Goal: Task Accomplishment & Management: Use online tool/utility

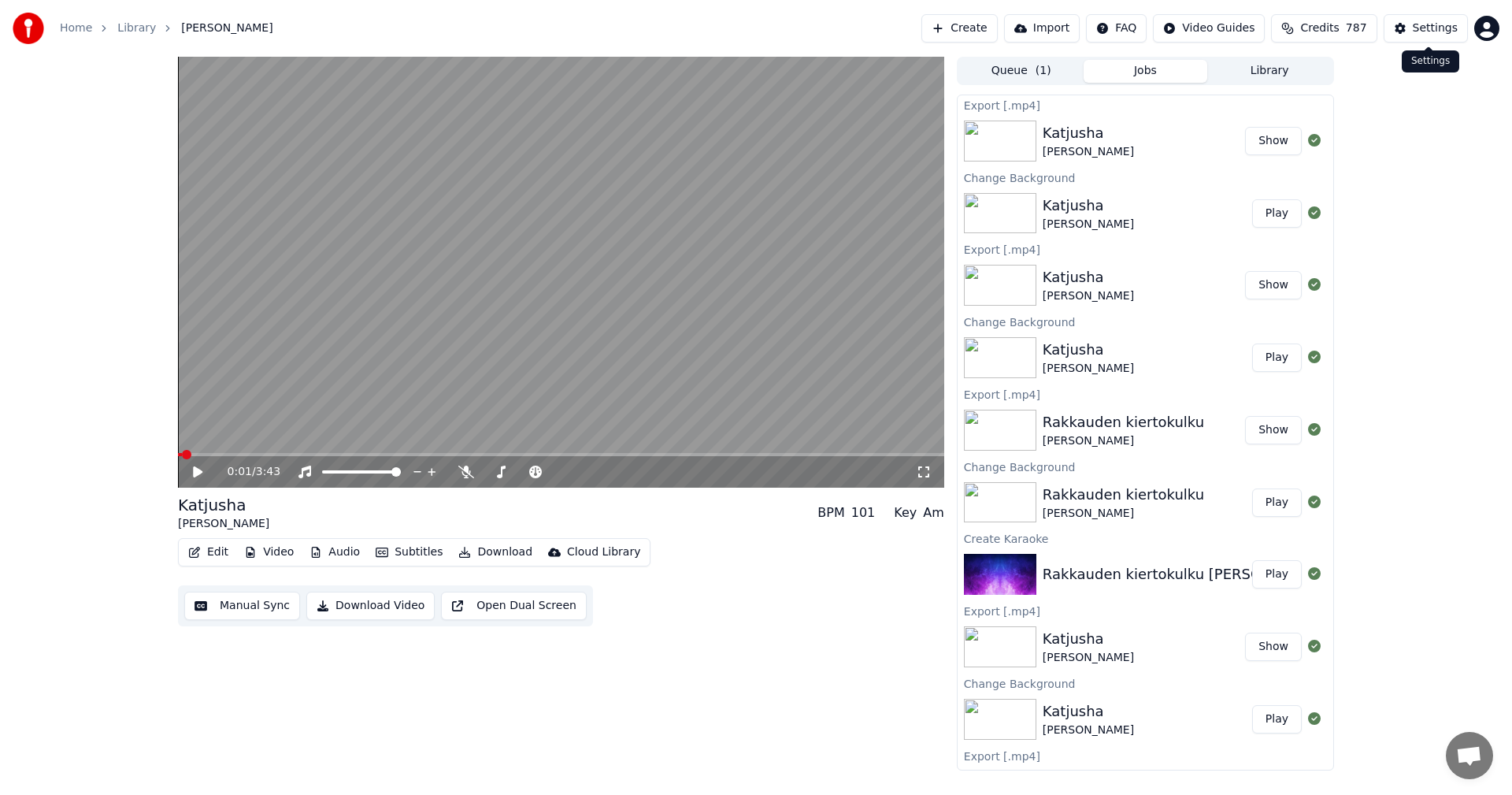
click at [1406, 33] on button "Settings" at bounding box center [1426, 29] width 85 height 29
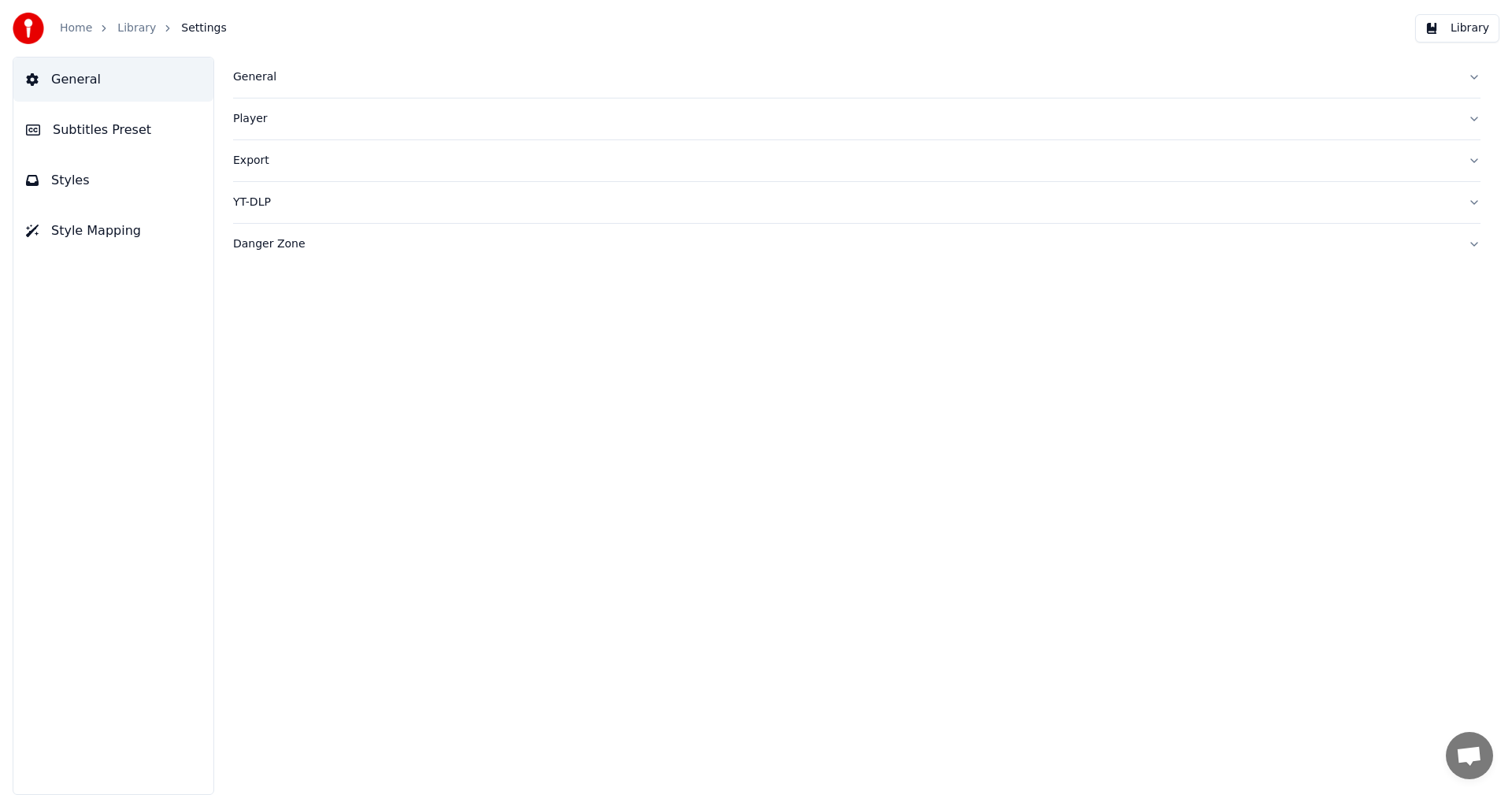
drag, startPoint x: 243, startPoint y: 76, endPoint x: 253, endPoint y: 79, distance: 10.4
click at [243, 75] on div "General" at bounding box center [844, 78] width 1222 height 16
click at [446, 309] on html "Home Library Settings Library General Subtitles Preset Styles Style Mapping Gen…" at bounding box center [756, 398] width 1512 height 795
click at [720, 583] on div "General Dark Mode Library Folder ******** Change Reset Sync Model AudioShakeAI …" at bounding box center [856, 426] width 1310 height 738
click at [88, 28] on link "Home" at bounding box center [76, 29] width 32 height 16
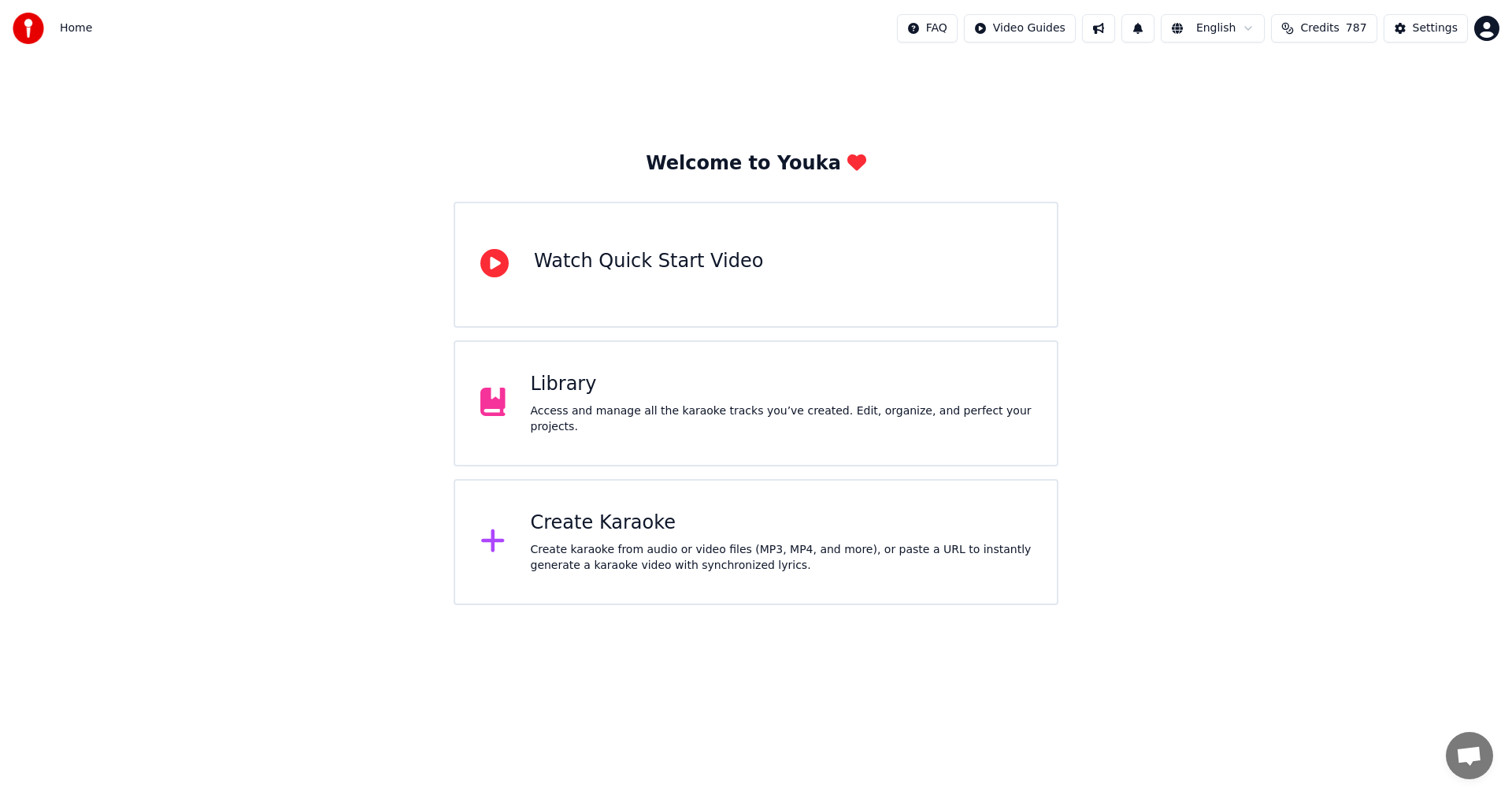
click at [608, 523] on div "Create Karaoke" at bounding box center [781, 523] width 502 height 25
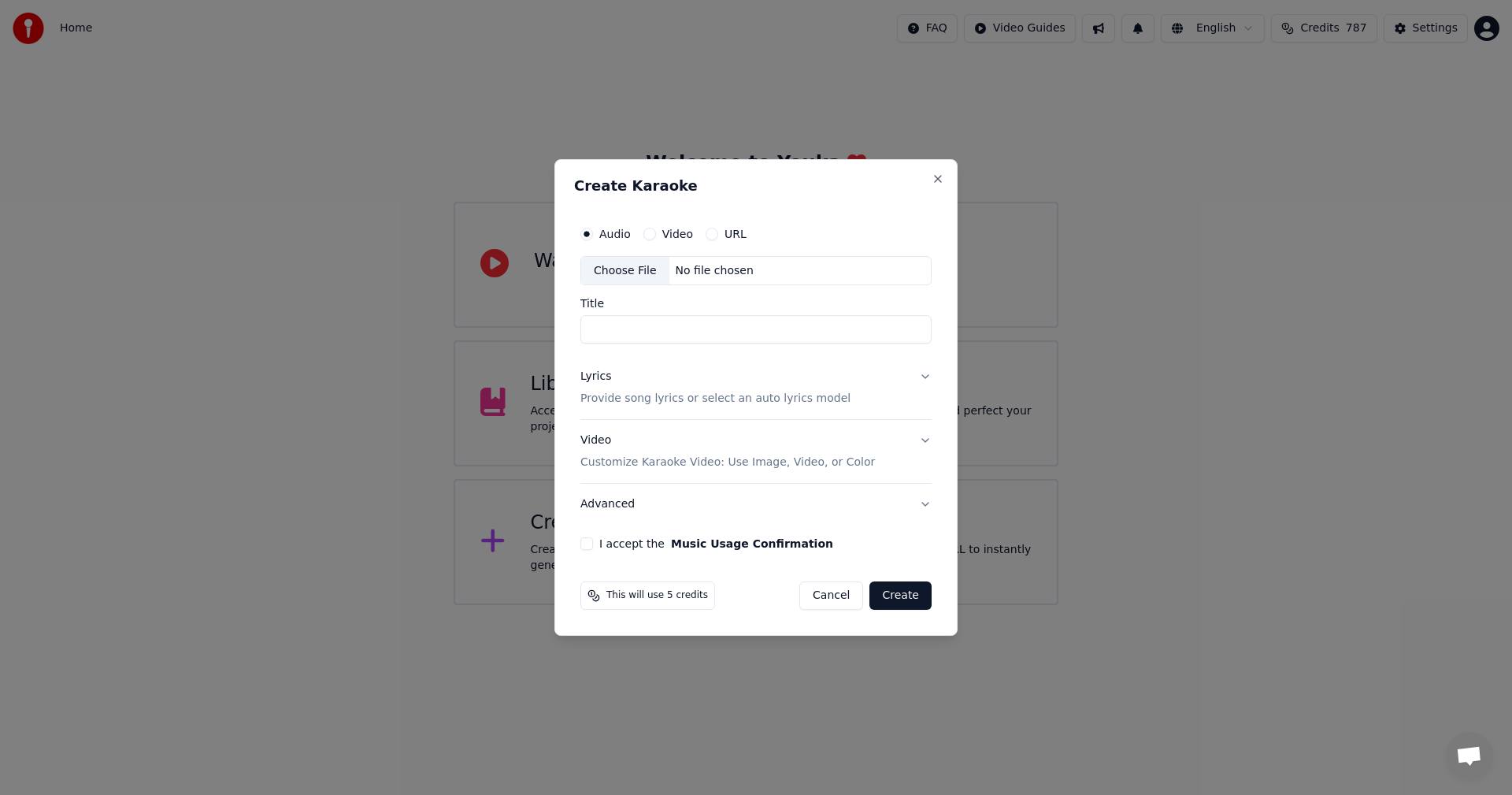
click at [633, 275] on div "Choose File" at bounding box center [625, 271] width 88 height 29
type input "**********"
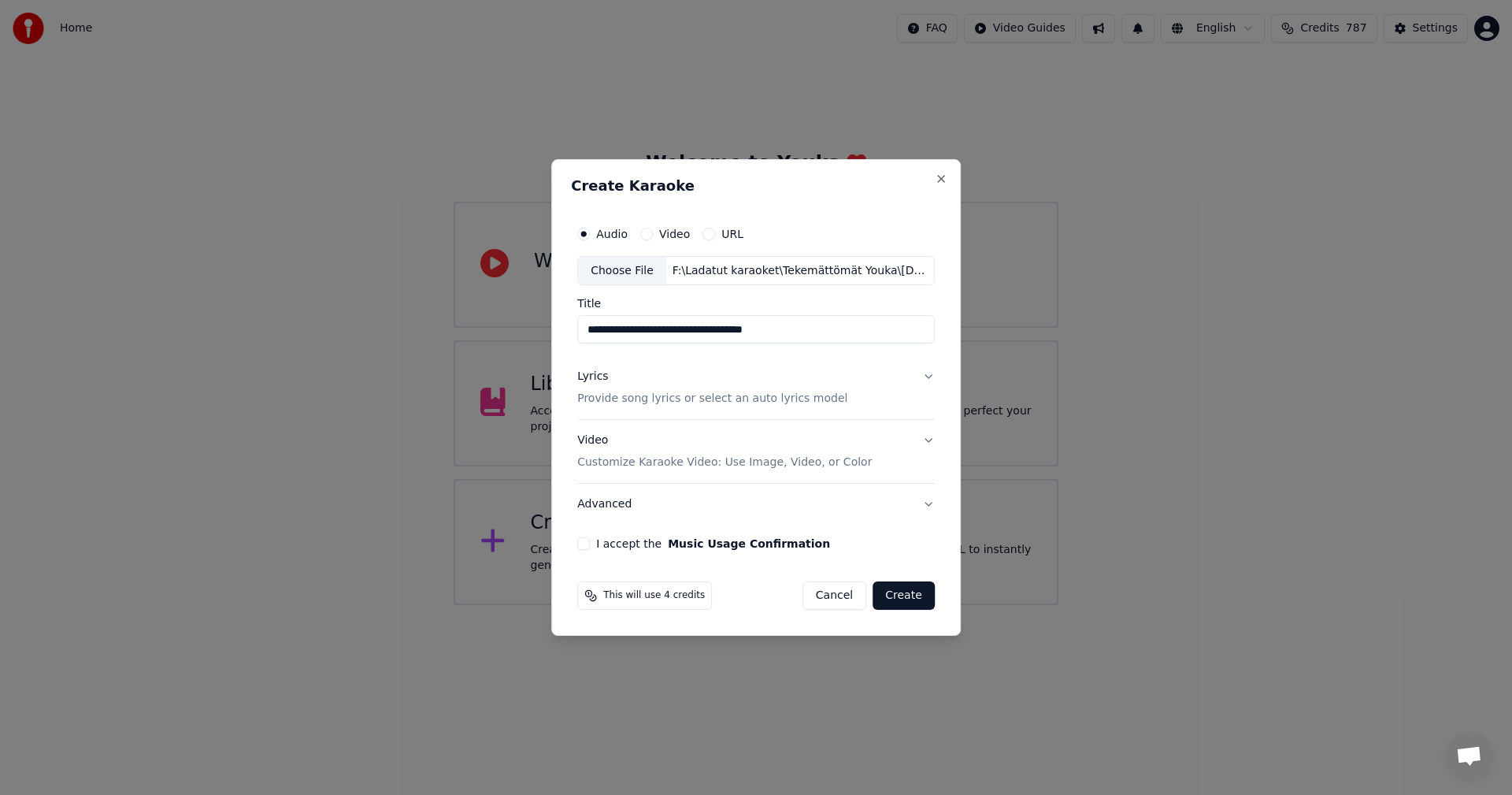
click at [925, 377] on button "Lyrics Provide song lyrics or select an auto lyrics model" at bounding box center [756, 388] width 357 height 63
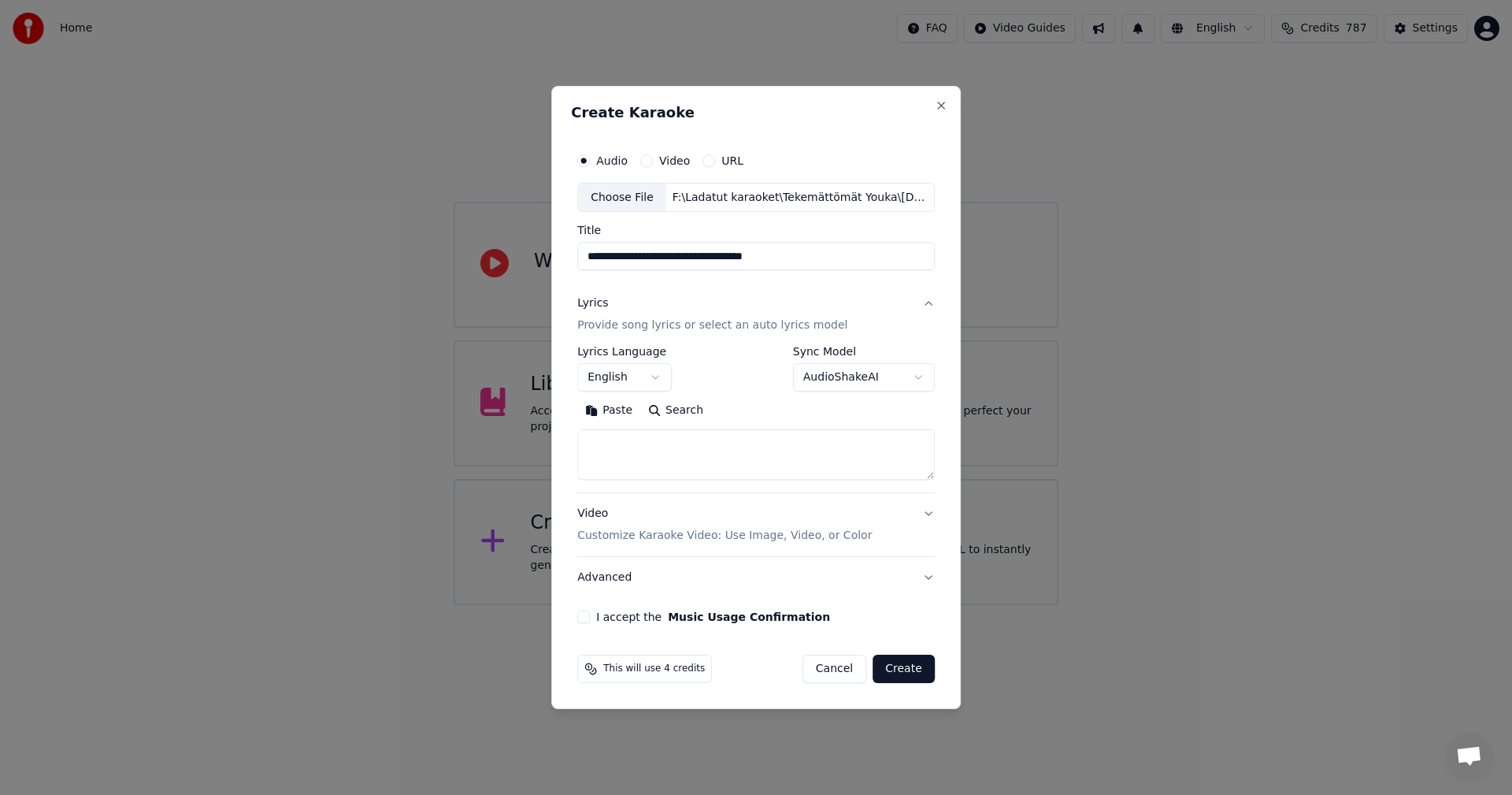
click at [626, 411] on button "Paste" at bounding box center [609, 411] width 63 height 25
click at [664, 374] on body "**********" at bounding box center [756, 302] width 1512 height 605
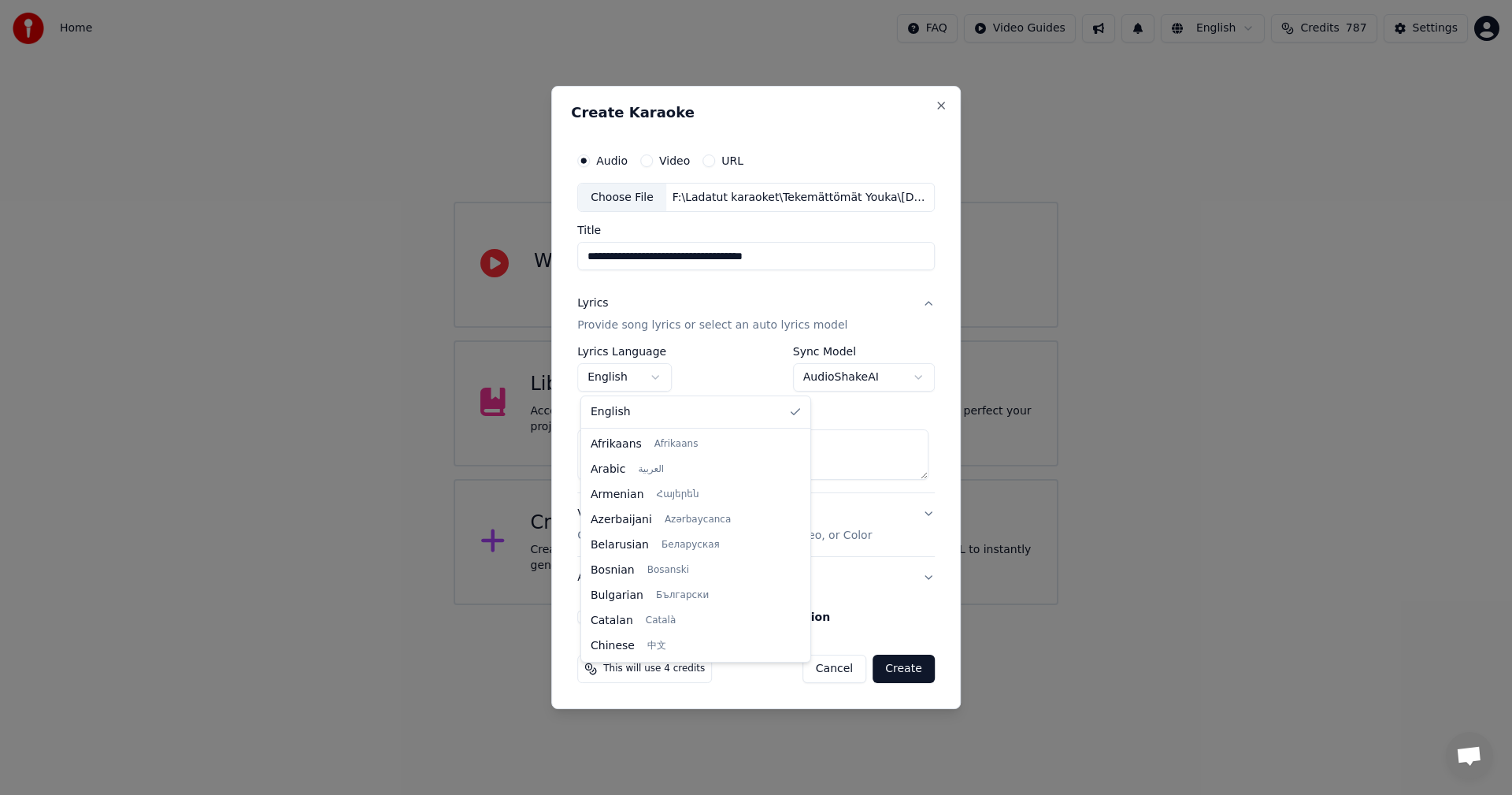
scroll to position [252, 0]
type textarea "**********"
select select "**"
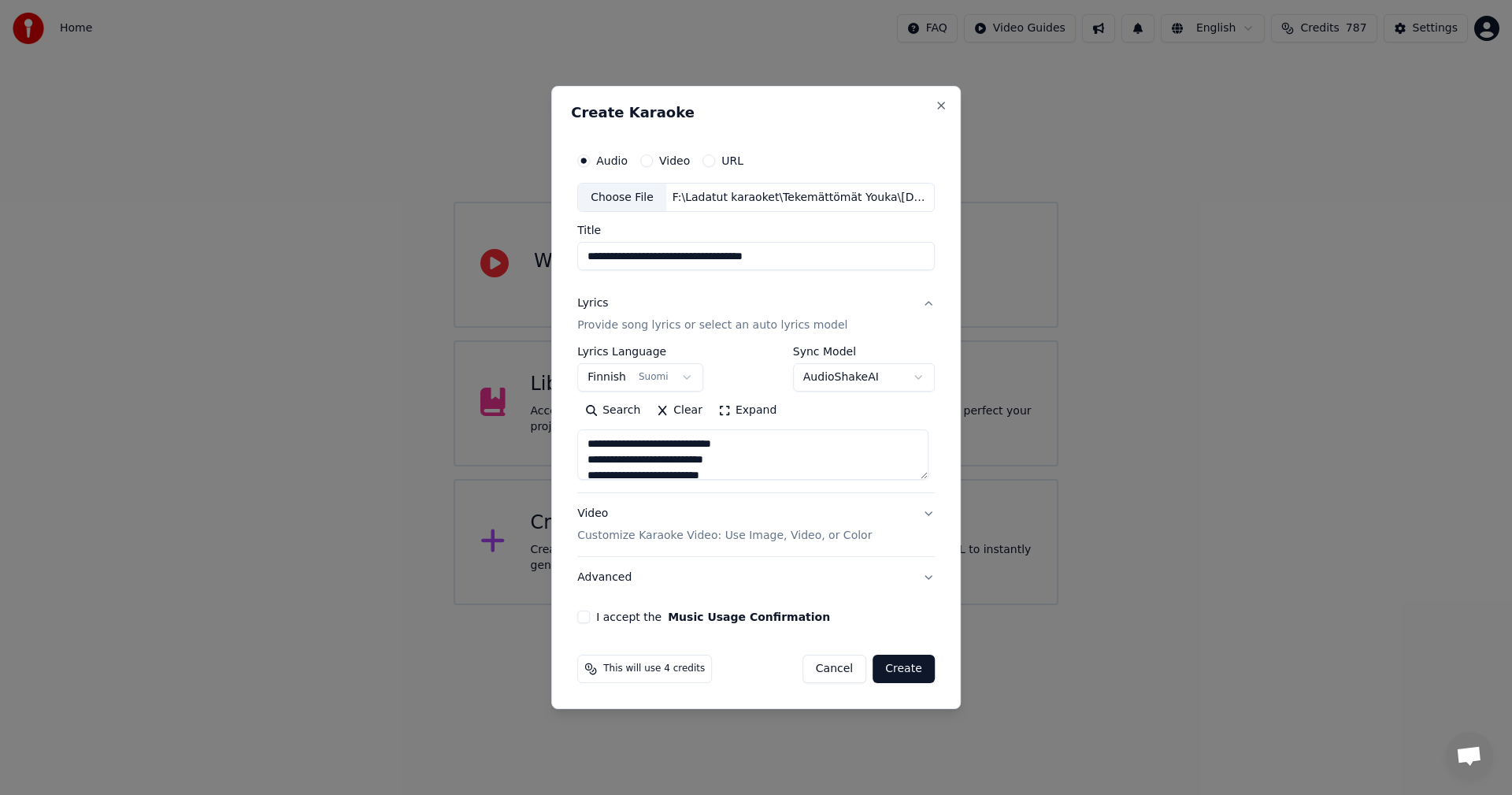
click at [589, 619] on button "I accept the Music Usage Confirmation" at bounding box center [584, 617] width 12 height 12
click at [912, 672] on button "Create" at bounding box center [903, 668] width 62 height 29
type textarea "**********"
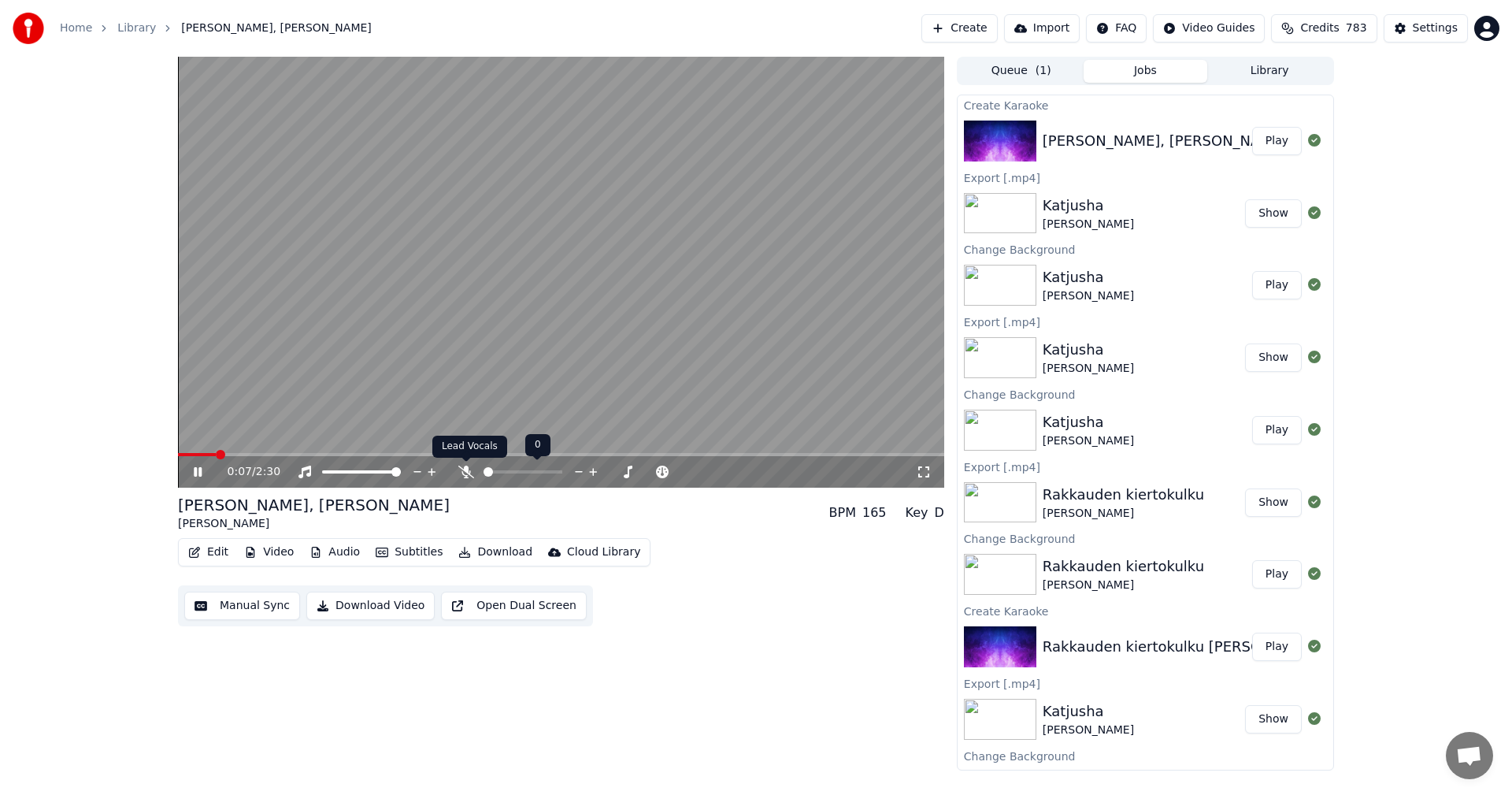
click at [464, 468] on icon at bounding box center [466, 471] width 16 height 12
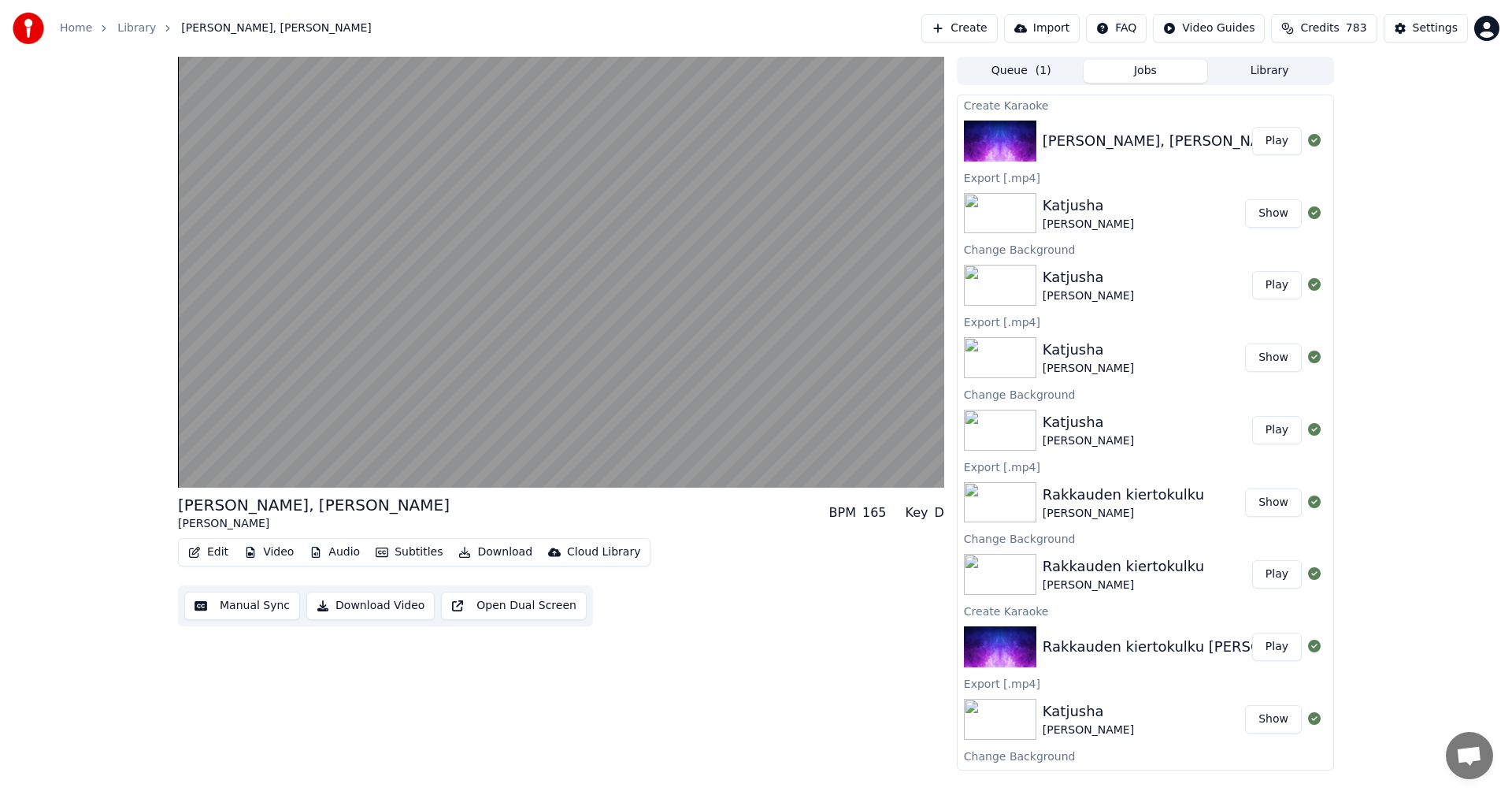
click at [217, 546] on button "Edit" at bounding box center [208, 552] width 53 height 22
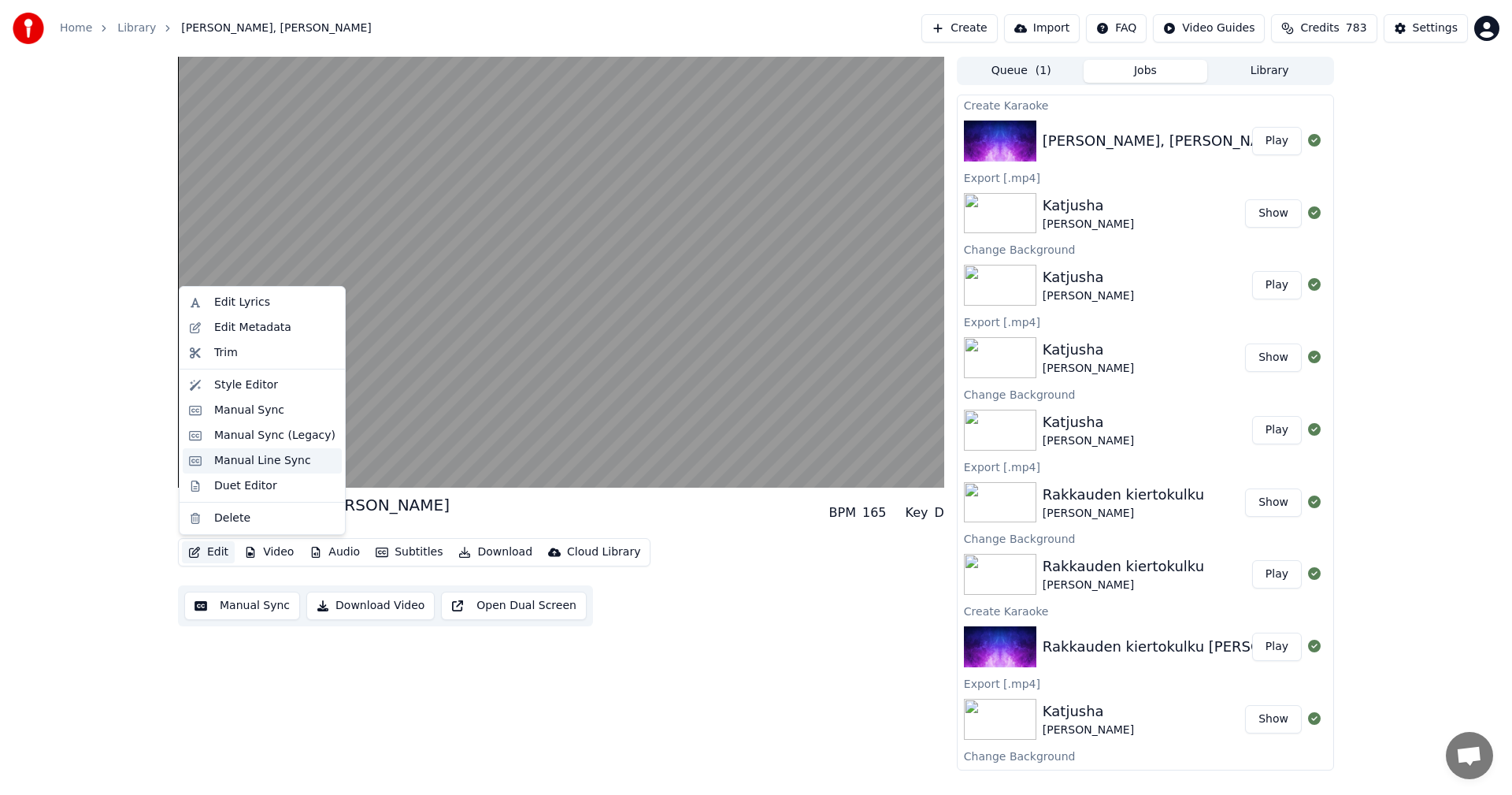
click at [224, 463] on div "Manual Line Sync" at bounding box center [262, 461] width 97 height 16
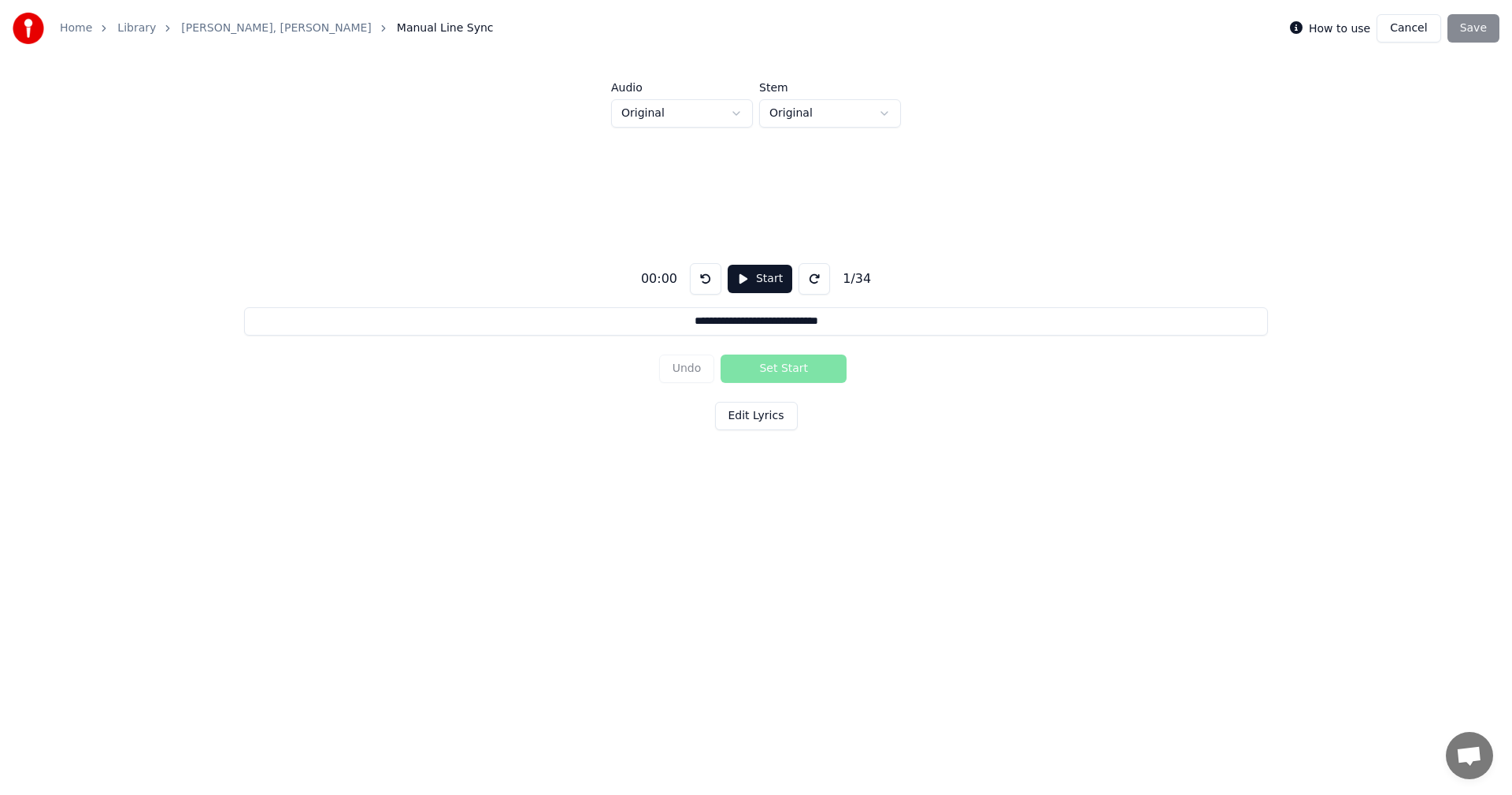
click at [1410, 33] on button "Cancel" at bounding box center [1409, 29] width 64 height 29
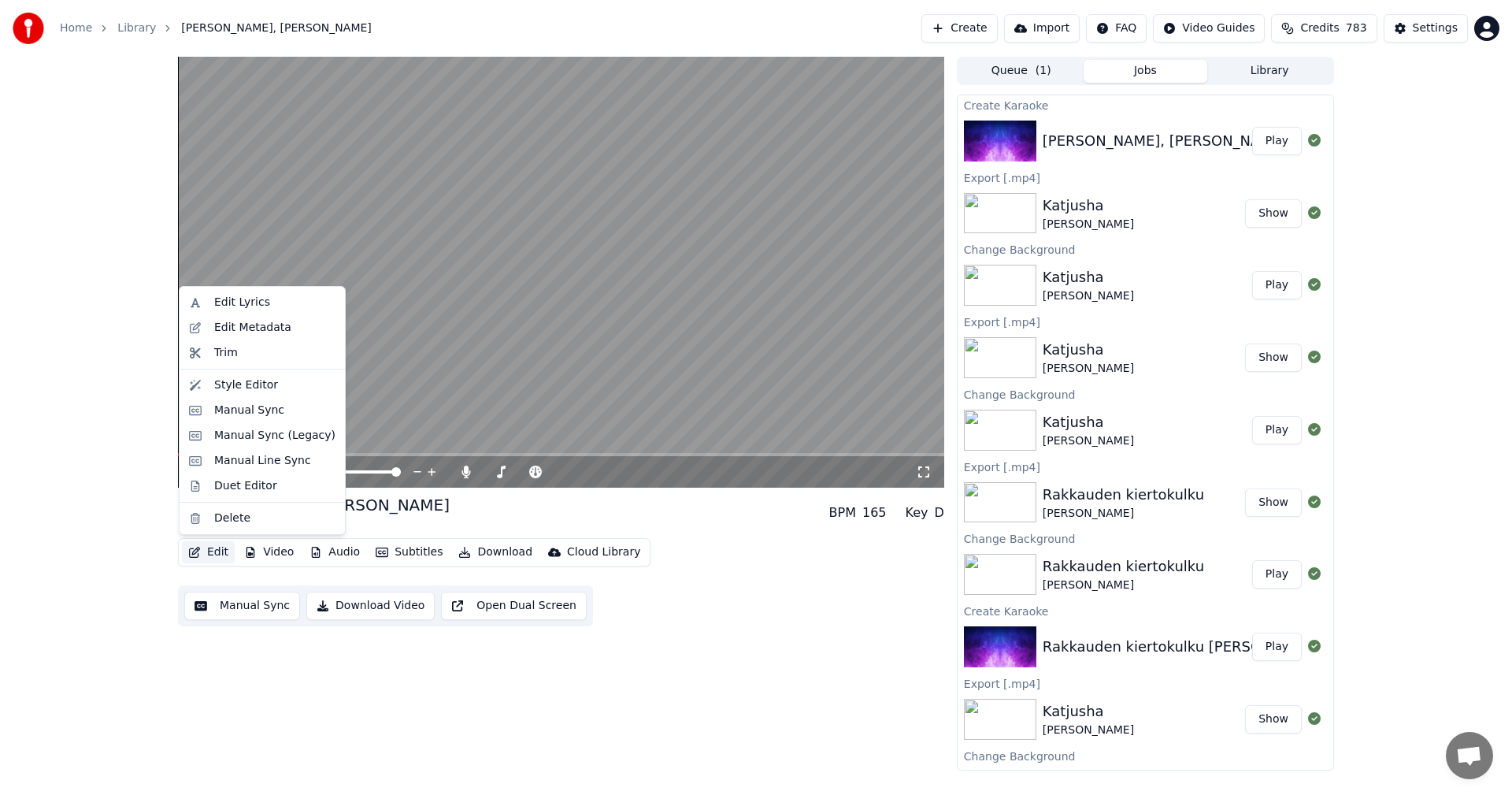
click at [209, 554] on button "Edit" at bounding box center [208, 552] width 53 height 22
click at [249, 436] on div "Manual Sync (Legacy)" at bounding box center [274, 436] width 121 height 16
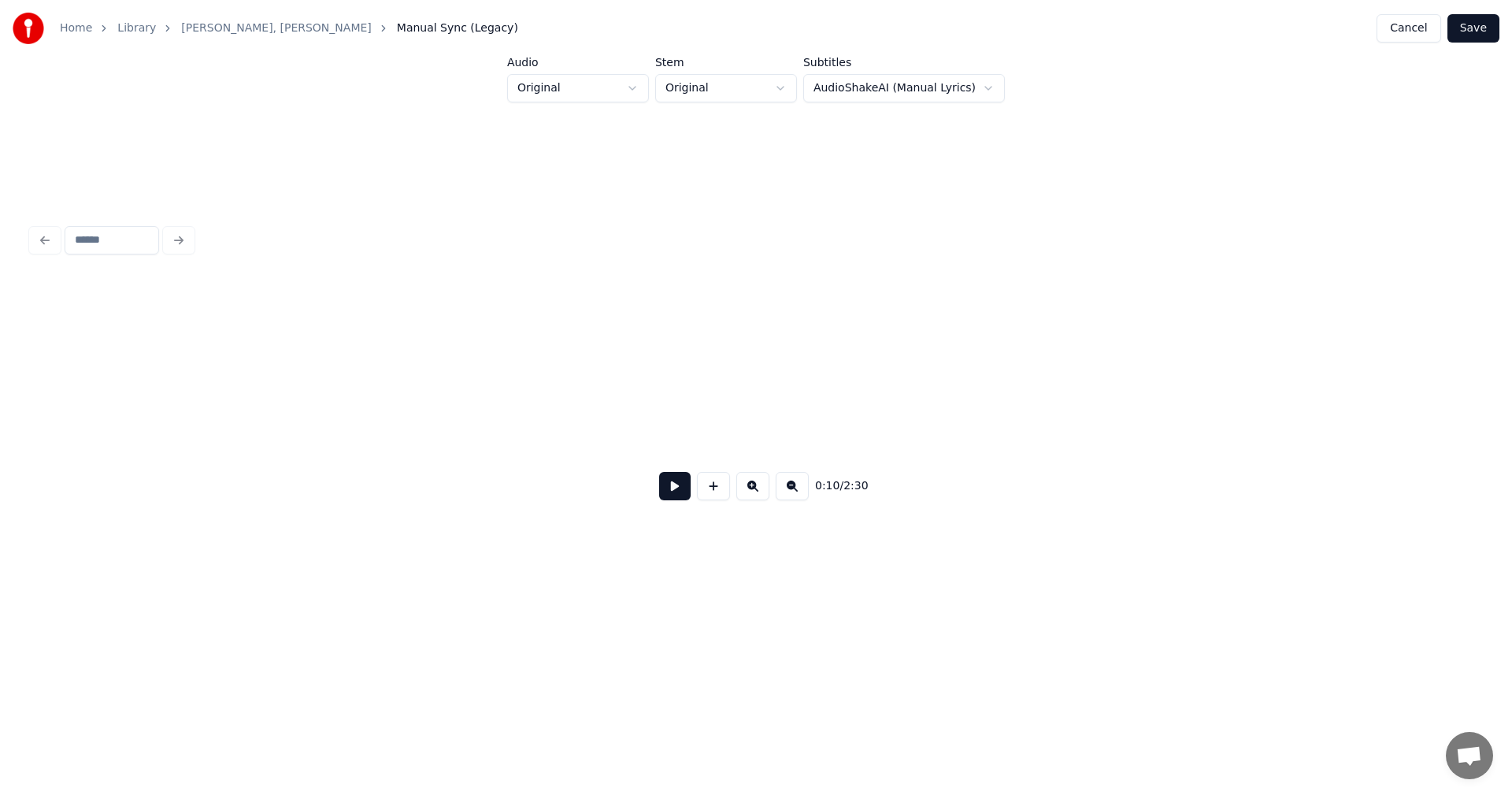
scroll to position [0, 2971]
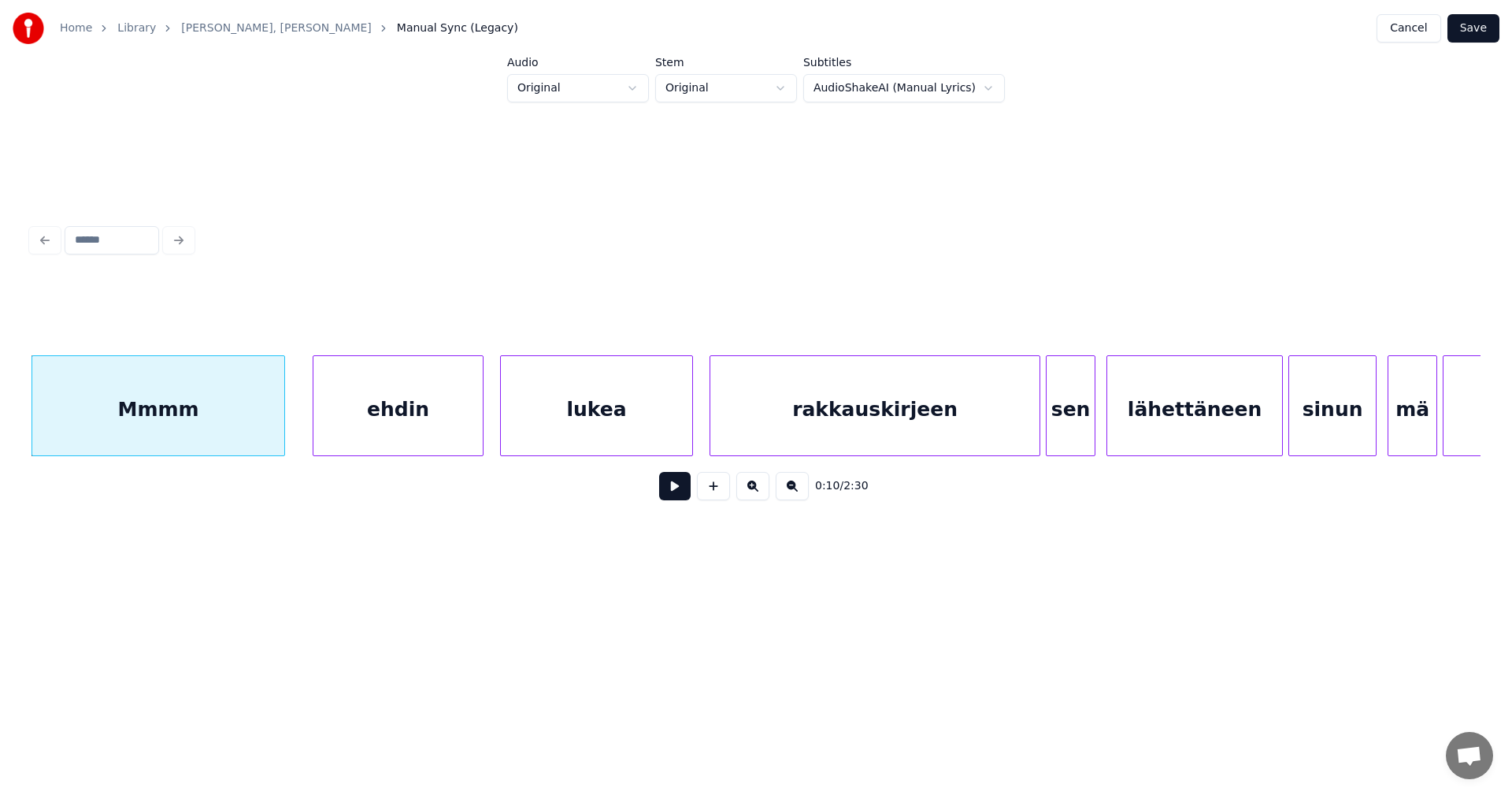
click at [264, 443] on div "Mmmm" at bounding box center [158, 409] width 252 height 107
click at [677, 492] on button at bounding box center [674, 486] width 31 height 29
drag, startPoint x: 674, startPoint y: 491, endPoint x: 538, endPoint y: 490, distance: 136.0
click at [673, 491] on button at bounding box center [674, 486] width 31 height 29
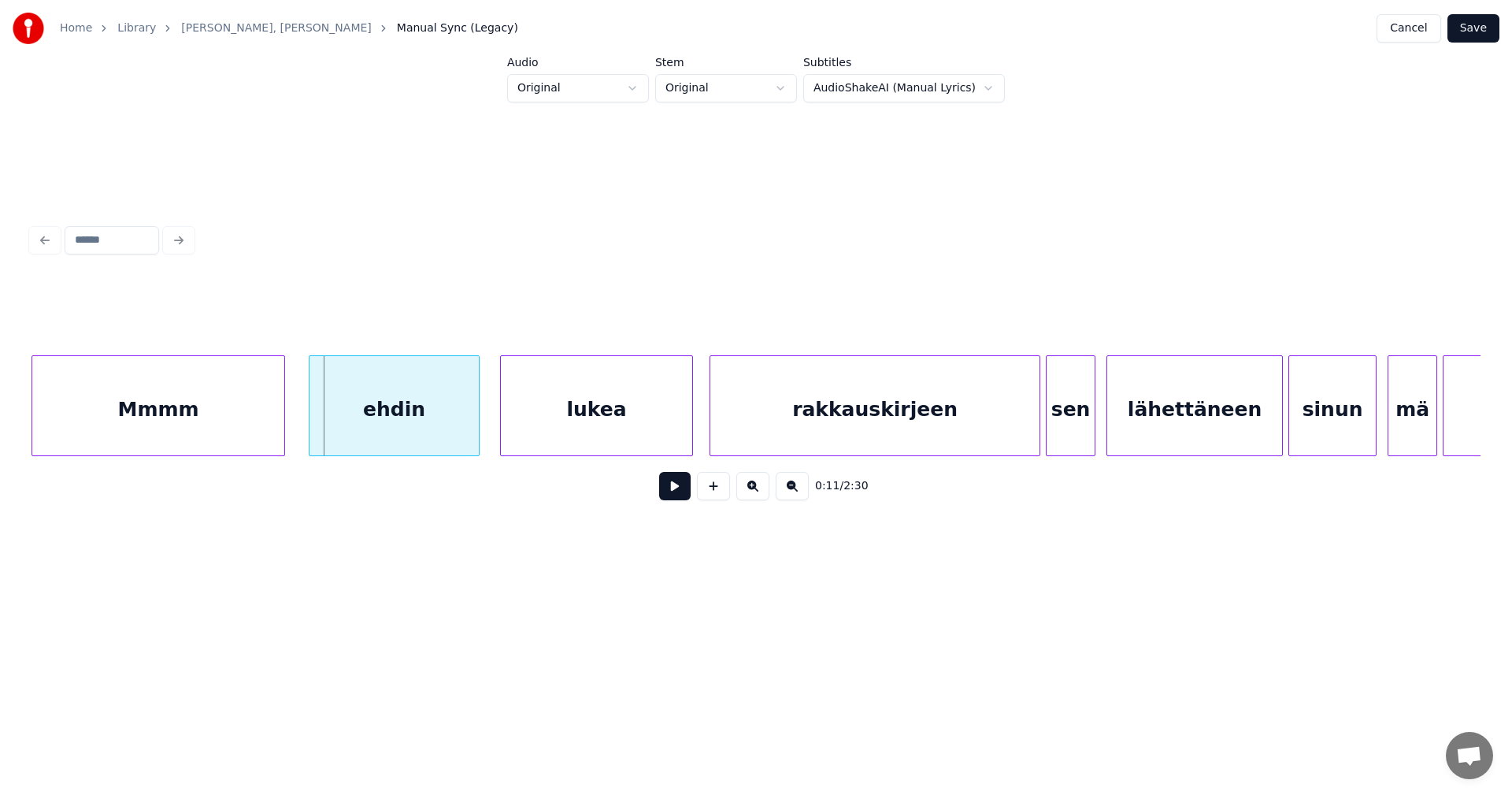
click at [435, 430] on div "ehdin" at bounding box center [394, 409] width 169 height 107
click at [553, 411] on div "lukea" at bounding box center [586, 409] width 192 height 107
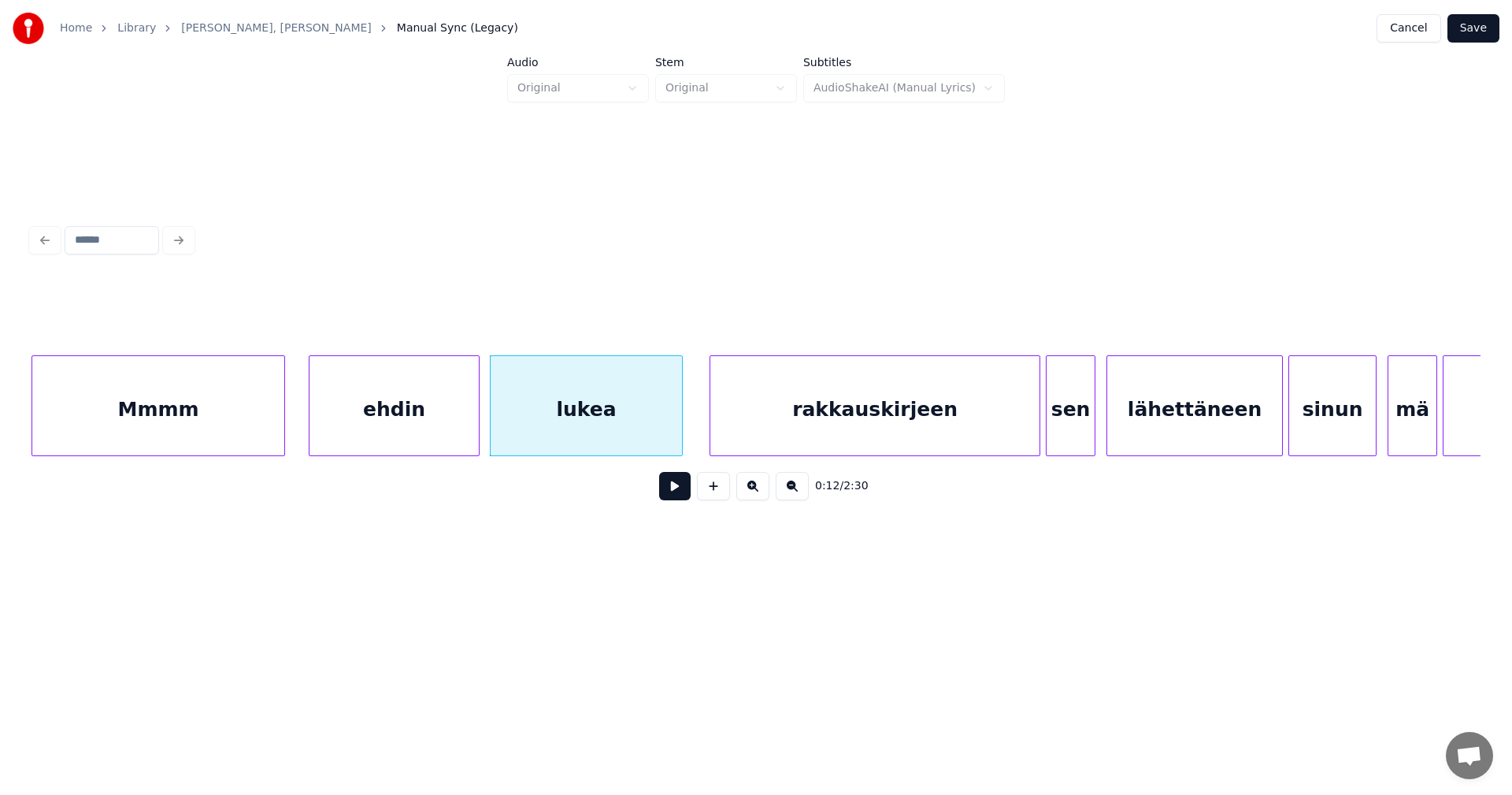
click at [676, 496] on button at bounding box center [674, 486] width 31 height 29
click at [674, 495] on button at bounding box center [674, 486] width 31 height 29
click at [672, 433] on div at bounding box center [673, 405] width 4 height 99
click at [746, 422] on div "rakkauskirjeen" at bounding box center [869, 409] width 329 height 107
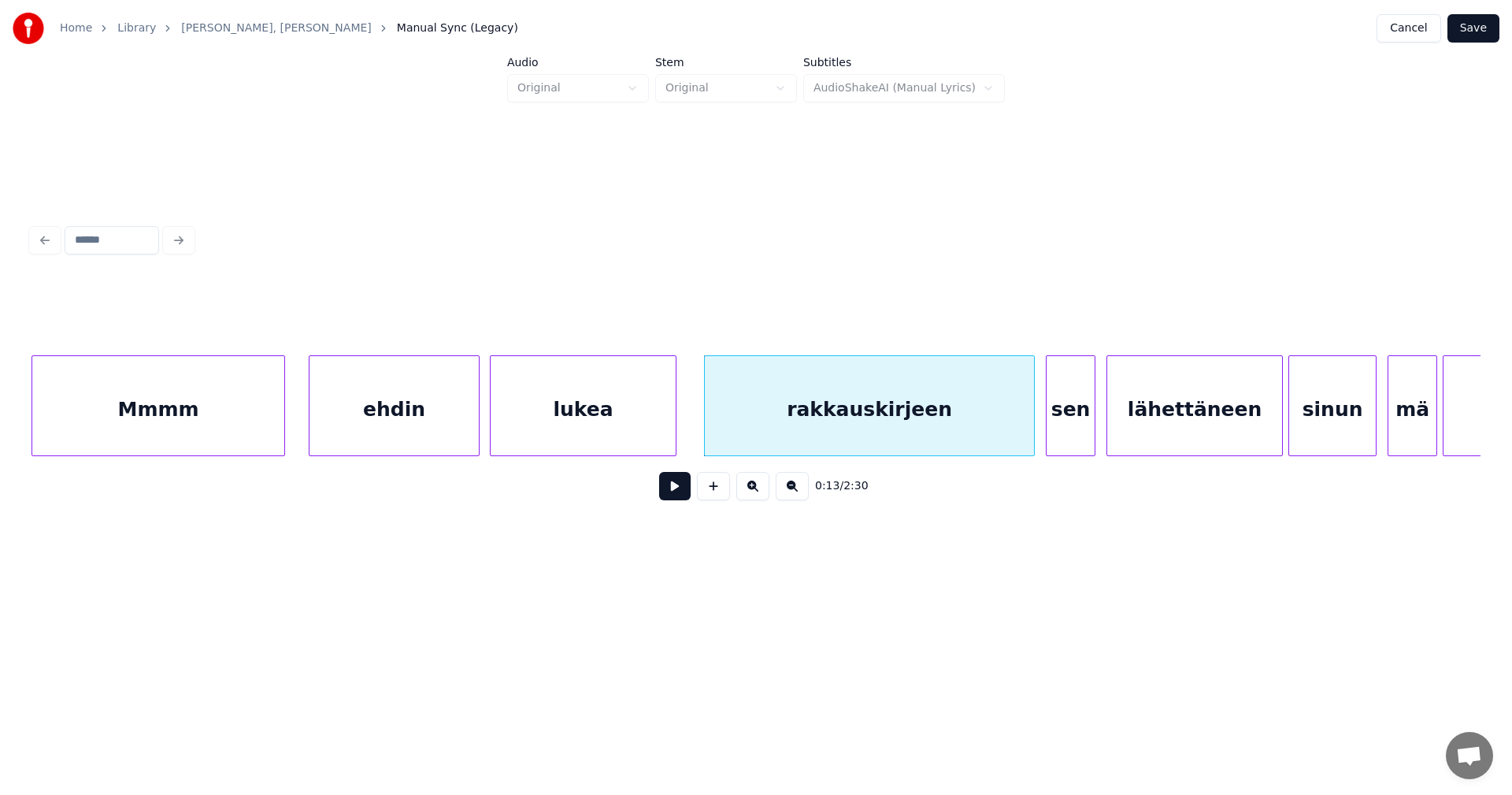
click at [682, 496] on button at bounding box center [674, 486] width 31 height 29
click at [682, 494] on button at bounding box center [674, 486] width 31 height 29
click at [1022, 421] on div at bounding box center [1020, 405] width 4 height 99
click at [674, 496] on button at bounding box center [674, 486] width 31 height 29
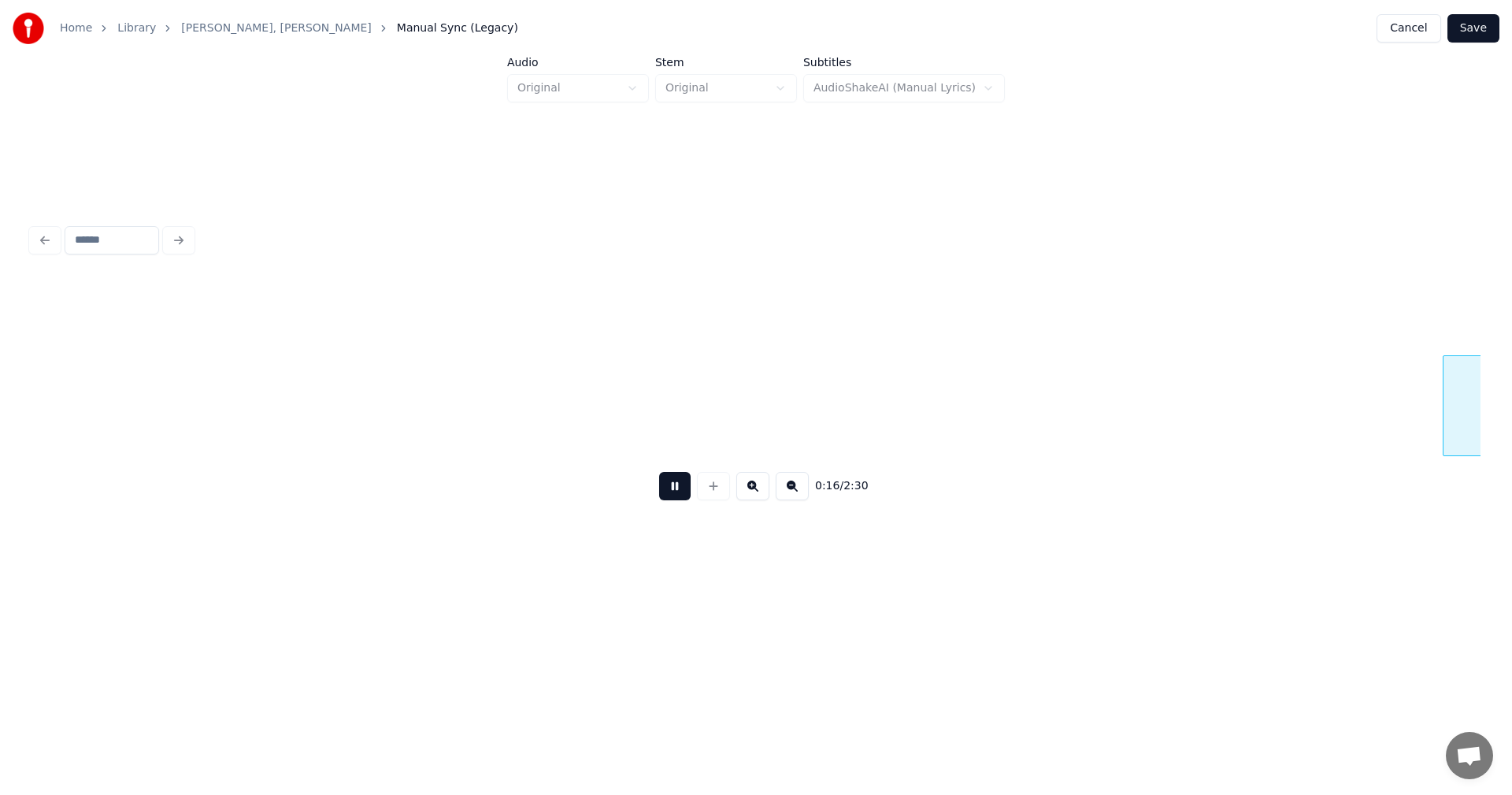
scroll to position [0, 4420]
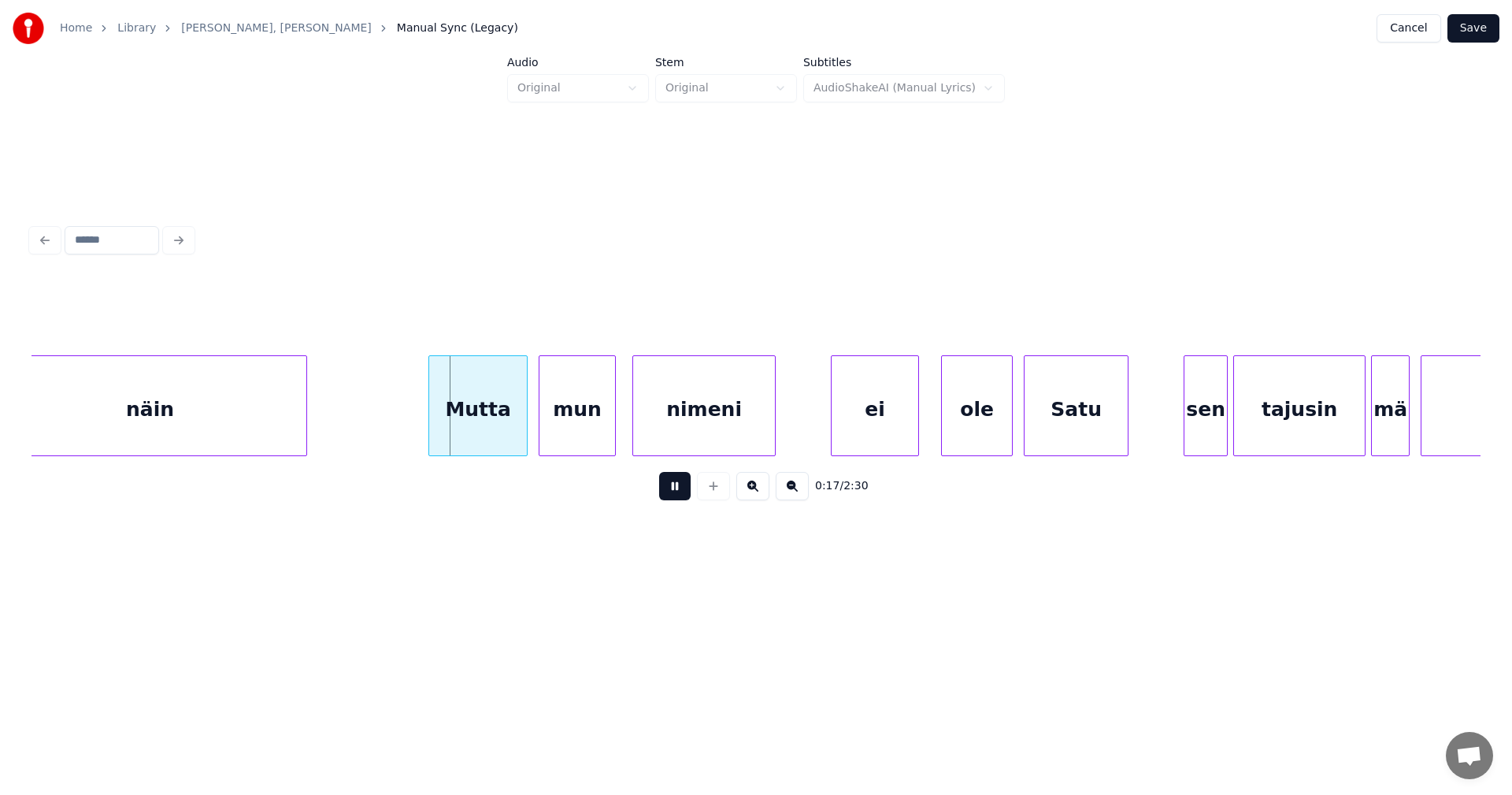
click at [674, 496] on button at bounding box center [674, 486] width 31 height 29
click at [474, 428] on div "Mutta" at bounding box center [469, 409] width 98 height 107
click at [676, 498] on button at bounding box center [674, 486] width 31 height 29
drag, startPoint x: 676, startPoint y: 498, endPoint x: 756, endPoint y: 453, distance: 91.8
click at [677, 497] on button at bounding box center [674, 486] width 31 height 29
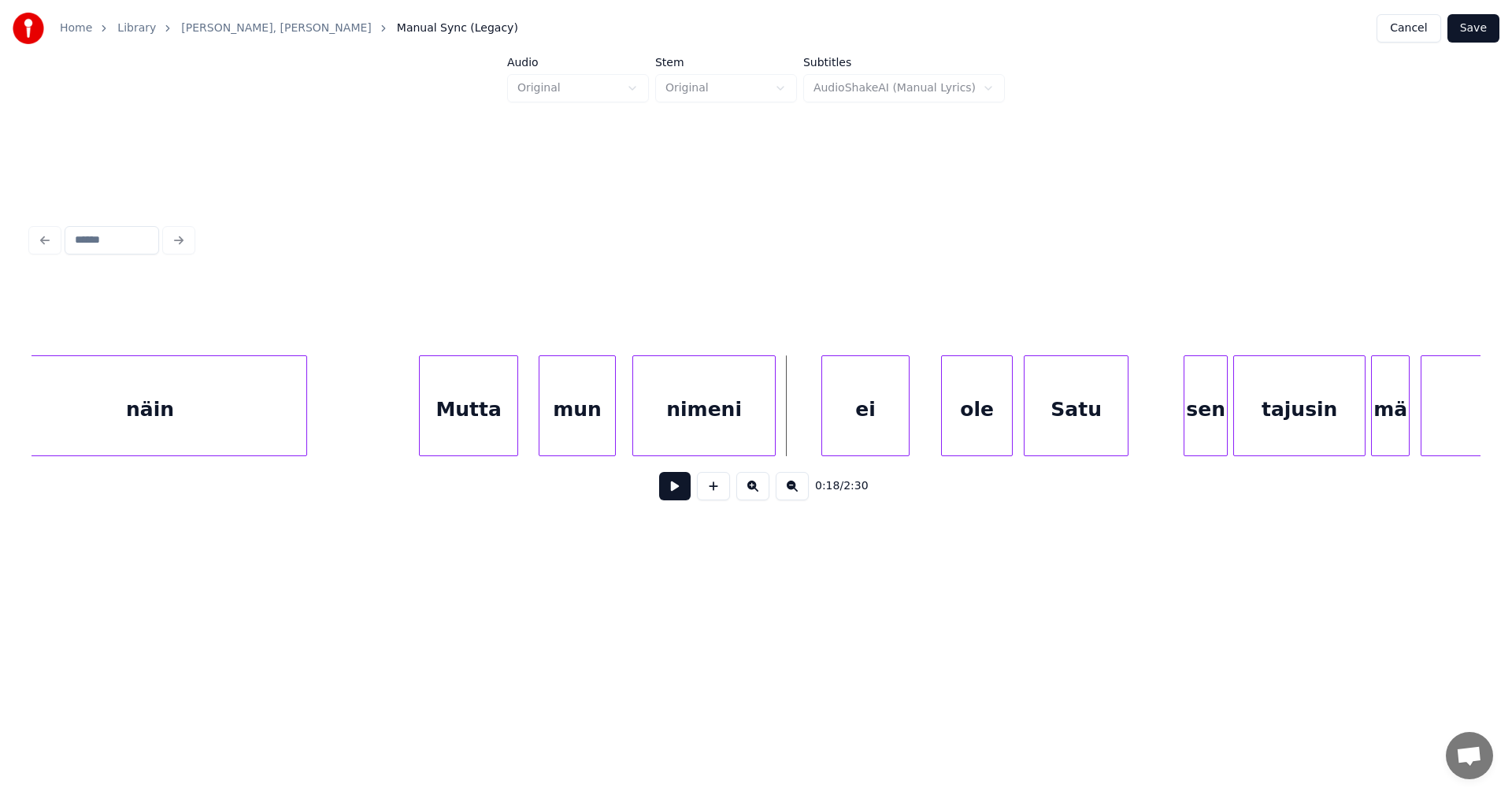
click at [839, 414] on div "ei" at bounding box center [865, 409] width 86 height 107
click at [960, 431] on div "ole" at bounding box center [964, 409] width 70 height 107
click at [858, 394] on div "ei" at bounding box center [865, 409] width 86 height 107
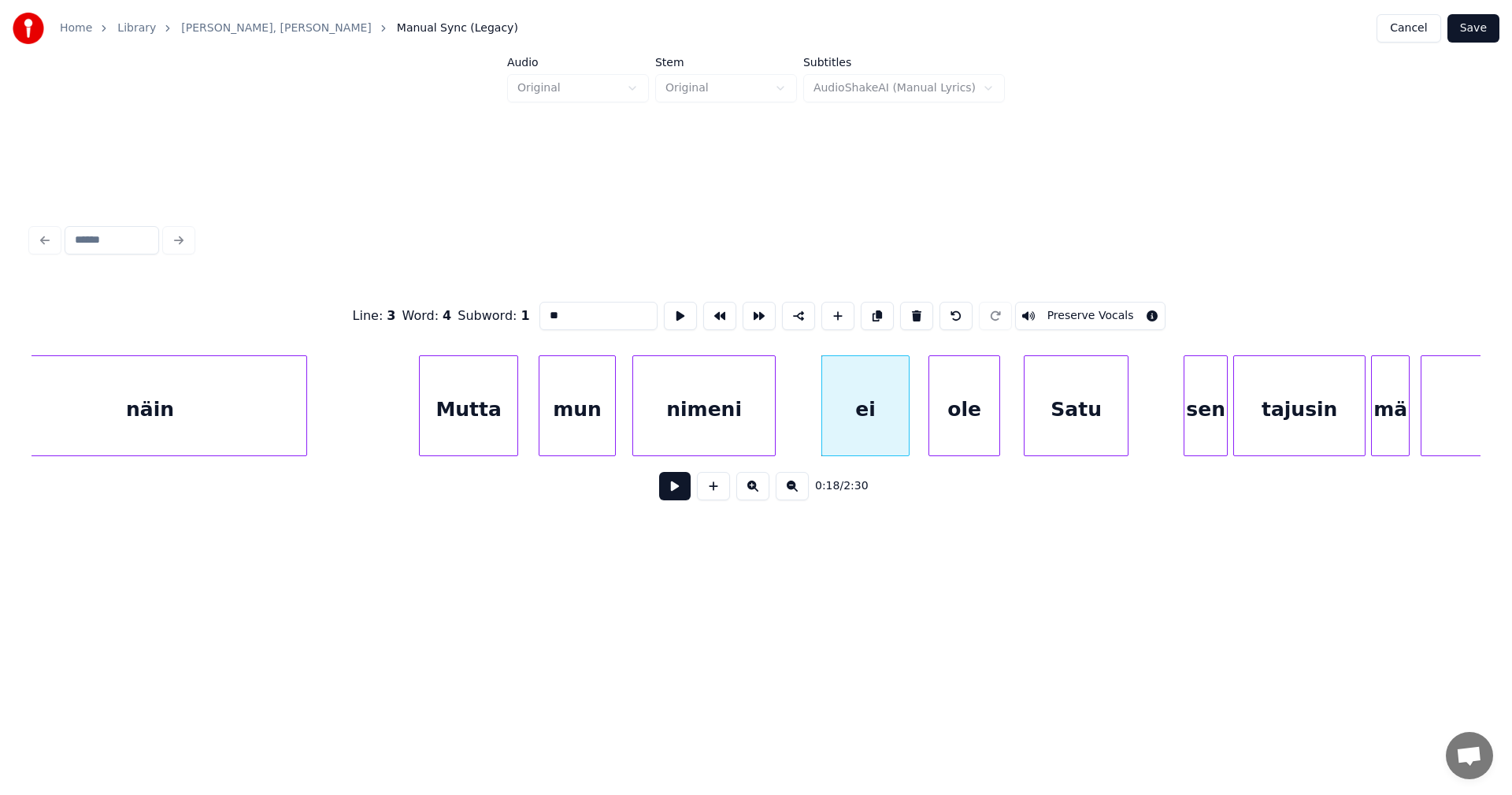
click at [680, 495] on button at bounding box center [674, 486] width 31 height 29
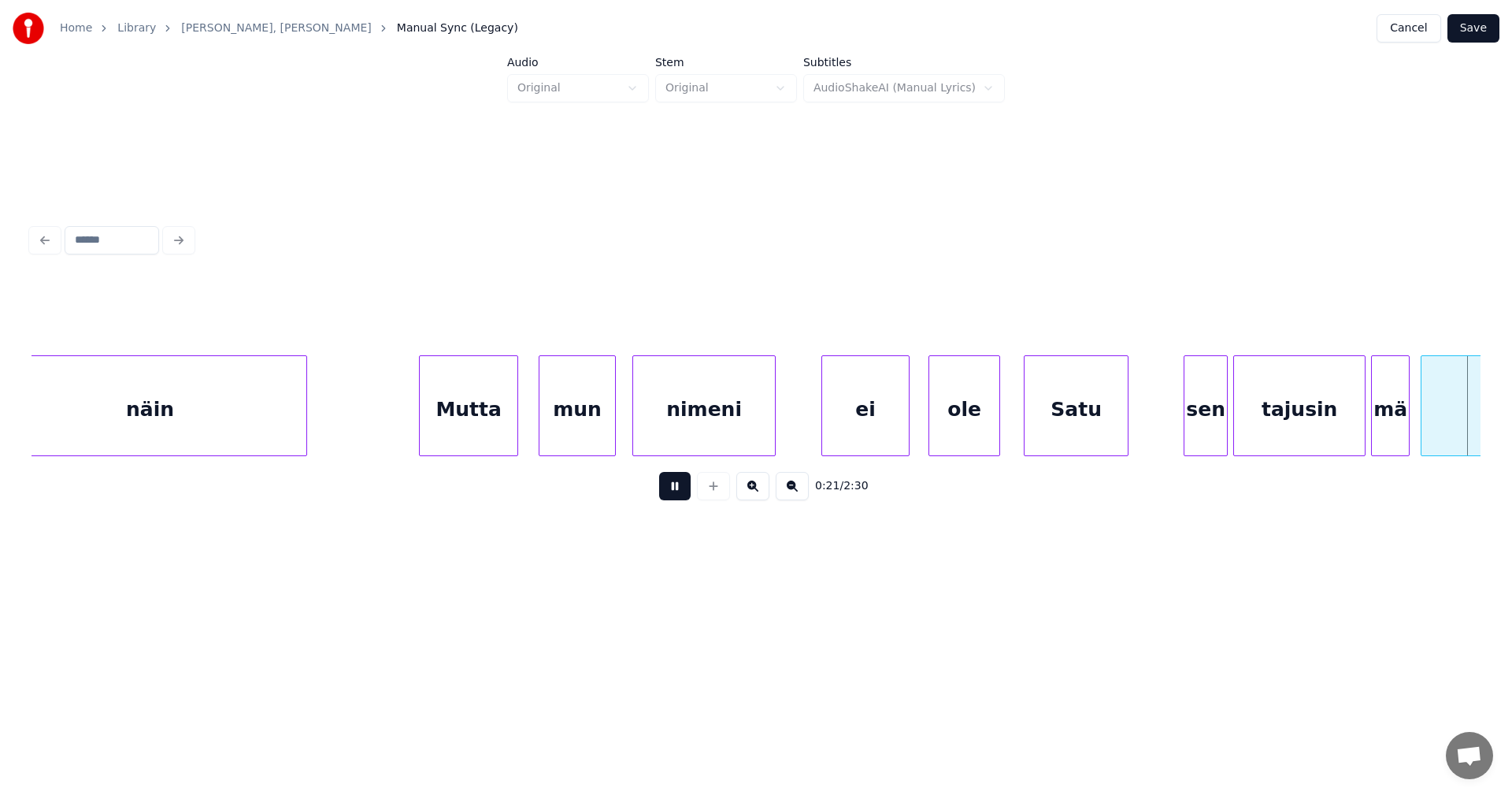
scroll to position [0, 5872]
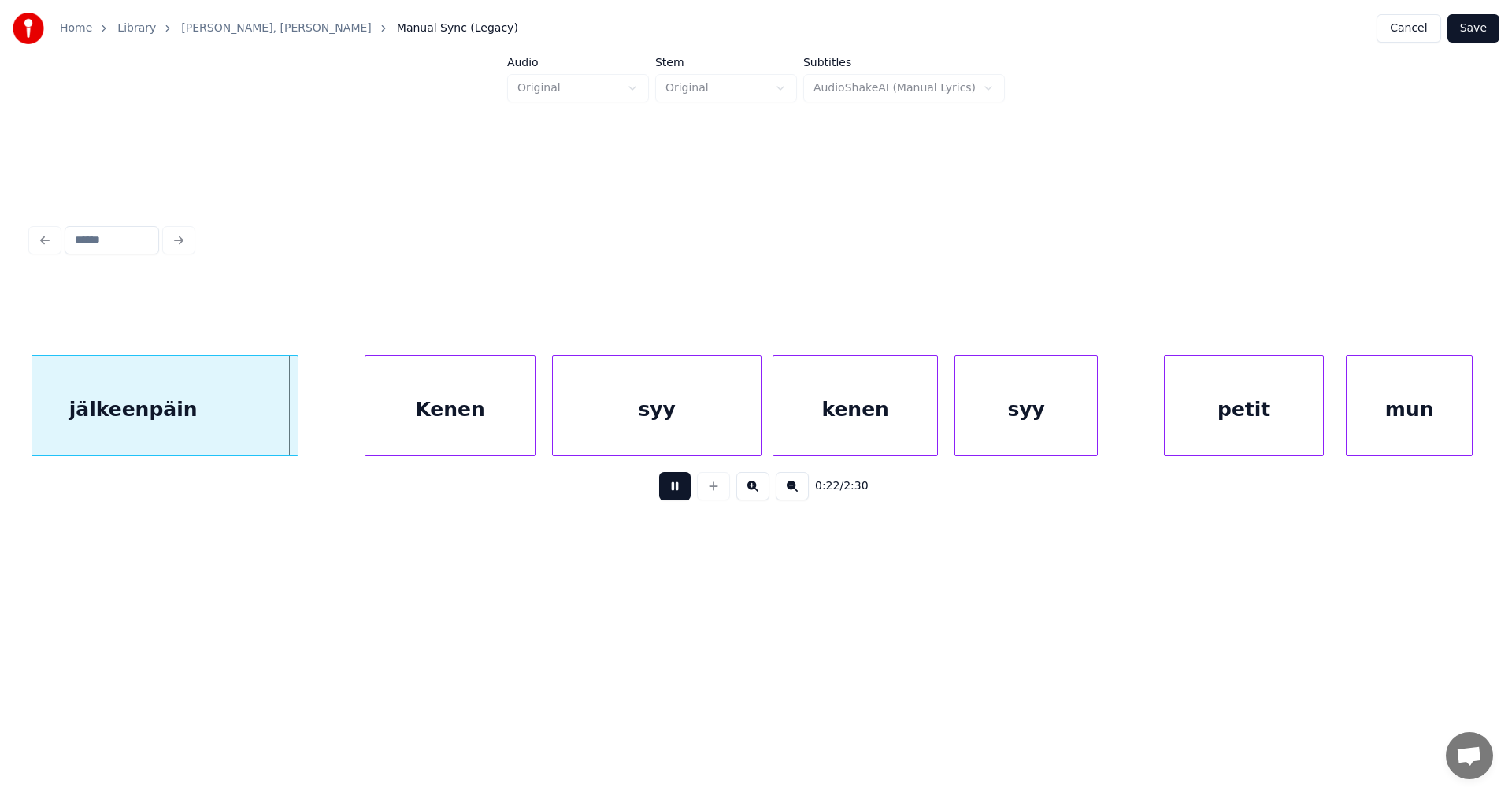
click at [680, 495] on button at bounding box center [674, 486] width 31 height 29
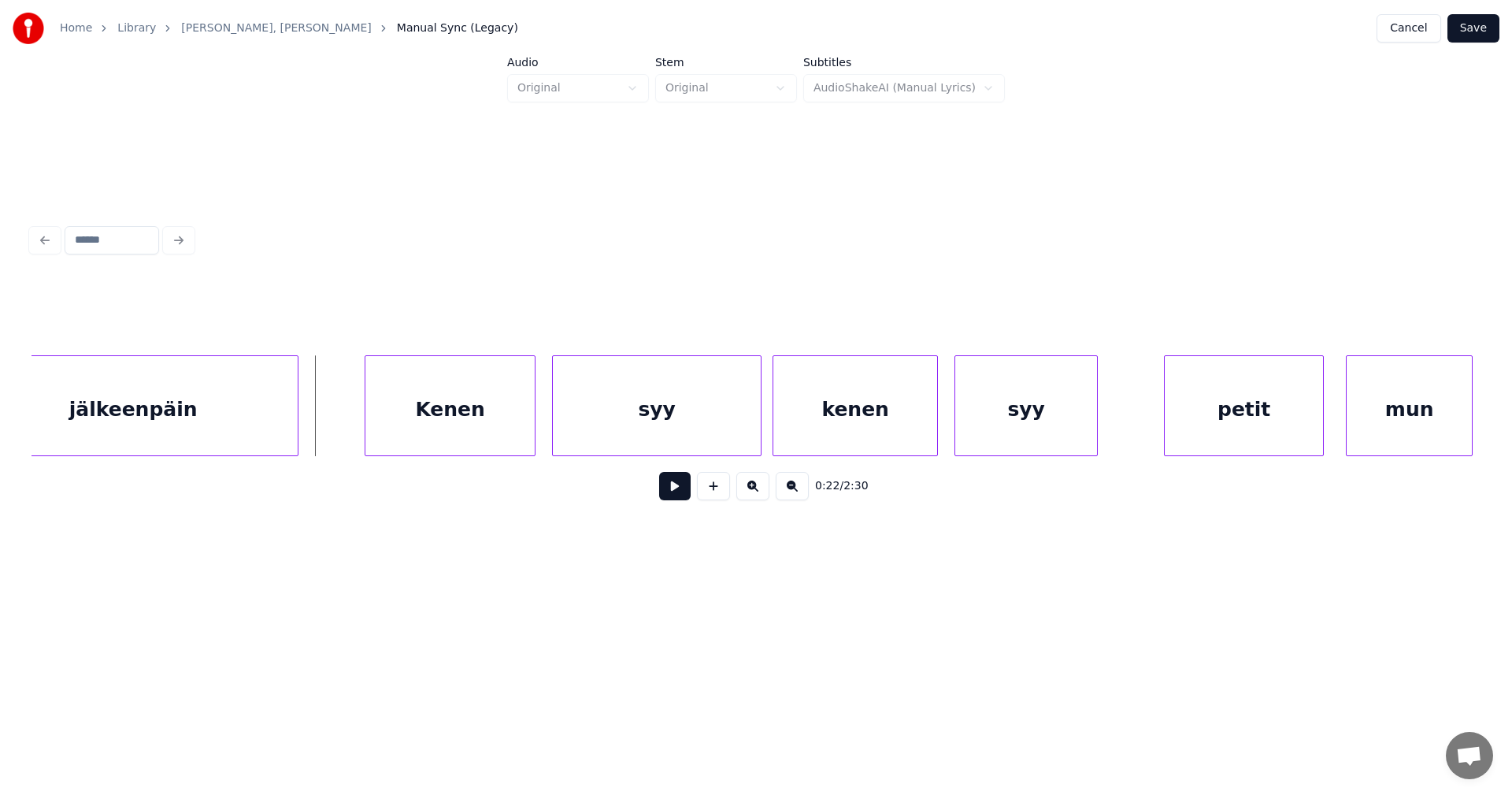
click at [1463, 29] on button "Save" at bounding box center [1473, 29] width 52 height 29
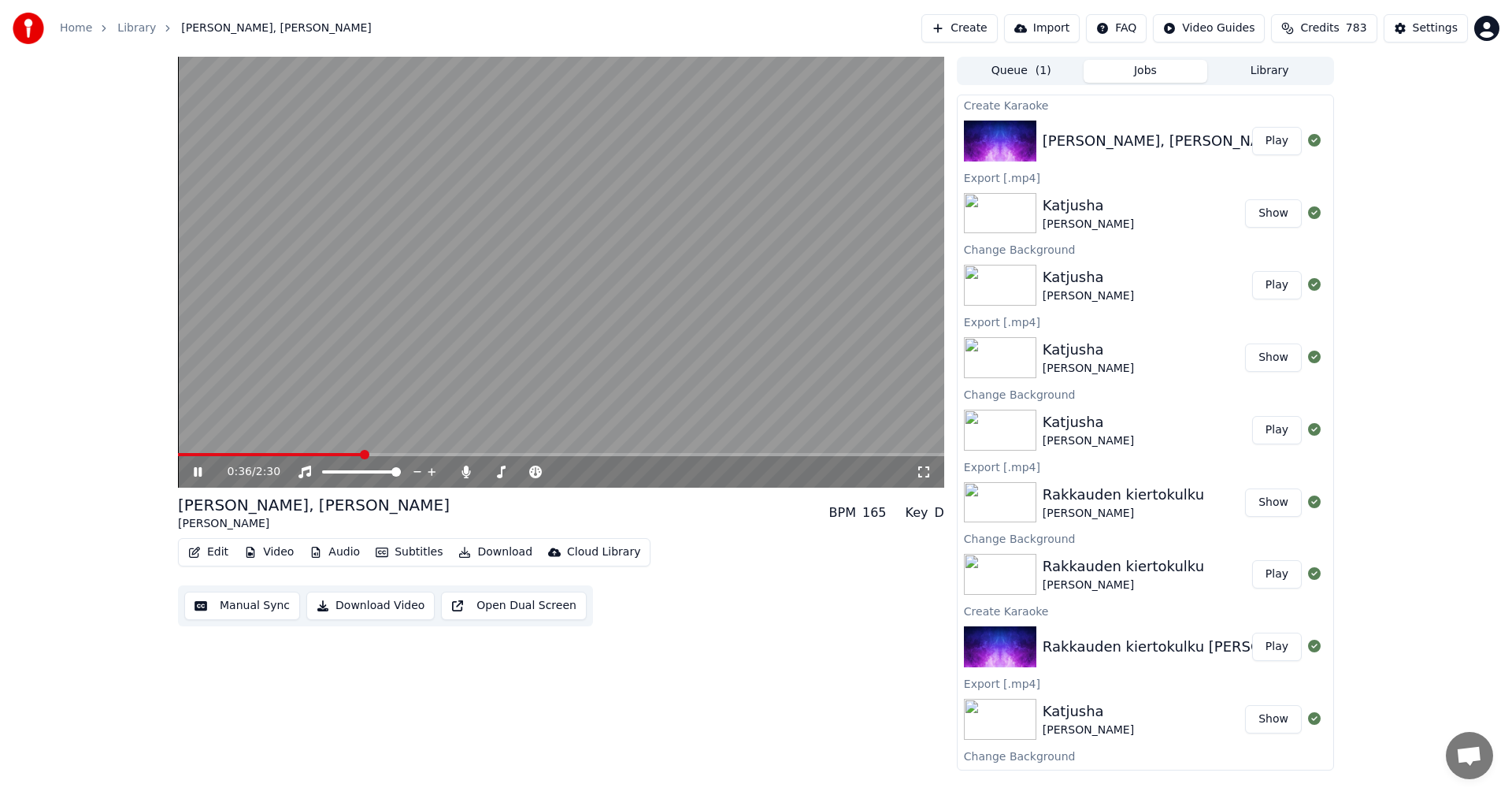
click at [207, 471] on icon at bounding box center [209, 471] width 37 height 12
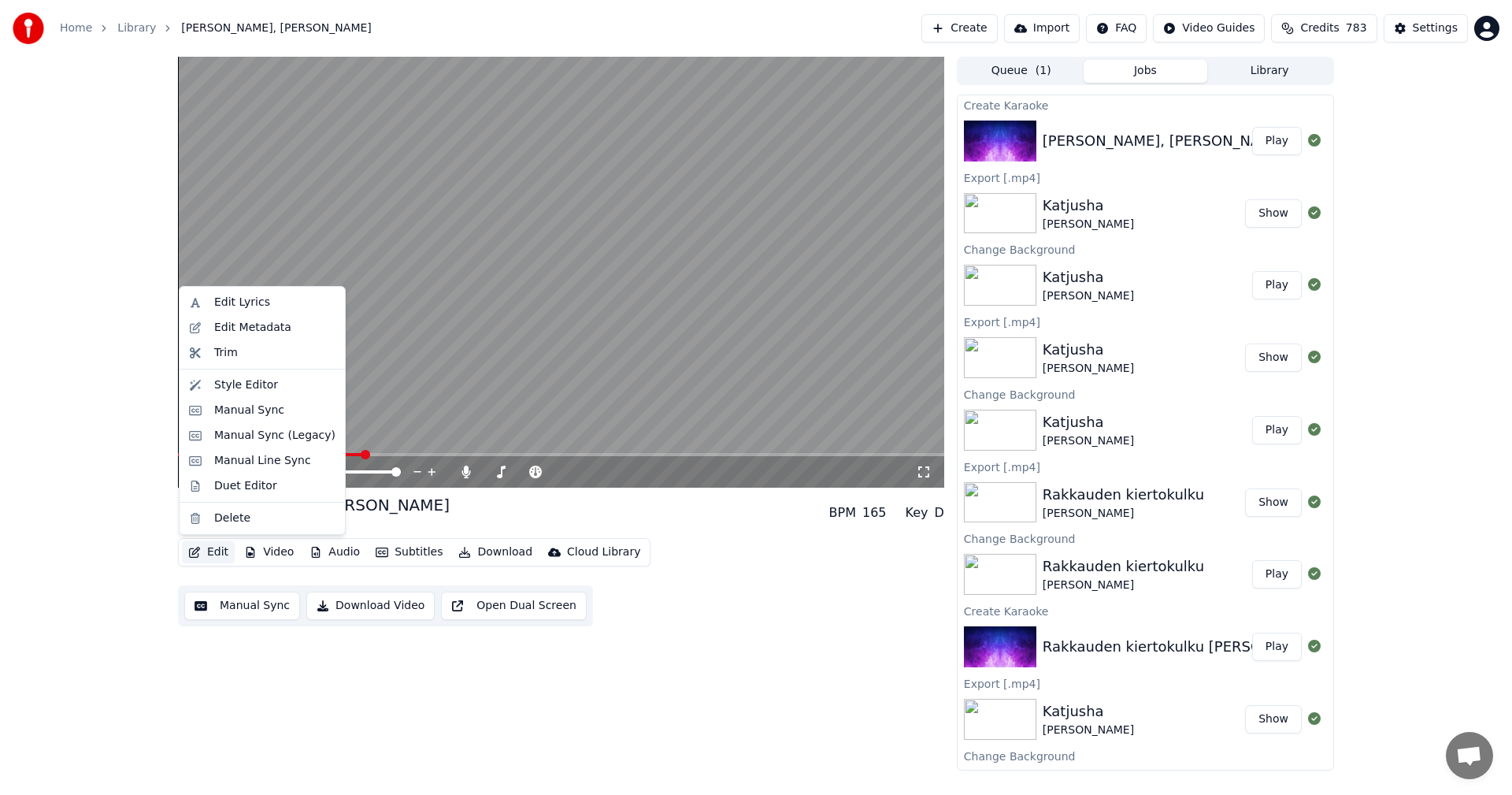
click at [219, 545] on button "Edit" at bounding box center [208, 552] width 53 height 22
click at [279, 437] on div "Manual Sync (Legacy)" at bounding box center [274, 436] width 121 height 16
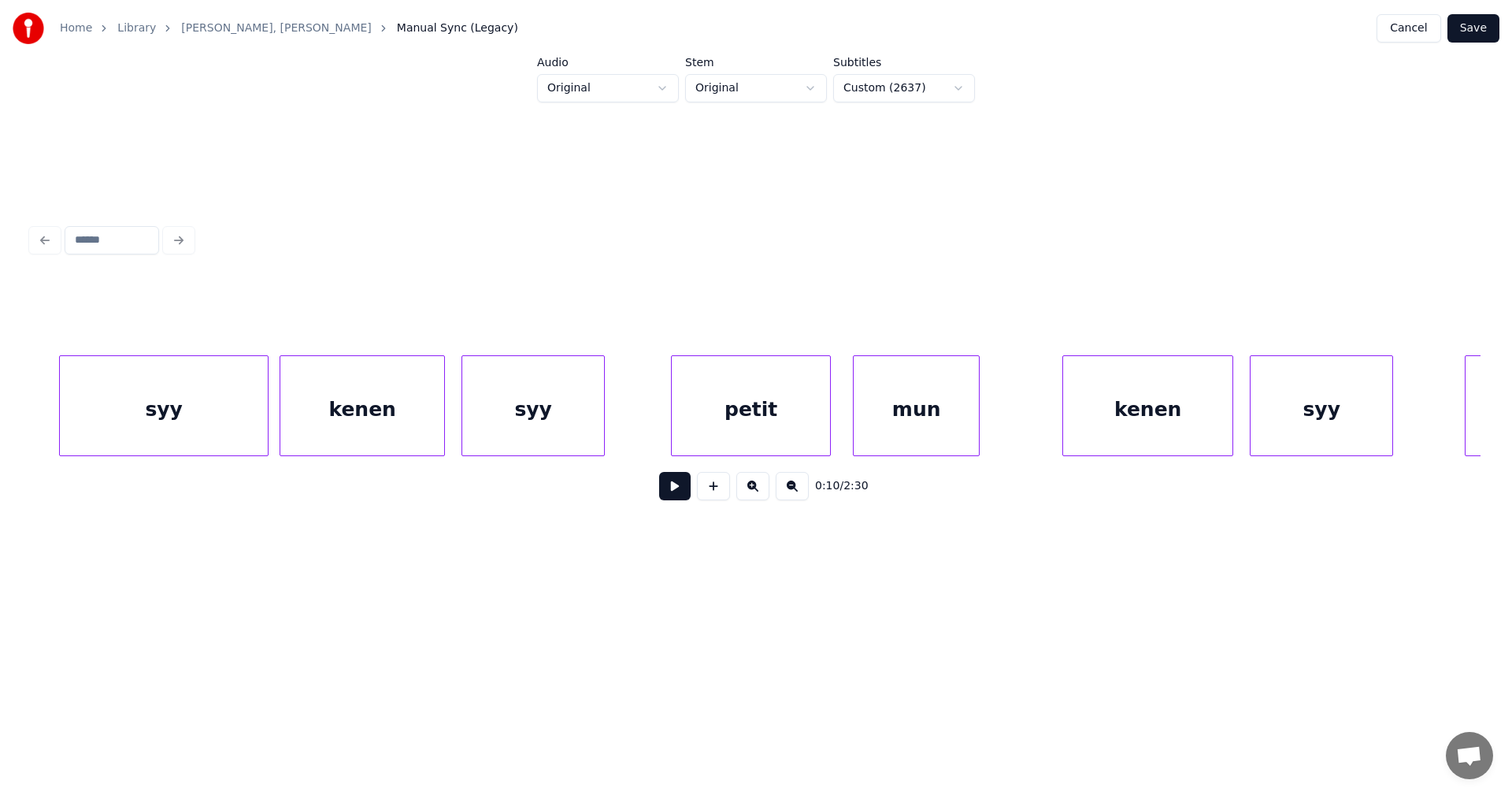
scroll to position [0, 6388]
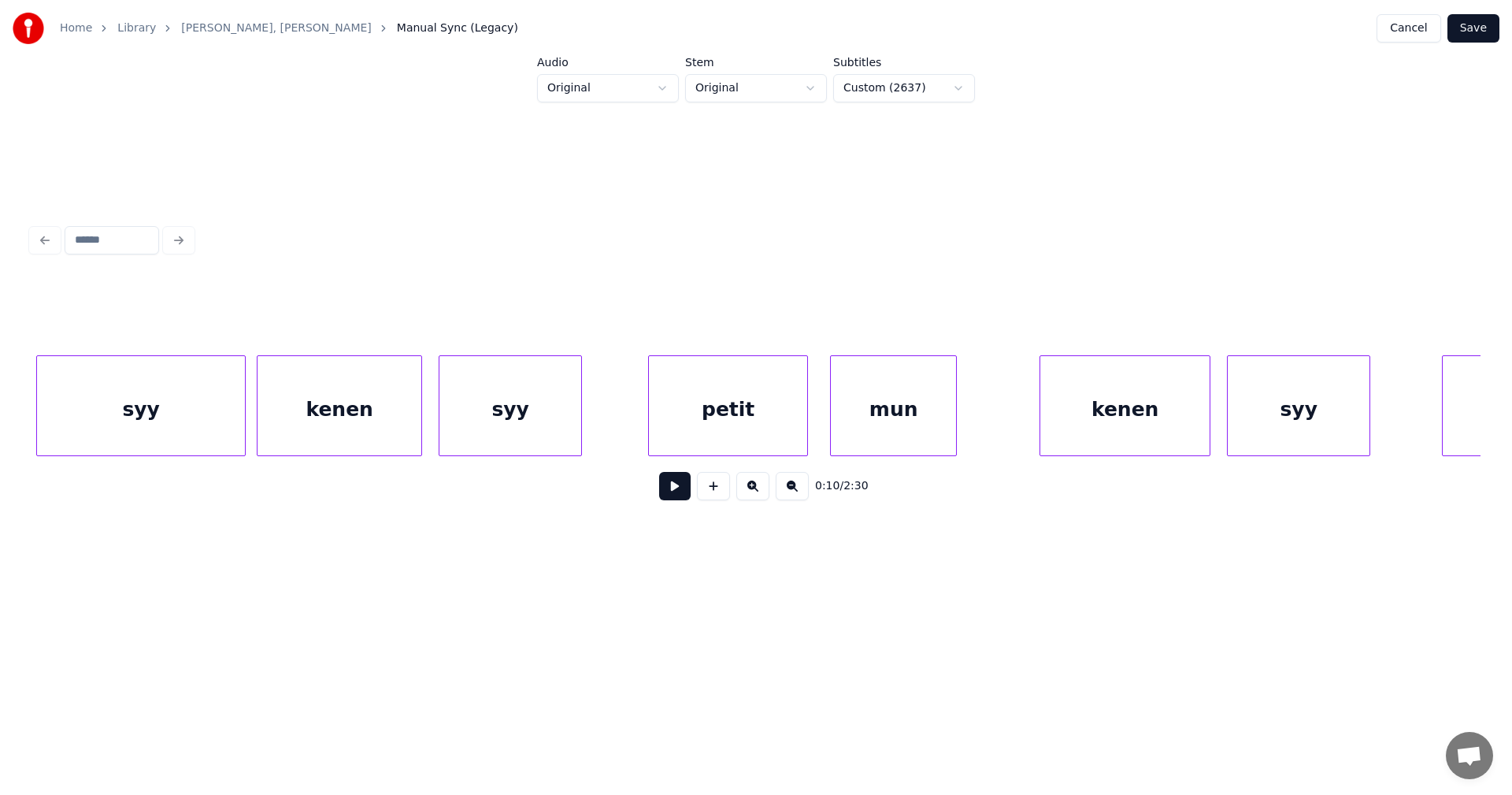
click at [492, 421] on div "syy" at bounding box center [510, 409] width 142 height 107
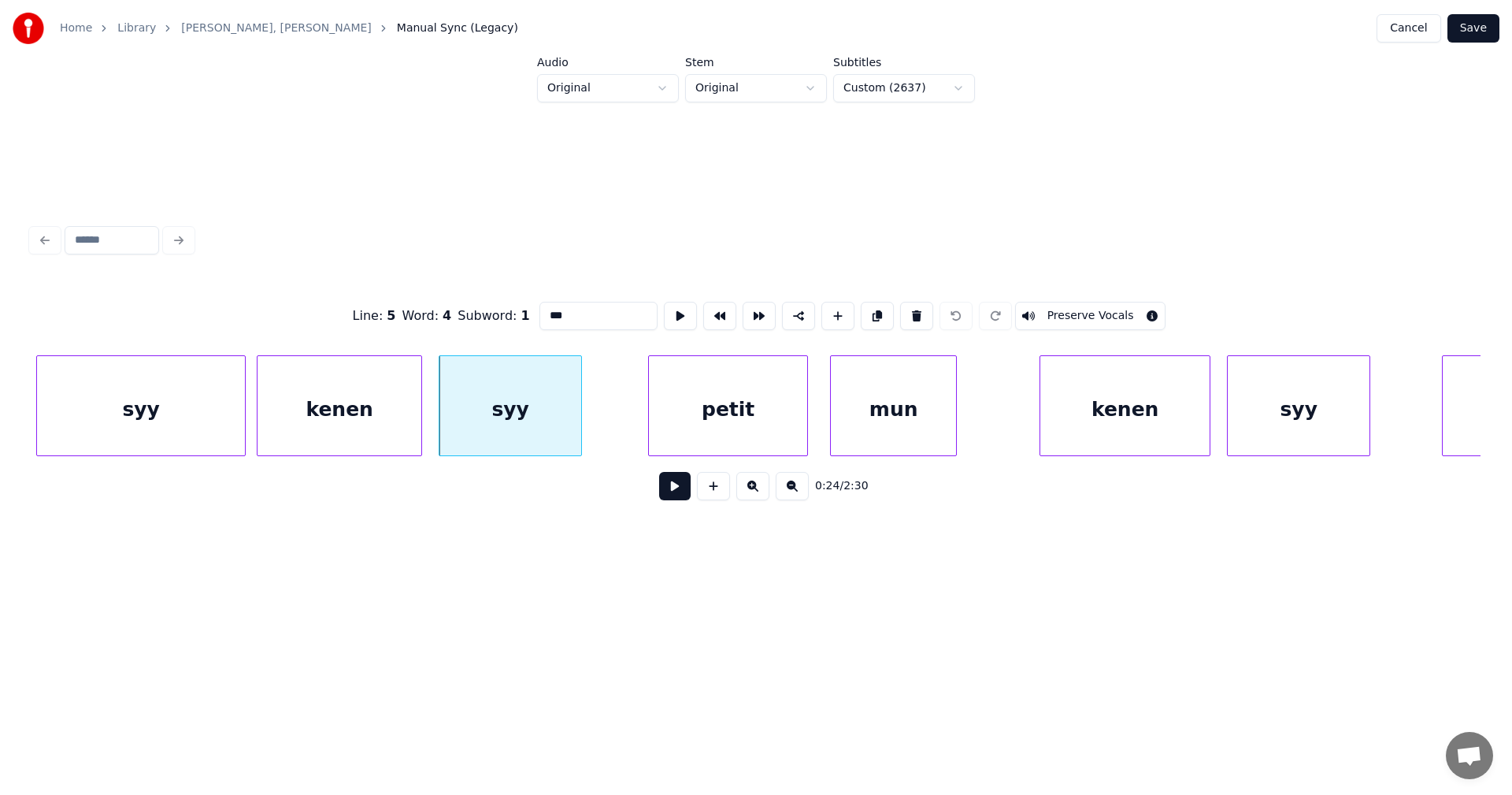
click at [715, 404] on div "petit" at bounding box center [728, 409] width 159 height 107
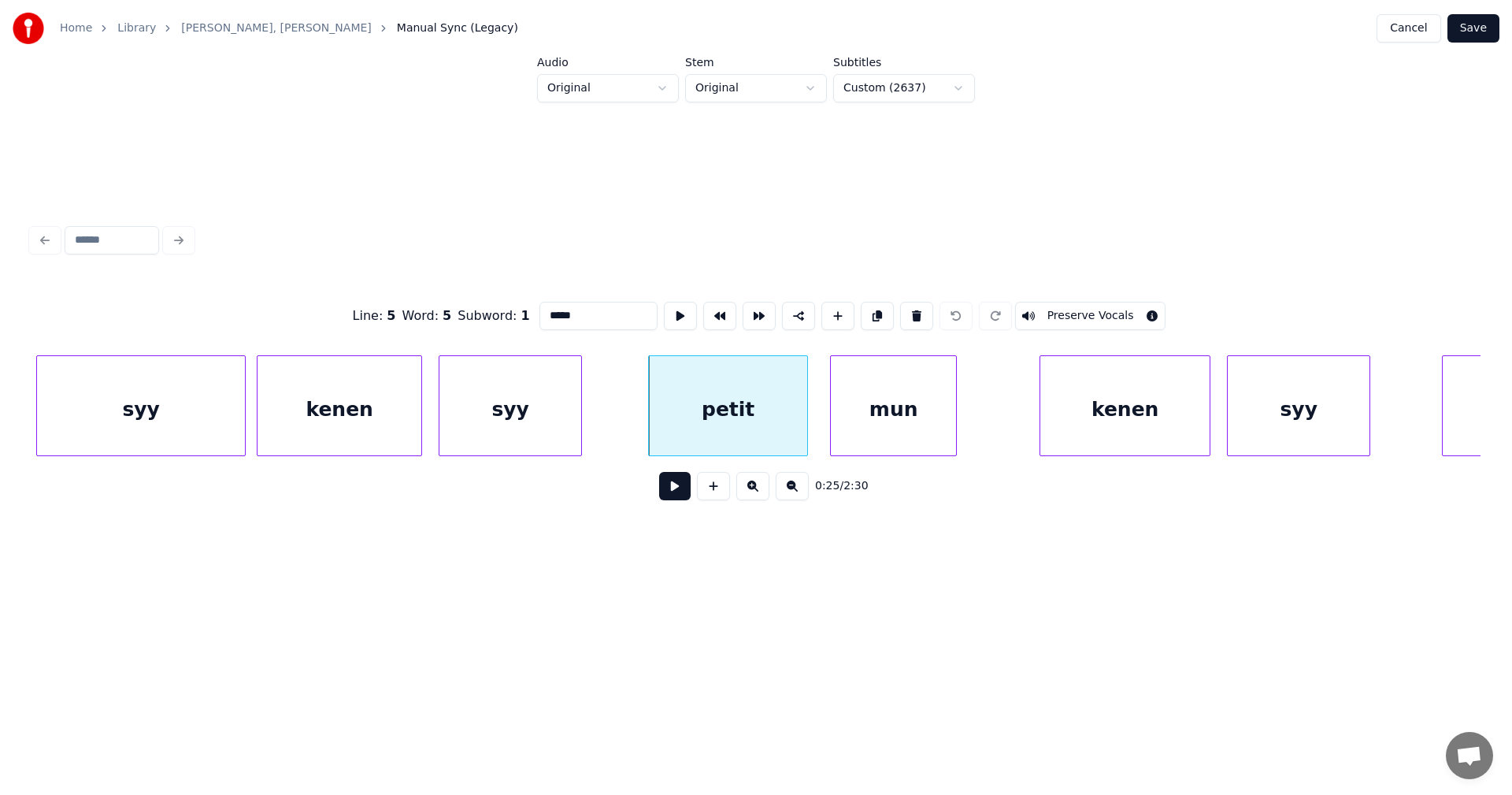
click at [184, 428] on div "syy" at bounding box center [141, 409] width 208 height 107
type input "***"
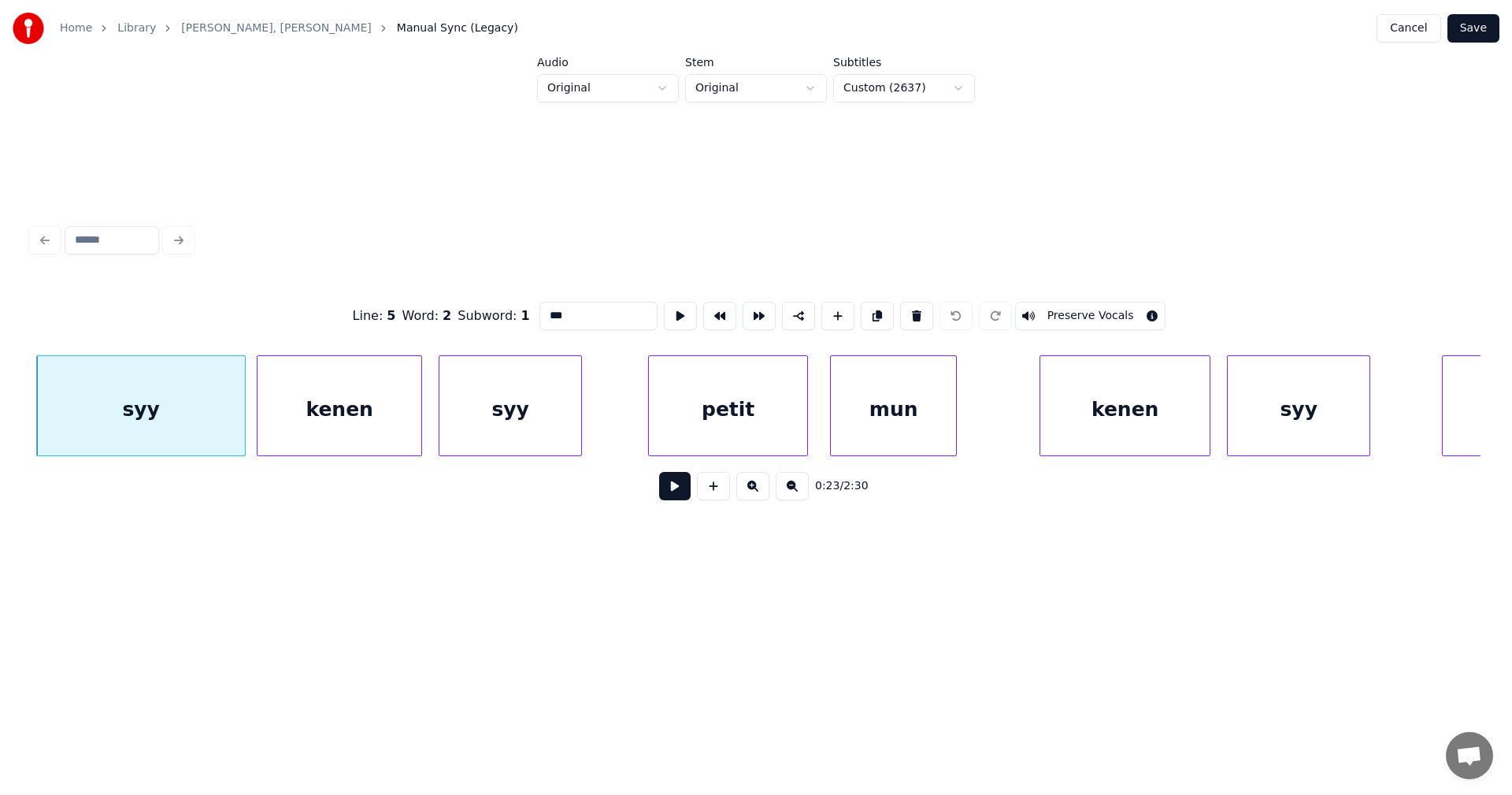
click at [682, 500] on button at bounding box center [674, 486] width 31 height 29
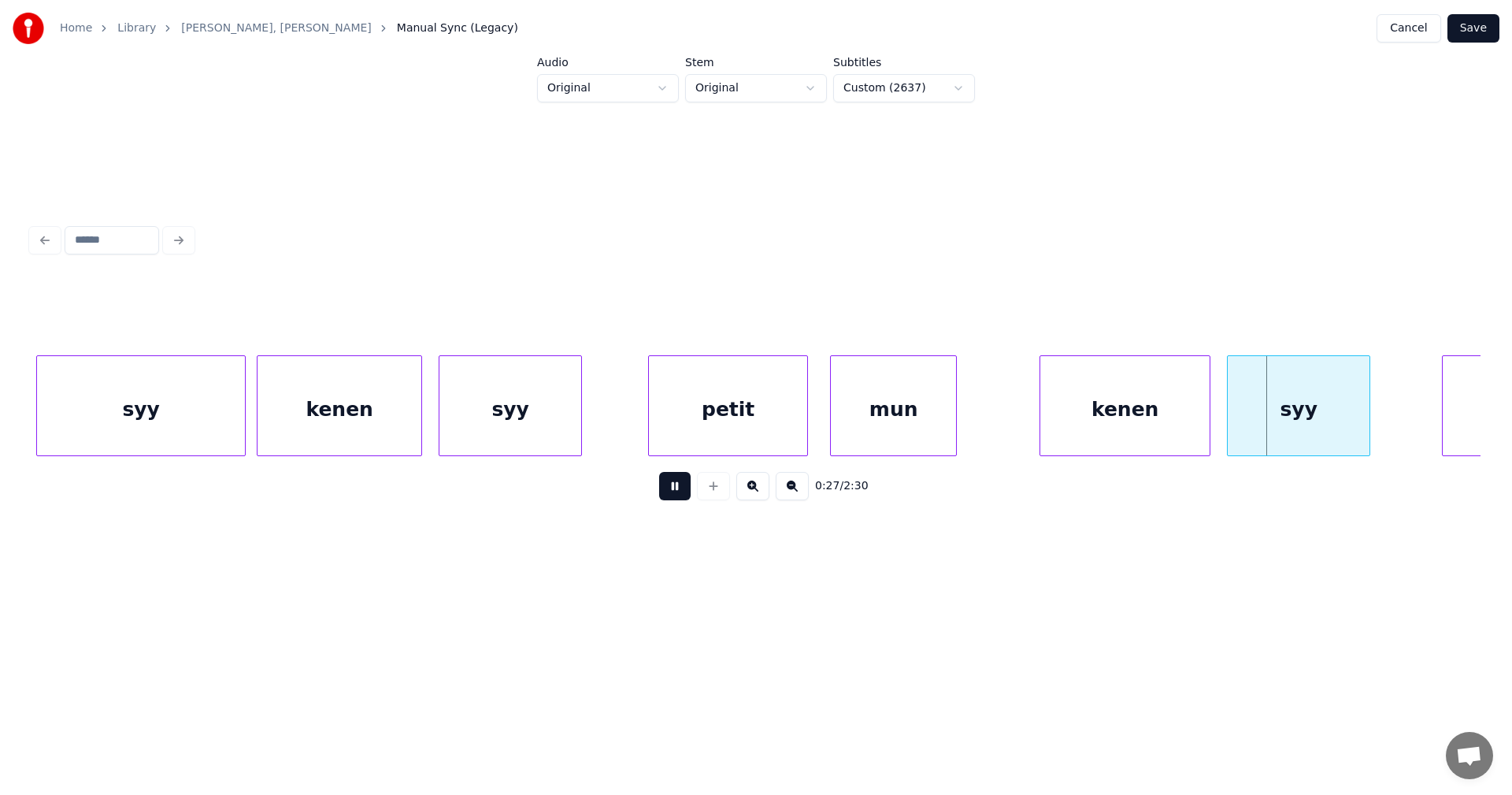
click at [681, 500] on button at bounding box center [674, 486] width 31 height 29
click at [550, 419] on div "syy" at bounding box center [510, 409] width 142 height 107
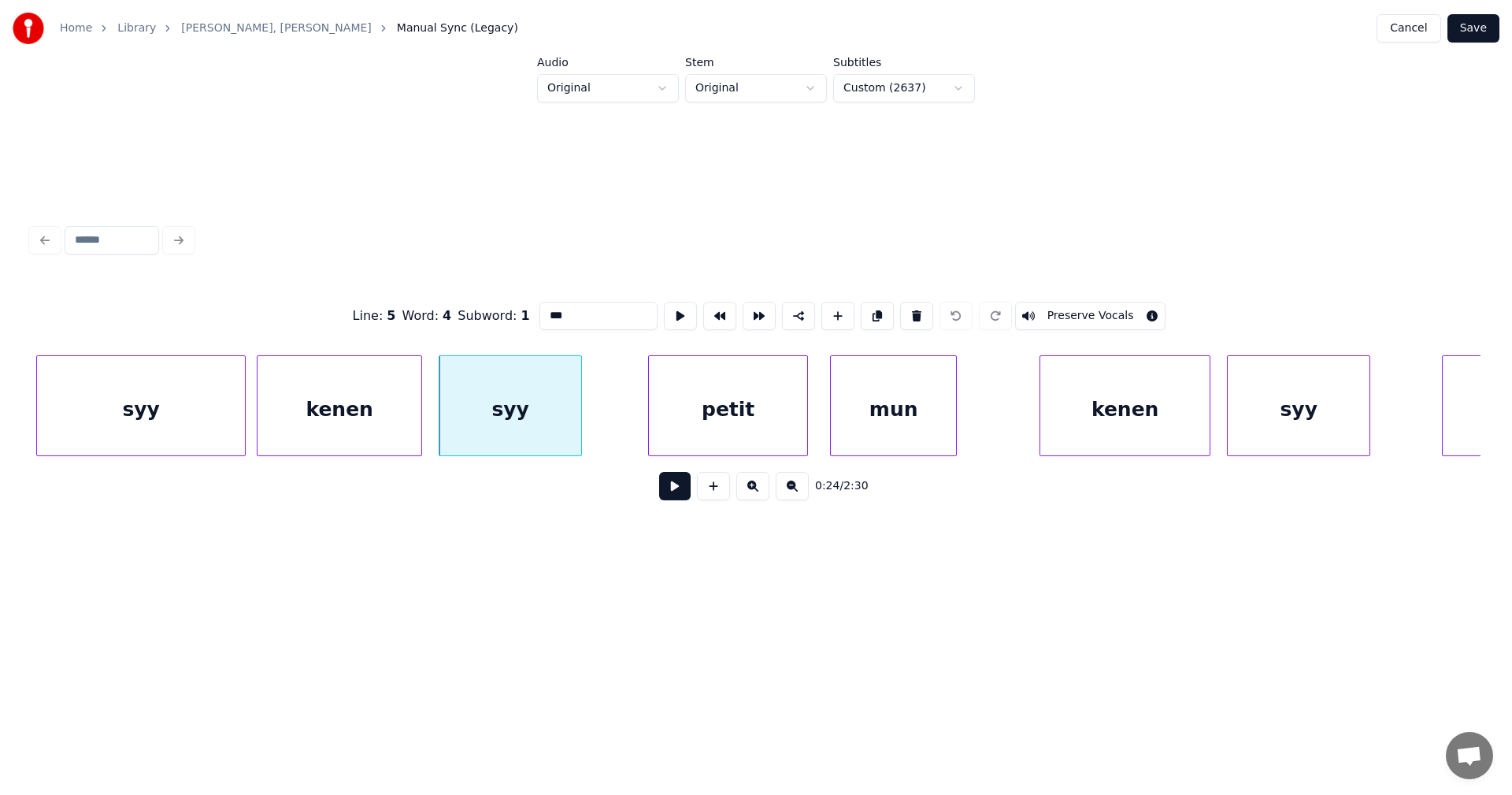
click at [581, 320] on input "***" at bounding box center [598, 316] width 119 height 29
click at [887, 417] on div "mun" at bounding box center [893, 409] width 126 height 107
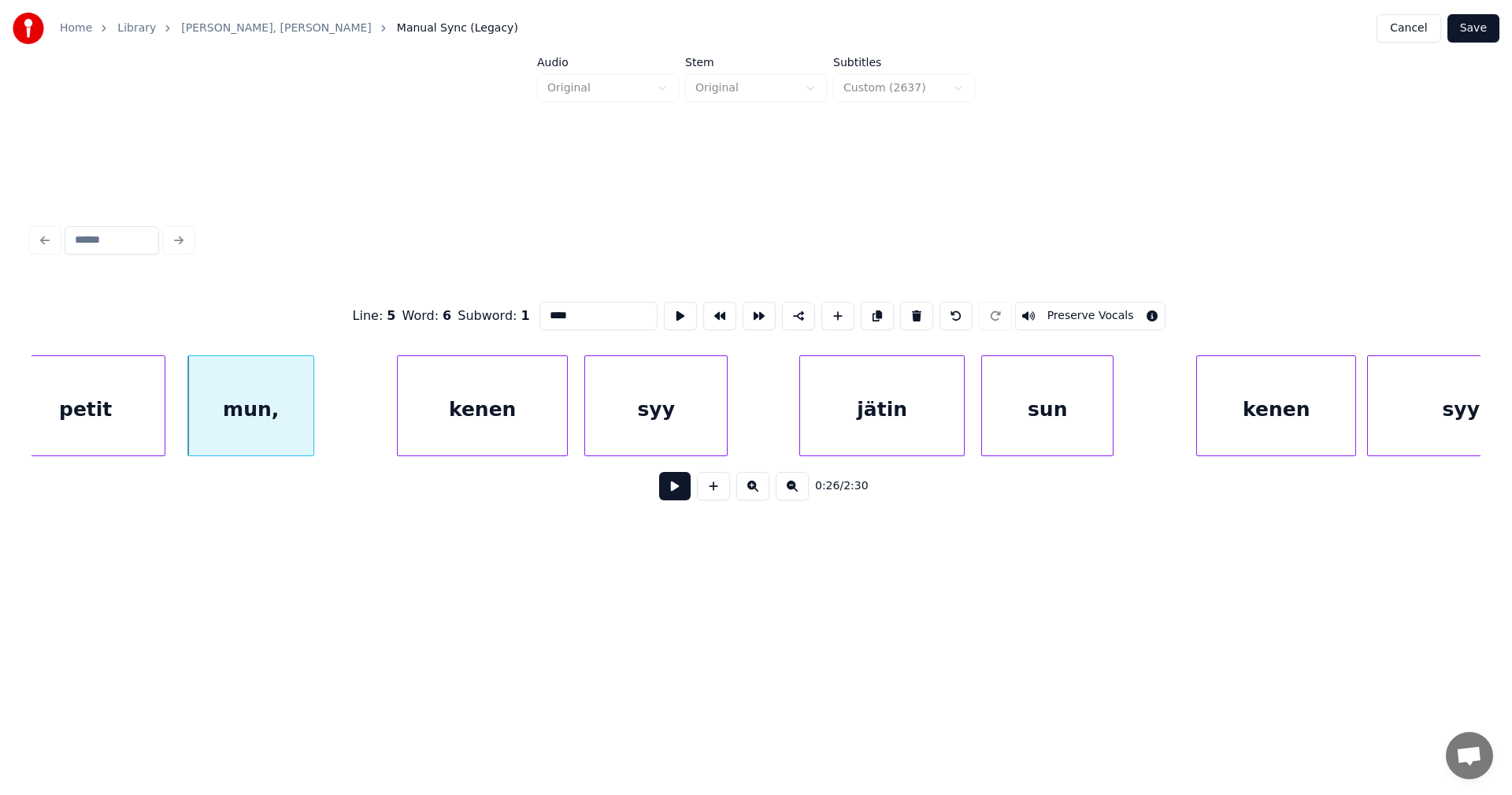
scroll to position [0, 7049]
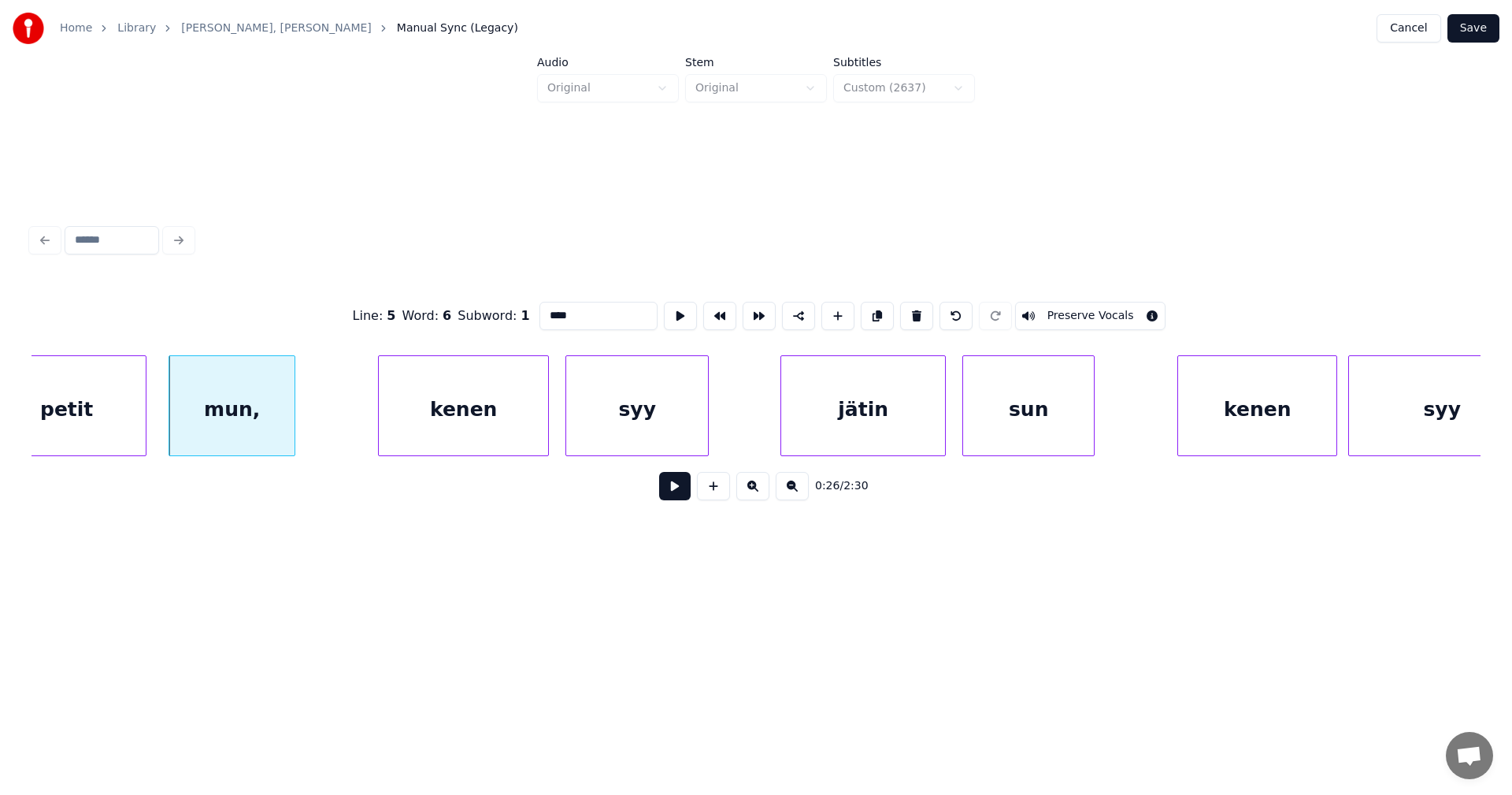
click at [640, 405] on div "syy" at bounding box center [636, 409] width 142 height 107
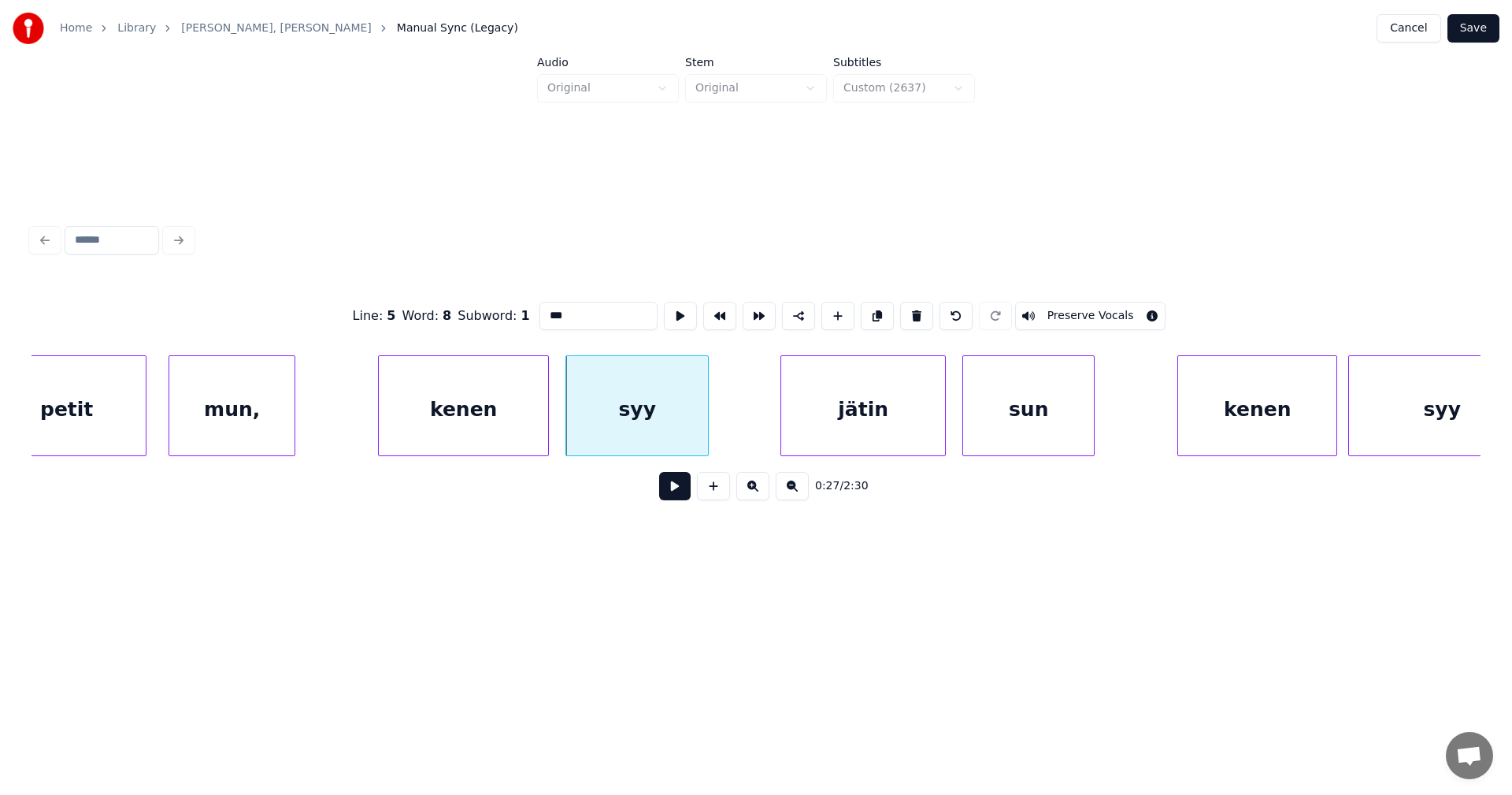
click at [813, 387] on div "jätin" at bounding box center [863, 409] width 164 height 107
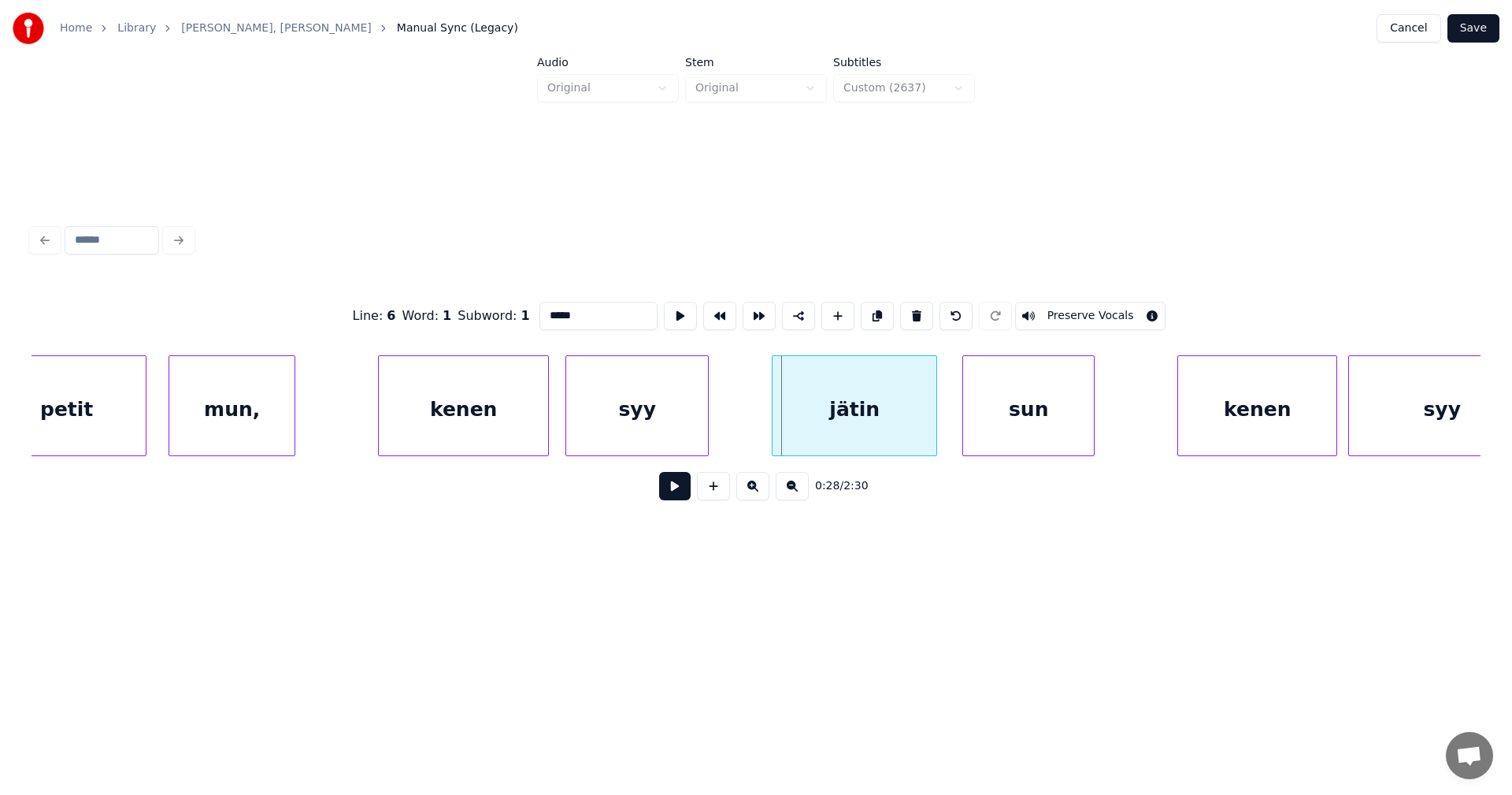
click at [817, 397] on div "jätin" at bounding box center [854, 409] width 164 height 107
click at [1018, 410] on div "sun" at bounding box center [1028, 409] width 131 height 107
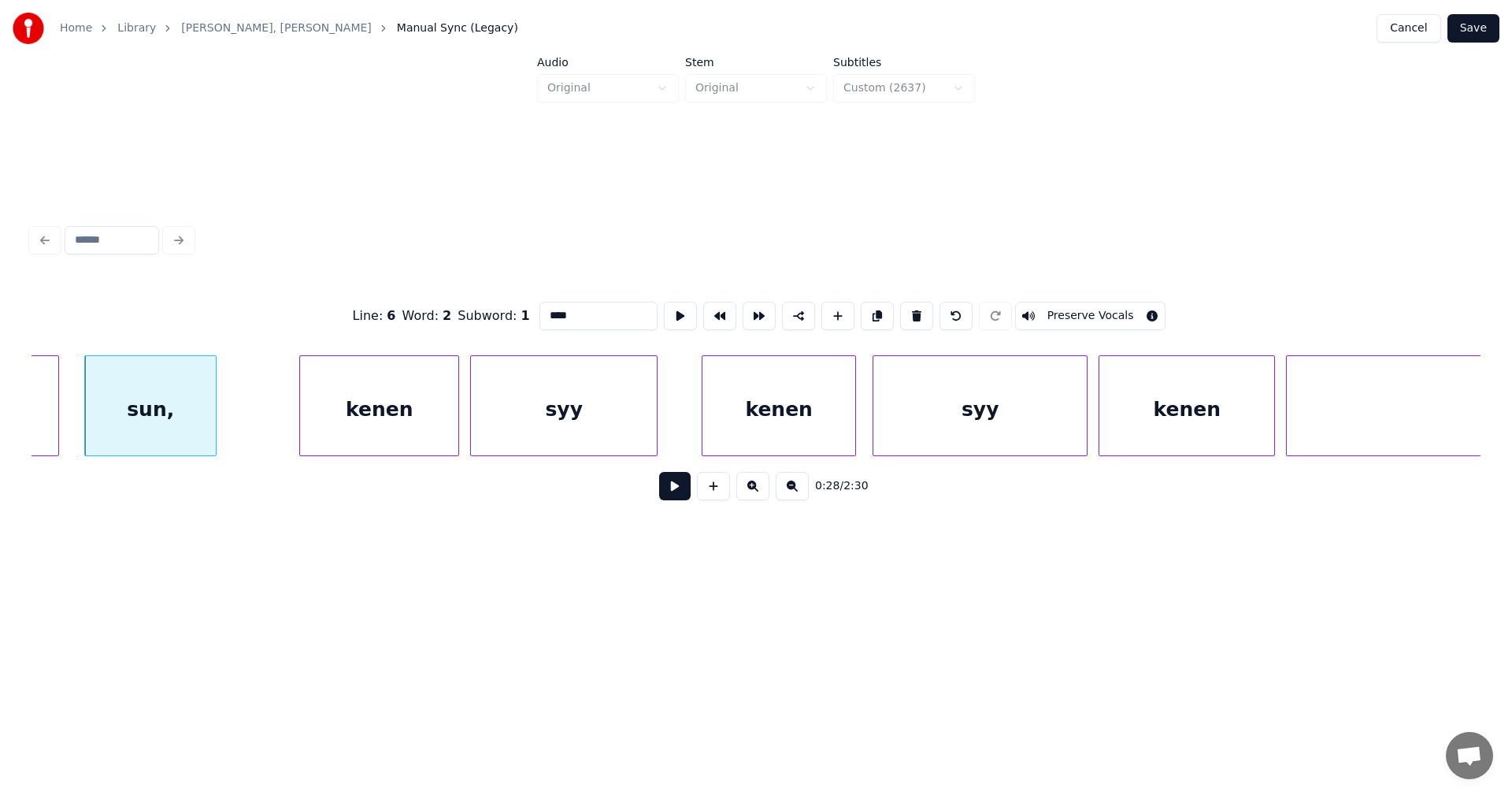
scroll to position [0, 7932]
click at [594, 396] on div "syy" at bounding box center [560, 409] width 186 height 107
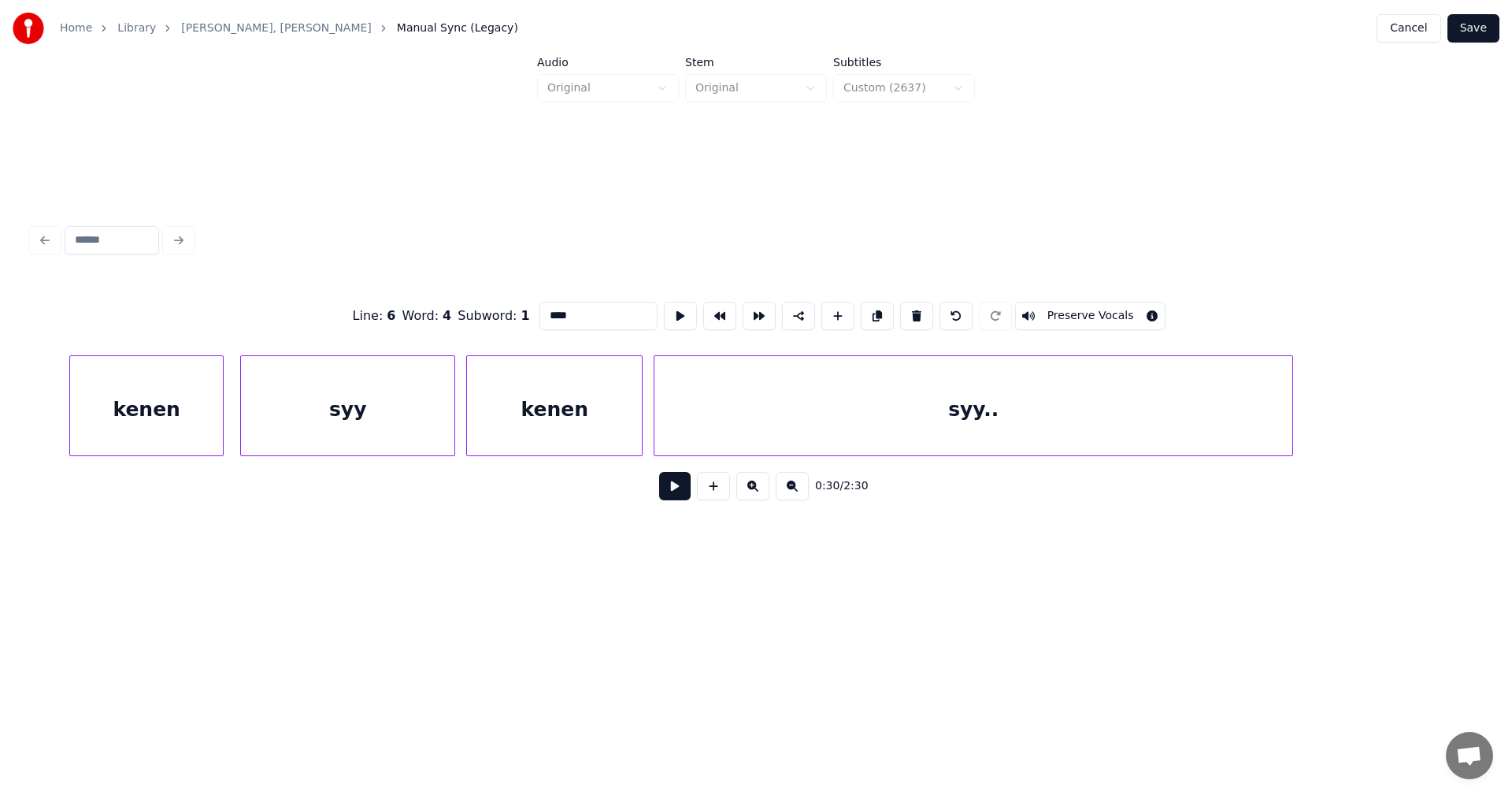
scroll to position [0, 8561]
click at [995, 421] on div "syy.." at bounding box center [972, 409] width 638 height 107
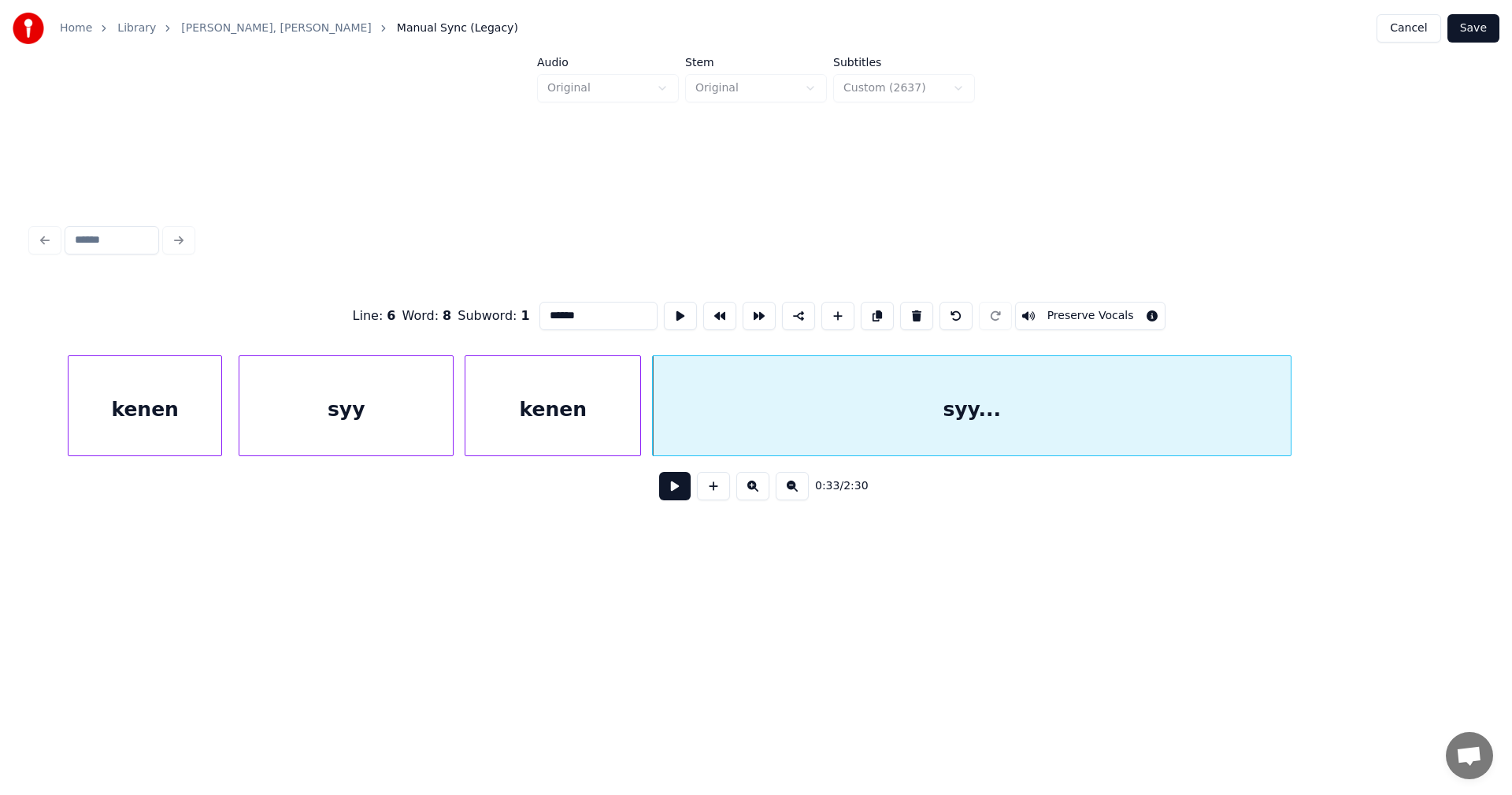
type input "******"
click at [1470, 24] on button "Save" at bounding box center [1473, 29] width 52 height 29
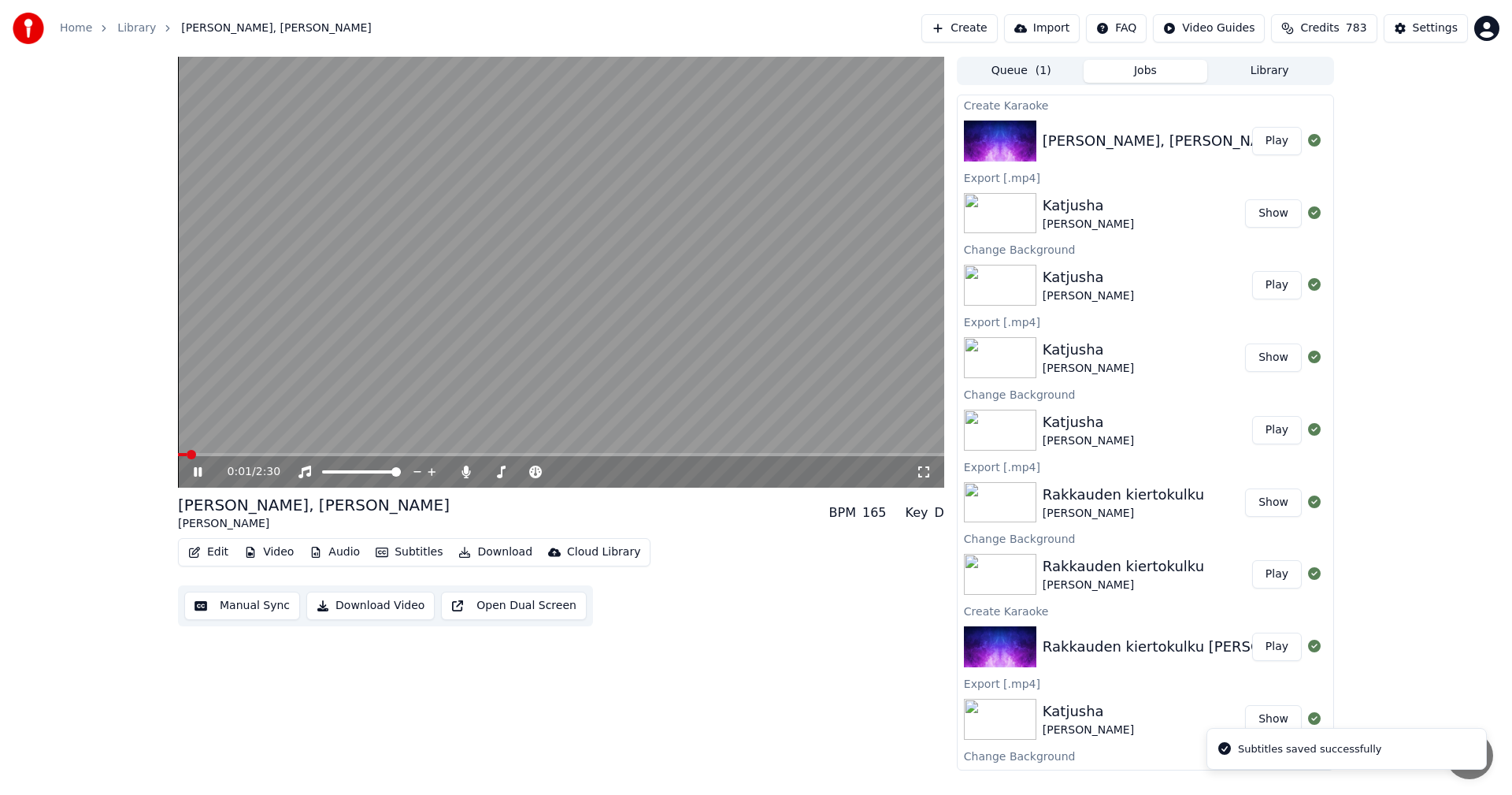
click at [240, 457] on div "0:01 / 2:30" at bounding box center [561, 471] width 766 height 31
click at [241, 455] on span at bounding box center [561, 455] width 766 height 4
click at [368, 452] on video at bounding box center [561, 272] width 766 height 430
click at [367, 455] on span at bounding box center [273, 455] width 189 height 4
click at [198, 476] on icon at bounding box center [209, 471] width 37 height 12
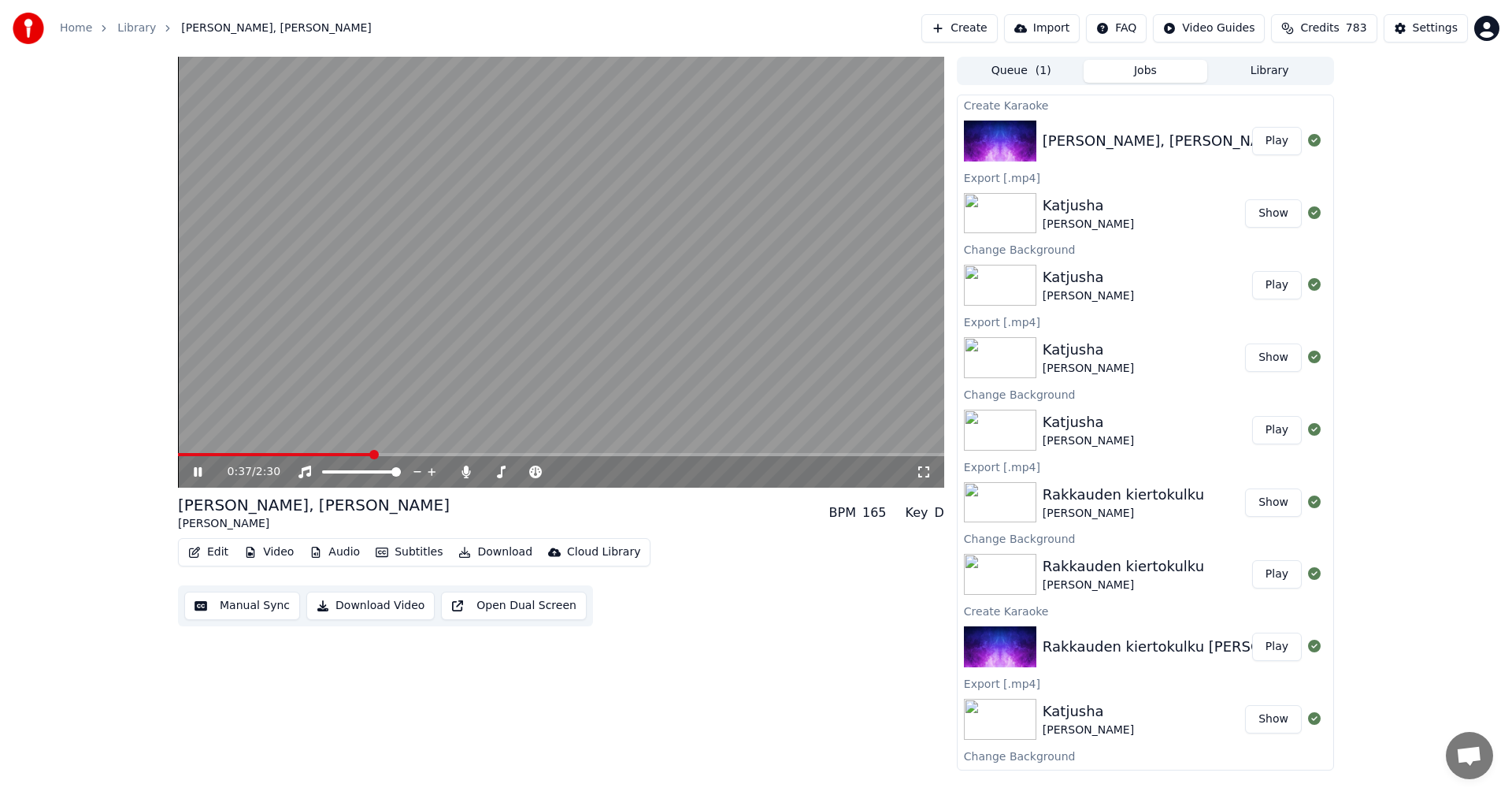
click at [198, 476] on icon at bounding box center [209, 471] width 37 height 12
click at [228, 545] on button "Edit" at bounding box center [208, 552] width 53 height 22
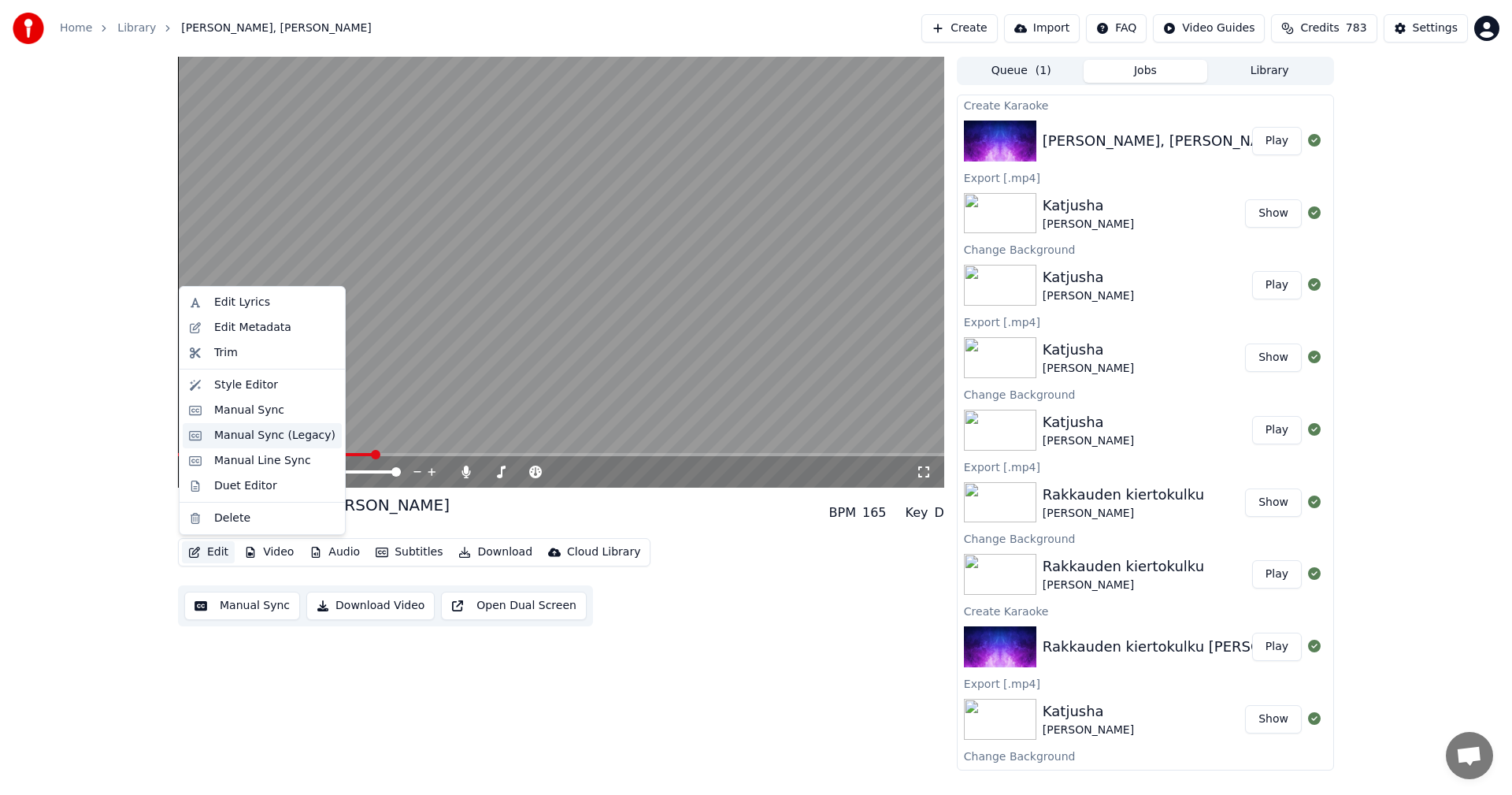
click at [257, 426] on div "Manual Sync (Legacy)" at bounding box center [262, 436] width 159 height 25
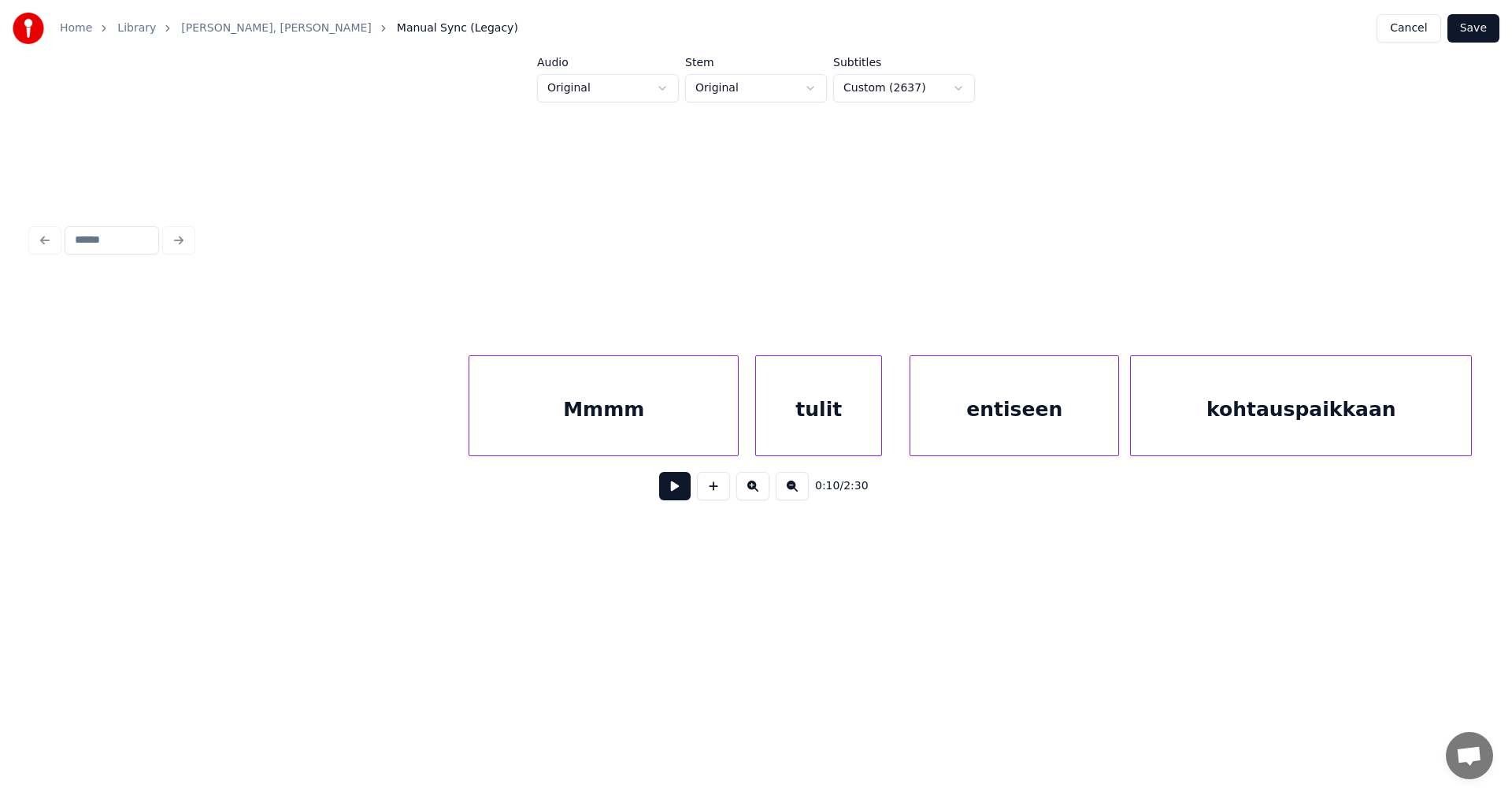
scroll to position [0, 10121]
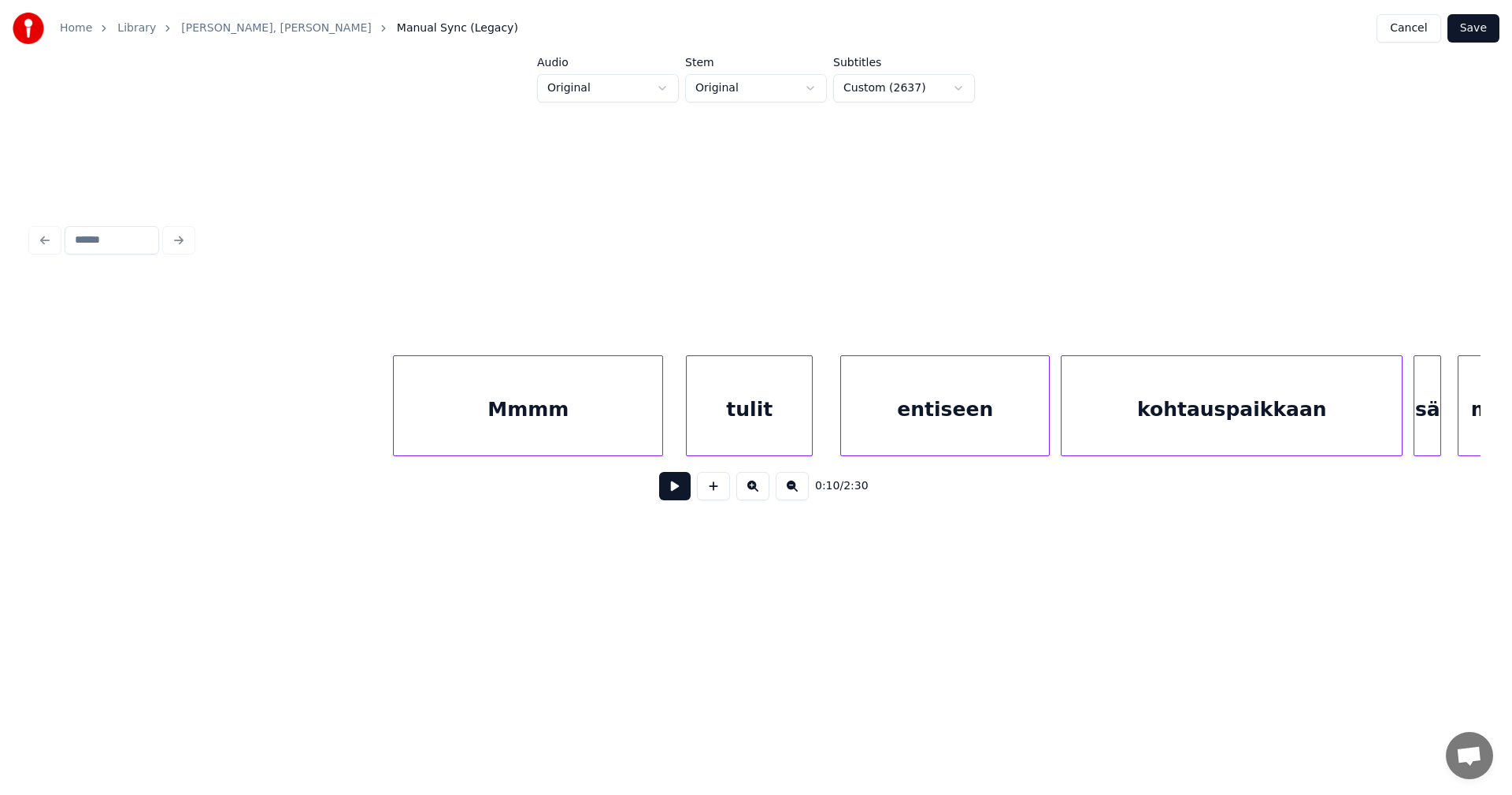
click at [463, 414] on div "Mmmm" at bounding box center [527, 409] width 268 height 107
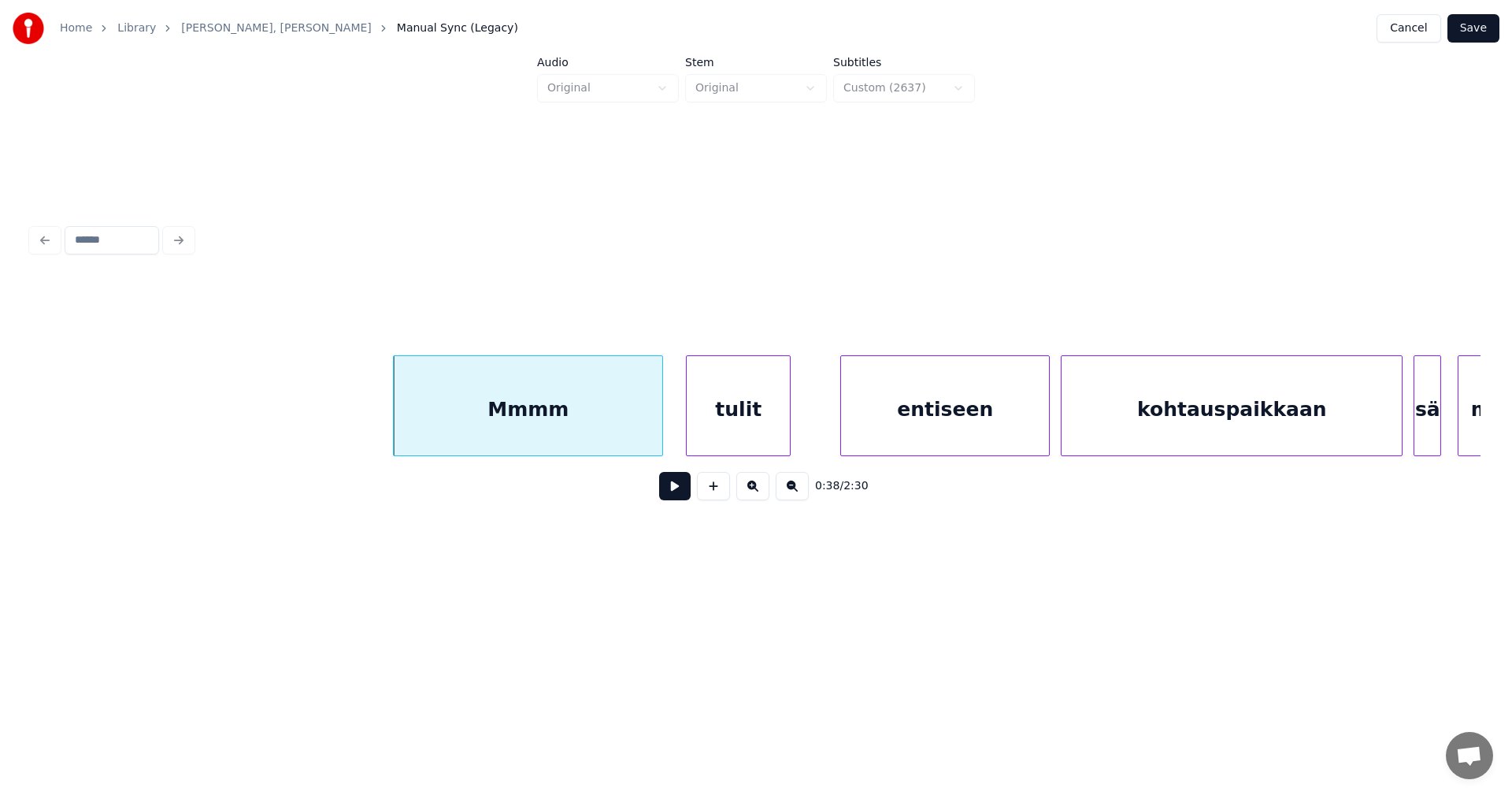
click at [788, 419] on div at bounding box center [787, 405] width 4 height 99
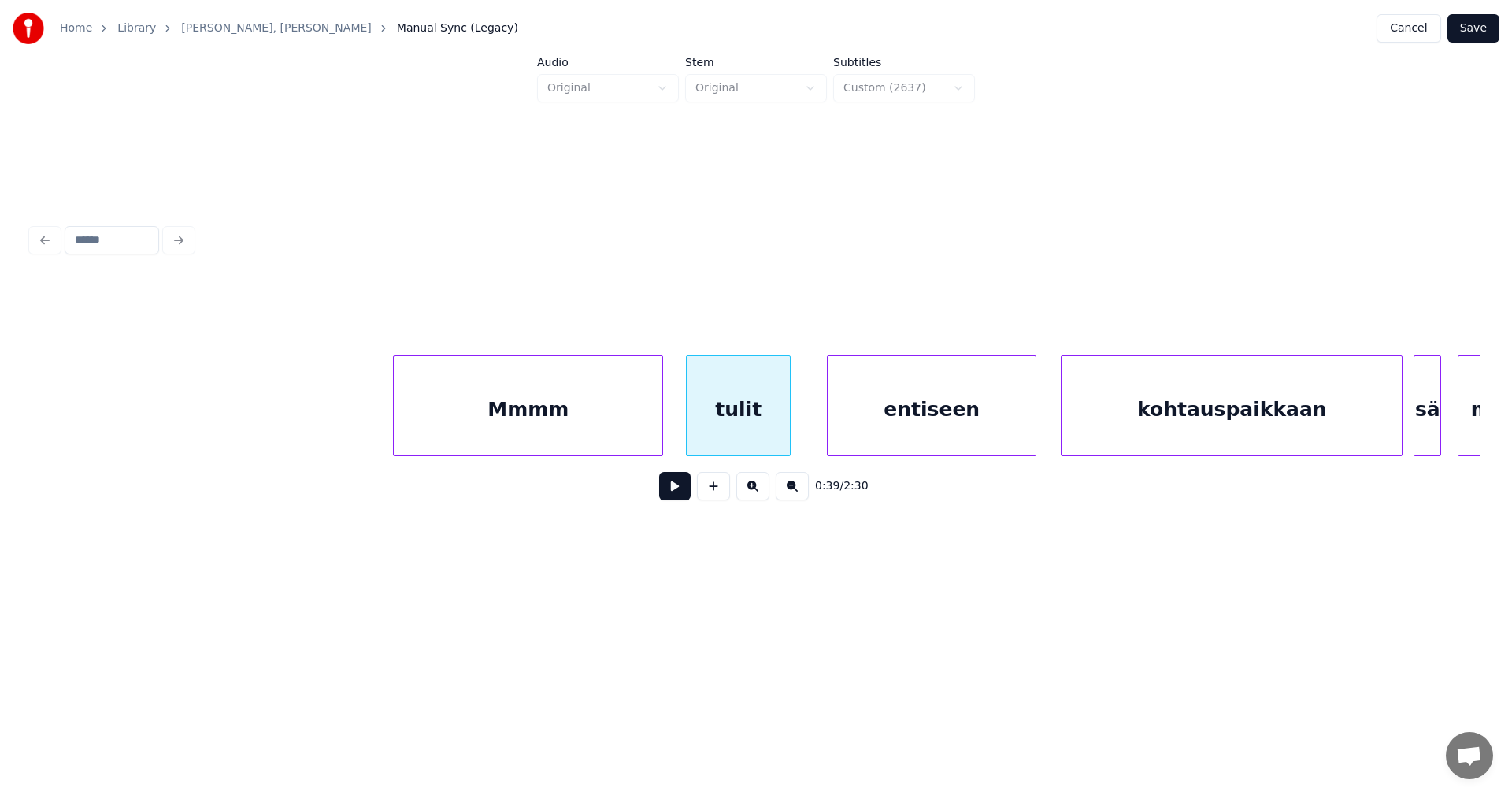
click at [879, 410] on div "entiseen" at bounding box center [931, 409] width 208 height 107
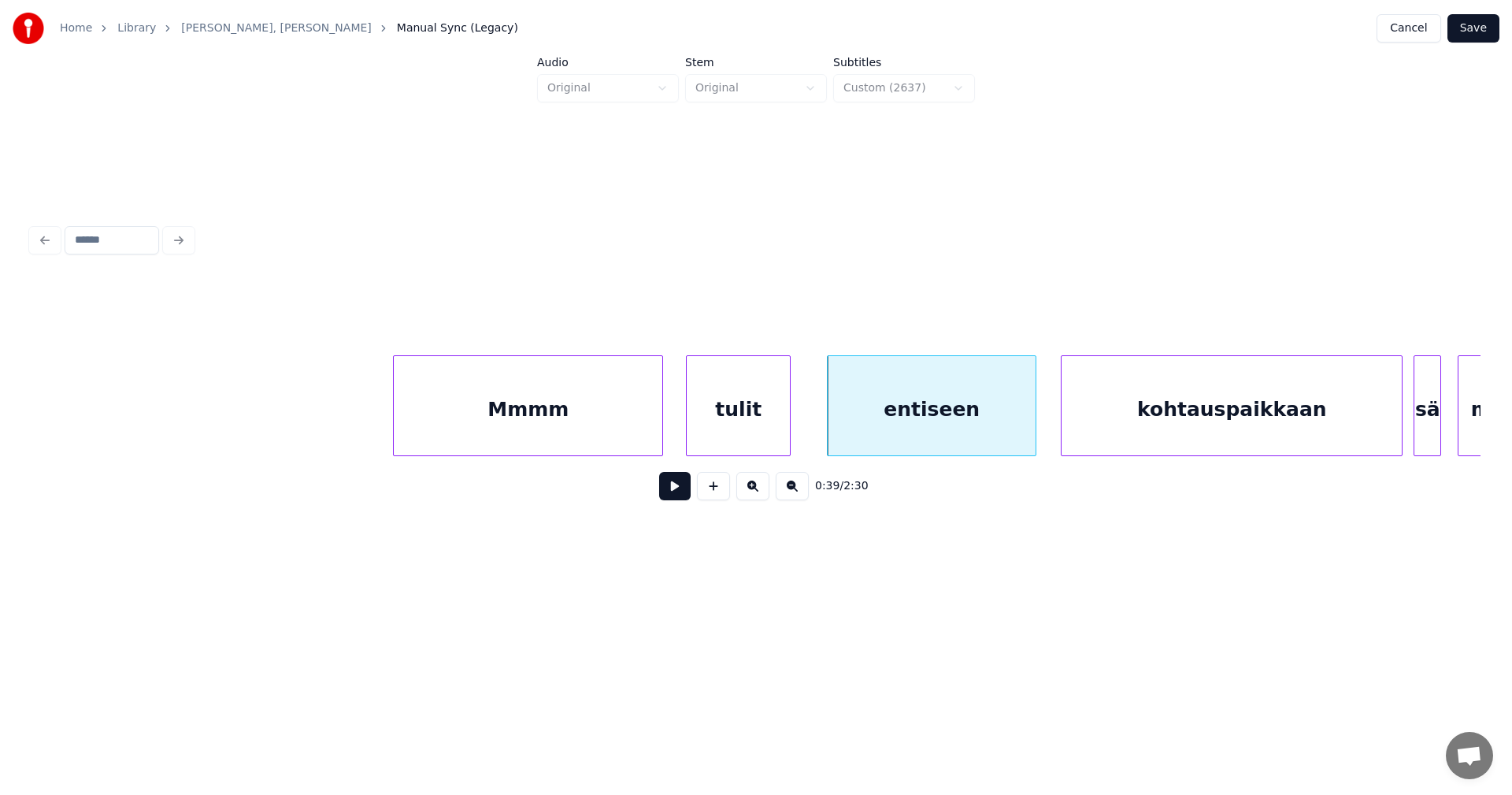
click at [1475, 34] on button "Save" at bounding box center [1473, 29] width 52 height 29
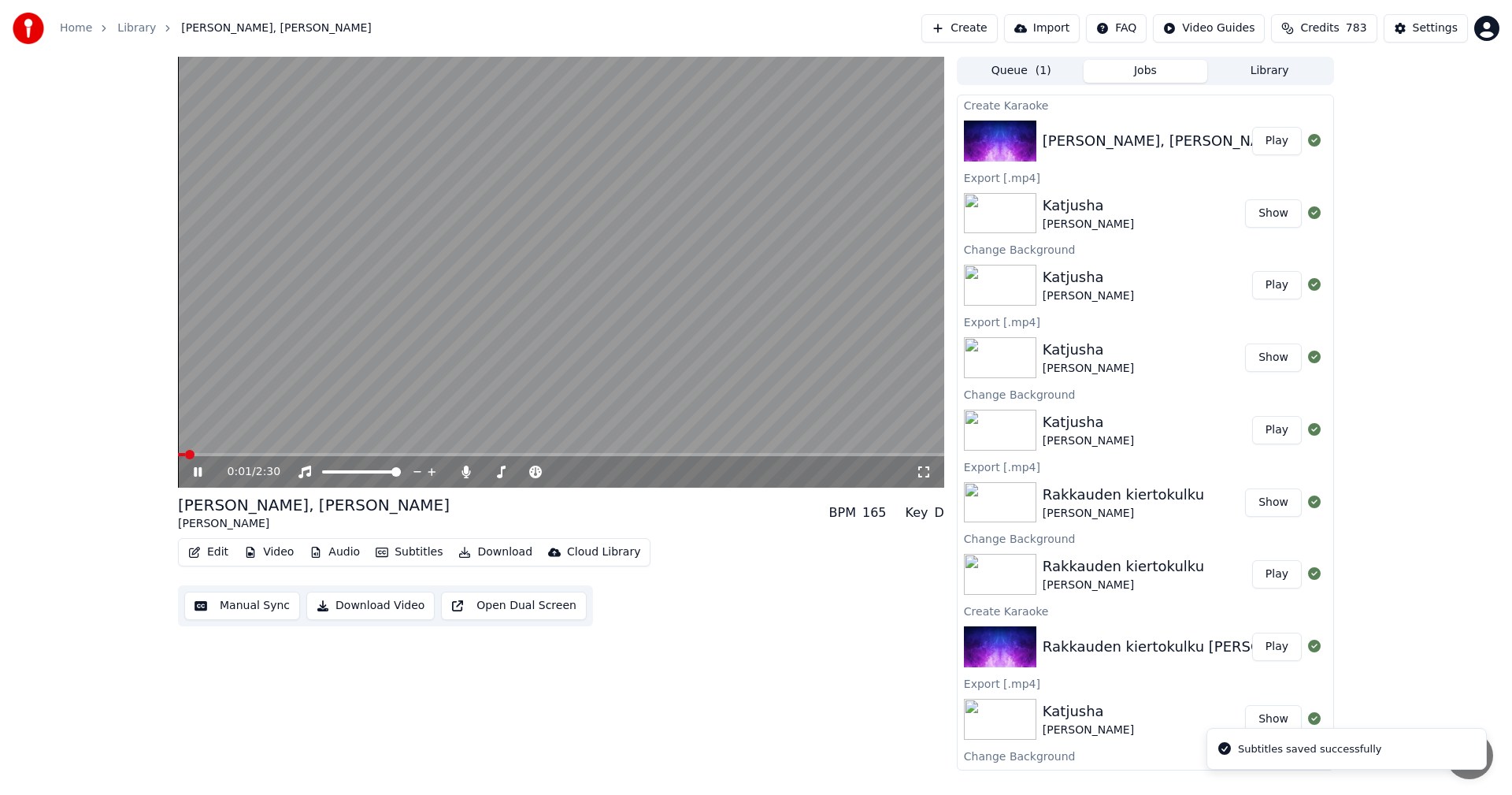
click at [200, 474] on icon at bounding box center [197, 471] width 8 height 10
click at [281, 547] on button "Video" at bounding box center [269, 552] width 62 height 22
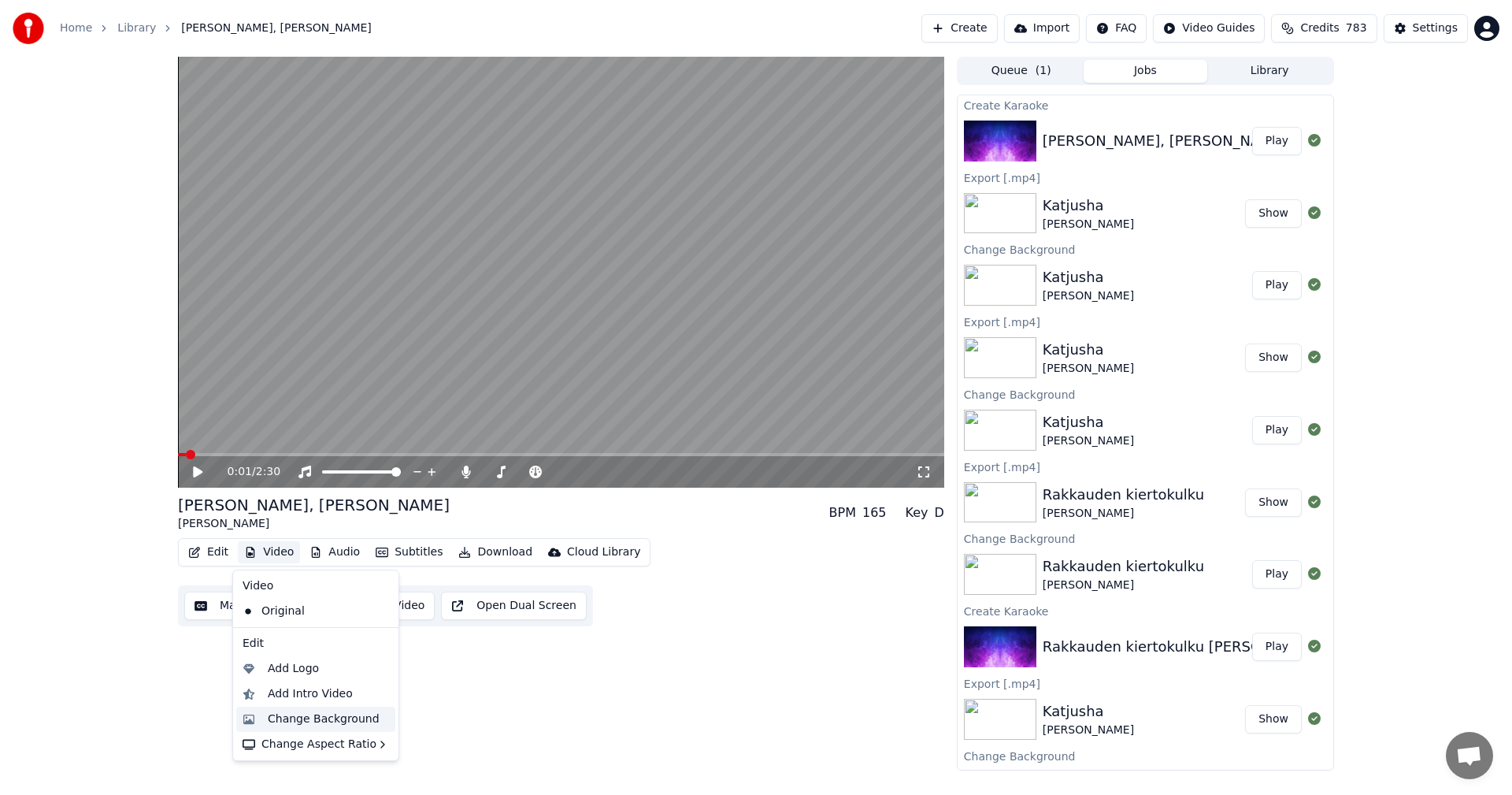
click at [327, 717] on div "Change Background" at bounding box center [323, 719] width 111 height 16
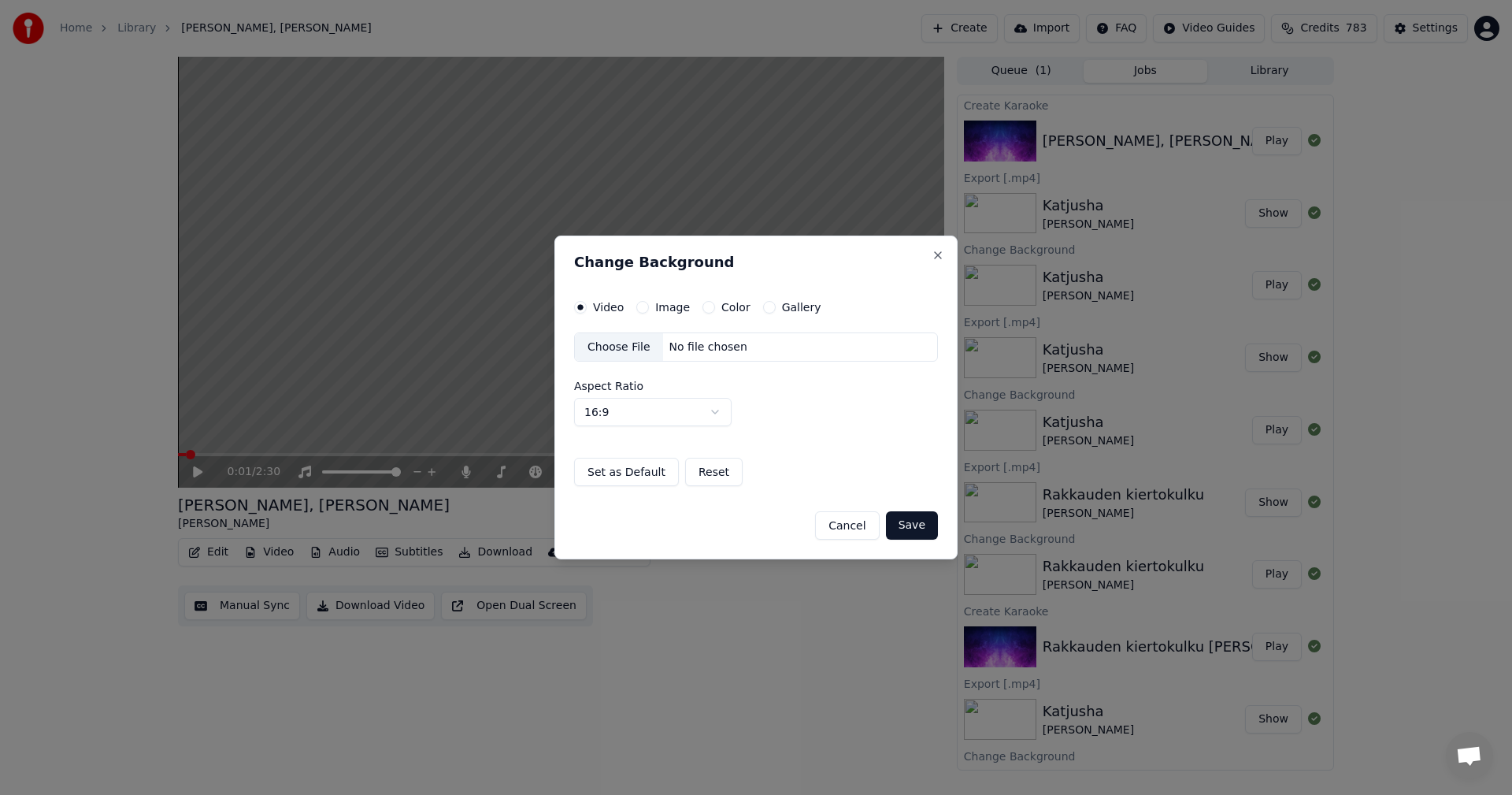
click at [644, 348] on div "Choose File" at bounding box center [618, 348] width 88 height 29
click at [670, 311] on label "Image" at bounding box center [672, 307] width 35 height 11
click at [649, 311] on button "Image" at bounding box center [642, 307] width 12 height 12
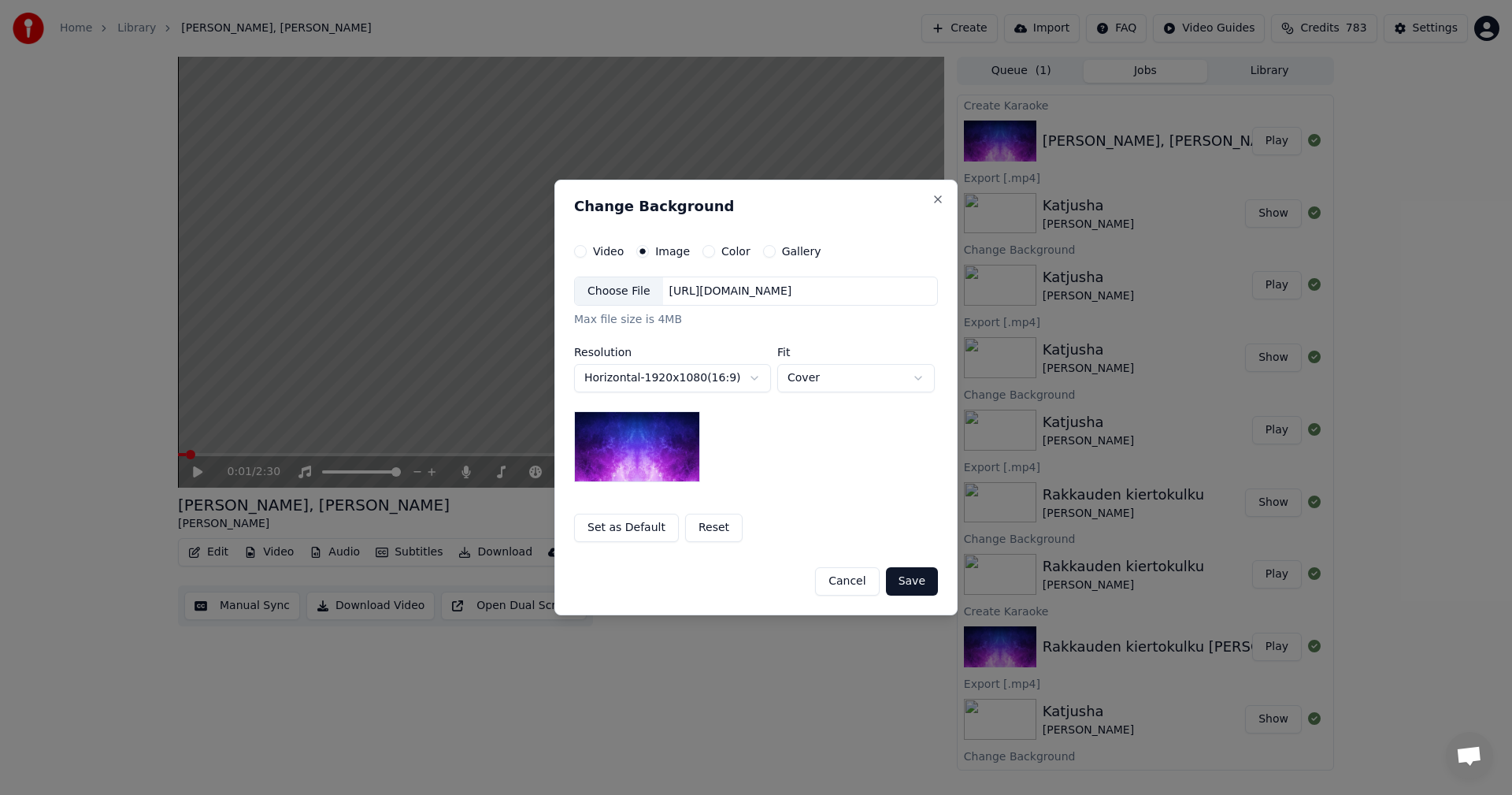
click at [621, 302] on div "Choose File" at bounding box center [618, 291] width 88 height 29
click at [923, 581] on button "Save" at bounding box center [911, 581] width 52 height 29
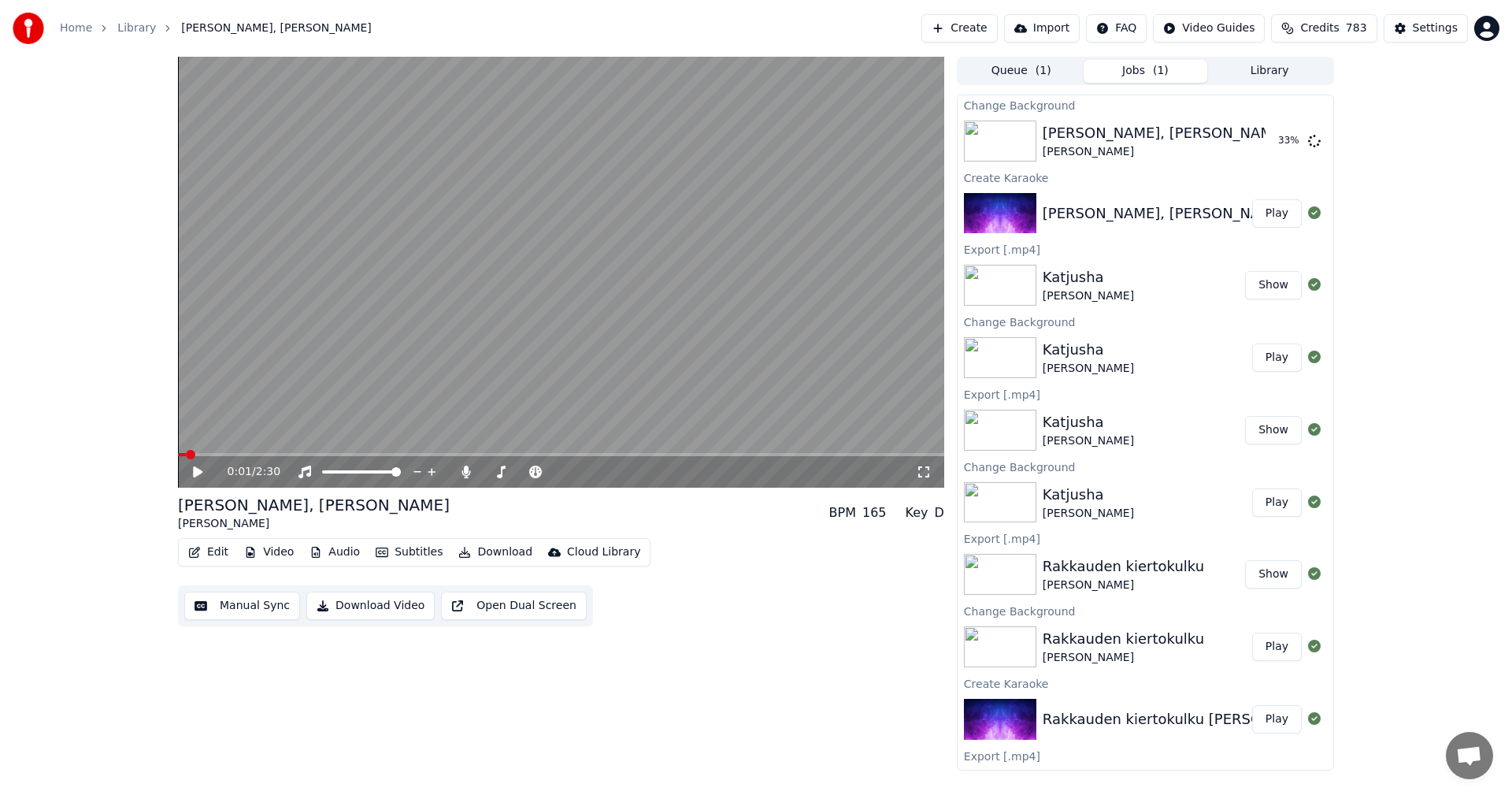
click at [1455, 255] on div "0:01 / 2:30 [PERSON_NAME], [PERSON_NAME] BPM 165 Key D Edit Video Audio Subtitl…" at bounding box center [756, 414] width 1512 height 714
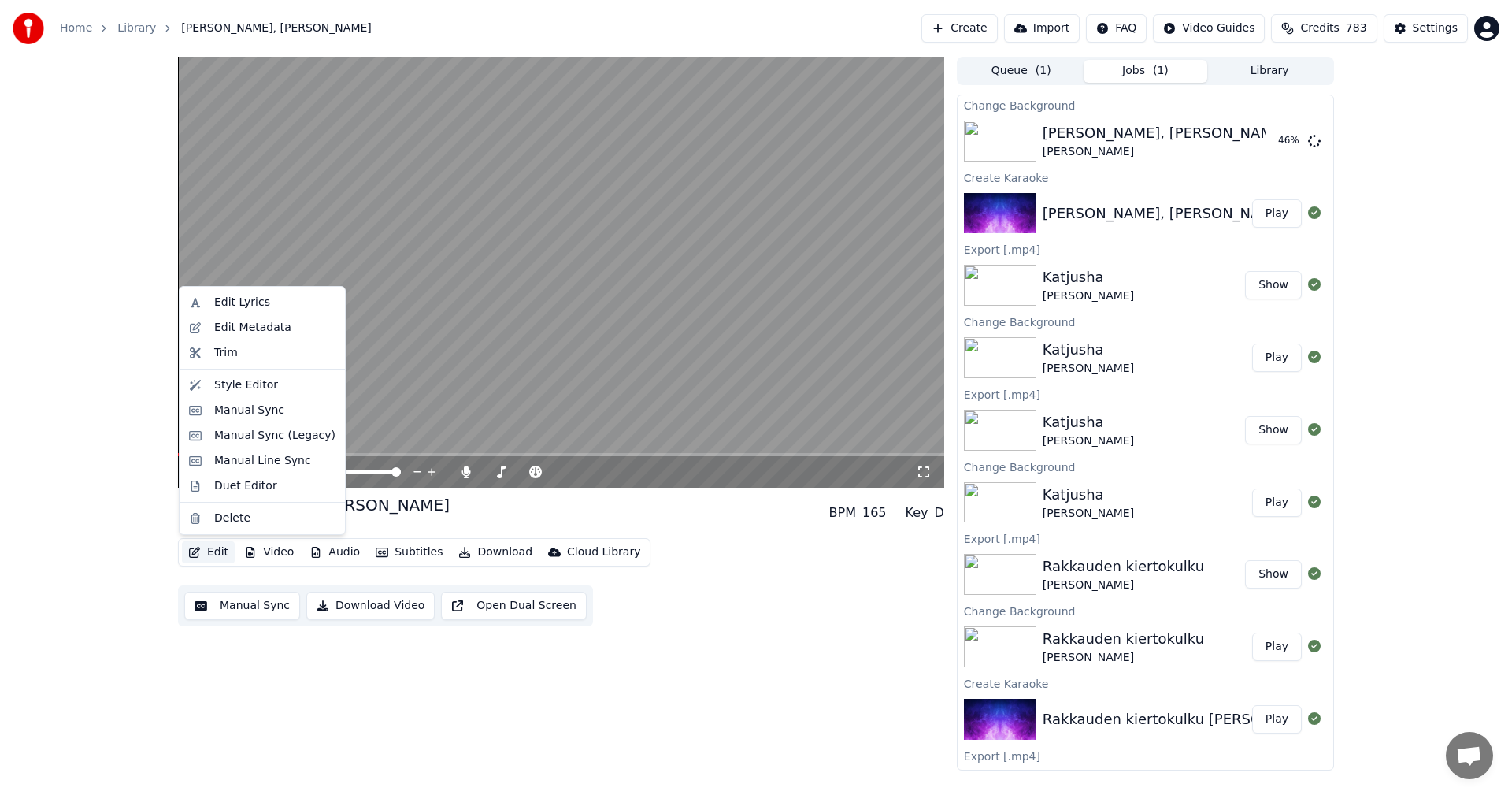
click at [209, 554] on button "Edit" at bounding box center [208, 552] width 53 height 22
click at [258, 439] on div "Manual Sync (Legacy)" at bounding box center [274, 436] width 121 height 16
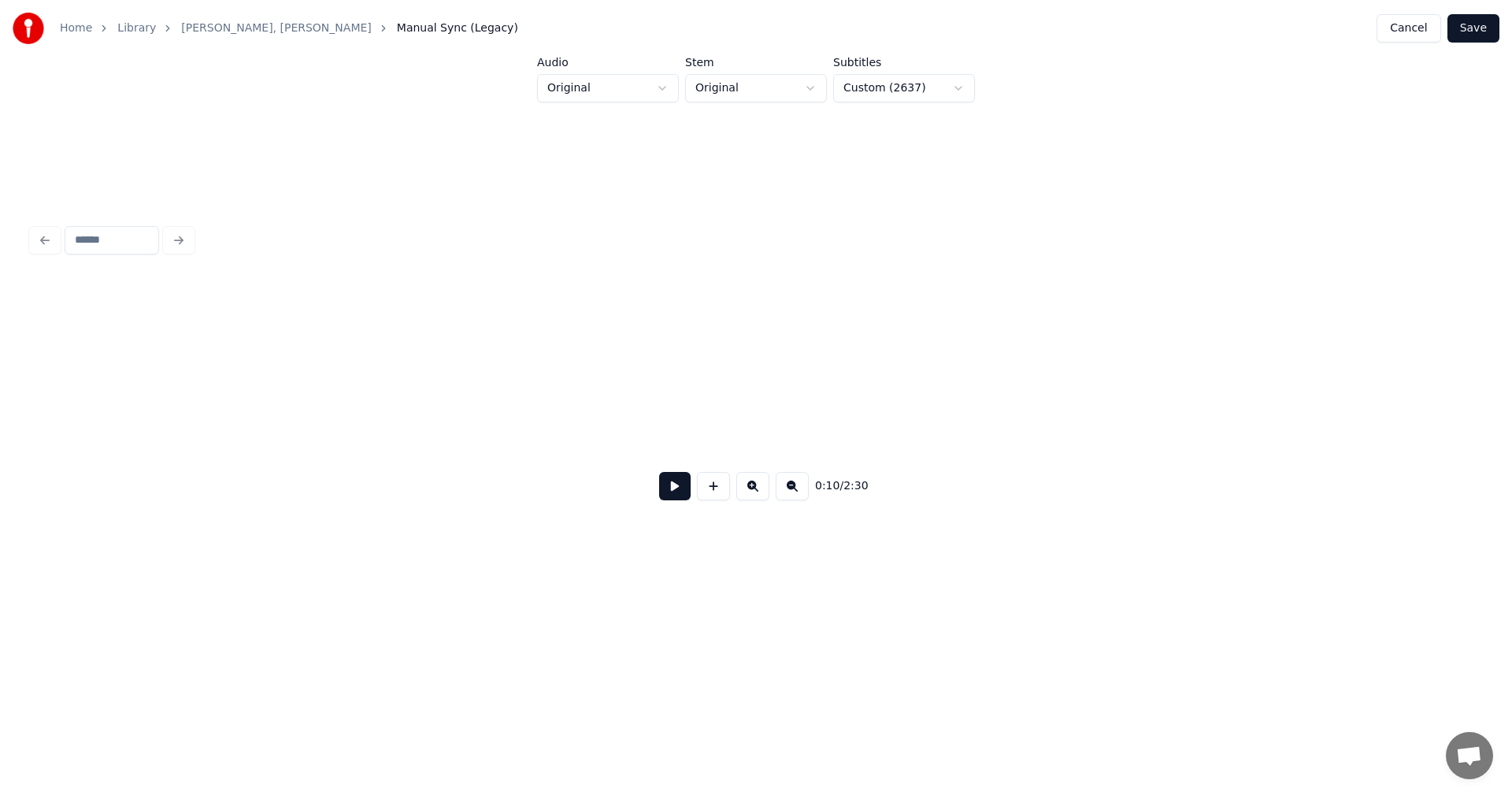
scroll to position [0, 2971]
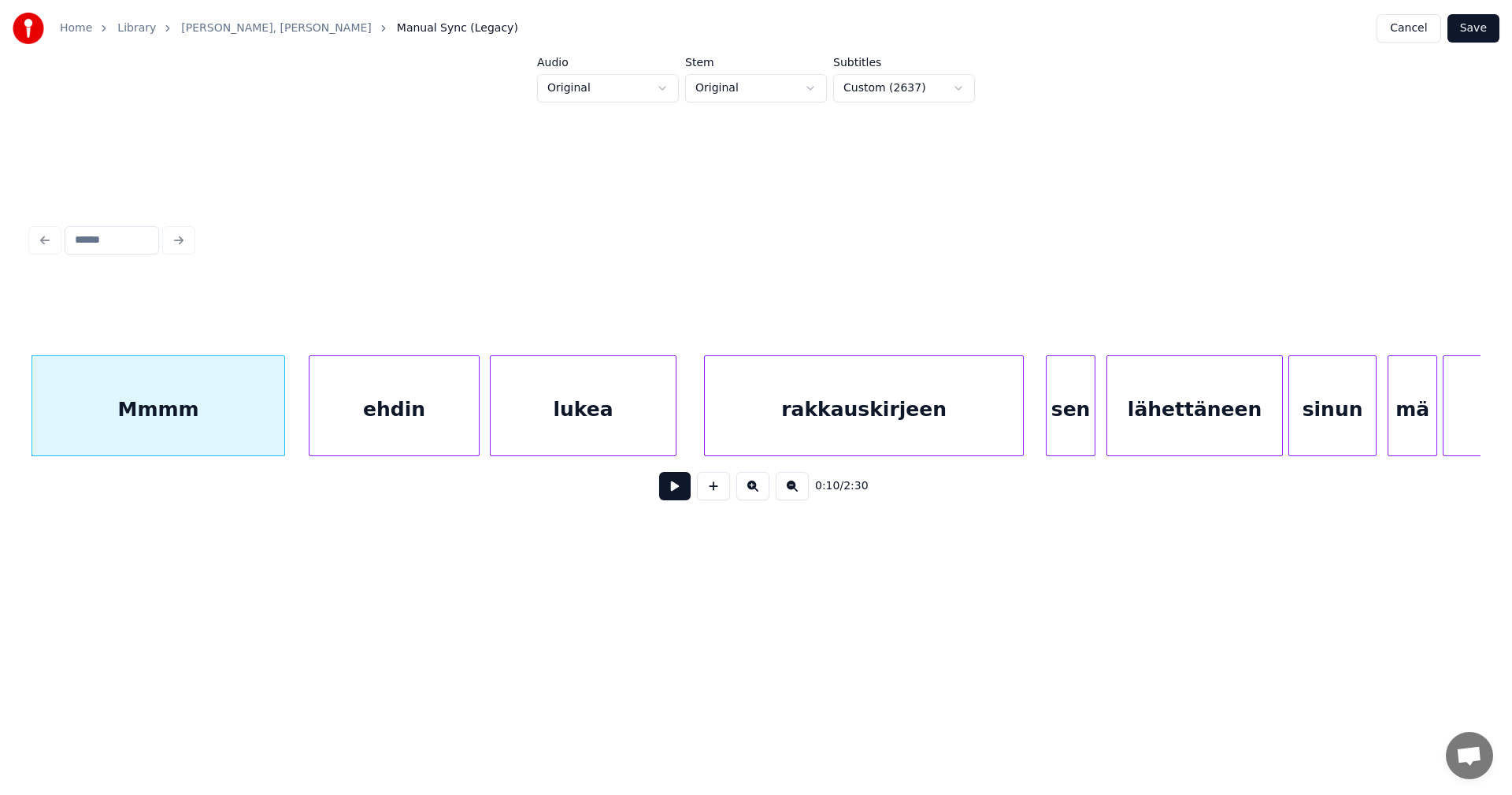
click at [682, 498] on button at bounding box center [674, 486] width 31 height 29
click at [1429, 36] on button "Cancel" at bounding box center [1409, 29] width 64 height 29
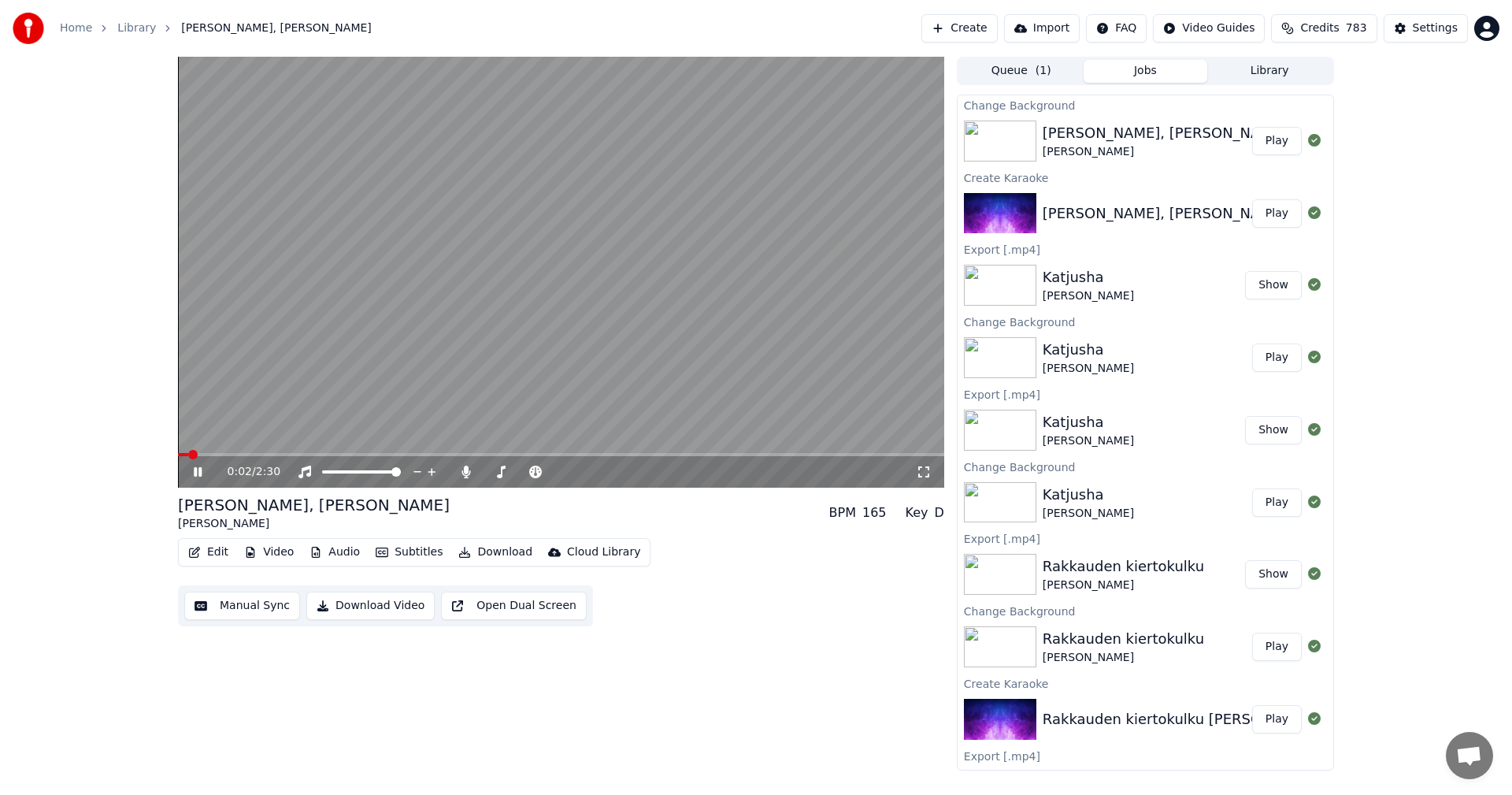
click at [226, 453] on span at bounding box center [561, 455] width 766 height 4
click at [466, 470] on icon at bounding box center [466, 471] width 9 height 12
click at [504, 555] on button "Download" at bounding box center [494, 552] width 86 height 22
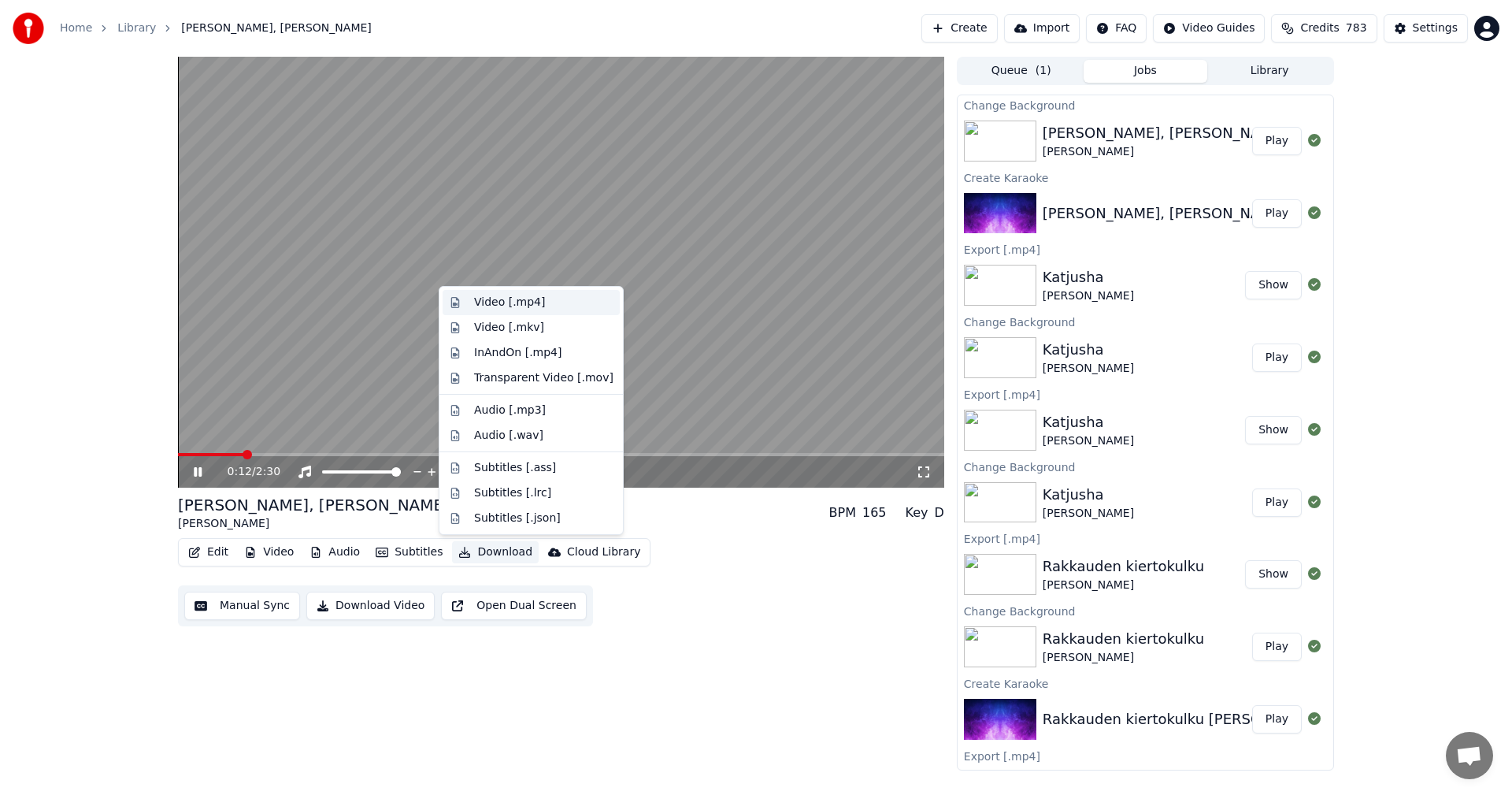
click at [540, 302] on div "Video [.mp4]" at bounding box center [544, 302] width 139 height 16
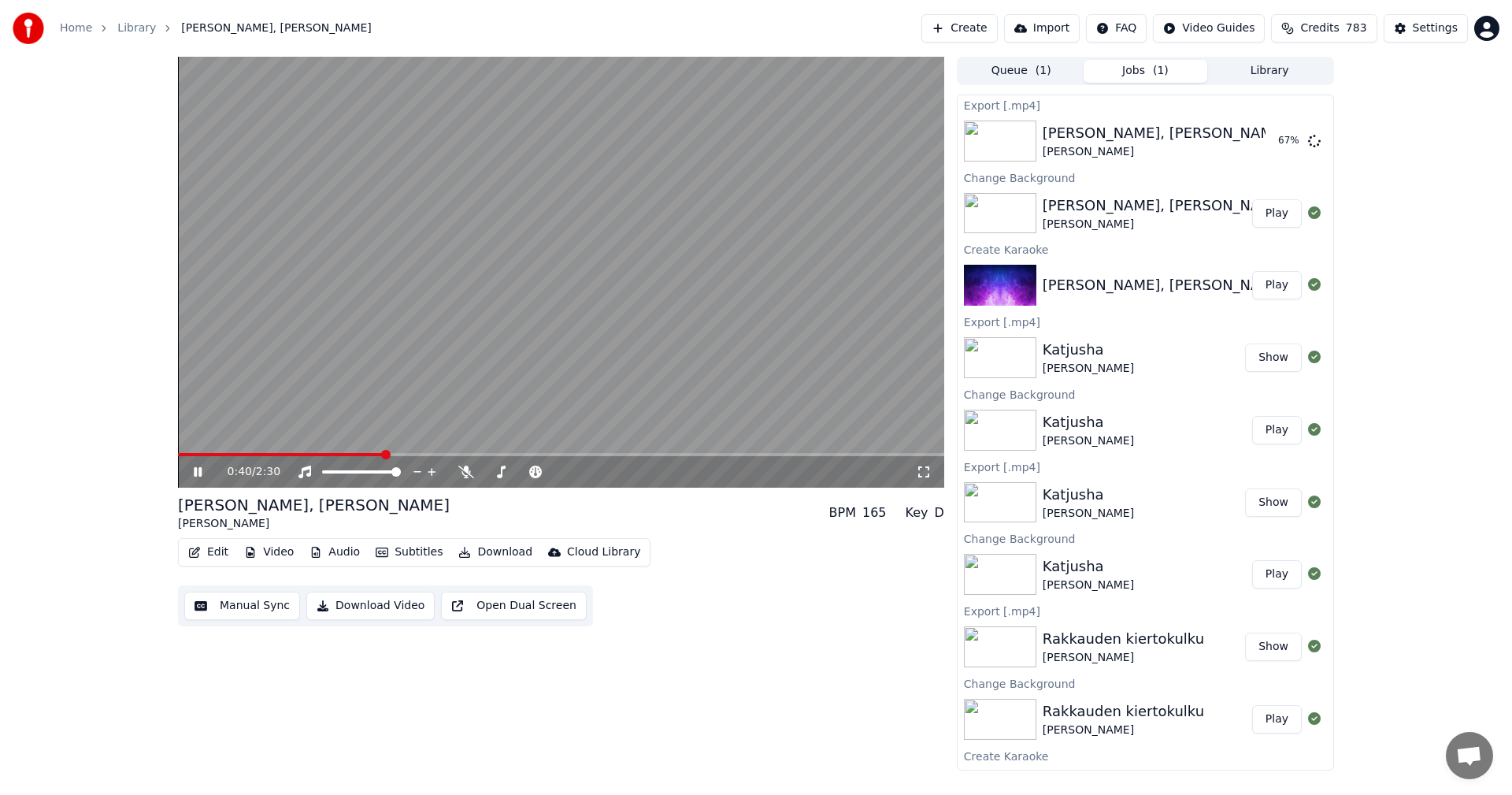
click at [198, 477] on icon at bounding box center [209, 471] width 37 height 12
click at [213, 557] on button "Edit" at bounding box center [208, 552] width 53 height 22
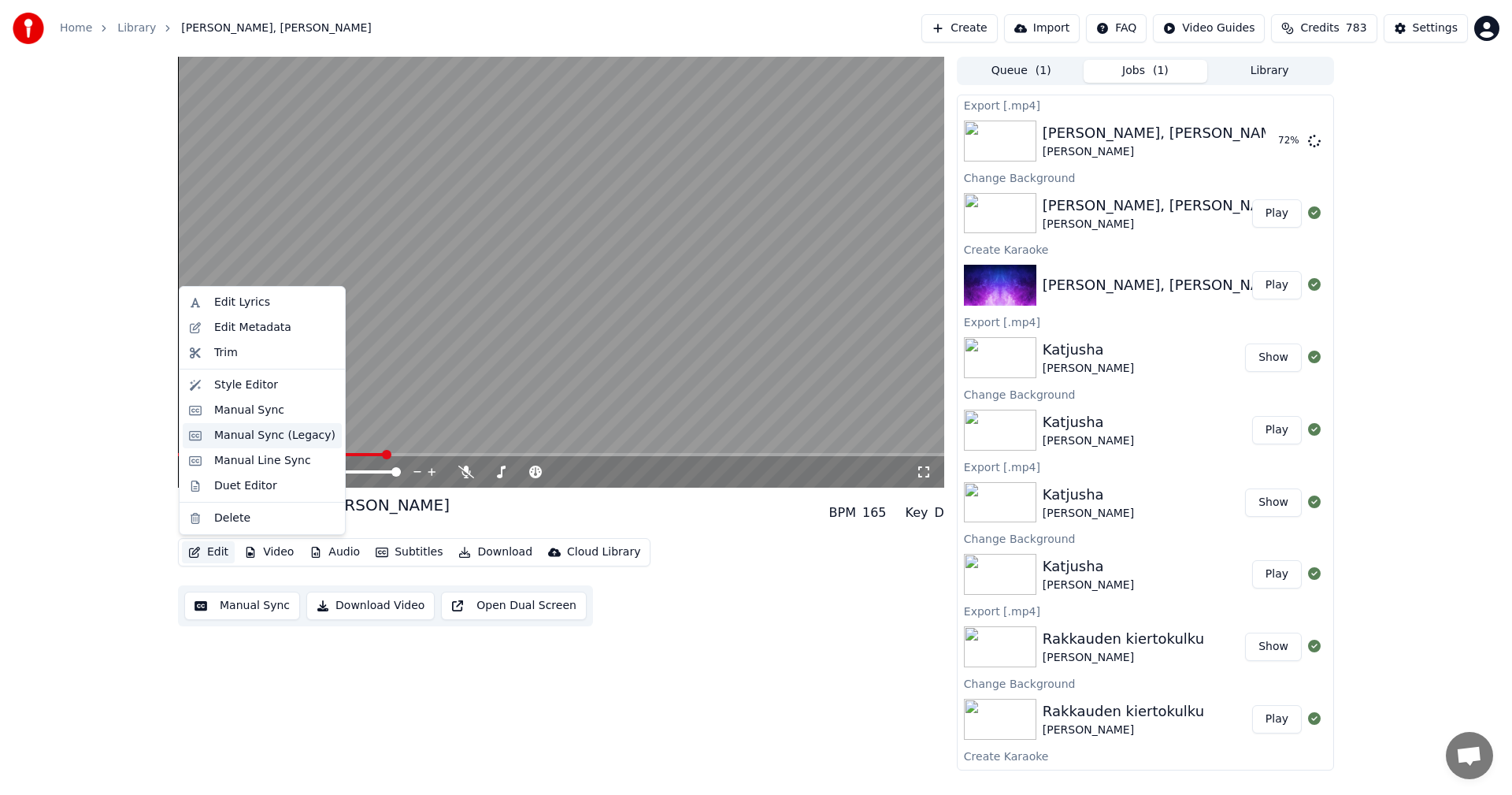
click at [248, 434] on div "Manual Sync (Legacy)" at bounding box center [274, 436] width 121 height 16
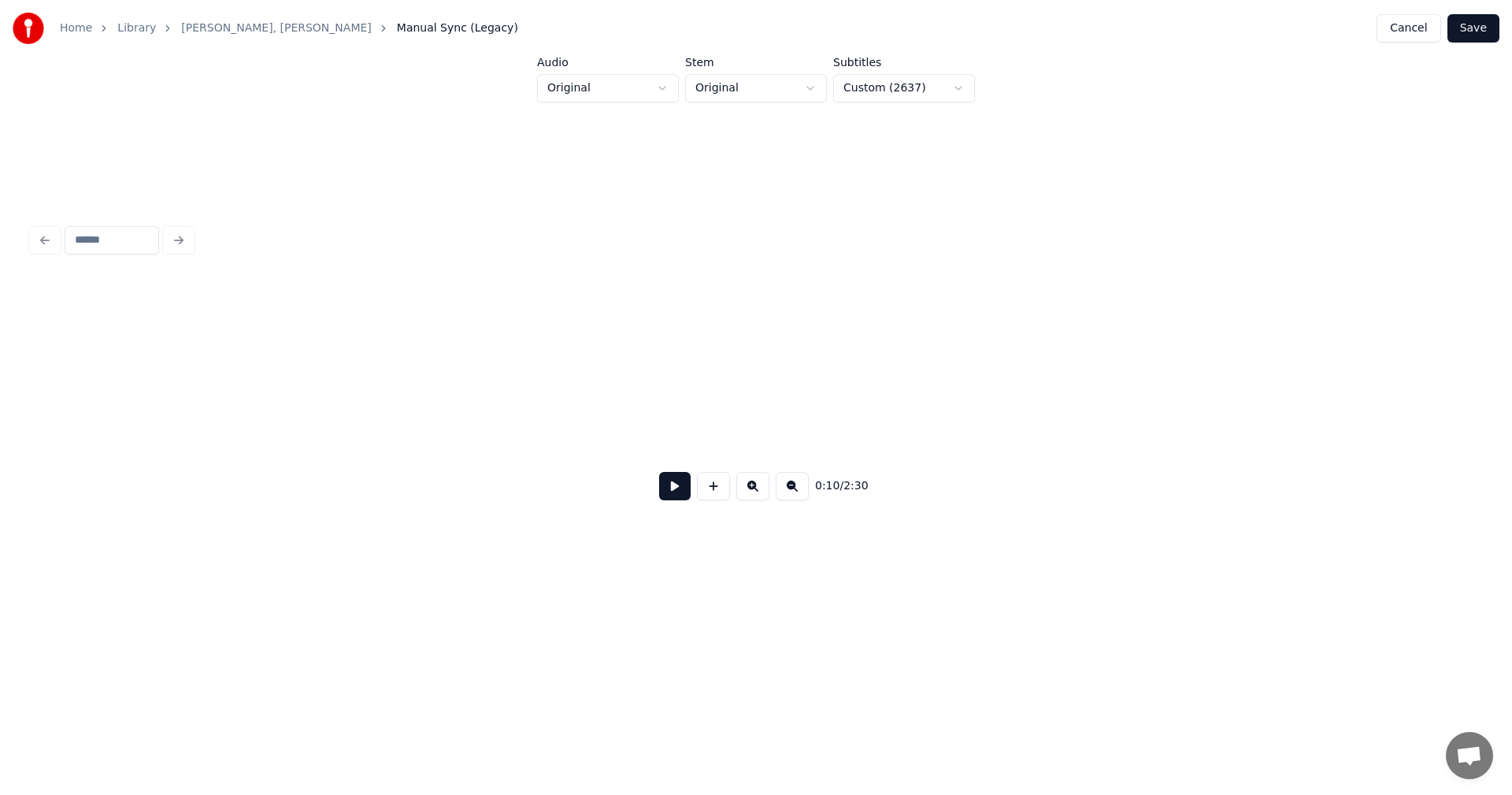
scroll to position [0, 2971]
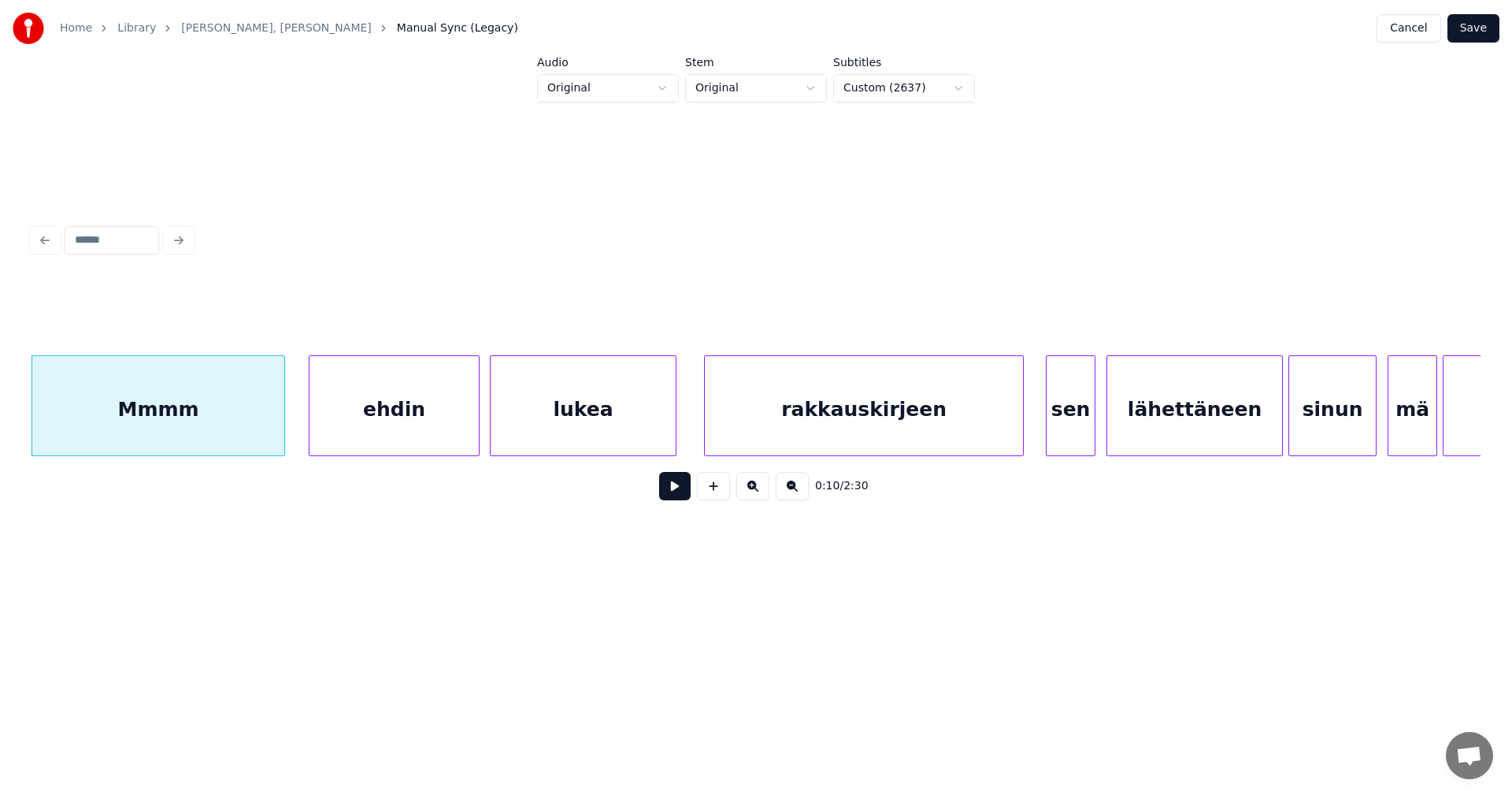
drag, startPoint x: 184, startPoint y: 464, endPoint x: 228, endPoint y: 463, distance: 44.0
click at [228, 463] on div "0:10 / 2:30" at bounding box center [756, 486] width 1449 height 60
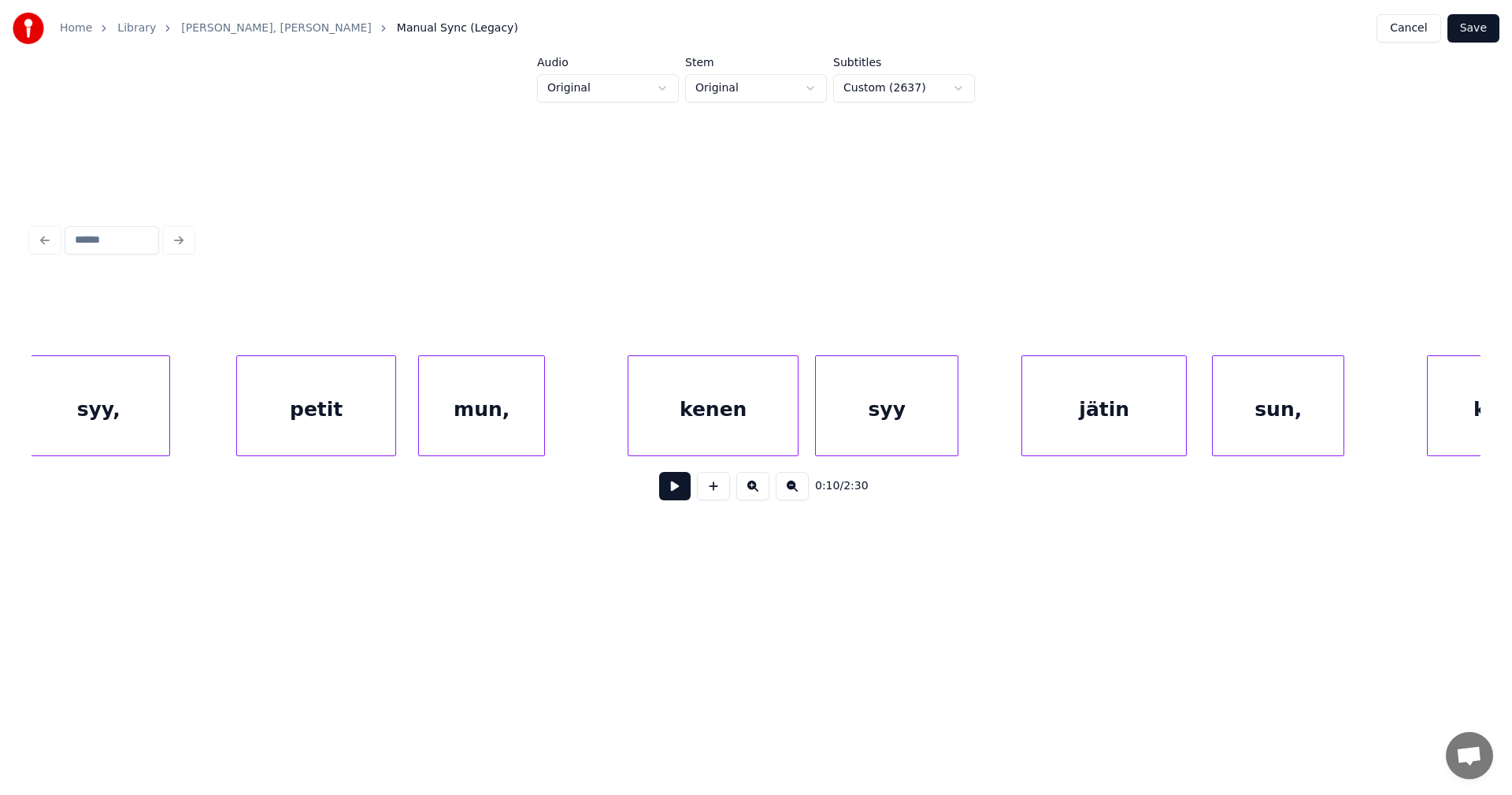
scroll to position [0, 6480]
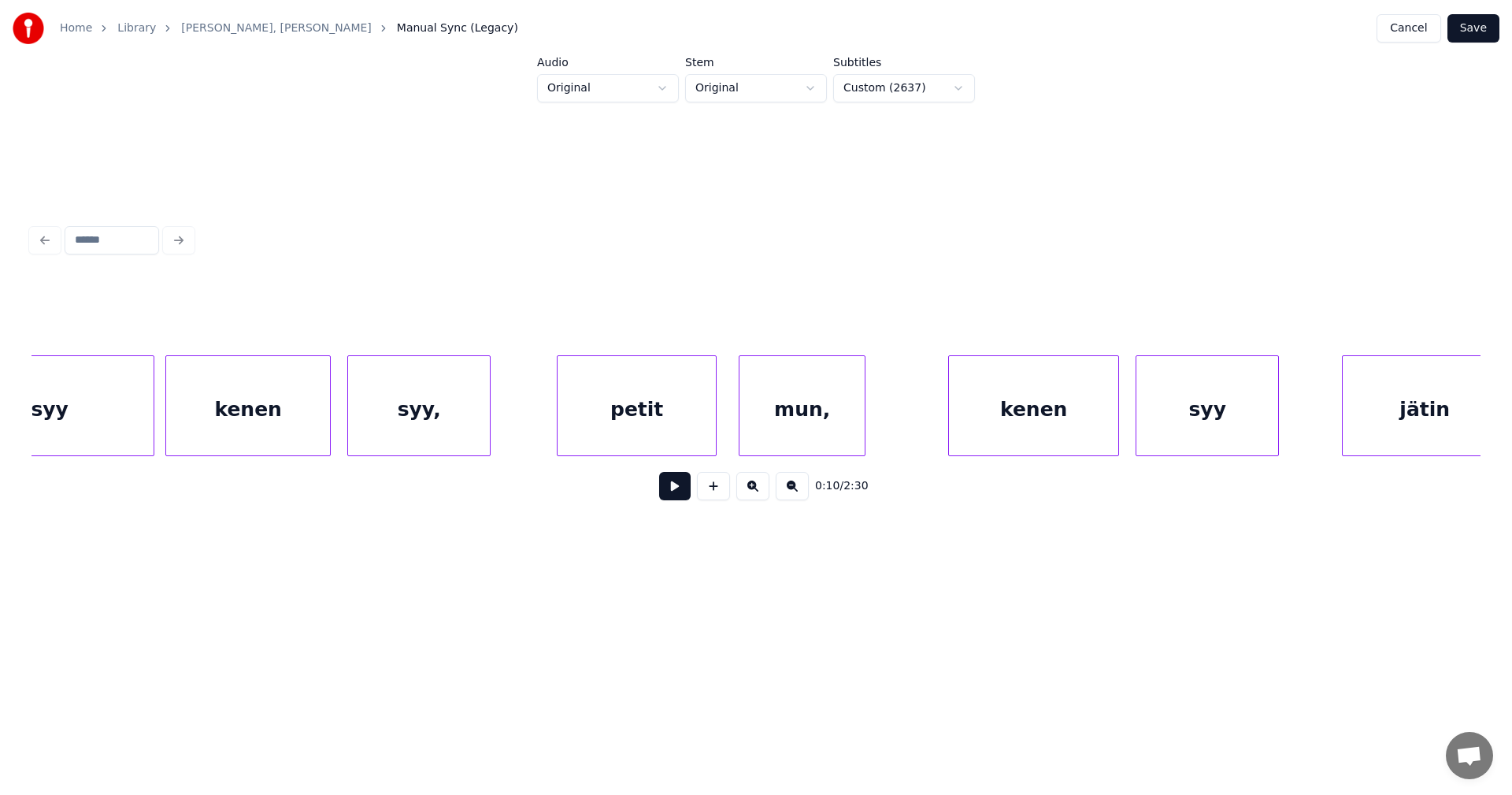
click at [102, 429] on div "syy" at bounding box center [49, 409] width 208 height 107
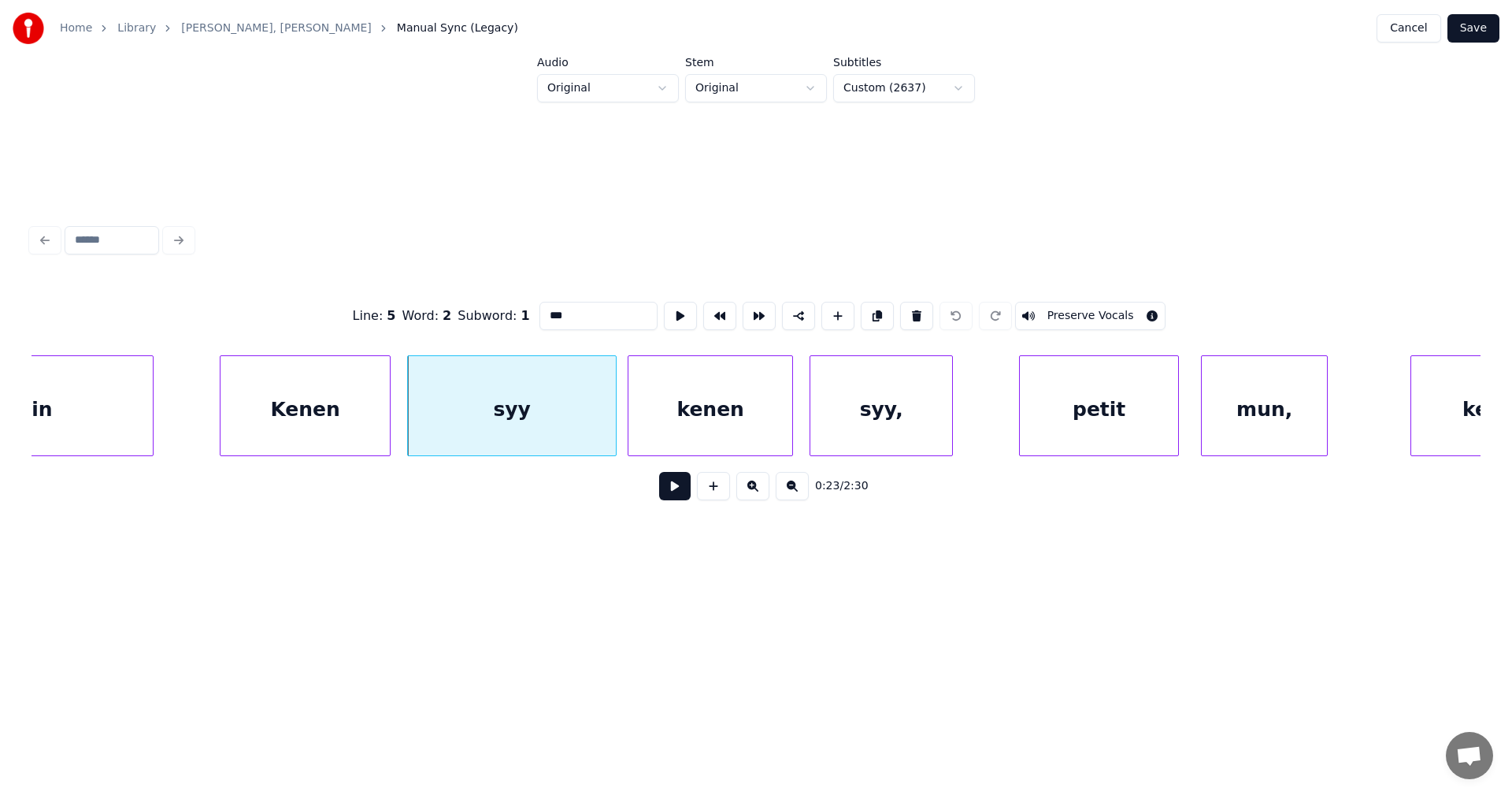
scroll to position [0, 6015]
click at [281, 406] on div "Kenen" at bounding box center [307, 409] width 169 height 107
type input "*****"
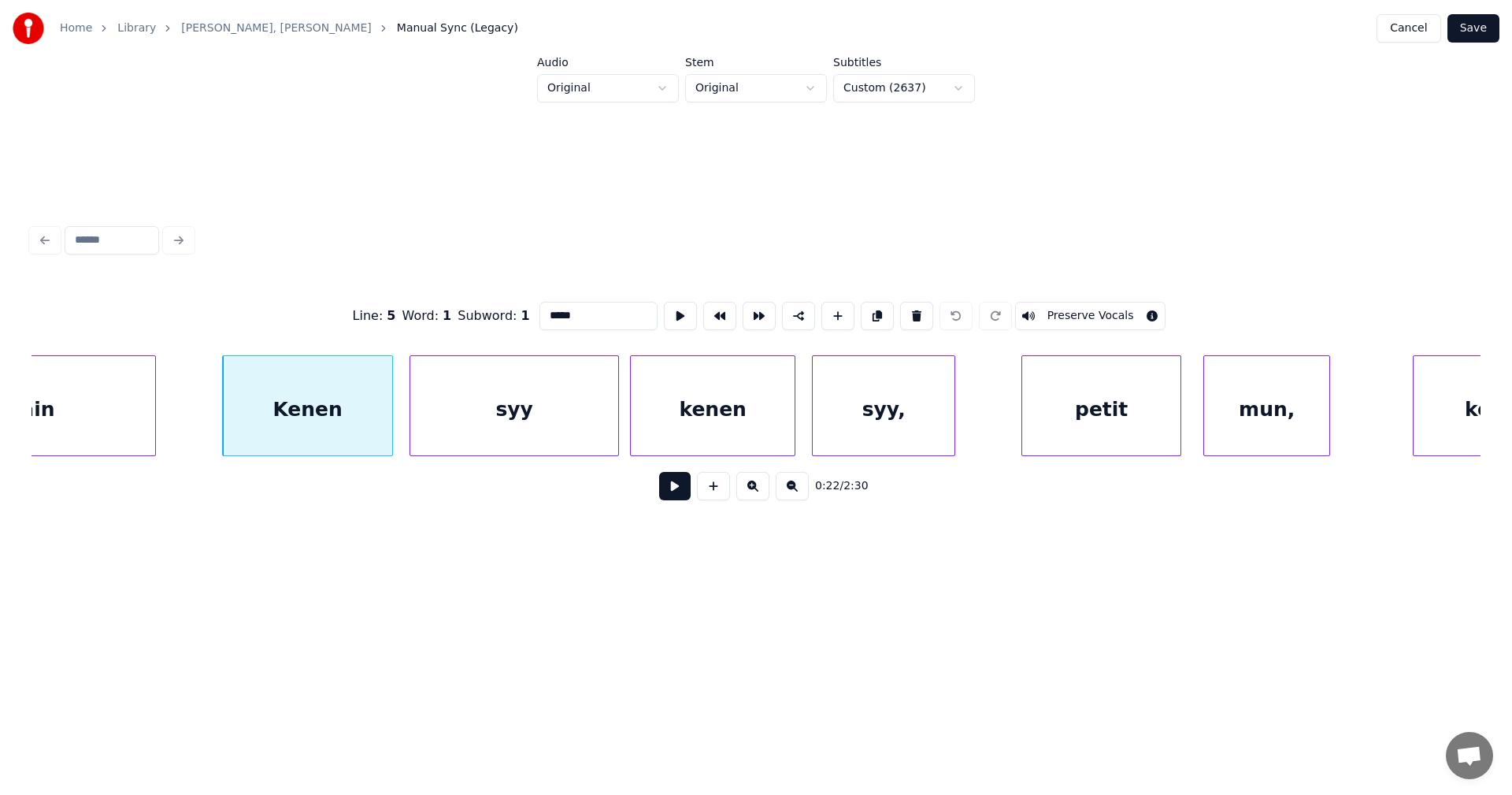
click at [678, 490] on button at bounding box center [674, 486] width 31 height 29
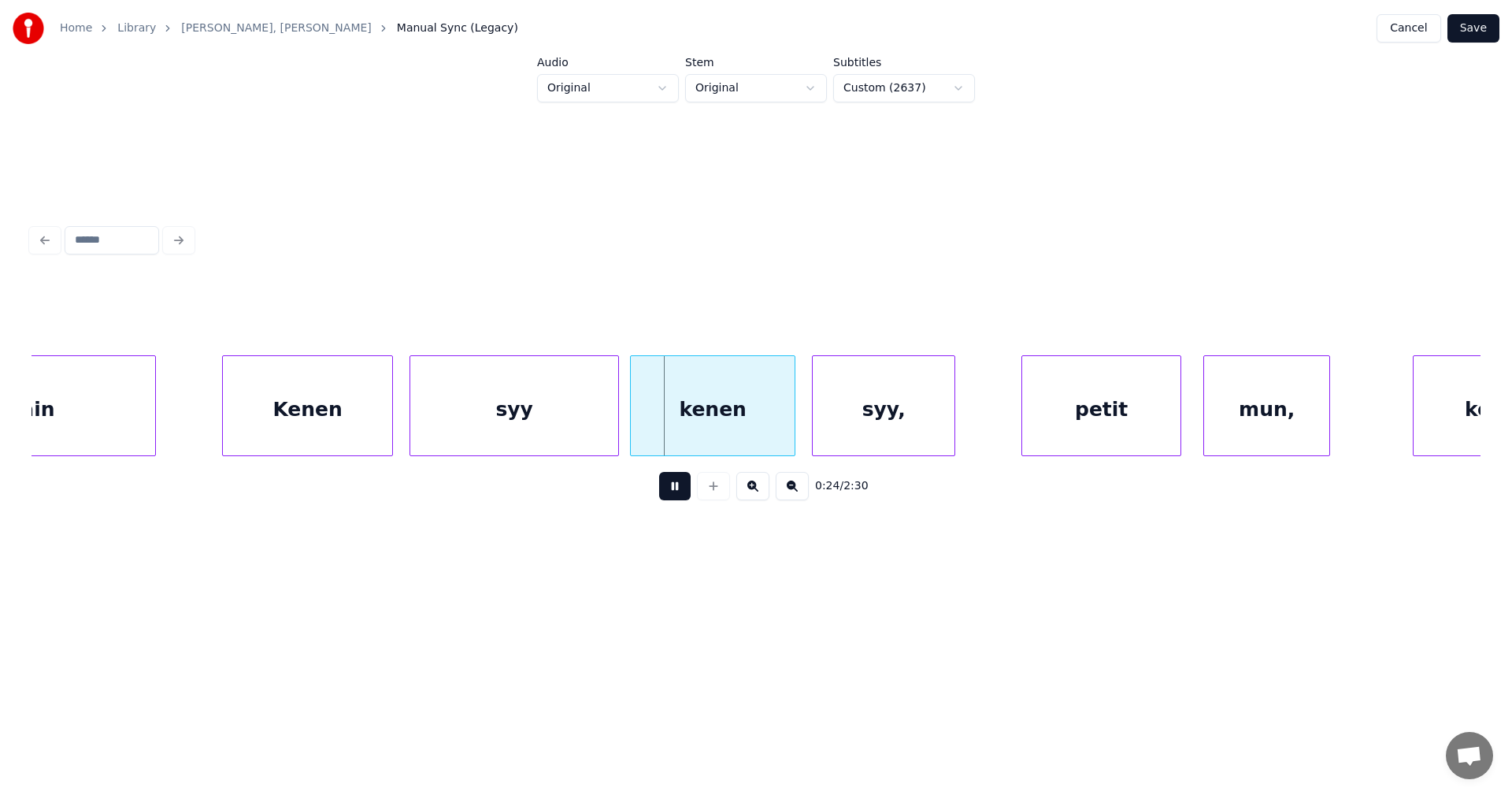
drag, startPoint x: 678, startPoint y: 490, endPoint x: 642, endPoint y: 469, distance: 41.7
click at [676, 488] on button at bounding box center [674, 486] width 31 height 29
click at [613, 444] on div at bounding box center [613, 405] width 4 height 99
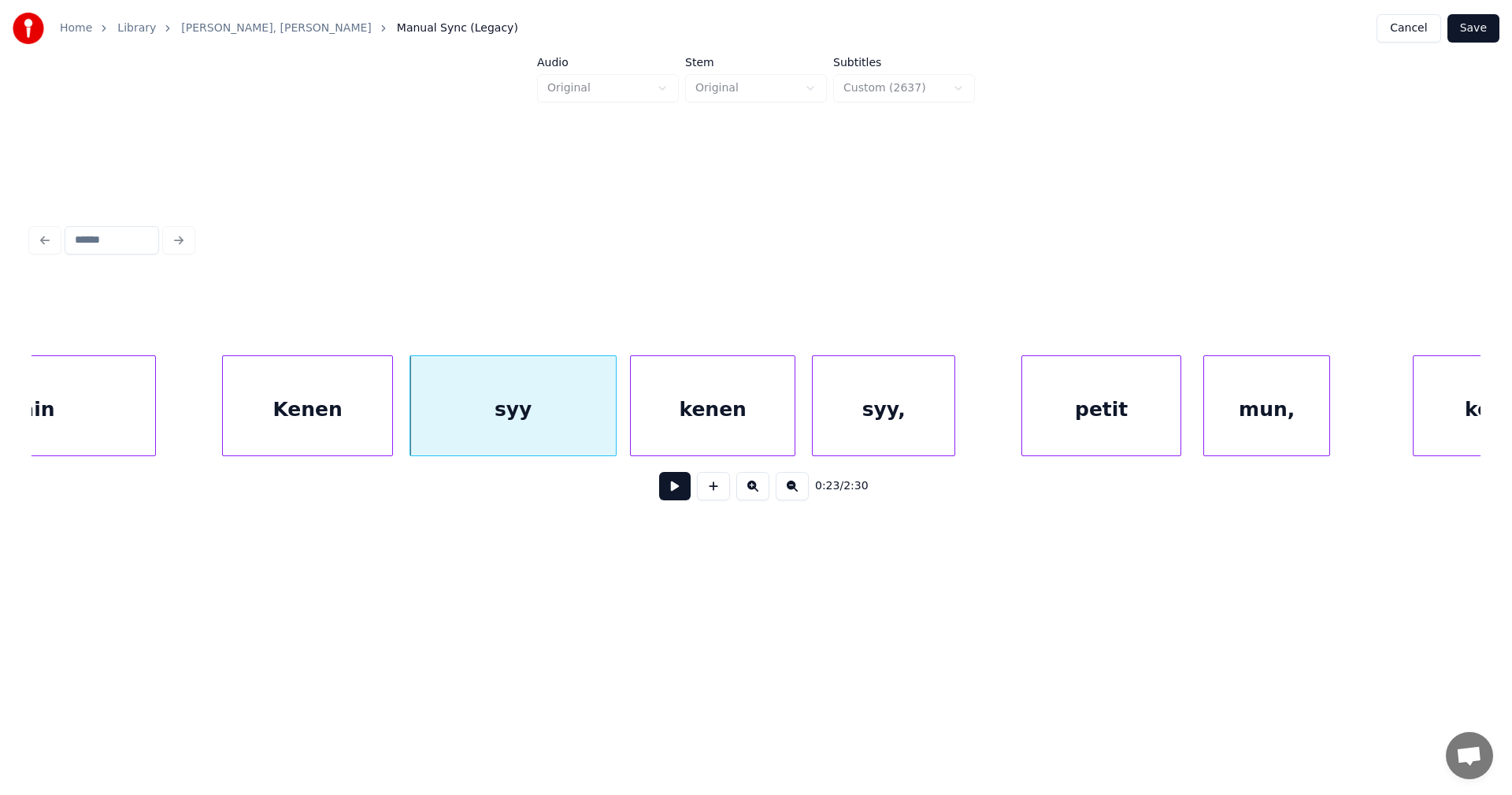
click at [669, 490] on button at bounding box center [674, 486] width 31 height 29
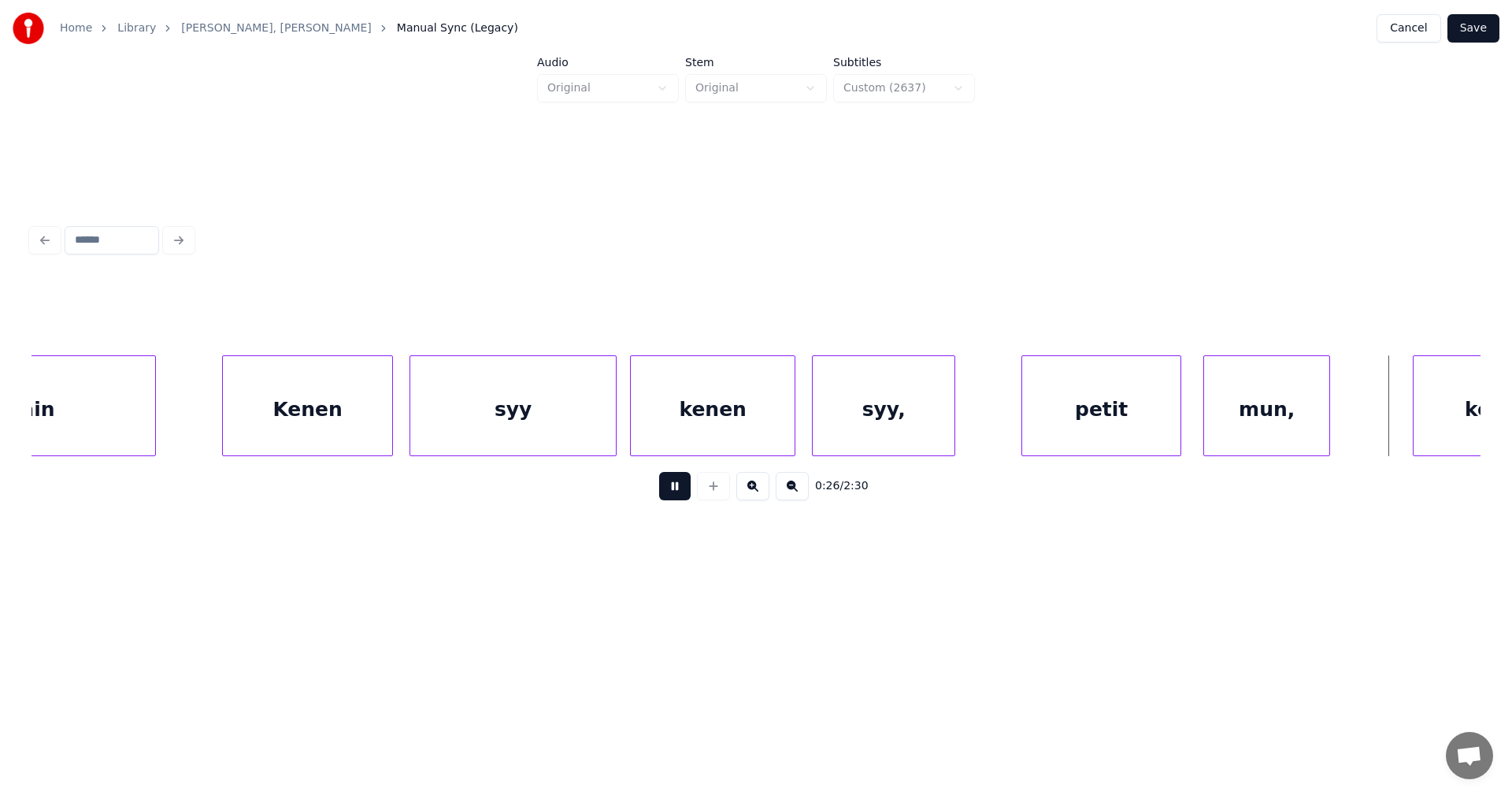
click at [671, 491] on button at bounding box center [674, 486] width 31 height 29
click at [1348, 429] on div at bounding box center [1345, 405] width 4 height 99
click at [1266, 438] on div "mun," at bounding box center [1276, 409] width 145 height 107
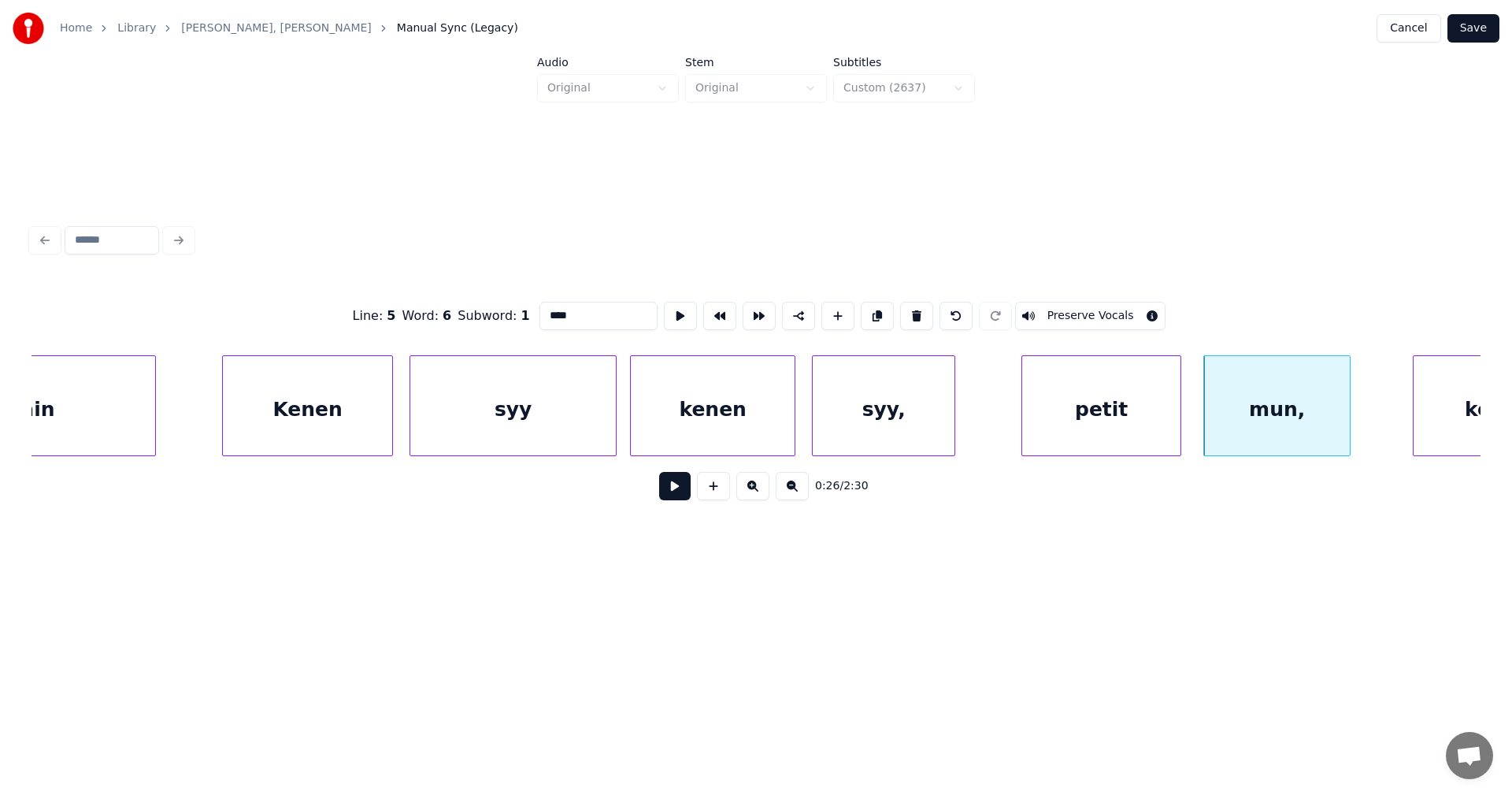
click at [676, 494] on button at bounding box center [674, 486] width 31 height 29
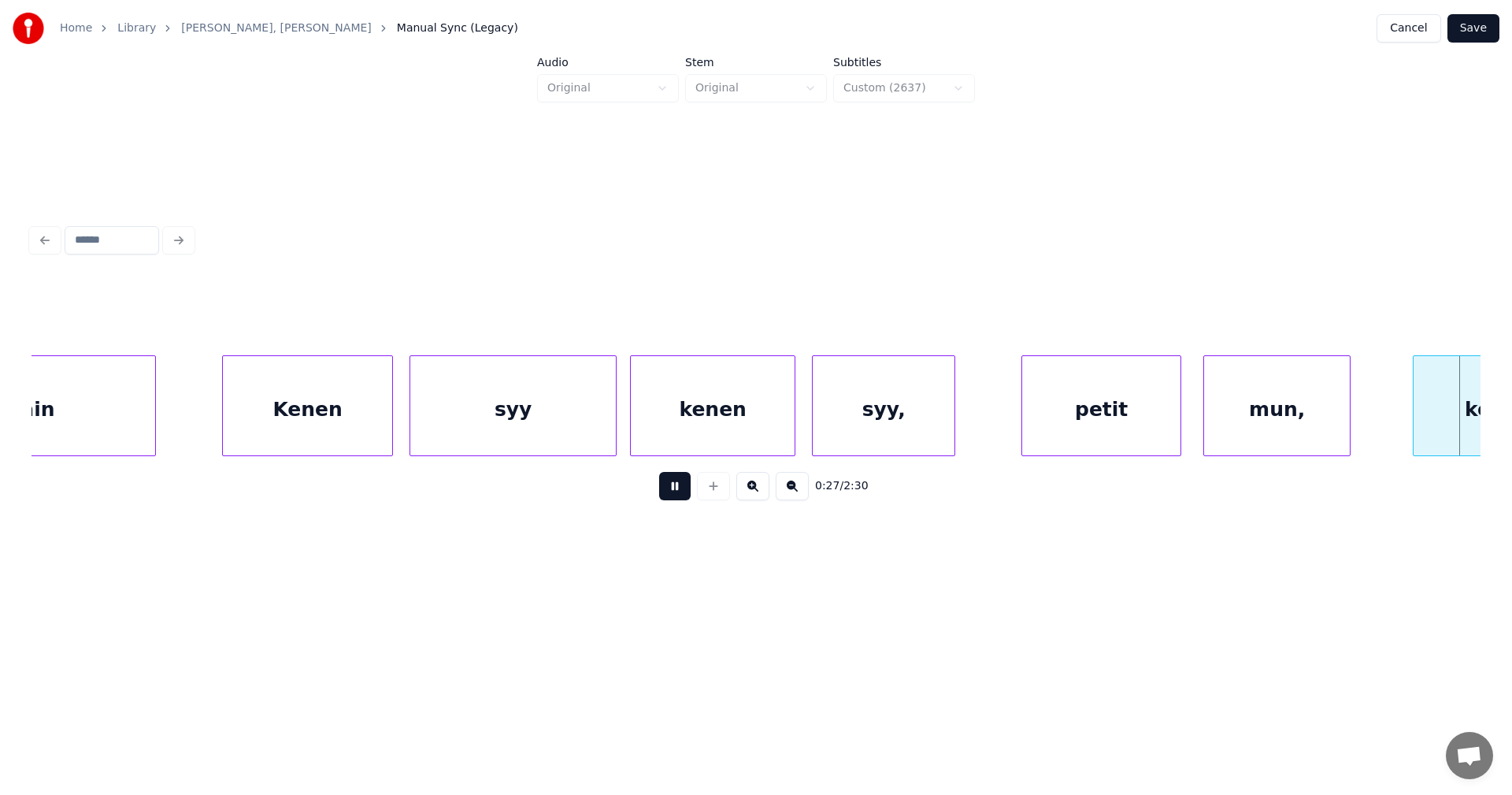
scroll to position [0, 7466]
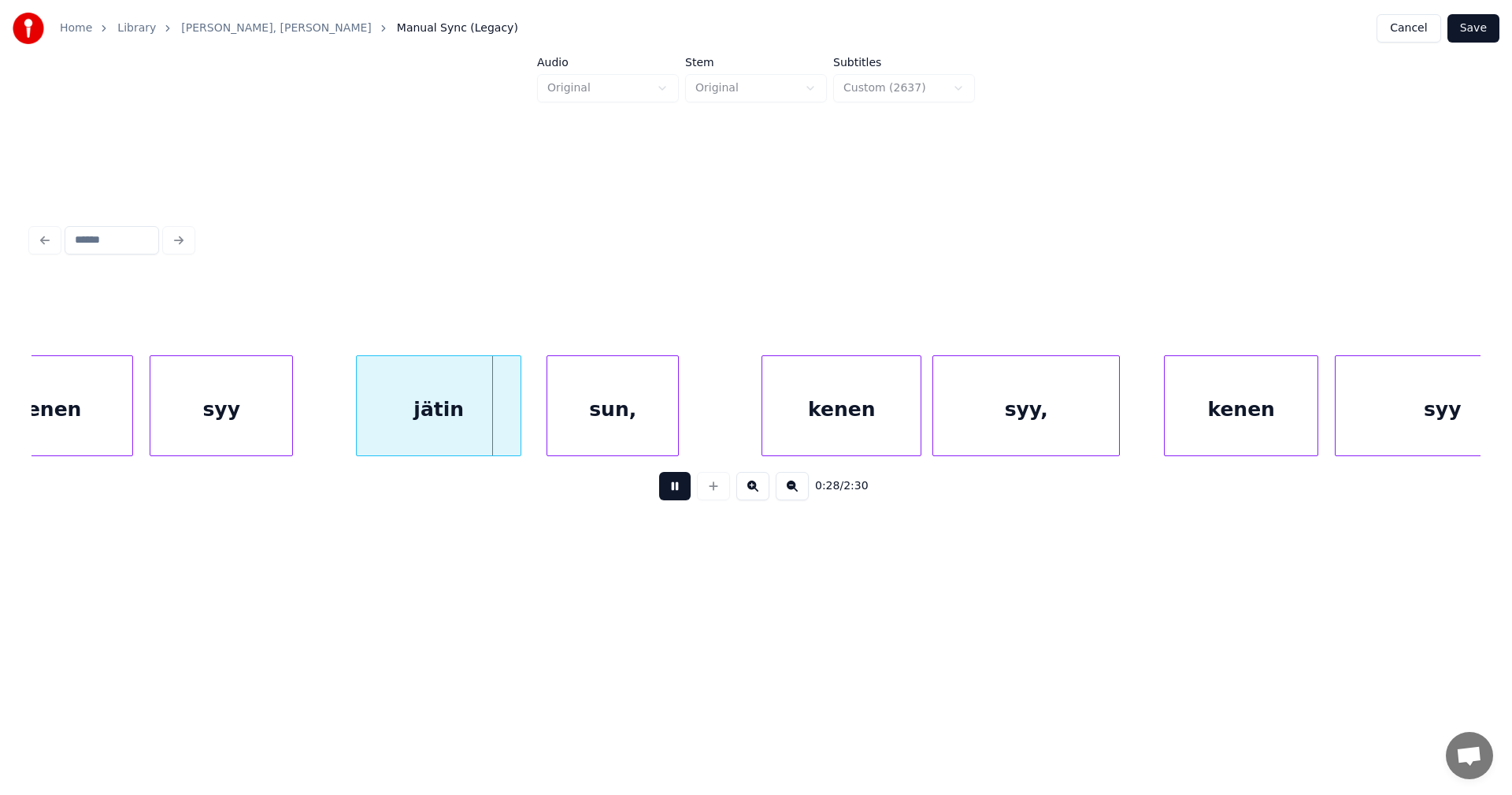
click at [676, 494] on button at bounding box center [674, 486] width 31 height 29
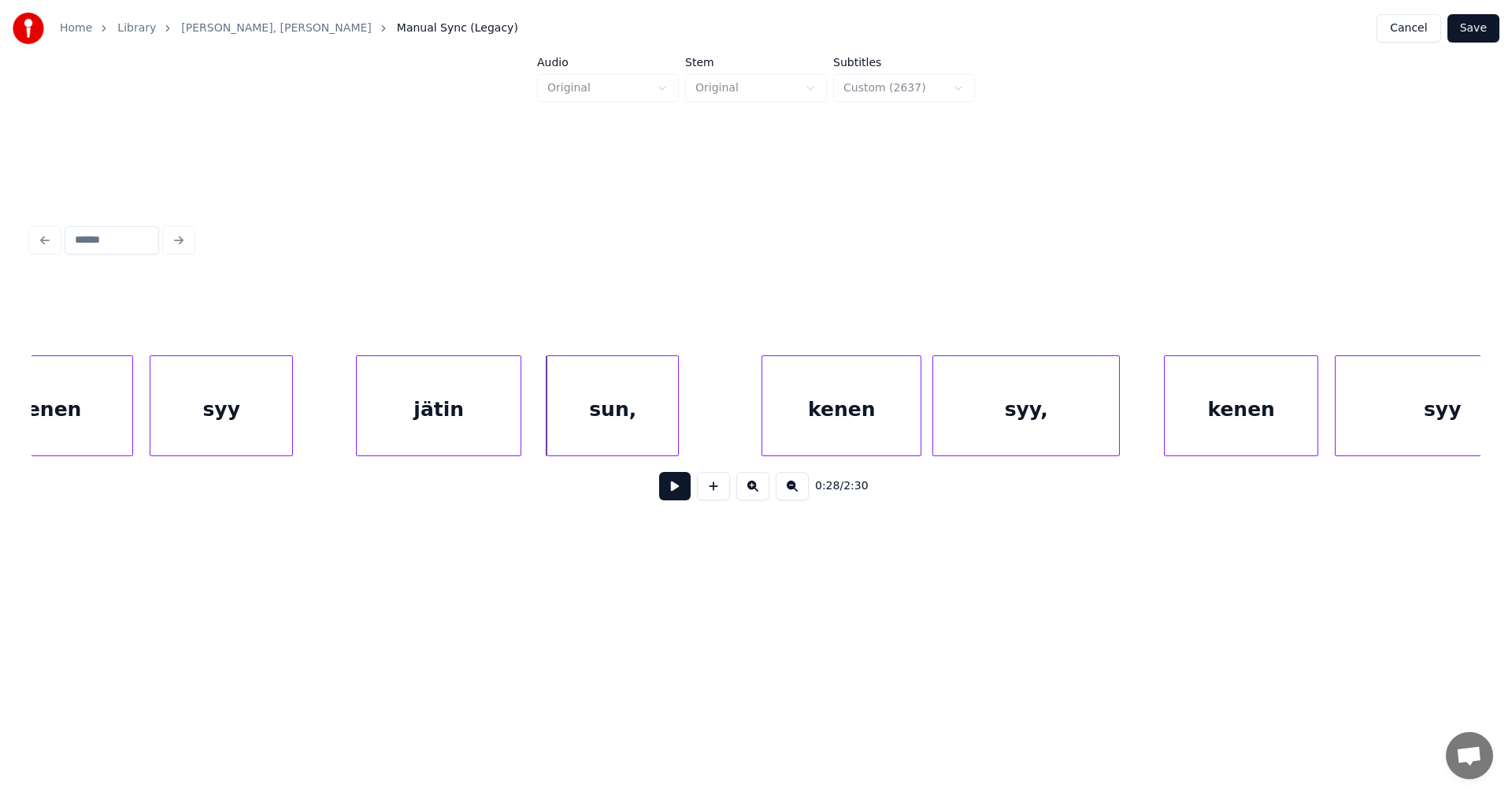
click at [270, 430] on div "syy" at bounding box center [221, 409] width 142 height 107
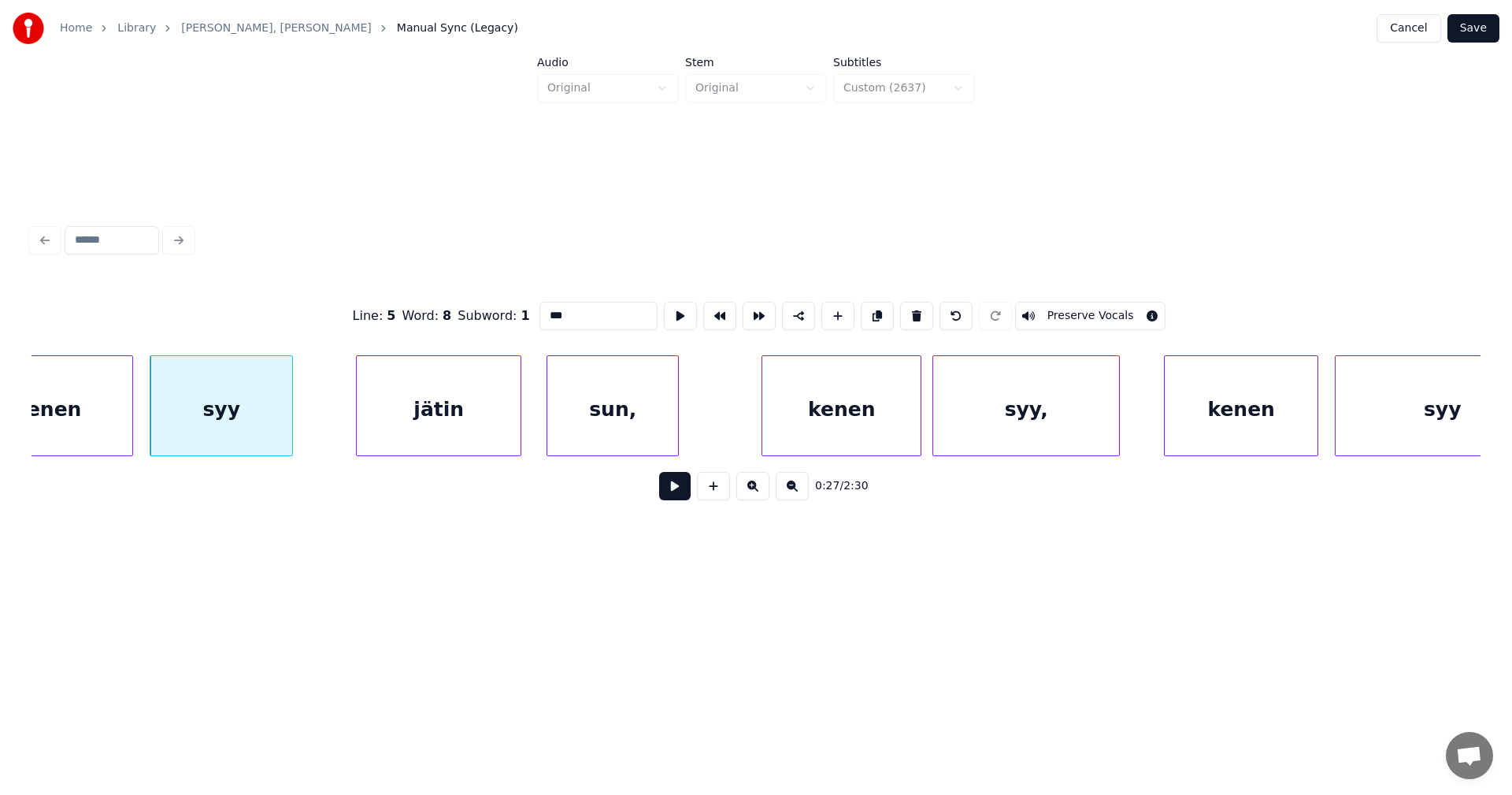
click at [421, 420] on div "jätin" at bounding box center [438, 409] width 164 height 107
type input "*****"
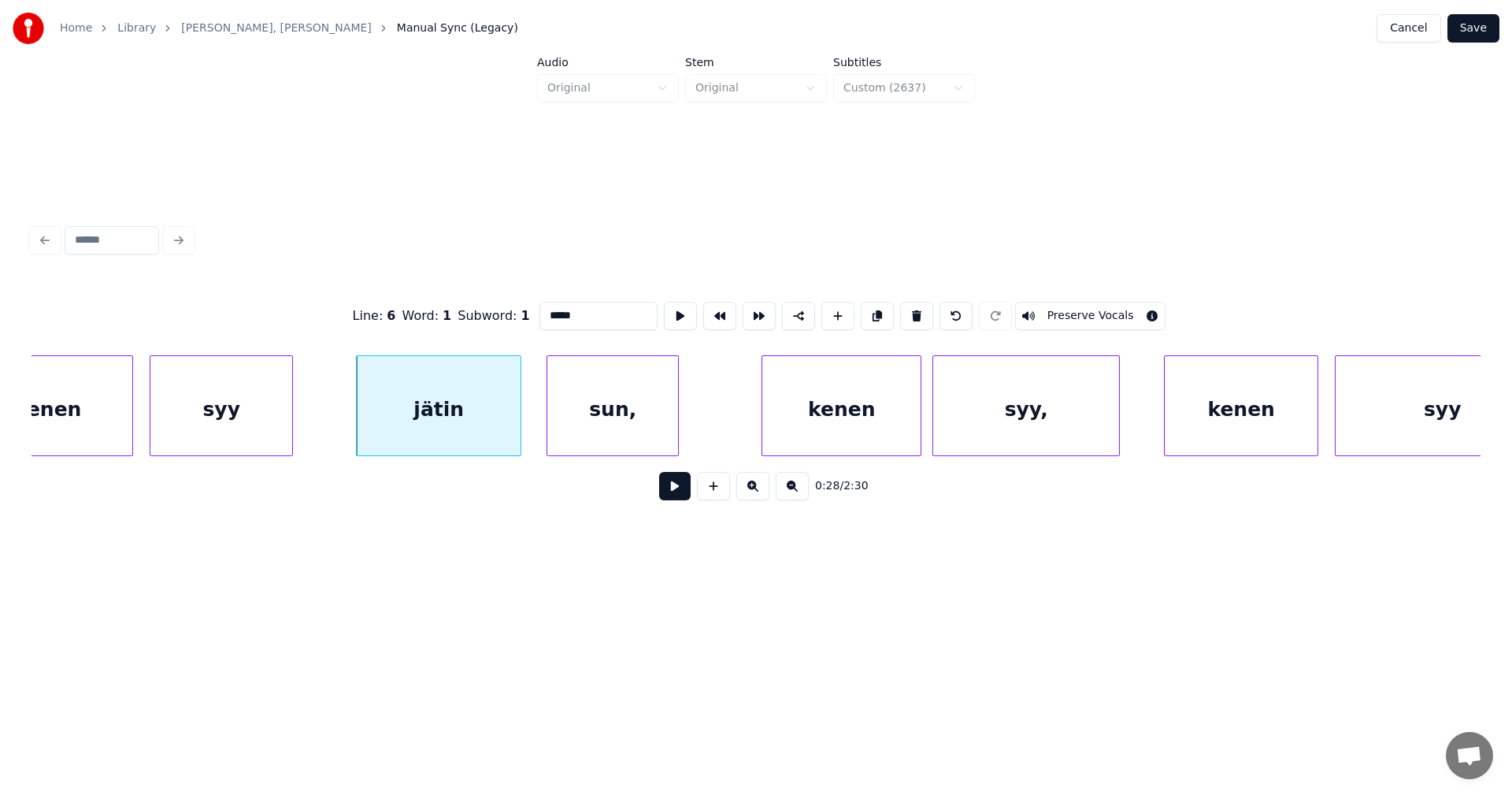
click at [674, 490] on button at bounding box center [674, 486] width 31 height 29
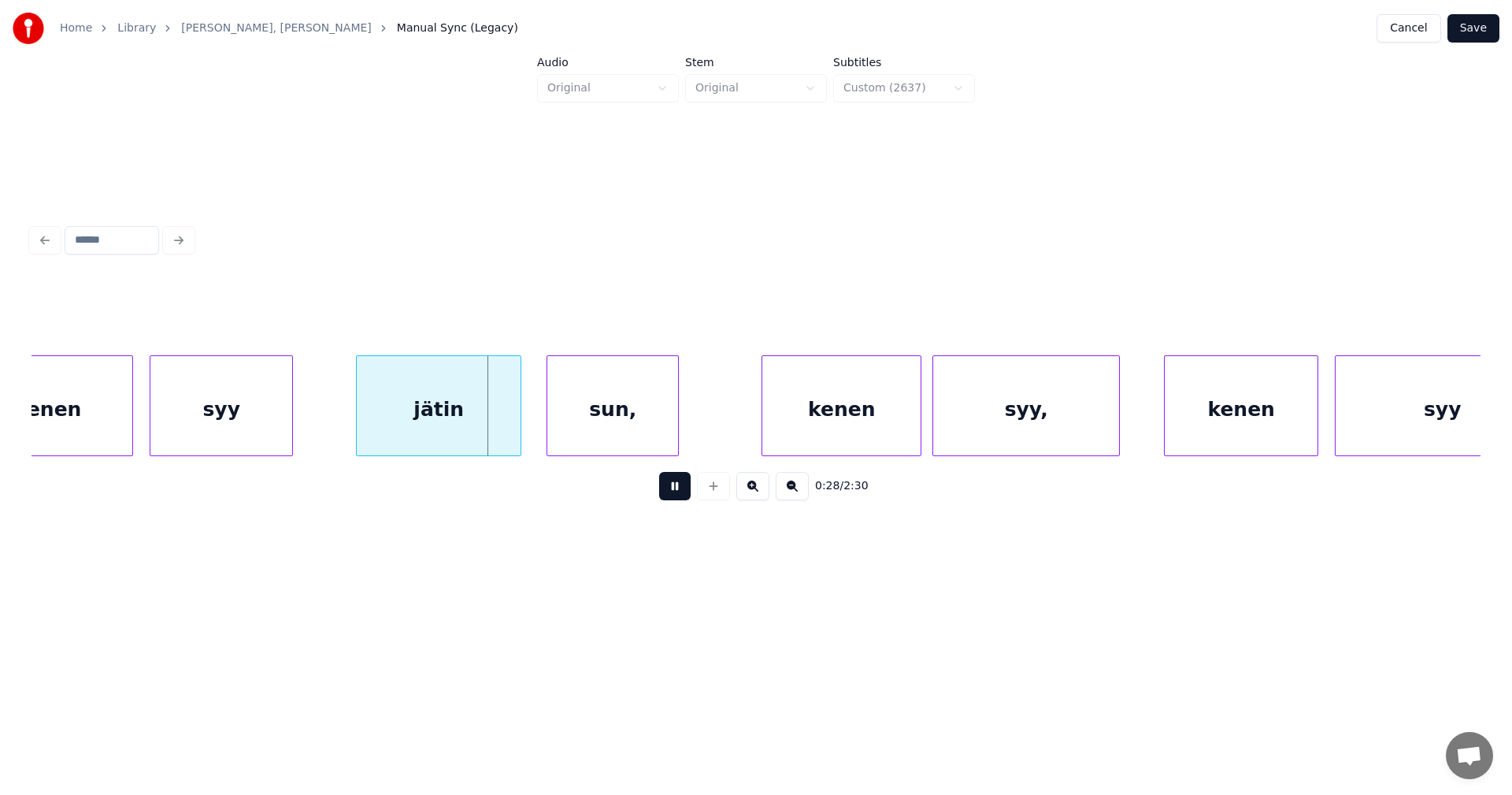
click at [634, 490] on div "0:28 / 2:30" at bounding box center [756, 486] width 1424 height 35
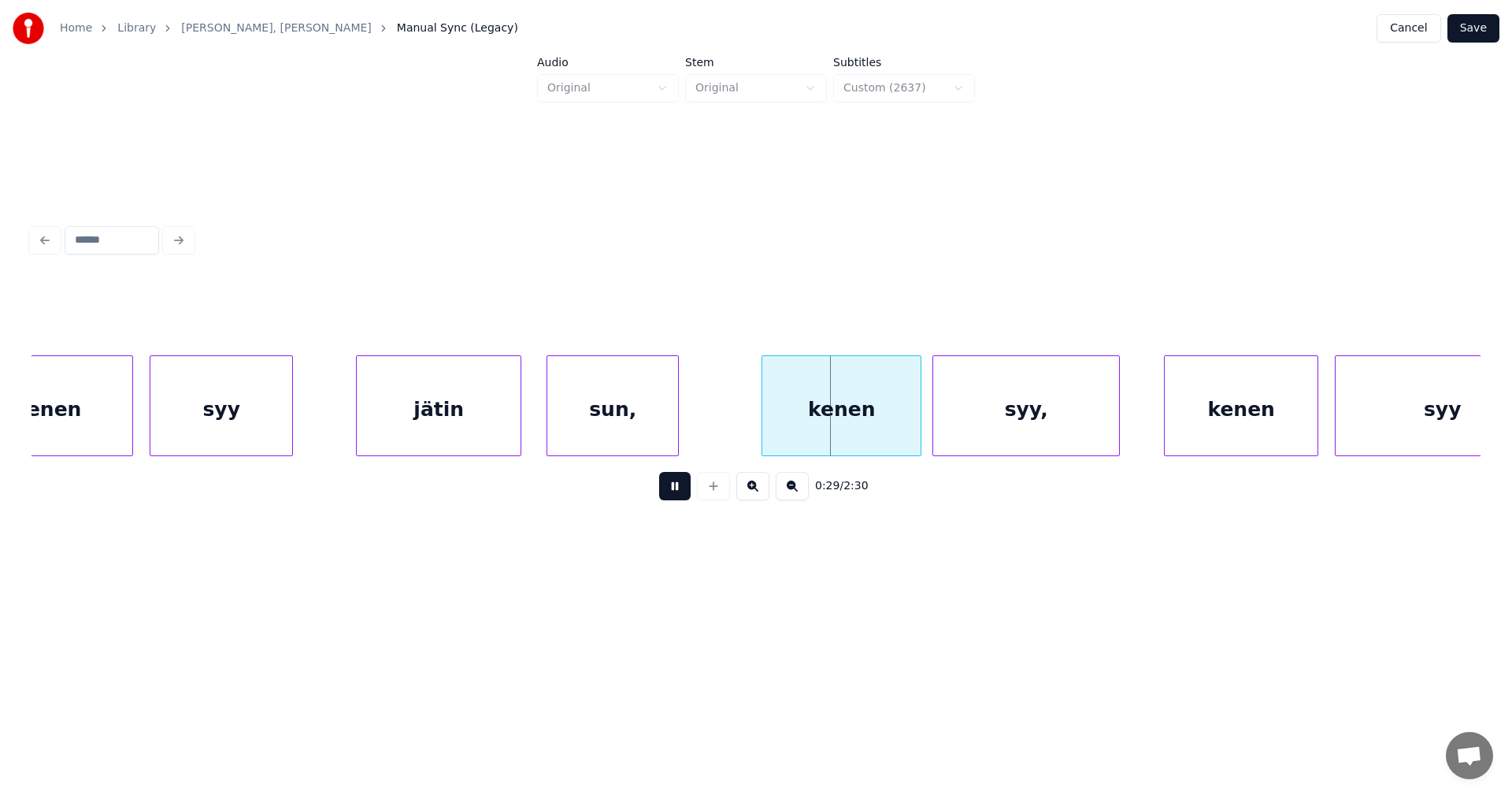
click at [674, 493] on button at bounding box center [674, 486] width 31 height 29
click at [57, 423] on div "kenen" at bounding box center [47, 409] width 169 height 107
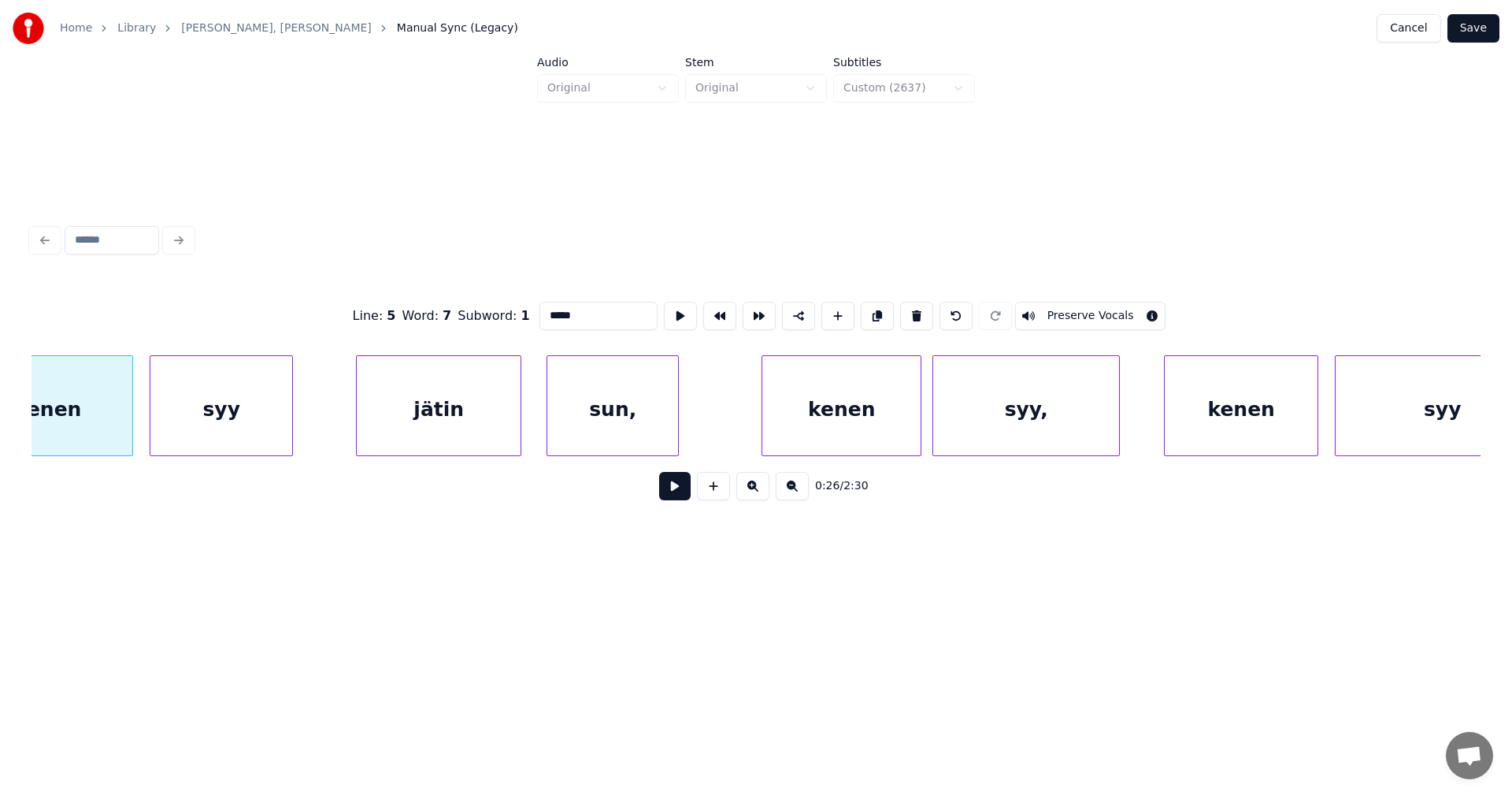
scroll to position [0, 7396]
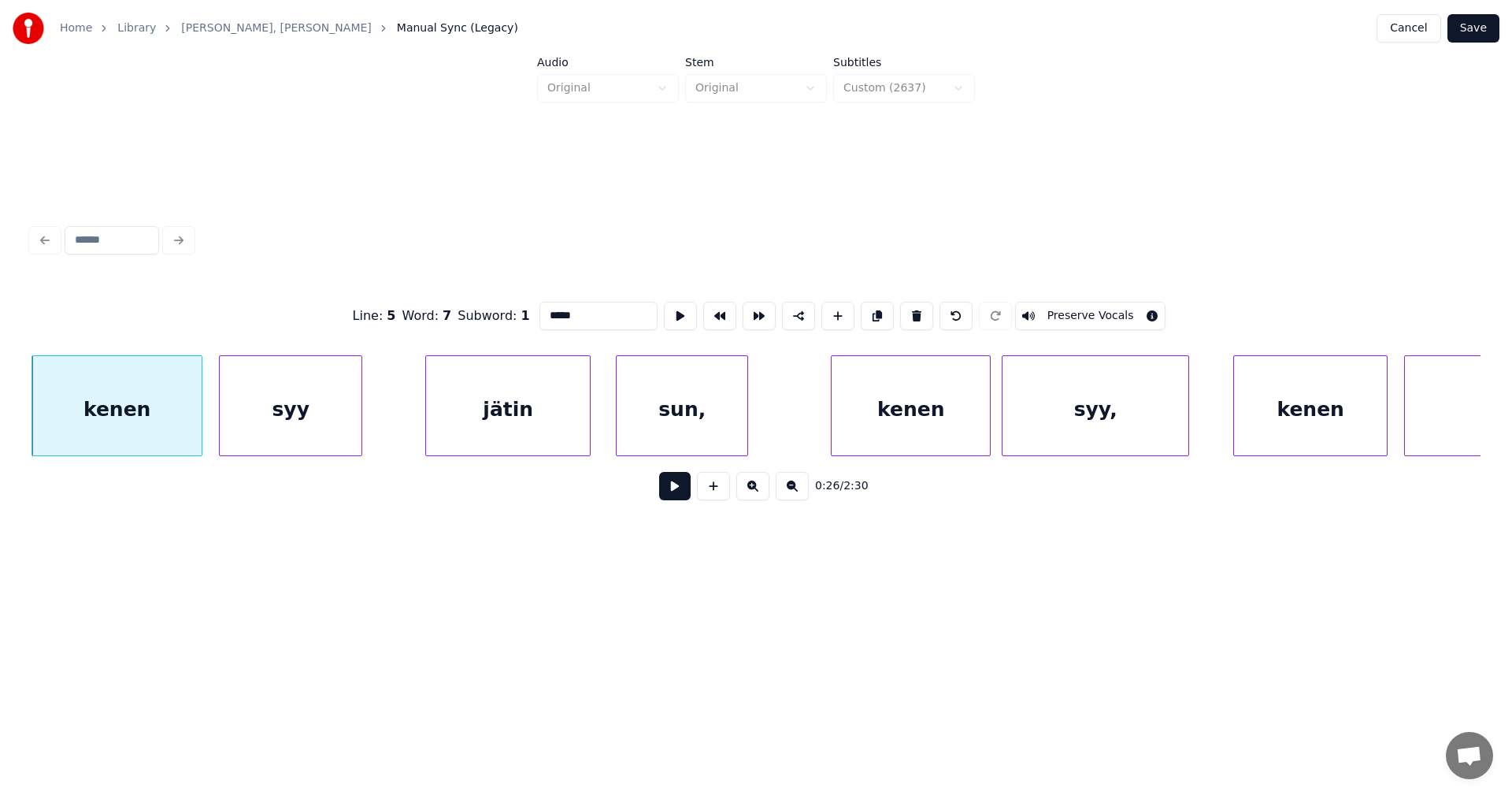
click at [676, 490] on button at bounding box center [674, 486] width 31 height 29
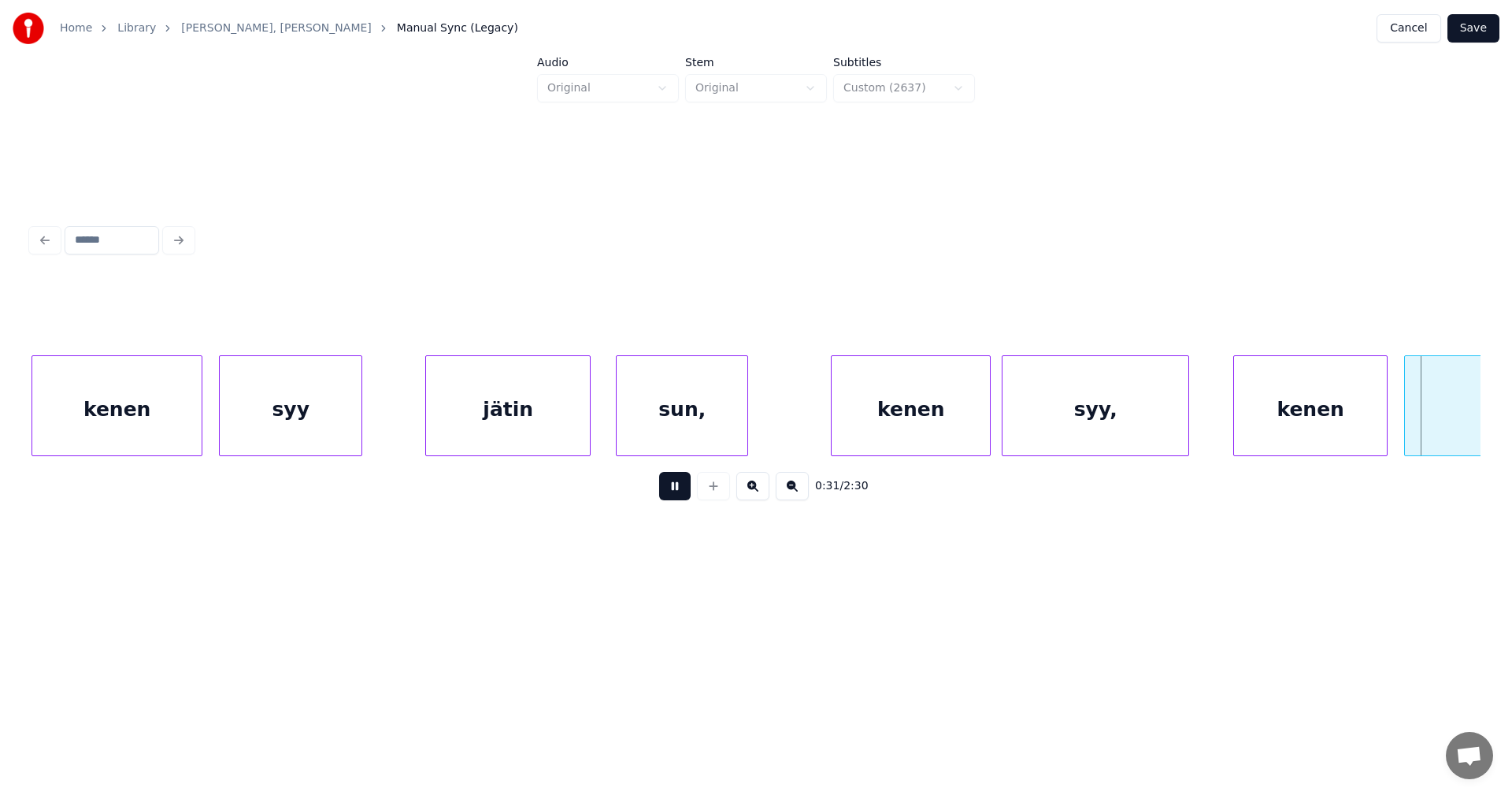
click at [676, 490] on button at bounding box center [674, 486] width 31 height 29
click at [924, 403] on div "kenen" at bounding box center [911, 409] width 159 height 107
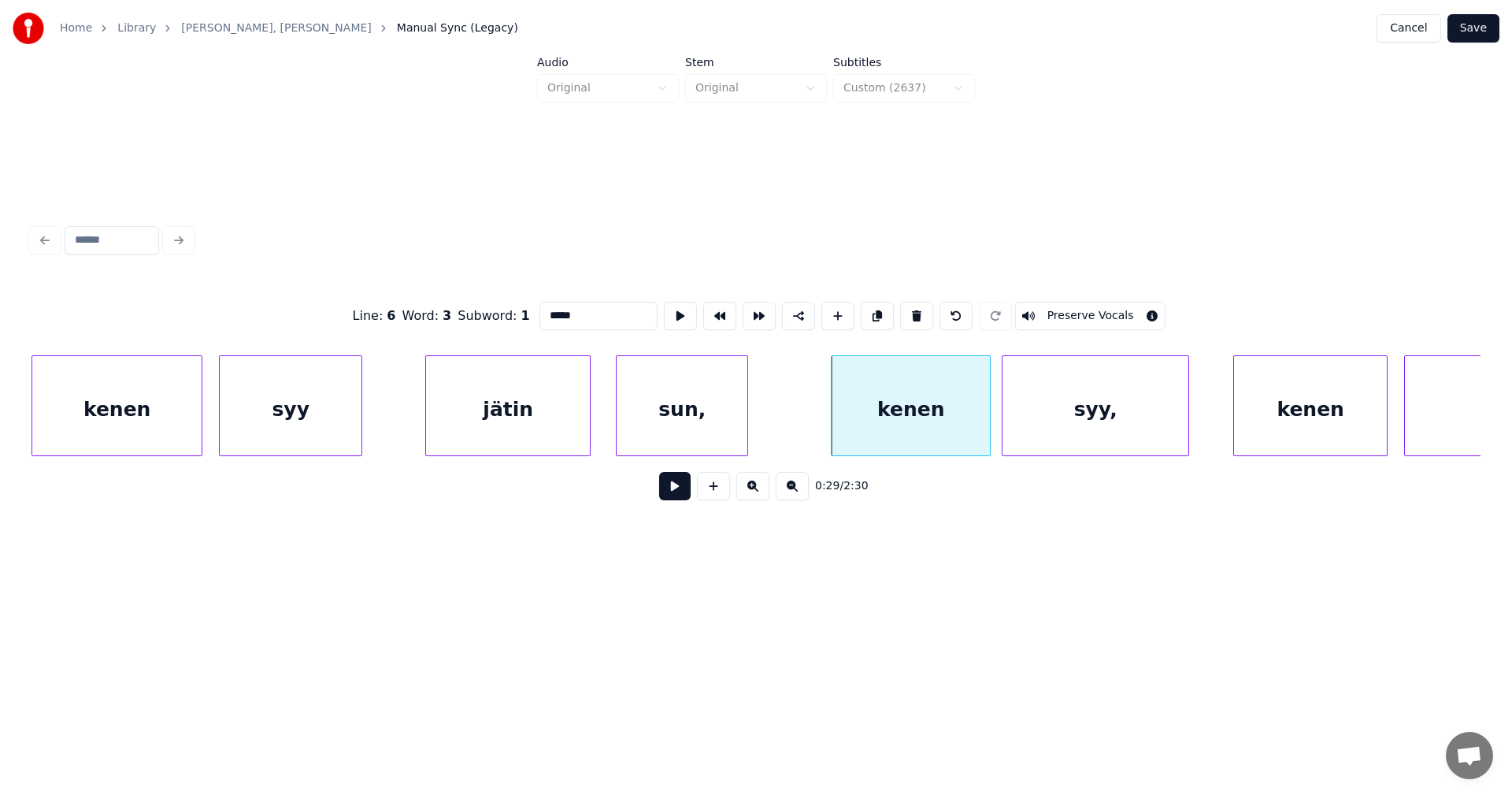
click at [674, 497] on button at bounding box center [674, 486] width 31 height 29
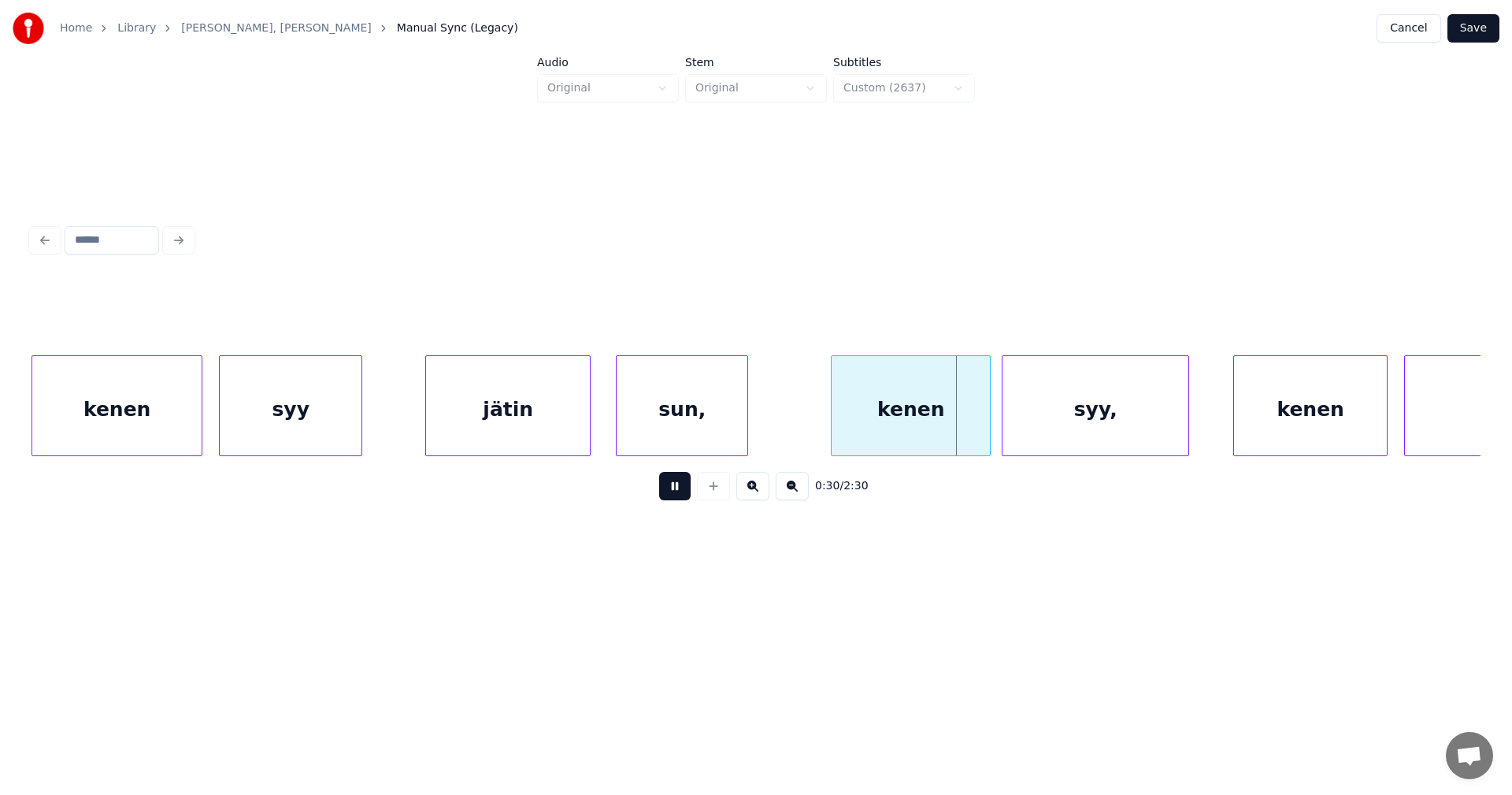
click at [674, 497] on button at bounding box center [674, 486] width 31 height 29
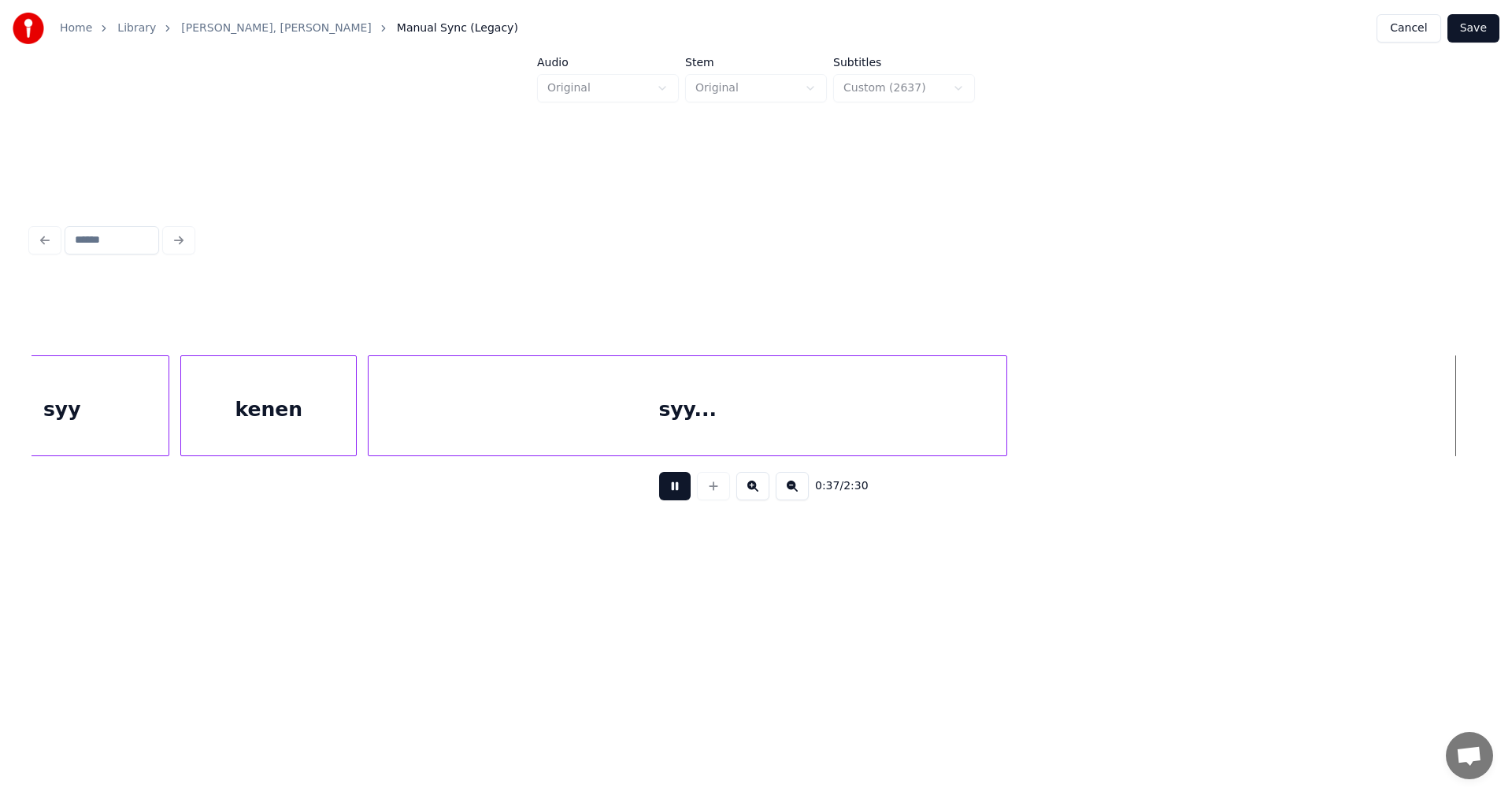
scroll to position [0, 10298]
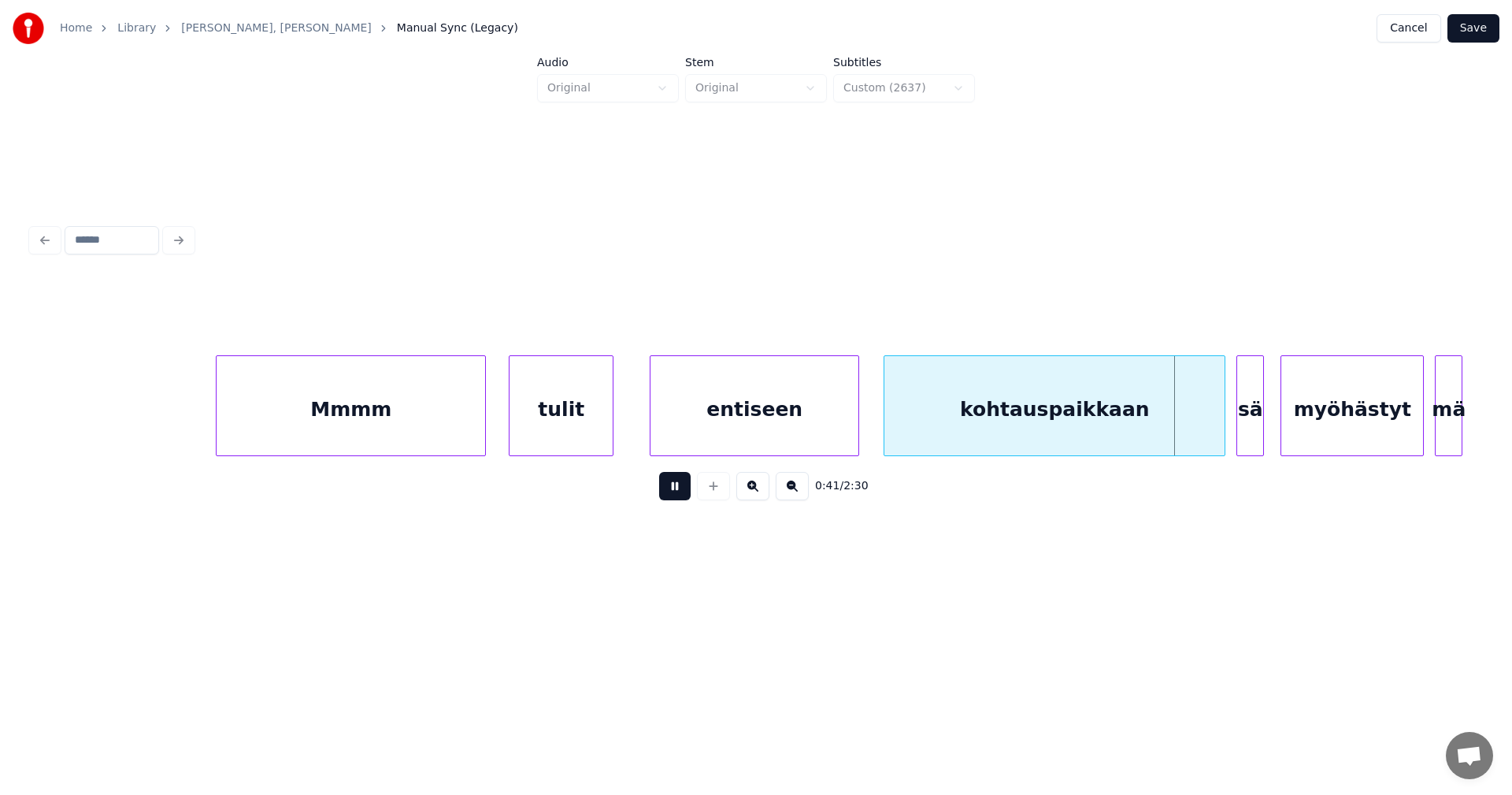
click at [674, 497] on button at bounding box center [674, 486] width 31 height 29
click at [1216, 417] on div at bounding box center [1217, 405] width 4 height 99
click at [680, 499] on button at bounding box center [674, 486] width 31 height 29
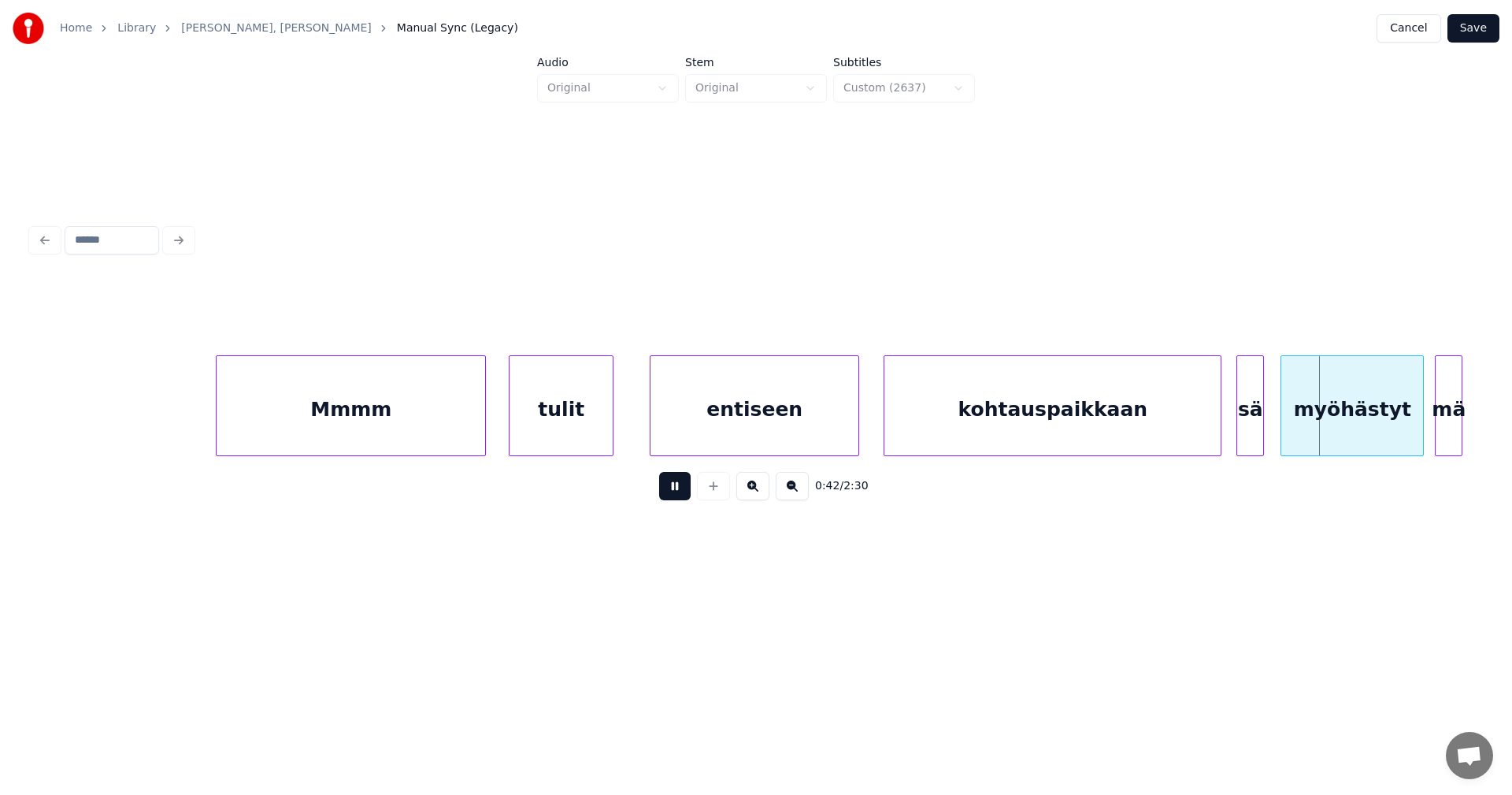
click at [680, 498] on button at bounding box center [674, 486] width 31 height 29
click at [1266, 414] on div at bounding box center [1264, 405] width 4 height 99
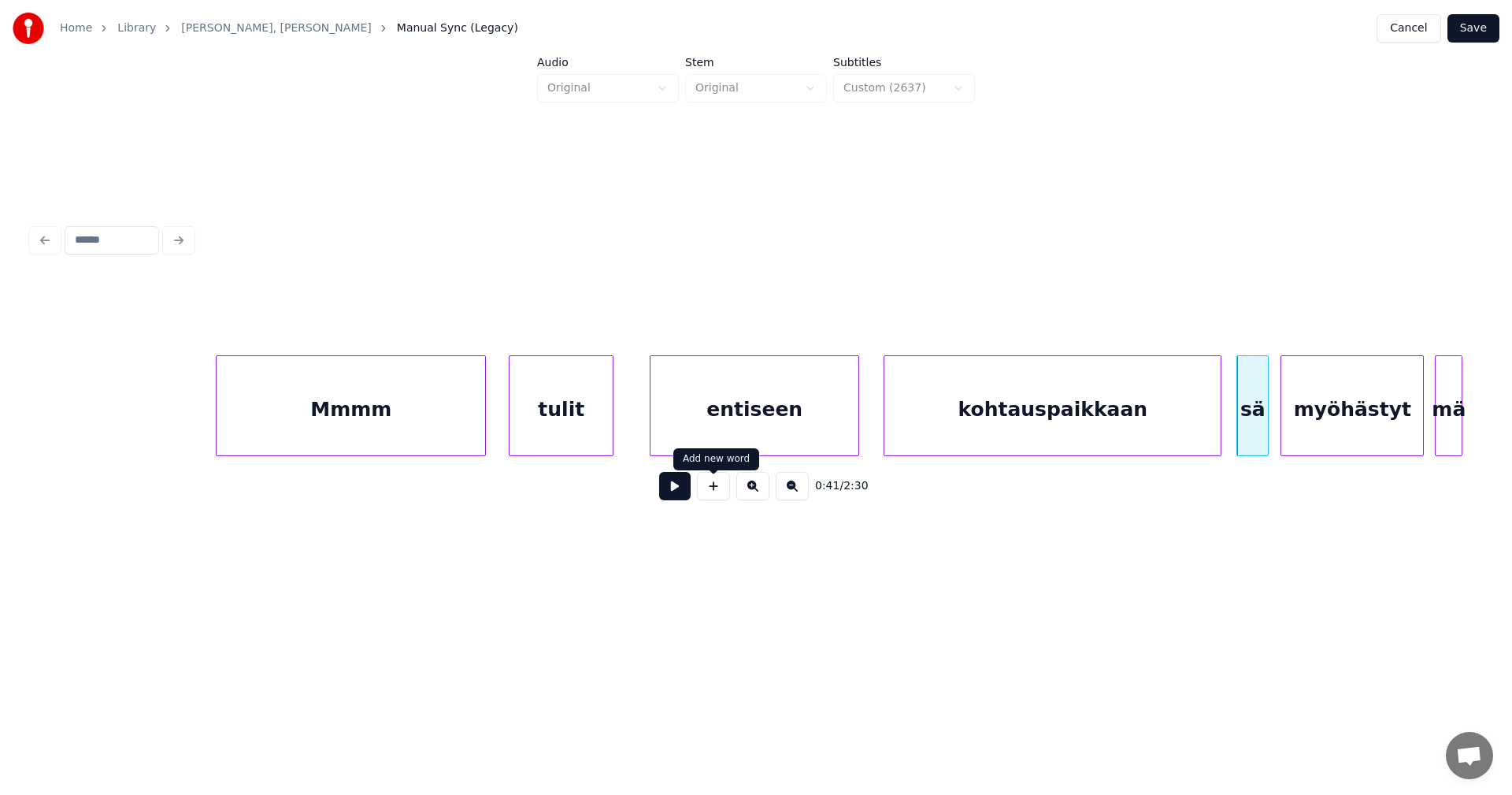
click at [680, 491] on button at bounding box center [674, 486] width 31 height 29
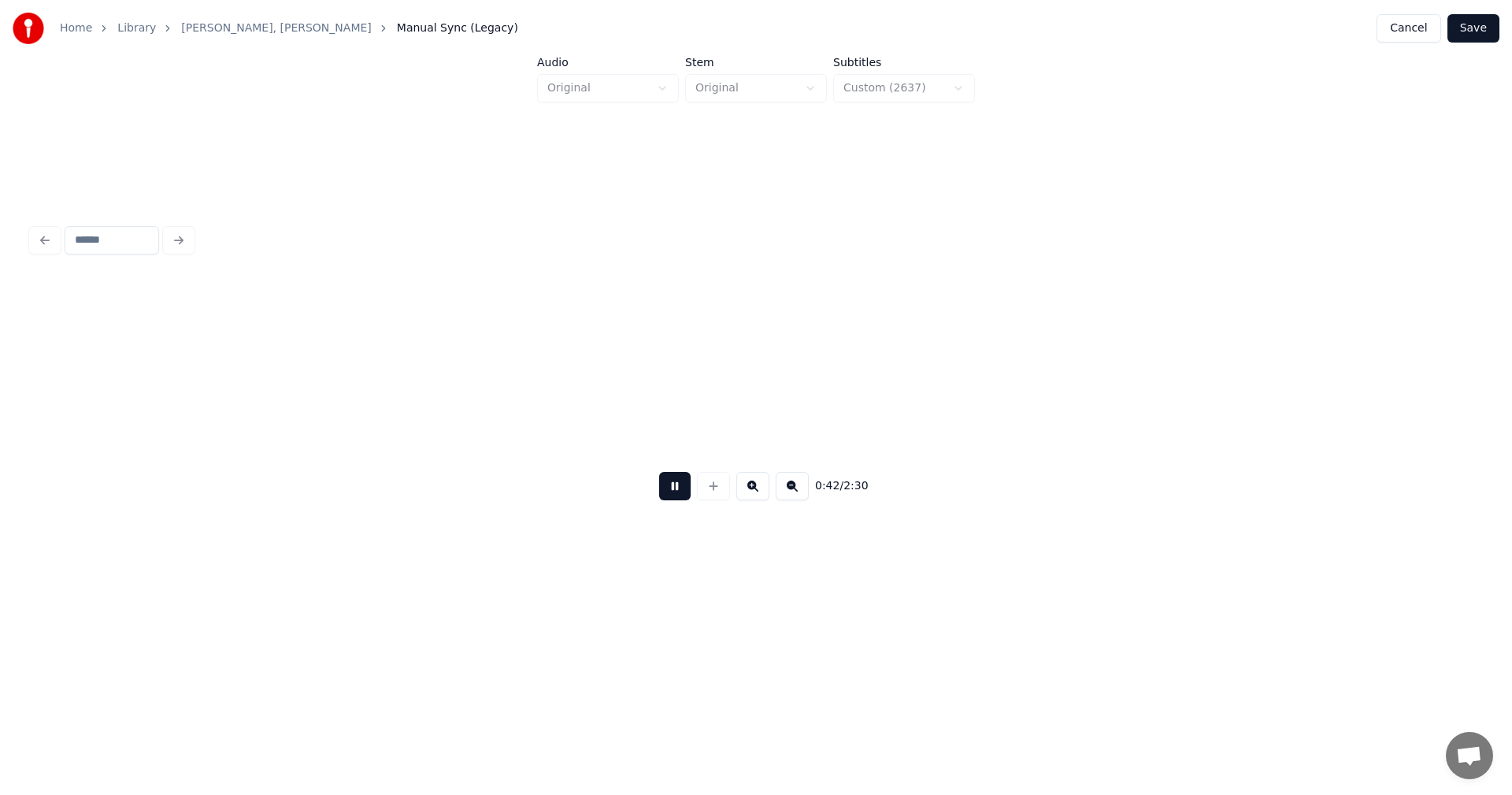
scroll to position [0, 11747]
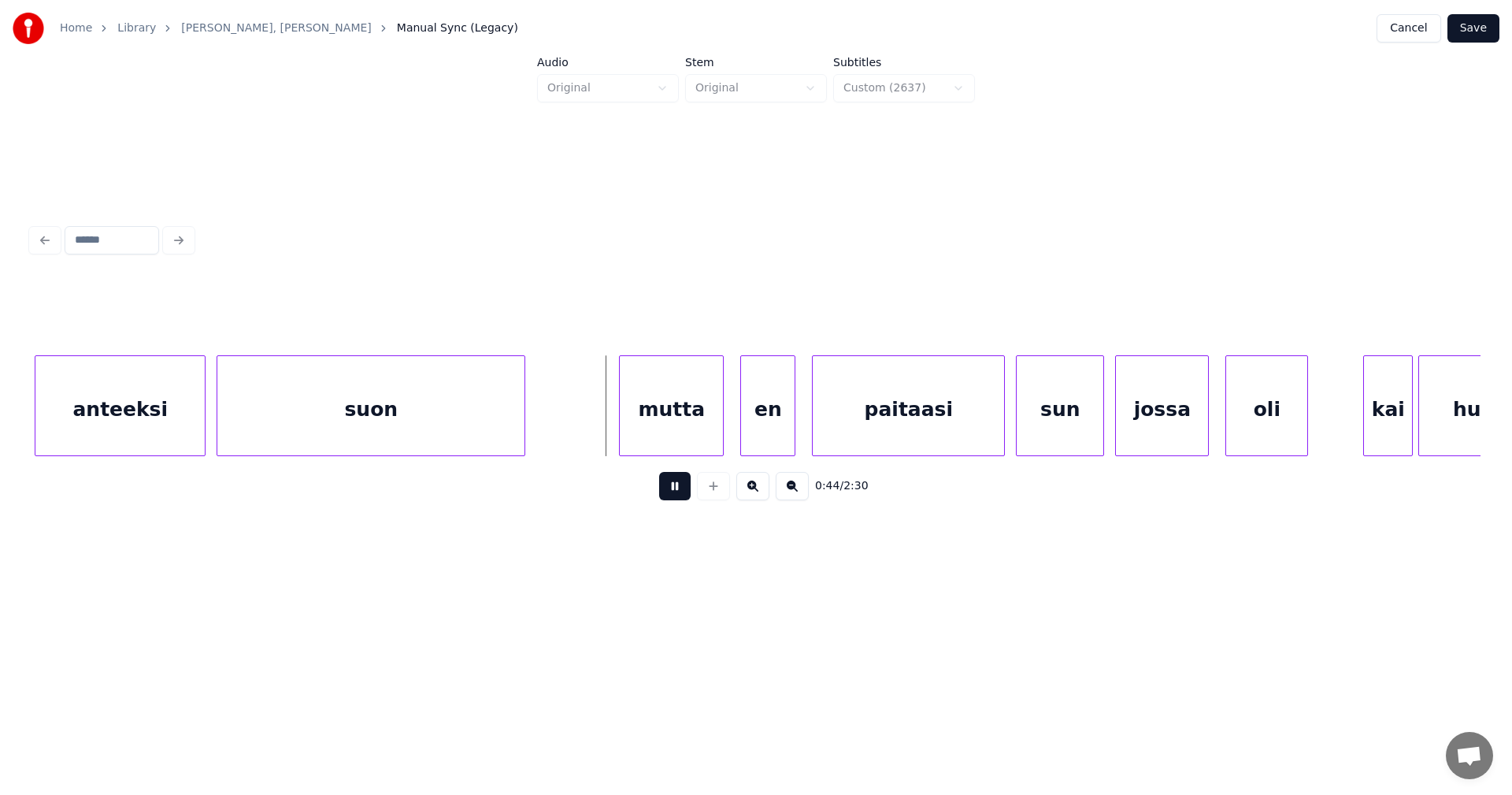
click at [679, 491] on button at bounding box center [674, 486] width 31 height 29
click at [685, 436] on div "mutta" at bounding box center [665, 409] width 103 height 107
click at [685, 496] on button at bounding box center [674, 486] width 31 height 29
click at [683, 493] on button at bounding box center [674, 486] width 31 height 29
click at [723, 424] on div at bounding box center [721, 405] width 4 height 99
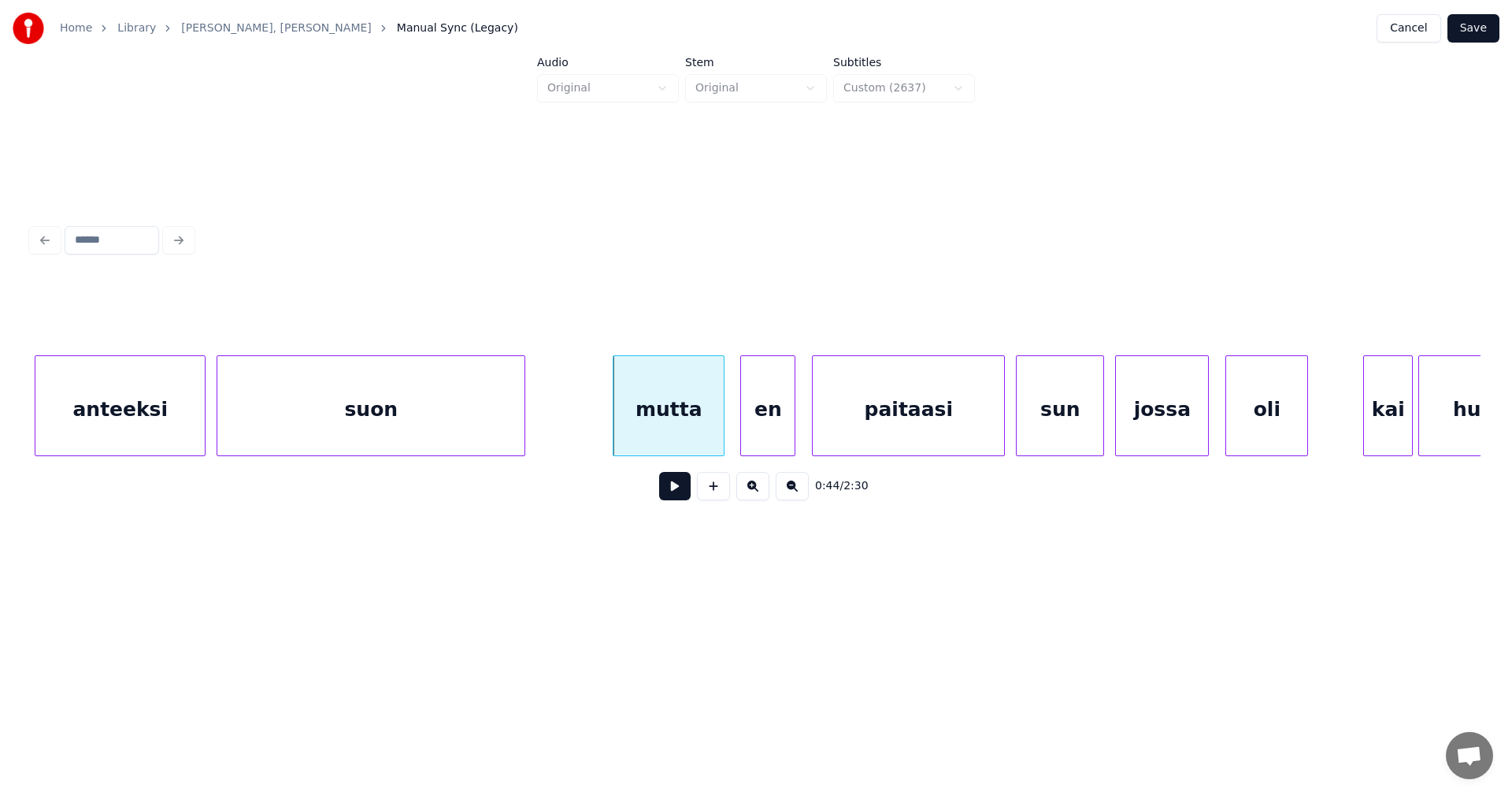
click at [772, 430] on div "en" at bounding box center [768, 409] width 53 height 107
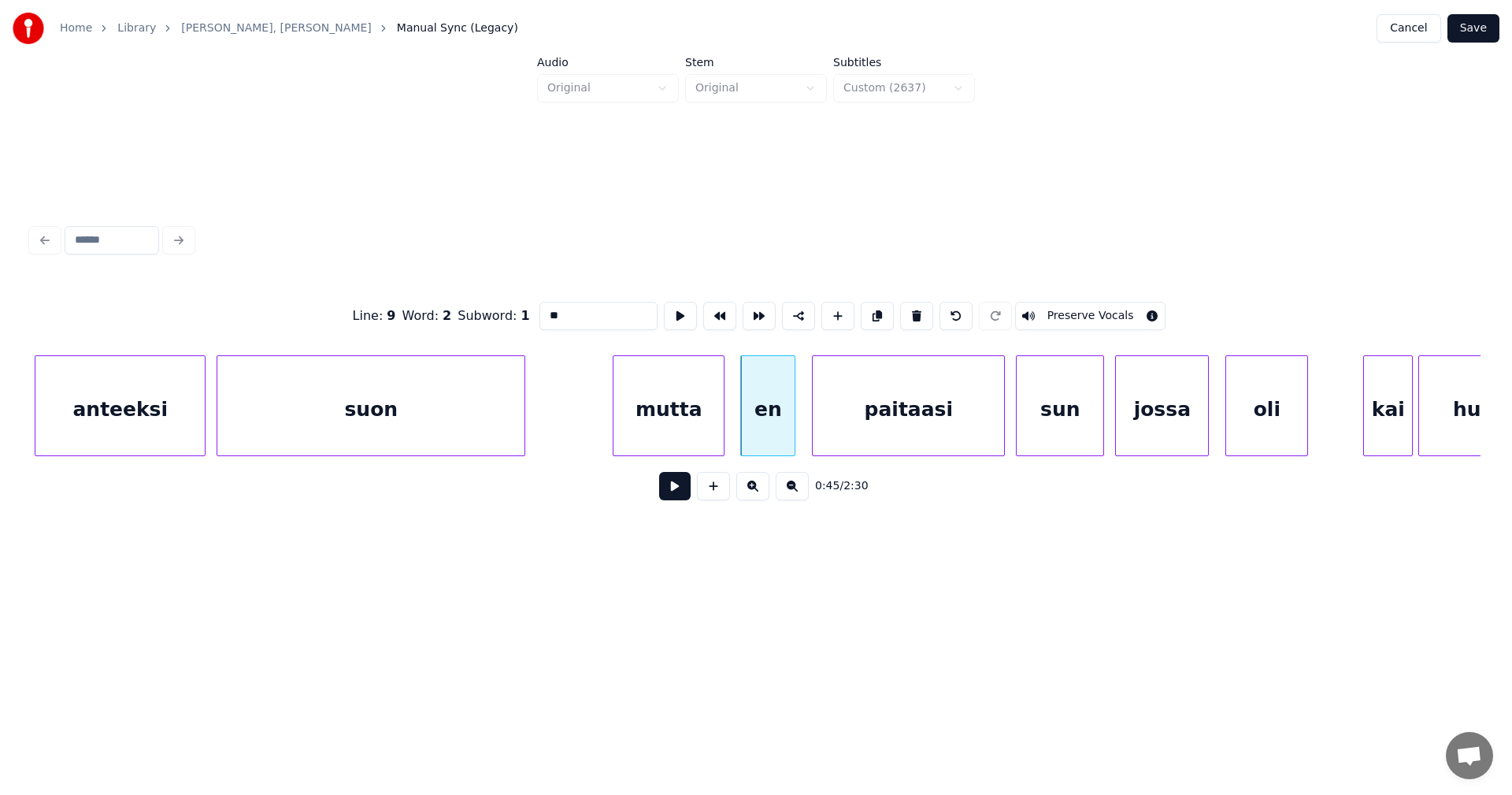
click at [681, 495] on button at bounding box center [674, 486] width 31 height 29
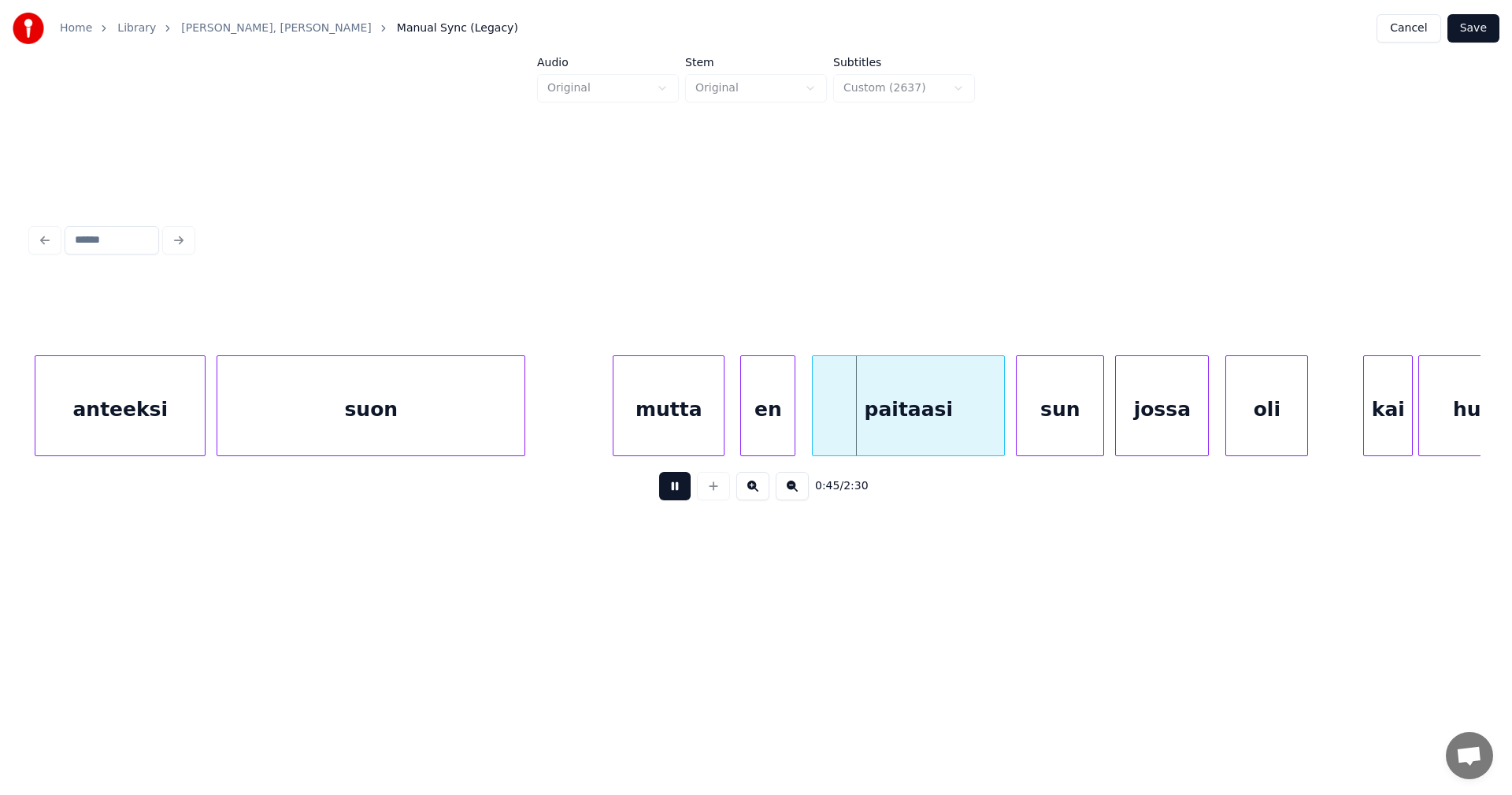
click at [681, 492] on button at bounding box center [674, 486] width 31 height 29
click at [751, 423] on div "en" at bounding box center [761, 409] width 53 height 107
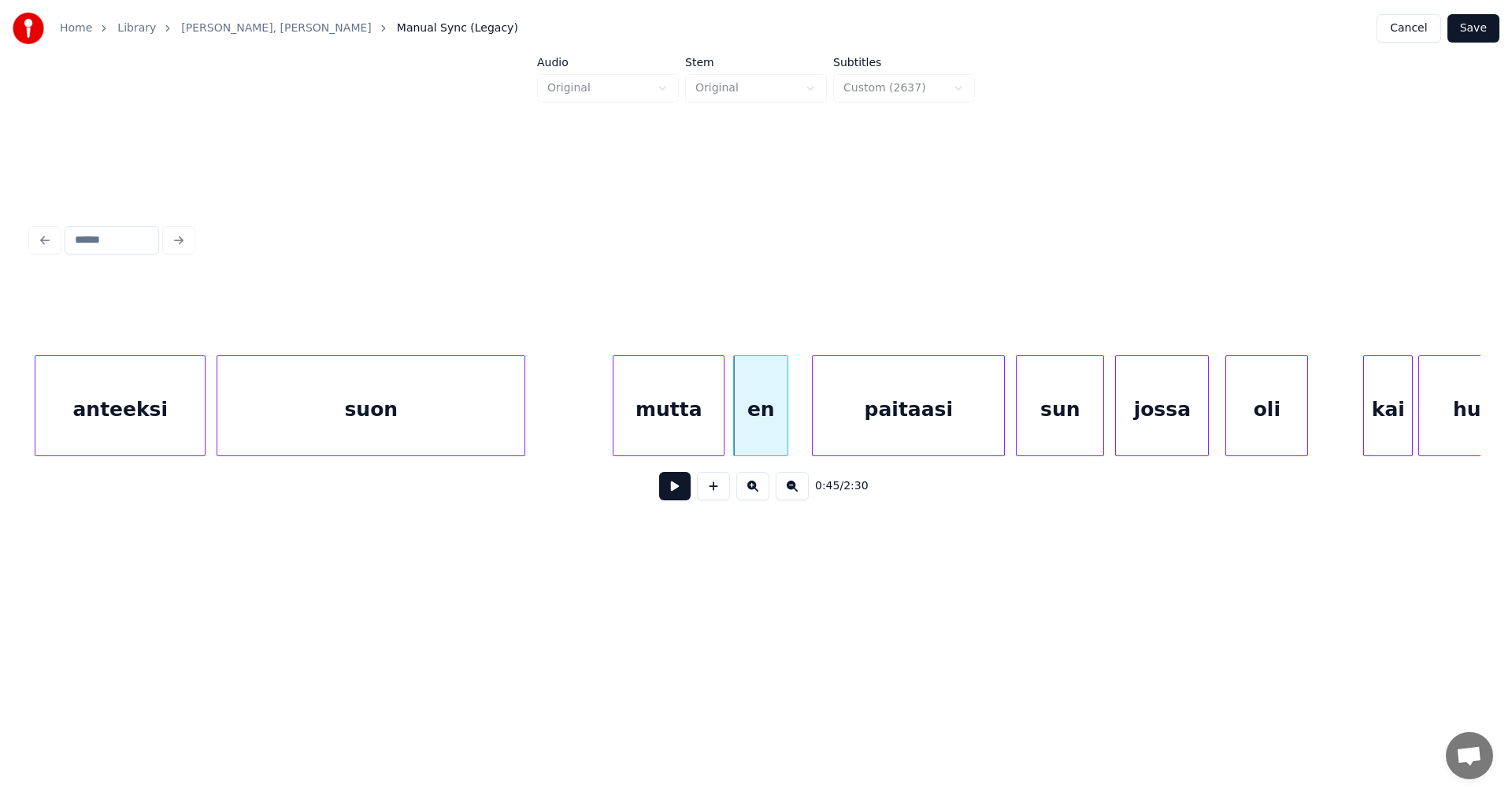
click at [700, 443] on div "mutta" at bounding box center [668, 409] width 110 height 107
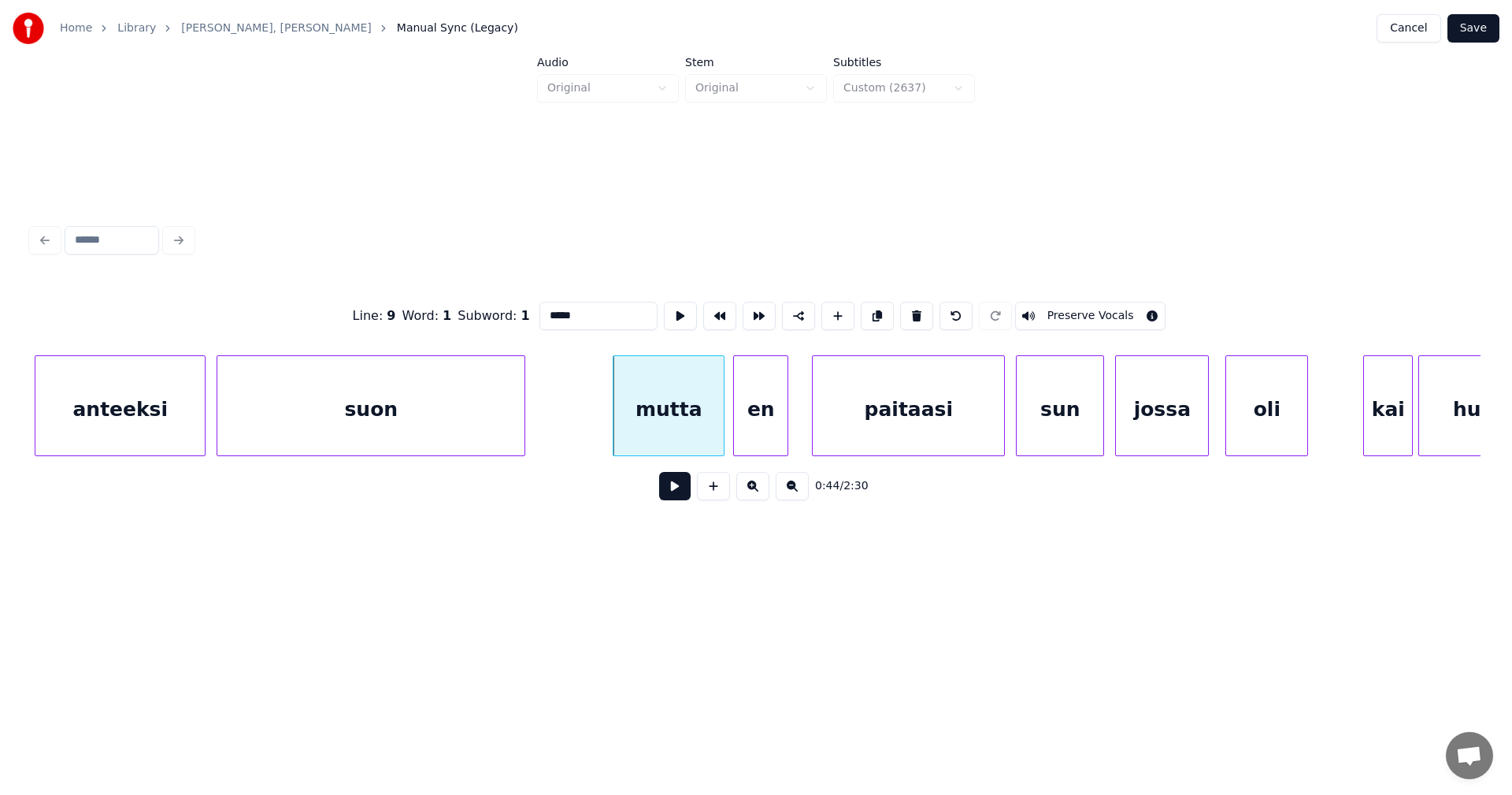
click at [680, 495] on button at bounding box center [674, 486] width 31 height 29
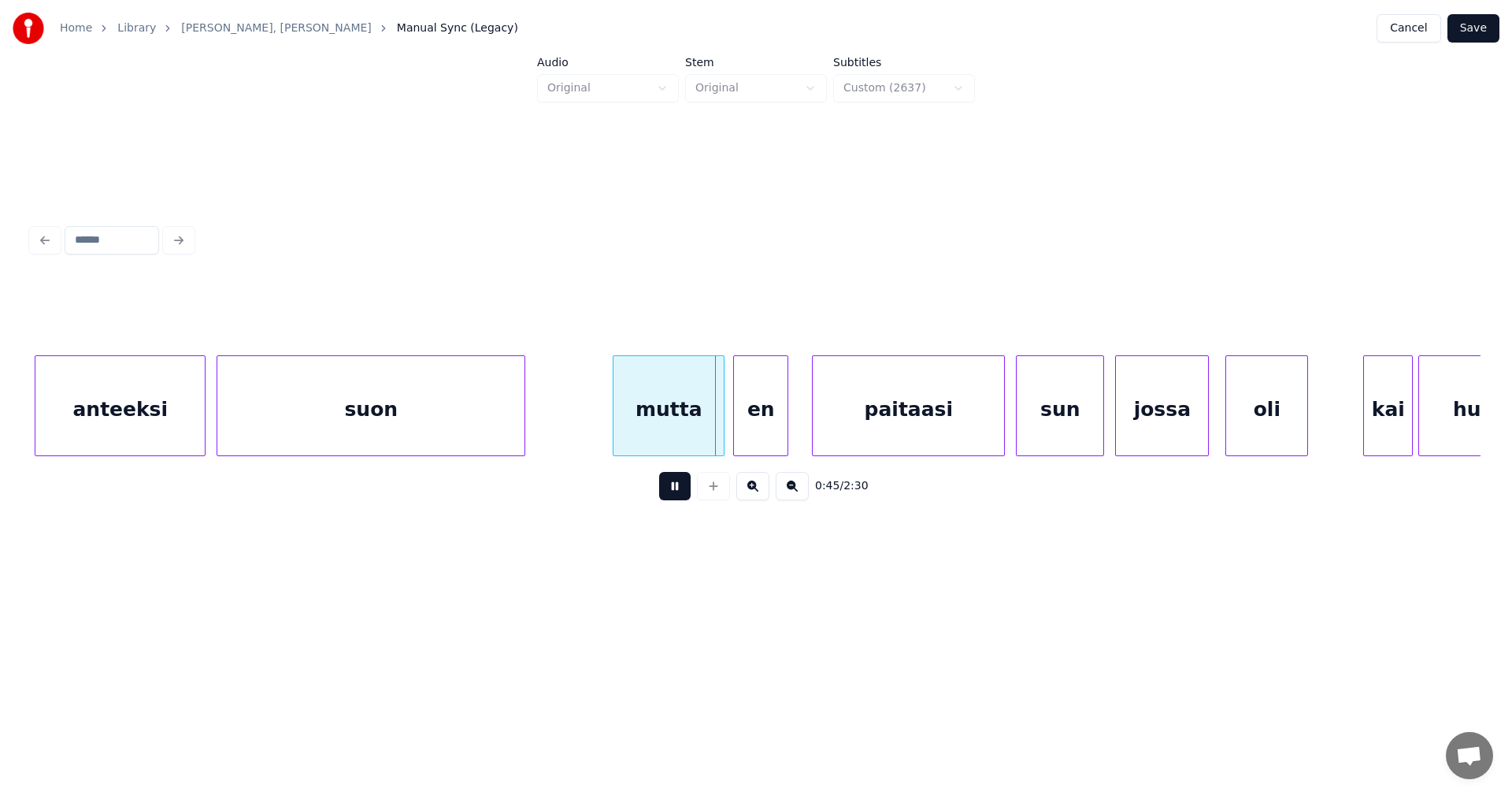
drag, startPoint x: 680, startPoint y: 495, endPoint x: 736, endPoint y: 432, distance: 84.3
click at [680, 493] on button at bounding box center [674, 486] width 31 height 29
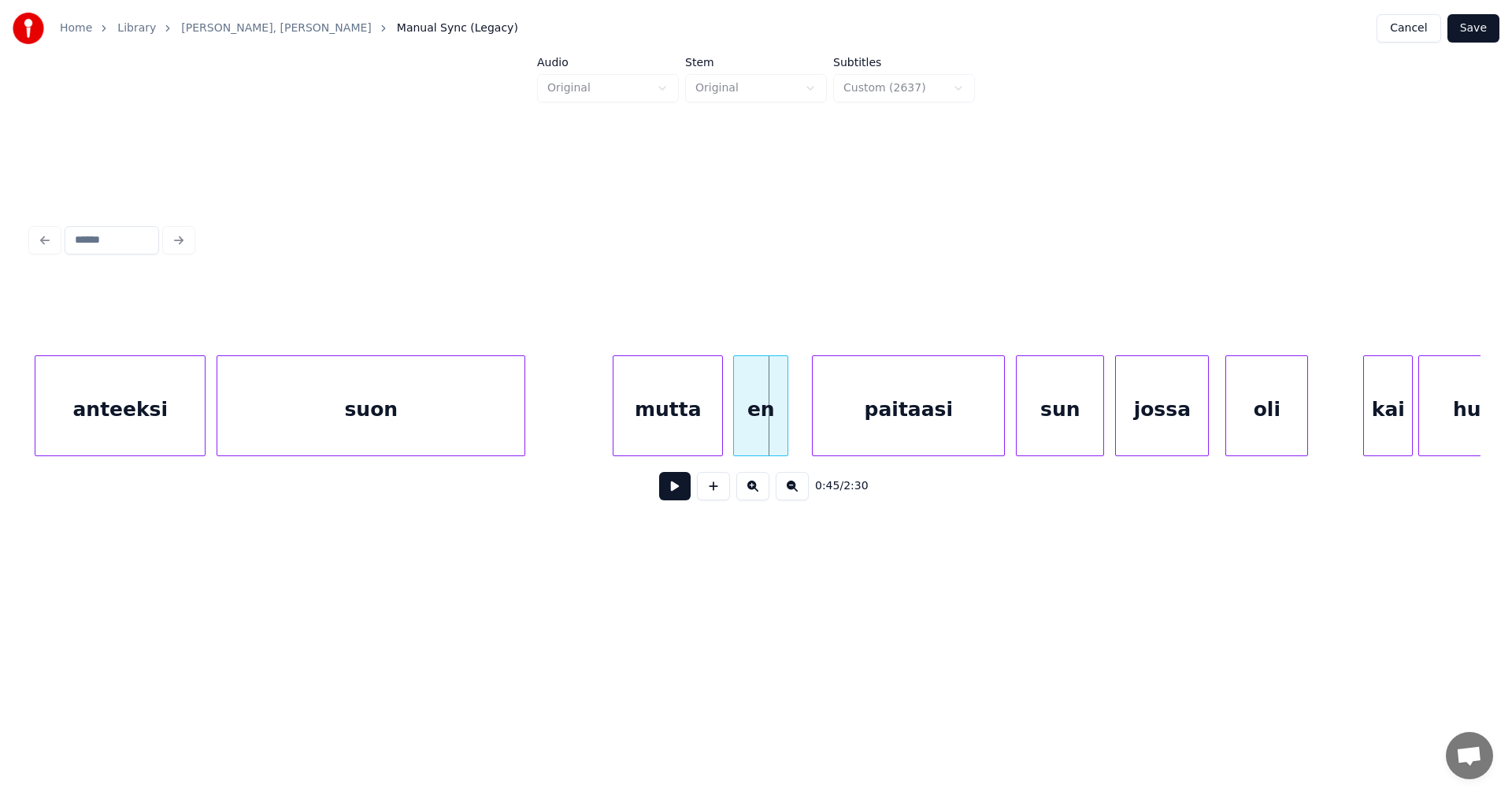
click at [721, 429] on div at bounding box center [719, 405] width 4 height 99
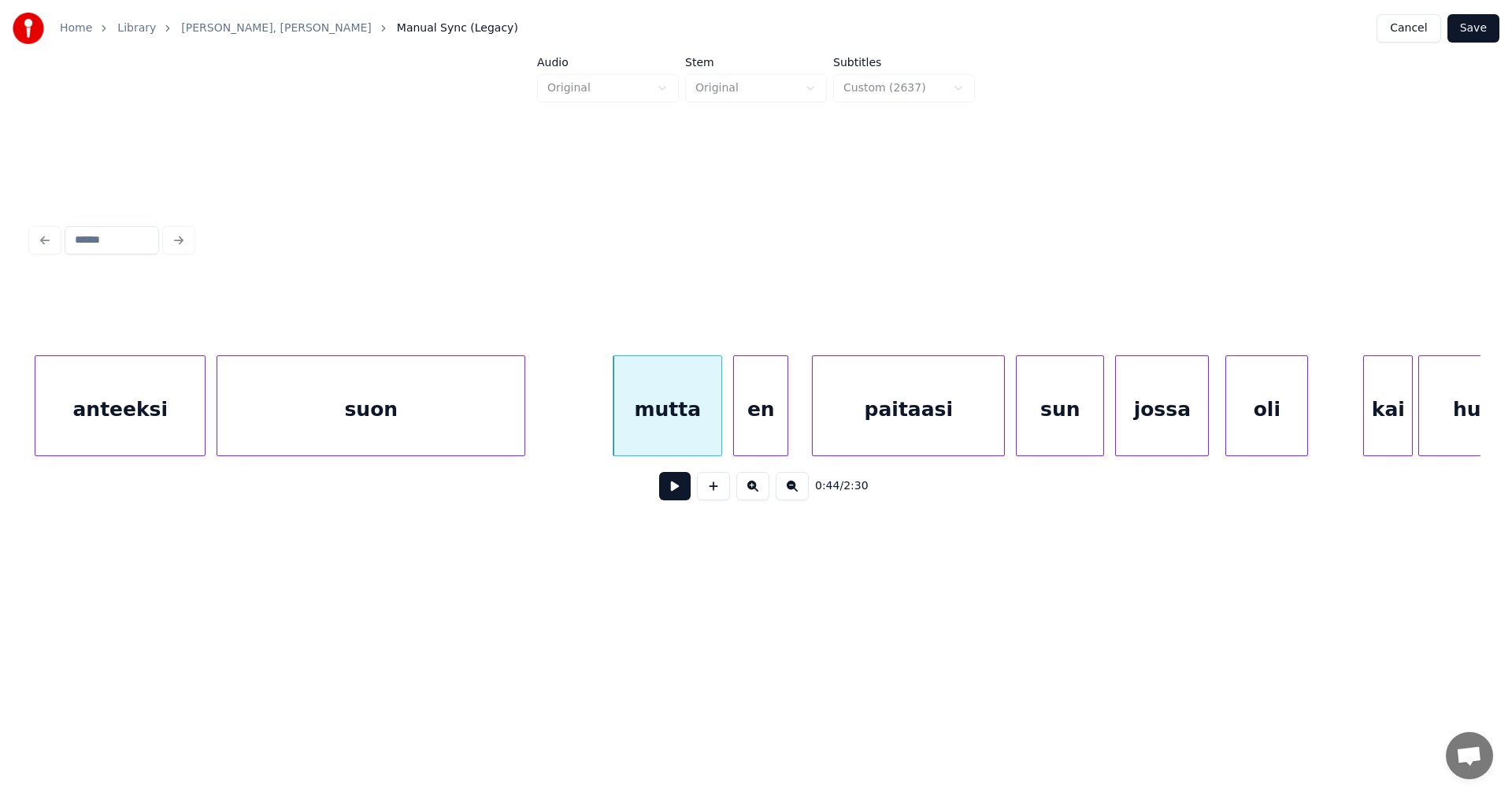
click at [753, 423] on div "en" at bounding box center [761, 409] width 53 height 107
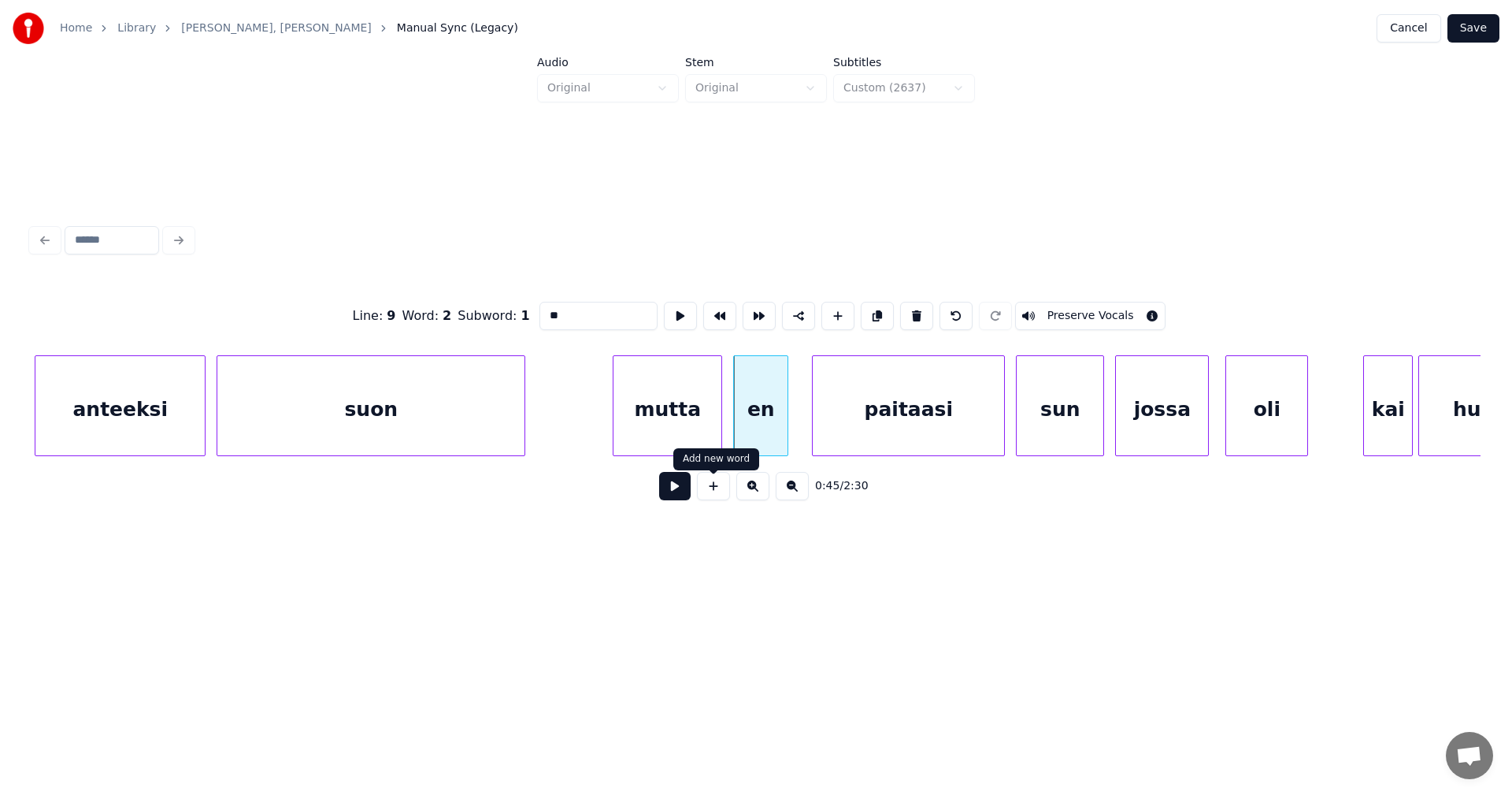
click at [679, 496] on button at bounding box center [674, 486] width 31 height 29
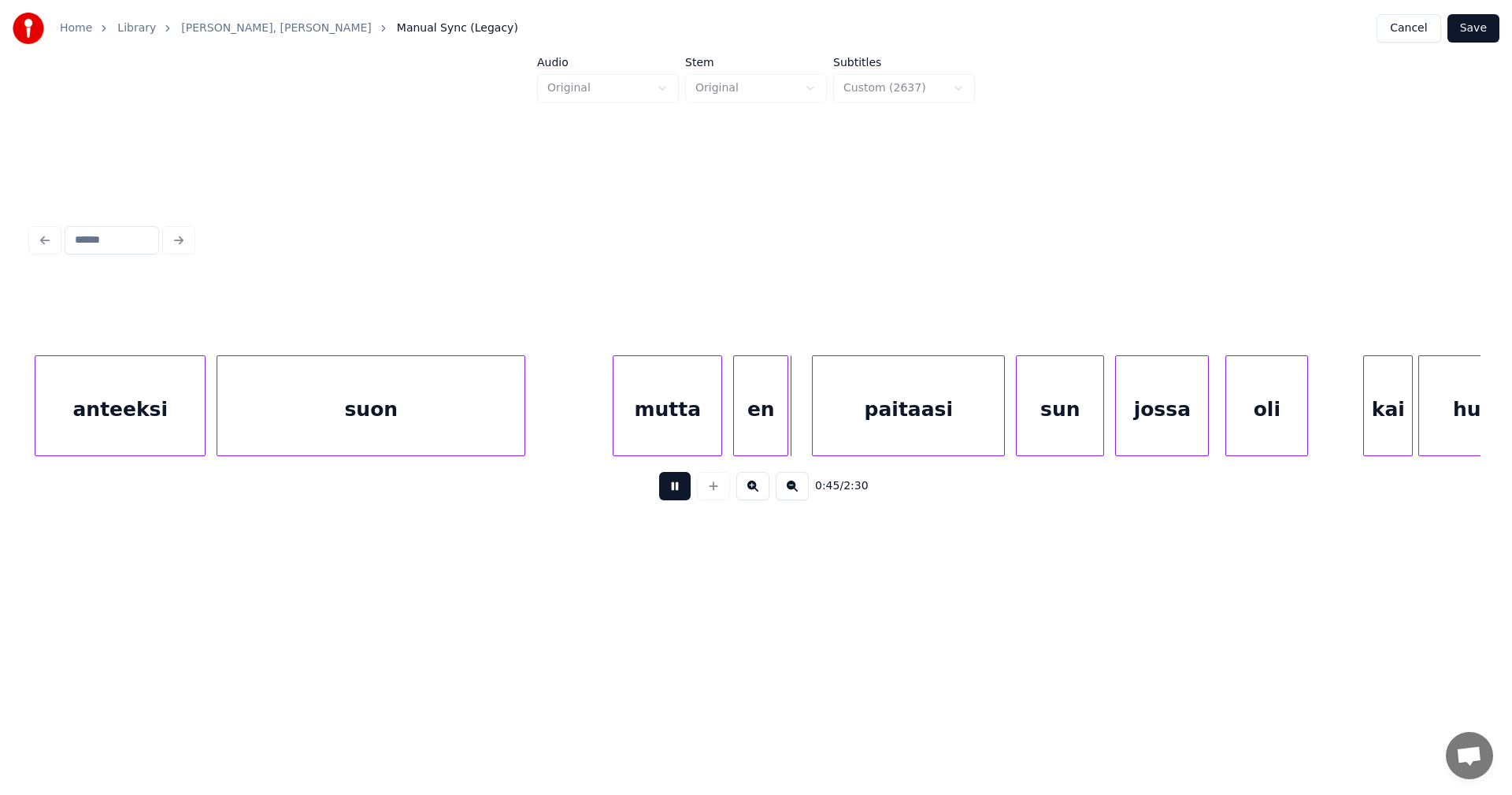
click at [679, 496] on button at bounding box center [674, 486] width 31 height 29
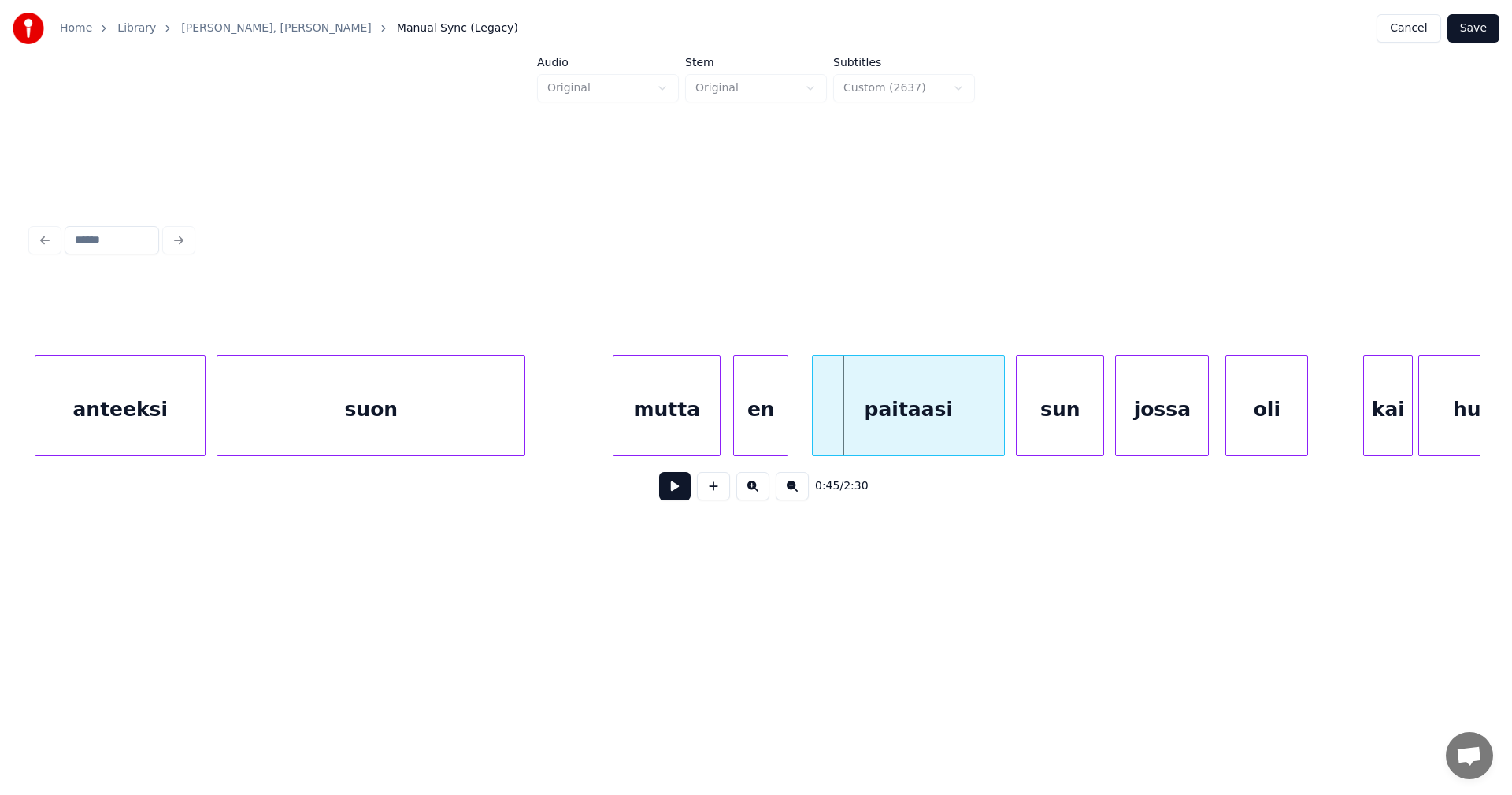
click at [717, 419] on div at bounding box center [716, 405] width 4 height 99
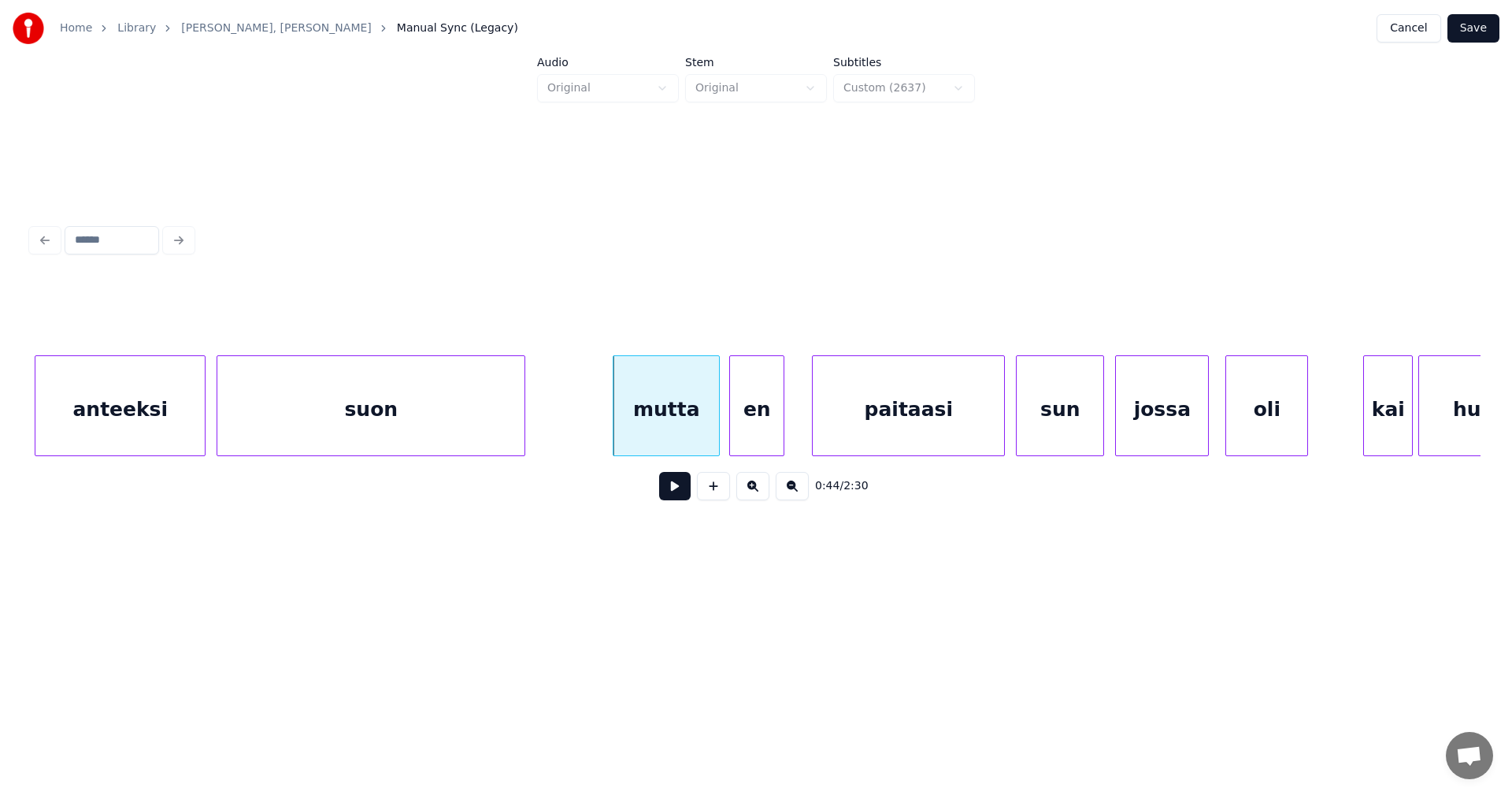
click at [751, 417] on div "en" at bounding box center [756, 409] width 53 height 107
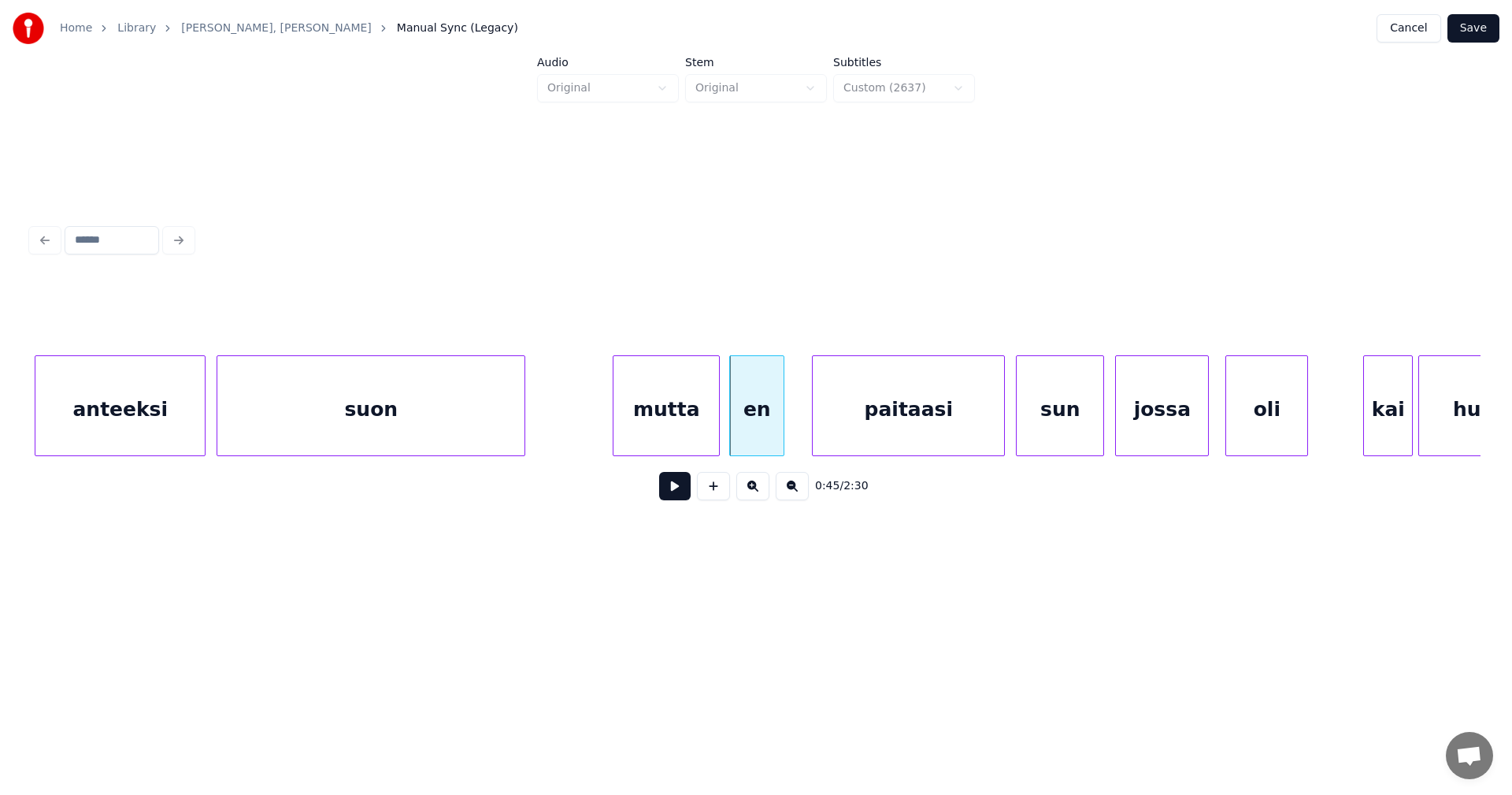
click at [694, 428] on div "mutta" at bounding box center [666, 409] width 105 height 107
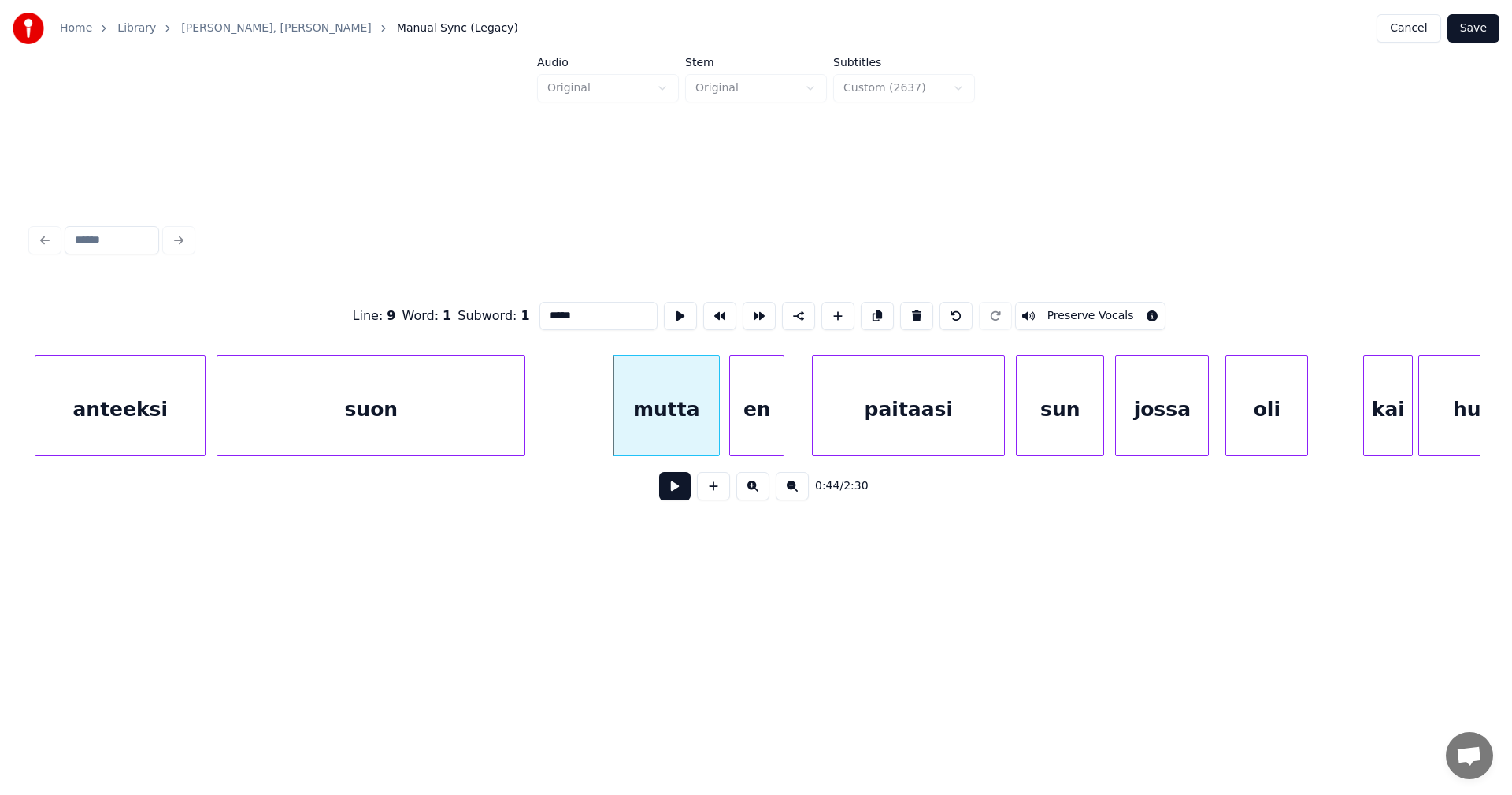
click at [678, 492] on button at bounding box center [674, 486] width 31 height 29
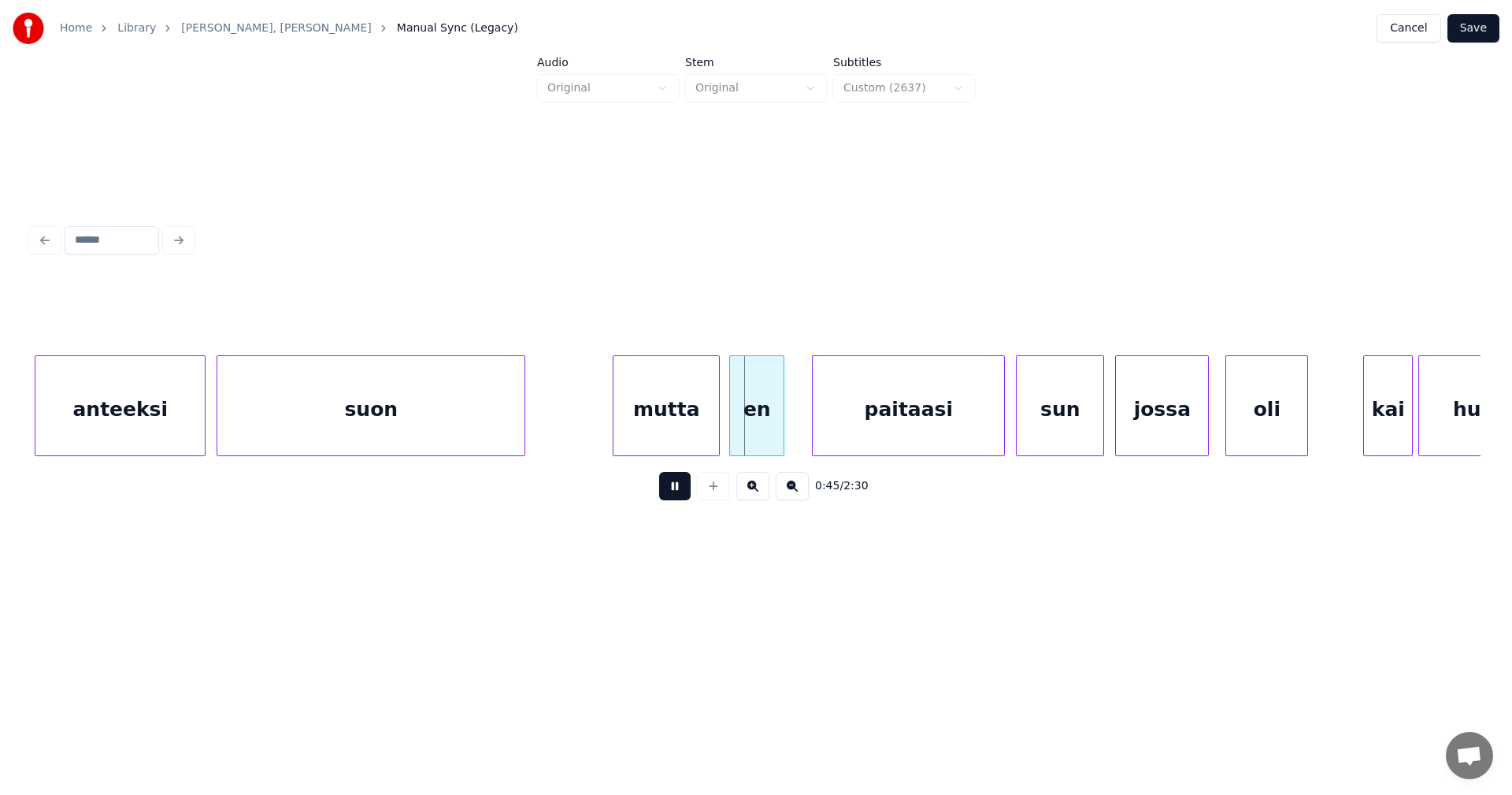
click at [678, 492] on button at bounding box center [674, 486] width 31 height 29
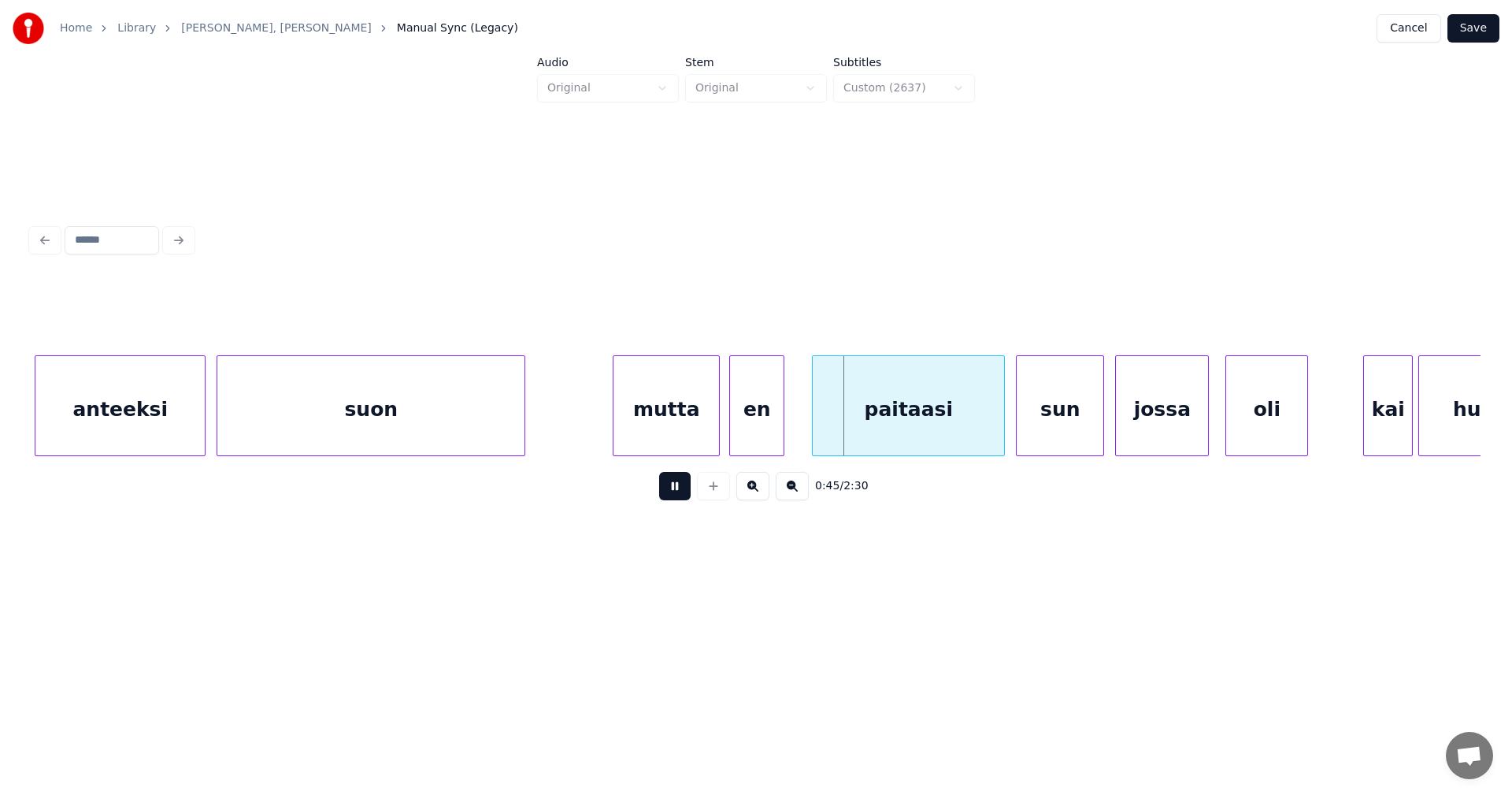
click at [731, 430] on div at bounding box center [731, 405] width 4 height 99
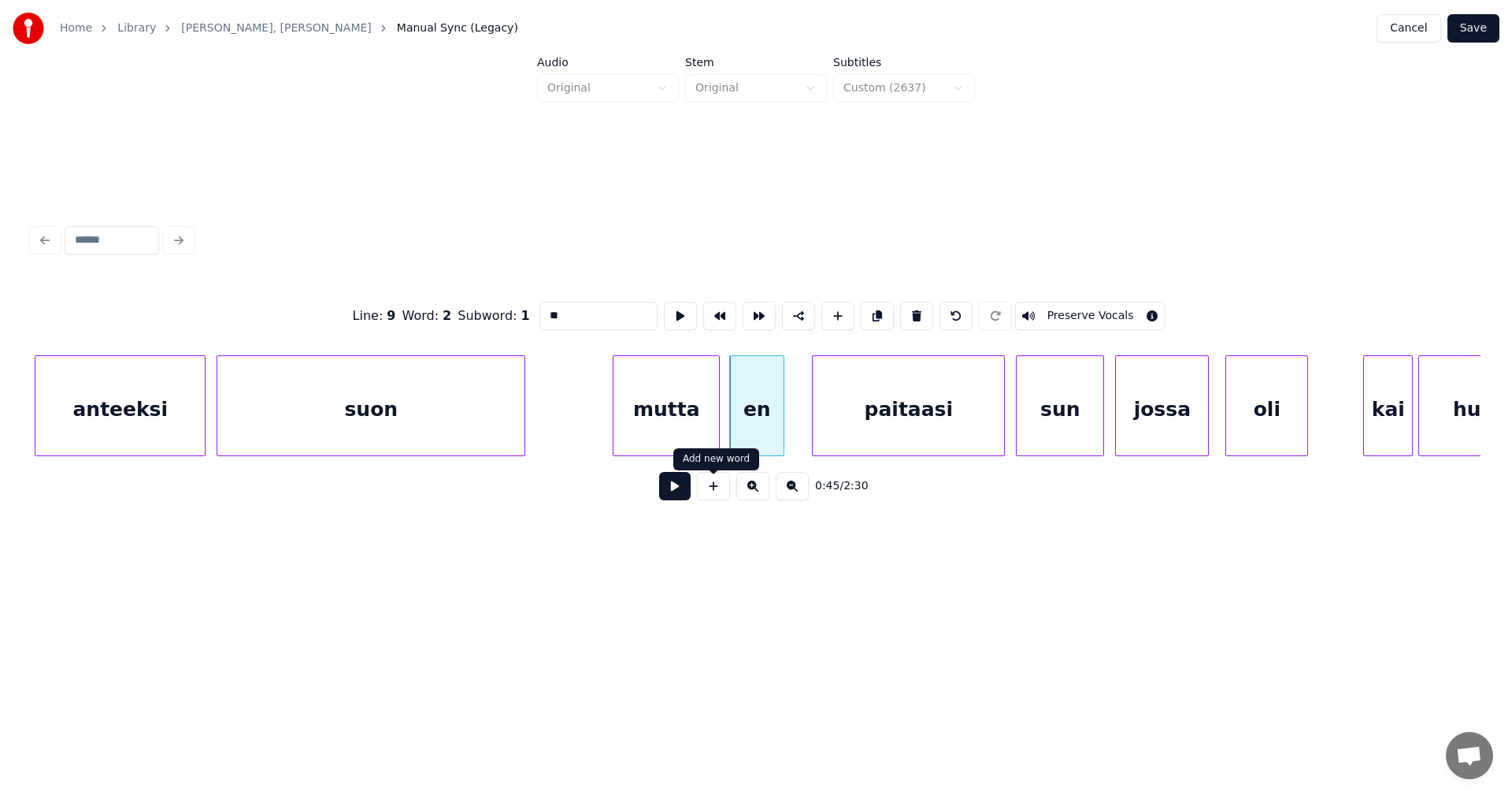
click at [681, 496] on button at bounding box center [674, 486] width 31 height 29
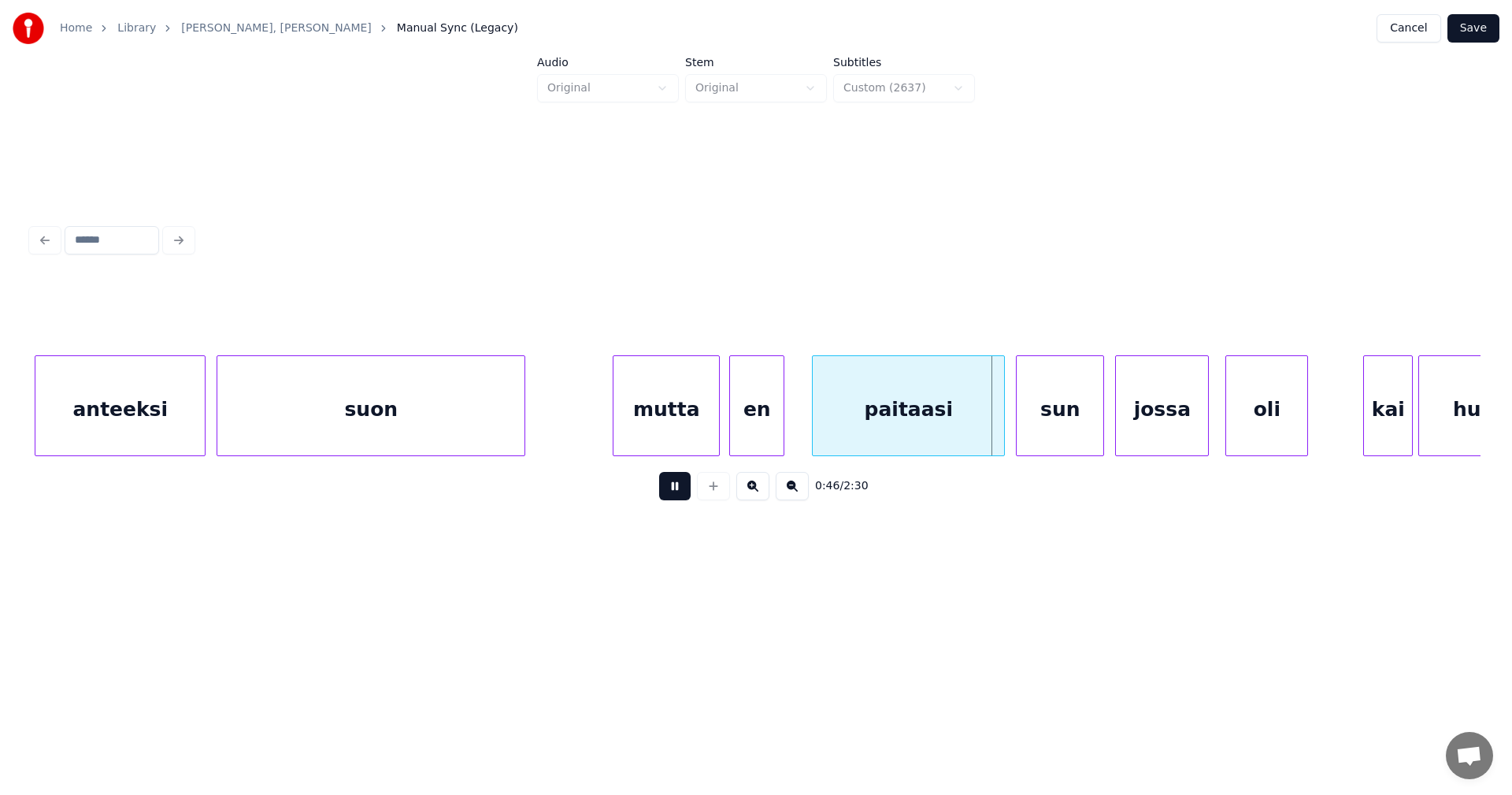
click at [694, 486] on div "0:46 / 2:30" at bounding box center [756, 486] width 1424 height 35
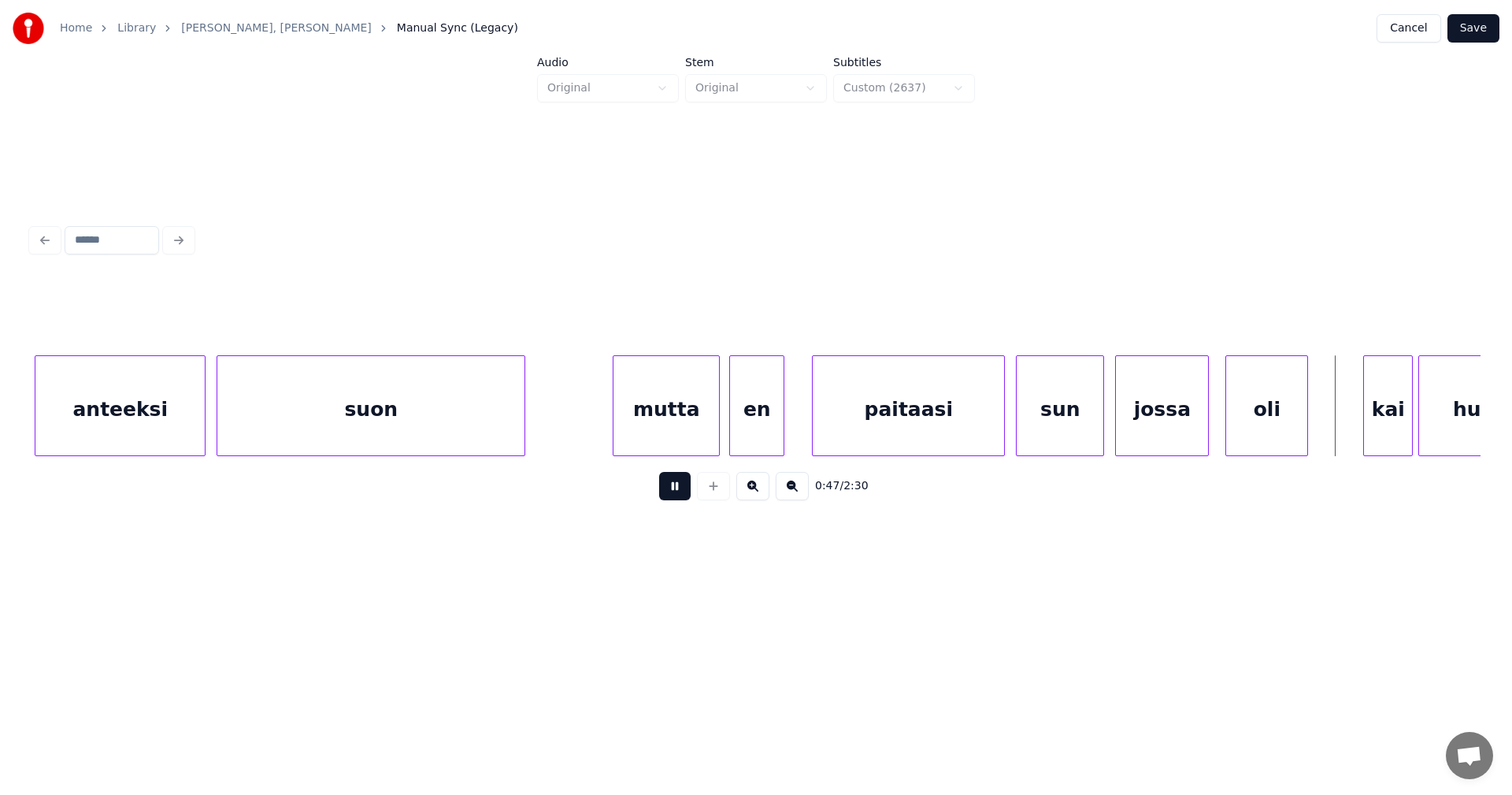
click at [771, 429] on div "en" at bounding box center [756, 409] width 53 height 107
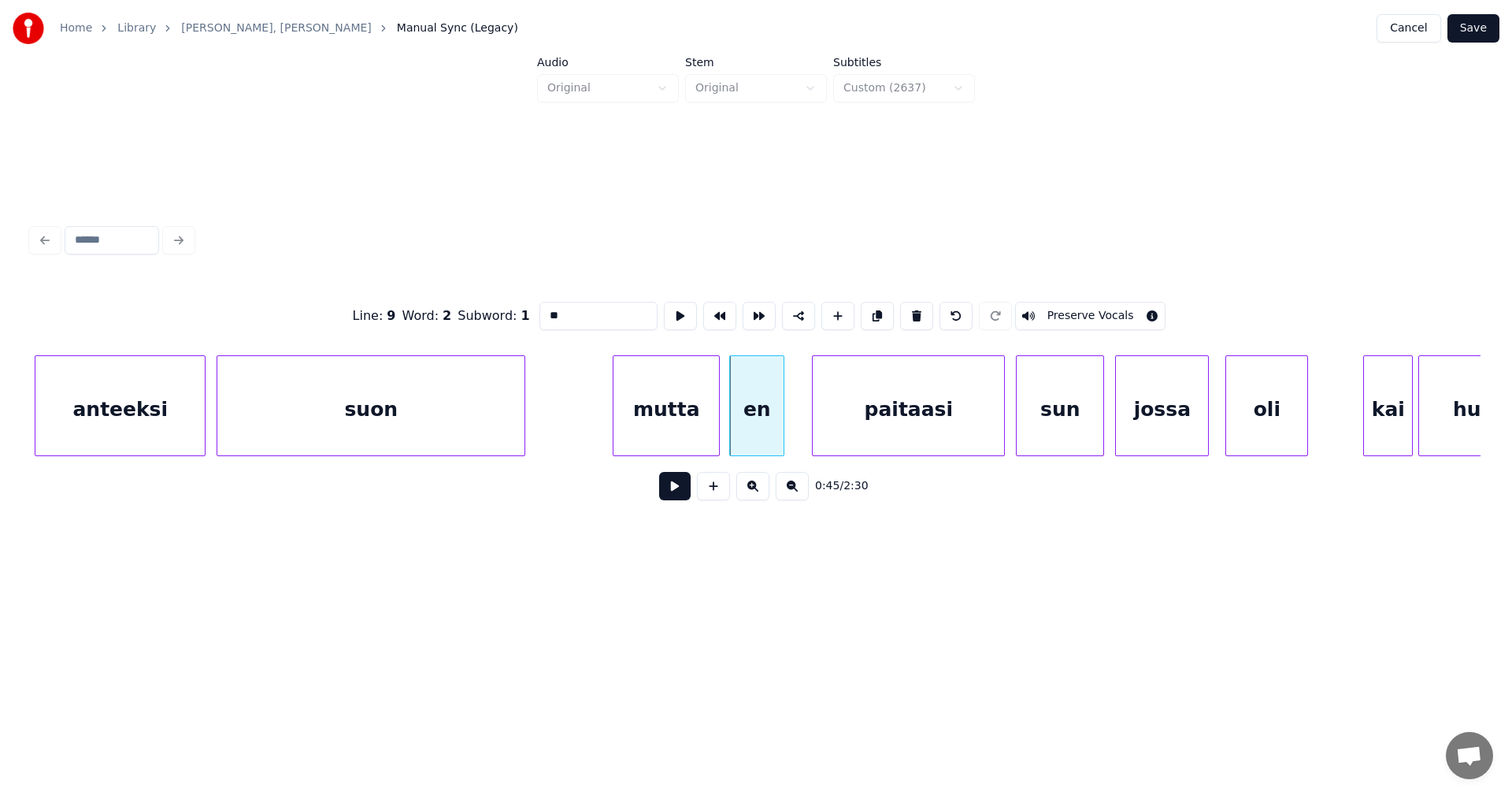
click at [678, 497] on button at bounding box center [674, 486] width 31 height 29
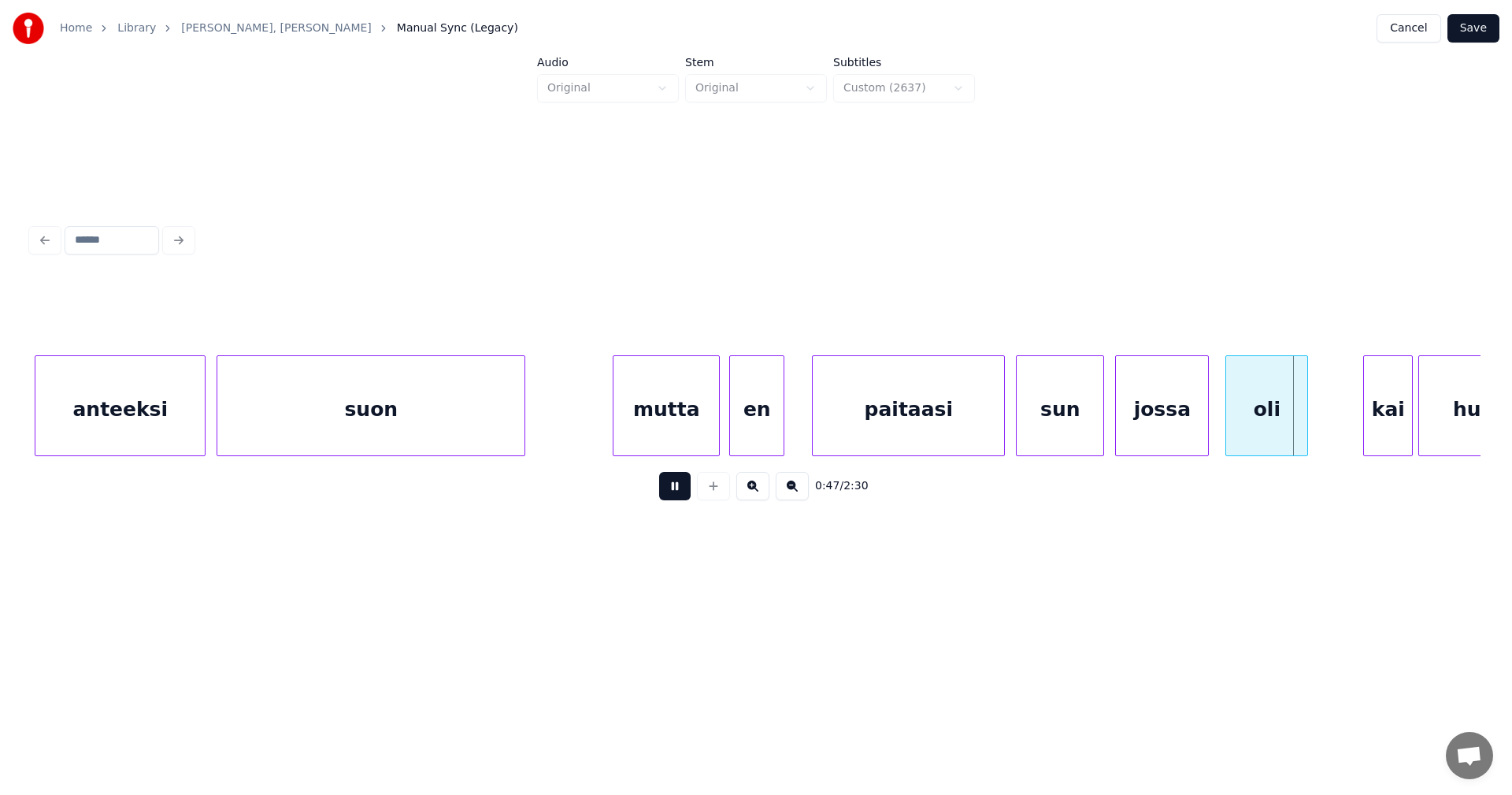
click at [680, 495] on button at bounding box center [674, 486] width 31 height 29
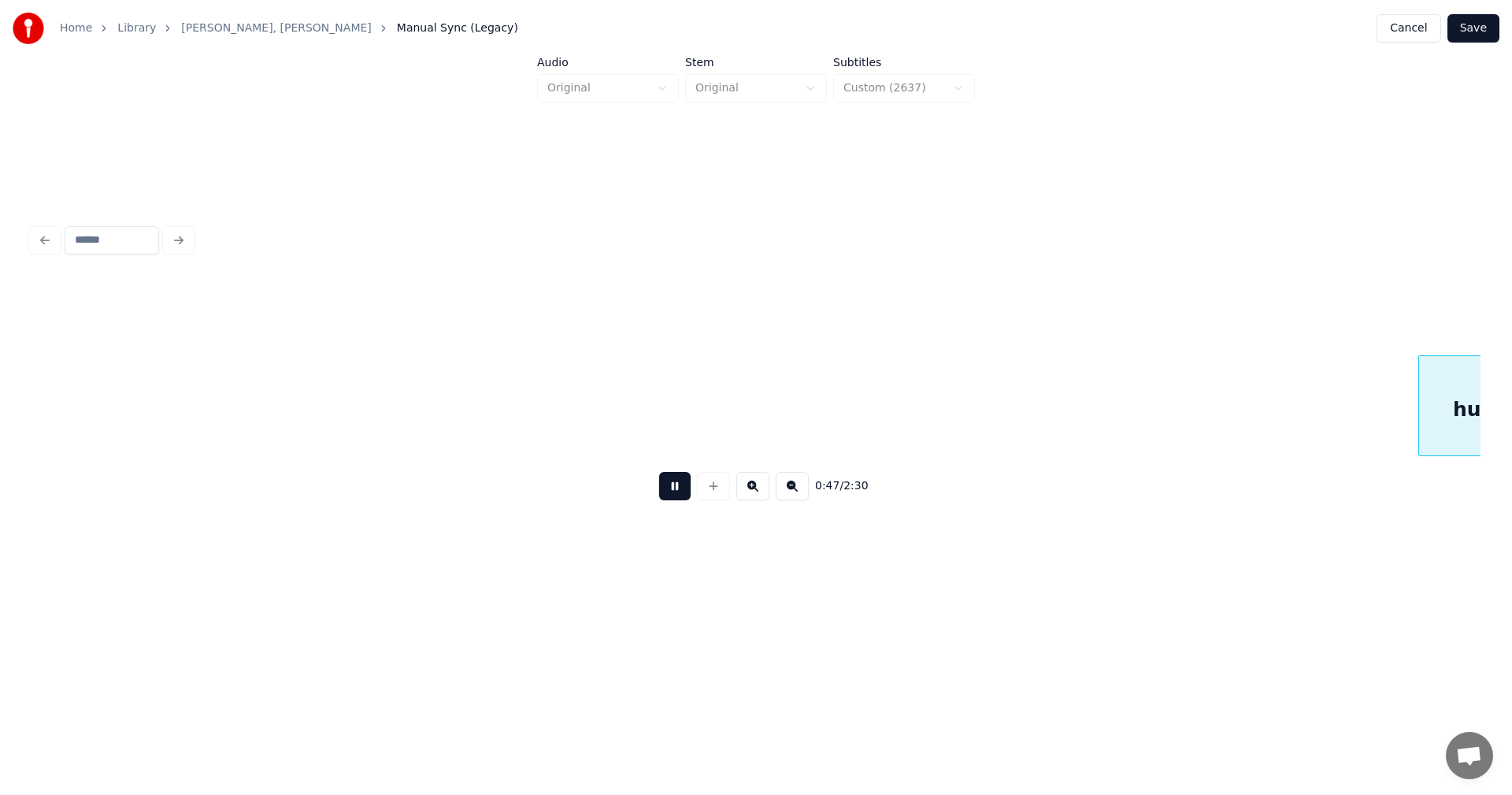
scroll to position [0, 13196]
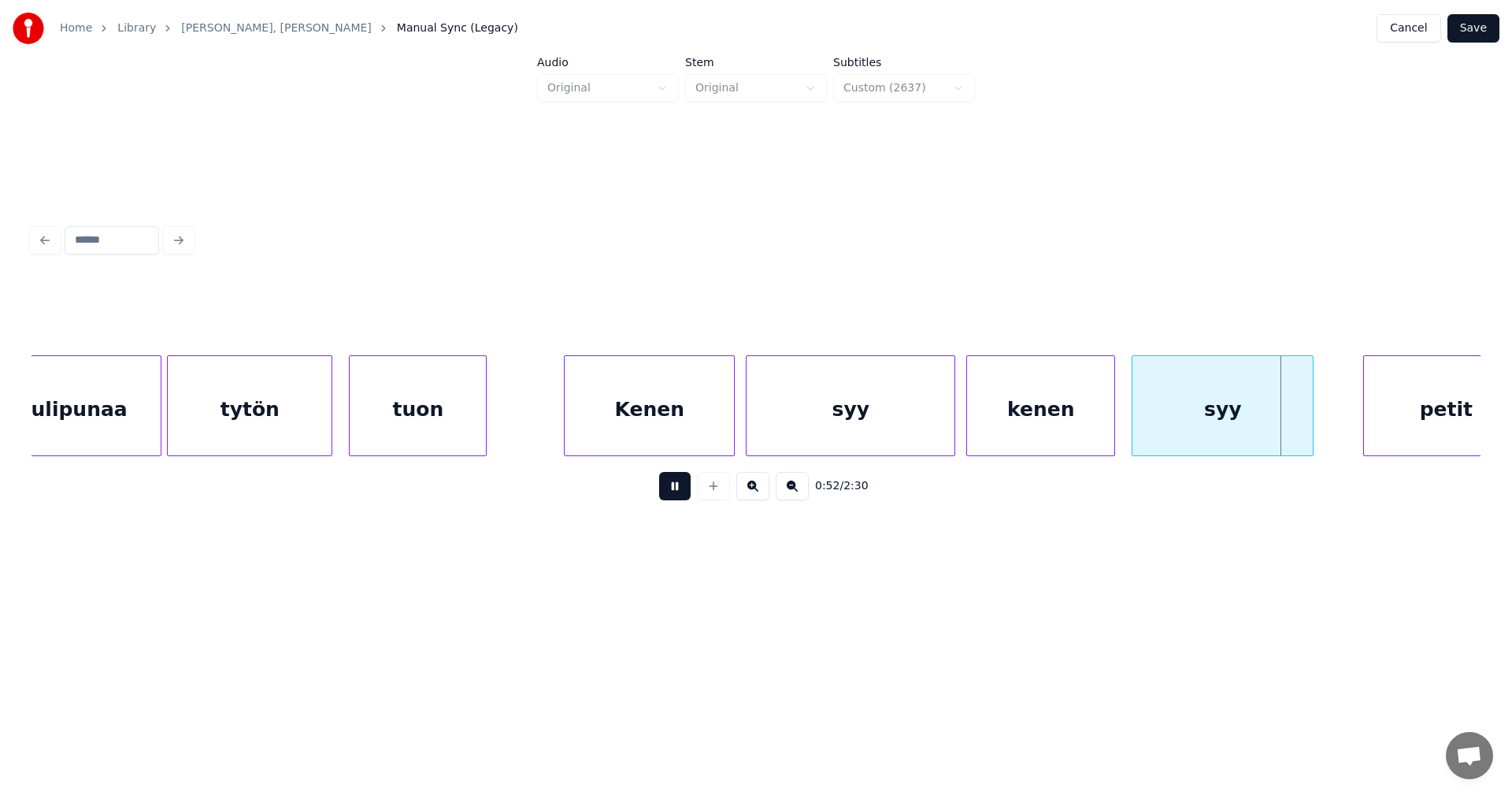
click at [680, 495] on button at bounding box center [674, 486] width 31 height 29
click at [1271, 432] on div "syy" at bounding box center [1222, 409] width 180 height 107
click at [592, 312] on input "***" at bounding box center [602, 316] width 119 height 29
click at [1412, 419] on div "petit" at bounding box center [1446, 409] width 164 height 107
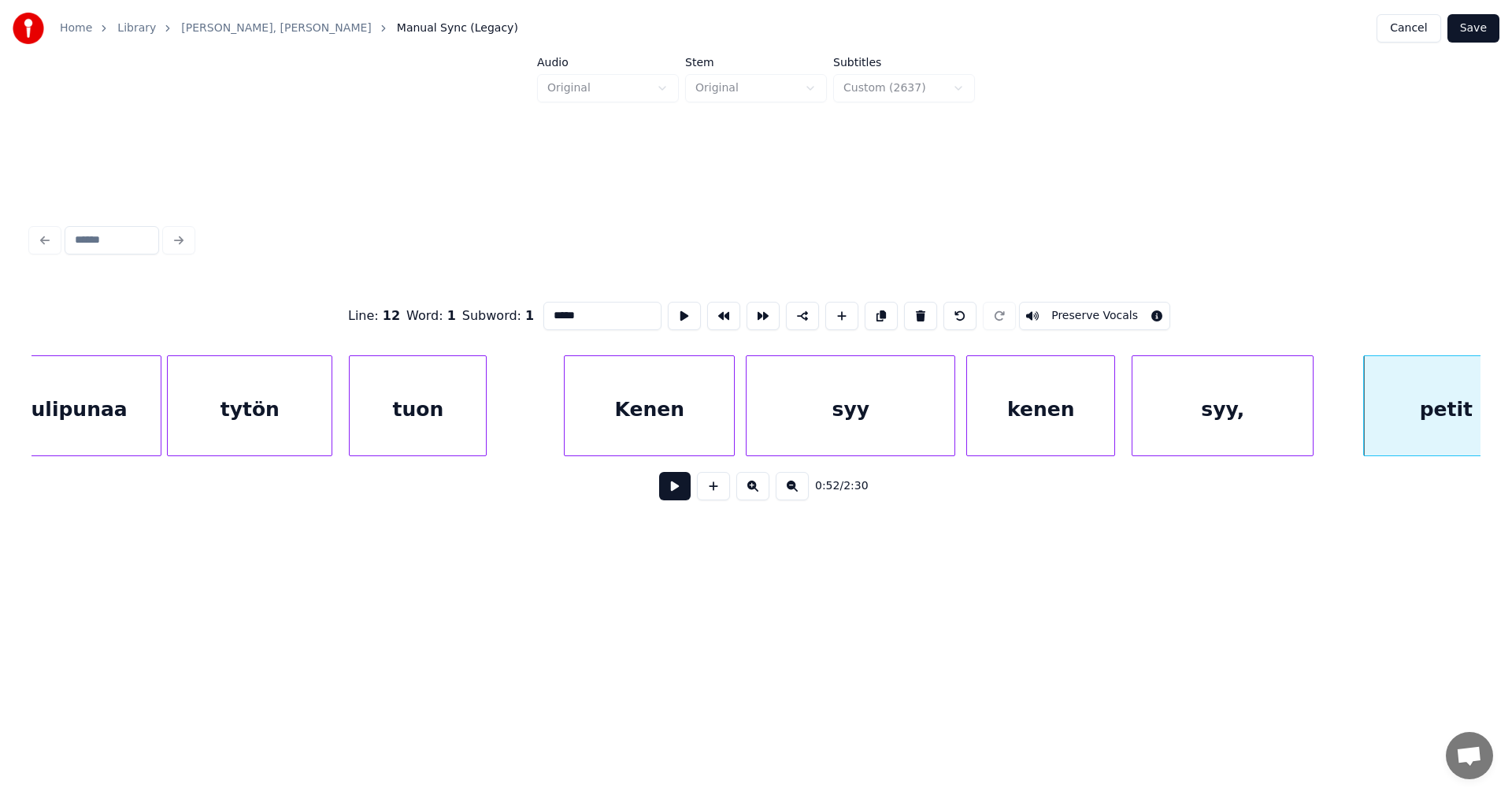
type input "*****"
click at [673, 492] on button at bounding box center [674, 486] width 31 height 29
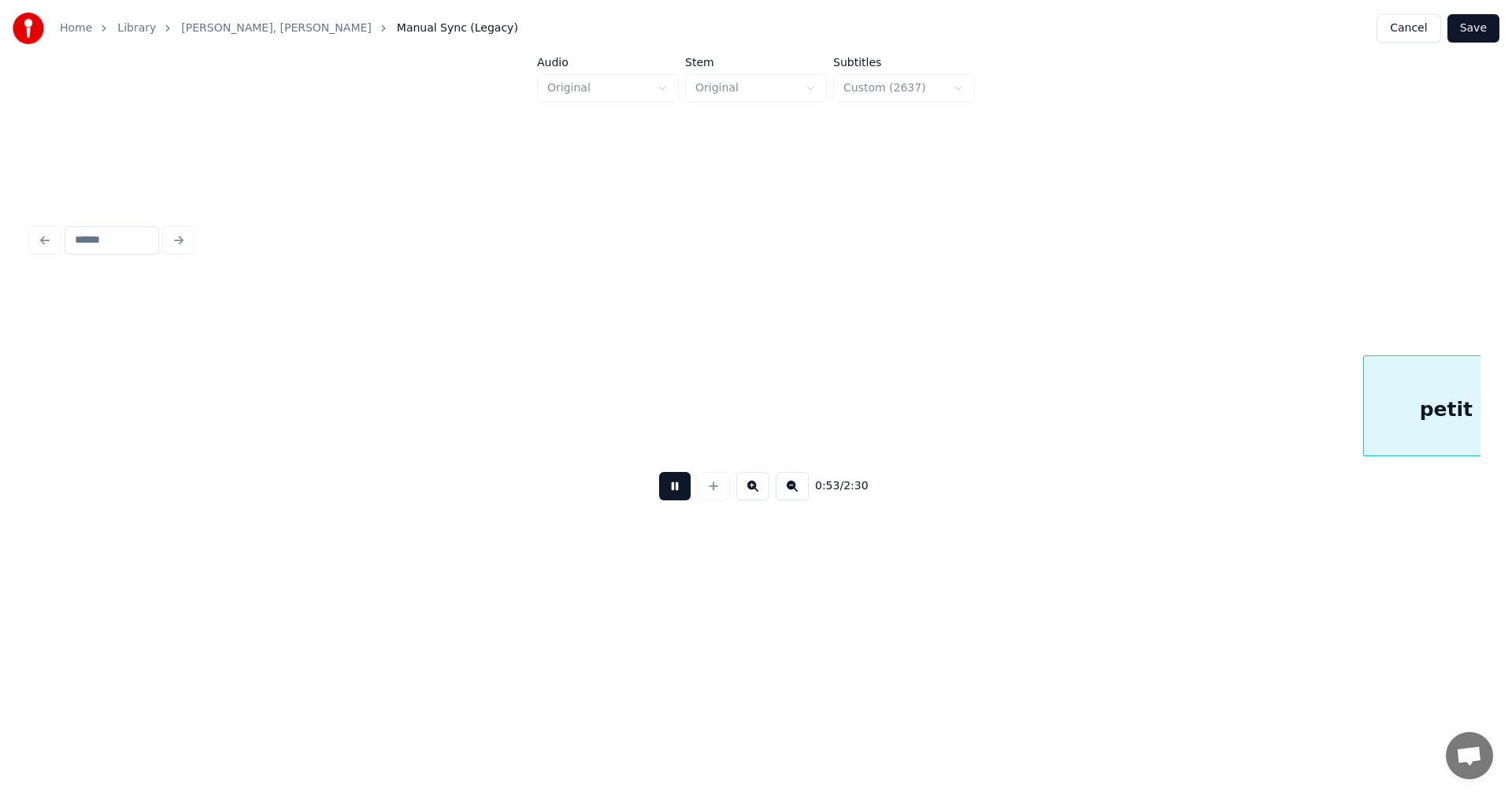
scroll to position [0, 14647]
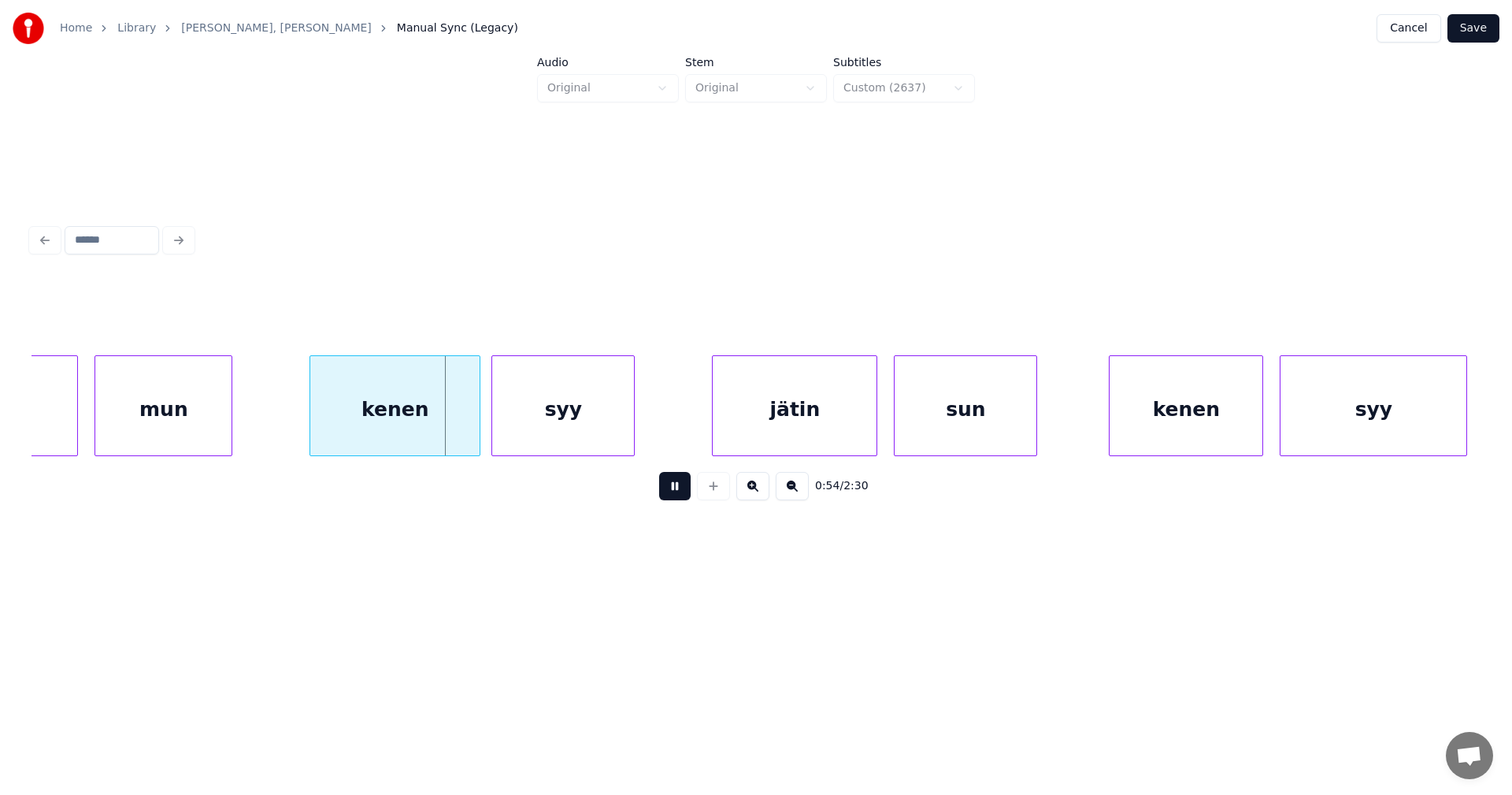
drag, startPoint x: 673, startPoint y: 492, endPoint x: 349, endPoint y: 491, distance: 324.0
click at [663, 489] on button at bounding box center [674, 486] width 31 height 29
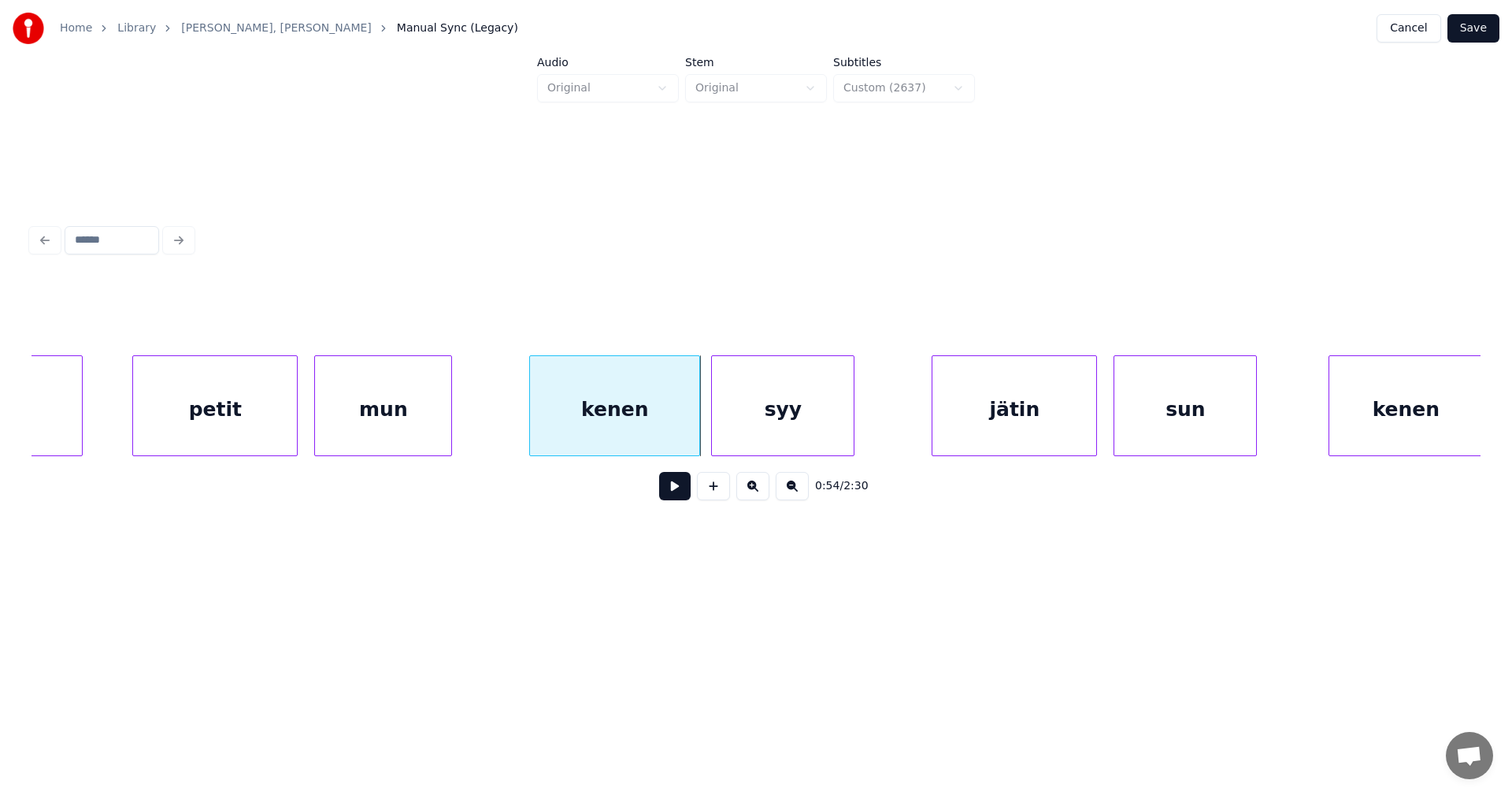
scroll to position [0, 14427]
click at [233, 379] on div "petit" at bounding box center [216, 409] width 164 height 107
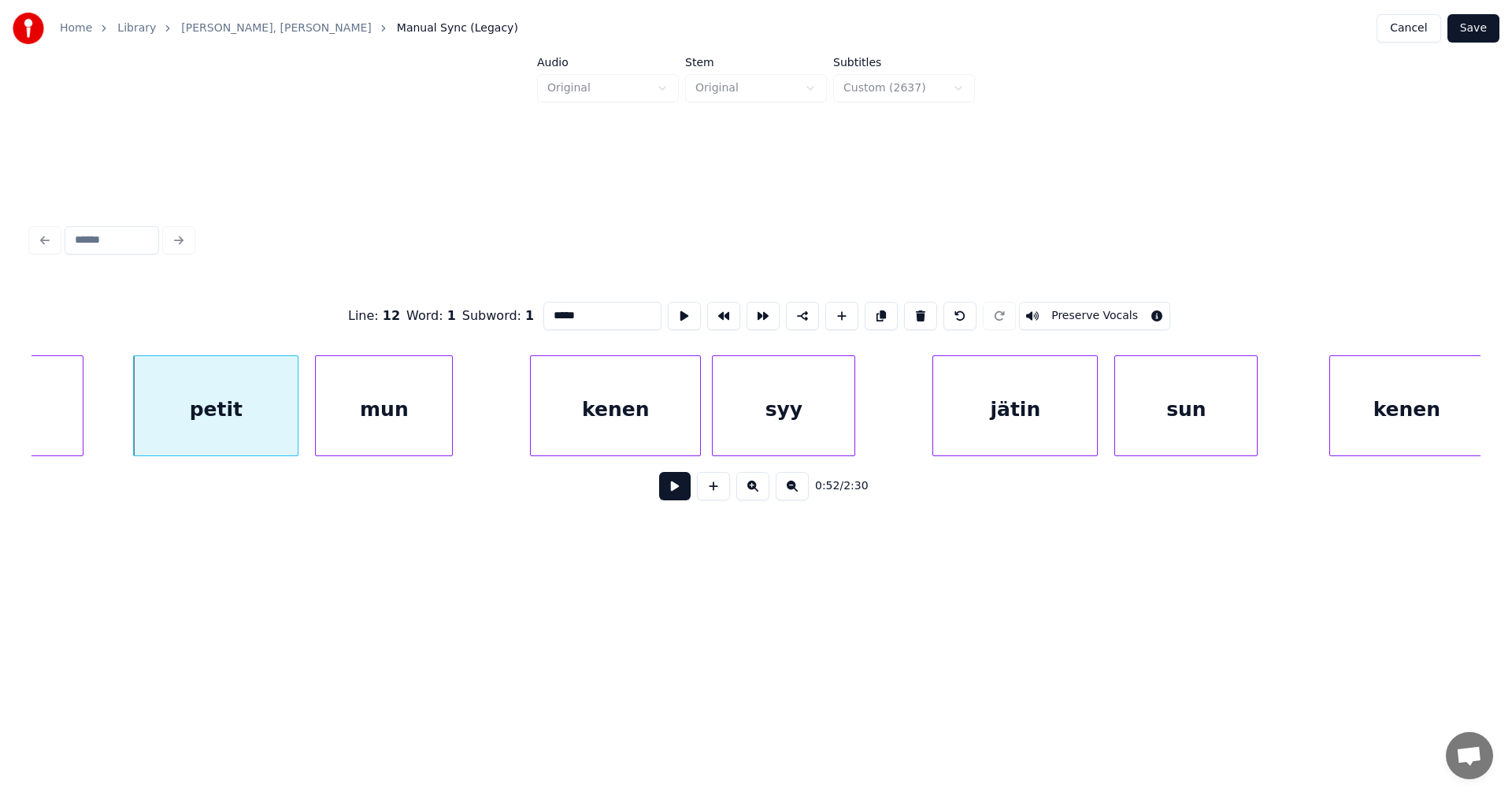
click at [658, 491] on div "0:52 / 2:30" at bounding box center [756, 486] width 1424 height 35
click at [666, 491] on button at bounding box center [674, 486] width 31 height 29
click at [295, 429] on div at bounding box center [292, 405] width 4 height 99
click at [318, 426] on div at bounding box center [317, 405] width 4 height 99
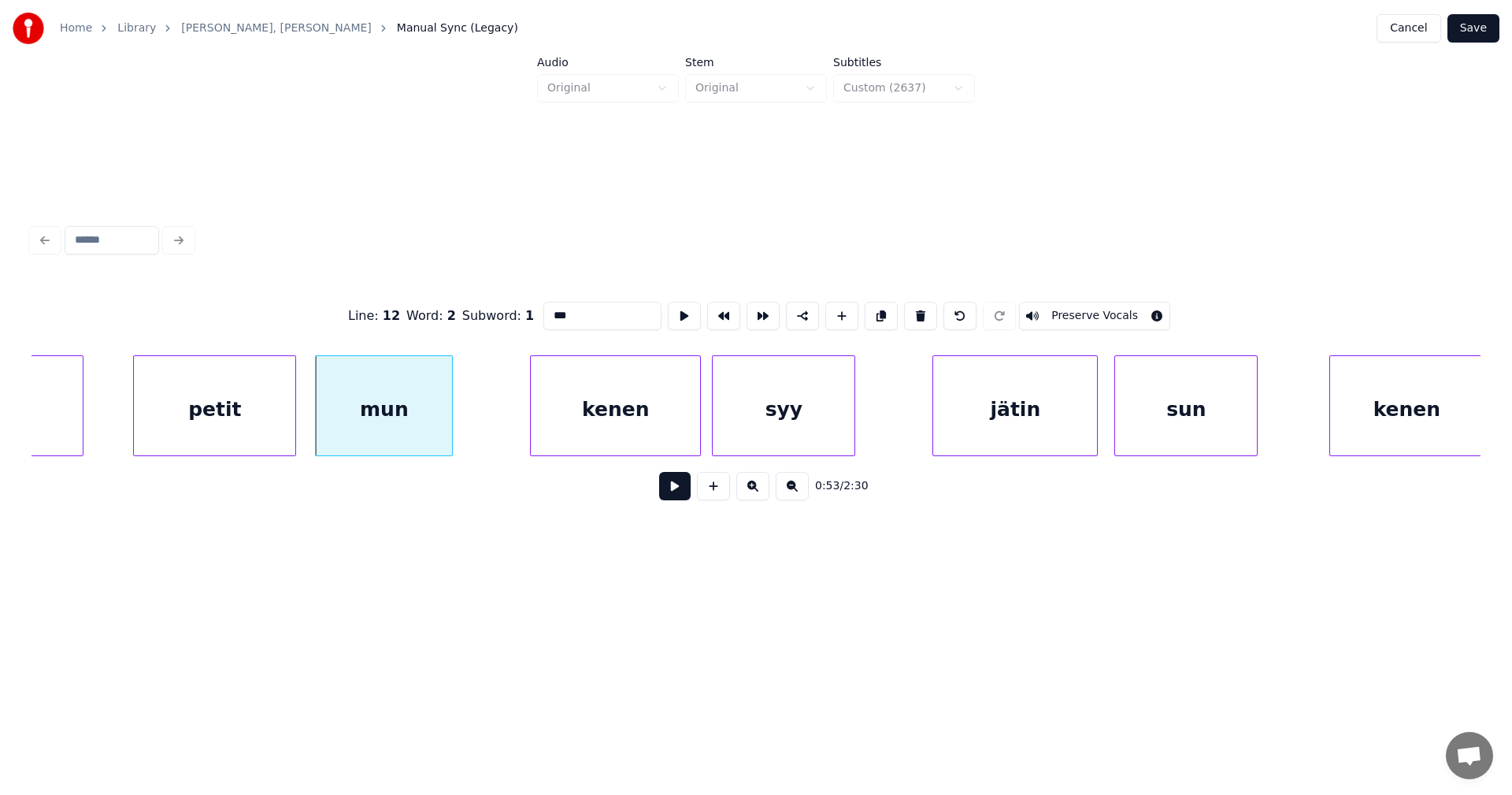
click at [436, 437] on div "mun" at bounding box center [383, 409] width 136 height 107
click at [585, 308] on input "***" at bounding box center [602, 316] width 119 height 29
click at [416, 437] on div "mun," at bounding box center [383, 409] width 136 height 107
click at [626, 427] on div "kenen" at bounding box center [616, 409] width 169 height 107
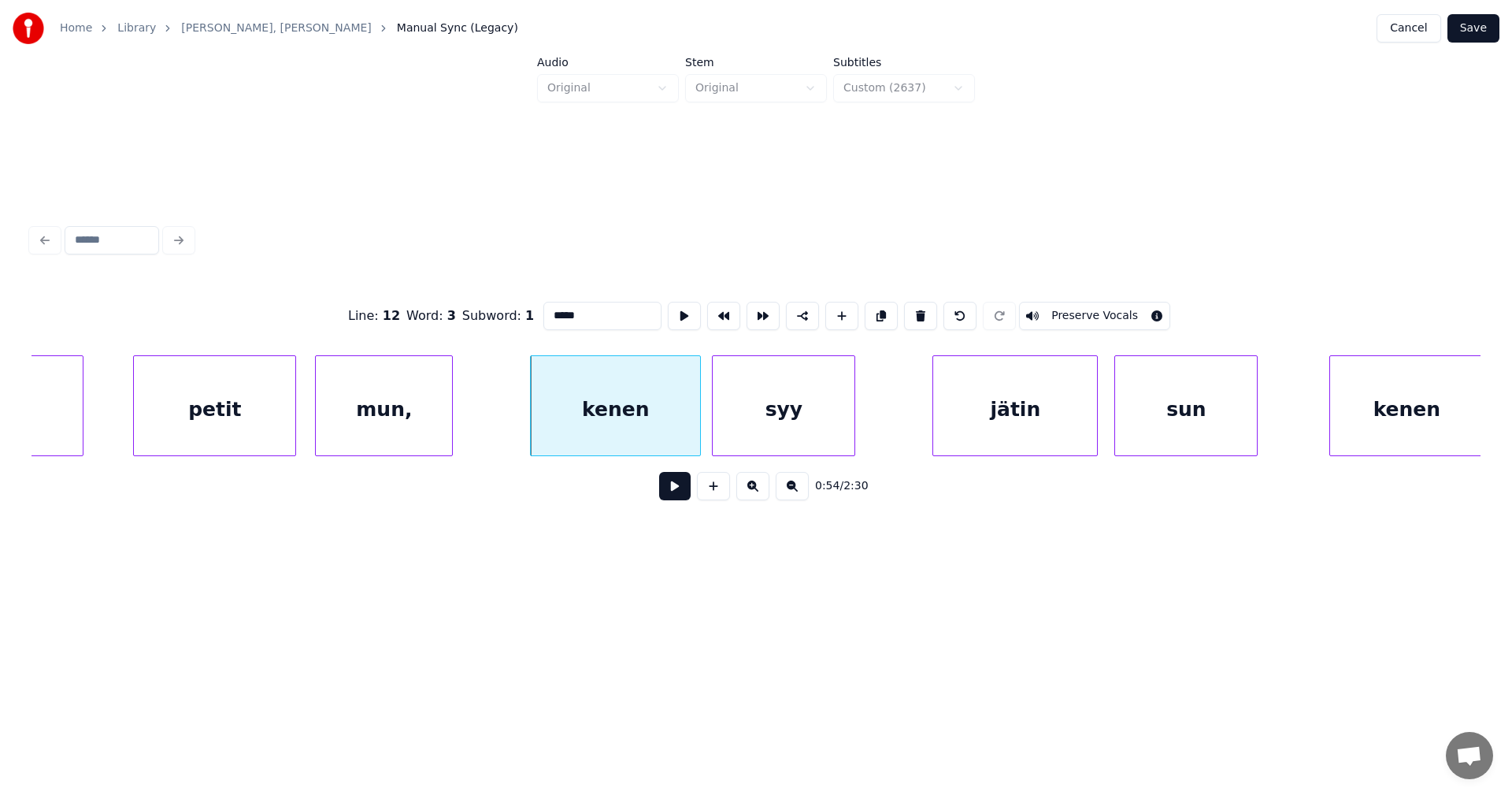
type input "*****"
click at [680, 497] on button at bounding box center [674, 486] width 31 height 29
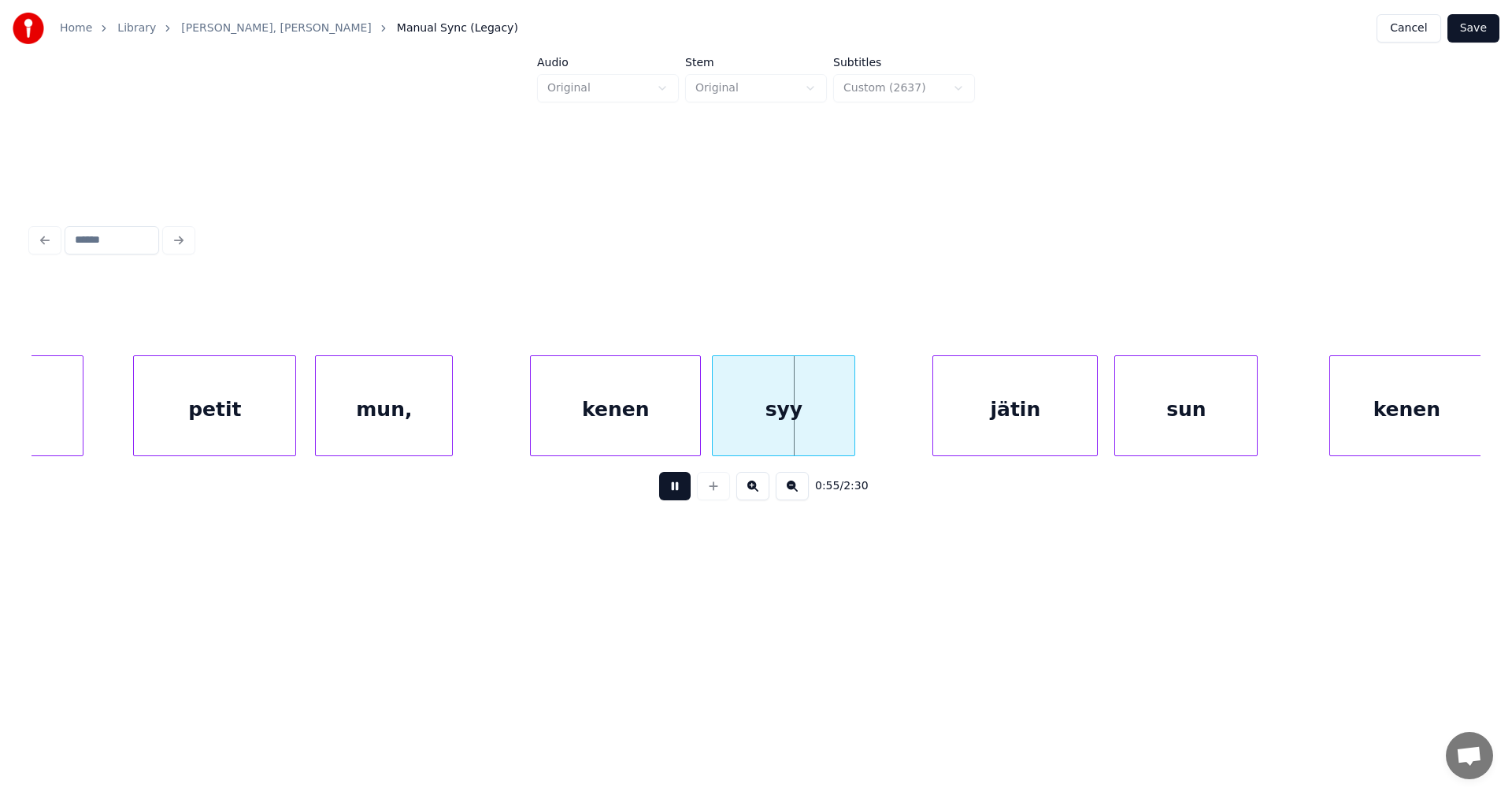
click at [680, 497] on button at bounding box center [674, 486] width 31 height 29
click at [993, 412] on div "jätin" at bounding box center [1015, 409] width 164 height 107
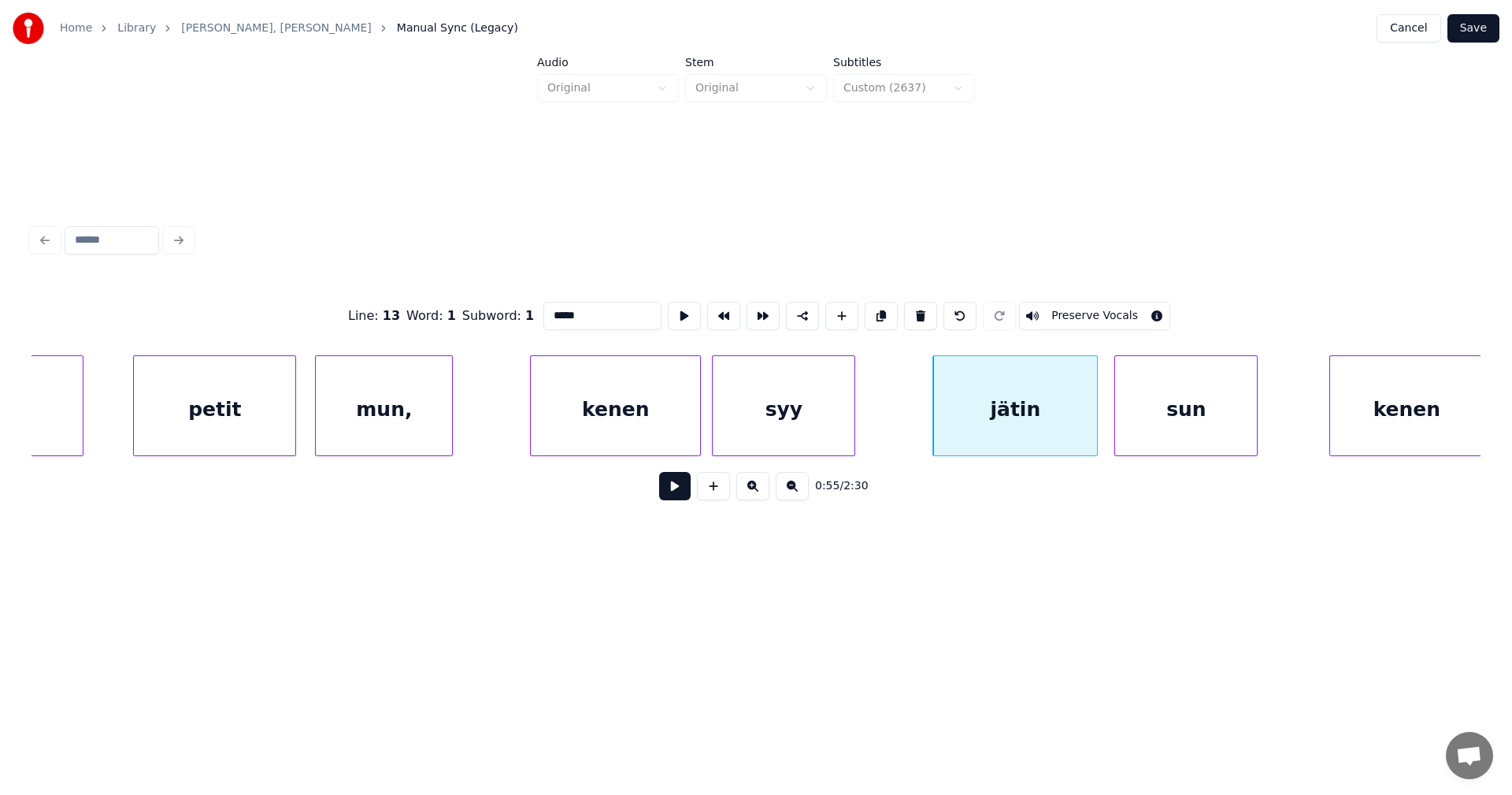
click at [837, 416] on div "syy" at bounding box center [783, 409] width 142 height 107
type input "***"
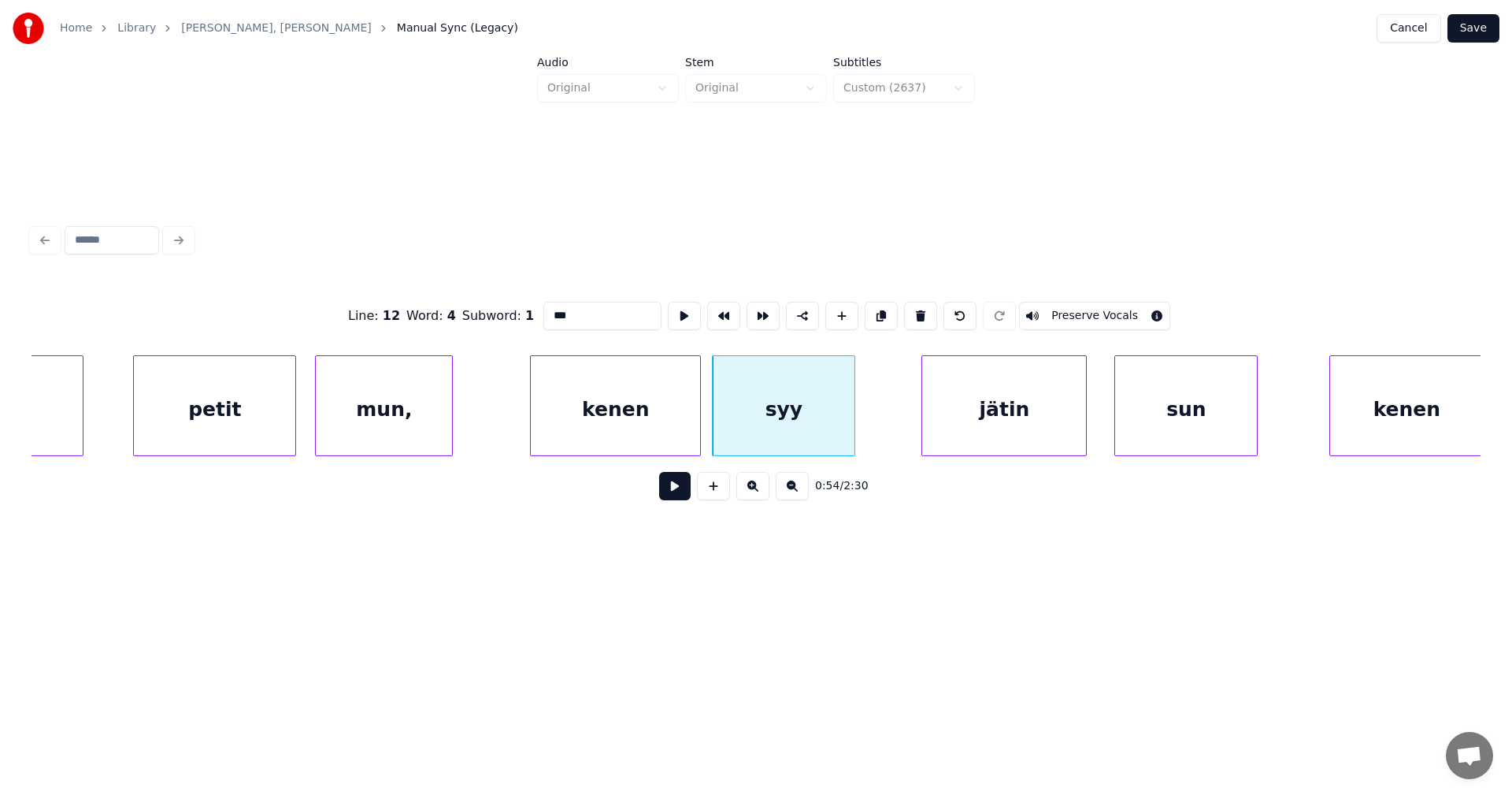
click at [973, 423] on div "jätin" at bounding box center [1004, 409] width 164 height 107
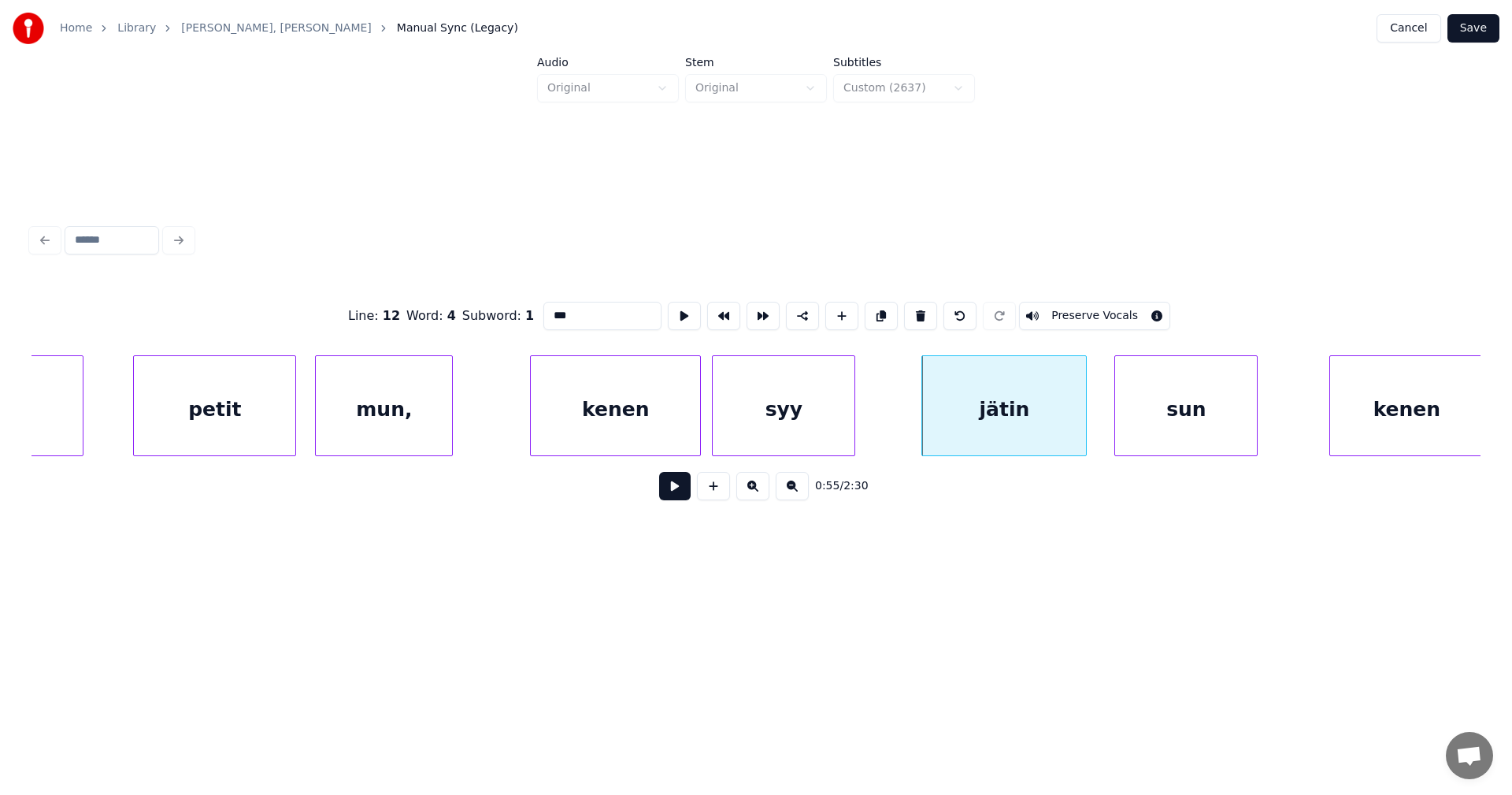
click at [676, 495] on button at bounding box center [674, 486] width 31 height 29
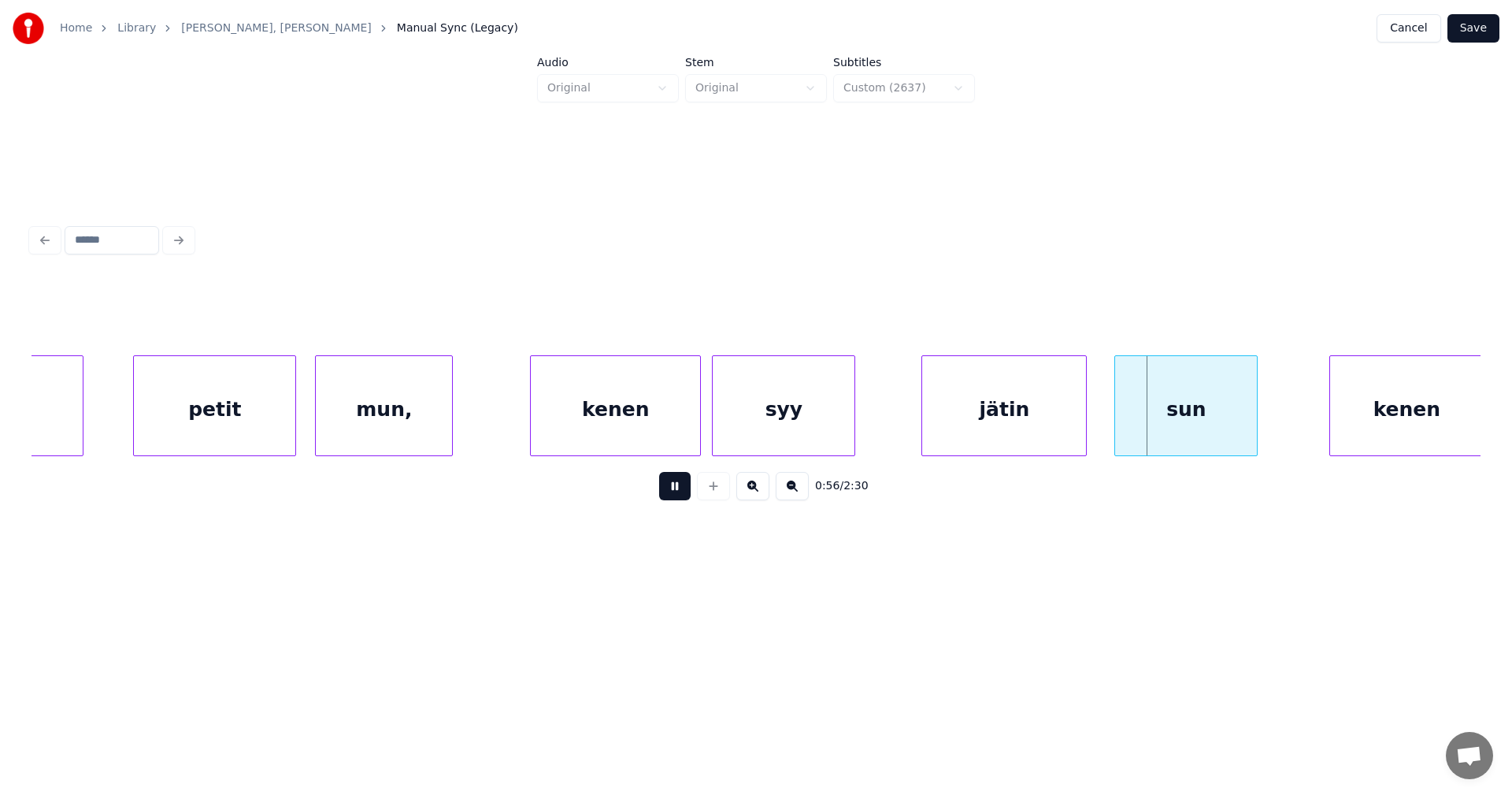
click at [676, 495] on button at bounding box center [674, 486] width 31 height 29
click at [1231, 418] on div "sun" at bounding box center [1185, 409] width 142 height 107
click at [586, 318] on input "***" at bounding box center [602, 316] width 119 height 29
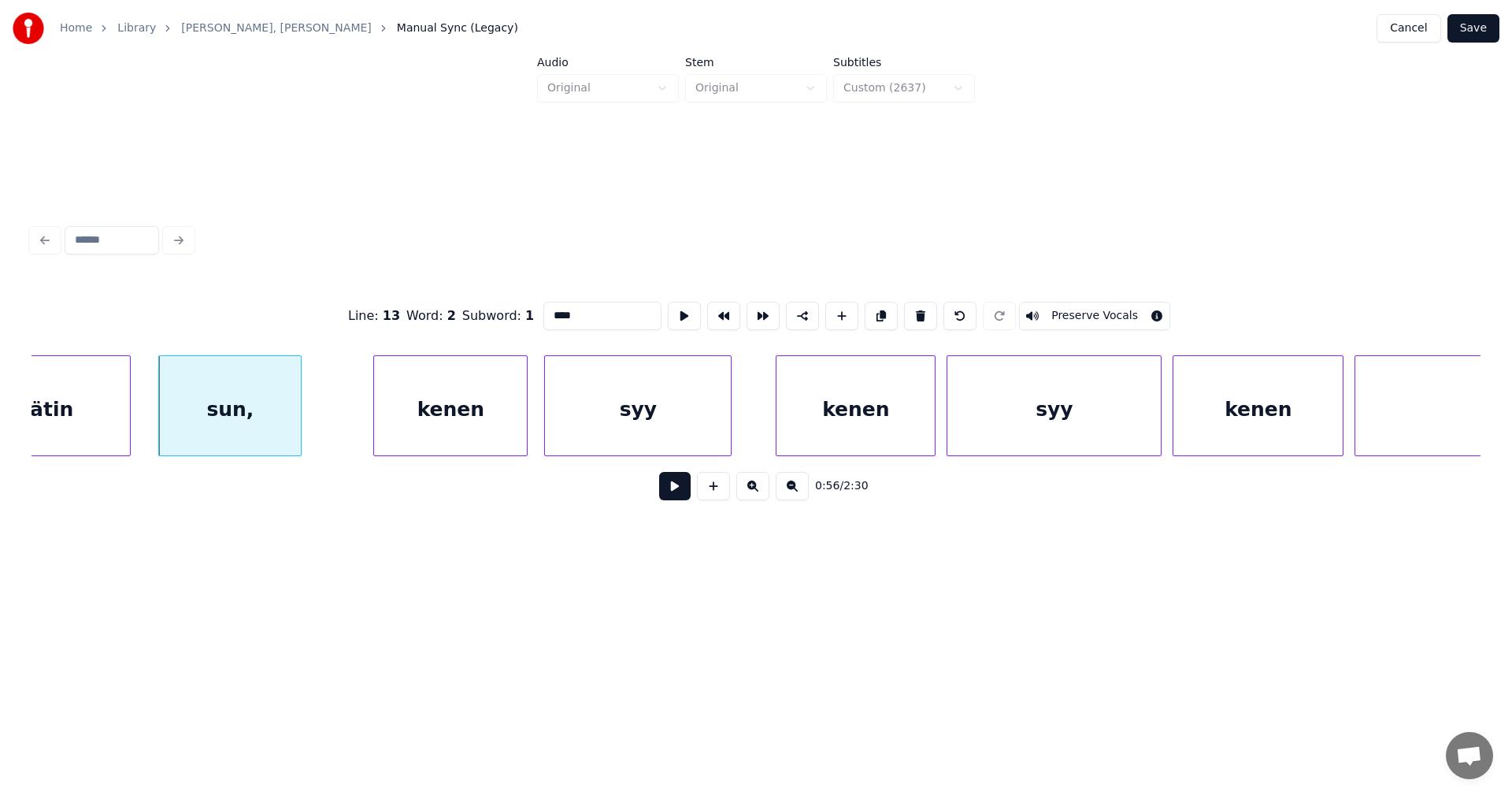
scroll to position [0, 15402]
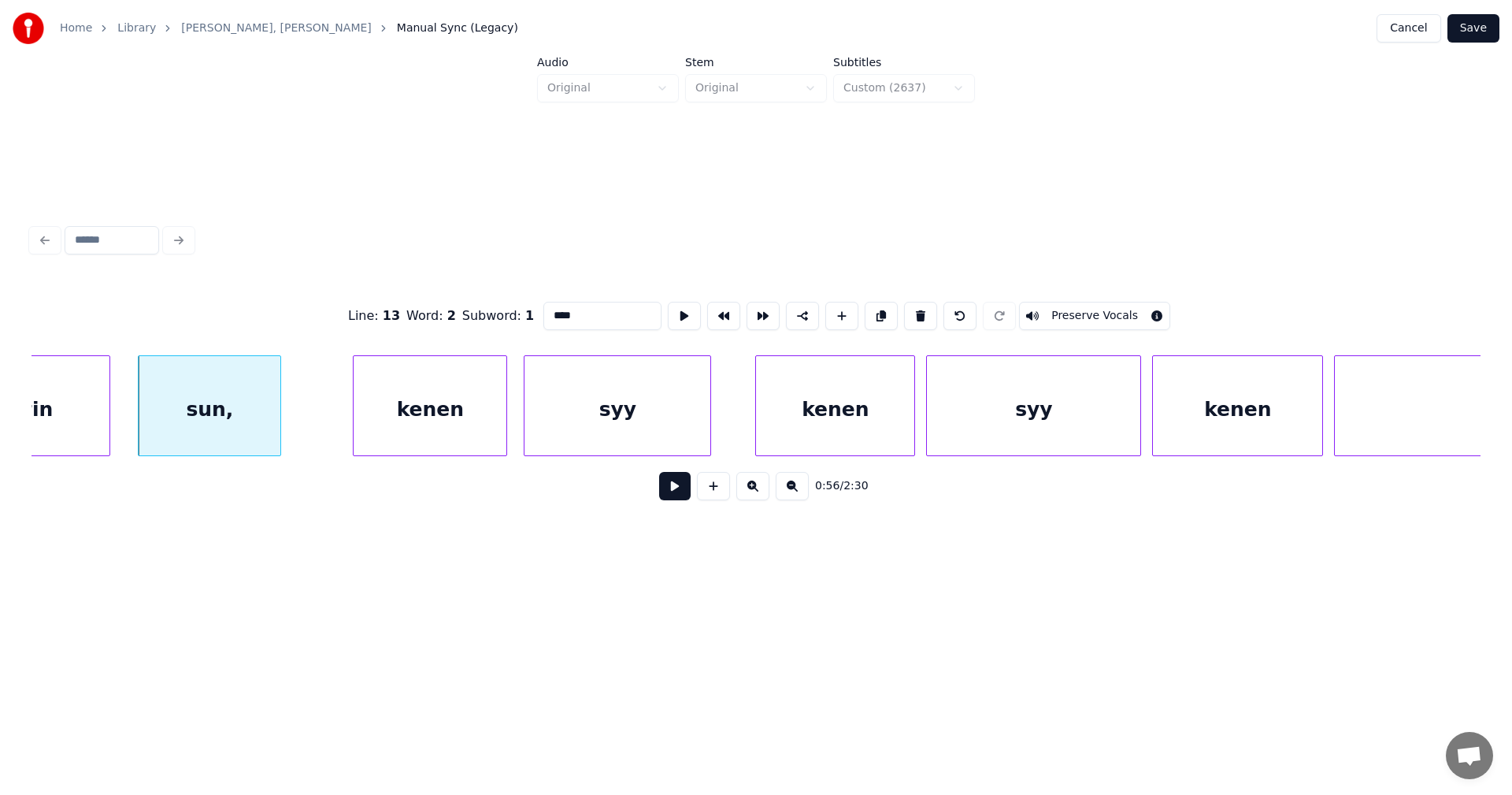
click at [637, 435] on div "syy" at bounding box center [617, 409] width 186 height 107
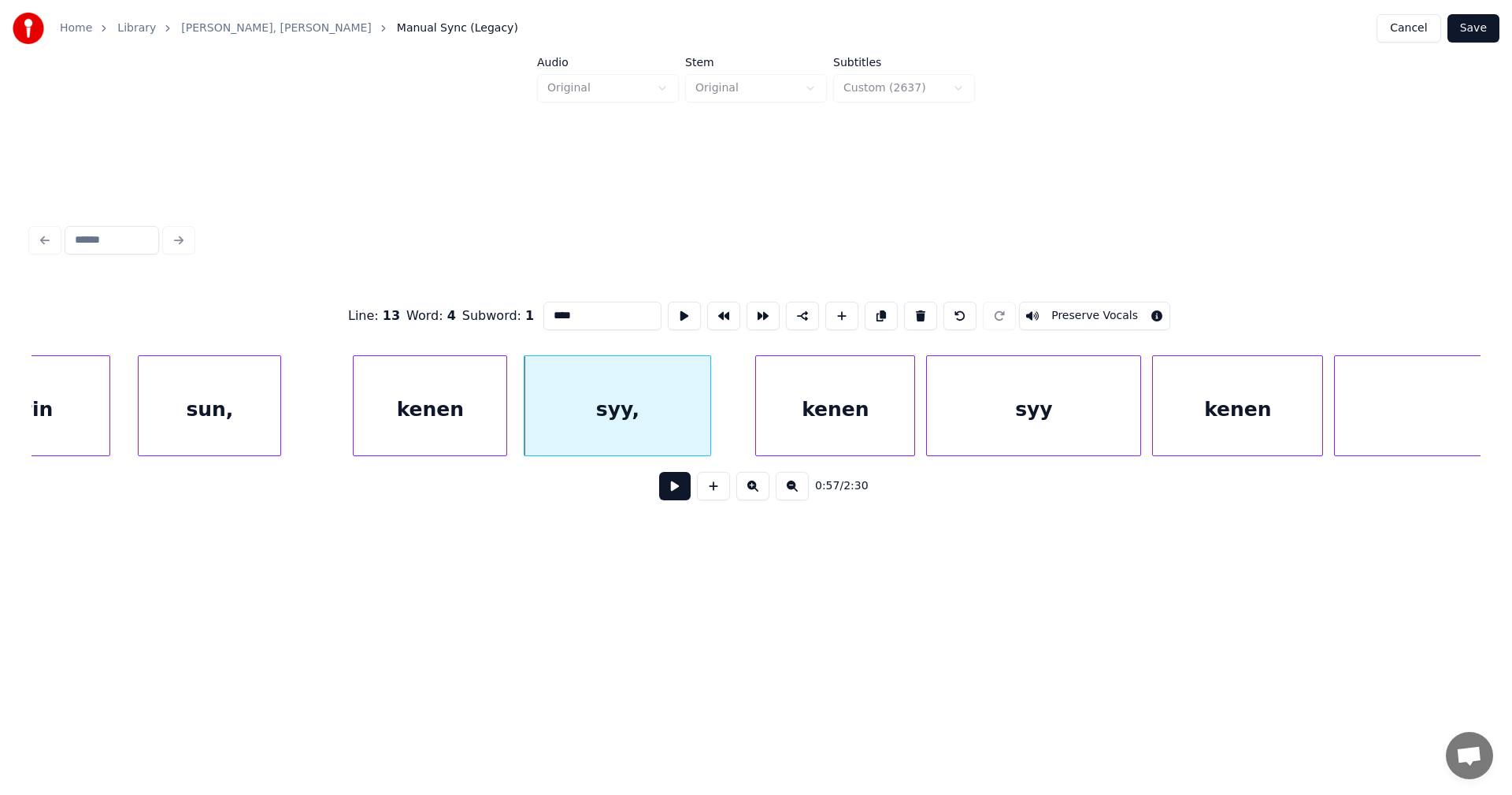
click at [815, 414] on div "kenen" at bounding box center [835, 409] width 159 height 107
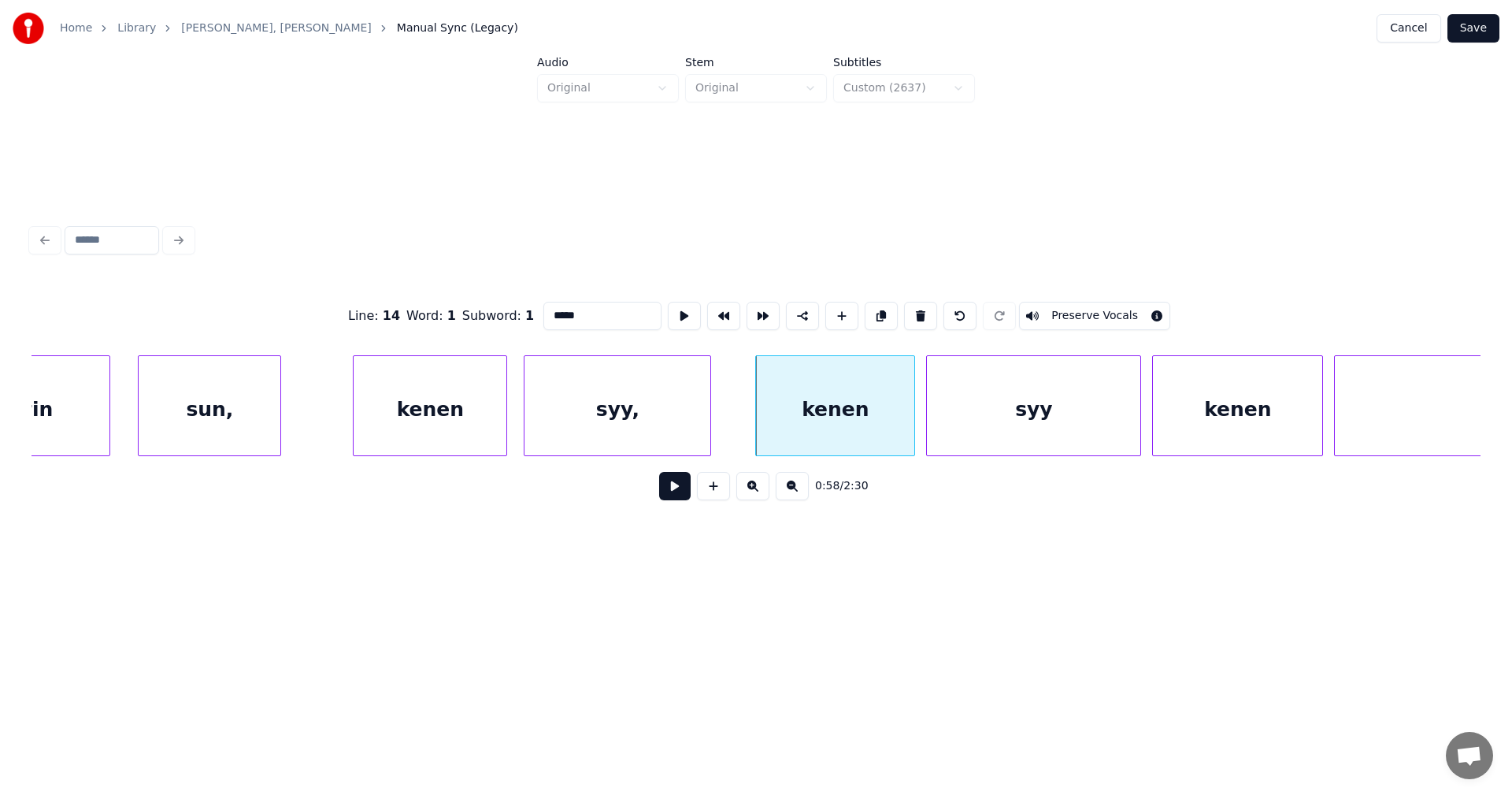
type input "*****"
click at [680, 498] on button at bounding box center [674, 486] width 31 height 29
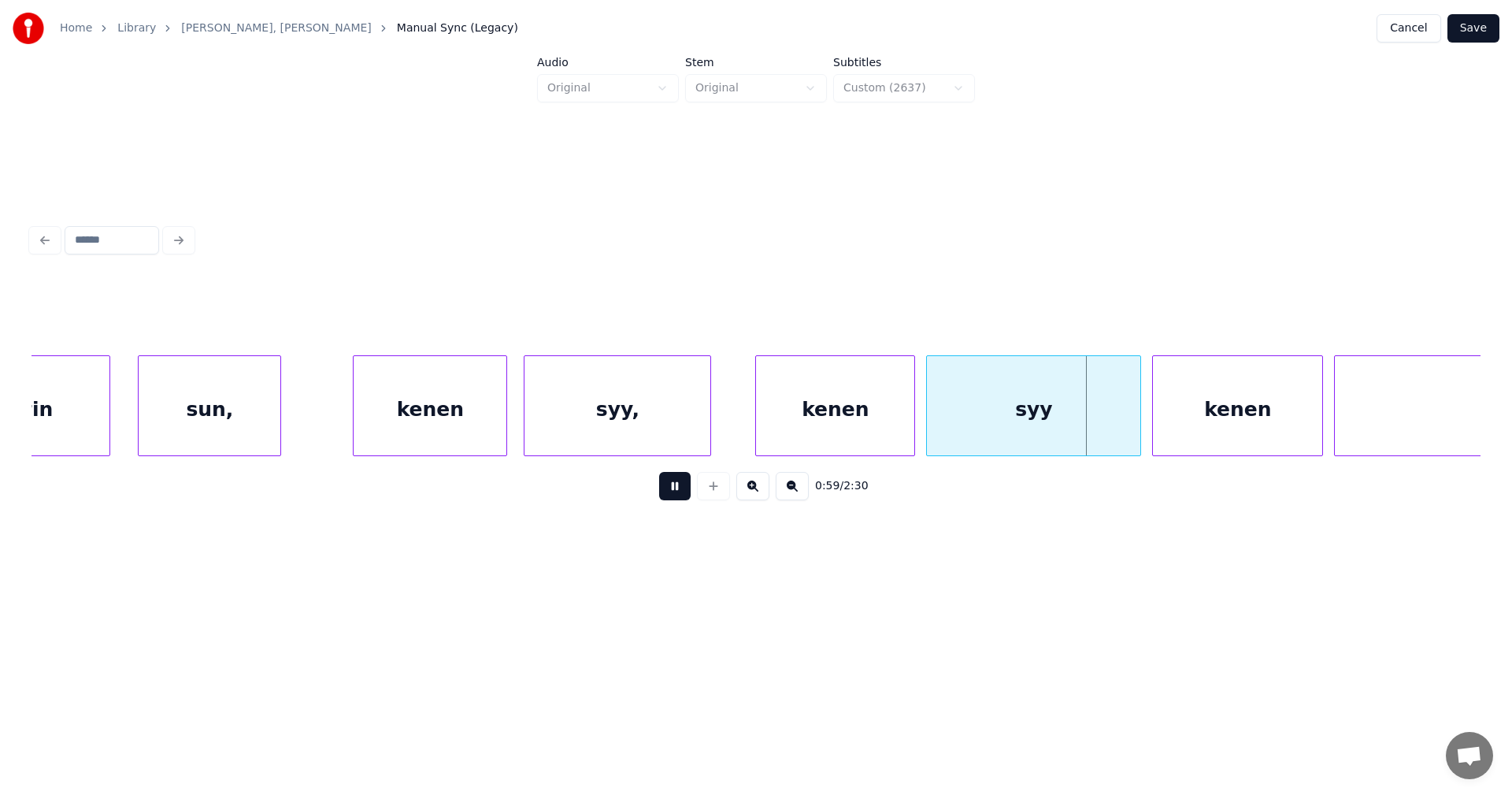
click at [680, 498] on button at bounding box center [674, 486] width 31 height 29
click at [1129, 423] on div at bounding box center [1131, 405] width 4 height 99
click at [1188, 422] on div "kenen" at bounding box center [1234, 409] width 169 height 107
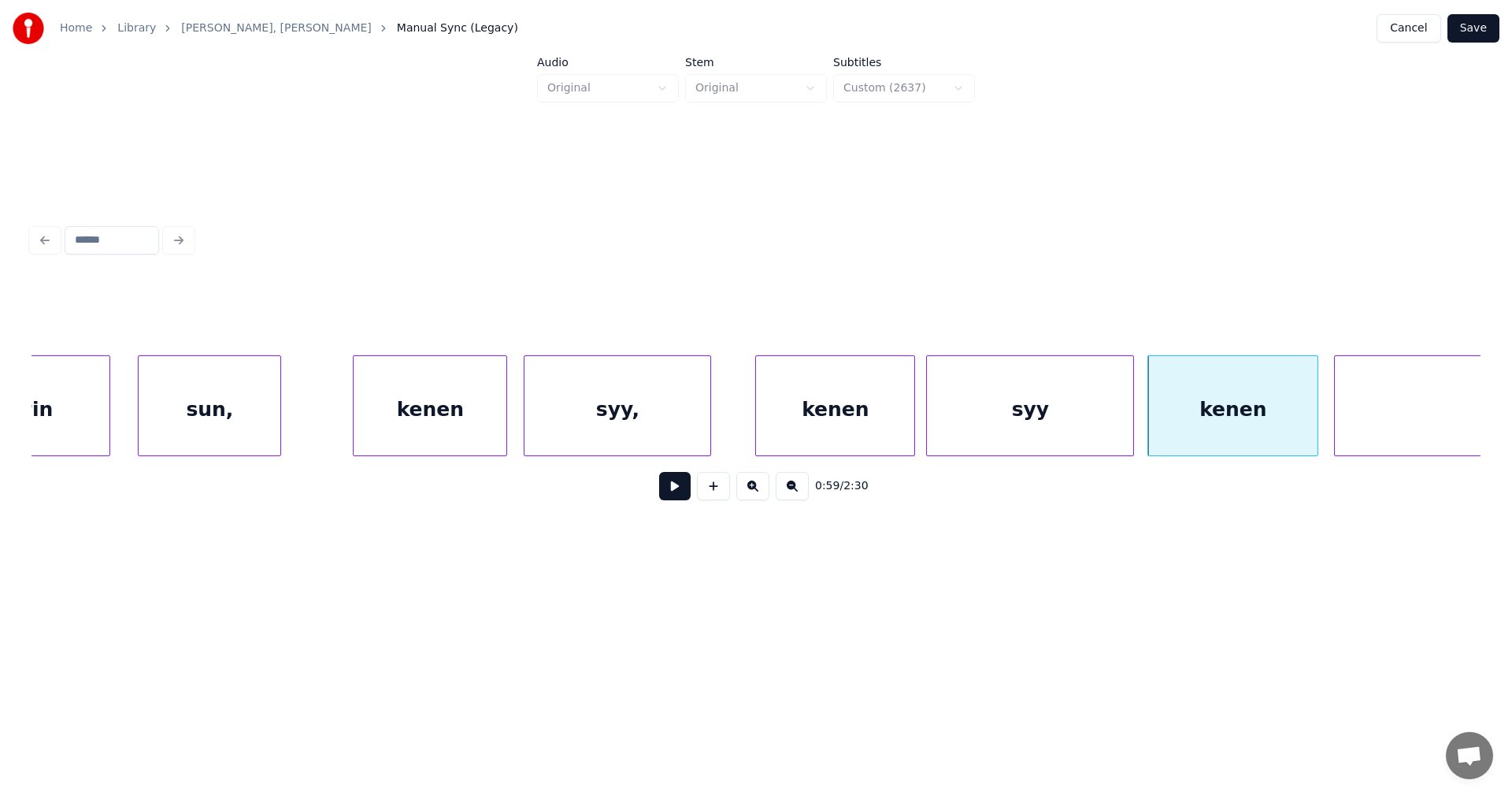
click at [668, 490] on button at bounding box center [674, 486] width 31 height 29
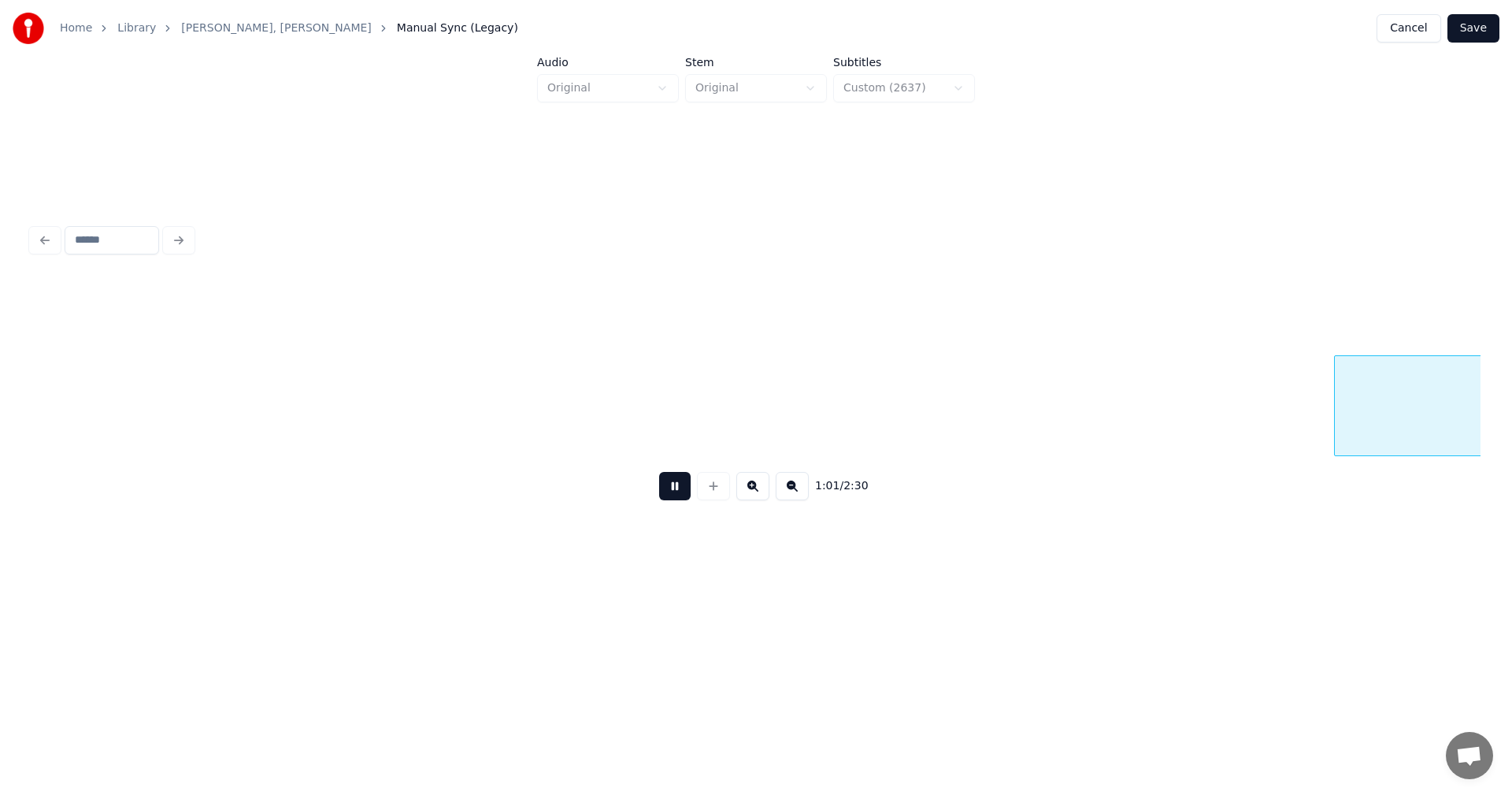
scroll to position [0, 16855]
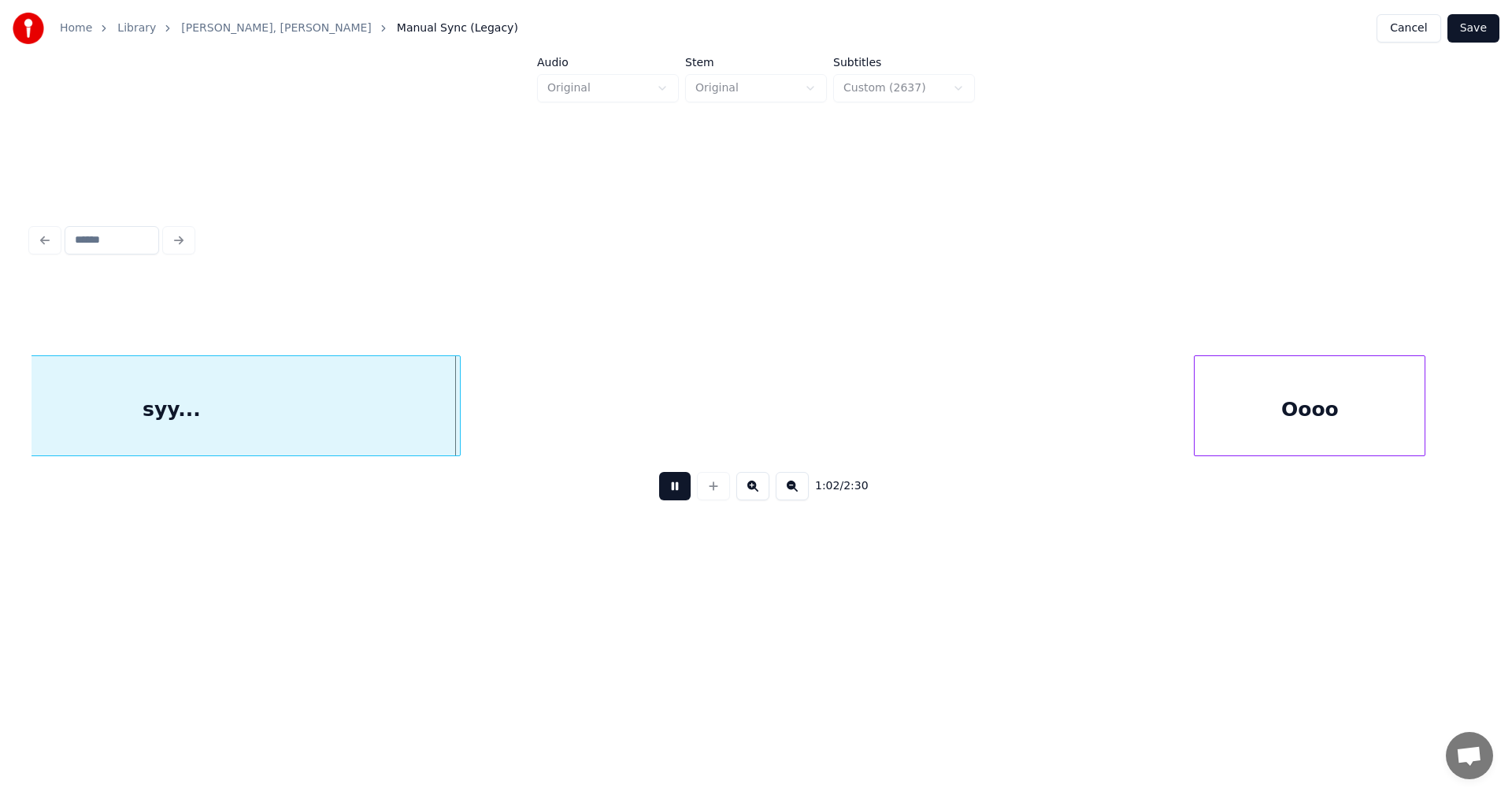
click at [669, 490] on button at bounding box center [674, 486] width 31 height 29
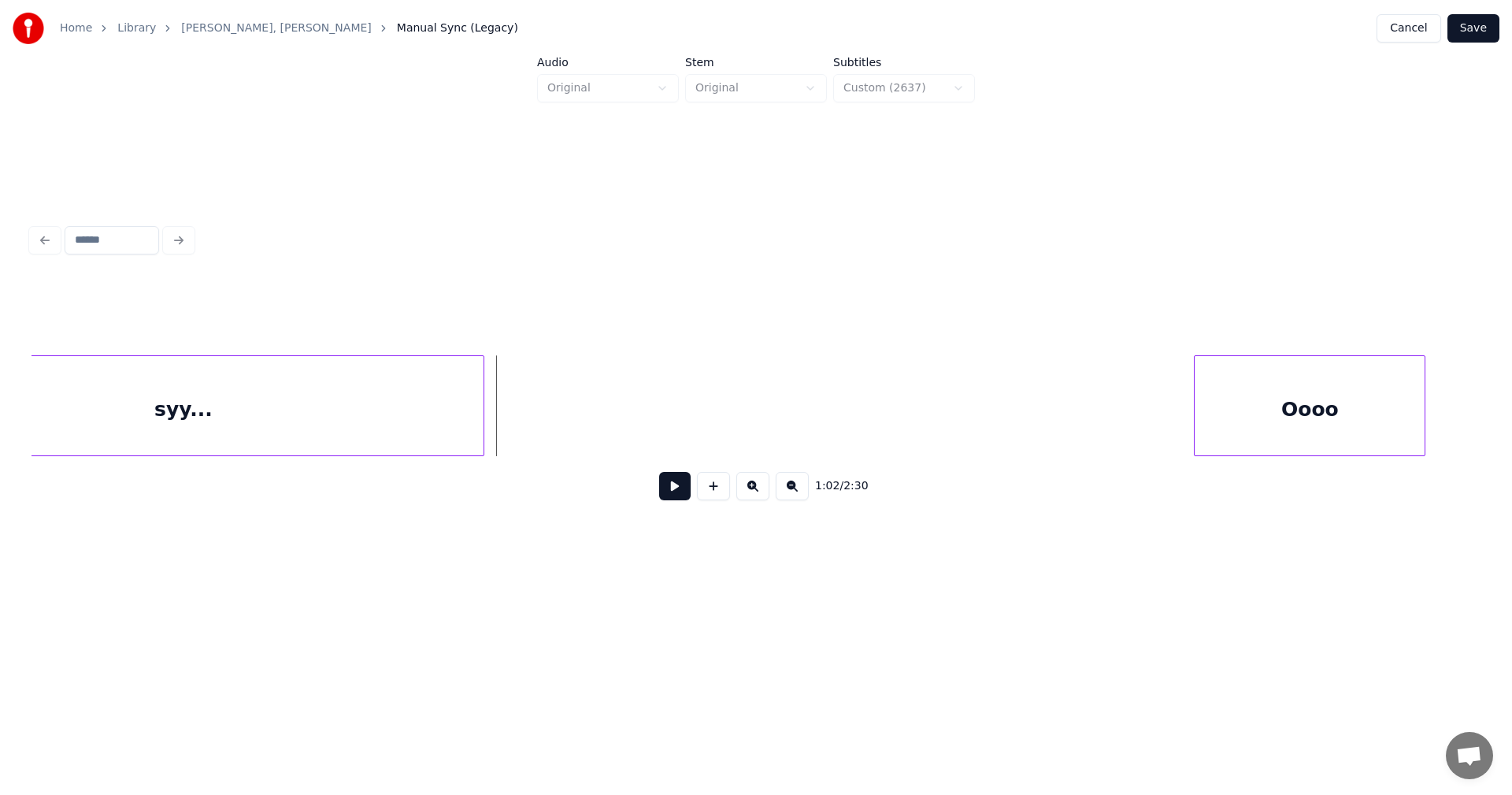
click at [484, 433] on div at bounding box center [480, 405] width 4 height 99
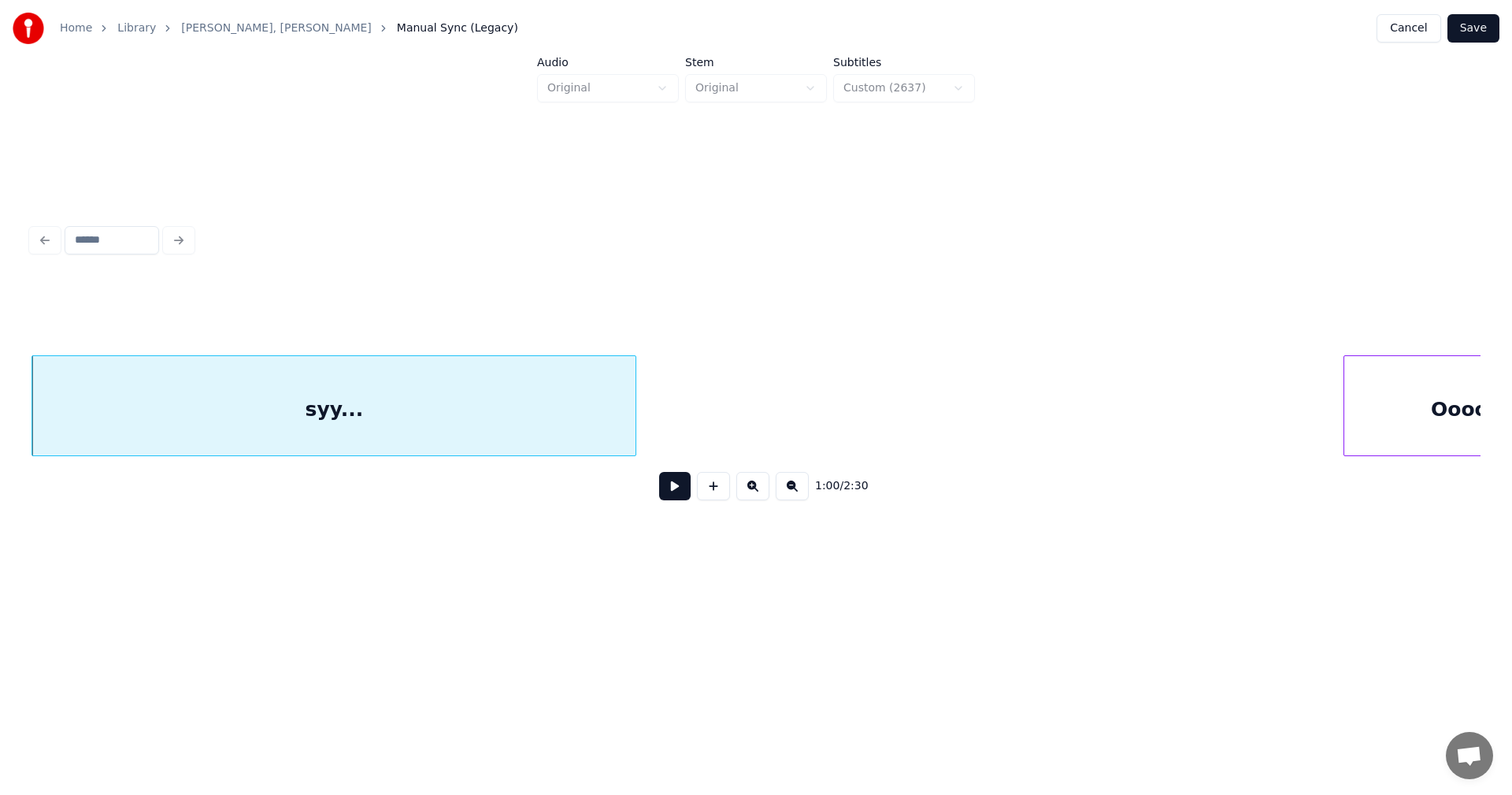
scroll to position [0, 17973]
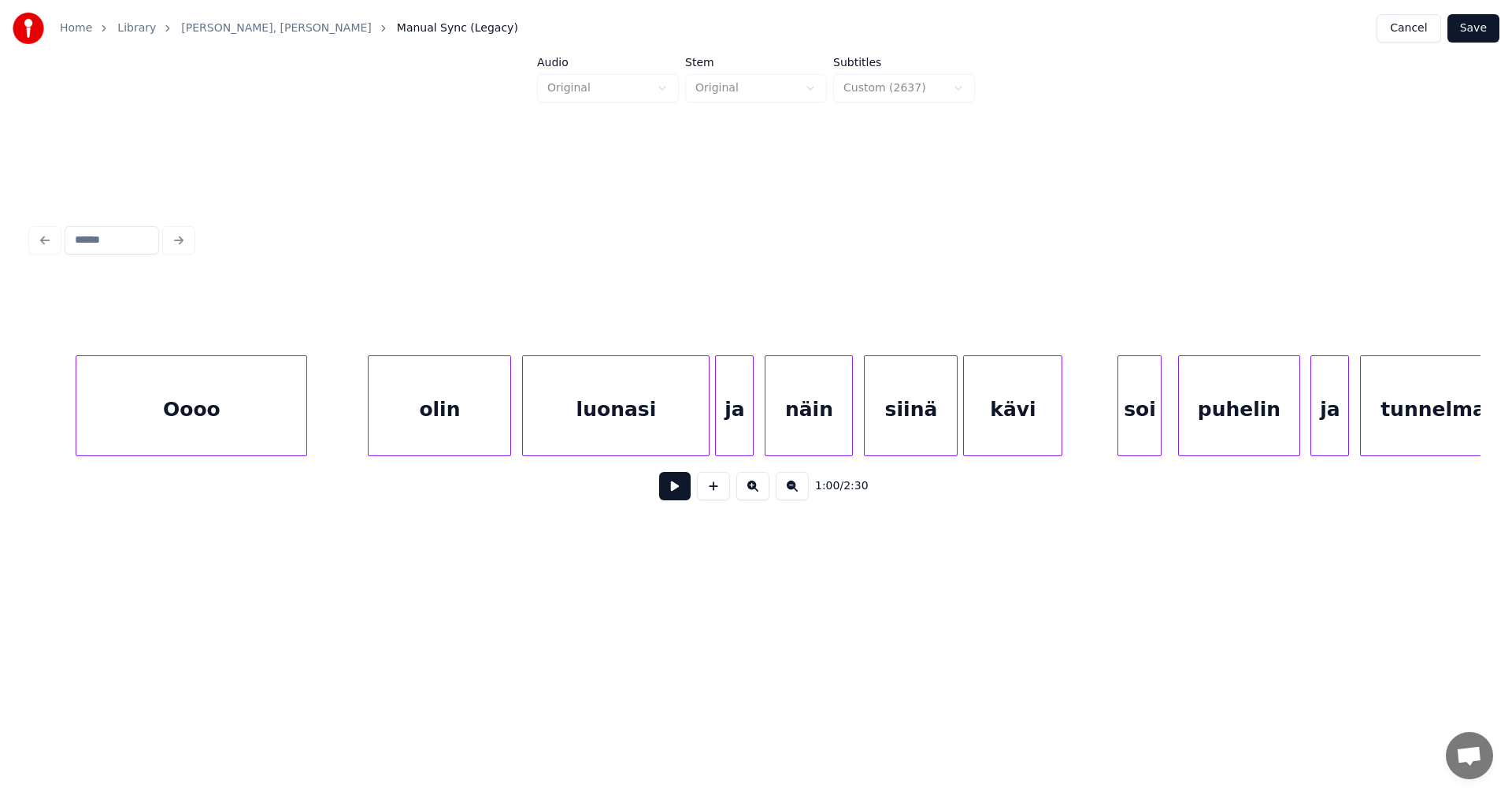
click at [280, 441] on div "Oooo" at bounding box center [192, 409] width 230 height 107
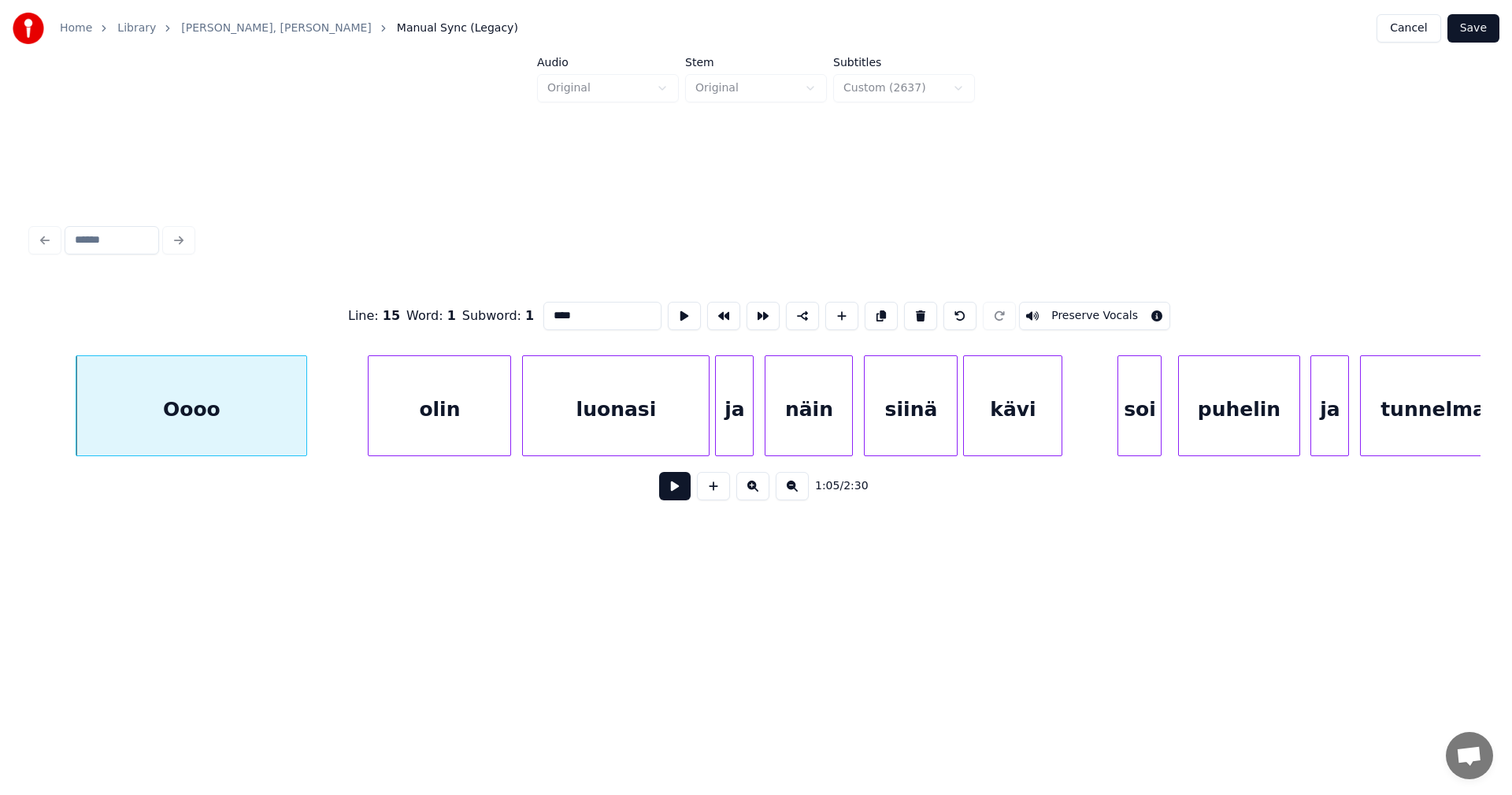
click at [670, 488] on button at bounding box center [674, 486] width 31 height 29
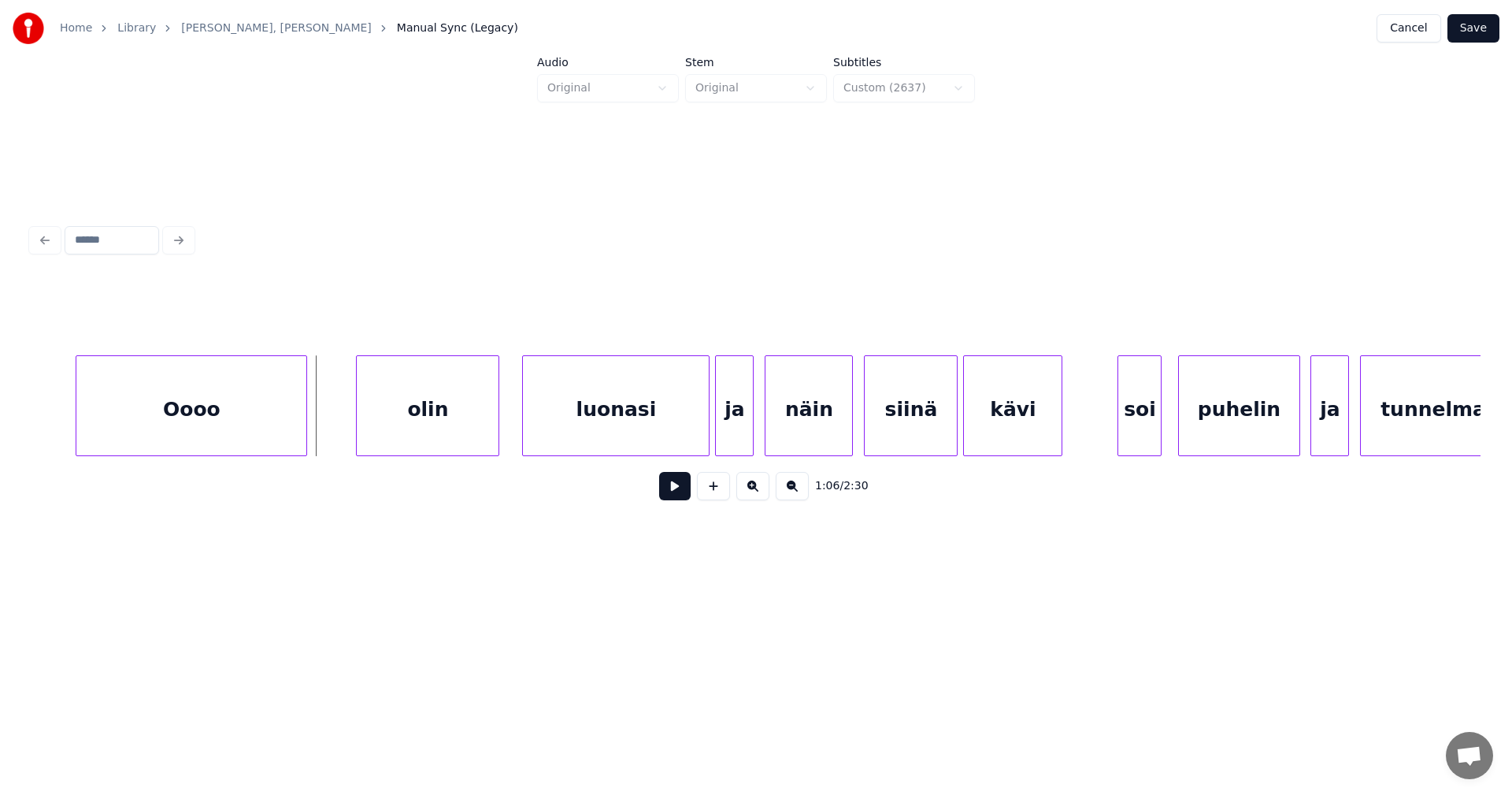
click at [428, 435] on div "olin" at bounding box center [427, 409] width 142 height 107
click at [680, 491] on button at bounding box center [674, 486] width 31 height 29
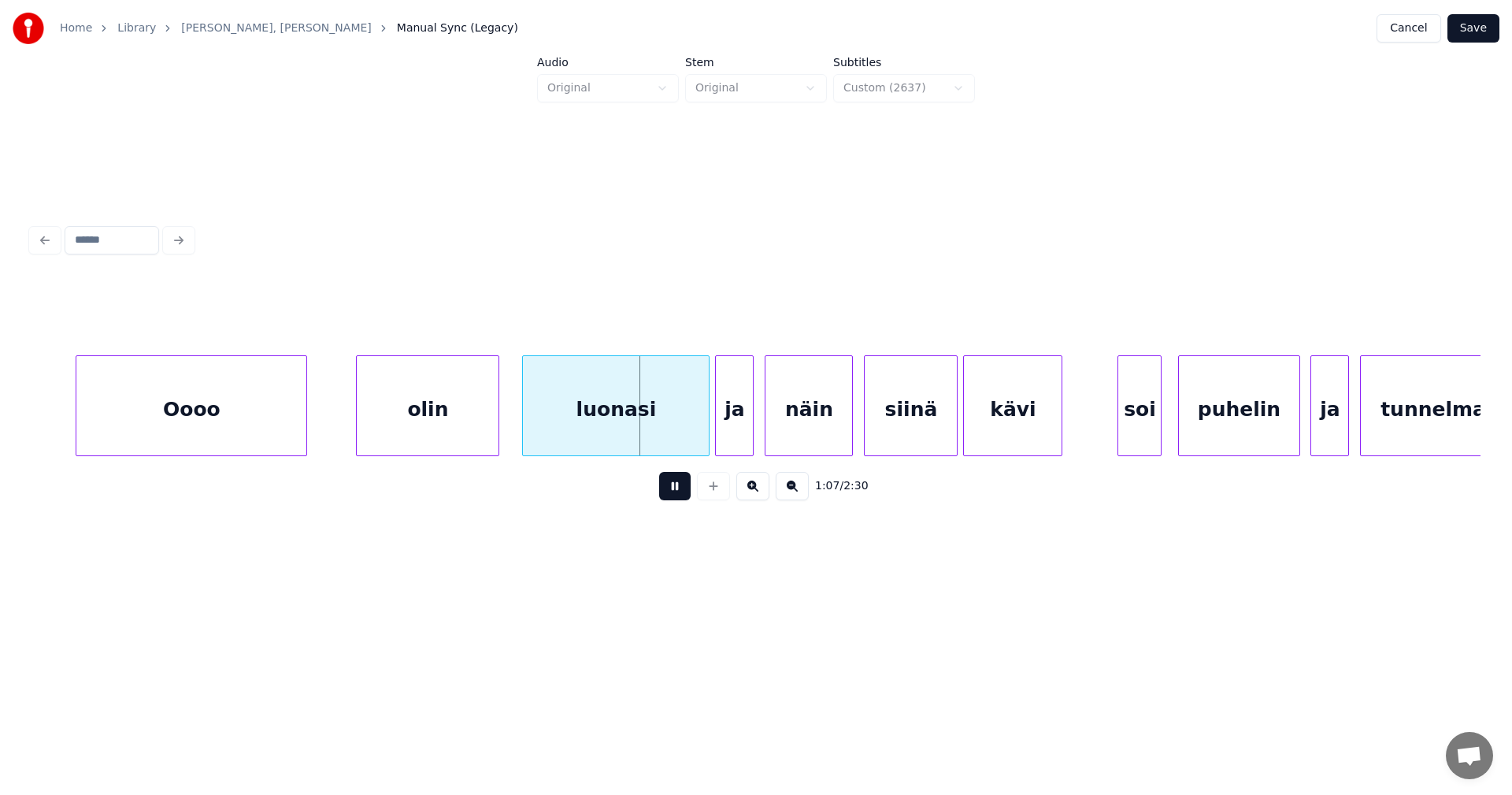
click at [678, 491] on button at bounding box center [674, 486] width 31 height 29
click at [672, 420] on div "luonasi" at bounding box center [616, 409] width 186 height 107
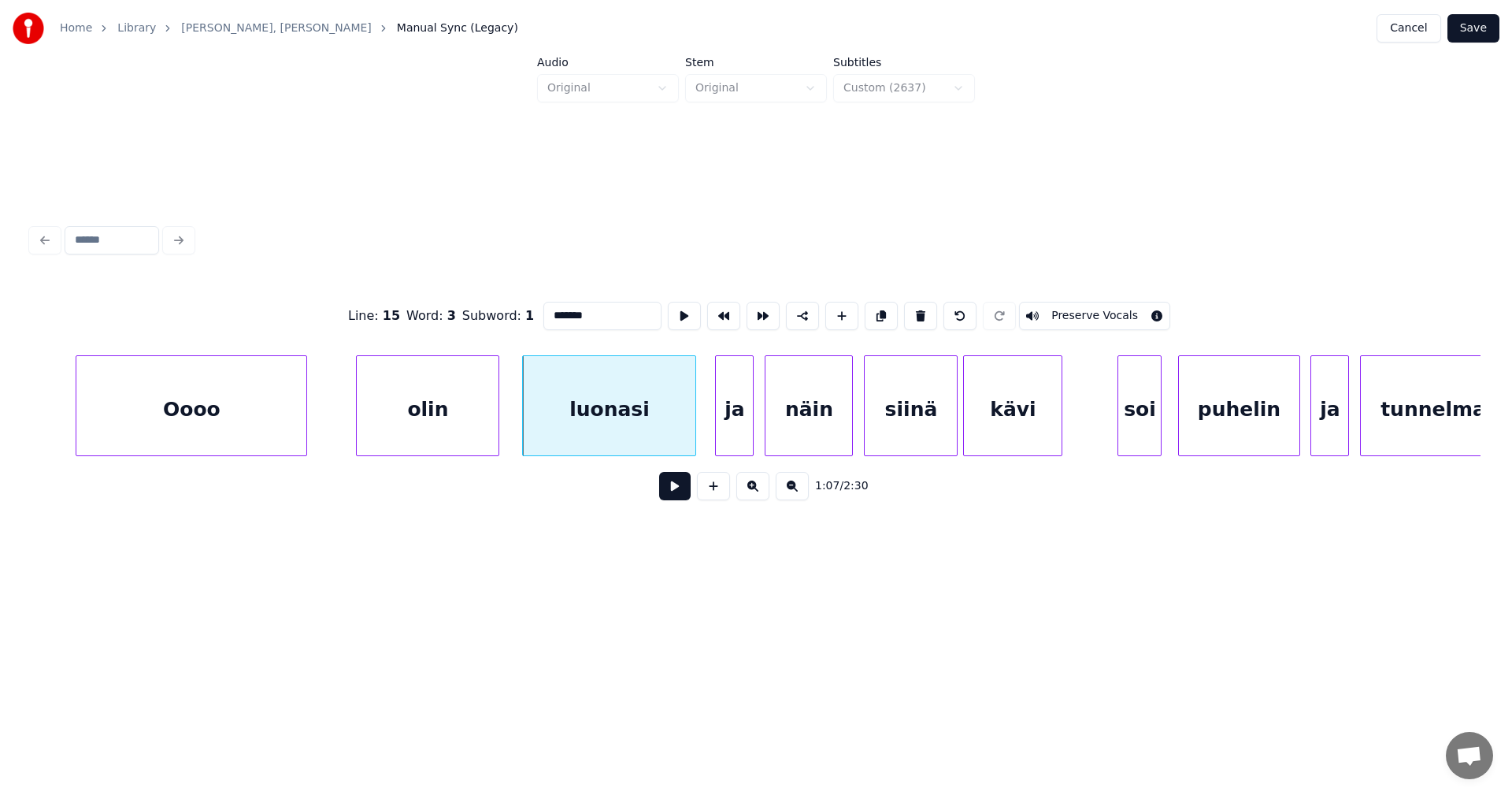
click at [691, 426] on div at bounding box center [692, 405] width 4 height 99
click at [716, 430] on div "ja" at bounding box center [726, 409] width 37 height 107
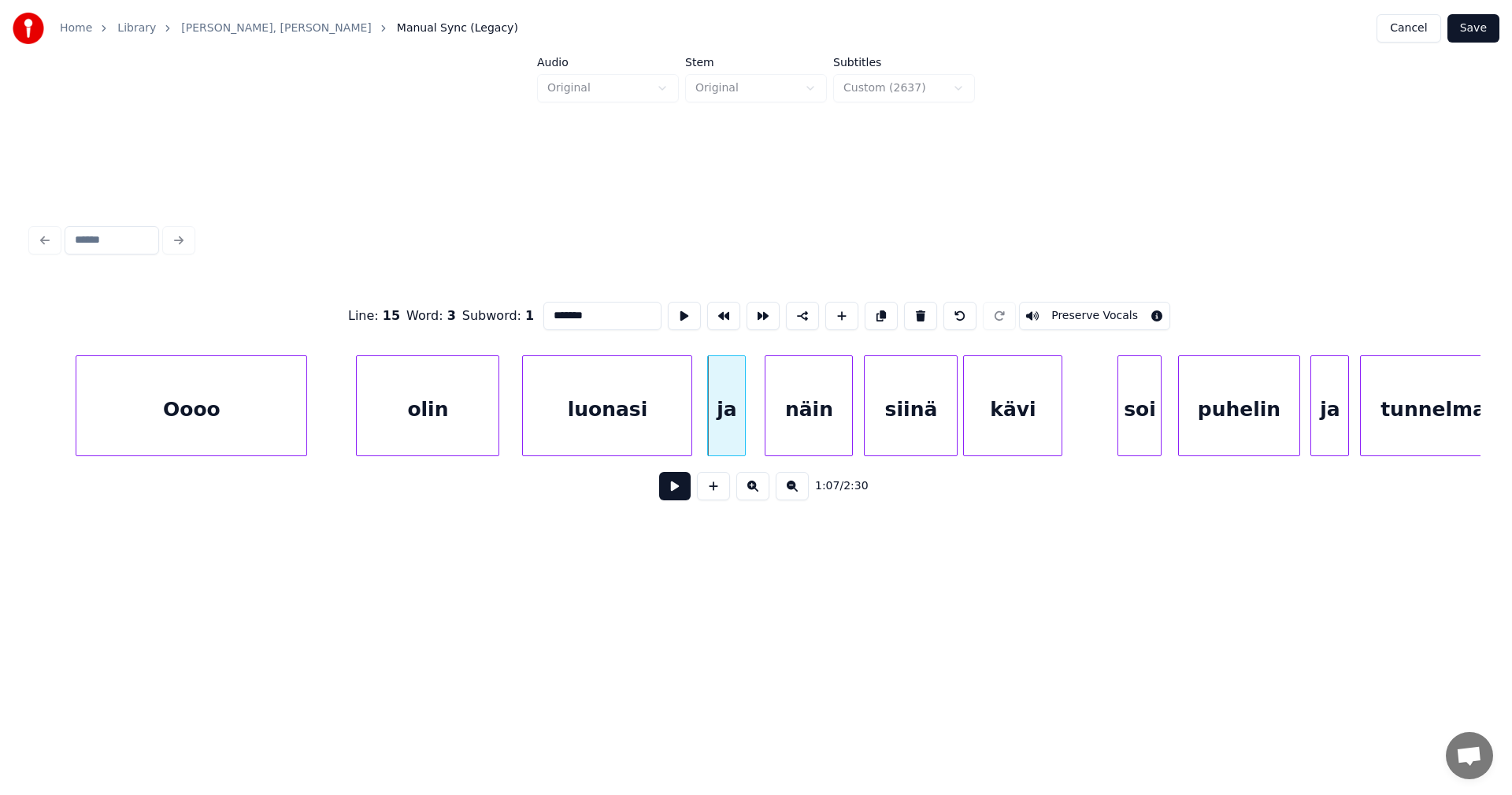
click at [660, 434] on div "luonasi" at bounding box center [607, 409] width 168 height 107
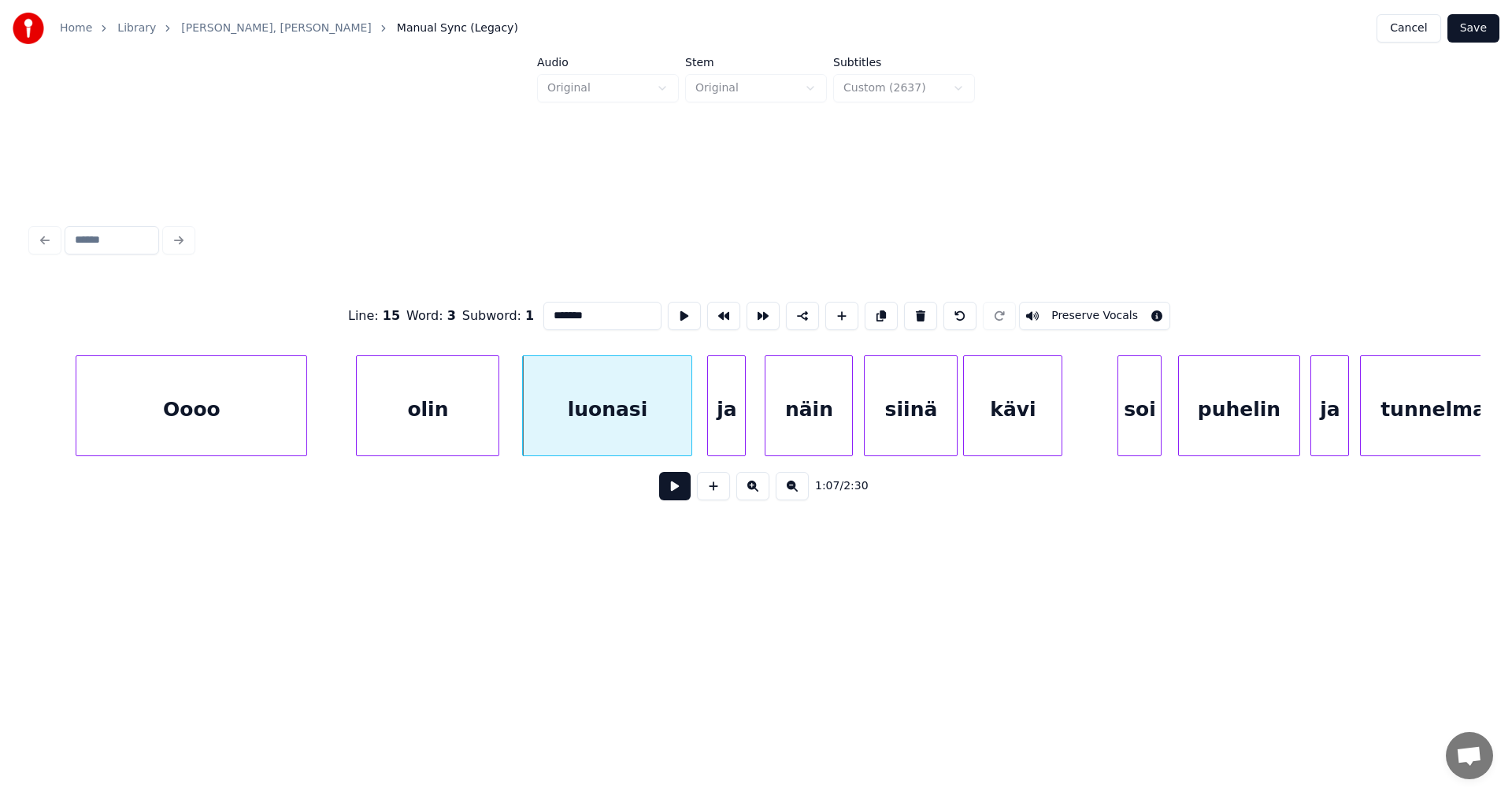
click at [674, 496] on button at bounding box center [674, 486] width 31 height 29
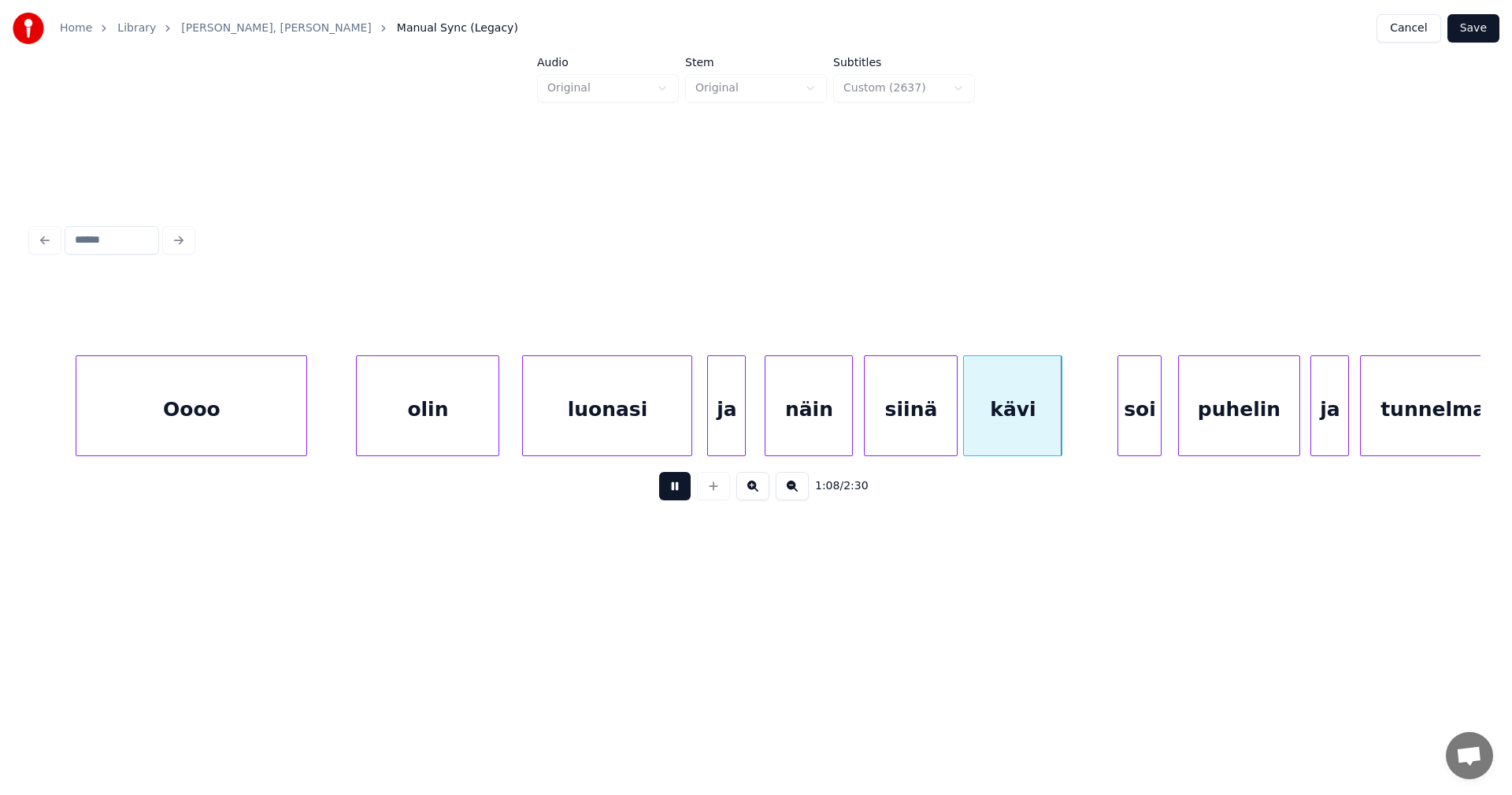
click at [674, 496] on button at bounding box center [674, 486] width 31 height 29
click at [1138, 429] on div "soi" at bounding box center [1129, 409] width 43 height 107
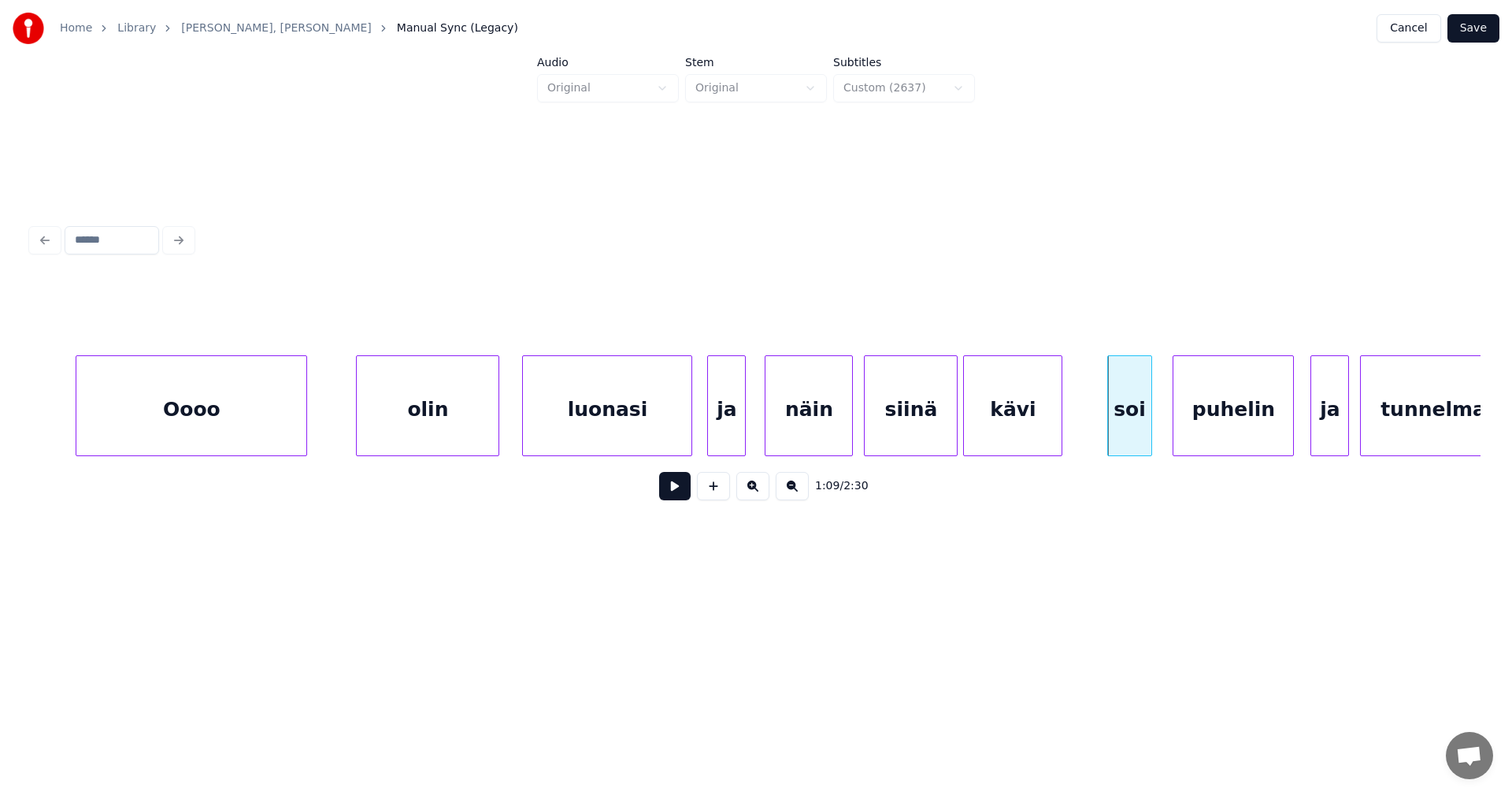
click at [1204, 430] on div "puhelin" at bounding box center [1233, 409] width 119 height 107
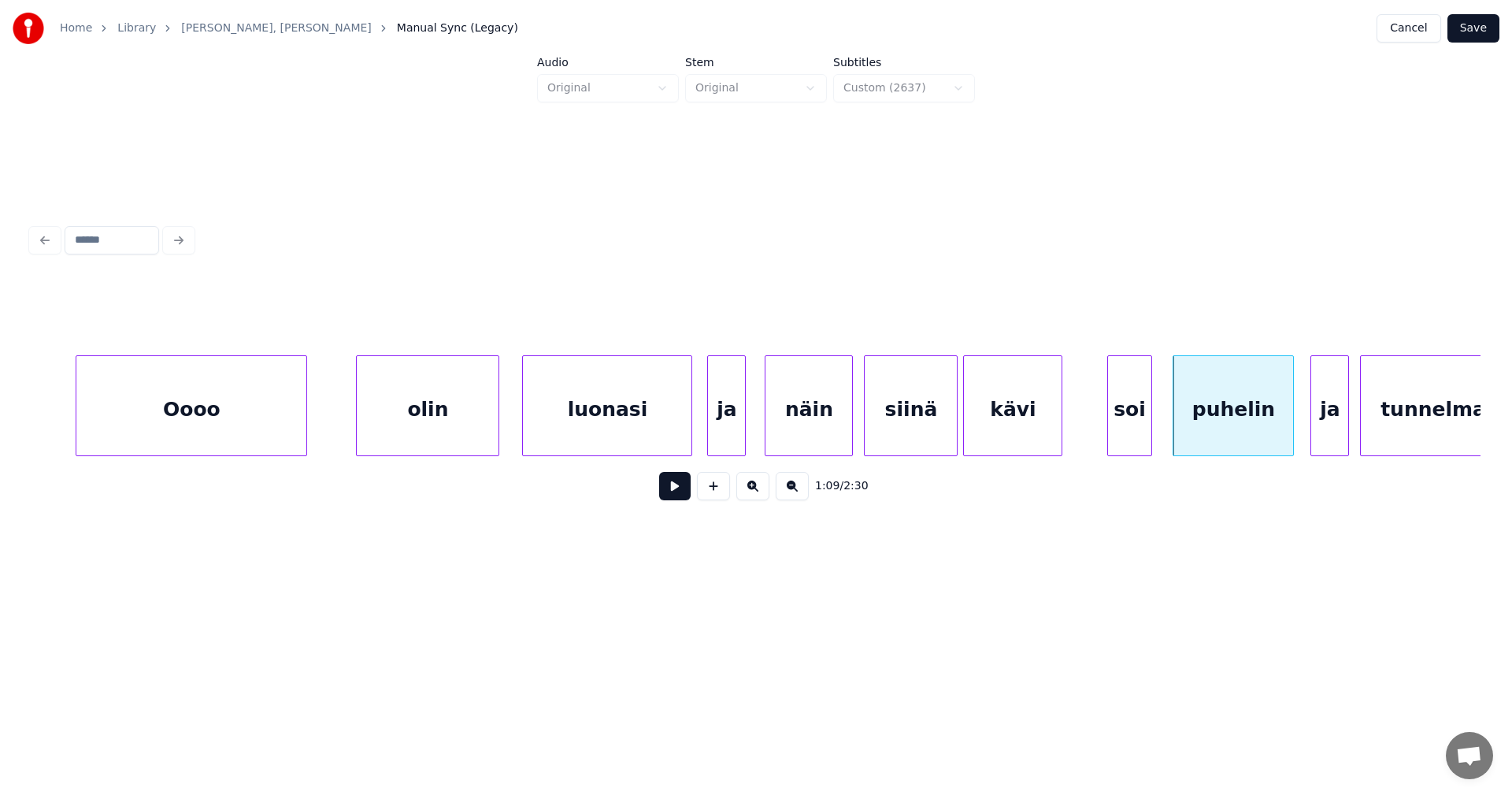
click at [680, 497] on button at bounding box center [674, 486] width 31 height 29
click at [1330, 416] on div "ja" at bounding box center [1325, 409] width 37 height 107
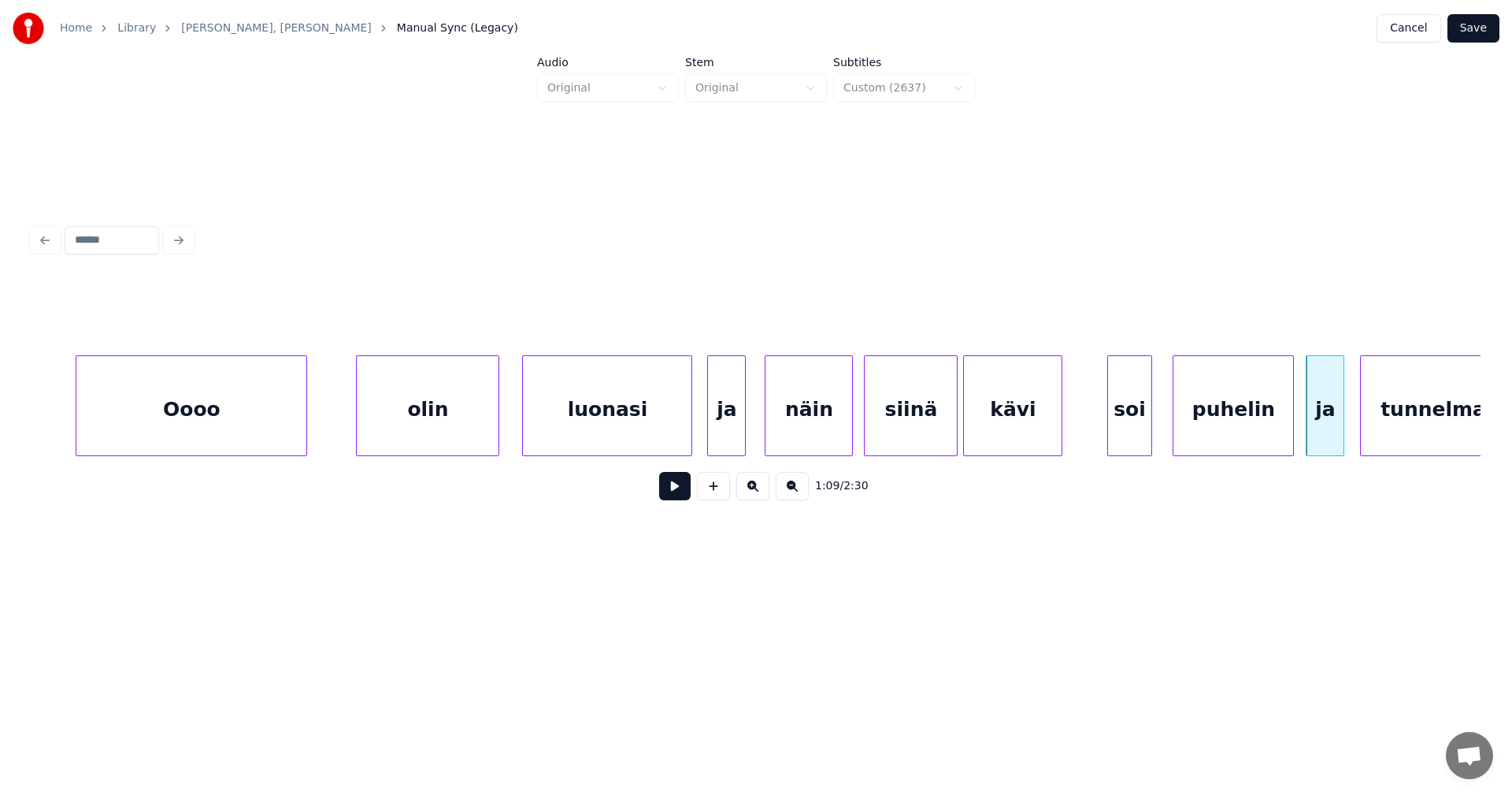
click at [686, 497] on button at bounding box center [674, 486] width 31 height 29
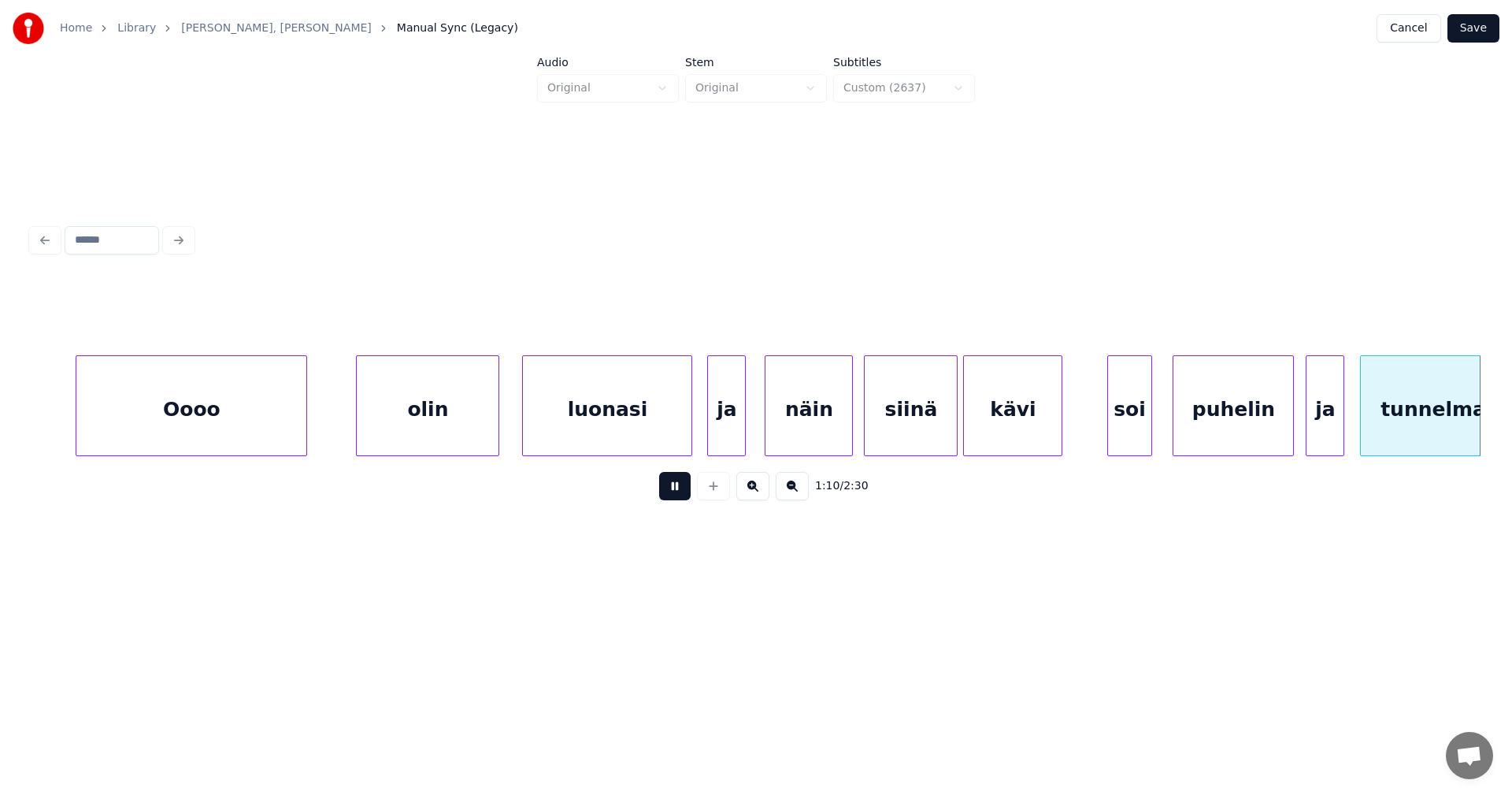
scroll to position [0, 19426]
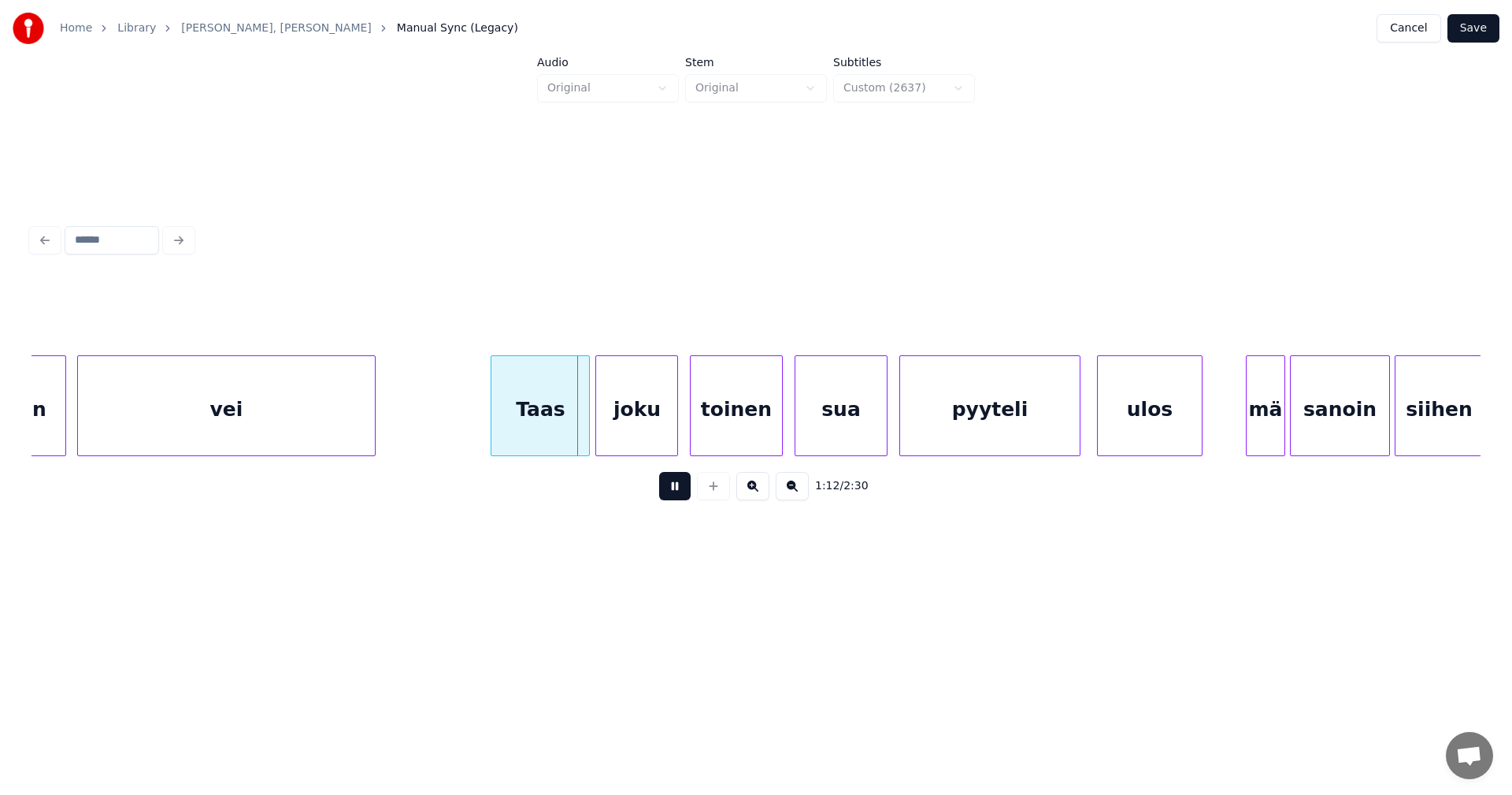
click at [686, 497] on button at bounding box center [674, 486] width 31 height 29
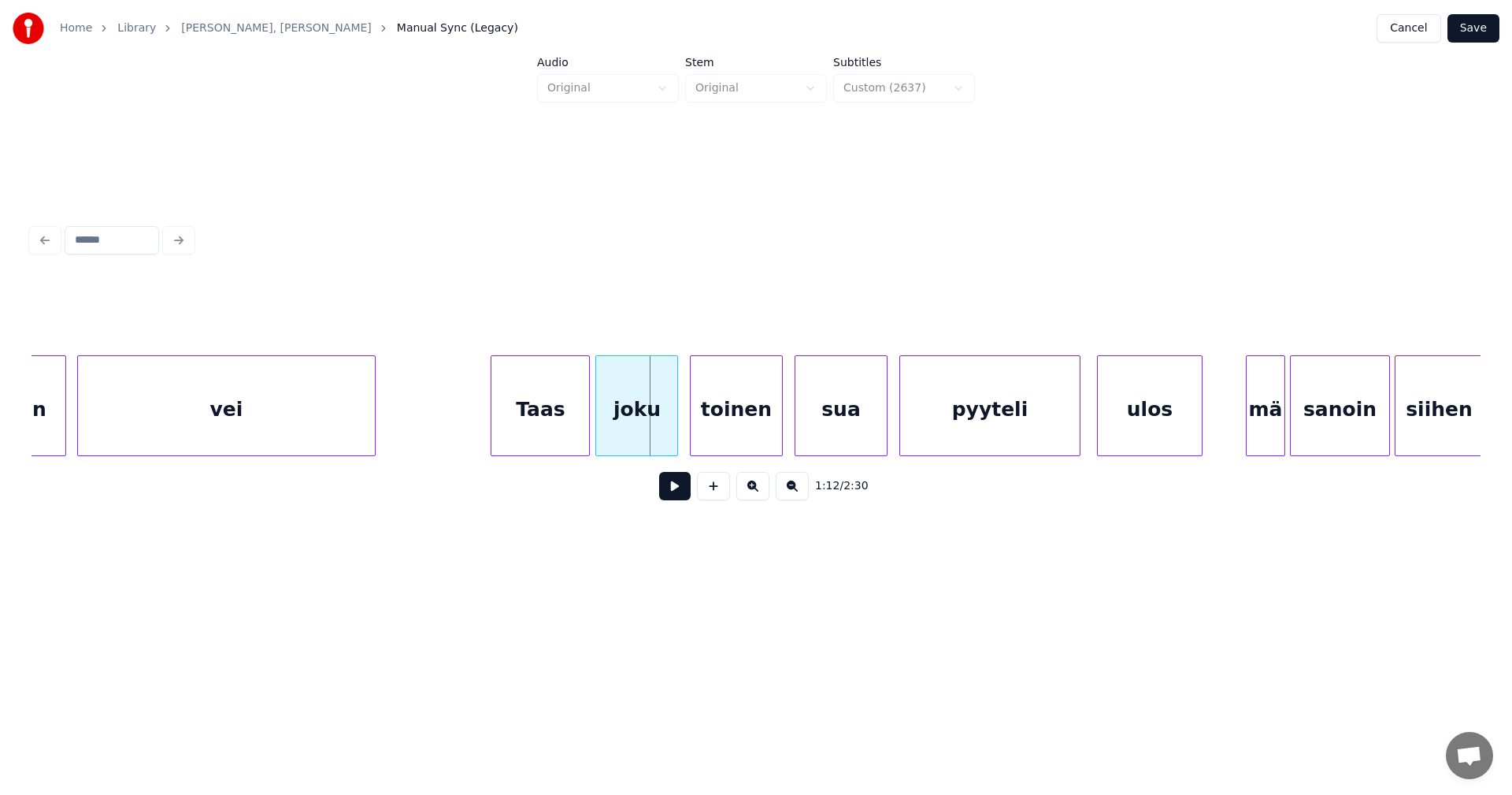
click at [330, 434] on div "vei" at bounding box center [225, 409] width 296 height 107
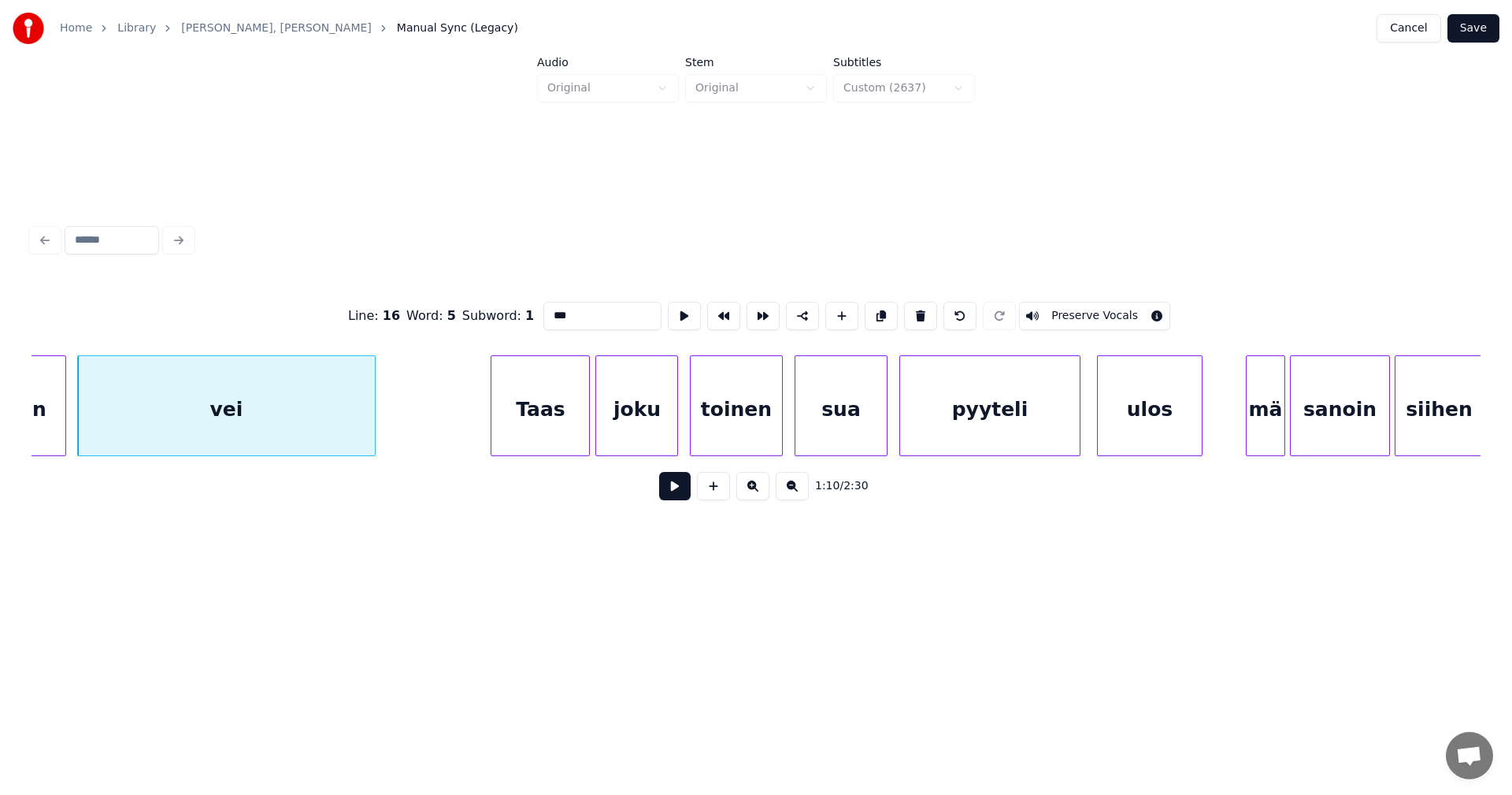
click at [573, 308] on input "***" at bounding box center [602, 316] width 119 height 29
type input "***"
click at [304, 449] on div "vei" at bounding box center [225, 409] width 296 height 107
click at [371, 428] on div at bounding box center [372, 405] width 4 height 99
click at [666, 486] on button at bounding box center [674, 486] width 31 height 29
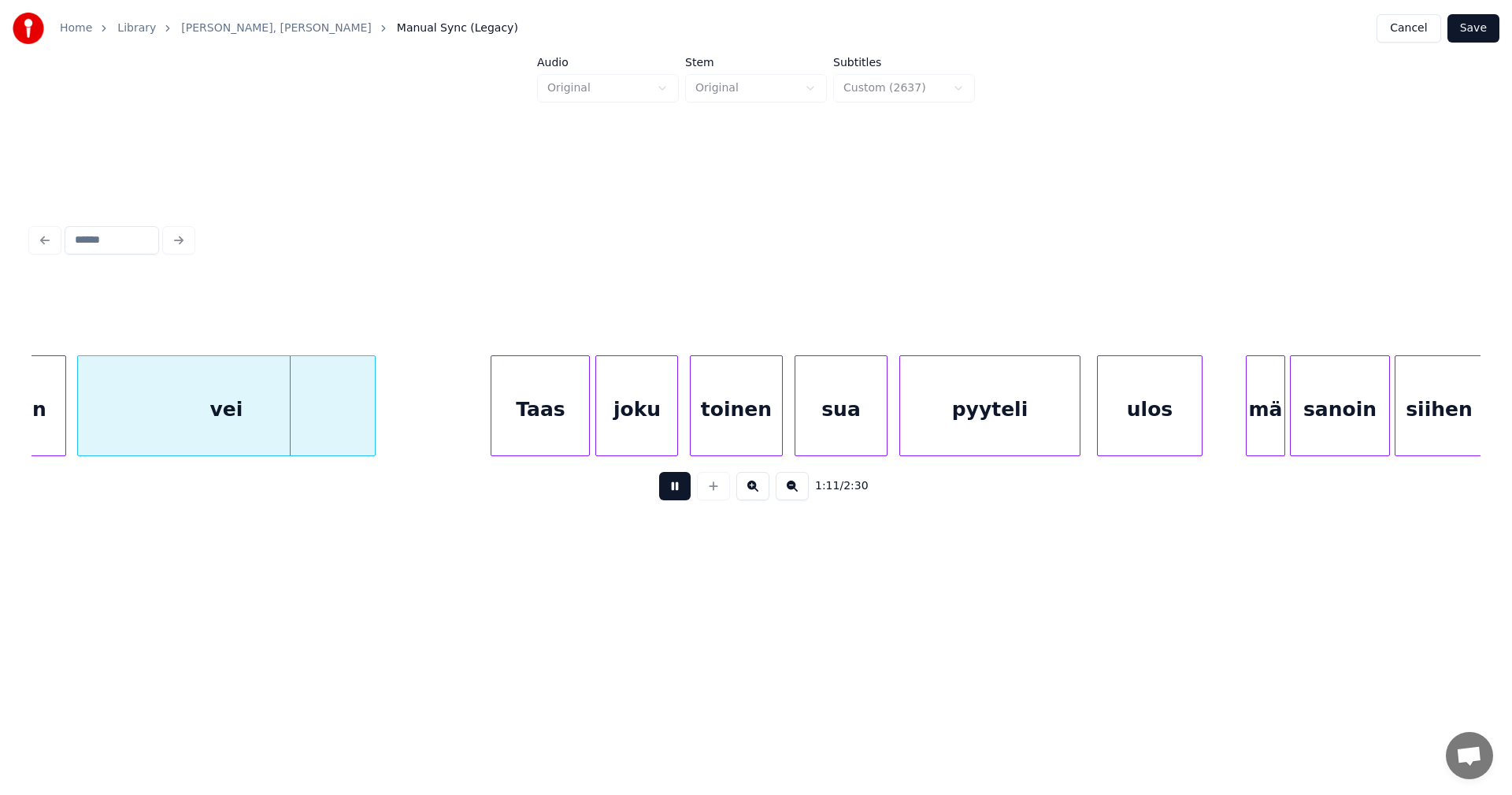
click at [672, 493] on button at bounding box center [674, 486] width 31 height 29
click at [288, 430] on div "vei" at bounding box center [225, 409] width 296 height 107
click at [582, 305] on input "***" at bounding box center [602, 316] width 119 height 29
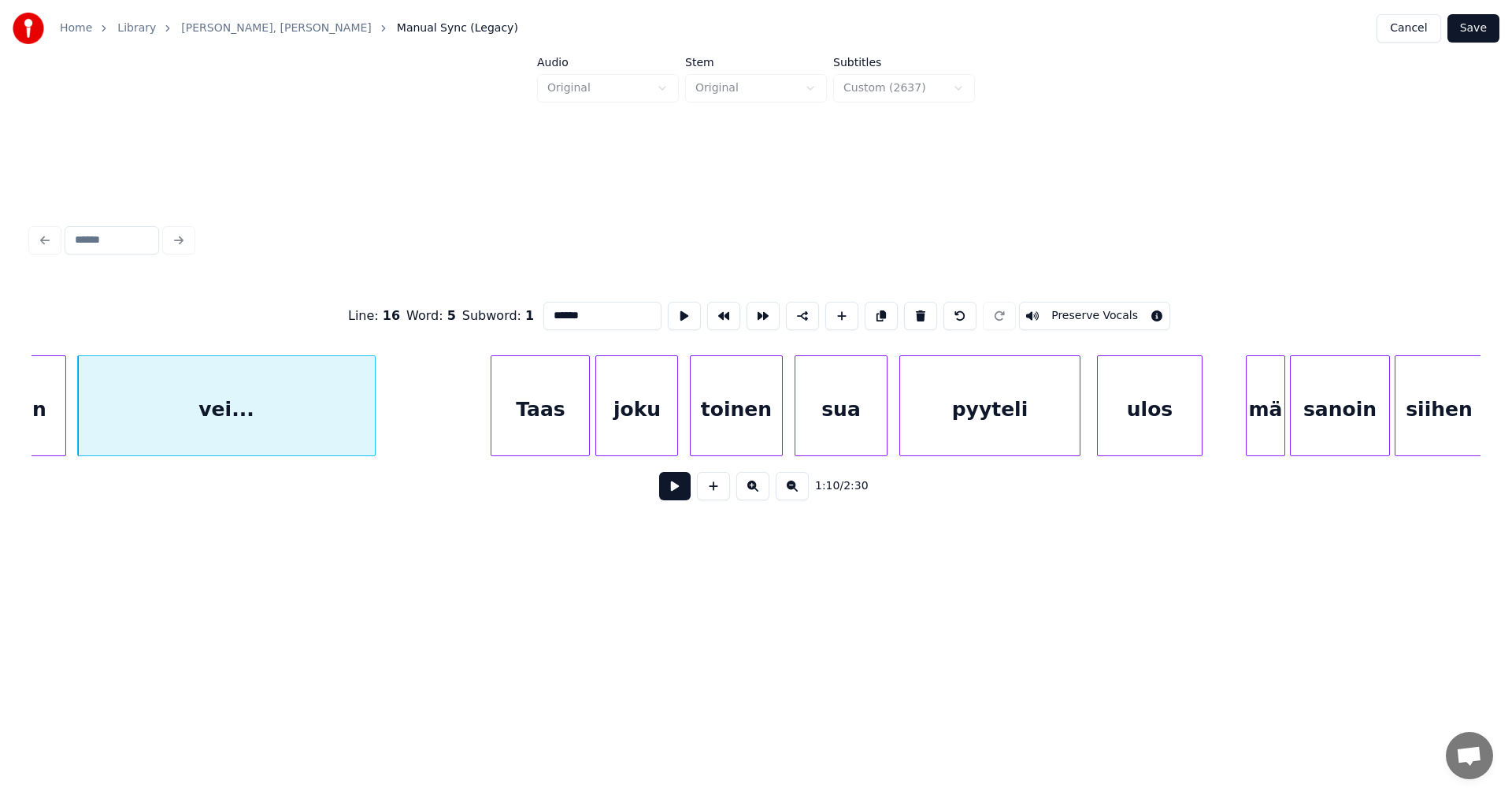
click at [565, 415] on div "Taas" at bounding box center [540, 409] width 98 height 107
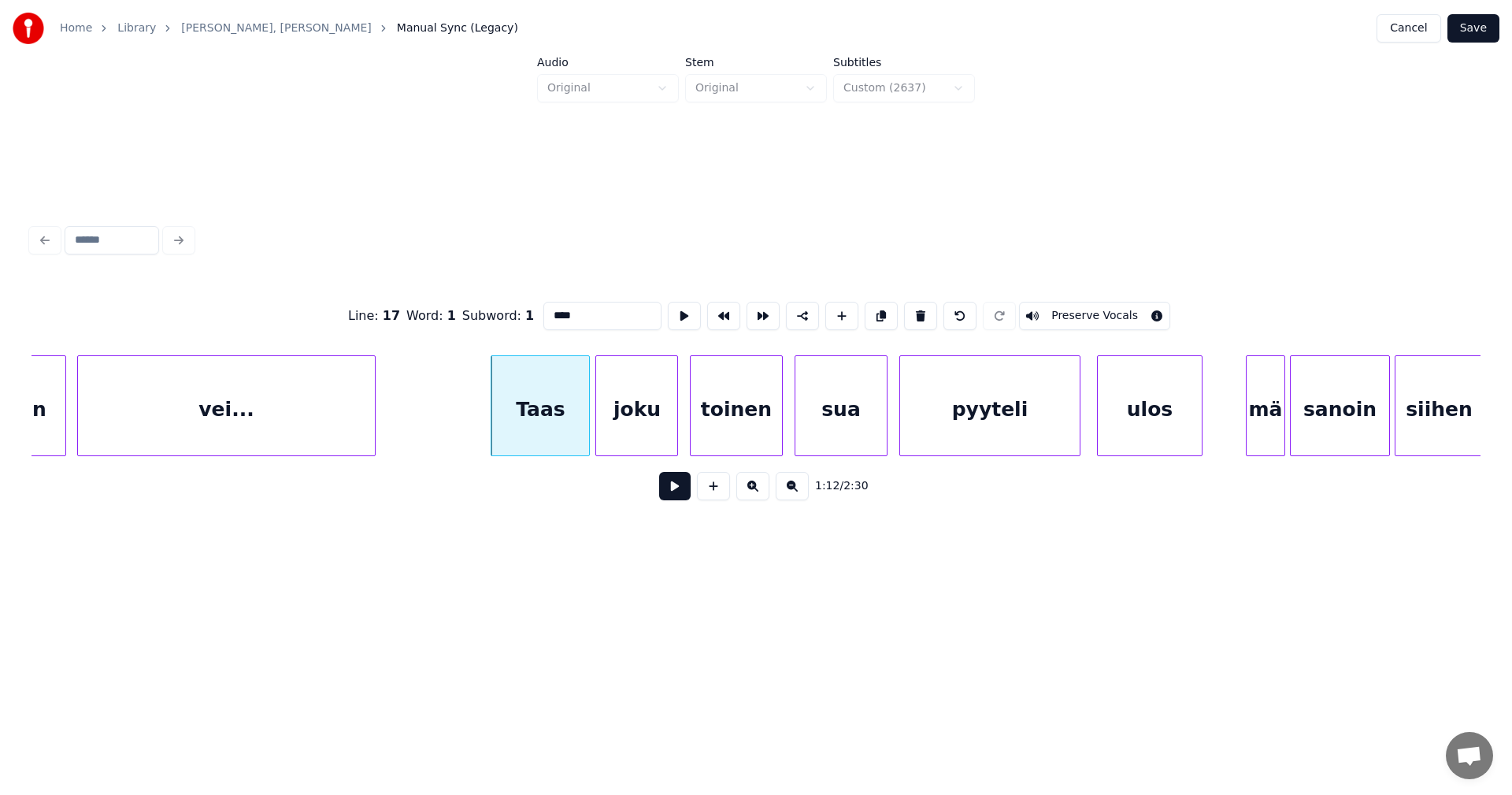
type input "****"
click at [678, 498] on button at bounding box center [674, 486] width 31 height 29
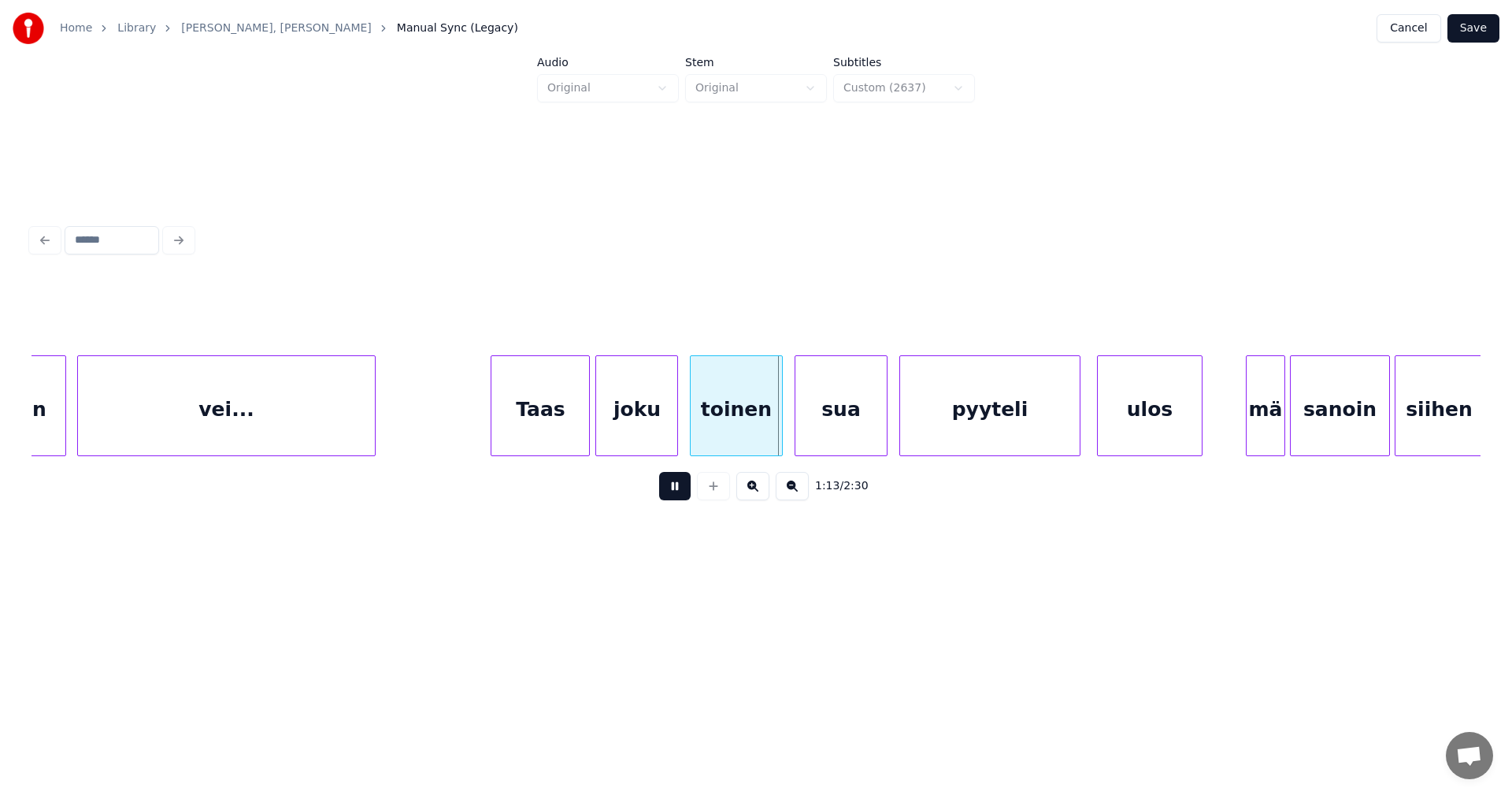
drag, startPoint x: 677, startPoint y: 495, endPoint x: 544, endPoint y: 471, distance: 135.1
click at [675, 494] on button at bounding box center [674, 486] width 31 height 29
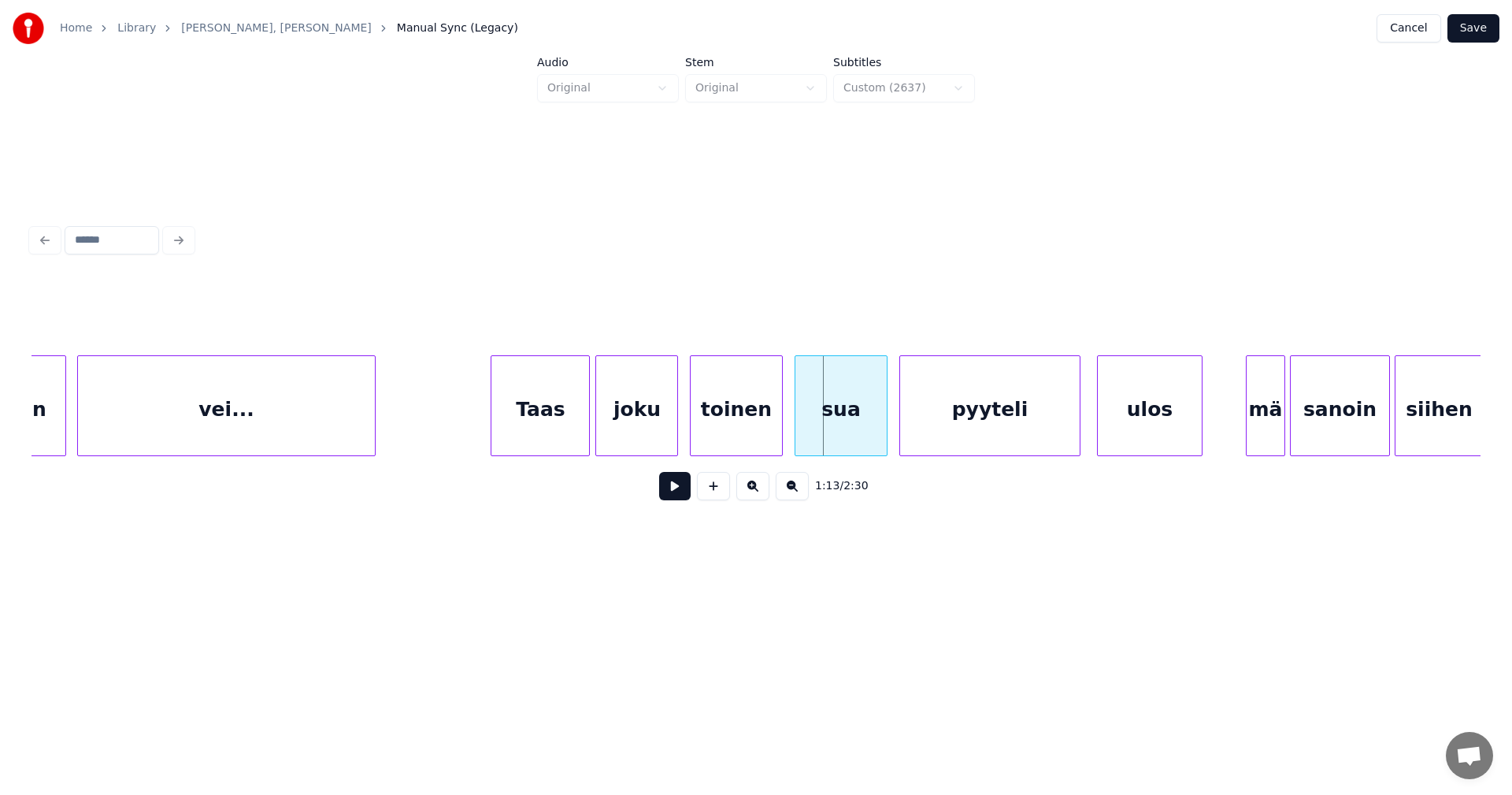
click at [345, 418] on div "vei..." at bounding box center [225, 409] width 296 height 107
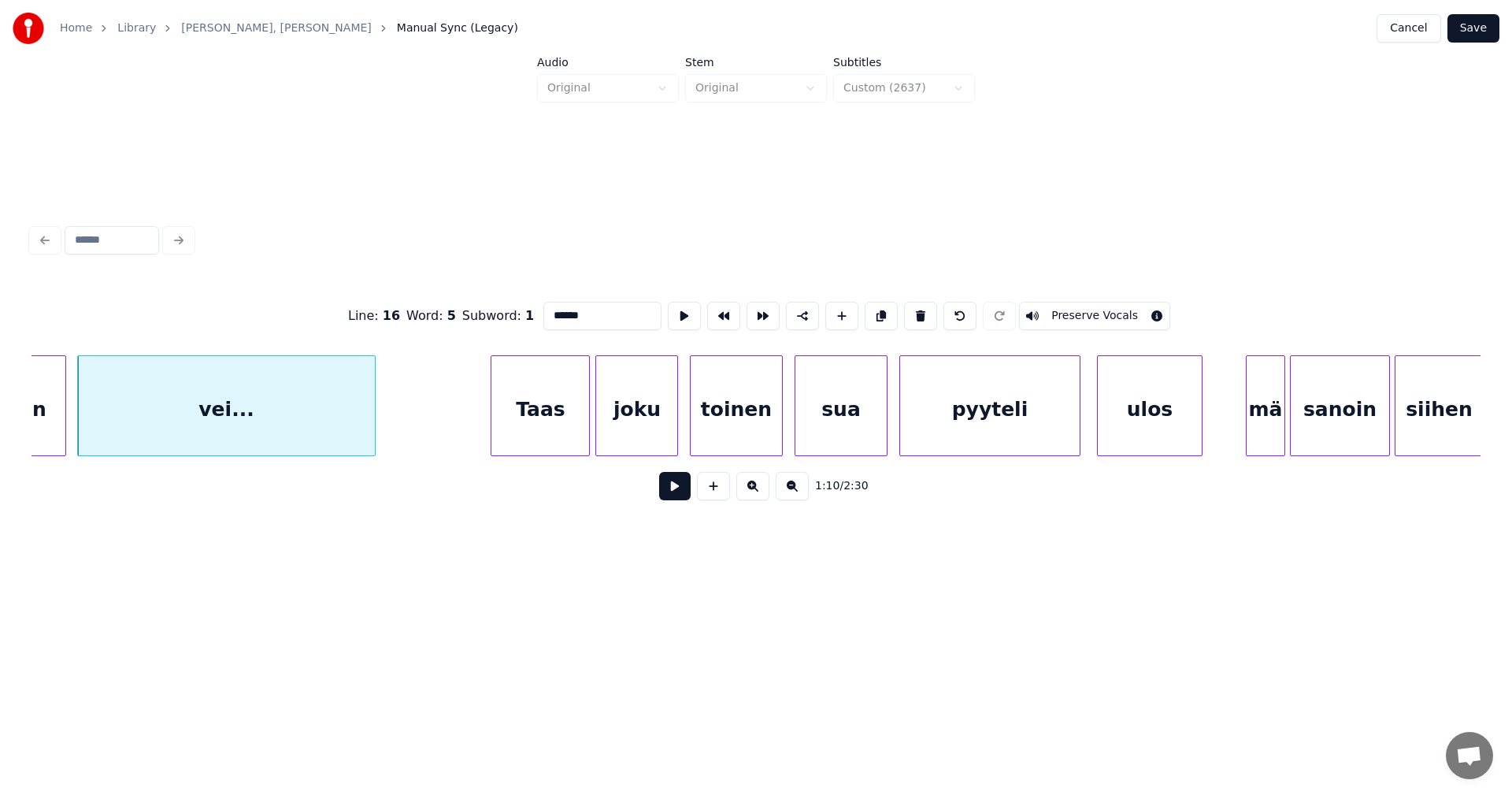
click at [538, 439] on div "Taas" at bounding box center [540, 409] width 98 height 107
type input "****"
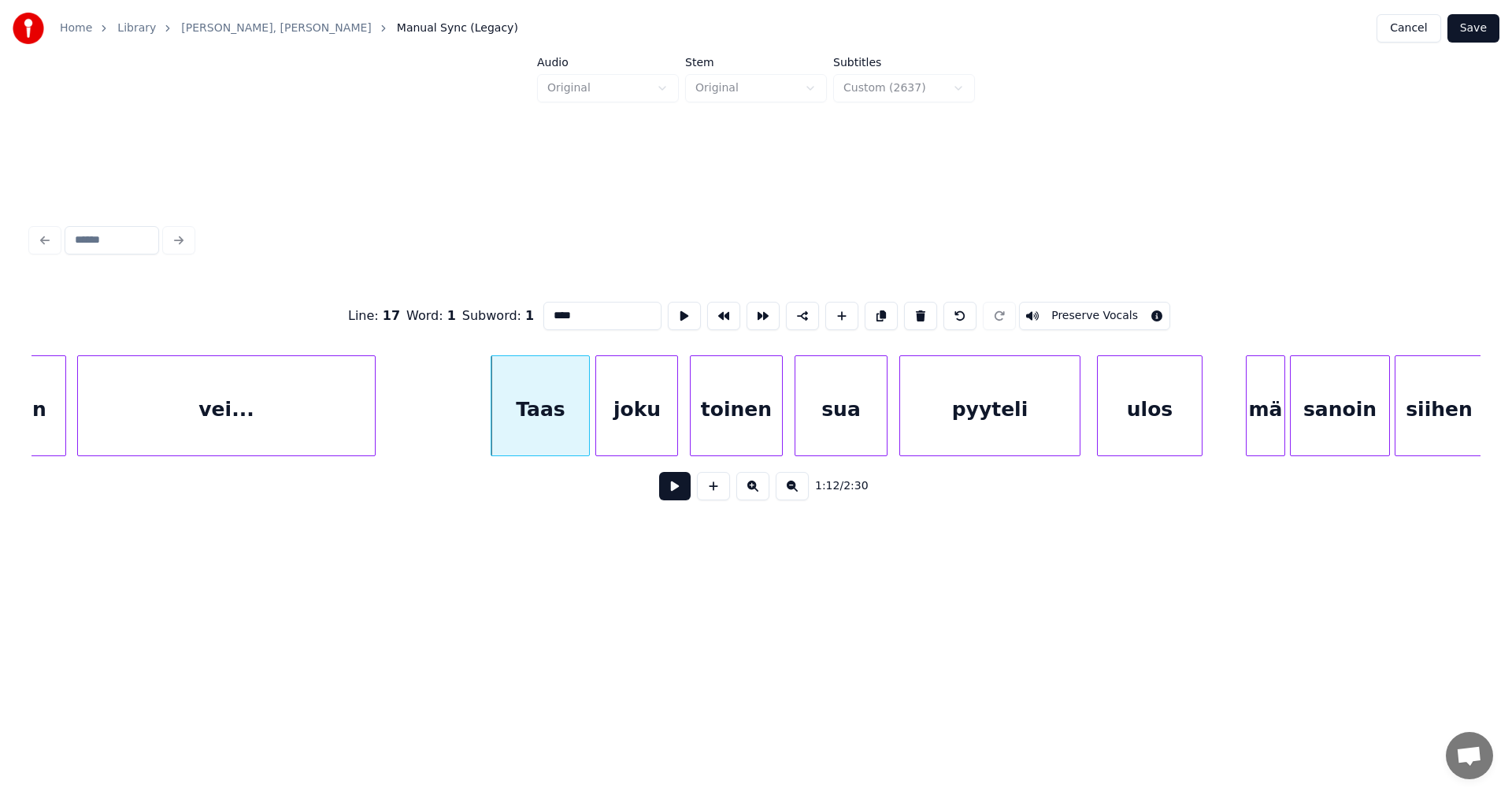
click at [672, 496] on button at bounding box center [674, 486] width 31 height 29
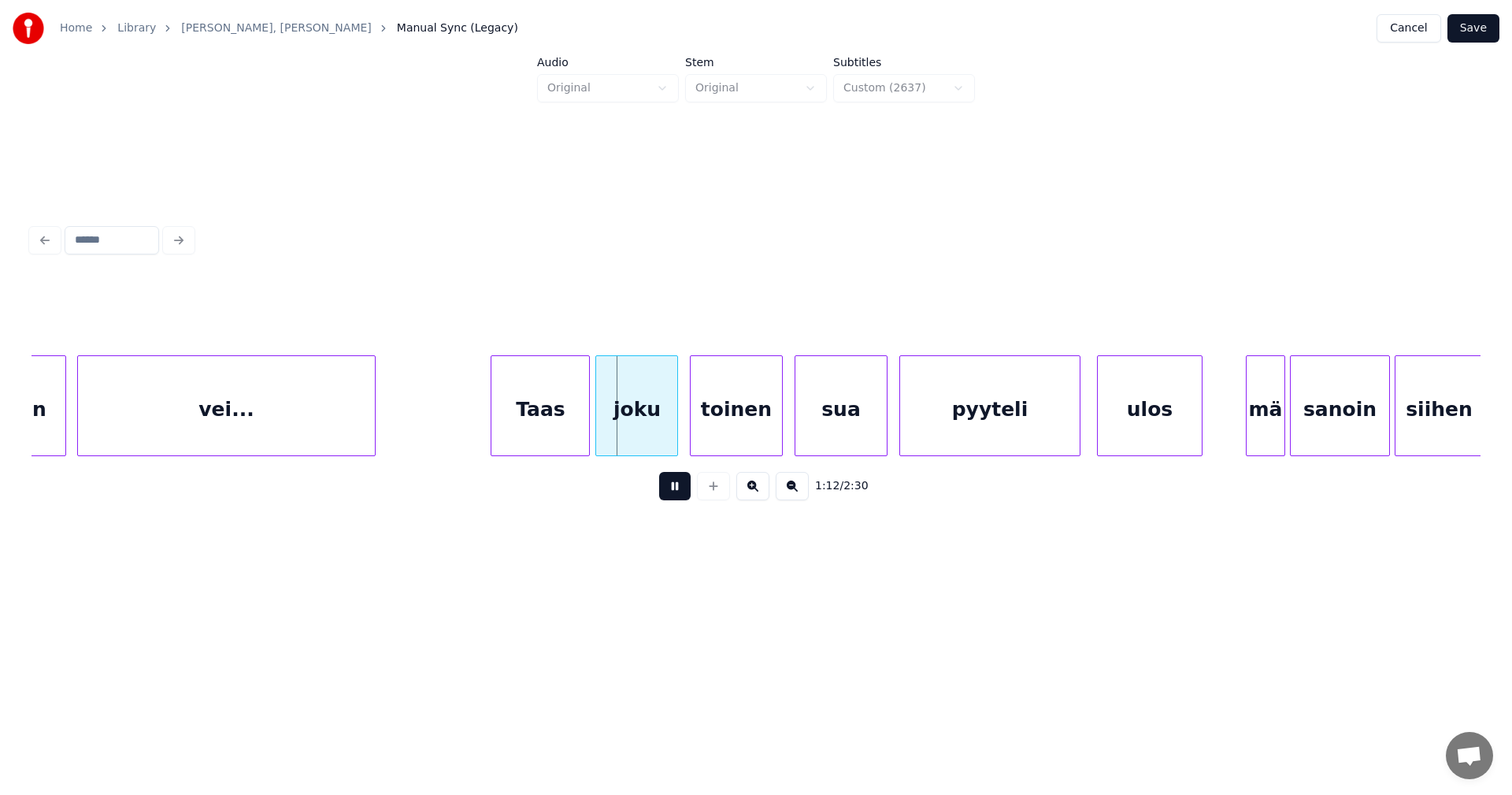
click at [672, 496] on button at bounding box center [674, 486] width 31 height 29
click at [566, 430] on div at bounding box center [565, 405] width 4 height 99
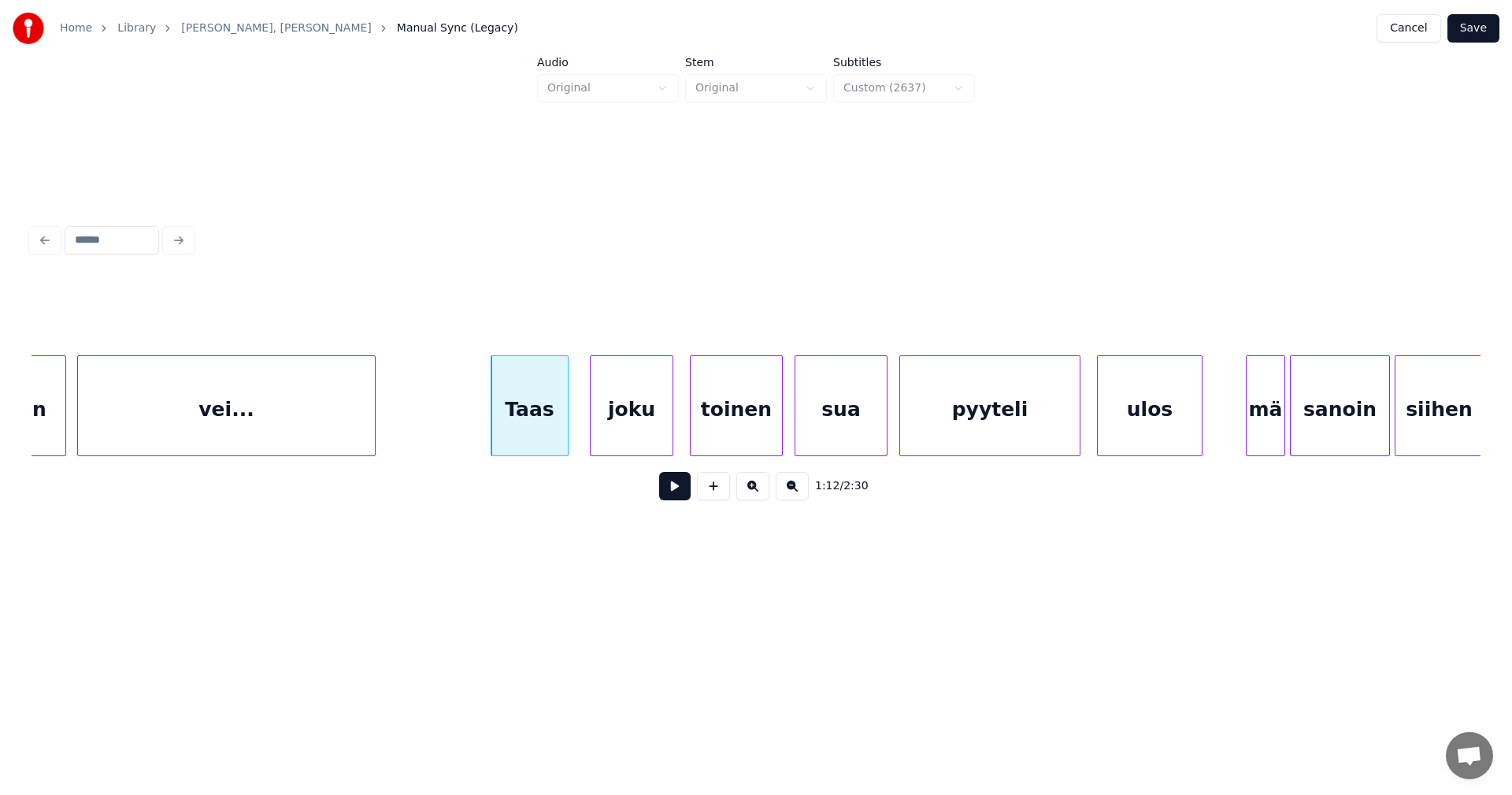
click at [623, 432] on div "joku" at bounding box center [631, 409] width 81 height 107
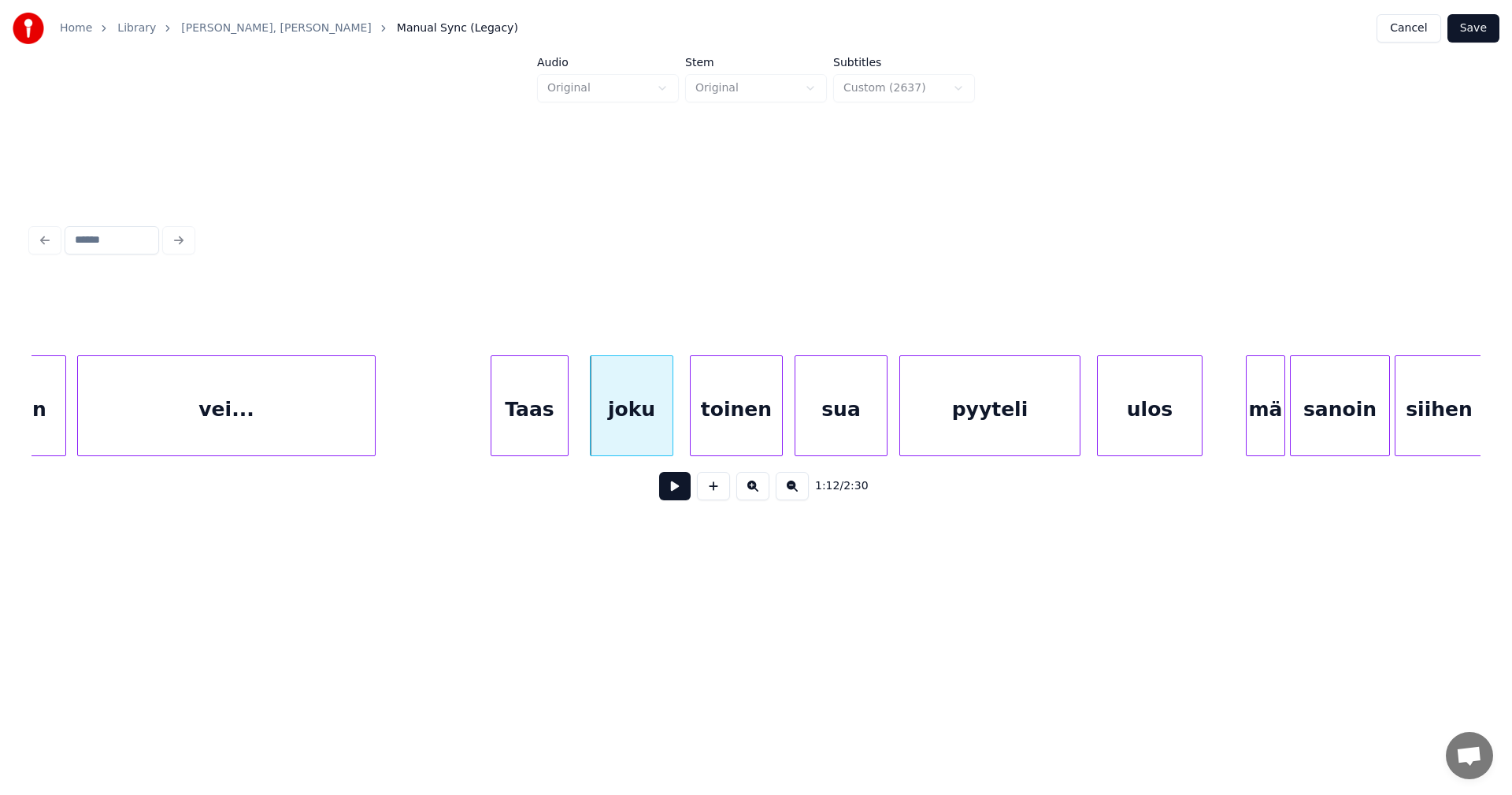
click at [536, 443] on div "Taas" at bounding box center [528, 409] width 76 height 107
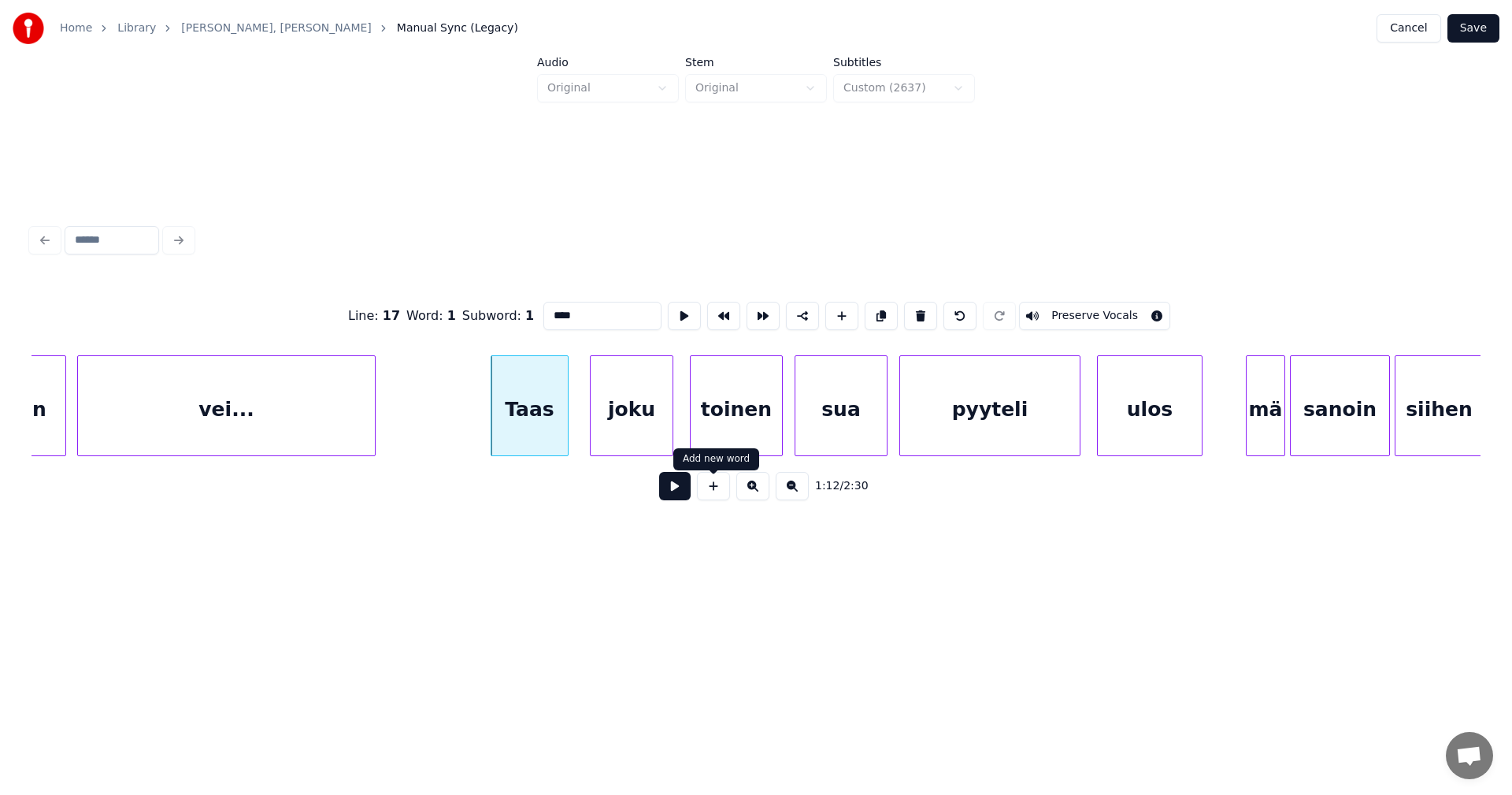
click at [683, 485] on button at bounding box center [674, 486] width 31 height 29
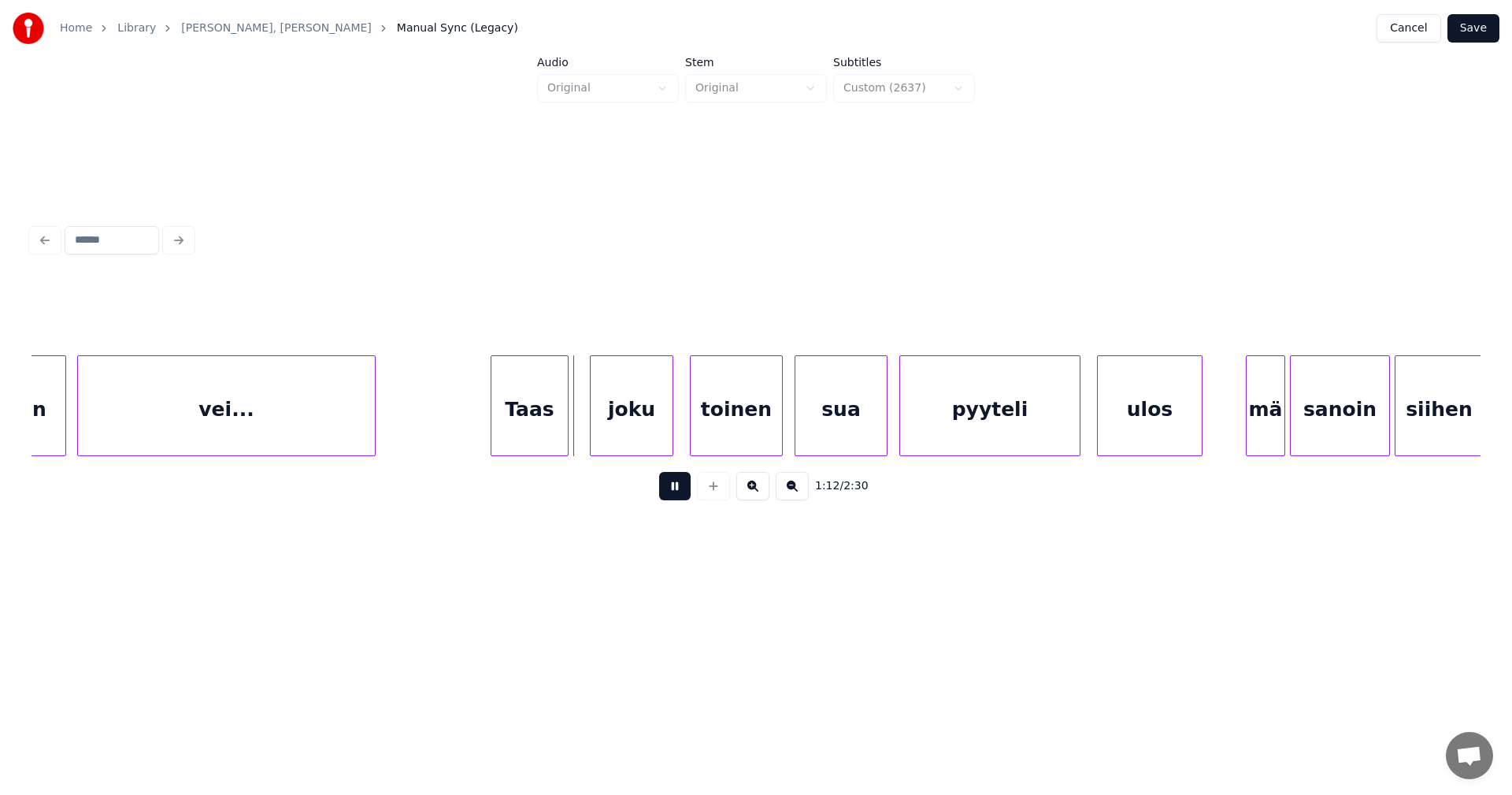
click at [683, 485] on button at bounding box center [674, 486] width 31 height 29
click at [1251, 412] on div "mä" at bounding box center [1260, 409] width 37 height 107
click at [1238, 420] on div at bounding box center [1238, 405] width 4 height 99
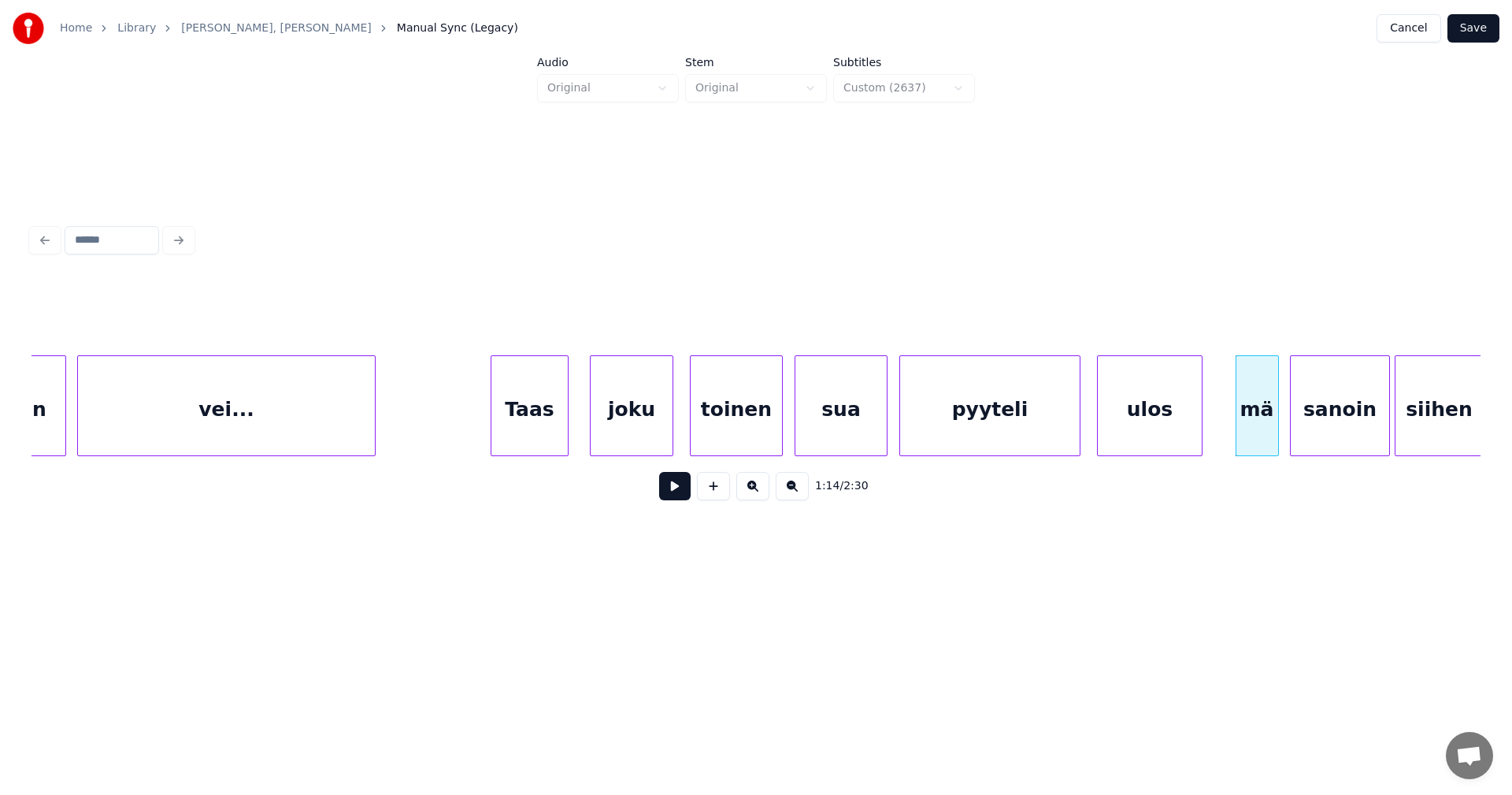
click at [677, 495] on button at bounding box center [674, 486] width 31 height 29
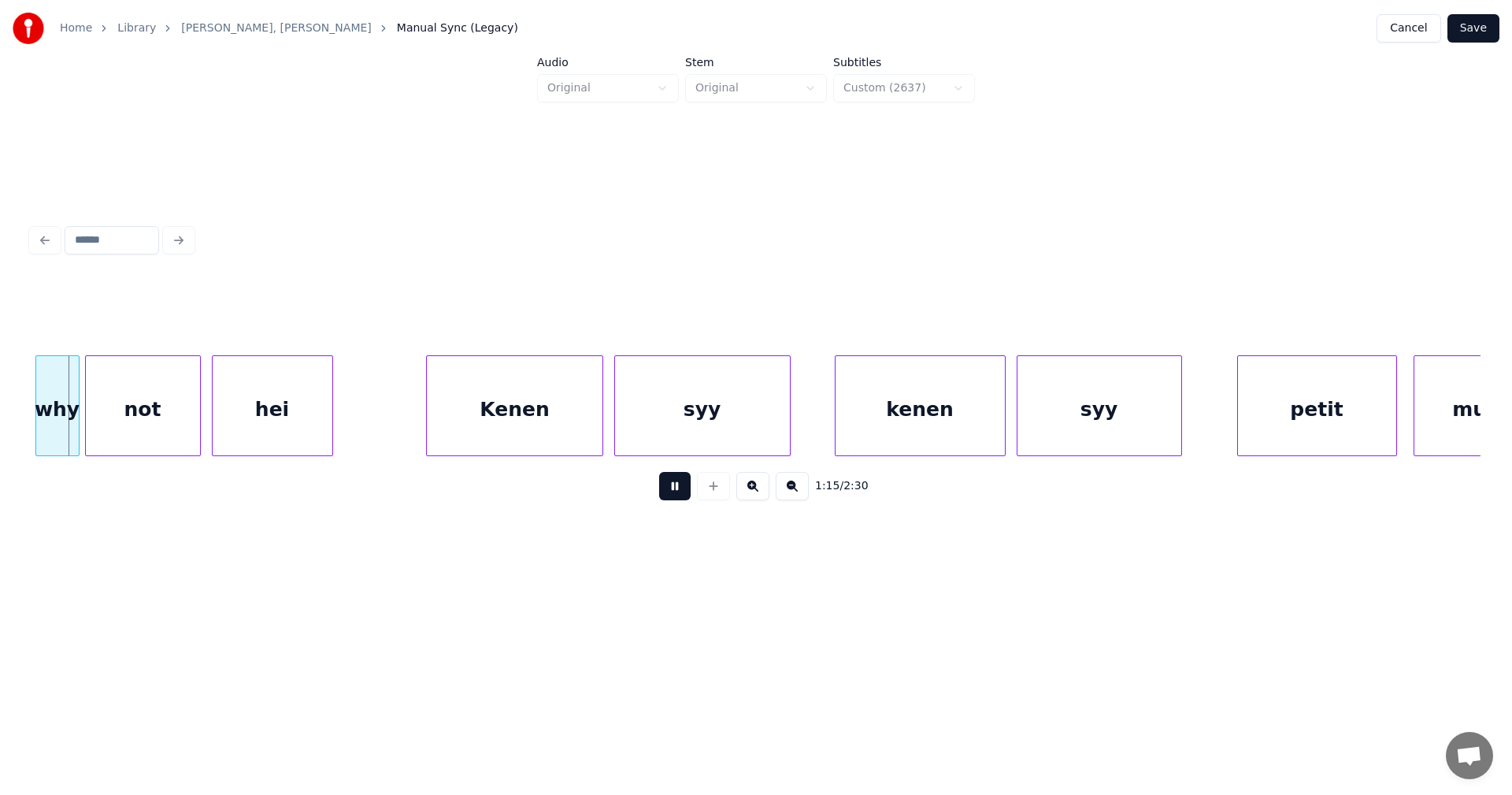
click at [677, 495] on button at bounding box center [674, 486] width 31 height 29
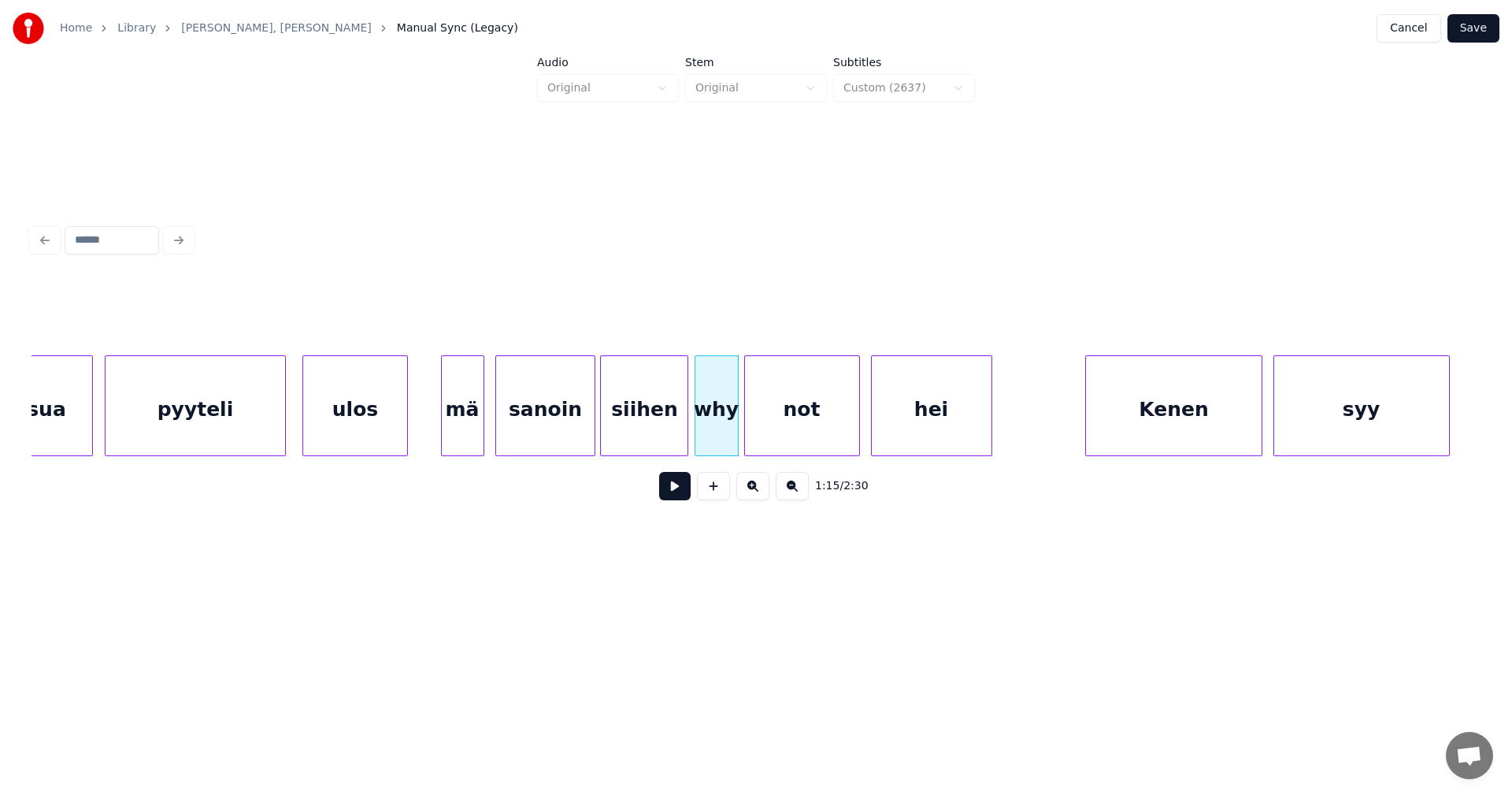
scroll to position [0, 20241]
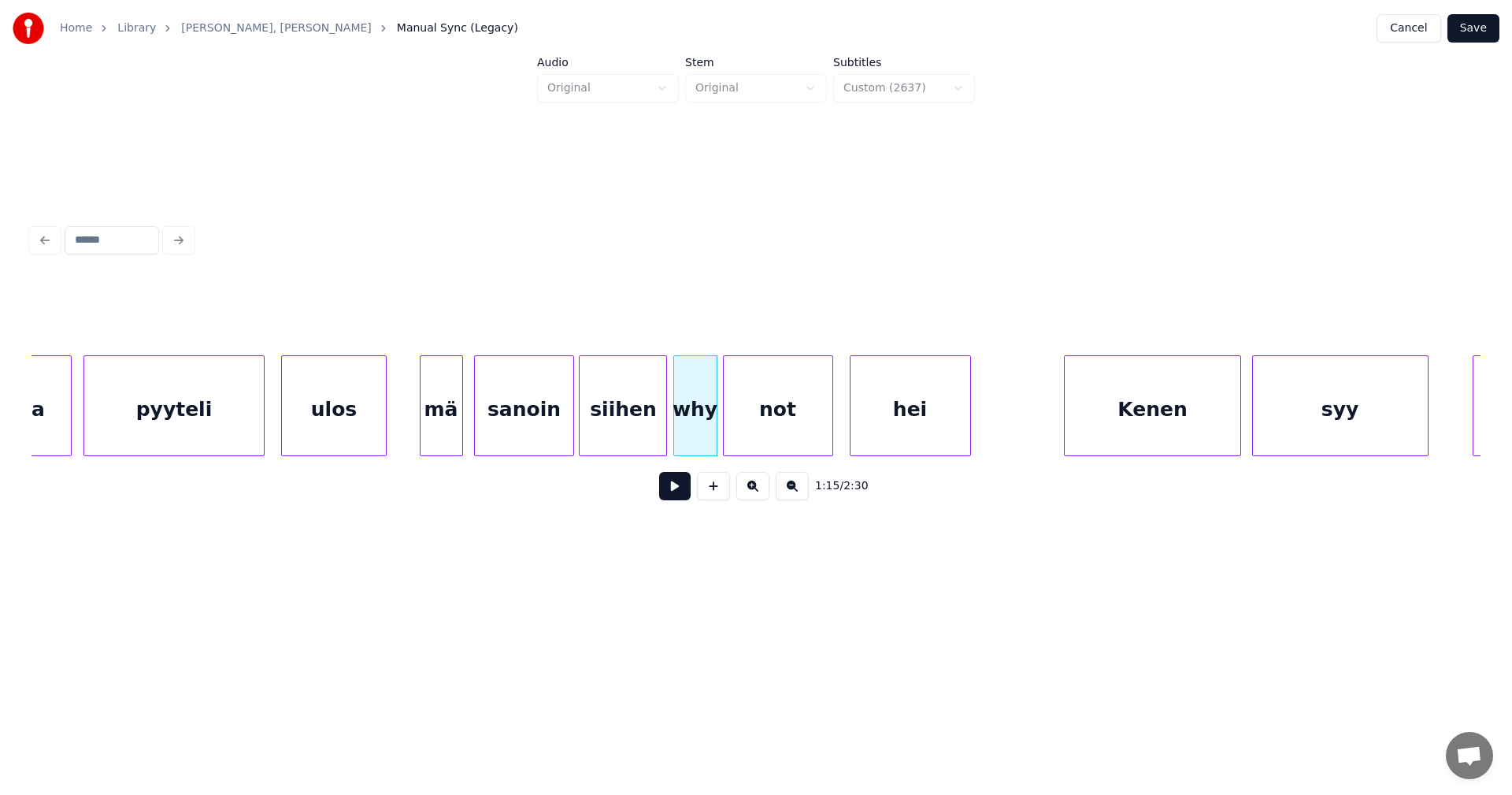
click at [828, 419] on div at bounding box center [830, 405] width 4 height 99
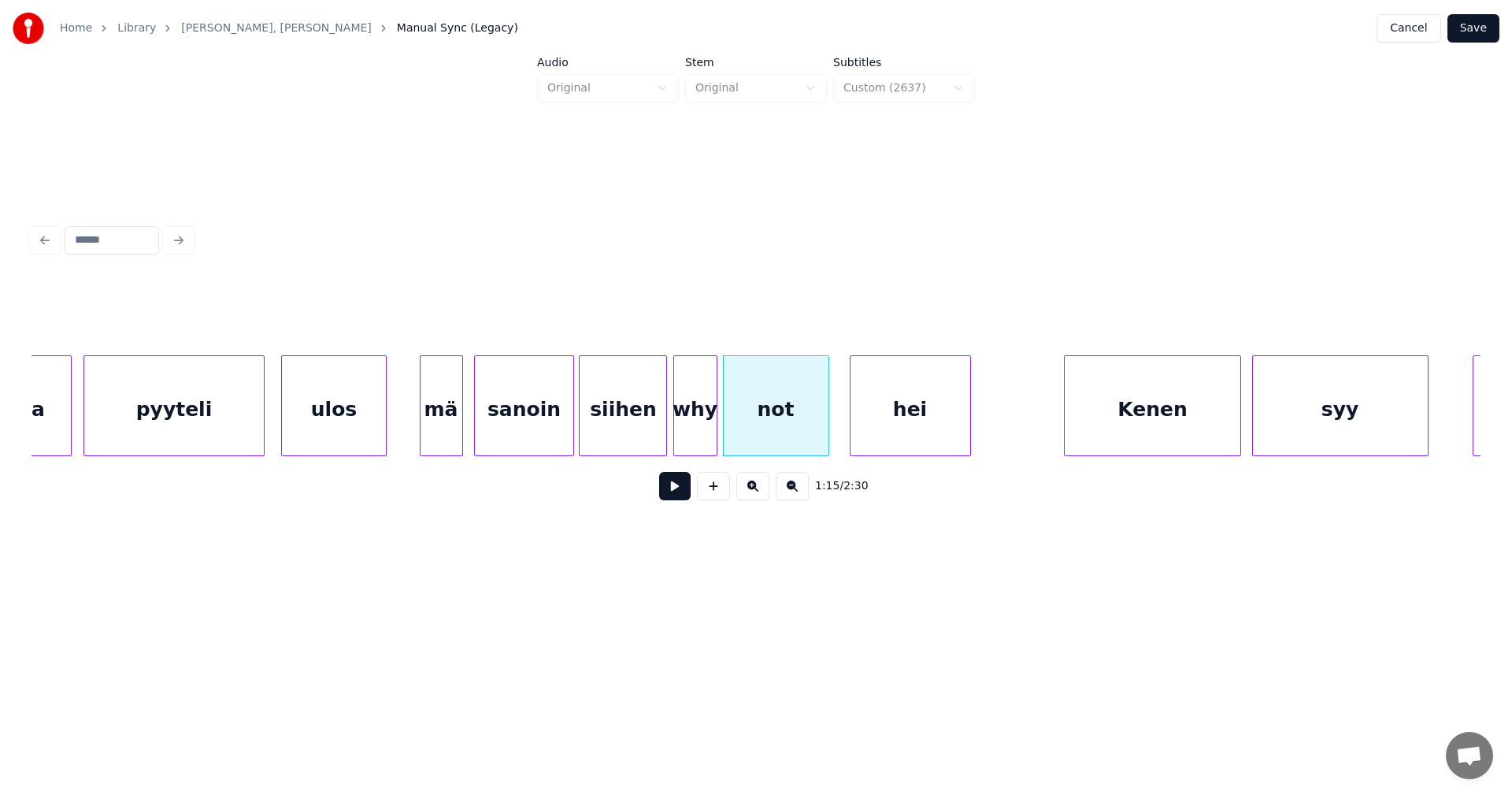
click at [874, 422] on div "hei" at bounding box center [910, 409] width 119 height 107
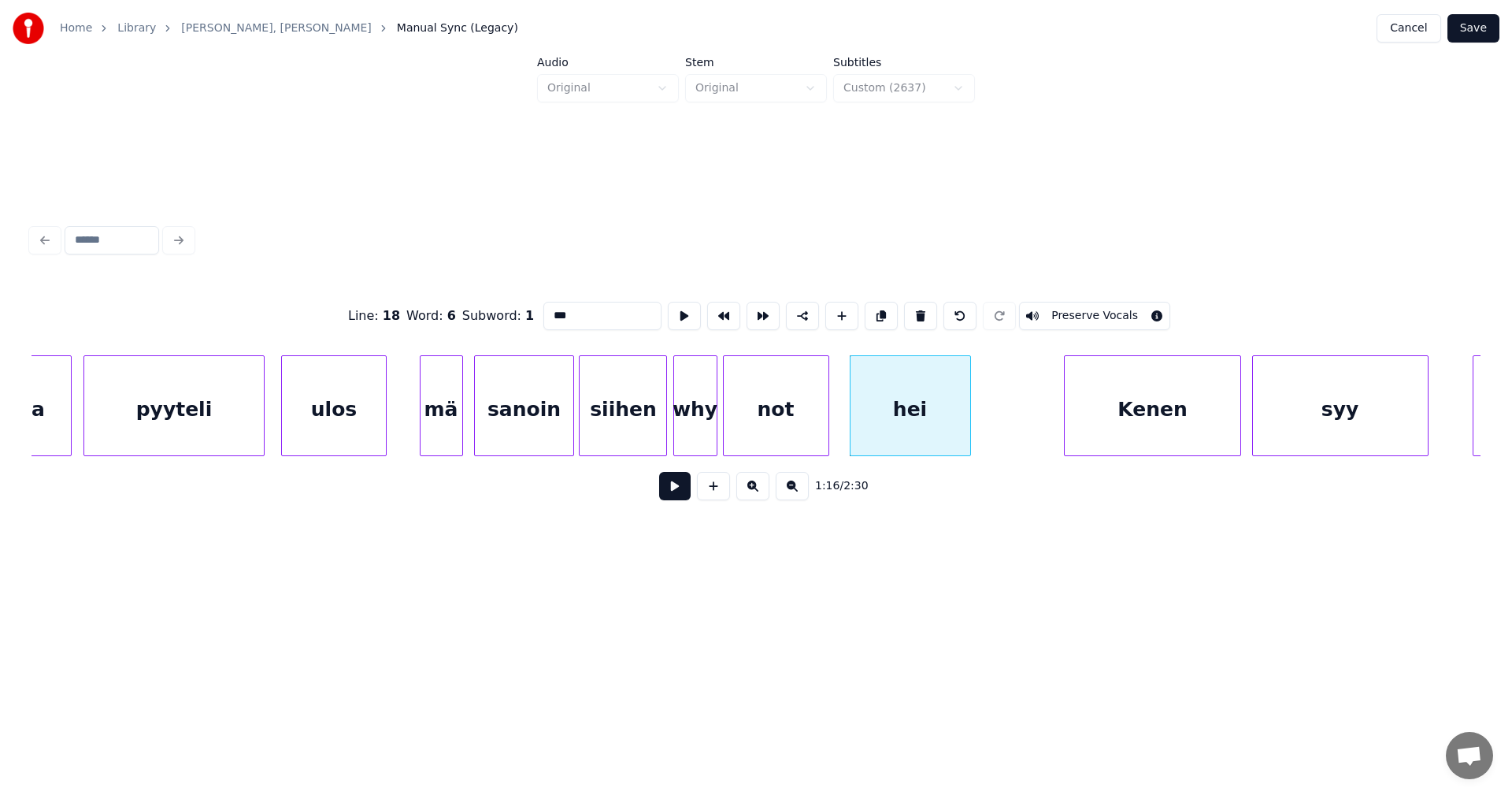
click at [802, 425] on div "not" at bounding box center [776, 409] width 105 height 107
type input "***"
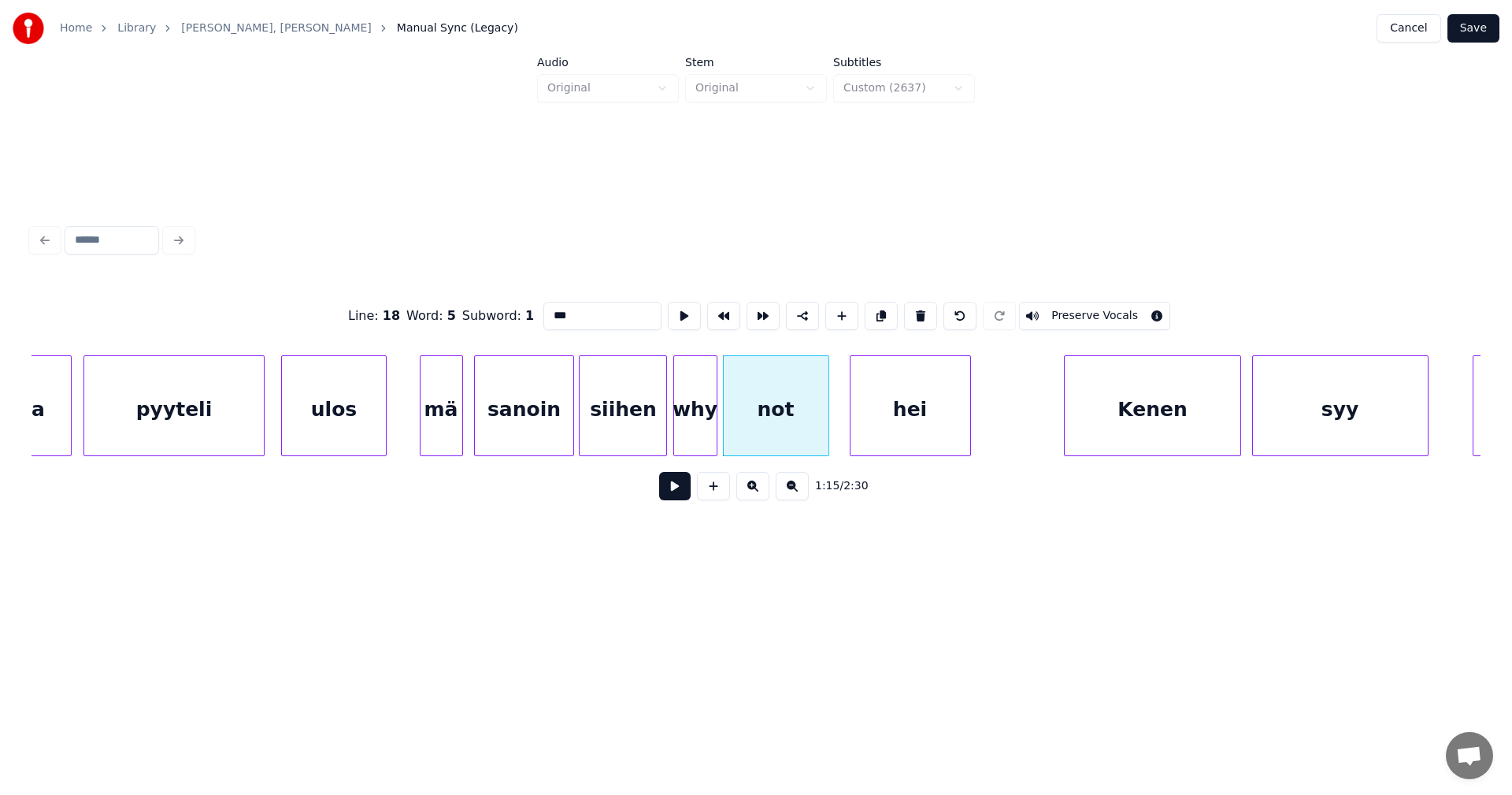
click at [678, 495] on button at bounding box center [674, 486] width 31 height 29
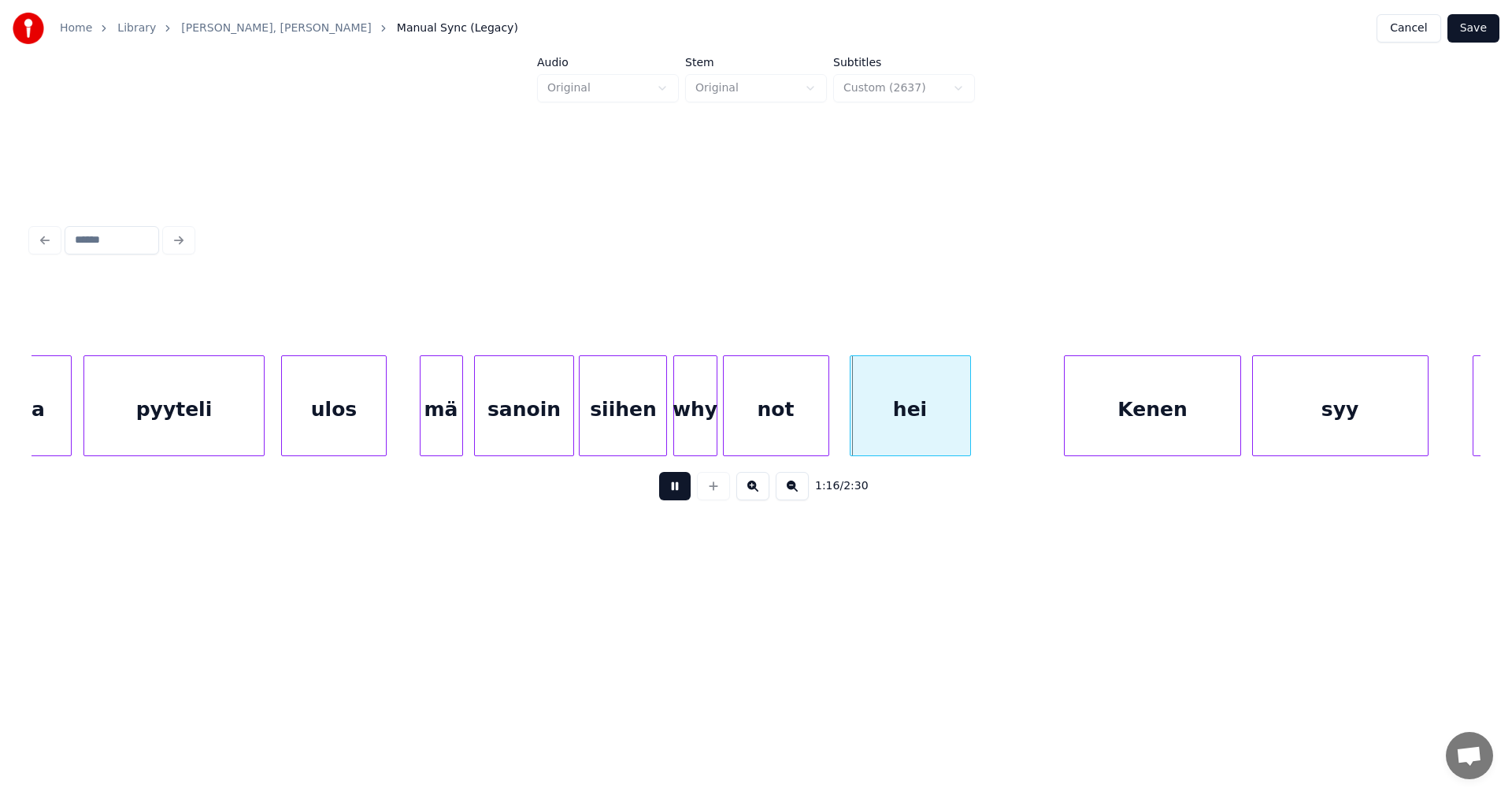
drag, startPoint x: 678, startPoint y: 495, endPoint x: 685, endPoint y: 473, distance: 23.1
click at [678, 494] on button at bounding box center [674, 486] width 31 height 29
click at [696, 438] on div "why" at bounding box center [695, 409] width 43 height 107
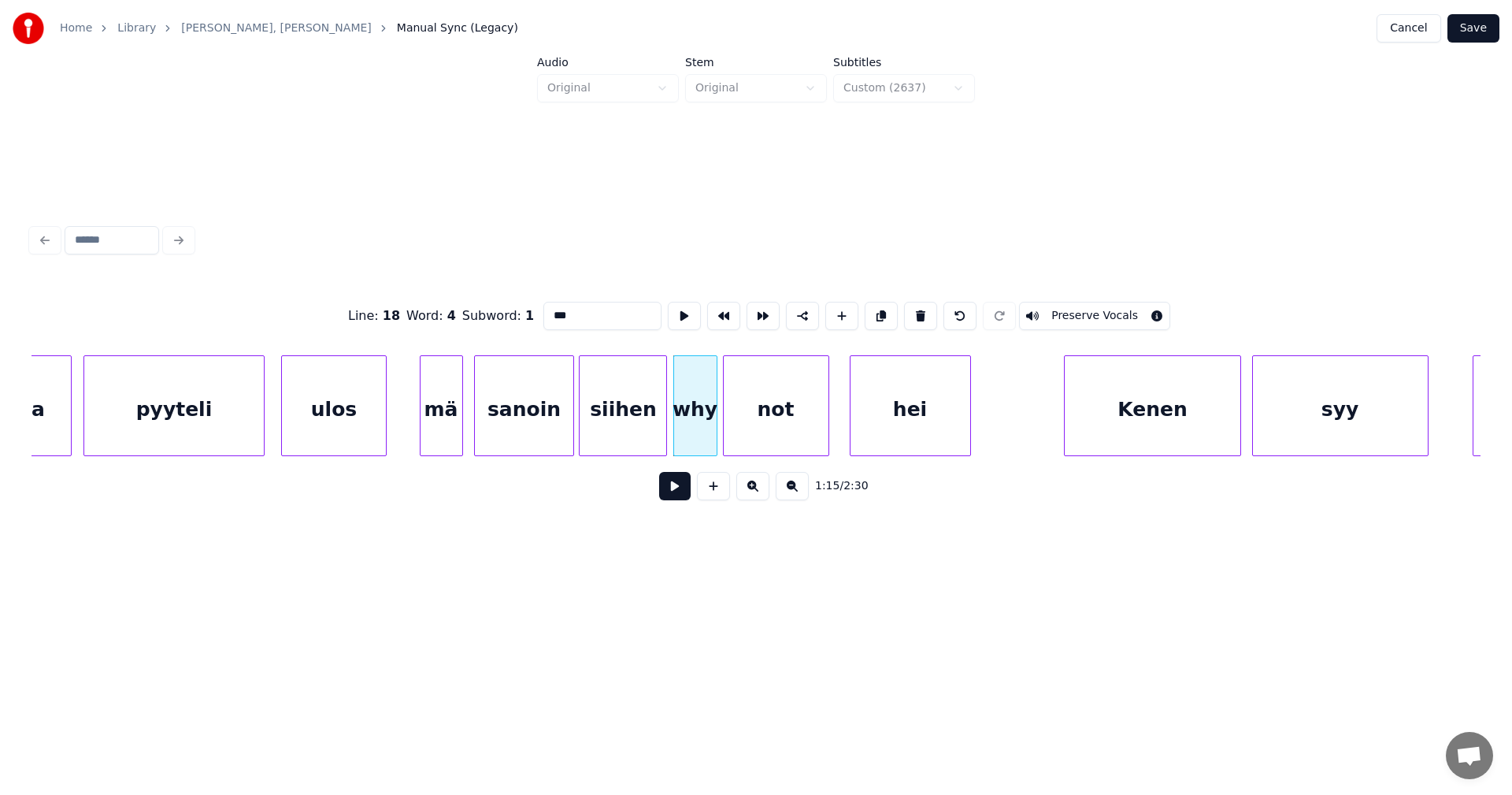
click at [681, 479] on button at bounding box center [674, 486] width 31 height 29
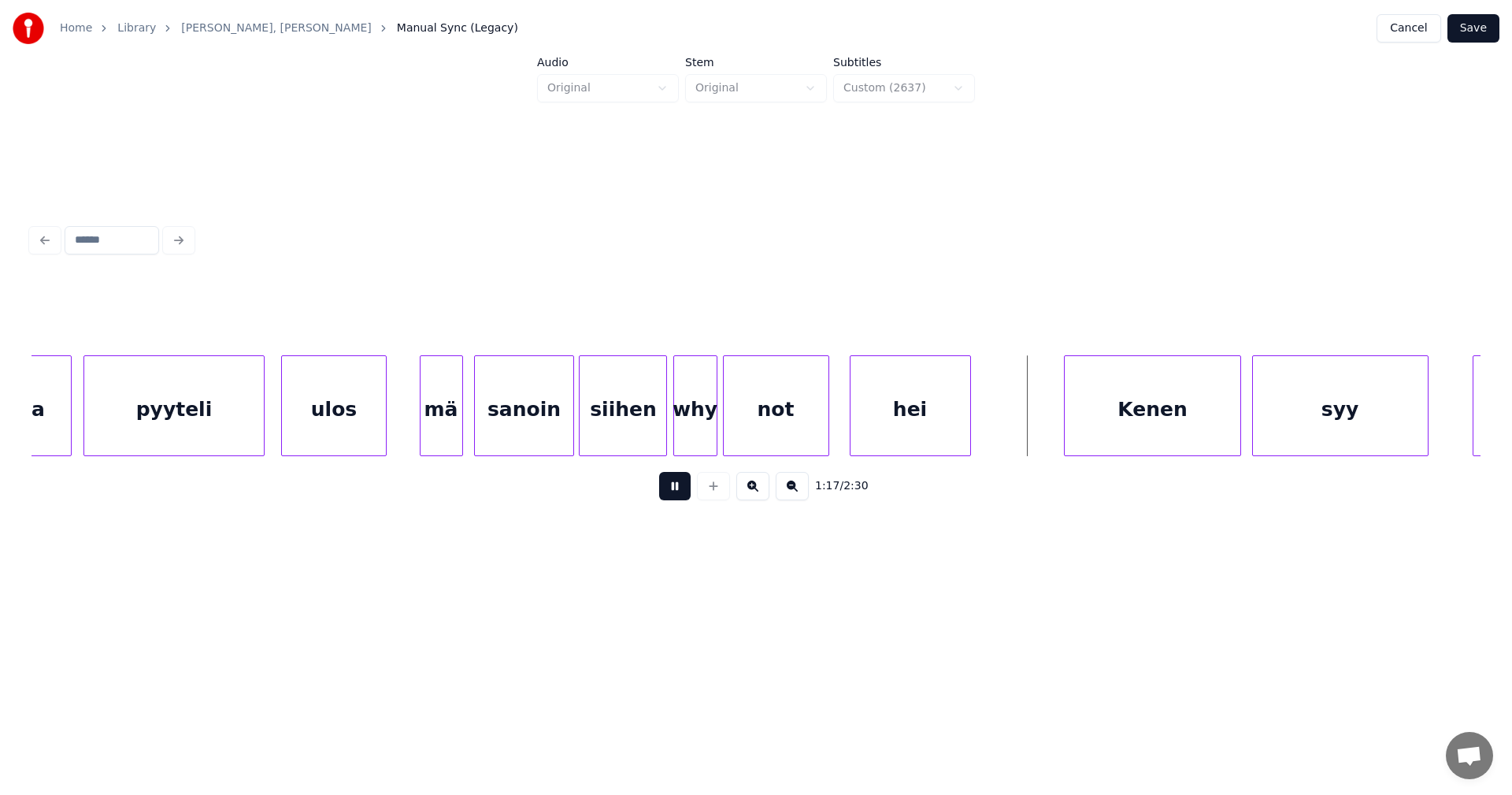
click at [681, 479] on button at bounding box center [674, 486] width 31 height 29
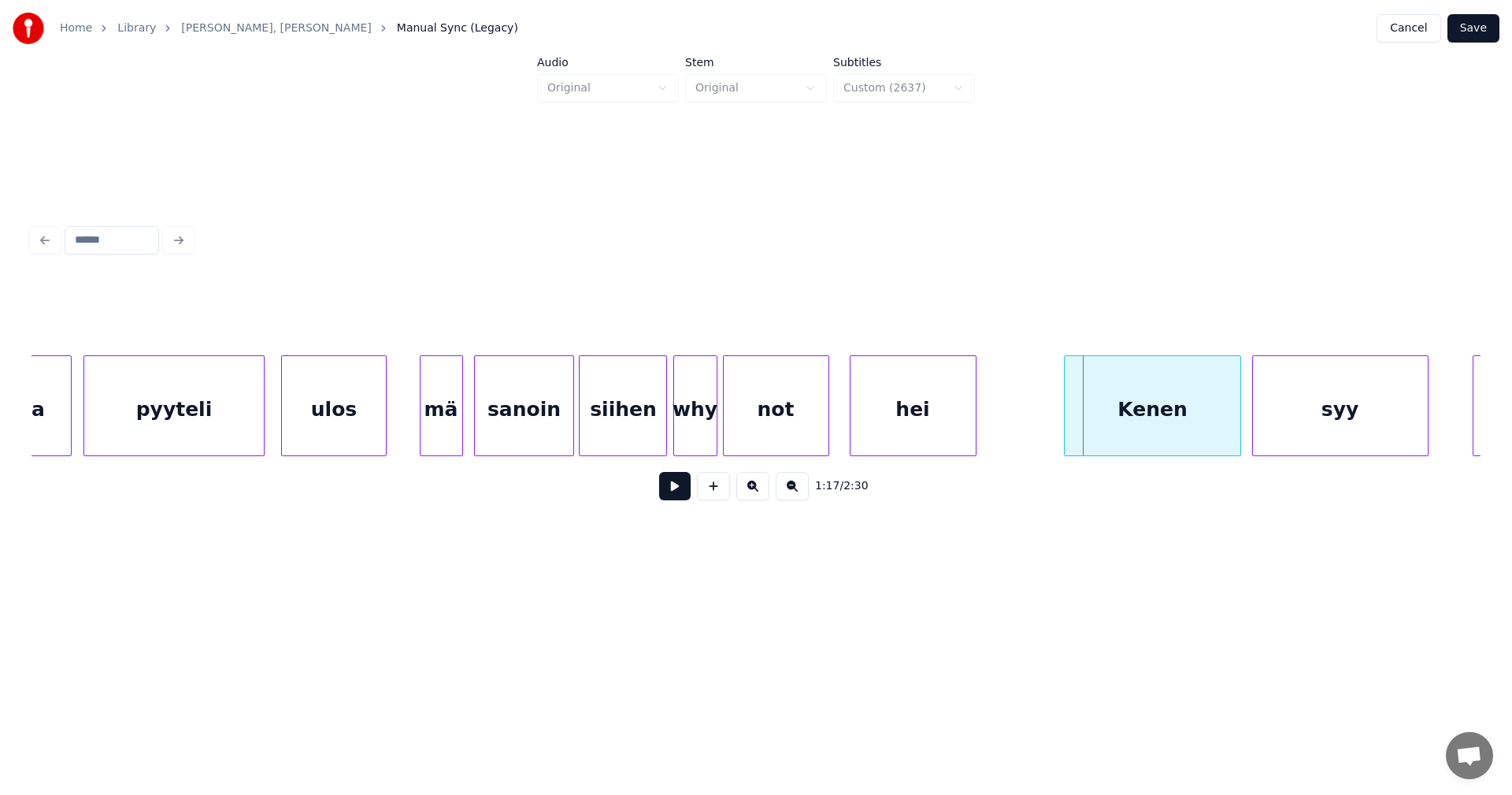
click at [971, 416] on div at bounding box center [973, 405] width 4 height 99
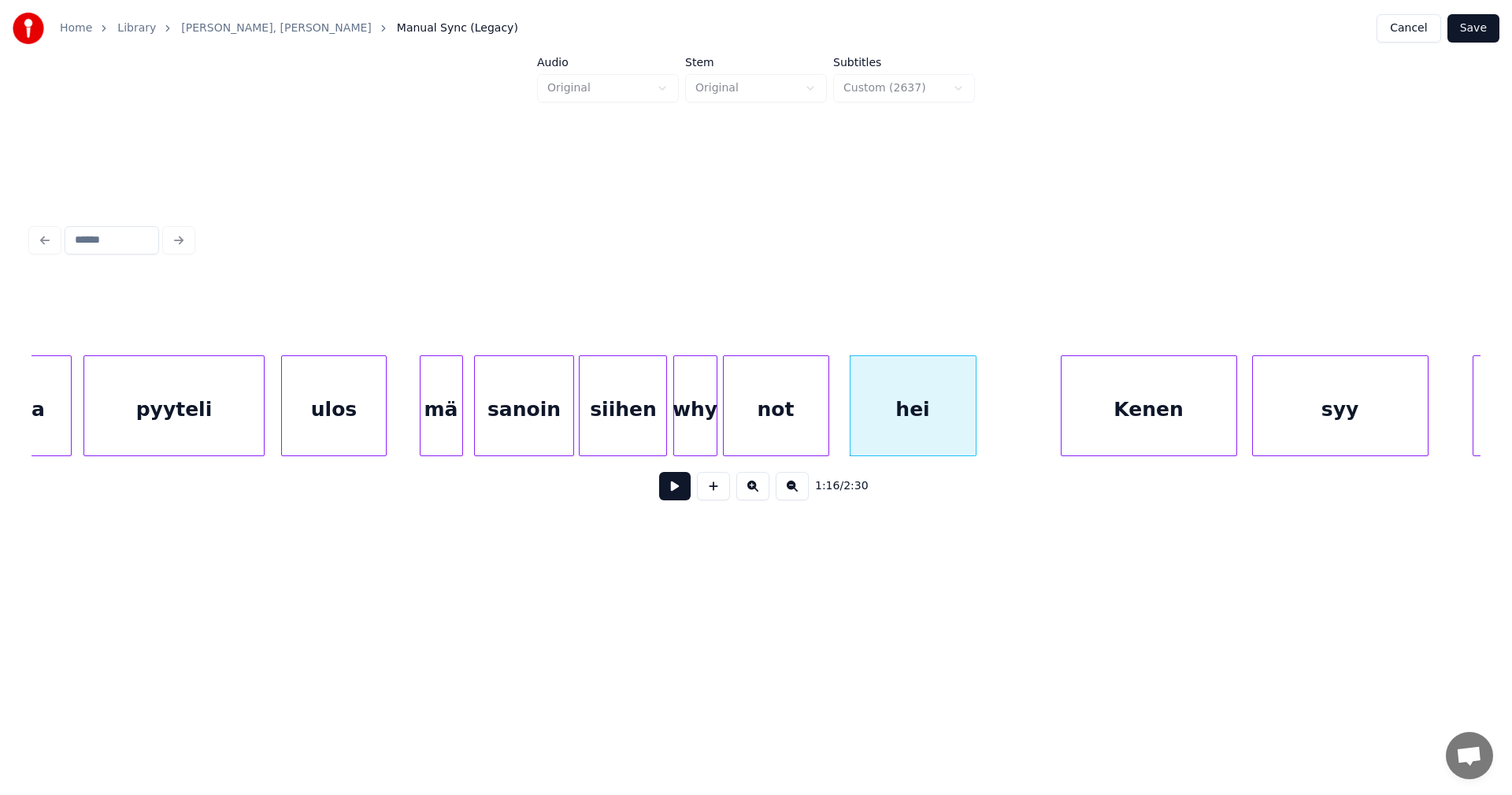
click at [1124, 414] on div "Kenen" at bounding box center [1148, 409] width 175 height 107
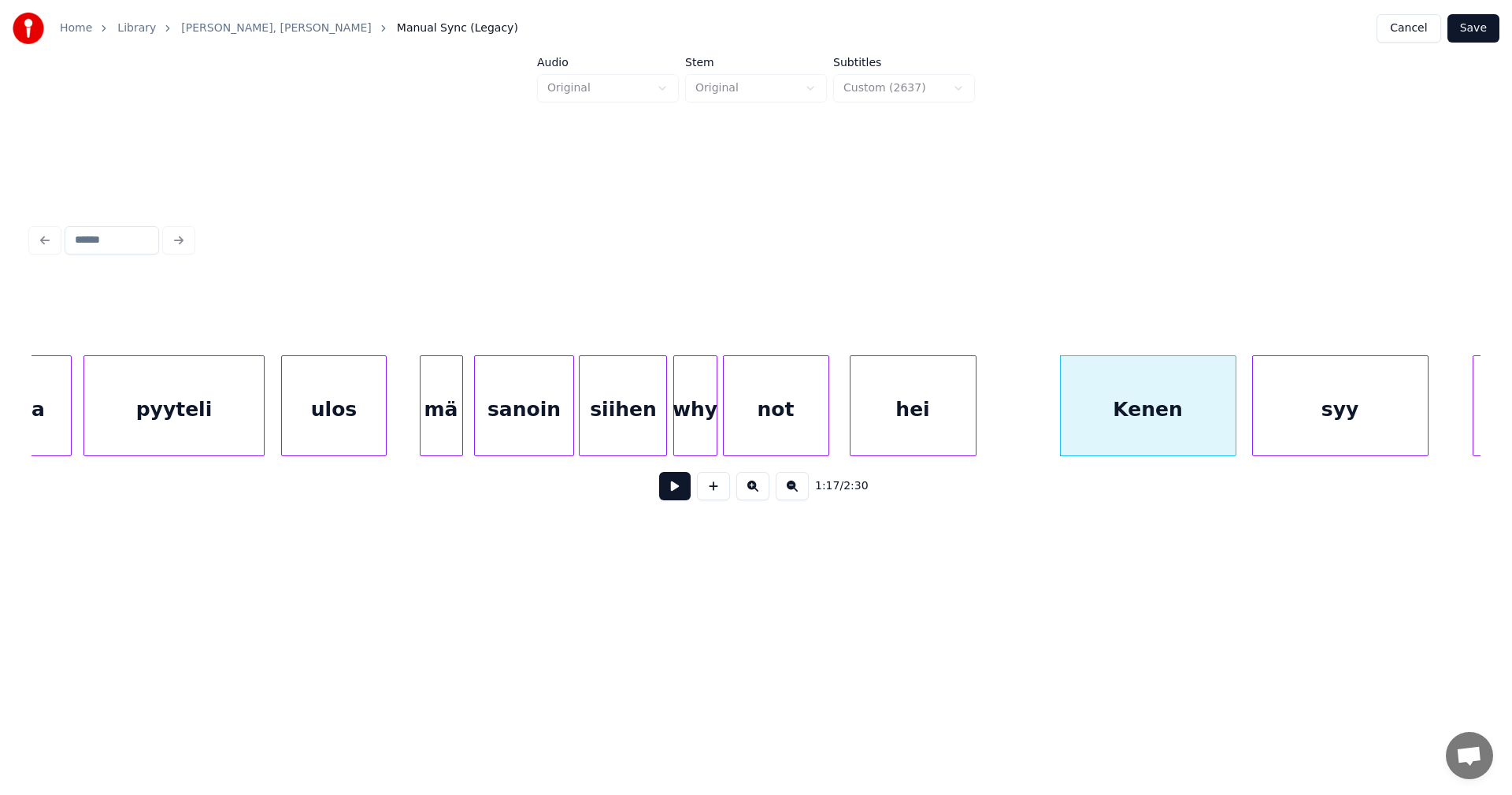
click at [683, 490] on button at bounding box center [674, 486] width 31 height 29
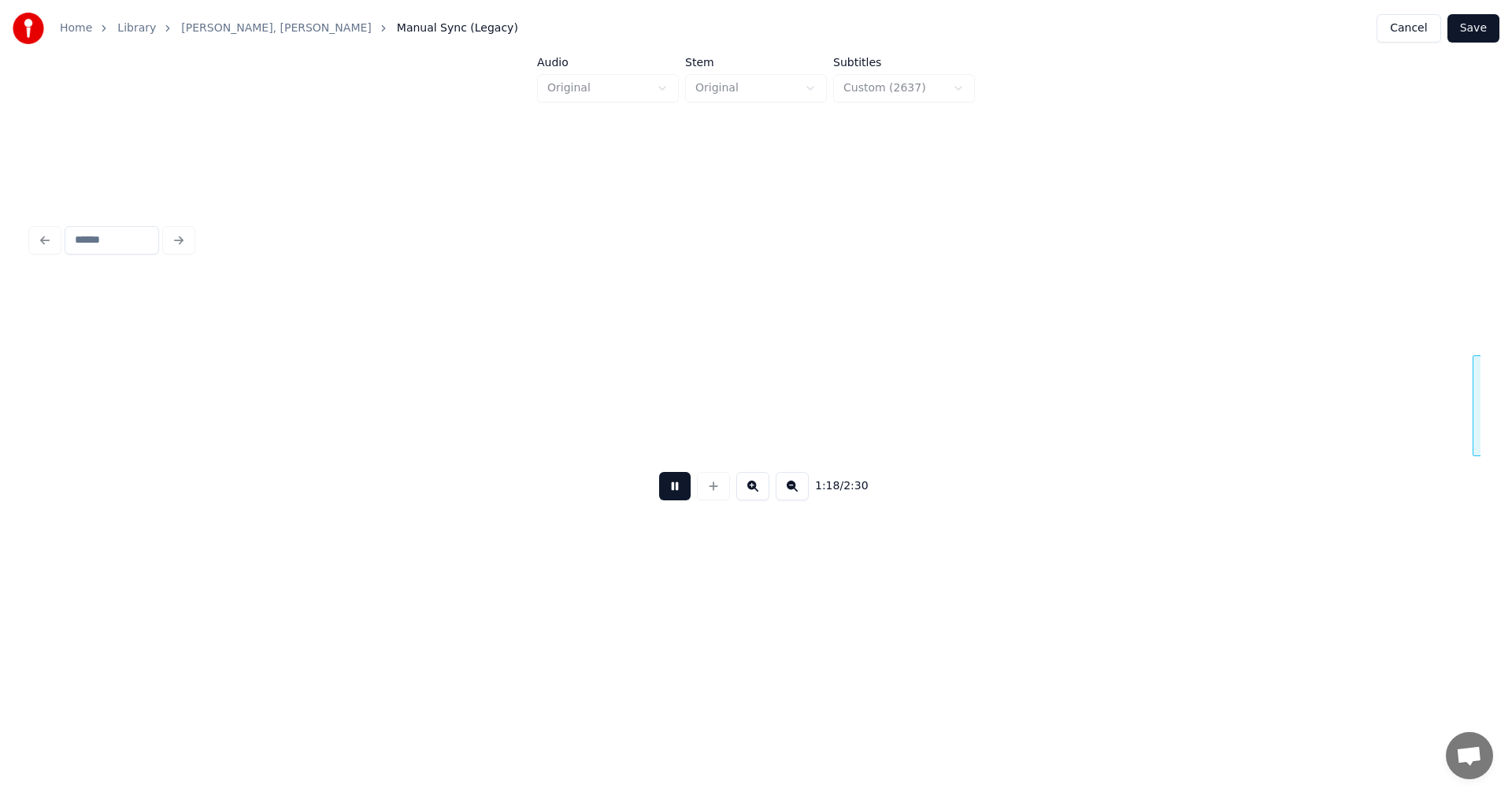
scroll to position [0, 21694]
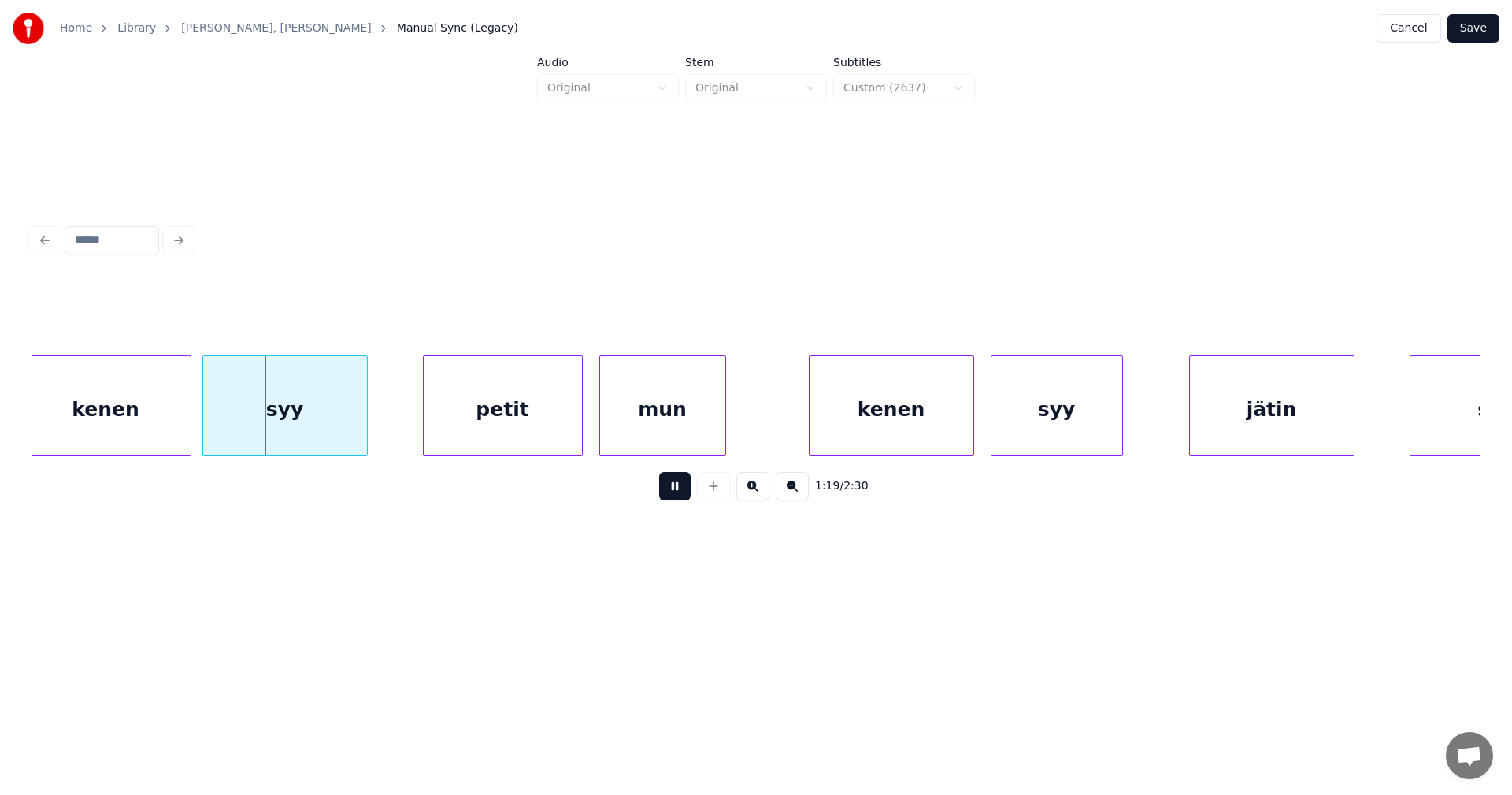
drag, startPoint x: 683, startPoint y: 490, endPoint x: 621, endPoint y: 484, distance: 62.3
click at [682, 489] on button at bounding box center [674, 486] width 31 height 29
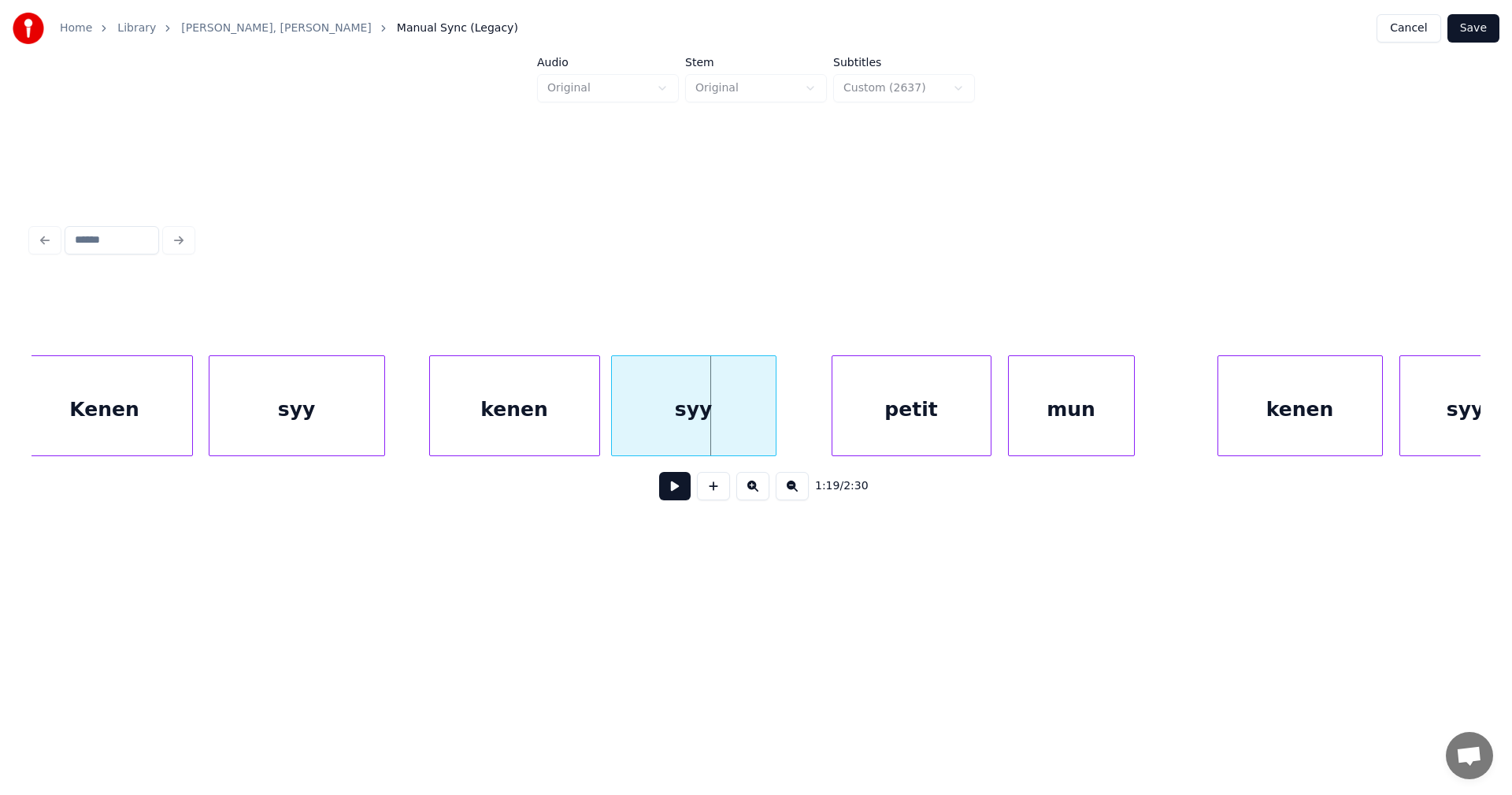
scroll to position [0, 21284]
click at [305, 395] on div "syy" at bounding box center [298, 409] width 175 height 107
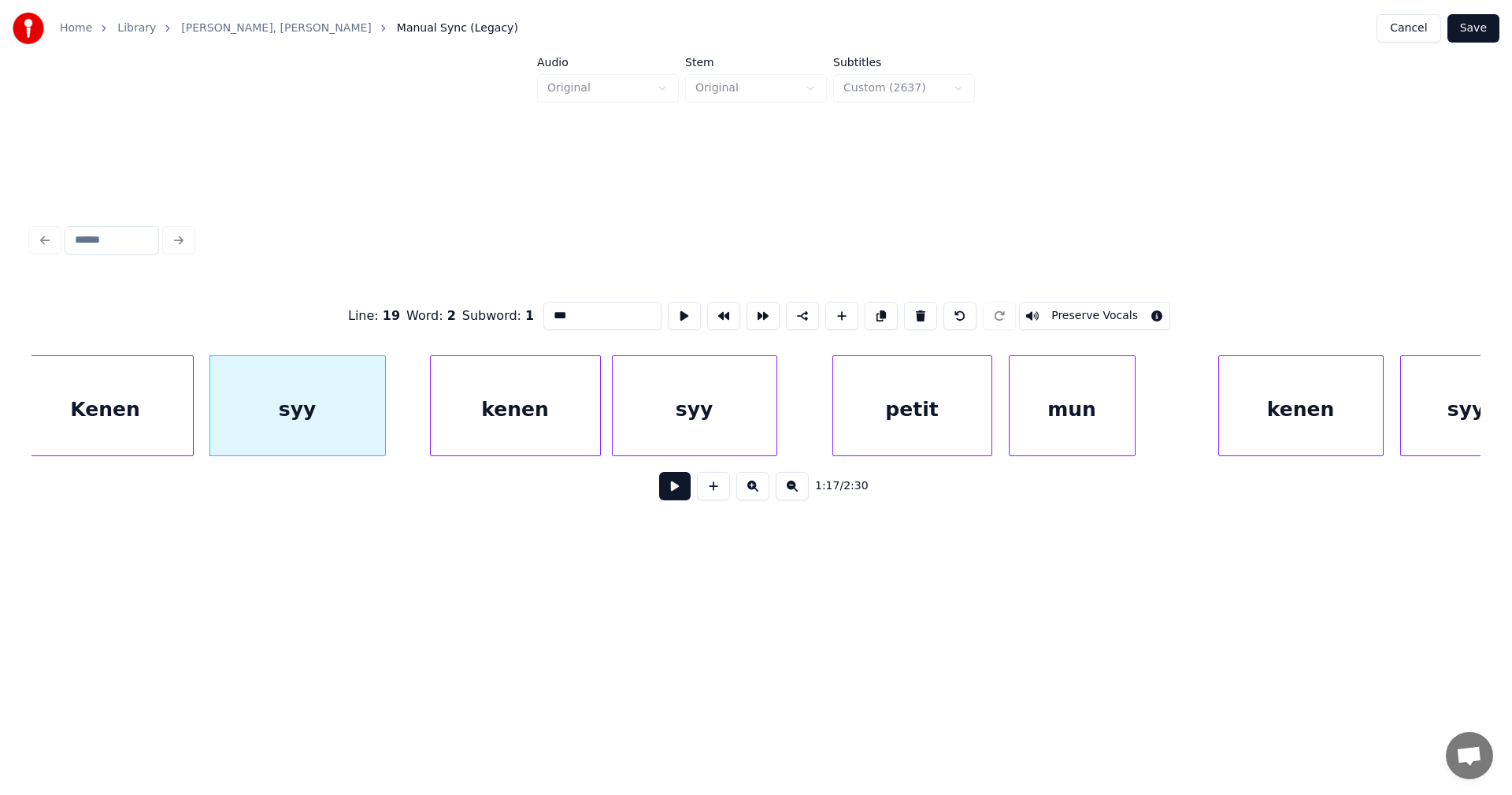
click at [680, 489] on button at bounding box center [674, 486] width 31 height 29
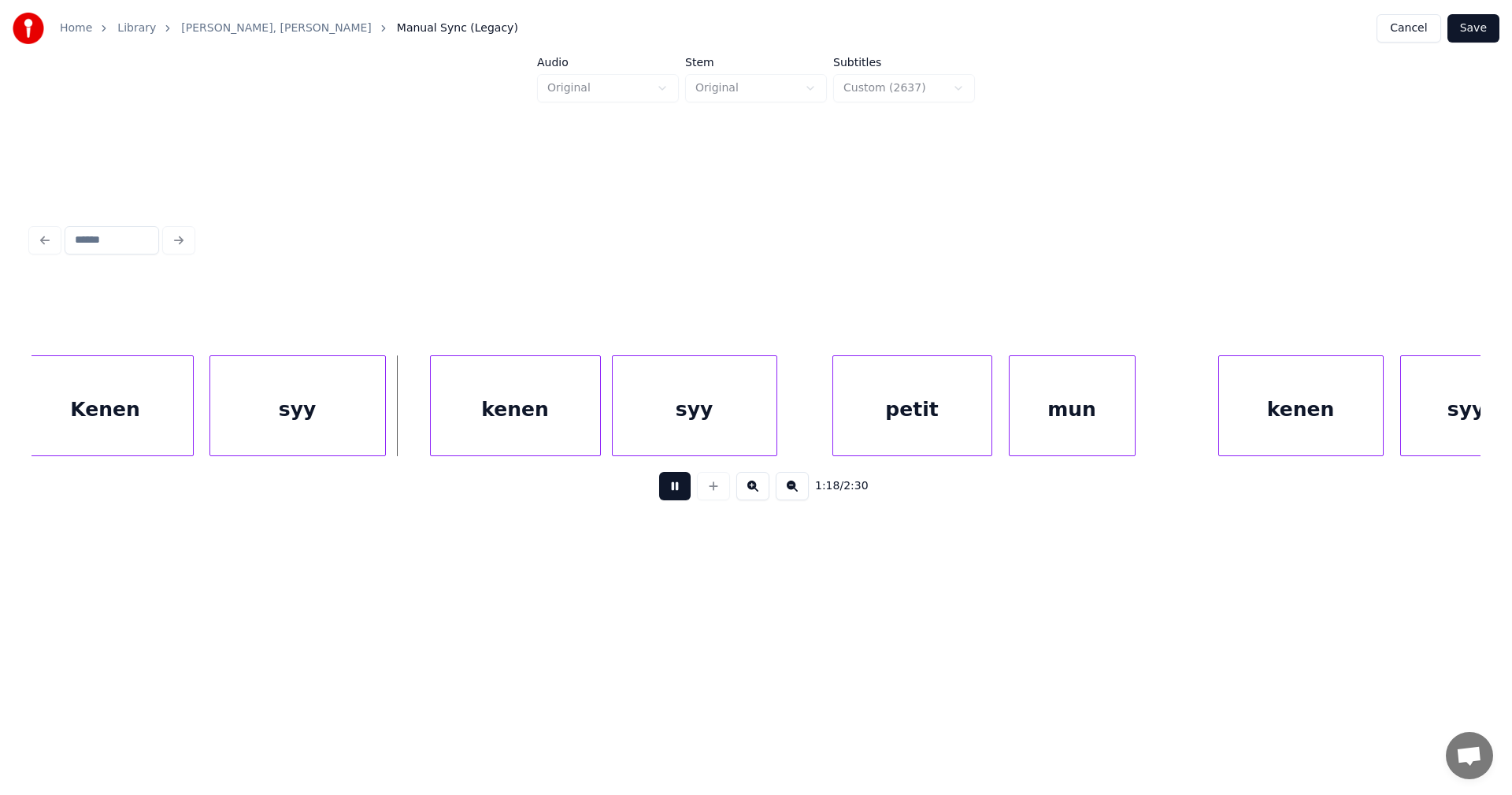
click at [679, 489] on button at bounding box center [674, 486] width 31 height 29
click at [410, 420] on div at bounding box center [409, 405] width 4 height 99
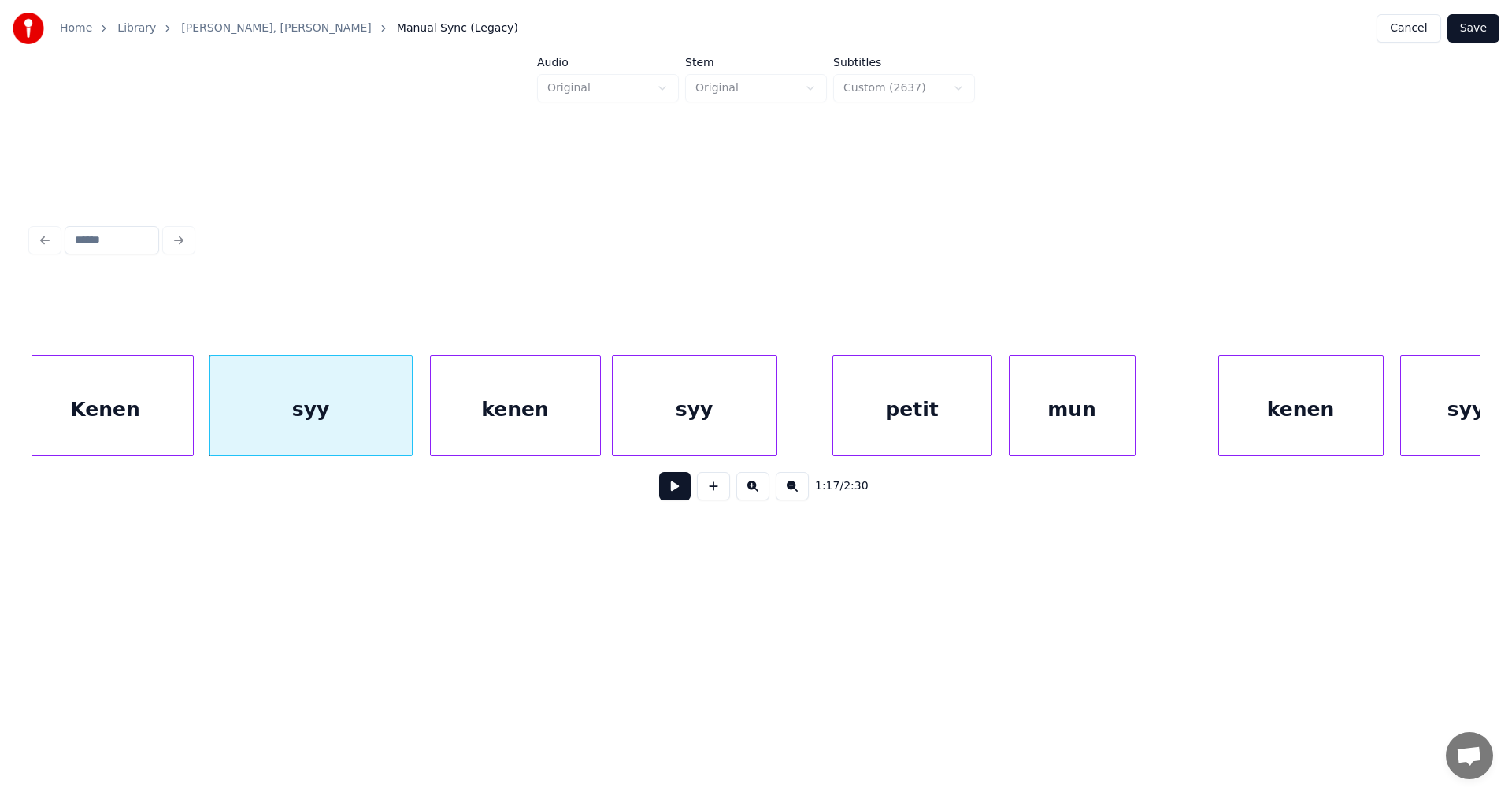
click at [539, 429] on div "kenen" at bounding box center [515, 409] width 169 height 107
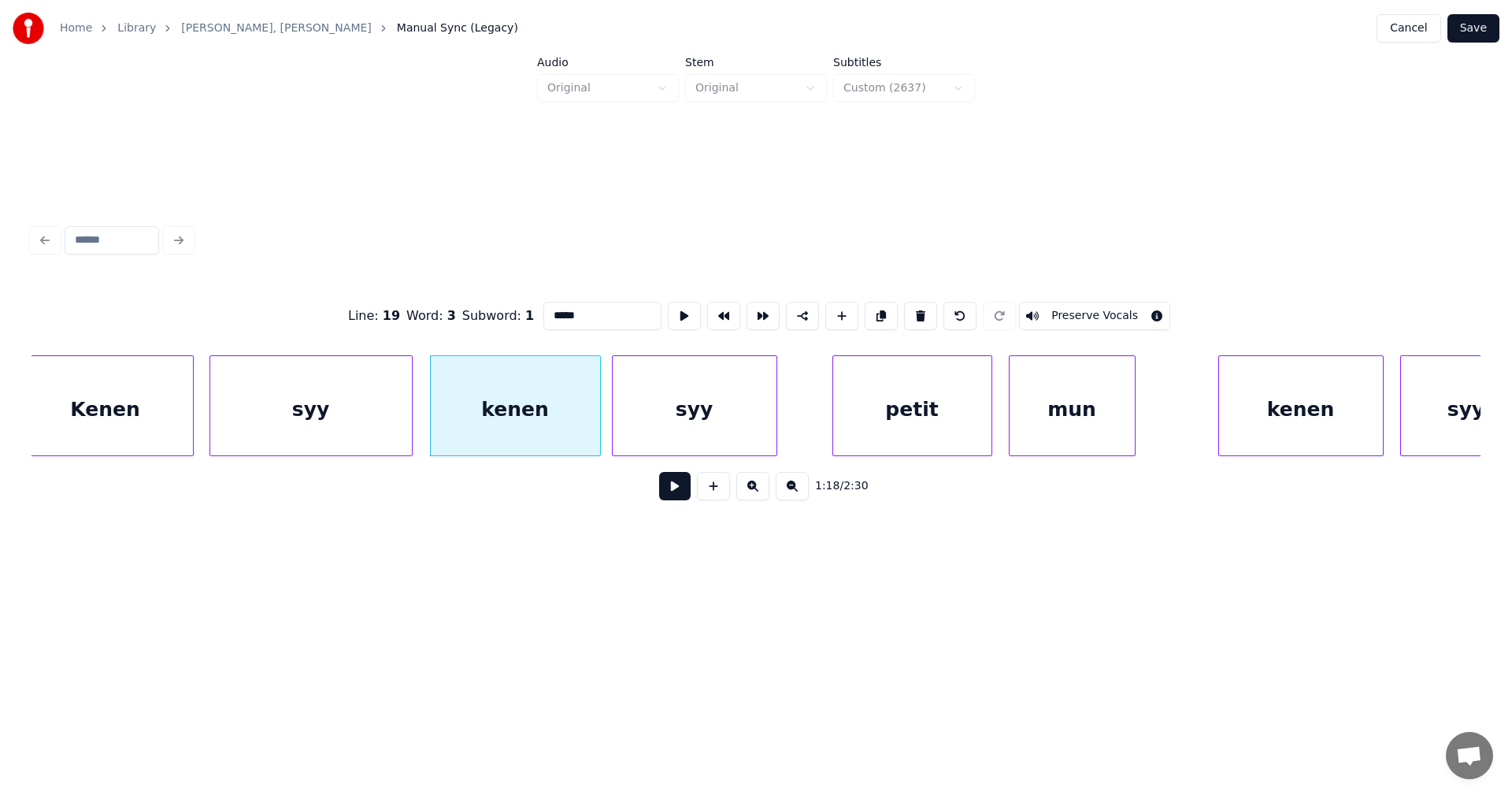
click at [674, 494] on button at bounding box center [674, 486] width 31 height 29
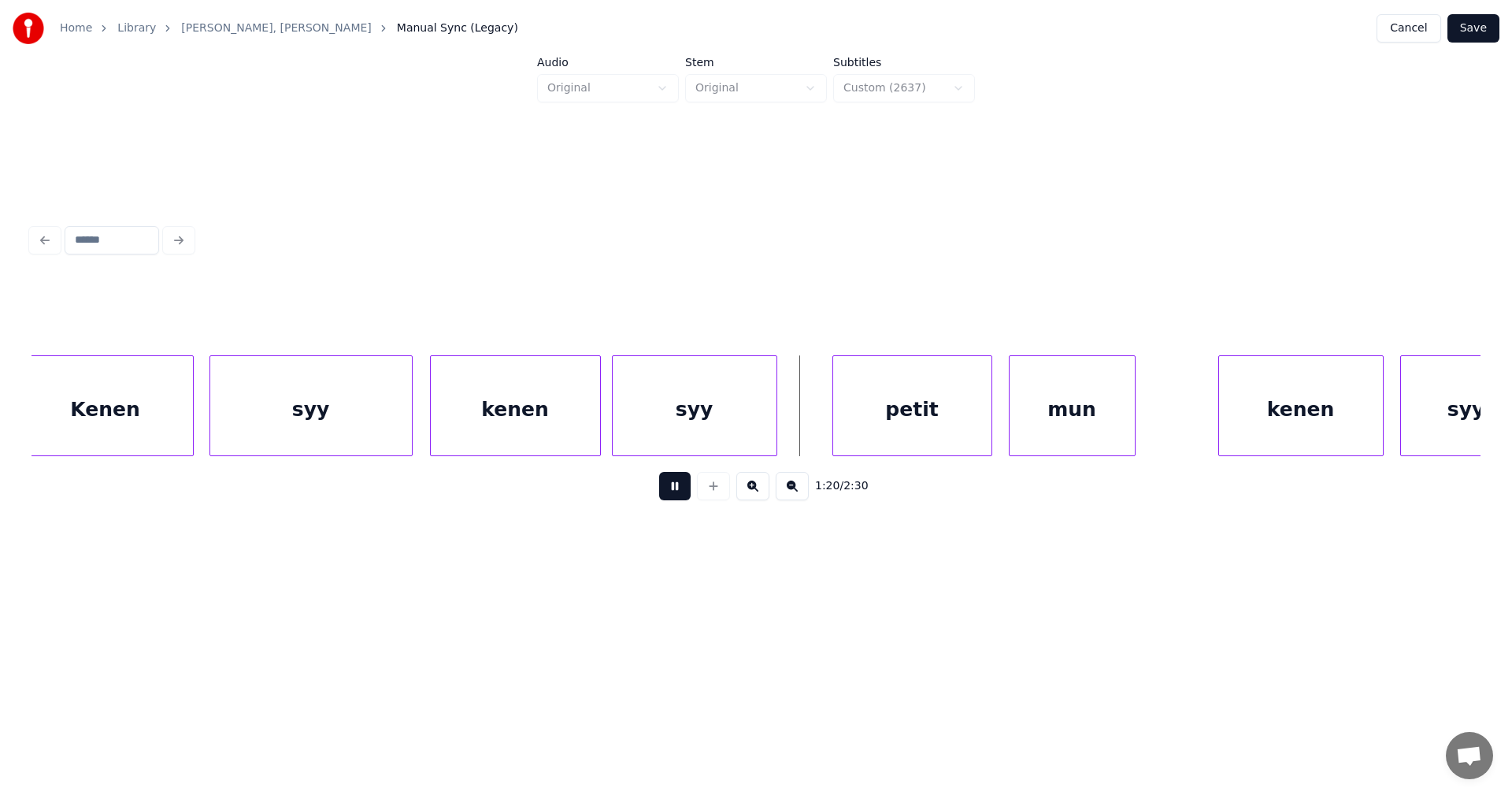
click at [674, 491] on button at bounding box center [674, 486] width 31 height 29
click at [806, 414] on div at bounding box center [804, 405] width 4 height 99
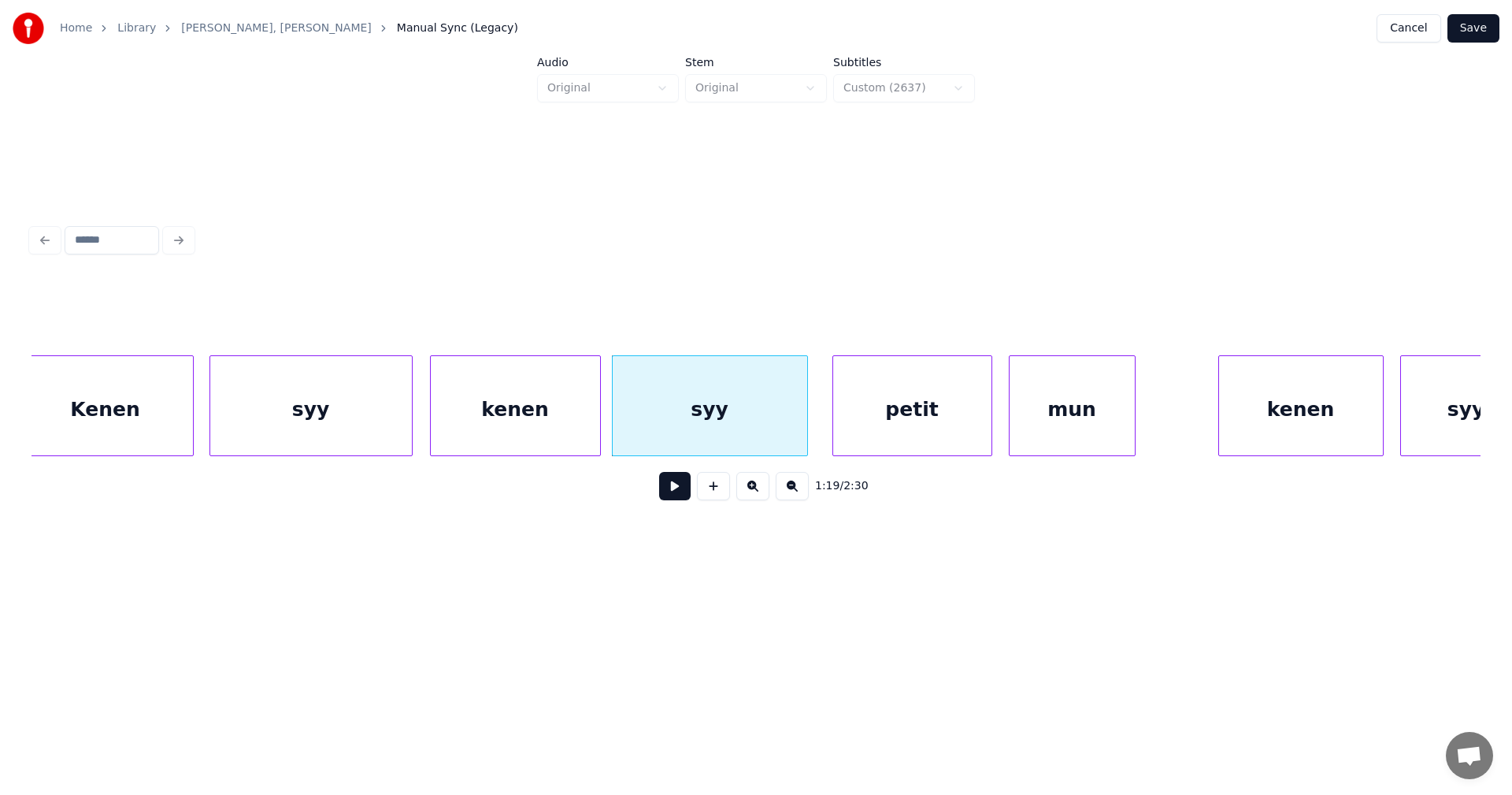
click at [678, 497] on button at bounding box center [674, 486] width 31 height 29
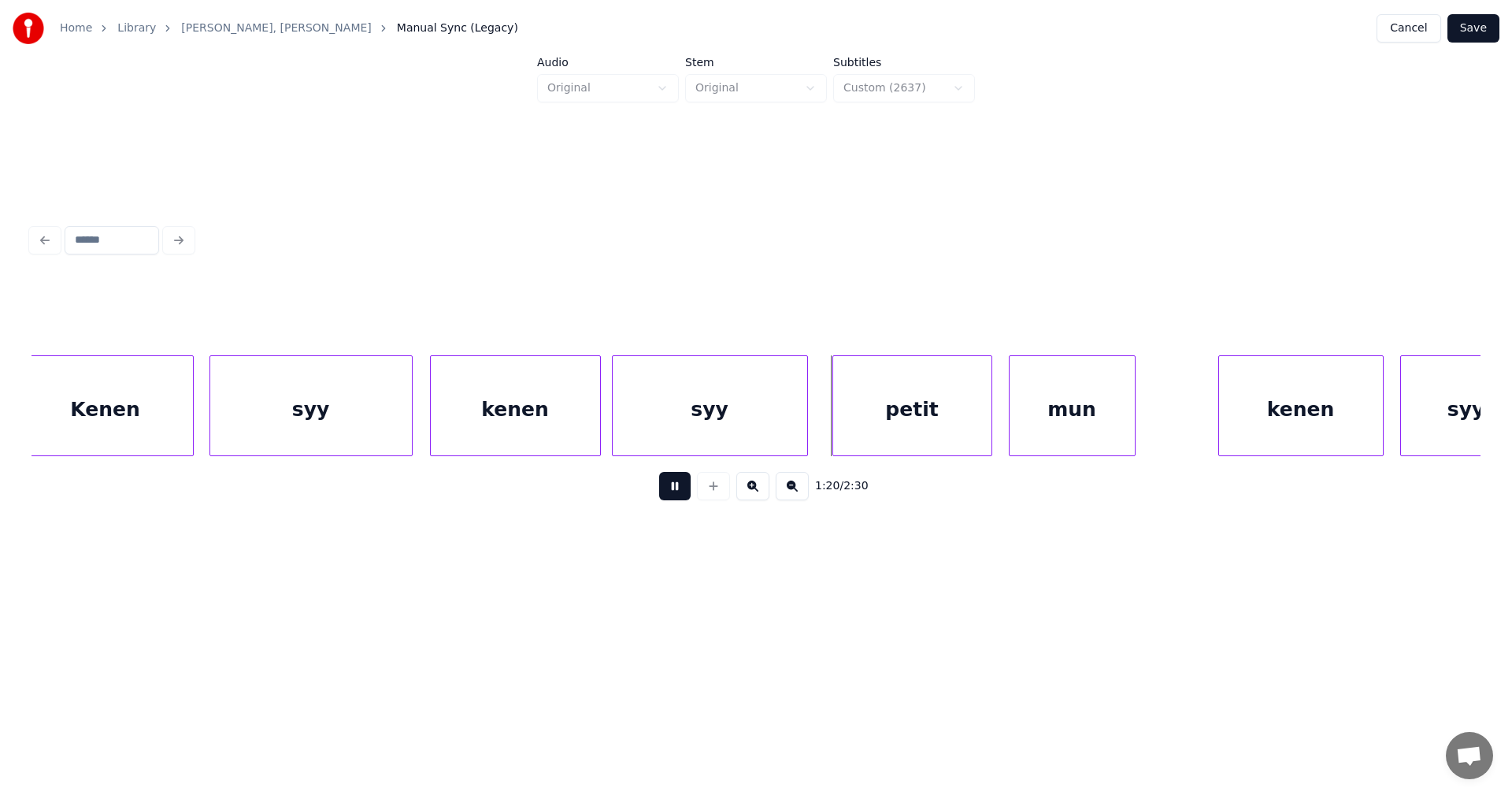
drag, startPoint x: 678, startPoint y: 497, endPoint x: 803, endPoint y: 447, distance: 134.6
click at [680, 497] on button at bounding box center [674, 486] width 31 height 29
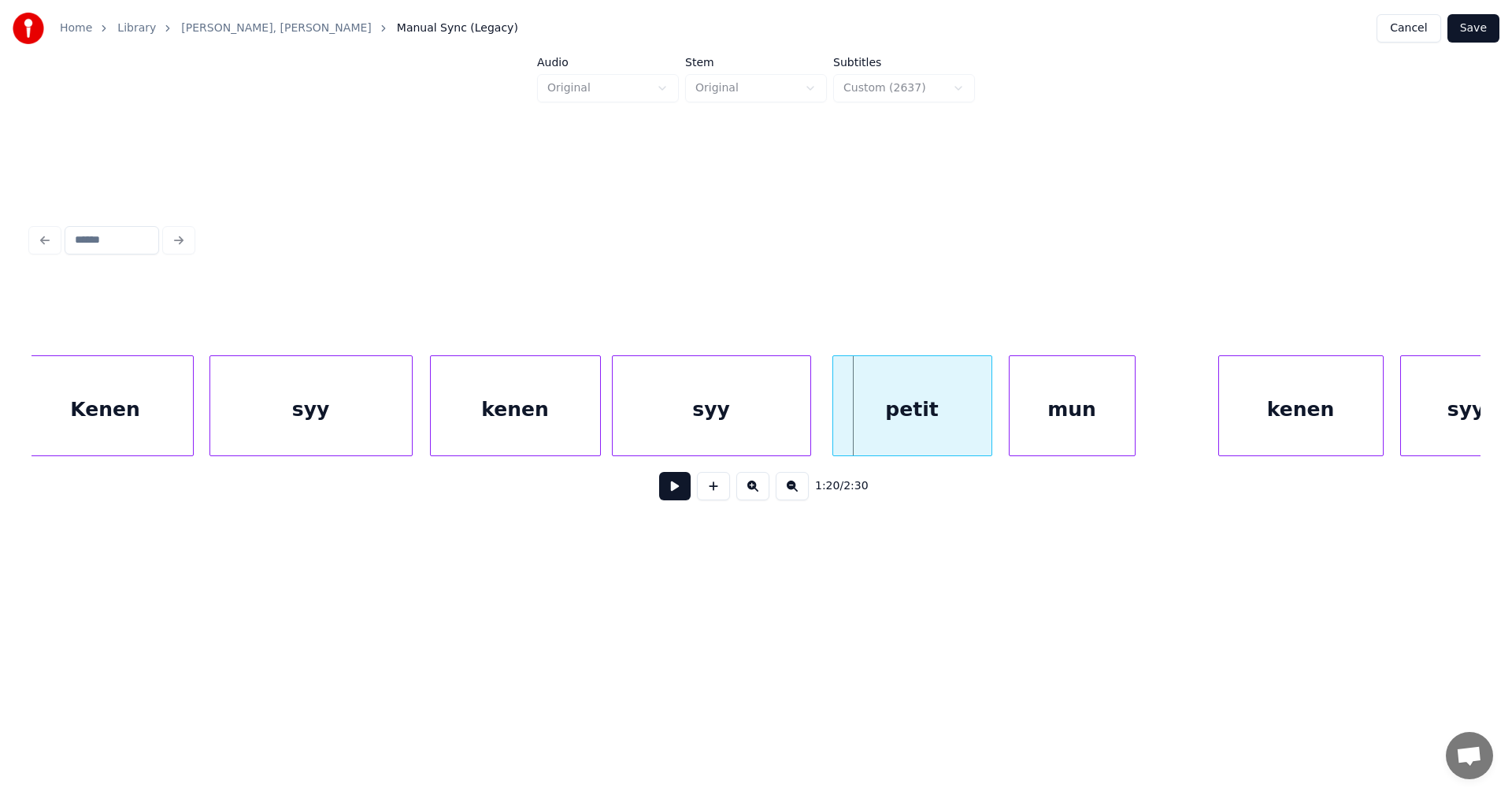
click at [806, 433] on div at bounding box center [807, 405] width 4 height 99
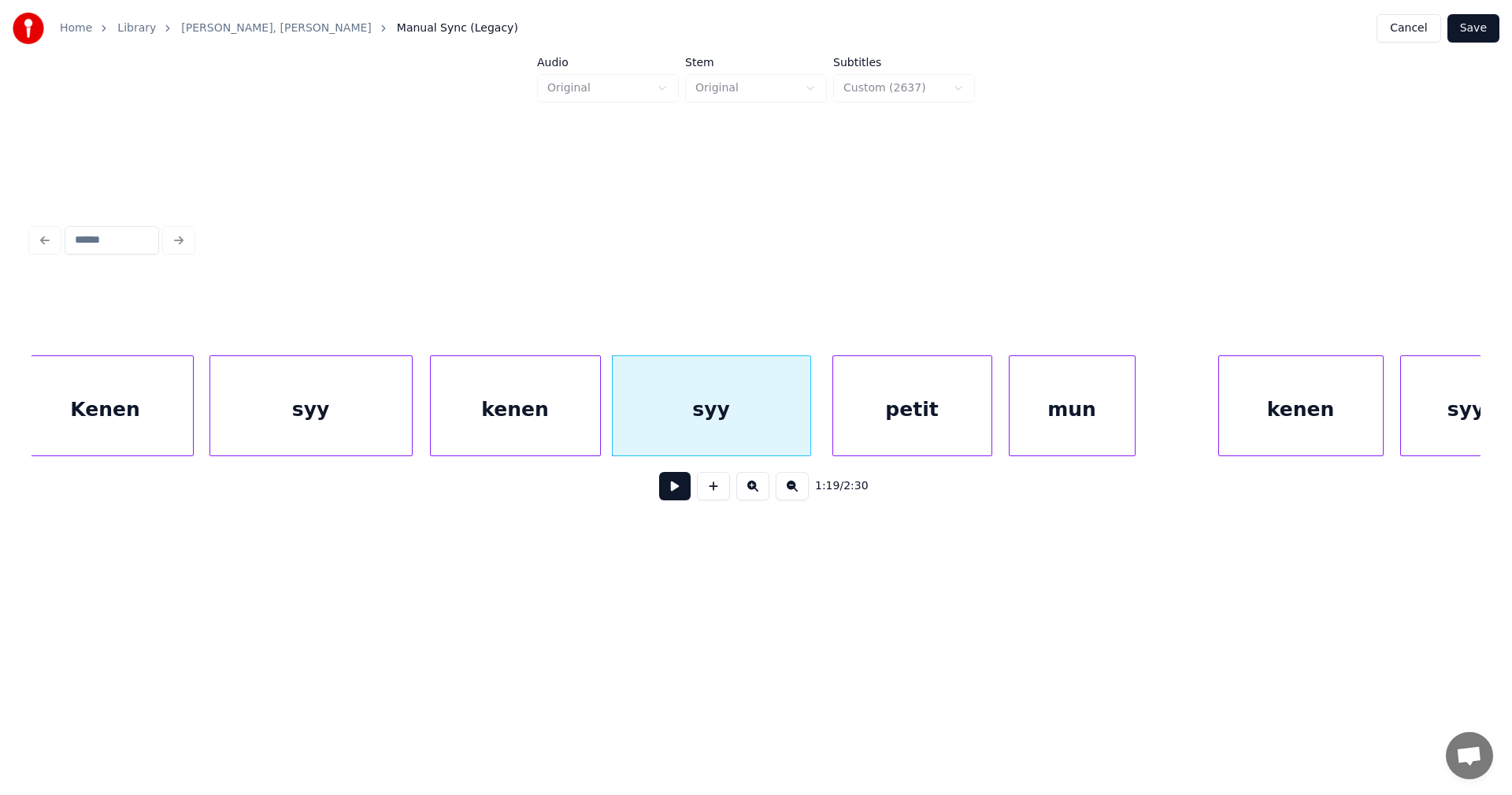
click at [684, 496] on button at bounding box center [674, 486] width 31 height 29
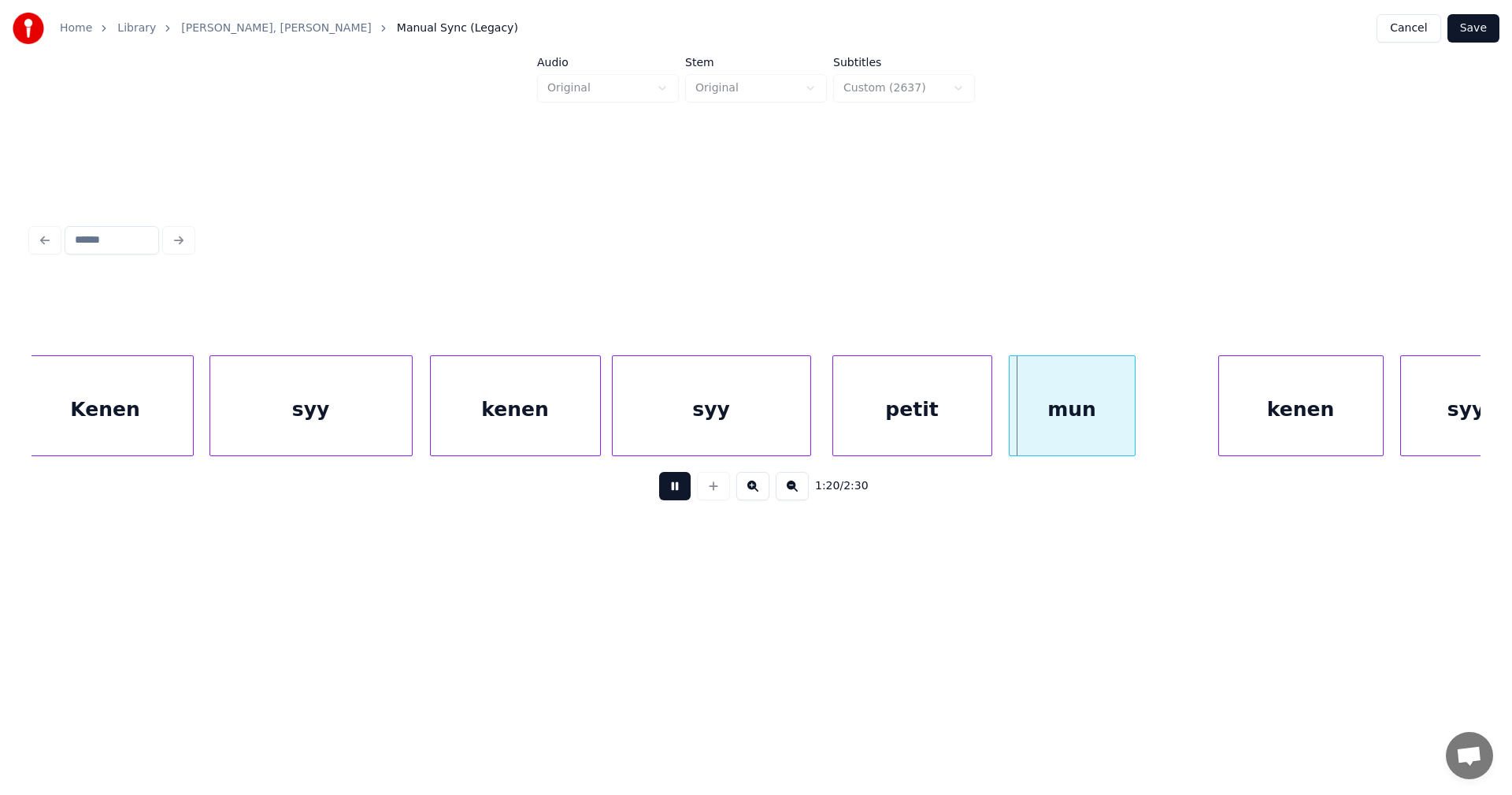
click at [684, 496] on button at bounding box center [674, 486] width 31 height 29
click at [1052, 421] on div "mun" at bounding box center [1072, 409] width 126 height 107
click at [1279, 410] on div "kenen" at bounding box center [1301, 409] width 164 height 107
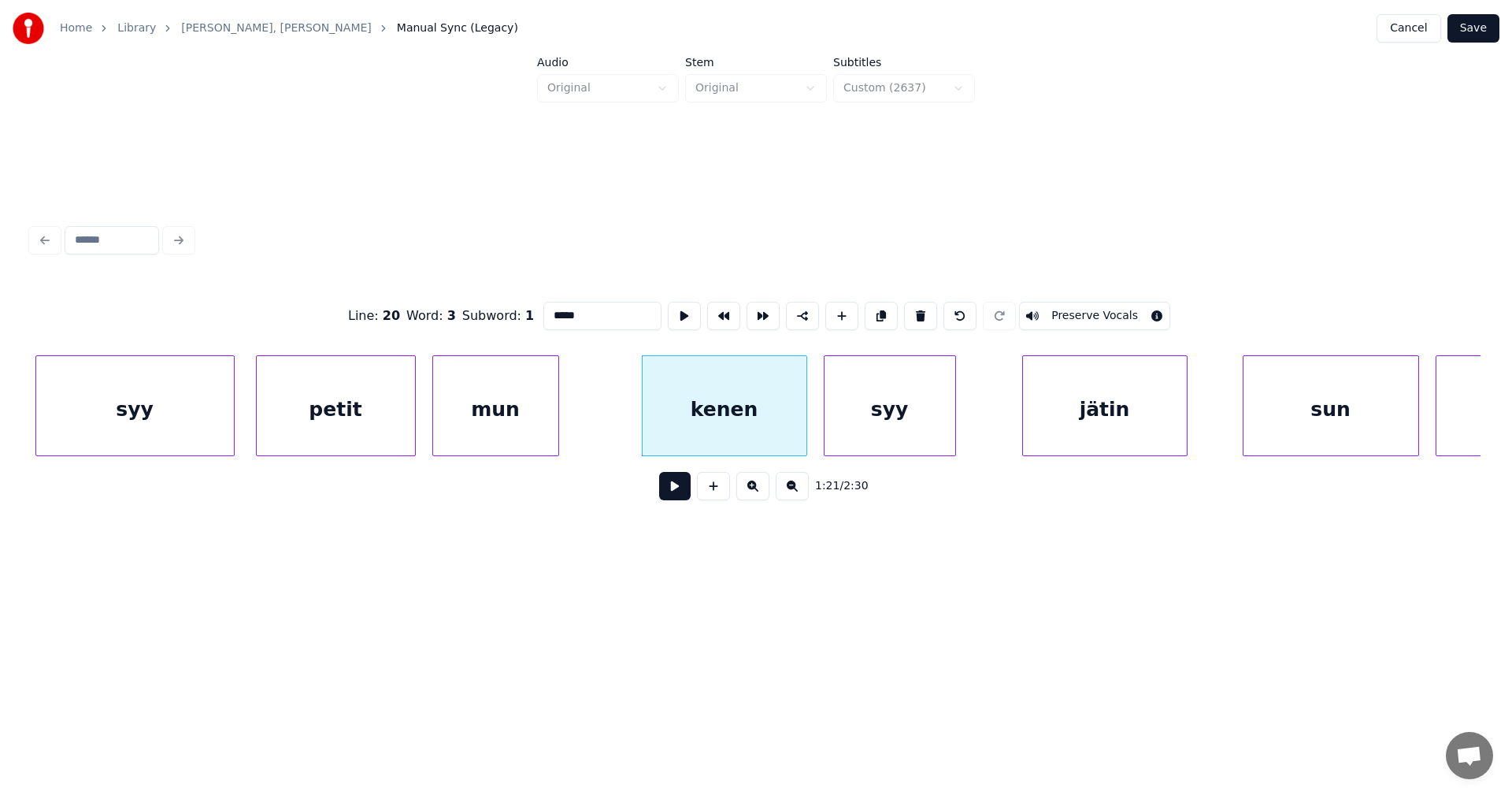
scroll to position [0, 21883]
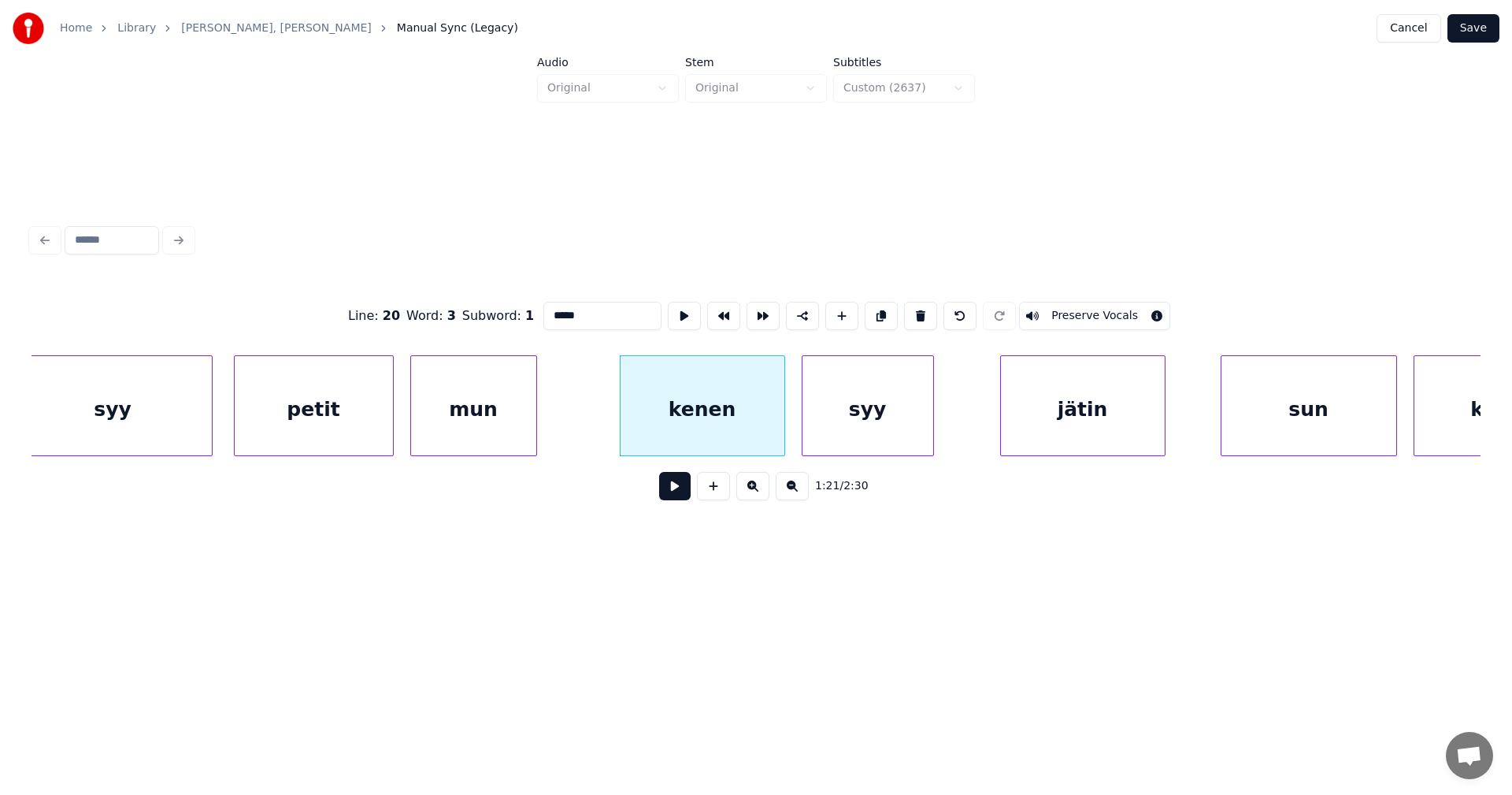
click at [460, 424] on div "mun" at bounding box center [473, 409] width 126 height 107
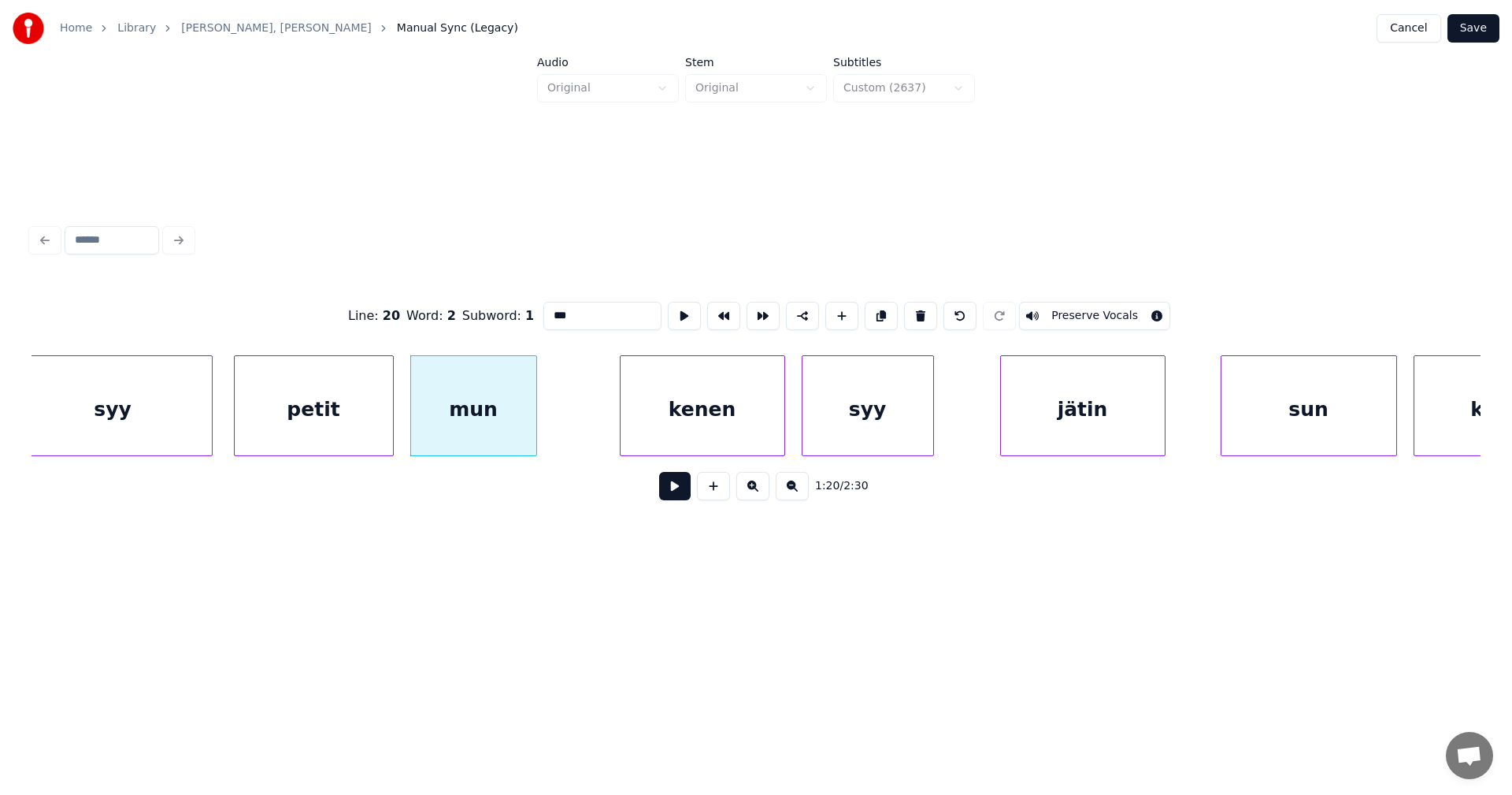
click at [576, 317] on input "***" at bounding box center [602, 316] width 119 height 29
type input "****"
click at [666, 497] on button at bounding box center [674, 486] width 31 height 29
drag, startPoint x: 666, startPoint y: 497, endPoint x: 657, endPoint y: 487, distance: 13.5
click at [666, 494] on button at bounding box center [674, 486] width 31 height 29
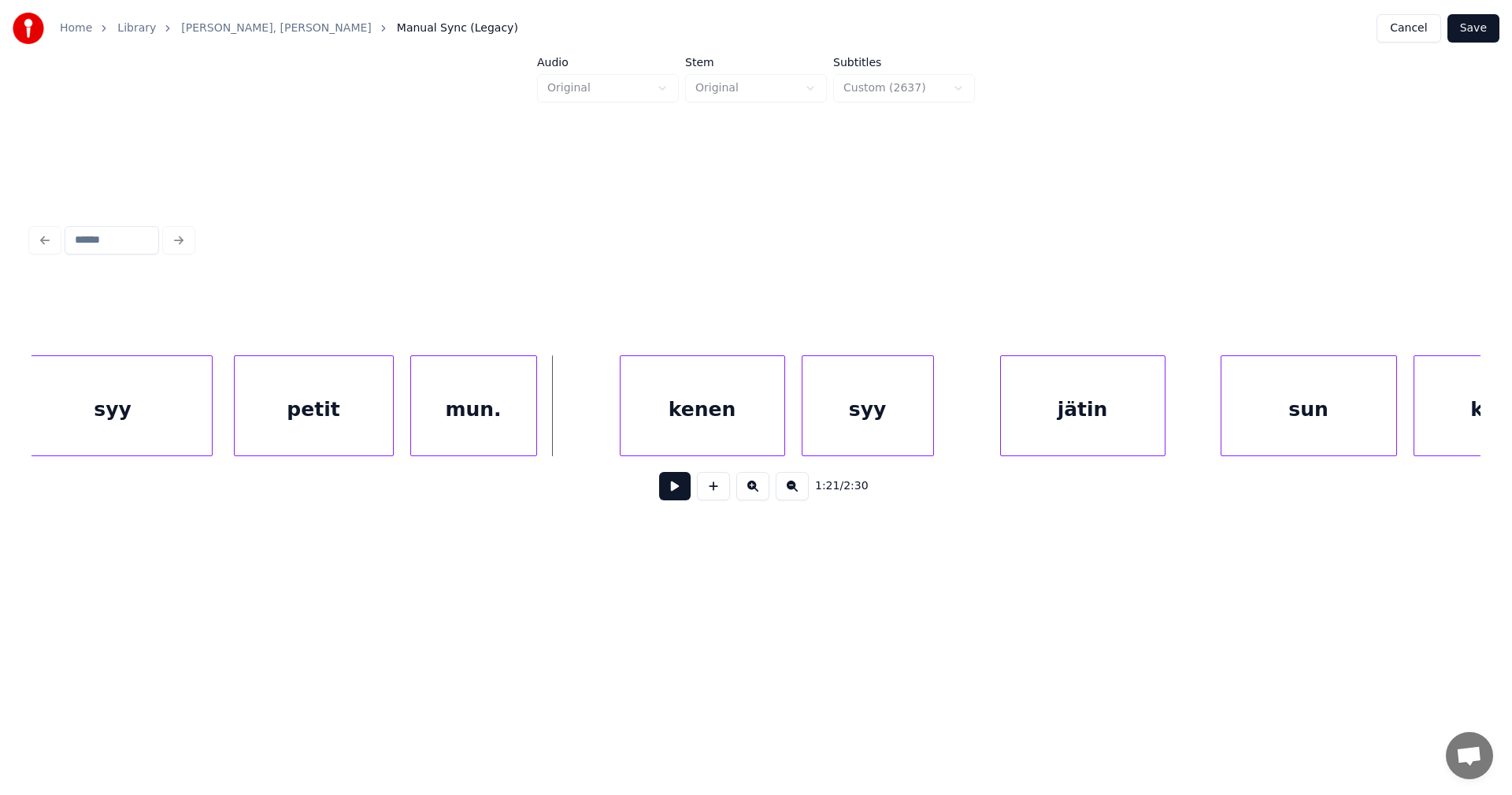
click at [478, 418] on div "mun." at bounding box center [473, 409] width 126 height 107
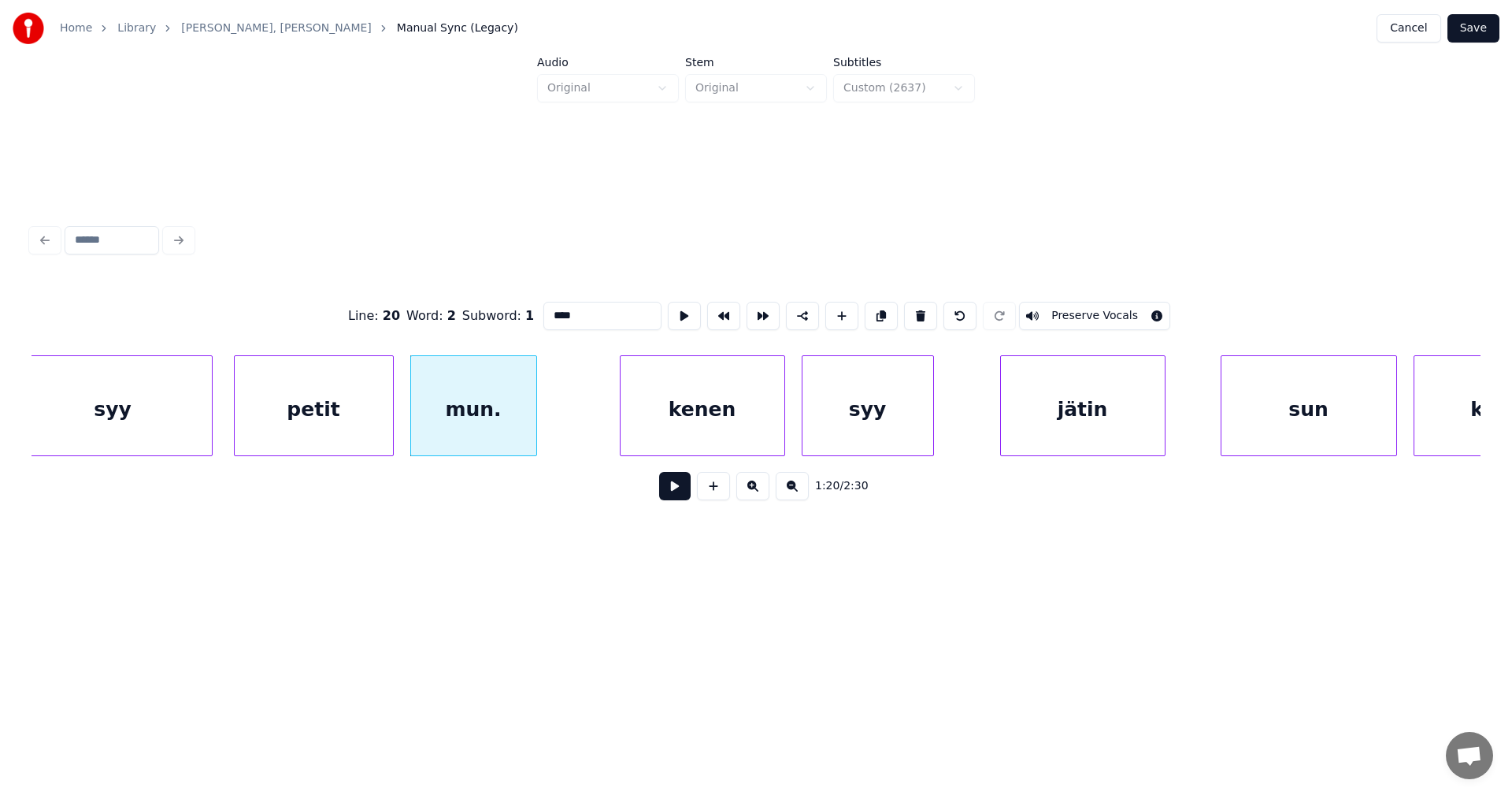
click at [589, 314] on input "****" at bounding box center [602, 316] width 119 height 29
type input "****"
click at [674, 498] on button at bounding box center [674, 486] width 31 height 29
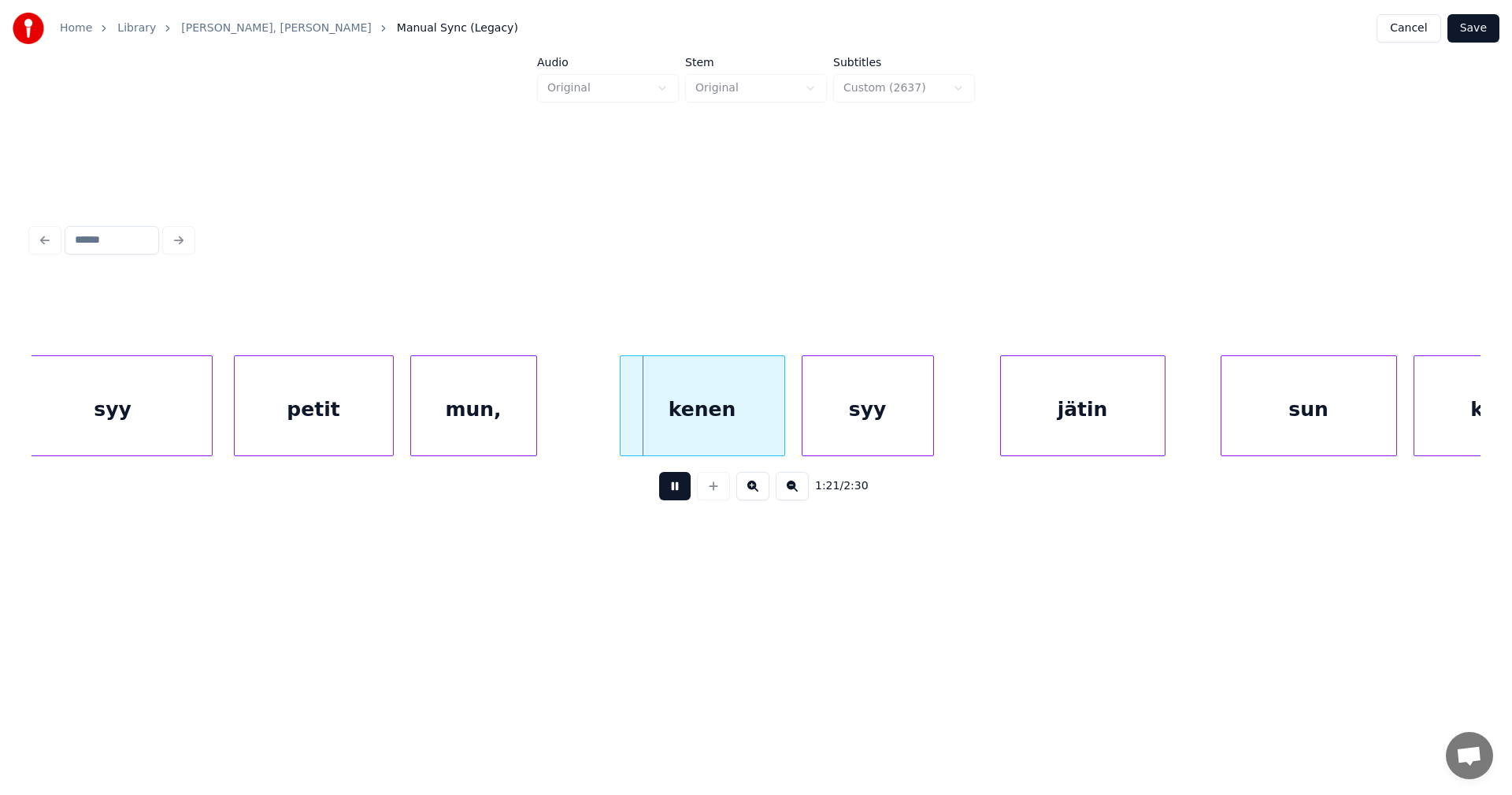
click at [674, 498] on button at bounding box center [674, 486] width 31 height 29
click at [660, 435] on div "kenen" at bounding box center [702, 409] width 164 height 107
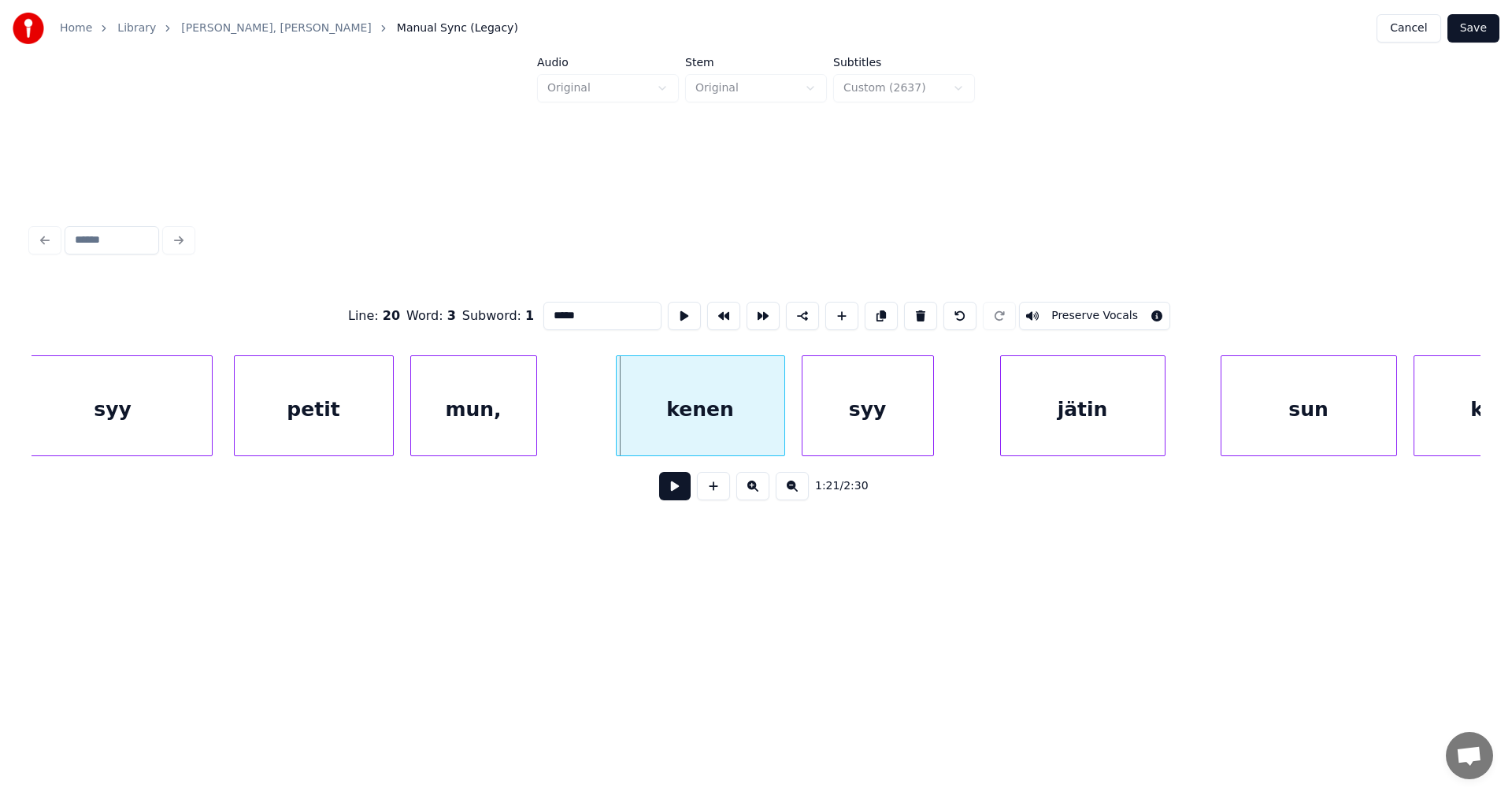
click at [617, 422] on div at bounding box center [618, 405] width 4 height 99
click at [682, 497] on button at bounding box center [674, 486] width 31 height 29
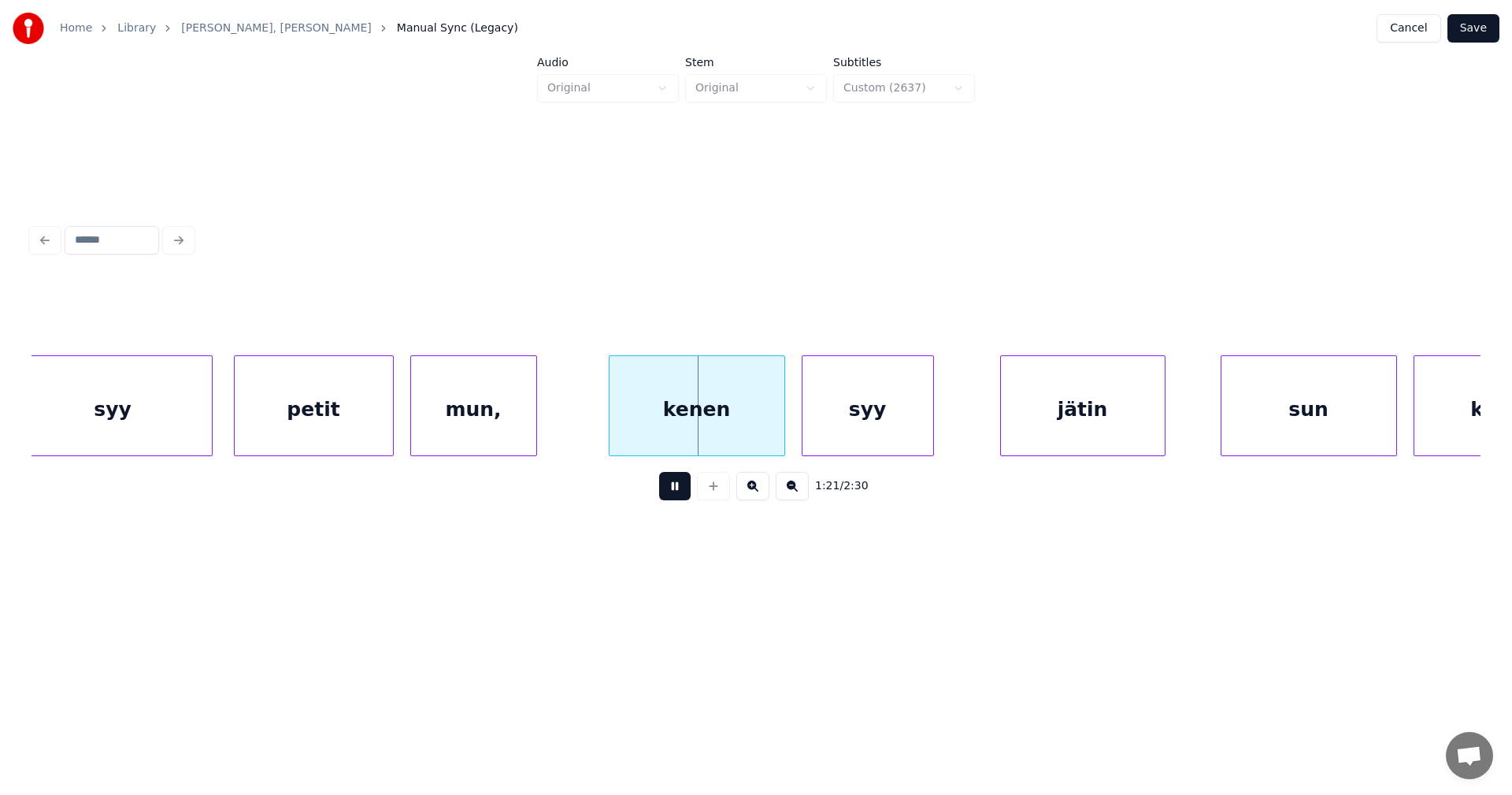
drag, startPoint x: 682, startPoint y: 497, endPoint x: 631, endPoint y: 447, distance: 71.4
click at [681, 496] on button at bounding box center [674, 486] width 31 height 29
click at [608, 428] on div at bounding box center [608, 405] width 4 height 99
click at [667, 491] on button at bounding box center [674, 486] width 31 height 29
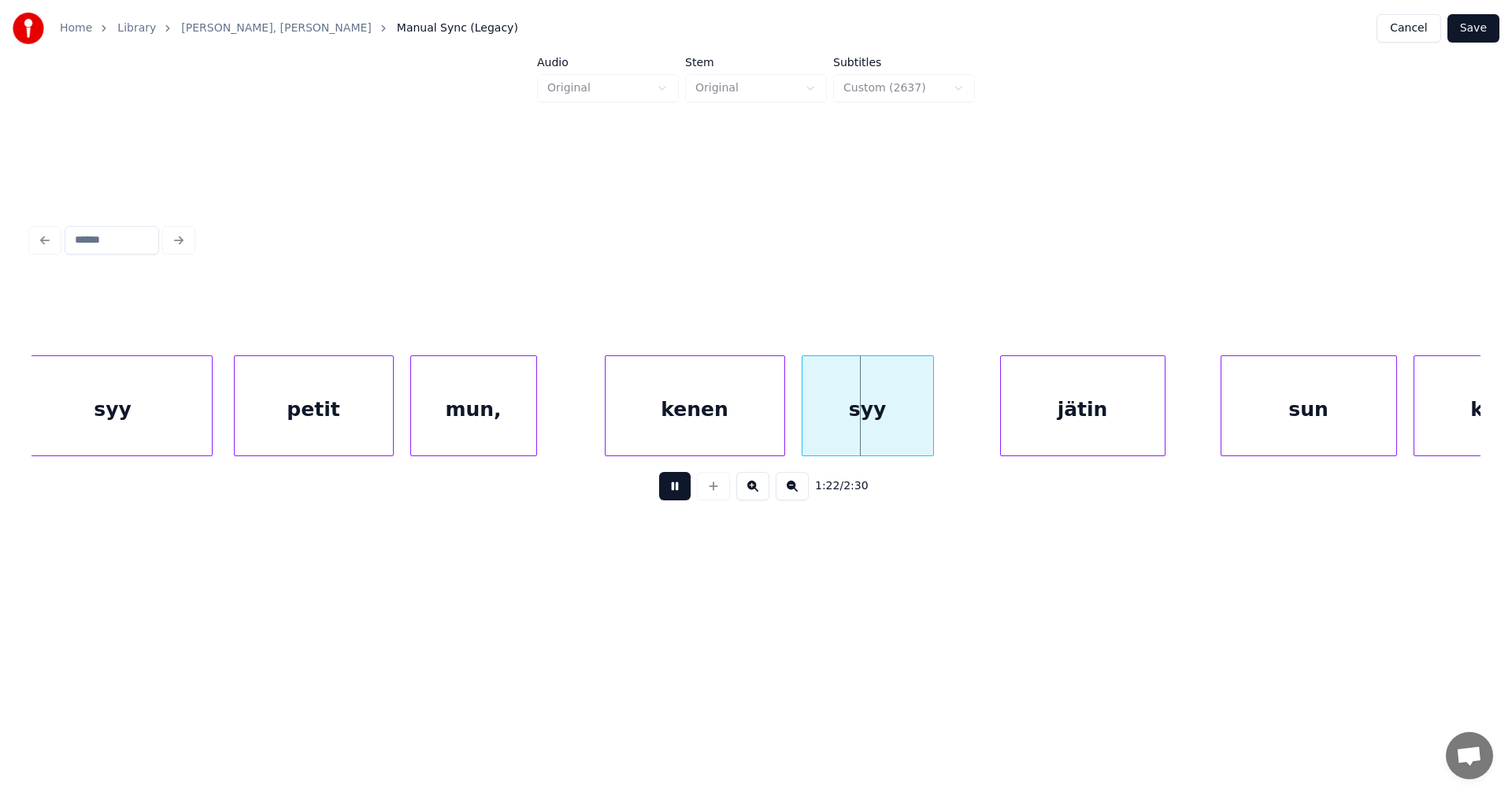
click at [667, 491] on button at bounding box center [674, 486] width 31 height 29
click at [870, 414] on div "syy" at bounding box center [867, 409] width 131 height 107
click at [584, 316] on input "***" at bounding box center [602, 316] width 119 height 29
click at [1110, 422] on div "jätin" at bounding box center [1083, 409] width 164 height 107
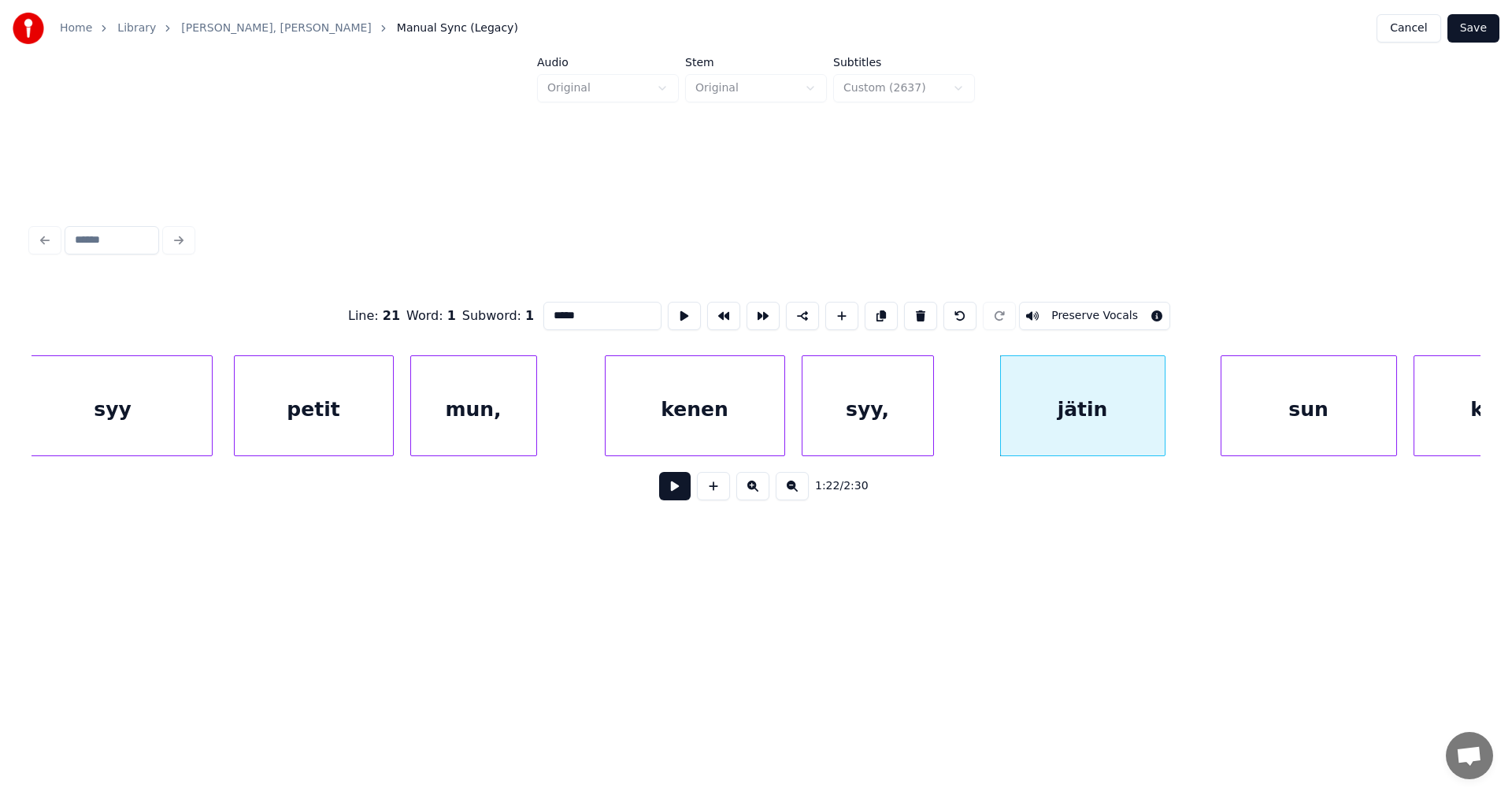
type input "*****"
click at [666, 497] on button at bounding box center [674, 486] width 31 height 29
click at [668, 497] on button at bounding box center [674, 486] width 31 height 29
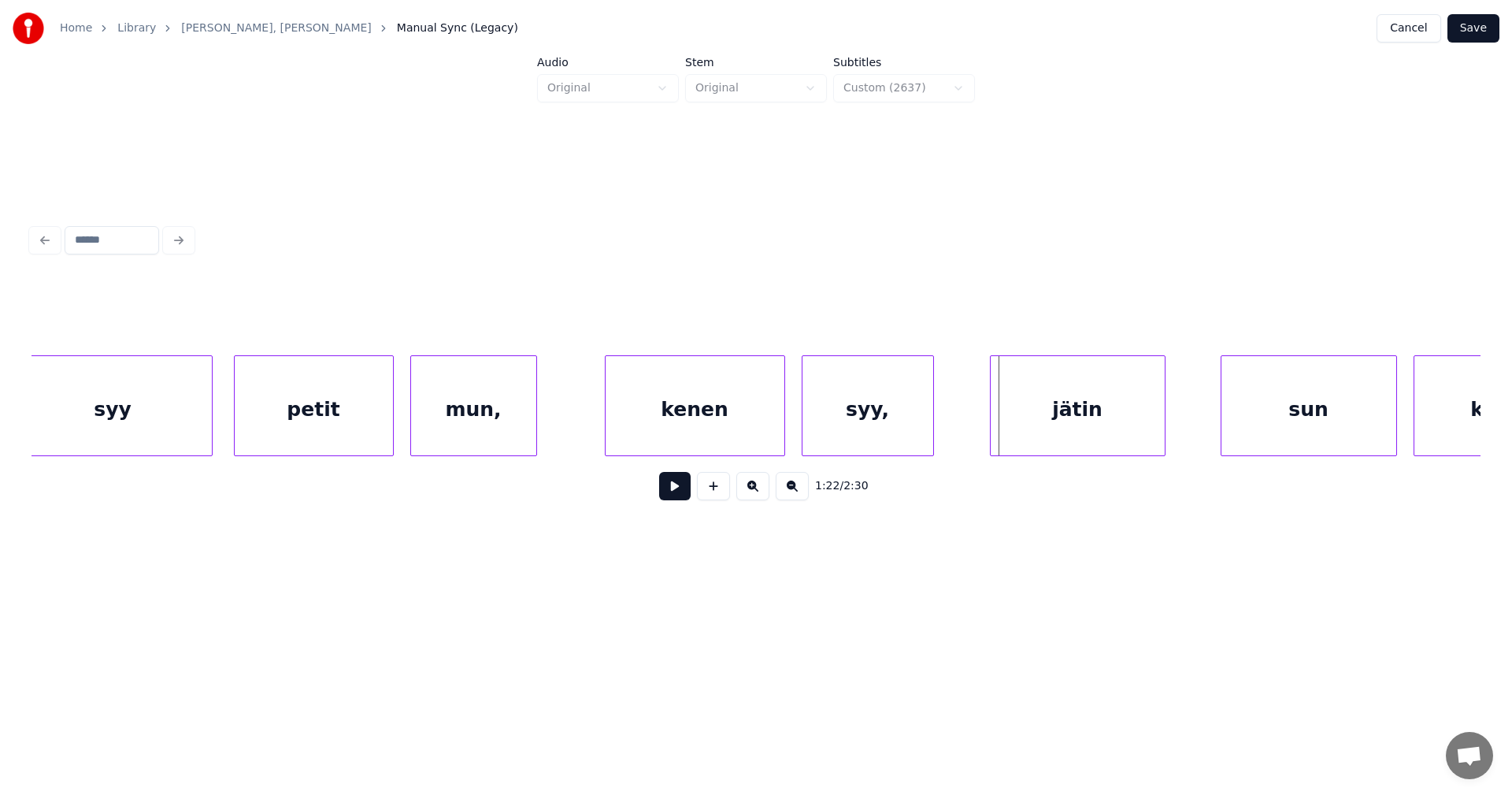
click at [991, 426] on div at bounding box center [993, 405] width 4 height 99
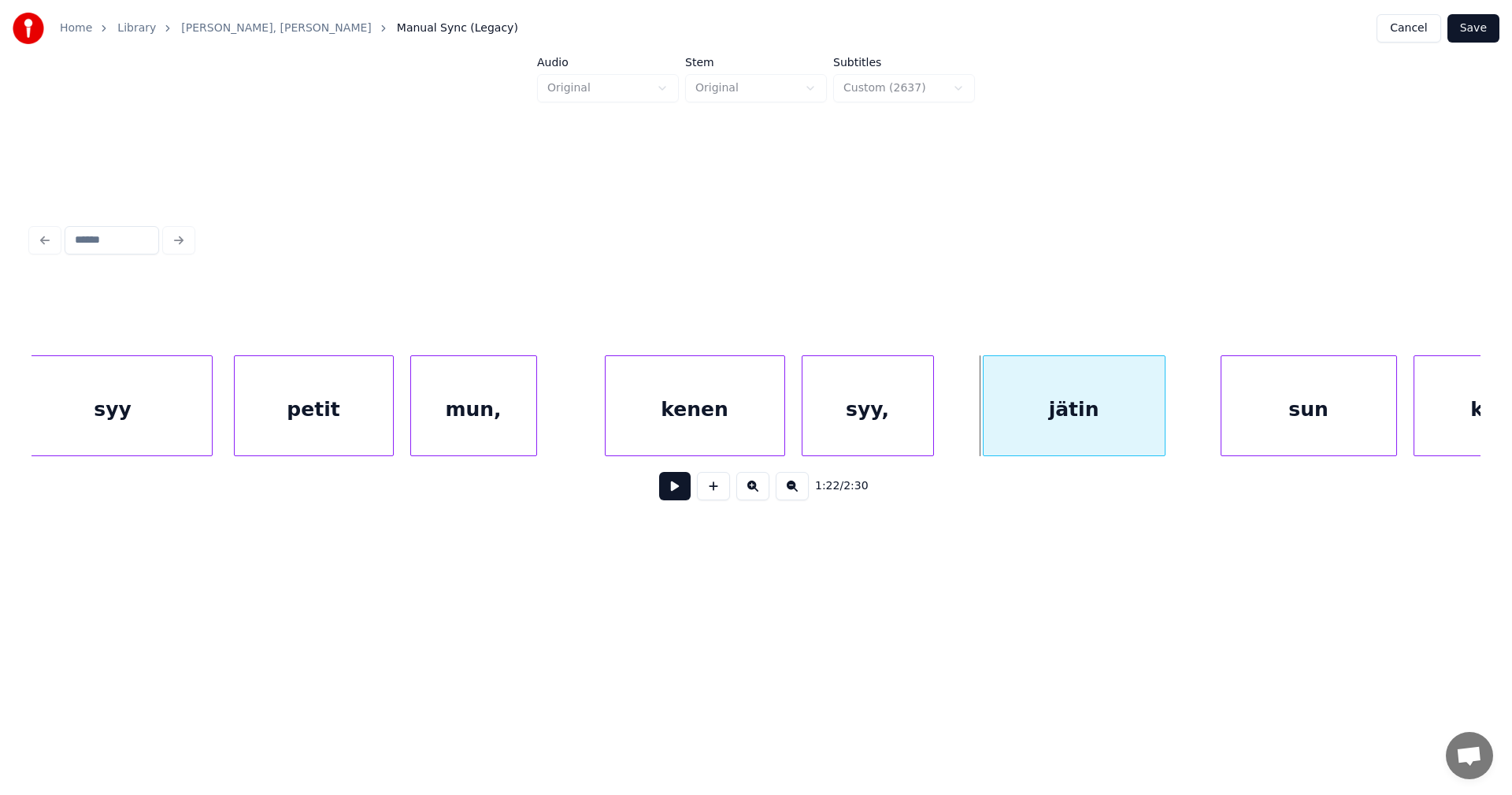
click at [988, 427] on div at bounding box center [985, 405] width 4 height 99
click at [683, 496] on button at bounding box center [674, 486] width 31 height 29
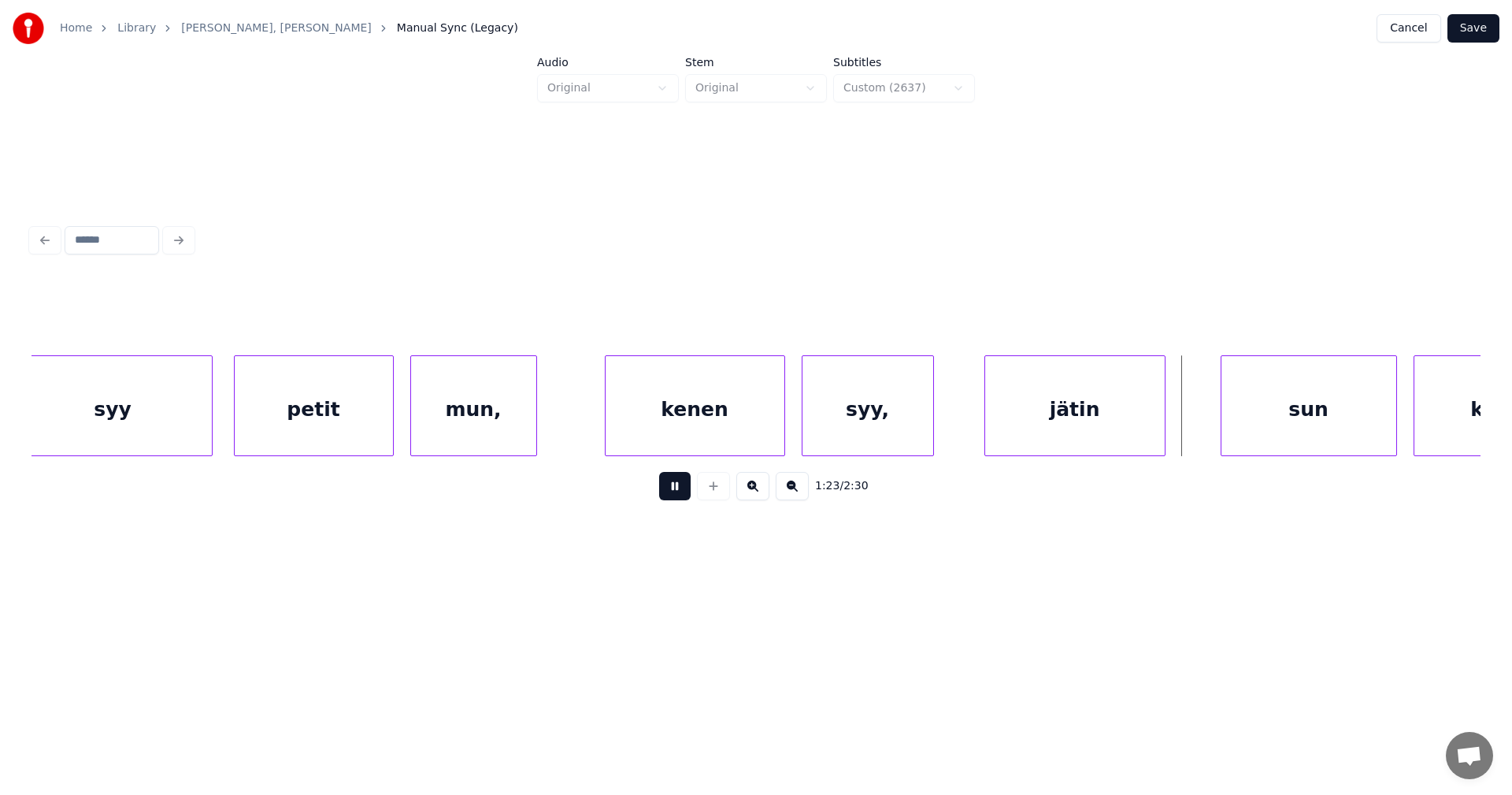
click at [683, 496] on button at bounding box center [674, 486] width 31 height 29
click at [1189, 438] on div at bounding box center [1187, 405] width 4 height 99
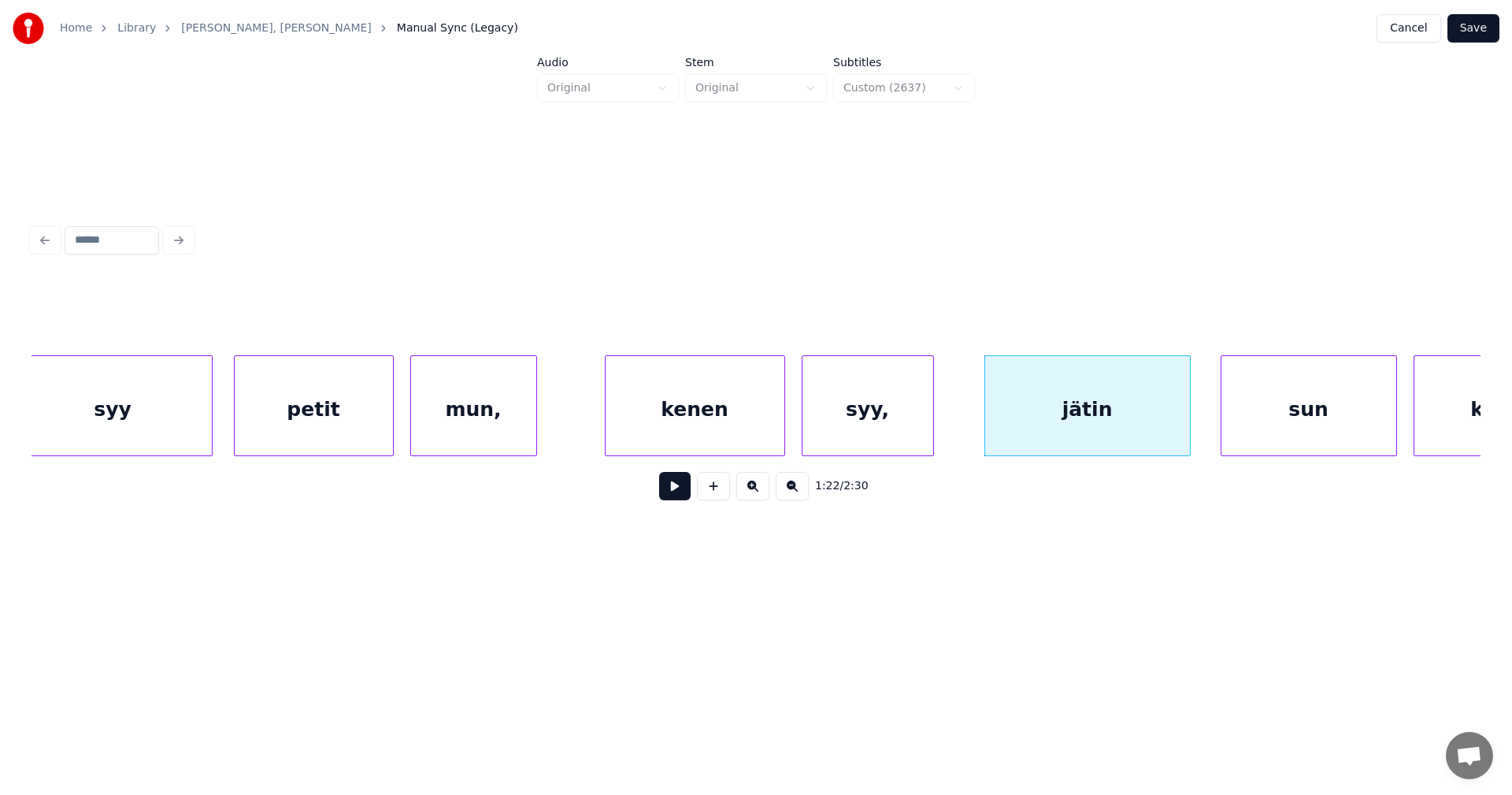
click at [1139, 446] on div "jätin" at bounding box center [1087, 409] width 205 height 107
click at [680, 493] on button at bounding box center [674, 486] width 31 height 29
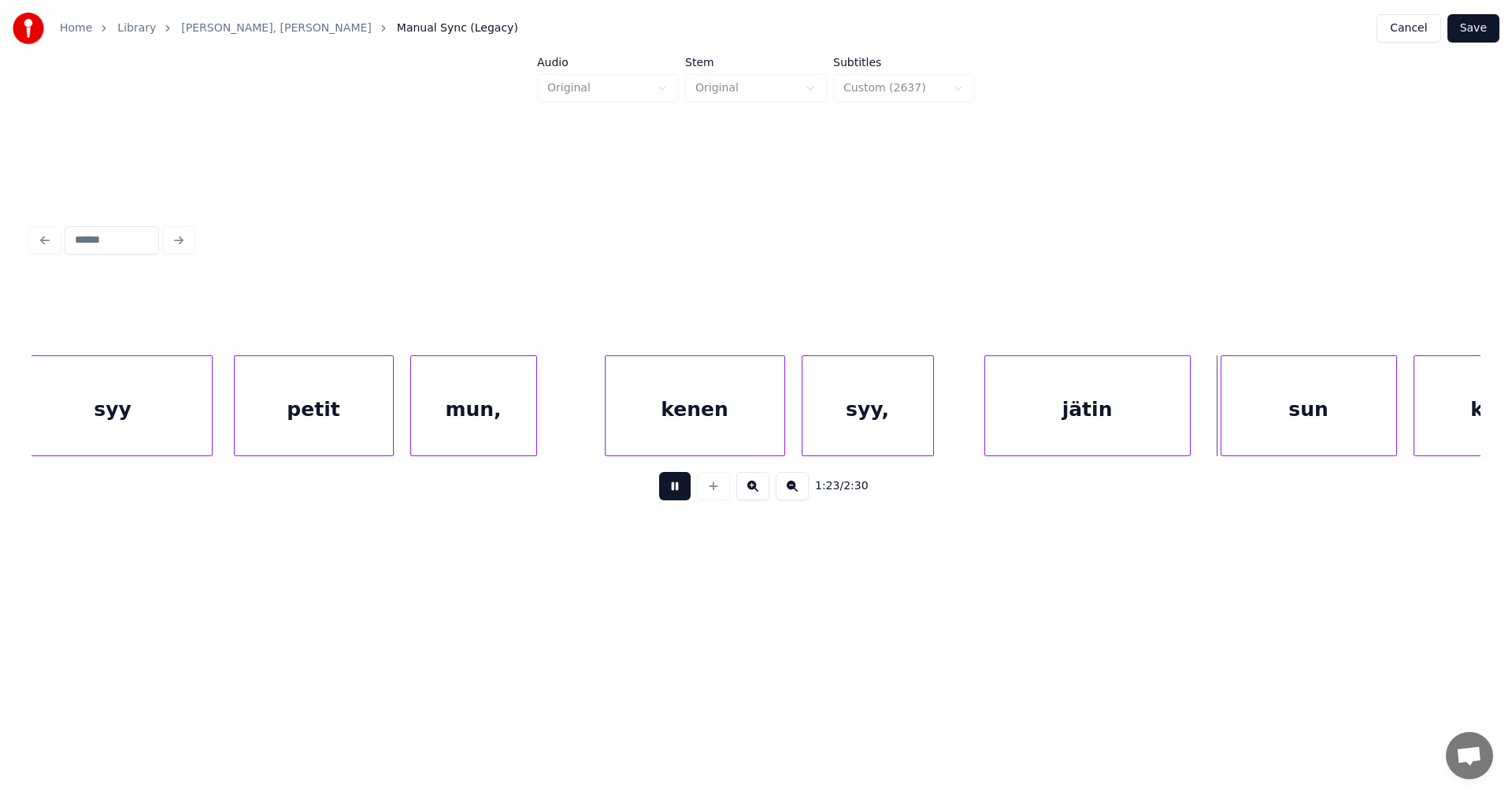
click at [680, 493] on button at bounding box center [674, 486] width 31 height 29
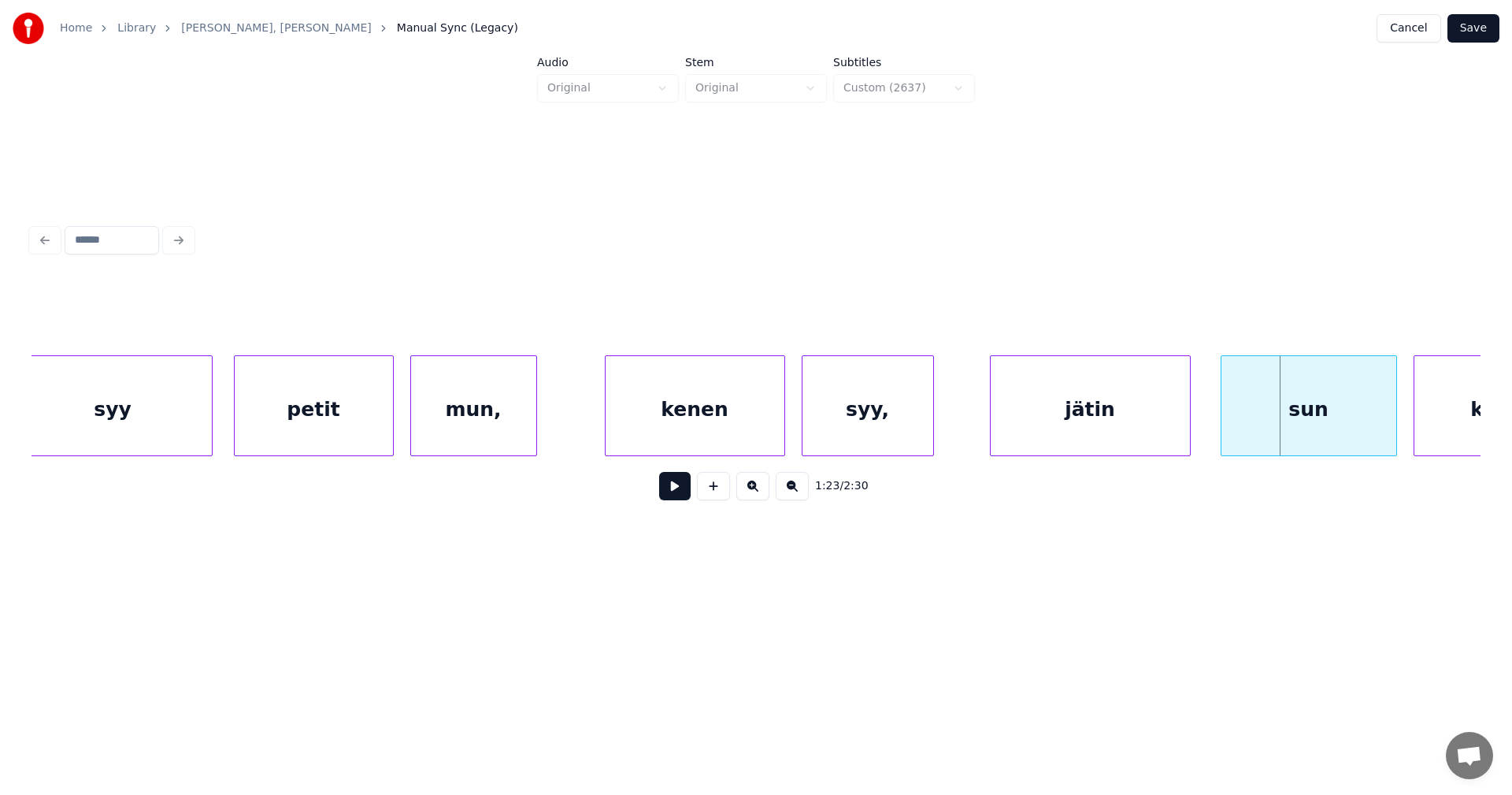
click at [992, 424] on div at bounding box center [993, 405] width 4 height 99
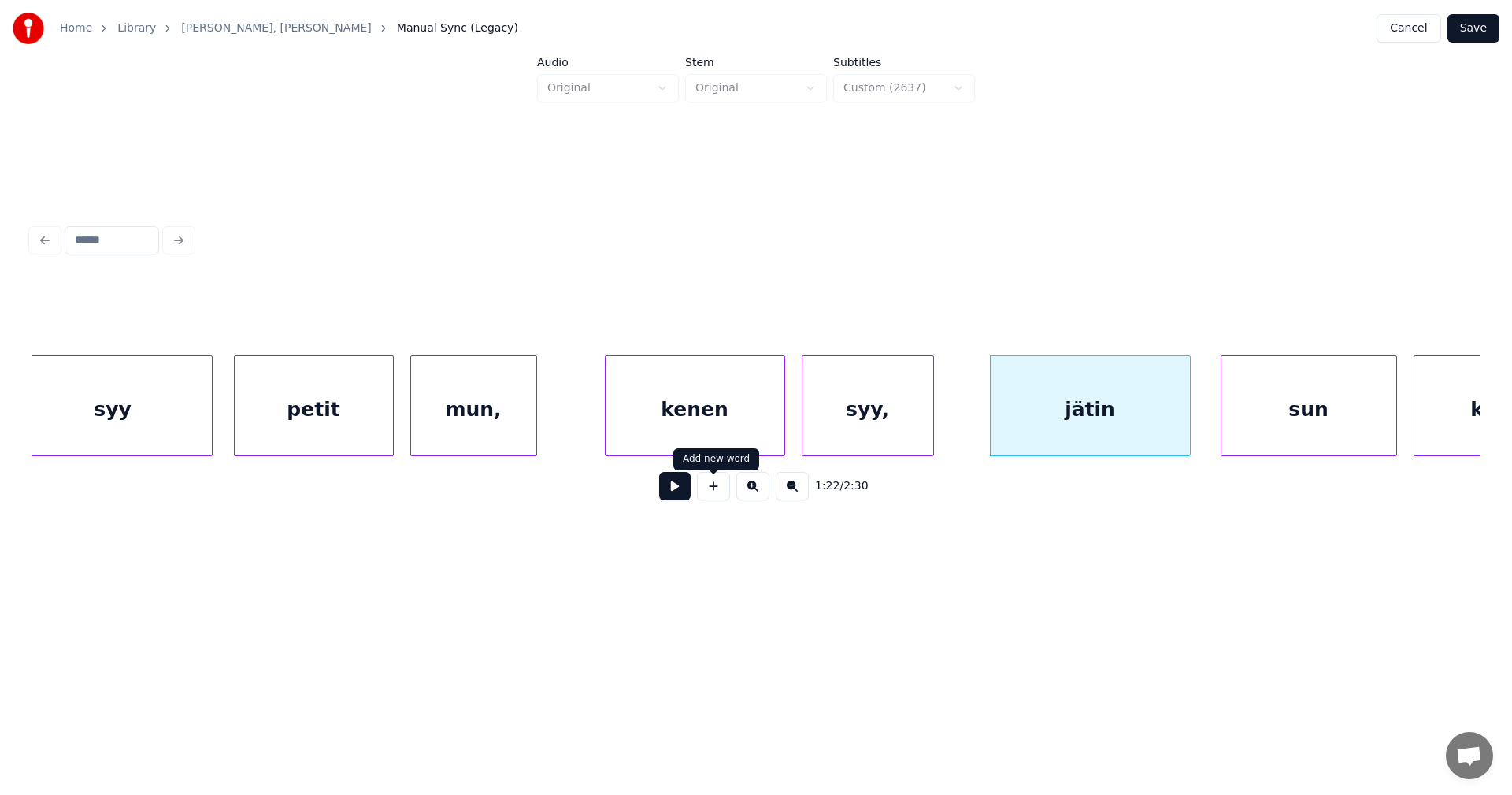
click at [680, 497] on button at bounding box center [674, 486] width 31 height 29
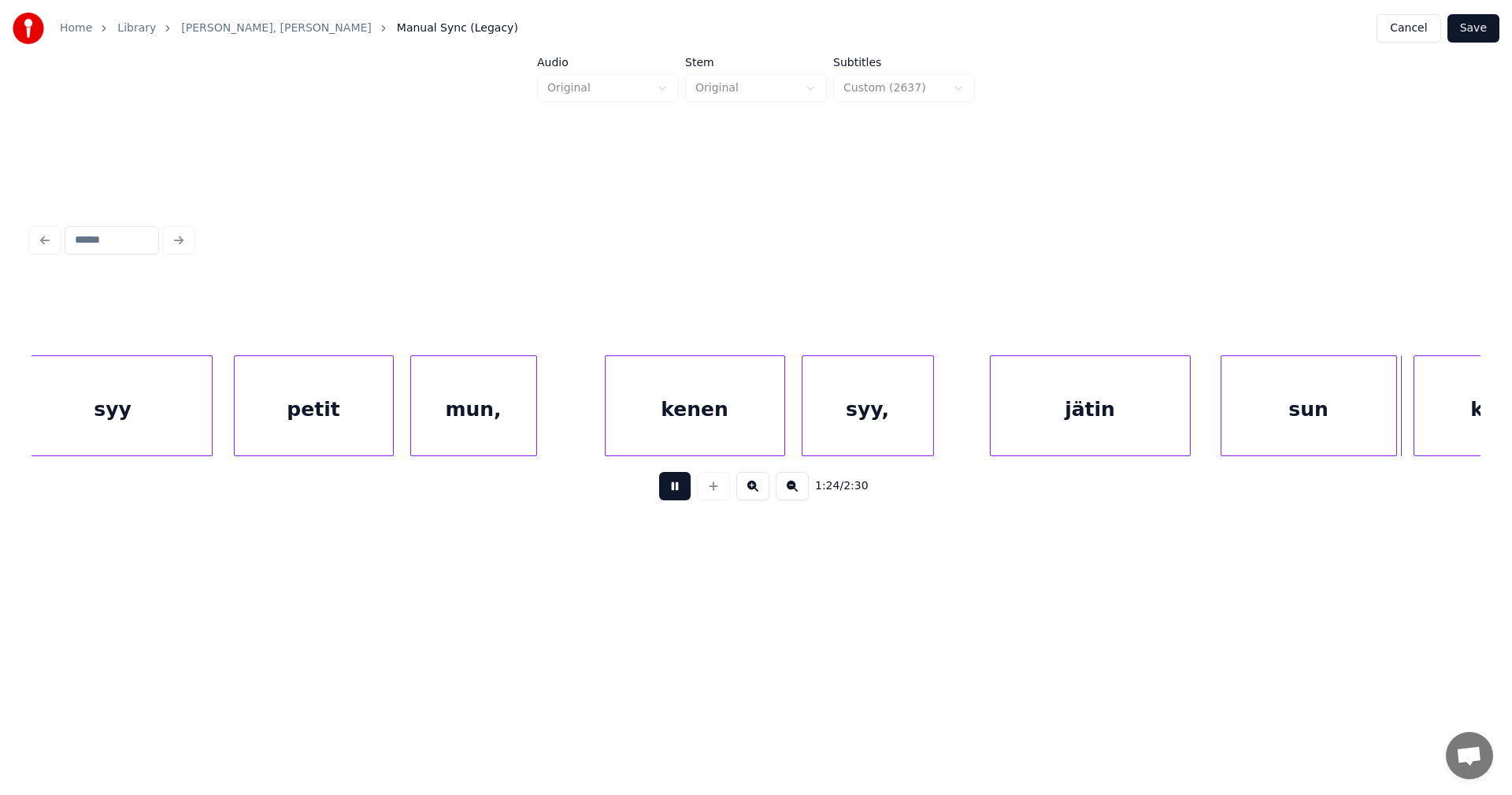
click at [680, 497] on button at bounding box center [674, 486] width 31 height 29
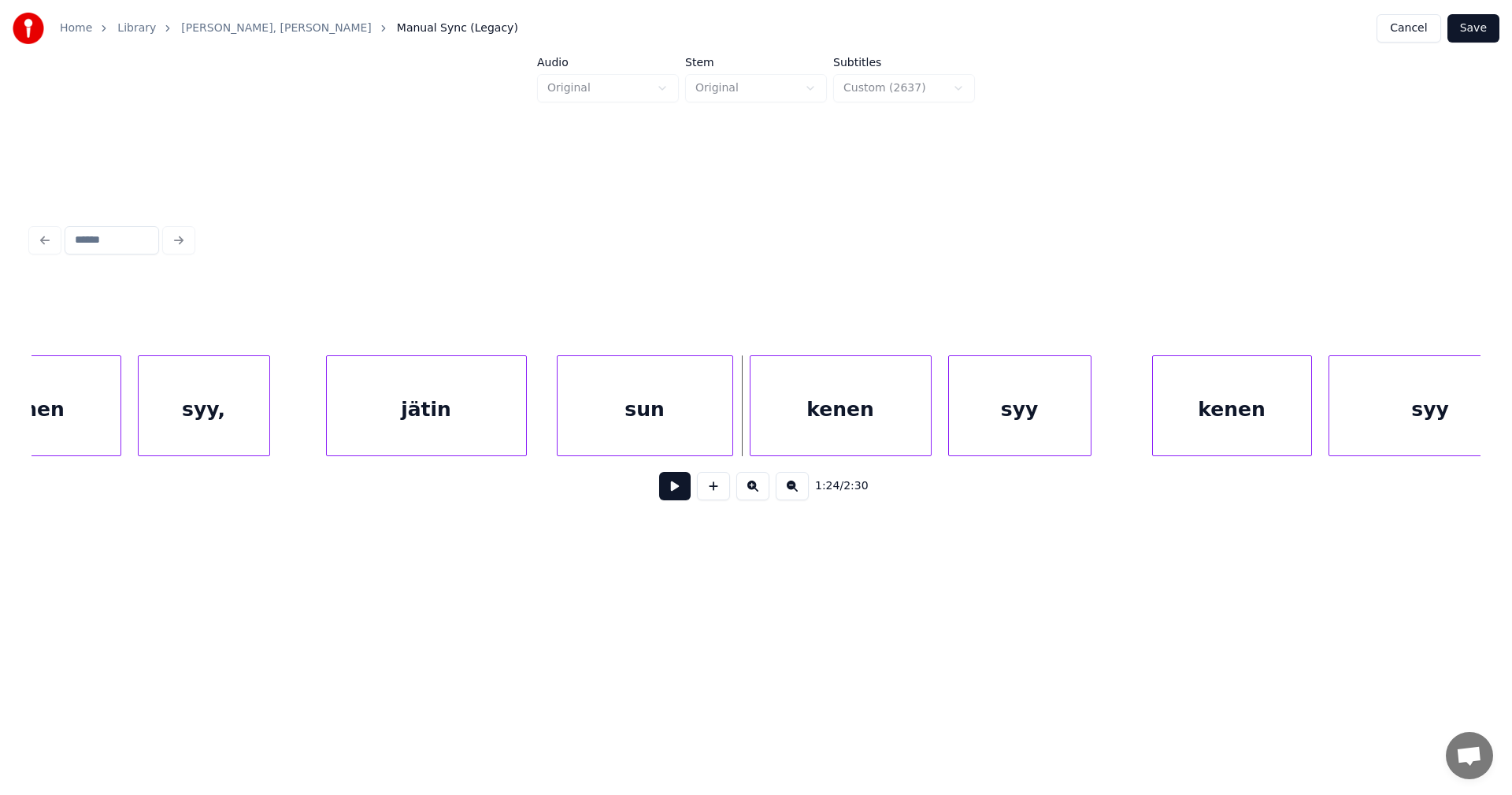
scroll to position [0, 22576]
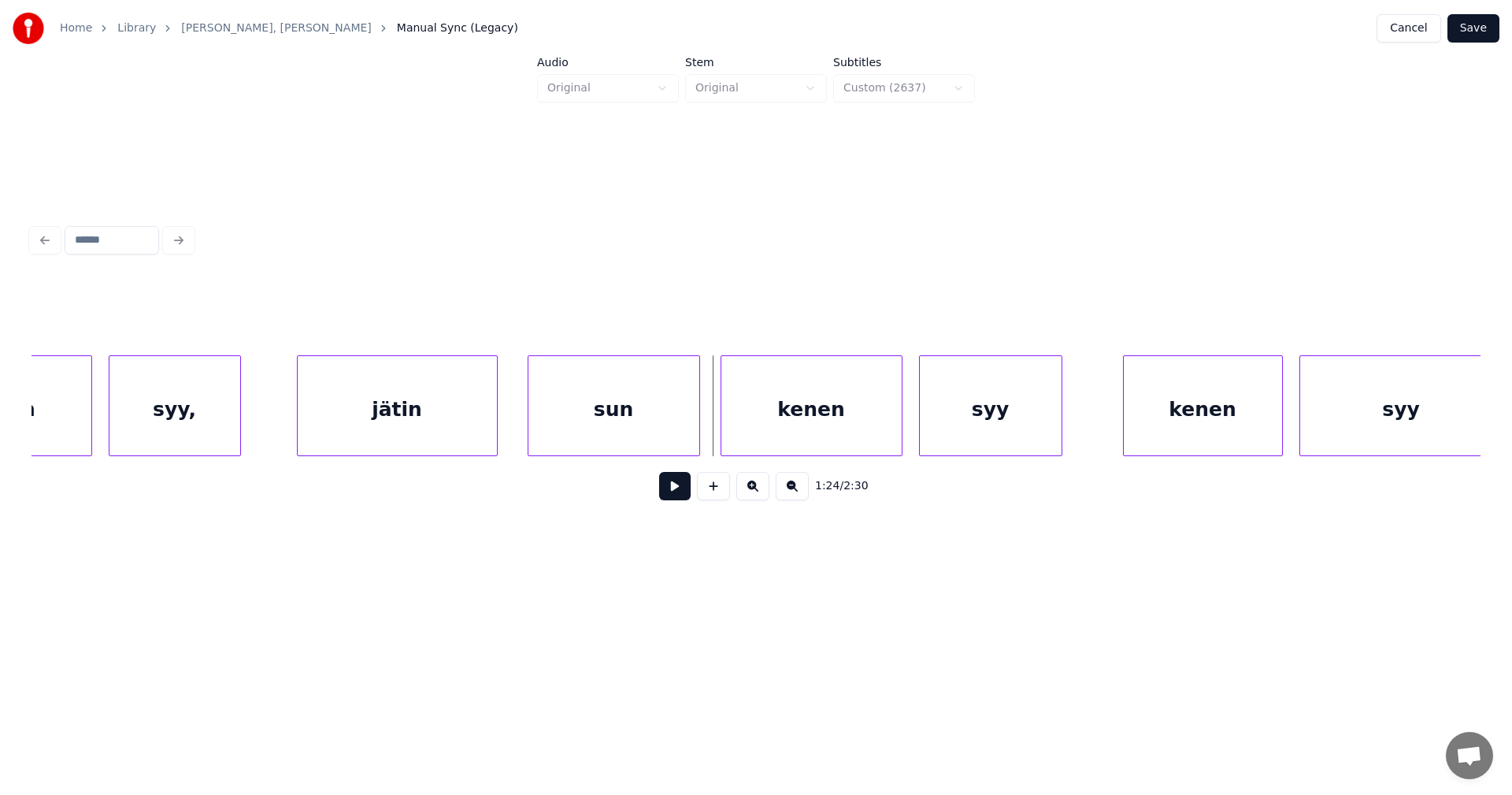
click at [697, 420] on div at bounding box center [696, 405] width 4 height 99
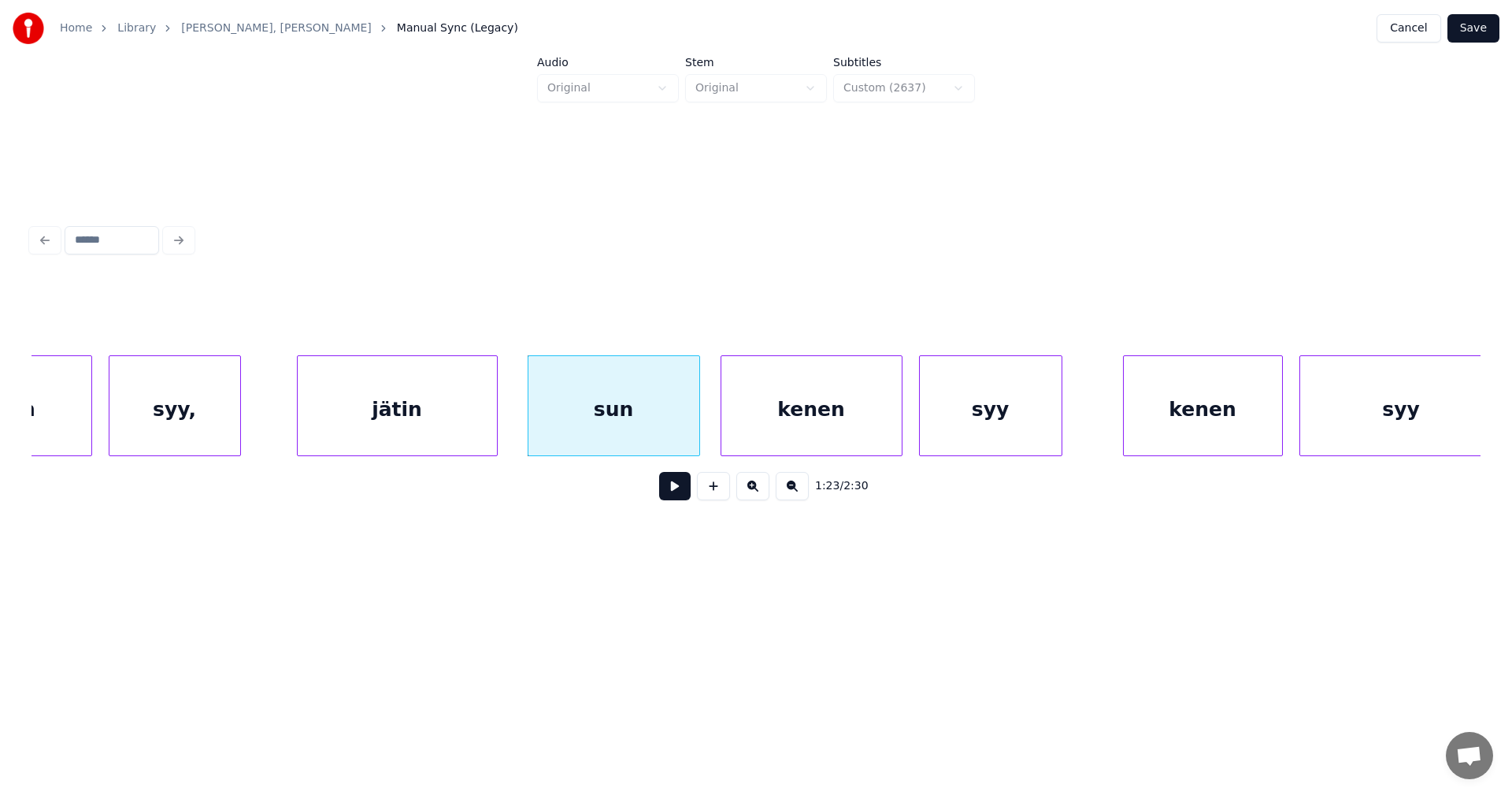
click at [677, 442] on div "sun" at bounding box center [614, 409] width 171 height 107
click at [679, 498] on button at bounding box center [674, 486] width 31 height 29
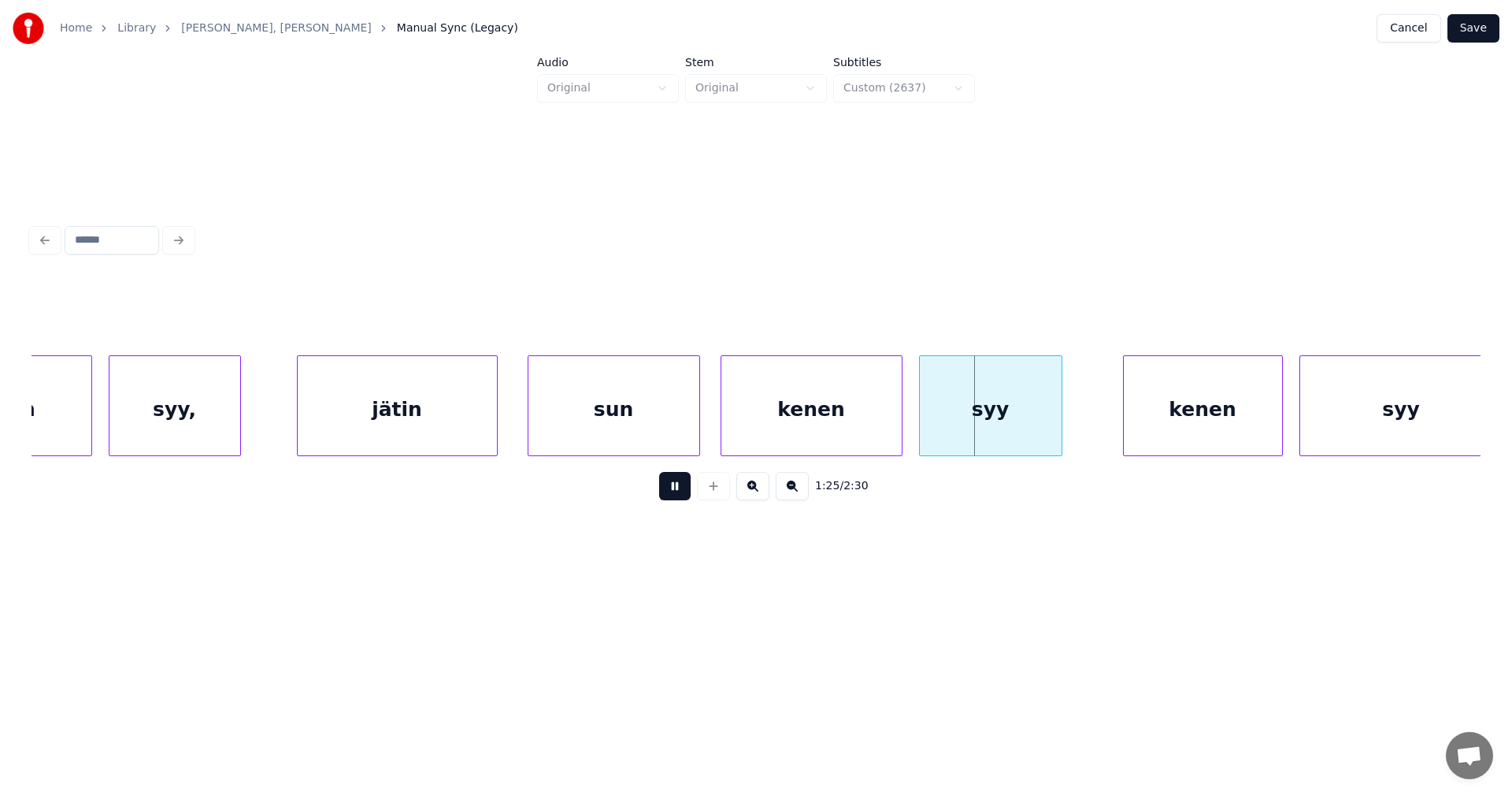
click at [679, 498] on button at bounding box center [674, 486] width 31 height 29
click at [985, 406] on div "syy" at bounding box center [990, 409] width 142 height 107
click at [1164, 423] on div "kenen" at bounding box center [1203, 409] width 159 height 107
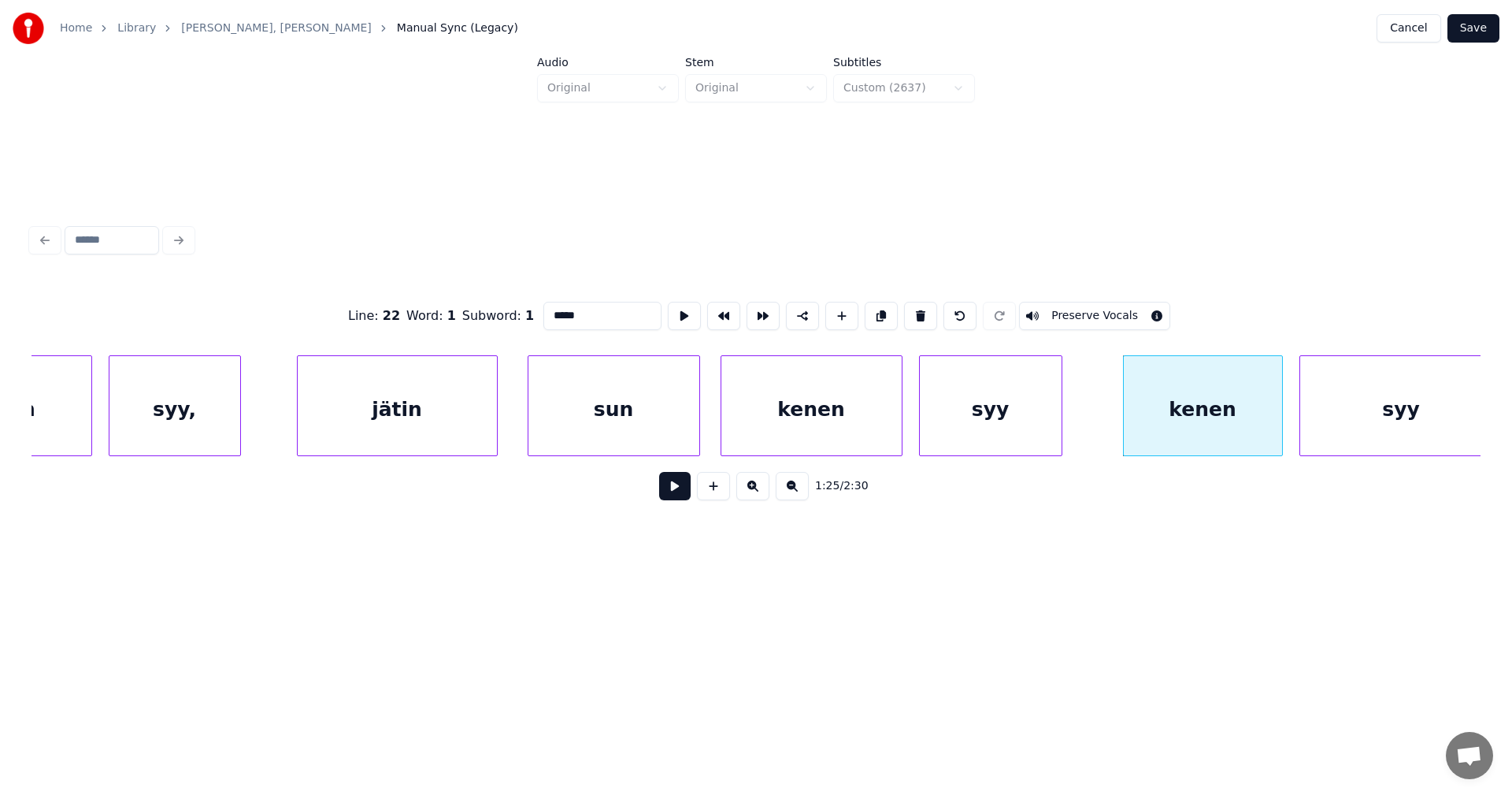
click at [1027, 429] on div "syy" at bounding box center [990, 409] width 142 height 107
type input "***"
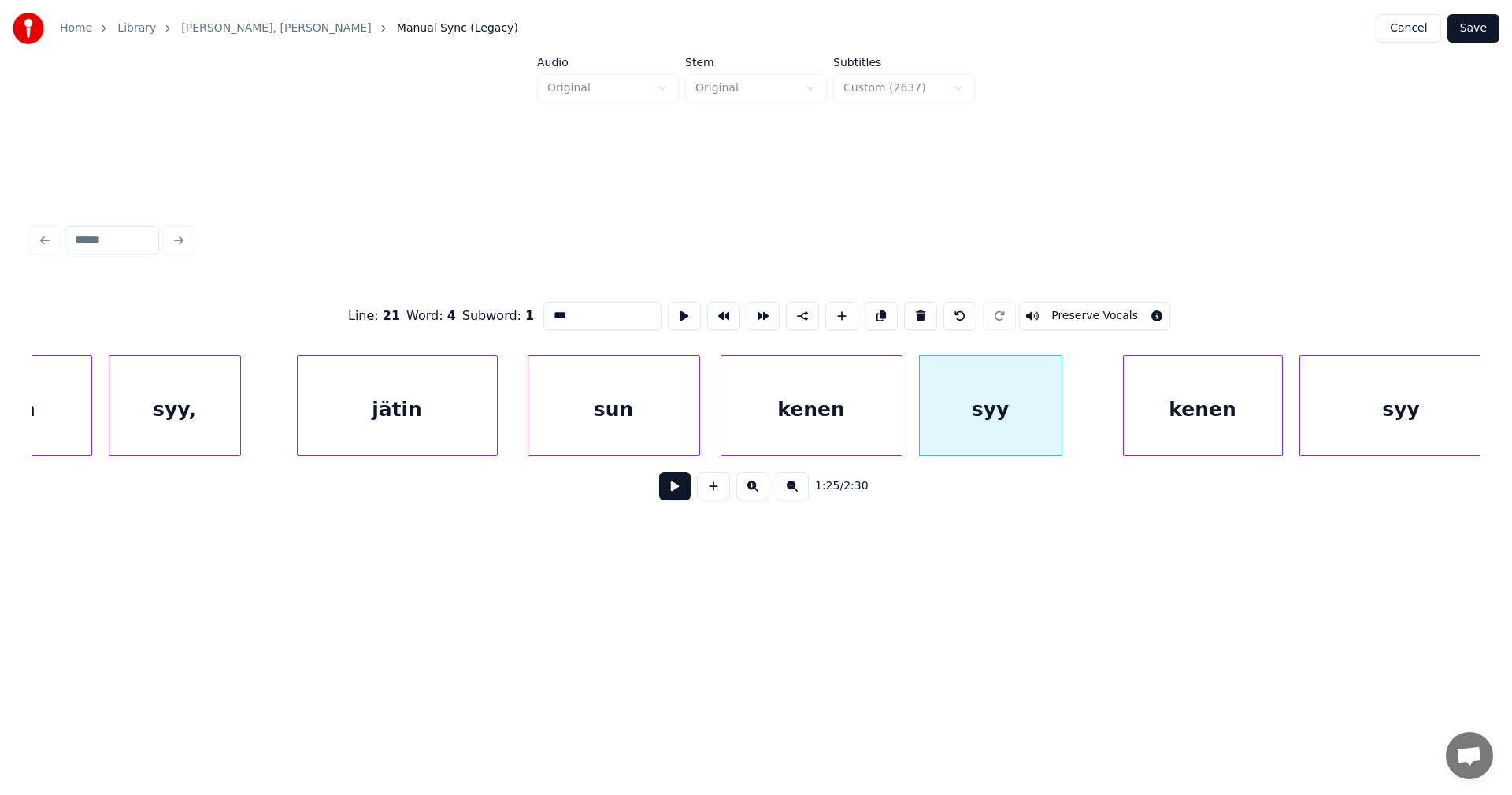
click at [677, 497] on button at bounding box center [674, 486] width 31 height 29
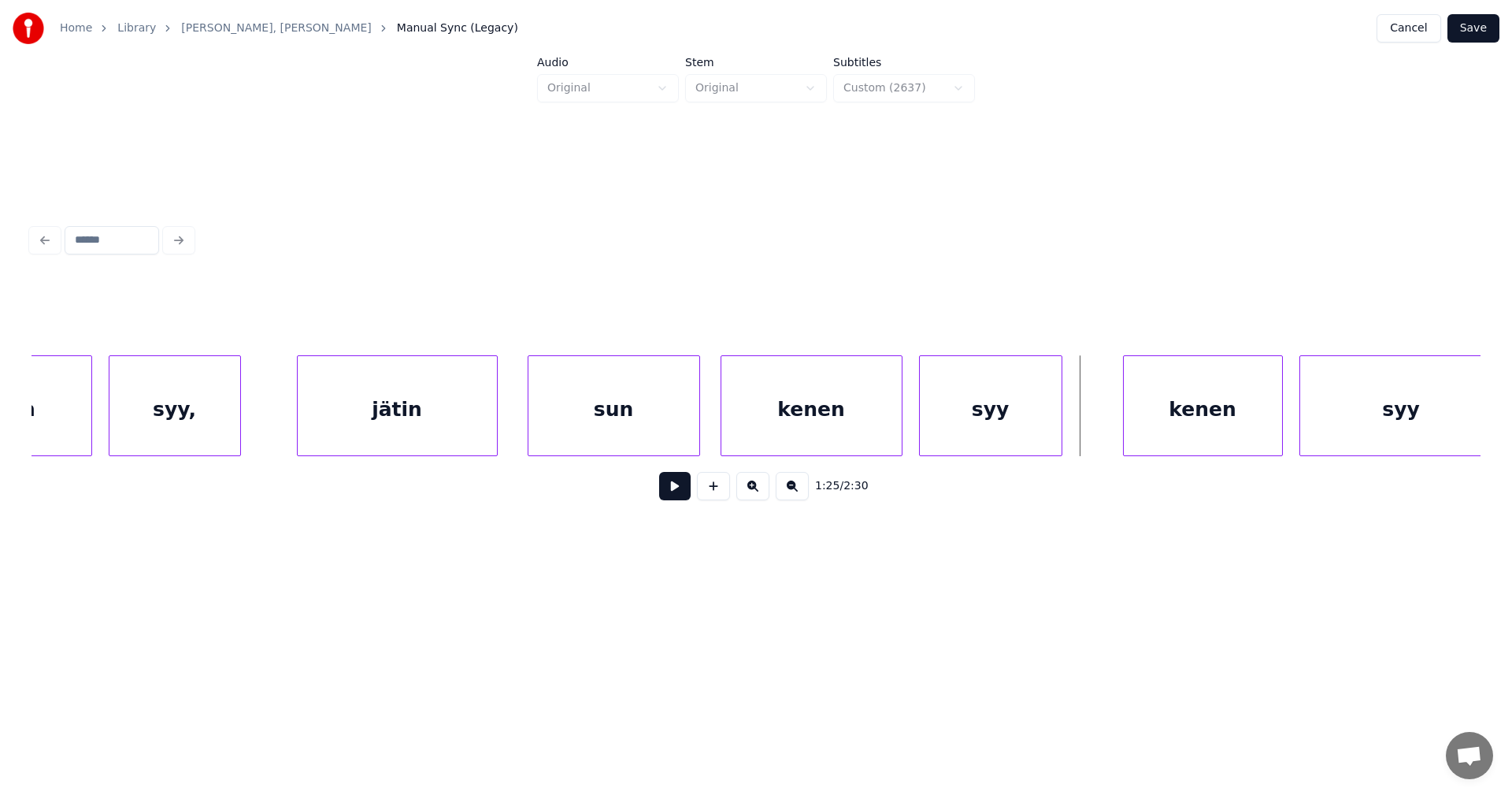
click at [678, 497] on button at bounding box center [674, 486] width 31 height 29
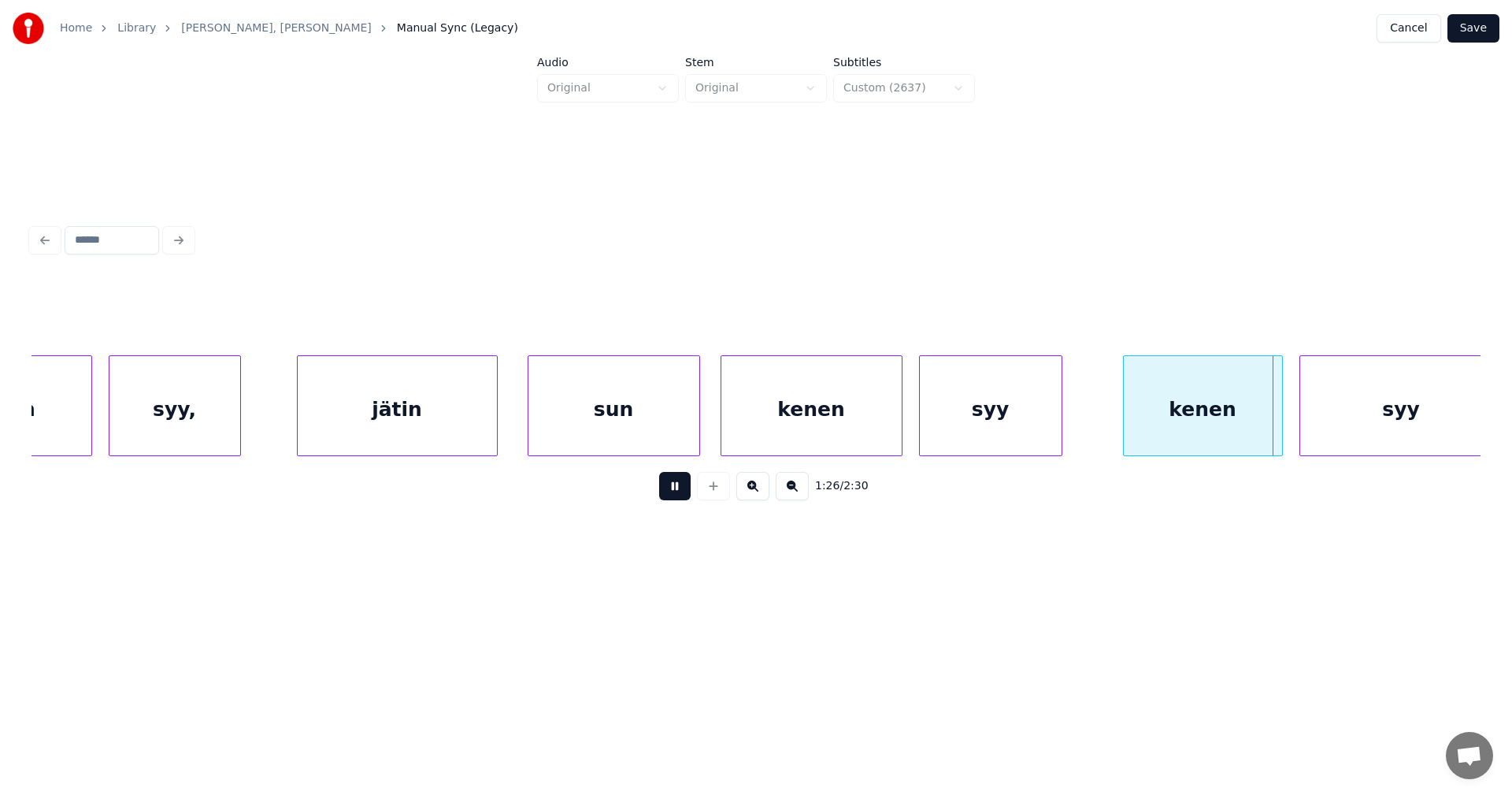
drag, startPoint x: 678, startPoint y: 497, endPoint x: 1020, endPoint y: 488, distance: 342.1
click at [683, 497] on button at bounding box center [674, 486] width 31 height 29
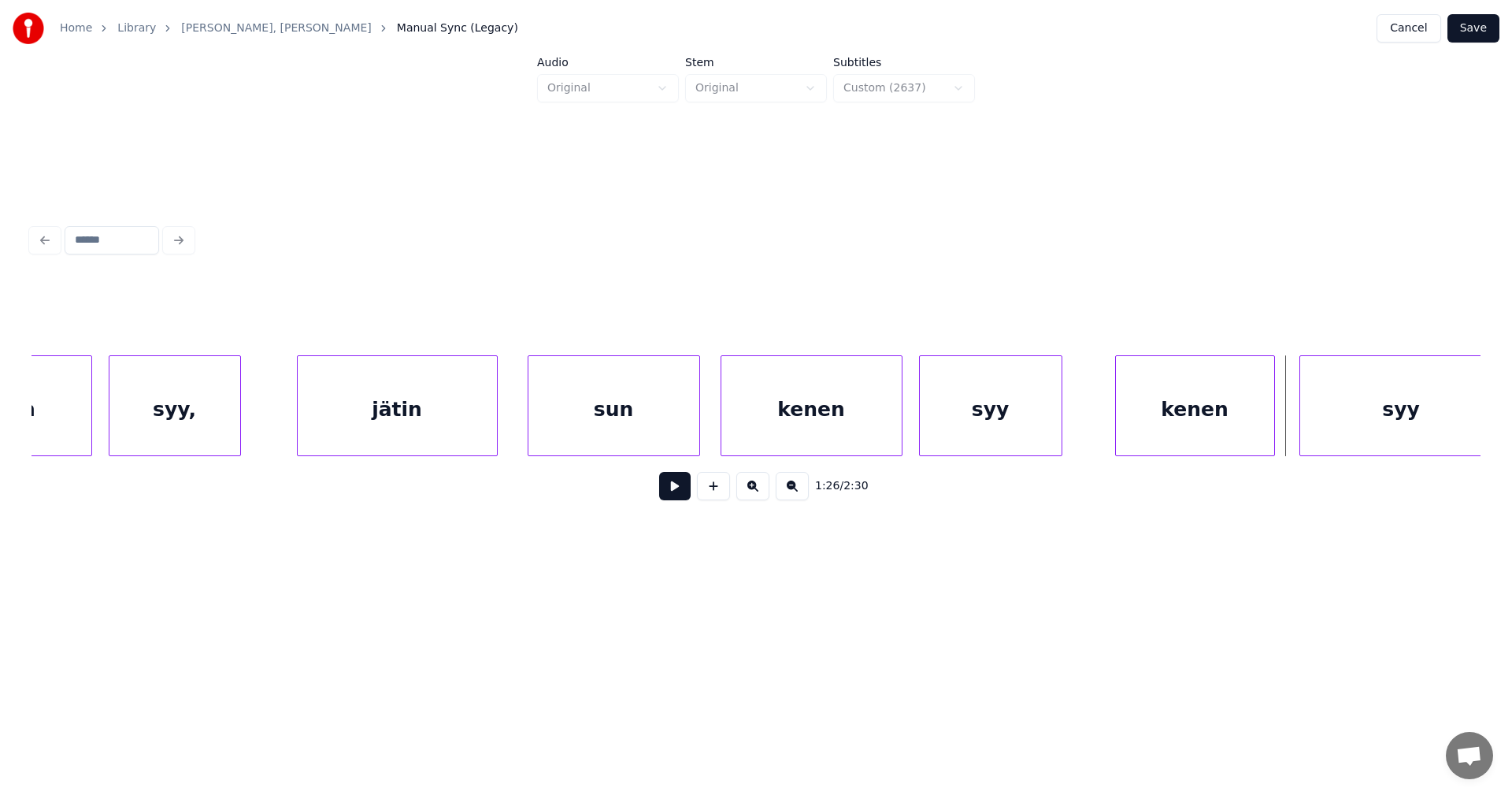
click at [1140, 443] on div "kenen" at bounding box center [1195, 409] width 159 height 107
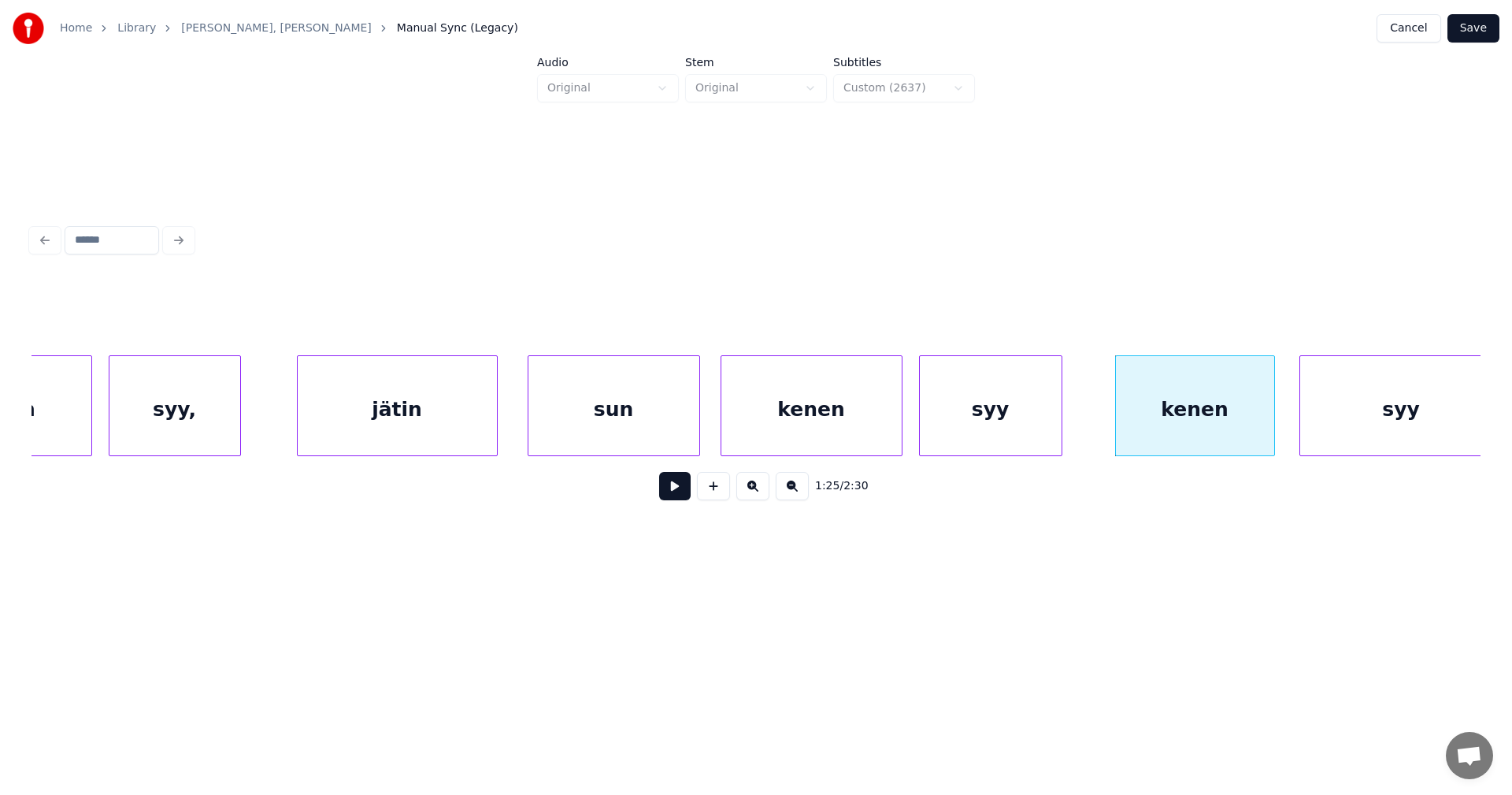
click at [667, 499] on button at bounding box center [674, 486] width 31 height 29
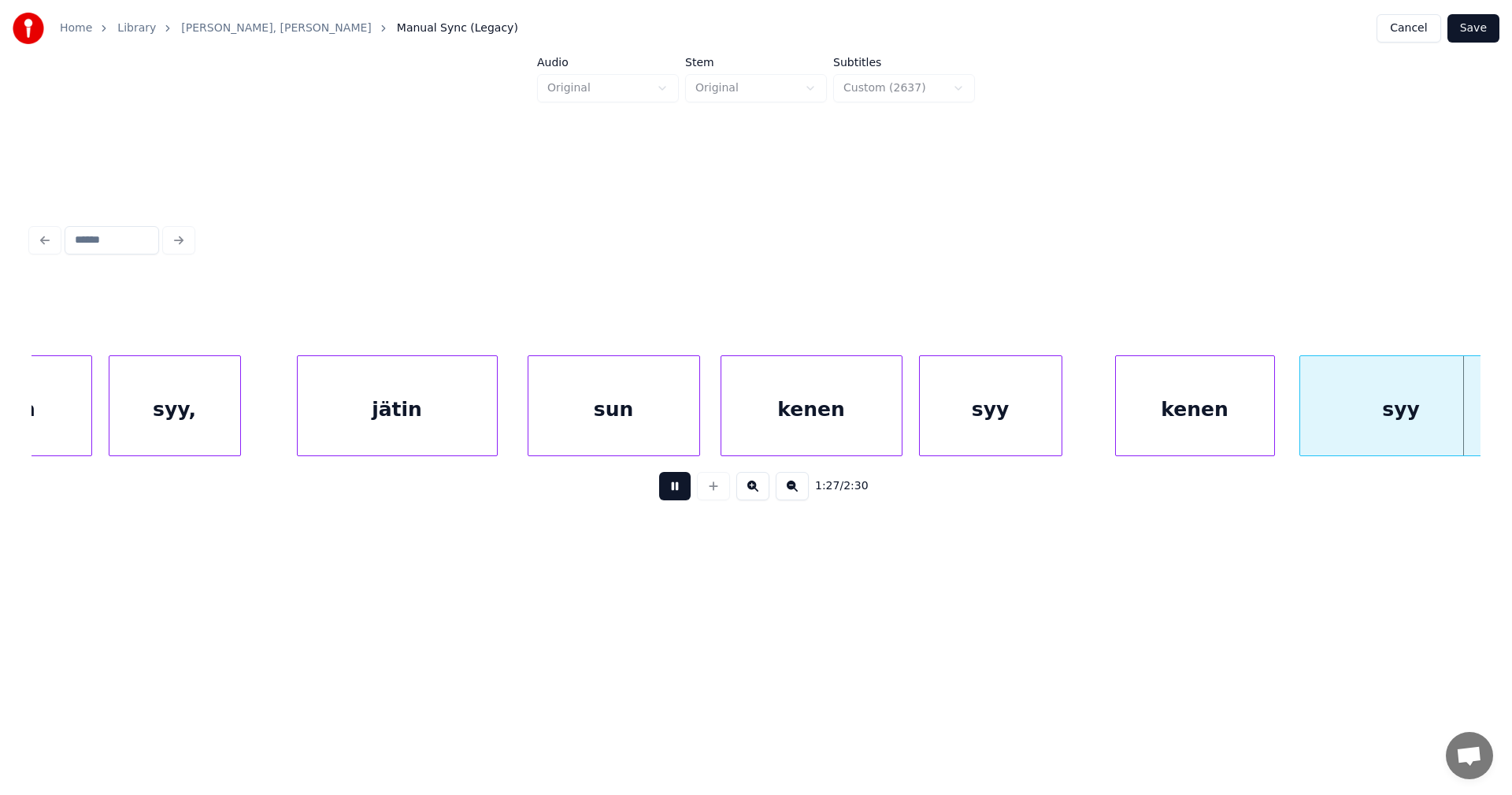
scroll to position [0, 24024]
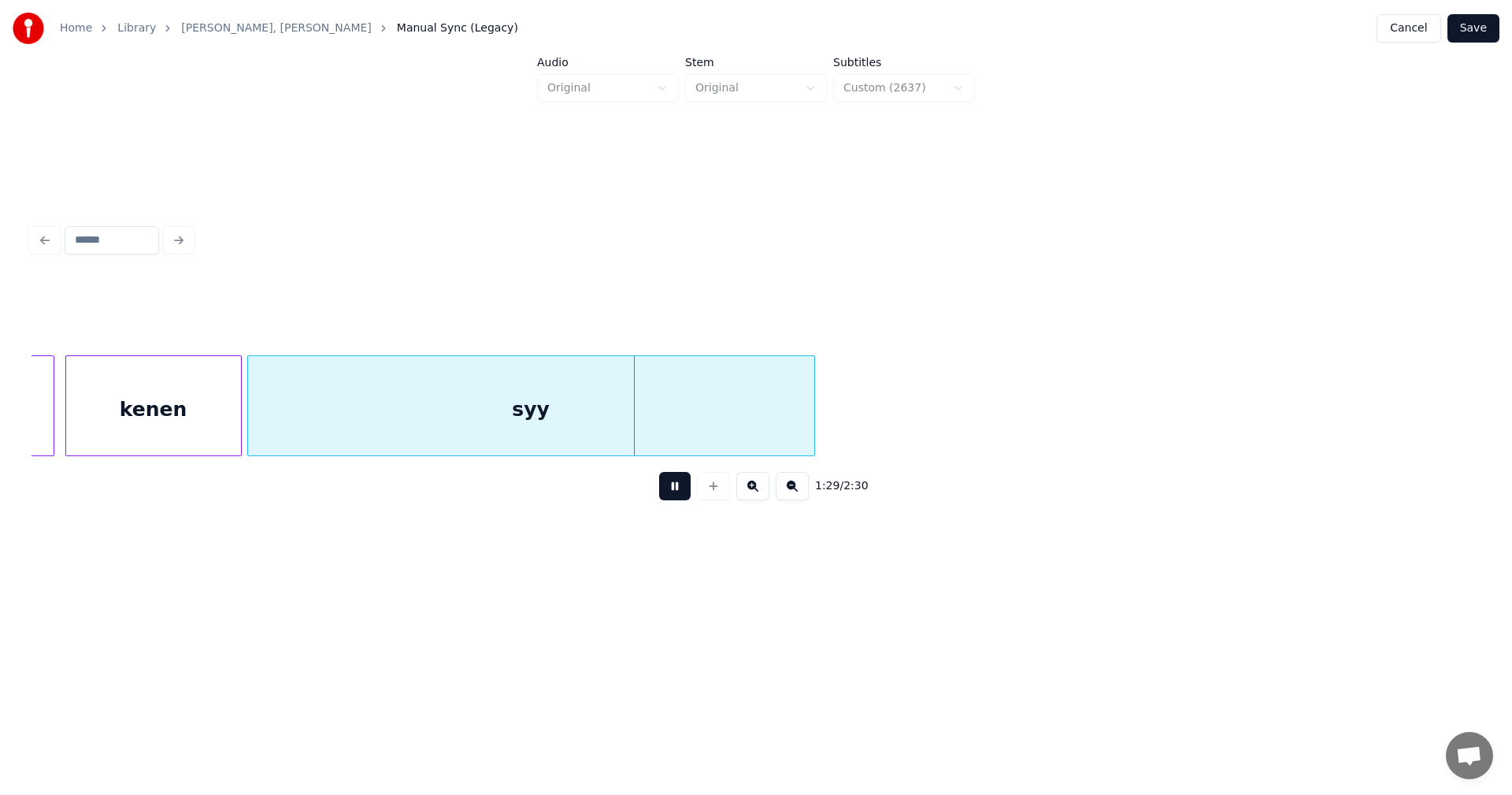
click at [667, 499] on button at bounding box center [674, 486] width 31 height 29
click at [690, 424] on div "syy" at bounding box center [530, 409] width 566 height 107
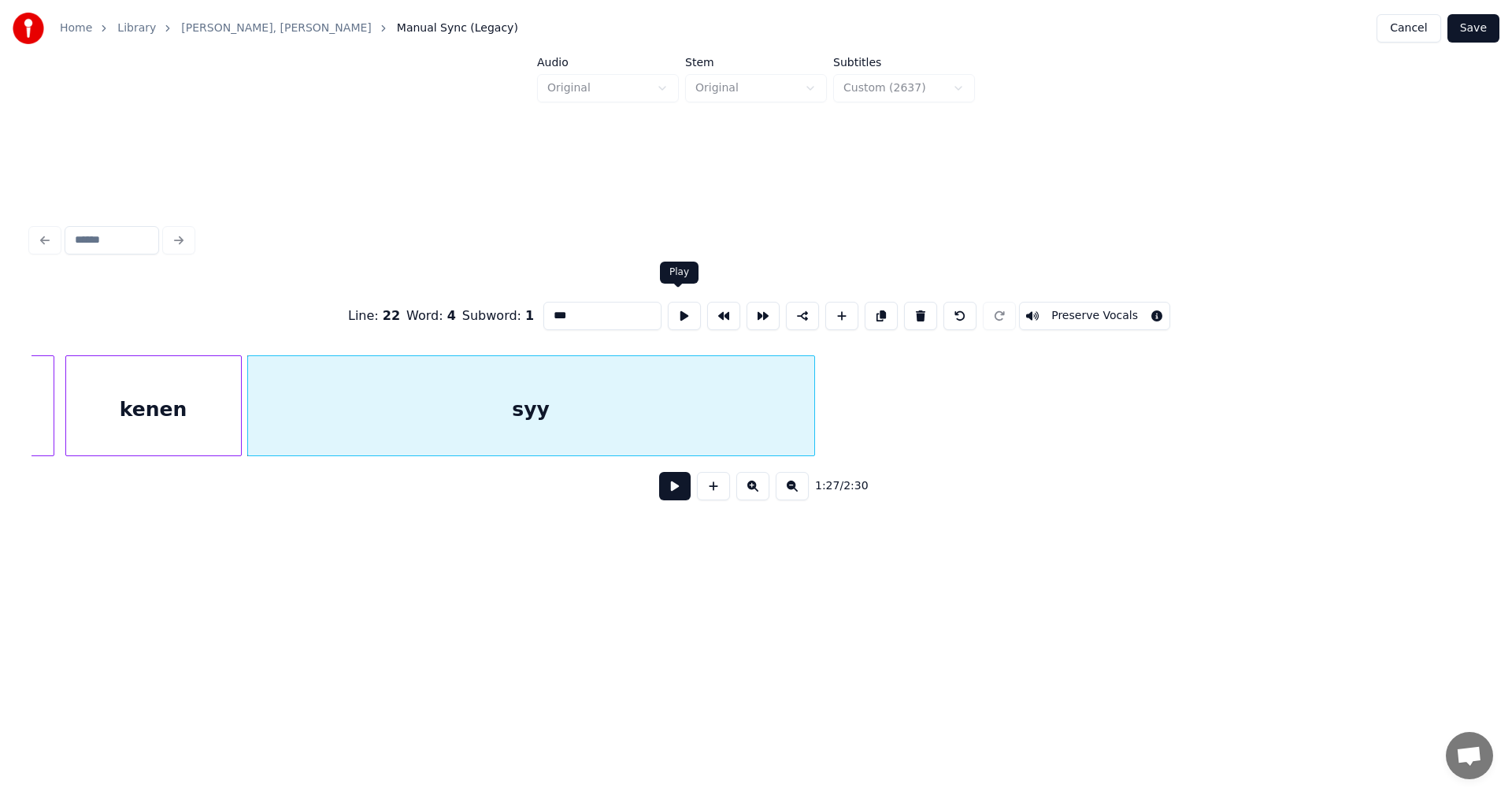
click at [615, 308] on input "***" at bounding box center [602, 316] width 119 height 29
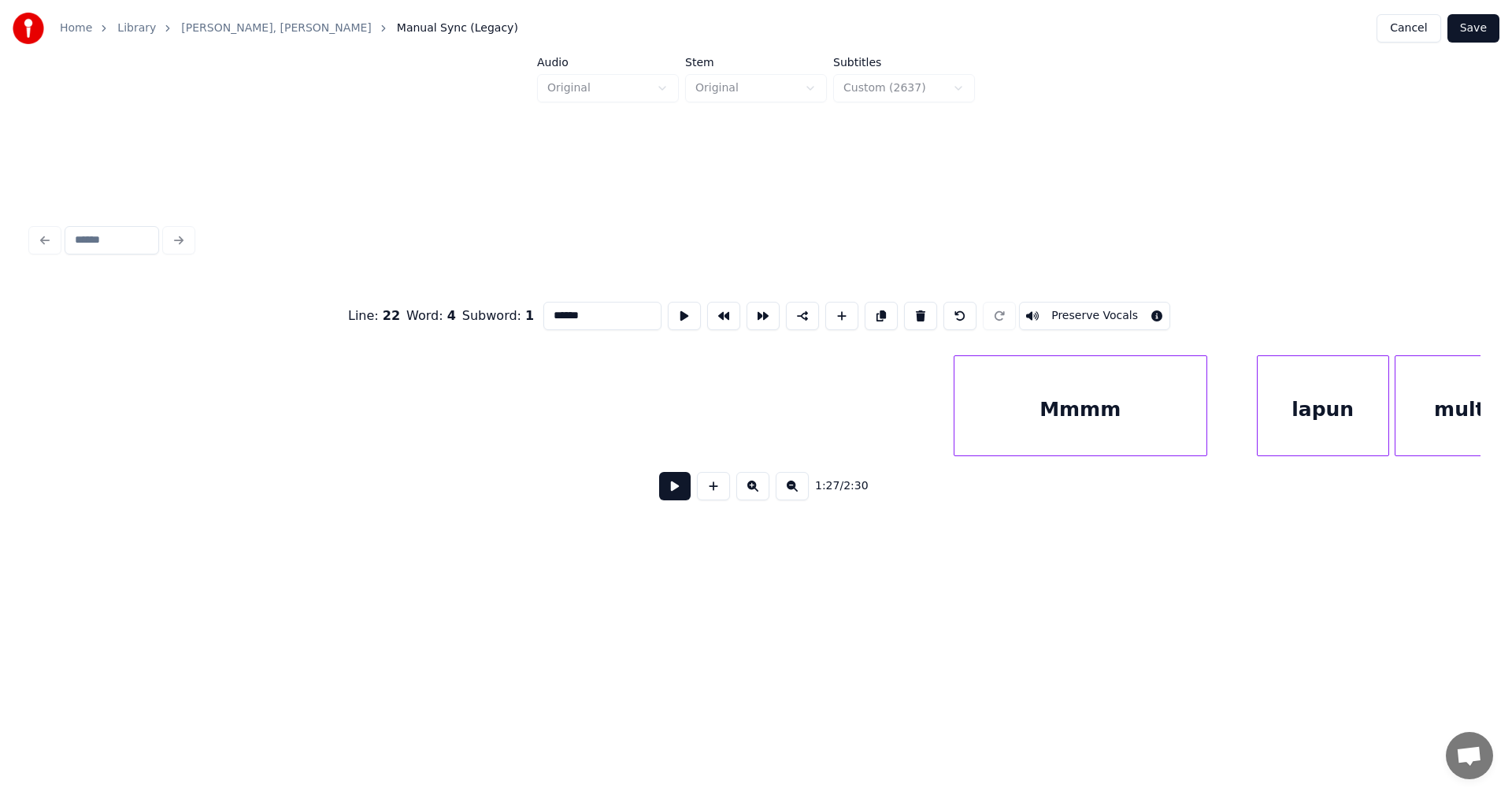
scroll to position [0, 28256]
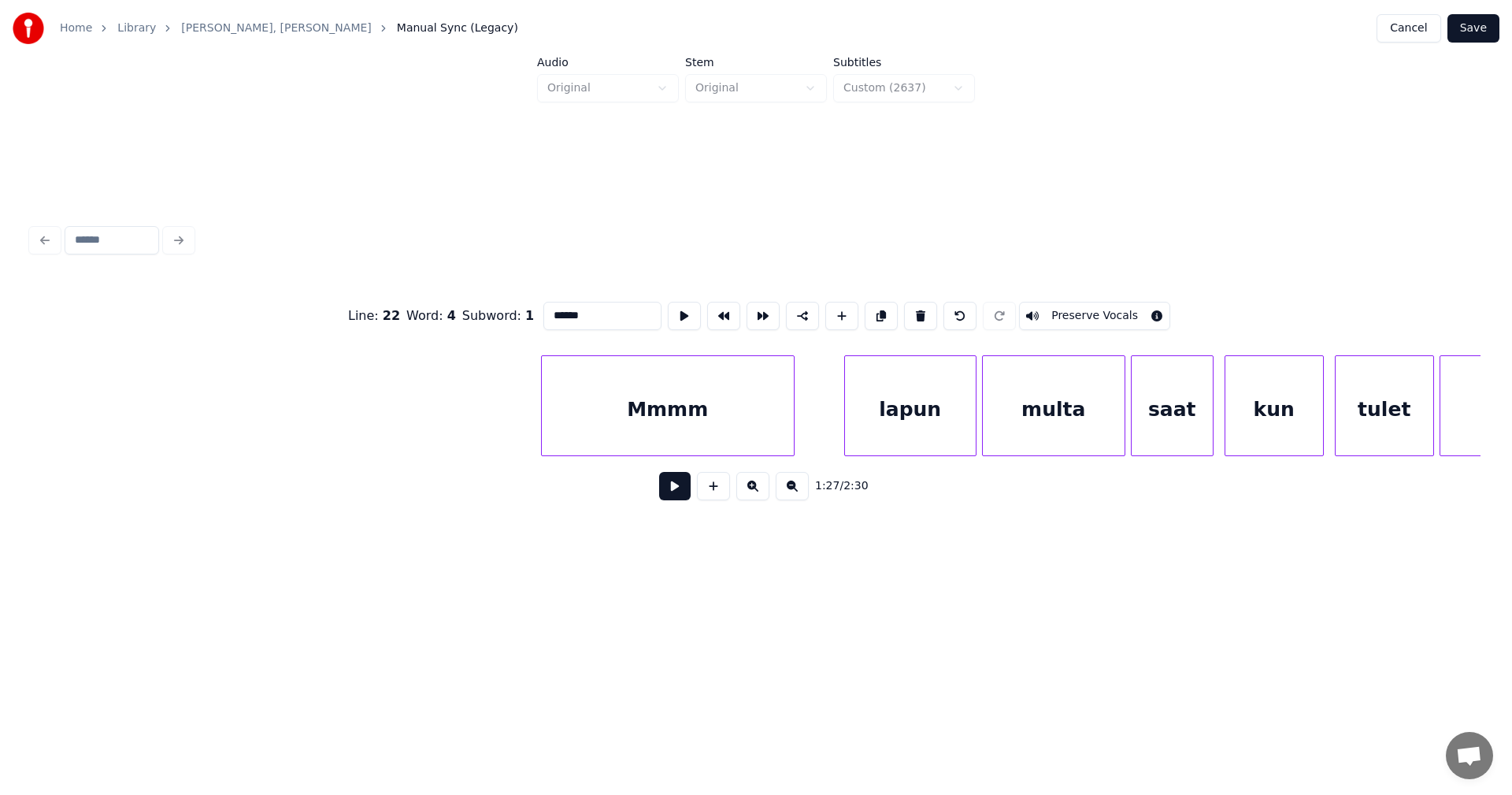
click at [680, 430] on div "Mmmm" at bounding box center [667, 409] width 252 height 107
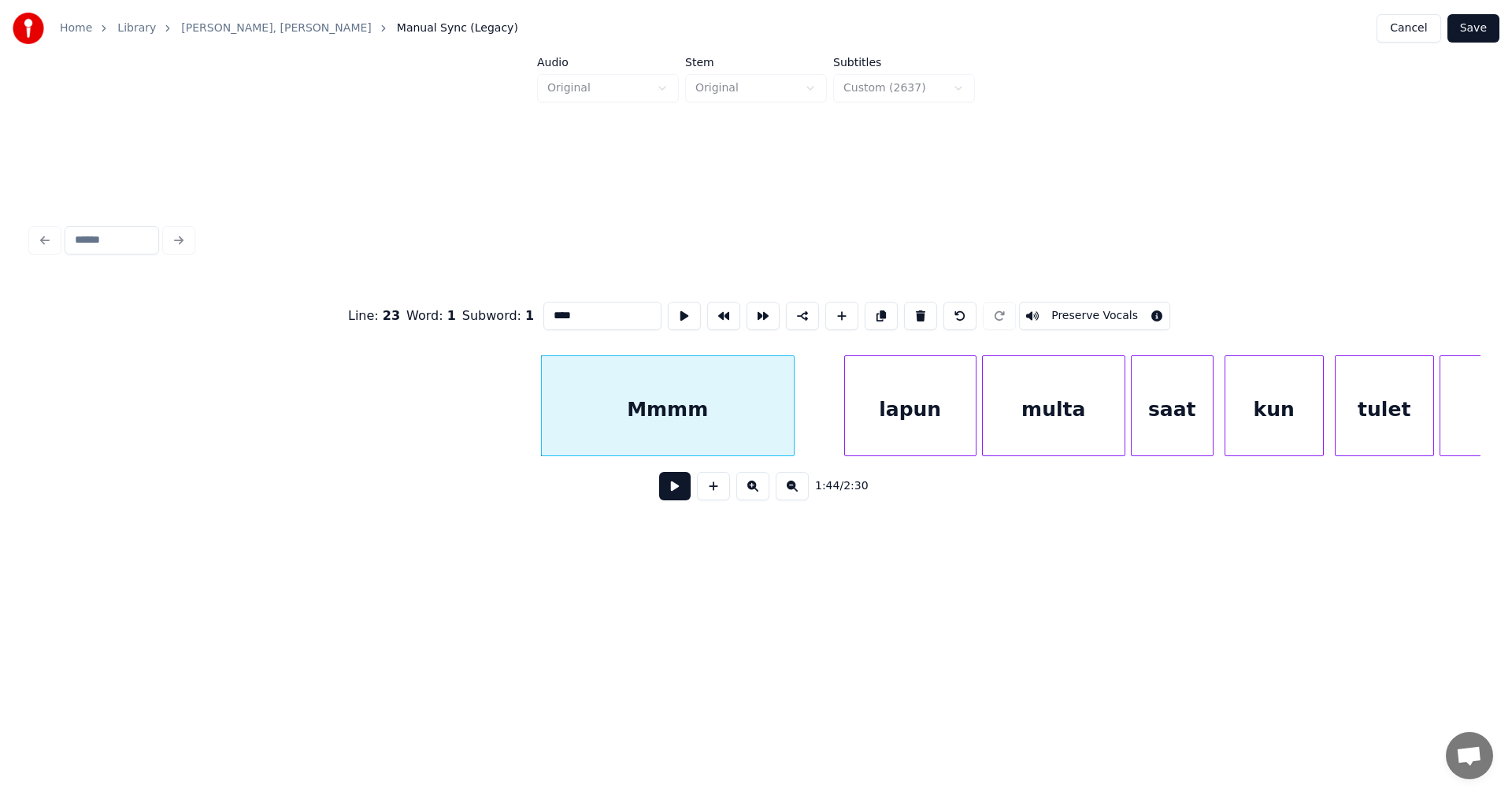
type input "****"
click at [684, 500] on button at bounding box center [674, 486] width 31 height 29
click at [684, 495] on button at bounding box center [674, 486] width 31 height 29
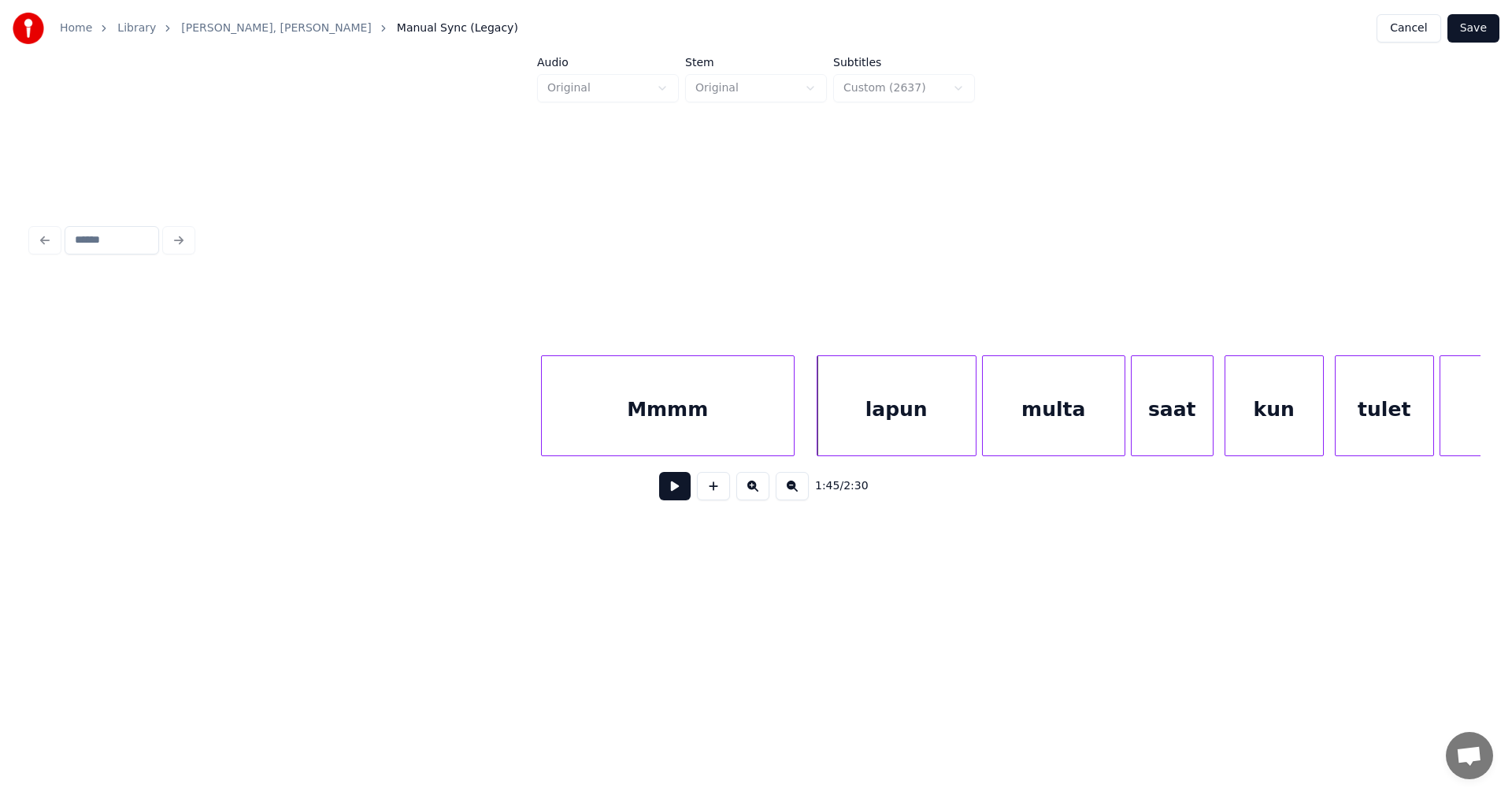
click at [820, 416] on div at bounding box center [819, 405] width 4 height 99
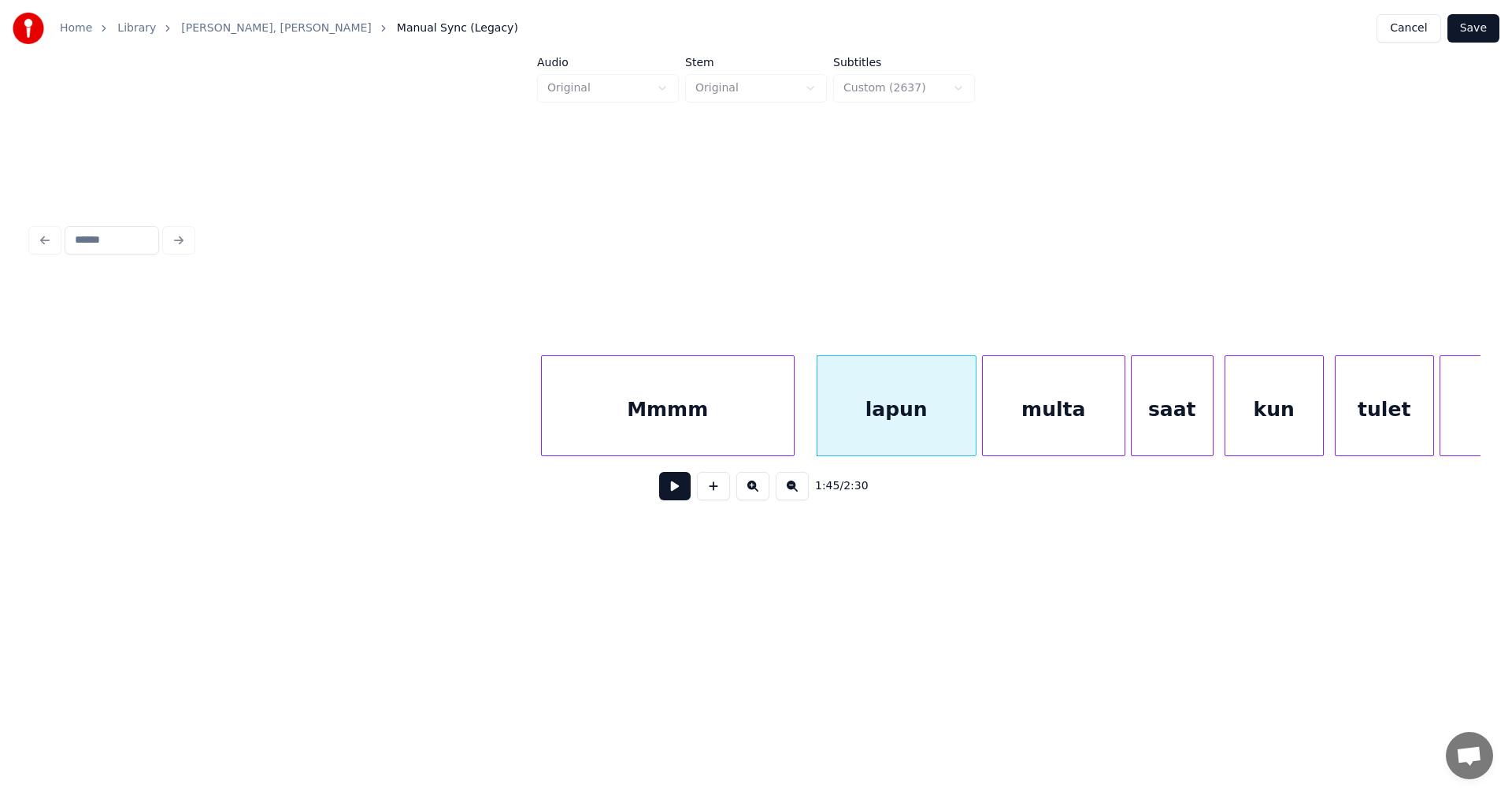
click at [769, 428] on div "Mmmm" at bounding box center [667, 409] width 252 height 107
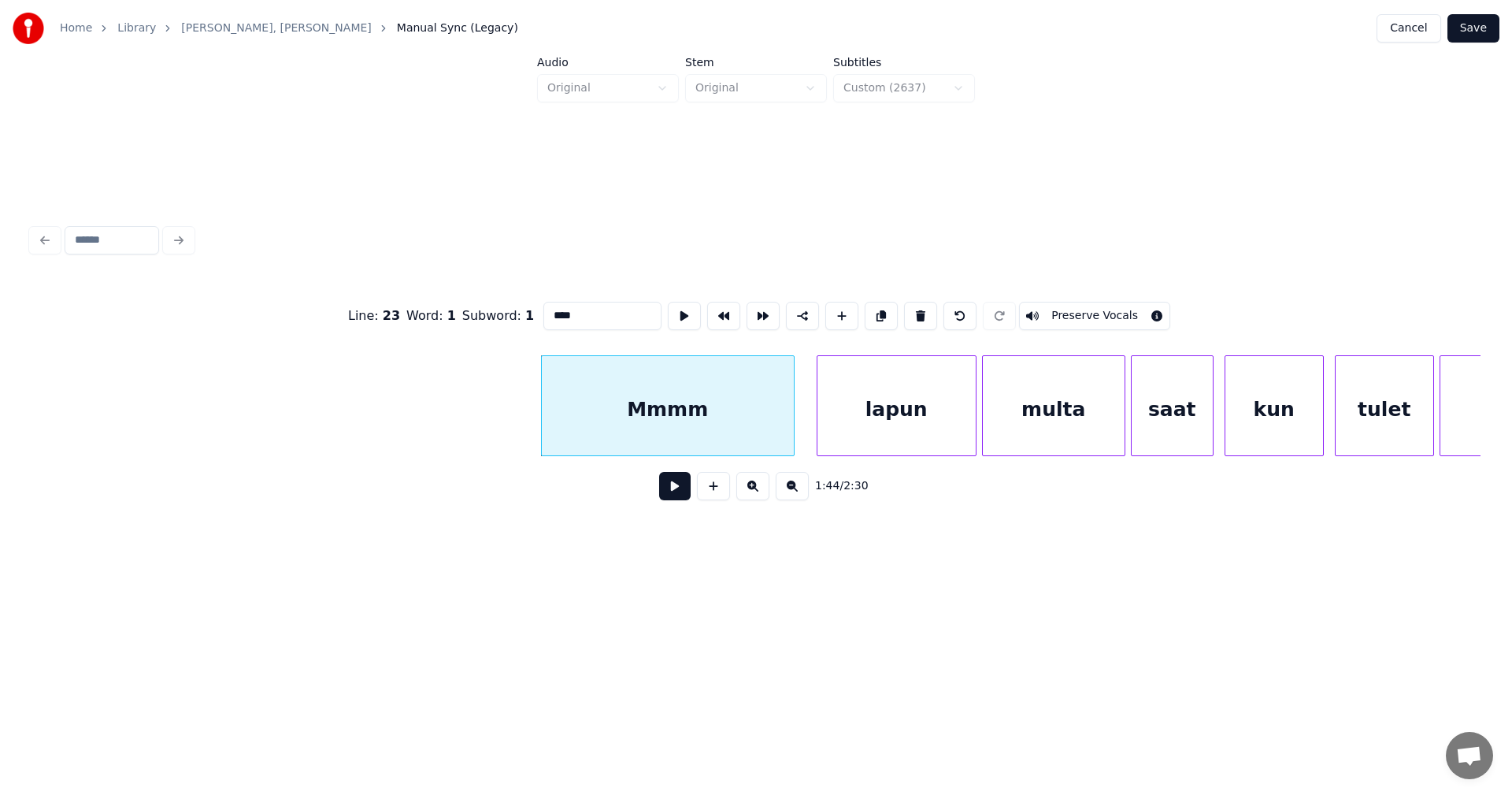
click at [690, 495] on button at bounding box center [674, 486] width 31 height 29
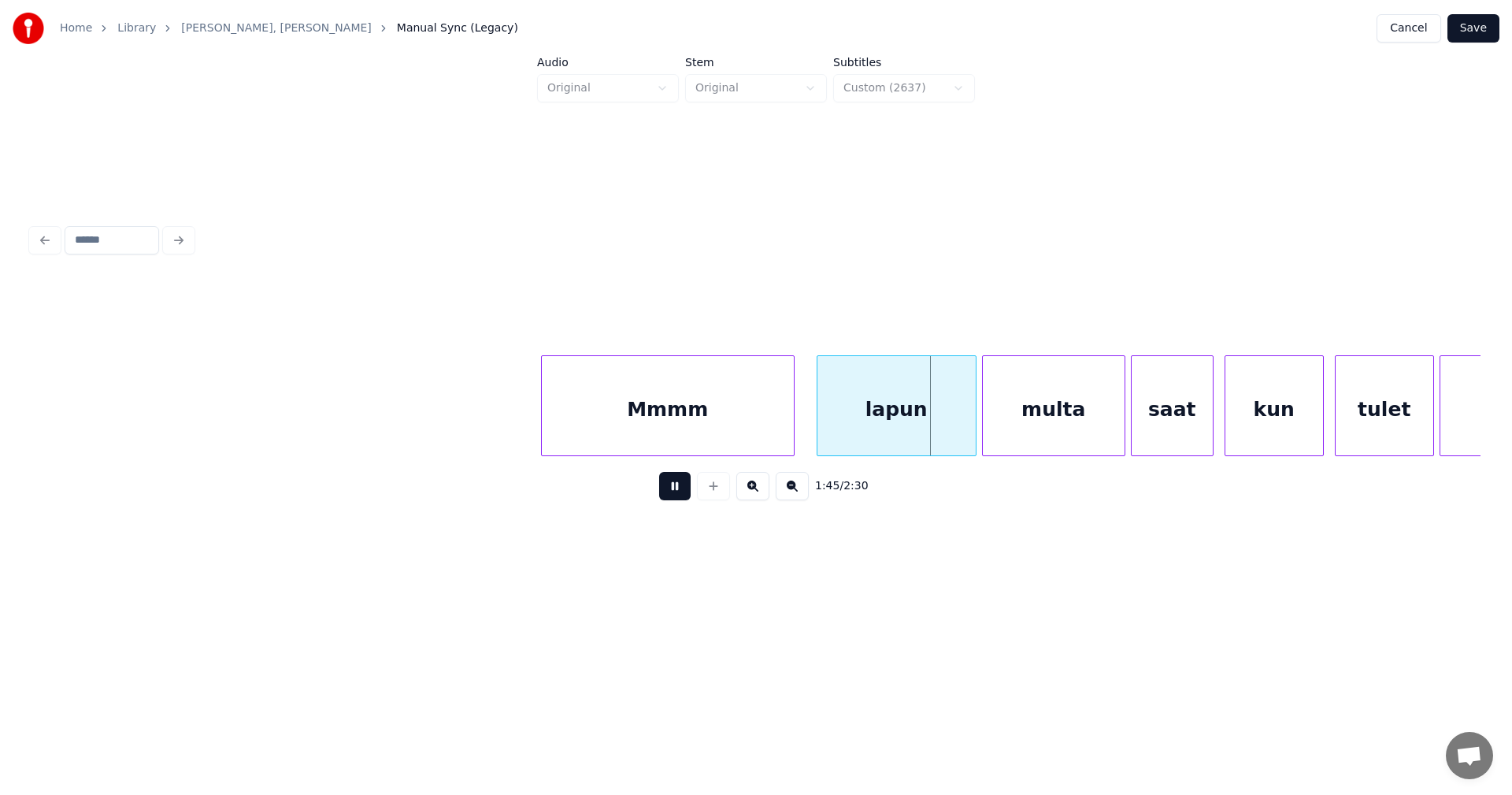
click at [687, 494] on button at bounding box center [674, 486] width 31 height 29
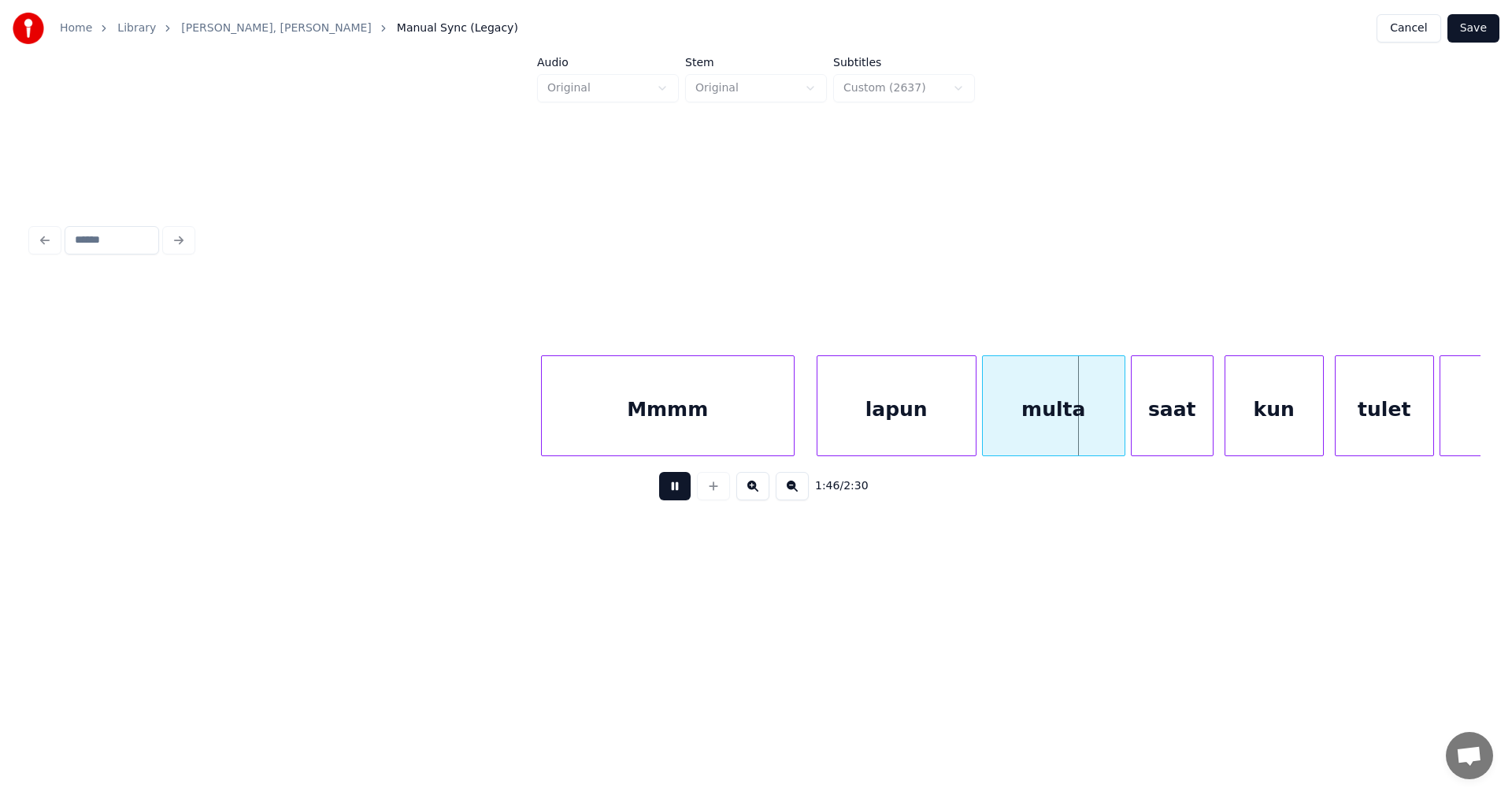
click at [687, 494] on button at bounding box center [674, 486] width 31 height 29
click at [1117, 423] on div at bounding box center [1118, 405] width 4 height 99
click at [1112, 429] on div at bounding box center [1113, 405] width 4 height 99
click at [1206, 429] on div at bounding box center [1206, 405] width 4 height 99
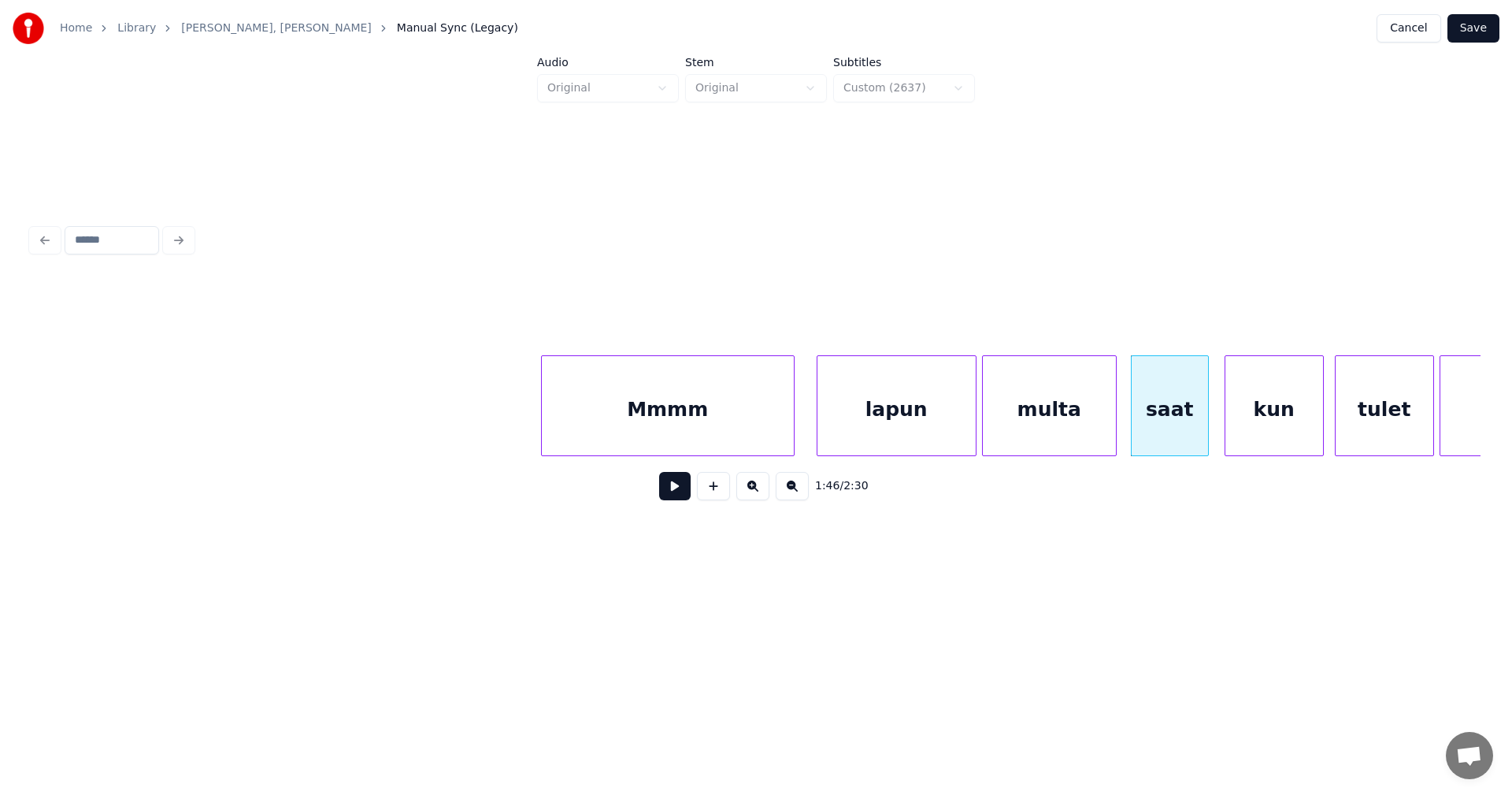
click at [1058, 429] on div "multa" at bounding box center [1049, 409] width 133 height 107
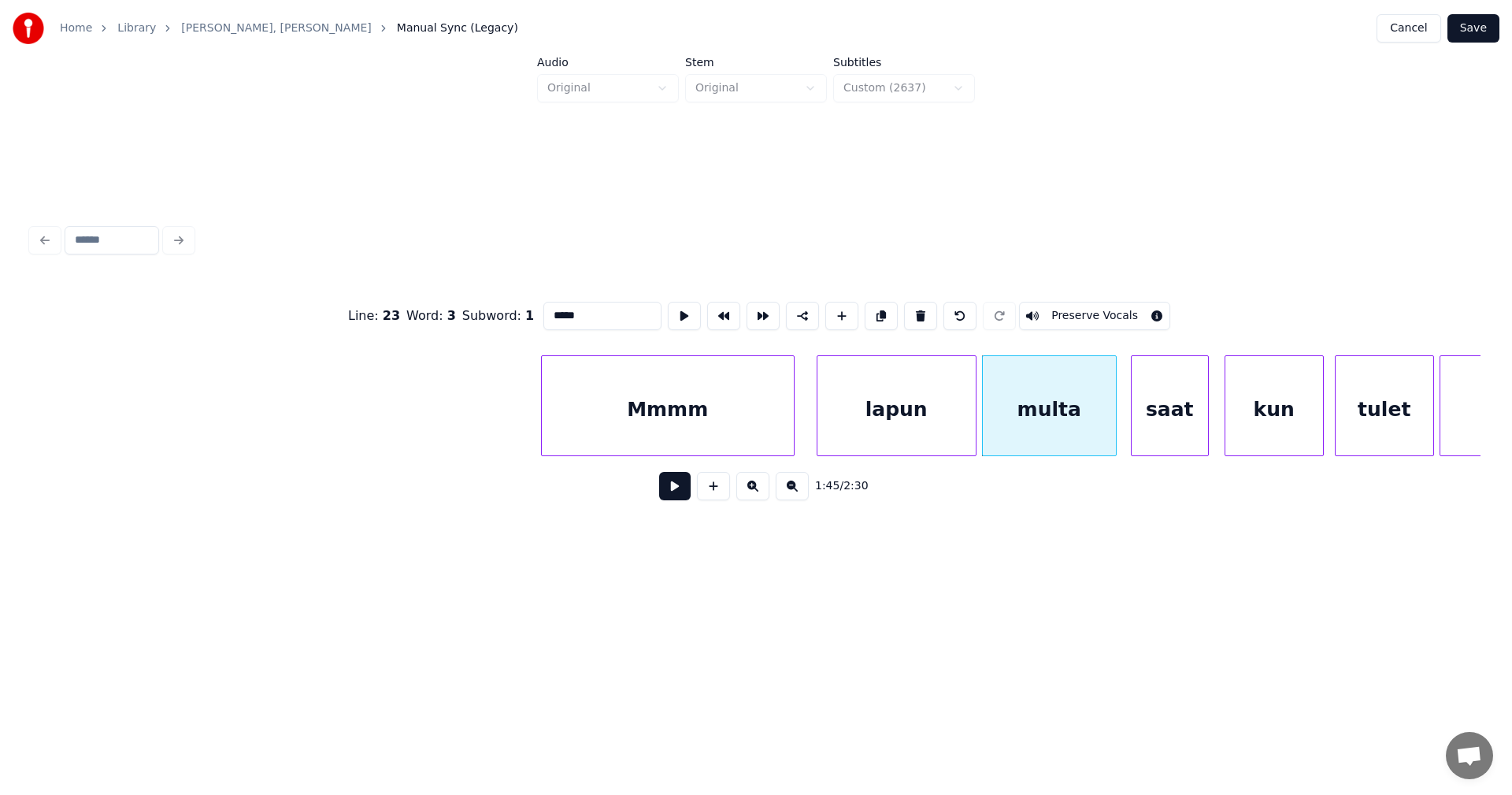
click at [669, 497] on button at bounding box center [674, 486] width 31 height 29
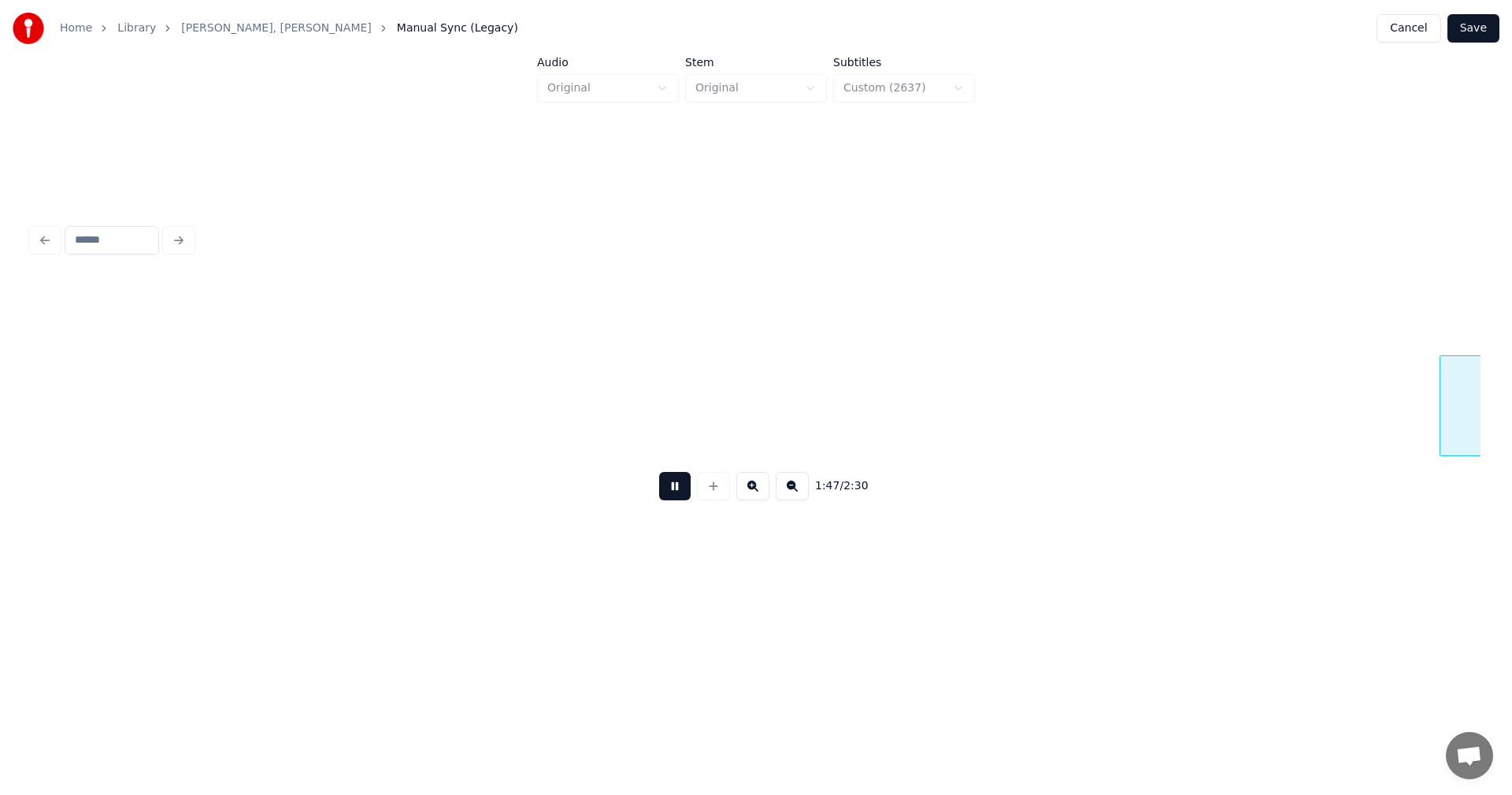
click at [669, 497] on button at bounding box center [674, 486] width 31 height 29
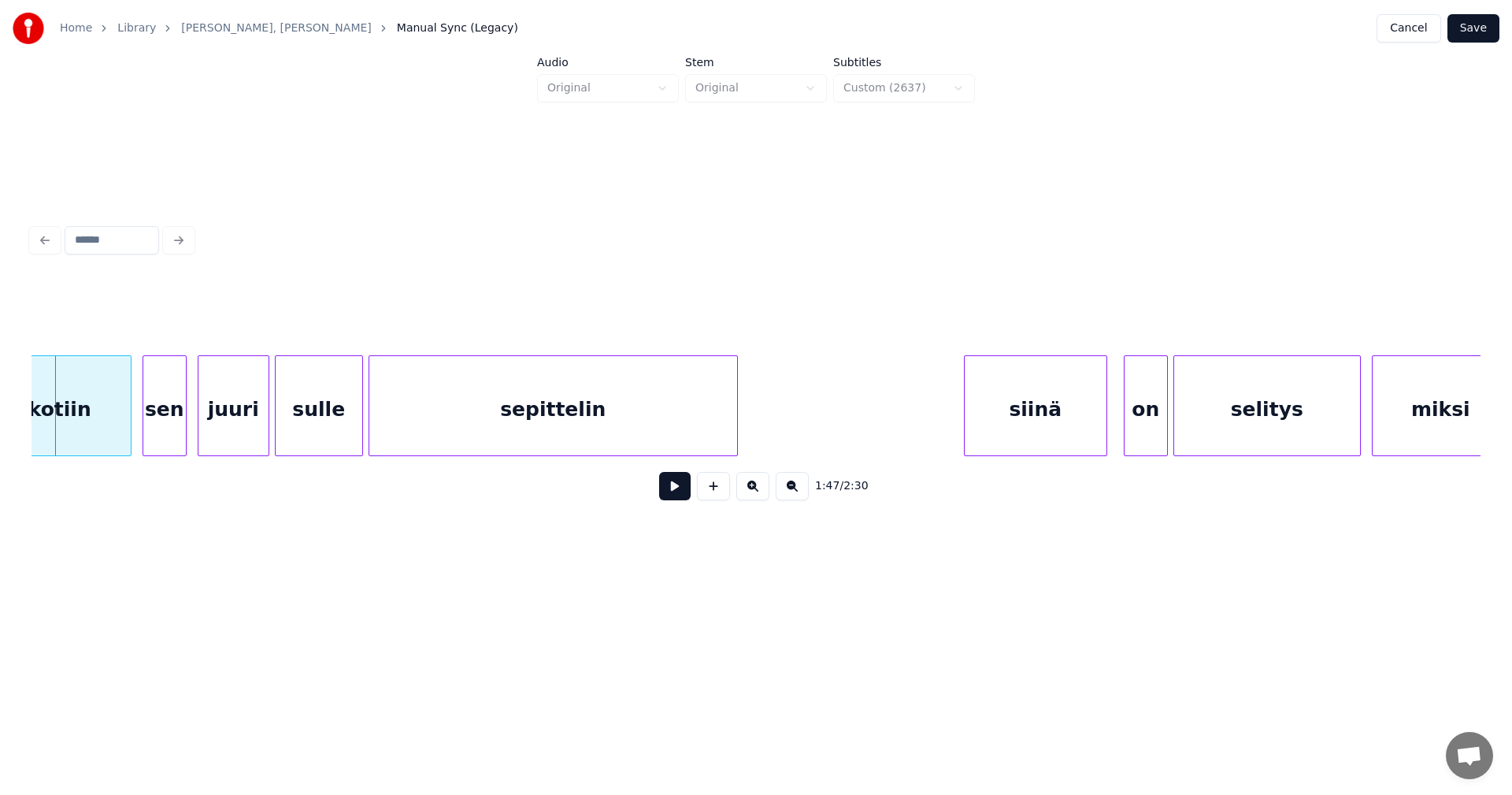
click at [659, 456] on div "kotiin sen juuri sulle sepittelin siinä on selitys miksi" at bounding box center [756, 406] width 1449 height 101
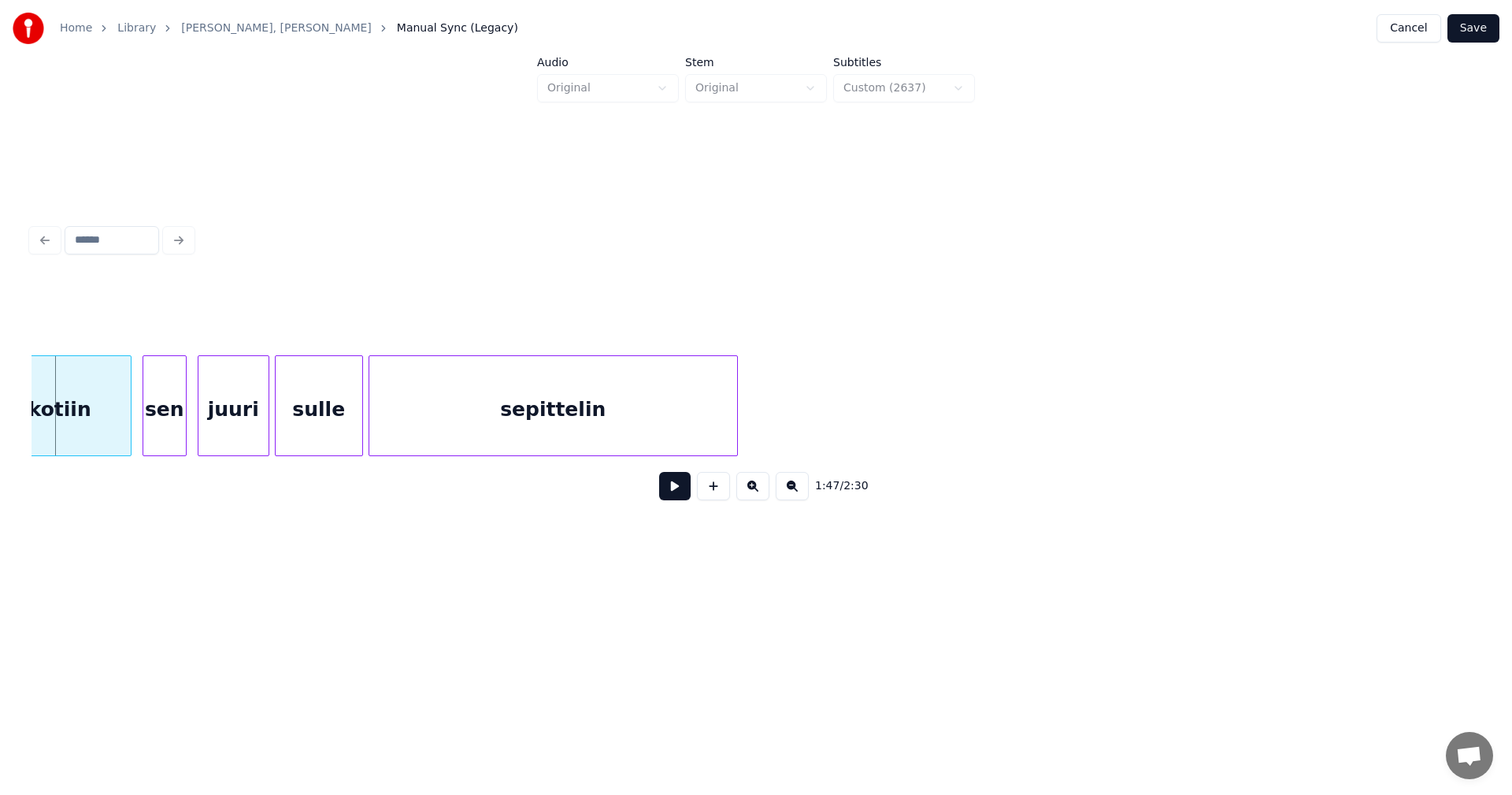
scroll to position [0, 28438]
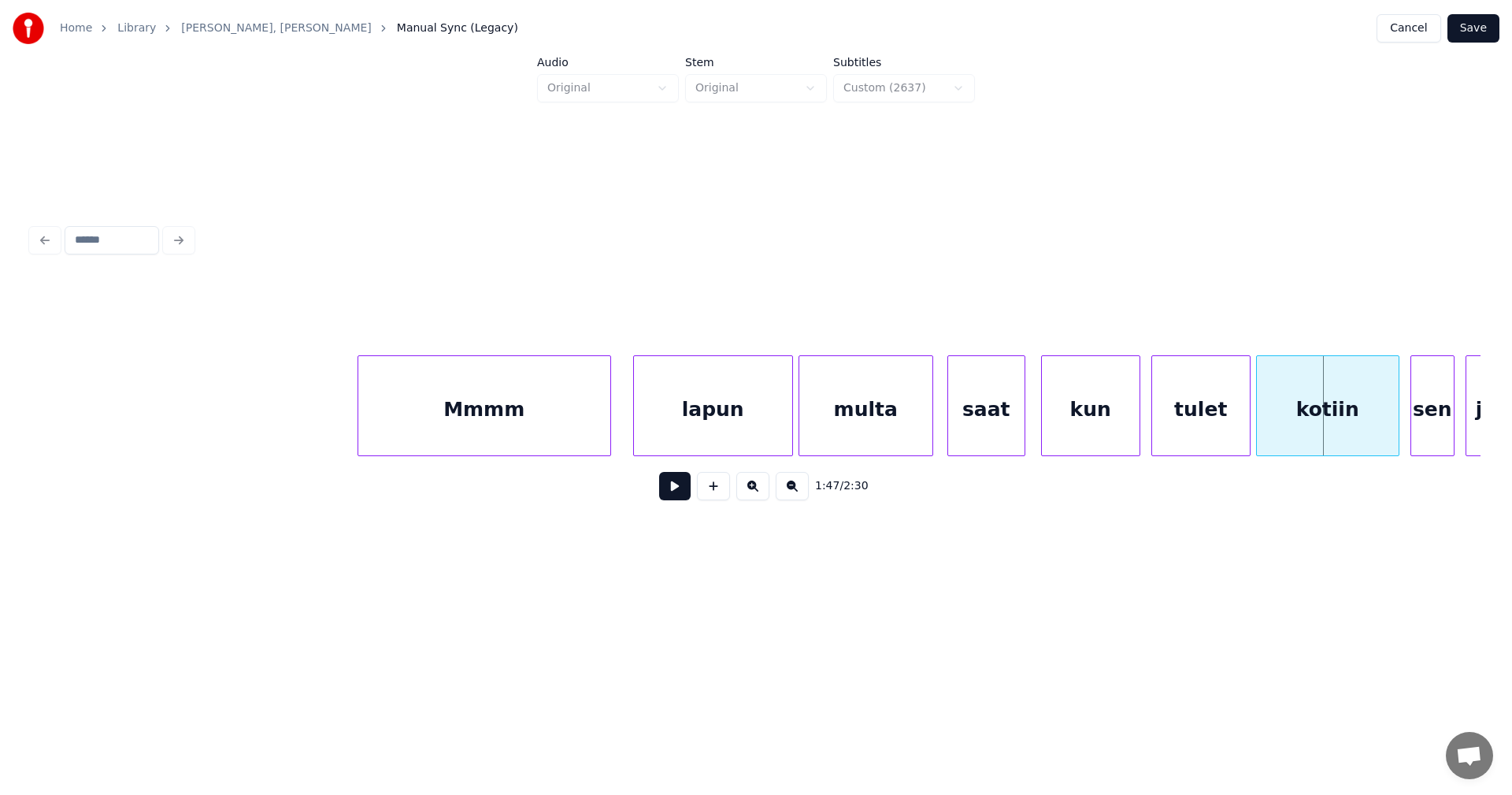
click at [1209, 423] on div "tulet" at bounding box center [1201, 409] width 98 height 107
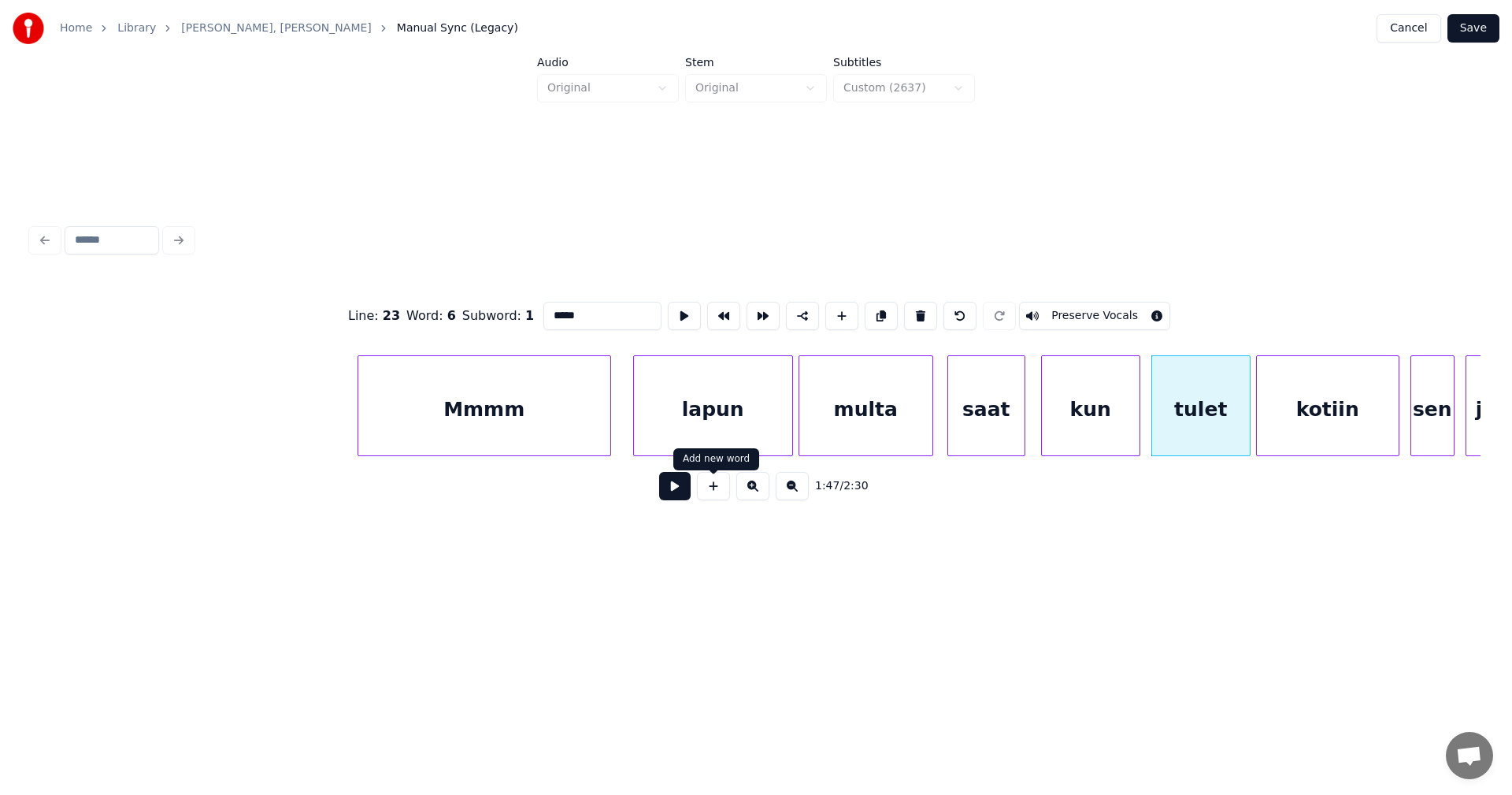
click at [681, 498] on button at bounding box center [674, 486] width 31 height 29
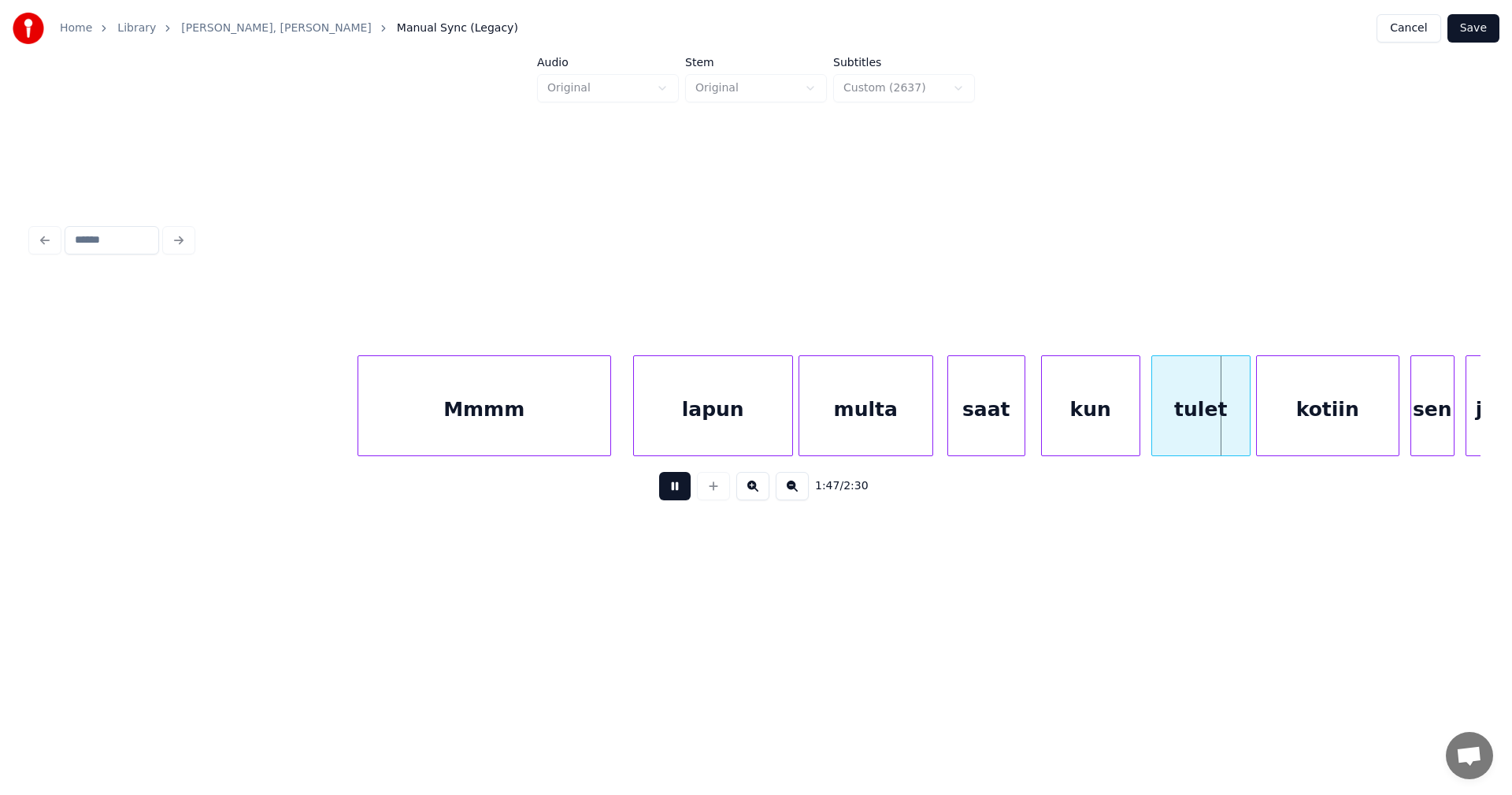
click at [681, 498] on button at bounding box center [674, 486] width 31 height 29
click at [1239, 430] on div at bounding box center [1238, 405] width 4 height 99
click at [670, 495] on button at bounding box center [674, 486] width 31 height 29
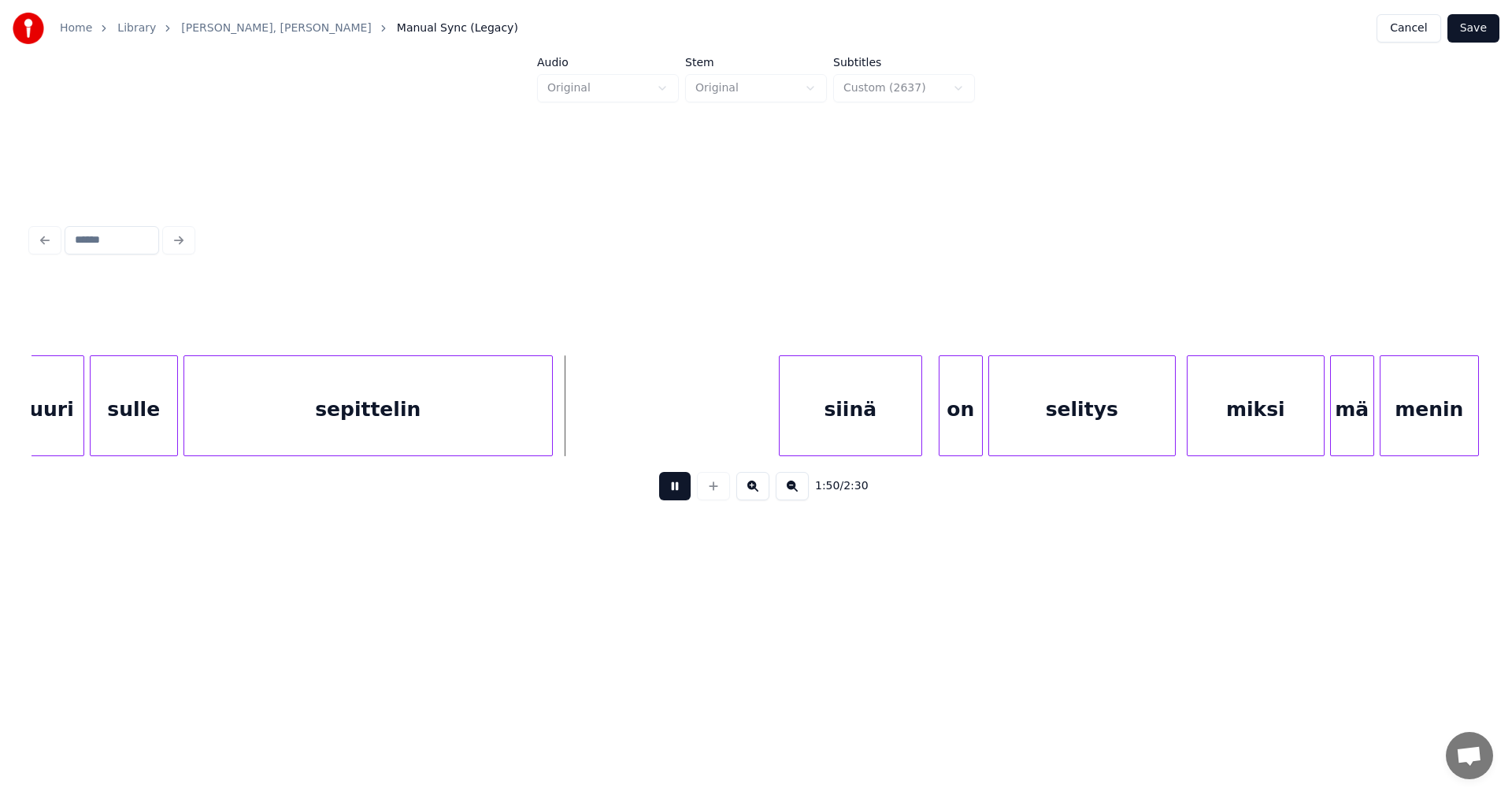
click at [670, 495] on button at bounding box center [674, 486] width 31 height 29
click at [615, 427] on div at bounding box center [617, 405] width 4 height 99
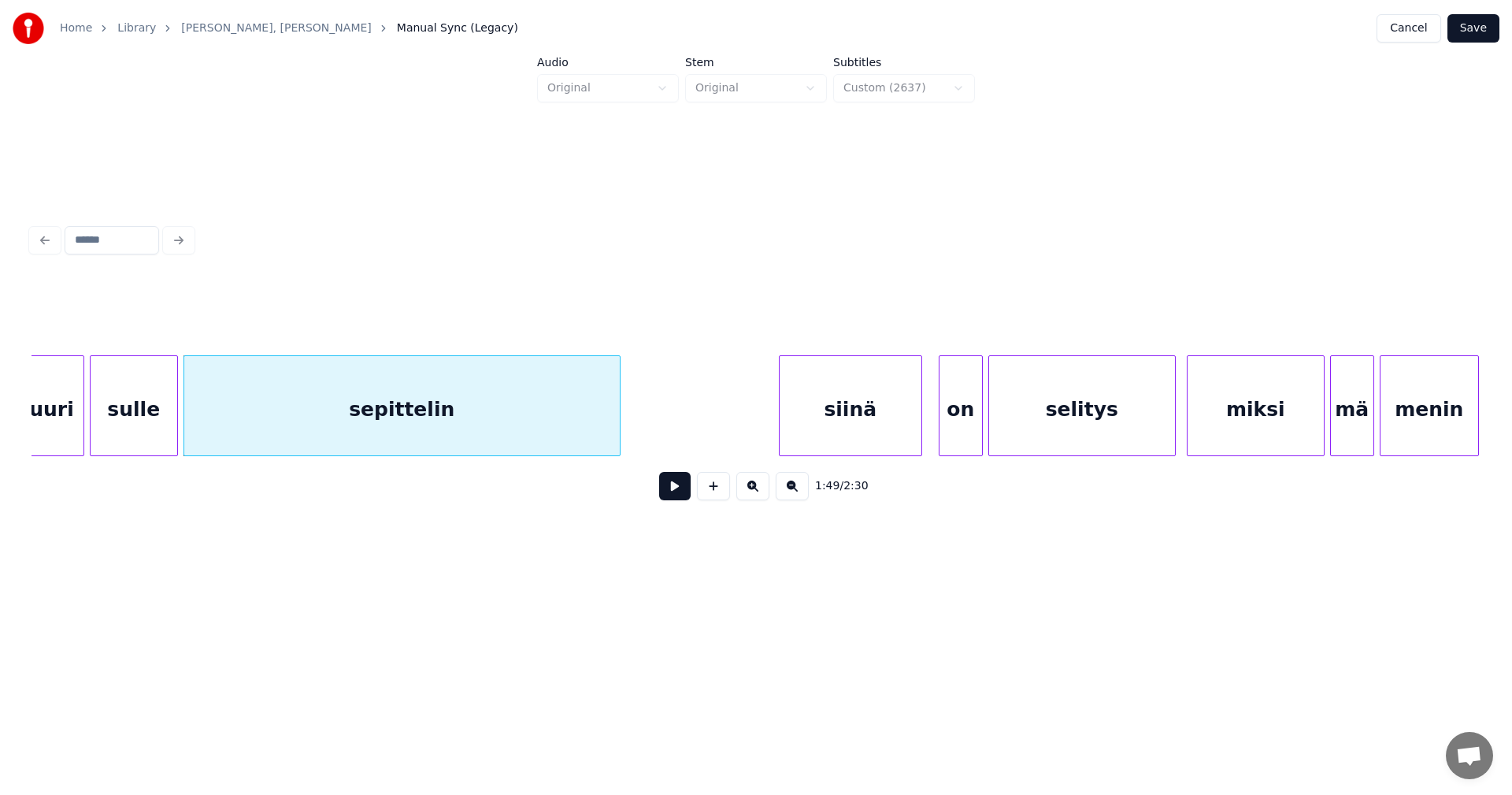
click at [599, 427] on div "sepittelin" at bounding box center [402, 409] width 436 height 107
click at [610, 320] on input "**********" at bounding box center [602, 316] width 119 height 29
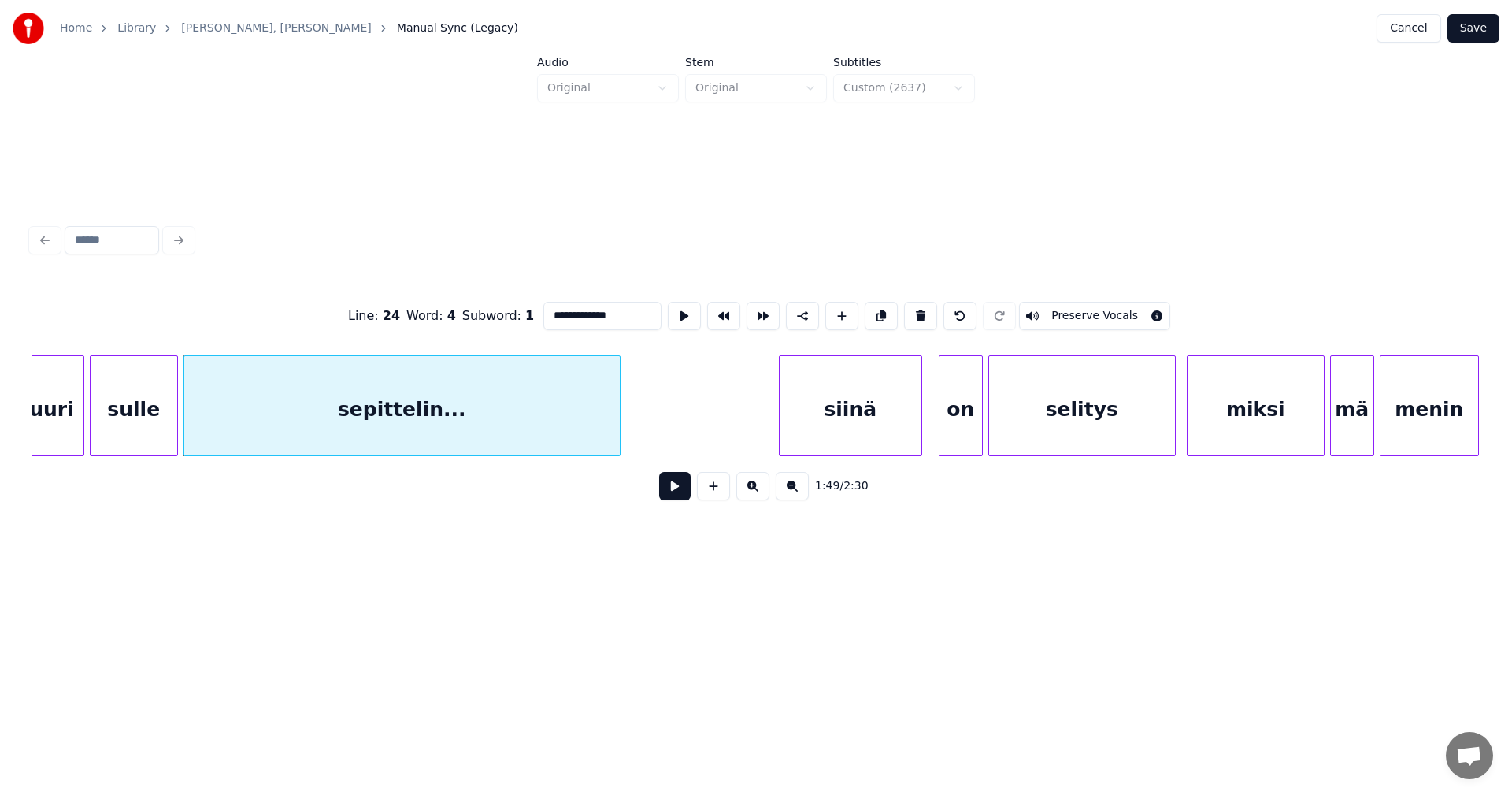
click at [574, 416] on div "sepittelin..." at bounding box center [402, 409] width 436 height 107
type input "**********"
click at [683, 497] on button at bounding box center [674, 486] width 31 height 29
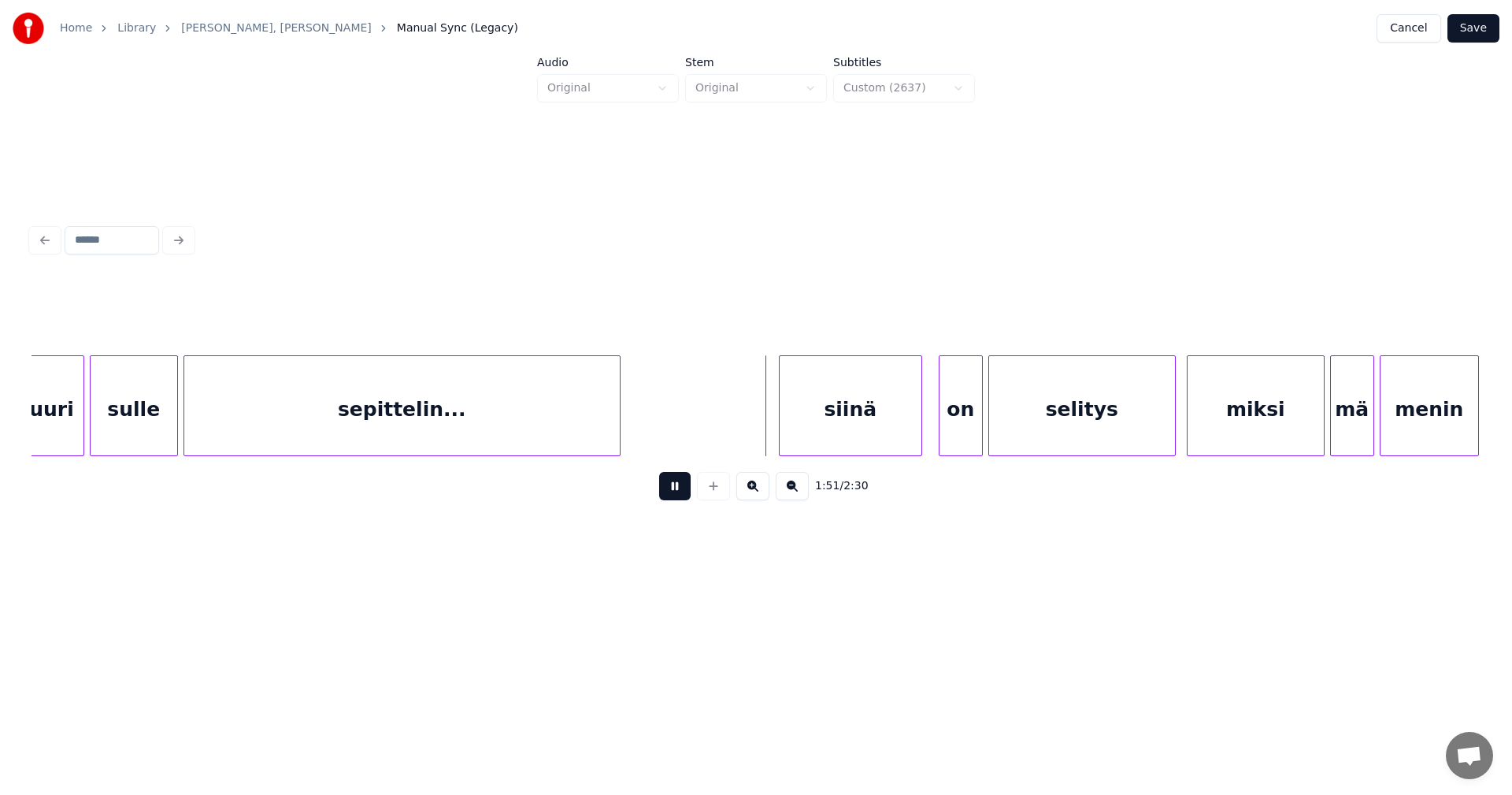
click at [678, 490] on button at bounding box center [674, 486] width 31 height 29
click at [814, 420] on div "siinä" at bounding box center [842, 409] width 142 height 107
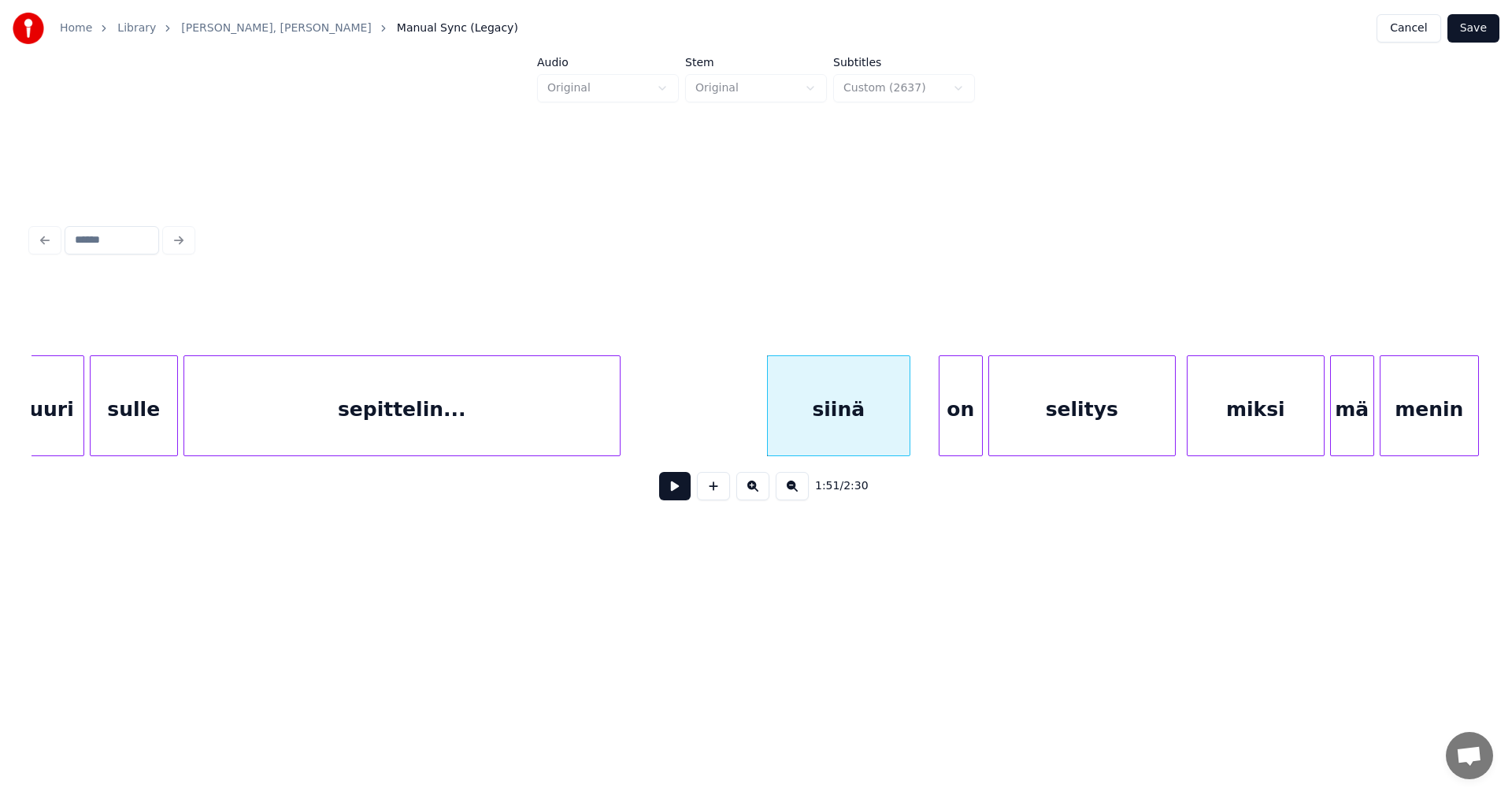
click at [672, 496] on button at bounding box center [674, 486] width 31 height 29
click at [673, 495] on button at bounding box center [674, 486] width 31 height 29
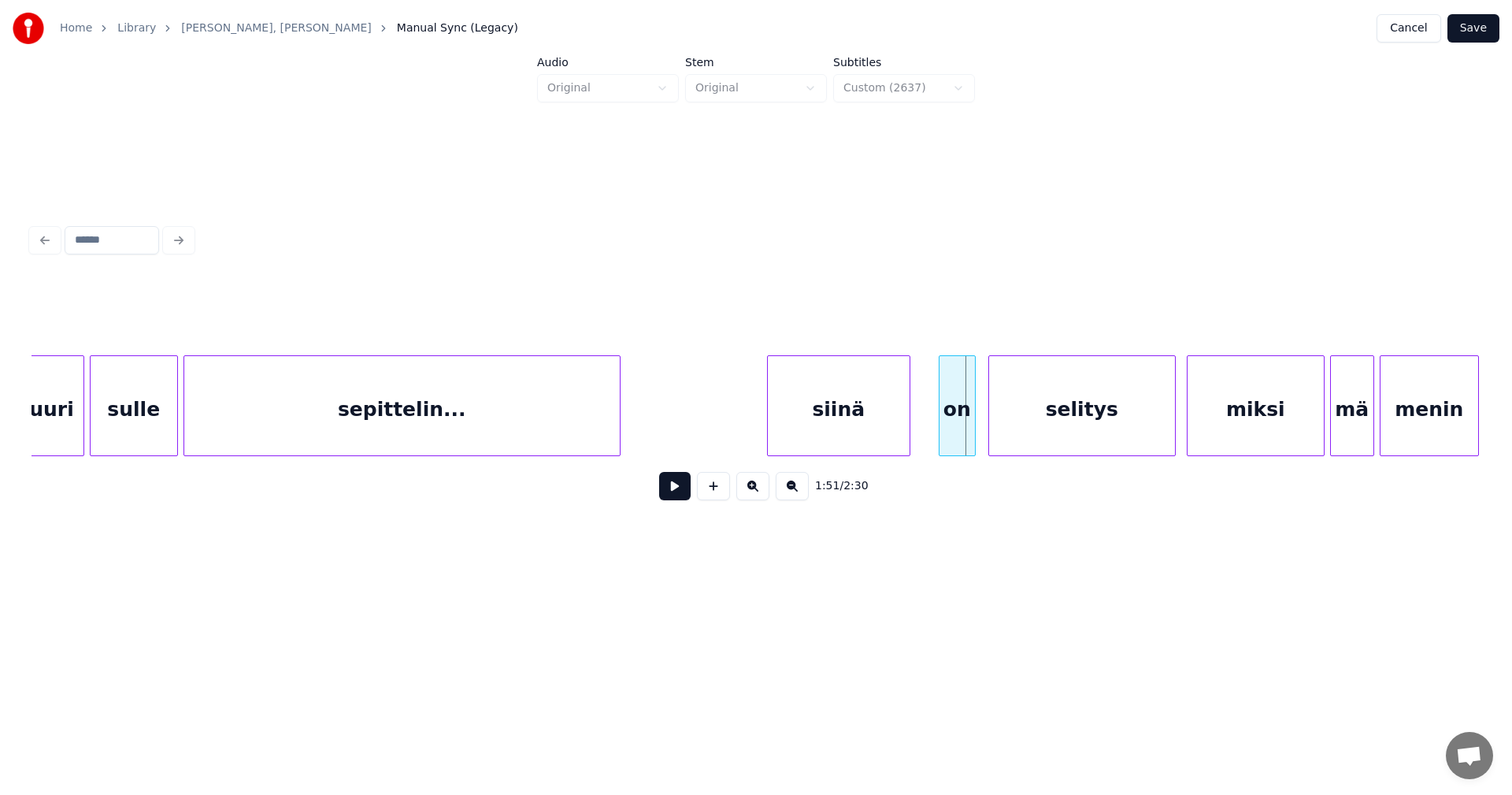
click at [970, 425] on div at bounding box center [972, 405] width 4 height 99
click at [944, 426] on div "on" at bounding box center [946, 409] width 36 height 107
click at [833, 433] on div "siinä" at bounding box center [838, 409] width 142 height 107
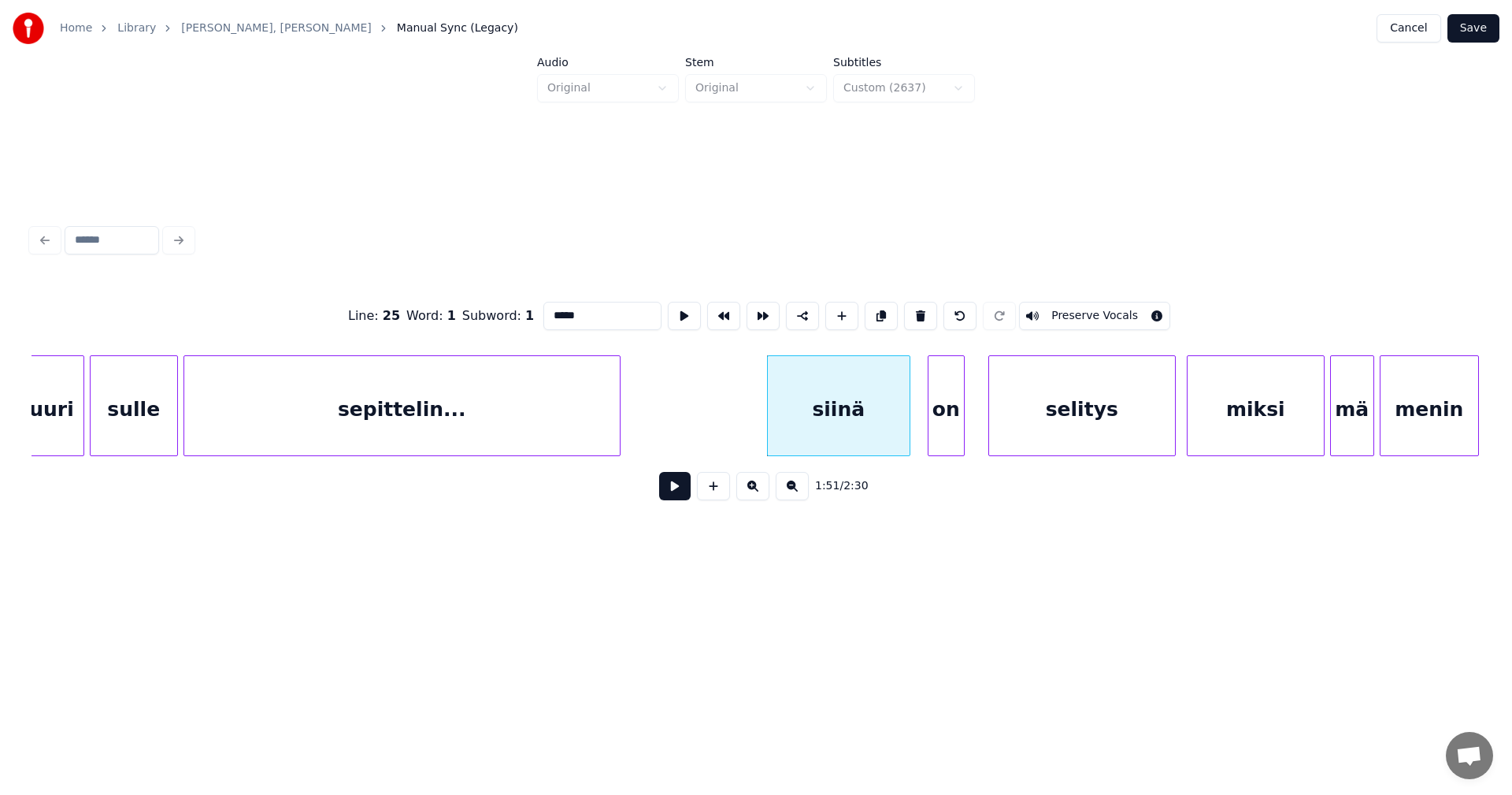
click at [668, 496] on button at bounding box center [674, 486] width 31 height 29
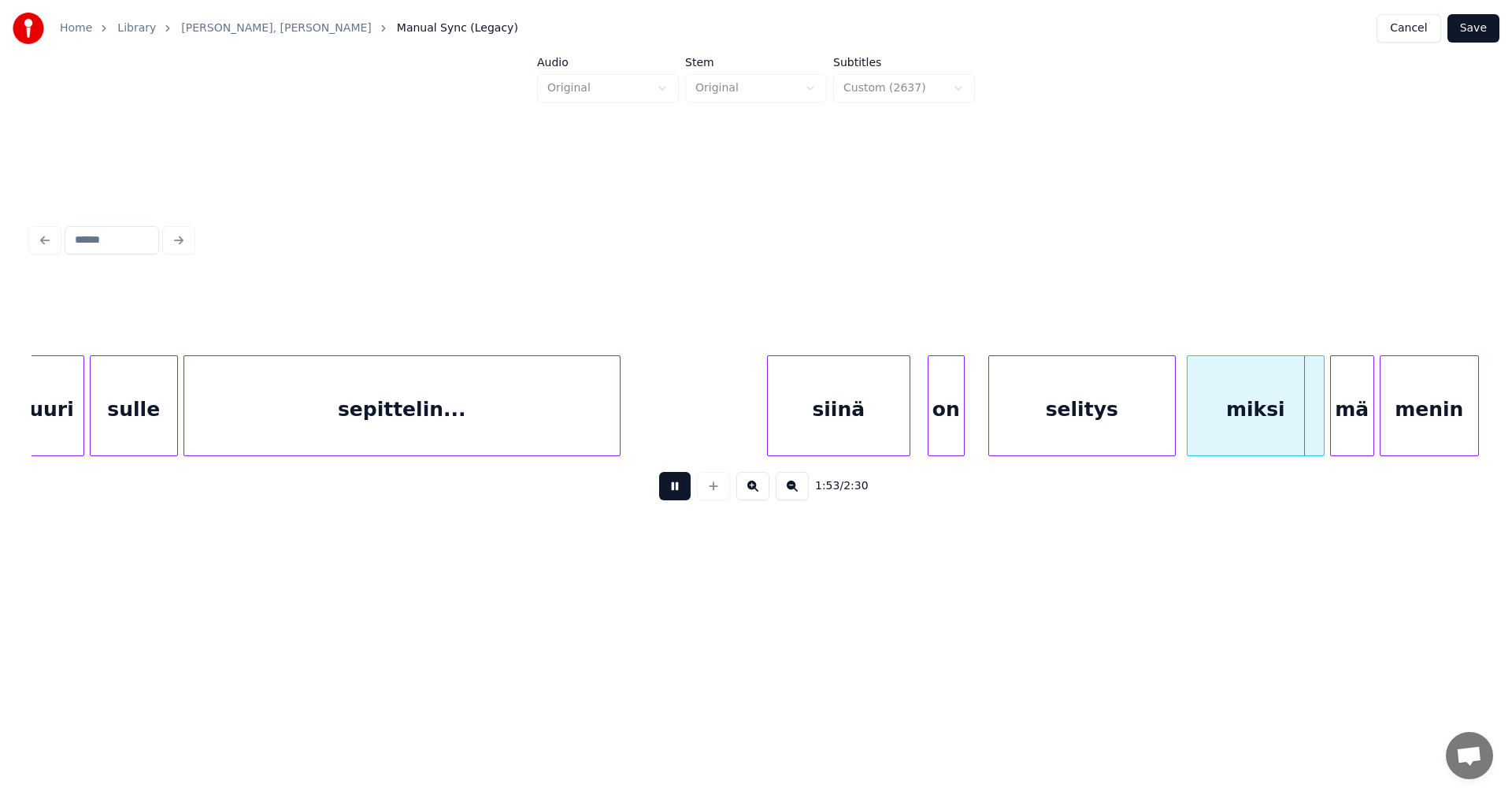
click at [668, 496] on button at bounding box center [674, 486] width 31 height 29
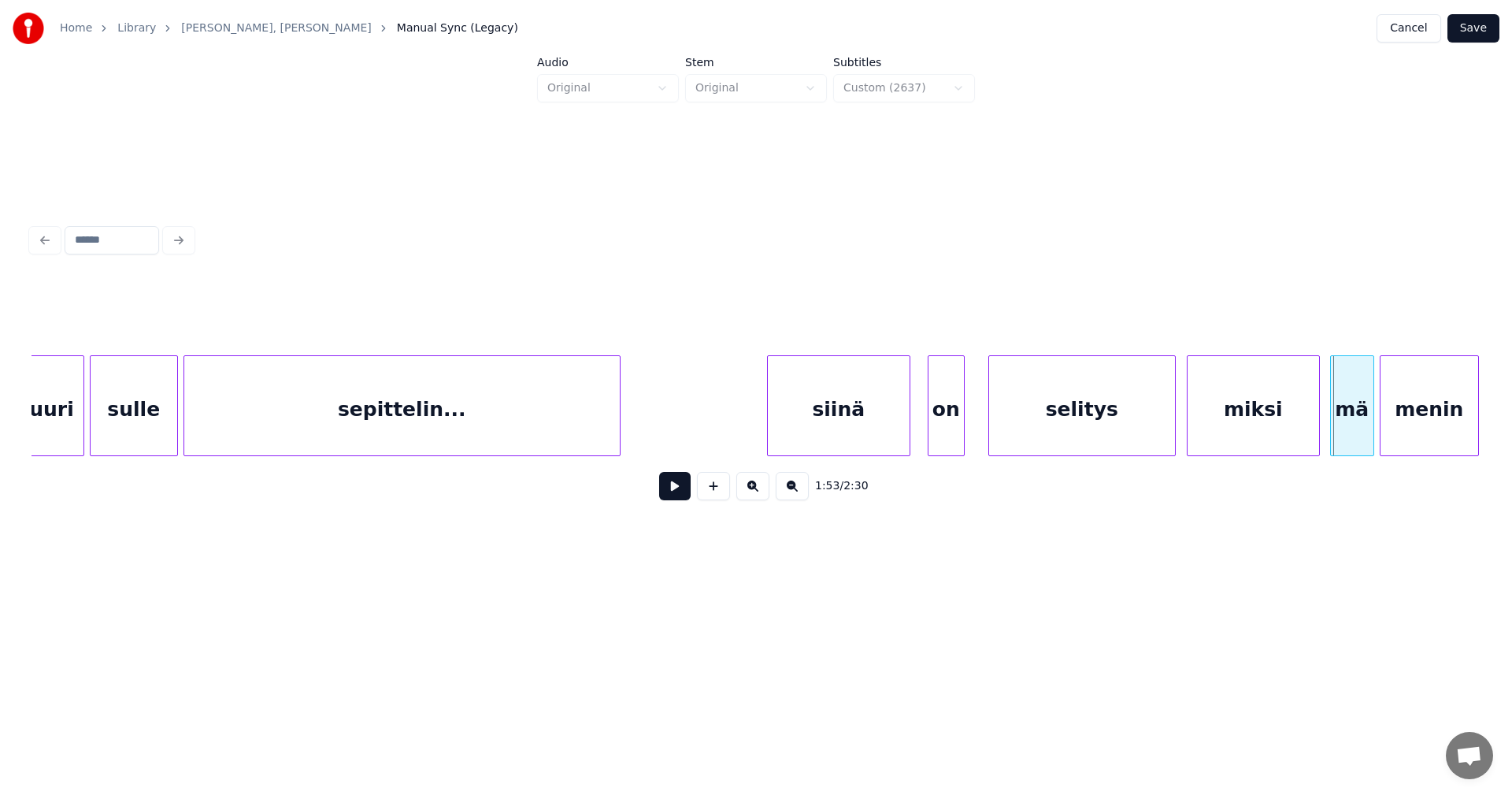
click at [1315, 424] on div at bounding box center [1316, 405] width 4 height 99
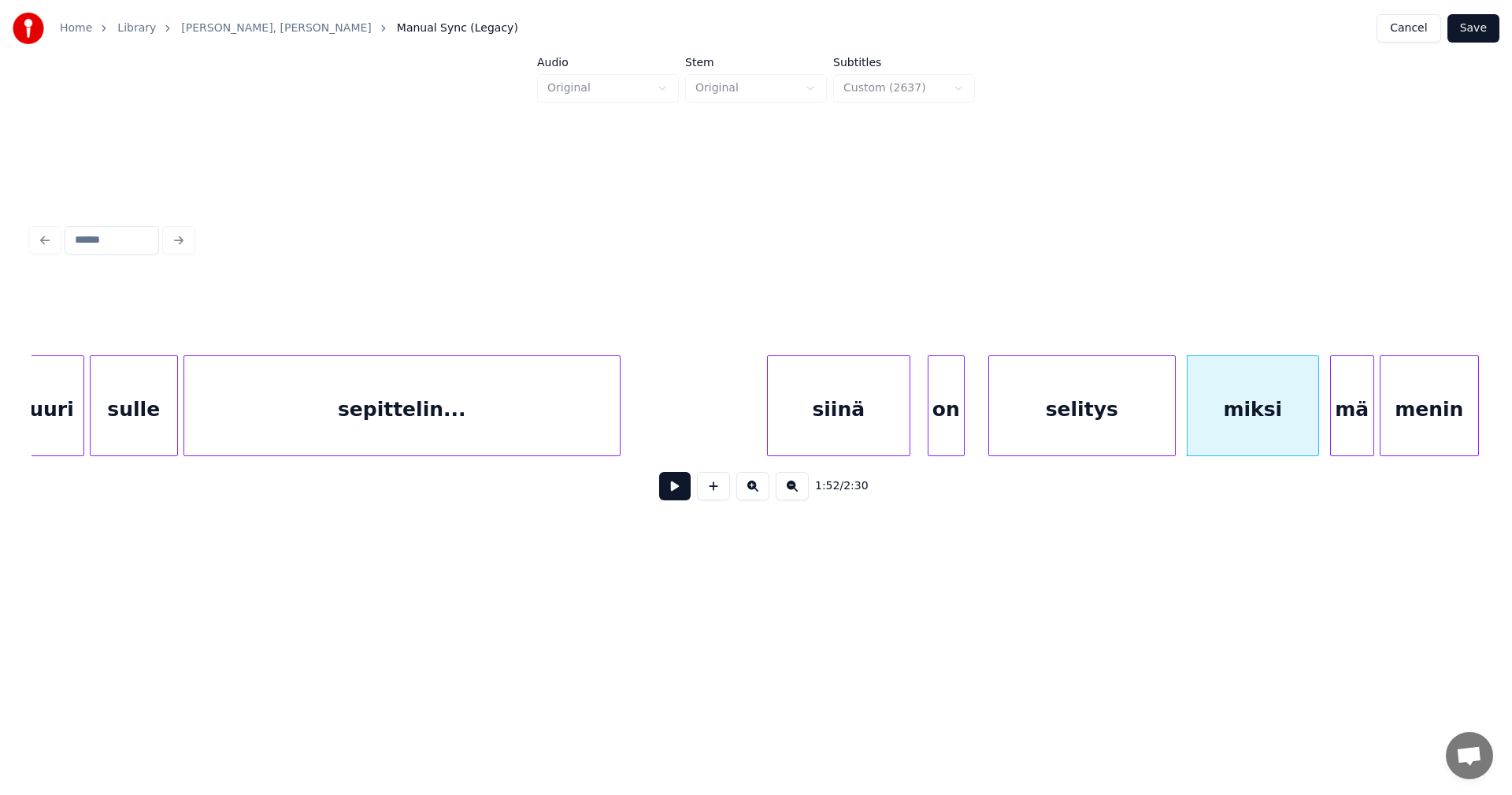
click at [682, 498] on button at bounding box center [674, 486] width 31 height 29
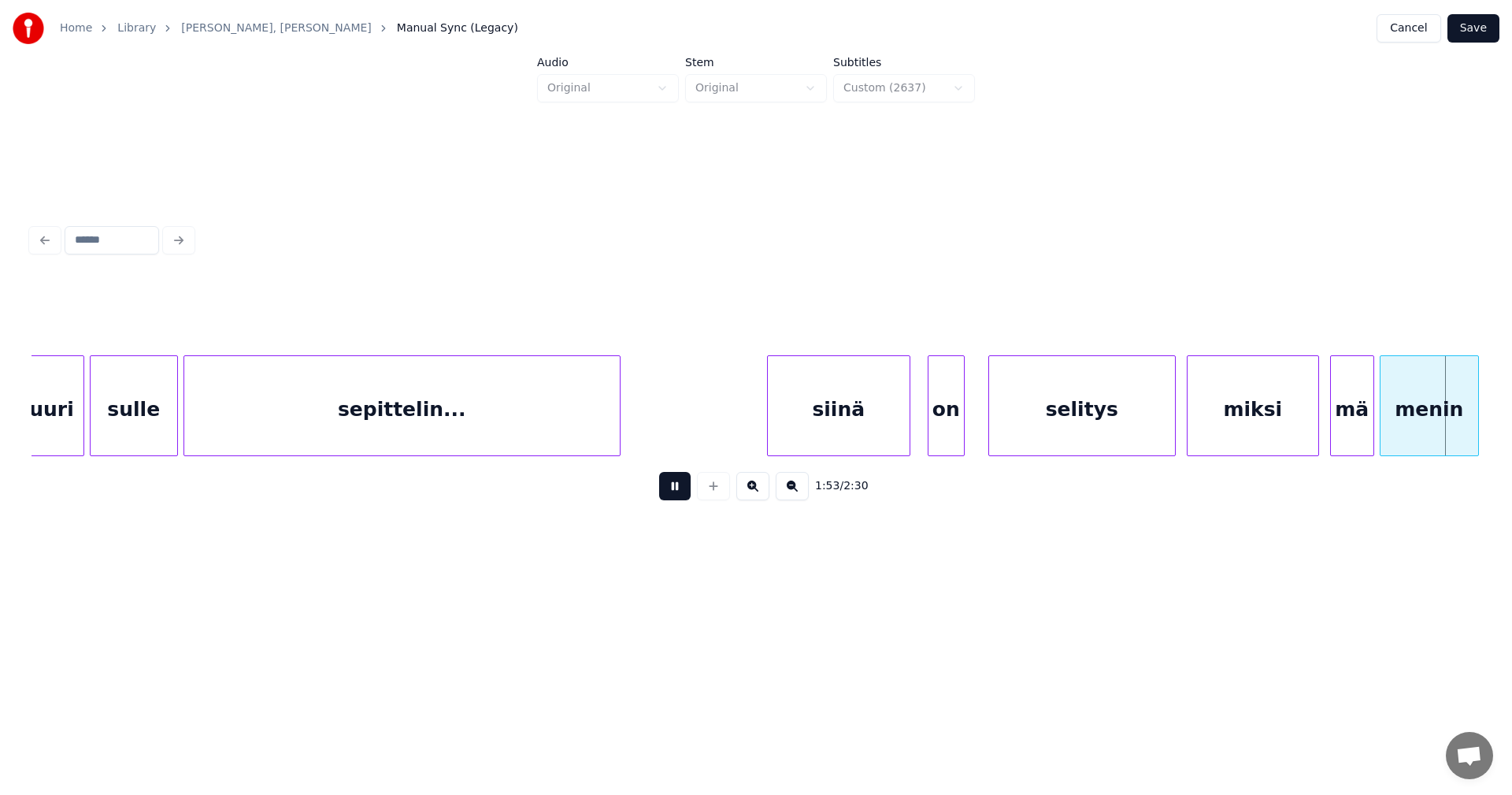
scroll to position [0, 31341]
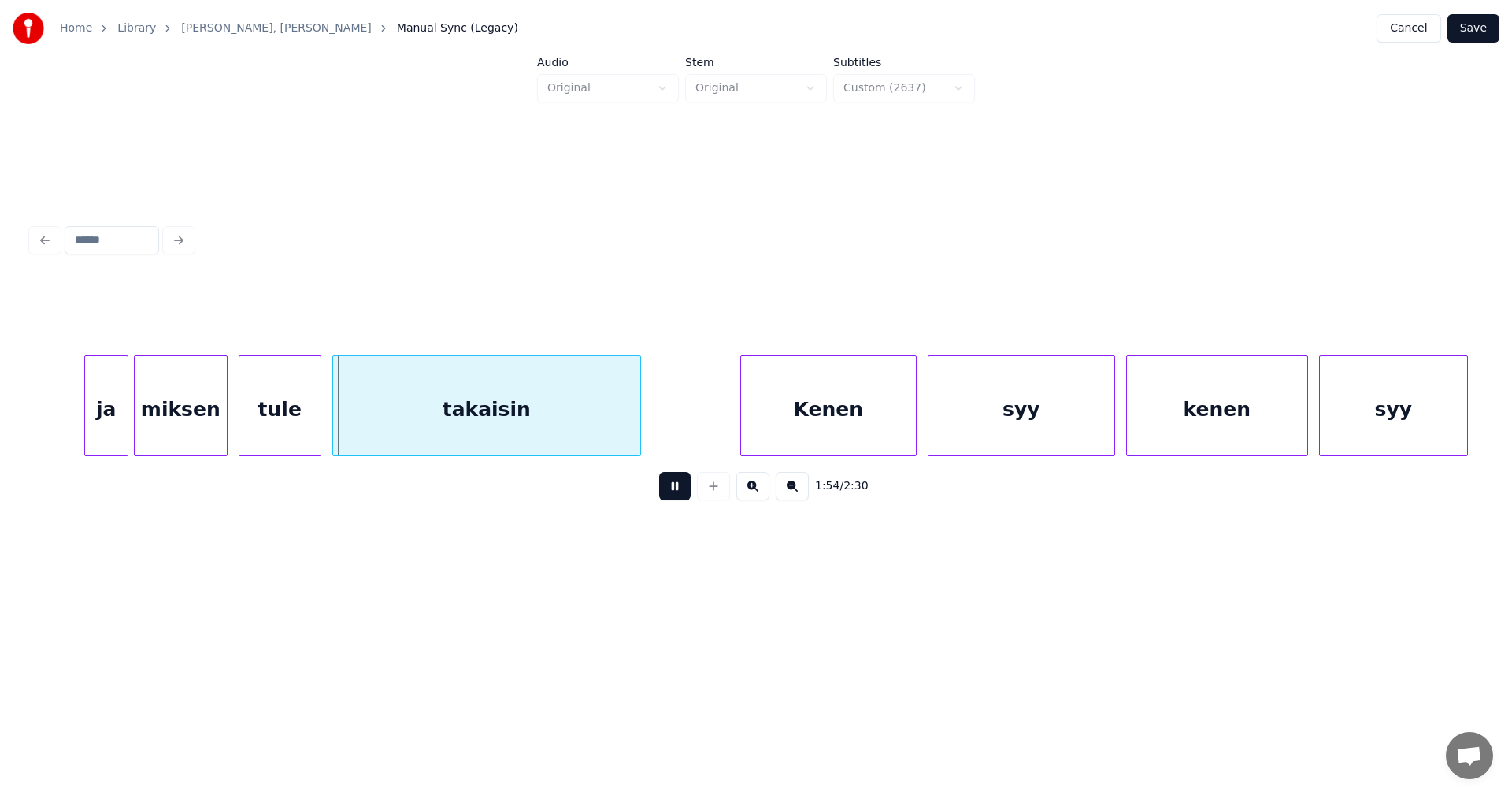
click at [682, 499] on button at bounding box center [674, 486] width 31 height 29
click at [111, 428] on div "ja" at bounding box center [102, 409] width 43 height 107
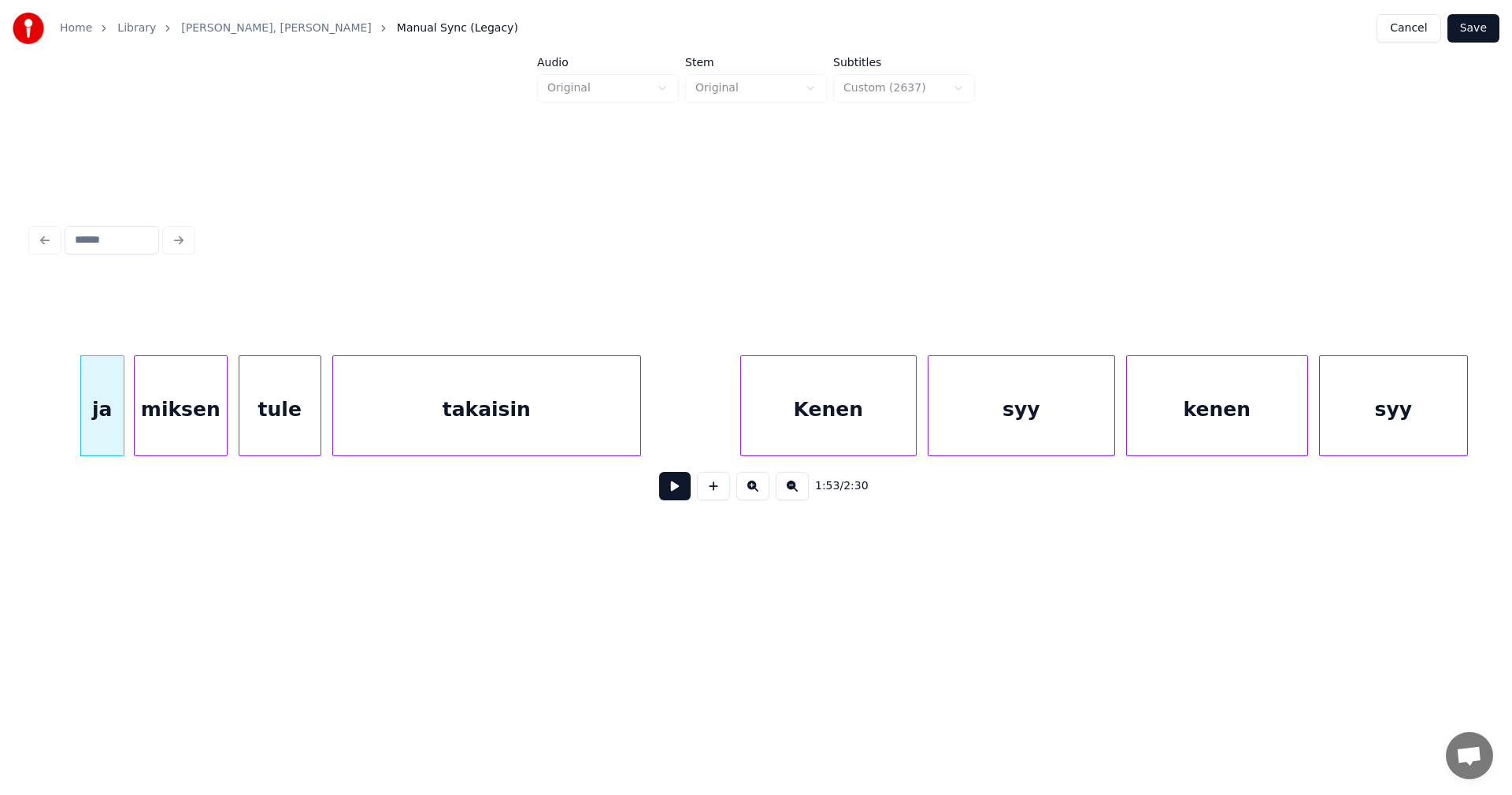
click at [671, 493] on button at bounding box center [674, 486] width 31 height 29
drag, startPoint x: 671, startPoint y: 493, endPoint x: 1046, endPoint y: 465, distance: 376.0
click at [672, 493] on button at bounding box center [674, 486] width 31 height 29
click at [1106, 438] on div at bounding box center [1107, 405] width 4 height 99
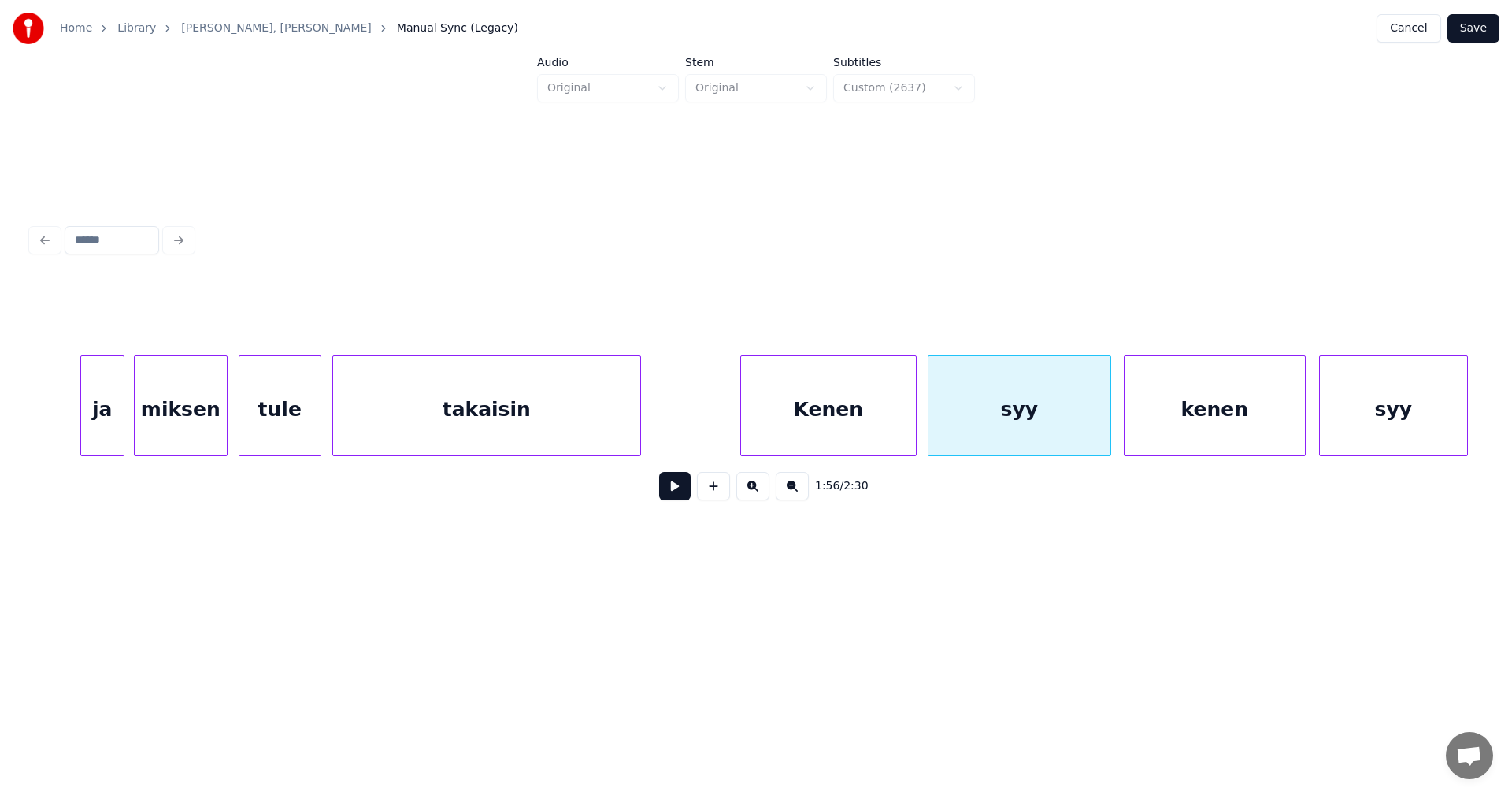
click at [1168, 438] on div "kenen" at bounding box center [1214, 409] width 180 height 107
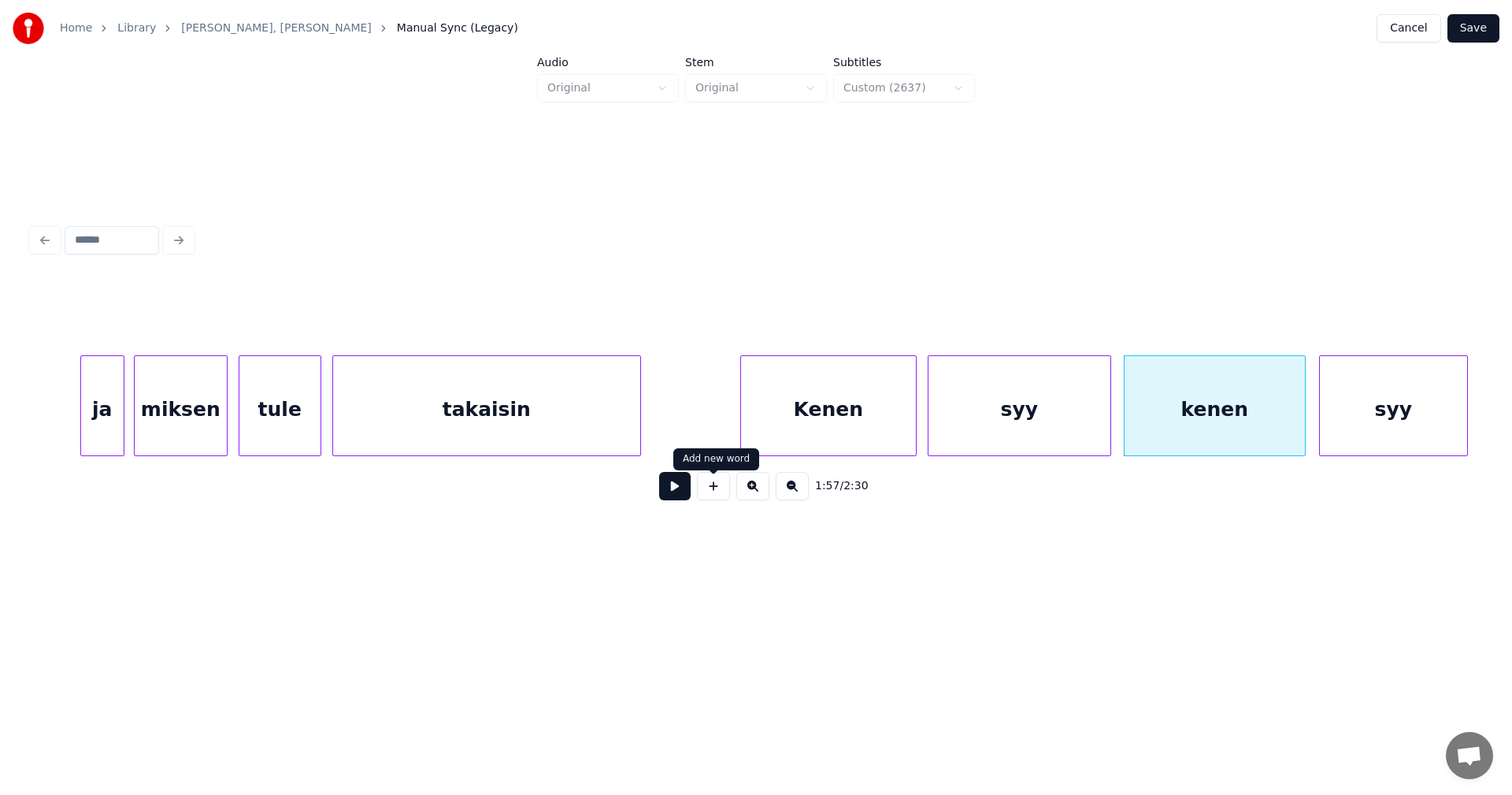
click at [684, 494] on button at bounding box center [674, 486] width 31 height 29
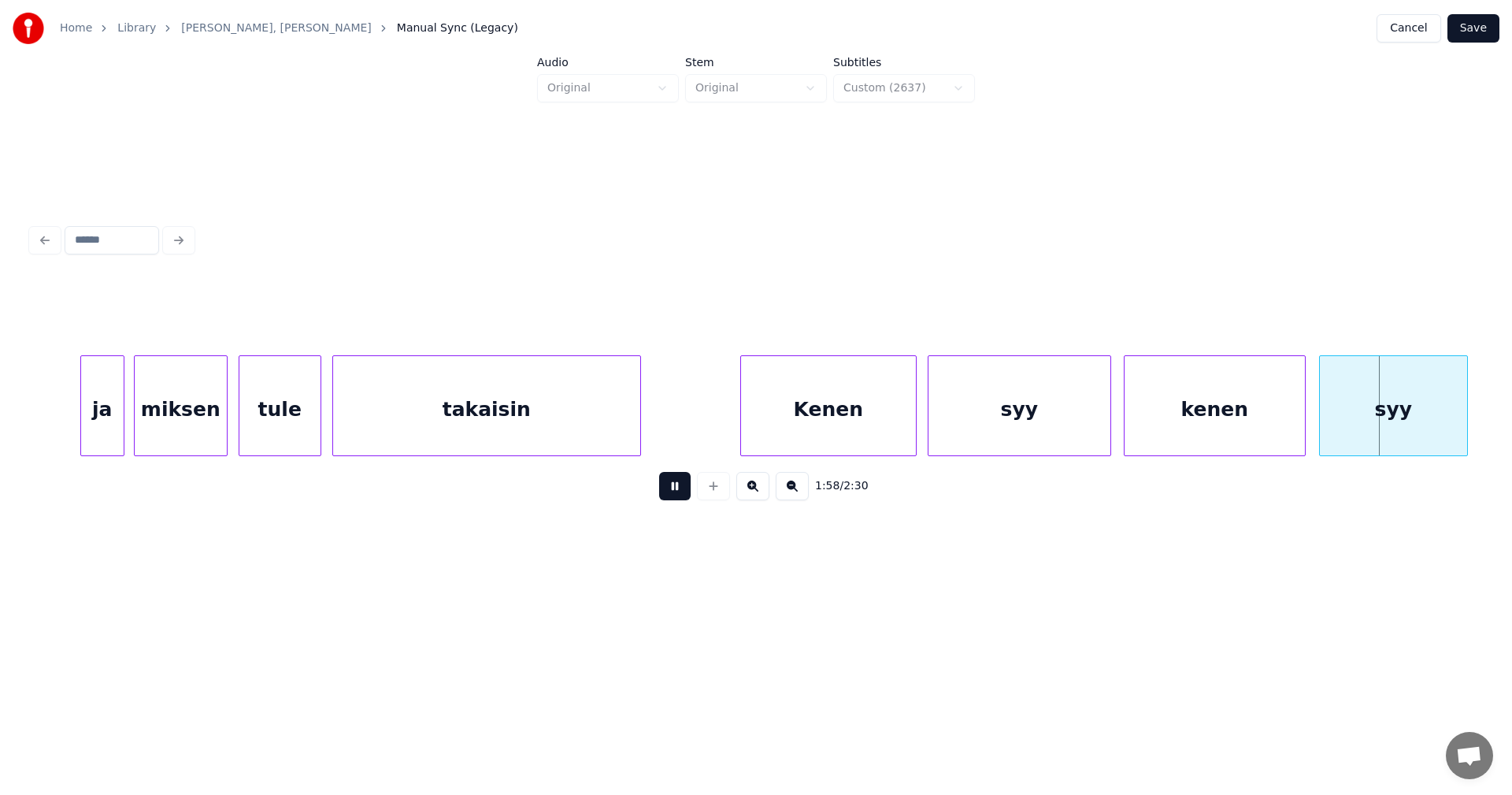
click at [684, 494] on button at bounding box center [674, 486] width 31 height 29
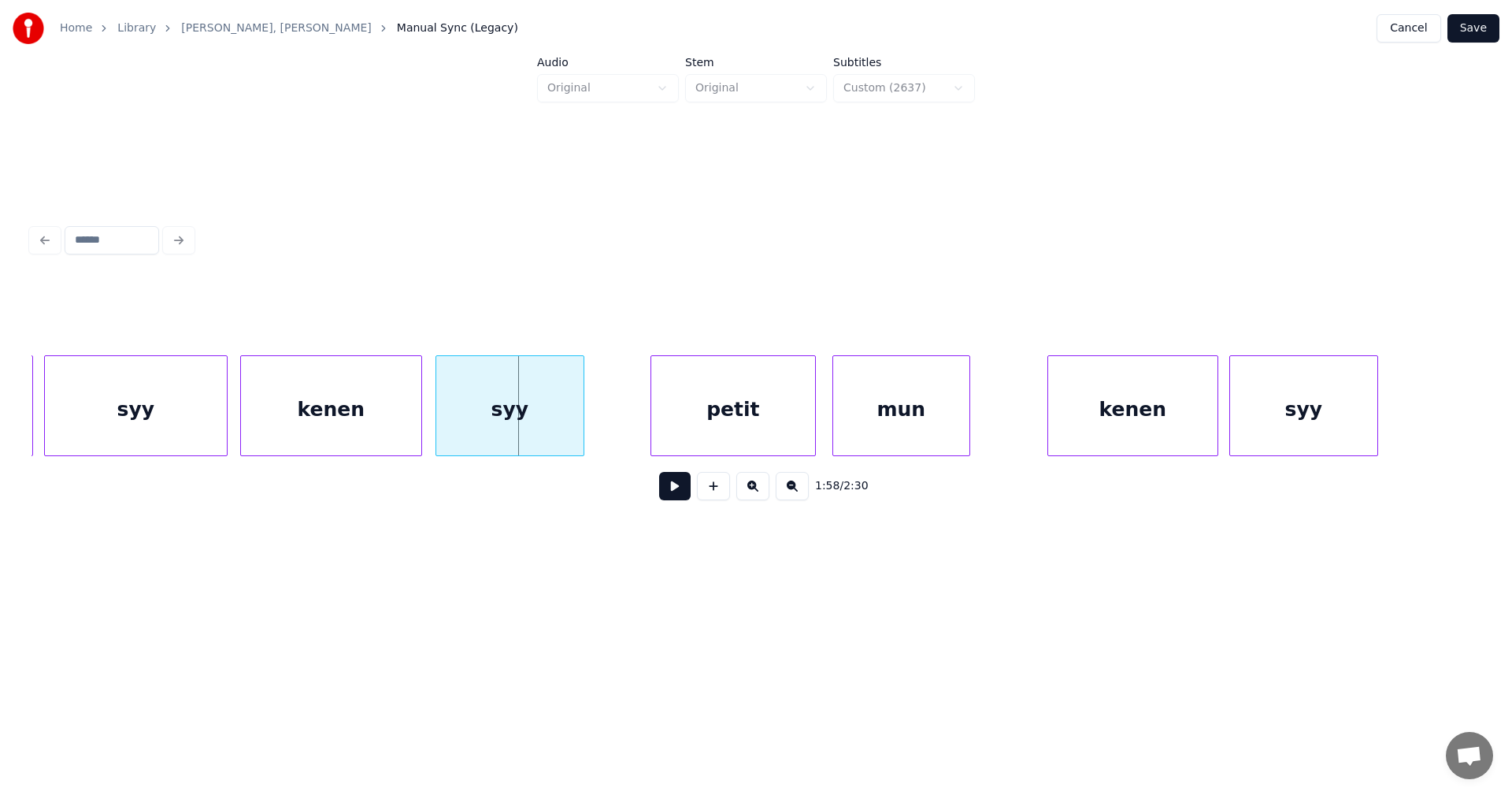
scroll to position [0, 32255]
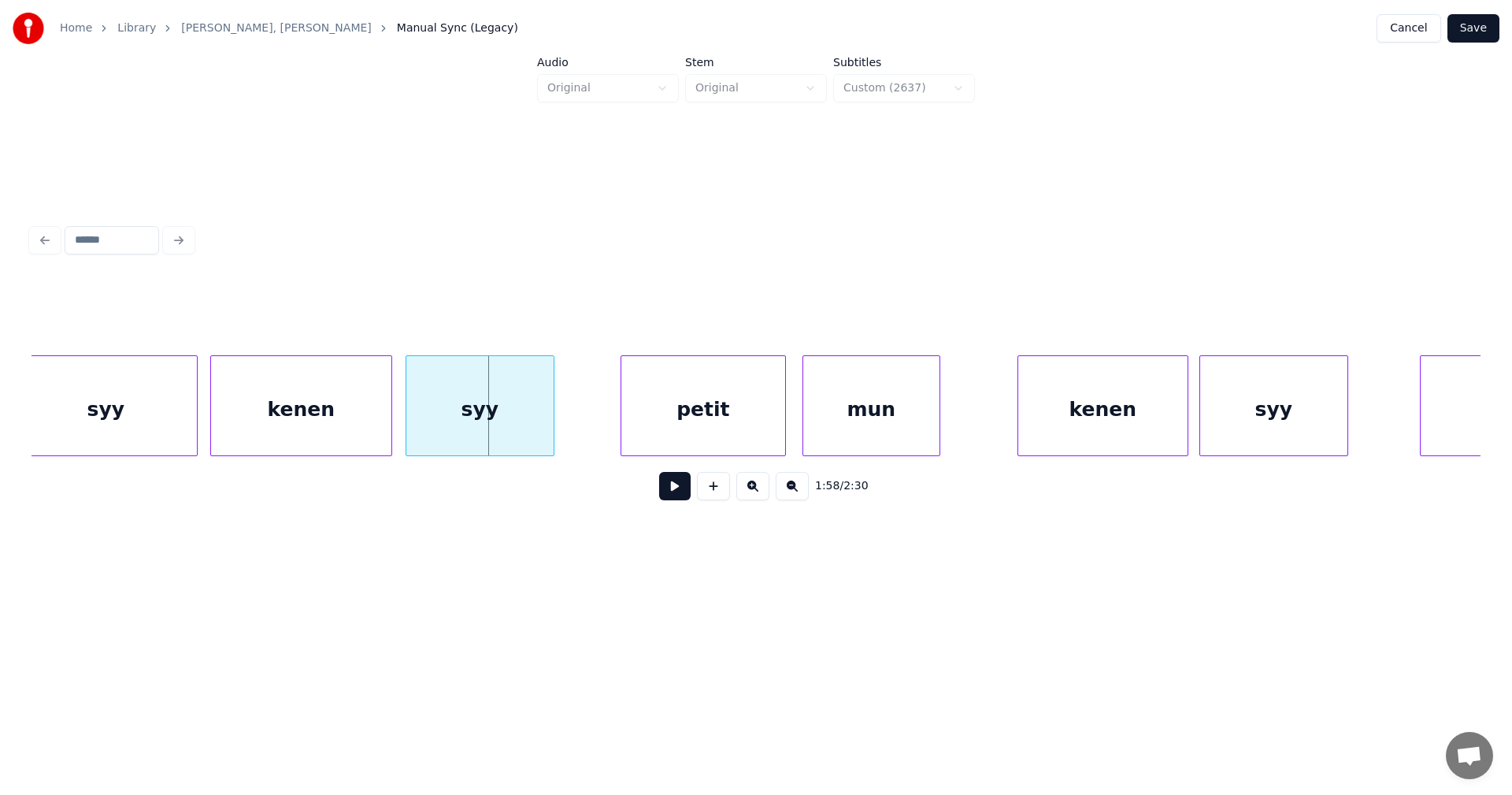
click at [442, 420] on div "syy" at bounding box center [479, 409] width 147 height 107
click at [638, 436] on div "petit" at bounding box center [703, 409] width 164 height 107
type input "*****"
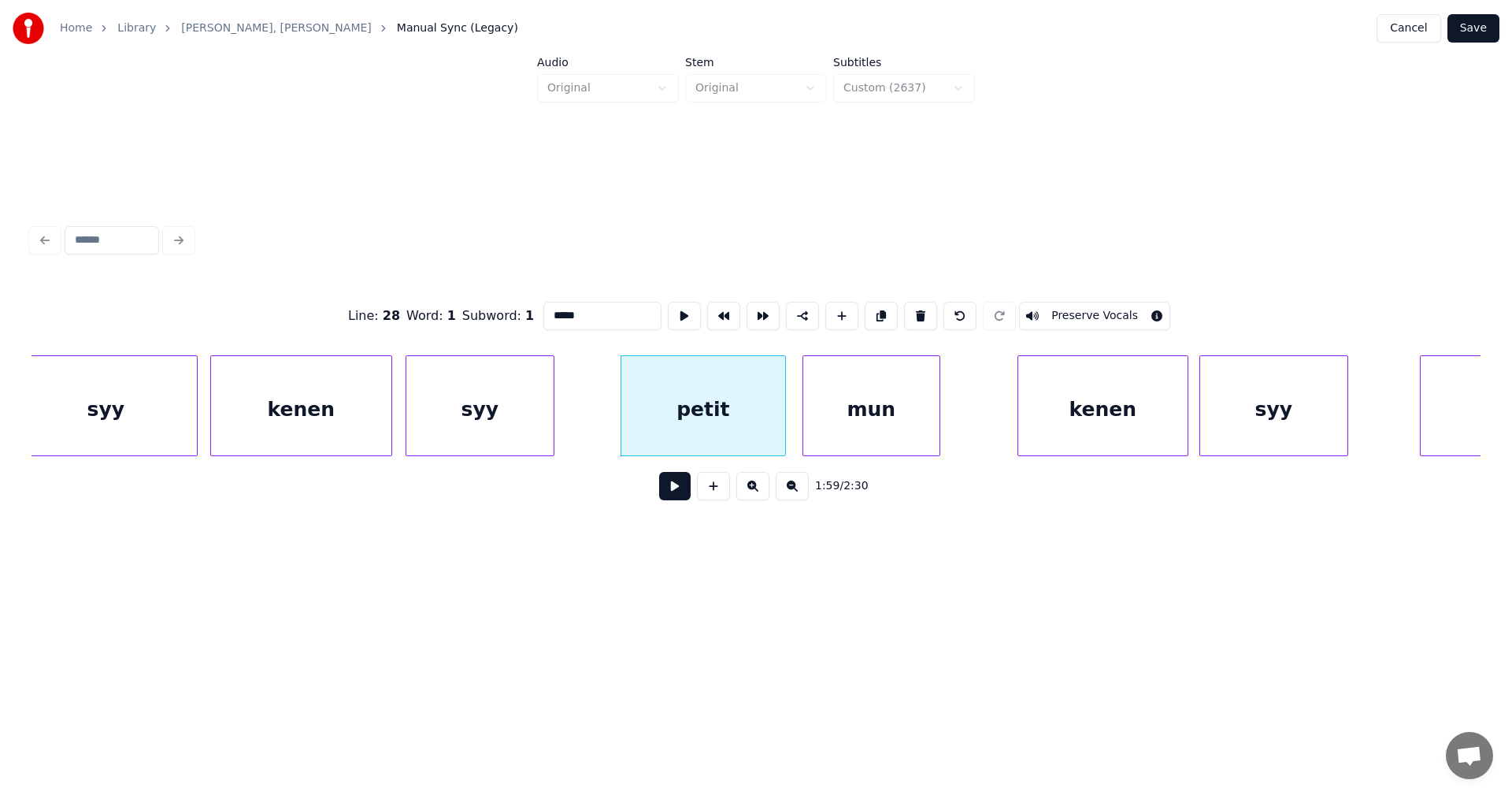
click at [678, 496] on button at bounding box center [674, 486] width 31 height 29
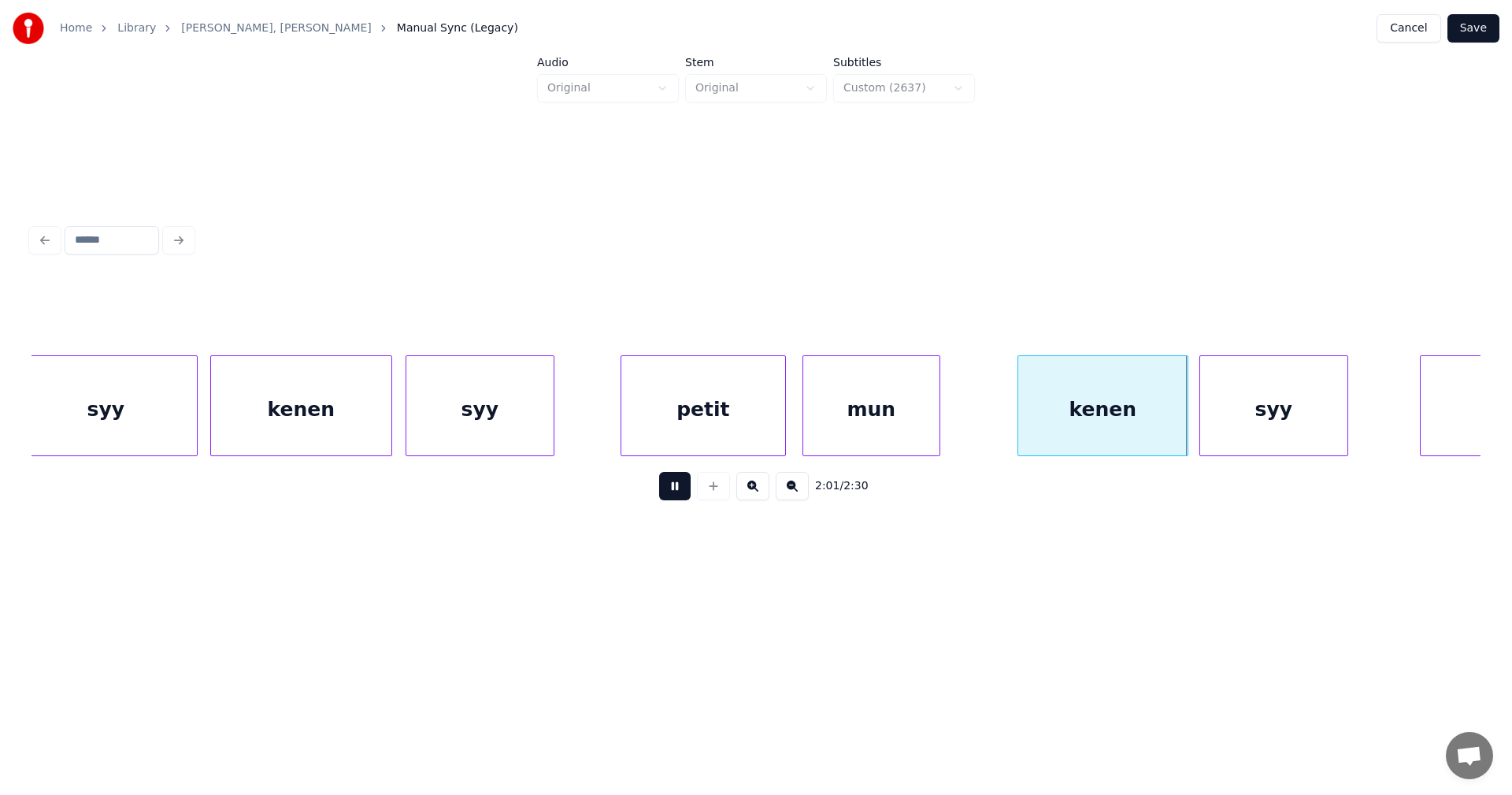
click at [678, 496] on button at bounding box center [674, 486] width 31 height 29
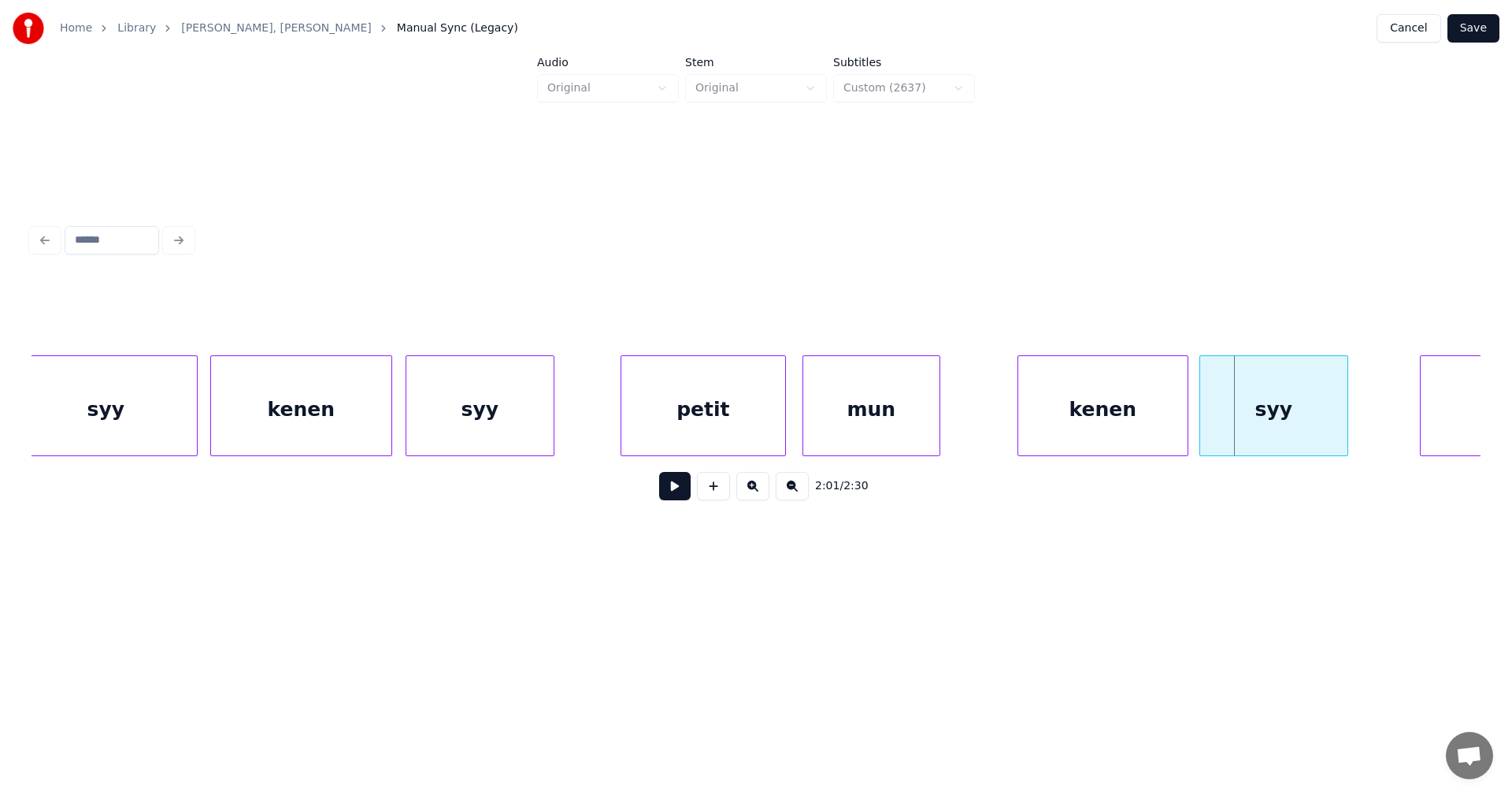
click at [834, 421] on div "mun" at bounding box center [870, 409] width 136 height 107
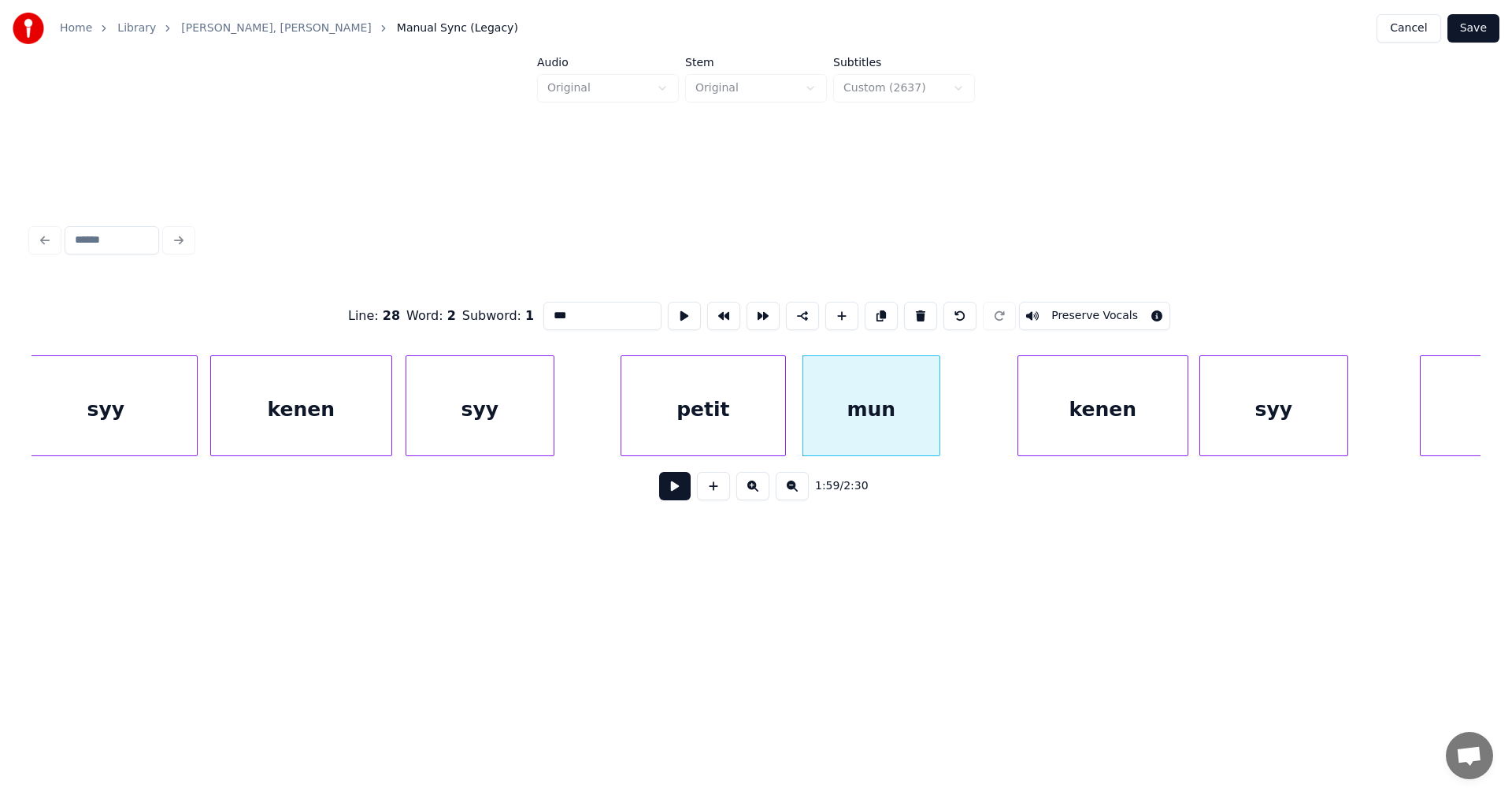
click at [1061, 424] on div "kenen" at bounding box center [1103, 409] width 169 height 107
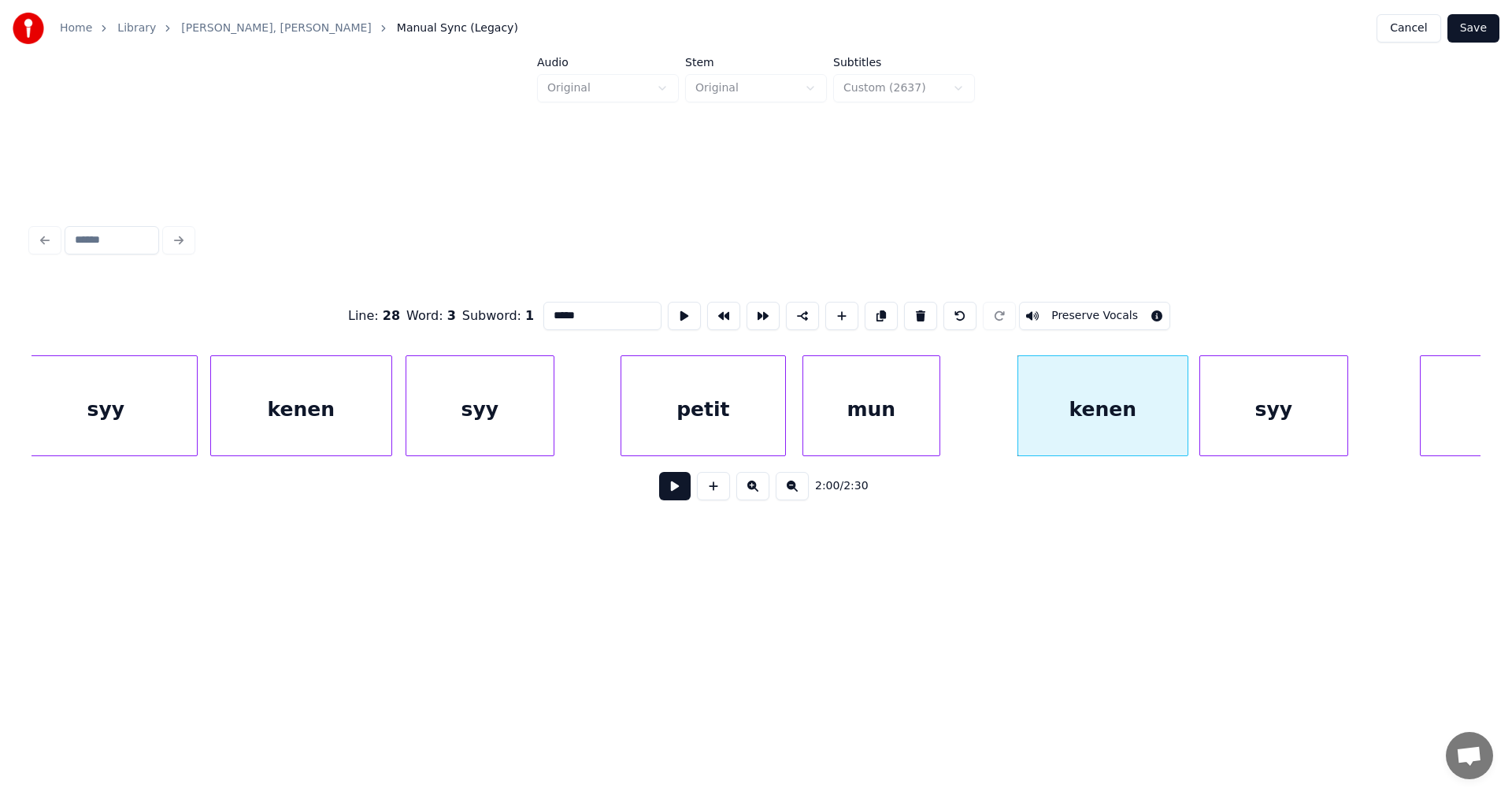
click at [423, 403] on div "syy" at bounding box center [479, 409] width 147 height 107
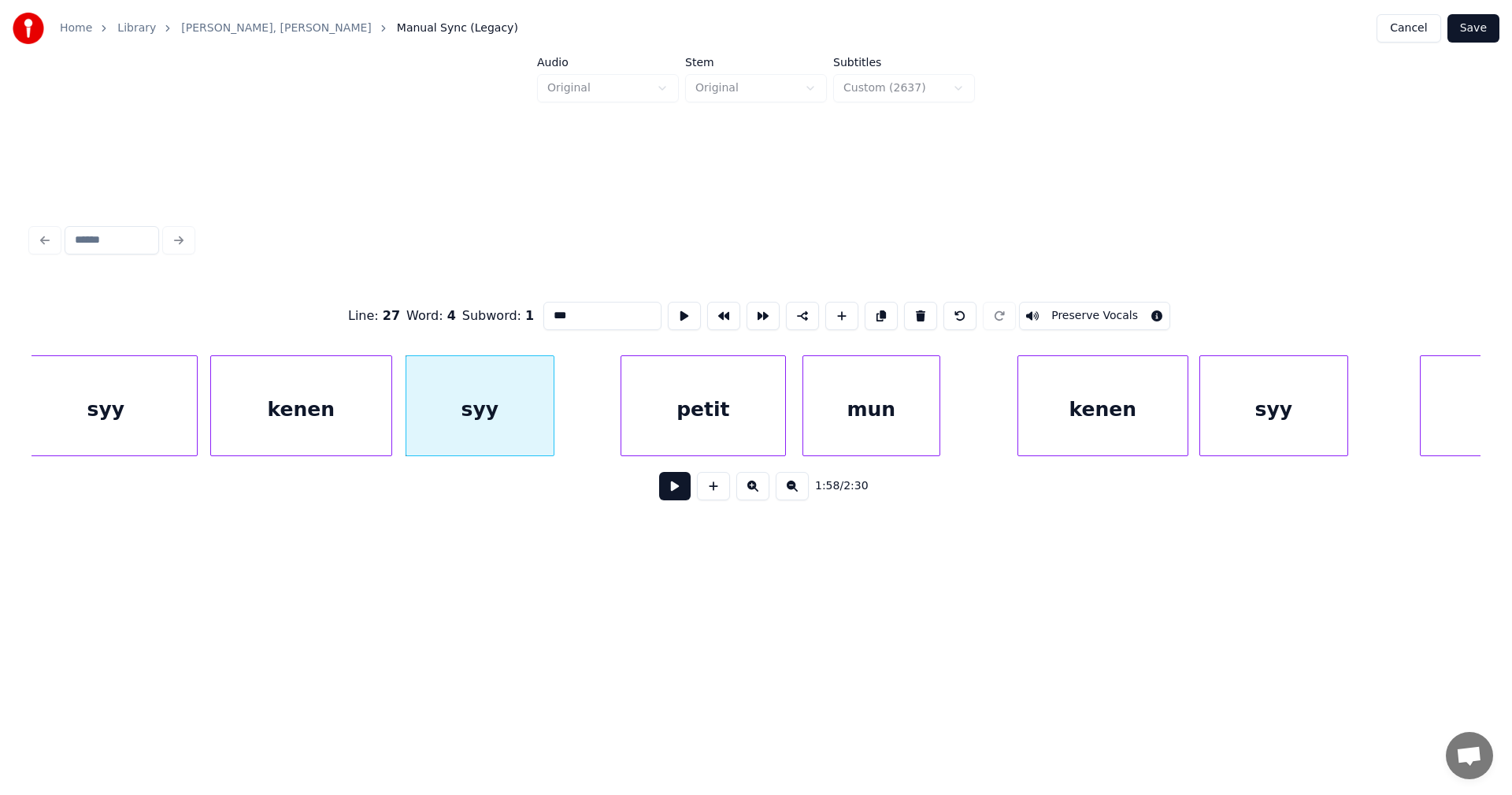
click at [672, 418] on div "petit" at bounding box center [703, 409] width 164 height 107
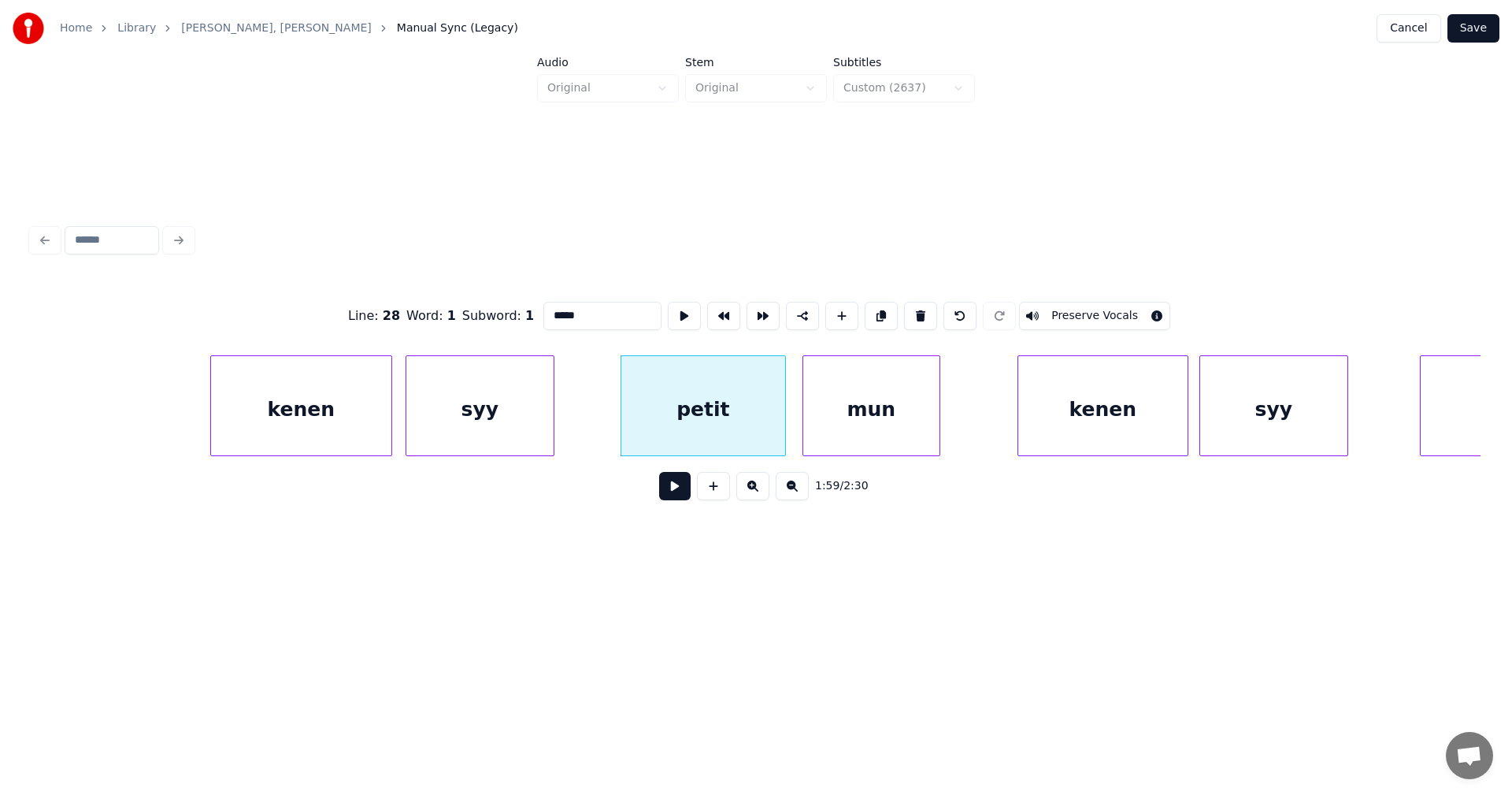
scroll to position [0, 32606]
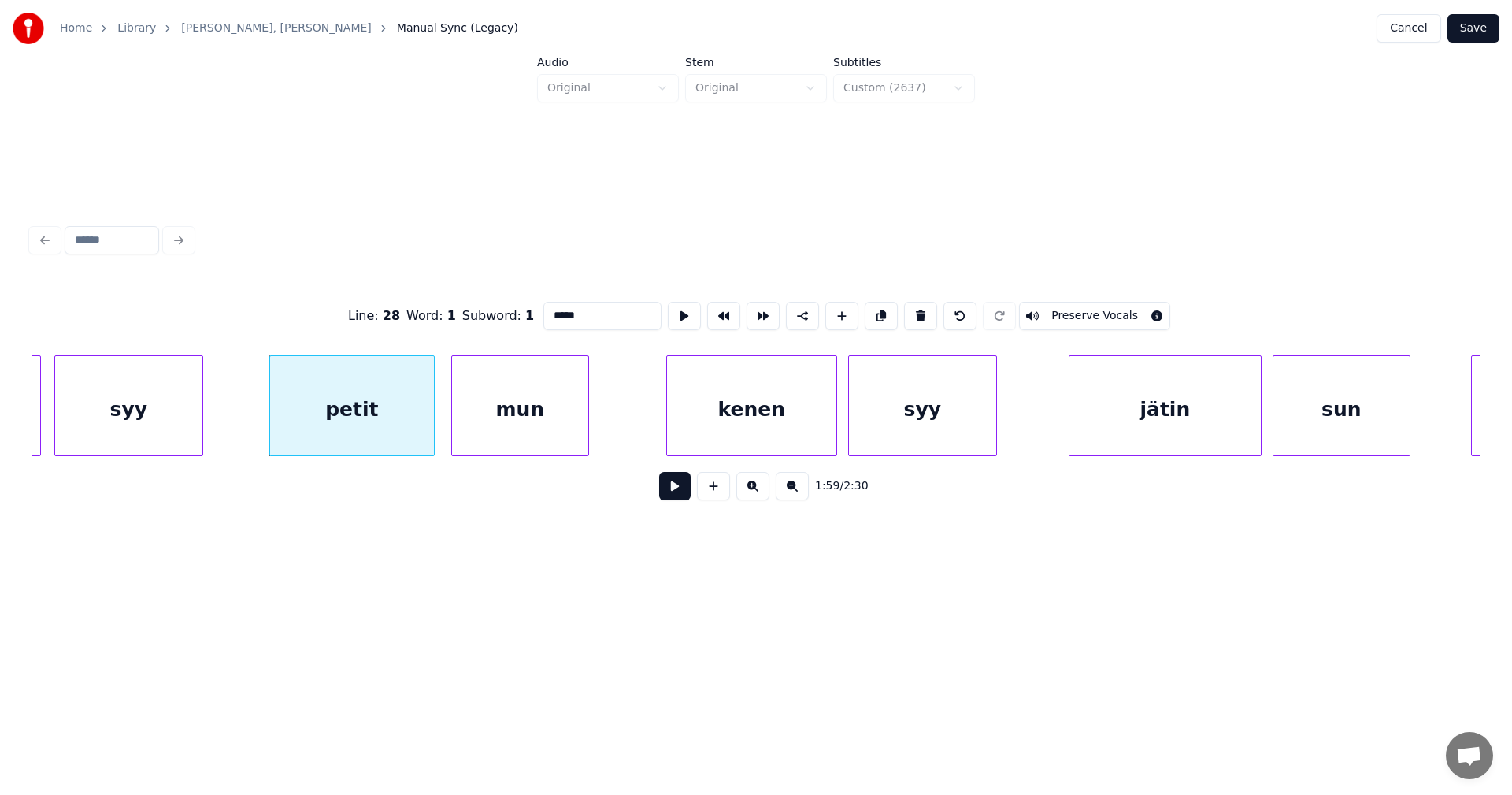
click at [968, 426] on div "syy" at bounding box center [922, 409] width 147 height 107
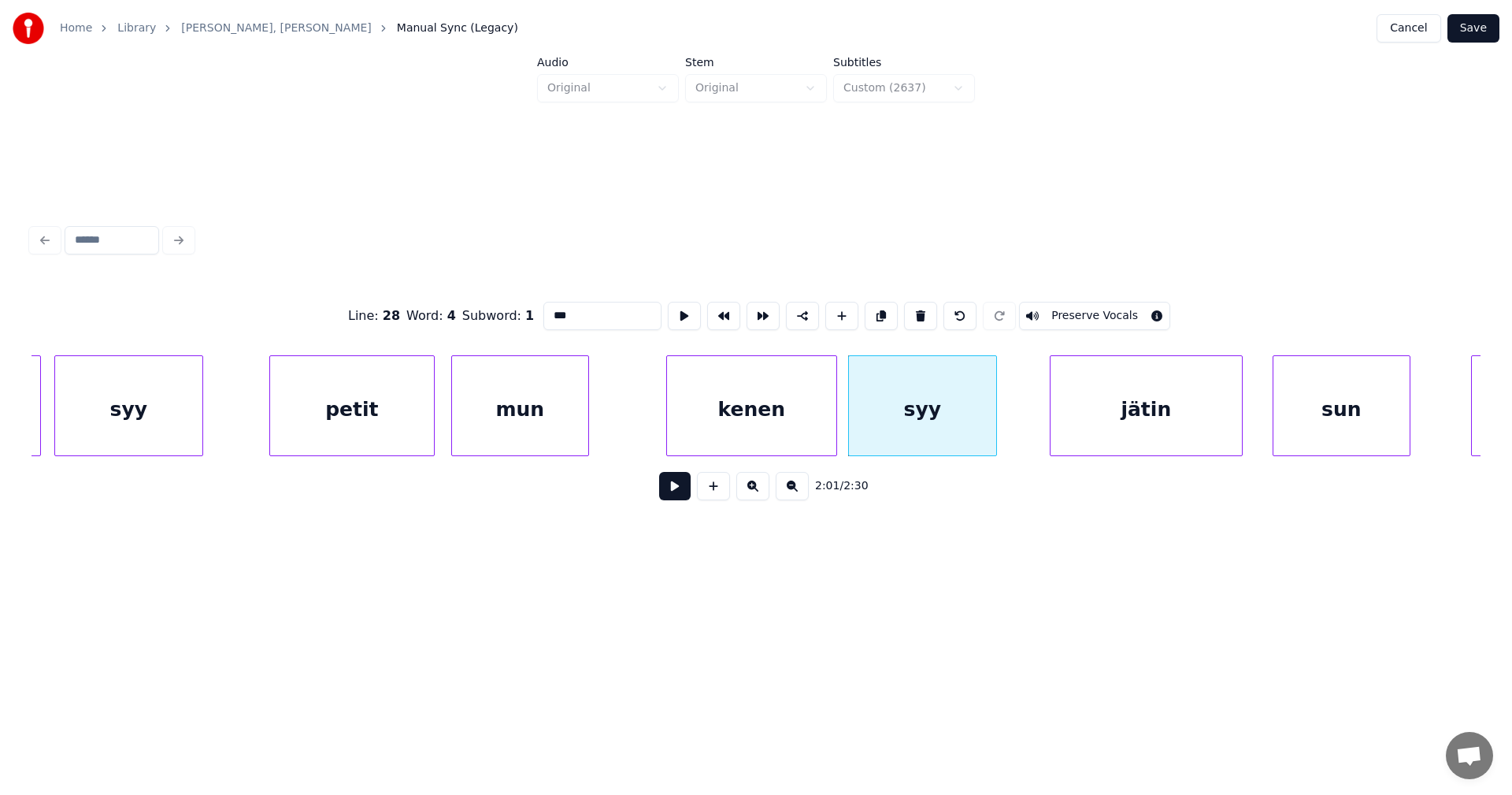
click at [1107, 430] on div "jätin" at bounding box center [1146, 409] width 192 height 107
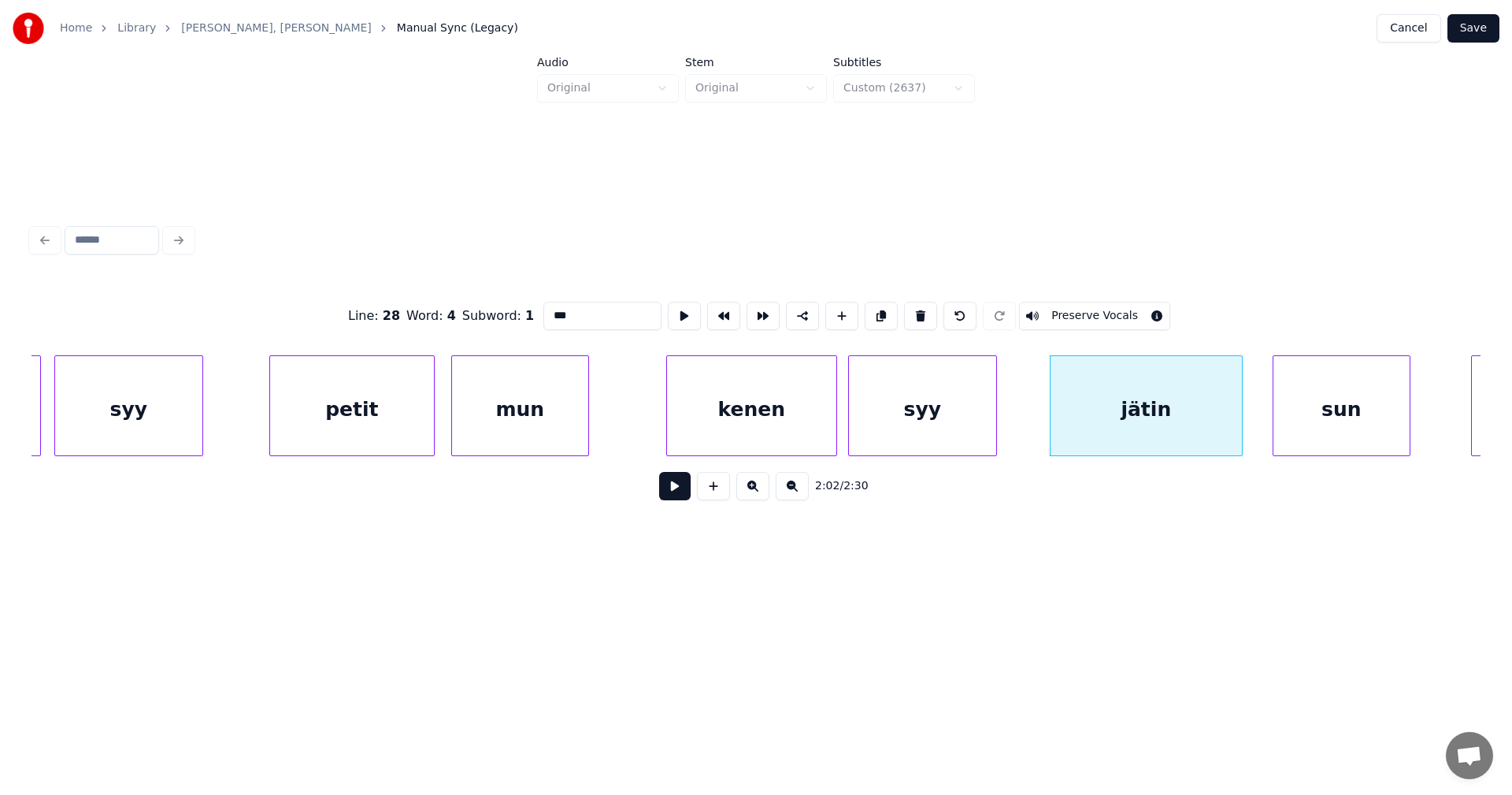
click at [968, 435] on div "syy" at bounding box center [922, 409] width 147 height 107
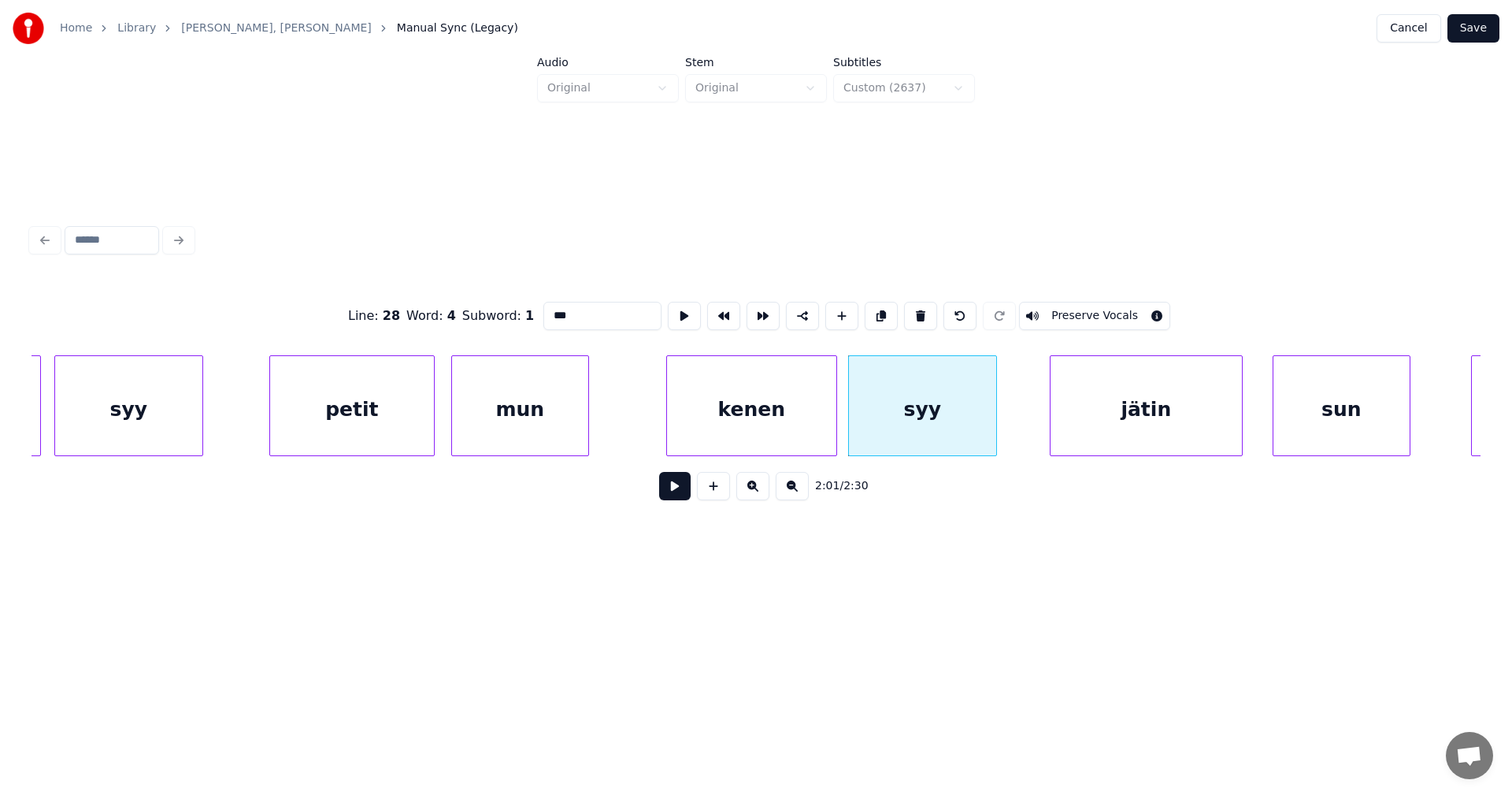
click at [1154, 437] on div "jätin" at bounding box center [1146, 409] width 192 height 107
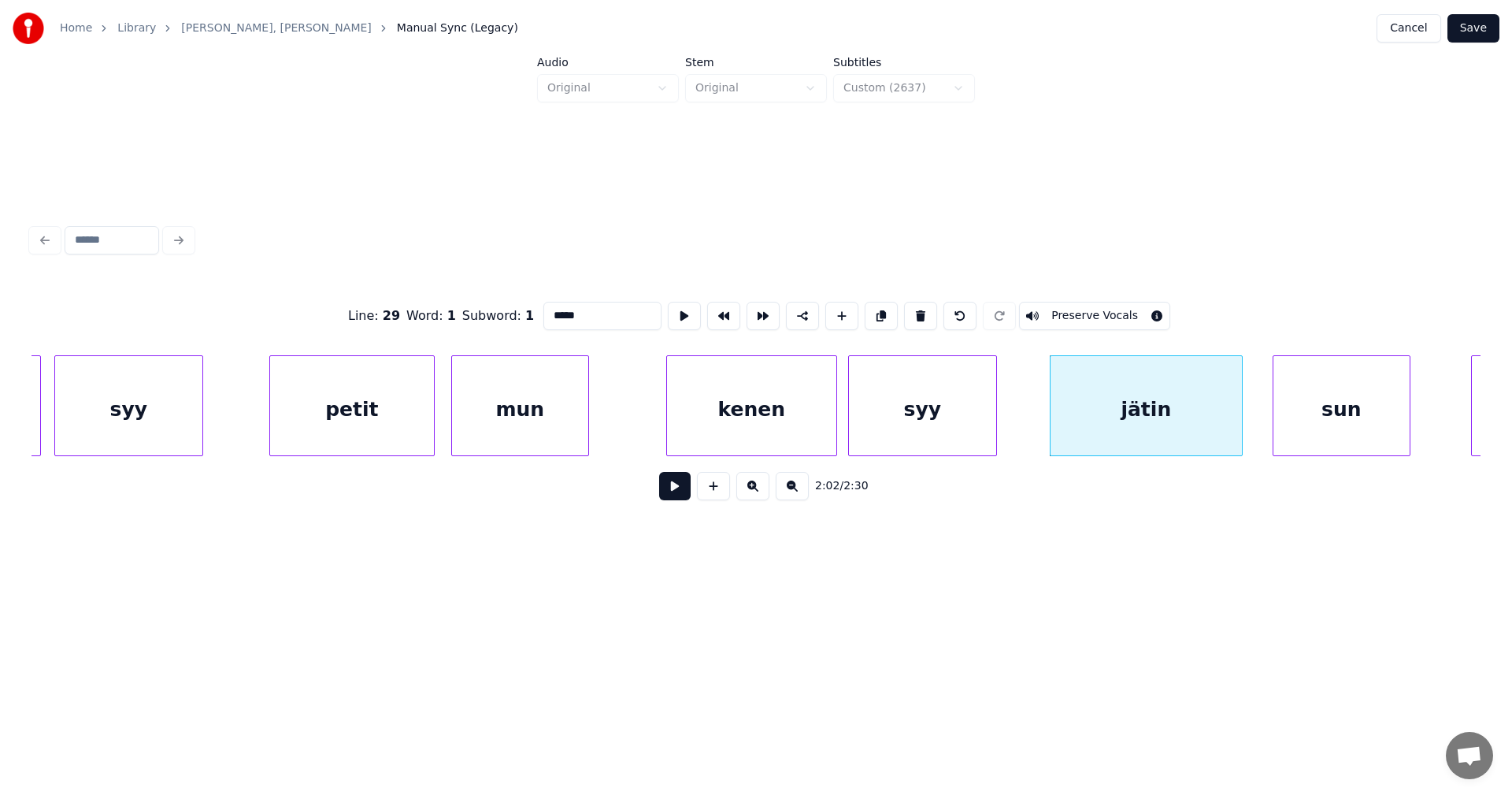
click at [1291, 428] on div "sun" at bounding box center [1341, 409] width 136 height 107
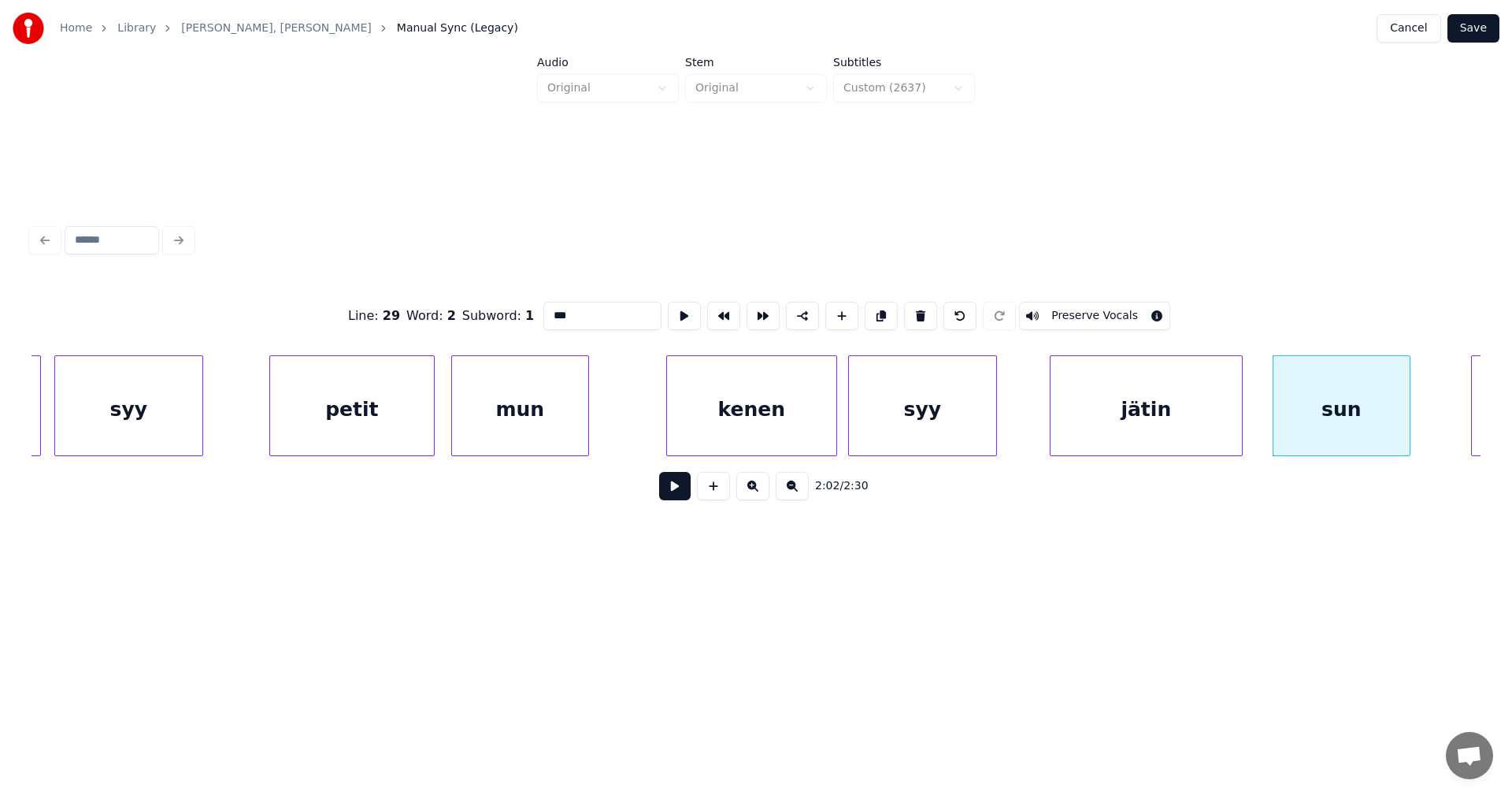
click at [565, 423] on div "mun" at bounding box center [519, 409] width 136 height 107
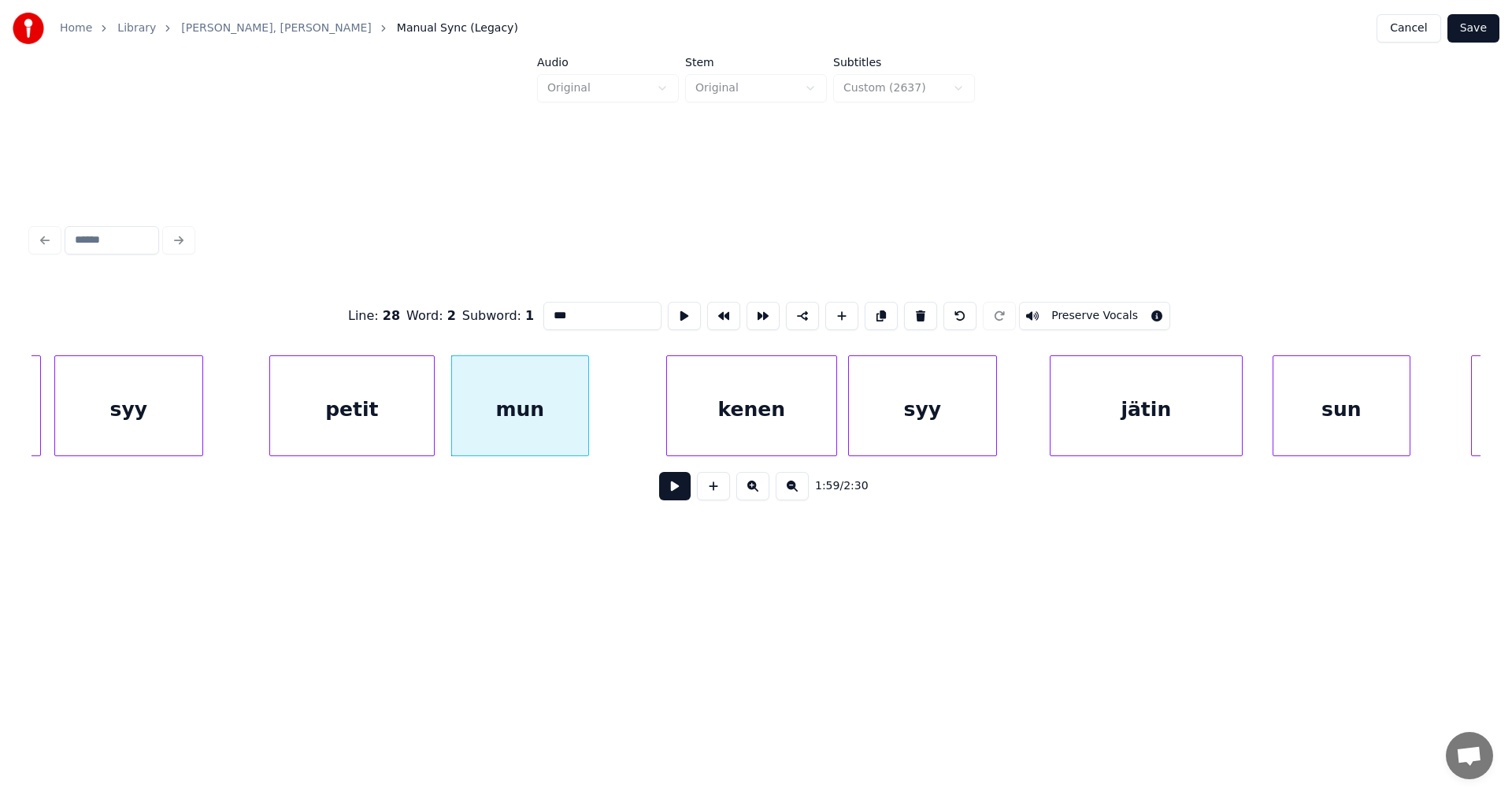
click at [745, 420] on div "kenen" at bounding box center [751, 409] width 169 height 107
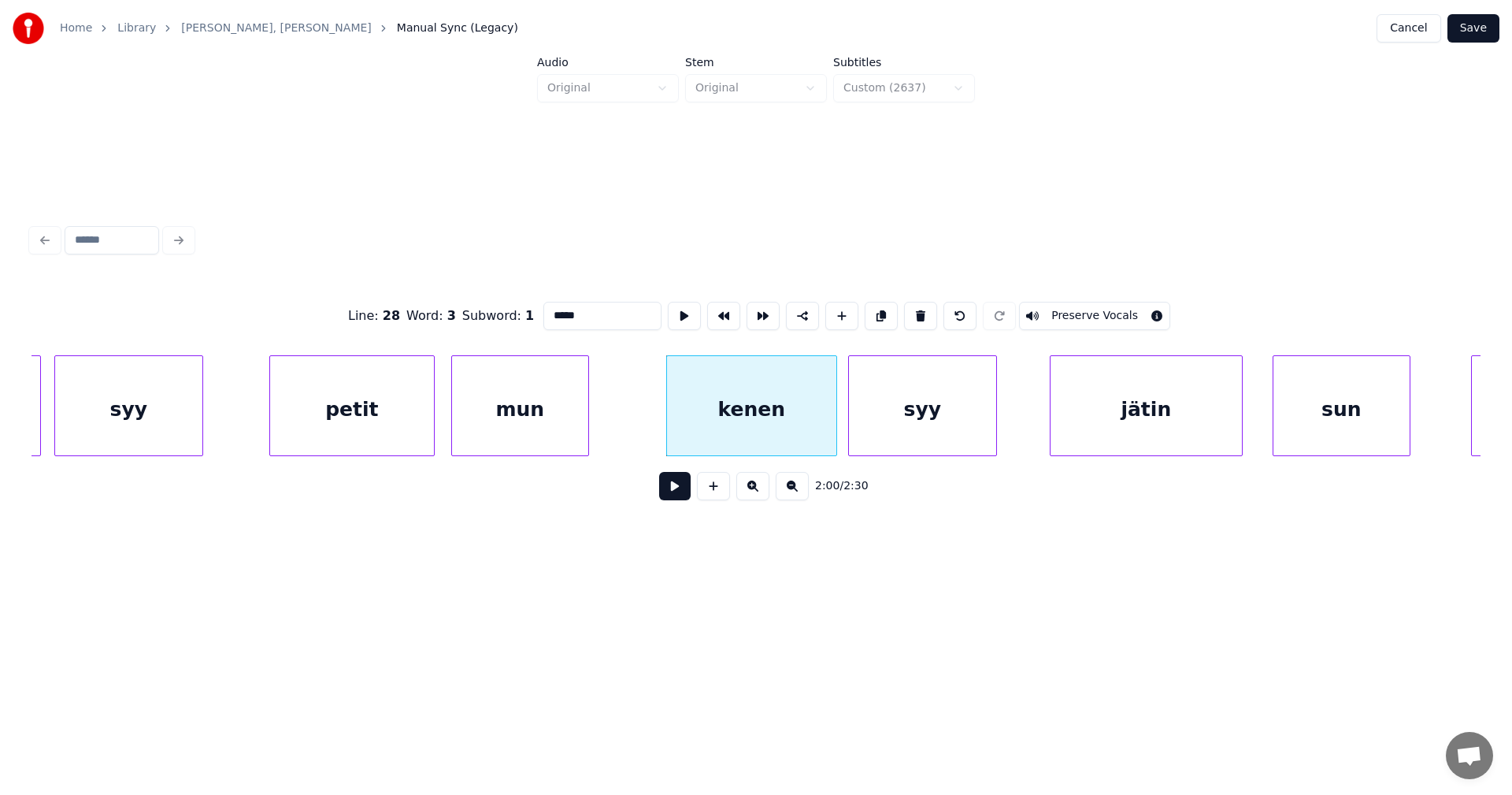
click at [946, 433] on div "syy" at bounding box center [922, 409] width 147 height 107
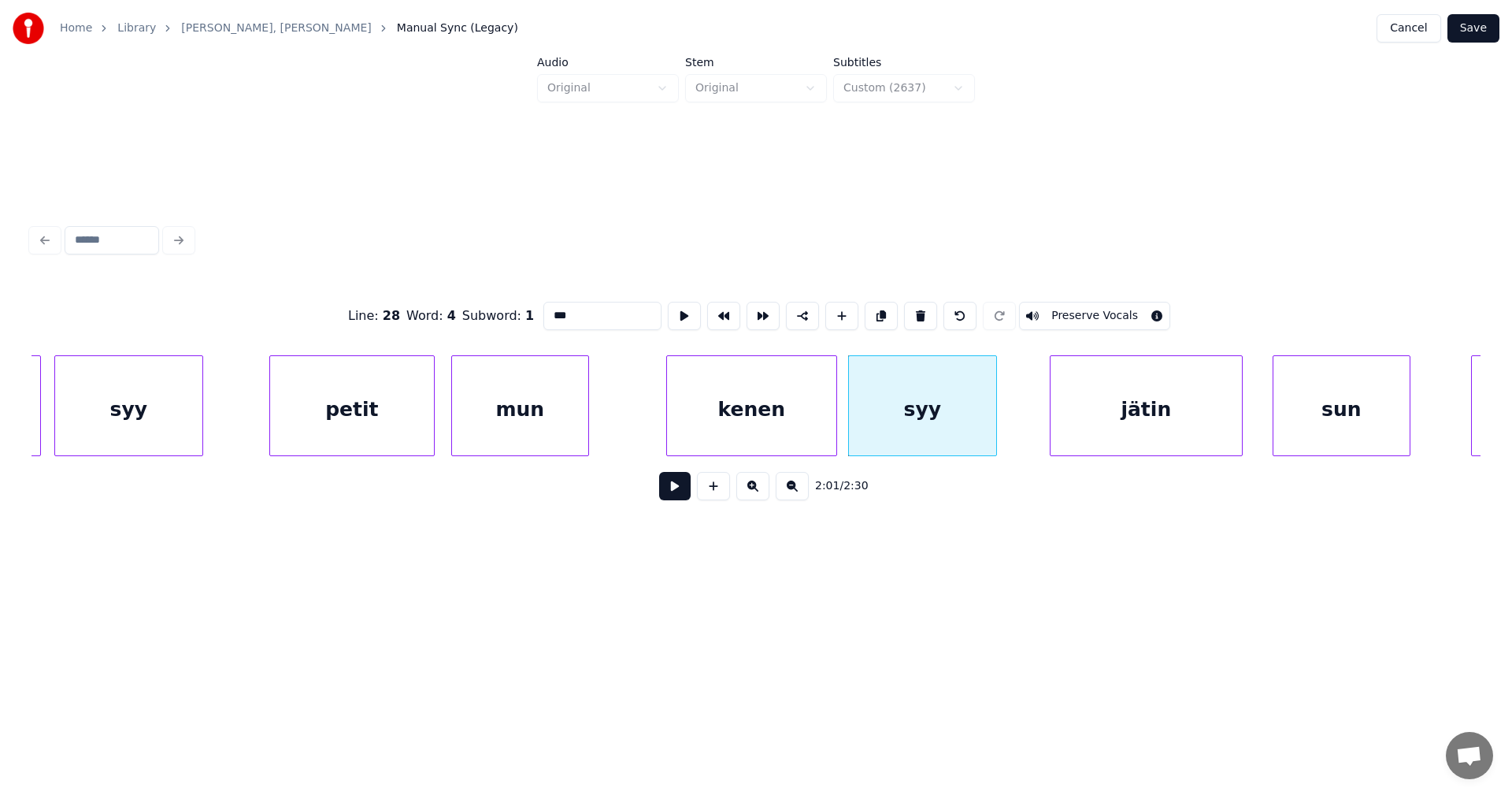
click at [1104, 435] on div "jätin" at bounding box center [1146, 409] width 192 height 107
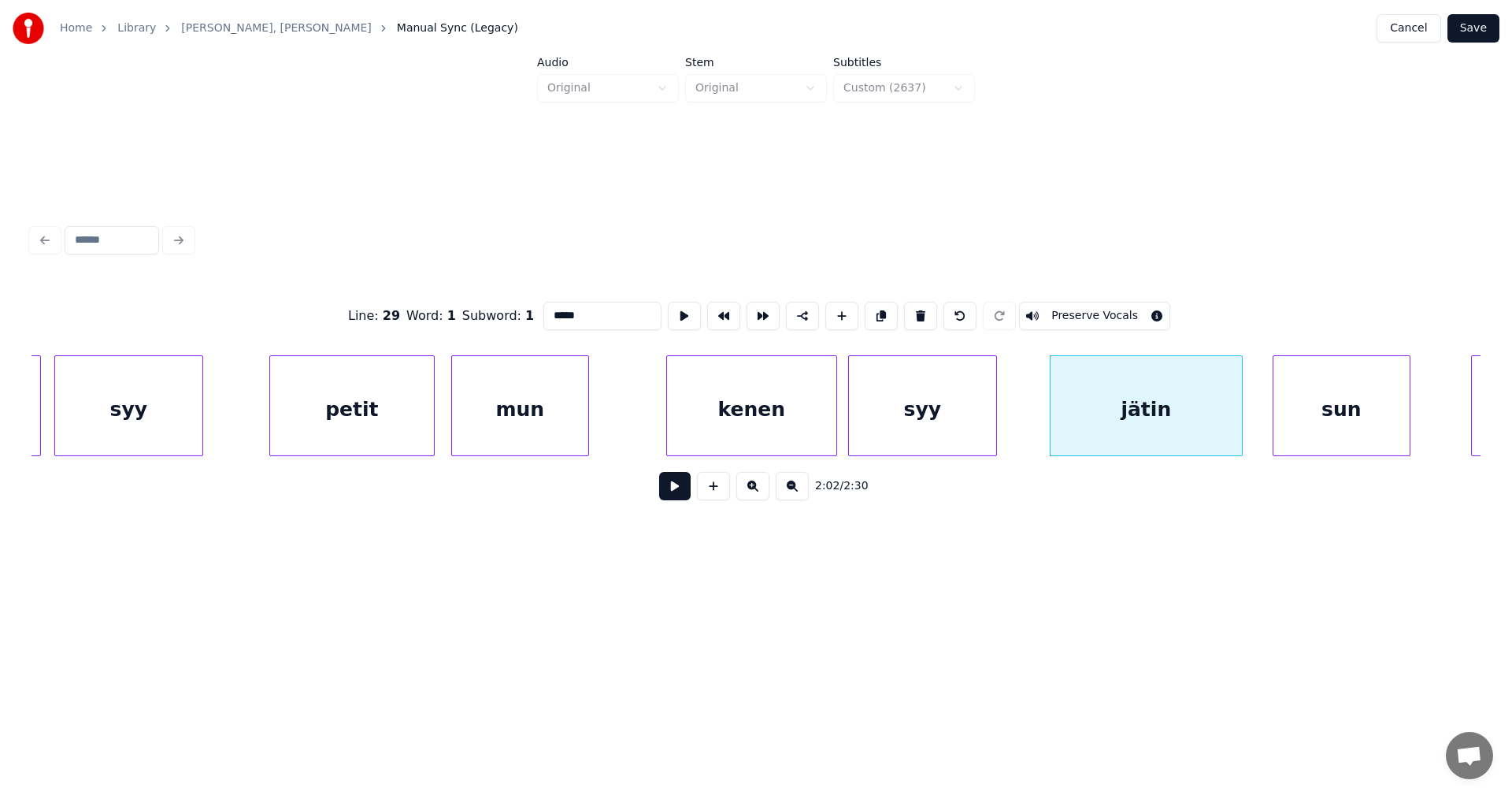
click at [1333, 421] on div "sun" at bounding box center [1341, 409] width 136 height 107
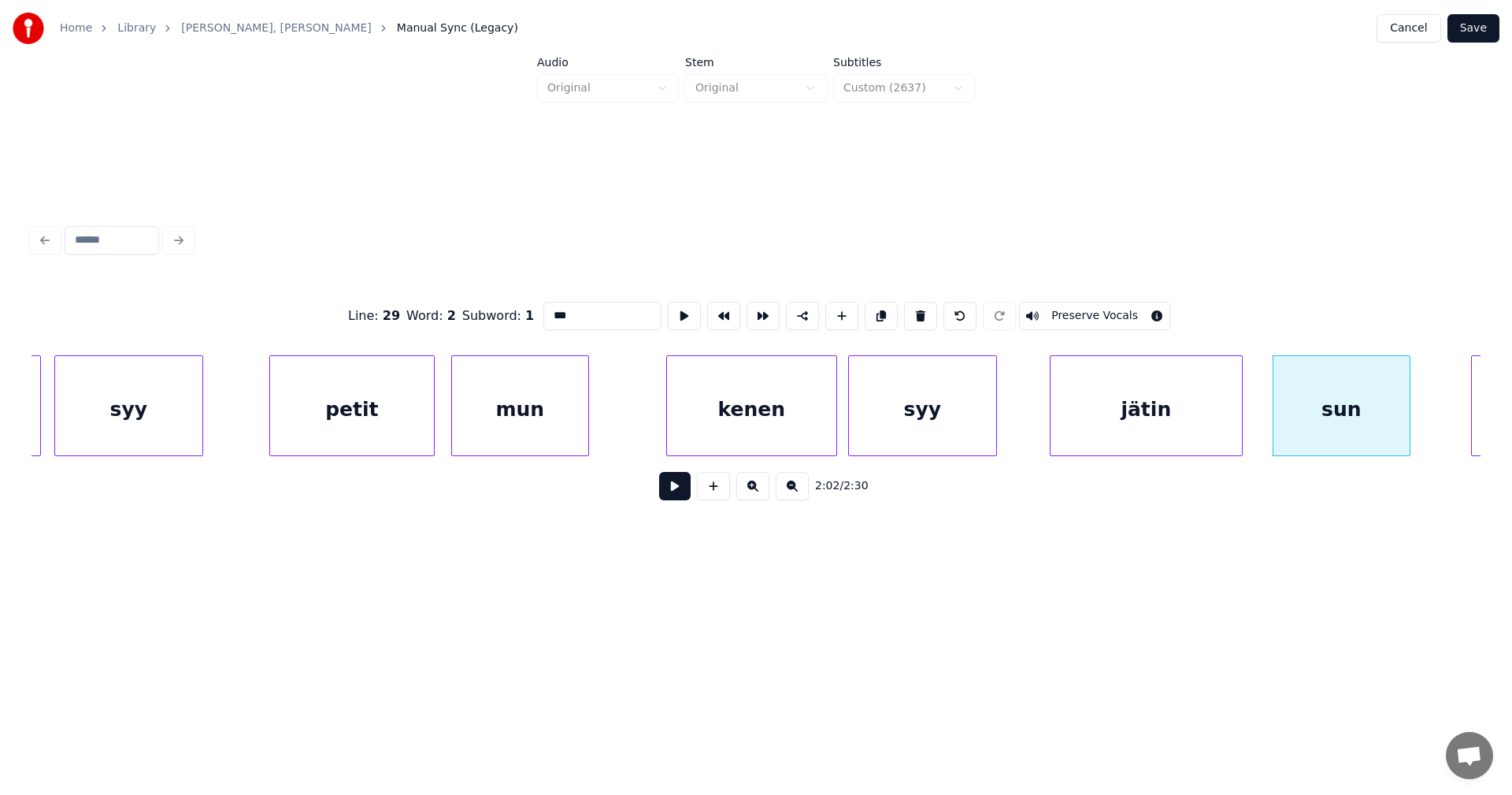
click at [584, 313] on input "***" at bounding box center [602, 316] width 119 height 29
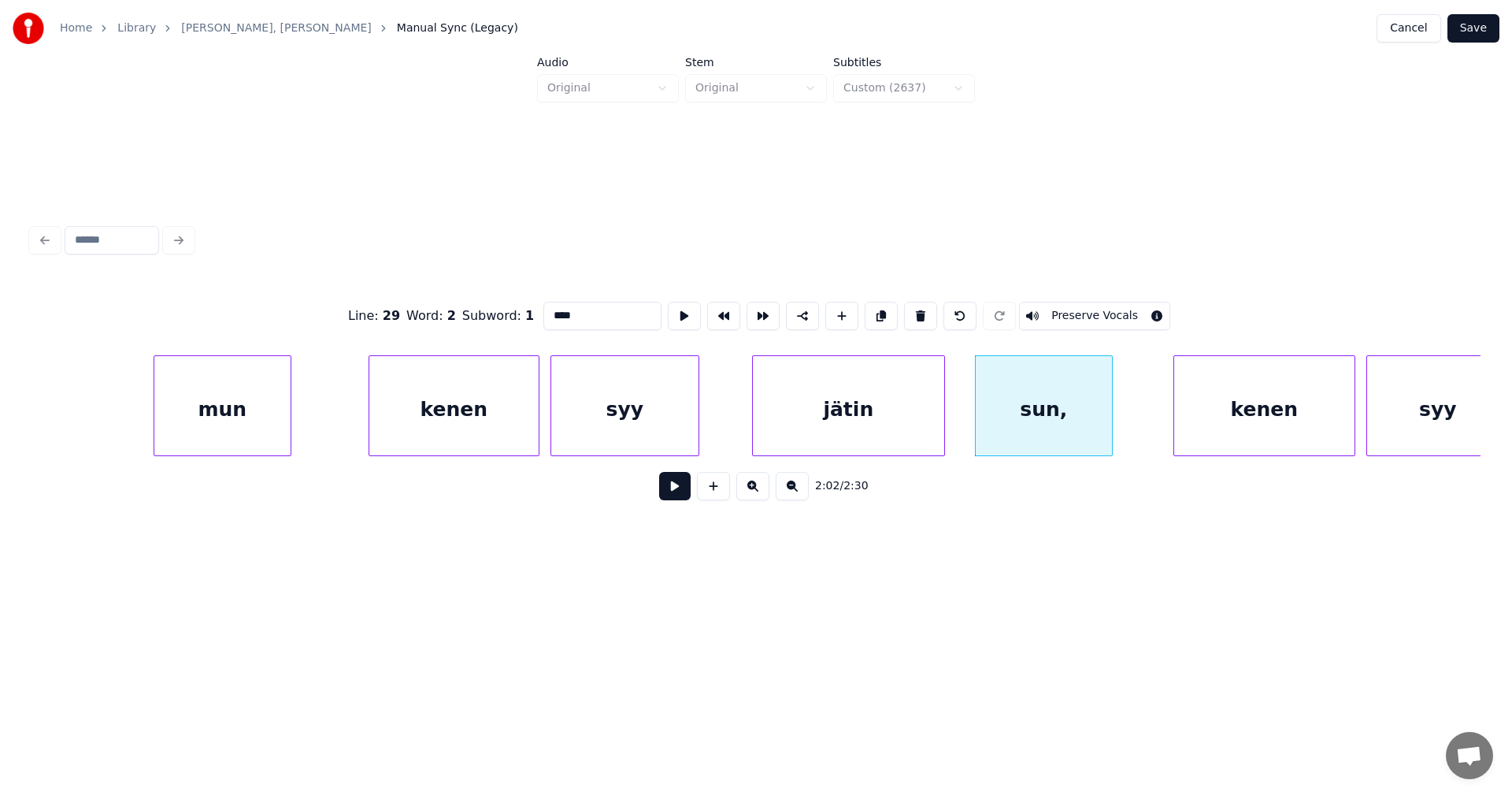
scroll to position [0, 33384]
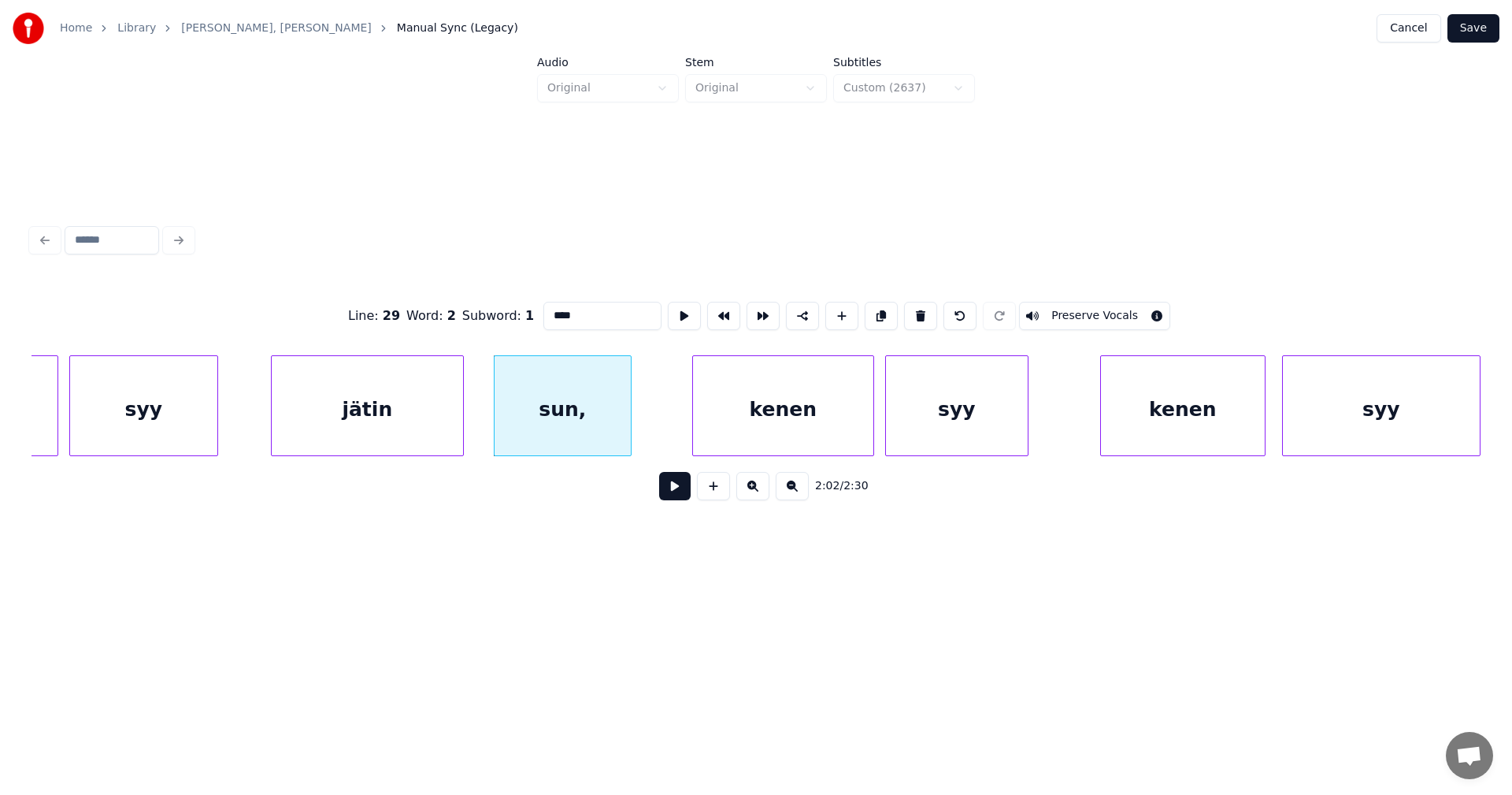
click at [830, 421] on div "kenen" at bounding box center [783, 409] width 180 height 107
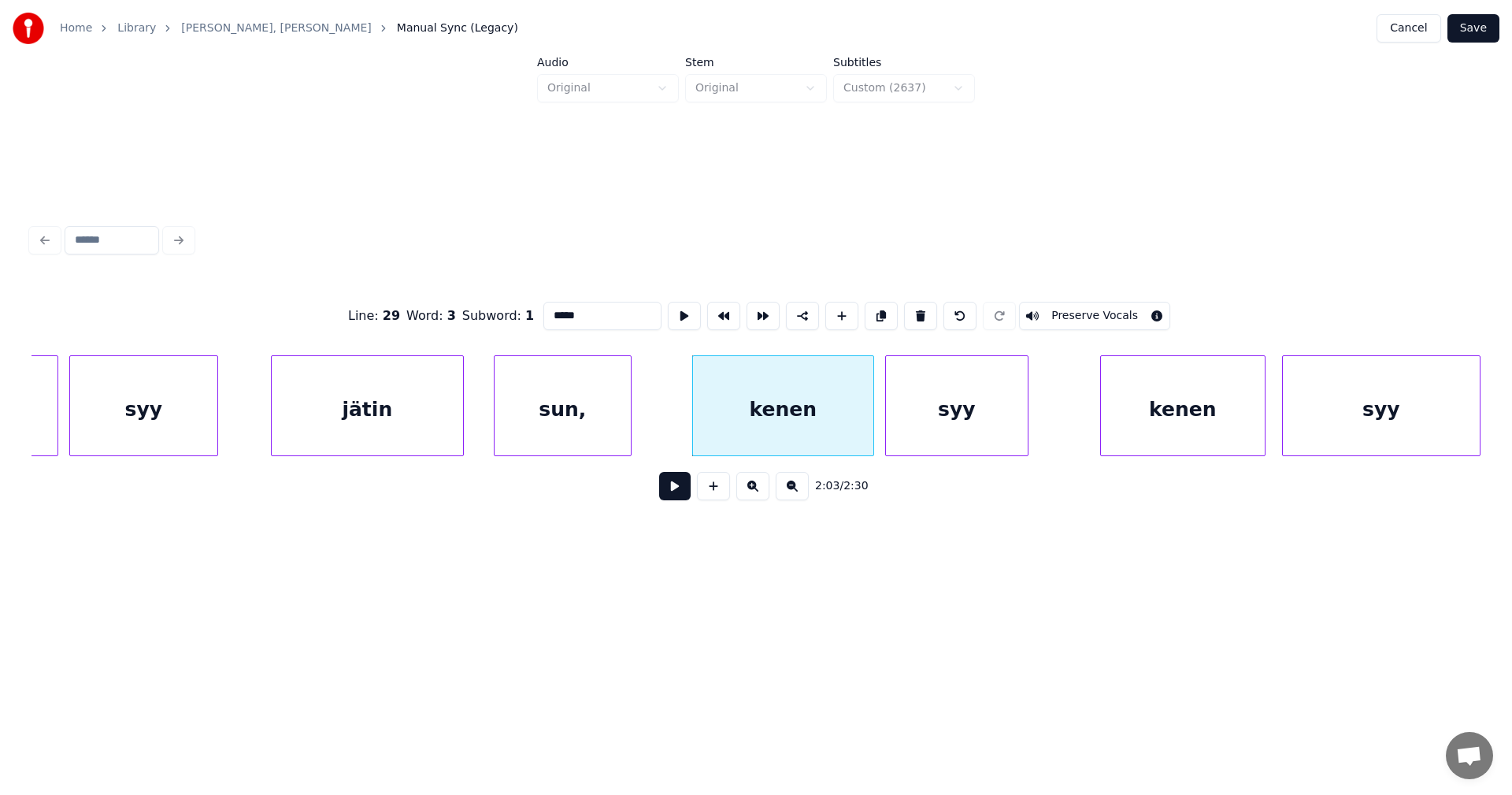
click at [942, 418] on div "syy" at bounding box center [956, 409] width 142 height 107
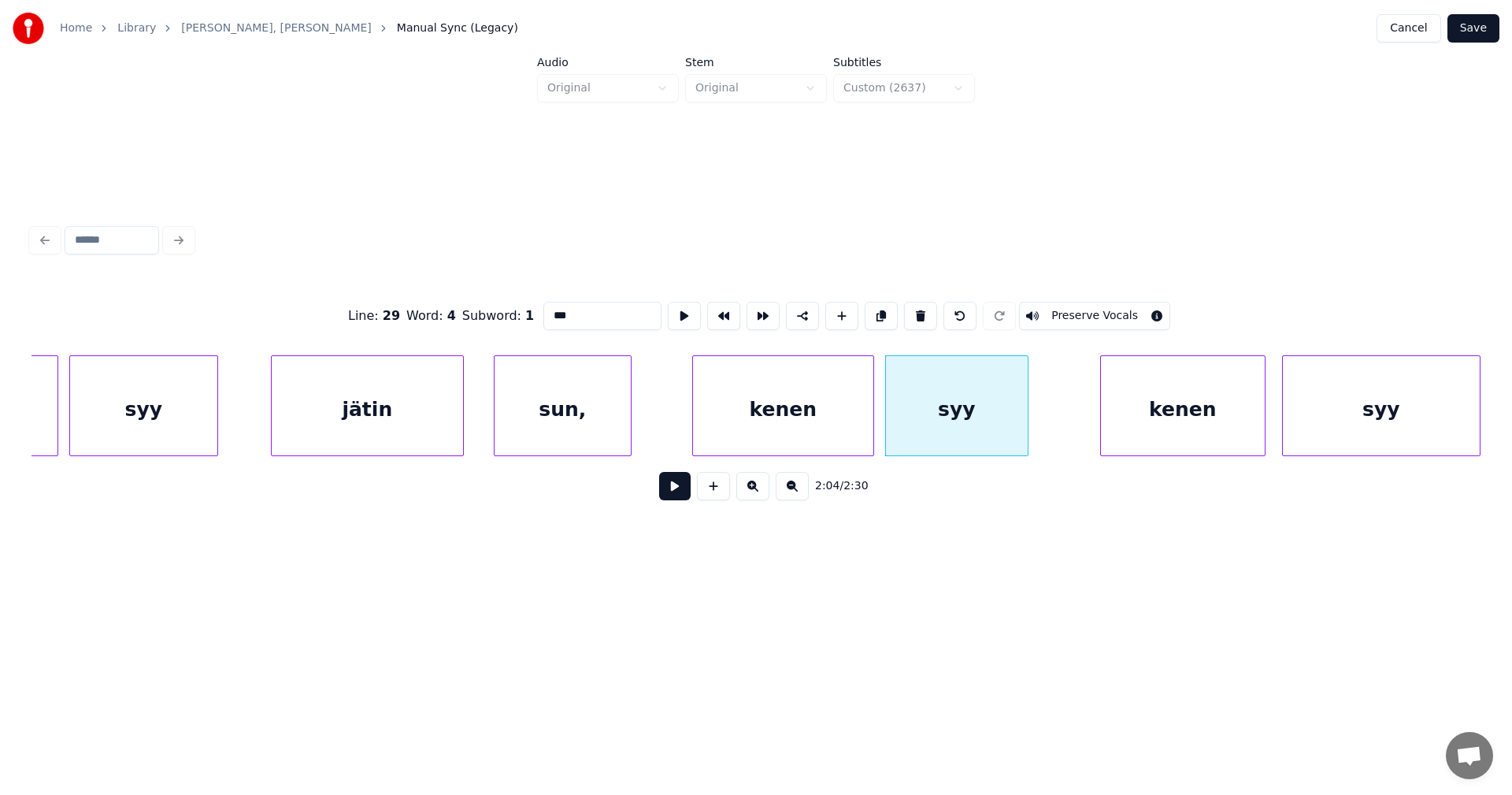
click at [1149, 420] on div "kenen" at bounding box center [1182, 409] width 164 height 107
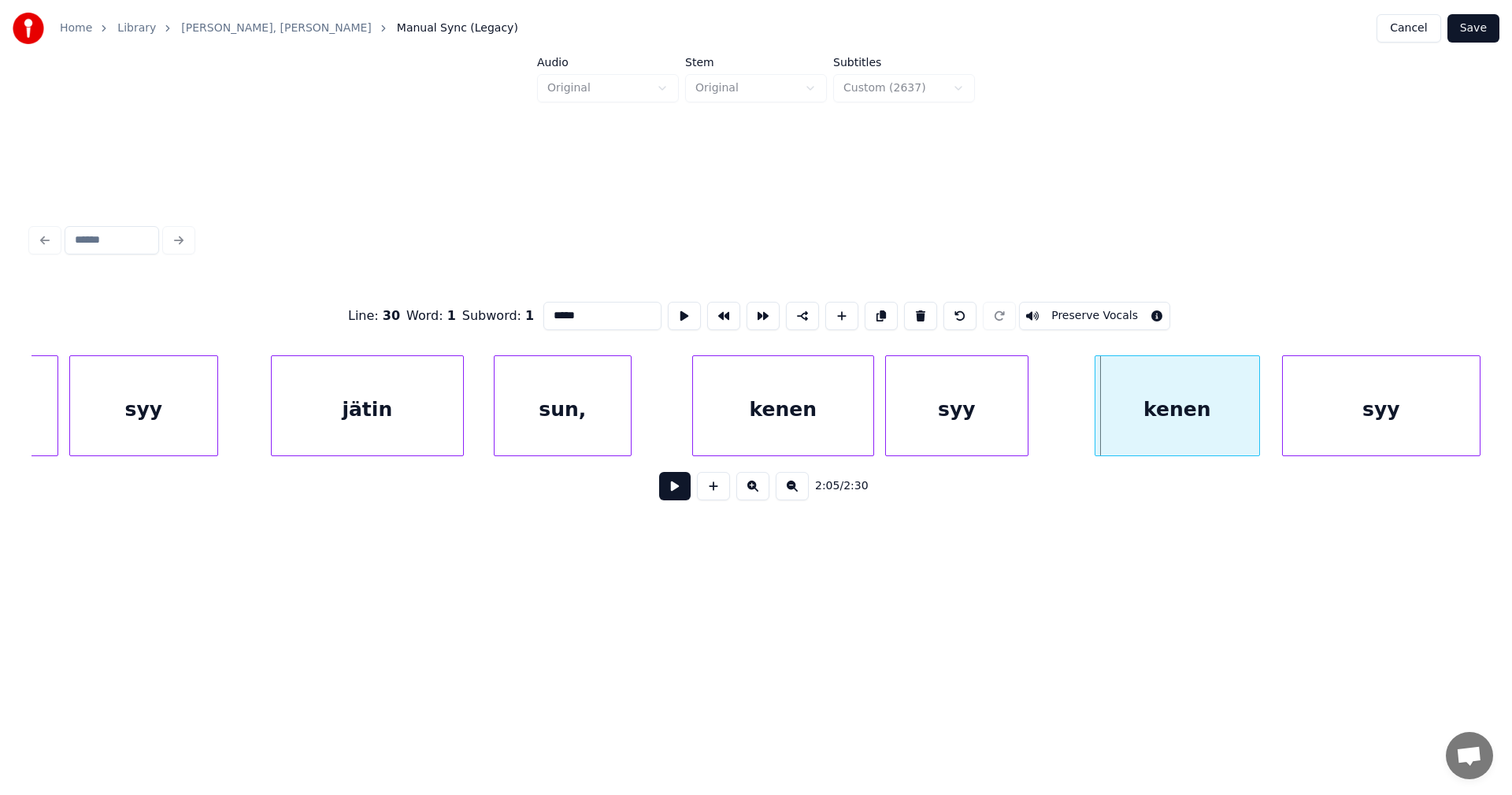
click at [1149, 420] on div "kenen" at bounding box center [1177, 409] width 164 height 107
click at [615, 429] on div "sun," at bounding box center [562, 409] width 136 height 107
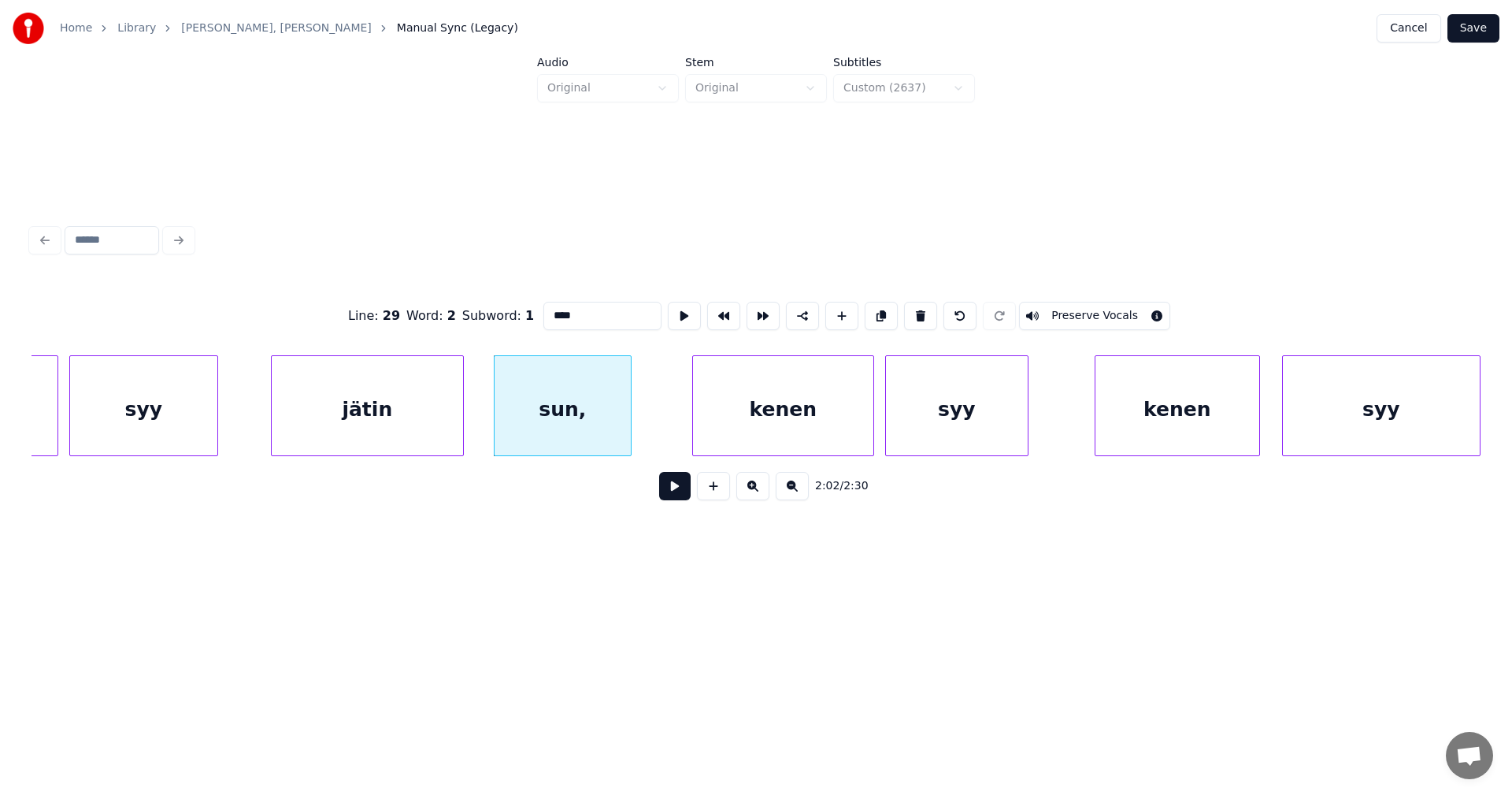
click at [748, 424] on div "kenen" at bounding box center [783, 409] width 180 height 107
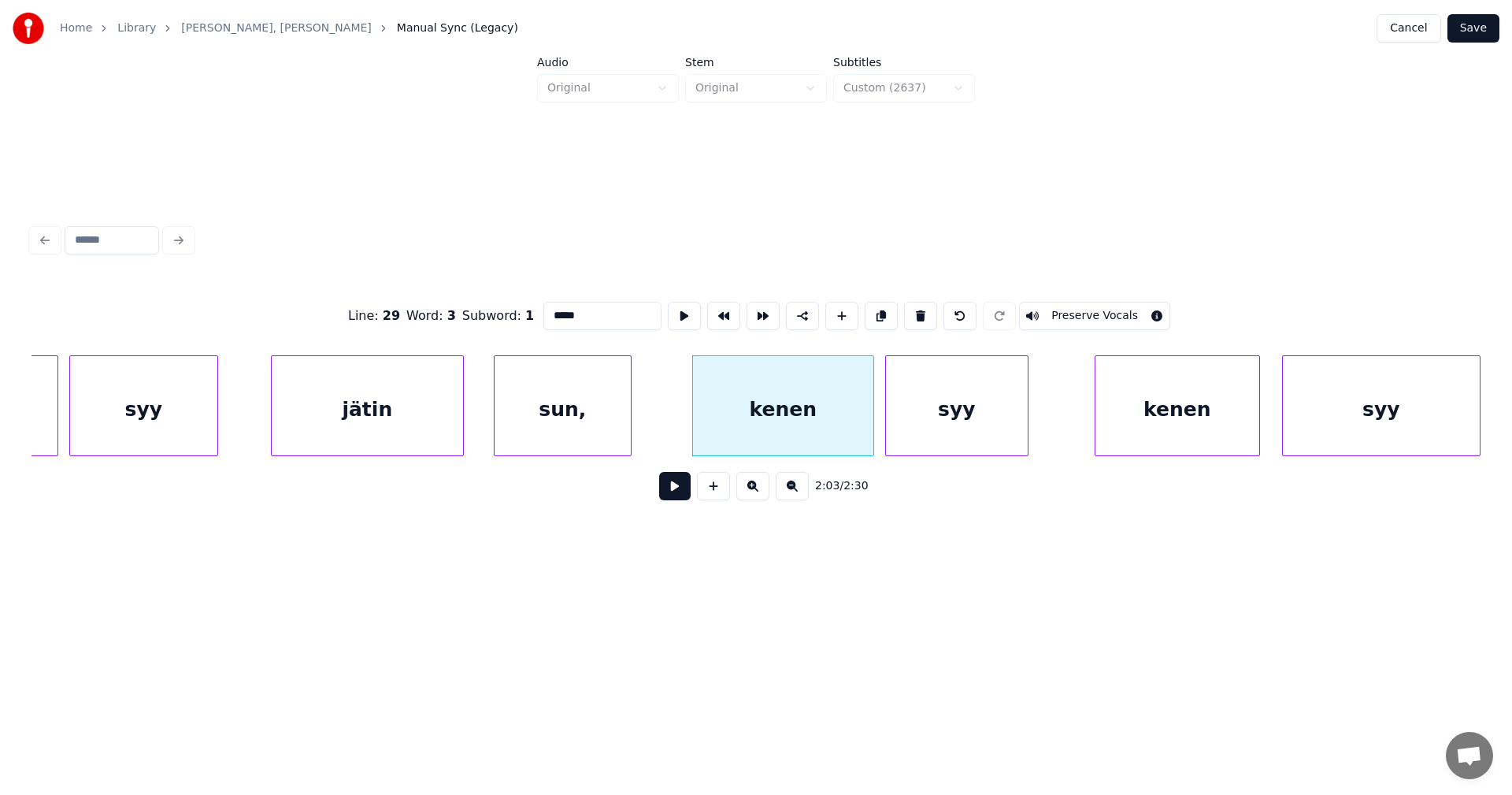
click at [913, 416] on div "syy" at bounding box center [956, 409] width 142 height 107
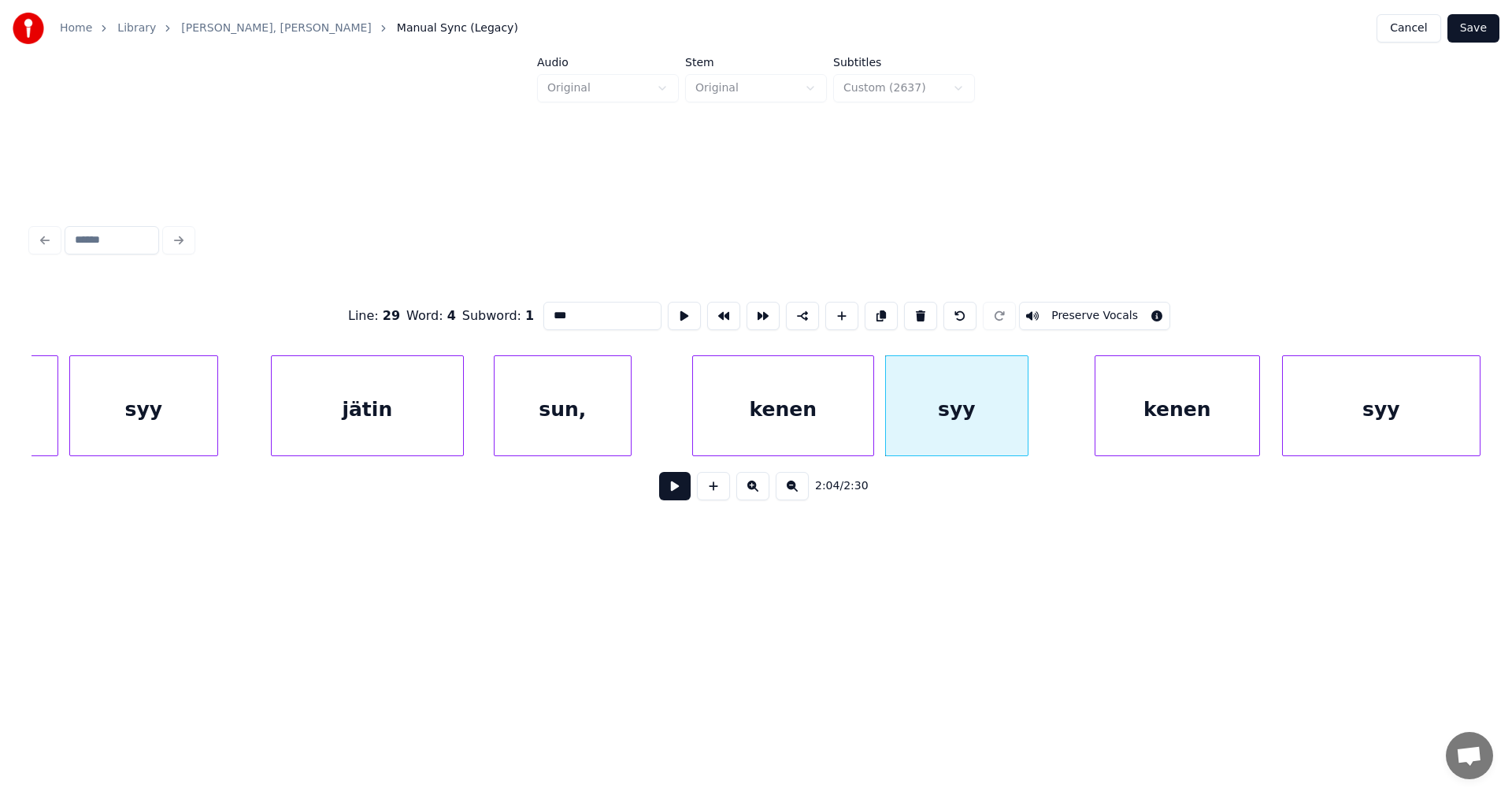
click at [1117, 418] on div "kenen" at bounding box center [1177, 409] width 164 height 107
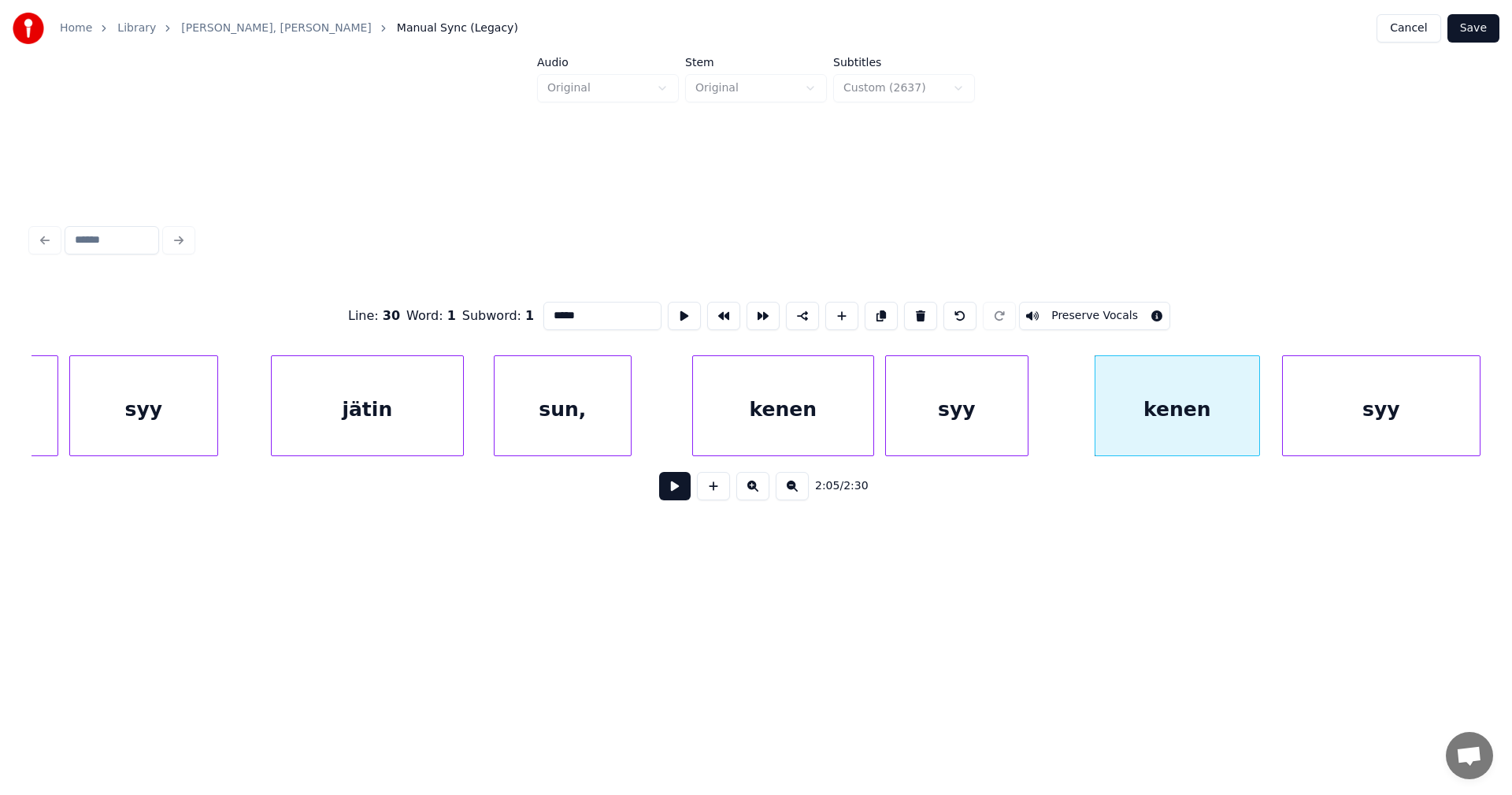
click at [1304, 414] on div "syy" at bounding box center [1381, 409] width 197 height 107
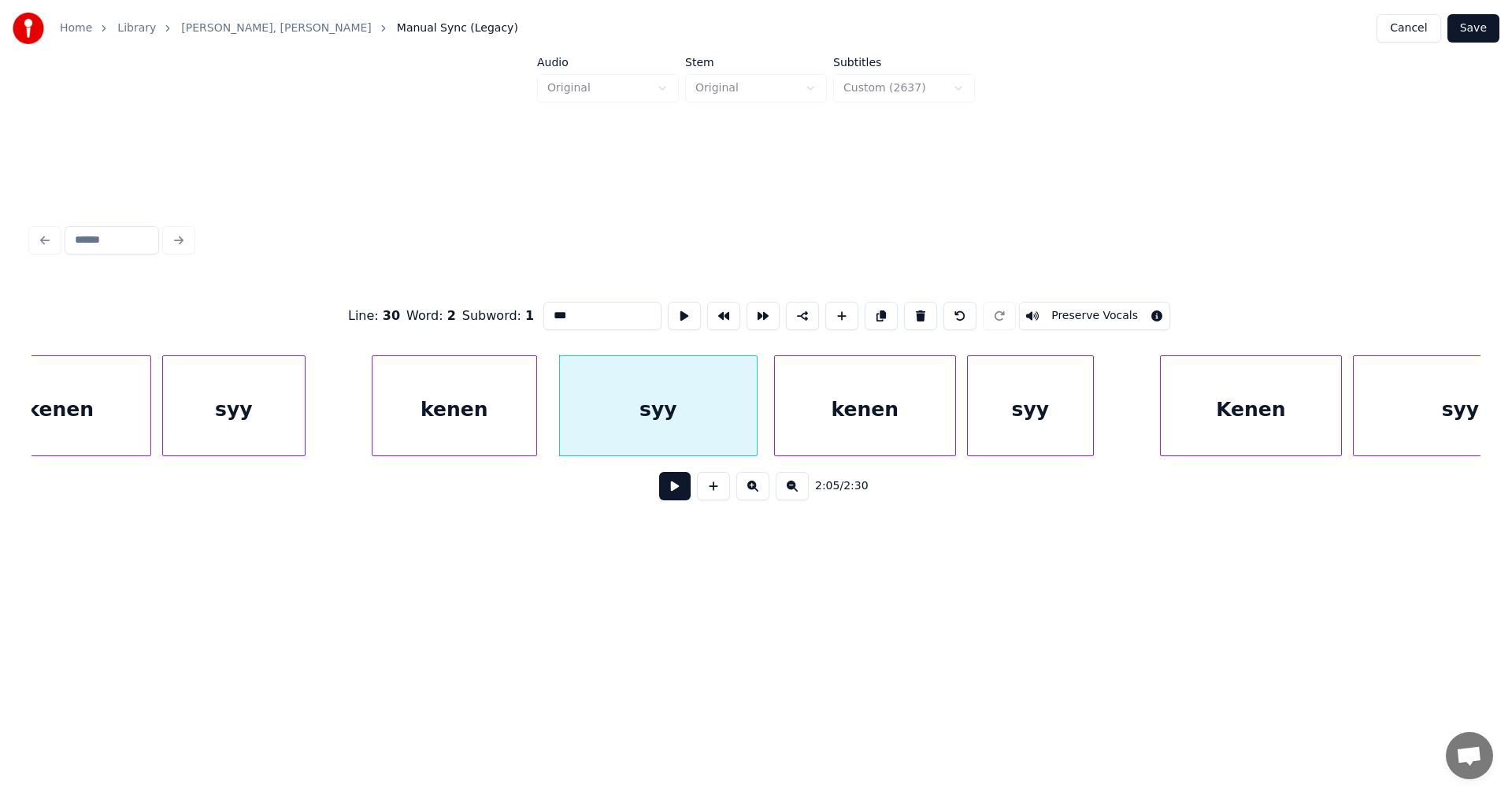
scroll to position [0, 34109]
click at [877, 414] on div "kenen" at bounding box center [863, 409] width 180 height 107
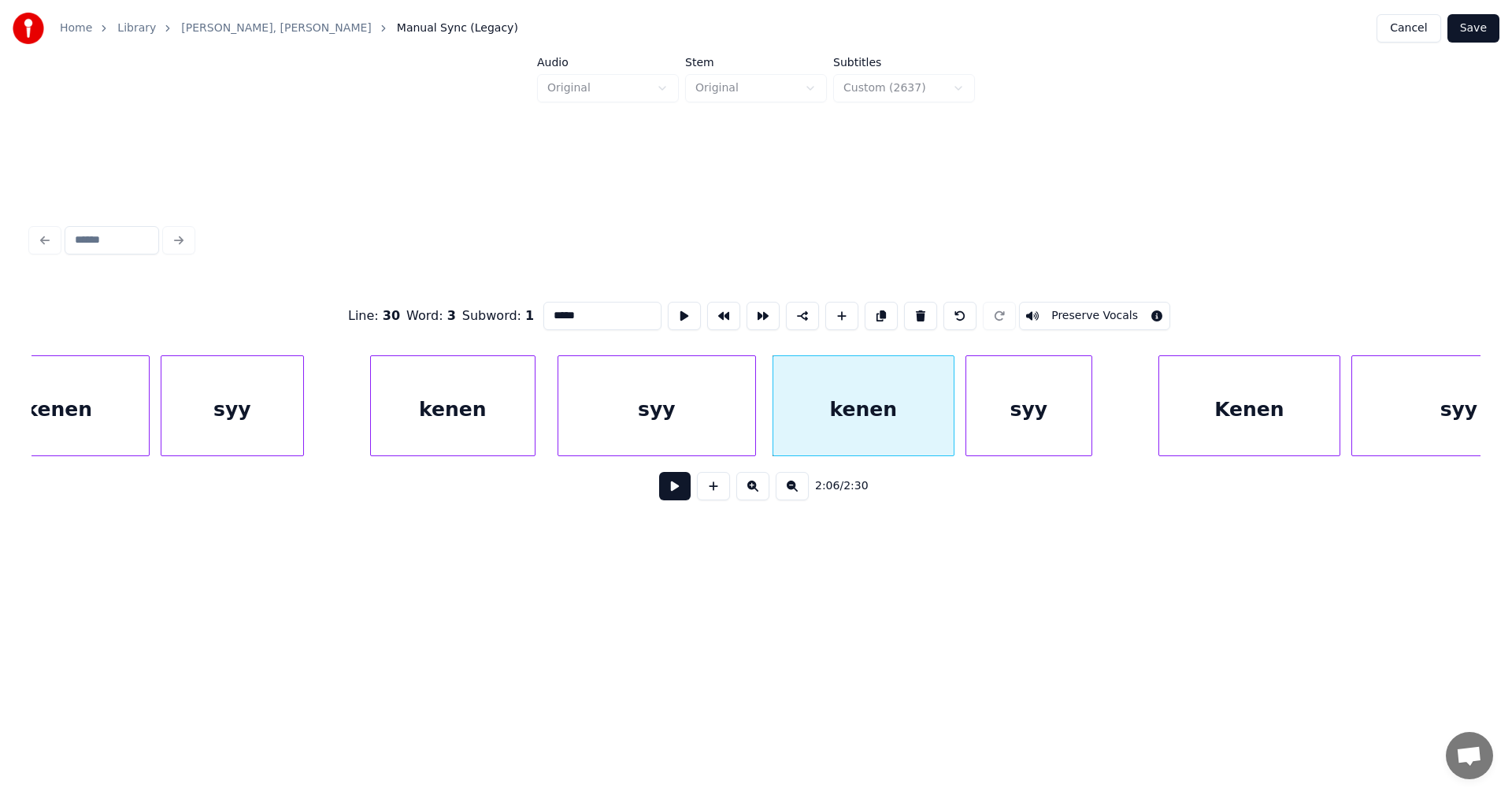
click at [1012, 425] on div "syy" at bounding box center [1028, 409] width 126 height 107
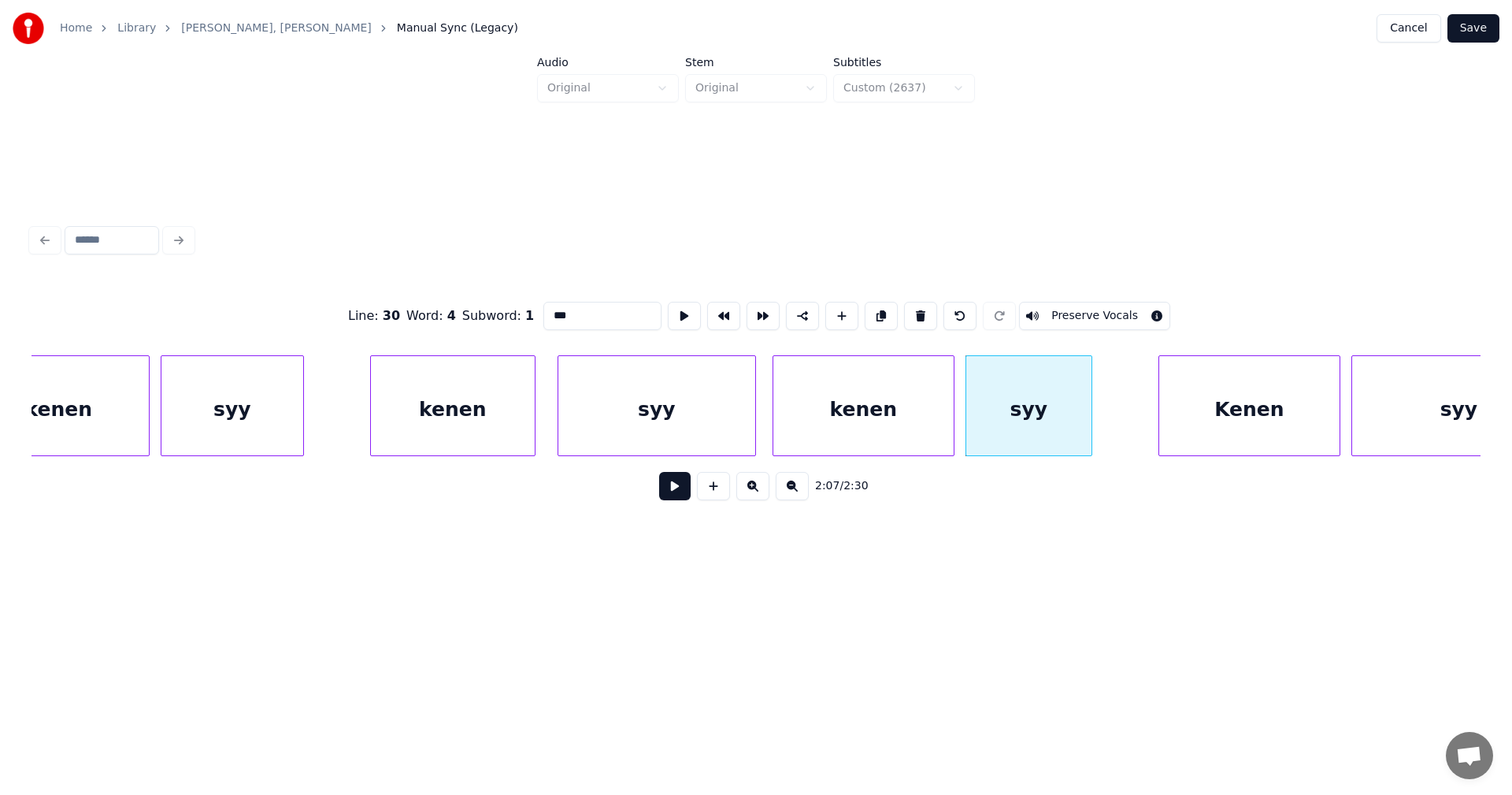
click at [1222, 415] on div "Kenen" at bounding box center [1249, 409] width 180 height 107
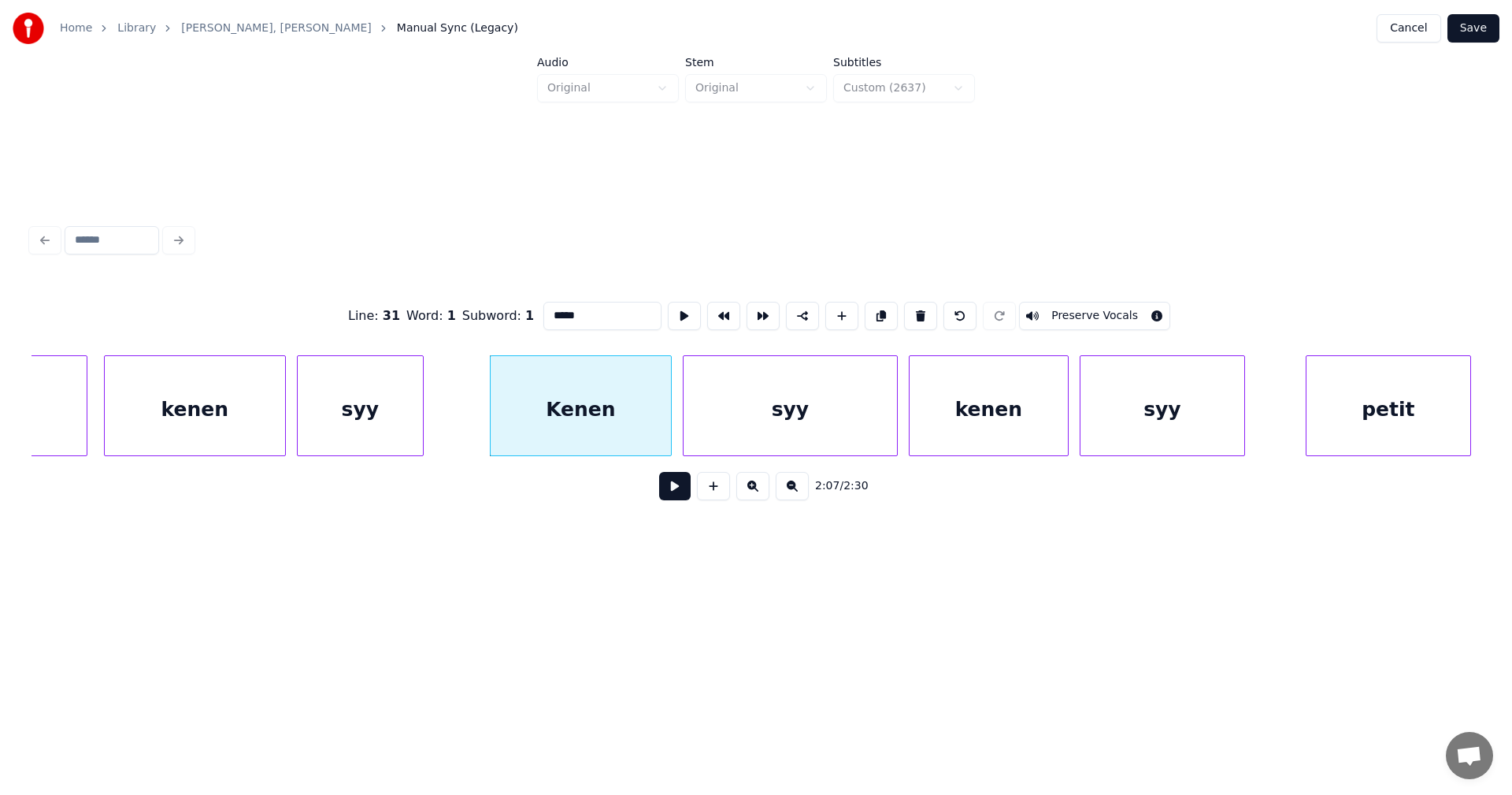
scroll to position [0, 34801]
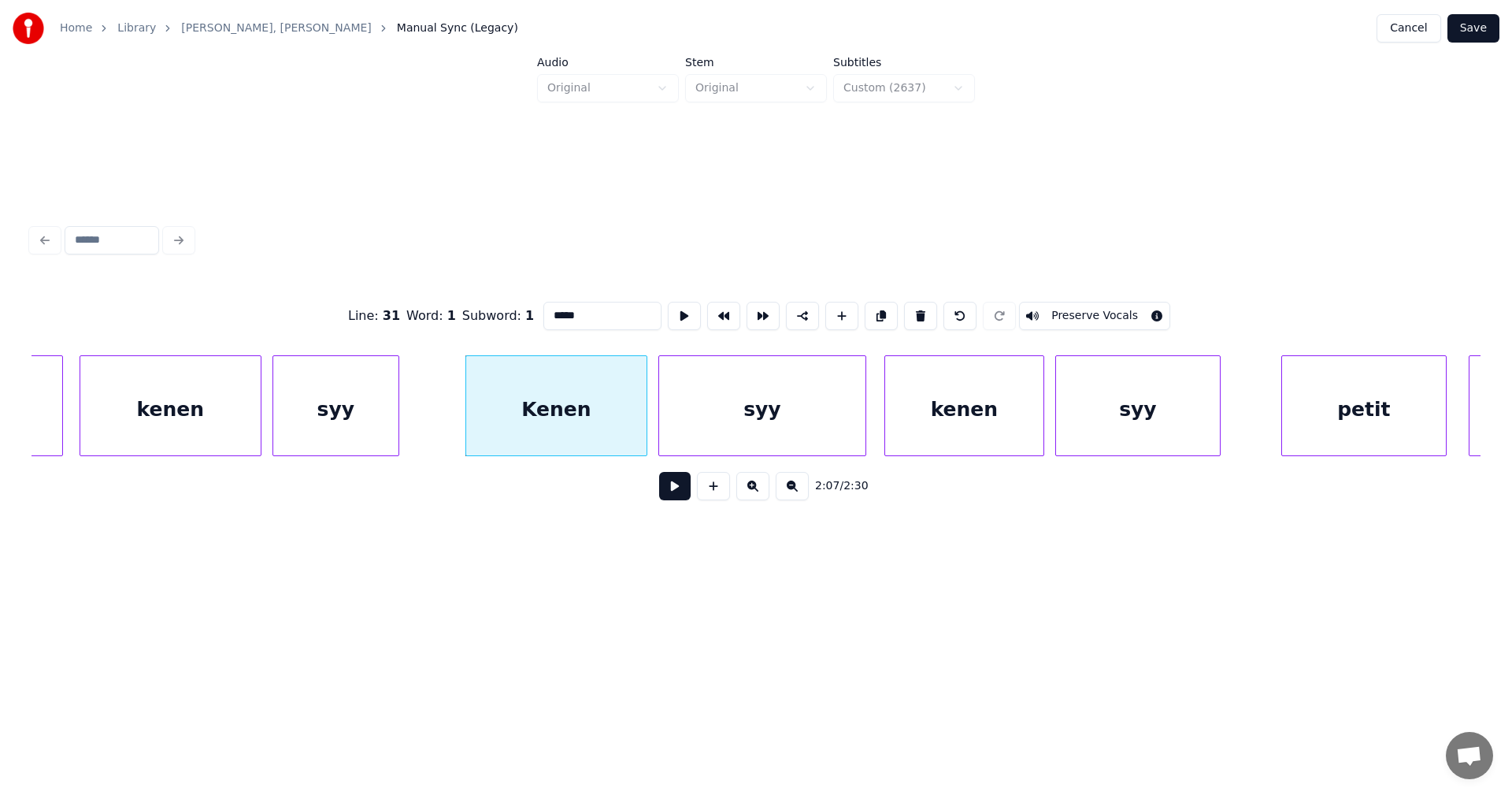
click at [861, 430] on div at bounding box center [862, 405] width 4 height 99
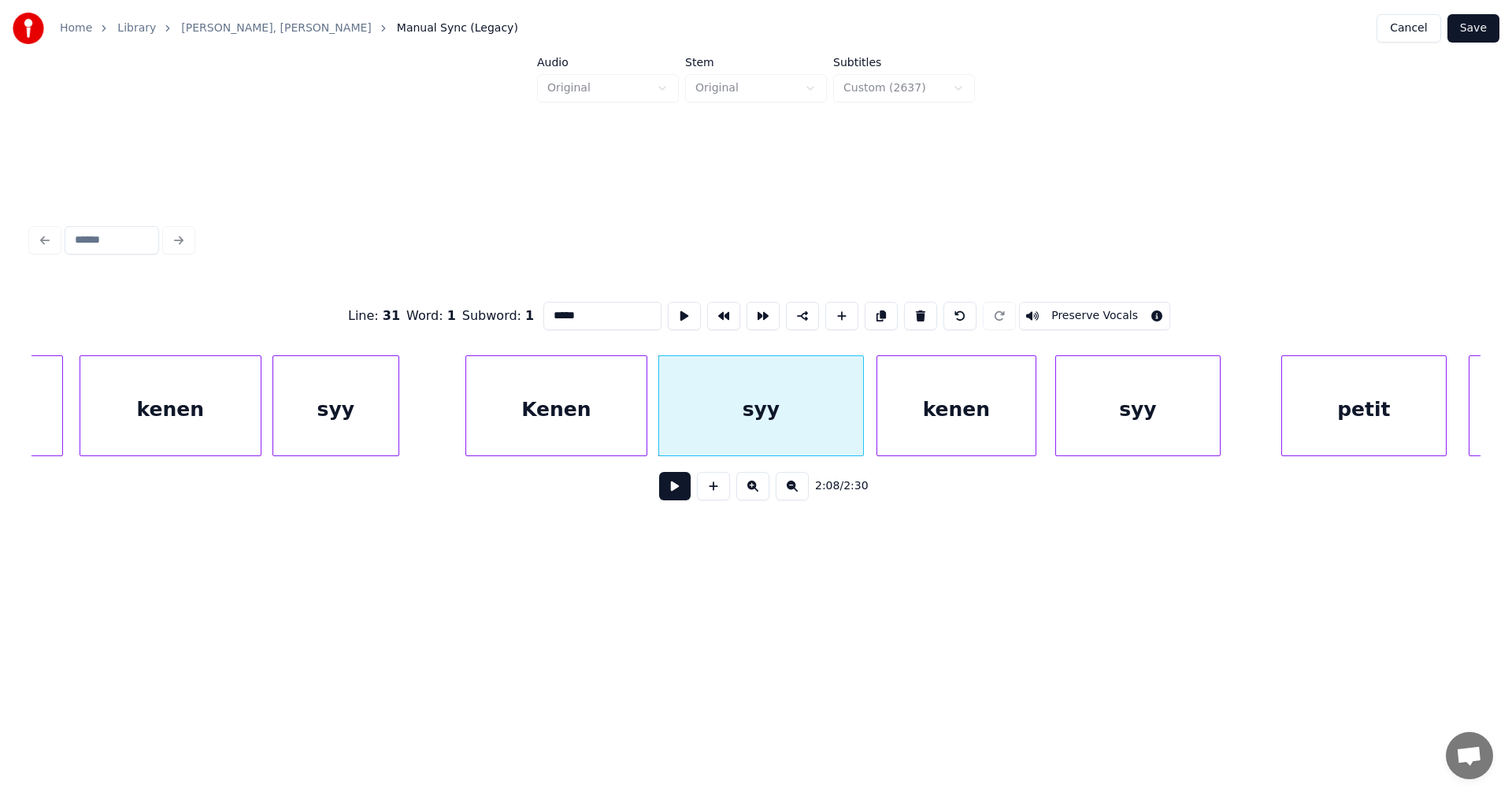
click at [920, 430] on div "kenen" at bounding box center [956, 409] width 159 height 107
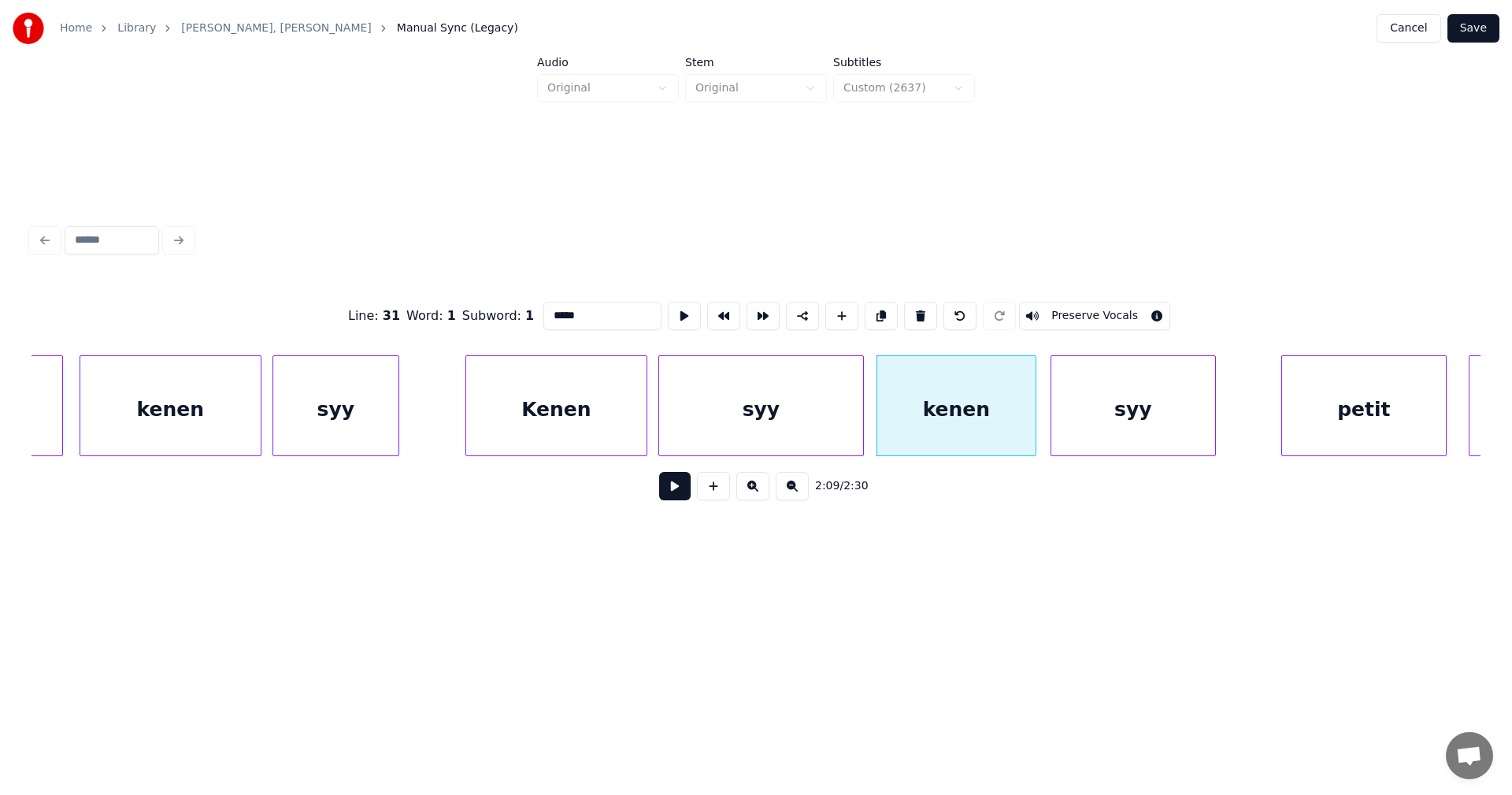
click at [1082, 422] on div "syy" at bounding box center [1133, 409] width 164 height 107
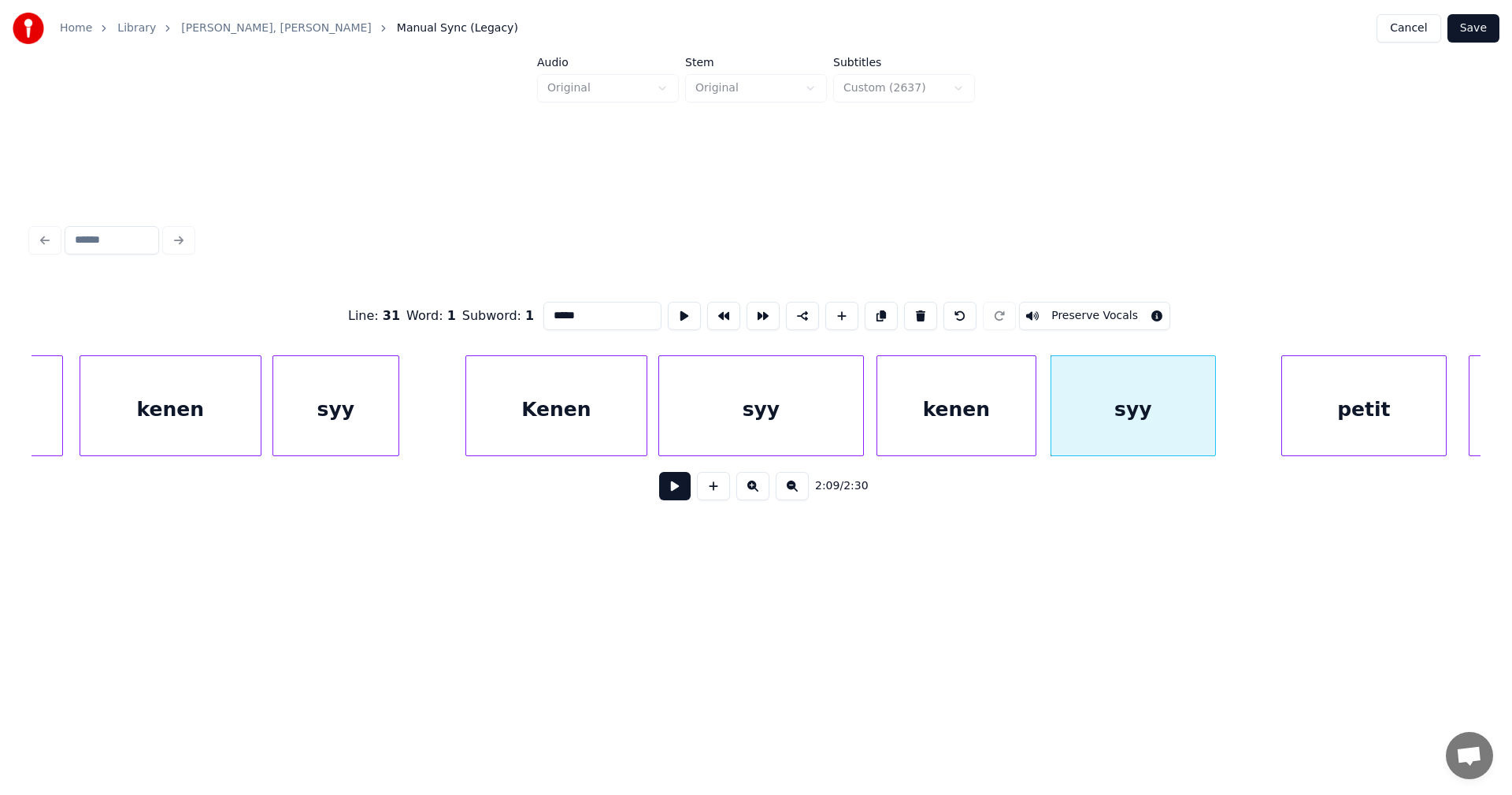
click at [1190, 430] on div "syy" at bounding box center [1133, 409] width 164 height 107
click at [1304, 421] on div "petit" at bounding box center [1364, 409] width 164 height 107
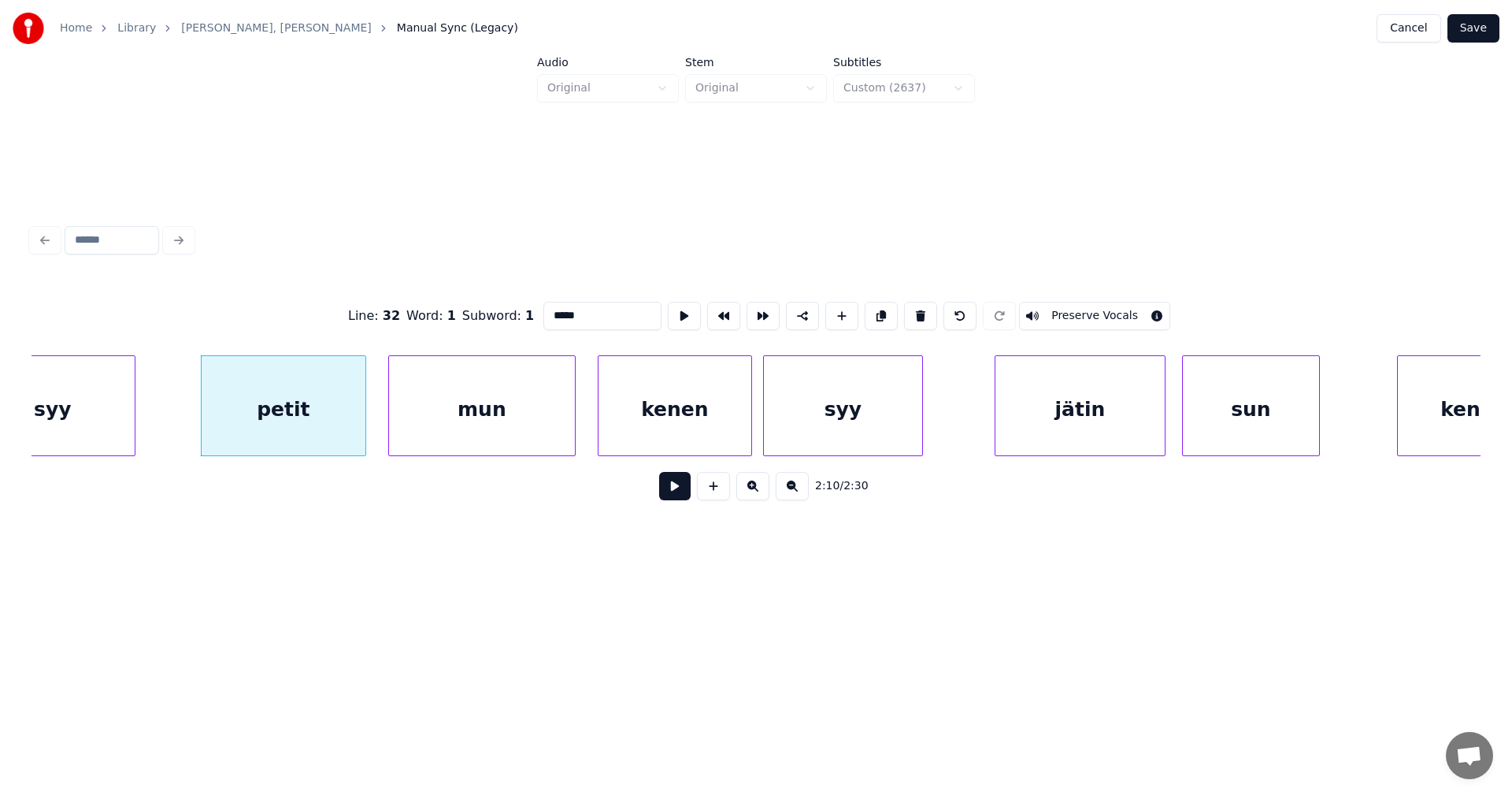
scroll to position [0, 35935]
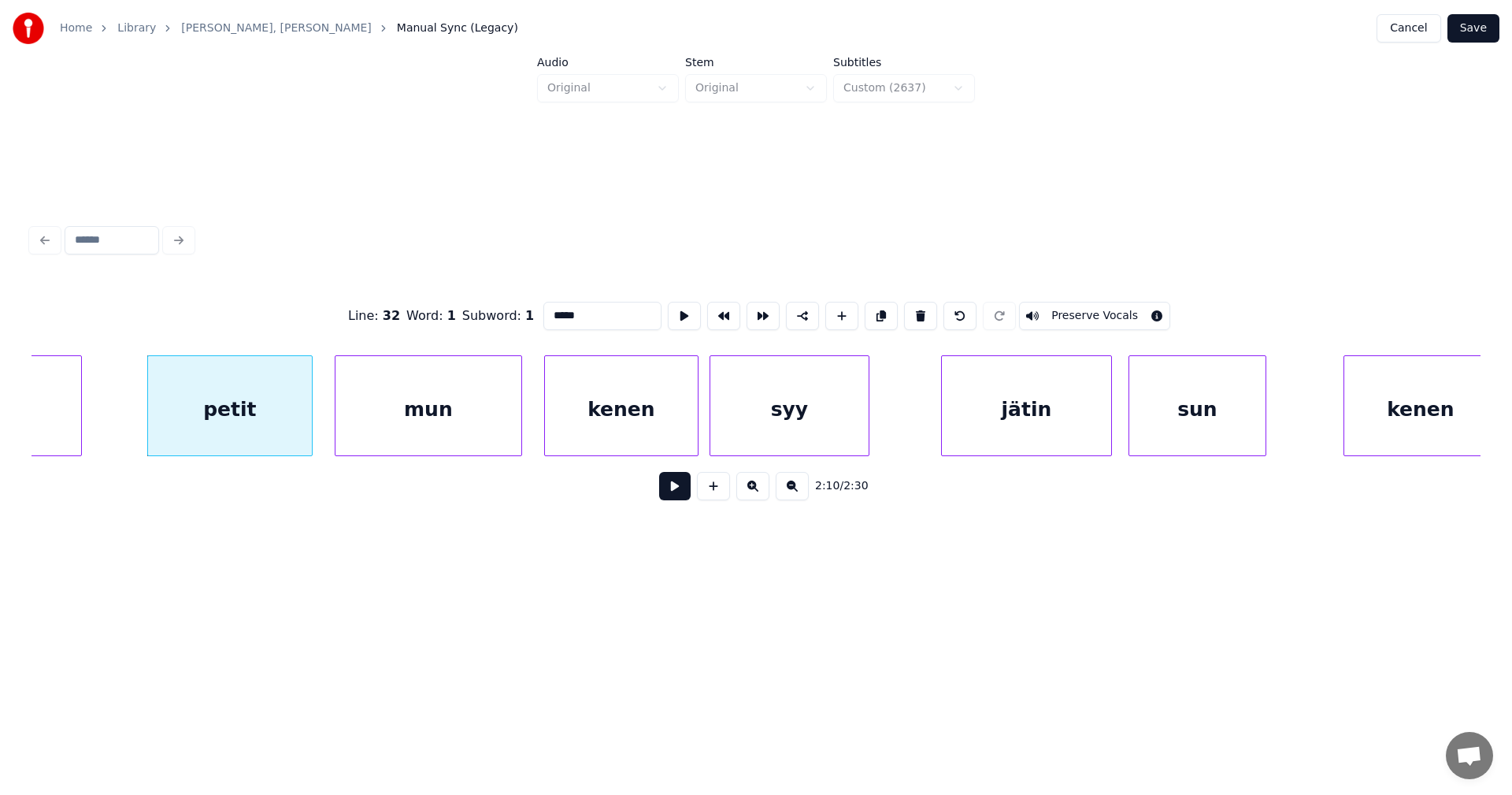
click at [826, 414] on div "syy" at bounding box center [789, 409] width 159 height 107
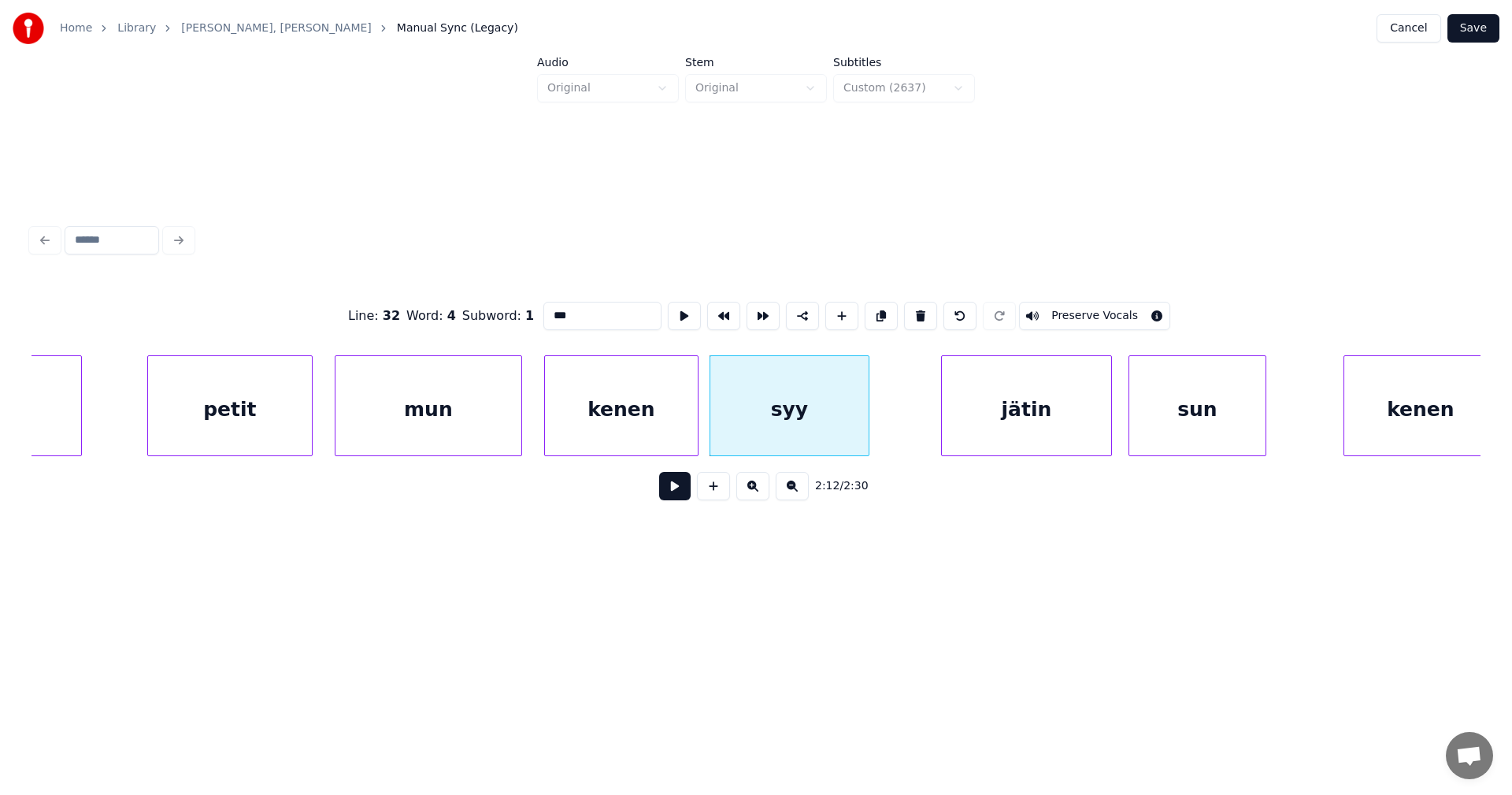
click at [1027, 419] on div "jätin" at bounding box center [1026, 409] width 169 height 107
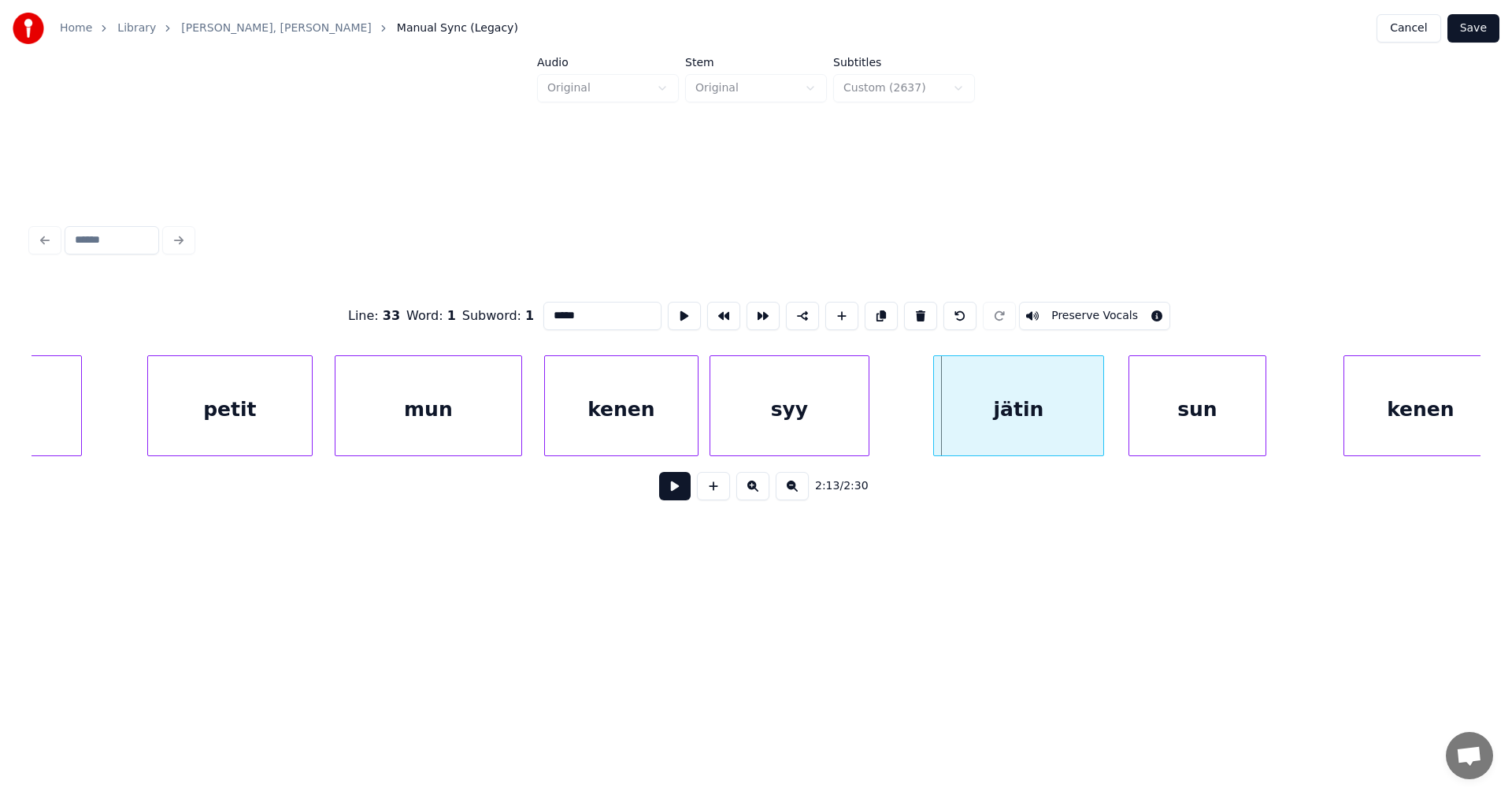
click at [1021, 423] on div "jätin" at bounding box center [1018, 409] width 169 height 107
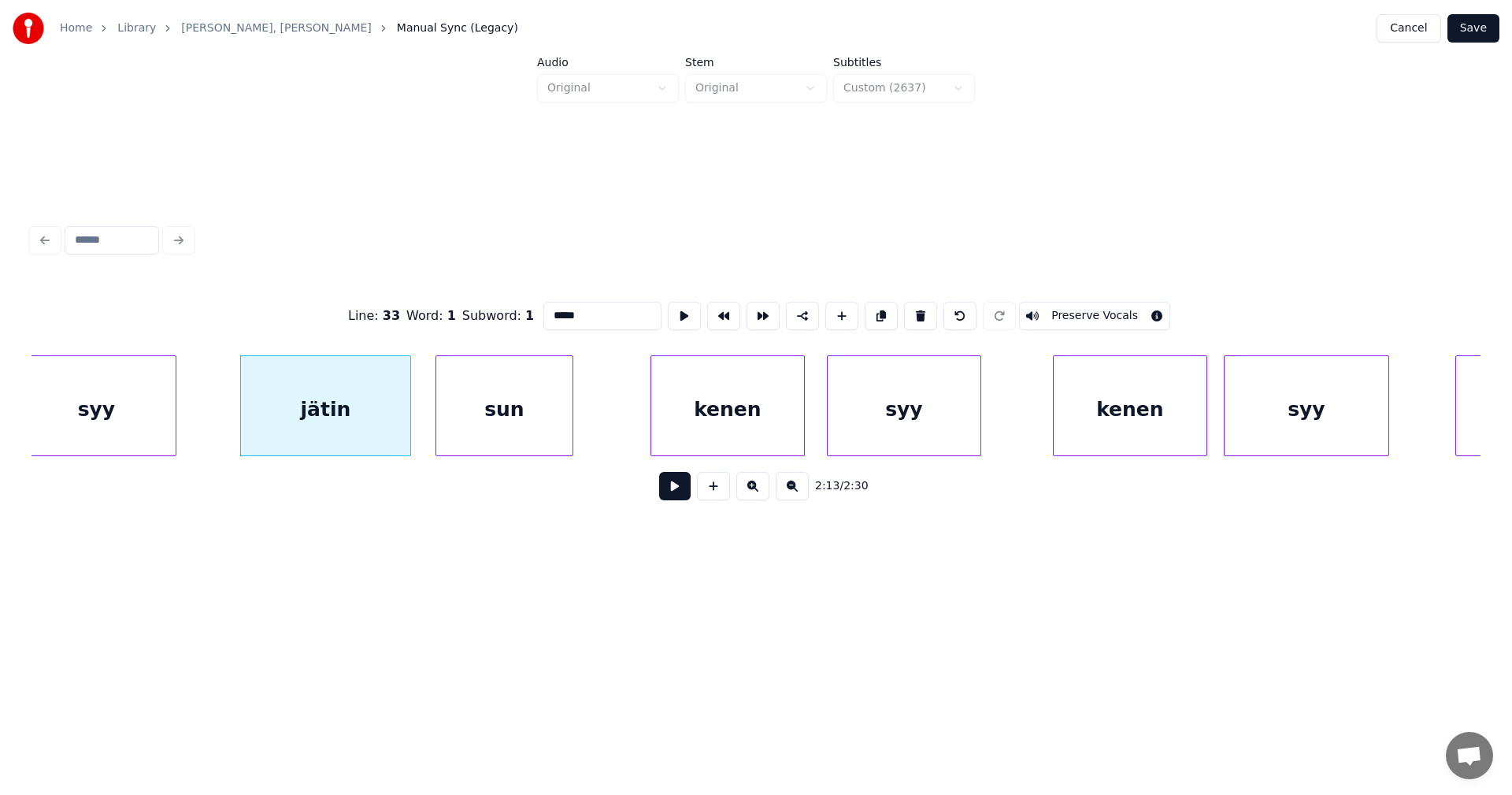
scroll to position [0, 36660]
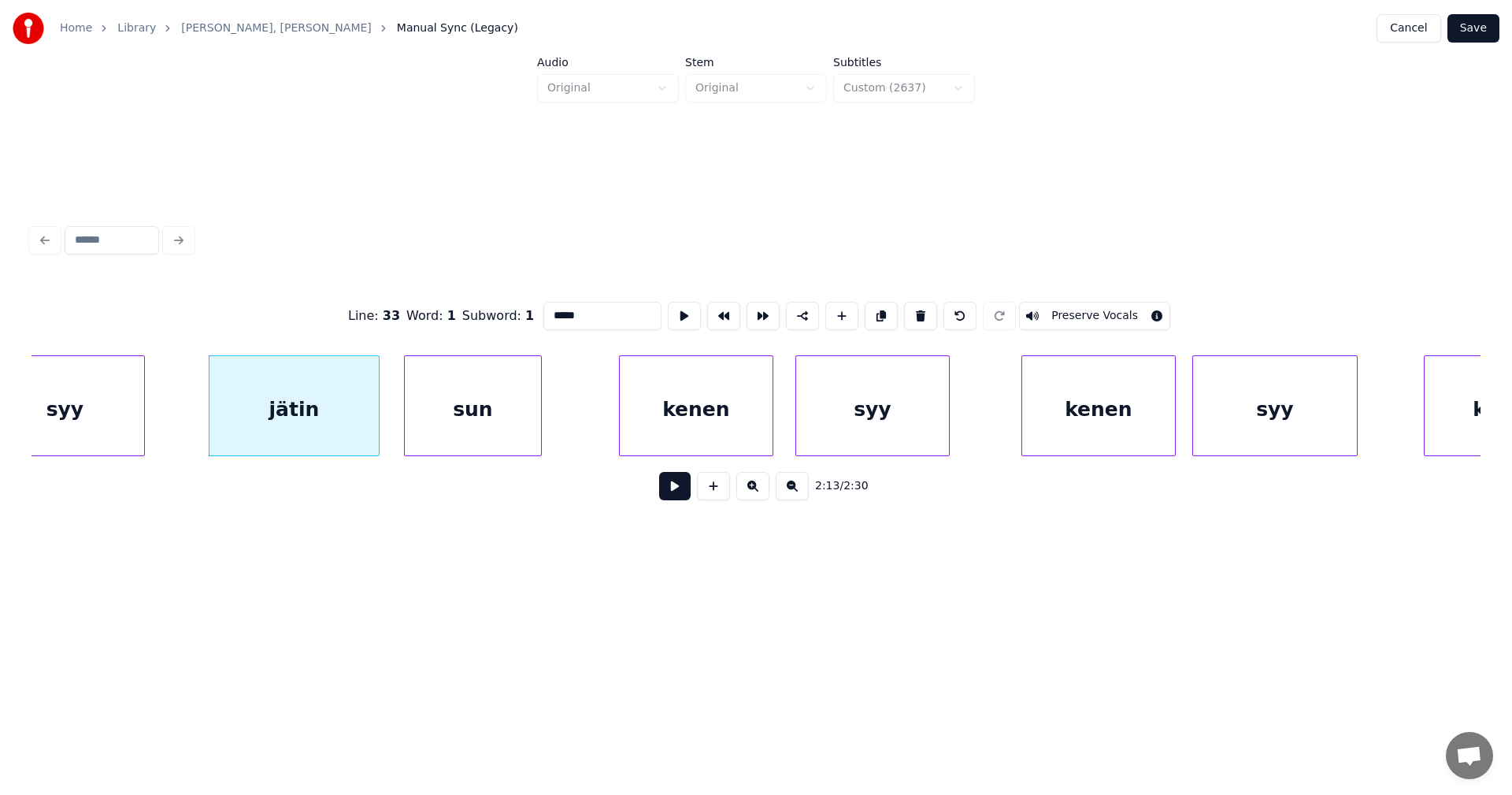
click at [883, 413] on div "syy" at bounding box center [871, 409] width 152 height 107
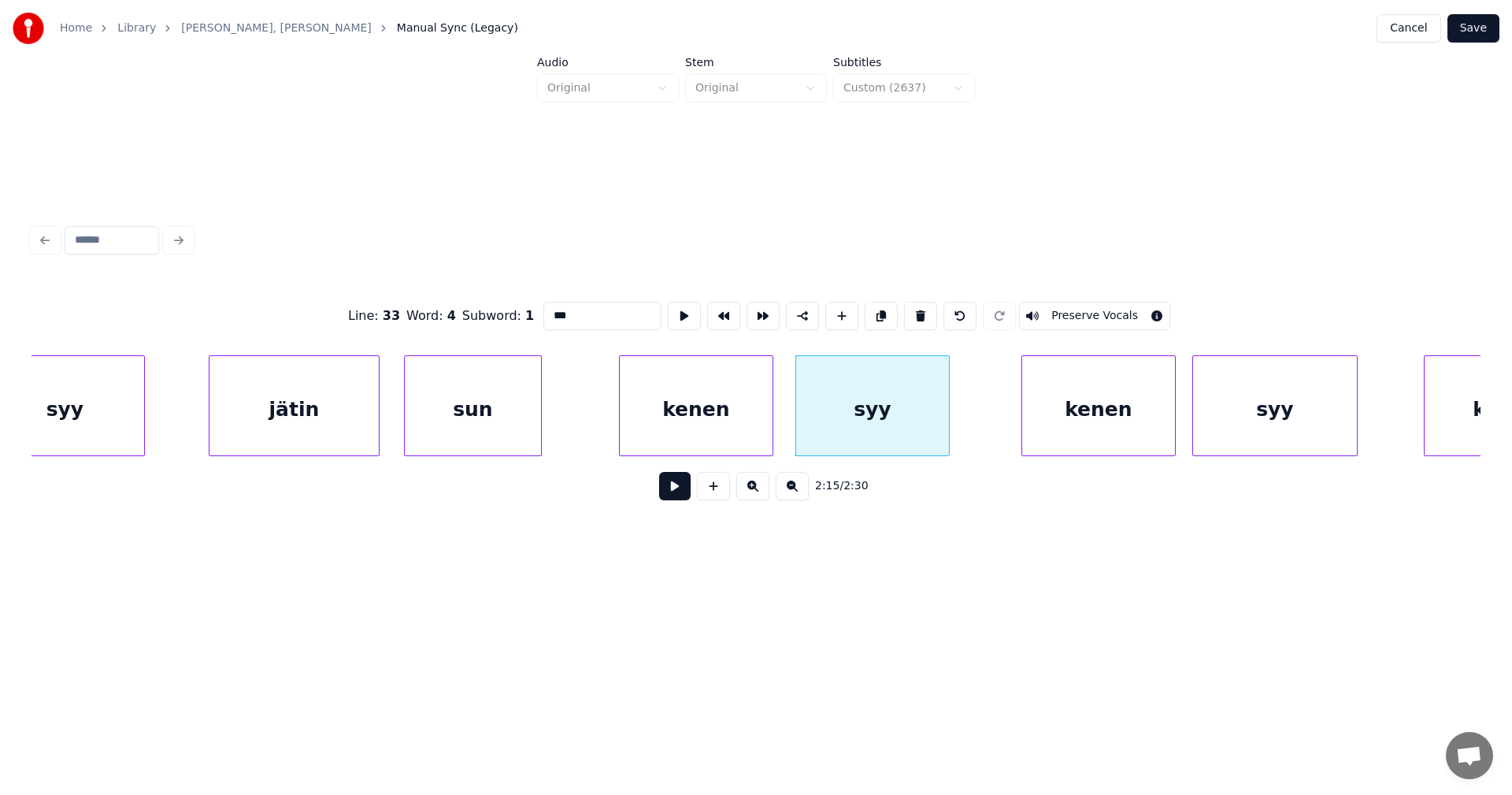
click at [1087, 416] on div "kenen" at bounding box center [1098, 409] width 152 height 107
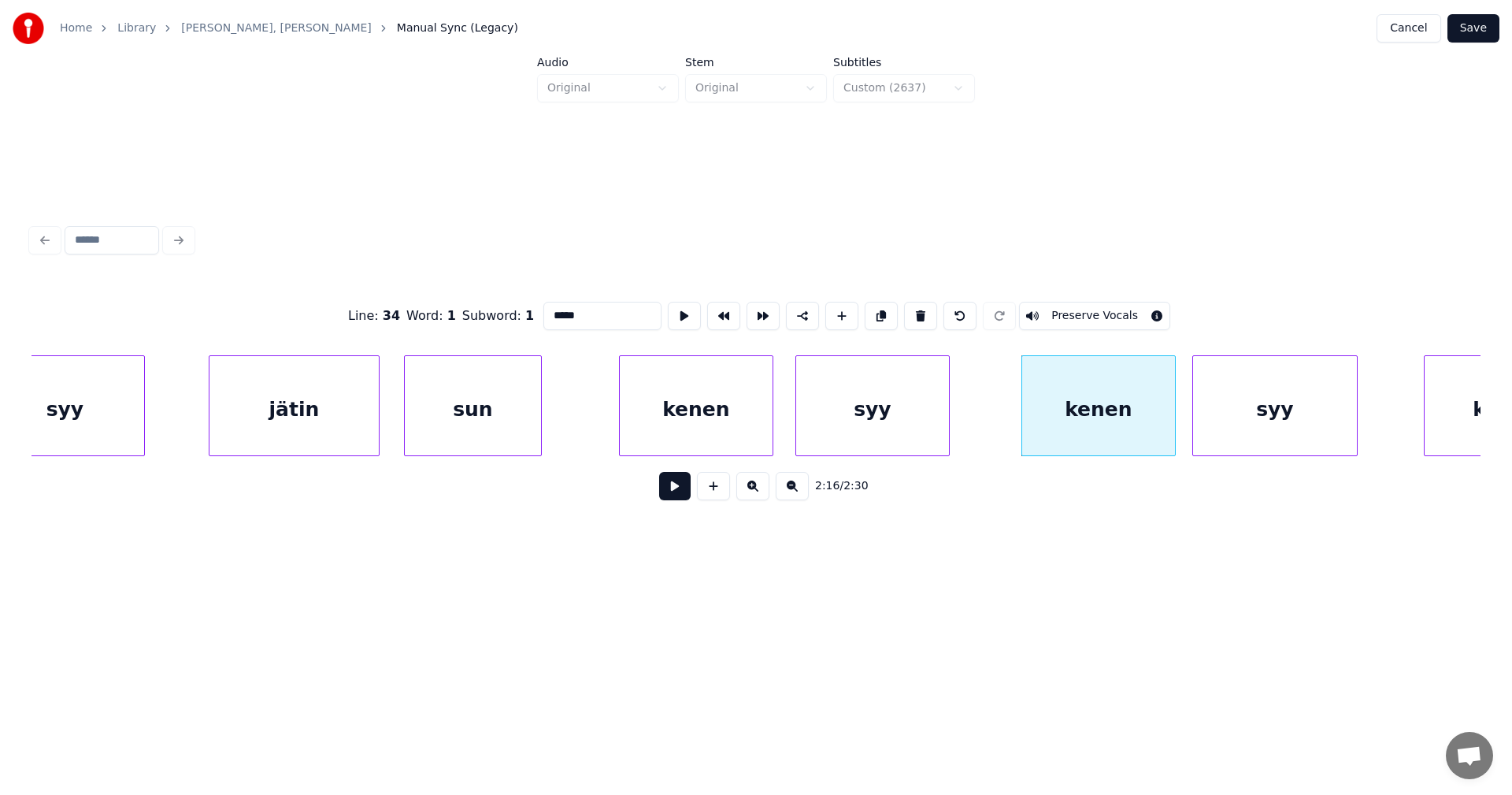
scroll to position [0, 37927]
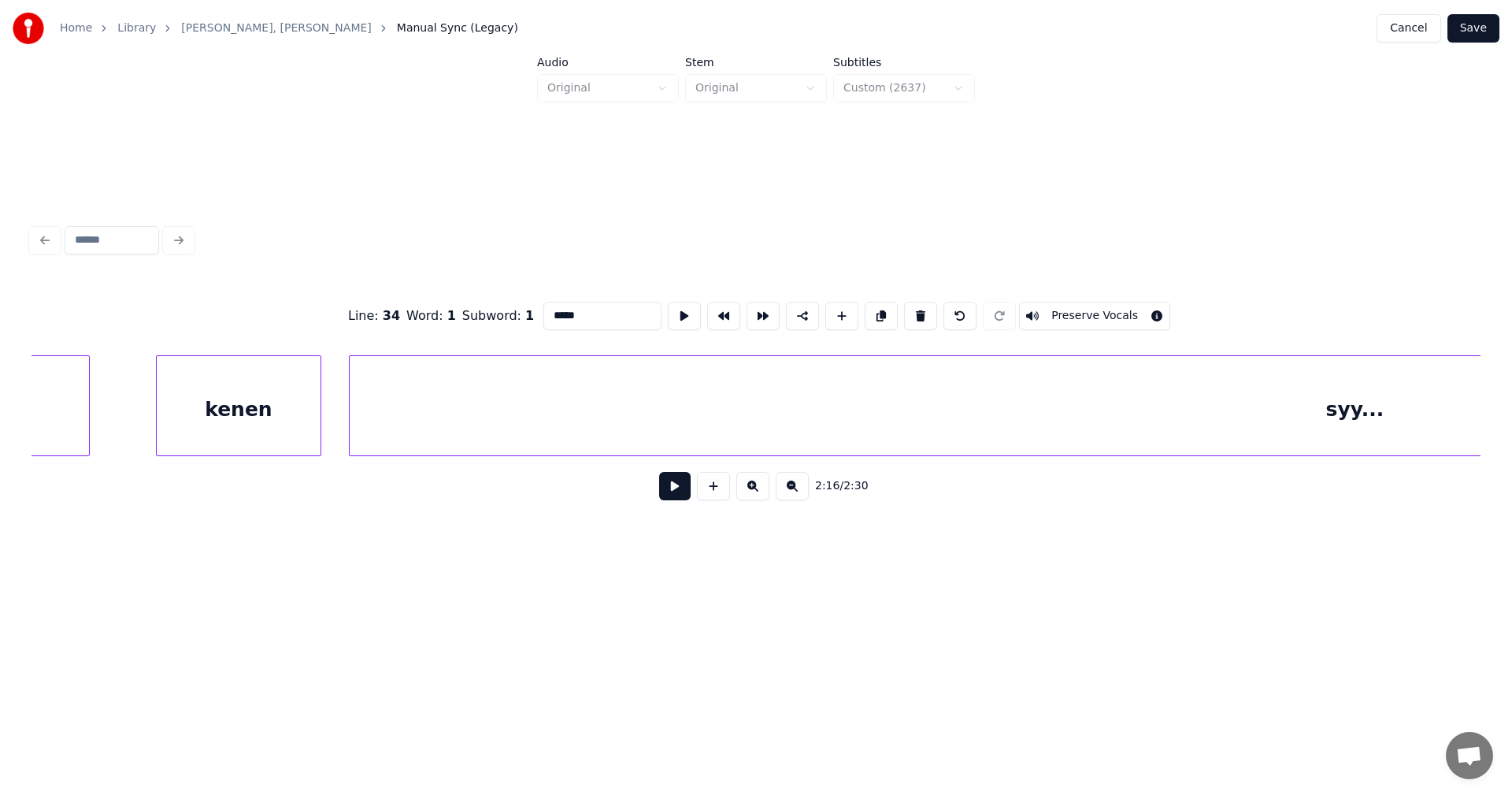
drag, startPoint x: 1391, startPoint y: 463, endPoint x: 1418, endPoint y: 455, distance: 28.2
click at [1418, 455] on div "syy kenen syy..." at bounding box center [756, 406] width 1449 height 101
click at [1198, 438] on div "syy..." at bounding box center [746, 409] width 2010 height 107
type input "******"
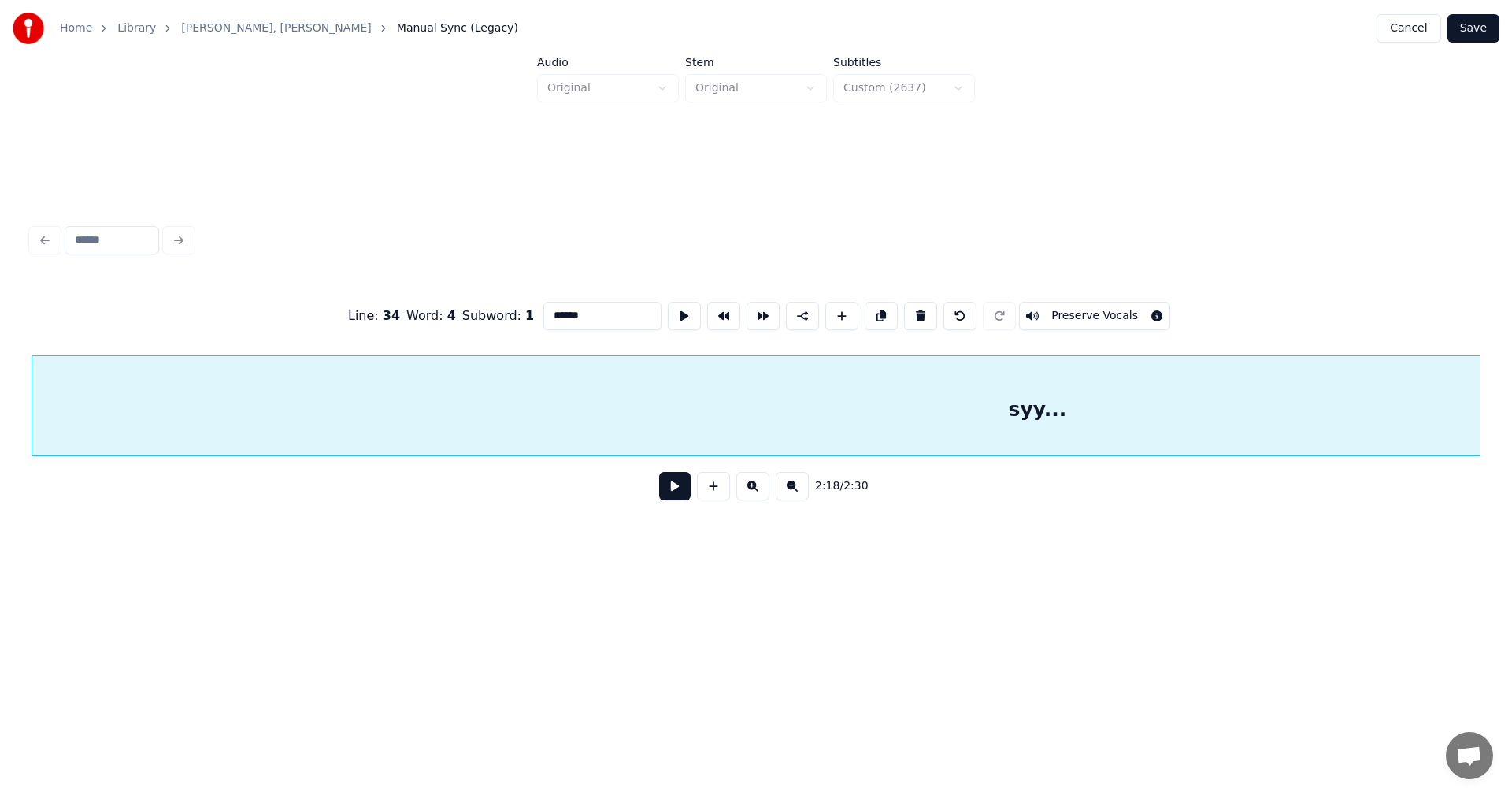
click at [671, 490] on button at bounding box center [674, 486] width 31 height 29
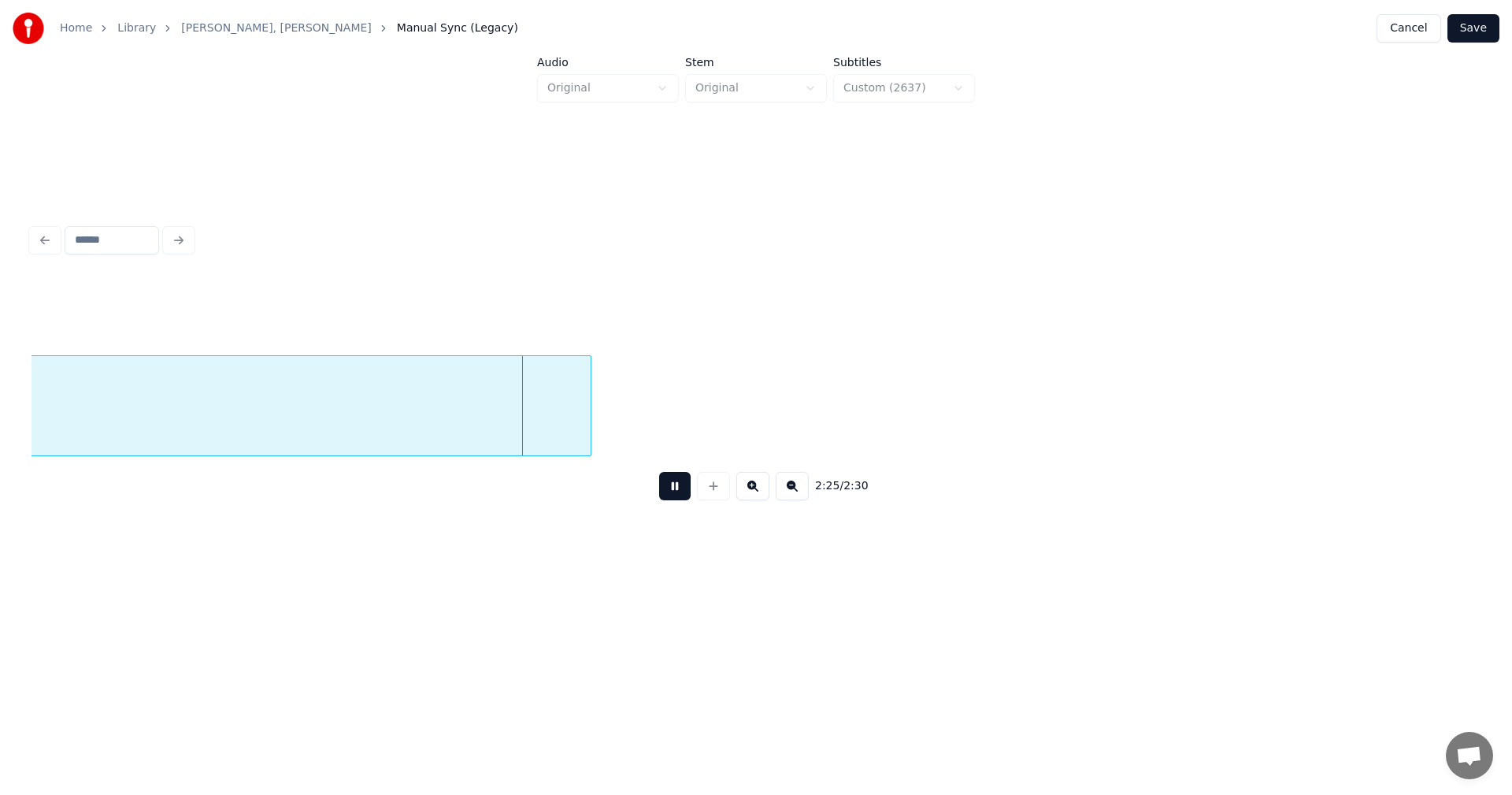
click at [674, 487] on button at bounding box center [674, 486] width 31 height 29
click at [1465, 25] on button "Save" at bounding box center [1473, 29] width 52 height 29
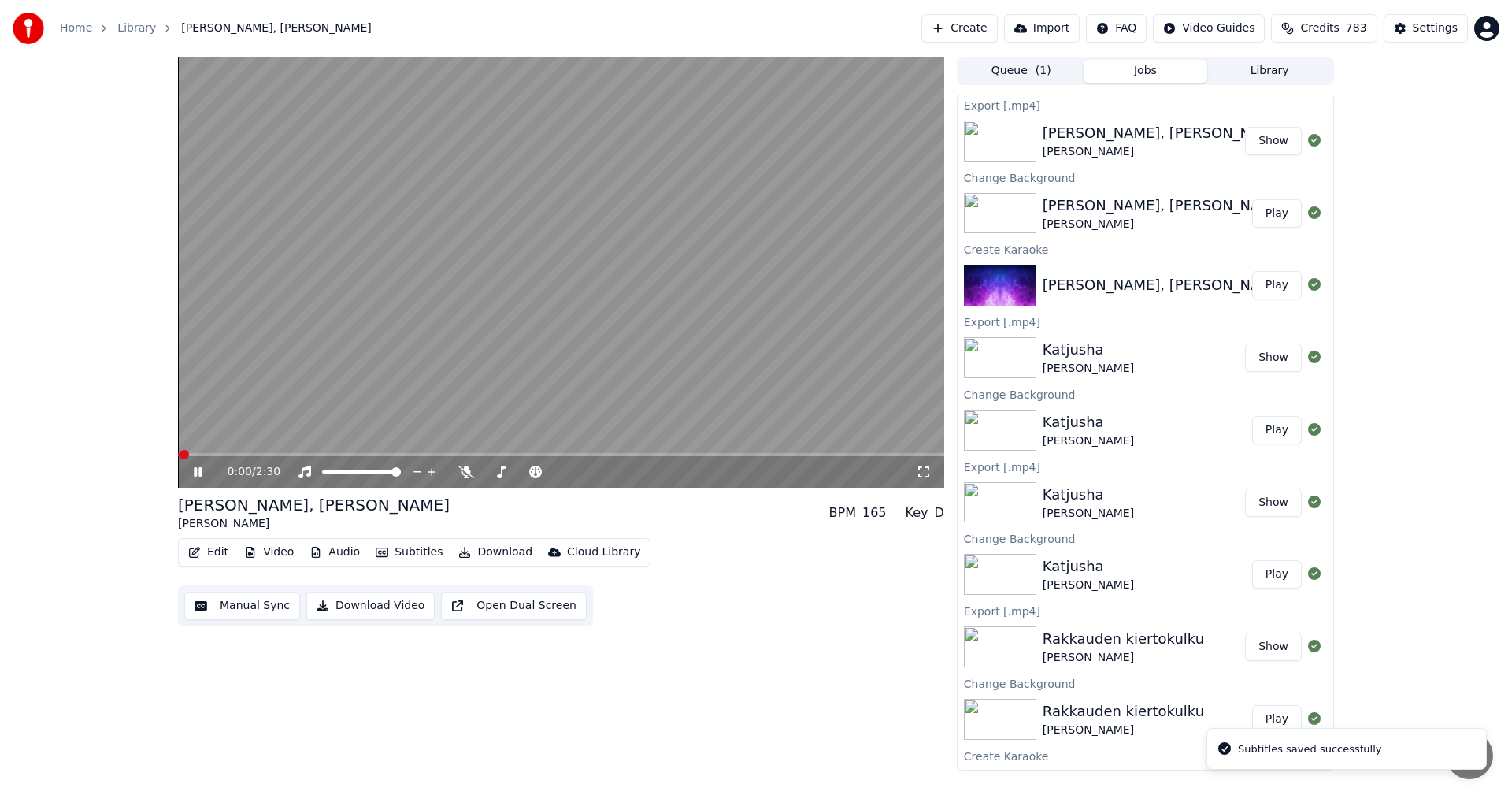
click at [691, 455] on span at bounding box center [561, 455] width 766 height 4
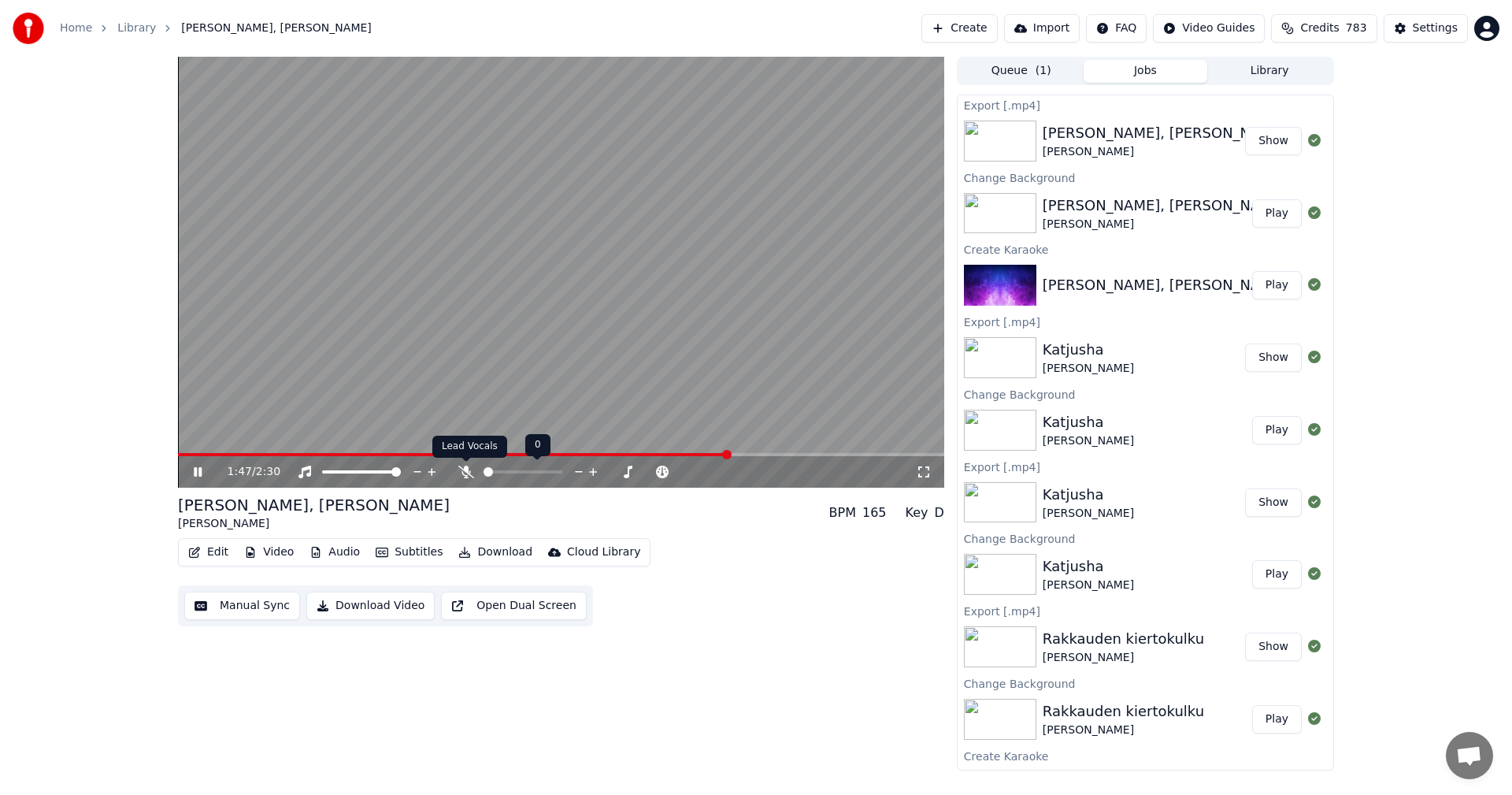
click at [464, 474] on icon at bounding box center [466, 471] width 16 height 12
click at [836, 455] on span at bounding box center [507, 455] width 658 height 4
click at [196, 477] on icon at bounding box center [197, 471] width 8 height 10
click at [223, 555] on button "Edit" at bounding box center [208, 552] width 53 height 22
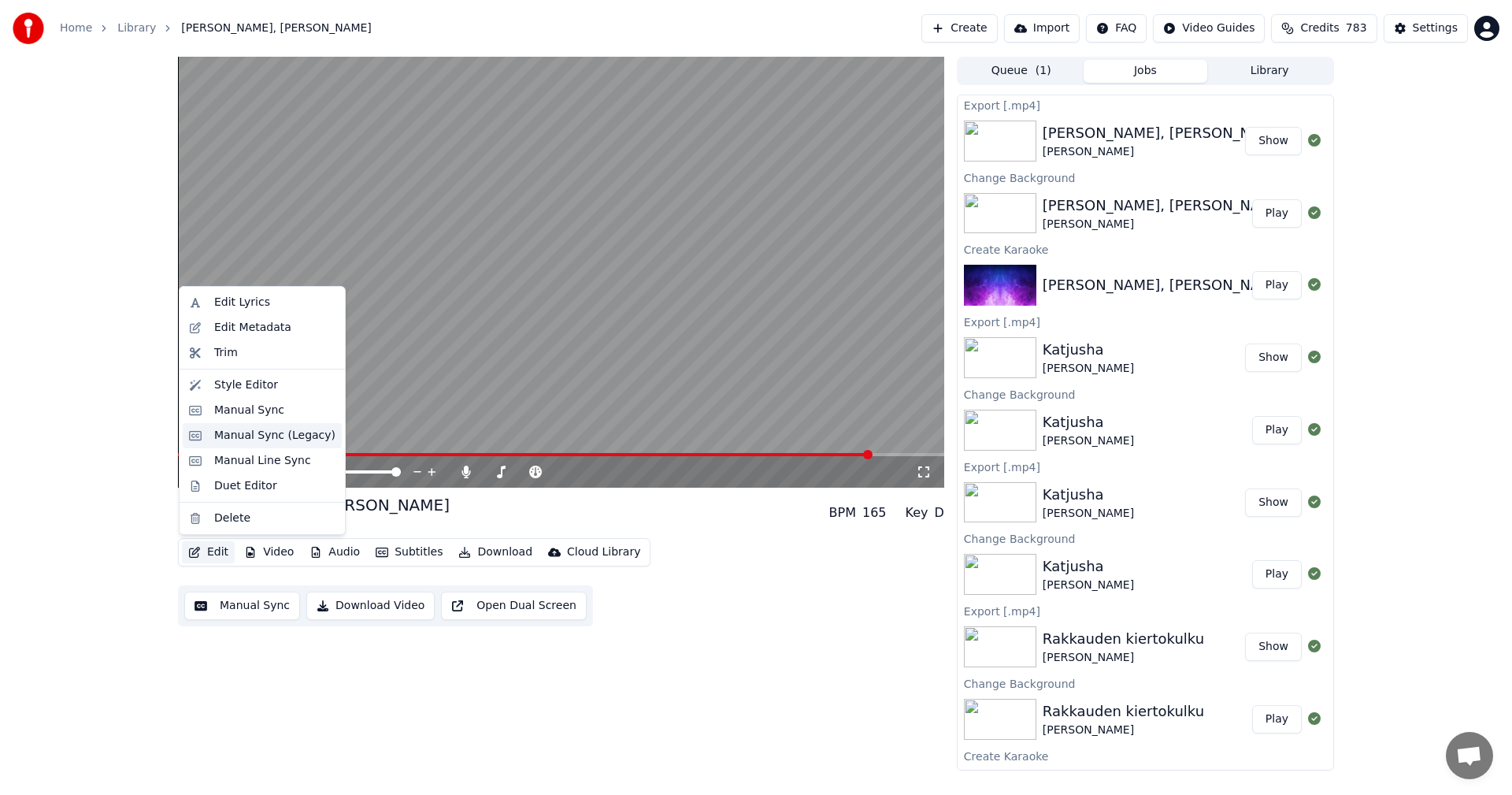
click at [279, 436] on div "Manual Sync (Legacy)" at bounding box center [274, 436] width 121 height 16
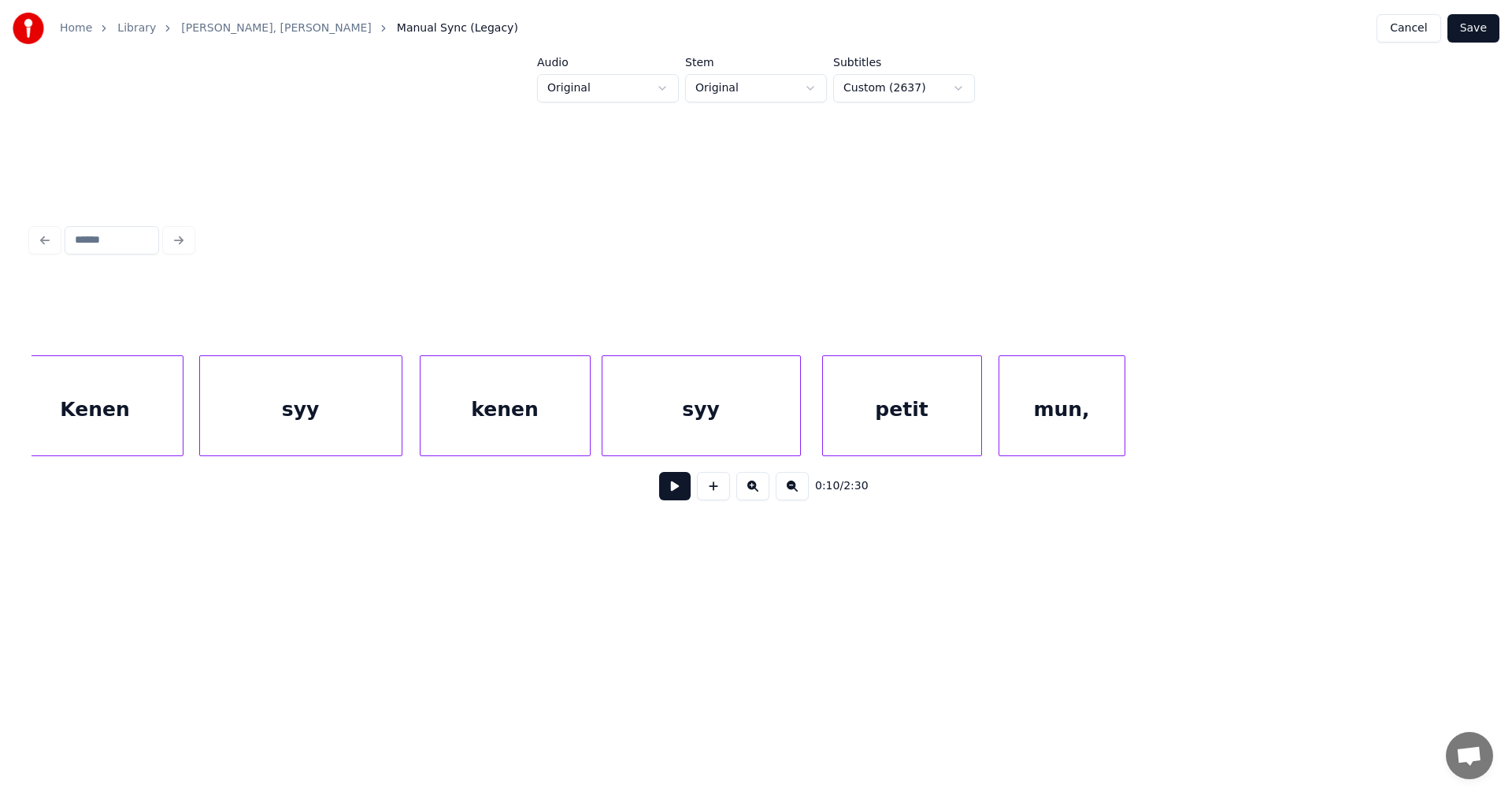
scroll to position [0, 20768]
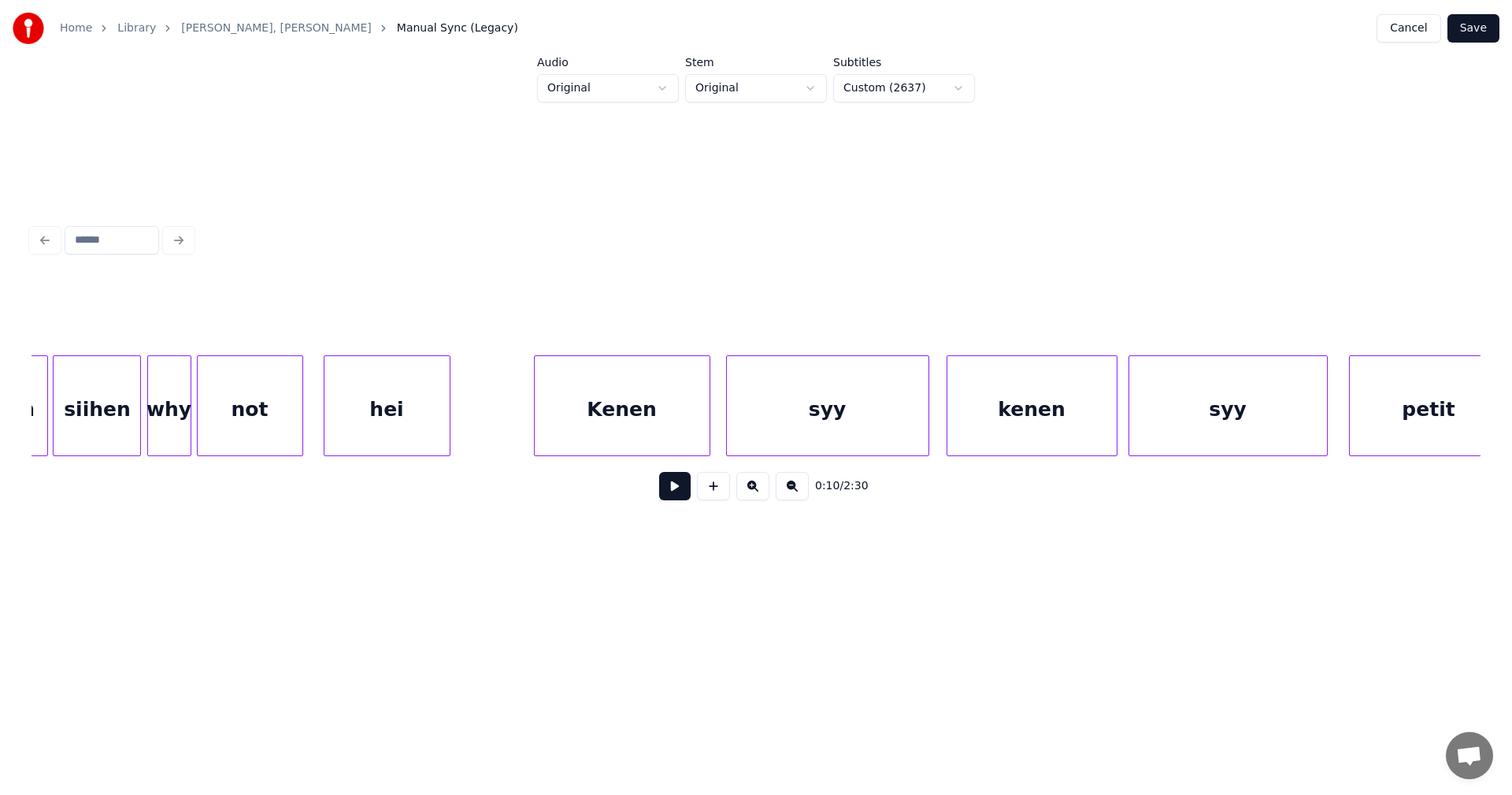
click at [653, 438] on div "Kenen" at bounding box center [622, 409] width 175 height 107
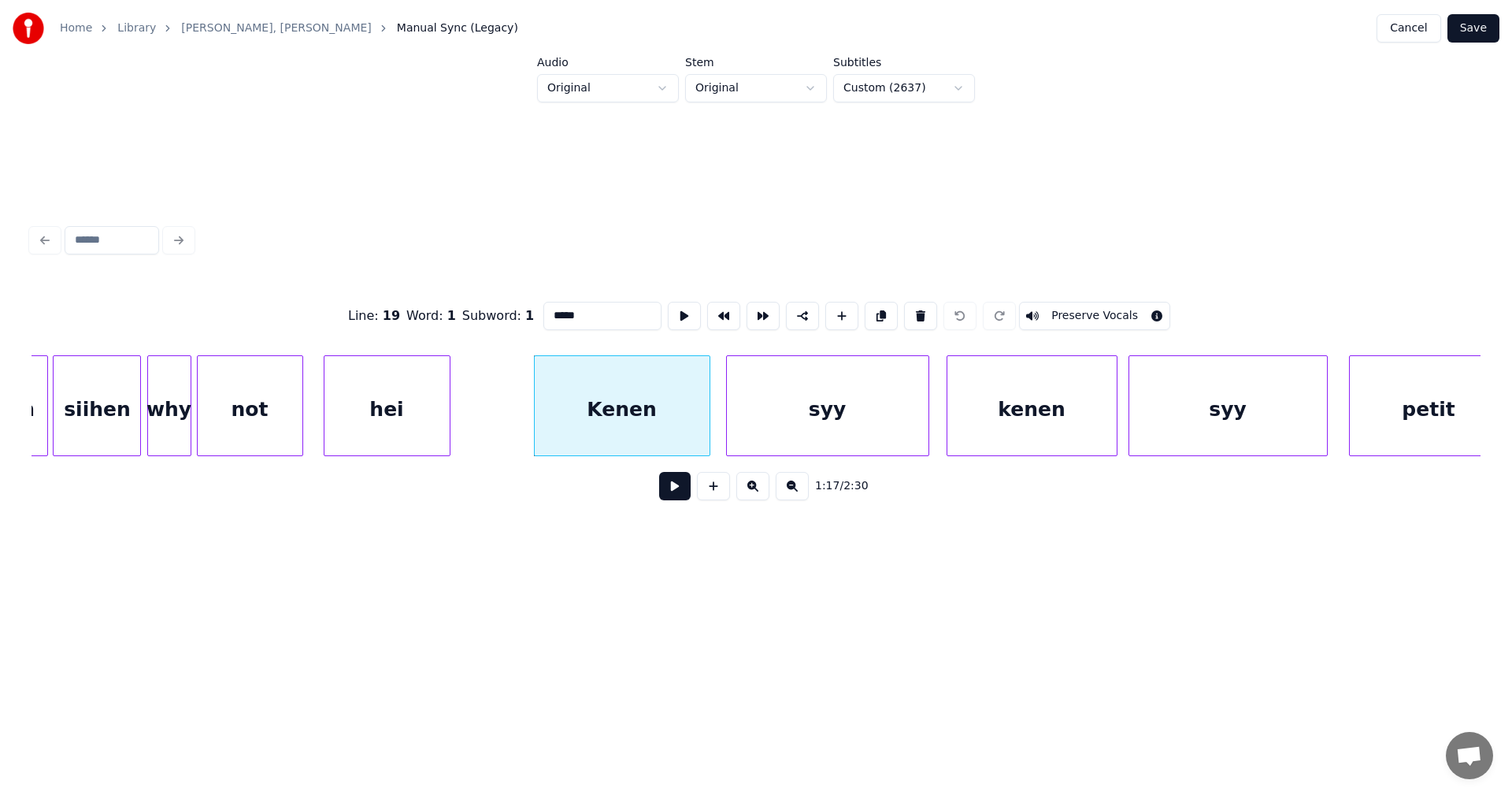
click at [804, 411] on div "syy" at bounding box center [828, 409] width 201 height 107
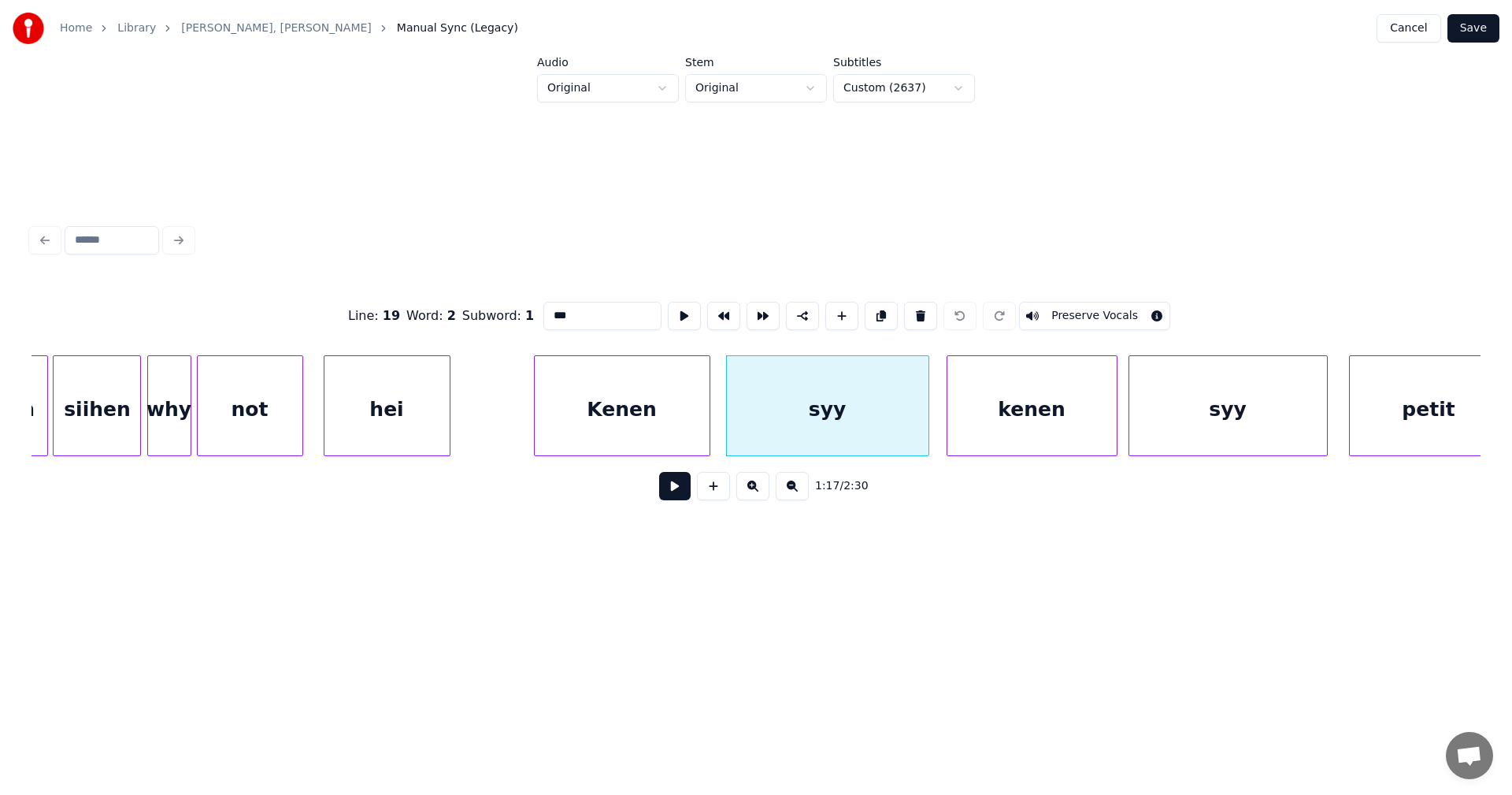
click at [997, 406] on div "kenen" at bounding box center [1032, 409] width 169 height 107
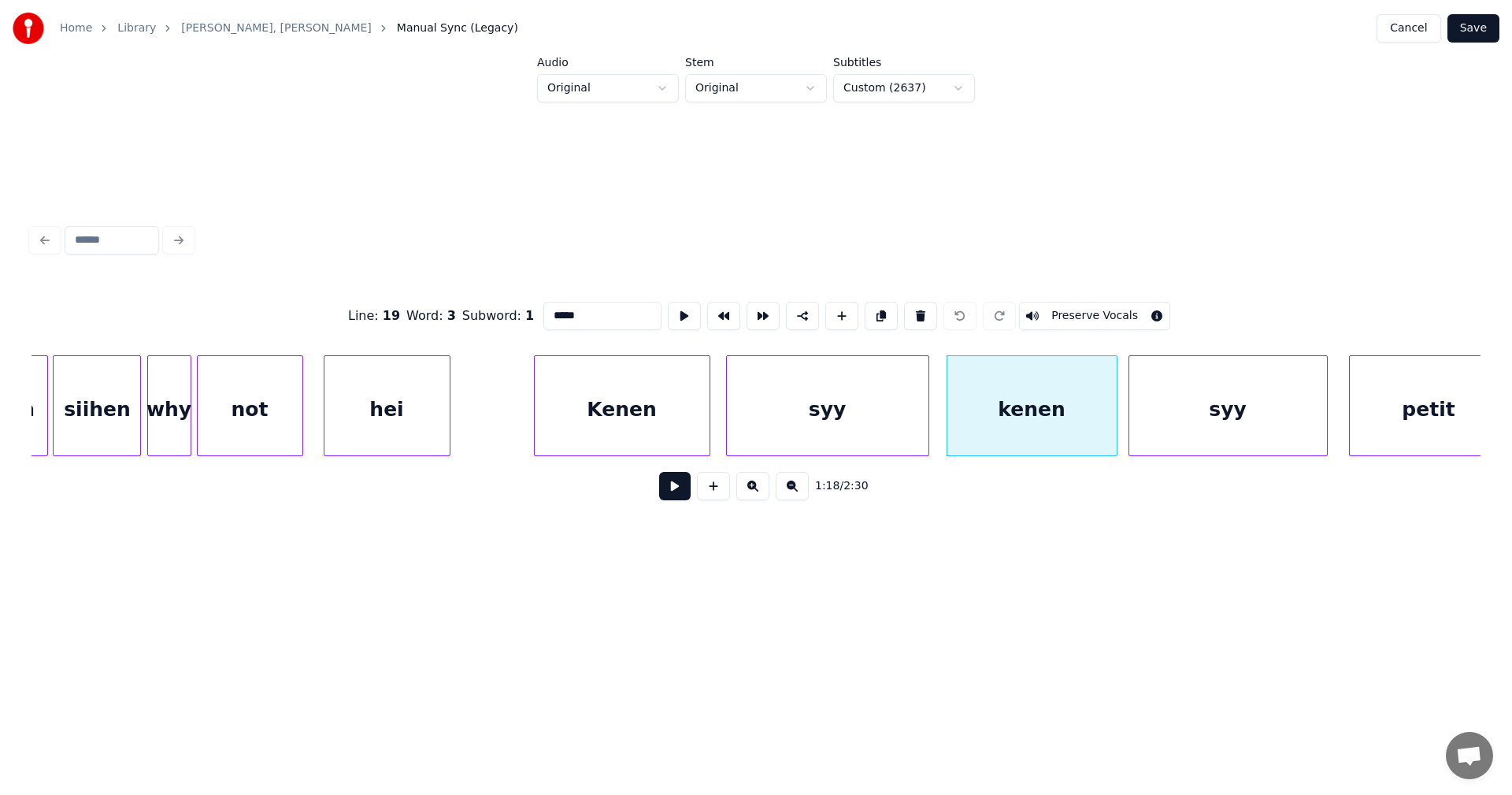
click at [1205, 384] on div "syy" at bounding box center [1228, 409] width 198 height 107
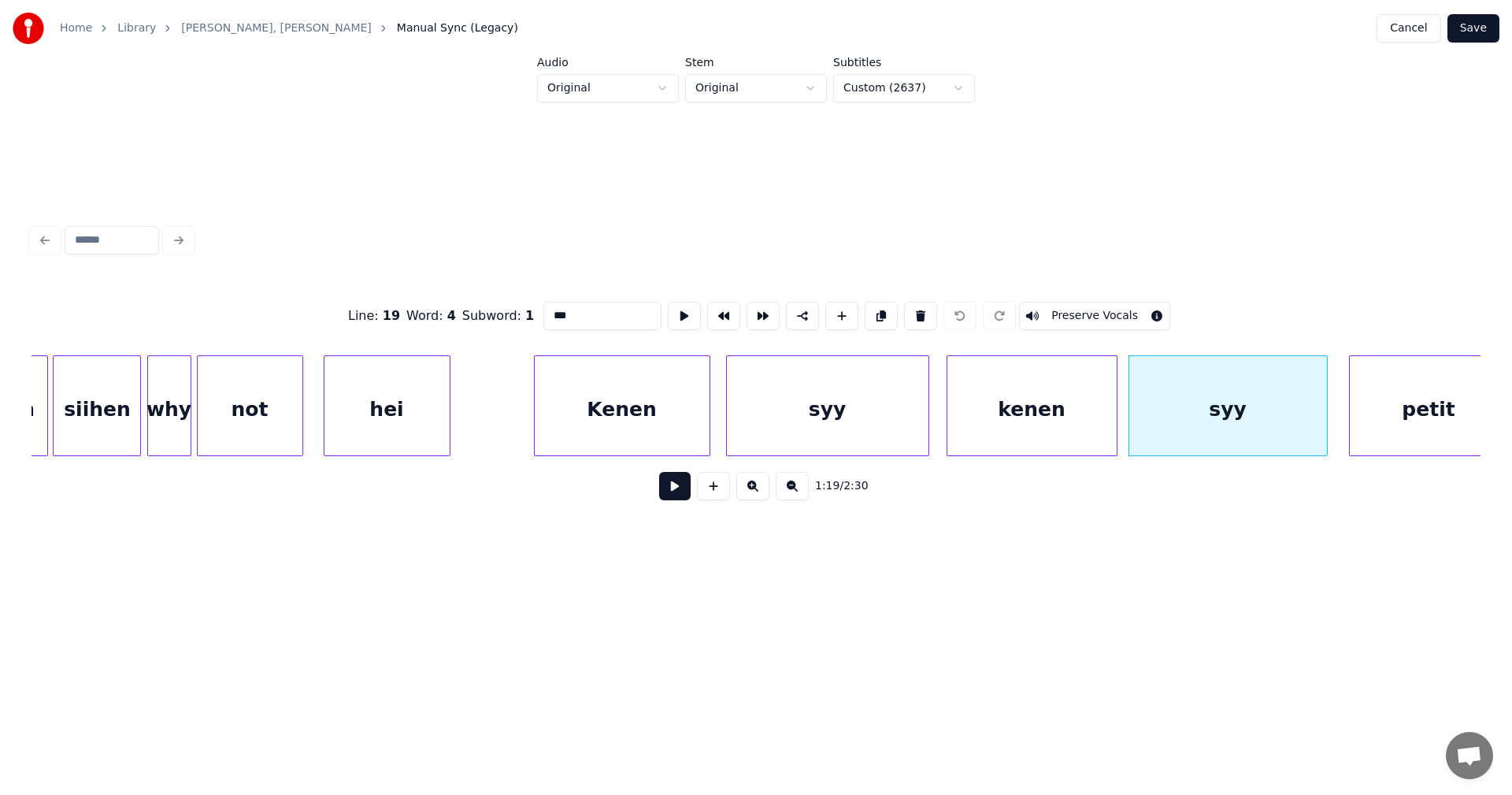
click at [1395, 389] on div "petit" at bounding box center [1429, 409] width 159 height 107
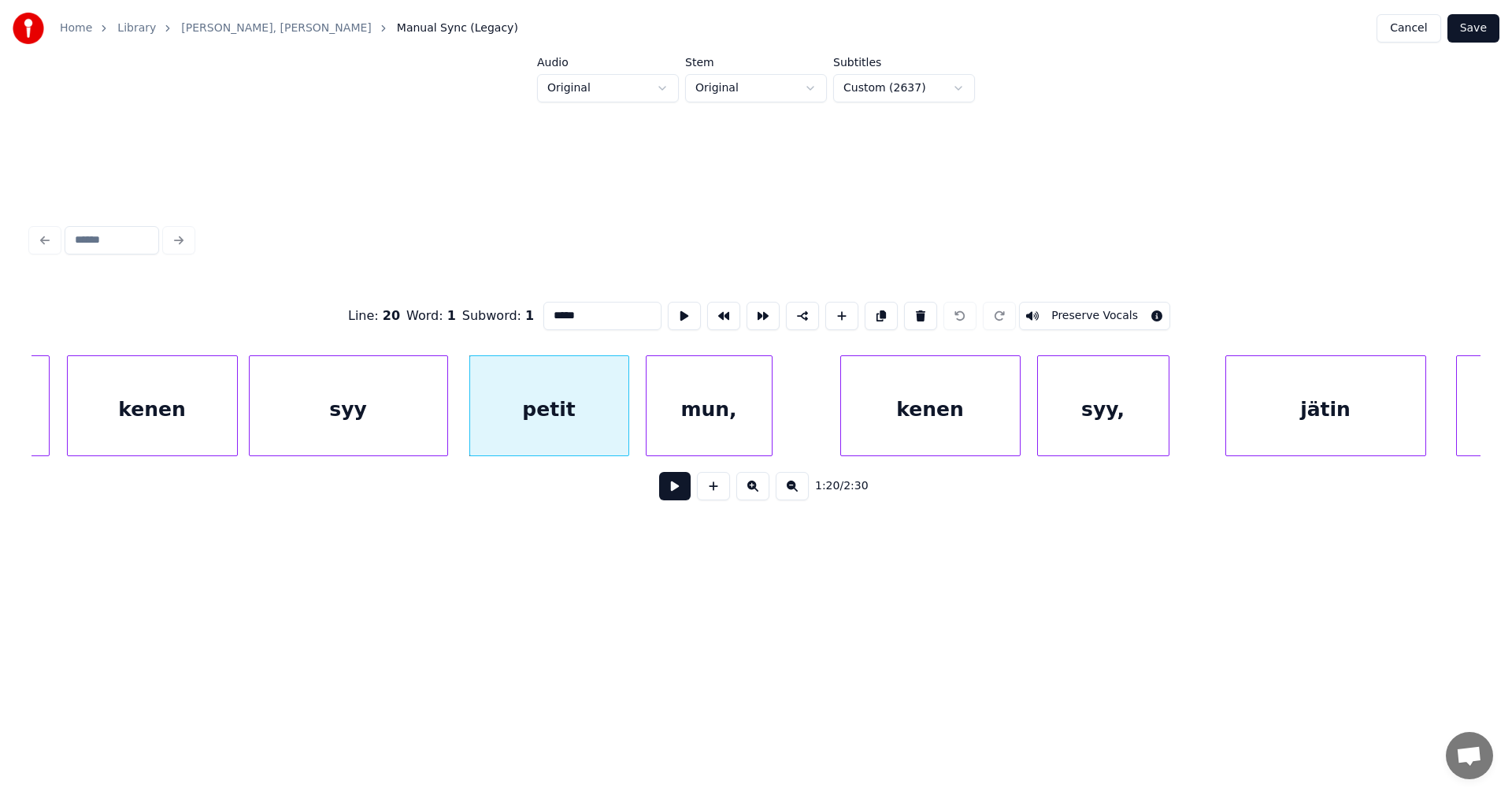
scroll to position [0, 21649]
click at [396, 430] on div "syy" at bounding box center [346, 409] width 198 height 107
type input "***"
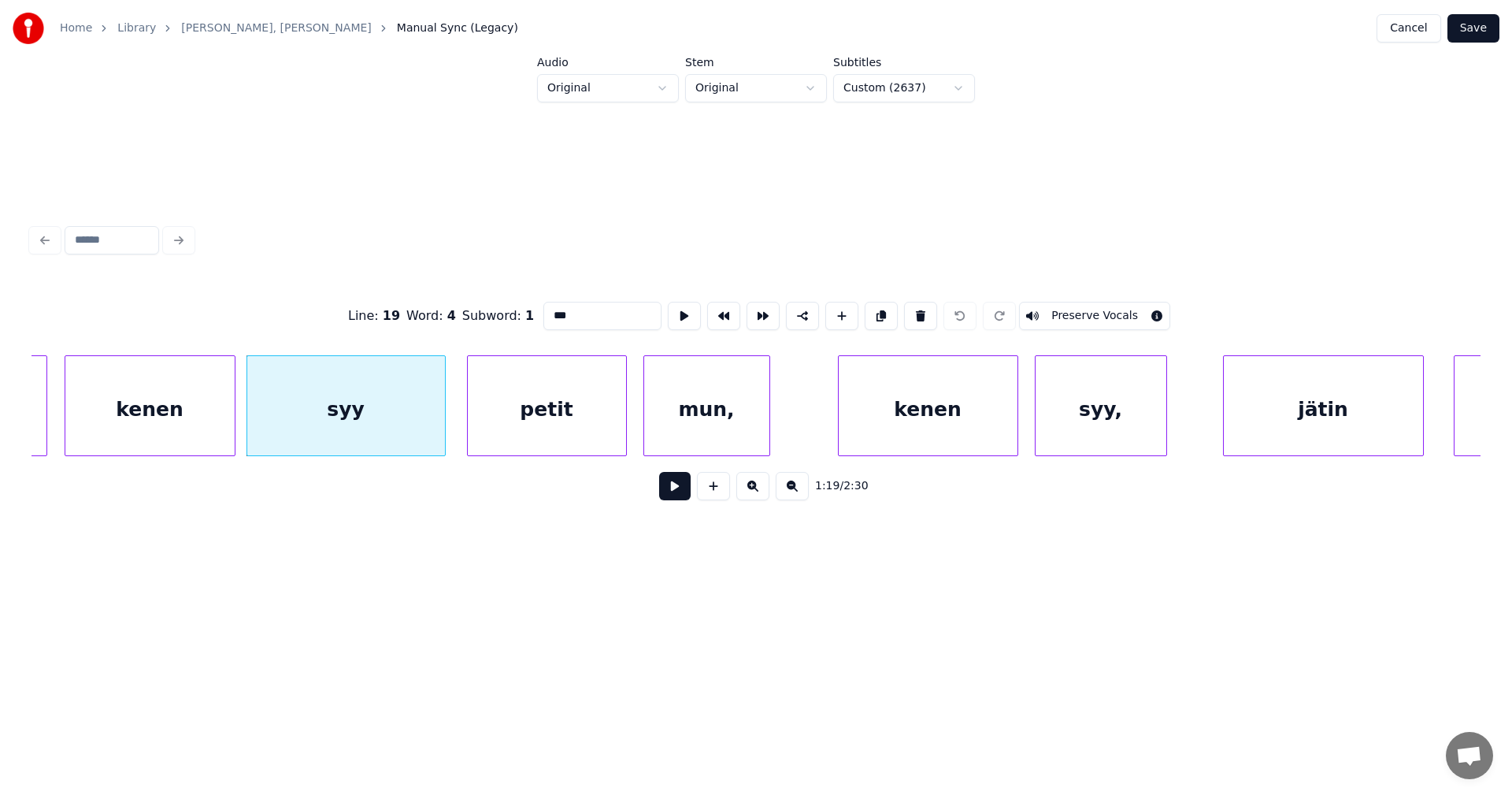
click at [675, 497] on button at bounding box center [674, 486] width 31 height 29
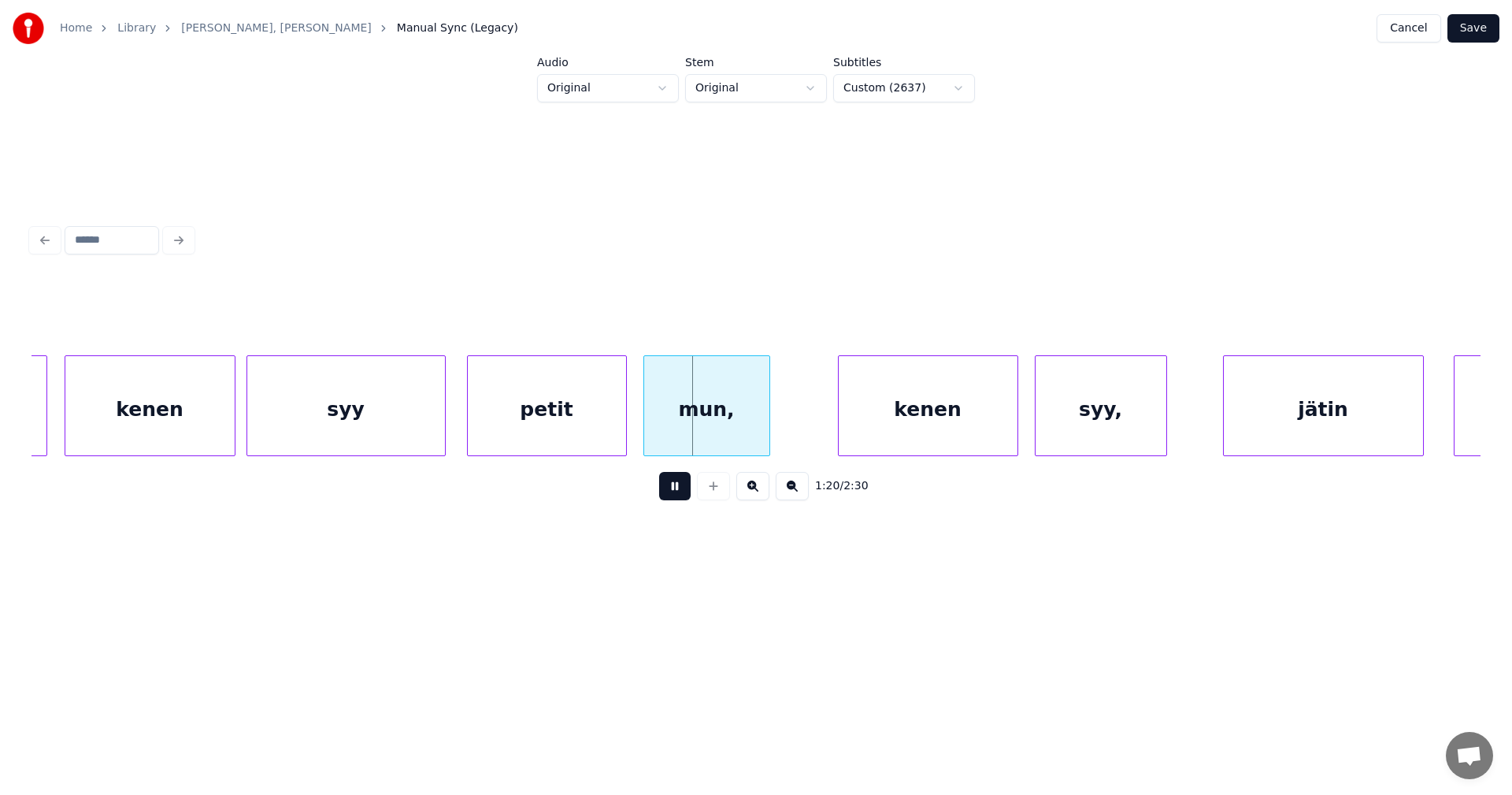
click at [674, 496] on button at bounding box center [674, 486] width 31 height 29
click at [419, 429] on div "syy" at bounding box center [346, 409] width 198 height 107
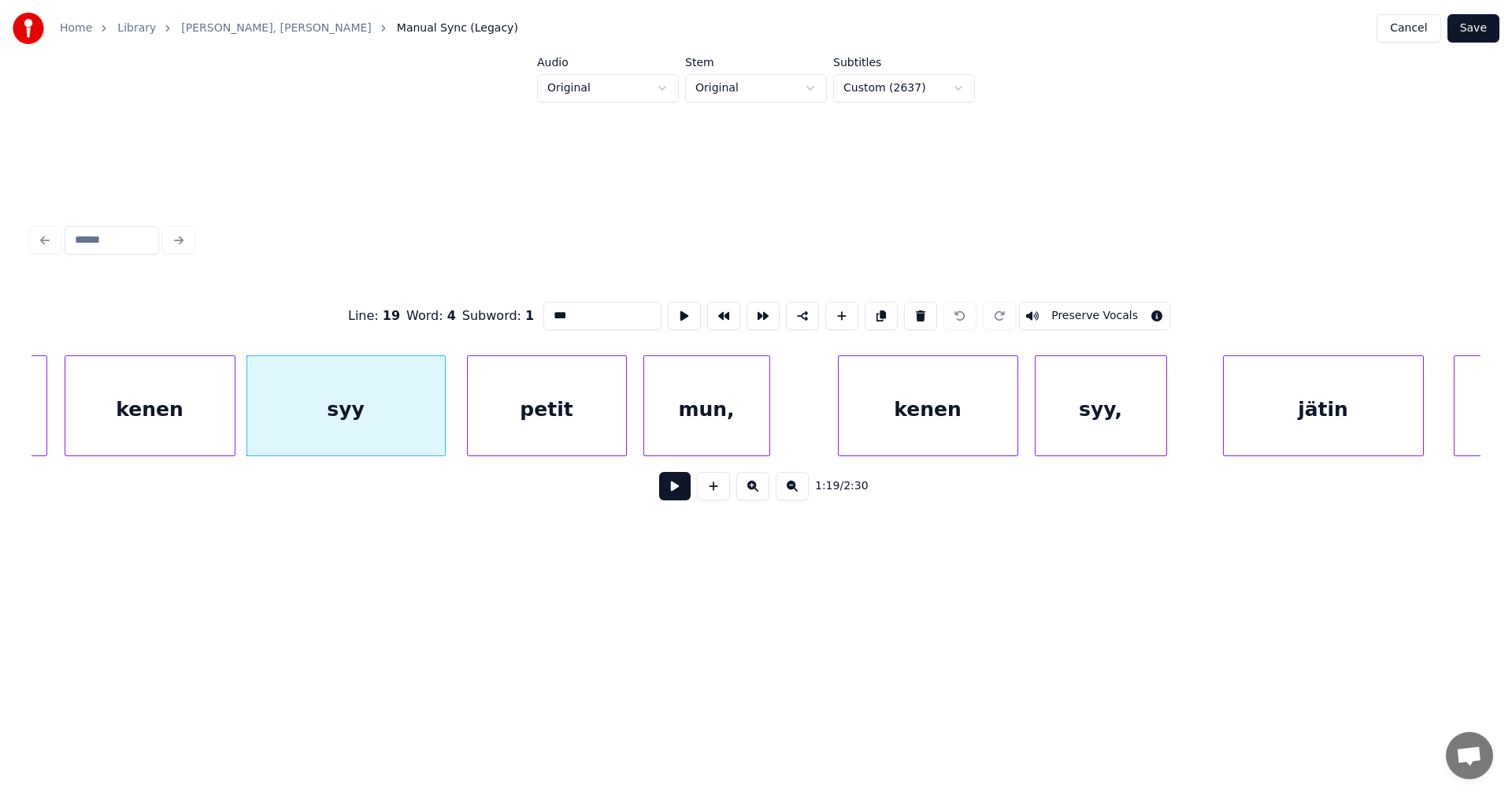
click at [903, 408] on div "kenen" at bounding box center [928, 409] width 179 height 107
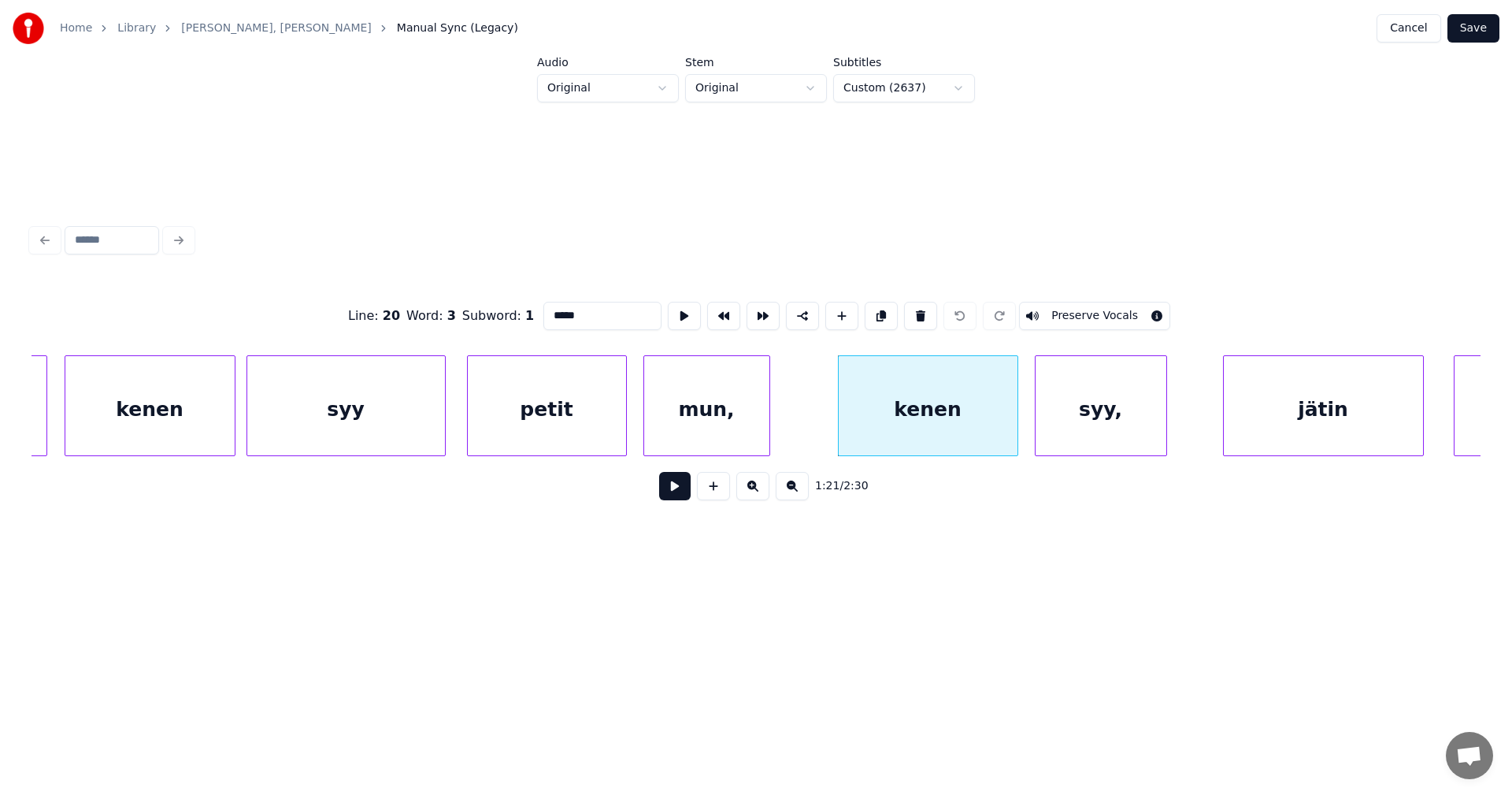
click at [561, 423] on div "petit" at bounding box center [547, 409] width 159 height 107
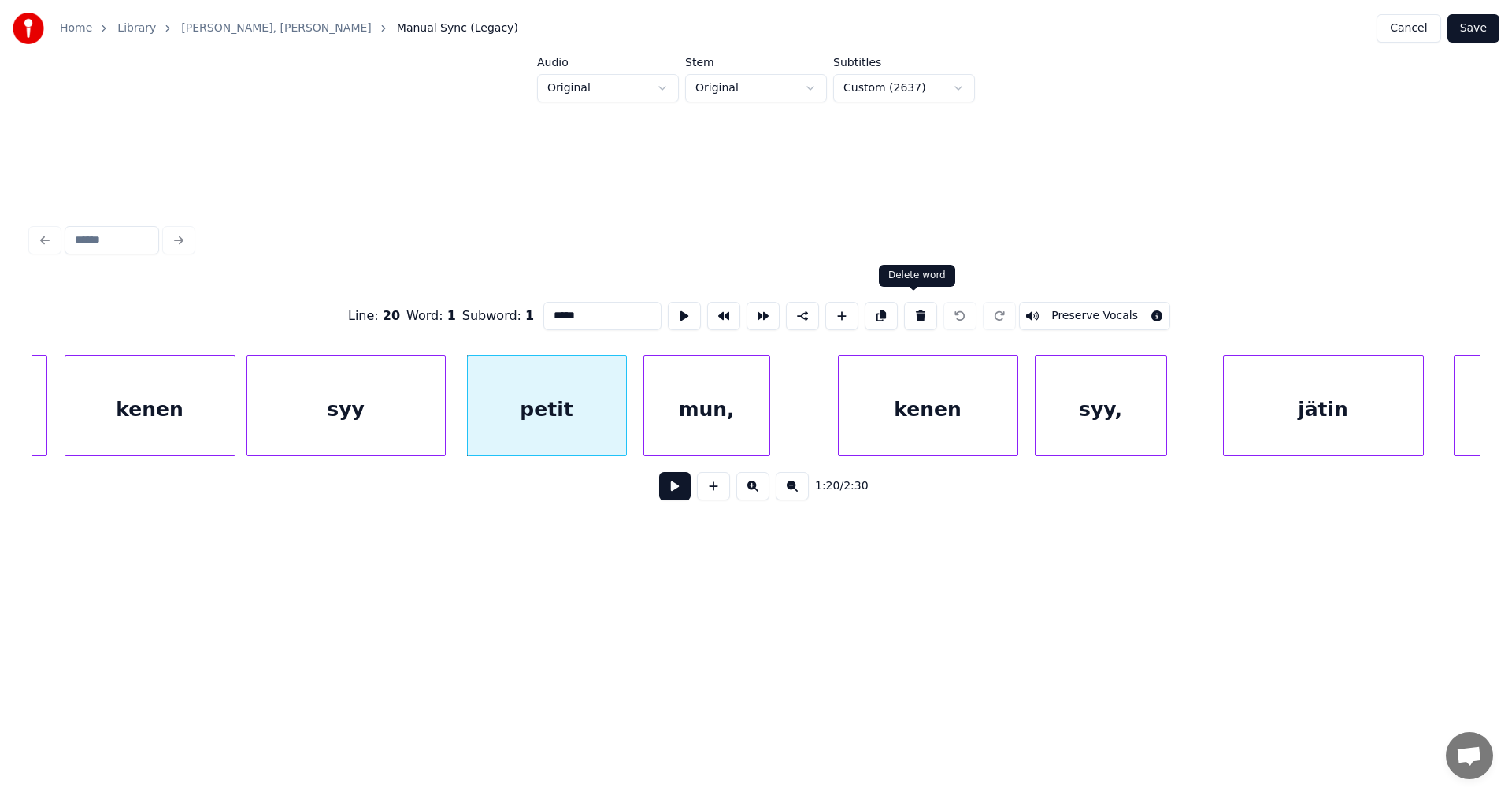
click at [913, 308] on button at bounding box center [919, 316] width 33 height 29
type input "***"
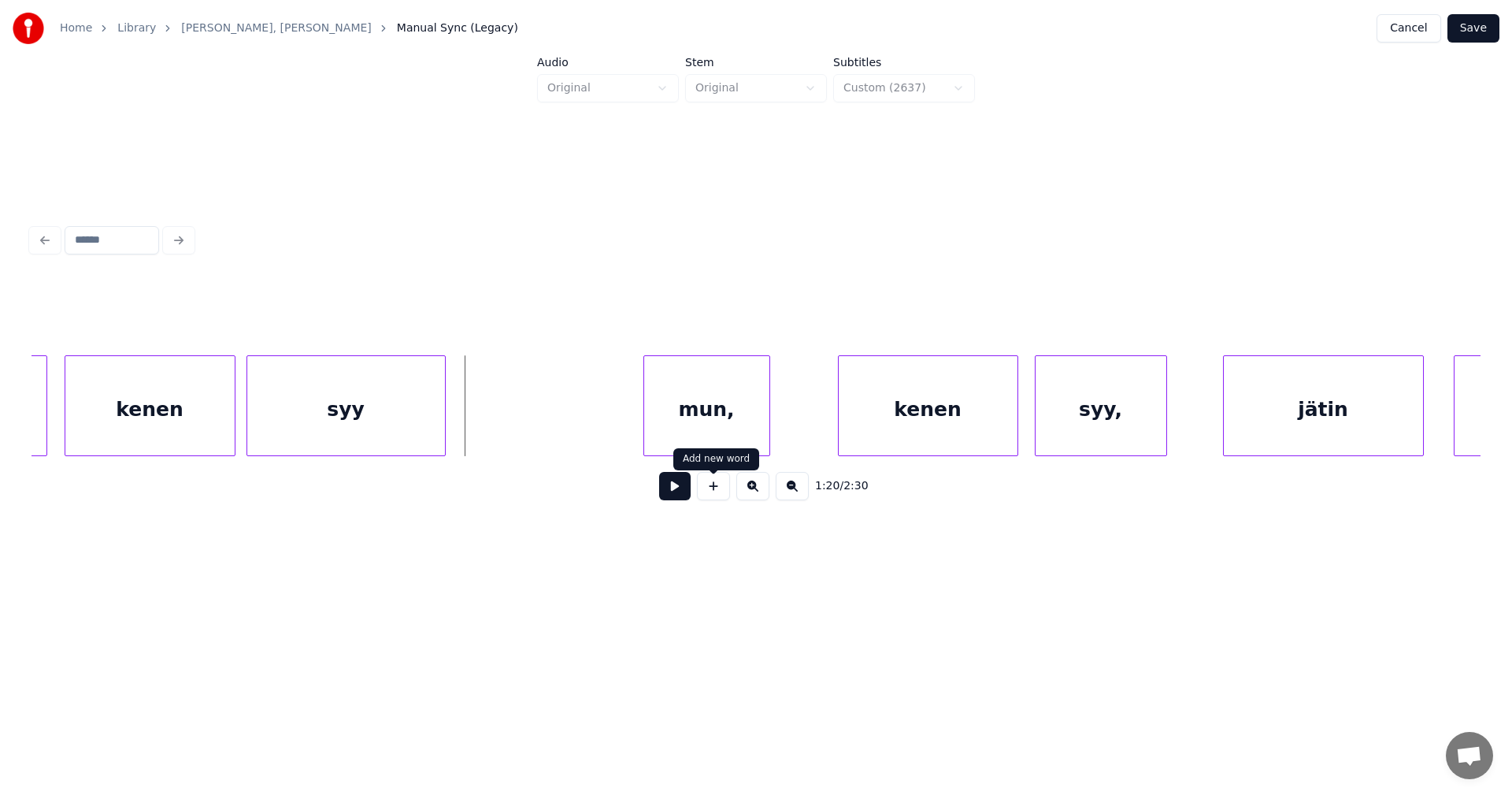
click at [724, 496] on button at bounding box center [713, 486] width 33 height 29
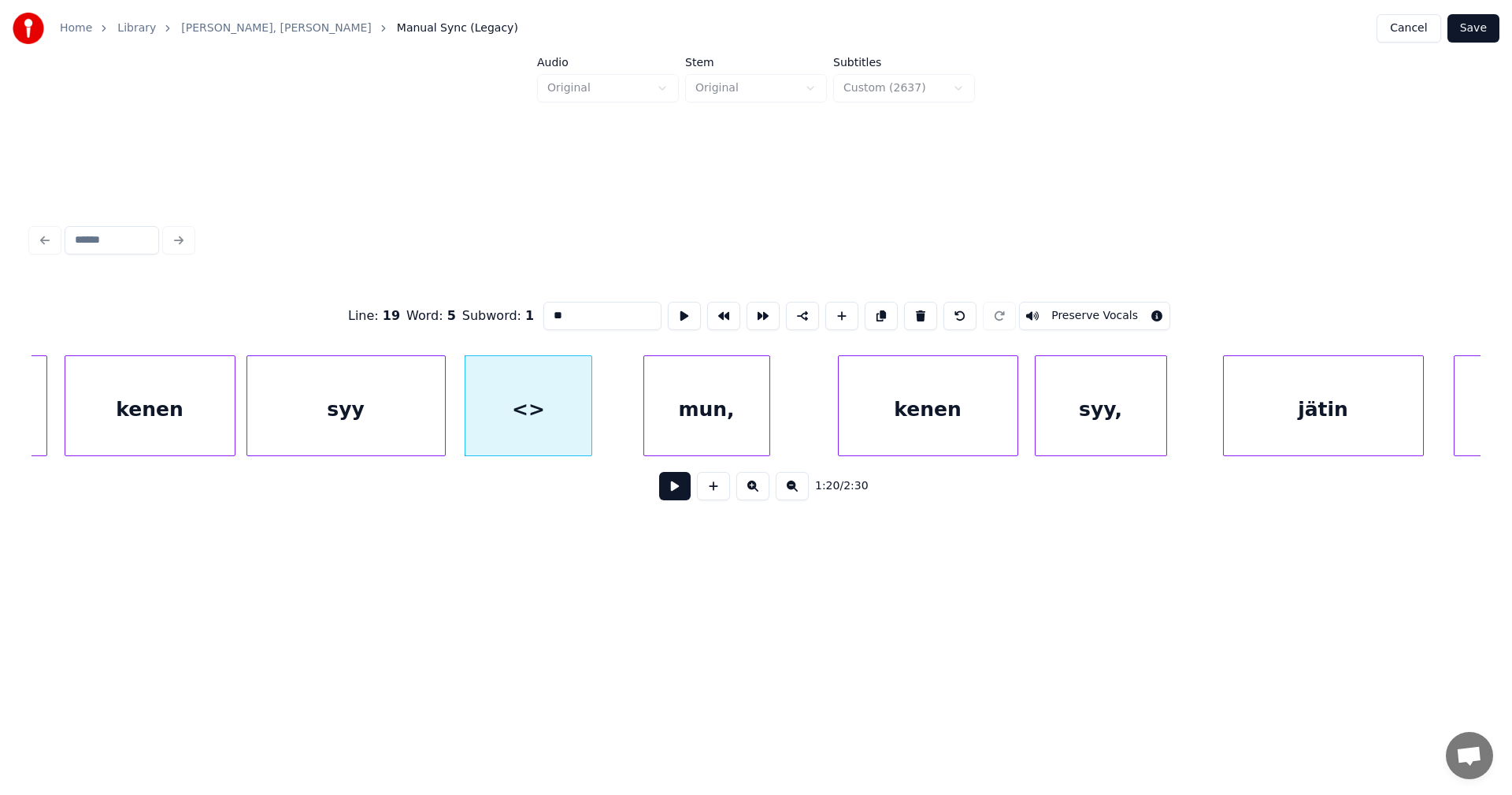
click at [587, 429] on div at bounding box center [588, 405] width 4 height 99
drag, startPoint x: 569, startPoint y: 310, endPoint x: 538, endPoint y: 319, distance: 32.3
click at [544, 319] on input "**" at bounding box center [602, 316] width 119 height 29
click at [375, 393] on div "syy" at bounding box center [346, 409] width 198 height 107
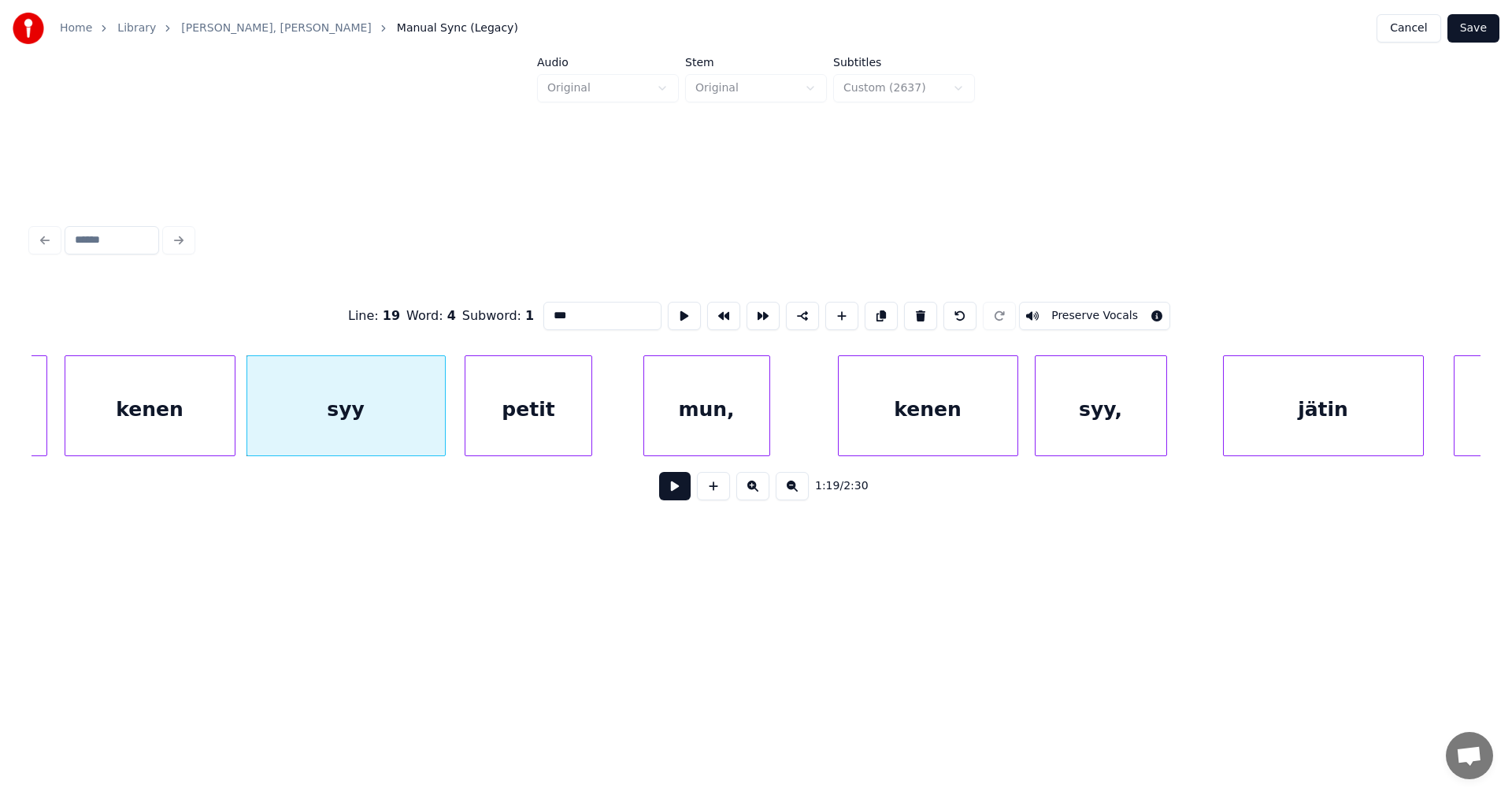
type input "***"
click at [671, 491] on button at bounding box center [674, 486] width 31 height 29
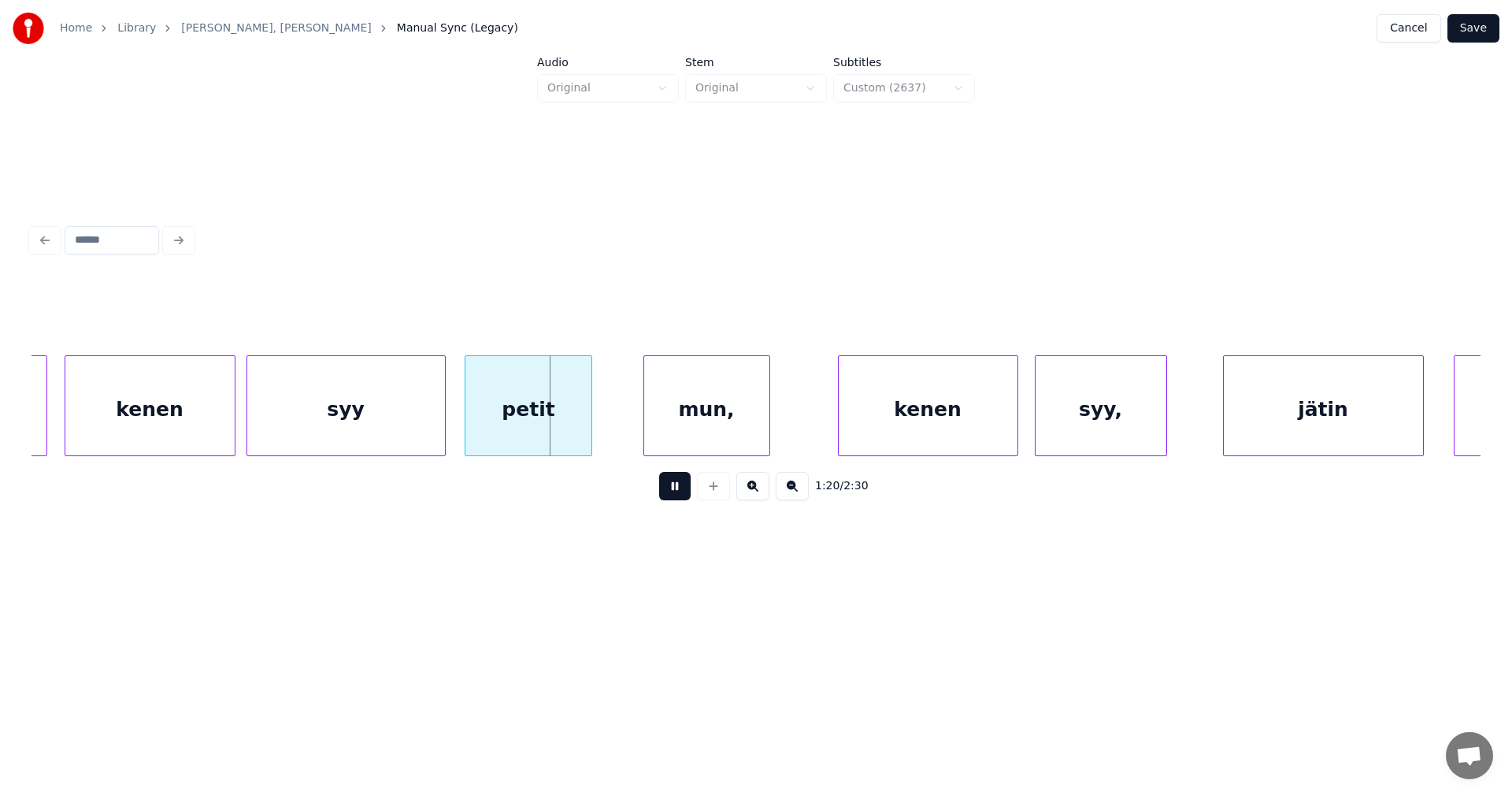
click at [671, 491] on button at bounding box center [674, 486] width 31 height 29
click at [678, 422] on div "mun," at bounding box center [707, 409] width 126 height 107
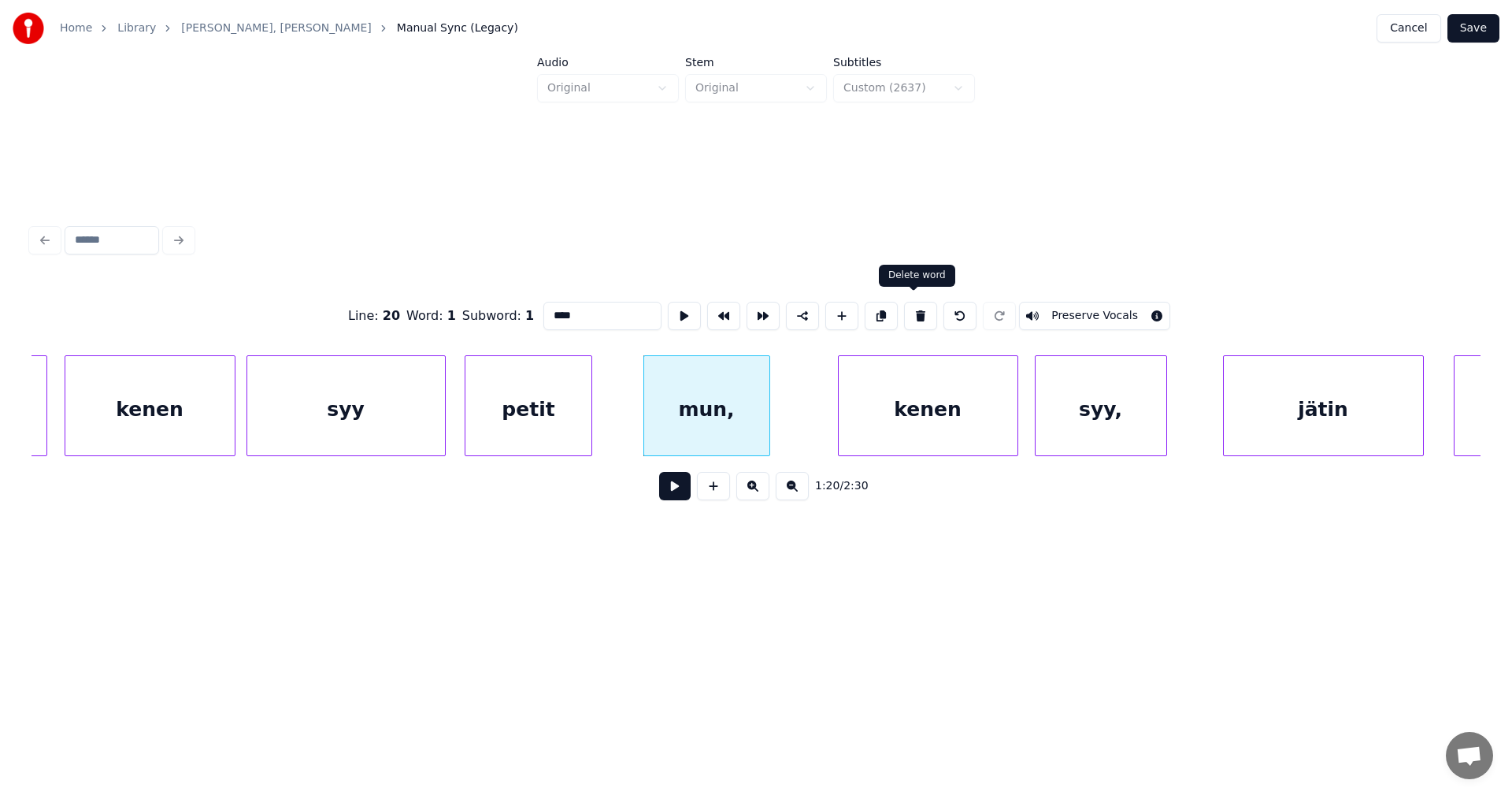
click at [909, 311] on button at bounding box center [919, 316] width 33 height 29
type input "*****"
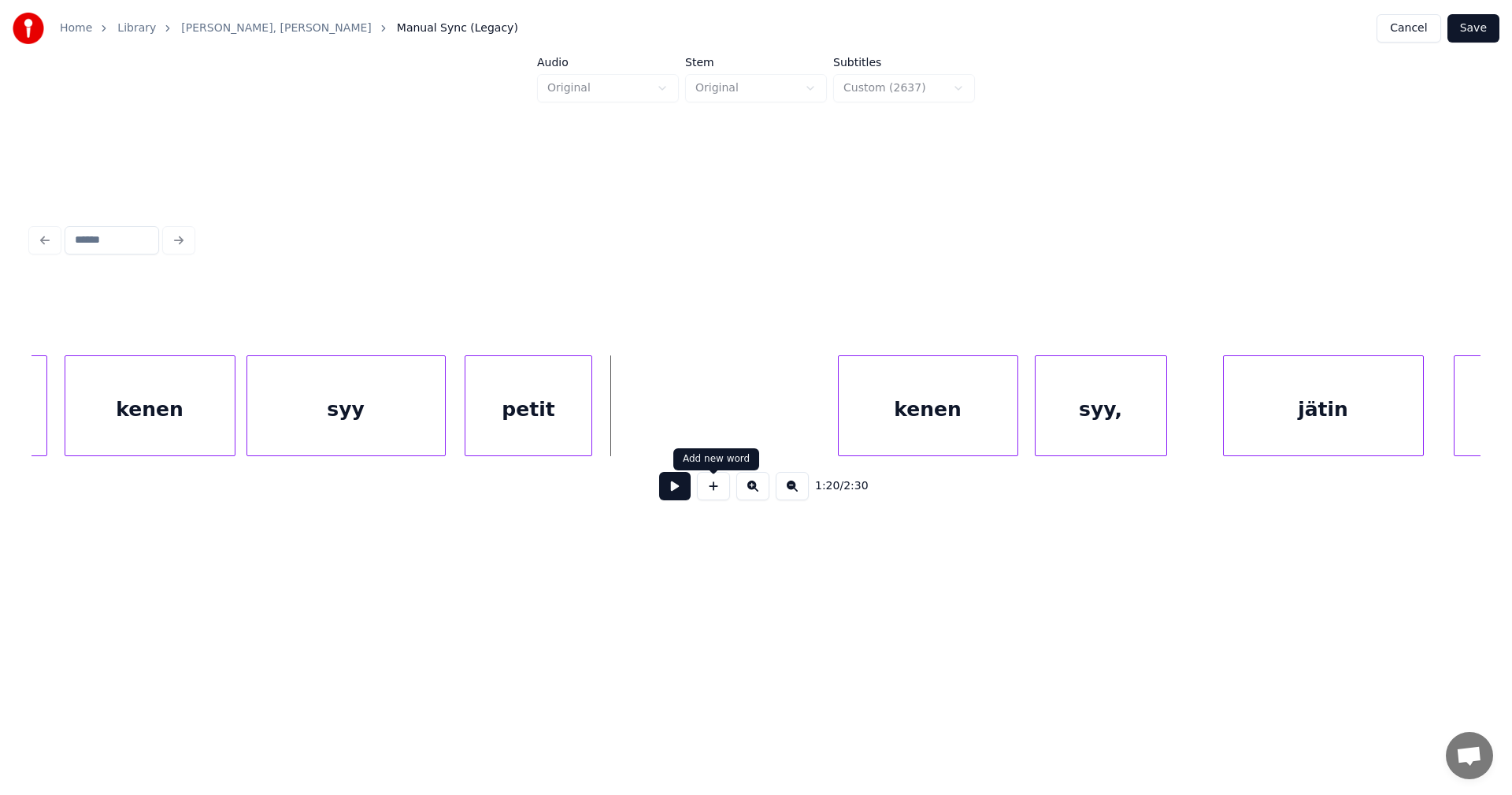
click at [717, 497] on button at bounding box center [713, 486] width 33 height 29
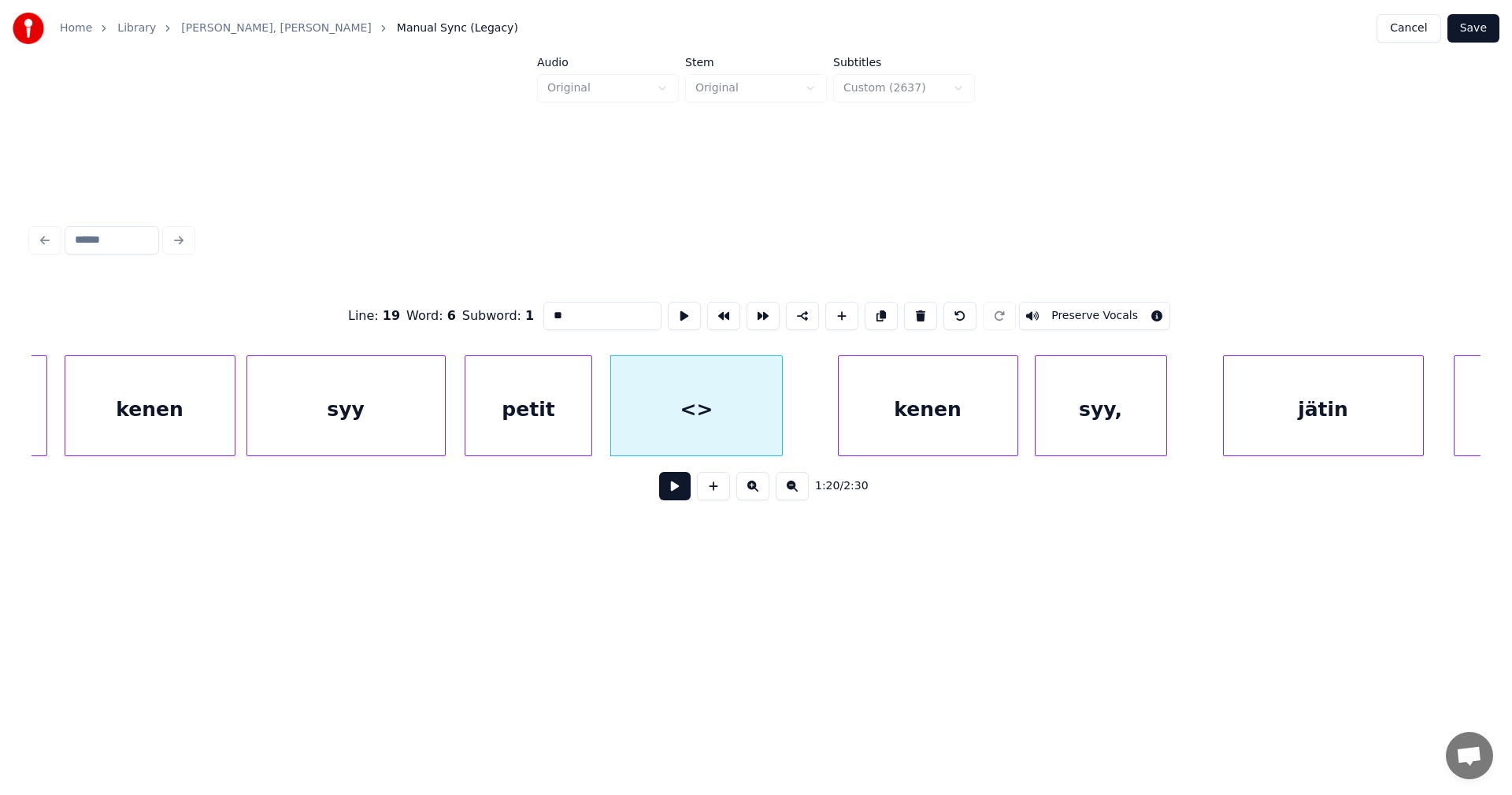
click at [781, 408] on div at bounding box center [779, 405] width 4 height 99
click at [709, 416] on div "<>" at bounding box center [697, 409] width 171 height 107
drag, startPoint x: 554, startPoint y: 319, endPoint x: 507, endPoint y: 325, distance: 47.4
click at [507, 325] on div "Line : 19 Word : 6 Subword : 1 ** Preserve Vocals" at bounding box center [756, 316] width 1449 height 78
click at [111, 442] on div "kenen" at bounding box center [150, 409] width 169 height 107
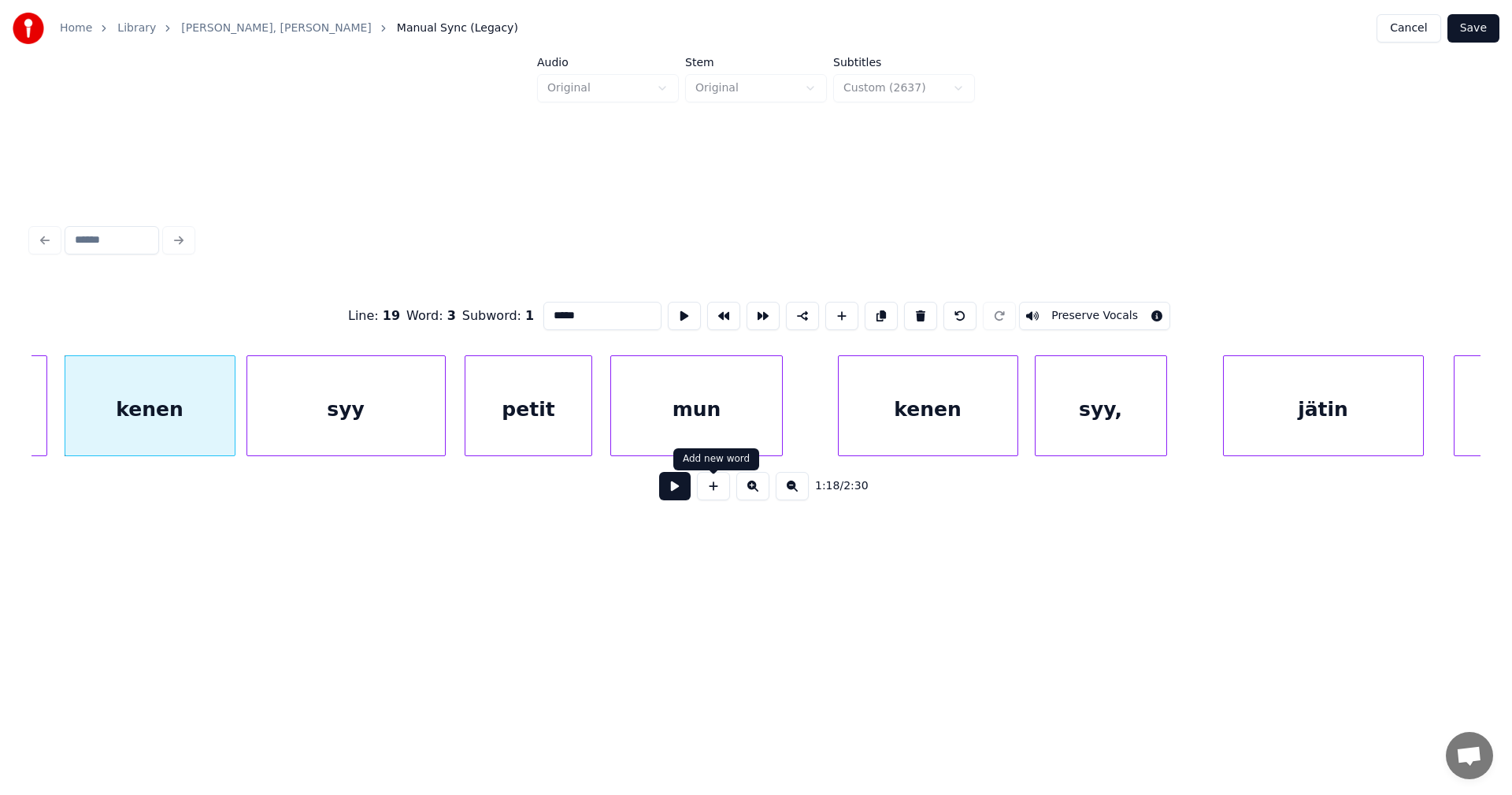
type input "*****"
click at [680, 500] on button at bounding box center [674, 486] width 31 height 29
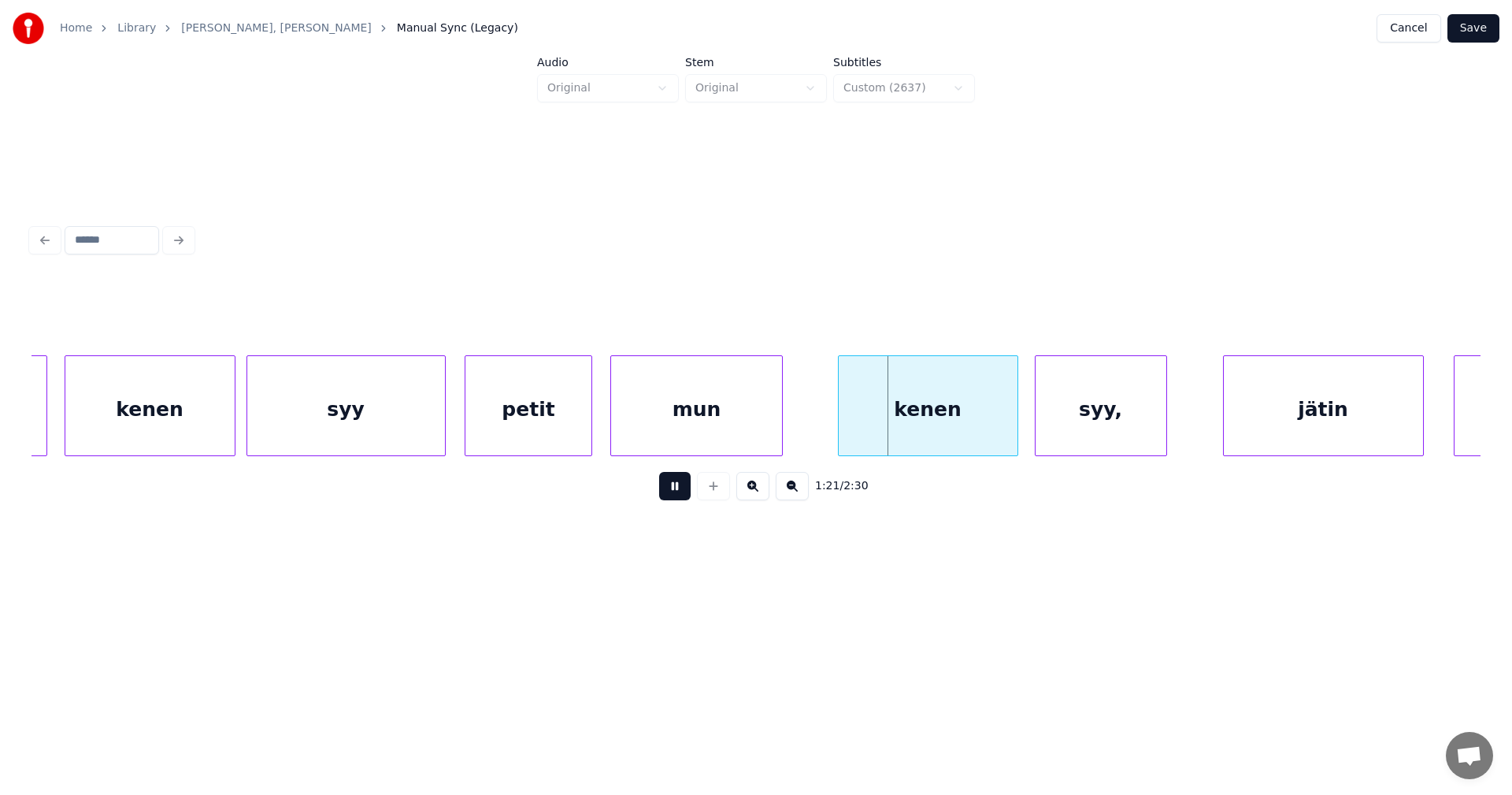
click at [681, 500] on button at bounding box center [674, 486] width 31 height 29
click at [694, 428] on div "mun" at bounding box center [697, 409] width 171 height 107
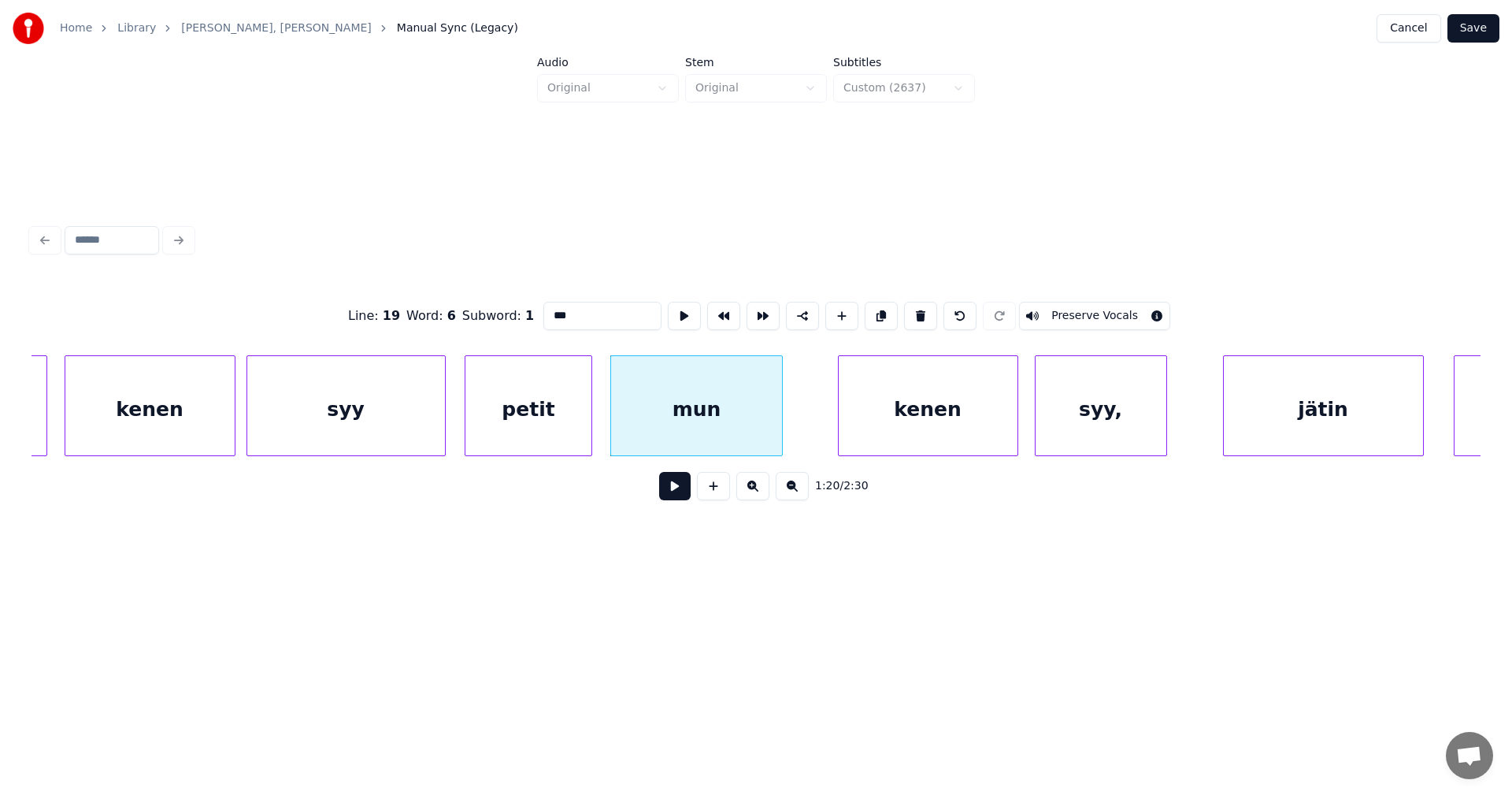
click at [928, 421] on div "kenen" at bounding box center [928, 409] width 179 height 107
type input "*****"
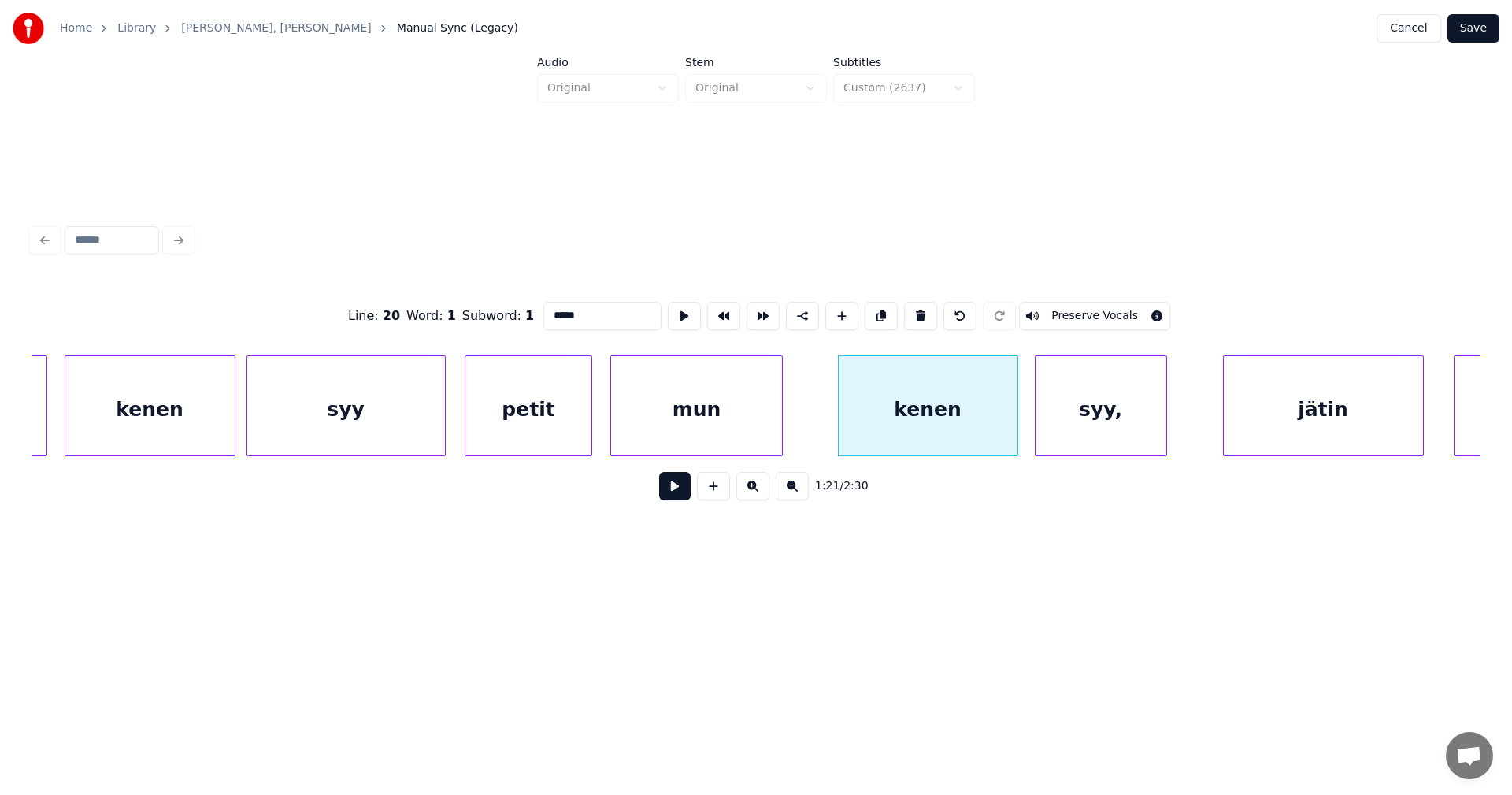
click at [372, 463] on div "1:21 / 2:30" at bounding box center [756, 486] width 1449 height 60
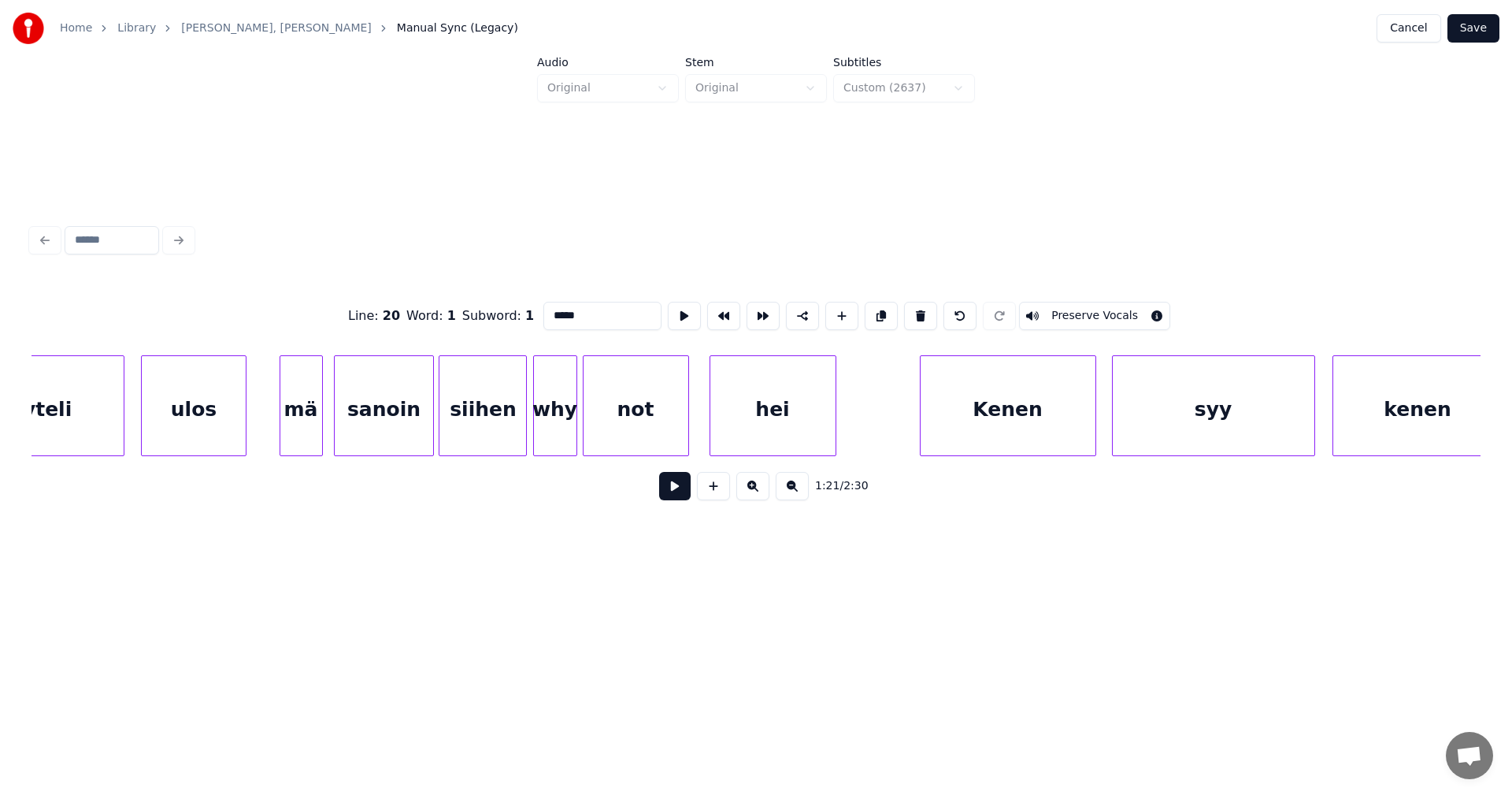
scroll to position [0, 19114]
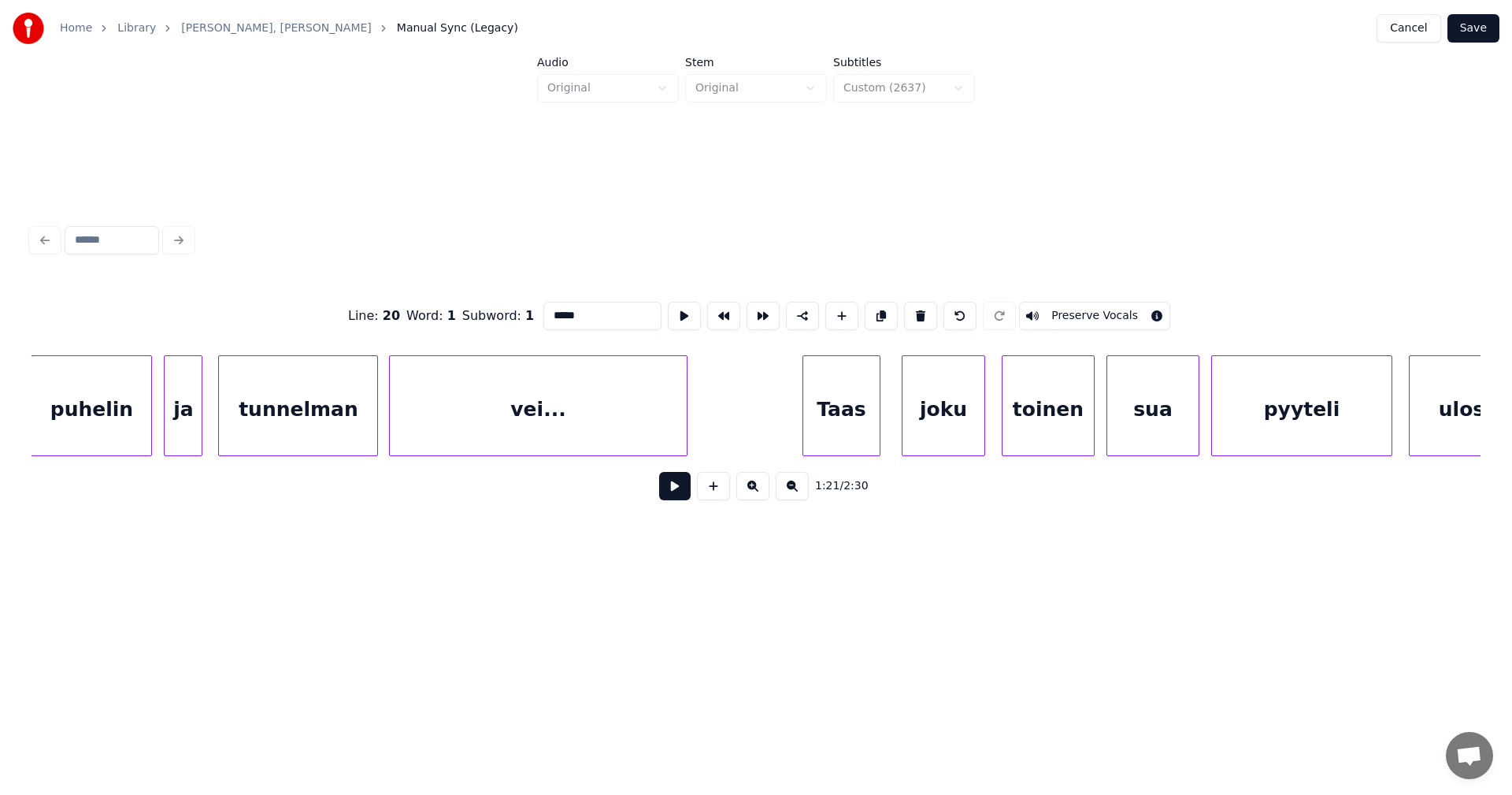
click at [1491, 22] on button "Save" at bounding box center [1473, 29] width 52 height 29
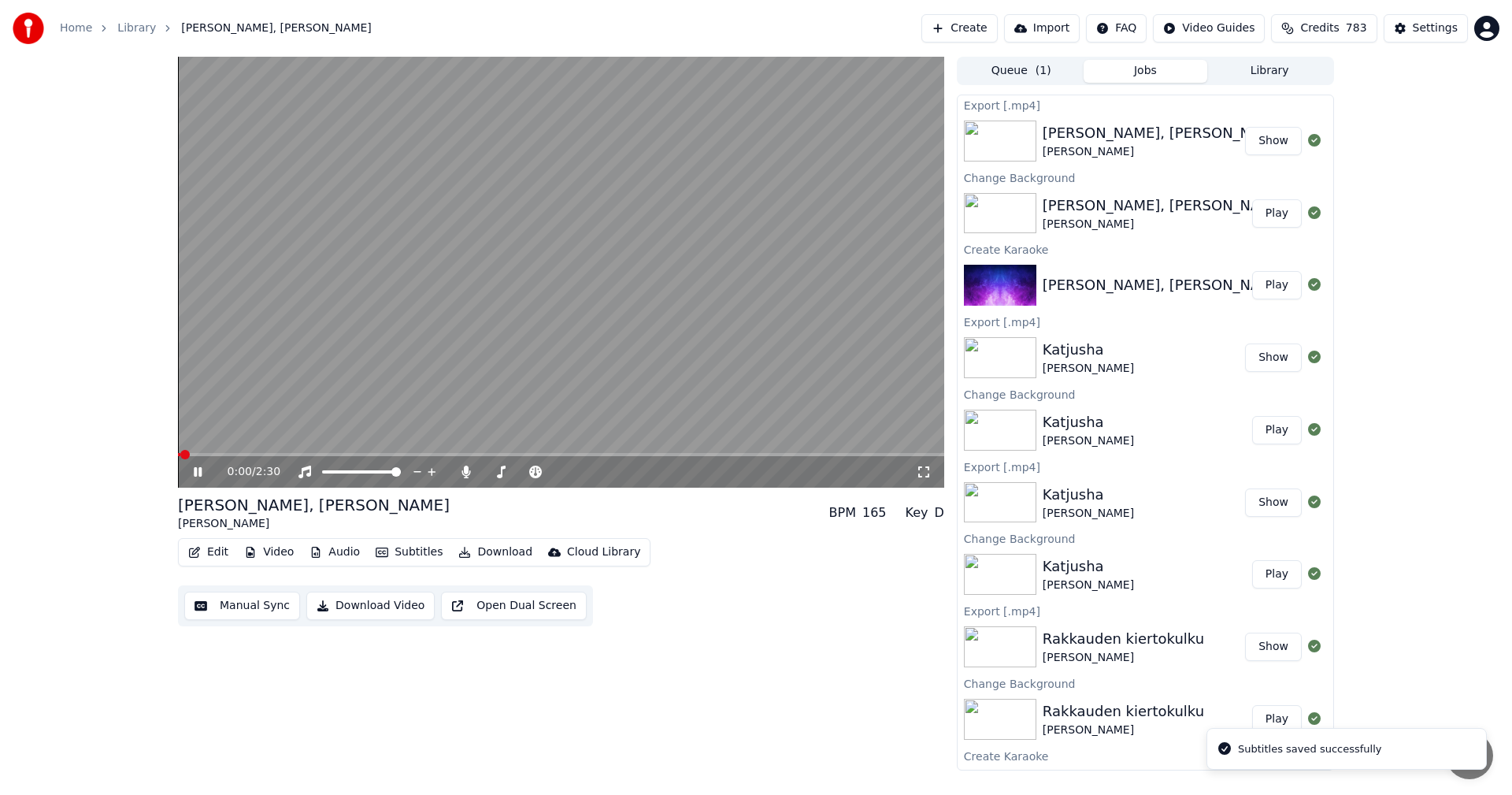
click at [640, 453] on span at bounding box center [561, 455] width 766 height 4
click at [707, 455] on span at bounding box center [561, 455] width 766 height 4
click at [761, 455] on span at bounding box center [561, 455] width 766 height 4
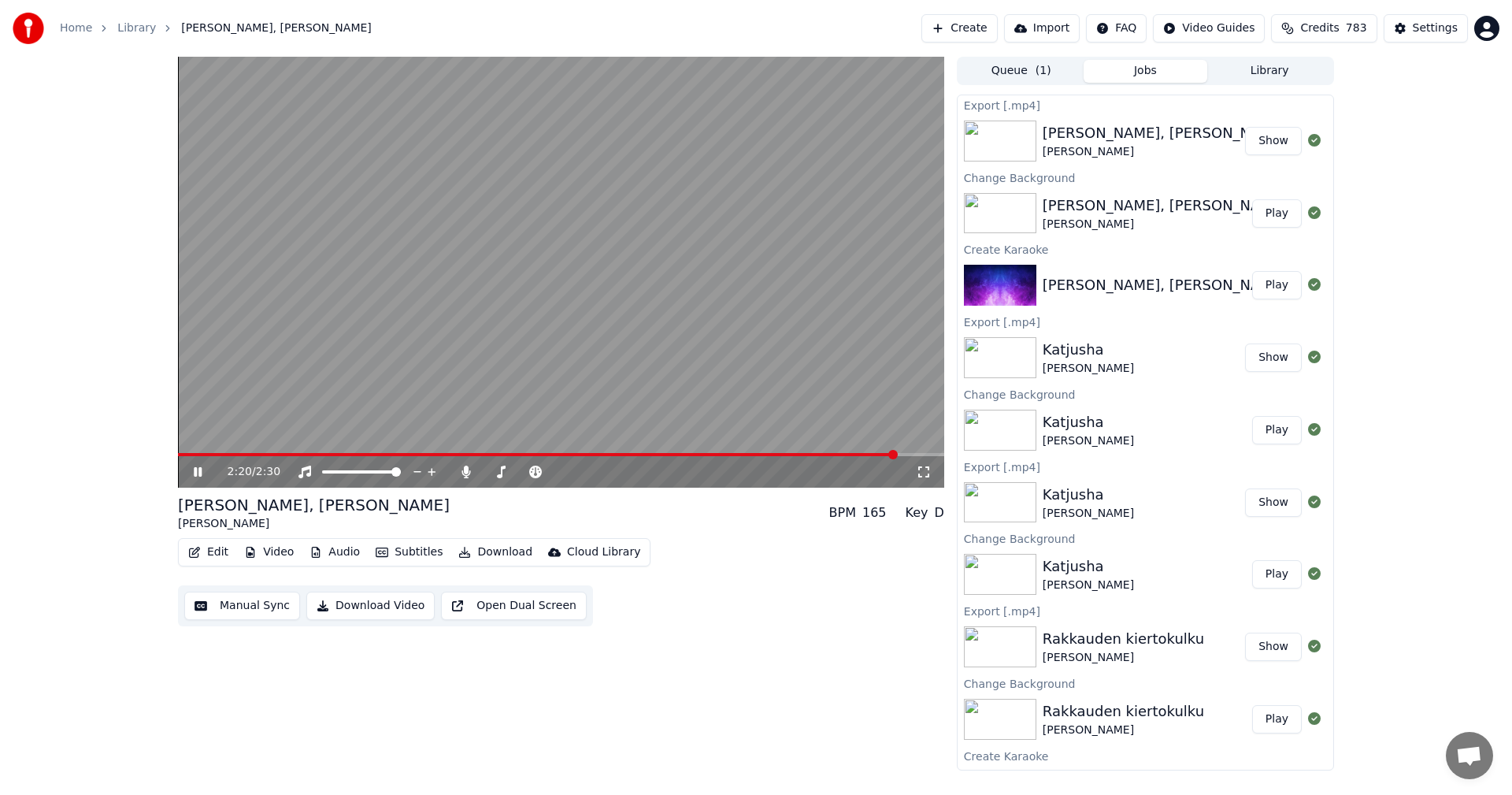
click at [238, 456] on span at bounding box center [537, 455] width 719 height 4
click at [200, 466] on icon at bounding box center [209, 471] width 37 height 12
click at [1272, 147] on button "Show" at bounding box center [1273, 141] width 57 height 29
click at [216, 547] on button "Edit" at bounding box center [208, 552] width 53 height 22
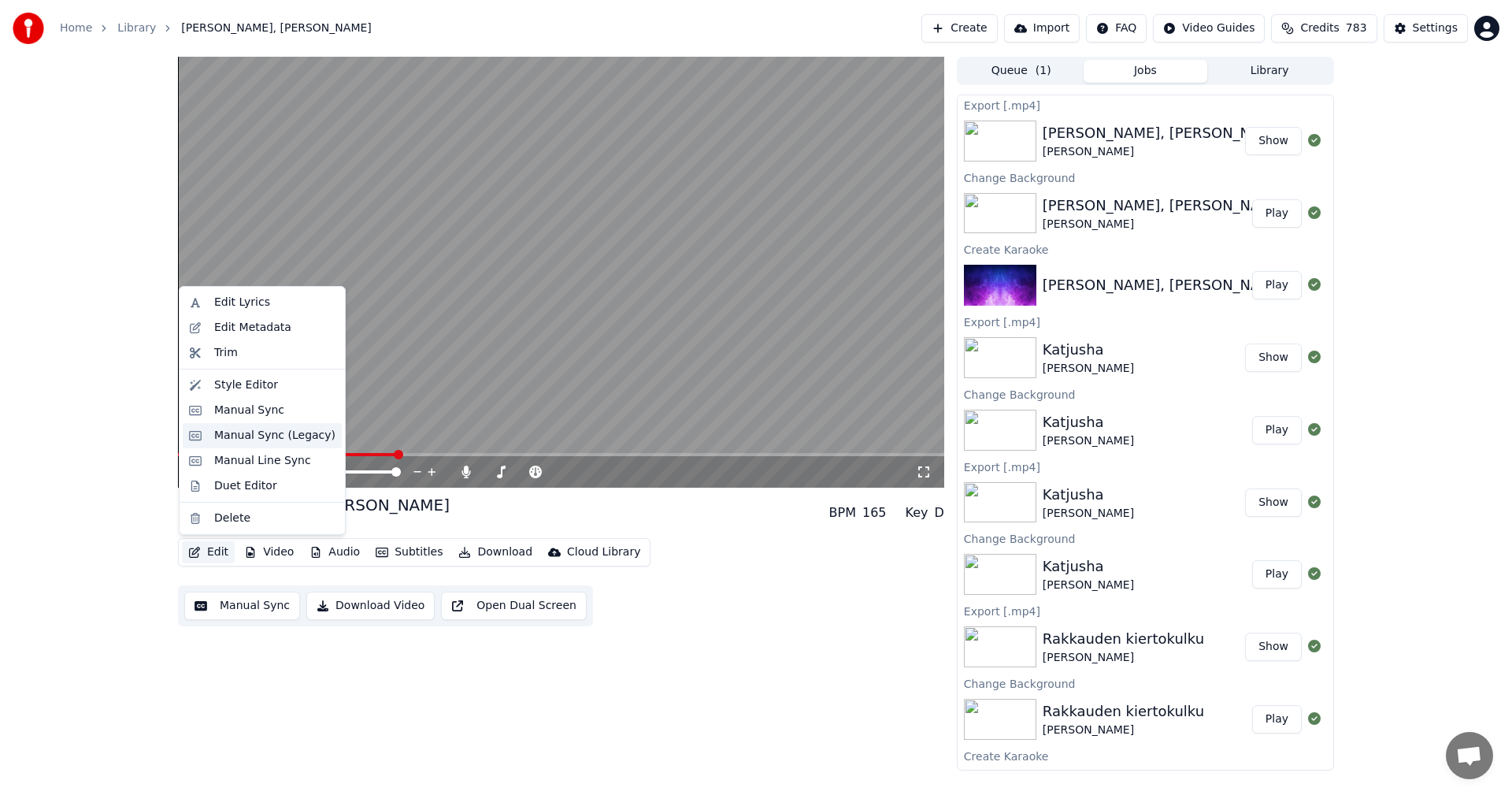
click at [274, 438] on div "Manual Sync (Legacy)" at bounding box center [274, 436] width 121 height 16
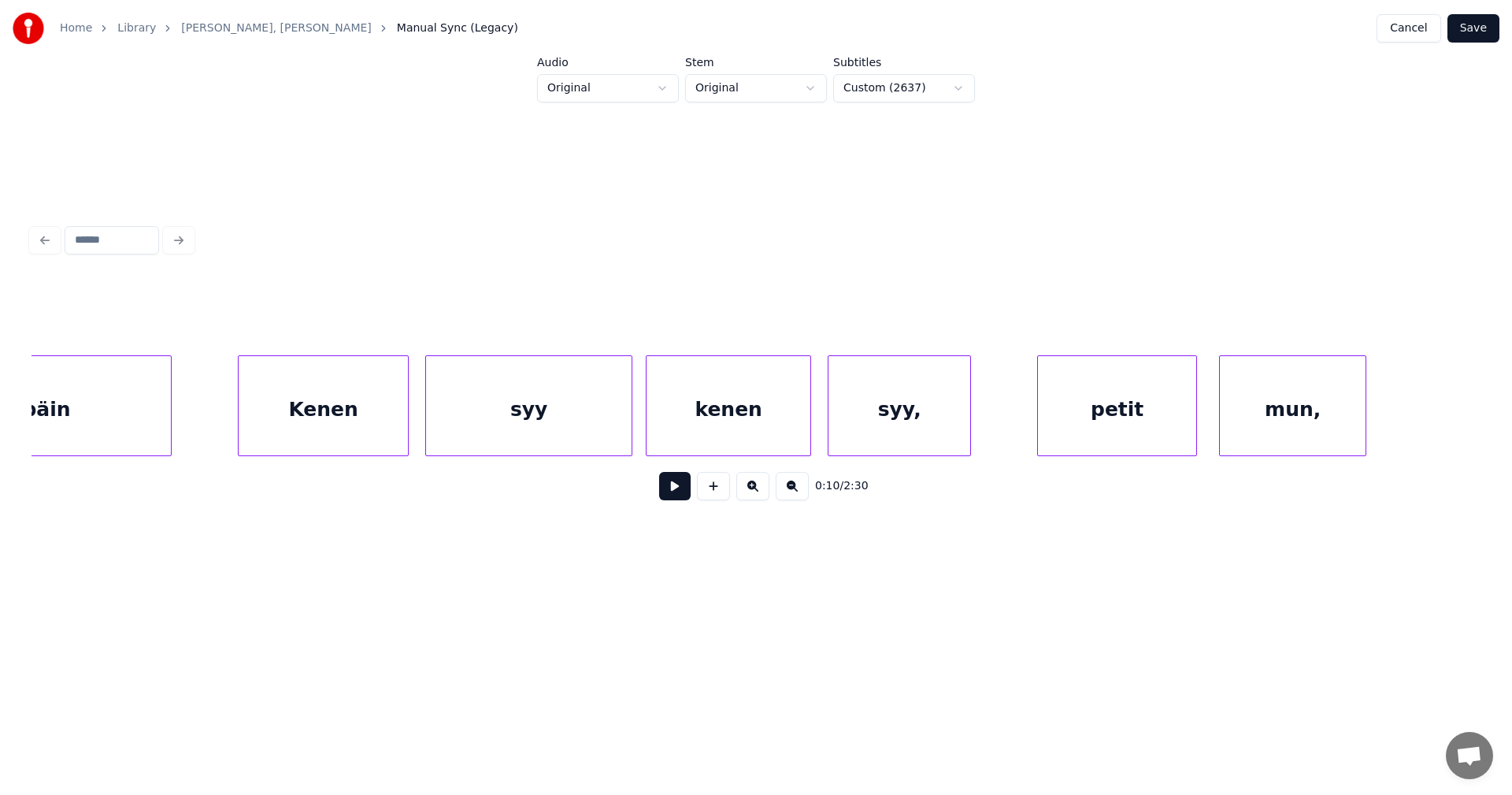
scroll to position [0, 5930]
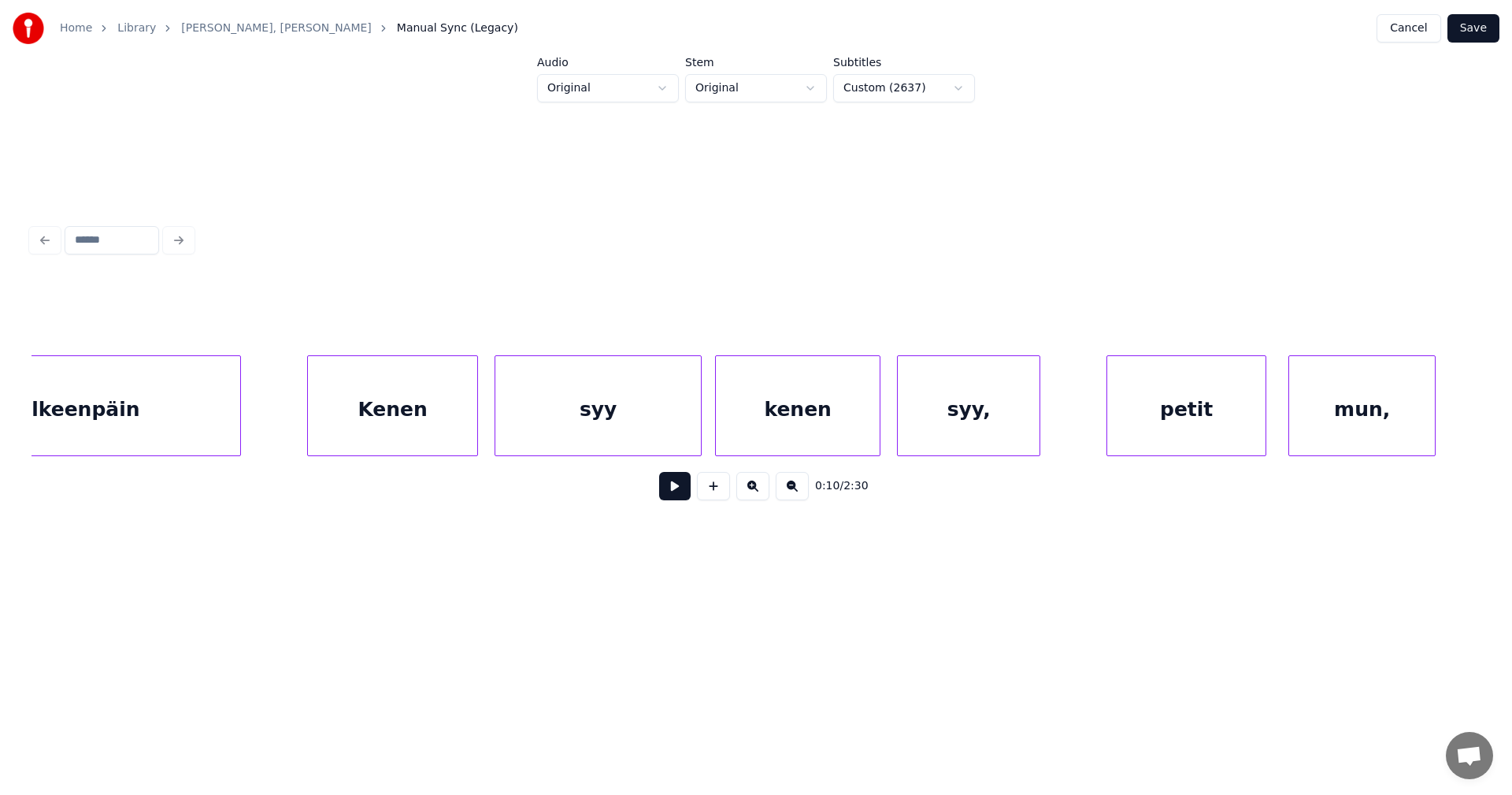
click at [354, 433] on div "Kenen" at bounding box center [393, 409] width 169 height 107
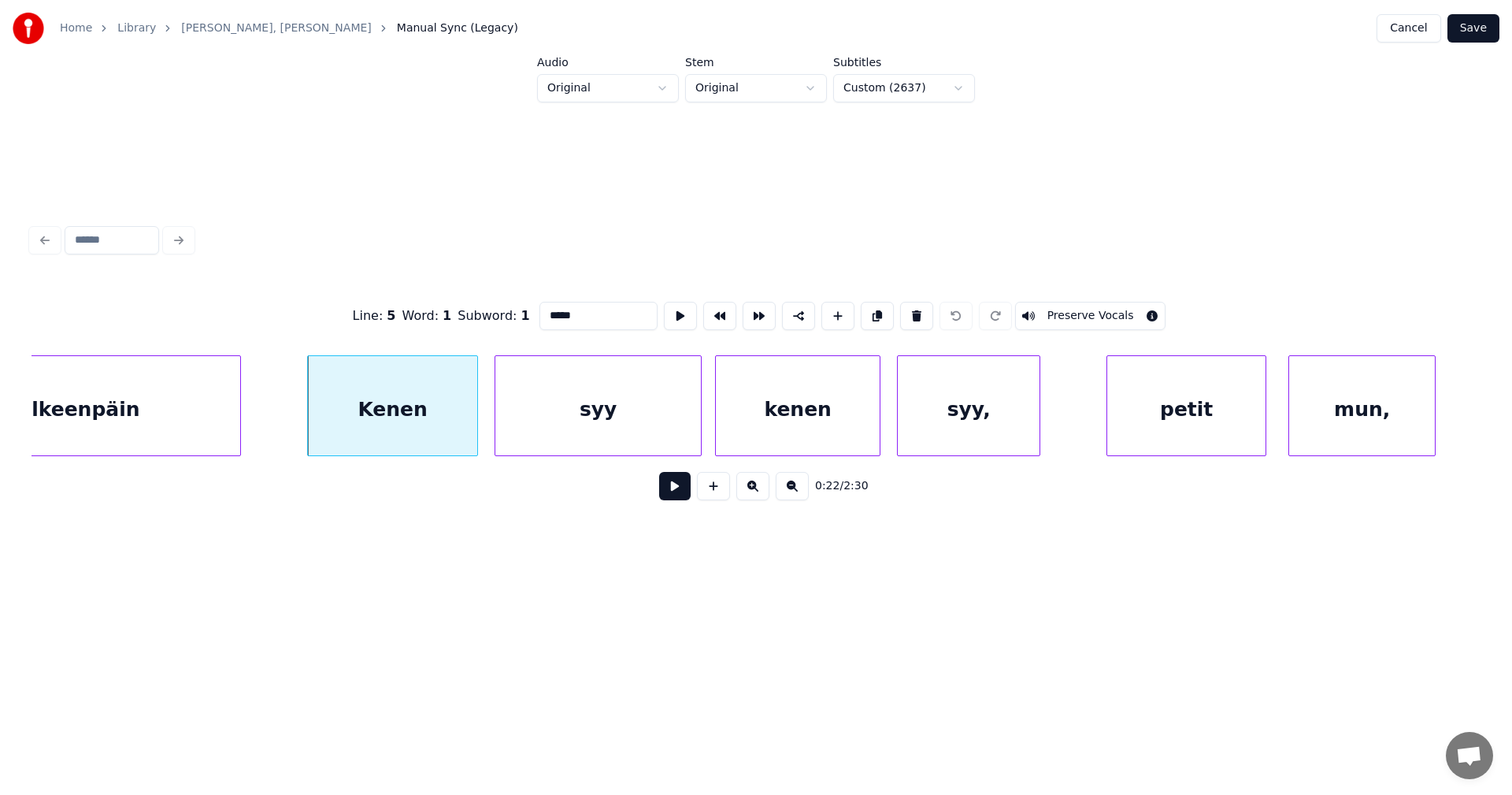
click at [531, 431] on div "syy" at bounding box center [598, 409] width 206 height 107
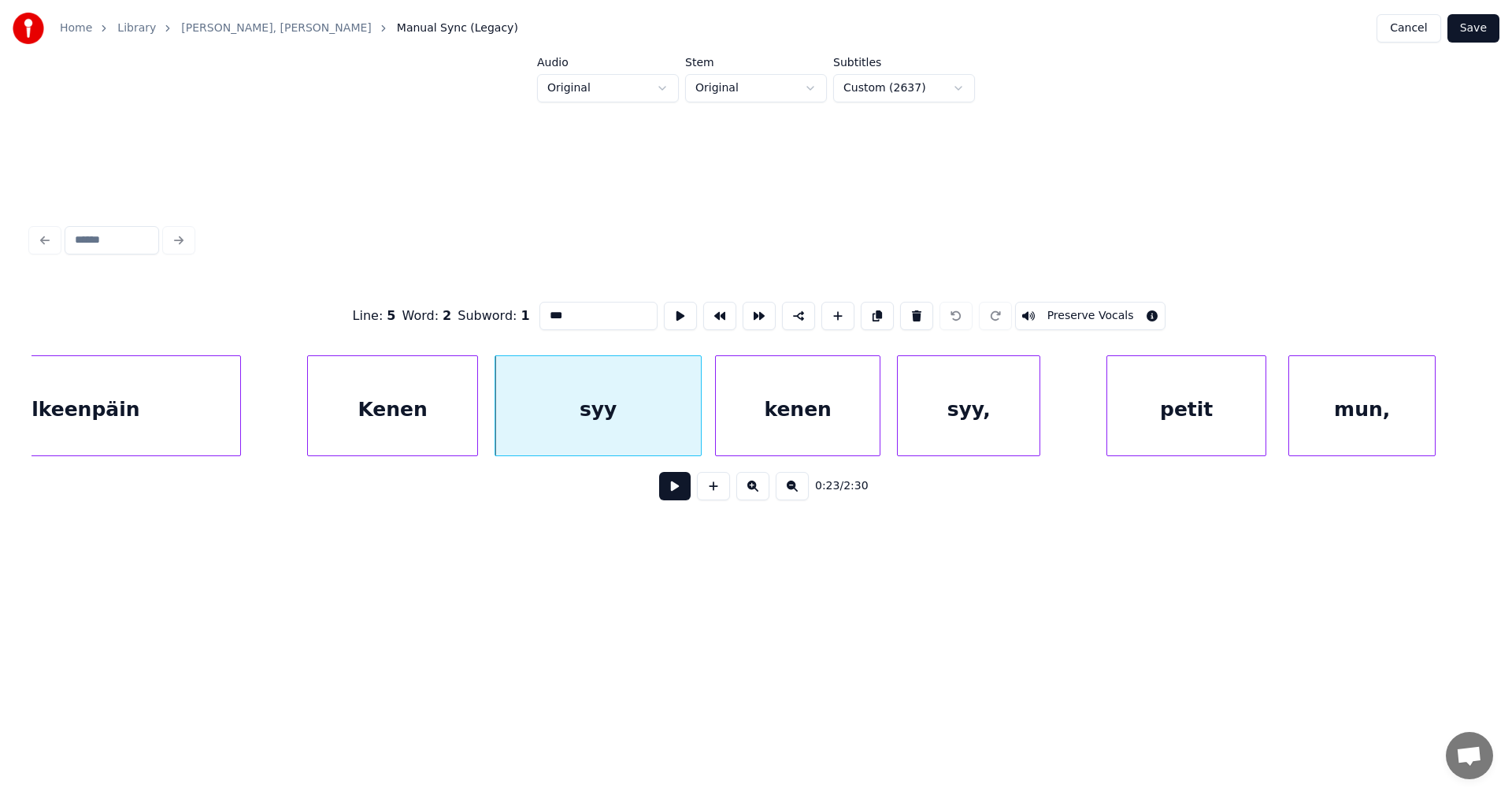
click at [775, 425] on div "kenen" at bounding box center [797, 409] width 164 height 107
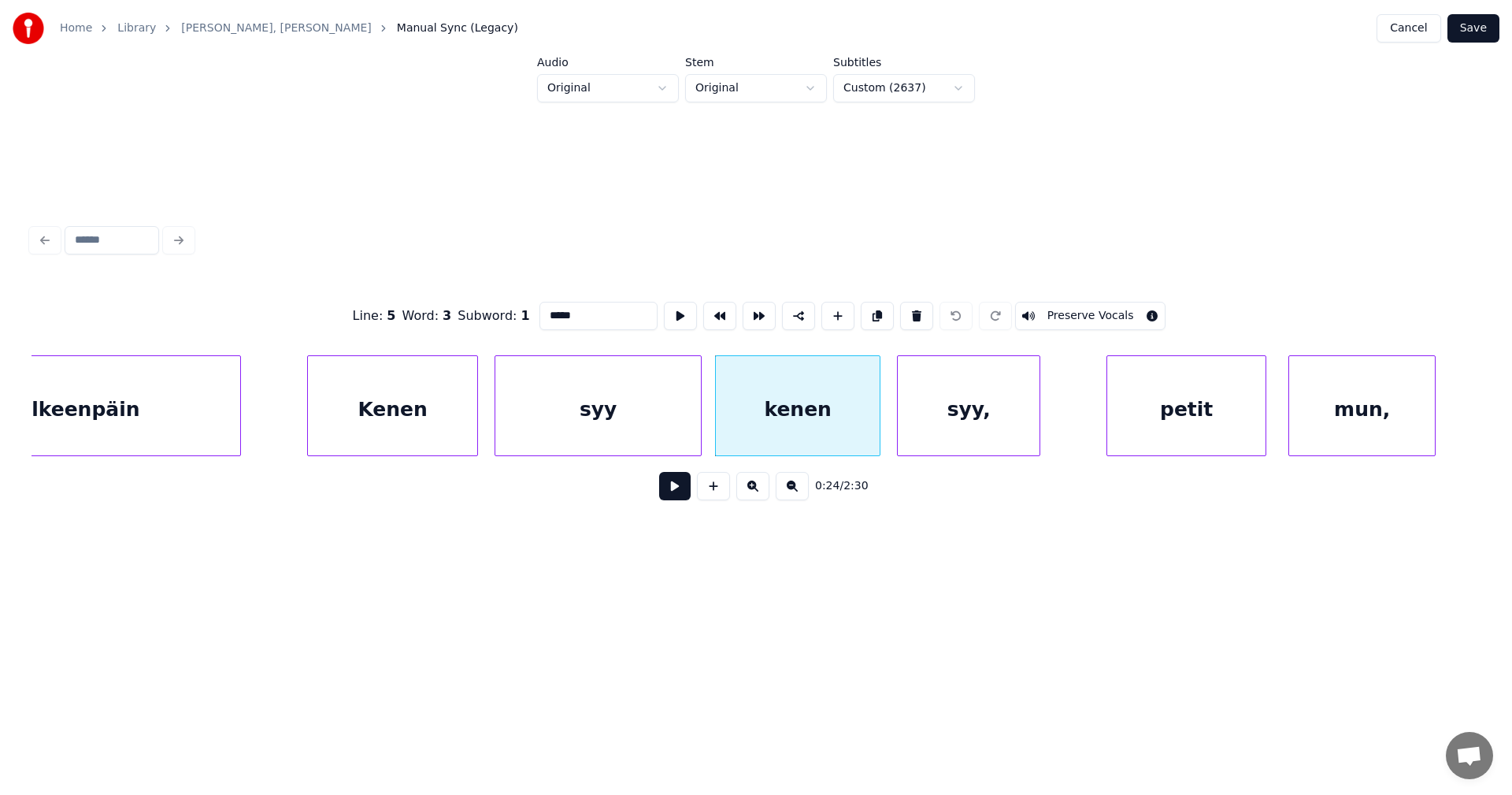
click at [943, 422] on div "syy," at bounding box center [968, 409] width 142 height 107
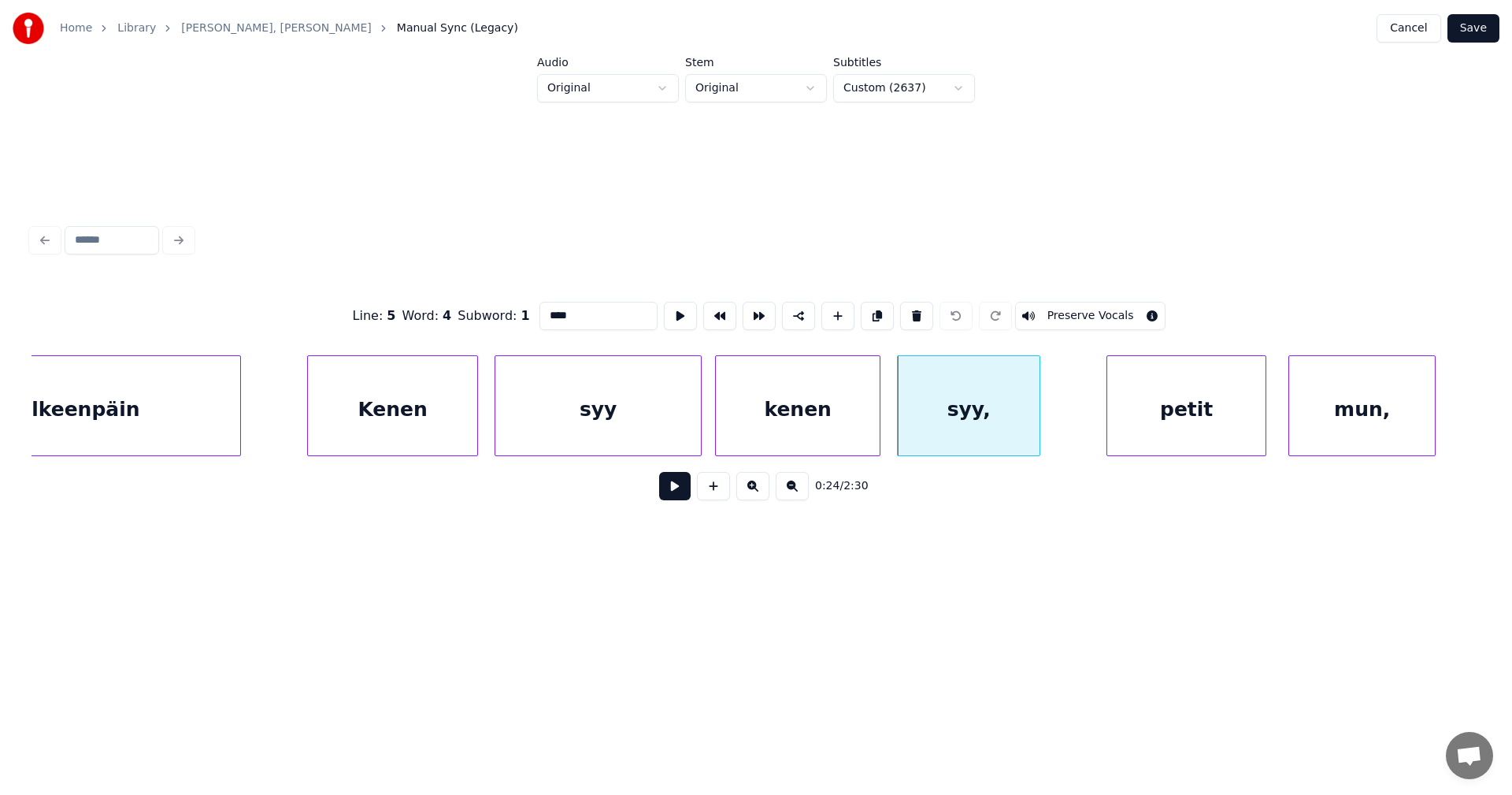
click at [1125, 422] on div "petit" at bounding box center [1186, 409] width 159 height 107
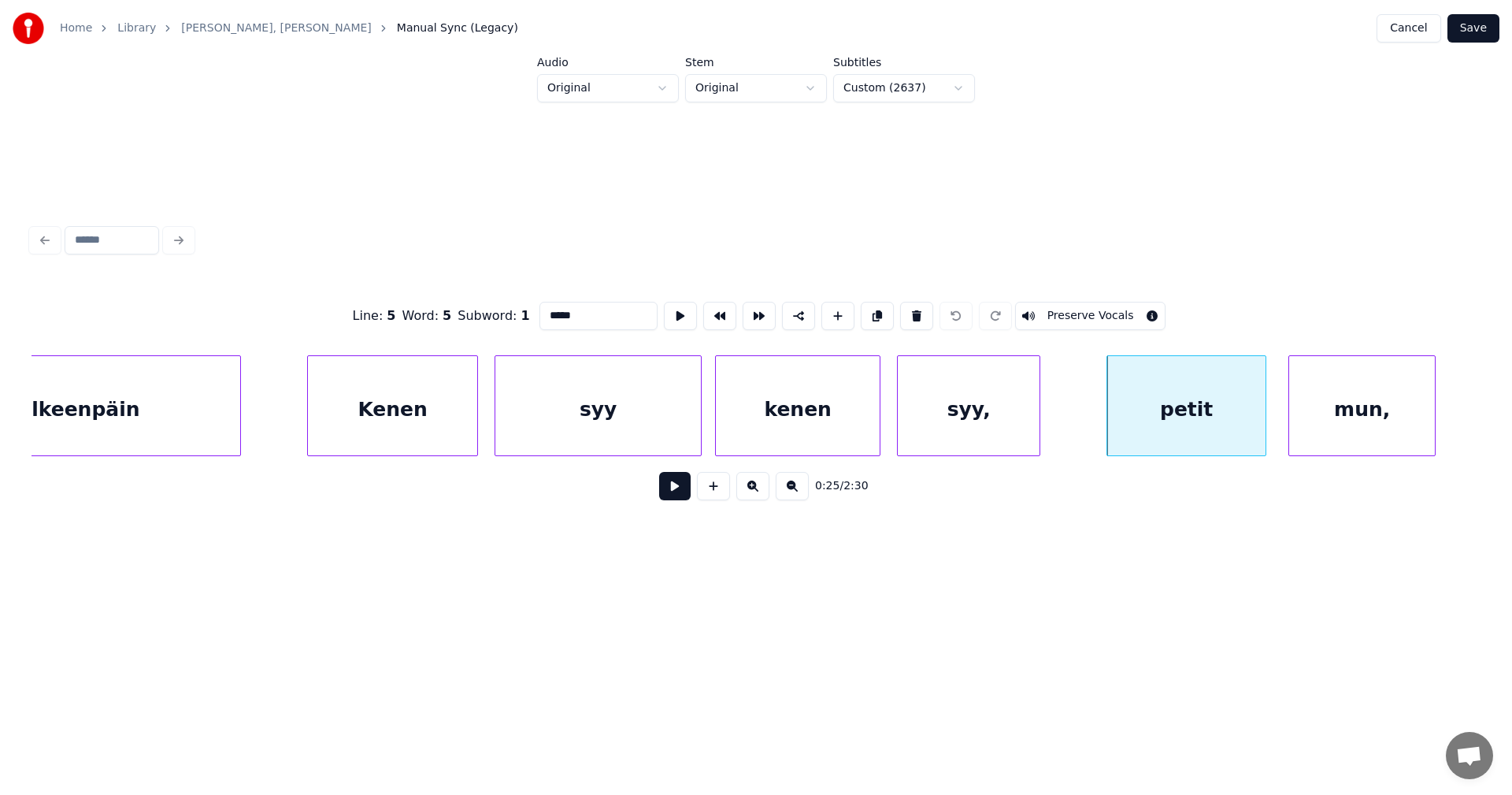
click at [1300, 423] on div "mun," at bounding box center [1361, 409] width 145 height 107
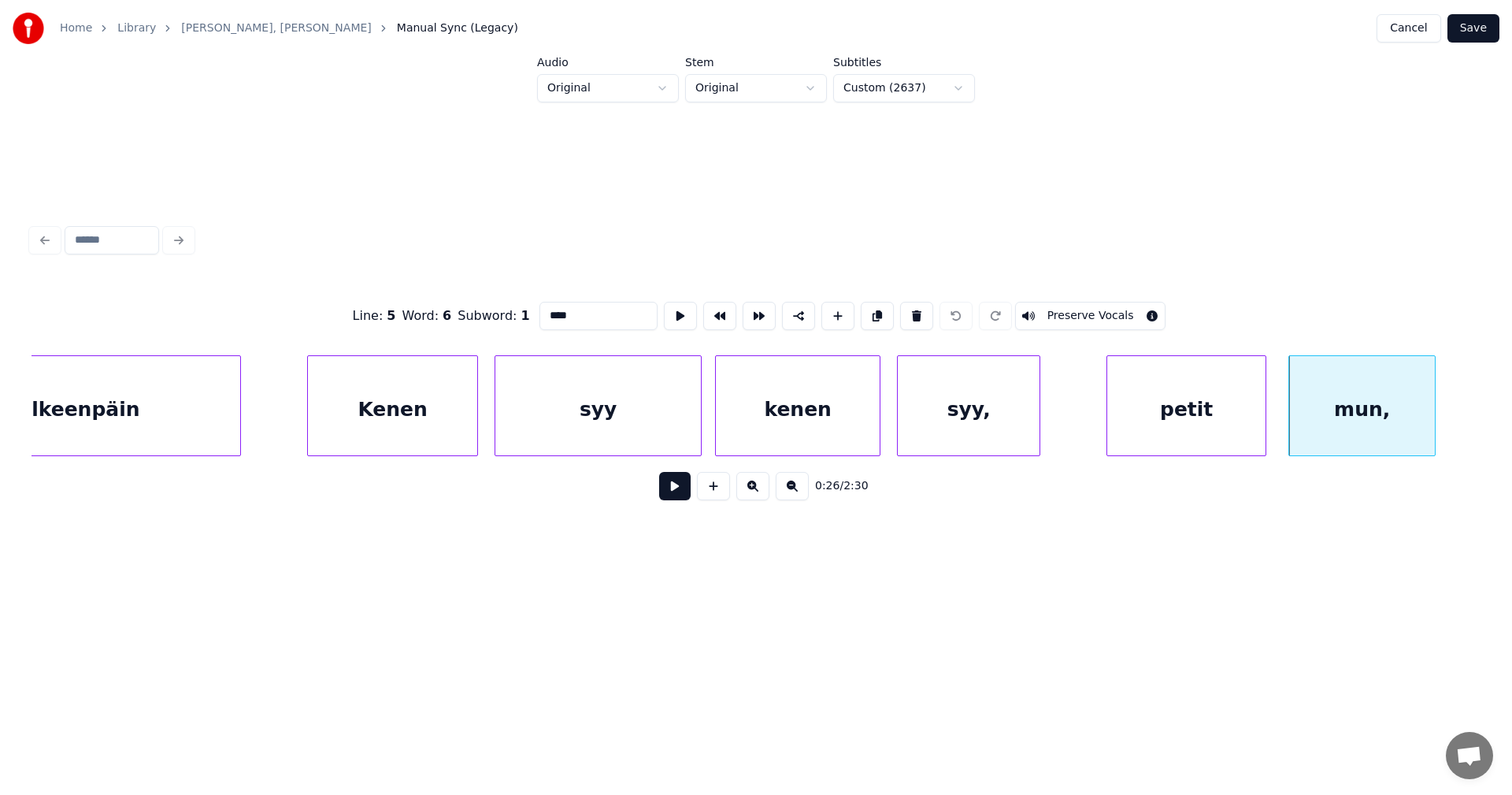
click at [977, 430] on div "syy," at bounding box center [968, 409] width 142 height 107
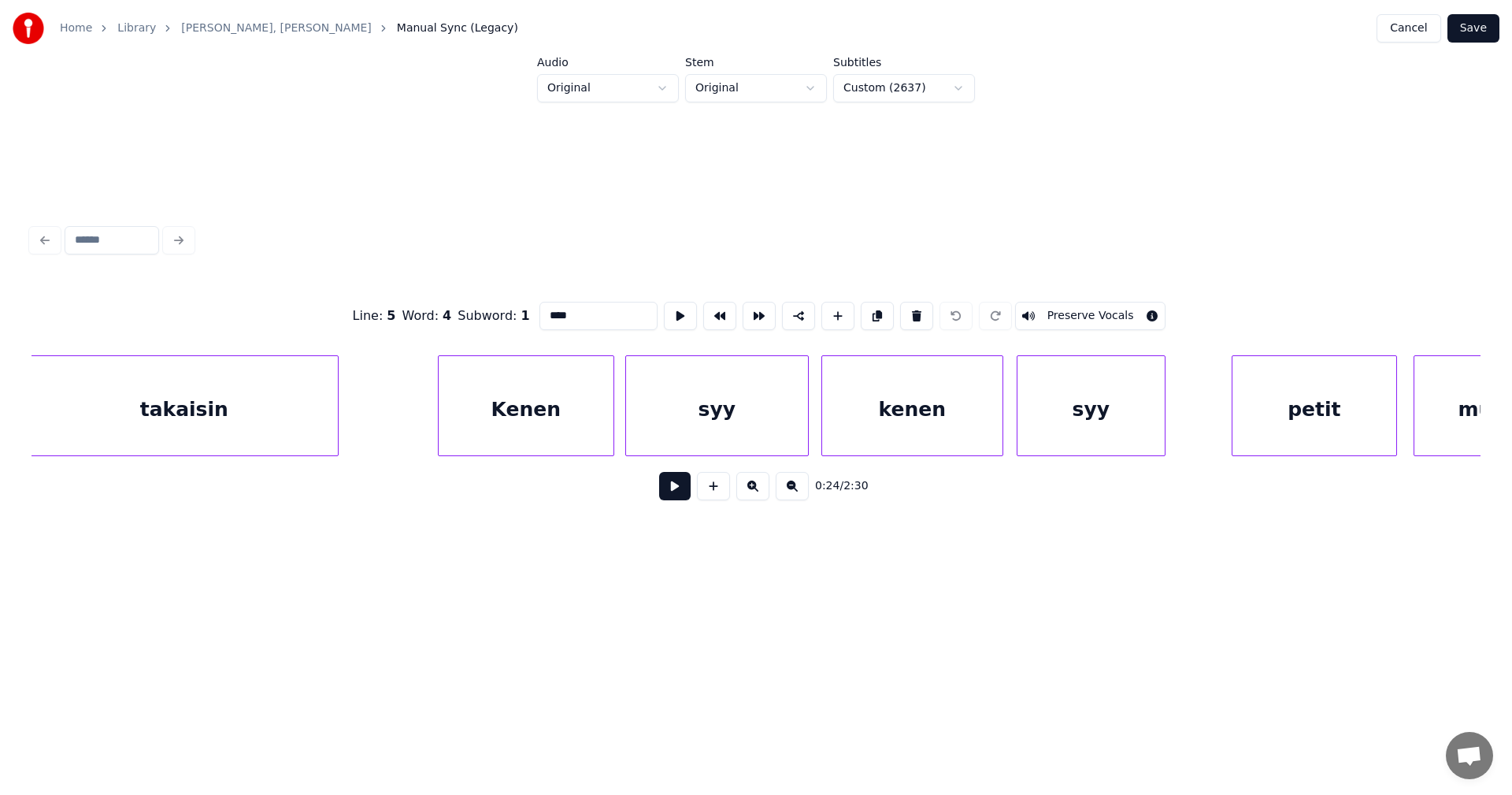
scroll to position [0, 31690]
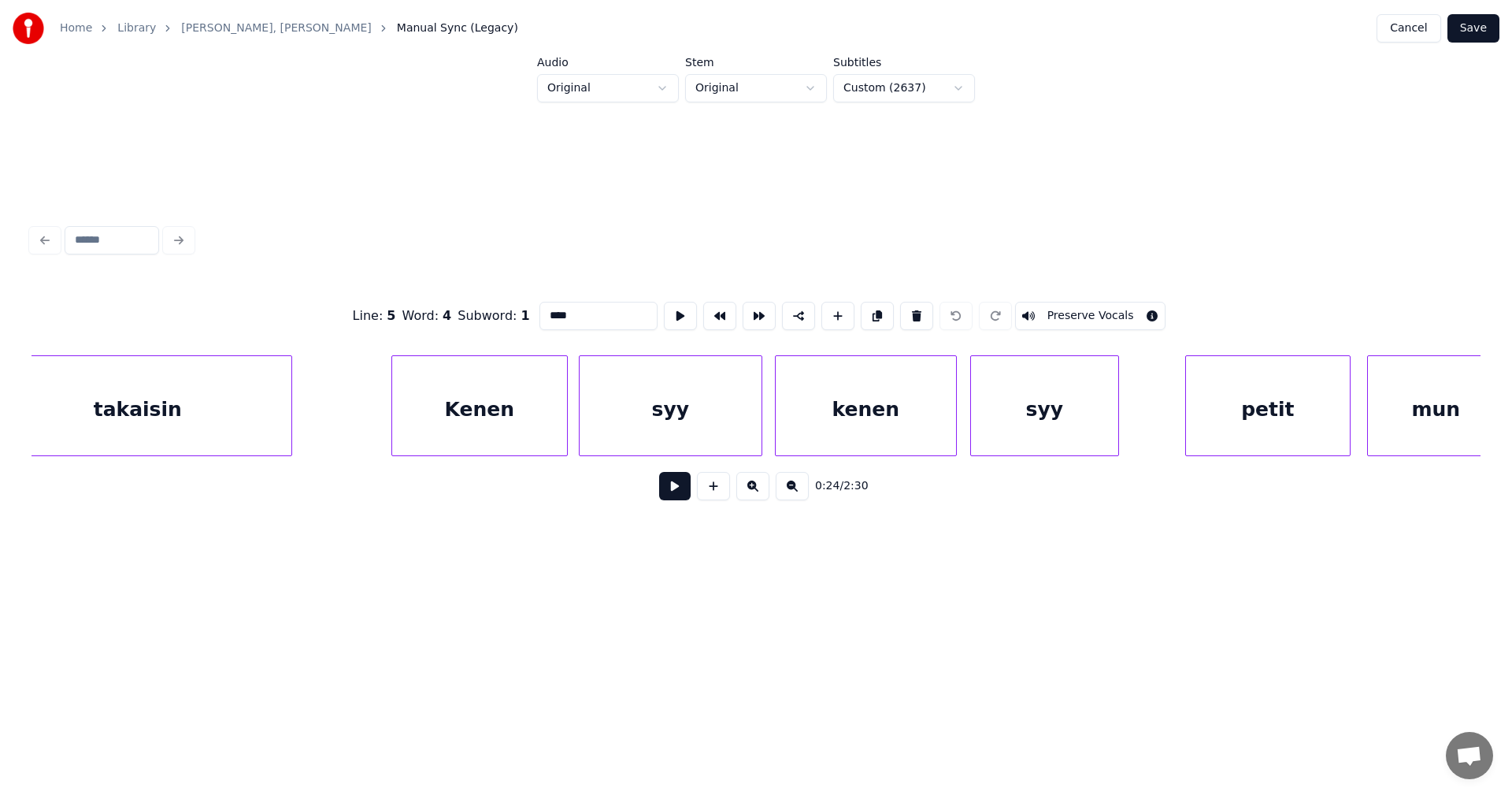
click at [484, 425] on div "Kenen" at bounding box center [479, 409] width 175 height 107
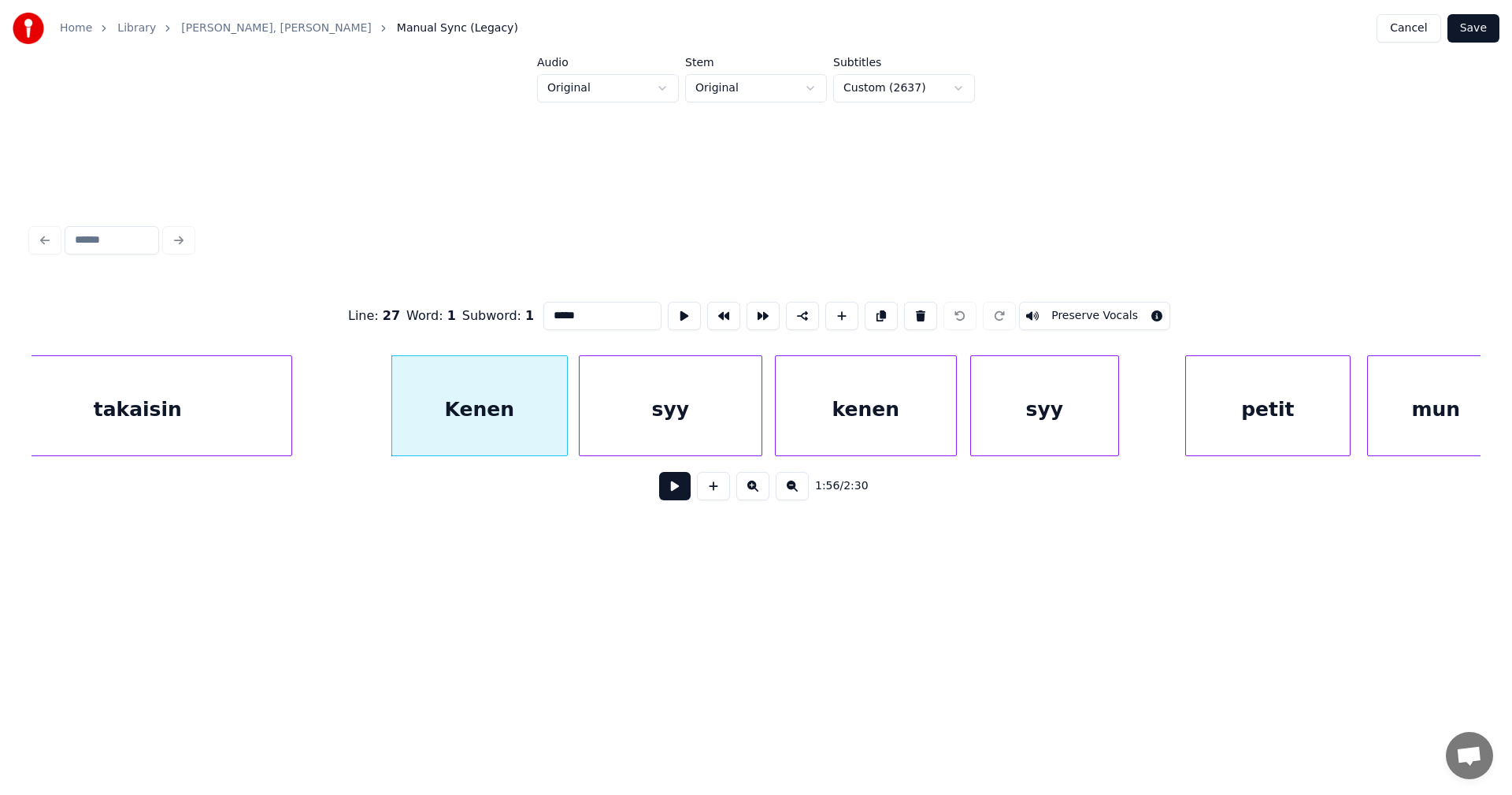
click at [646, 425] on div "syy" at bounding box center [670, 409] width 182 height 107
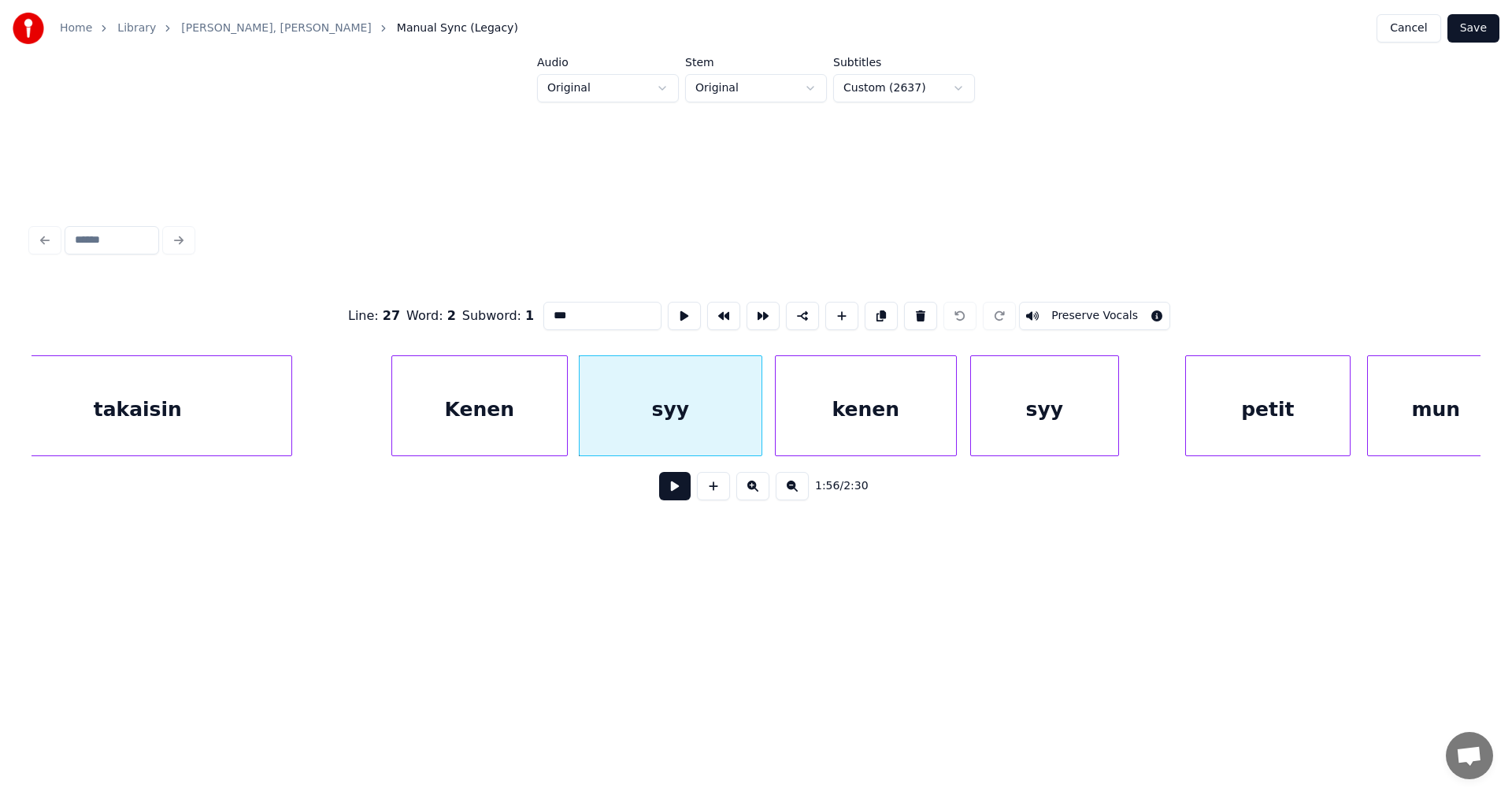
click at [885, 430] on div "kenen" at bounding box center [865, 409] width 180 height 107
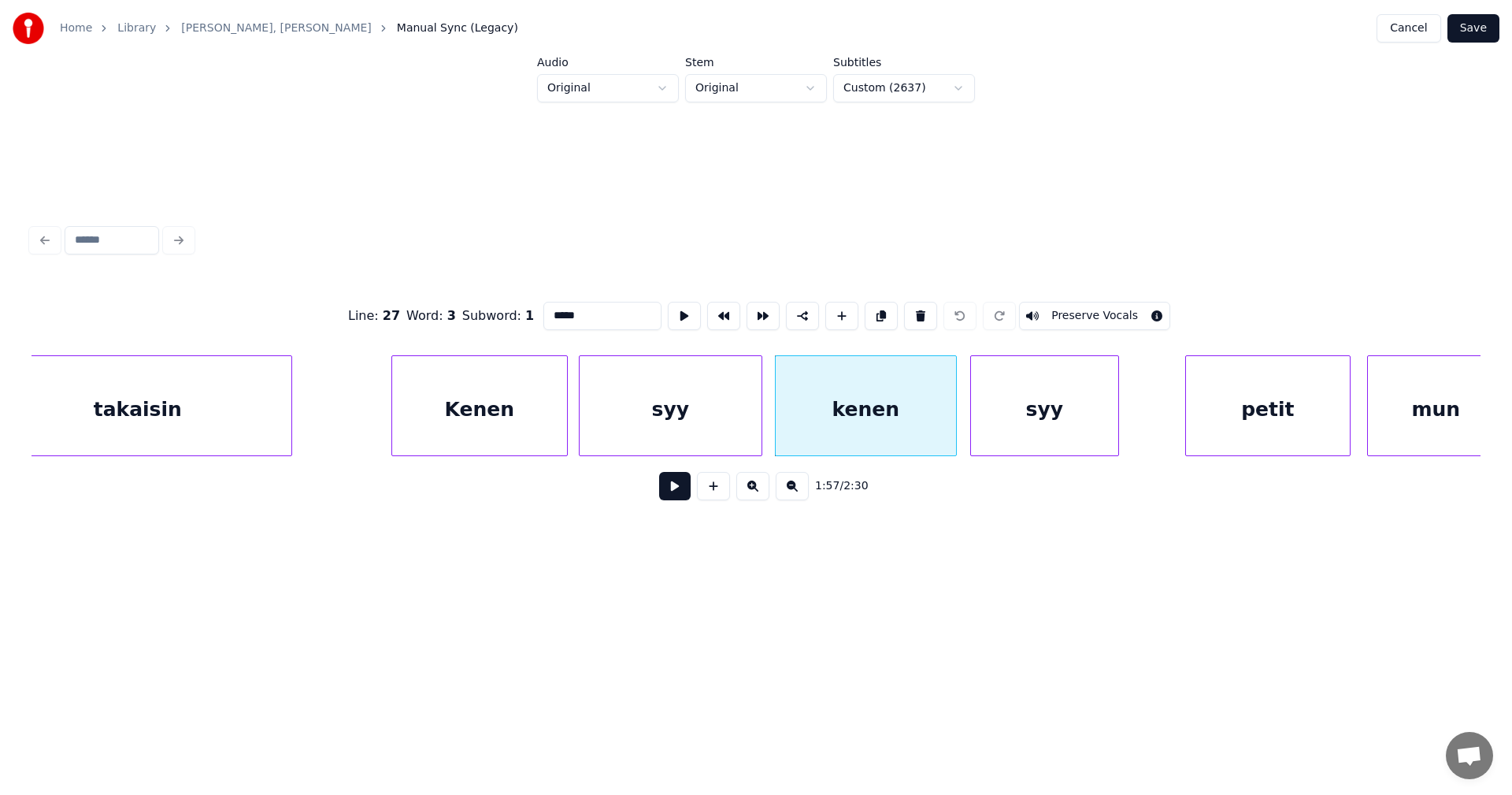
click at [1033, 423] on div "syy" at bounding box center [1044, 409] width 147 height 107
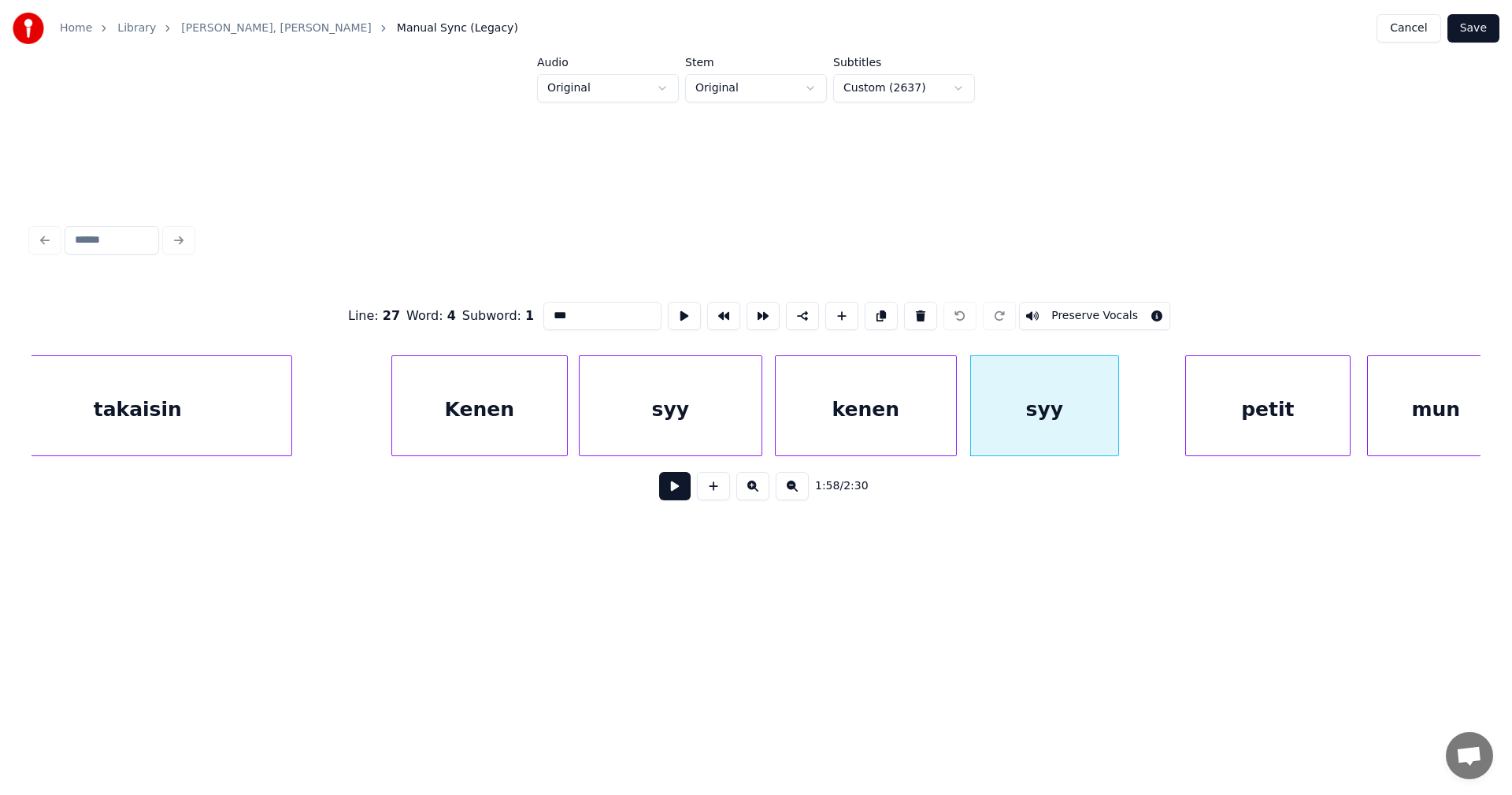
click at [1239, 414] on div "petit" at bounding box center [1268, 409] width 164 height 107
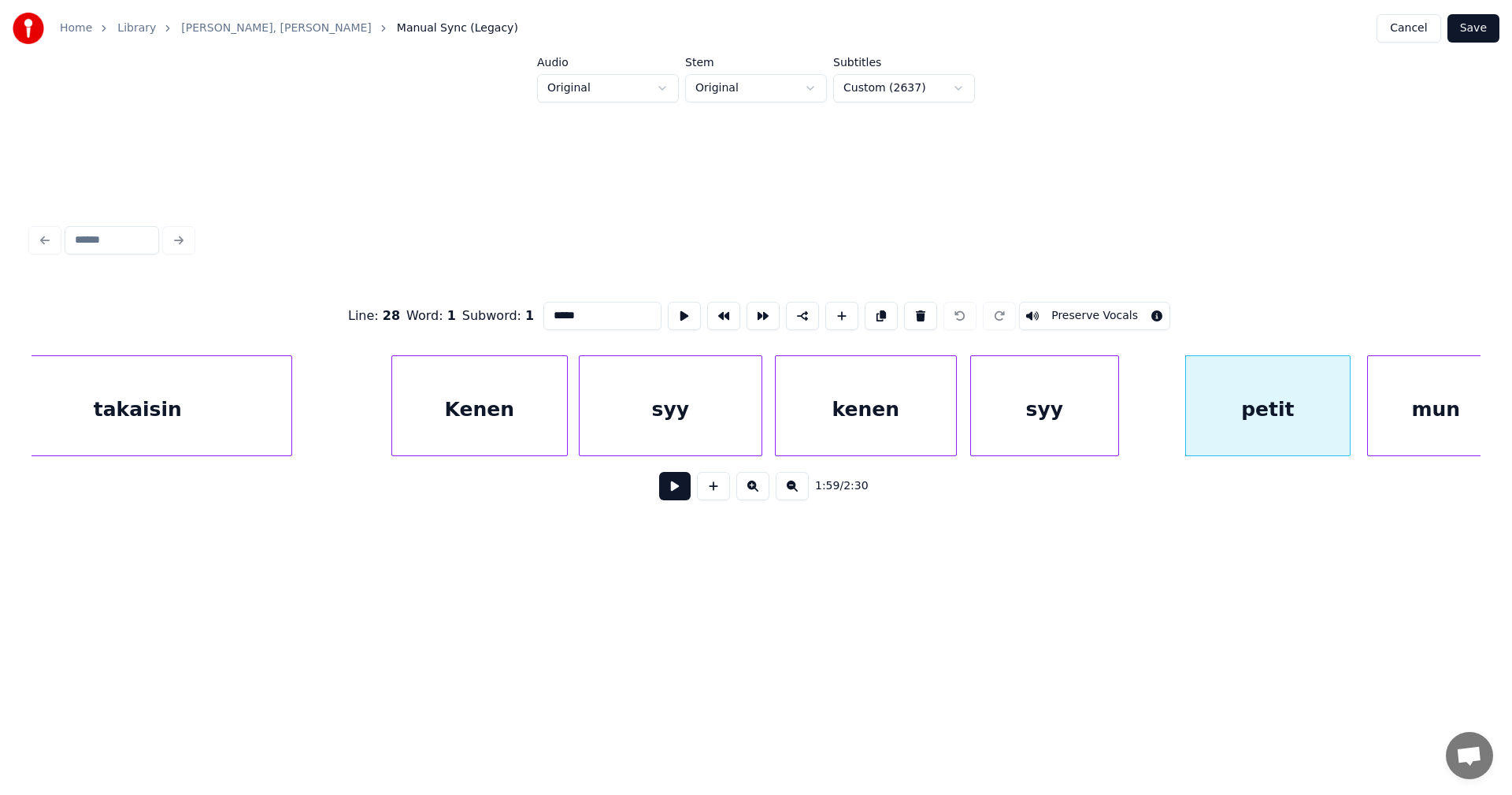
click at [1387, 424] on div "mun" at bounding box center [1435, 409] width 136 height 107
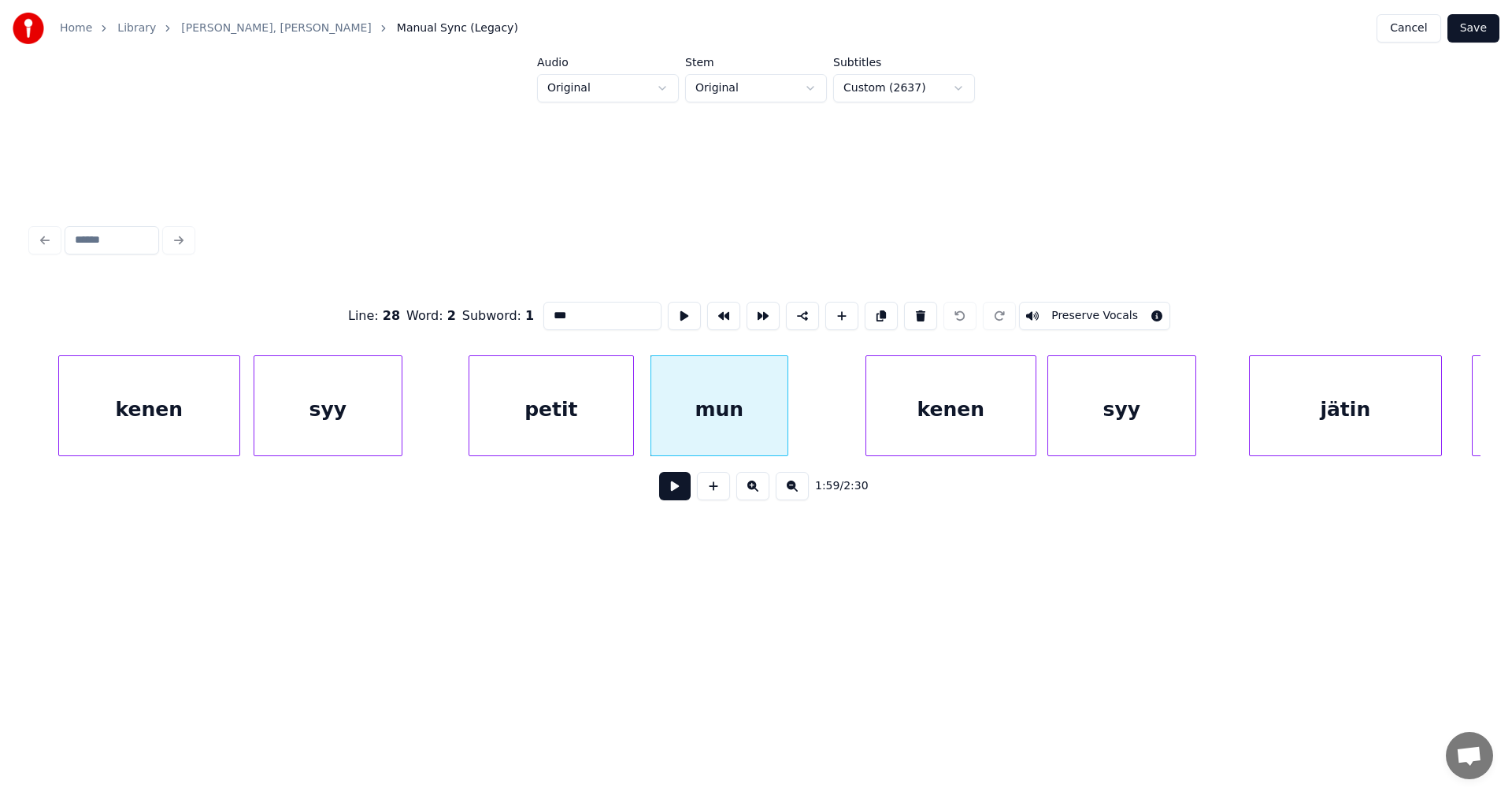
scroll to position [0, 32477]
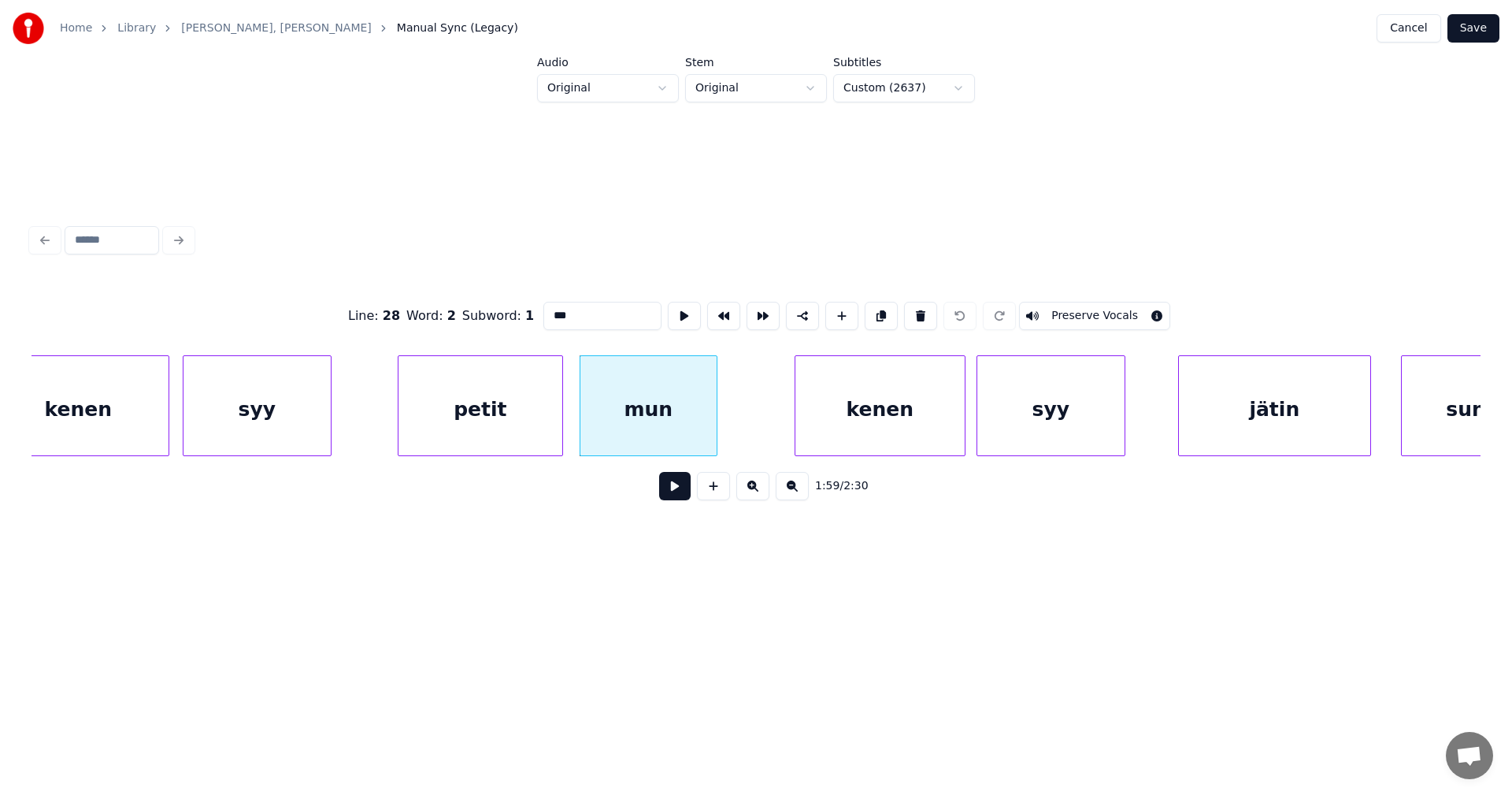
click at [889, 399] on div "kenen" at bounding box center [880, 409] width 169 height 107
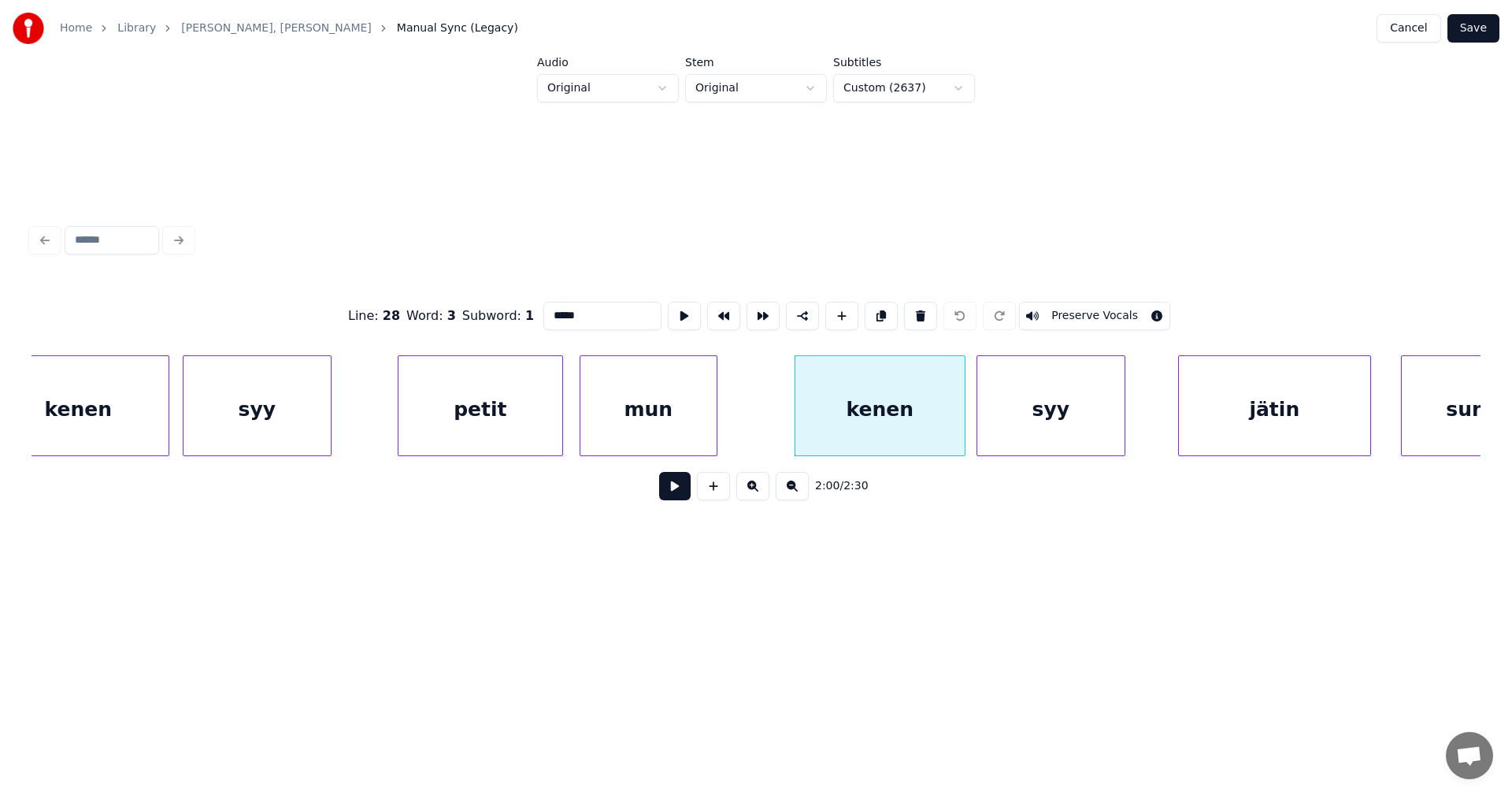
click at [1073, 416] on div "syy" at bounding box center [1050, 409] width 147 height 107
type input "***"
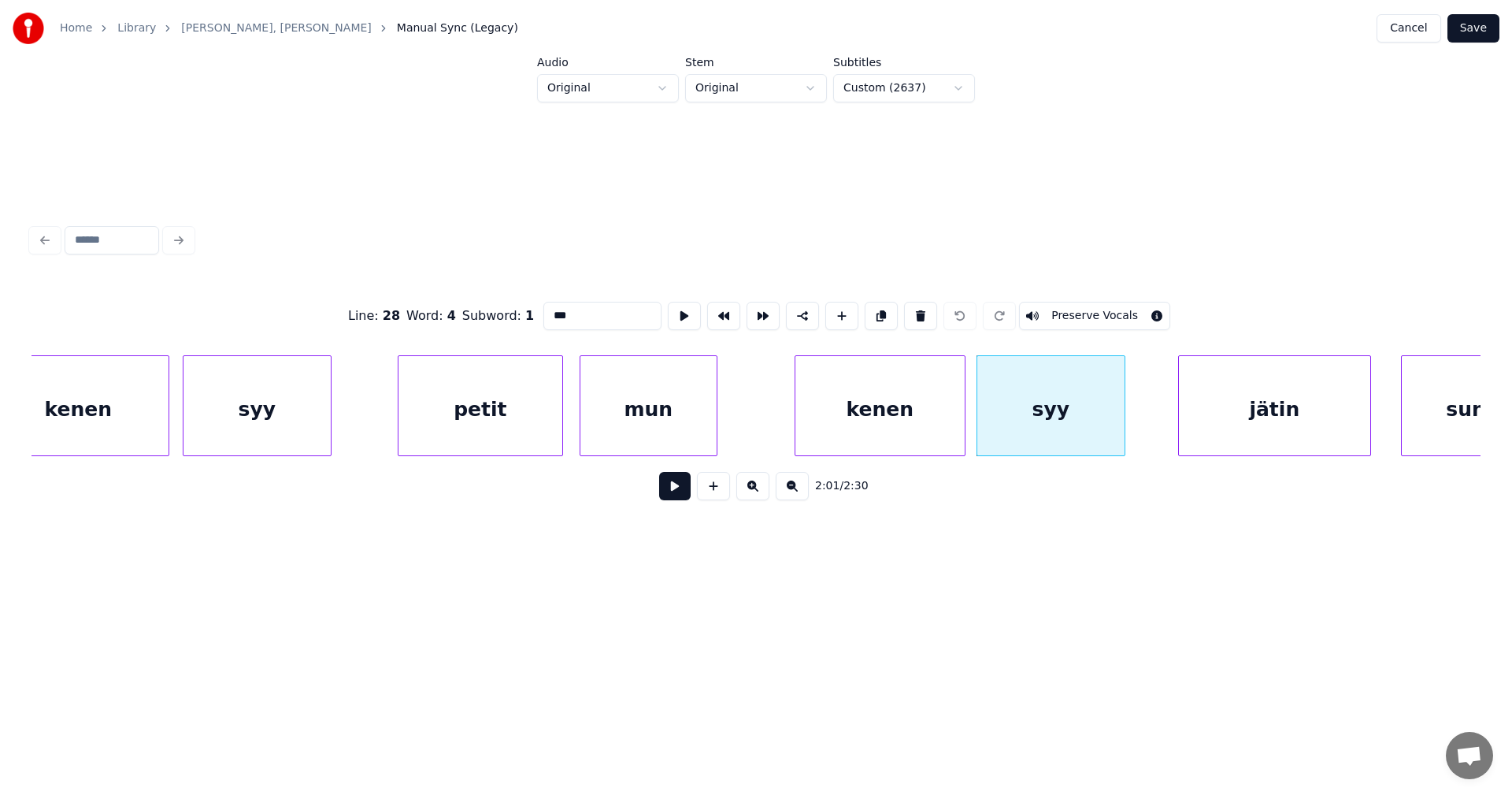
click at [1466, 28] on button "Save" at bounding box center [1473, 29] width 52 height 29
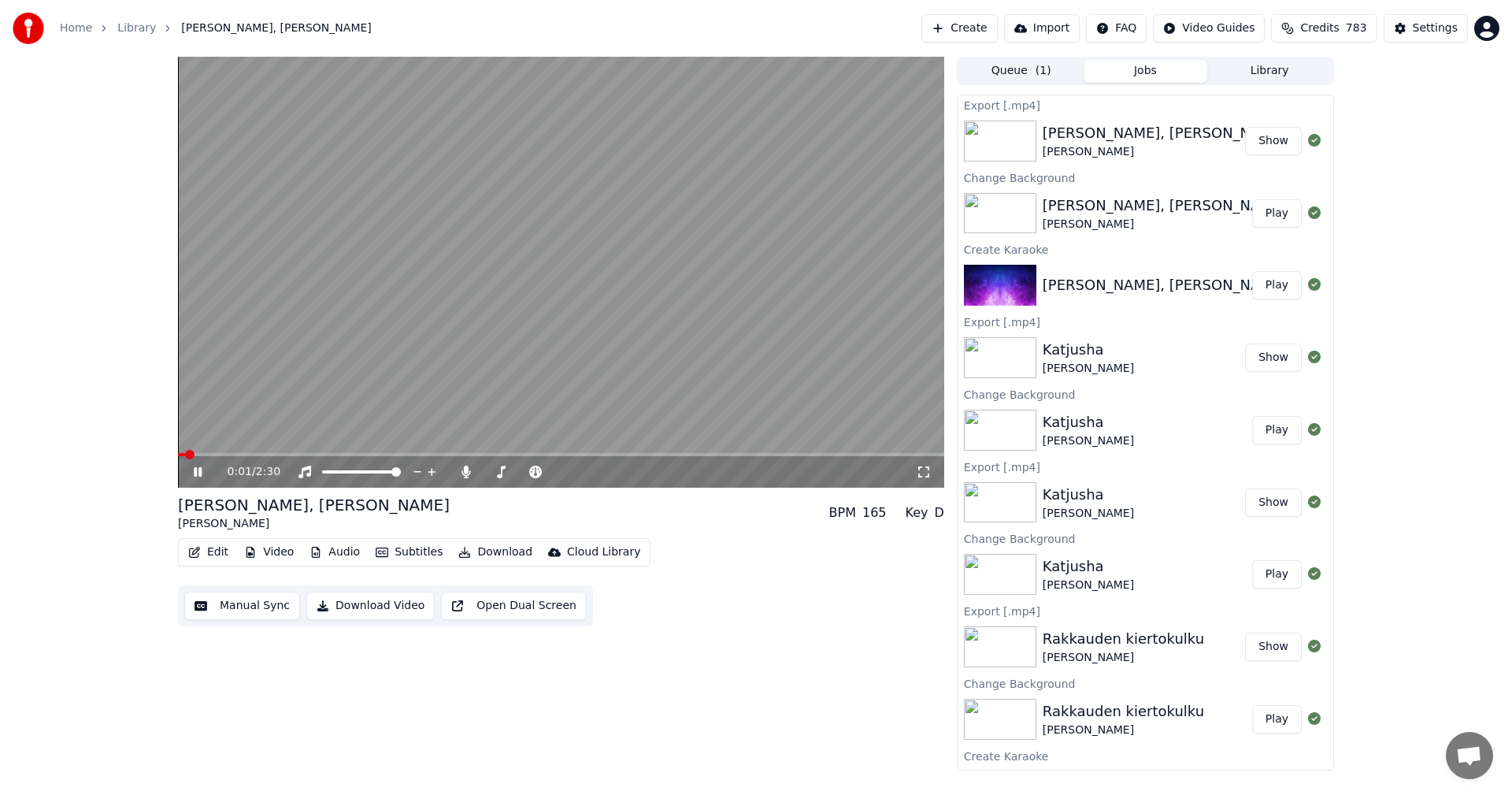
click at [749, 455] on span at bounding box center [561, 455] width 766 height 4
click at [769, 455] on span at bounding box center [561, 455] width 766 height 4
click at [193, 476] on icon at bounding box center [209, 471] width 37 height 12
click at [220, 547] on button "Edit" at bounding box center [208, 552] width 53 height 22
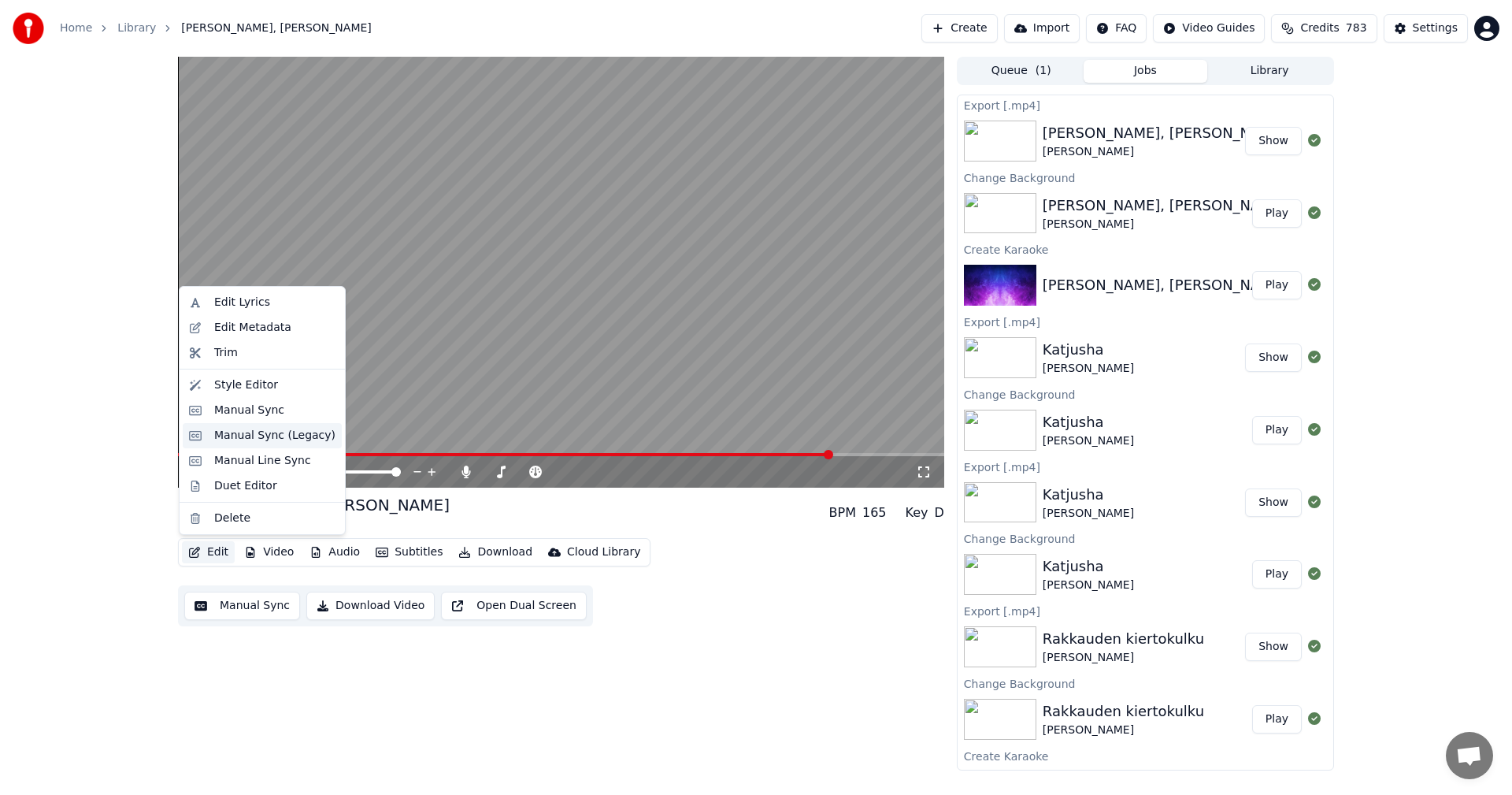
click at [296, 436] on div "Manual Sync (Legacy)" at bounding box center [274, 436] width 121 height 16
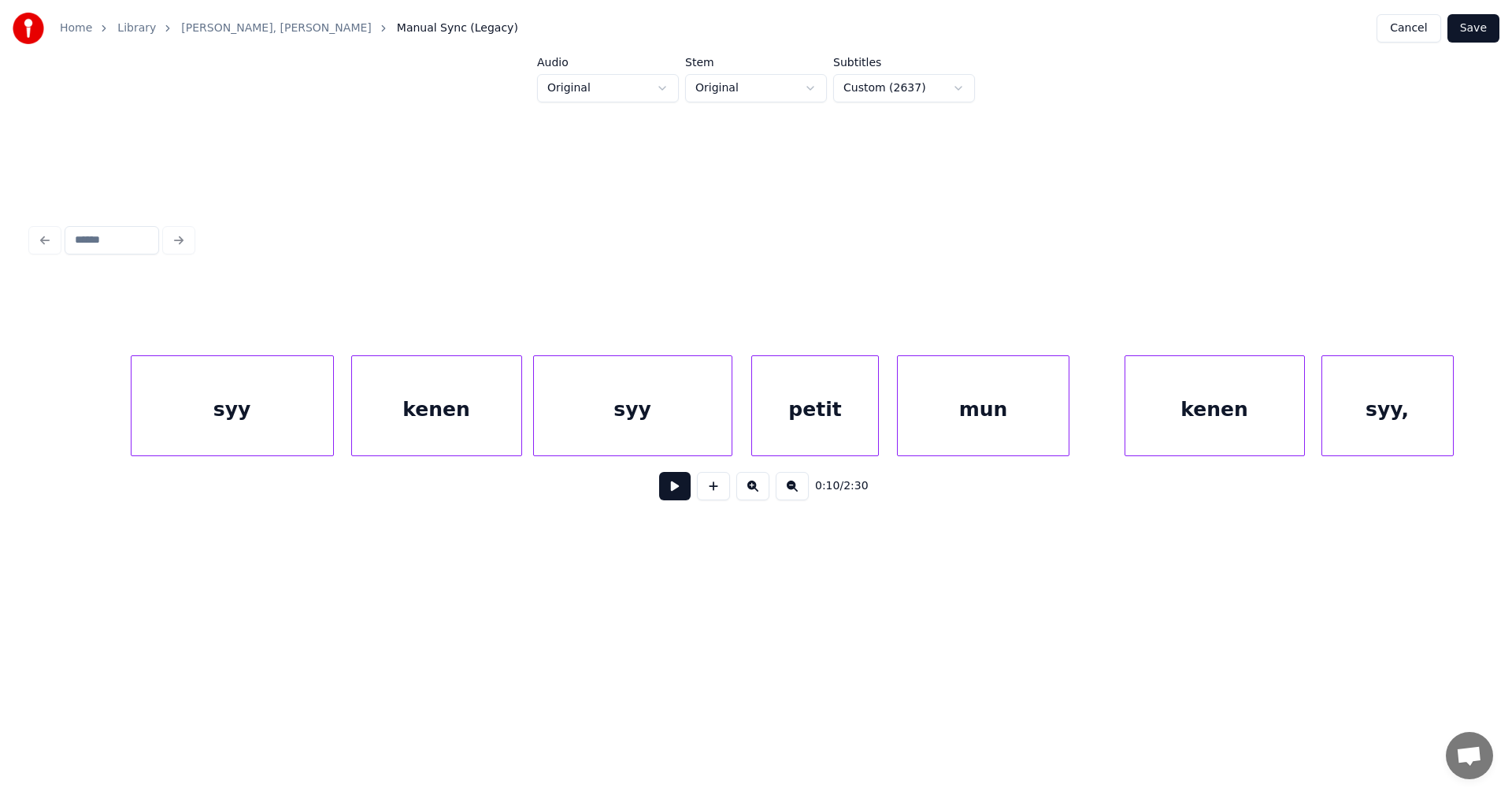
scroll to position [0, 21455]
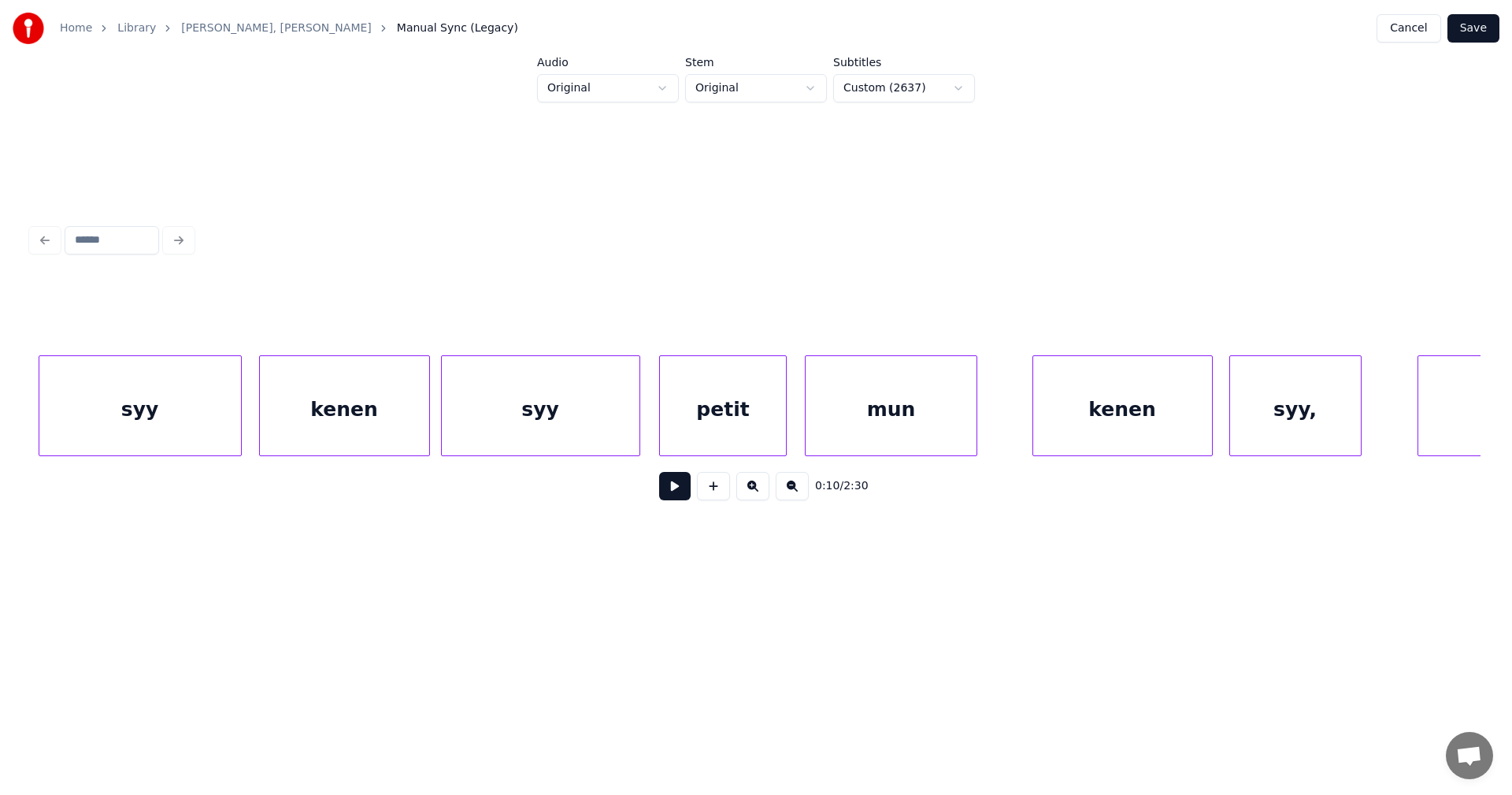
click at [609, 436] on div "syy" at bounding box center [541, 409] width 198 height 107
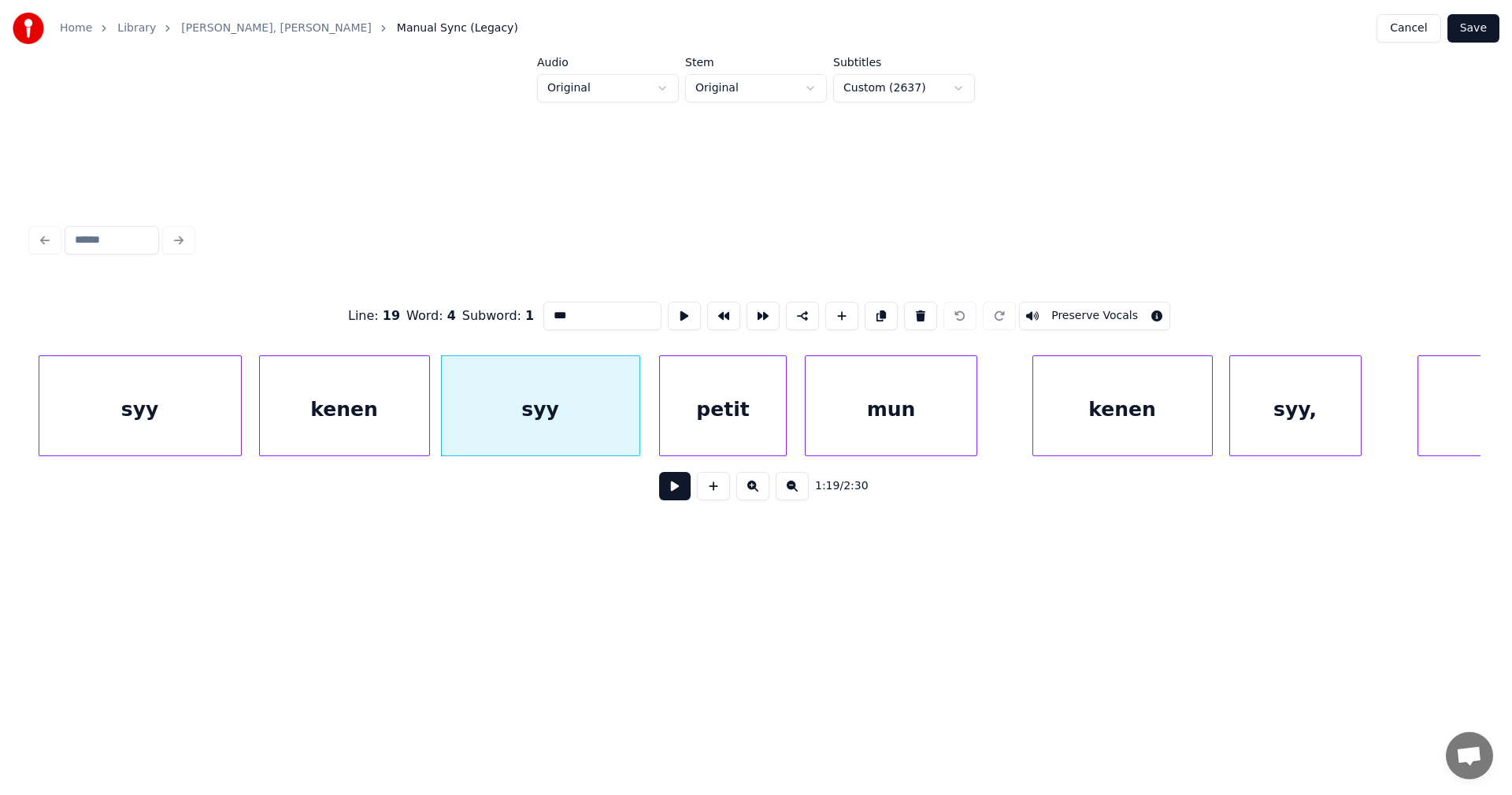
click at [718, 429] on div "petit" at bounding box center [723, 409] width 126 height 107
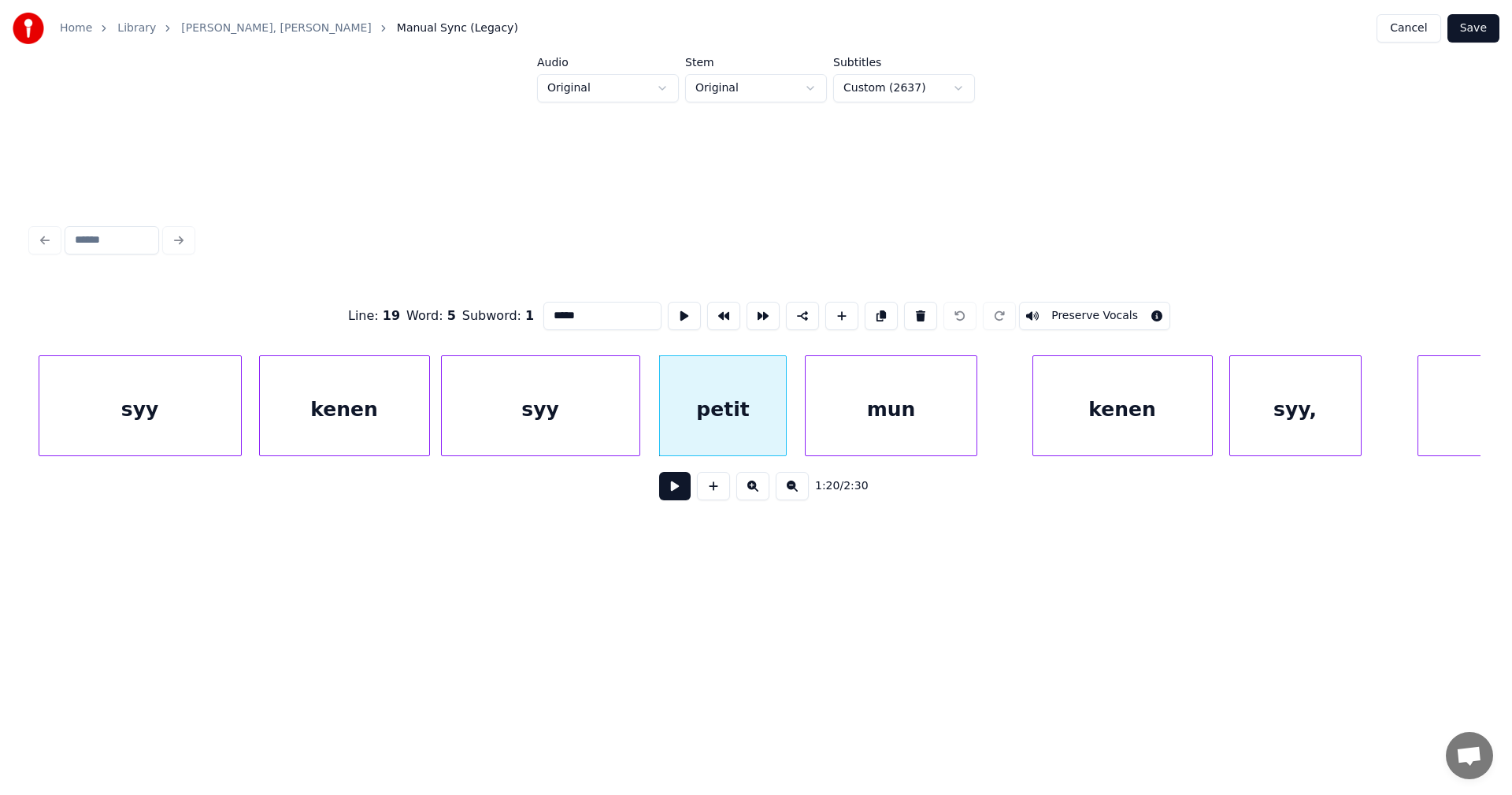
click at [849, 422] on div "mun" at bounding box center [891, 409] width 171 height 107
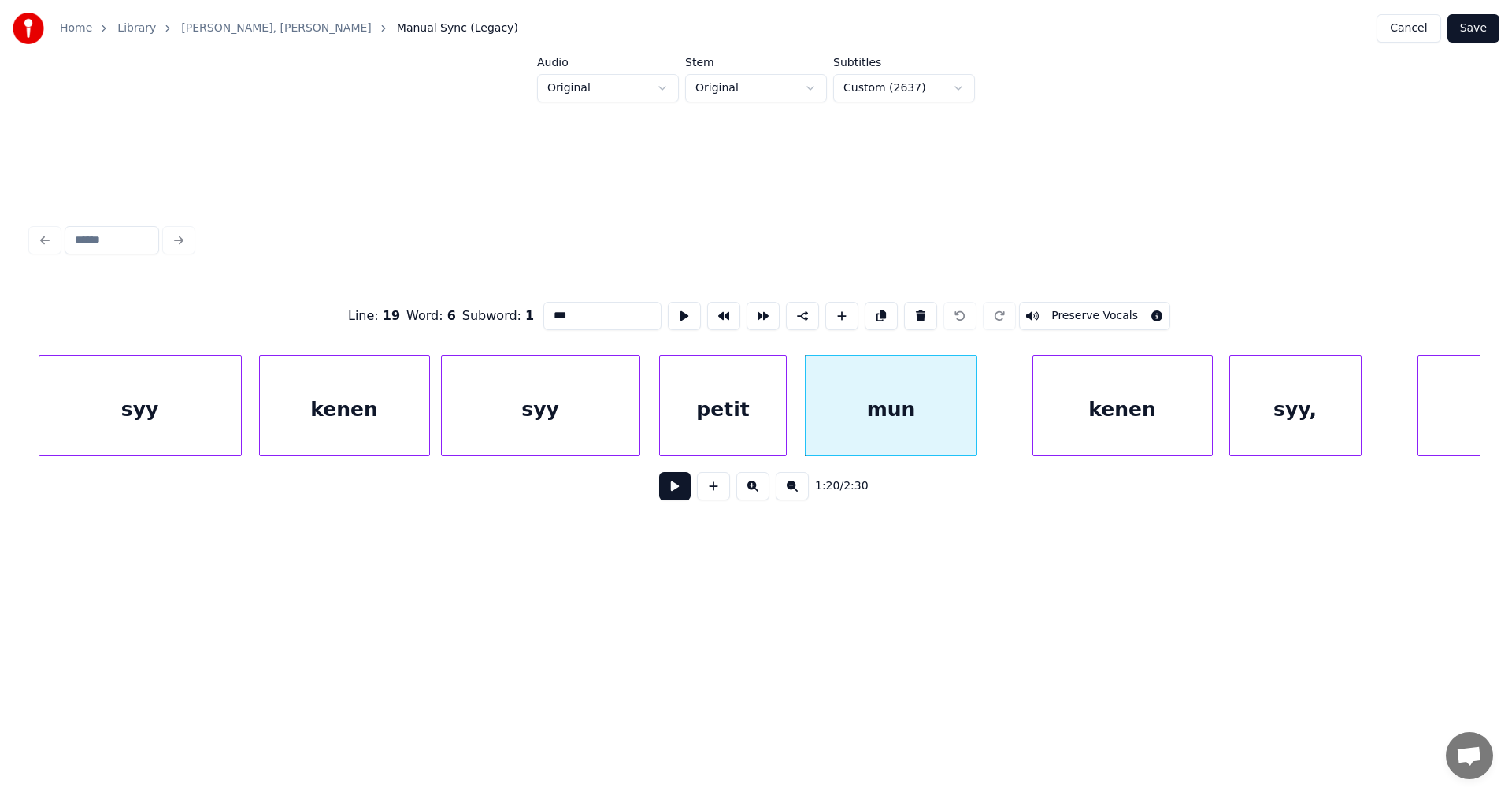
click at [1099, 422] on div "kenen" at bounding box center [1122, 409] width 179 height 107
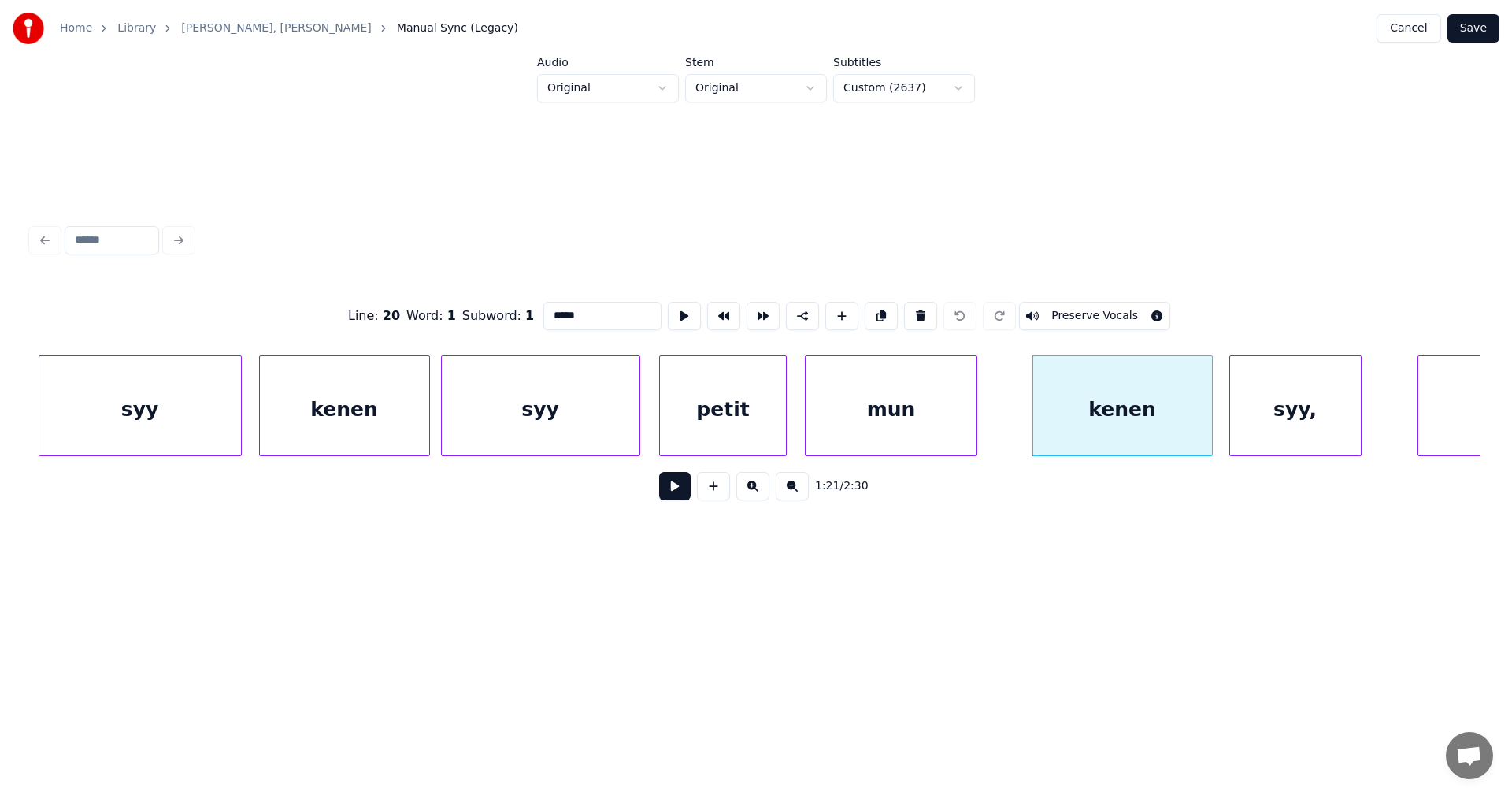
click at [883, 422] on div "mun" at bounding box center [891, 409] width 171 height 107
type input "***"
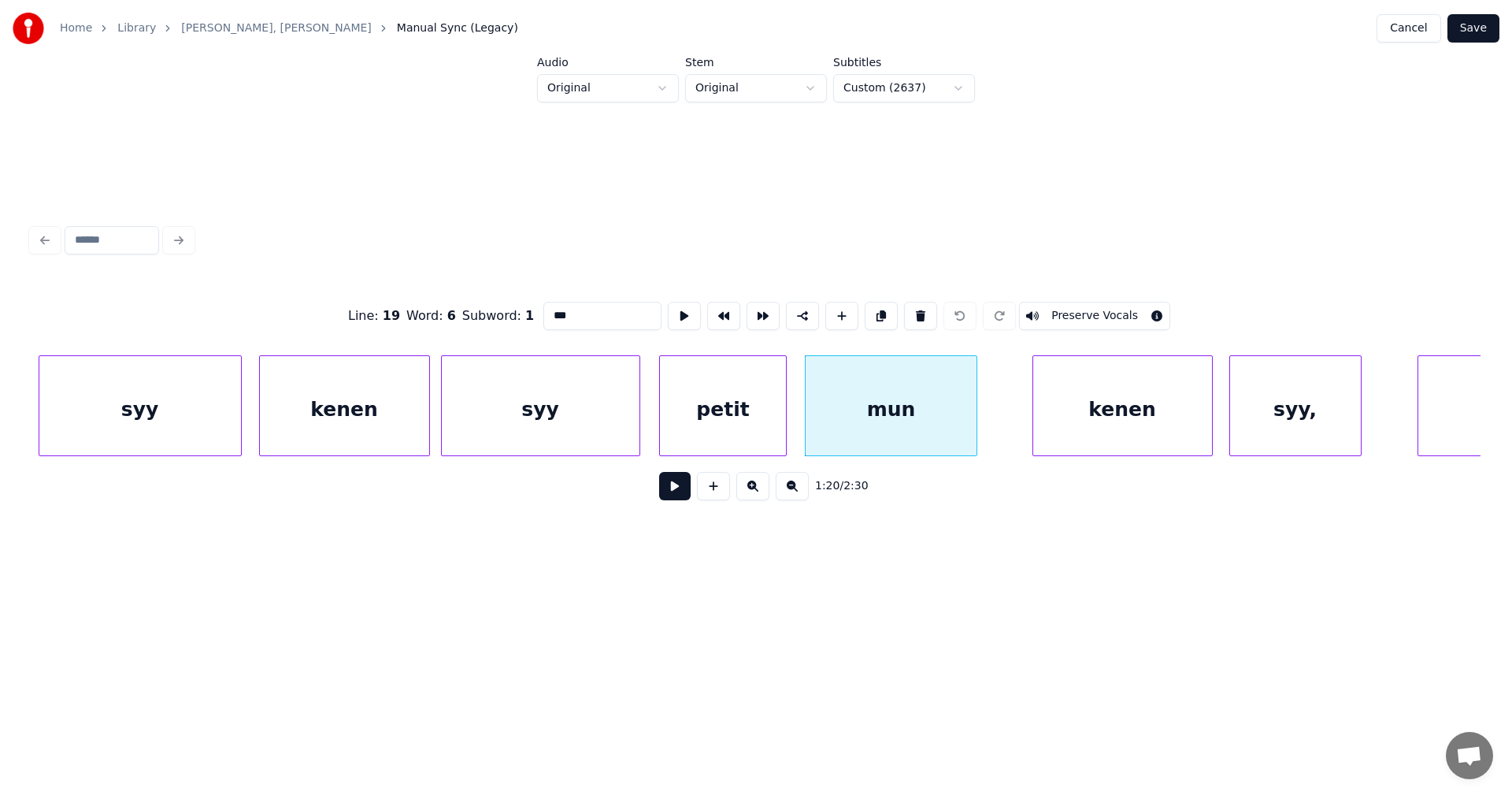
click at [684, 491] on button at bounding box center [674, 486] width 31 height 29
click at [683, 491] on button at bounding box center [674, 486] width 31 height 29
click at [966, 416] on div at bounding box center [968, 405] width 4 height 99
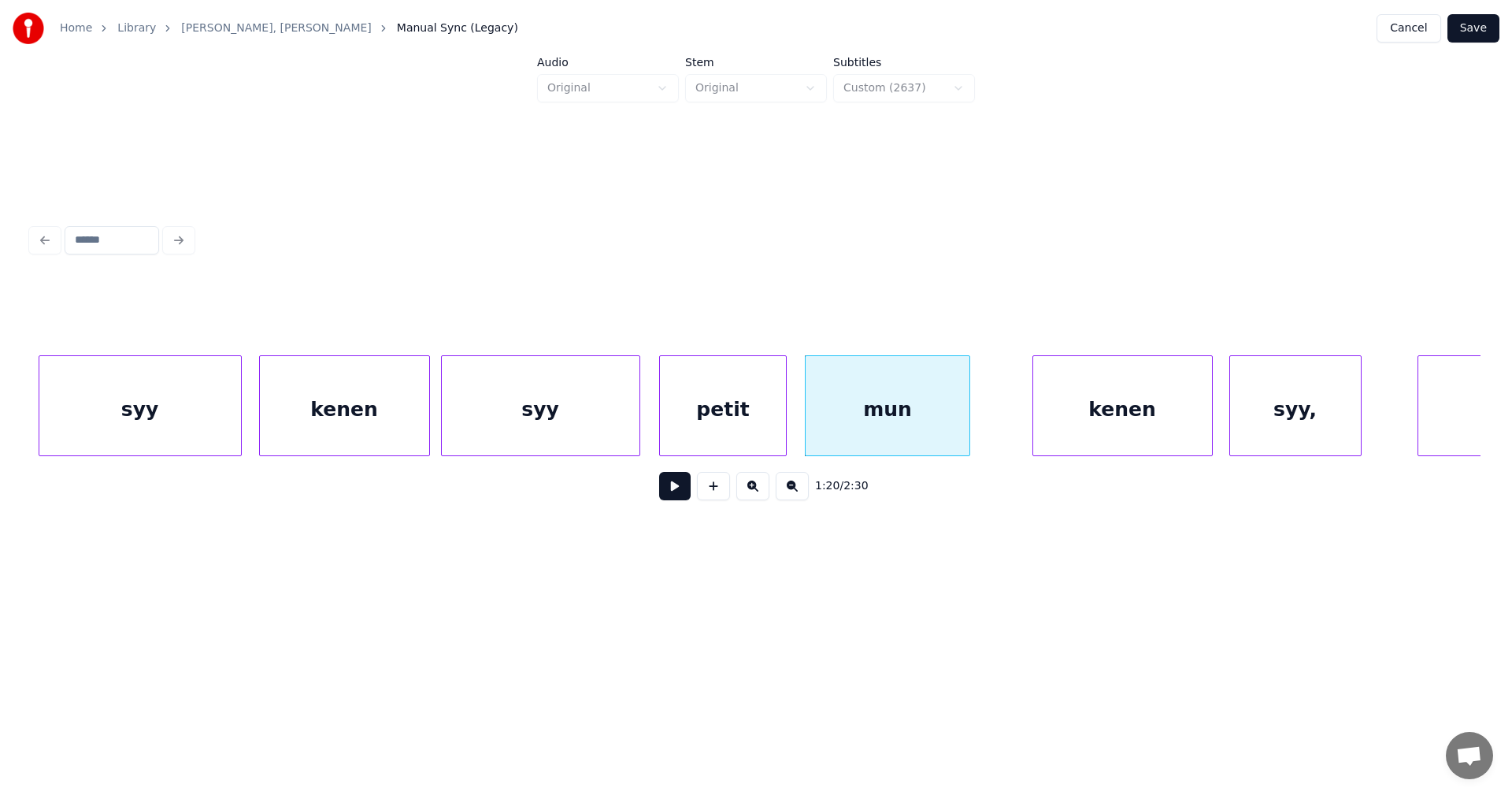
click at [955, 424] on div "mun" at bounding box center [887, 409] width 164 height 107
click at [1093, 421] on div "kenen" at bounding box center [1122, 409] width 179 height 107
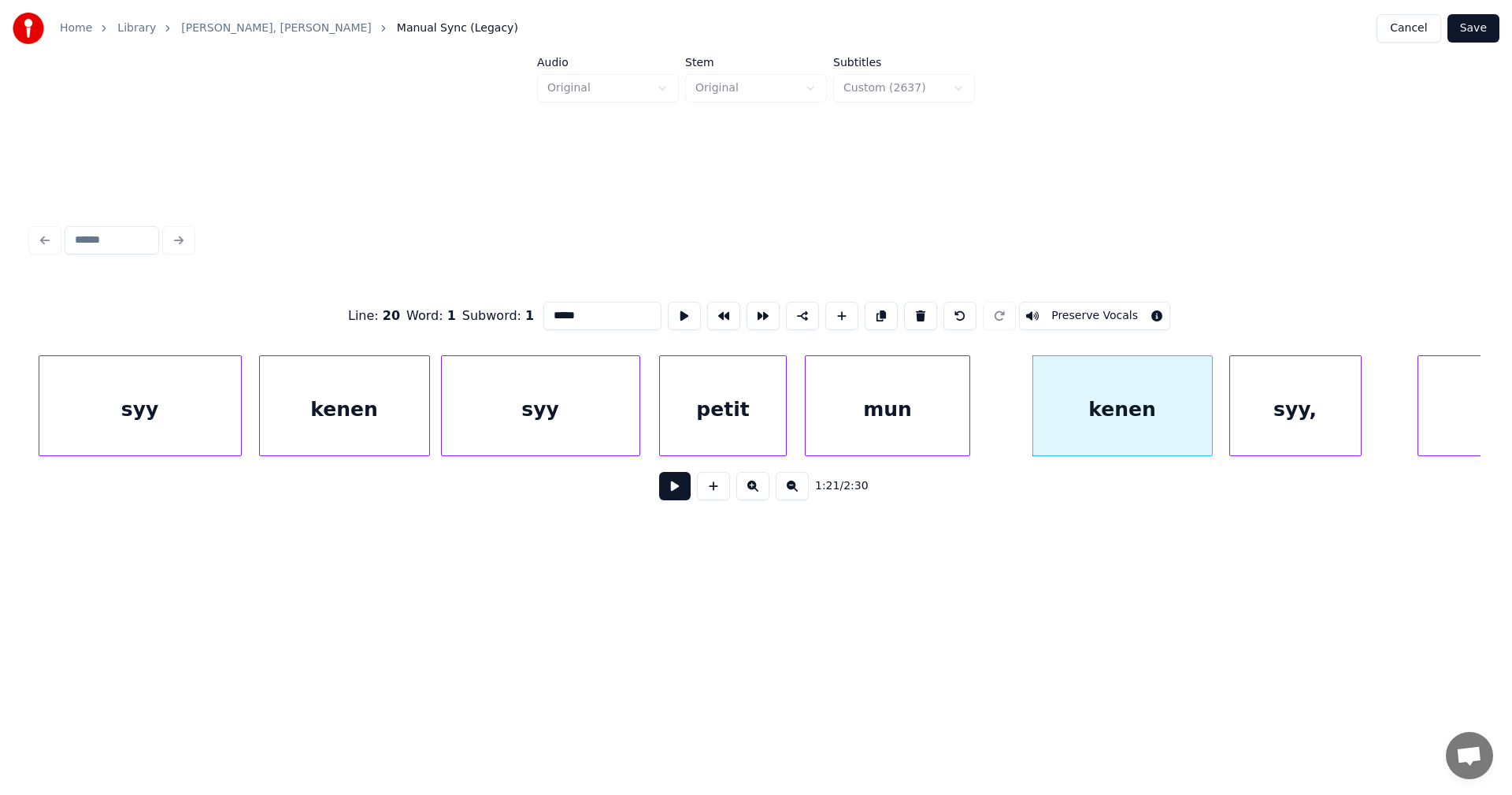
click at [1273, 434] on div "syy," at bounding box center [1295, 409] width 131 height 107
type input "****"
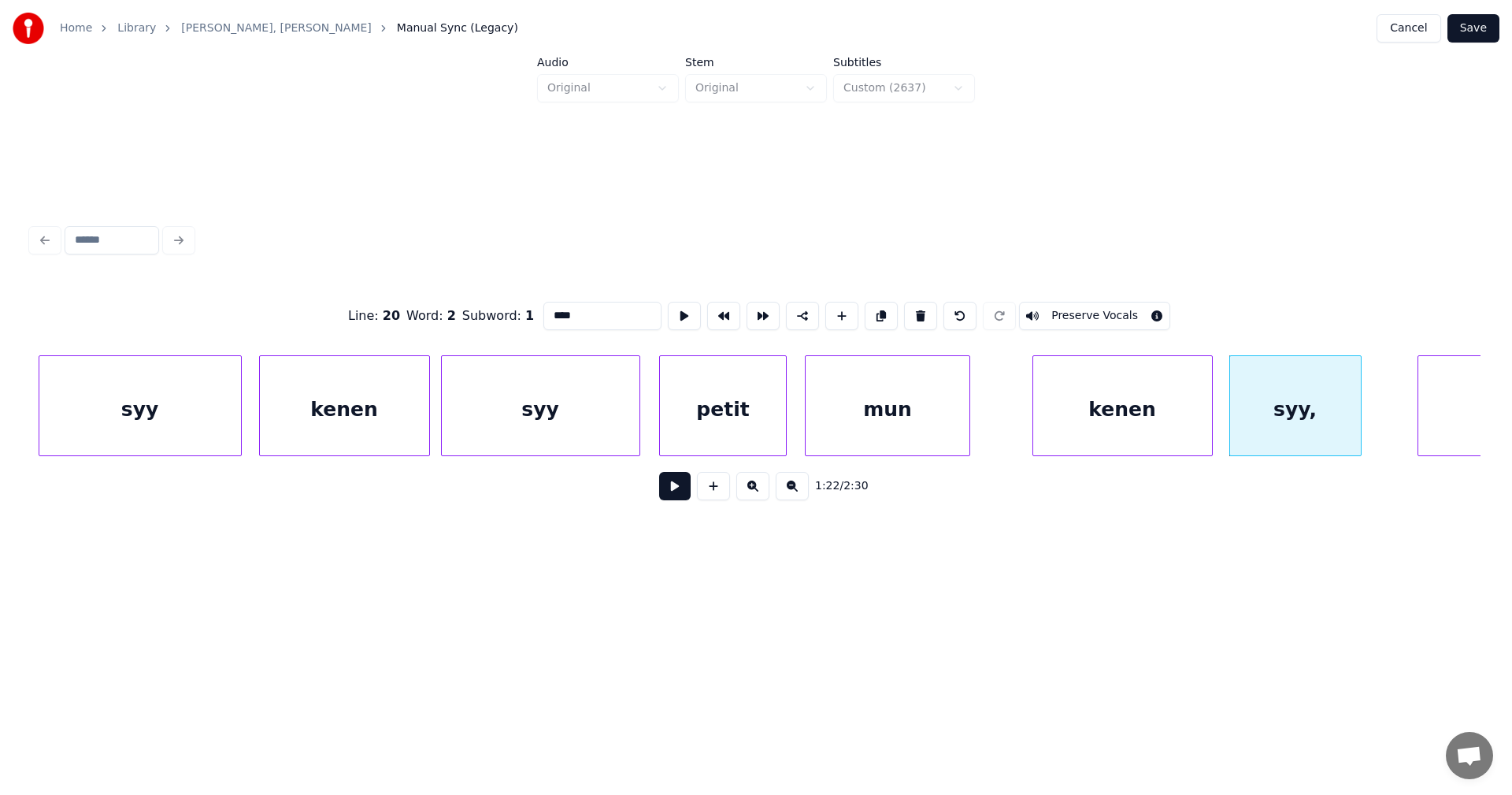
click at [1491, 24] on button "Save" at bounding box center [1473, 29] width 52 height 29
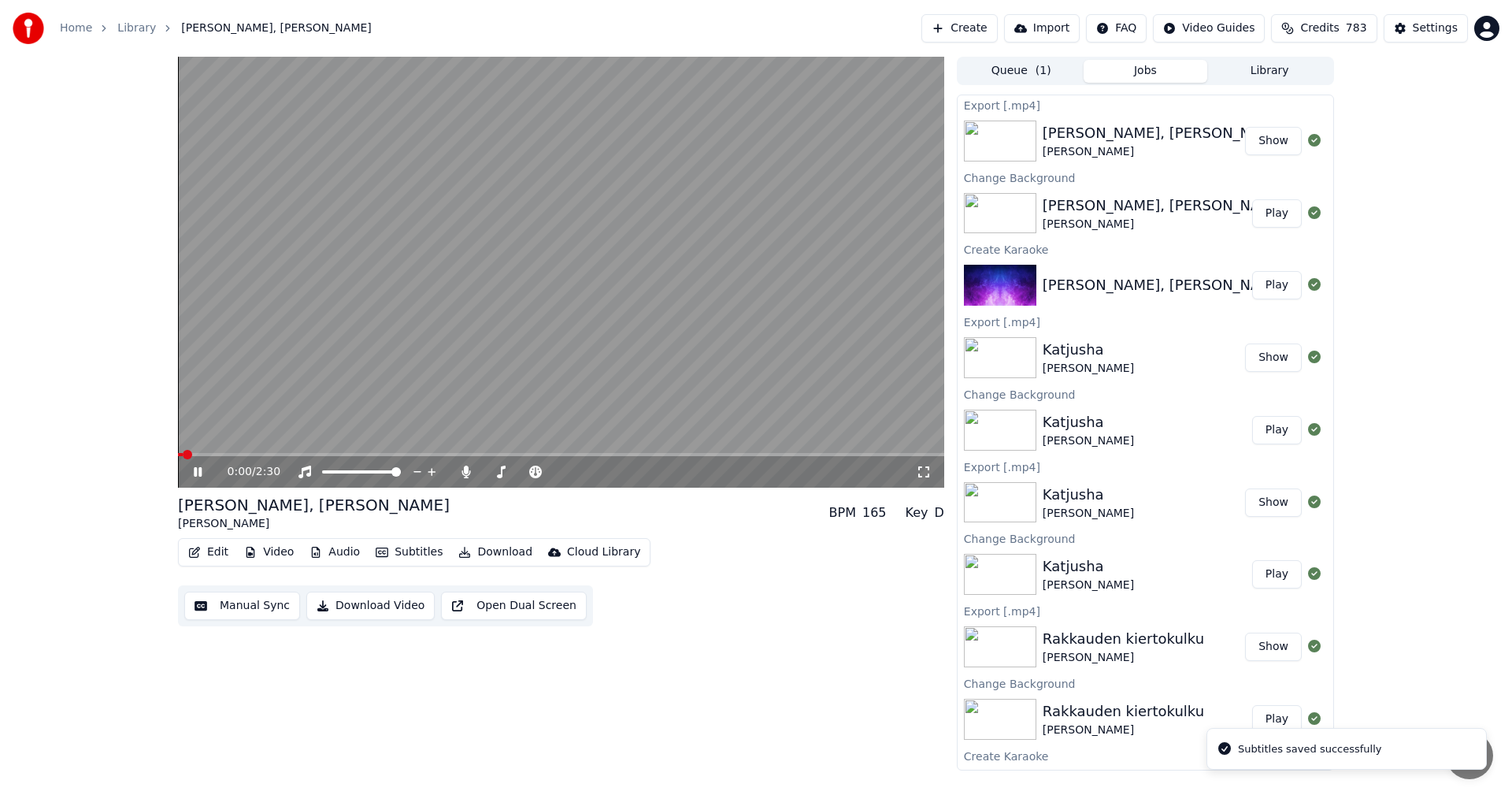
click at [737, 453] on span at bounding box center [561, 455] width 766 height 4
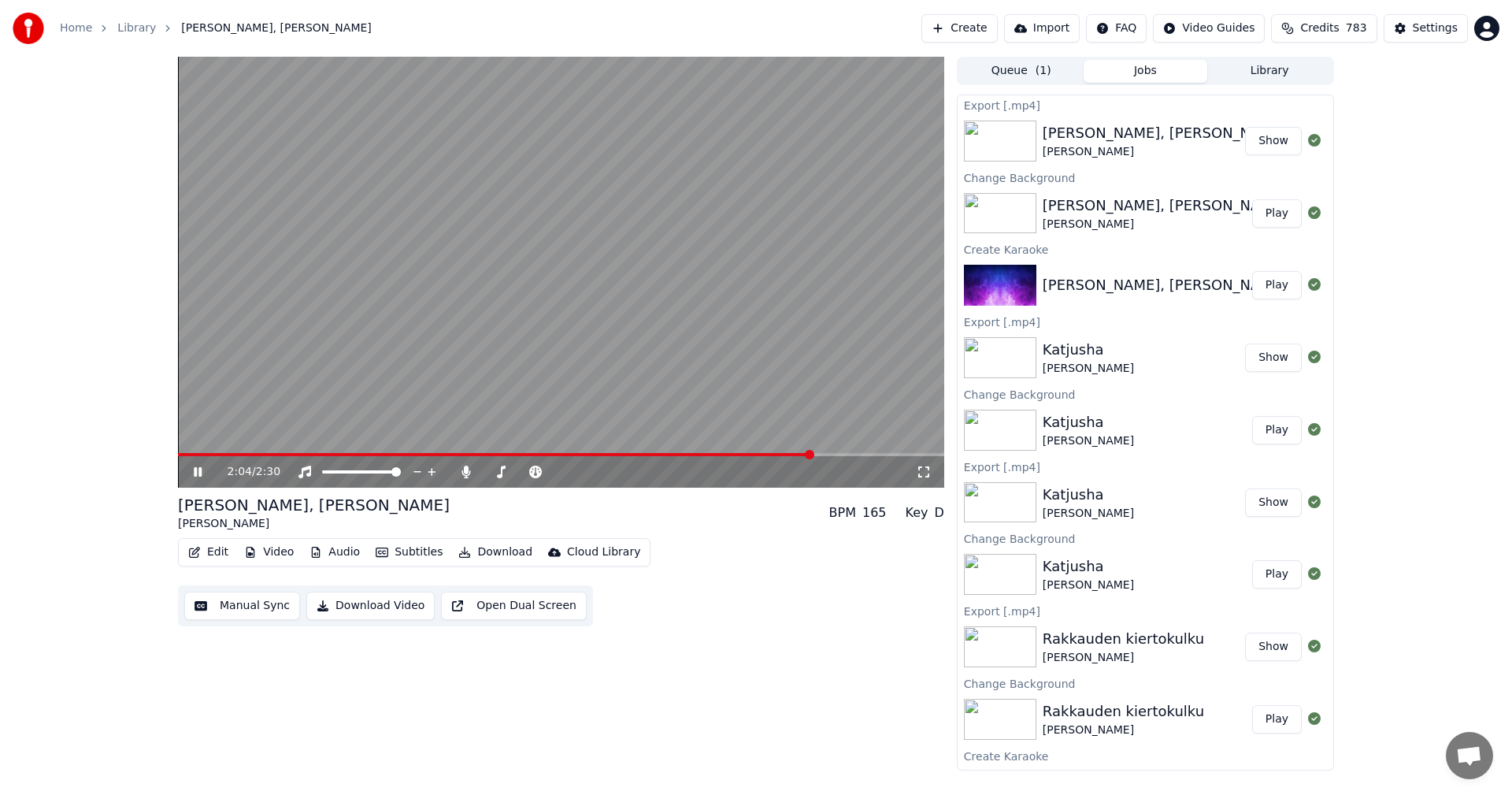
click at [198, 462] on div "2:04 / 2:30" at bounding box center [561, 471] width 766 height 31
click at [200, 469] on icon at bounding box center [197, 471] width 8 height 10
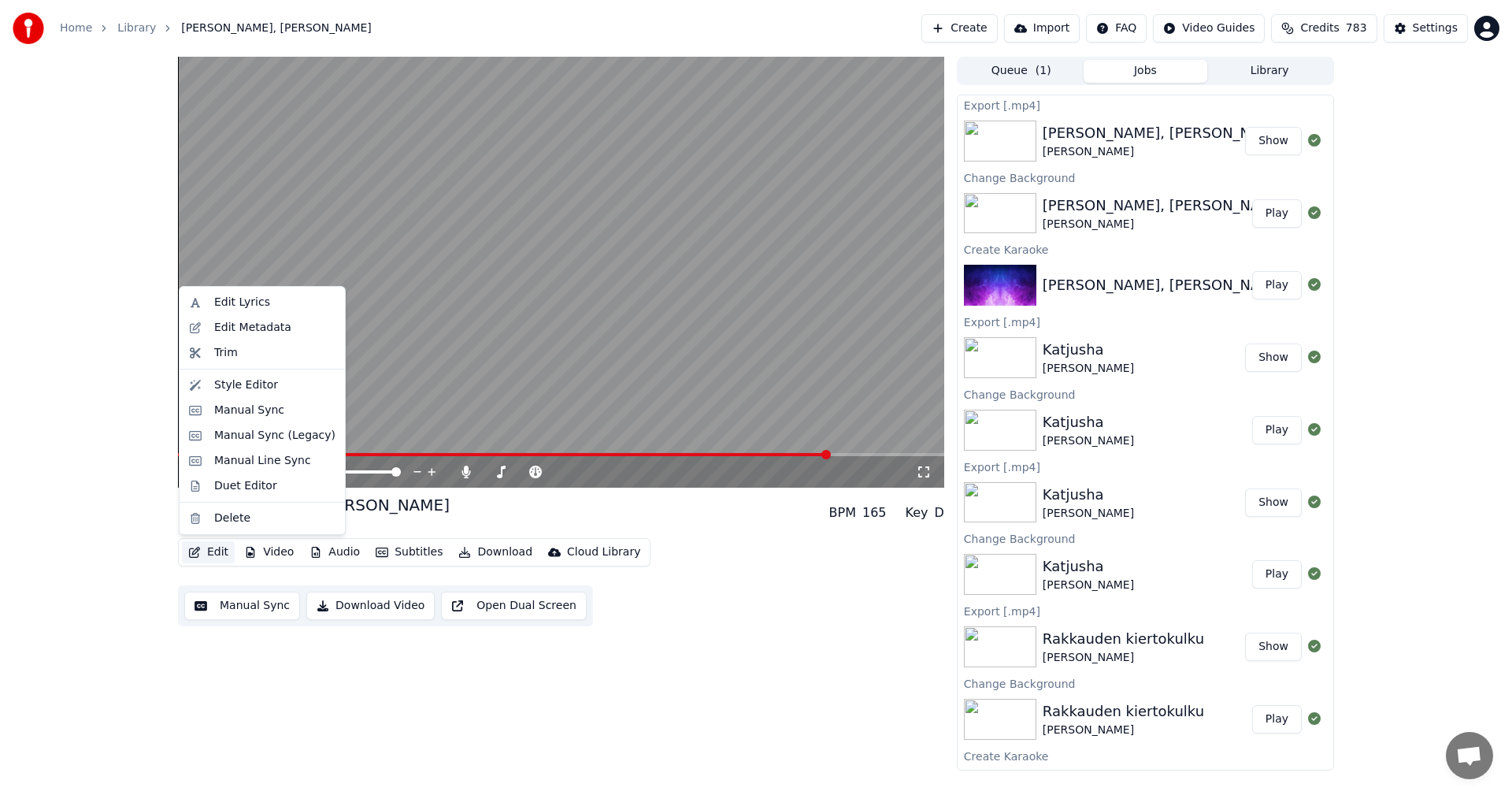
click at [227, 557] on button "Edit" at bounding box center [208, 552] width 53 height 22
click at [261, 439] on div "Manual Sync (Legacy)" at bounding box center [274, 436] width 121 height 16
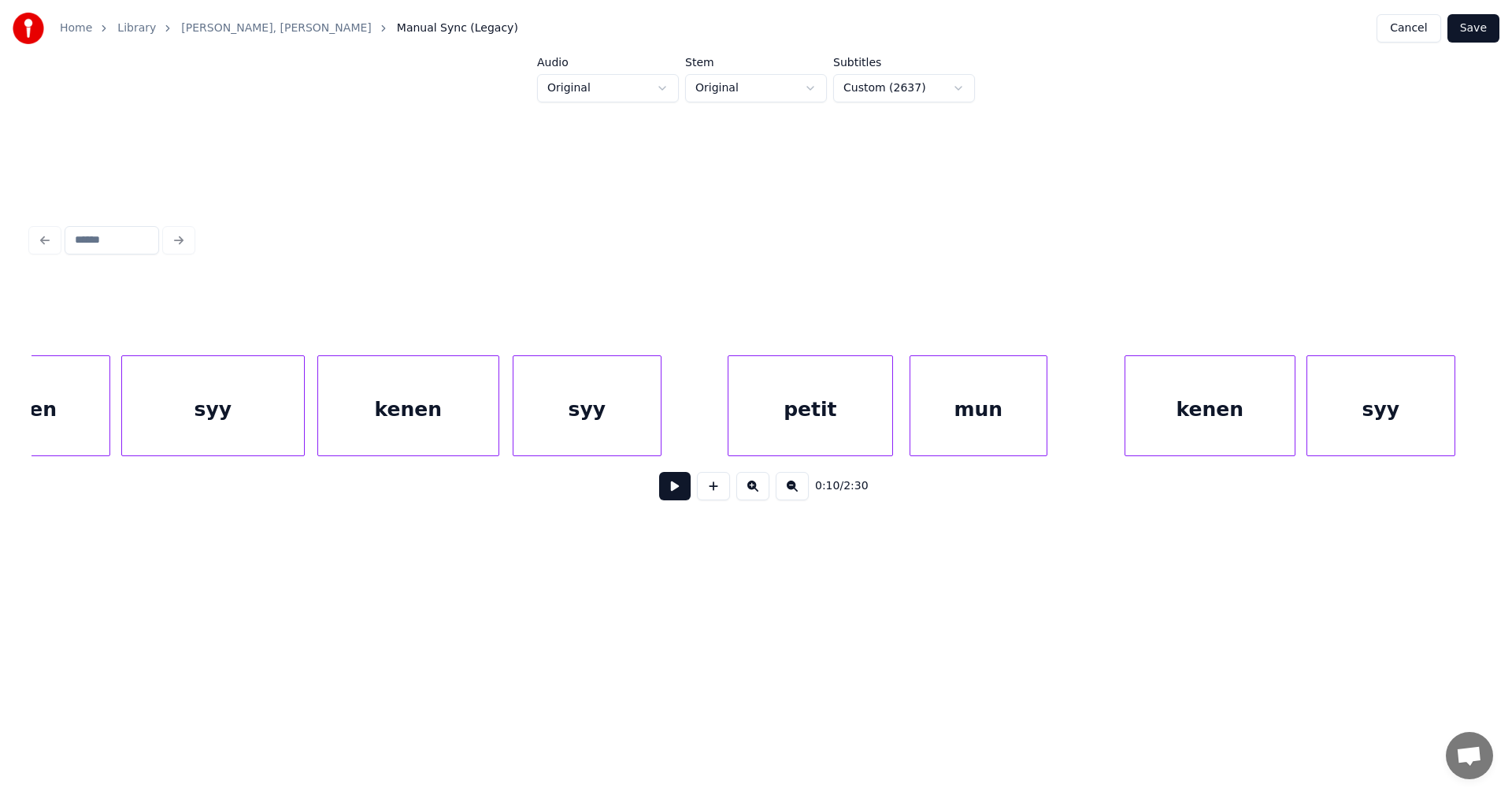
scroll to position [0, 32170]
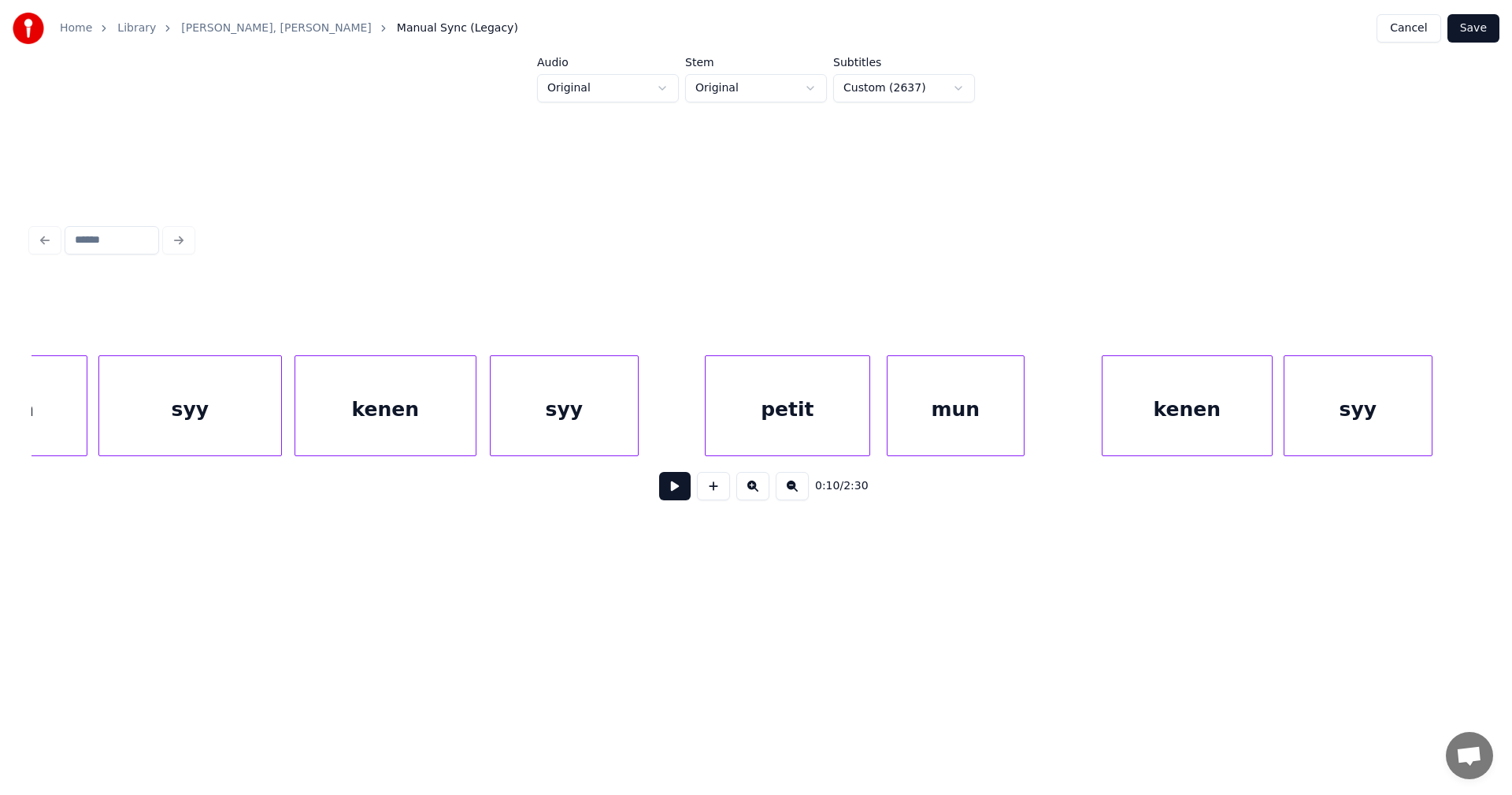
click at [589, 438] on div "syy" at bounding box center [564, 409] width 147 height 107
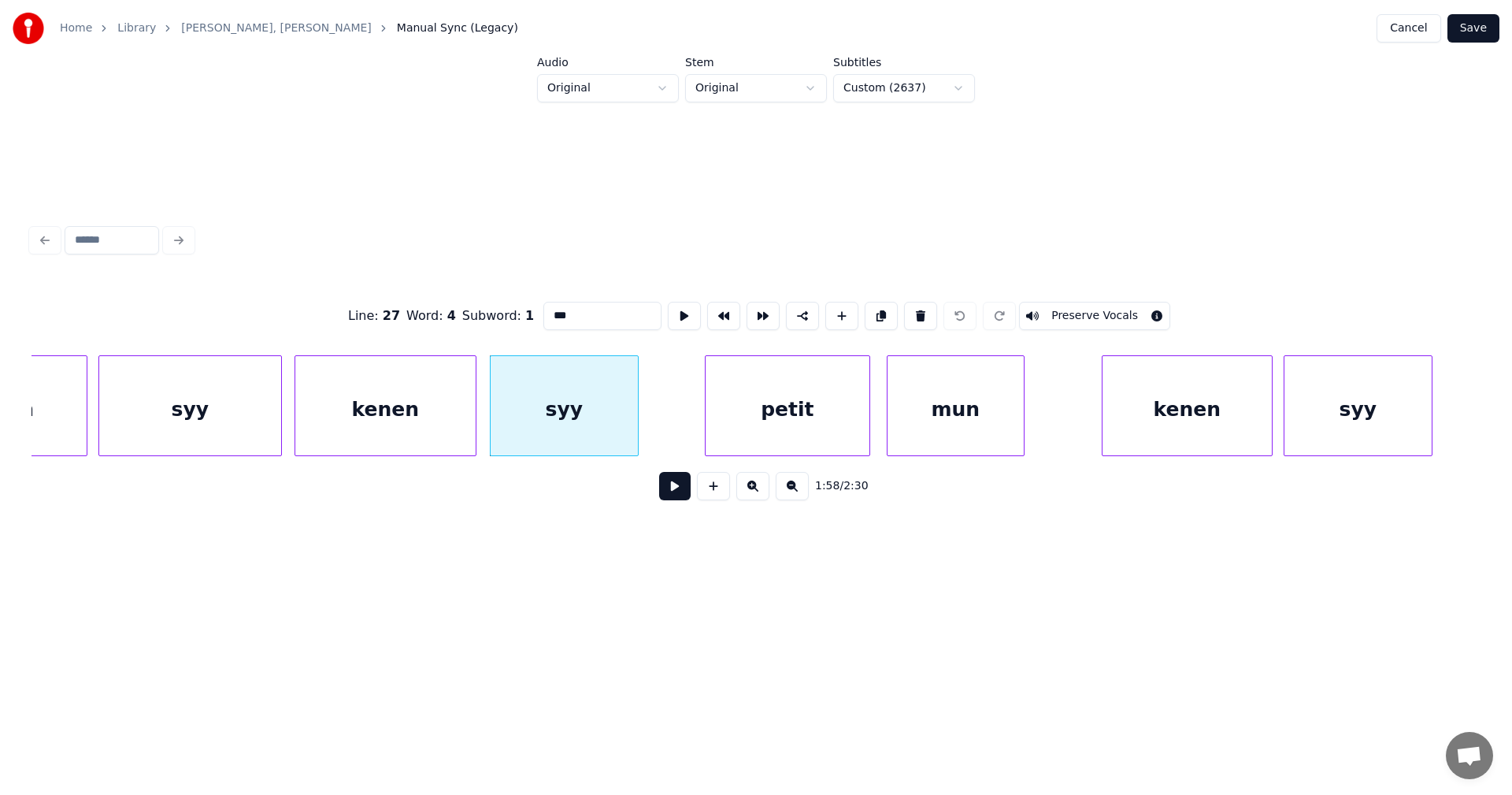
click at [789, 414] on div "petit" at bounding box center [788, 409] width 164 height 107
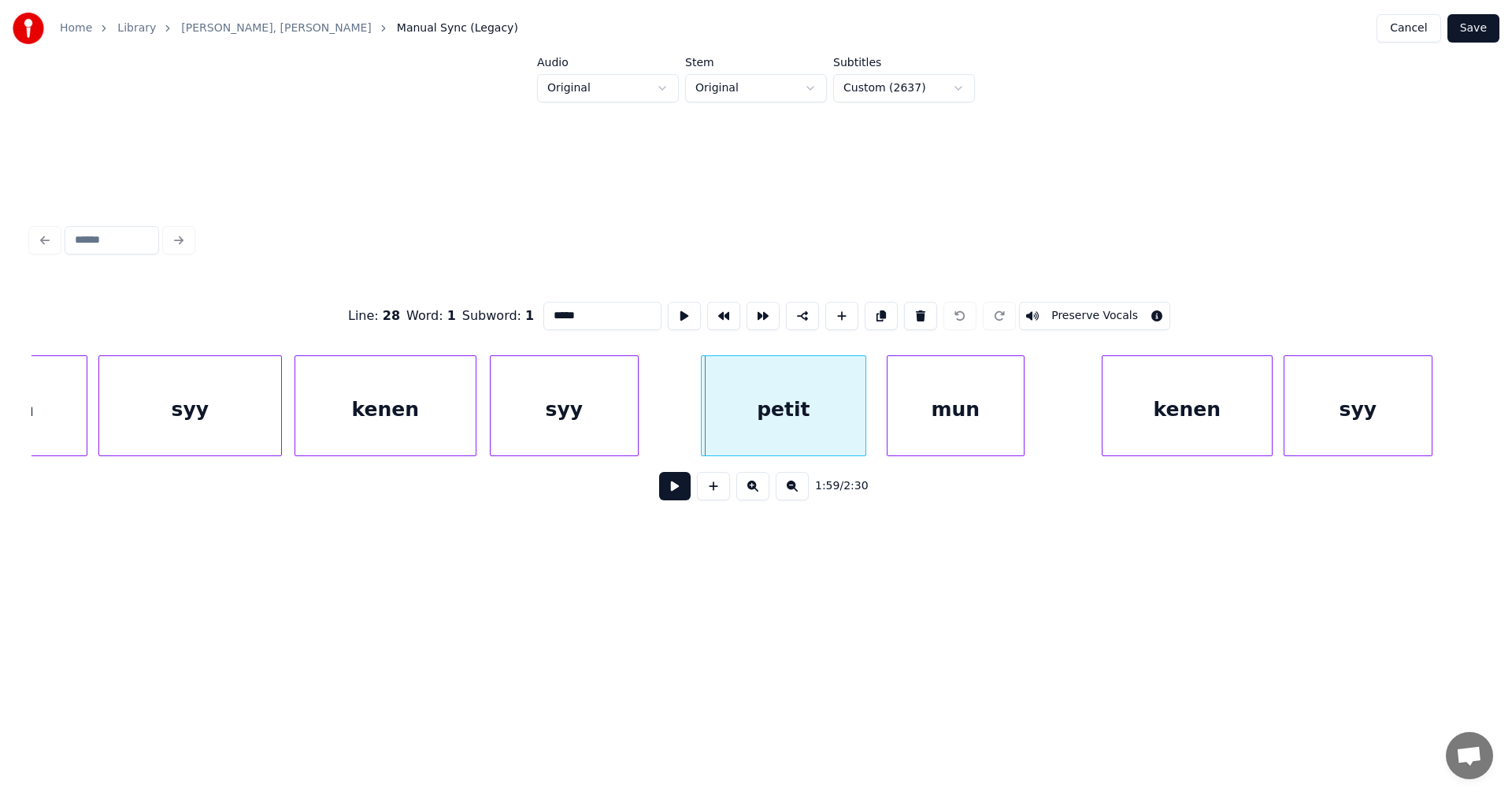
click at [805, 414] on div "petit" at bounding box center [783, 409] width 164 height 107
click at [917, 411] on div "mun" at bounding box center [951, 409] width 136 height 107
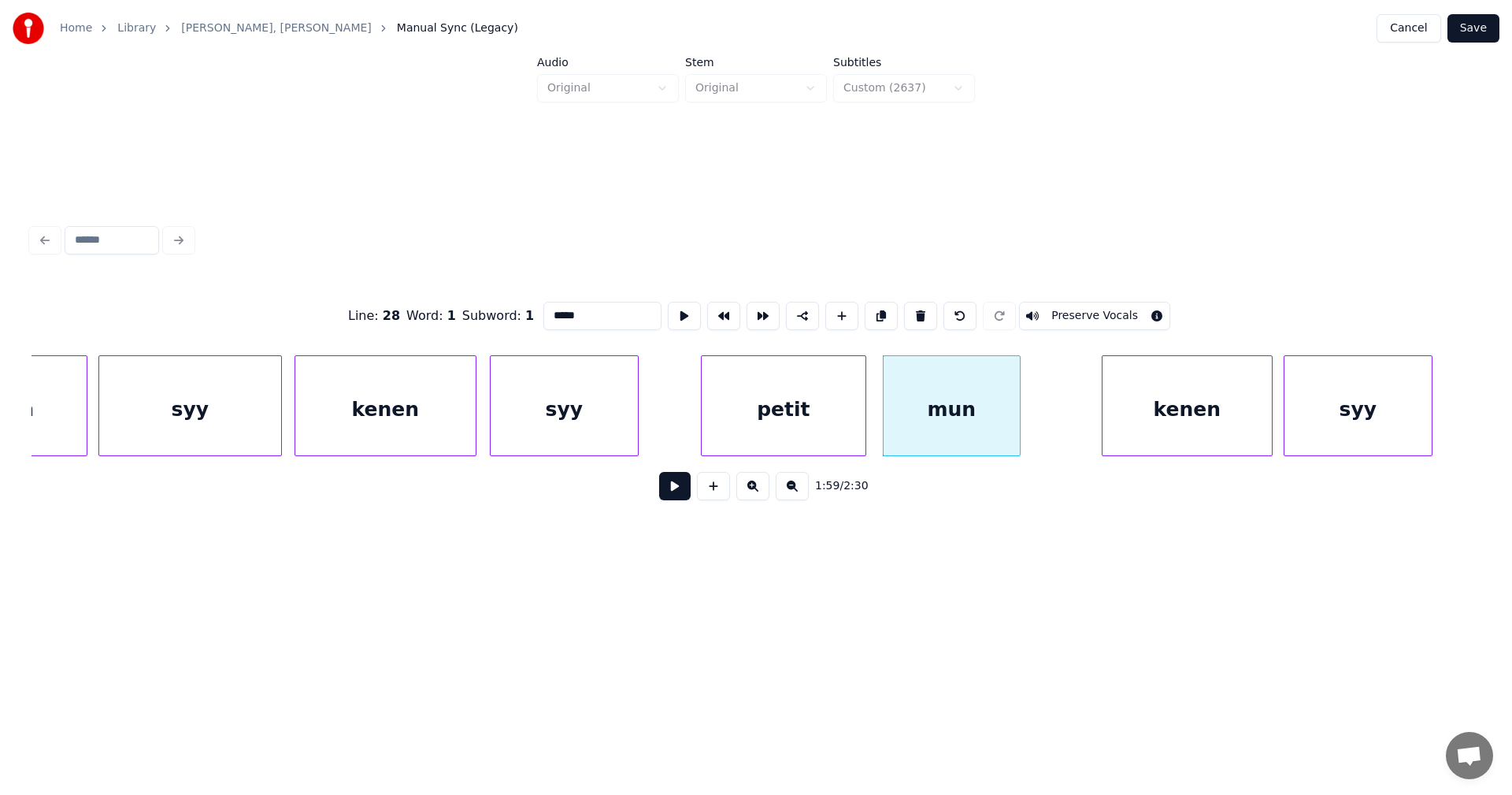
click at [1148, 402] on div "kenen" at bounding box center [1187, 409] width 169 height 107
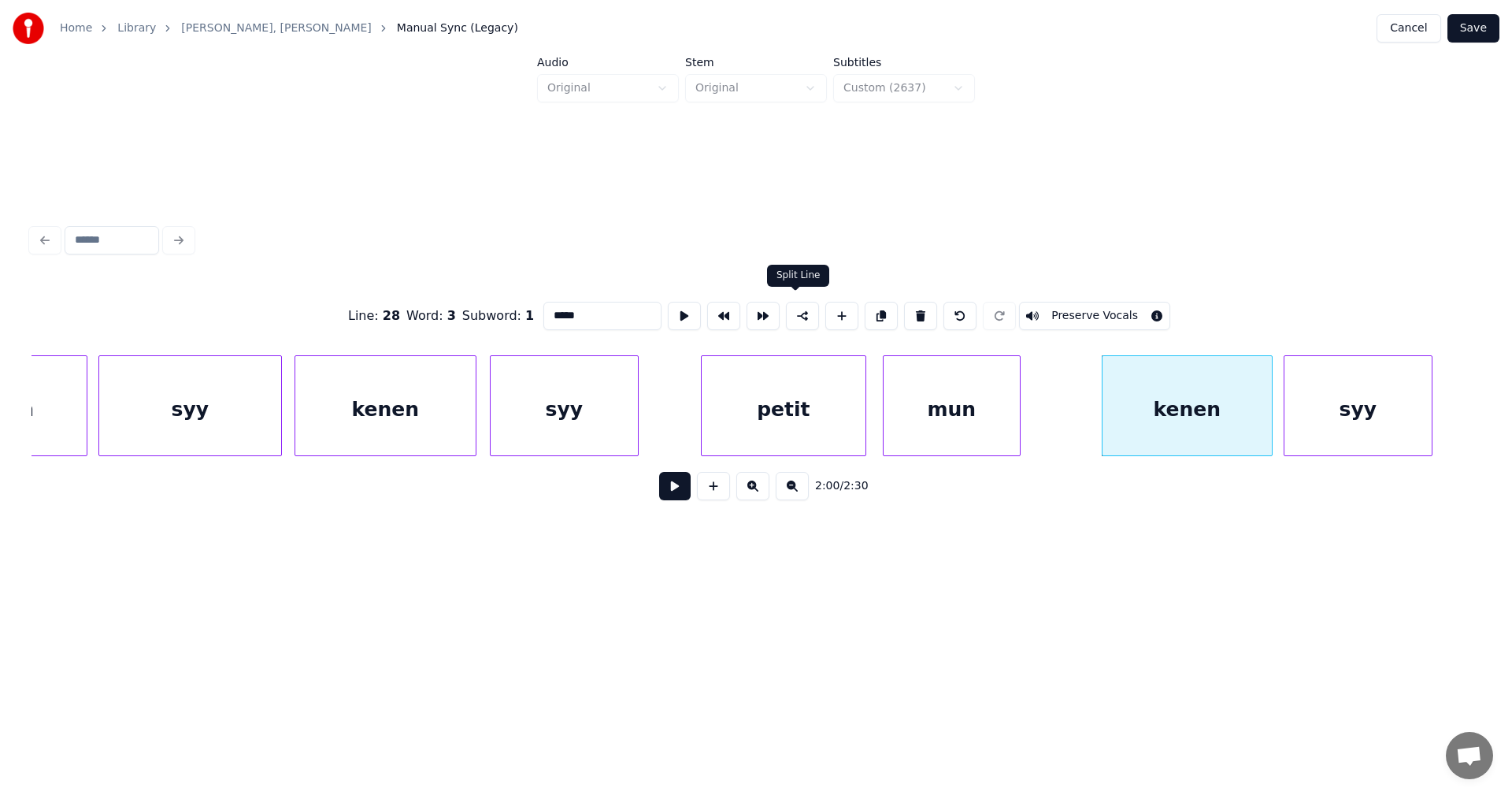
click at [794, 308] on button at bounding box center [802, 316] width 33 height 29
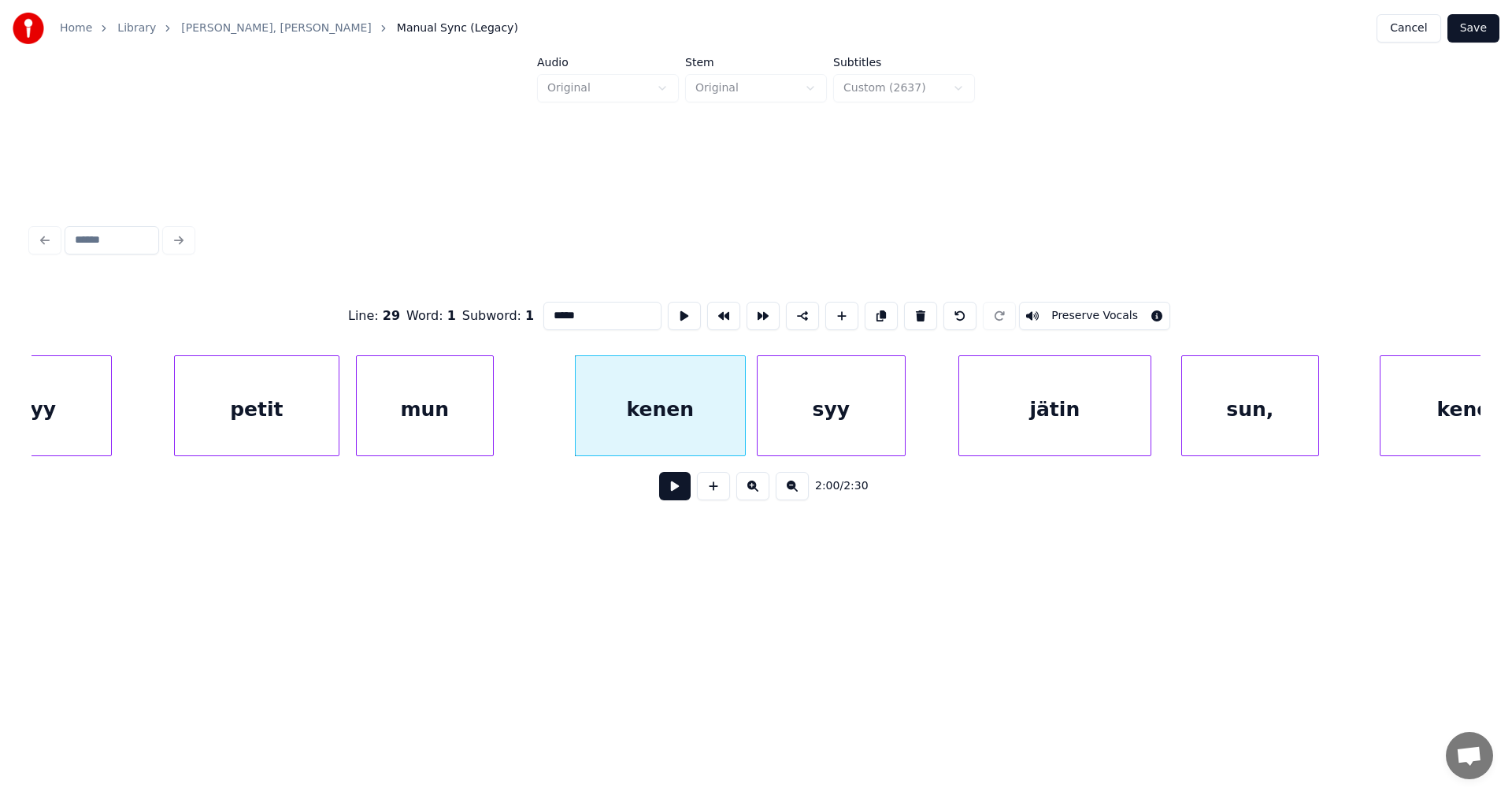
scroll to position [0, 32811]
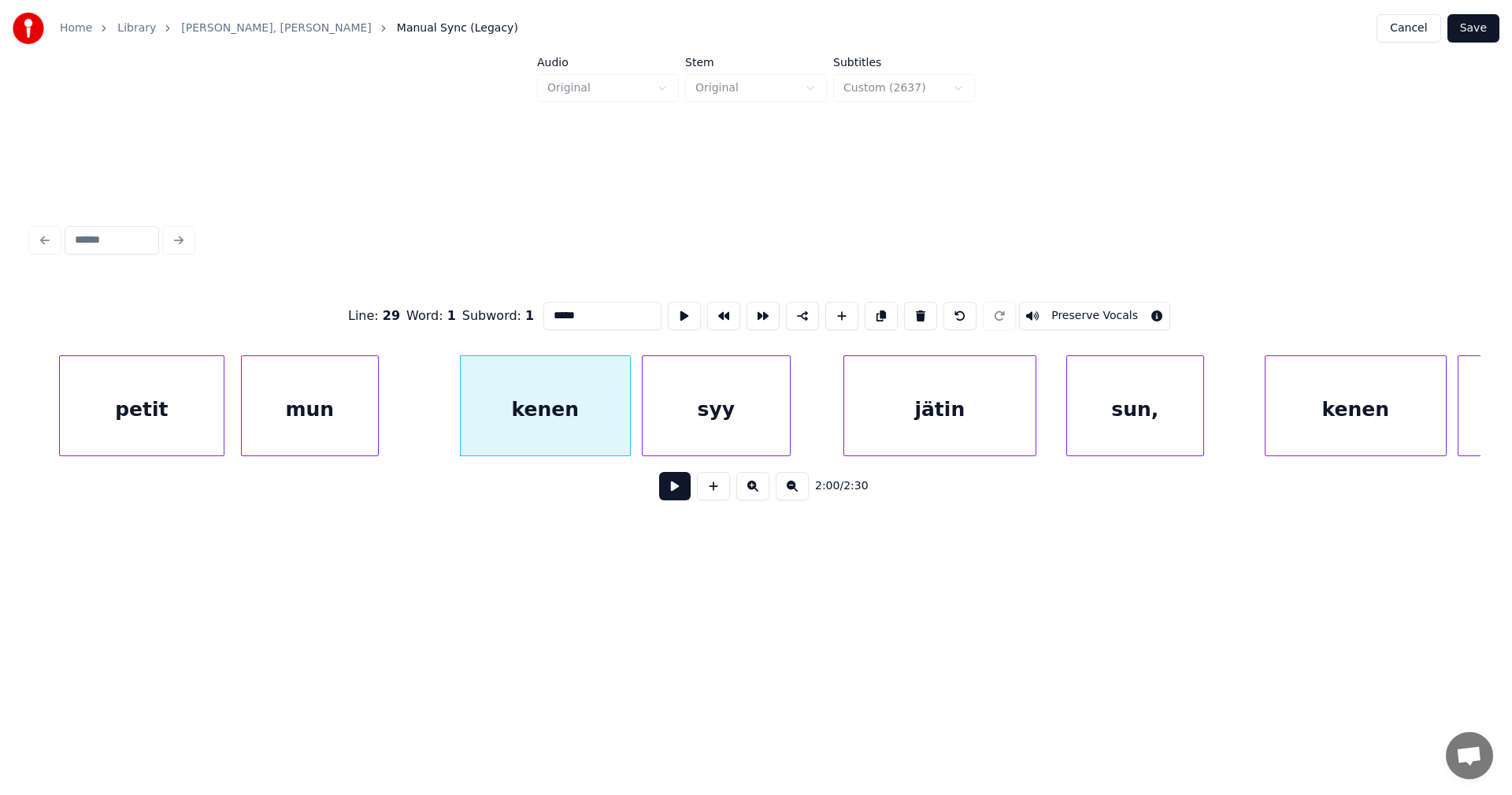
click at [770, 434] on div "syy" at bounding box center [715, 409] width 147 height 107
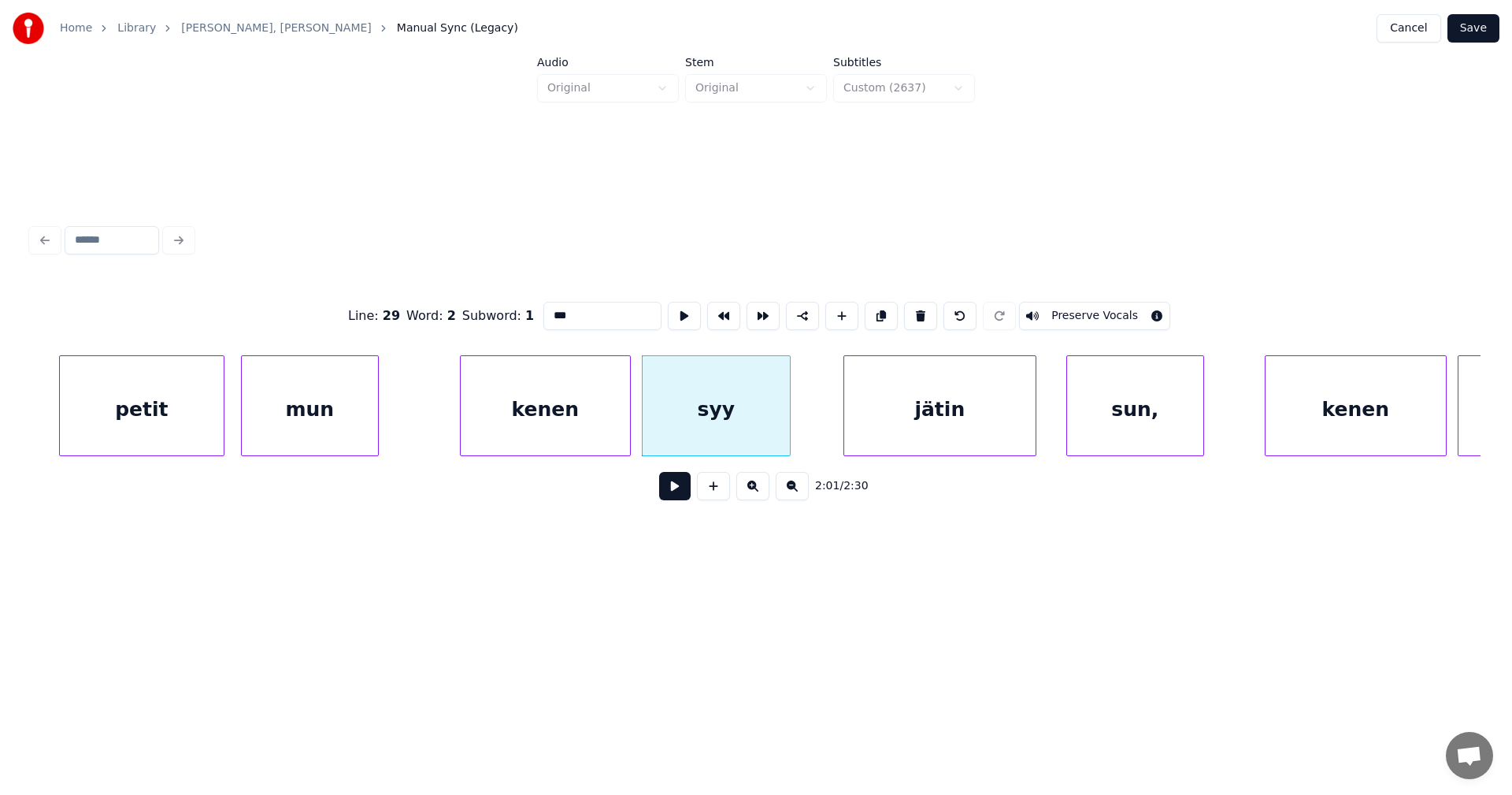
click at [887, 427] on div "jätin" at bounding box center [939, 409] width 192 height 107
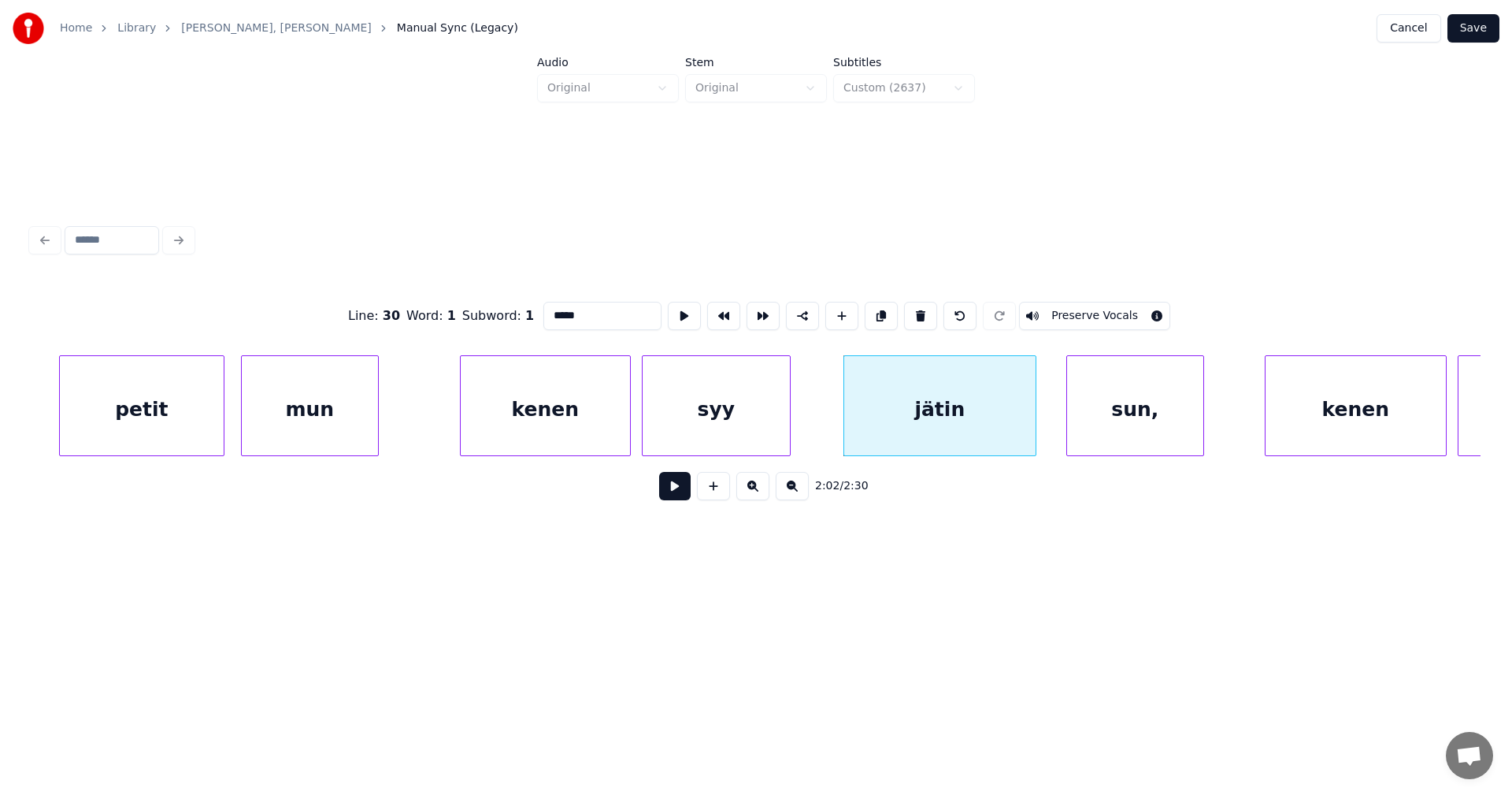
click at [1105, 414] on div "sun," at bounding box center [1134, 409] width 136 height 107
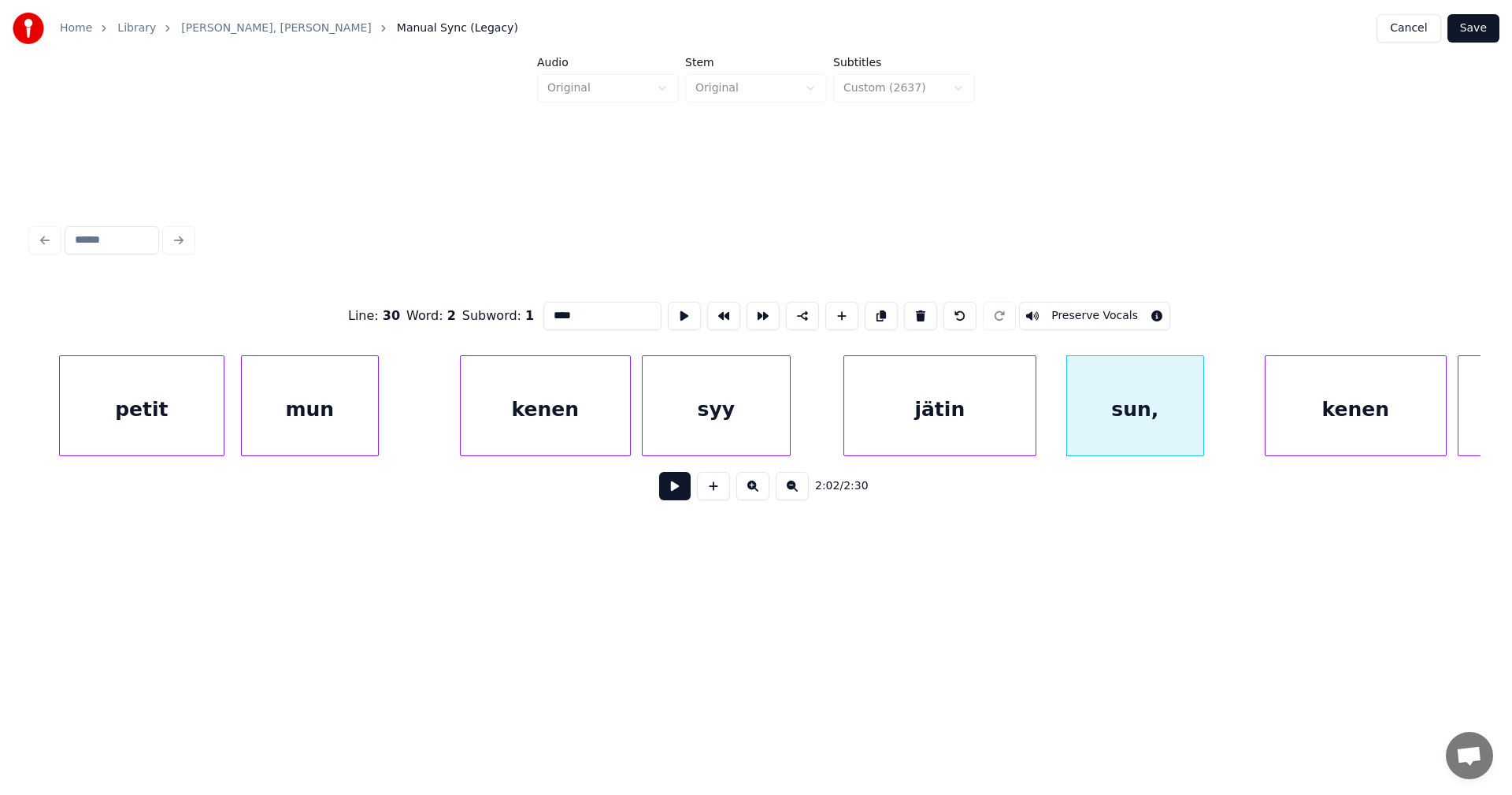
click at [1303, 421] on div "kenen" at bounding box center [1355, 409] width 180 height 107
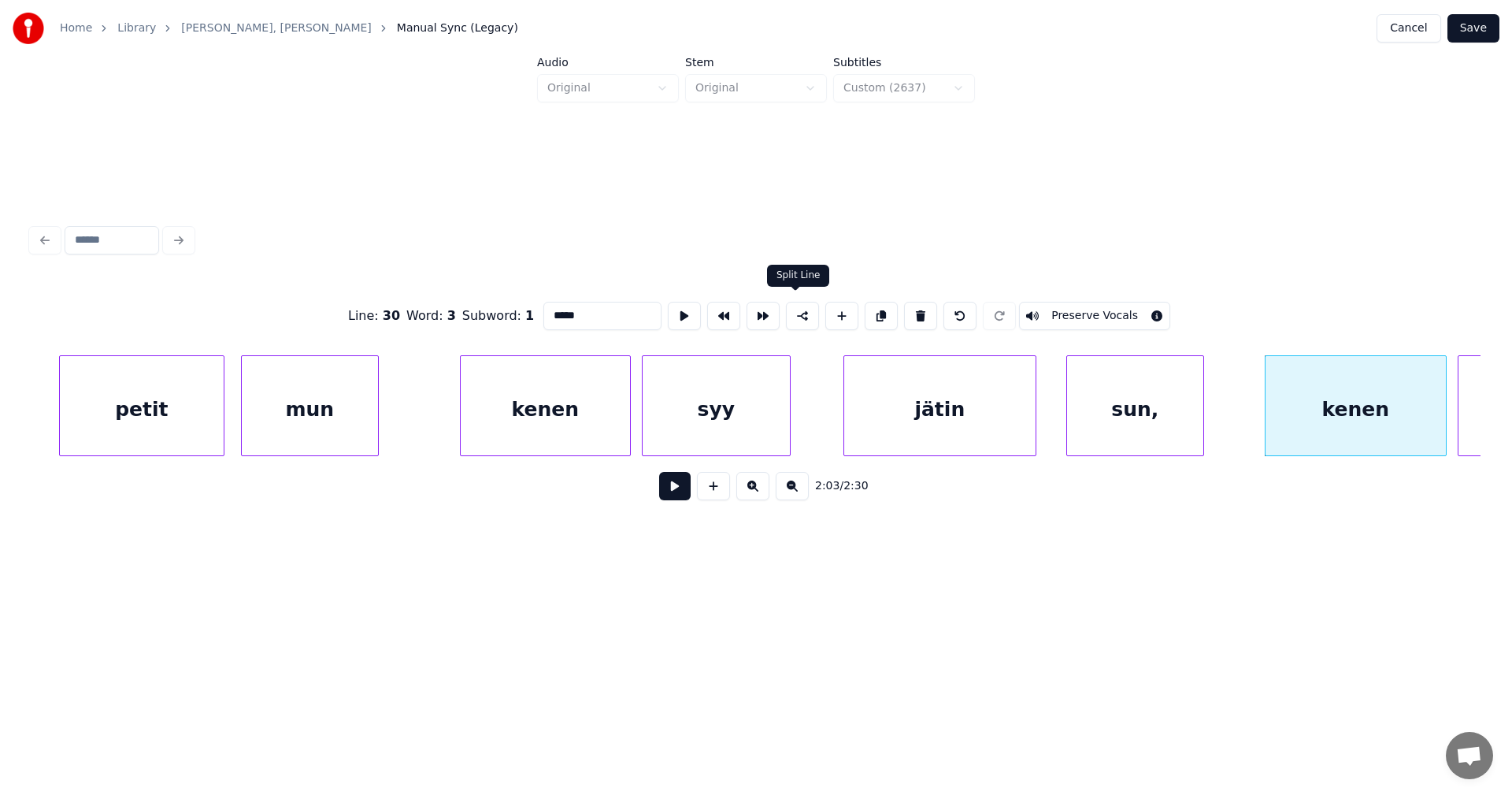
click at [797, 311] on button at bounding box center [802, 316] width 33 height 29
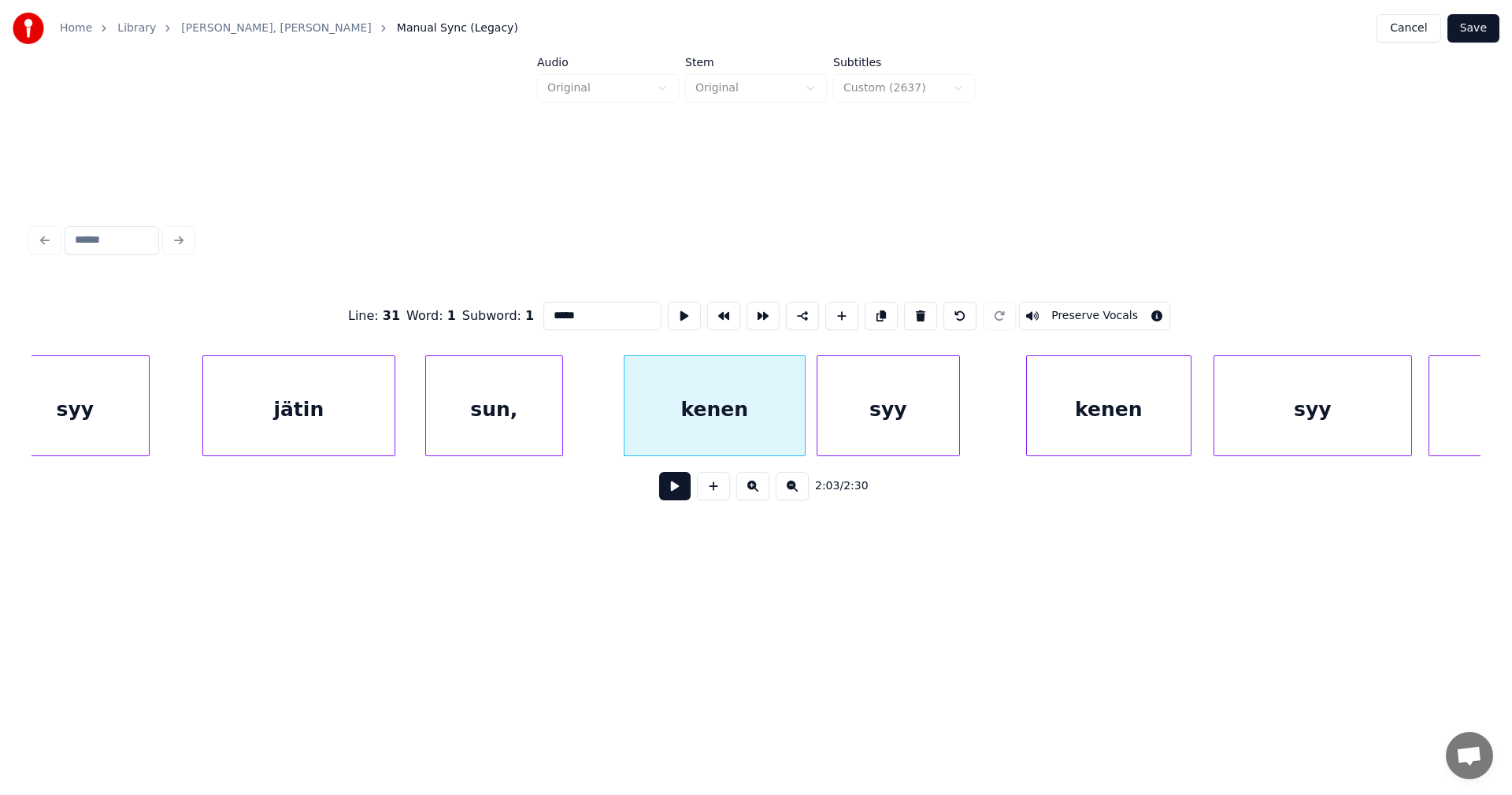
scroll to position [0, 33544]
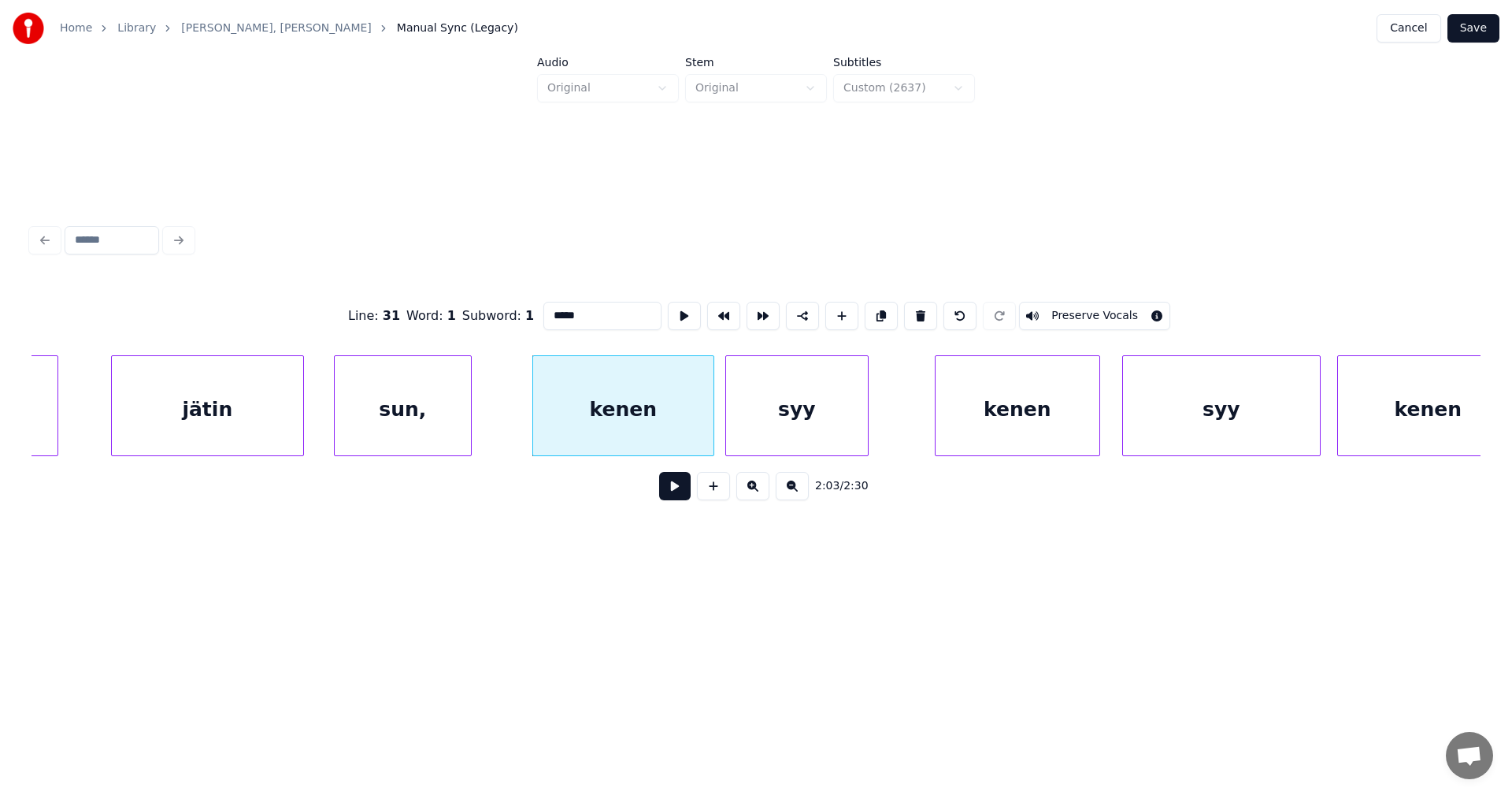
click at [1042, 442] on div "kenen" at bounding box center [1018, 409] width 164 height 107
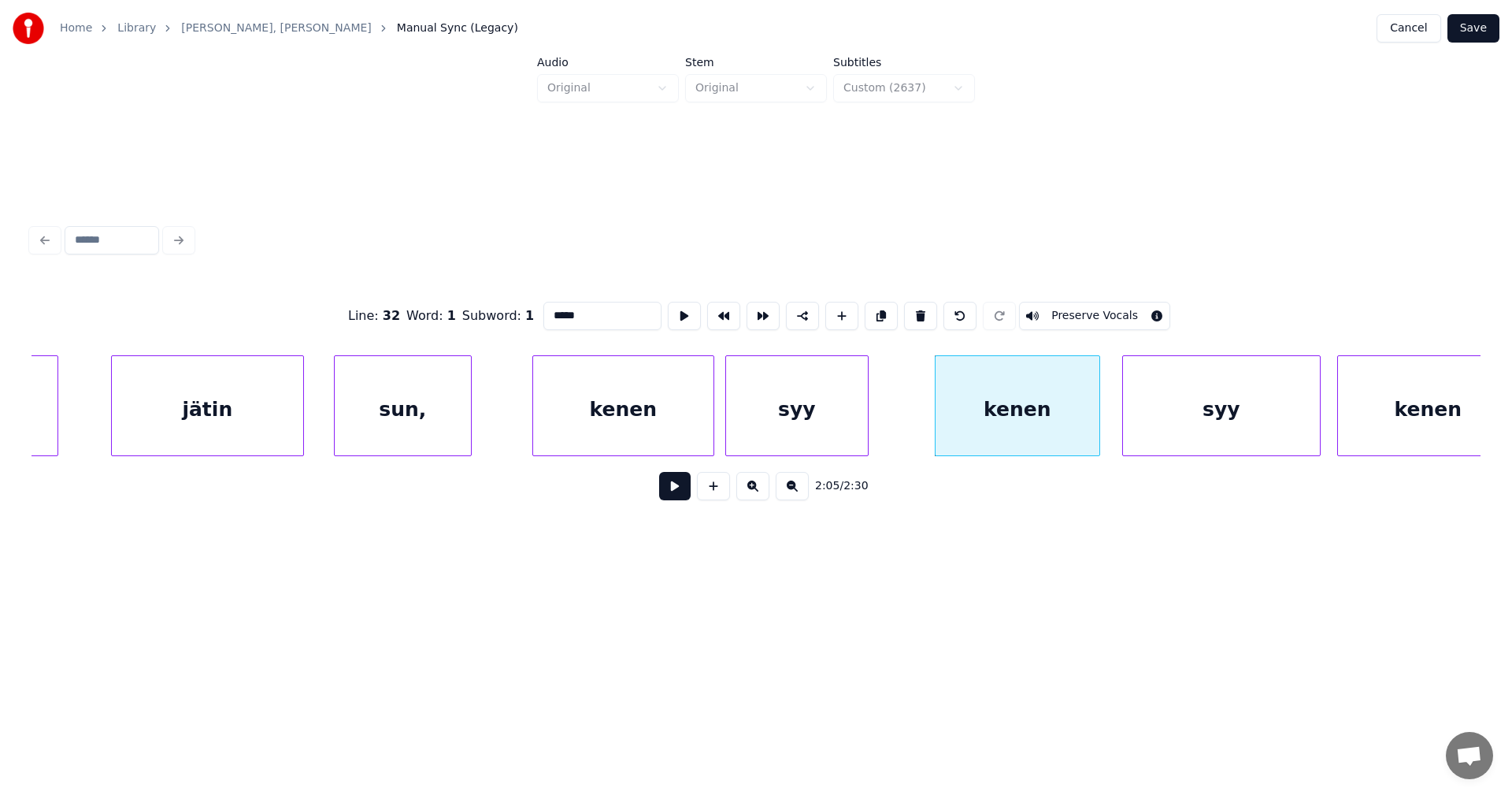
click at [843, 444] on div "syy" at bounding box center [797, 409] width 142 height 107
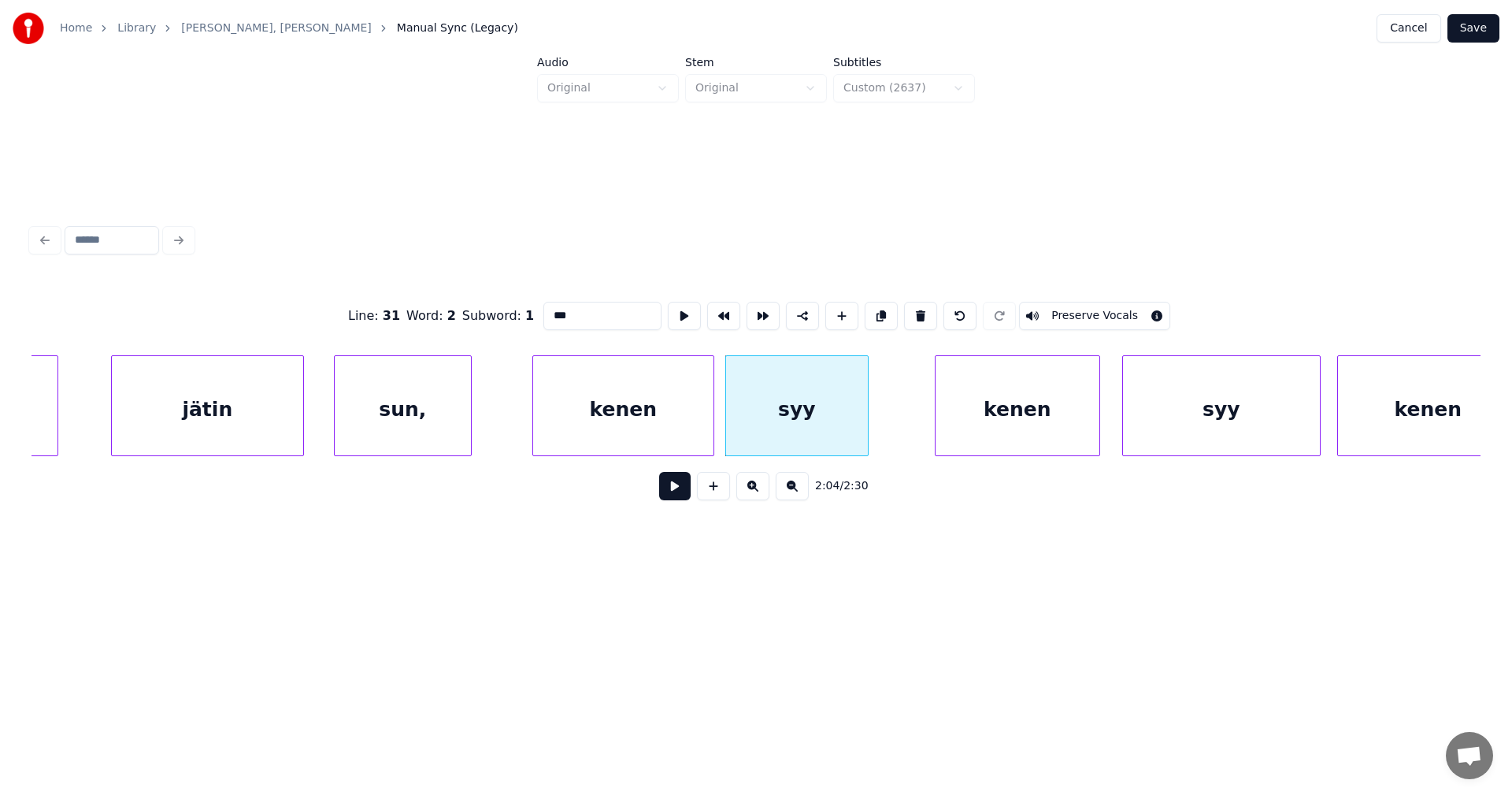
click at [1009, 432] on div "kenen" at bounding box center [1018, 409] width 164 height 107
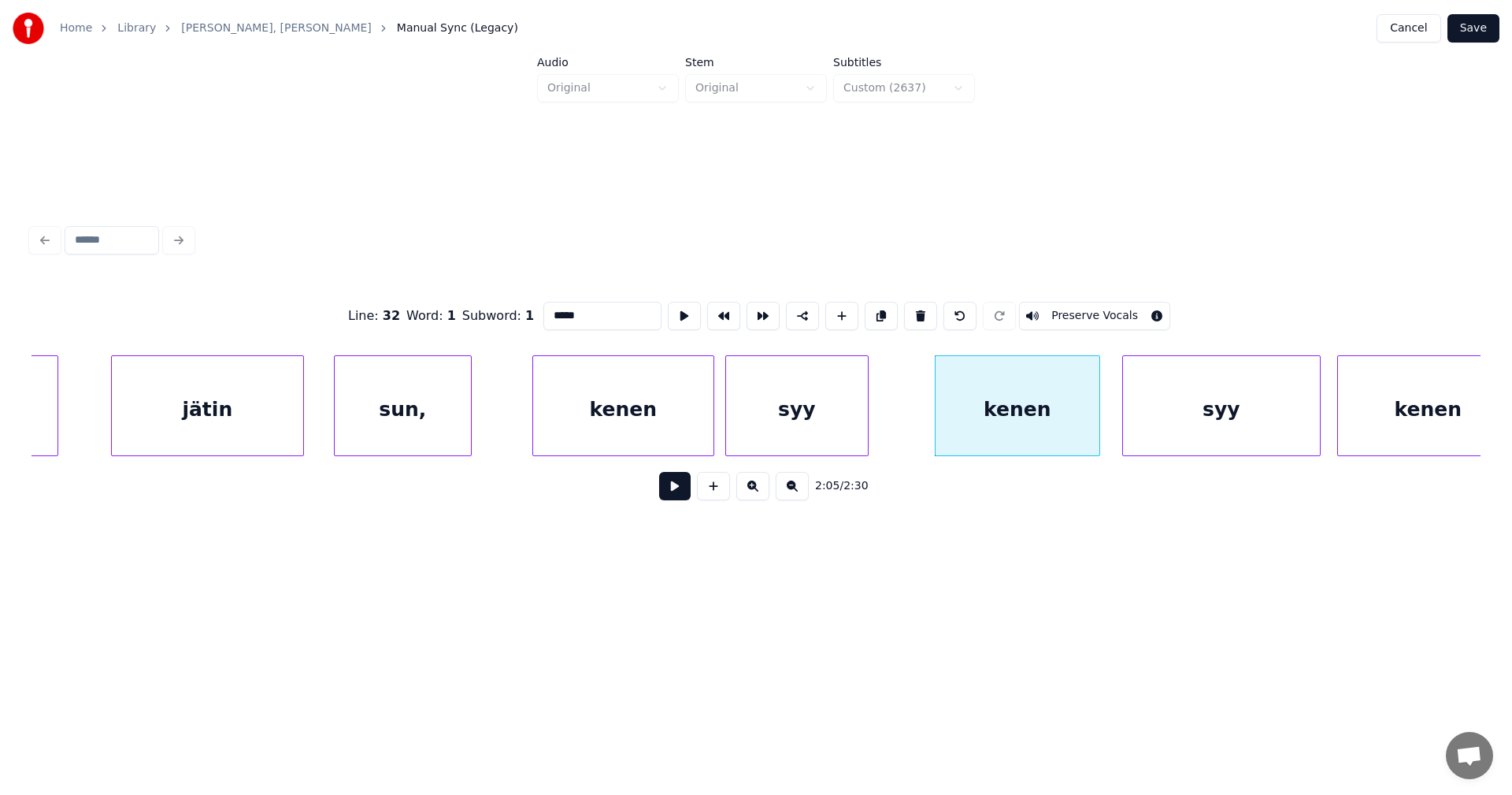
click at [1168, 424] on div "syy" at bounding box center [1221, 409] width 197 height 107
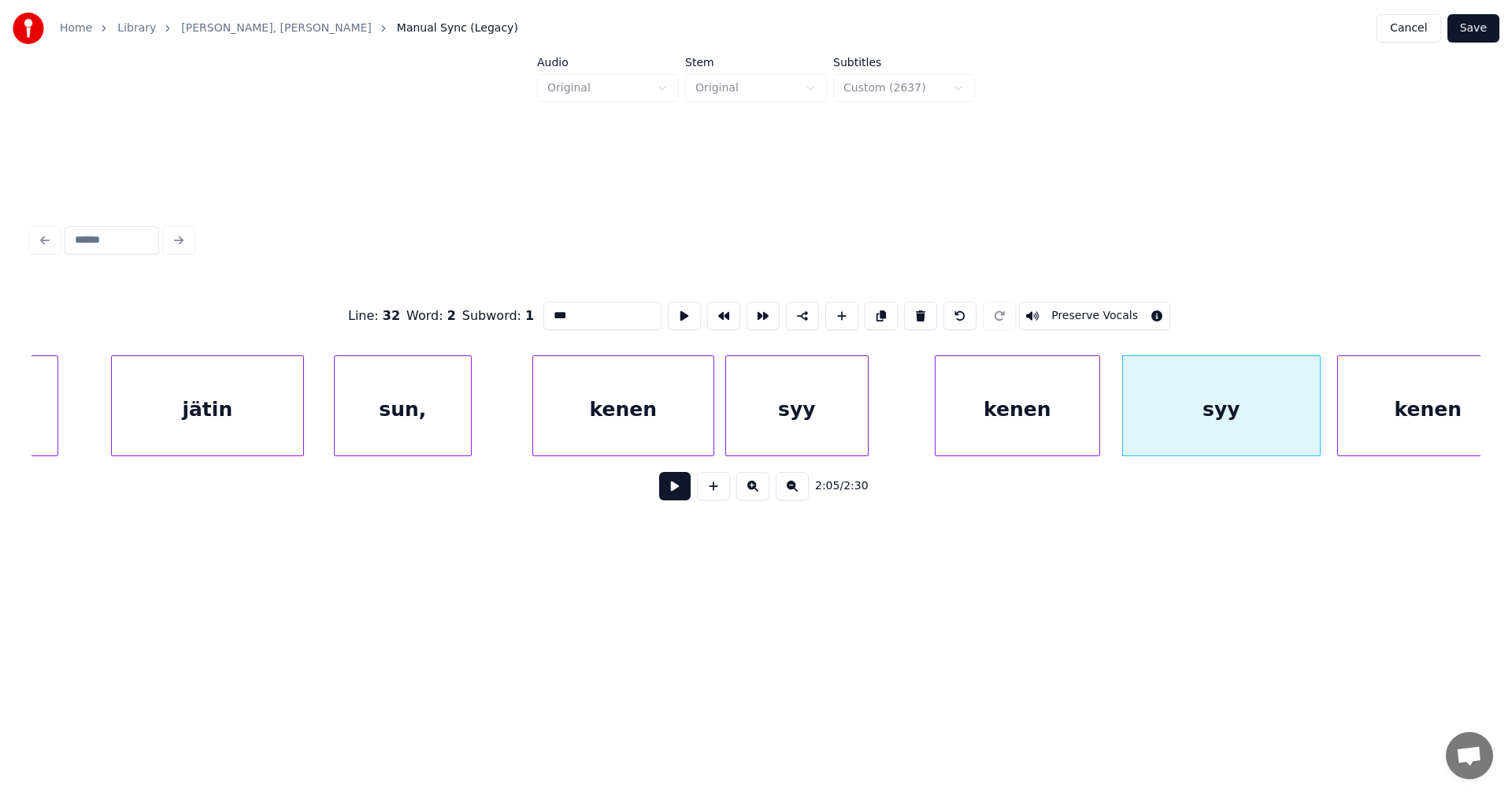
click at [1372, 406] on div "kenen" at bounding box center [1427, 409] width 180 height 107
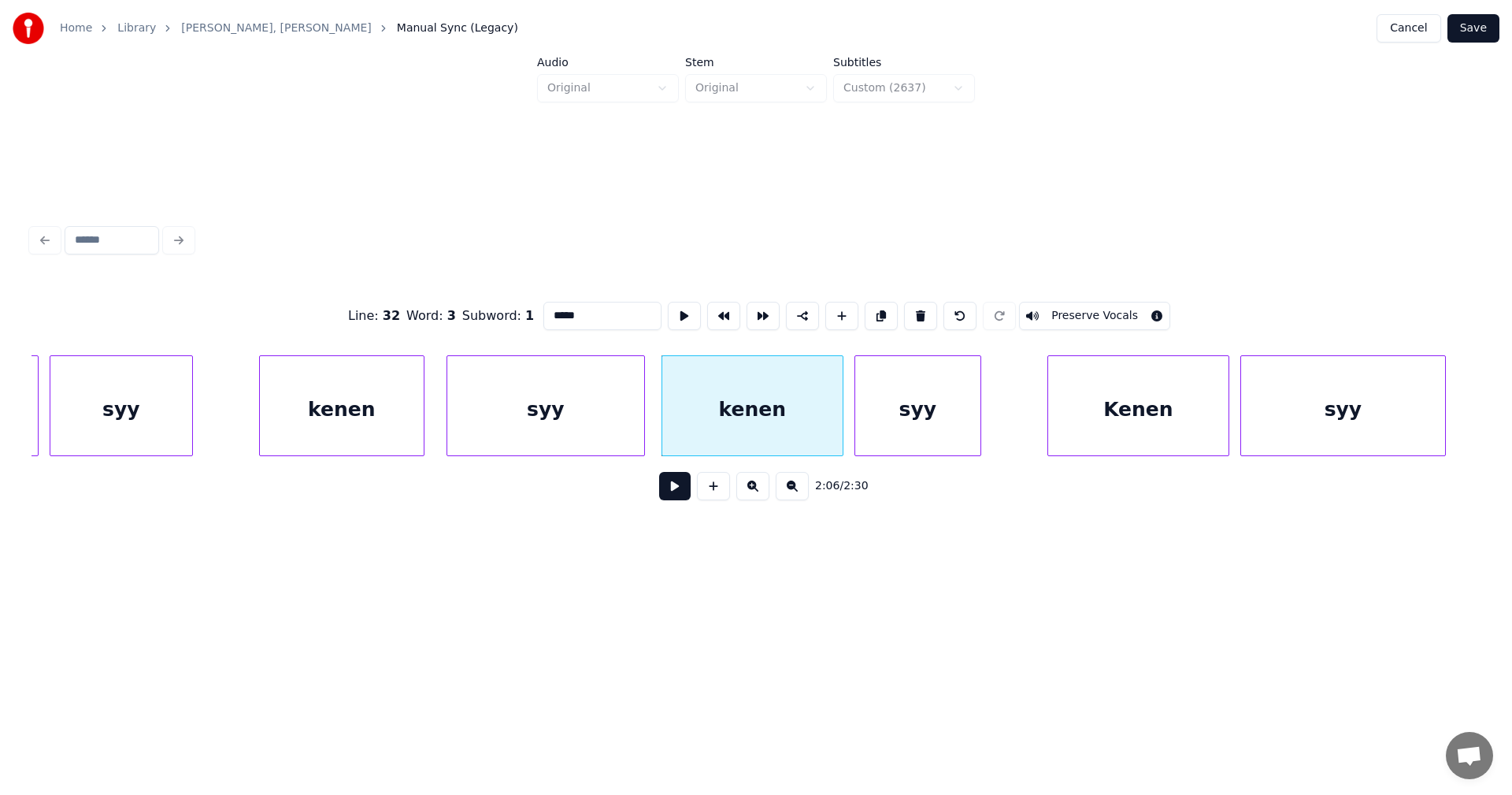
scroll to position [0, 34237]
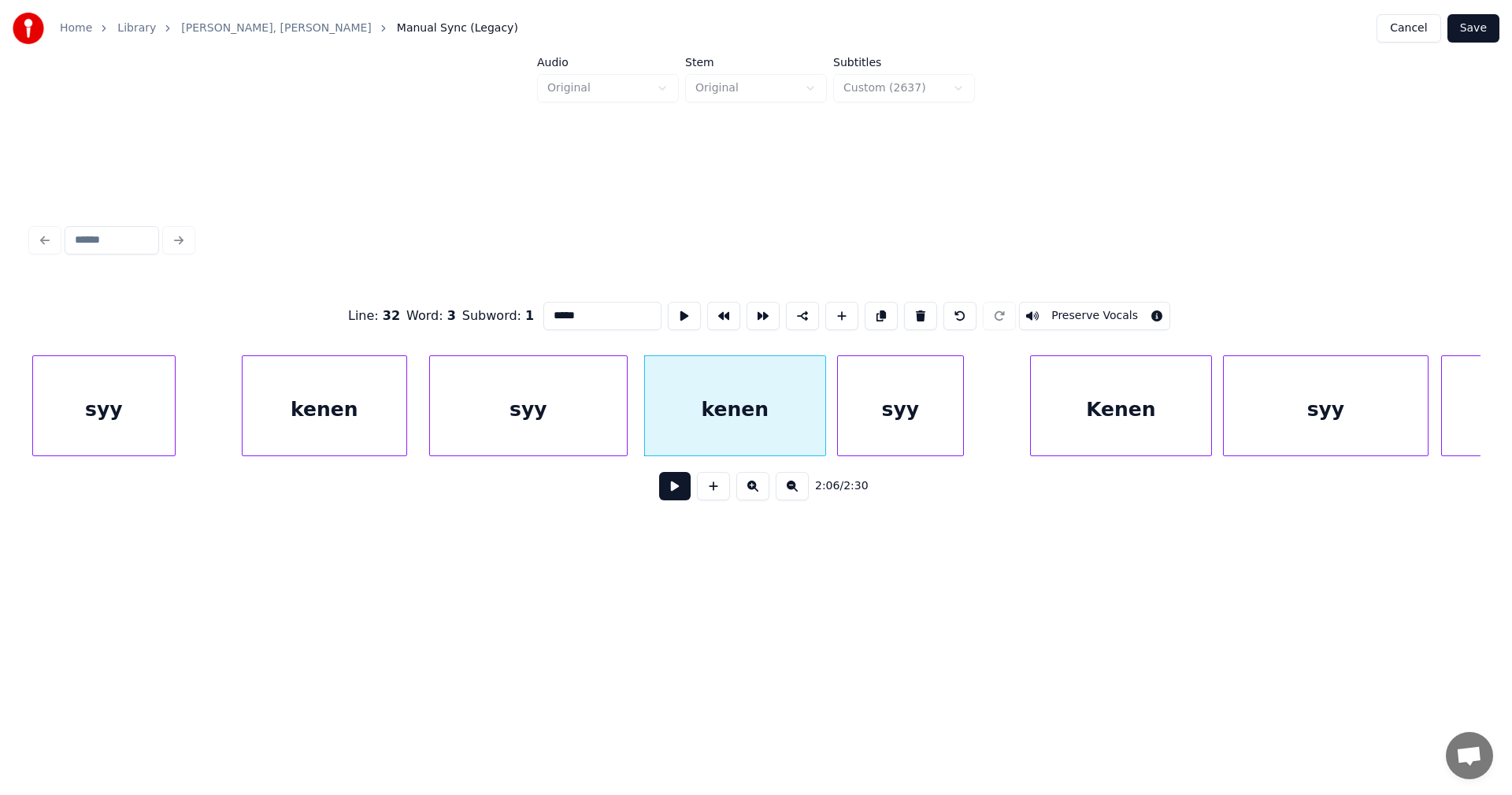
click at [917, 430] on div "syy" at bounding box center [900, 409] width 126 height 107
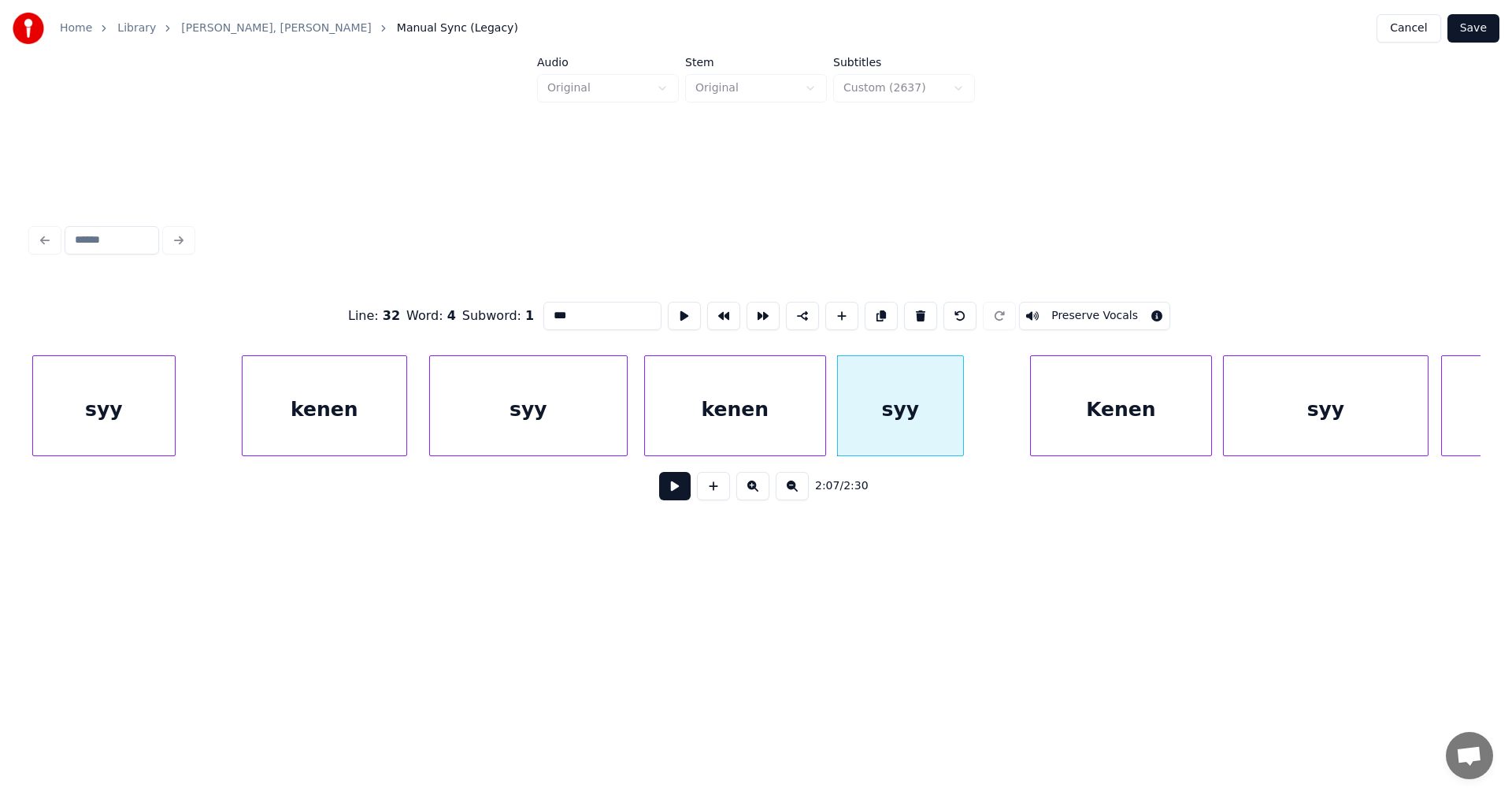
click at [1087, 428] on div "Kenen" at bounding box center [1121, 409] width 180 height 107
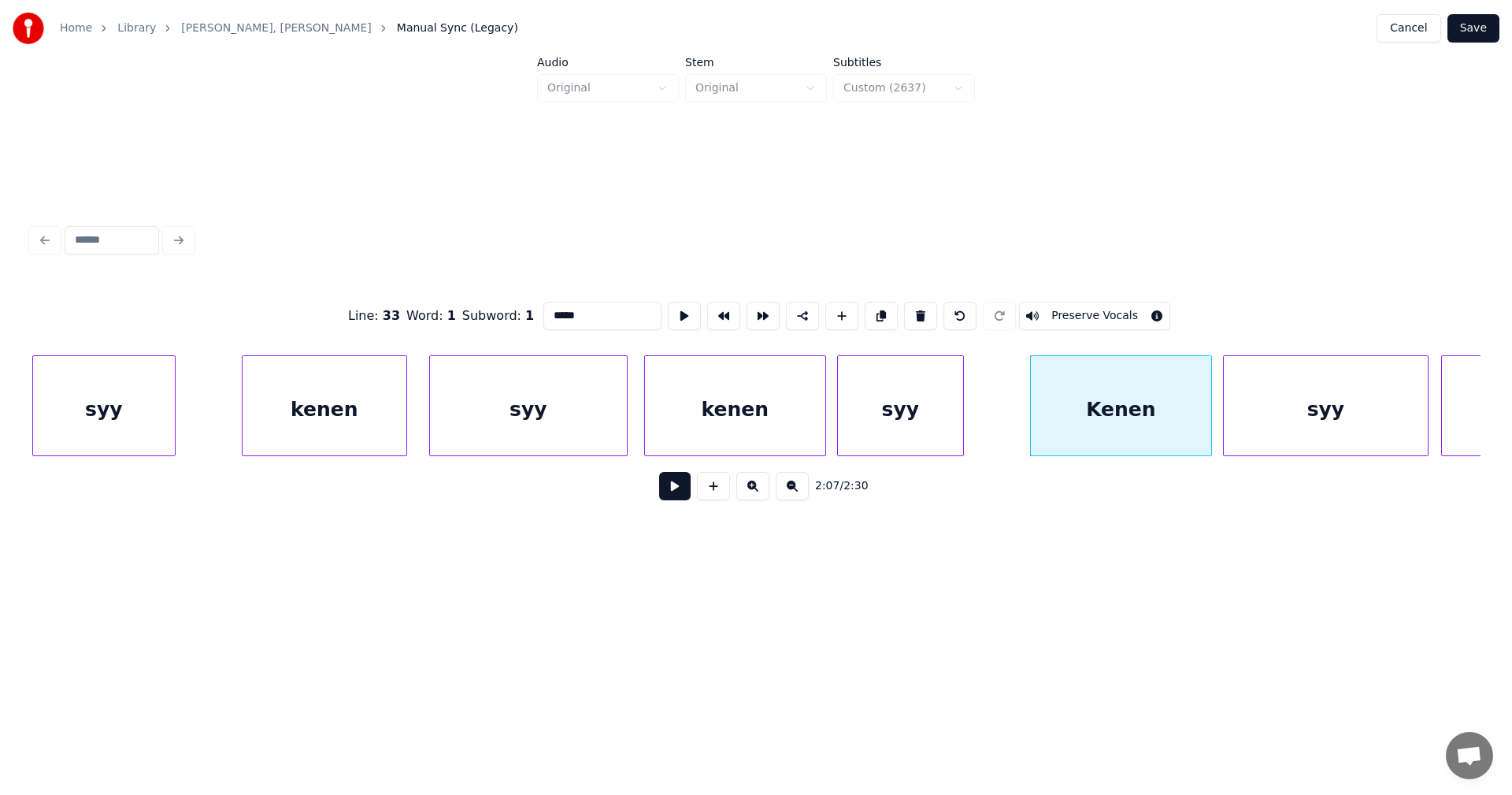
click at [1265, 404] on div "syy" at bounding box center [1325, 409] width 204 height 107
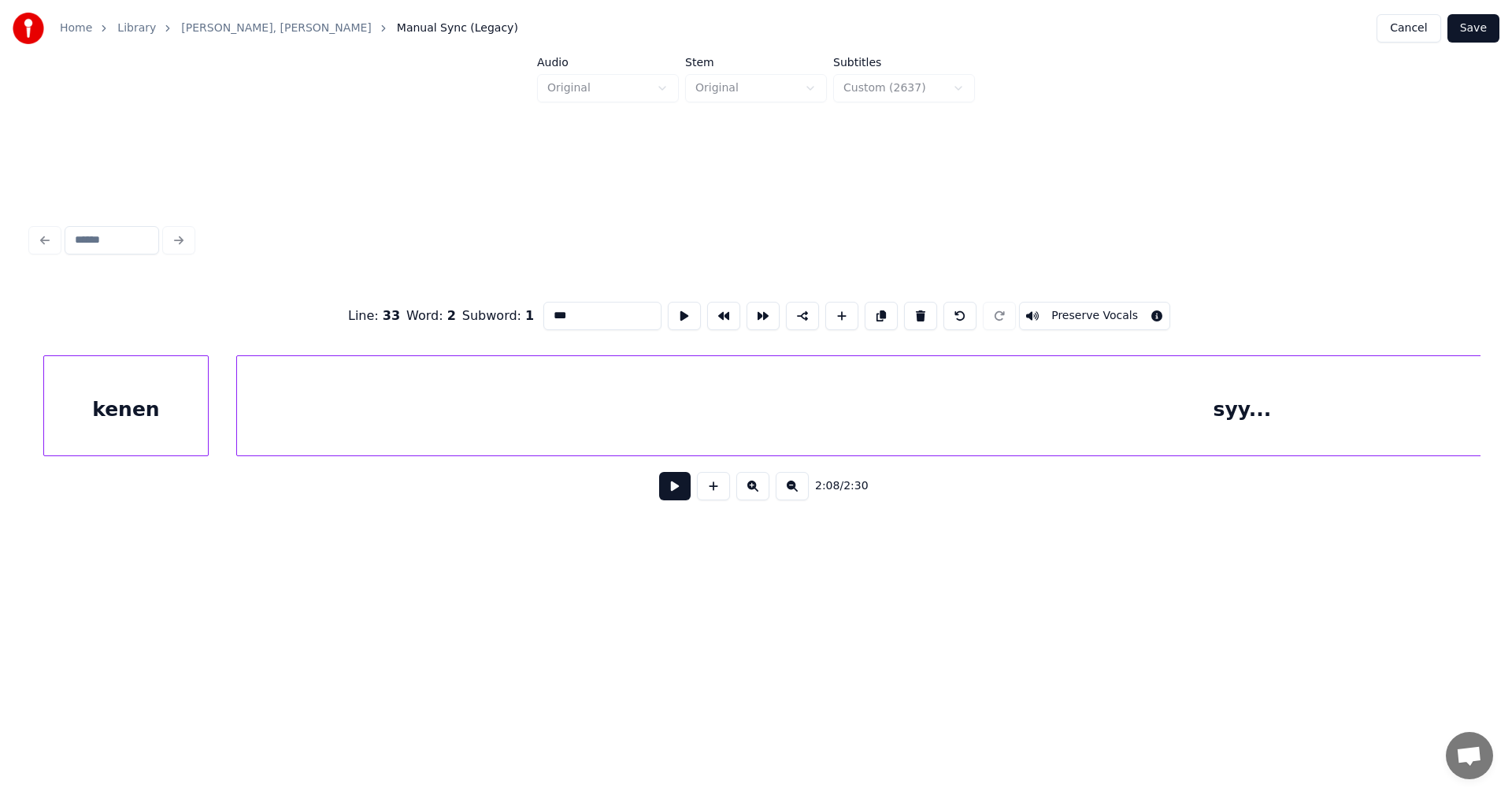
scroll to position [0, 36772]
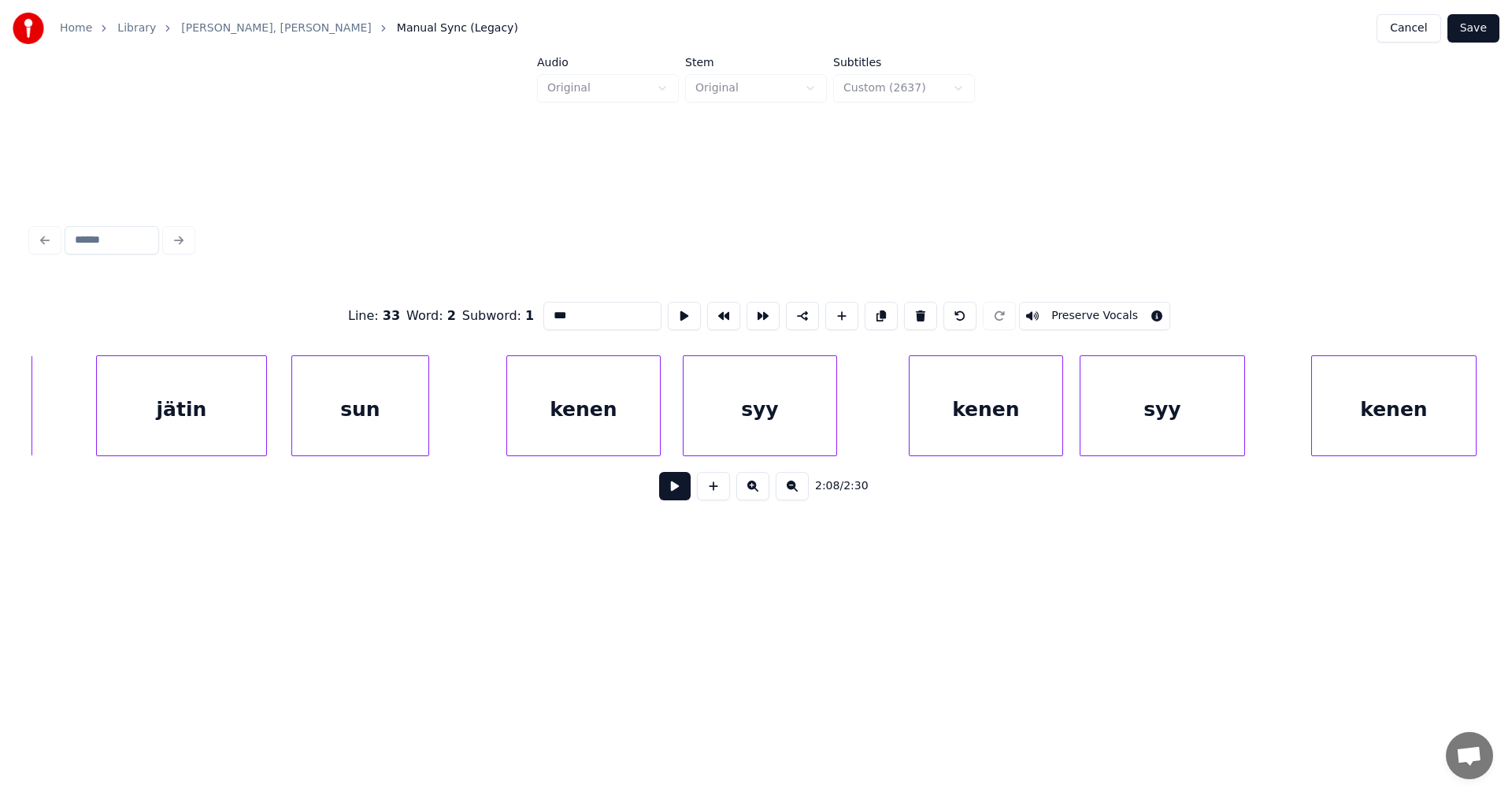
click at [461, 456] on div "kenen syy kenen [PERSON_NAME] jätin syy" at bounding box center [756, 406] width 1449 height 101
click at [421, 436] on div "sun" at bounding box center [360, 409] width 136 height 107
click at [569, 423] on div "kenen" at bounding box center [583, 409] width 152 height 107
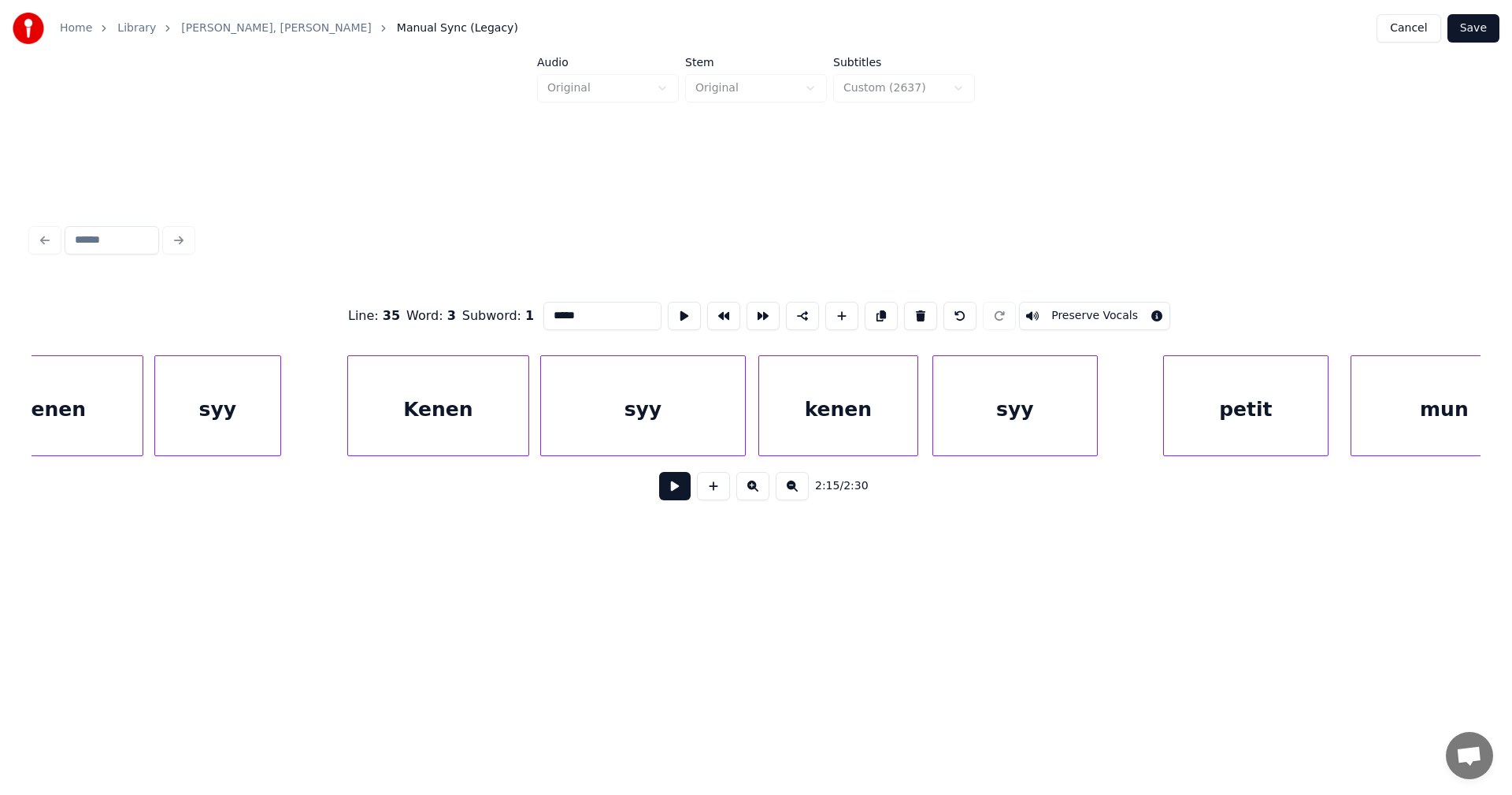
scroll to position [0, 34820]
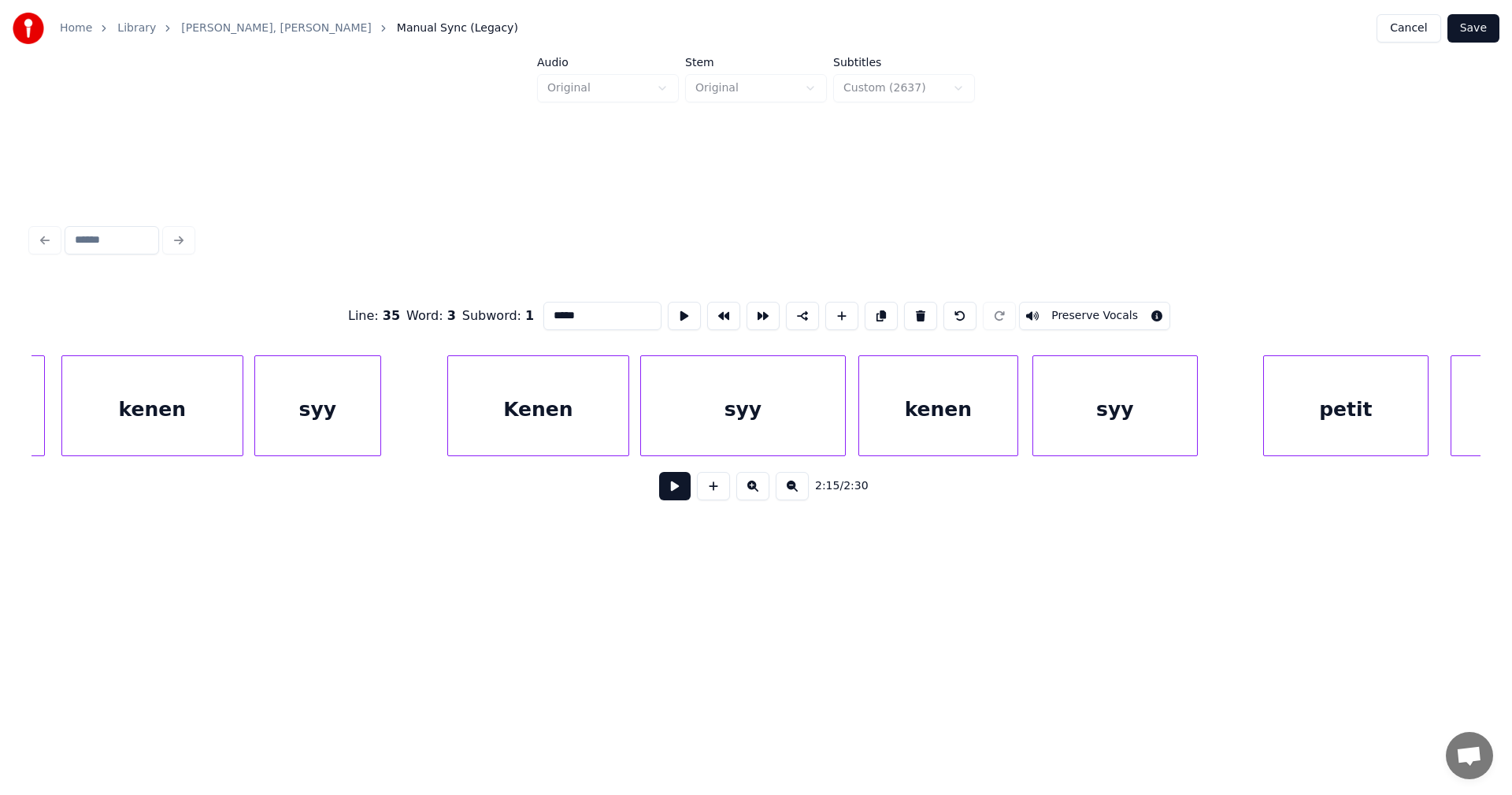
click at [1116, 411] on div "syy" at bounding box center [1115, 409] width 164 height 107
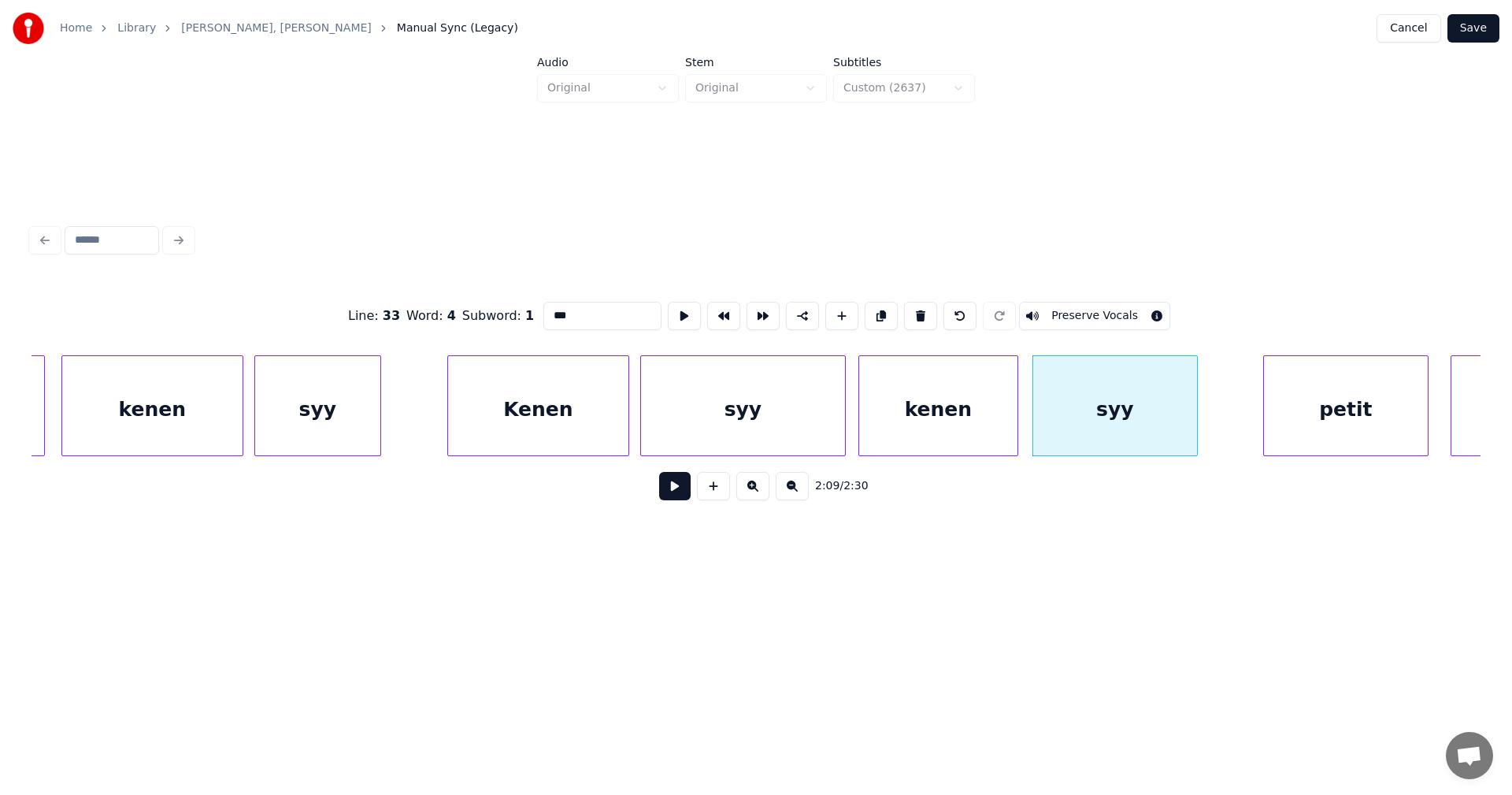
click at [1349, 394] on div "petit" at bounding box center [1345, 409] width 164 height 107
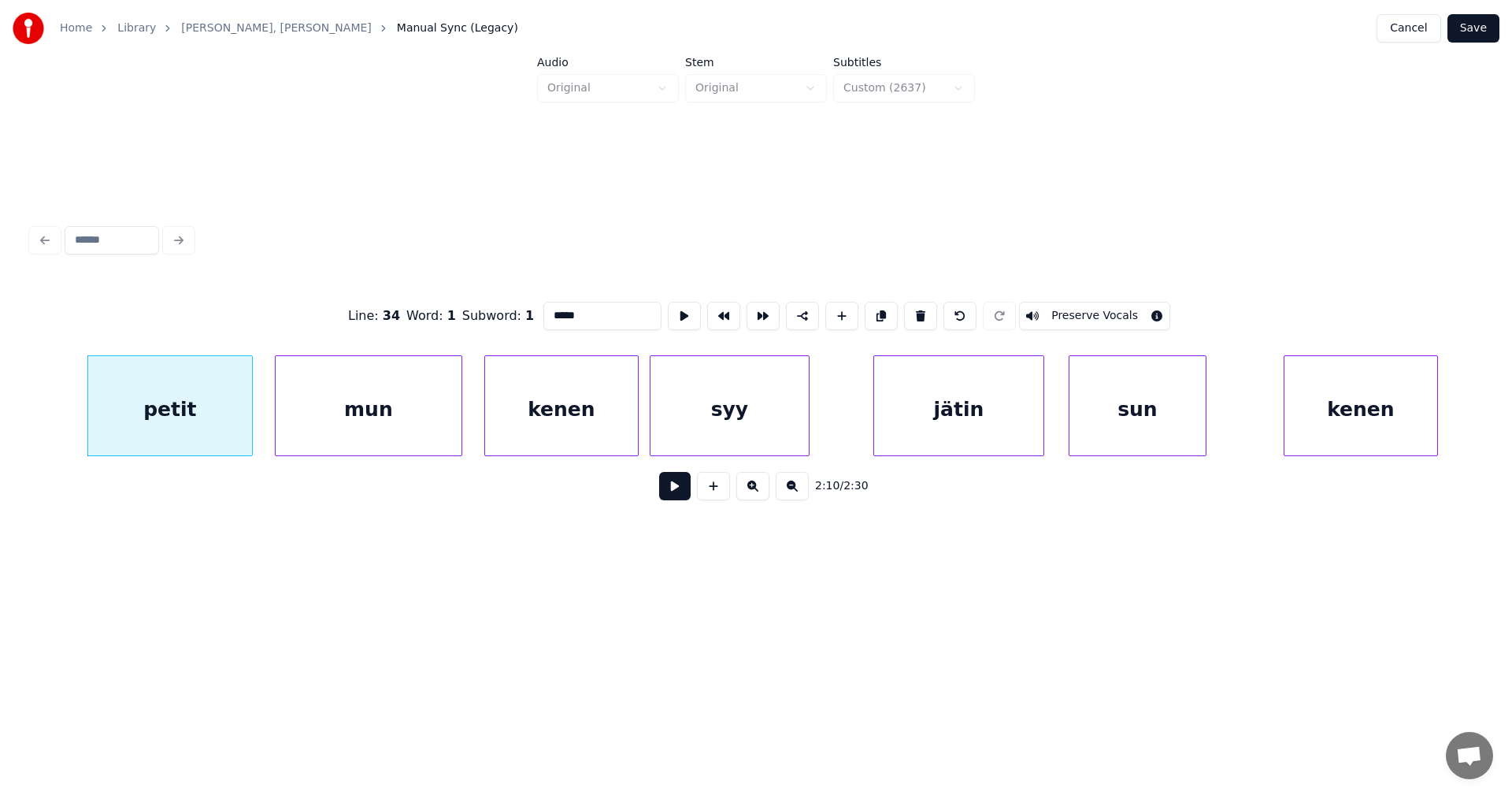
scroll to position [0, 36016]
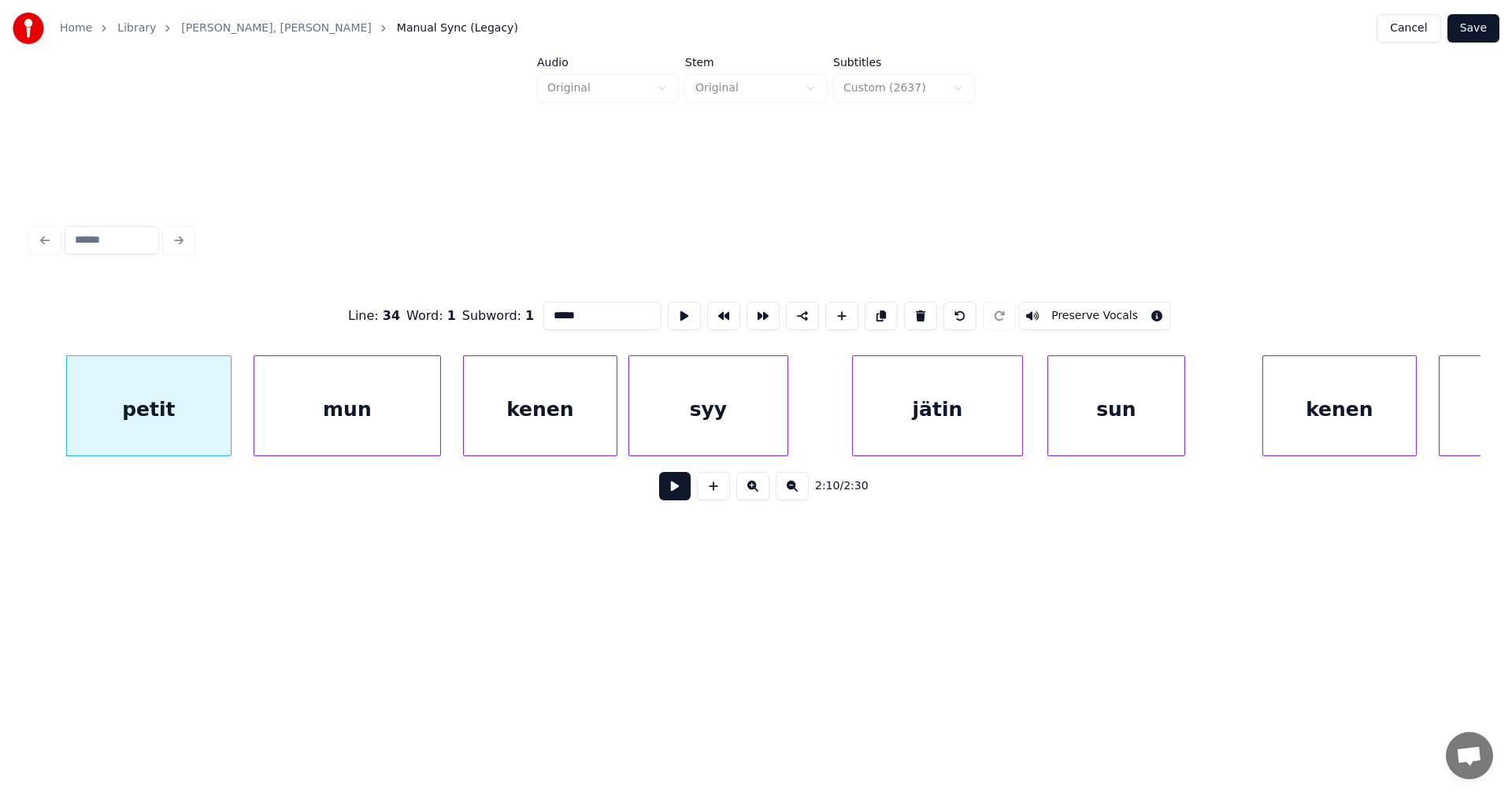
click at [584, 398] on div "kenen" at bounding box center [539, 409] width 152 height 107
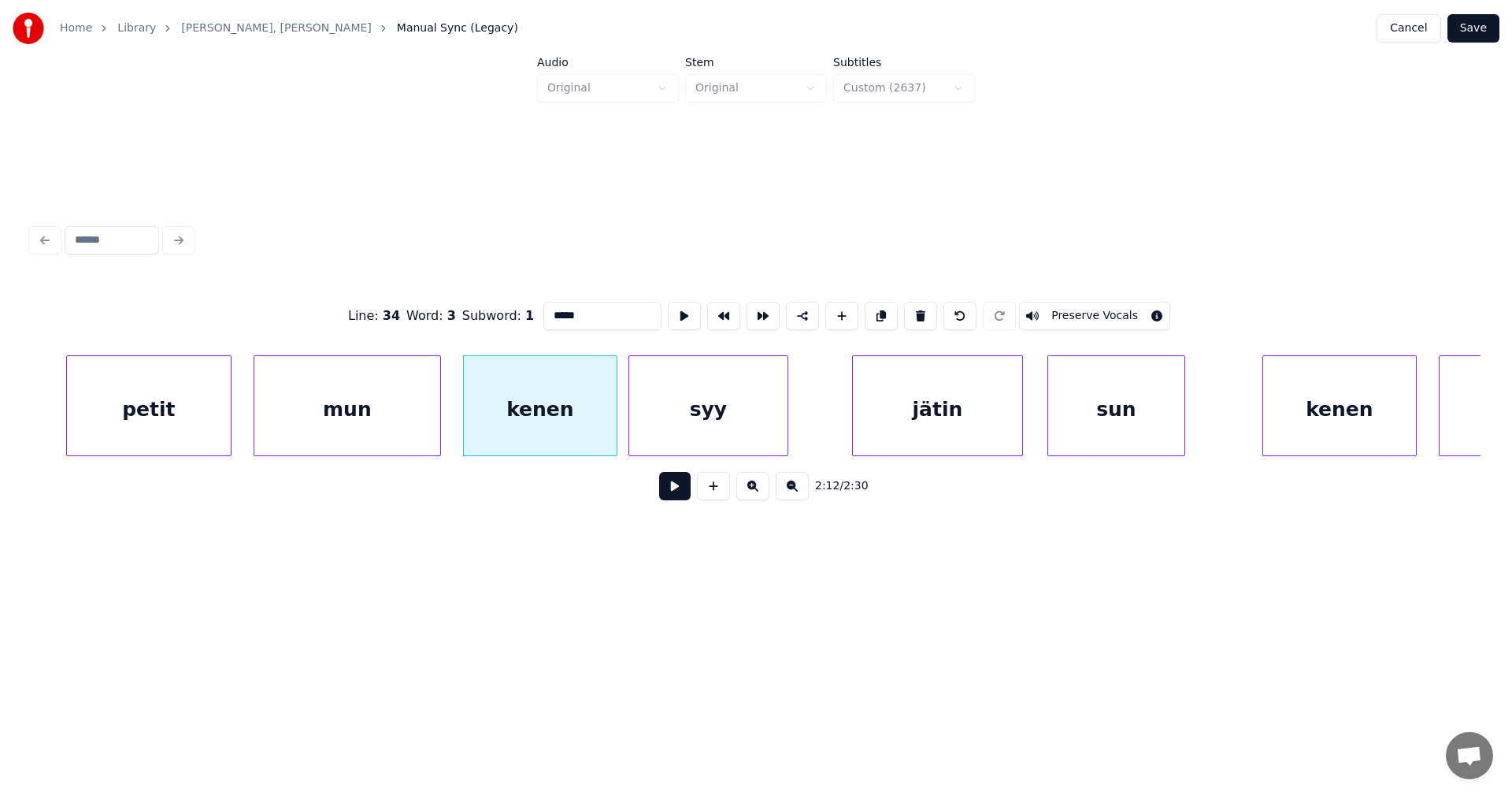
click at [729, 394] on div "syy" at bounding box center [708, 409] width 159 height 107
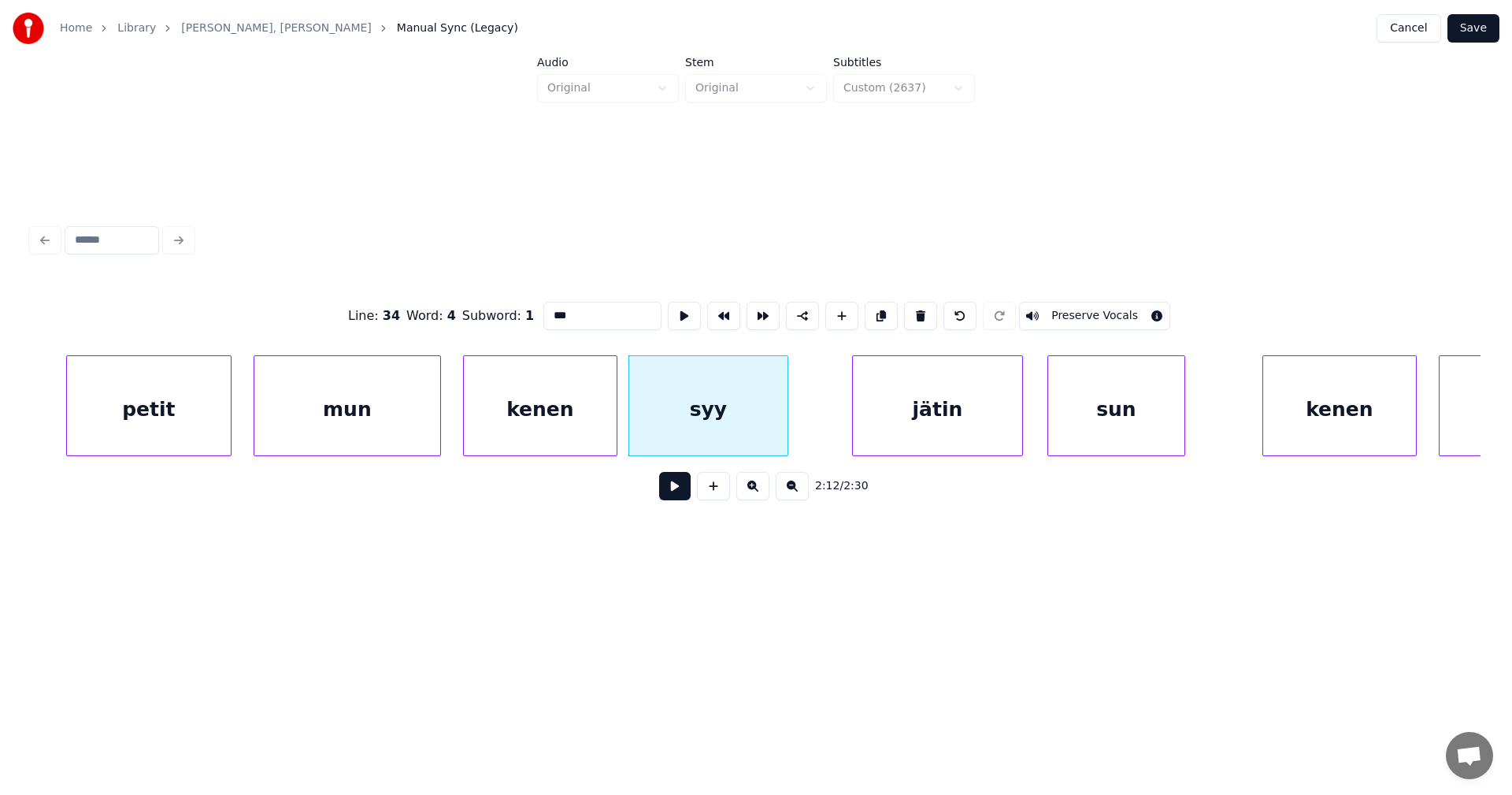
click at [933, 415] on div "jätin" at bounding box center [937, 409] width 169 height 107
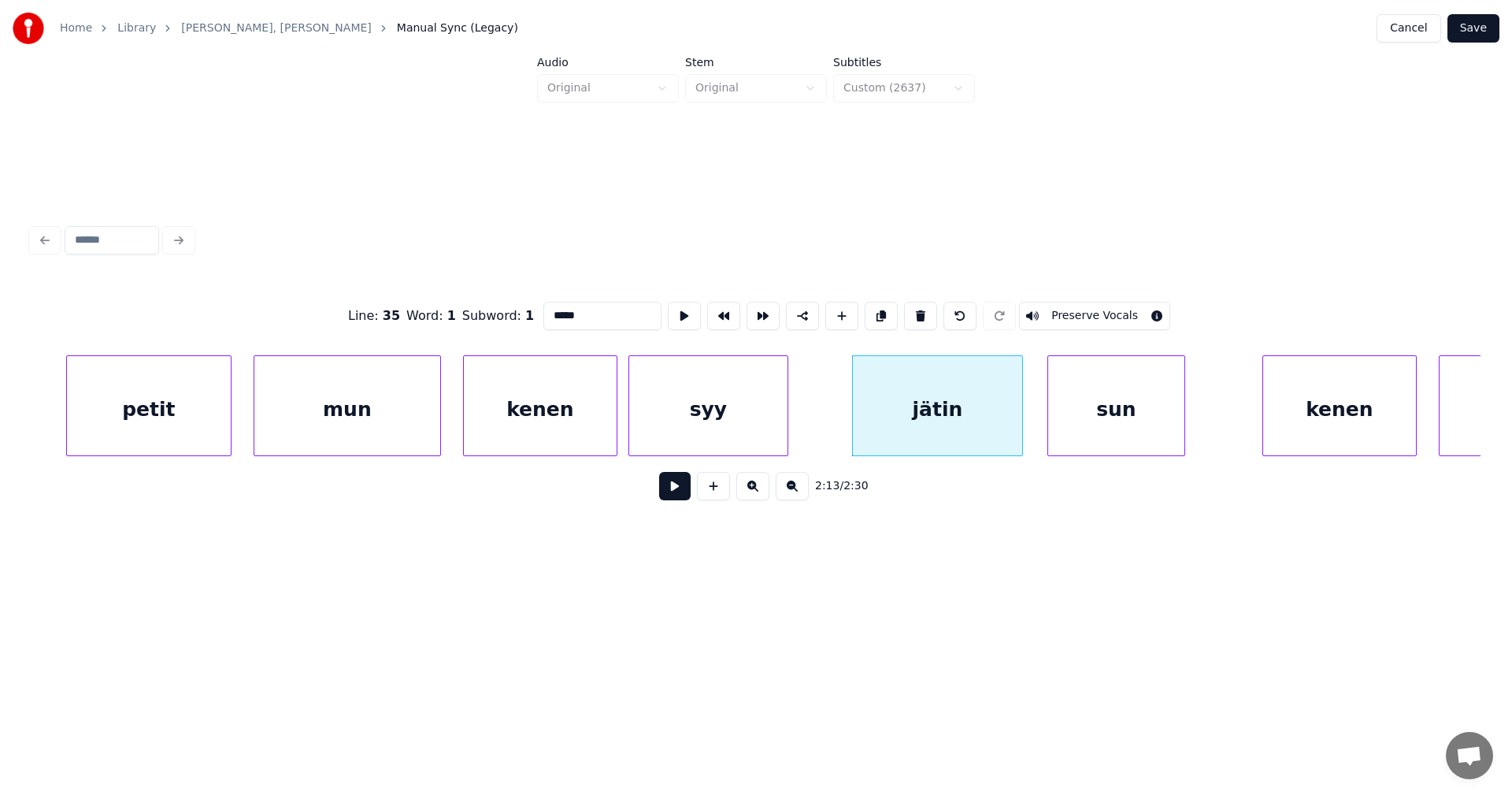
click at [1137, 413] on div "sun" at bounding box center [1116, 409] width 136 height 107
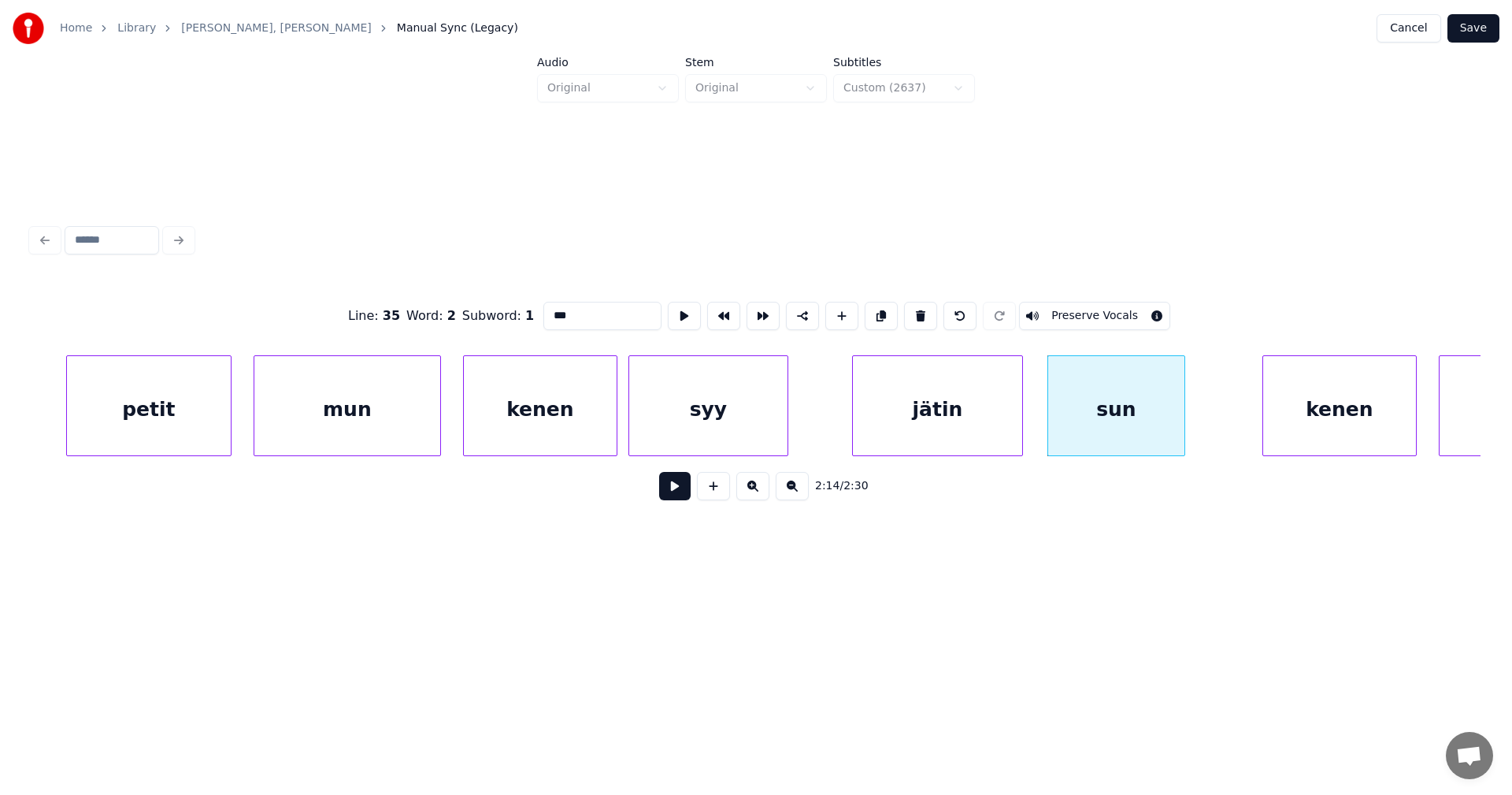
click at [1336, 423] on div "kenen" at bounding box center [1338, 409] width 152 height 107
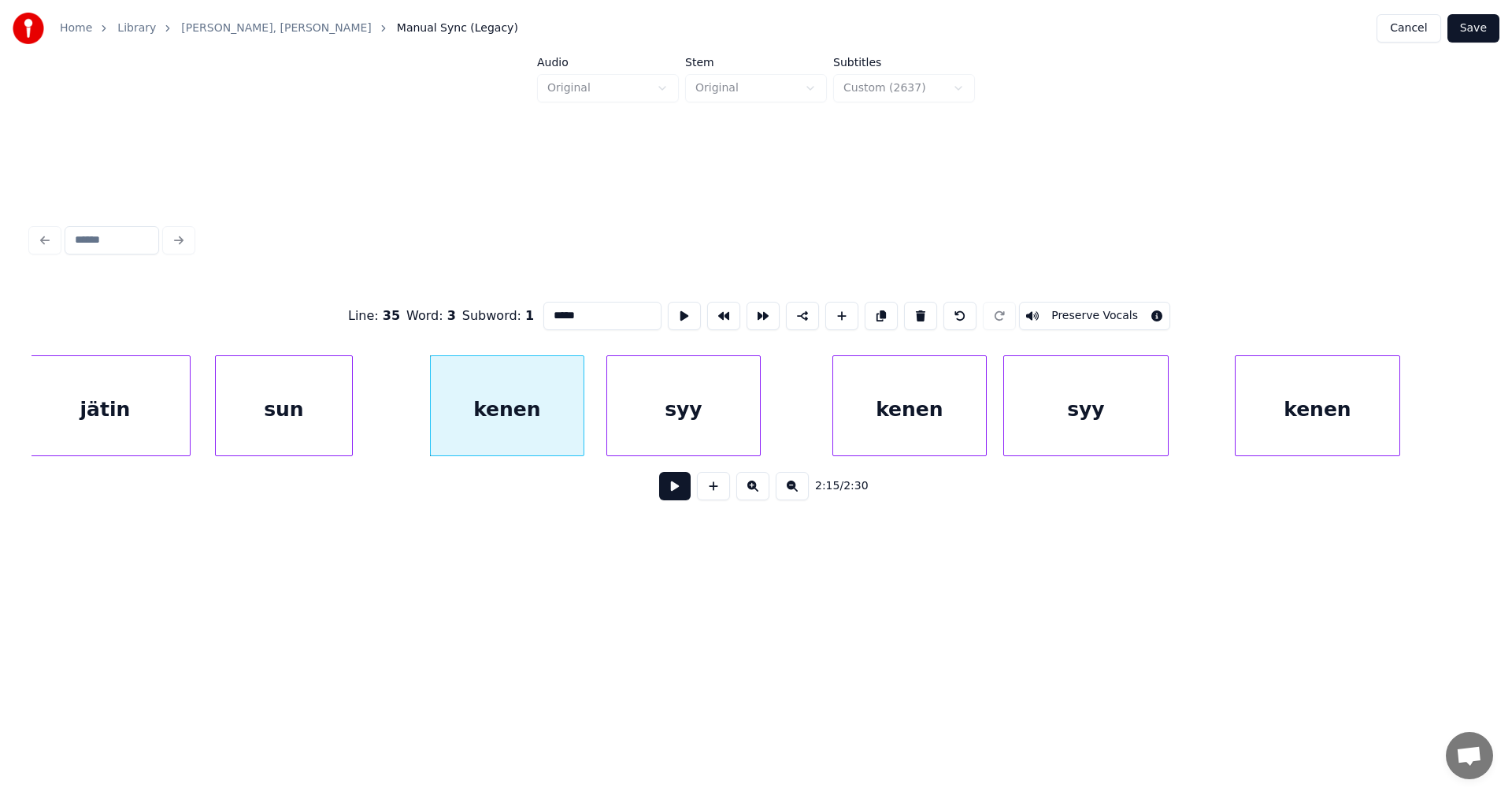
scroll to position [0, 36866]
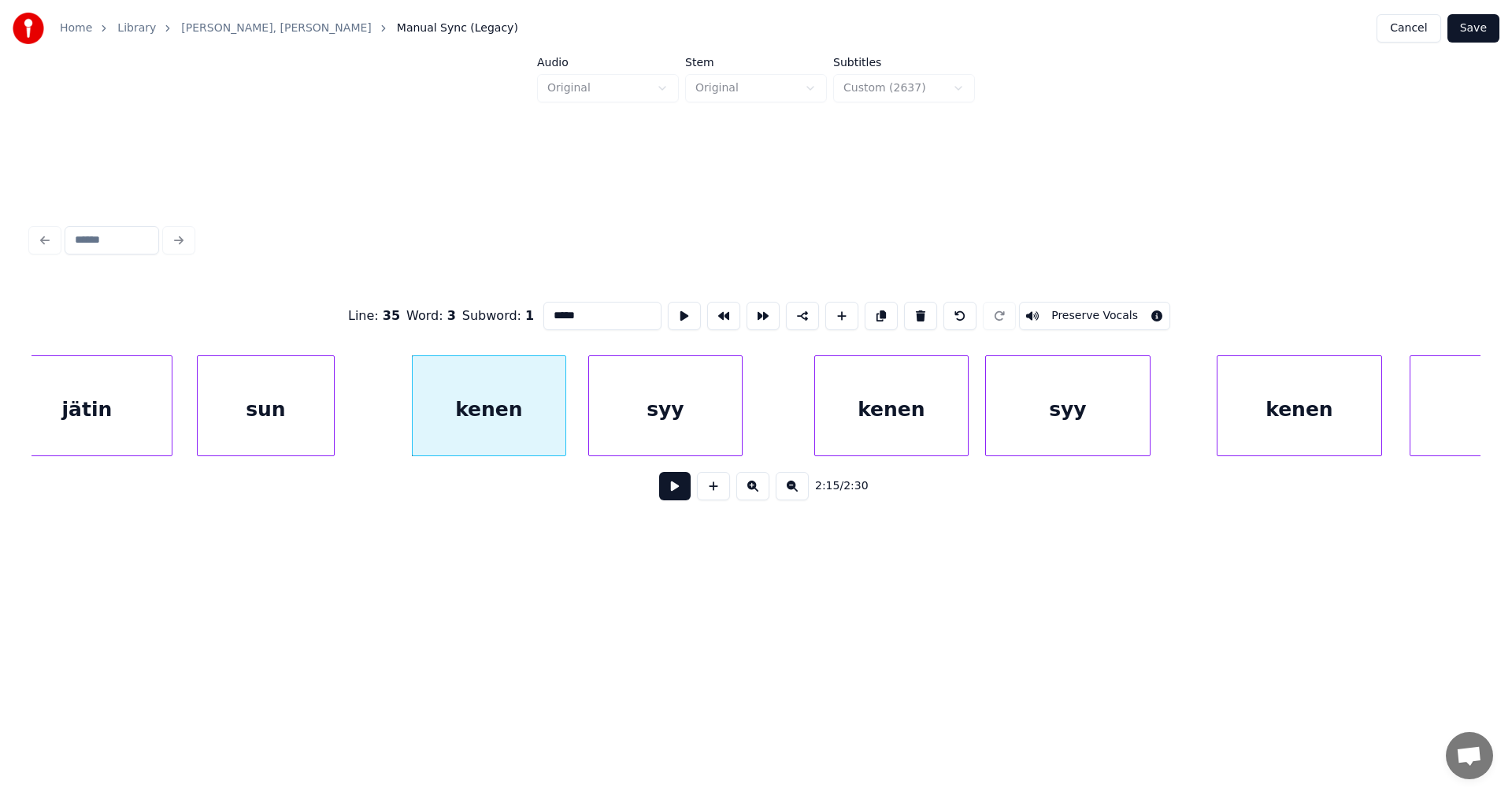
click at [712, 422] on div "syy" at bounding box center [665, 409] width 152 height 107
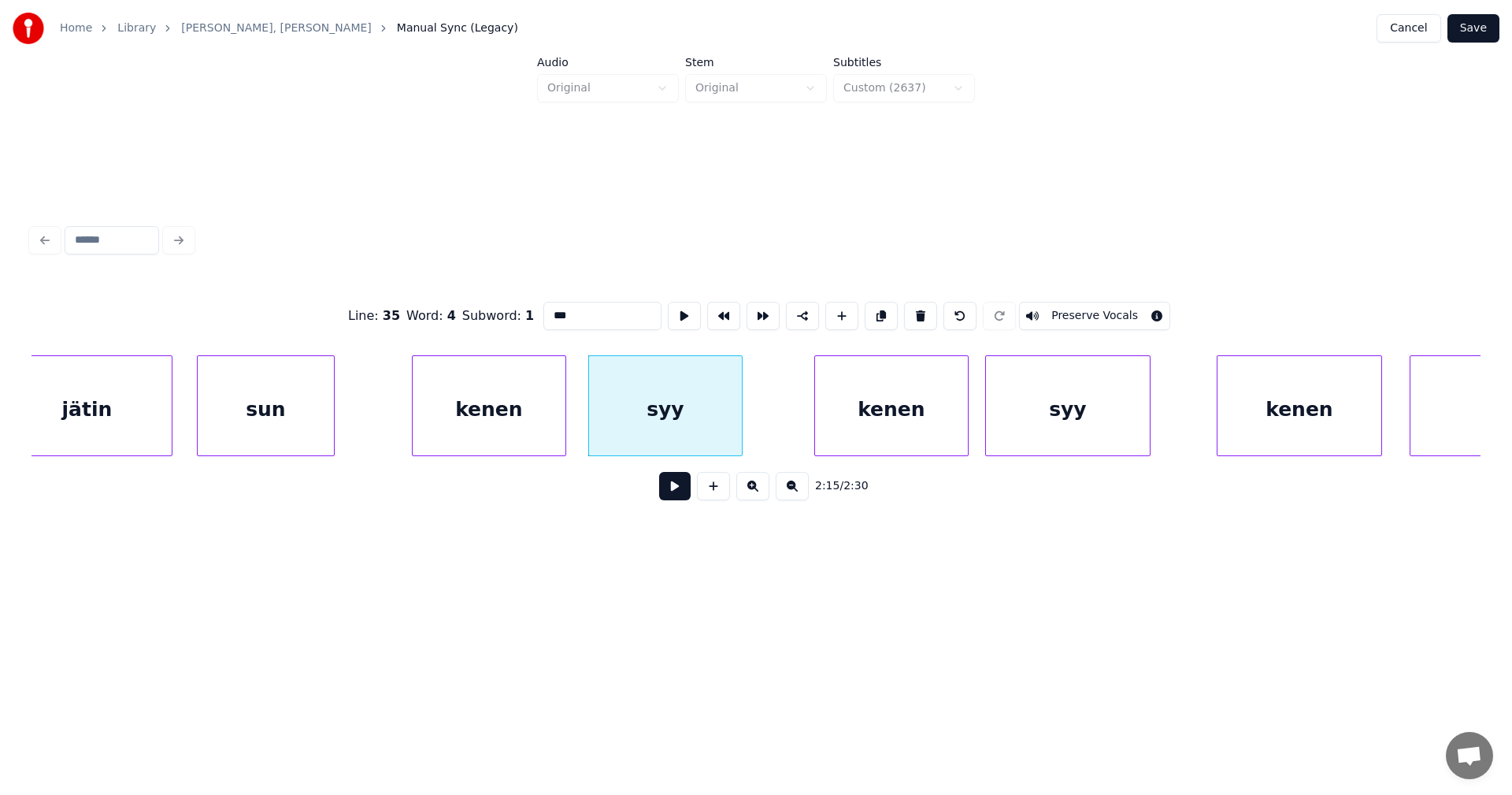
click at [846, 421] on div "kenen" at bounding box center [891, 409] width 152 height 107
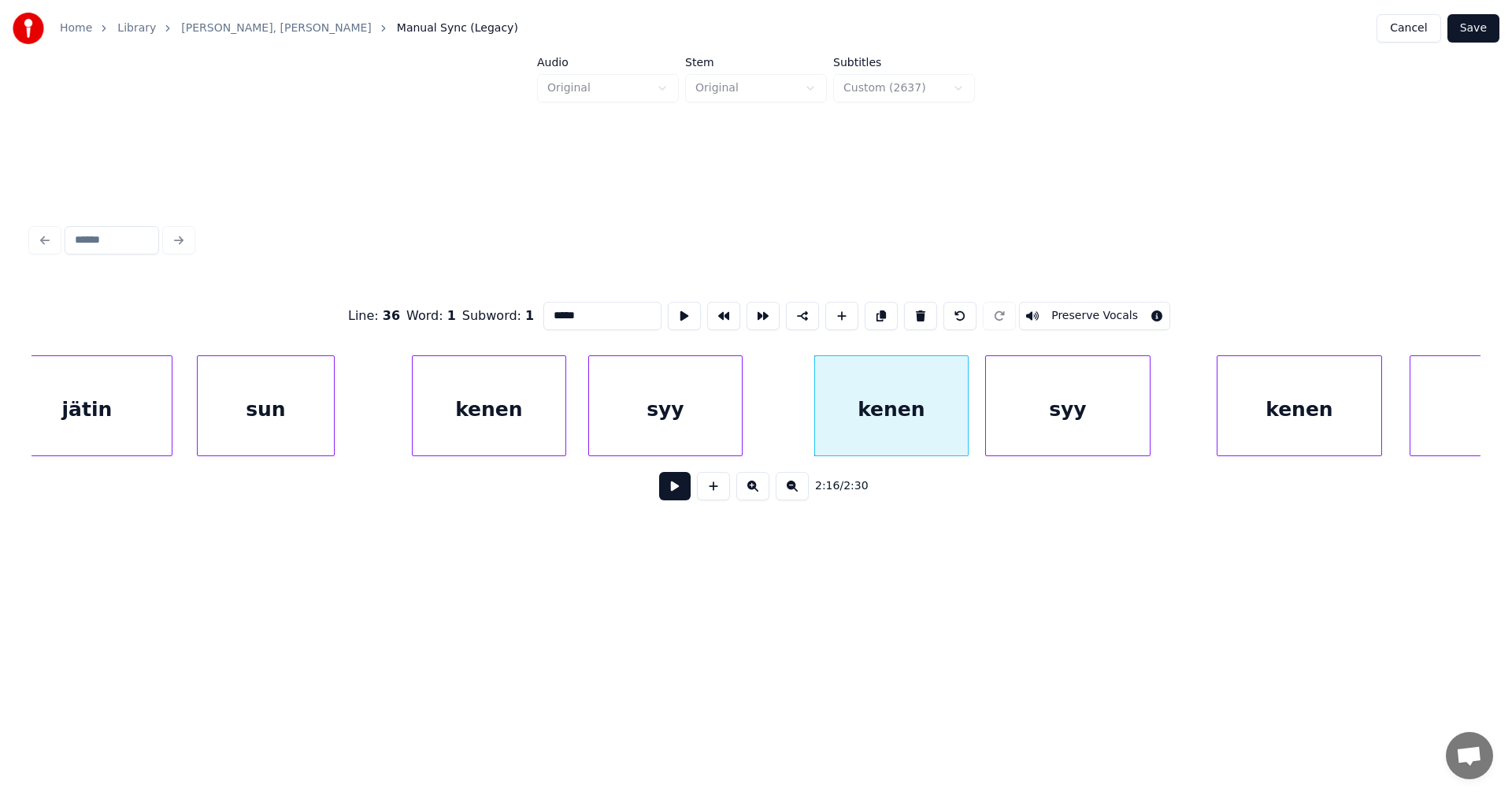
click at [263, 433] on div "sun" at bounding box center [266, 409] width 136 height 107
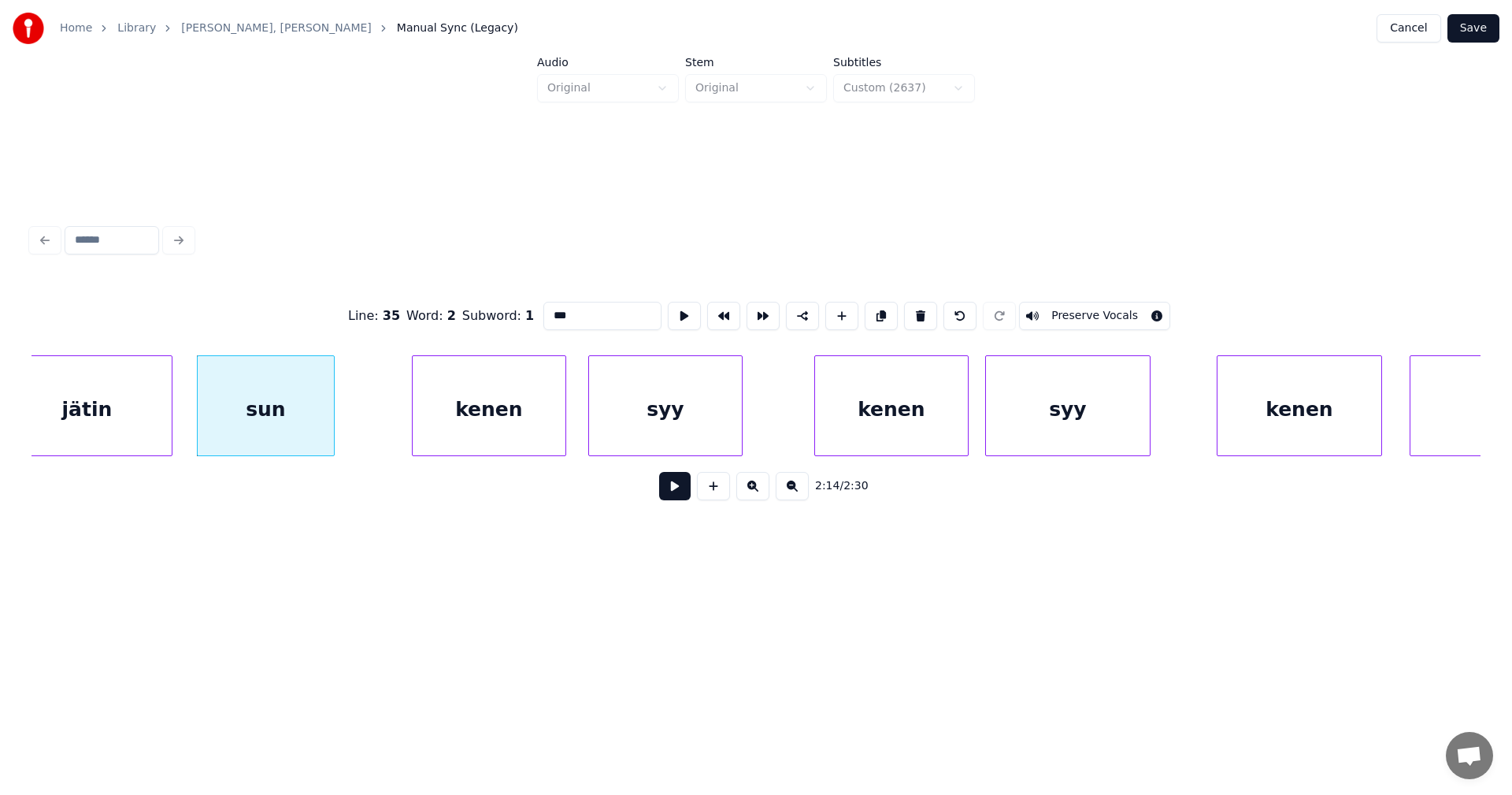
click at [483, 424] on div "kenen" at bounding box center [488, 409] width 152 height 107
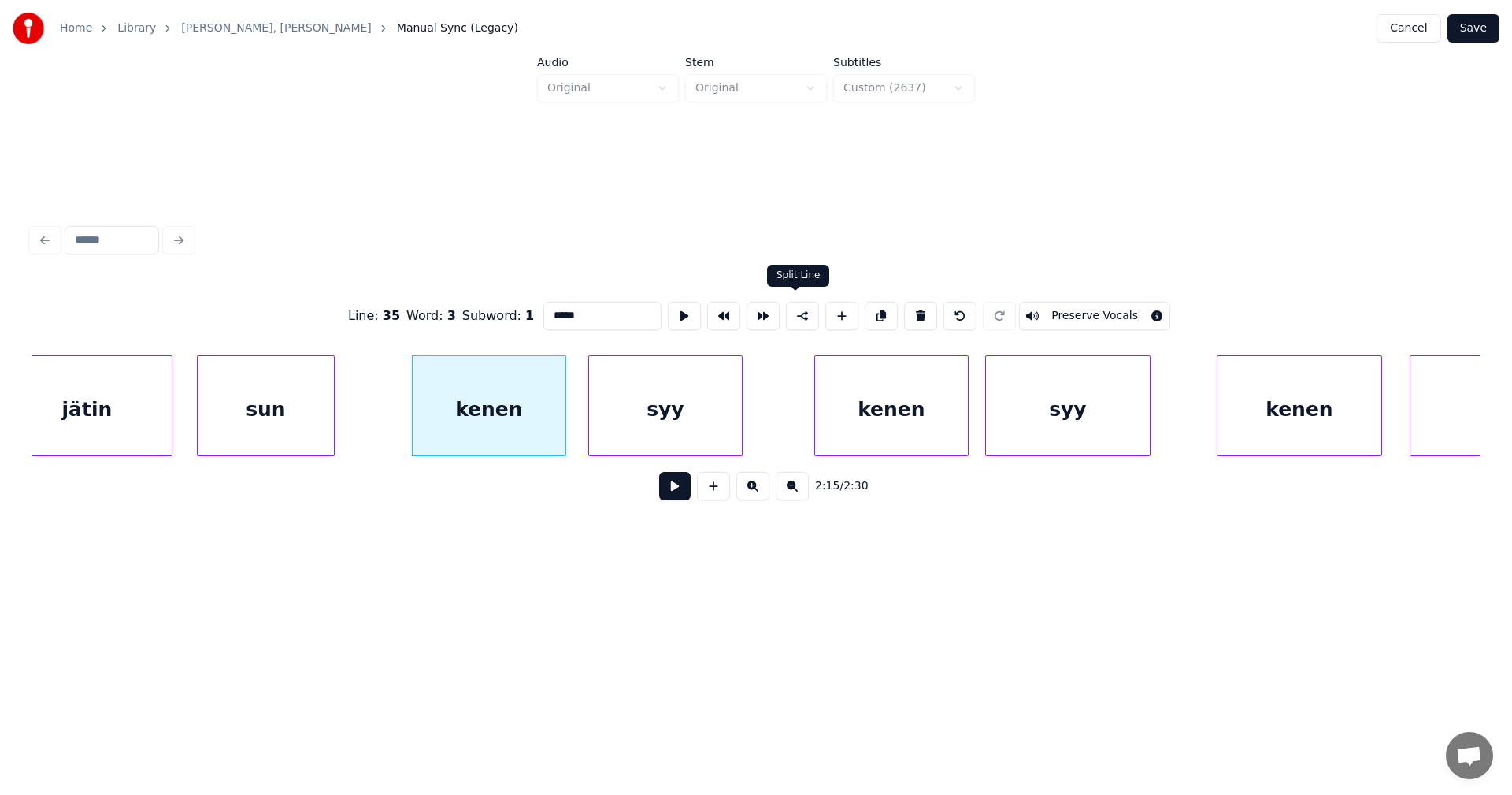
click at [797, 303] on button at bounding box center [802, 316] width 33 height 29
click at [1074, 418] on div "syy" at bounding box center [1067, 409] width 164 height 107
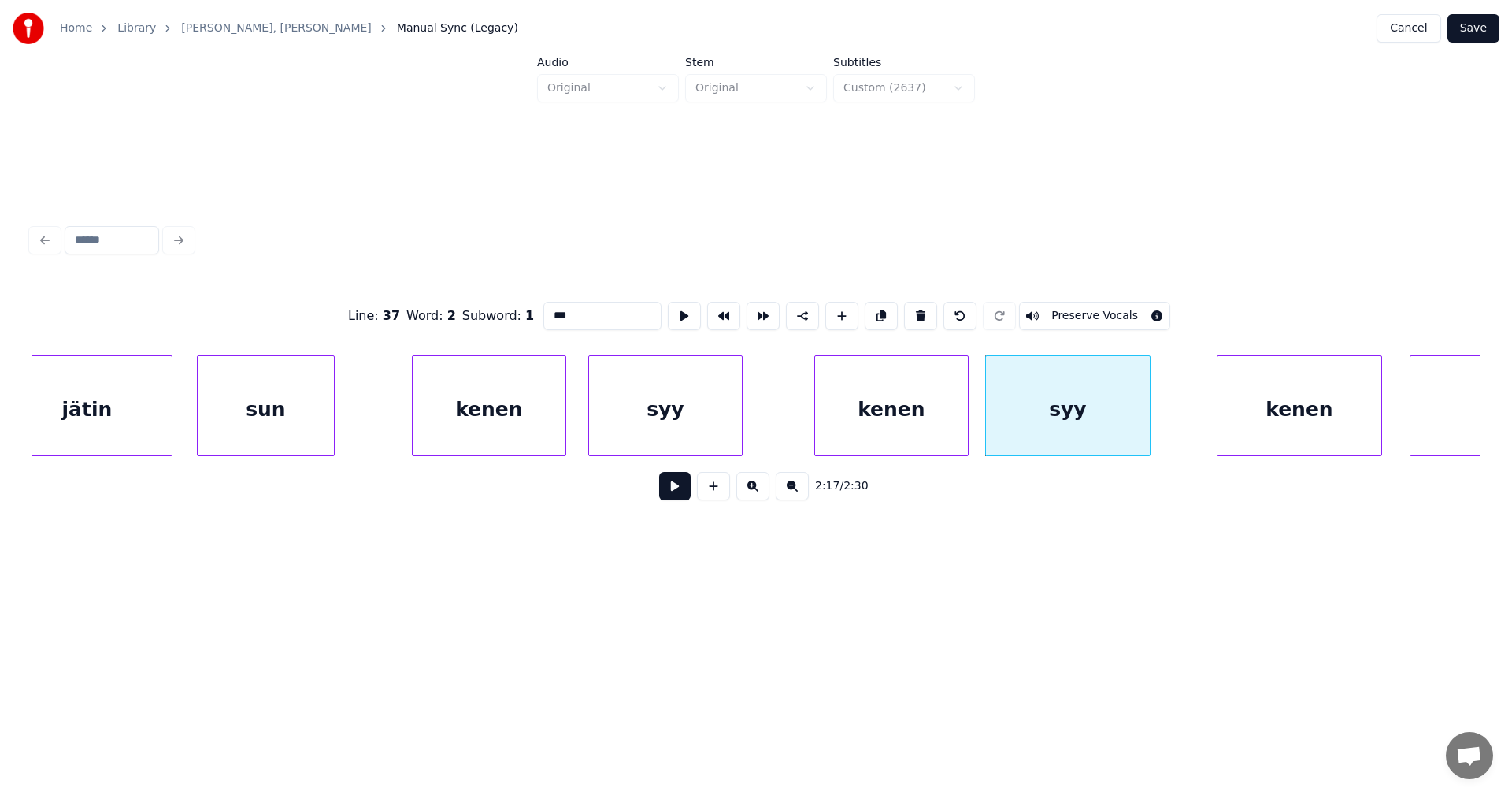
click at [1262, 403] on div "kenen" at bounding box center [1299, 409] width 164 height 107
type input "*****"
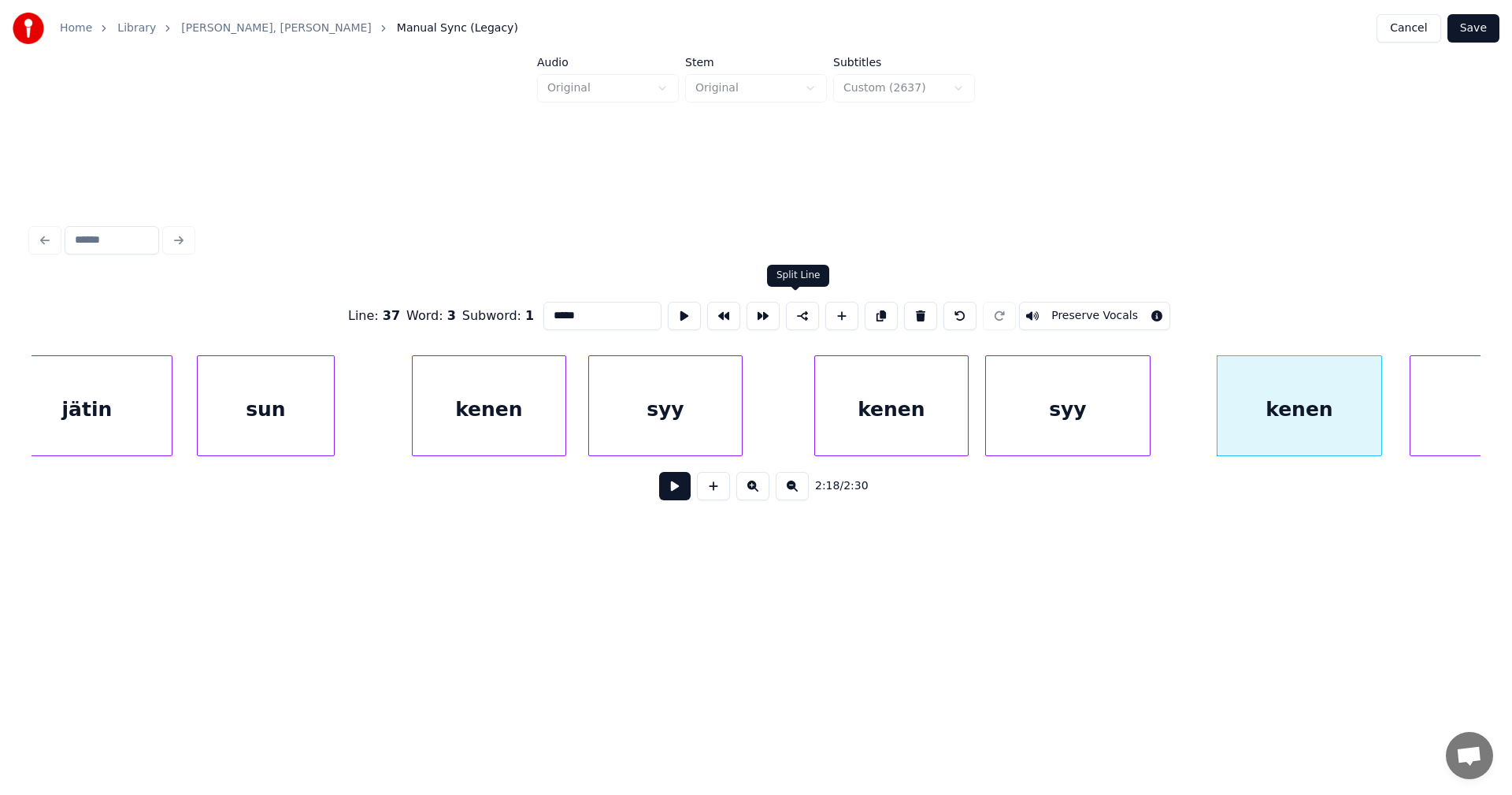
click at [803, 315] on button at bounding box center [802, 316] width 33 height 29
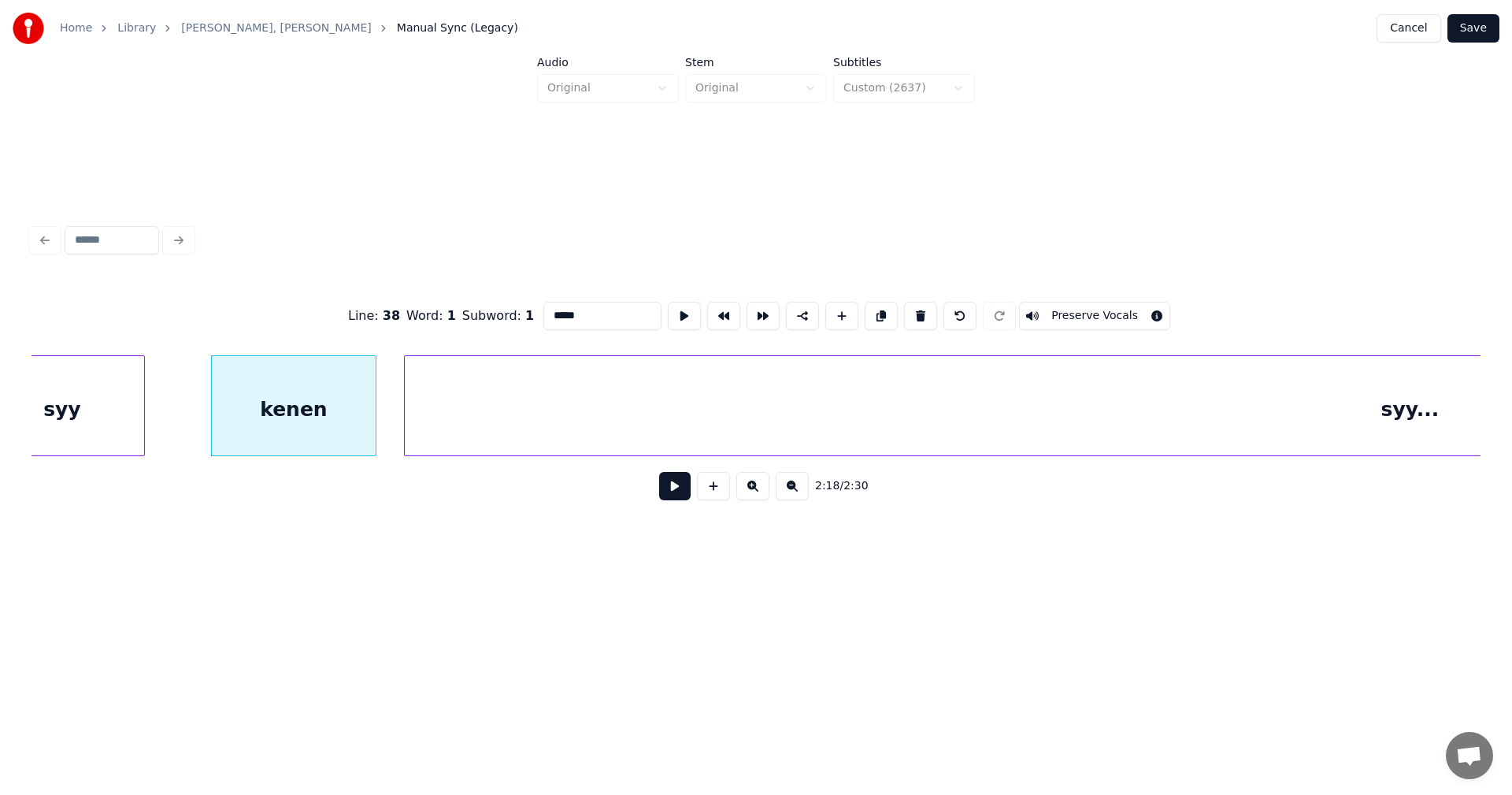
scroll to position [0, 37894]
click at [1486, 23] on button "Save" at bounding box center [1473, 29] width 52 height 29
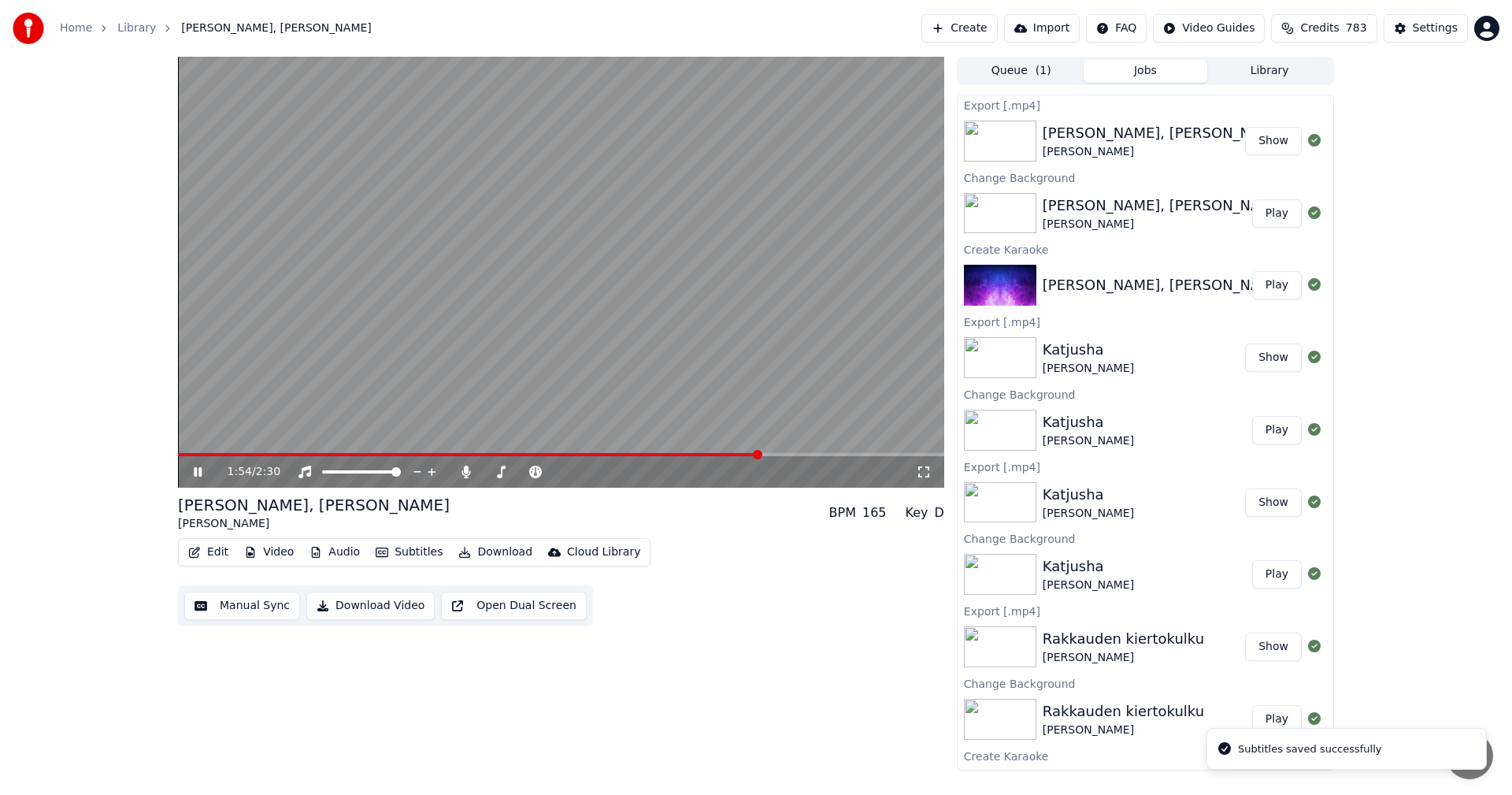
click at [761, 453] on span at bounding box center [561, 455] width 766 height 4
click at [788, 455] on span at bounding box center [552, 455] width 747 height 4
click at [196, 475] on icon at bounding box center [197, 471] width 8 height 10
click at [218, 555] on button "Edit" at bounding box center [208, 552] width 53 height 22
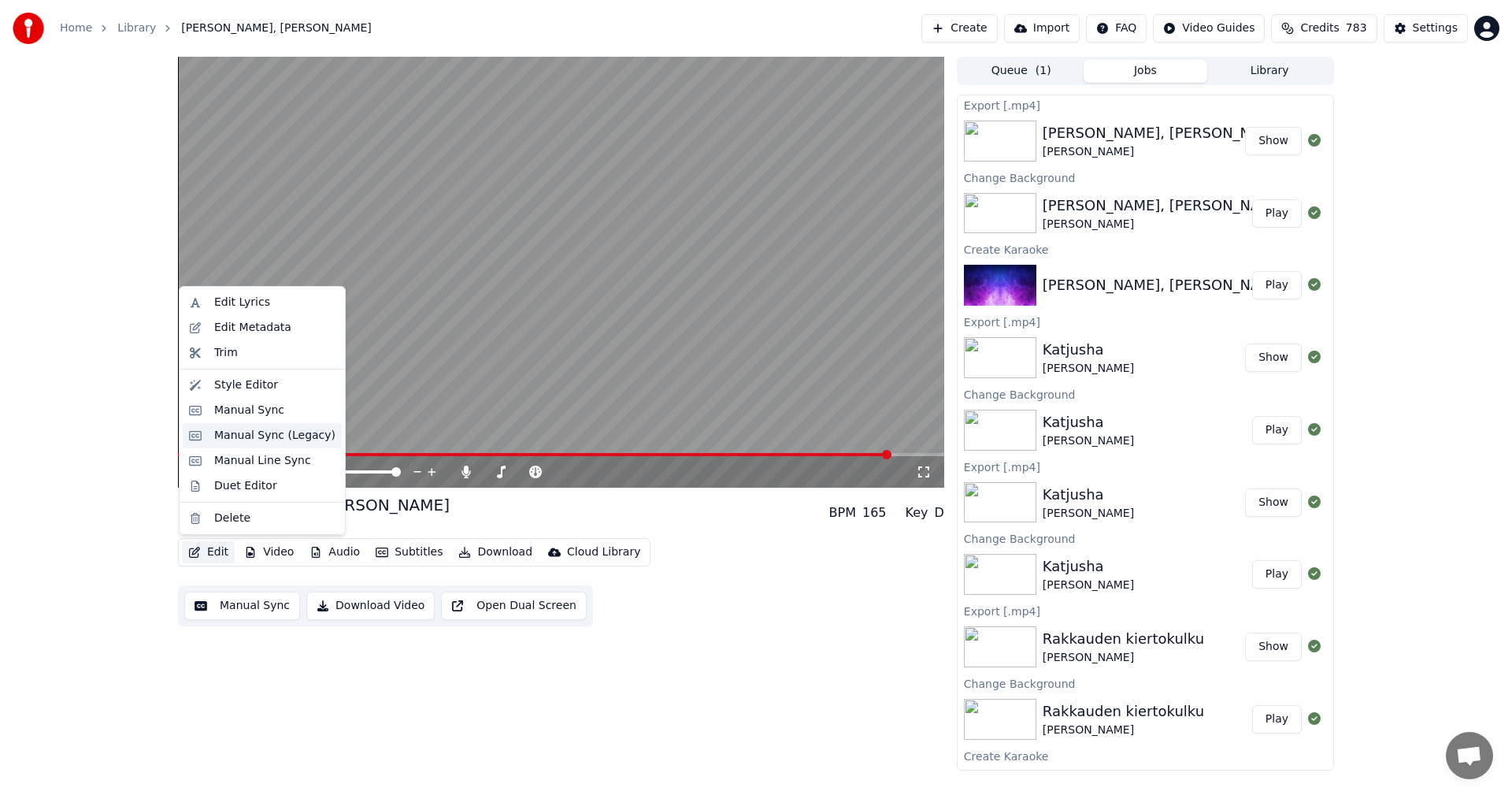
click at [267, 434] on div "Manual Sync (Legacy)" at bounding box center [274, 436] width 121 height 16
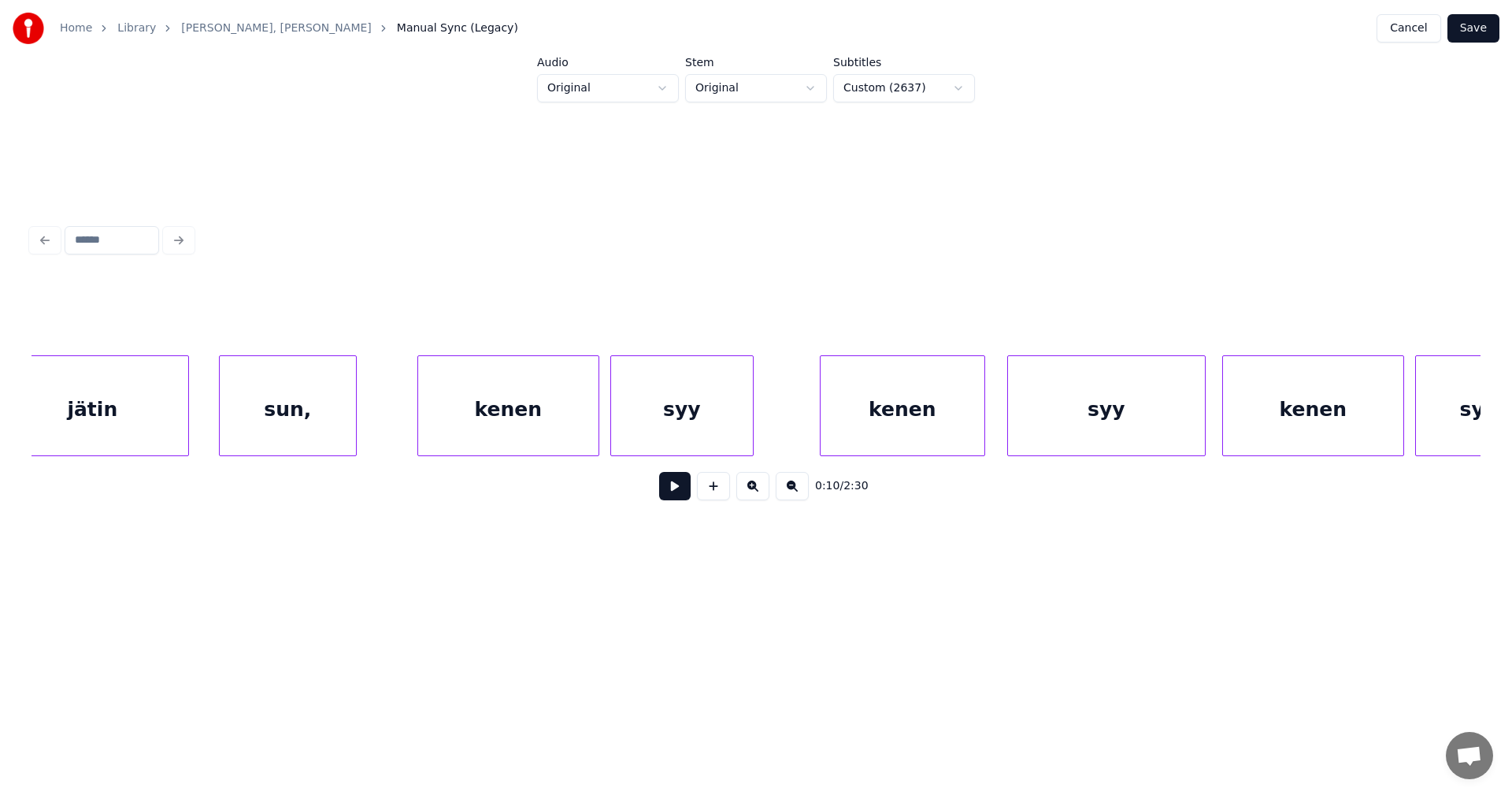
scroll to position [0, 33269]
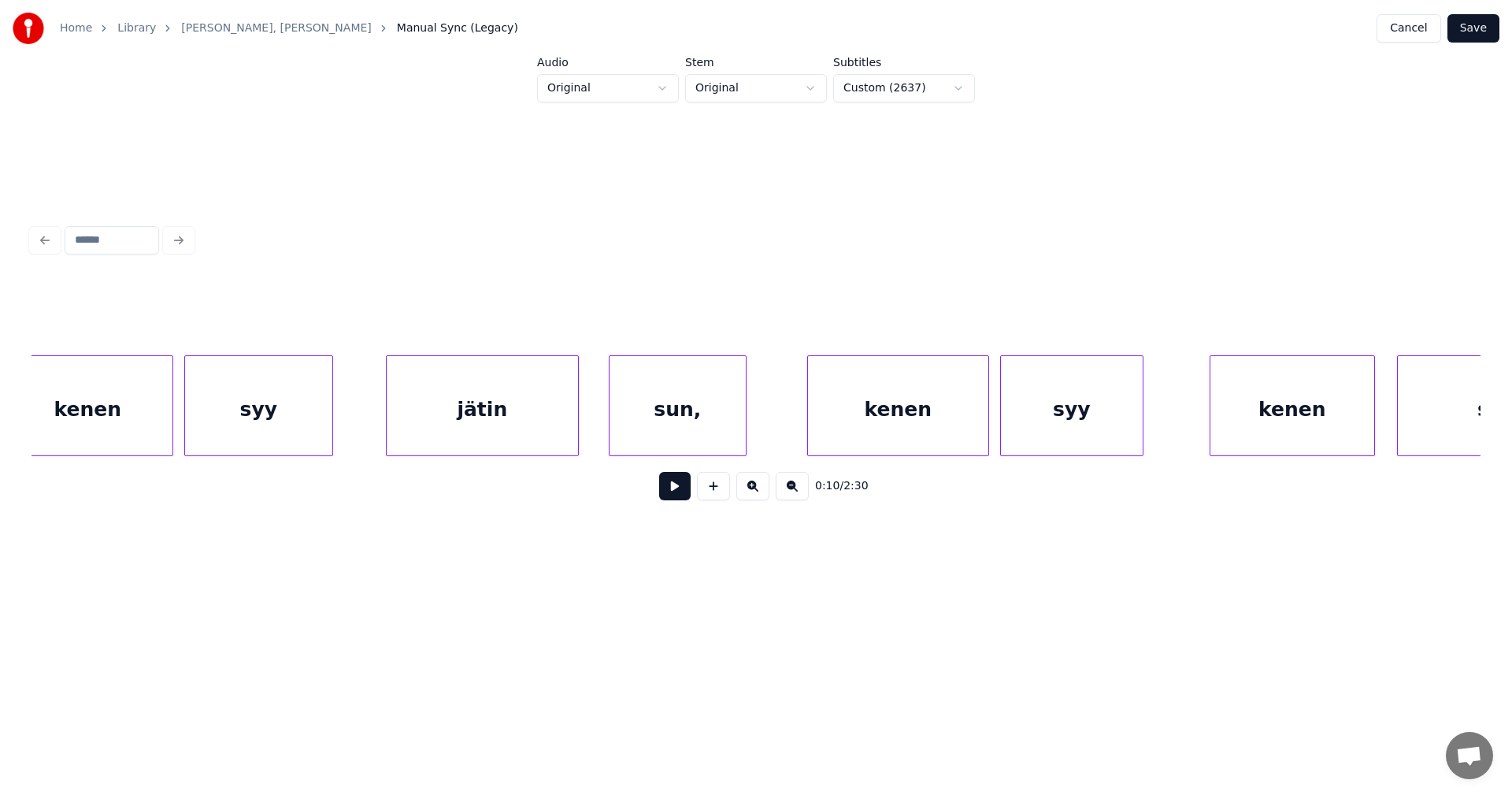
click at [647, 414] on div "sun," at bounding box center [677, 409] width 136 height 107
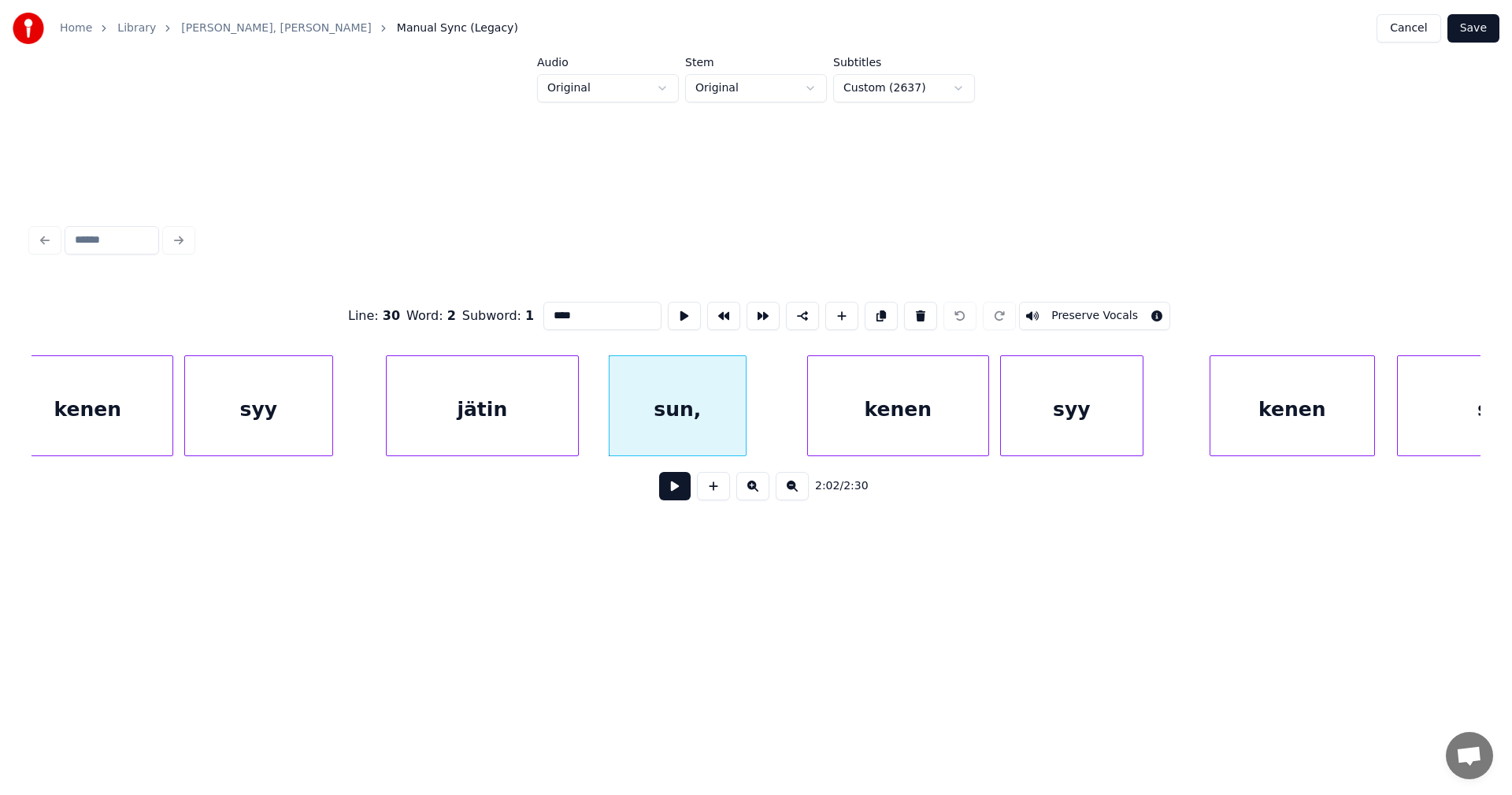
click at [891, 411] on div "kenen" at bounding box center [898, 409] width 180 height 107
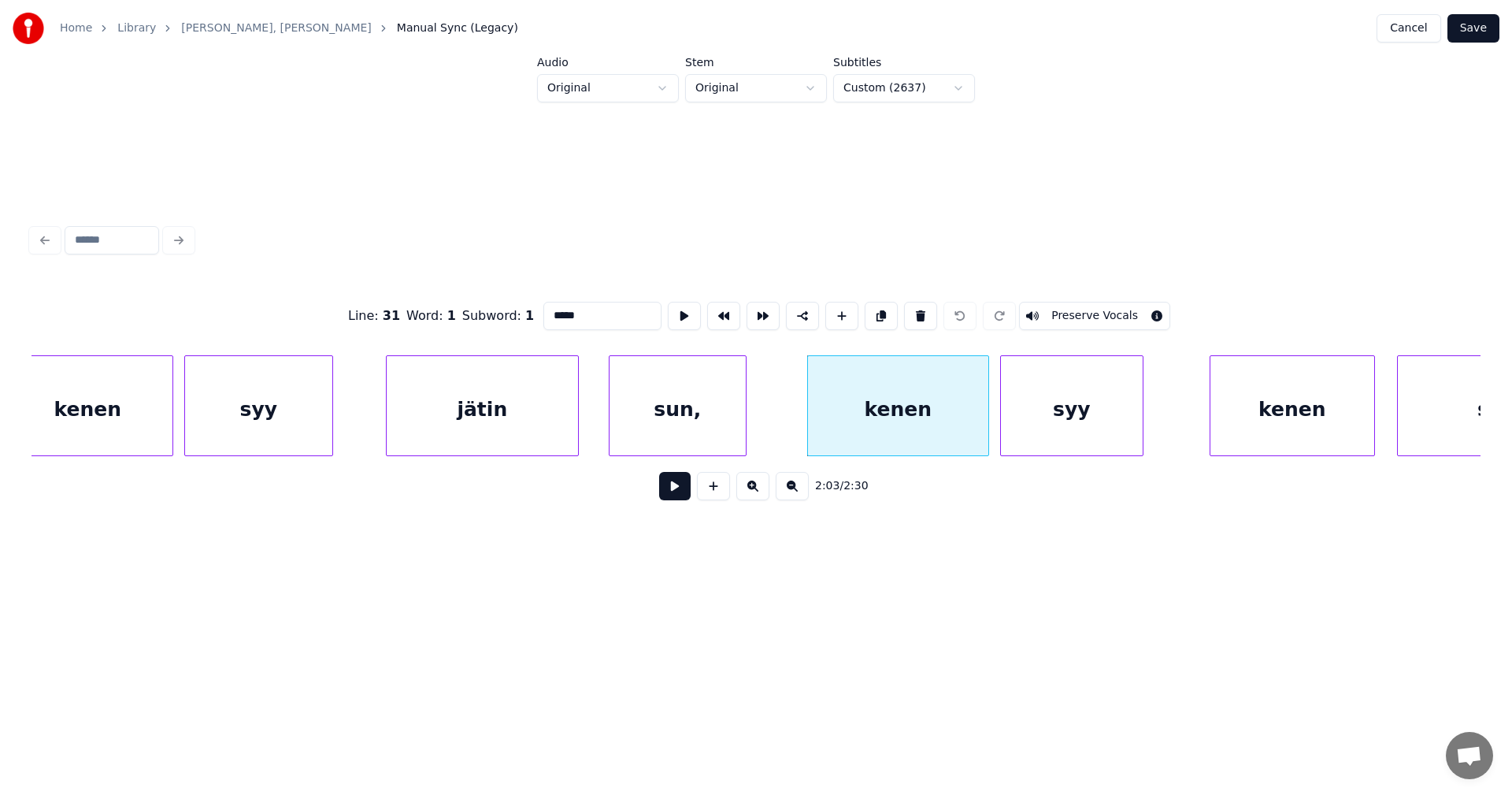
click at [700, 438] on div "sun," at bounding box center [677, 409] width 136 height 107
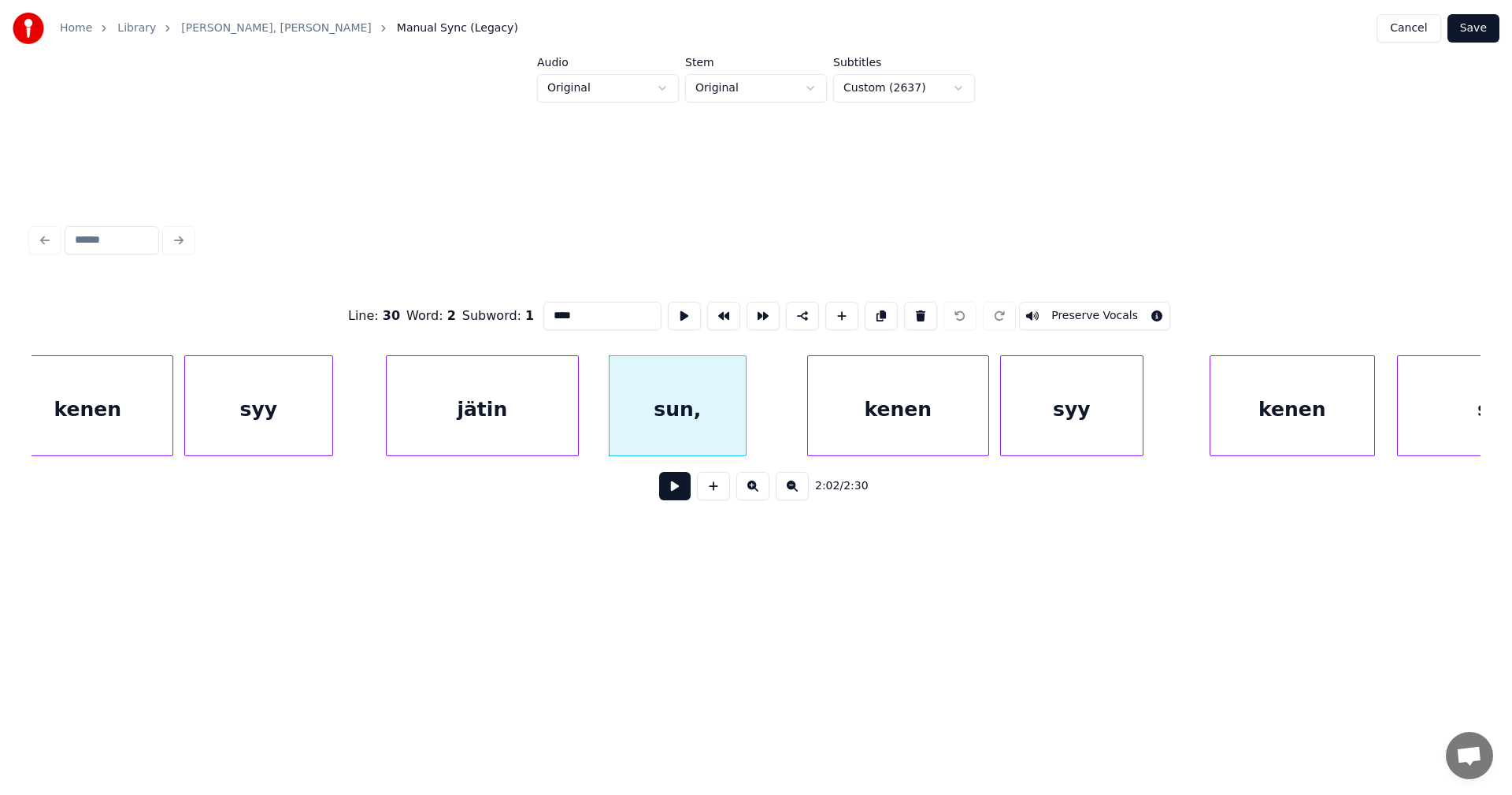
click at [580, 313] on input "****" at bounding box center [602, 316] width 119 height 29
type input "***"
click at [1473, 30] on button "Save" at bounding box center [1473, 29] width 52 height 29
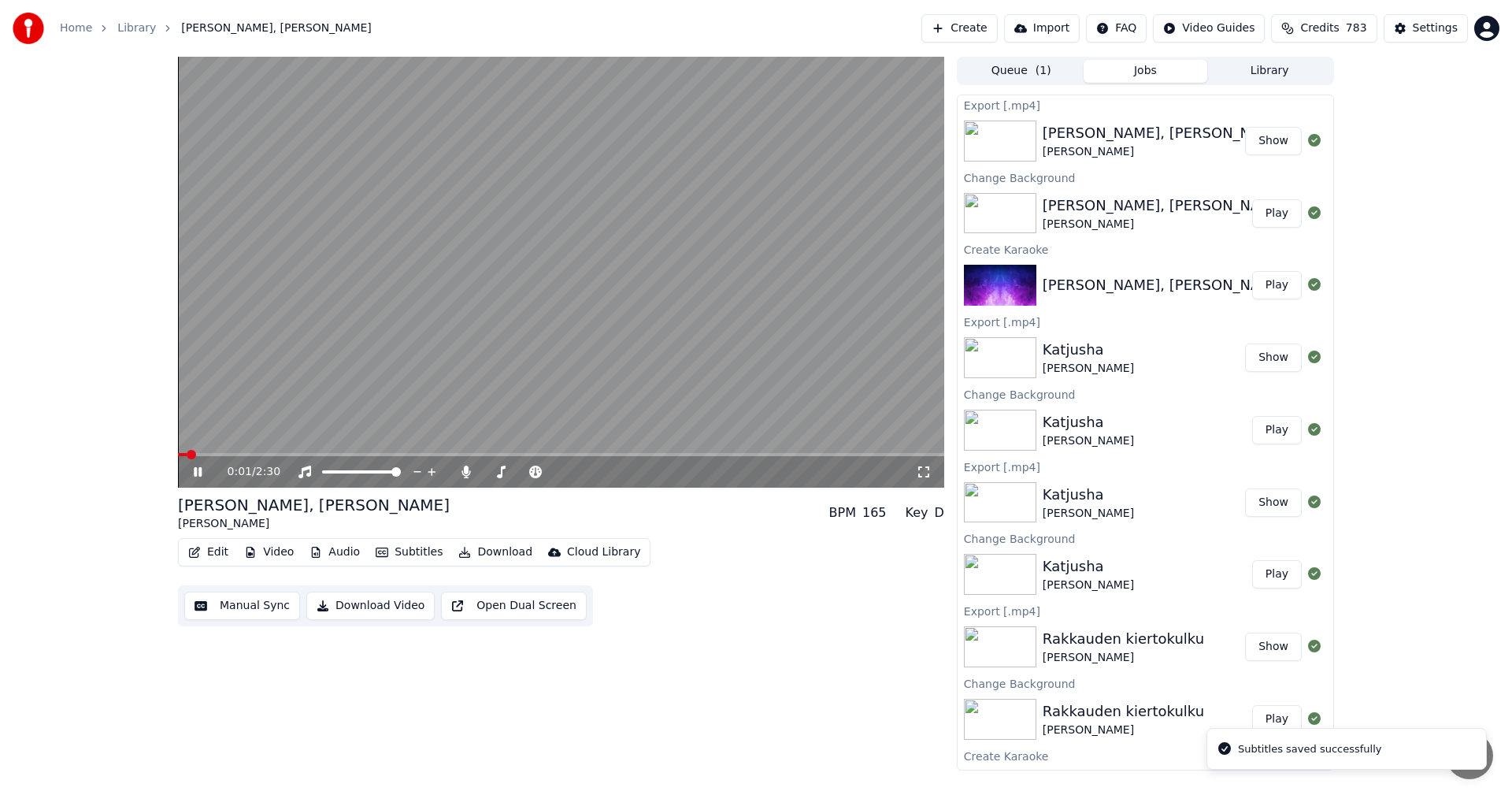
click at [216, 554] on button "Edit" at bounding box center [208, 552] width 53 height 22
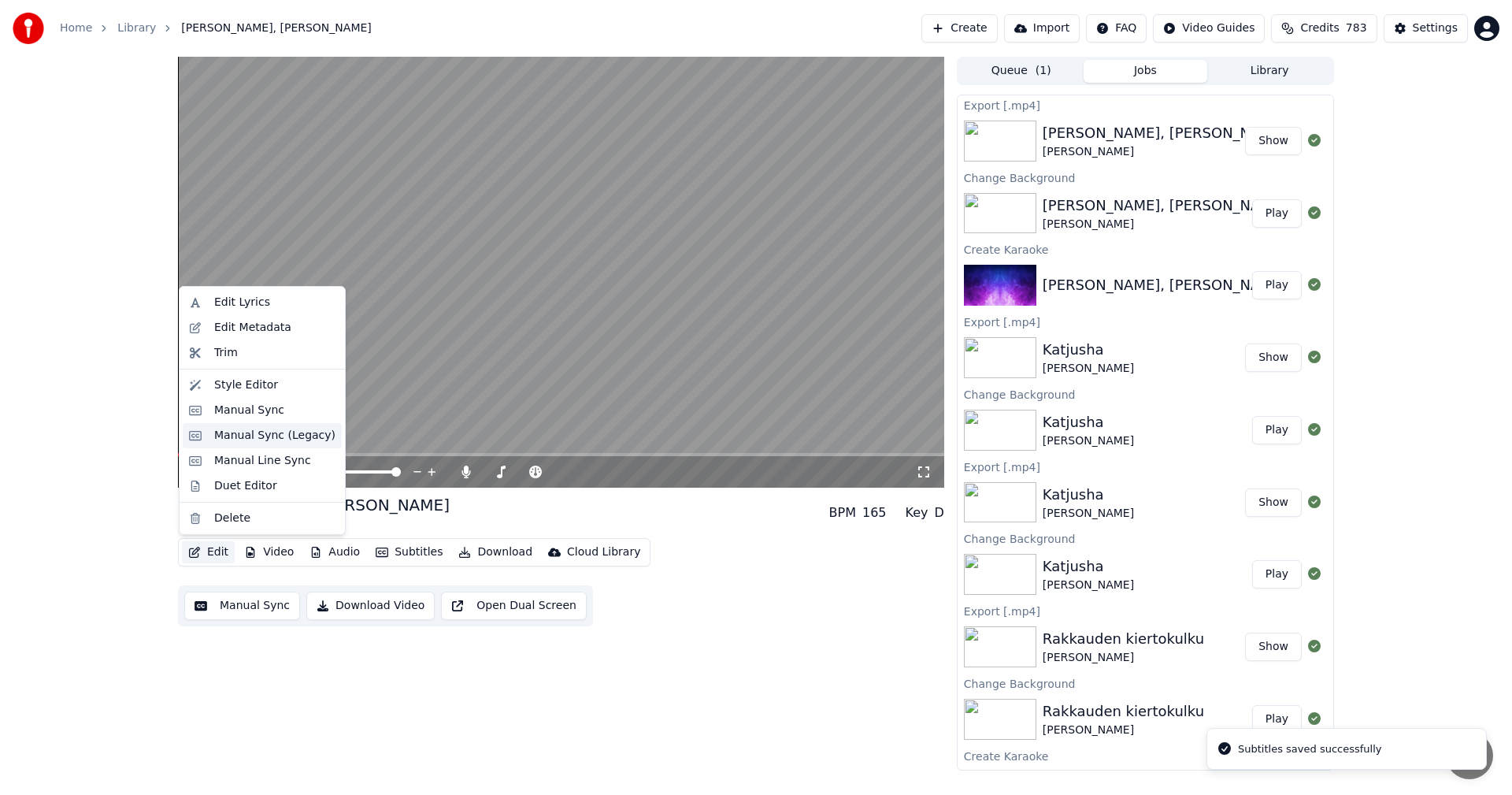
click at [266, 434] on div "Manual Sync (Legacy)" at bounding box center [274, 436] width 121 height 16
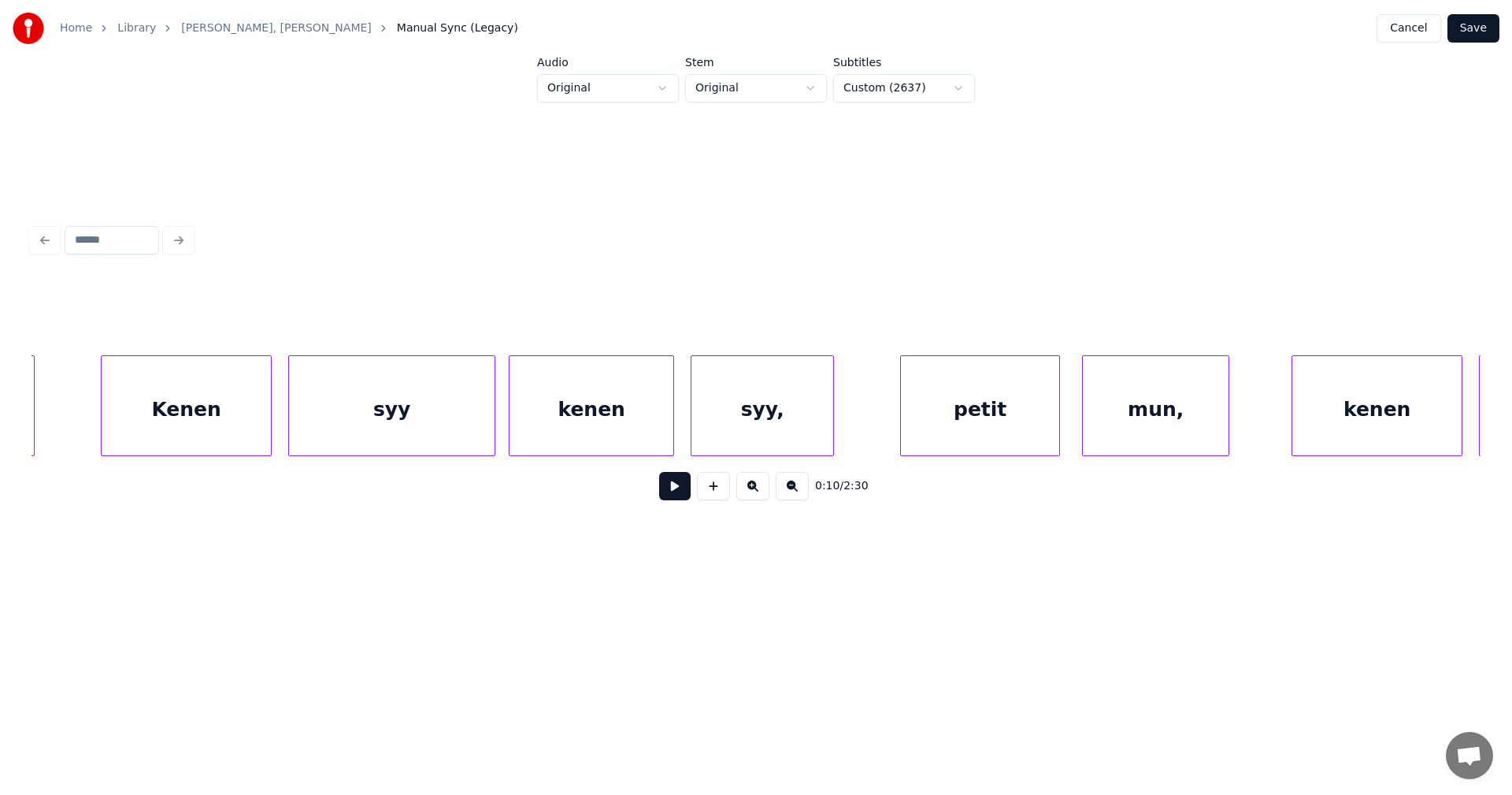
scroll to position [0, 6044]
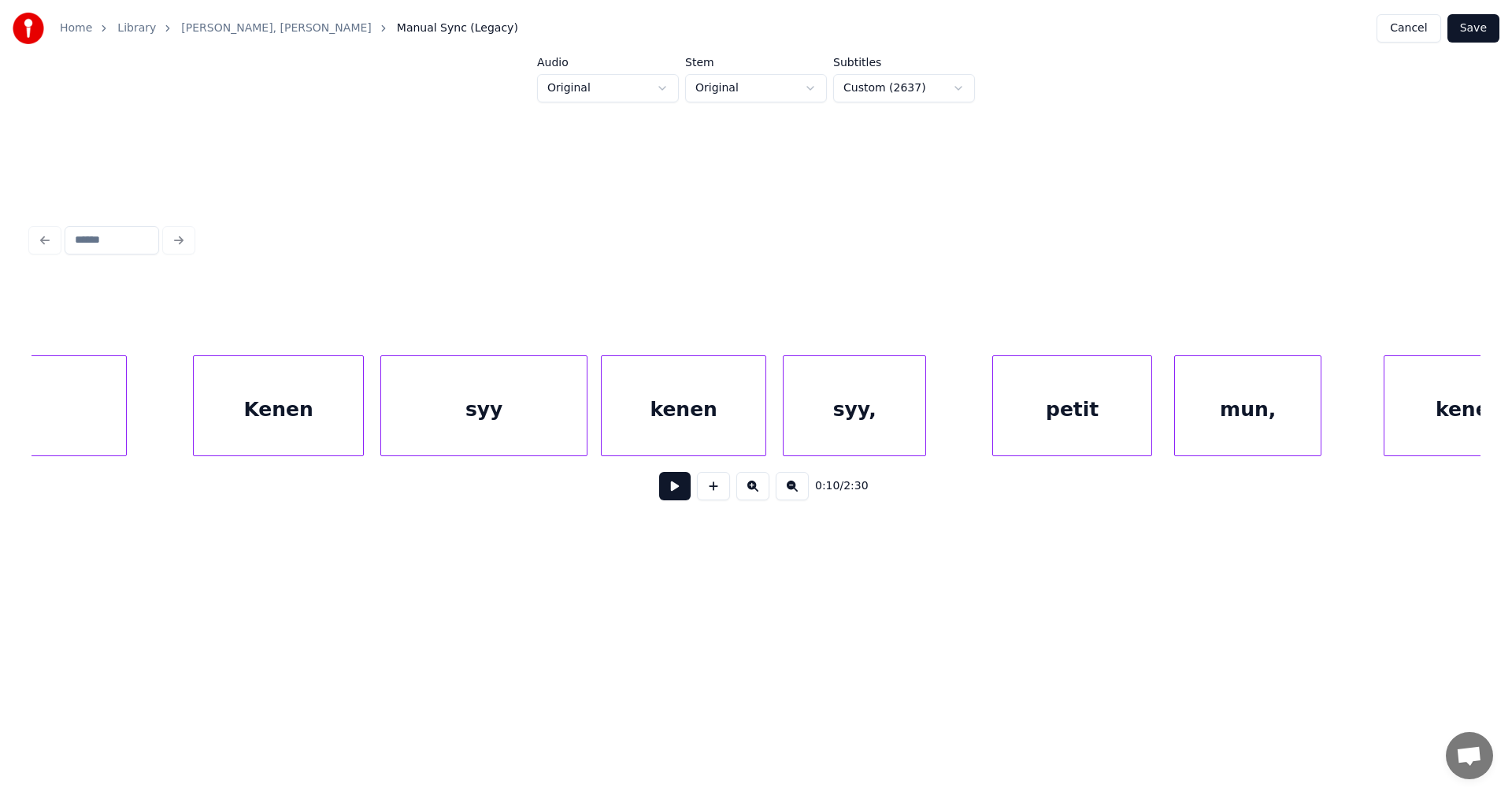
click at [298, 432] on div "Kenen" at bounding box center [278, 409] width 169 height 107
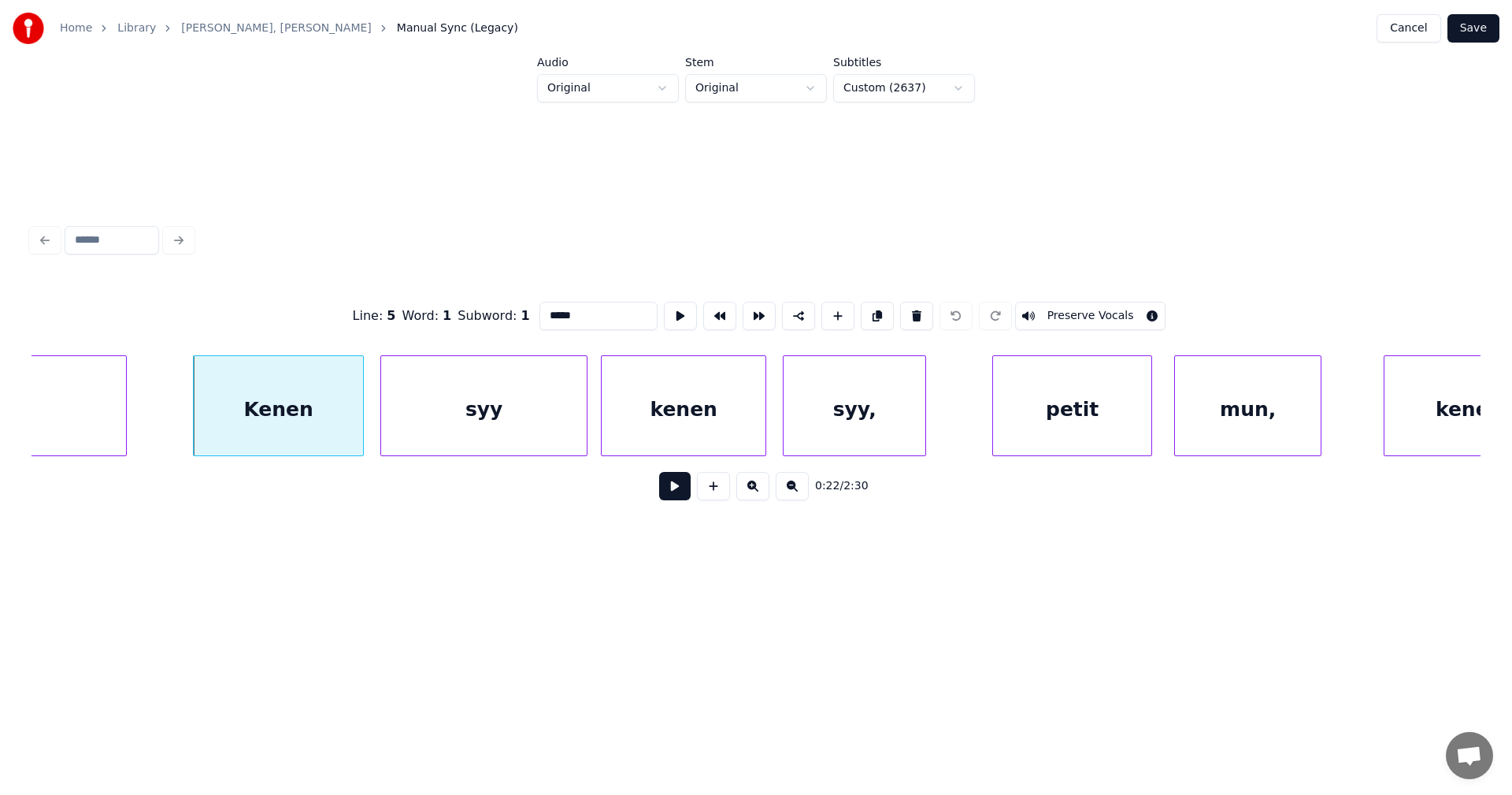
click at [421, 428] on div "syy" at bounding box center [484, 409] width 206 height 107
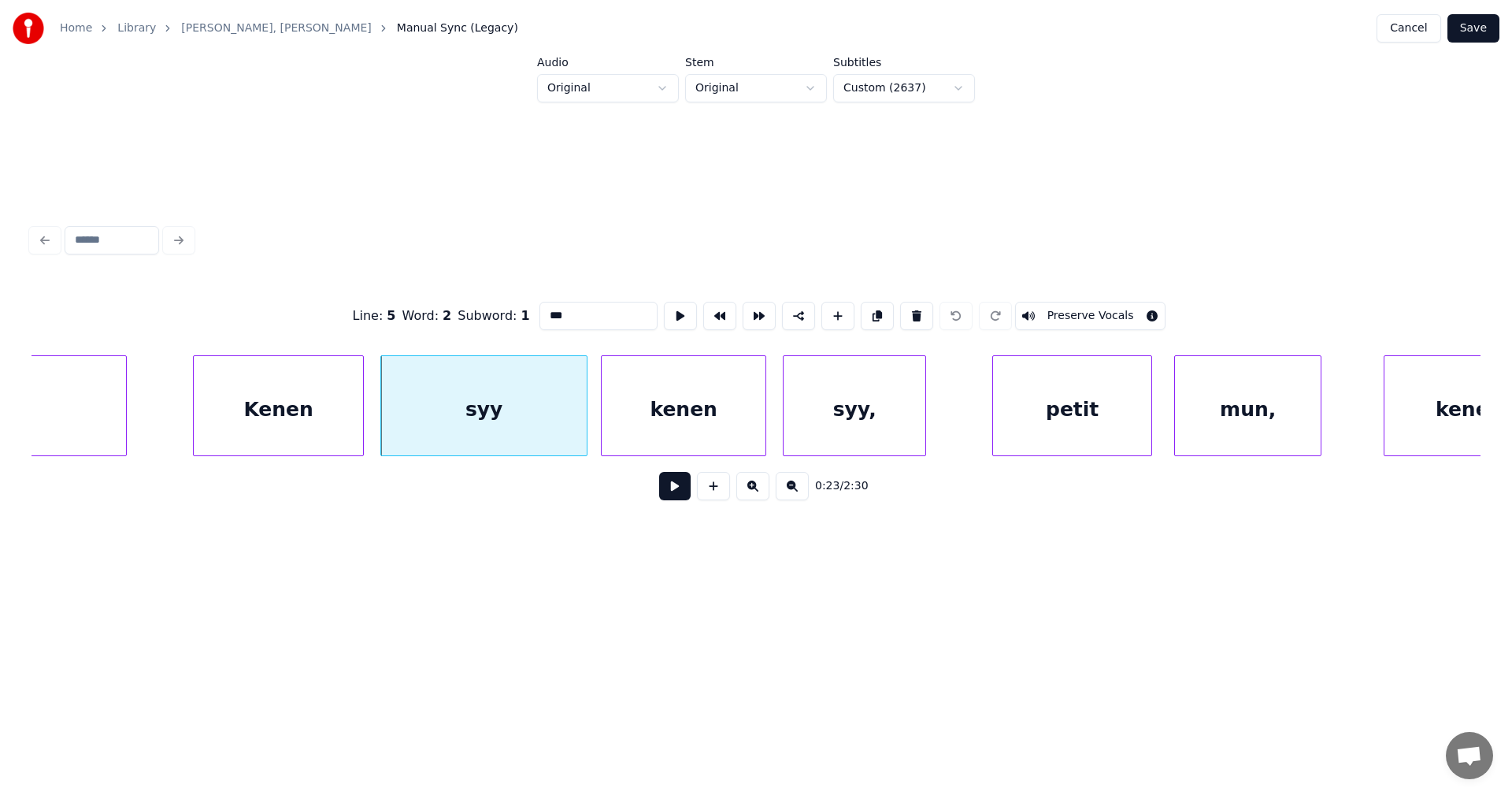
click at [646, 411] on div "kenen" at bounding box center [683, 409] width 164 height 107
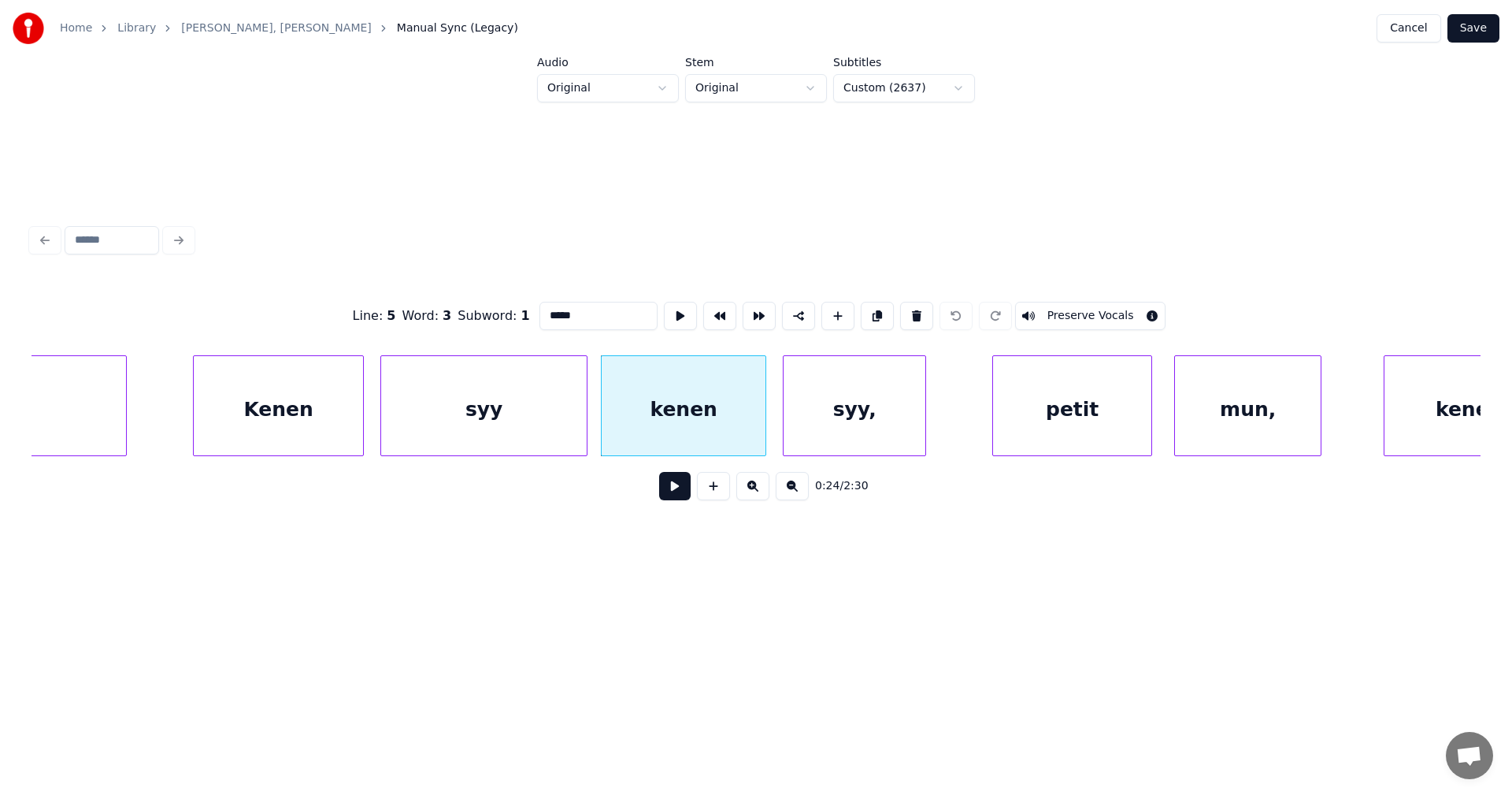
click at [822, 411] on div "syy," at bounding box center [854, 409] width 142 height 107
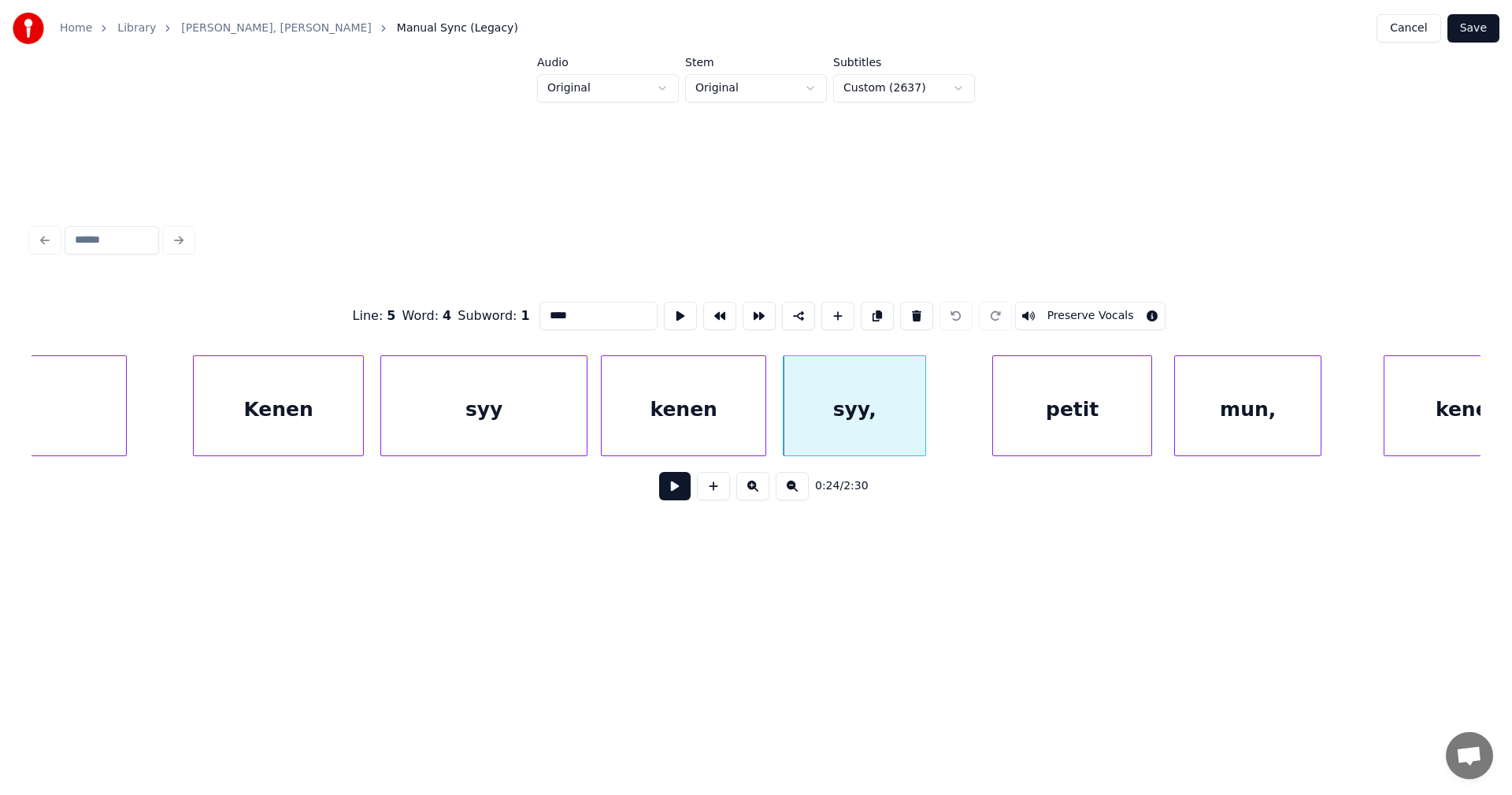
click at [569, 313] on input "****" at bounding box center [598, 316] width 119 height 29
click at [1046, 416] on div "petit" at bounding box center [1072, 409] width 159 height 107
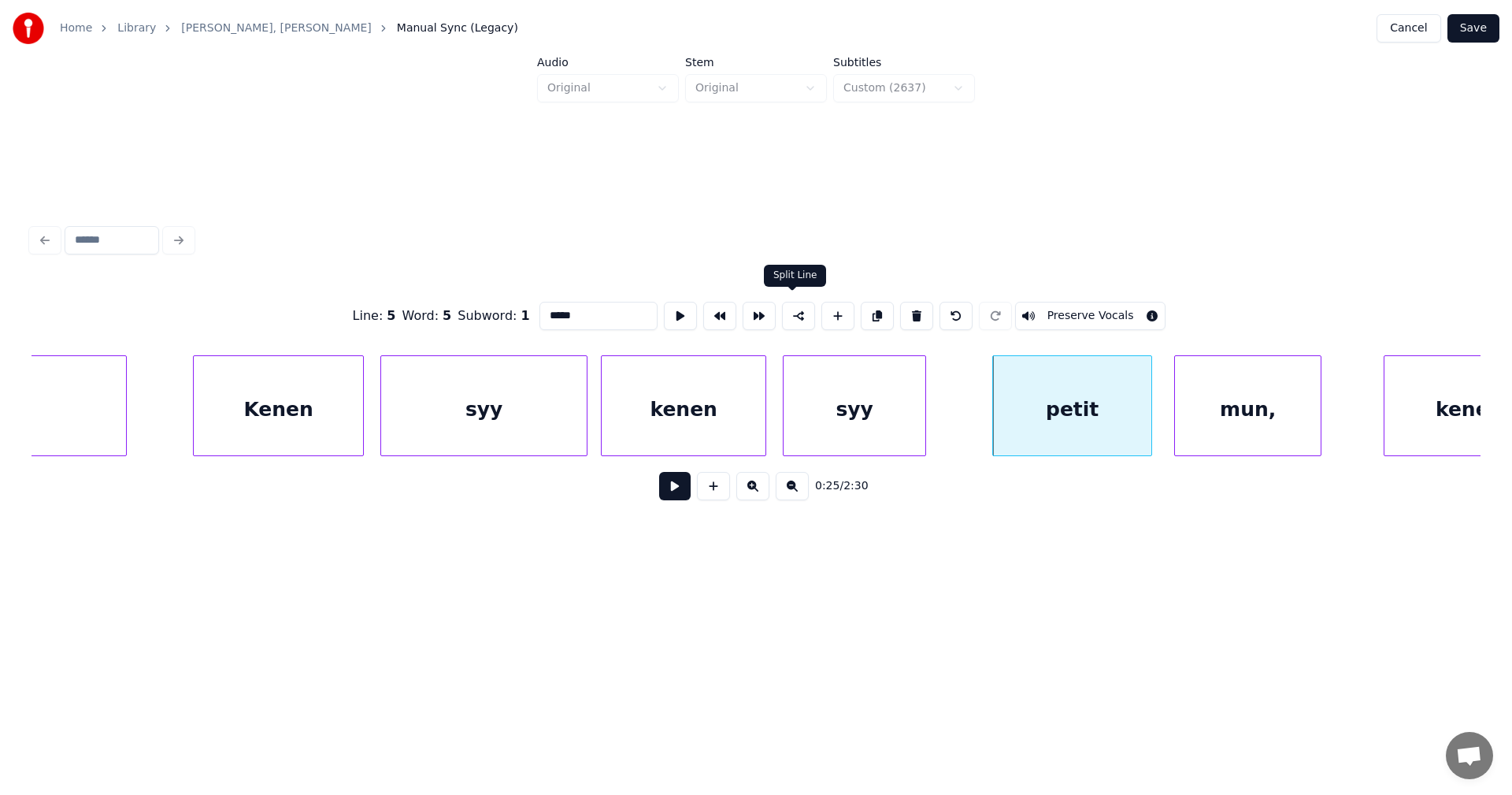
click at [796, 305] on button at bounding box center [797, 316] width 33 height 29
click at [1249, 398] on div "mun," at bounding box center [1246, 409] width 145 height 107
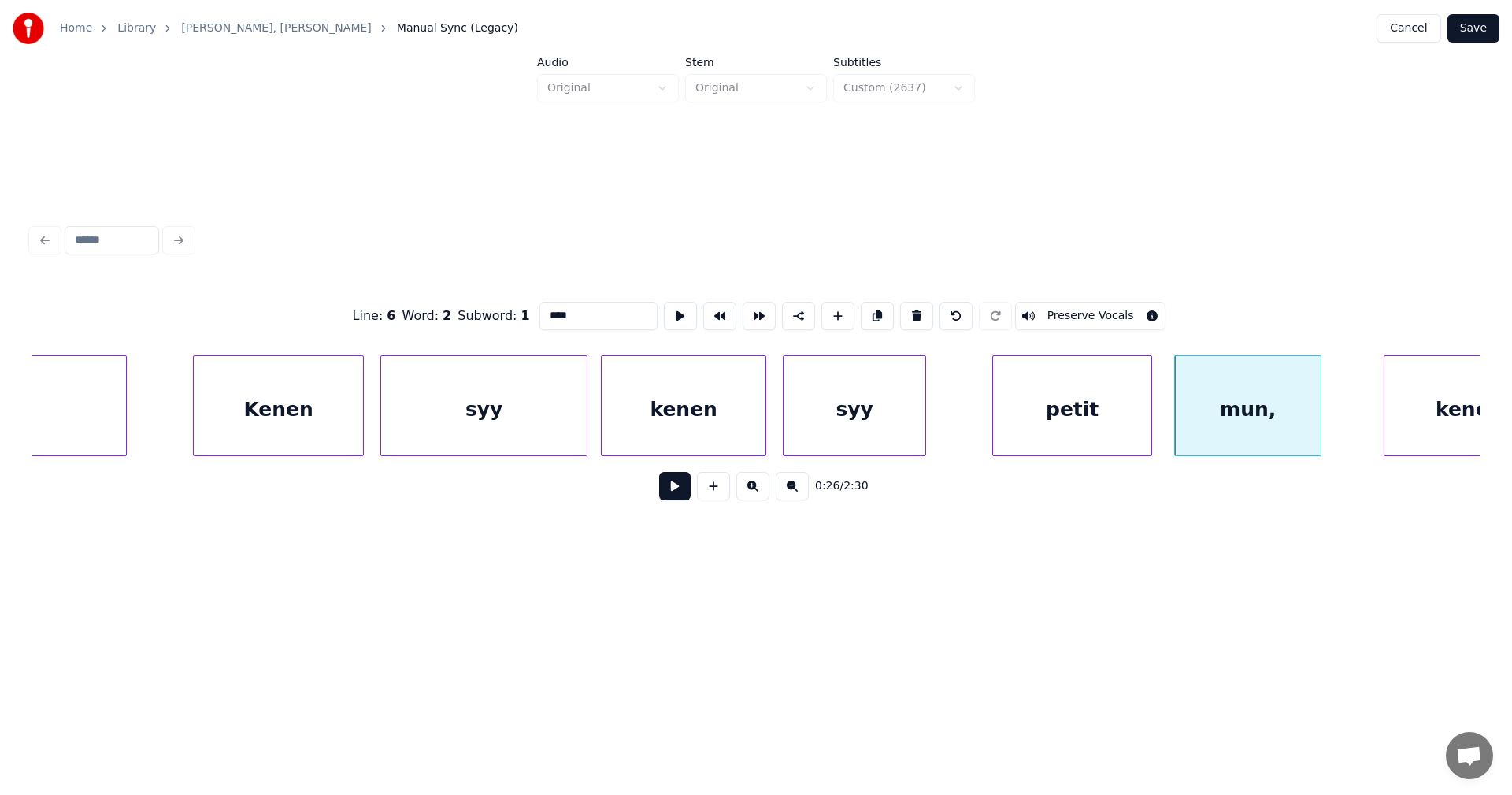
click at [583, 308] on input "****" at bounding box center [598, 316] width 119 height 29
click at [903, 417] on div "syy" at bounding box center [854, 409] width 142 height 107
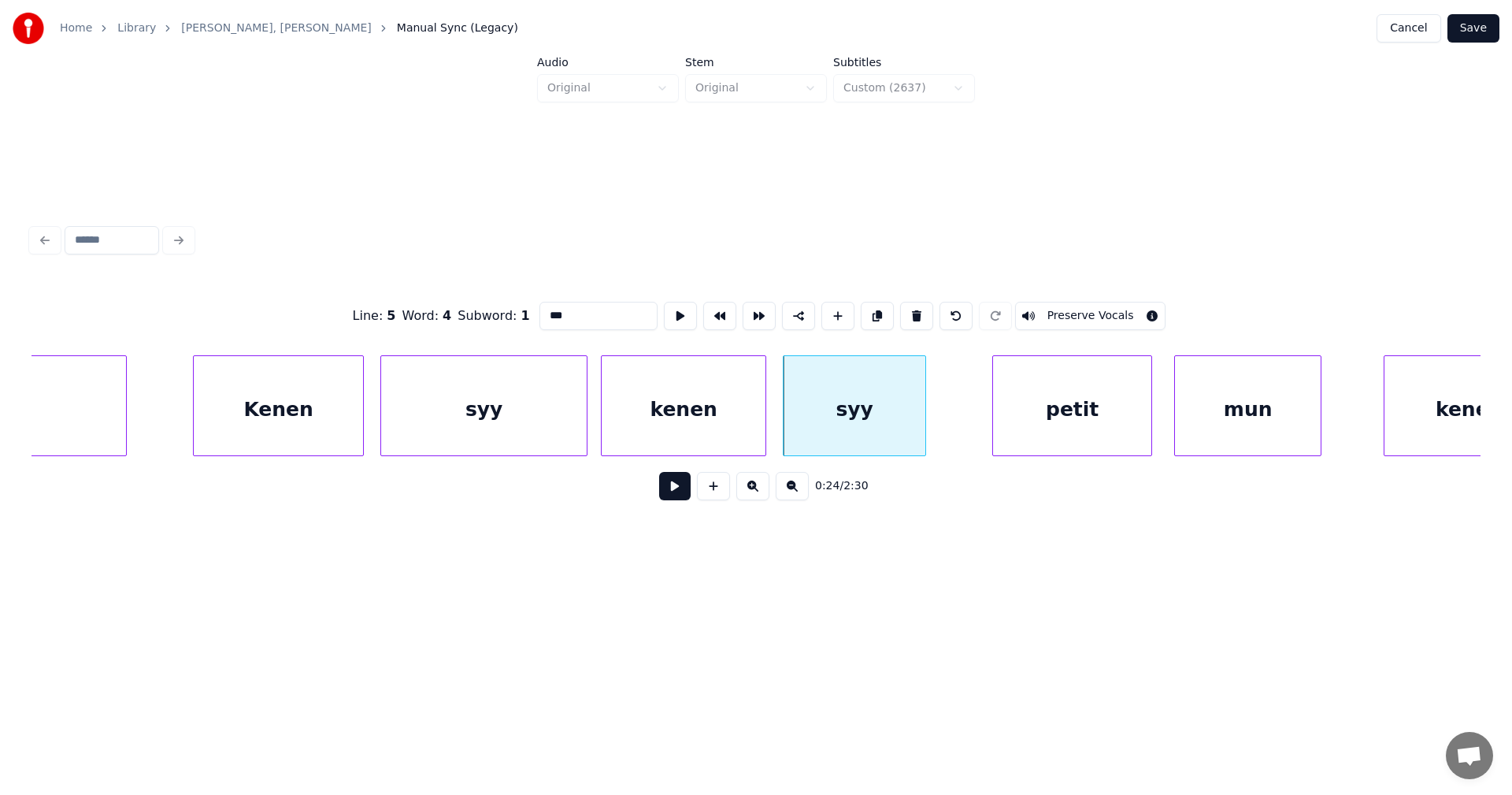
click at [1051, 428] on div "petit" at bounding box center [1072, 409] width 159 height 107
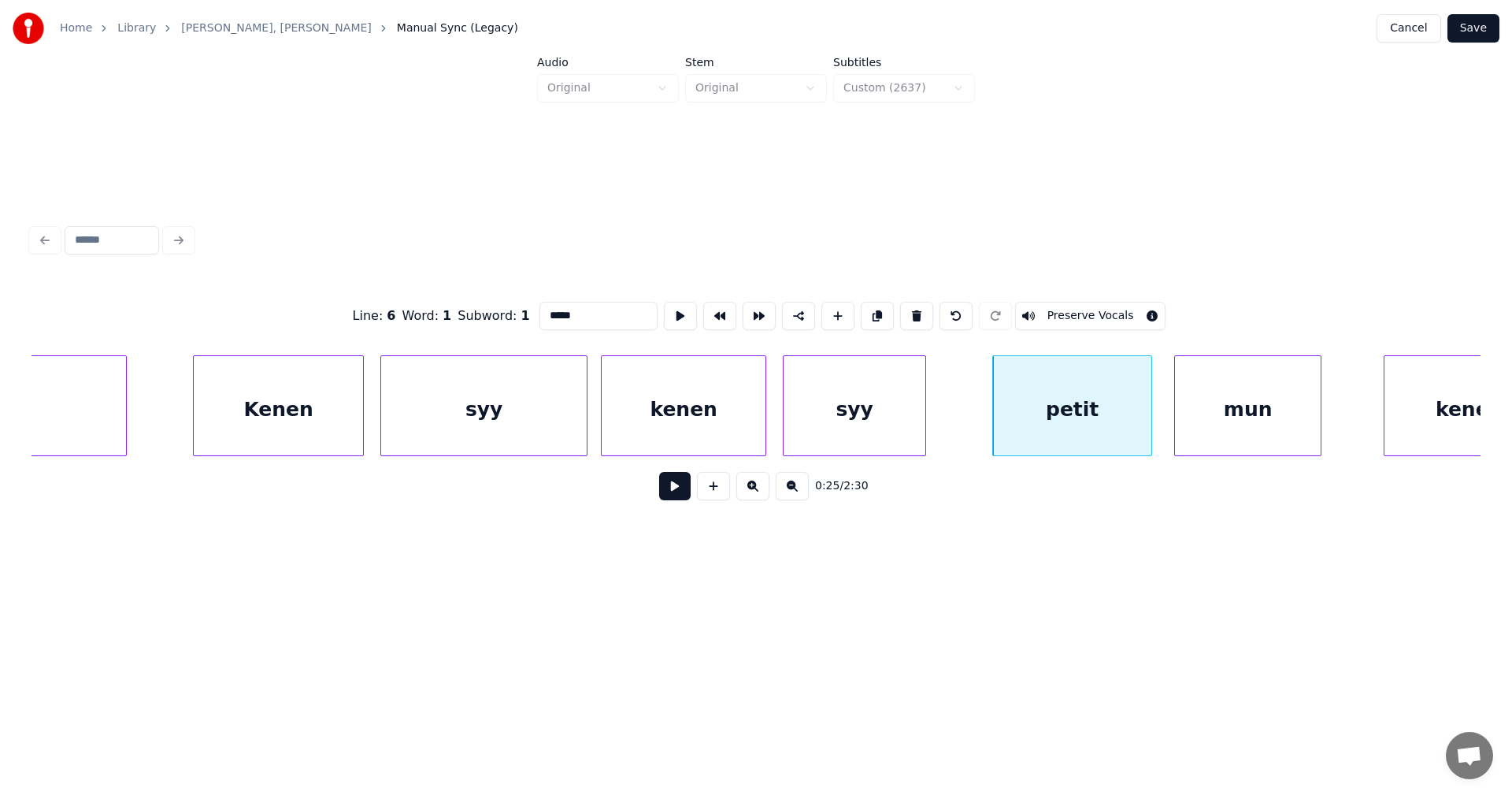
click at [1230, 428] on div "mun" at bounding box center [1246, 409] width 145 height 107
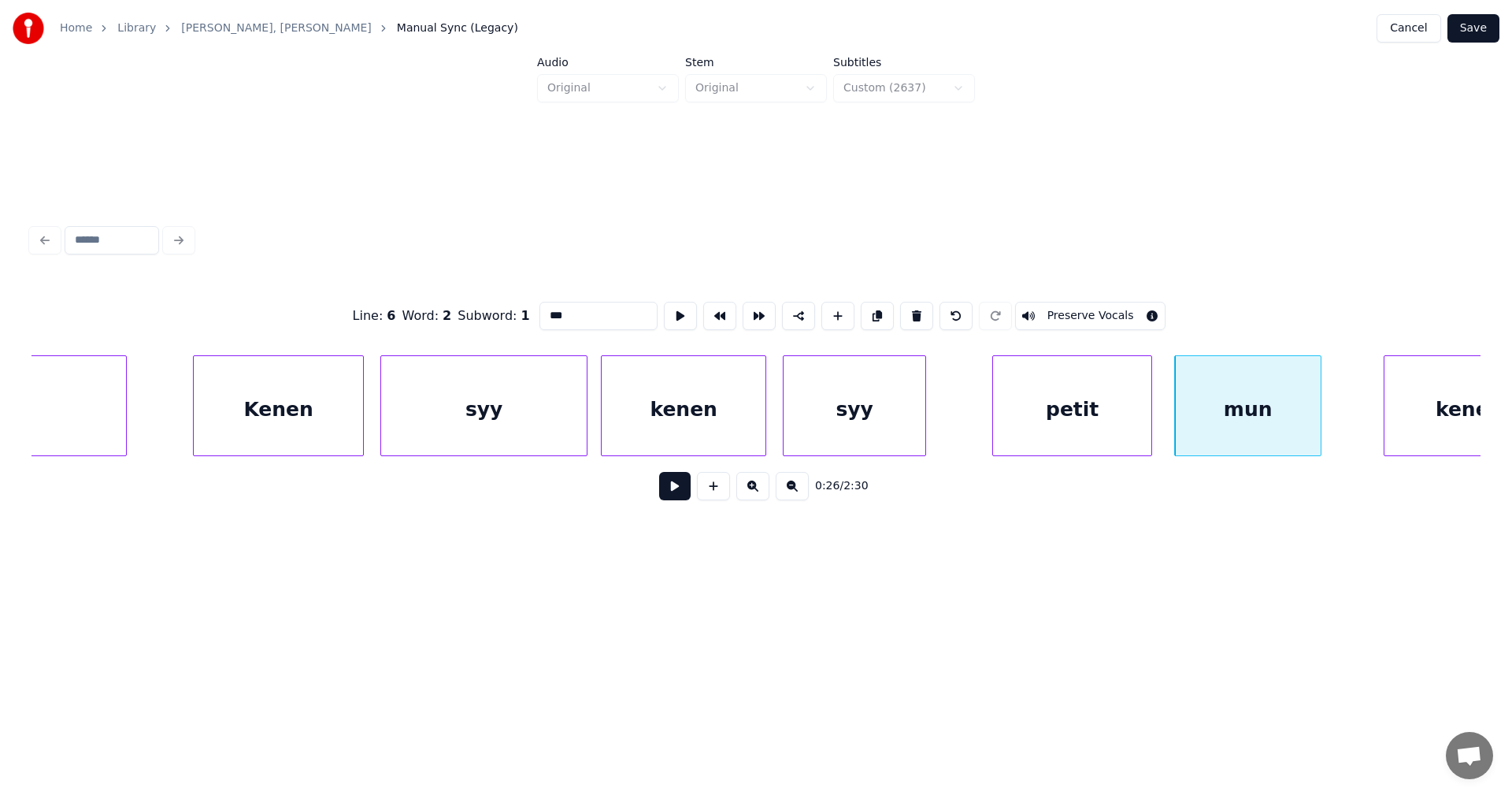
click at [1442, 425] on div "kenen" at bounding box center [1469, 409] width 169 height 107
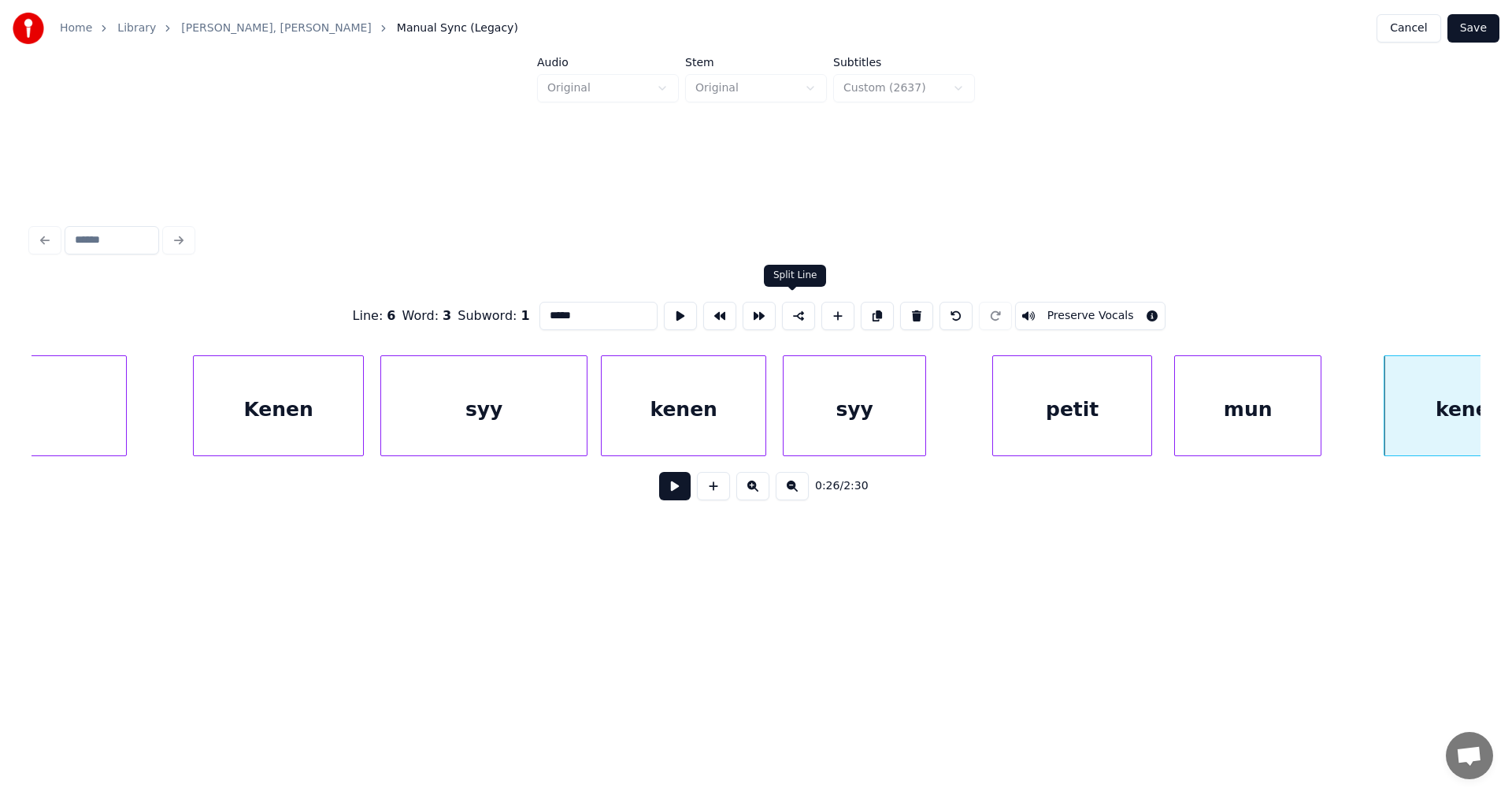
click at [791, 315] on button at bounding box center [797, 316] width 33 height 29
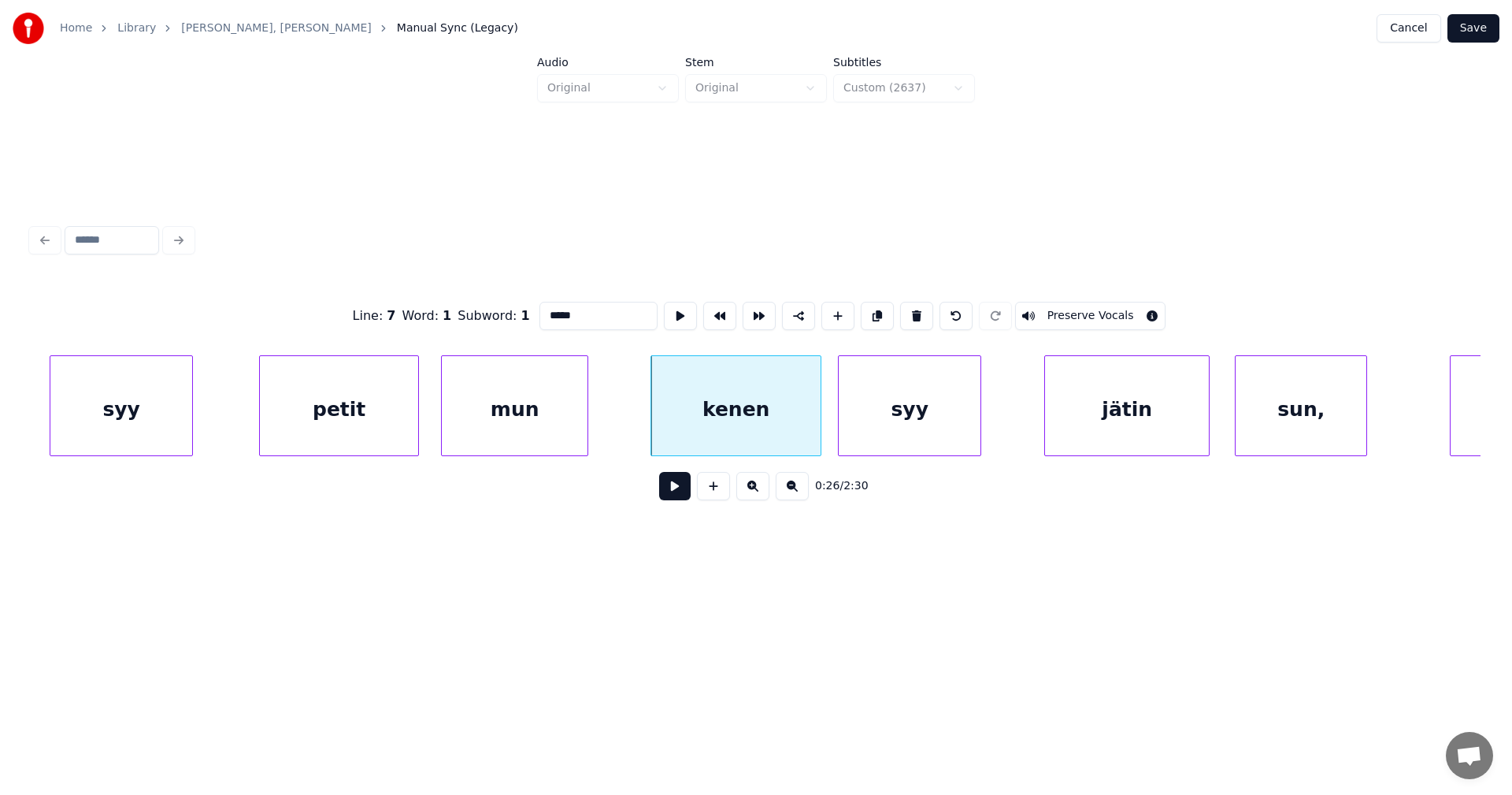
scroll to position [0, 7029]
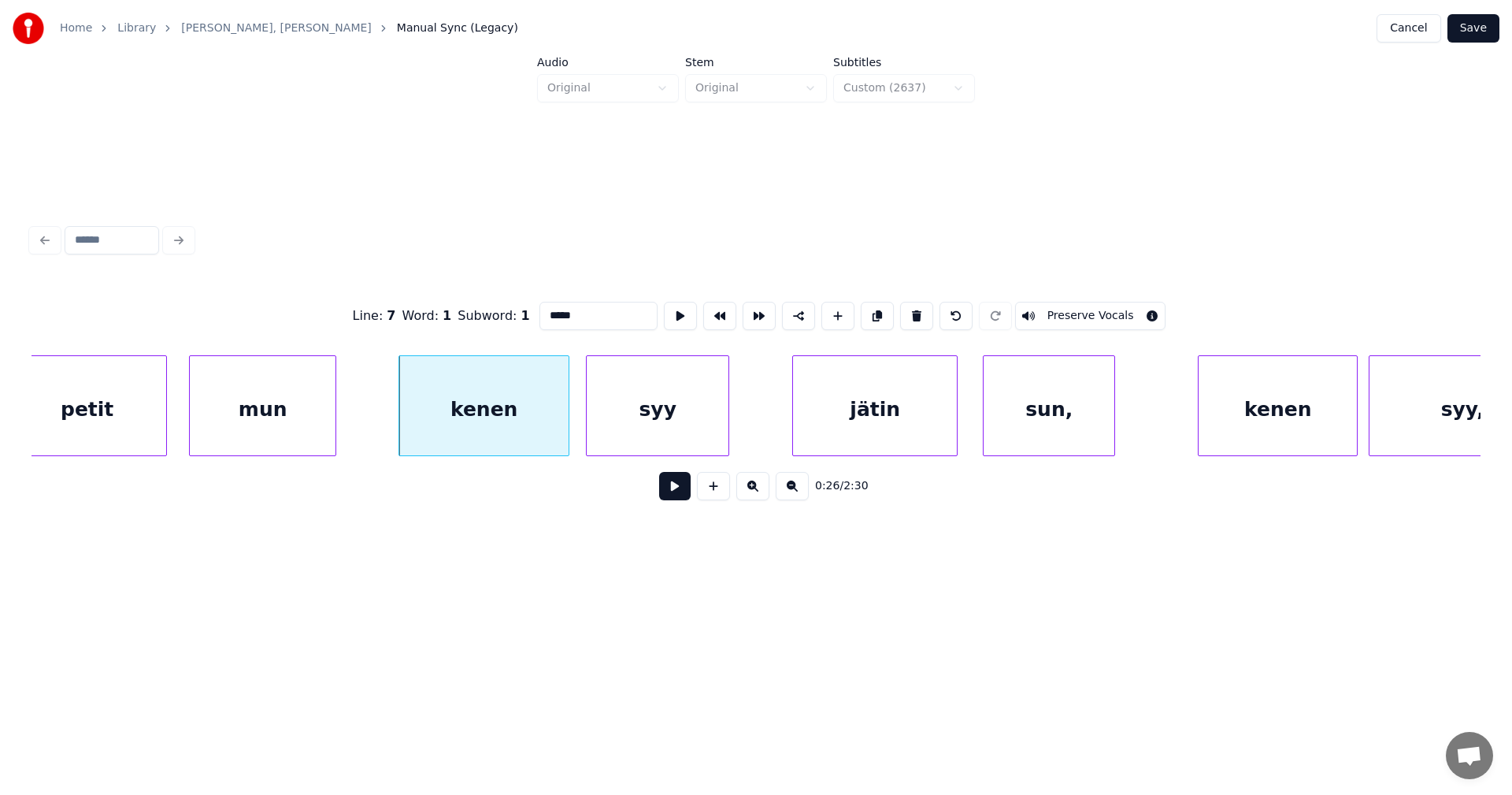
click at [615, 398] on div "syy" at bounding box center [657, 409] width 142 height 107
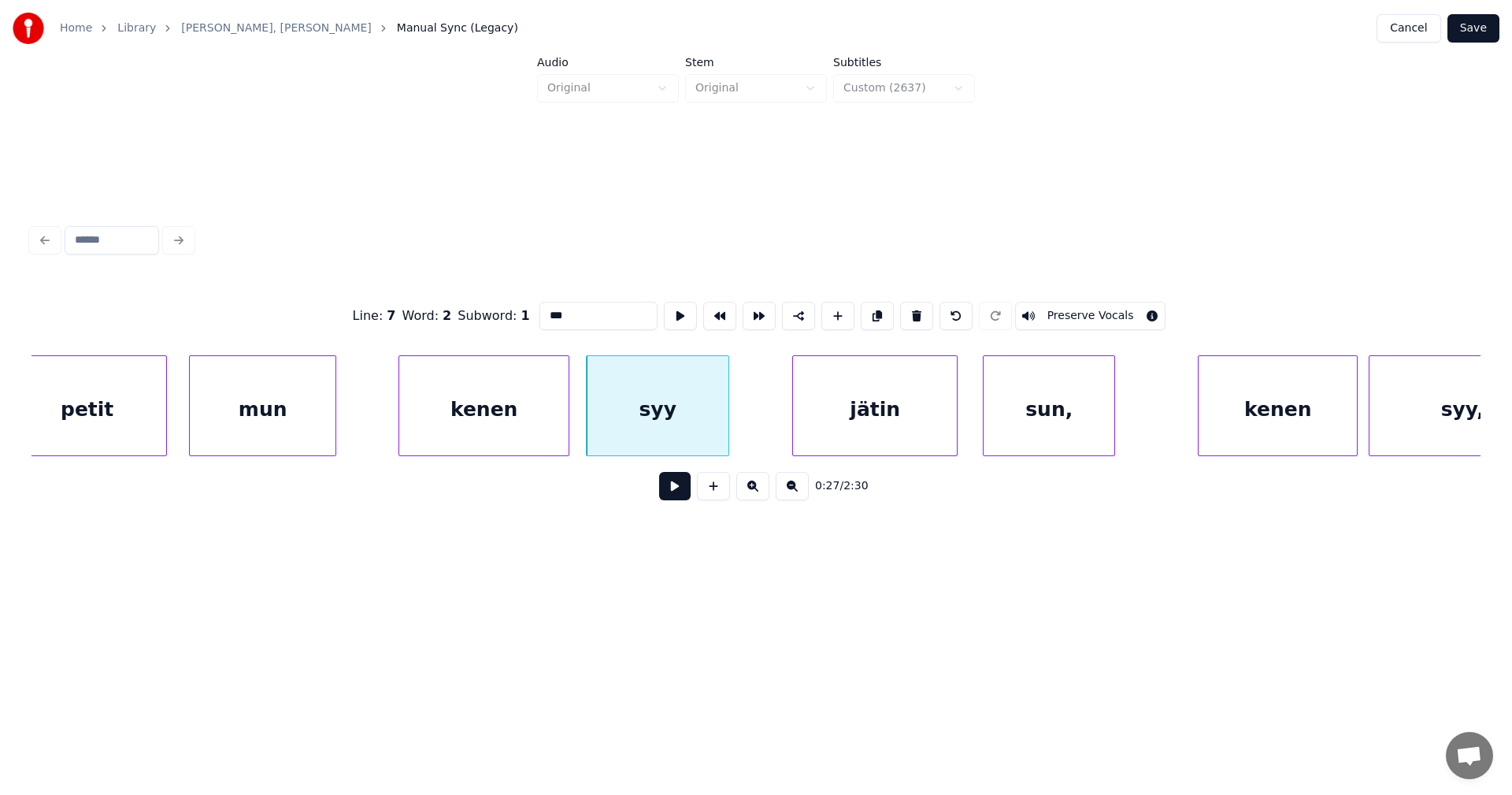
click at [829, 407] on div "jätin" at bounding box center [875, 409] width 164 height 107
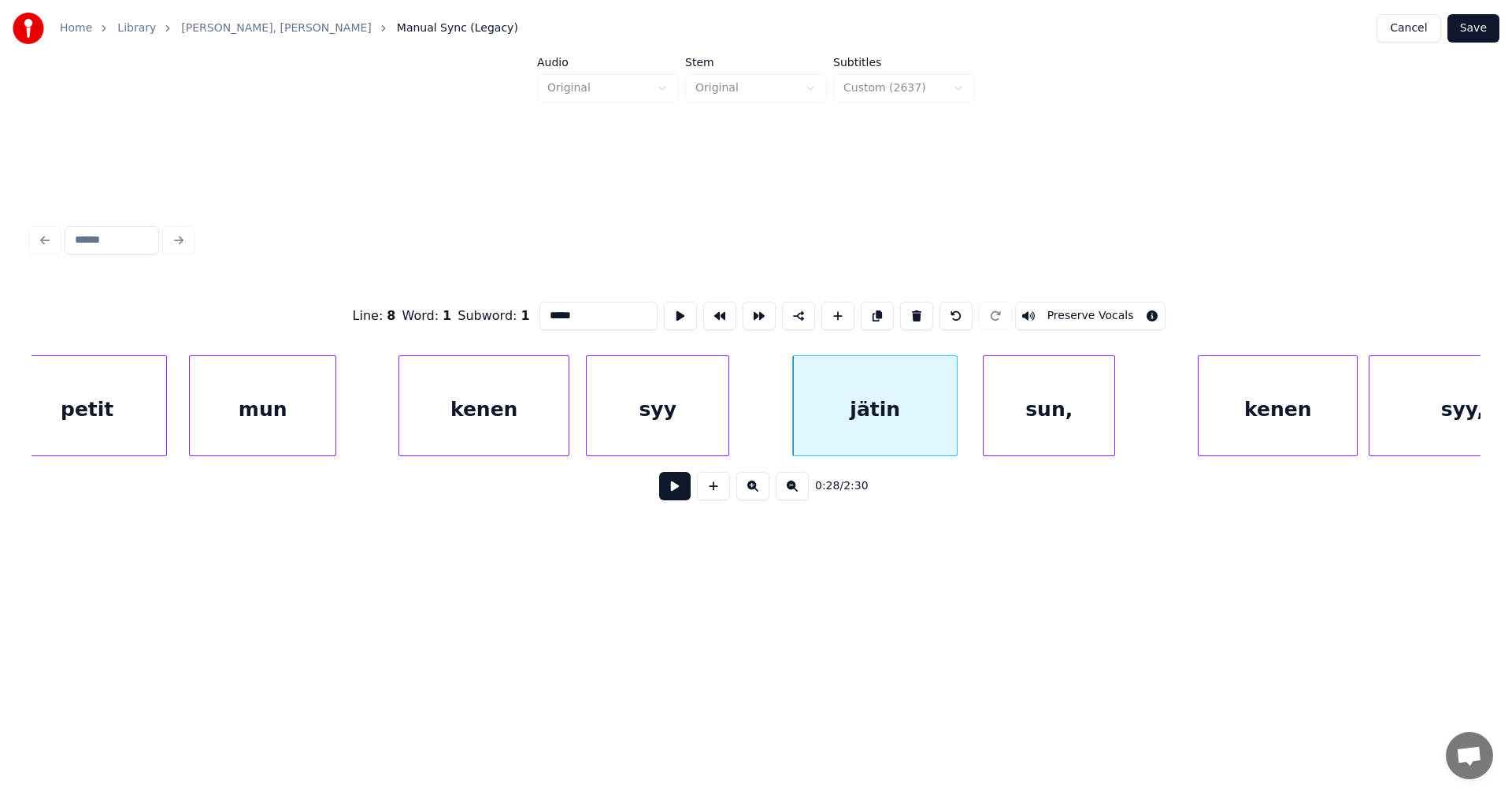
click at [1010, 396] on div "sun," at bounding box center [1049, 409] width 131 height 107
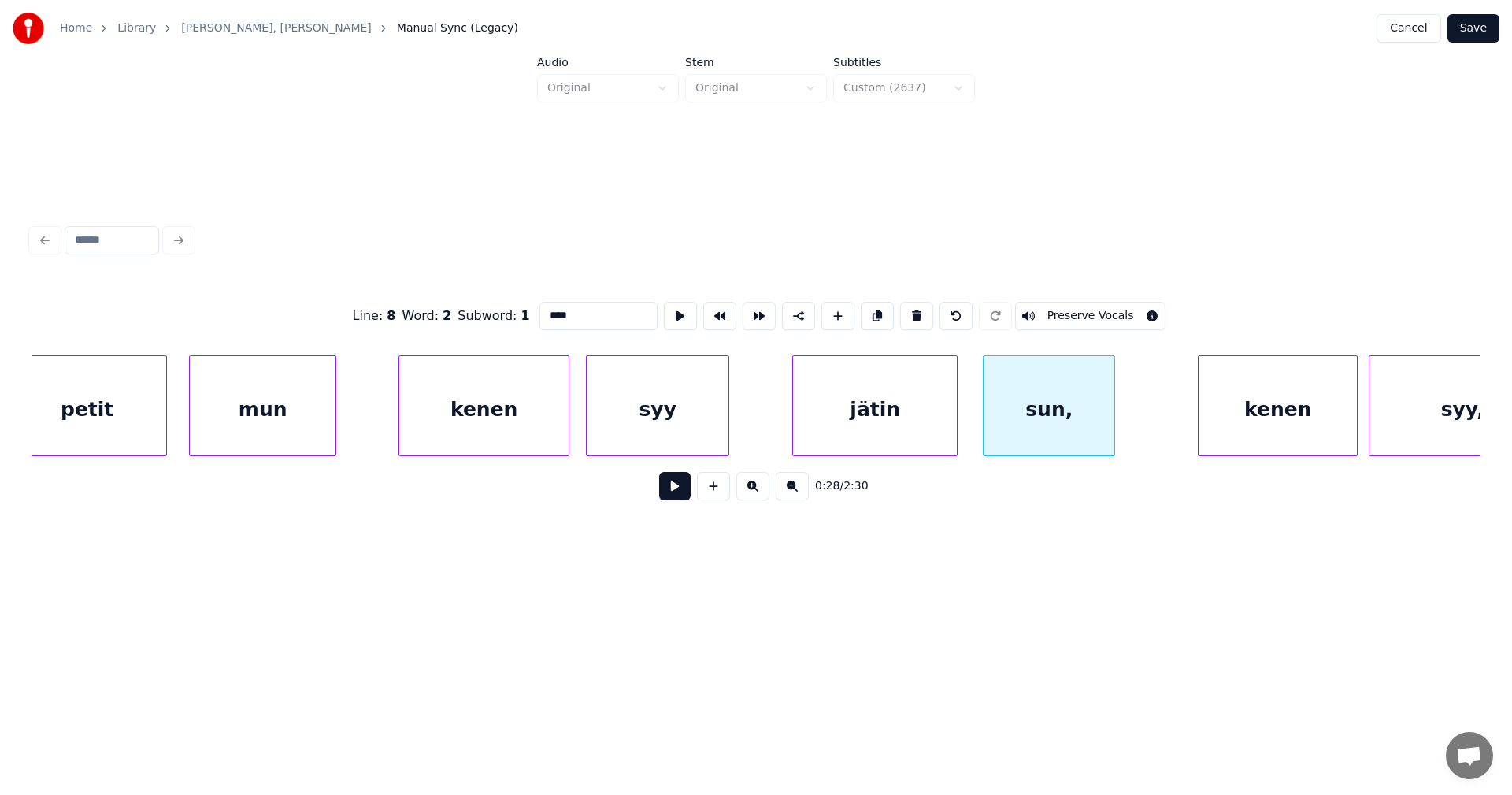
click at [568, 308] on input "****" at bounding box center [598, 316] width 119 height 29
click at [1261, 406] on div "kenen" at bounding box center [1278, 409] width 159 height 107
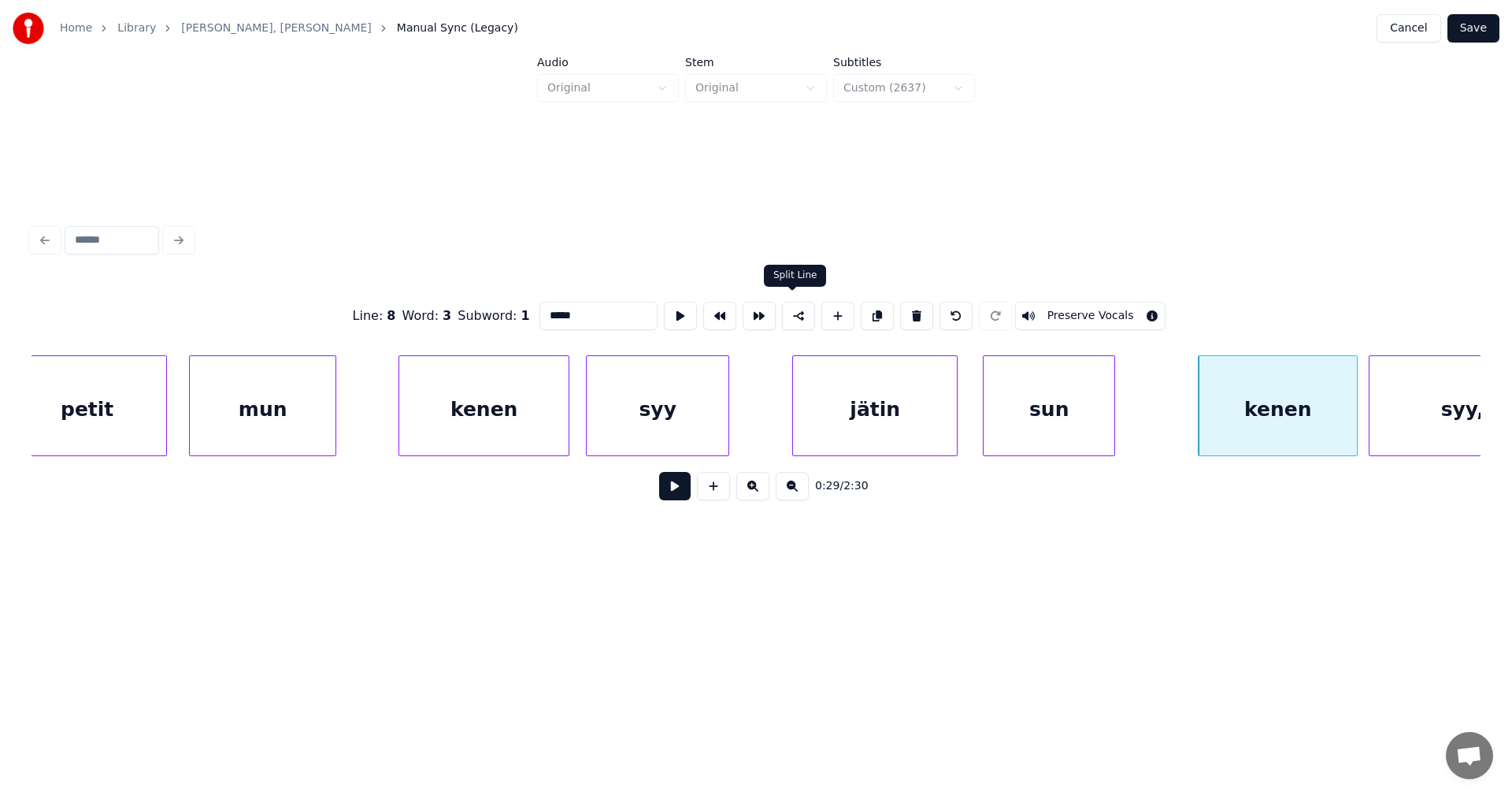
click at [792, 315] on button at bounding box center [797, 316] width 33 height 29
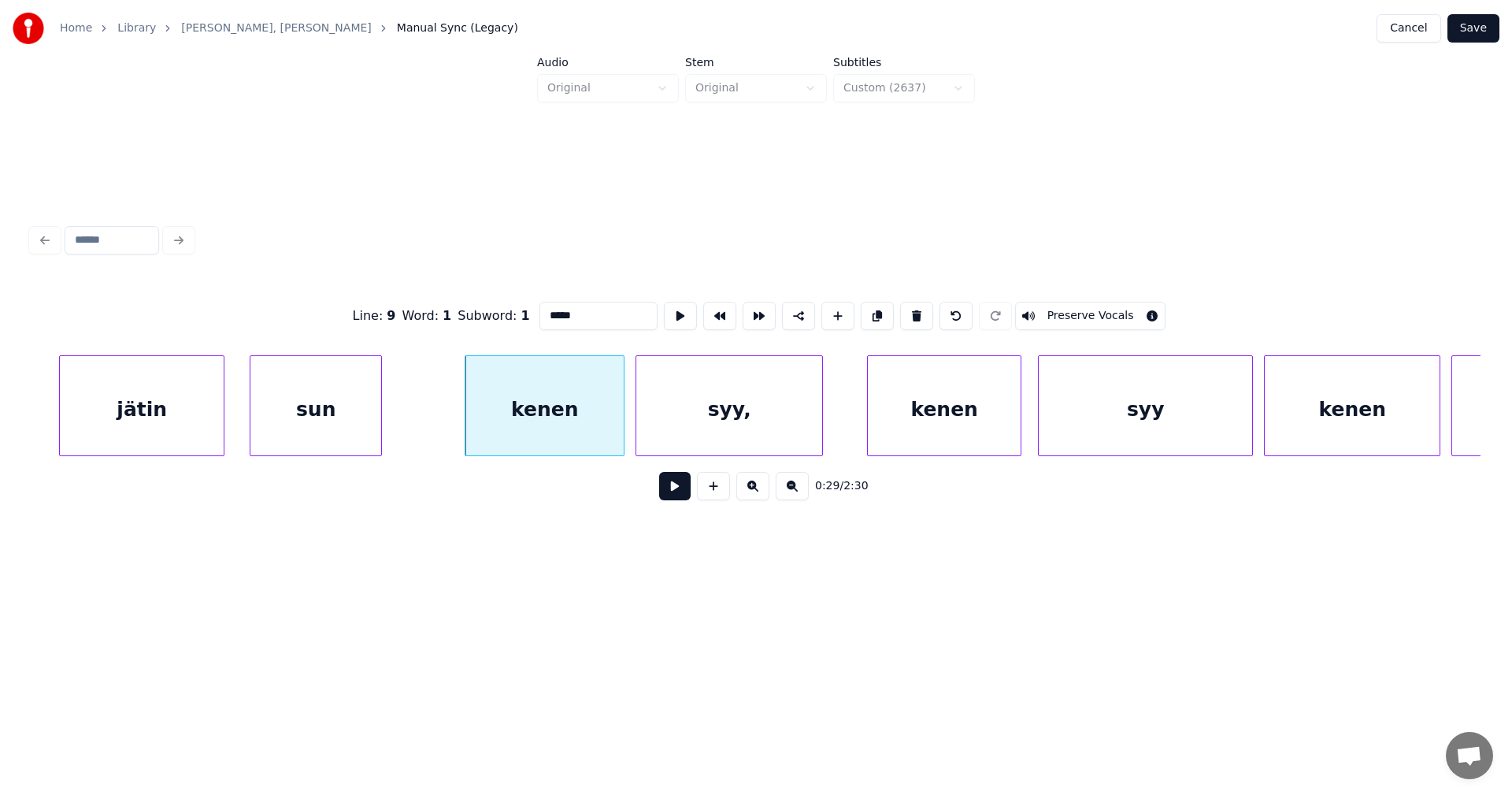
scroll to position [0, 7808]
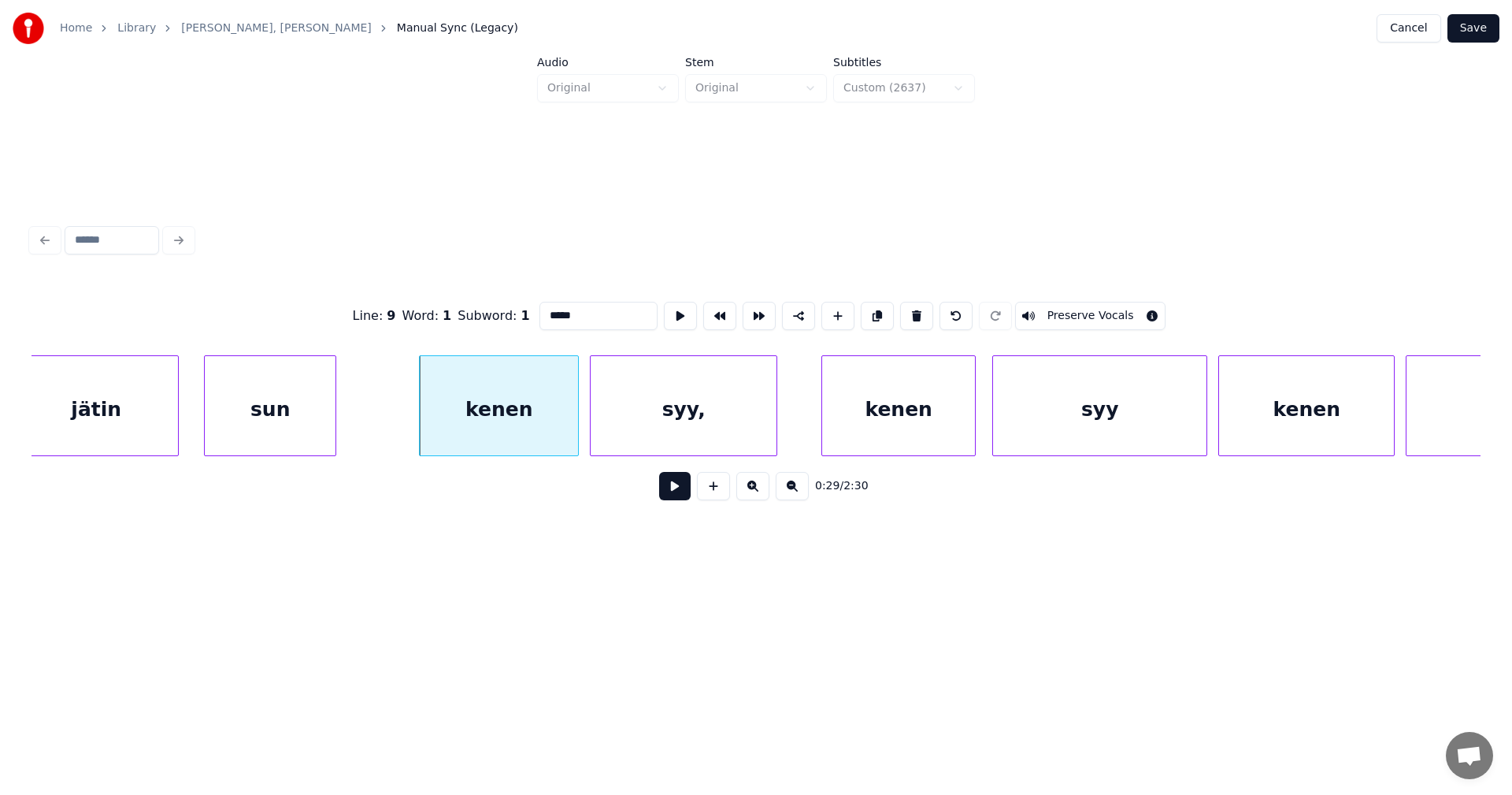
click at [646, 403] on div "syy," at bounding box center [683, 409] width 186 height 107
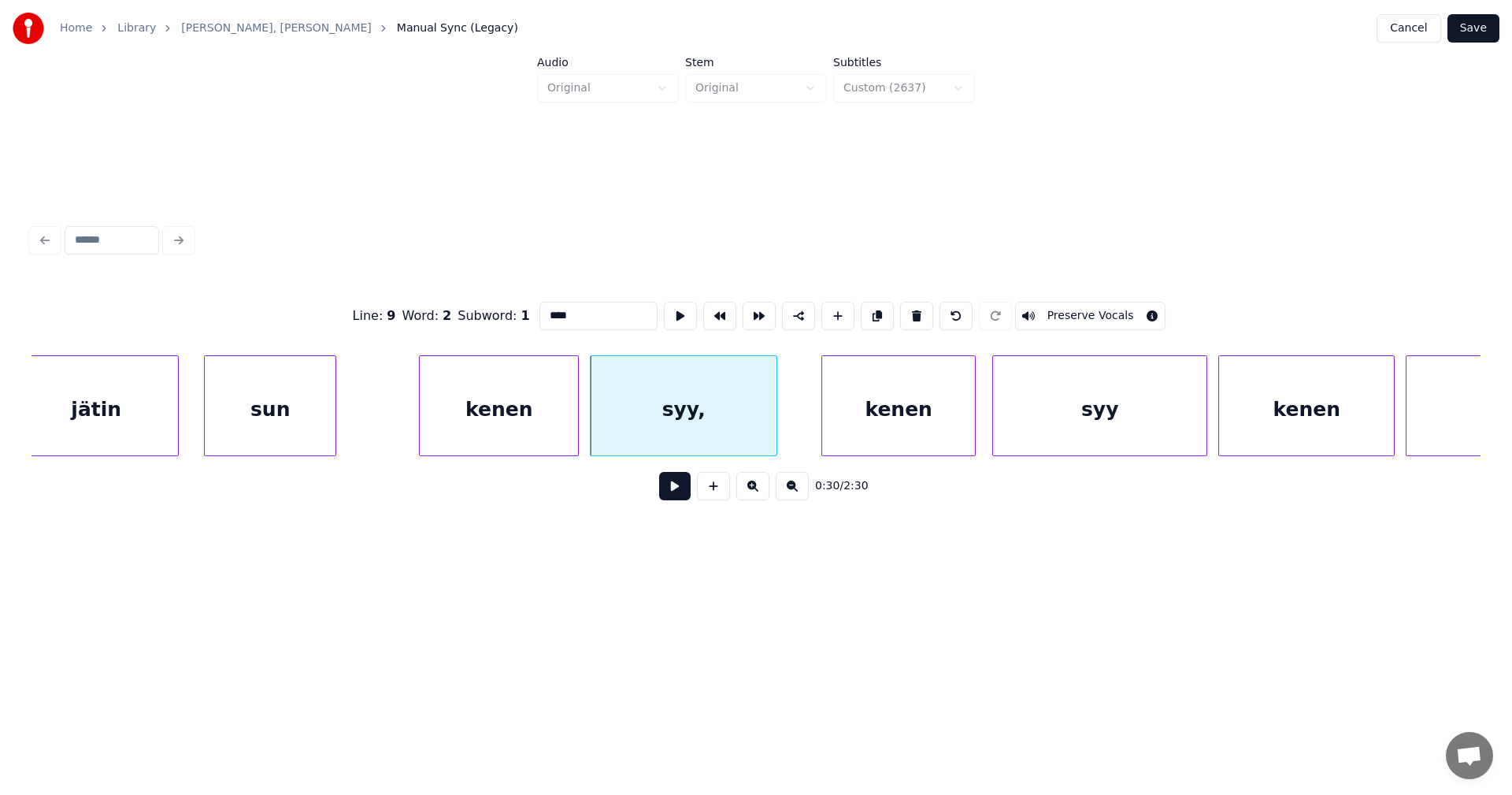
click at [567, 314] on input "****" at bounding box center [598, 316] width 119 height 29
click at [674, 414] on div "syy" at bounding box center [683, 409] width 186 height 107
click at [765, 423] on div at bounding box center [764, 405] width 4 height 99
click at [725, 415] on div "syy" at bounding box center [680, 409] width 179 height 107
click at [881, 407] on div "kenen" at bounding box center [898, 409] width 152 height 107
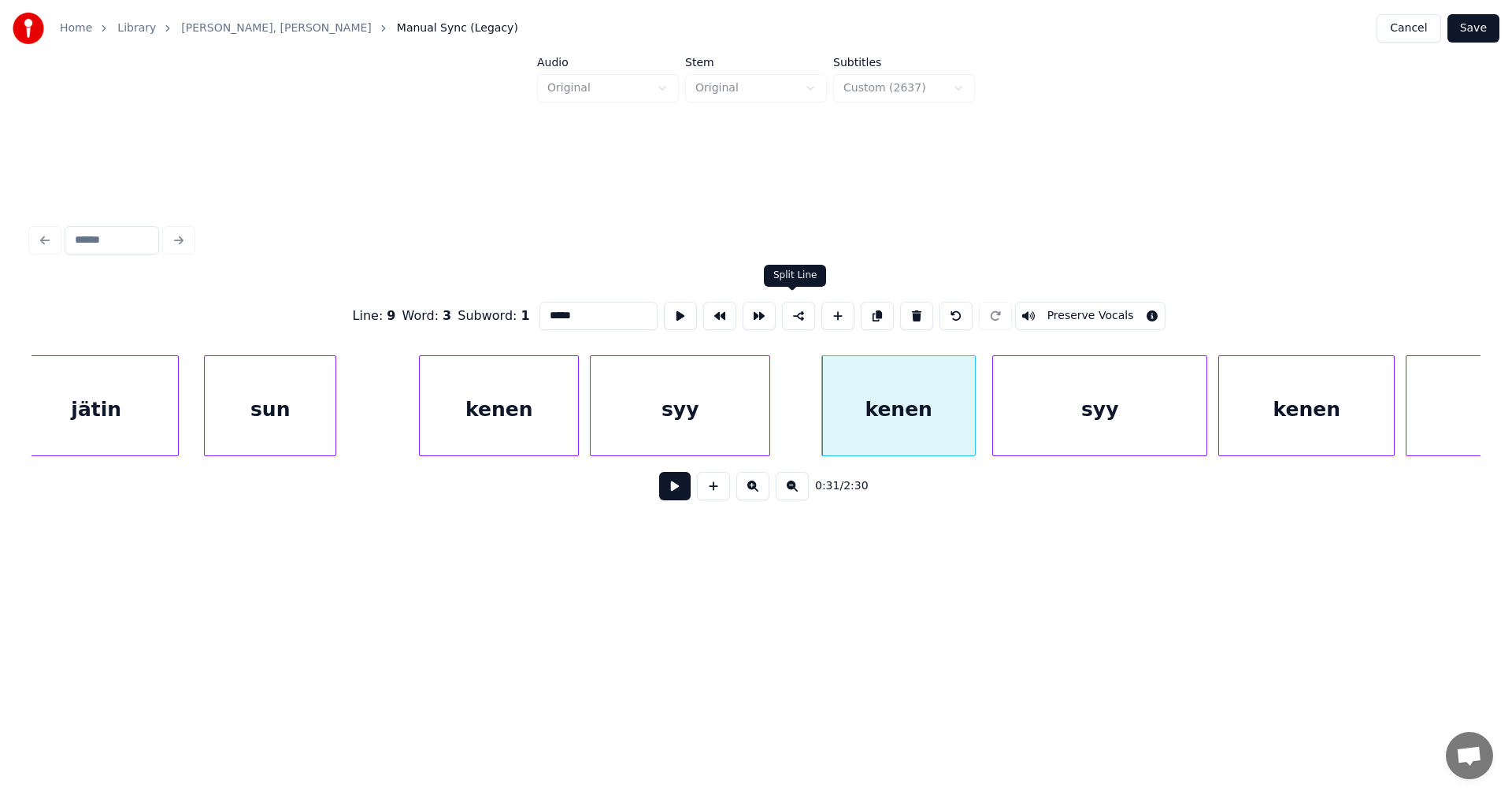
click at [793, 309] on button at bounding box center [797, 316] width 33 height 29
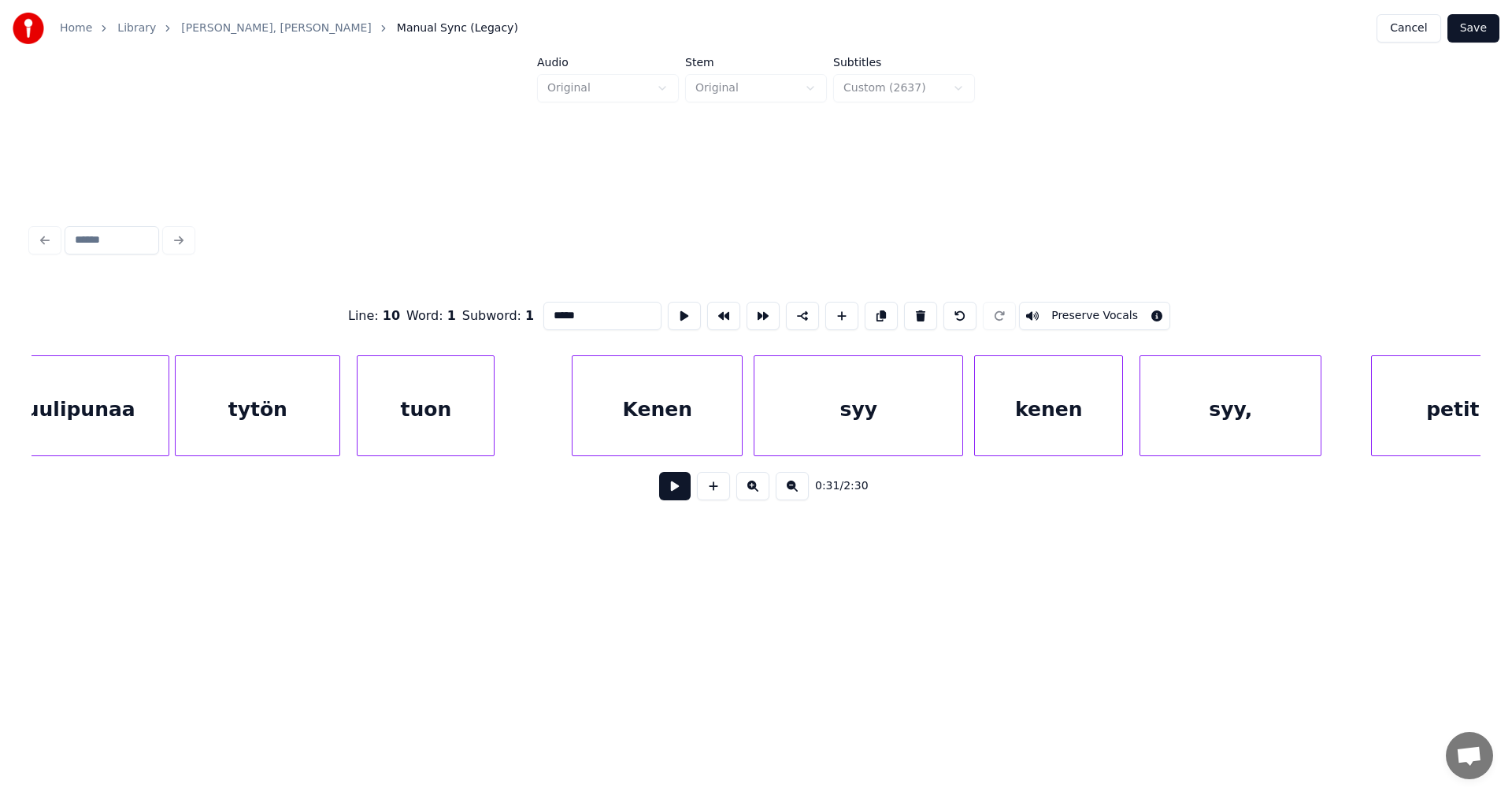
scroll to position [0, 13212]
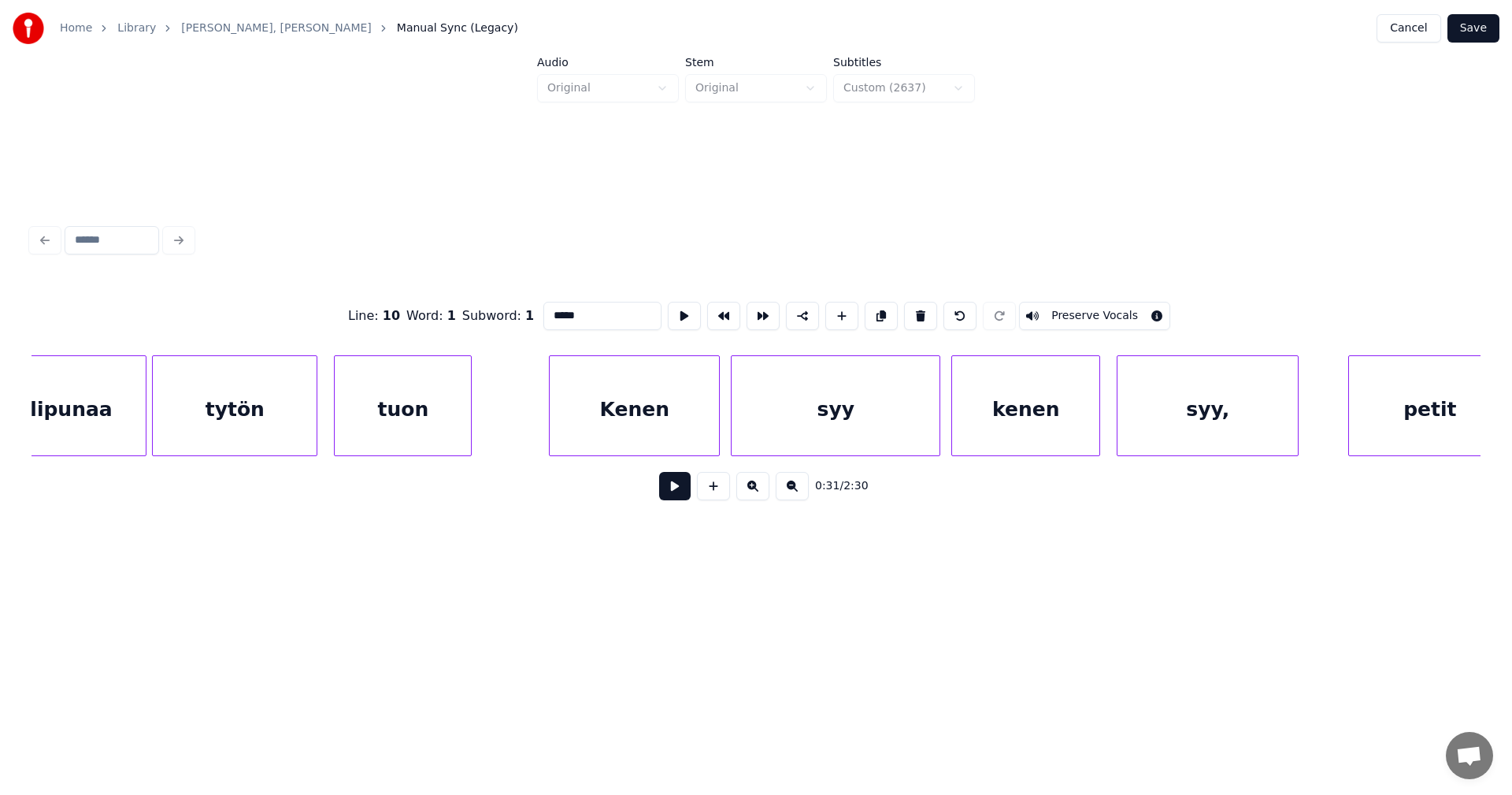
click at [1246, 411] on div "syy," at bounding box center [1207, 409] width 180 height 107
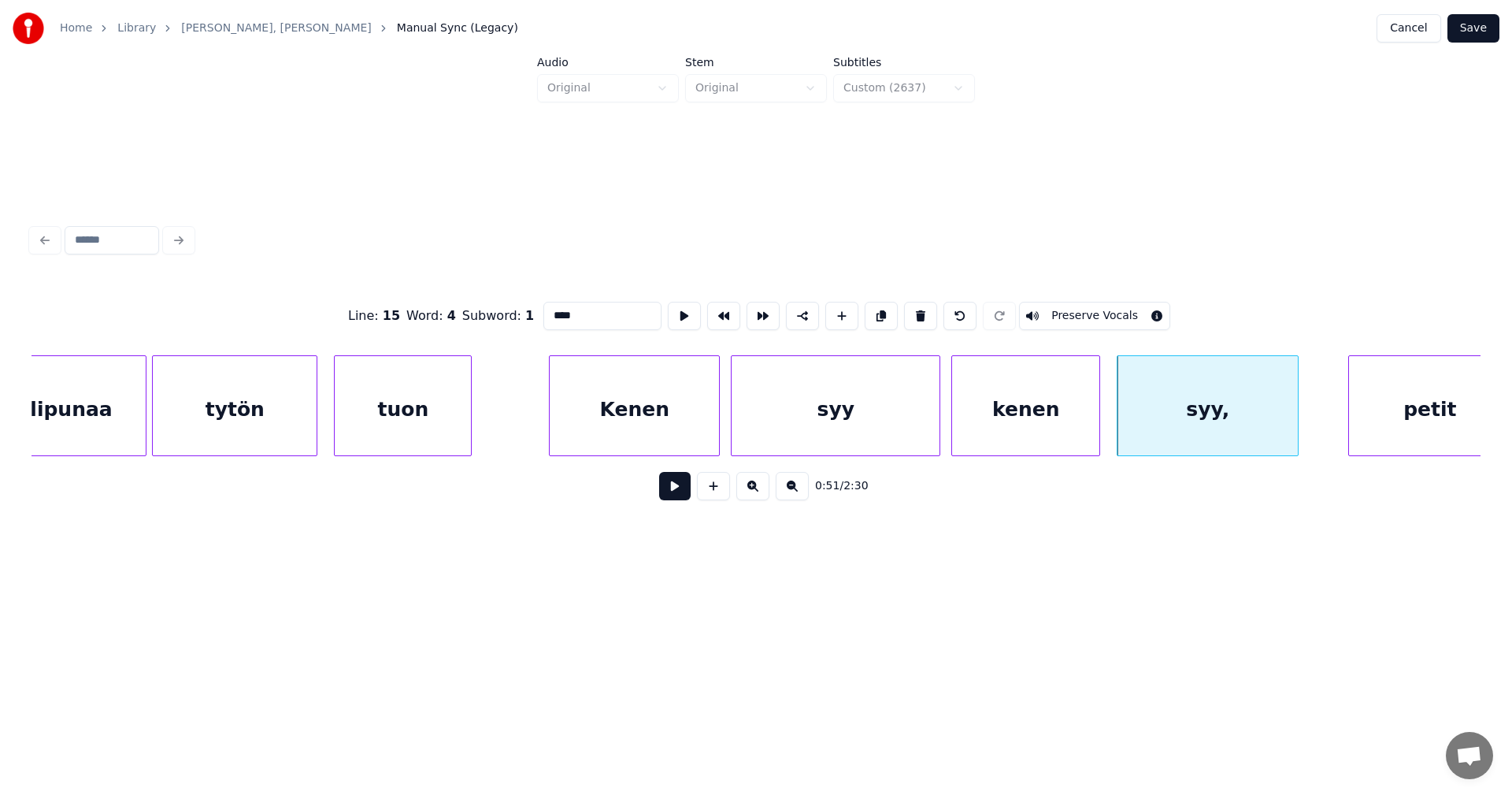
click at [596, 311] on input "****" at bounding box center [602, 316] width 119 height 29
click at [1408, 413] on div "petit" at bounding box center [1429, 409] width 161 height 107
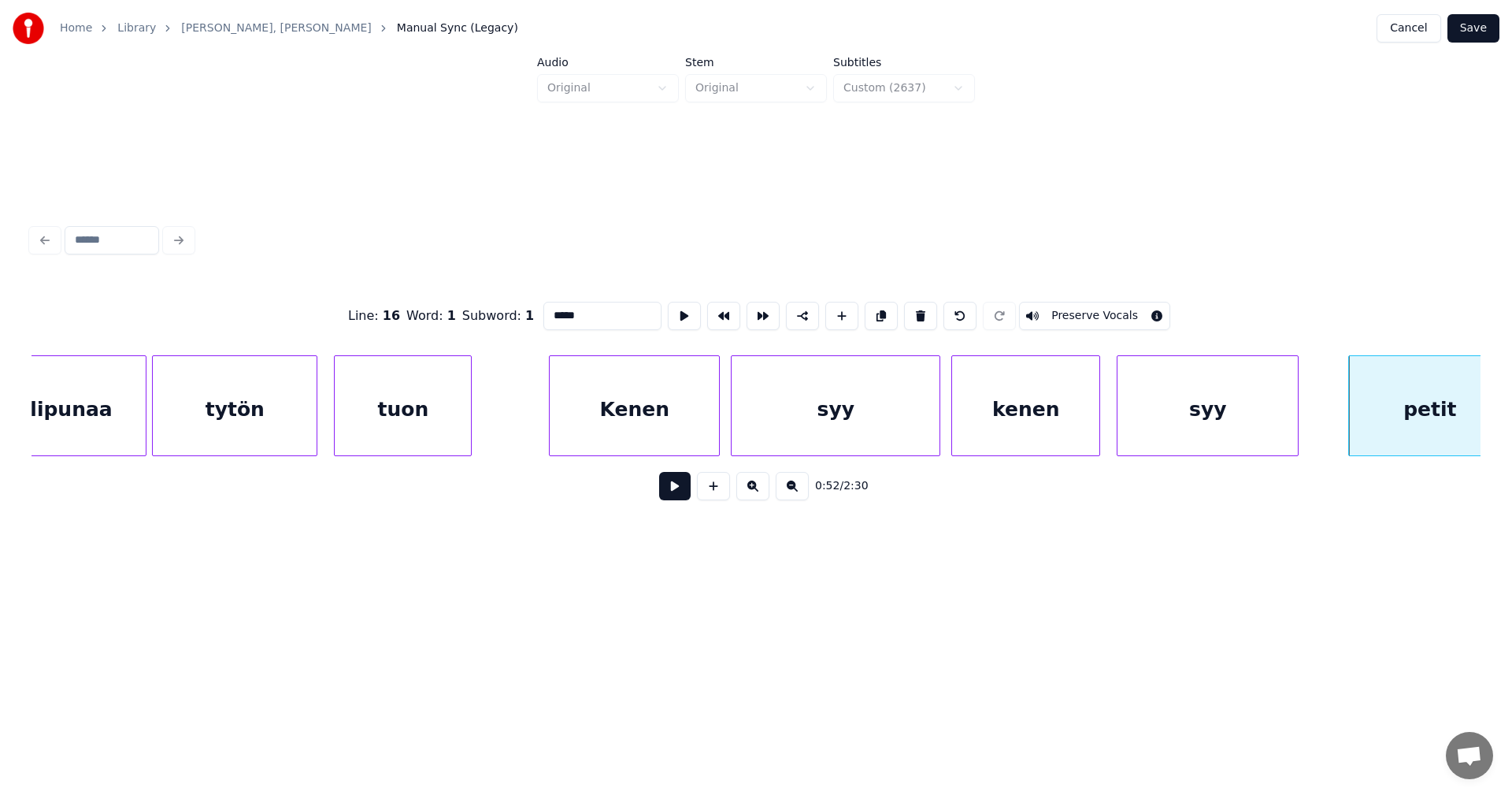
click at [1269, 427] on div "syy" at bounding box center [1207, 409] width 180 height 107
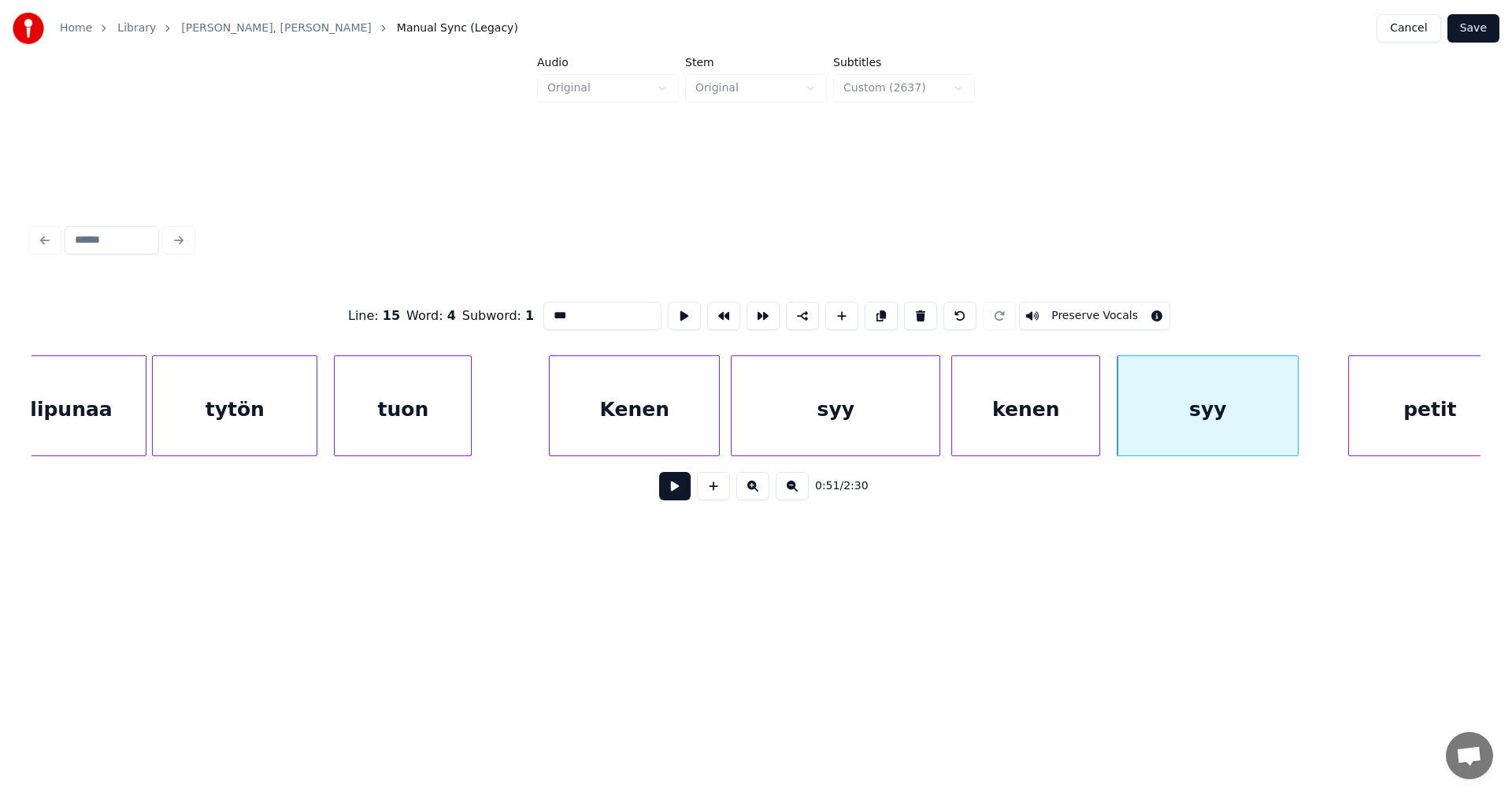
click at [1398, 424] on div "petit" at bounding box center [1429, 409] width 161 height 107
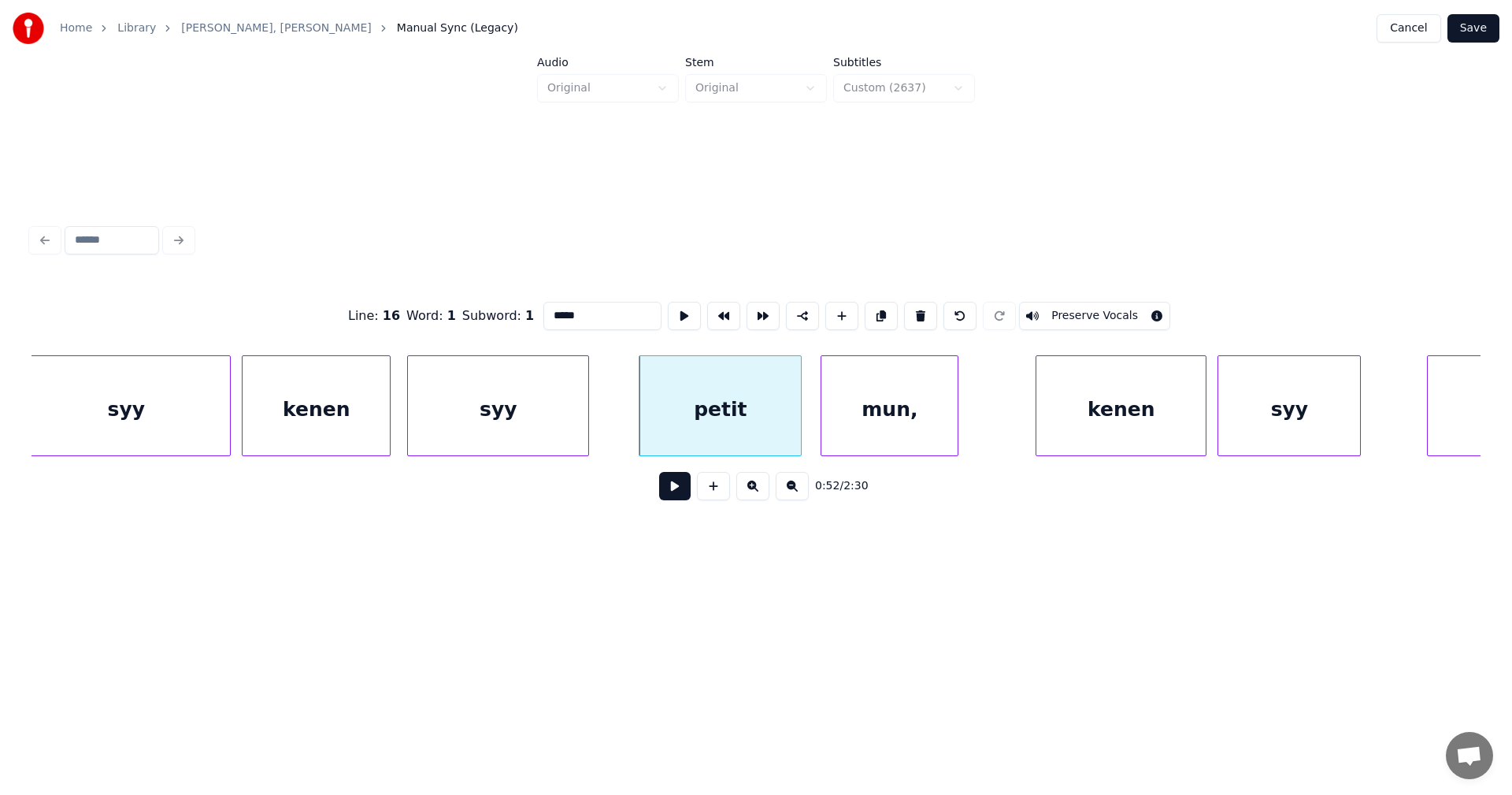
scroll to position [0, 13922]
click at [863, 405] on div "mun," at bounding box center [888, 409] width 136 height 107
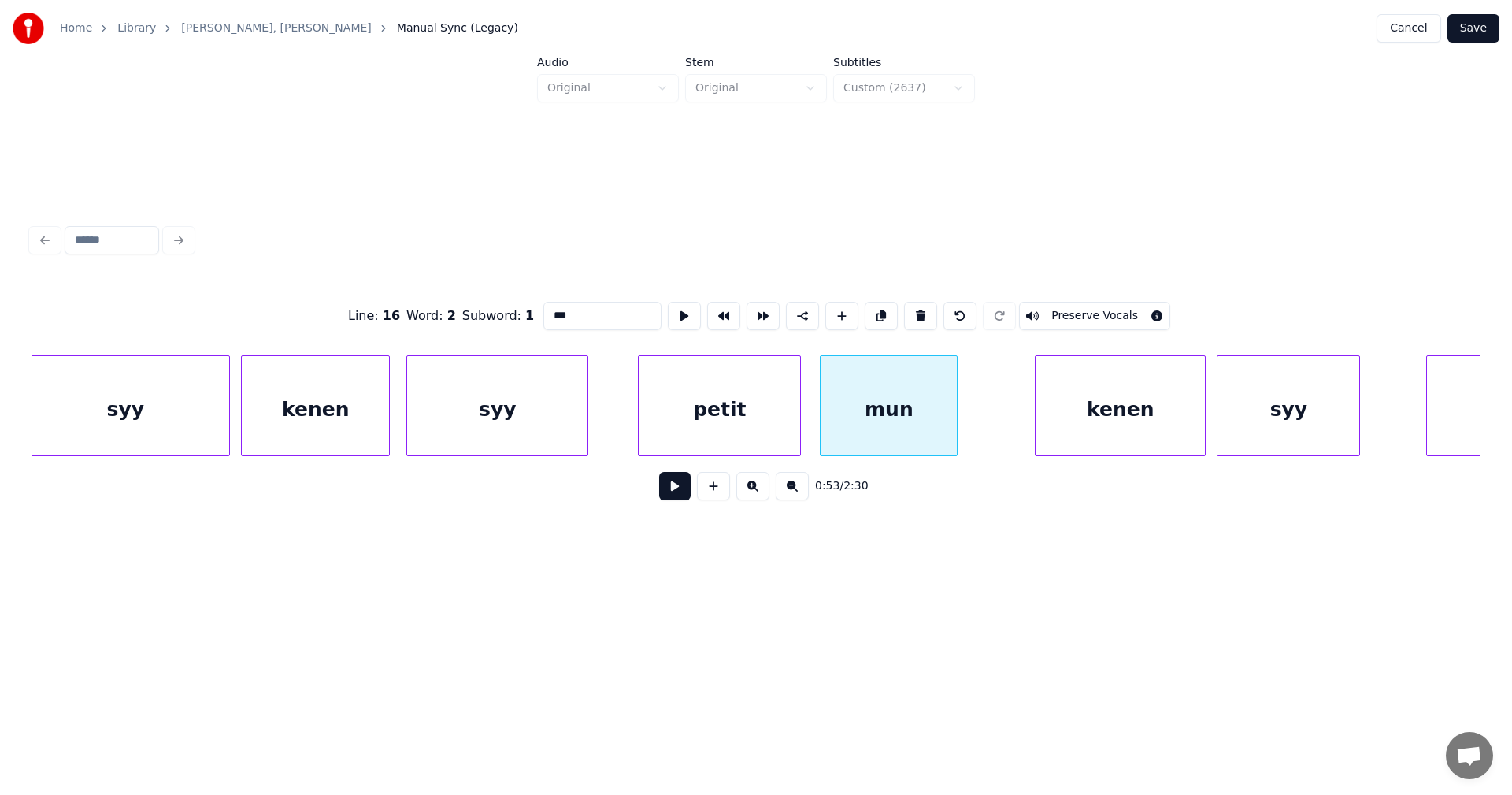
click at [920, 411] on div "mun" at bounding box center [888, 409] width 136 height 107
click at [1090, 413] on div "kenen" at bounding box center [1120, 409] width 169 height 107
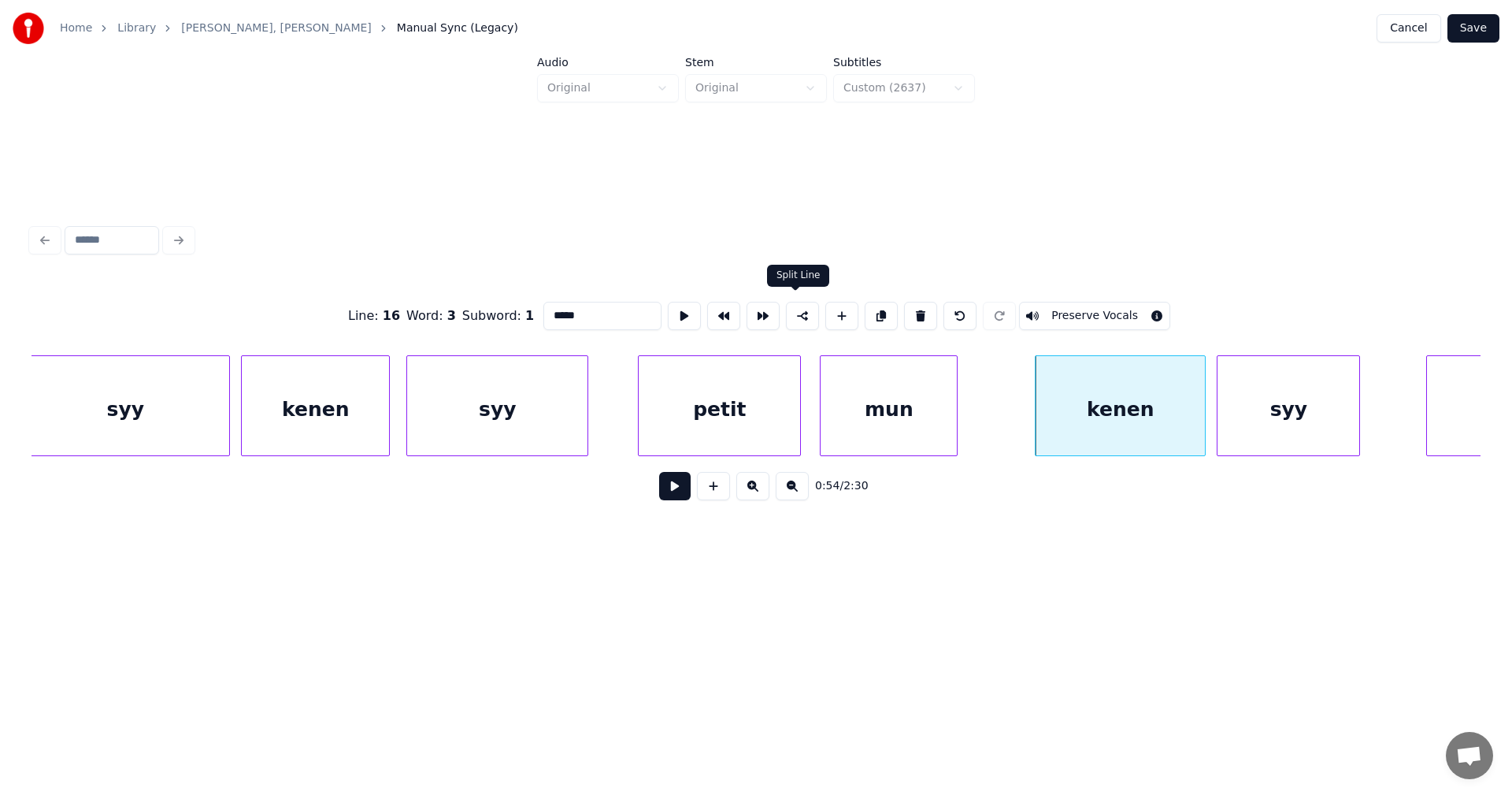
click at [796, 312] on button at bounding box center [802, 316] width 33 height 29
click at [1341, 437] on div "syy" at bounding box center [1287, 409] width 142 height 107
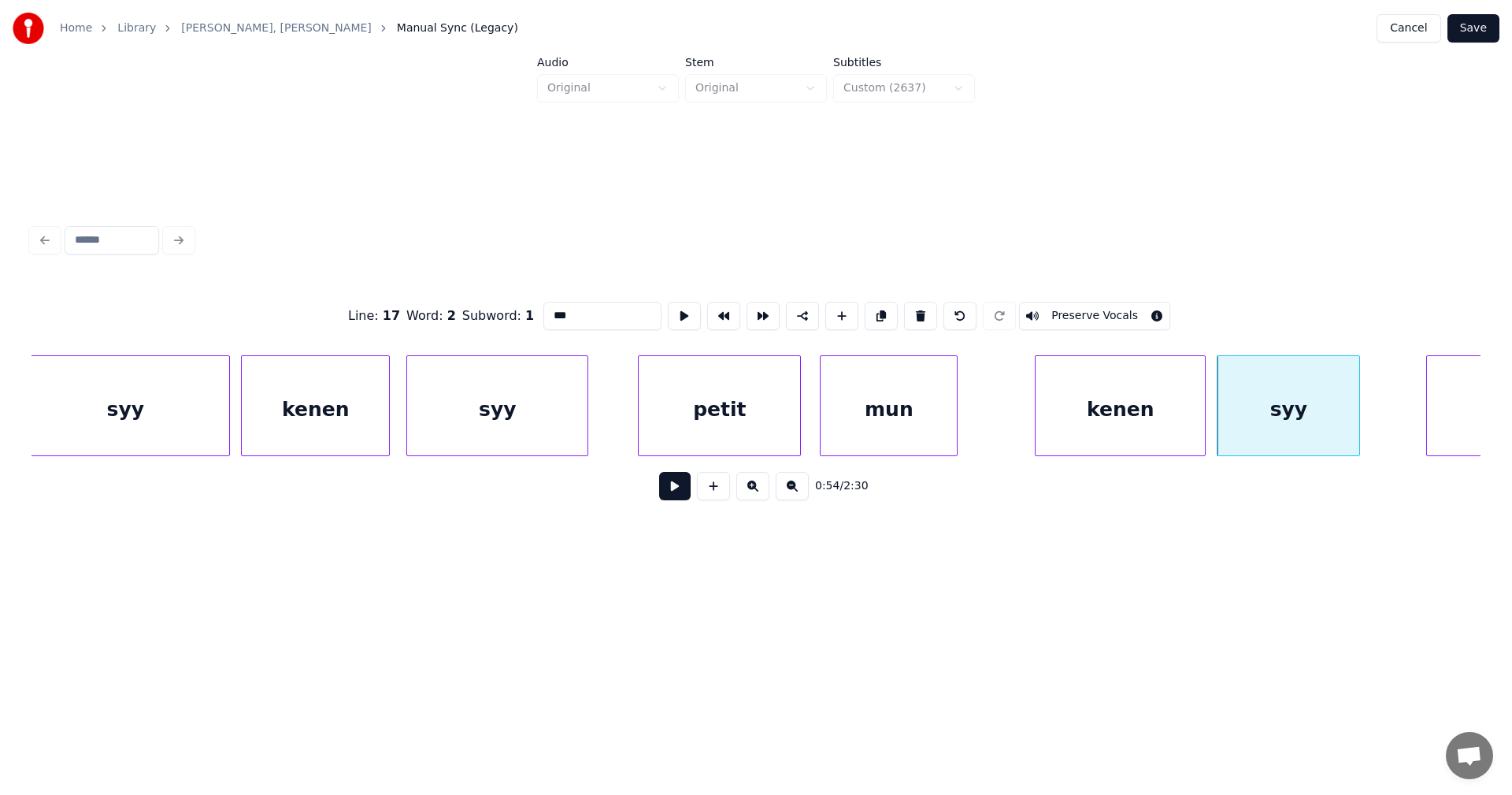
click at [1448, 418] on div "jätin" at bounding box center [1508, 409] width 164 height 107
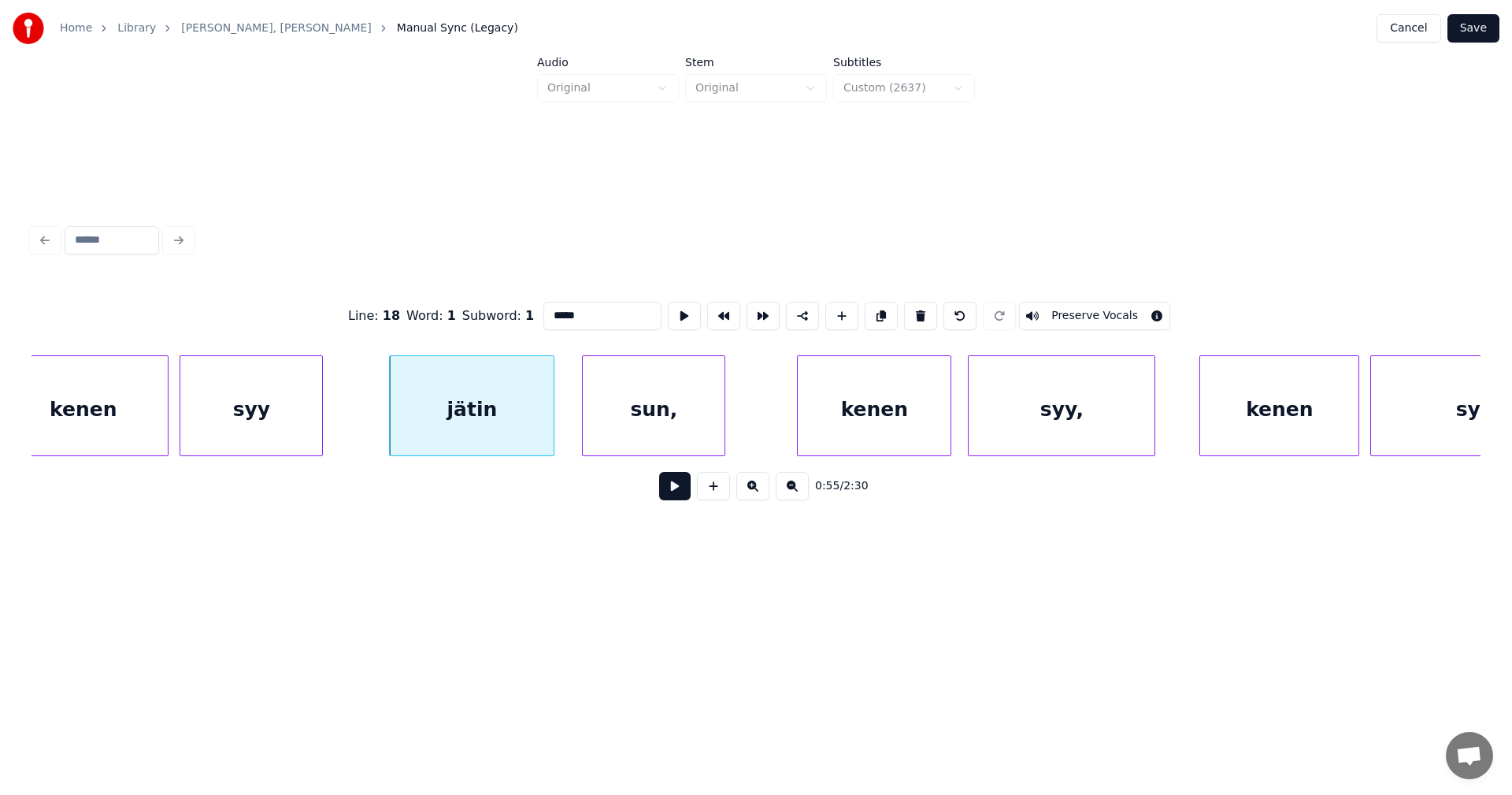
scroll to position [0, 14961]
click at [680, 439] on div "sun," at bounding box center [650, 409] width 142 height 107
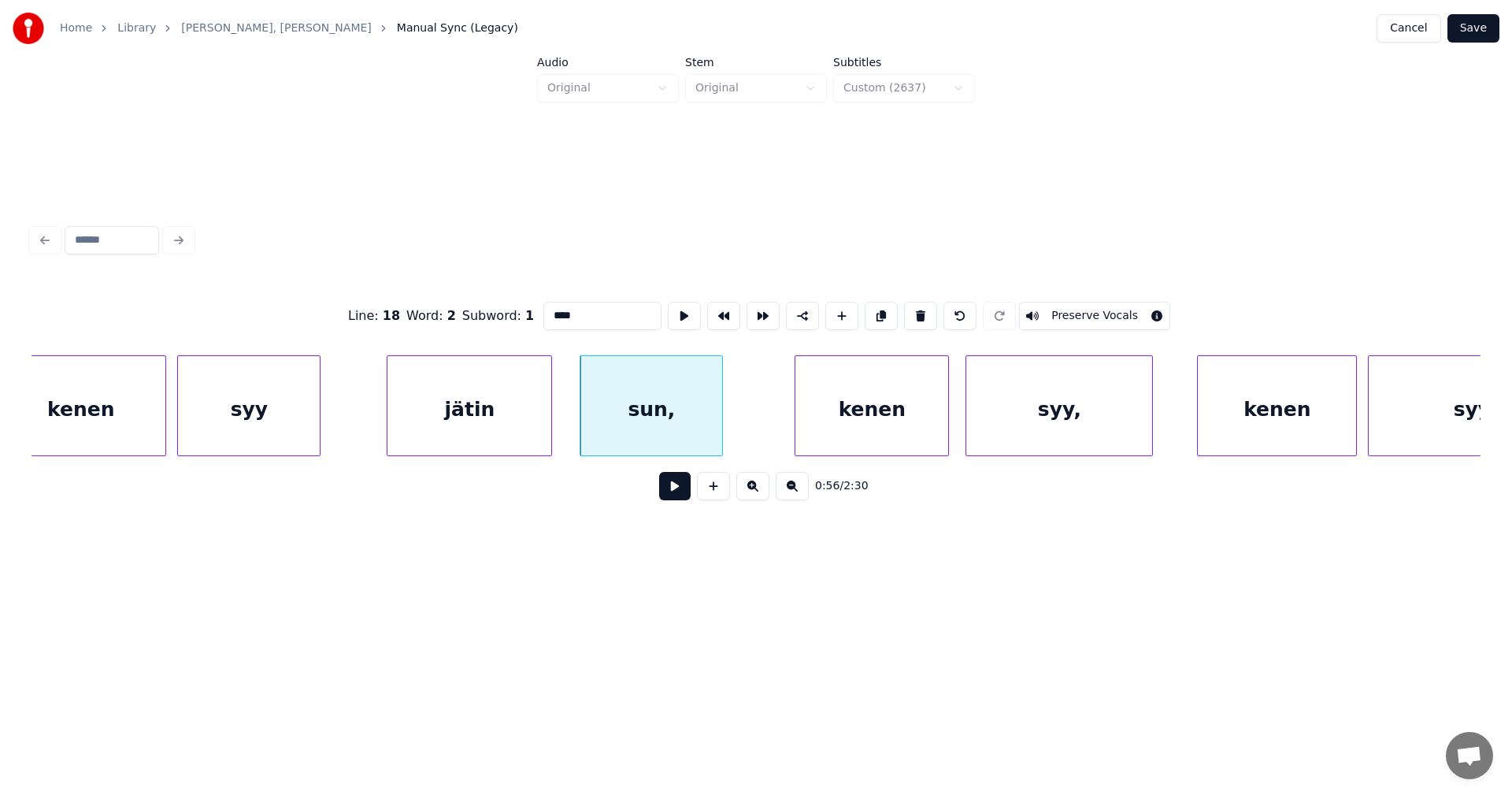
click at [593, 315] on input "****" at bounding box center [602, 316] width 119 height 29
click at [848, 411] on div "kenen" at bounding box center [871, 409] width 152 height 107
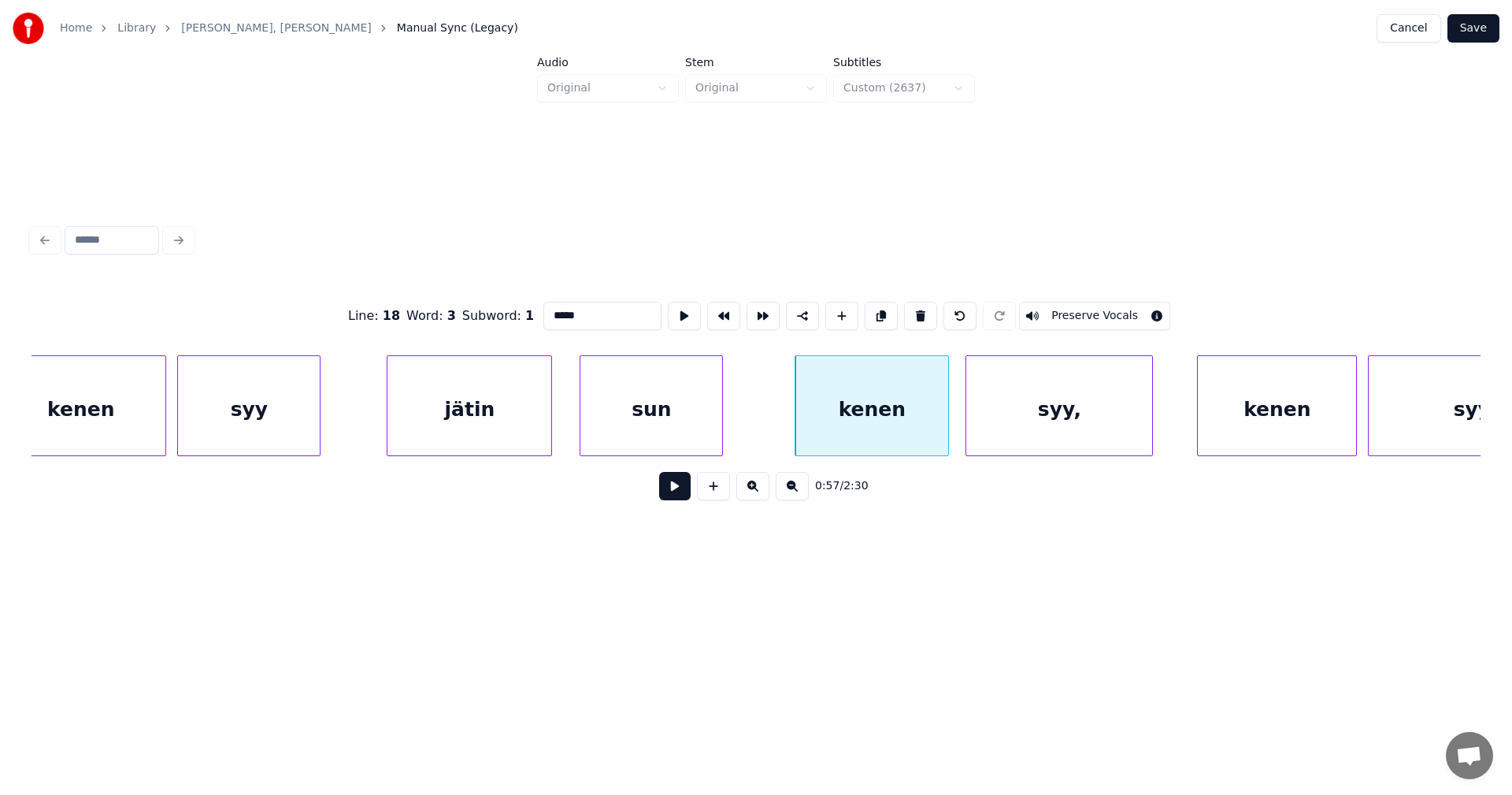
click at [527, 421] on div "jätin" at bounding box center [470, 409] width 164 height 107
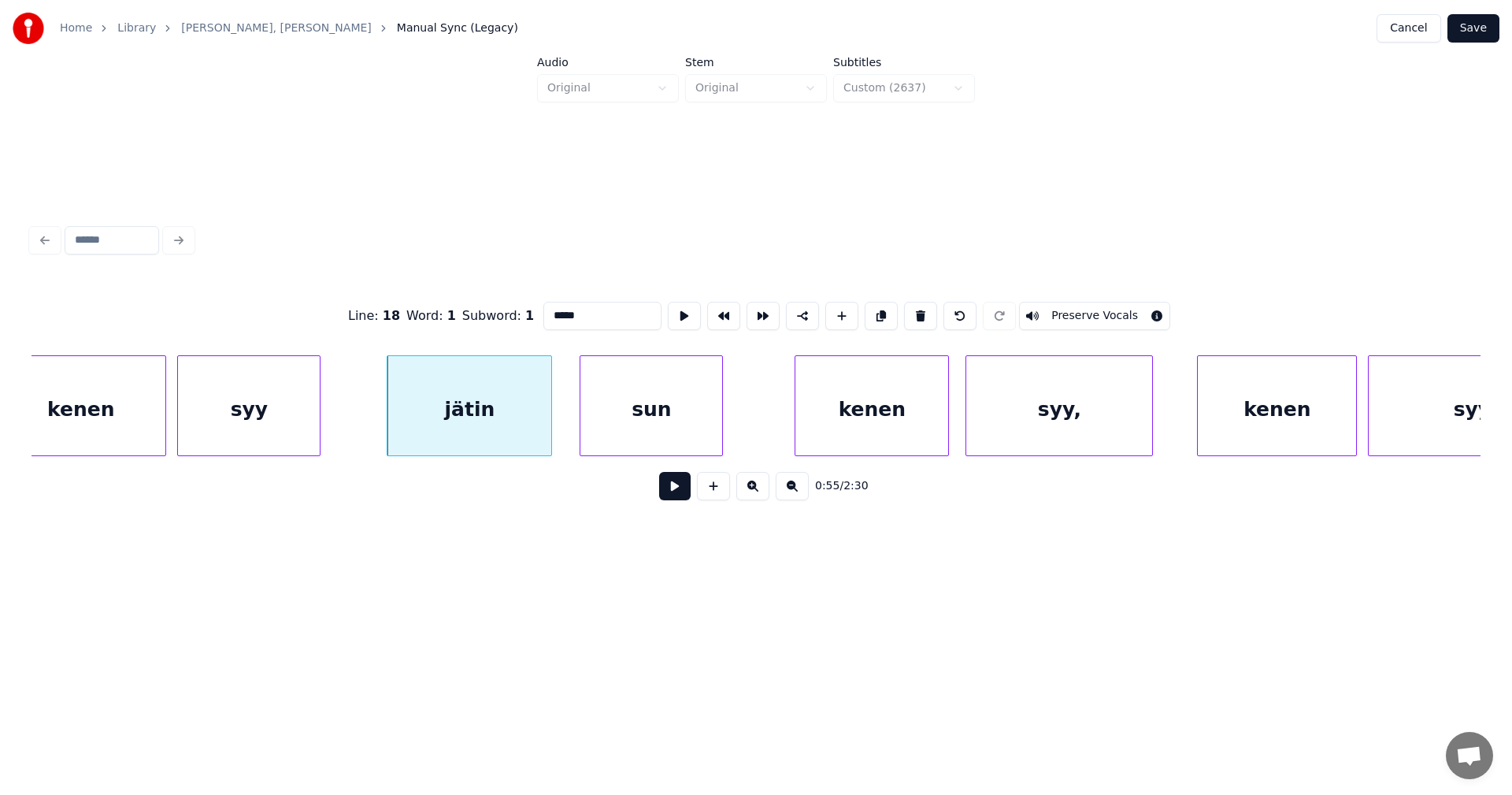
click at [638, 406] on div "sun" at bounding box center [650, 409] width 142 height 107
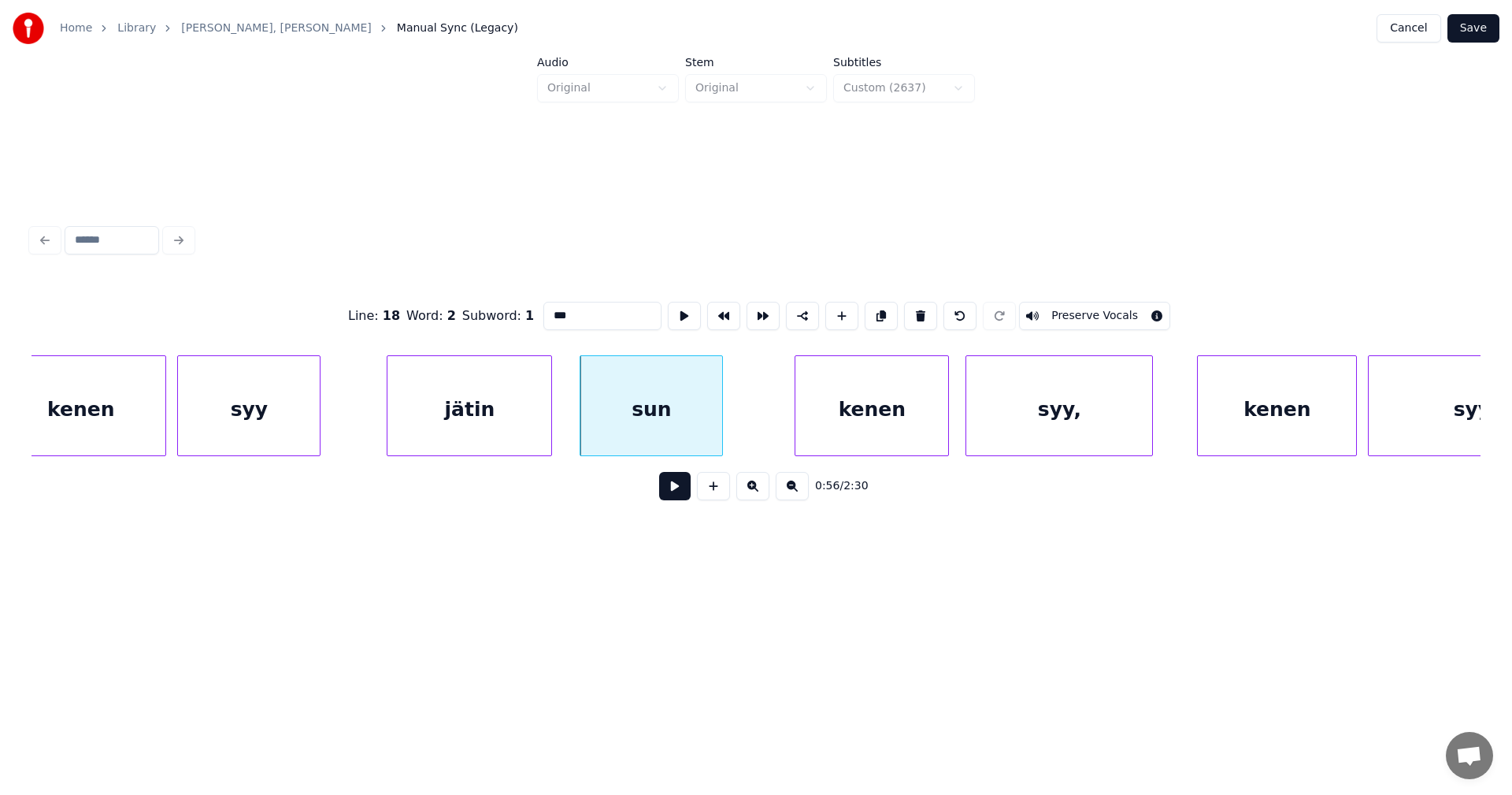
click at [826, 405] on div "kenen" at bounding box center [871, 409] width 152 height 107
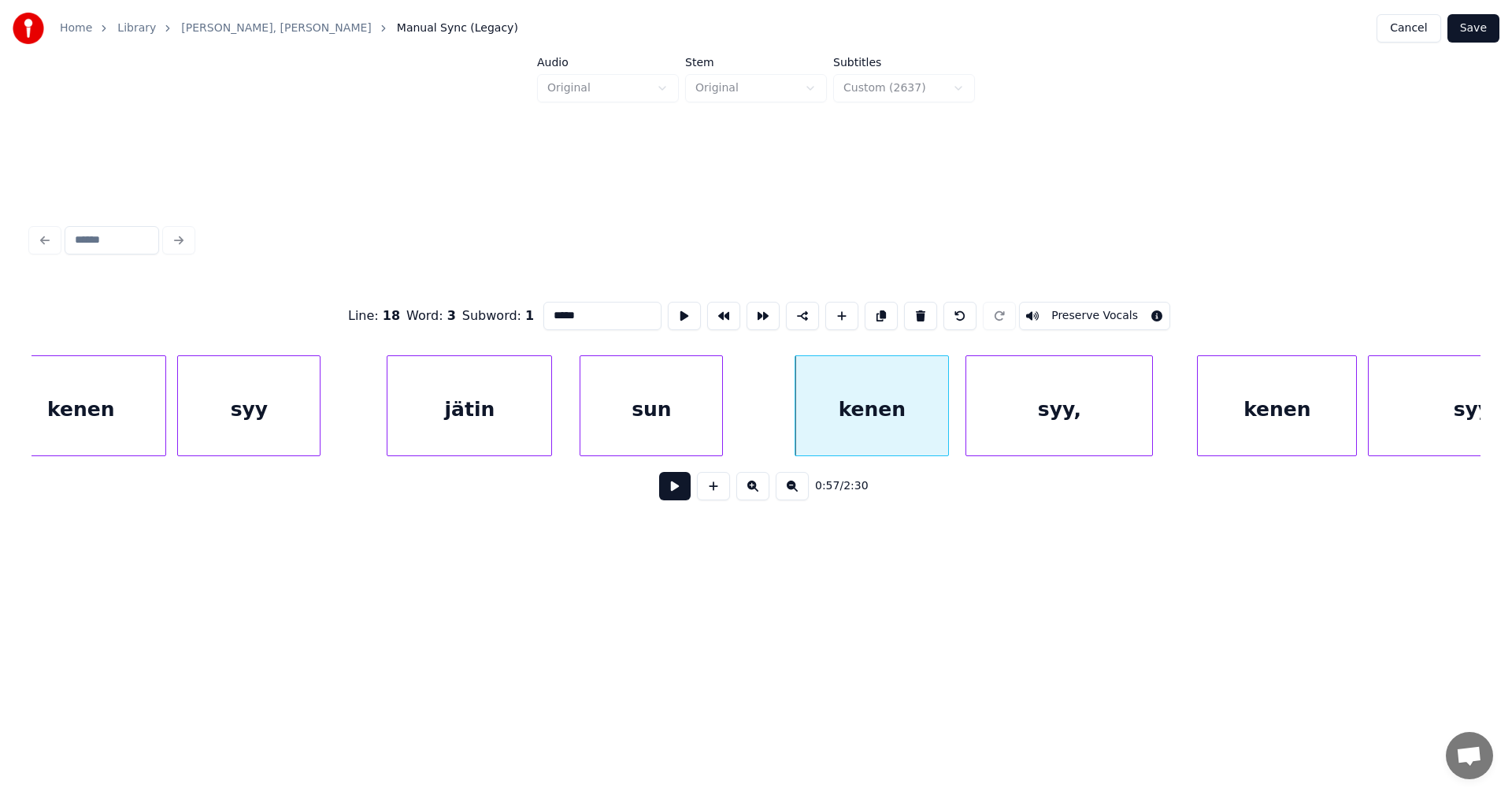
click at [805, 308] on button at bounding box center [802, 316] width 33 height 29
click at [1036, 396] on div "syy," at bounding box center [1058, 409] width 186 height 107
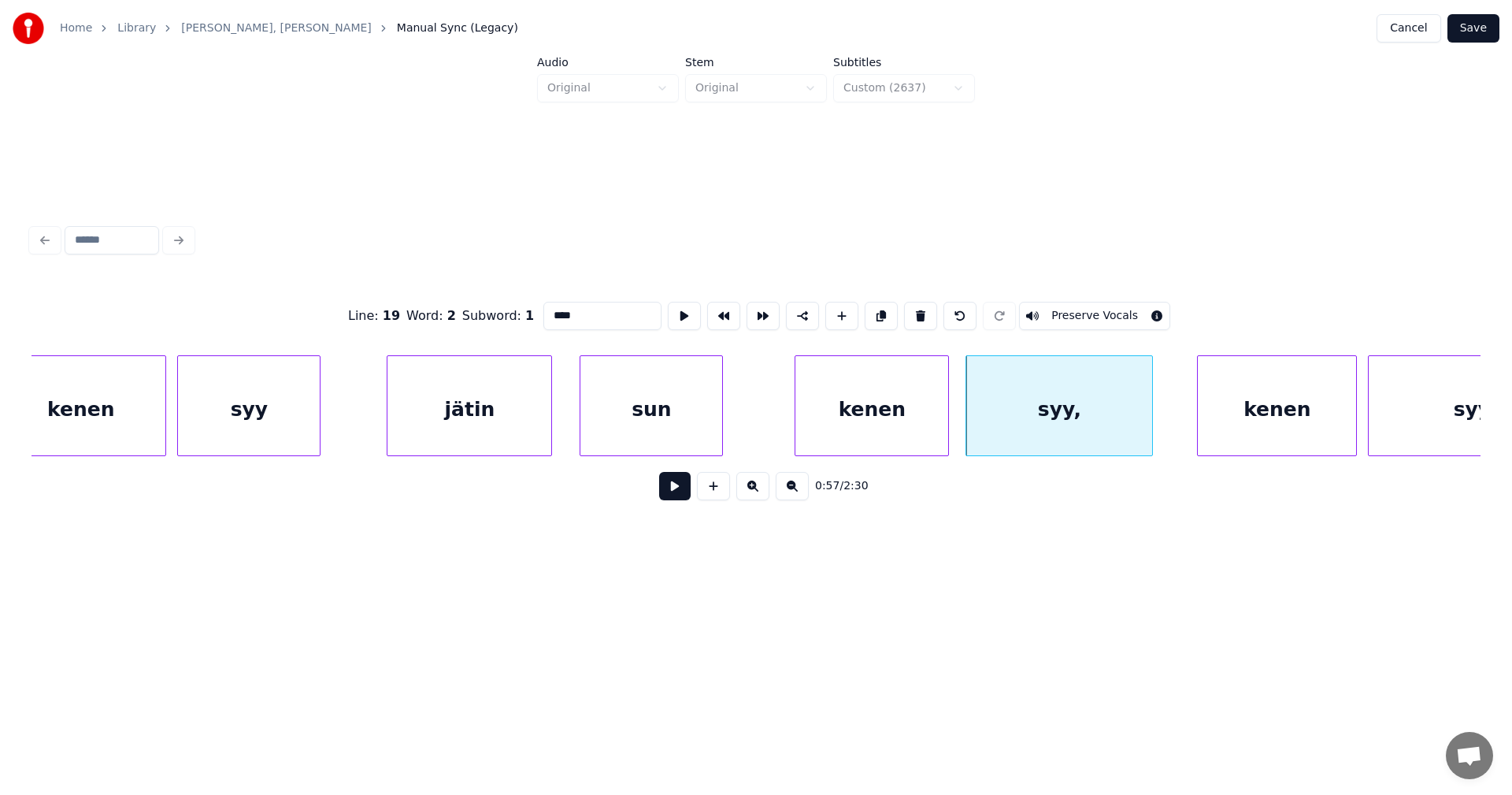
click at [576, 315] on input "****" at bounding box center [602, 316] width 119 height 29
click at [1242, 400] on div "kenen" at bounding box center [1277, 409] width 159 height 107
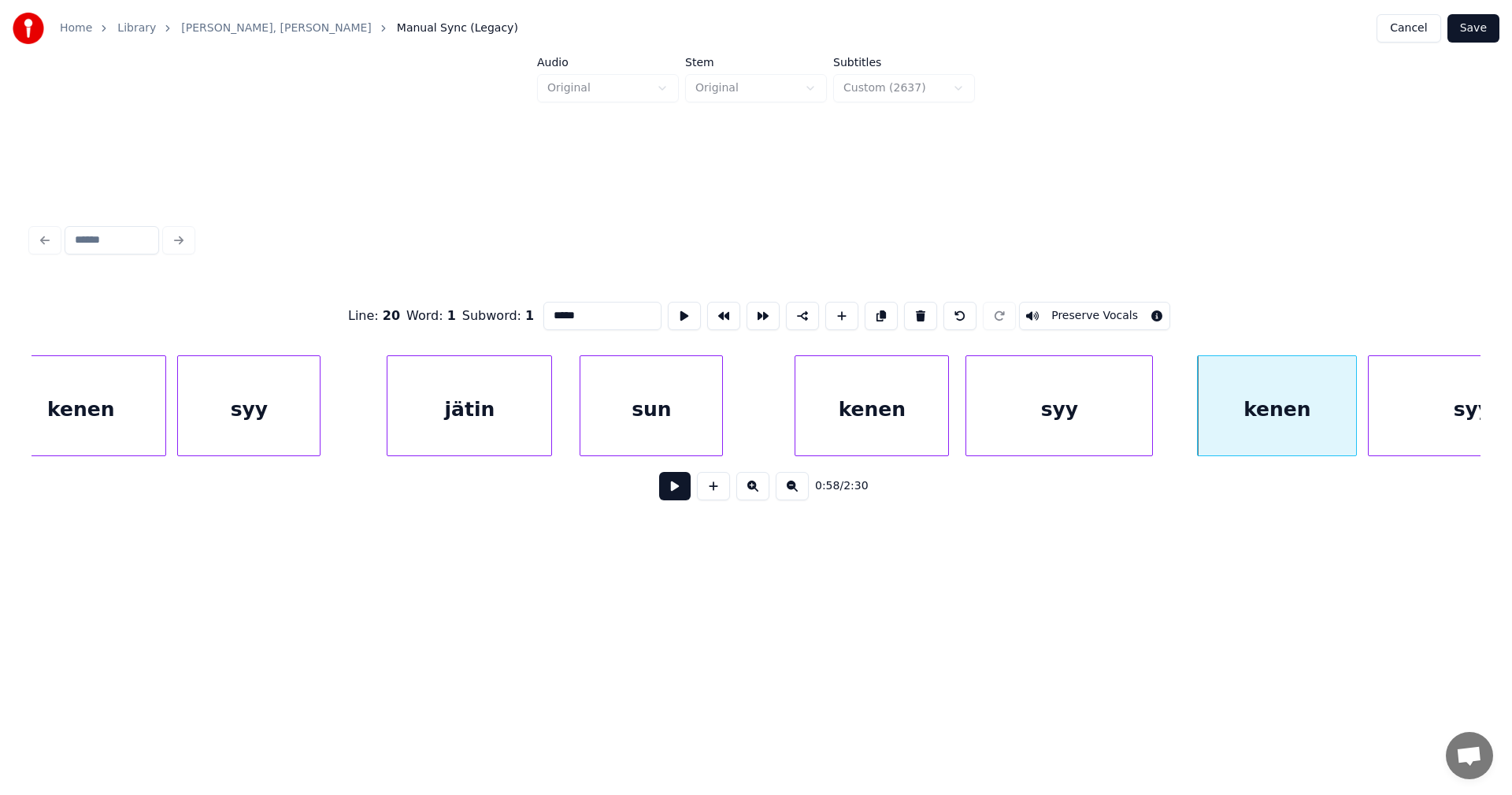
click at [1116, 433] on div "syy" at bounding box center [1058, 409] width 186 height 107
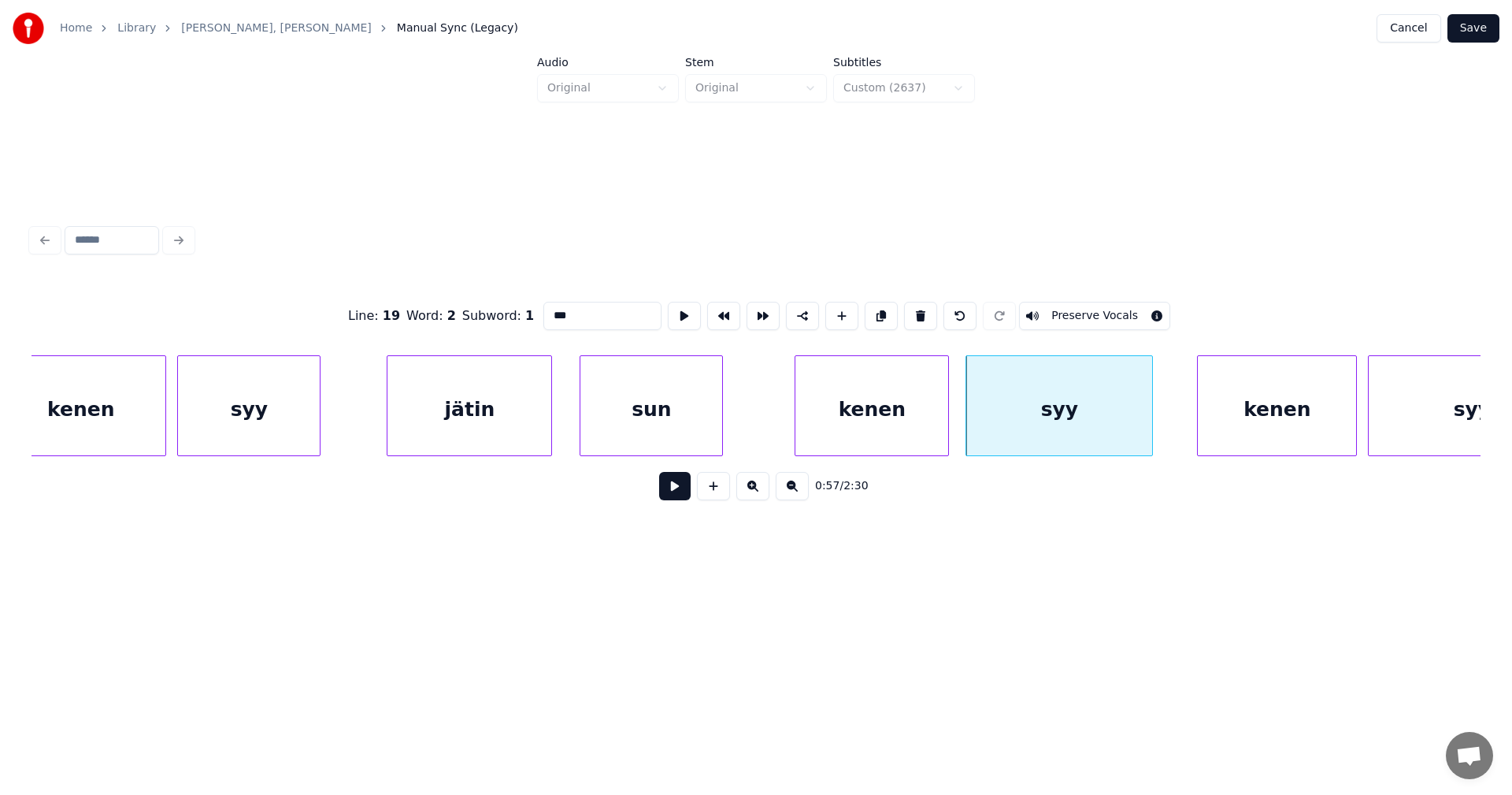
click at [1240, 424] on div "kenen" at bounding box center [1277, 409] width 159 height 107
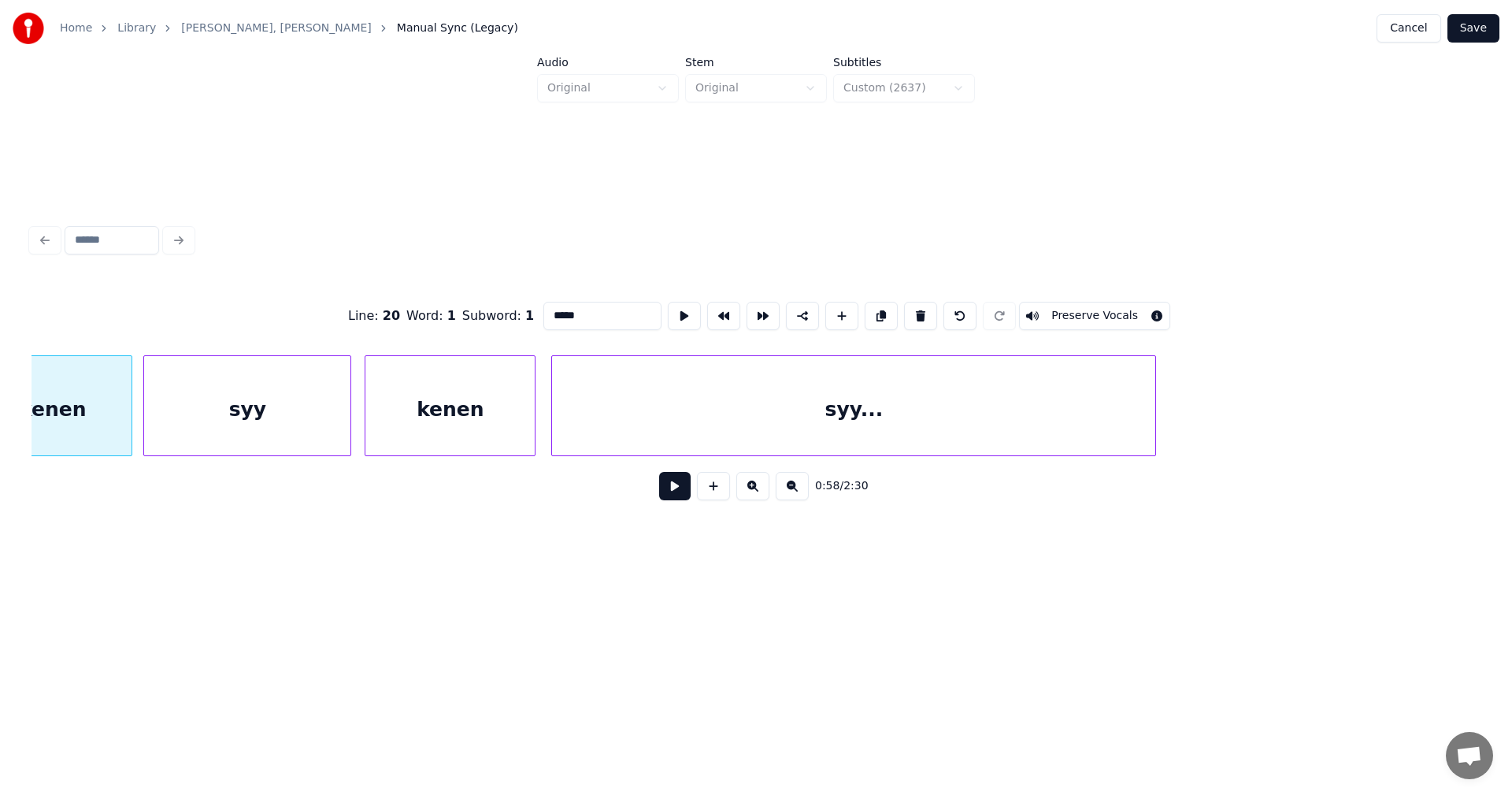
scroll to position [0, 16189]
type input "*****"
click at [1467, 35] on button "Save" at bounding box center [1473, 29] width 52 height 29
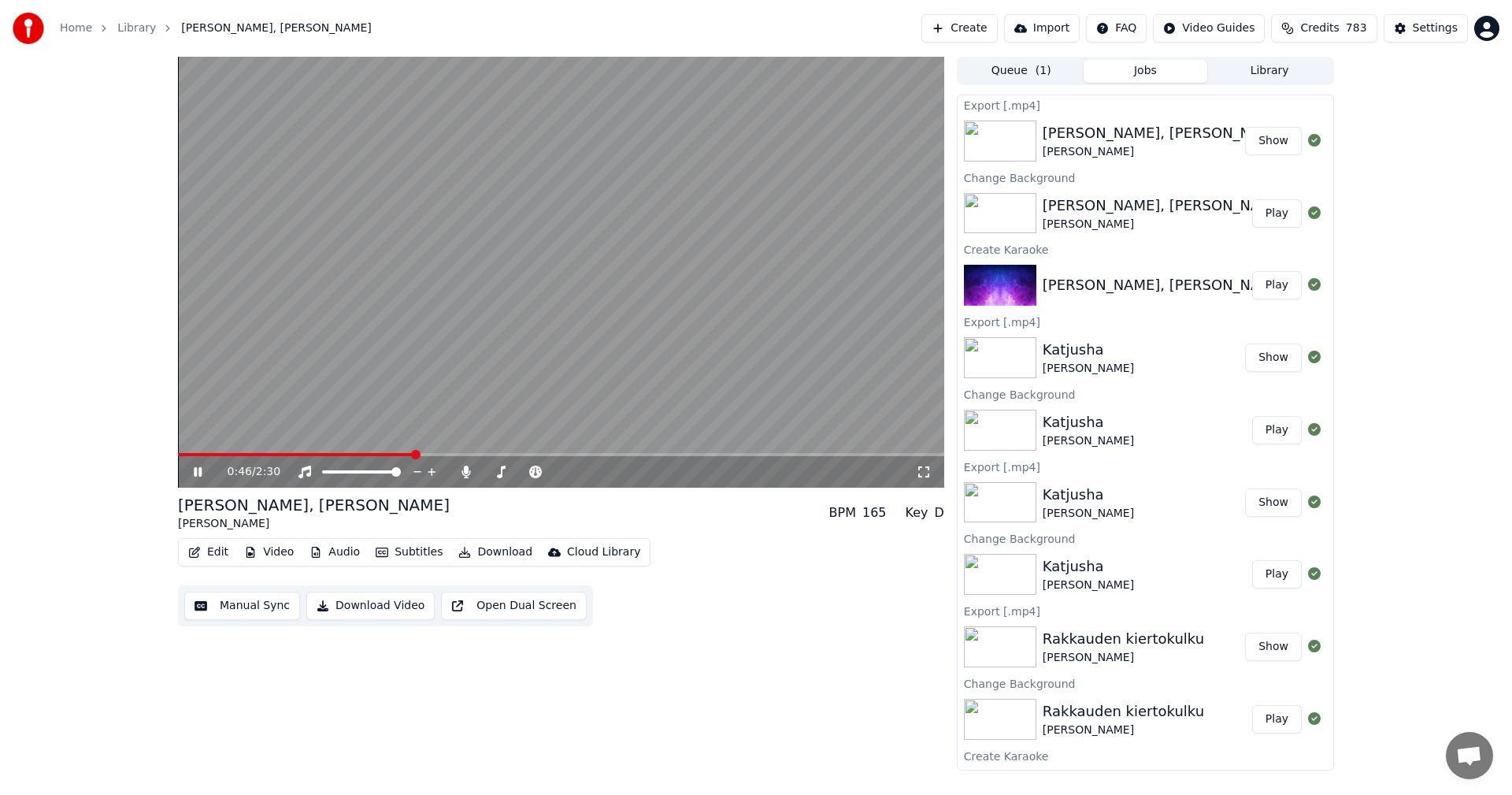
click at [194, 475] on icon at bounding box center [197, 471] width 8 height 10
click at [209, 553] on button "Edit" at bounding box center [208, 552] width 53 height 22
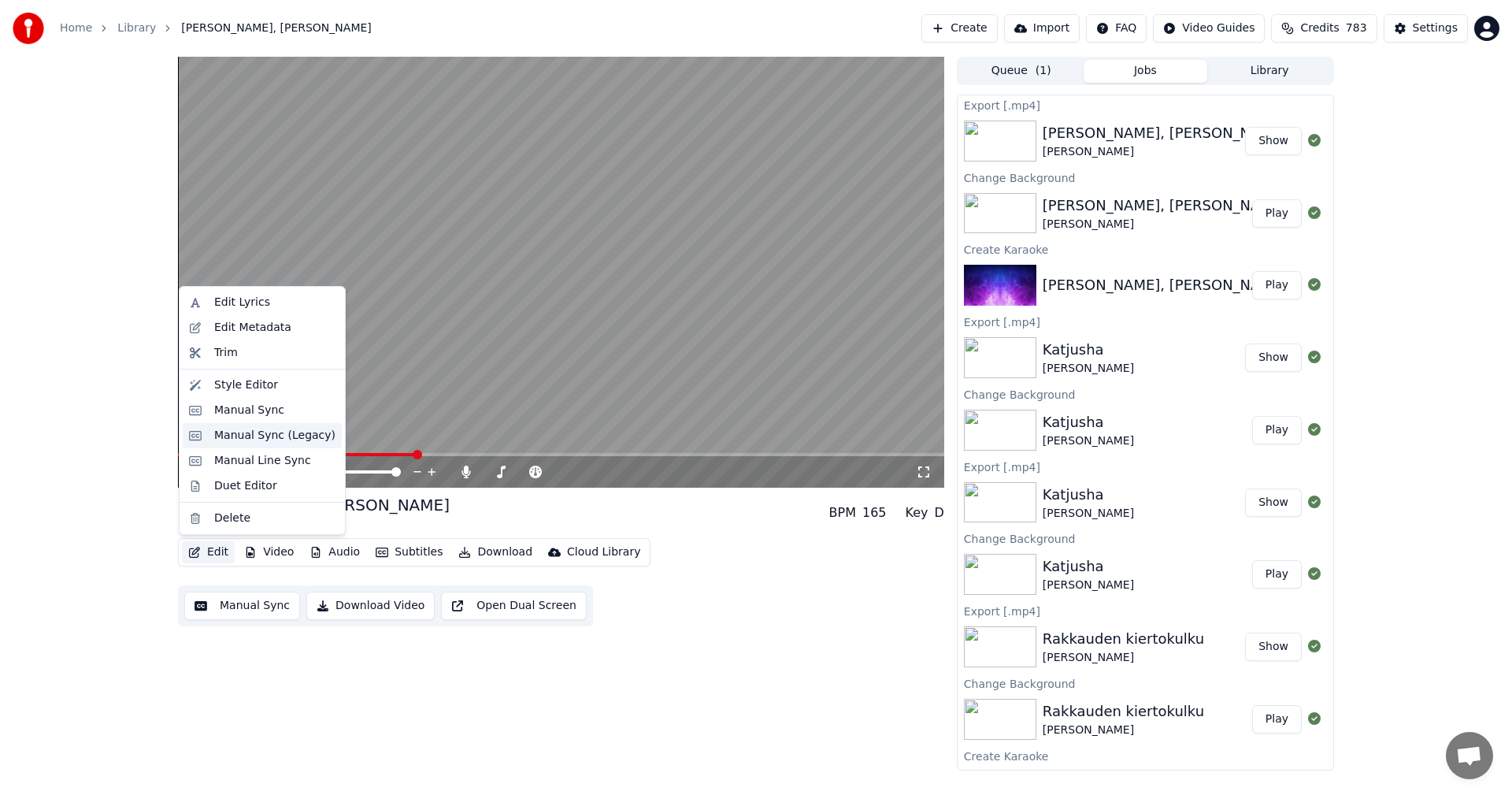
click at [310, 439] on div "Manual Sync (Legacy)" at bounding box center [274, 436] width 121 height 16
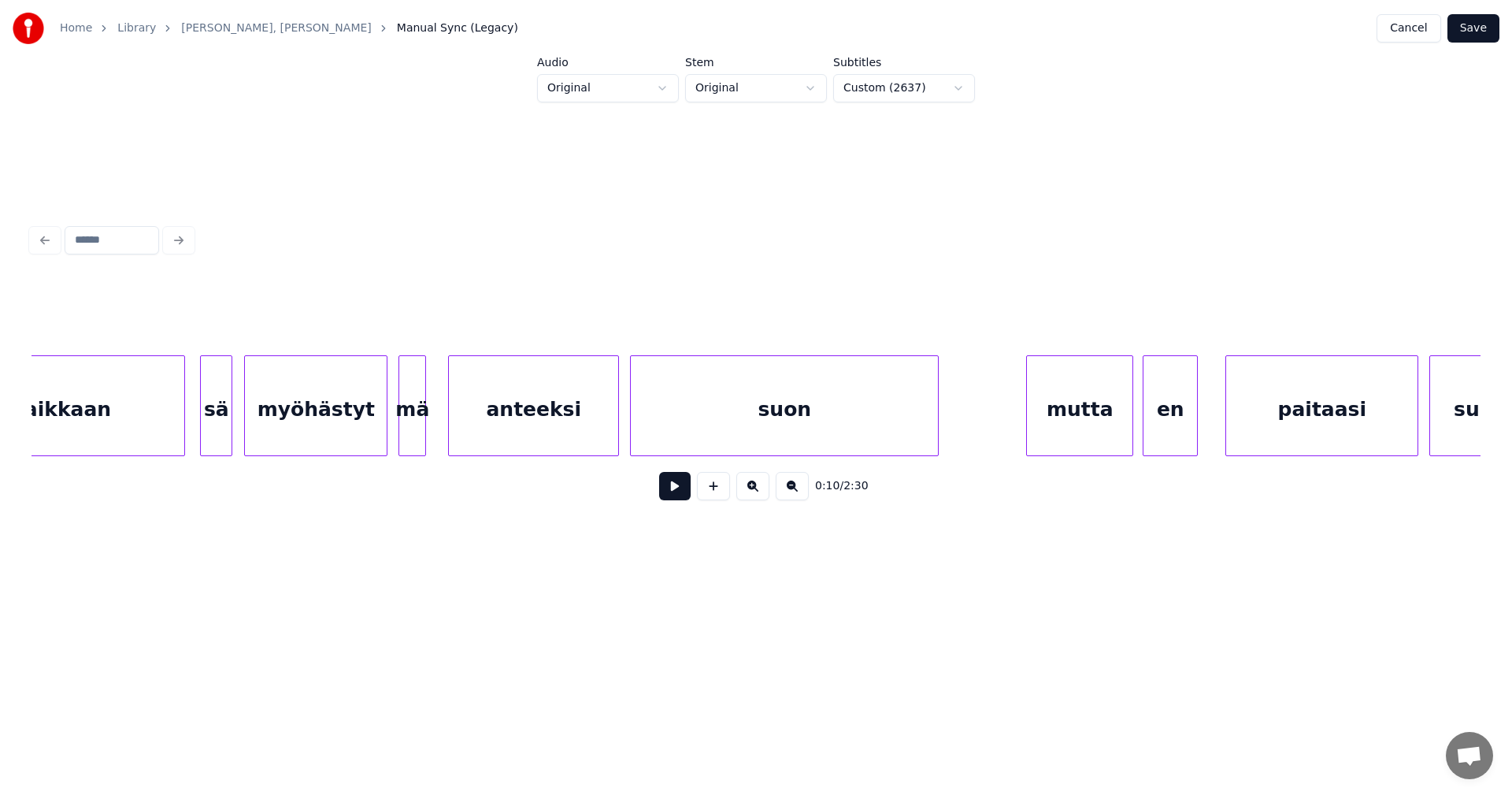
scroll to position [0, 11288]
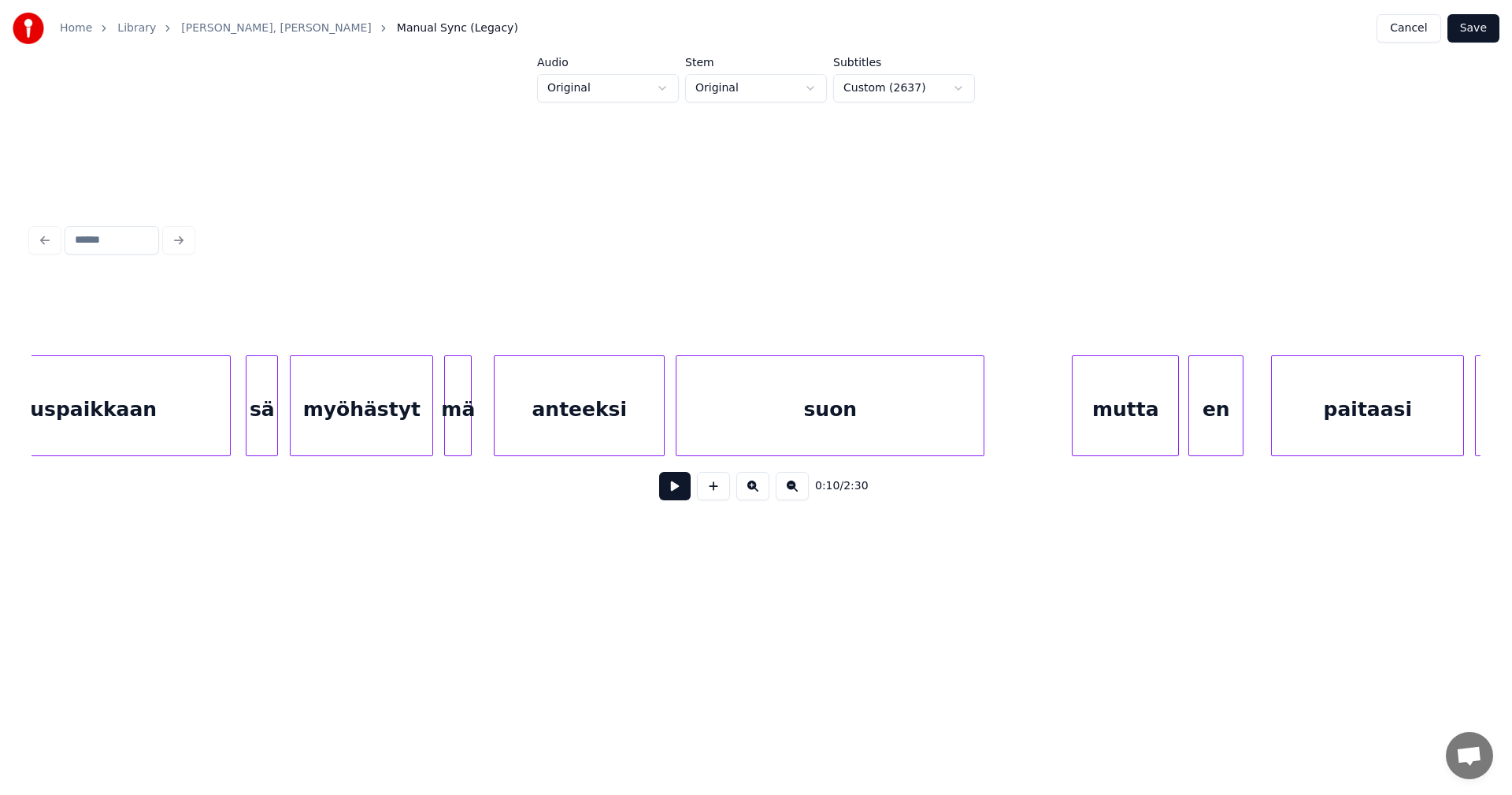
click at [421, 415] on div "myöhästyt" at bounding box center [361, 409] width 142 height 107
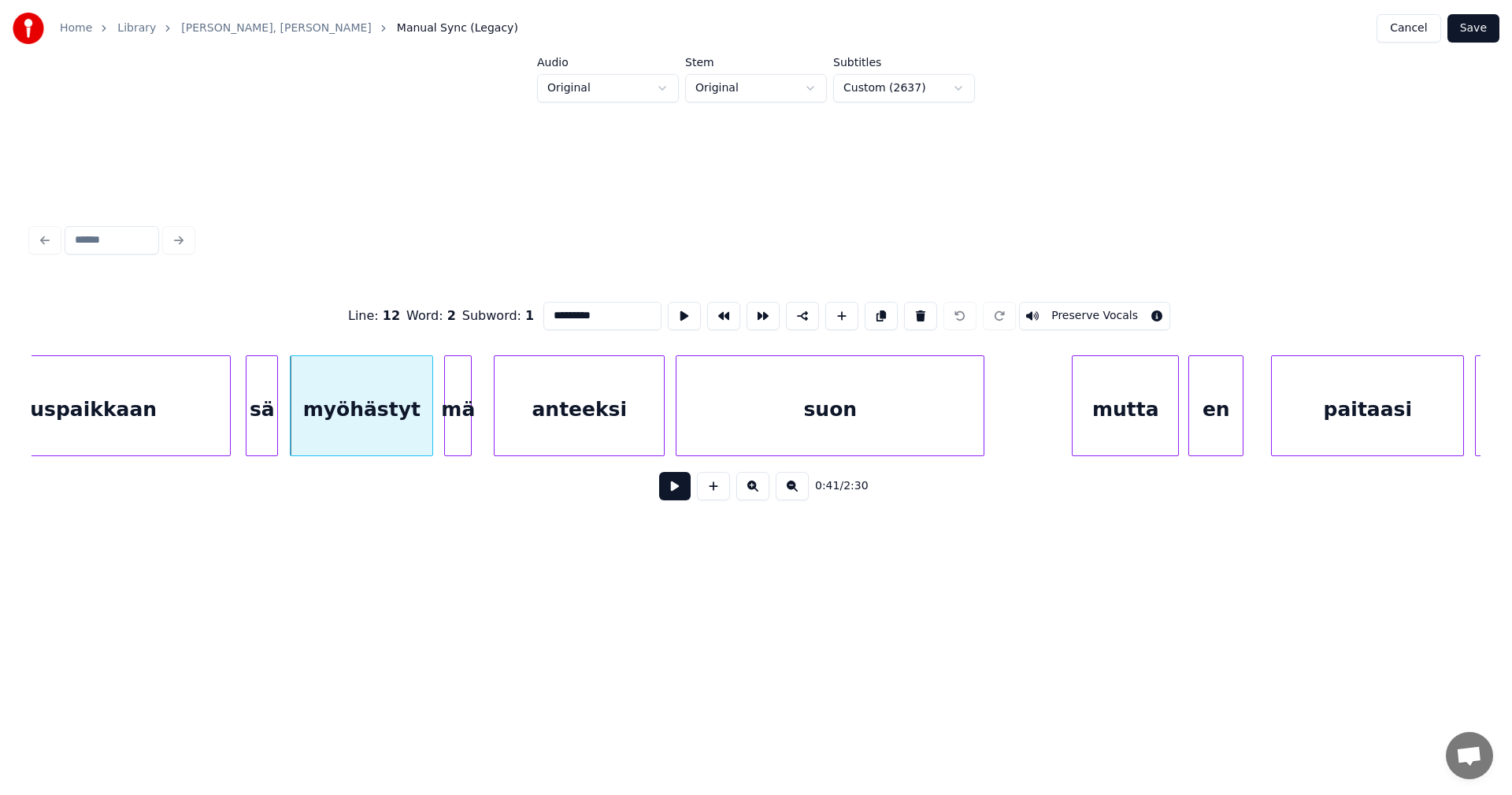
click at [667, 488] on button at bounding box center [674, 486] width 31 height 29
drag, startPoint x: 668, startPoint y: 489, endPoint x: 618, endPoint y: 484, distance: 50.2
click at [664, 488] on button at bounding box center [674, 486] width 31 height 29
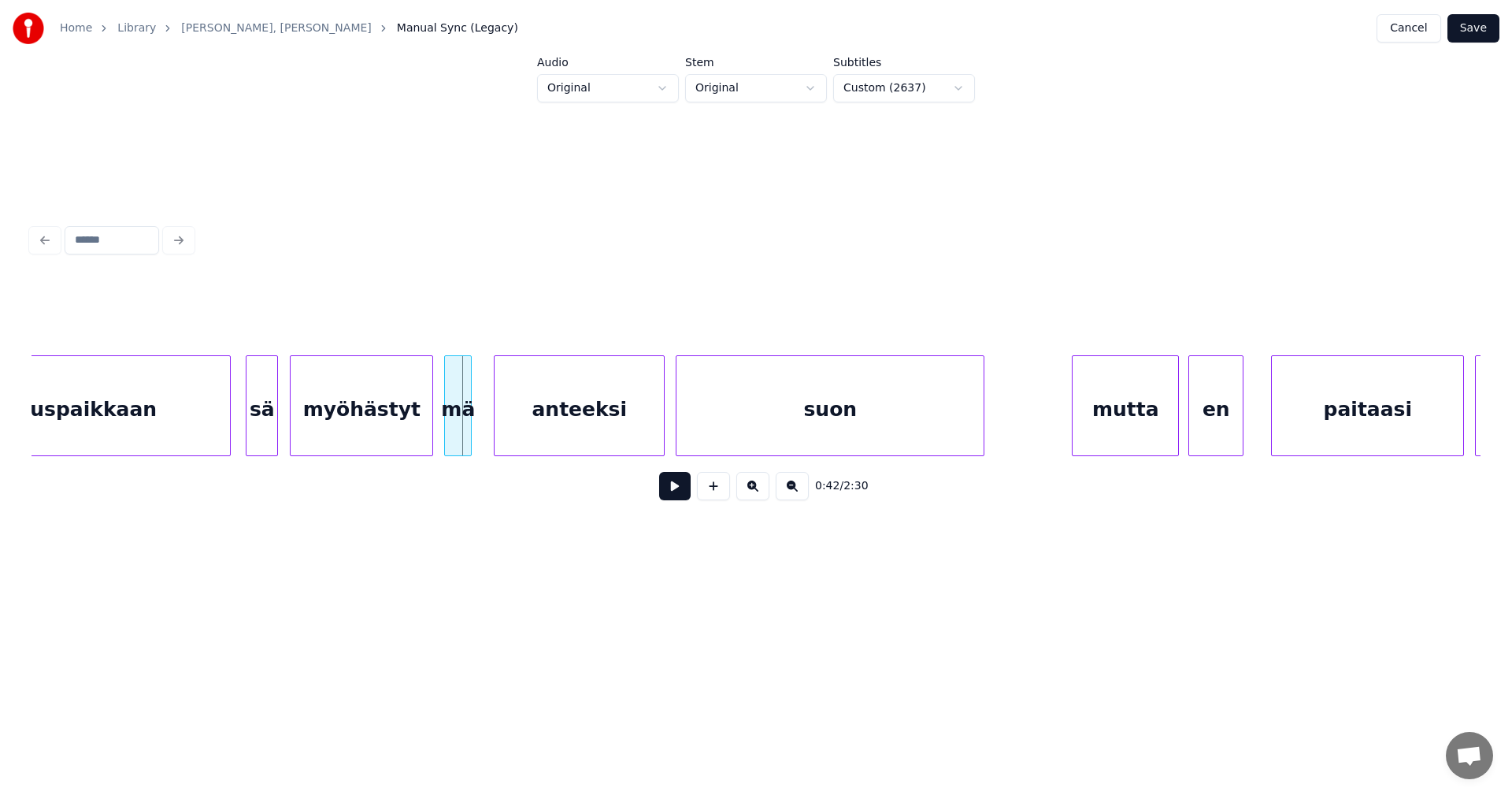
click at [423, 421] on div "myöhästyt" at bounding box center [361, 409] width 142 height 107
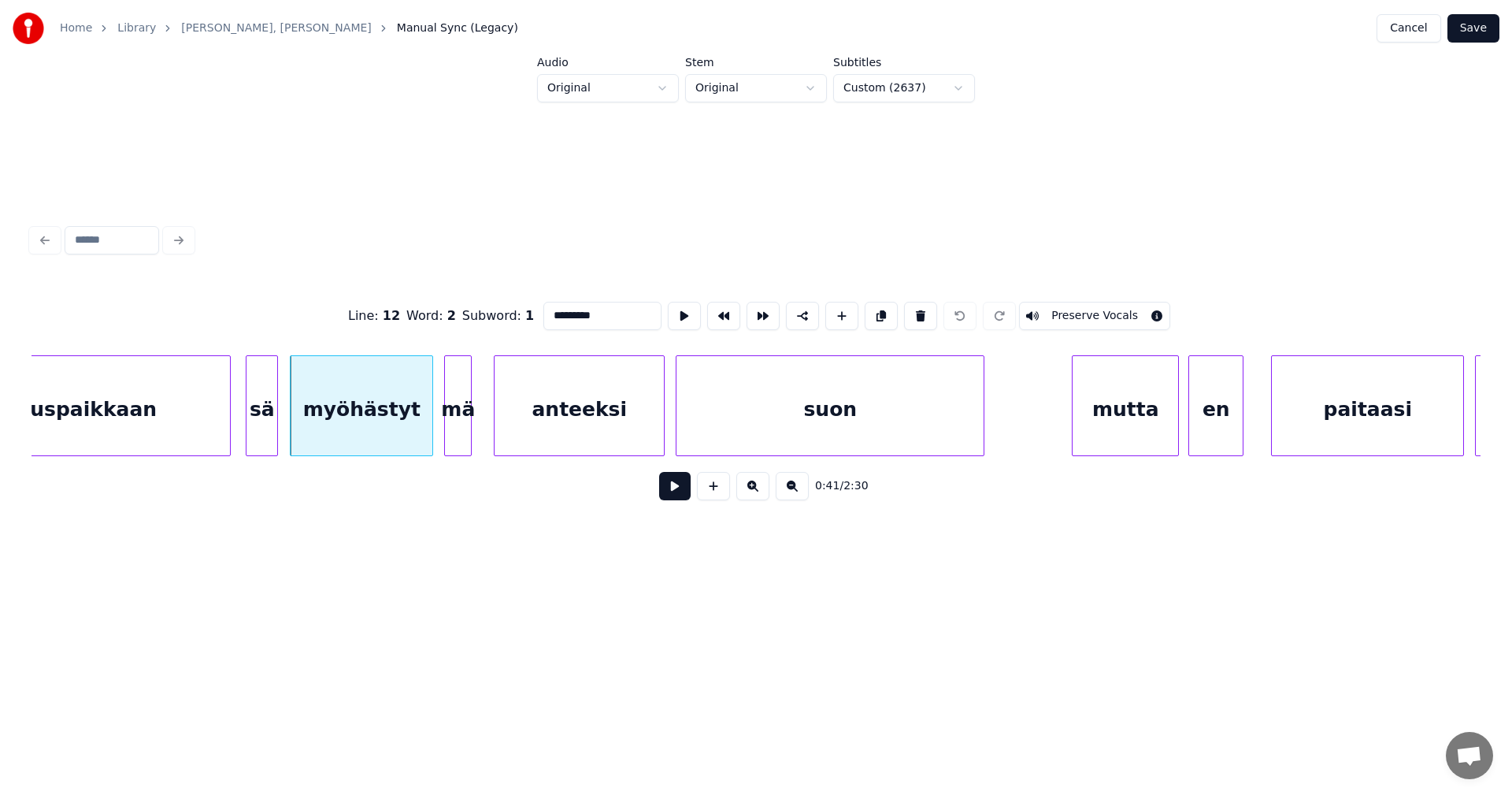
click at [593, 311] on input "*********" at bounding box center [602, 316] width 119 height 29
click at [478, 429] on div at bounding box center [475, 405] width 4 height 99
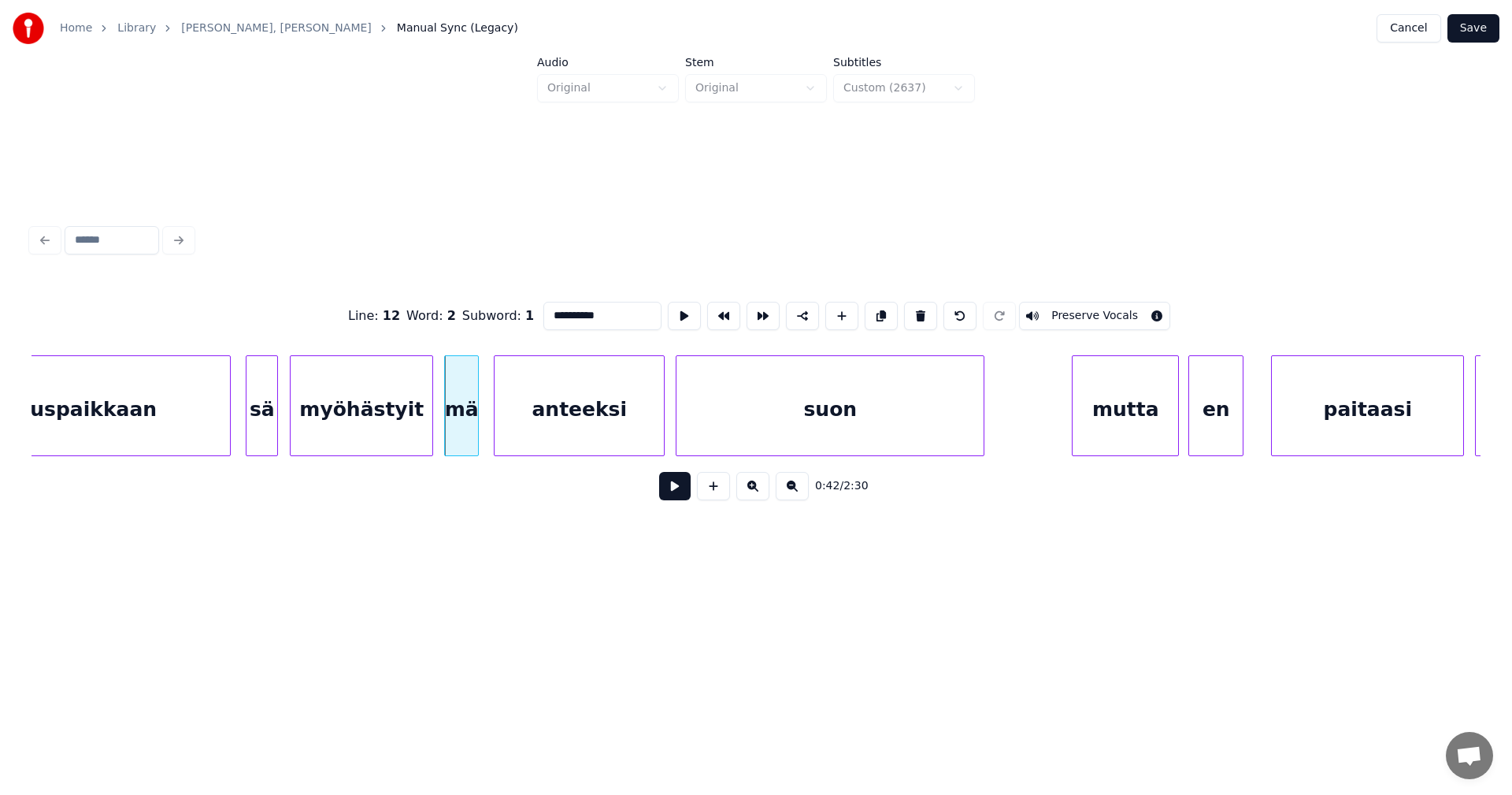
type input "**********"
click at [1466, 29] on button "Save" at bounding box center [1473, 29] width 52 height 29
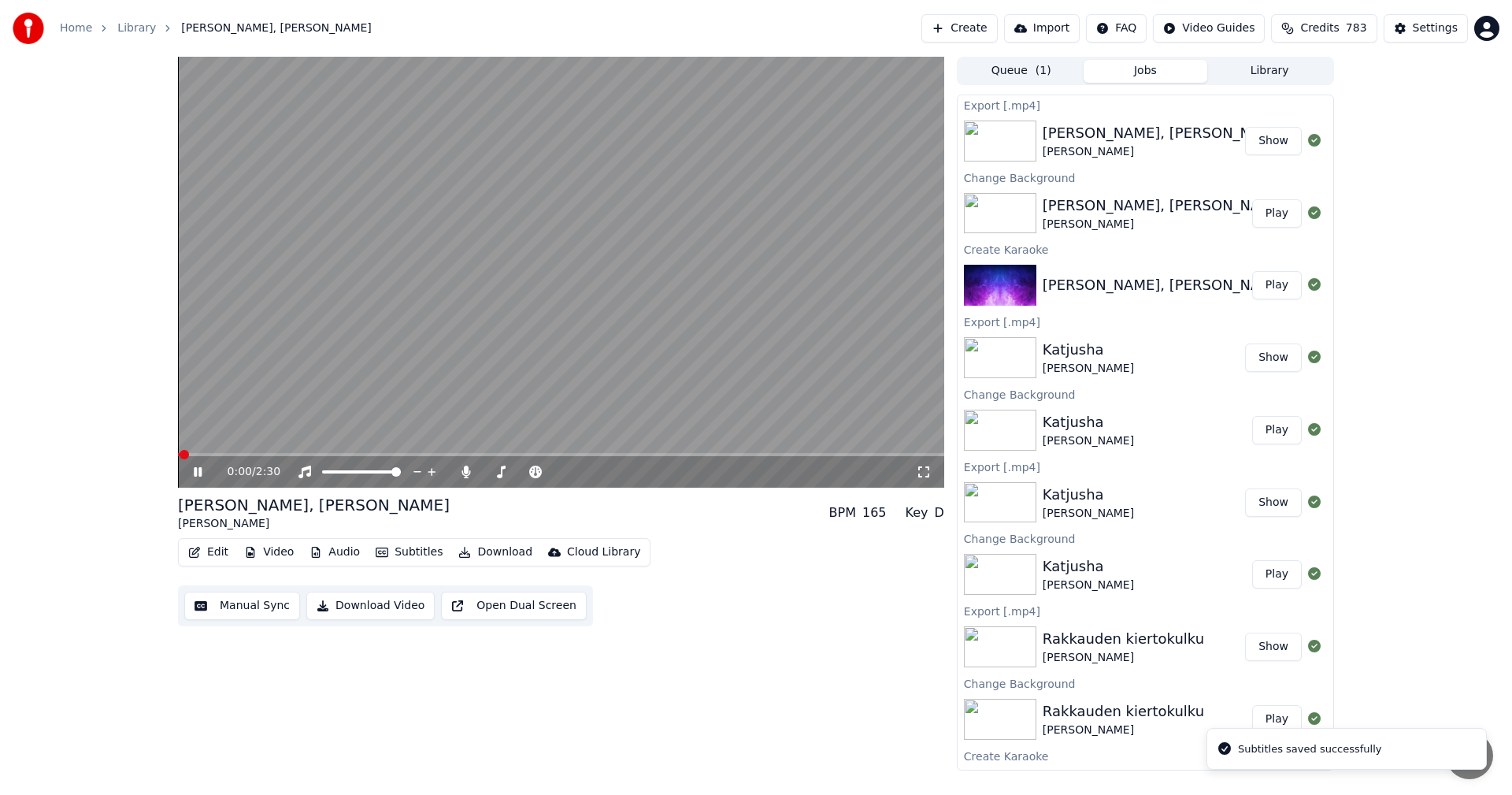
click at [313, 453] on span at bounding box center [561, 455] width 766 height 4
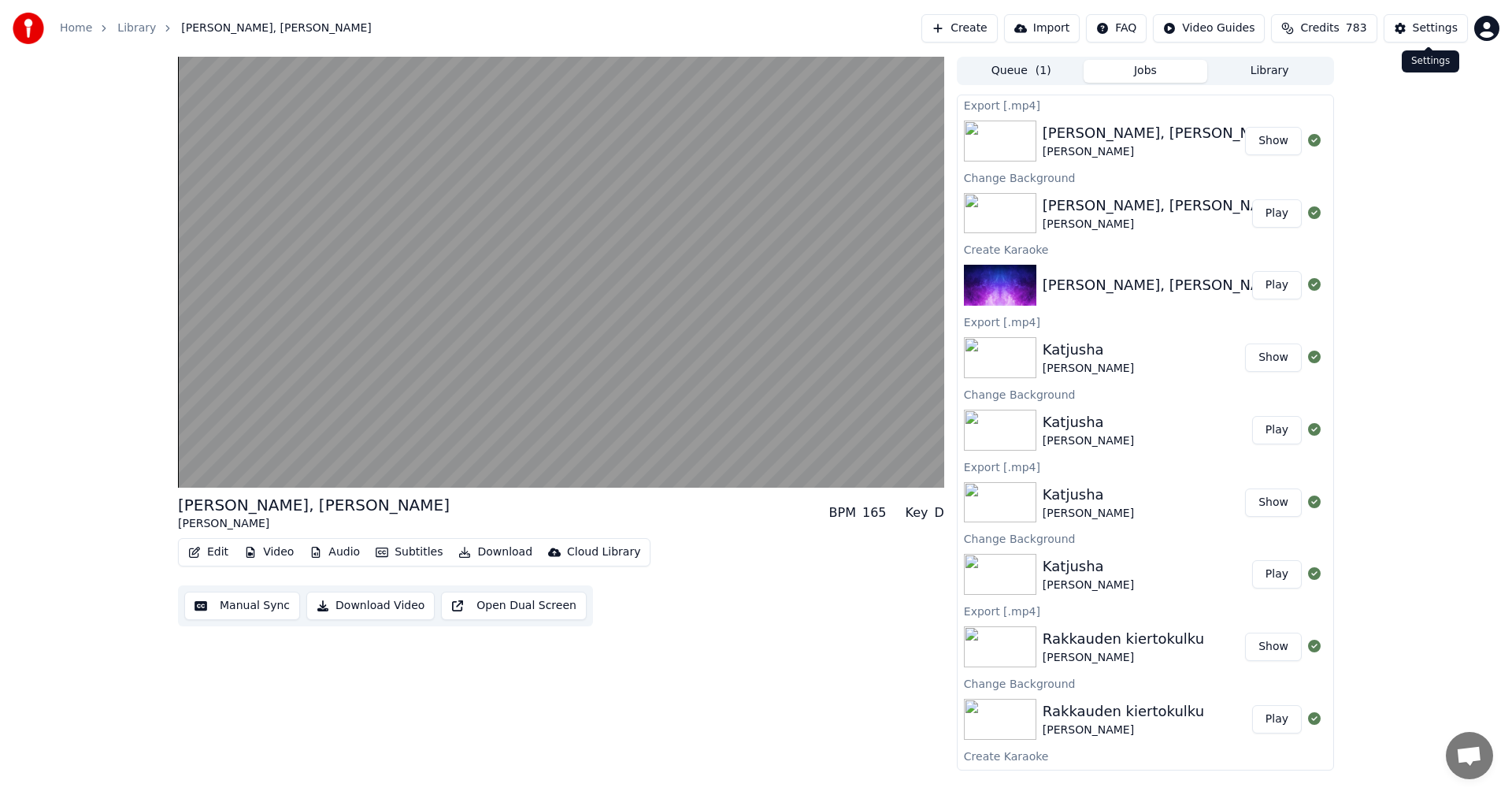
click at [1440, 29] on div "Settings" at bounding box center [1434, 29] width 45 height 16
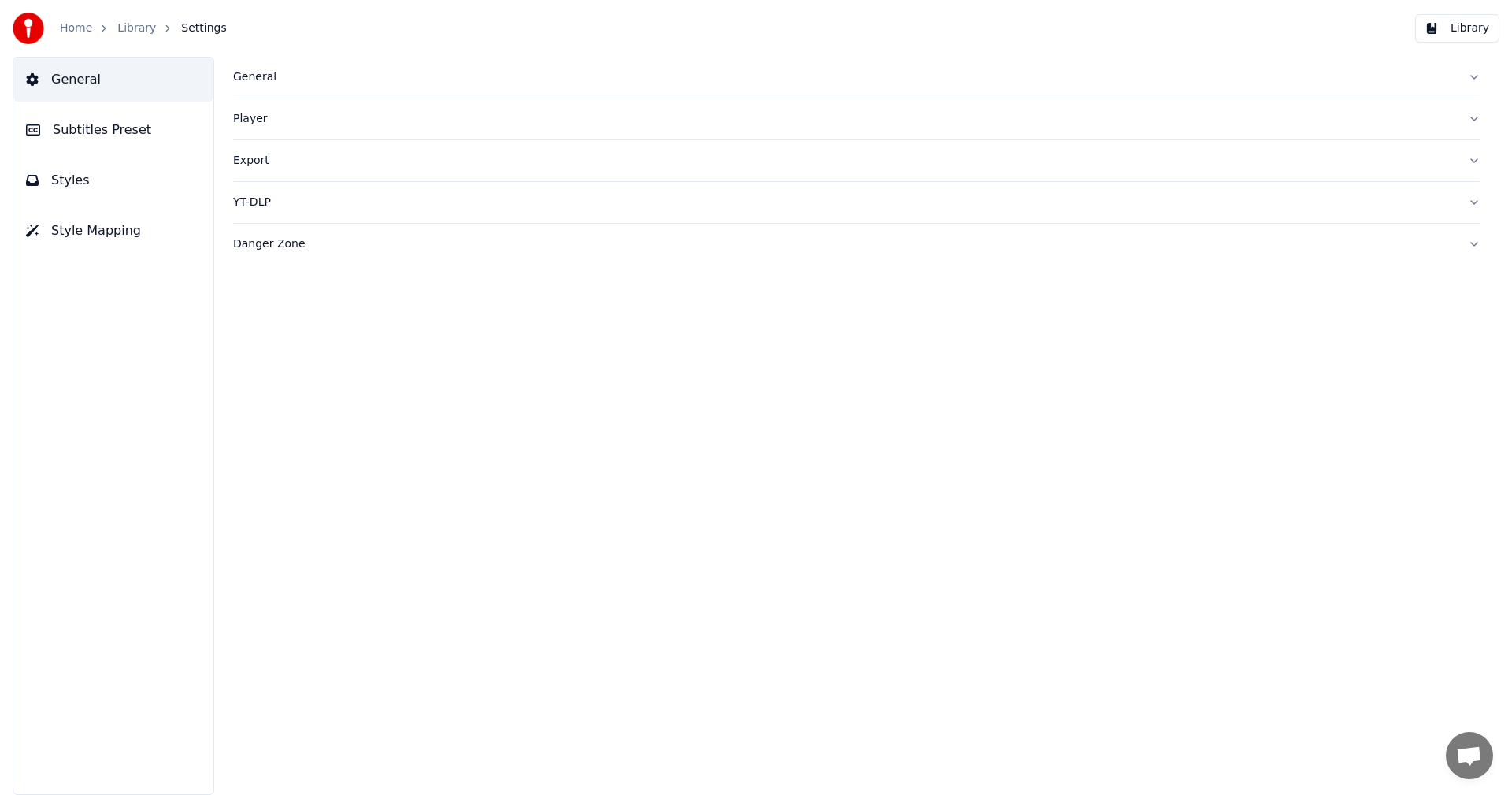
click at [82, 185] on span "Styles" at bounding box center [69, 180] width 38 height 19
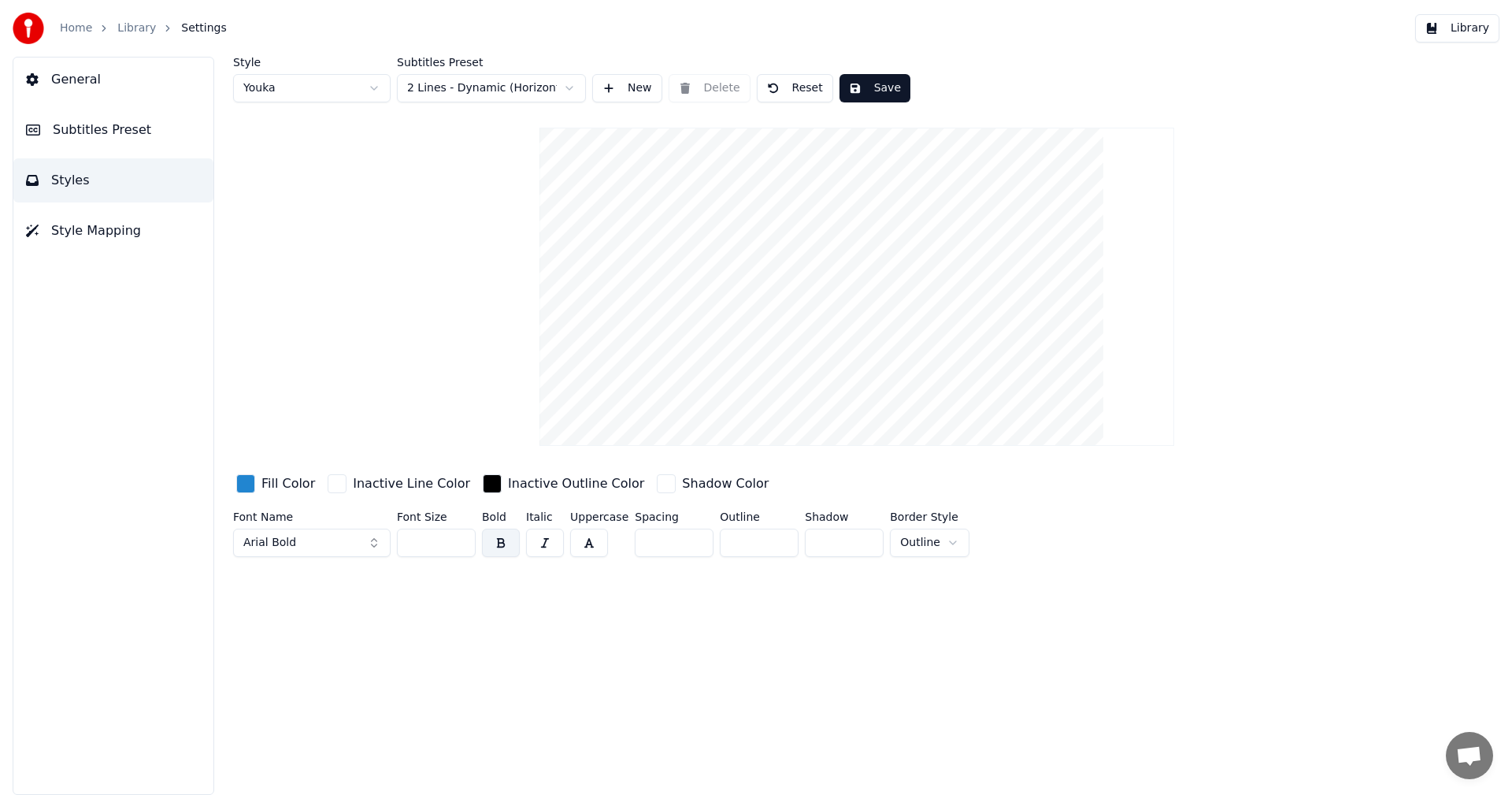
click at [563, 89] on html "Home Library Settings Library General Subtitles Preset Styles Style Mapping Sty…" at bounding box center [756, 398] width 1512 height 795
click at [816, 86] on button "Reset" at bounding box center [795, 88] width 77 height 29
type input "**"
click at [1459, 34] on button "Library" at bounding box center [1457, 29] width 85 height 29
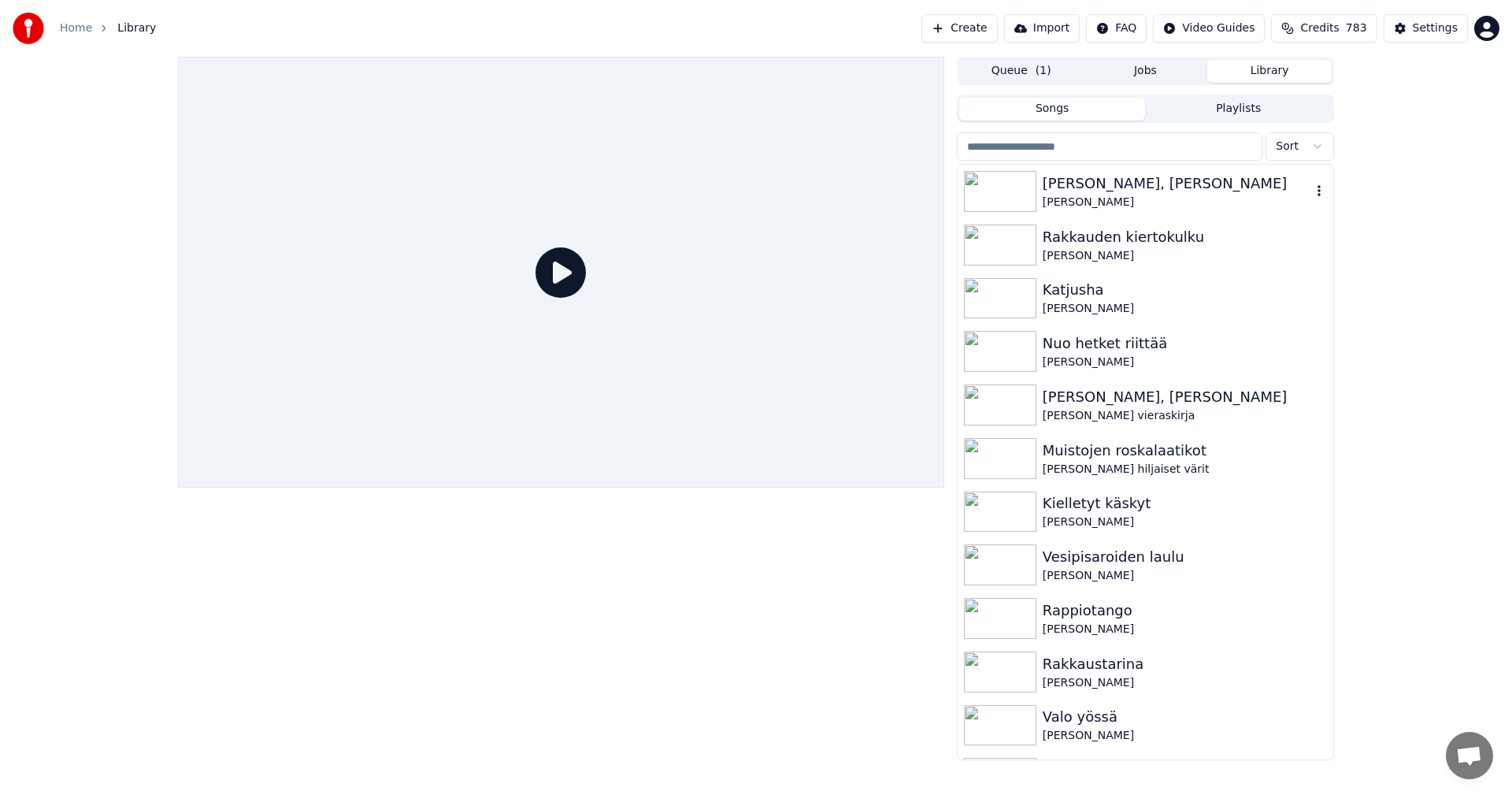
click at [1068, 194] on div "[PERSON_NAME]" at bounding box center [1176, 202] width 268 height 16
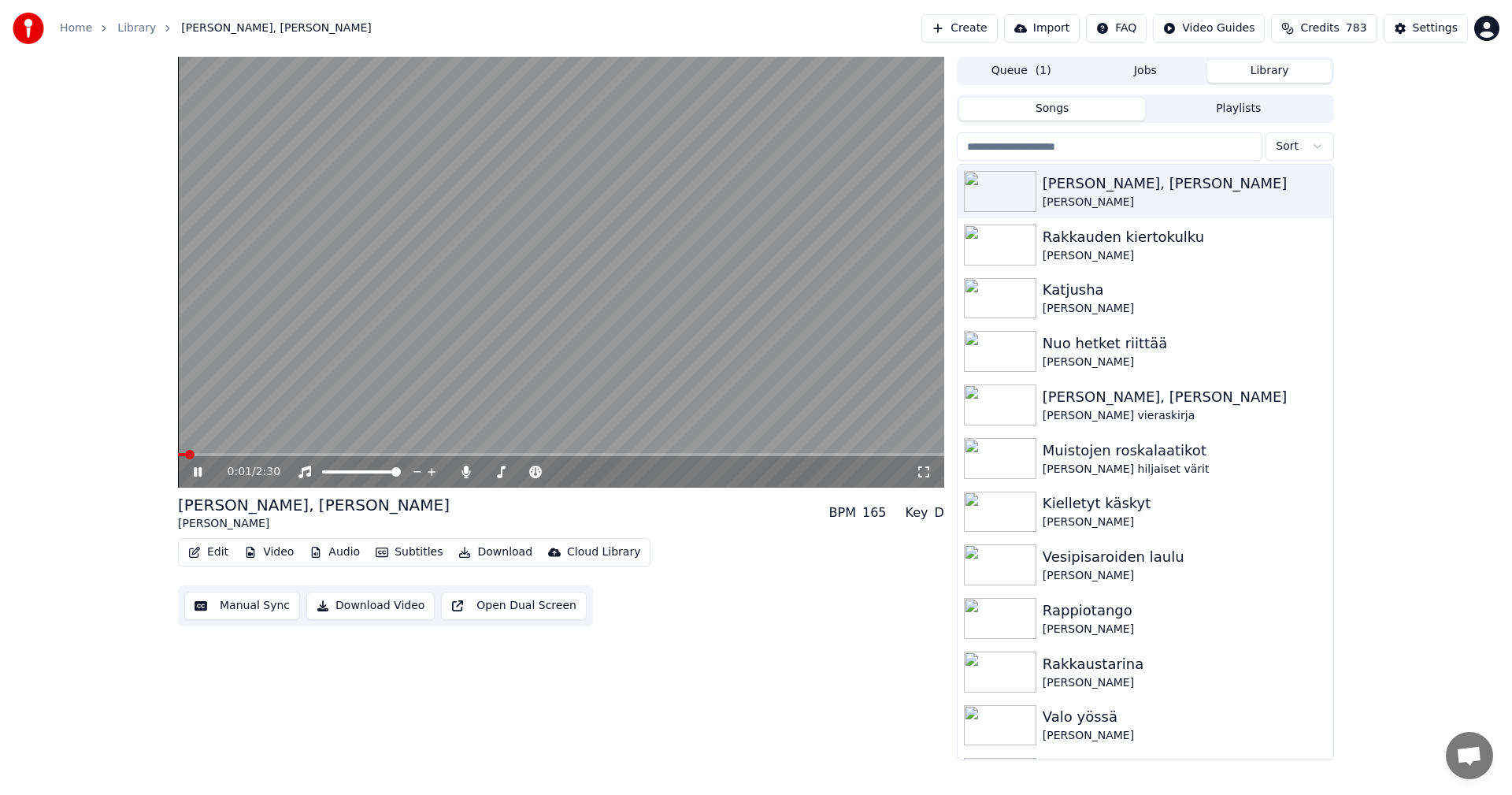
click at [362, 456] on span at bounding box center [561, 455] width 766 height 4
click at [558, 453] on span at bounding box center [385, 455] width 414 height 4
click at [551, 456] on span at bounding box center [364, 455] width 372 height 4
click at [202, 471] on icon at bounding box center [209, 471] width 37 height 12
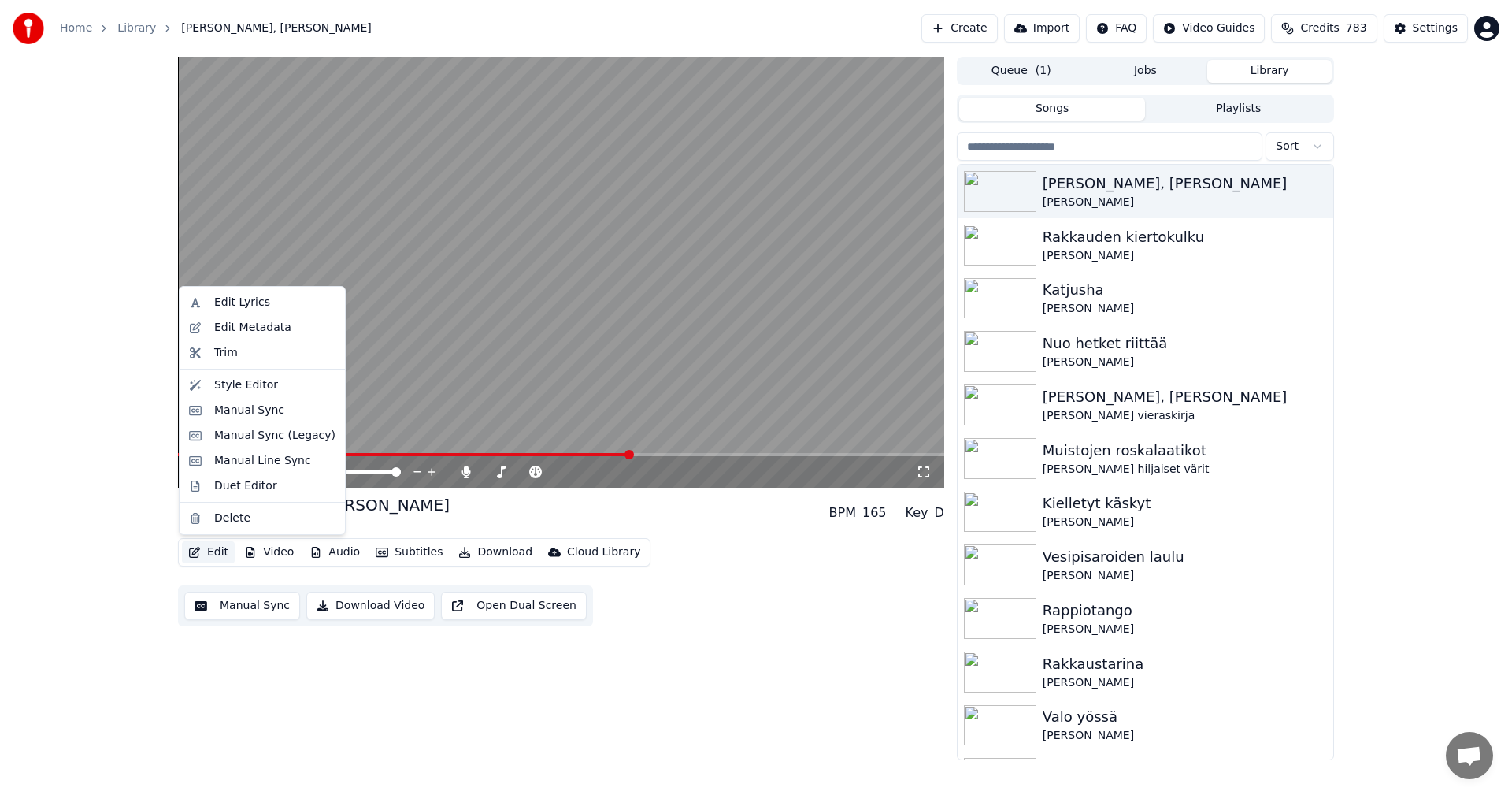
click at [217, 552] on button "Edit" at bounding box center [208, 552] width 53 height 22
click at [302, 432] on div "Manual Sync (Legacy)" at bounding box center [274, 436] width 121 height 16
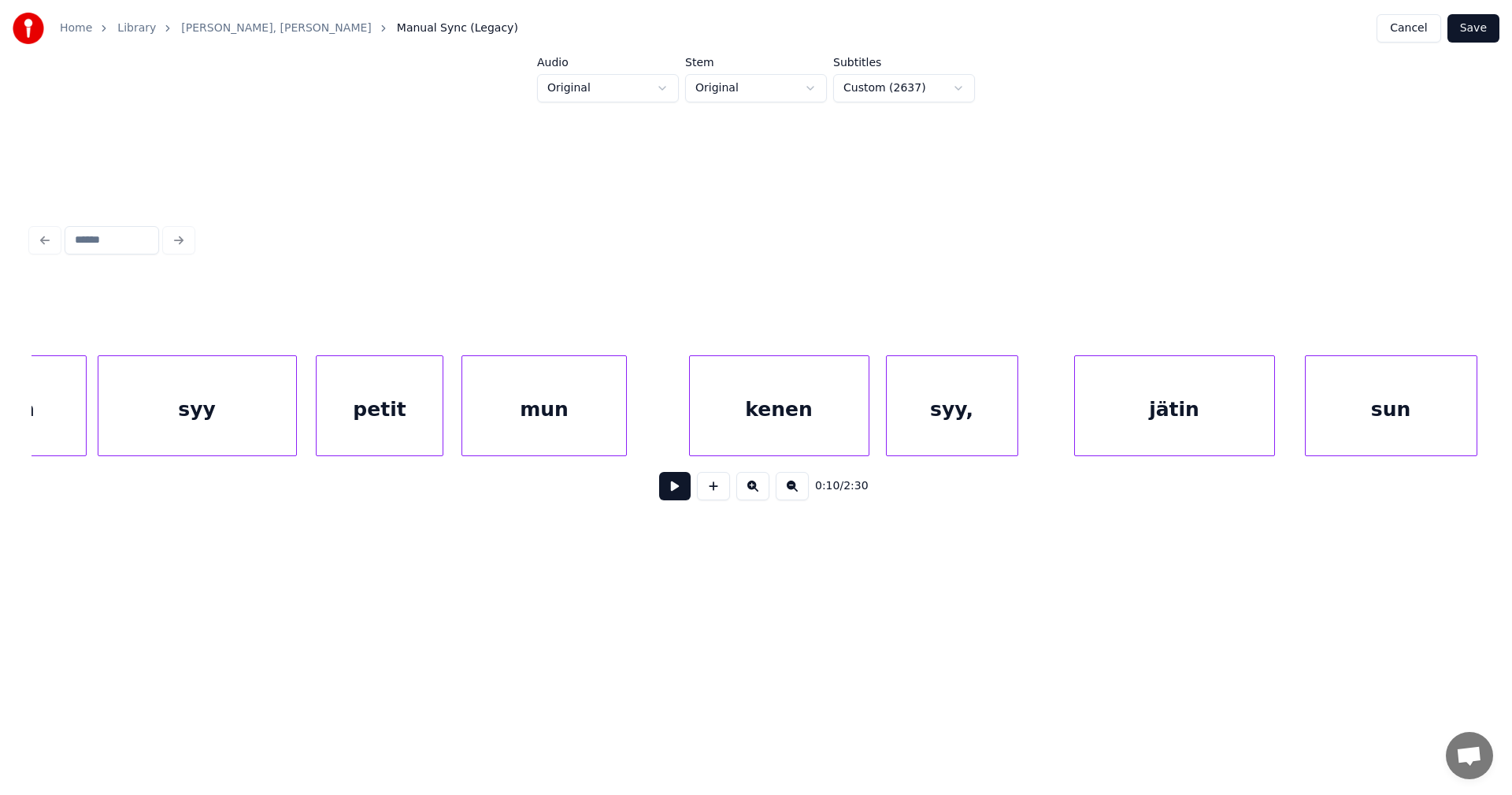
scroll to position [0, 21844]
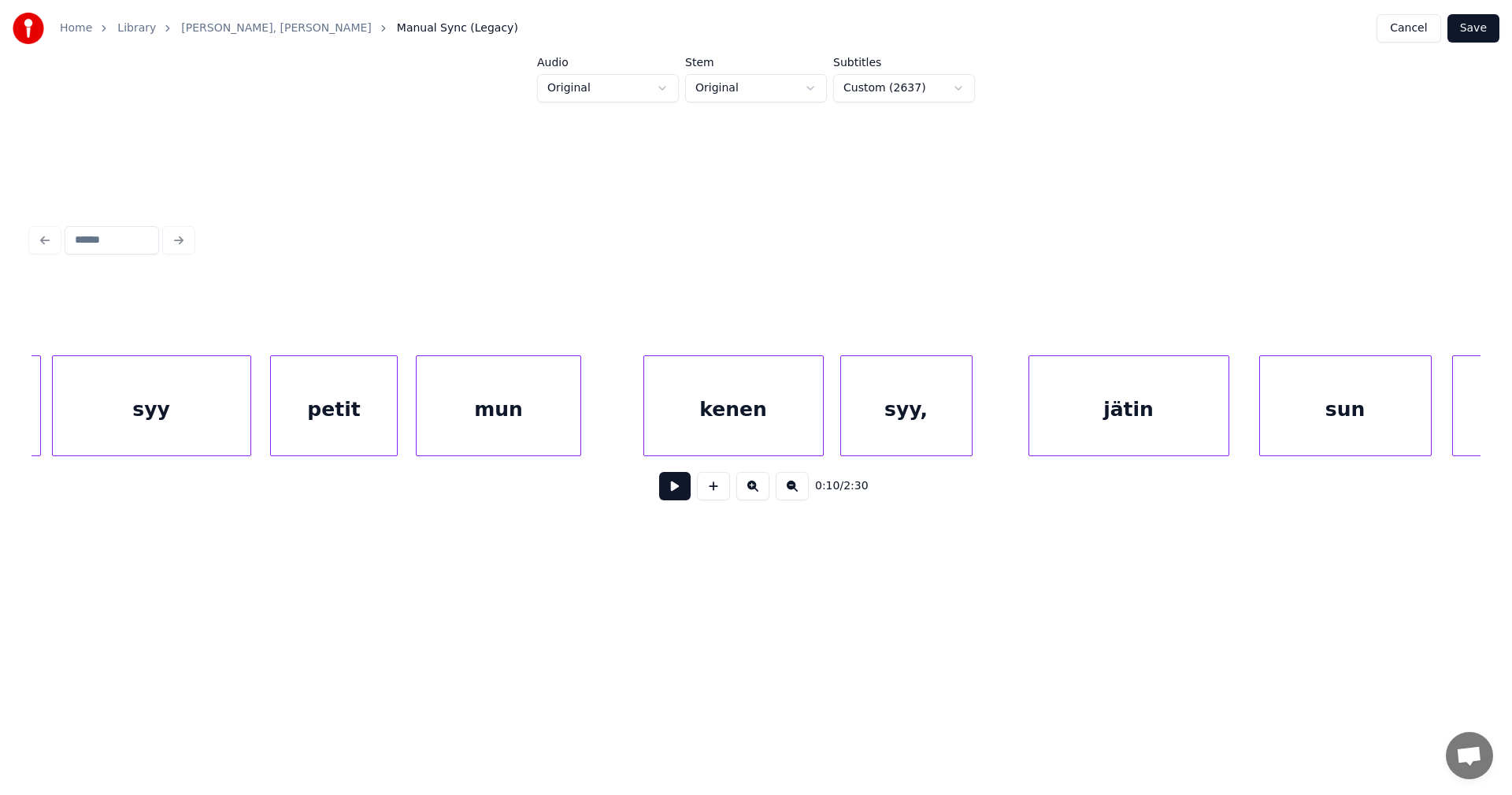
click at [794, 423] on div "kenen" at bounding box center [733, 409] width 179 height 107
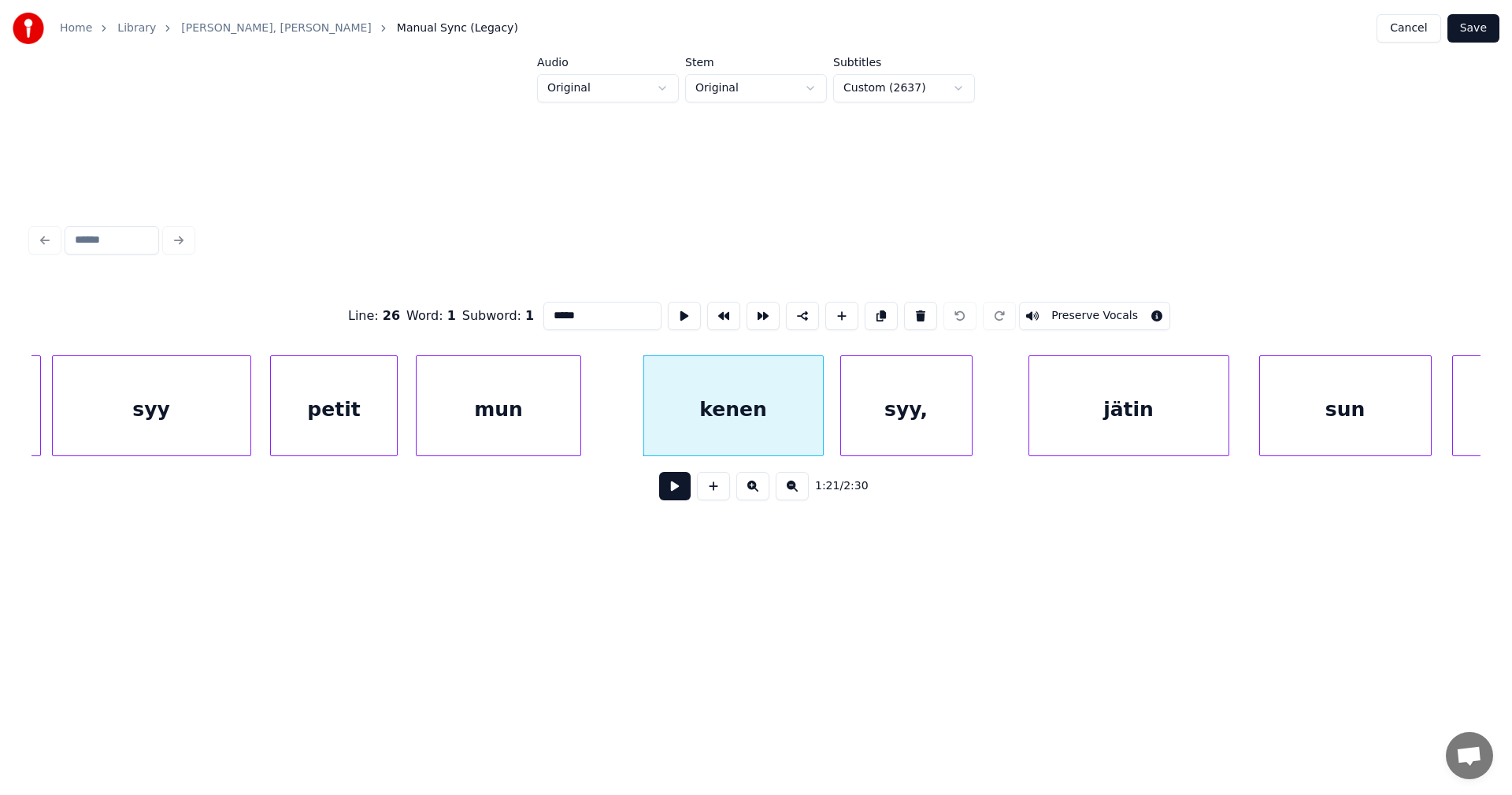
click at [881, 430] on div "syy," at bounding box center [906, 409] width 131 height 107
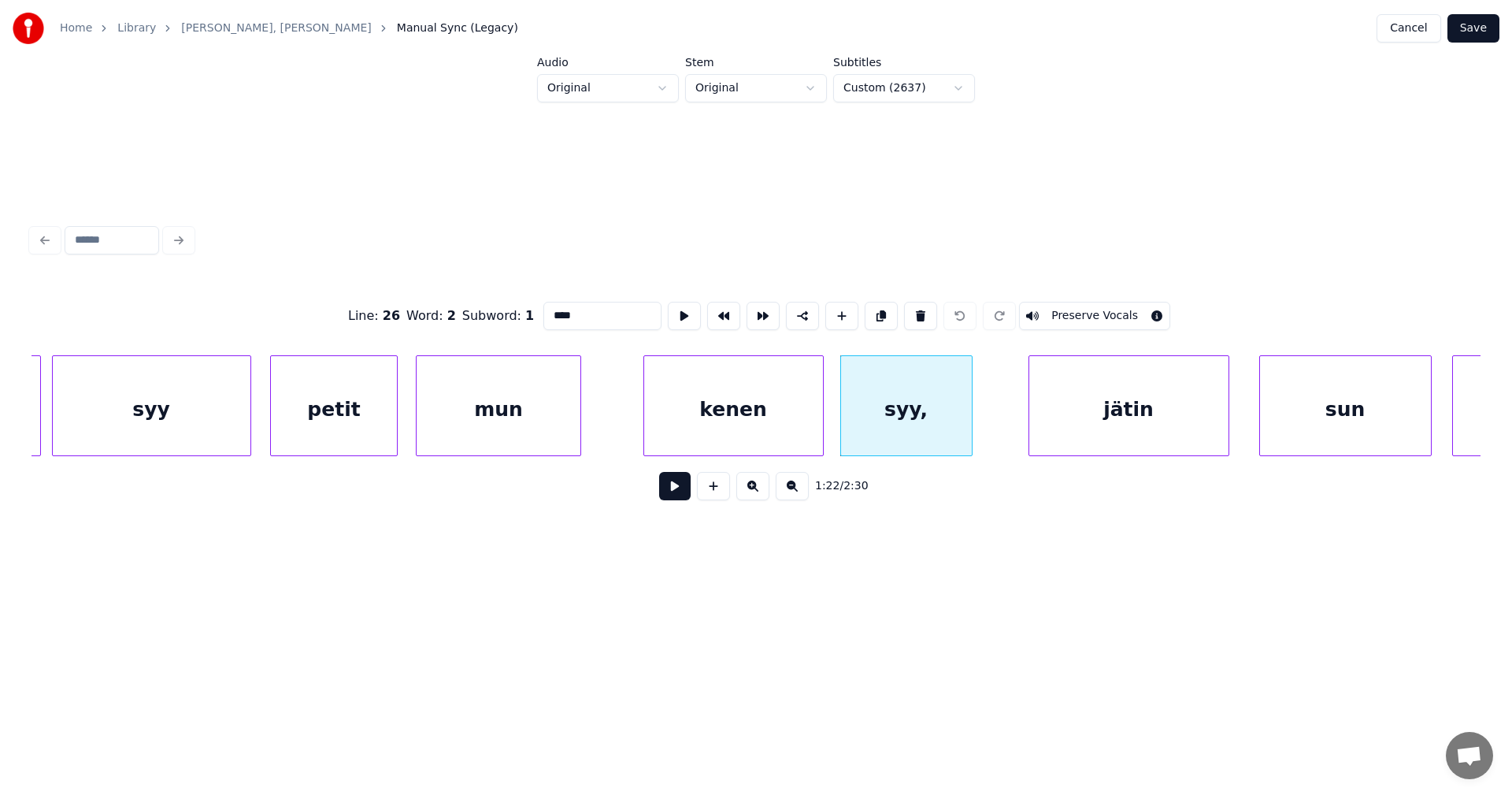
click at [1091, 421] on div "jätin" at bounding box center [1129, 409] width 200 height 107
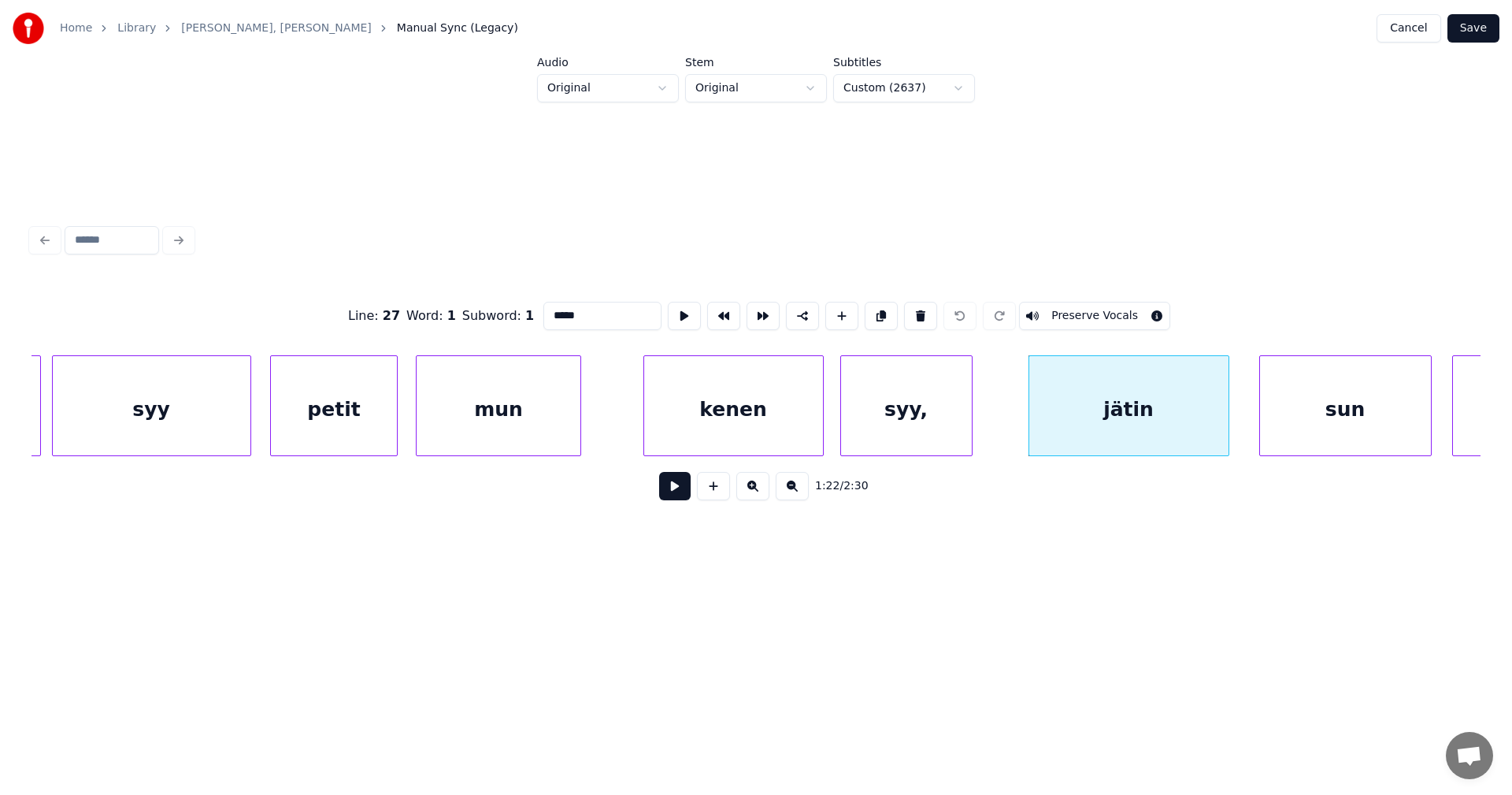
click at [940, 413] on div "syy," at bounding box center [906, 409] width 131 height 107
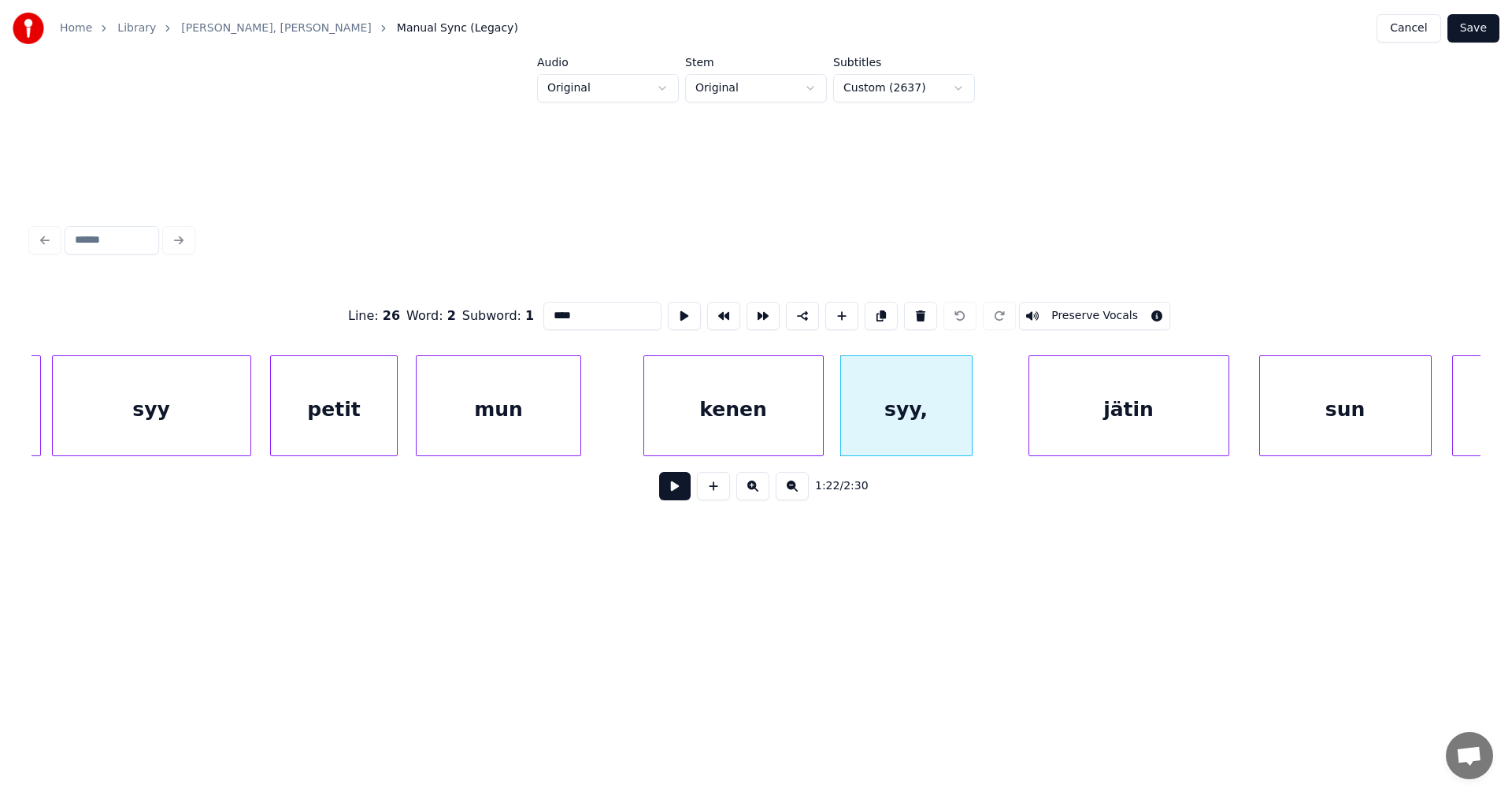
click at [589, 310] on input "****" at bounding box center [602, 316] width 119 height 29
click at [830, 456] on div "kenen syy petit mun kenen syy jätin [PERSON_NAME]" at bounding box center [756, 406] width 1449 height 101
click at [836, 456] on div "kenen syy petit mun kenen syy jätin [PERSON_NAME]" at bounding box center [756, 406] width 1449 height 101
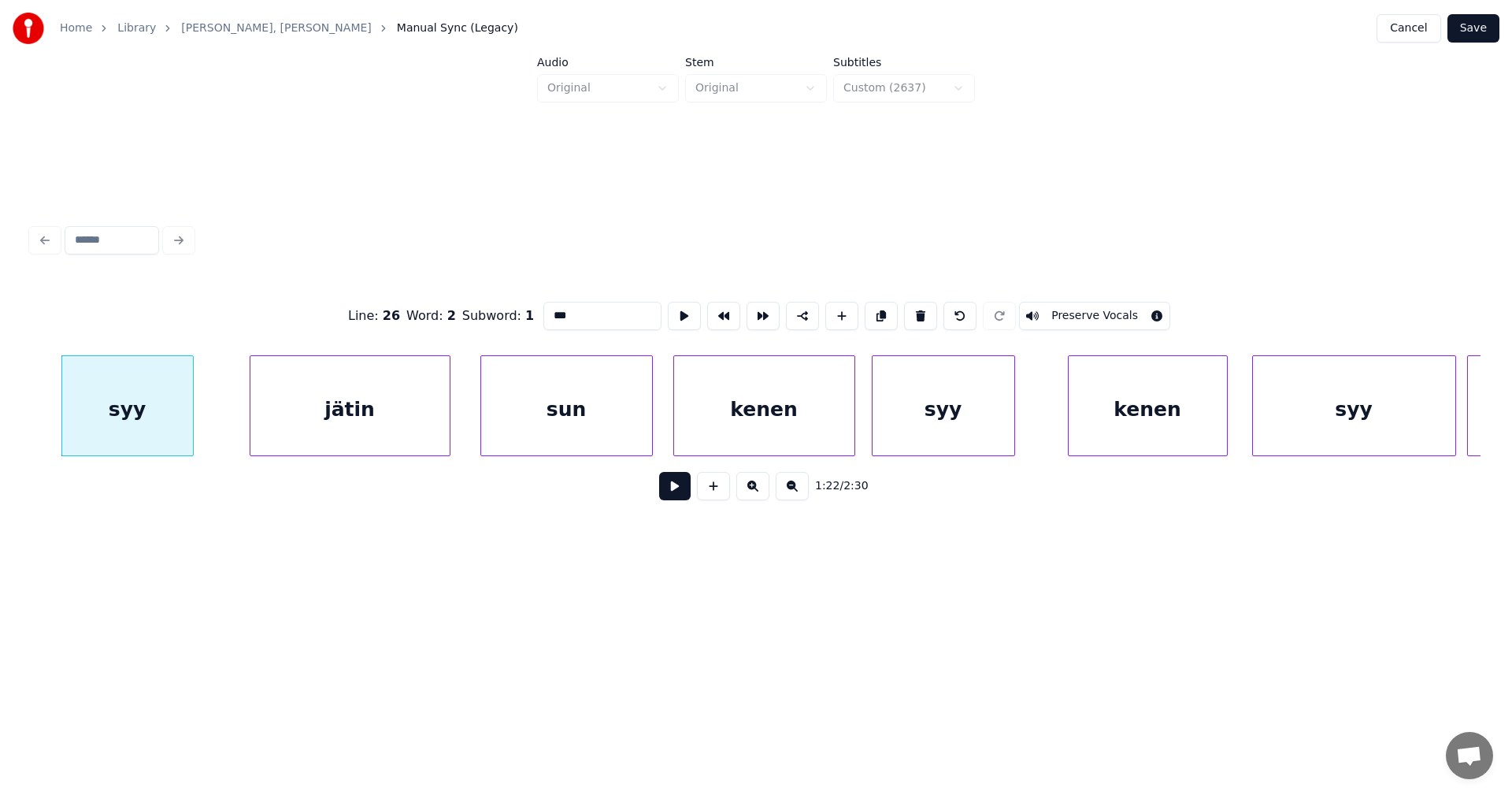
scroll to position [0, 22645]
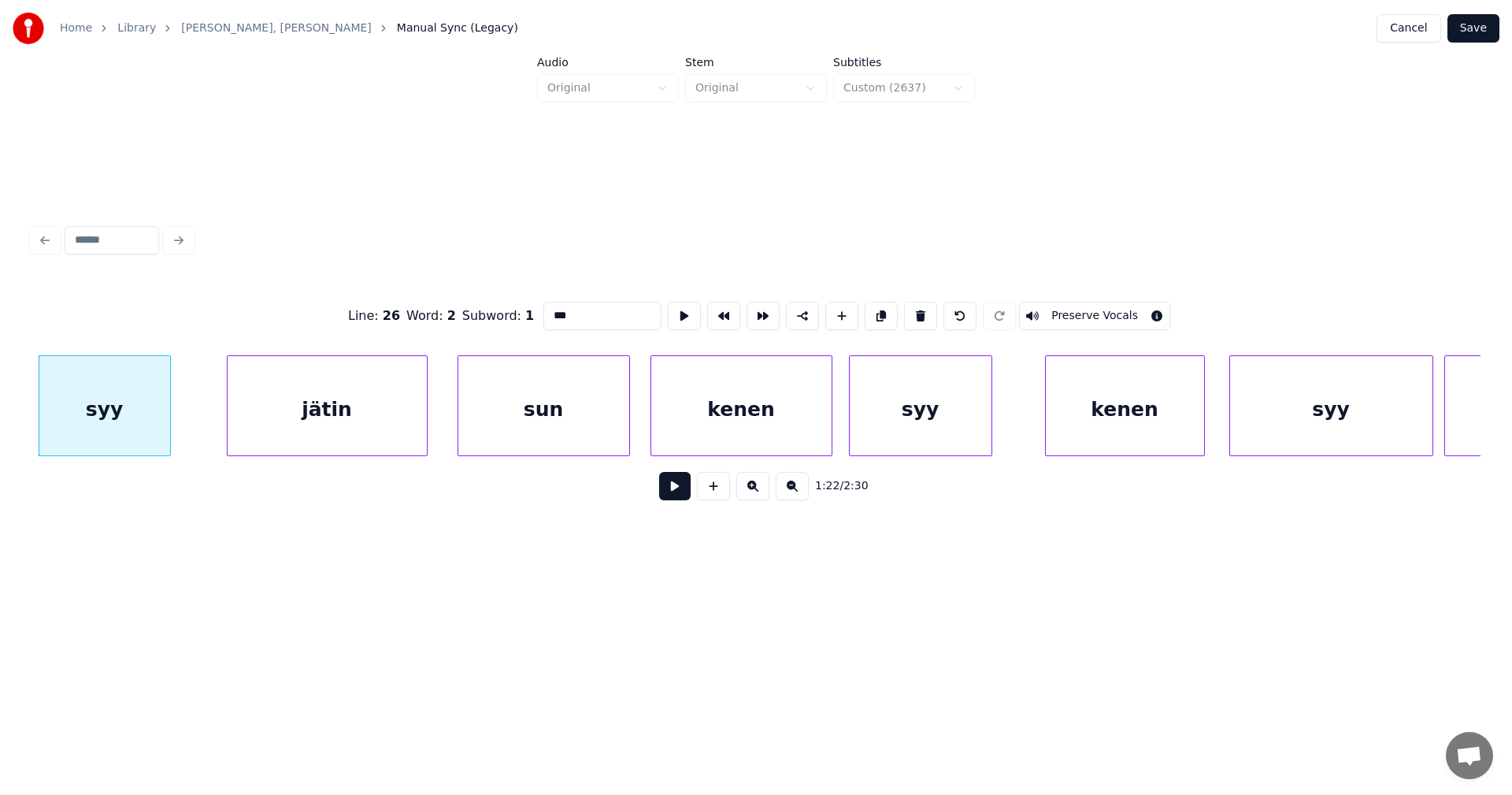
click at [405, 406] on div "jätin" at bounding box center [327, 409] width 200 height 107
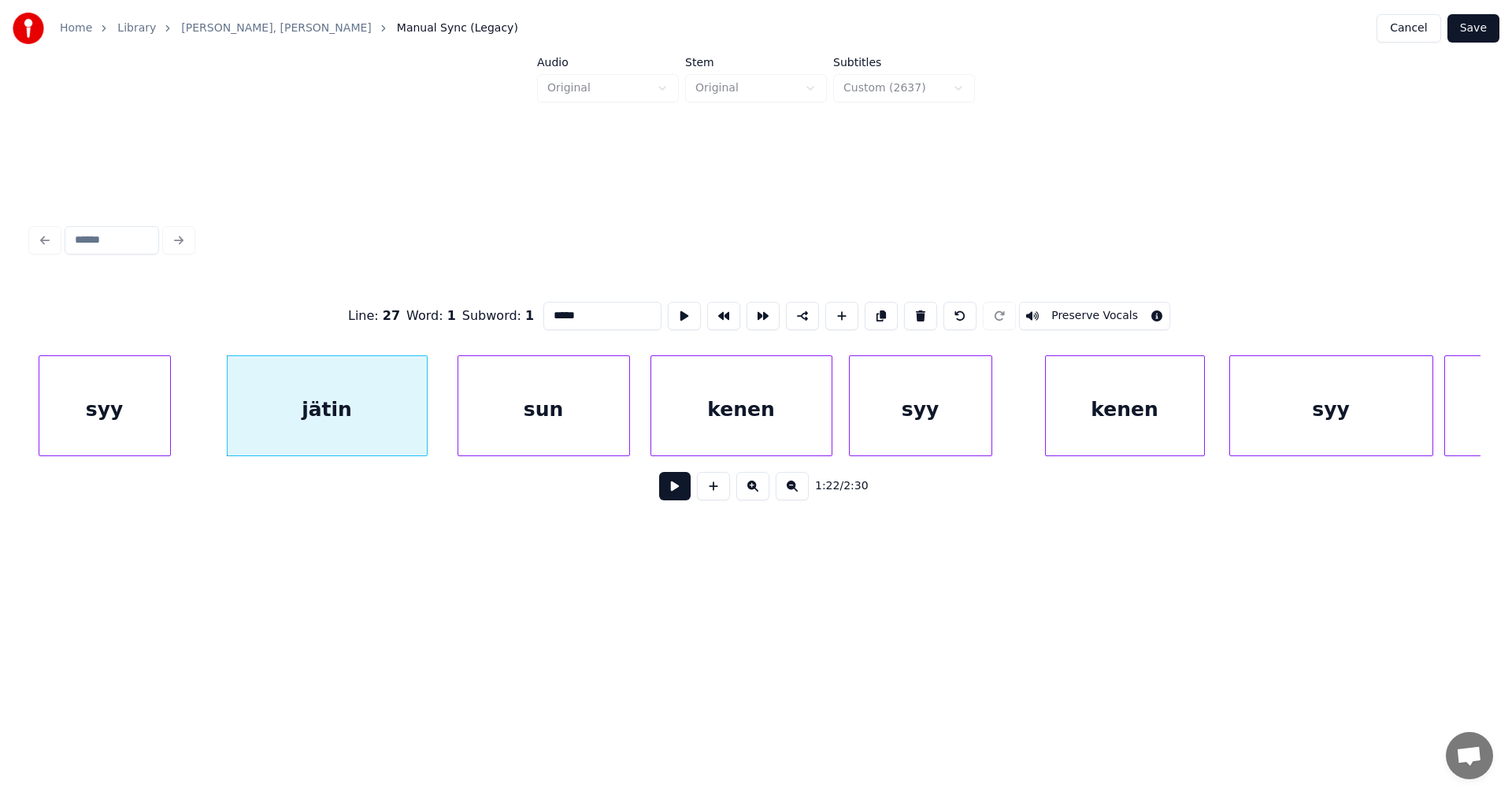
click at [559, 425] on div "sun" at bounding box center [544, 409] width 171 height 107
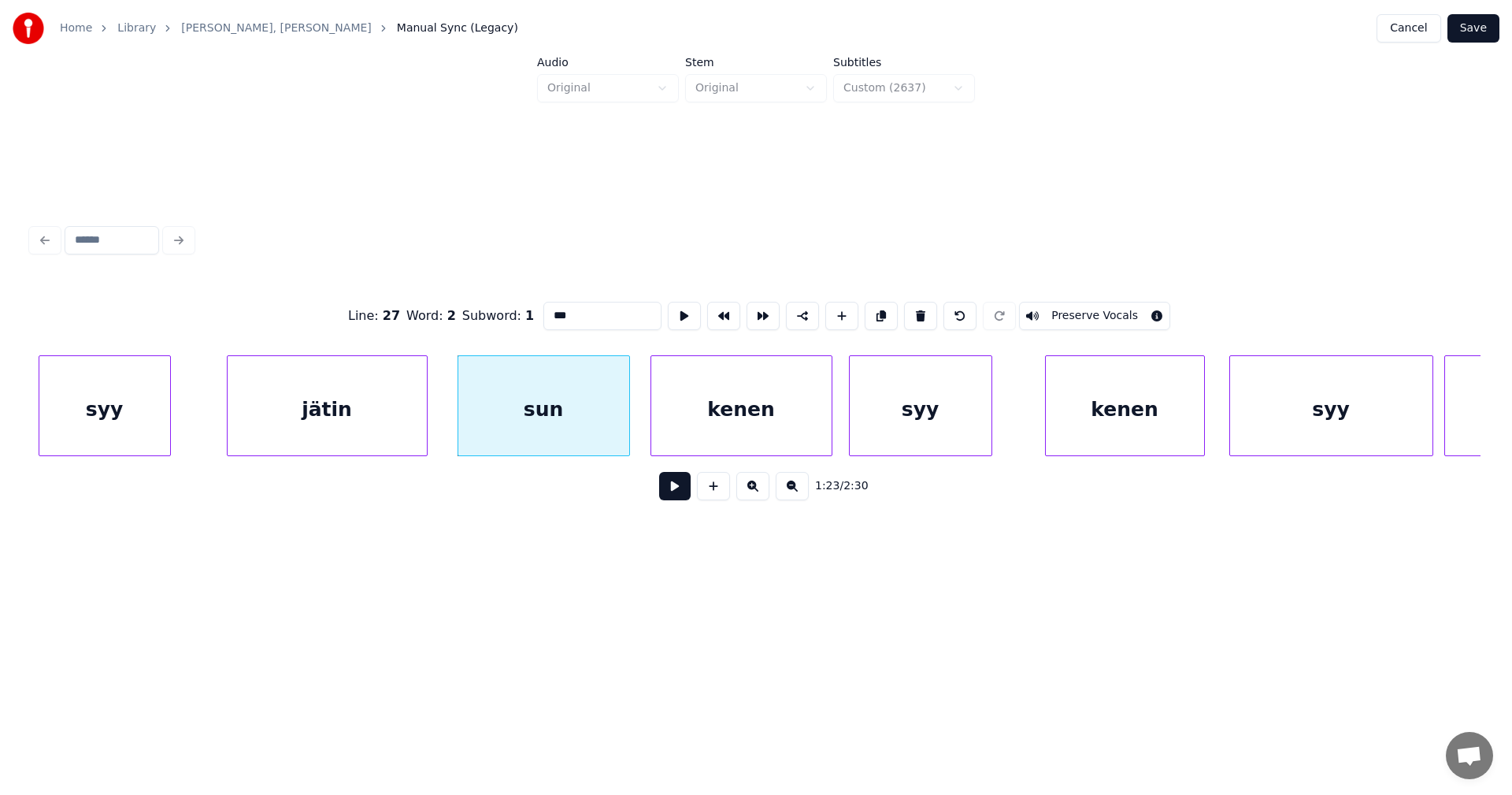
click at [685, 426] on div "kenen" at bounding box center [741, 409] width 180 height 107
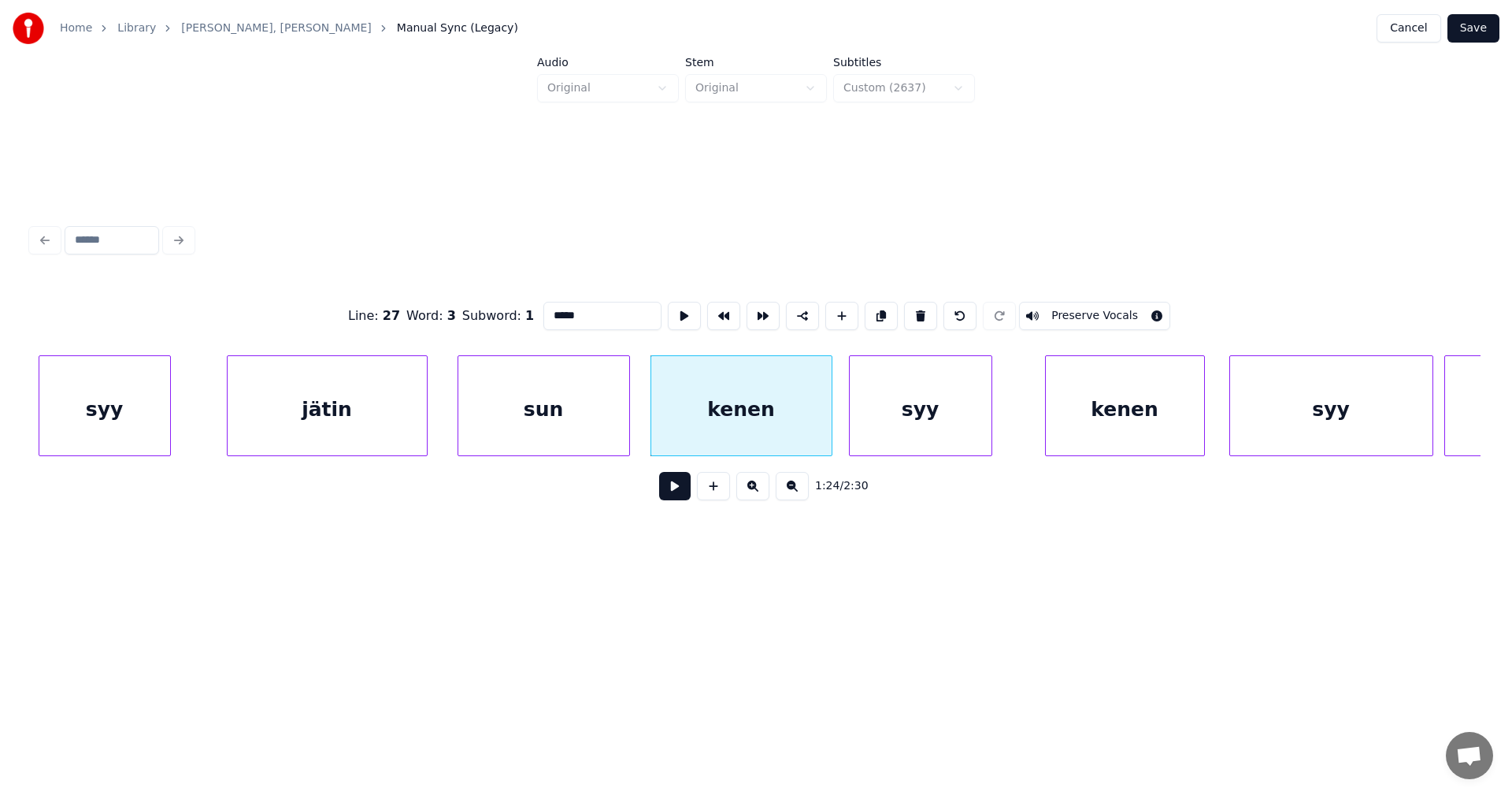
click at [897, 427] on div "syy" at bounding box center [919, 409] width 142 height 107
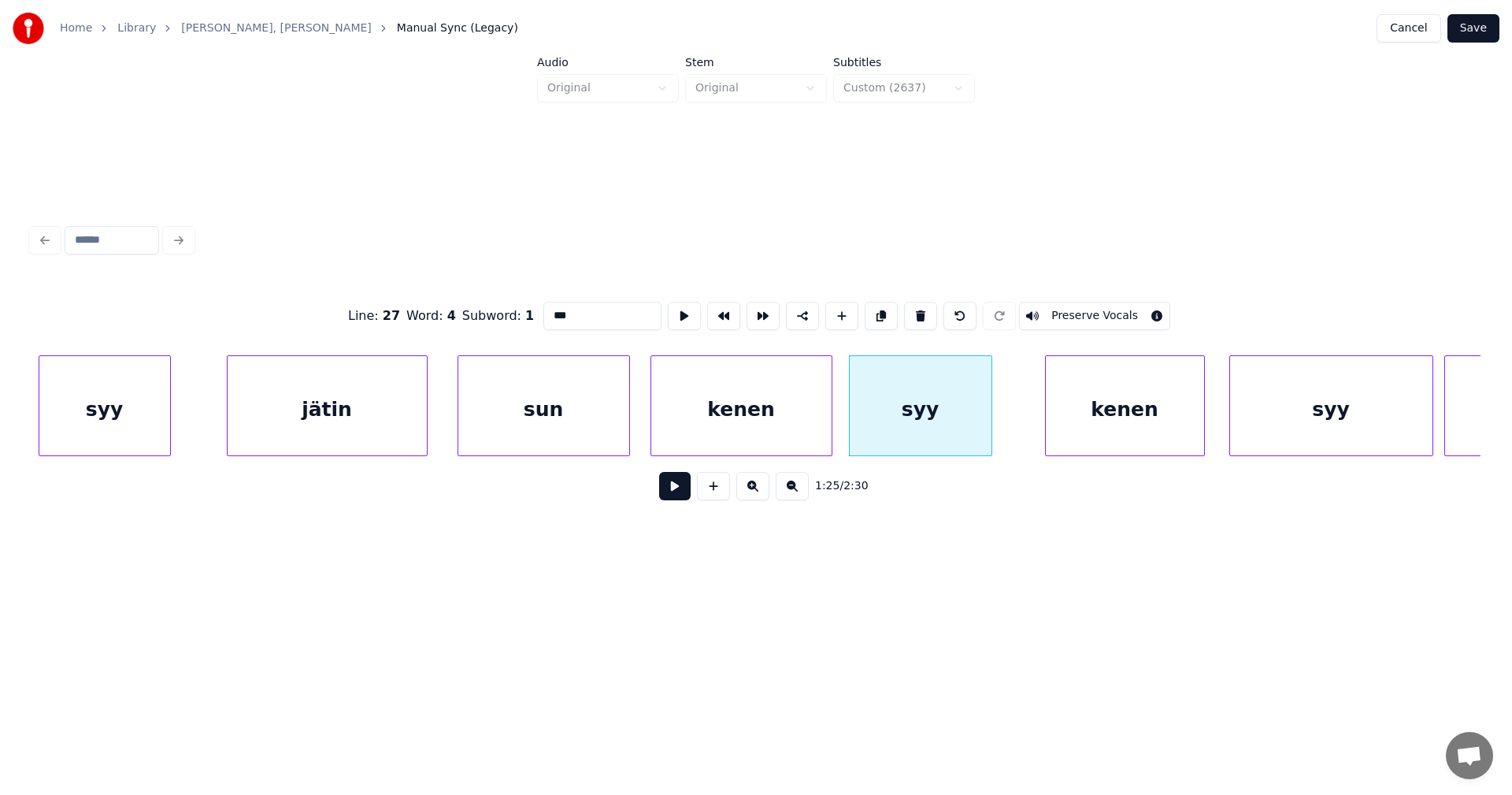
click at [1094, 420] on div "kenen" at bounding box center [1125, 409] width 159 height 107
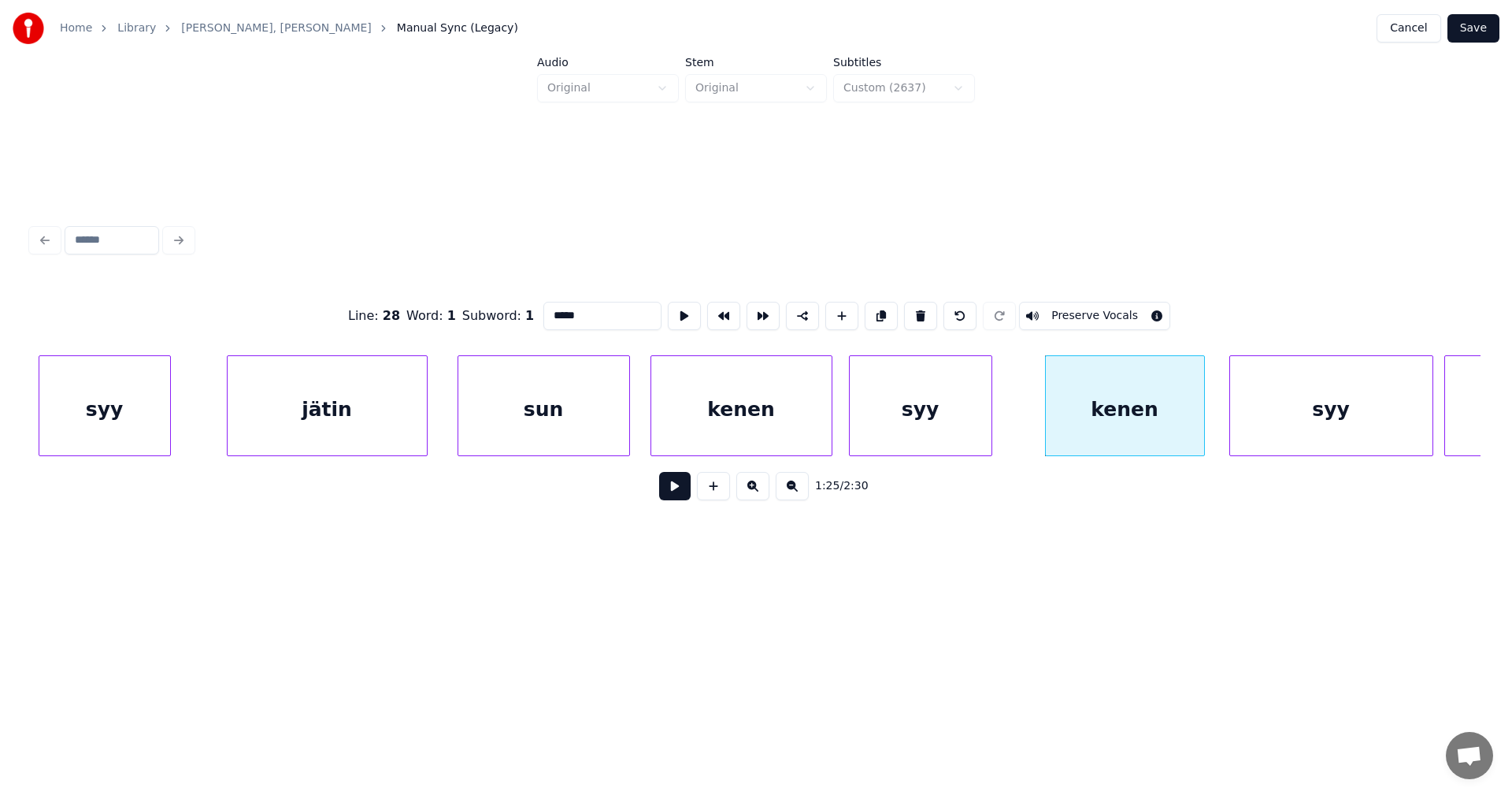
click at [960, 419] on div "syy" at bounding box center [919, 409] width 142 height 107
type input "***"
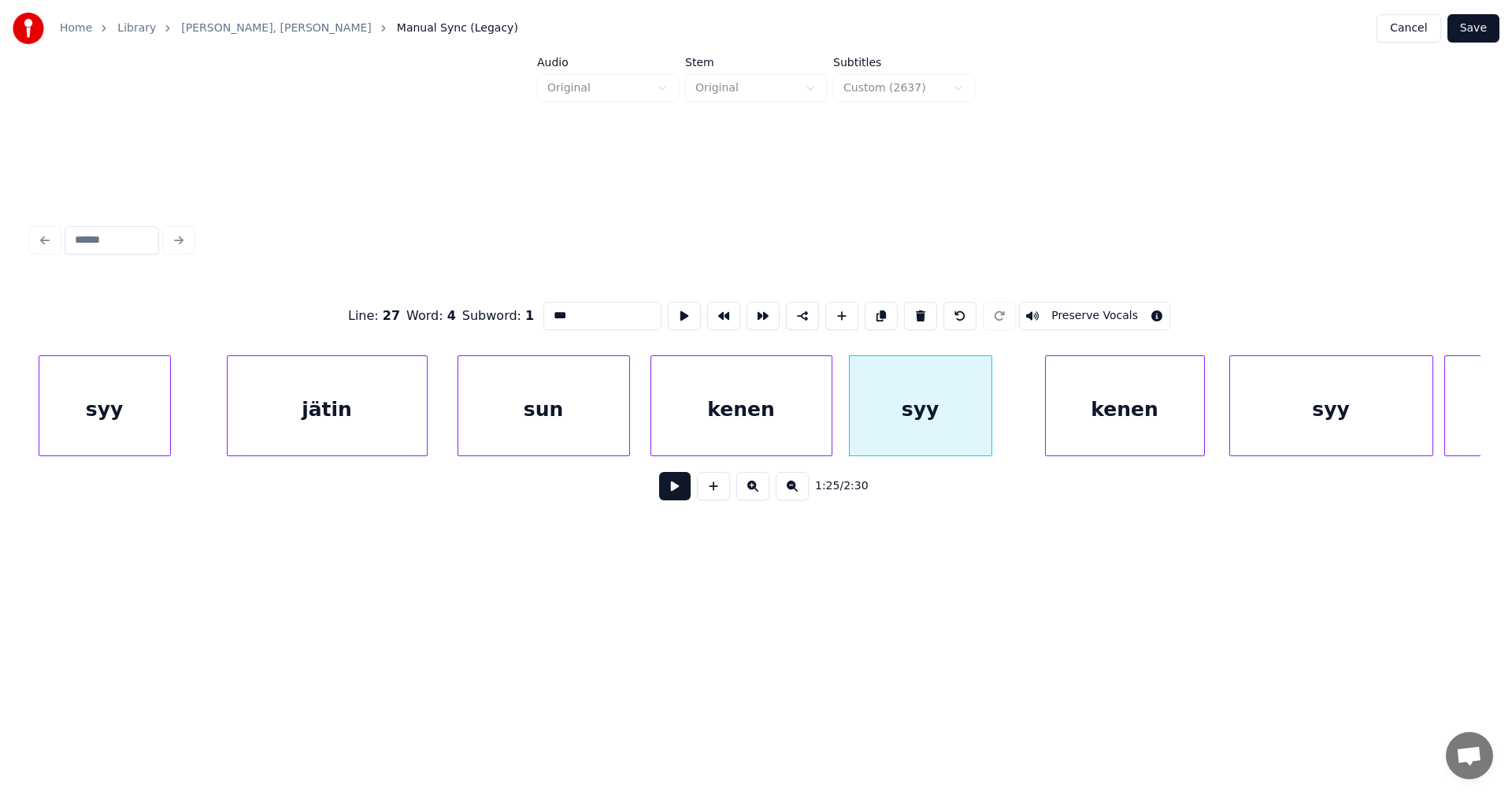
click at [680, 497] on button at bounding box center [674, 486] width 31 height 29
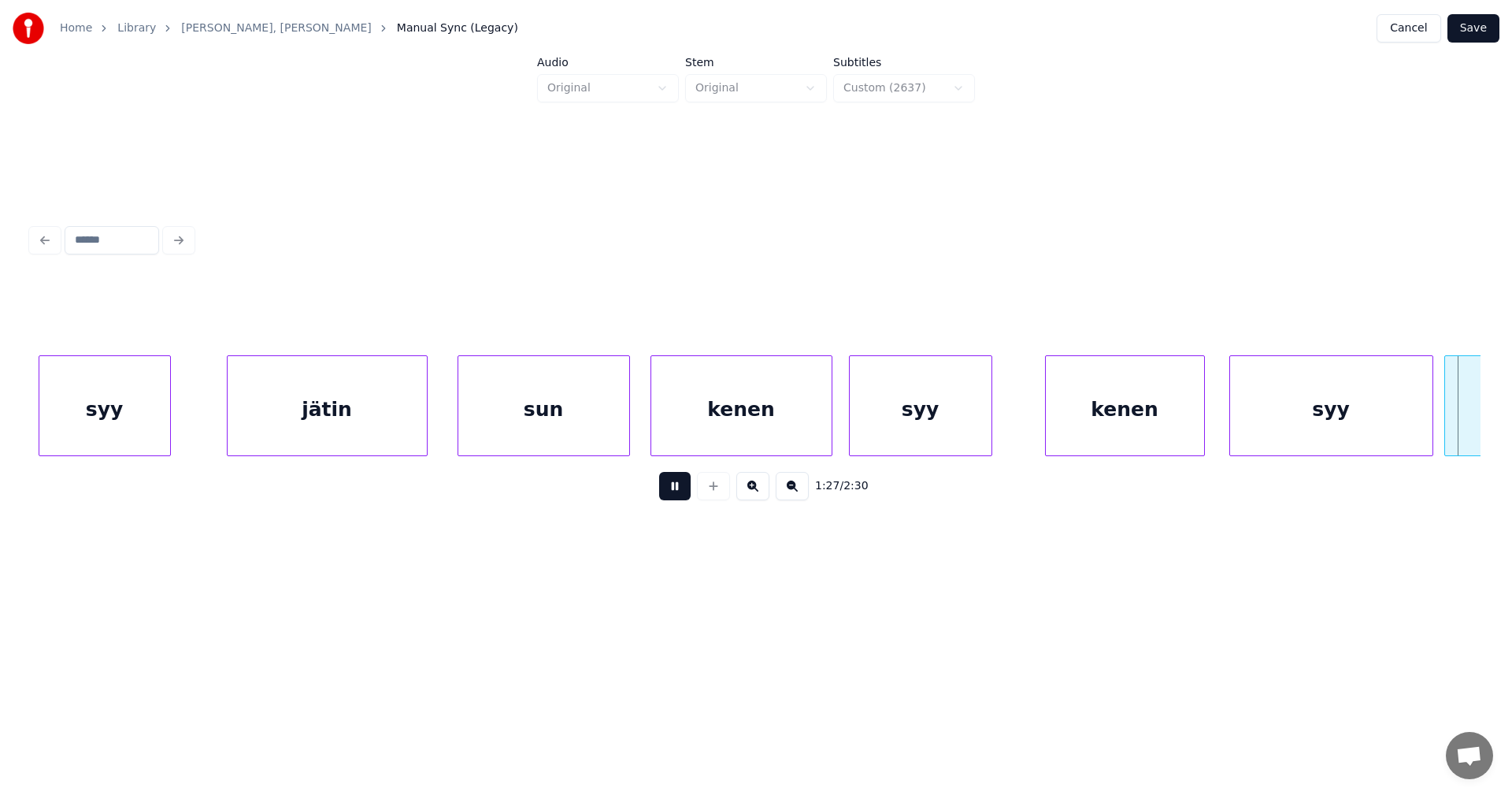
scroll to position [0, 24094]
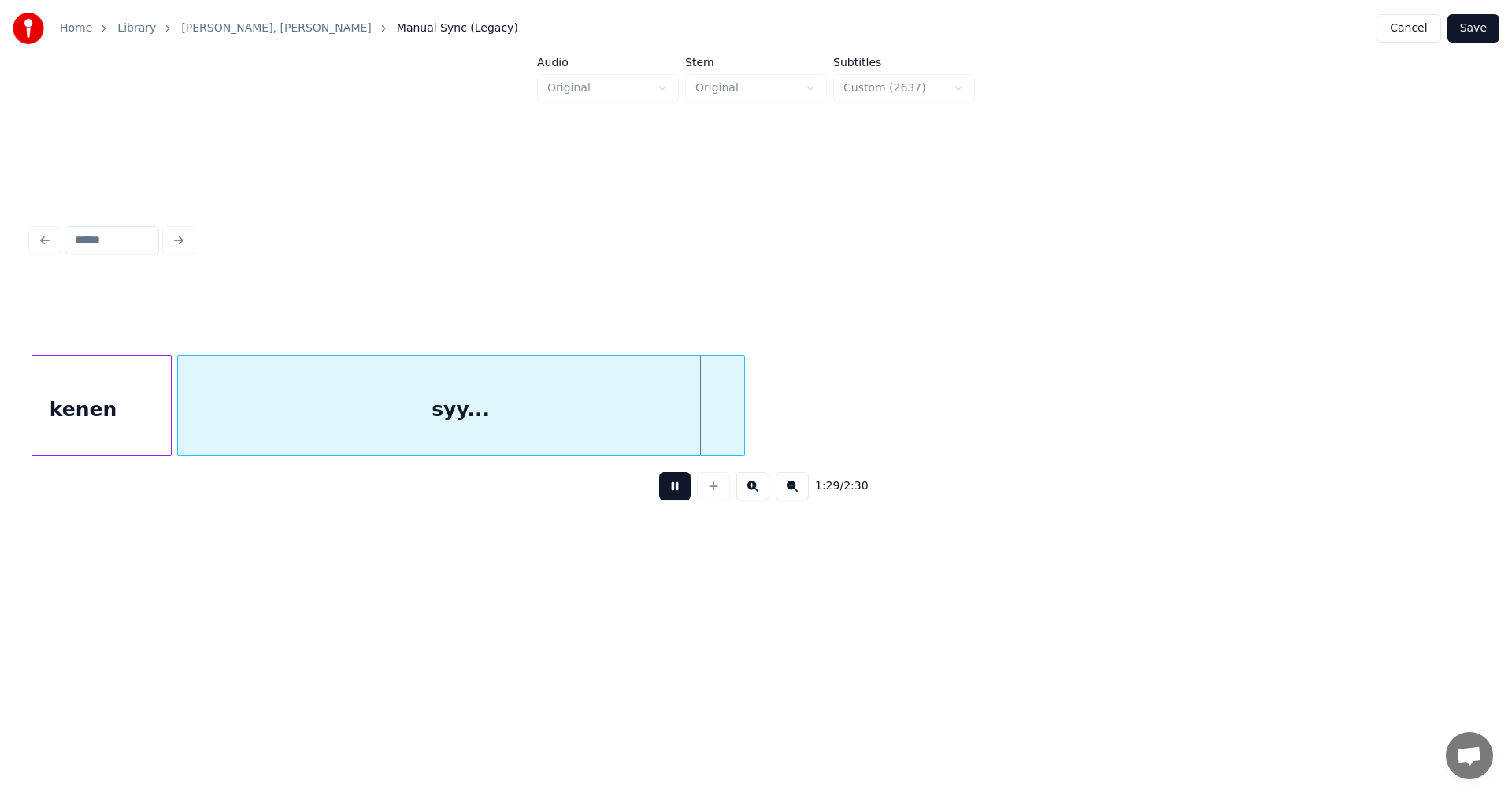
click at [680, 497] on button at bounding box center [674, 486] width 31 height 29
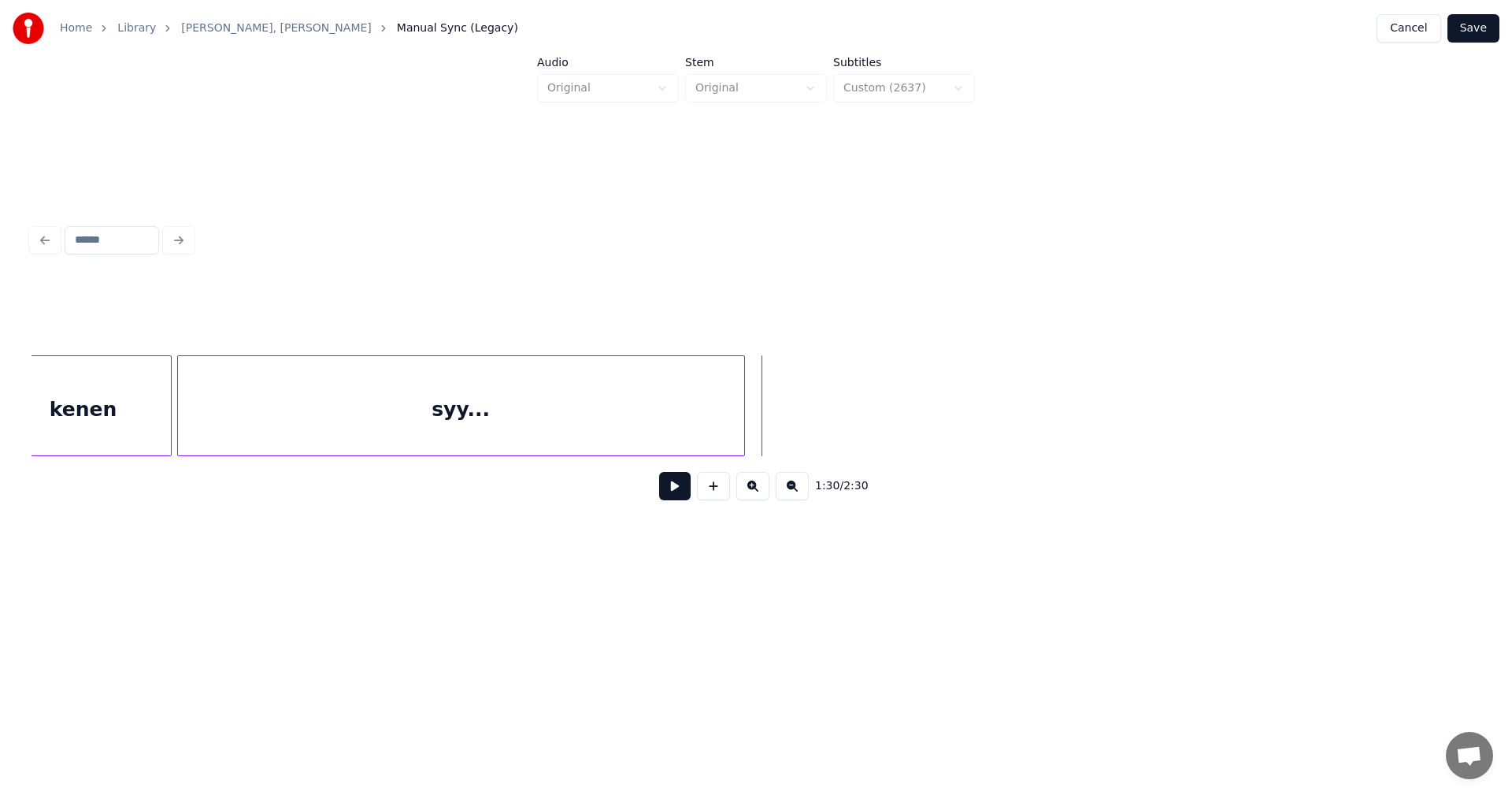
click at [1481, 22] on button "Save" at bounding box center [1473, 29] width 52 height 29
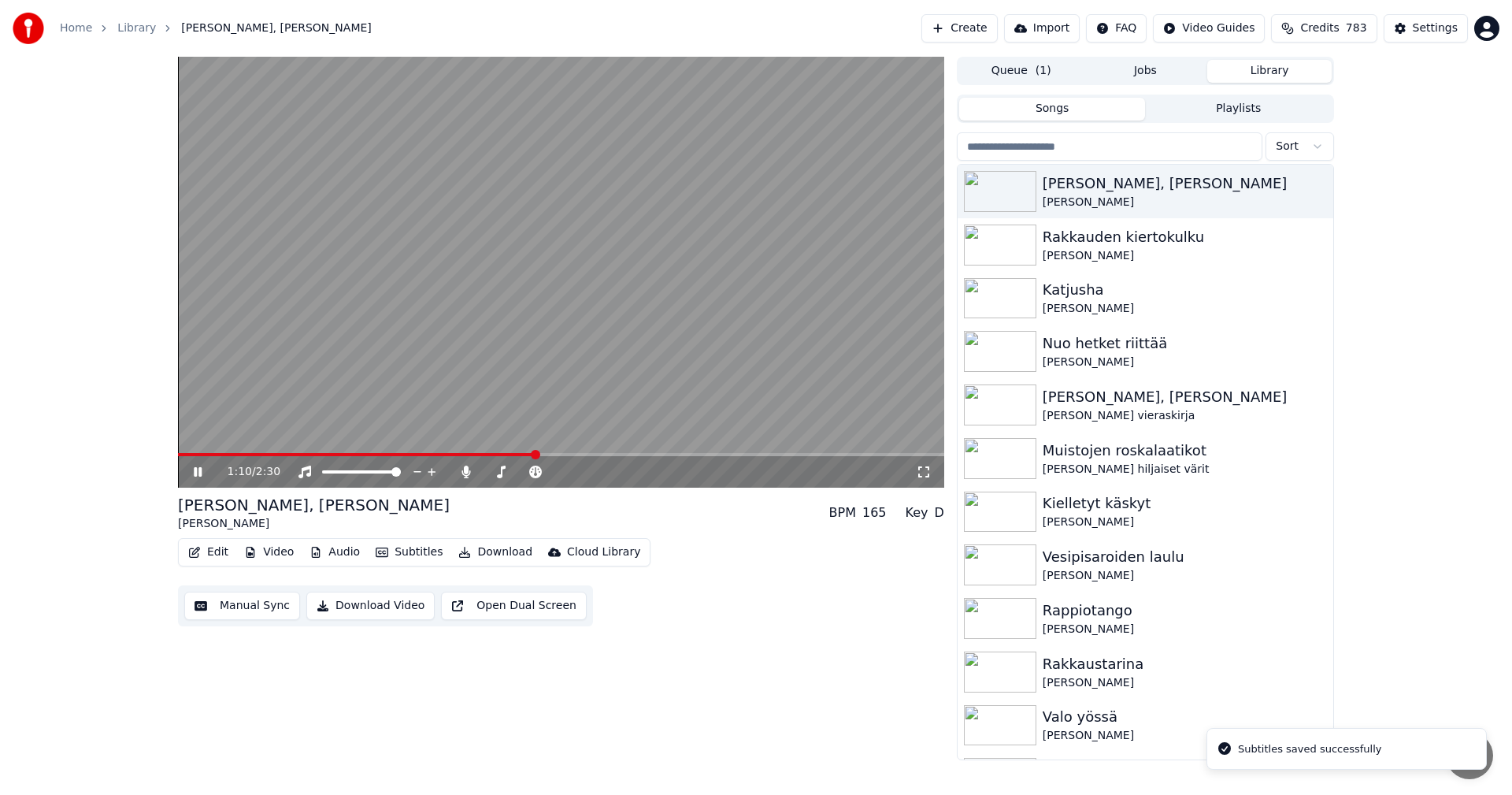
click at [535, 453] on span at bounding box center [561, 455] width 766 height 4
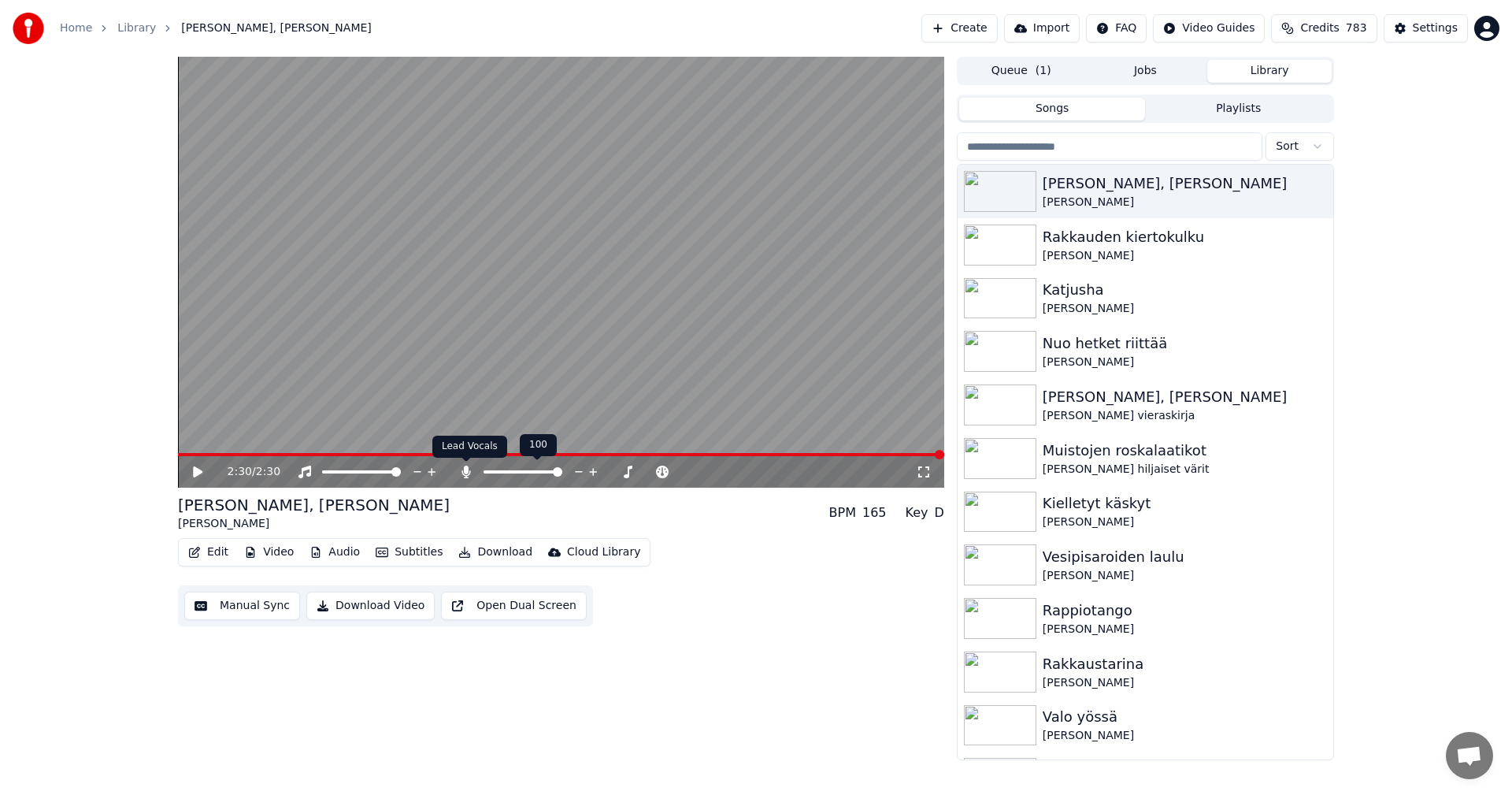
click at [463, 473] on icon at bounding box center [466, 471] width 16 height 12
click at [489, 553] on button "Download" at bounding box center [494, 552] width 86 height 22
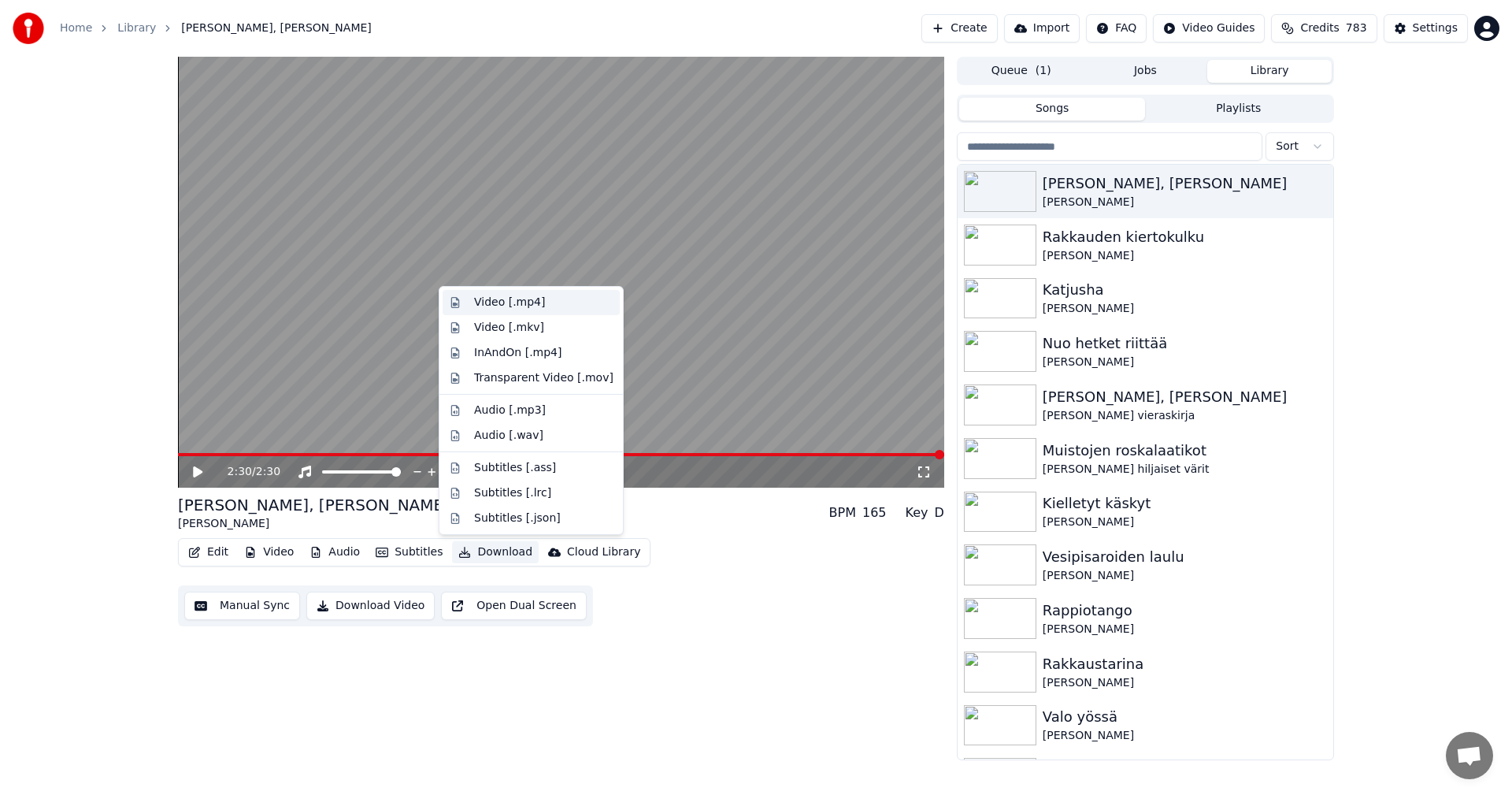
click at [547, 307] on div "Video [.mp4]" at bounding box center [544, 302] width 139 height 16
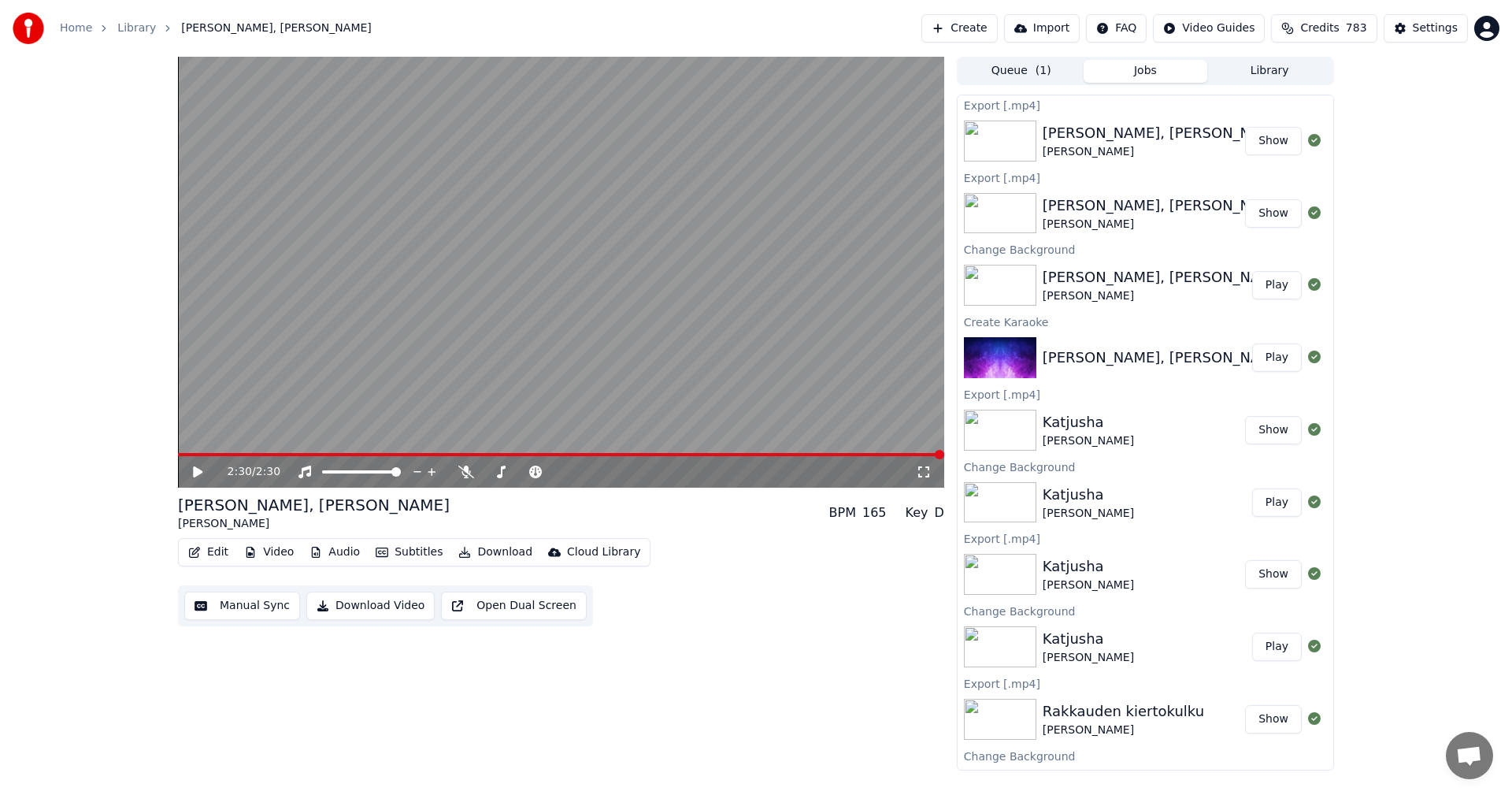
click at [74, 31] on link "Home" at bounding box center [76, 29] width 32 height 16
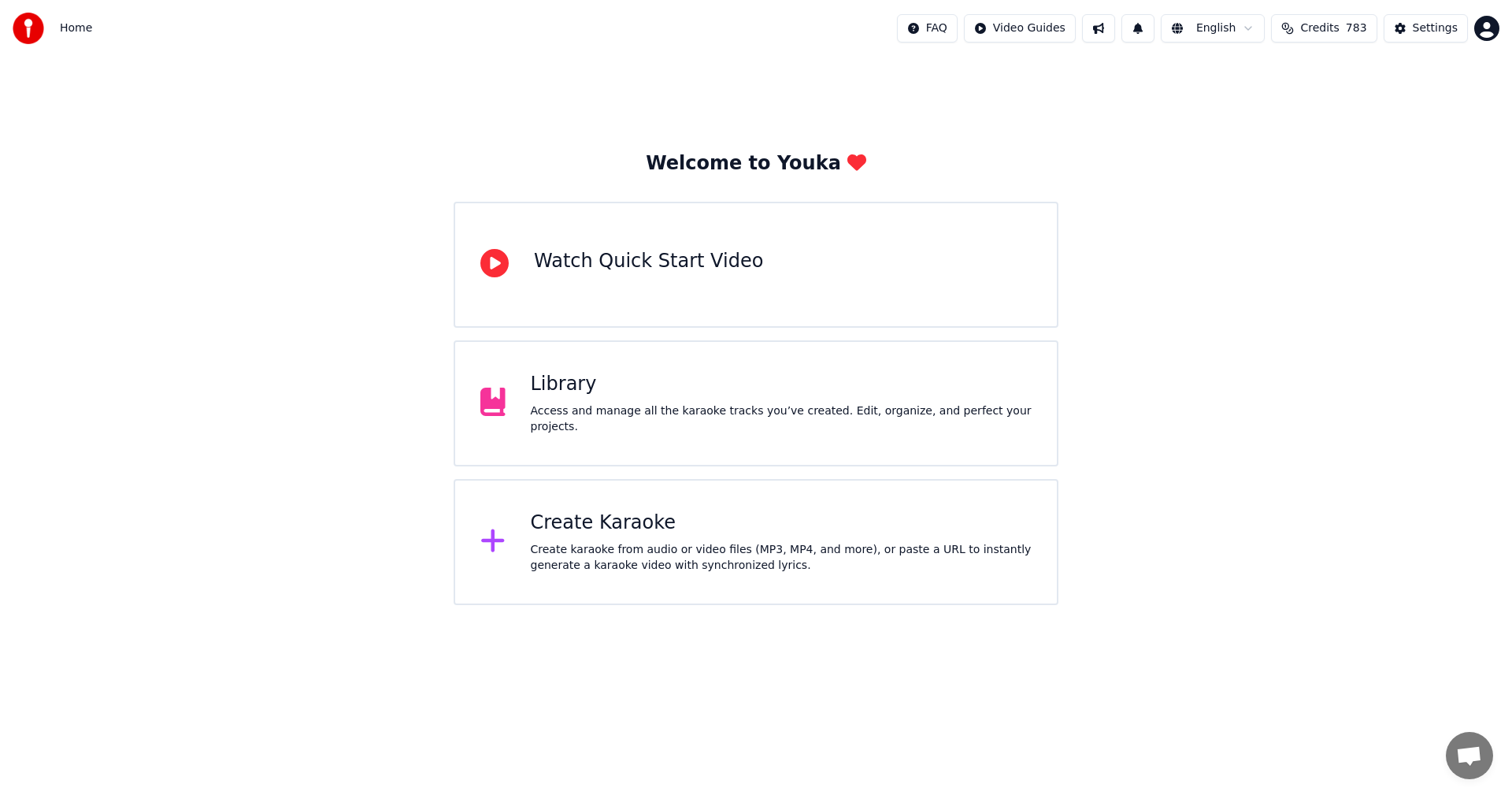
click at [594, 523] on div "Create Karaoke" at bounding box center [781, 523] width 502 height 25
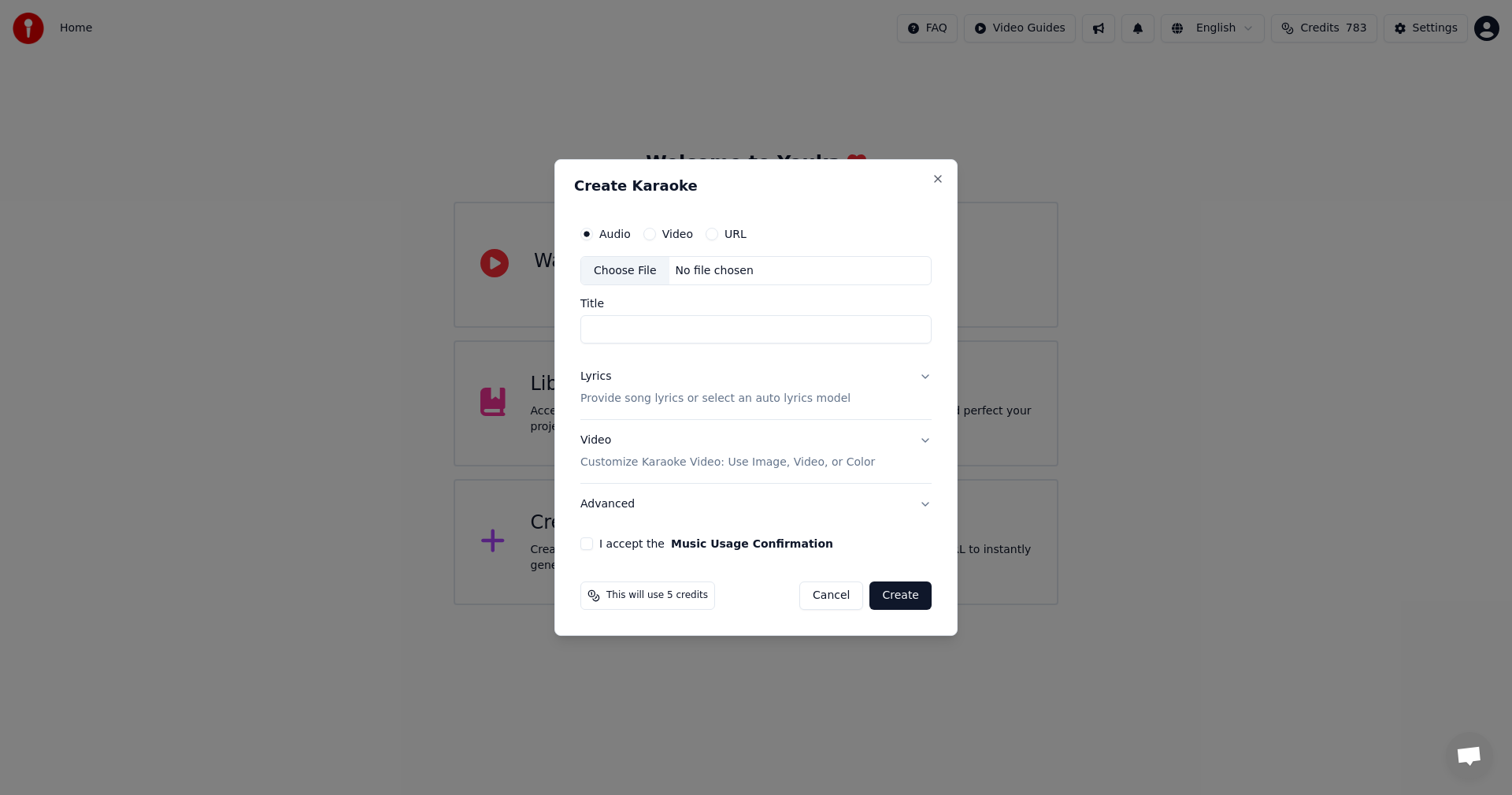
click at [633, 275] on div "Choose File" at bounding box center [625, 271] width 88 height 29
type input "**********"
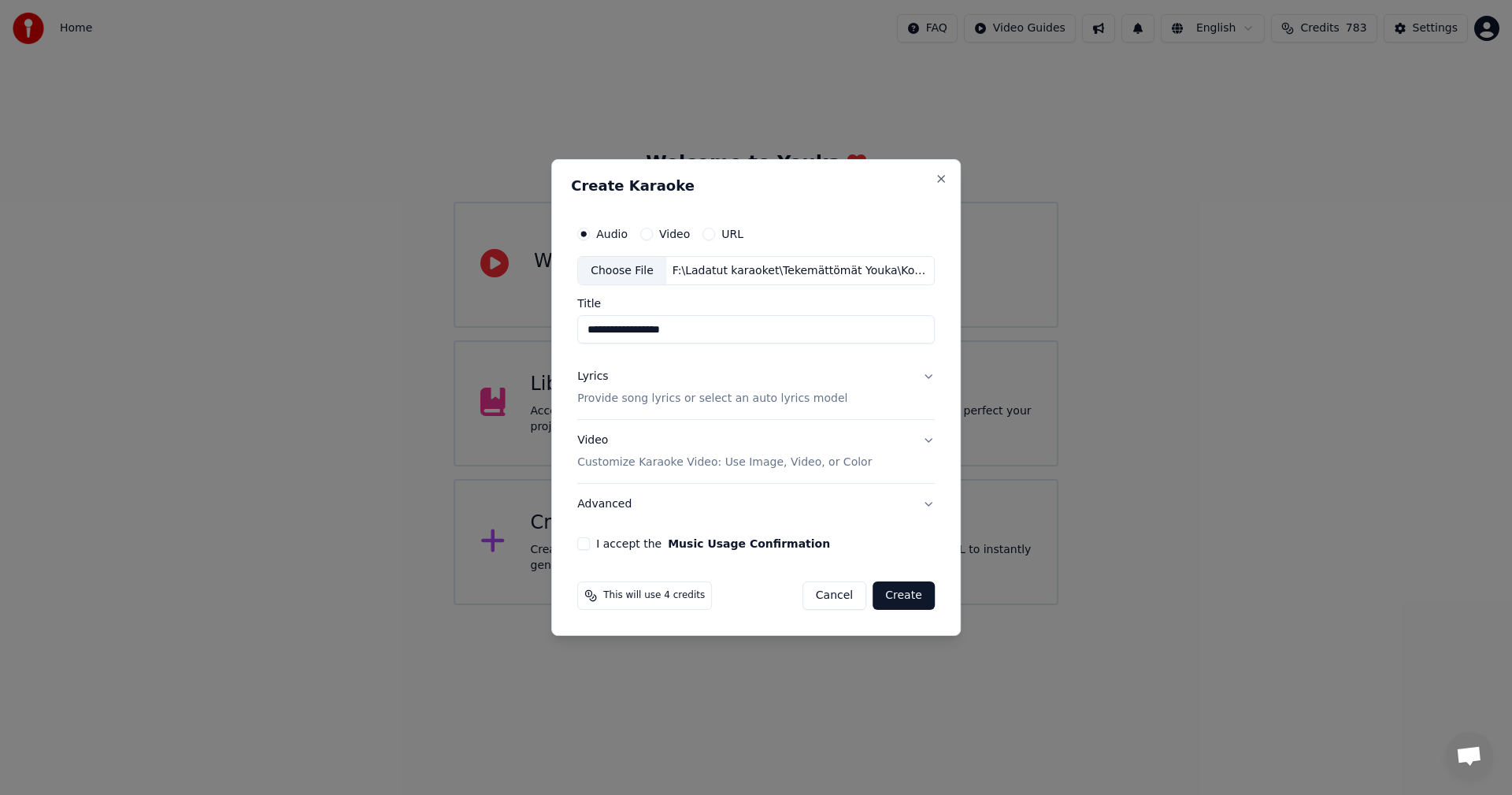
click at [602, 376] on div "Lyrics" at bounding box center [593, 377] width 30 height 16
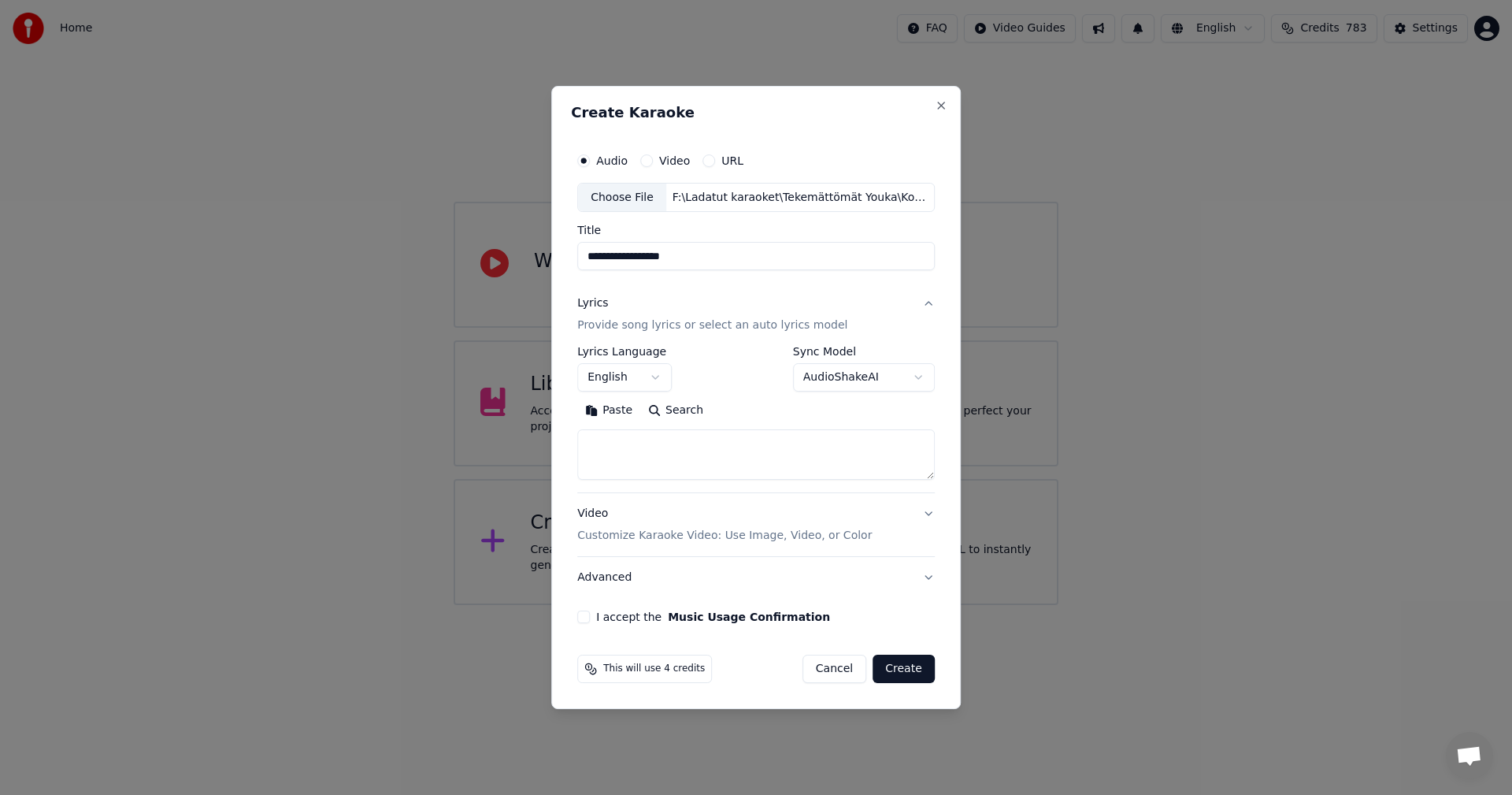
click at [612, 408] on button "Paste" at bounding box center [609, 411] width 63 height 25
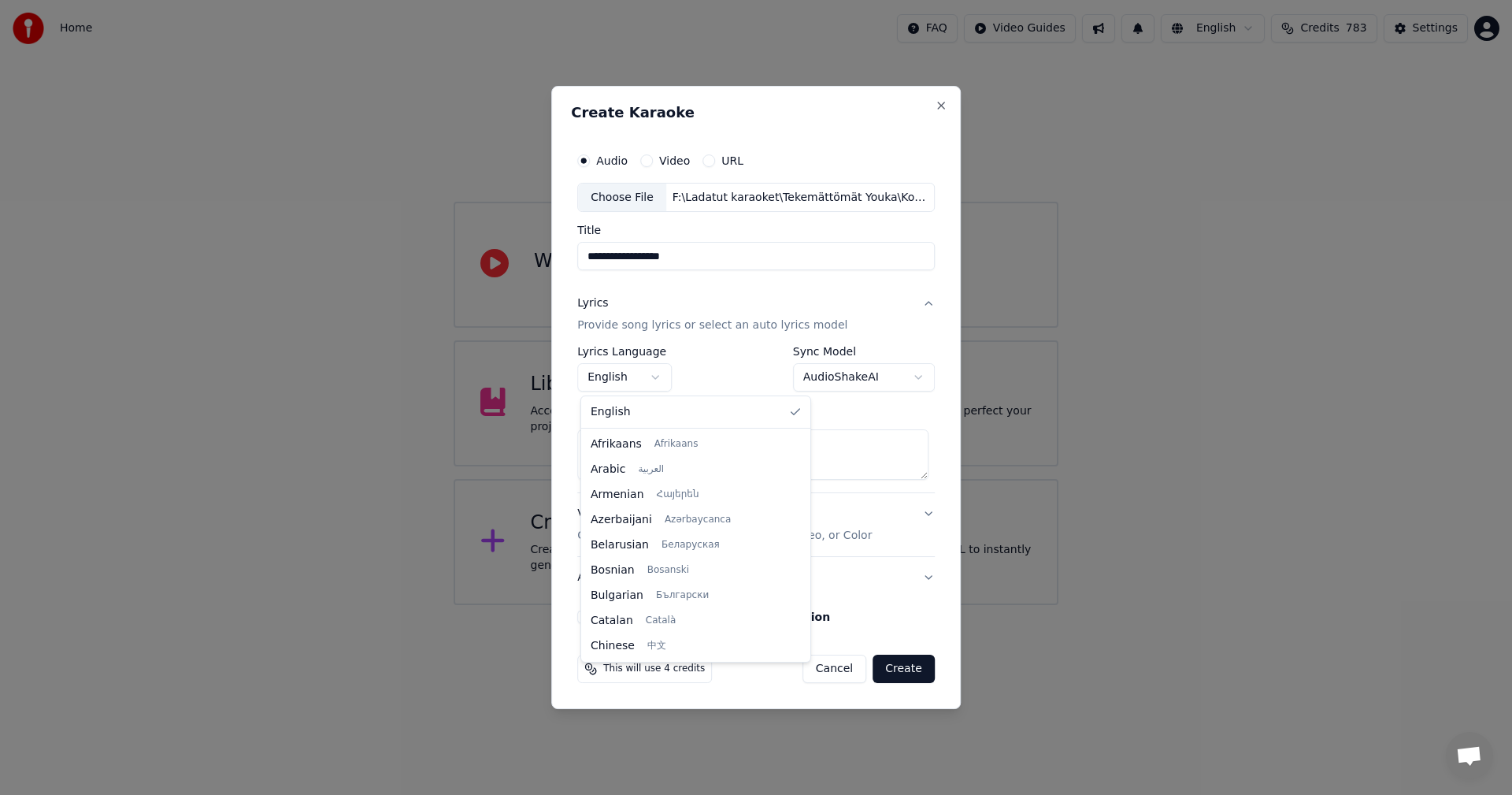
click at [661, 381] on body "**********" at bounding box center [756, 302] width 1512 height 605
type textarea "**********"
select select "**"
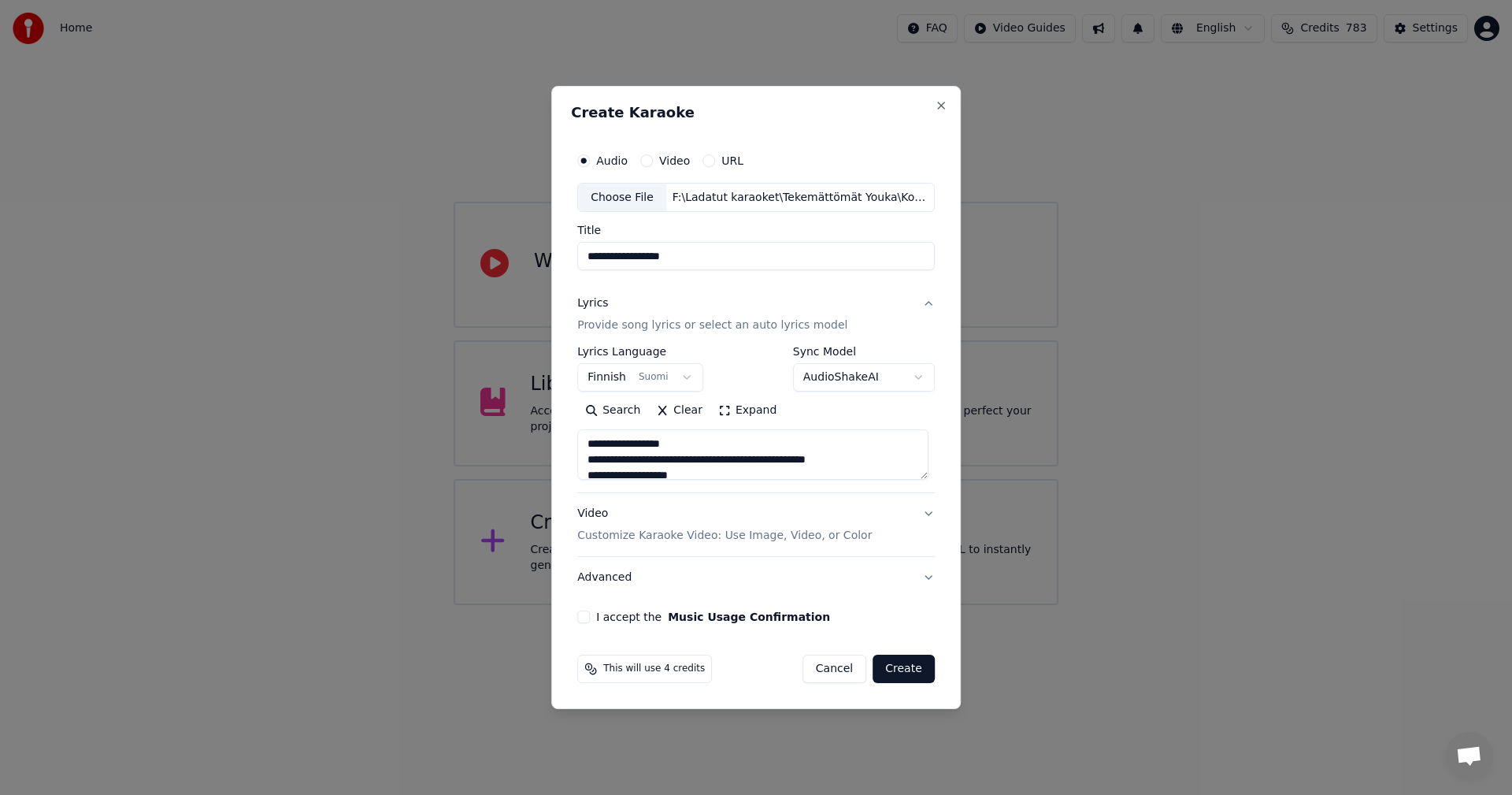
click at [590, 619] on button "I accept the Music Usage Confirmation" at bounding box center [584, 617] width 12 height 12
click at [911, 669] on button "Create" at bounding box center [903, 668] width 62 height 29
type textarea "**********"
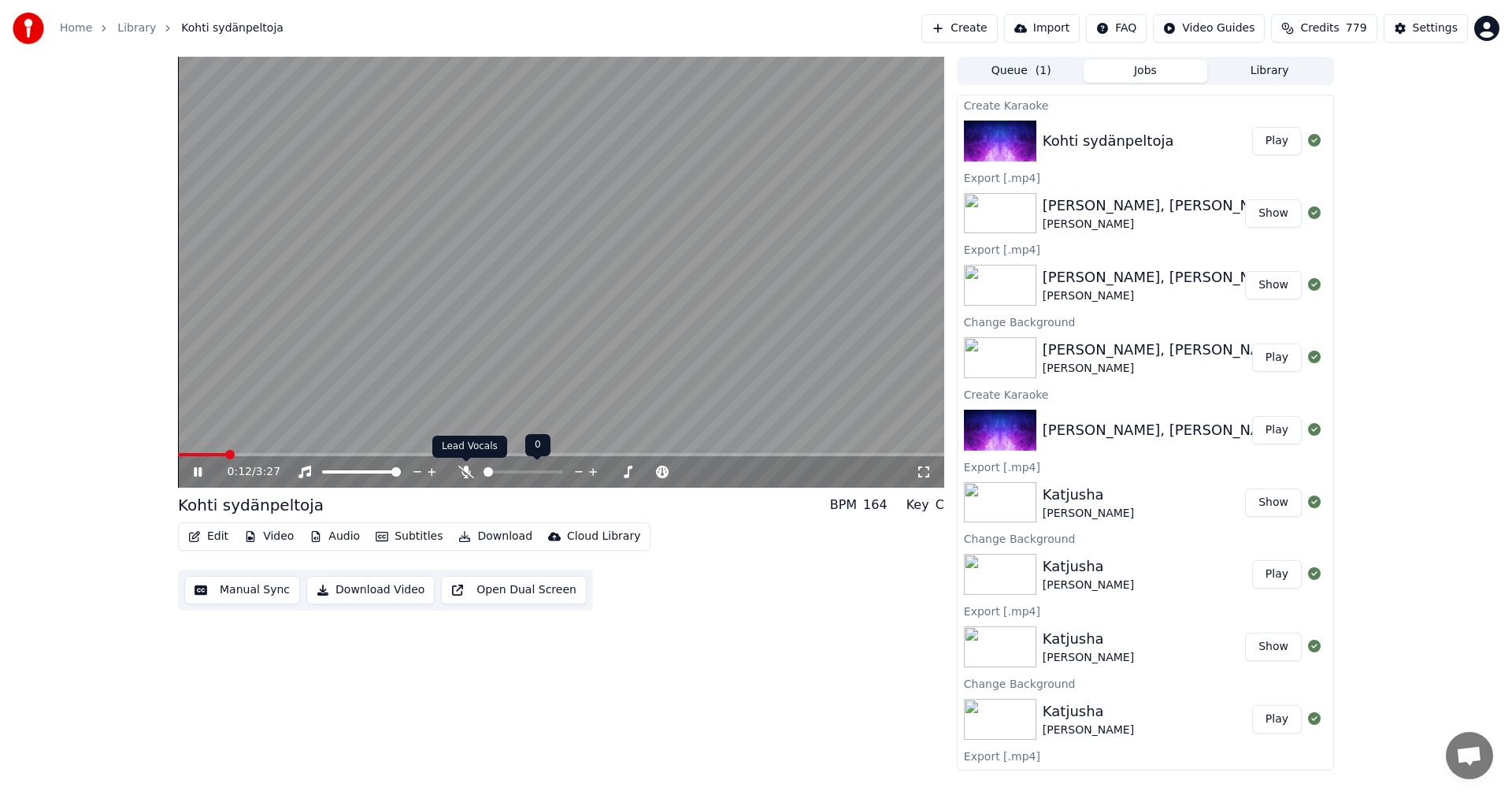
click at [464, 470] on icon at bounding box center [466, 471] width 16 height 12
click at [198, 472] on icon at bounding box center [209, 471] width 37 height 12
click at [226, 538] on button "Edit" at bounding box center [208, 536] width 53 height 22
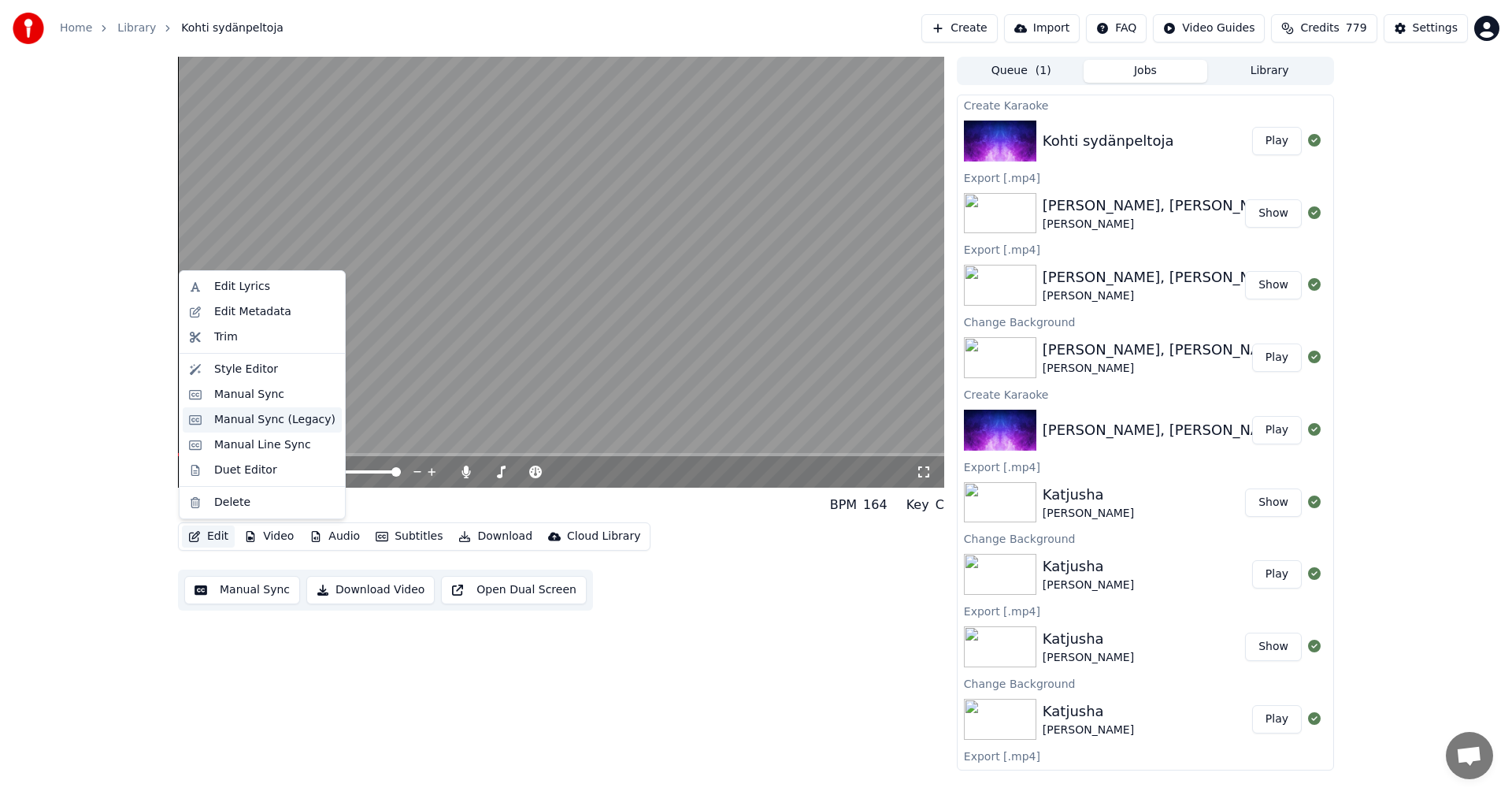
click at [241, 424] on div "Manual Sync (Legacy)" at bounding box center [274, 420] width 121 height 16
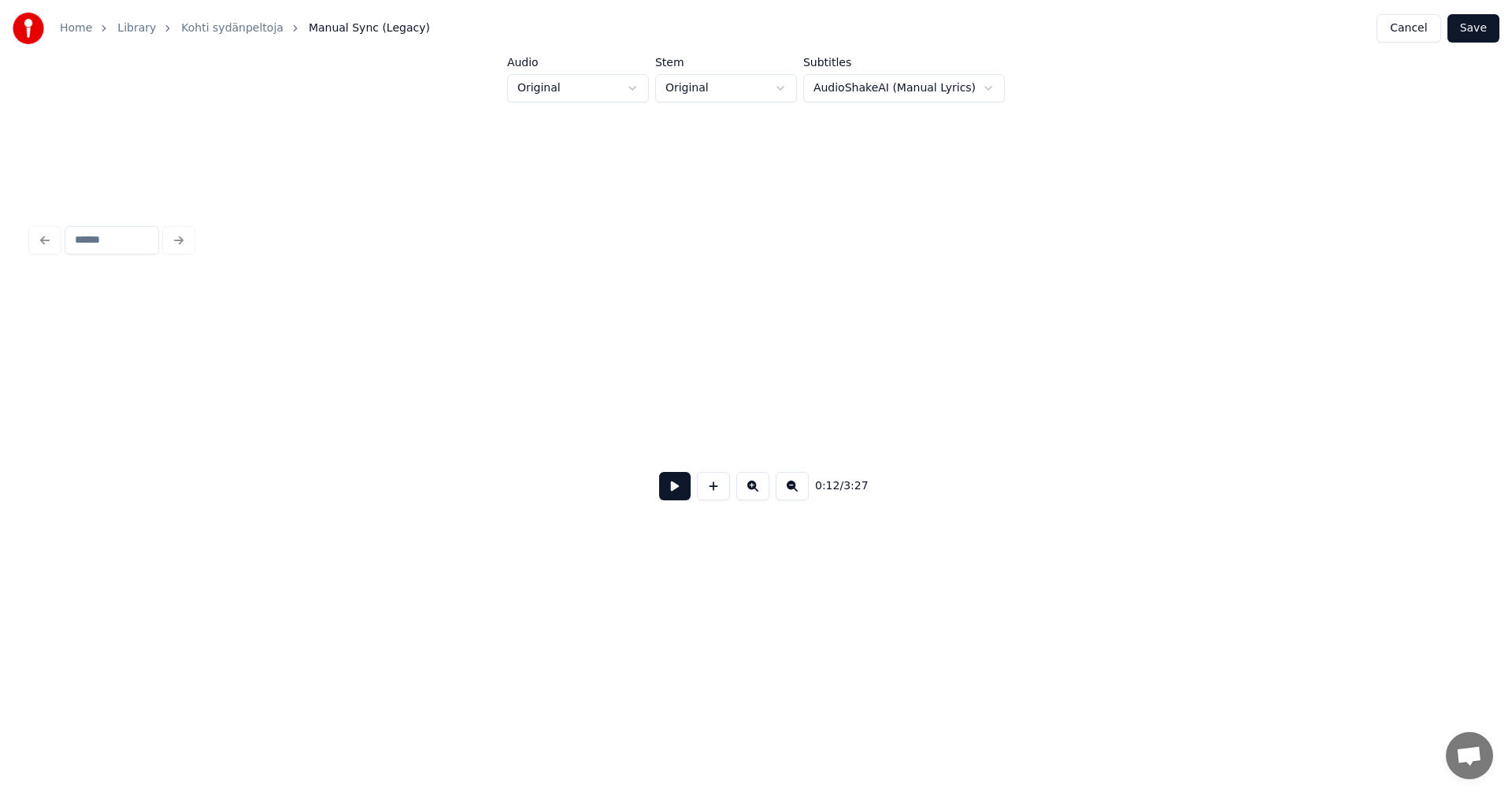
scroll to position [0, 3312]
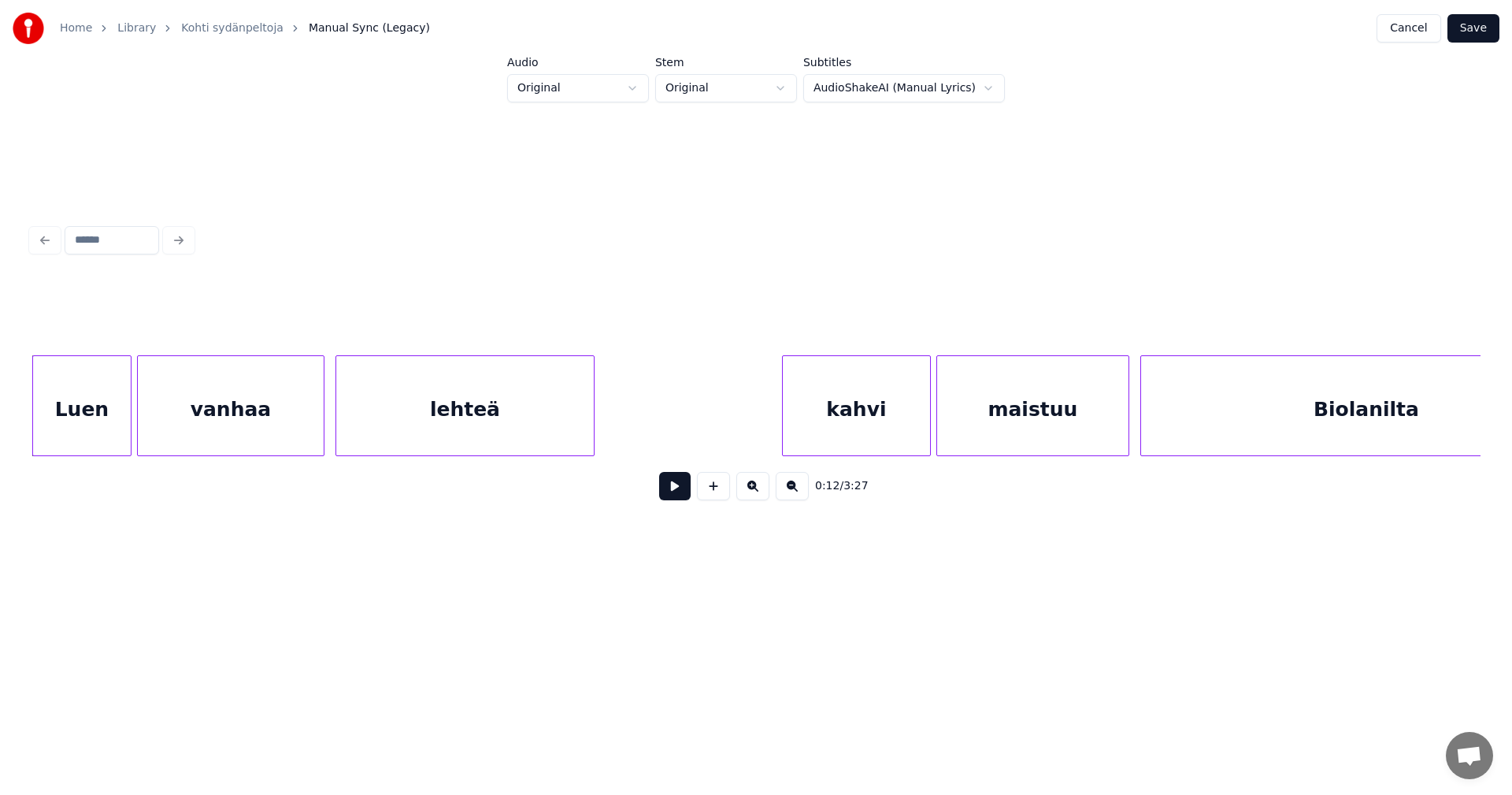
click at [30, 455] on div "0:12 / 3:27" at bounding box center [756, 366] width 1461 height 312
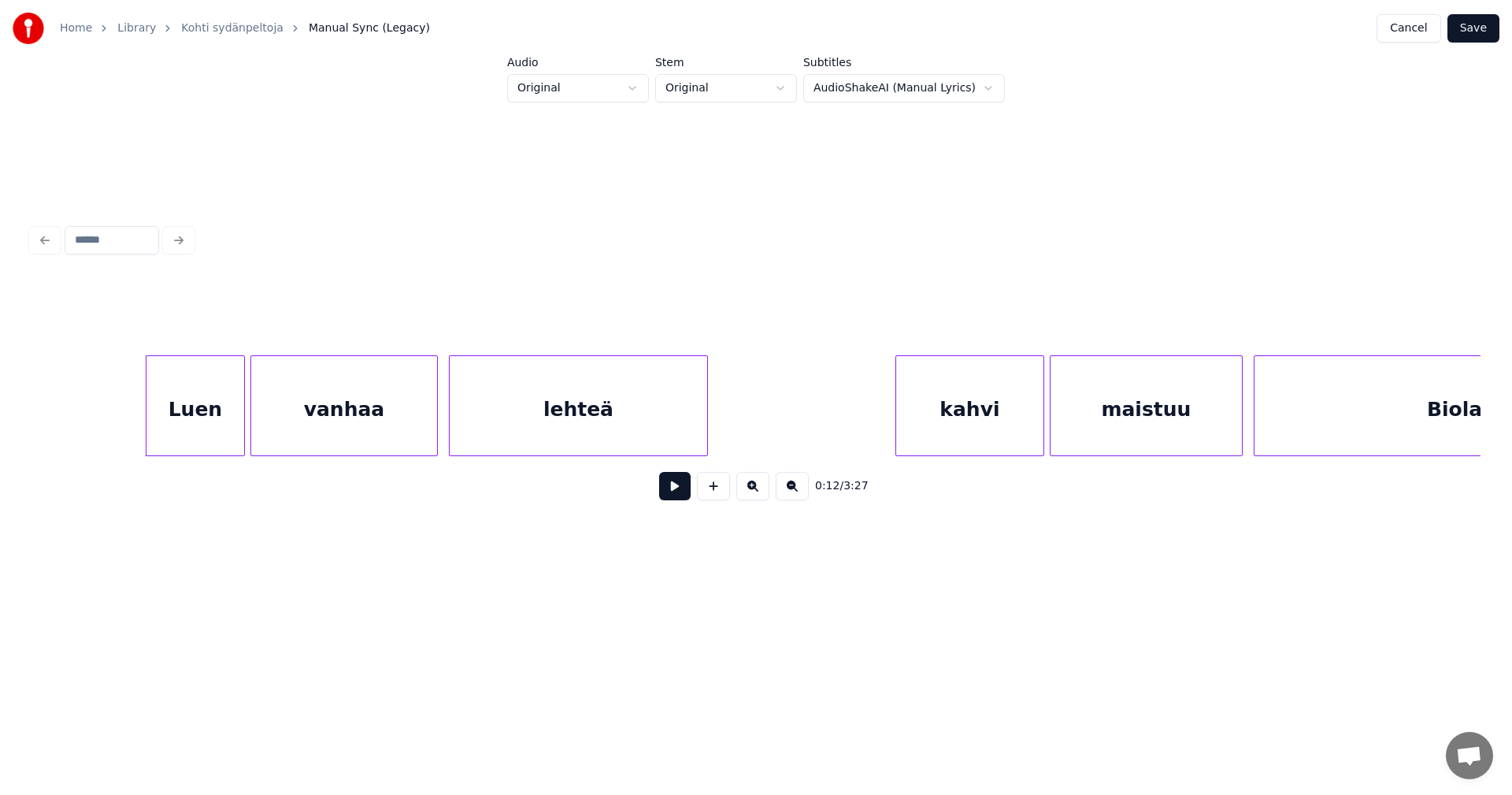
scroll to position [0, 3154]
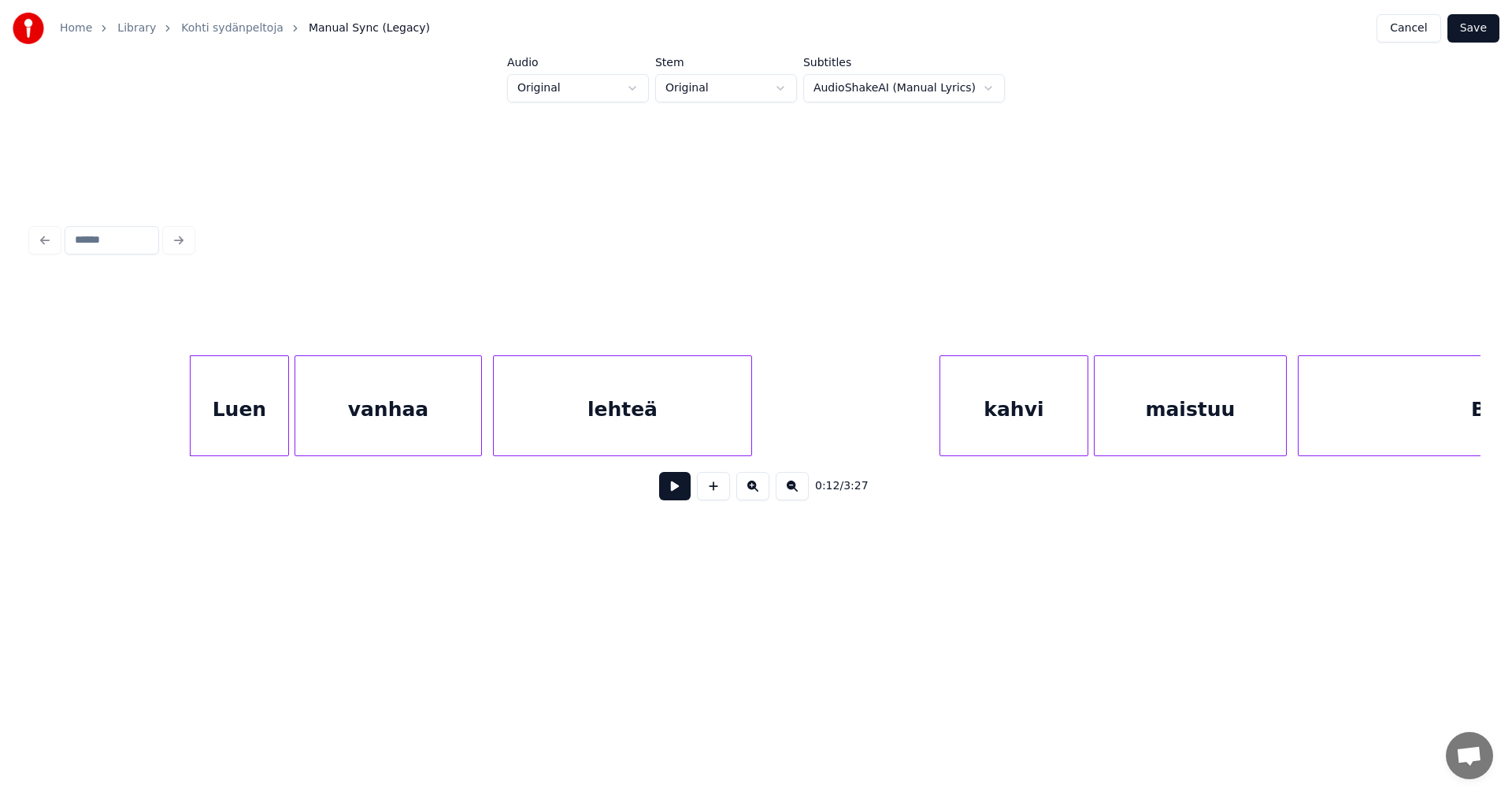
click at [676, 500] on button at bounding box center [674, 486] width 31 height 29
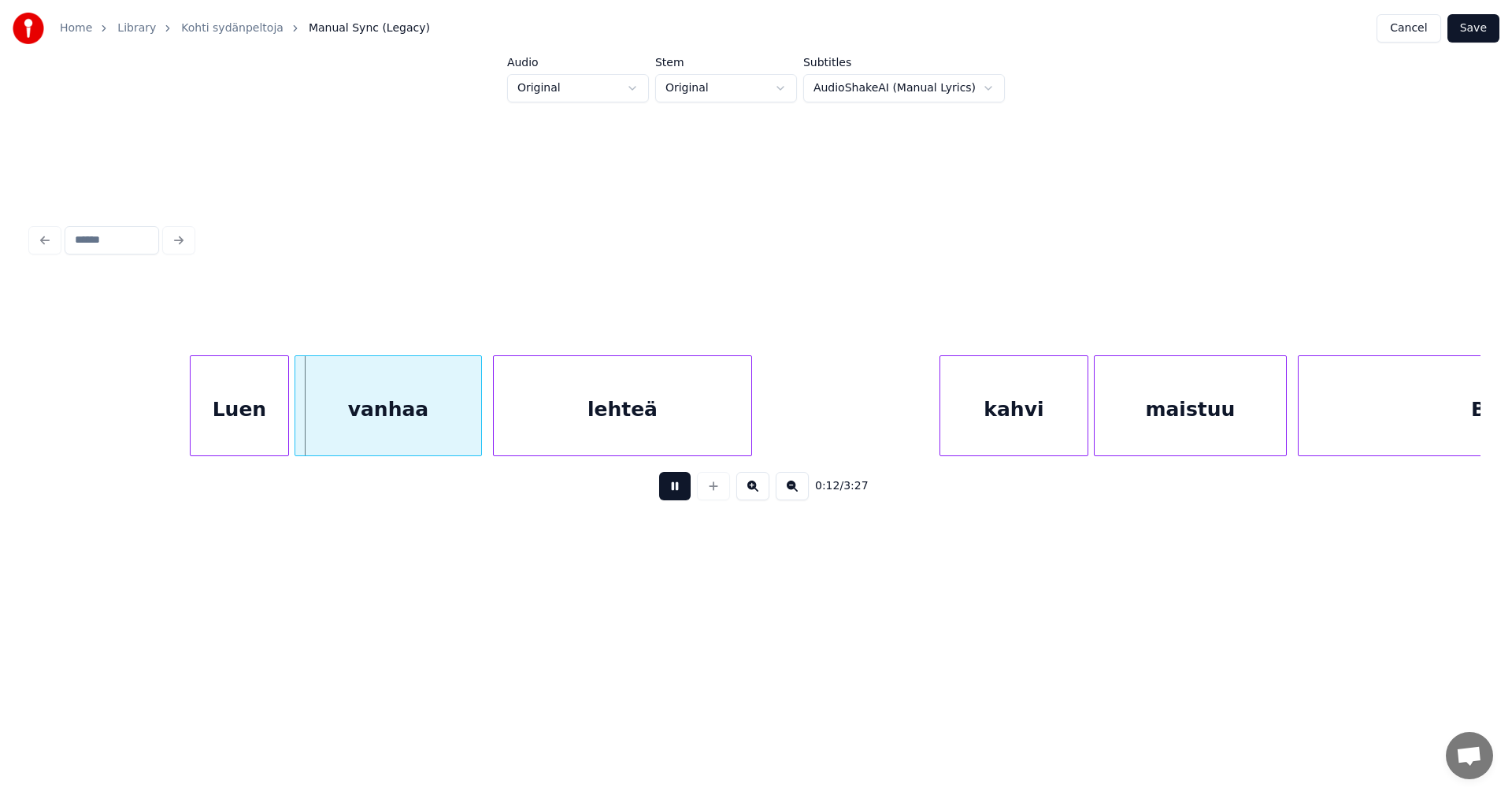
drag, startPoint x: 676, startPoint y: 500, endPoint x: 432, endPoint y: 419, distance: 257.1
click at [656, 491] on div "0:12 / 3:27" at bounding box center [756, 486] width 1424 height 35
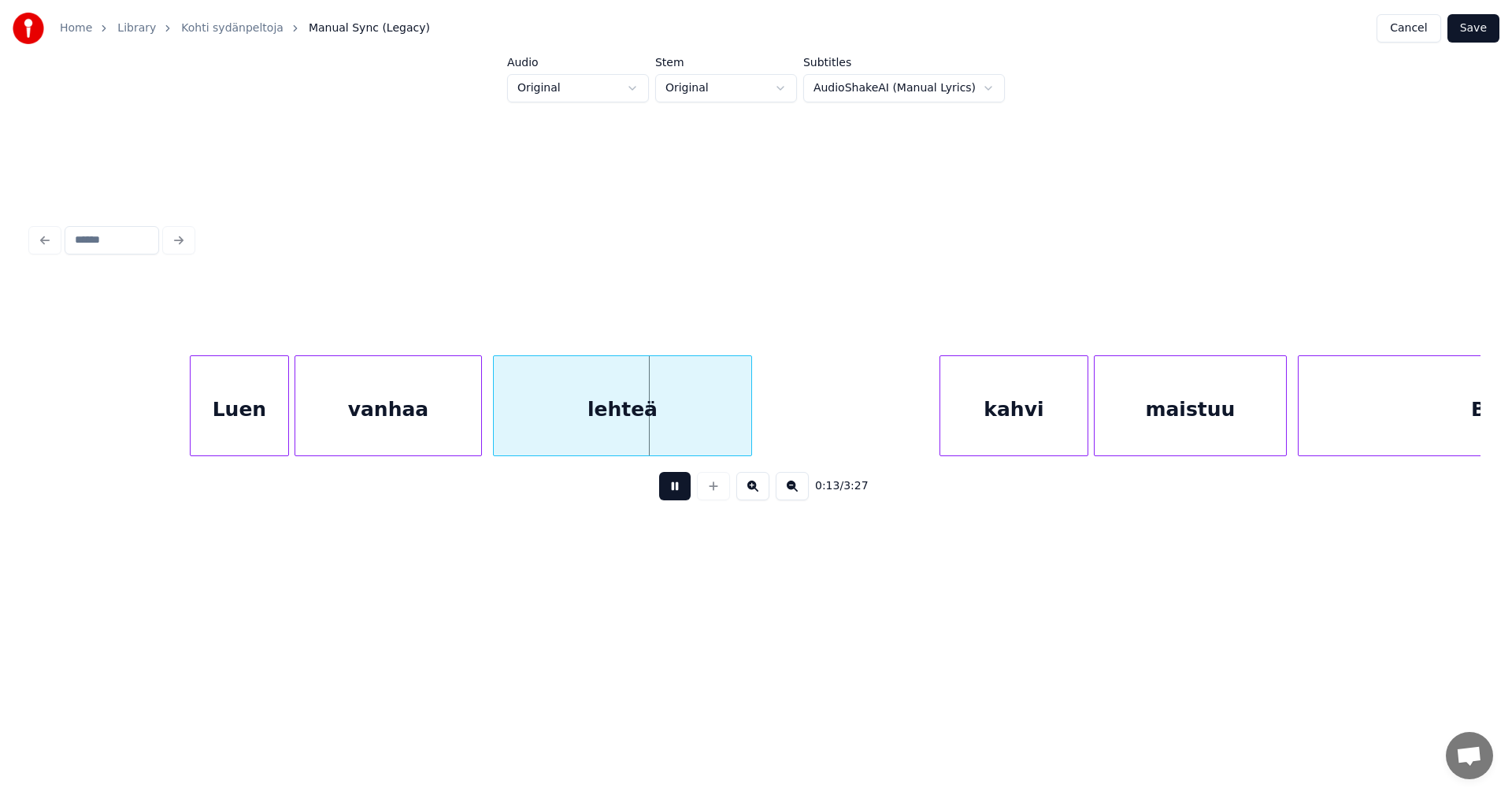
click at [671, 493] on button at bounding box center [674, 486] width 31 height 29
click at [272, 421] on div "Luen" at bounding box center [240, 409] width 98 height 107
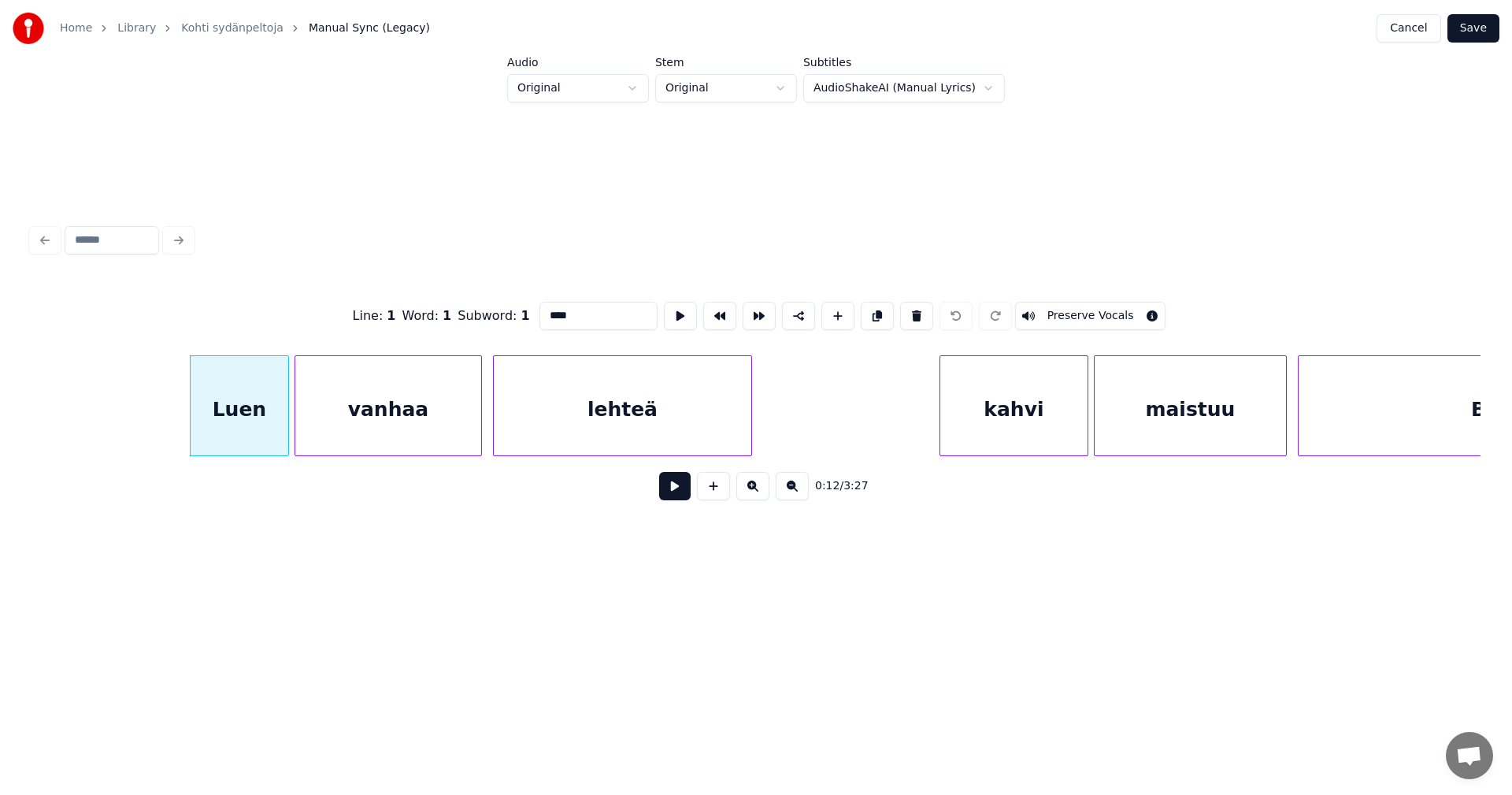
click at [678, 494] on button at bounding box center [674, 486] width 31 height 29
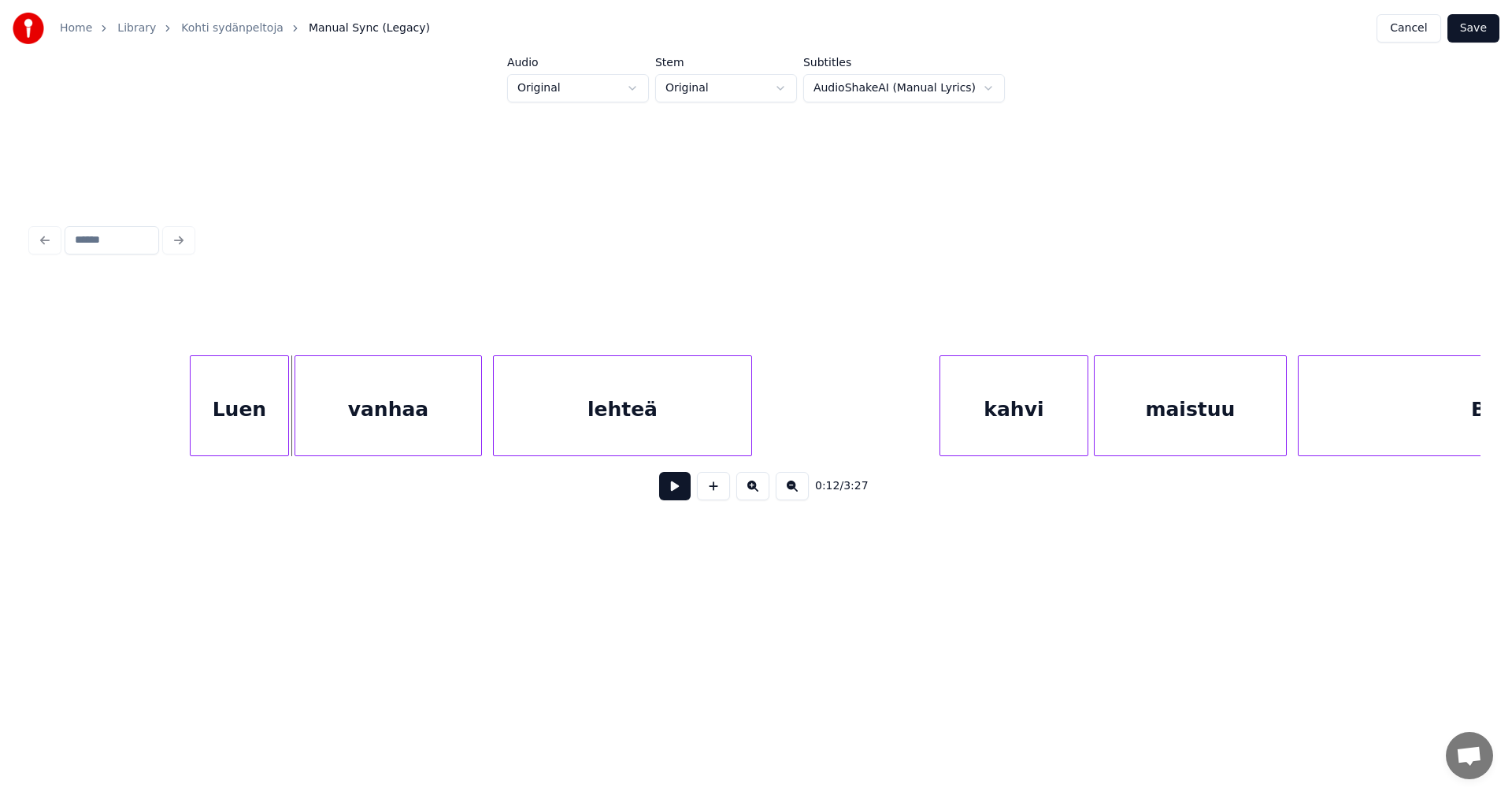
click at [676, 495] on button at bounding box center [674, 486] width 31 height 29
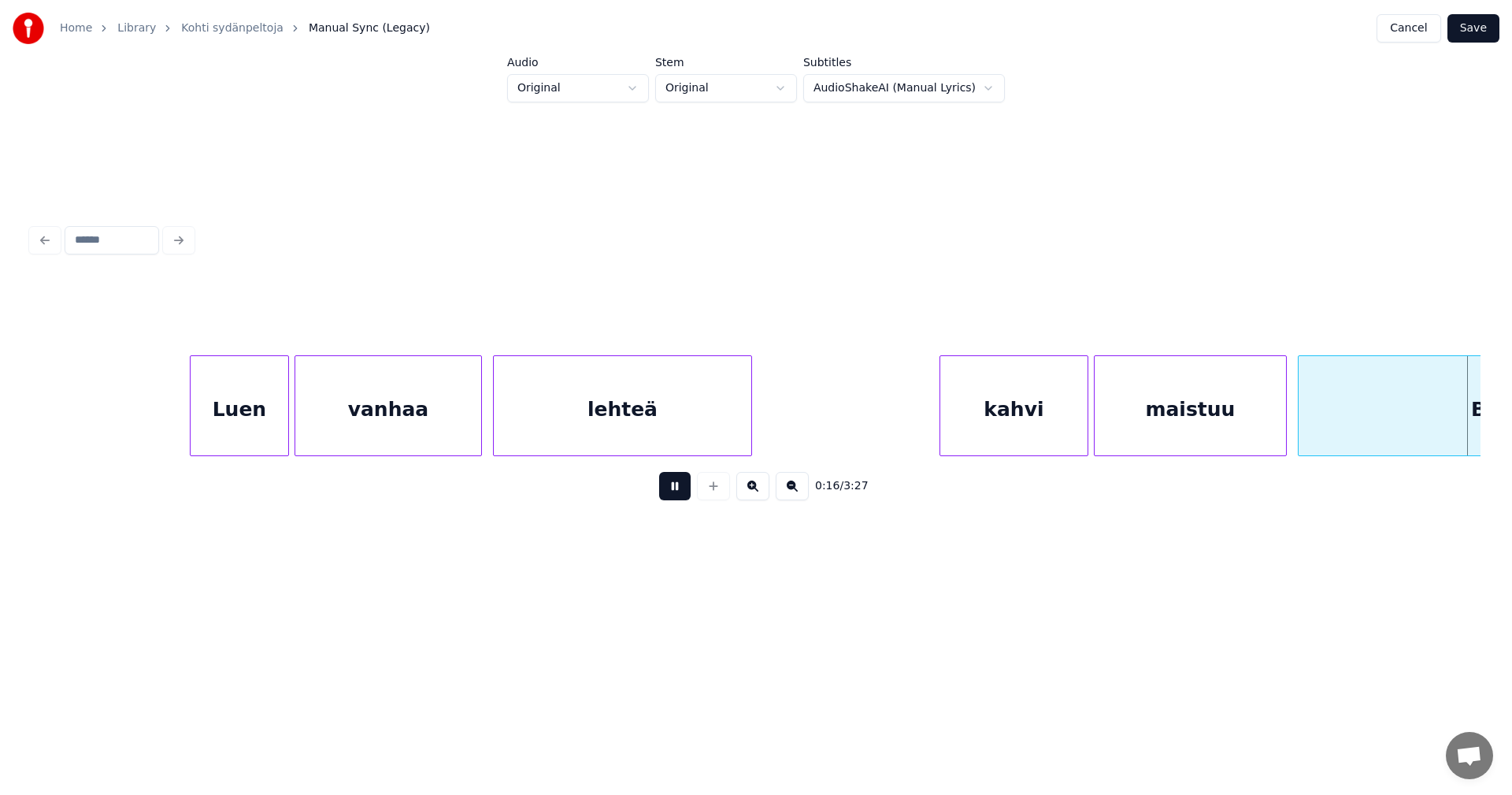
scroll to position [0, 4603]
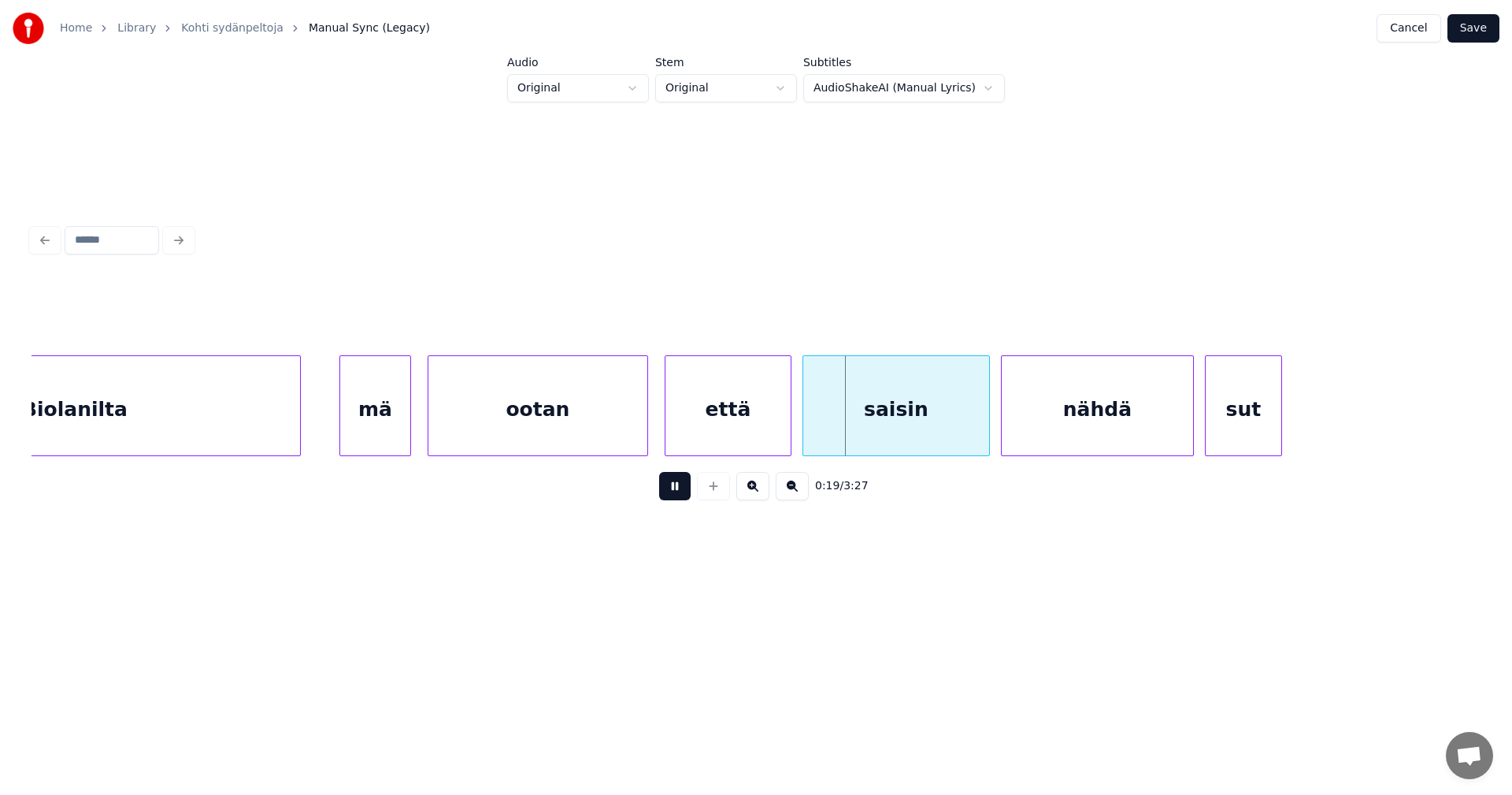
click at [678, 495] on button at bounding box center [674, 486] width 31 height 29
click at [609, 419] on div "ootan" at bounding box center [538, 409] width 219 height 107
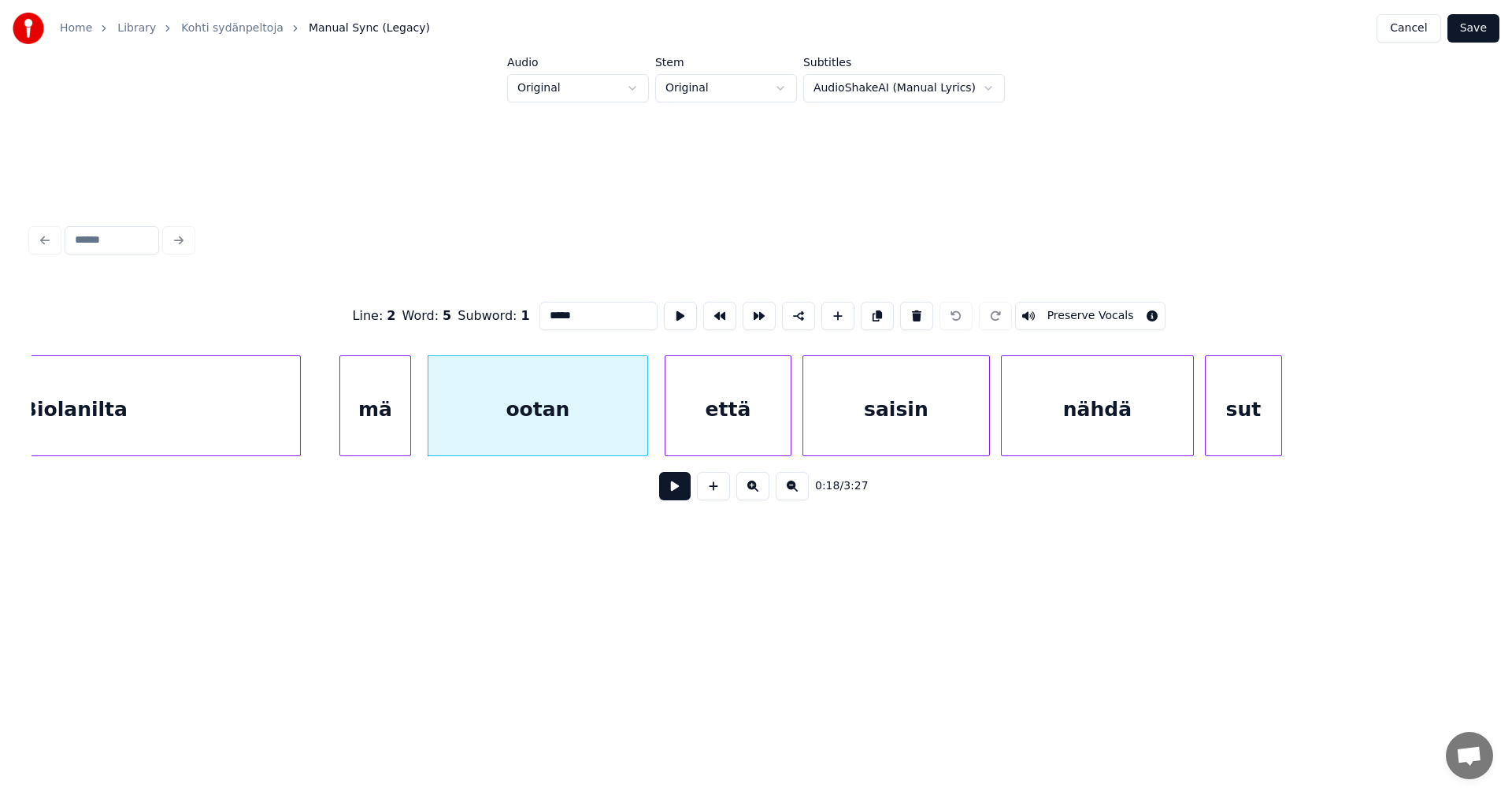
click at [666, 493] on button at bounding box center [674, 486] width 31 height 29
click at [674, 493] on button at bounding box center [674, 486] width 31 height 29
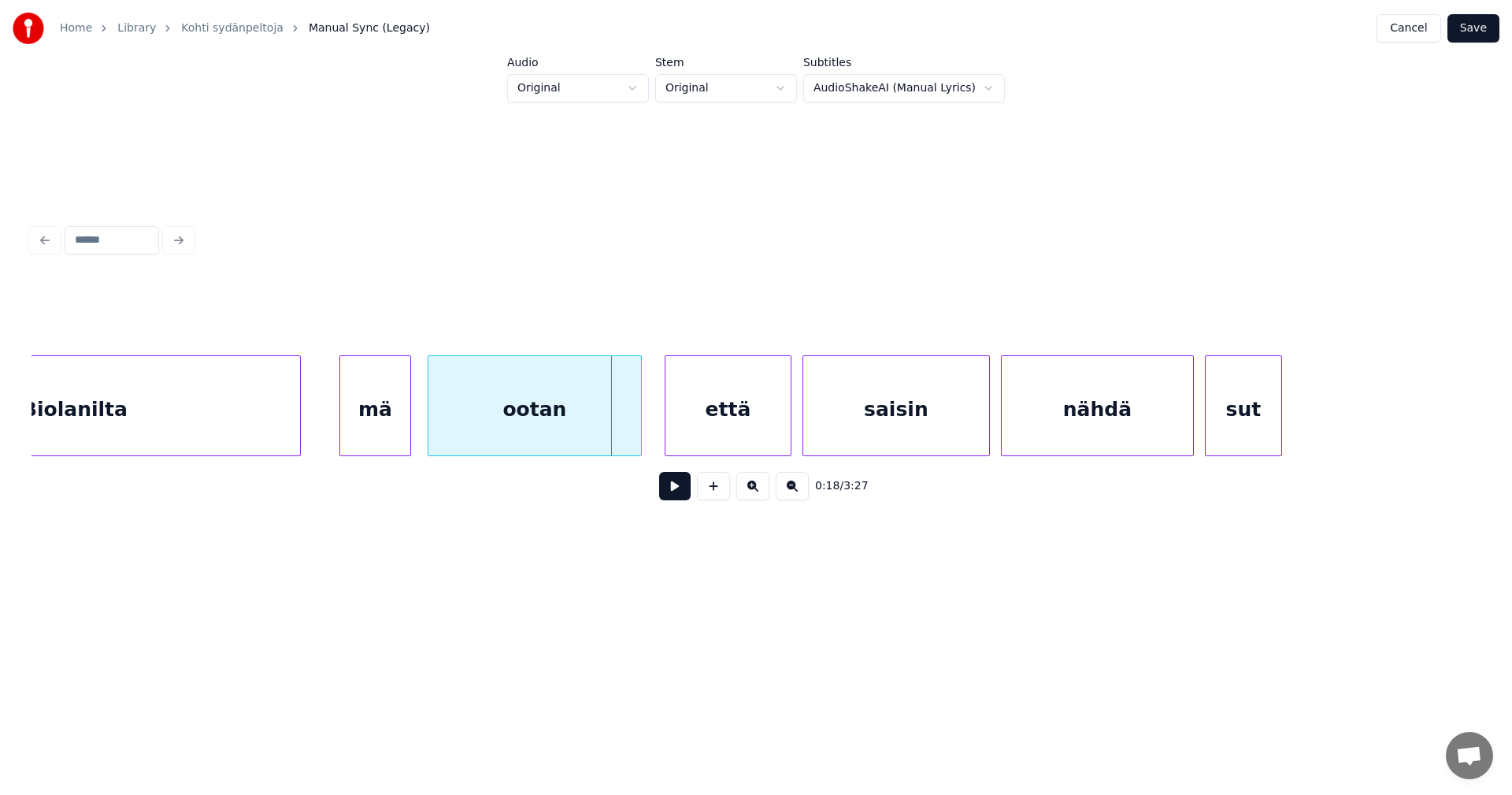
click at [638, 430] on div at bounding box center [638, 405] width 4 height 99
click at [664, 437] on div "että" at bounding box center [716, 409] width 126 height 107
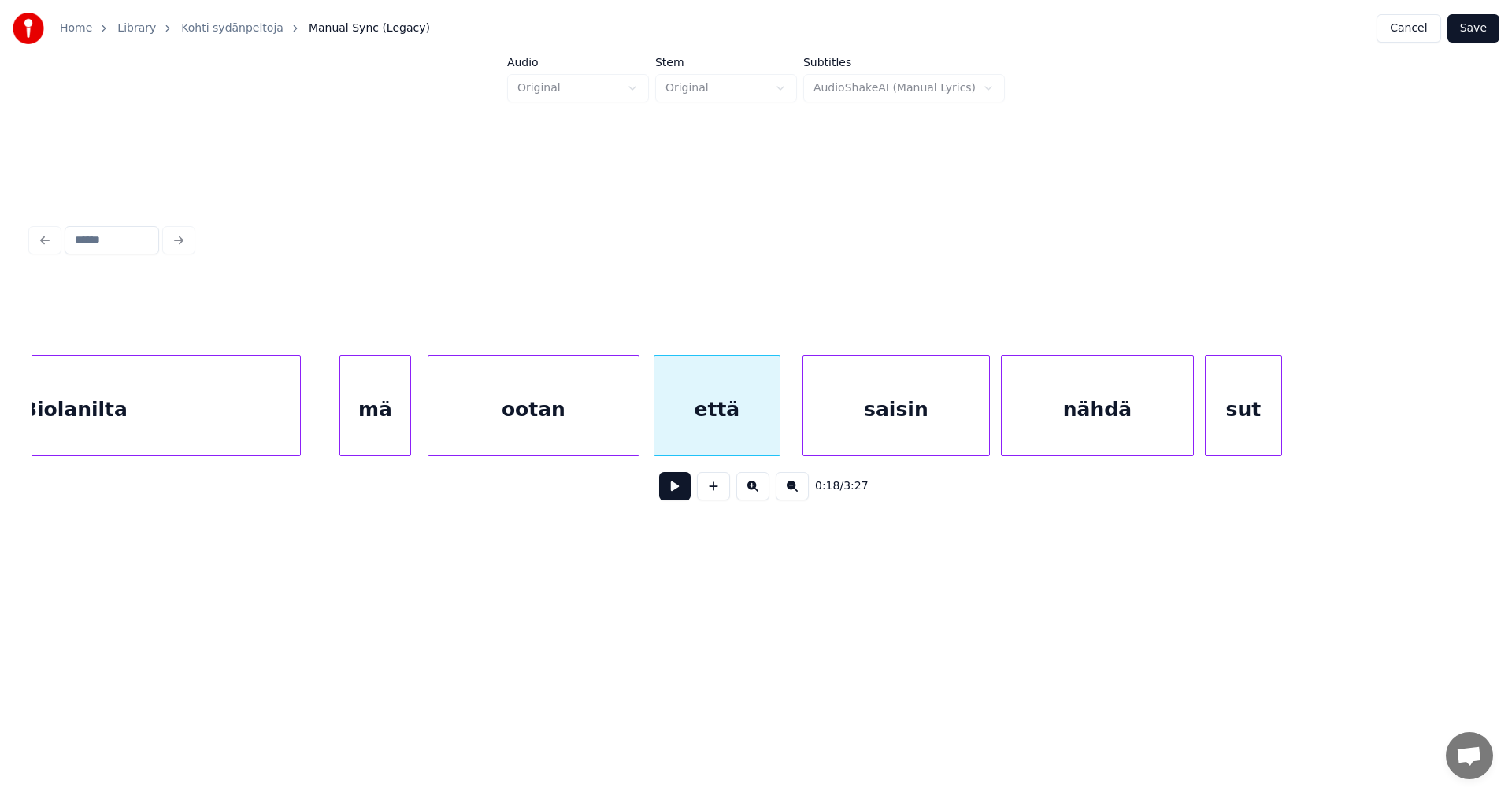
click at [674, 496] on button at bounding box center [674, 486] width 31 height 29
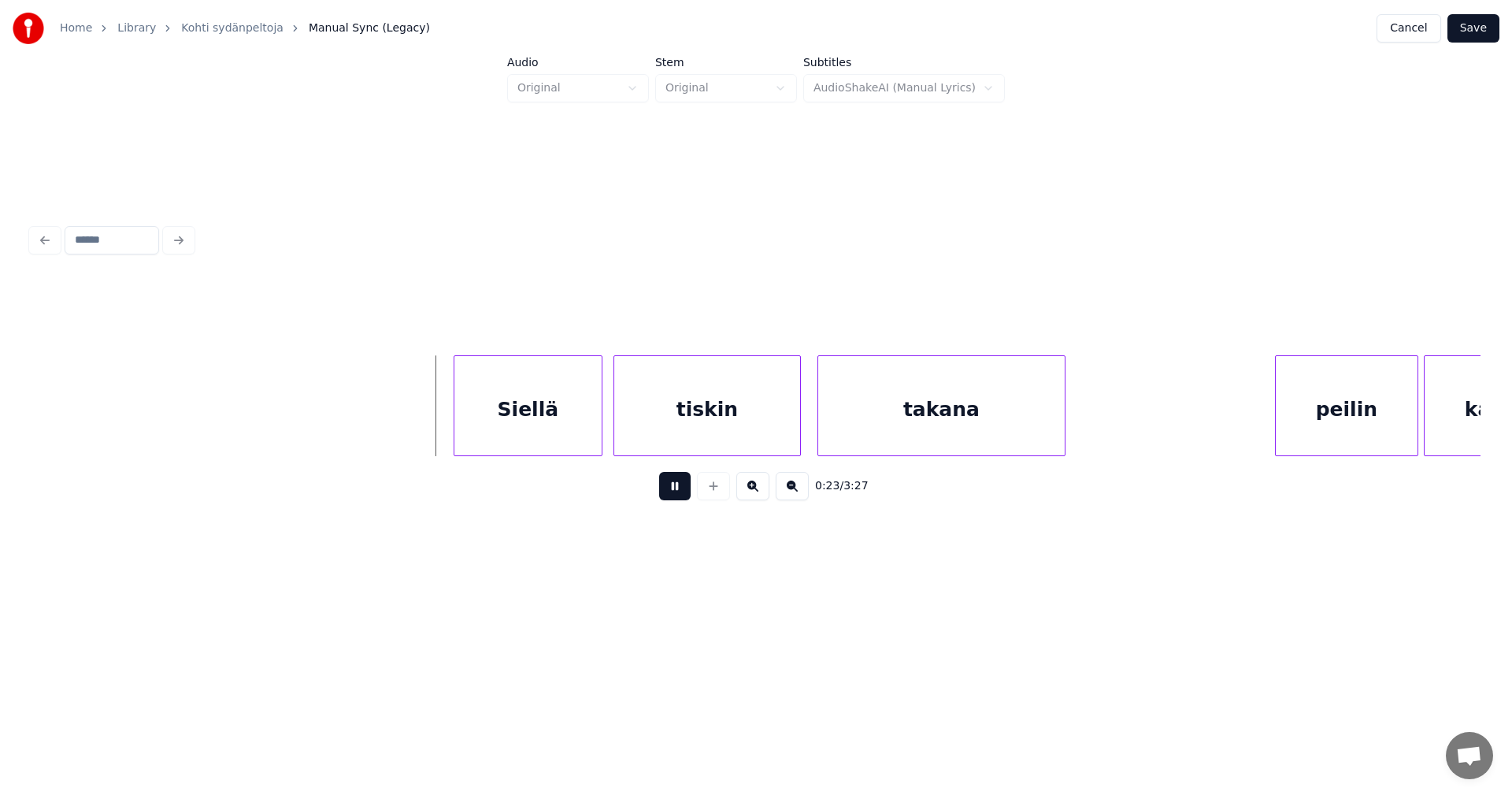
click at [674, 495] on button at bounding box center [674, 486] width 31 height 29
click at [544, 423] on div "Siellä" at bounding box center [512, 409] width 147 height 107
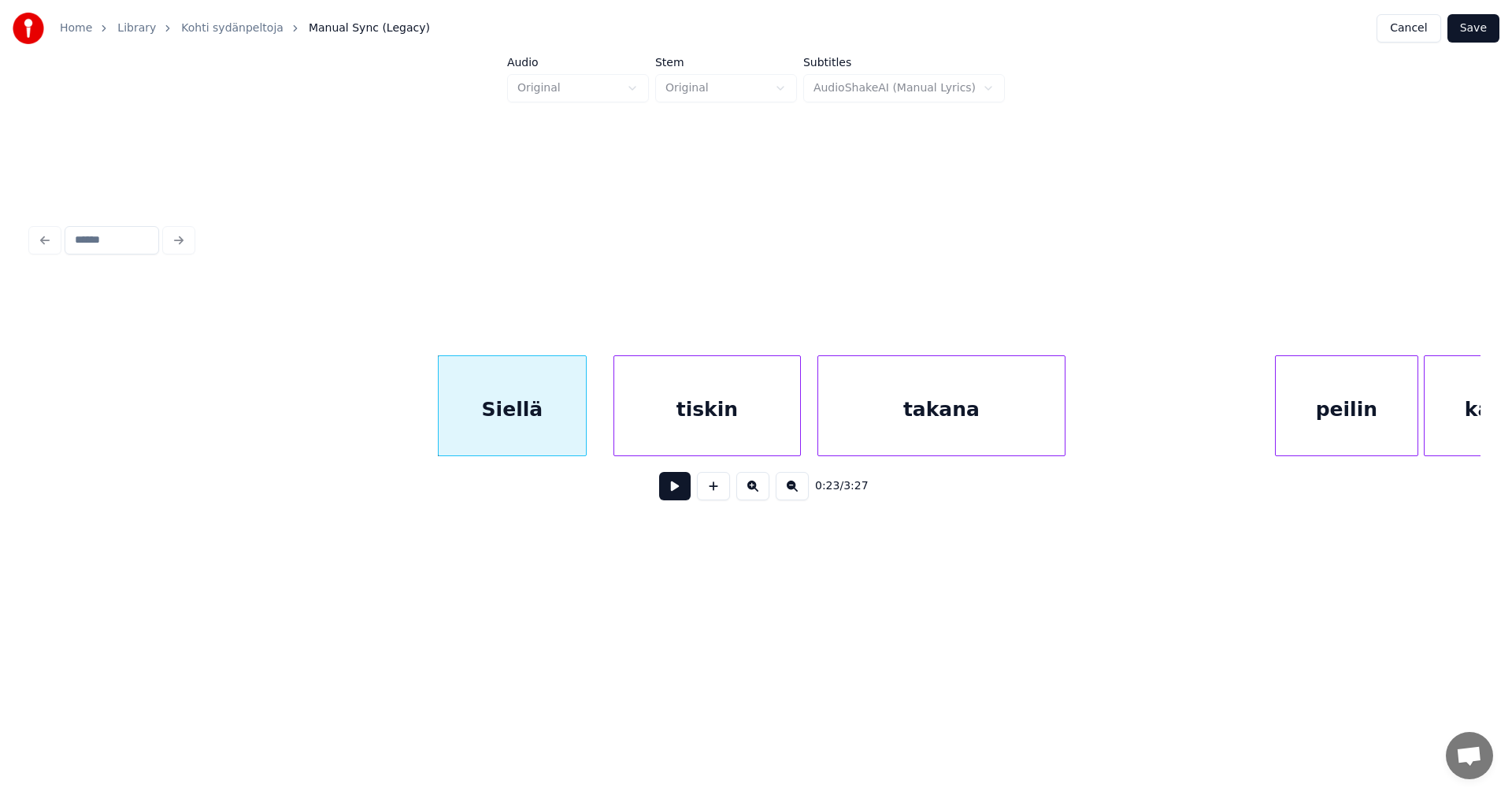
click at [674, 487] on button at bounding box center [674, 486] width 31 height 29
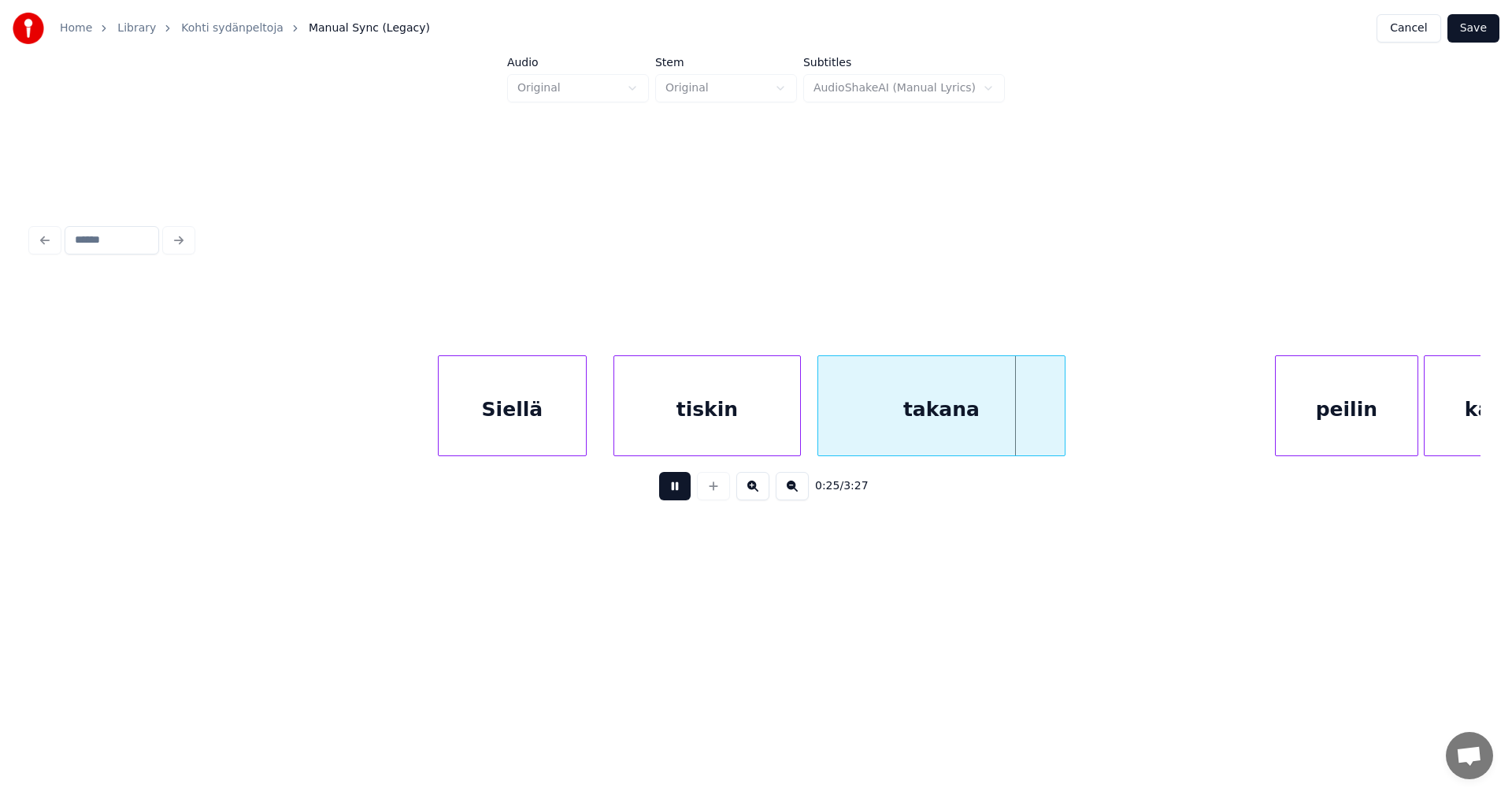
click at [674, 491] on button at bounding box center [674, 486] width 31 height 29
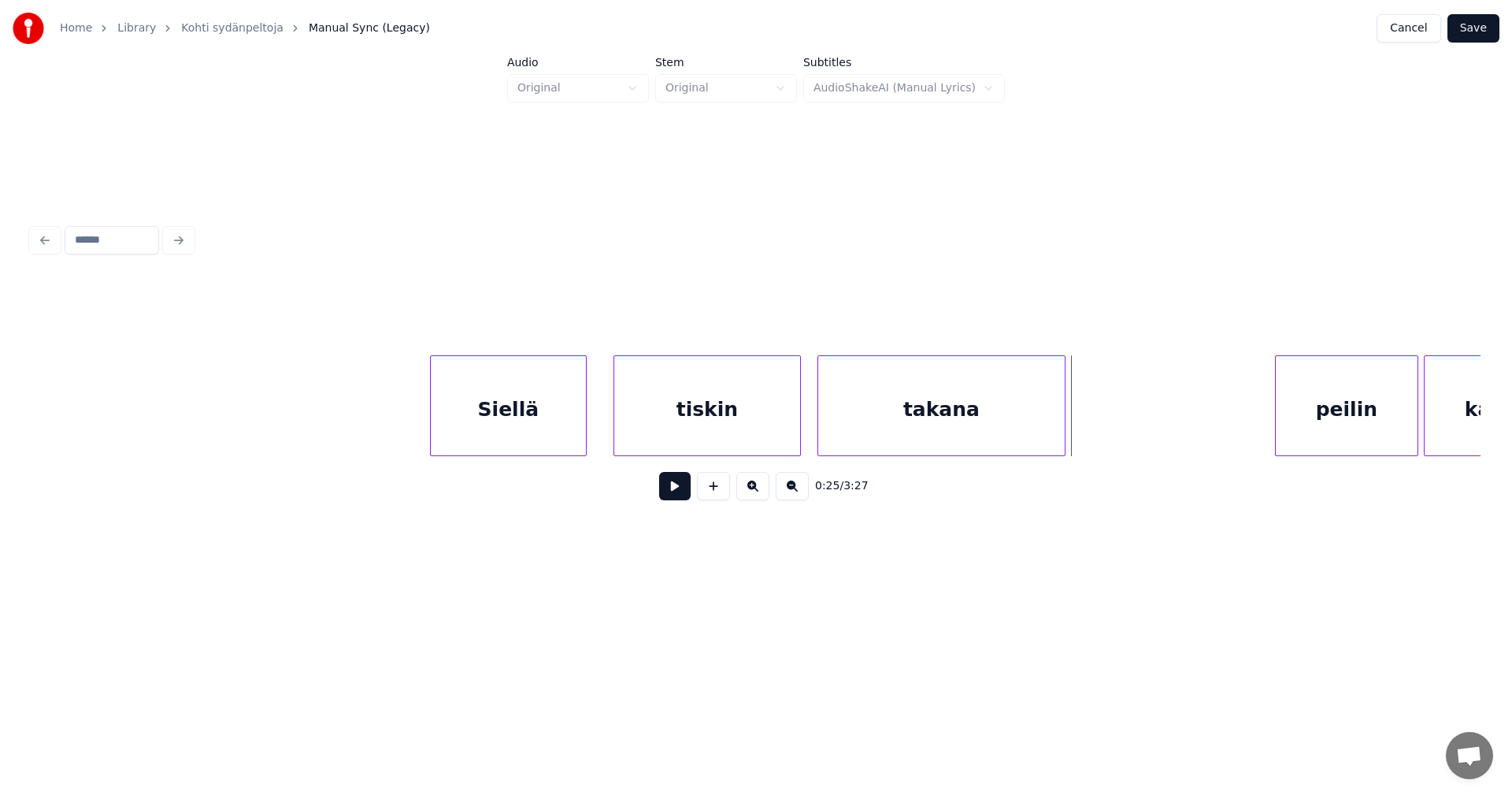
click at [431, 408] on div at bounding box center [432, 405] width 4 height 99
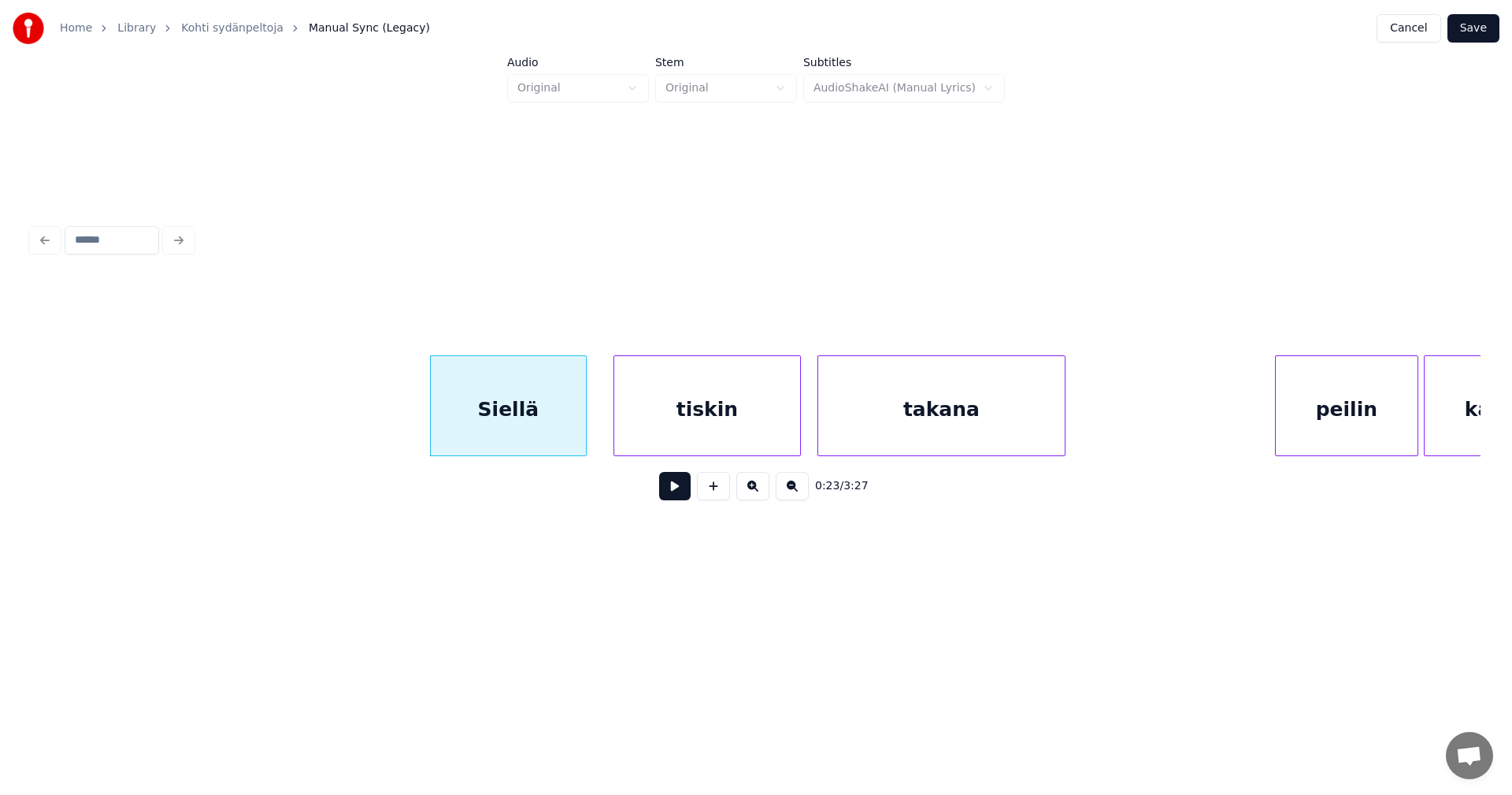
click at [682, 495] on button at bounding box center [674, 486] width 31 height 29
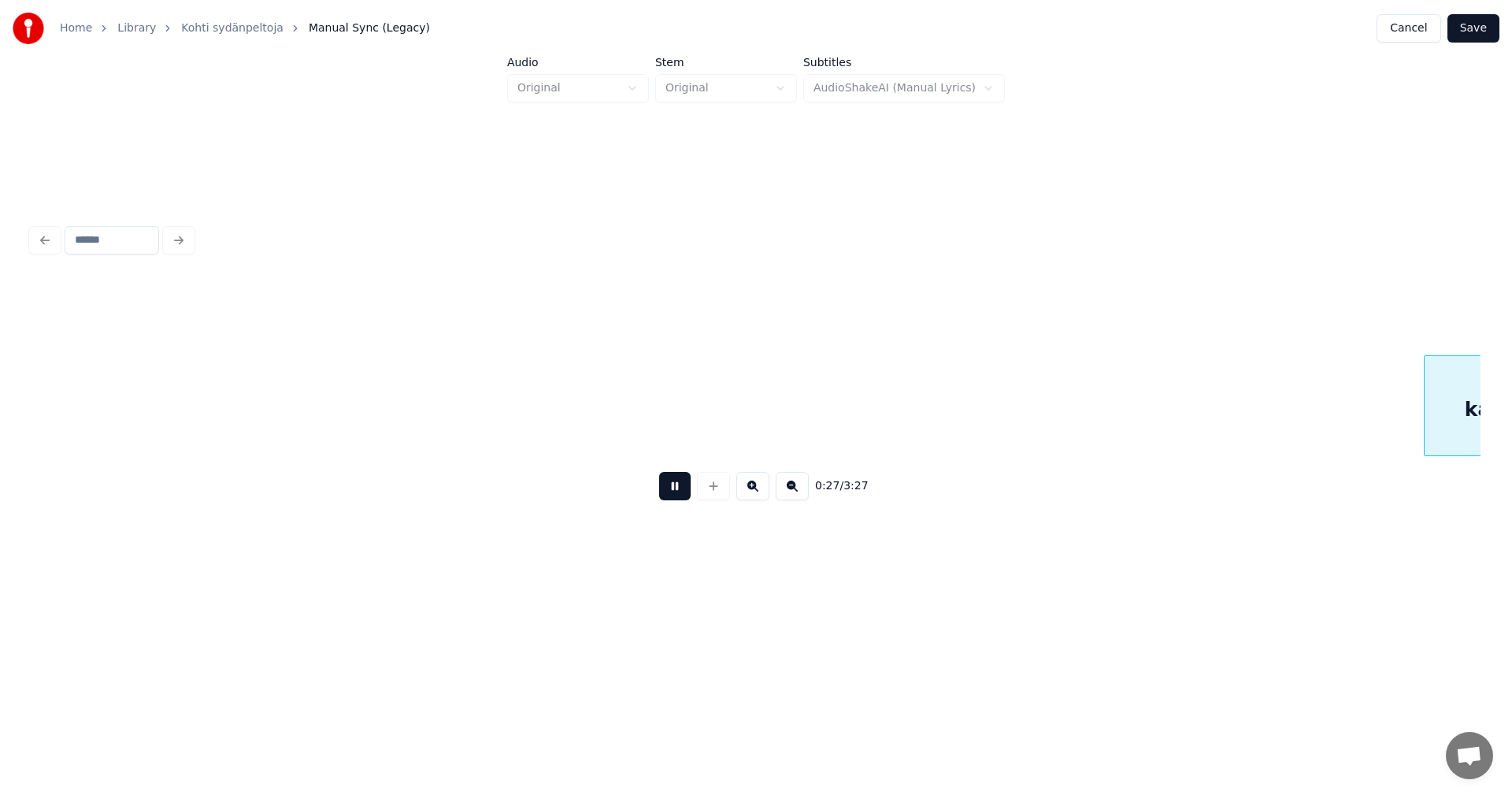
scroll to position [0, 7503]
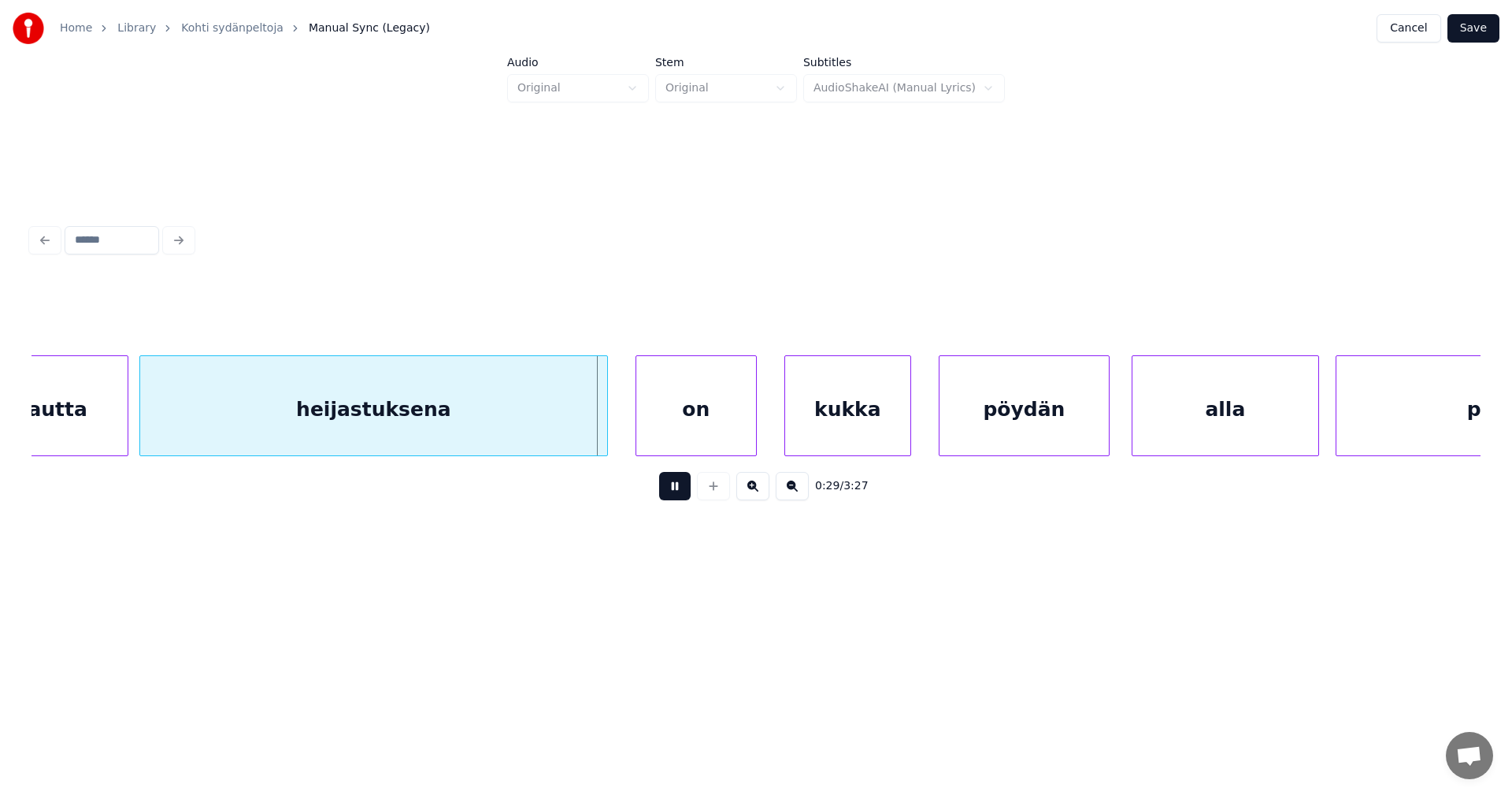
click at [682, 492] on button at bounding box center [674, 486] width 31 height 29
click at [689, 437] on div "on" at bounding box center [688, 409] width 119 height 107
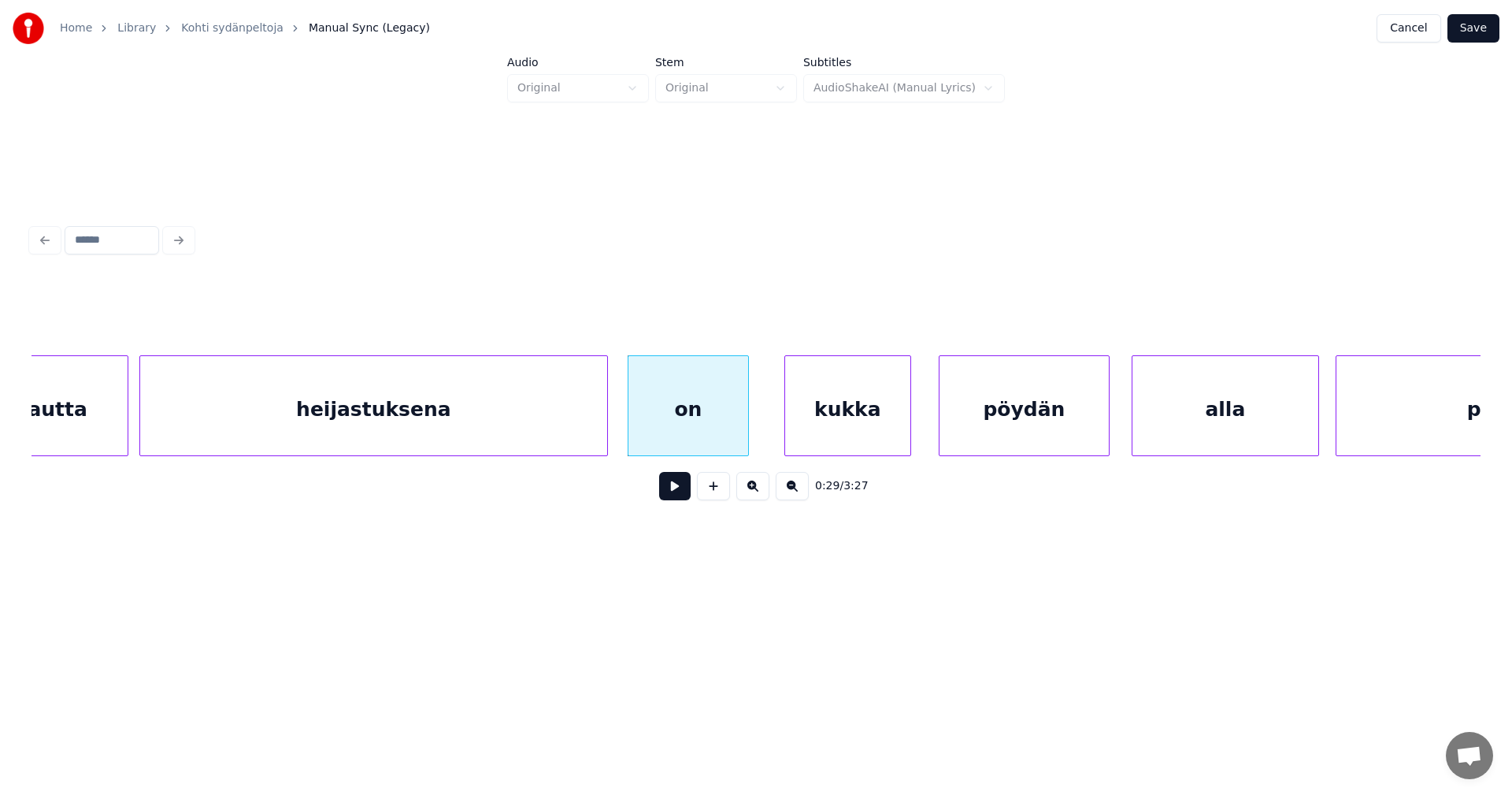
click at [681, 497] on button at bounding box center [674, 486] width 31 height 29
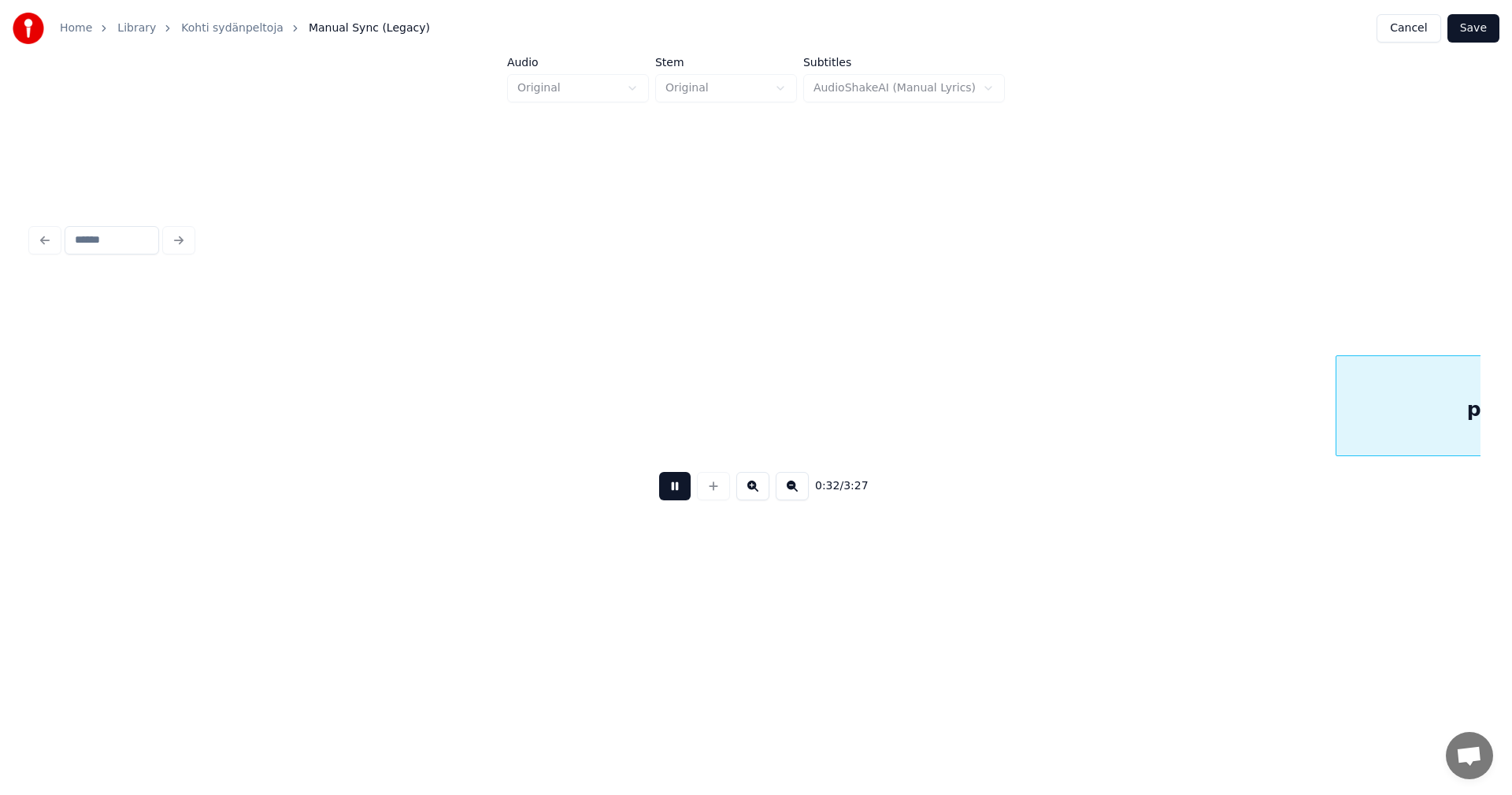
scroll to position [0, 8952]
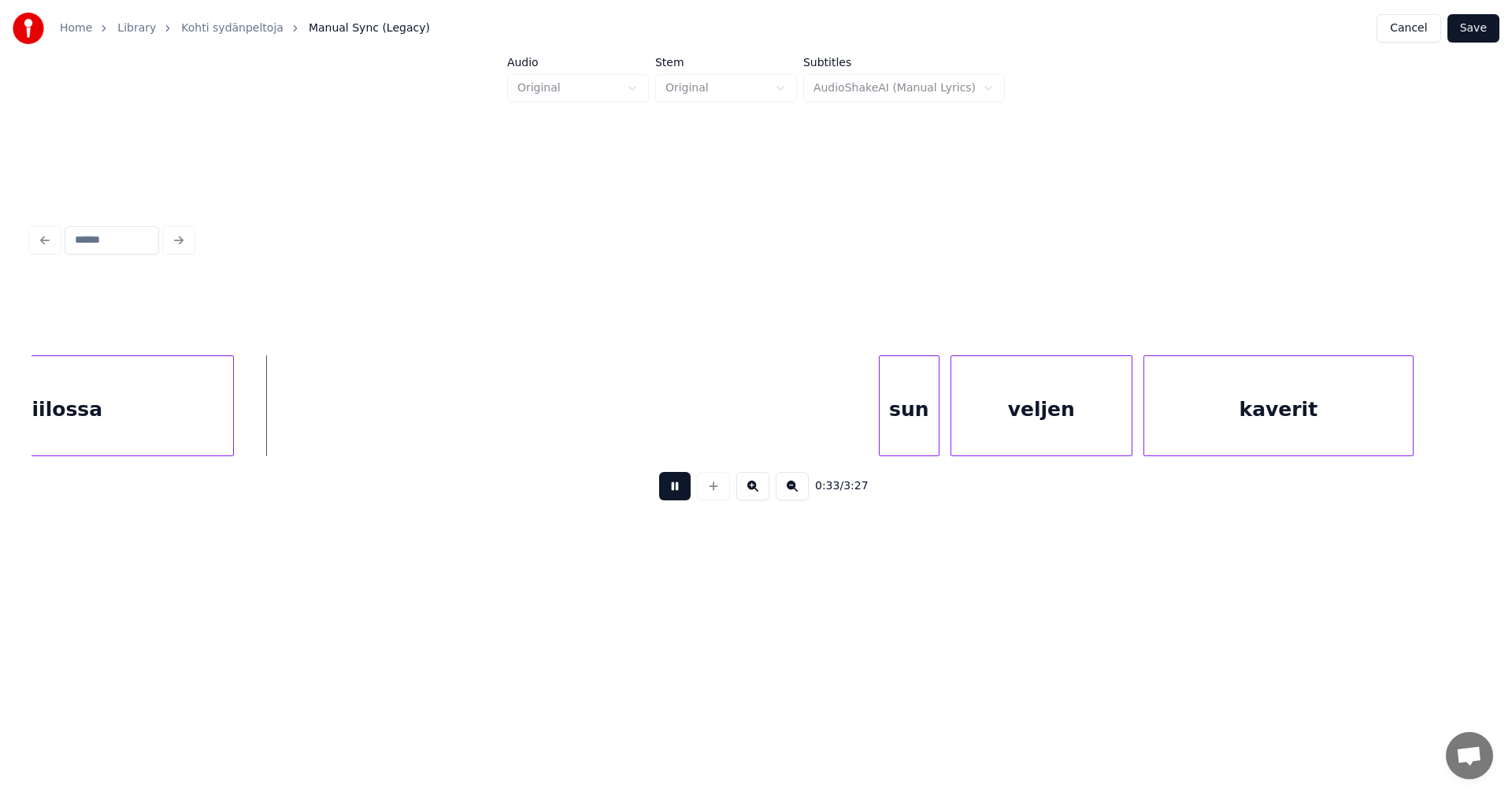
click at [680, 496] on button at bounding box center [674, 486] width 31 height 29
click at [889, 433] on div "sun" at bounding box center [903, 409] width 59 height 107
click at [860, 430] on div at bounding box center [861, 405] width 4 height 99
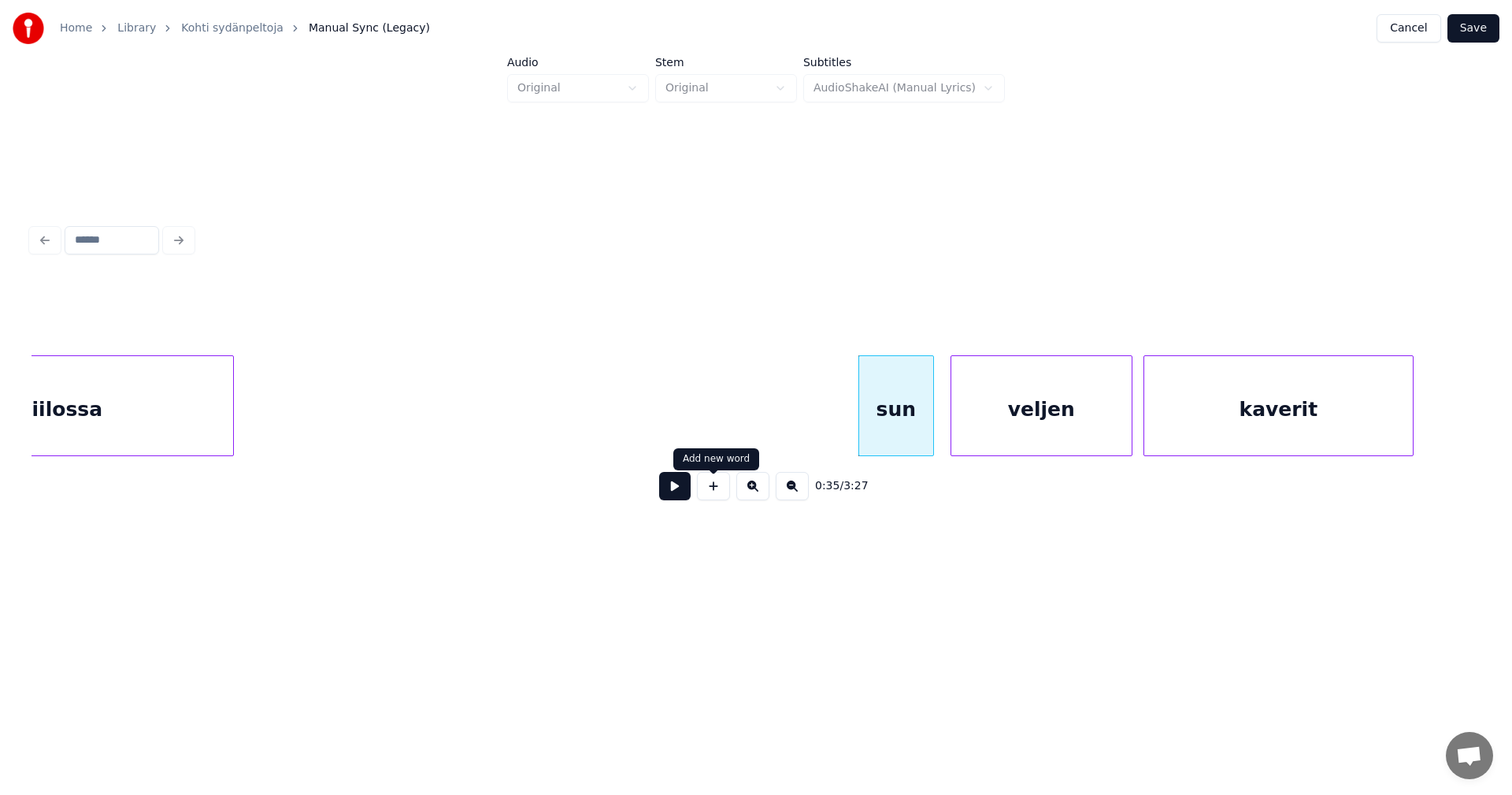
click at [670, 498] on button at bounding box center [674, 486] width 31 height 29
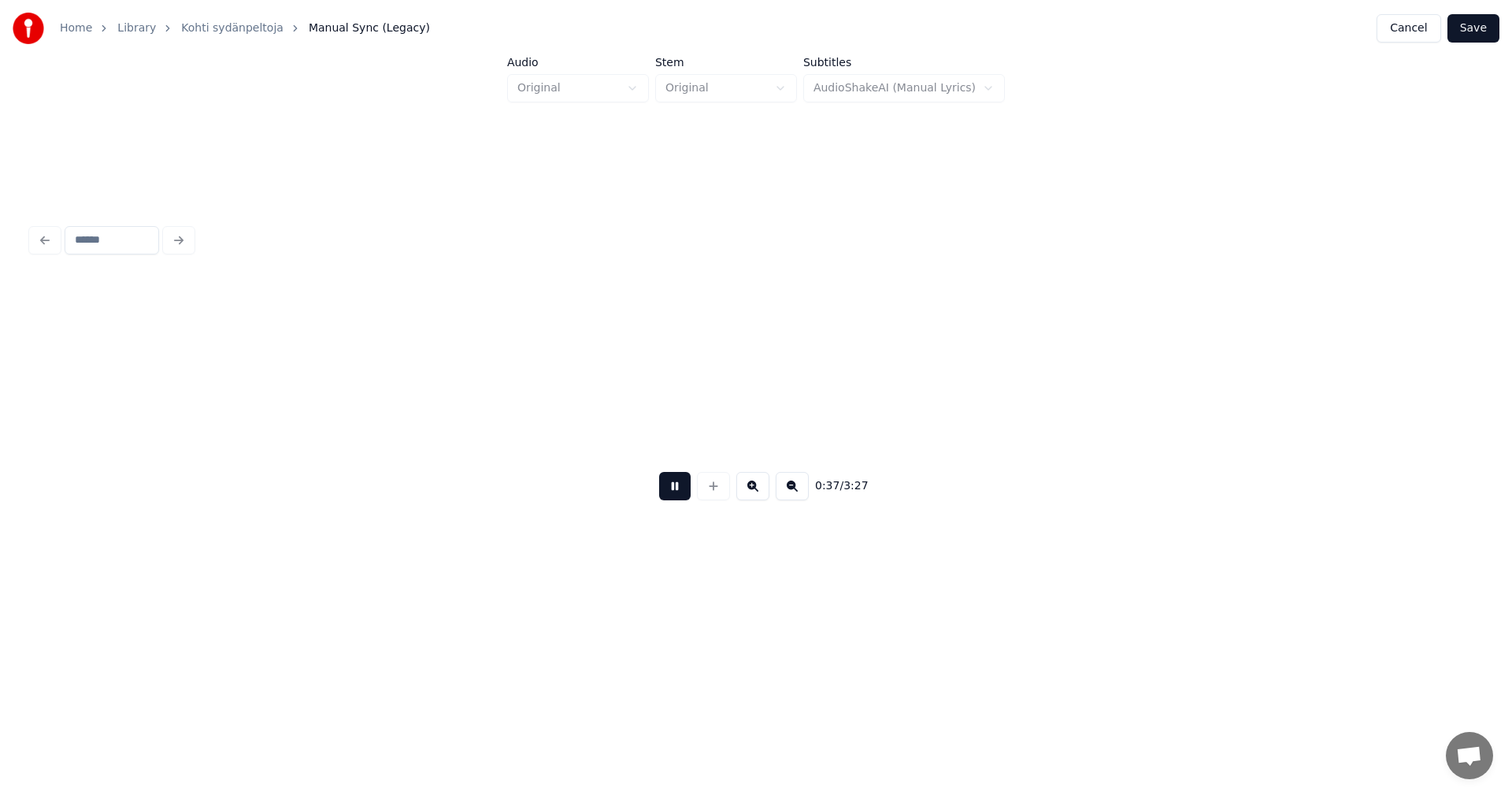
scroll to position [0, 10400]
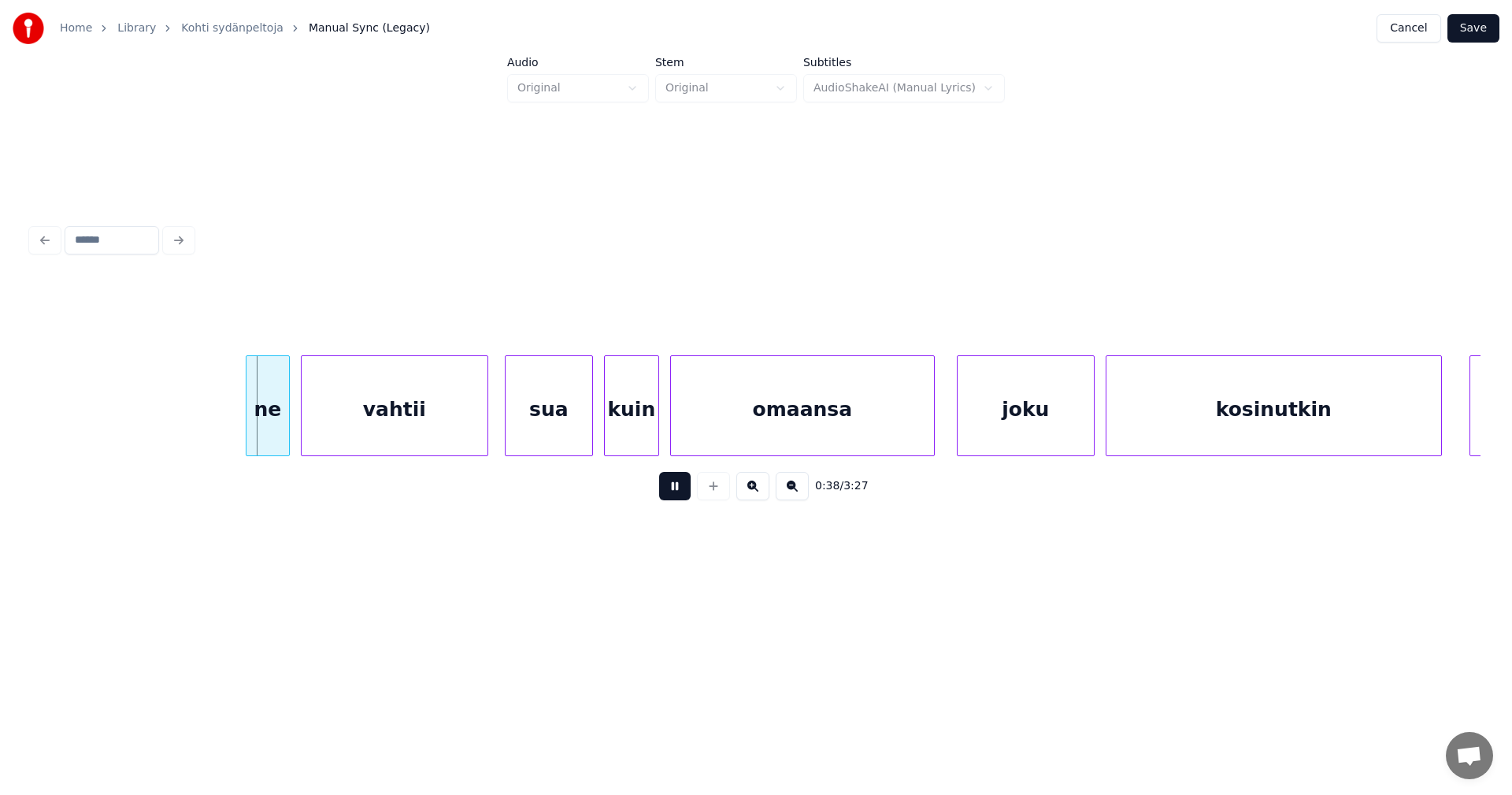
click at [670, 498] on button at bounding box center [674, 486] width 31 height 29
click at [259, 404] on div "ne" at bounding box center [257, 409] width 43 height 107
click at [367, 421] on div "vahtii" at bounding box center [394, 409] width 186 height 107
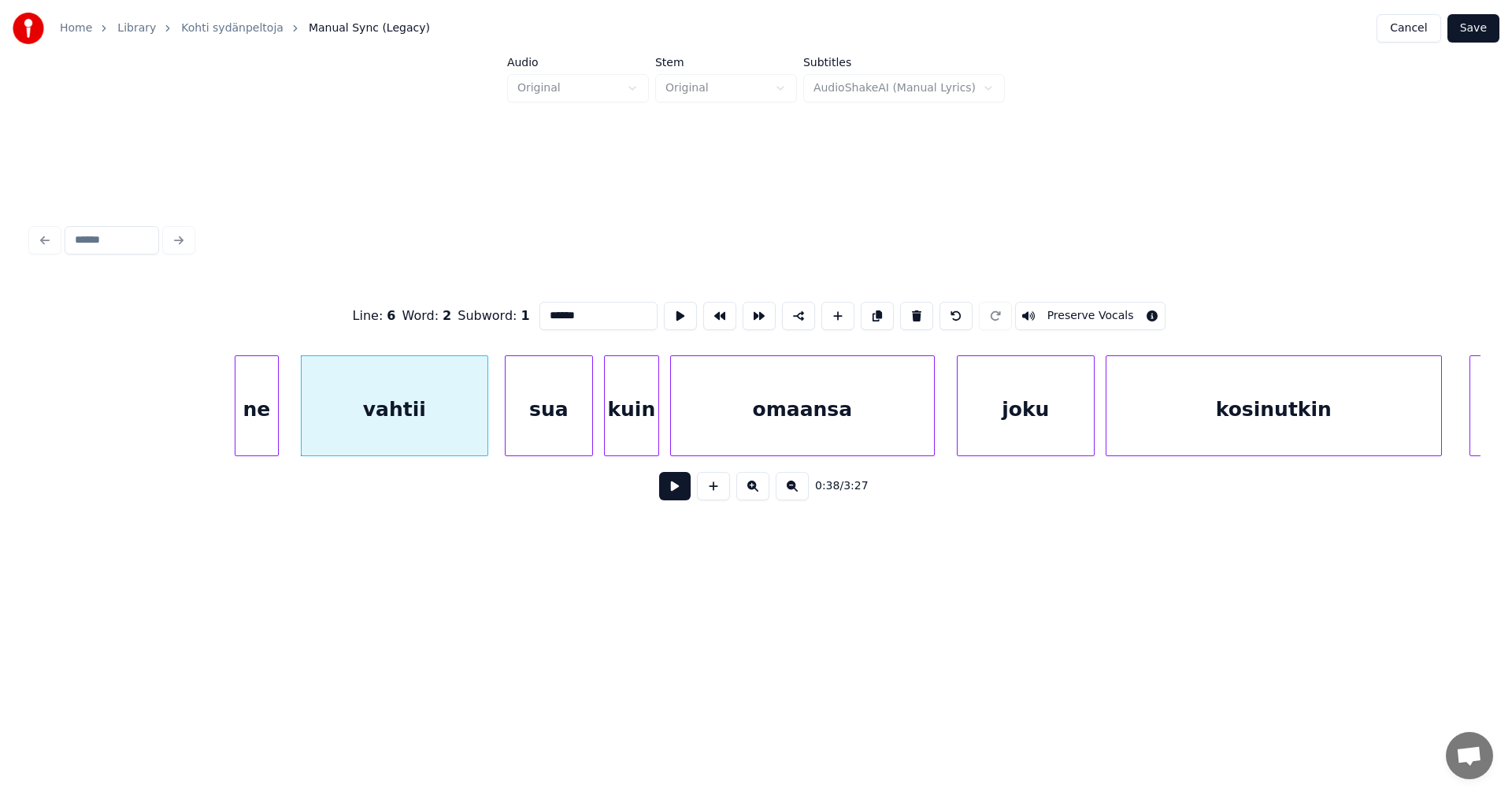
click at [675, 495] on button at bounding box center [674, 486] width 31 height 29
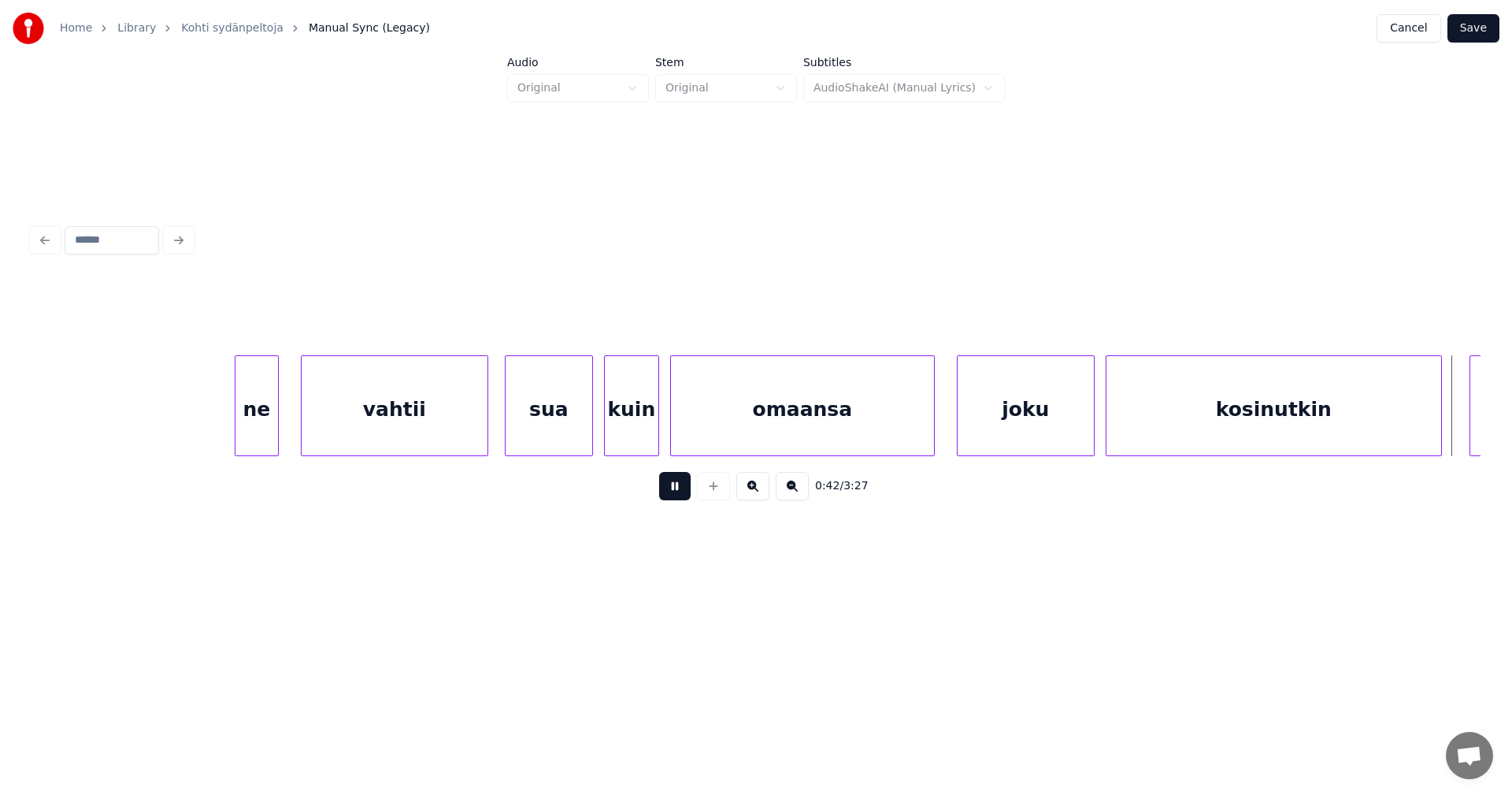
click at [673, 496] on button at bounding box center [674, 486] width 31 height 29
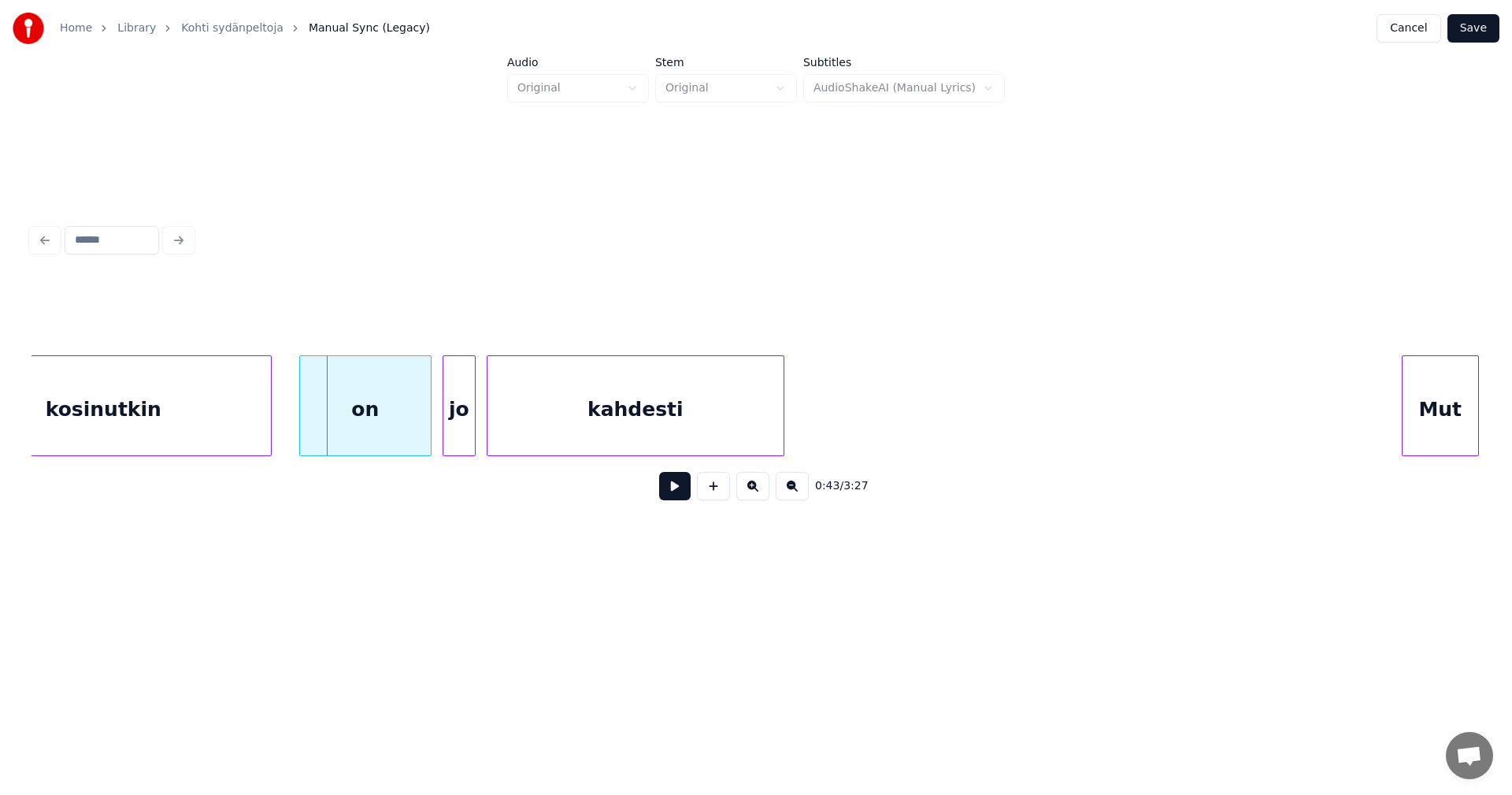
scroll to position [0, 11569]
click at [335, 437] on div "on" at bounding box center [358, 409] width 131 height 107
click at [678, 497] on button at bounding box center [674, 486] width 31 height 29
click at [402, 430] on div at bounding box center [401, 405] width 4 height 99
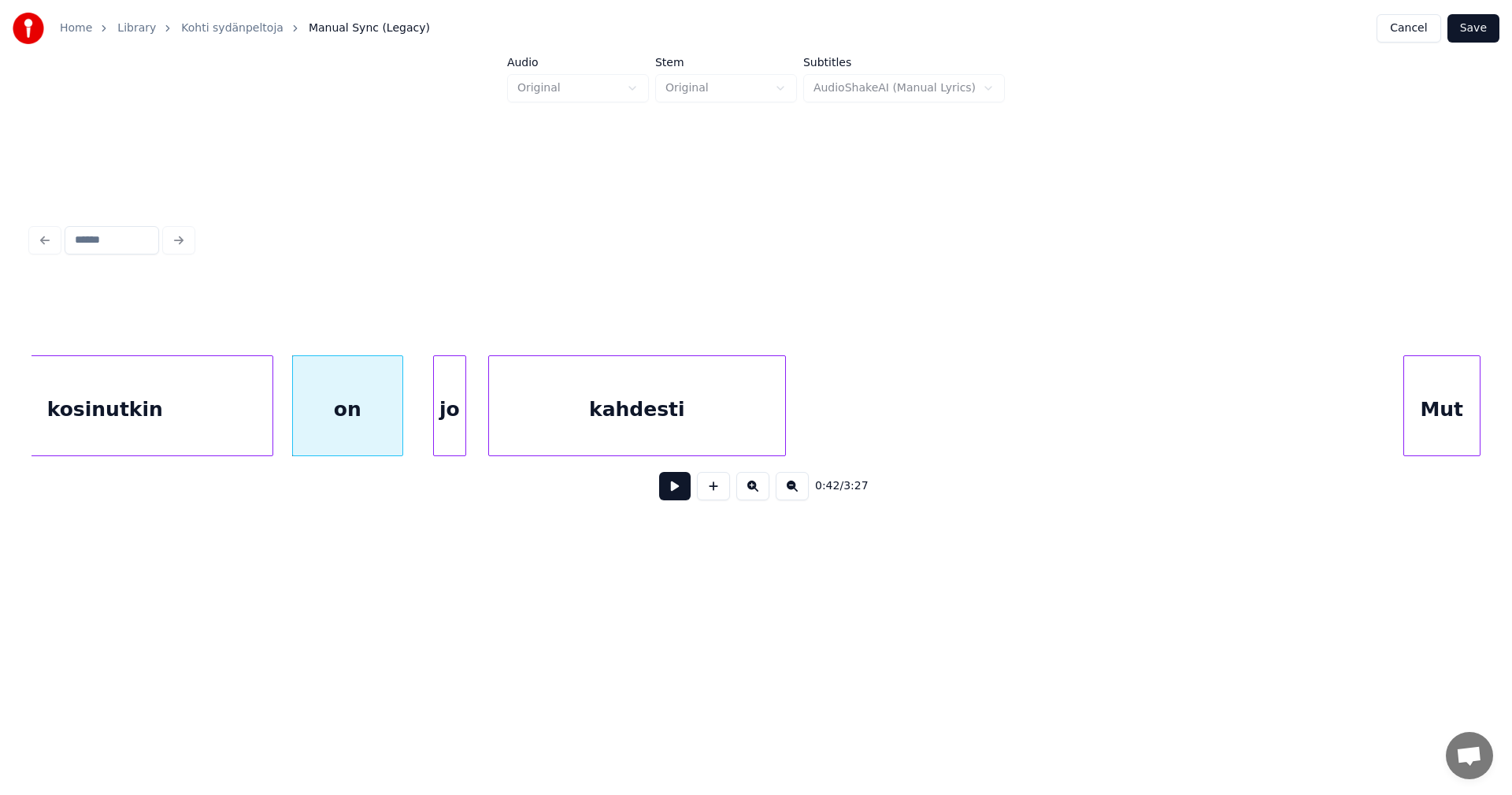
click at [444, 431] on div "jo" at bounding box center [449, 409] width 31 height 107
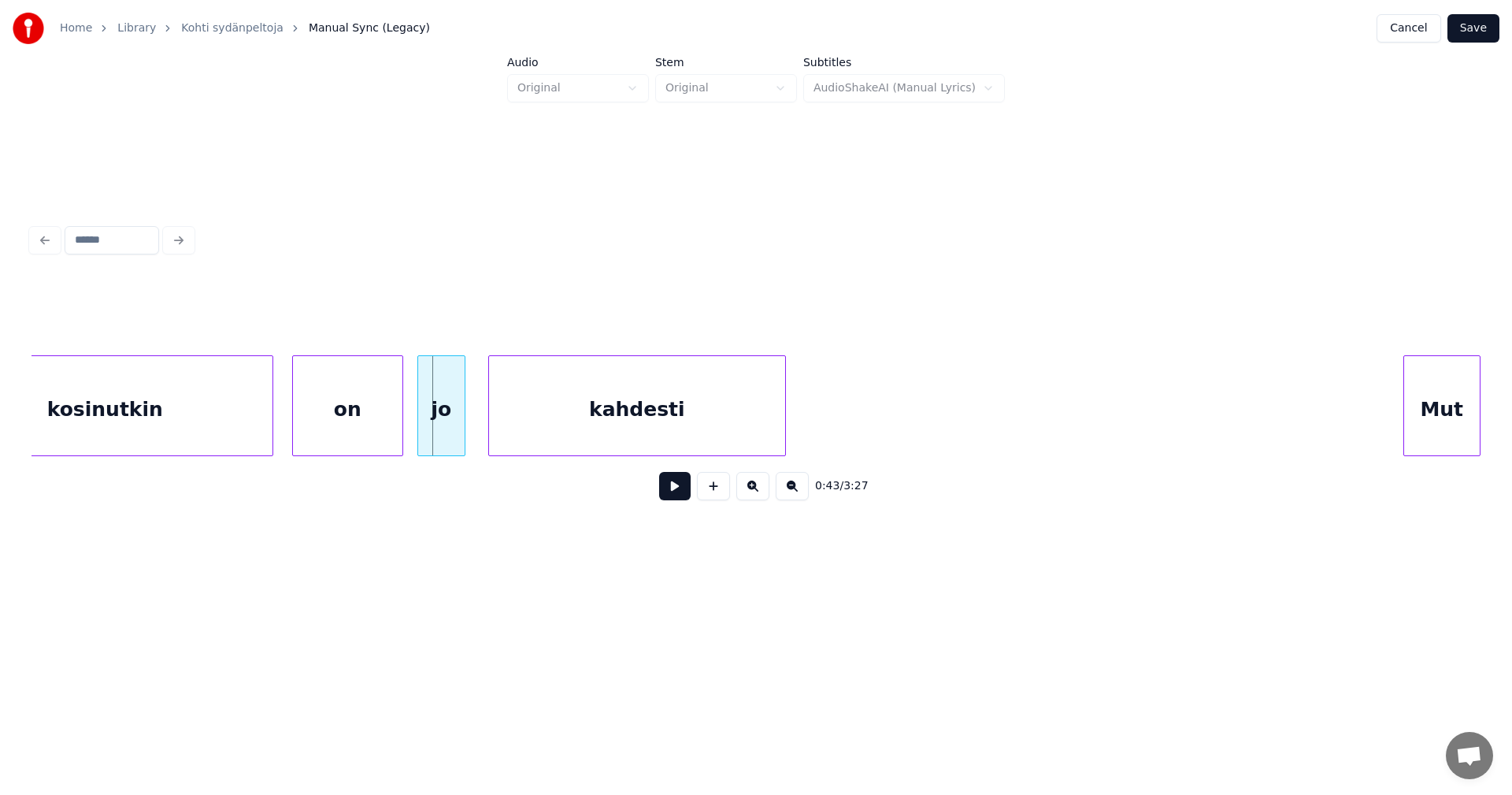
click at [420, 428] on div at bounding box center [420, 405] width 4 height 99
click at [384, 426] on div "on" at bounding box center [347, 409] width 110 height 107
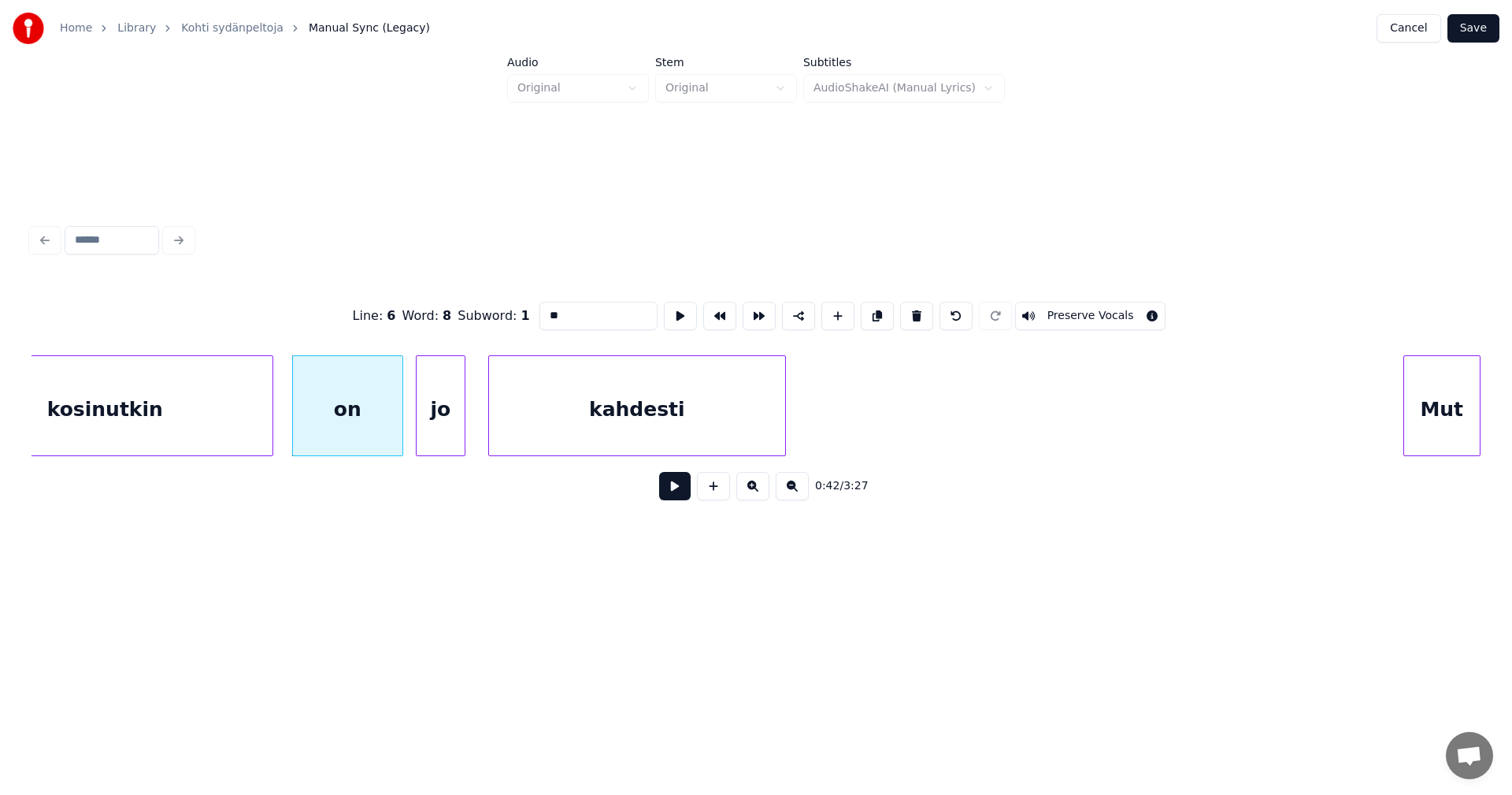
click at [679, 492] on button at bounding box center [674, 486] width 31 height 29
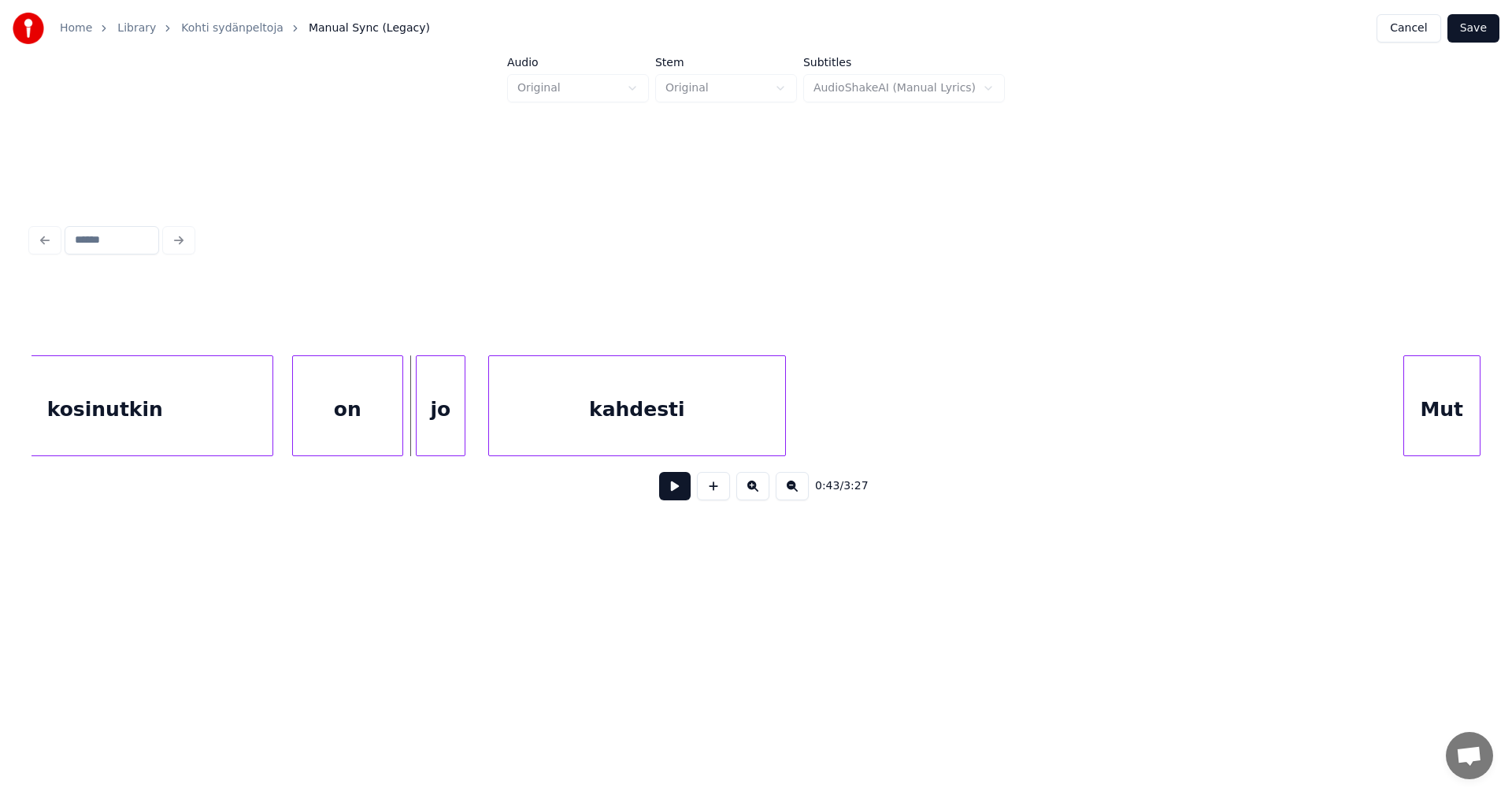
click at [679, 492] on button at bounding box center [674, 486] width 31 height 29
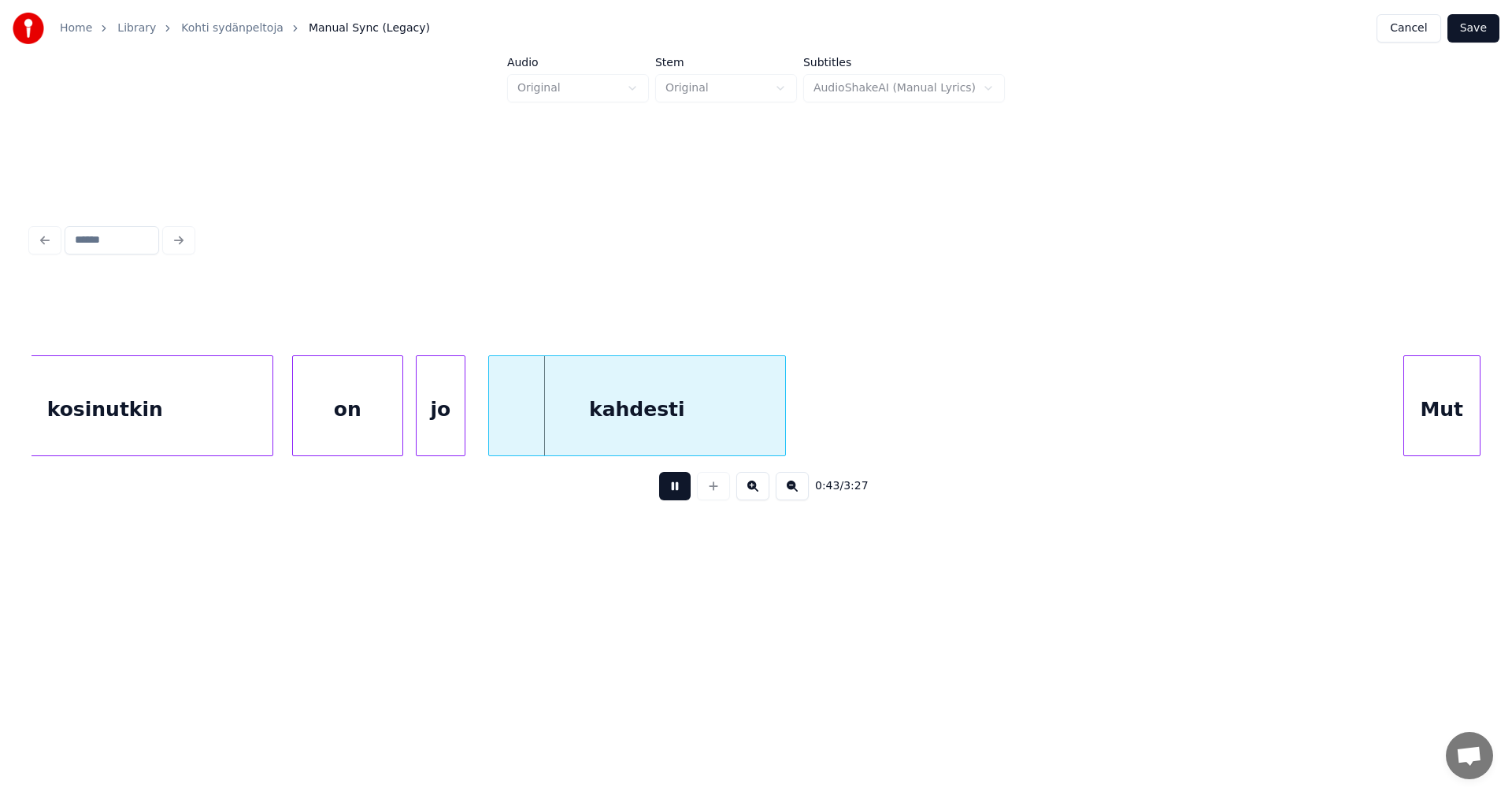
drag, startPoint x: 679, startPoint y: 492, endPoint x: 449, endPoint y: 422, distance: 240.4
click at [665, 488] on button at bounding box center [674, 486] width 31 height 29
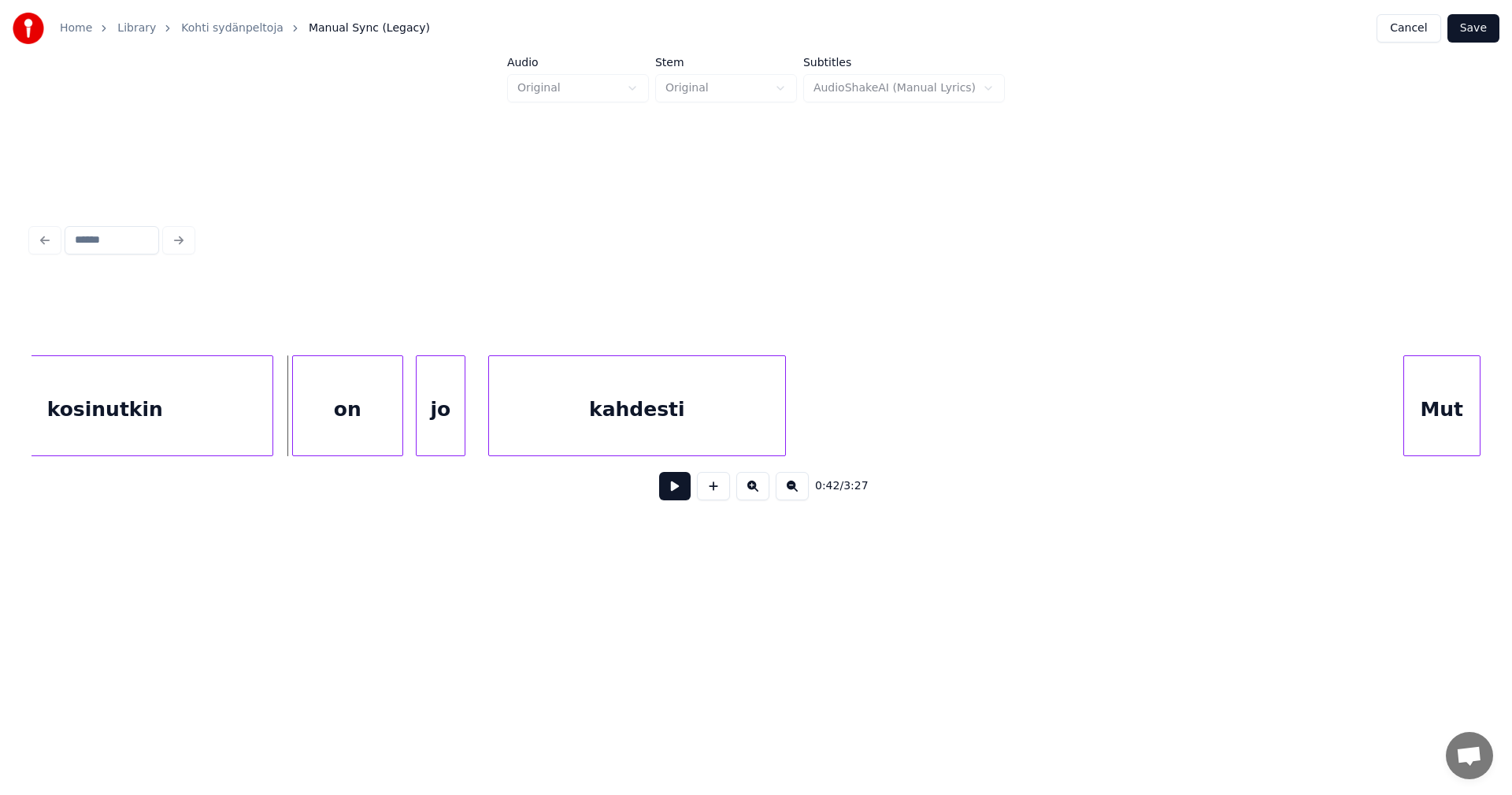
click at [262, 396] on div "kosinutkin" at bounding box center [105, 409] width 335 height 107
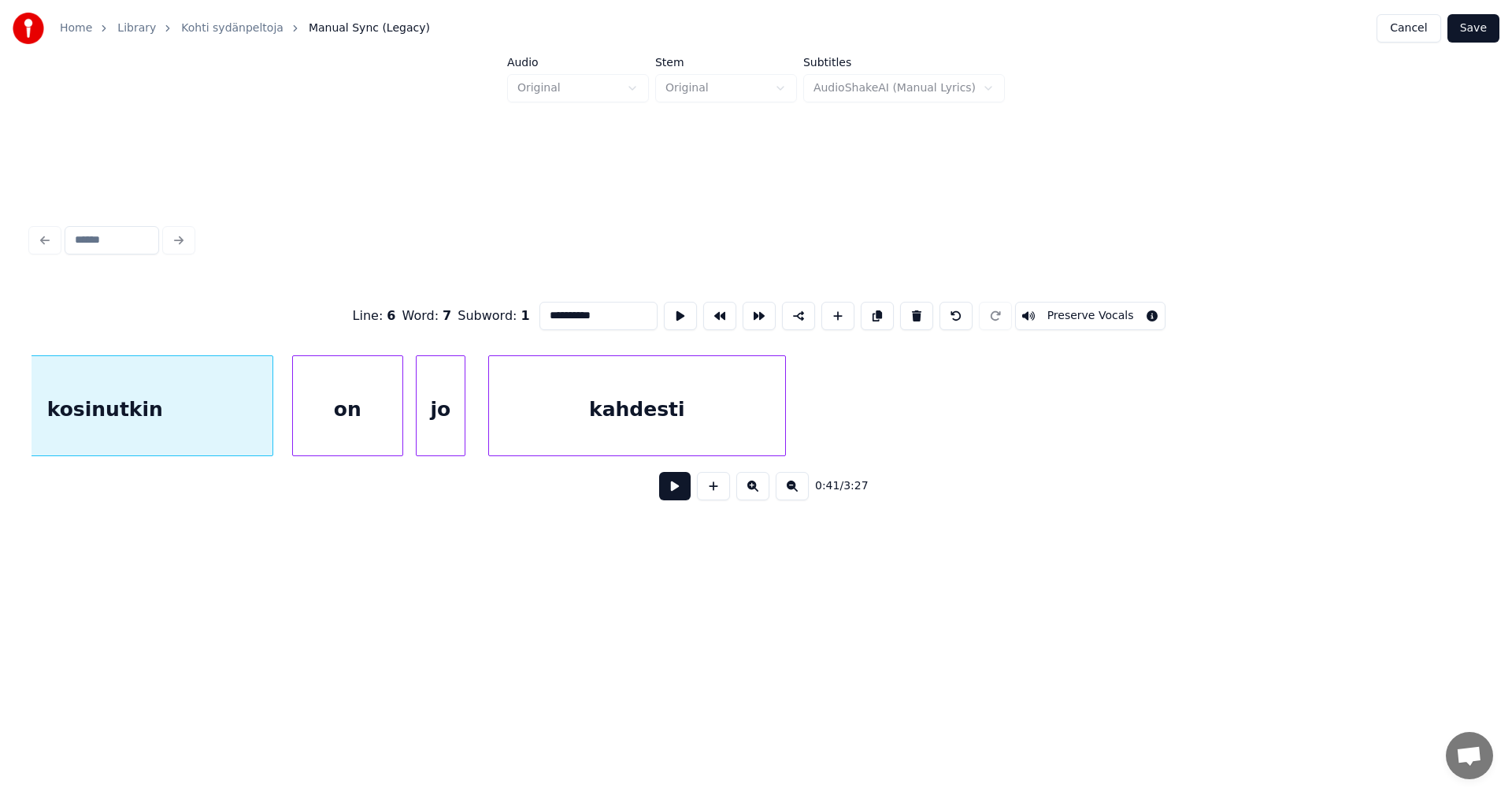
scroll to position [0, 11475]
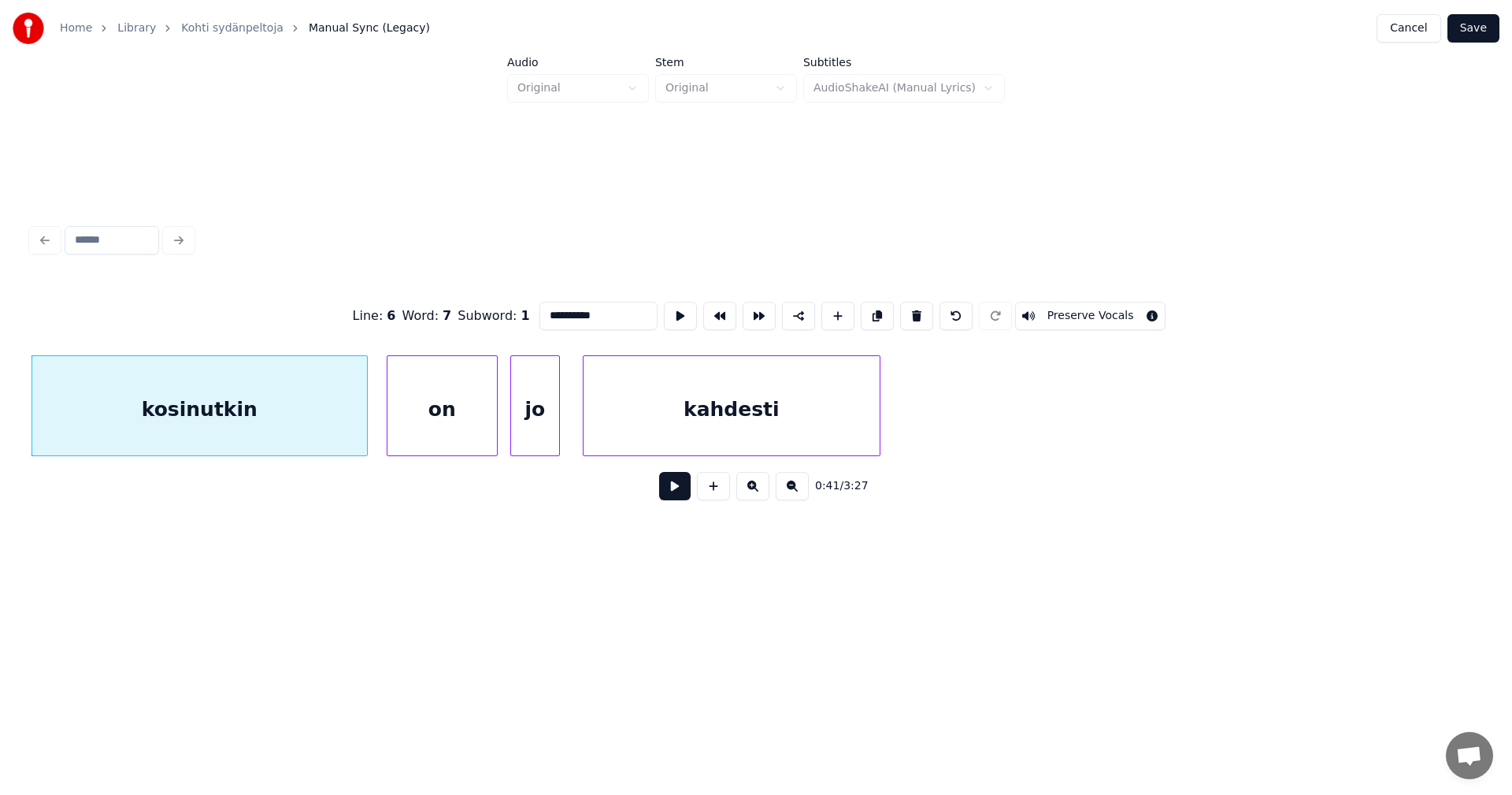
click at [666, 496] on button at bounding box center [674, 486] width 31 height 29
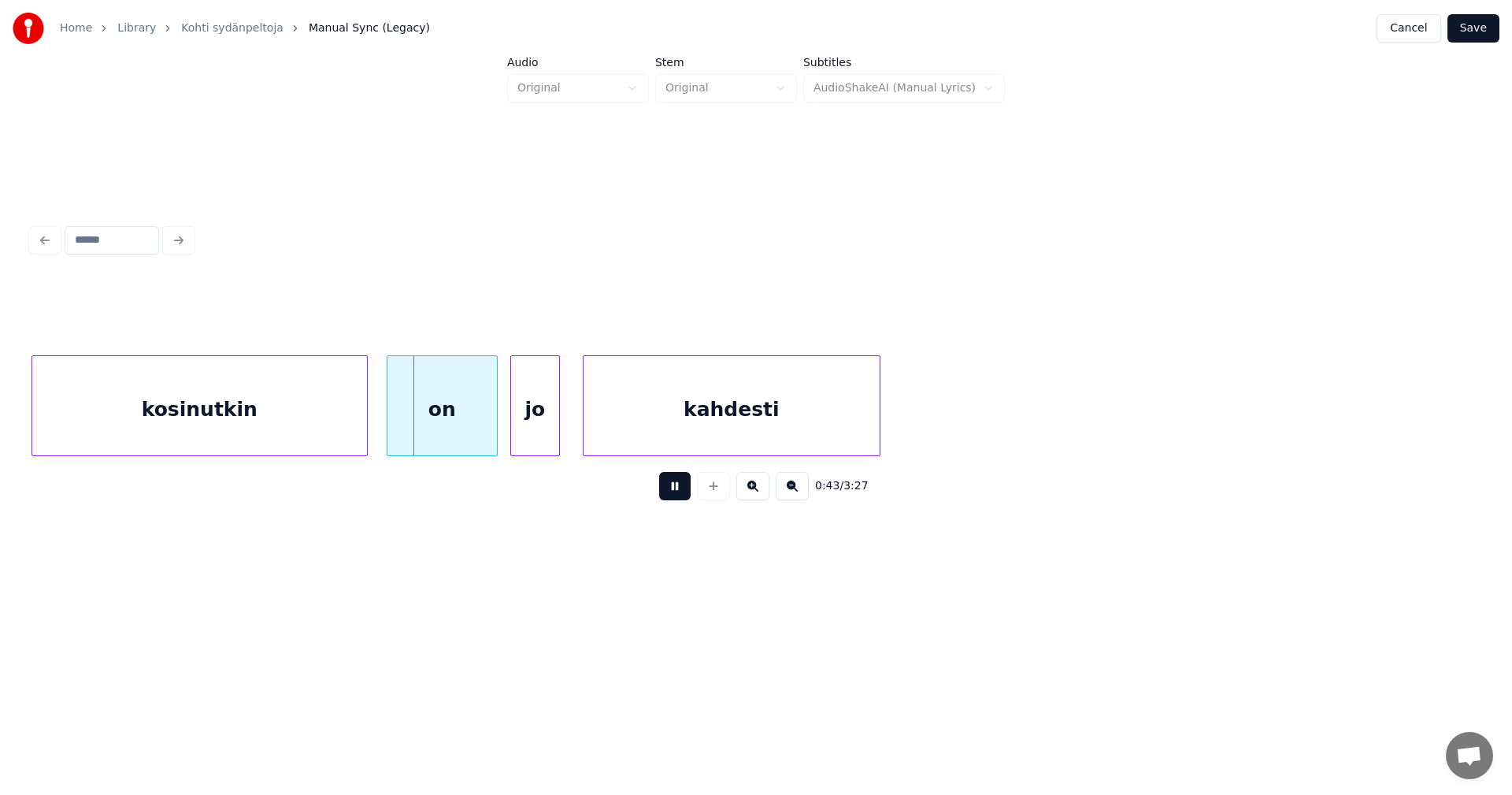
click at [669, 494] on button at bounding box center [674, 486] width 31 height 29
click at [472, 425] on div at bounding box center [474, 405] width 4 height 99
click at [497, 424] on div at bounding box center [497, 405] width 4 height 99
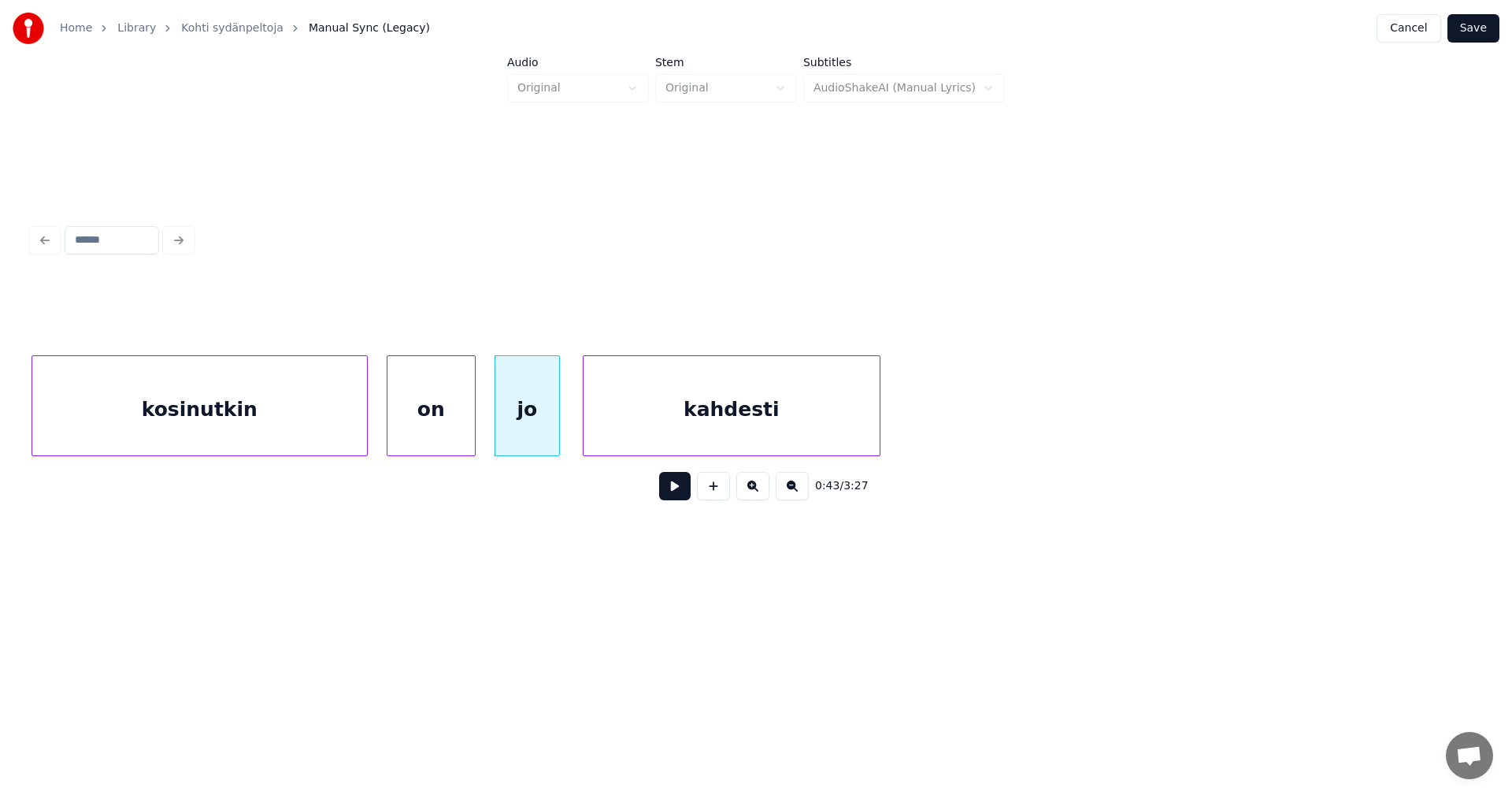
click at [463, 432] on div "on" at bounding box center [431, 409] width 87 height 107
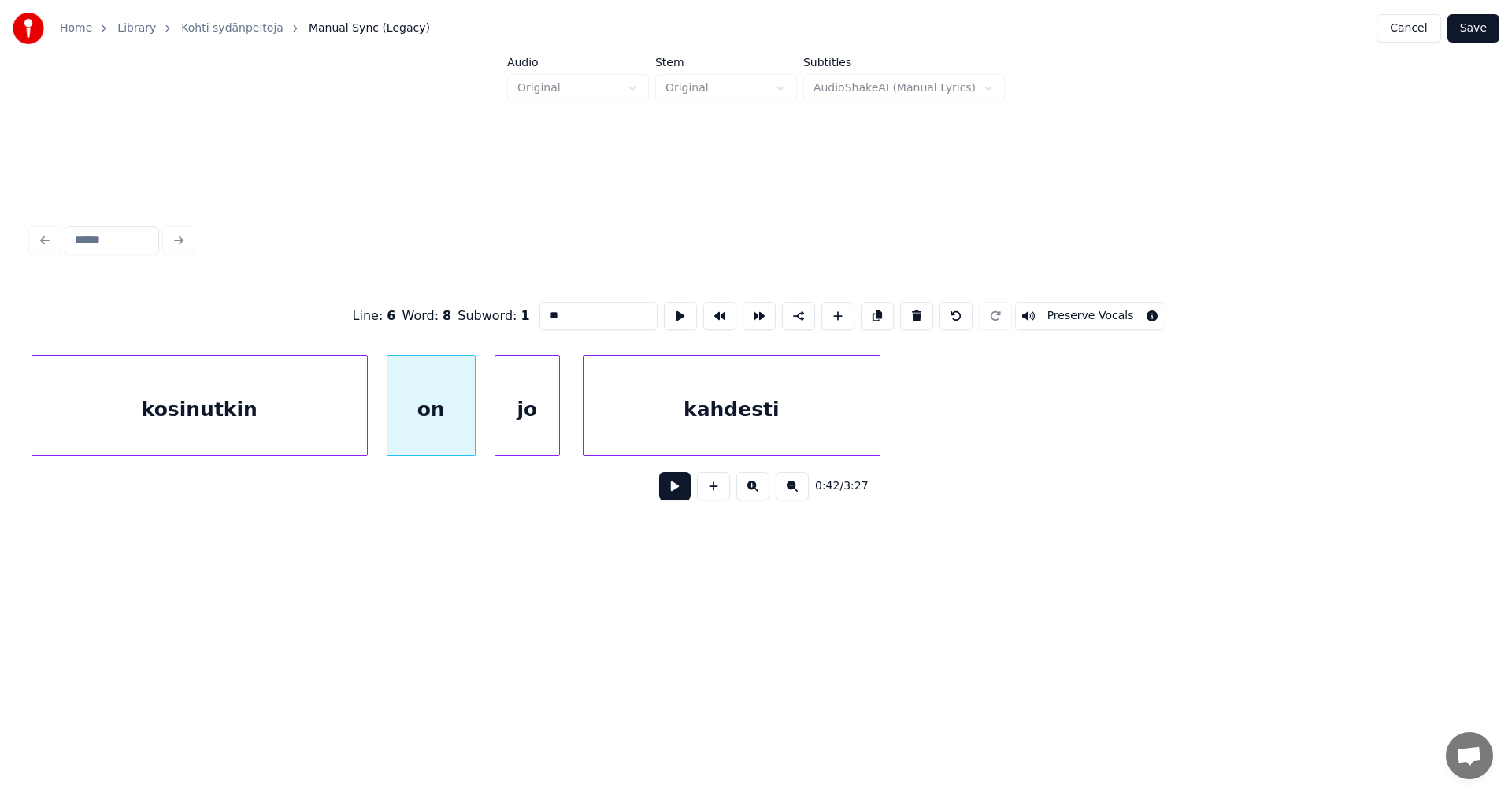
click at [672, 496] on button at bounding box center [674, 486] width 31 height 29
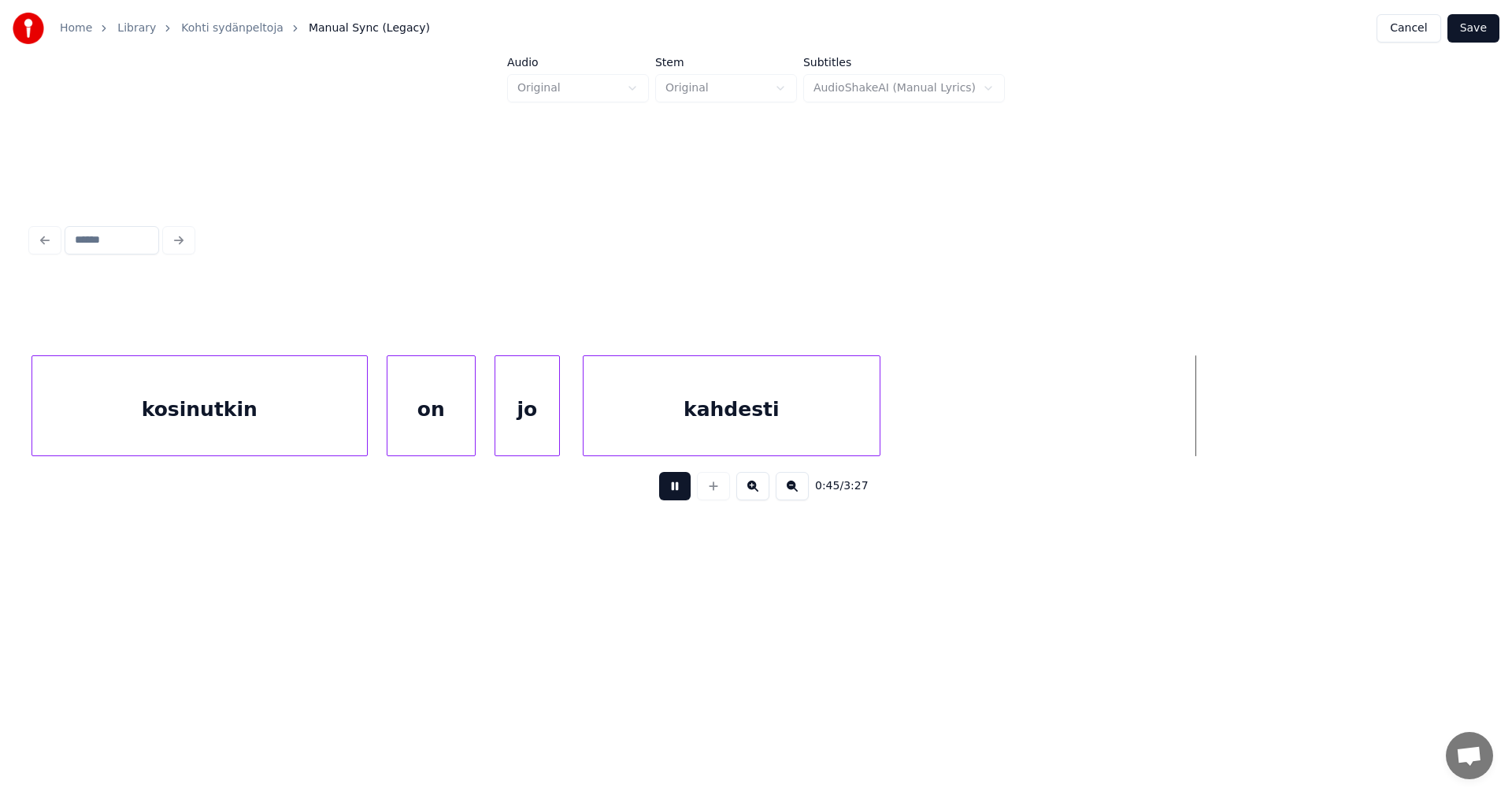
click at [674, 496] on button at bounding box center [674, 486] width 31 height 29
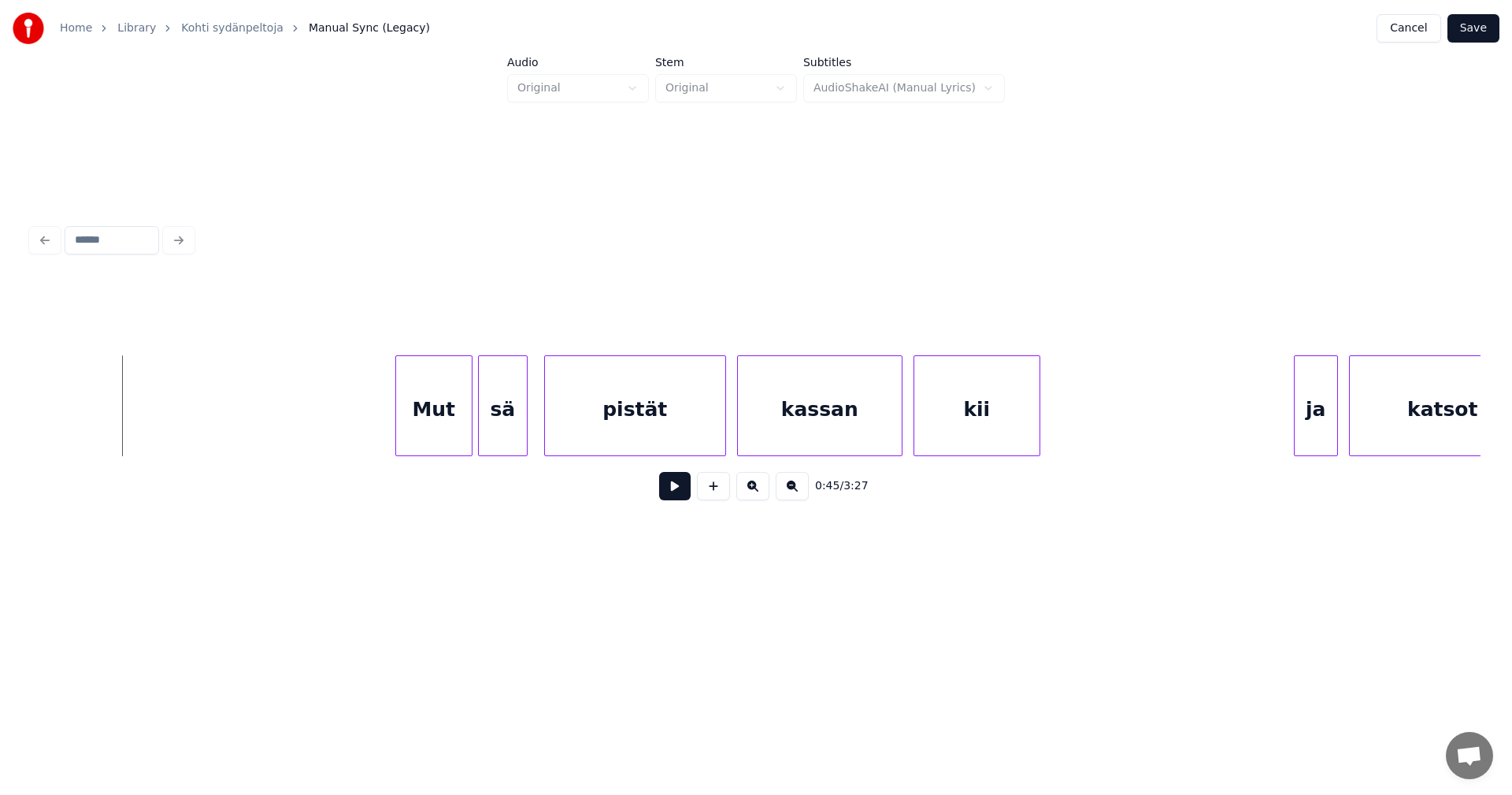
scroll to position [0, 12608]
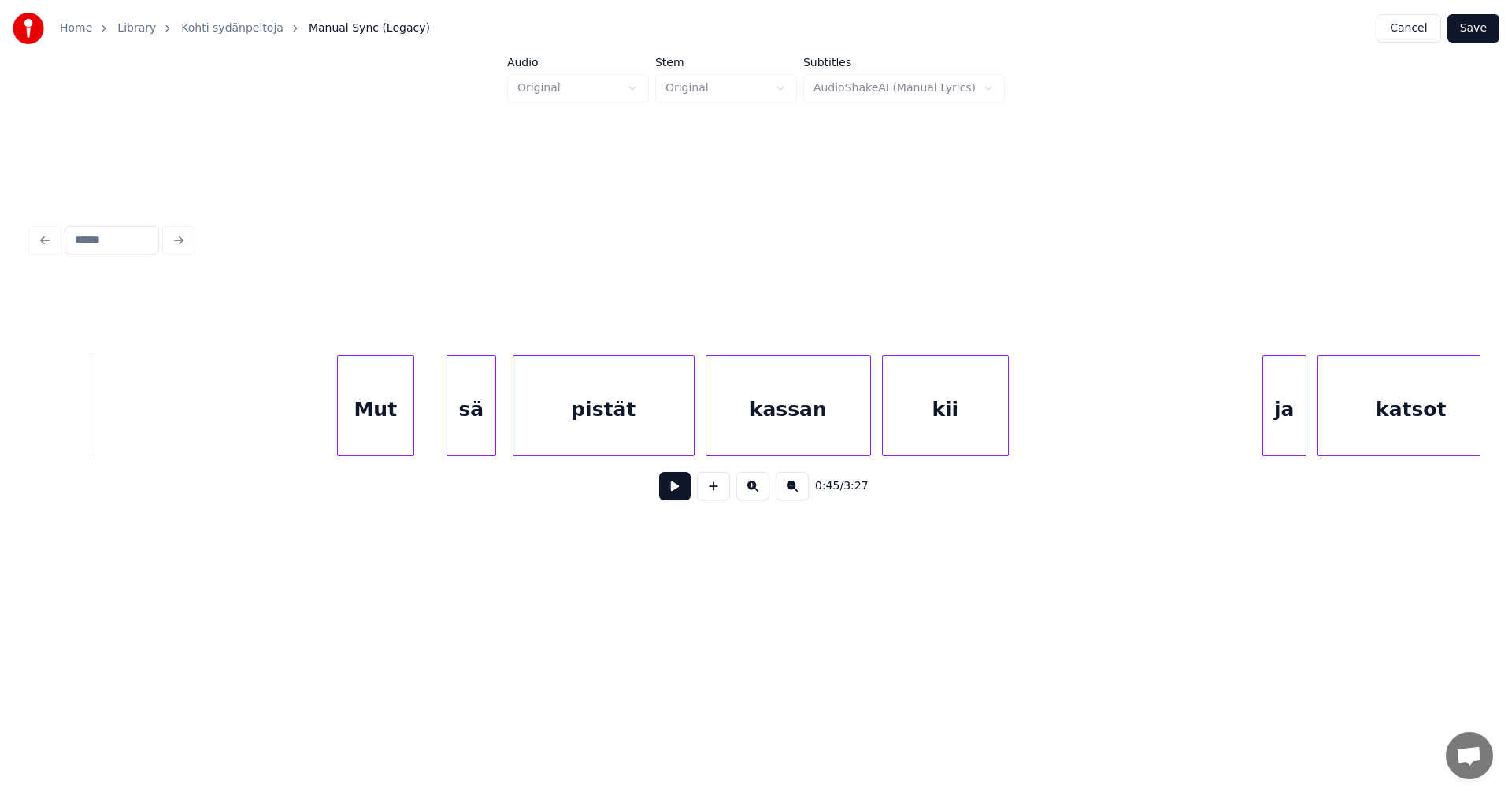
click at [388, 429] on div "Mut" at bounding box center [375, 409] width 76 height 107
click at [453, 435] on div "sä" at bounding box center [454, 409] width 48 height 107
click at [579, 440] on div "pistät" at bounding box center [603, 409] width 180 height 107
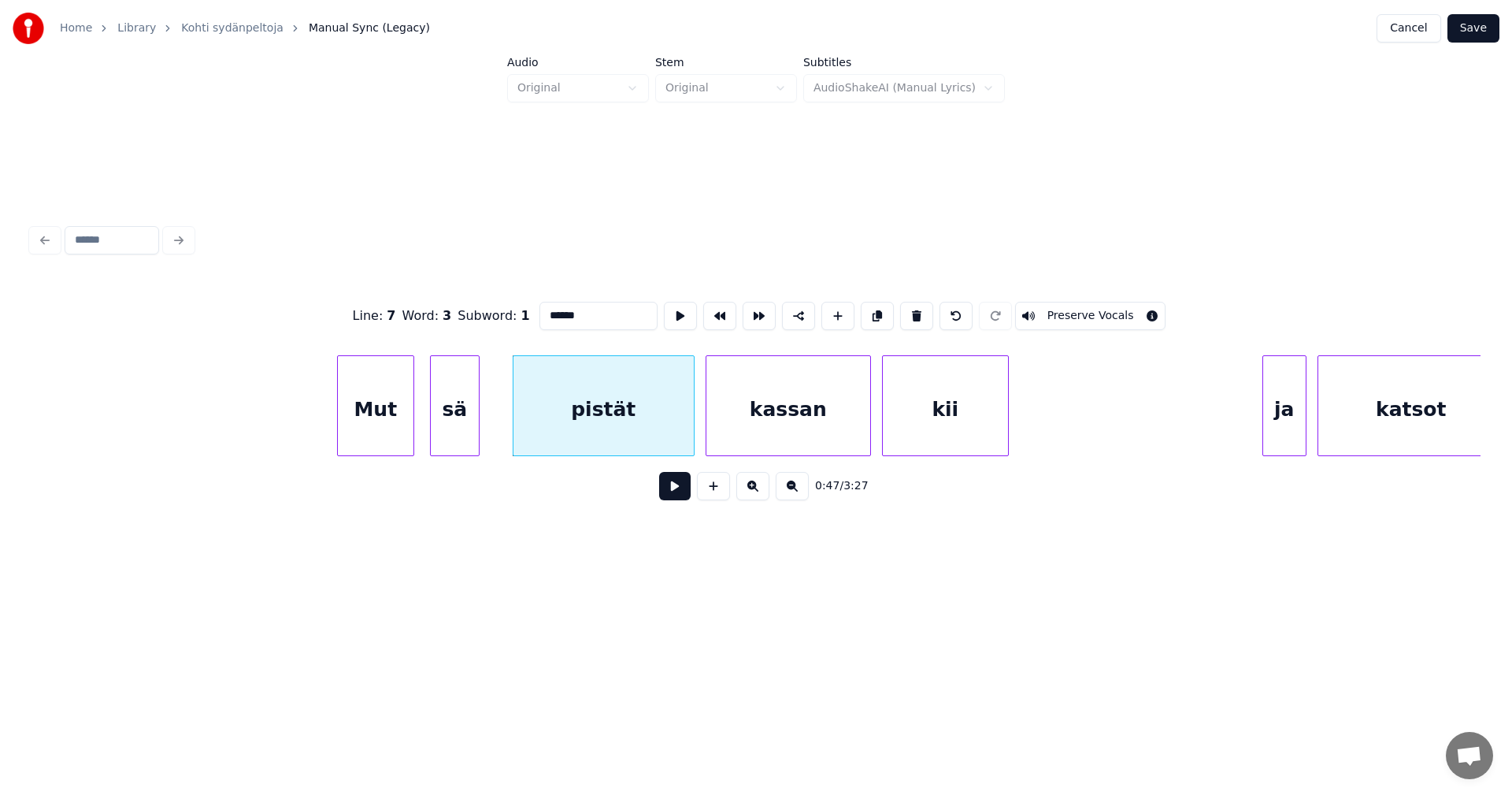
click at [680, 496] on button at bounding box center [674, 486] width 31 height 29
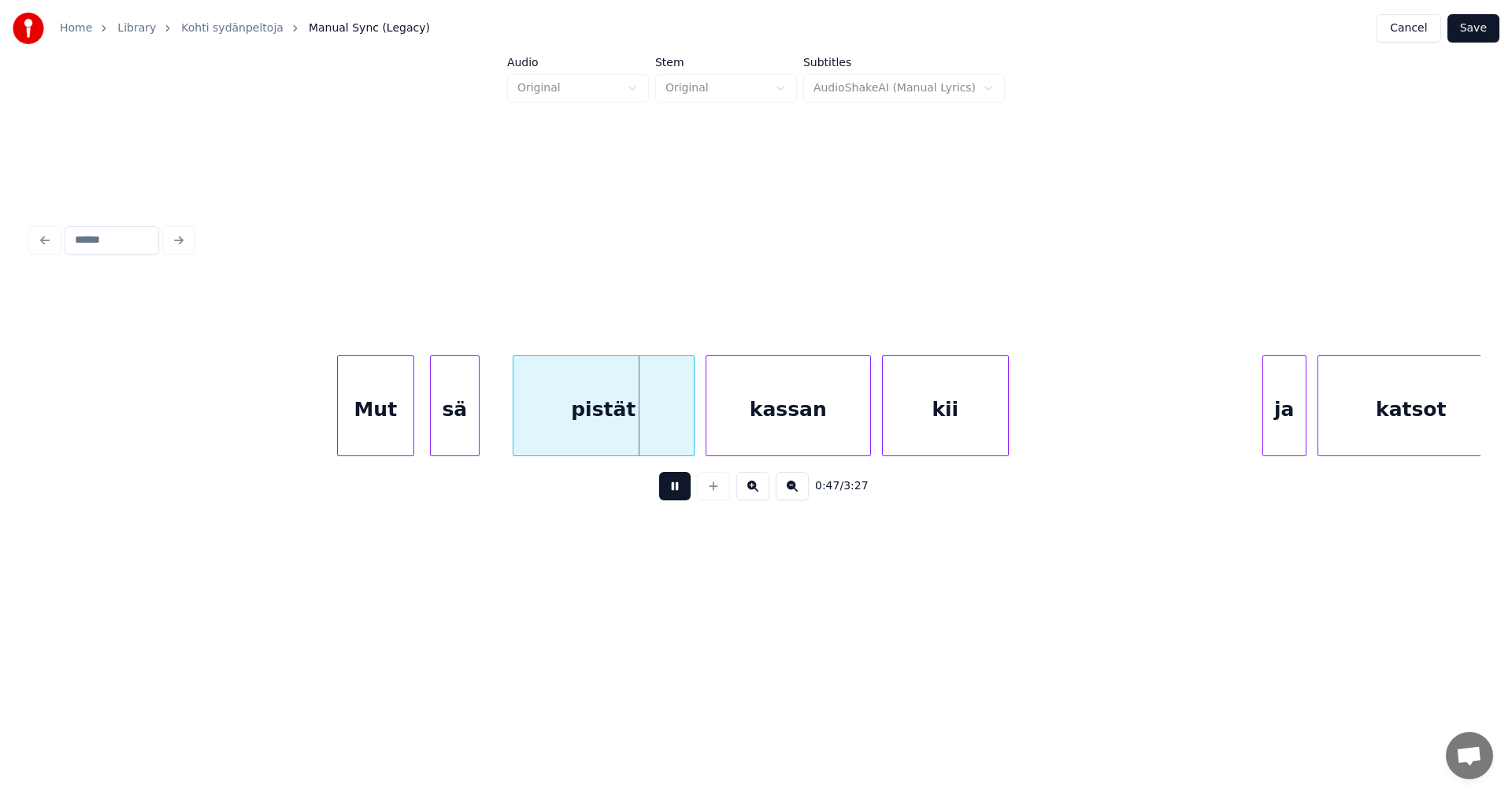
click at [676, 491] on button at bounding box center [674, 486] width 31 height 29
click at [681, 445] on div at bounding box center [682, 405] width 4 height 99
click at [721, 445] on div "kassan" at bounding box center [784, 409] width 164 height 107
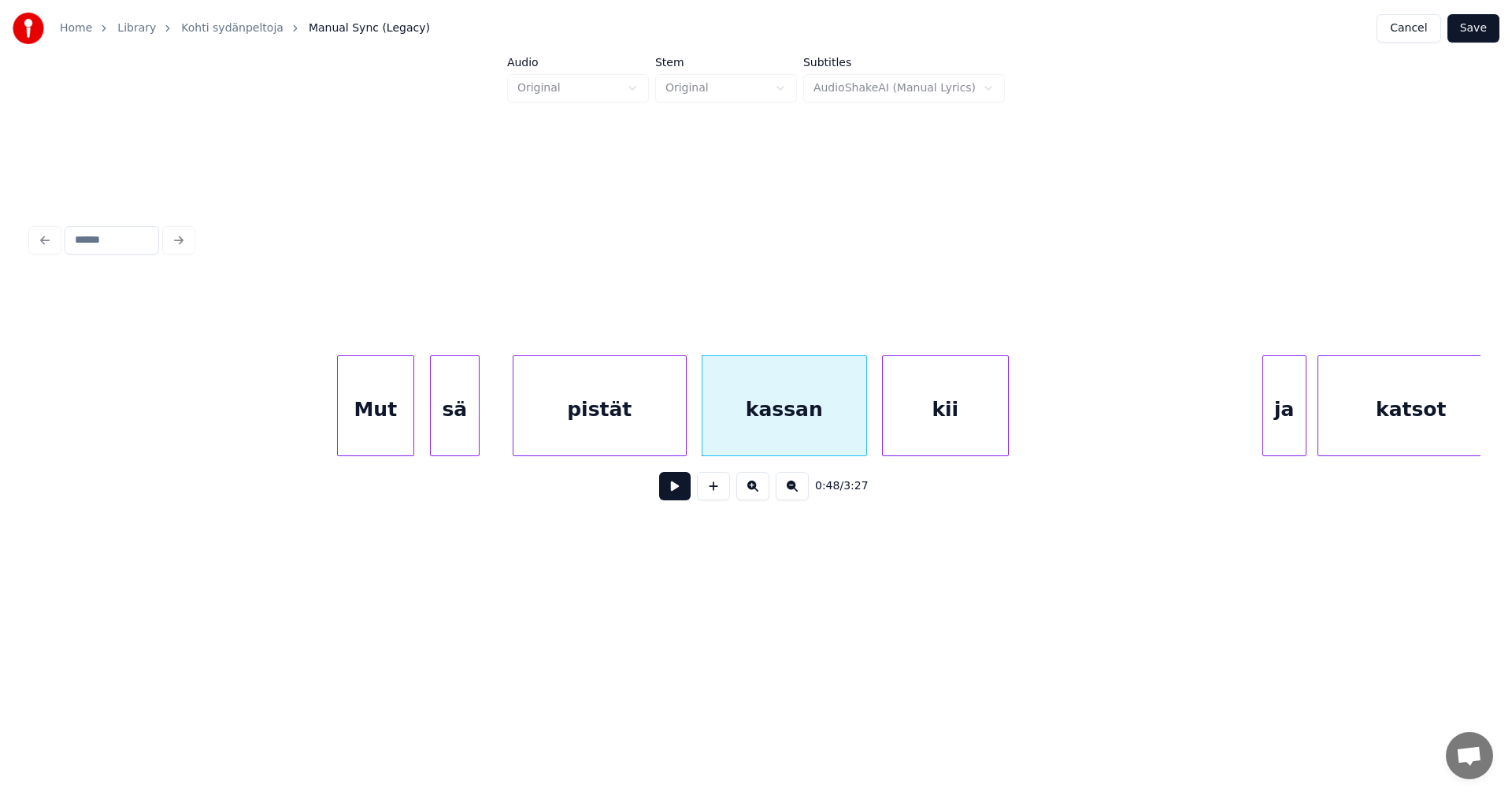
click at [937, 418] on div "kii" at bounding box center [945, 409] width 126 height 107
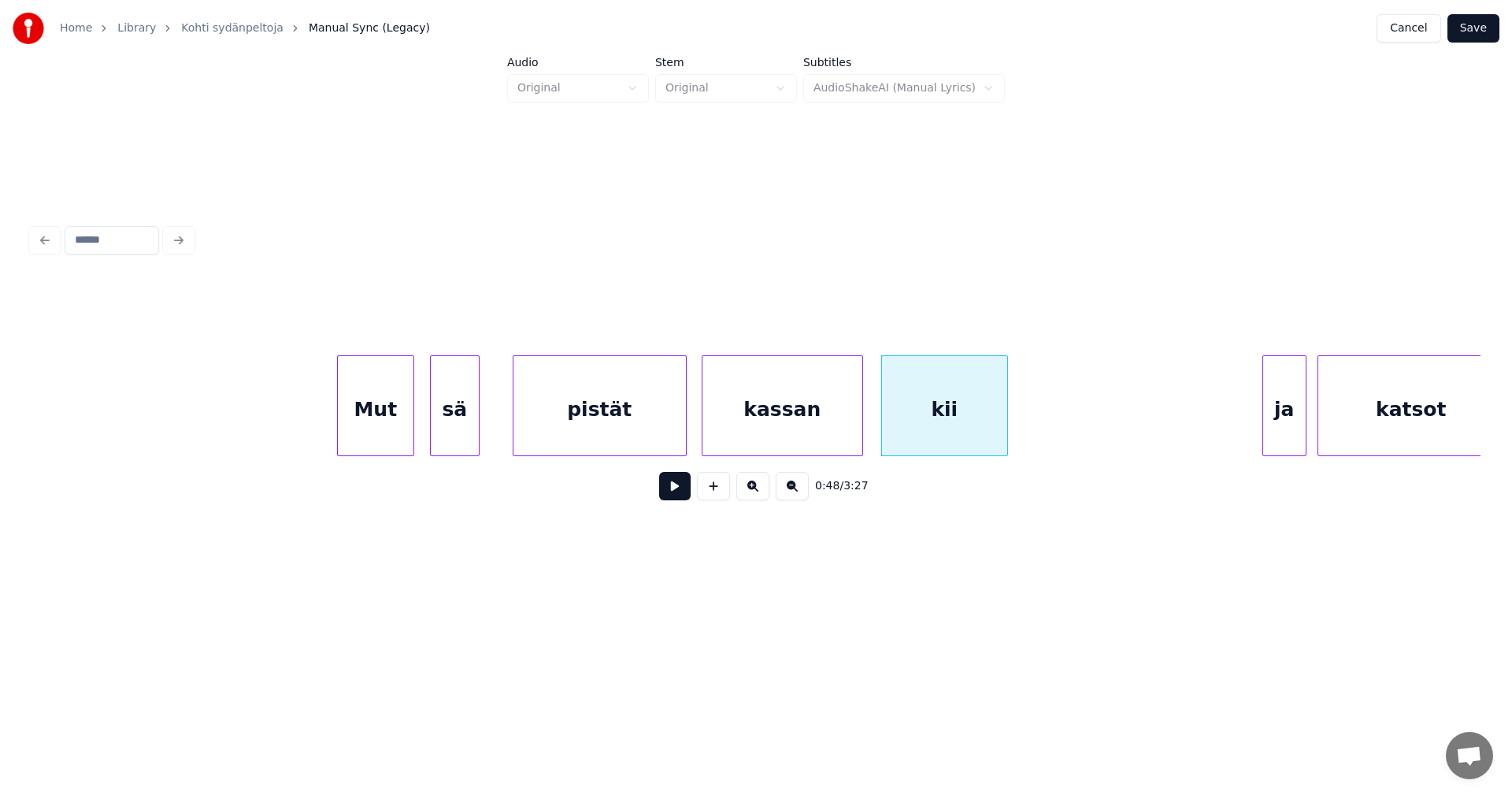
click at [861, 423] on div at bounding box center [859, 405] width 4 height 99
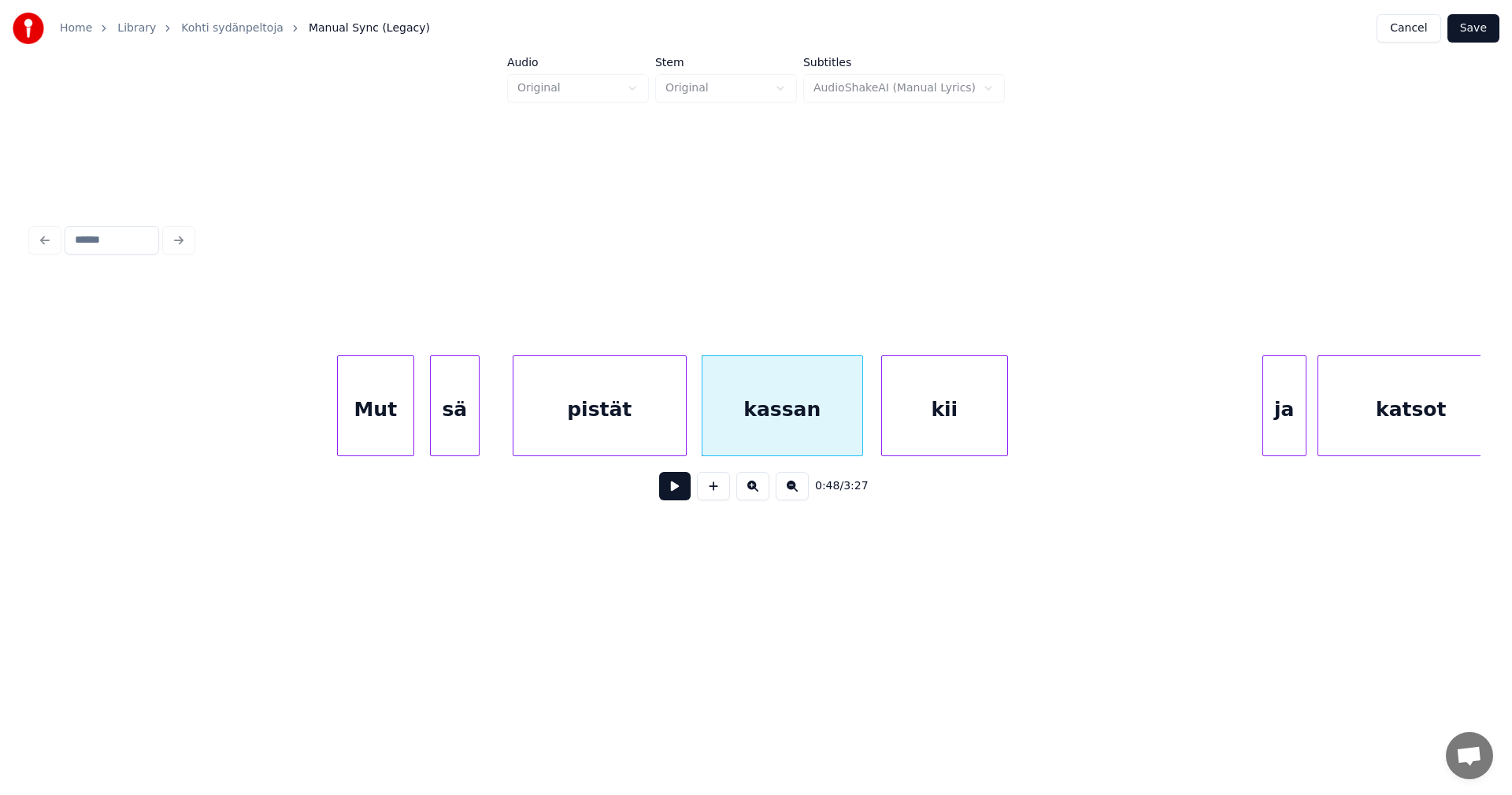
click at [672, 496] on button at bounding box center [674, 486] width 31 height 29
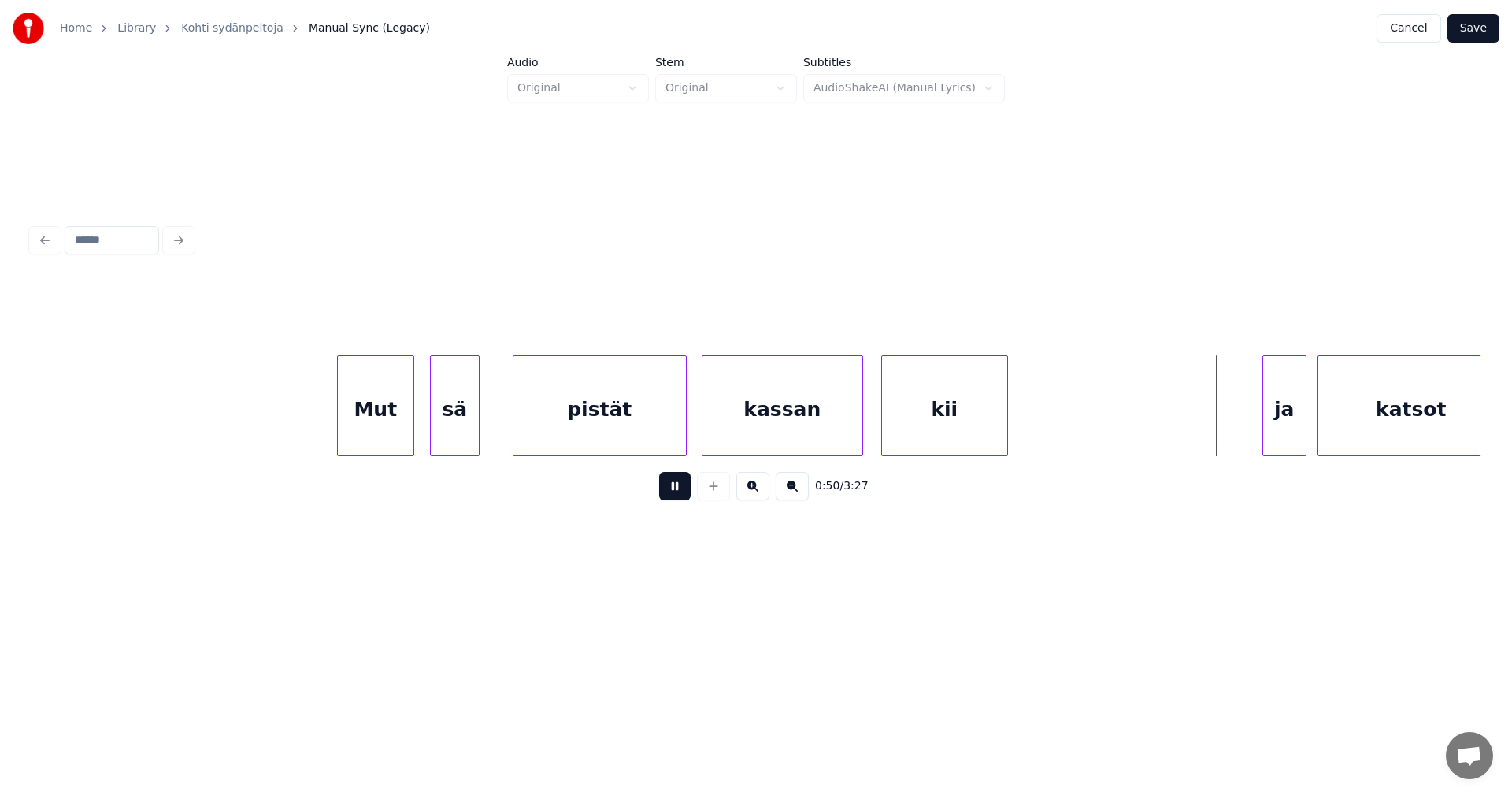
click at [673, 496] on button at bounding box center [674, 486] width 31 height 29
click at [1264, 439] on div "ja" at bounding box center [1273, 409] width 43 height 107
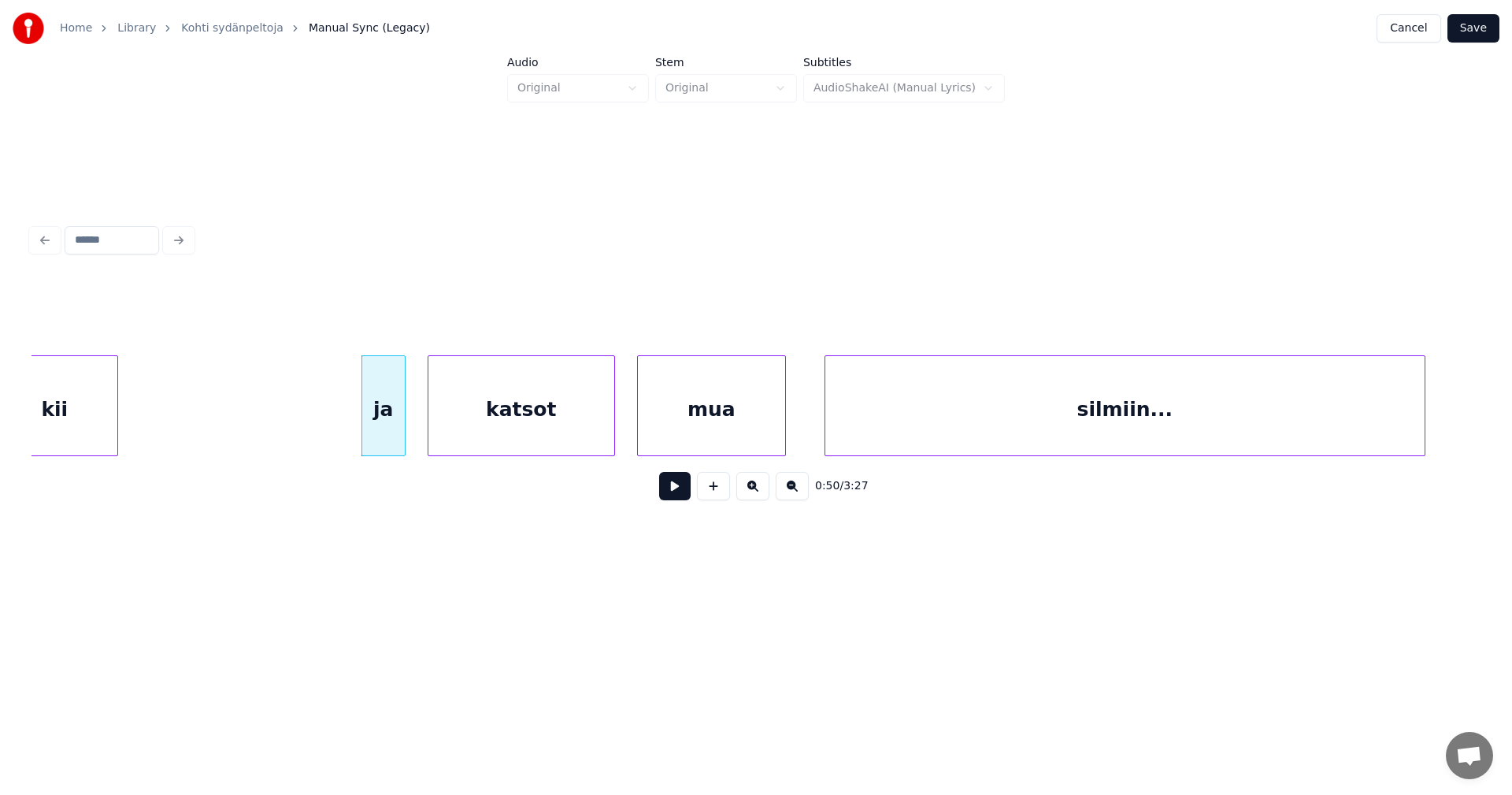
scroll to position [0, 13522]
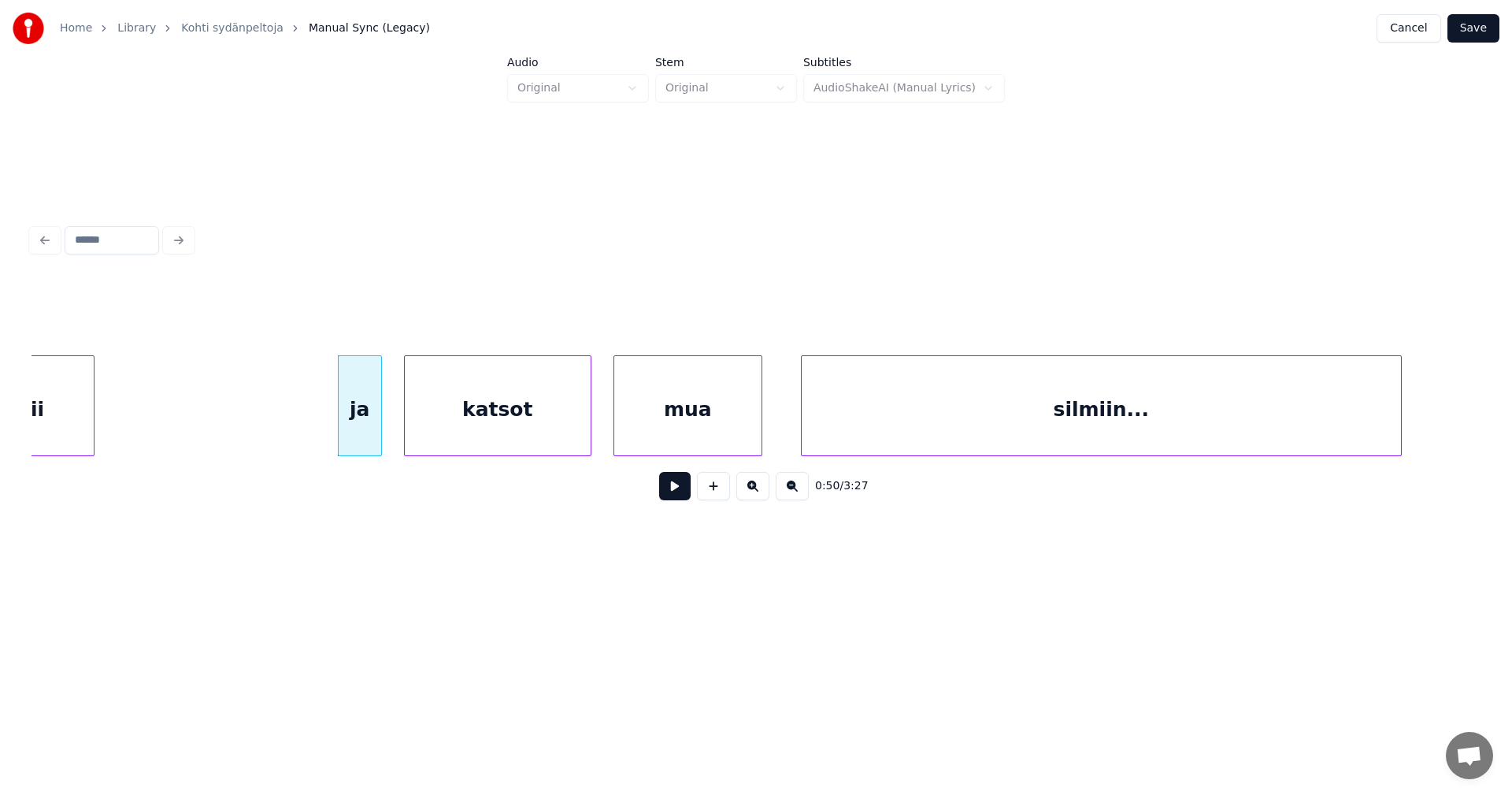
click at [498, 390] on div "katsot" at bounding box center [497, 409] width 186 height 107
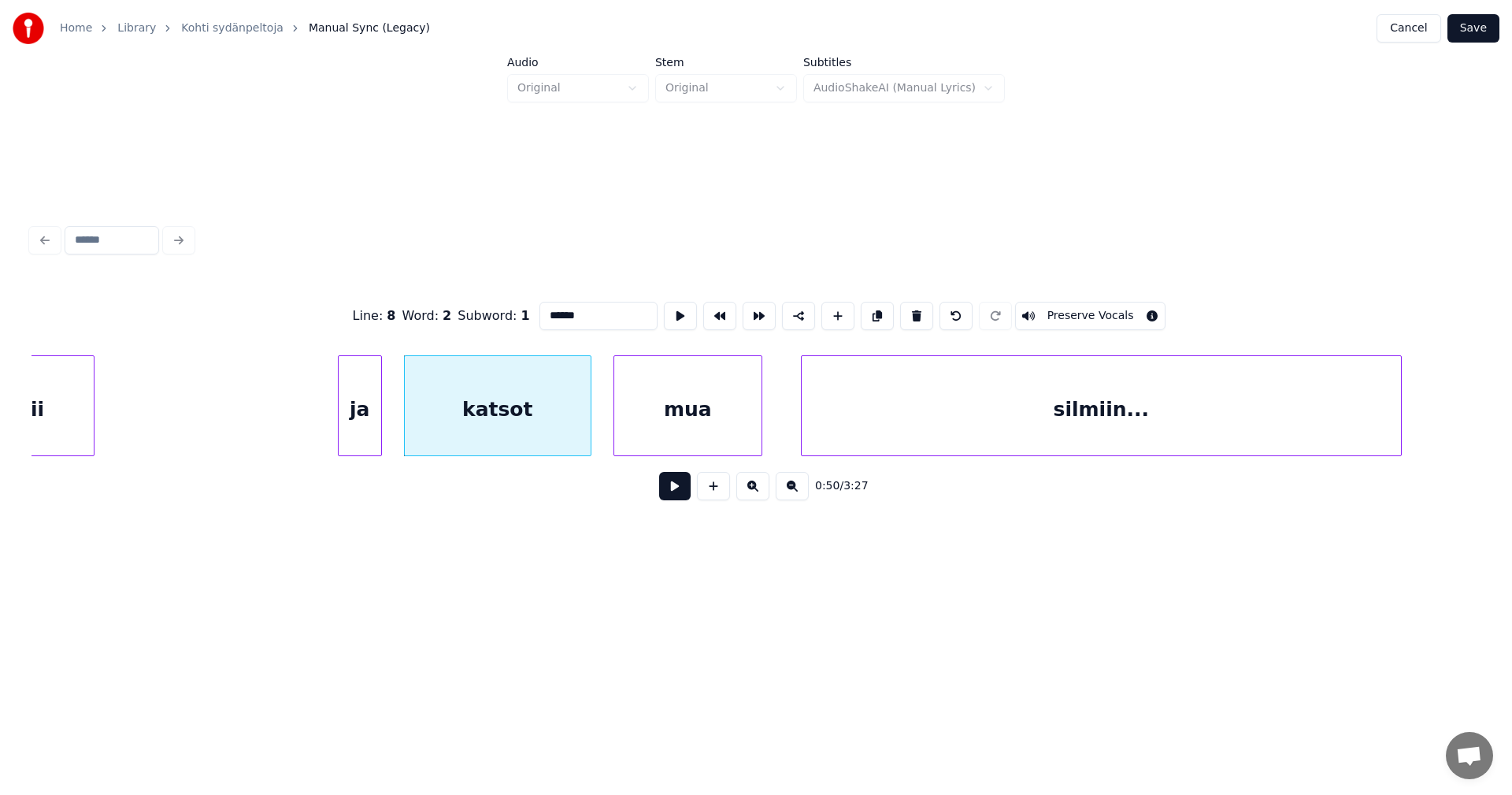
click at [677, 494] on button at bounding box center [674, 486] width 31 height 29
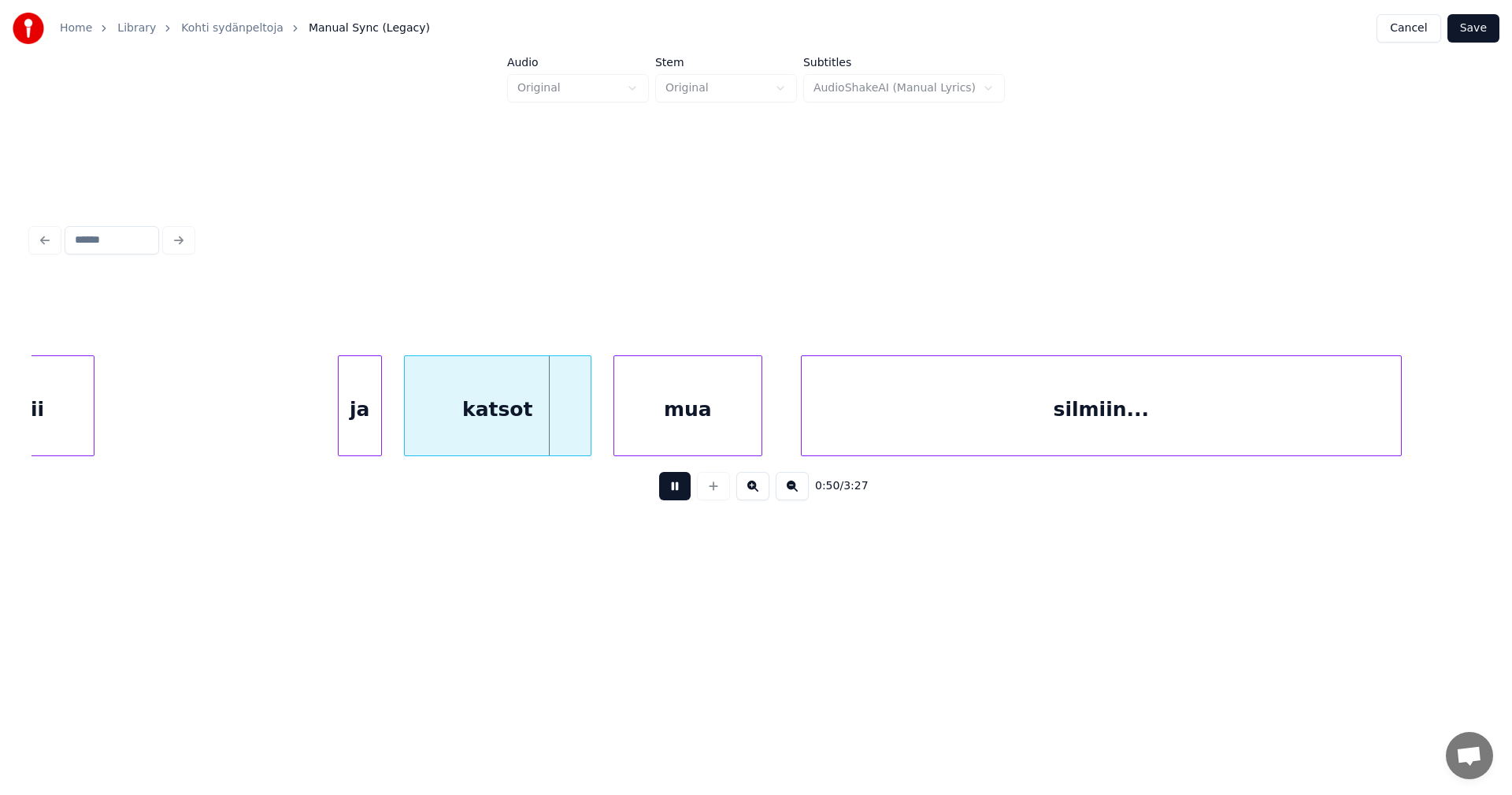
drag, startPoint x: 677, startPoint y: 494, endPoint x: 666, endPoint y: 491, distance: 11.4
click at [674, 493] on button at bounding box center [674, 486] width 31 height 29
click at [558, 434] on div at bounding box center [555, 405] width 4 height 99
click at [640, 437] on div "mua" at bounding box center [642, 409] width 147 height 107
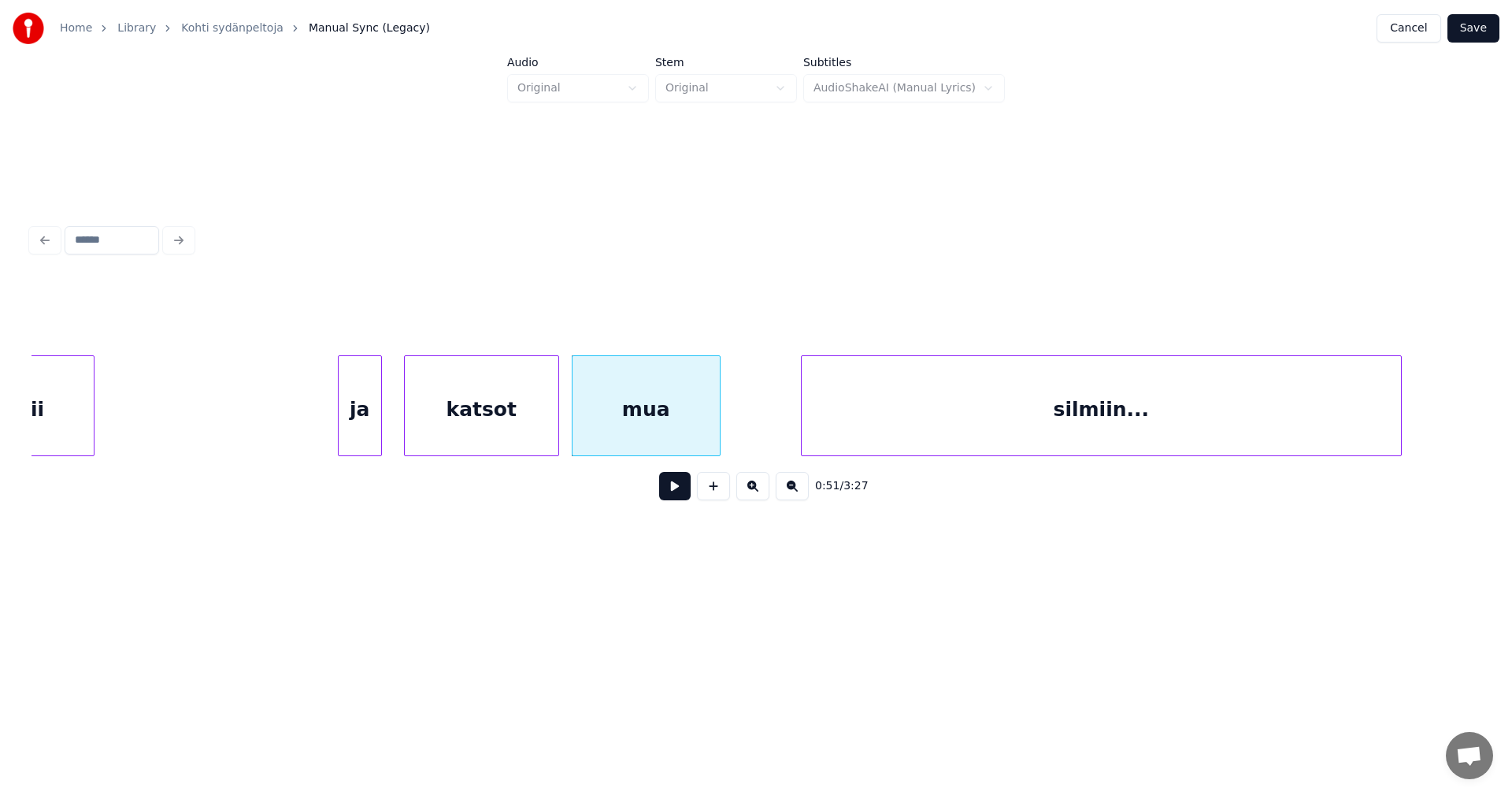
click at [669, 493] on button at bounding box center [674, 486] width 31 height 29
click at [667, 497] on button at bounding box center [674, 486] width 31 height 29
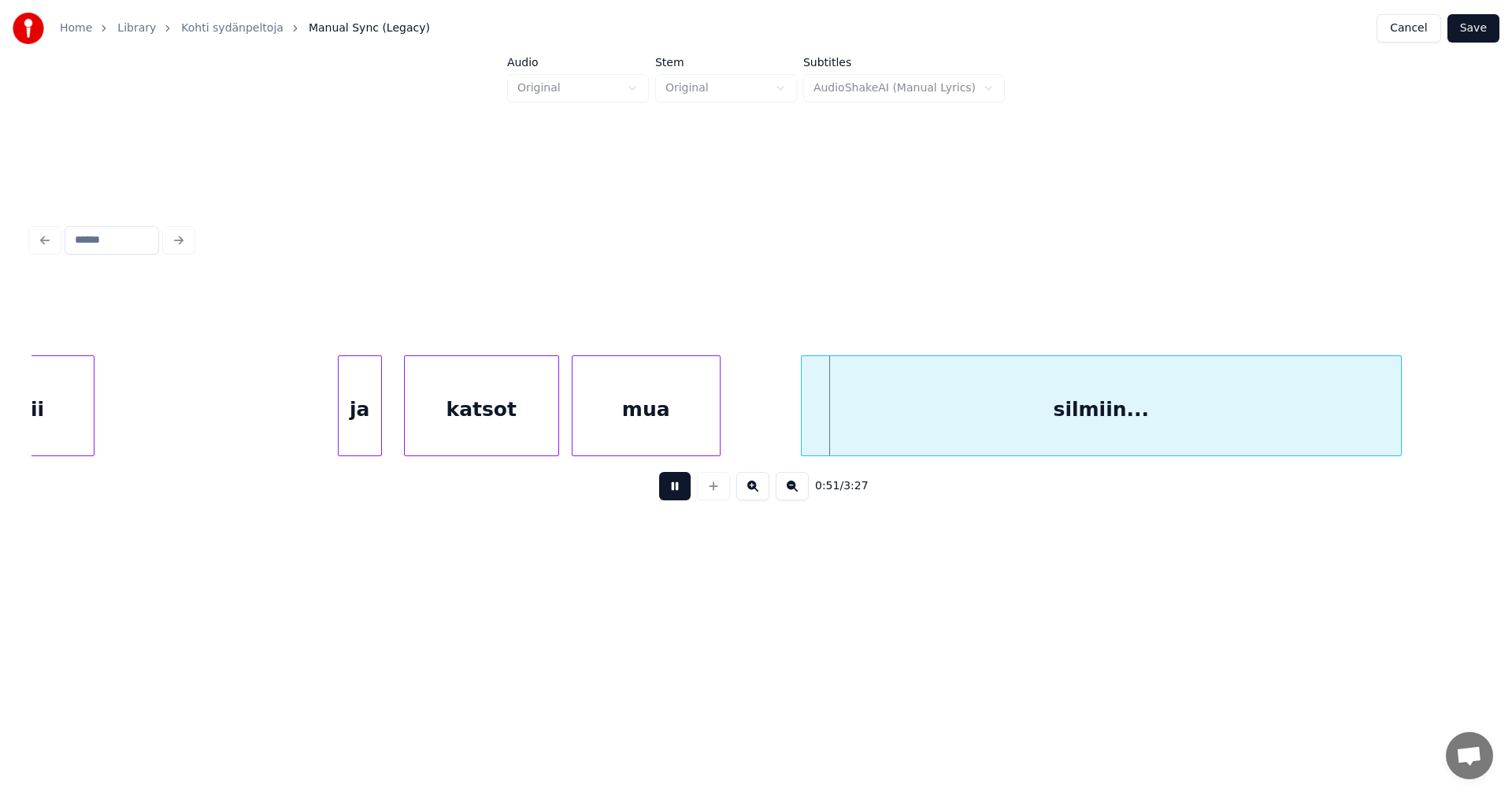
click at [667, 497] on button at bounding box center [674, 486] width 31 height 29
click at [883, 430] on div "silmiin..." at bounding box center [1101, 409] width 599 height 107
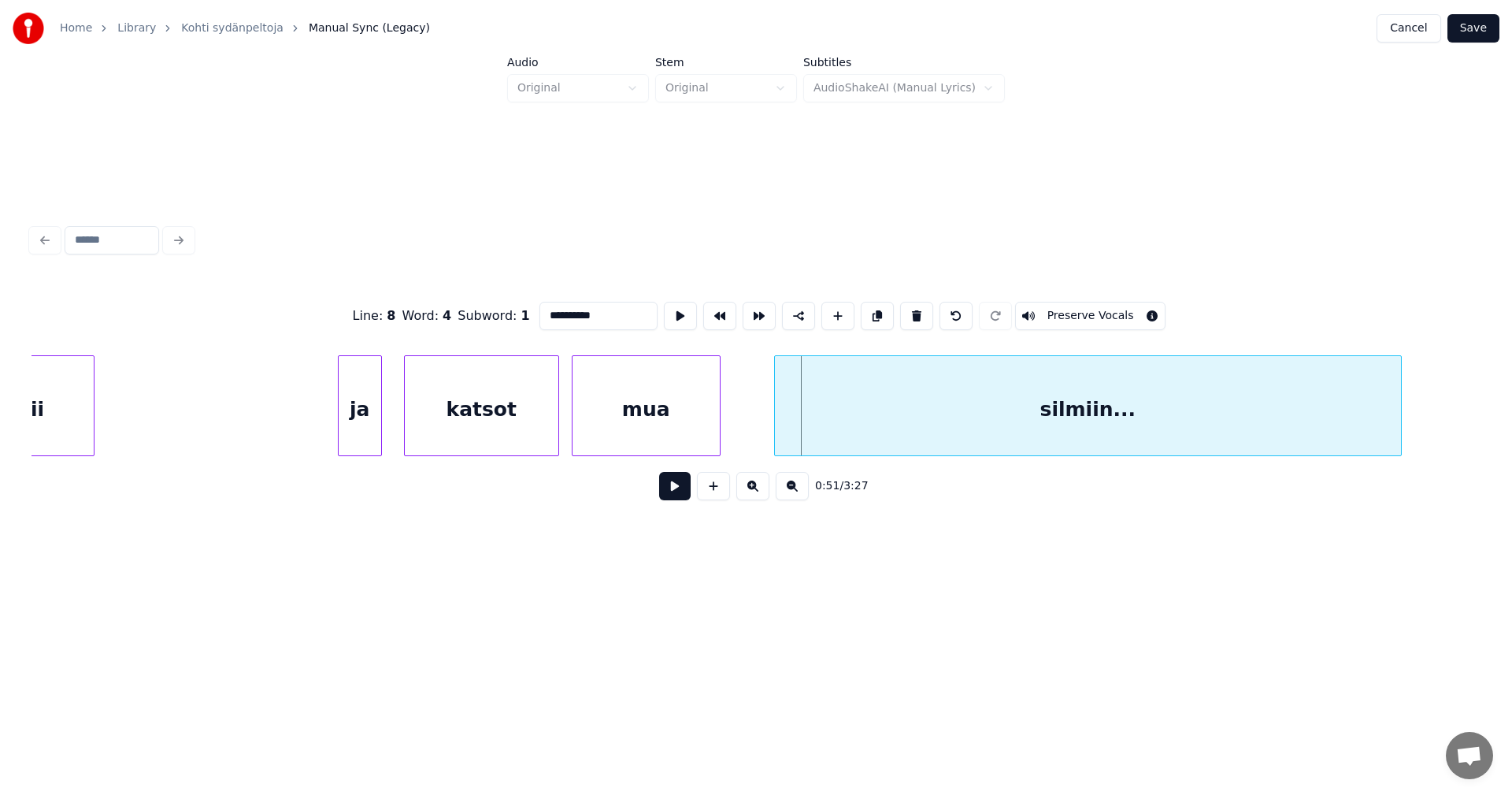
click at [777, 436] on div at bounding box center [777, 405] width 4 height 99
click at [778, 436] on div at bounding box center [777, 405] width 4 height 99
click at [685, 497] on button at bounding box center [674, 486] width 31 height 29
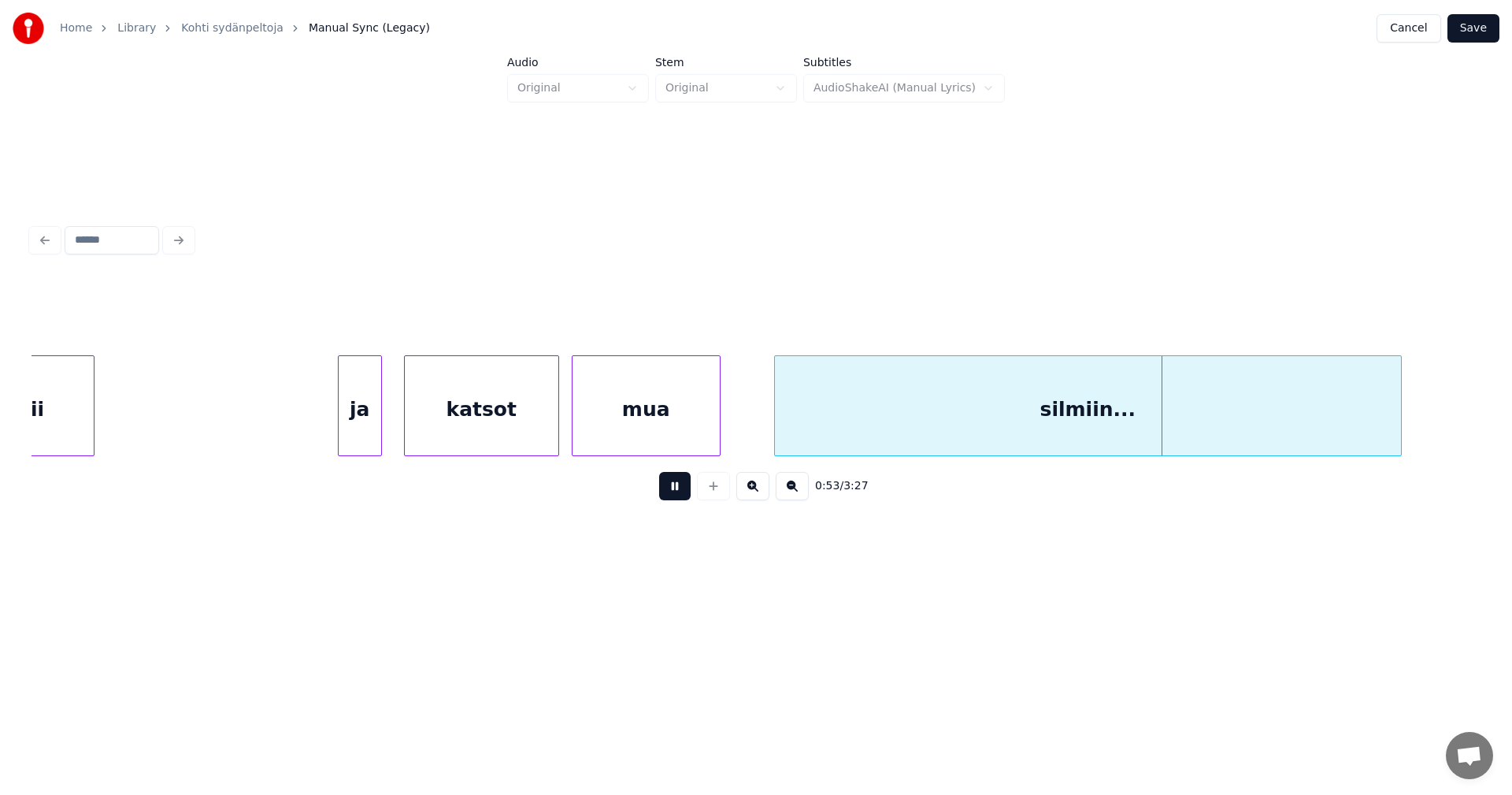
drag, startPoint x: 685, startPoint y: 497, endPoint x: 674, endPoint y: 494, distance: 11.4
click at [674, 494] on button at bounding box center [674, 486] width 31 height 29
click at [637, 434] on div "mua" at bounding box center [645, 409] width 147 height 107
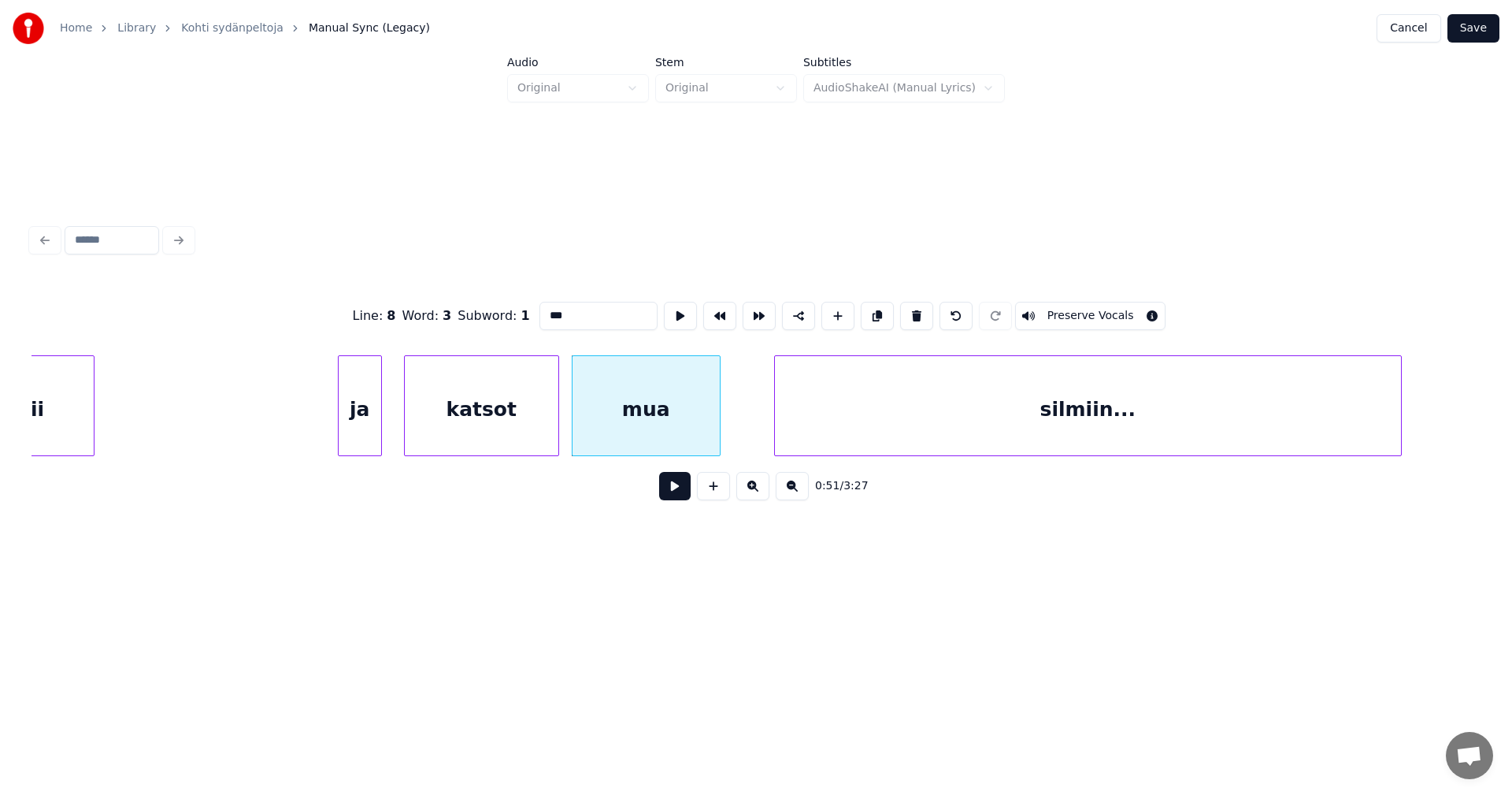
click at [671, 498] on button at bounding box center [674, 486] width 31 height 29
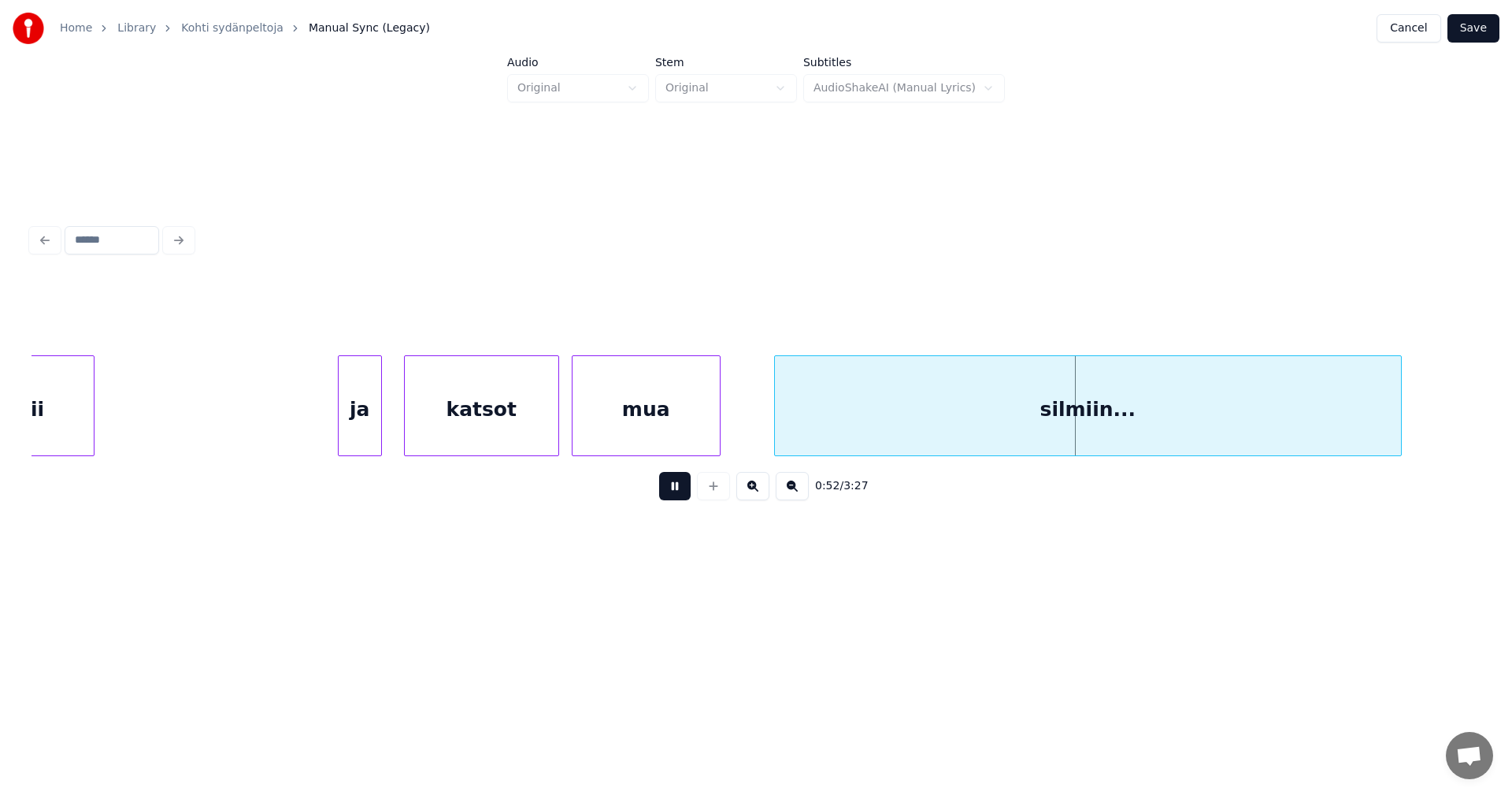
click at [671, 498] on button at bounding box center [674, 486] width 31 height 29
click at [768, 428] on div at bounding box center [770, 405] width 4 height 99
click at [673, 500] on button at bounding box center [674, 486] width 31 height 29
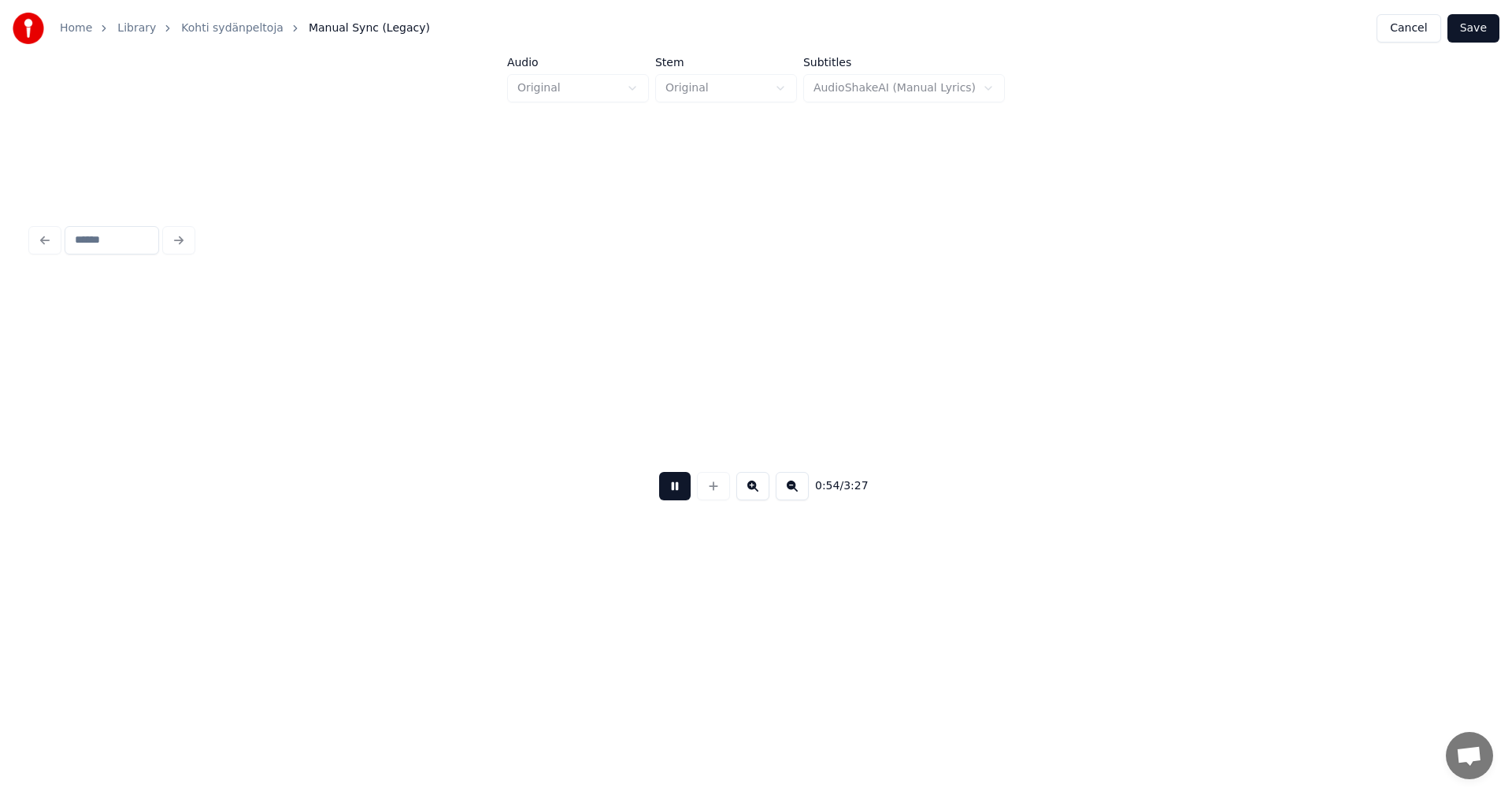
scroll to position [0, 14970]
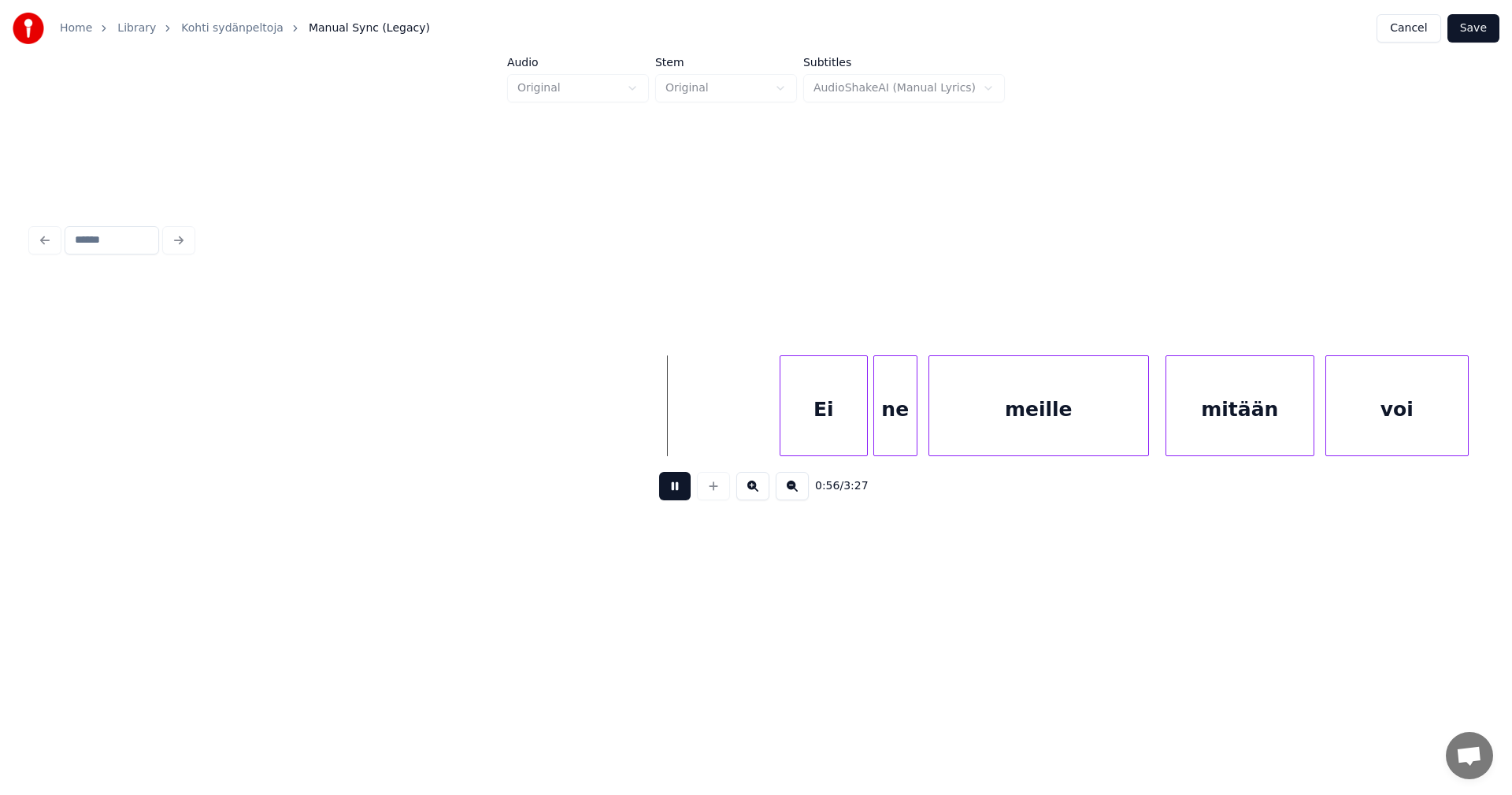
click at [674, 499] on button at bounding box center [674, 486] width 31 height 29
click at [831, 428] on div "Ei" at bounding box center [812, 409] width 86 height 107
click at [905, 424] on div "ne" at bounding box center [895, 409] width 43 height 107
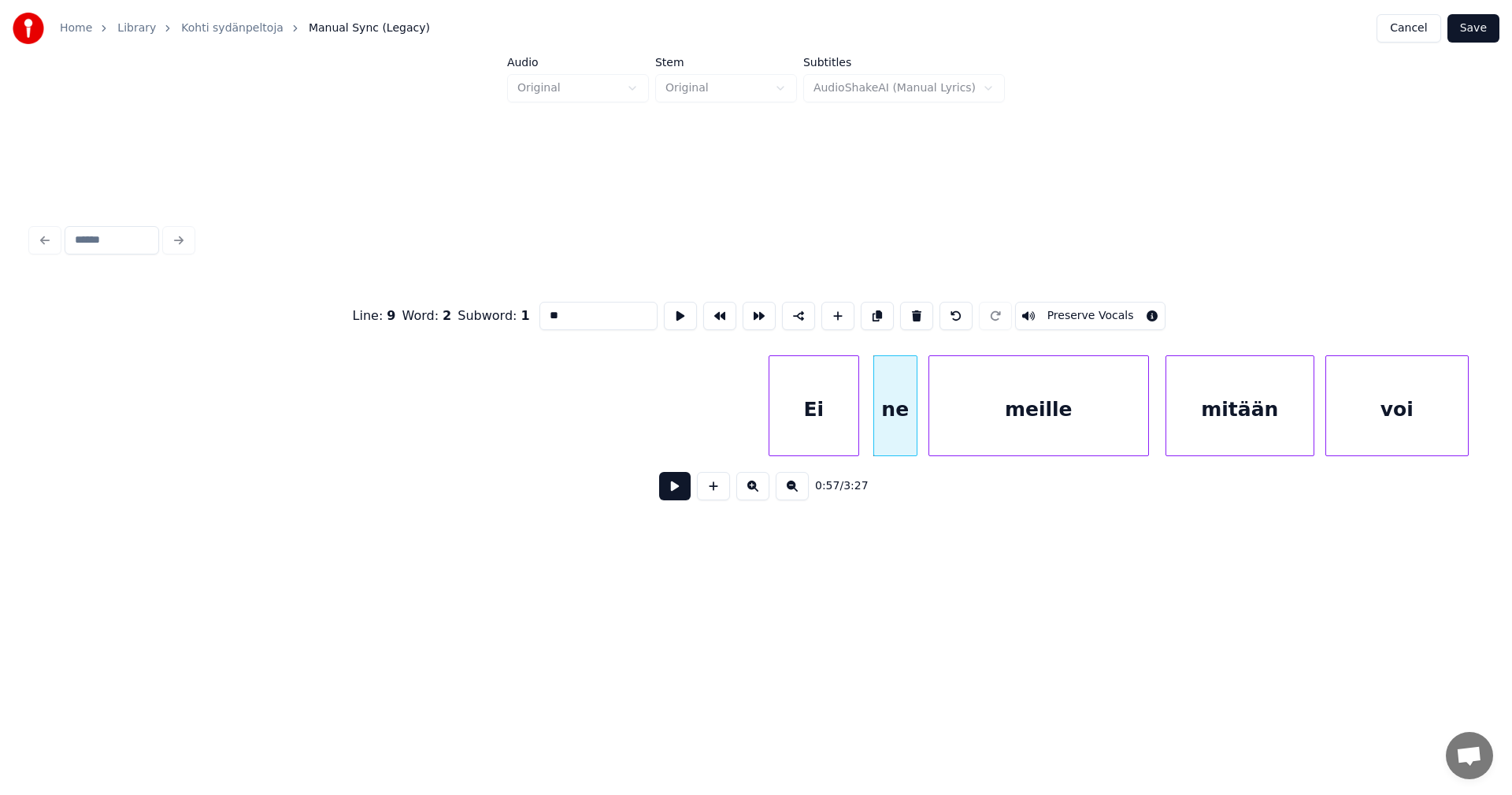
click at [856, 430] on div at bounding box center [855, 405] width 4 height 99
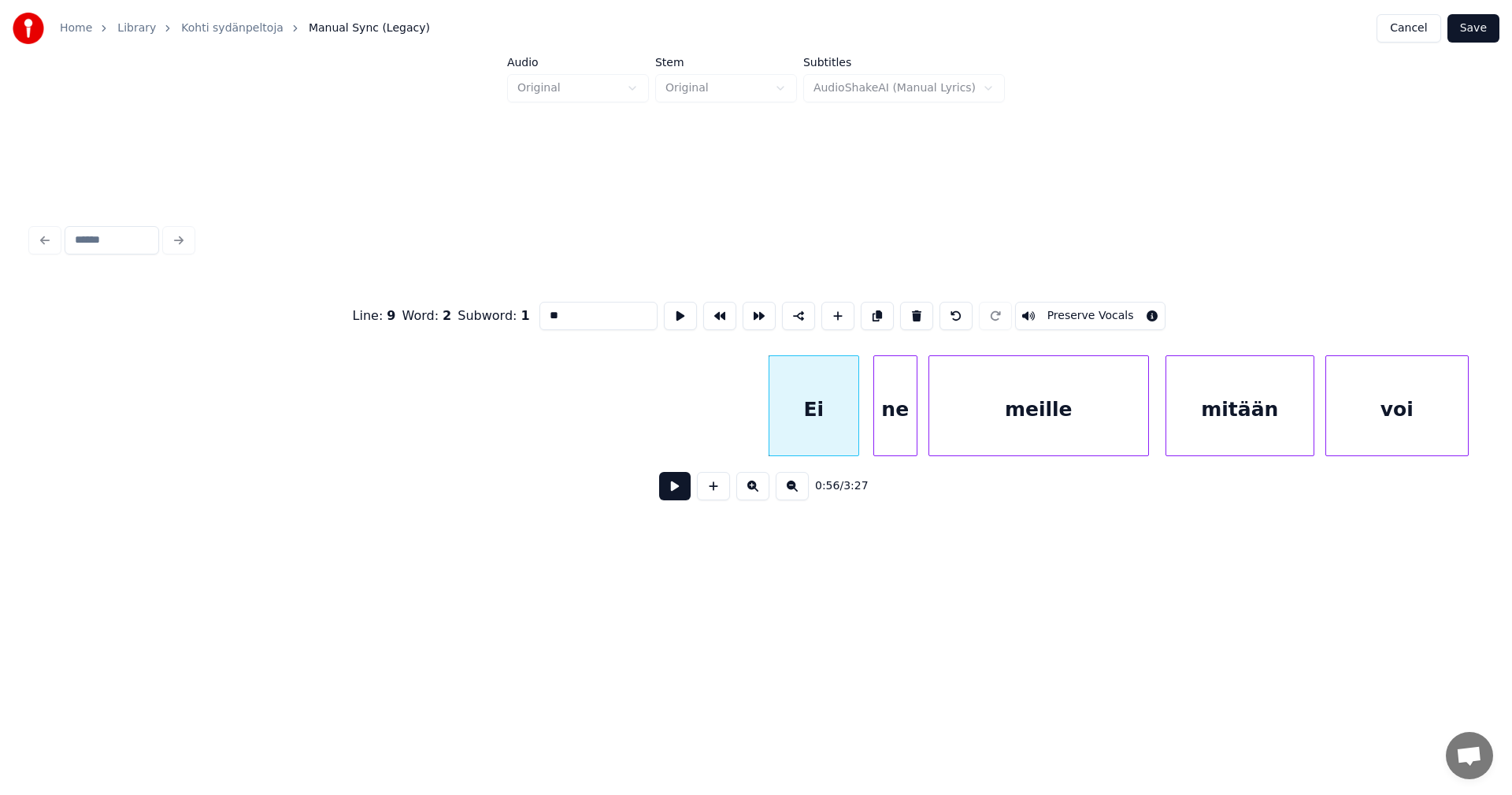
click at [953, 422] on div "meille" at bounding box center [1039, 409] width 219 height 107
type input "******"
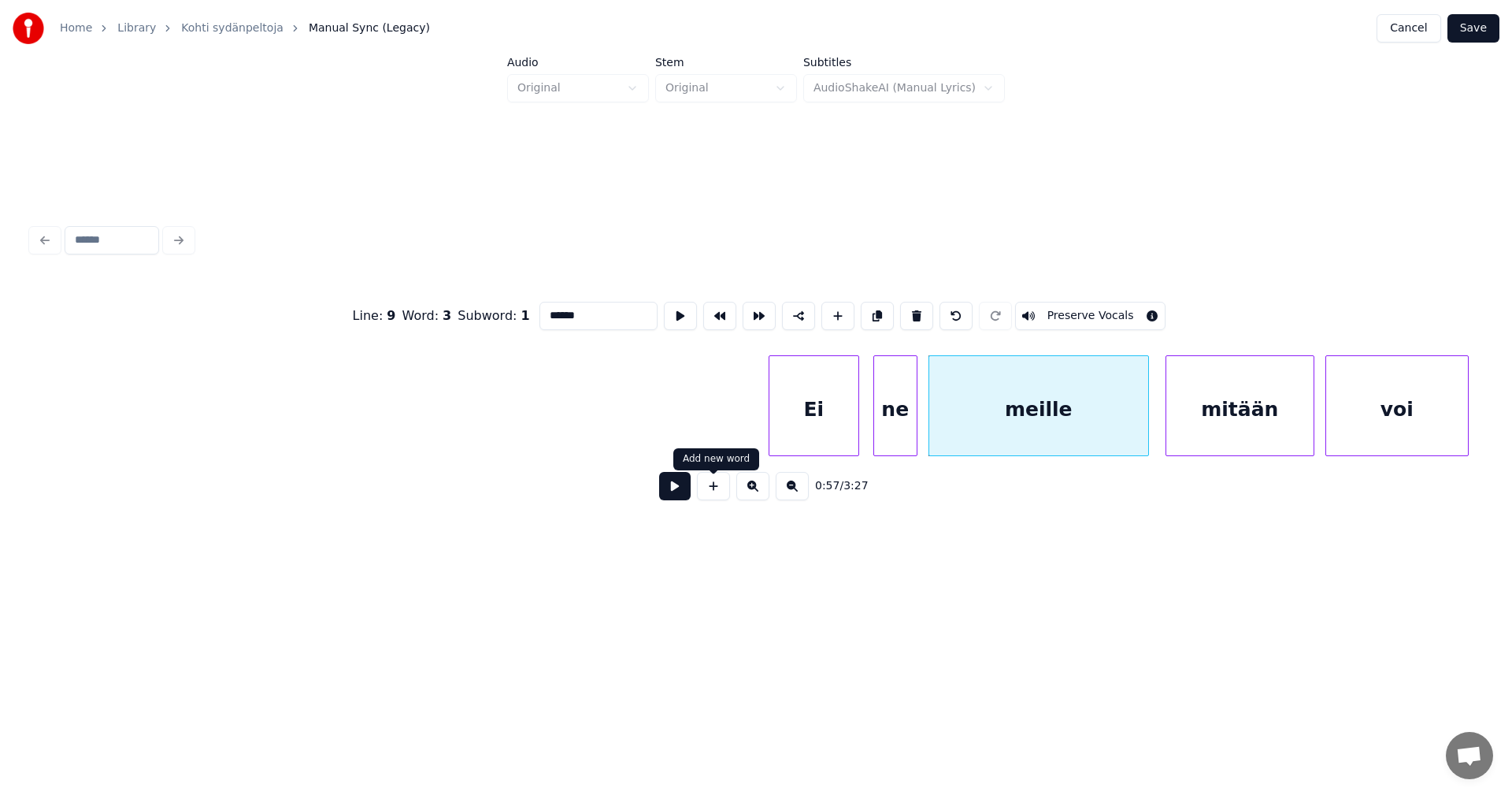
click at [682, 496] on button at bounding box center [674, 486] width 31 height 29
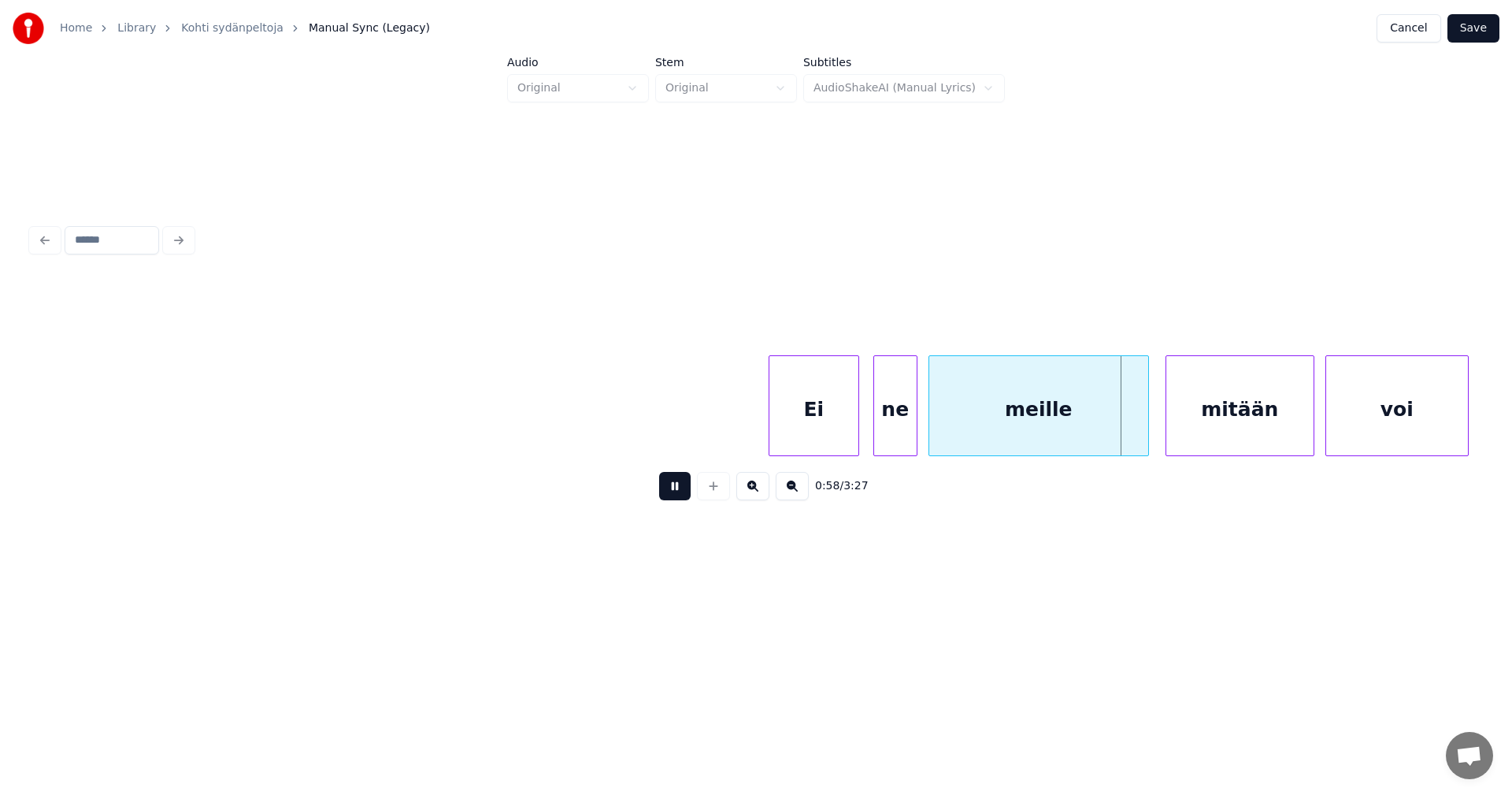
click at [683, 494] on button at bounding box center [674, 486] width 31 height 29
click at [1127, 426] on div at bounding box center [1127, 405] width 4 height 99
click at [1178, 426] on div "mitään" at bounding box center [1224, 409] width 147 height 107
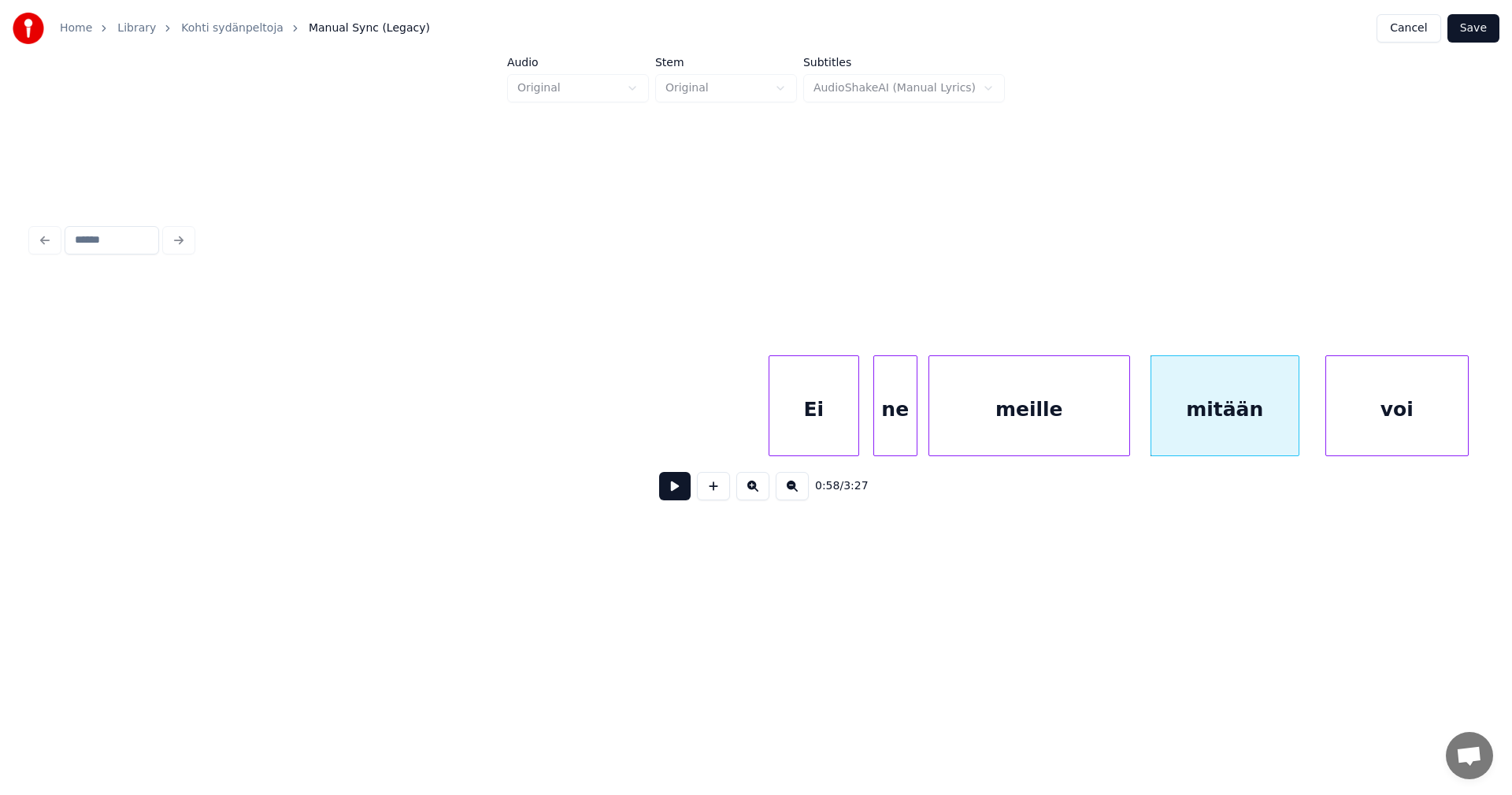
click at [688, 494] on button at bounding box center [674, 486] width 31 height 29
drag, startPoint x: 687, startPoint y: 492, endPoint x: 959, endPoint y: 425, distance: 280.1
click at [692, 491] on div "0:58 / 3:27" at bounding box center [756, 486] width 1424 height 35
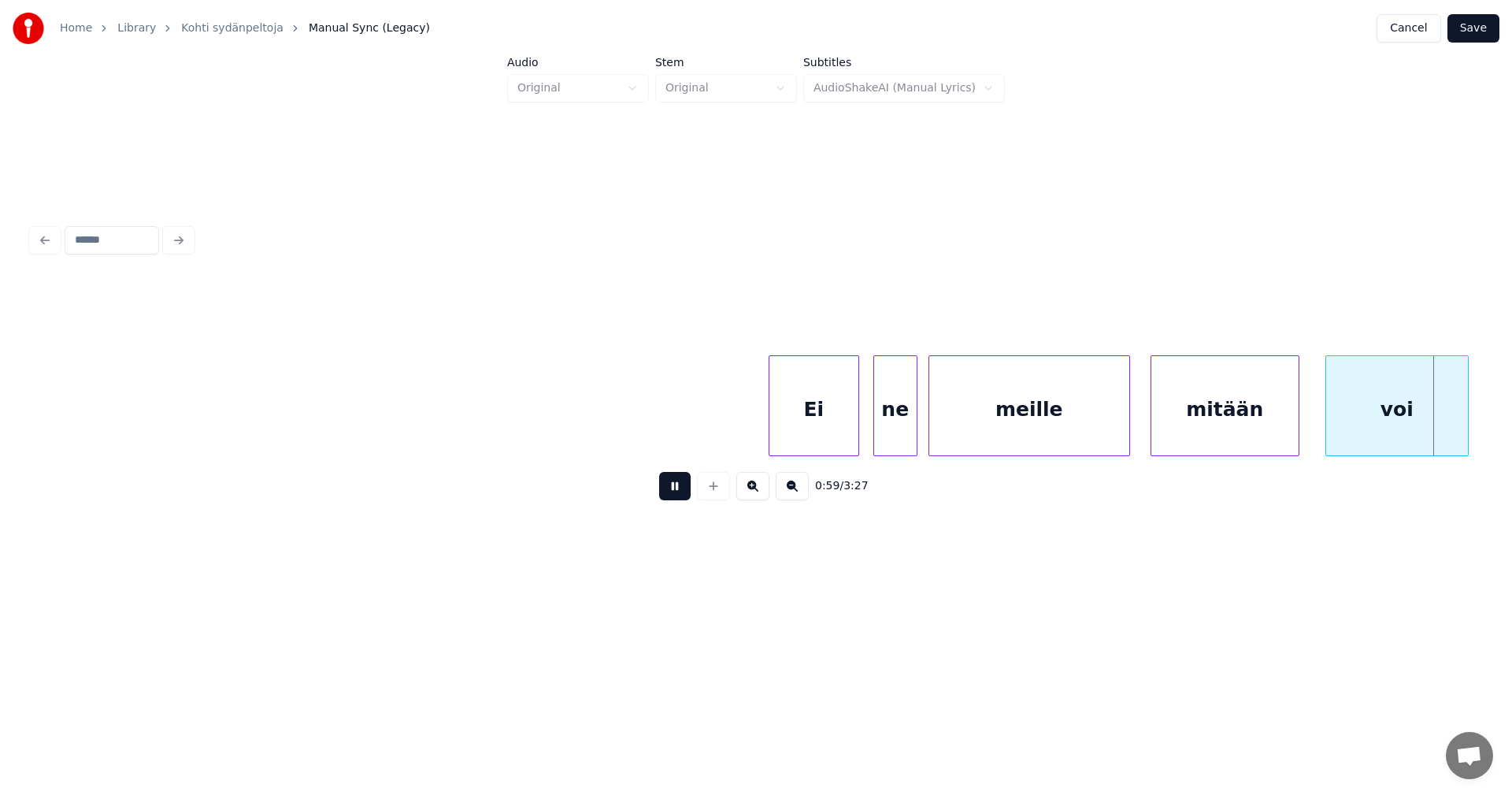
click at [968, 419] on div "meille" at bounding box center [1029, 409] width 200 height 107
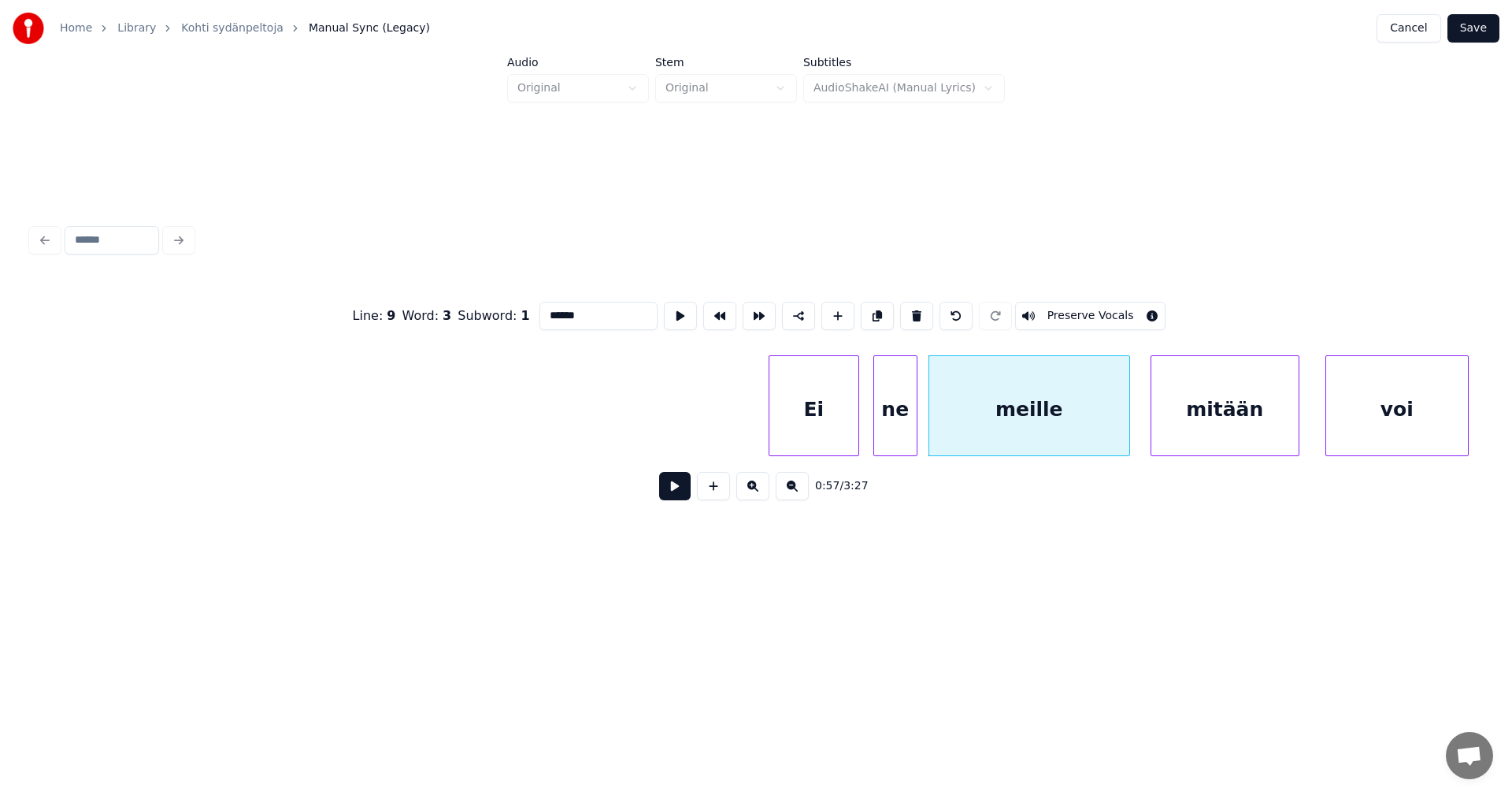
click at [678, 497] on button at bounding box center [674, 486] width 31 height 29
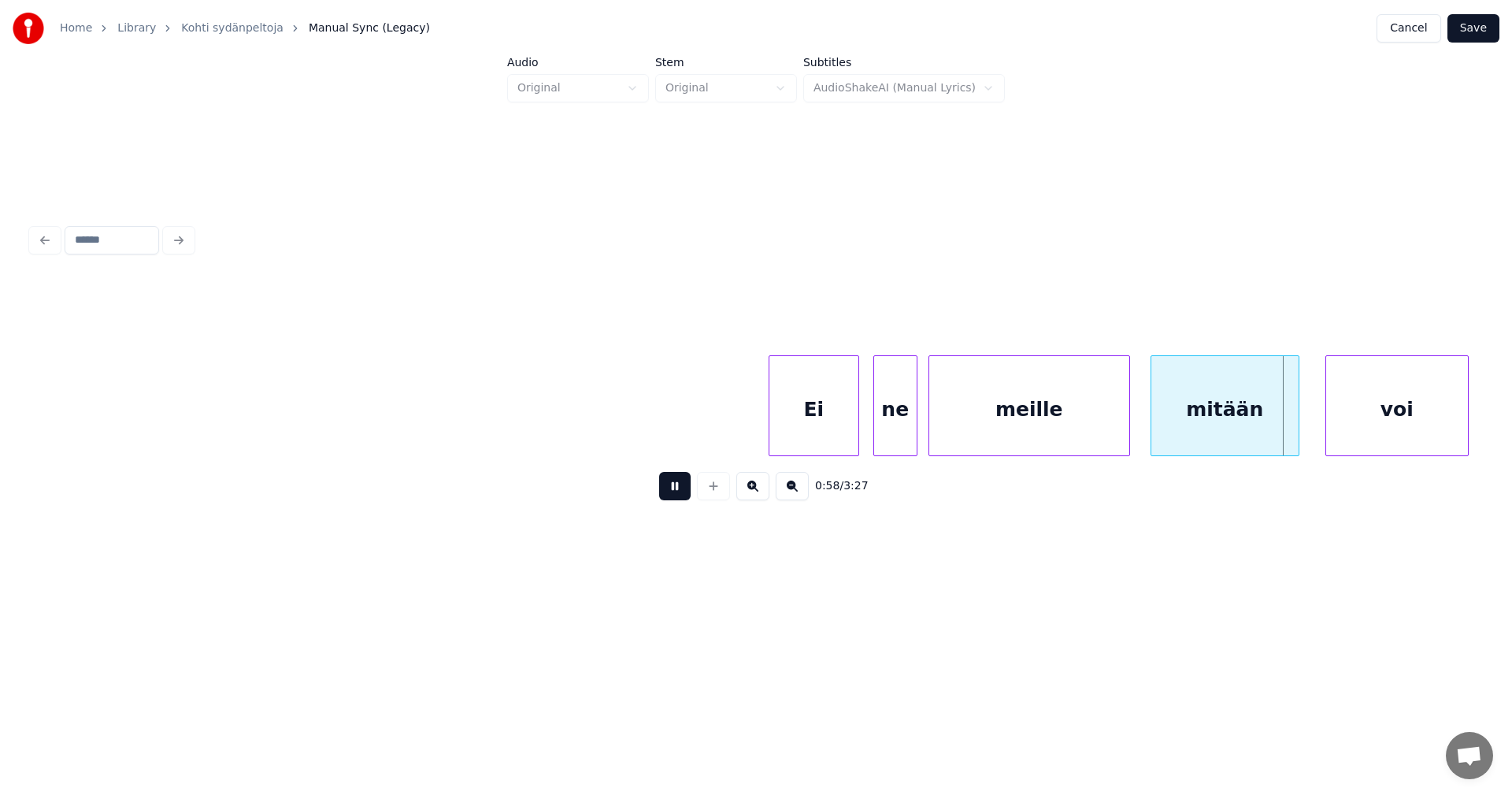
click at [682, 491] on button at bounding box center [674, 486] width 31 height 29
click at [1174, 428] on div "mitään" at bounding box center [1224, 409] width 147 height 107
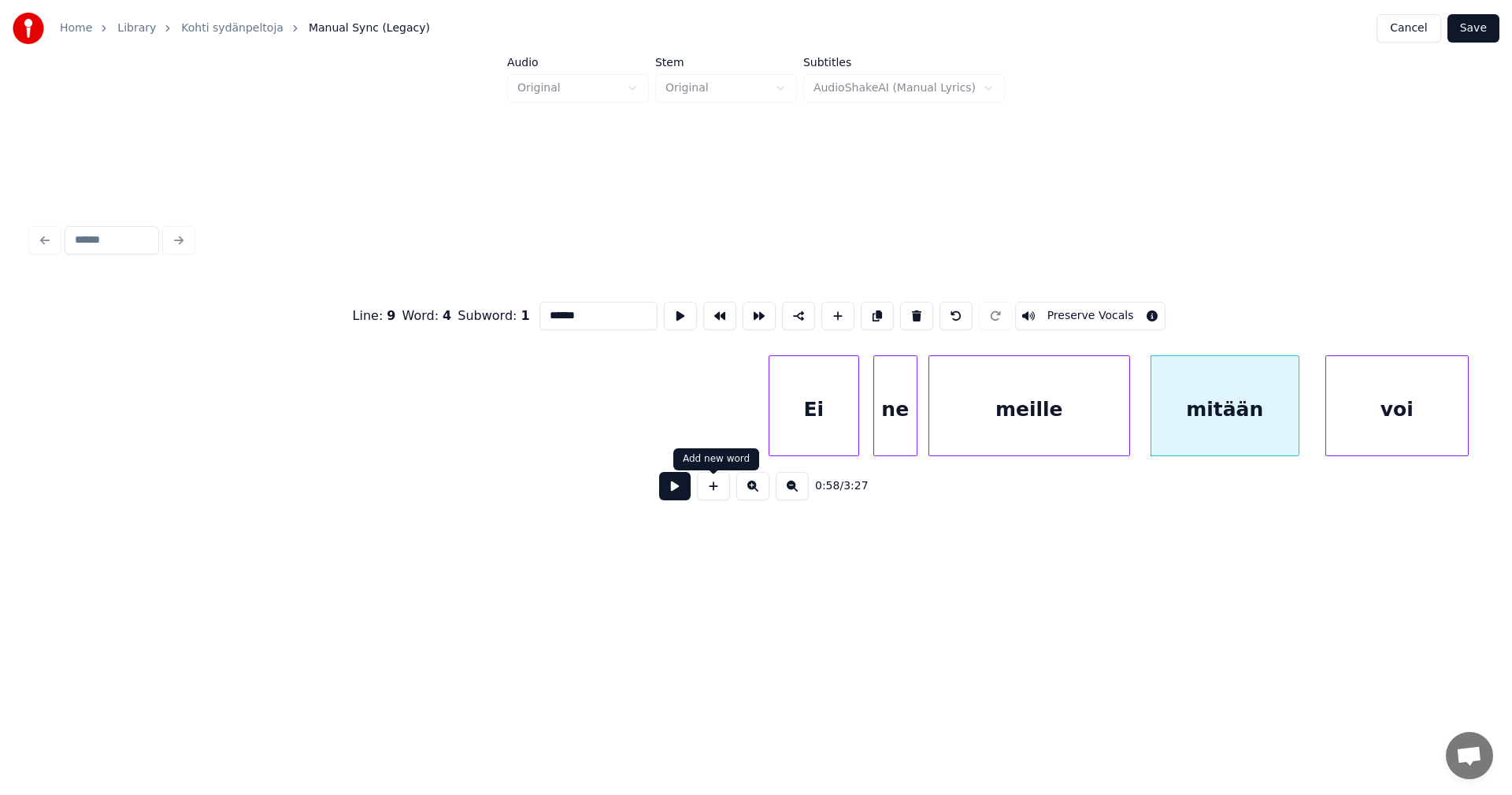
click at [675, 489] on button at bounding box center [674, 486] width 31 height 29
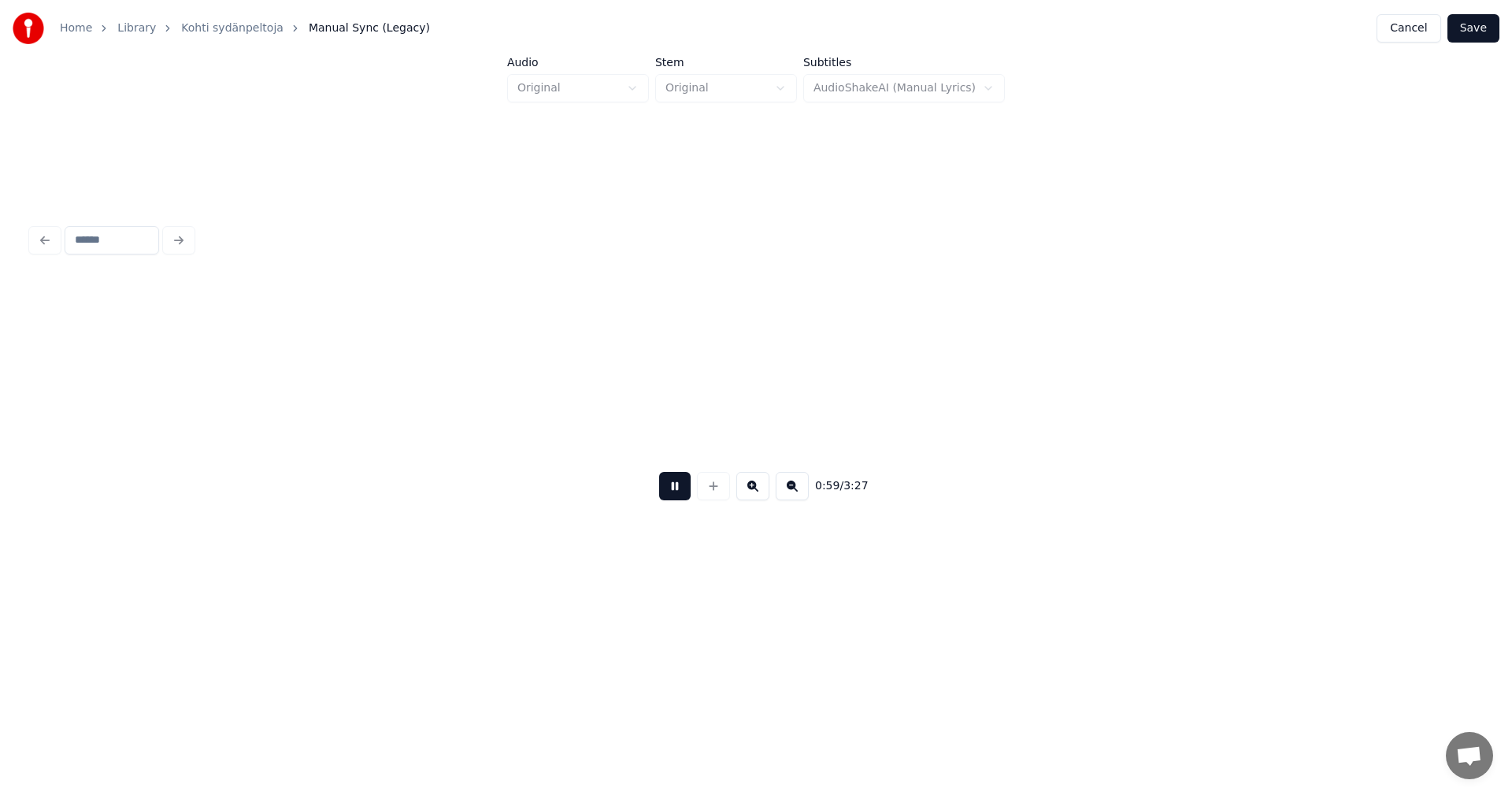
click at [675, 489] on button at bounding box center [674, 486] width 31 height 29
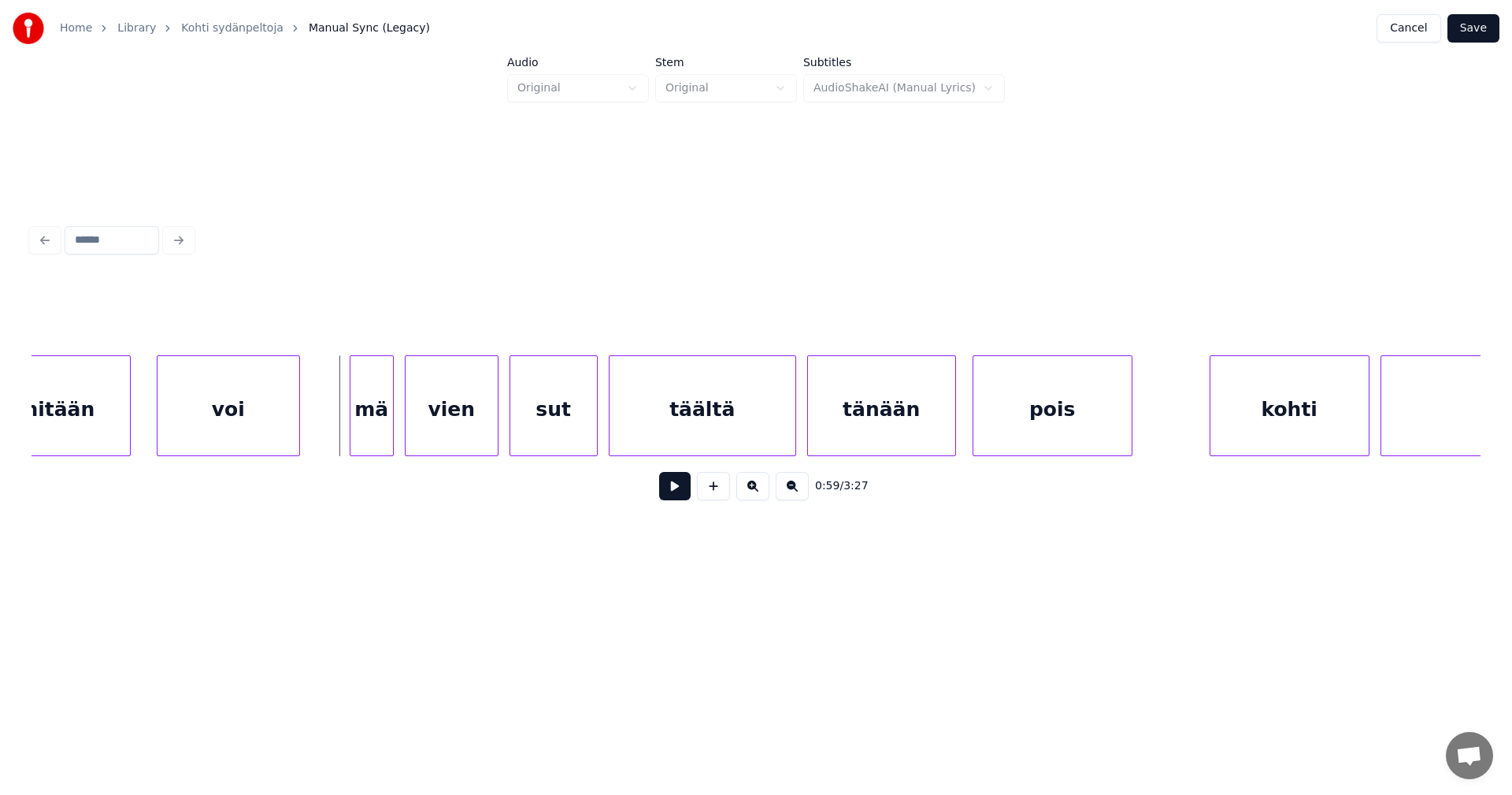
scroll to position [0, 16138]
click at [369, 436] on div "mä" at bounding box center [365, 409] width 43 height 107
click at [682, 497] on button at bounding box center [674, 486] width 31 height 29
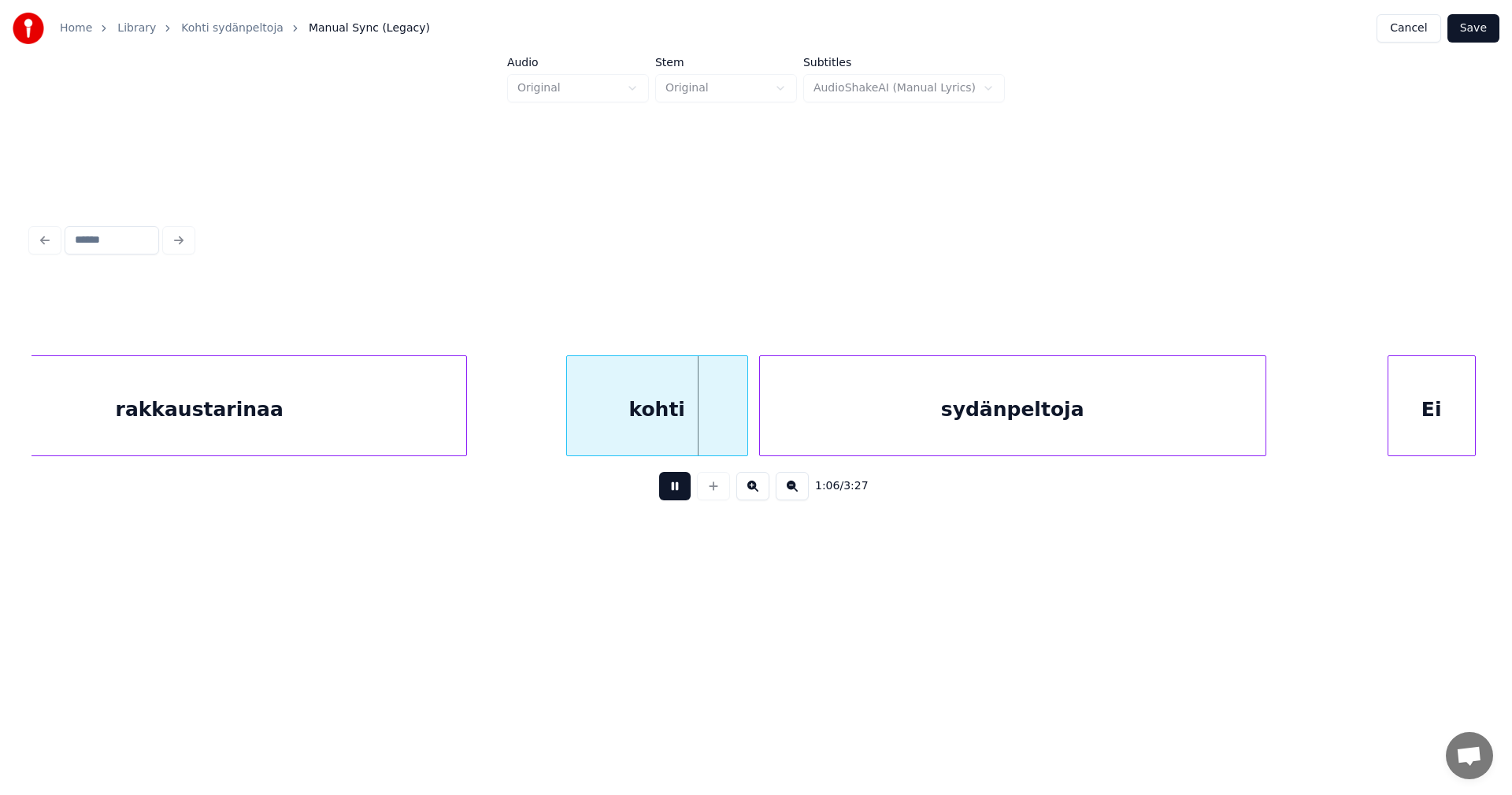
drag, startPoint x: 682, startPoint y: 497, endPoint x: 674, endPoint y: 448, distance: 49.6
click at [678, 492] on button at bounding box center [674, 486] width 31 height 29
click at [668, 436] on div "kohti" at bounding box center [652, 409] width 180 height 107
click at [672, 482] on button at bounding box center [674, 486] width 31 height 29
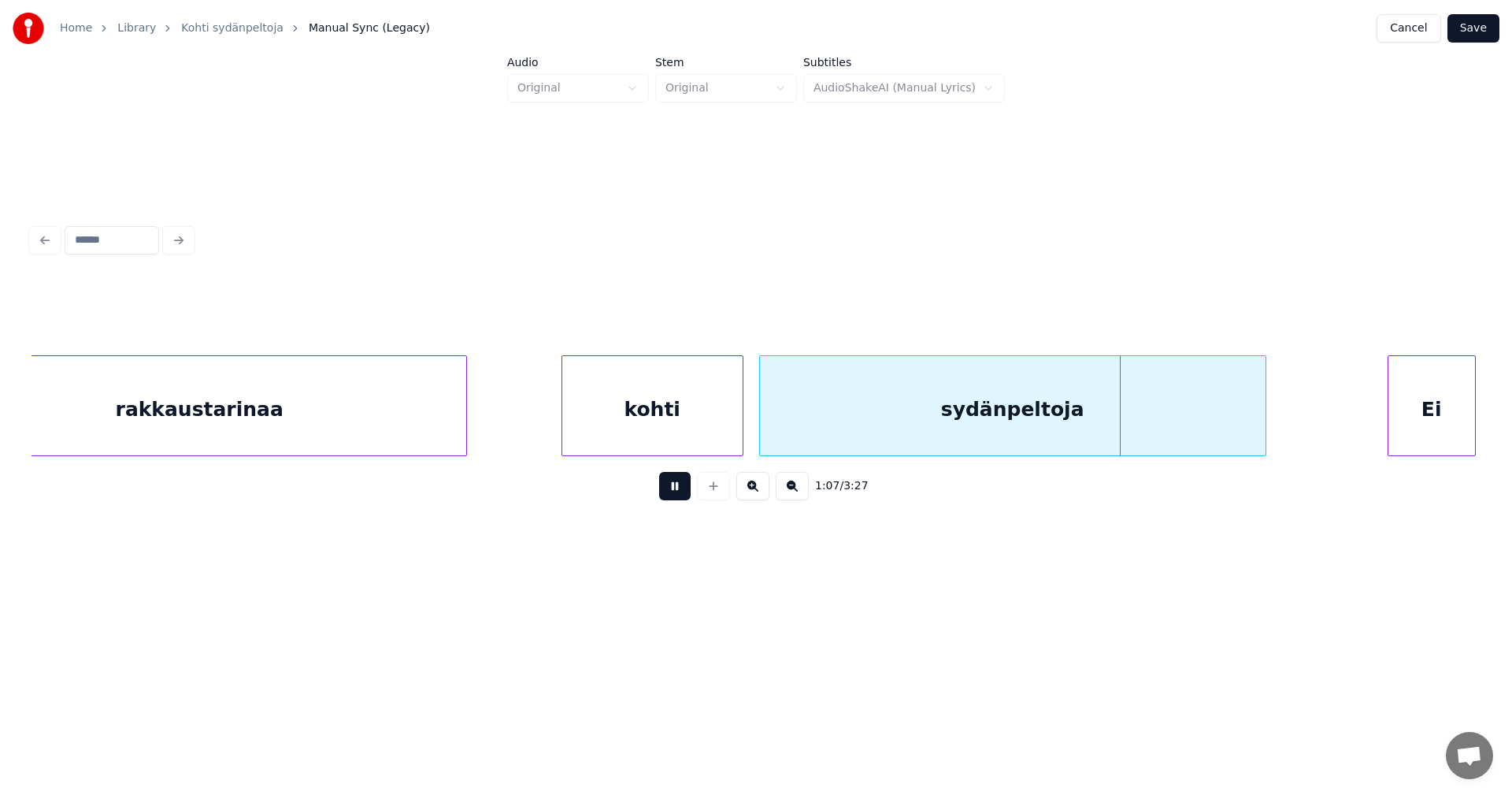
click at [674, 491] on button at bounding box center [674, 486] width 31 height 29
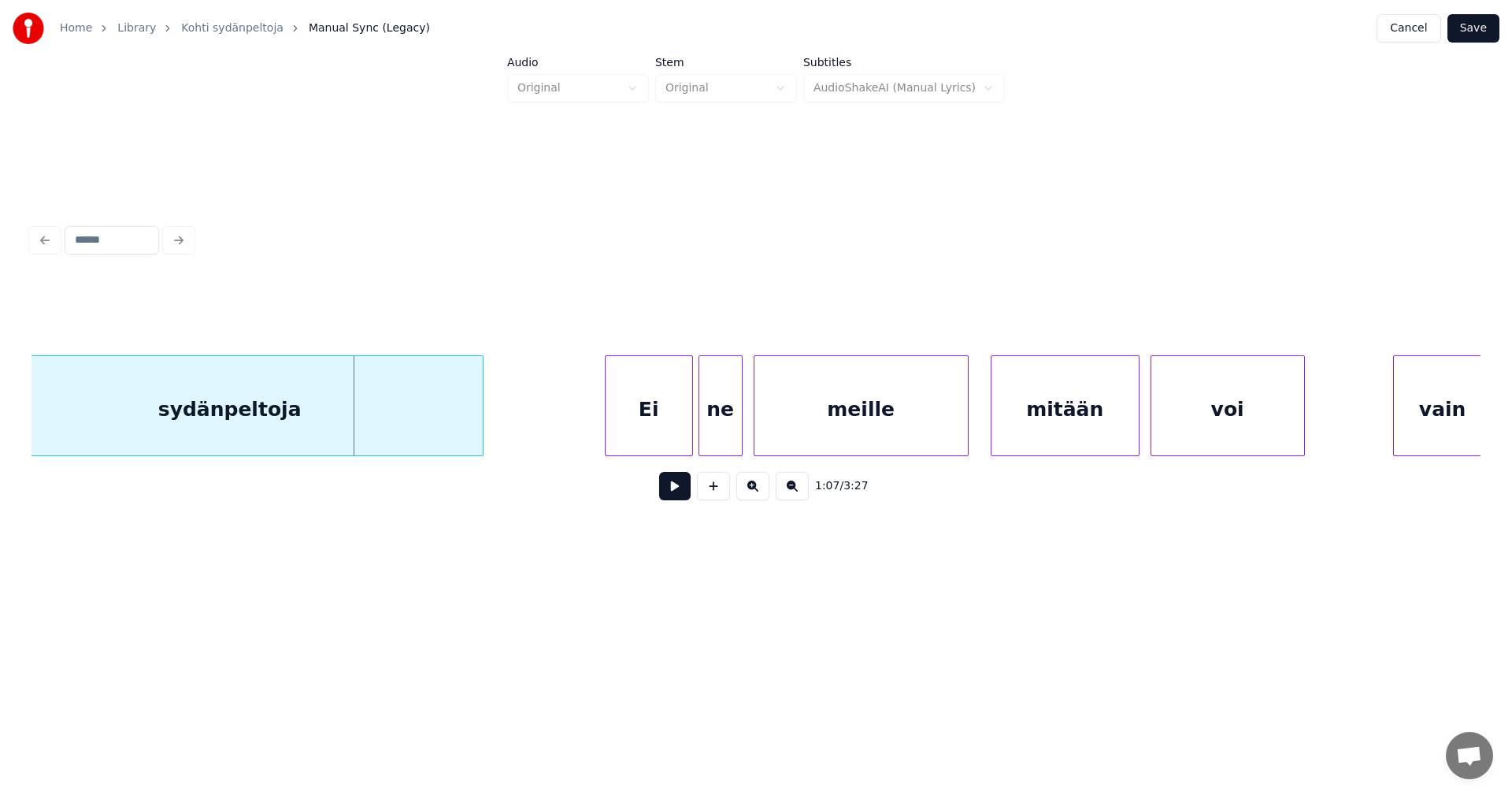
scroll to position [0, 18374]
click at [654, 413] on div "Ei" at bounding box center [637, 409] width 86 height 107
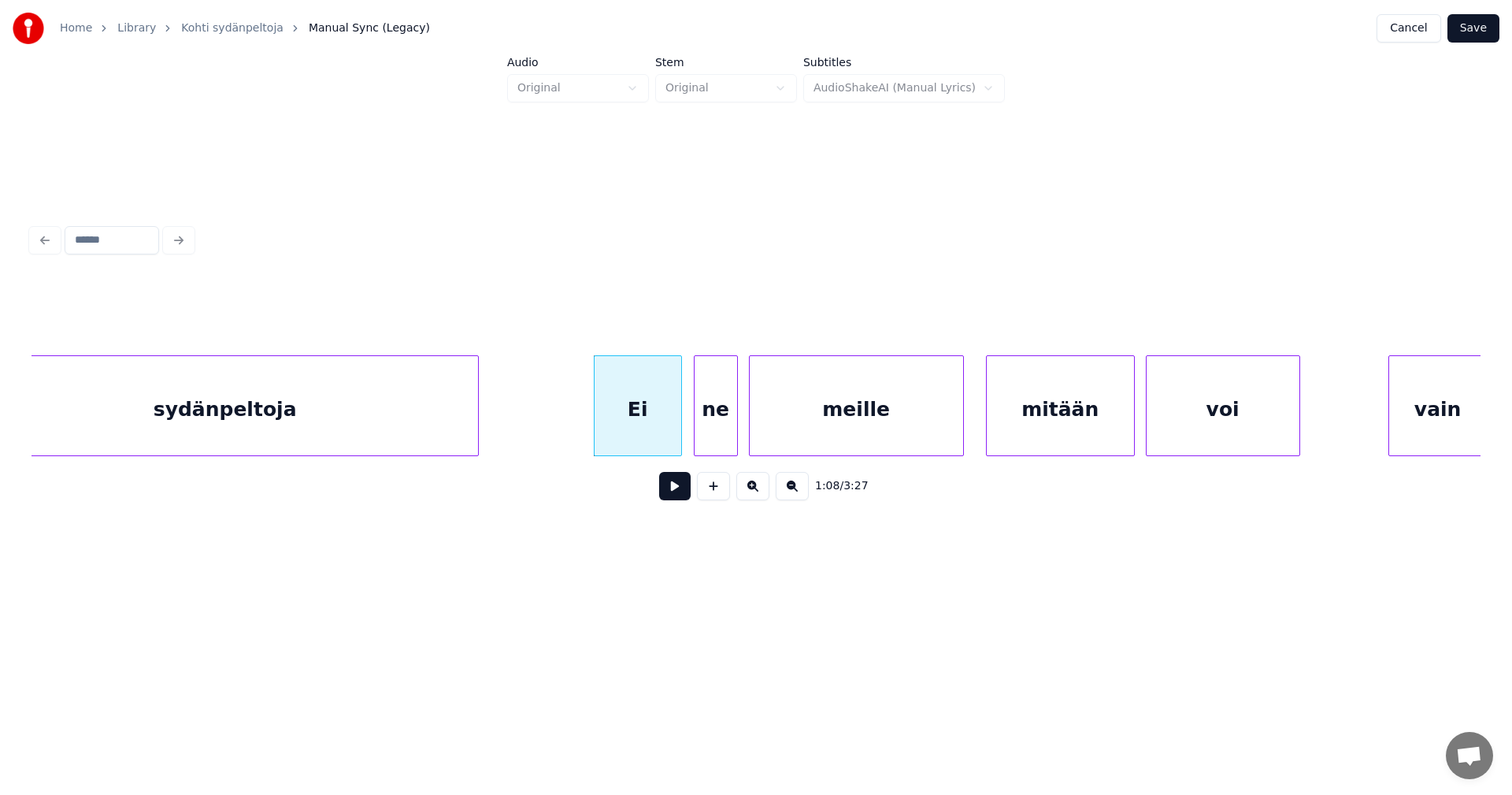
click at [682, 497] on button at bounding box center [674, 486] width 31 height 29
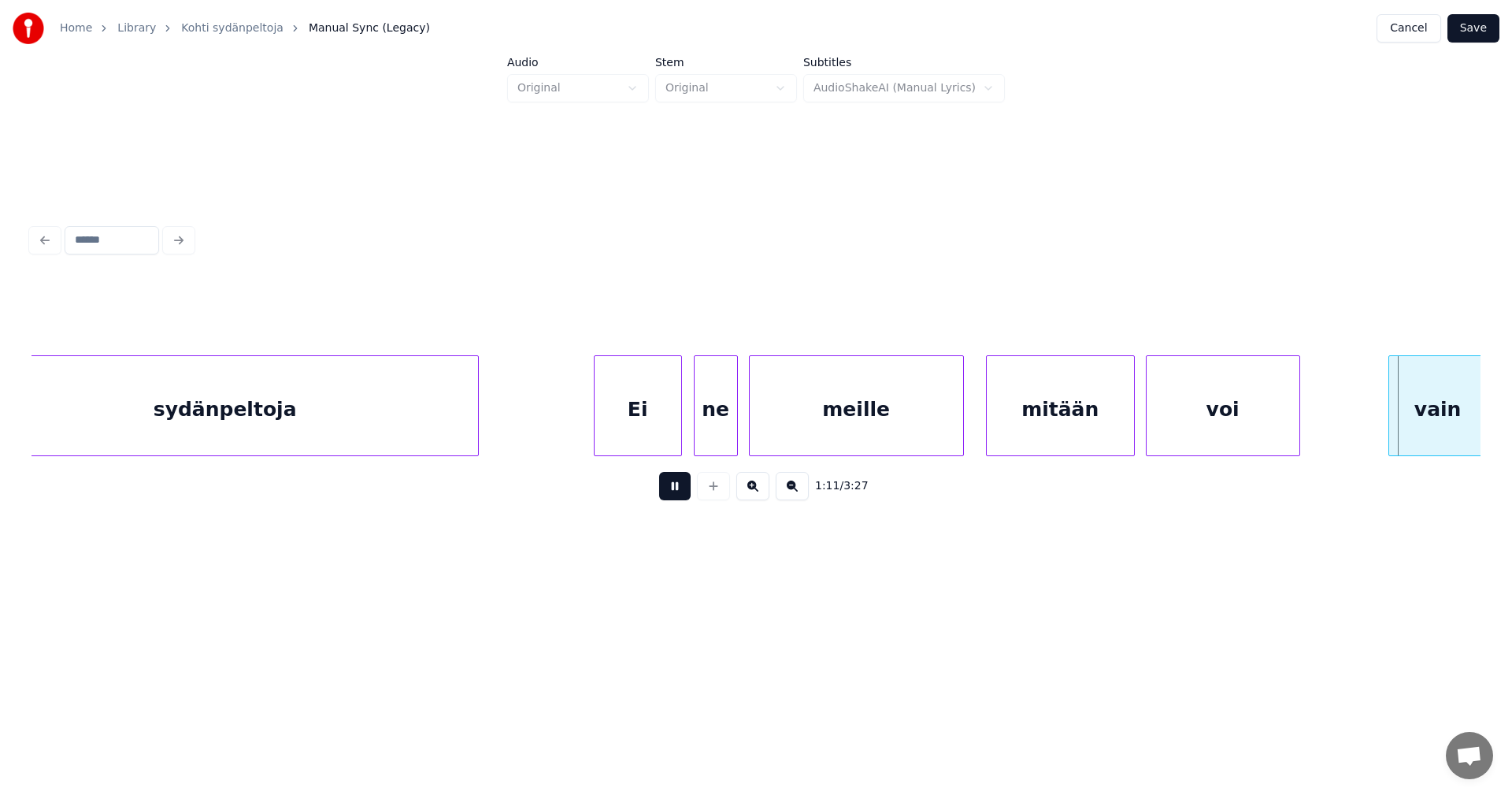
click at [682, 497] on button at bounding box center [674, 486] width 31 height 29
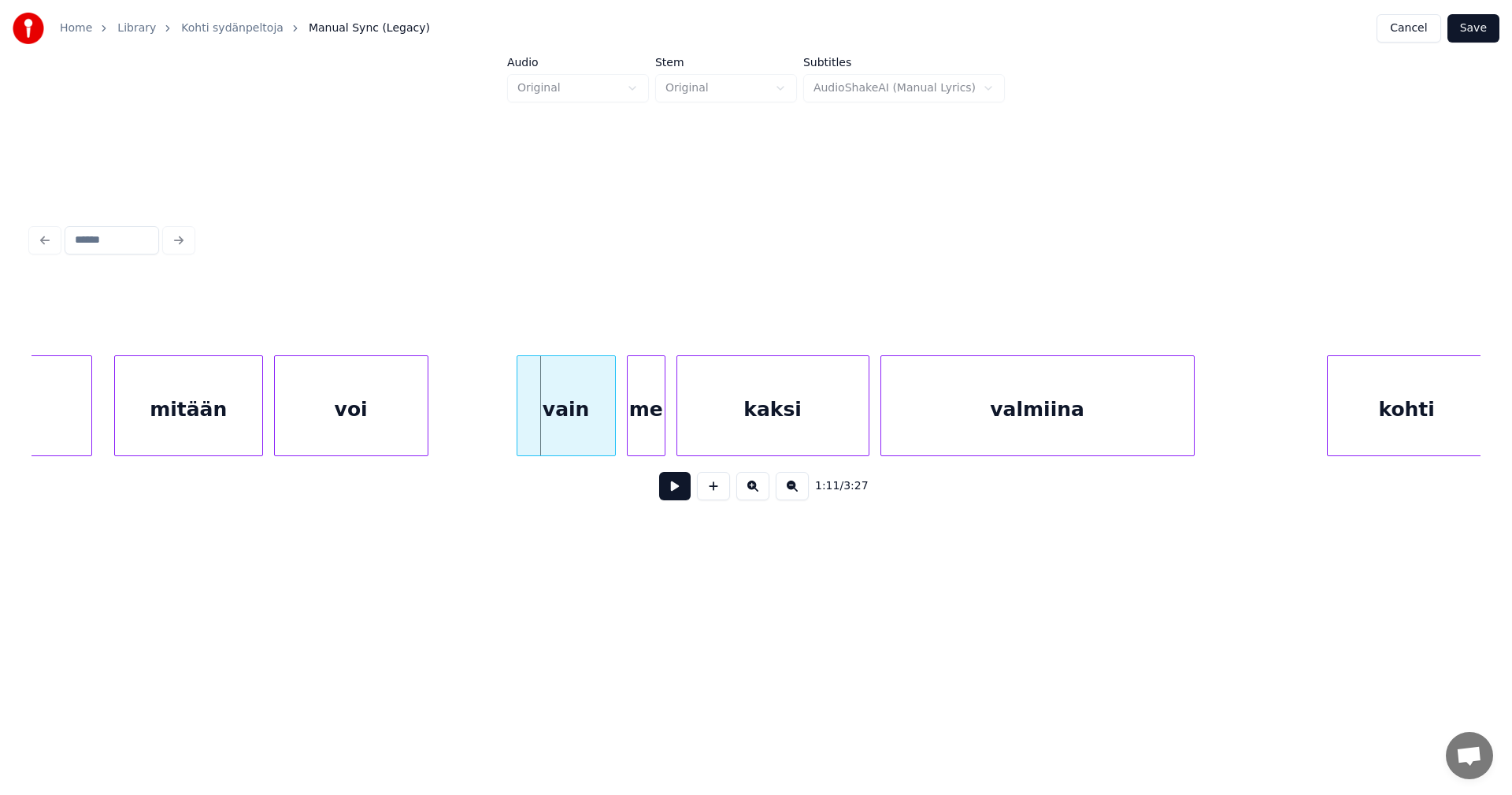
scroll to position [0, 19256]
click at [560, 414] on div "vain" at bounding box center [551, 409] width 98 height 107
click at [653, 432] on div at bounding box center [655, 405] width 4 height 99
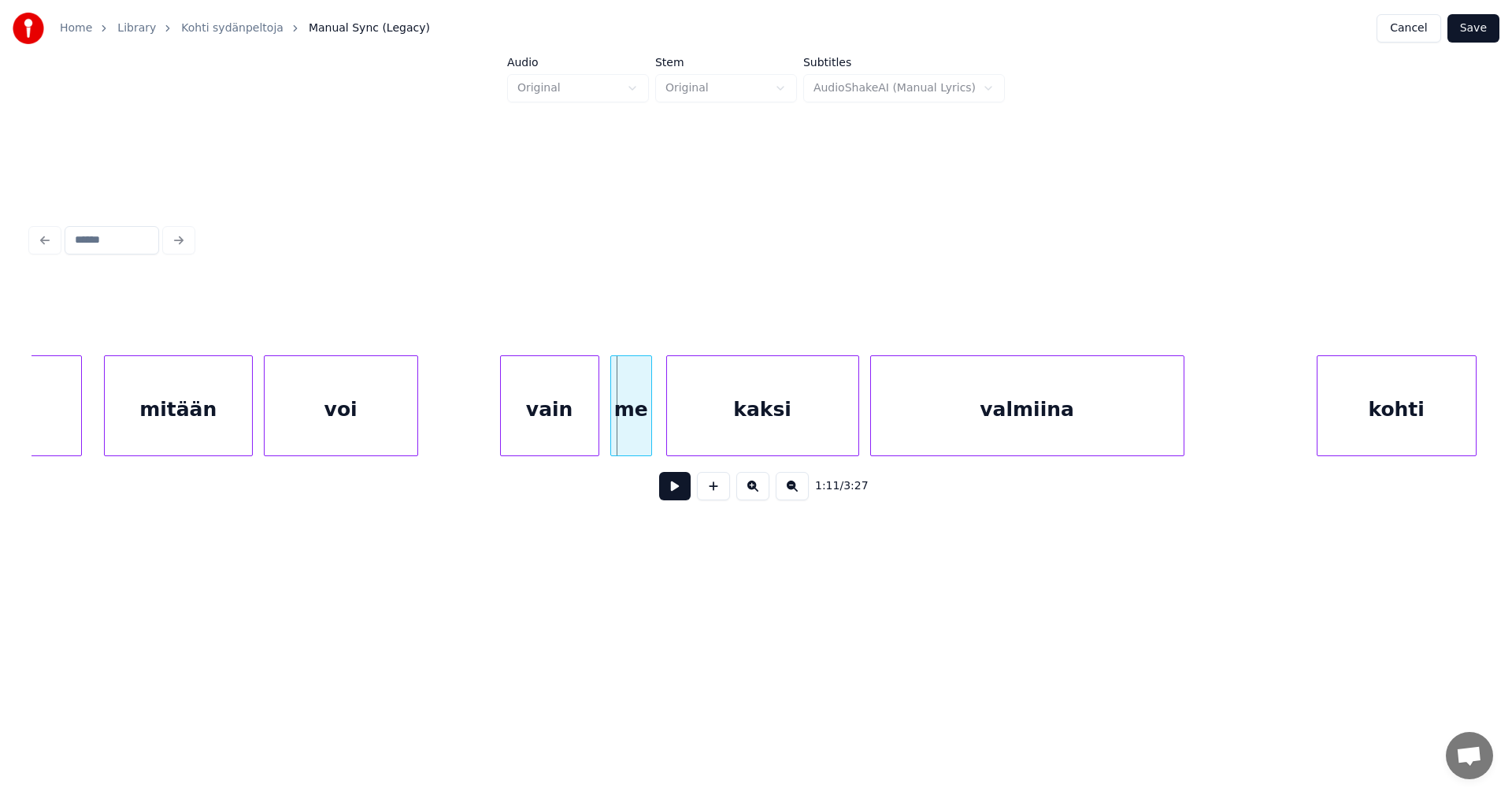
click at [641, 432] on div "me" at bounding box center [631, 409] width 40 height 107
click at [675, 494] on button at bounding box center [674, 486] width 31 height 29
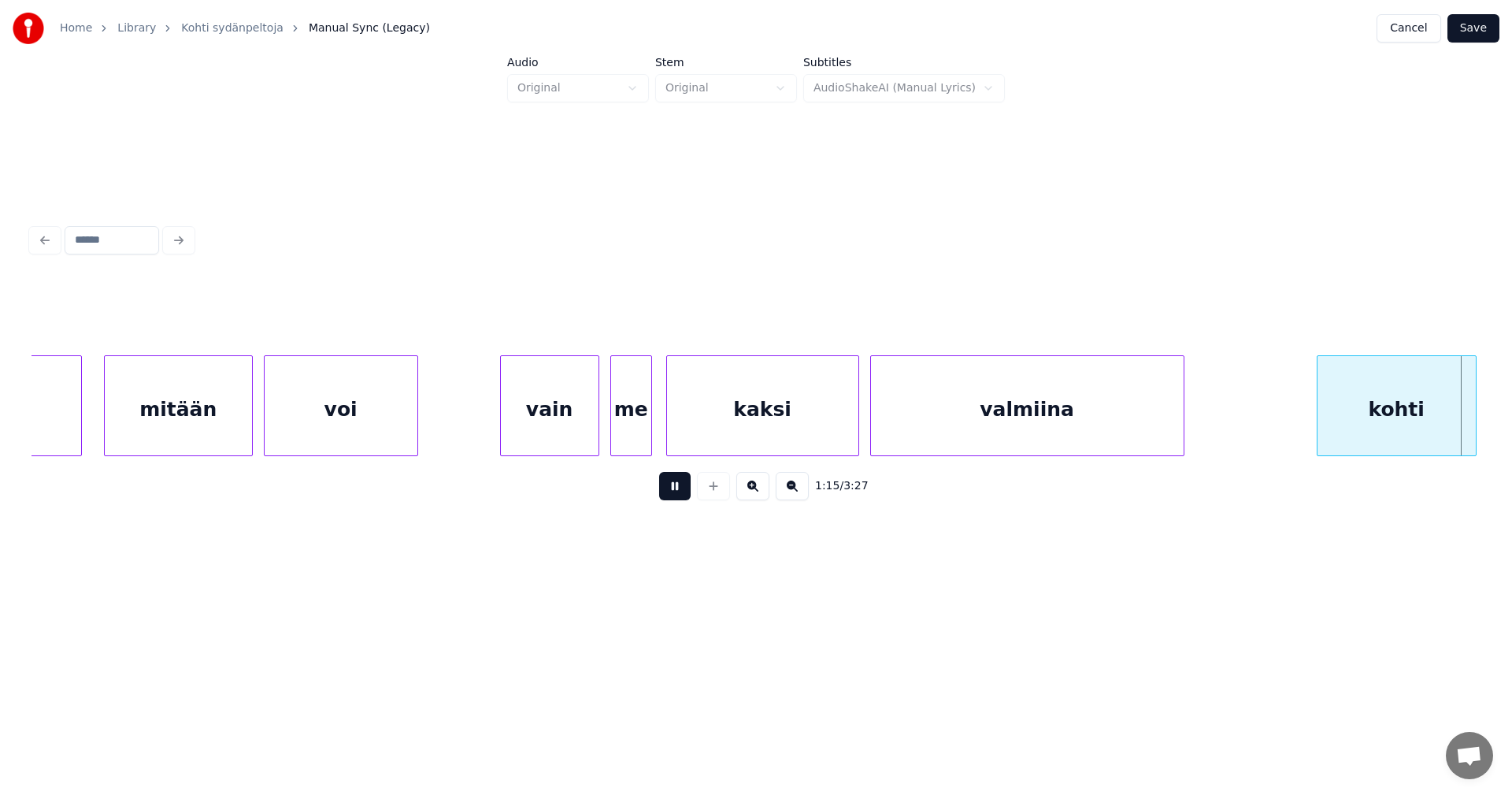
scroll to position [0, 20708]
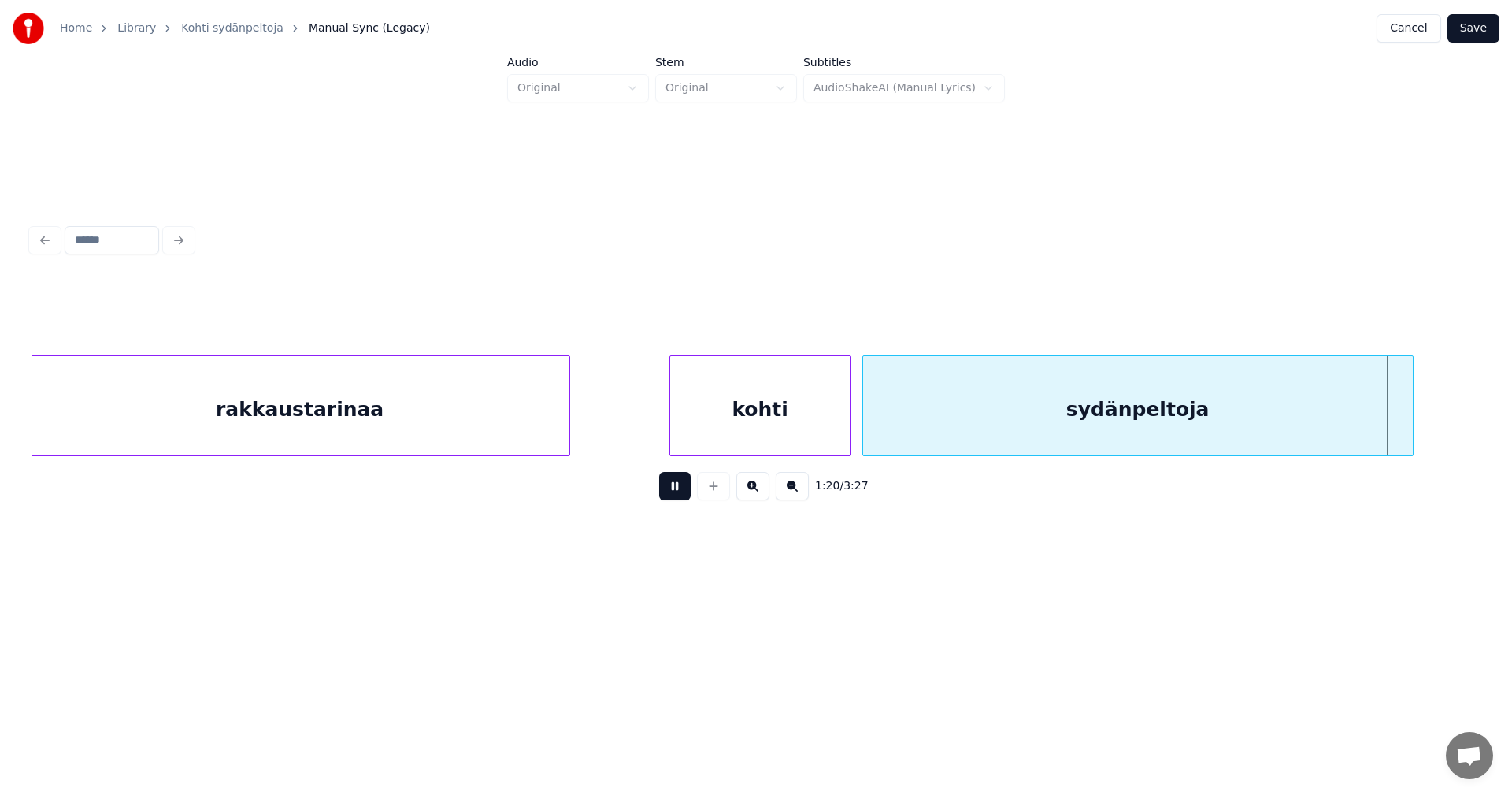
click at [675, 494] on button at bounding box center [674, 486] width 31 height 29
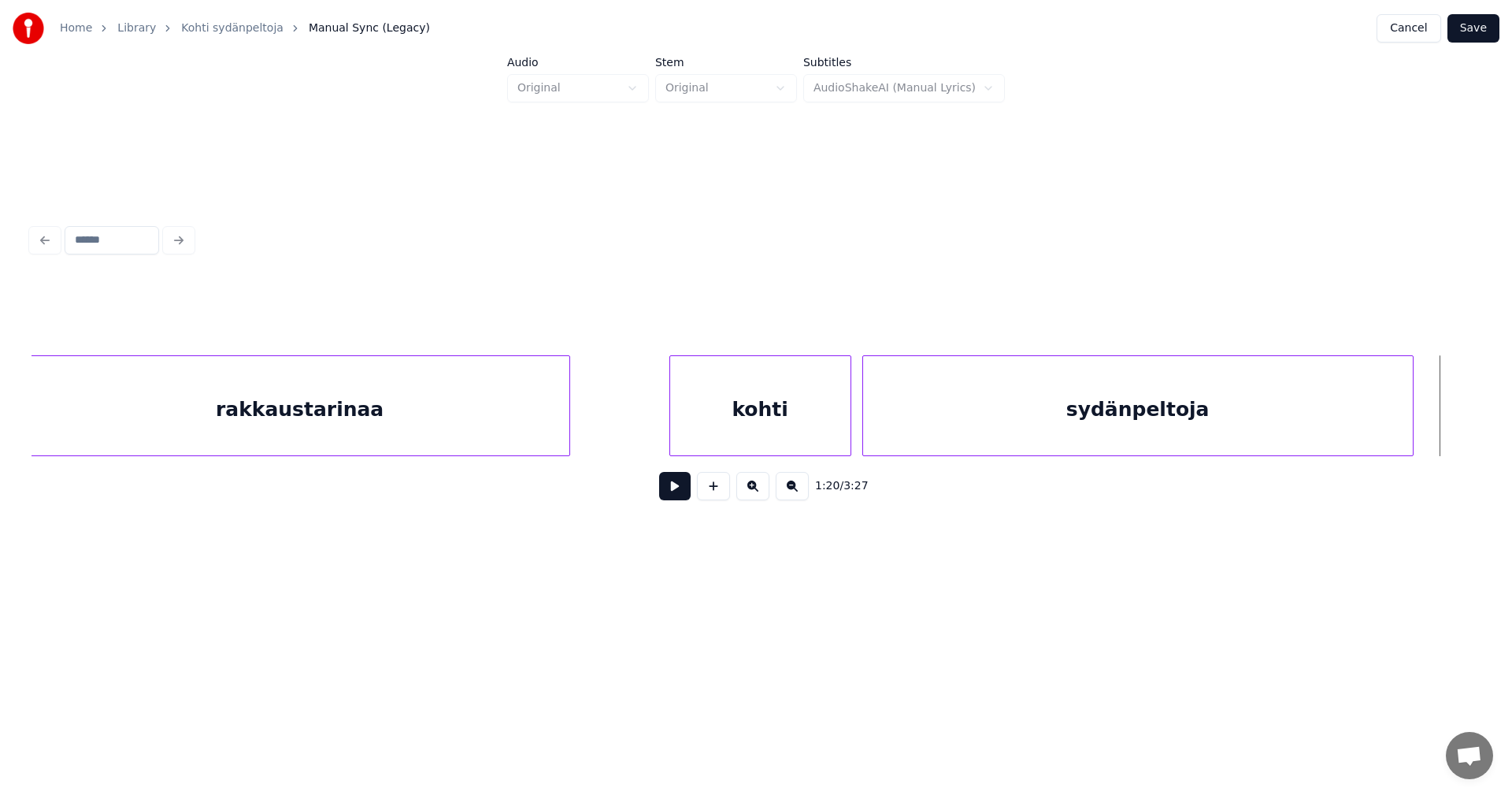
click at [675, 494] on button at bounding box center [674, 486] width 31 height 29
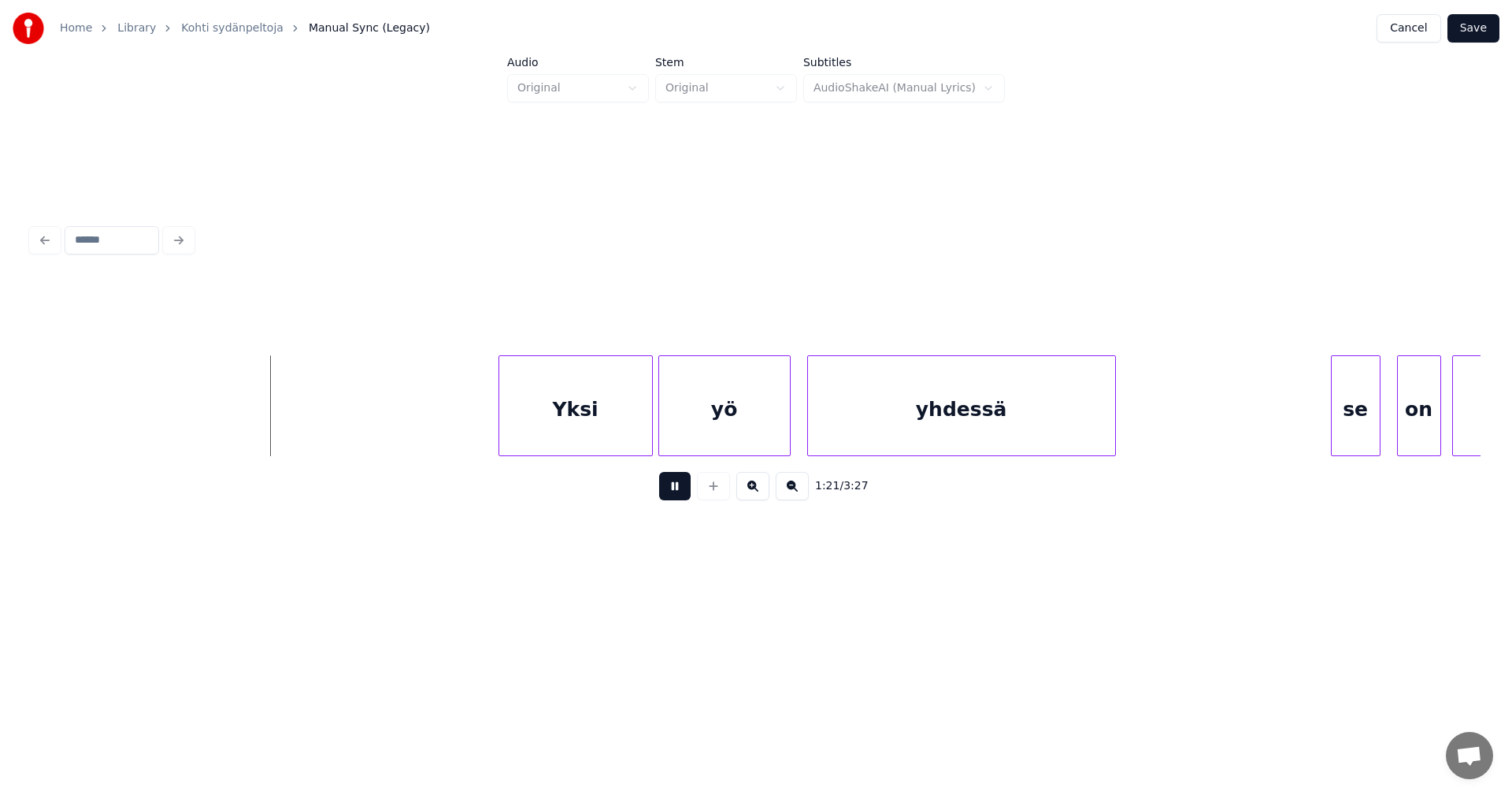
click at [675, 494] on button at bounding box center [674, 486] width 31 height 29
click at [606, 431] on div "Yksi" at bounding box center [560, 409] width 152 height 107
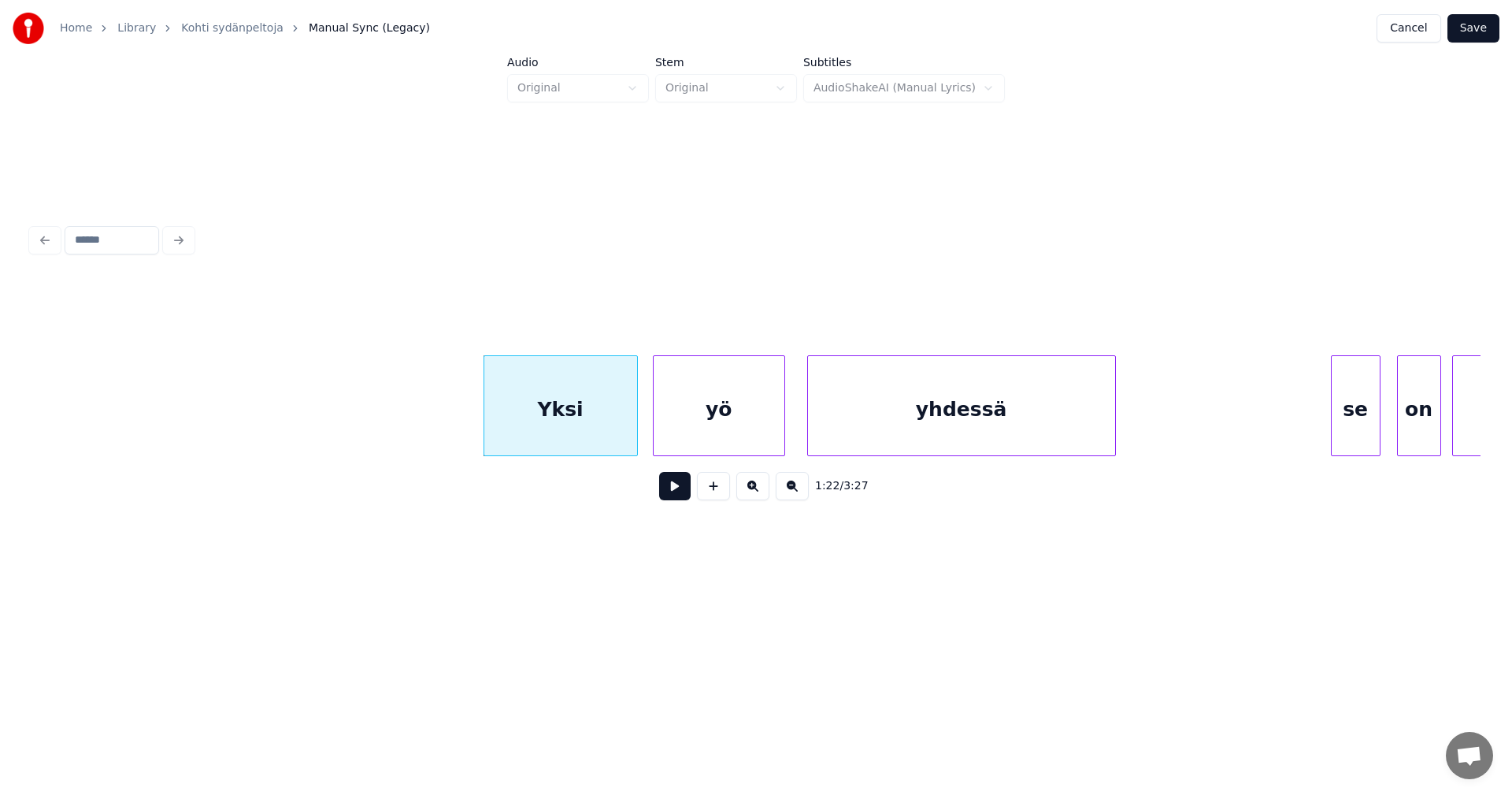
click at [682, 429] on div "yö" at bounding box center [718, 409] width 131 height 107
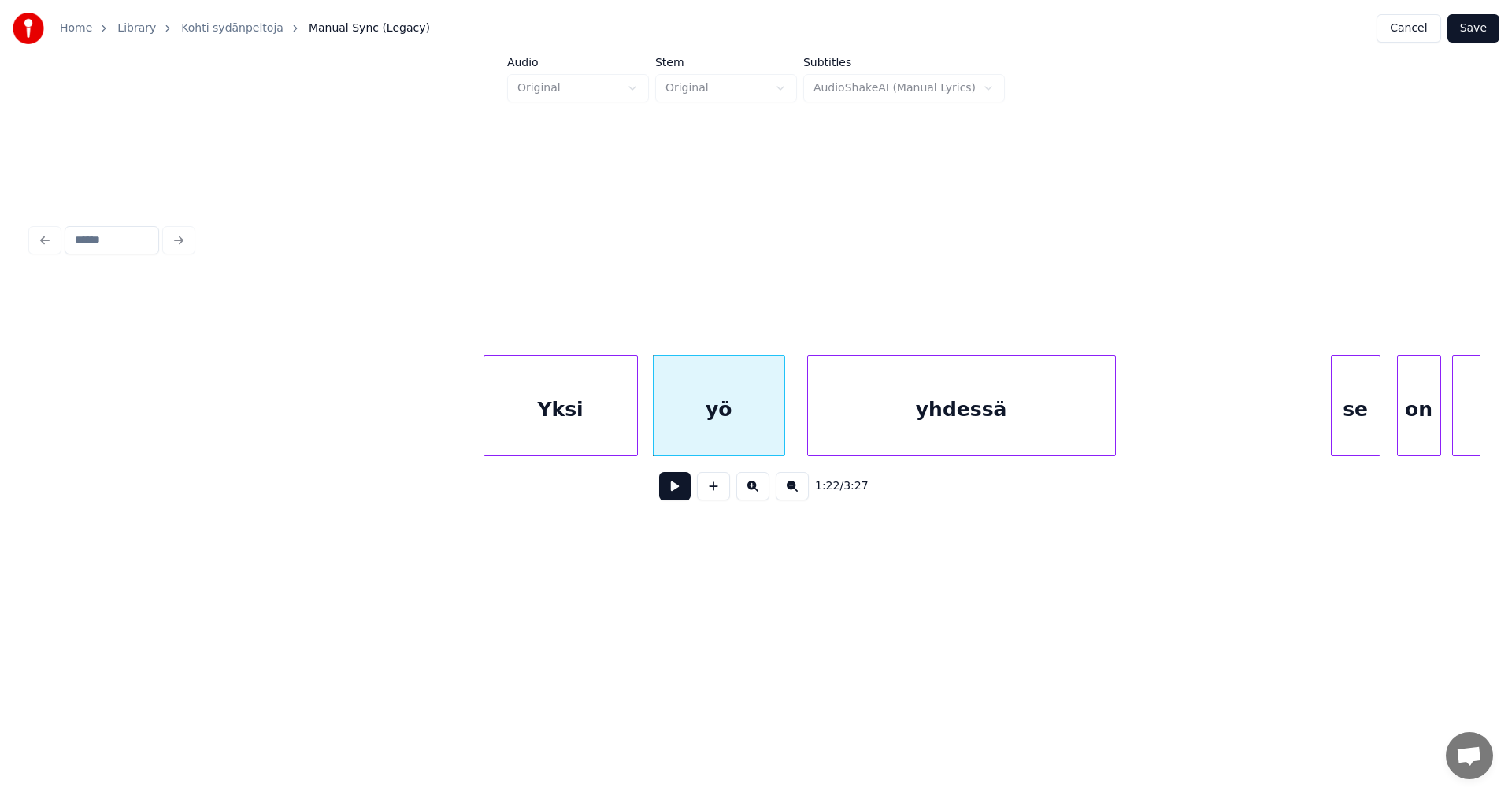
click at [605, 438] on div "Yksi" at bounding box center [560, 409] width 152 height 107
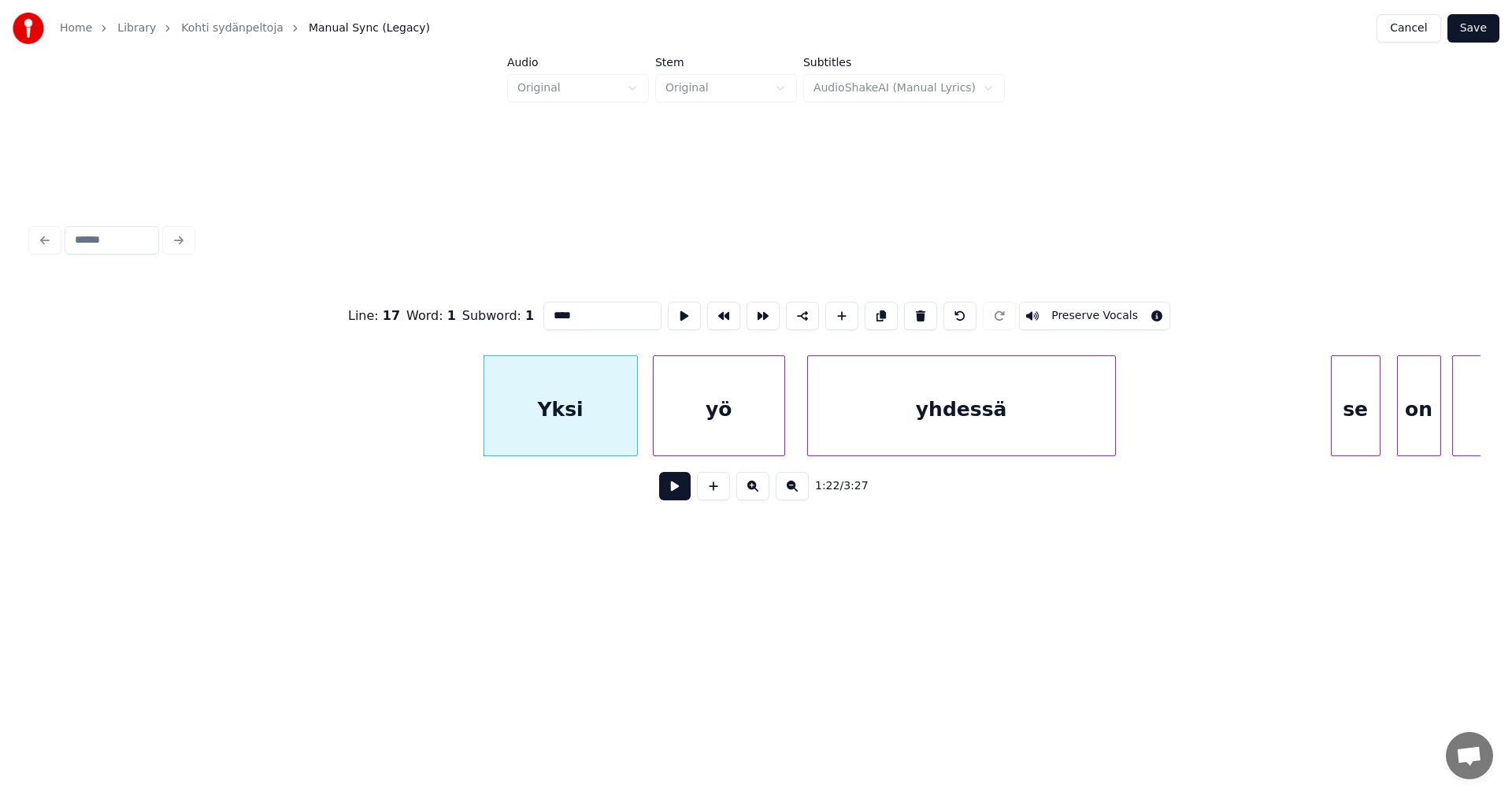
click at [682, 492] on button at bounding box center [674, 486] width 31 height 29
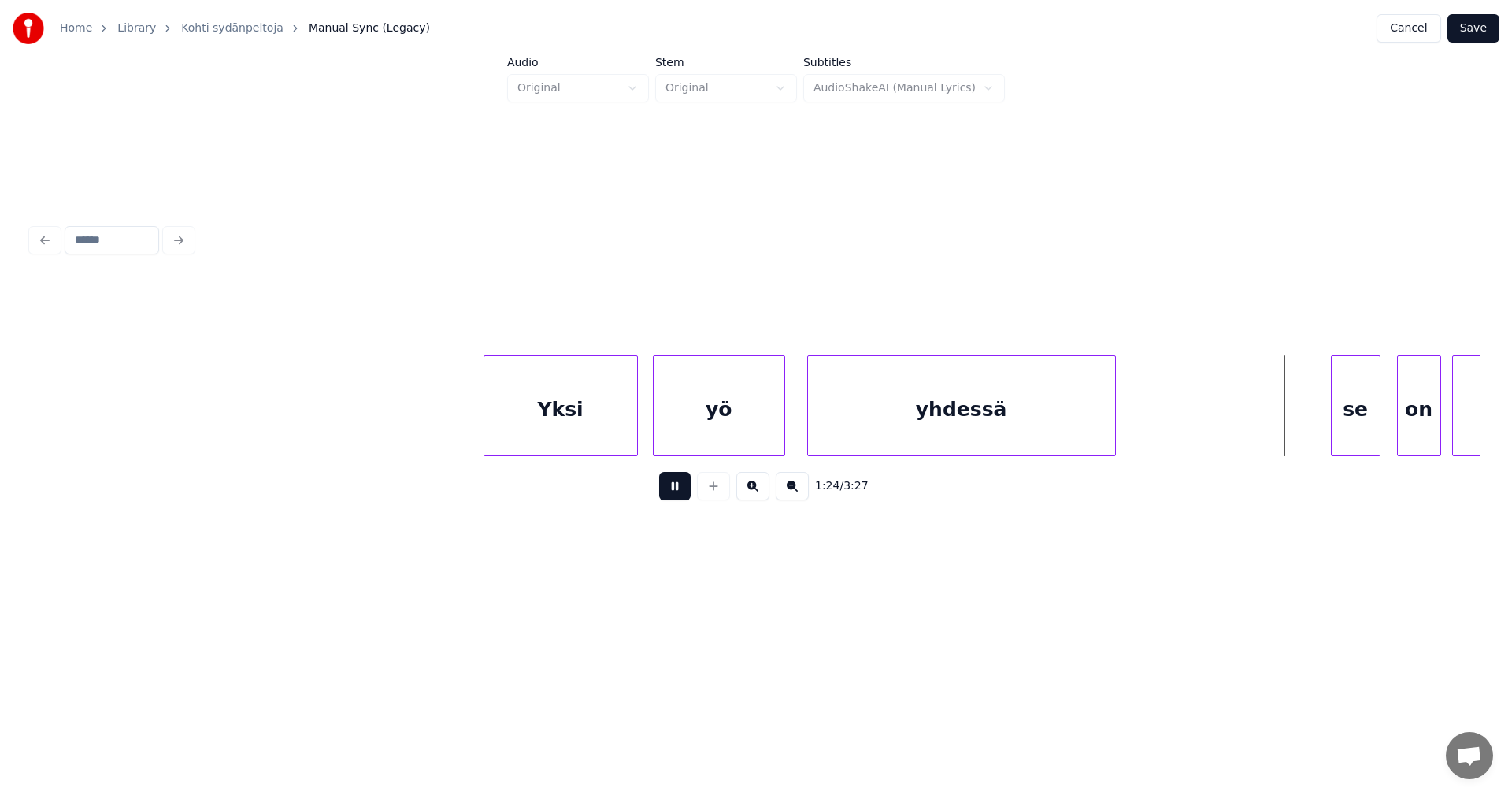
click at [680, 491] on button at bounding box center [674, 486] width 31 height 29
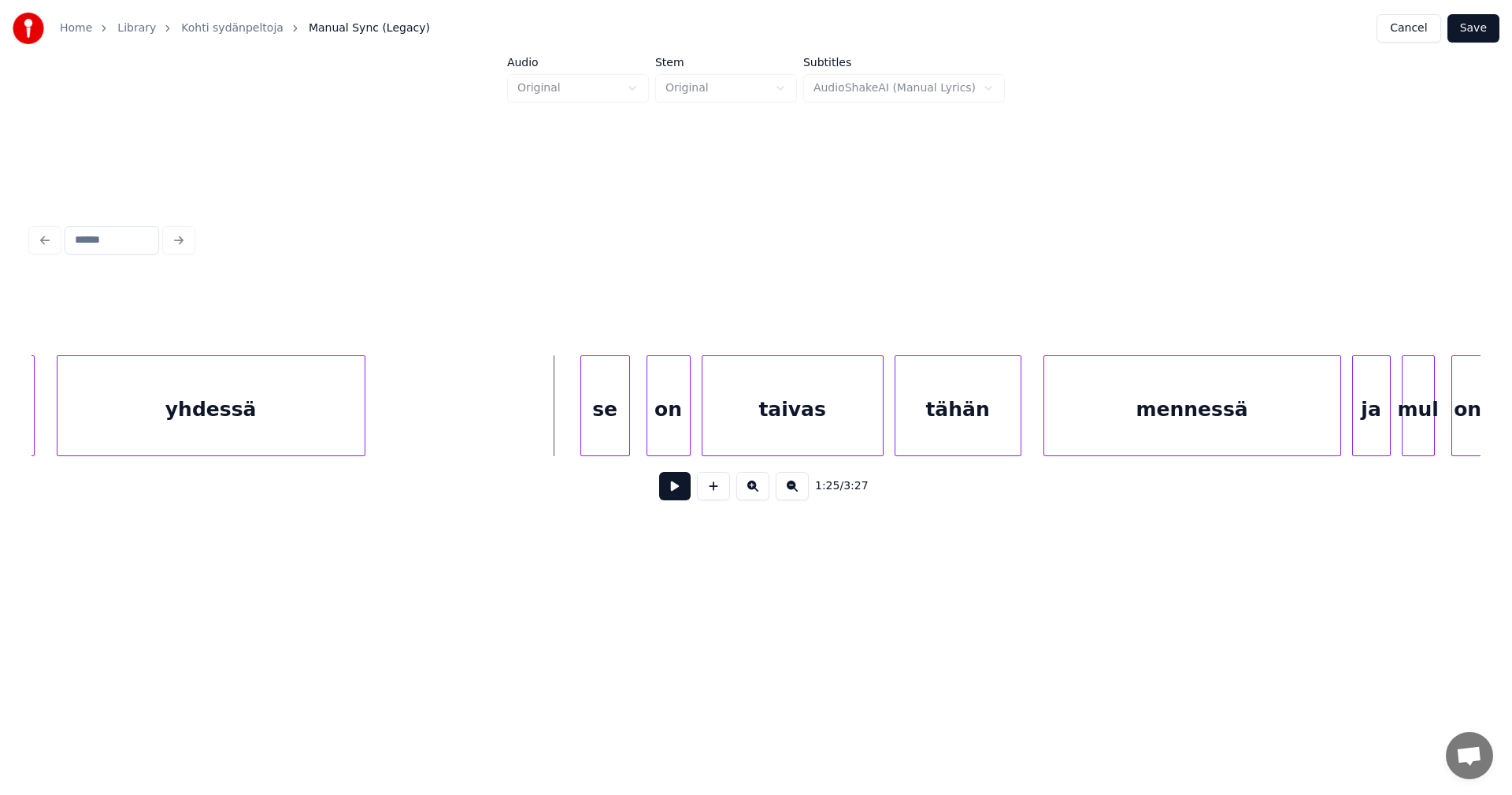
scroll to position [0, 22913]
click at [580, 407] on div "se" at bounding box center [578, 409] width 48 height 107
click at [649, 410] on div "on" at bounding box center [649, 409] width 43 height 107
click at [607, 415] on div at bounding box center [609, 405] width 4 height 99
click at [675, 432] on div at bounding box center [676, 405] width 4 height 99
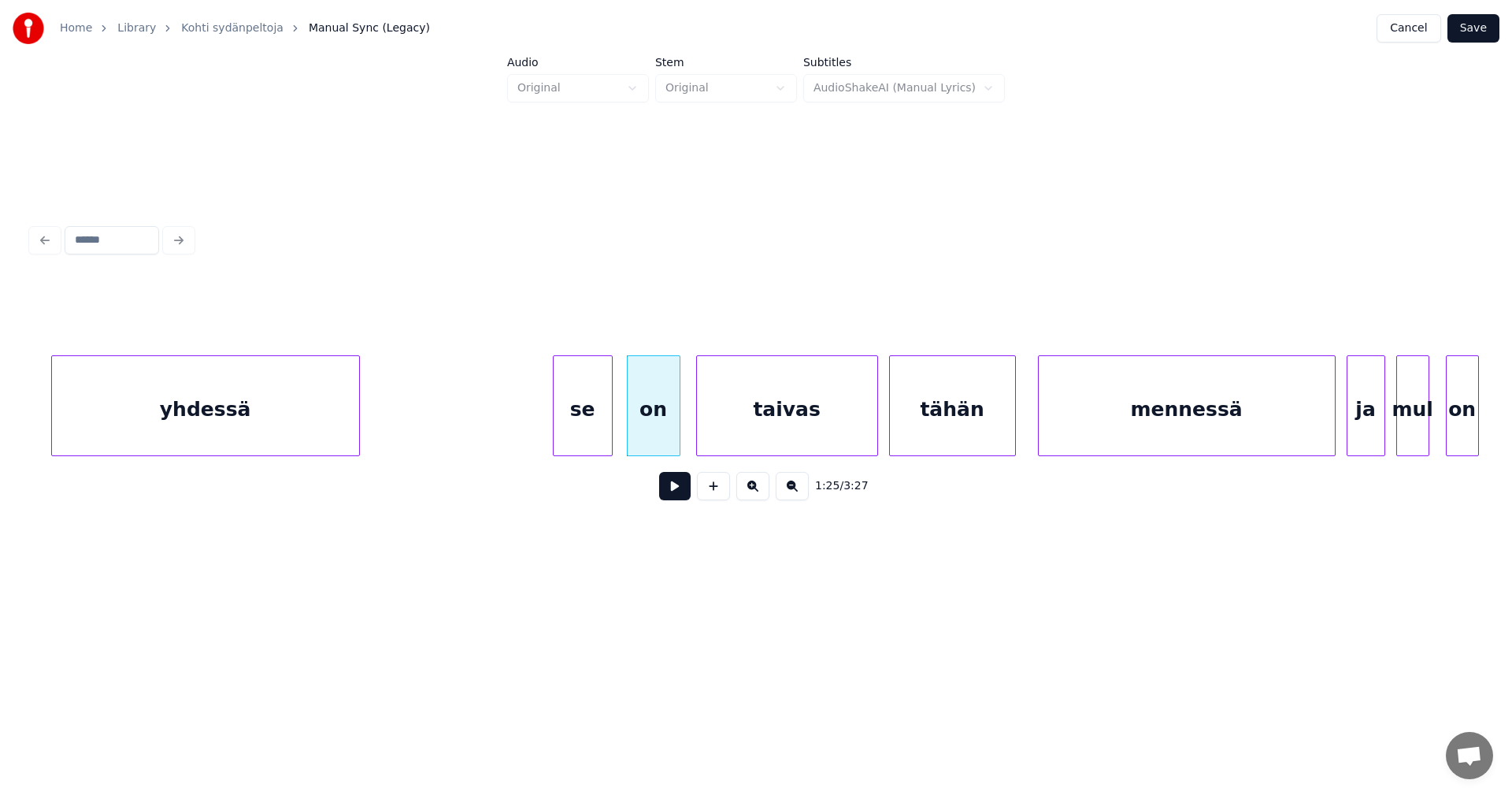
click at [675, 491] on button at bounding box center [674, 486] width 31 height 29
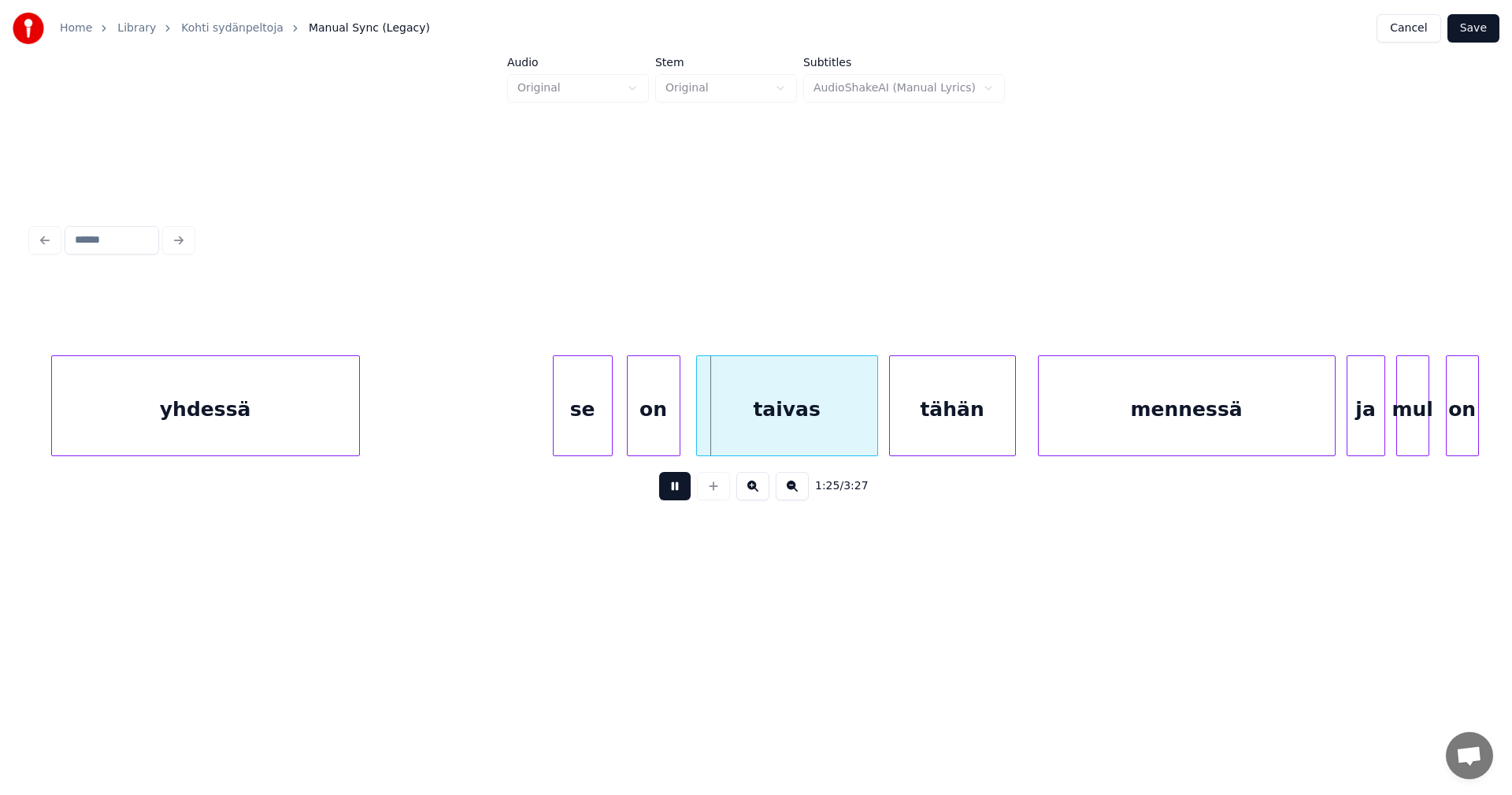
click at [674, 488] on button at bounding box center [674, 486] width 31 height 29
click at [590, 421] on div "se" at bounding box center [582, 409] width 58 height 107
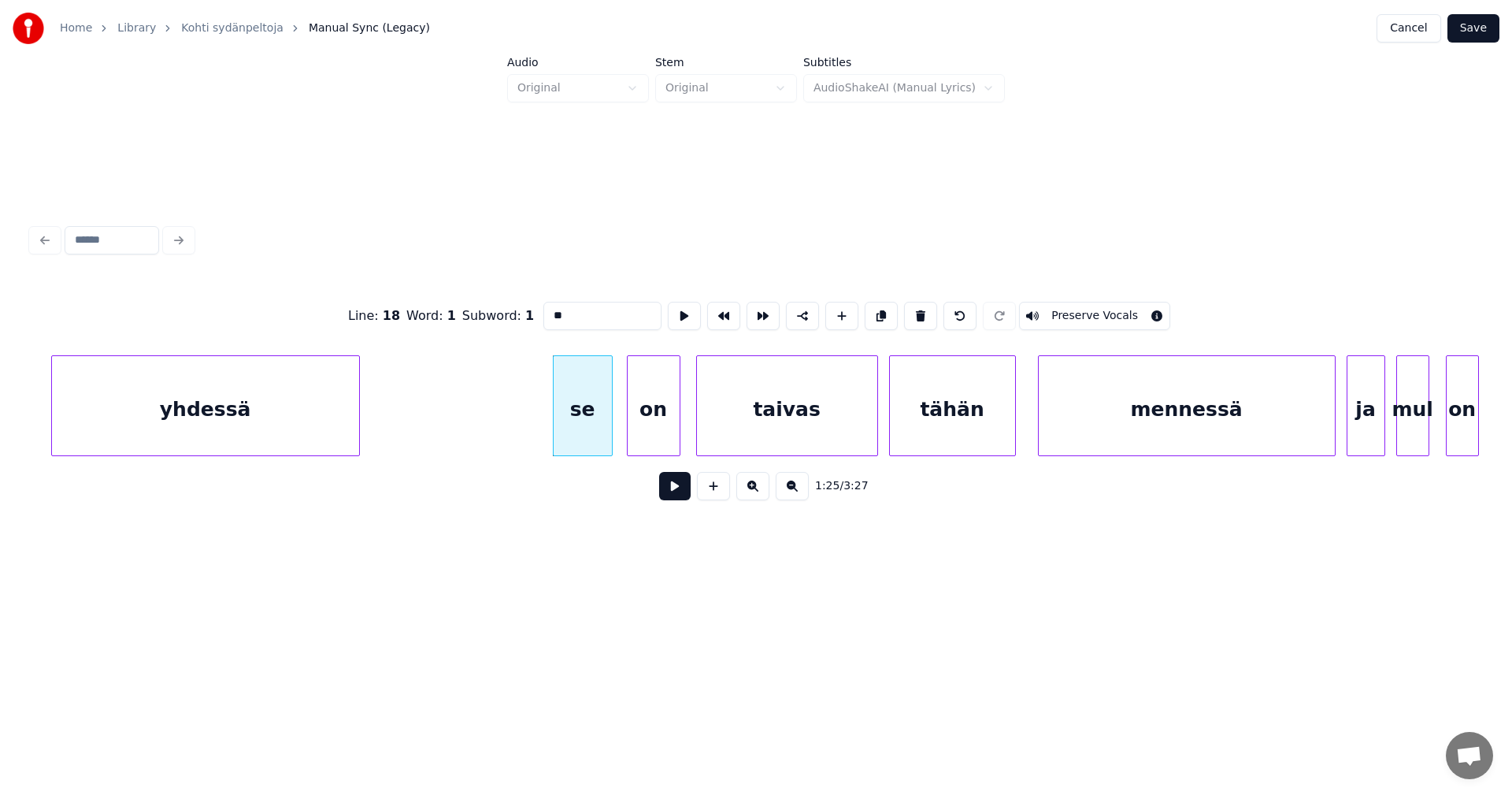
click at [682, 491] on button at bounding box center [674, 486] width 31 height 29
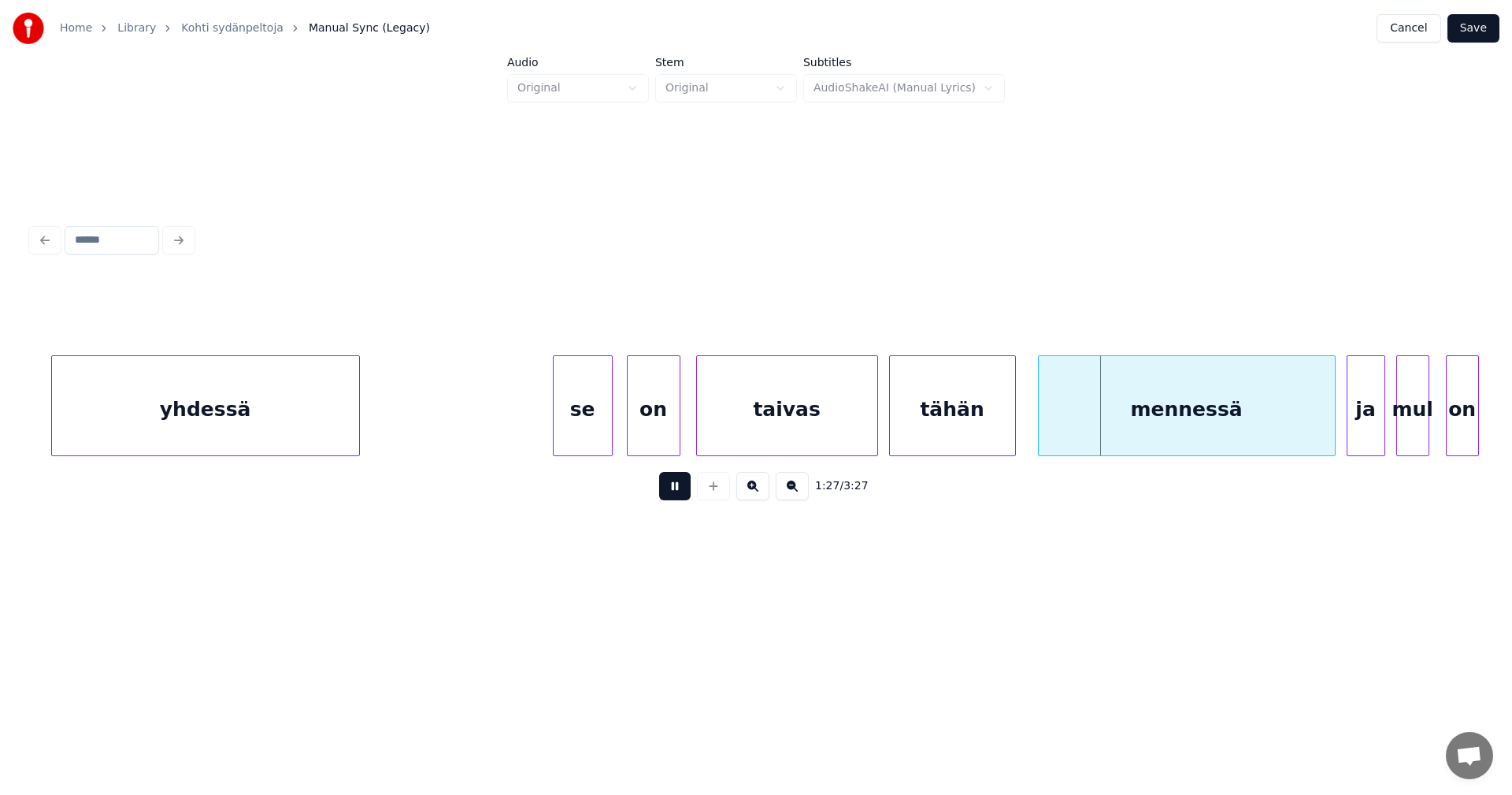
click at [682, 491] on button at bounding box center [674, 486] width 31 height 29
click at [1080, 418] on div "mennessä" at bounding box center [1187, 409] width 296 height 107
click at [681, 484] on button at bounding box center [674, 486] width 31 height 29
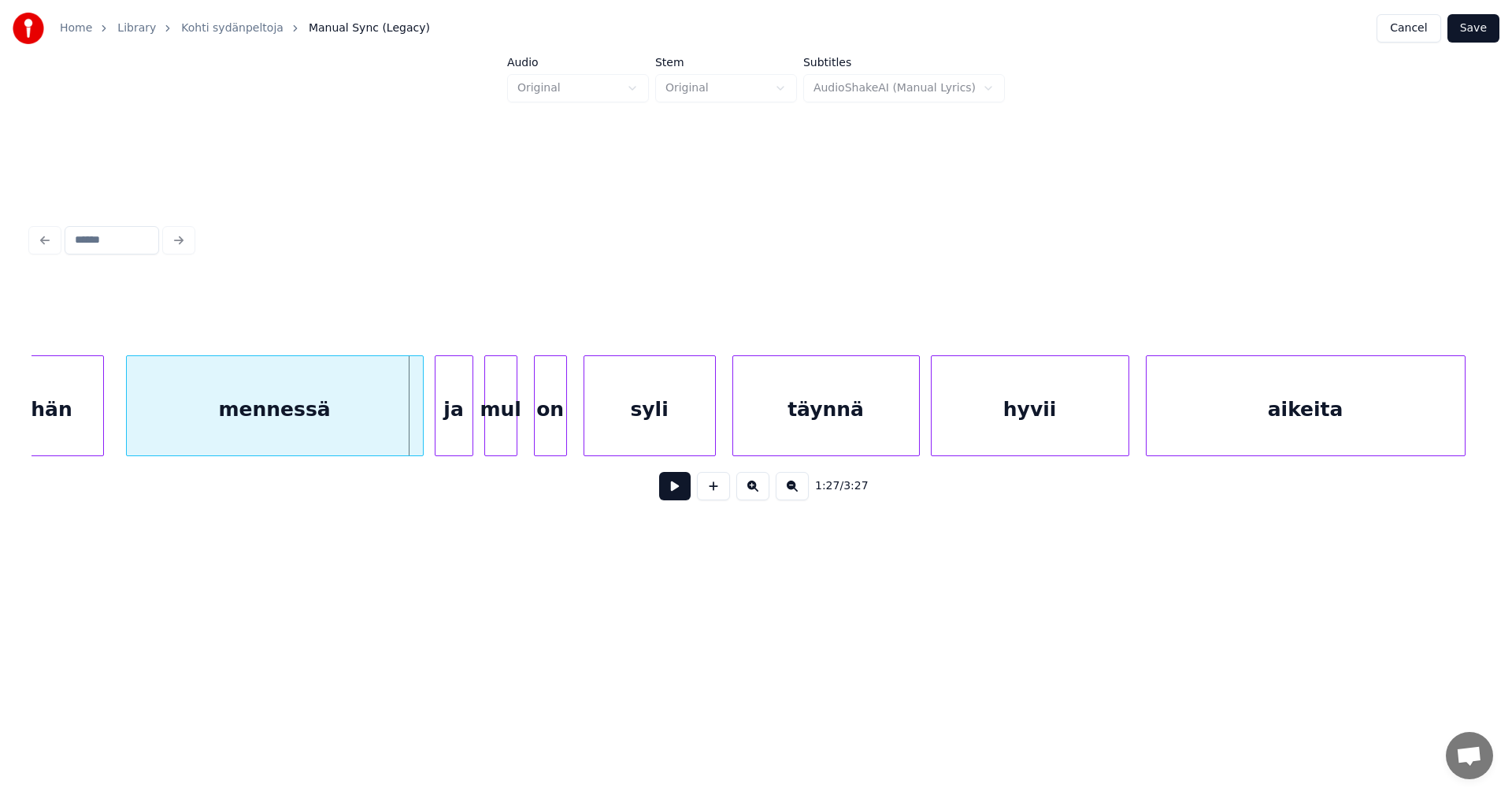
scroll to position [0, 23827]
click at [445, 435] on div "ja" at bounding box center [453, 409] width 37 height 107
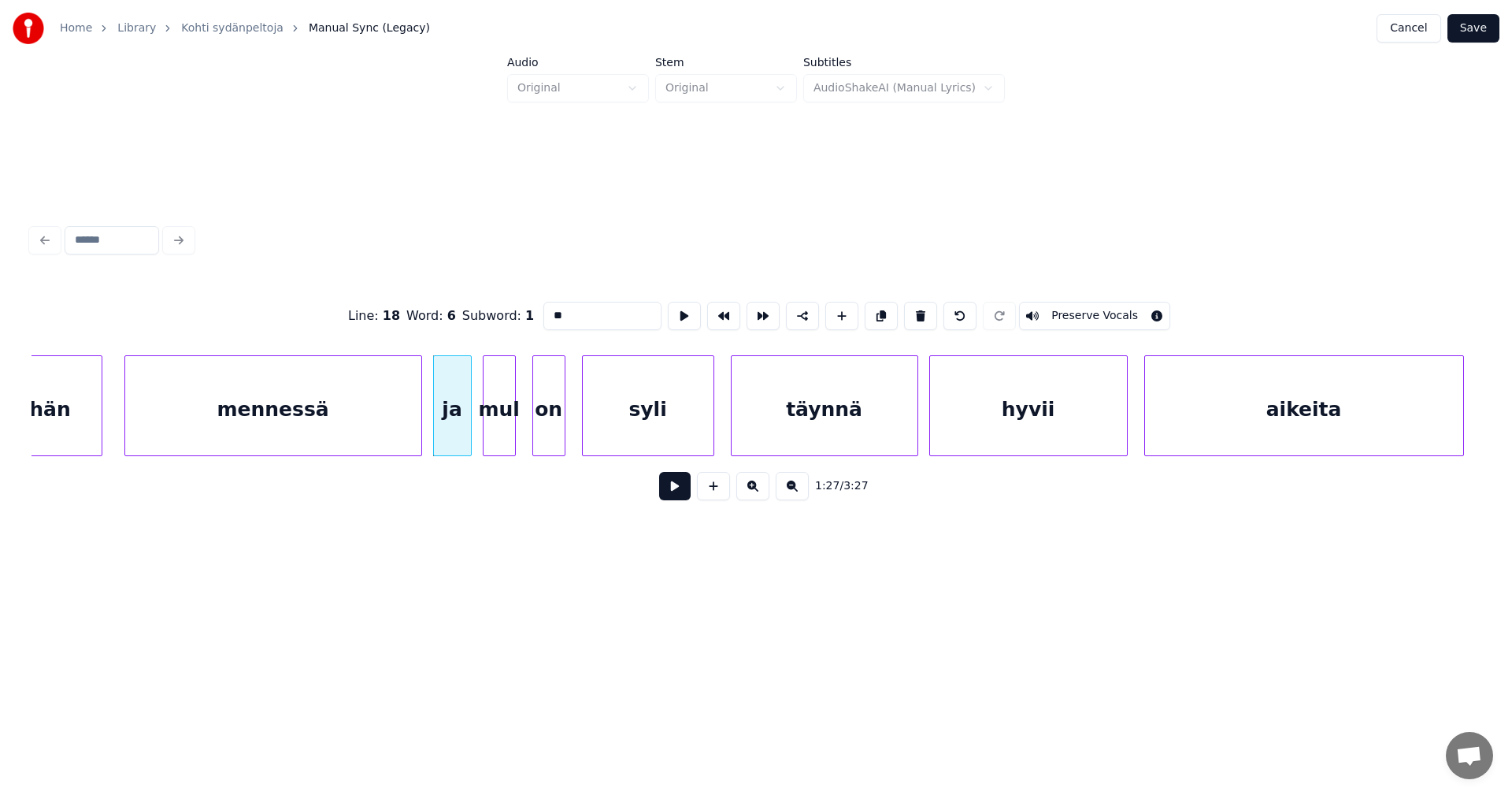
click at [668, 497] on button at bounding box center [674, 486] width 31 height 29
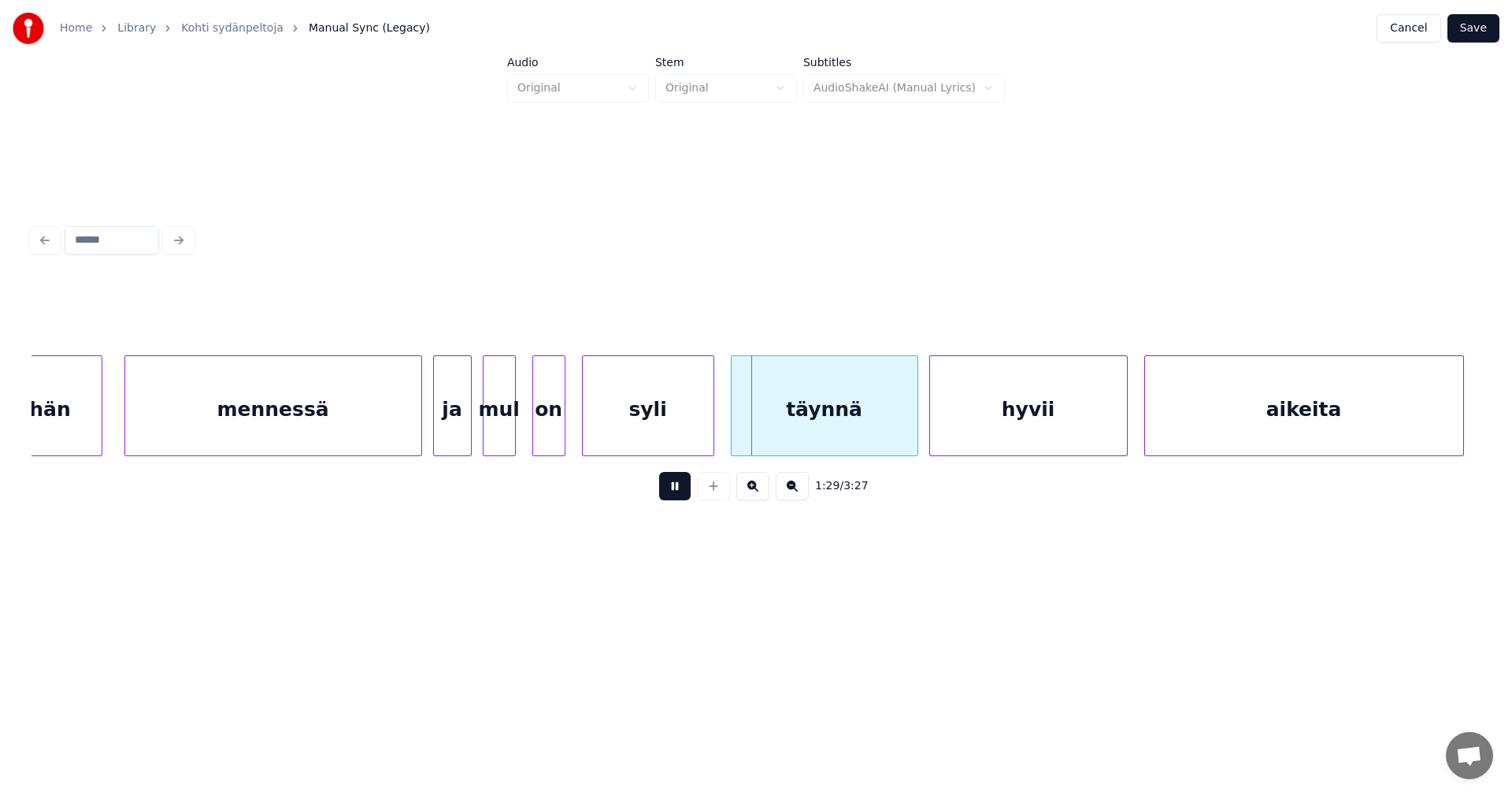
drag, startPoint x: 668, startPoint y: 497, endPoint x: 605, endPoint y: 466, distance: 70.2
click at [666, 494] on button at bounding box center [674, 486] width 31 height 29
click at [519, 433] on div at bounding box center [518, 405] width 4 height 99
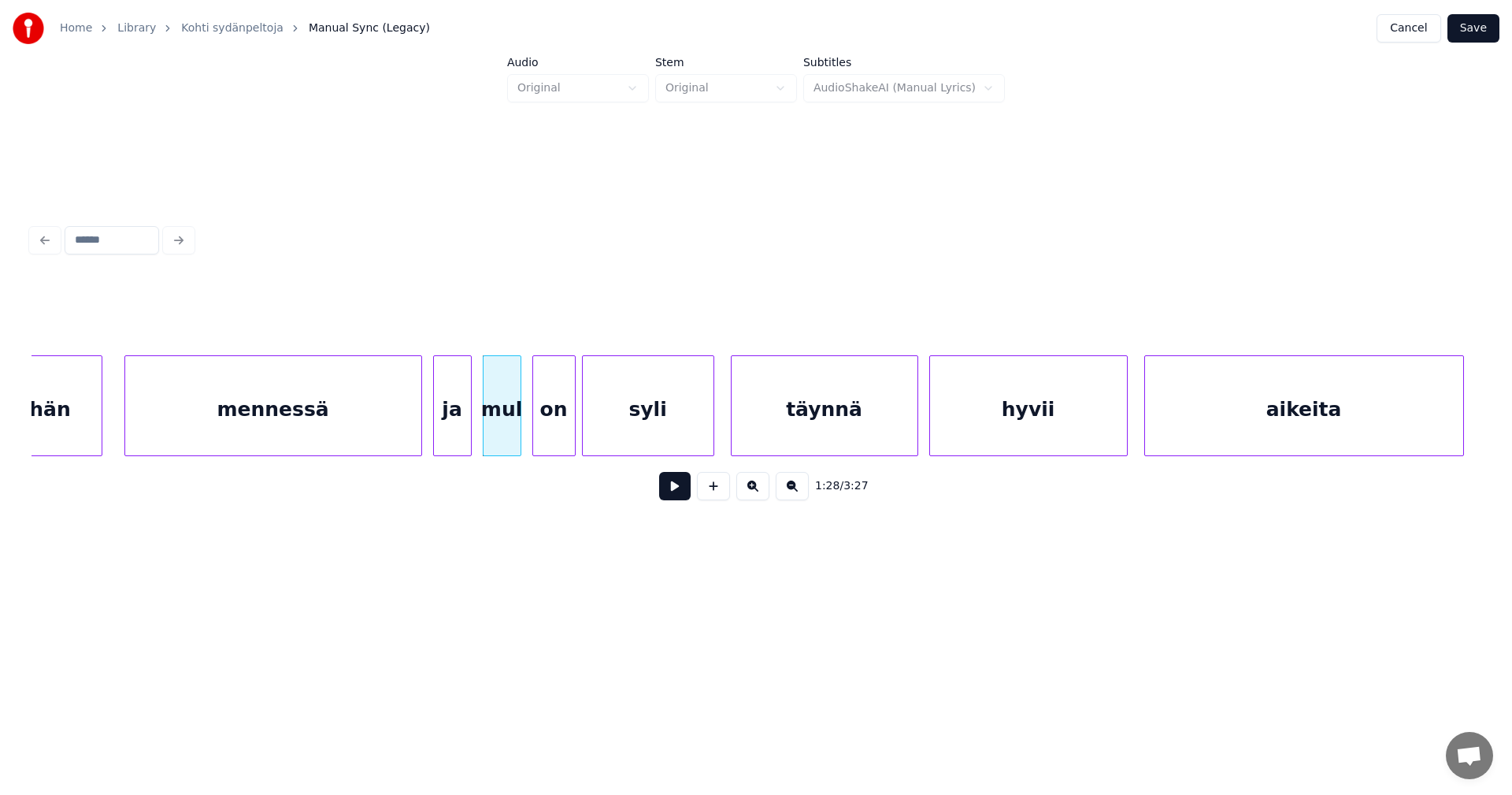
click at [574, 430] on div at bounding box center [572, 405] width 4 height 99
click at [461, 432] on div "ja" at bounding box center [453, 409] width 37 height 107
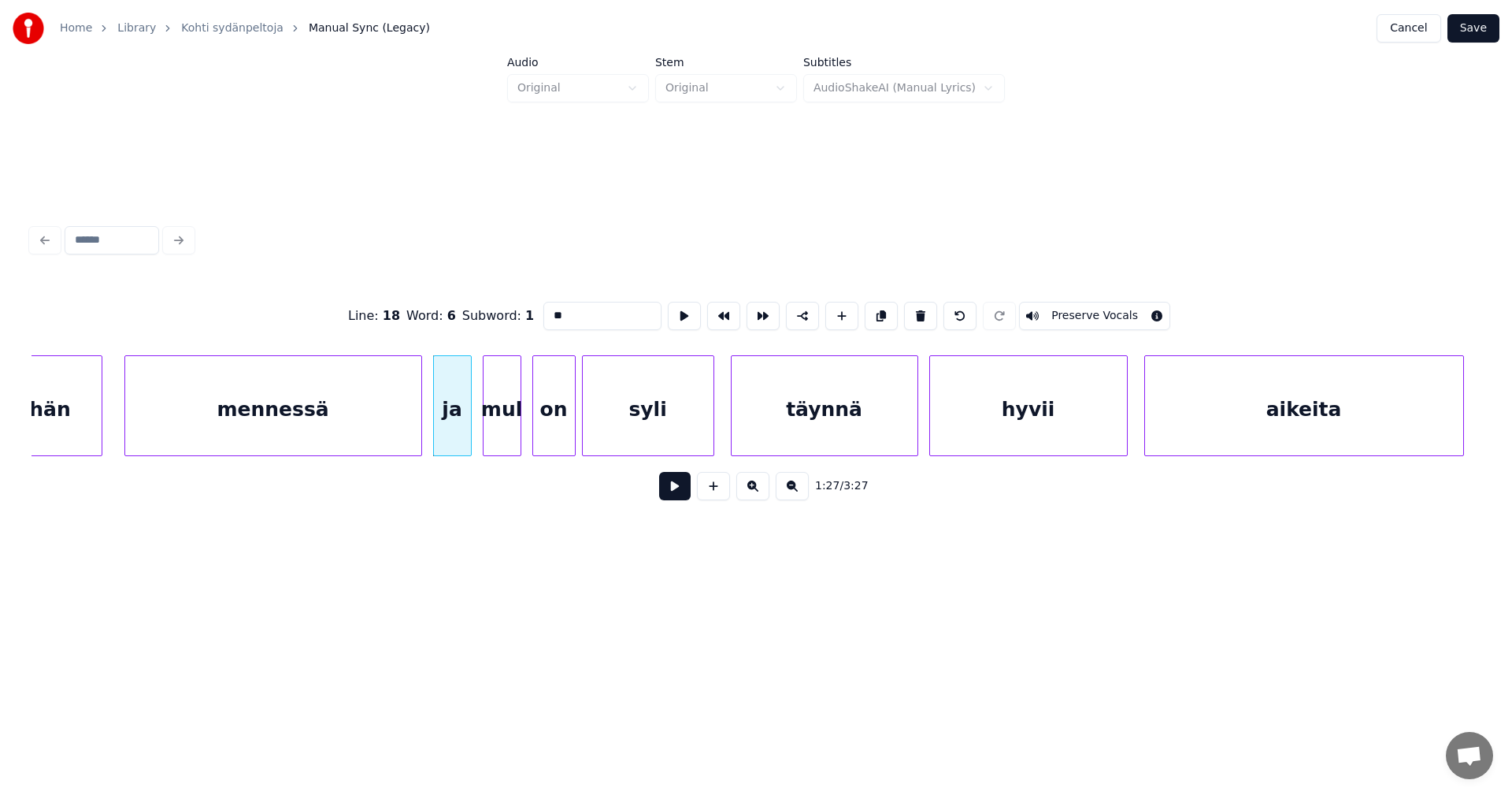
click at [674, 491] on button at bounding box center [674, 486] width 31 height 29
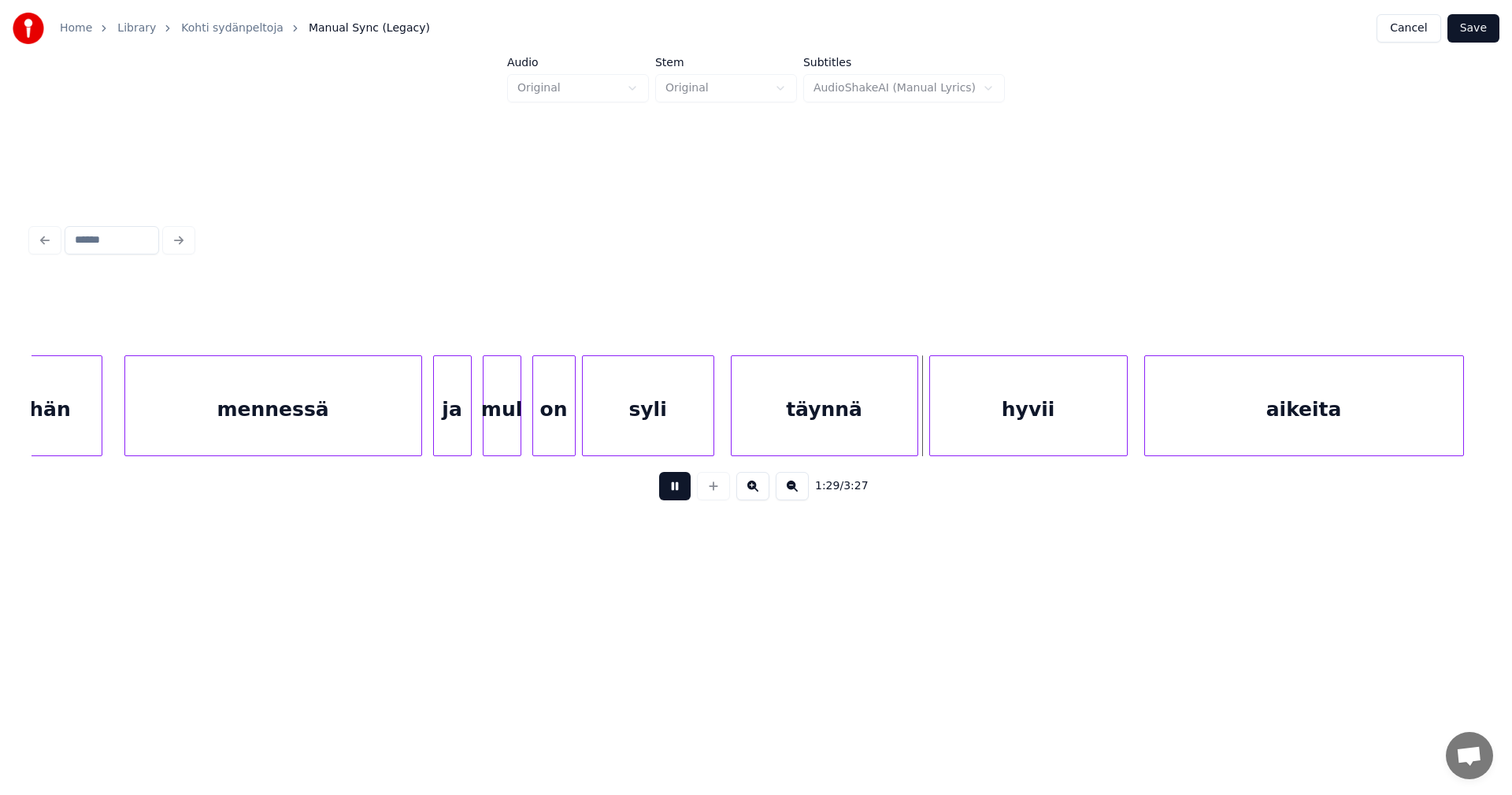
click at [673, 488] on button at bounding box center [674, 486] width 31 height 29
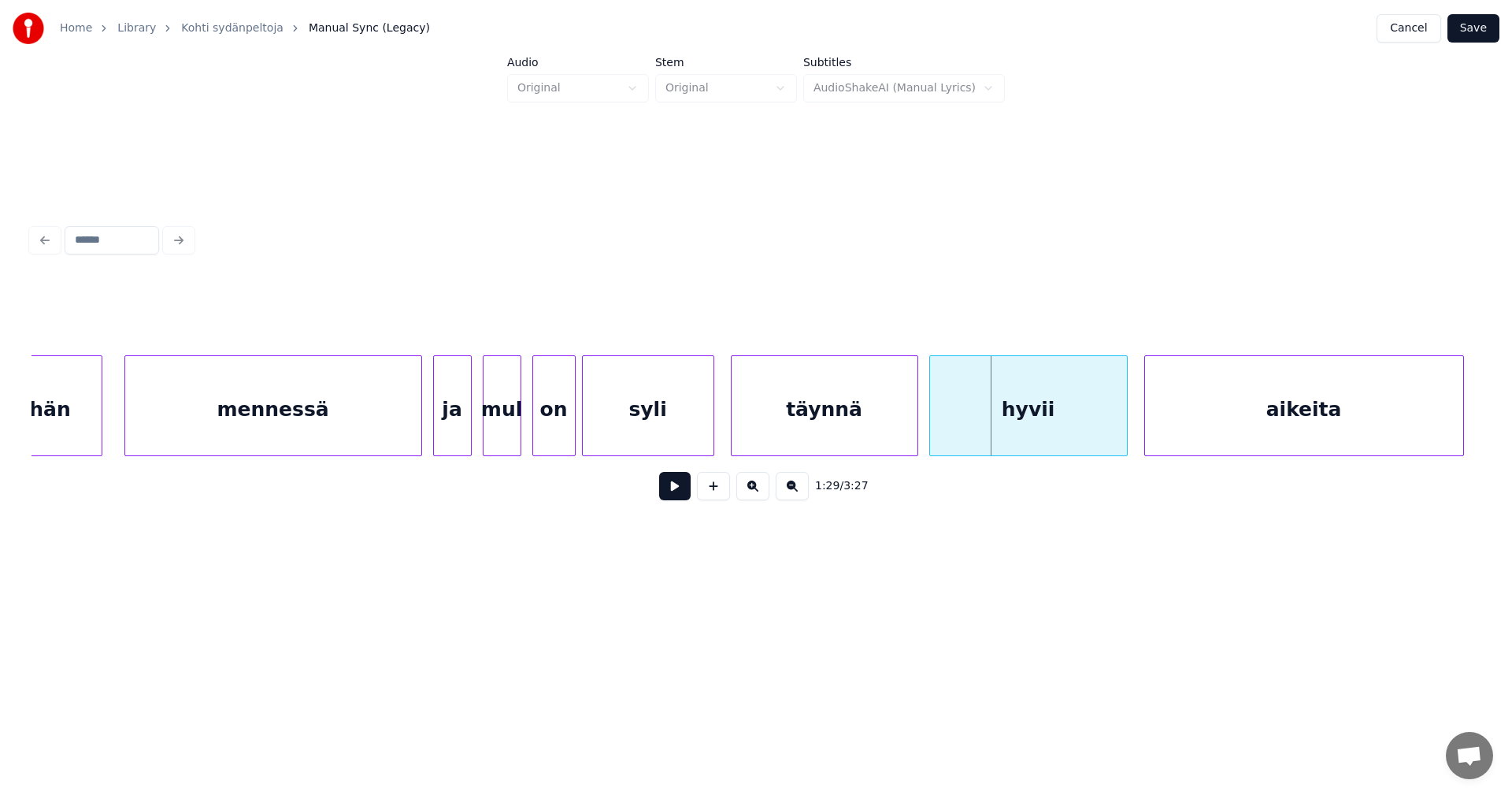
click at [653, 433] on div "syli" at bounding box center [648, 409] width 131 height 107
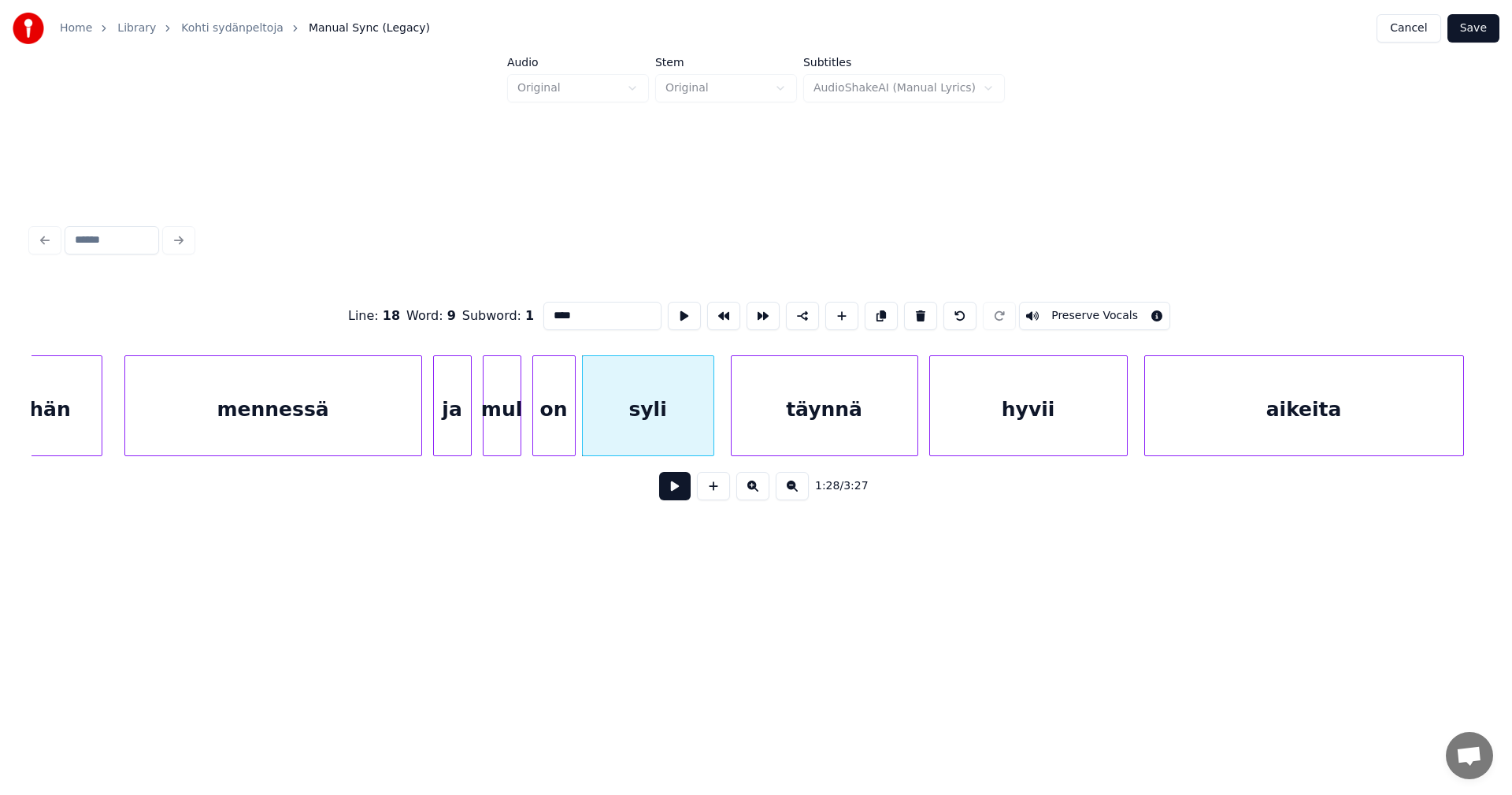
click at [674, 494] on button at bounding box center [674, 486] width 31 height 29
drag, startPoint x: 674, startPoint y: 494, endPoint x: 617, endPoint y: 463, distance: 64.9
click at [673, 493] on button at bounding box center [674, 486] width 31 height 29
click at [571, 430] on div at bounding box center [569, 405] width 4 height 99
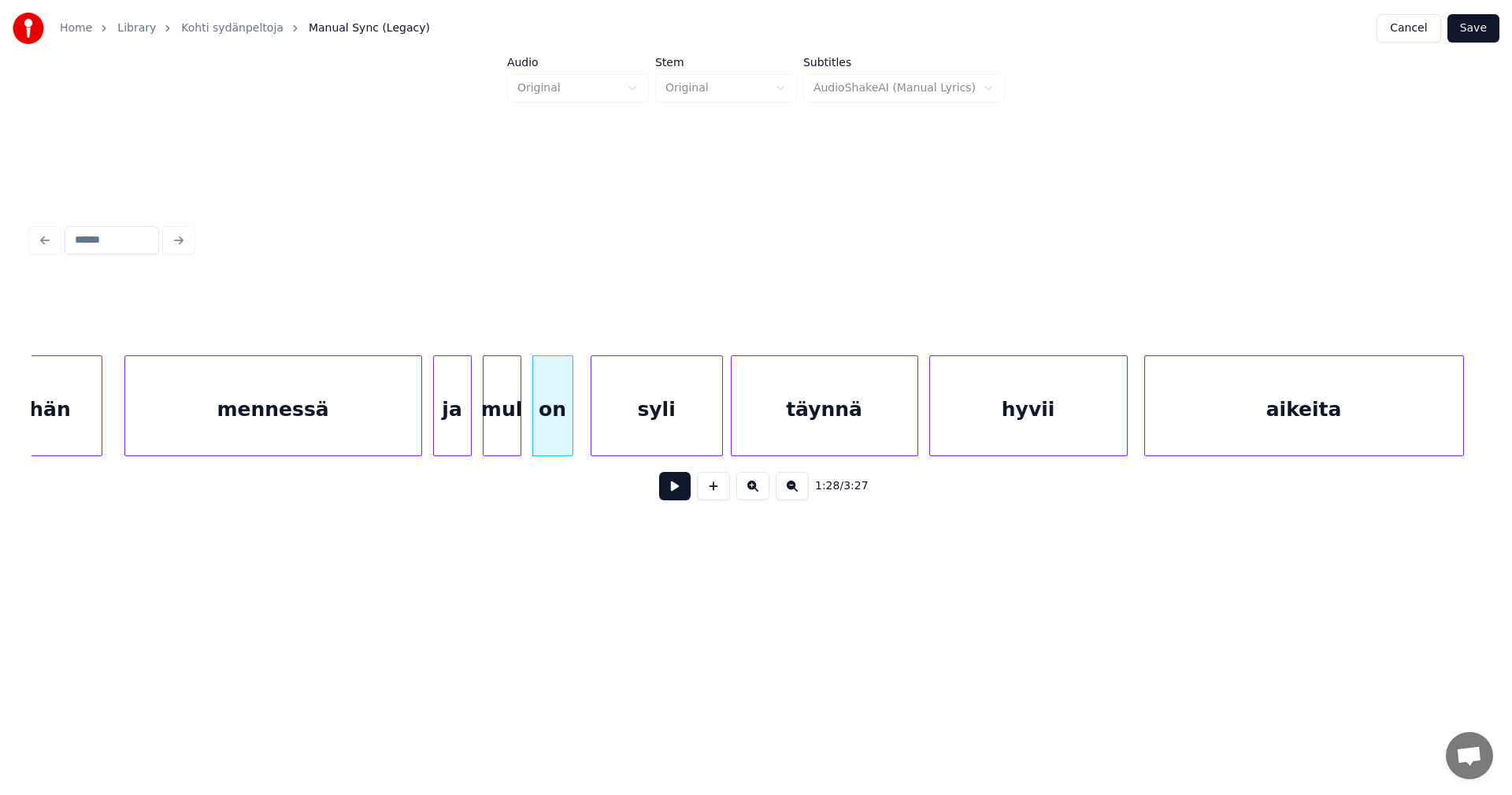
click at [603, 430] on div "syli" at bounding box center [657, 409] width 131 height 107
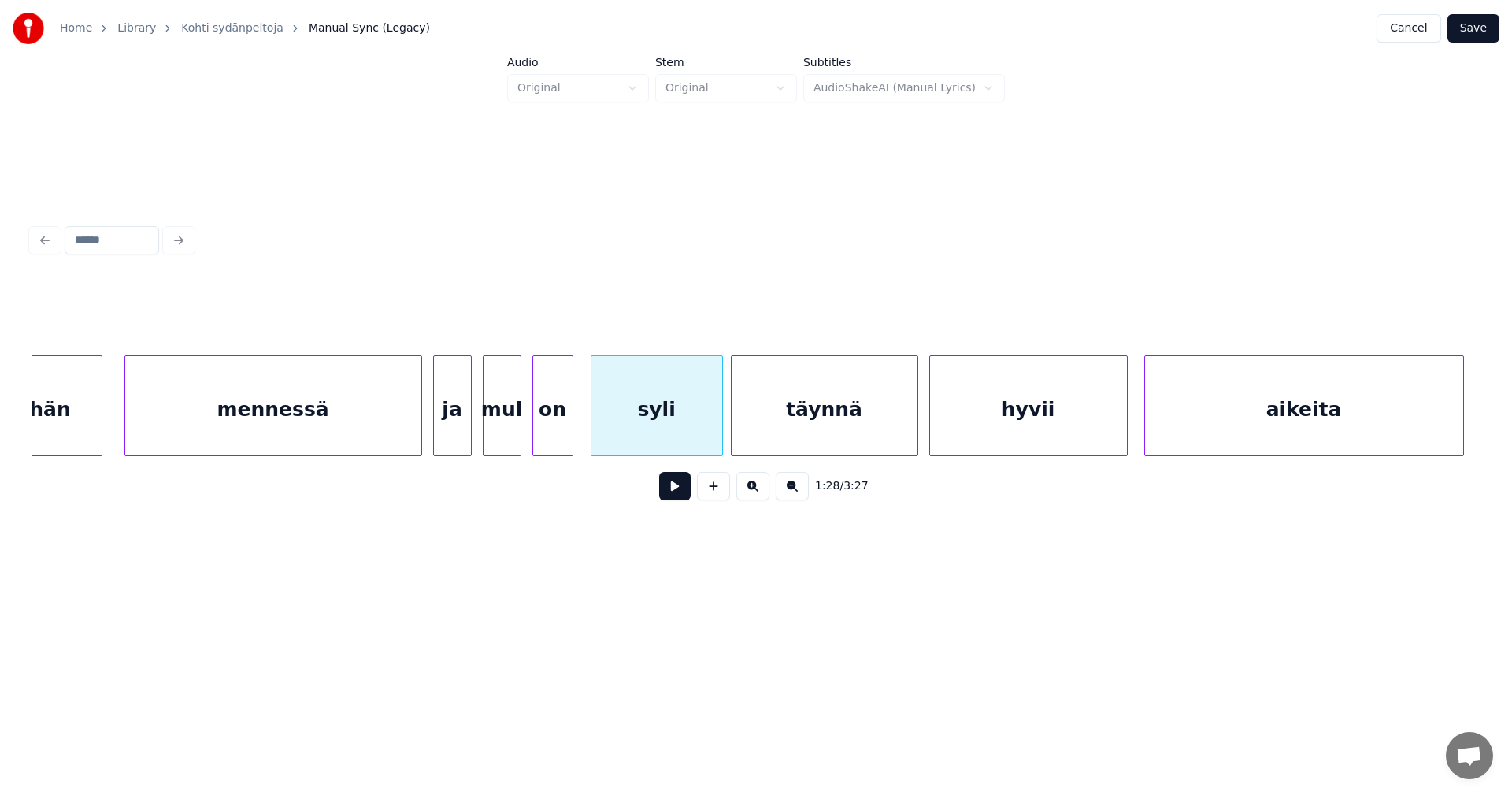
click at [680, 495] on button at bounding box center [674, 486] width 31 height 29
drag, startPoint x: 680, startPoint y: 495, endPoint x: 682, endPoint y: 441, distance: 54.0
click at [680, 488] on button at bounding box center [674, 486] width 31 height 29
click at [670, 434] on div "syli" at bounding box center [645, 409] width 131 height 107
click at [676, 486] on button at bounding box center [674, 486] width 31 height 29
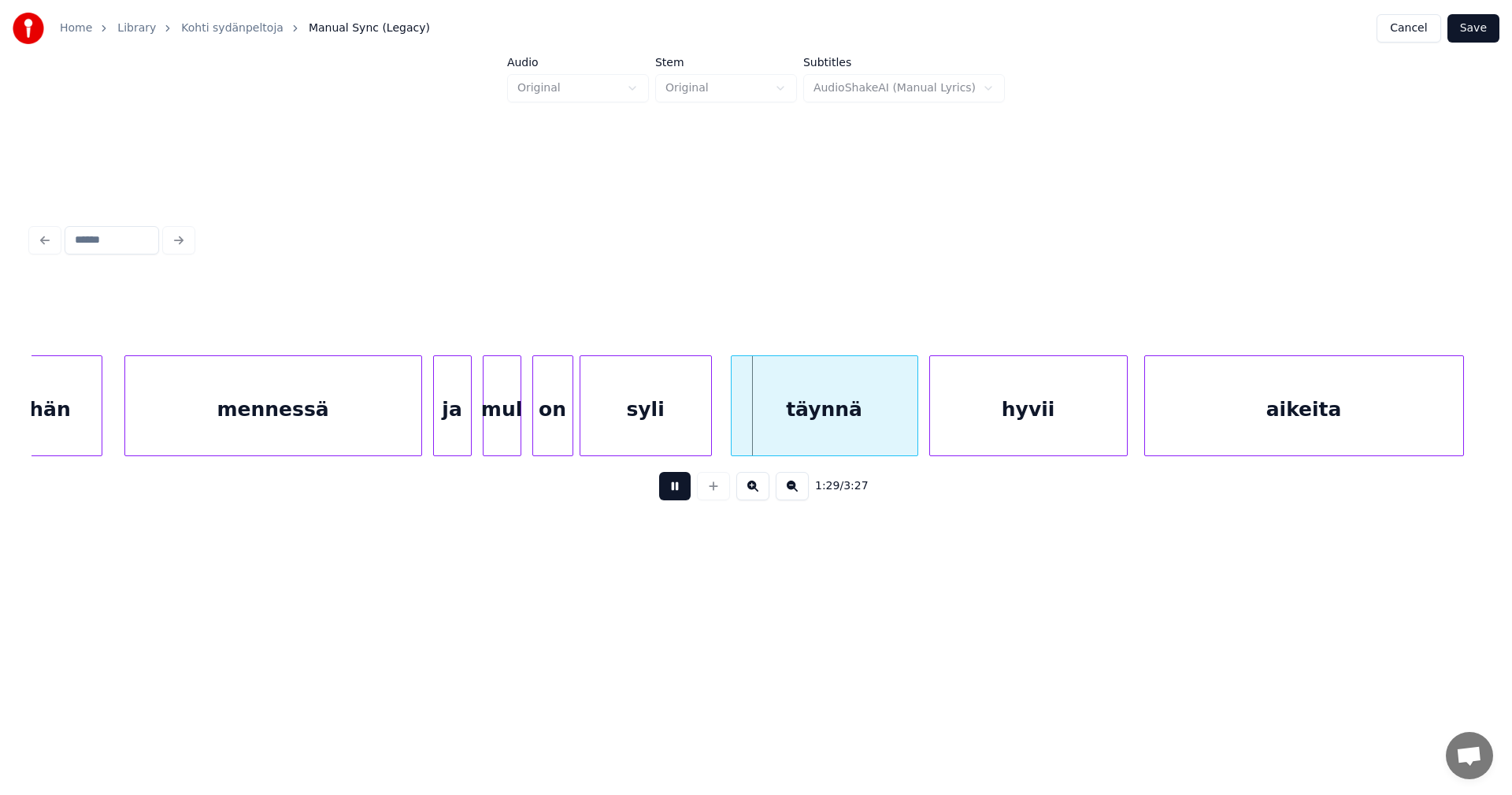
click at [676, 488] on button at bounding box center [674, 486] width 31 height 29
click at [749, 438] on div "täynnä" at bounding box center [821, 409] width 186 height 107
click at [675, 496] on button at bounding box center [674, 486] width 31 height 29
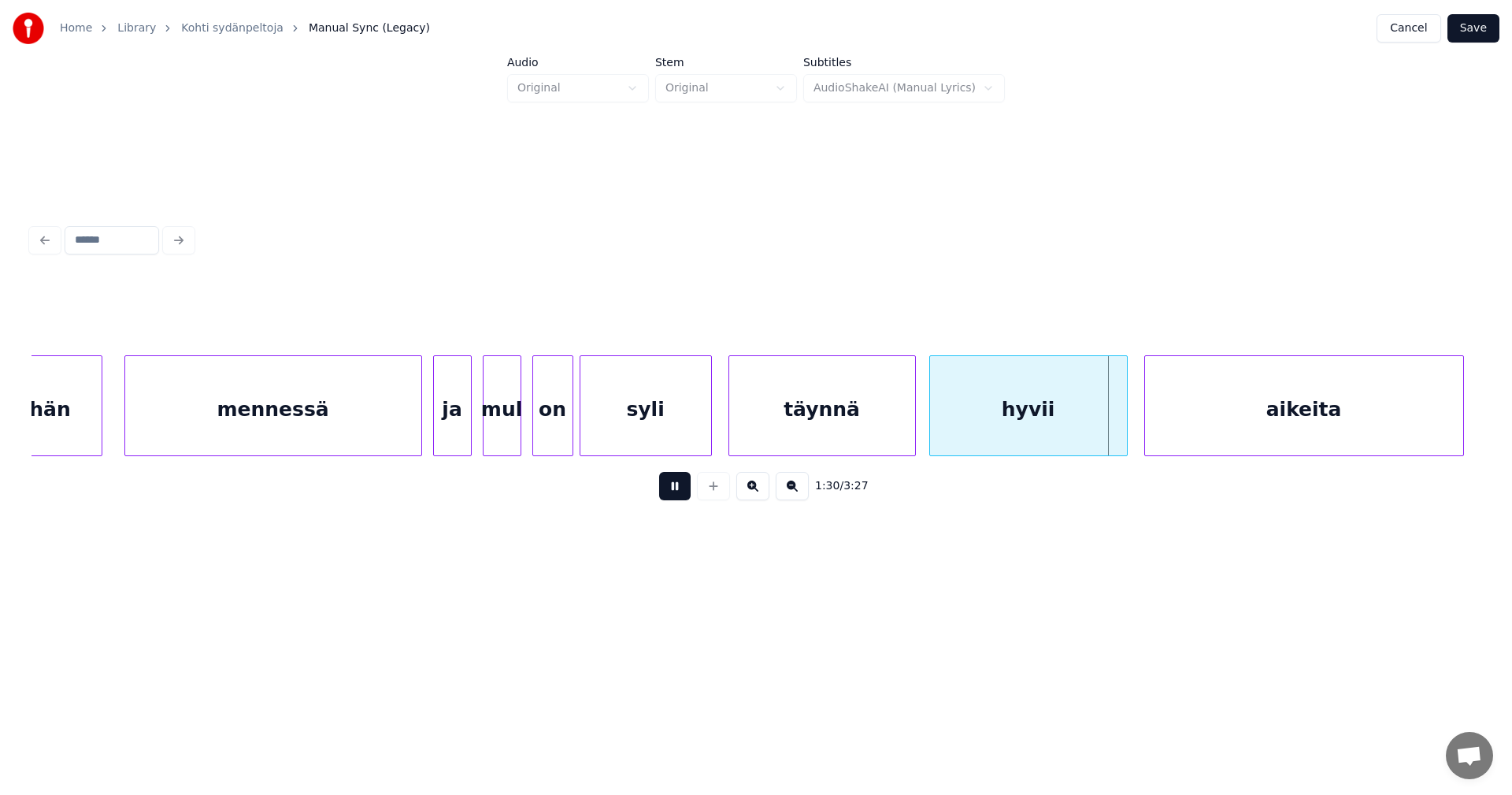
click at [675, 496] on button at bounding box center [674, 486] width 31 height 29
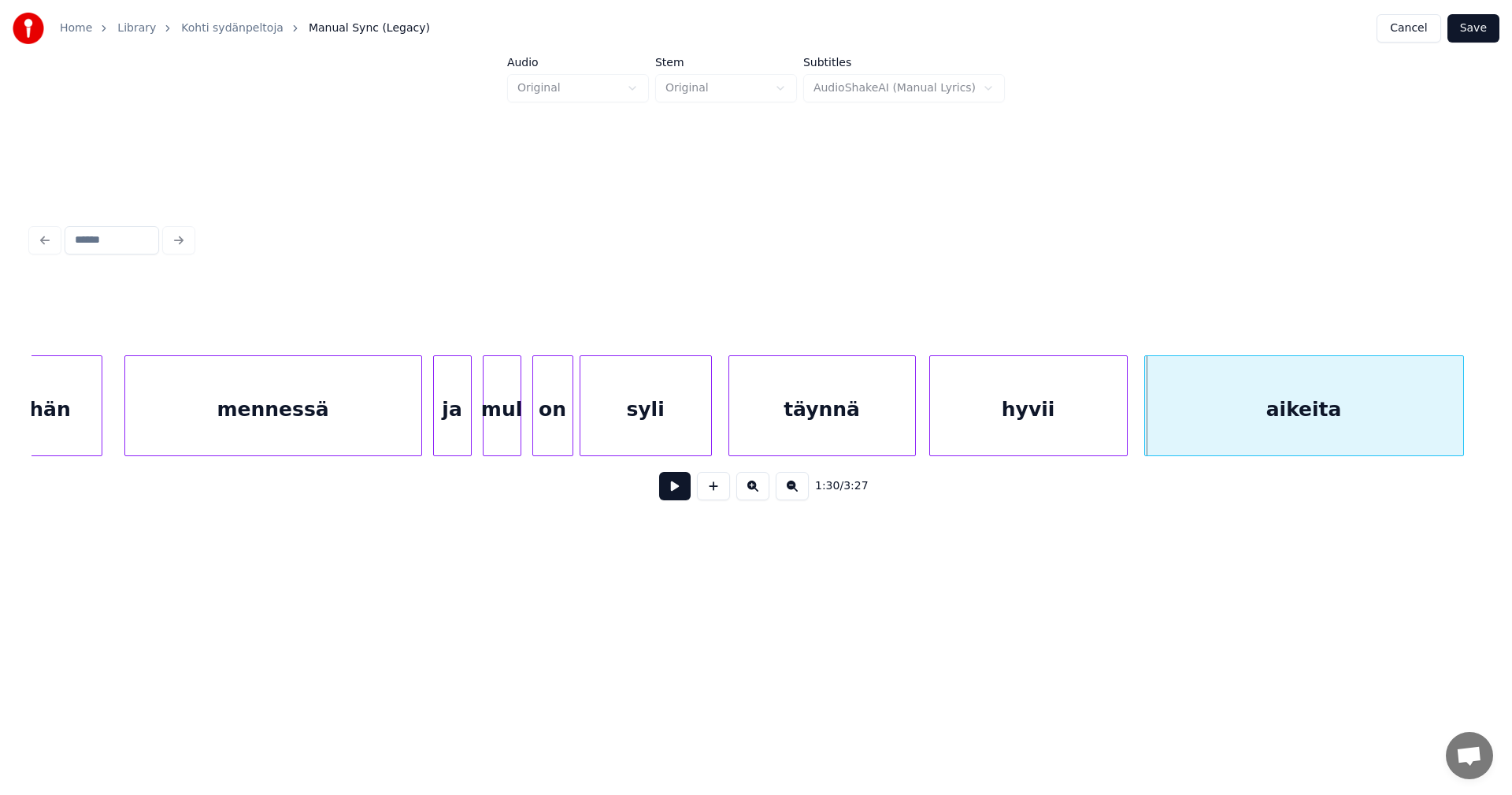
click at [675, 496] on button at bounding box center [674, 486] width 31 height 29
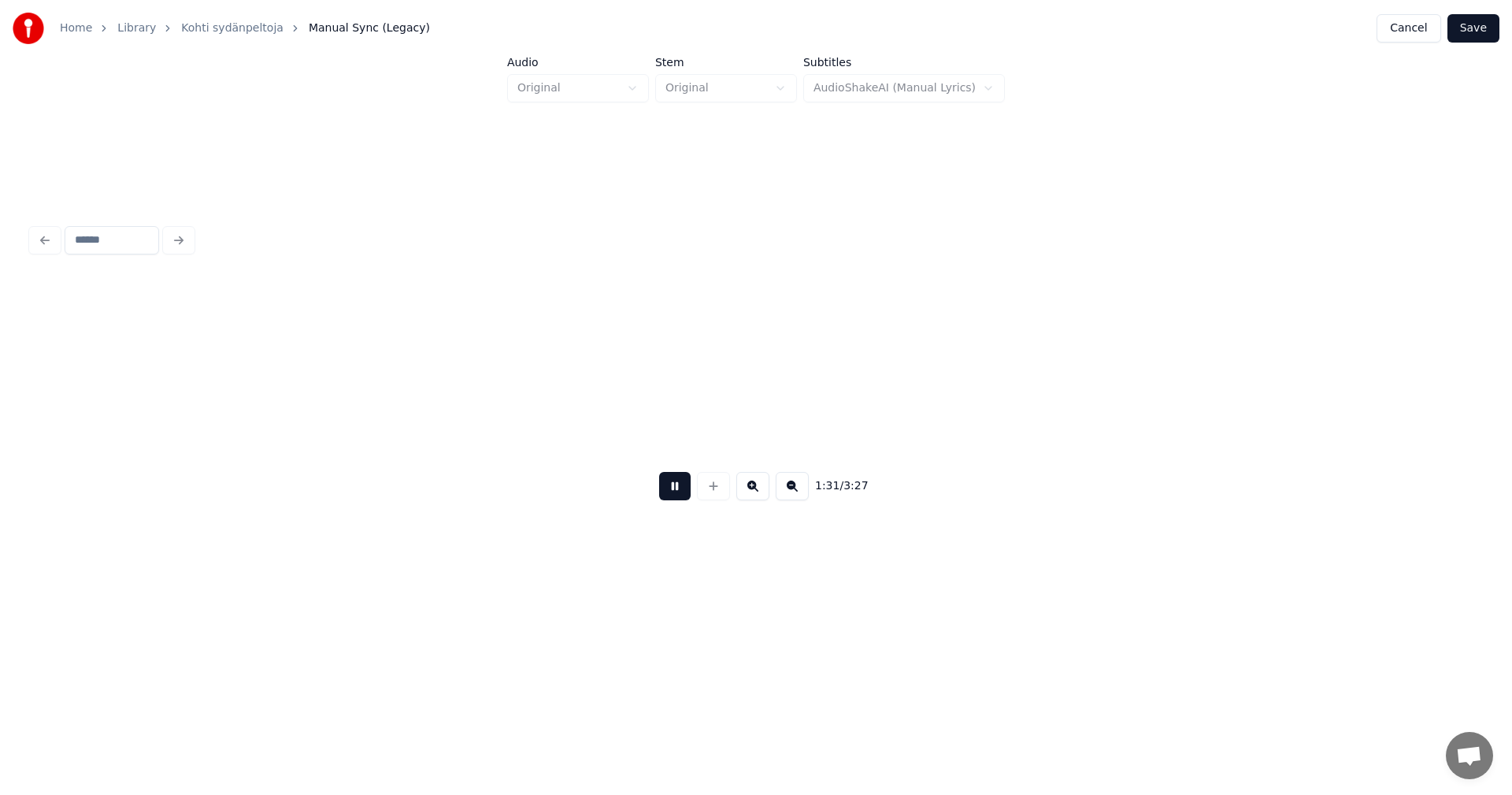
scroll to position [0, 25276]
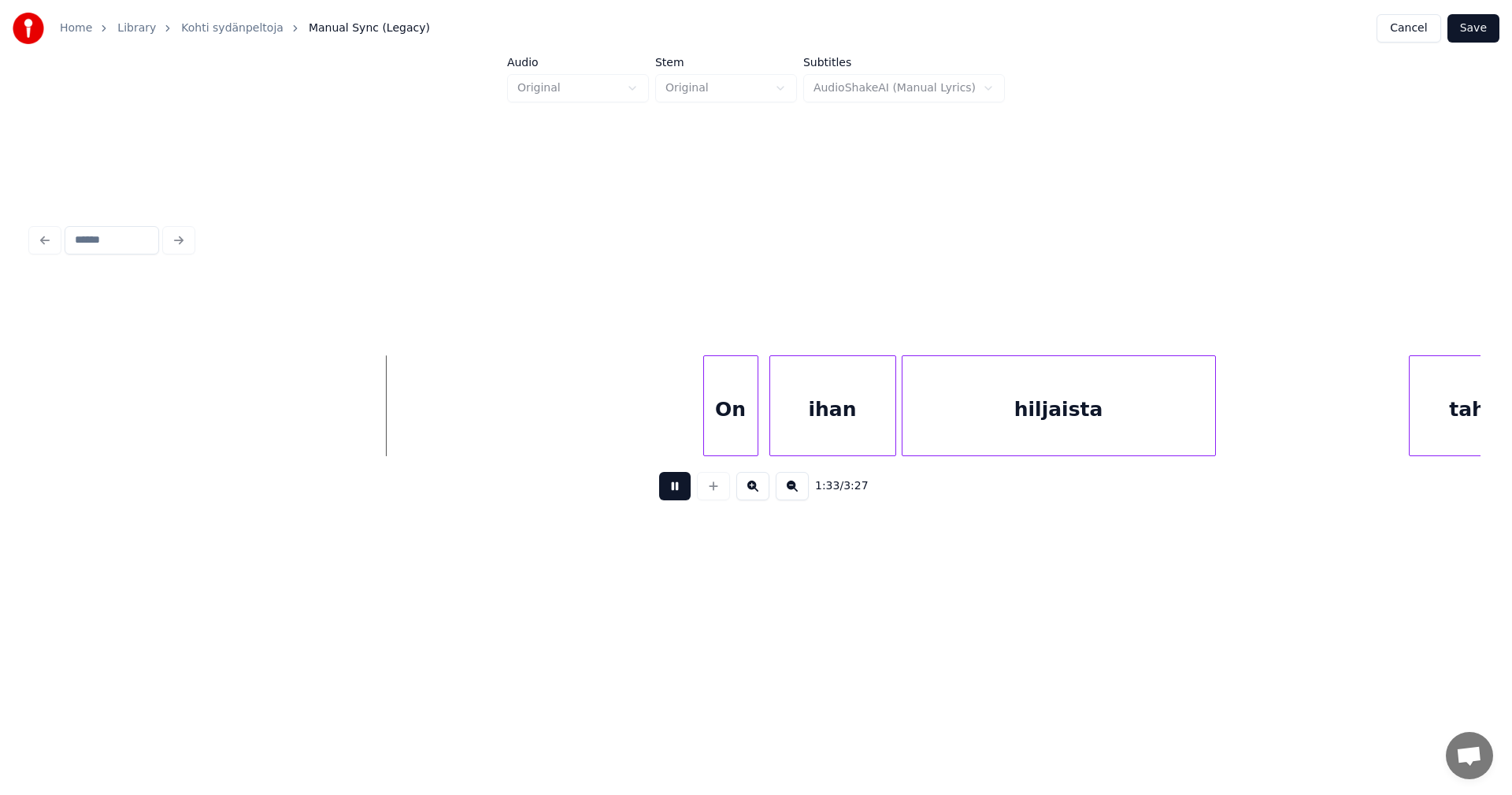
click at [675, 496] on button at bounding box center [674, 486] width 31 height 29
click at [731, 435] on div "On" at bounding box center [724, 409] width 53 height 107
click at [802, 437] on div "ihan" at bounding box center [825, 409] width 126 height 107
click at [684, 493] on button at bounding box center [674, 486] width 31 height 29
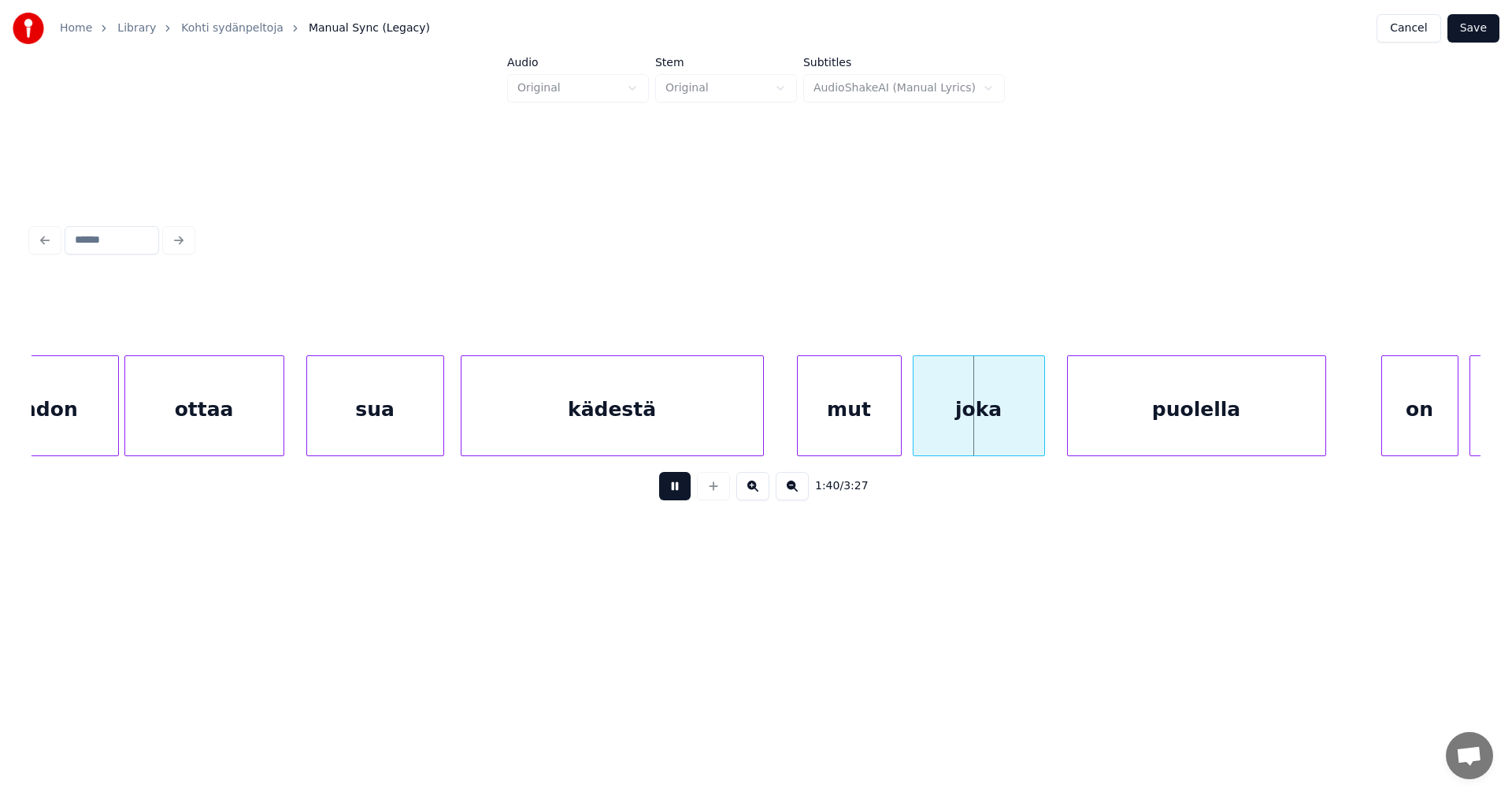
click at [684, 493] on button at bounding box center [674, 486] width 31 height 29
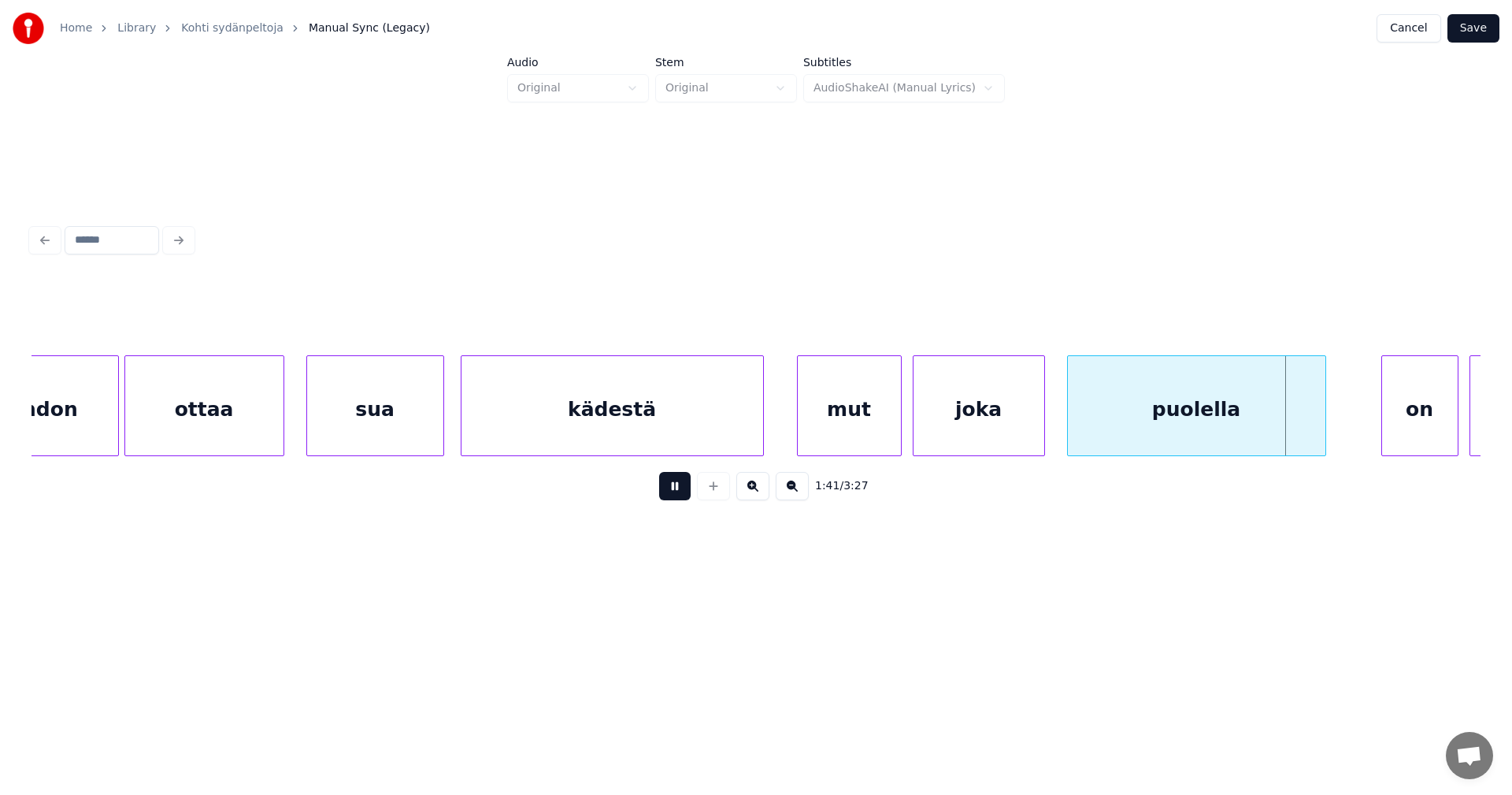
click at [684, 493] on button at bounding box center [674, 486] width 31 height 29
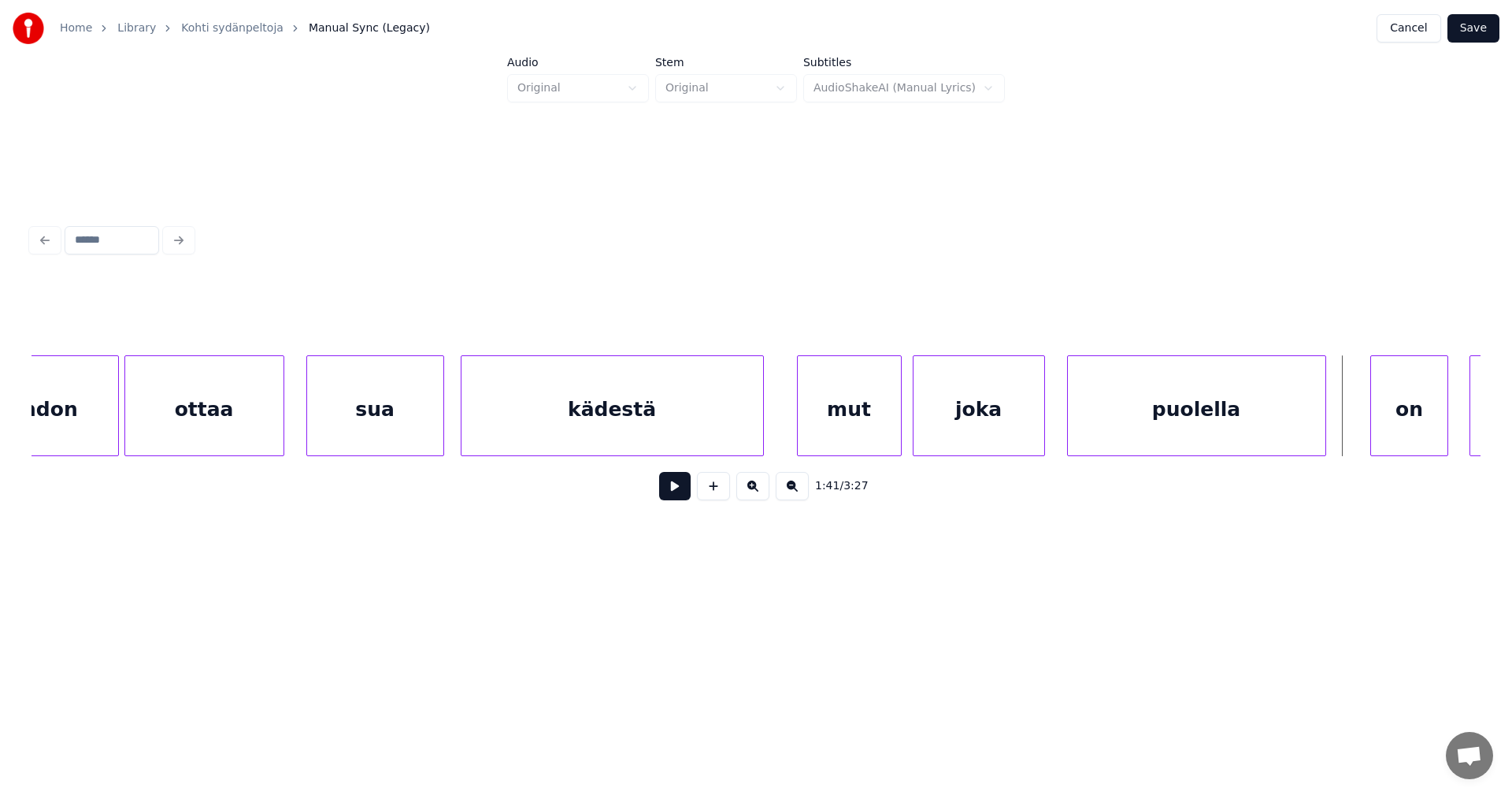
click at [1394, 425] on div "on" at bounding box center [1408, 409] width 76 height 107
click at [681, 496] on button at bounding box center [674, 486] width 31 height 29
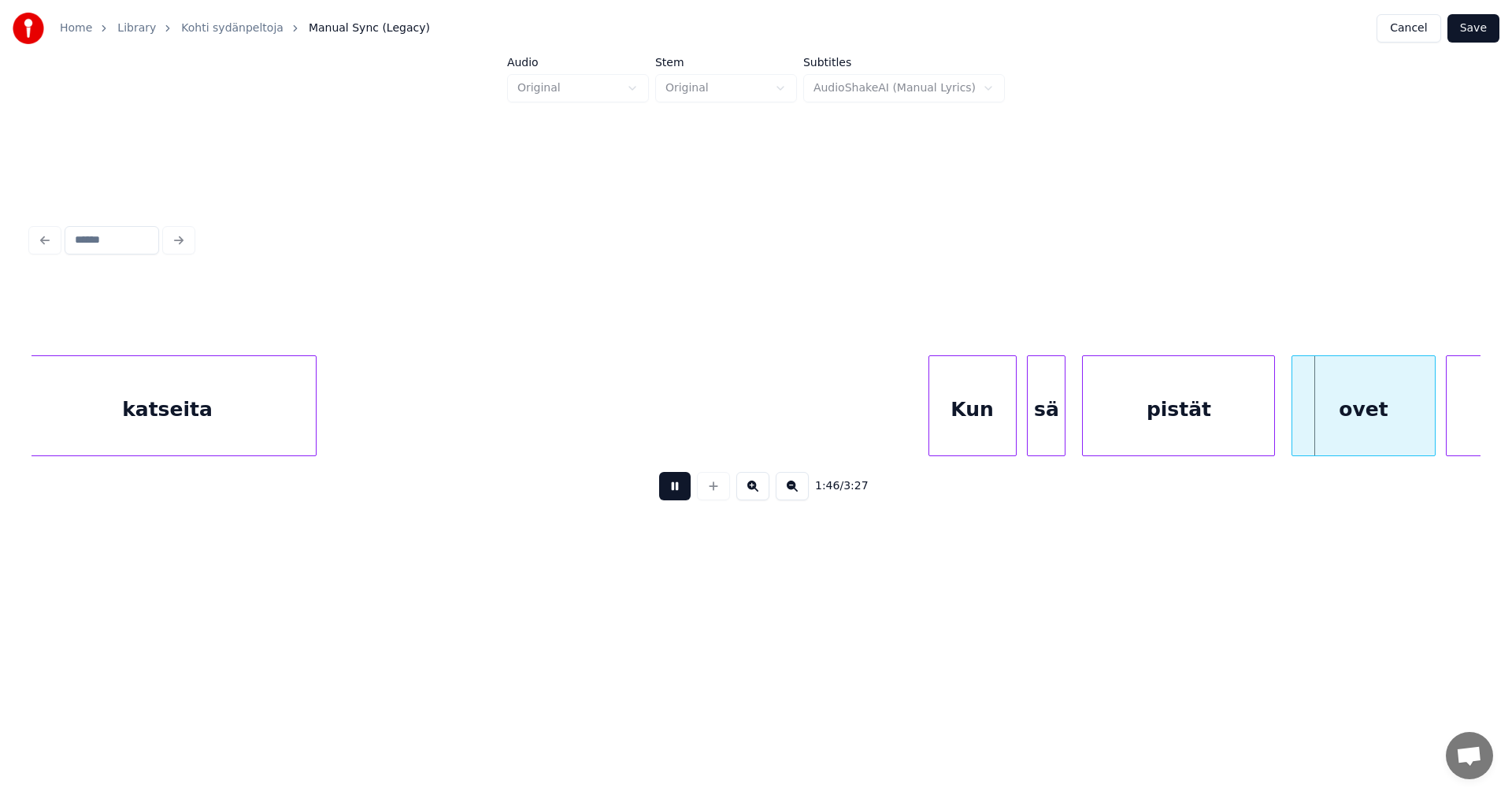
click at [681, 496] on button at bounding box center [674, 486] width 31 height 29
click at [1257, 426] on div at bounding box center [1259, 405] width 4 height 99
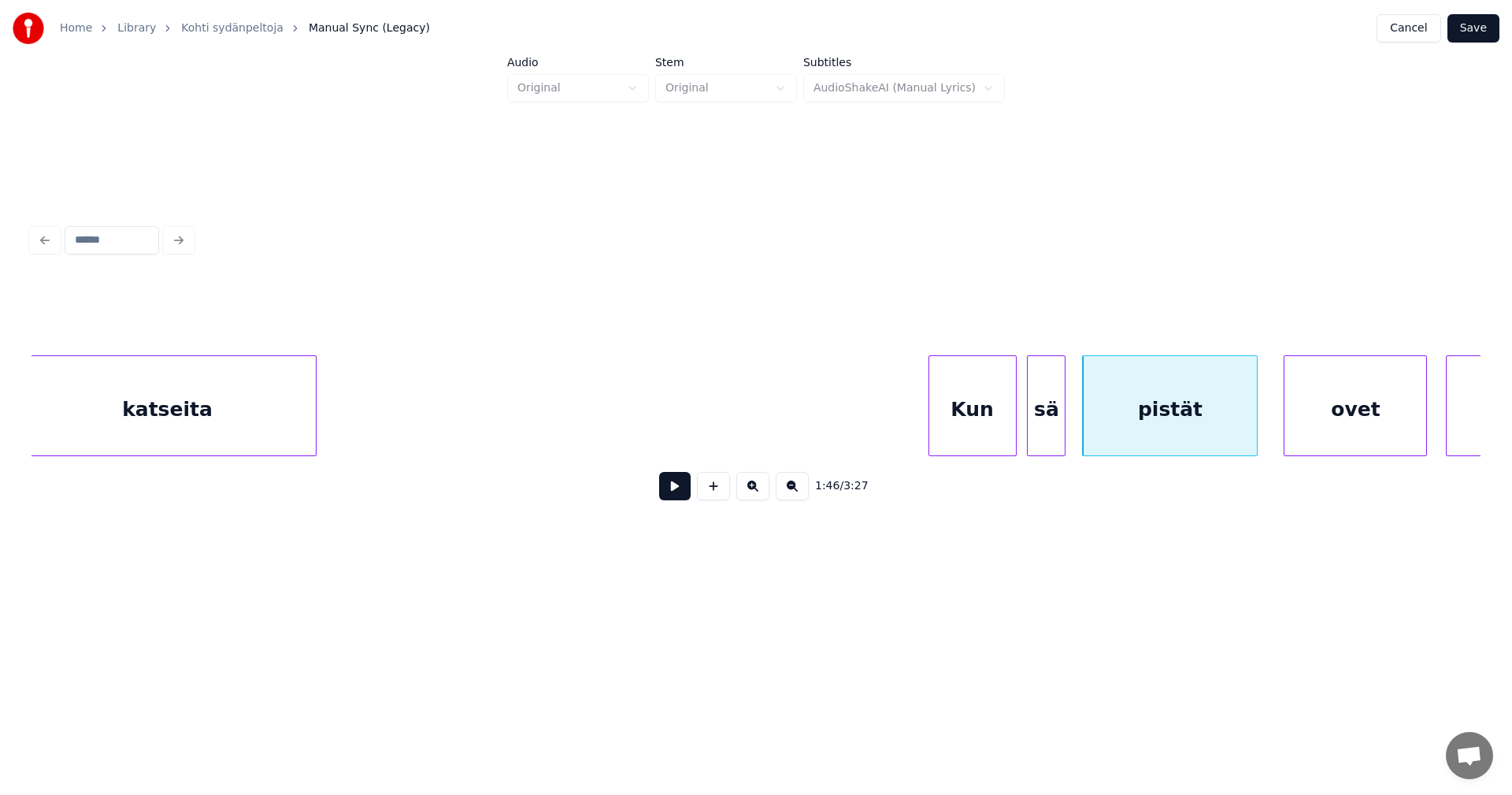
click at [1322, 425] on div "ovet" at bounding box center [1354, 409] width 142 height 107
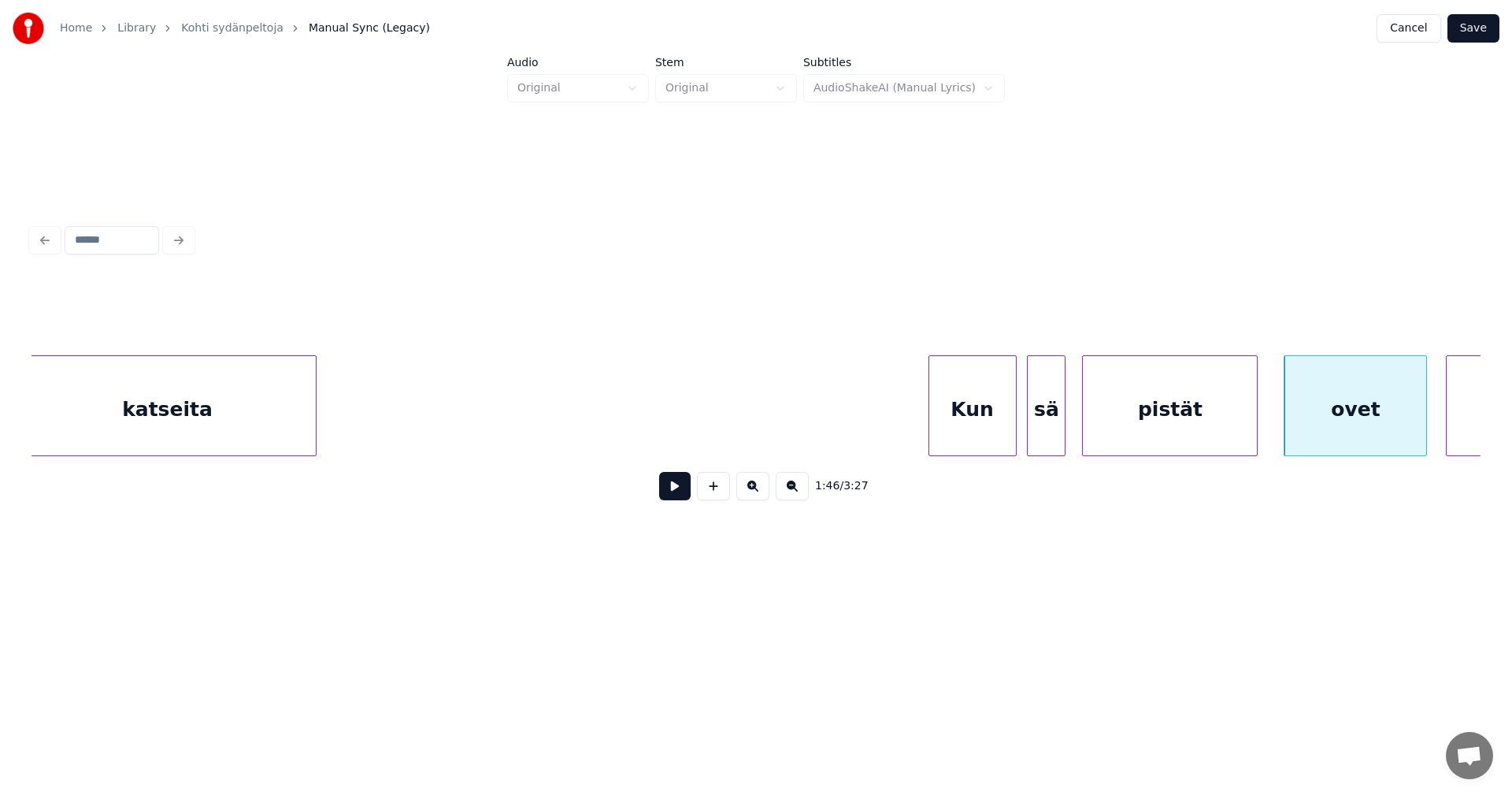
click at [1230, 437] on div "pistät" at bounding box center [1169, 409] width 174 height 107
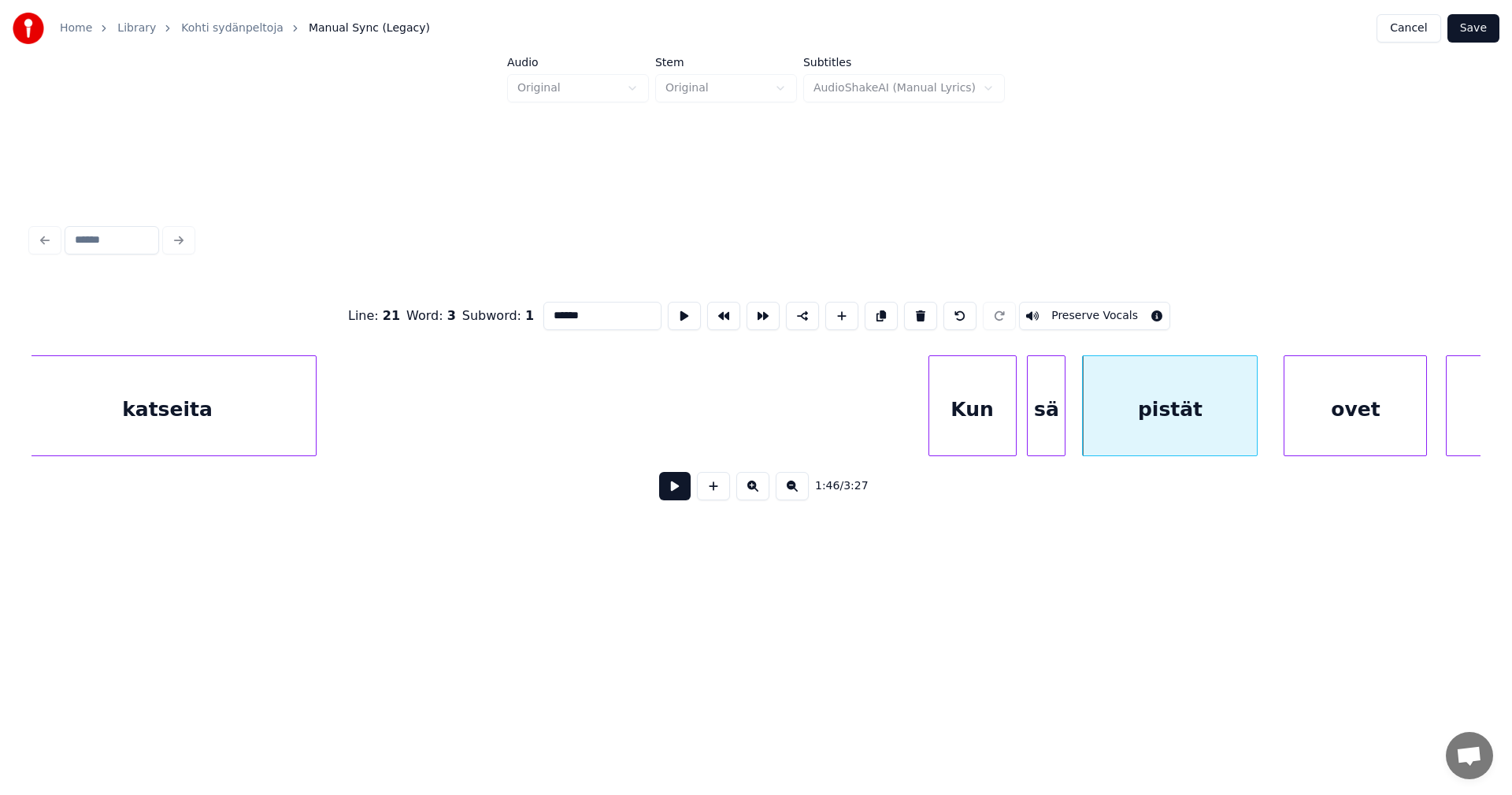
click at [682, 488] on button at bounding box center [674, 486] width 31 height 29
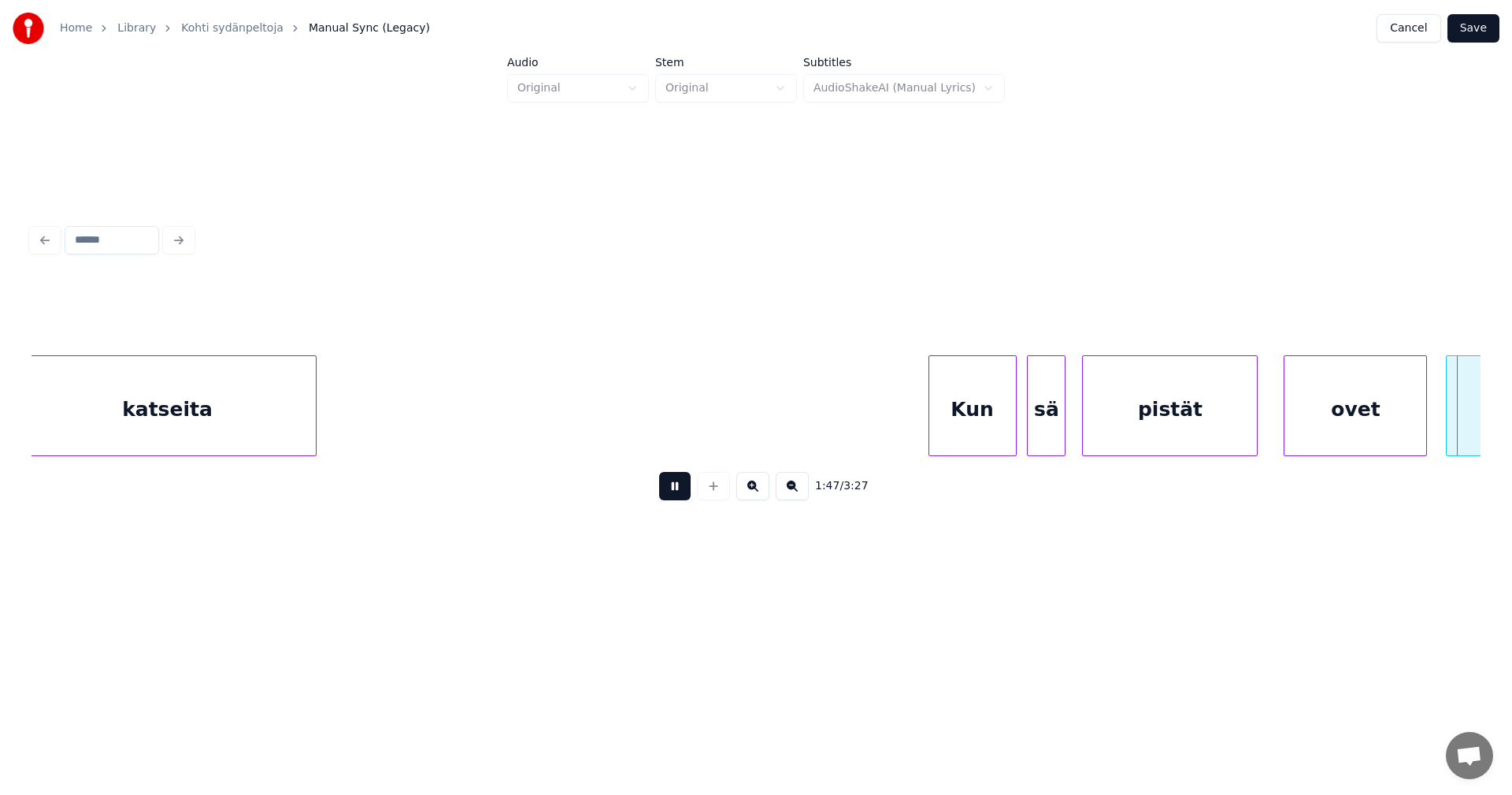
scroll to position [0, 29628]
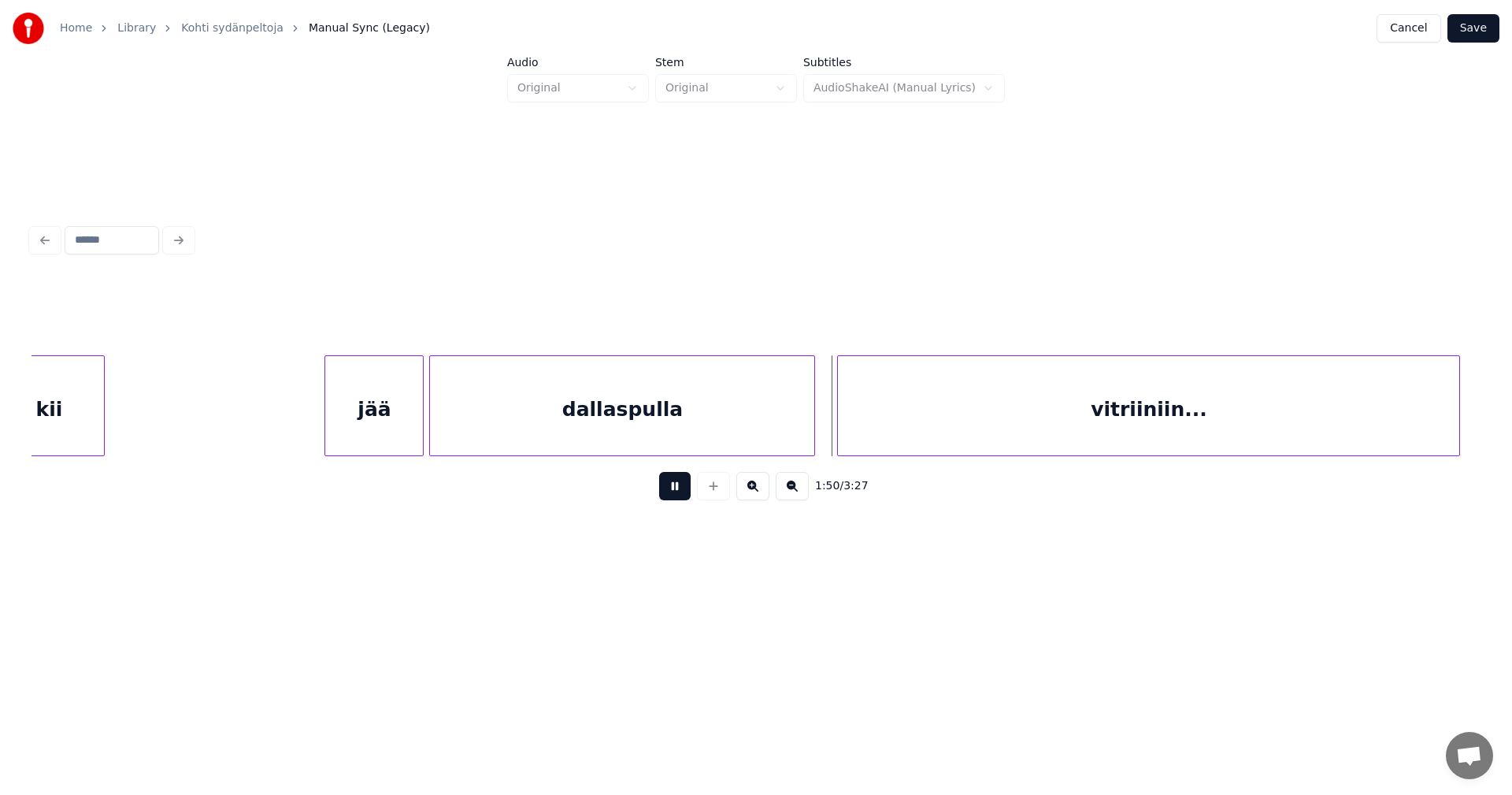
drag, startPoint x: 682, startPoint y: 488, endPoint x: 504, endPoint y: 462, distance: 179.9
click at [672, 484] on button at bounding box center [674, 486] width 31 height 29
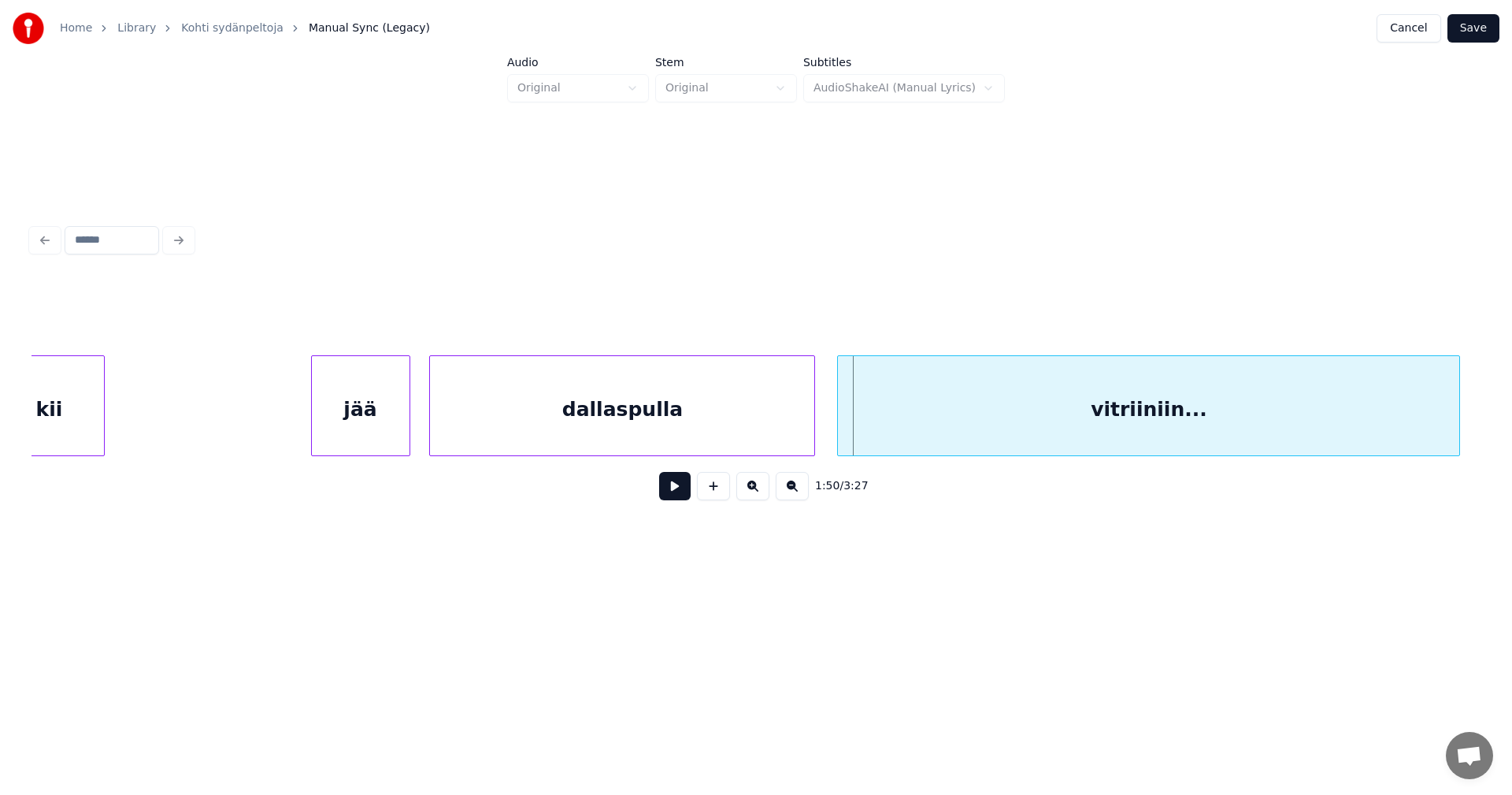
click at [391, 426] on div "jää" at bounding box center [361, 409] width 98 height 107
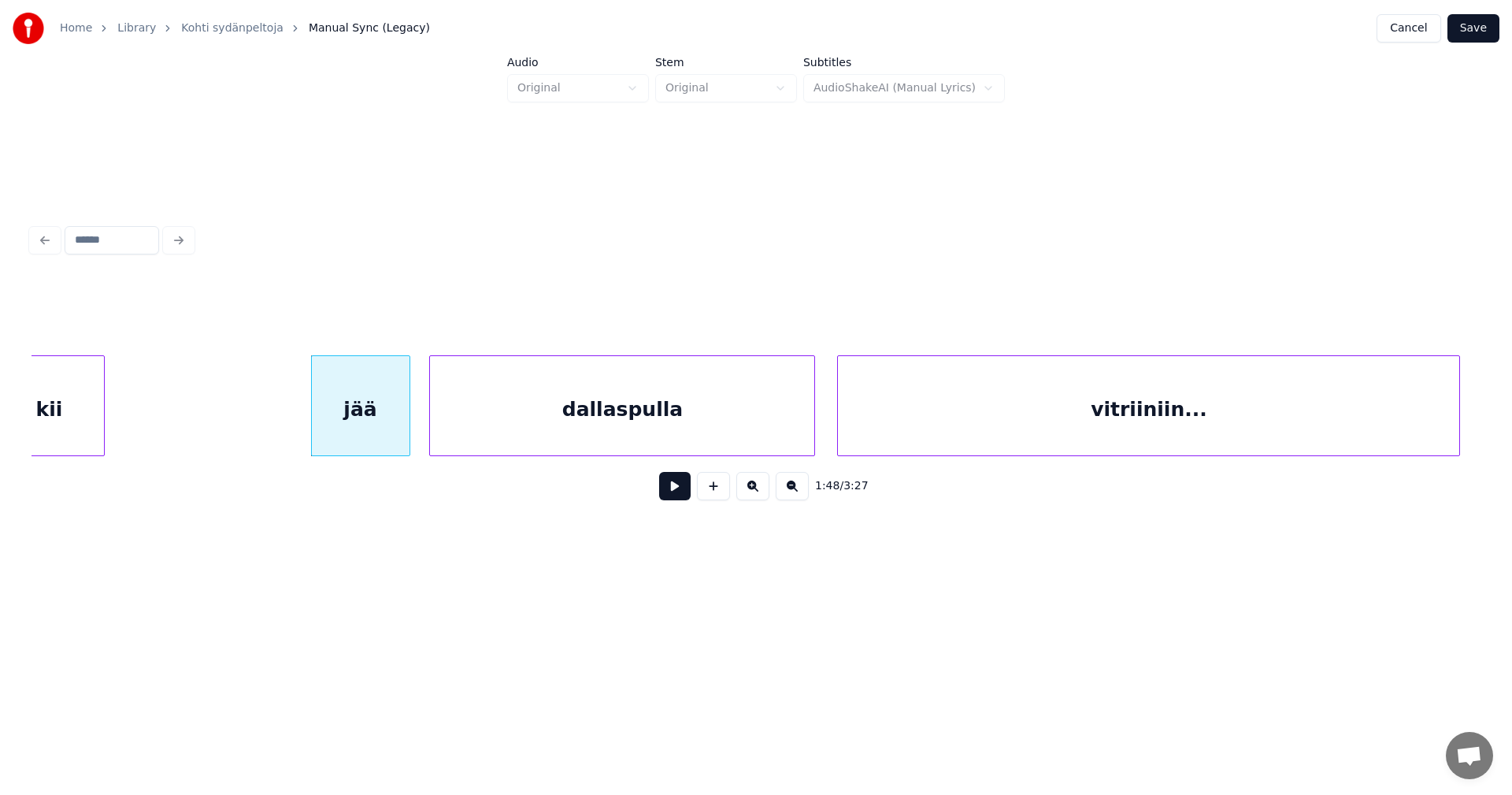
click at [671, 491] on button at bounding box center [674, 486] width 31 height 29
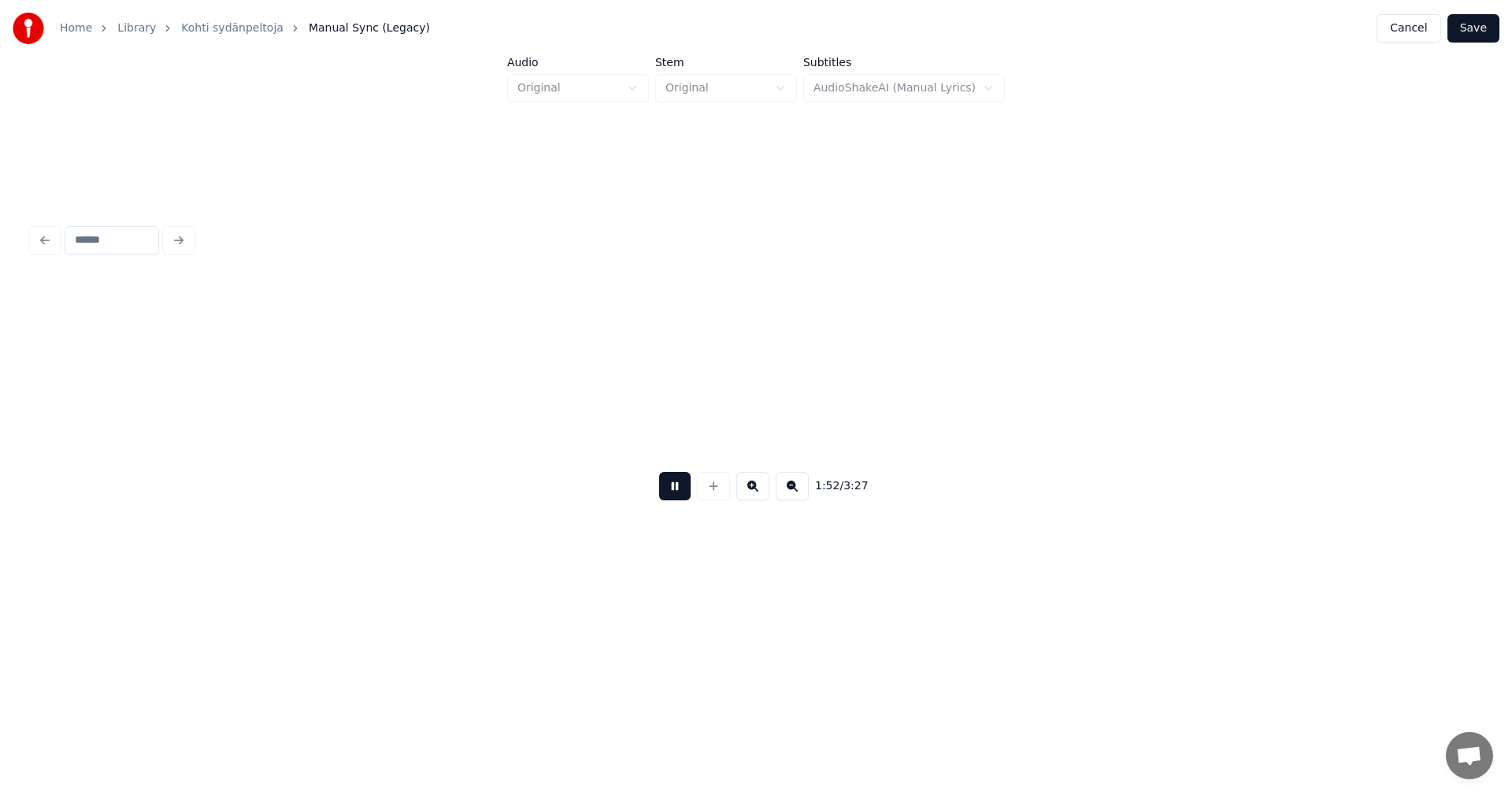
scroll to position [0, 31079]
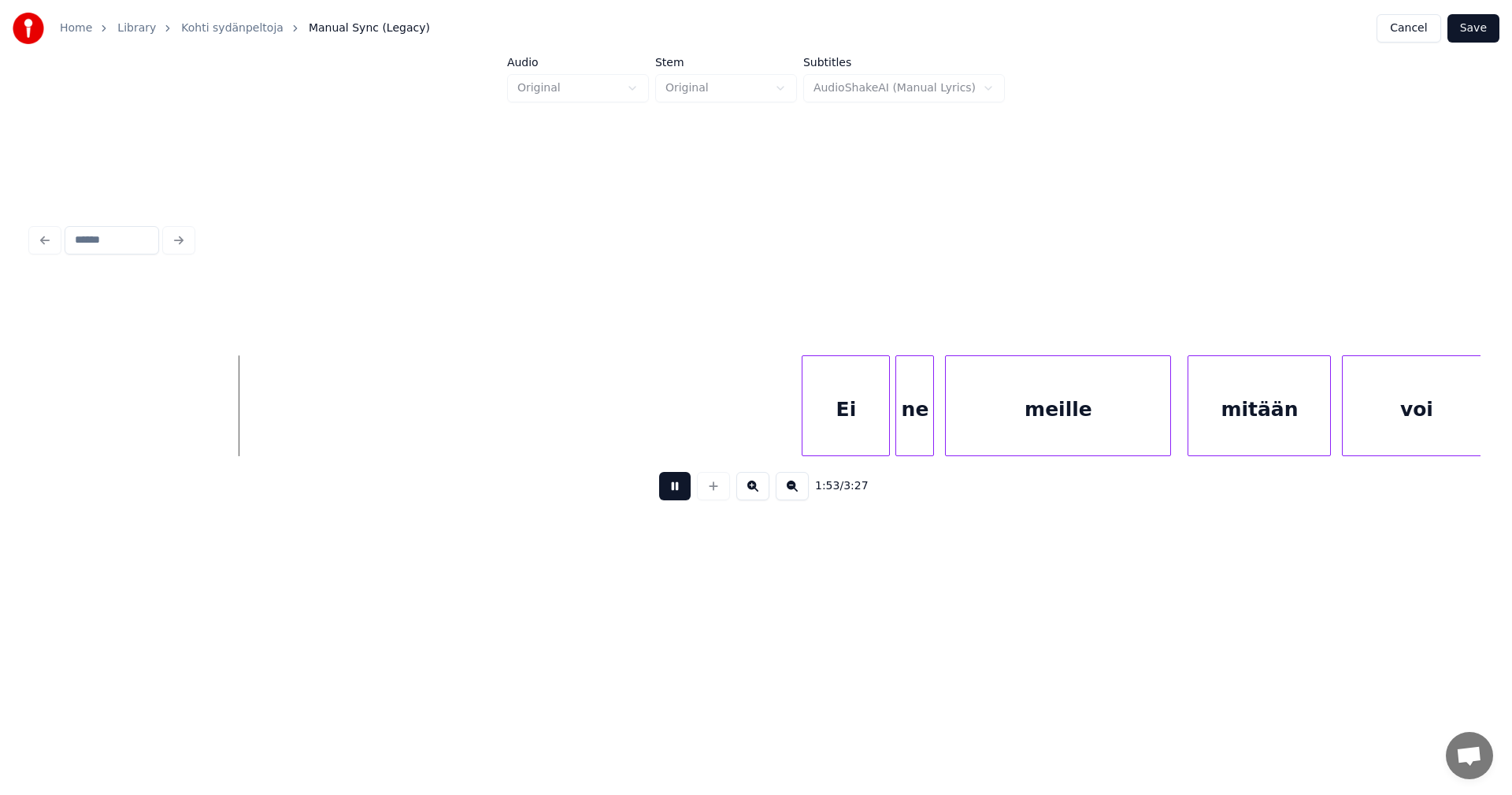
click at [672, 491] on button at bounding box center [674, 486] width 31 height 29
click at [852, 419] on div "Ei" at bounding box center [833, 409] width 86 height 107
click at [903, 423] on div "ne" at bounding box center [911, 409] width 37 height 107
click at [821, 430] on div "Ei" at bounding box center [833, 409] width 86 height 107
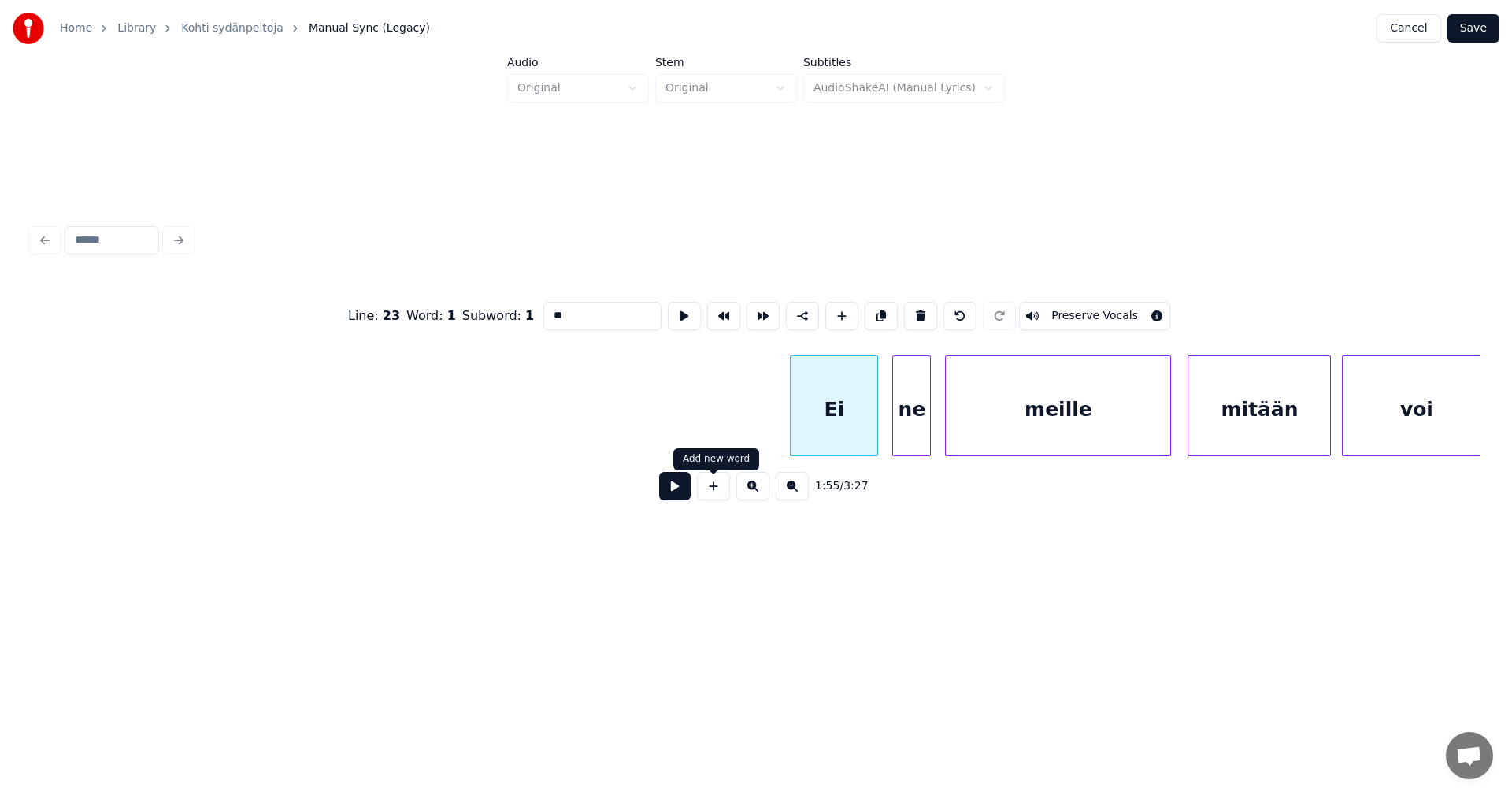
click at [675, 489] on button at bounding box center [674, 486] width 31 height 29
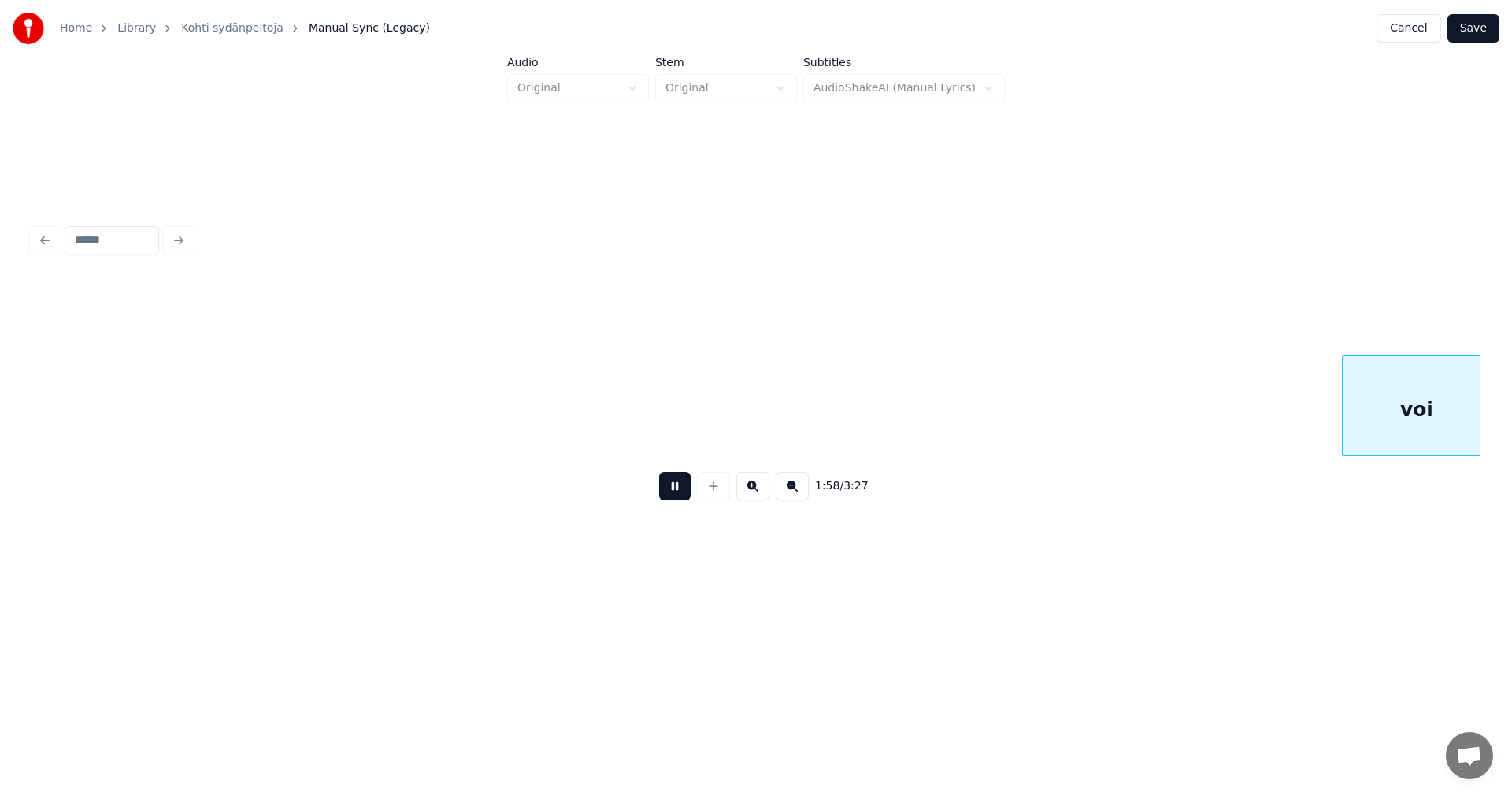
scroll to position [0, 32530]
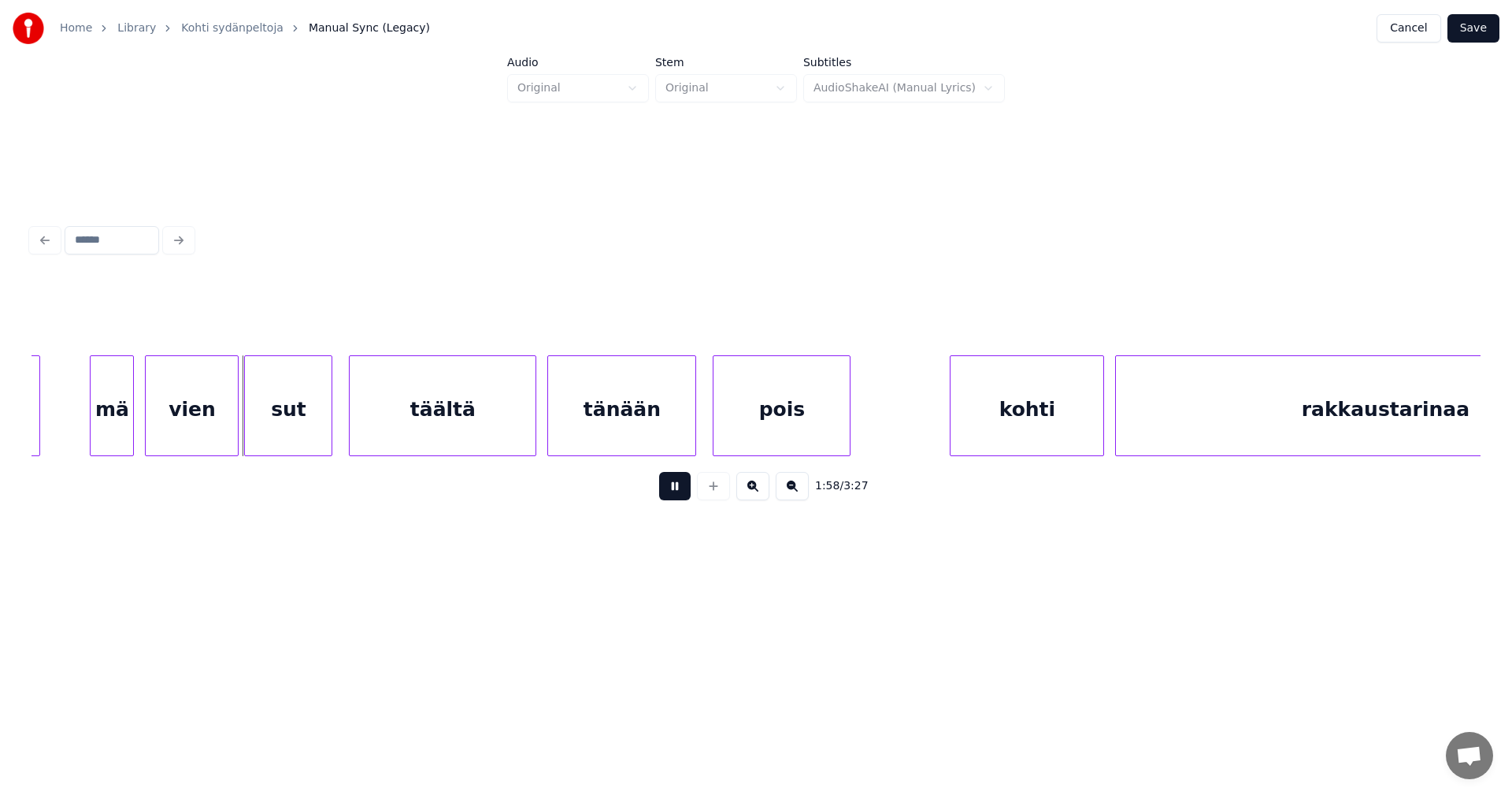
click at [675, 489] on button at bounding box center [674, 486] width 31 height 29
click at [109, 426] on div "mä" at bounding box center [103, 409] width 43 height 107
click at [183, 425] on div "vien" at bounding box center [186, 409] width 92 height 107
click at [317, 442] on div "sut" at bounding box center [288, 409] width 86 height 107
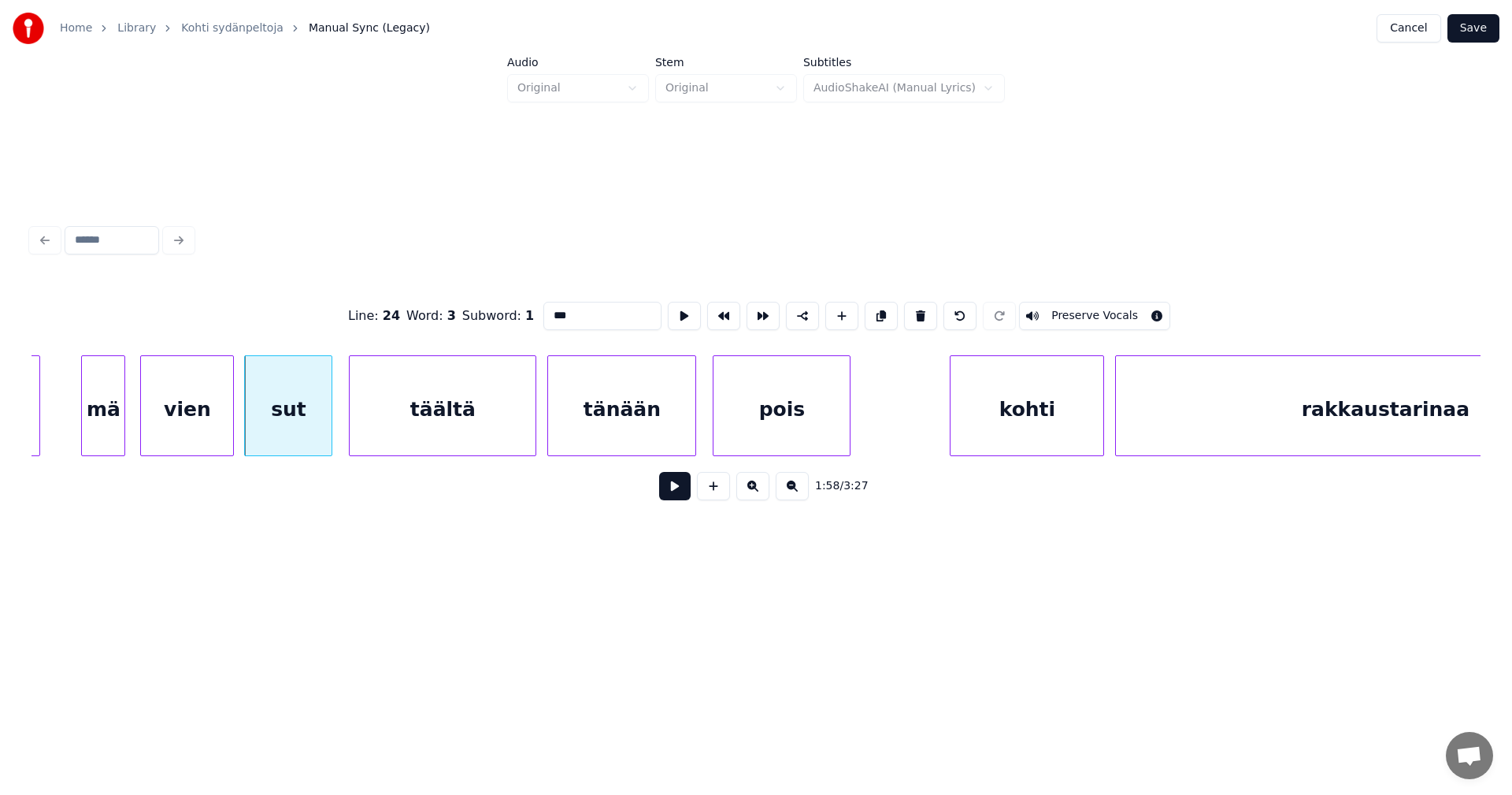
click at [682, 497] on button at bounding box center [674, 486] width 31 height 29
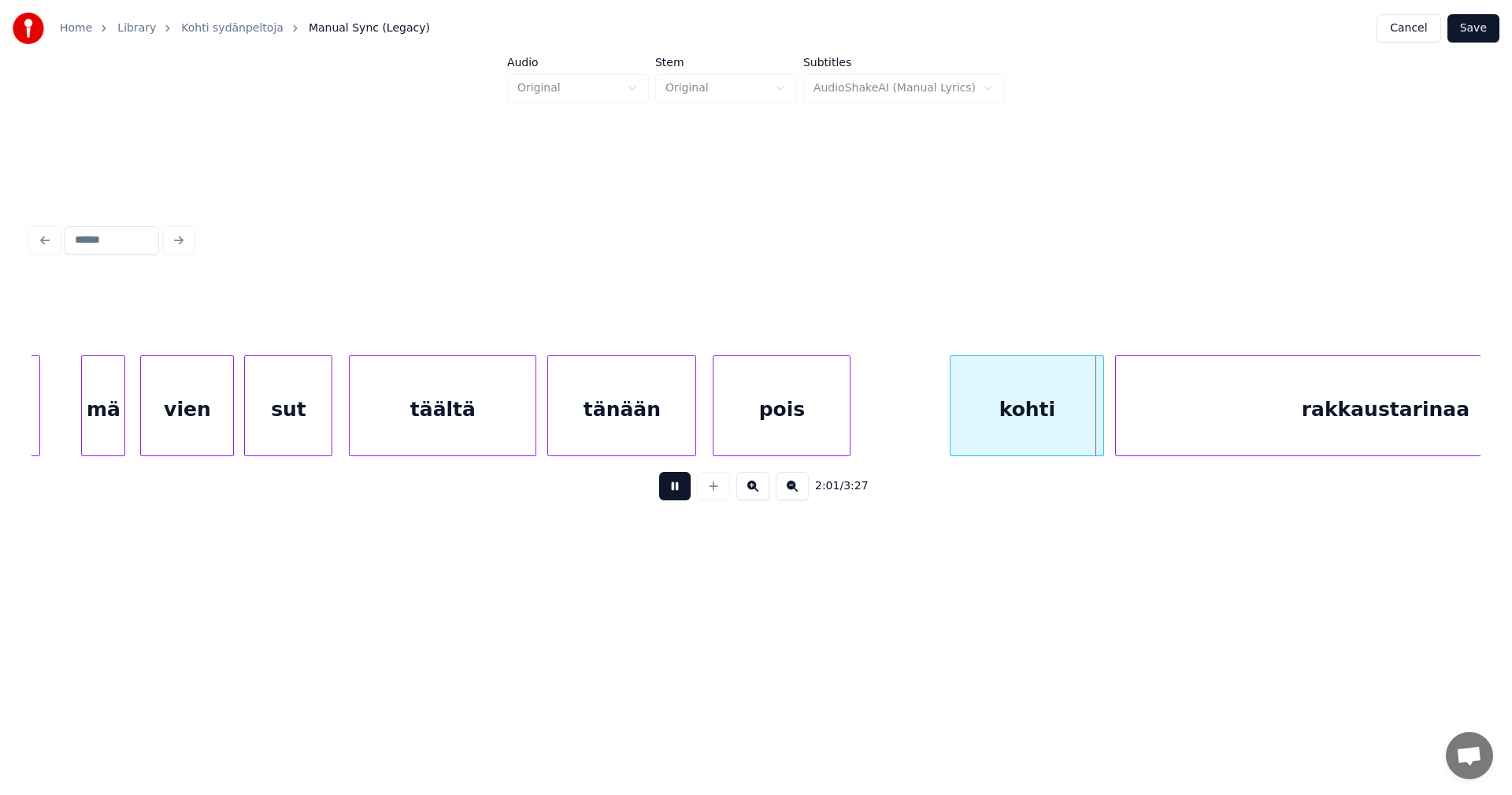
click at [682, 496] on button at bounding box center [674, 486] width 31 height 29
click at [1001, 427] on div "kohti" at bounding box center [1021, 409] width 152 height 107
click at [682, 490] on button at bounding box center [674, 486] width 31 height 29
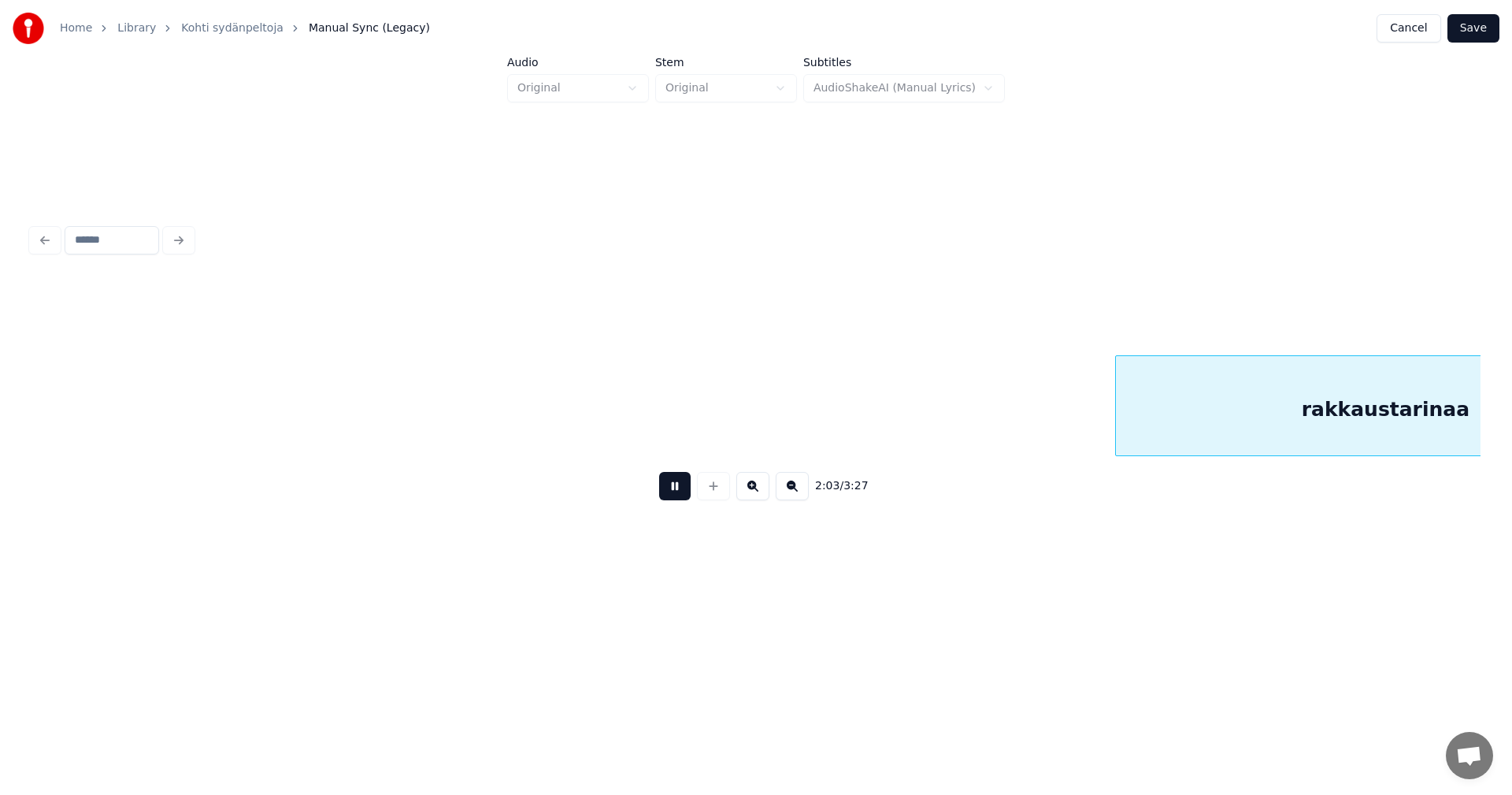
scroll to position [0, 33981]
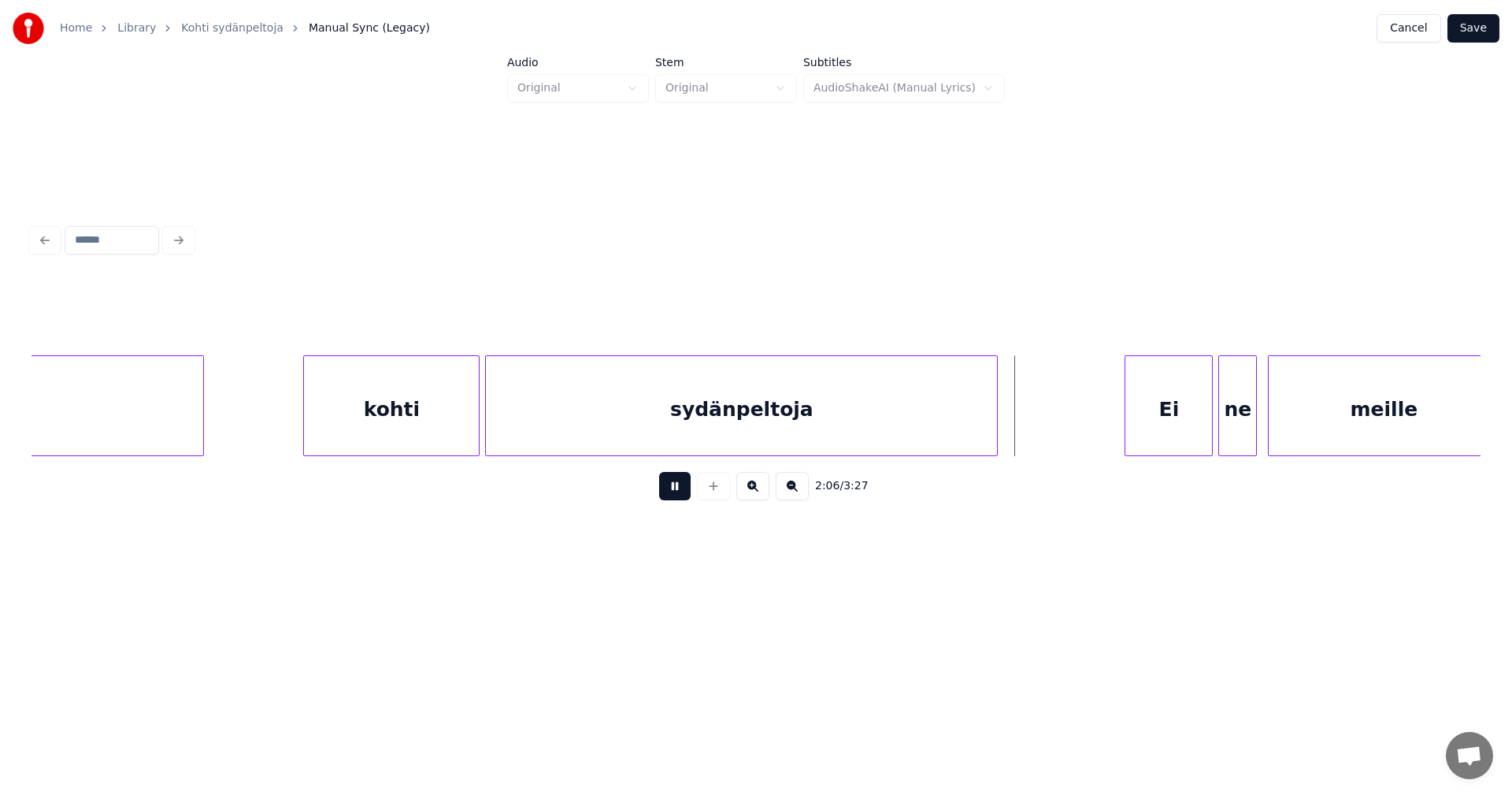
click at [682, 490] on button at bounding box center [674, 486] width 31 height 29
click at [1142, 426] on div "Ei" at bounding box center [1162, 409] width 86 height 107
click at [673, 489] on button at bounding box center [674, 486] width 31 height 29
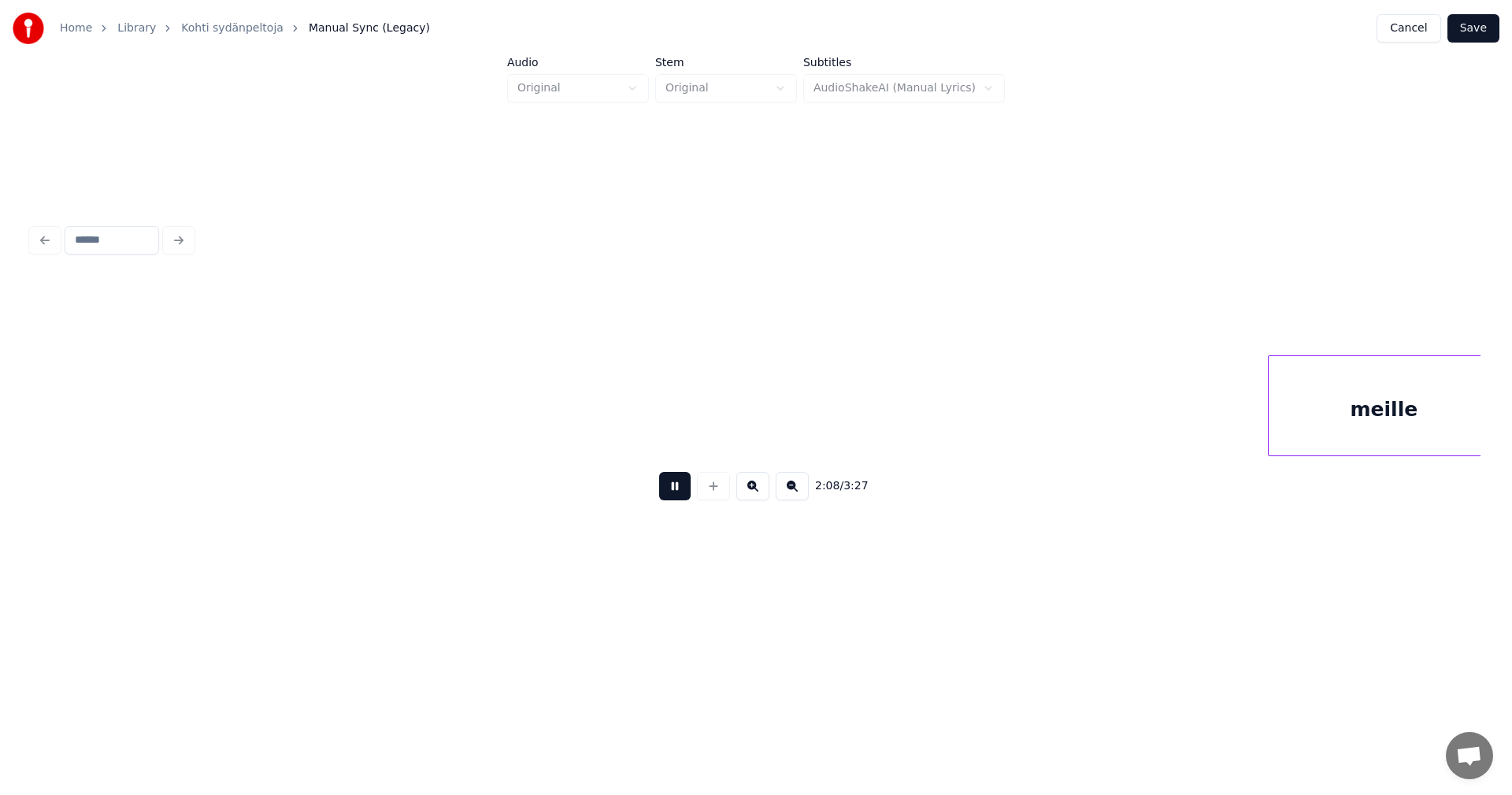
scroll to position [0, 35430]
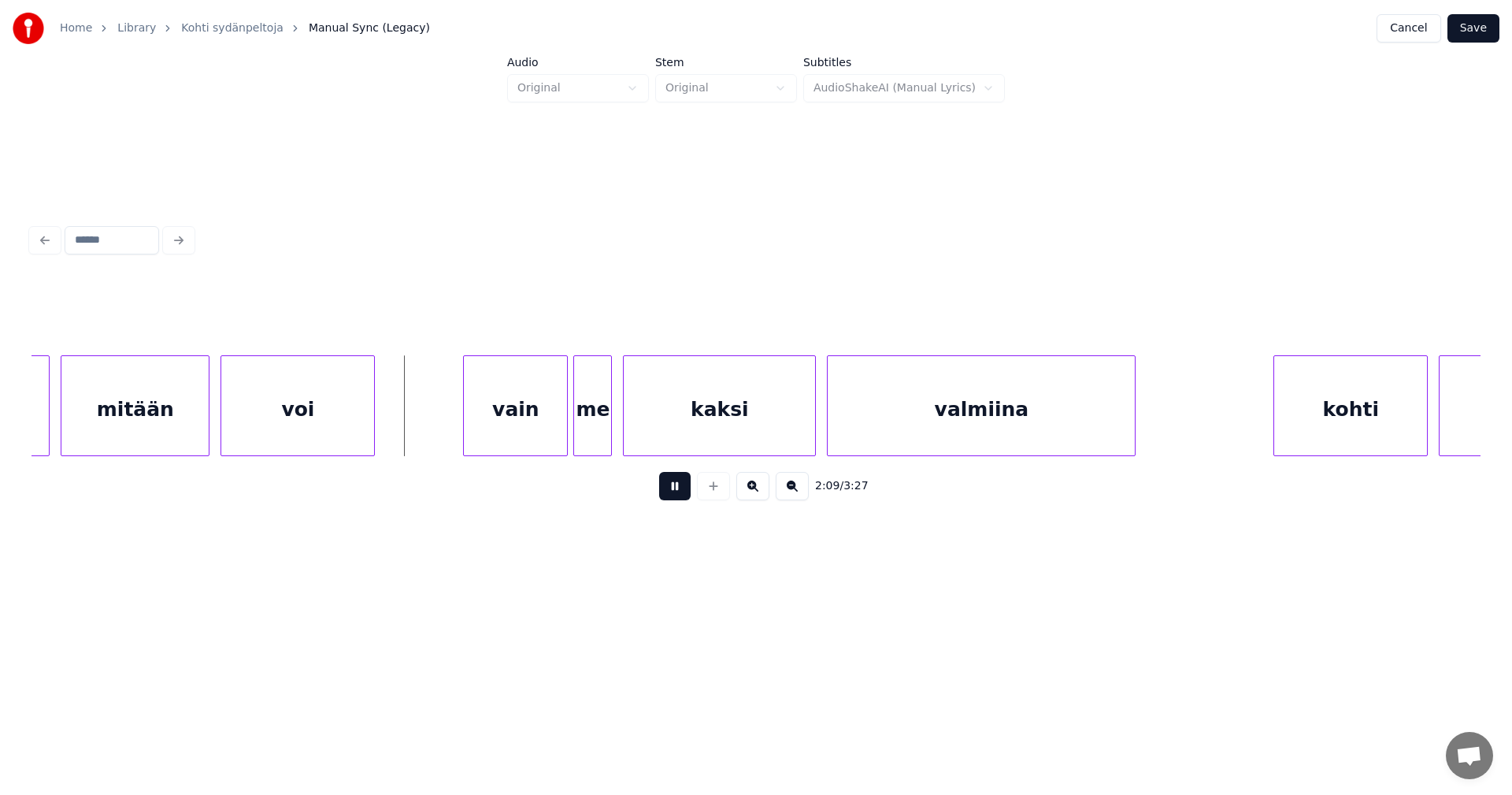
drag, startPoint x: 673, startPoint y: 489, endPoint x: 565, endPoint y: 449, distance: 115.2
click at [670, 489] on button at bounding box center [674, 486] width 31 height 29
click at [518, 428] on div "vain" at bounding box center [502, 409] width 103 height 107
click at [668, 491] on button at bounding box center [674, 486] width 31 height 29
drag, startPoint x: 668, startPoint y: 491, endPoint x: 620, endPoint y: 461, distance: 56.6
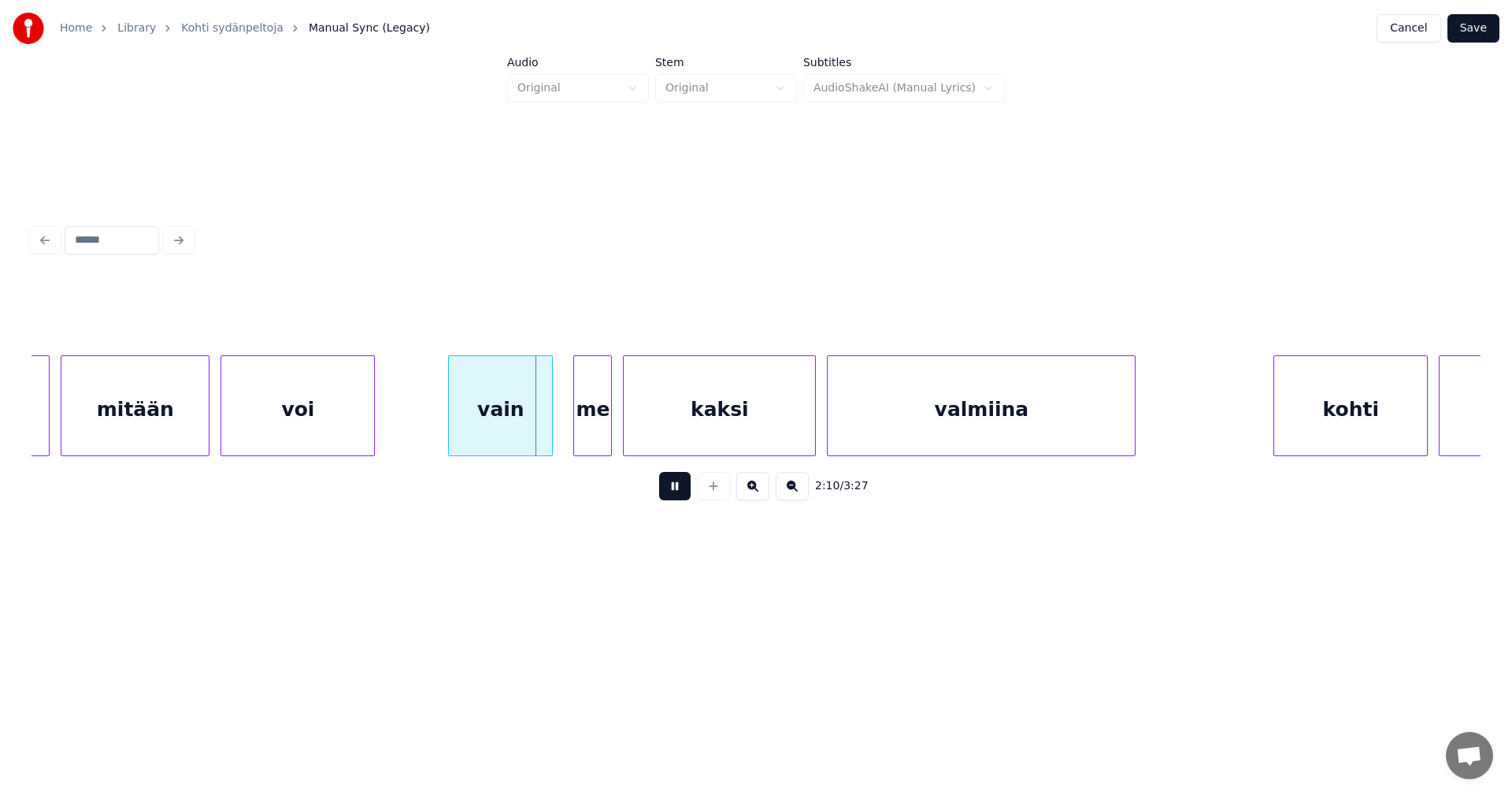
click at [661, 488] on button at bounding box center [674, 486] width 31 height 29
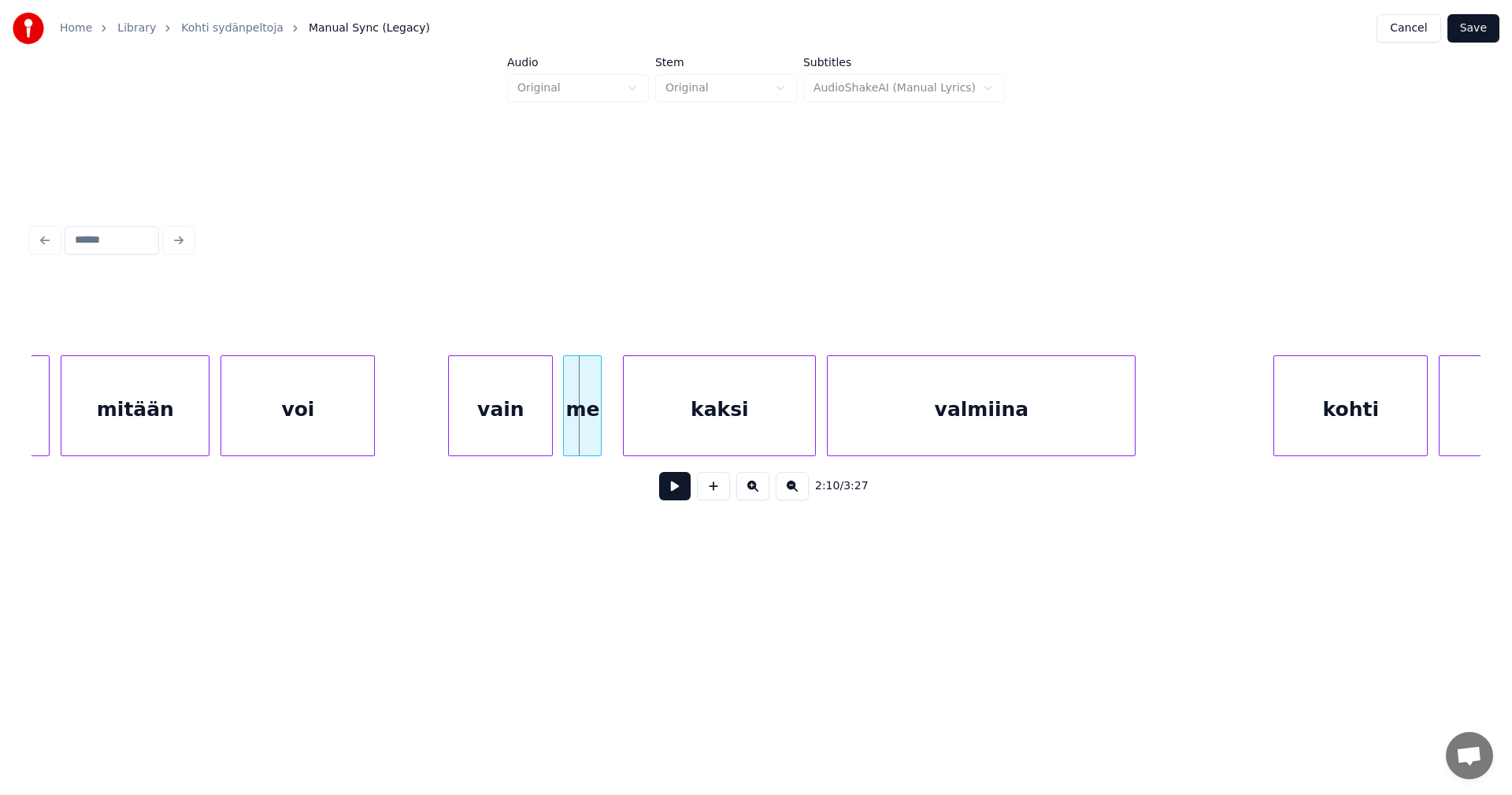
click at [590, 437] on div "me" at bounding box center [583, 409] width 37 height 107
click at [536, 431] on div "vain" at bounding box center [495, 409] width 103 height 107
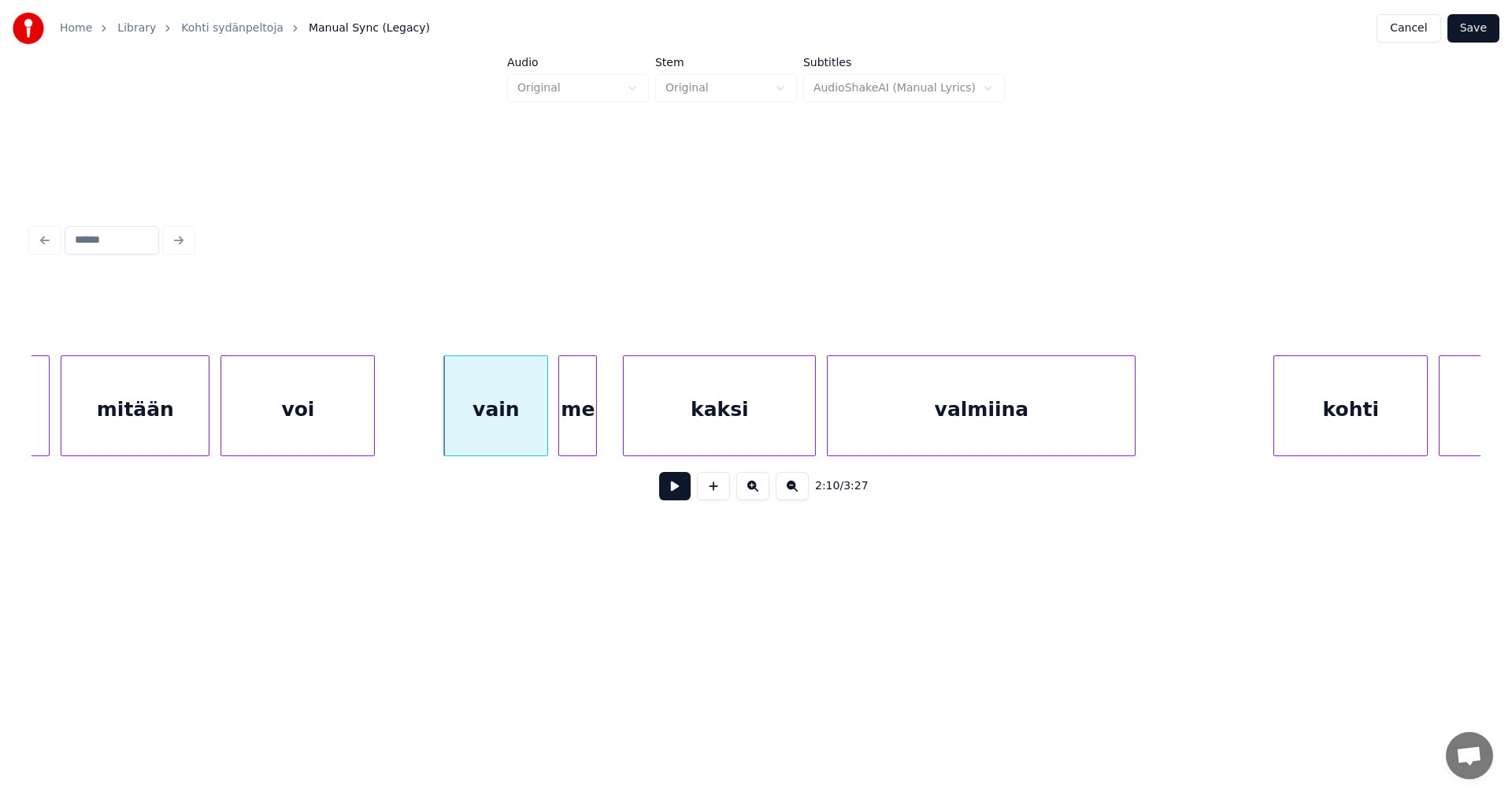
click at [588, 435] on div "me" at bounding box center [577, 409] width 37 height 107
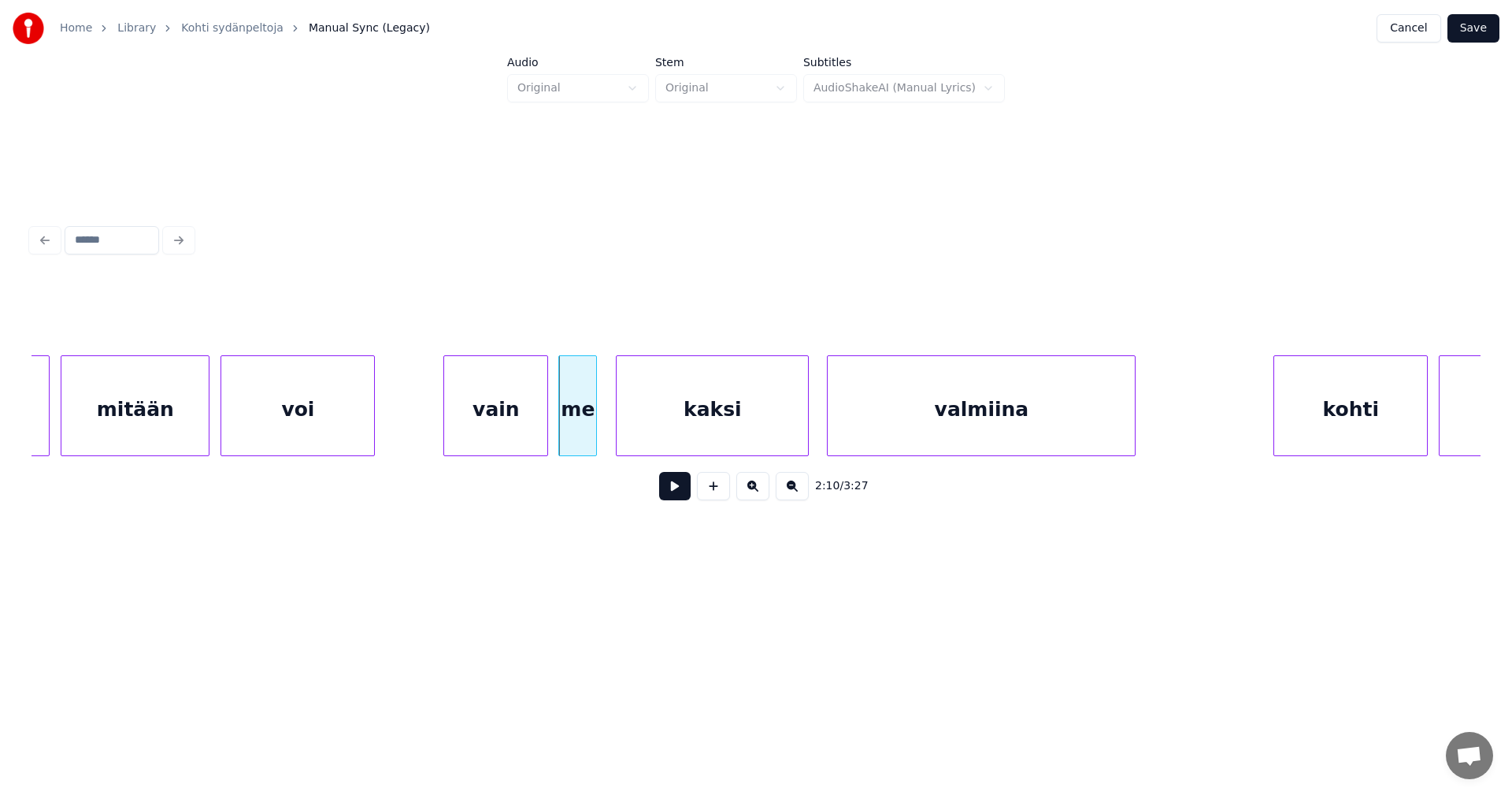
click at [655, 436] on div "kaksi" at bounding box center [712, 409] width 192 height 107
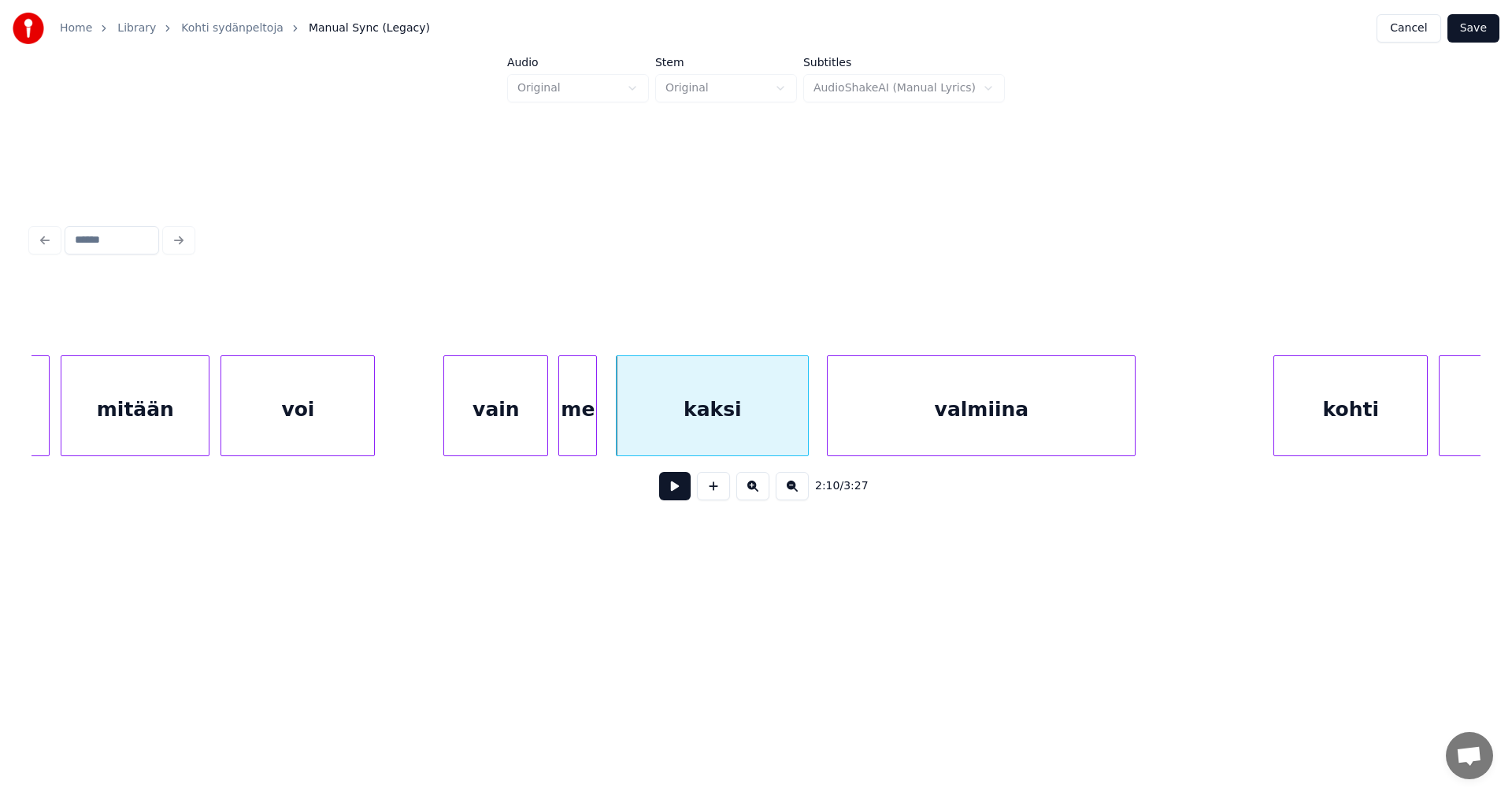
click at [503, 436] on div "vain" at bounding box center [495, 409] width 103 height 107
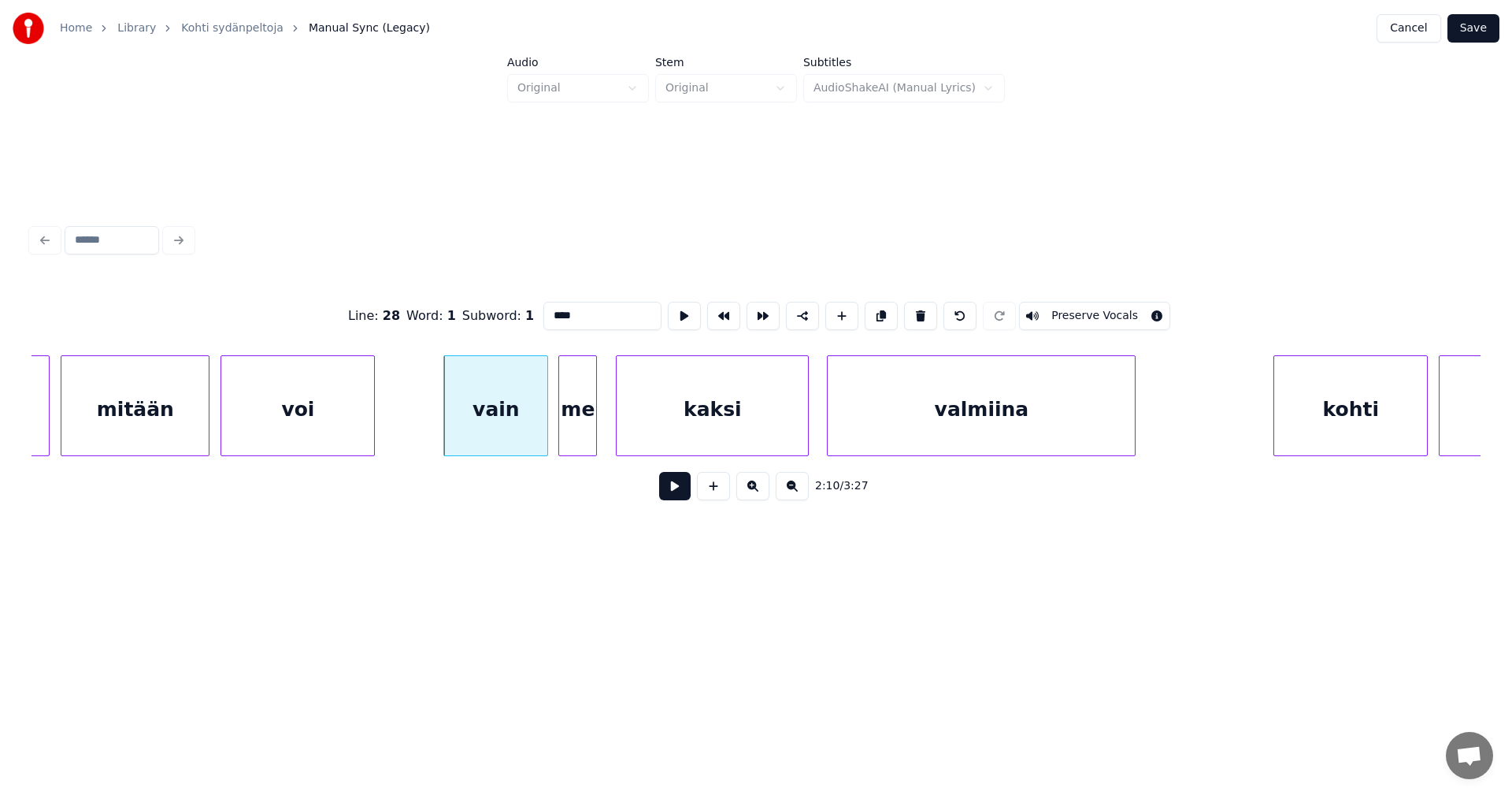
click at [675, 491] on button at bounding box center [674, 486] width 31 height 29
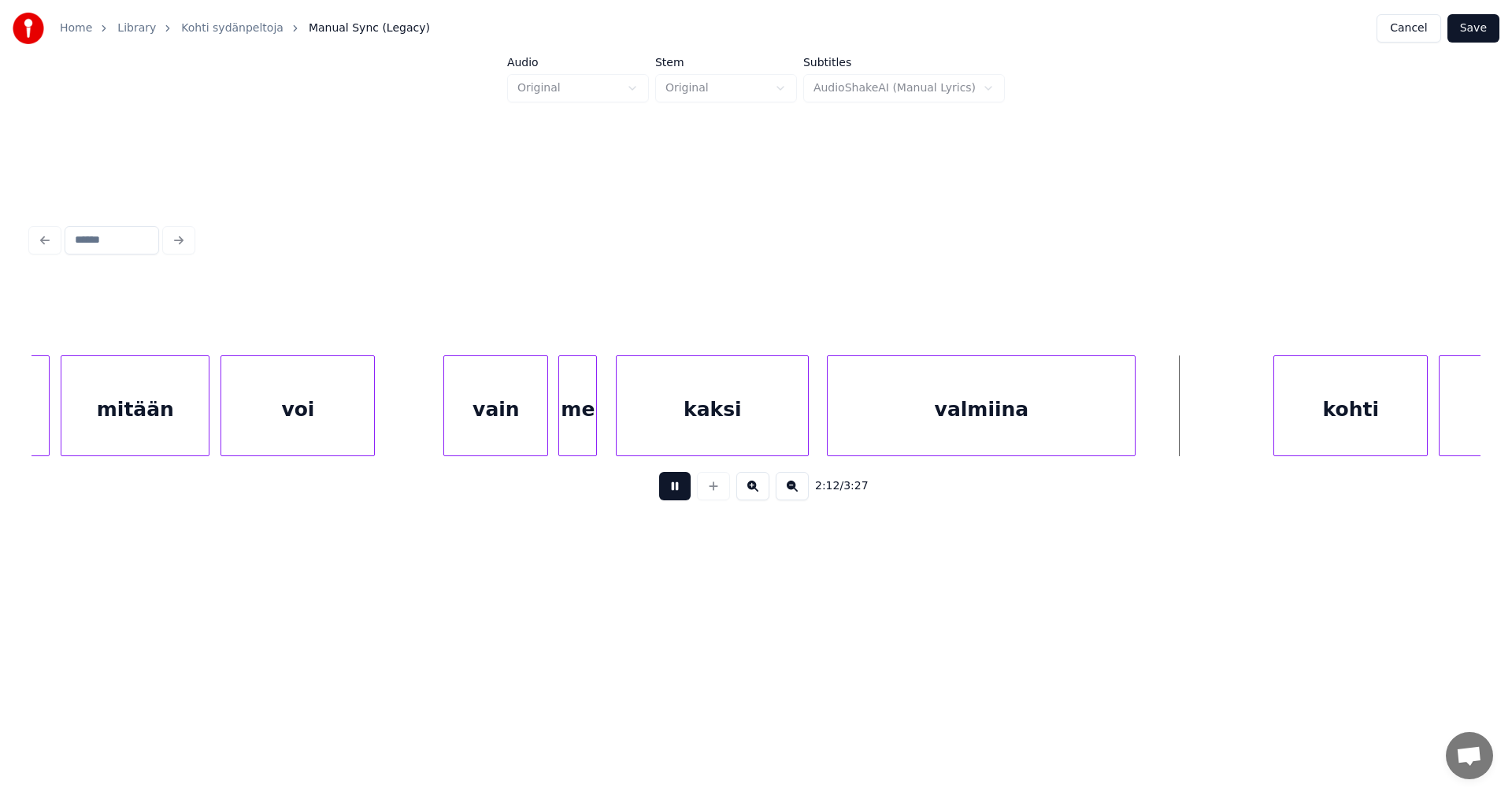
click at [675, 491] on button at bounding box center [674, 486] width 31 height 29
click at [1344, 424] on div "kohti" at bounding box center [1344, 409] width 152 height 107
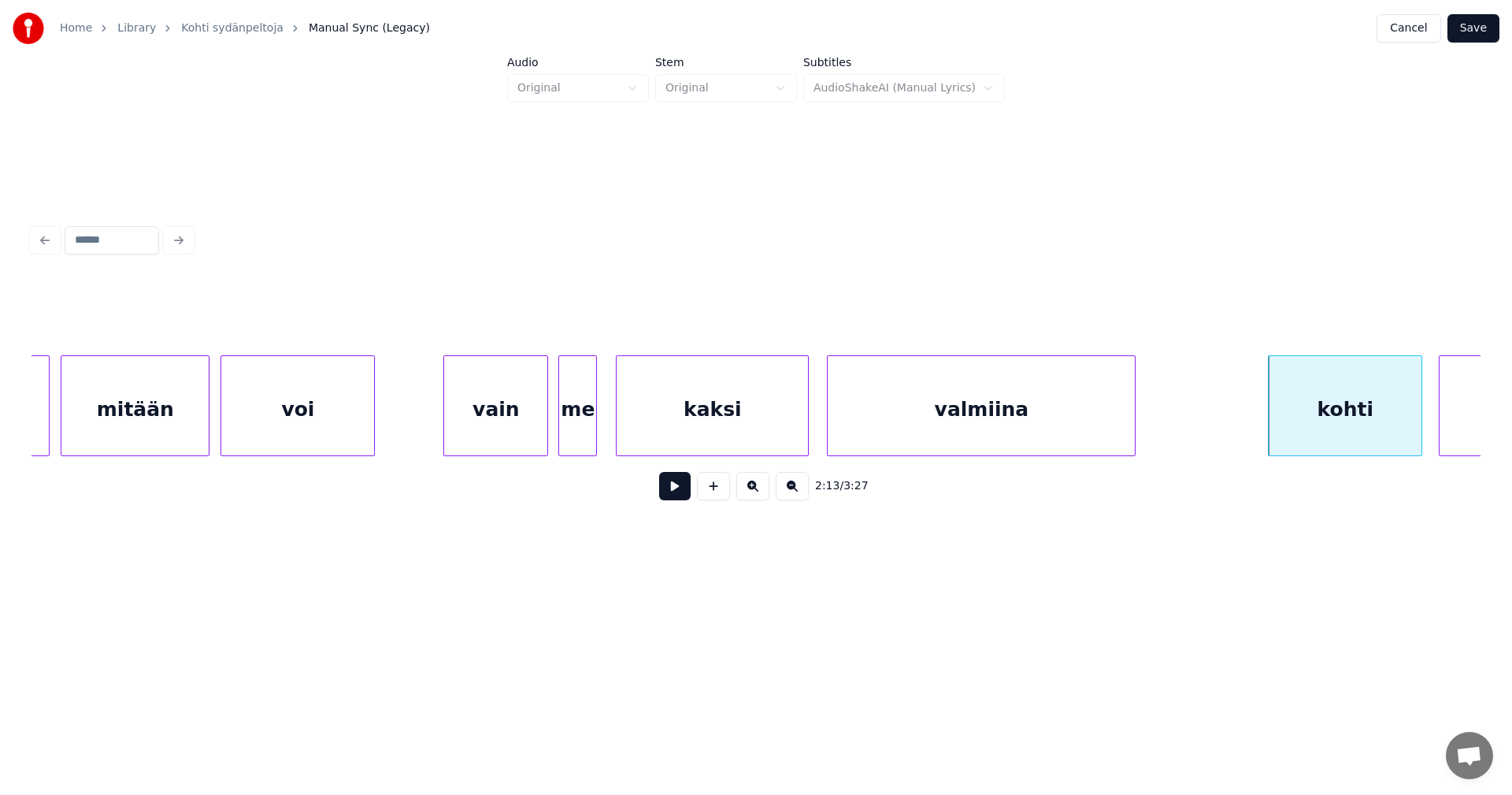
click at [685, 497] on button at bounding box center [674, 486] width 31 height 29
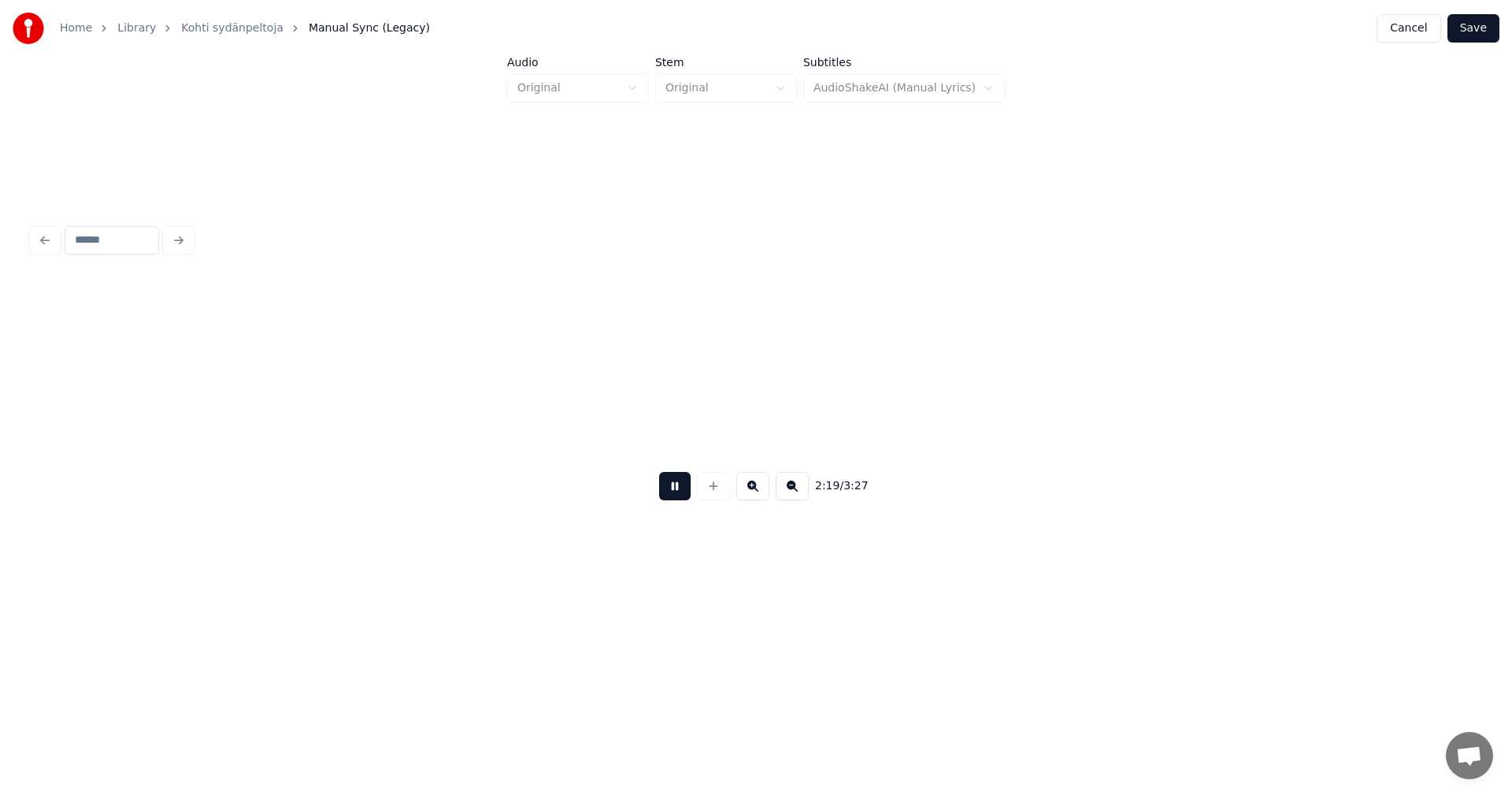
scroll to position [0, 38331]
click at [681, 496] on button at bounding box center [674, 486] width 31 height 29
click at [679, 496] on button at bounding box center [674, 486] width 31 height 29
click at [677, 493] on button at bounding box center [674, 486] width 31 height 29
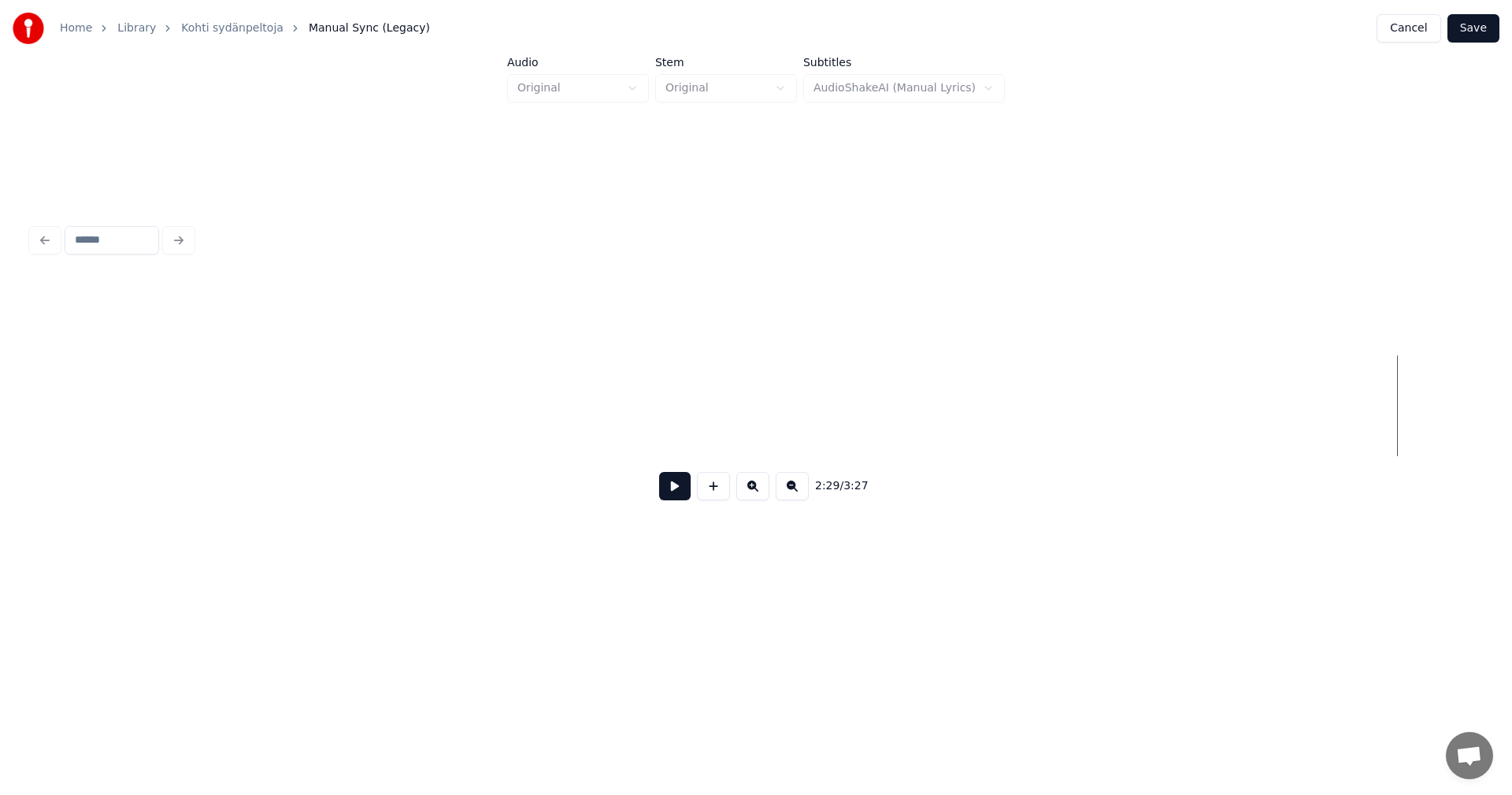
drag, startPoint x: 709, startPoint y: 492, endPoint x: 689, endPoint y: 480, distance: 23.3
click at [707, 491] on button at bounding box center [713, 486] width 33 height 29
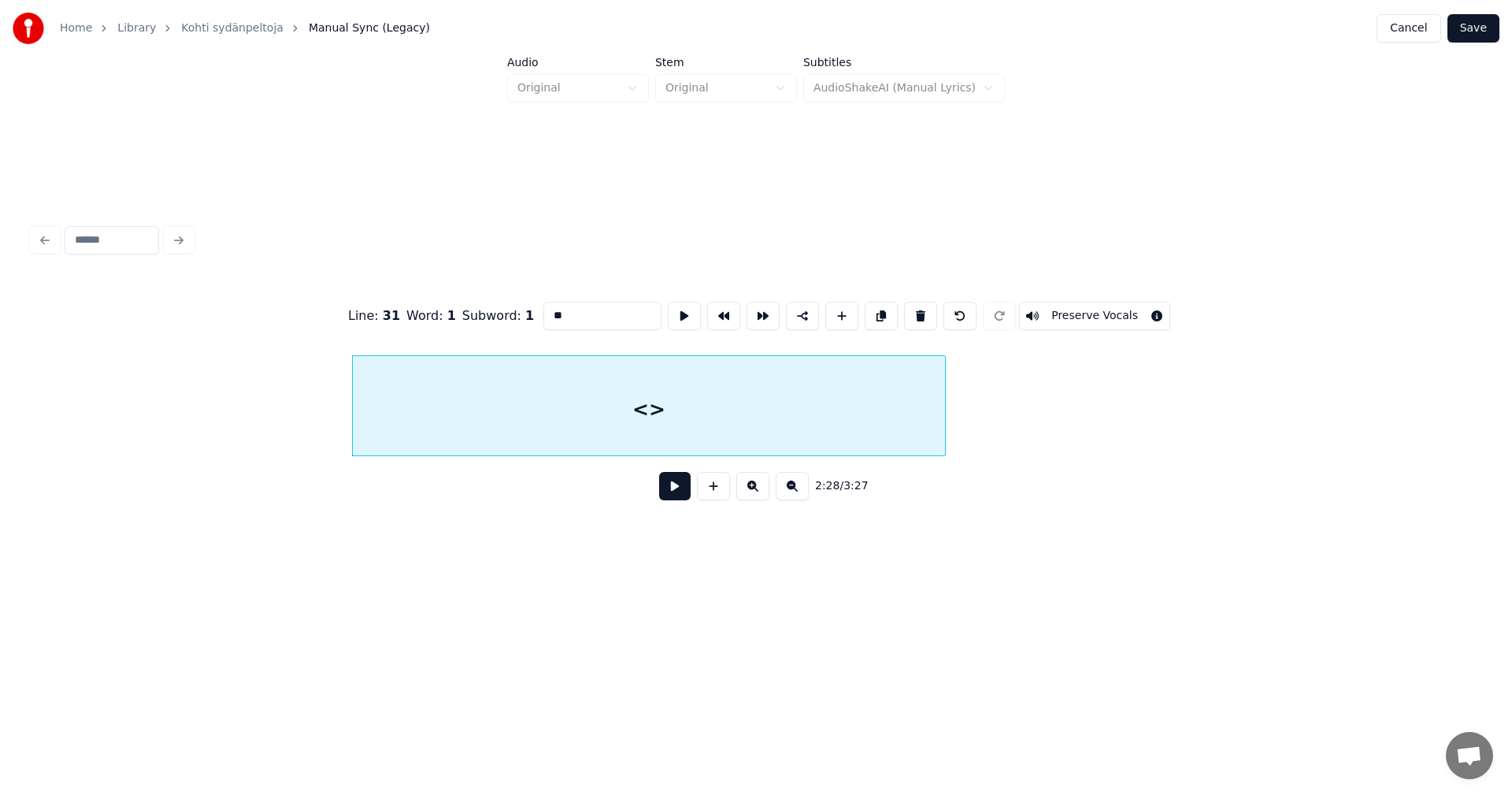
click at [944, 405] on div at bounding box center [942, 405] width 4 height 99
click at [701, 416] on div "<>" at bounding box center [662, 409] width 619 height 107
click at [676, 491] on button at bounding box center [674, 486] width 31 height 29
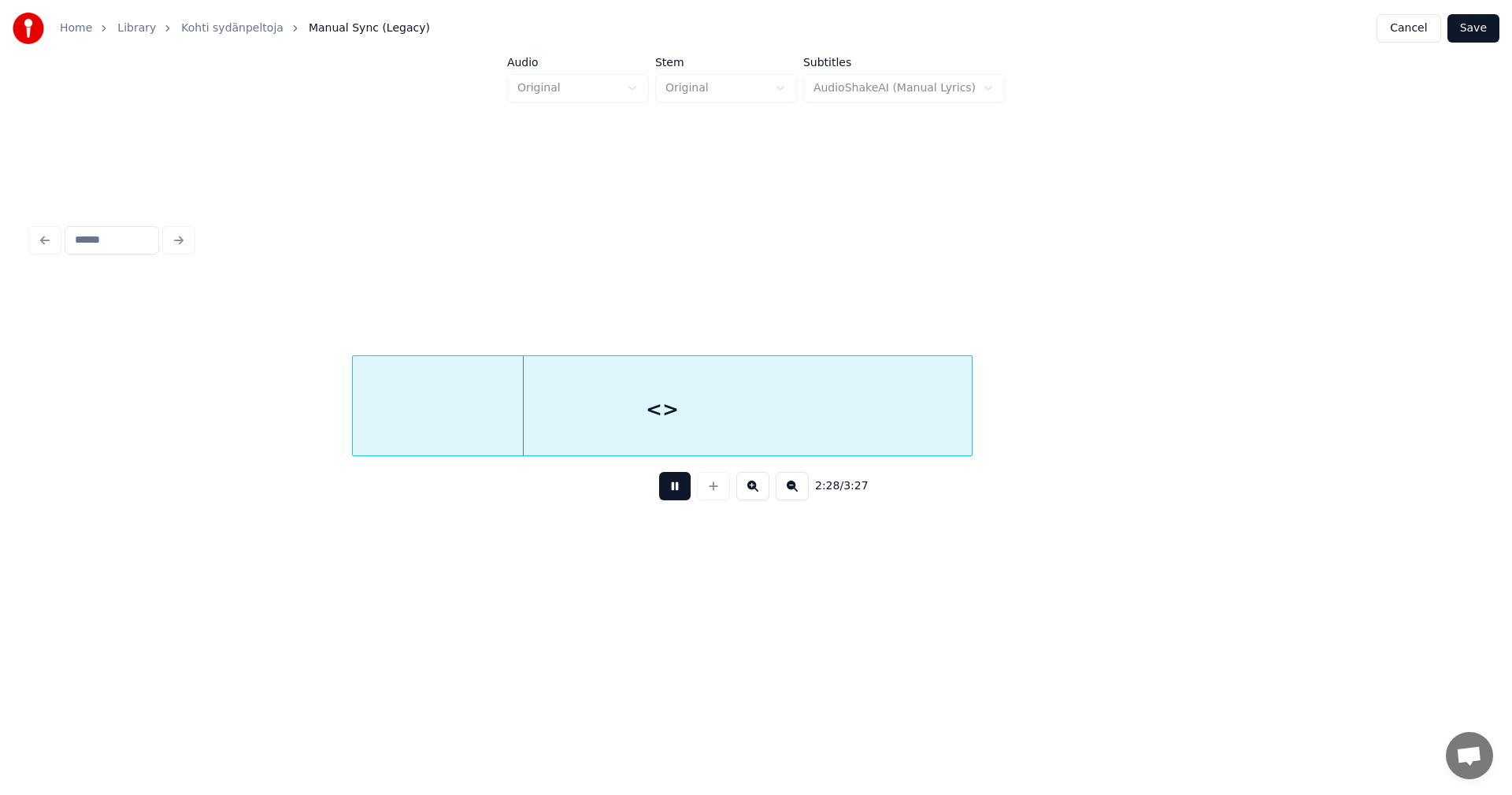
click at [676, 491] on button at bounding box center [674, 486] width 31 height 29
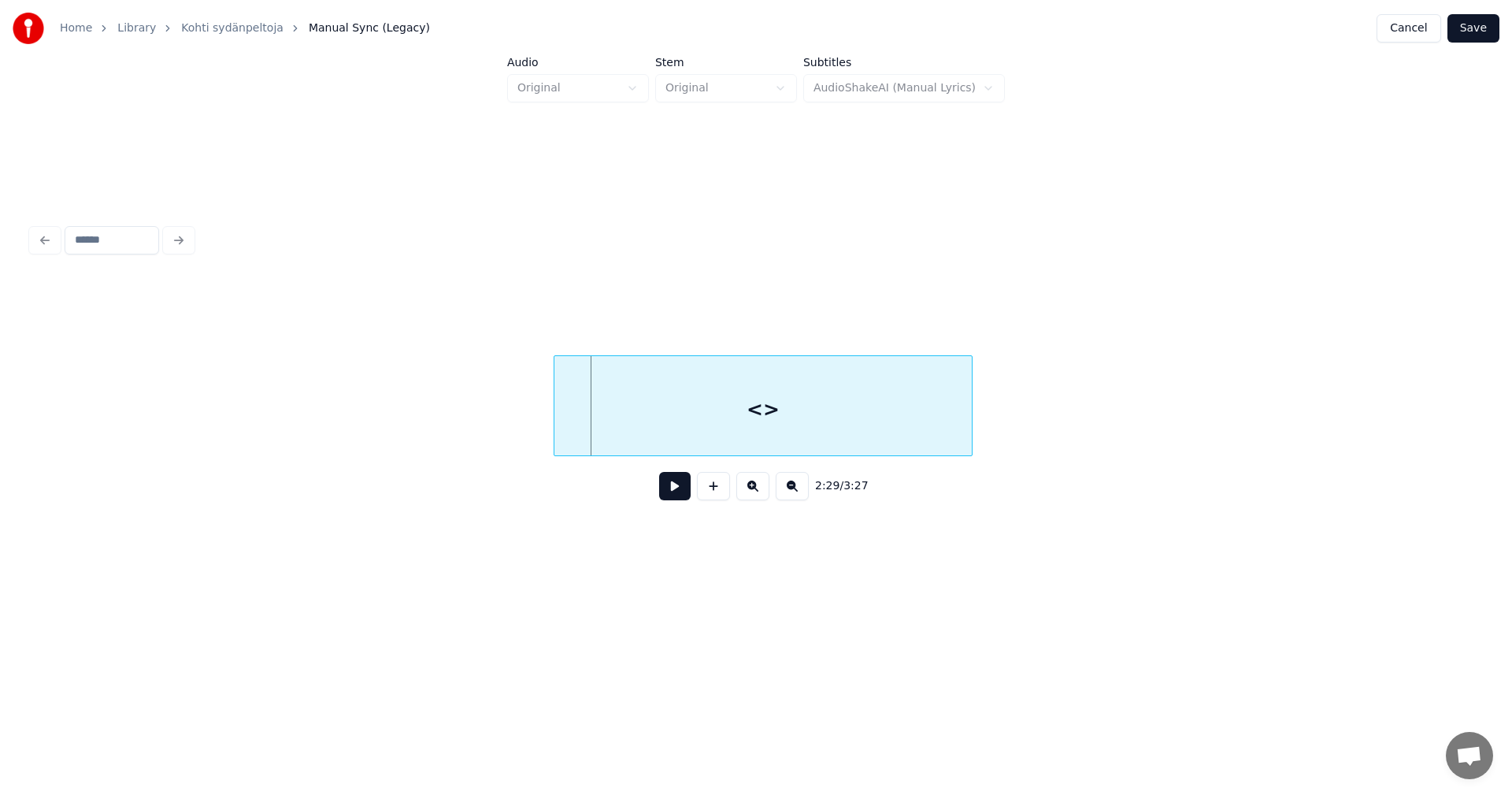
click at [558, 423] on div at bounding box center [556, 405] width 4 height 99
click at [677, 497] on button at bounding box center [674, 486] width 31 height 29
click at [677, 496] on button at bounding box center [674, 486] width 31 height 29
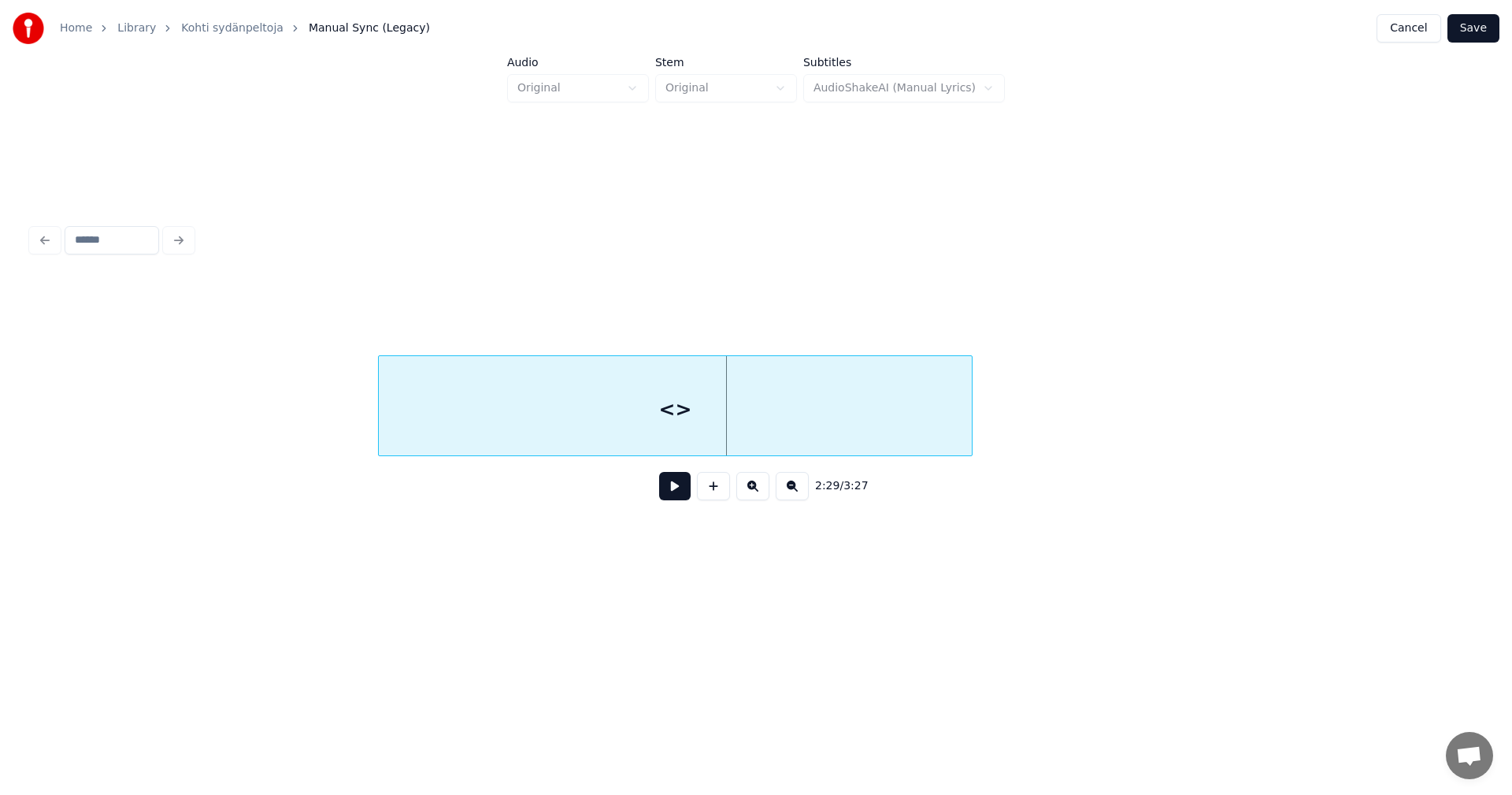
click at [382, 439] on div at bounding box center [380, 405] width 4 height 99
click at [682, 494] on button at bounding box center [674, 486] width 31 height 29
drag, startPoint x: 682, startPoint y: 494, endPoint x: 469, endPoint y: 443, distance: 219.0
click at [674, 491] on button at bounding box center [674, 486] width 31 height 29
click at [375, 435] on div at bounding box center [374, 405] width 4 height 99
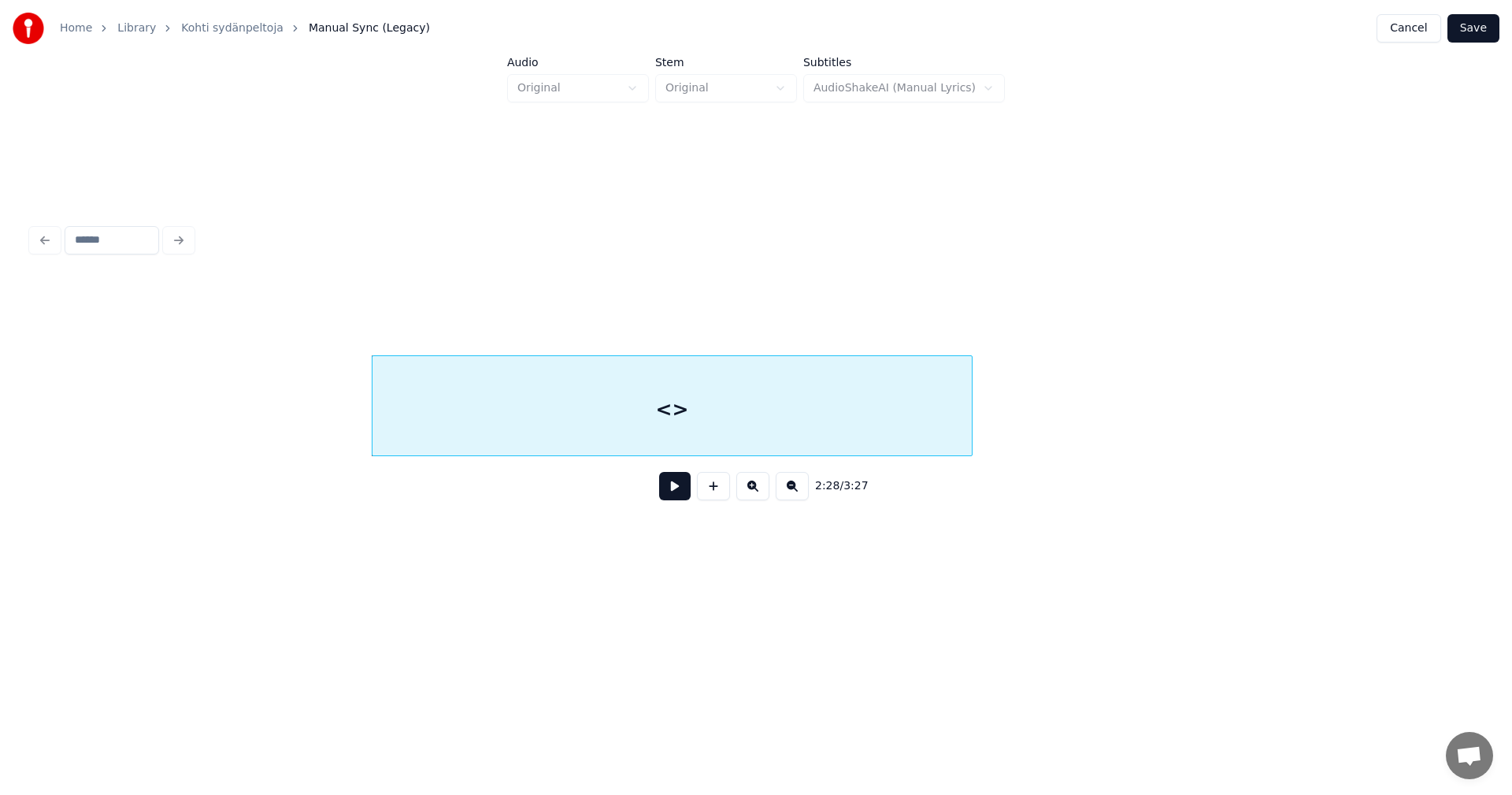
click at [668, 491] on button at bounding box center [674, 486] width 31 height 29
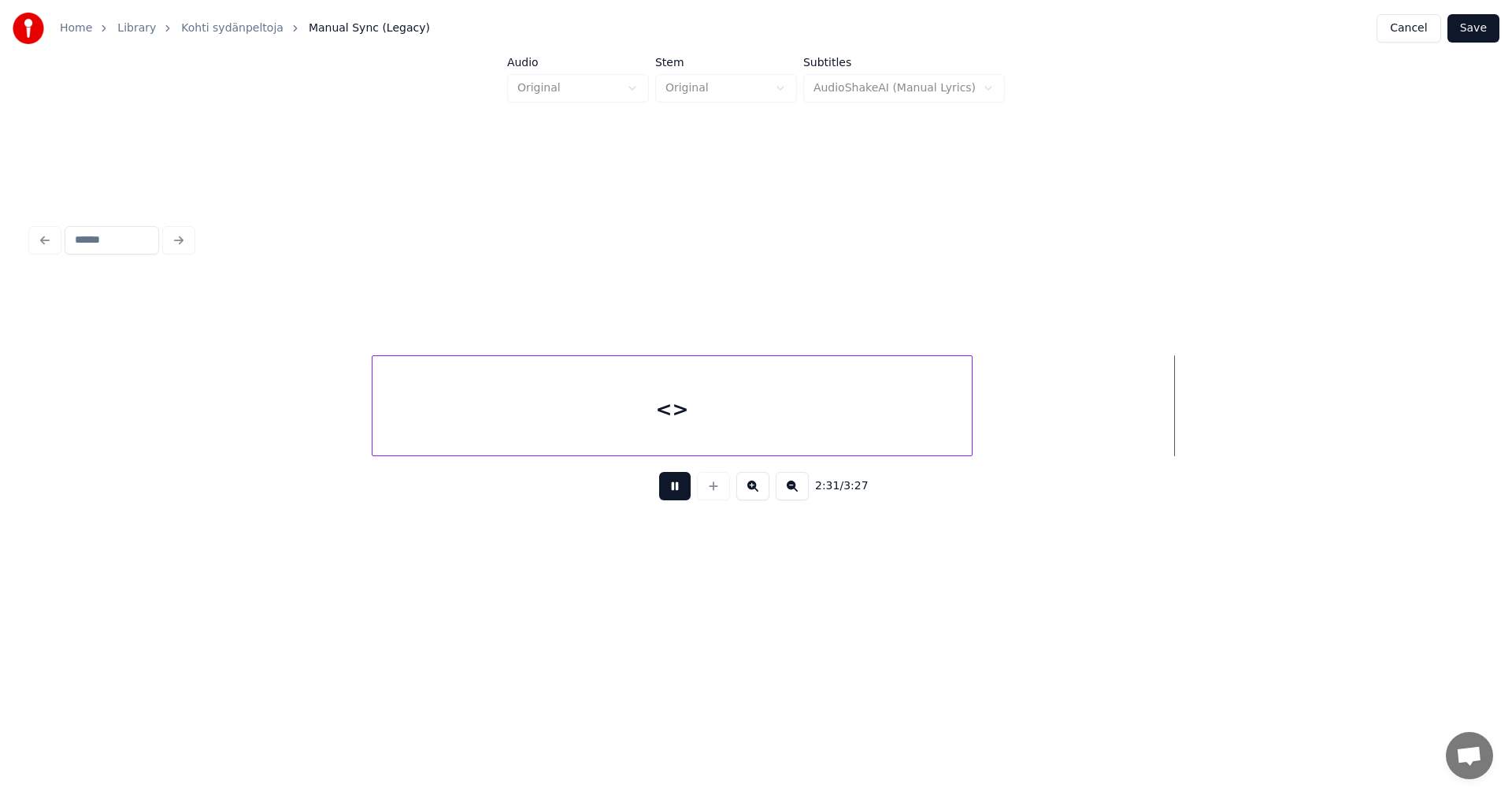
click at [674, 490] on button at bounding box center [674, 486] width 31 height 29
click at [926, 433] on div "<>" at bounding box center [672, 409] width 599 height 107
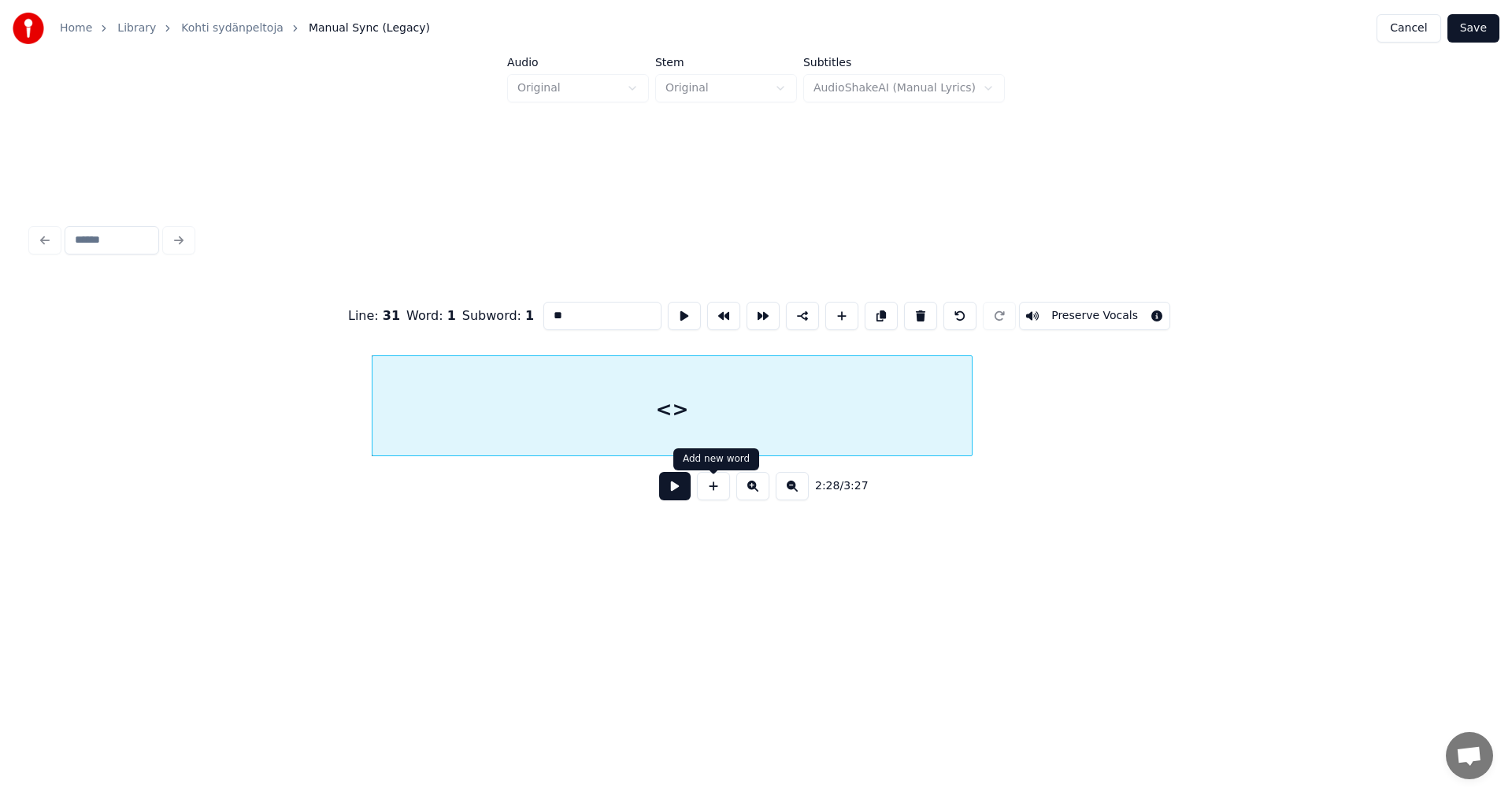
click at [672, 498] on button at bounding box center [674, 486] width 31 height 29
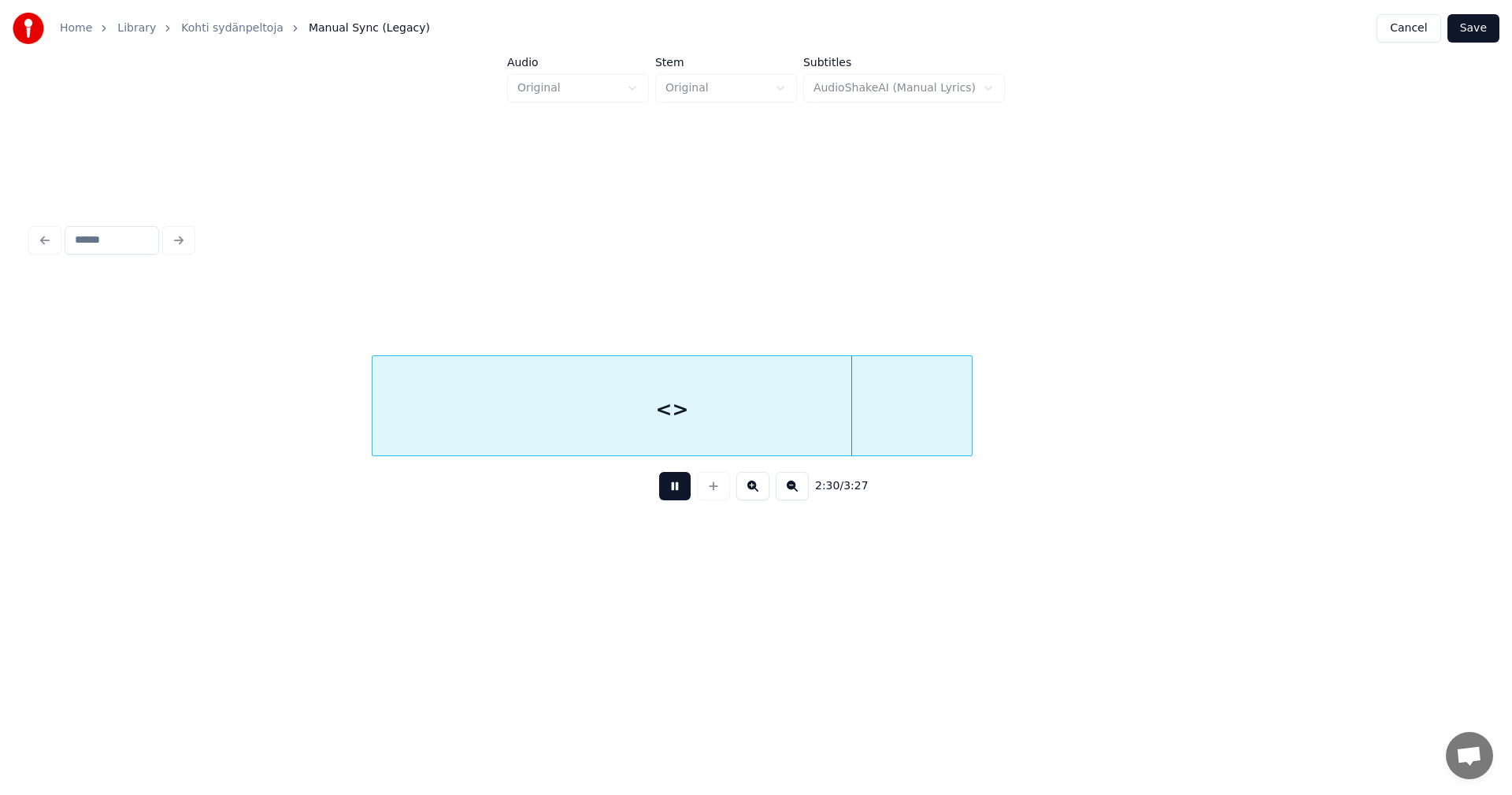
click at [673, 496] on button at bounding box center [674, 486] width 31 height 29
click at [924, 426] on div at bounding box center [921, 405] width 4 height 99
click at [840, 441] on div "<>" at bounding box center [648, 409] width 552 height 107
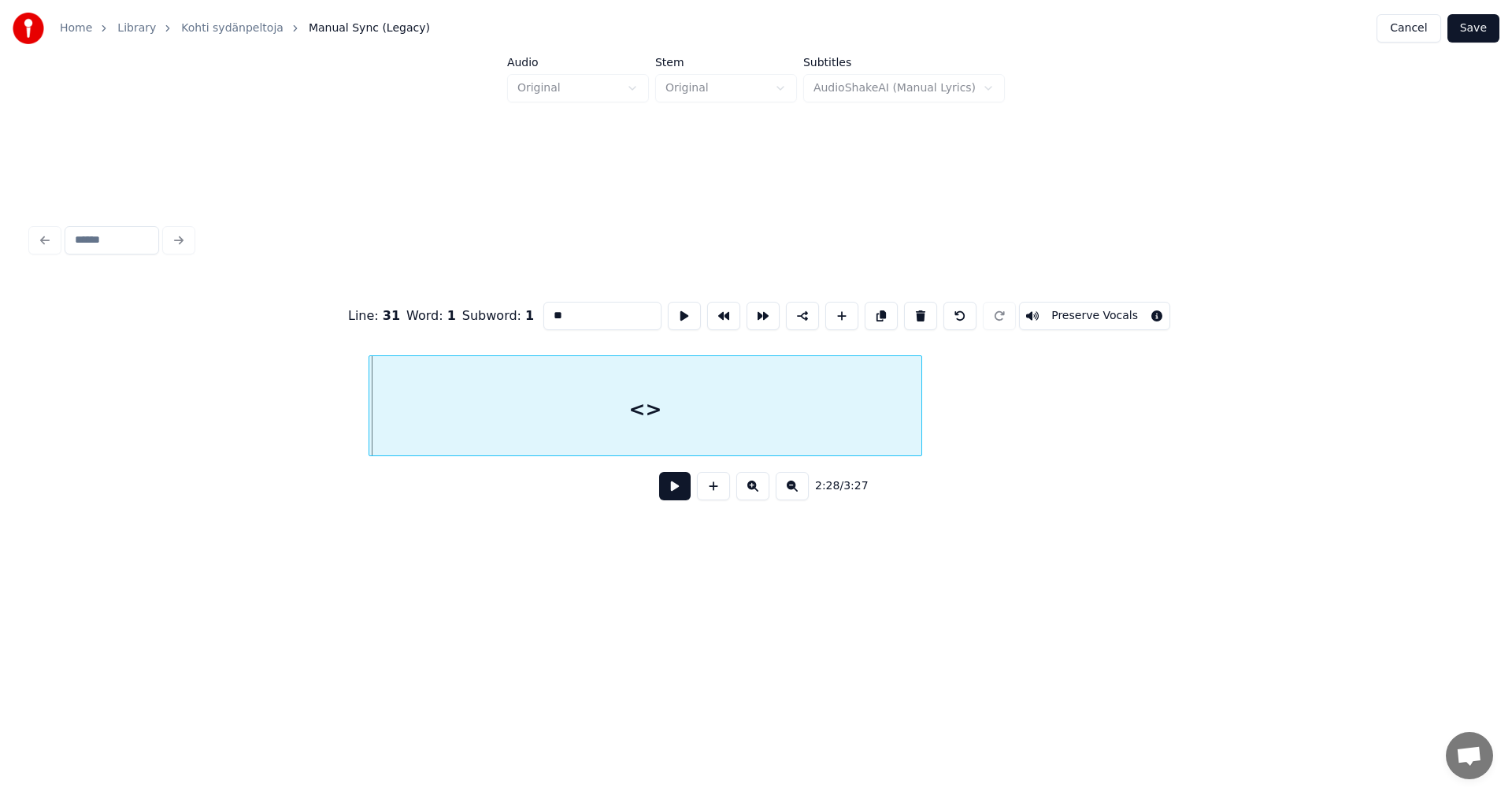
click at [708, 414] on div "<>" at bounding box center [644, 409] width 552 height 107
click at [690, 408] on div "<>" at bounding box center [644, 409] width 552 height 107
click at [562, 308] on input "**" at bounding box center [602, 316] width 119 height 29
type input "*"
click at [674, 494] on button at bounding box center [674, 486] width 31 height 29
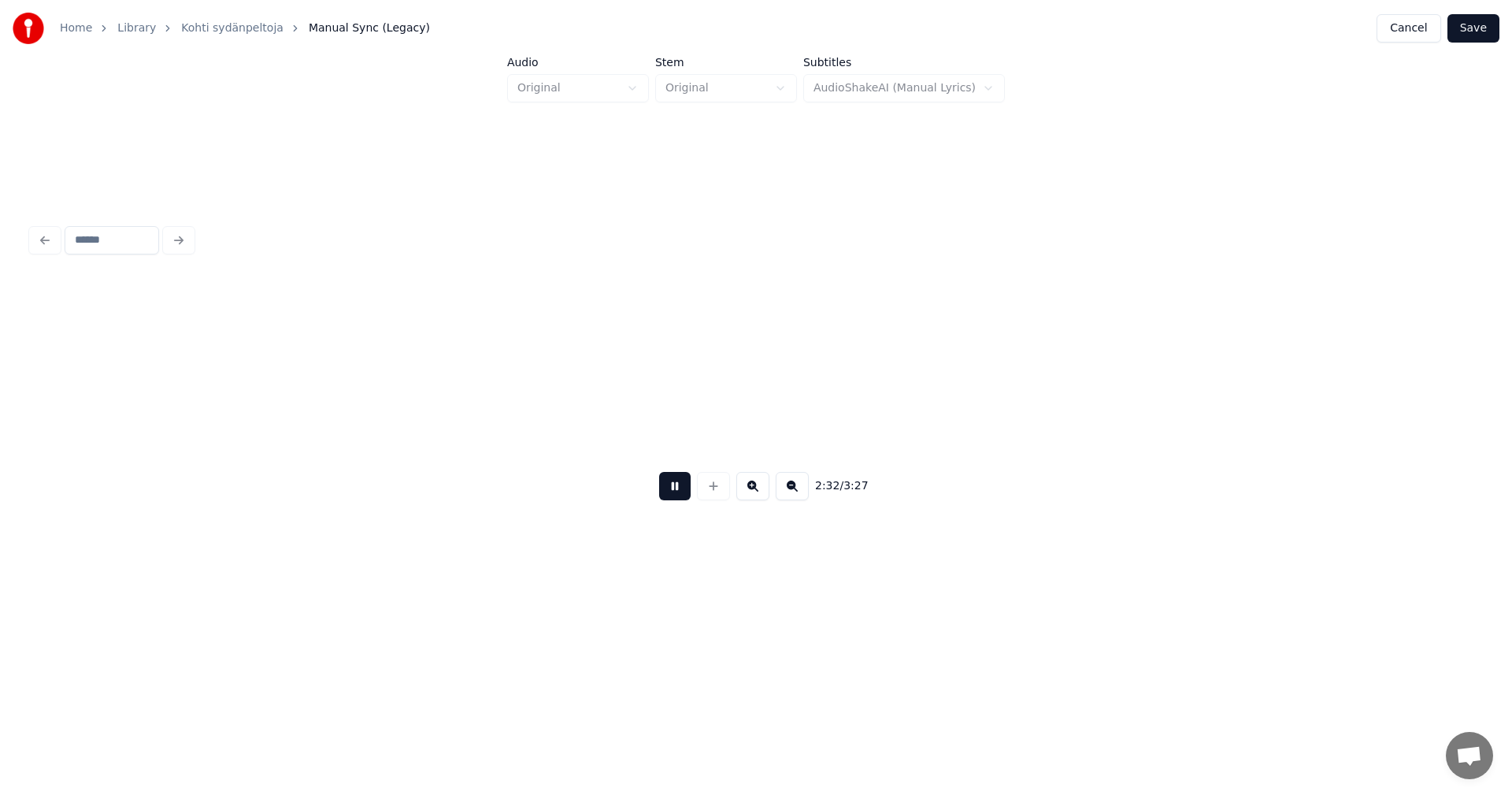
scroll to position [0, 41987]
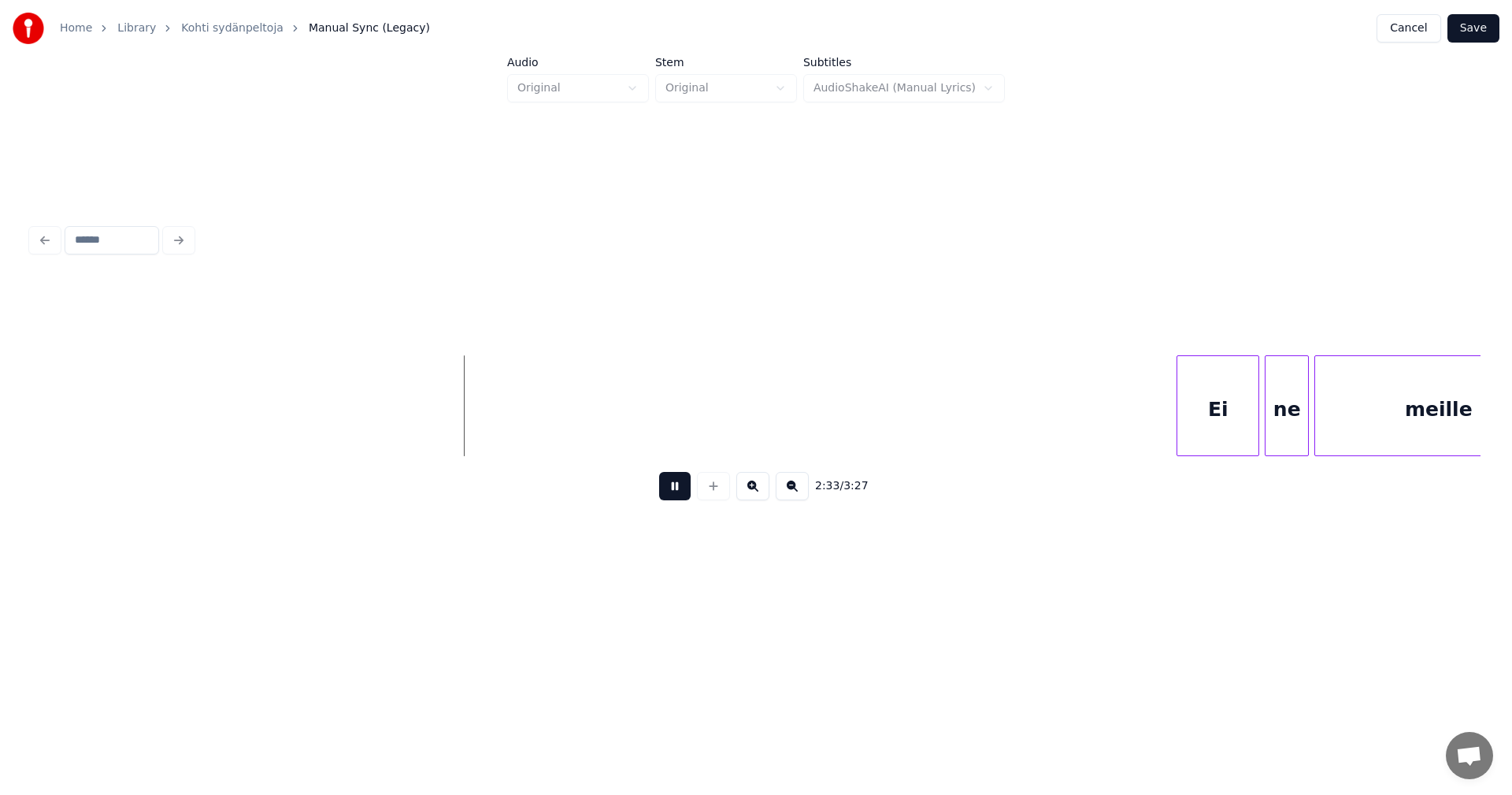
click at [666, 495] on button at bounding box center [674, 486] width 31 height 29
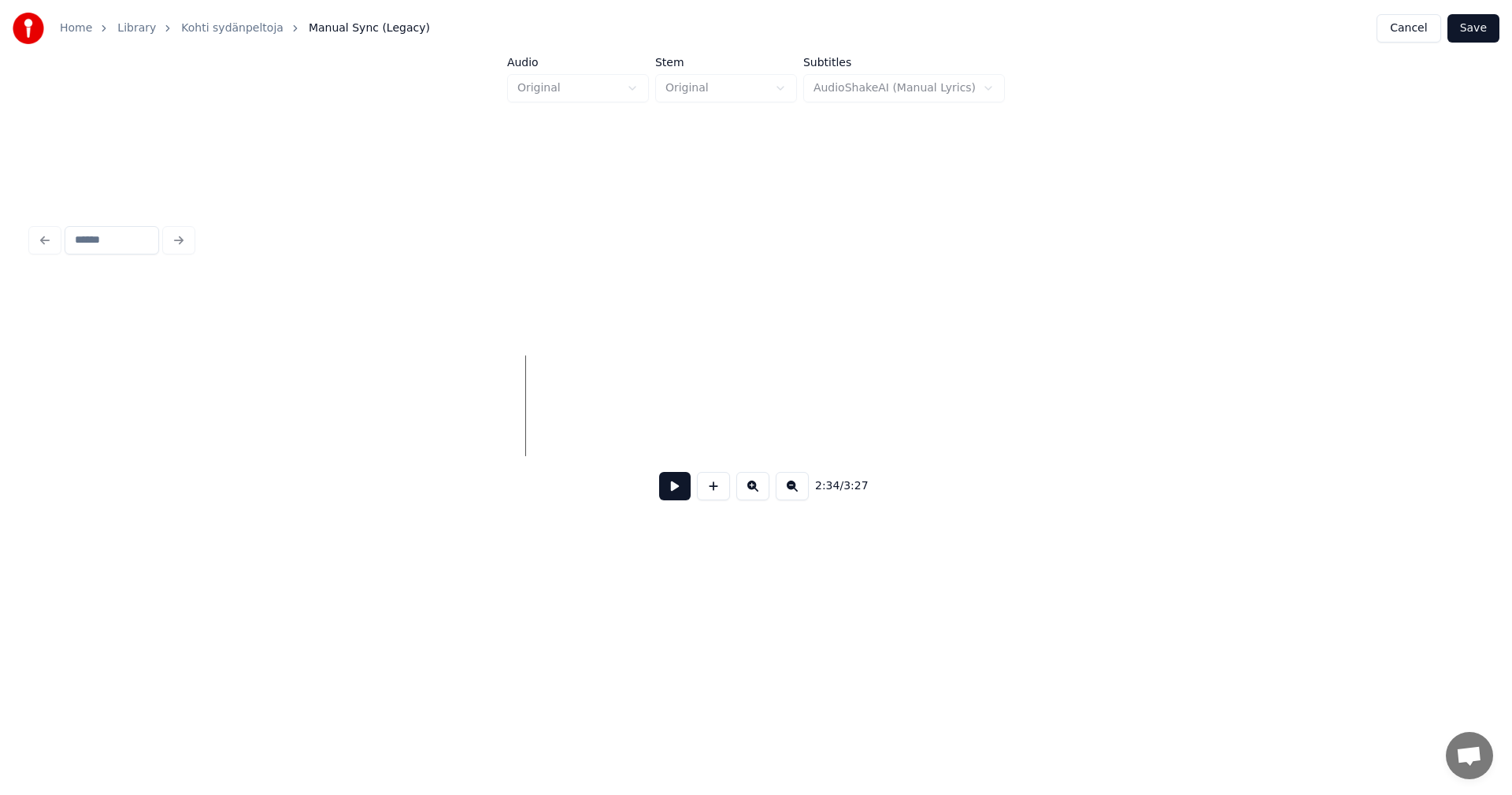
scroll to position [0, 40719]
click at [545, 416] on div at bounding box center [462, 409] width 552 height 107
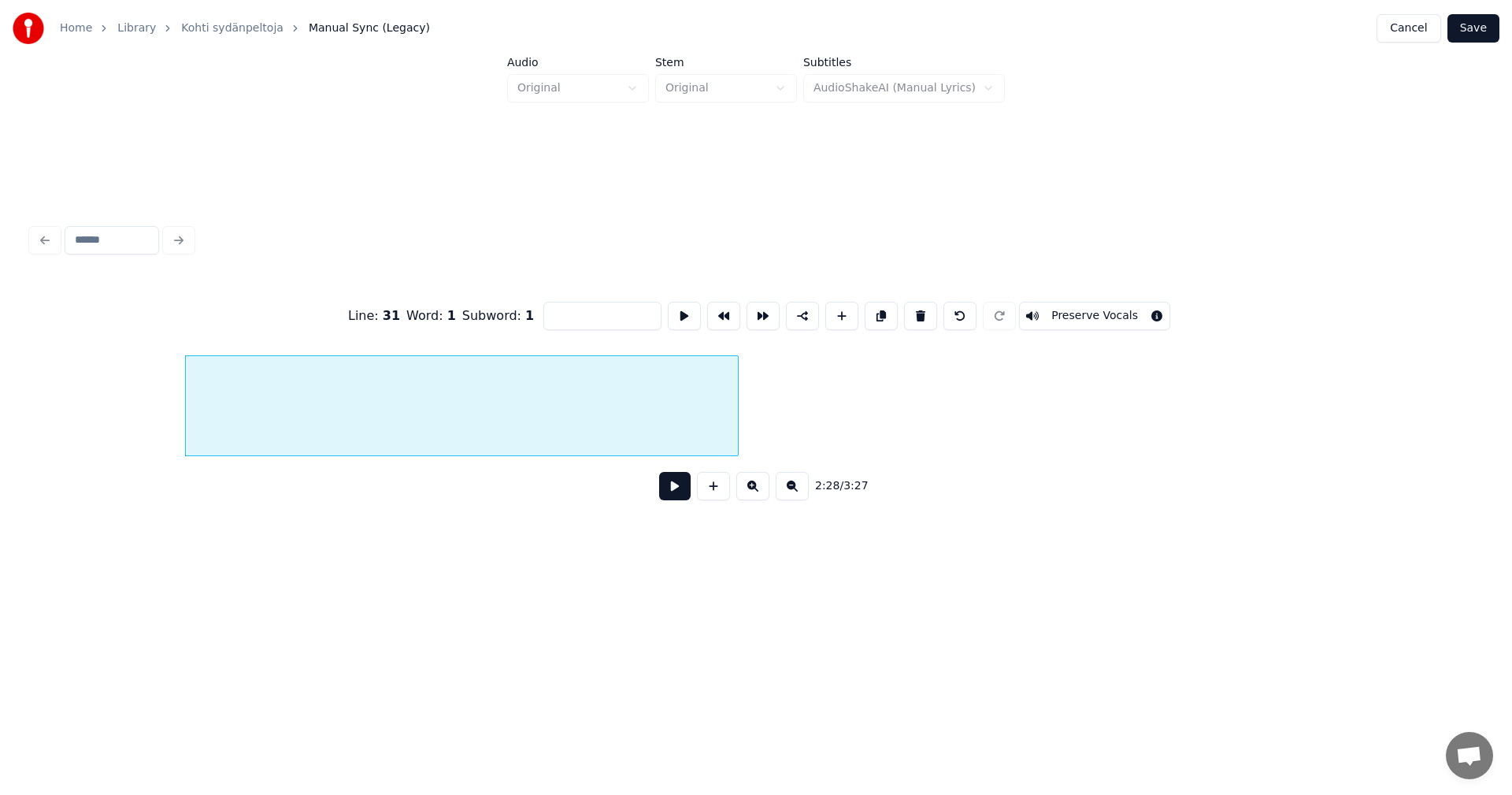
click at [1093, 310] on button "Preserve Vocals" at bounding box center [1094, 316] width 151 height 29
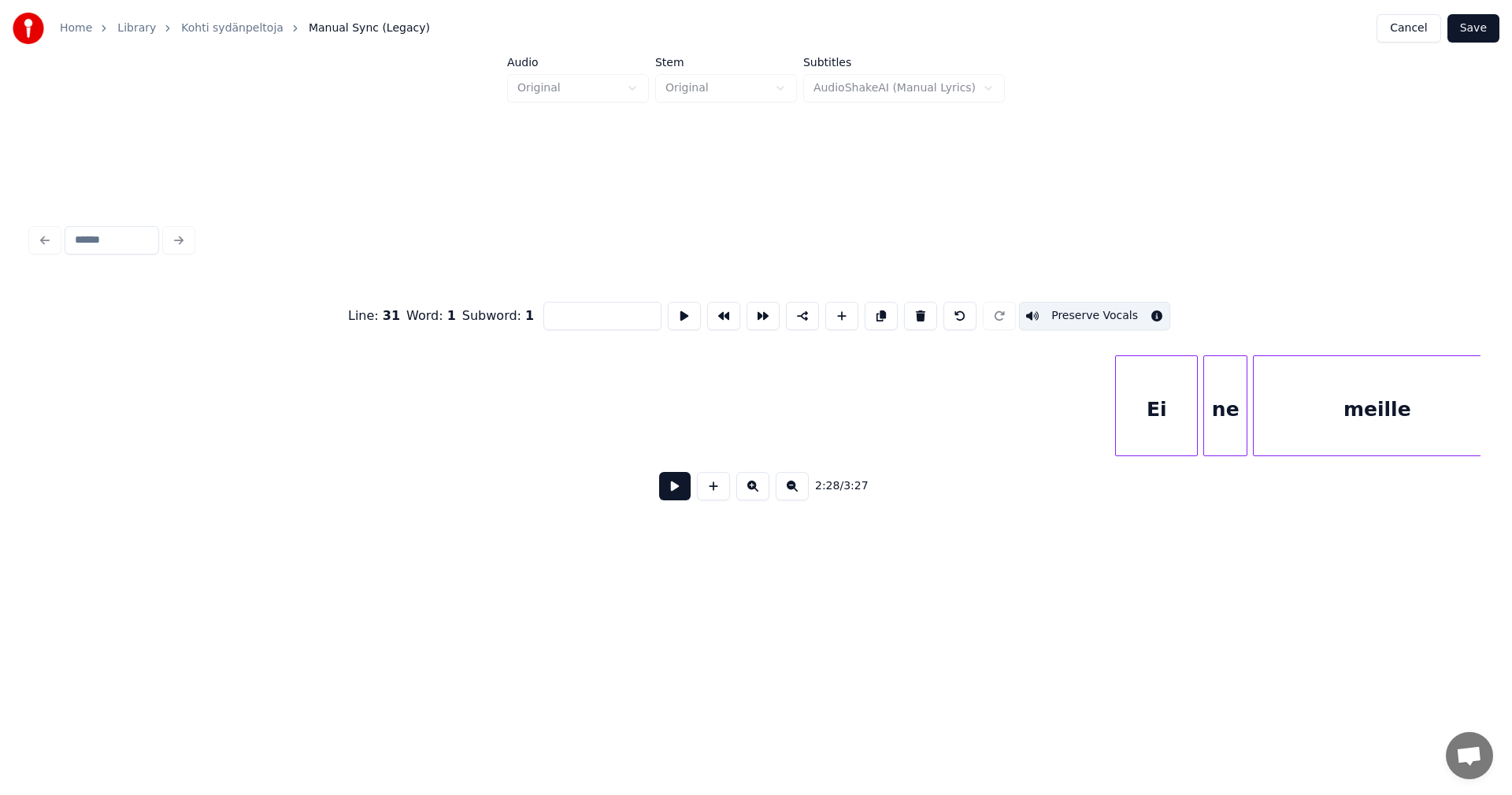
scroll to position [0, 42206]
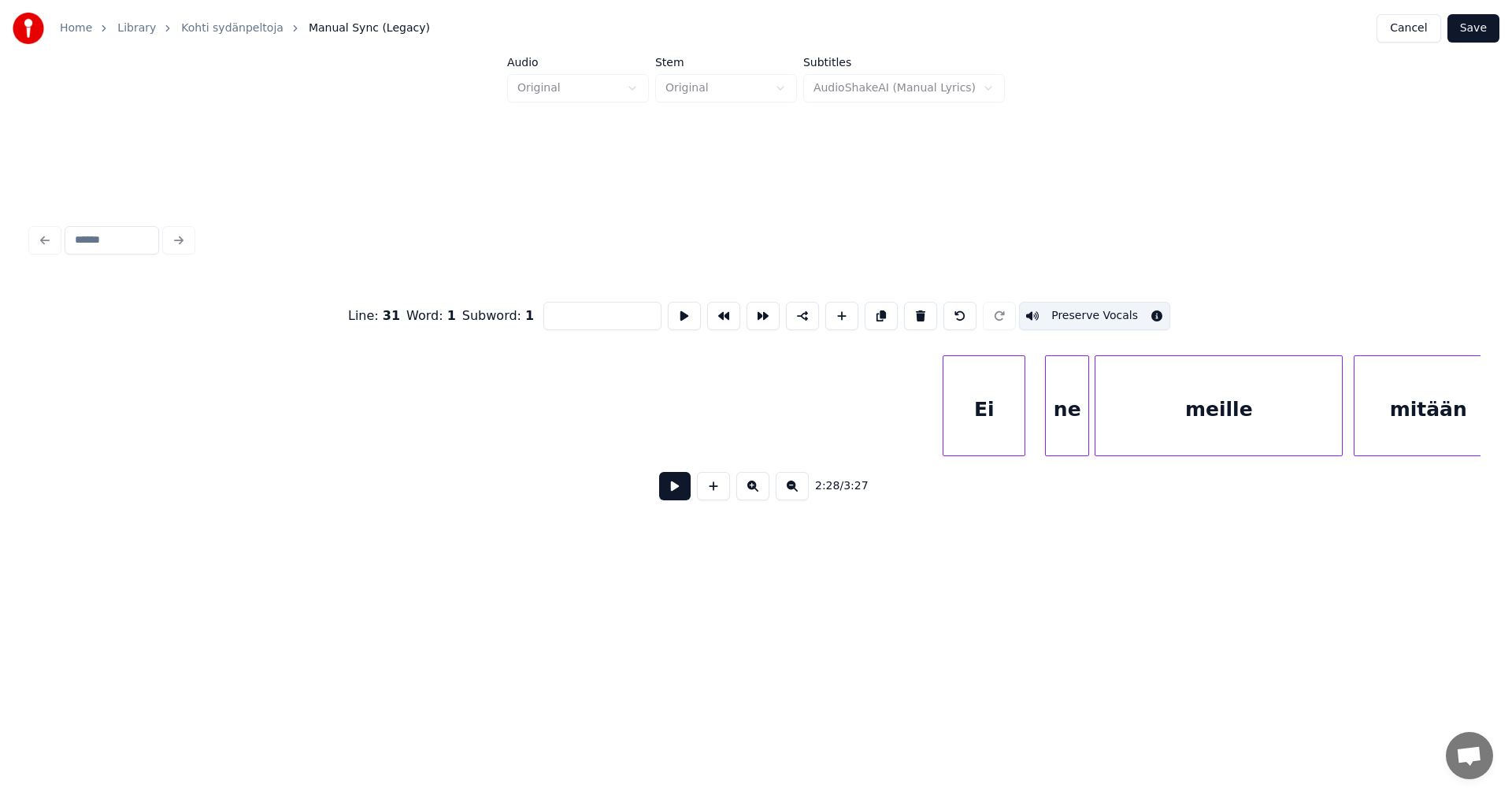
click at [984, 428] on div "Ei" at bounding box center [984, 409] width 81 height 107
click at [984, 428] on div "Ei" at bounding box center [983, 409] width 81 height 107
type input "**"
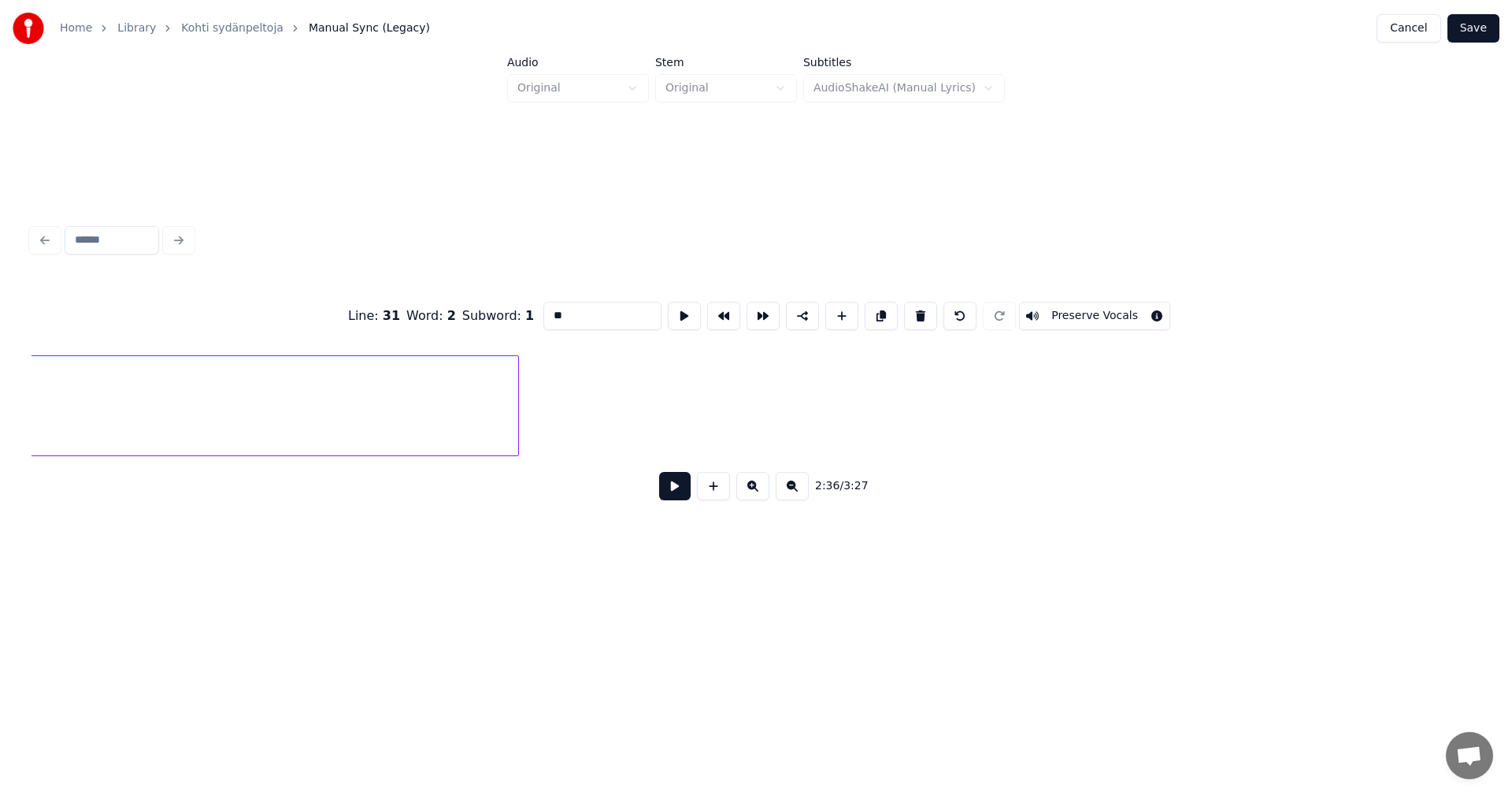
click at [457, 432] on div at bounding box center [241, 409] width 552 height 107
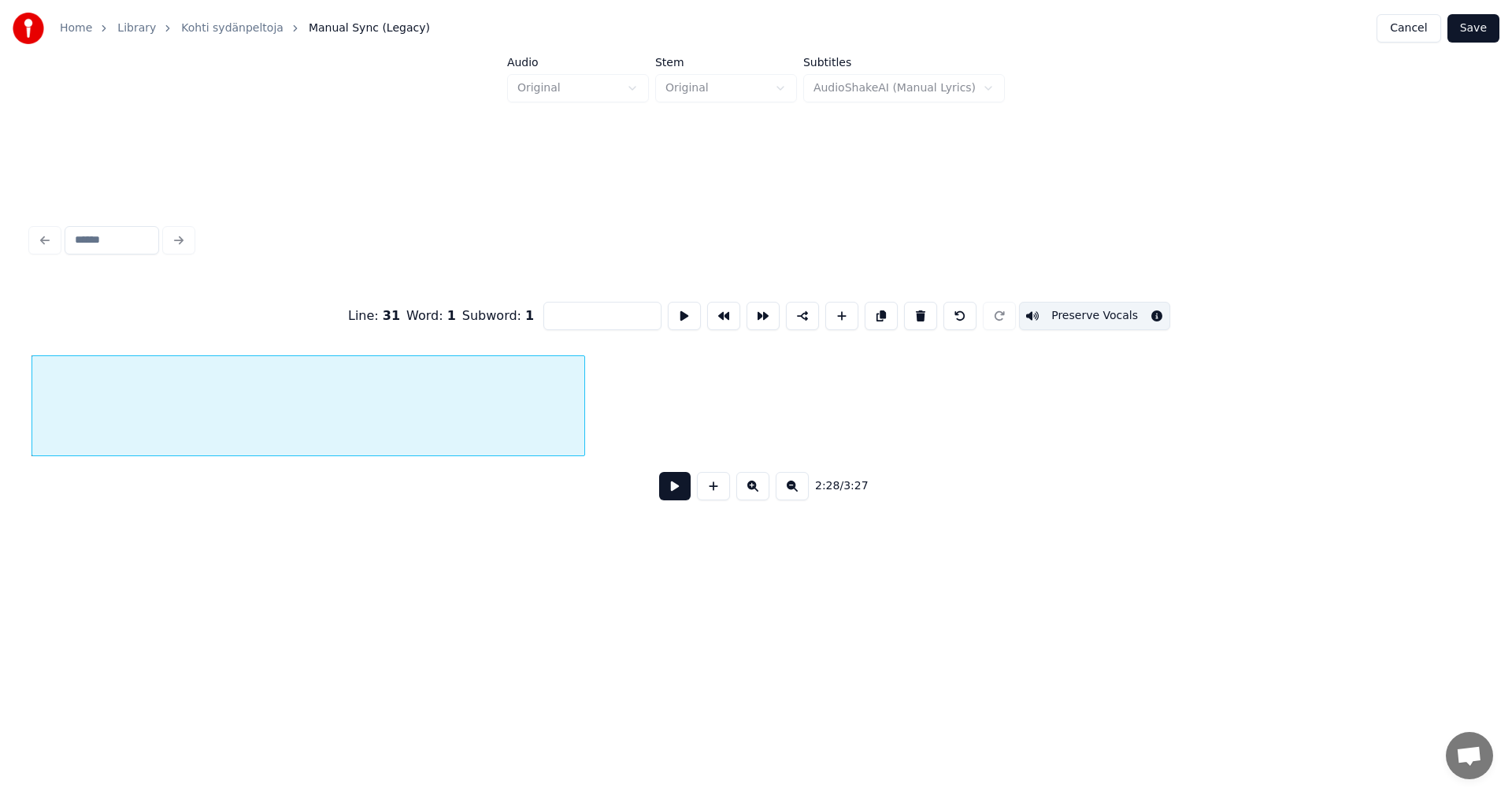
scroll to position [0, 42140]
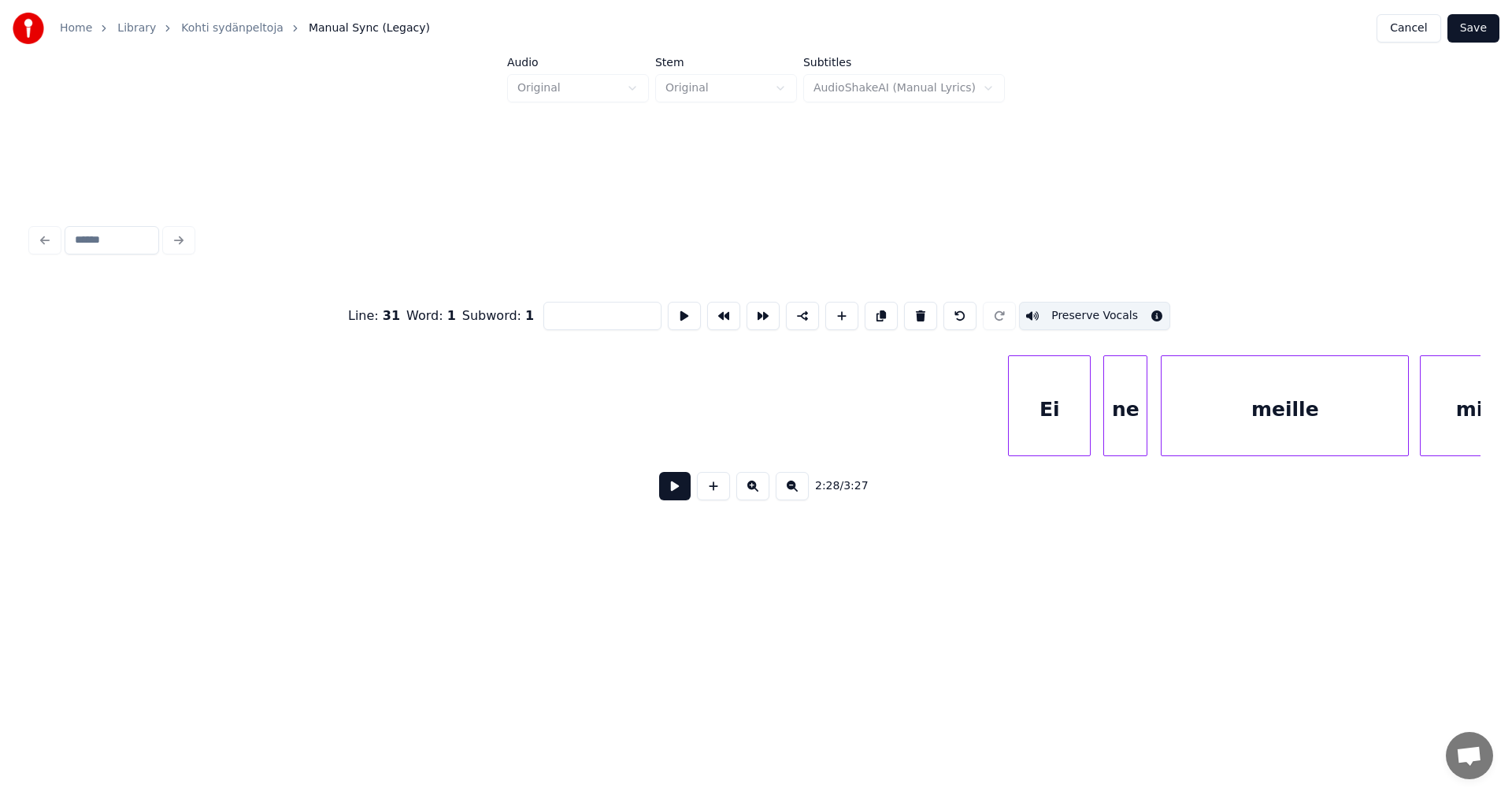
click at [1120, 426] on div "ne" at bounding box center [1125, 409] width 43 height 107
click at [666, 496] on button at bounding box center [674, 486] width 31 height 29
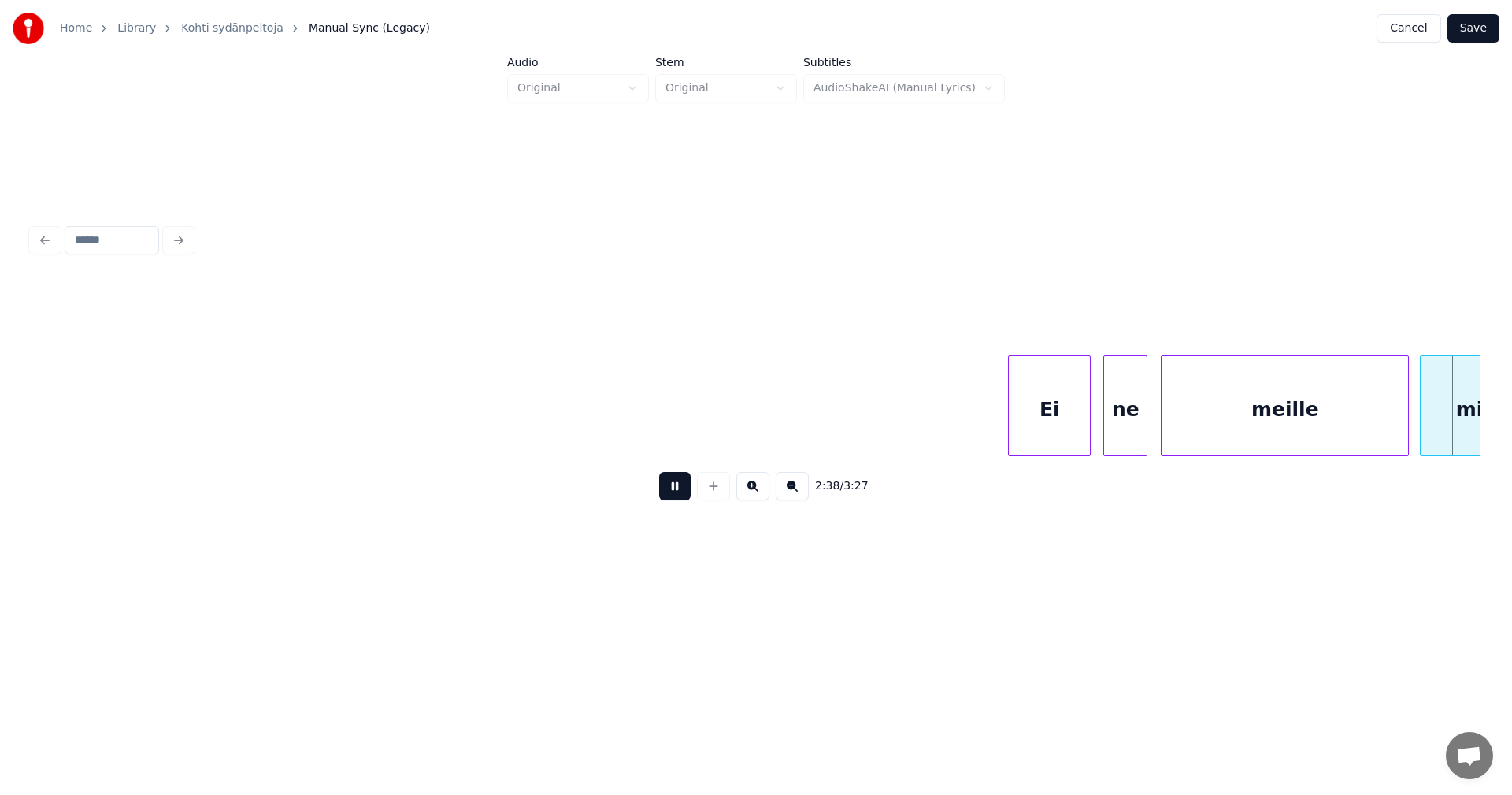
scroll to position [0, 43593]
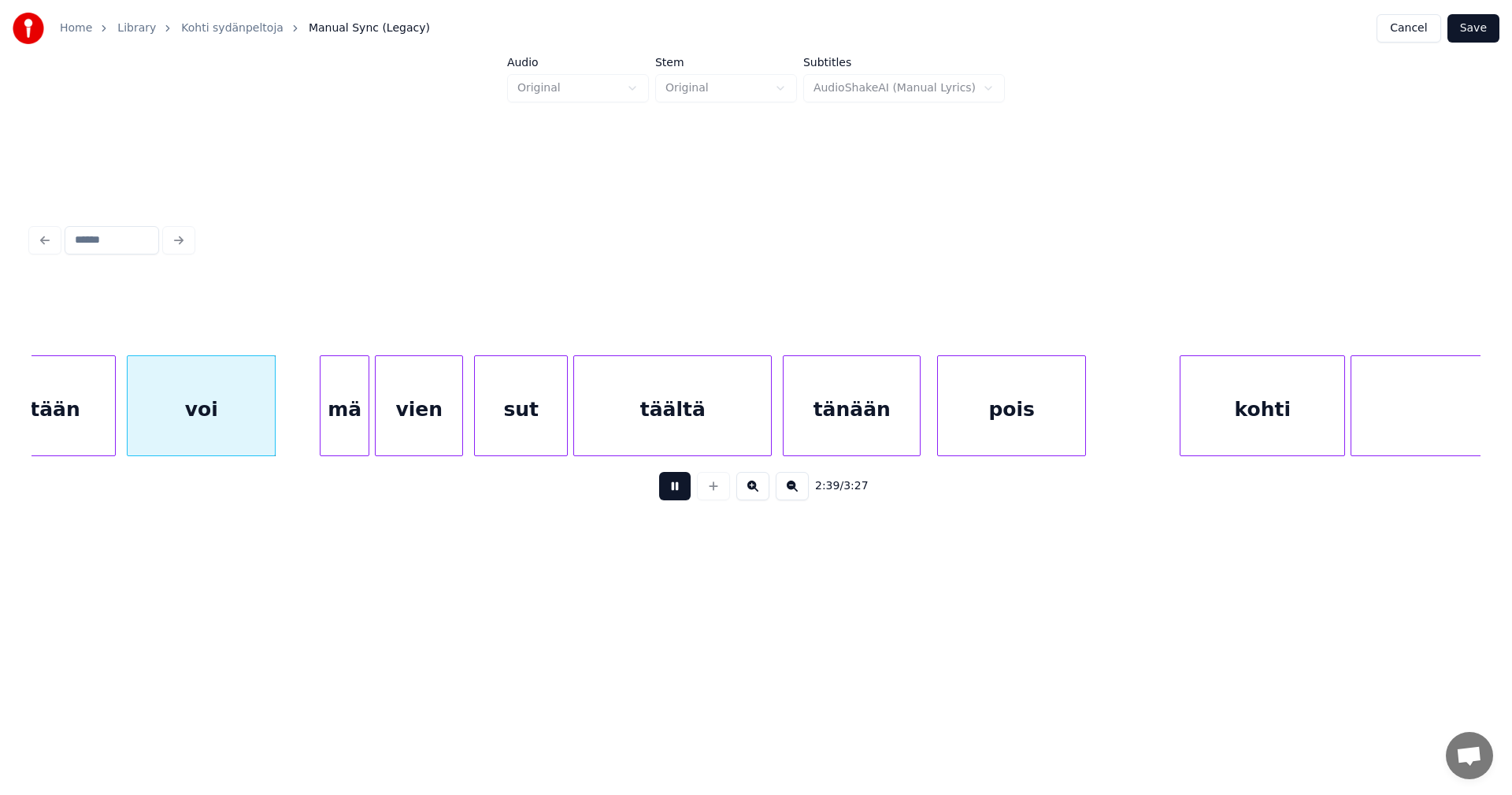
drag, startPoint x: 666, startPoint y: 496, endPoint x: 547, endPoint y: 493, distance: 119.0
click at [658, 494] on div "2:39 / 3:27" at bounding box center [756, 486] width 1424 height 35
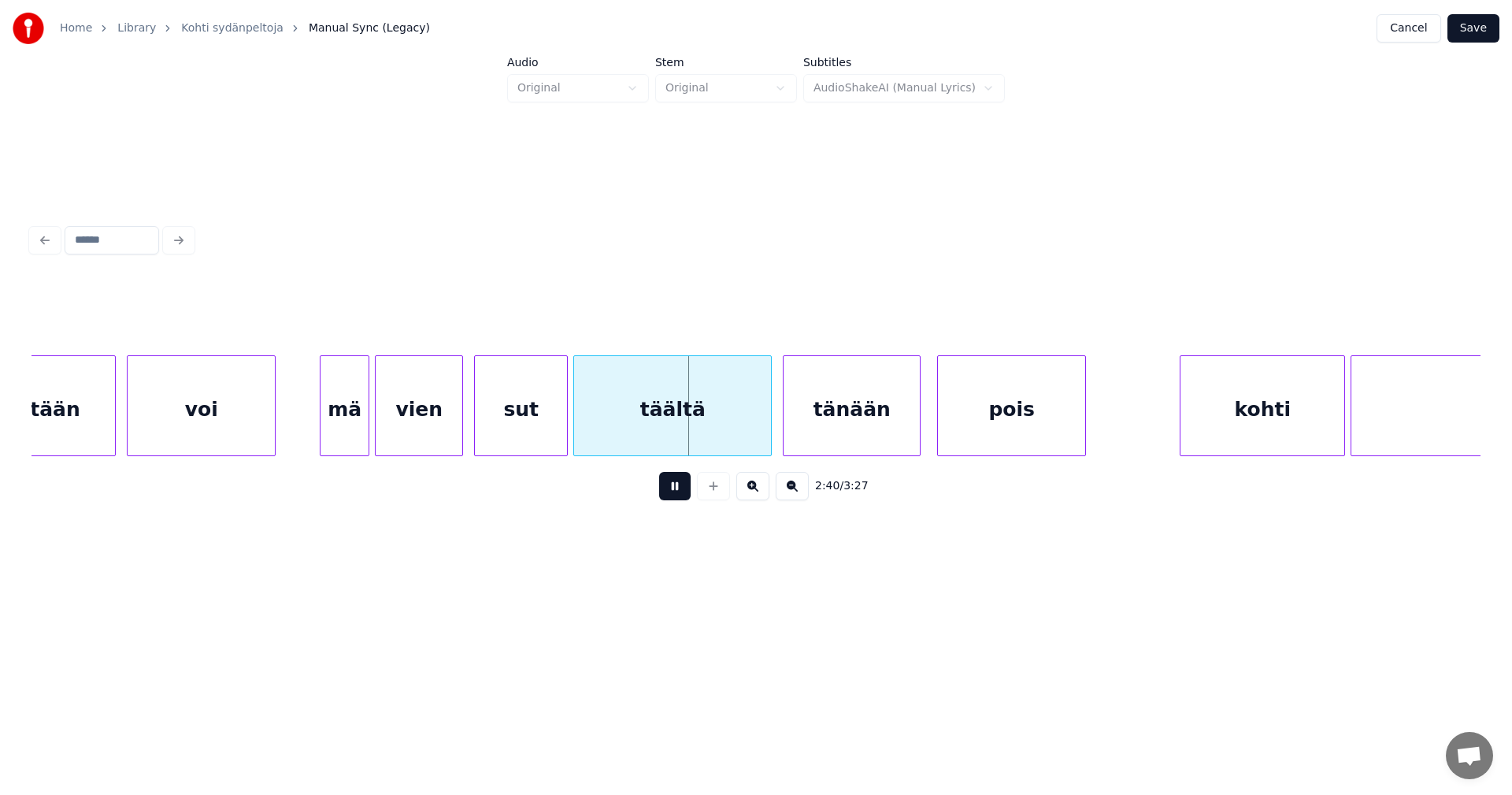
drag, startPoint x: 677, startPoint y: 496, endPoint x: 633, endPoint y: 486, distance: 45.1
click at [674, 494] on button at bounding box center [674, 486] width 31 height 29
click at [331, 429] on div "mä" at bounding box center [336, 409] width 48 height 107
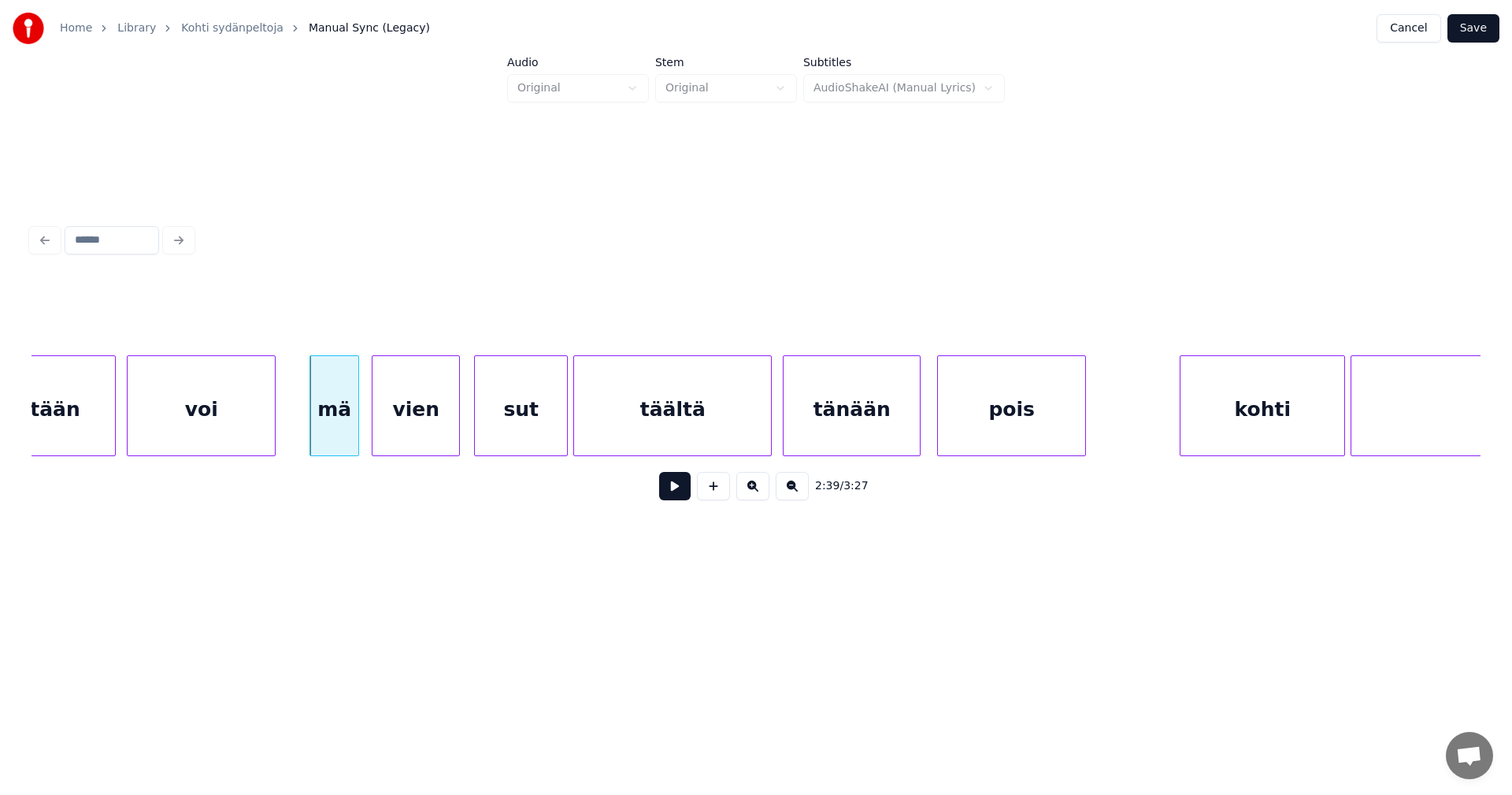
click at [412, 430] on div "vien" at bounding box center [415, 409] width 86 height 107
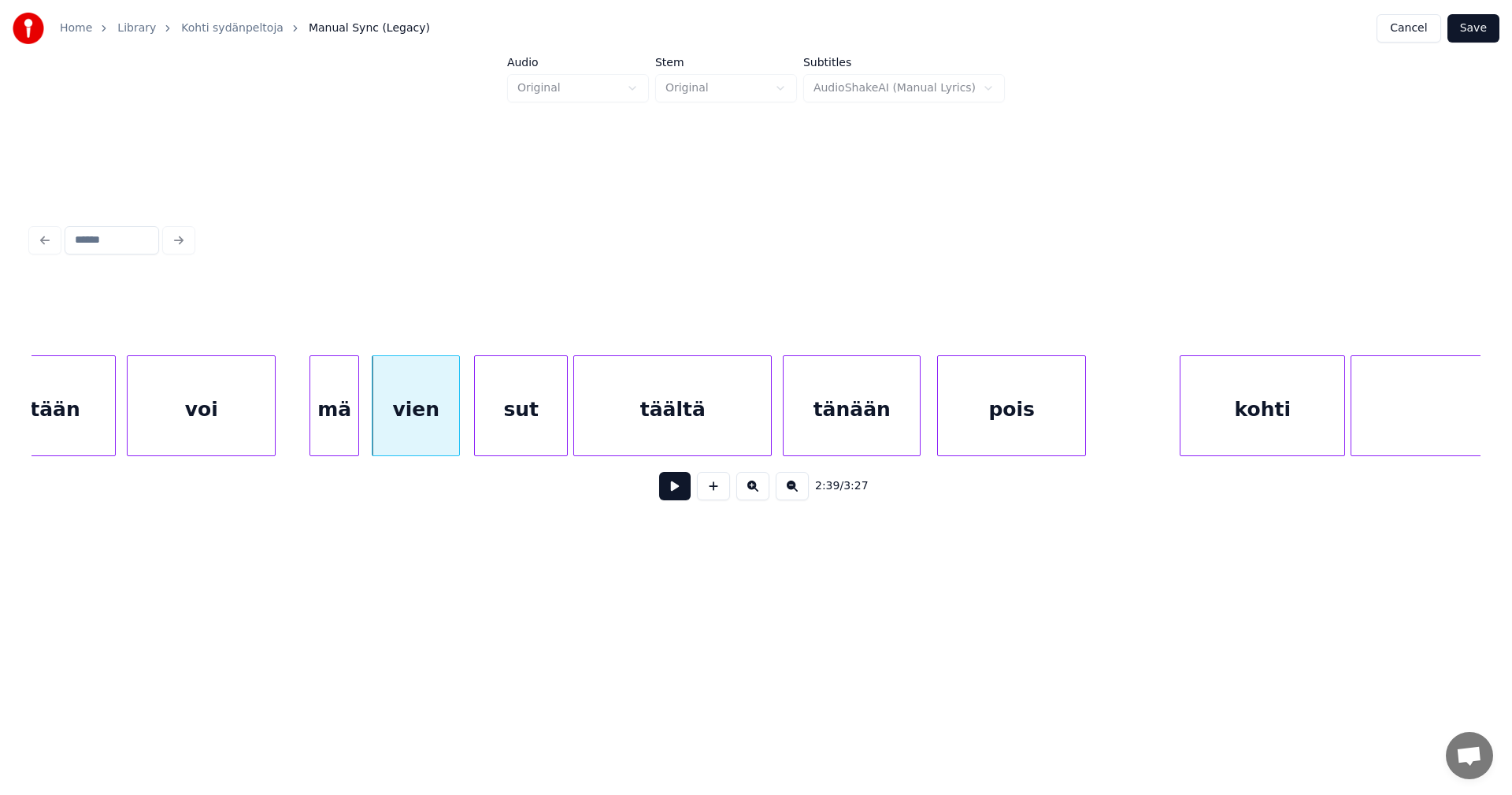
click at [511, 432] on div "sut" at bounding box center [520, 409] width 92 height 107
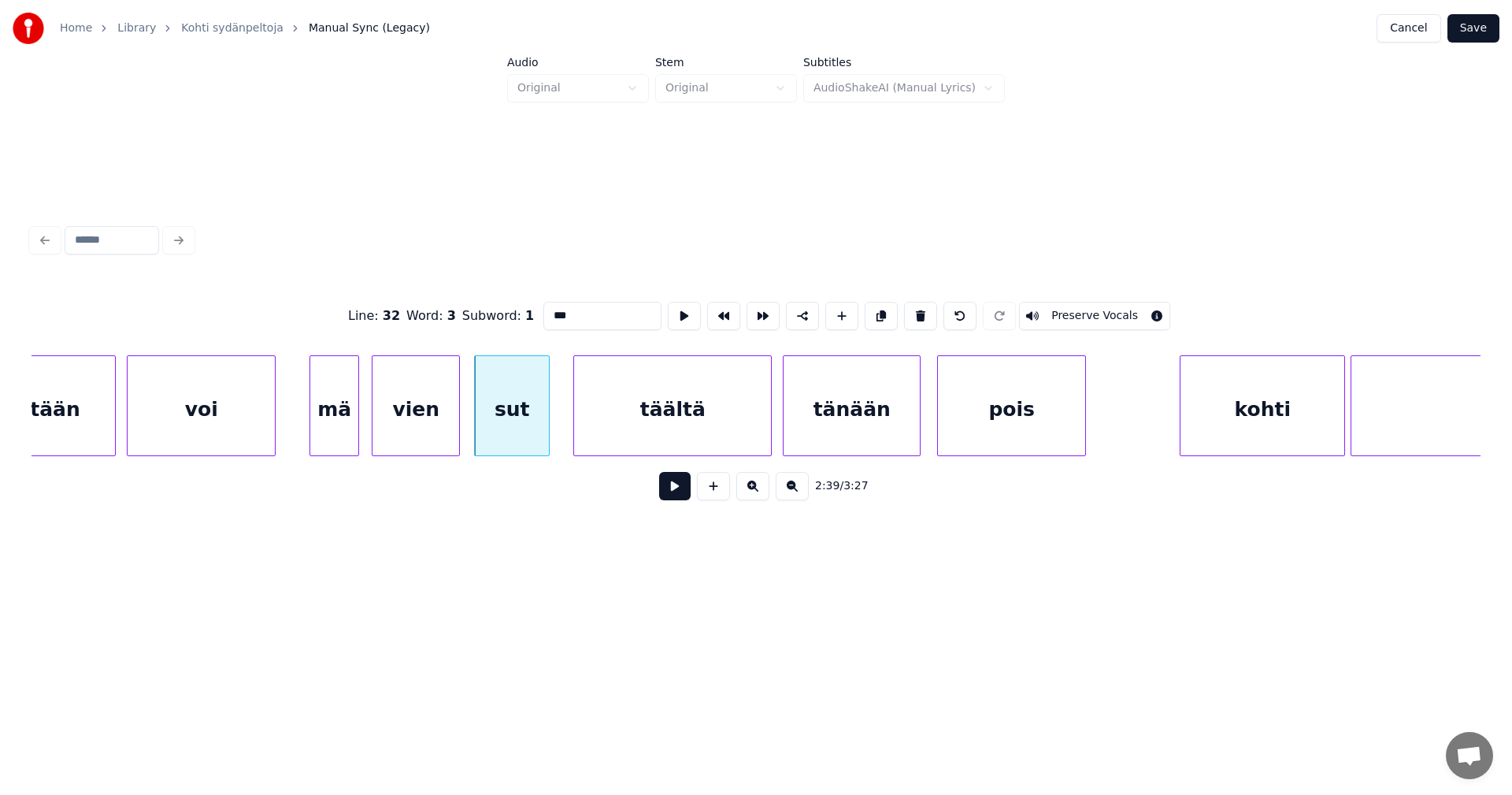
click at [544, 434] on div at bounding box center [546, 405] width 4 height 99
click at [680, 495] on button at bounding box center [674, 486] width 31 height 29
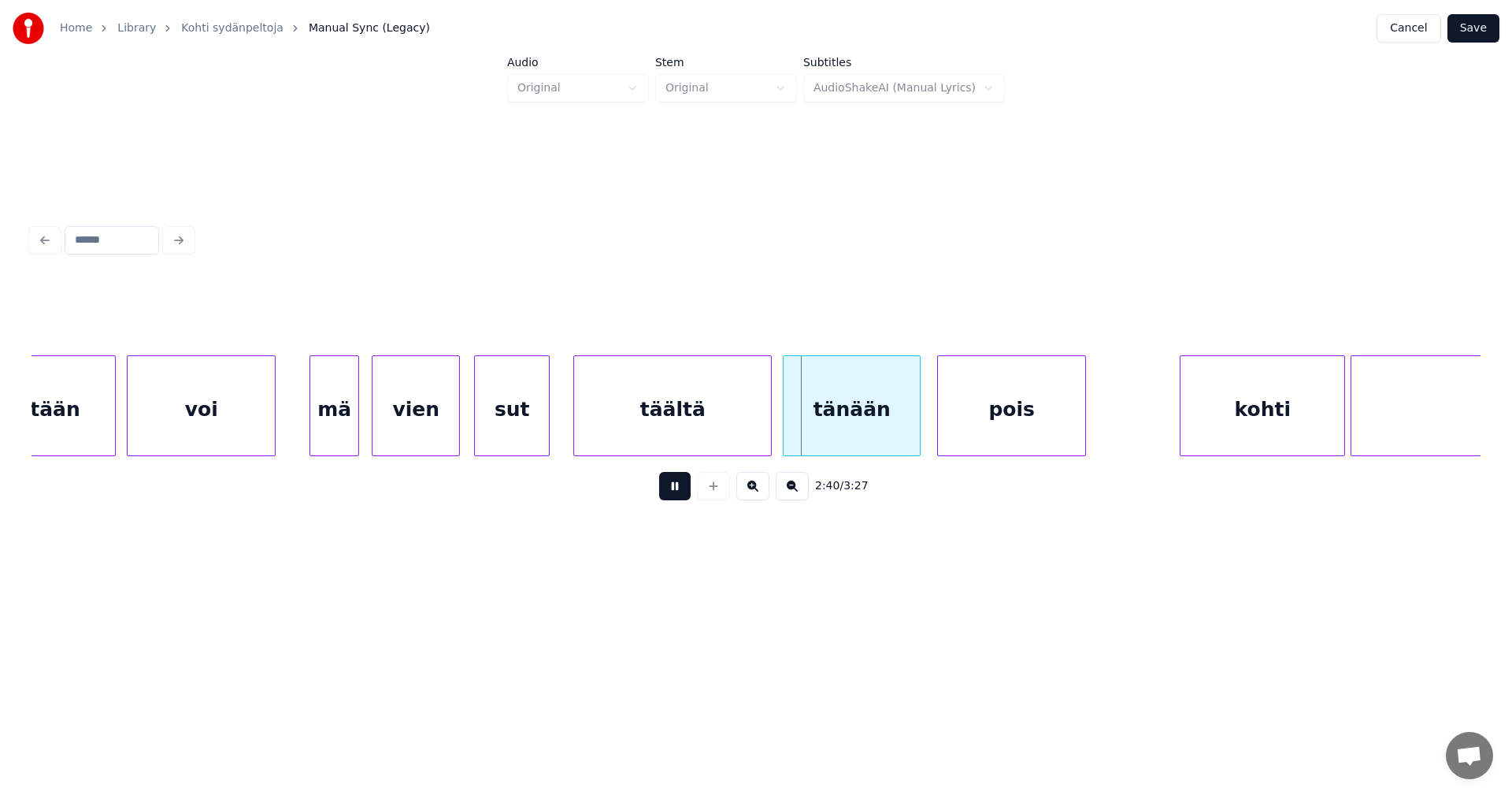
drag, startPoint x: 680, startPoint y: 495, endPoint x: 695, endPoint y: 433, distance: 63.8
click at [680, 493] on button at bounding box center [674, 486] width 31 height 29
click at [764, 431] on div at bounding box center [765, 405] width 4 height 99
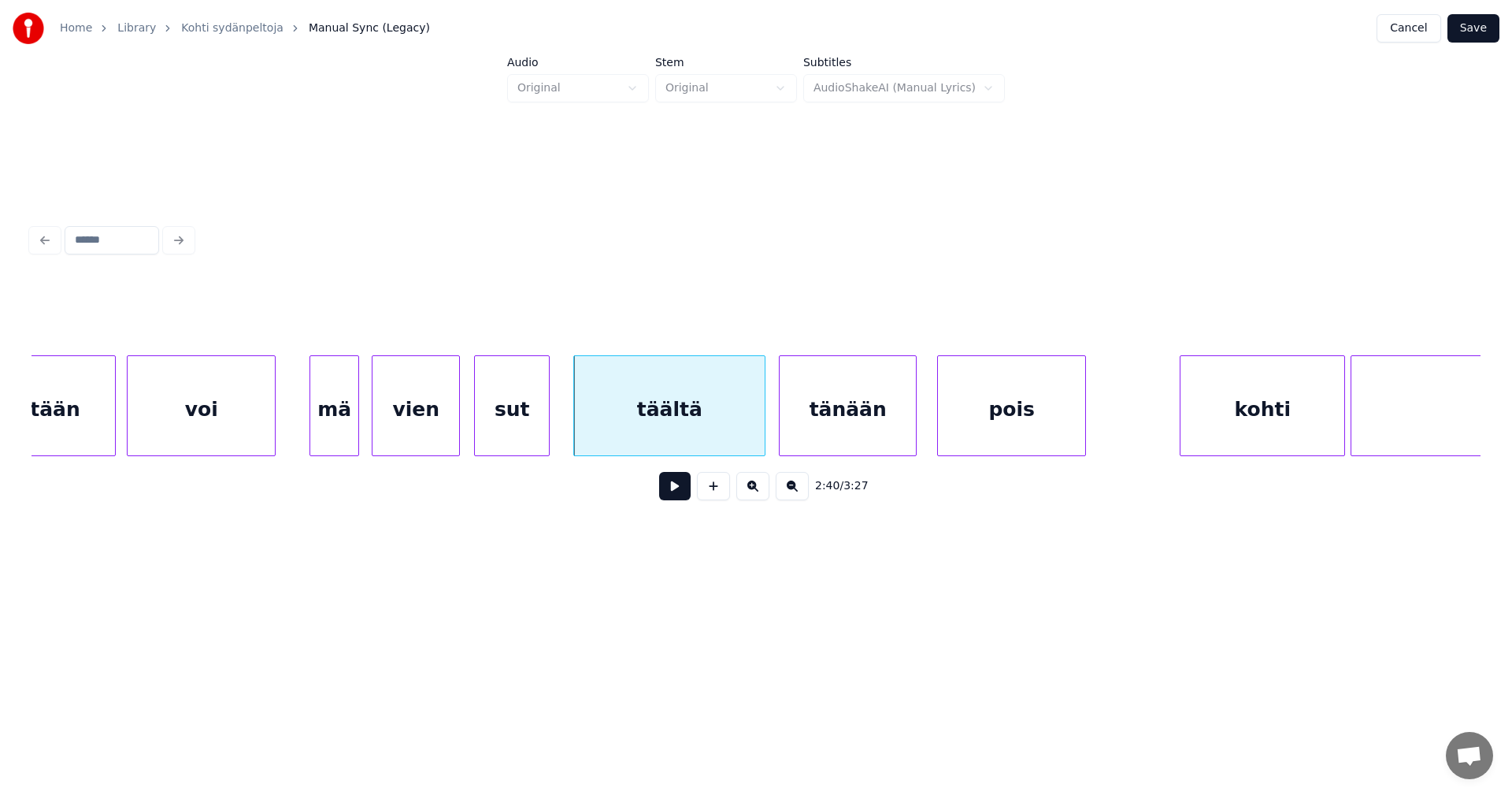
click at [808, 432] on div "tänään" at bounding box center [847, 409] width 136 height 107
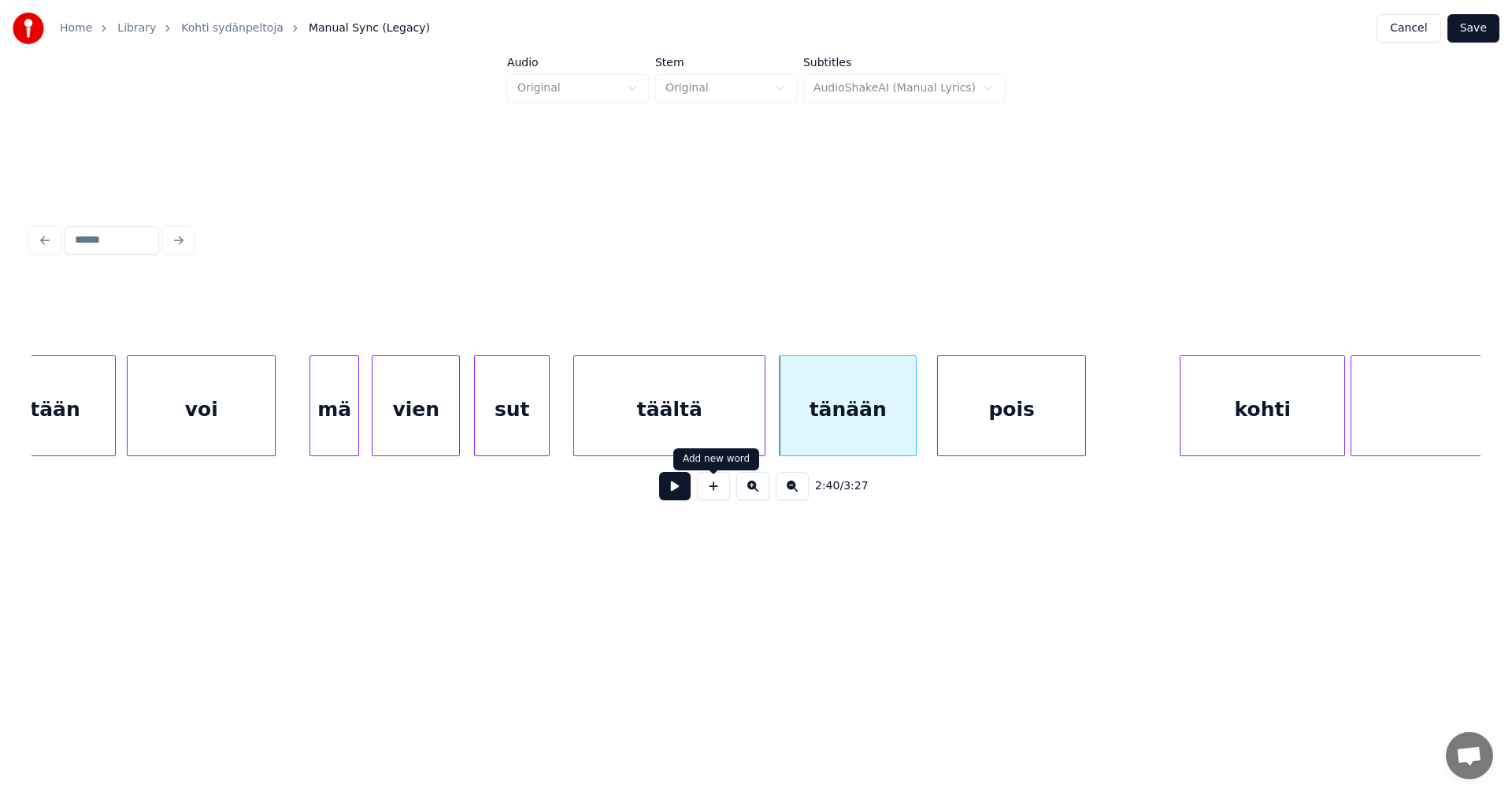
click at [688, 499] on button at bounding box center [674, 486] width 31 height 29
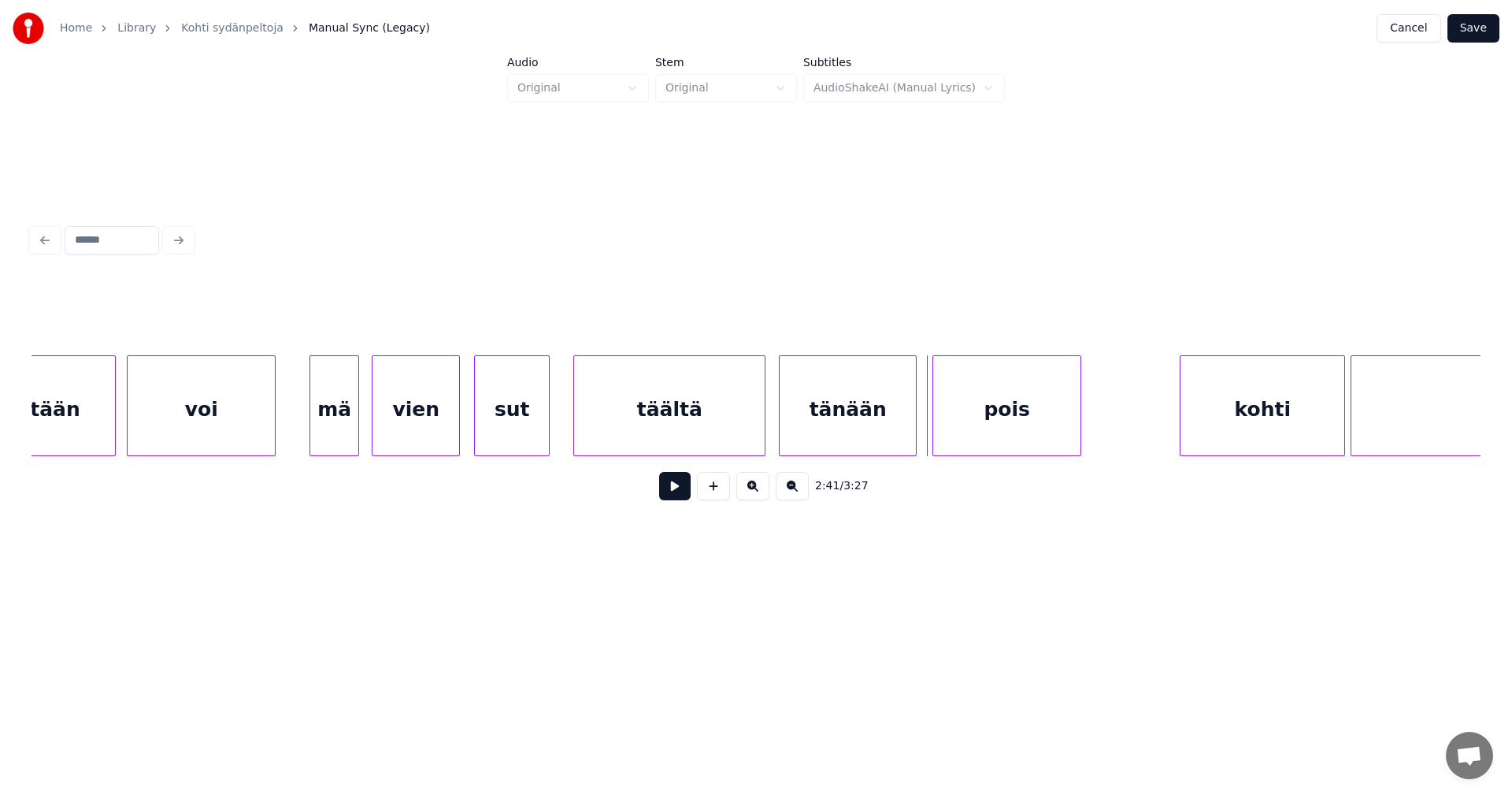
click at [986, 424] on div "pois" at bounding box center [1006, 409] width 147 height 107
click at [678, 497] on button at bounding box center [674, 486] width 31 height 29
drag, startPoint x: 678, startPoint y: 497, endPoint x: 774, endPoint y: 500, distance: 96.0
click at [679, 497] on button at bounding box center [674, 486] width 31 height 29
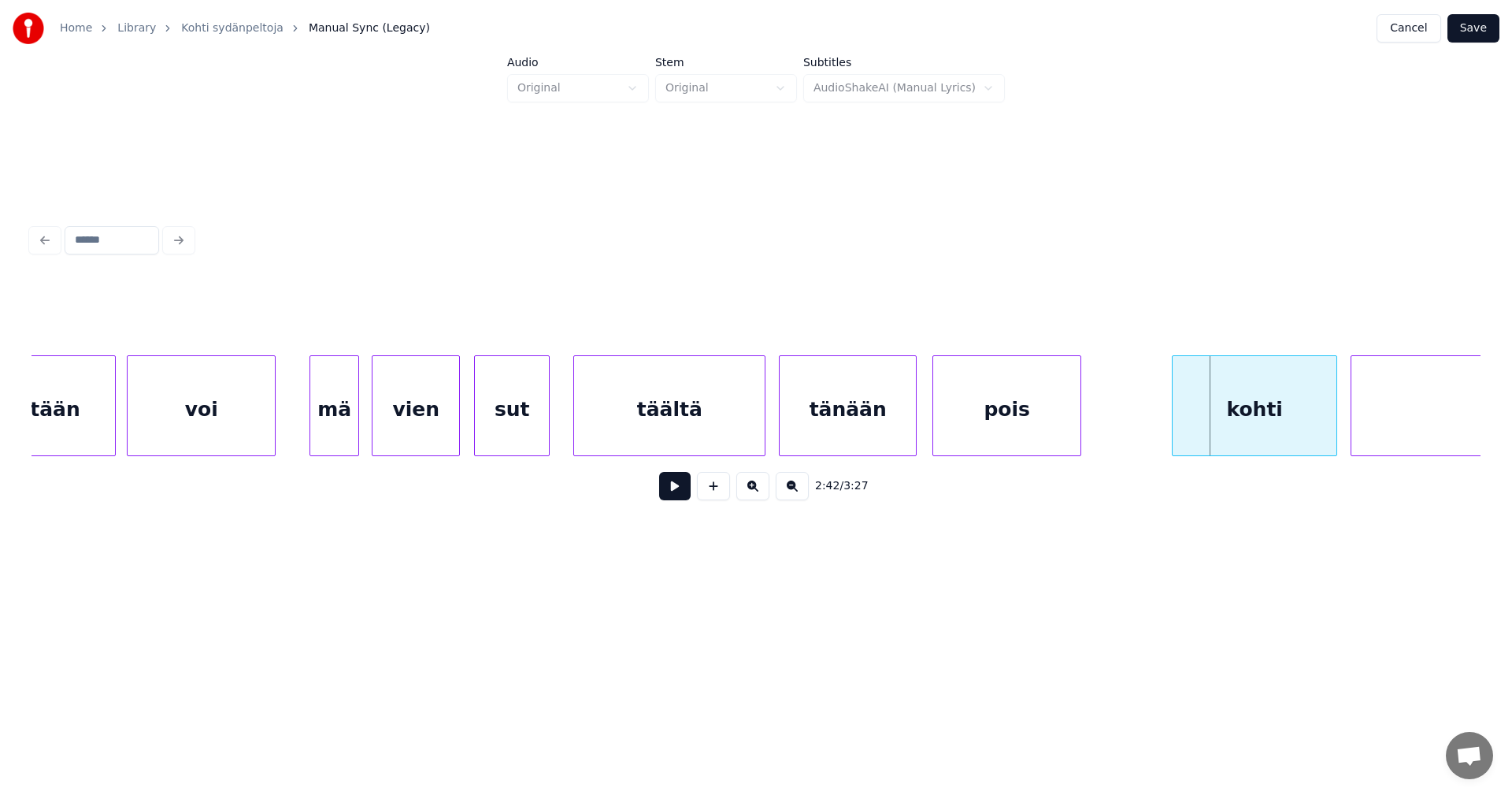
click at [1235, 419] on div "kohti" at bounding box center [1255, 409] width 164 height 107
click at [671, 498] on button at bounding box center [674, 486] width 31 height 29
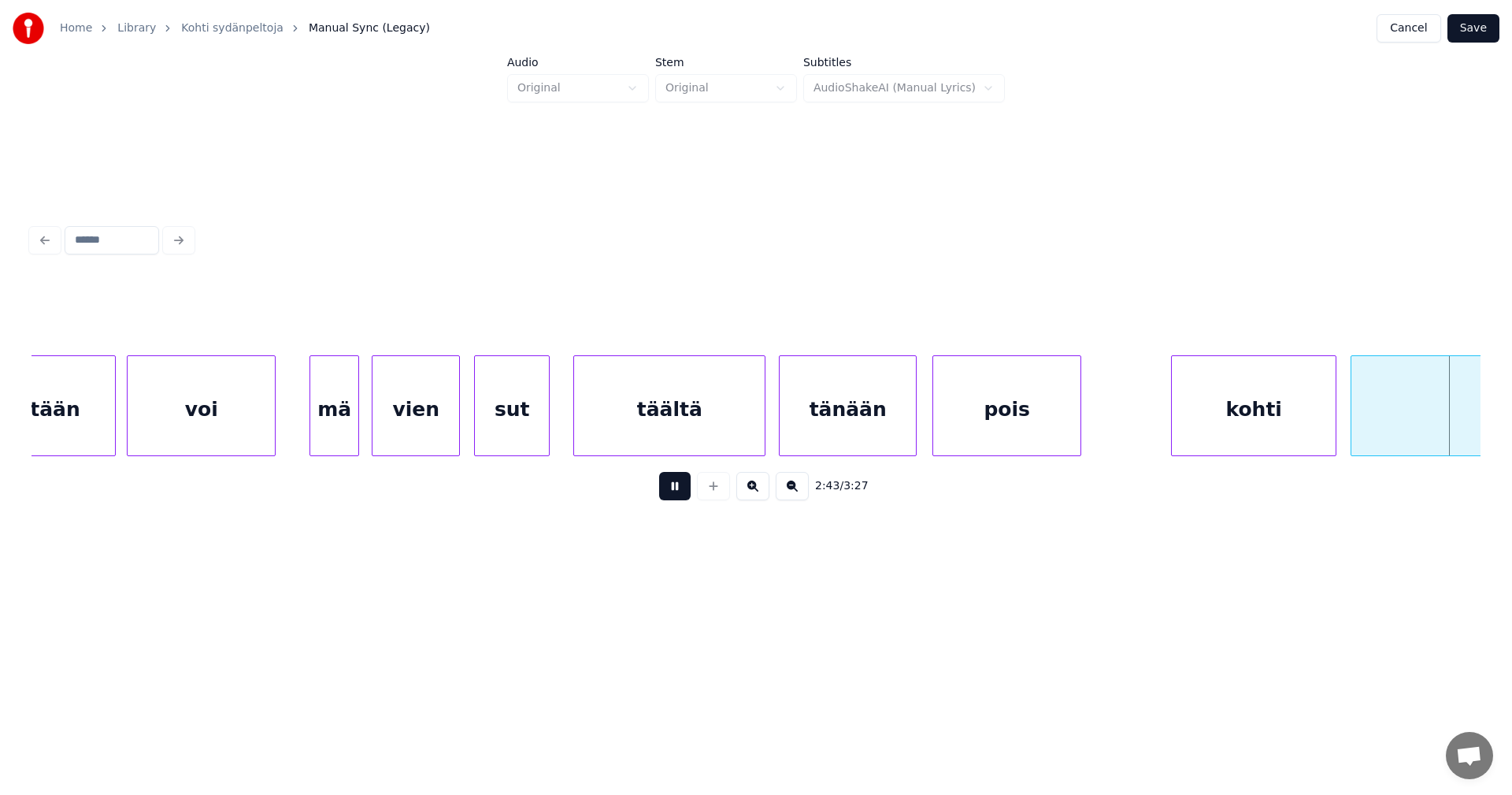
scroll to position [0, 45042]
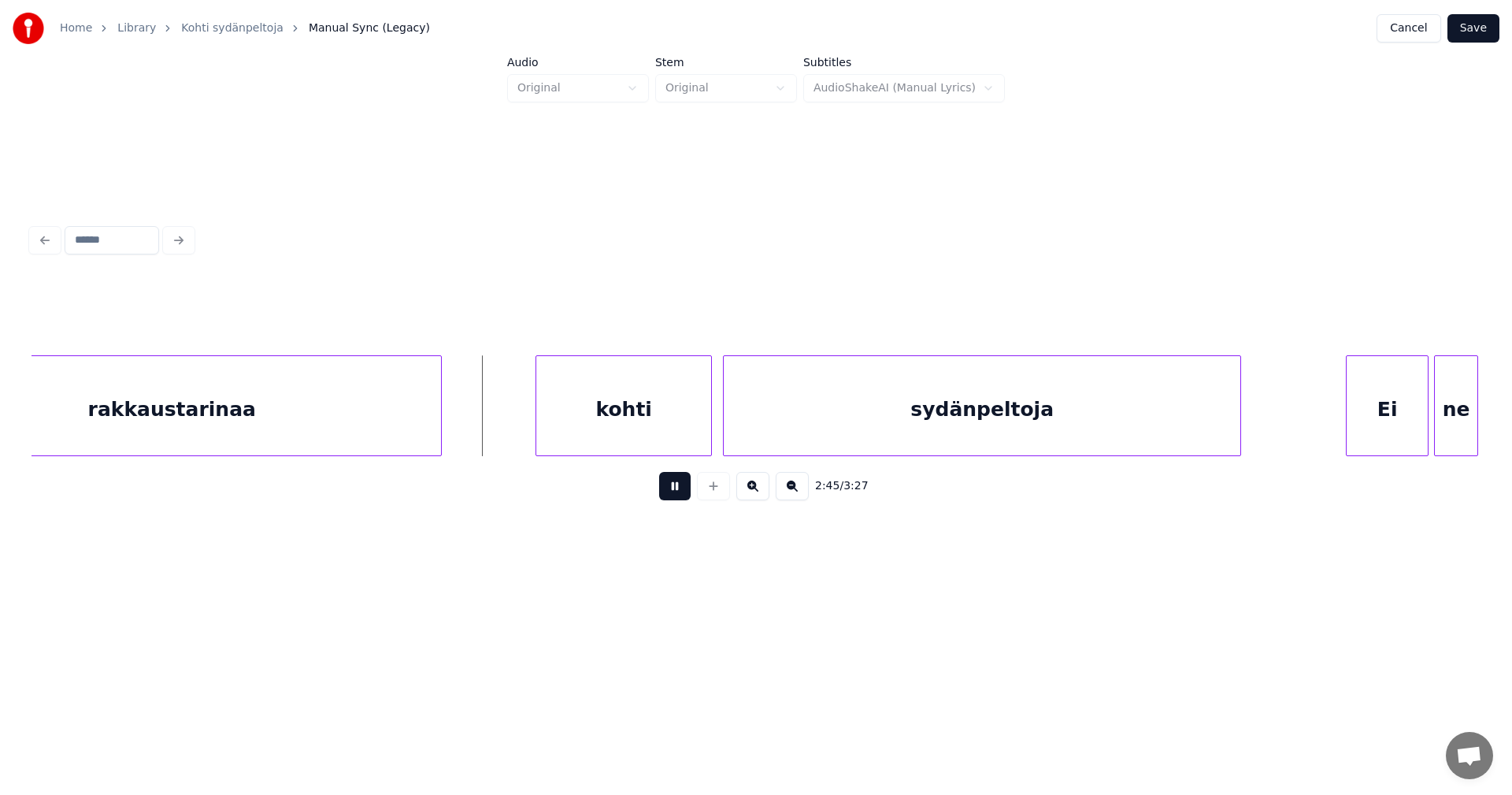
click at [675, 498] on button at bounding box center [674, 486] width 31 height 29
click at [623, 414] on div "kohti" at bounding box center [613, 409] width 175 height 107
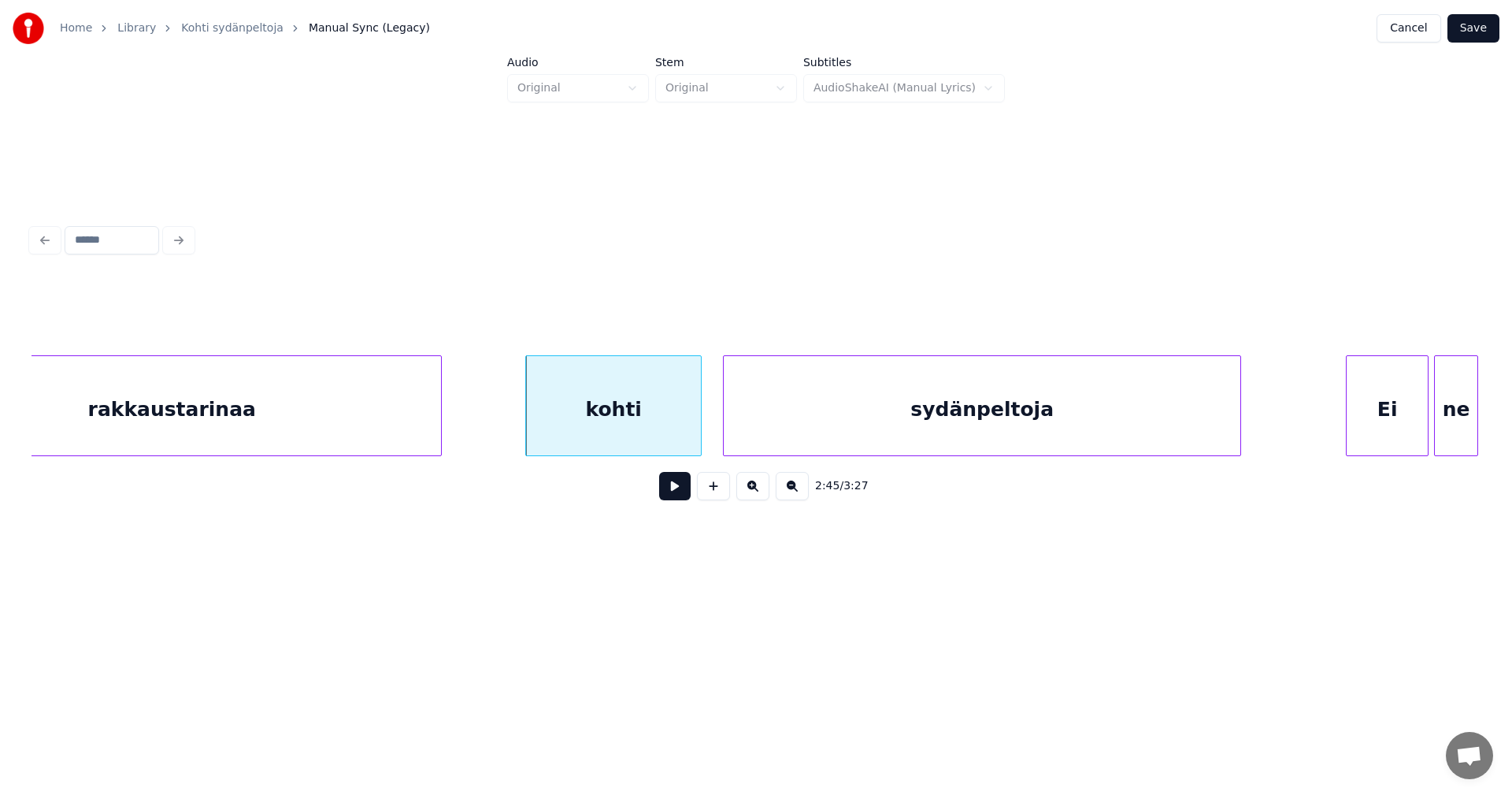
click at [675, 489] on button at bounding box center [674, 486] width 31 height 29
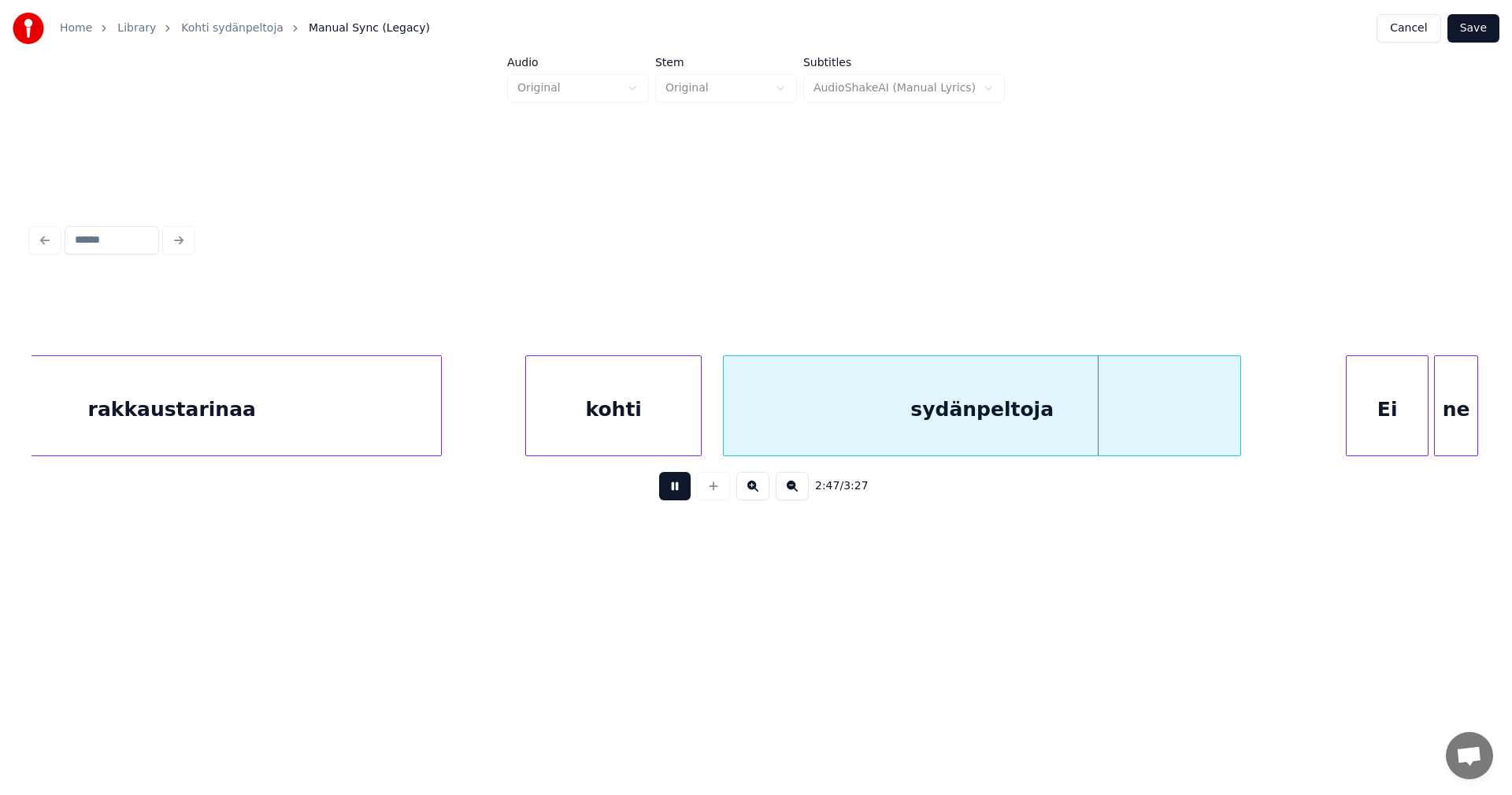
click at [675, 490] on button at bounding box center [674, 486] width 31 height 29
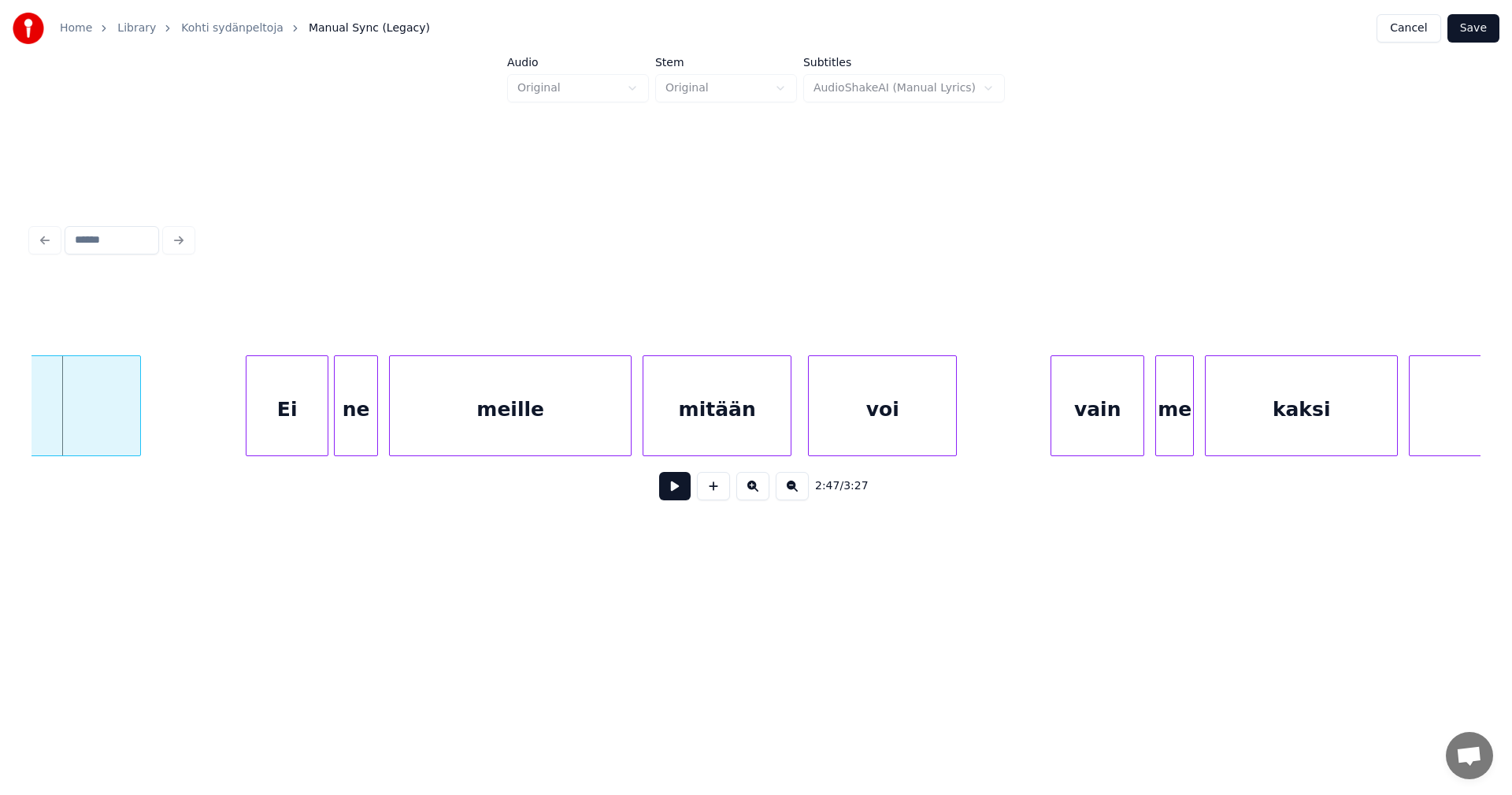
scroll to position [0, 46144]
click at [287, 428] on div "Ei" at bounding box center [275, 409] width 81 height 107
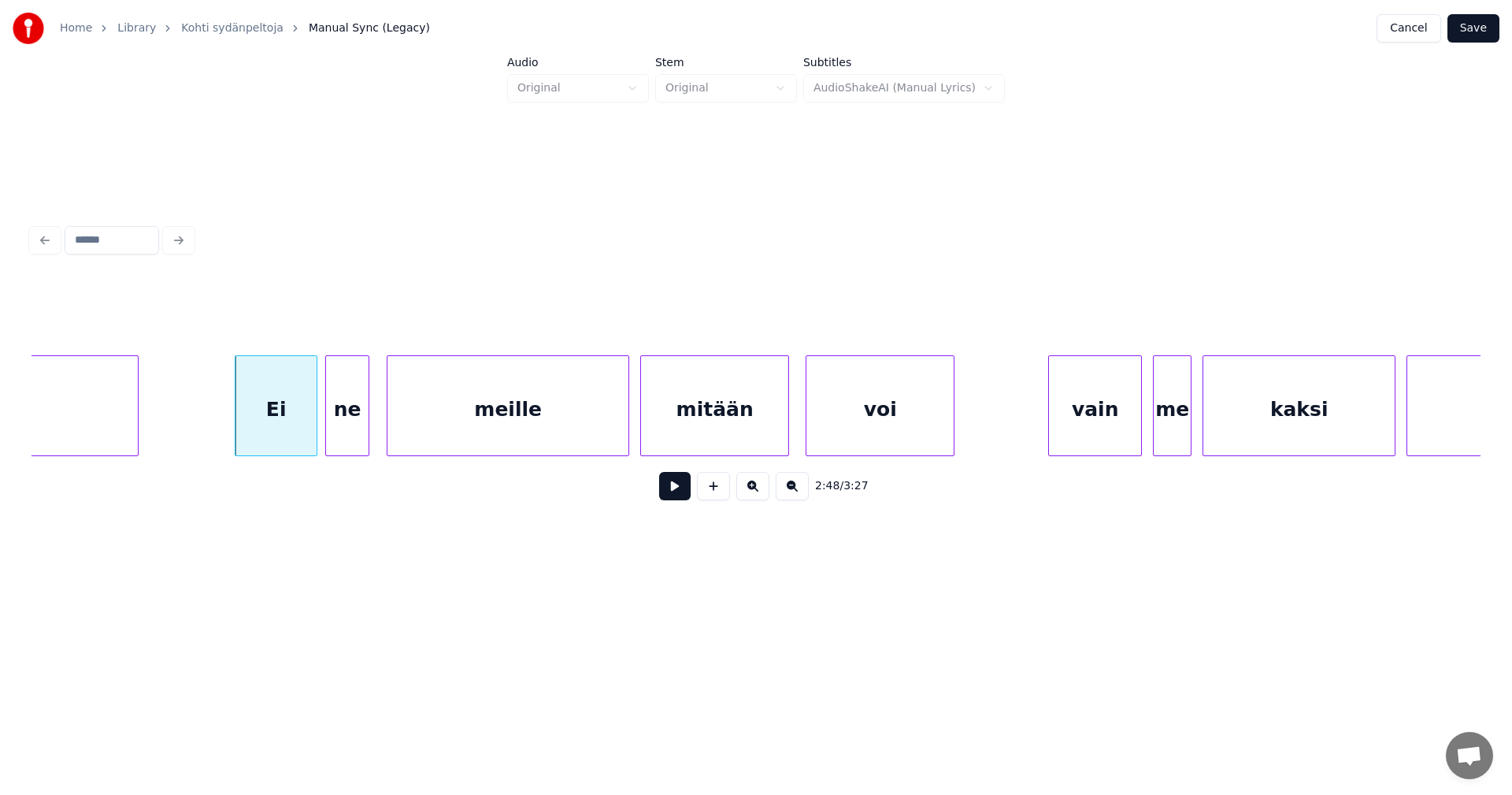
click at [356, 436] on div "ne" at bounding box center [347, 409] width 43 height 107
click at [419, 433] on div "meille" at bounding box center [503, 409] width 241 height 107
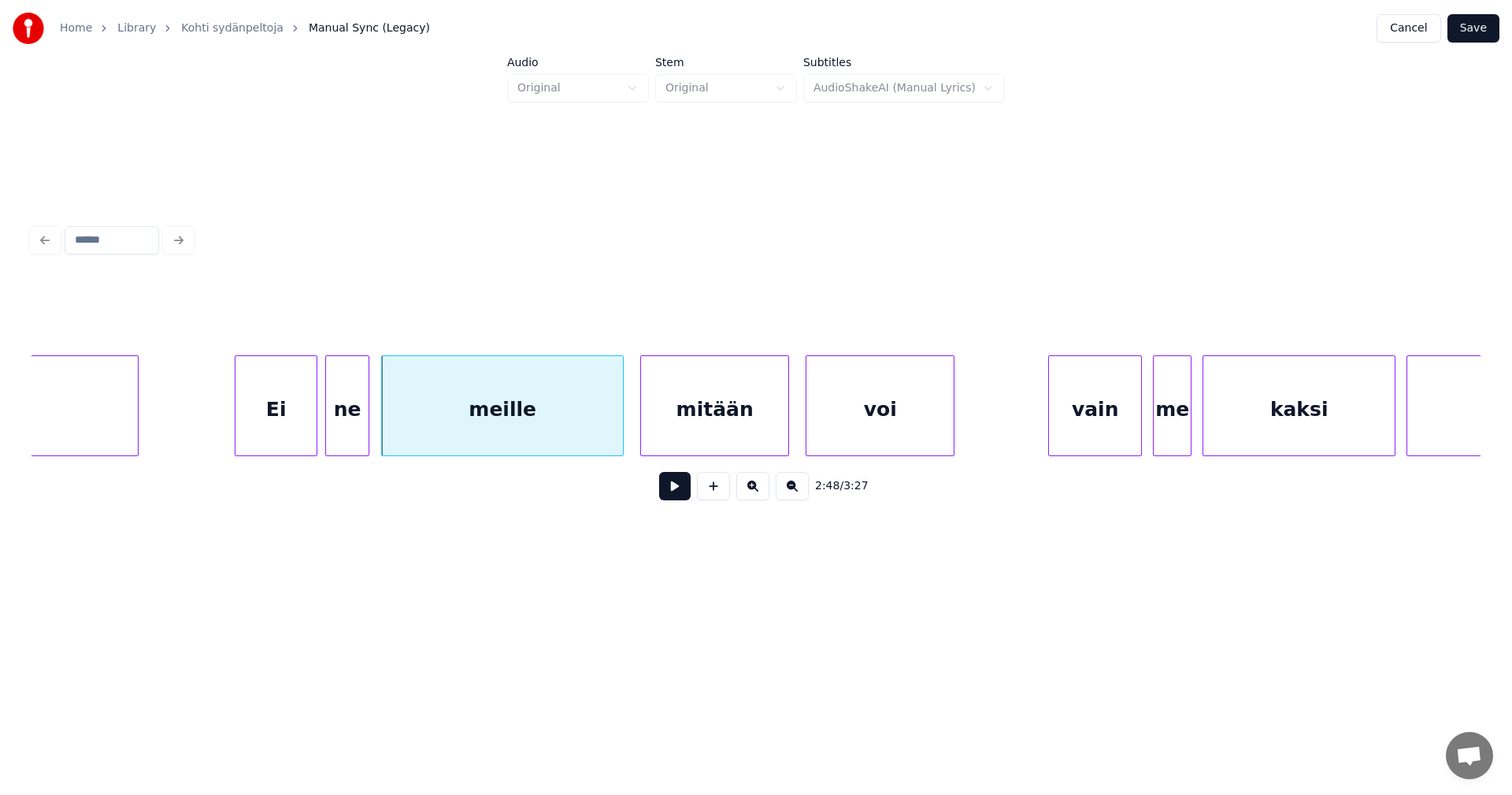
click at [676, 492] on button at bounding box center [674, 486] width 31 height 29
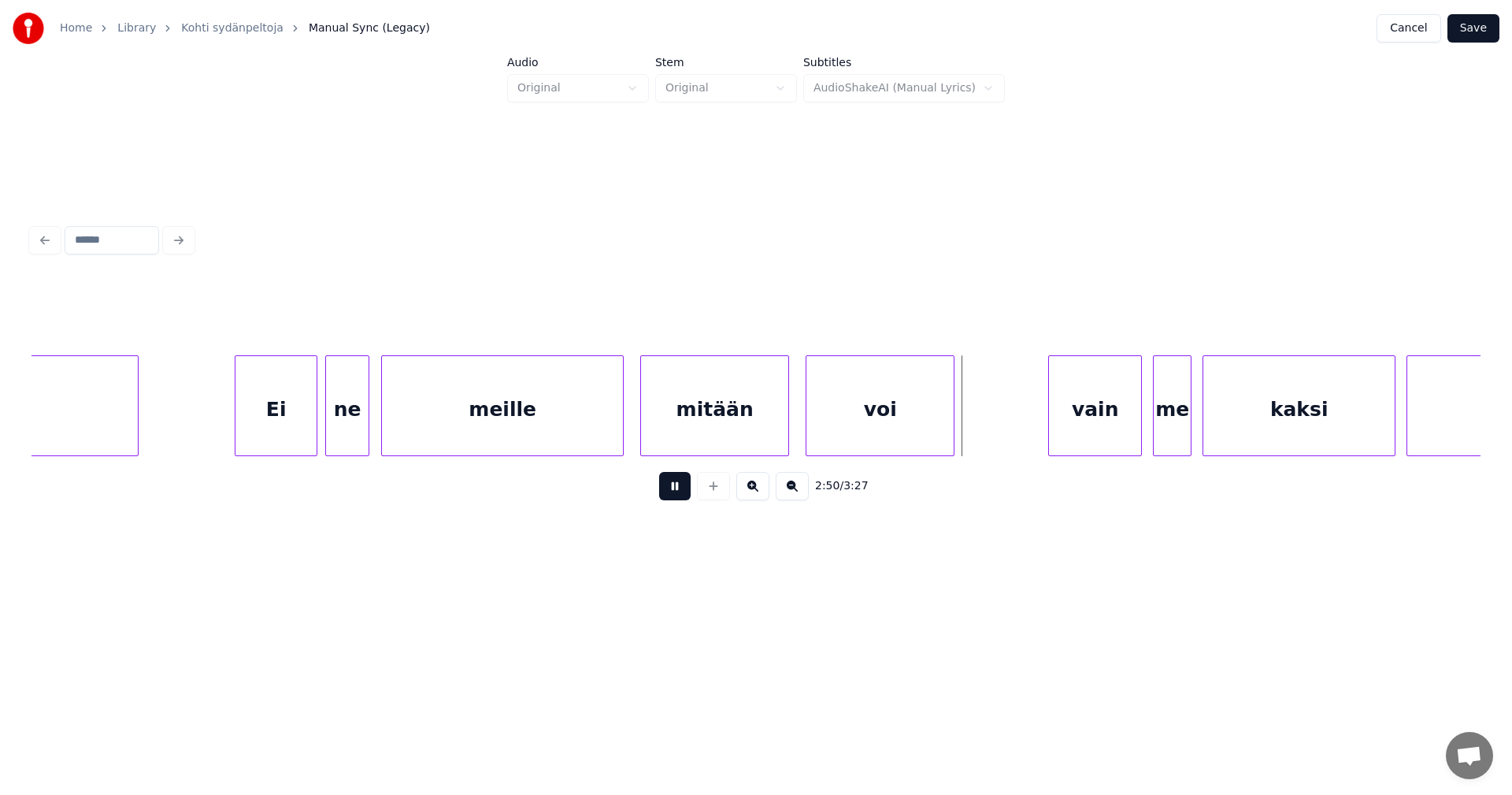
click at [677, 493] on button at bounding box center [674, 486] width 31 height 29
click at [1057, 428] on div "vain" at bounding box center [1078, 409] width 92 height 107
click at [1156, 423] on div "me" at bounding box center [1156, 409] width 37 height 107
click at [1112, 430] on div "vain" at bounding box center [1073, 409] width 92 height 107
click at [1218, 418] on div "kaksi" at bounding box center [1295, 409] width 192 height 107
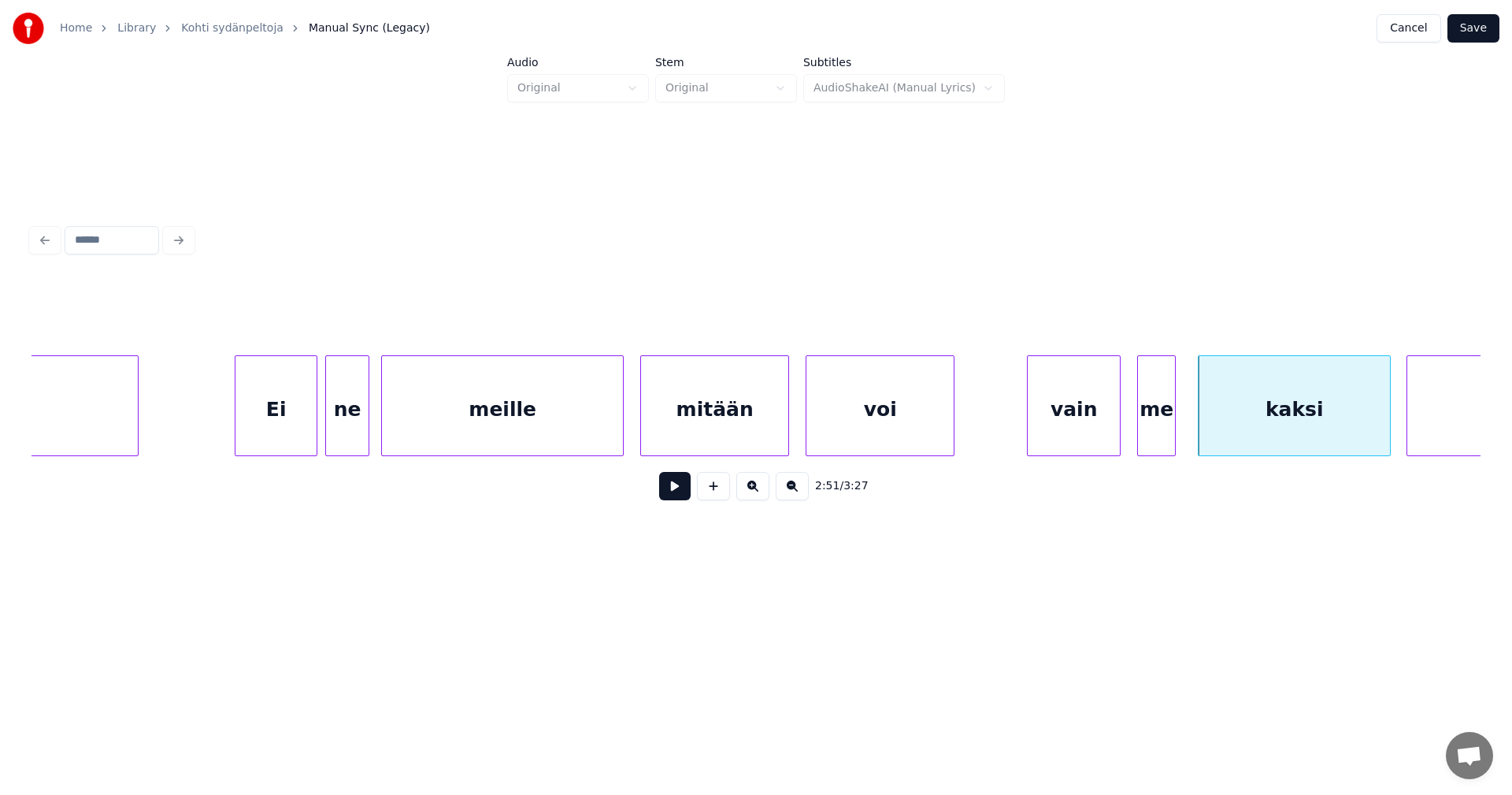
click at [1056, 416] on div "vain" at bounding box center [1073, 409] width 92 height 107
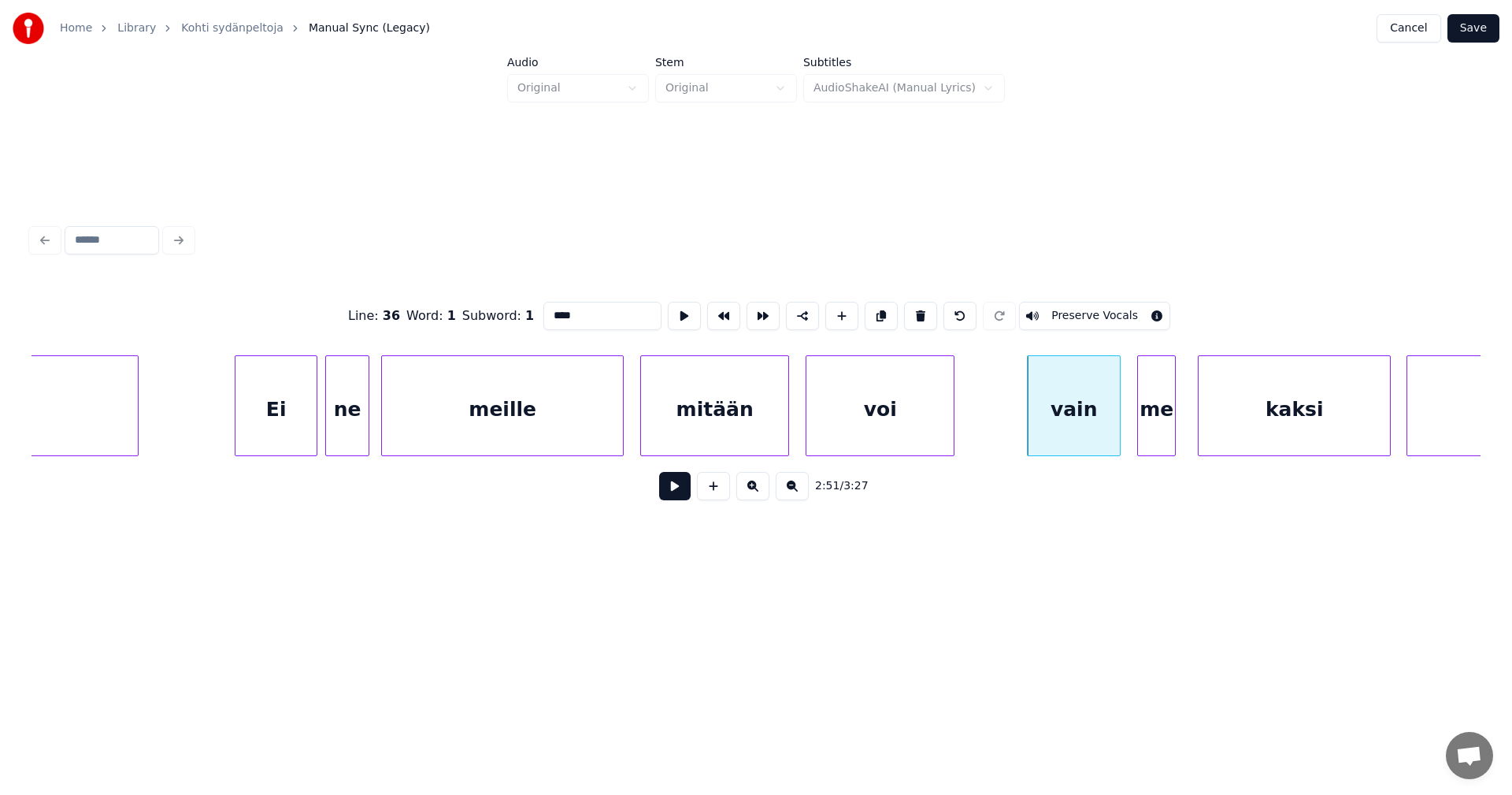
click at [669, 490] on button at bounding box center [674, 486] width 31 height 29
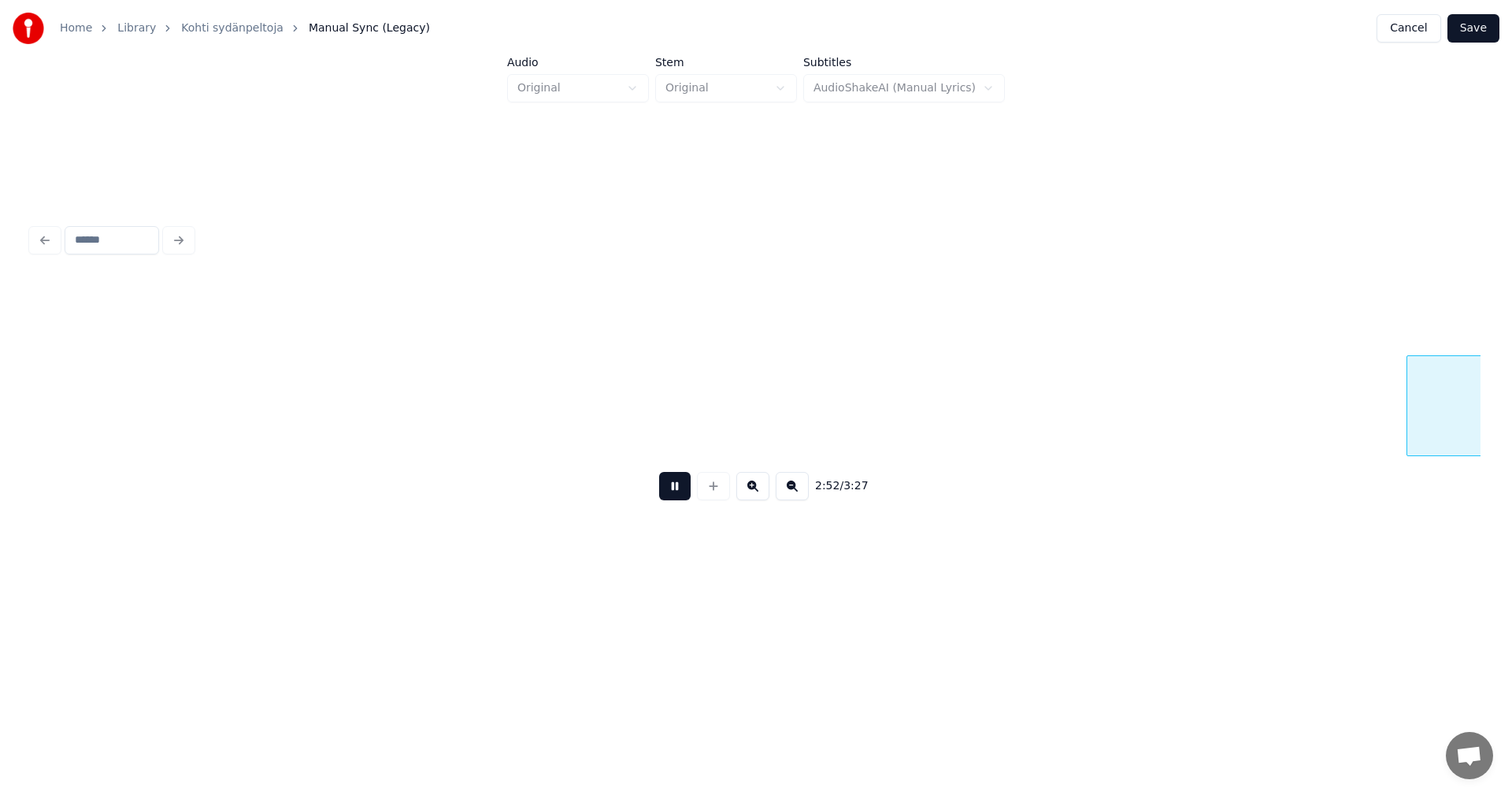
scroll to position [0, 47594]
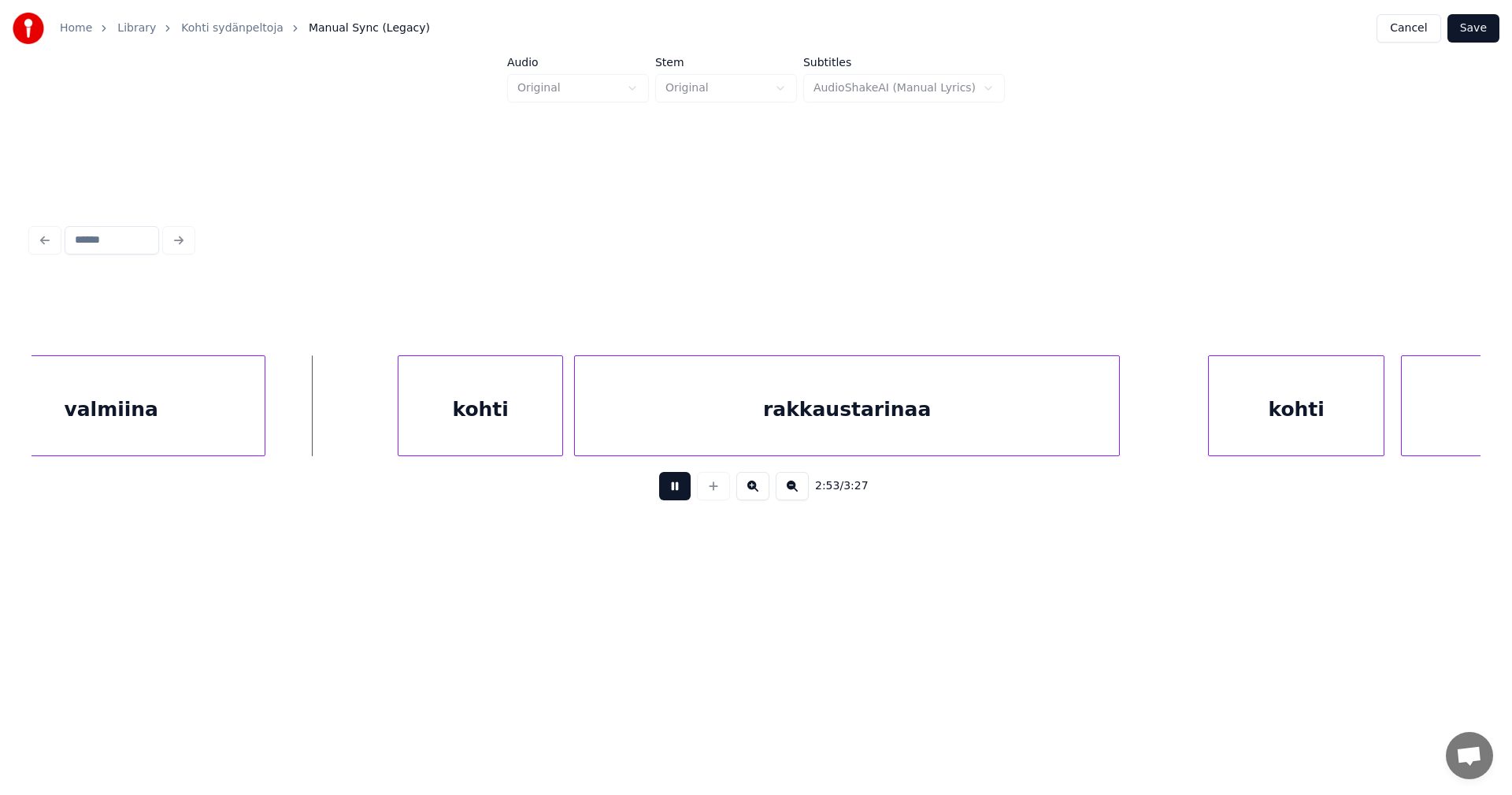
drag, startPoint x: 673, startPoint y: 489, endPoint x: 558, endPoint y: 452, distance: 120.8
click at [654, 488] on div "2:53 / 3:27" at bounding box center [756, 486] width 1424 height 35
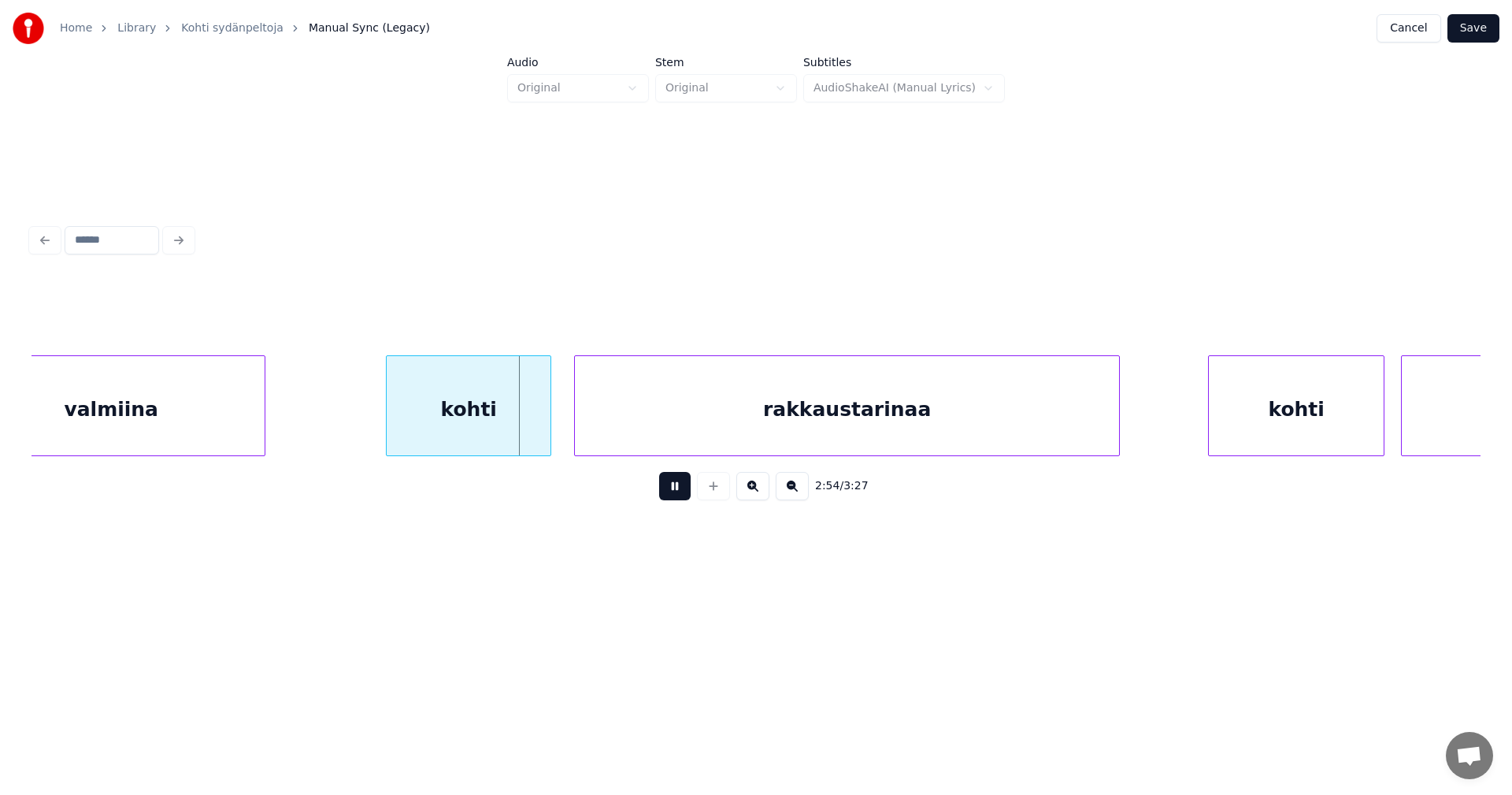
click at [511, 424] on div "kohti" at bounding box center [469, 409] width 164 height 107
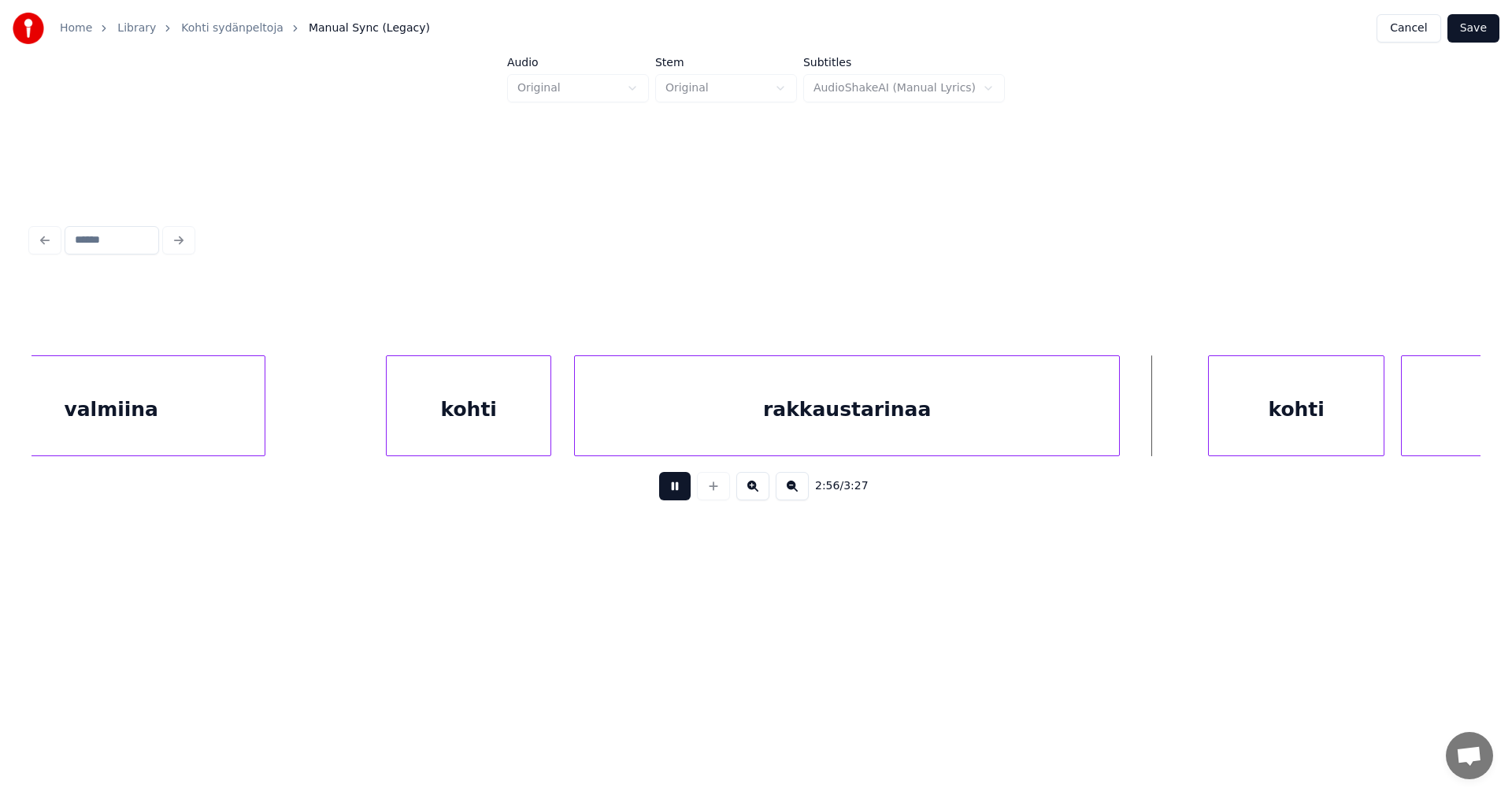
click at [680, 497] on button at bounding box center [674, 486] width 31 height 29
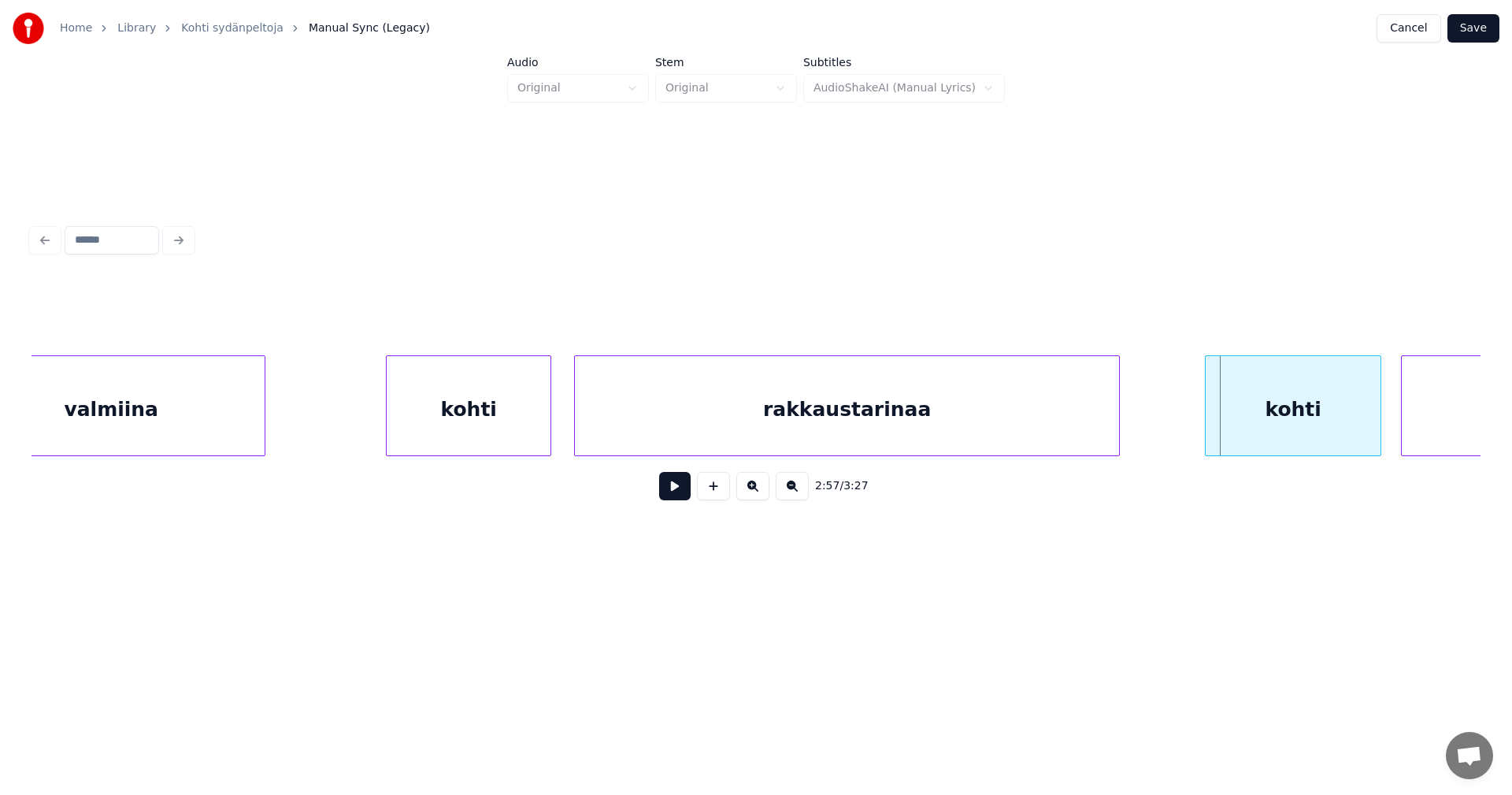
click at [1271, 409] on div "kohti" at bounding box center [1293, 409] width 175 height 107
click at [687, 493] on button at bounding box center [674, 486] width 31 height 29
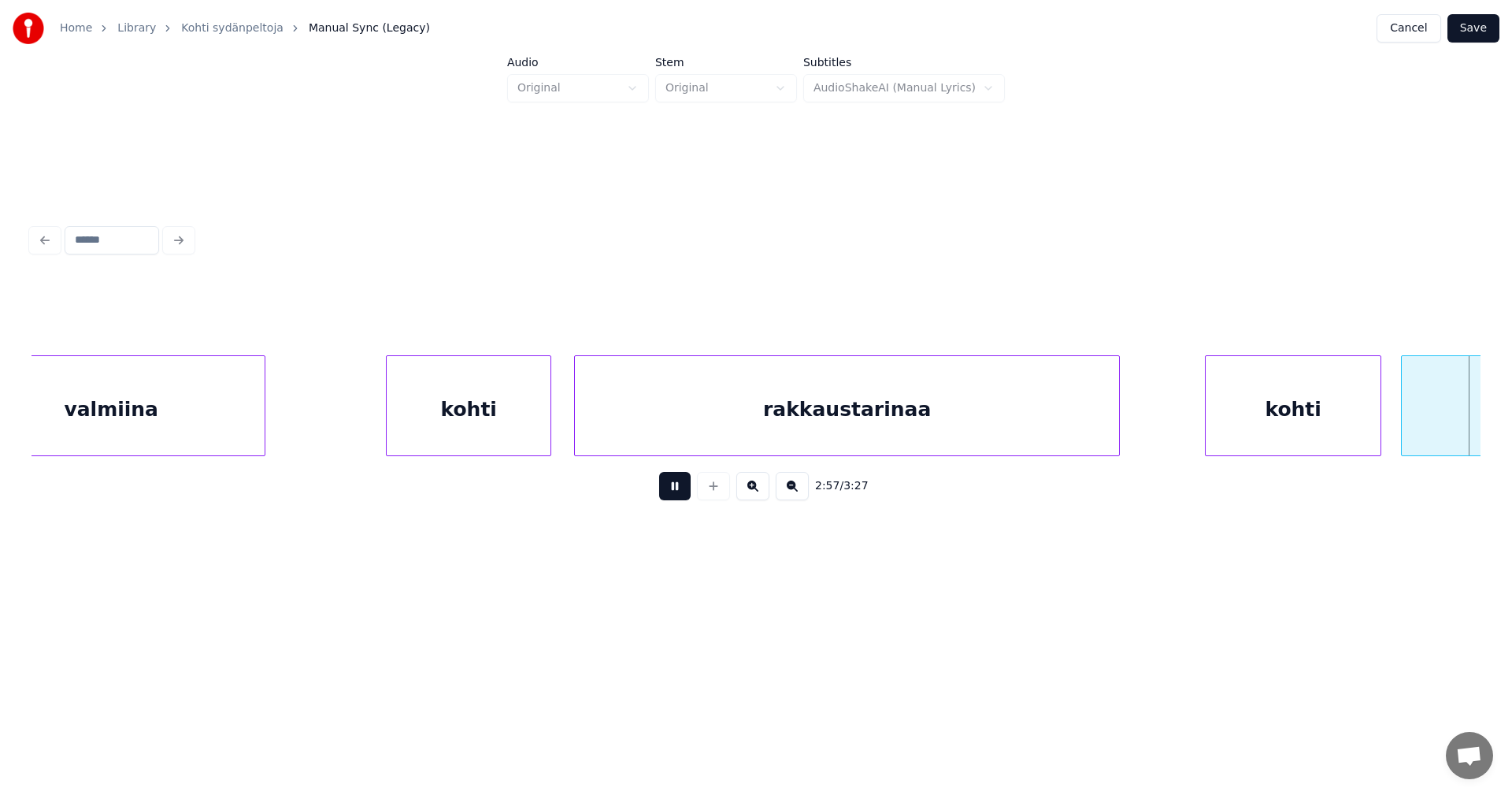
scroll to position [0, 49043]
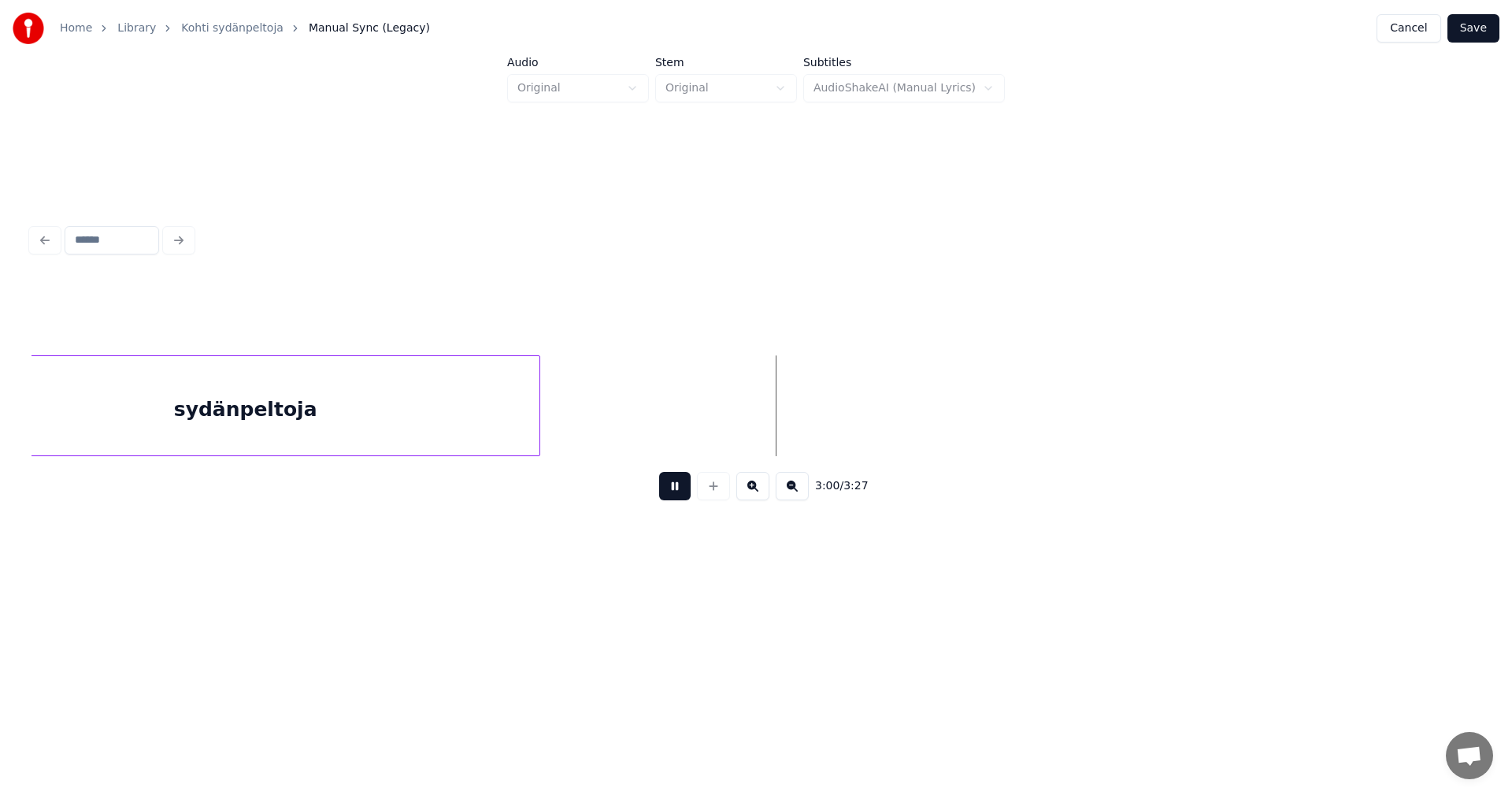
drag, startPoint x: 679, startPoint y: 493, endPoint x: 922, endPoint y: 490, distance: 243.0
click at [682, 493] on button at bounding box center [674, 486] width 31 height 29
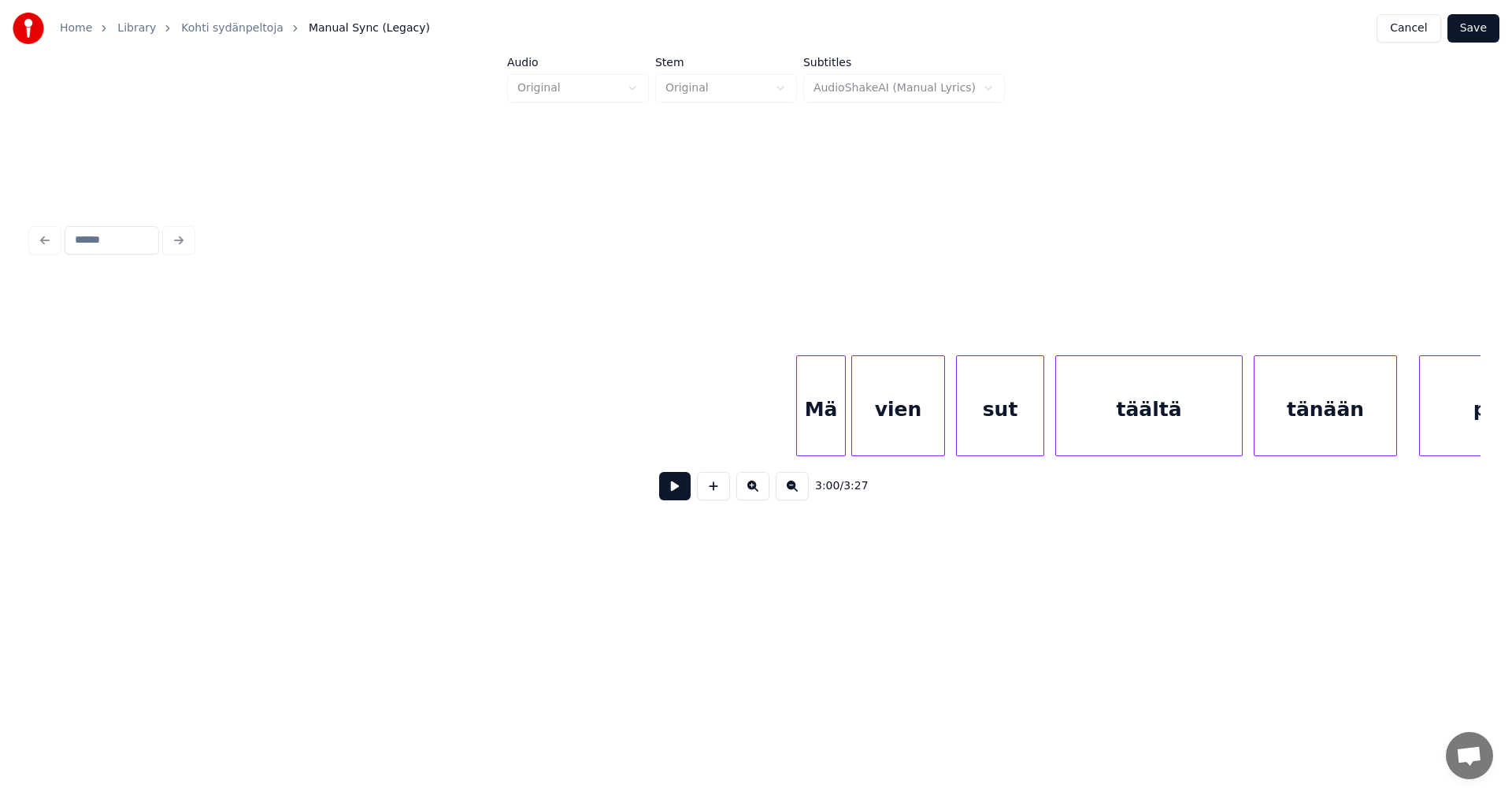
scroll to position [0, 54076]
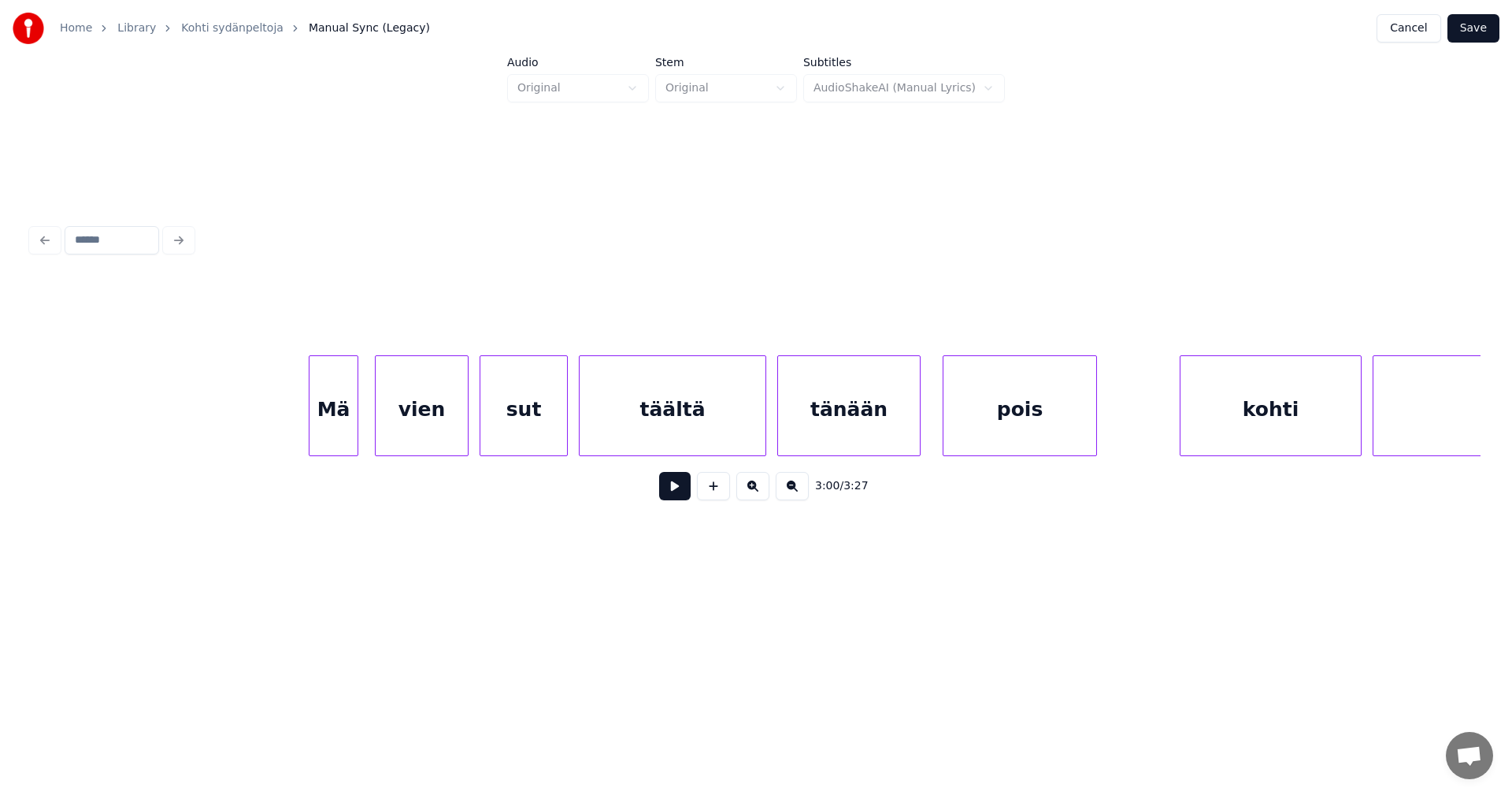
click at [338, 427] on div "Mä" at bounding box center [333, 409] width 48 height 107
click at [297, 431] on div at bounding box center [298, 405] width 4 height 99
click at [422, 433] on div "vien" at bounding box center [414, 409] width 92 height 107
click at [345, 437] on div "Mä" at bounding box center [326, 409] width 61 height 107
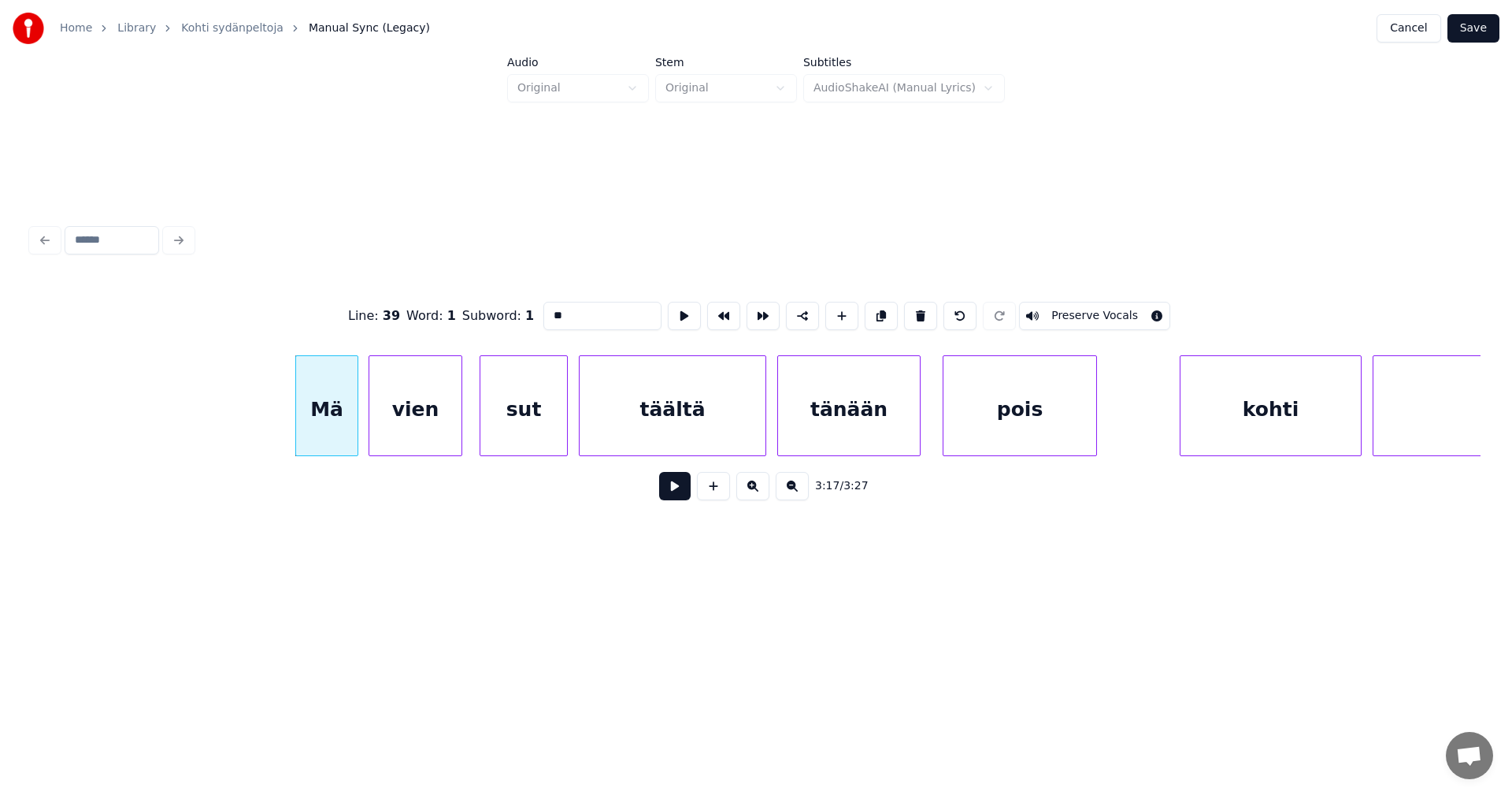
click at [678, 497] on button at bounding box center [674, 486] width 31 height 29
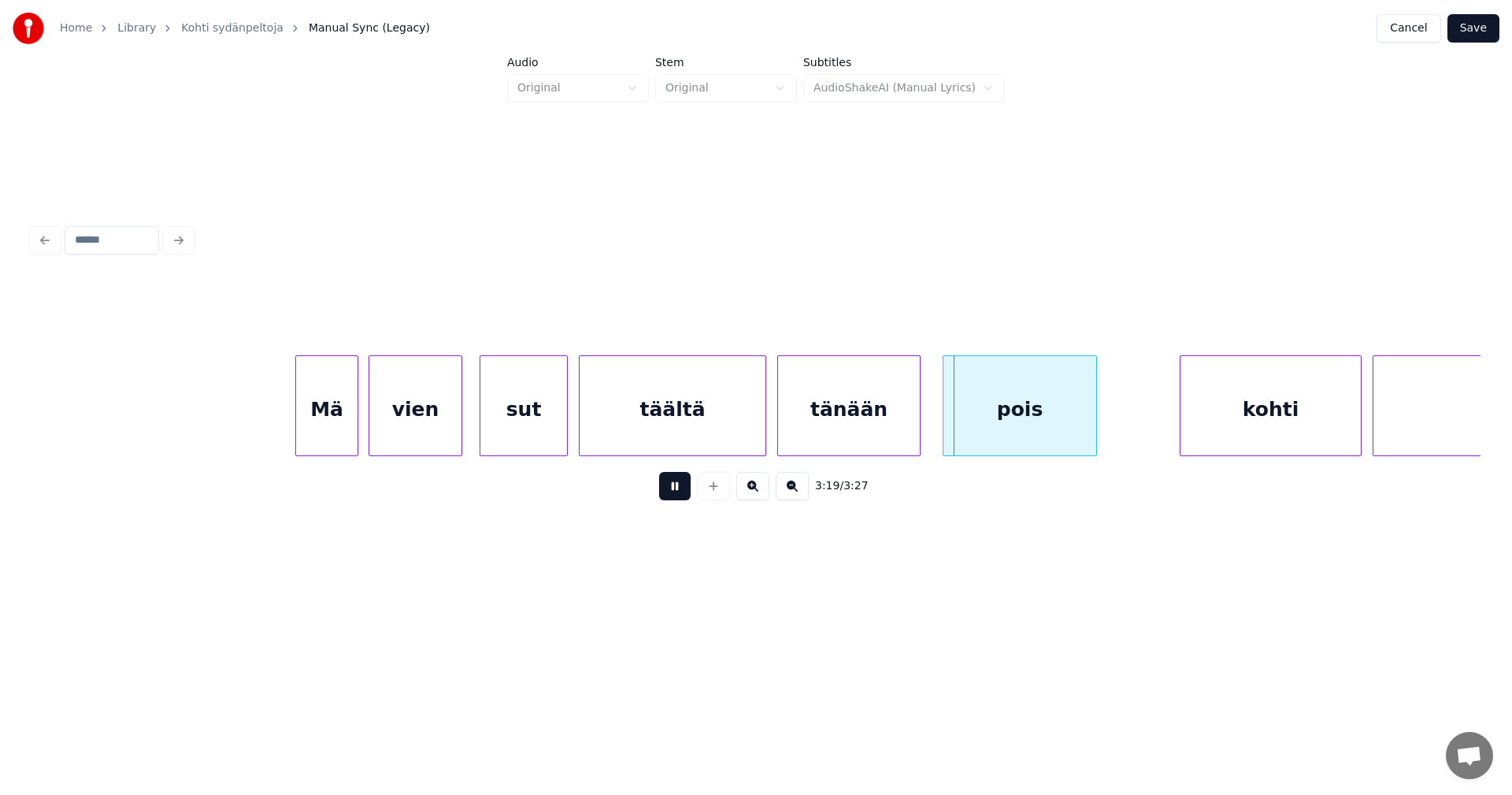
click at [678, 497] on button at bounding box center [674, 486] width 31 height 29
click at [981, 430] on div "pois" at bounding box center [1011, 409] width 152 height 107
click at [680, 496] on button at bounding box center [674, 486] width 31 height 29
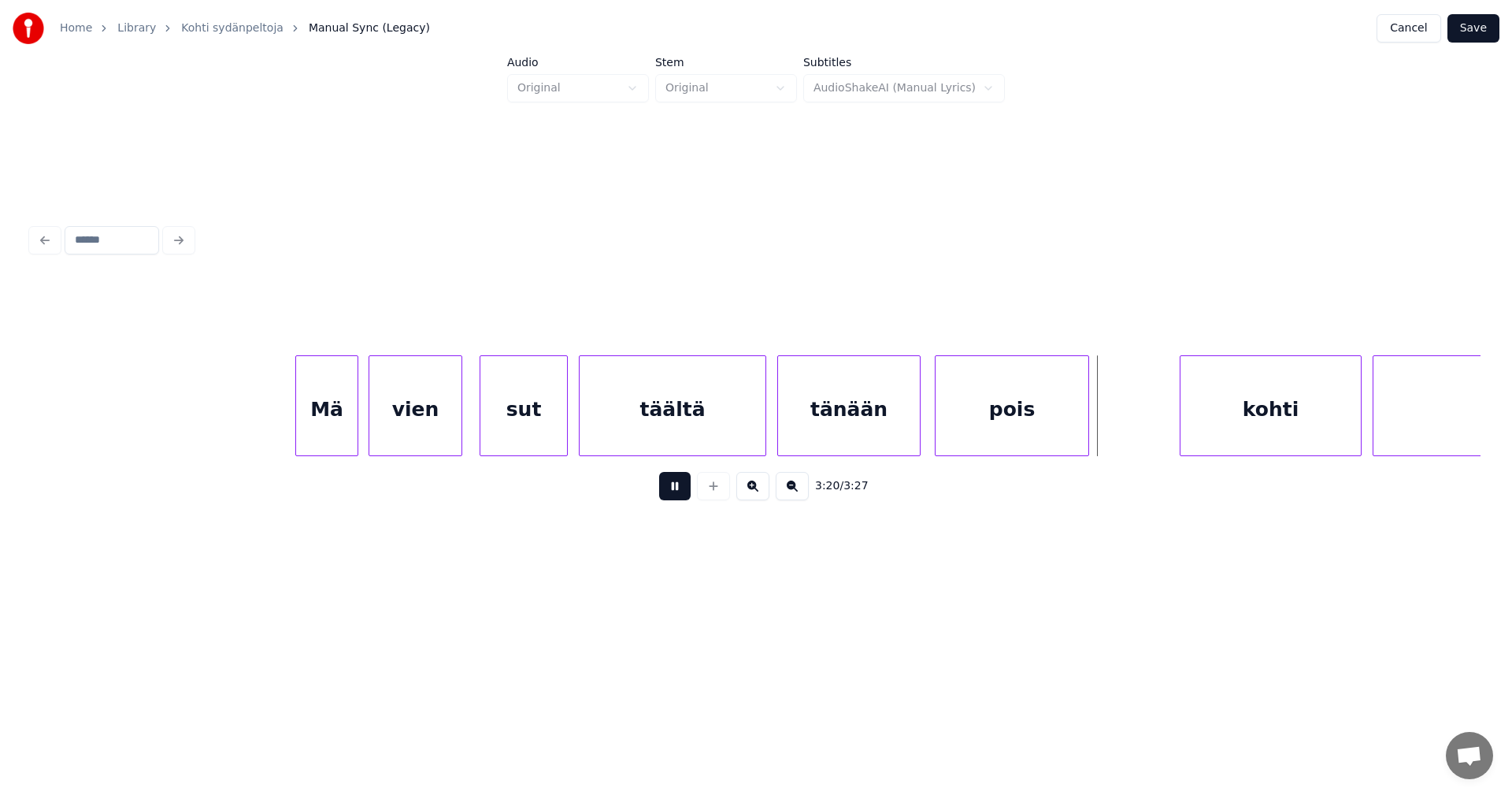
drag, startPoint x: 682, startPoint y: 495, endPoint x: 731, endPoint y: 490, distance: 49.3
click at [689, 494] on button at bounding box center [674, 486] width 31 height 29
click at [1099, 430] on div at bounding box center [1097, 405] width 4 height 99
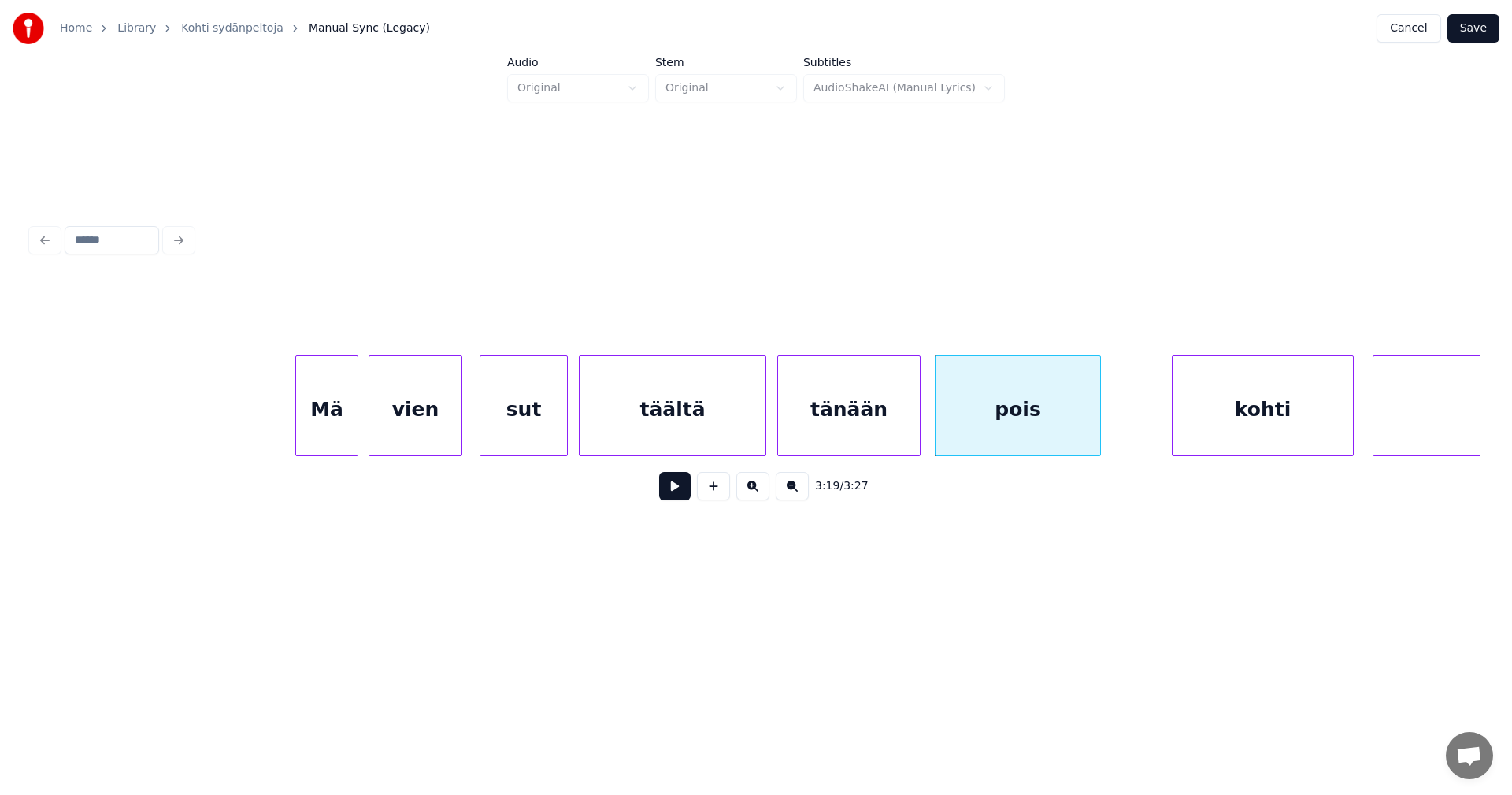
click at [1201, 430] on div "kohti" at bounding box center [1263, 409] width 180 height 107
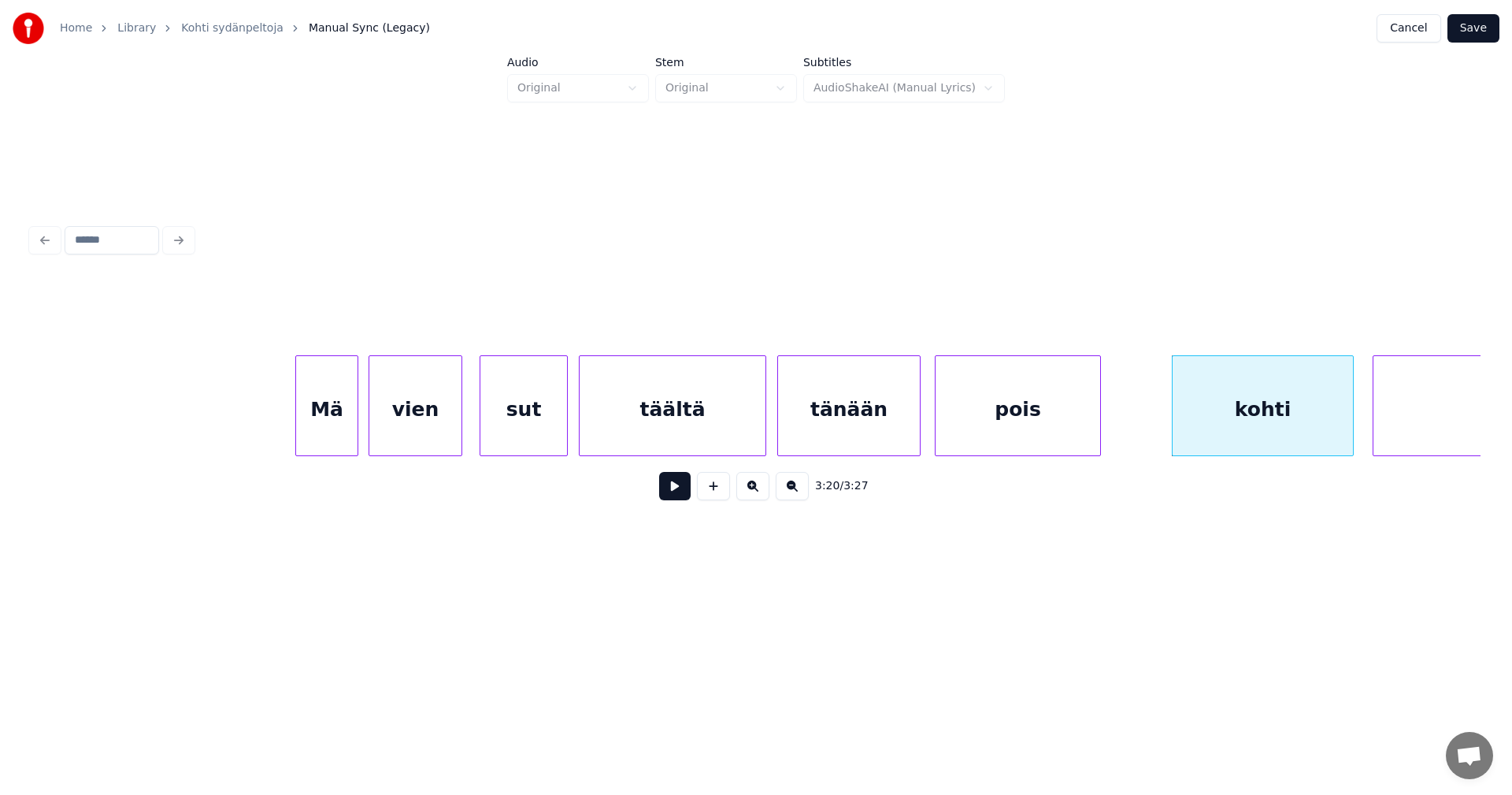
click at [678, 491] on button at bounding box center [674, 486] width 31 height 29
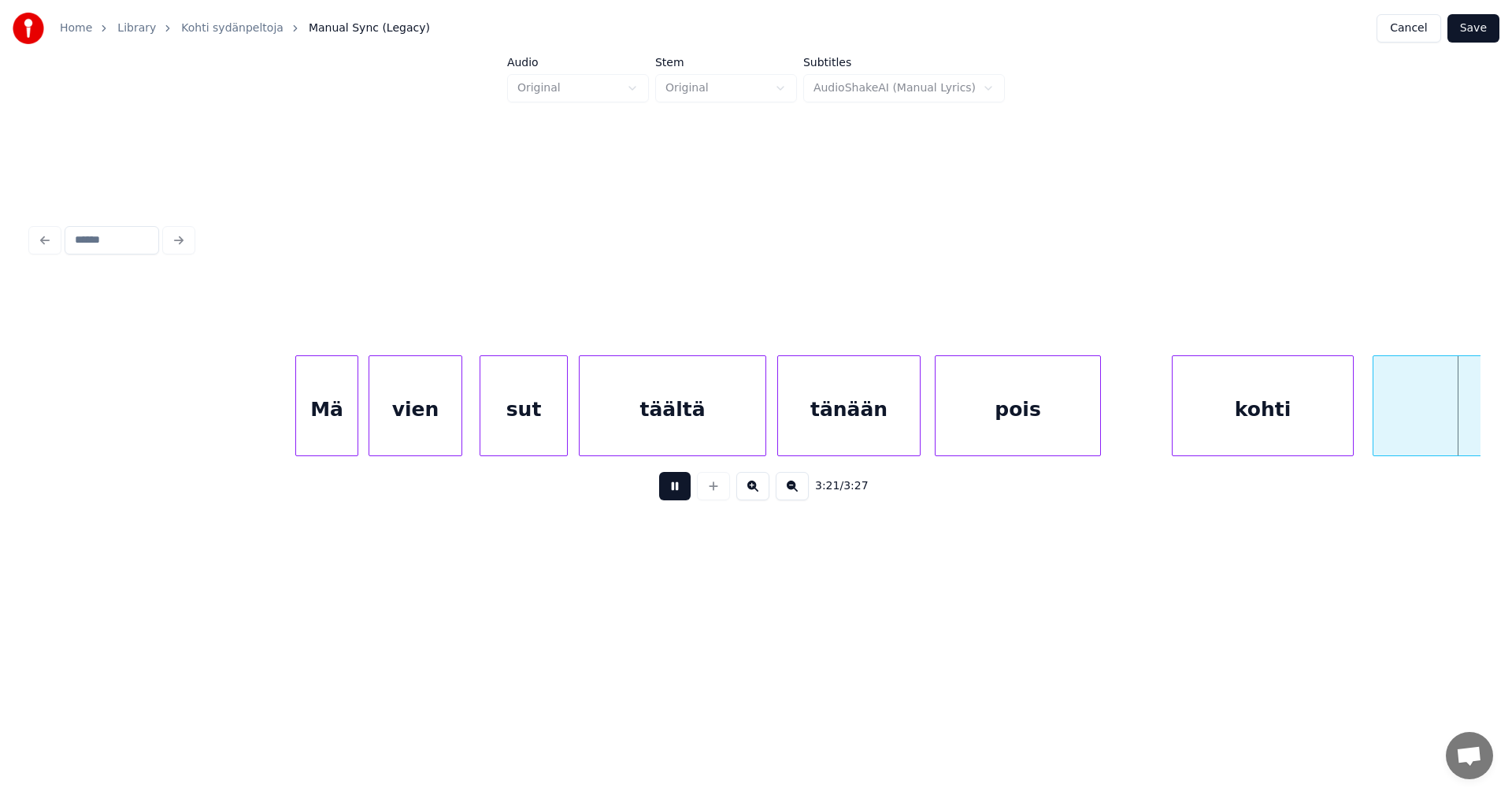
scroll to position [0, 55524]
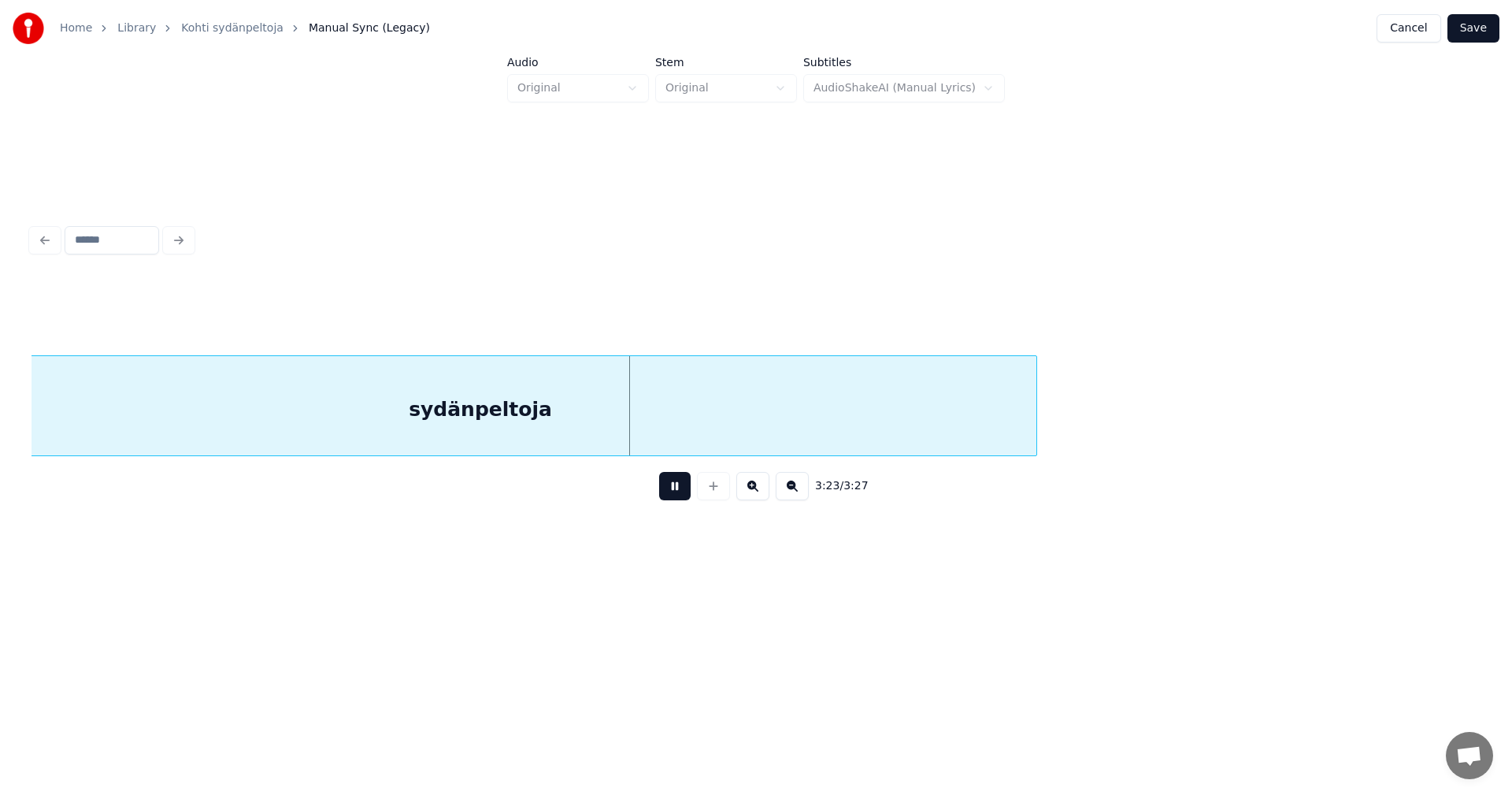
drag, startPoint x: 675, startPoint y: 492, endPoint x: 694, endPoint y: 484, distance: 20.6
click at [676, 491] on button at bounding box center [674, 486] width 31 height 29
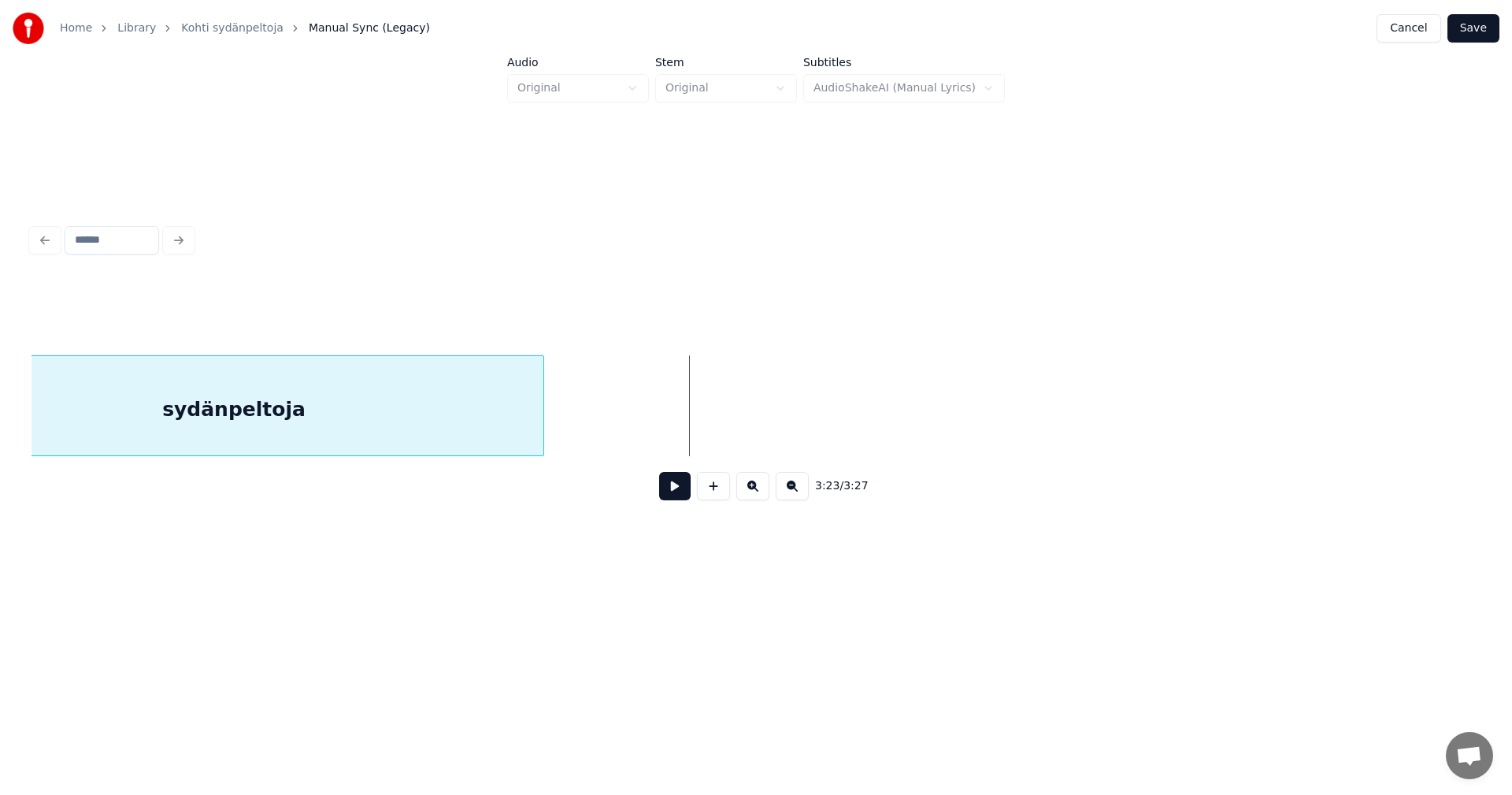
click at [539, 438] on div at bounding box center [540, 405] width 4 height 99
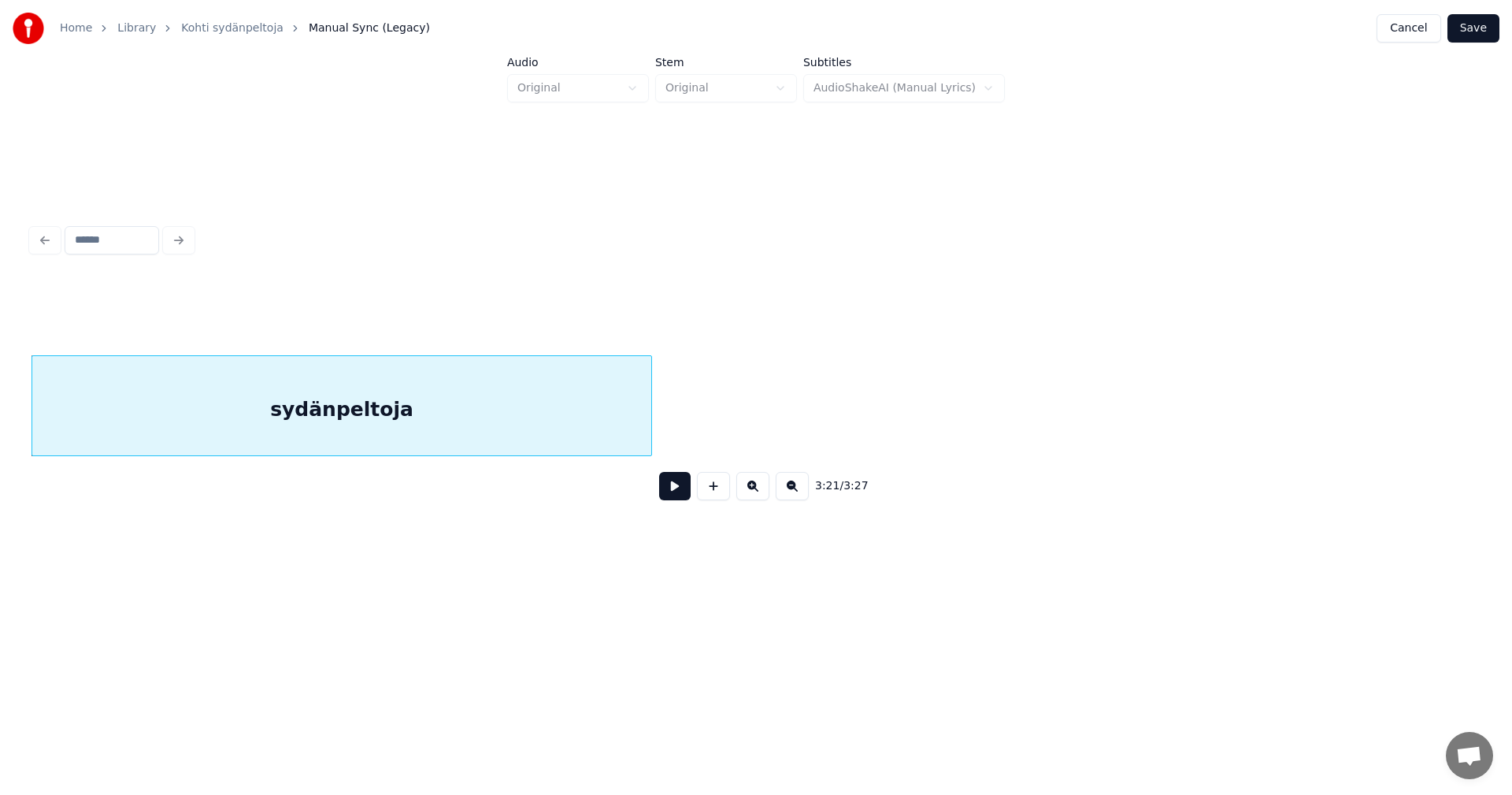
click at [492, 442] on div "sydänpeltoja" at bounding box center [341, 409] width 619 height 107
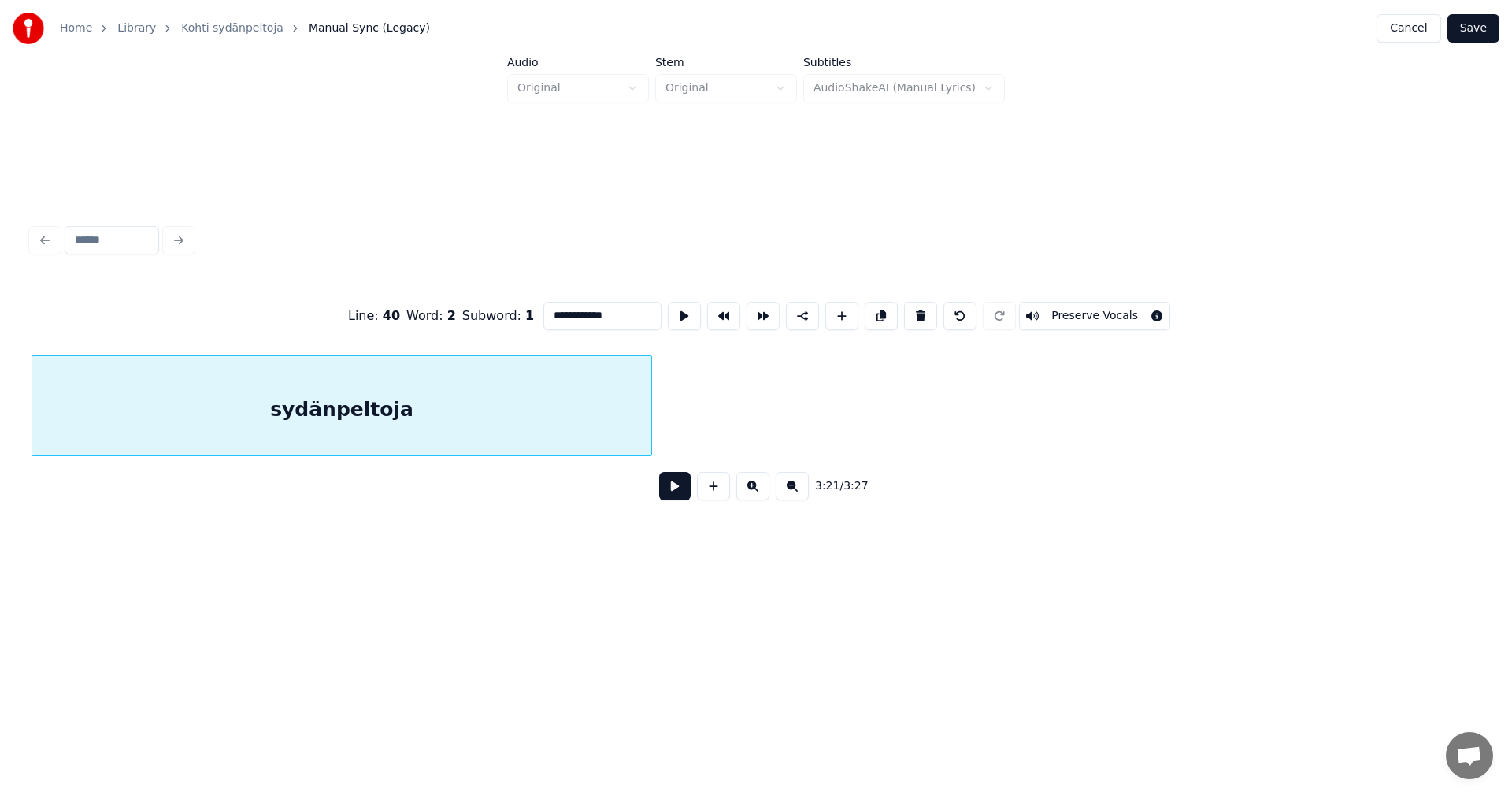
click at [681, 492] on button at bounding box center [674, 486] width 31 height 29
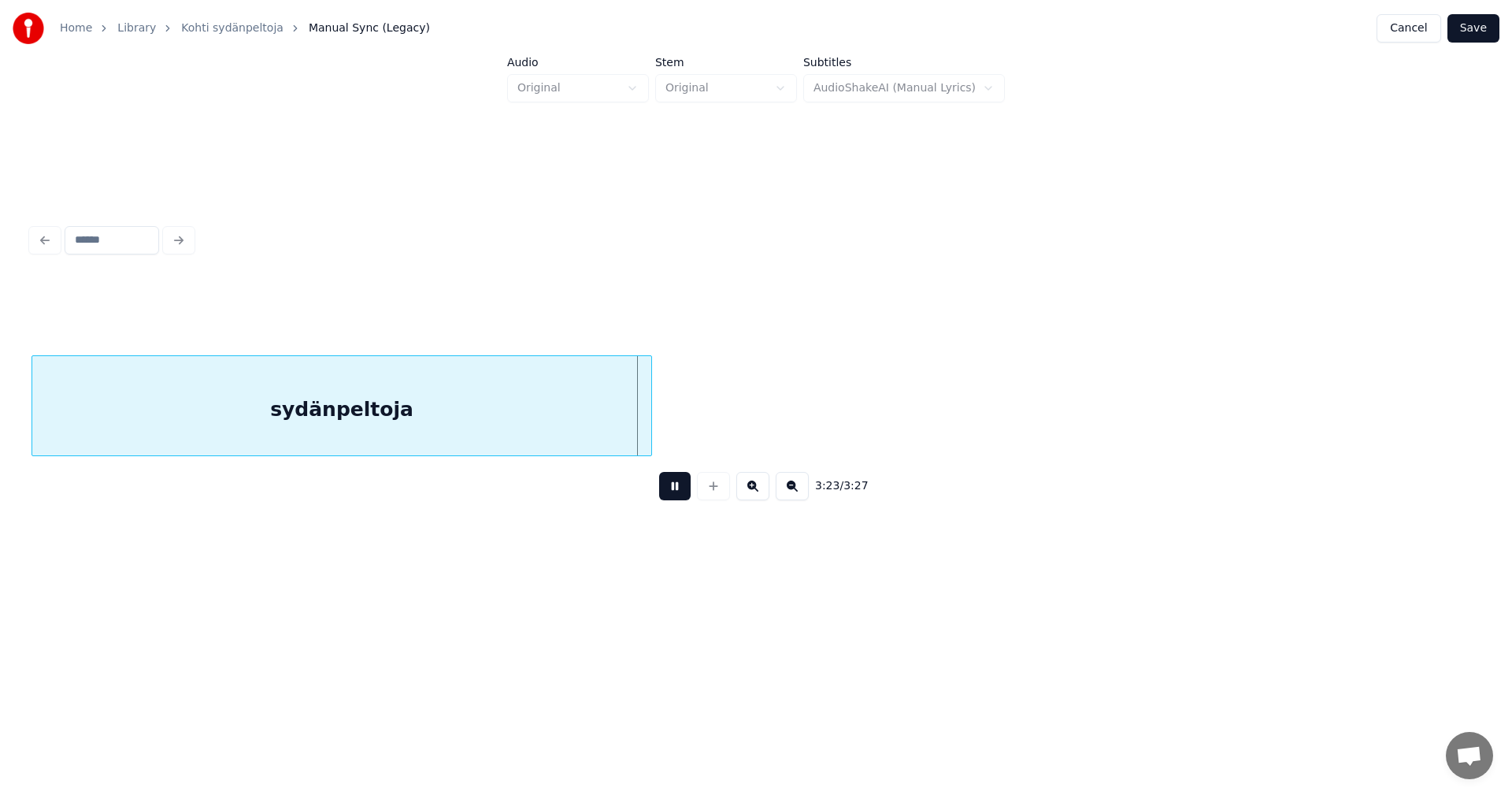
click at [681, 492] on button at bounding box center [674, 486] width 31 height 29
click at [1474, 37] on button "Save" at bounding box center [1473, 29] width 52 height 29
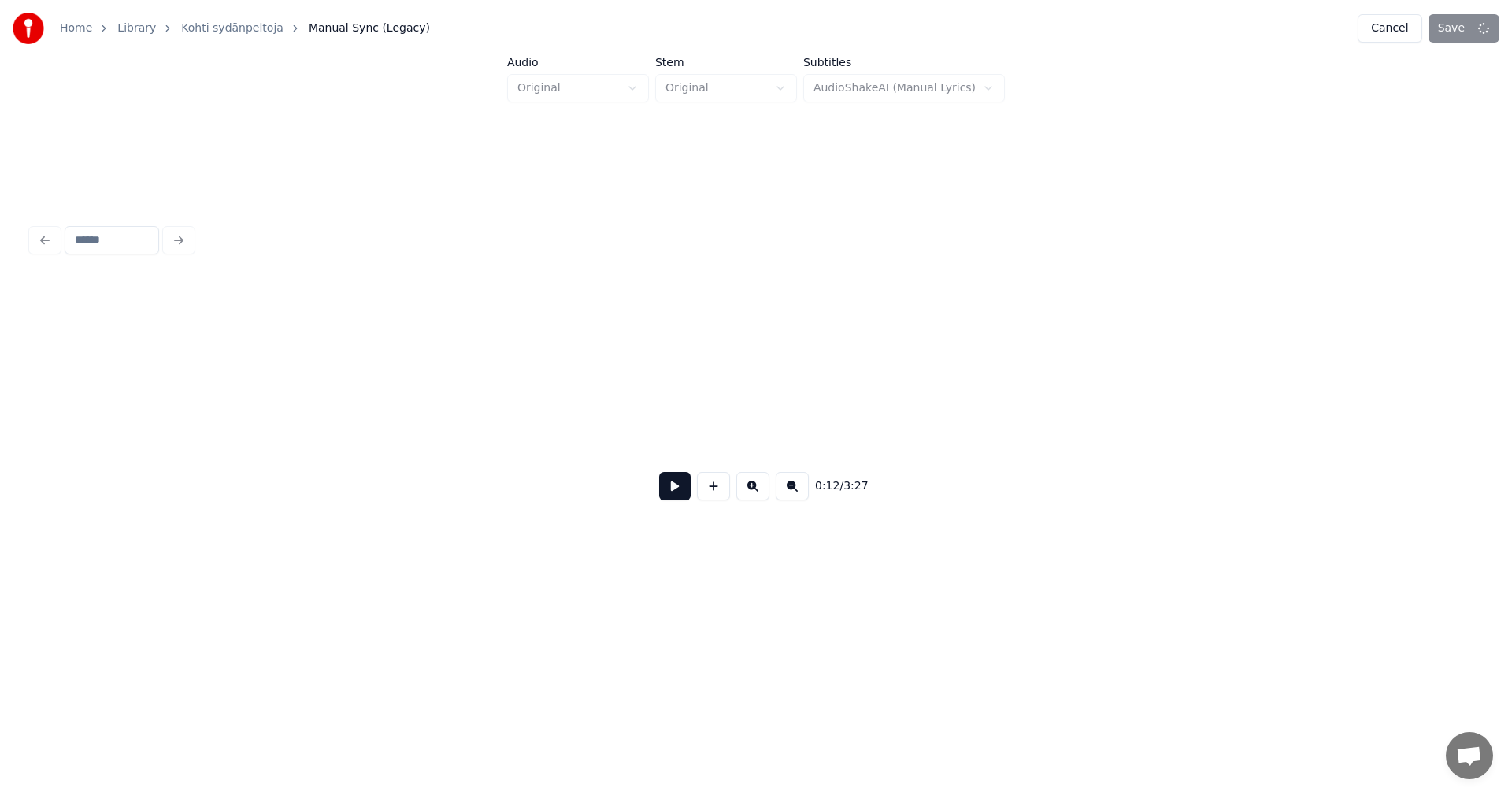
scroll to position [0, 3312]
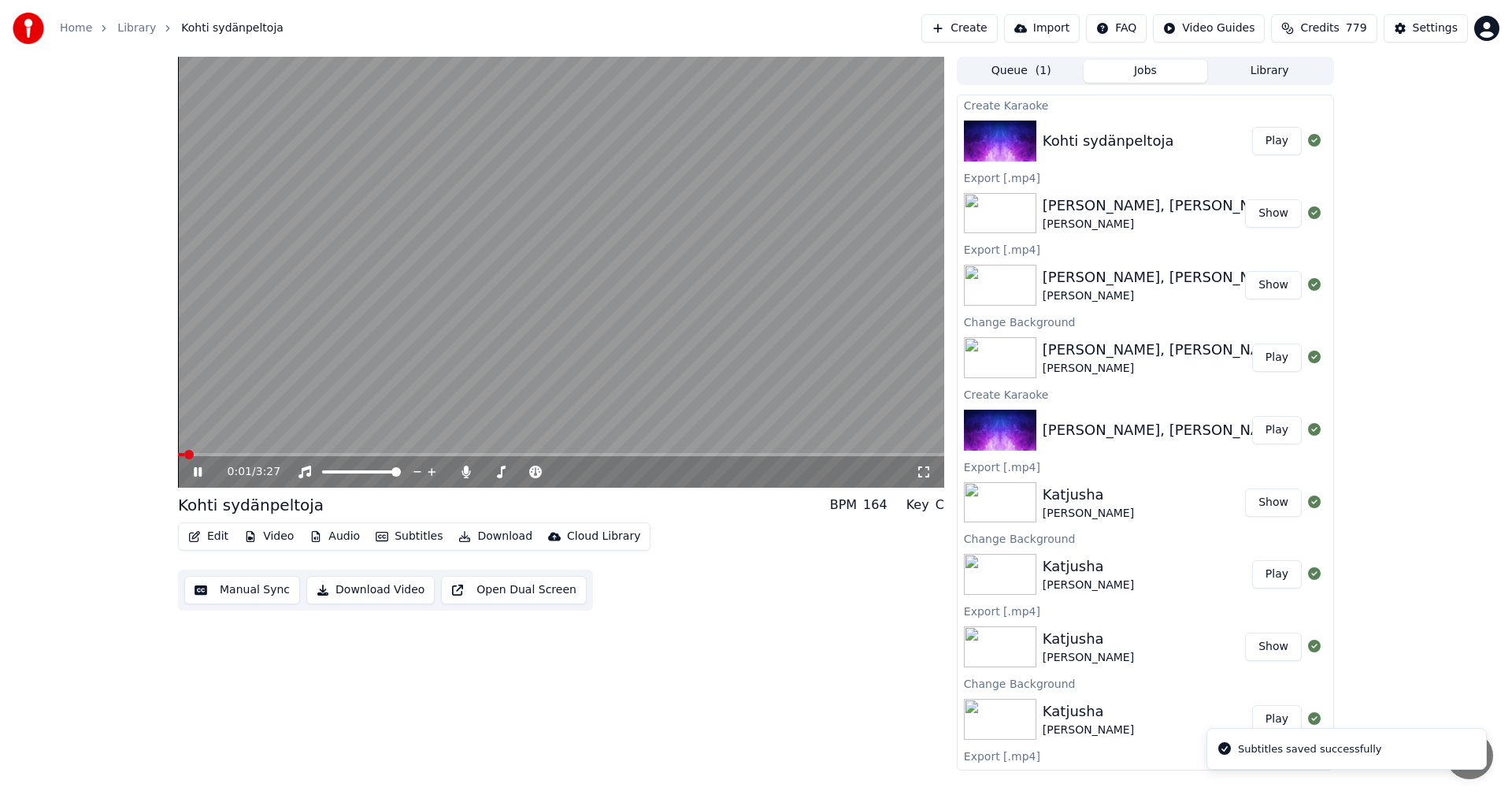
click at [221, 538] on button "Edit" at bounding box center [208, 536] width 53 height 22
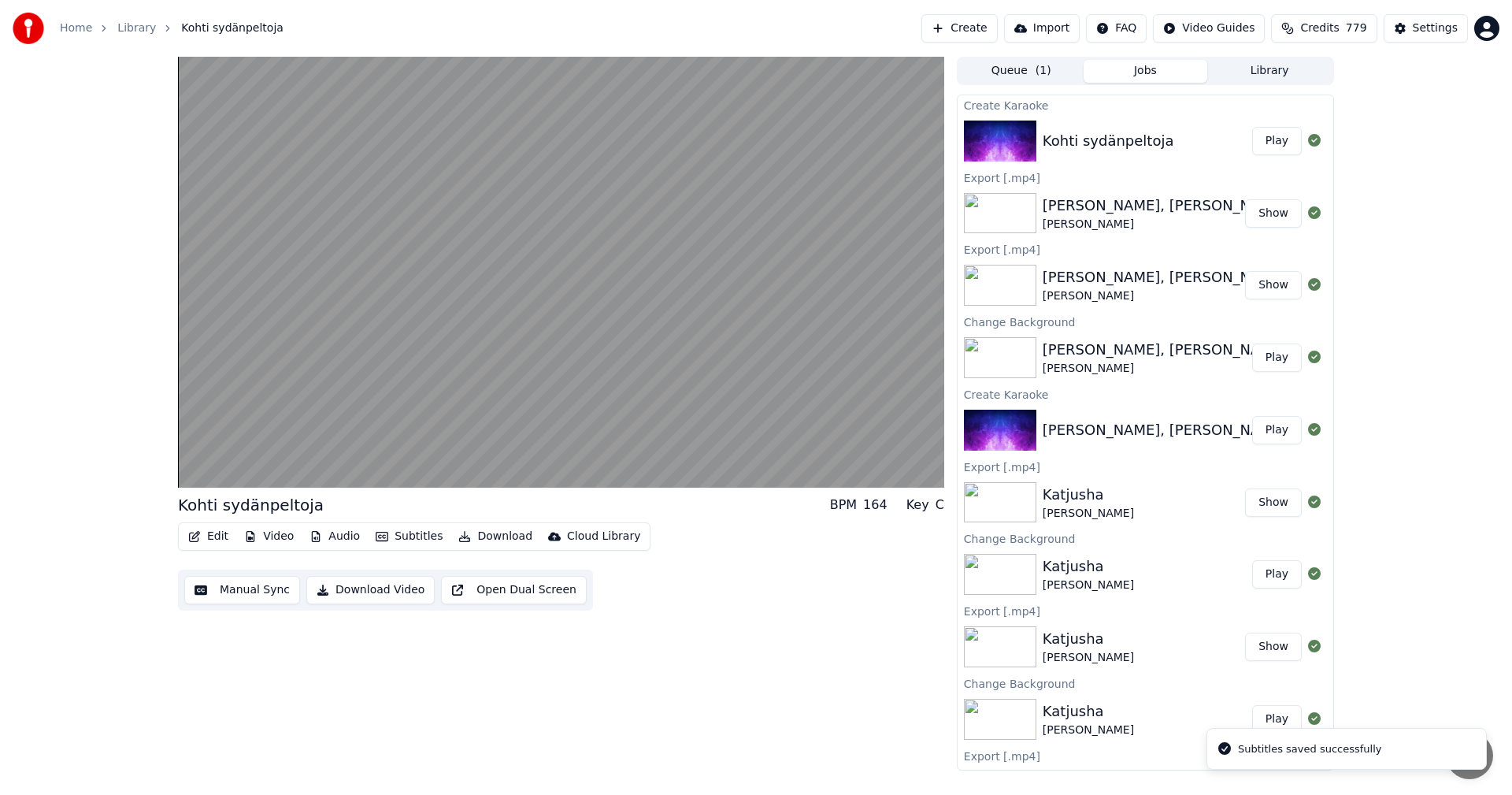
click at [728, 515] on div "Kohti sydänpeltoja BPM 164 Key C" at bounding box center [561, 504] width 766 height 22
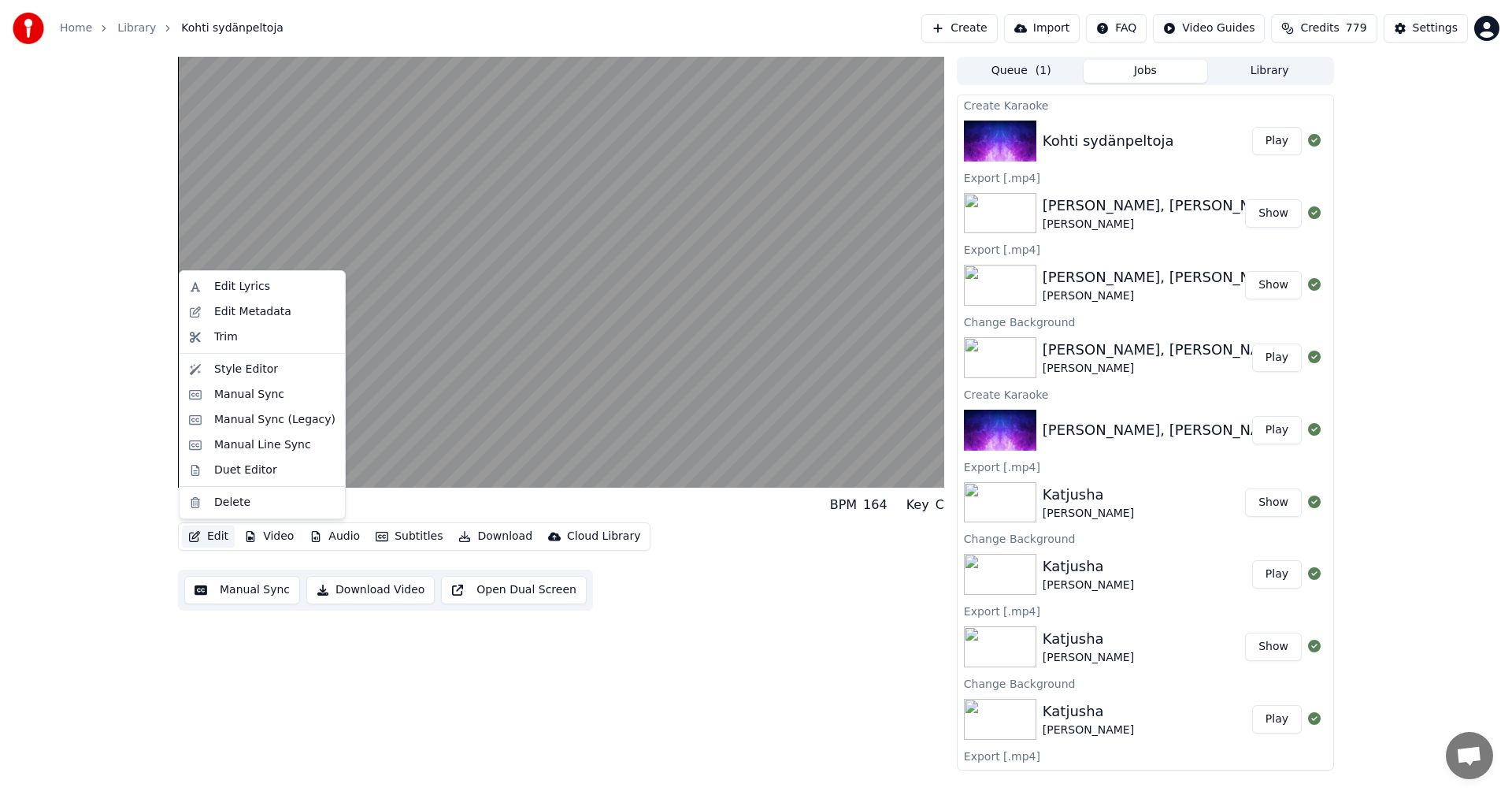
click at [223, 537] on button "Edit" at bounding box center [208, 536] width 53 height 22
click at [276, 315] on div "Edit Metadata" at bounding box center [252, 312] width 78 height 16
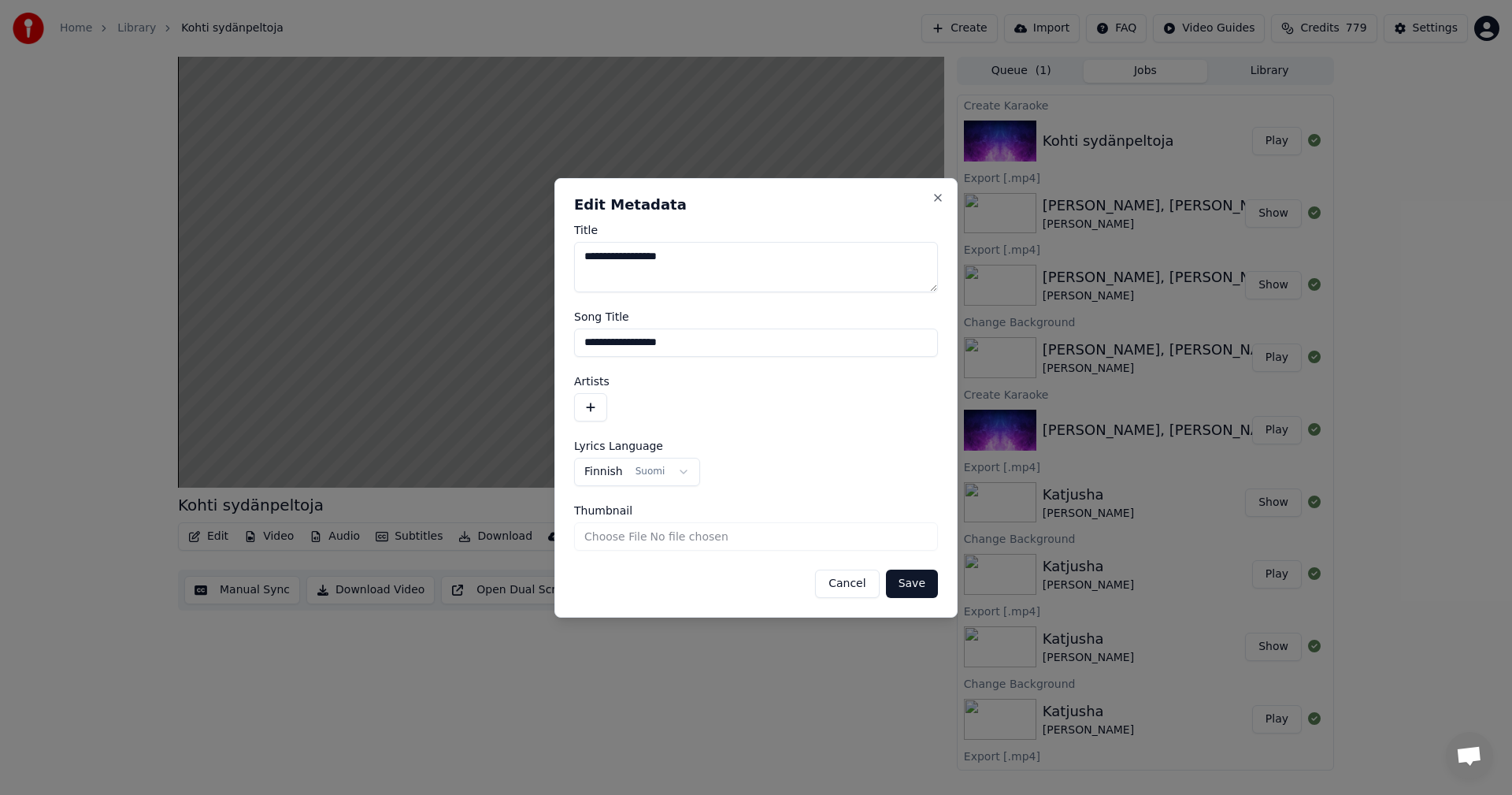
click at [592, 406] on button "button" at bounding box center [590, 407] width 33 height 29
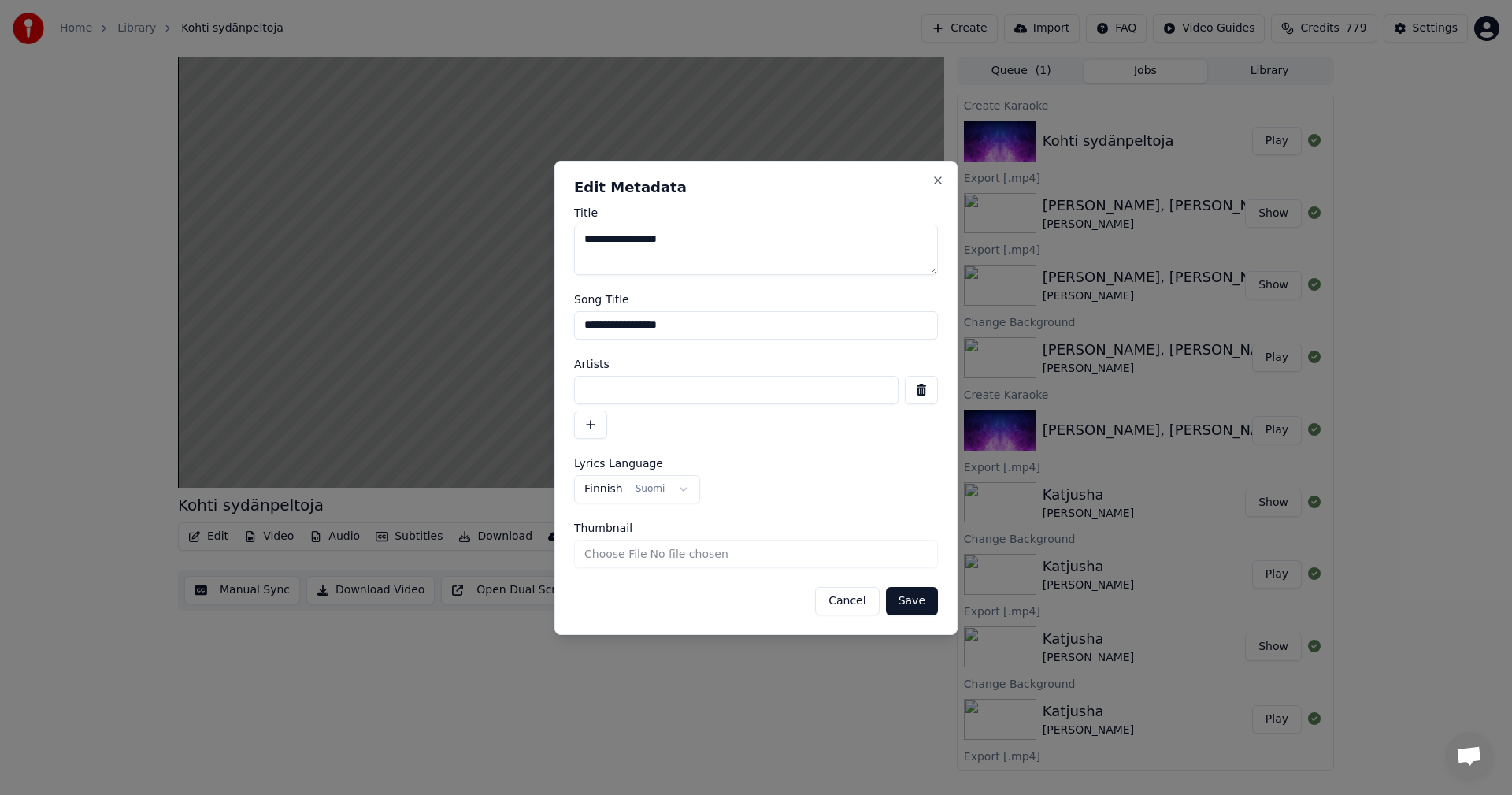
click at [599, 384] on input at bounding box center [736, 390] width 324 height 29
type input "**********"
click at [925, 596] on button "Save" at bounding box center [911, 601] width 52 height 29
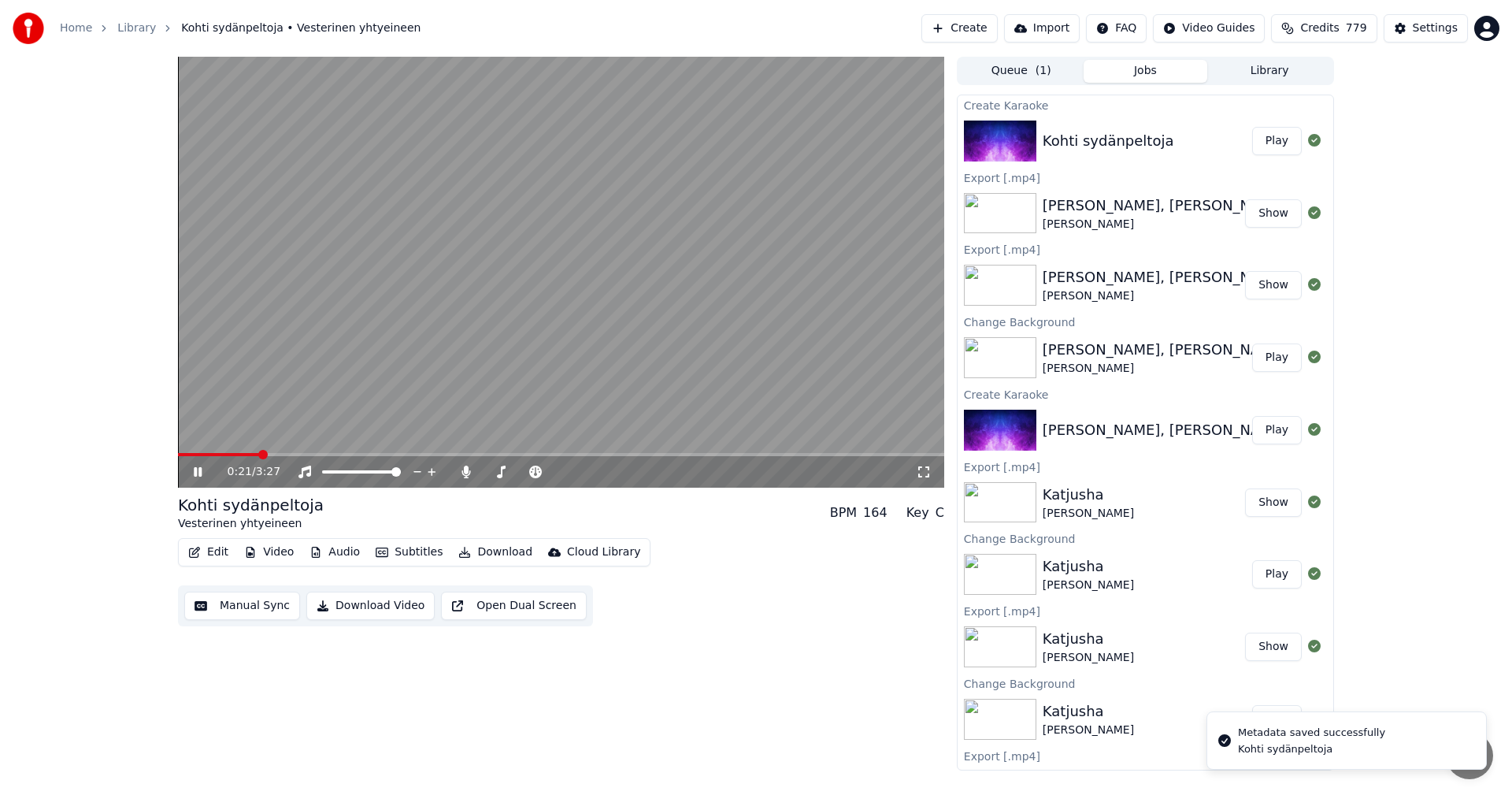
click at [198, 469] on icon at bounding box center [209, 471] width 37 height 12
click at [271, 548] on button "Video" at bounding box center [269, 552] width 62 height 22
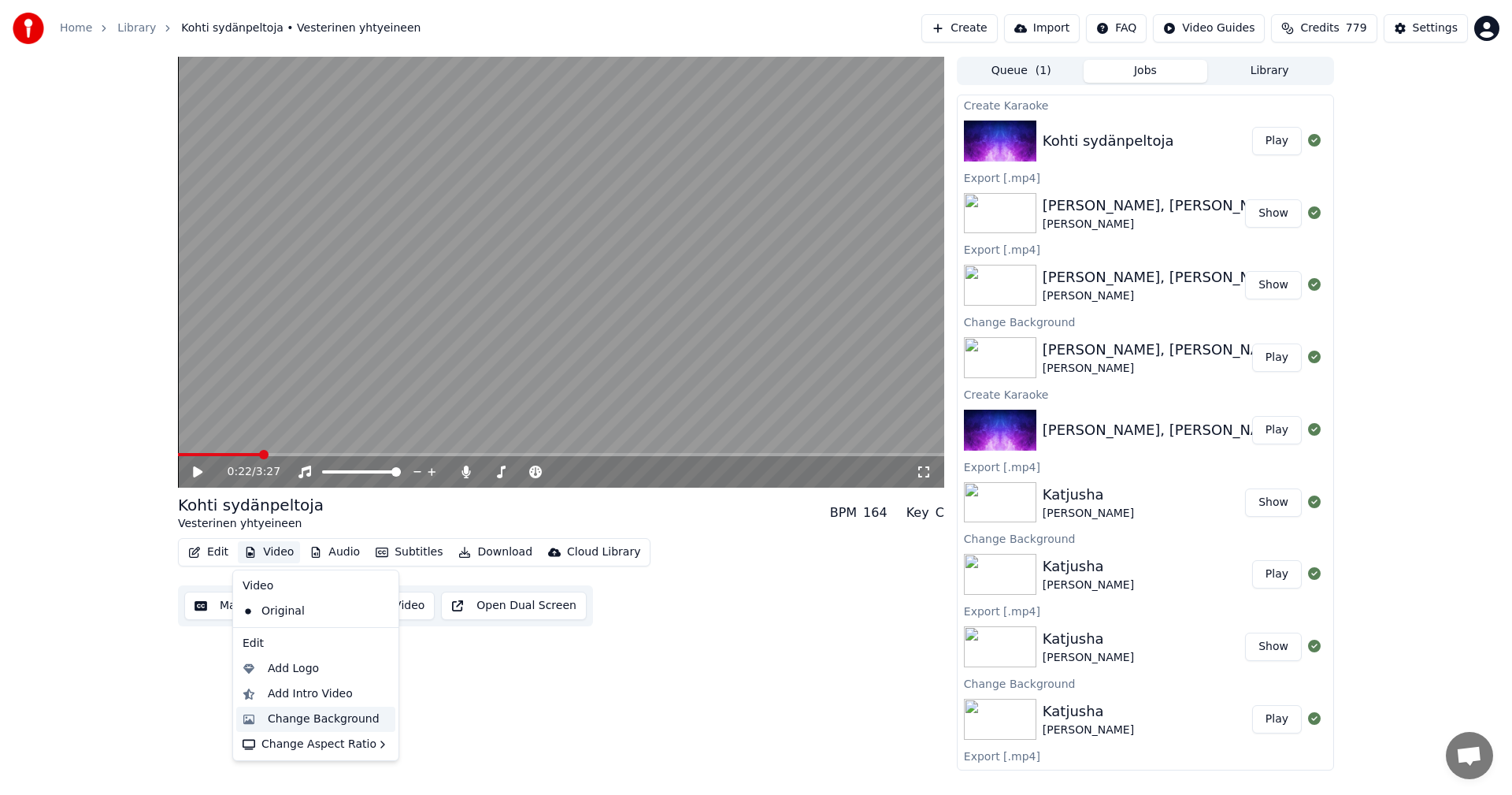
click at [292, 716] on div "Change Background" at bounding box center [323, 719] width 111 height 16
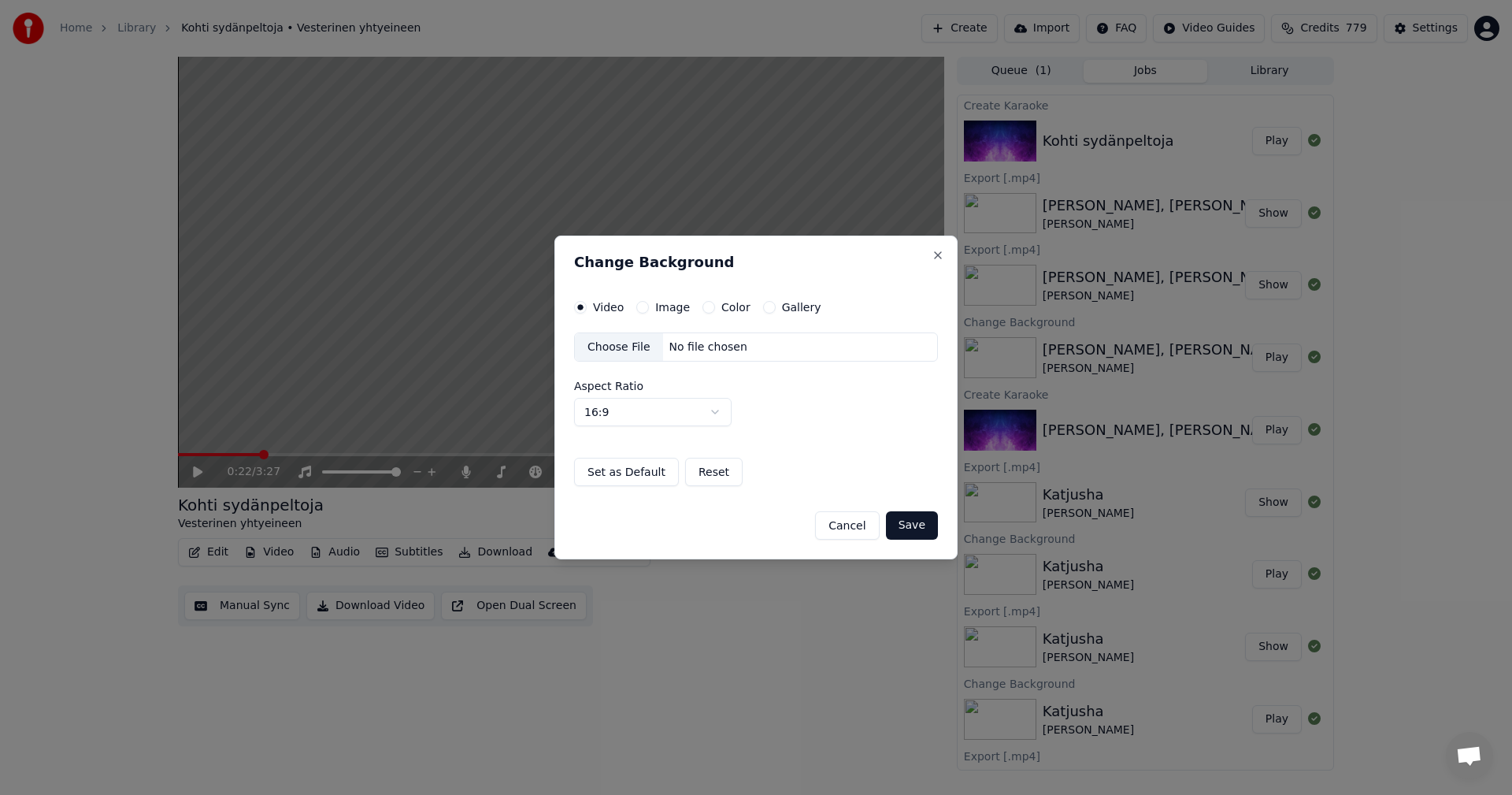
click at [640, 307] on button "Image" at bounding box center [642, 307] width 12 height 12
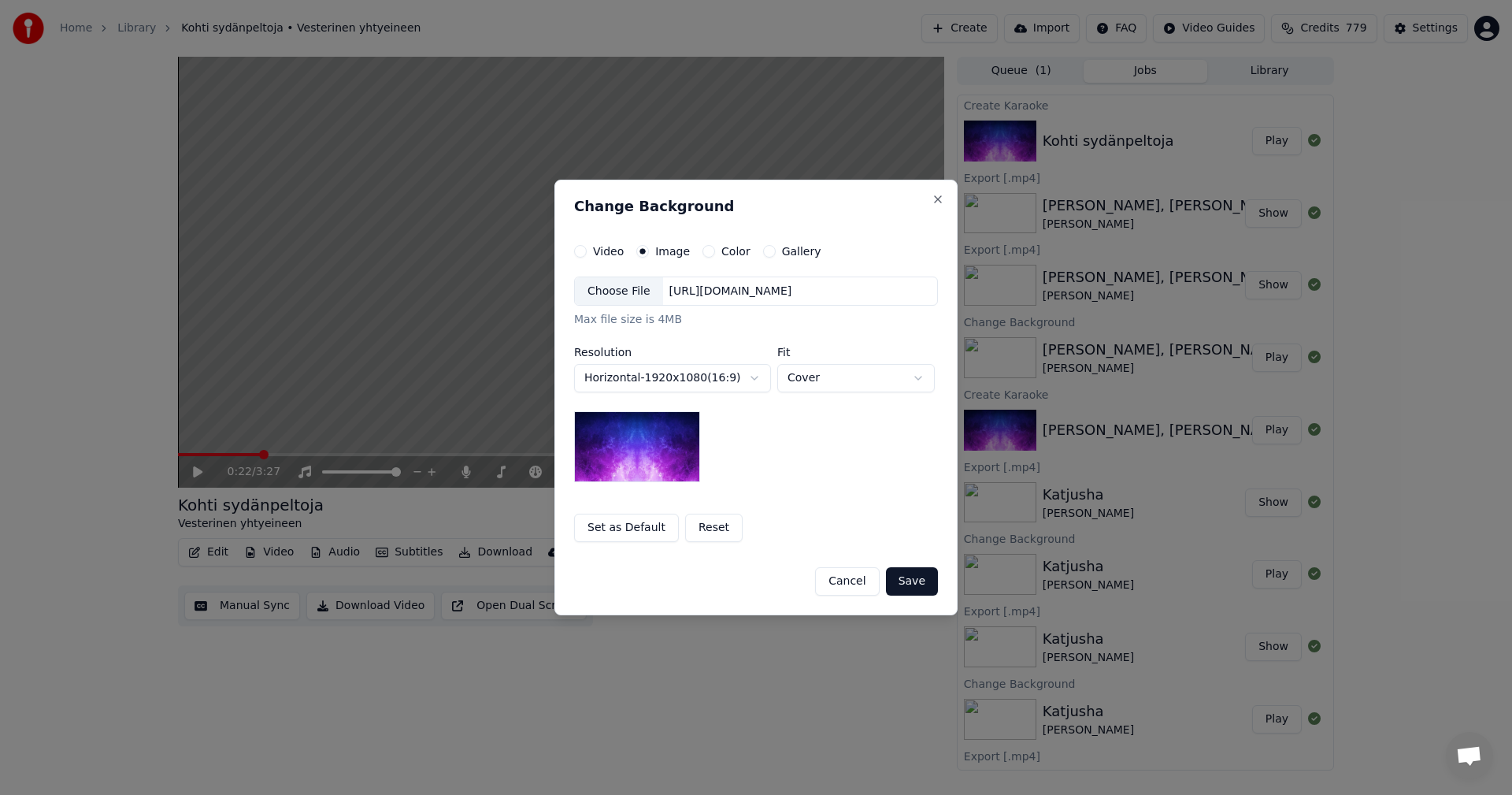
click at [631, 300] on div "Choose File" at bounding box center [618, 291] width 88 height 29
click at [902, 586] on button "Save" at bounding box center [911, 581] width 52 height 29
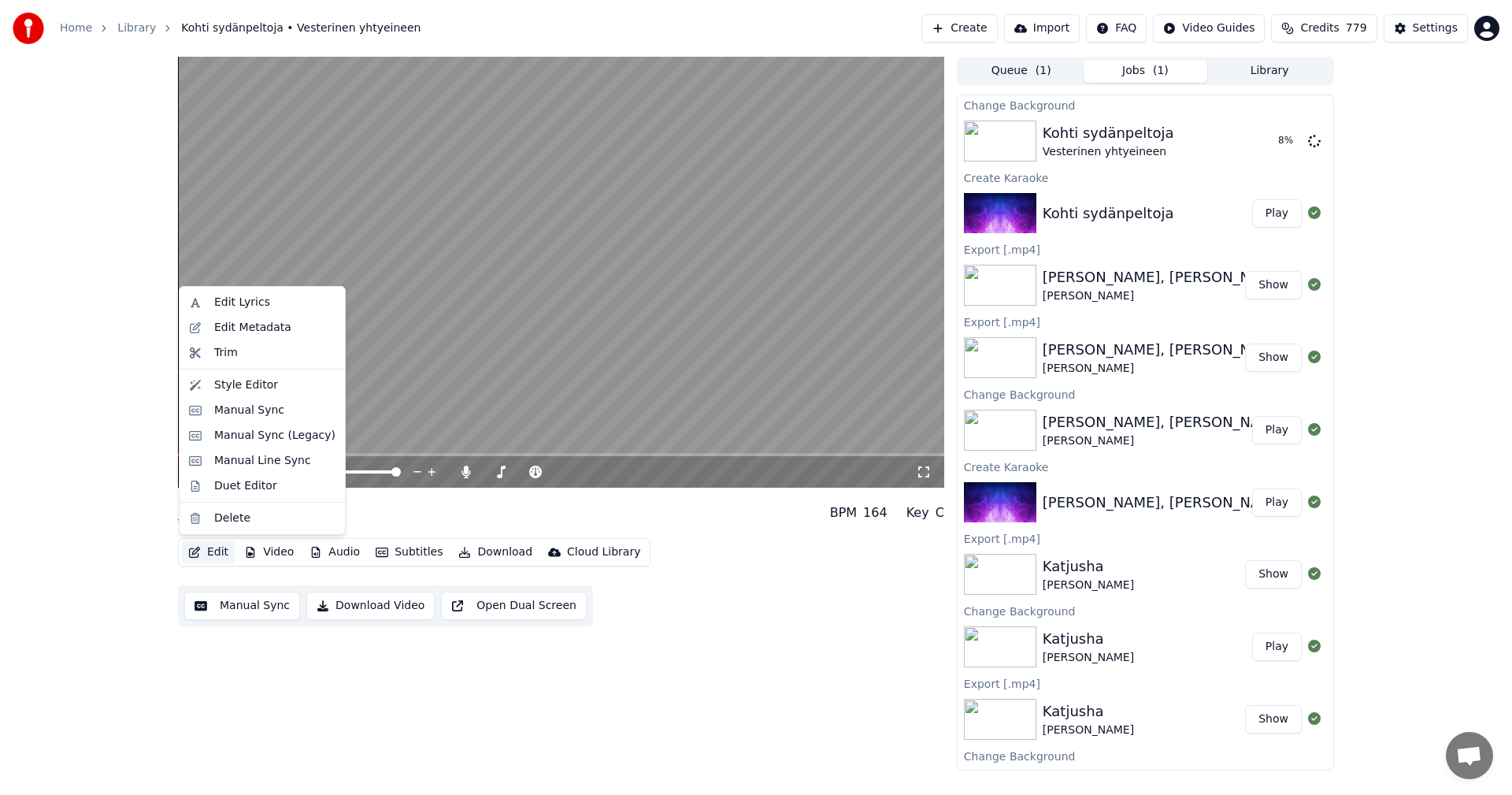
click at [217, 559] on button "Edit" at bounding box center [208, 552] width 53 height 22
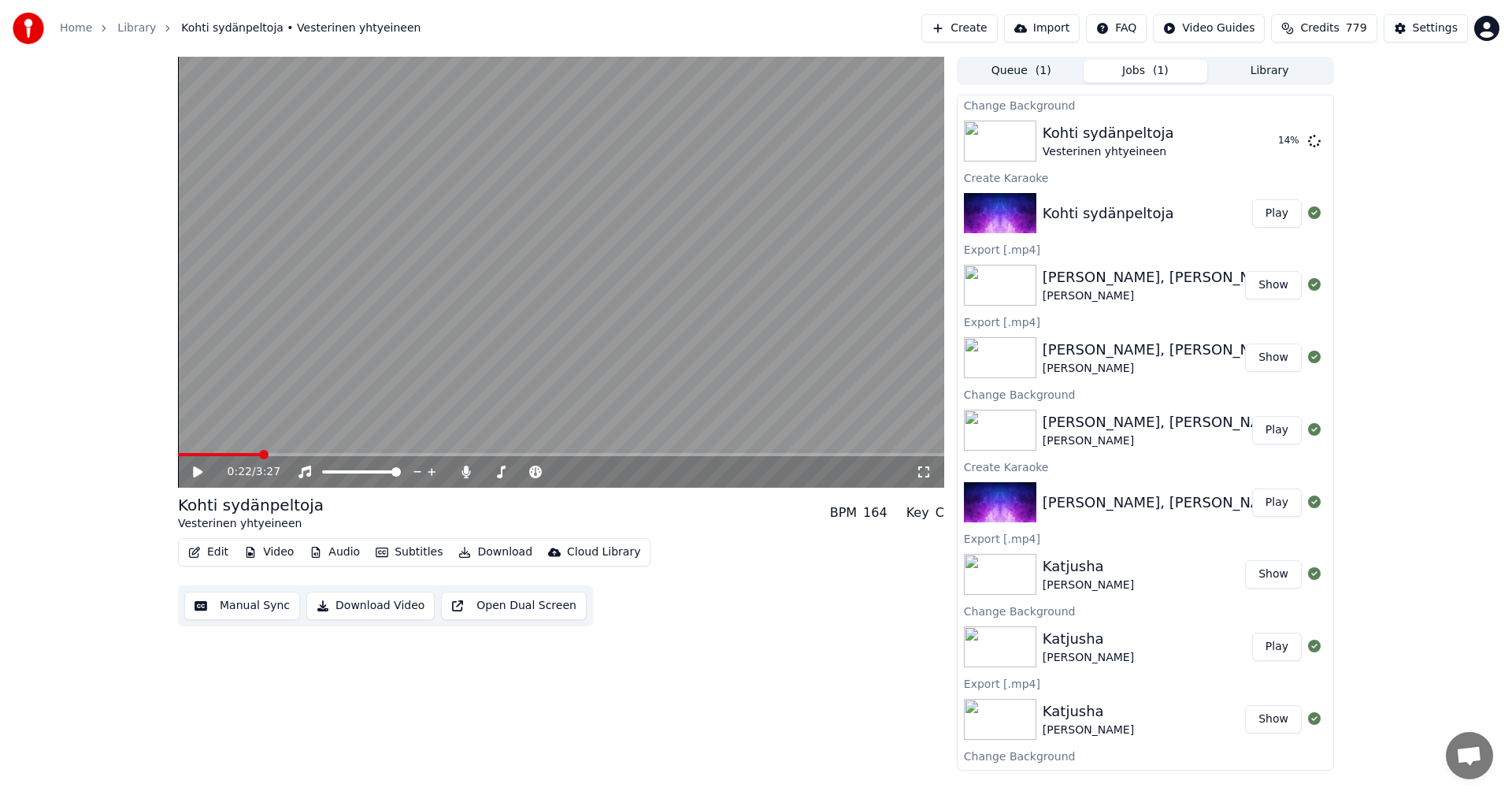
click at [734, 540] on div "Edit Video Audio Subtitles Download Cloud Library Manual Sync Download Video Op…" at bounding box center [561, 582] width 766 height 88
click at [1286, 139] on button "Play" at bounding box center [1277, 141] width 50 height 29
click at [924, 468] on icon at bounding box center [924, 471] width 16 height 12
click at [182, 455] on span at bounding box center [180, 455] width 4 height 4
click at [467, 470] on icon at bounding box center [466, 471] width 9 height 12
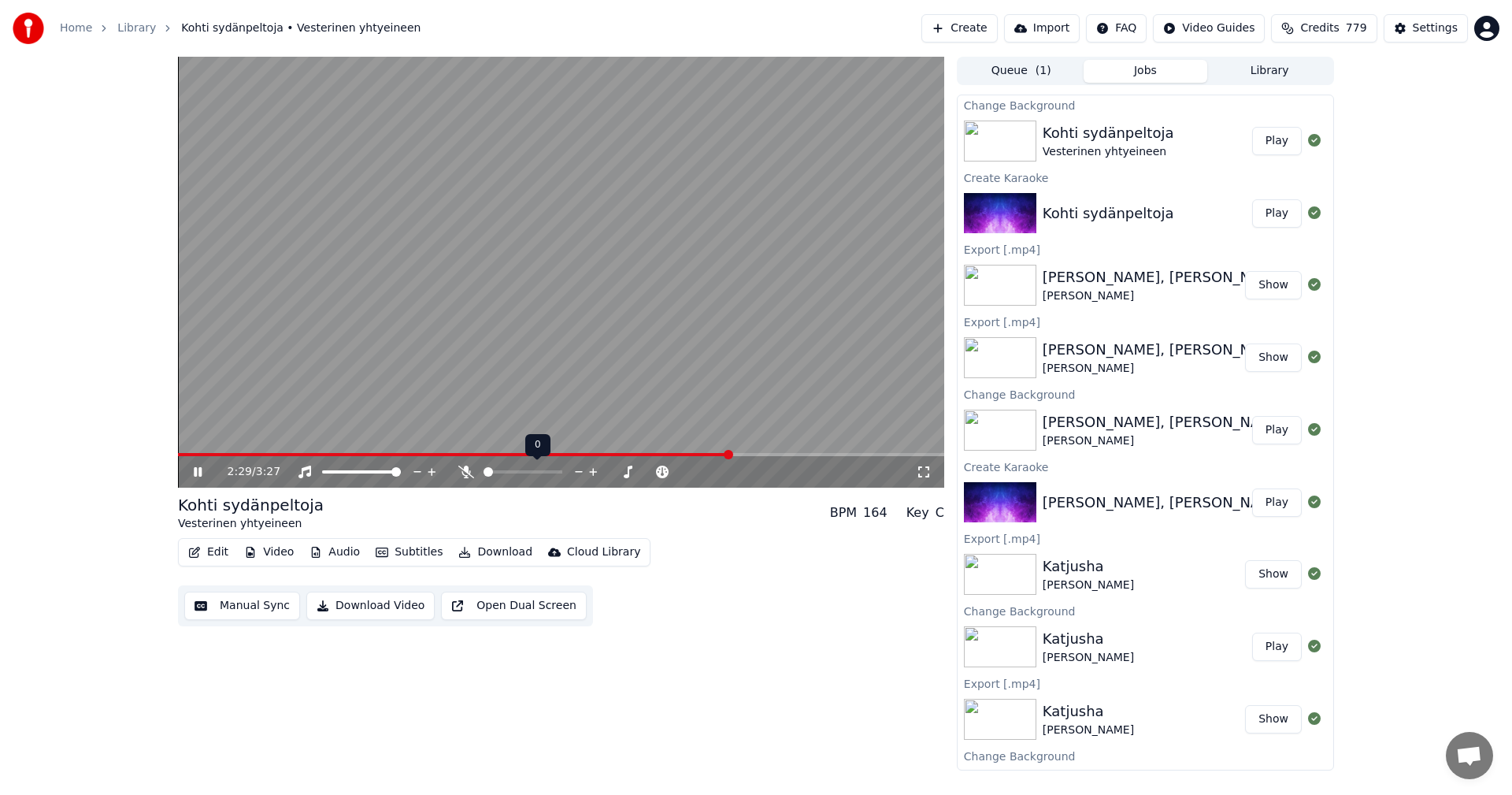
click at [467, 470] on icon at bounding box center [466, 471] width 16 height 12
click at [688, 455] on span at bounding box center [434, 455] width 511 height 4
click at [196, 467] on icon at bounding box center [209, 471] width 37 height 12
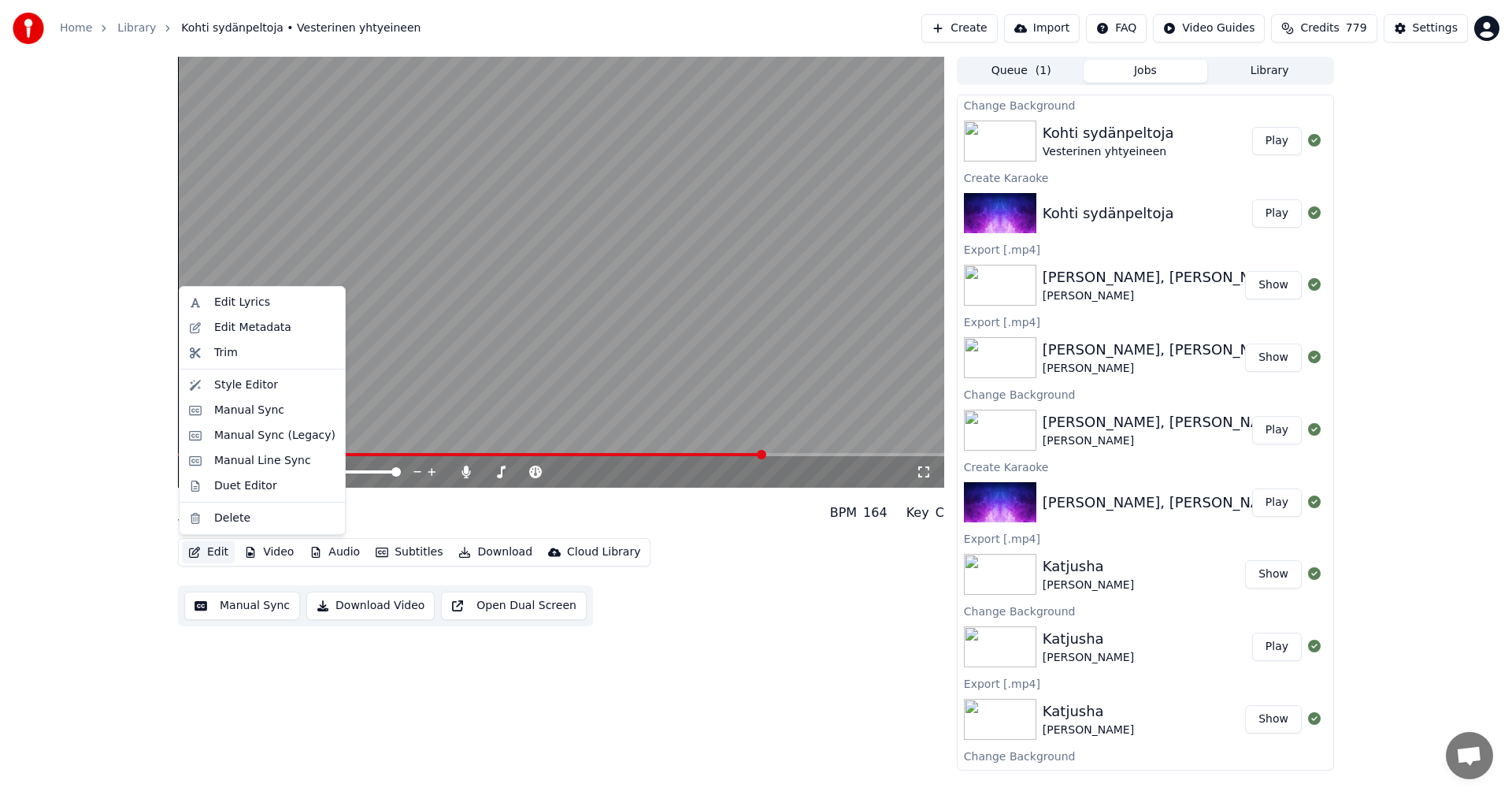
click at [215, 556] on button "Edit" at bounding box center [208, 552] width 53 height 22
click at [280, 436] on div "Manual Sync (Legacy)" at bounding box center [274, 436] width 121 height 16
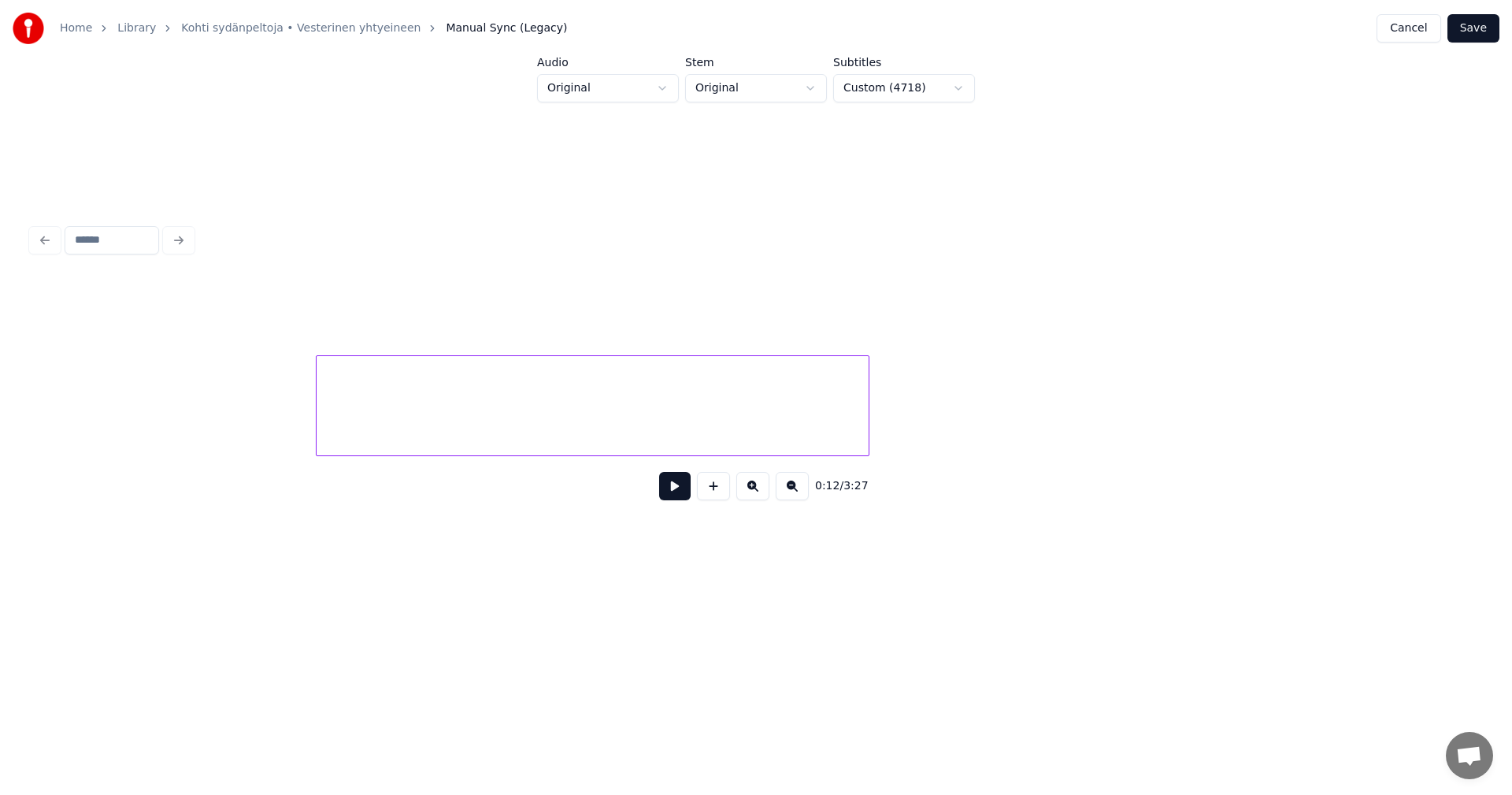
scroll to position [0, 40811]
click at [575, 408] on div at bounding box center [370, 406] width 553 height 101
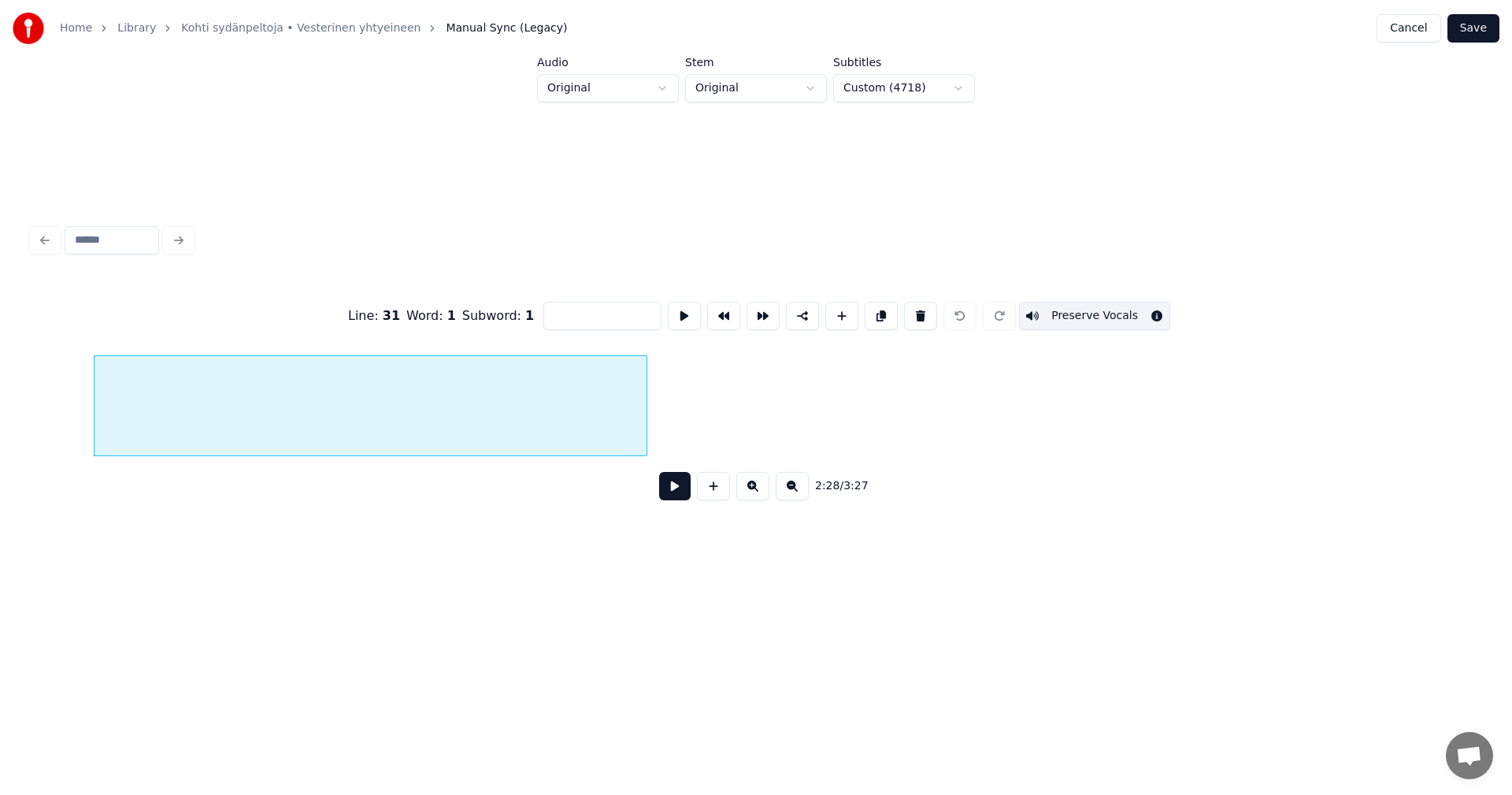
click at [911, 312] on button at bounding box center [919, 316] width 33 height 29
type input "**"
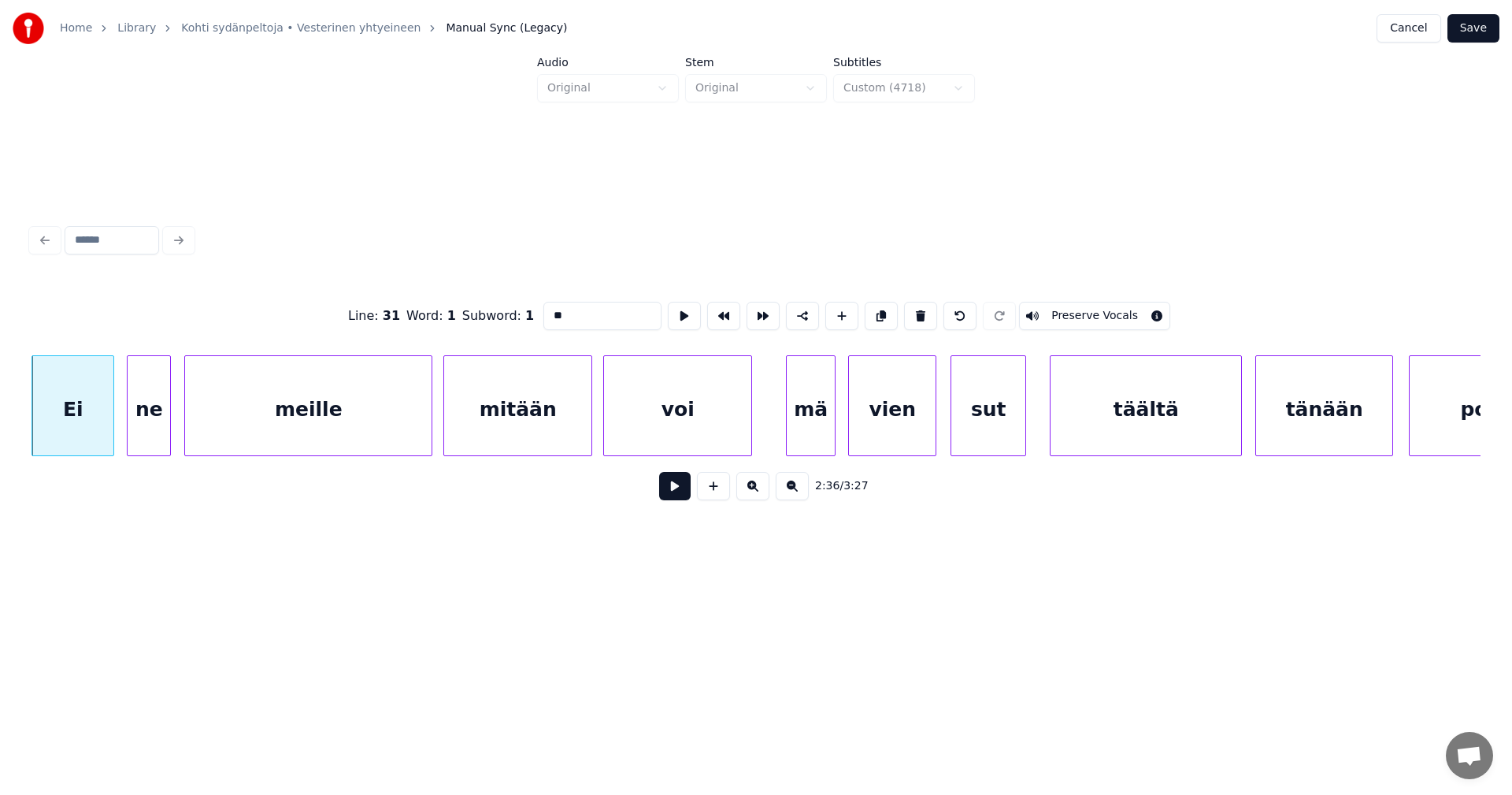
click at [1480, 30] on button "Save" at bounding box center [1473, 29] width 52 height 29
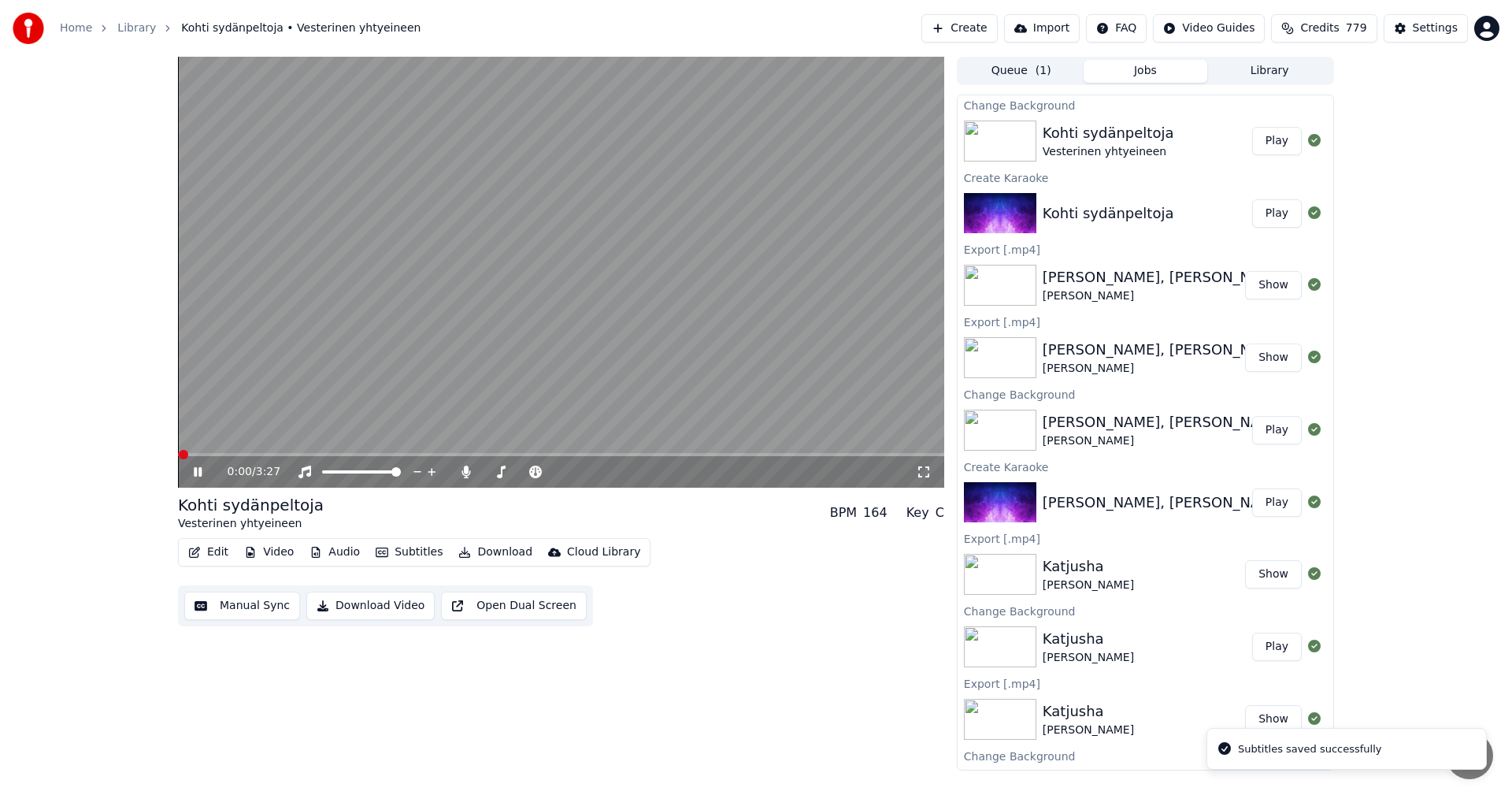
click at [646, 455] on span at bounding box center [561, 455] width 766 height 4
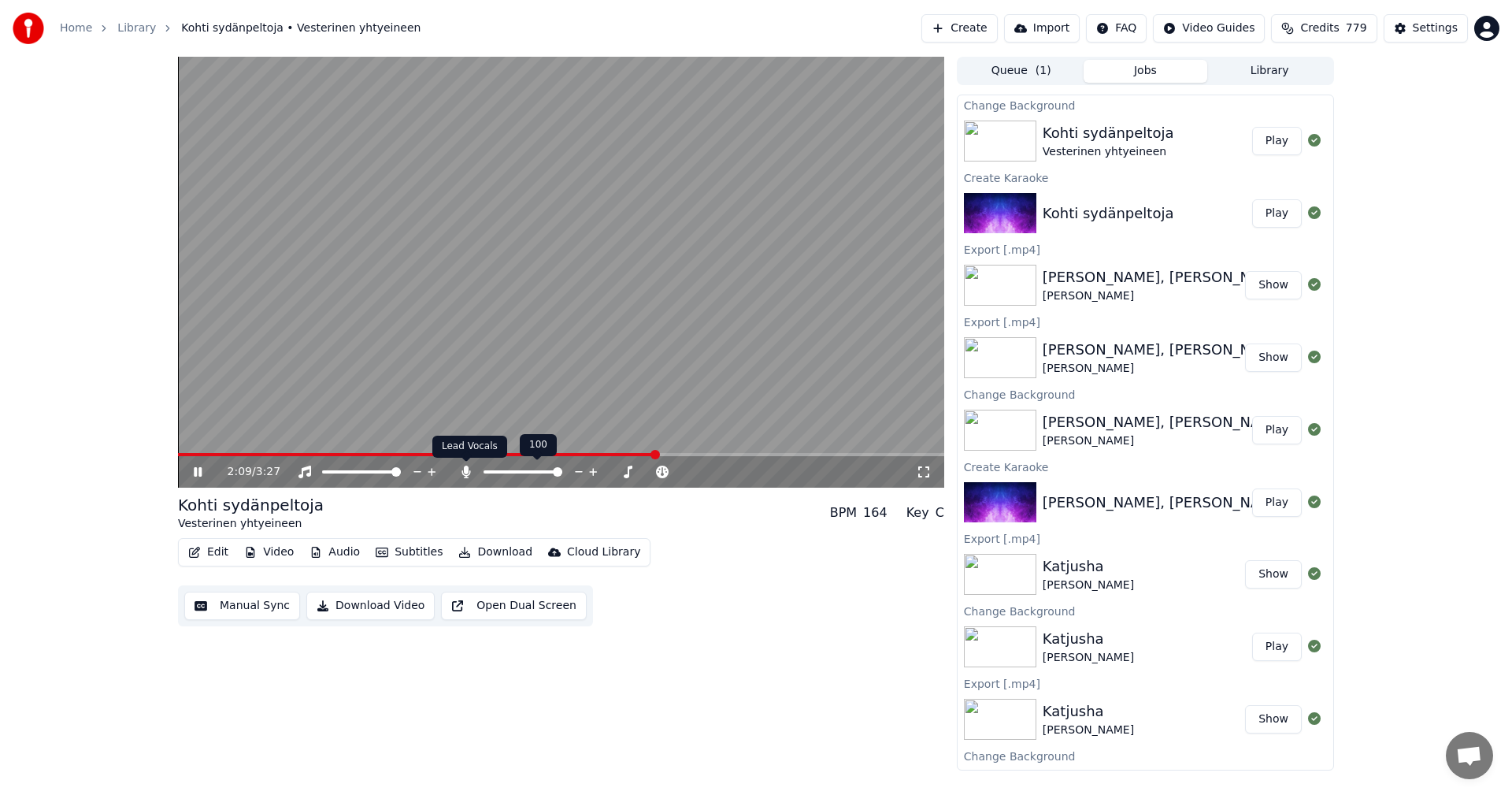
click at [467, 472] on icon at bounding box center [466, 471] width 9 height 12
click at [192, 455] on span at bounding box center [560, 455] width 763 height 4
click at [193, 469] on icon at bounding box center [209, 471] width 37 height 12
click at [497, 558] on button "Download" at bounding box center [494, 552] width 86 height 22
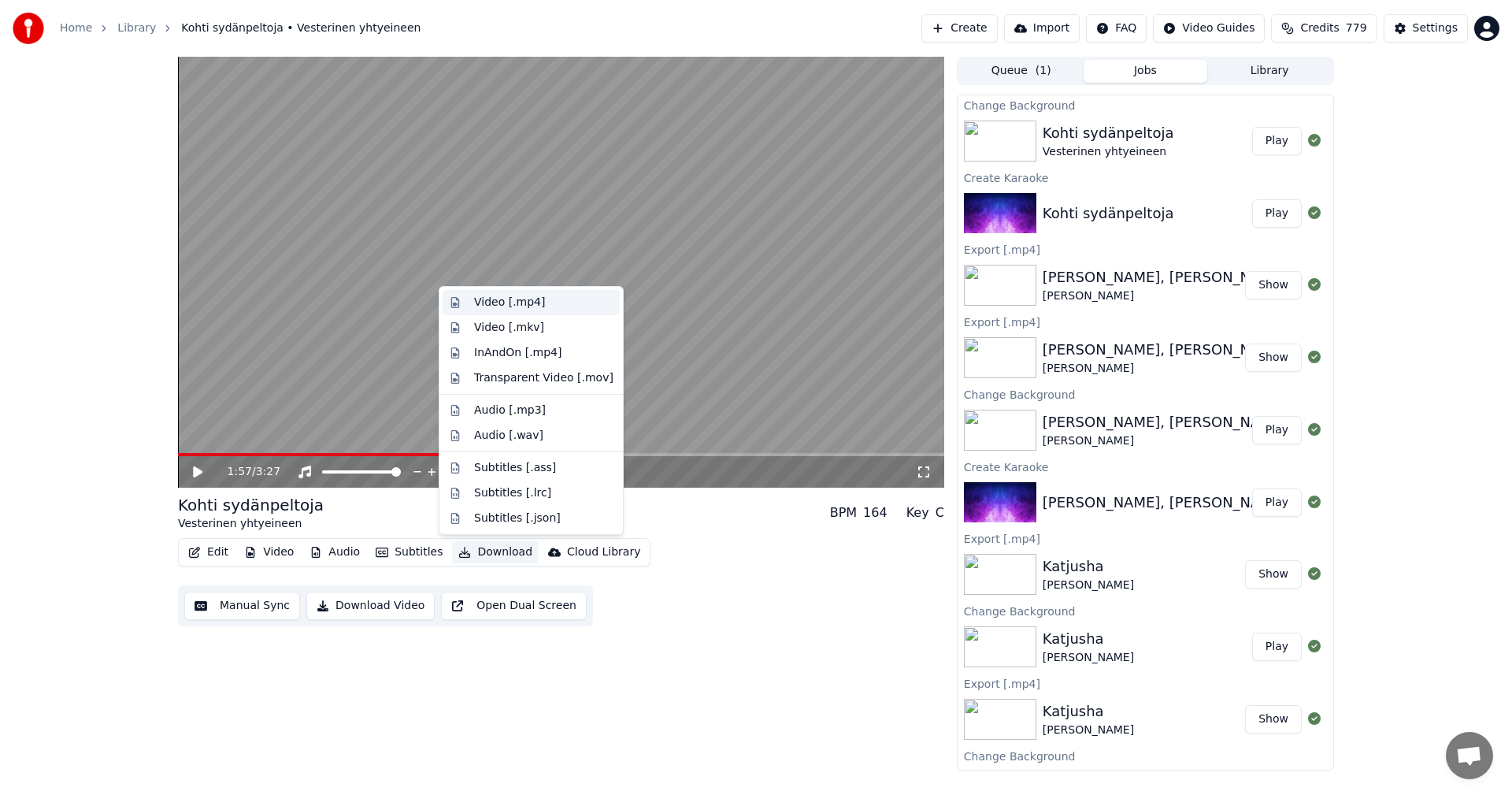
click at [532, 308] on div "Video [.mp4]" at bounding box center [510, 302] width 71 height 16
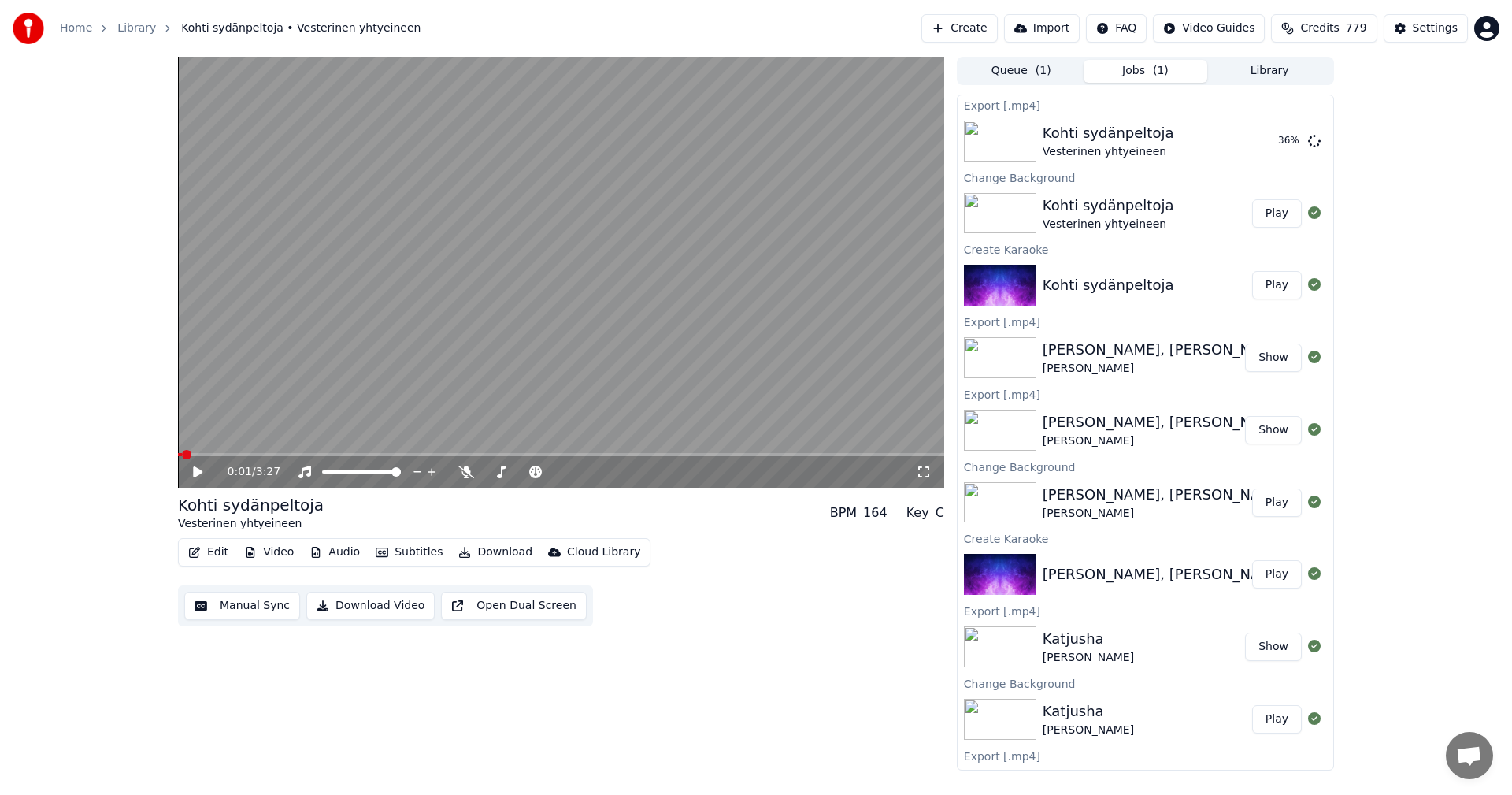
click at [182, 451] on span at bounding box center [186, 455] width 10 height 10
click at [882, 573] on div "Edit Video Audio Subtitles Download Cloud Library Manual Sync Download Video Op…" at bounding box center [561, 582] width 766 height 88
click at [85, 31] on link "Home" at bounding box center [76, 29] width 32 height 16
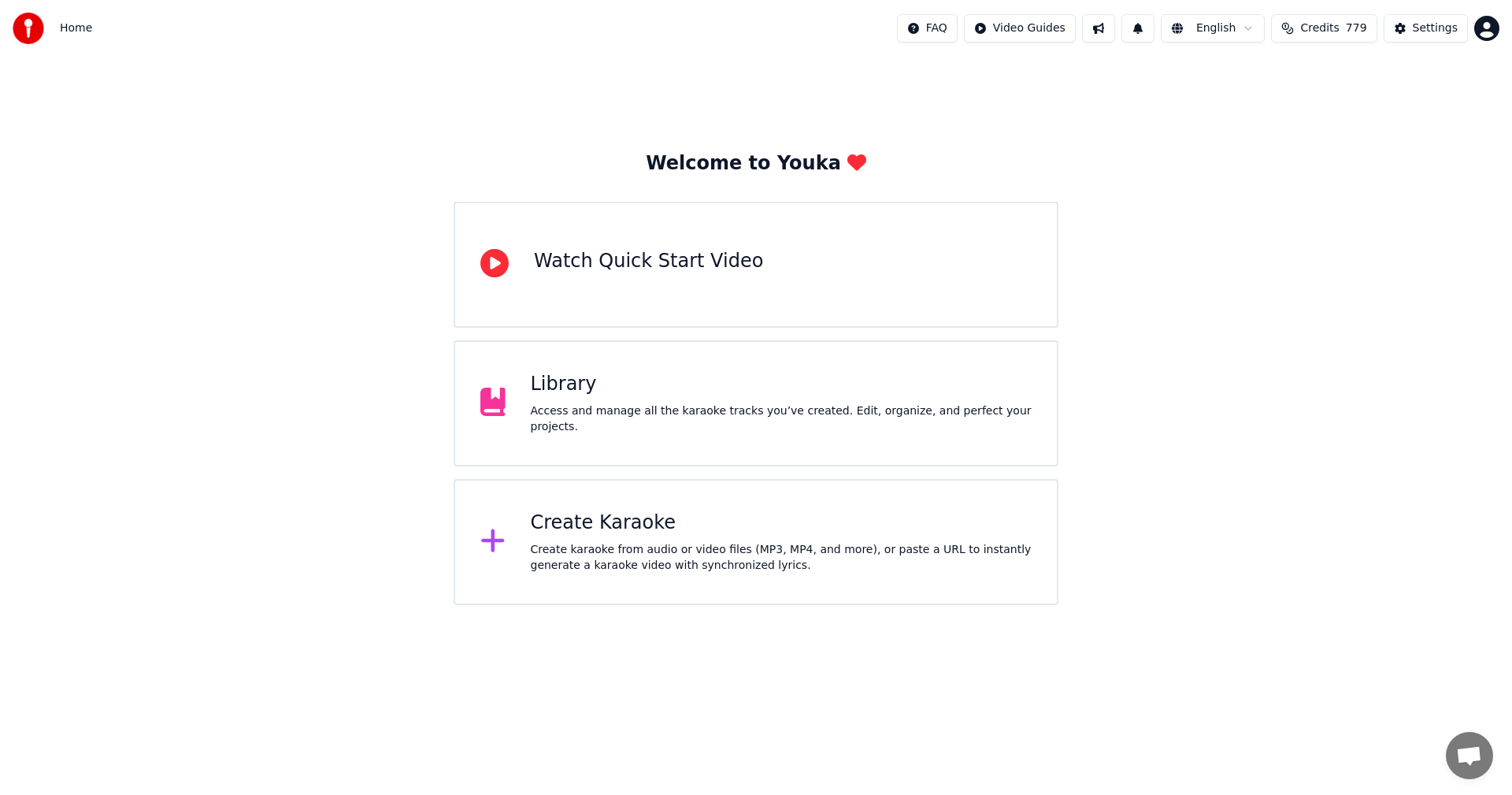
click at [595, 529] on div "Create Karaoke" at bounding box center [781, 523] width 502 height 25
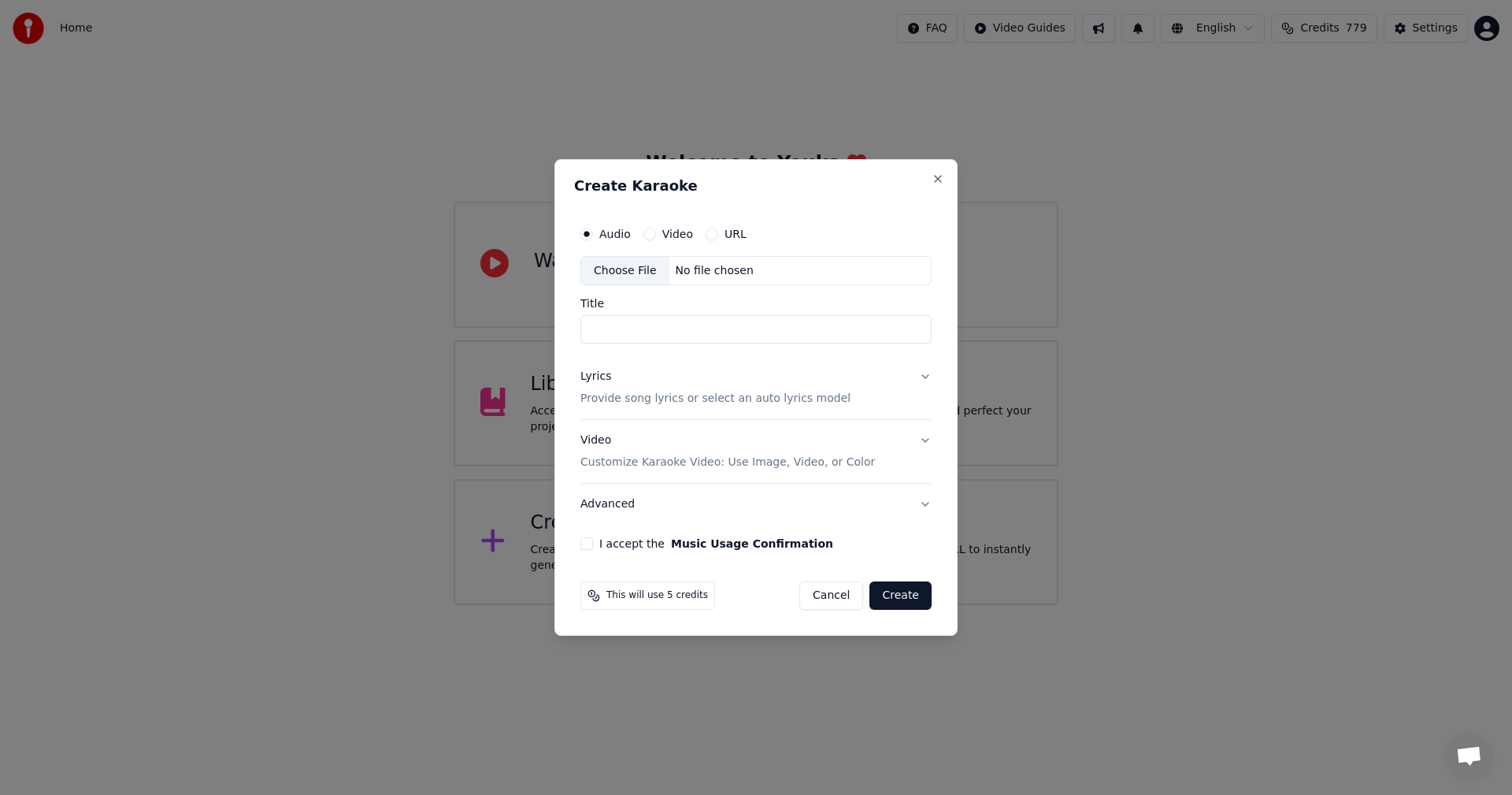
click at [638, 265] on div "Choose File" at bounding box center [625, 271] width 88 height 29
type input "*********"
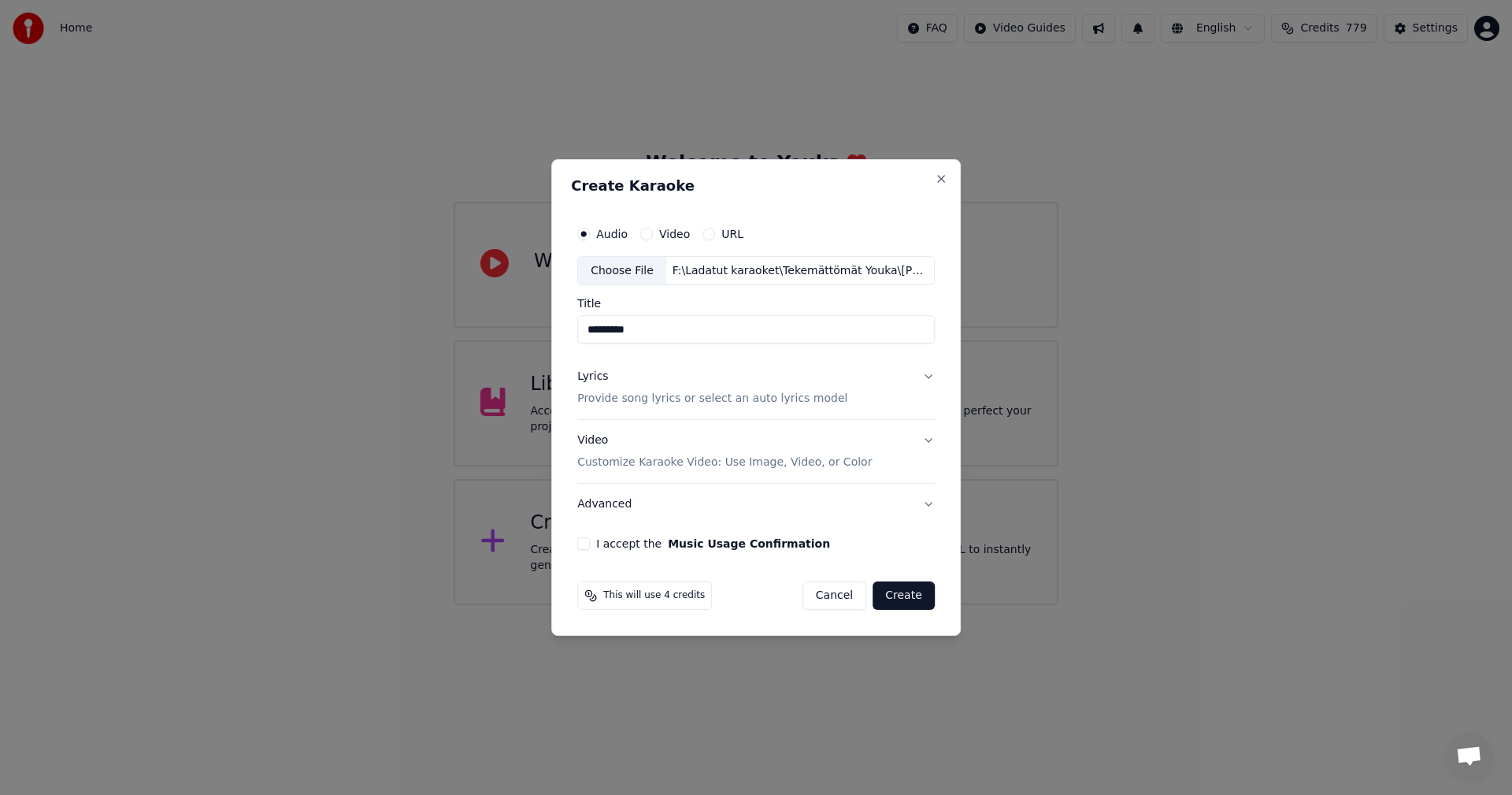
click at [927, 375] on button "Lyrics Provide song lyrics or select an auto lyrics model" at bounding box center [756, 388] width 357 height 63
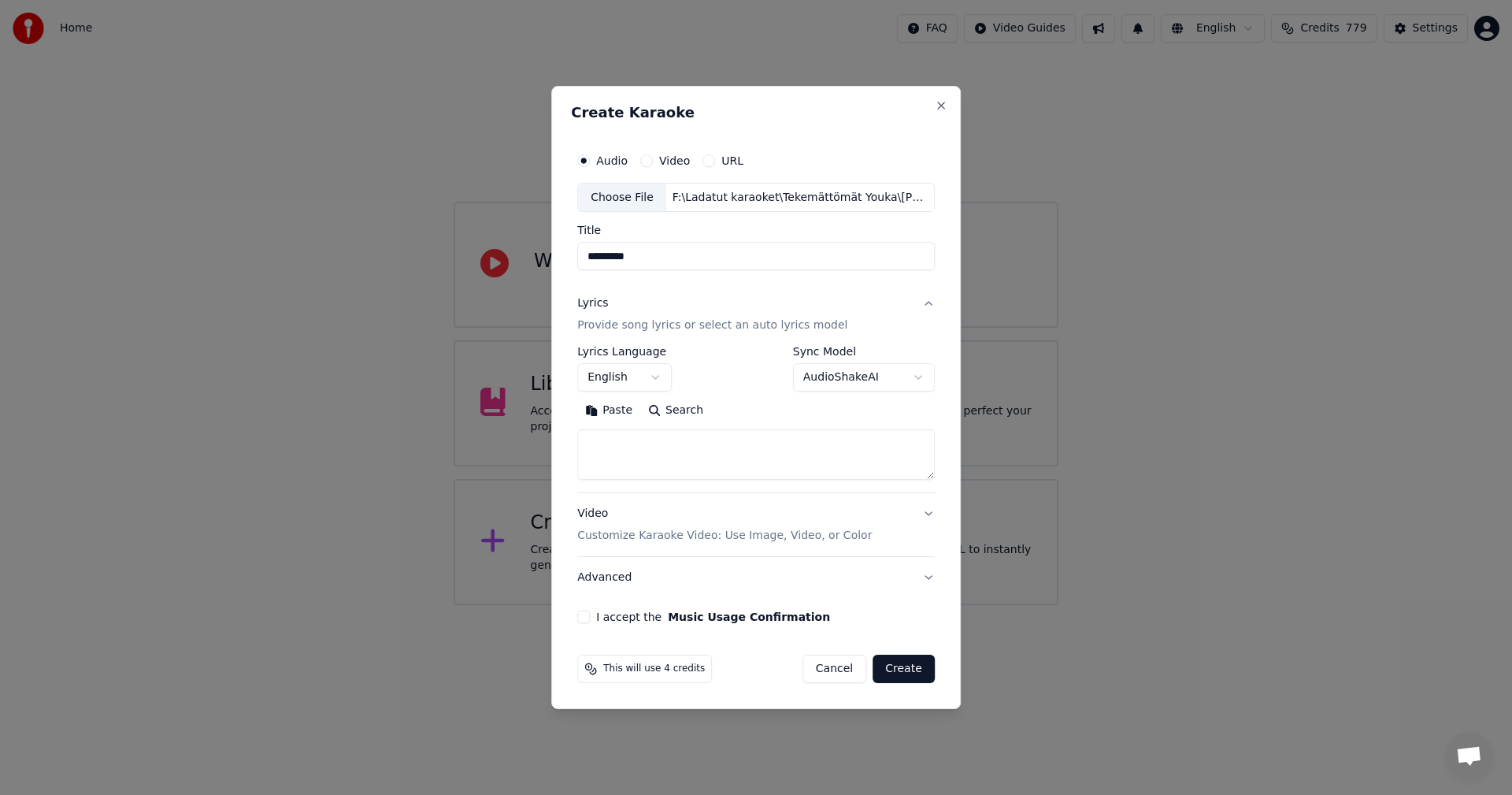
click at [617, 413] on button "Paste" at bounding box center [609, 411] width 63 height 25
click at [660, 373] on body "**********" at bounding box center [756, 302] width 1512 height 605
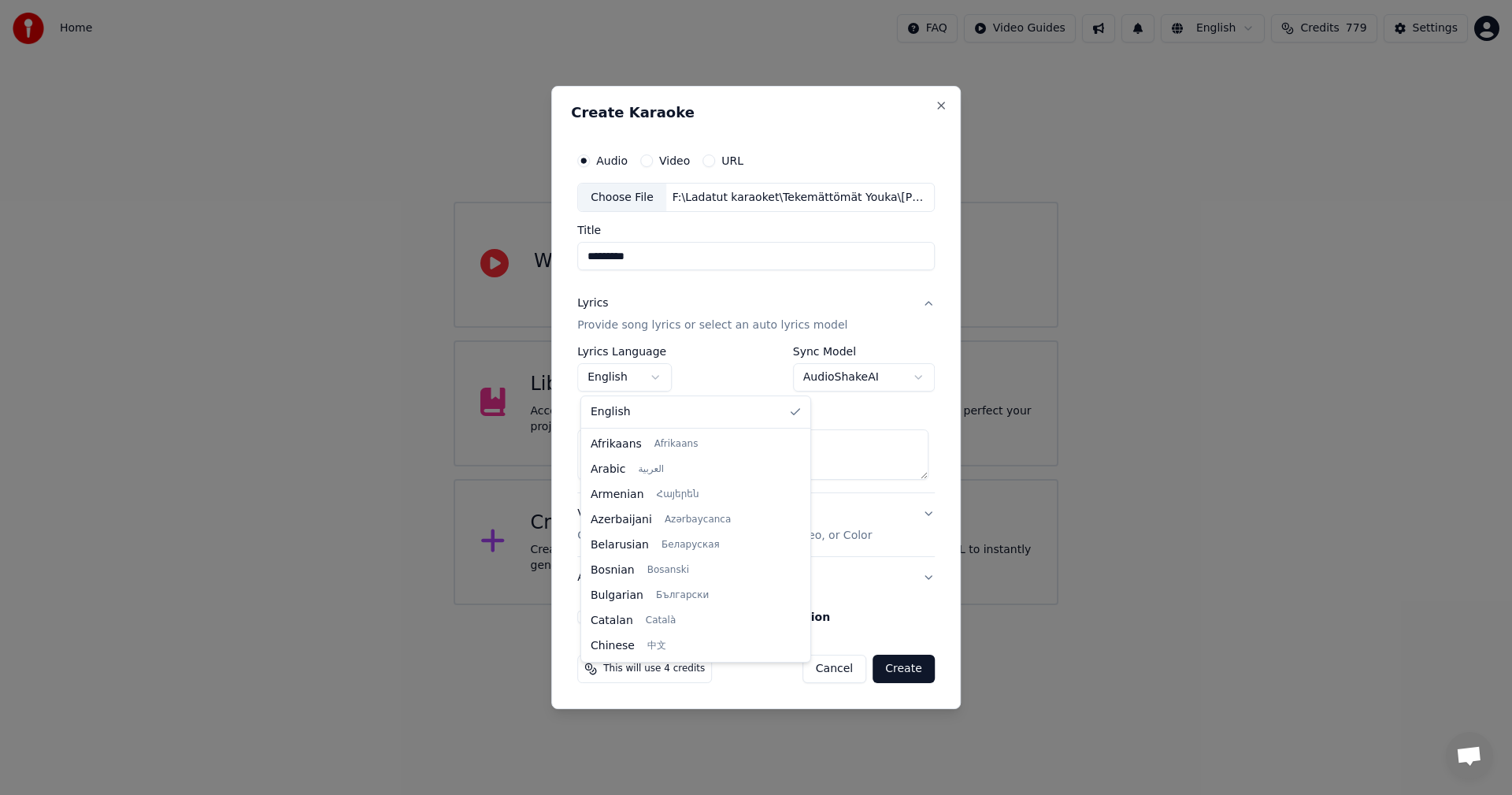
scroll to position [252, 0]
type textarea "**********"
select select "**"
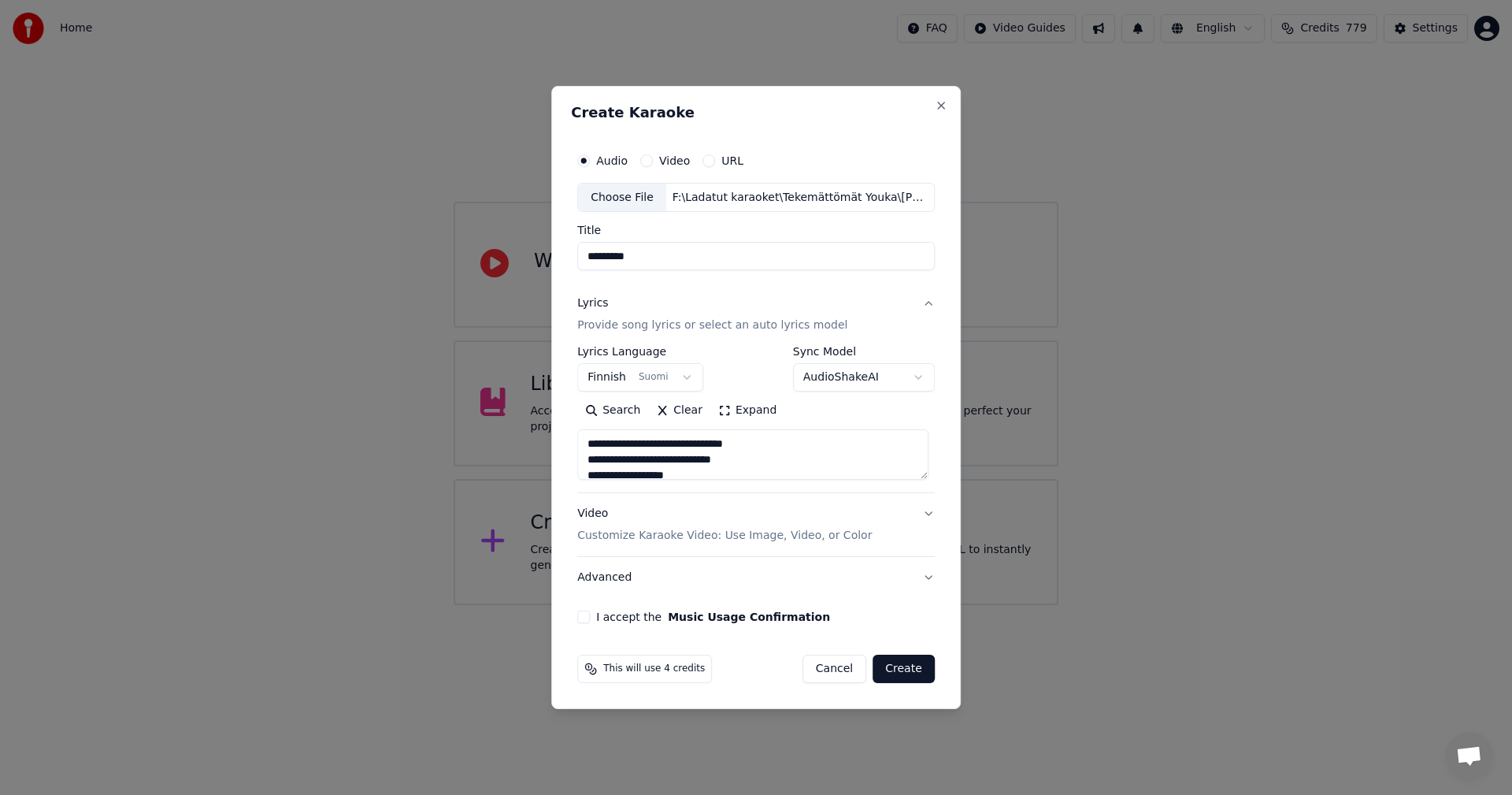
click at [589, 617] on button "I accept the Music Usage Confirmation" at bounding box center [584, 617] width 12 height 12
click at [897, 674] on button "Create" at bounding box center [903, 668] width 62 height 29
type textarea "**********"
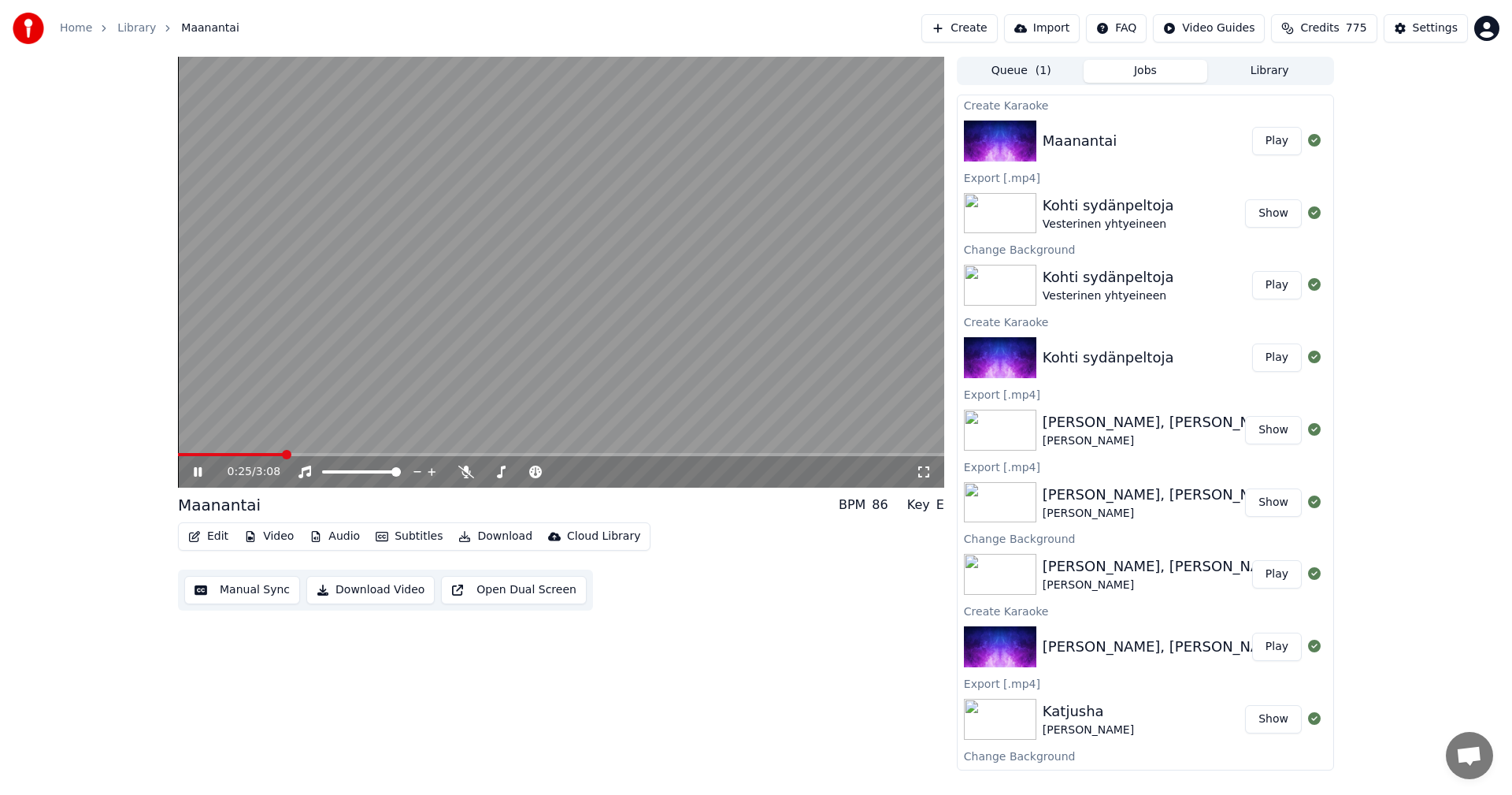
click at [225, 538] on button "Edit" at bounding box center [208, 536] width 53 height 22
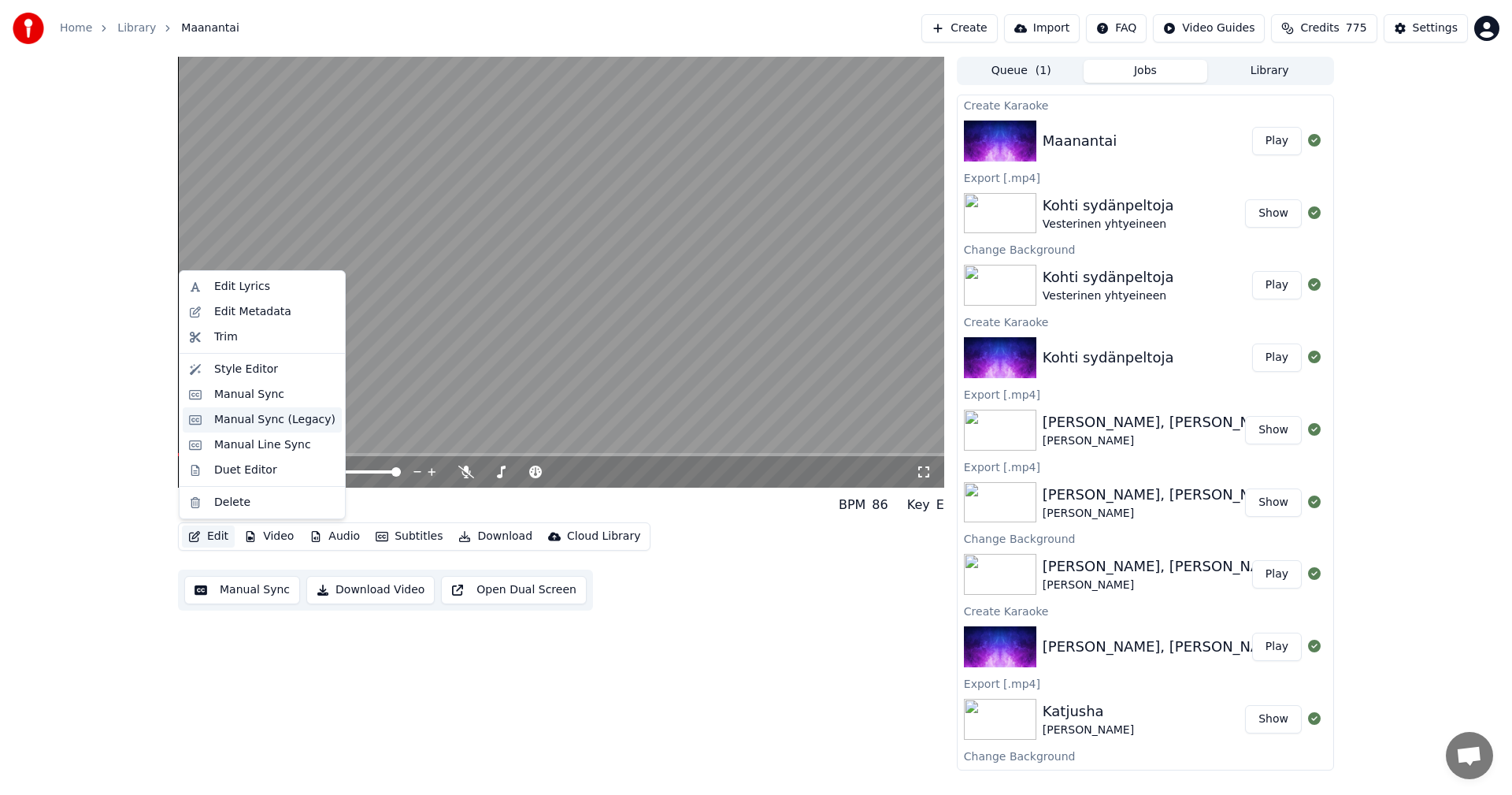
click at [254, 427] on div "Manual Sync (Legacy)" at bounding box center [274, 420] width 121 height 16
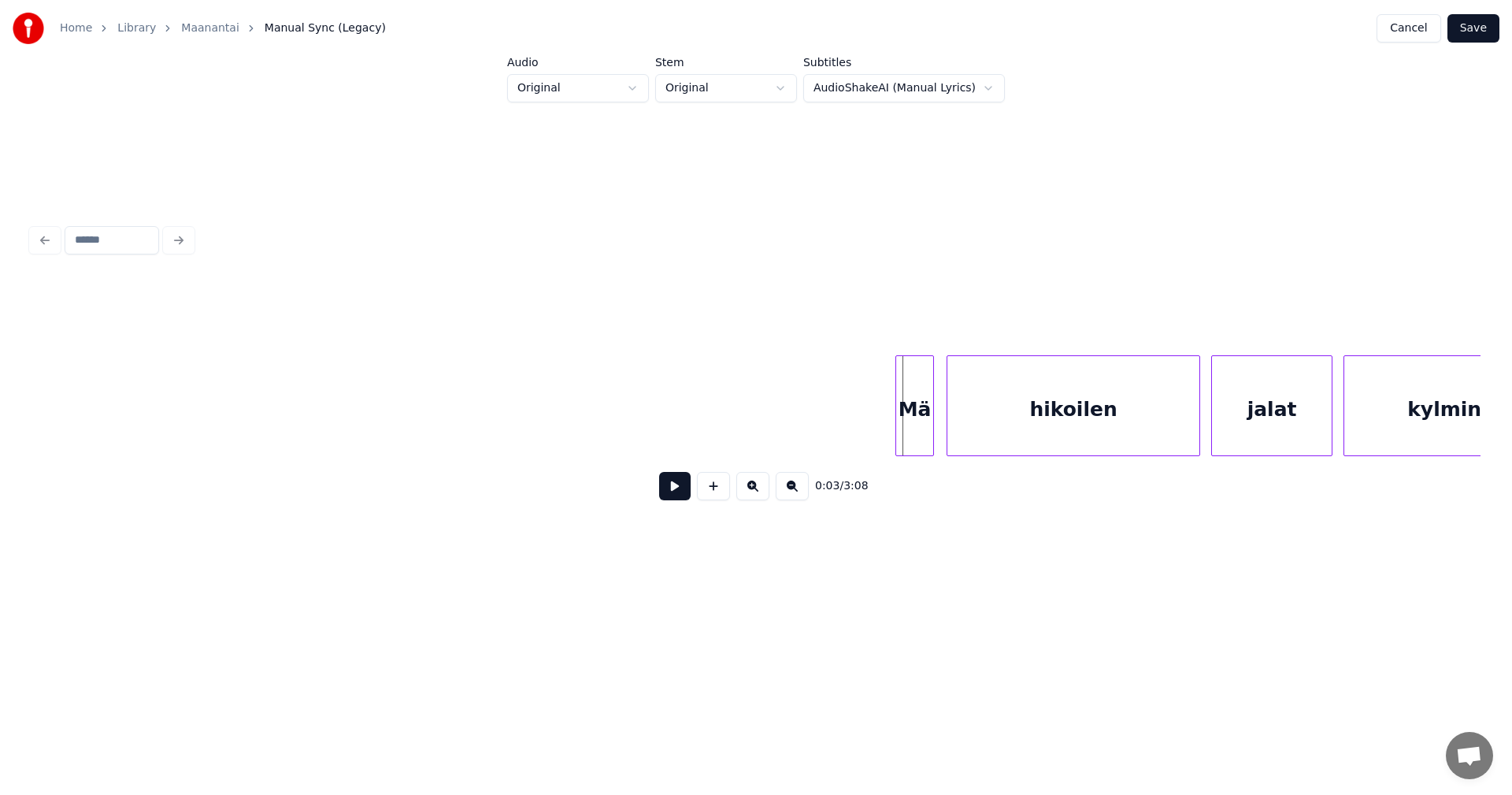
click at [923, 435] on div "Mä" at bounding box center [915, 409] width 37 height 107
click at [670, 495] on button at bounding box center [674, 486] width 31 height 29
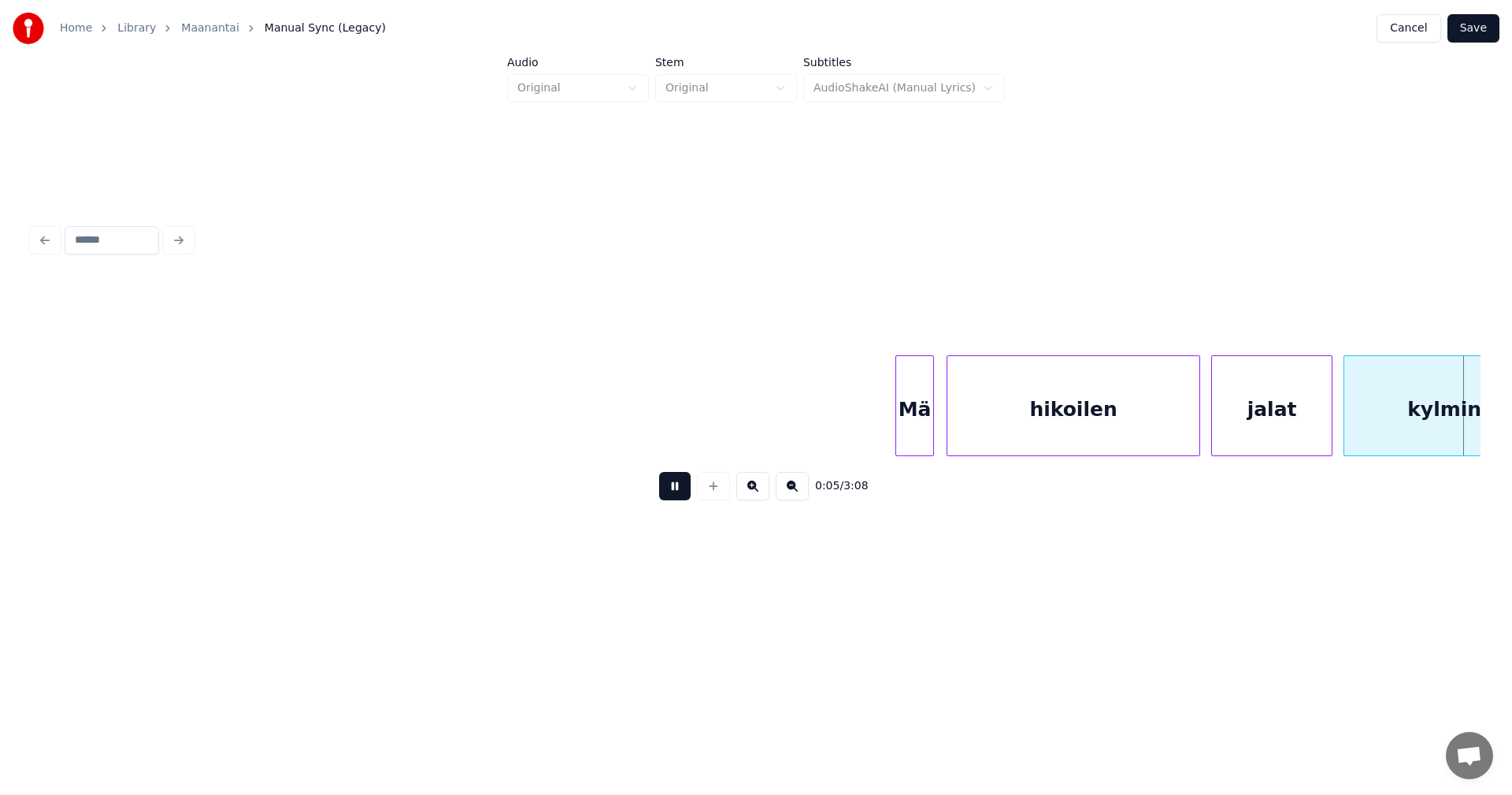
scroll to position [0, 1449]
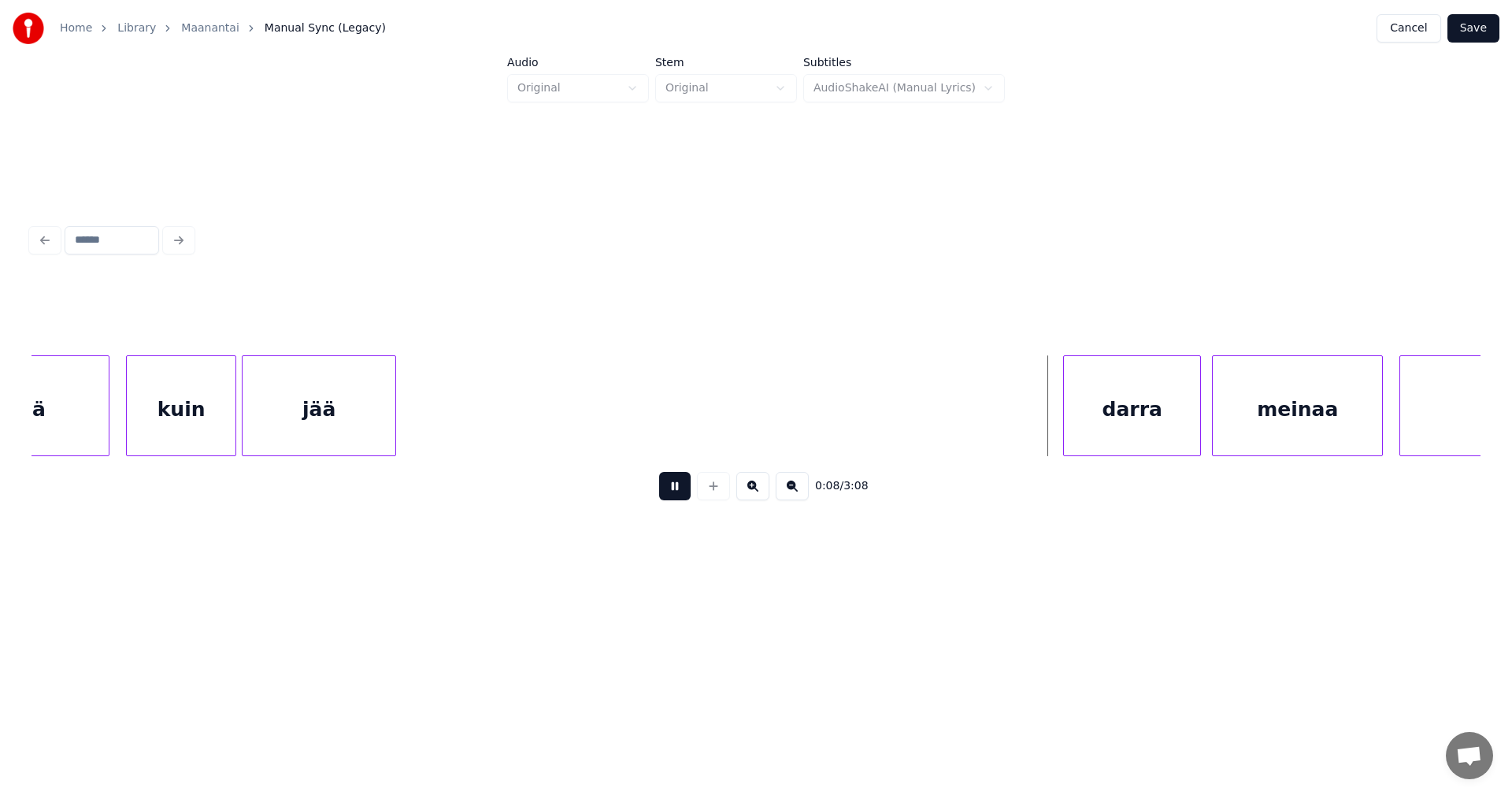
click at [670, 495] on button at bounding box center [674, 486] width 31 height 29
click at [1099, 414] on div "darra" at bounding box center [1120, 409] width 136 height 107
click at [676, 499] on button at bounding box center [674, 486] width 31 height 29
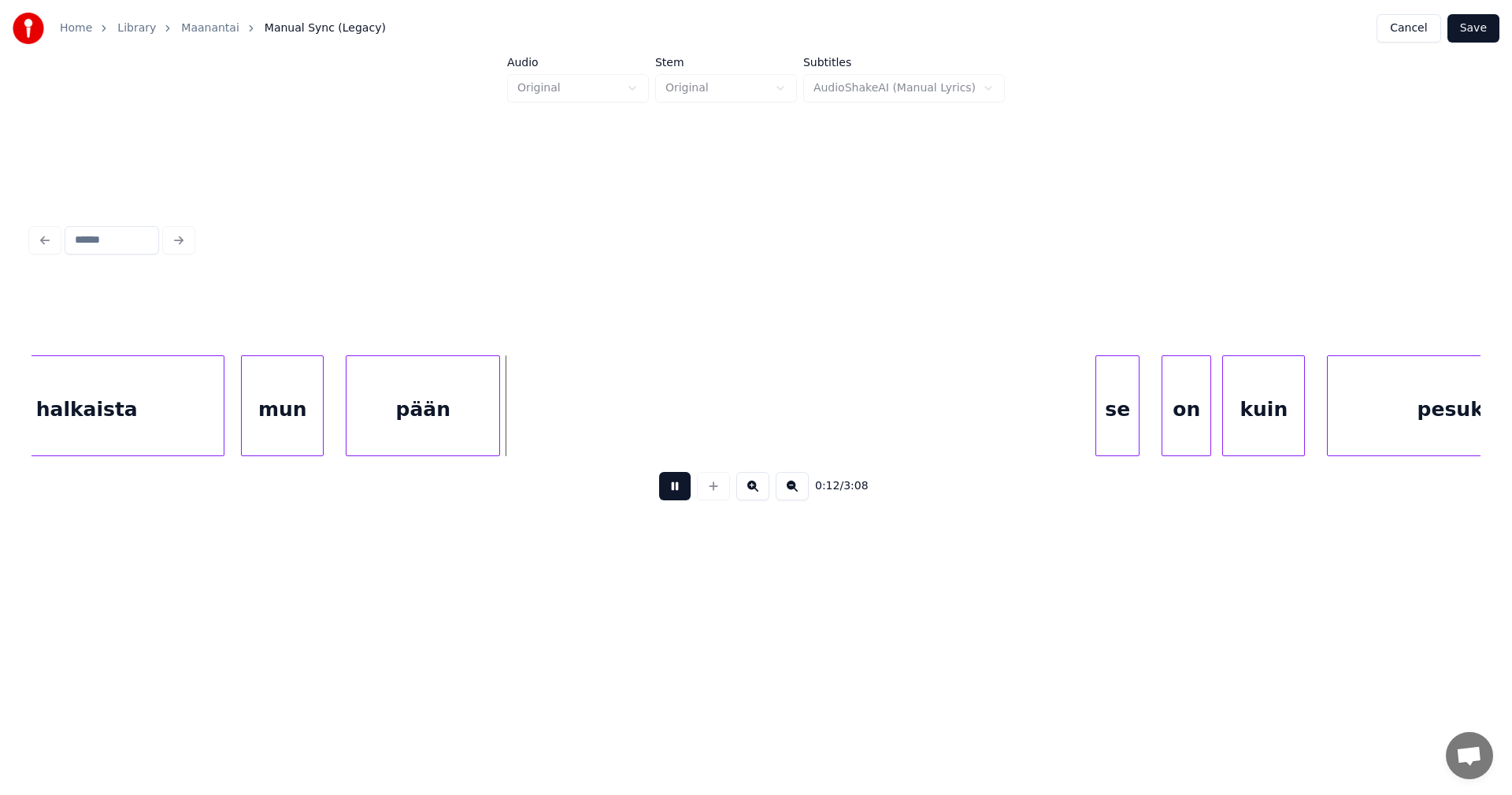
click at [676, 499] on button at bounding box center [674, 486] width 31 height 29
click at [515, 430] on div at bounding box center [513, 405] width 4 height 99
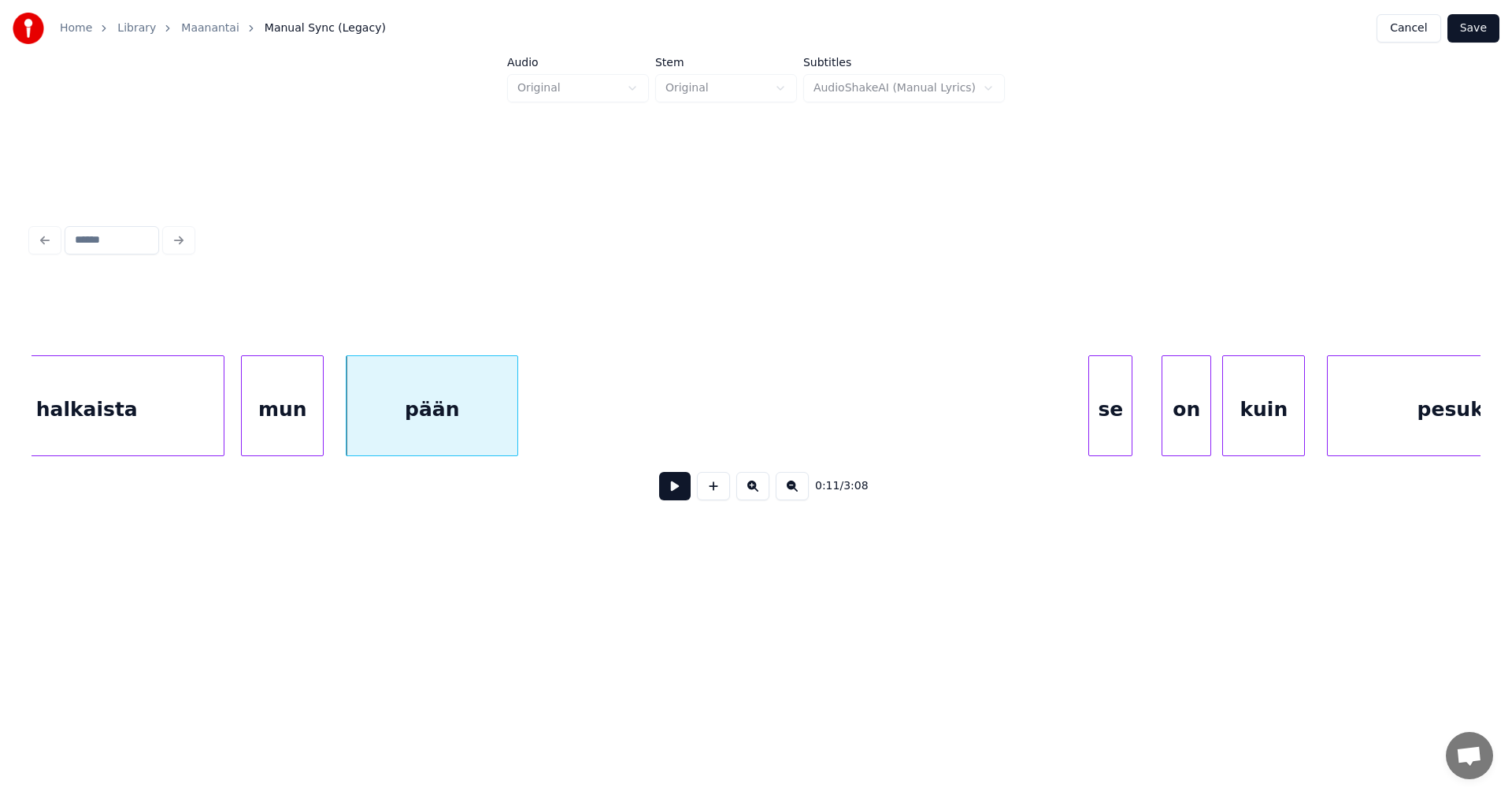
click at [1107, 419] on div "se" at bounding box center [1110, 409] width 43 height 107
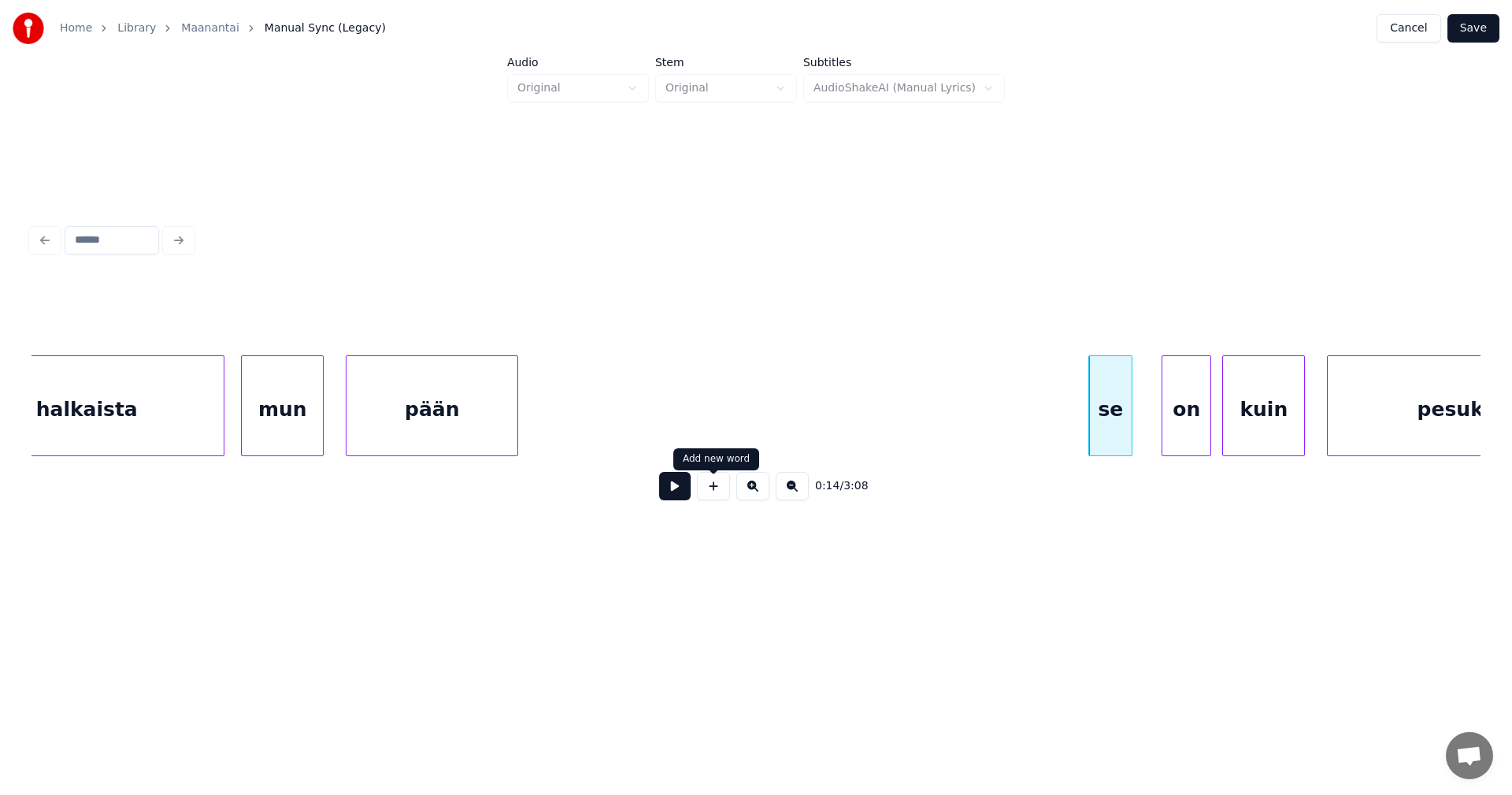
click at [683, 498] on button at bounding box center [674, 486] width 31 height 29
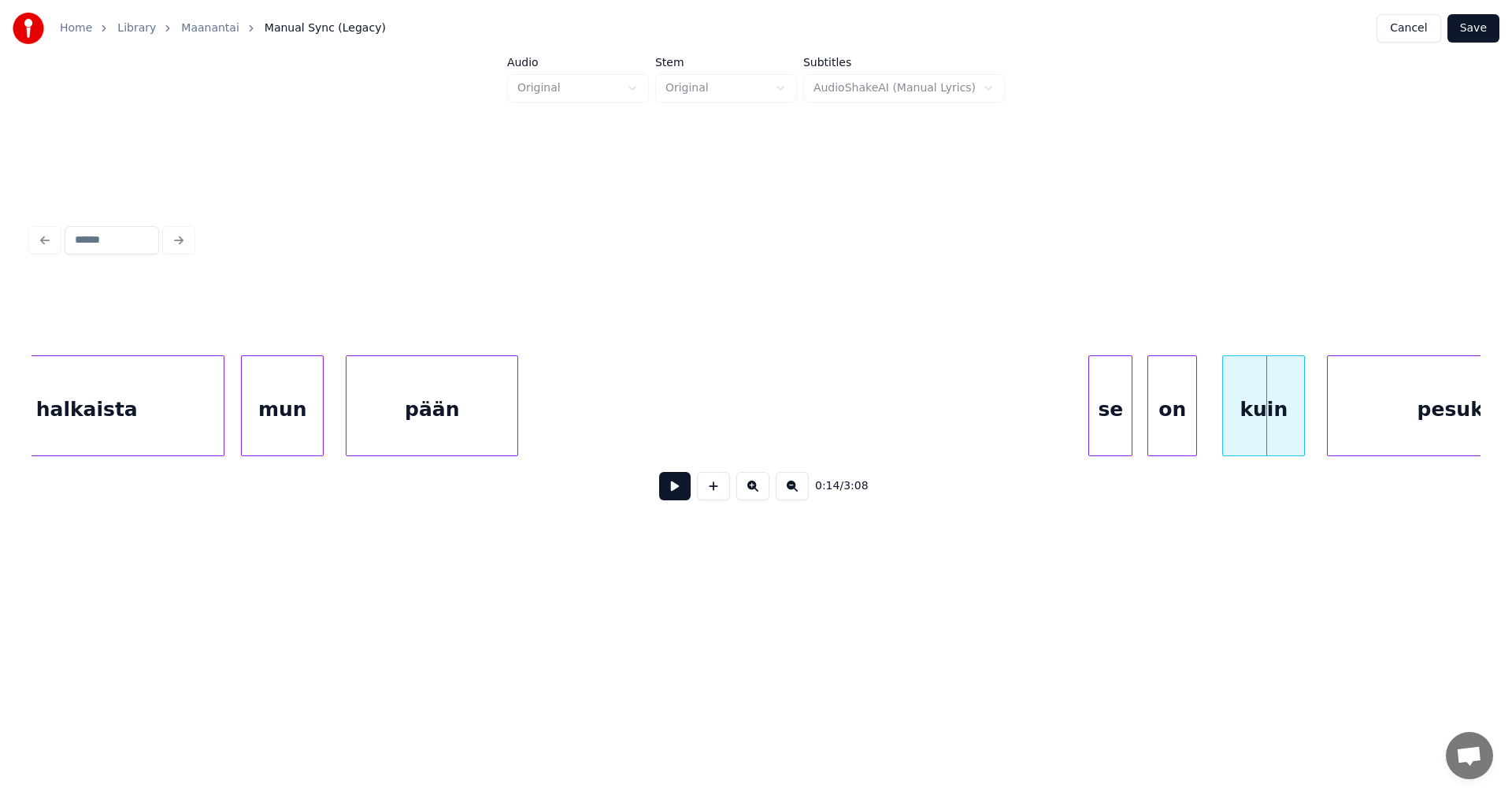
click at [1181, 416] on div "on" at bounding box center [1172, 409] width 48 height 107
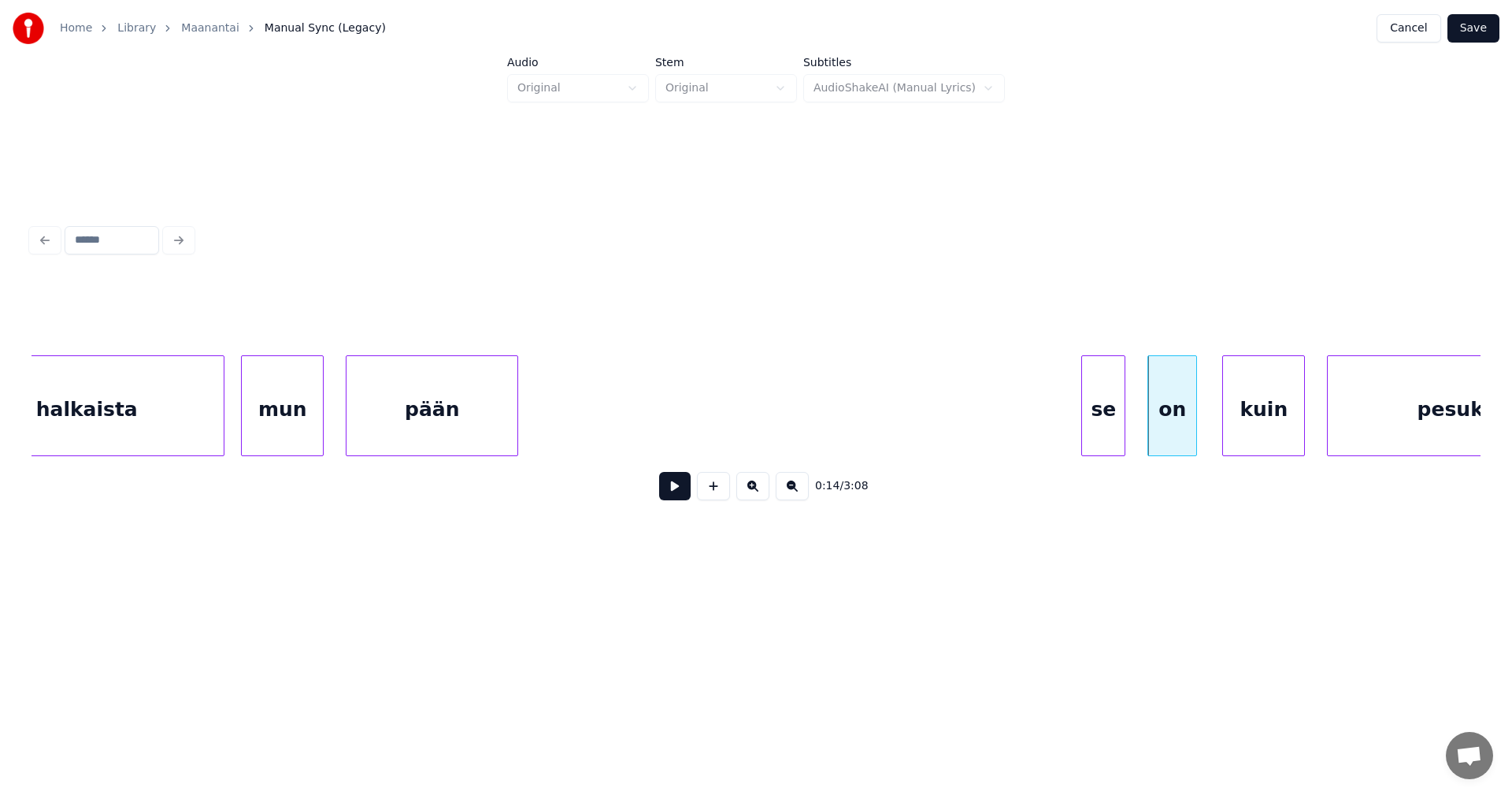
click at [1110, 427] on div "se" at bounding box center [1103, 409] width 43 height 107
click at [666, 496] on button at bounding box center [674, 486] width 31 height 29
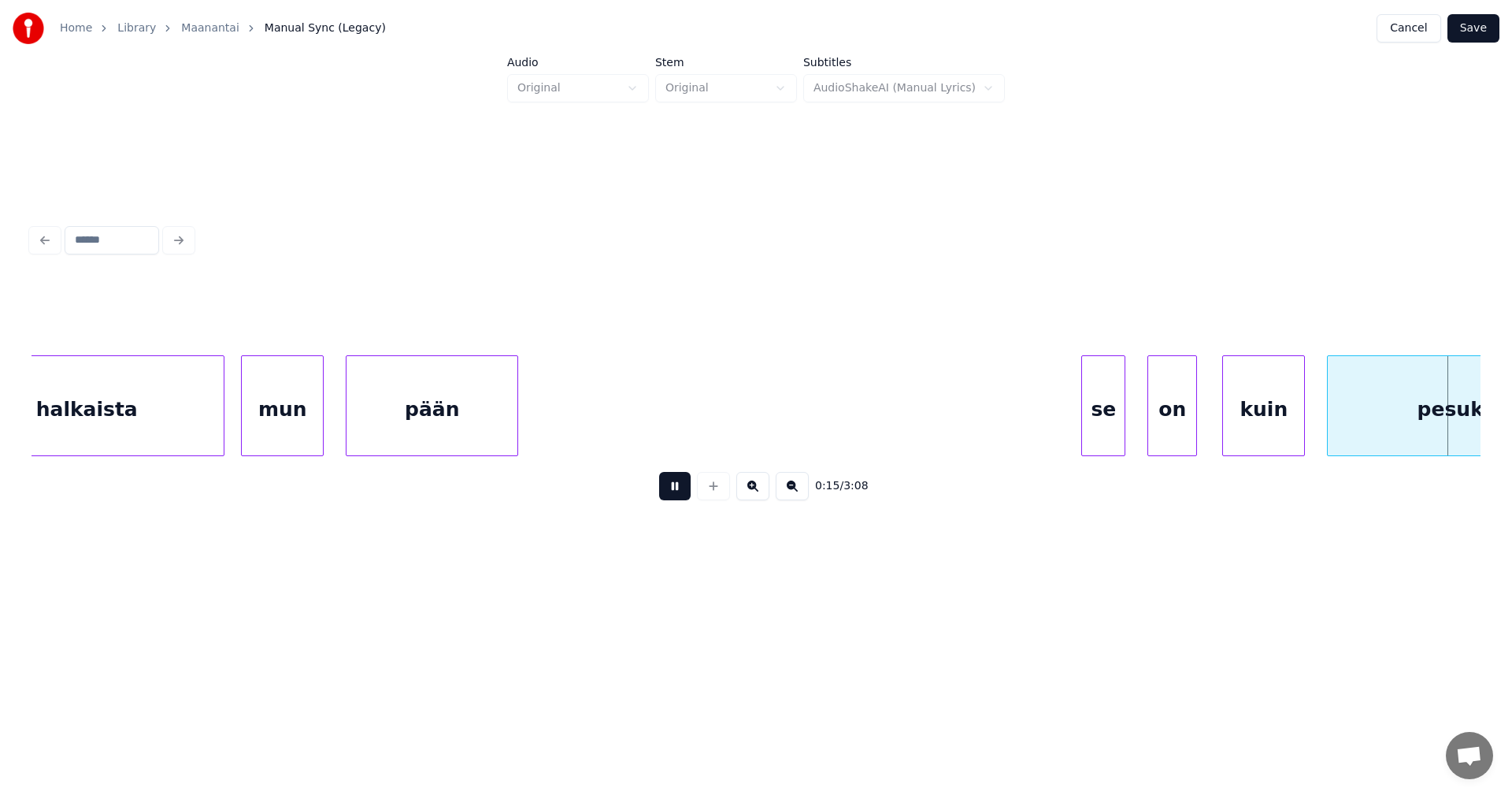
scroll to position [0, 4351]
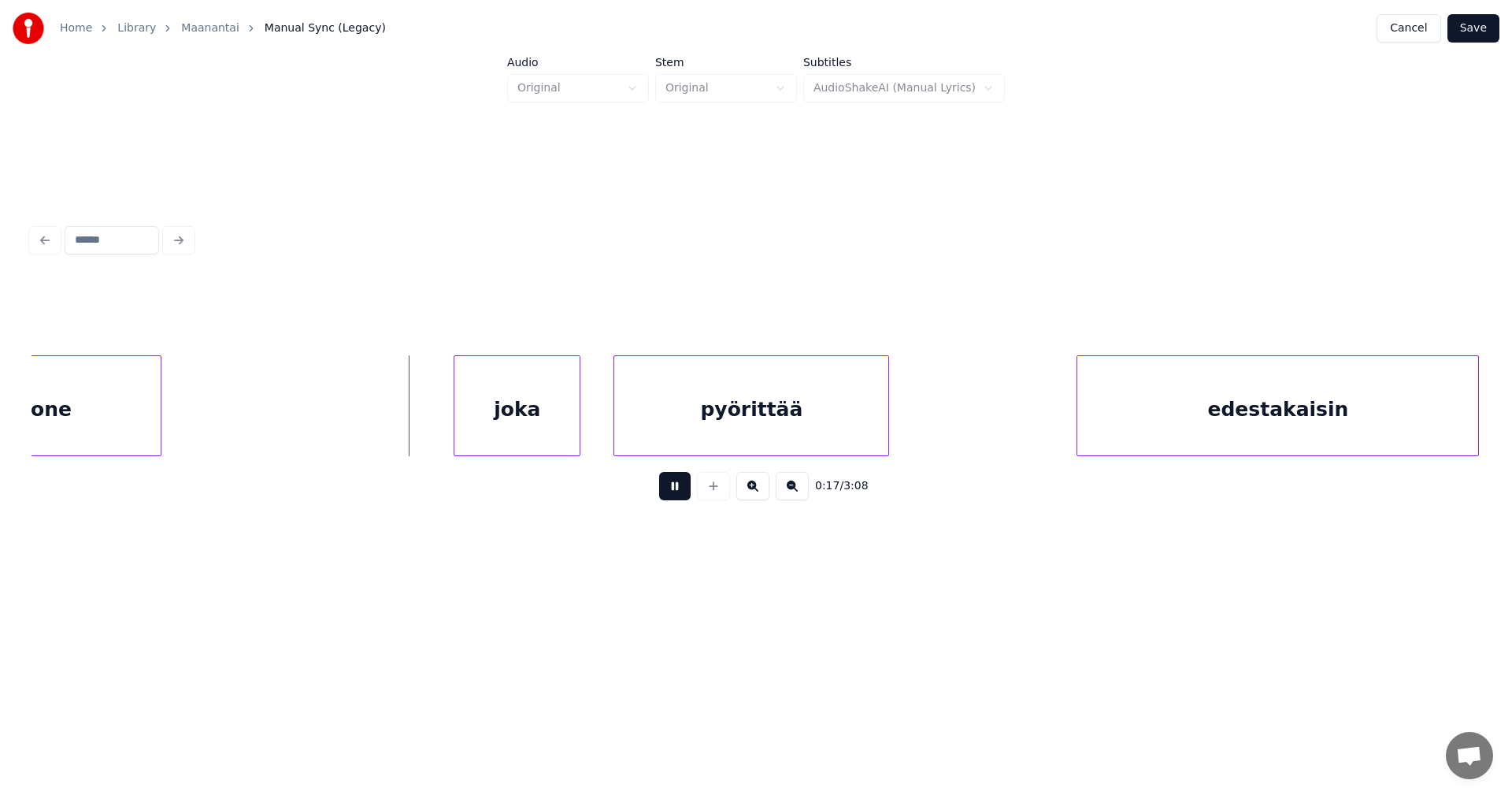
click at [667, 496] on button at bounding box center [674, 486] width 31 height 29
click at [528, 438] on div "joka" at bounding box center [497, 409] width 126 height 107
click at [429, 430] on div at bounding box center [429, 405] width 4 height 99
click at [660, 504] on div "0:17 / 3:08" at bounding box center [756, 486] width 1424 height 35
click at [668, 499] on button at bounding box center [674, 486] width 31 height 29
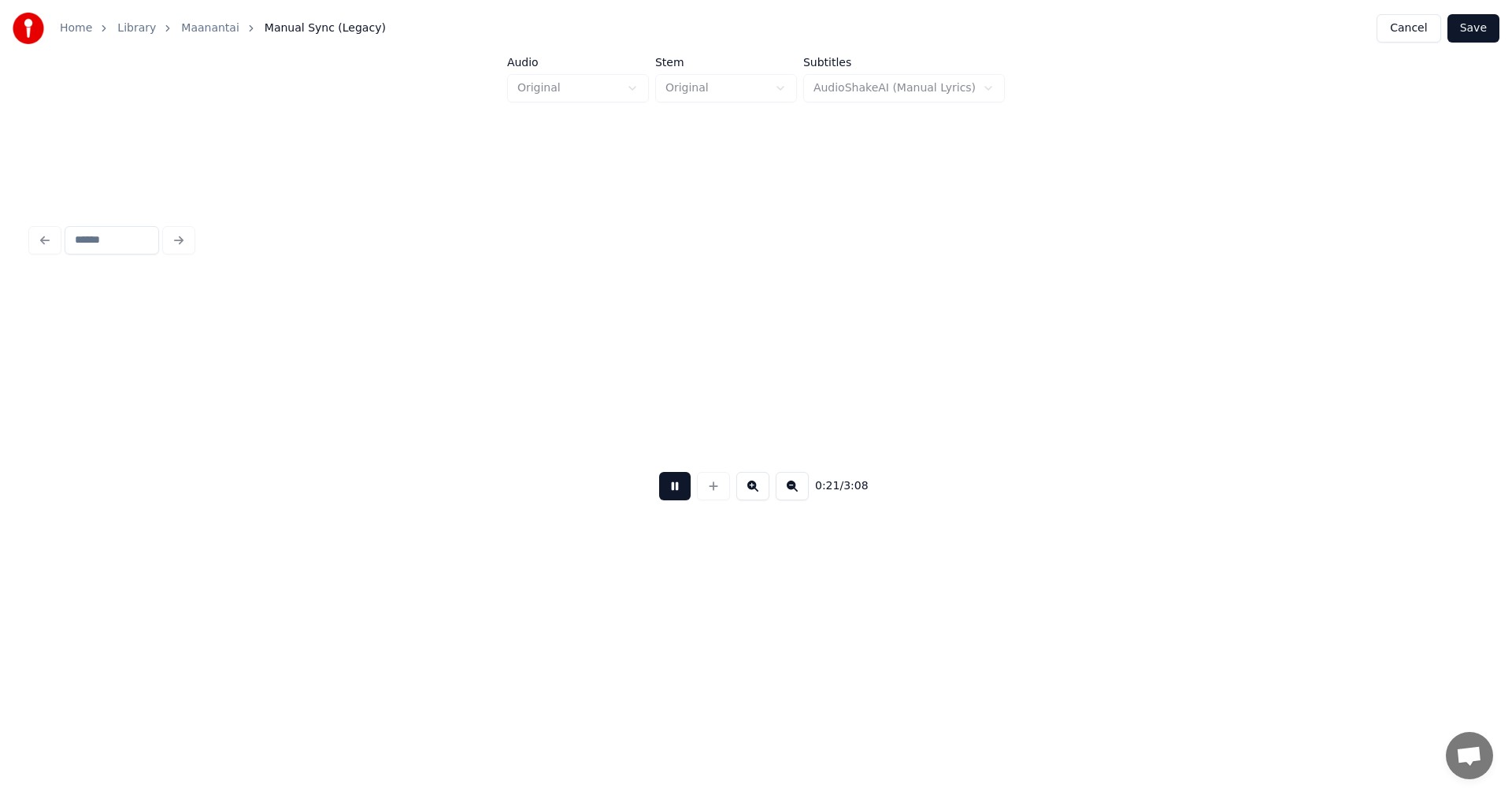
scroll to position [0, 5801]
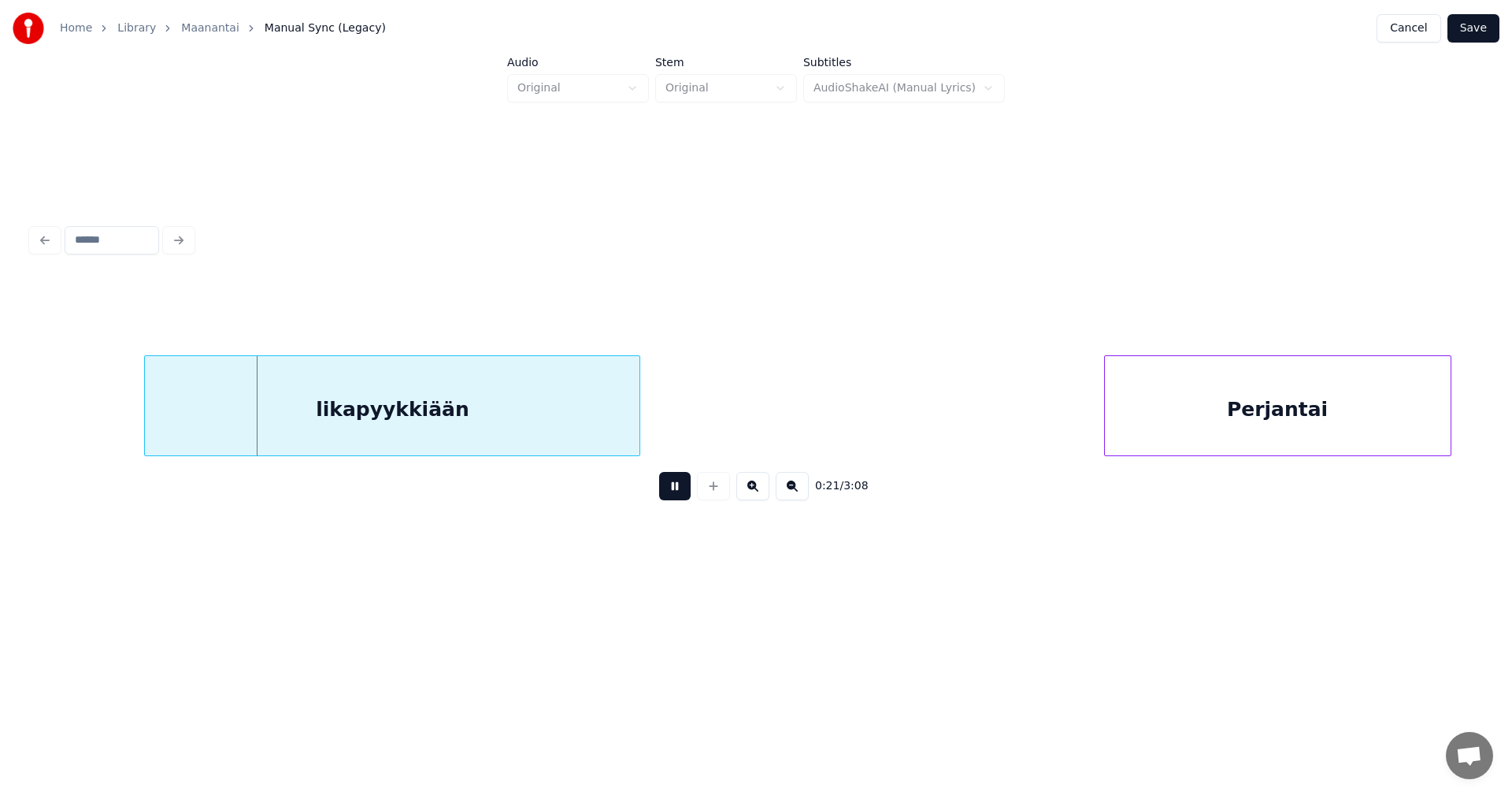
click at [677, 491] on button at bounding box center [674, 486] width 31 height 29
click at [562, 434] on div "likapyykkiään" at bounding box center [379, 409] width 494 height 107
click at [681, 492] on button at bounding box center [674, 486] width 31 height 29
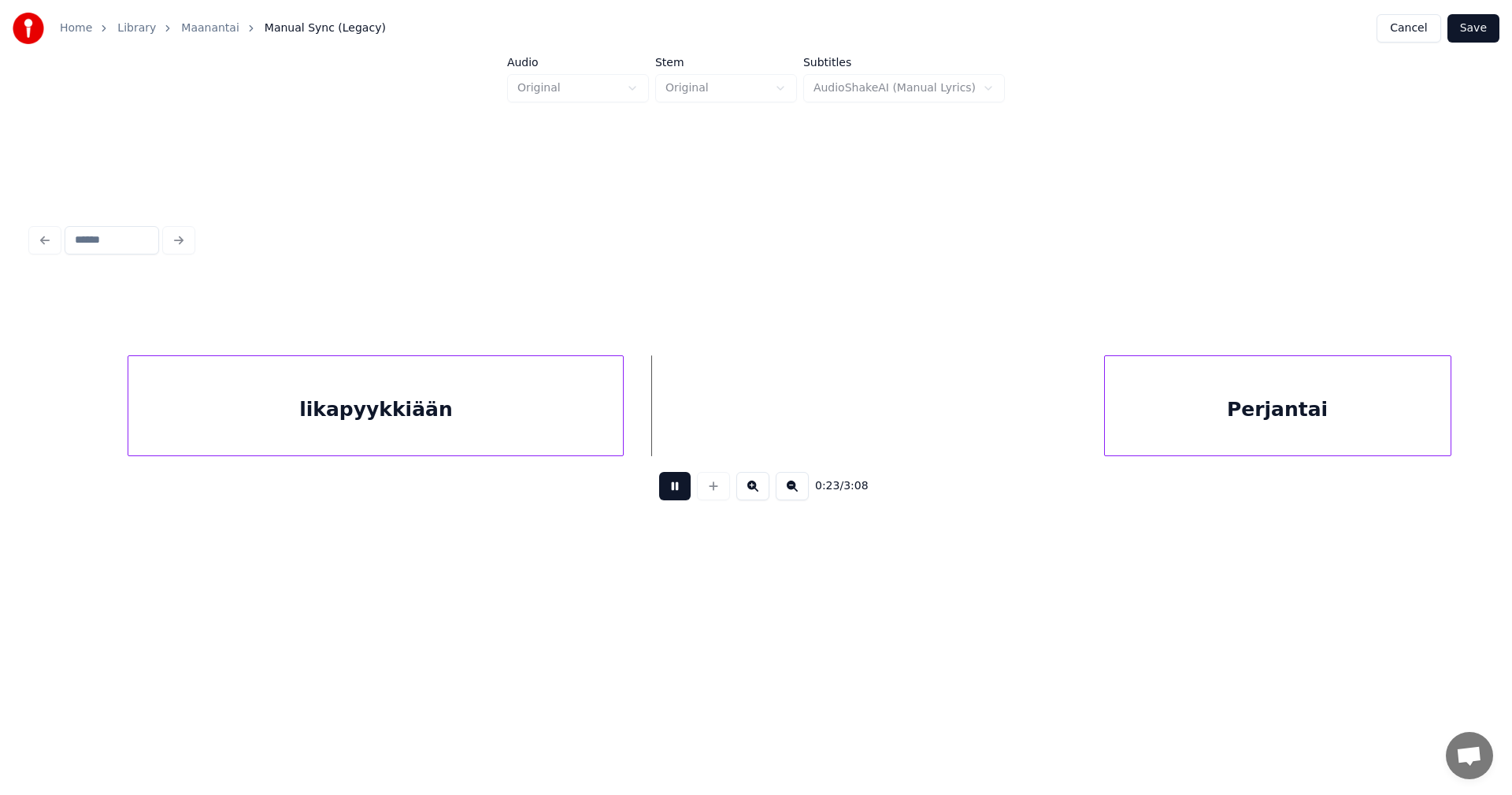
drag, startPoint x: 678, startPoint y: 488, endPoint x: 650, endPoint y: 443, distance: 53.0
click at [674, 481] on button at bounding box center [674, 486] width 31 height 29
click at [658, 425] on div at bounding box center [658, 405] width 4 height 99
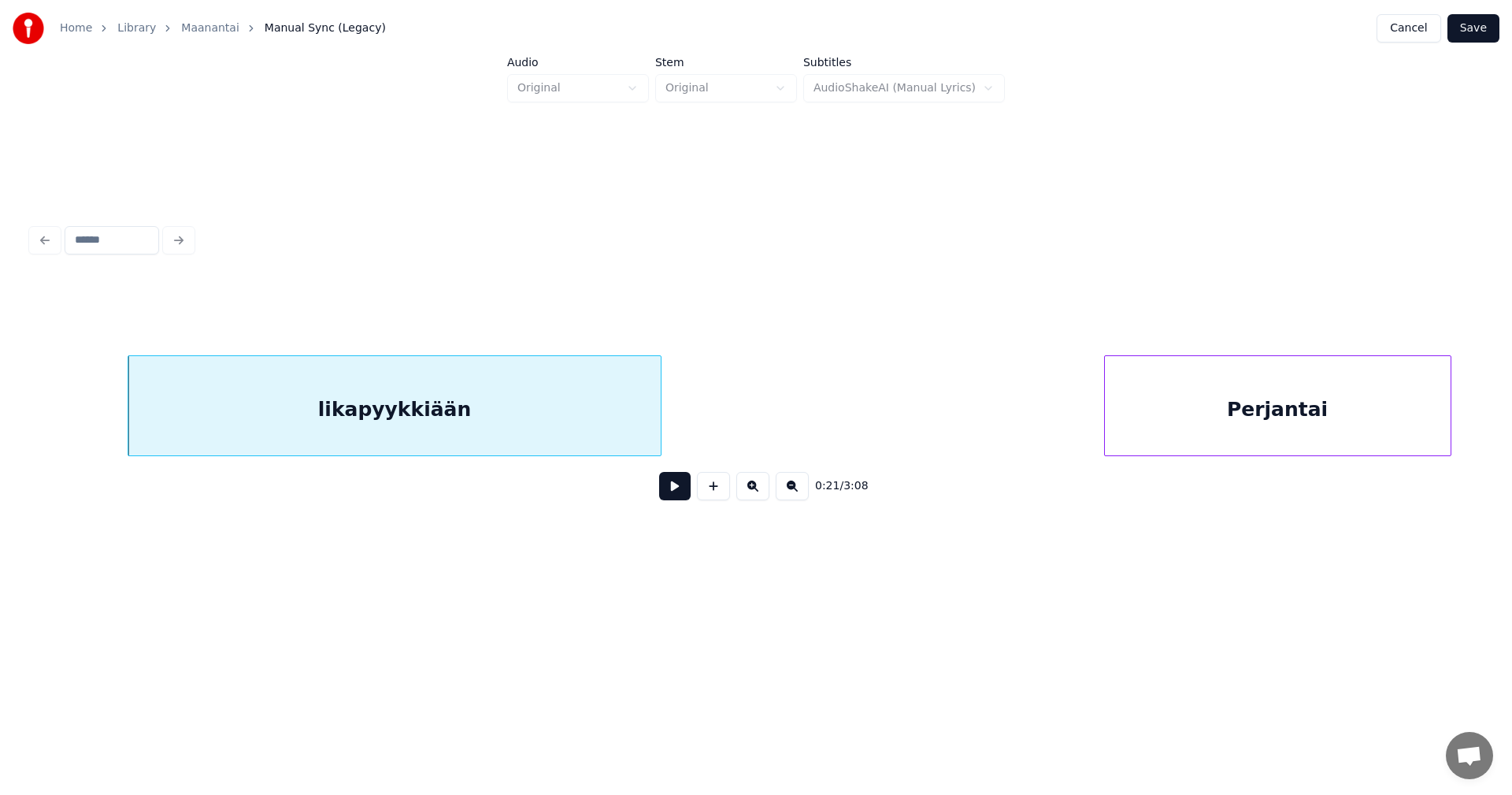
click at [1186, 391] on div "Perjantai" at bounding box center [1278, 409] width 346 height 107
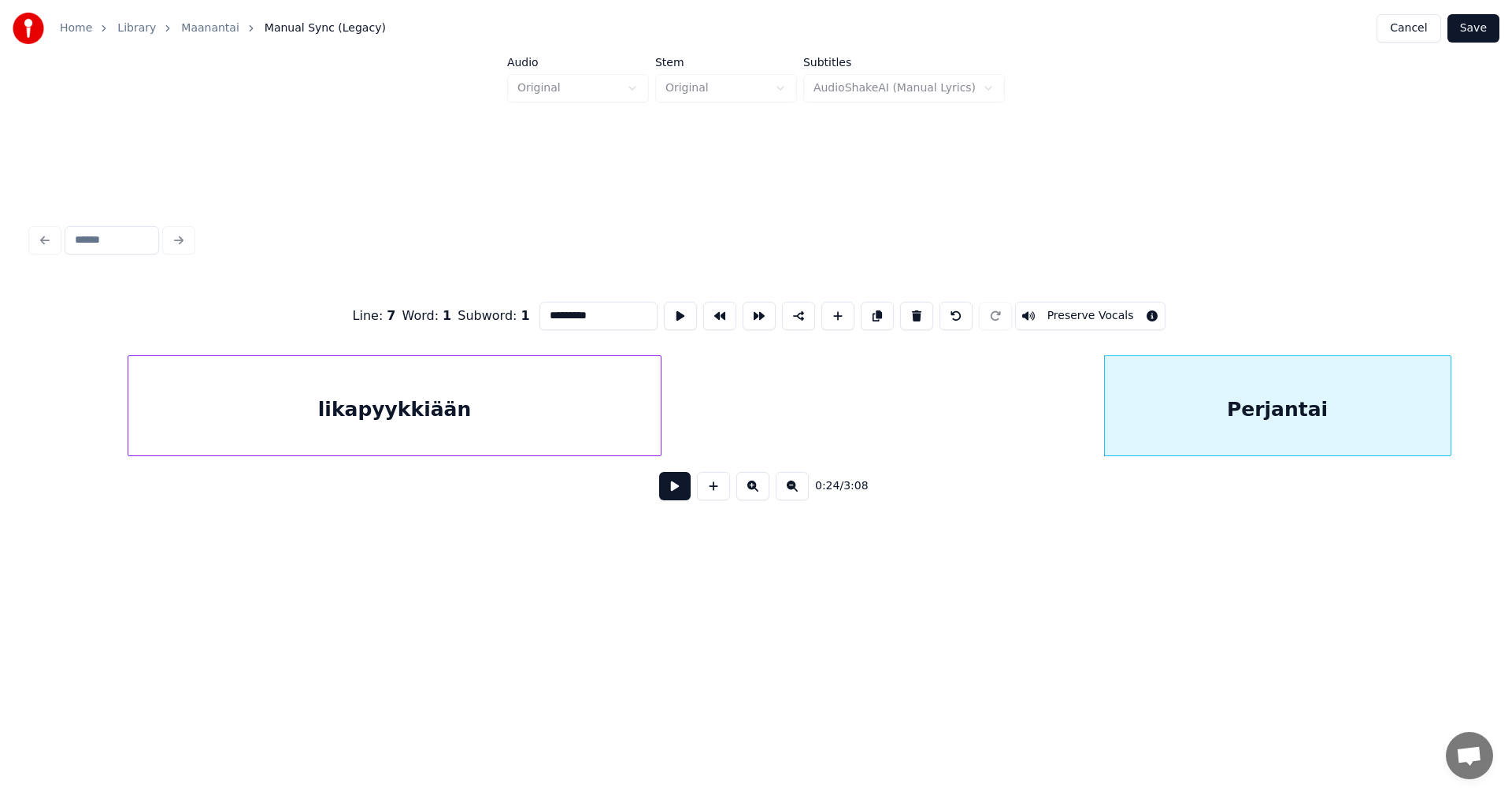
click at [687, 490] on button at bounding box center [674, 486] width 31 height 29
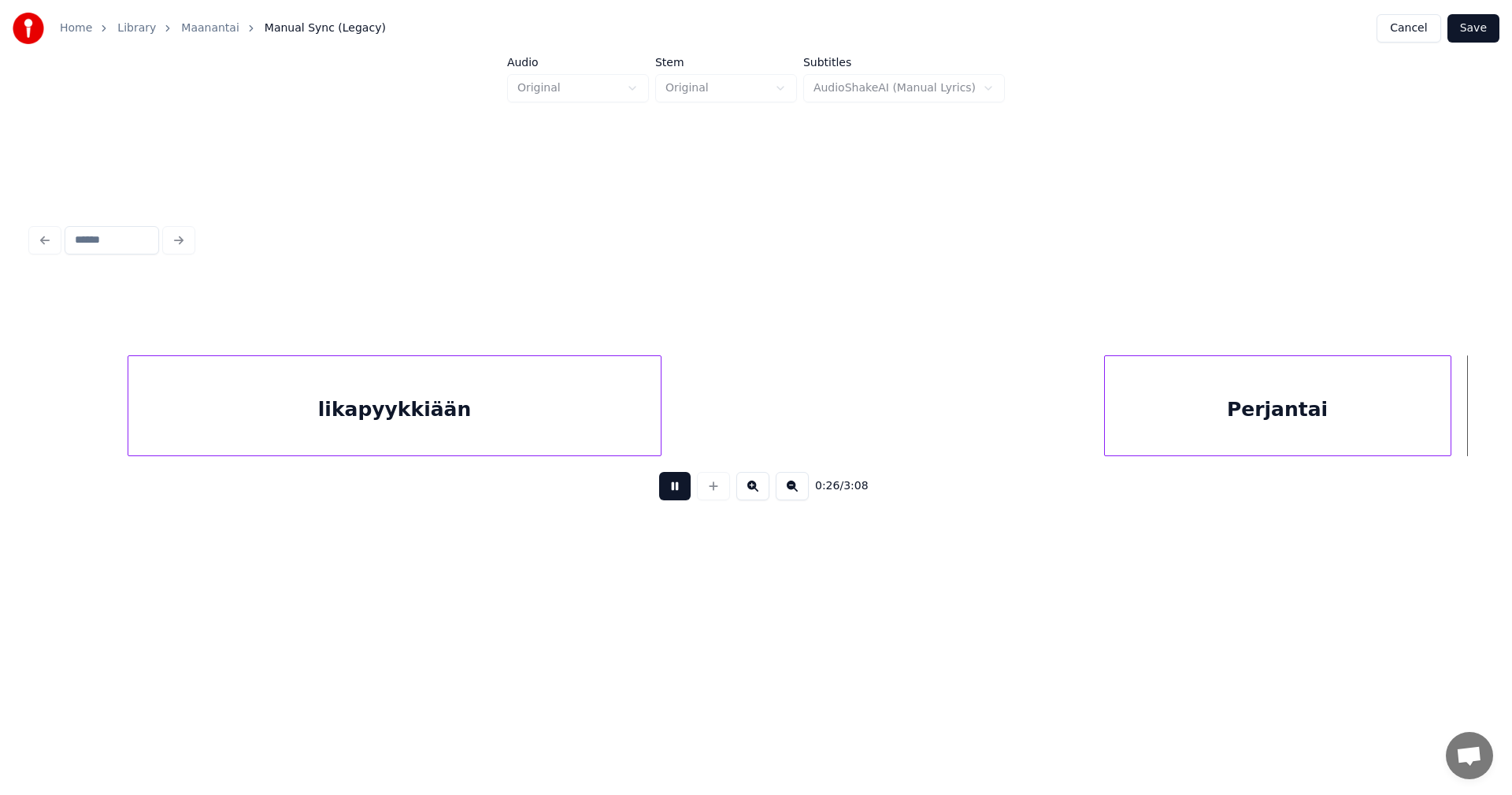
scroll to position [0, 7250]
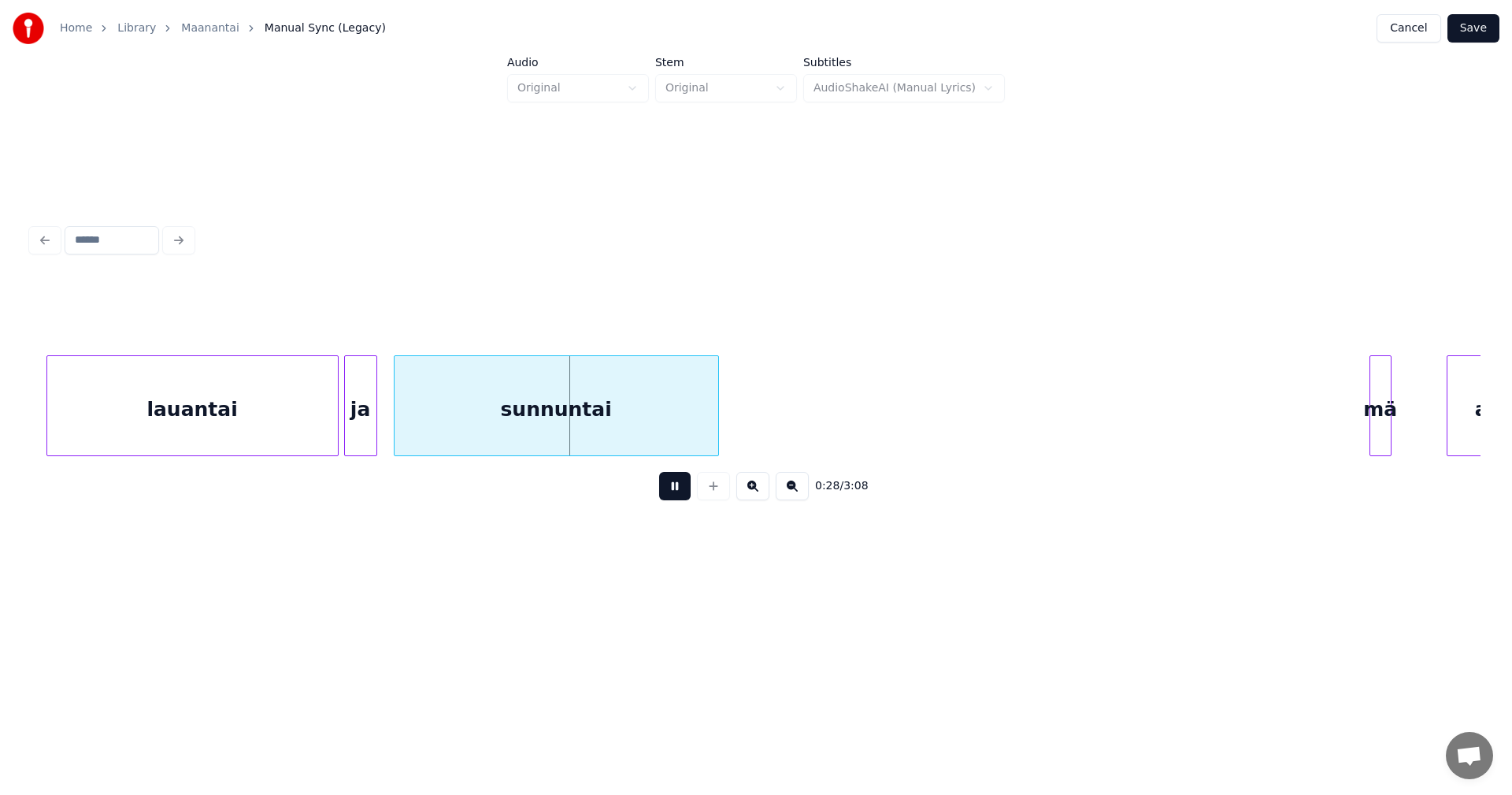
click at [687, 490] on button at bounding box center [674, 486] width 31 height 29
click at [301, 443] on div "lauantai" at bounding box center [192, 409] width 290 height 107
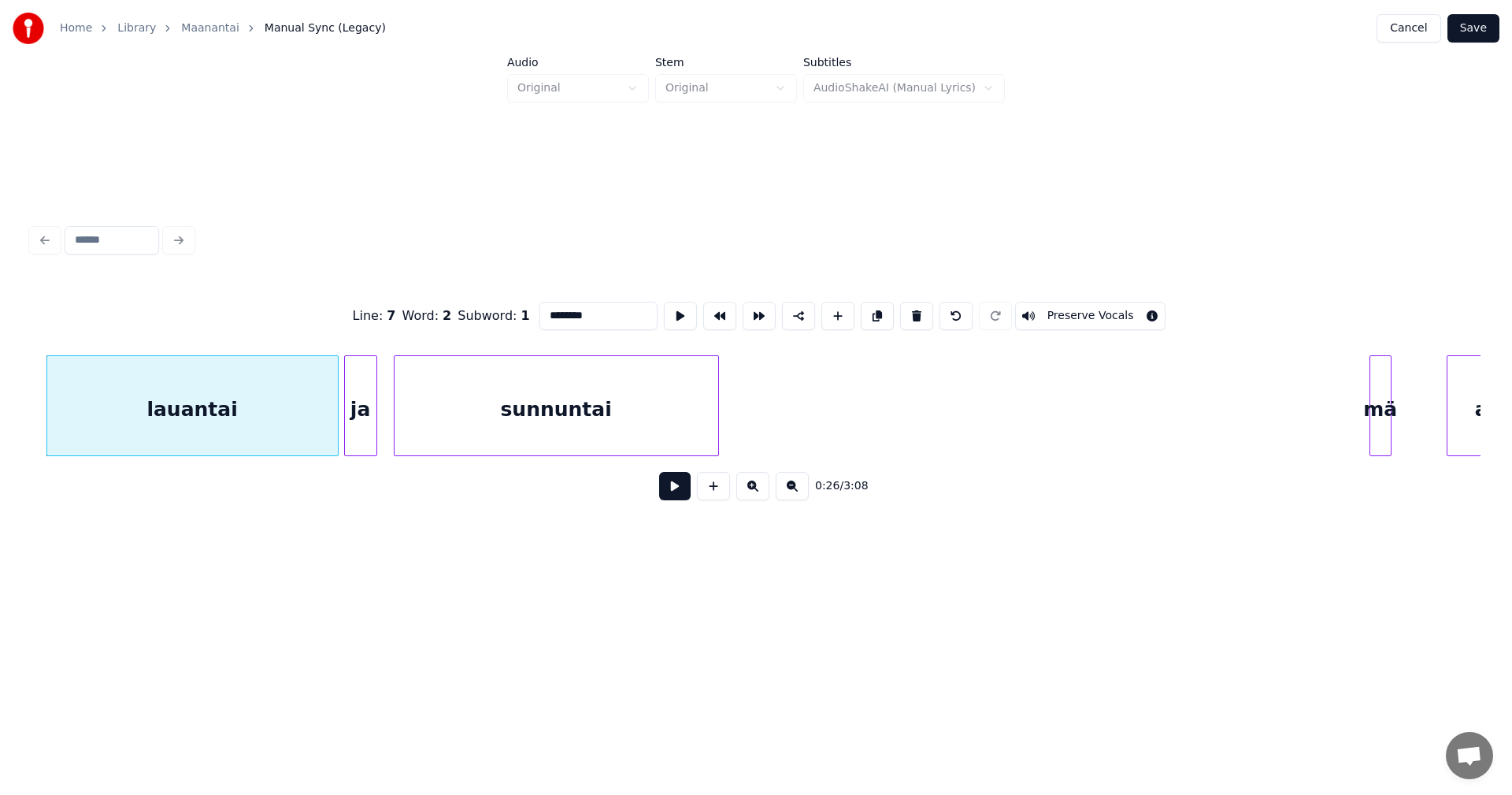
click at [681, 488] on button at bounding box center [674, 486] width 31 height 29
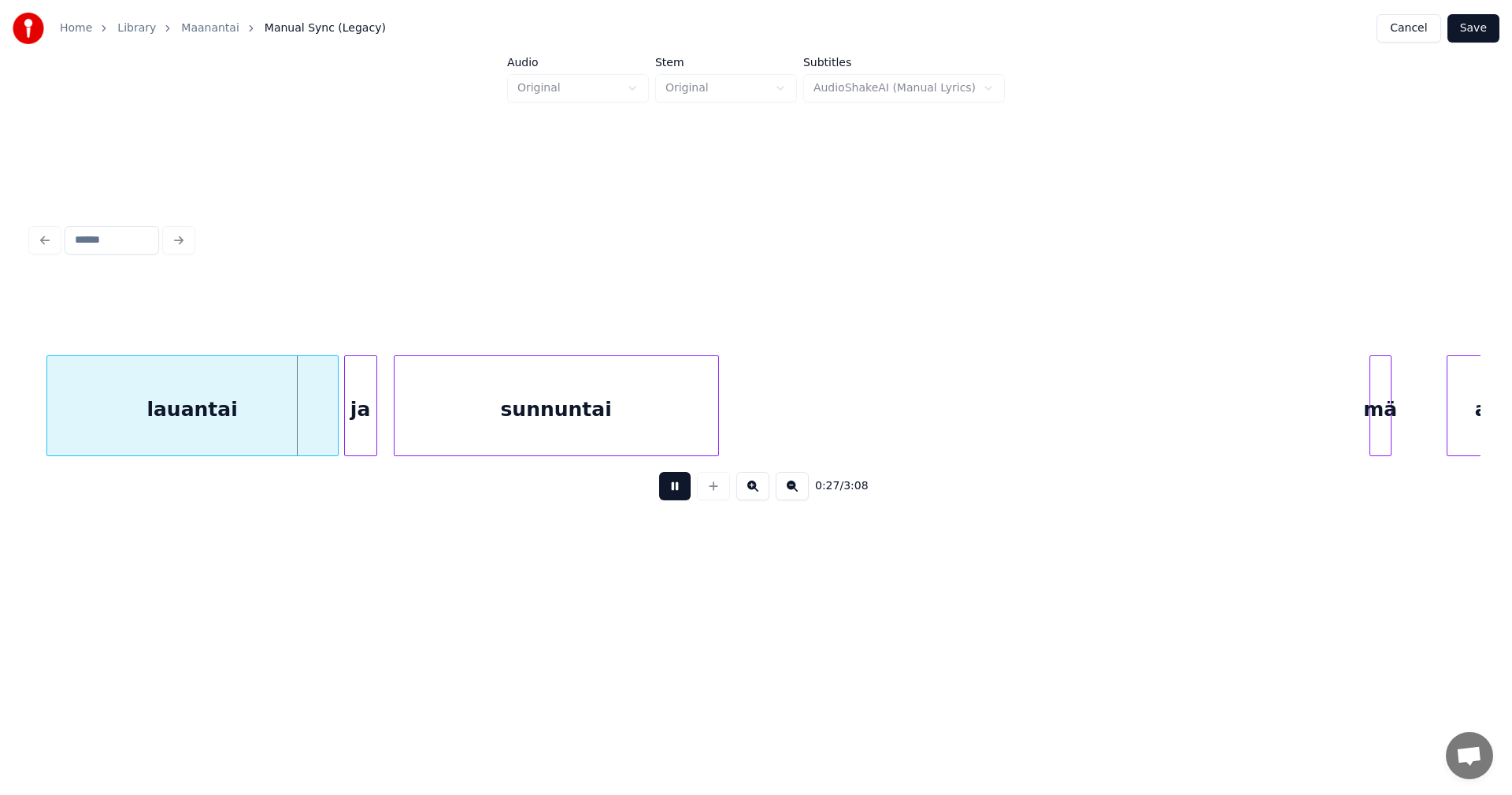
drag, startPoint x: 680, startPoint y: 488, endPoint x: 657, endPoint y: 488, distance: 23.0
click at [680, 488] on button at bounding box center [674, 486] width 31 height 29
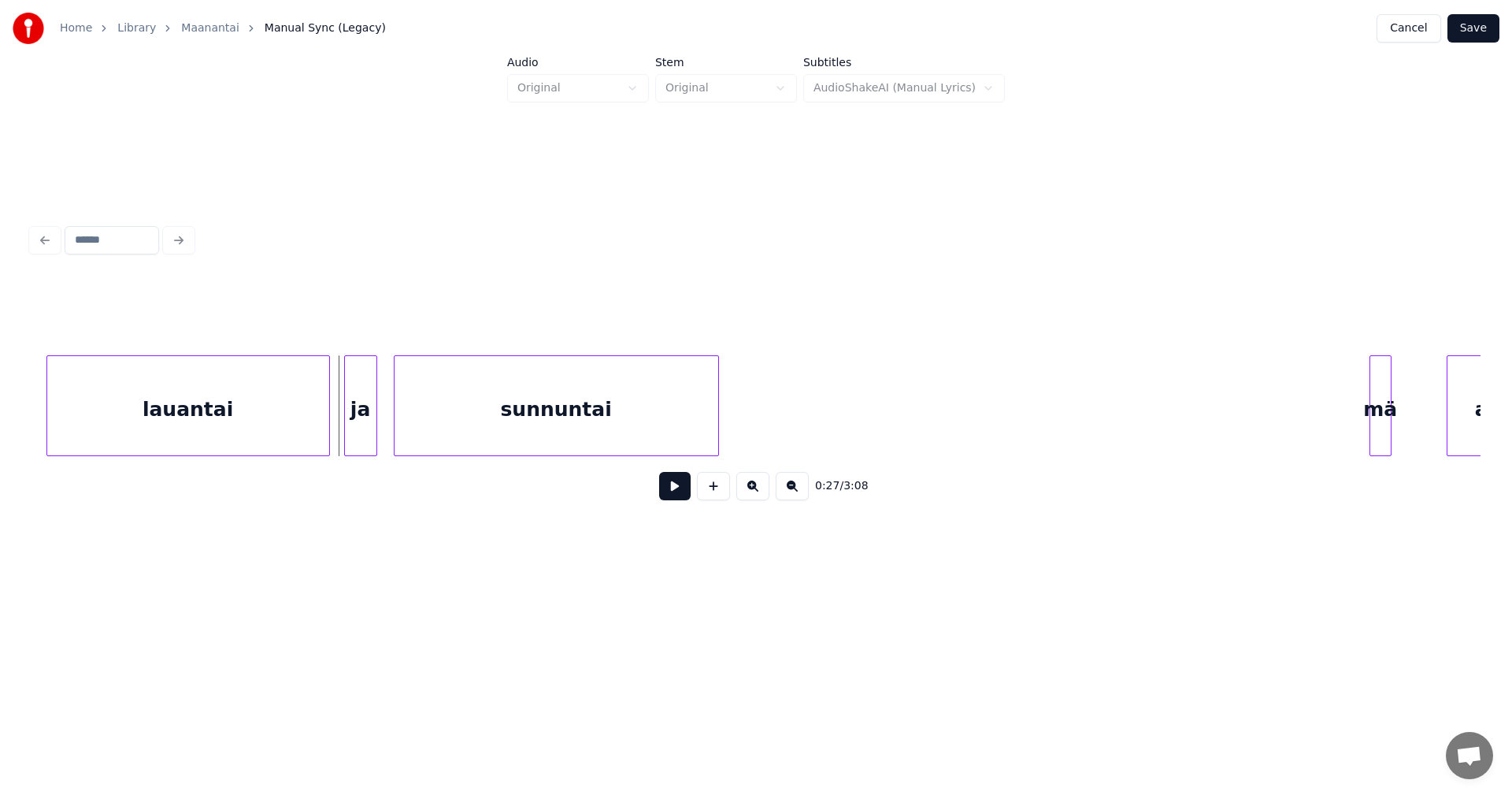
click at [327, 437] on div at bounding box center [326, 405] width 4 height 99
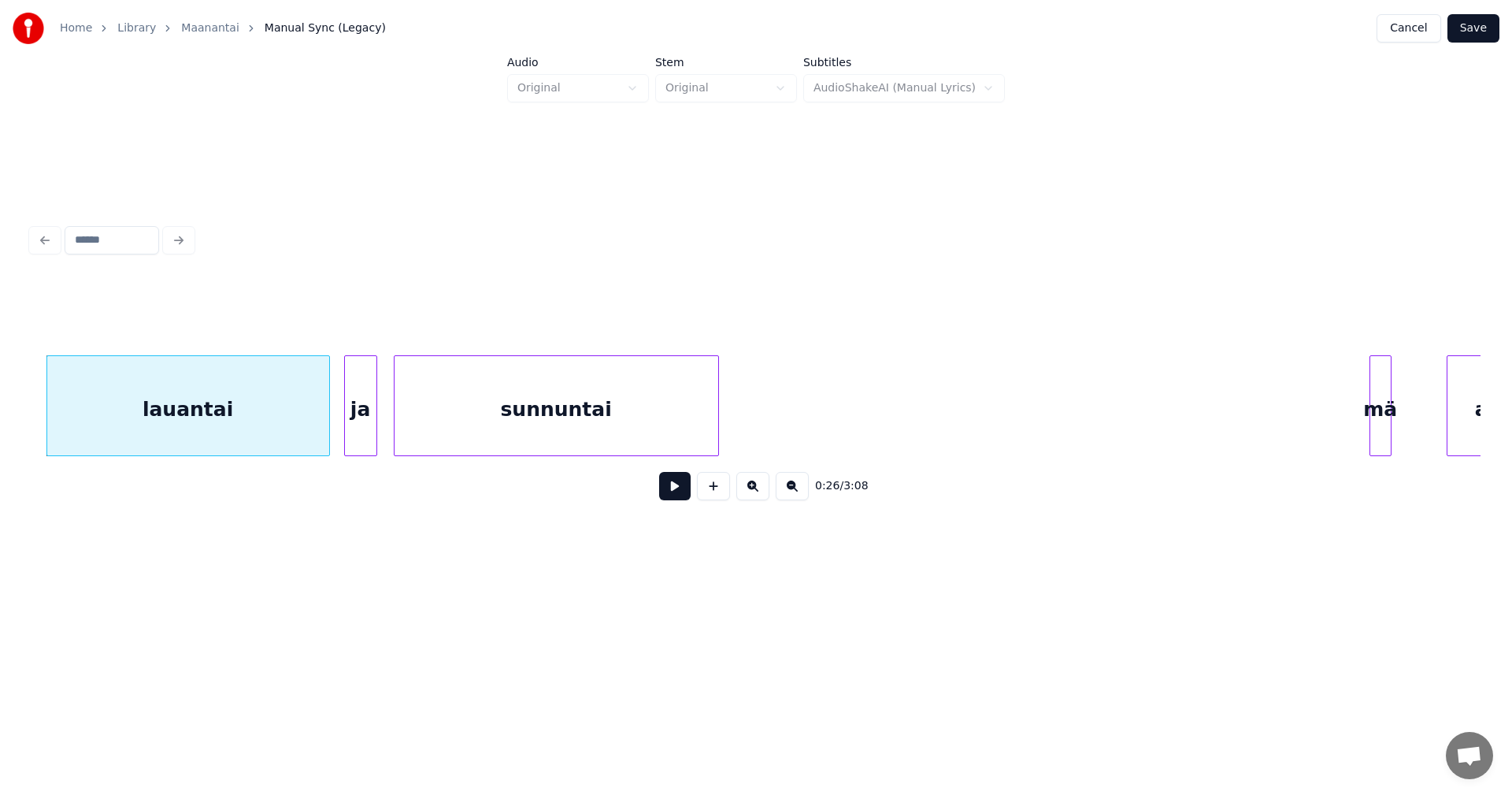
click at [673, 492] on button at bounding box center [674, 486] width 31 height 29
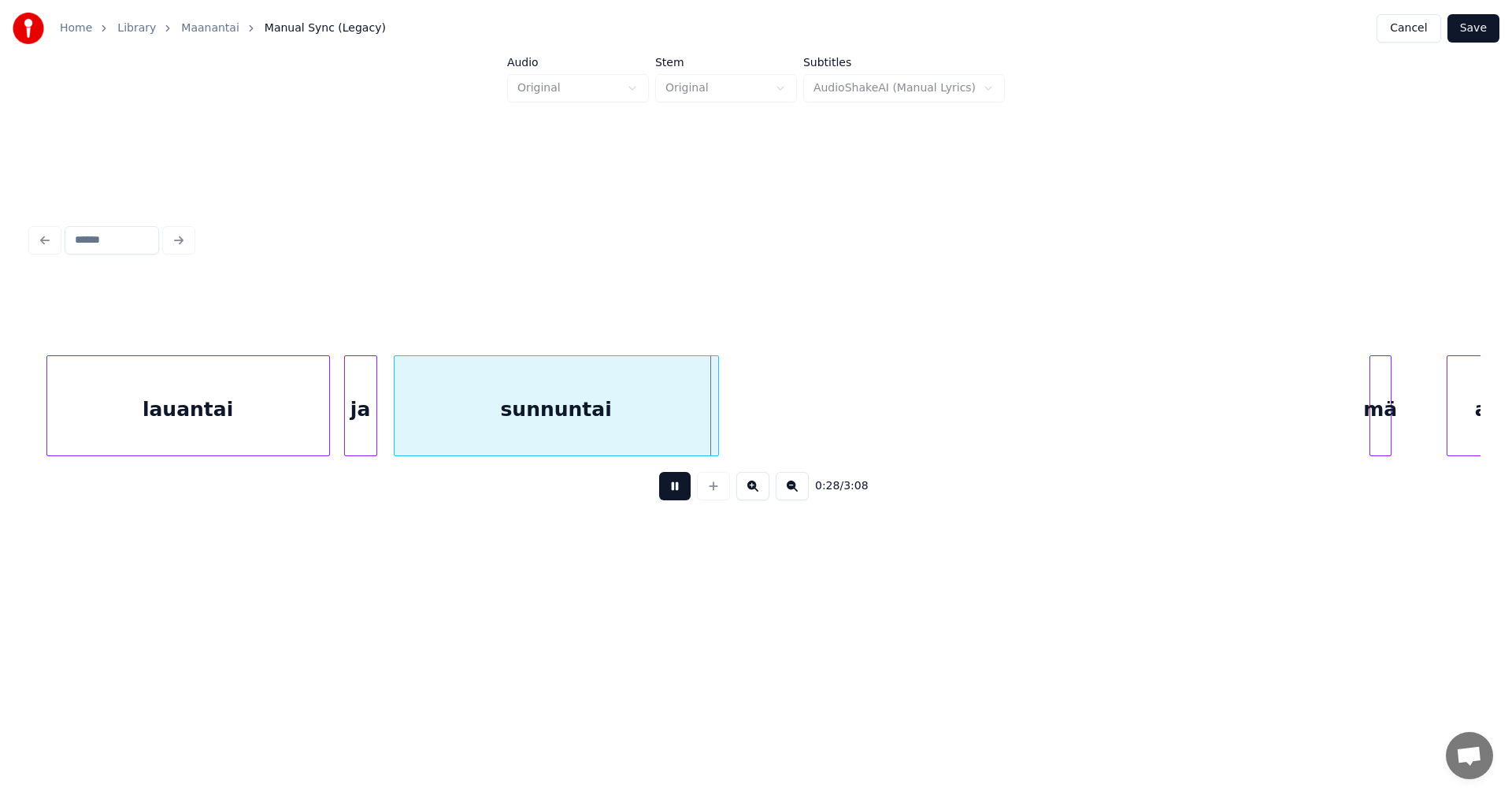
click at [674, 493] on button at bounding box center [674, 486] width 31 height 29
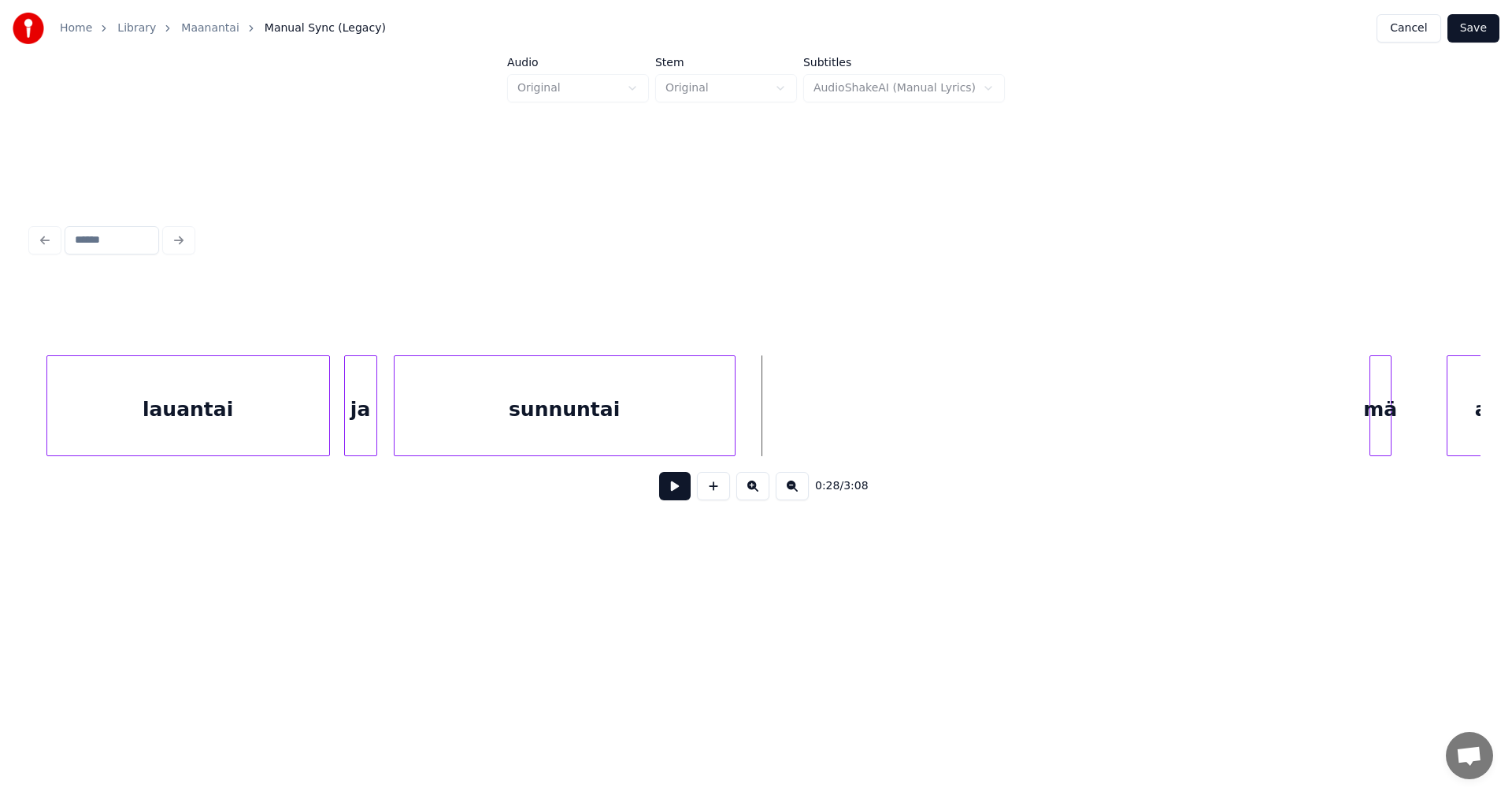
click at [730, 418] on div at bounding box center [731, 405] width 4 height 99
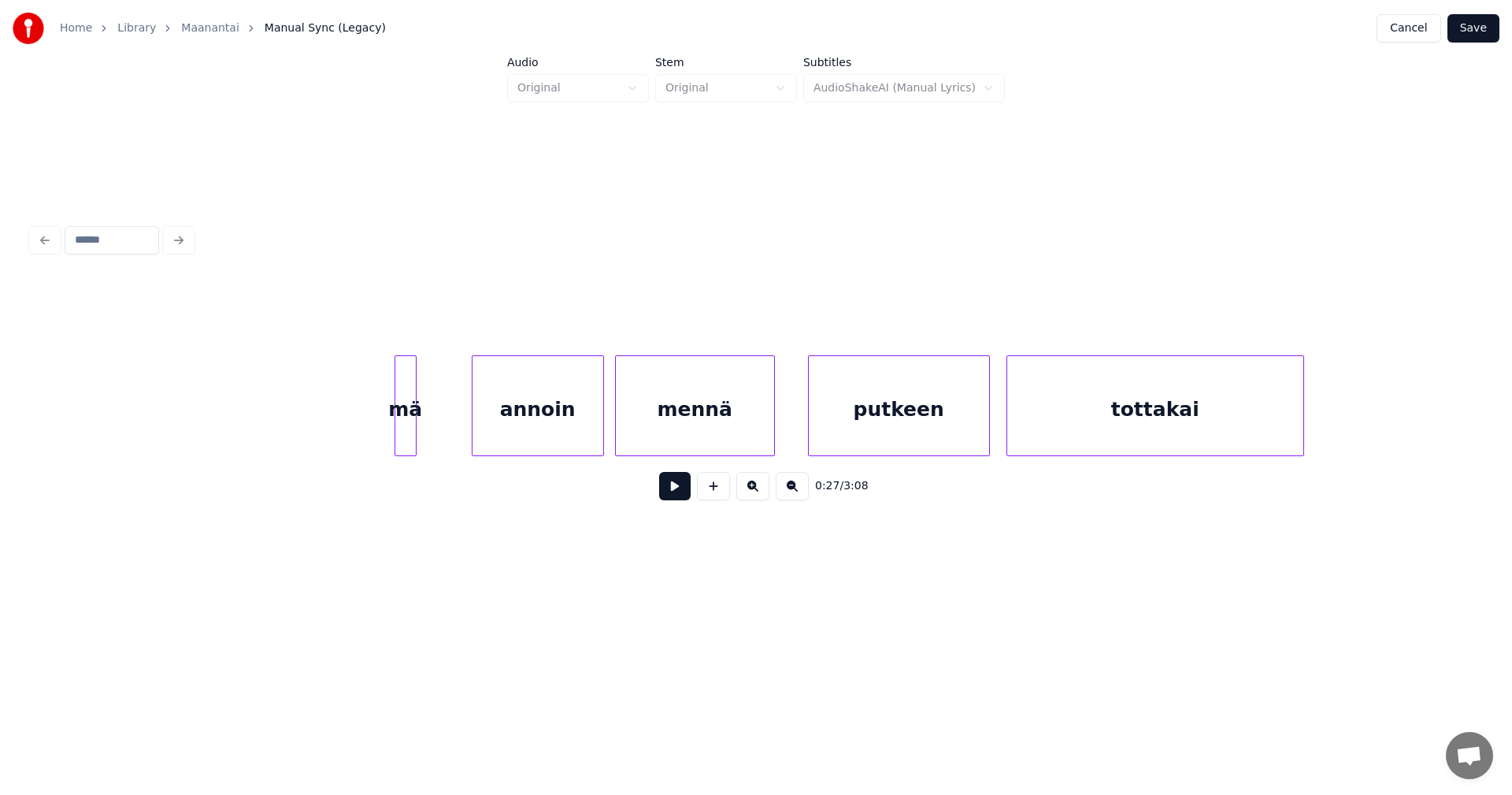
scroll to position [0, 8226]
click at [674, 489] on button at bounding box center [674, 486] width 31 height 29
drag, startPoint x: 674, startPoint y: 489, endPoint x: 418, endPoint y: 478, distance: 256.2
click at [671, 488] on button at bounding box center [674, 486] width 31 height 29
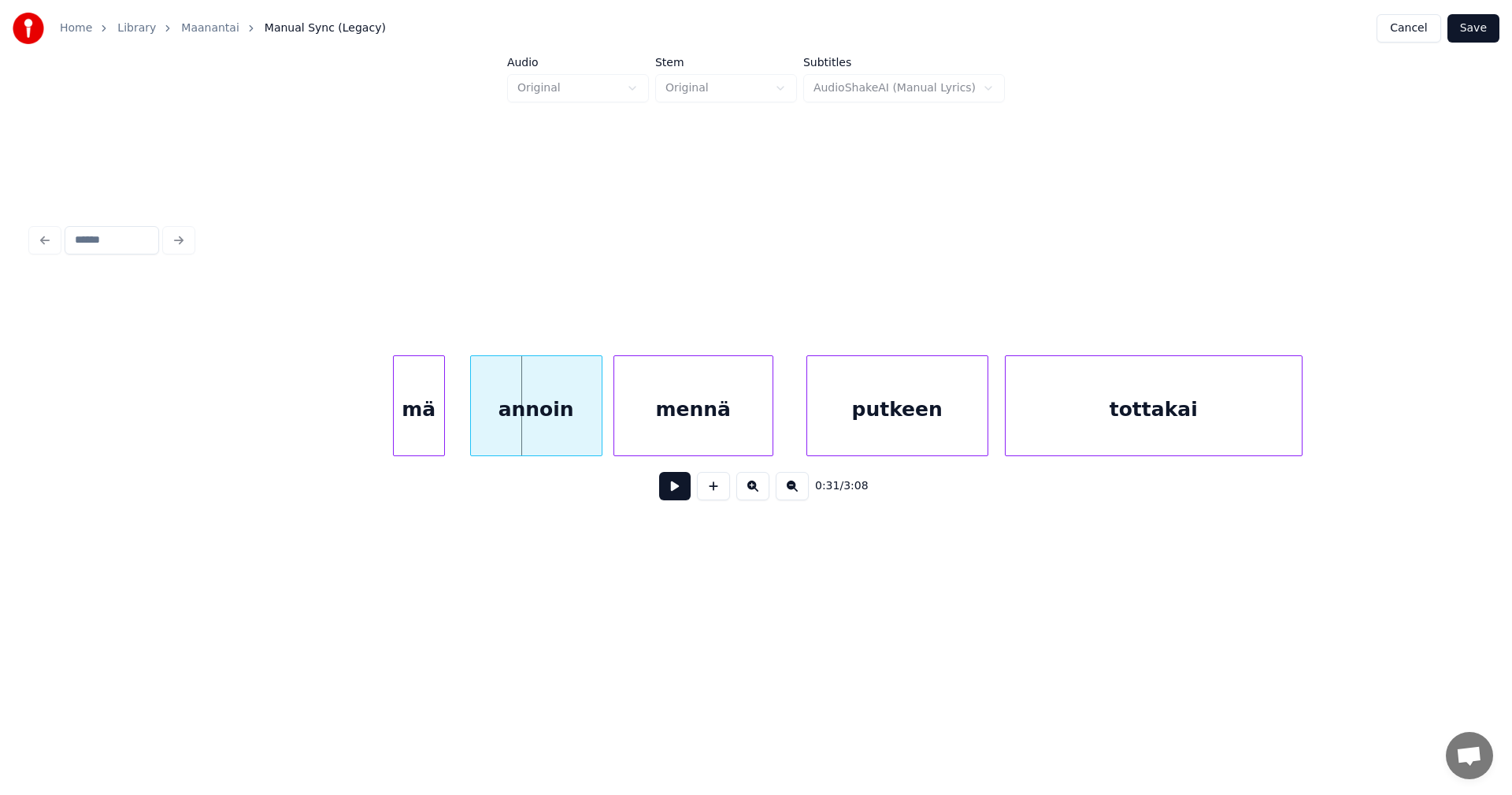
click at [442, 430] on div at bounding box center [441, 405] width 4 height 99
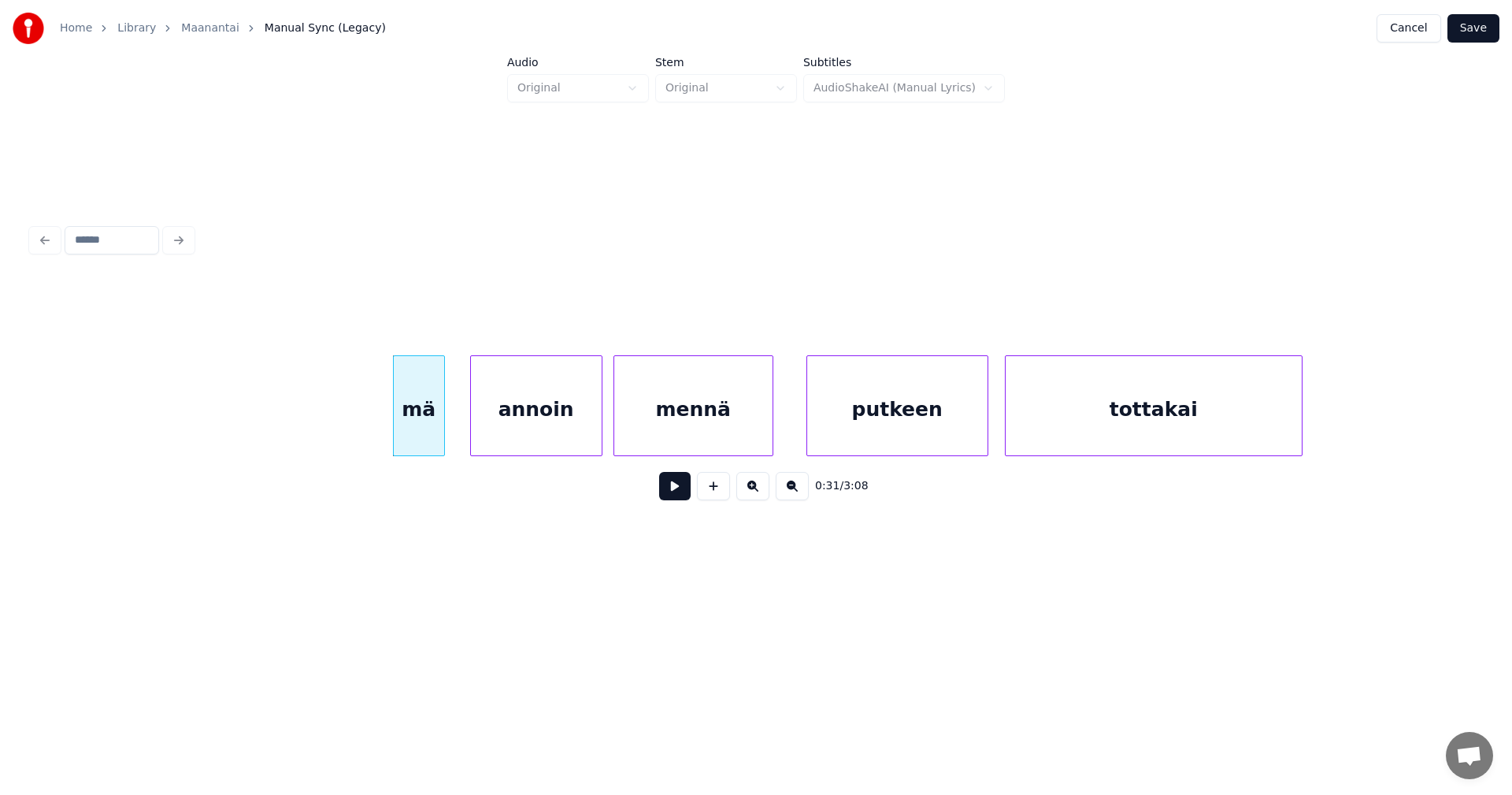
click at [398, 433] on div "mä" at bounding box center [419, 409] width 51 height 107
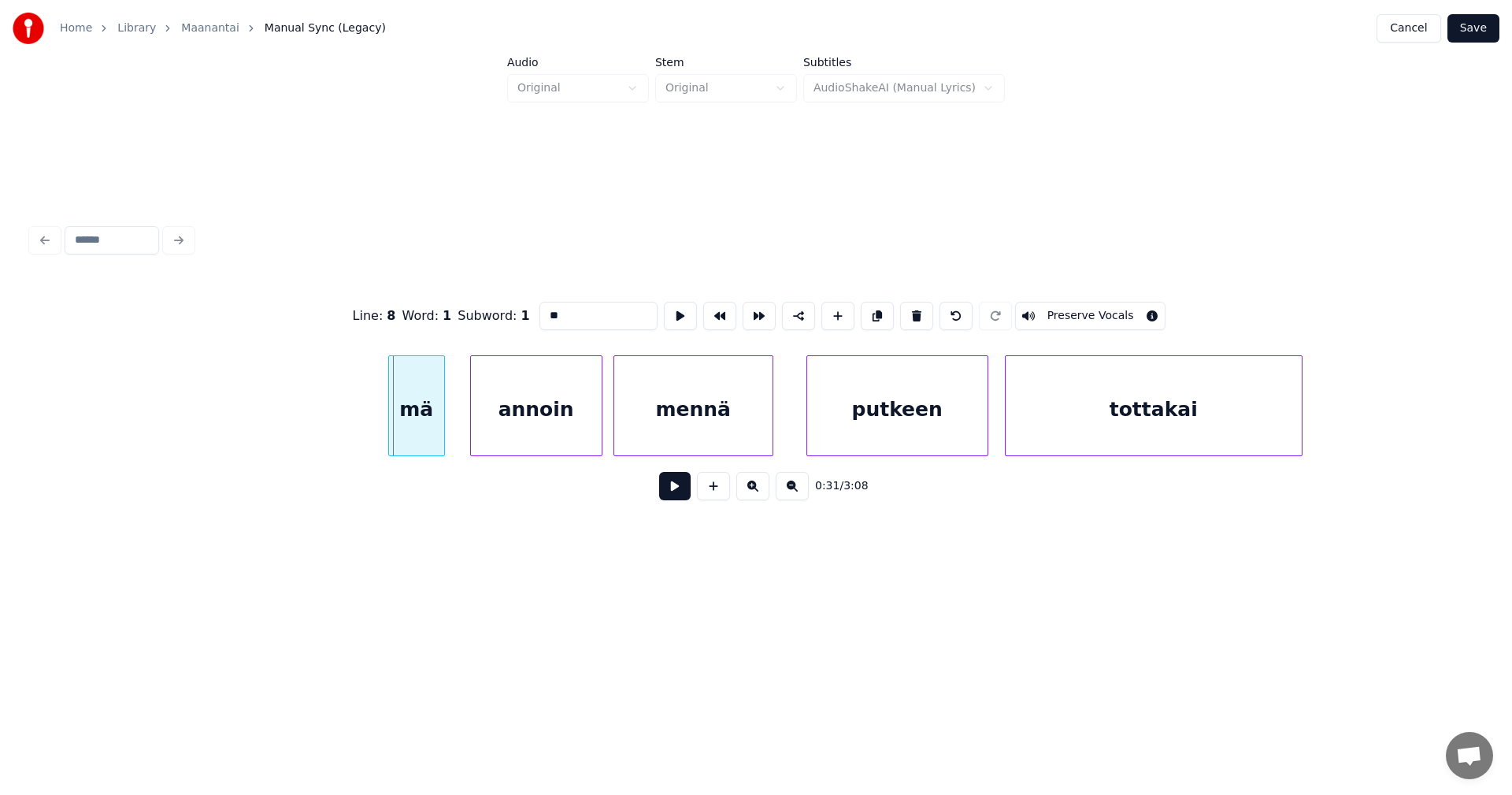
click at [391, 433] on div at bounding box center [391, 405] width 4 height 99
click at [672, 497] on button at bounding box center [674, 486] width 31 height 29
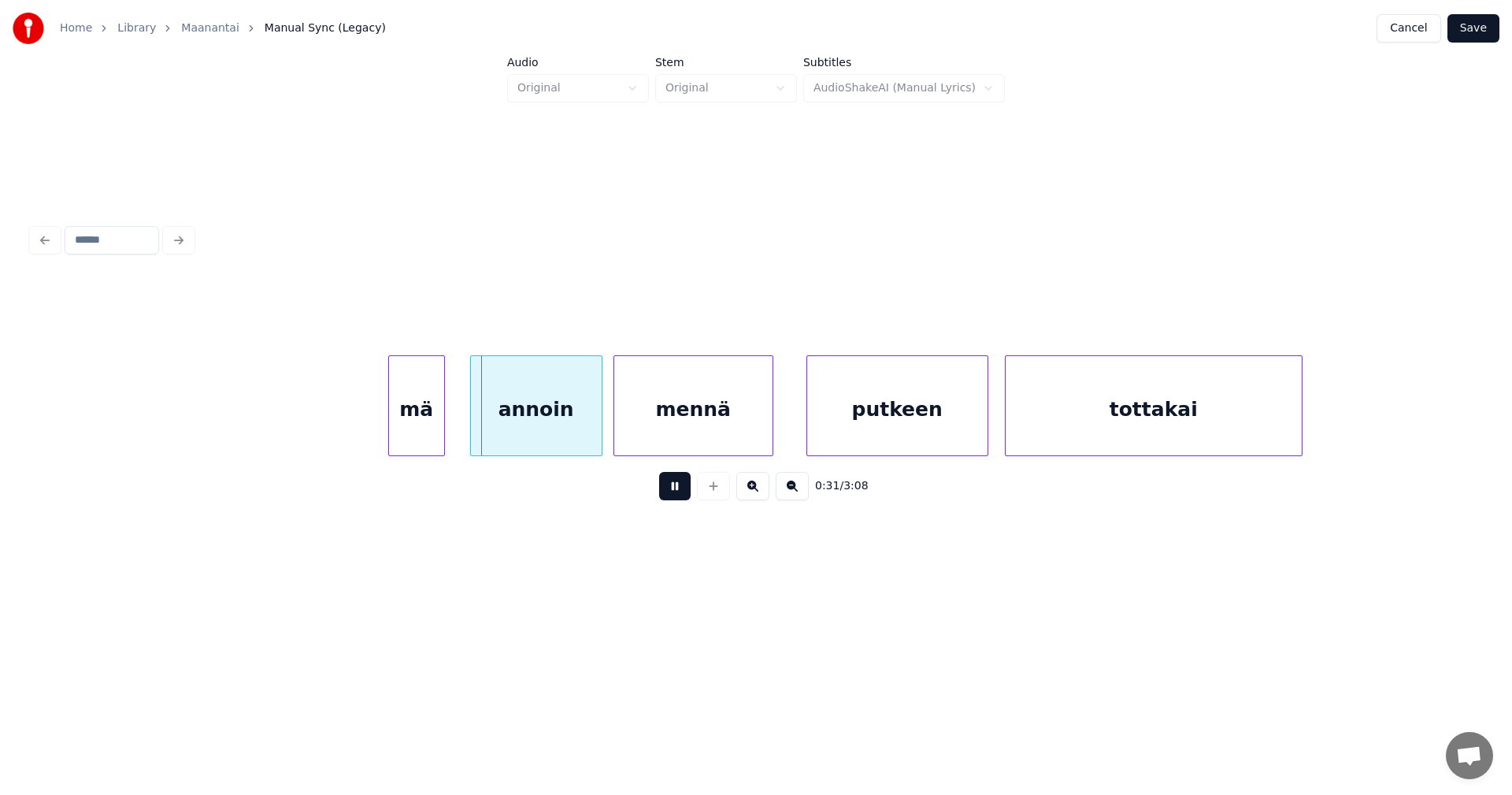
click at [672, 497] on button at bounding box center [674, 486] width 31 height 29
click at [663, 486] on button at bounding box center [674, 486] width 31 height 29
click at [517, 444] on div "annoin" at bounding box center [535, 409] width 131 height 107
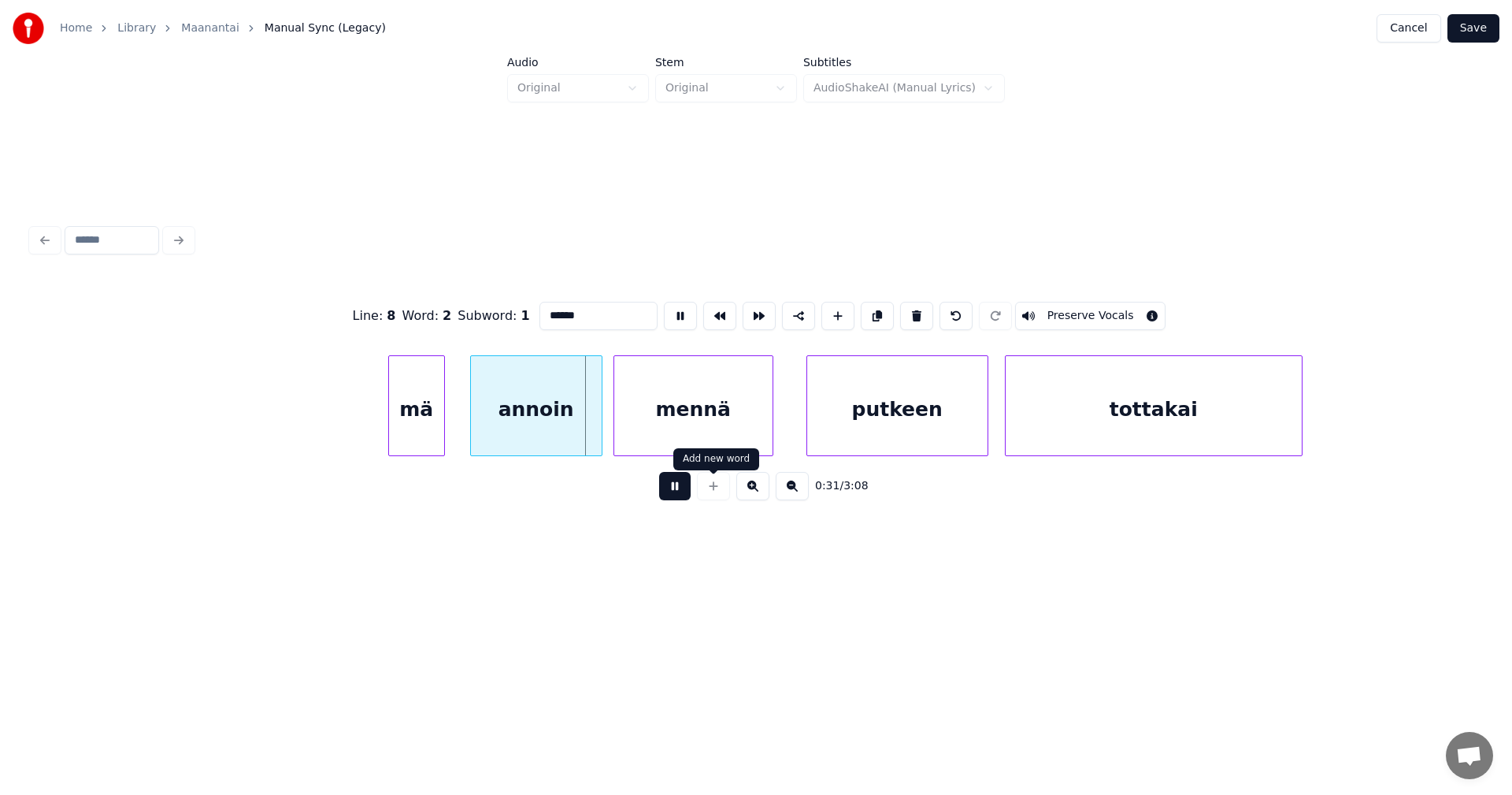
click at [679, 496] on button at bounding box center [674, 486] width 31 height 29
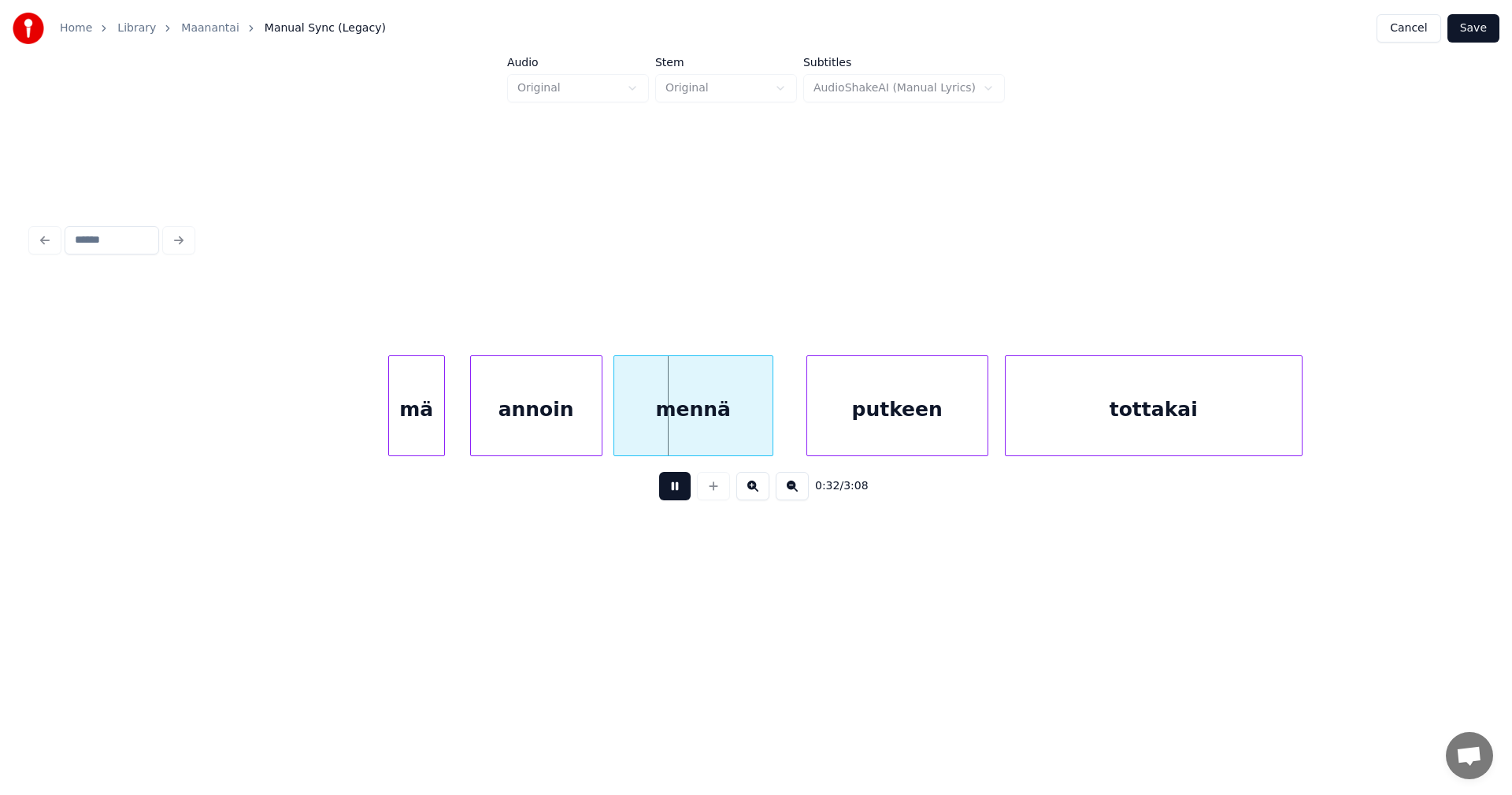
click at [679, 500] on button at bounding box center [674, 486] width 31 height 29
click at [552, 444] on div "annoin" at bounding box center [535, 409] width 131 height 107
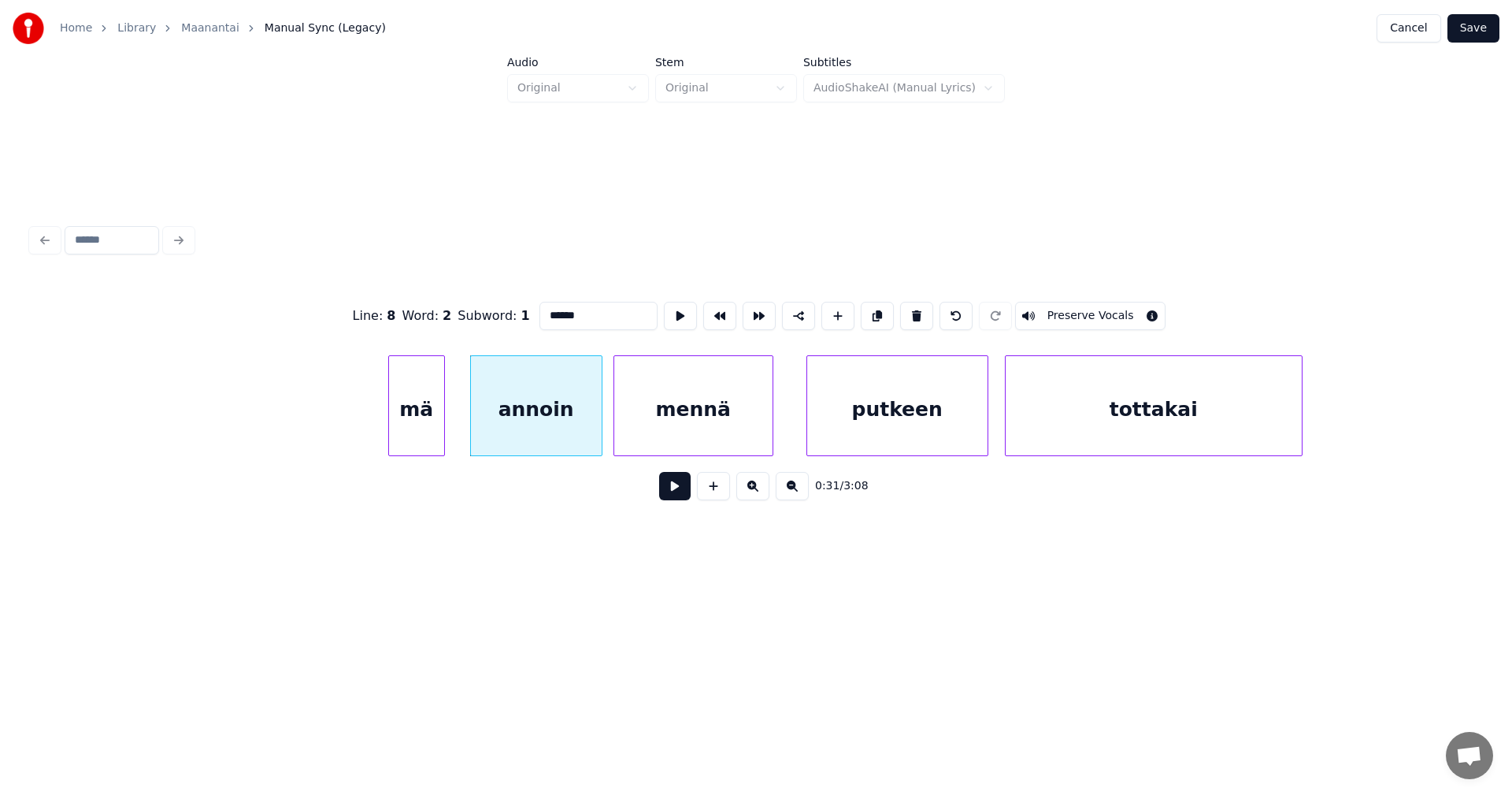
click at [682, 492] on button at bounding box center [674, 486] width 31 height 29
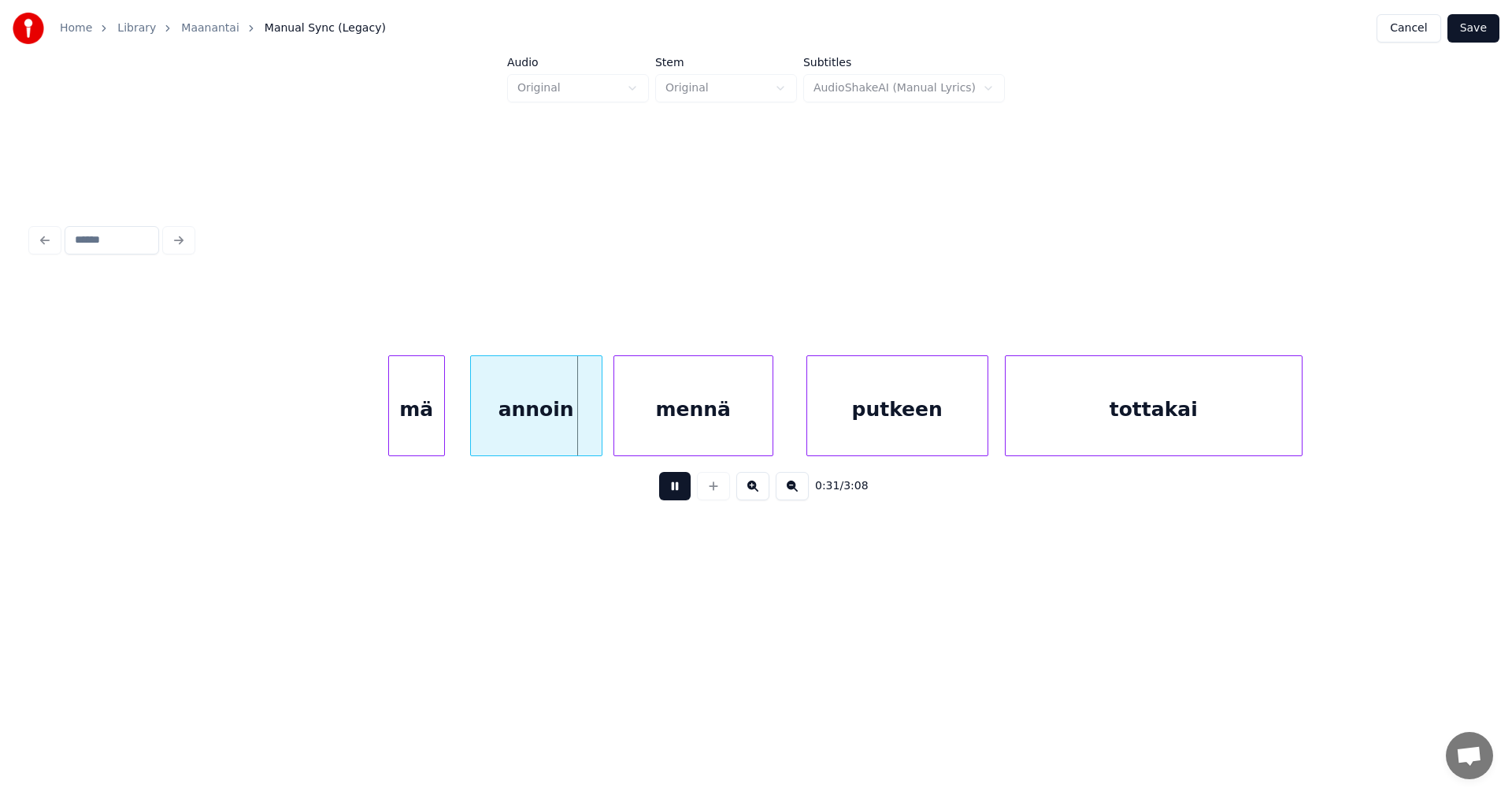
drag, startPoint x: 682, startPoint y: 492, endPoint x: 563, endPoint y: 455, distance: 124.6
click at [682, 492] on button at bounding box center [674, 486] width 31 height 29
click at [519, 433] on div "annoin" at bounding box center [526, 409] width 131 height 107
click at [549, 434] on div "annoin" at bounding box center [526, 409] width 131 height 107
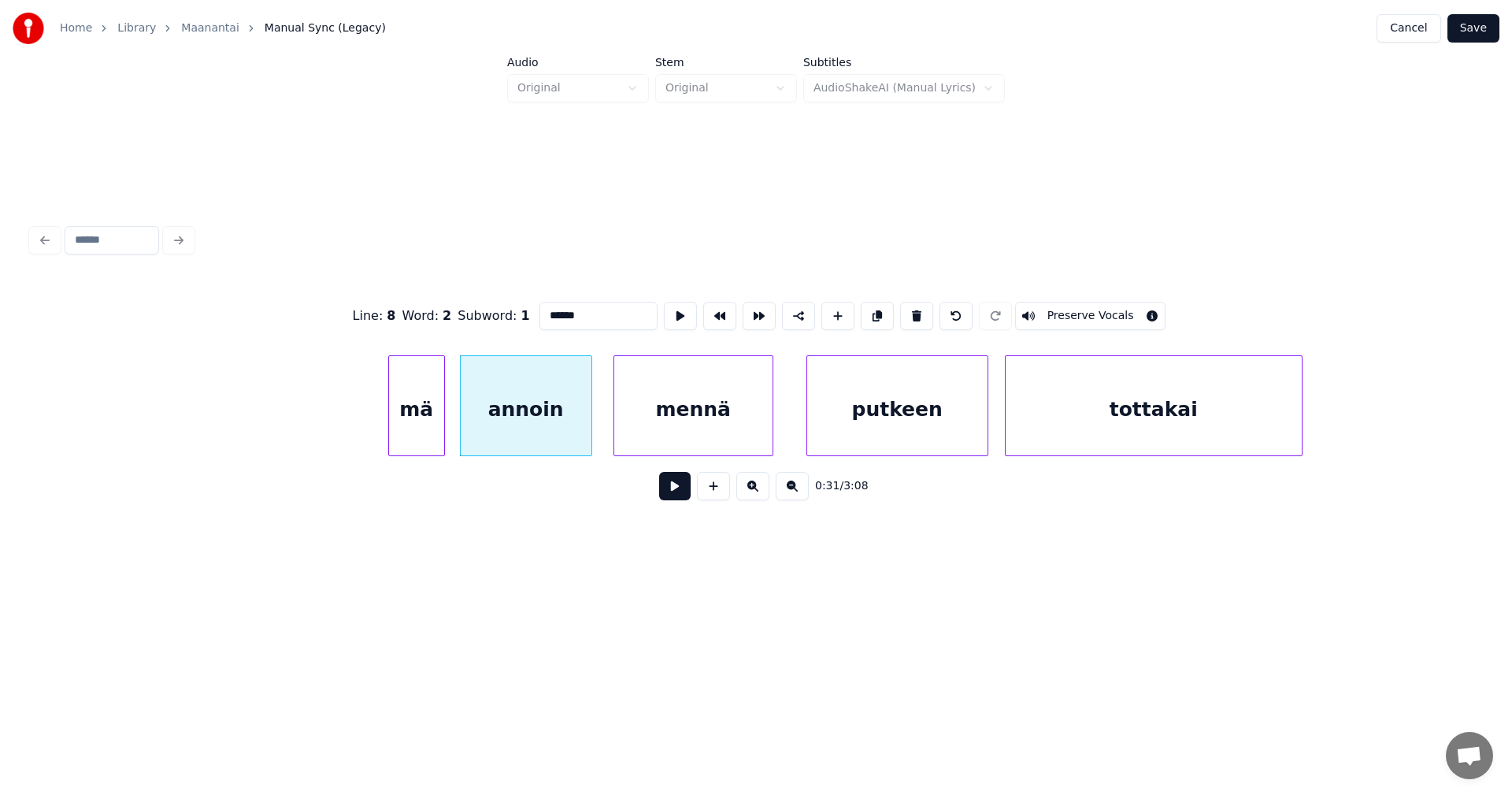
click at [680, 490] on button at bounding box center [674, 486] width 31 height 29
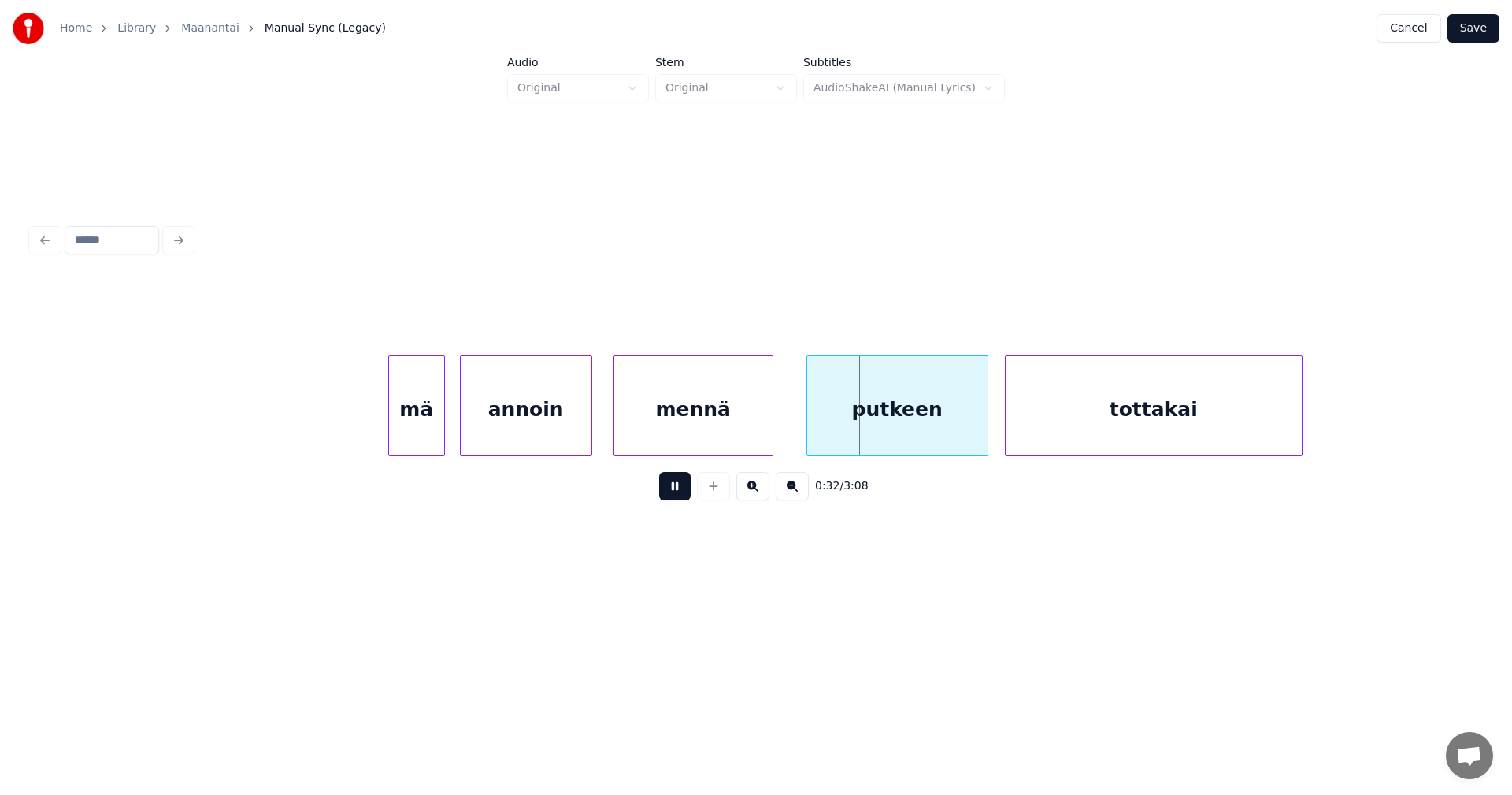
click at [679, 490] on button at bounding box center [674, 486] width 31 height 29
click at [677, 493] on button at bounding box center [674, 486] width 31 height 29
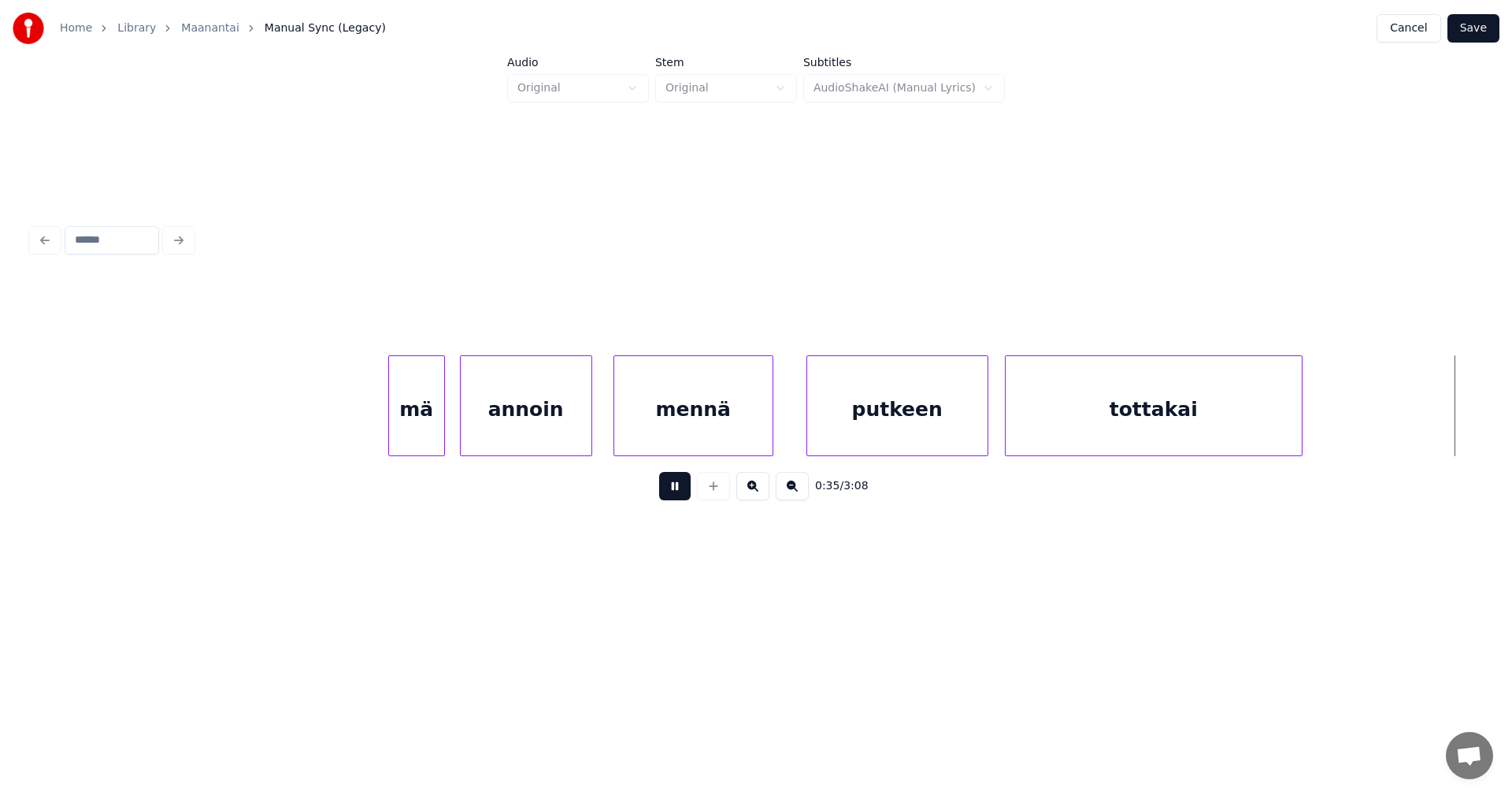
scroll to position [0, 9676]
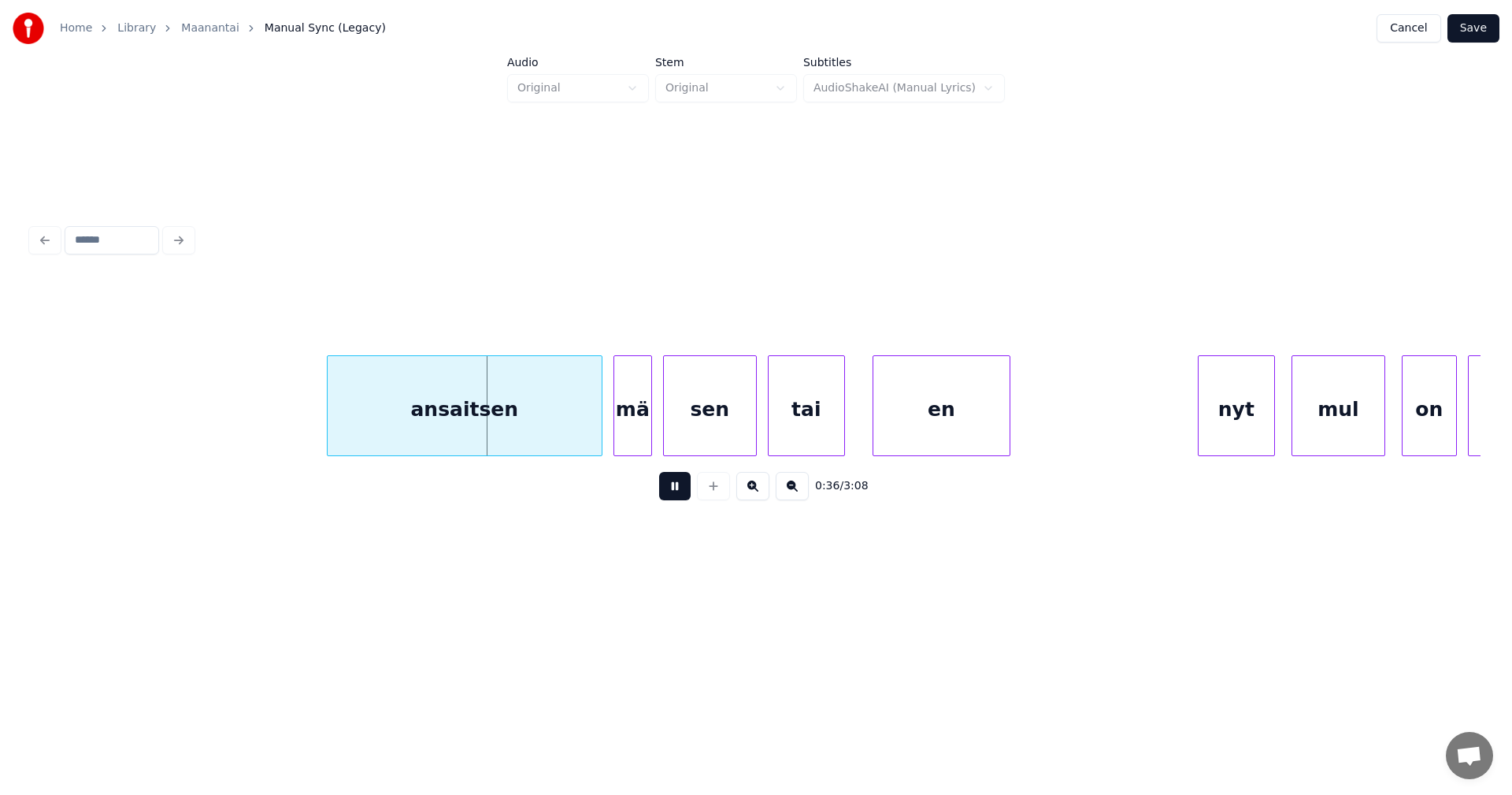
click at [677, 493] on button at bounding box center [674, 486] width 31 height 29
click at [473, 415] on div "ansaitsen" at bounding box center [460, 409] width 274 height 107
click at [672, 491] on button at bounding box center [674, 486] width 31 height 29
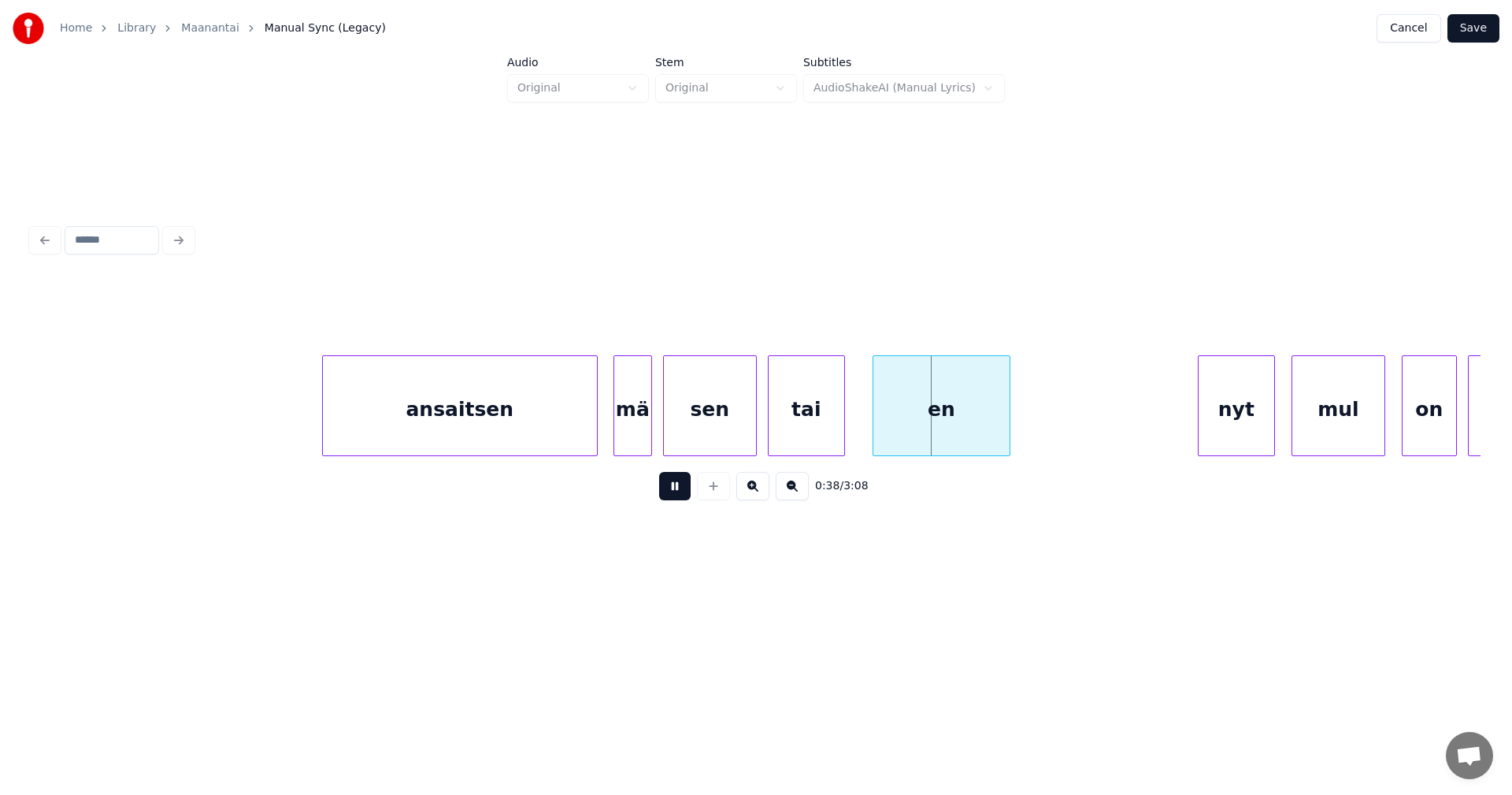
click at [672, 491] on button at bounding box center [674, 486] width 31 height 29
click at [924, 416] on div "en" at bounding box center [930, 409] width 136 height 107
click at [1005, 430] on div at bounding box center [1001, 405] width 4 height 99
click at [1218, 437] on div "nyt" at bounding box center [1223, 409] width 76 height 107
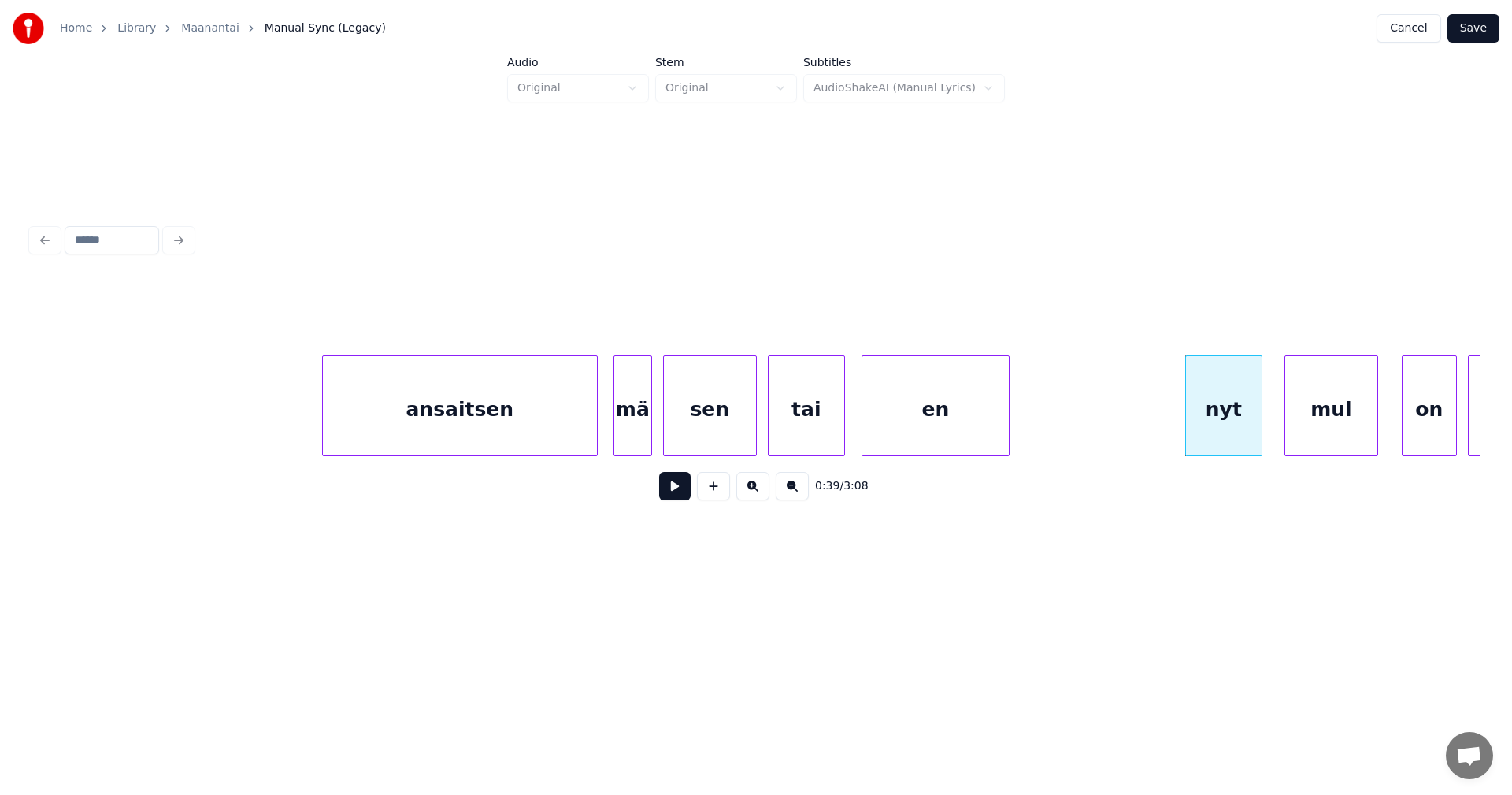
click at [1325, 437] on div "mul" at bounding box center [1330, 409] width 92 height 107
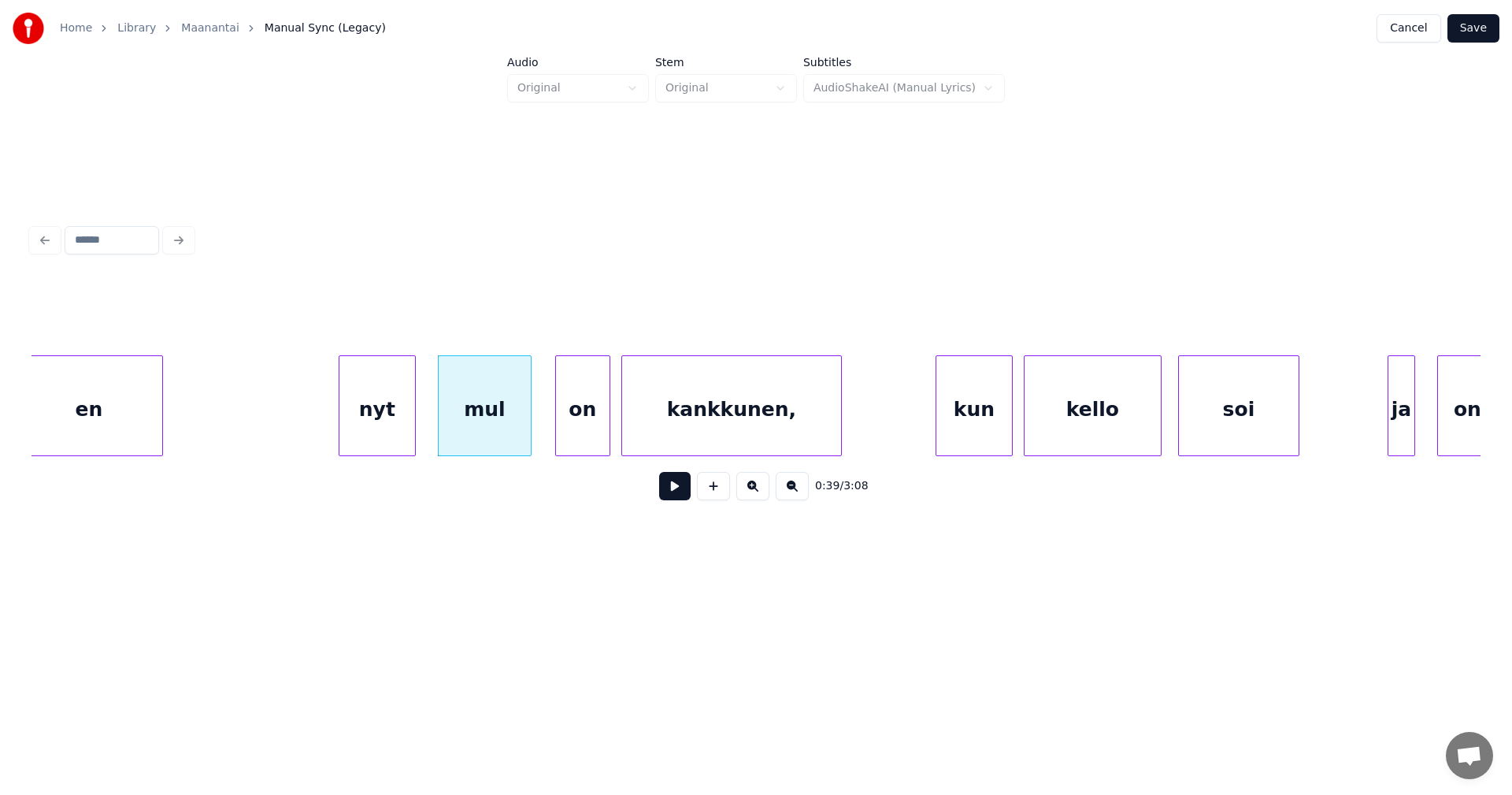
scroll to position [0, 10526]
click at [364, 430] on div "nyt" at bounding box center [372, 409] width 76 height 107
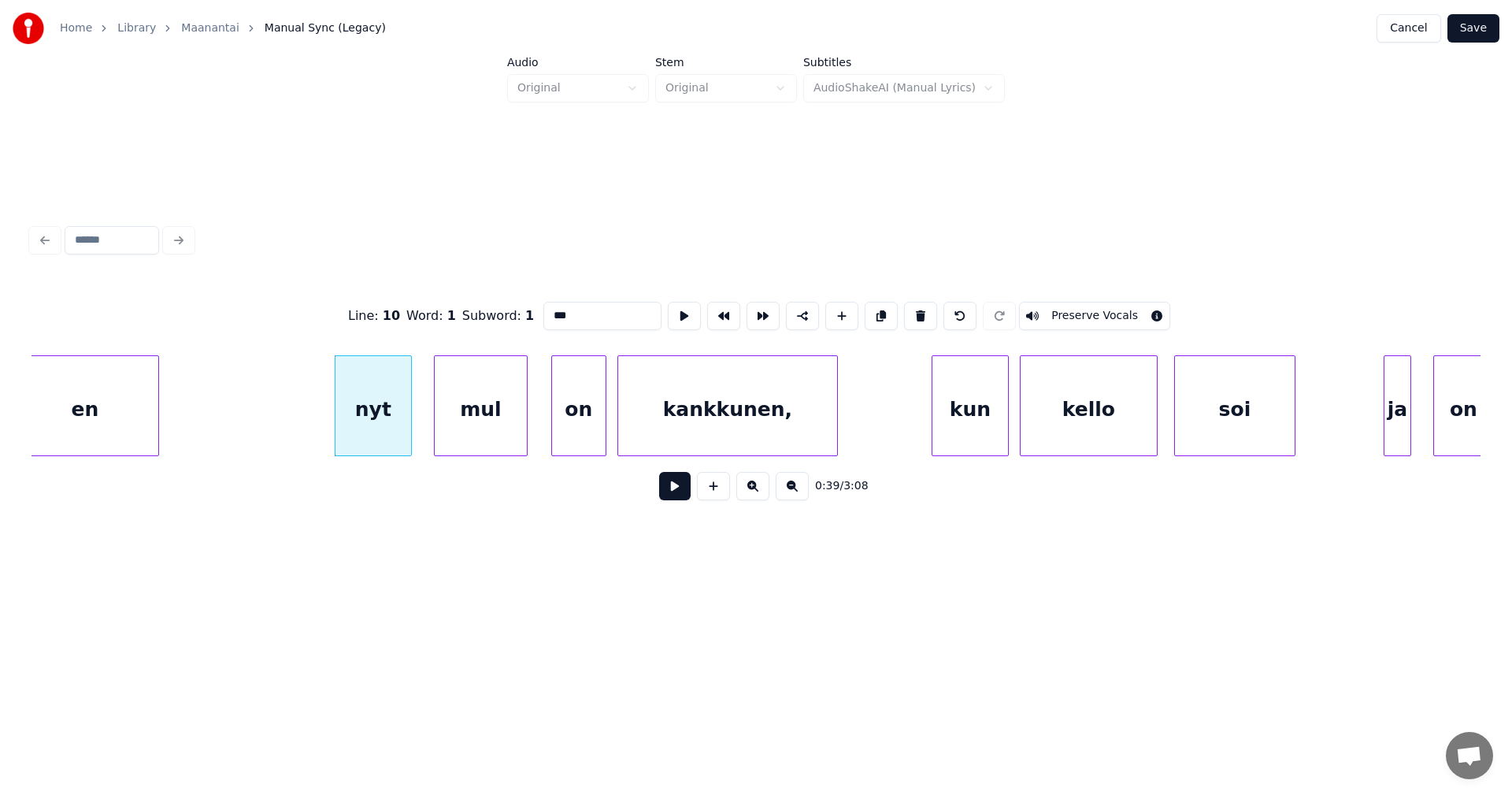
click at [674, 493] on button at bounding box center [674, 486] width 31 height 29
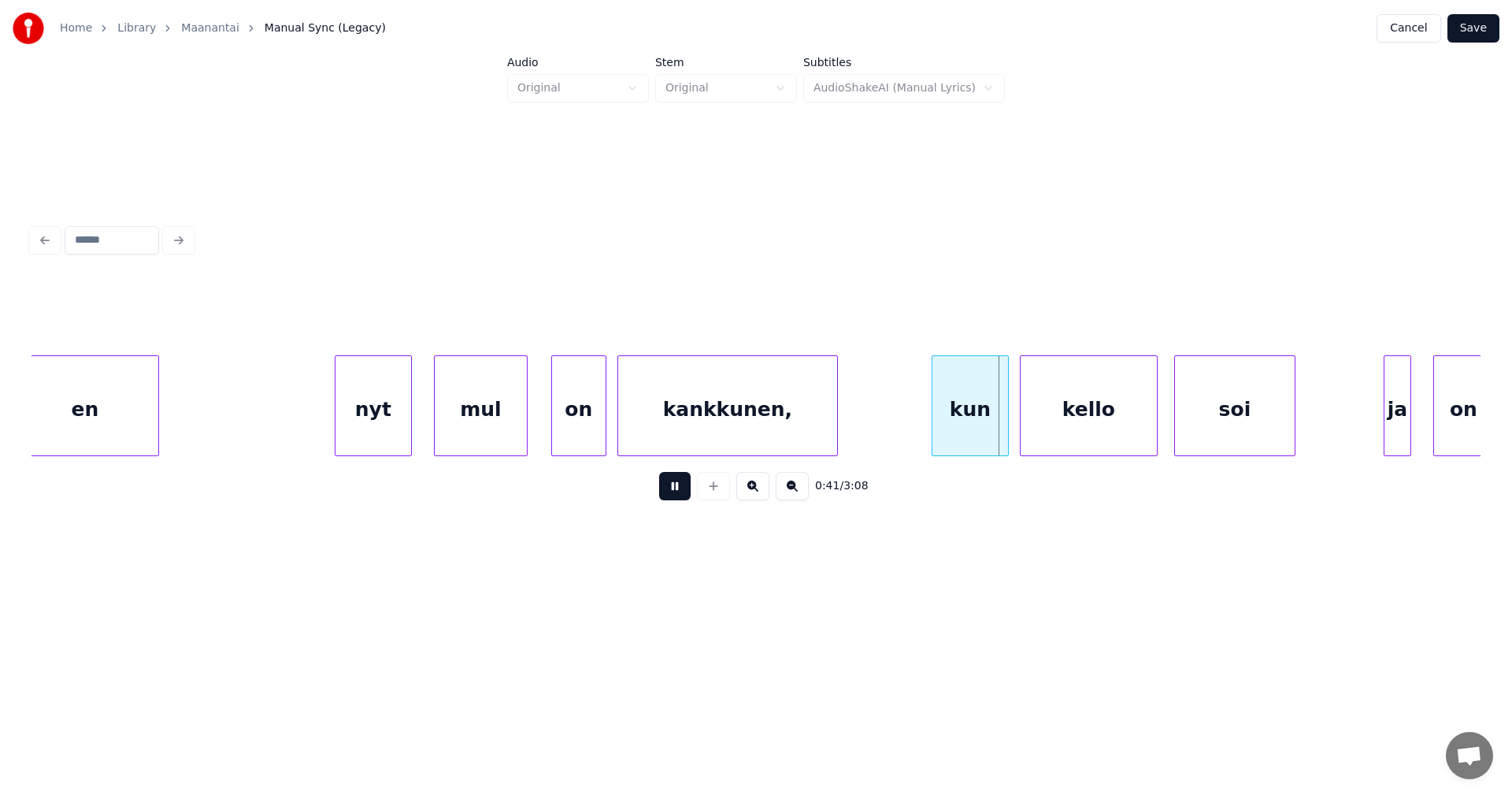
click at [675, 491] on button at bounding box center [674, 486] width 31 height 29
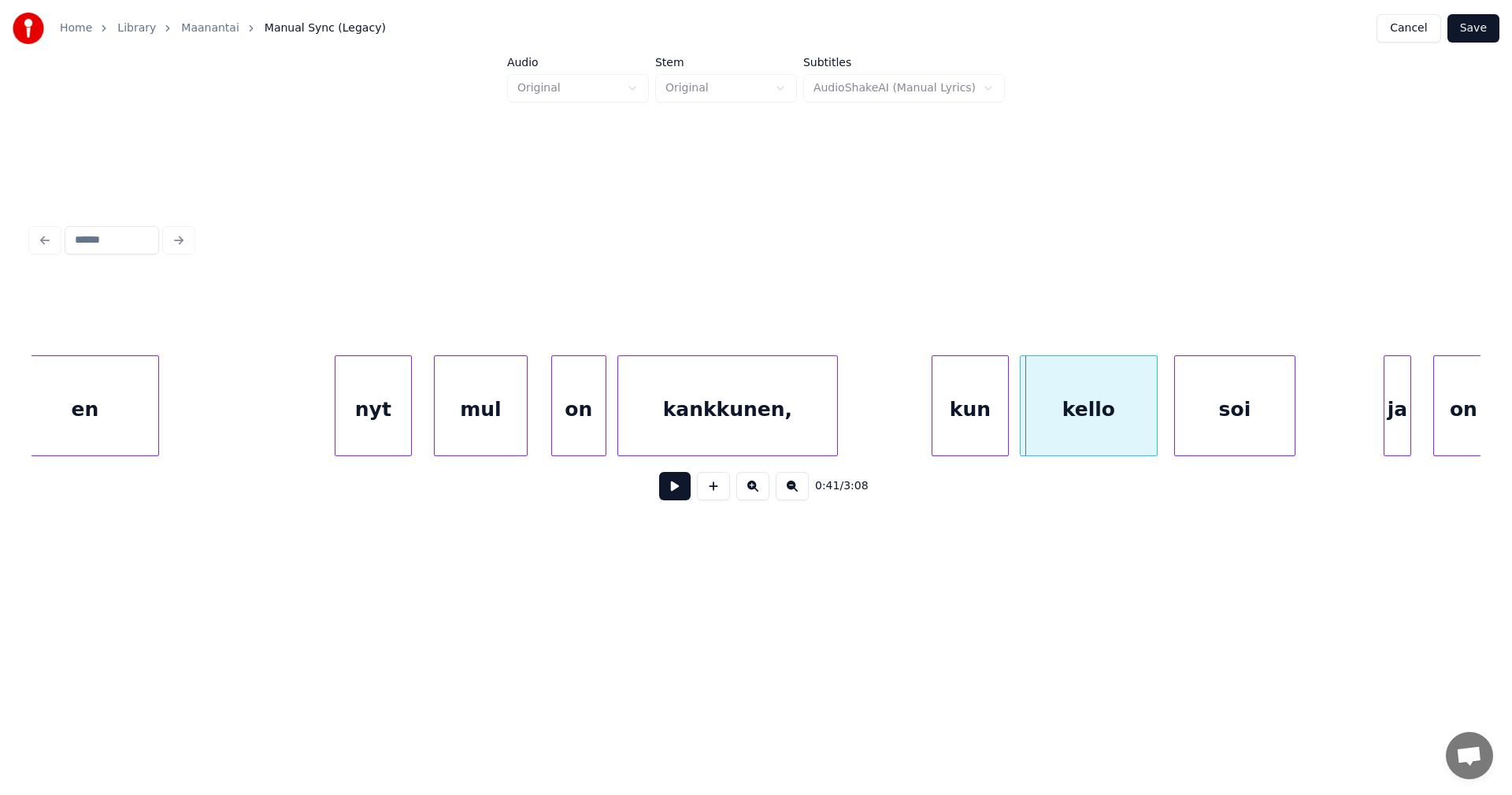
click at [718, 416] on div "kankkunen," at bounding box center [728, 409] width 219 height 107
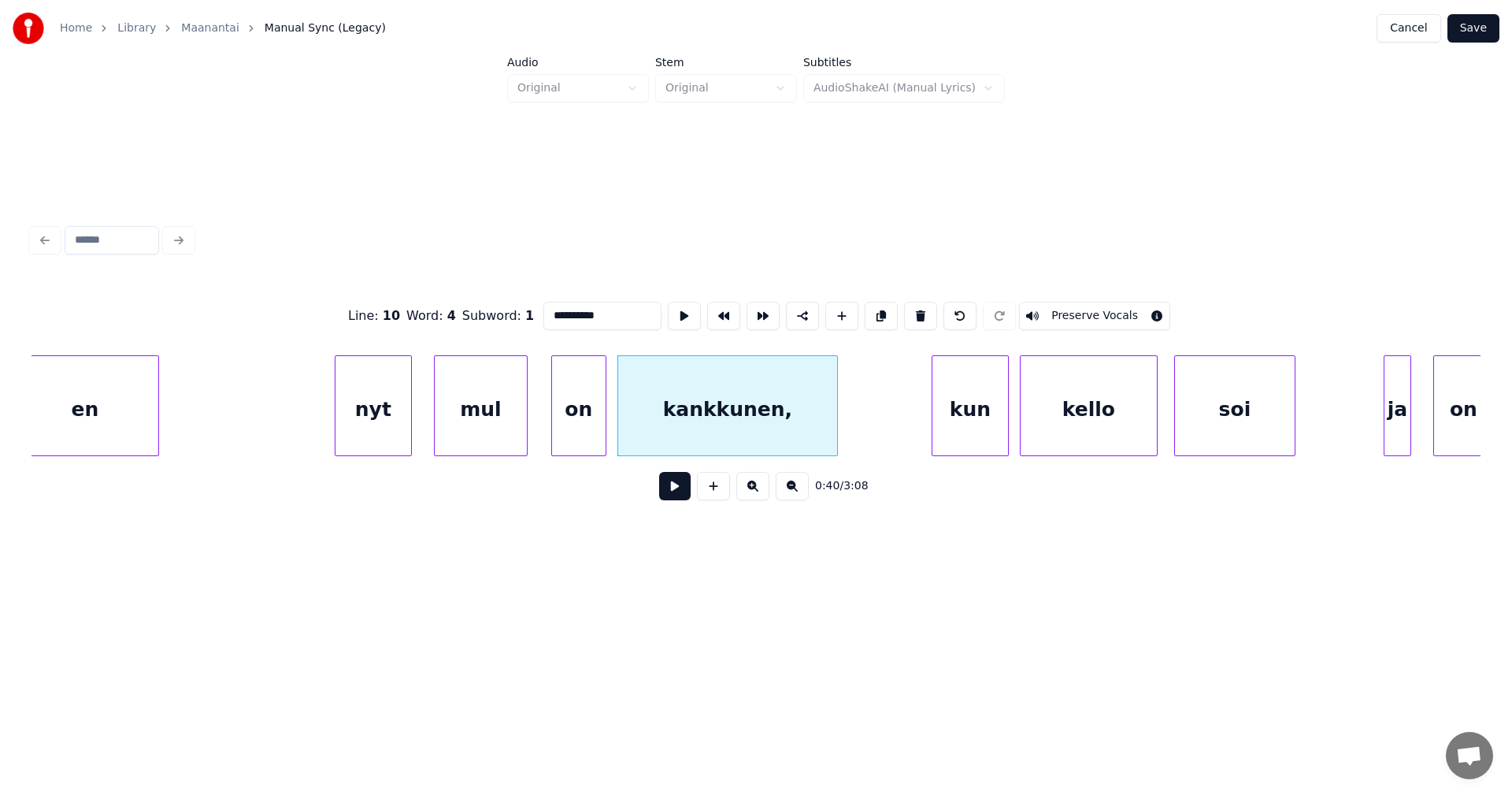
click at [961, 409] on div "kun" at bounding box center [969, 409] width 76 height 107
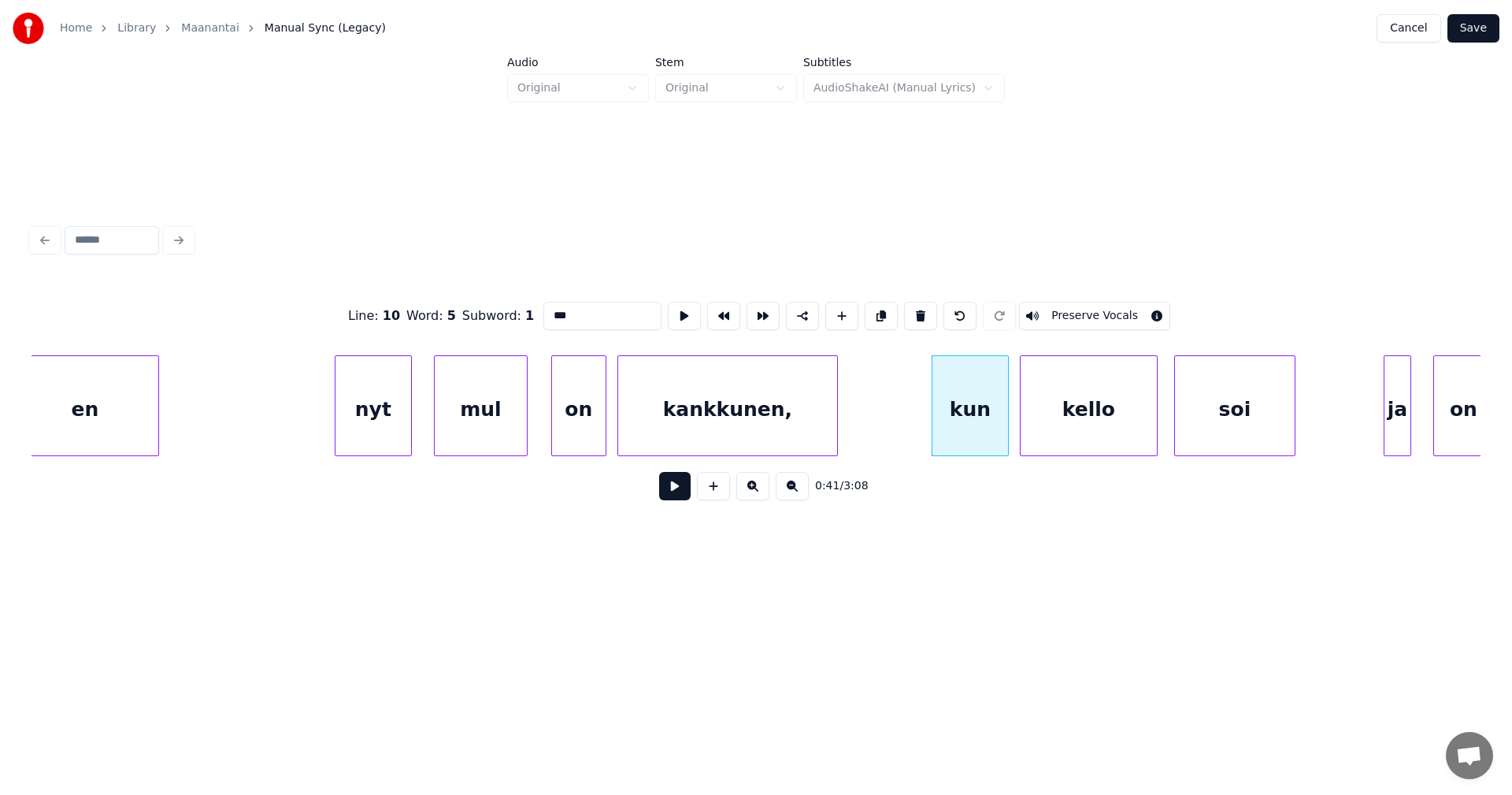
click at [790, 425] on div "kankkunen," at bounding box center [728, 409] width 219 height 107
type input "**********"
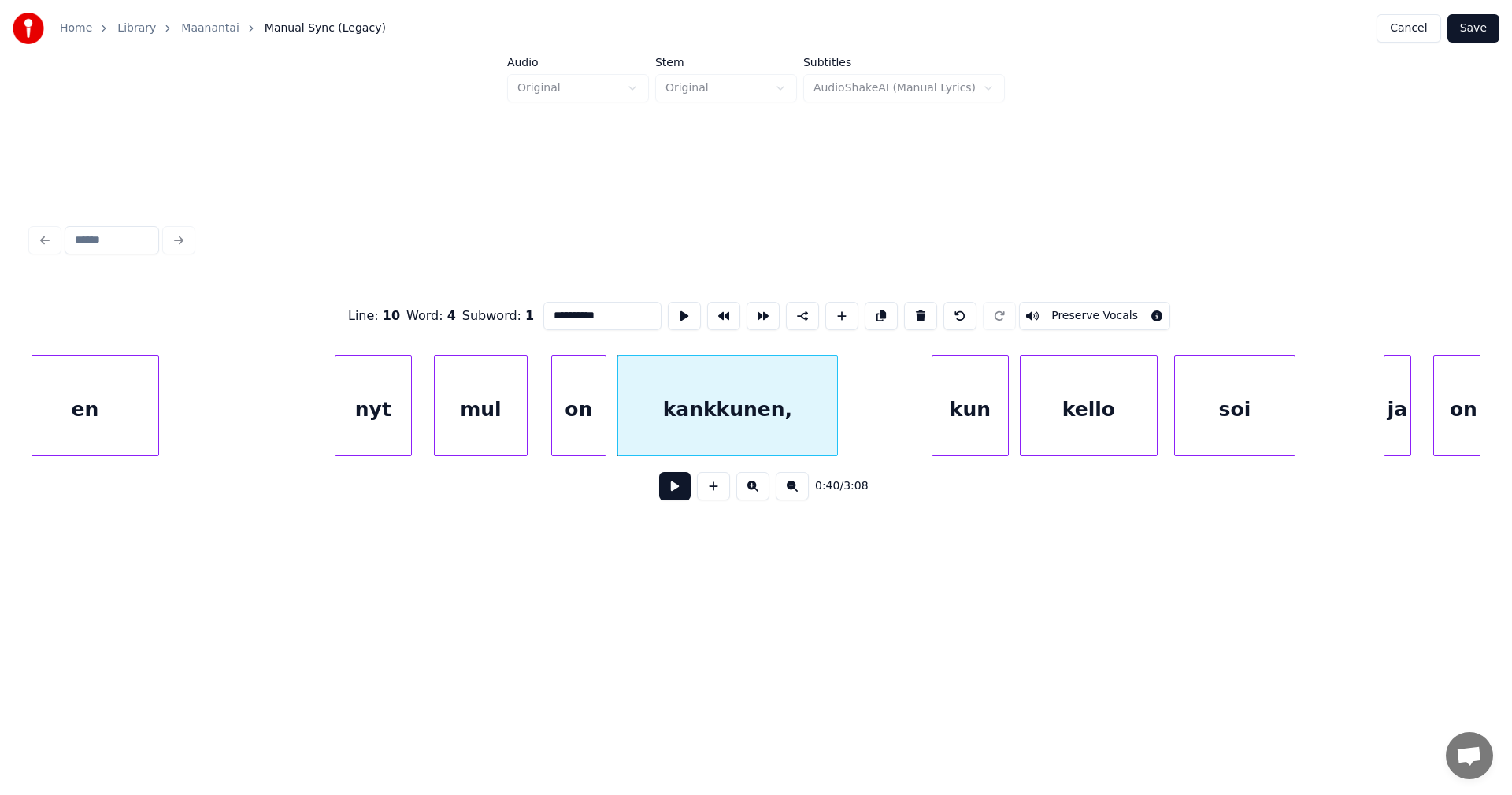
click at [670, 500] on button at bounding box center [674, 486] width 31 height 29
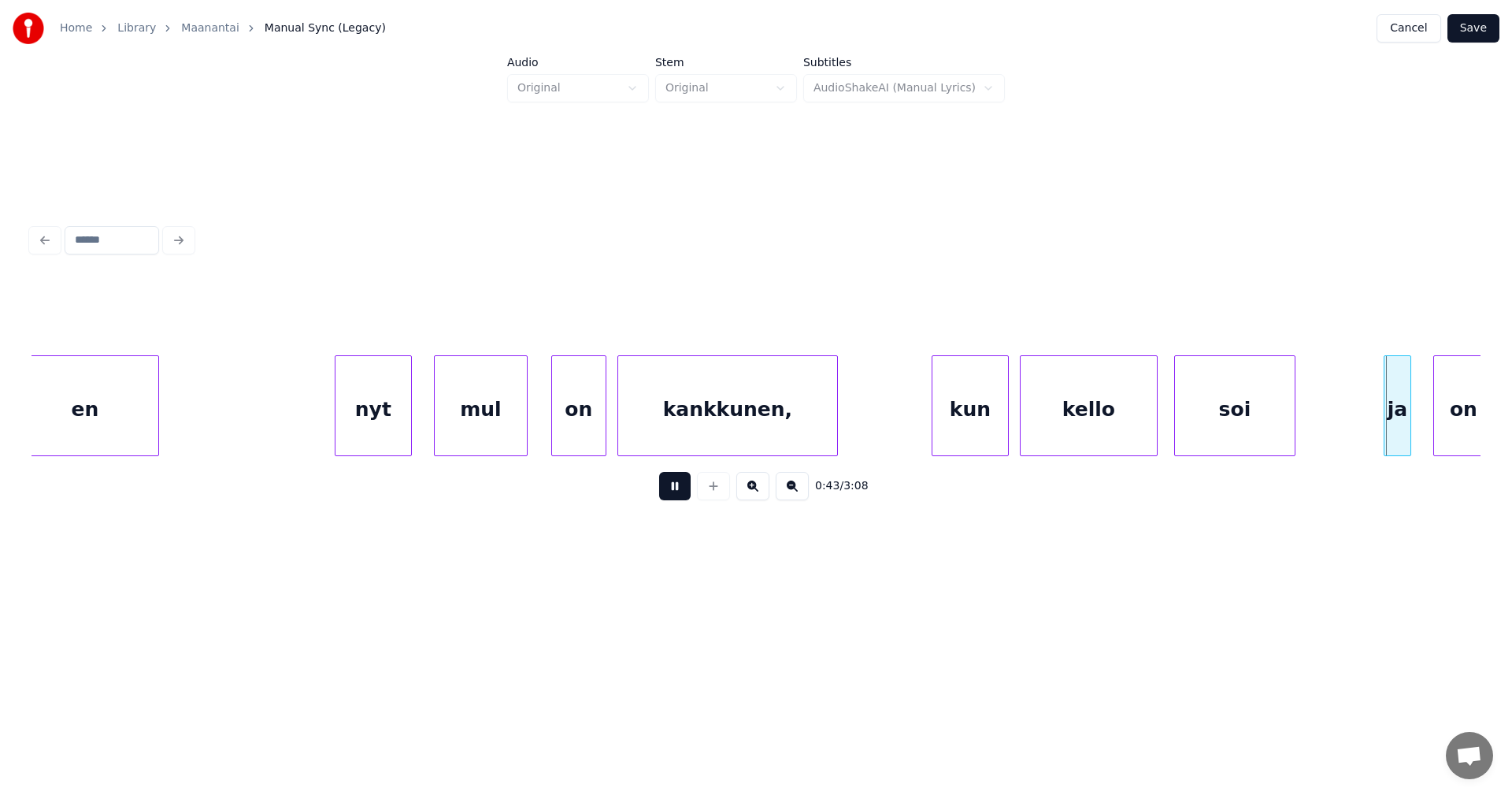
click at [670, 500] on button at bounding box center [674, 486] width 31 height 29
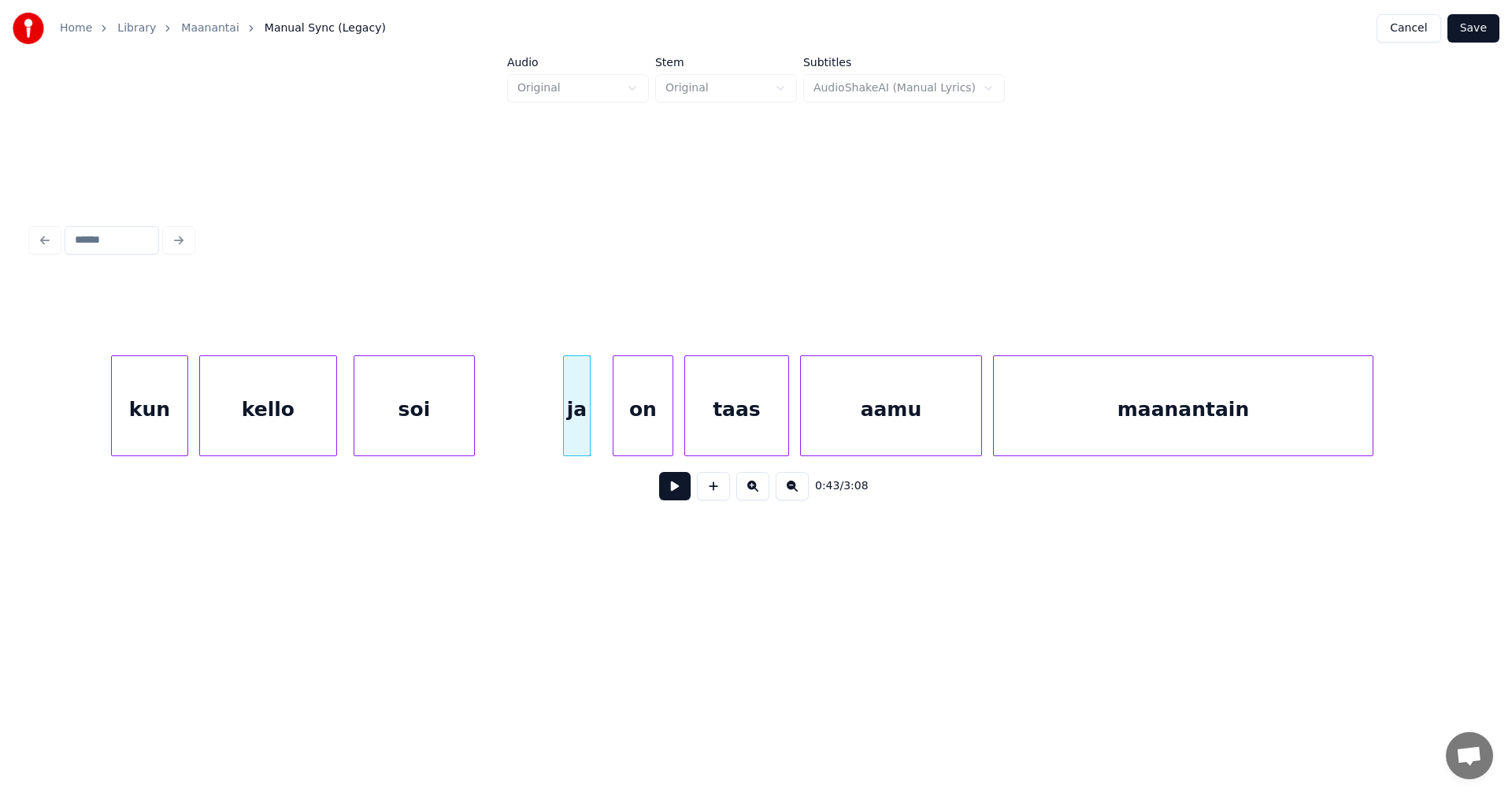
scroll to position [0, 11376]
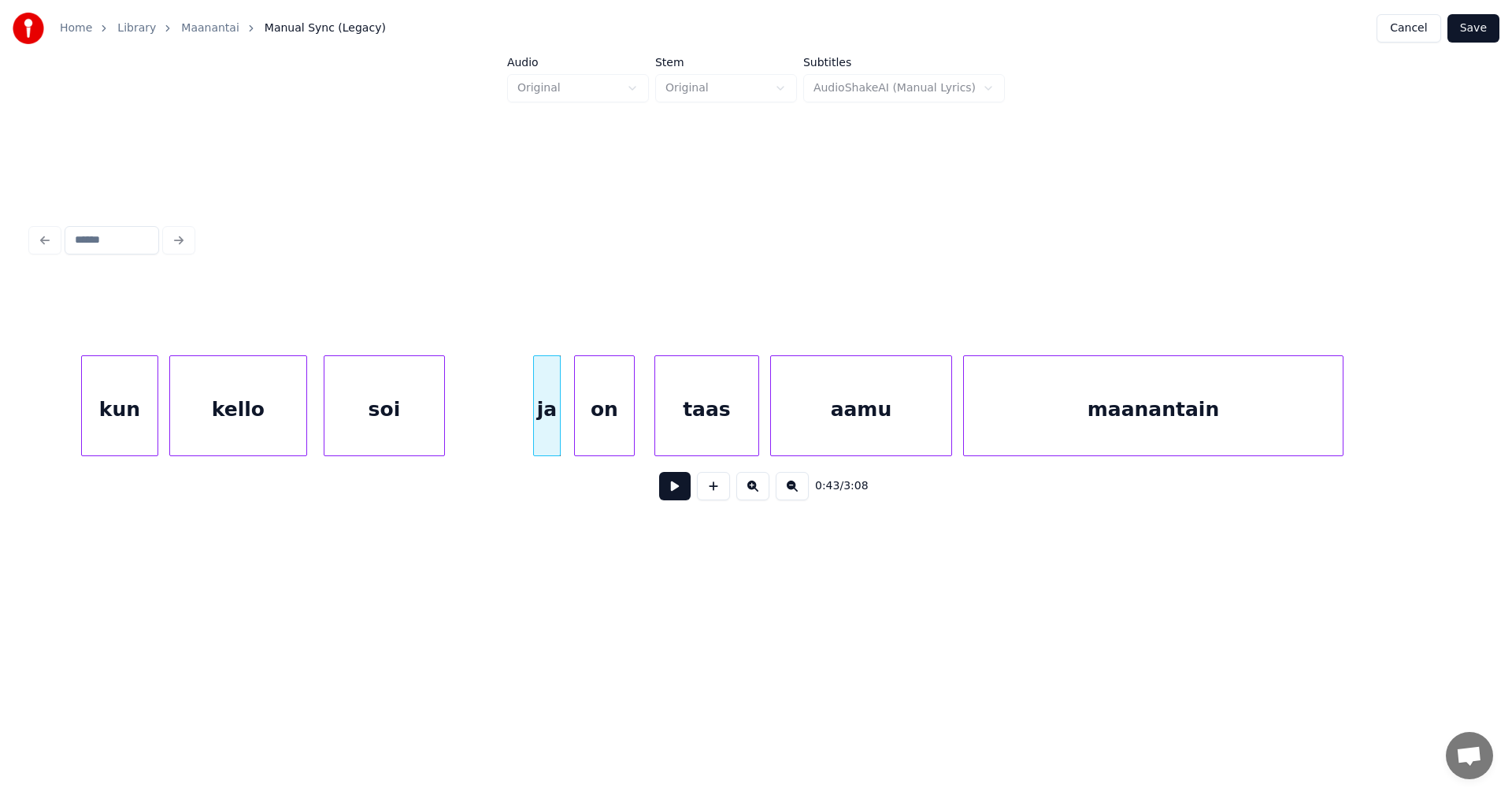
click at [618, 437] on div "on" at bounding box center [604, 409] width 59 height 107
click at [531, 434] on div at bounding box center [530, 405] width 4 height 99
click at [667, 496] on button at bounding box center [674, 486] width 31 height 29
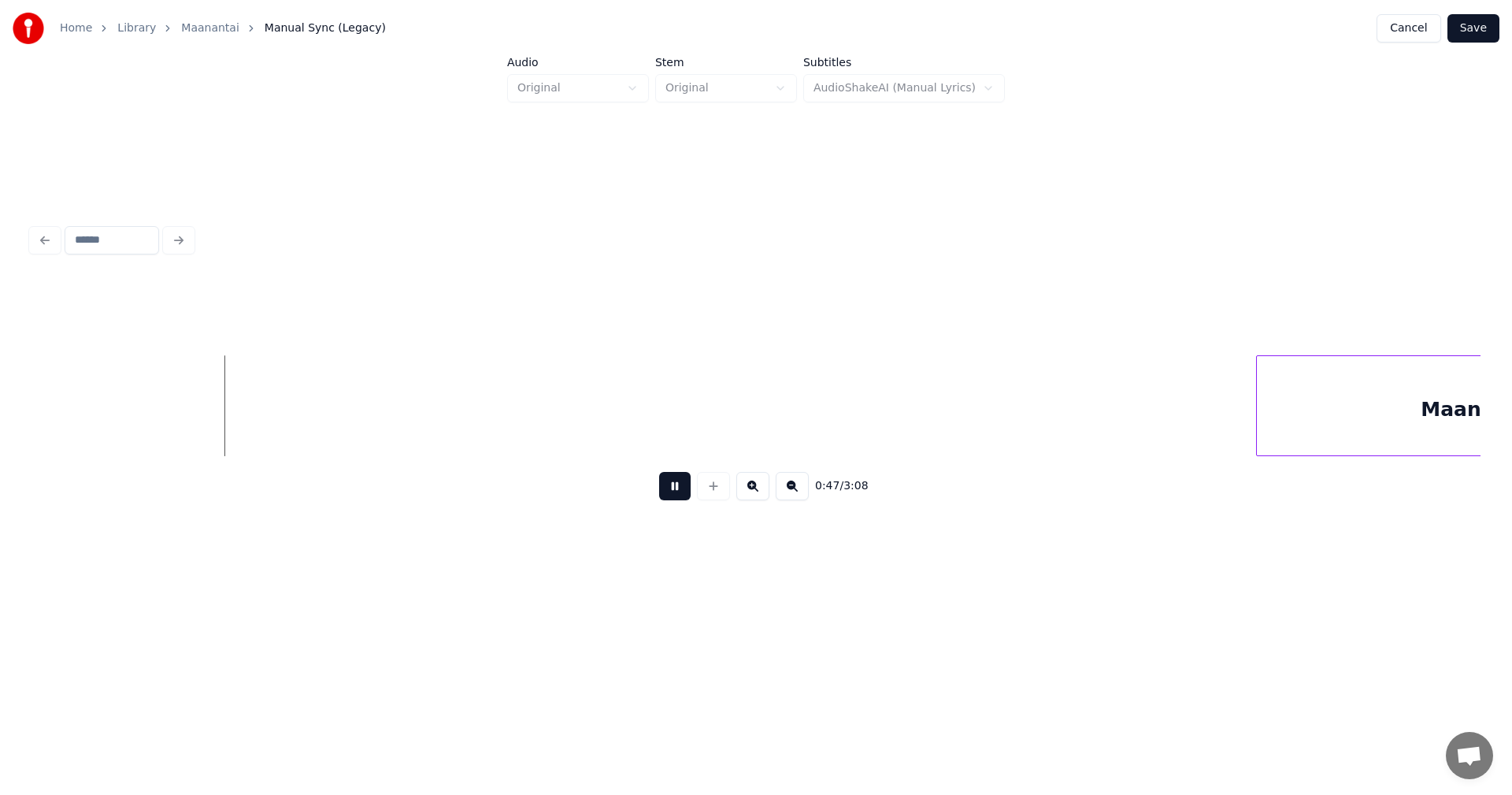
click at [666, 496] on button at bounding box center [674, 486] width 31 height 29
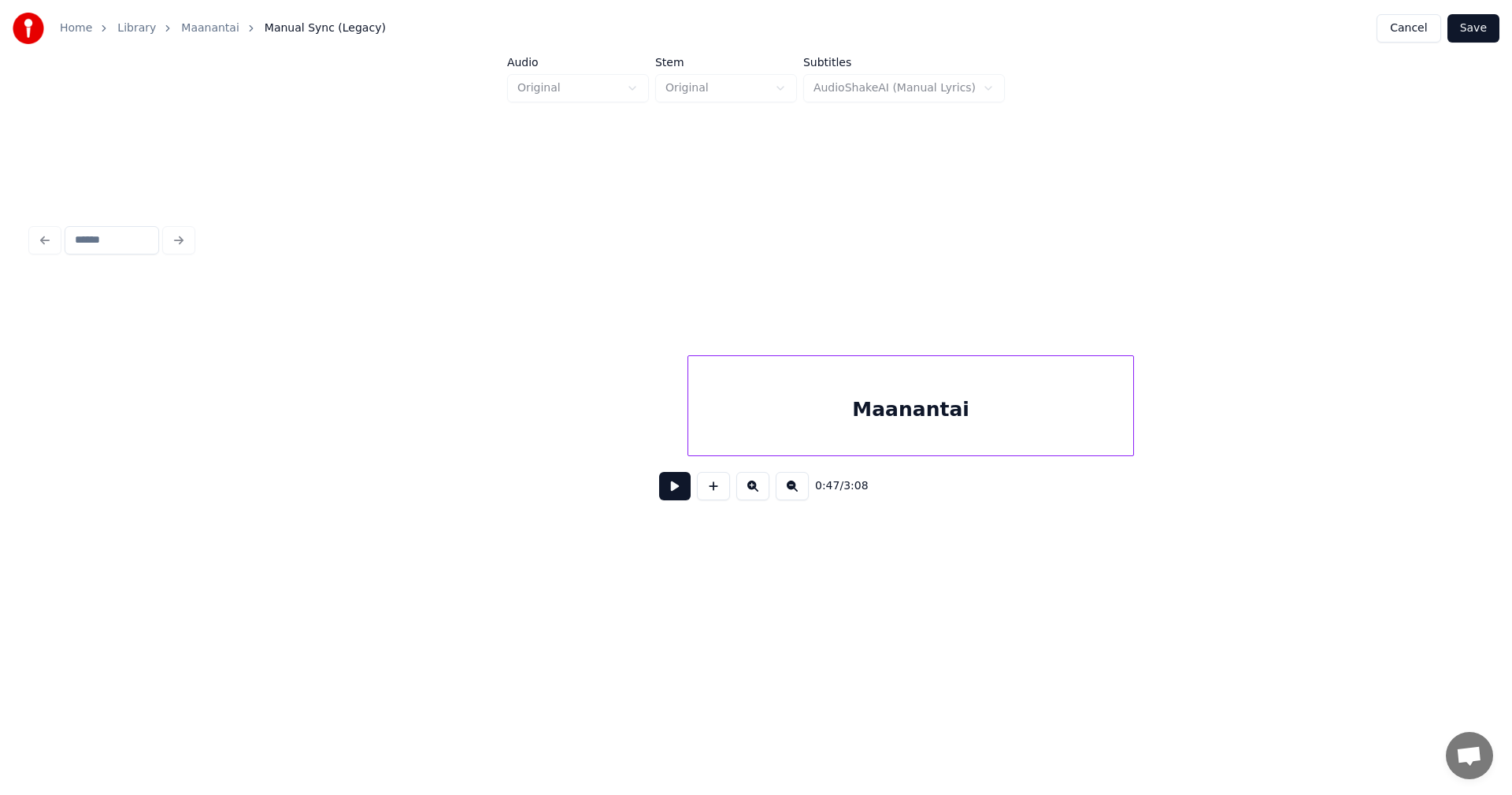
scroll to position [0, 13508]
click at [684, 407] on div "Maanantai" at bounding box center [780, 409] width 445 height 107
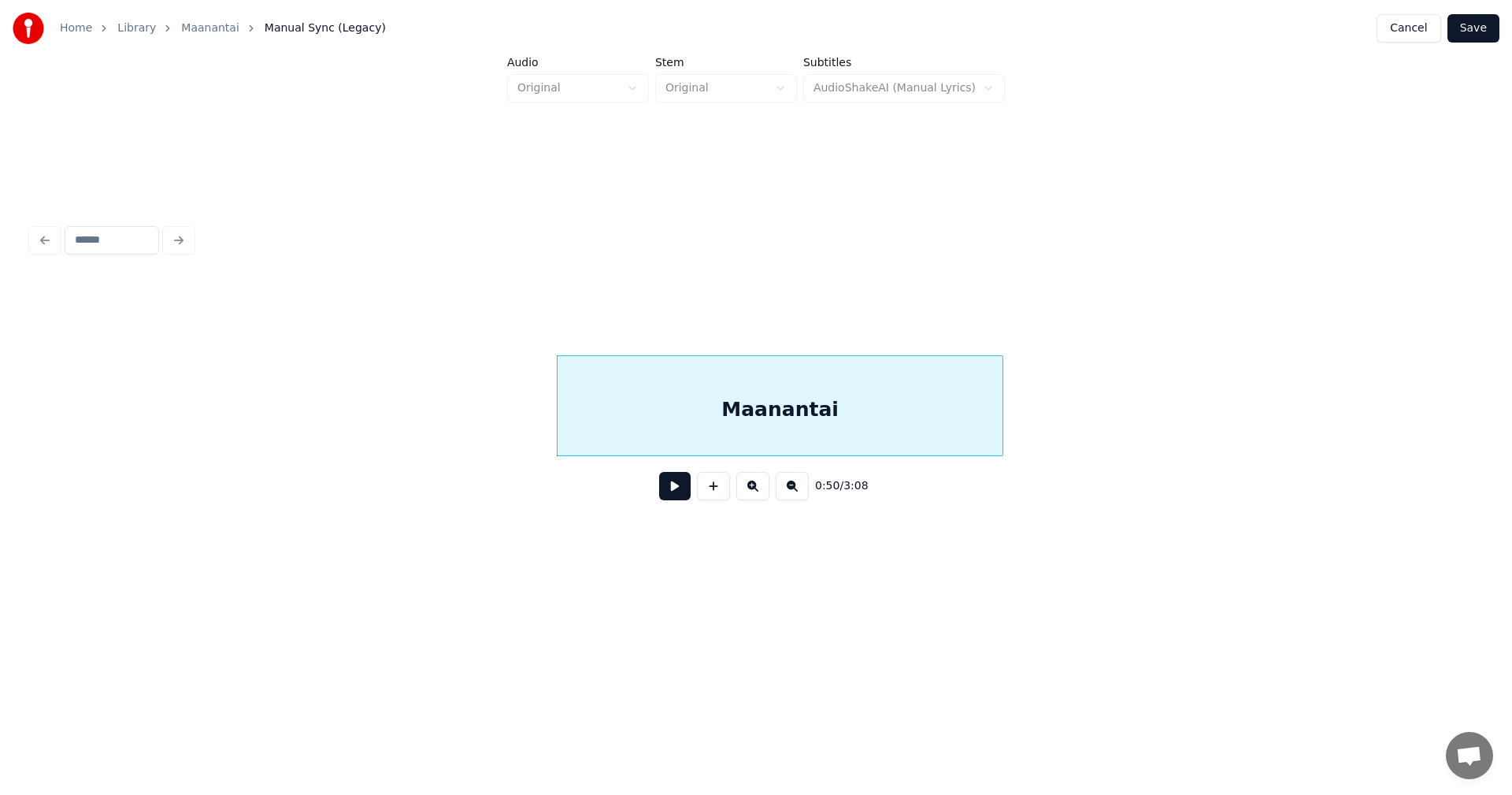
click at [677, 491] on button at bounding box center [674, 486] width 31 height 29
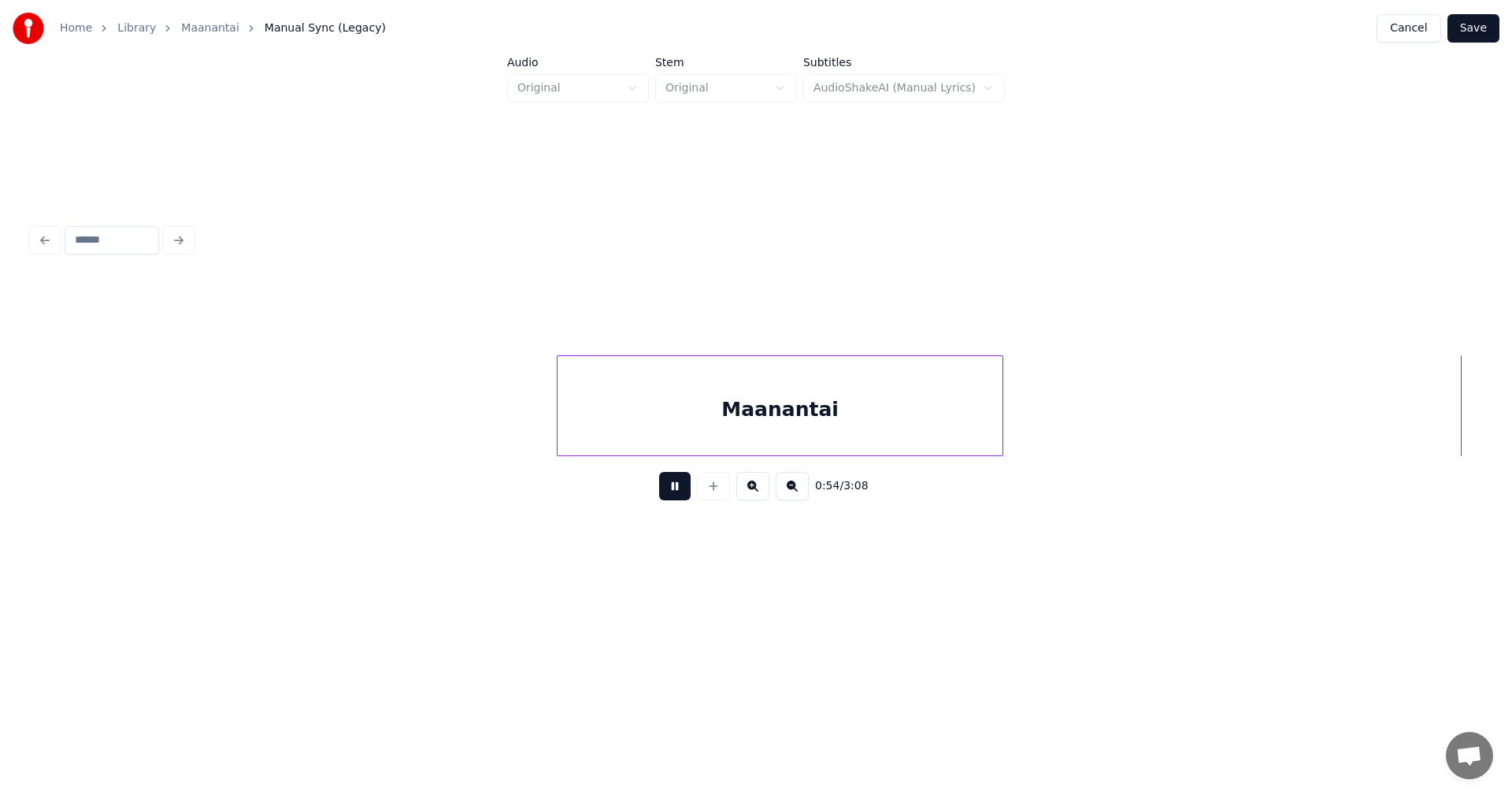
scroll to position [0, 14960]
click at [677, 491] on button at bounding box center [674, 486] width 31 height 29
click at [775, 414] on div "Maanantai" at bounding box center [865, 409] width 439 height 107
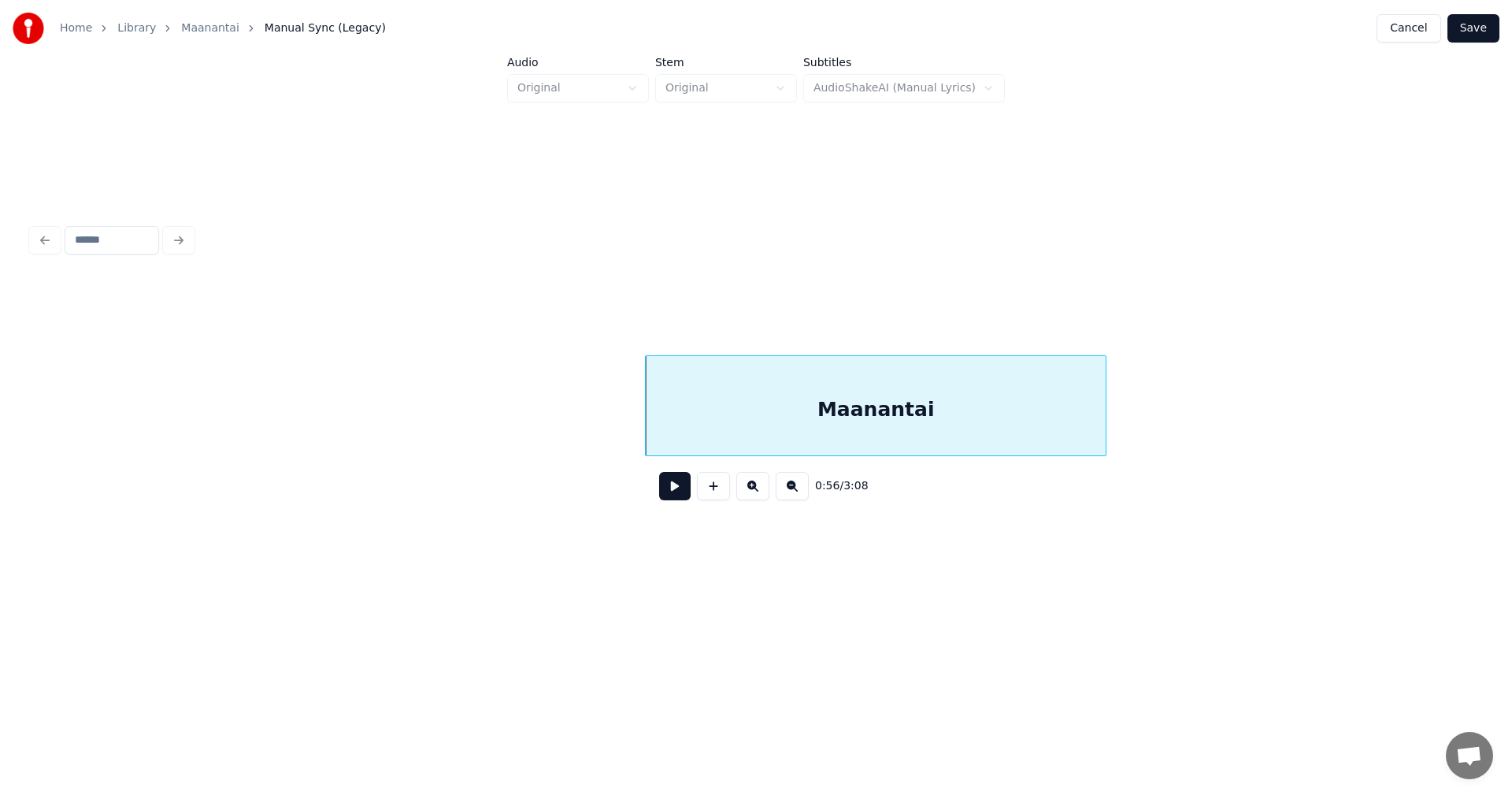
click at [1106, 422] on div at bounding box center [1102, 405] width 4 height 99
click at [668, 500] on button at bounding box center [674, 486] width 31 height 29
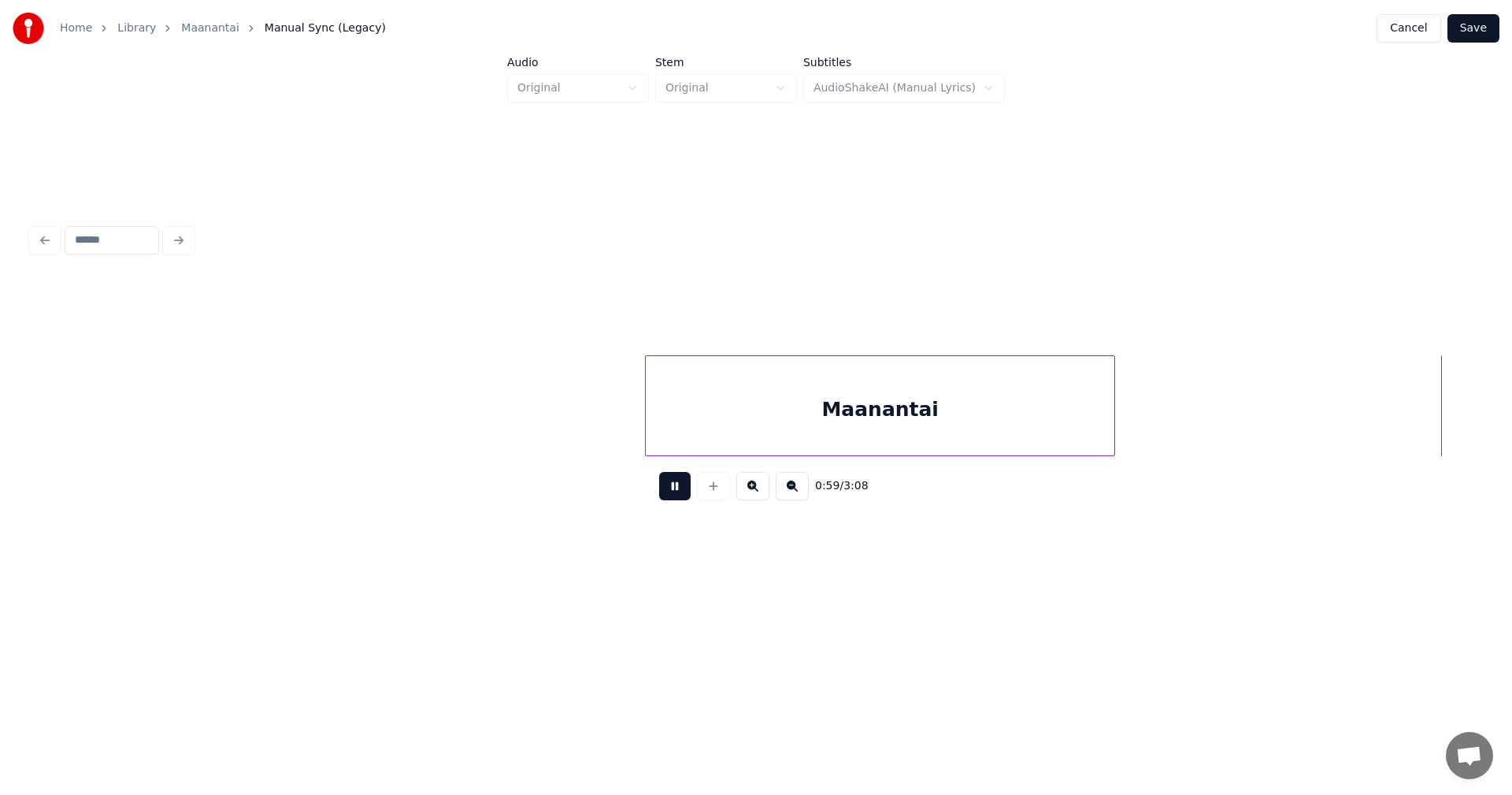
scroll to position [0, 16410]
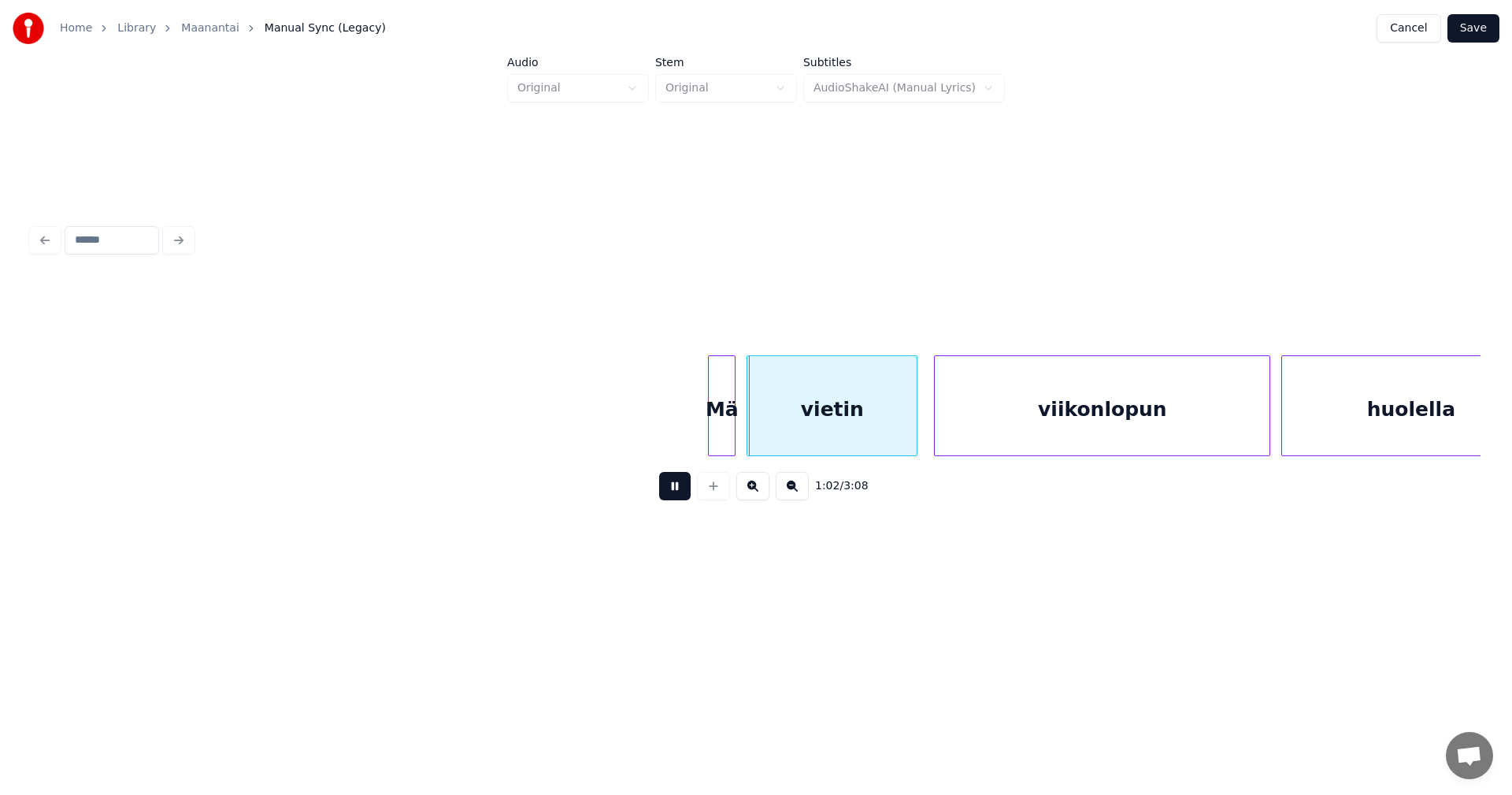
click at [669, 498] on button at bounding box center [674, 486] width 31 height 29
click at [704, 421] on div at bounding box center [704, 405] width 4 height 99
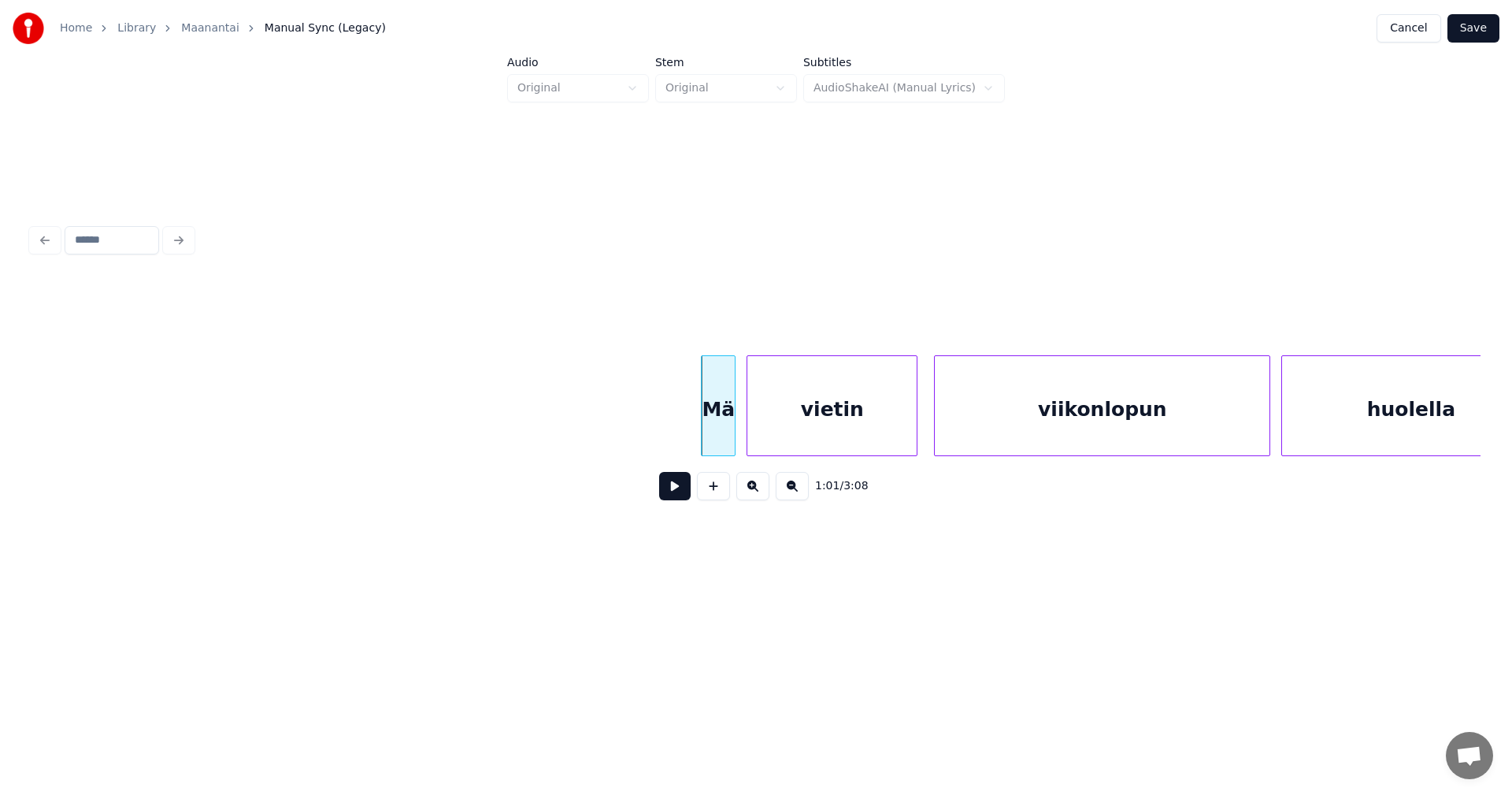
click at [674, 500] on button at bounding box center [674, 486] width 31 height 29
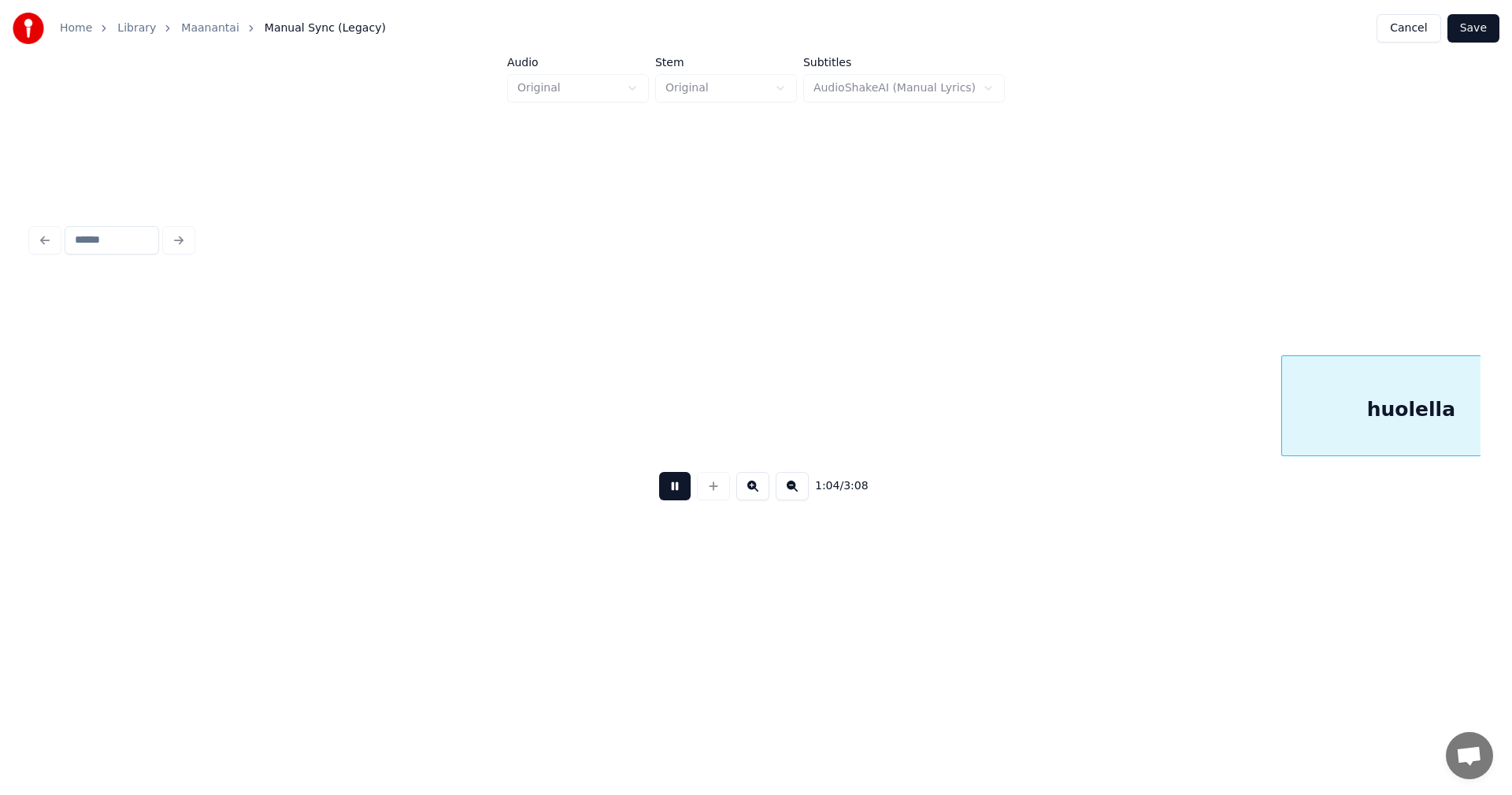
scroll to position [0, 17859]
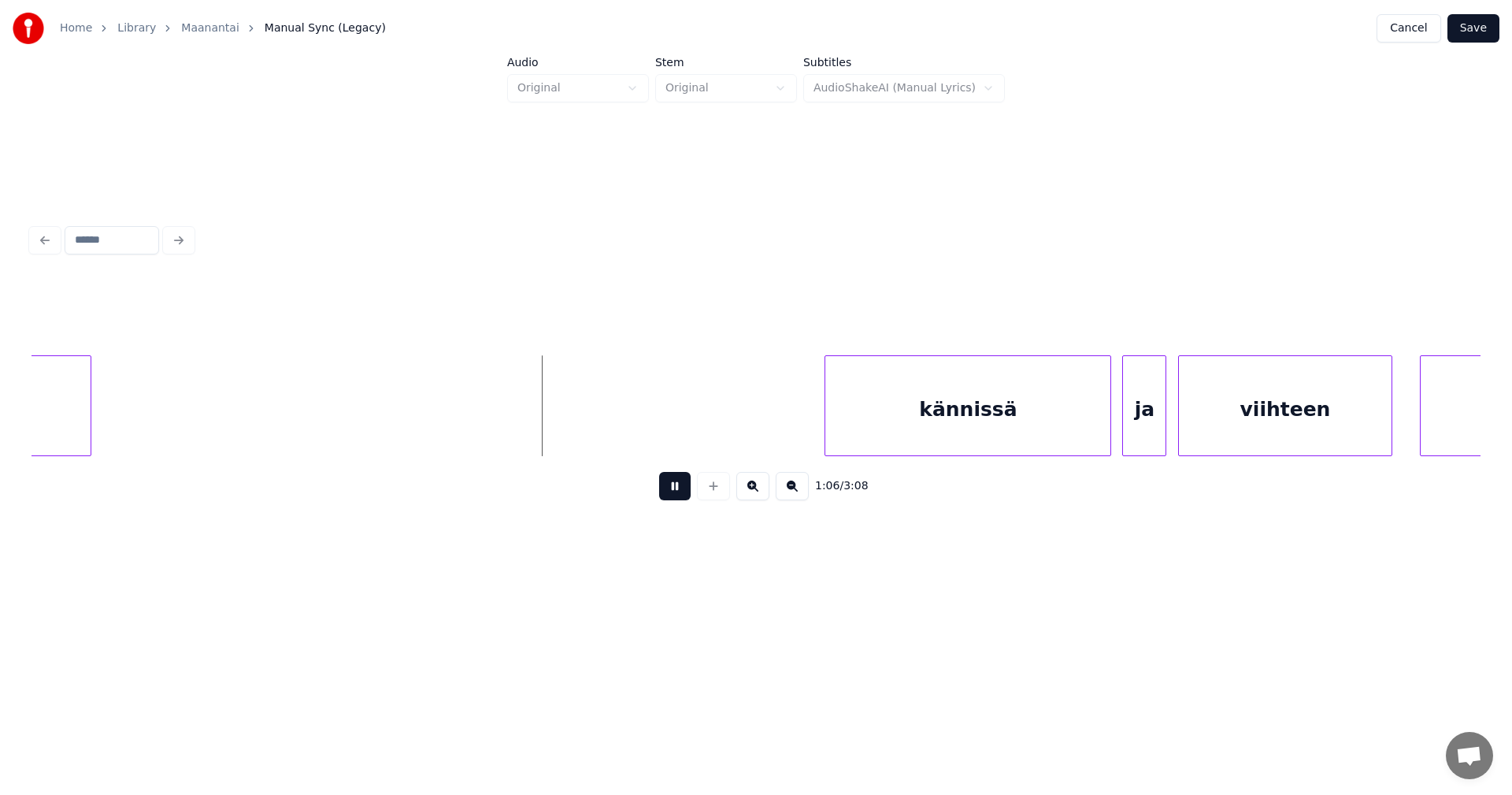
drag, startPoint x: 674, startPoint y: 501, endPoint x: 538, endPoint y: 502, distance: 136.0
click at [670, 500] on button at bounding box center [674, 486] width 31 height 29
click at [102, 431] on div at bounding box center [100, 405] width 4 height 99
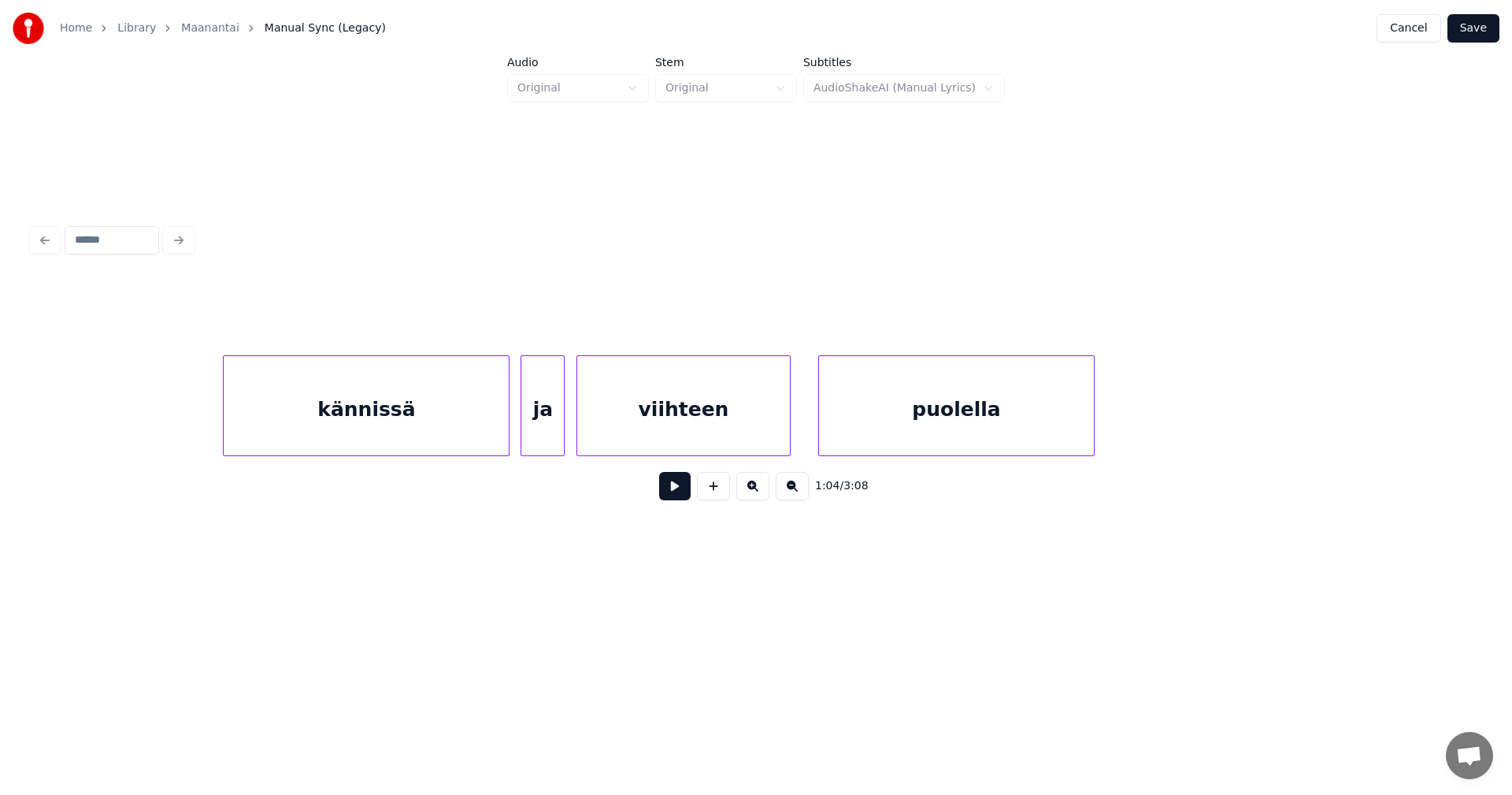
scroll to position [0, 18455]
click at [391, 386] on div "kännissä" at bounding box center [372, 409] width 285 height 107
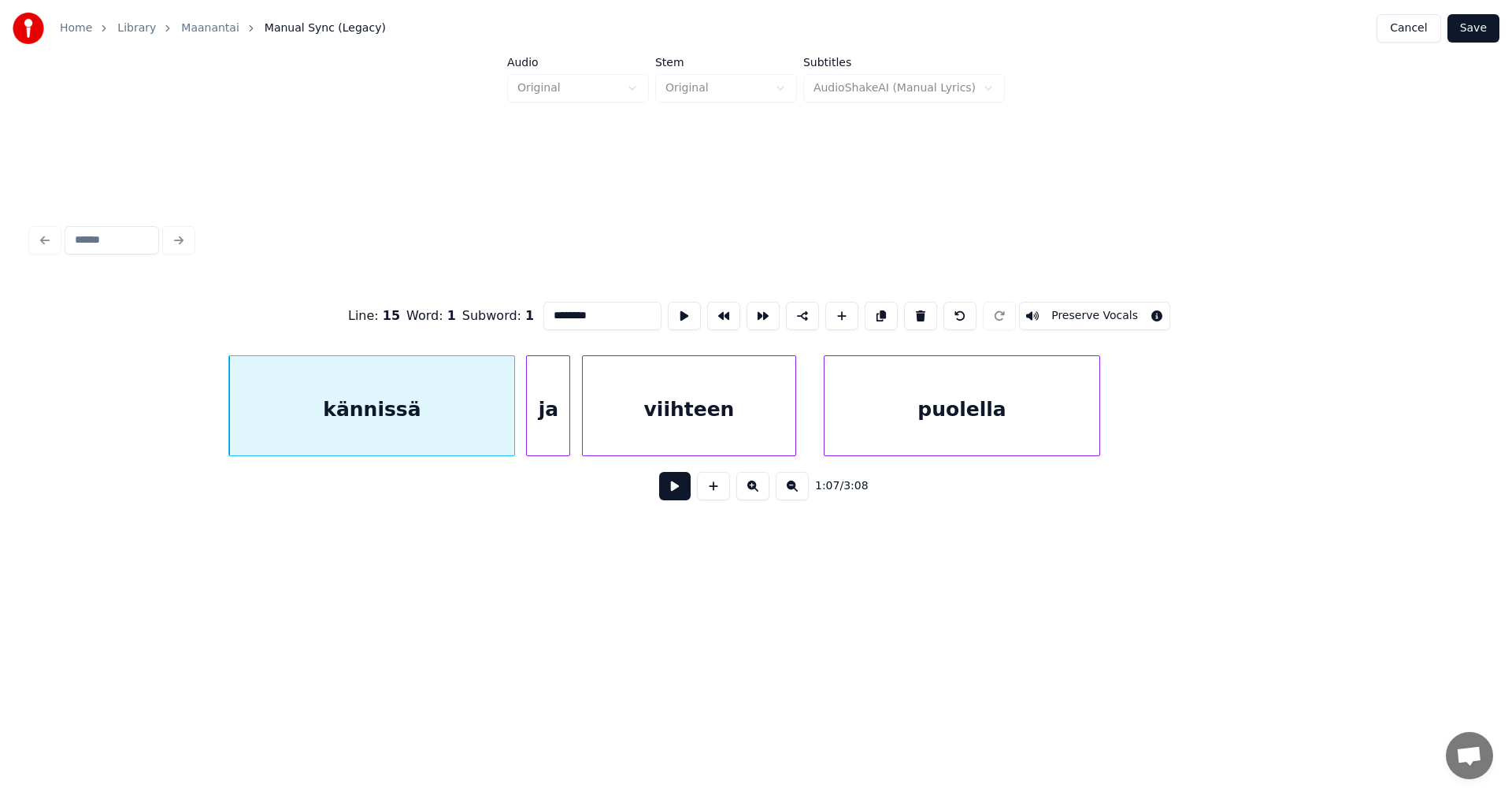
click at [677, 499] on button at bounding box center [674, 486] width 31 height 29
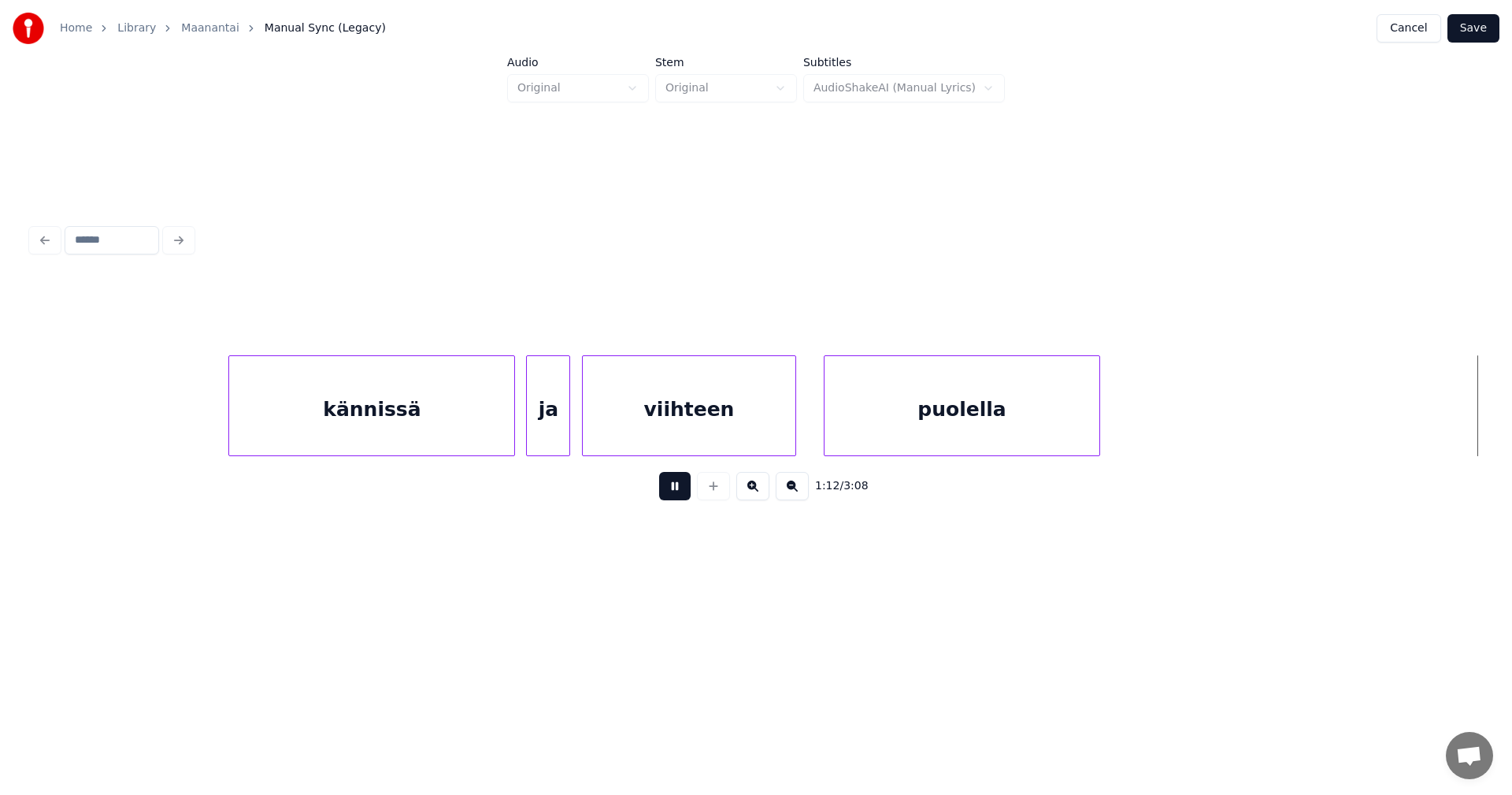
scroll to position [0, 19904]
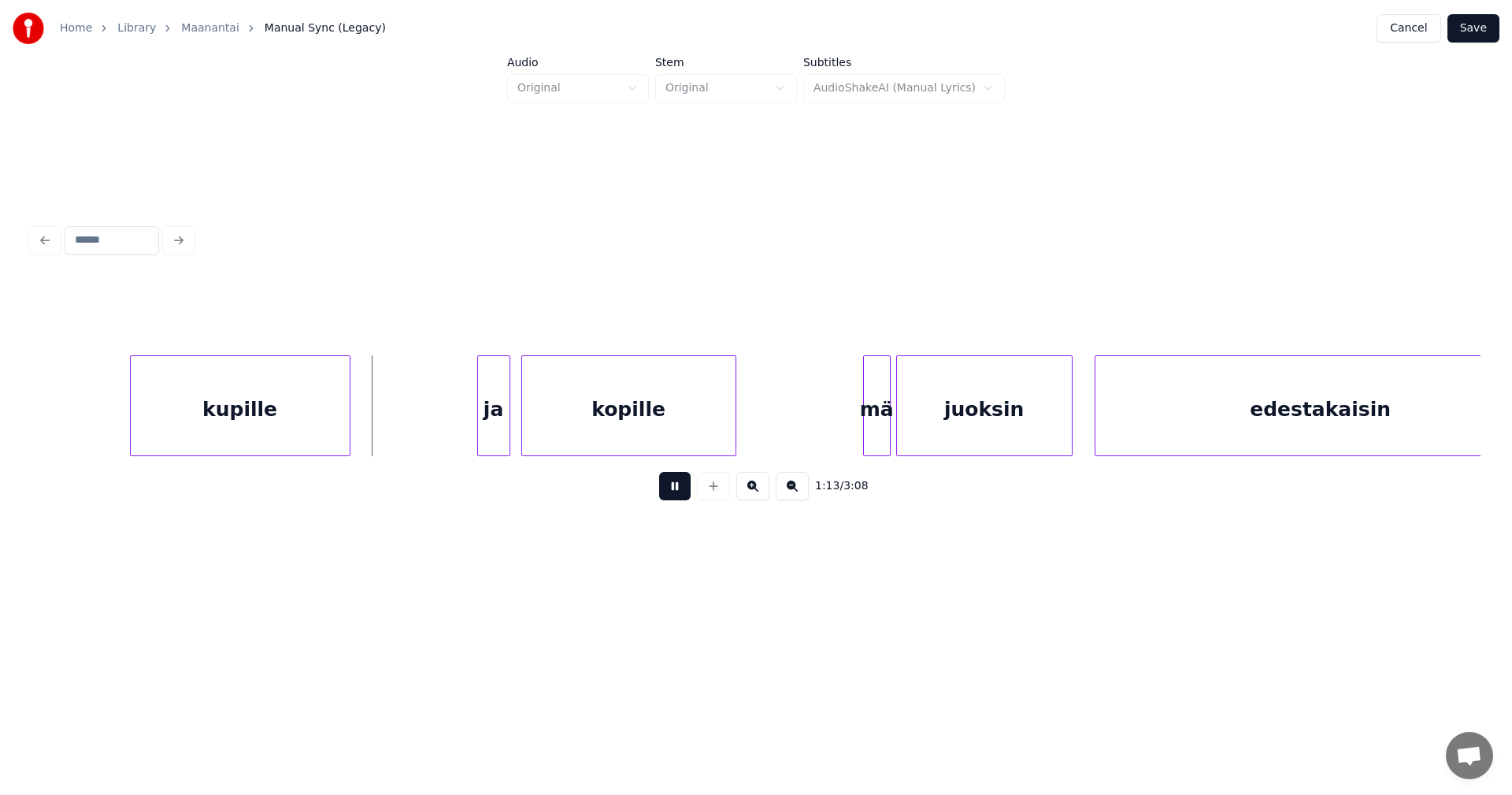
click at [677, 498] on button at bounding box center [674, 486] width 31 height 29
click at [484, 429] on div "ja" at bounding box center [485, 409] width 31 height 107
click at [545, 428] on div "kopille" at bounding box center [624, 409] width 213 height 107
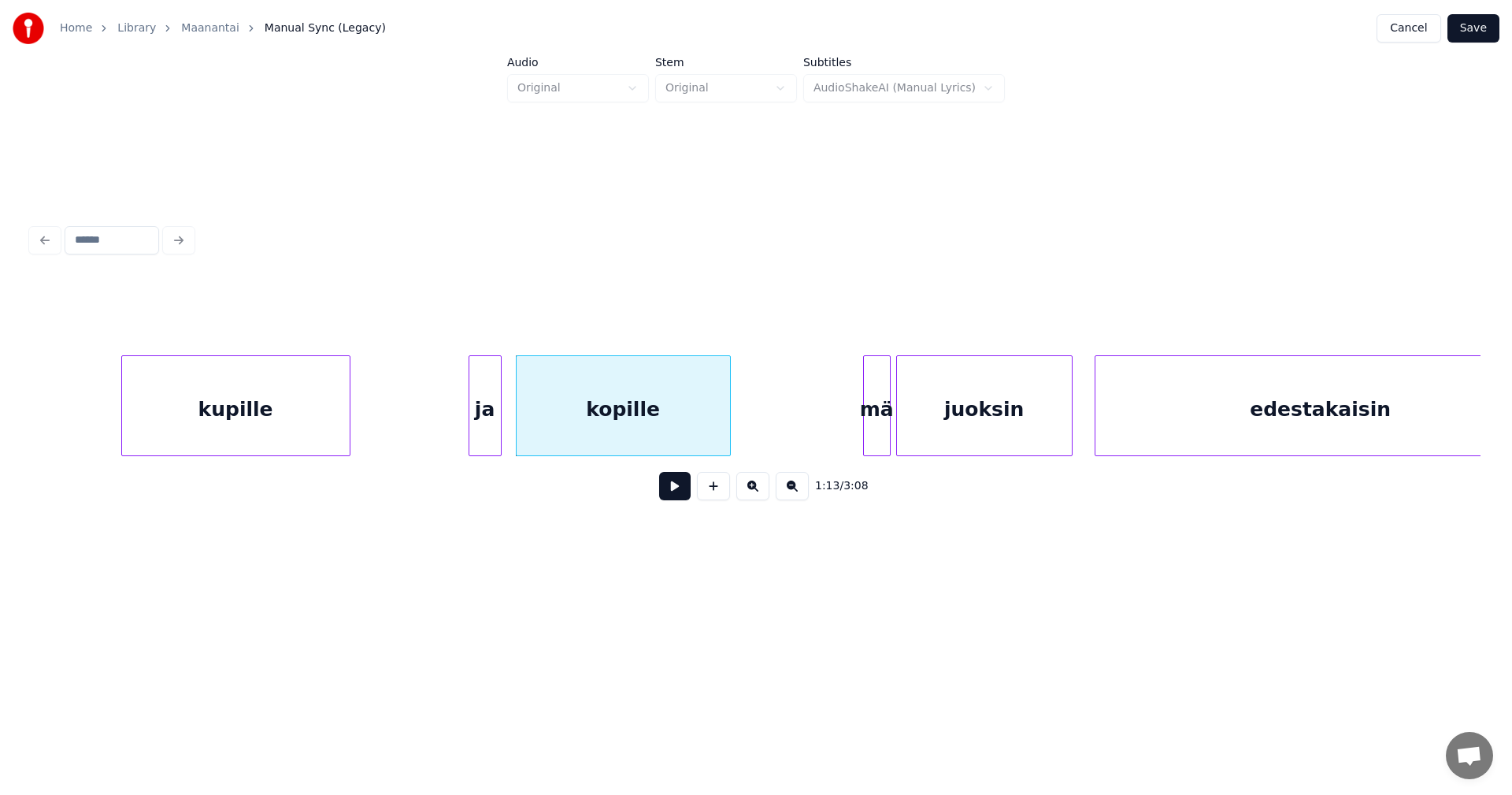
click at [125, 430] on div at bounding box center [124, 405] width 4 height 99
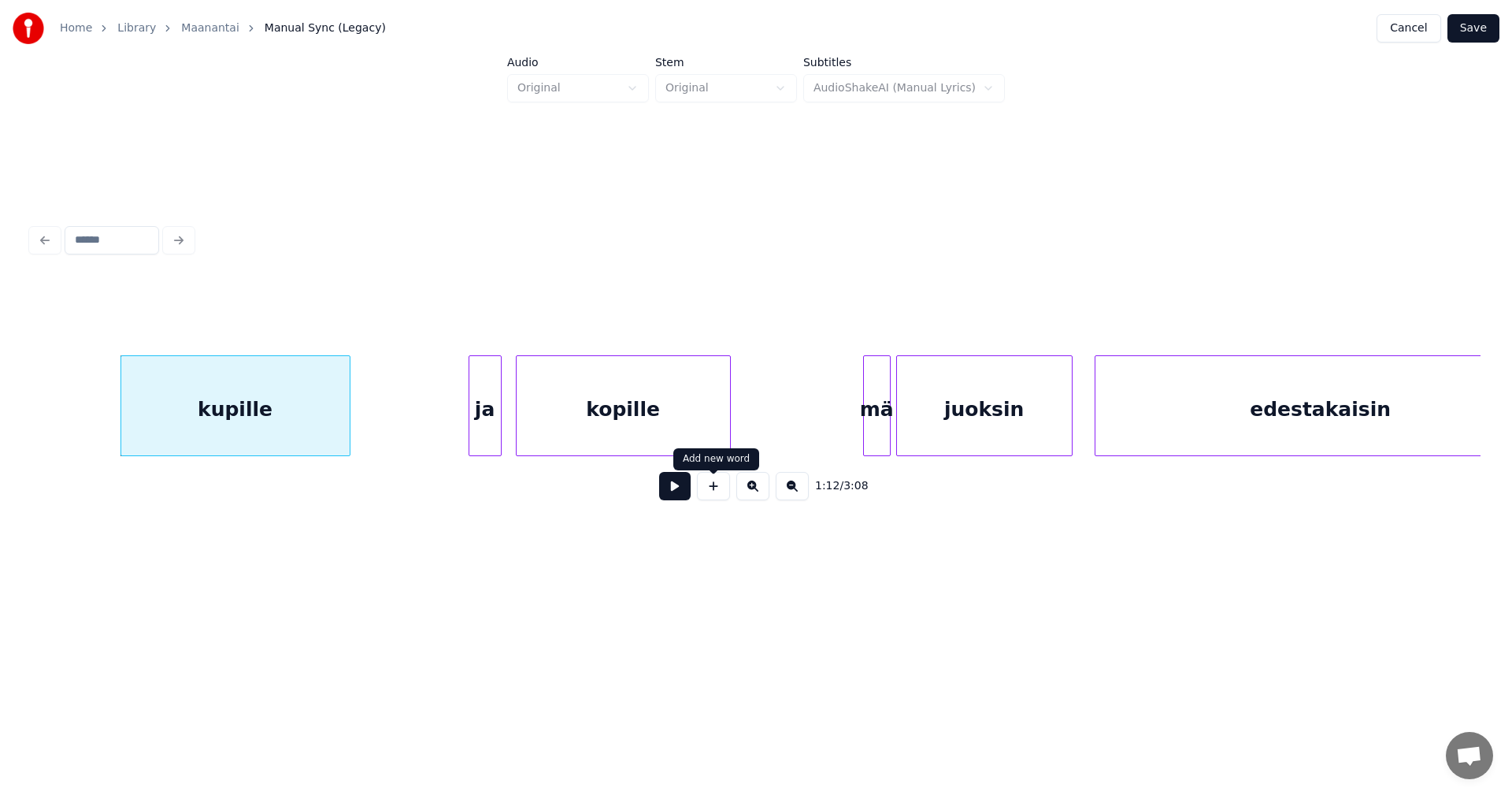
click at [670, 496] on button at bounding box center [674, 486] width 31 height 29
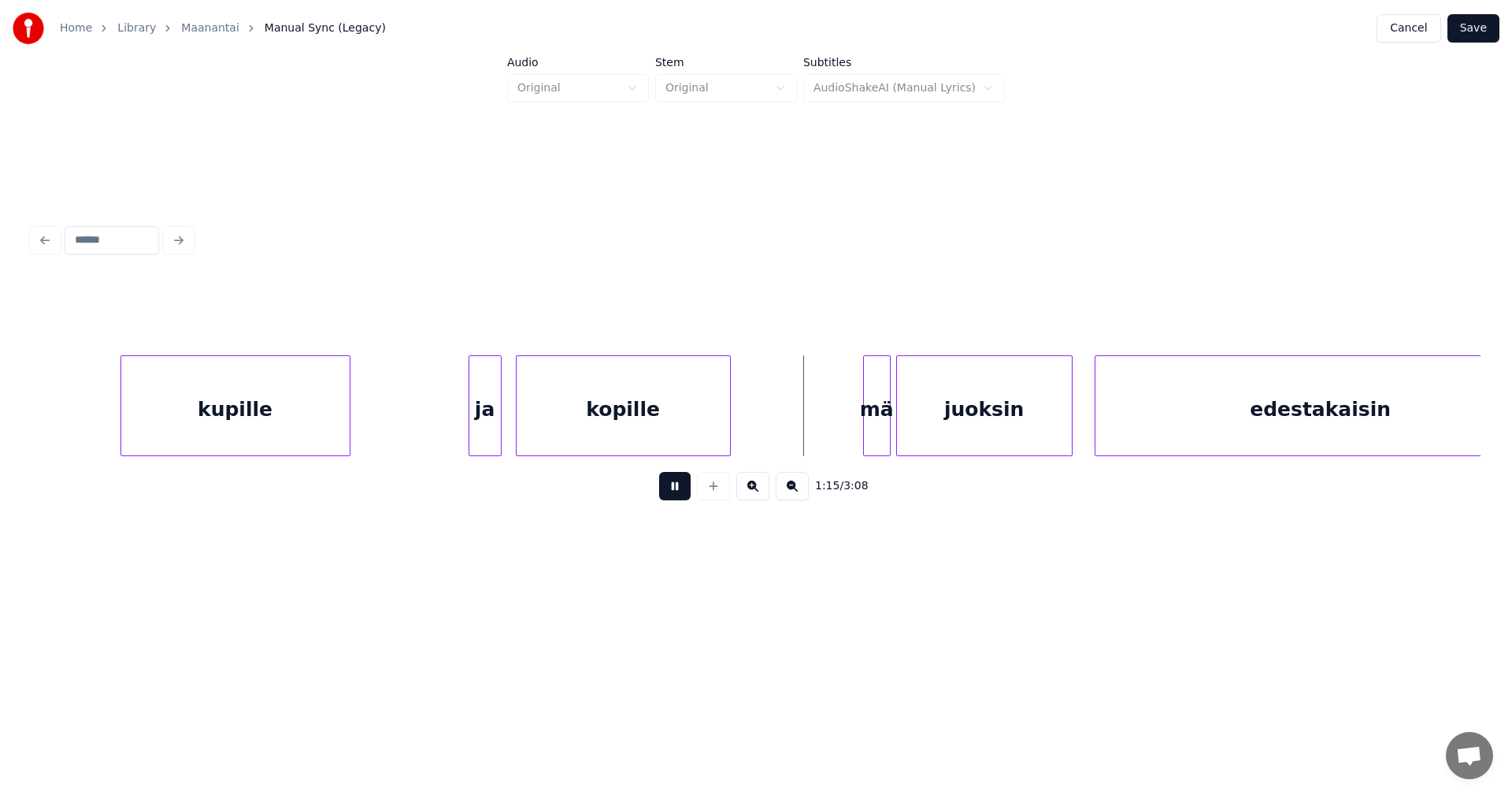
drag, startPoint x: 677, startPoint y: 493, endPoint x: 733, endPoint y: 486, distance: 56.4
click at [680, 493] on button at bounding box center [674, 486] width 31 height 29
click at [851, 433] on div at bounding box center [851, 405] width 4 height 99
click at [872, 433] on div "mä" at bounding box center [865, 409] width 40 height 107
click at [683, 497] on button at bounding box center [674, 486] width 31 height 29
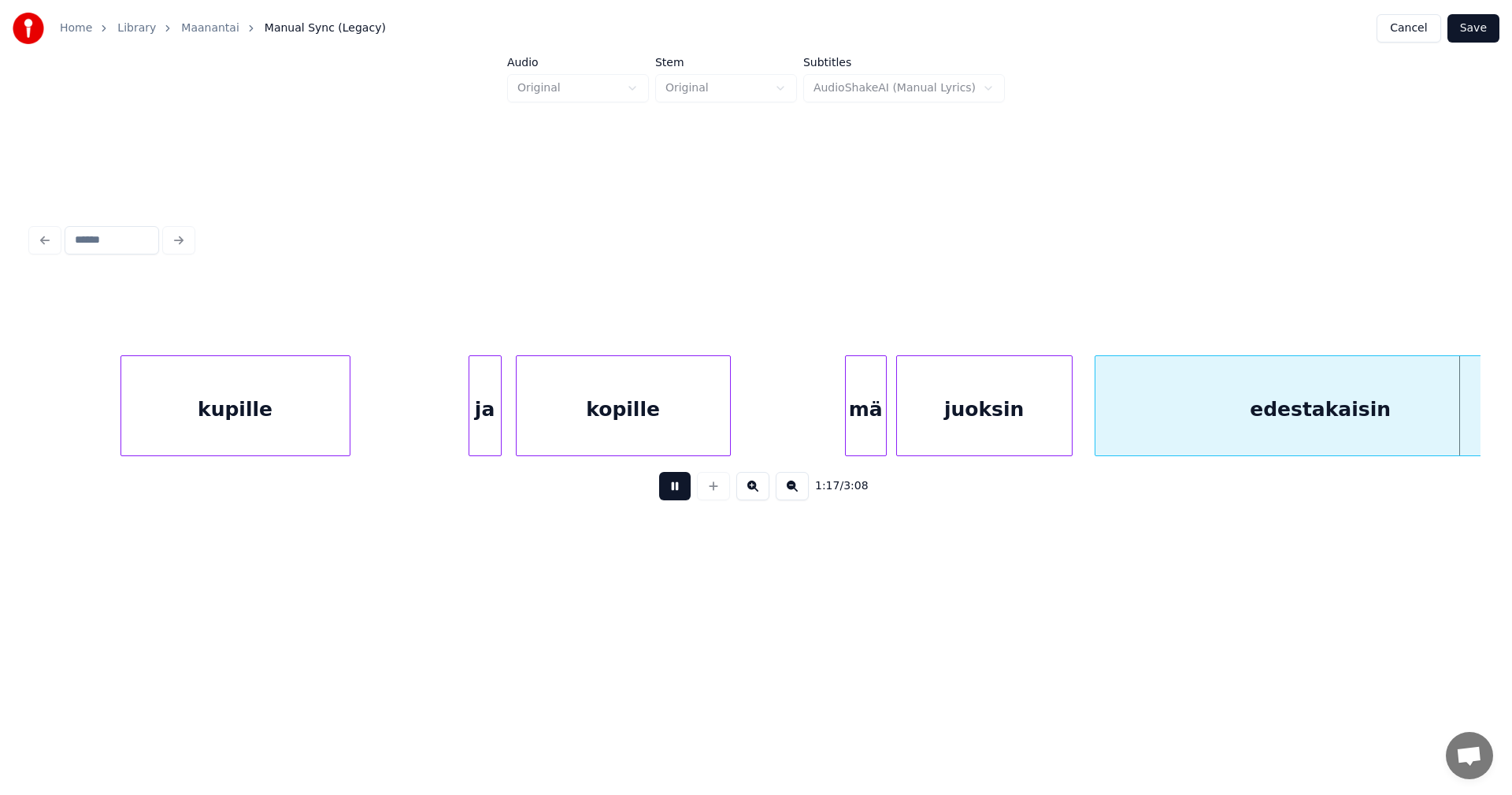
scroll to position [0, 21353]
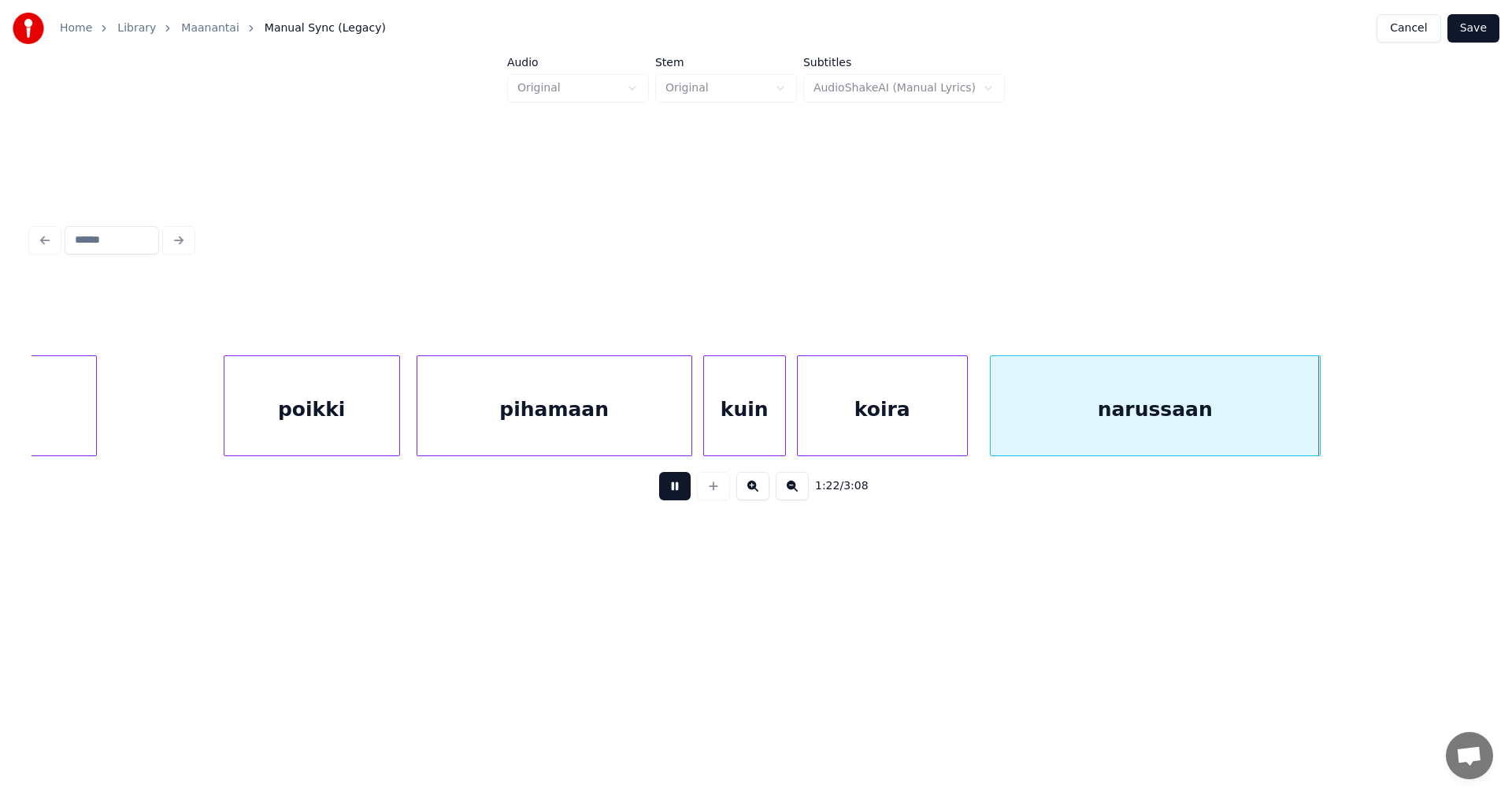
drag, startPoint x: 683, startPoint y: 497, endPoint x: 1068, endPoint y: 493, distance: 385.0
click at [692, 497] on div "1:22 / 3:08" at bounding box center [756, 486] width 1424 height 35
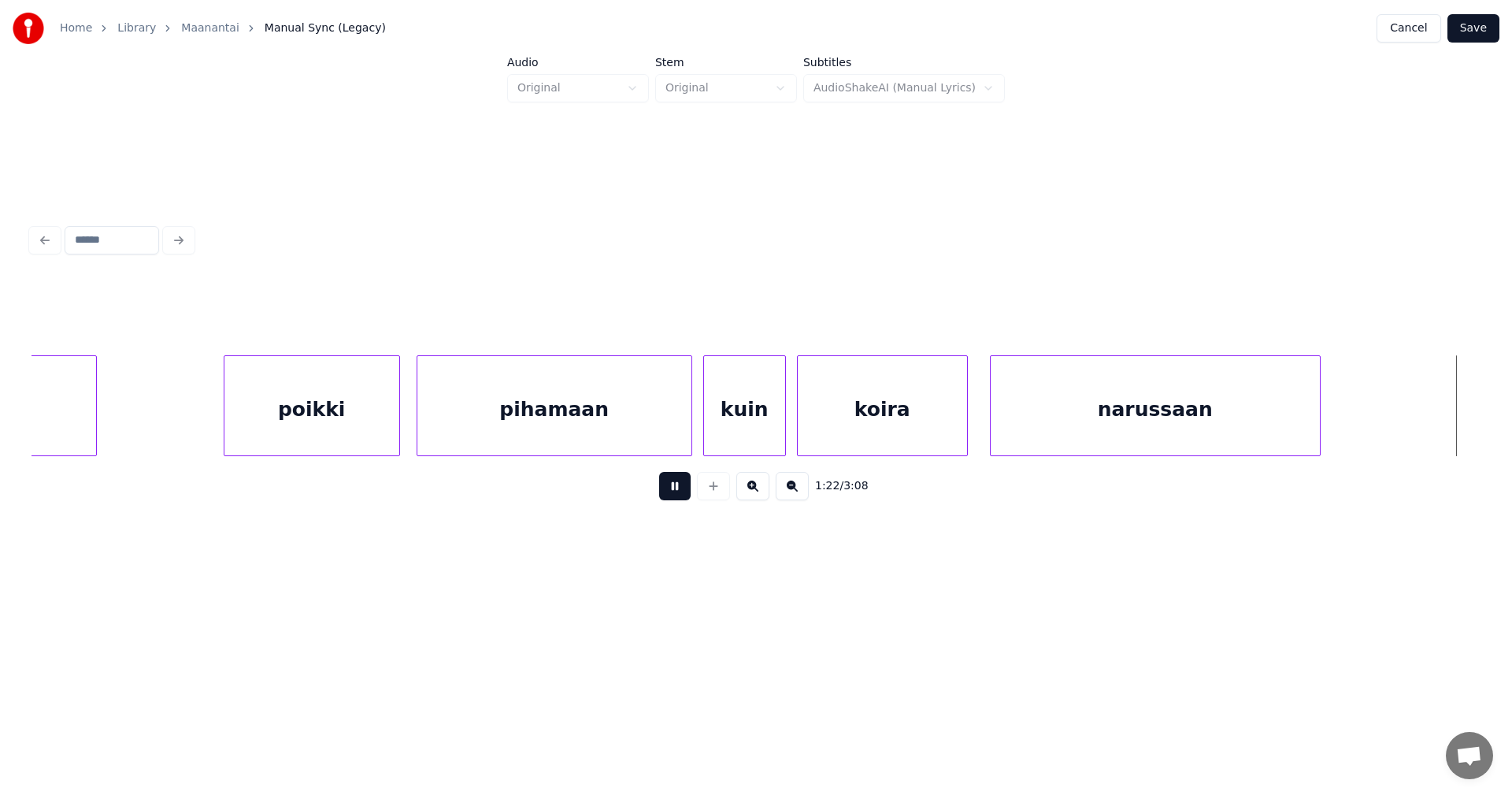
scroll to position [0, 22806]
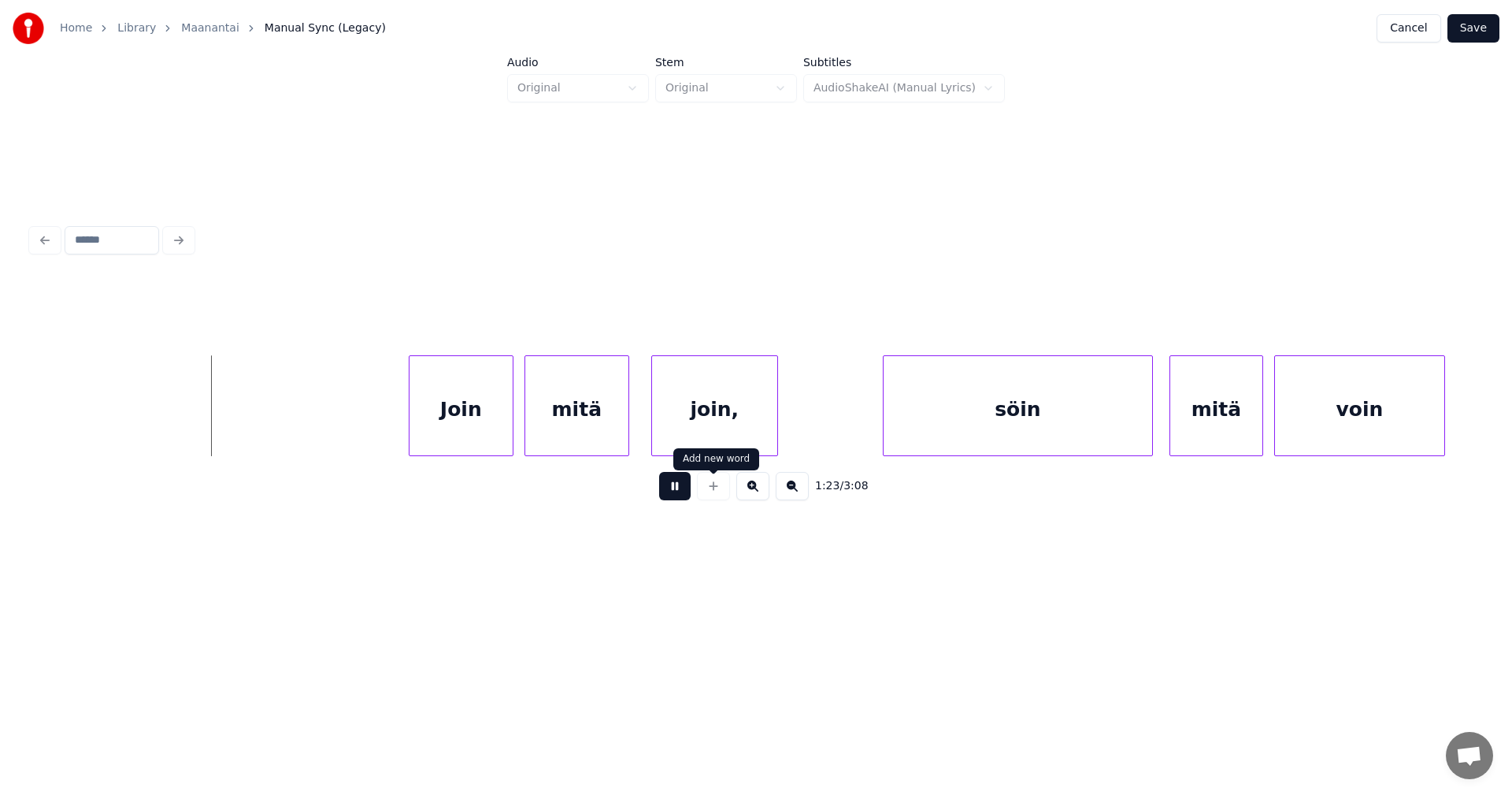
click at [668, 498] on button at bounding box center [674, 486] width 31 height 29
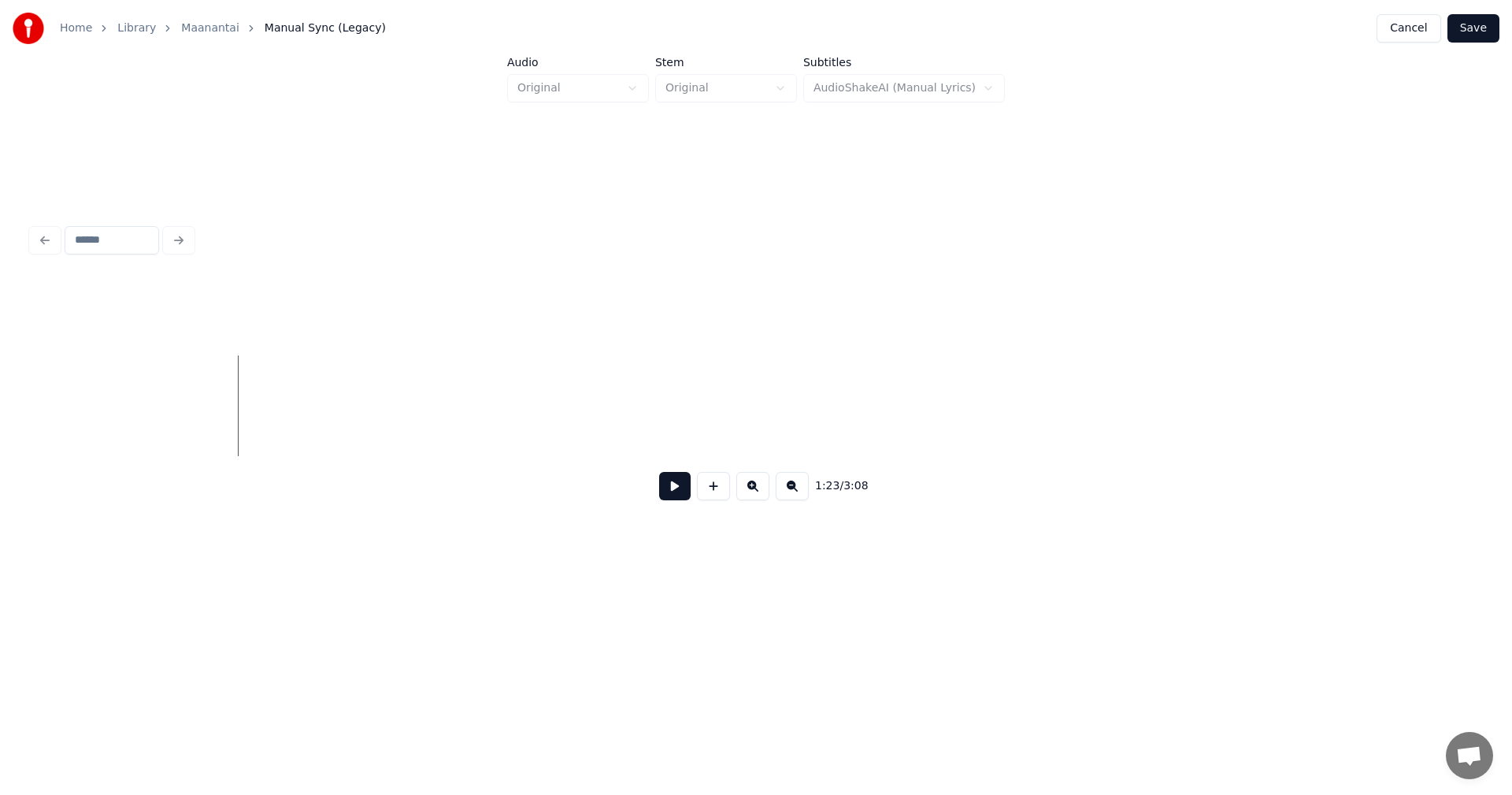
scroll to position [0, 21538]
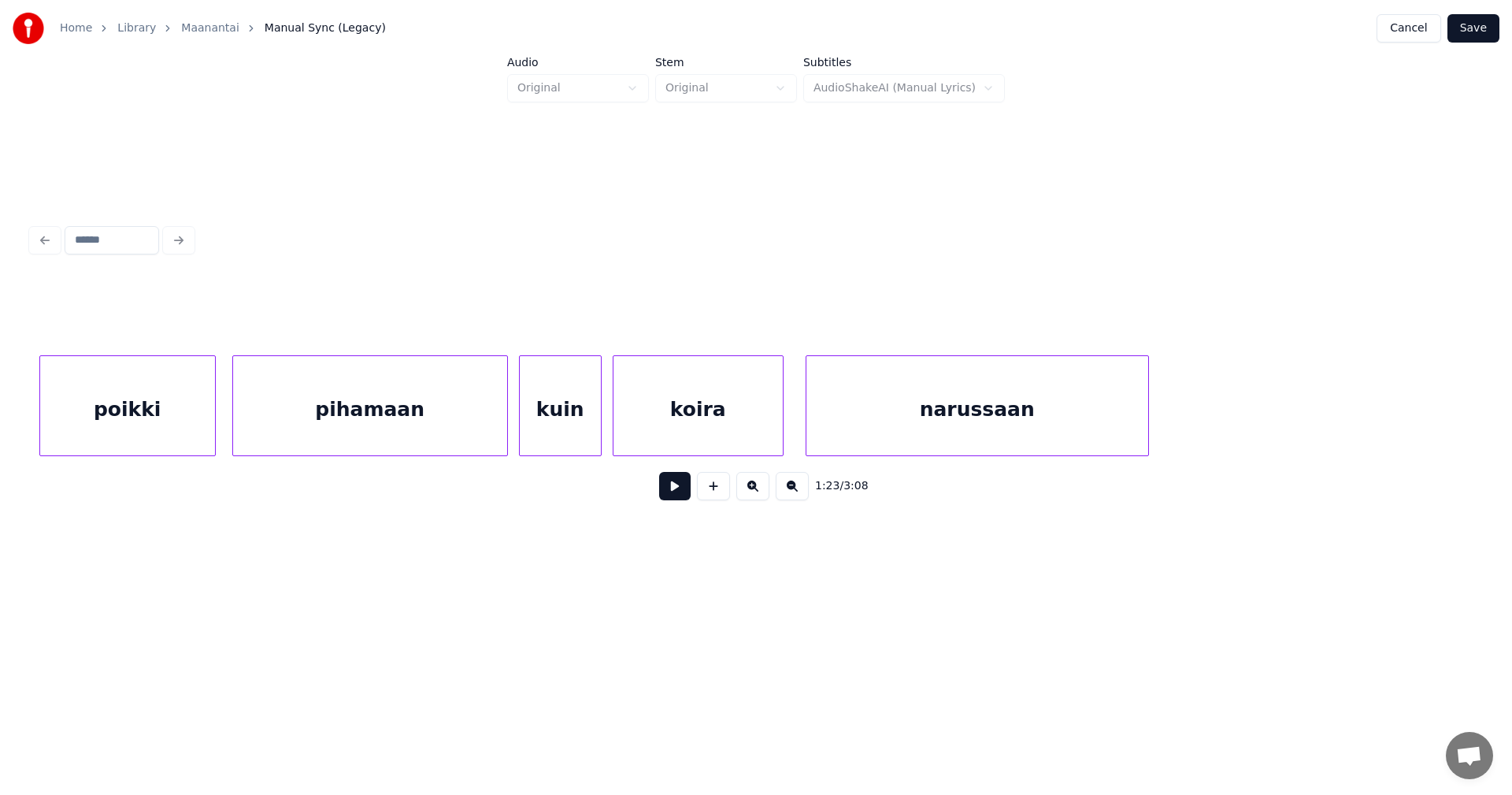
click at [1145, 423] on div at bounding box center [1145, 405] width 4 height 99
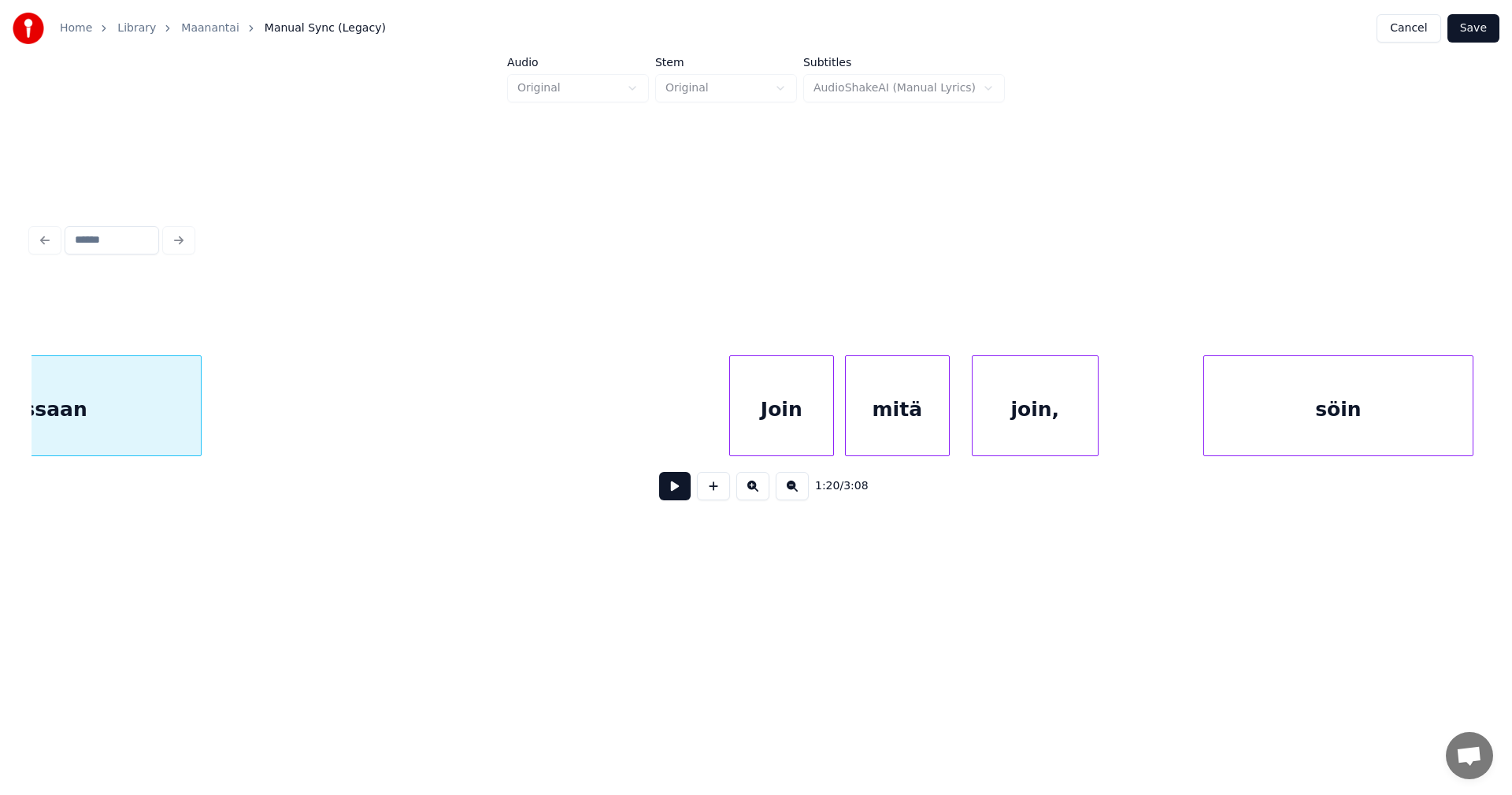
scroll to position [0, 22543]
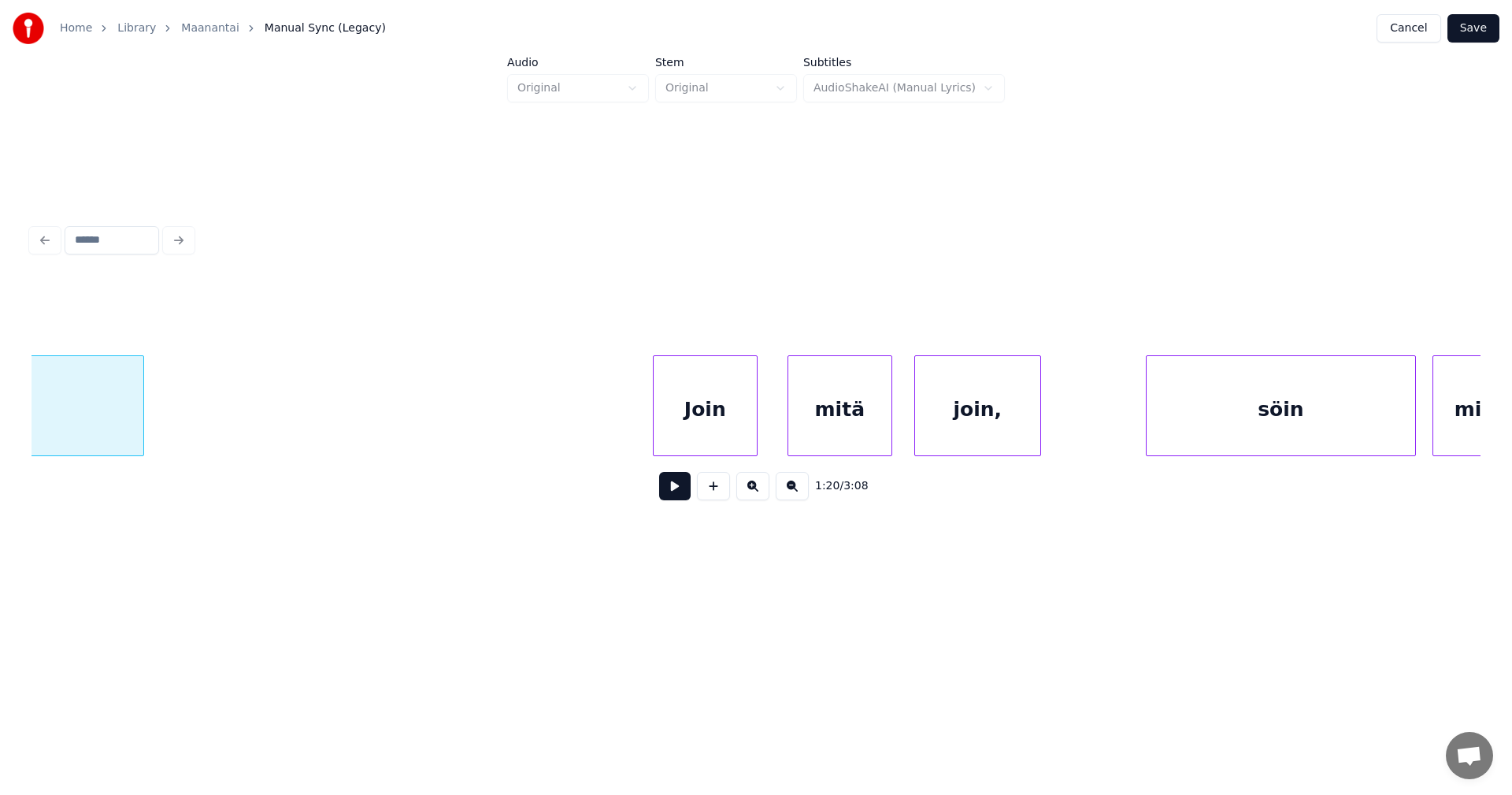
click at [713, 442] on div "Join" at bounding box center [705, 409] width 103 height 107
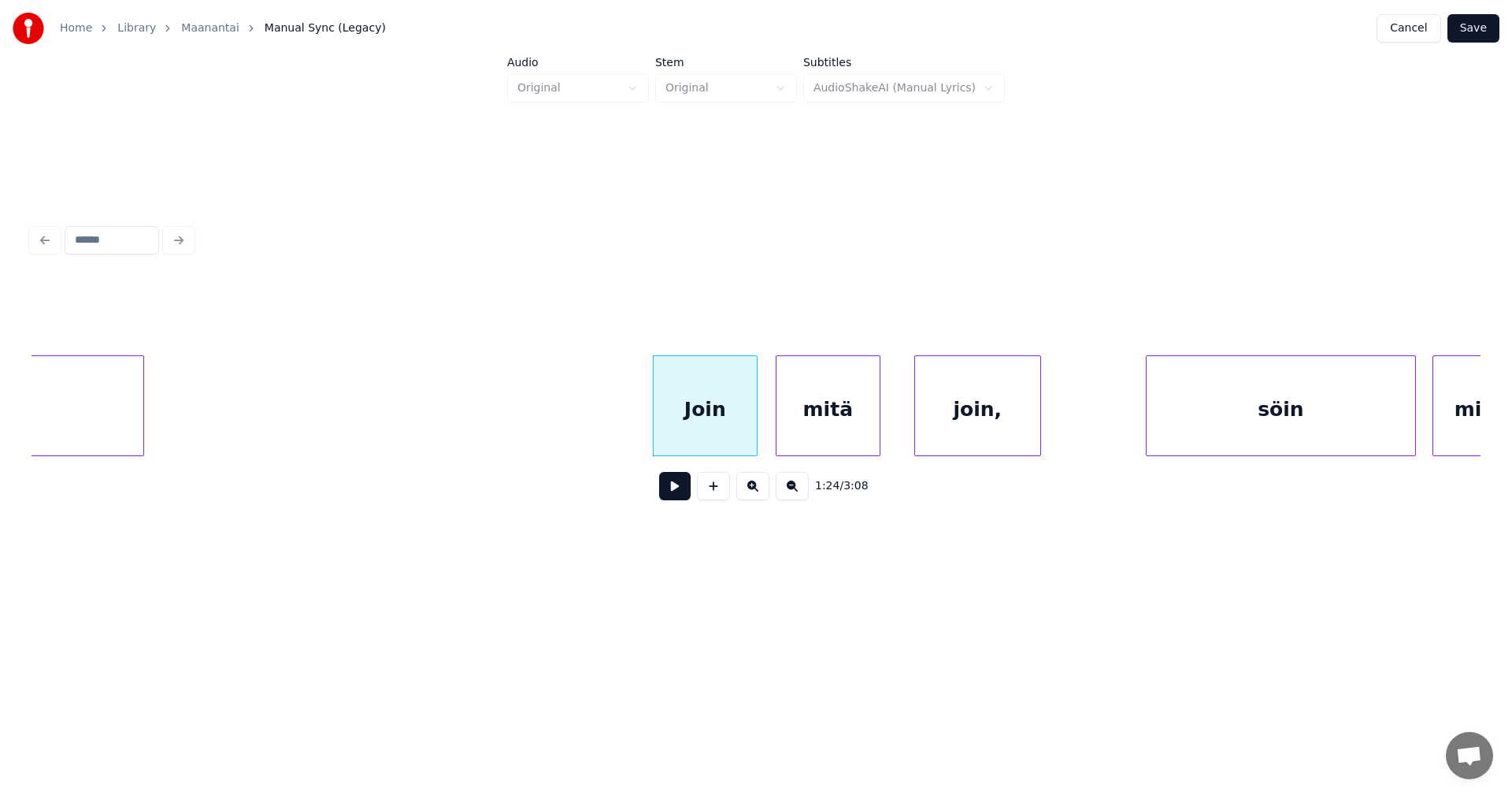
click at [822, 430] on div "mitä" at bounding box center [828, 409] width 103 height 107
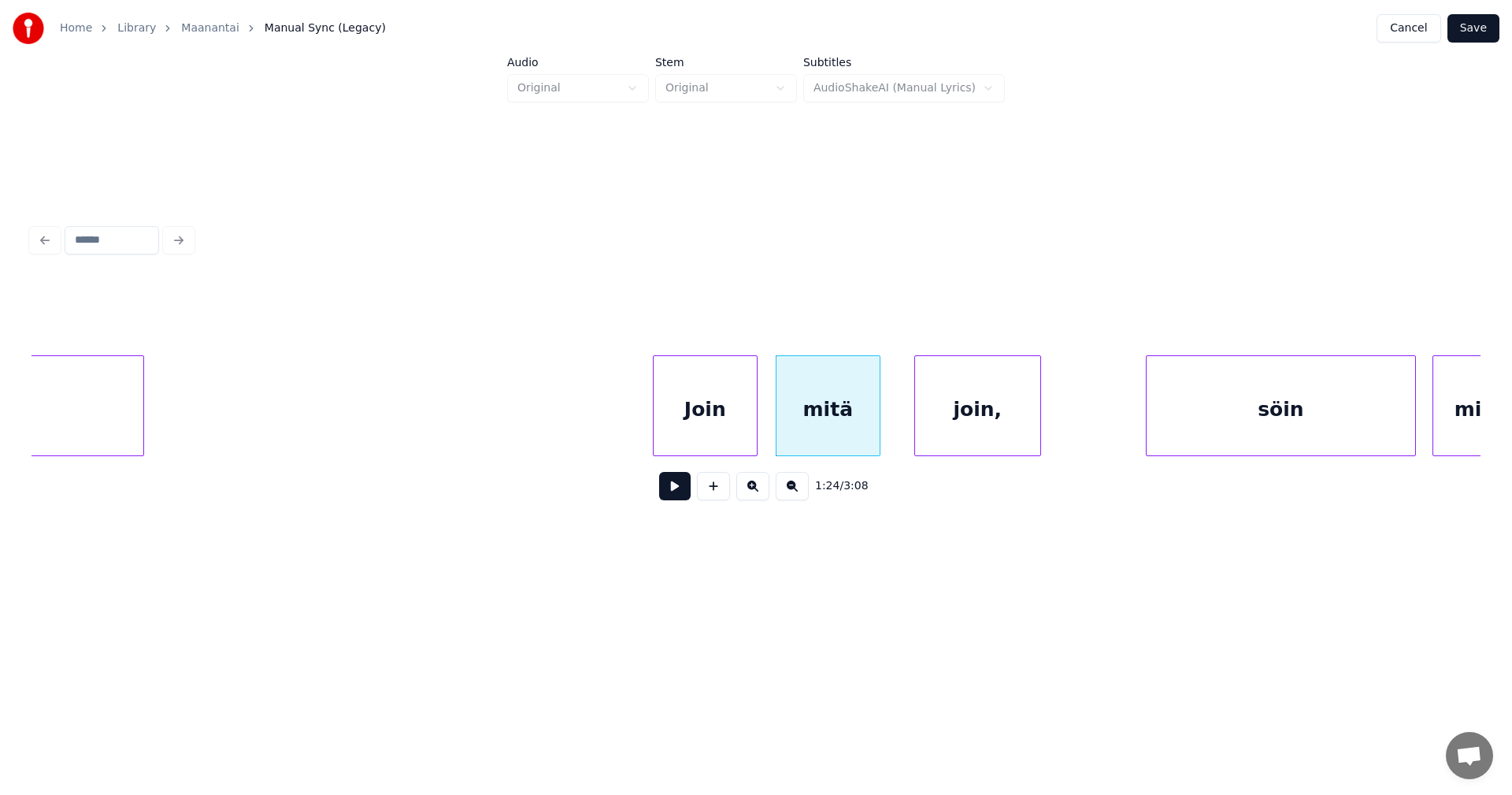
click at [729, 438] on div "Join" at bounding box center [705, 409] width 103 height 107
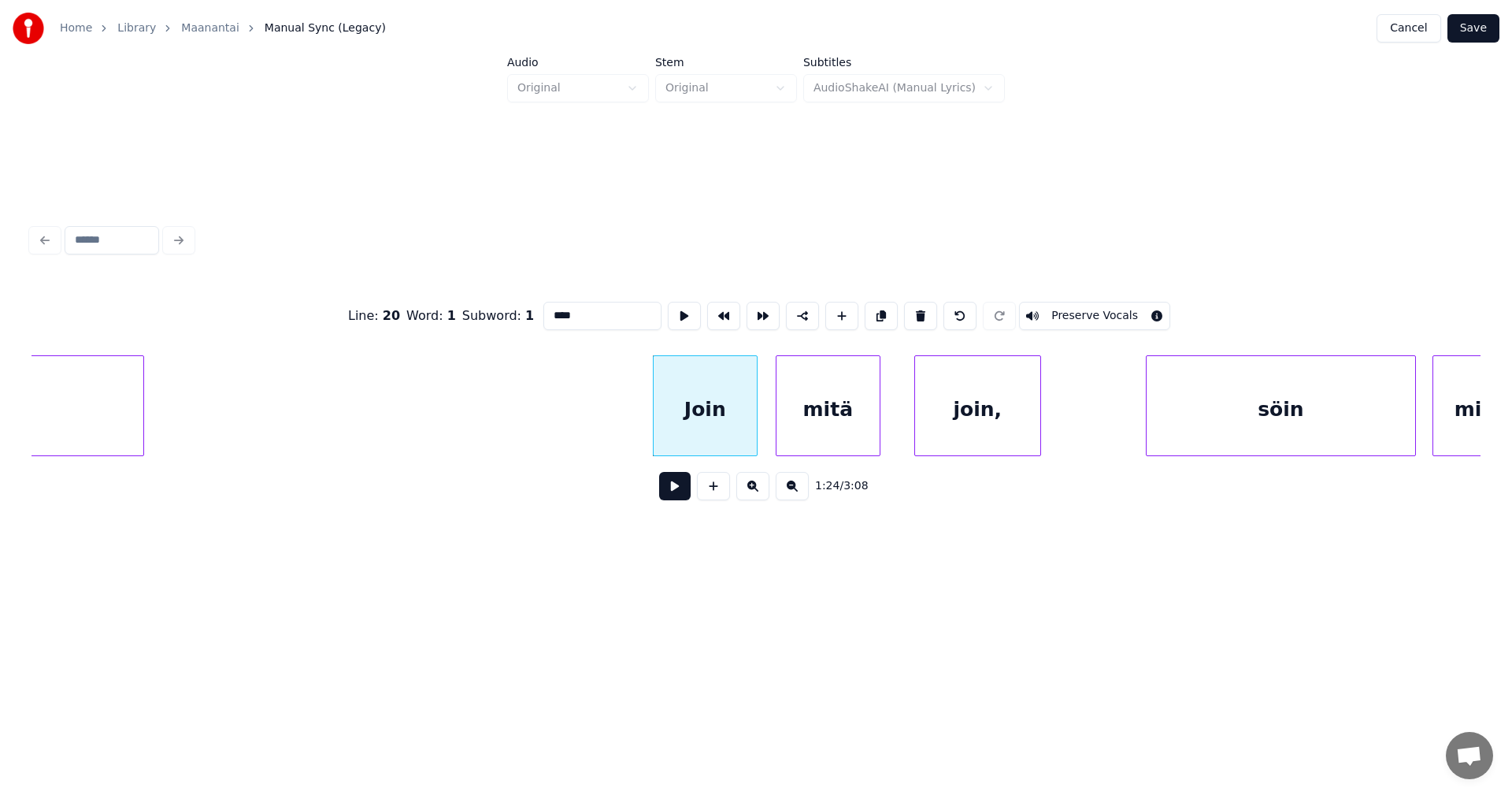
click at [682, 499] on button at bounding box center [674, 486] width 31 height 29
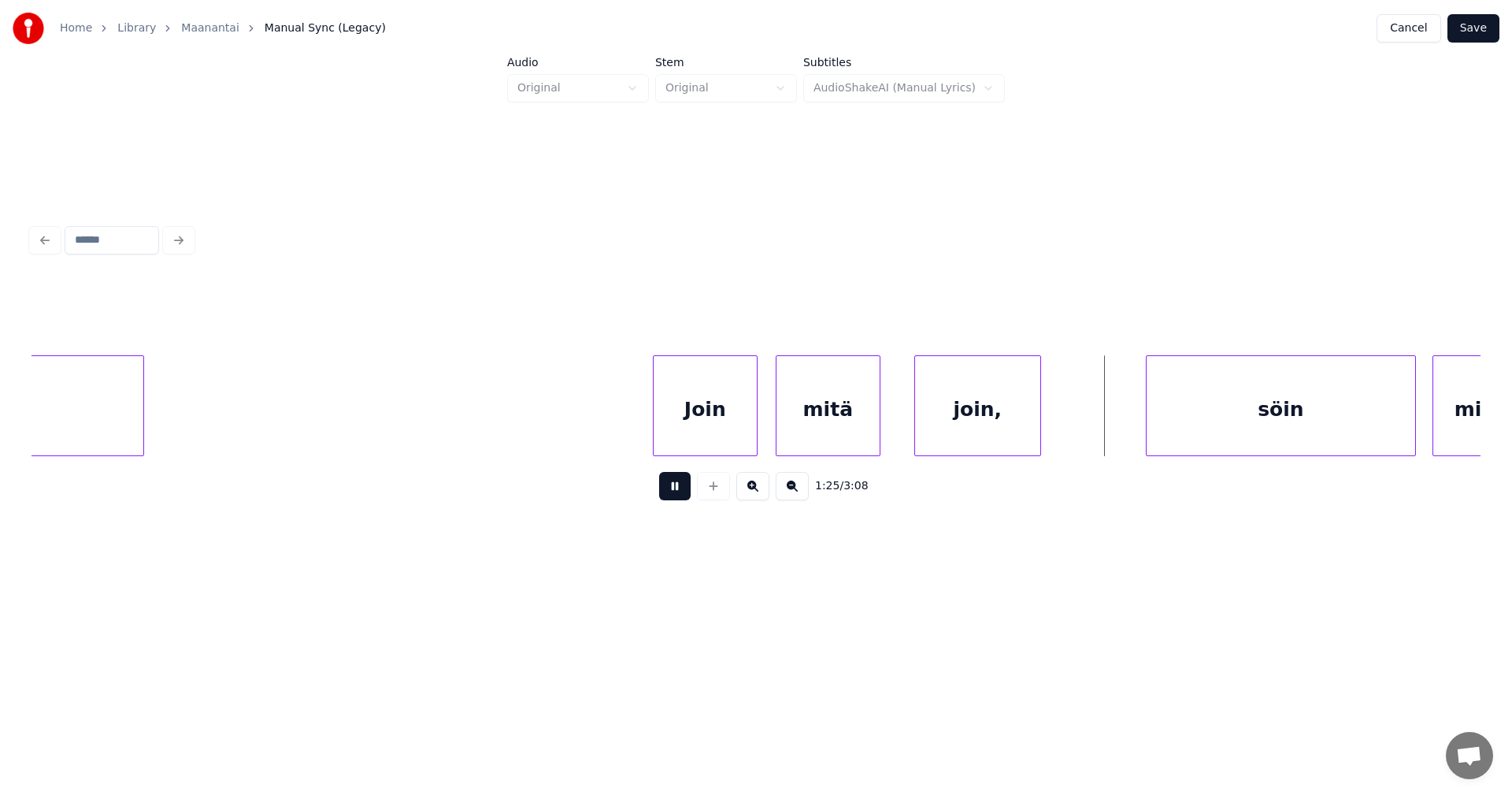
click at [682, 499] on button at bounding box center [674, 486] width 31 height 29
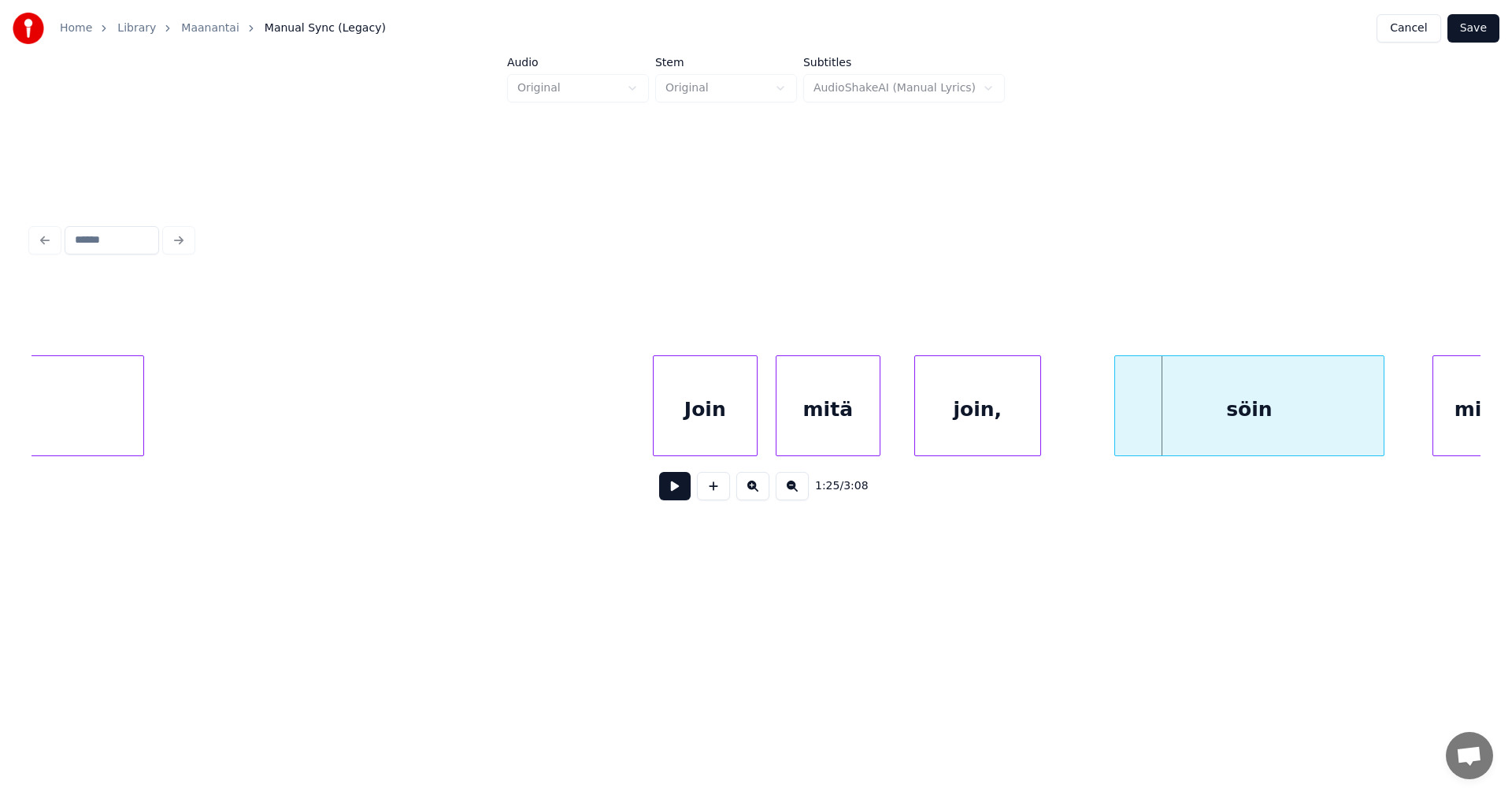
click at [1228, 430] on div "söin" at bounding box center [1248, 409] width 268 height 107
click at [678, 497] on button at bounding box center [674, 486] width 31 height 29
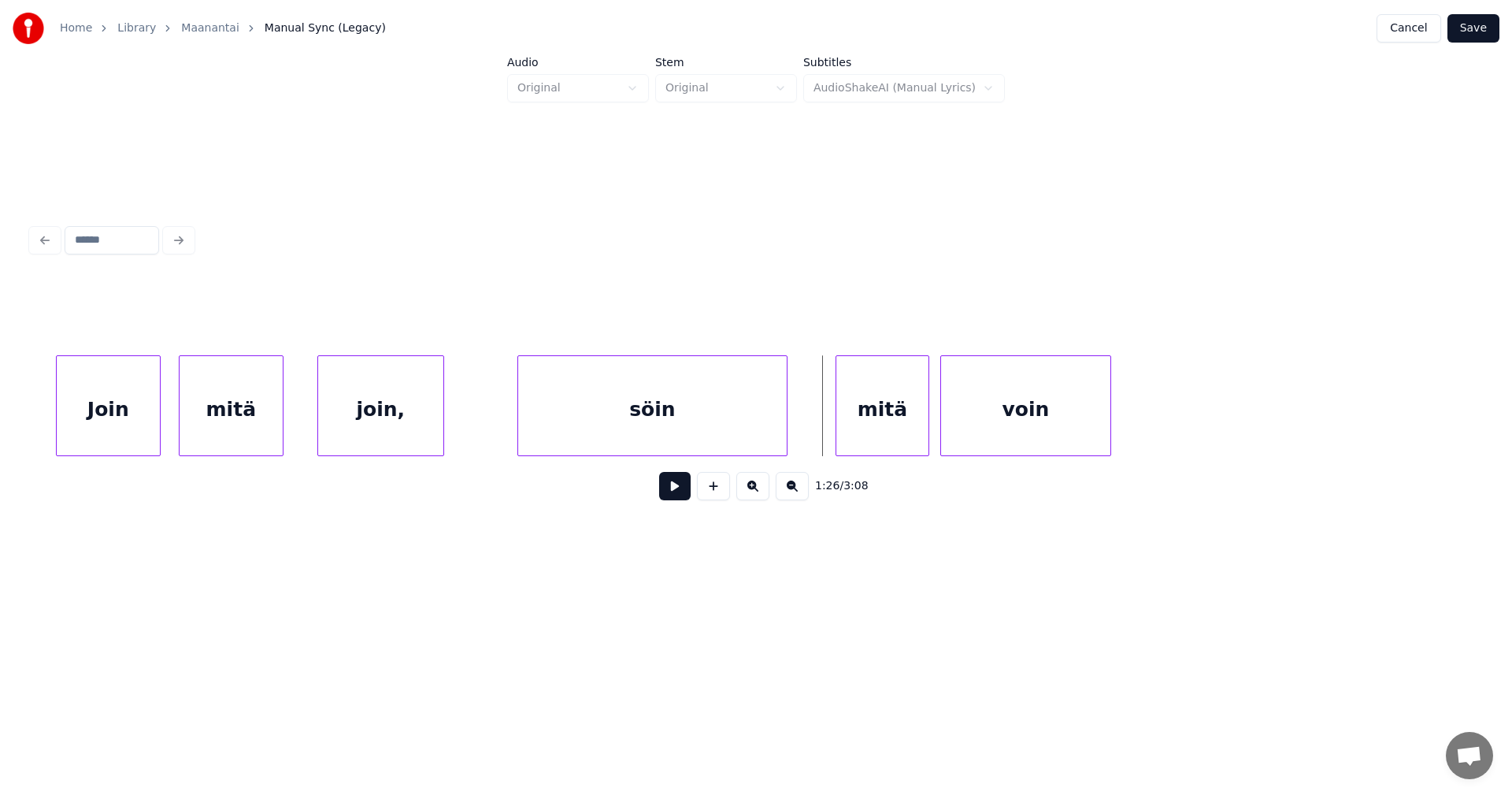
scroll to position [0, 23141]
click at [863, 447] on div "mitä" at bounding box center [867, 409] width 92 height 107
click at [680, 500] on button at bounding box center [674, 486] width 31 height 29
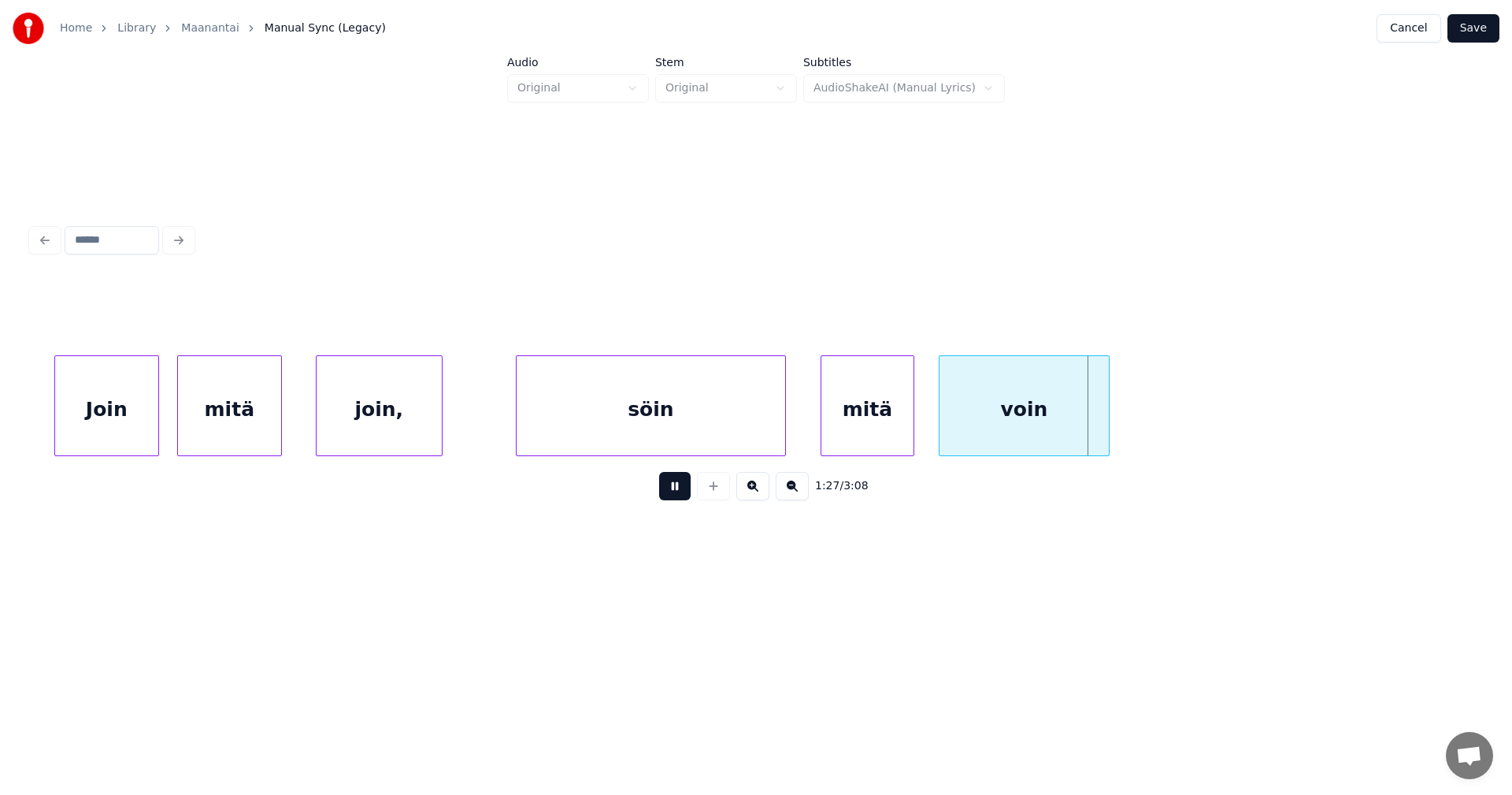
drag, startPoint x: 680, startPoint y: 501, endPoint x: 730, endPoint y: 506, distance: 50.2
click at [680, 500] on button at bounding box center [674, 486] width 31 height 29
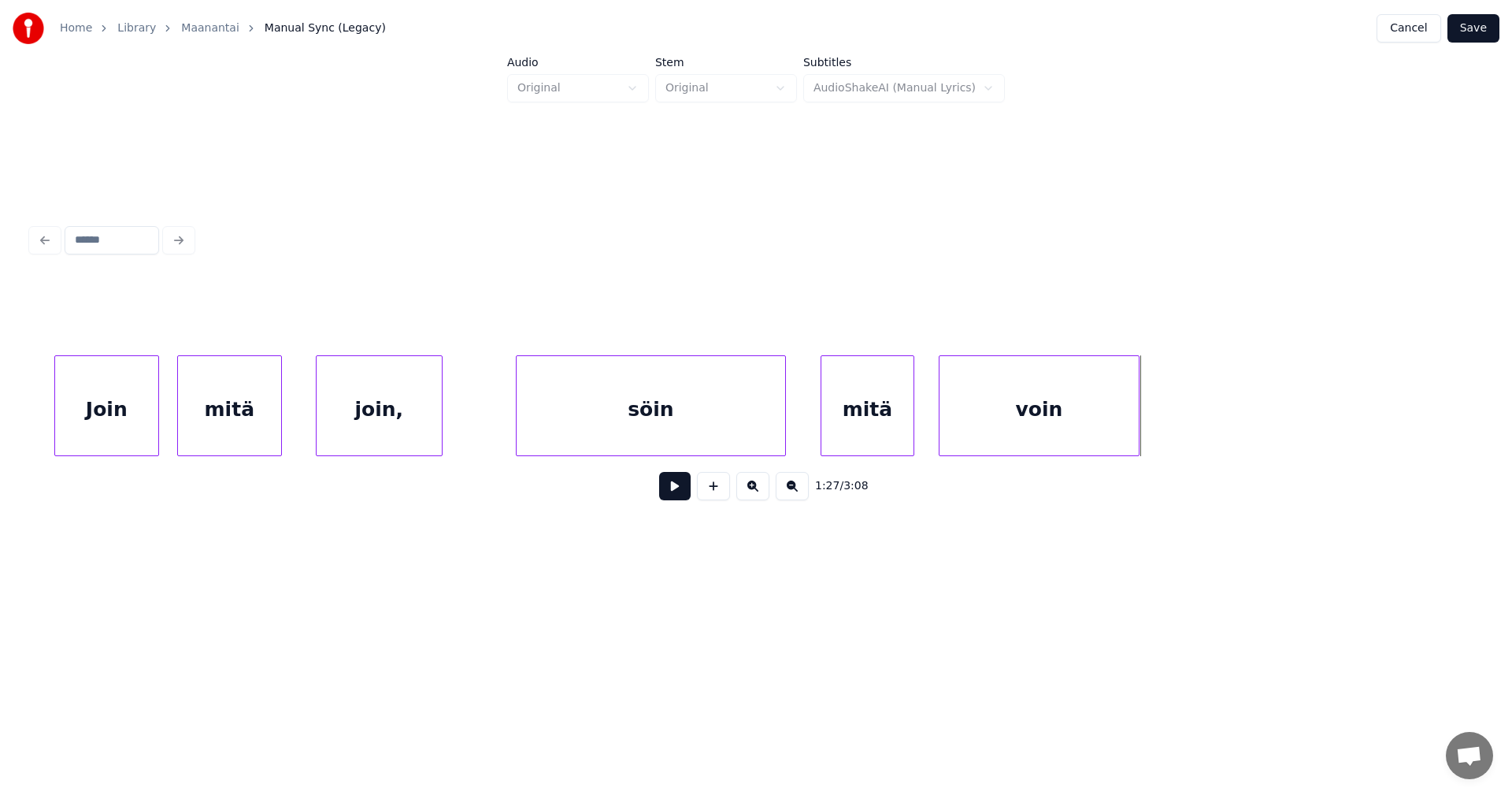
click at [1136, 430] on div at bounding box center [1135, 405] width 4 height 99
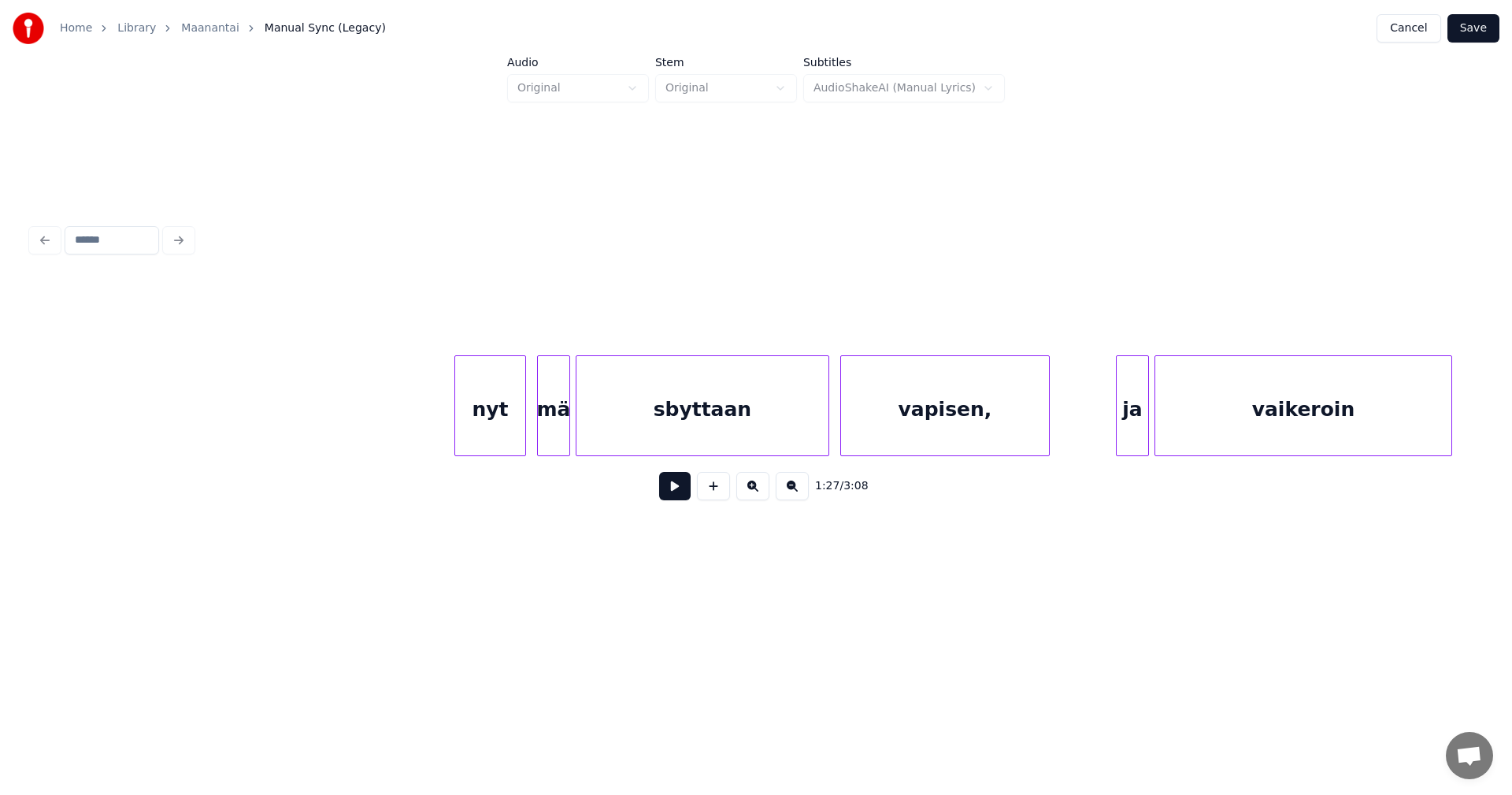
scroll to position [0, 24306]
click at [481, 421] on div "nyt" at bounding box center [465, 409] width 70 height 107
click at [538, 426] on div "mä" at bounding box center [535, 409] width 31 height 107
click at [552, 426] on div at bounding box center [553, 405] width 4 height 99
click at [476, 438] on div "nyt" at bounding box center [465, 409] width 70 height 107
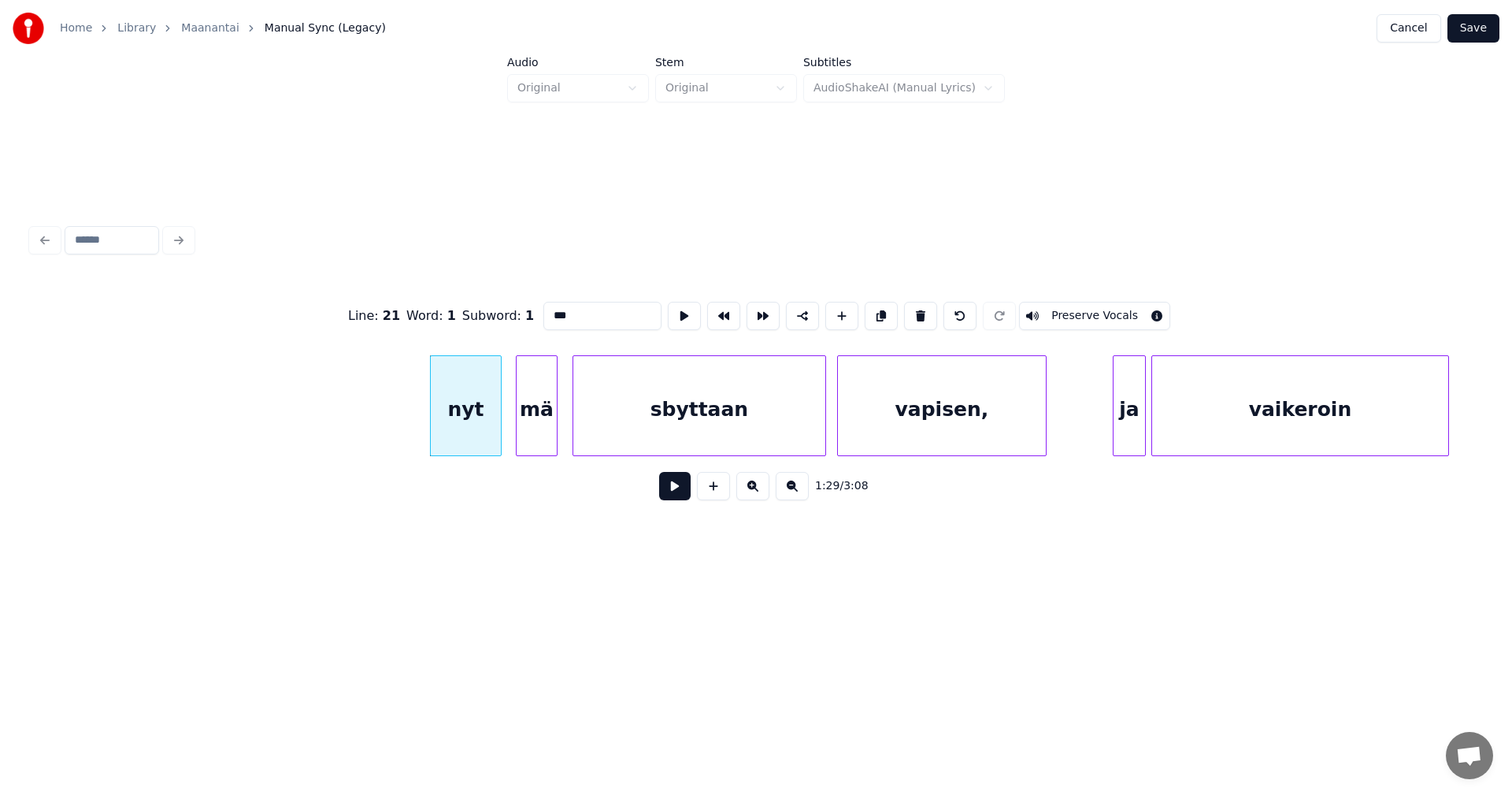
click at [672, 496] on button at bounding box center [674, 486] width 31 height 29
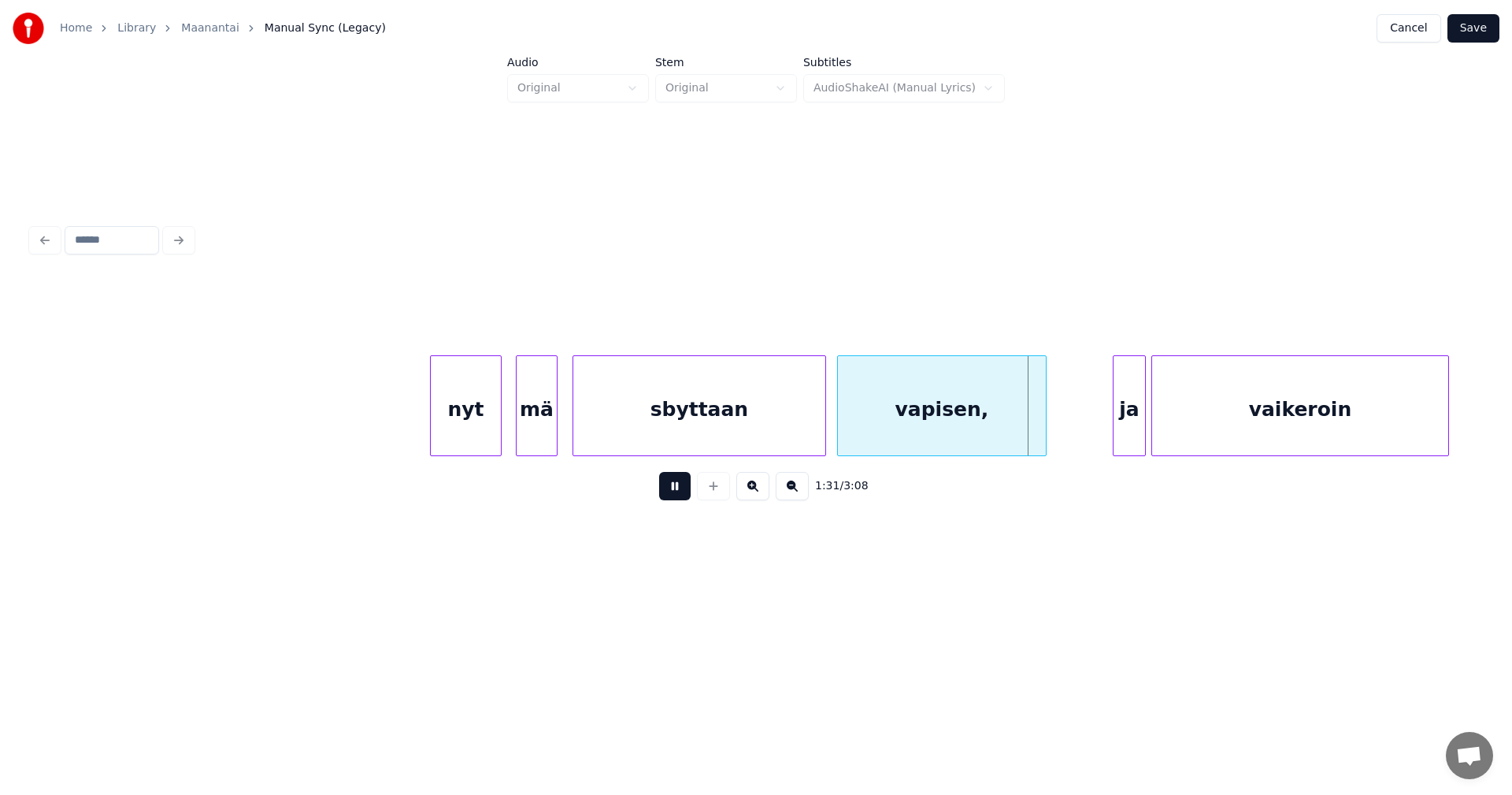
click at [672, 496] on button at bounding box center [674, 486] width 31 height 29
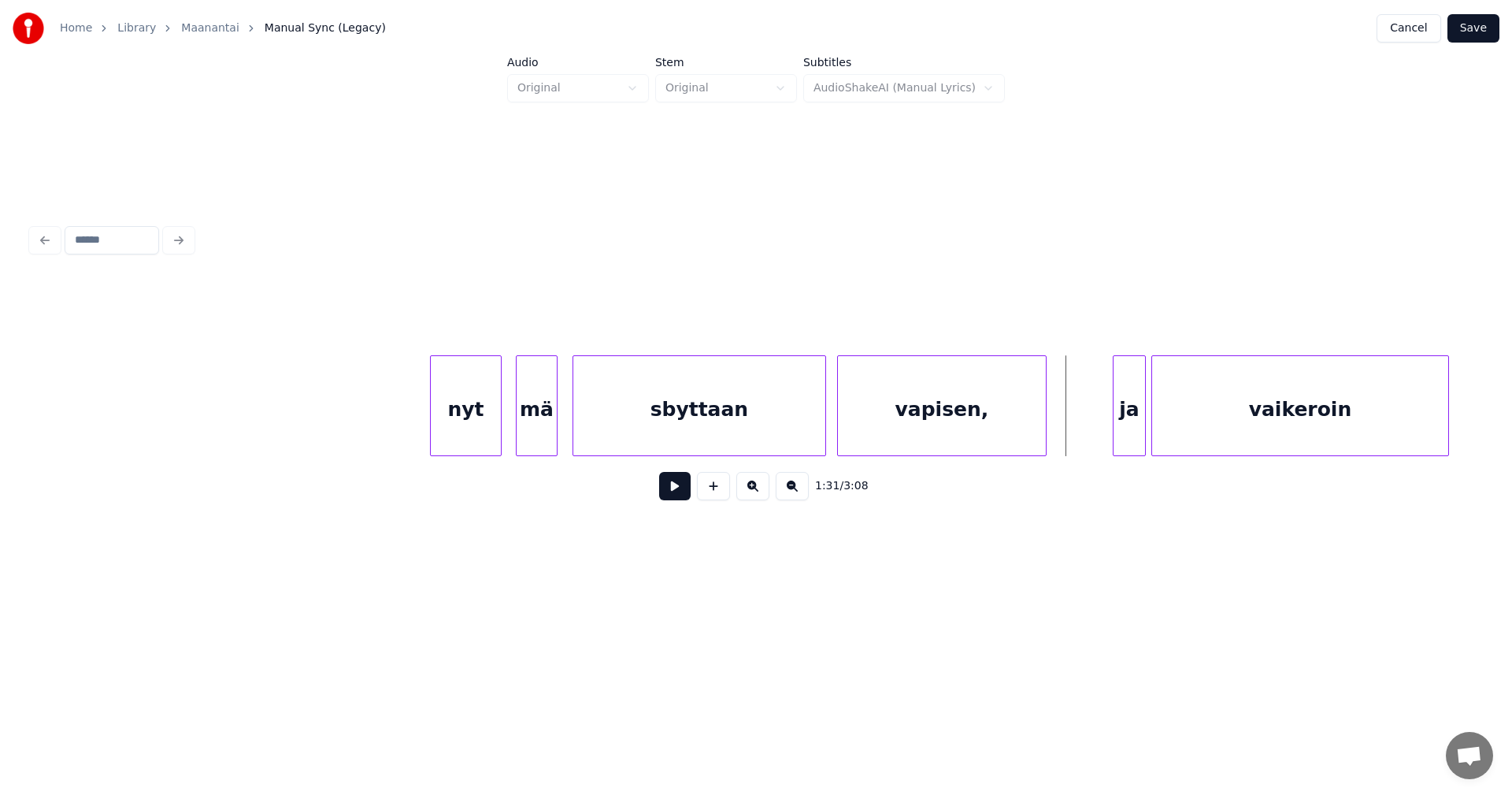
click at [674, 436] on div "sbyttaan" at bounding box center [699, 409] width 252 height 107
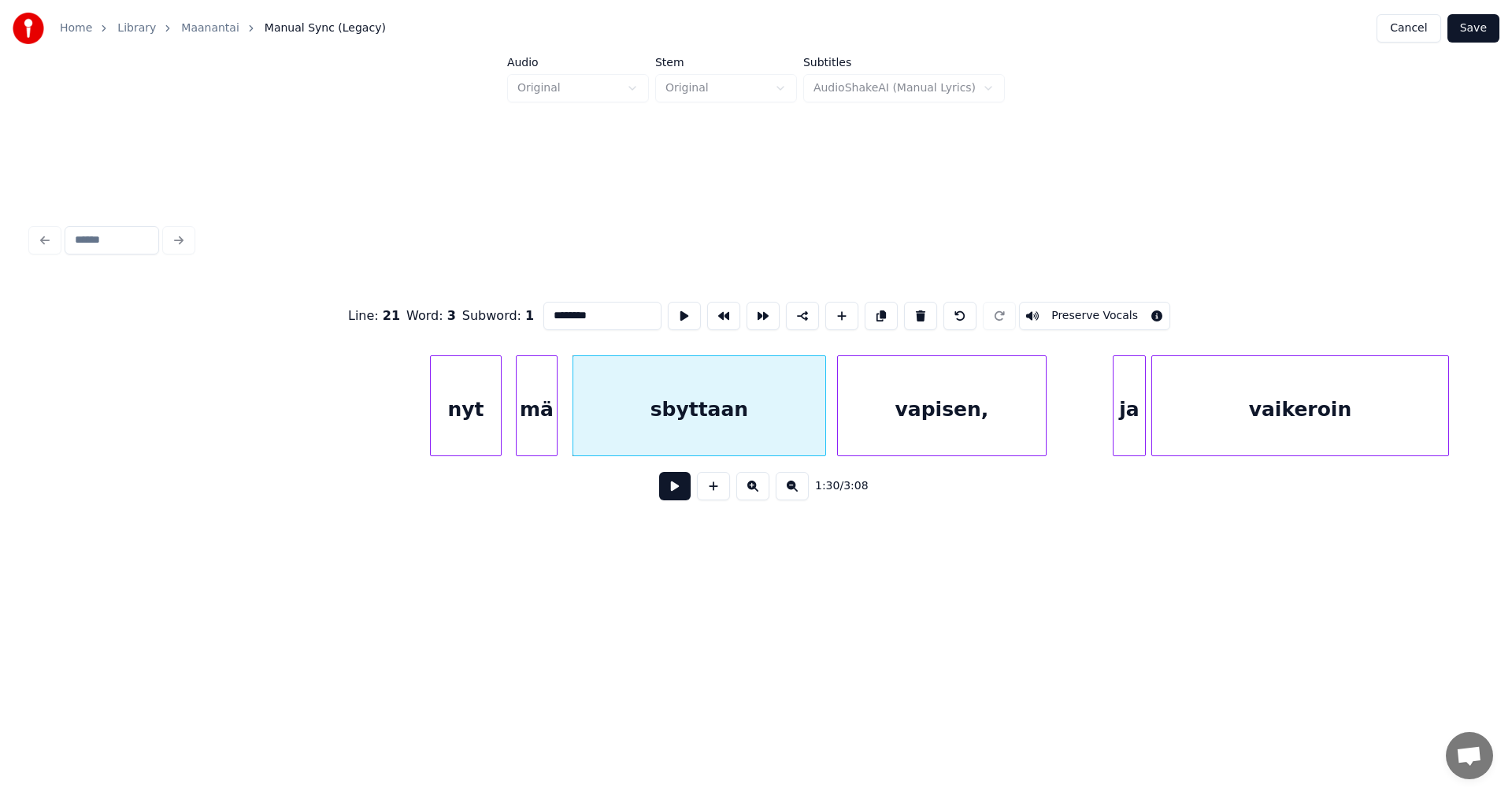
click at [674, 484] on button at bounding box center [674, 486] width 31 height 29
click at [688, 421] on div "sbyttaan" at bounding box center [699, 409] width 252 height 107
click at [675, 496] on button at bounding box center [674, 486] width 31 height 29
drag, startPoint x: 675, startPoint y: 496, endPoint x: 591, endPoint y: 482, distance: 85.2
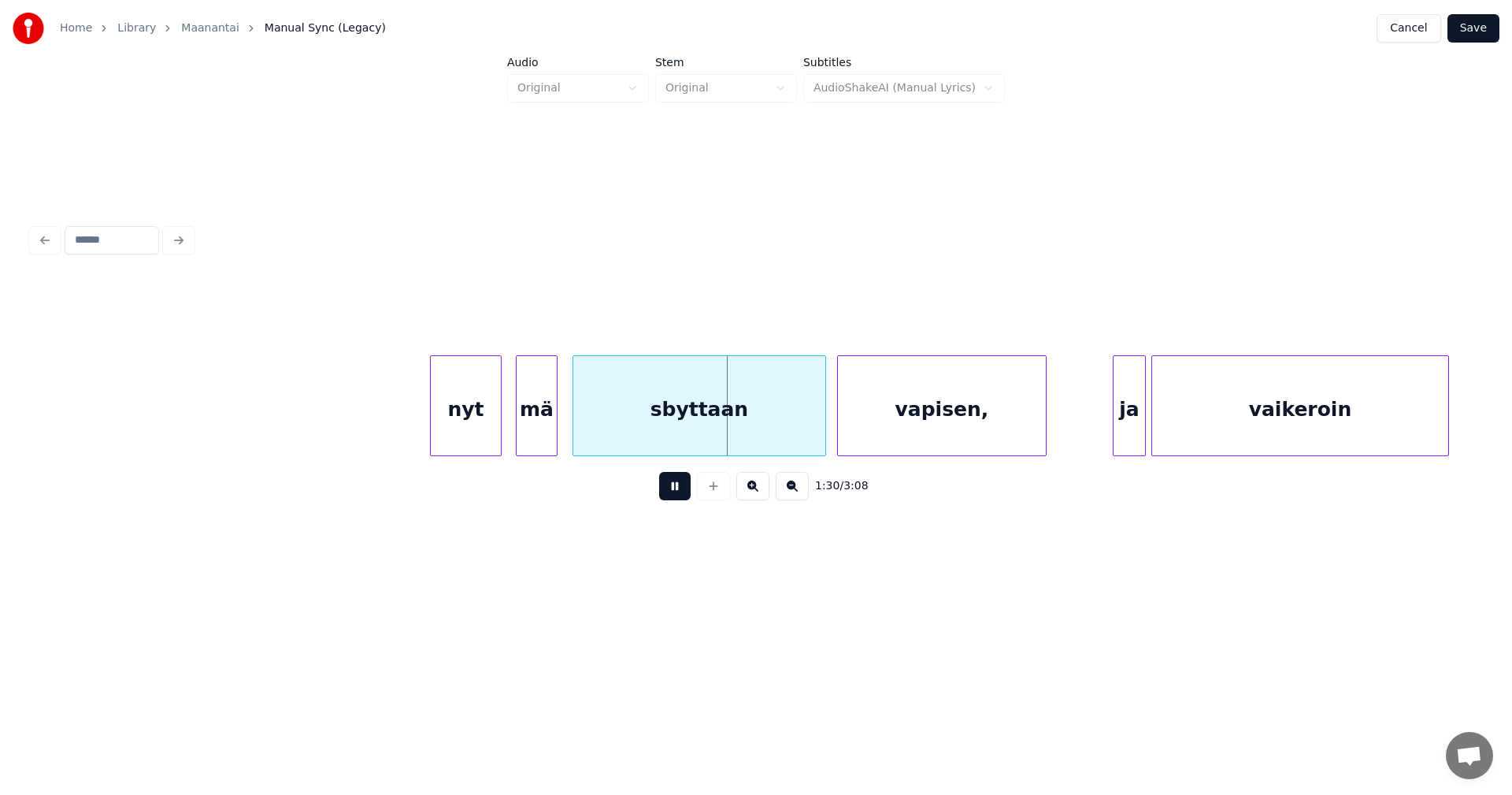
click at [672, 496] on button at bounding box center [674, 486] width 31 height 29
click at [468, 430] on div "nyt" at bounding box center [465, 409] width 70 height 107
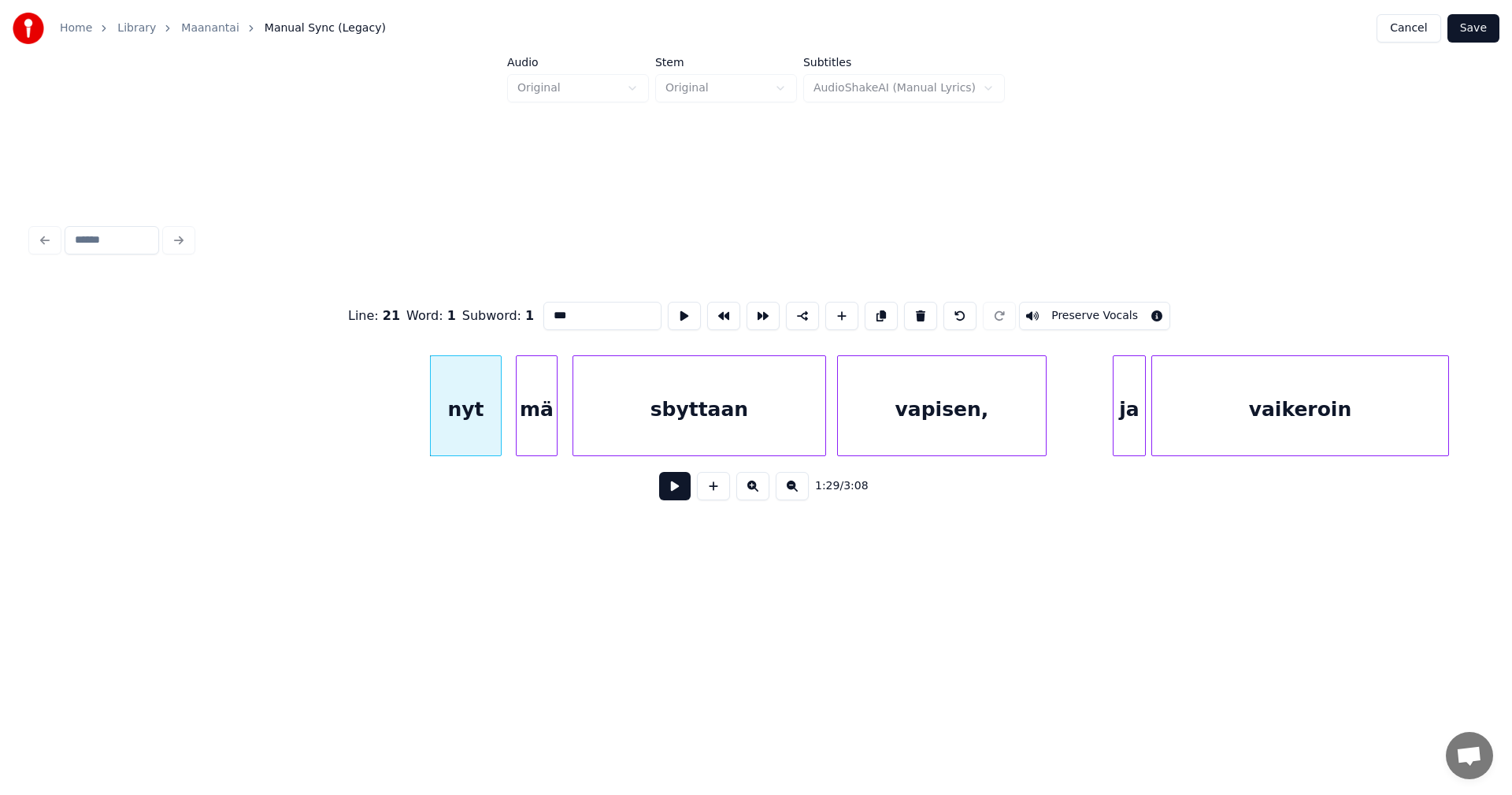
click at [674, 490] on button at bounding box center [674, 486] width 31 height 29
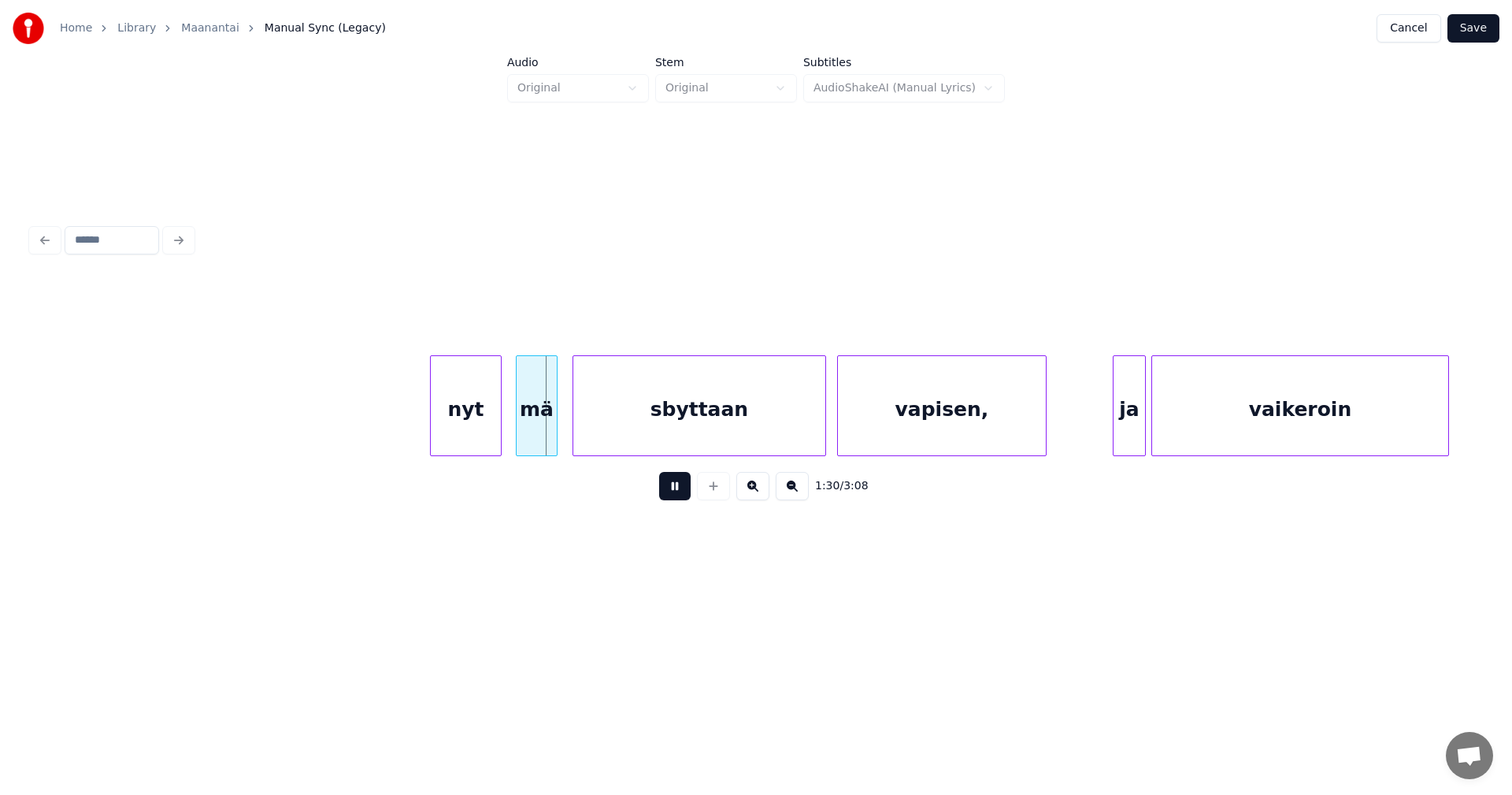
click at [674, 489] on button at bounding box center [674, 486] width 31 height 29
click at [669, 496] on button at bounding box center [674, 486] width 31 height 29
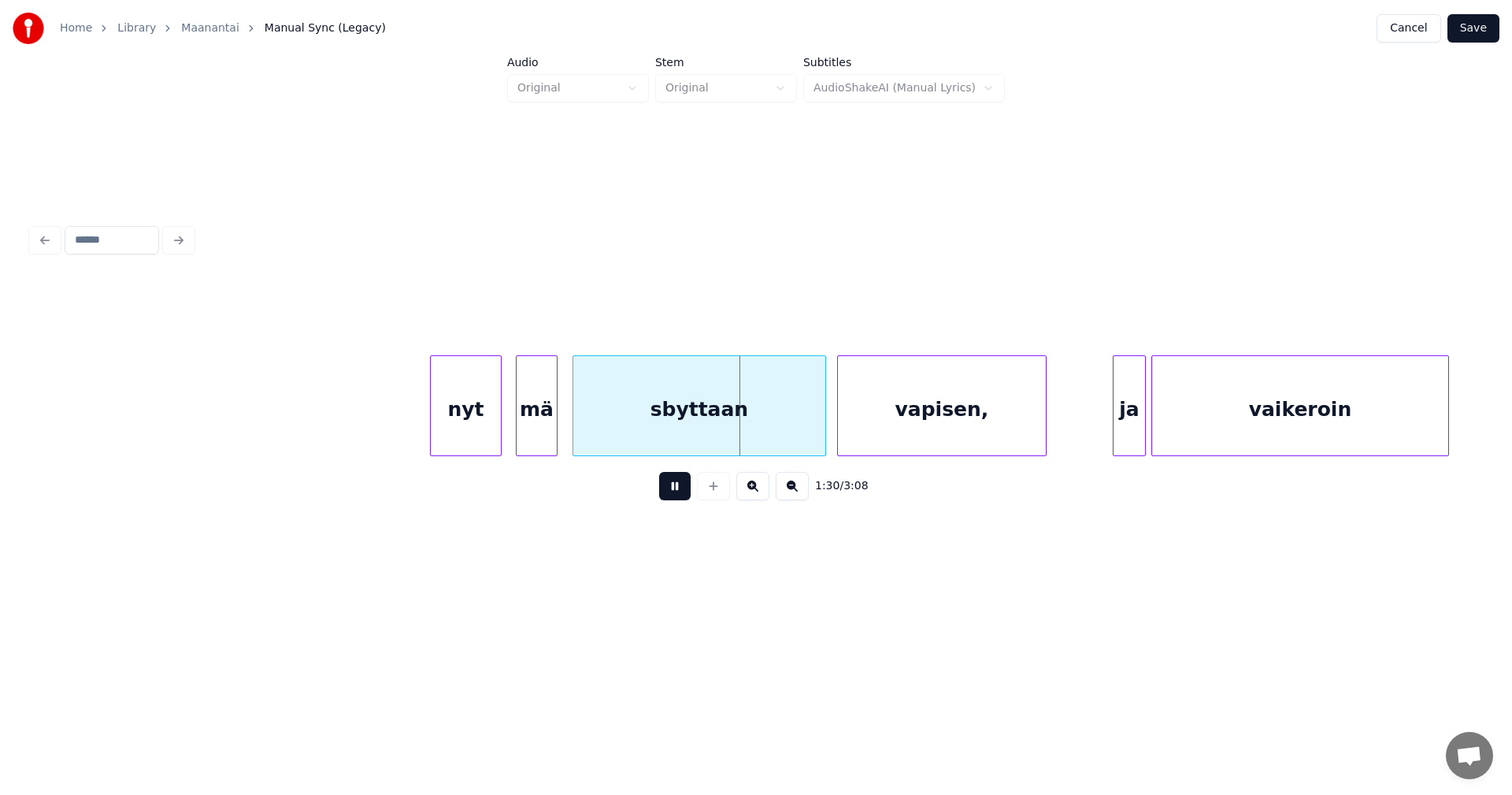
drag, startPoint x: 670, startPoint y: 496, endPoint x: 658, endPoint y: 441, distance: 56.3
click at [670, 495] on button at bounding box center [674, 486] width 31 height 29
click at [470, 438] on div "nyt" at bounding box center [465, 409] width 70 height 107
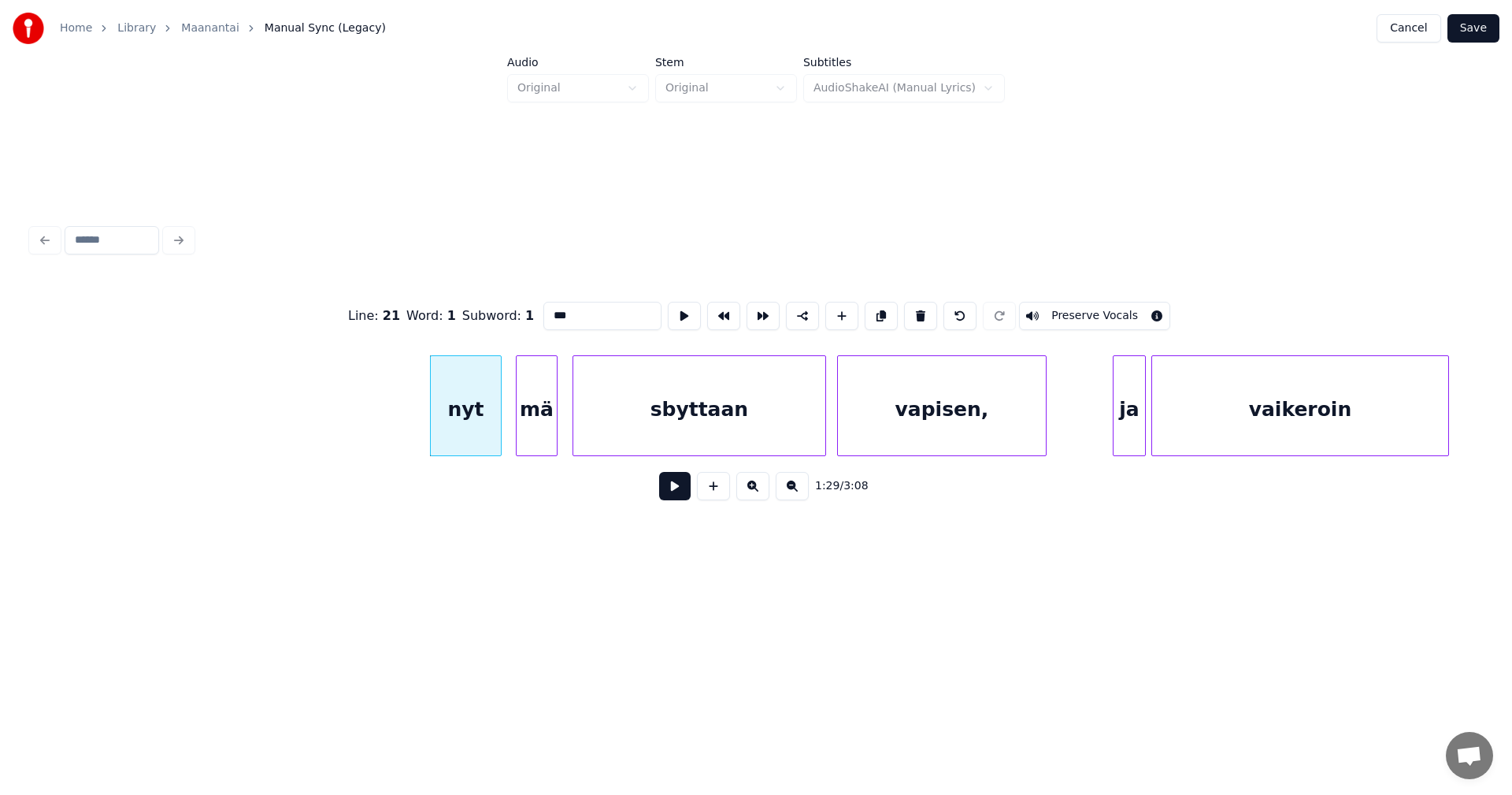
click at [679, 500] on button at bounding box center [674, 486] width 31 height 29
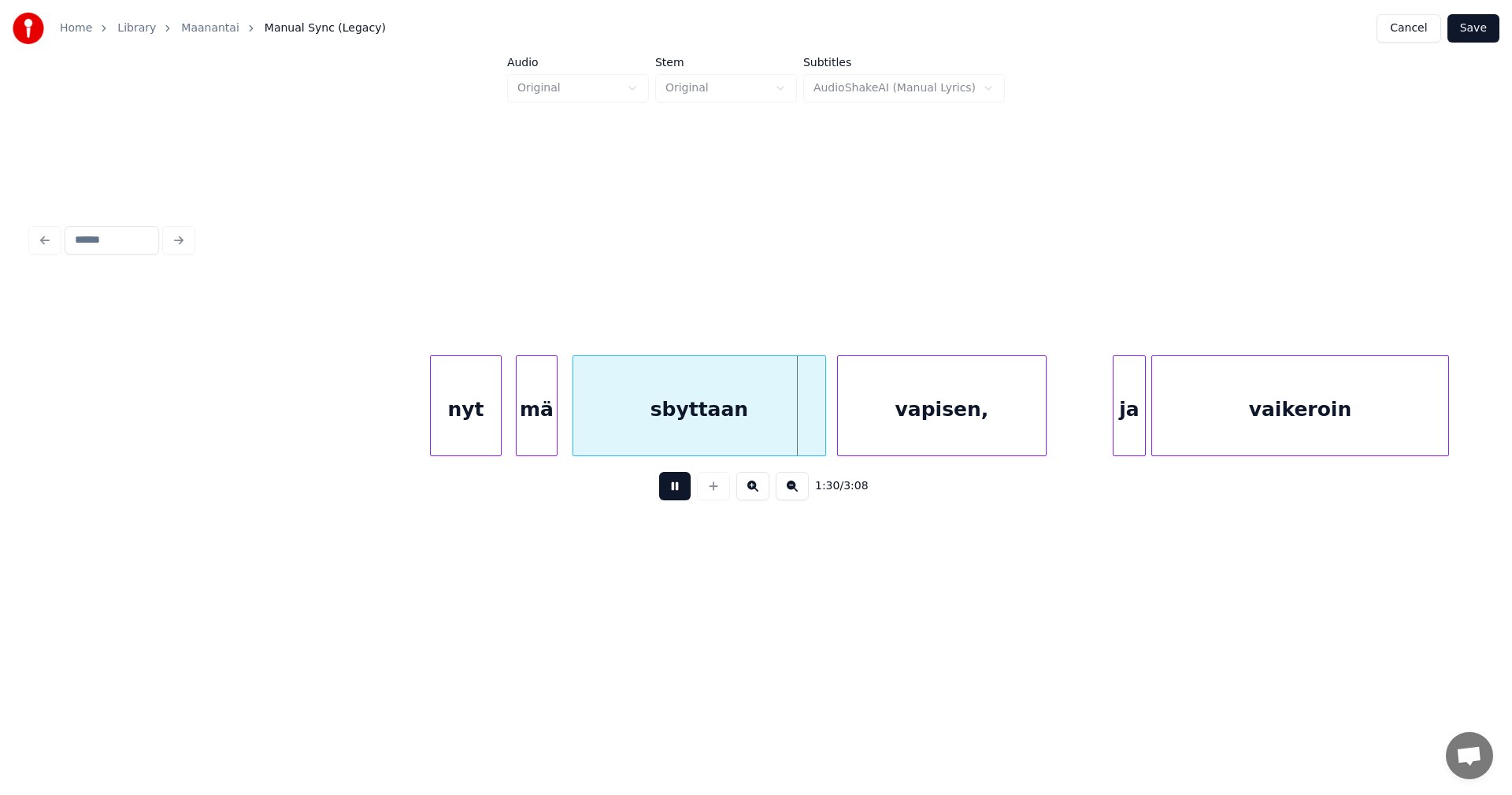
drag, startPoint x: 675, startPoint y: 499, endPoint x: 658, endPoint y: 458, distance: 44.4
click at [674, 498] on button at bounding box center [674, 486] width 31 height 29
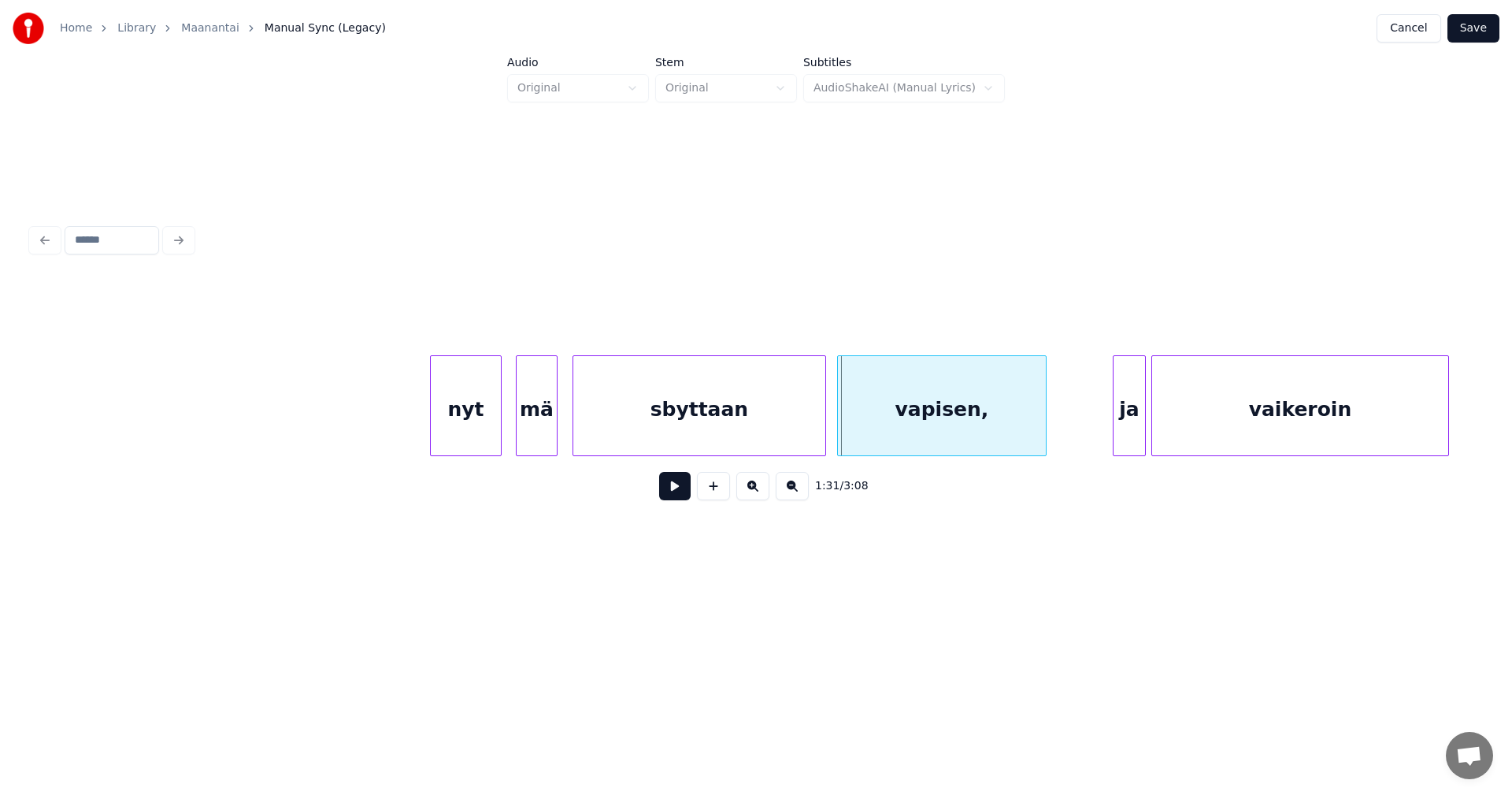
click at [657, 434] on div "sbyttaan" at bounding box center [699, 409] width 252 height 107
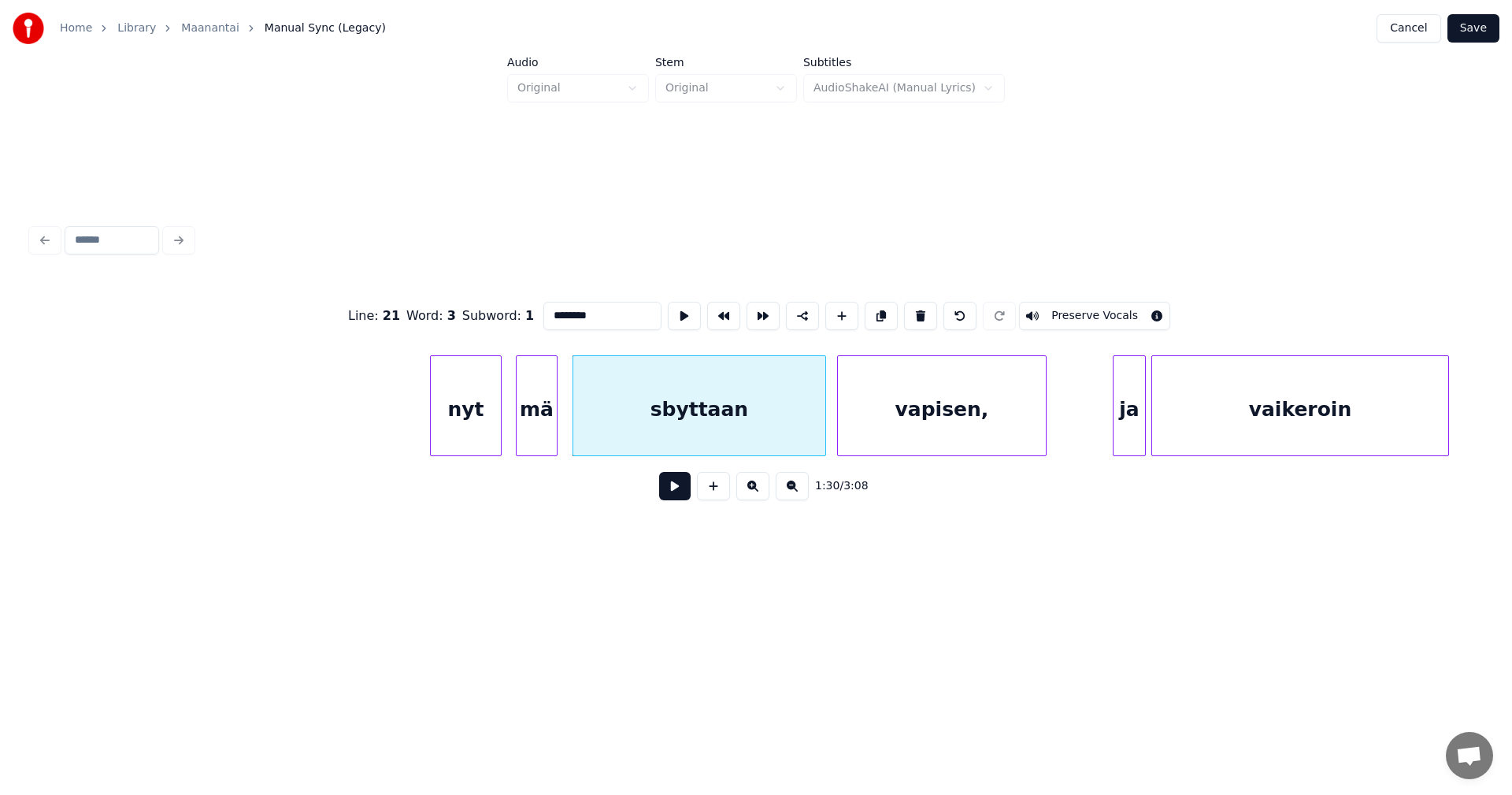
click at [674, 497] on button at bounding box center [674, 486] width 31 height 29
click at [673, 496] on button at bounding box center [674, 486] width 31 height 29
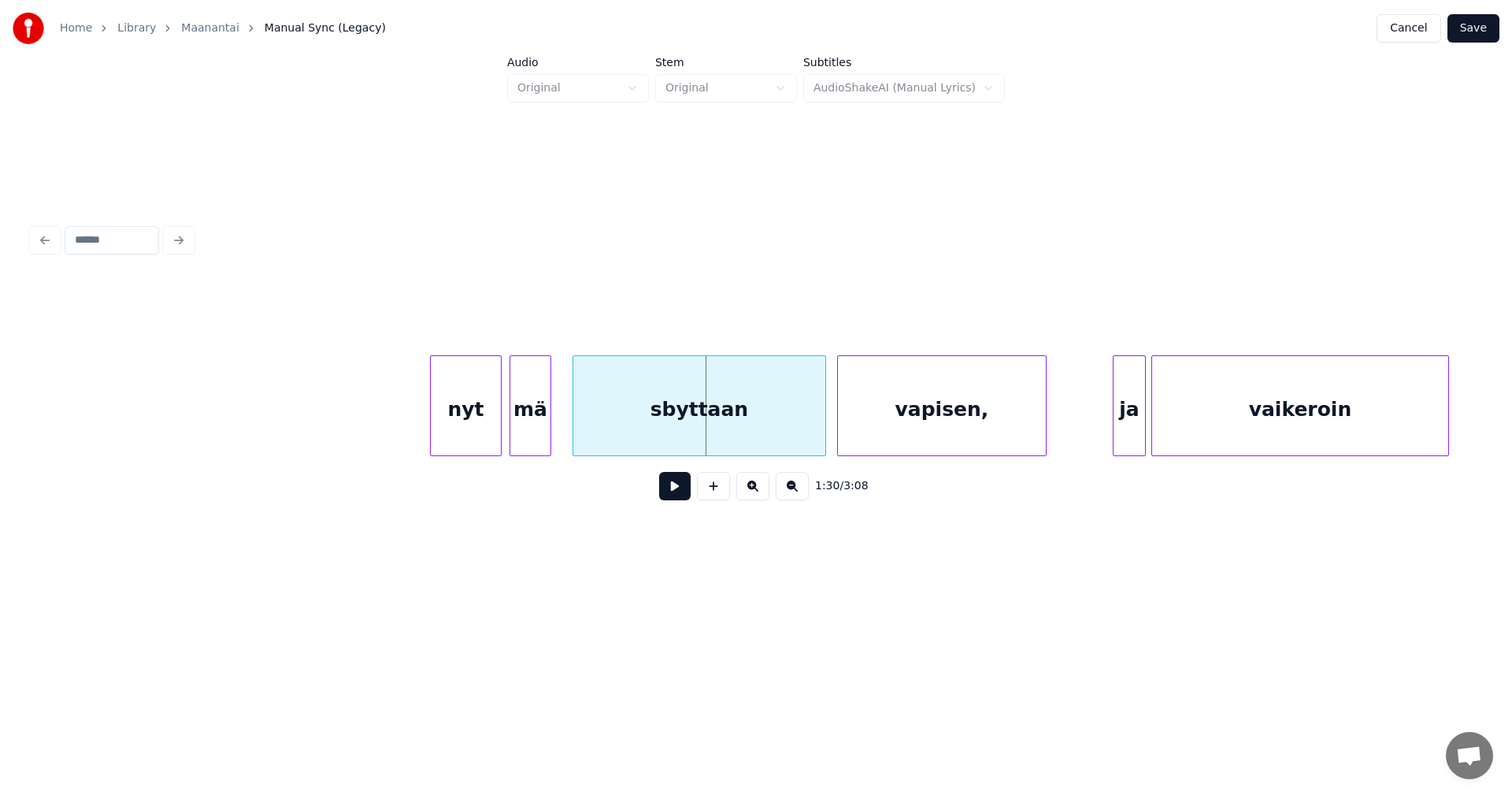
click at [527, 424] on div "mä" at bounding box center [530, 409] width 40 height 107
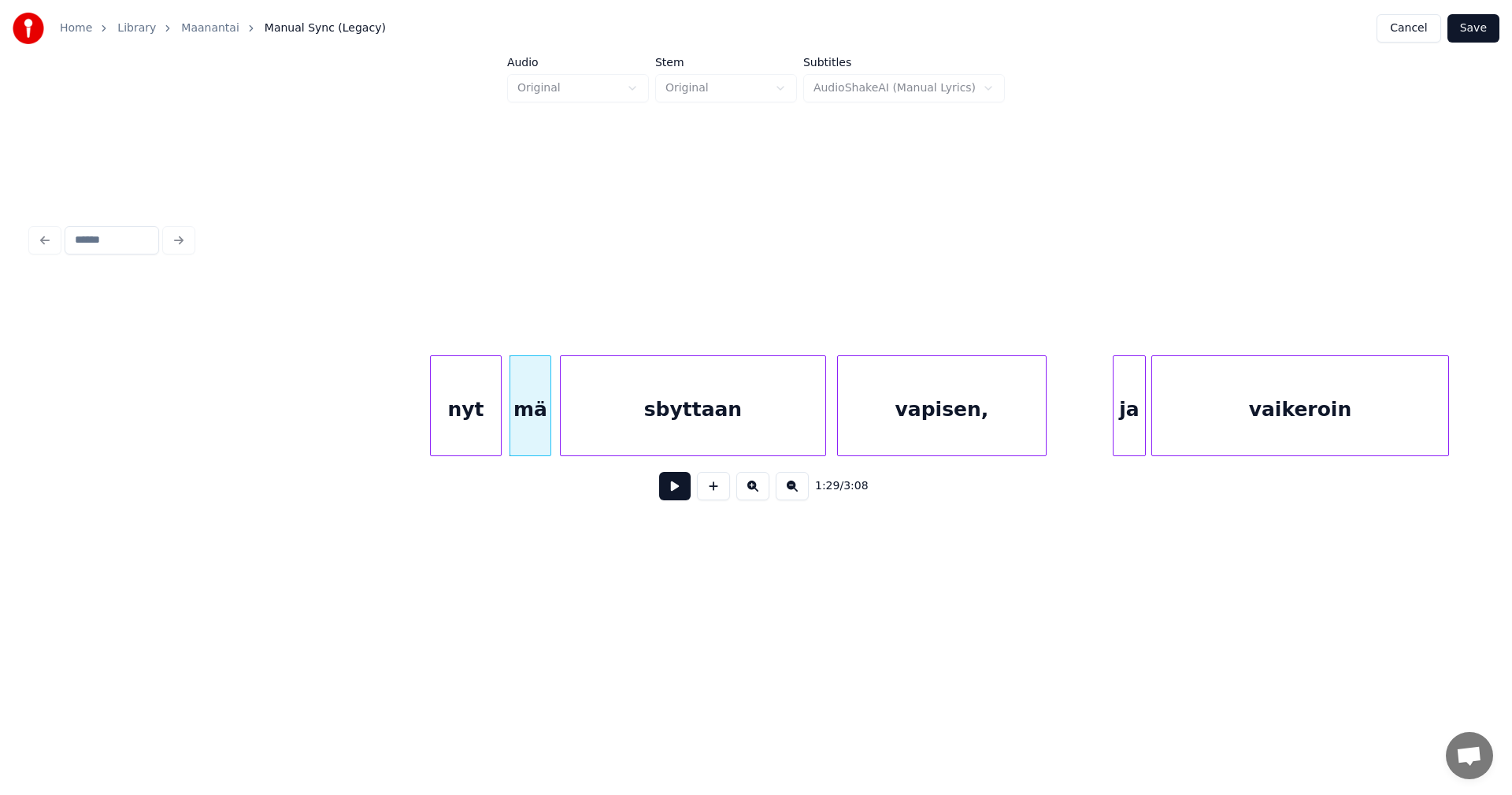
click at [560, 422] on div at bounding box center [562, 405] width 4 height 99
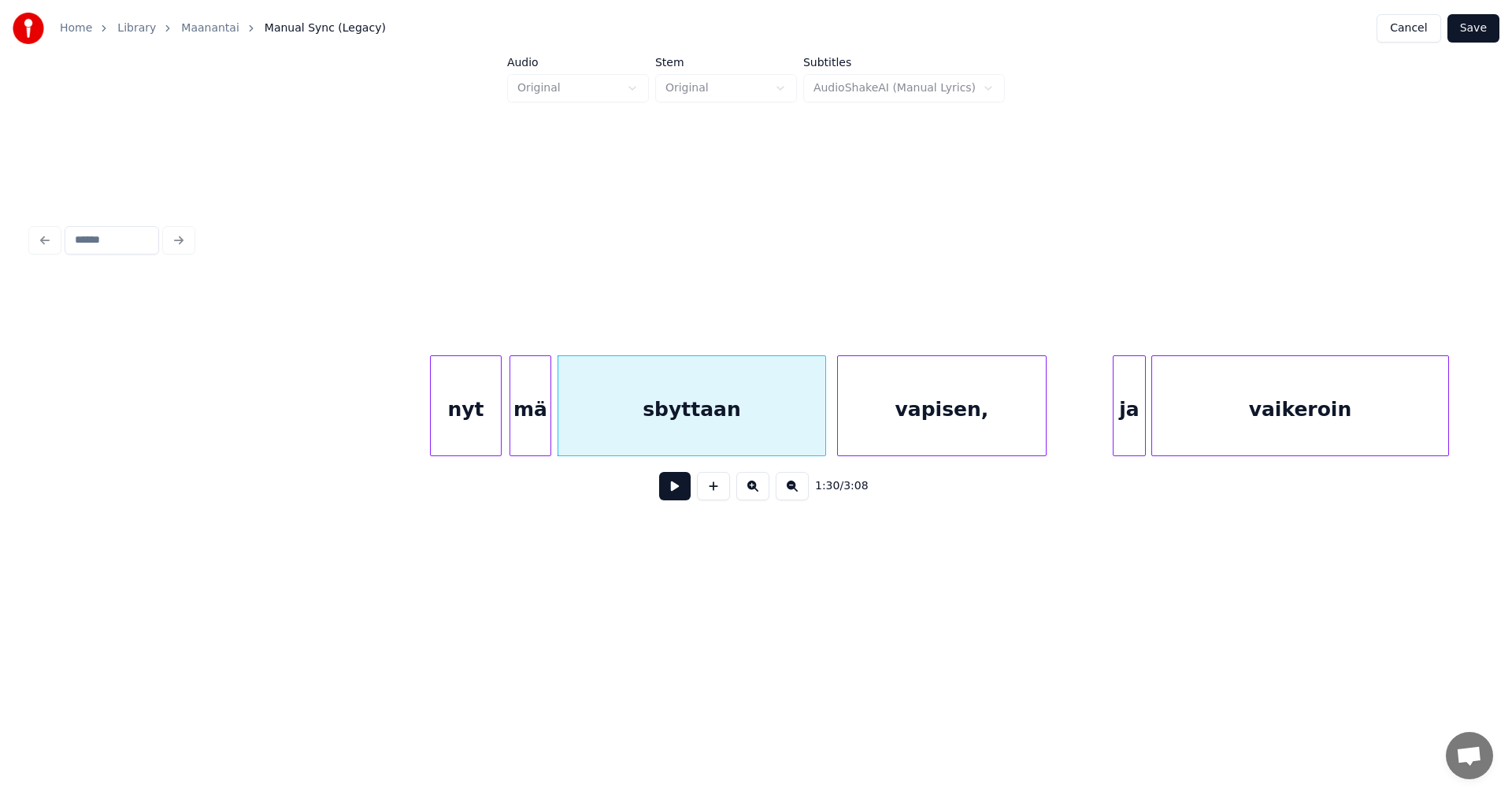
click at [673, 496] on button at bounding box center [674, 486] width 31 height 29
click at [532, 439] on div "mä" at bounding box center [530, 409] width 40 height 107
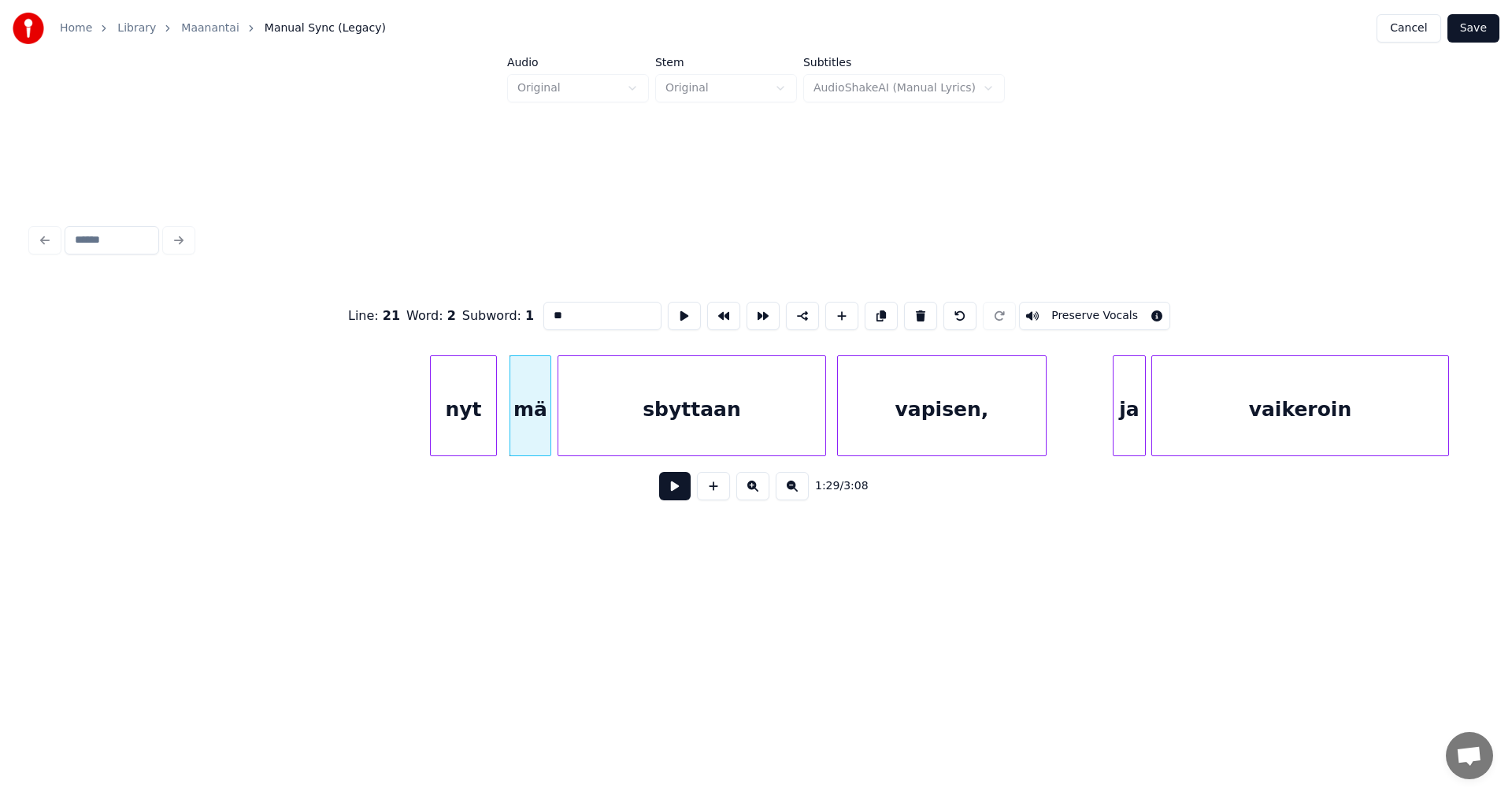
click at [492, 431] on div at bounding box center [493, 405] width 4 height 99
click at [532, 430] on div "mä" at bounding box center [530, 409] width 40 height 107
click at [482, 433] on div "nyt" at bounding box center [462, 409] width 64 height 107
type input "***"
click at [682, 492] on button at bounding box center [674, 486] width 31 height 29
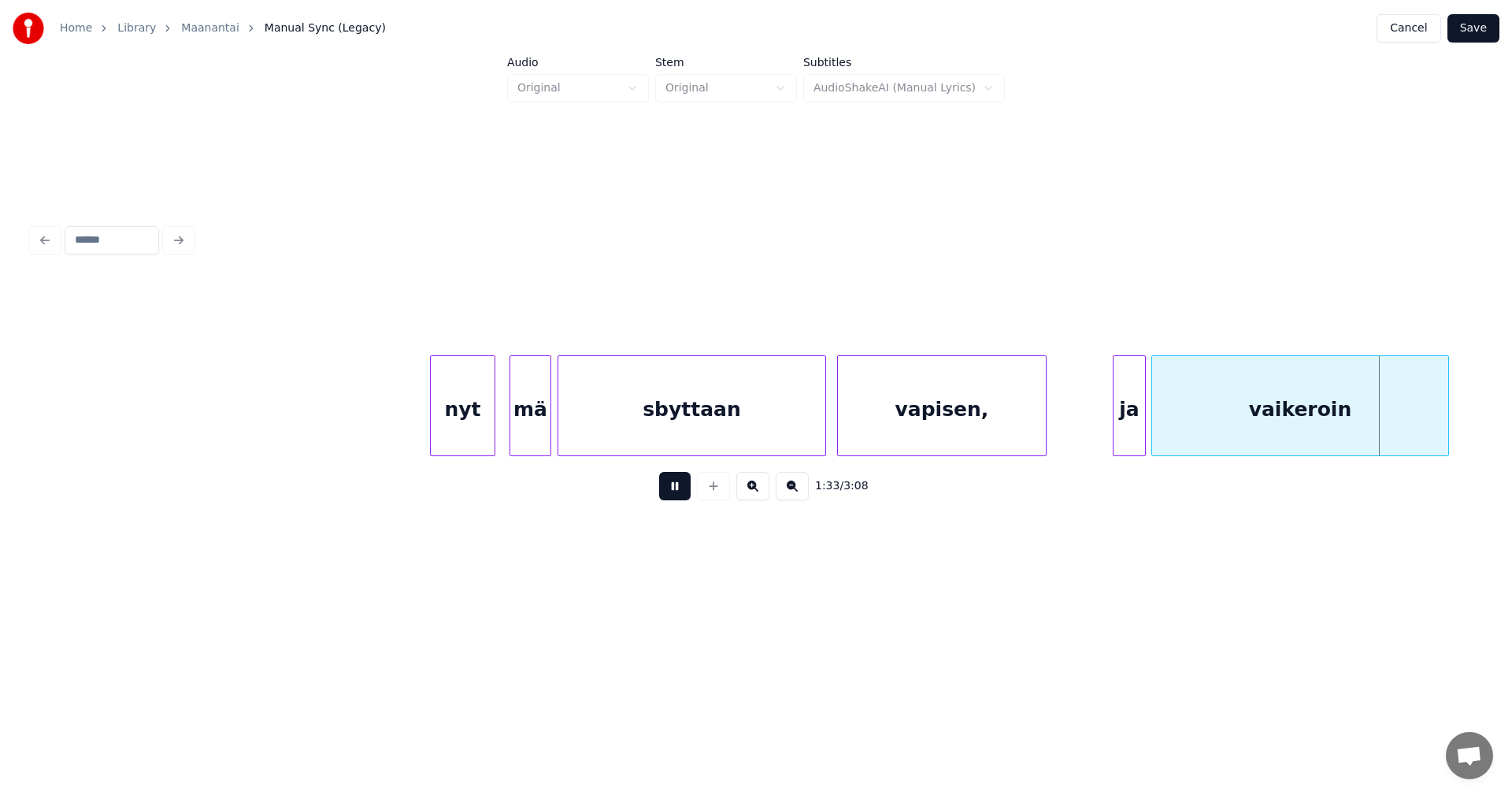
click at [682, 492] on button at bounding box center [674, 486] width 31 height 29
click at [576, 423] on div "sbyttaan" at bounding box center [692, 409] width 267 height 107
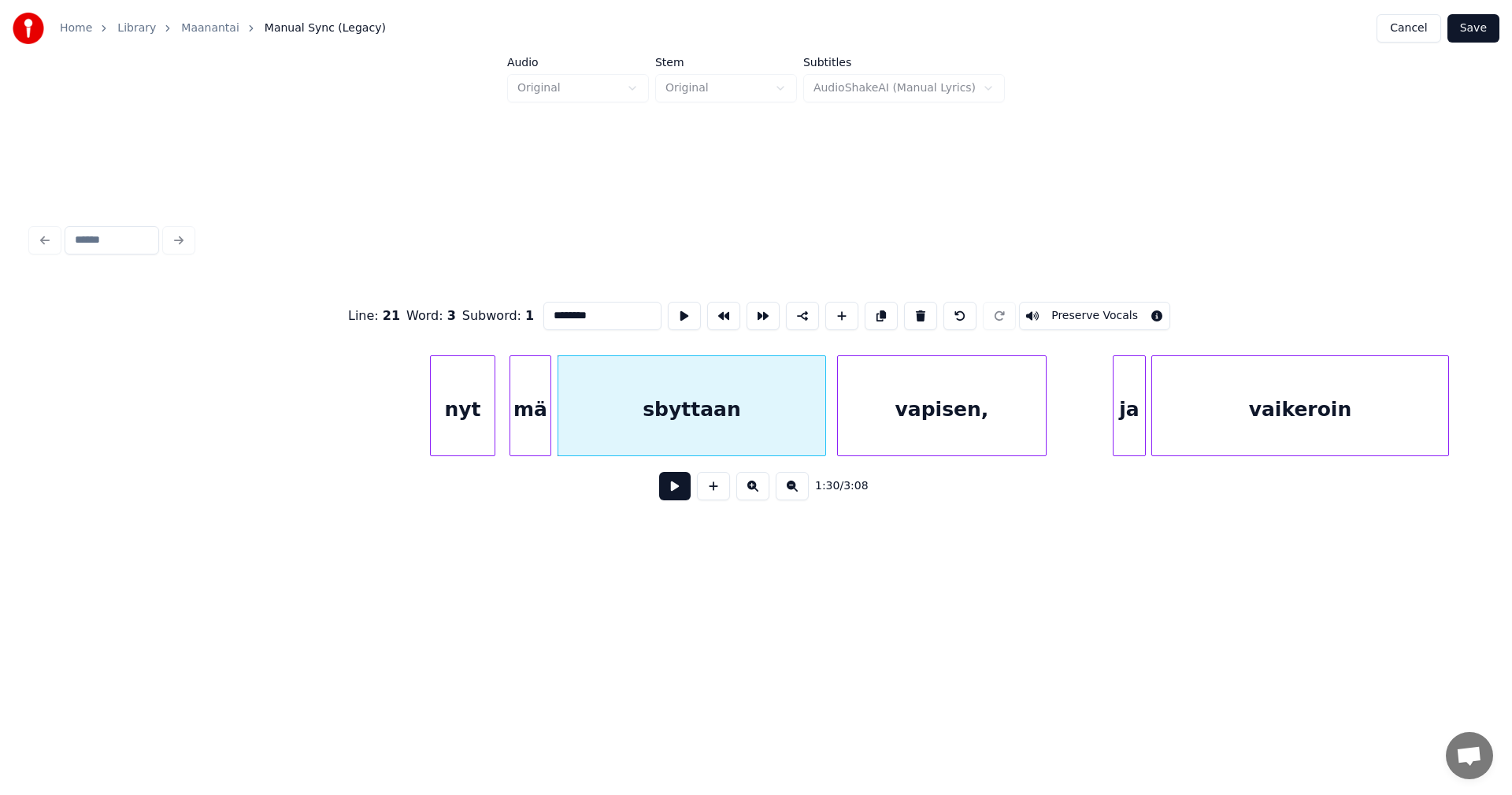
click at [682, 497] on button at bounding box center [674, 486] width 31 height 29
click at [478, 433] on div "nyt" at bounding box center [462, 409] width 64 height 107
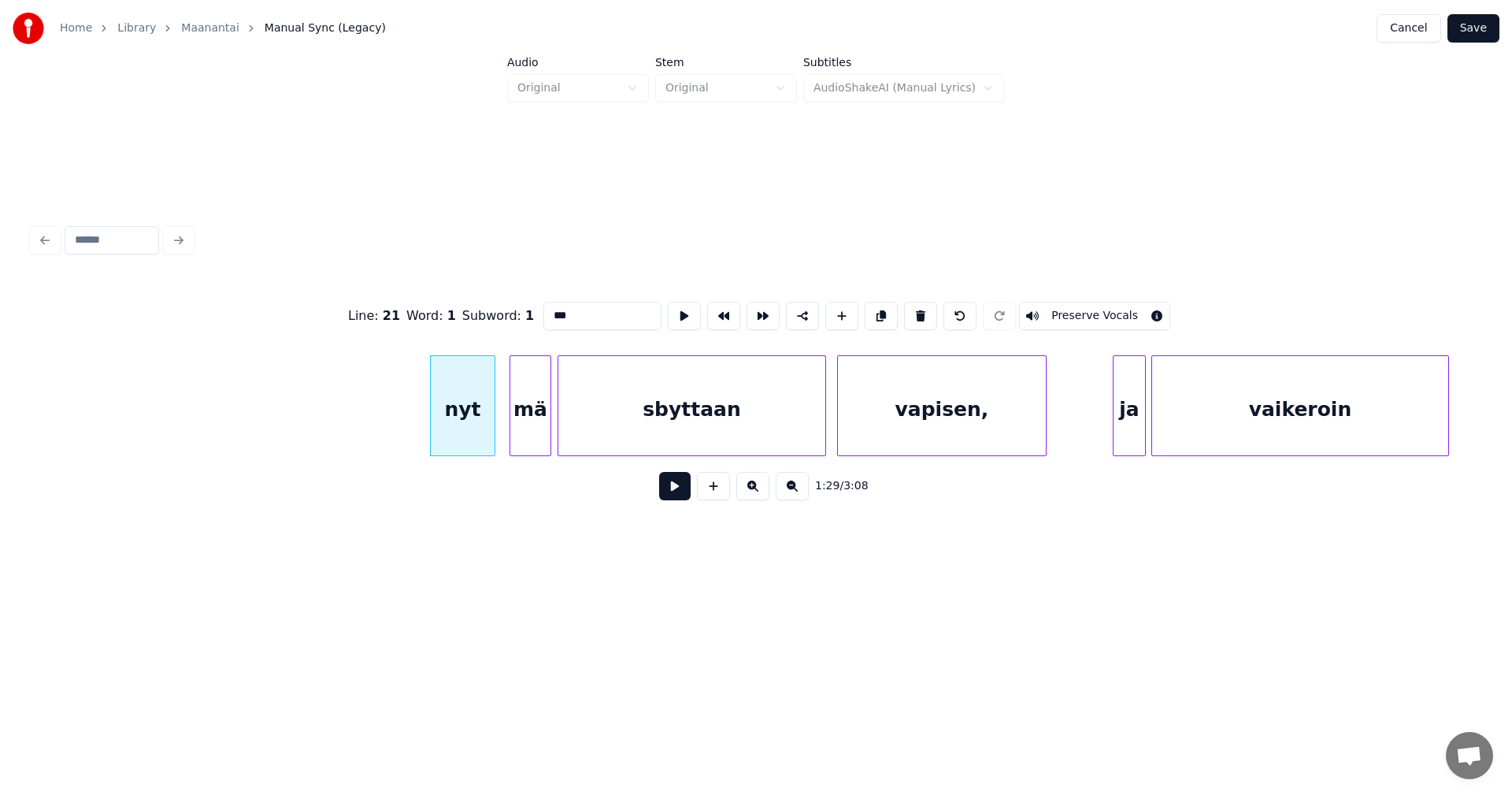
click at [684, 488] on button at bounding box center [674, 486] width 31 height 29
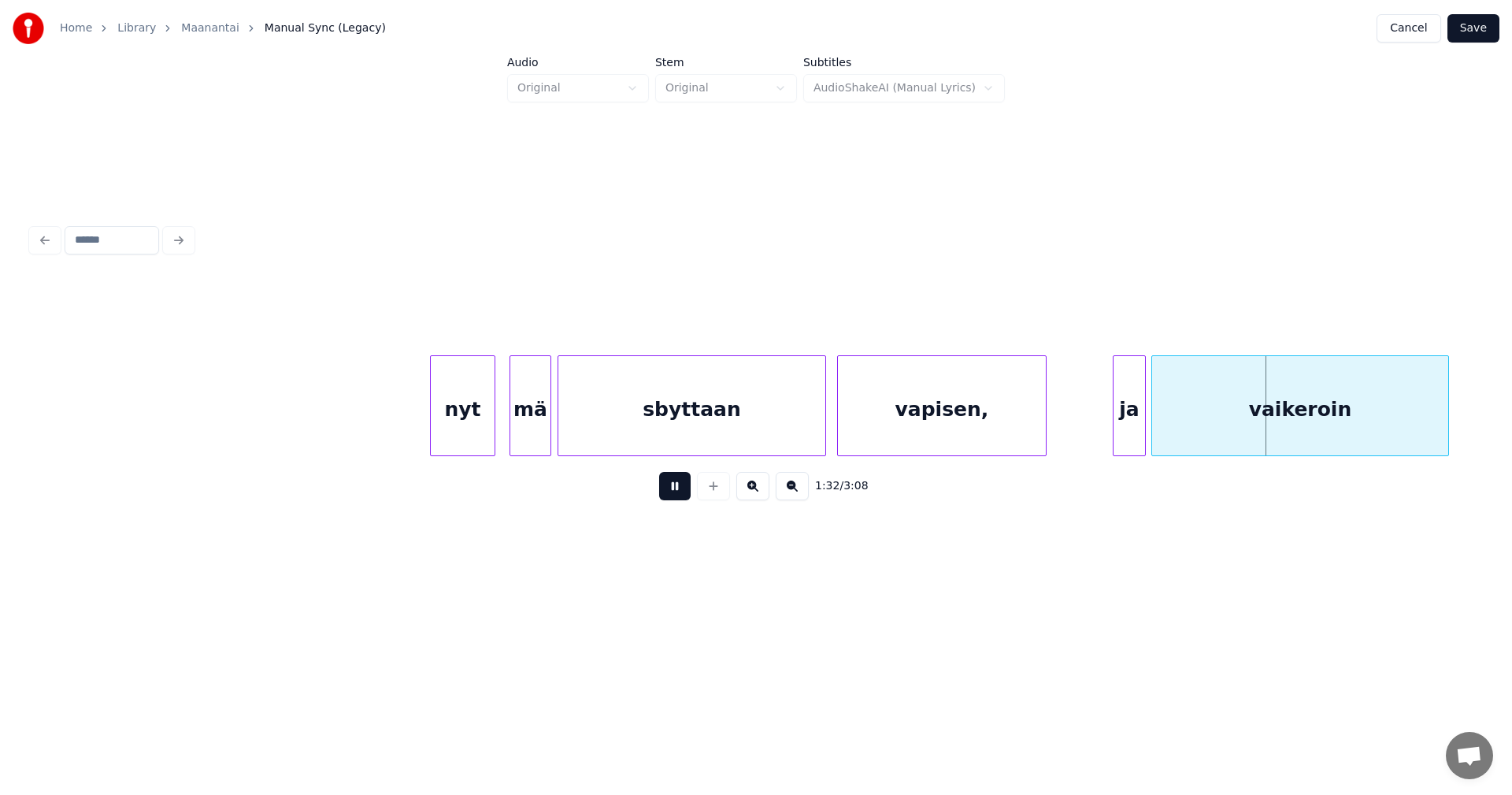
drag, startPoint x: 683, startPoint y: 488, endPoint x: 964, endPoint y: 435, distance: 286.0
click at [686, 488] on button at bounding box center [674, 486] width 31 height 29
click at [1118, 416] on div "ja" at bounding box center [1121, 409] width 31 height 107
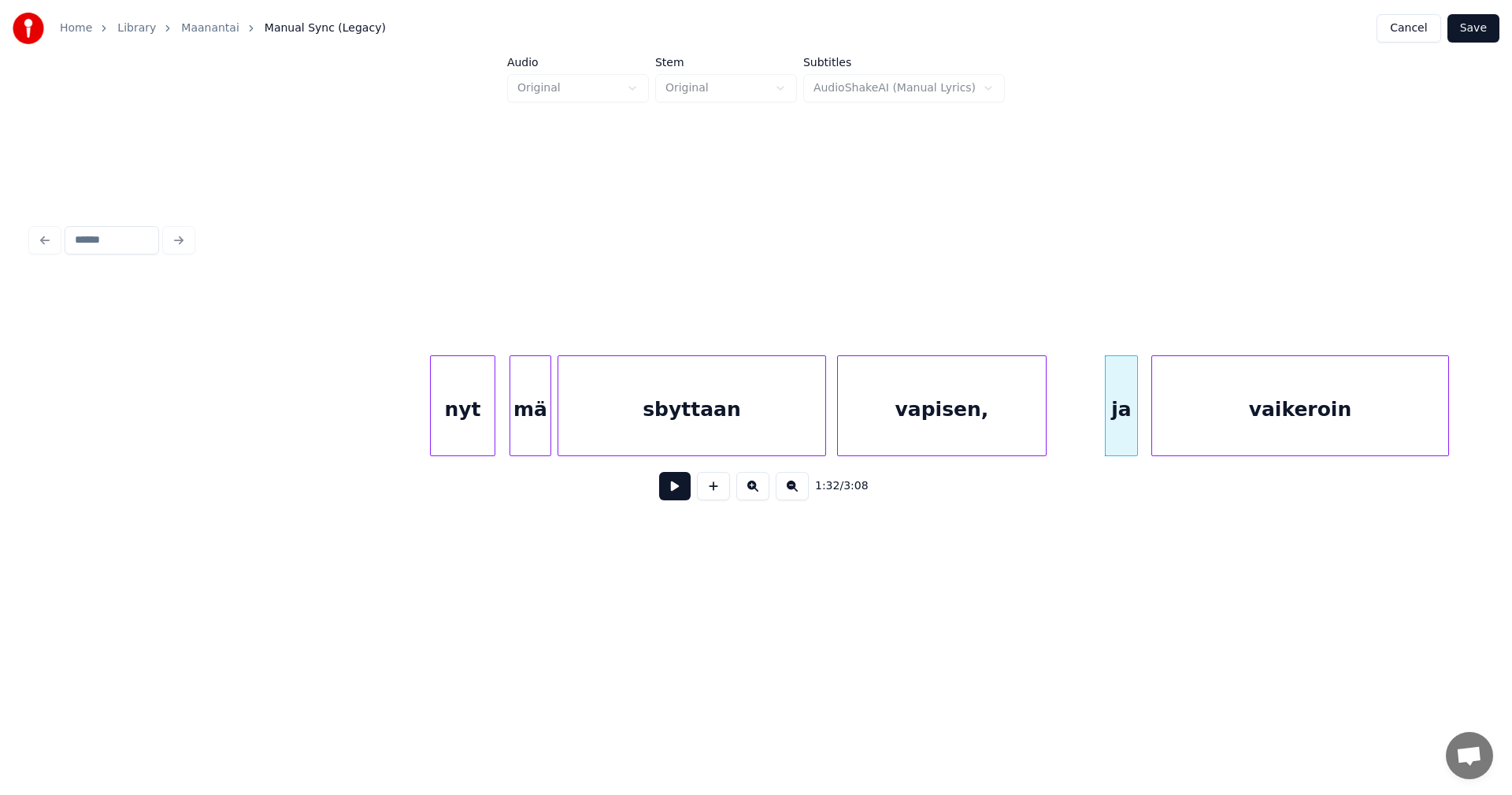
click at [674, 494] on button at bounding box center [674, 486] width 31 height 29
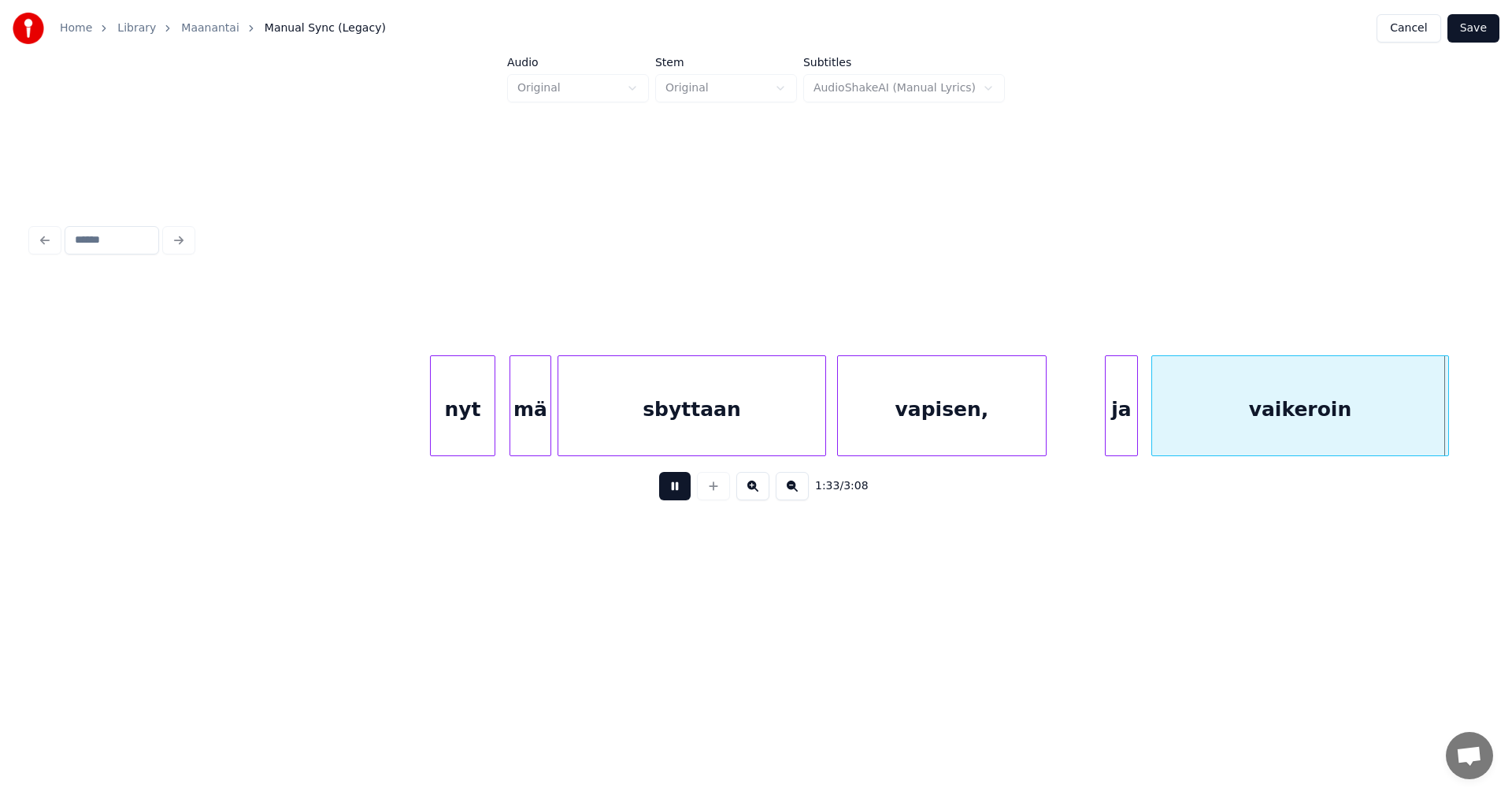
drag, startPoint x: 674, startPoint y: 494, endPoint x: 1120, endPoint y: 497, distance: 446.0
click at [674, 494] on button at bounding box center [674, 486] width 31 height 29
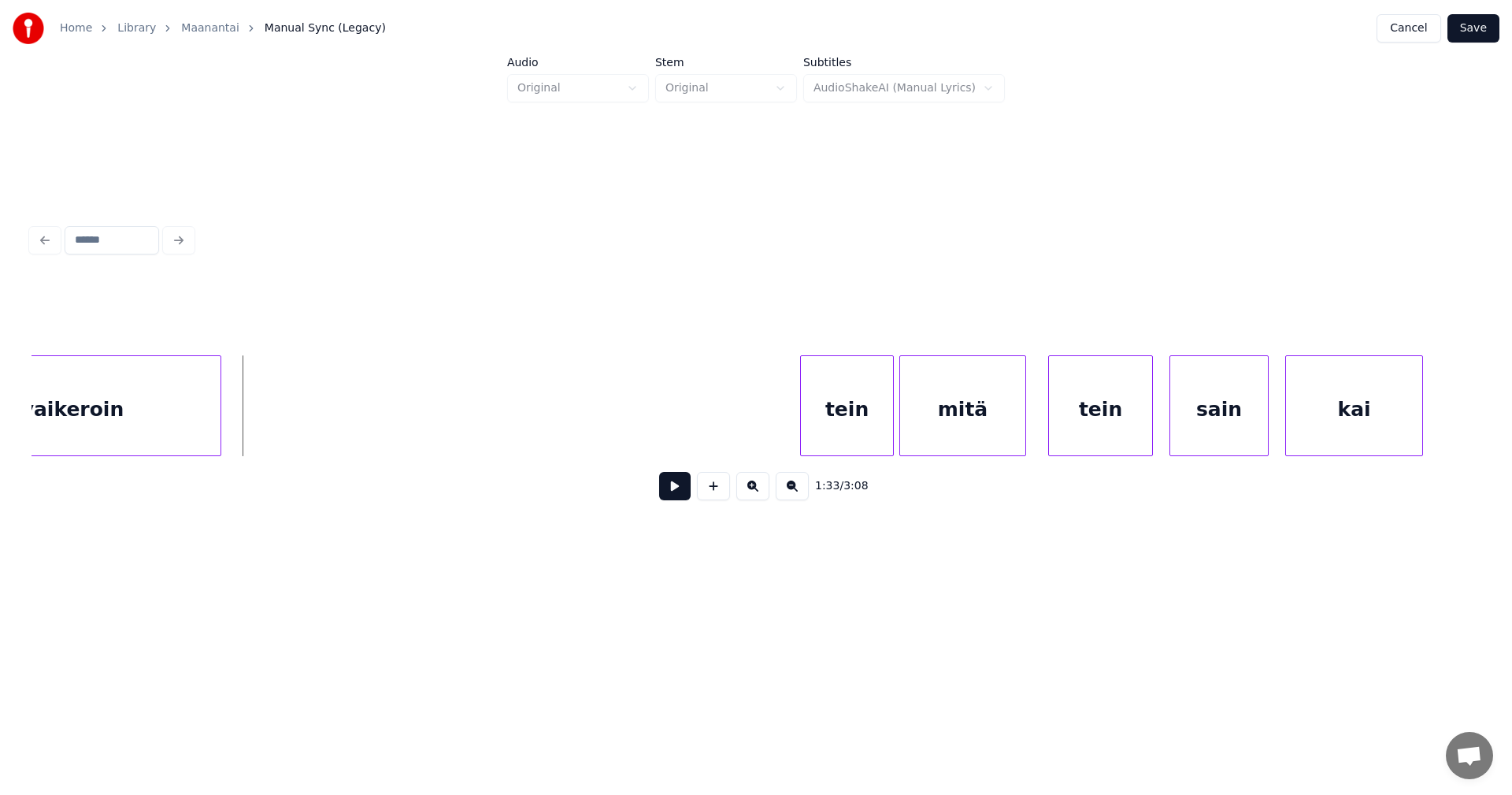
scroll to position [0, 25535]
click at [236, 432] on div at bounding box center [236, 405] width 4 height 99
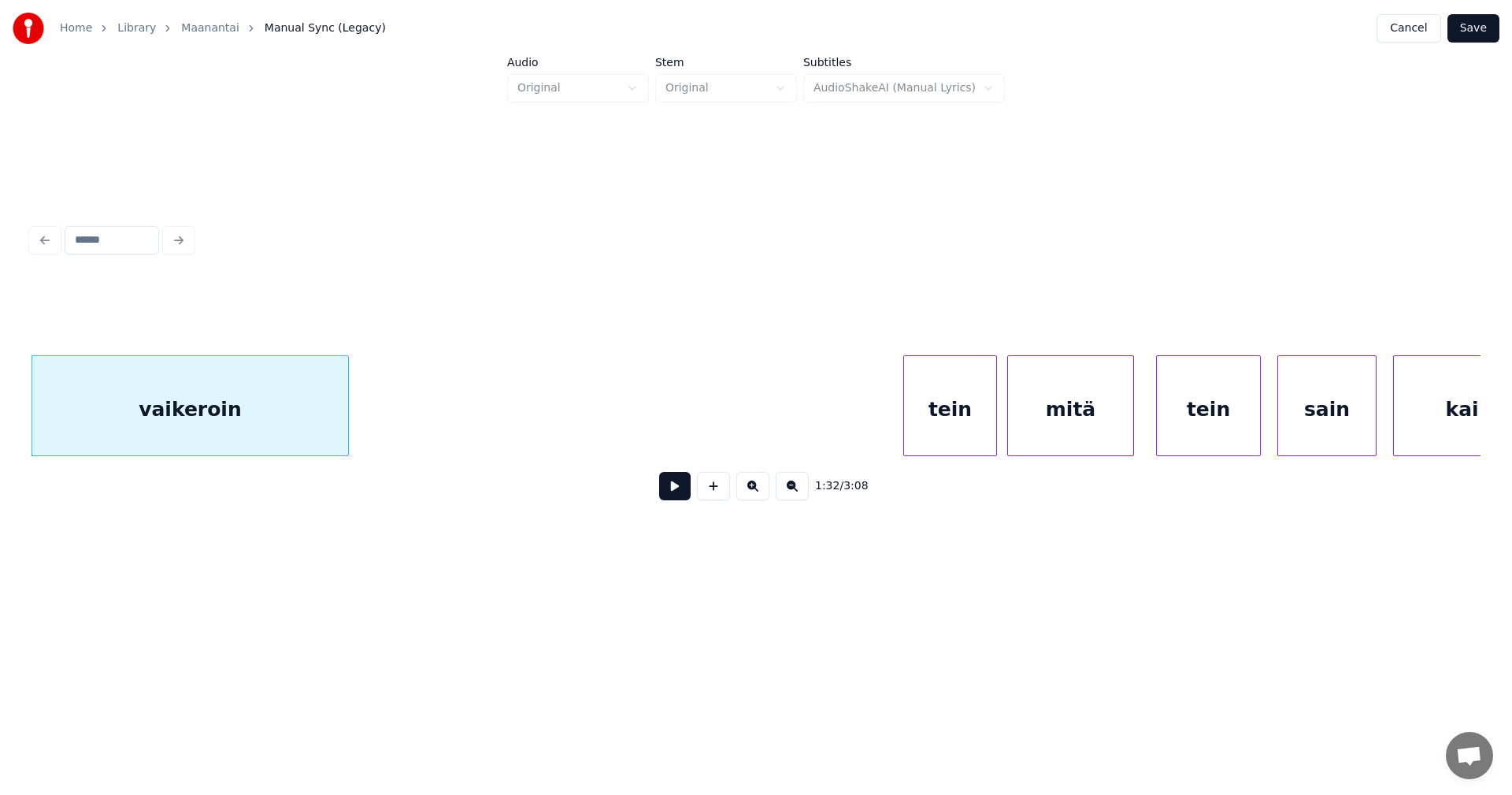
click at [958, 411] on div "tein" at bounding box center [949, 409] width 92 height 107
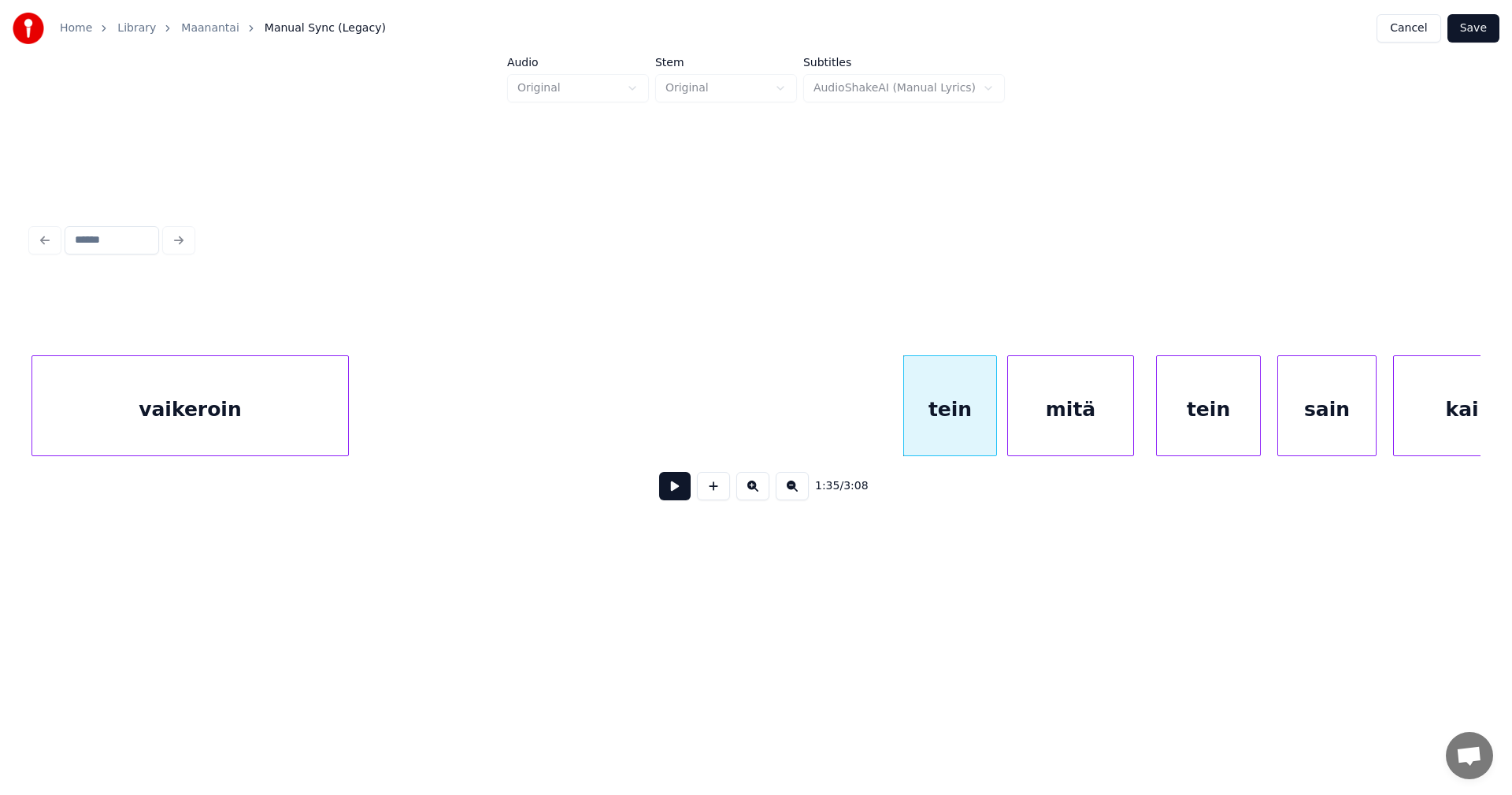
click at [674, 499] on button at bounding box center [674, 486] width 31 height 29
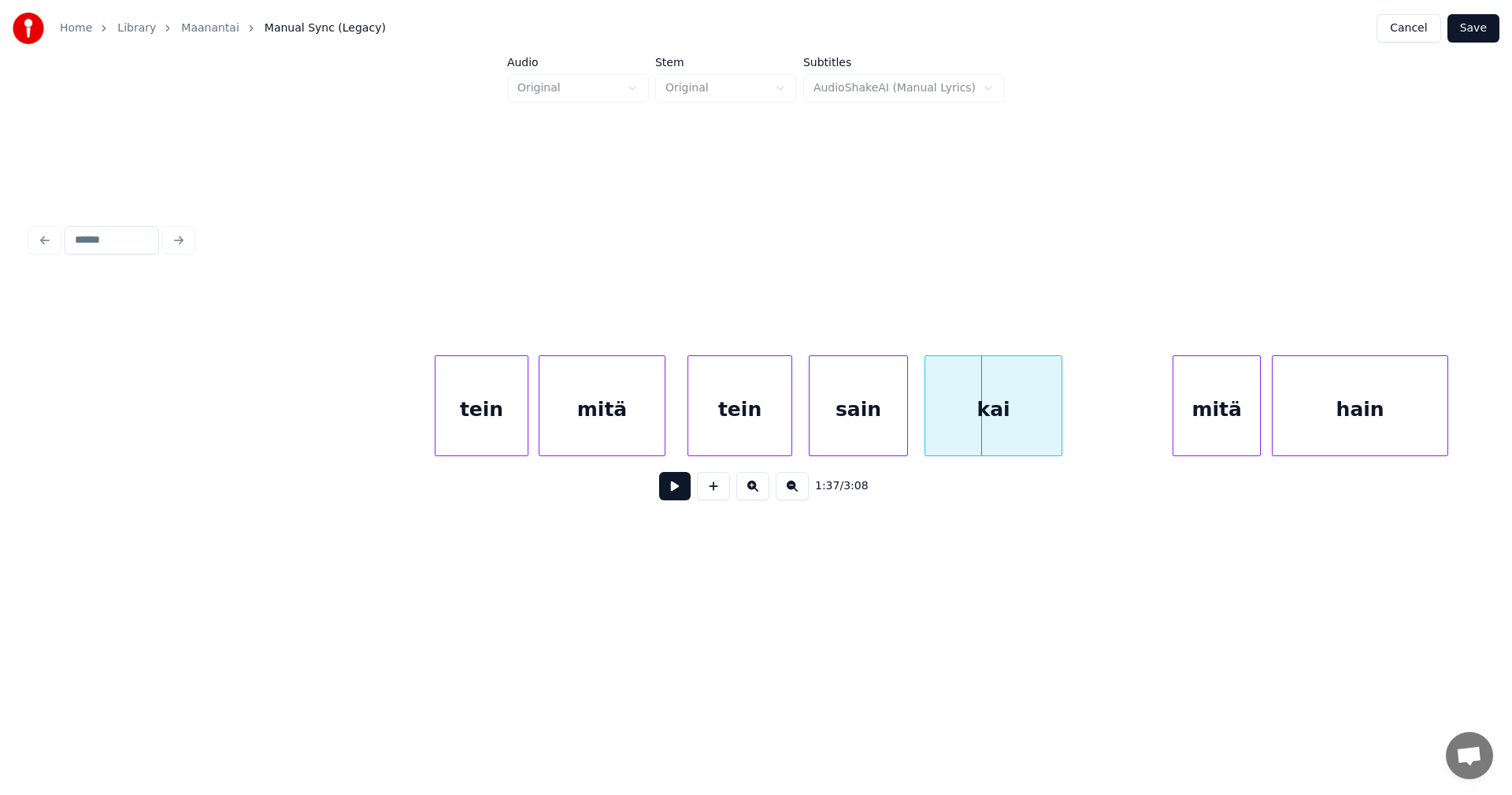
scroll to position [0, 25929]
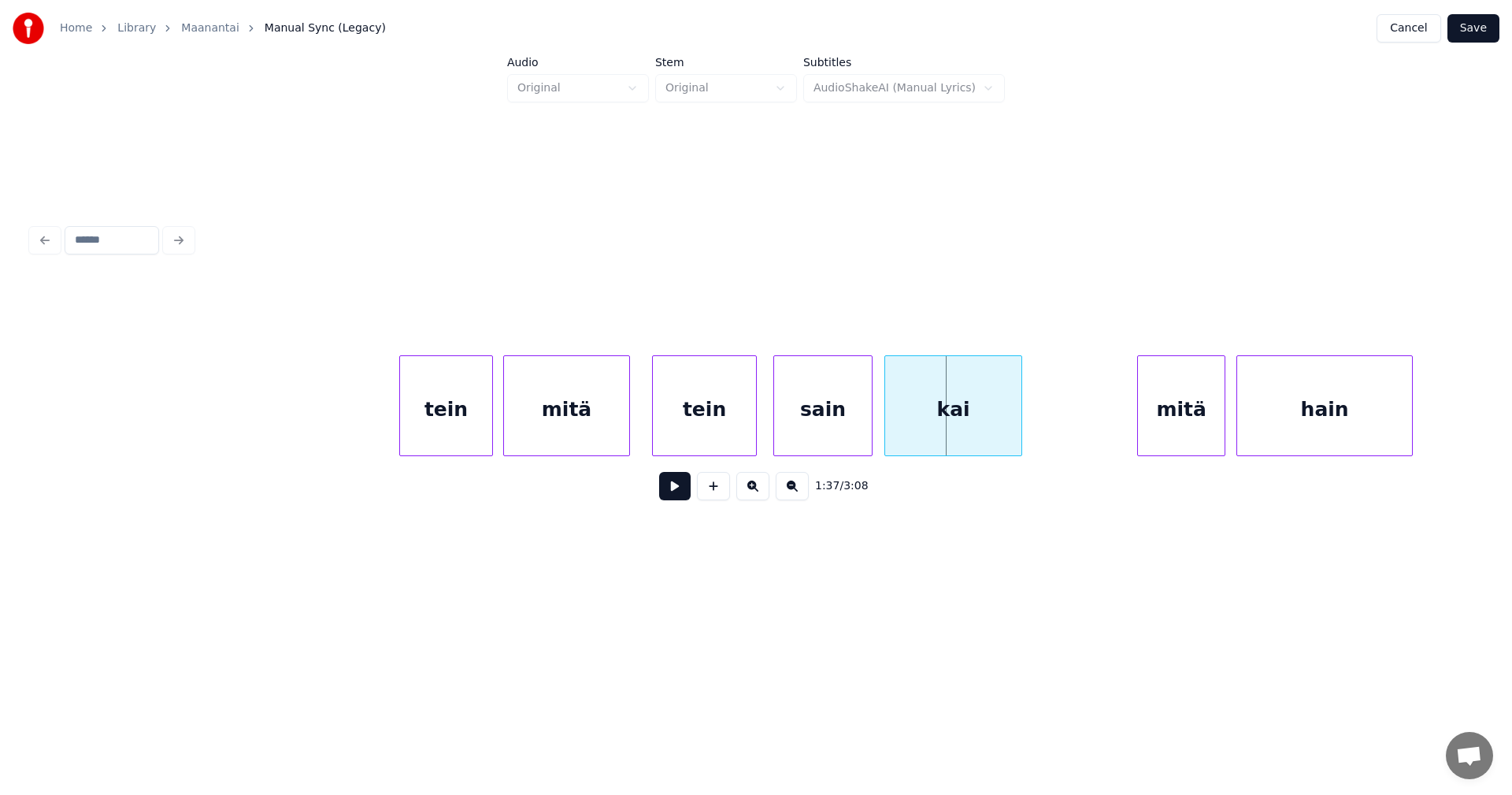
click at [903, 430] on div "kai" at bounding box center [952, 409] width 136 height 107
click at [1181, 432] on div "mitä" at bounding box center [1175, 409] width 86 height 107
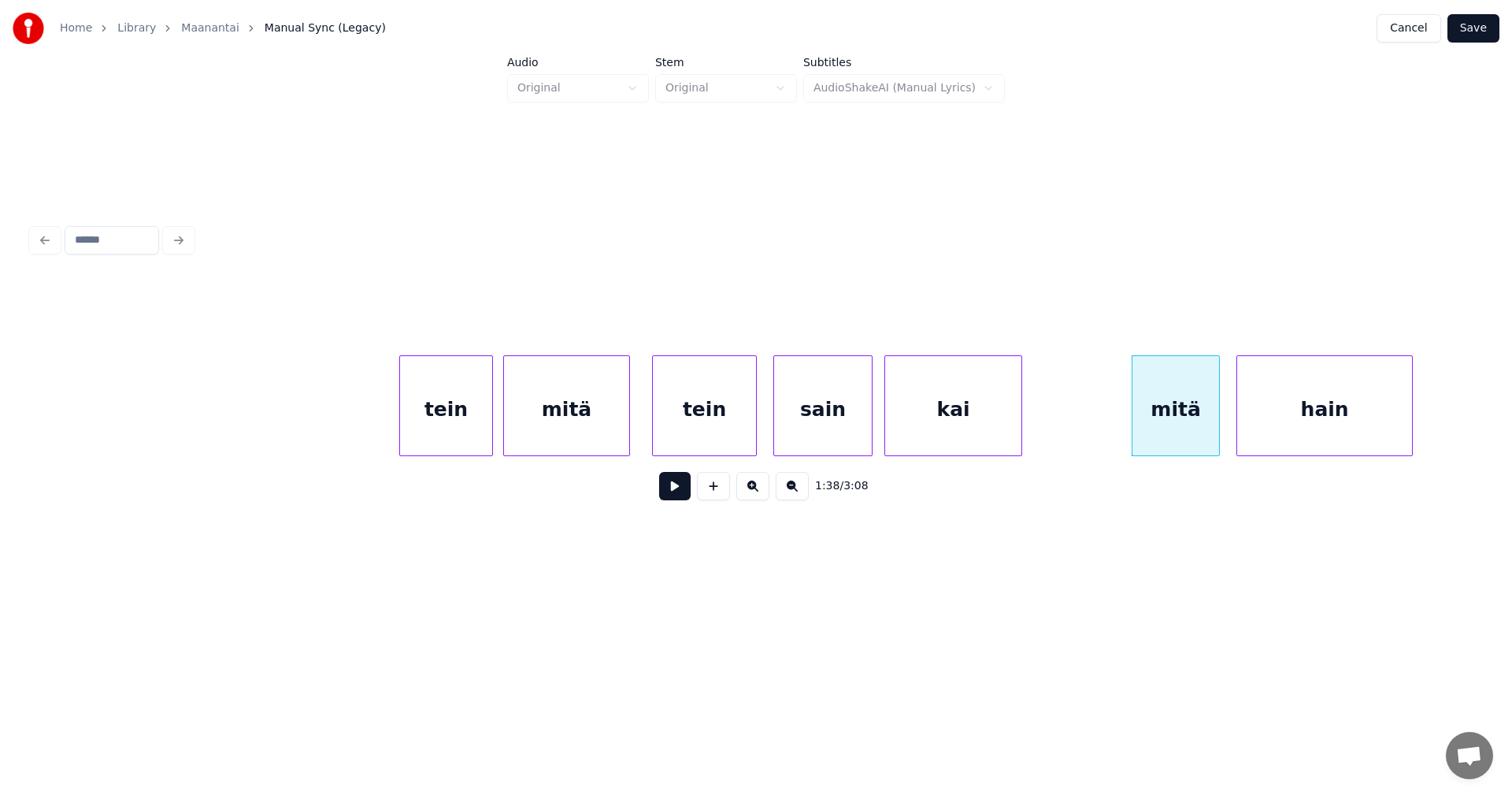
click at [675, 494] on button at bounding box center [674, 486] width 31 height 29
drag, startPoint x: 675, startPoint y: 494, endPoint x: 952, endPoint y: 447, distance: 281.0
click at [682, 496] on button at bounding box center [674, 486] width 31 height 29
click at [1428, 416] on div at bounding box center [1426, 405] width 4 height 99
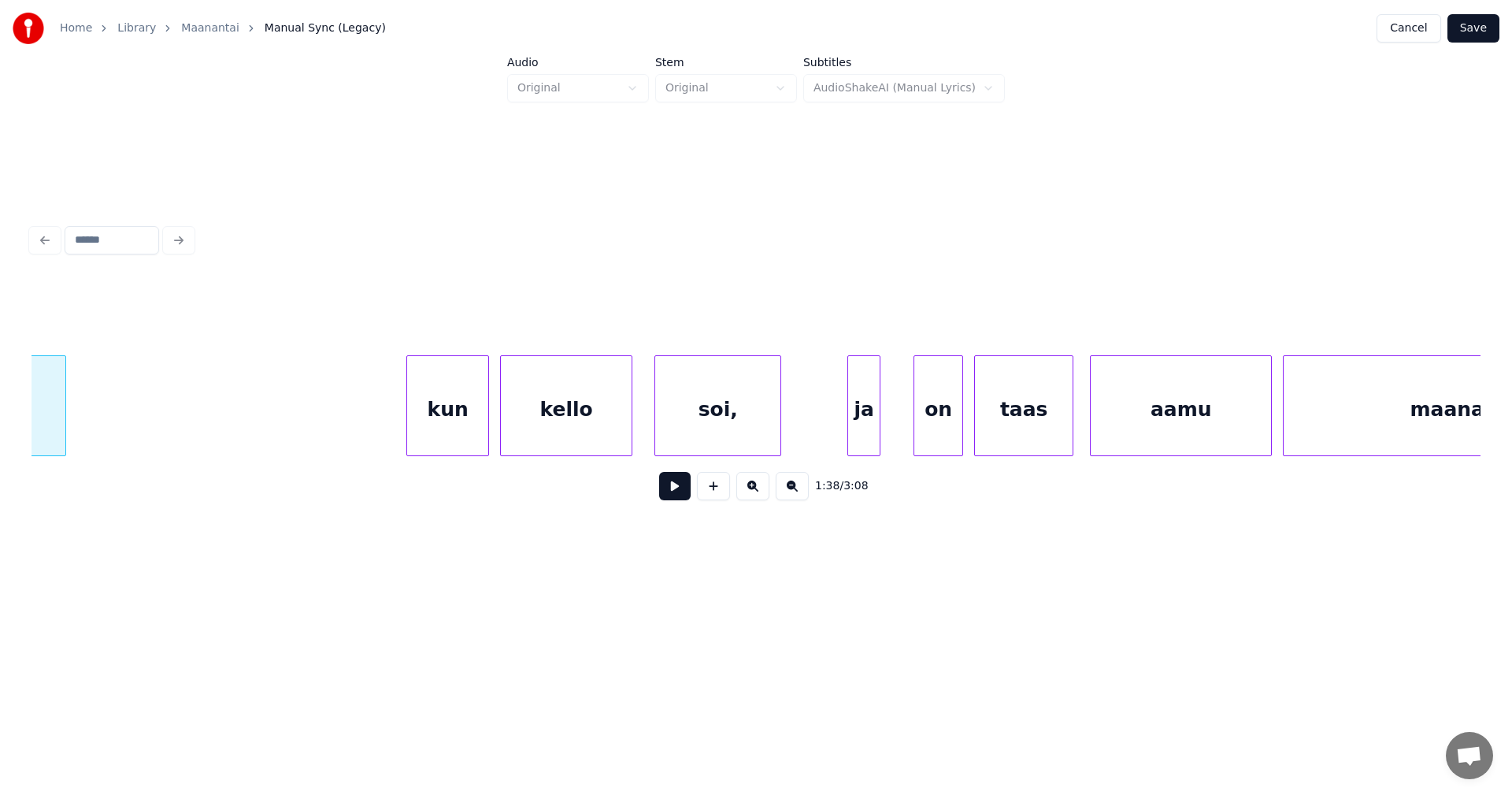
scroll to position [0, 27315]
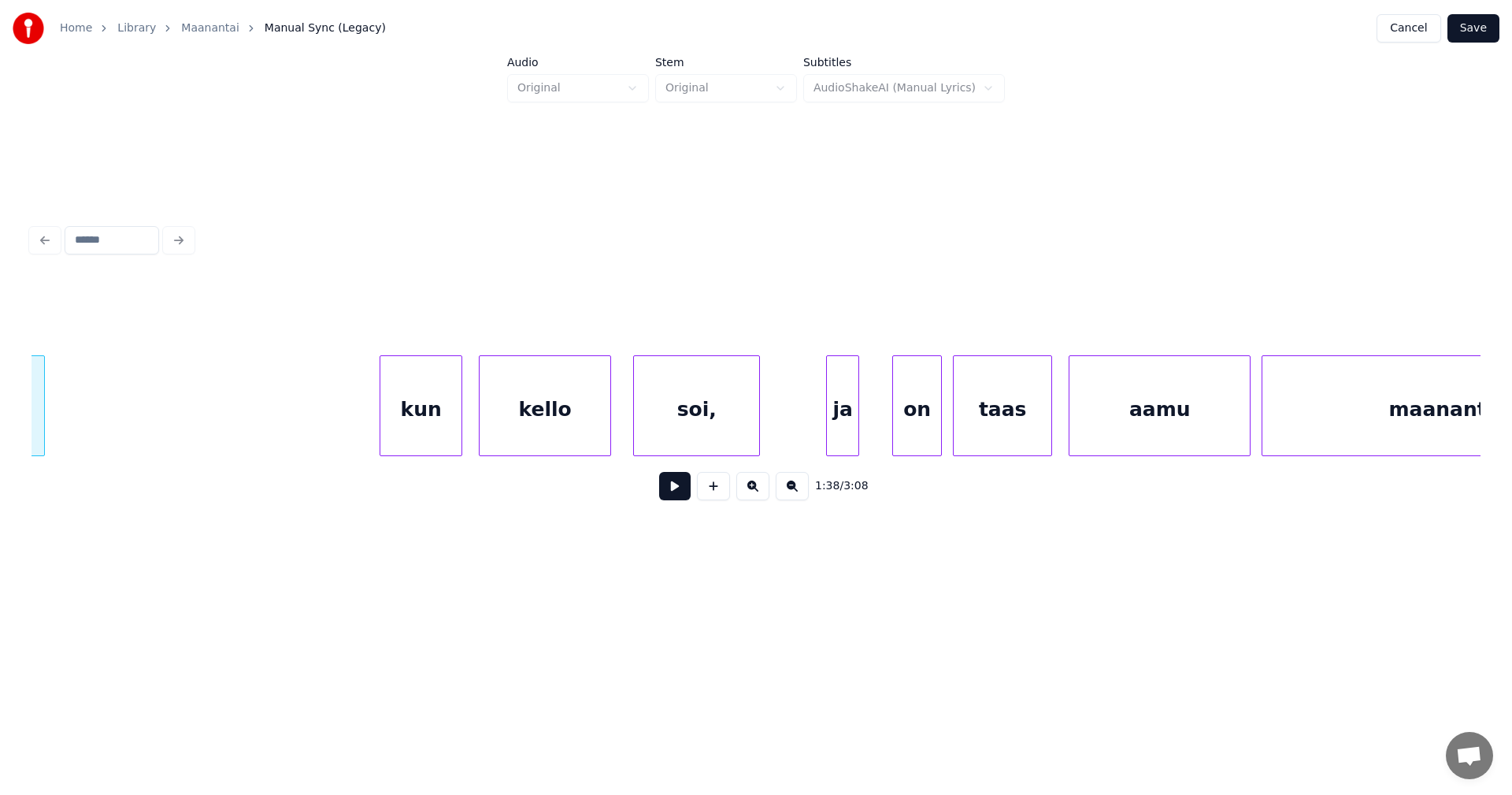
click at [432, 437] on div "kun" at bounding box center [421, 409] width 81 height 107
click at [546, 423] on div "kello" at bounding box center [538, 409] width 131 height 107
click at [686, 415] on div "soi," at bounding box center [696, 409] width 126 height 107
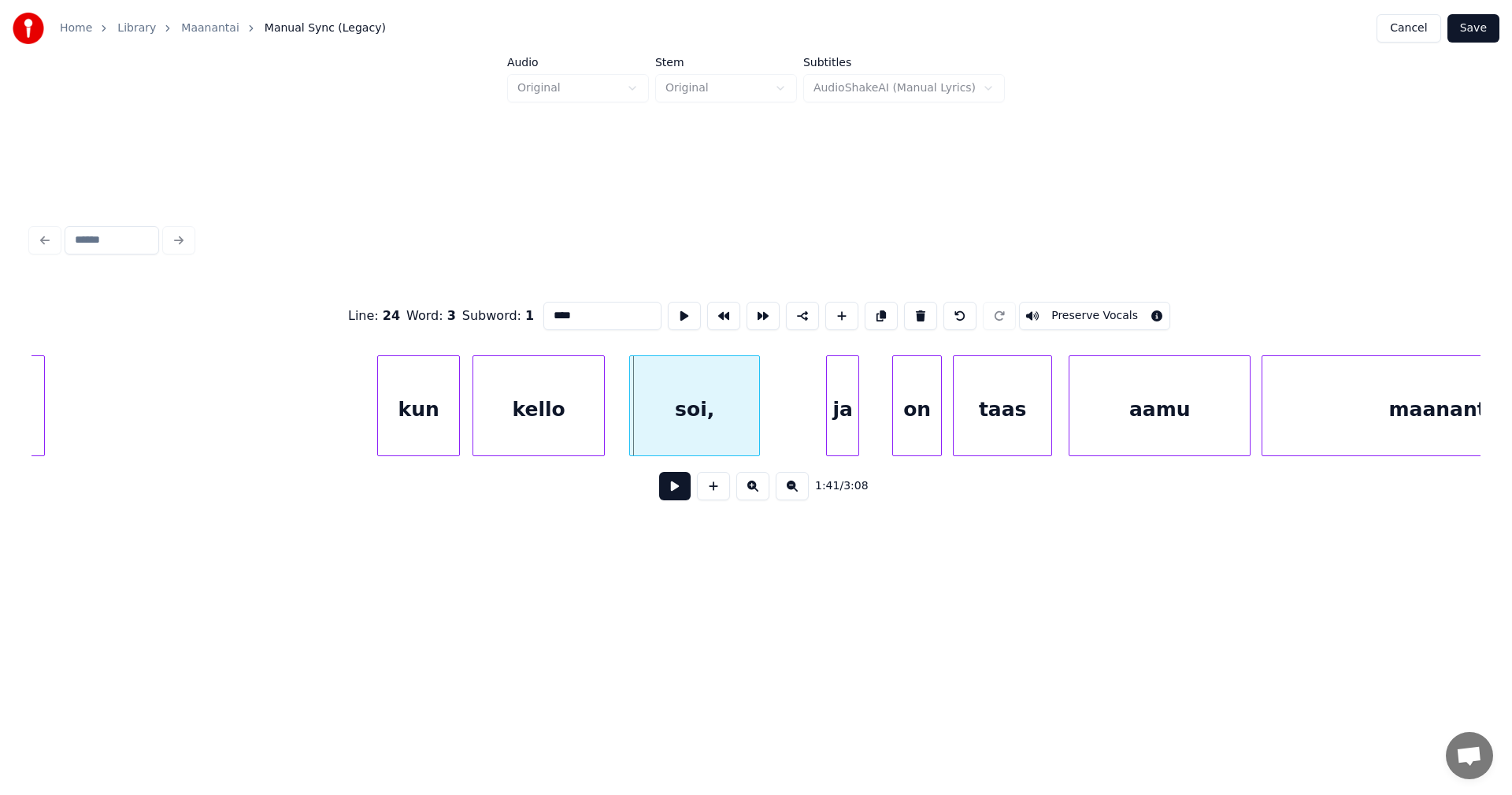
click at [633, 426] on div at bounding box center [632, 405] width 4 height 99
click at [430, 438] on div "kun" at bounding box center [418, 409] width 81 height 107
type input "***"
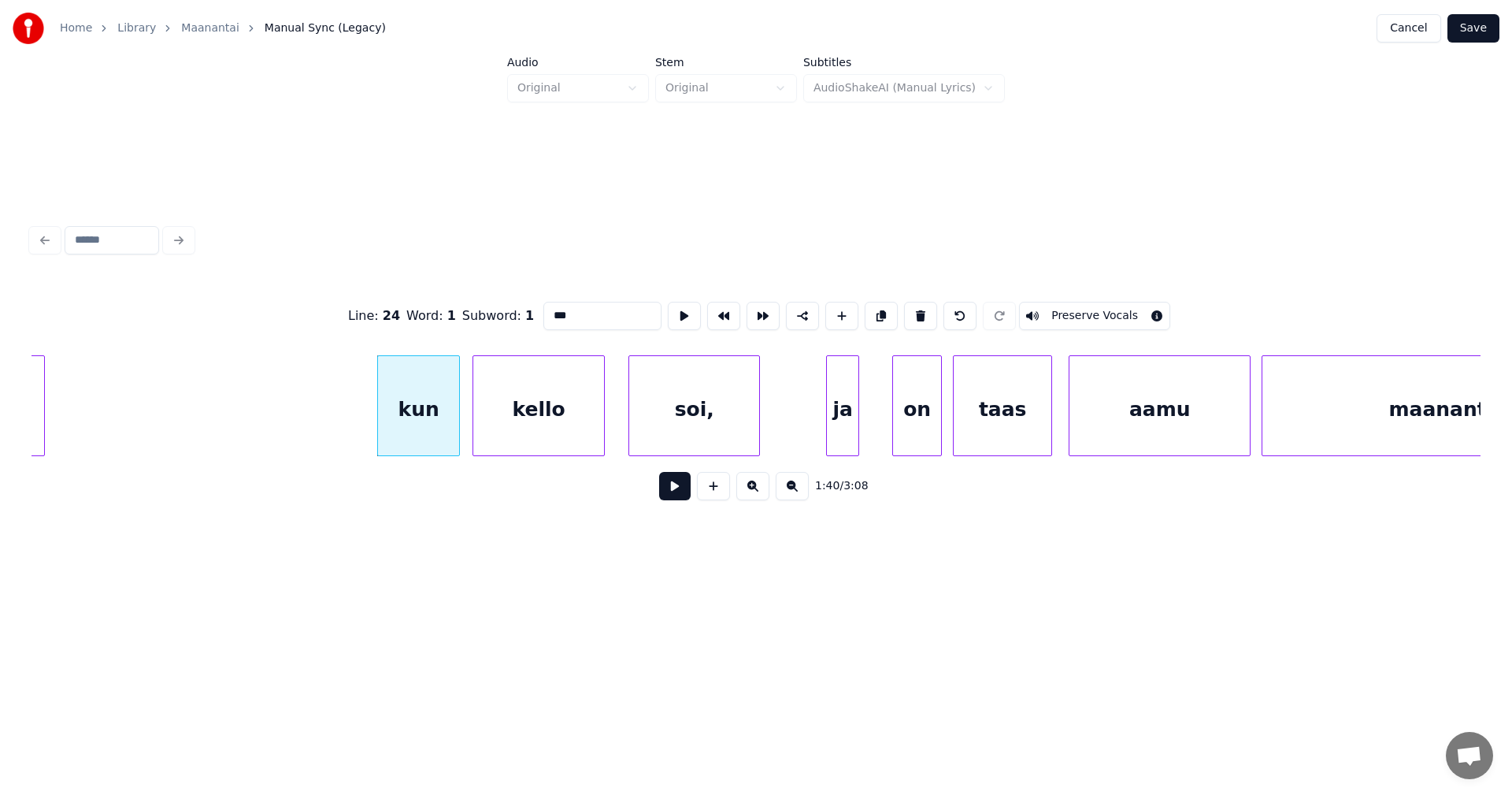
click at [682, 494] on button at bounding box center [674, 486] width 31 height 29
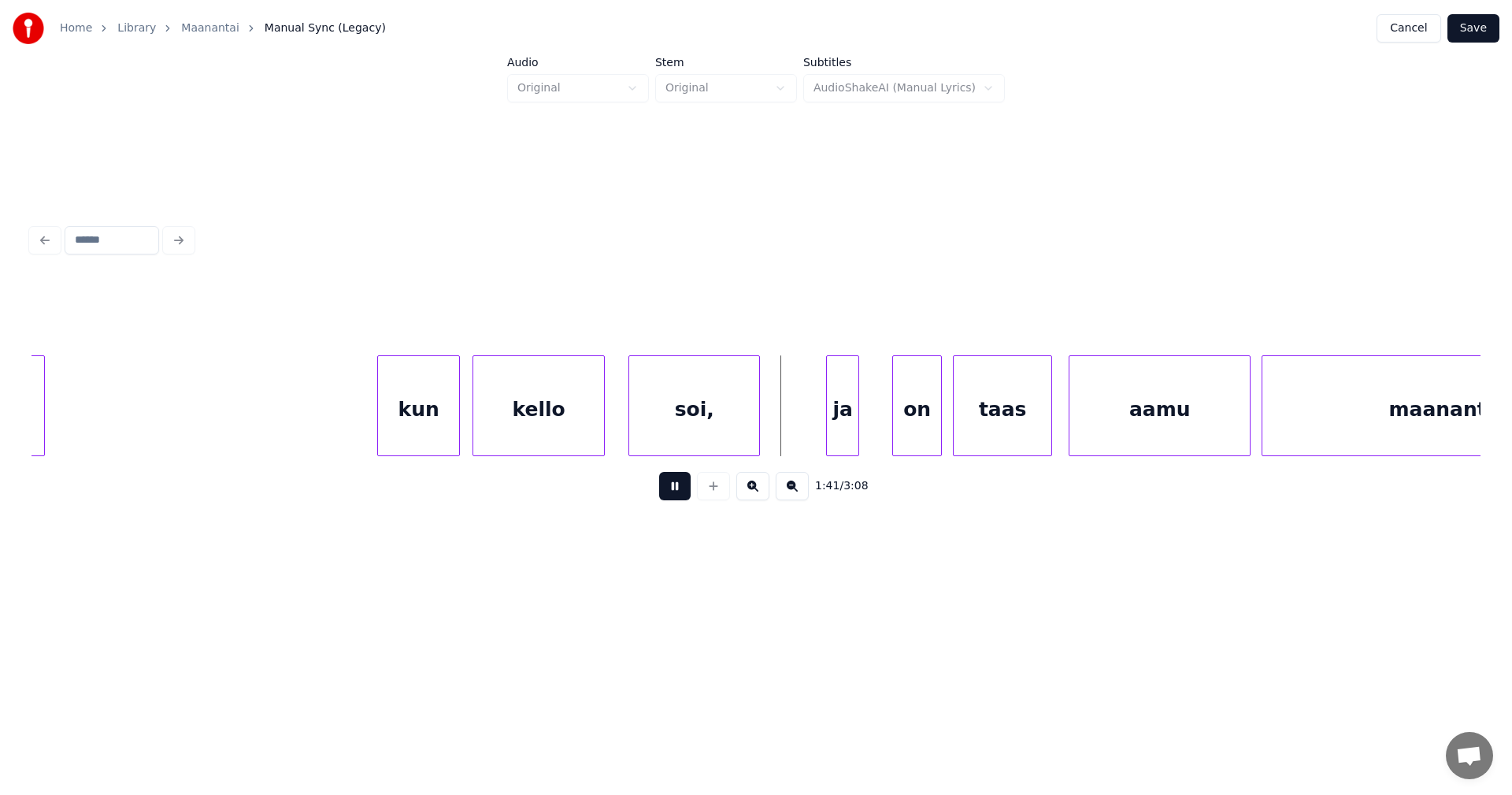
click at [678, 493] on button at bounding box center [674, 486] width 31 height 29
click at [818, 423] on div at bounding box center [819, 405] width 4 height 99
click at [895, 417] on div "on" at bounding box center [903, 409] width 48 height 107
click at [838, 430] on div "ja" at bounding box center [838, 409] width 41 height 107
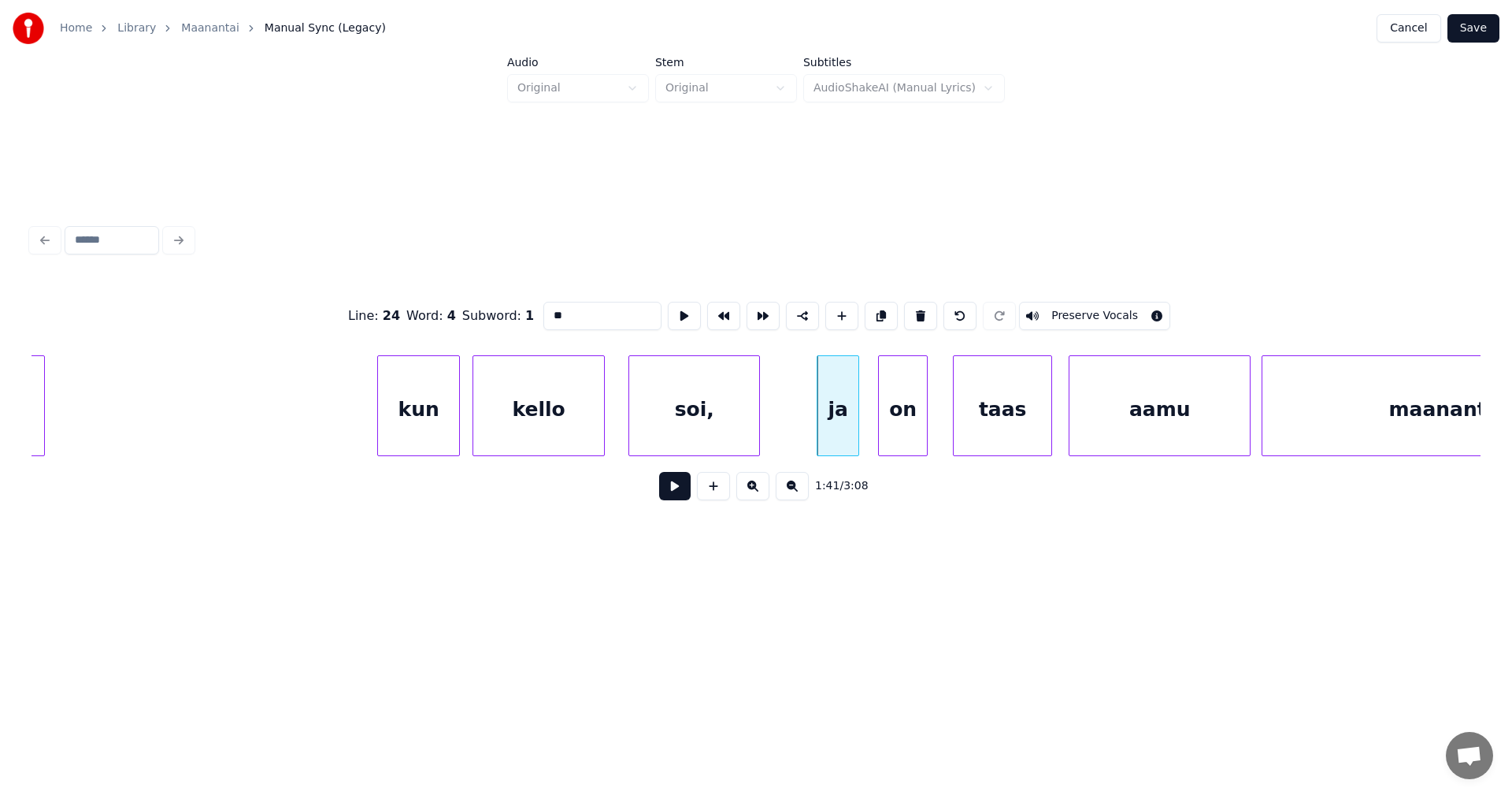
click at [675, 497] on button at bounding box center [674, 486] width 31 height 29
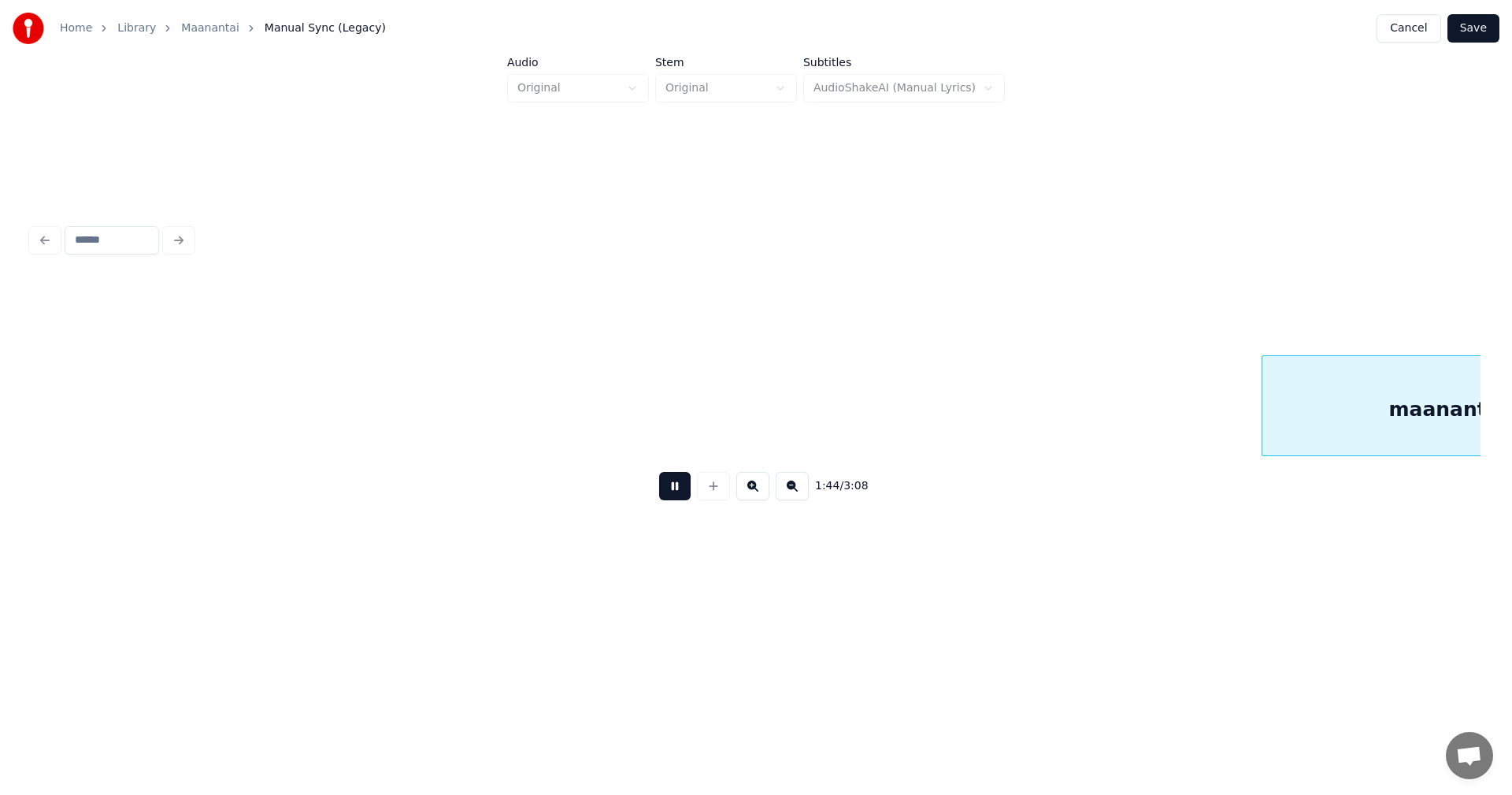
scroll to position [0, 28768]
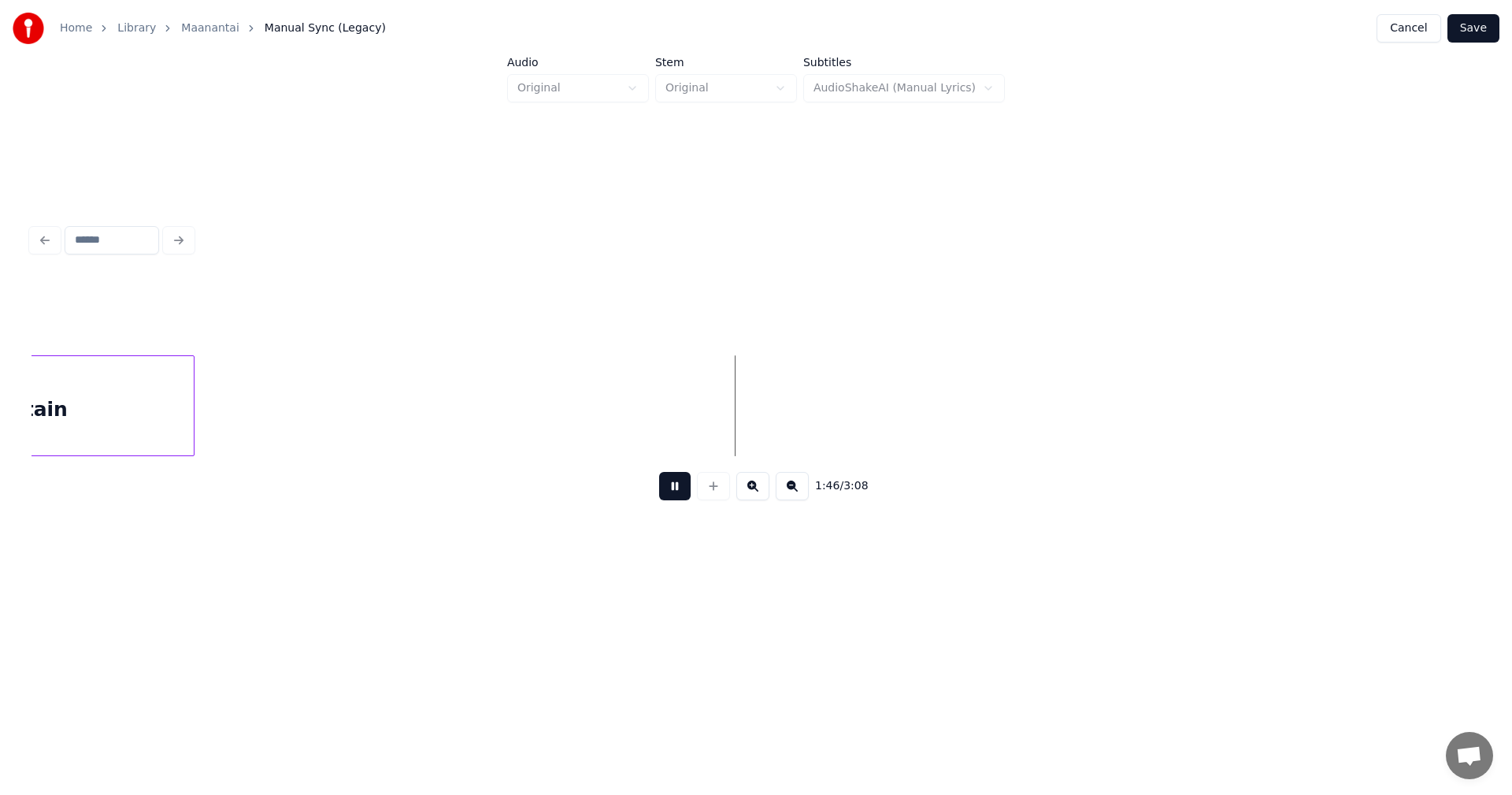
click at [675, 497] on button at bounding box center [674, 486] width 31 height 29
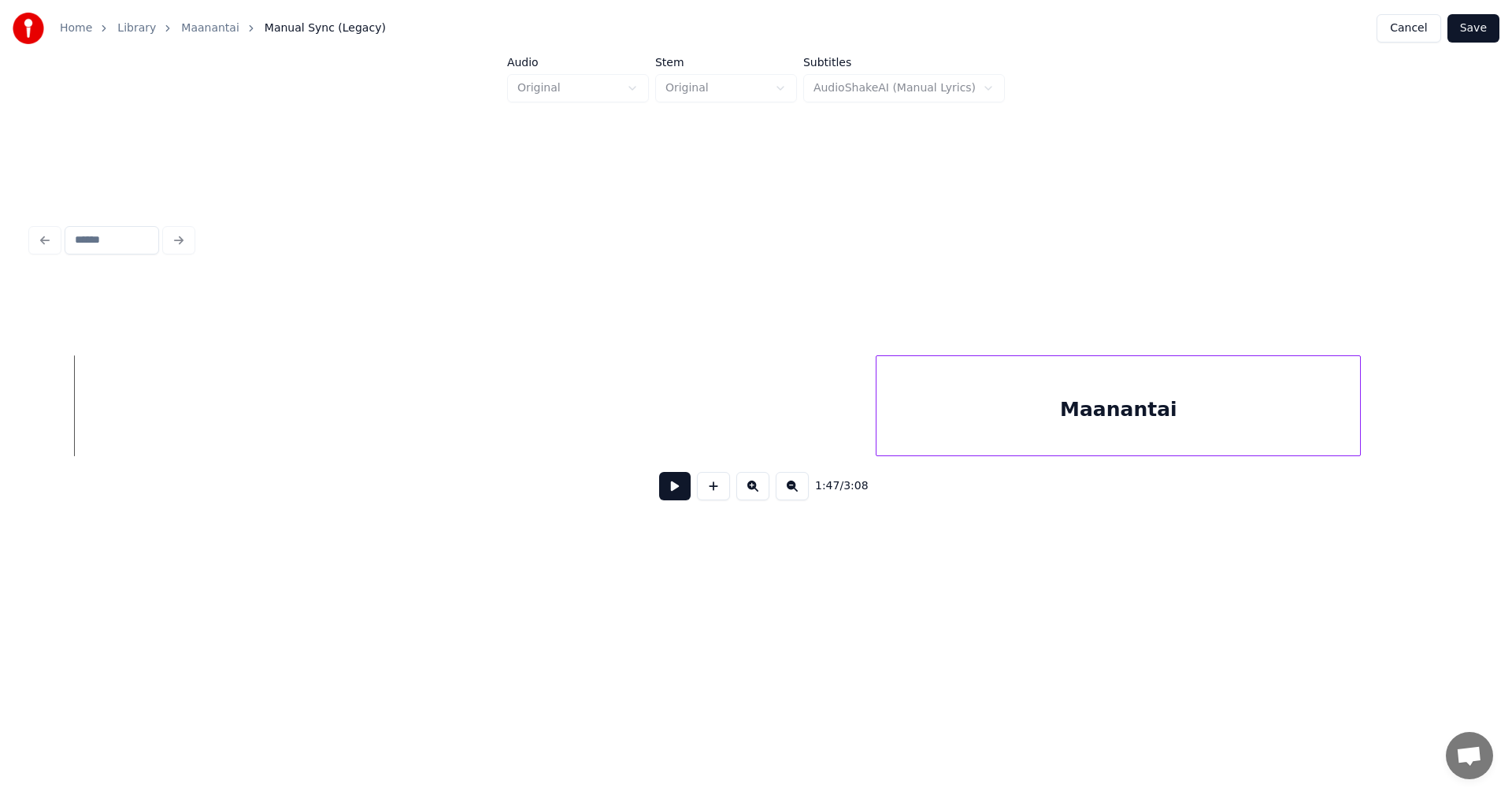
scroll to position [0, 29569]
click at [856, 434] on div "Maanantai" at bounding box center [982, 409] width 484 height 107
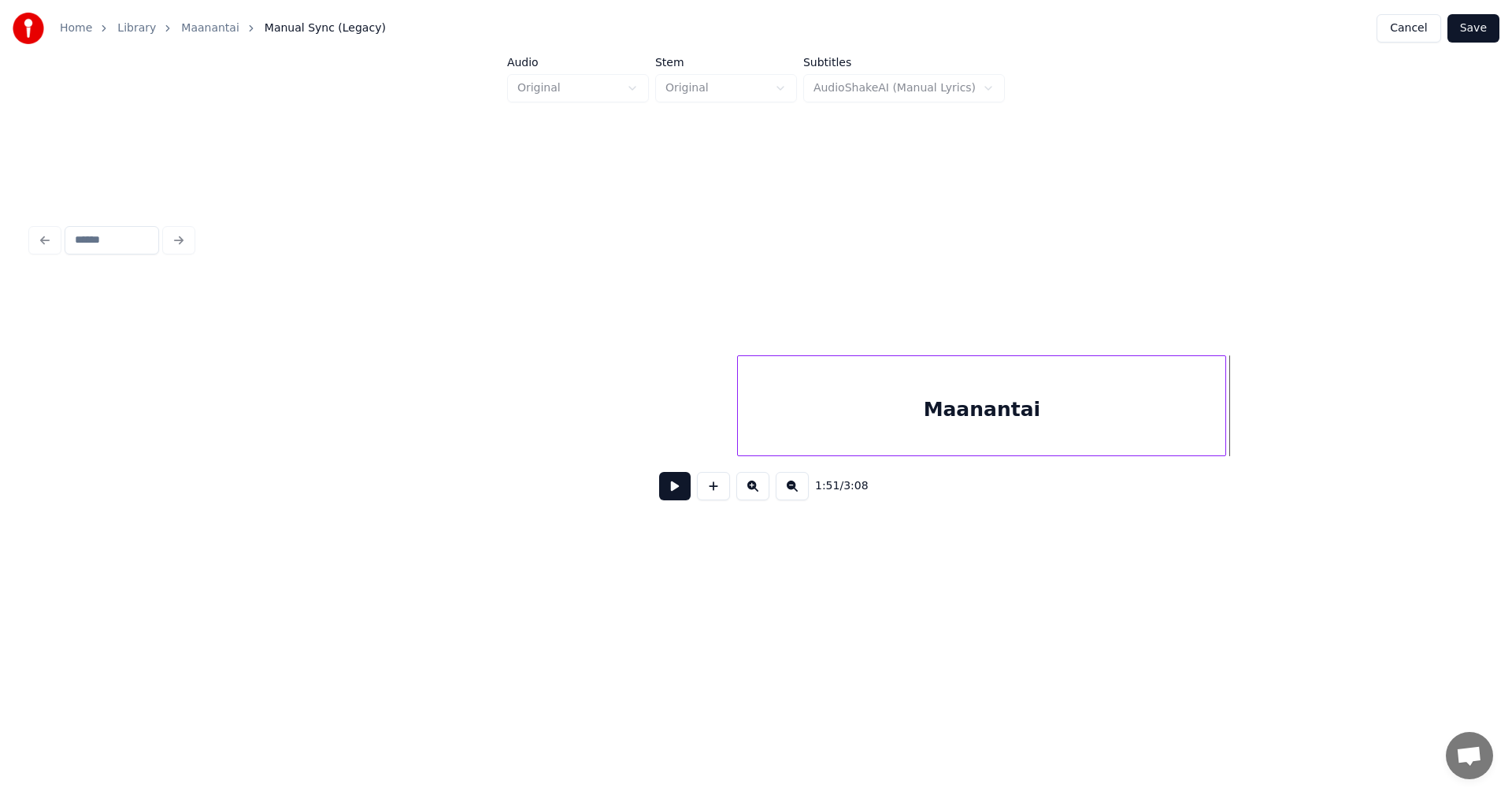
click at [1223, 421] on div at bounding box center [1222, 405] width 4 height 99
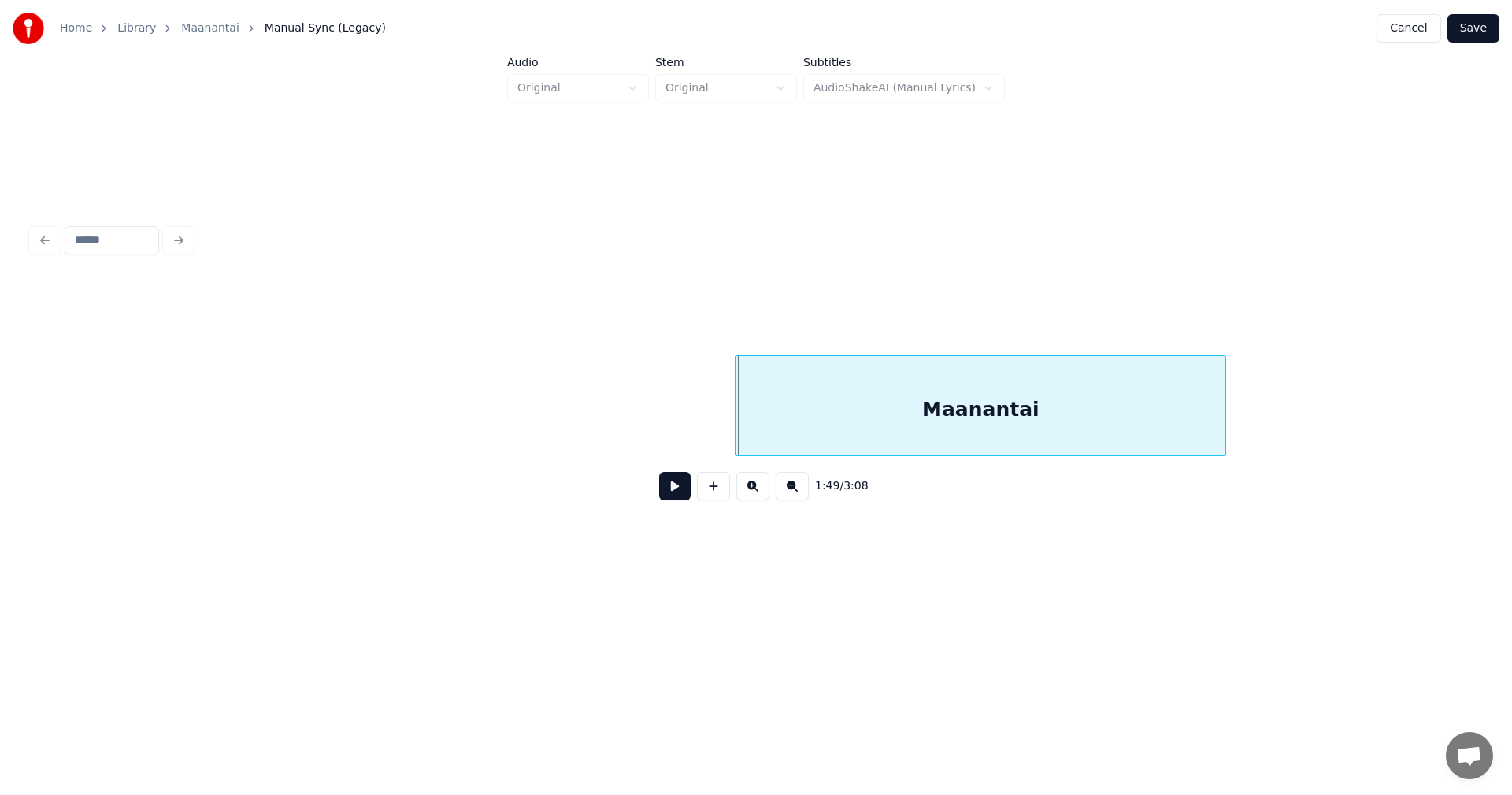
click at [735, 430] on div at bounding box center [737, 405] width 4 height 99
click at [680, 498] on button at bounding box center [674, 486] width 31 height 29
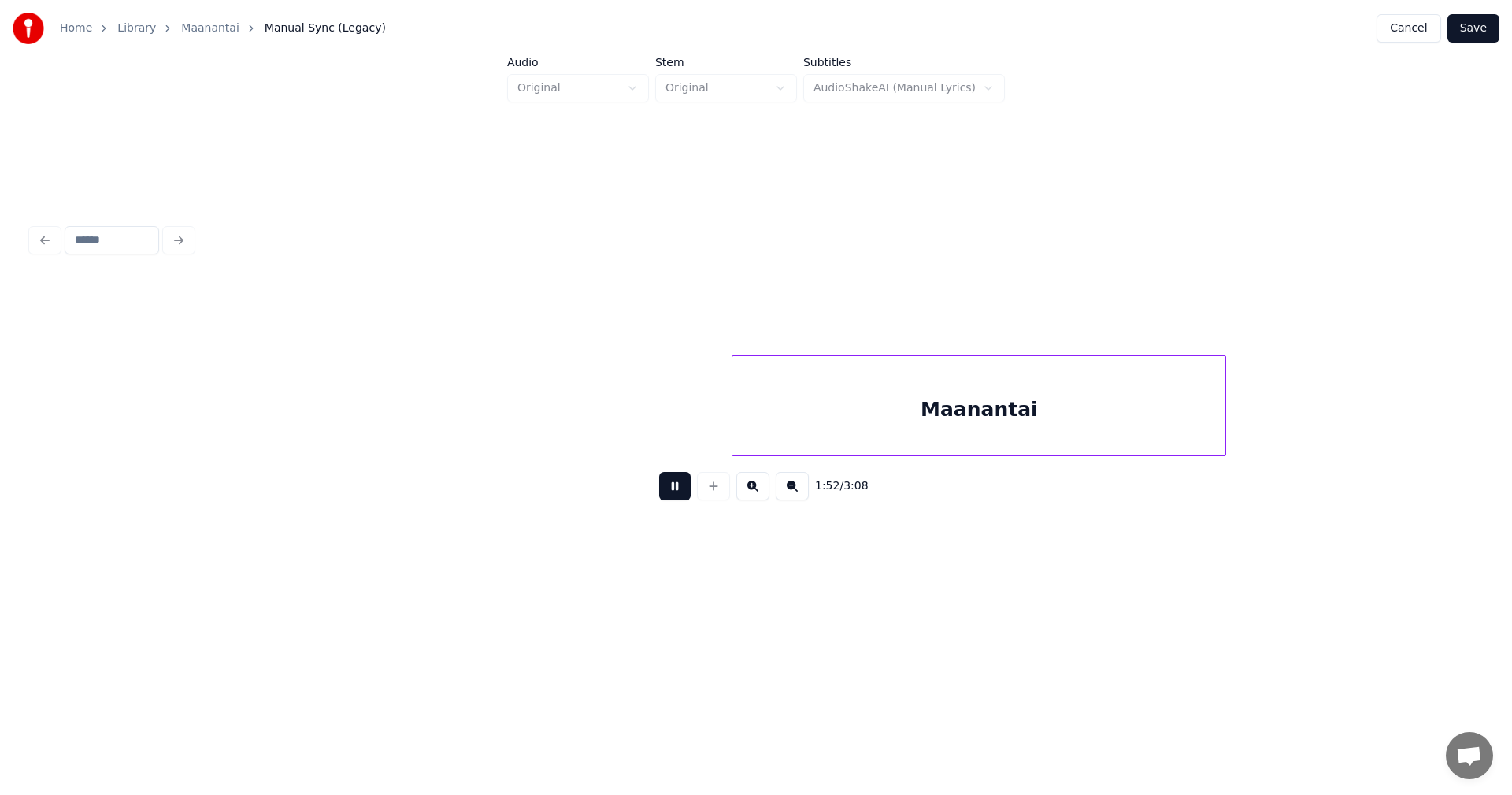
scroll to position [0, 31021]
click at [680, 497] on button at bounding box center [674, 486] width 31 height 29
click at [997, 410] on div "Maanantai" at bounding box center [1086, 409] width 472 height 107
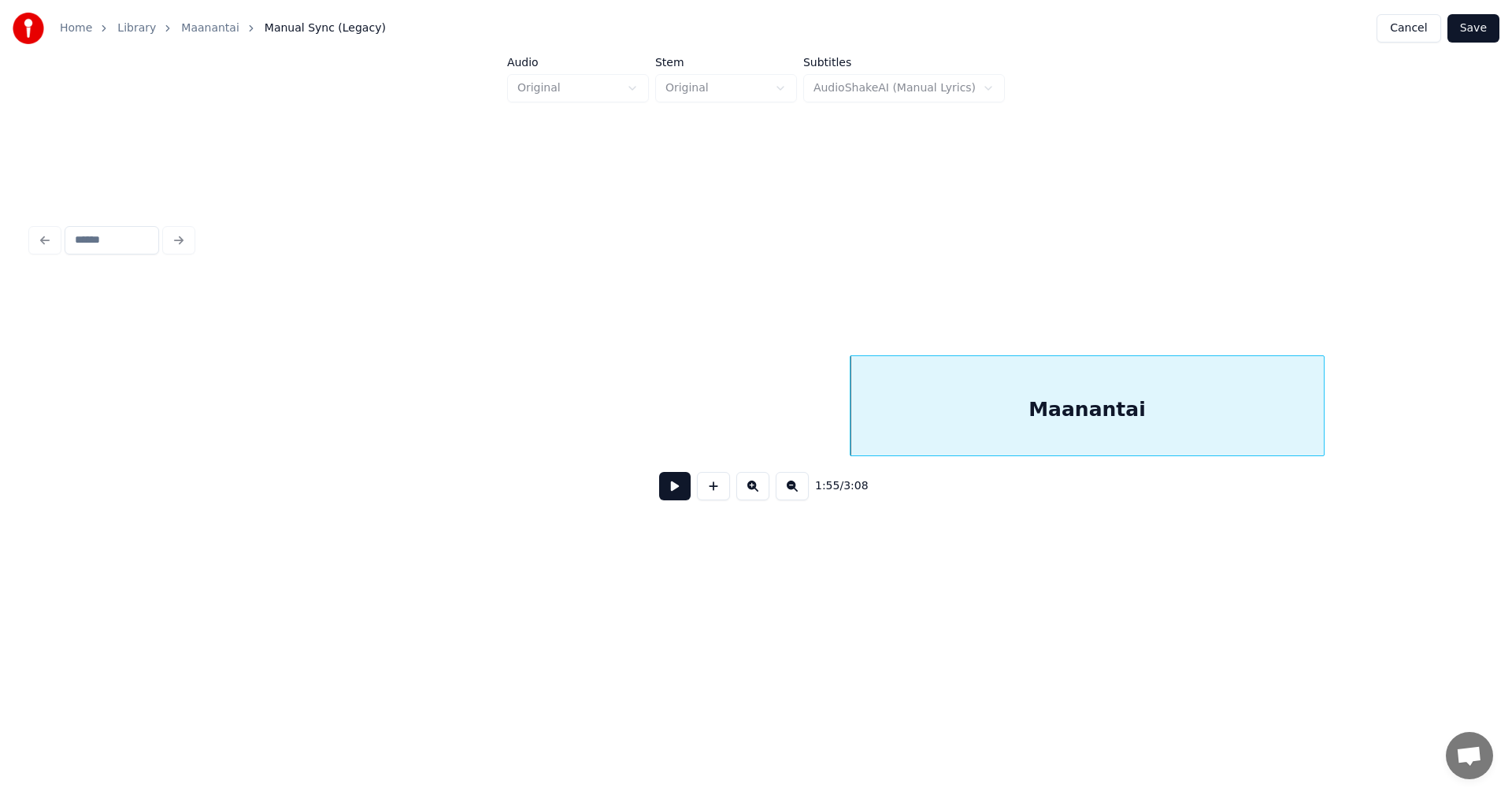
click at [691, 496] on div "1:55 / 3:08" at bounding box center [756, 486] width 1424 height 35
click at [685, 497] on button at bounding box center [674, 486] width 31 height 29
click at [692, 496] on div "1:57 / 3:08" at bounding box center [756, 486] width 1424 height 35
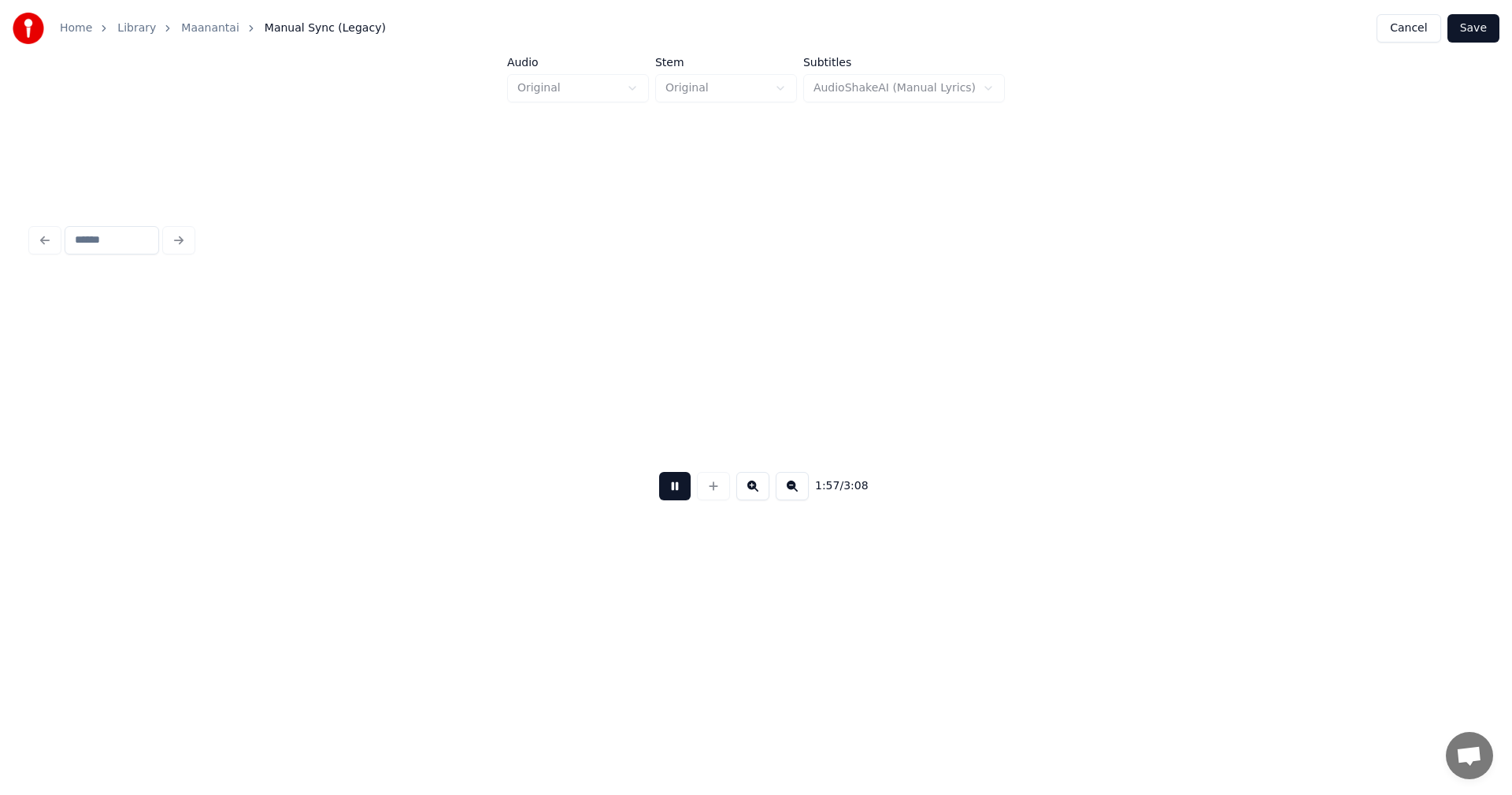
scroll to position [0, 32470]
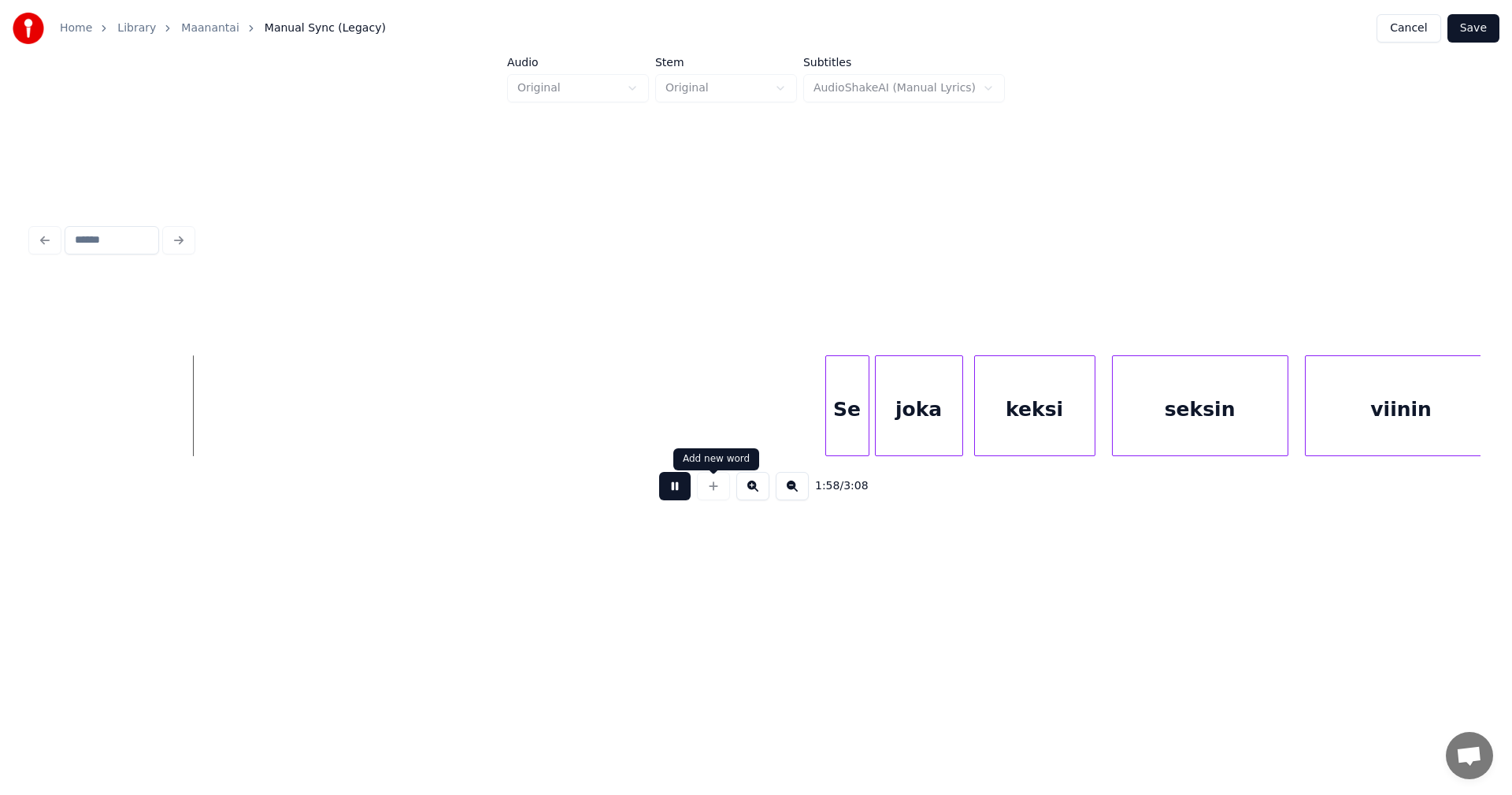
click at [670, 486] on button at bounding box center [674, 486] width 31 height 29
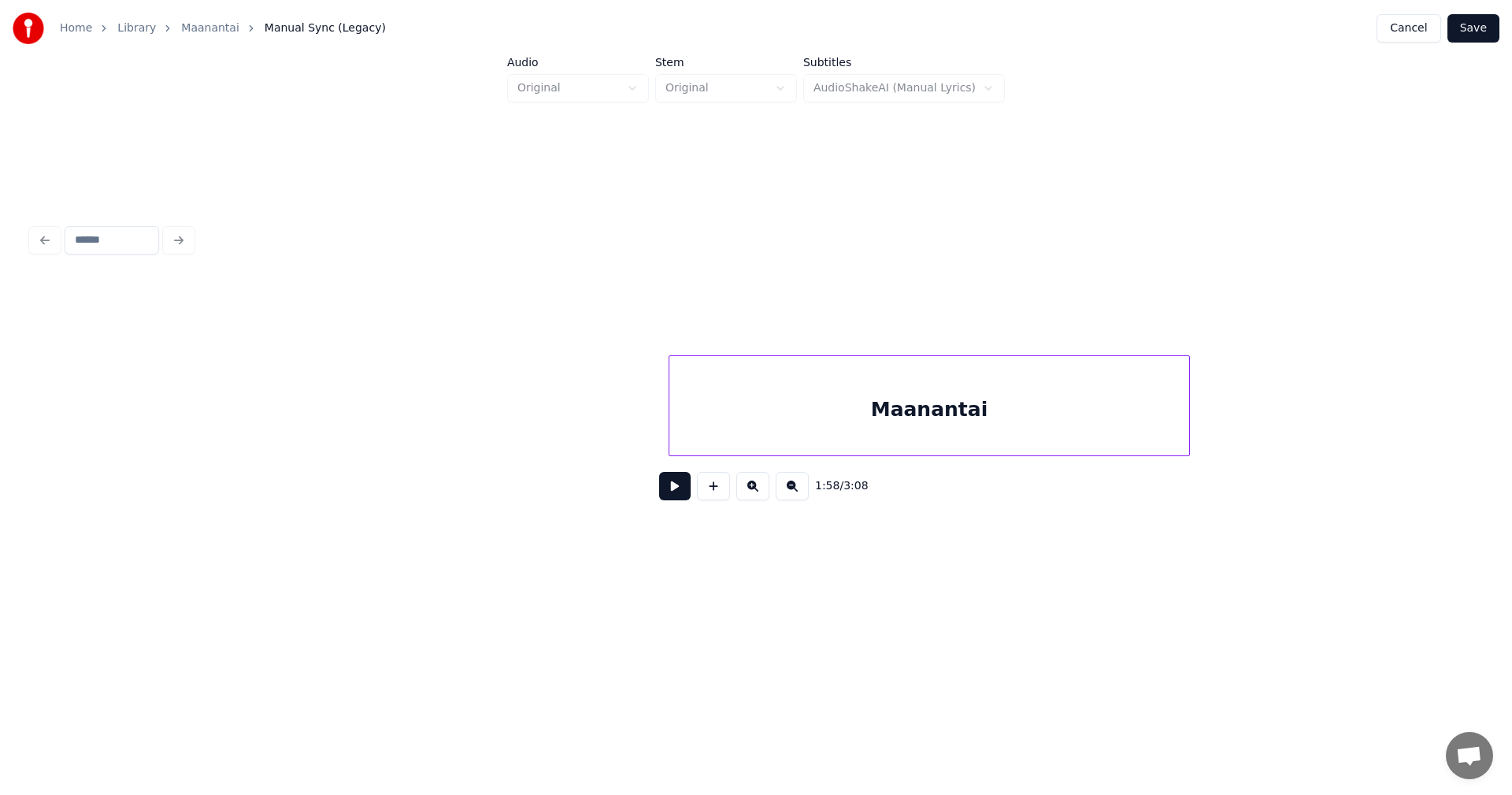
click at [1188, 414] on div at bounding box center [1186, 405] width 4 height 99
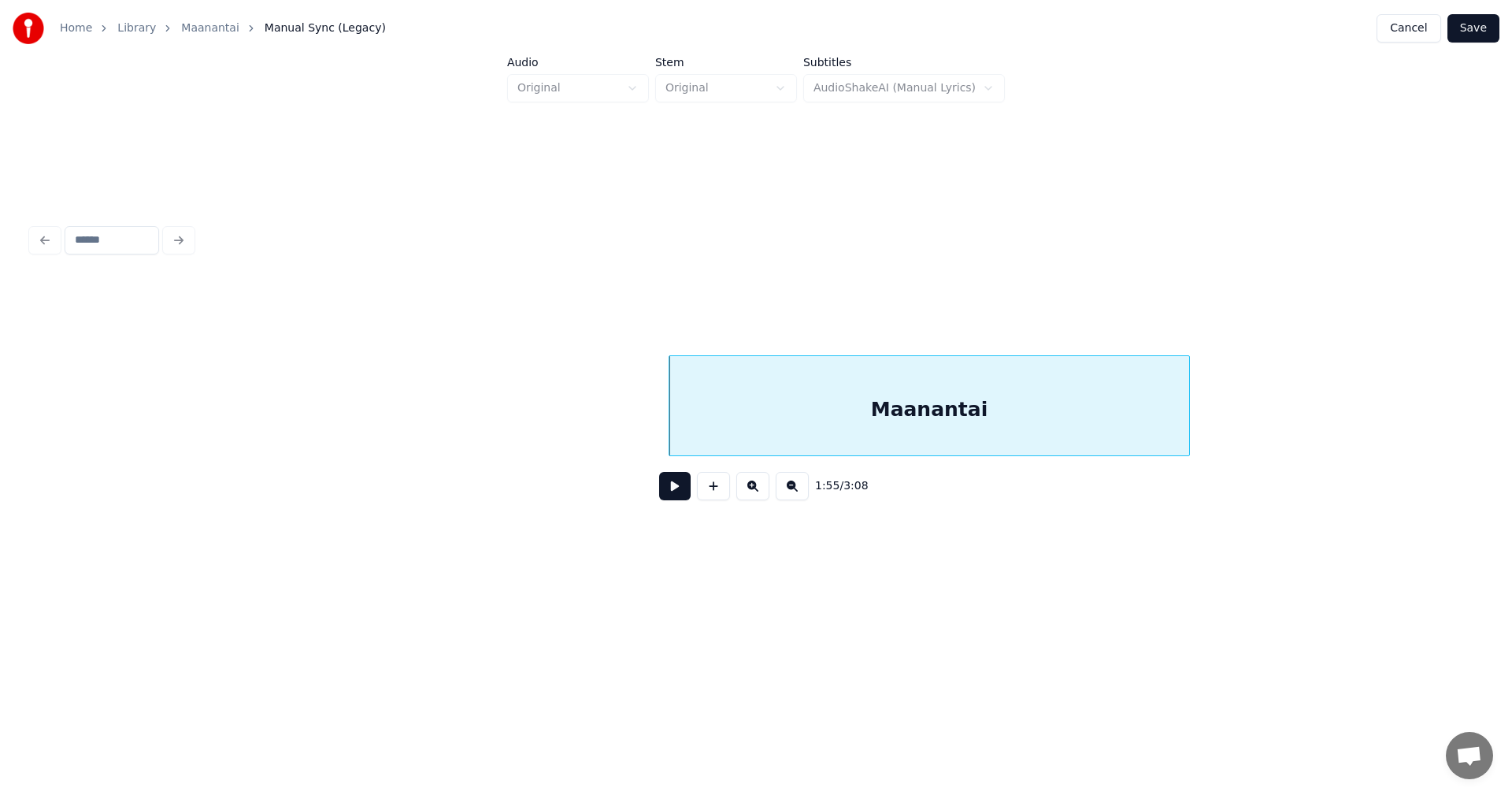
scroll to position [0, 32470]
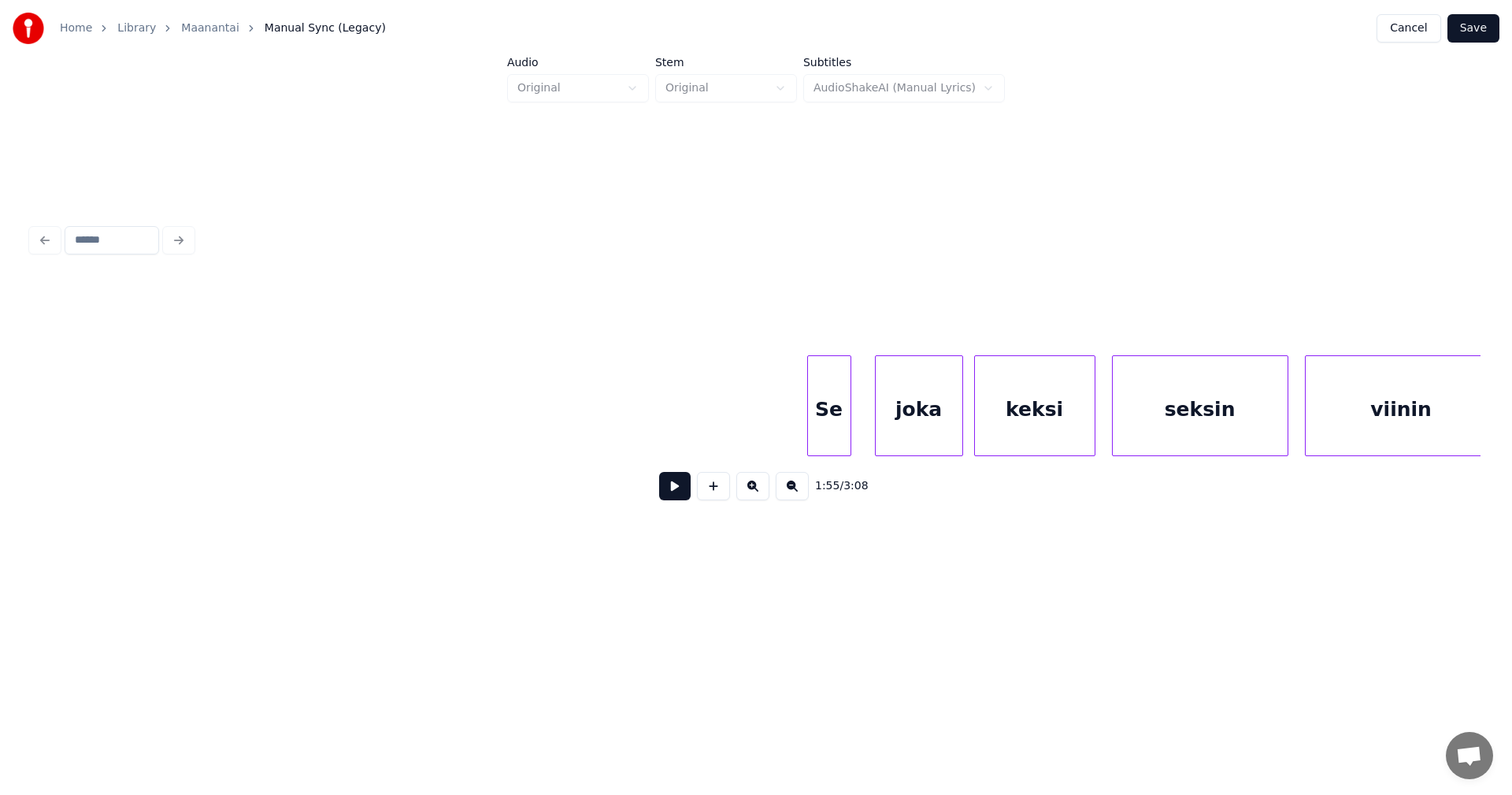
click at [839, 430] on div "Se" at bounding box center [830, 409] width 43 height 107
click at [904, 426] on div "joka" at bounding box center [911, 409] width 86 height 107
click at [1012, 423] on div "keksi" at bounding box center [1031, 409] width 119 height 107
click at [833, 431] on div "Se" at bounding box center [830, 409] width 43 height 107
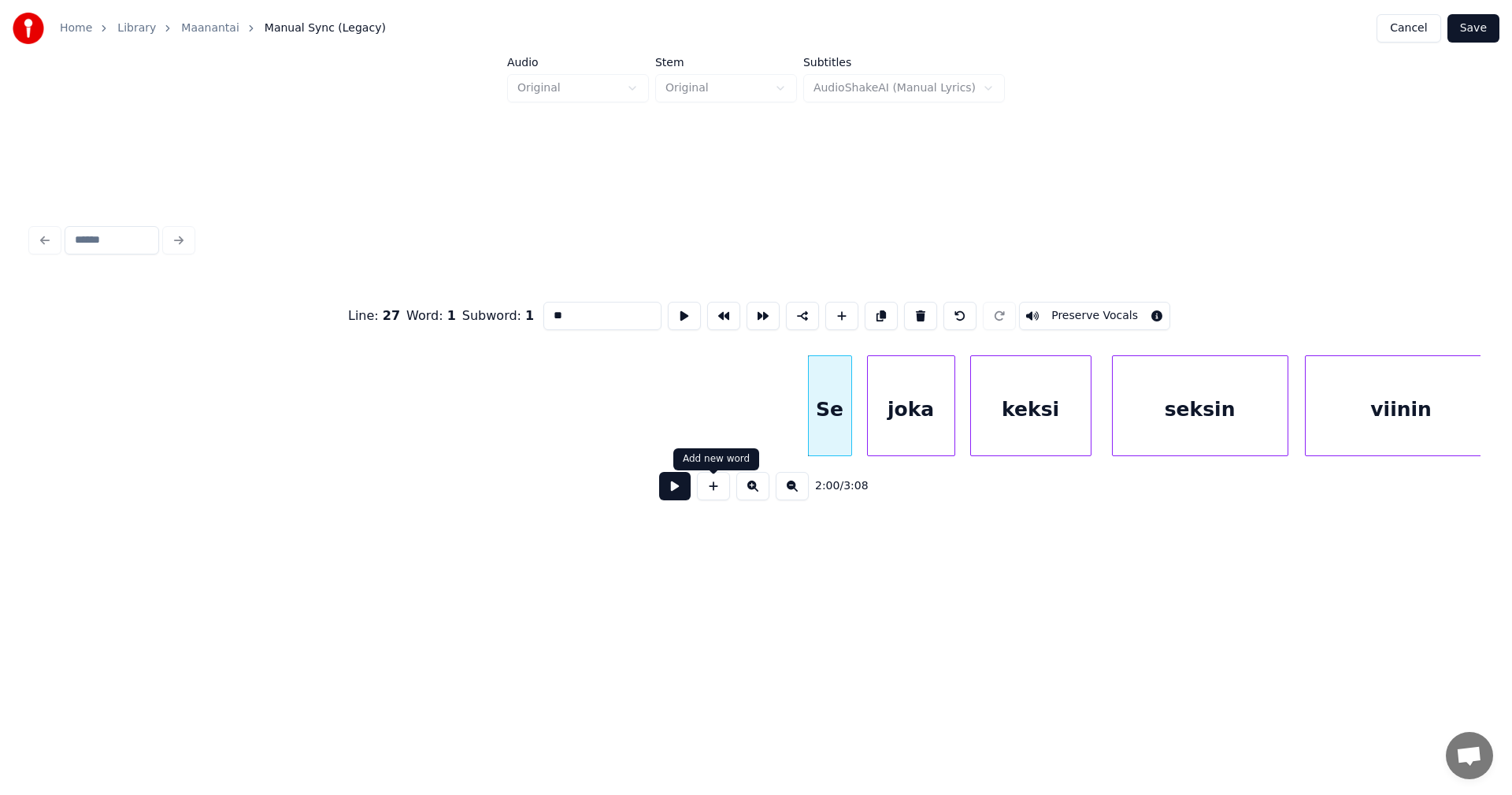
click at [687, 492] on button at bounding box center [674, 486] width 31 height 29
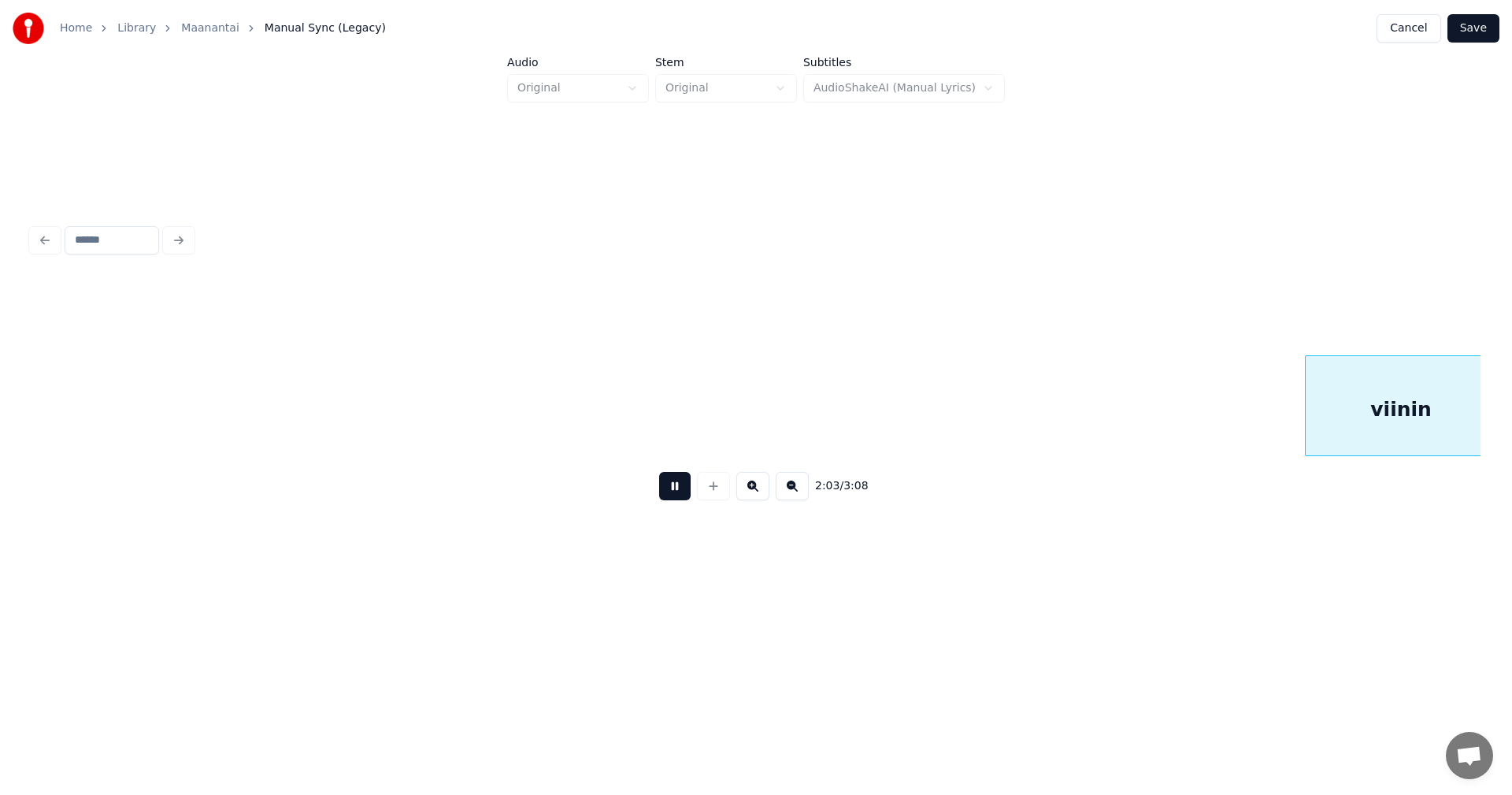
scroll to position [0, 33919]
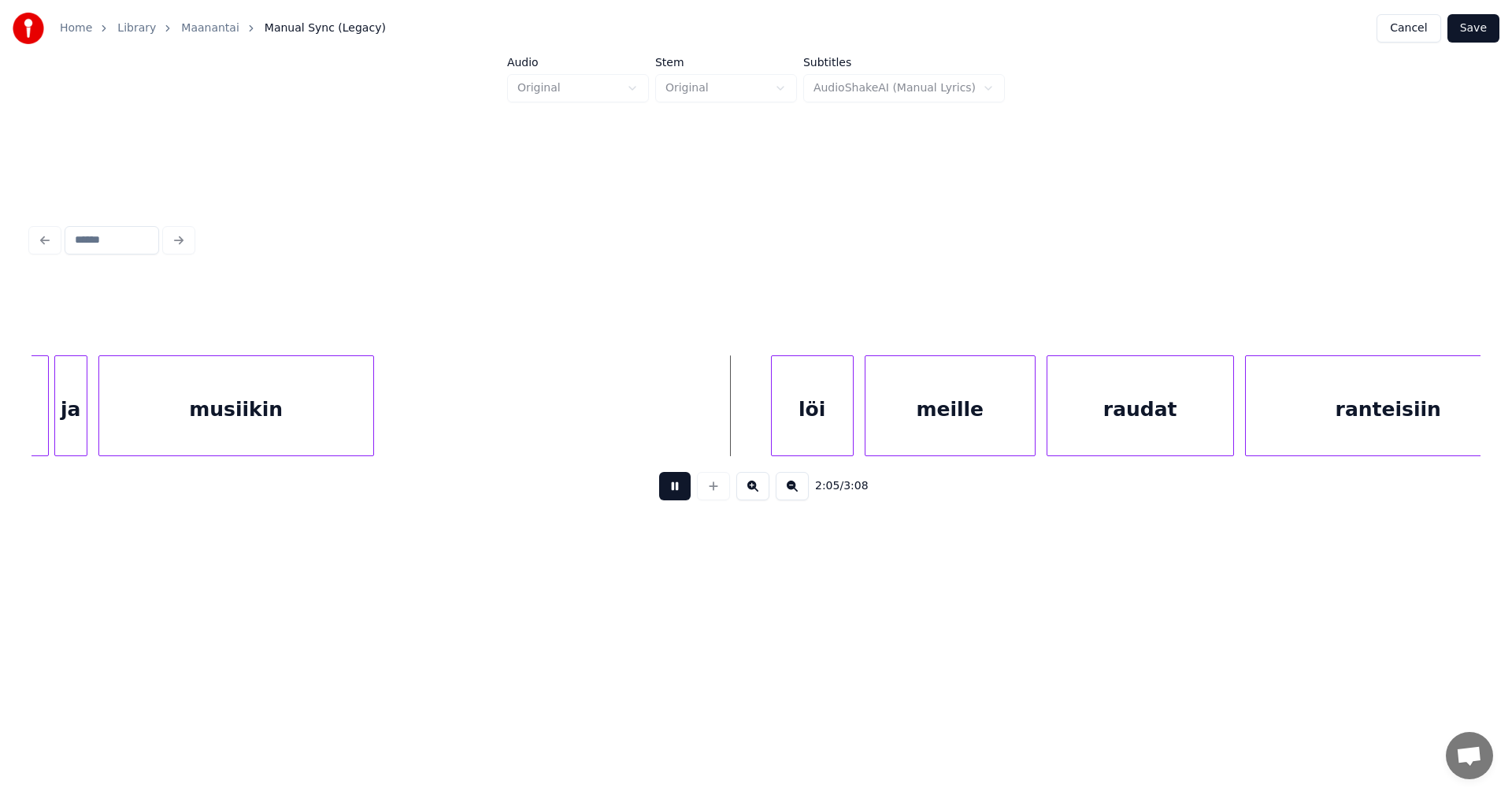
click at [687, 492] on button at bounding box center [674, 486] width 31 height 29
click at [802, 439] on div "löi" at bounding box center [795, 409] width 81 height 107
click at [752, 436] on div at bounding box center [750, 405] width 4 height 99
click at [890, 433] on div "meille" at bounding box center [945, 409] width 169 height 107
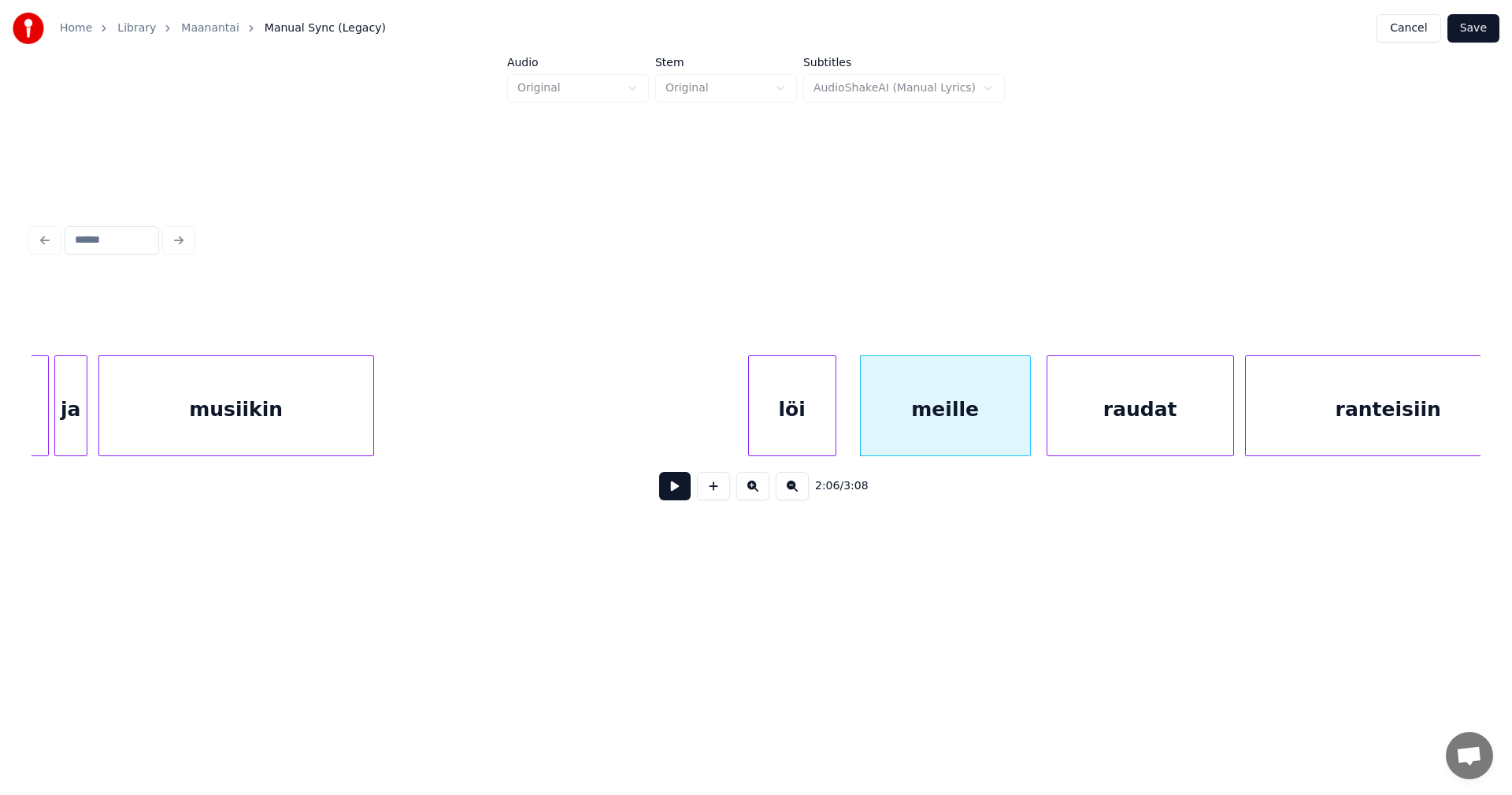
click at [684, 489] on button at bounding box center [674, 486] width 31 height 29
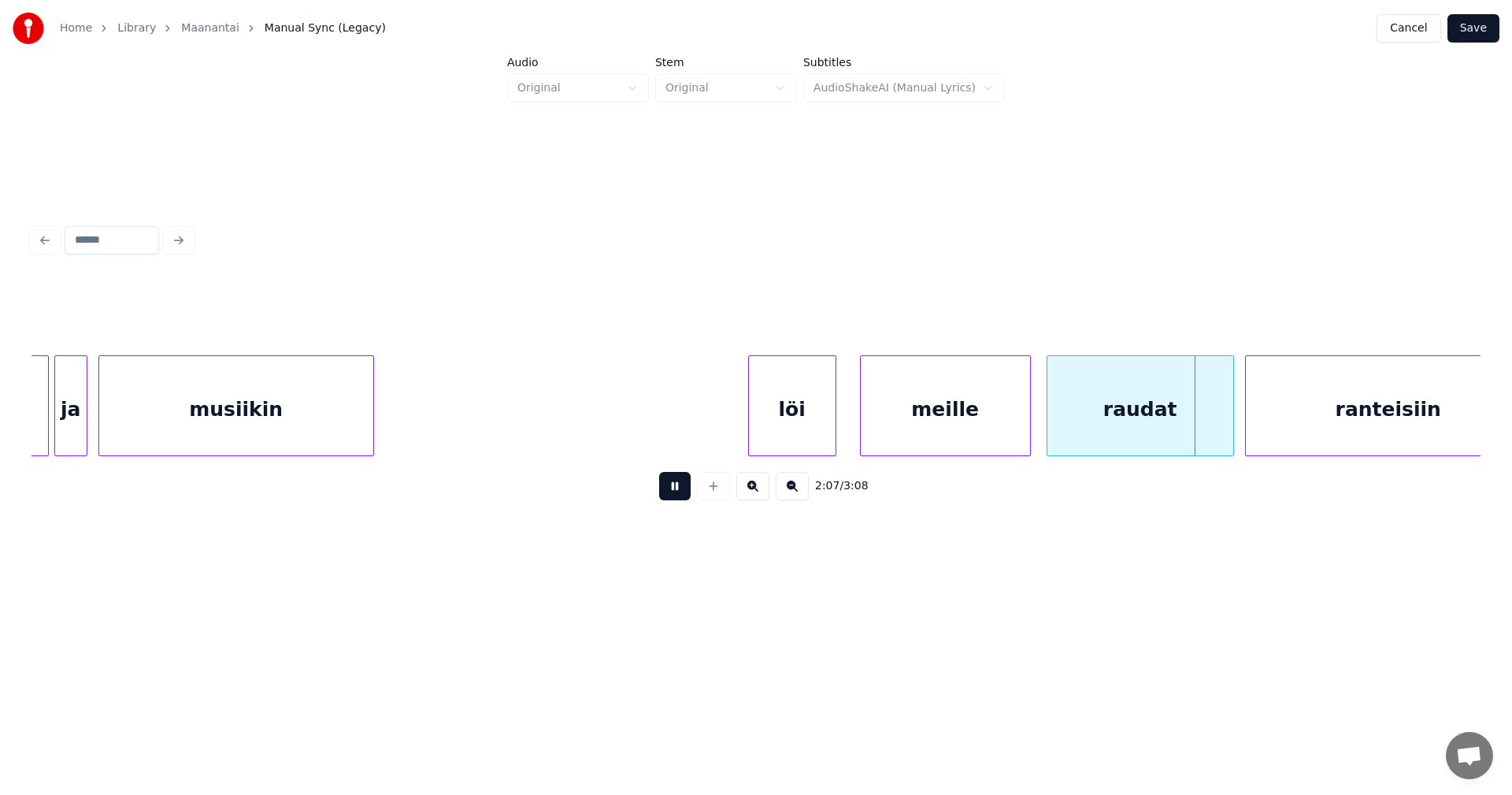
click at [684, 489] on button at bounding box center [674, 486] width 31 height 29
click at [1206, 426] on div at bounding box center [1206, 405] width 4 height 99
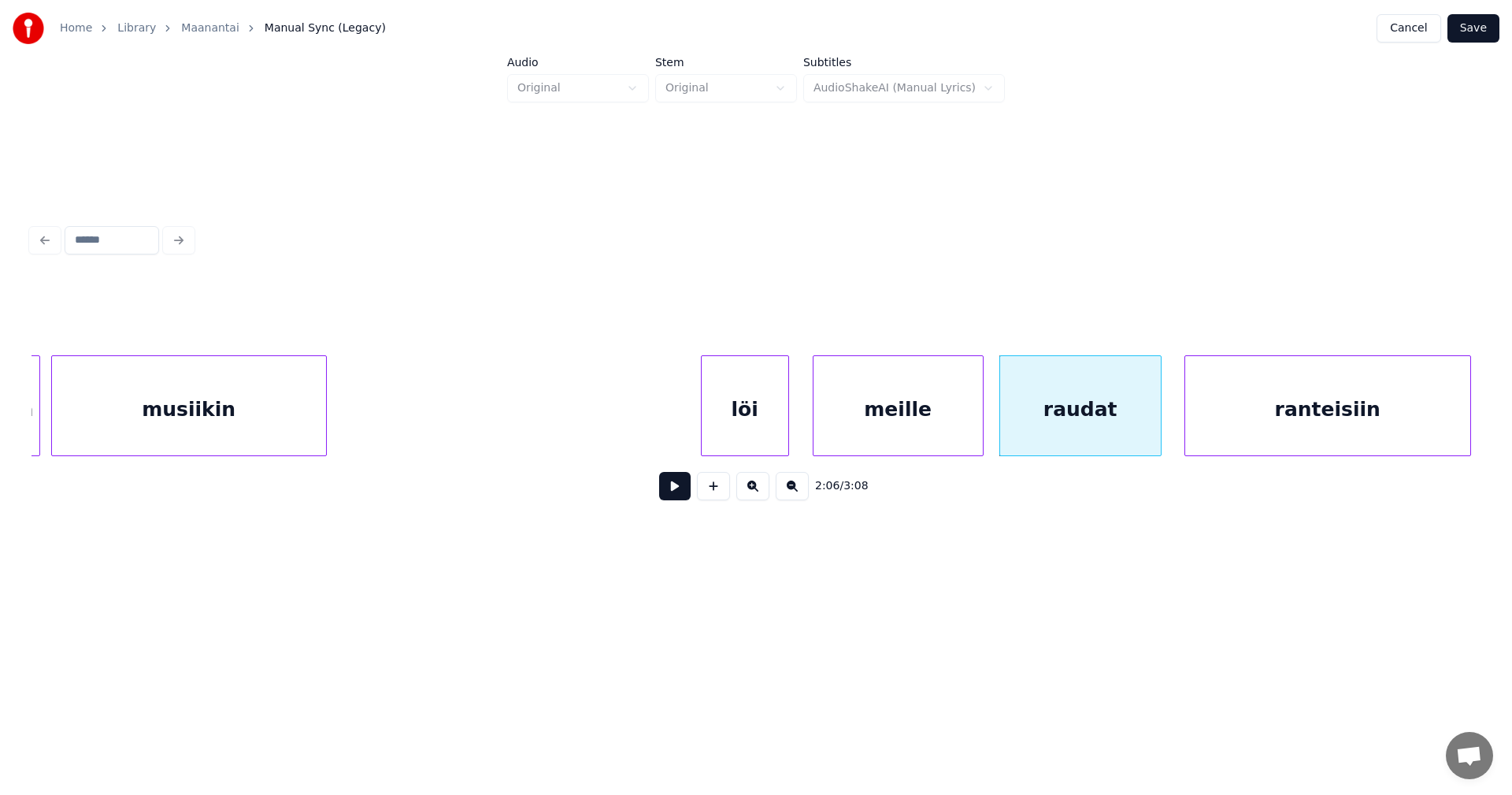
click at [1265, 423] on div "ranteisiin" at bounding box center [1328, 409] width 285 height 107
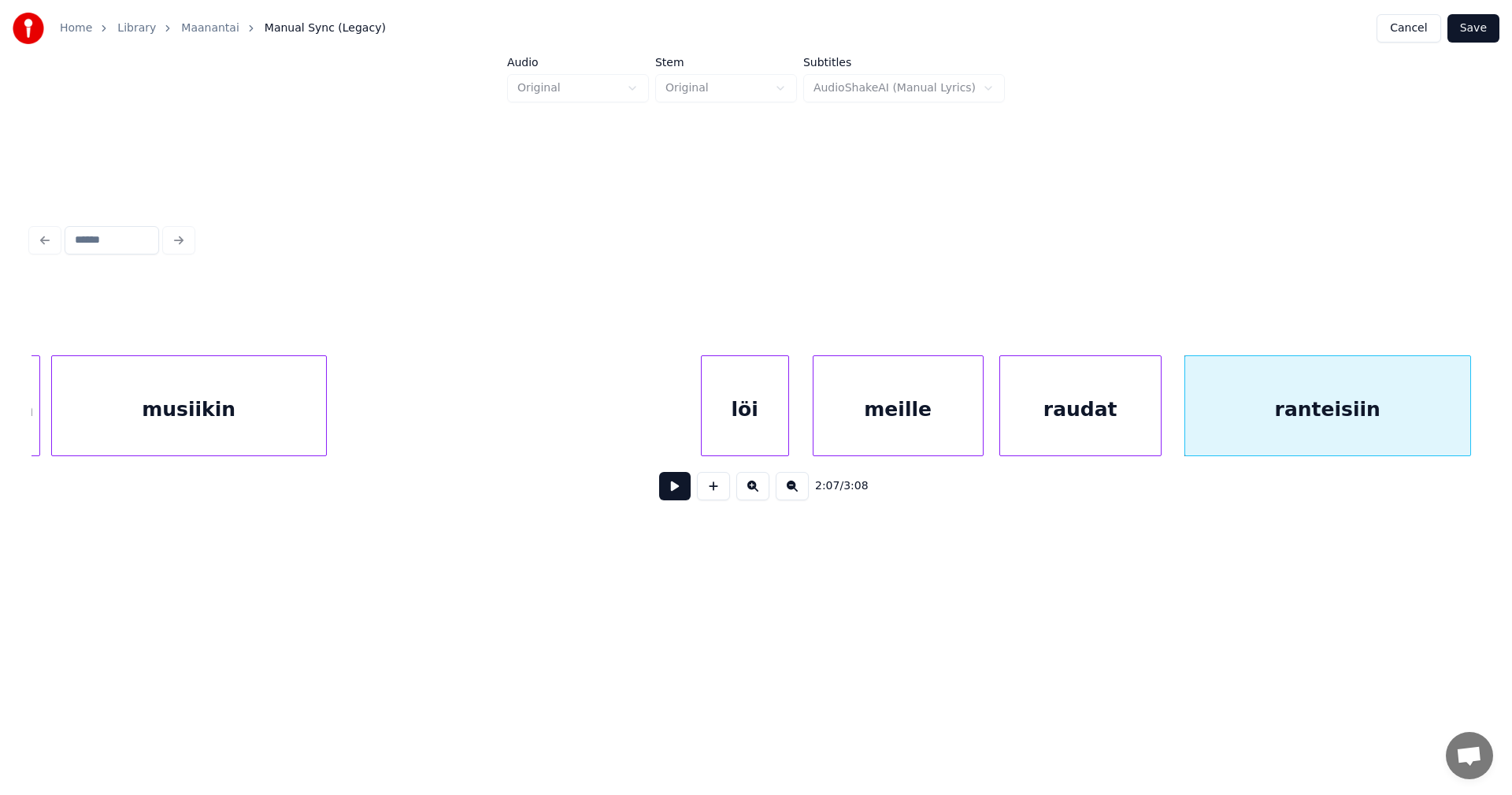
click at [1099, 436] on div "raudat" at bounding box center [1080, 409] width 160 height 107
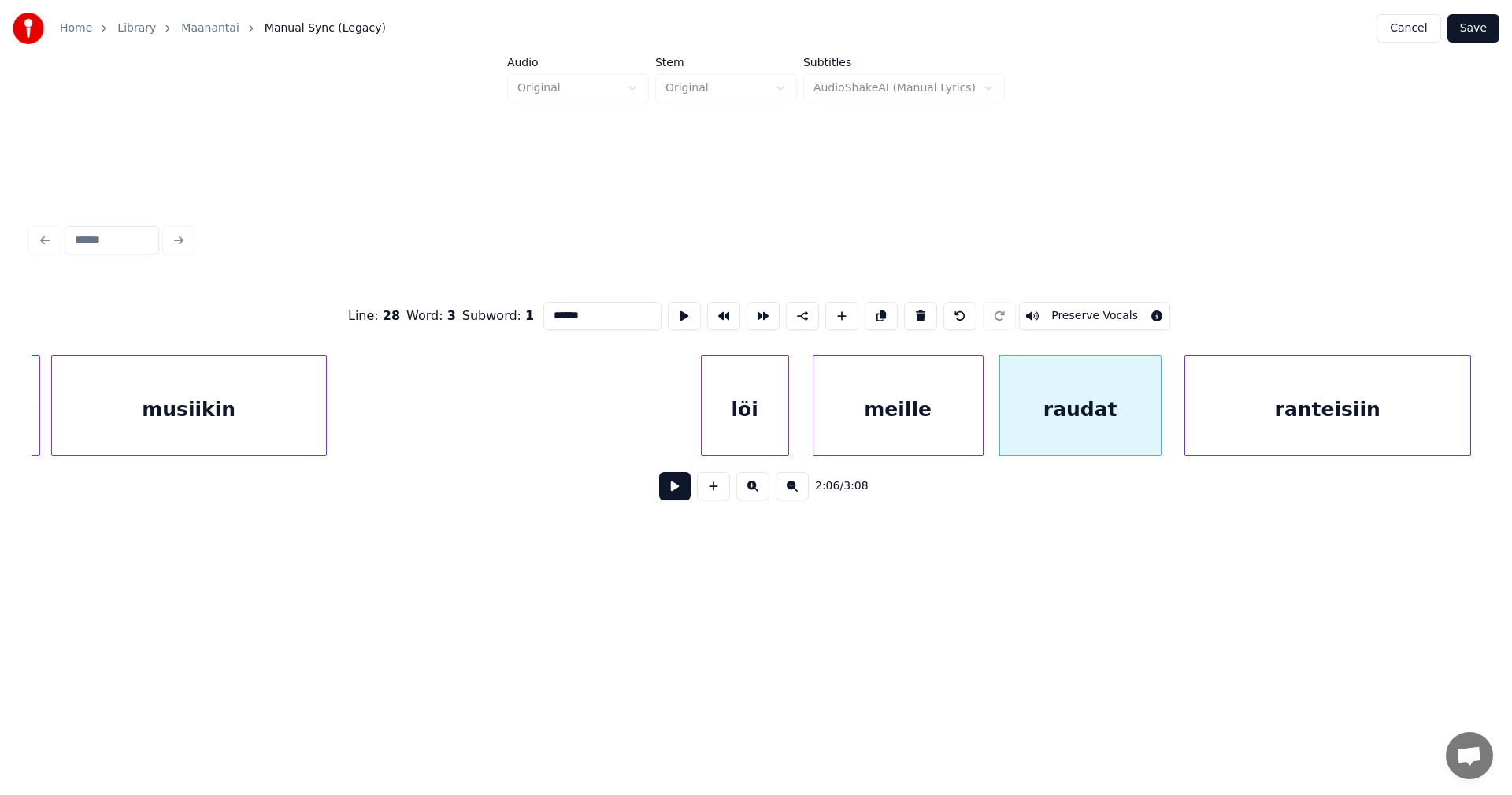
click at [680, 498] on button at bounding box center [674, 486] width 31 height 29
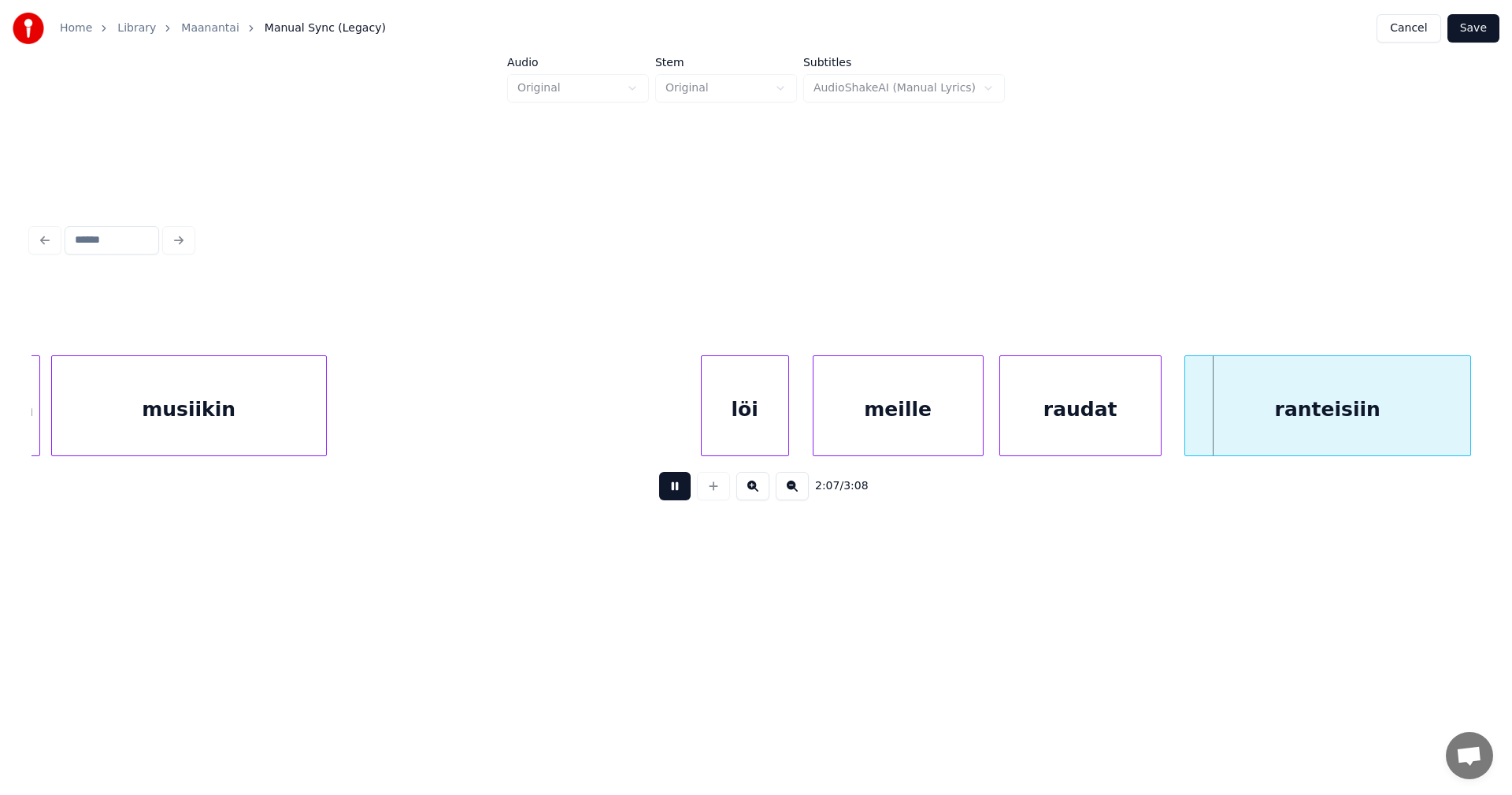
click at [680, 498] on button at bounding box center [674, 486] width 31 height 29
click at [1196, 438] on div "ranteisiin" at bounding box center [1328, 409] width 285 height 107
click at [689, 496] on button at bounding box center [674, 486] width 31 height 29
drag, startPoint x: 689, startPoint y: 496, endPoint x: 701, endPoint y: 498, distance: 12.2
click at [691, 497] on div "2:08 / 3:08" at bounding box center [756, 486] width 1424 height 35
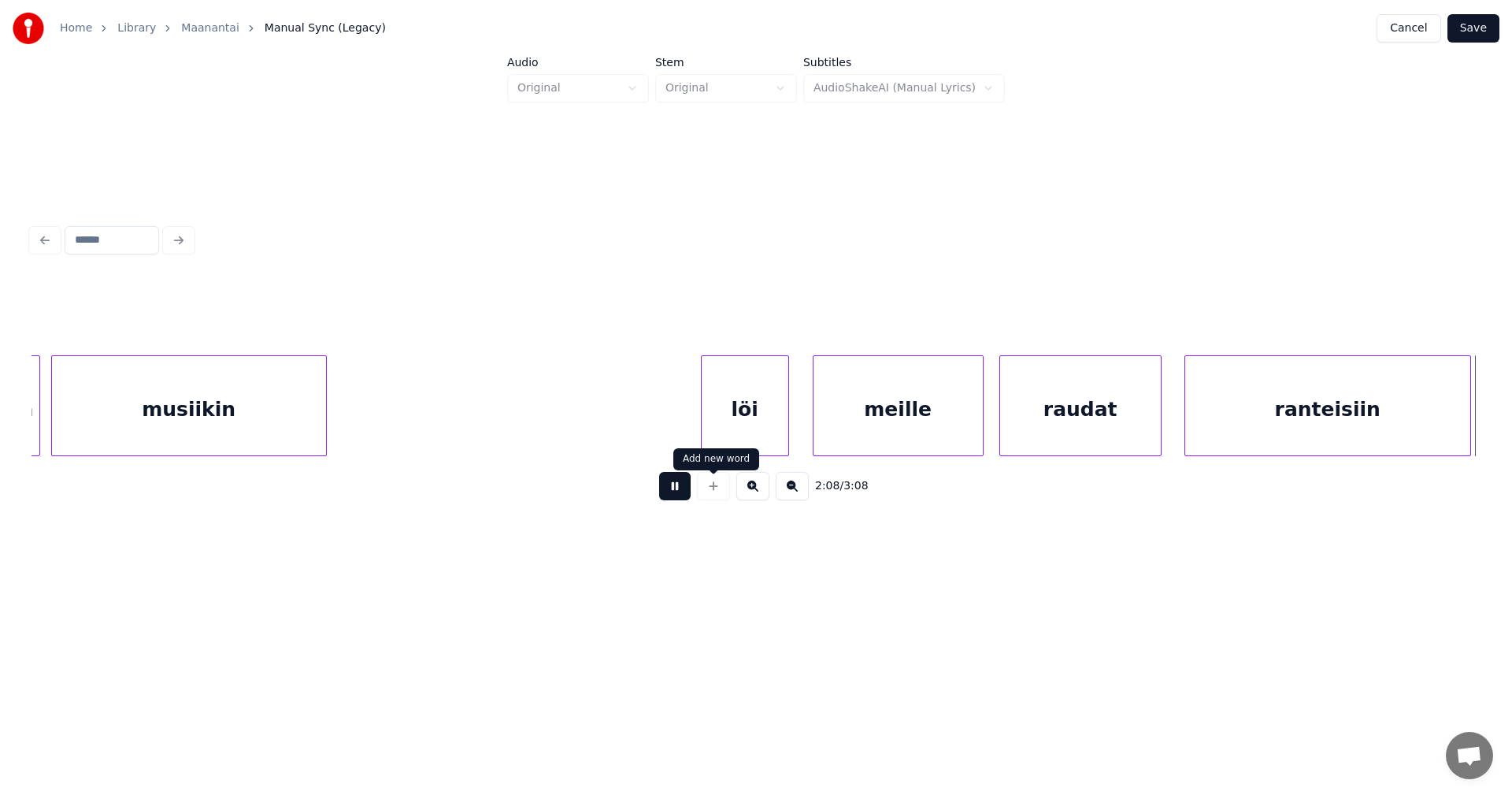
scroll to position [0, 35418]
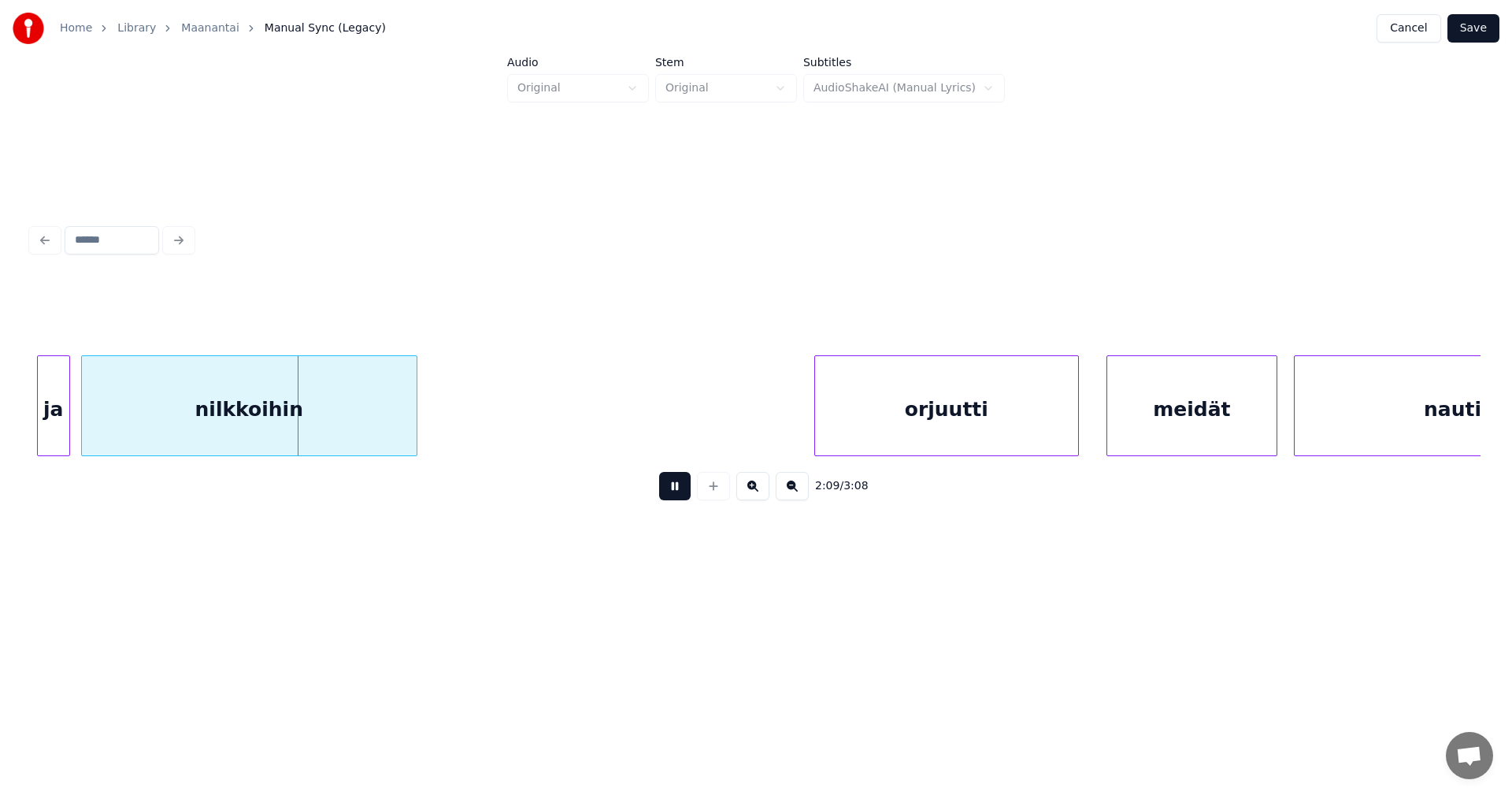
click at [682, 495] on button at bounding box center [674, 486] width 31 height 29
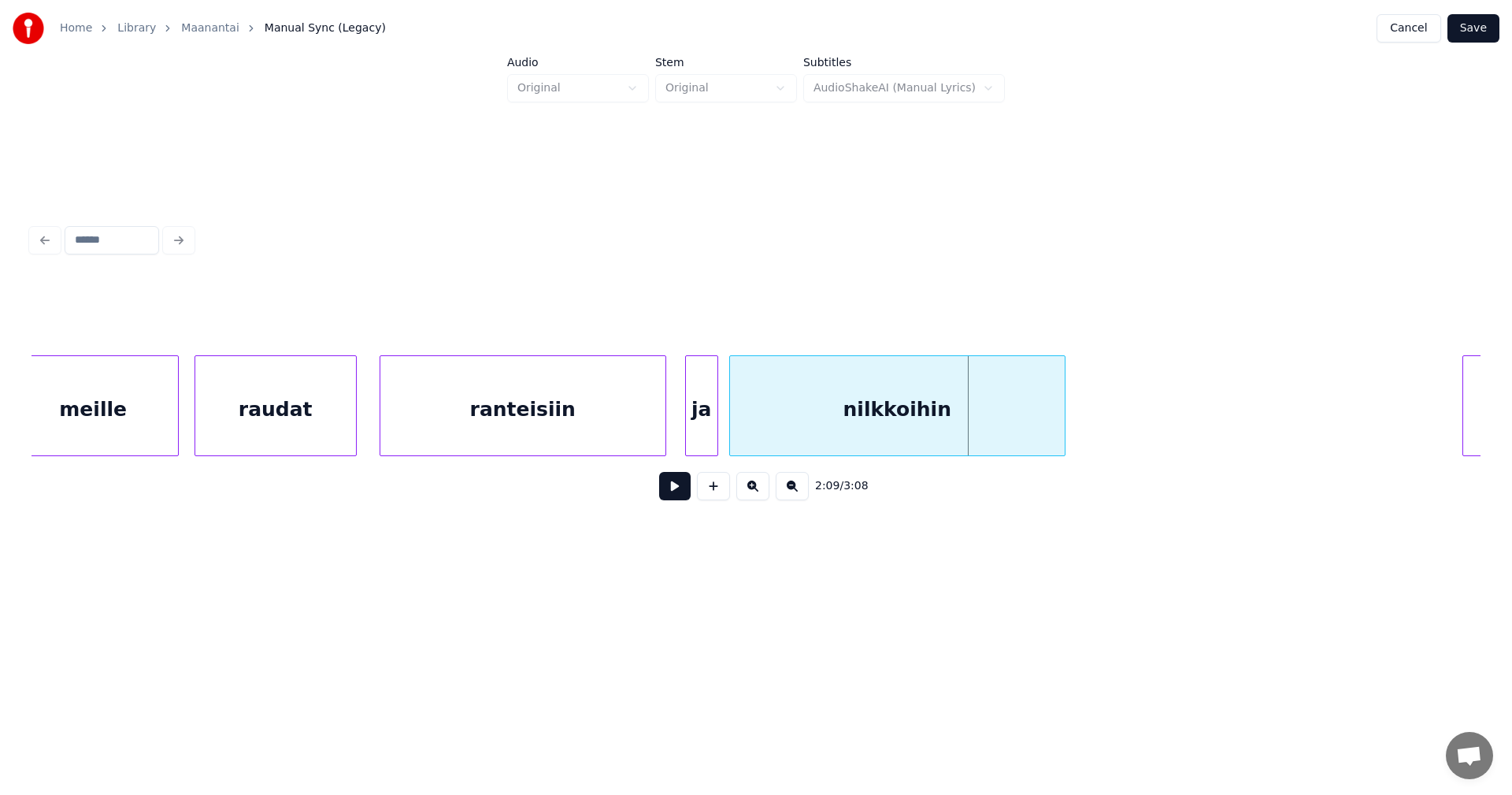
scroll to position [0, 34813]
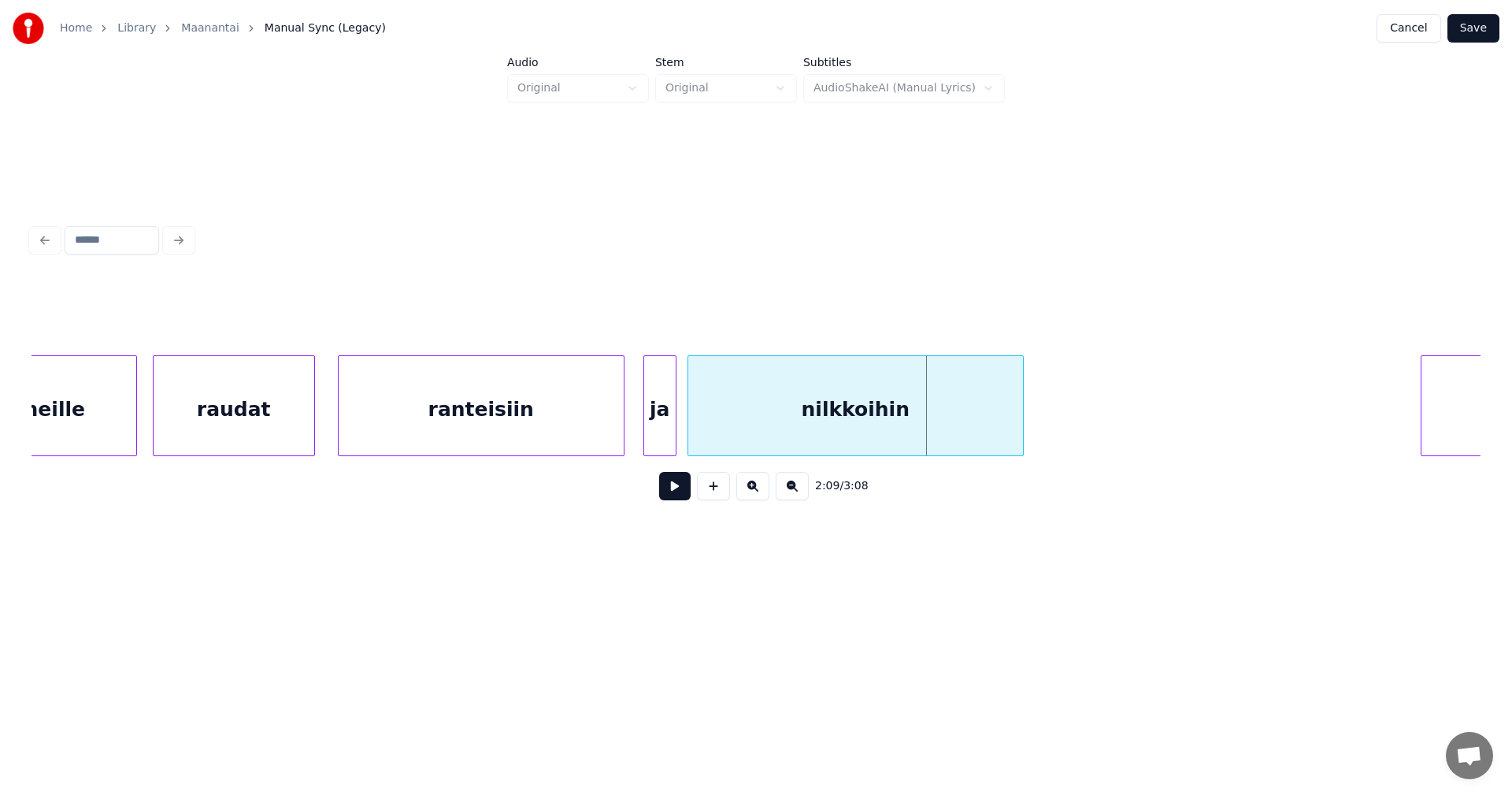
click at [504, 411] on div "ranteisiin" at bounding box center [481, 409] width 285 height 107
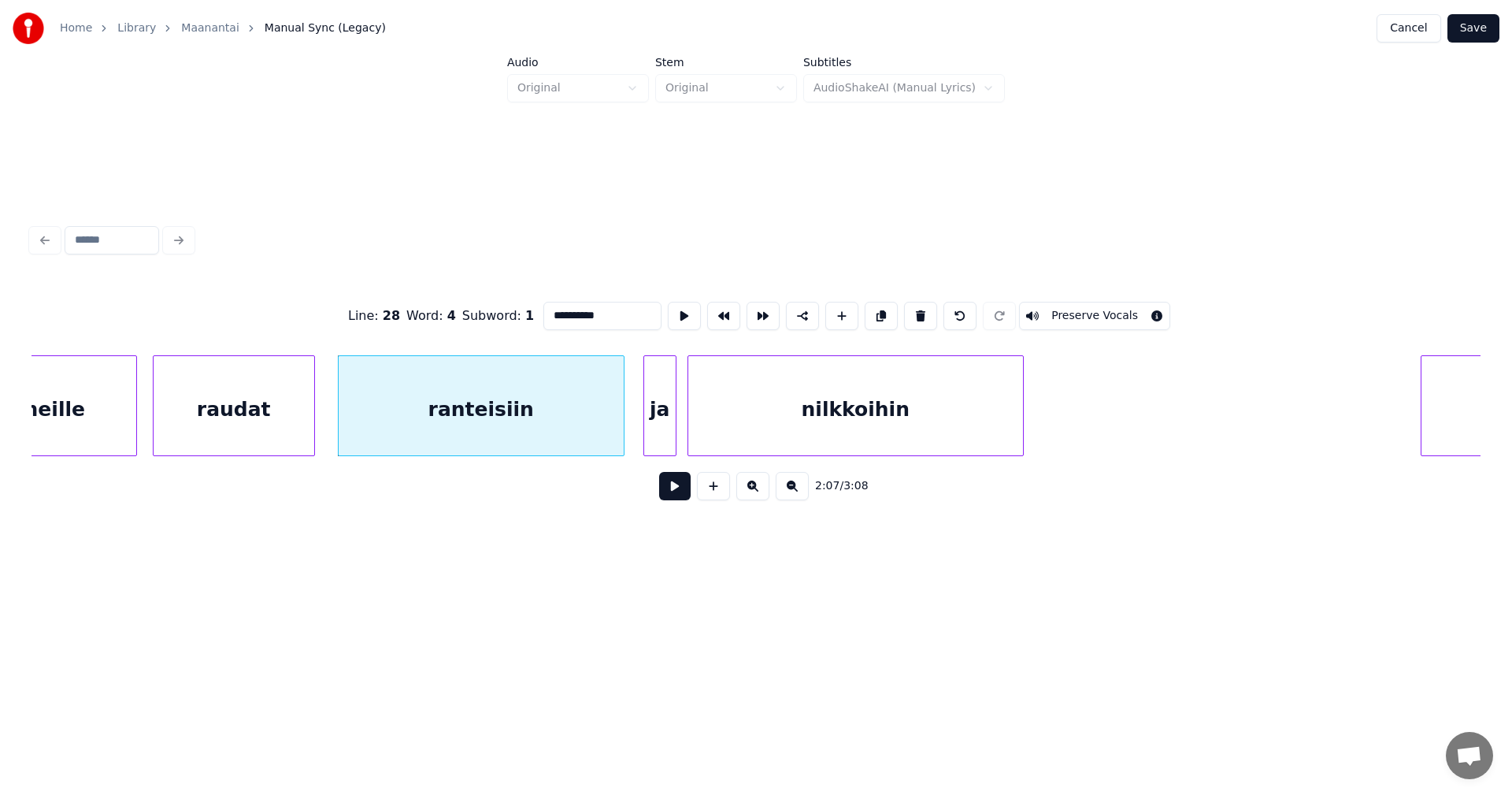
click at [679, 484] on button at bounding box center [674, 486] width 31 height 29
click at [675, 488] on button at bounding box center [674, 486] width 31 height 29
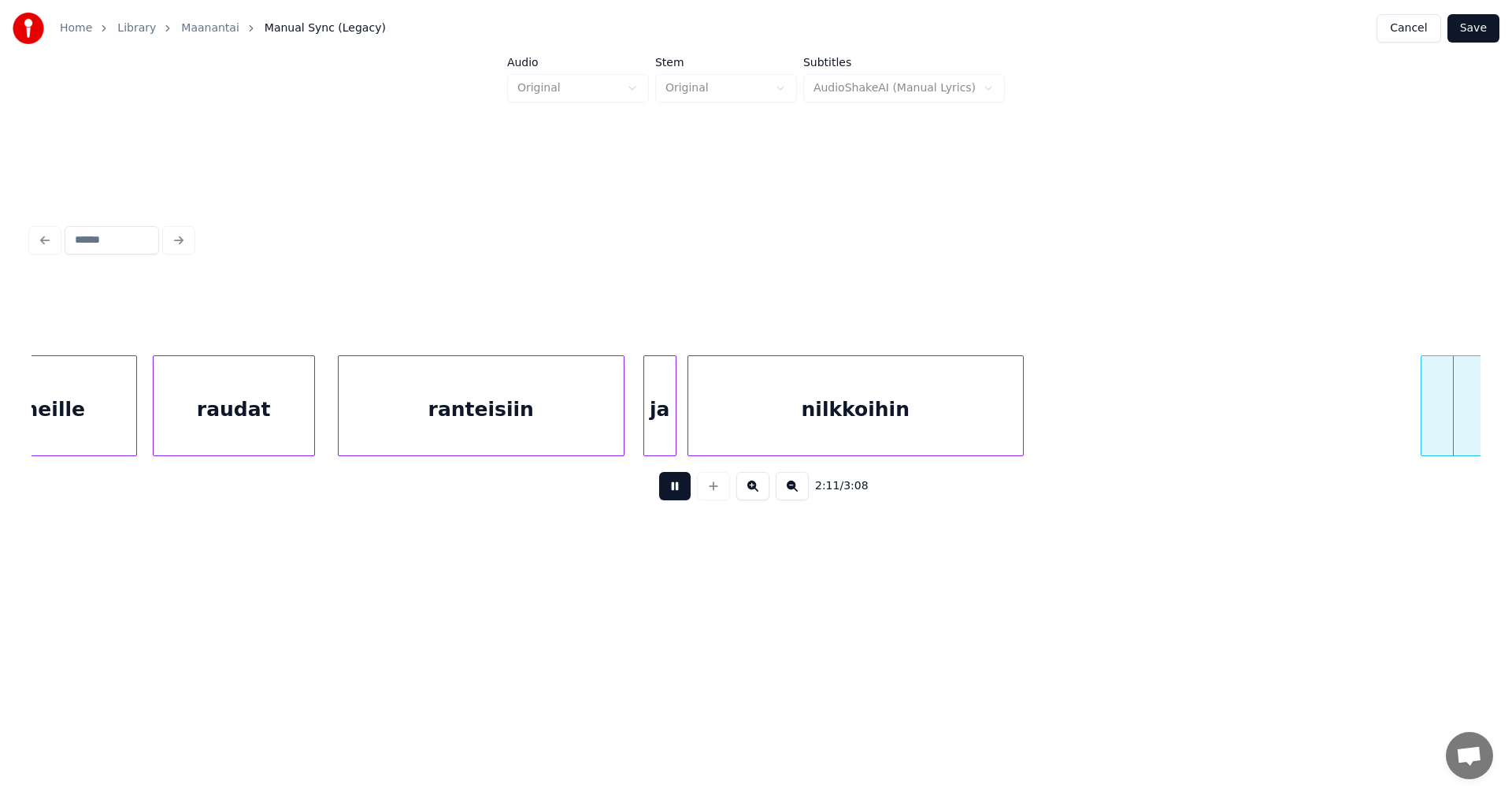
scroll to position [0, 36265]
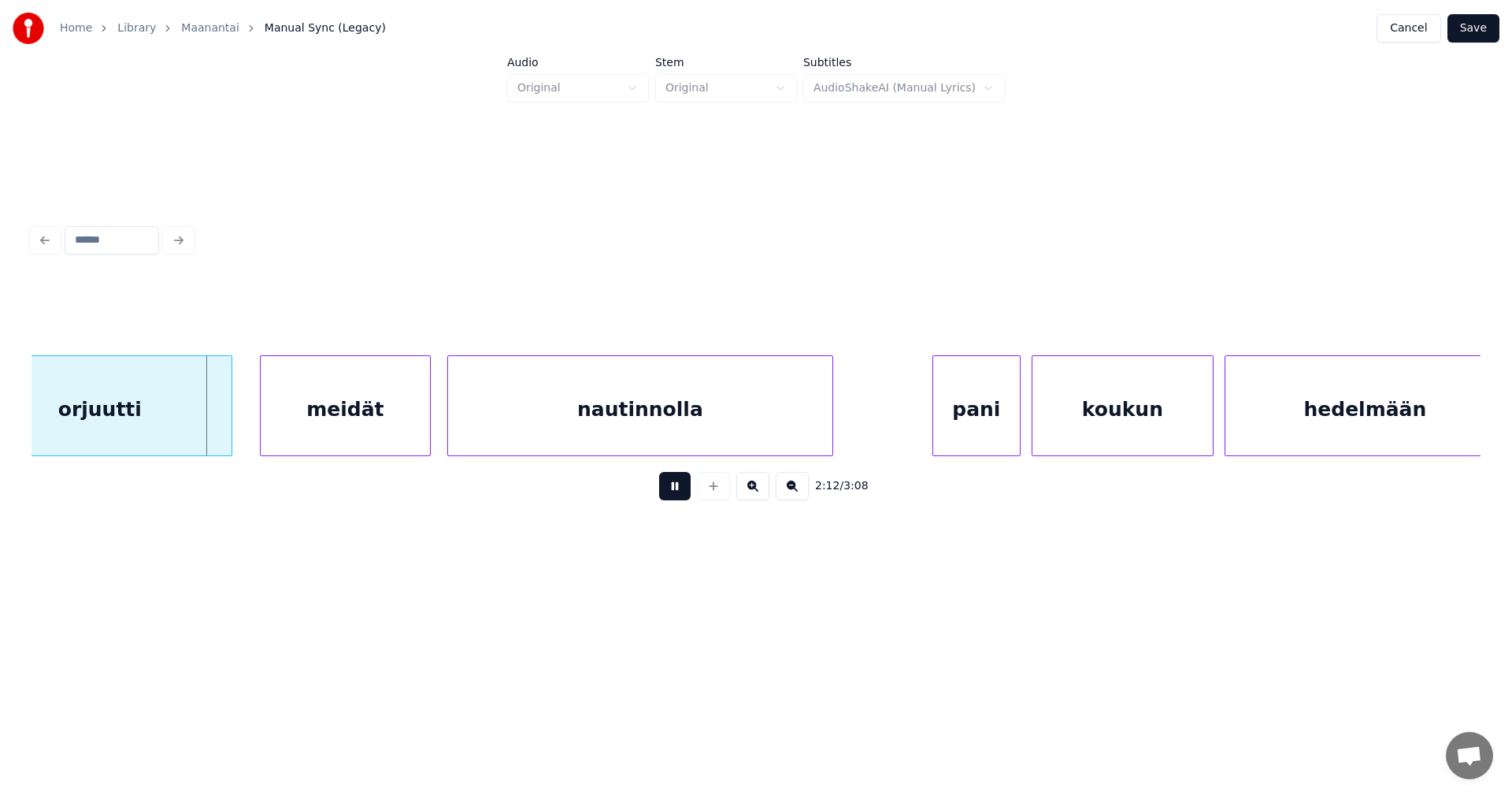
click at [677, 489] on button at bounding box center [674, 486] width 31 height 29
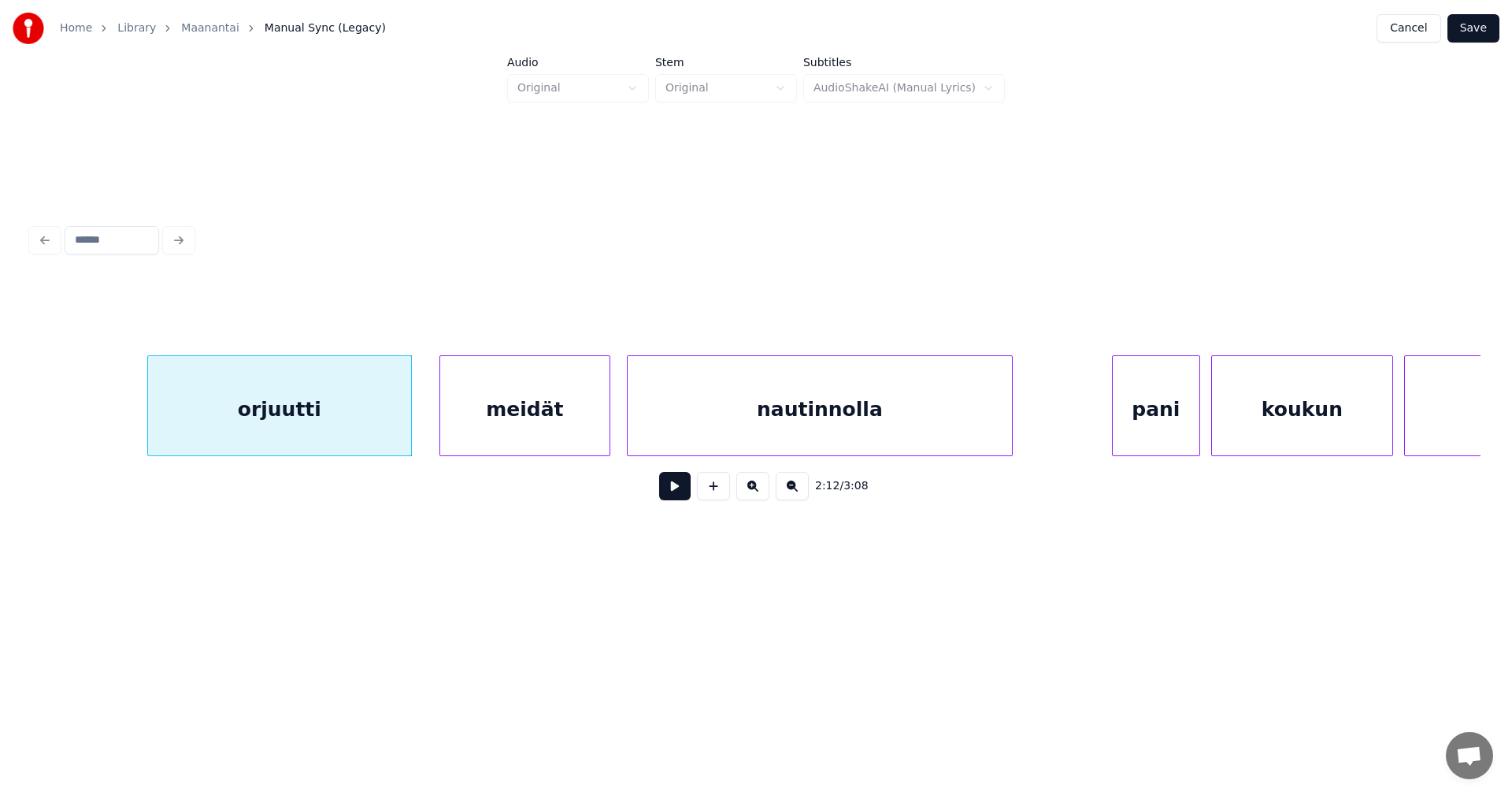
scroll to position [0, 36076]
click at [270, 397] on div "orjuutti" at bounding box center [276, 409] width 263 height 107
click at [514, 403] on div "meidät" at bounding box center [526, 409] width 169 height 107
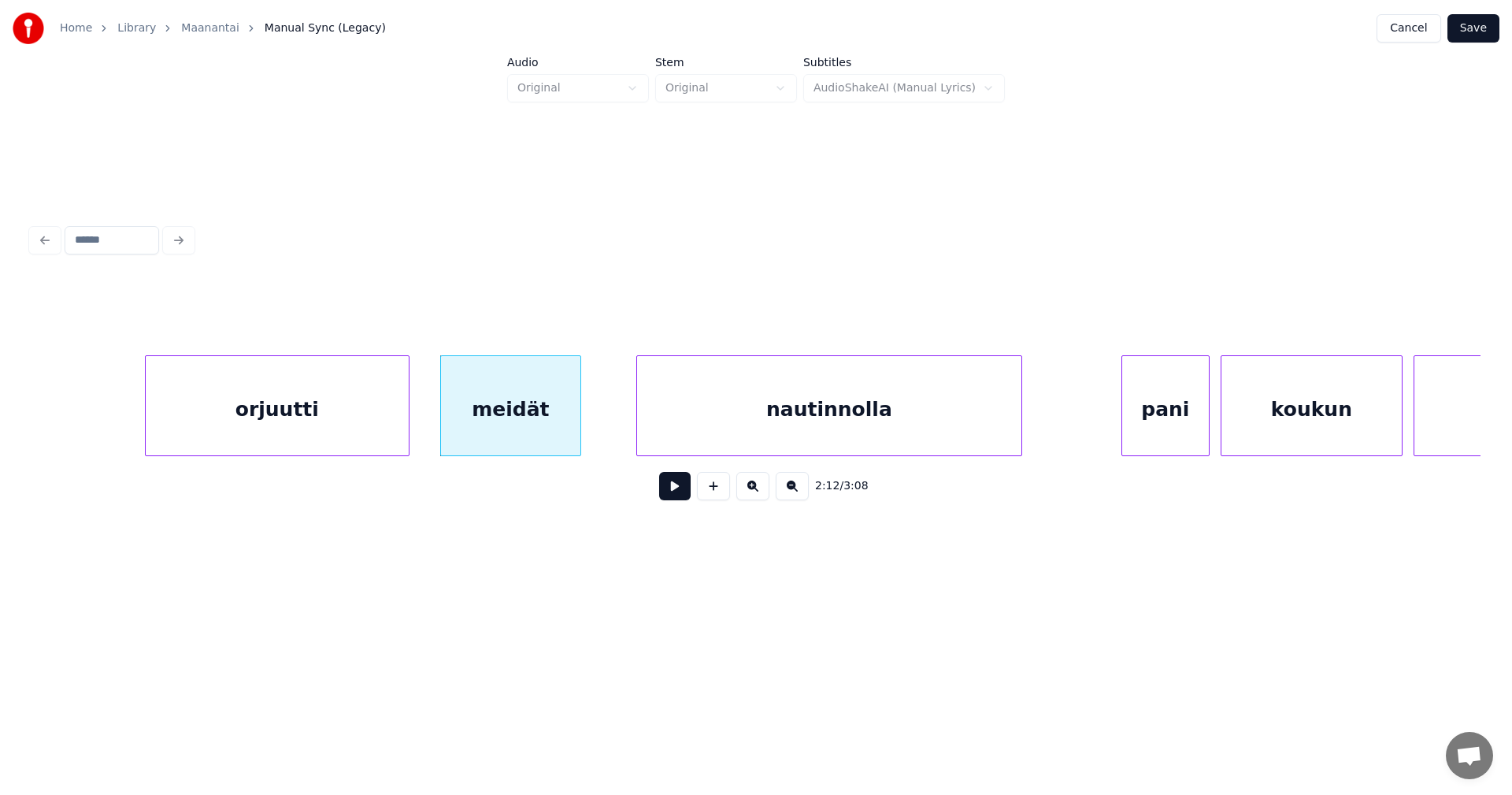
click at [578, 420] on div at bounding box center [577, 405] width 4 height 99
click at [654, 424] on div "nautinnolla" at bounding box center [808, 409] width 384 height 107
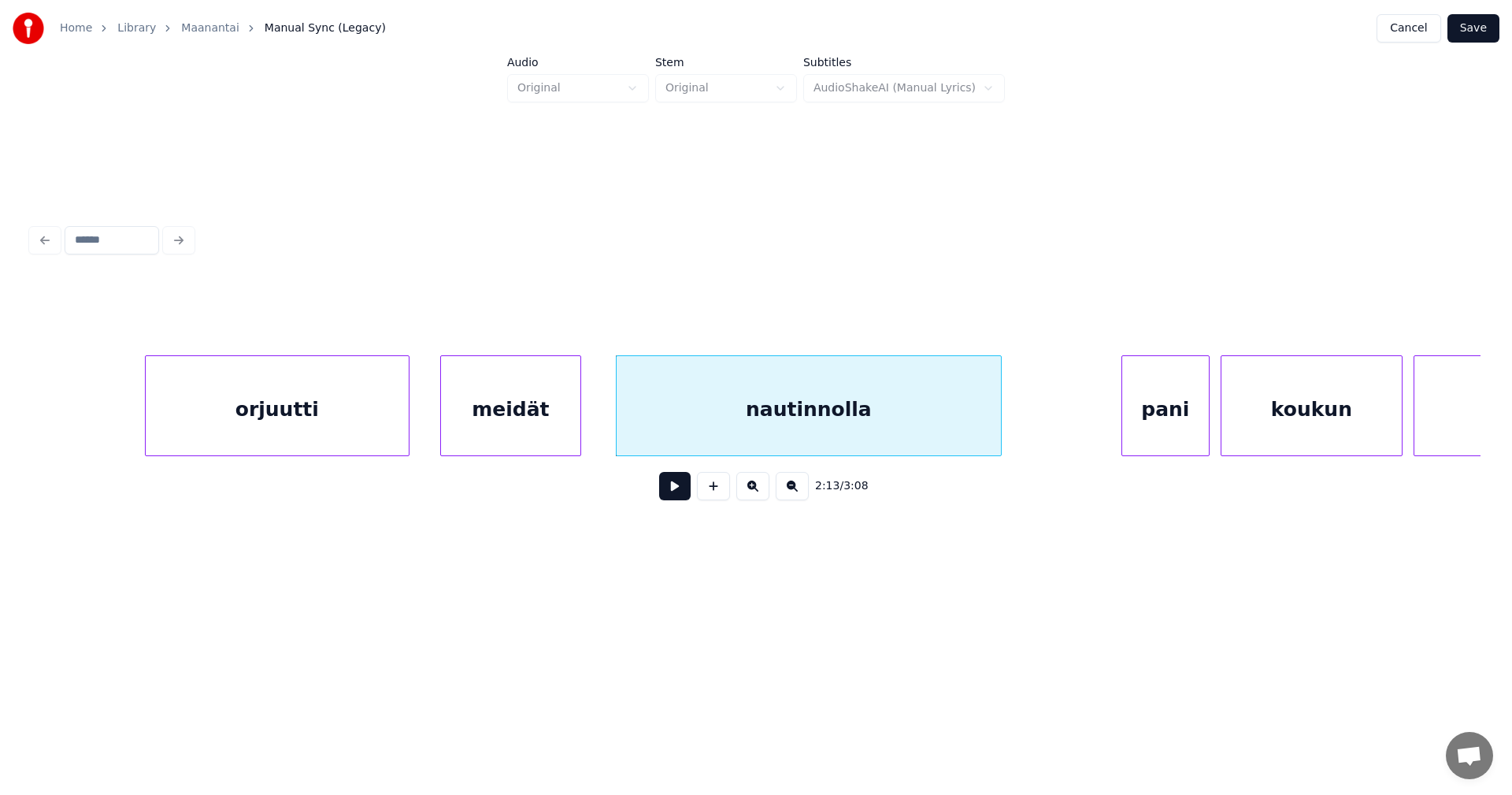
click at [325, 427] on div "orjuutti" at bounding box center [276, 409] width 263 height 107
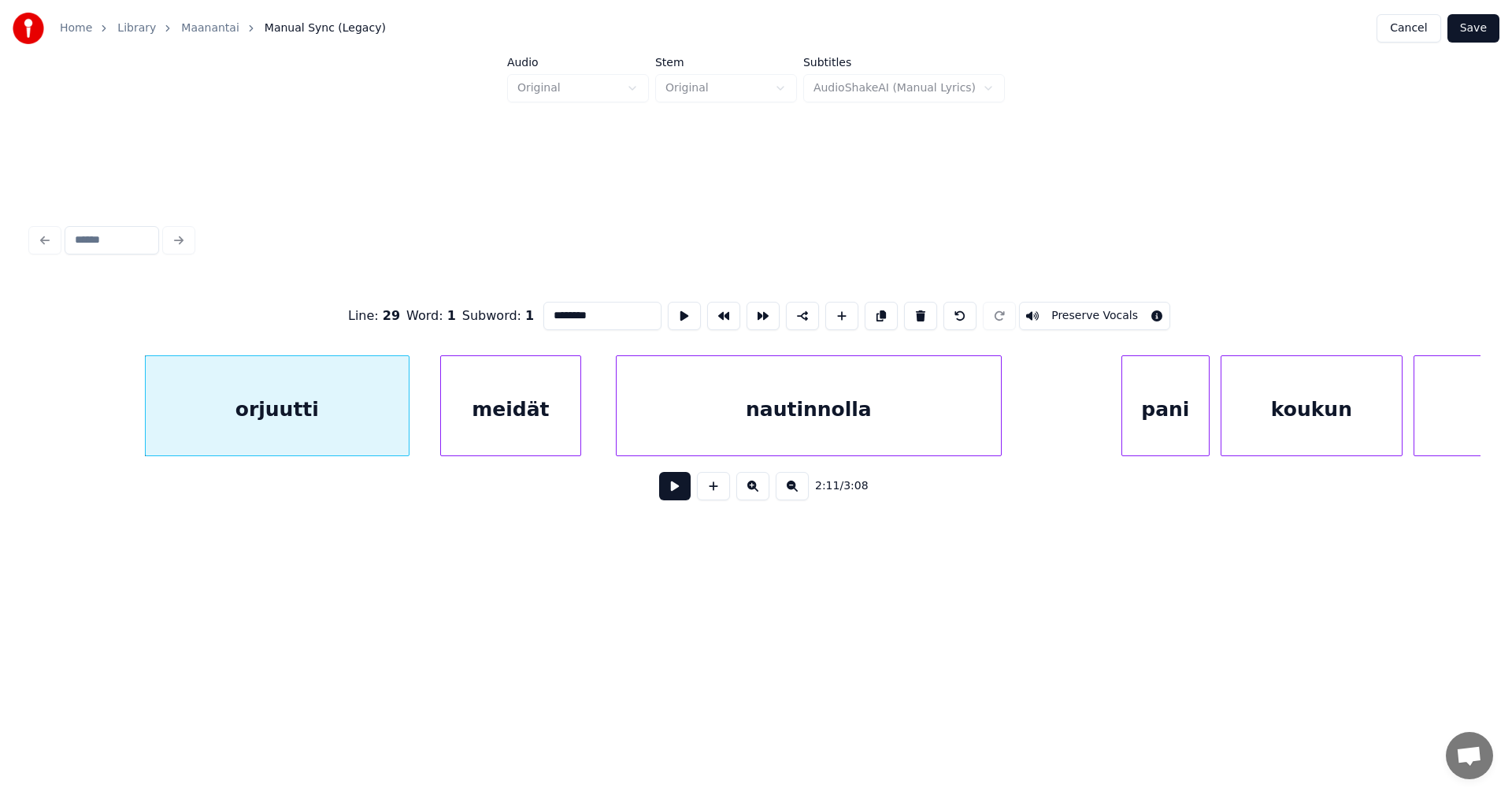
click at [673, 486] on button at bounding box center [674, 486] width 31 height 29
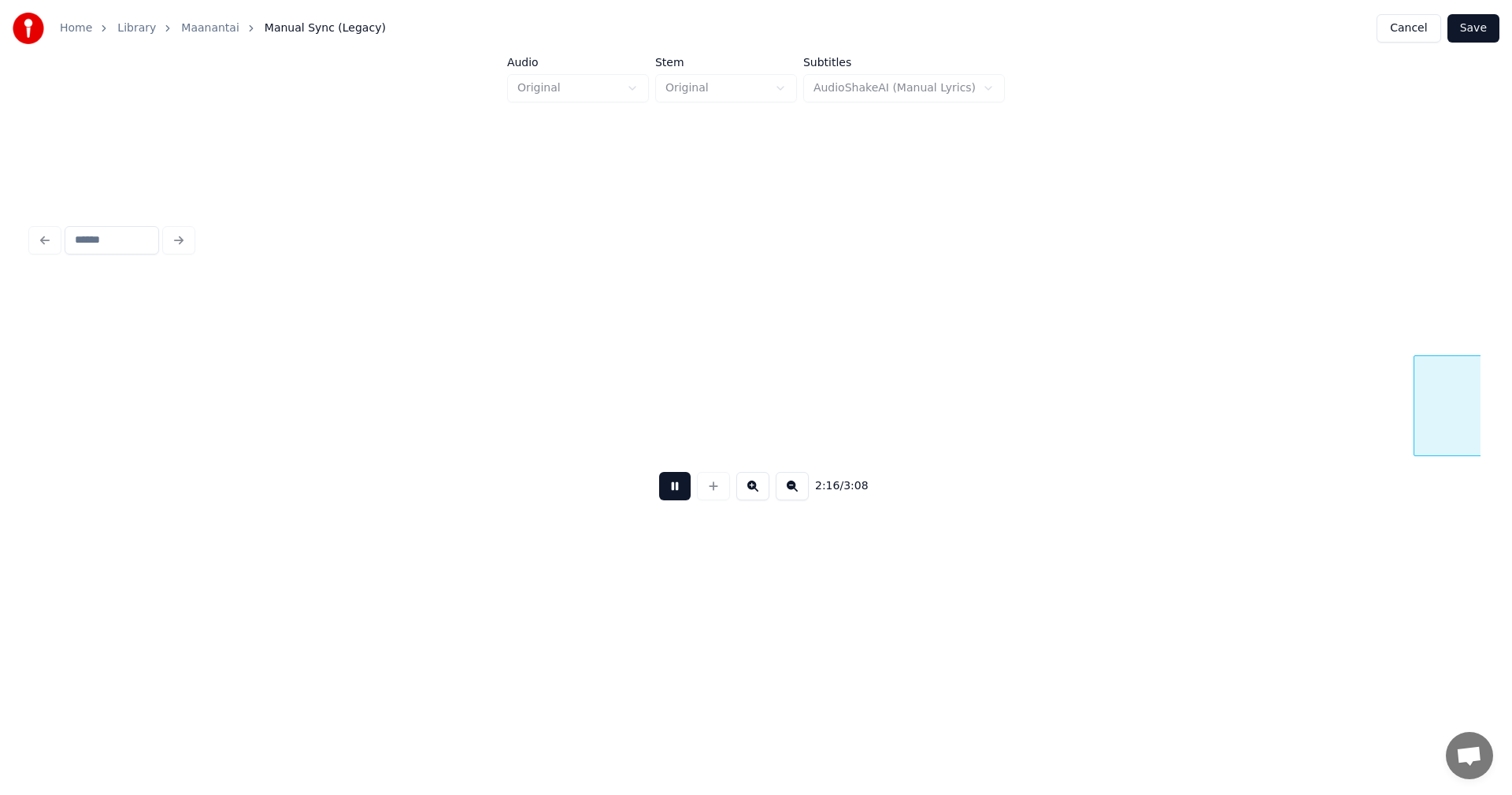
scroll to position [0, 37528]
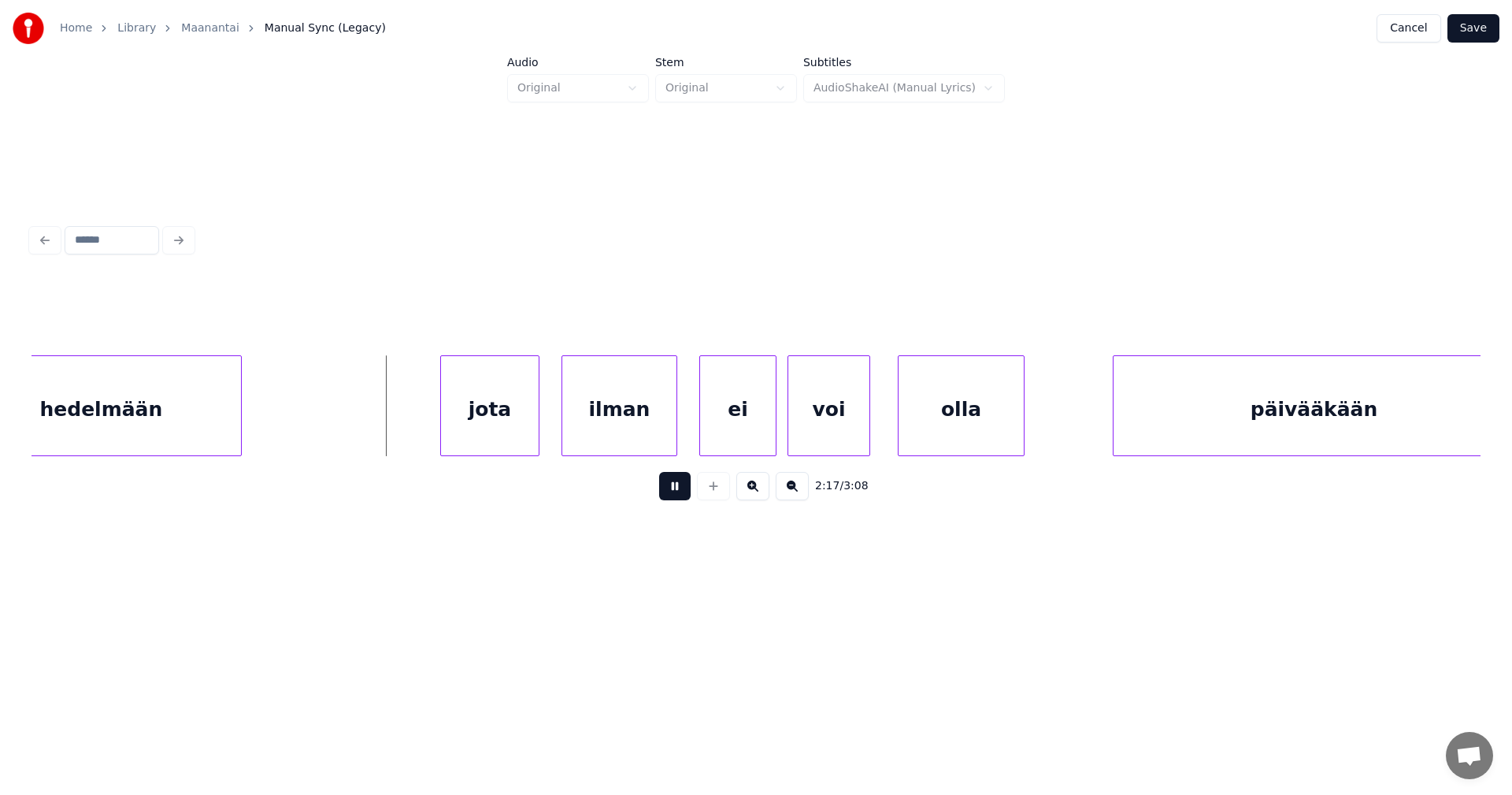
drag, startPoint x: 669, startPoint y: 484, endPoint x: 623, endPoint y: 460, distance: 51.9
click at [667, 484] on button at bounding box center [674, 486] width 31 height 29
click at [506, 421] on div "jota" at bounding box center [473, 409] width 98 height 107
click at [585, 423] on div "ilman" at bounding box center [612, 409] width 114 height 107
click at [666, 492] on button at bounding box center [674, 486] width 31 height 29
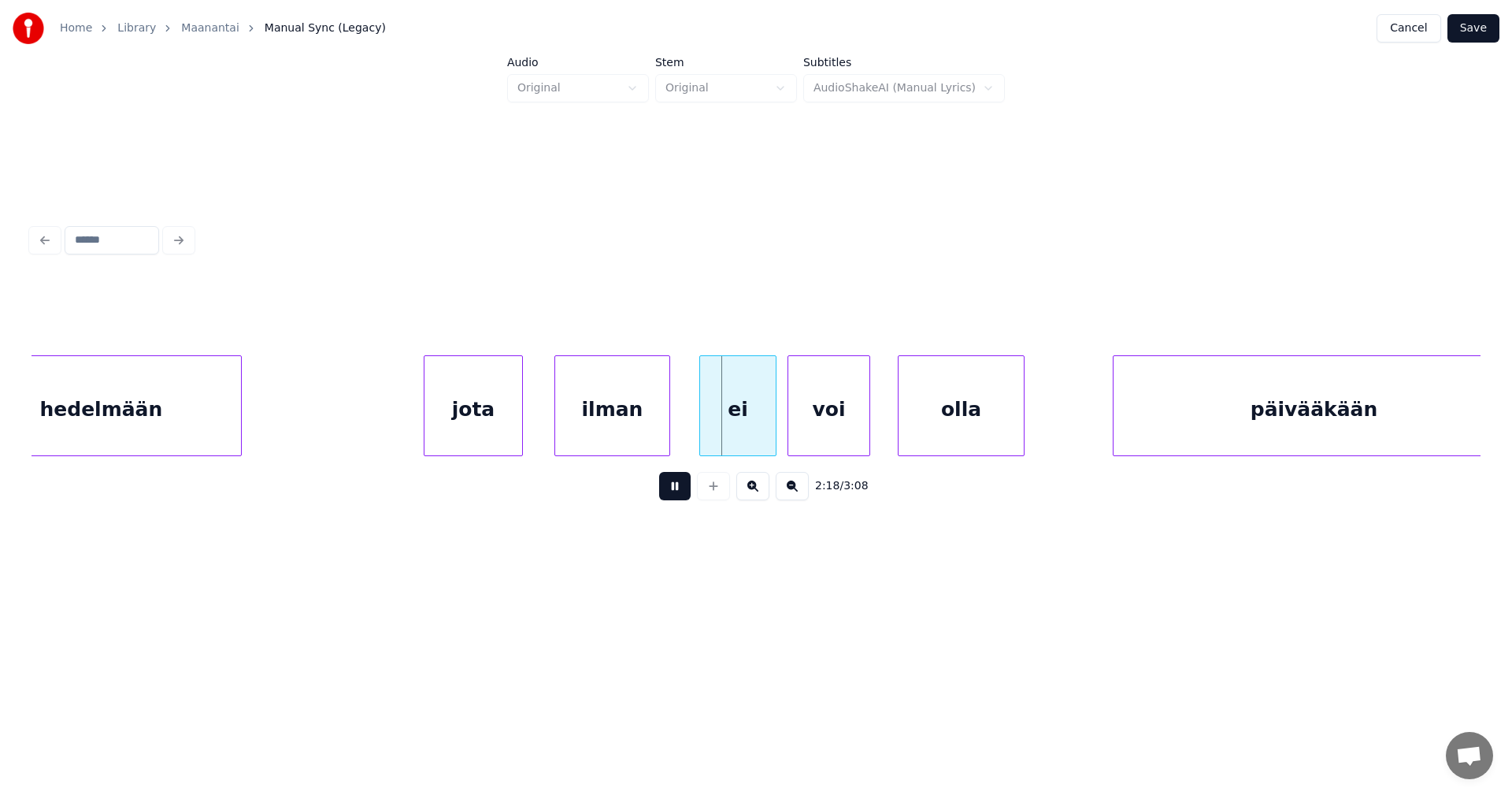
click at [667, 490] on button at bounding box center [674, 486] width 31 height 29
click at [708, 430] on div "ei" at bounding box center [730, 409] width 76 height 107
click at [682, 487] on button at bounding box center [674, 486] width 31 height 29
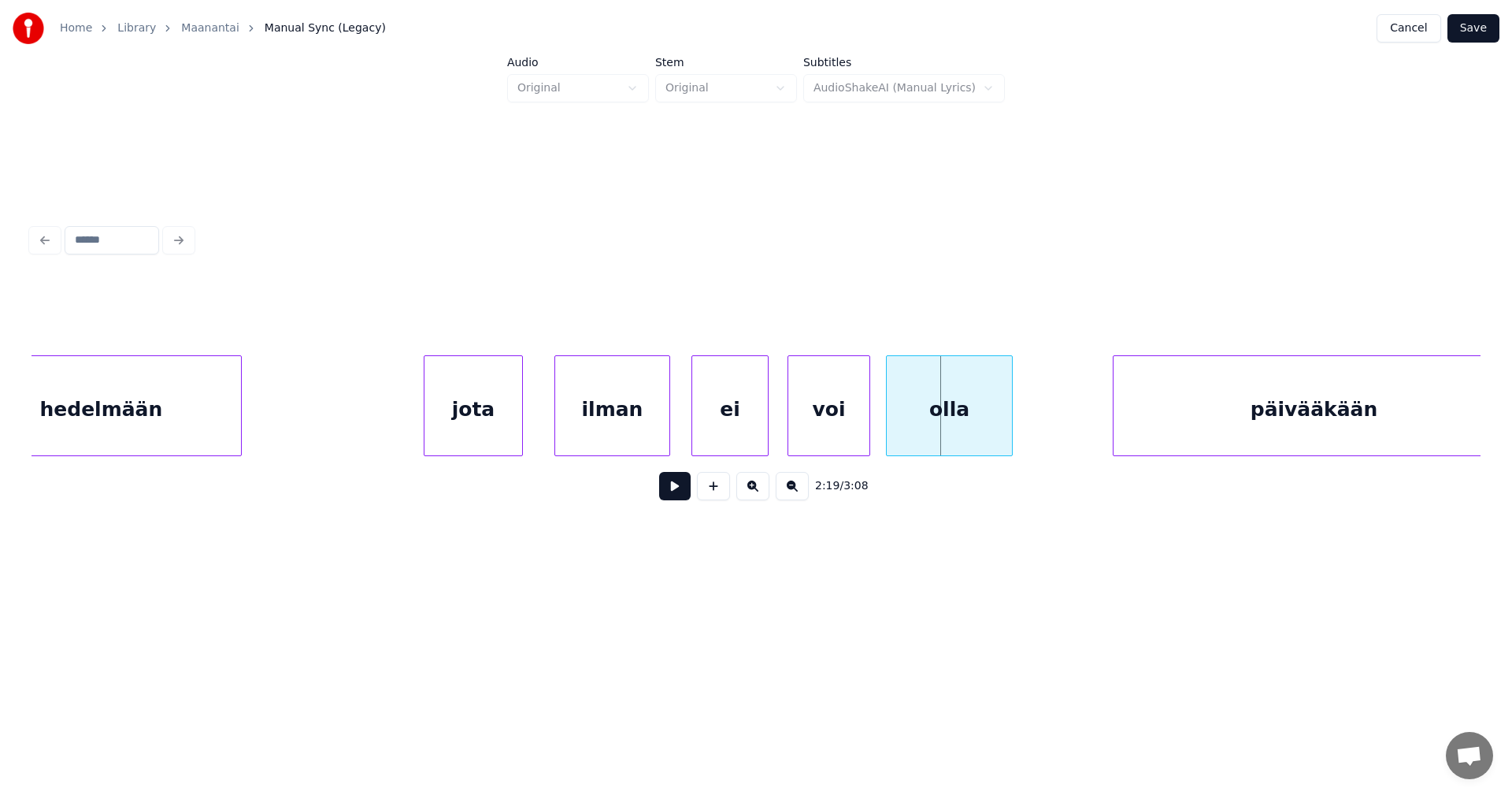
click at [931, 428] on div "olla" at bounding box center [949, 409] width 126 height 107
click at [861, 424] on div at bounding box center [862, 405] width 4 height 99
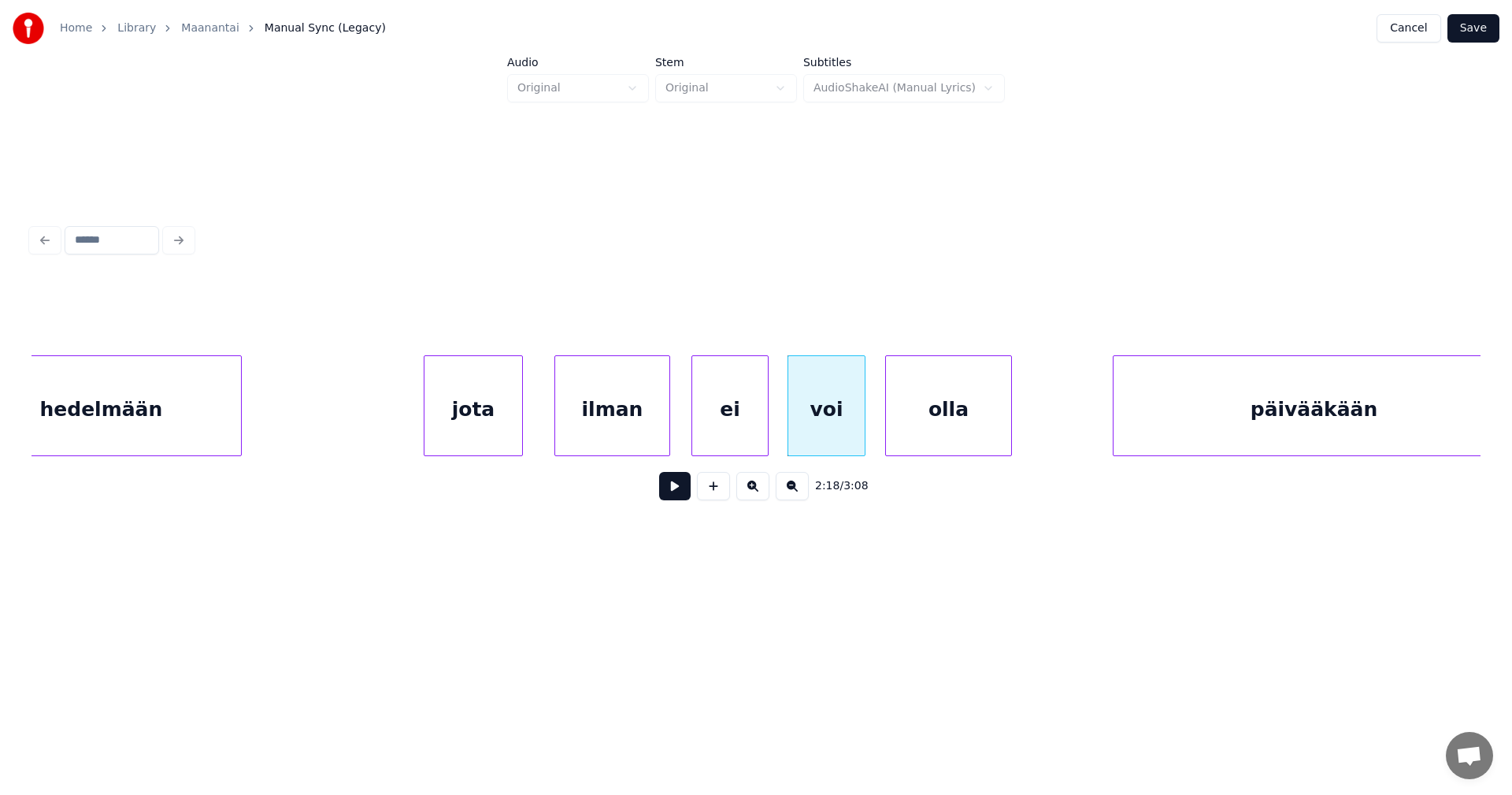
click at [682, 497] on button at bounding box center [674, 486] width 31 height 29
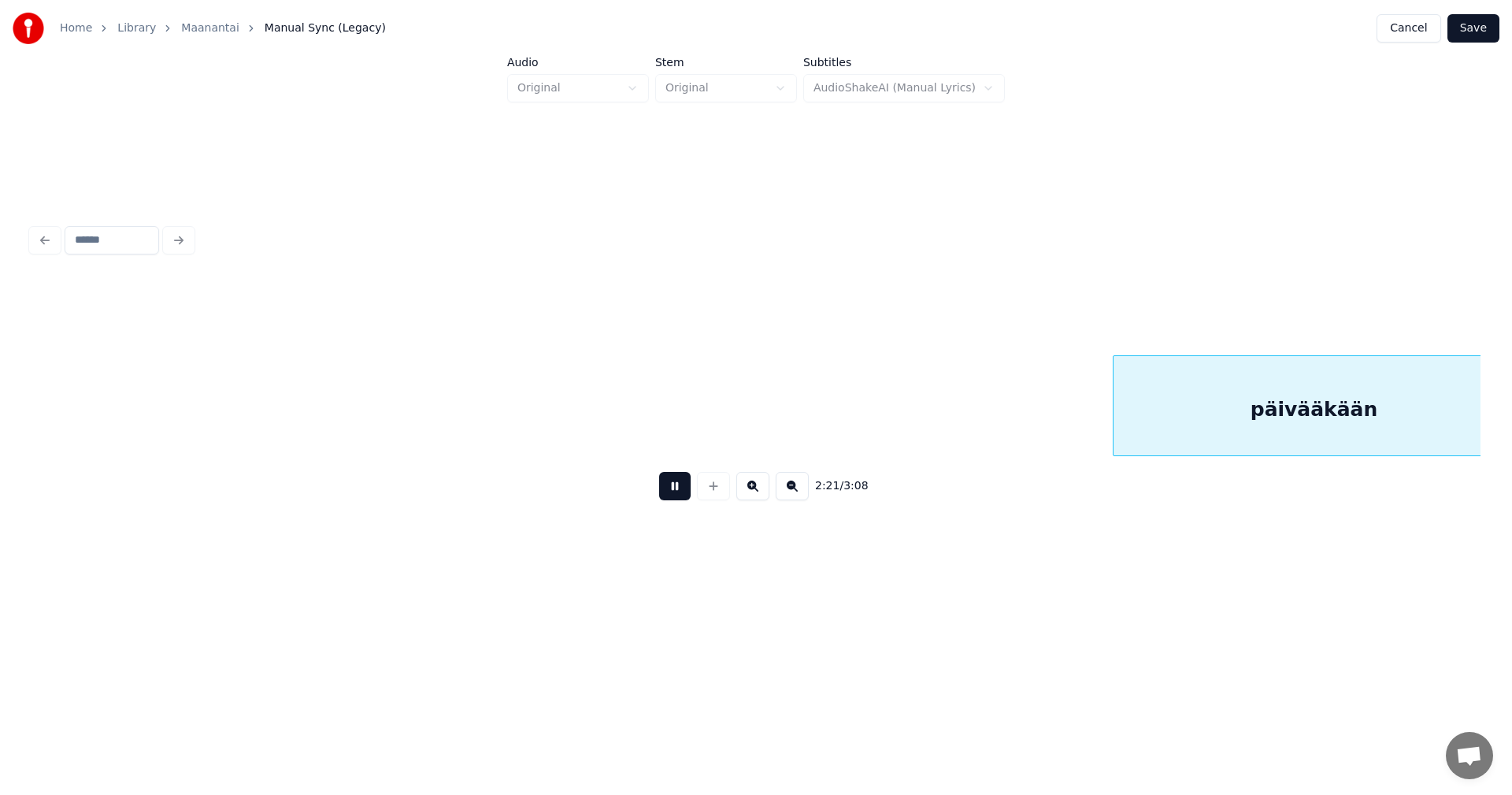
scroll to position [0, 38977]
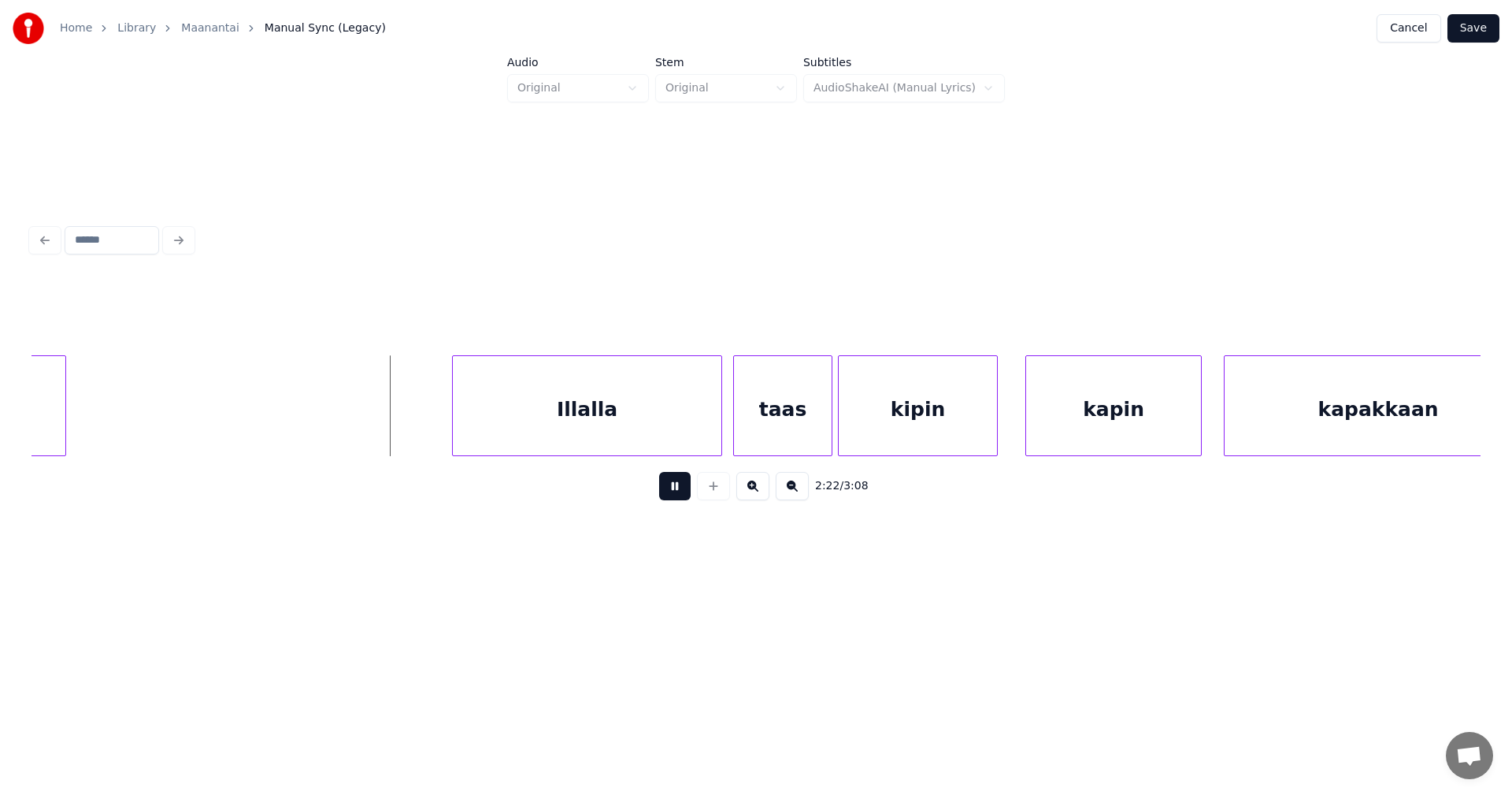
drag, startPoint x: 682, startPoint y: 494, endPoint x: 672, endPoint y: 483, distance: 14.9
click at [682, 493] on button at bounding box center [674, 486] width 31 height 29
click at [627, 420] on div "Illalla" at bounding box center [567, 409] width 268 height 107
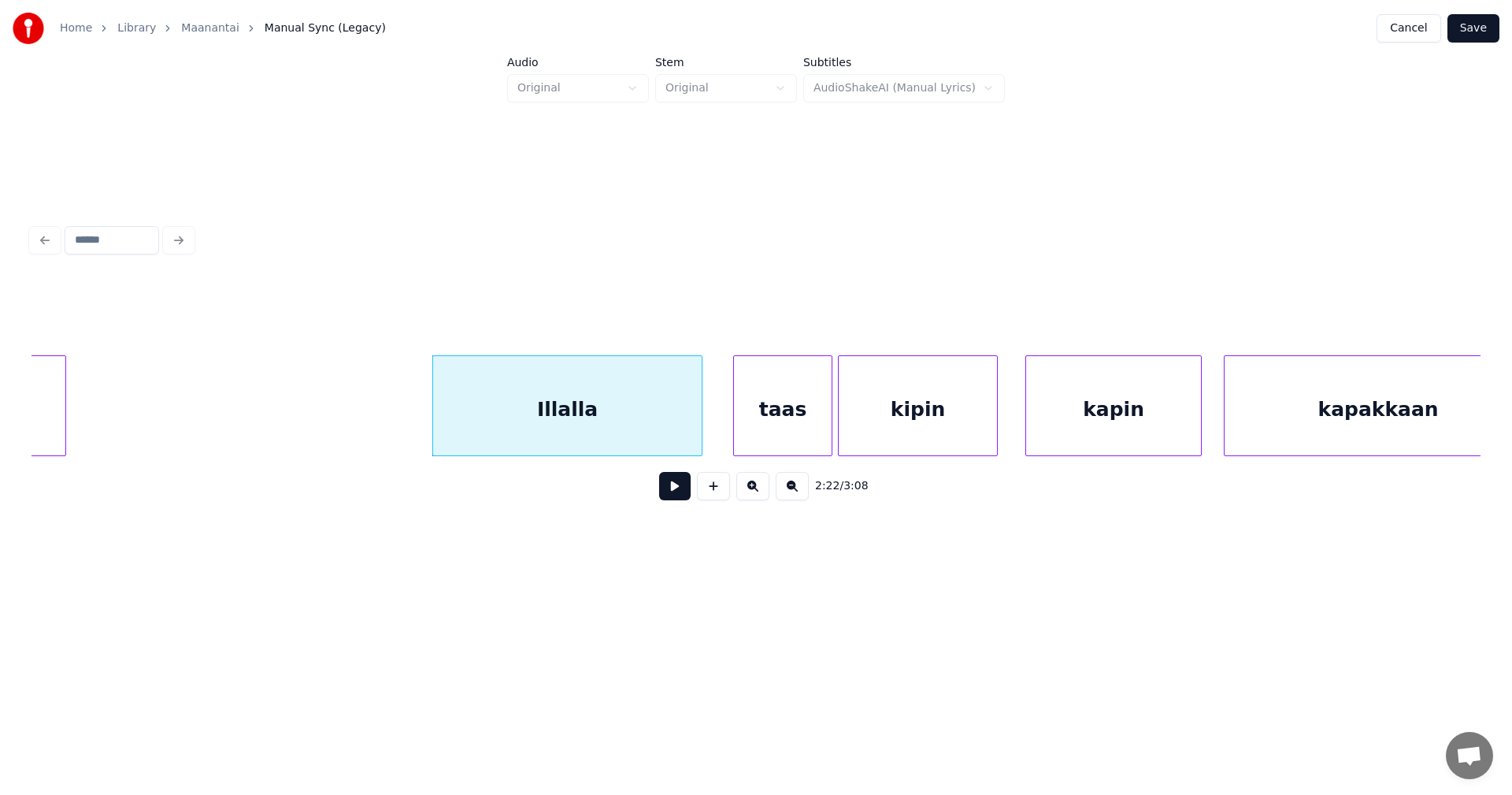
click at [765, 422] on div "taas" at bounding box center [783, 409] width 98 height 107
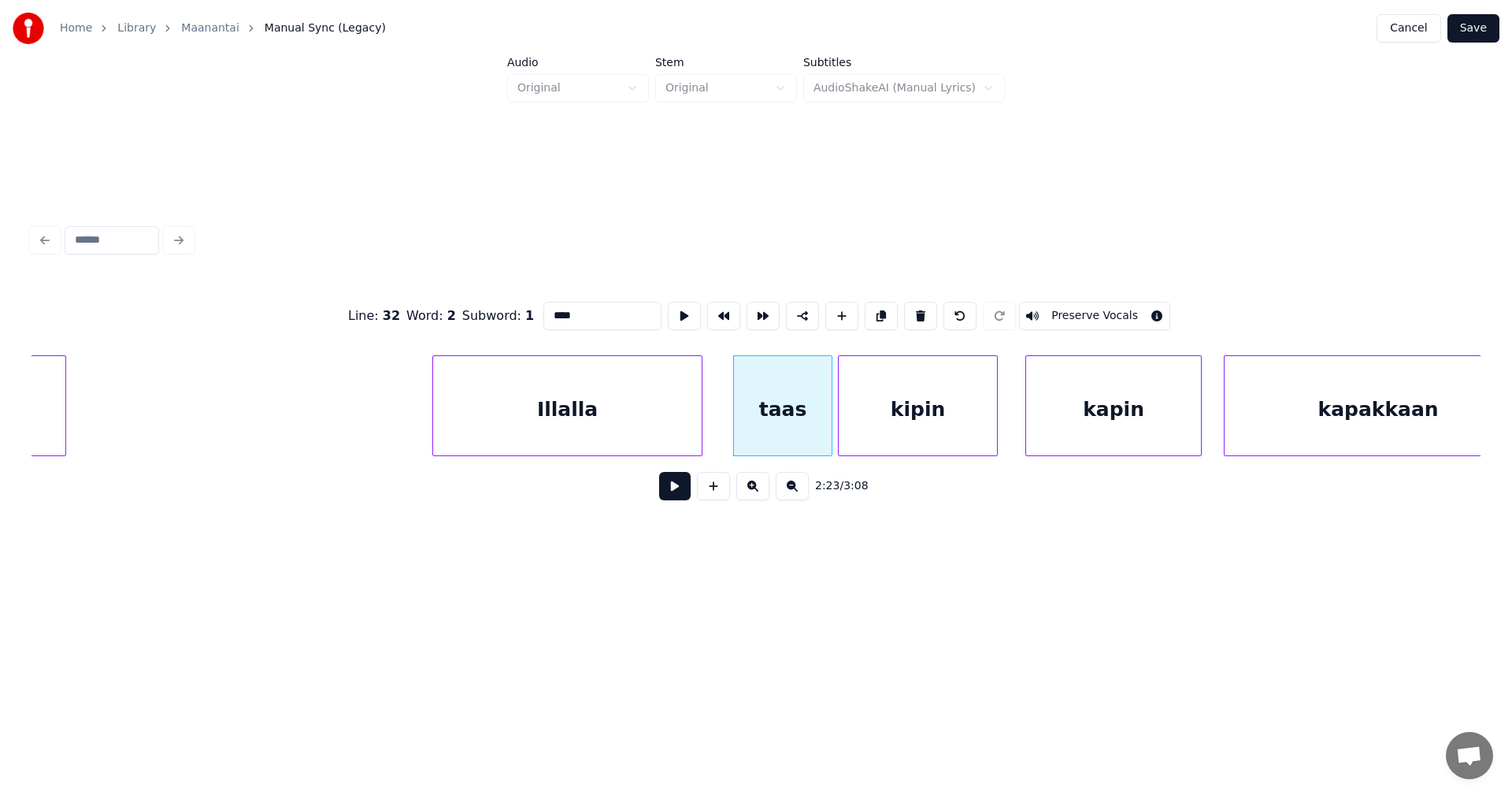
click at [673, 432] on div "Illalla" at bounding box center [567, 409] width 268 height 107
type input "*******"
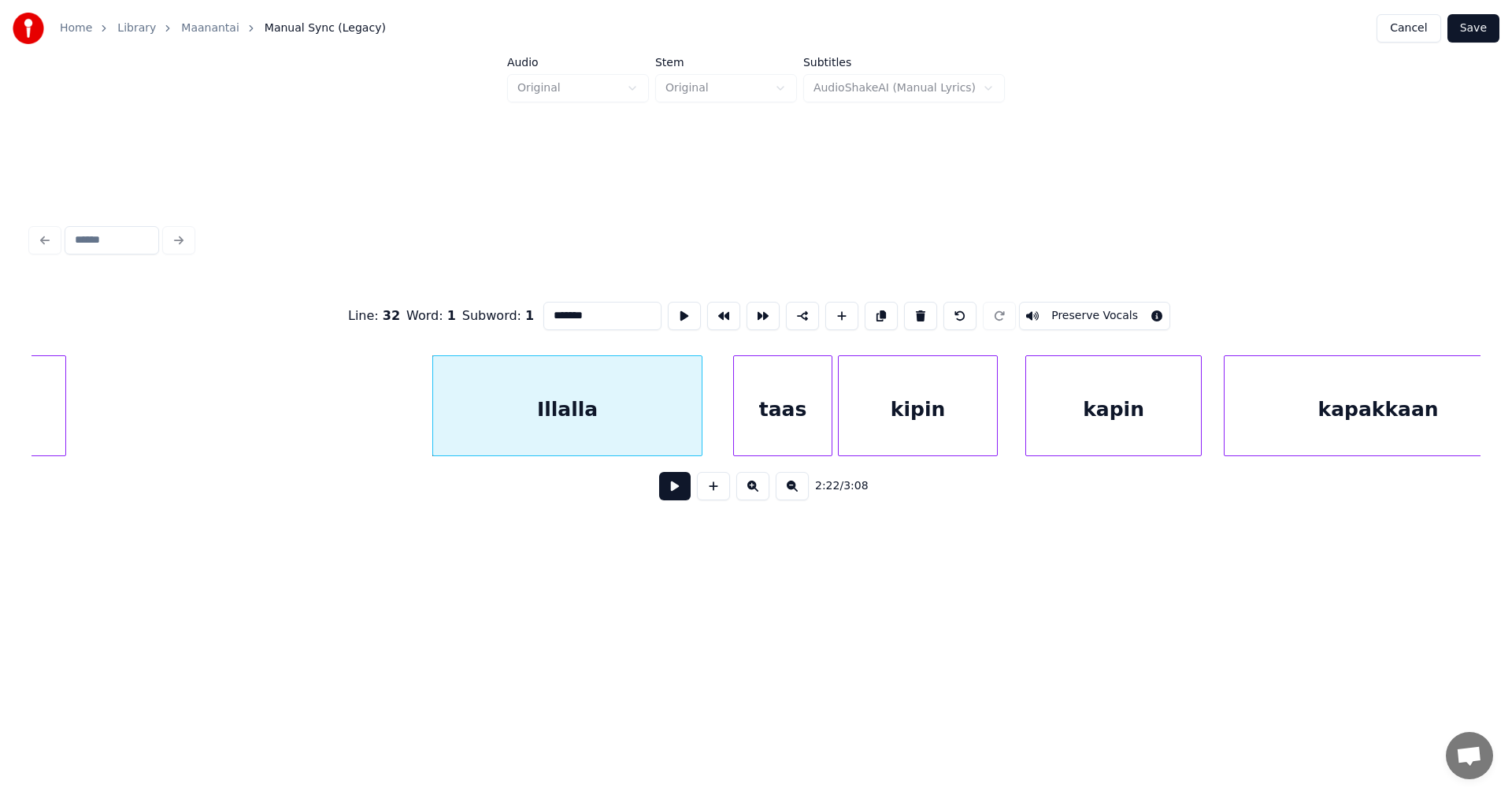
click at [678, 485] on button at bounding box center [674, 486] width 31 height 29
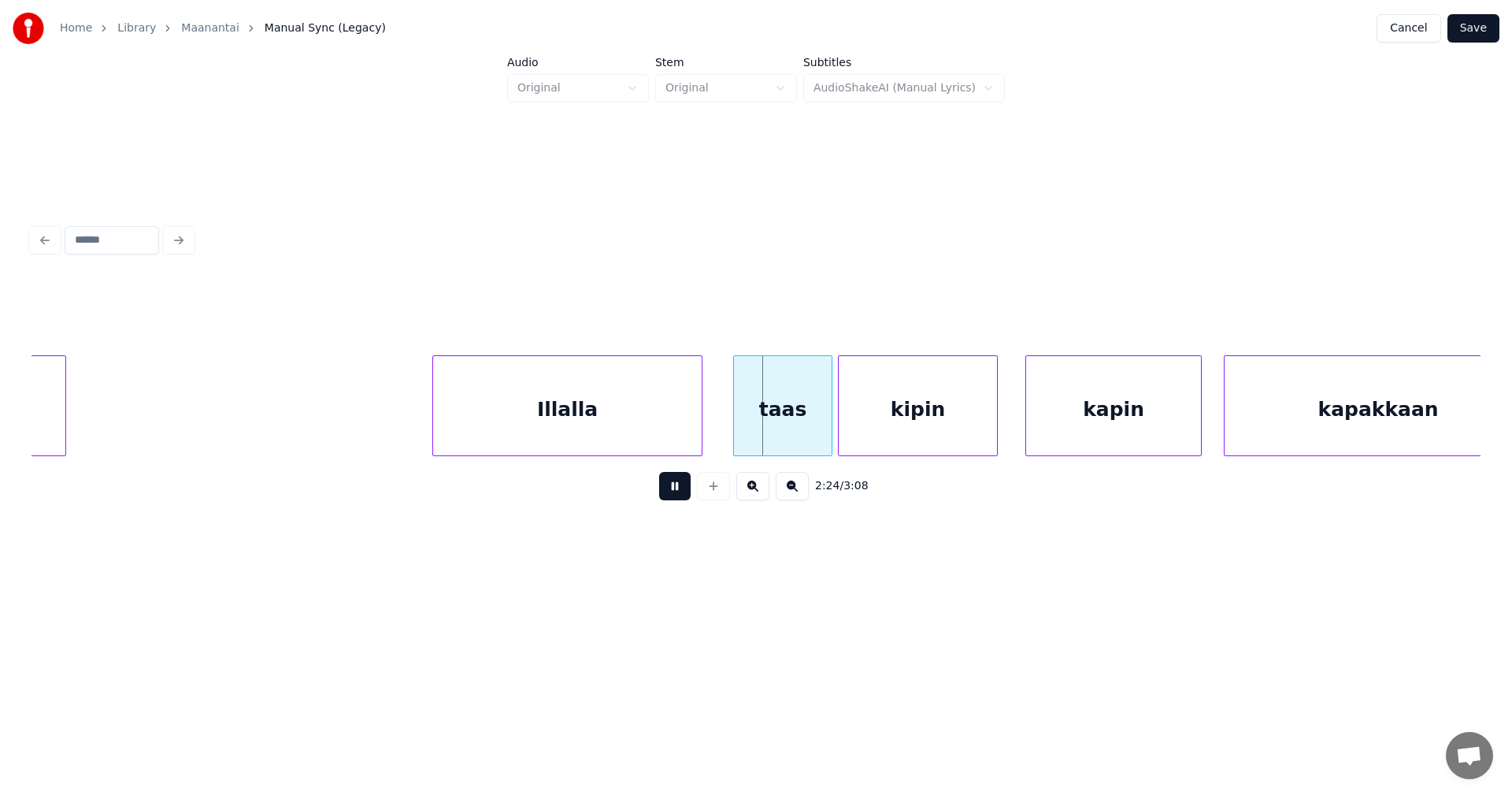
click at [680, 488] on button at bounding box center [674, 486] width 31 height 29
click at [824, 432] on div at bounding box center [824, 405] width 4 height 99
click at [680, 485] on button at bounding box center [674, 486] width 31 height 29
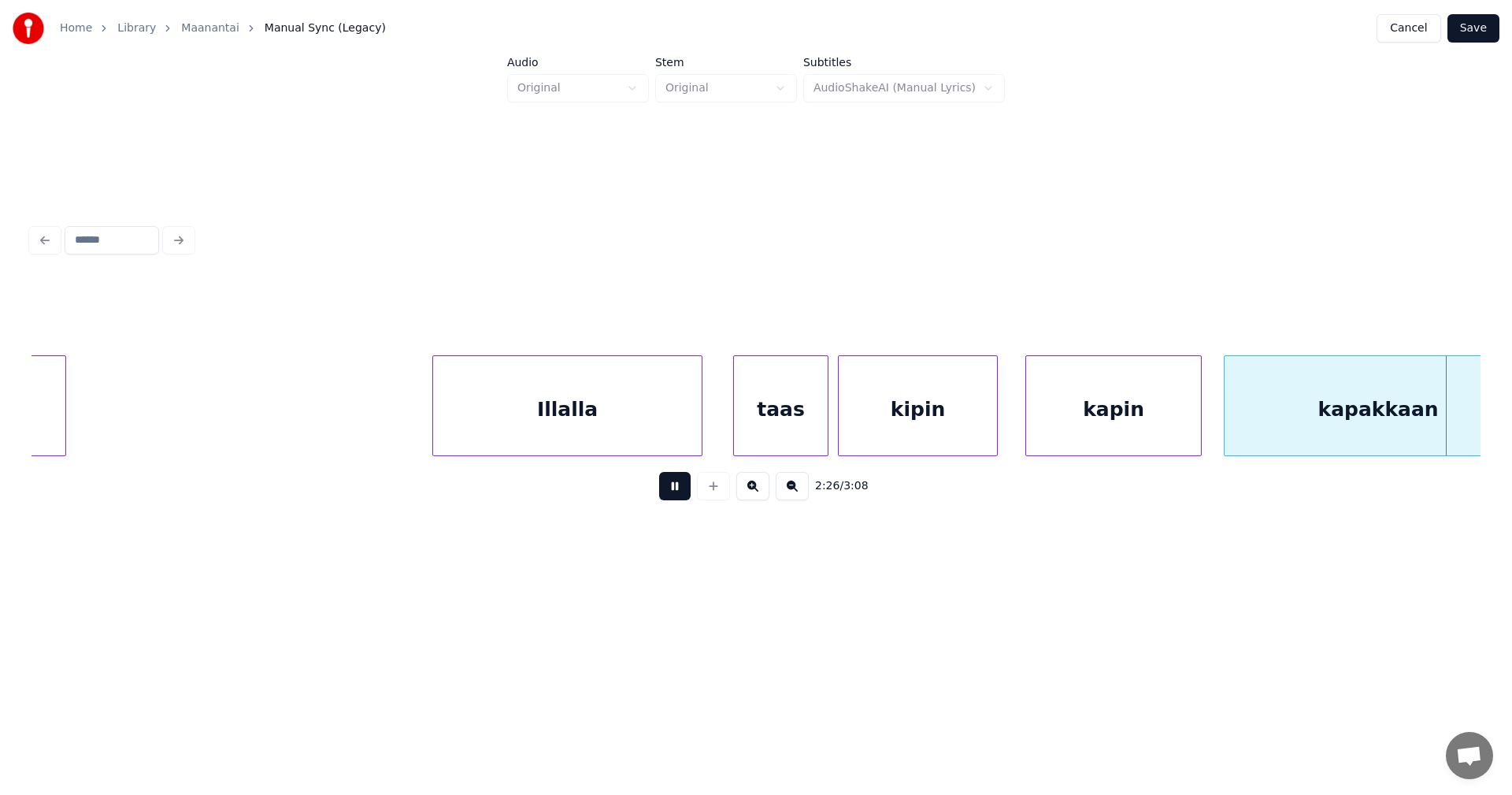
scroll to position [0, 40428]
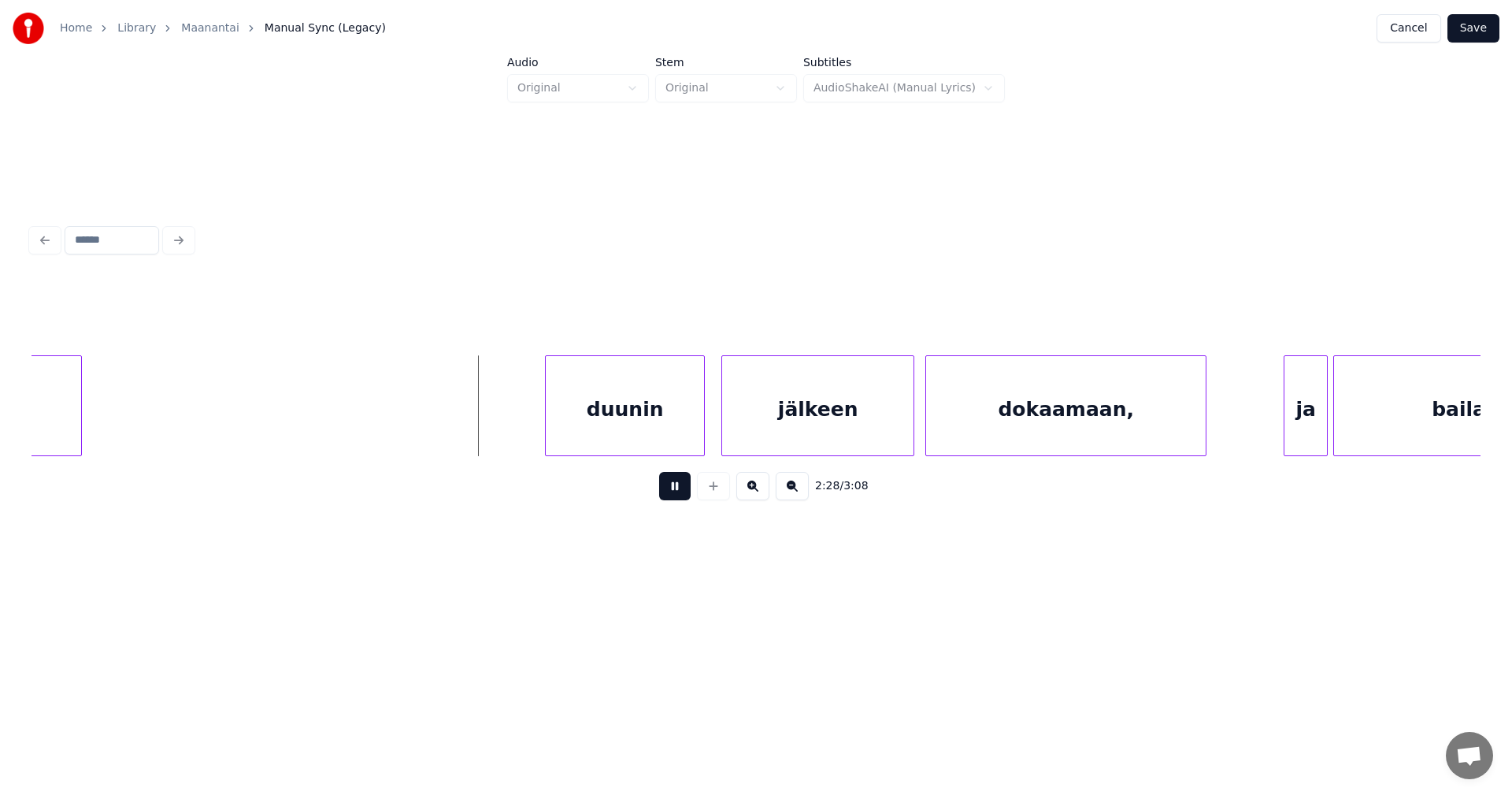
click at [680, 485] on button at bounding box center [674, 486] width 31 height 29
click at [654, 433] on div "duunin" at bounding box center [607, 409] width 159 height 107
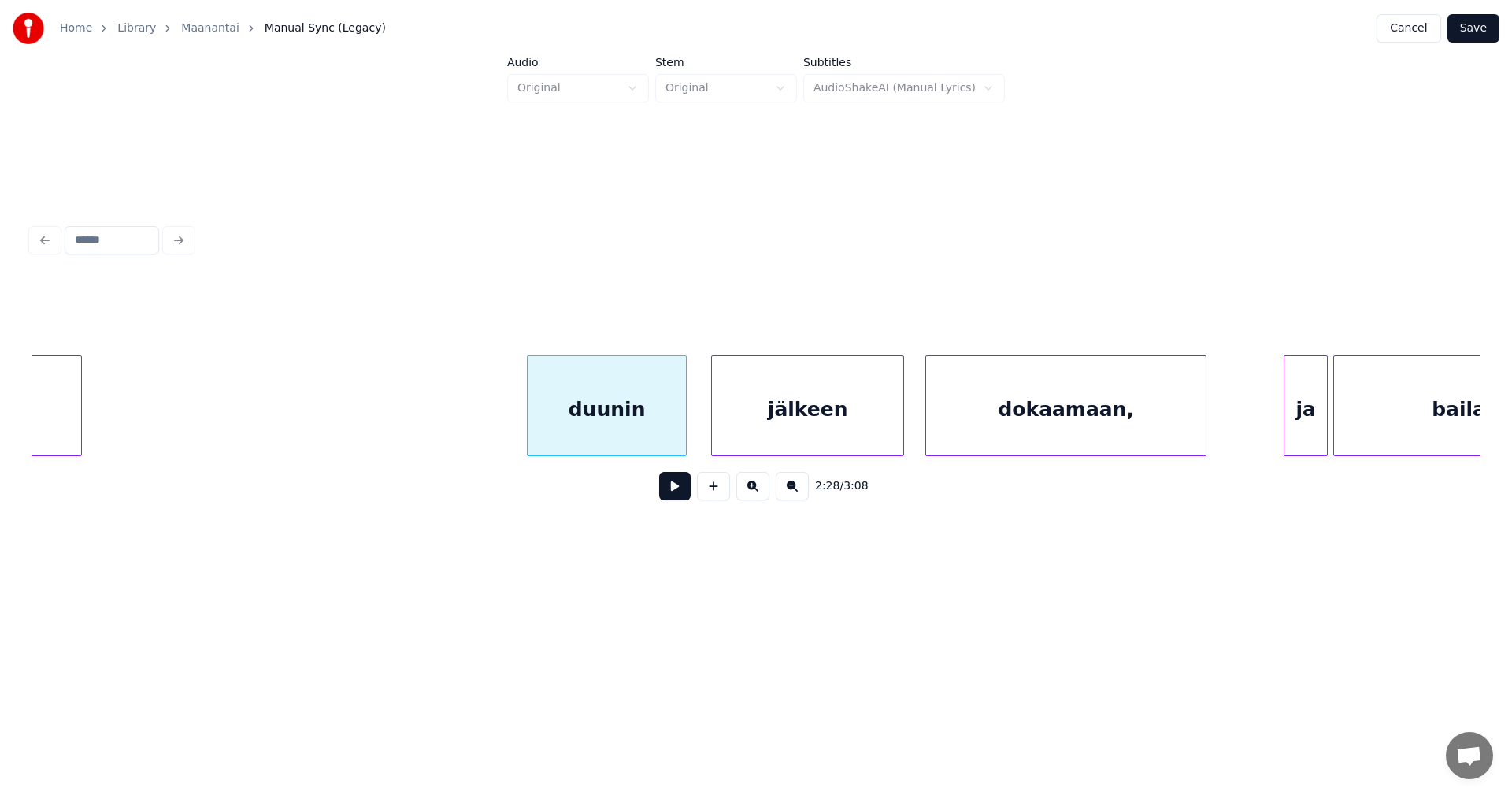
click at [752, 433] on div "jälkeen" at bounding box center [807, 409] width 192 height 107
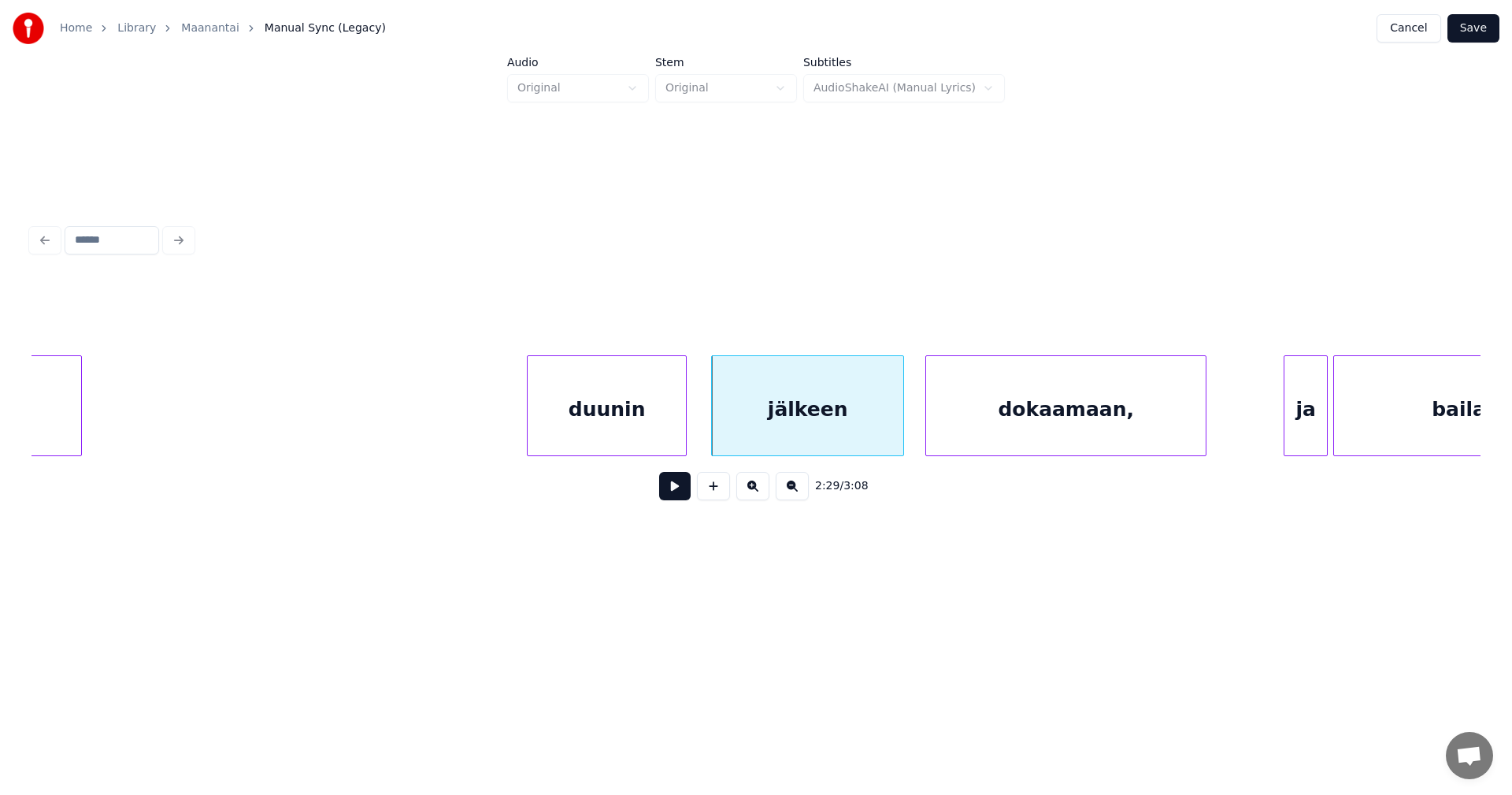
click at [666, 434] on div "duunin" at bounding box center [607, 409] width 159 height 107
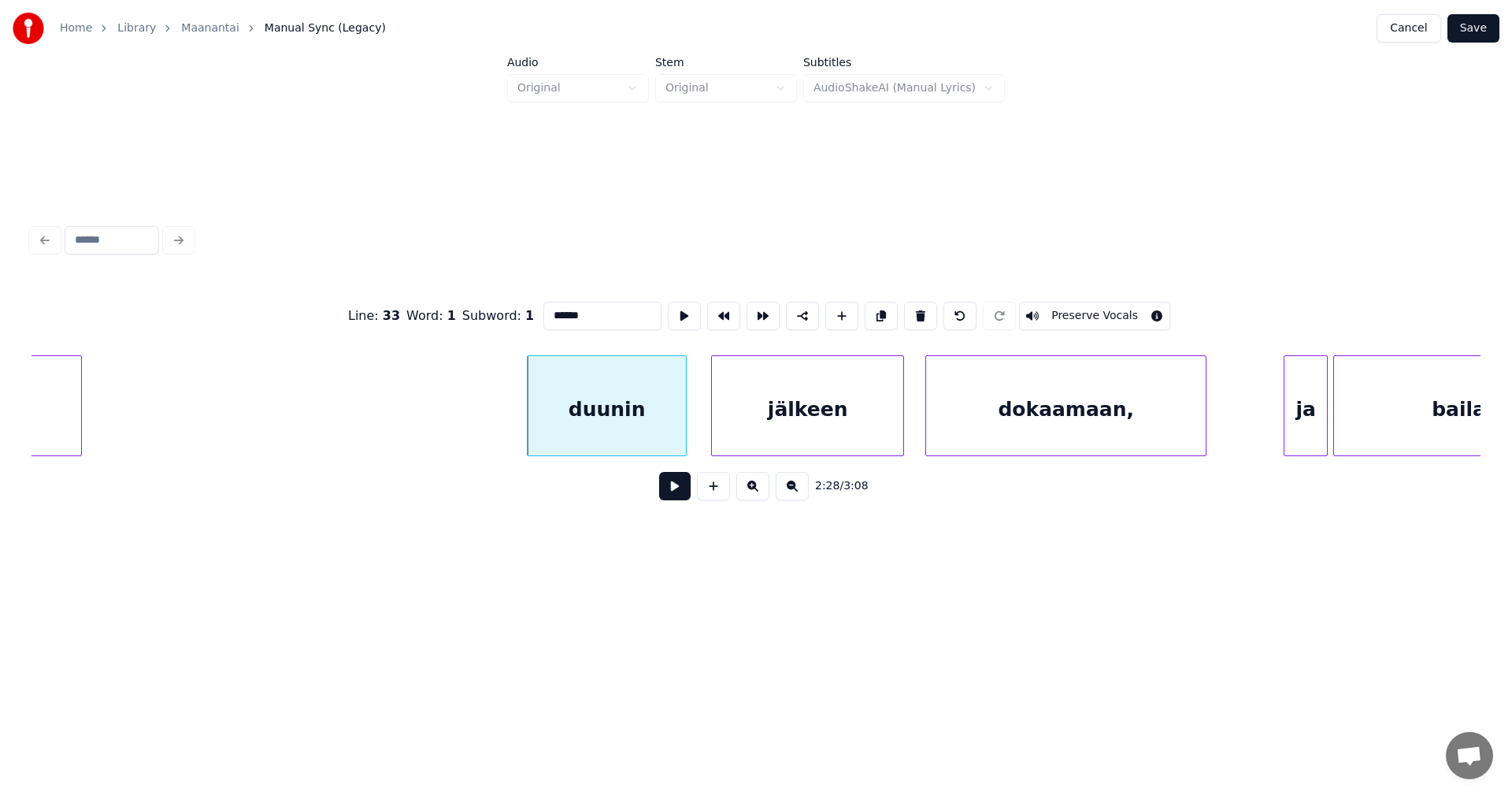
click at [676, 488] on button at bounding box center [674, 486] width 31 height 29
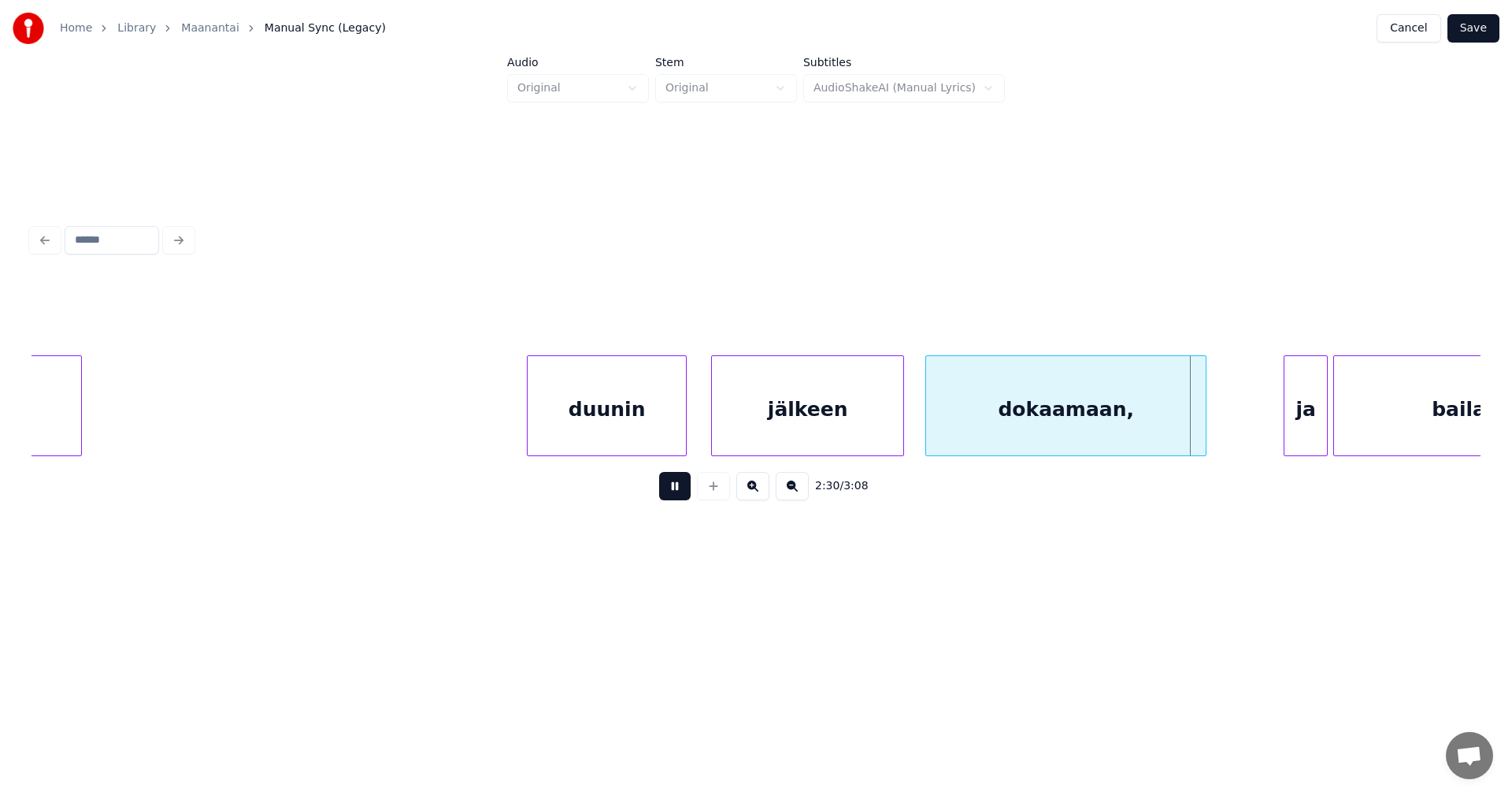
click at [674, 487] on button at bounding box center [674, 486] width 31 height 29
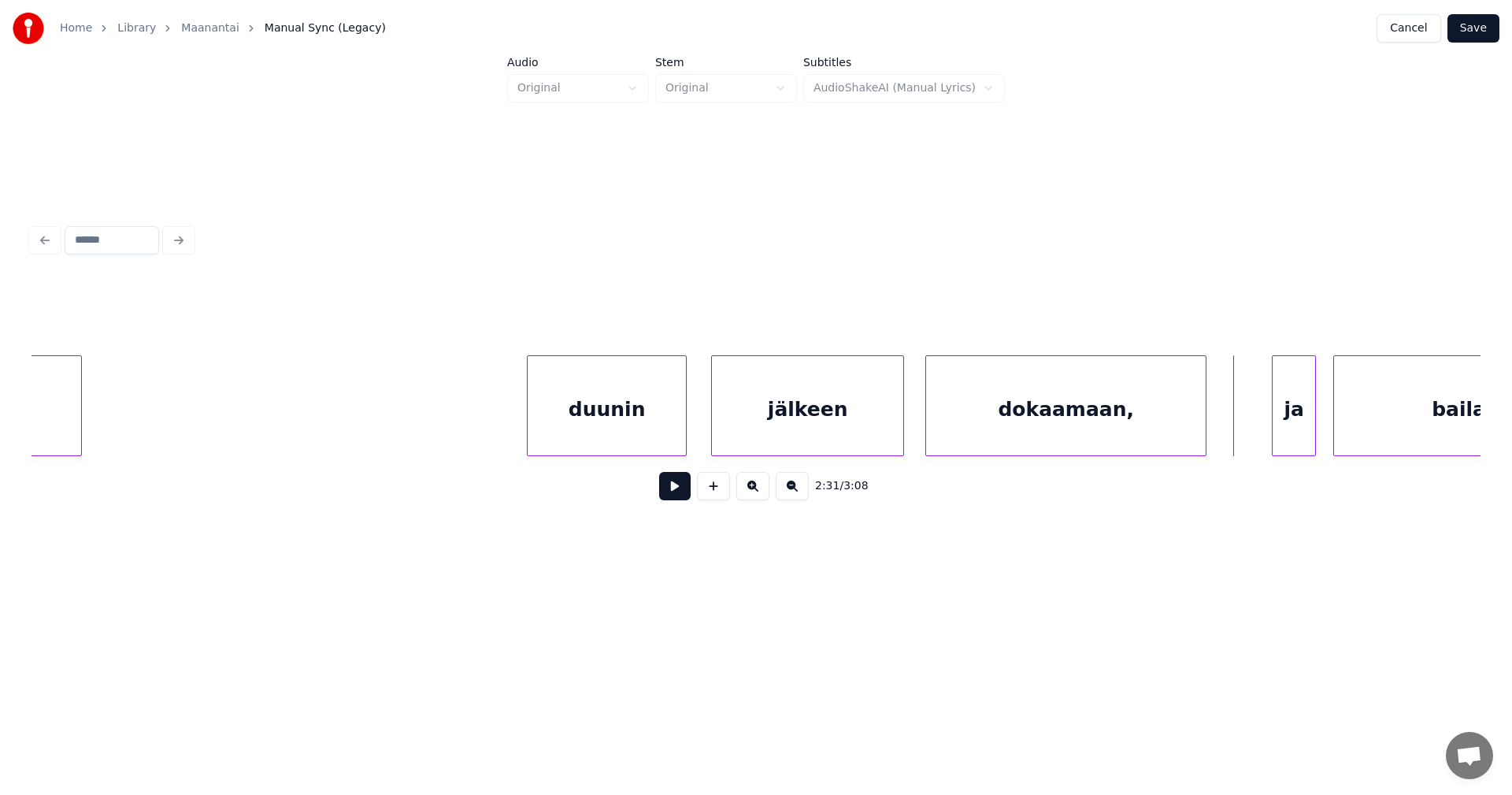
click at [1287, 422] on div "ja" at bounding box center [1294, 409] width 43 height 107
click at [1267, 422] on div at bounding box center [1268, 405] width 4 height 99
click at [676, 496] on button at bounding box center [674, 486] width 31 height 29
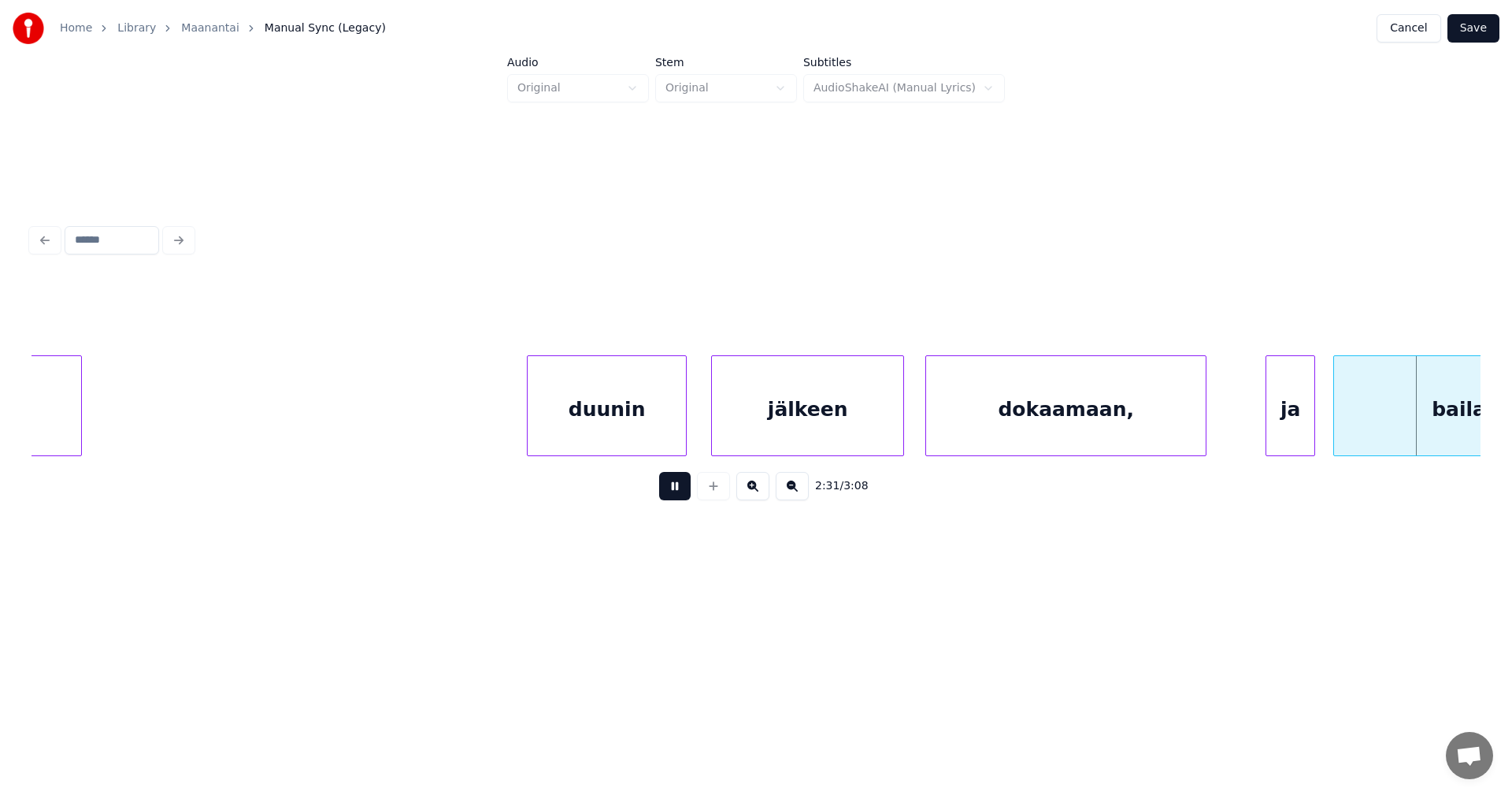
click at [676, 496] on button at bounding box center [674, 486] width 31 height 29
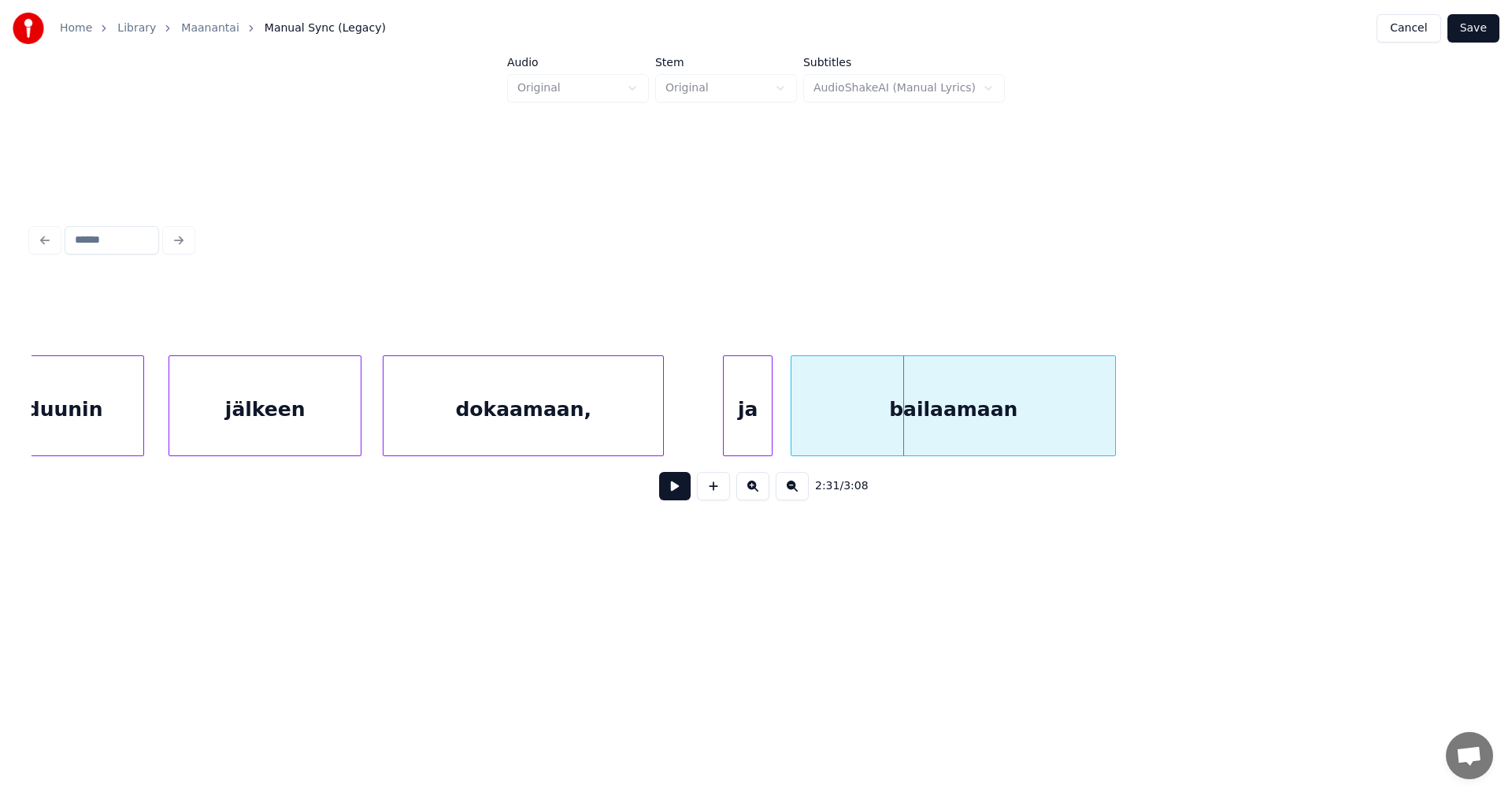
scroll to position [0, 40994]
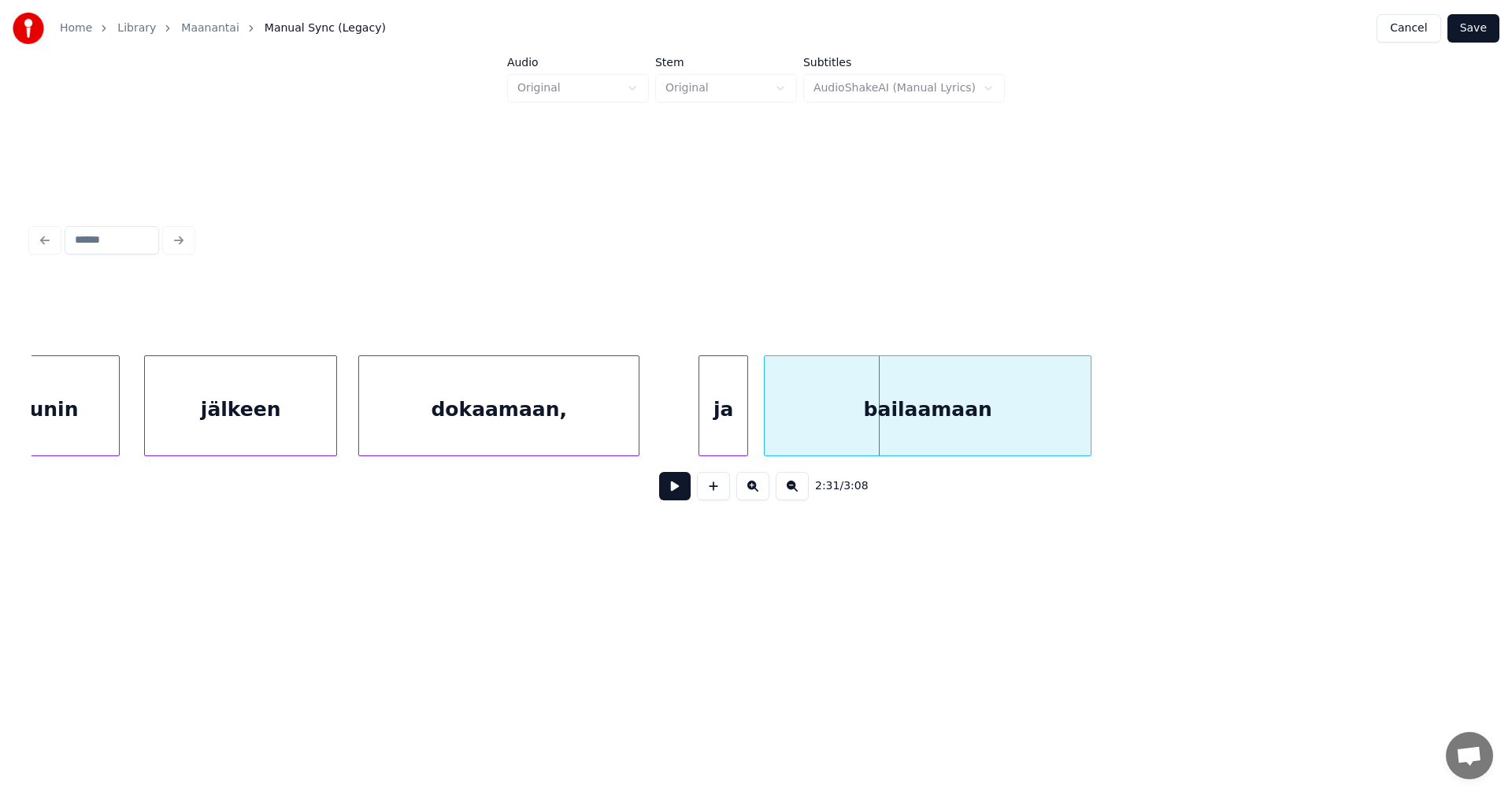
click at [764, 427] on div at bounding box center [766, 405] width 4 height 99
click at [1099, 416] on div at bounding box center [1099, 405] width 4 height 99
click at [667, 494] on button at bounding box center [674, 486] width 31 height 29
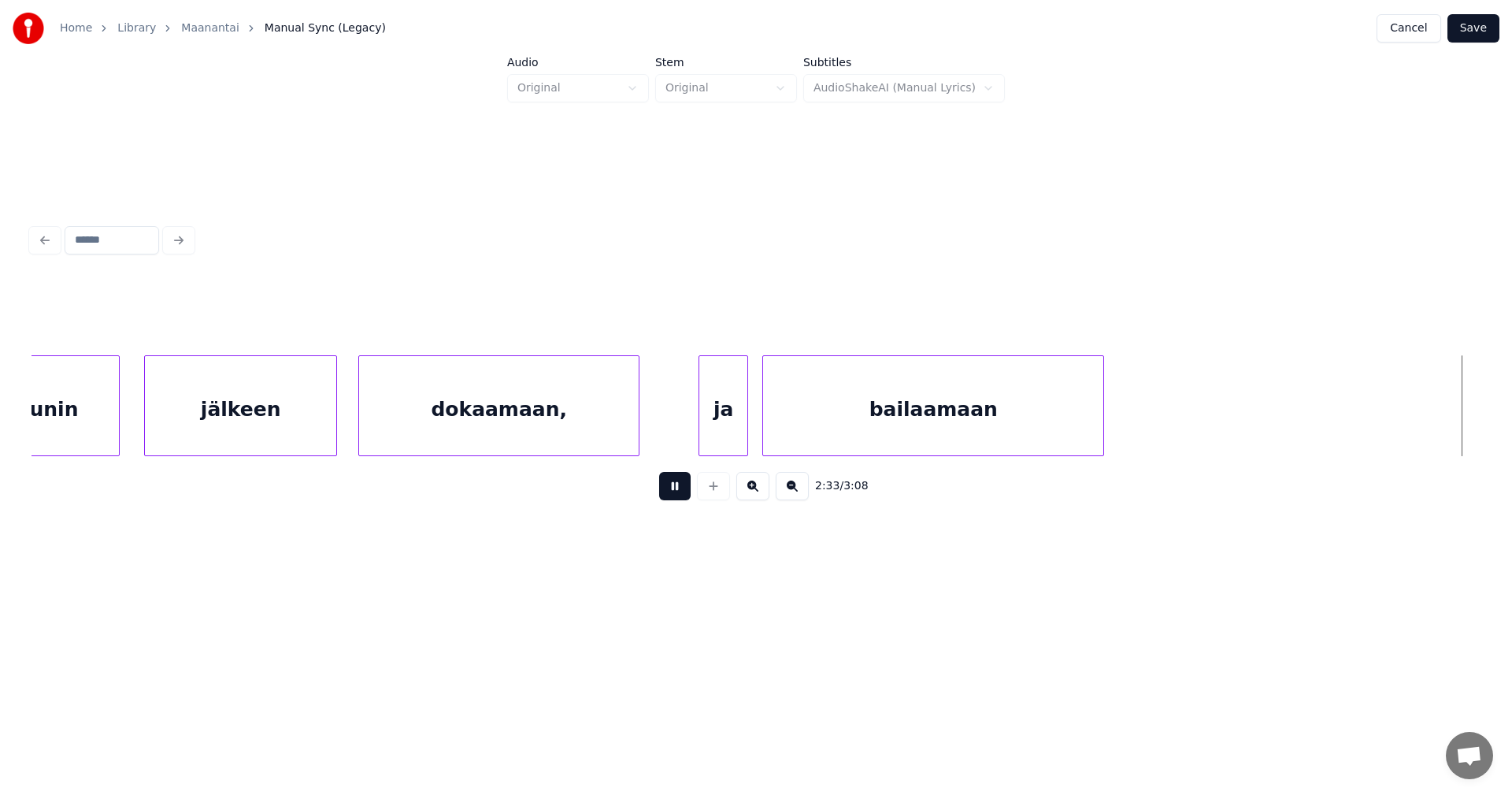
scroll to position [0, 42447]
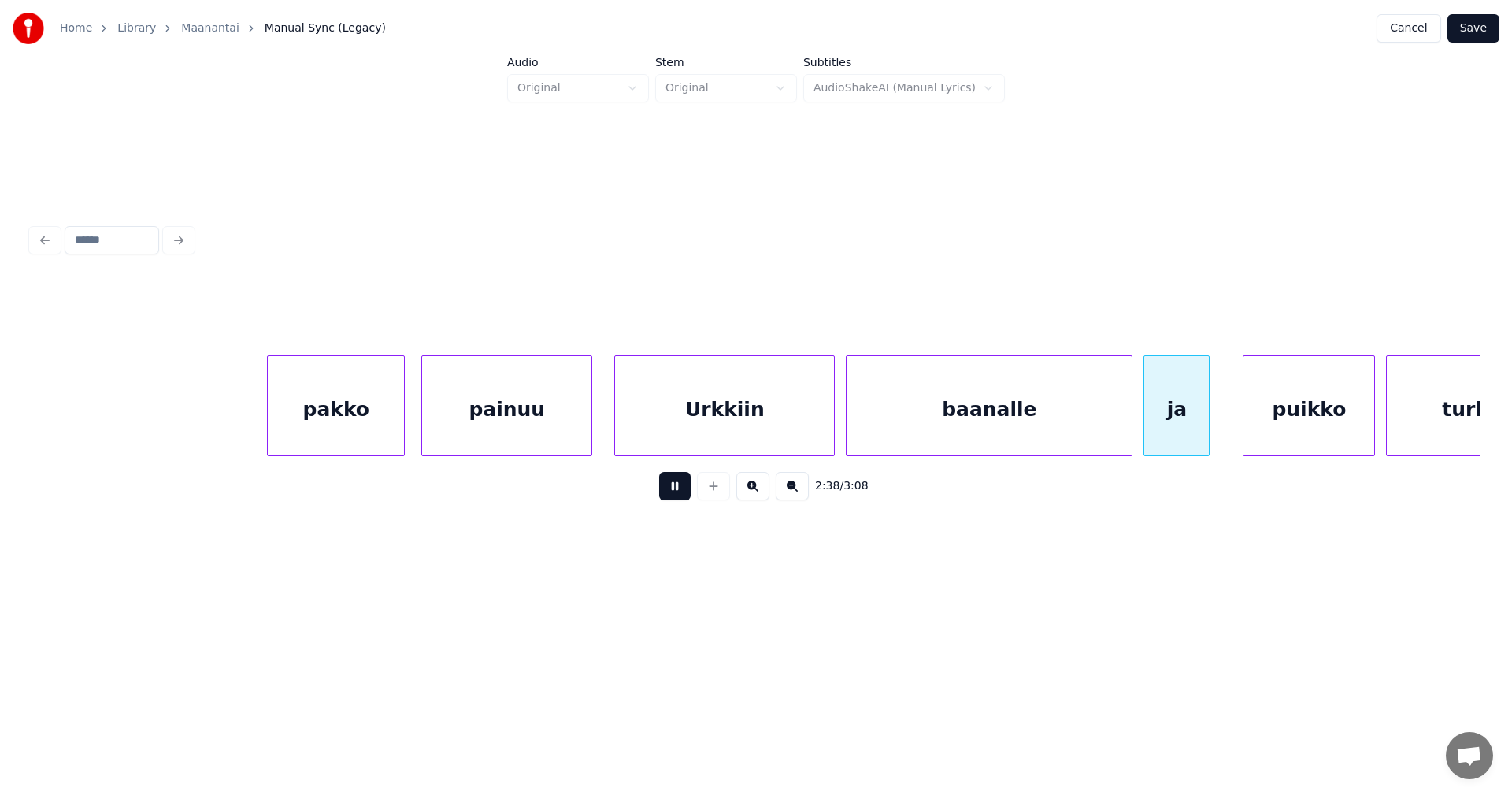
click at [667, 494] on button at bounding box center [674, 486] width 31 height 29
click at [1026, 421] on div "baanalle" at bounding box center [989, 409] width 285 height 107
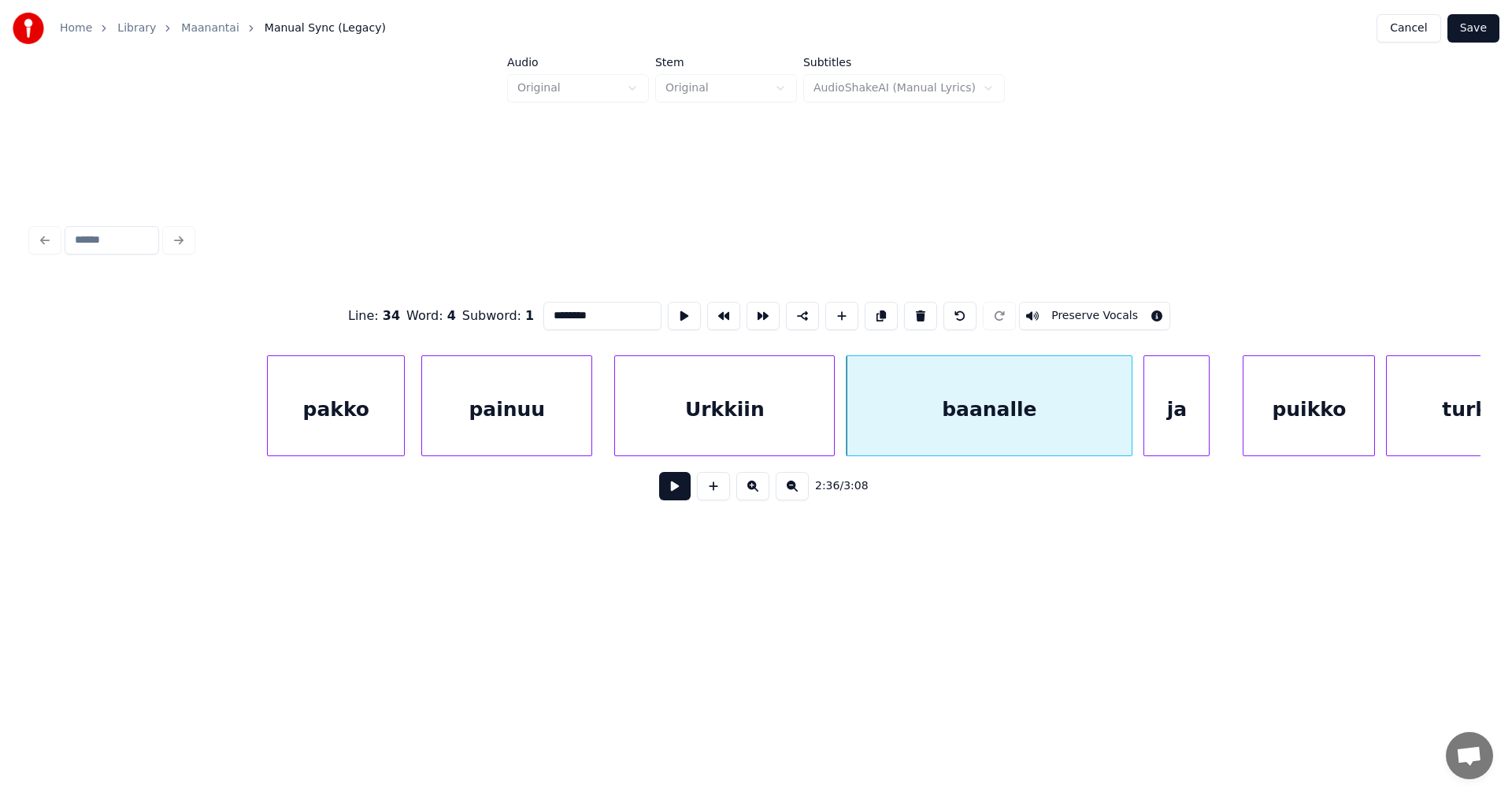
click at [683, 493] on button at bounding box center [674, 486] width 31 height 29
click at [680, 492] on button at bounding box center [674, 486] width 31 height 29
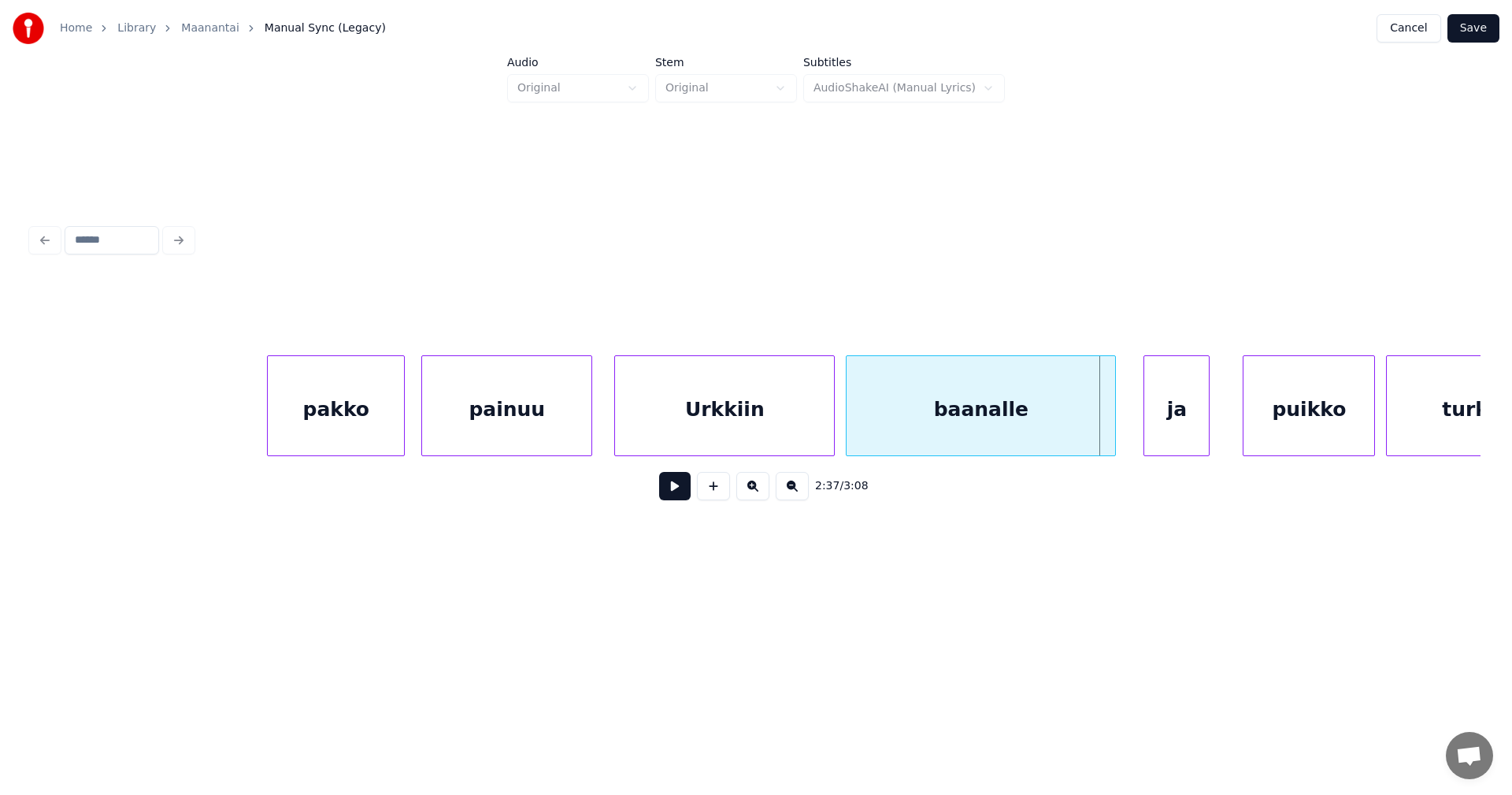
click at [1113, 428] on div at bounding box center [1112, 405] width 4 height 99
click at [1152, 428] on div "ja" at bounding box center [1163, 409] width 64 height 107
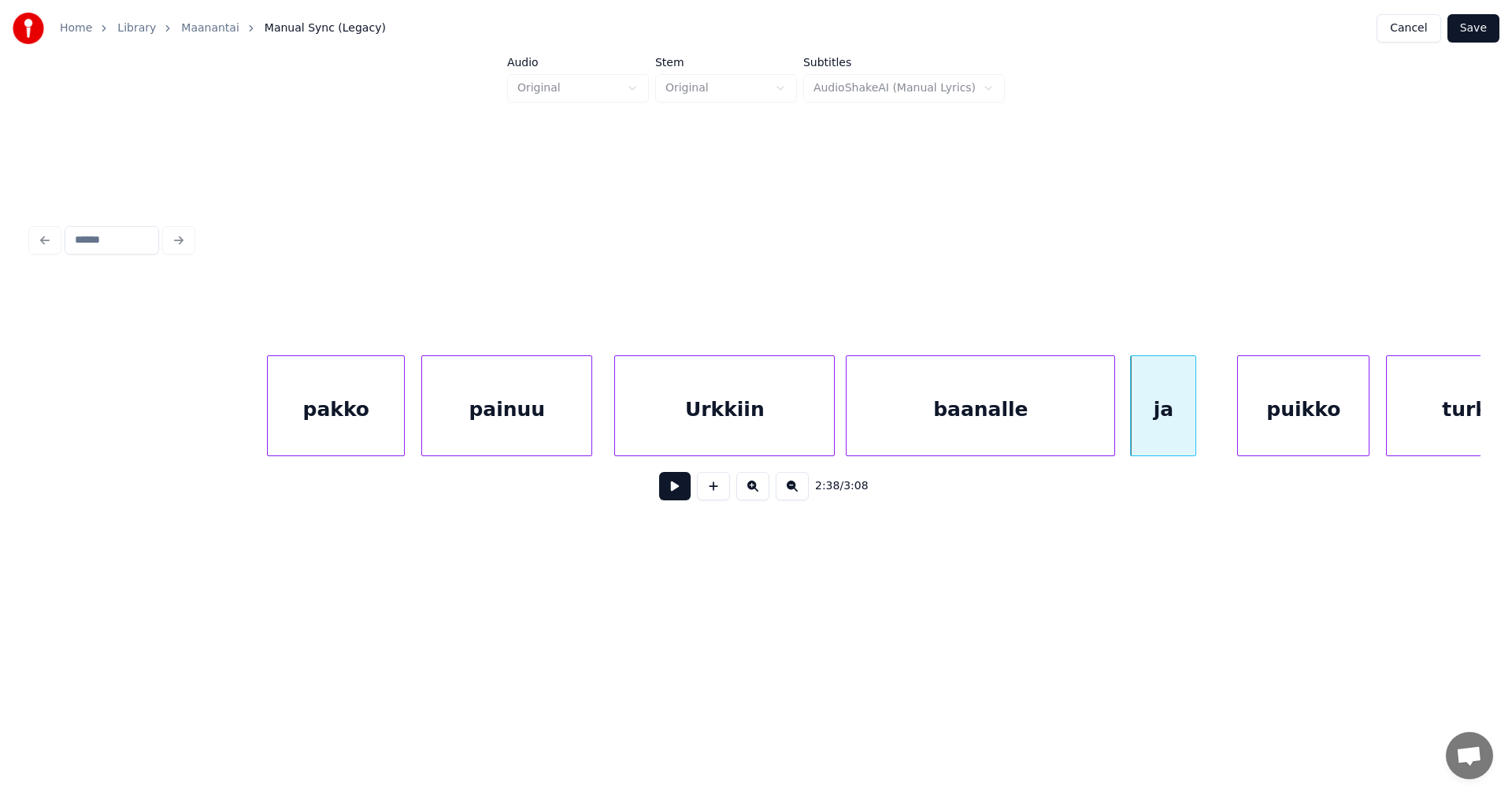
click at [1274, 428] on div "puikko" at bounding box center [1303, 409] width 131 height 107
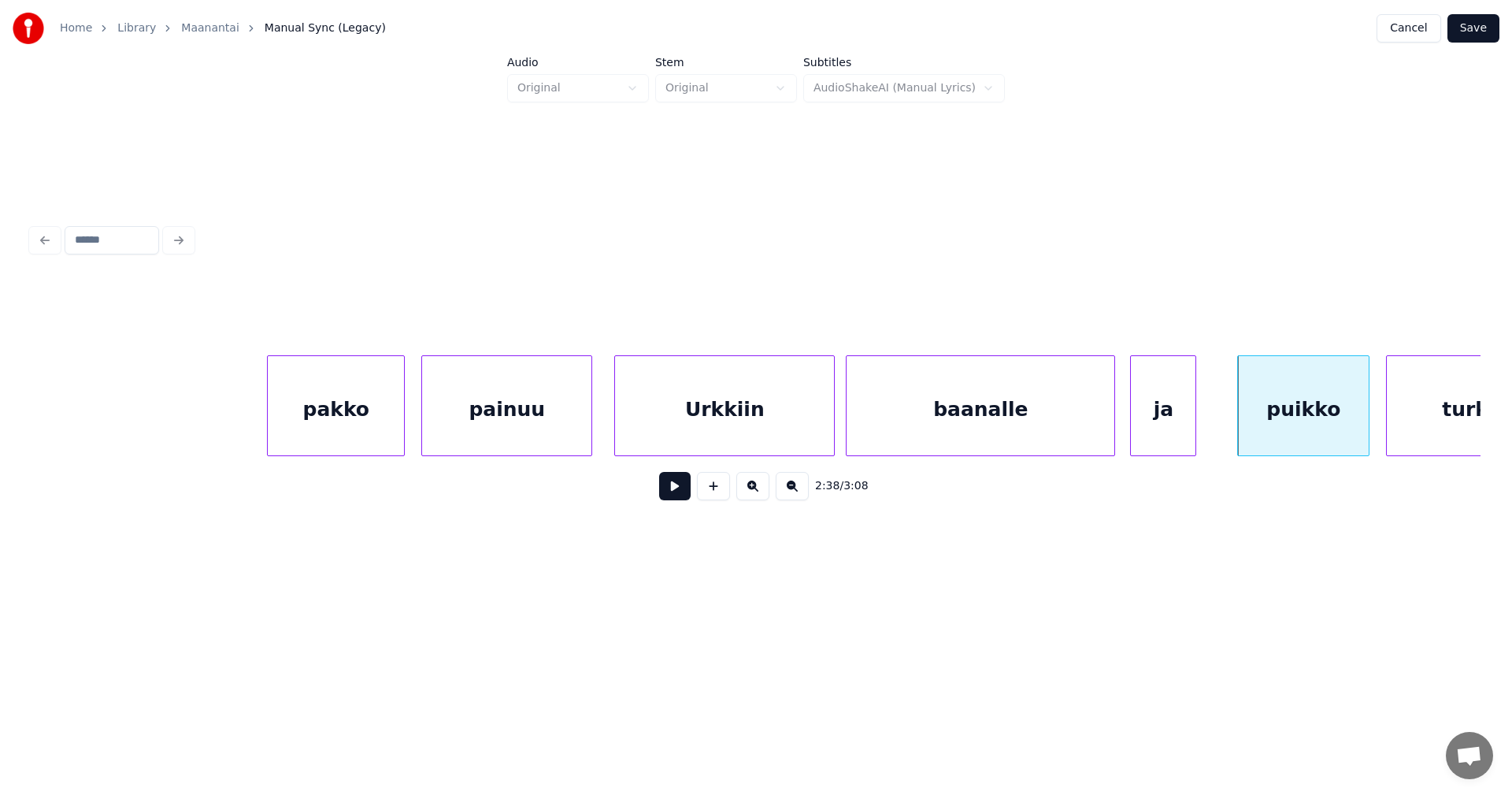
click at [680, 499] on button at bounding box center [674, 486] width 31 height 29
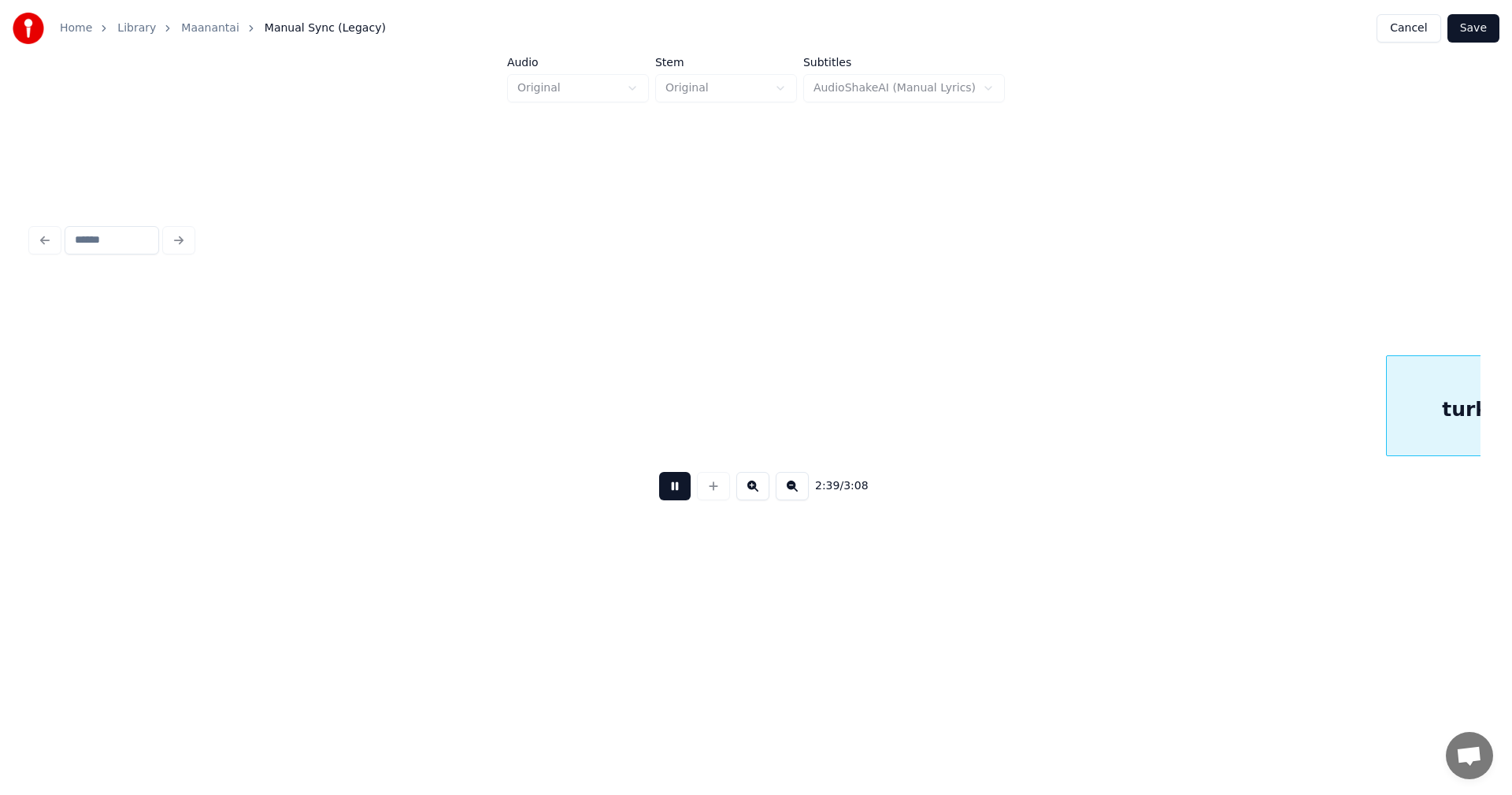
scroll to position [0, 43897]
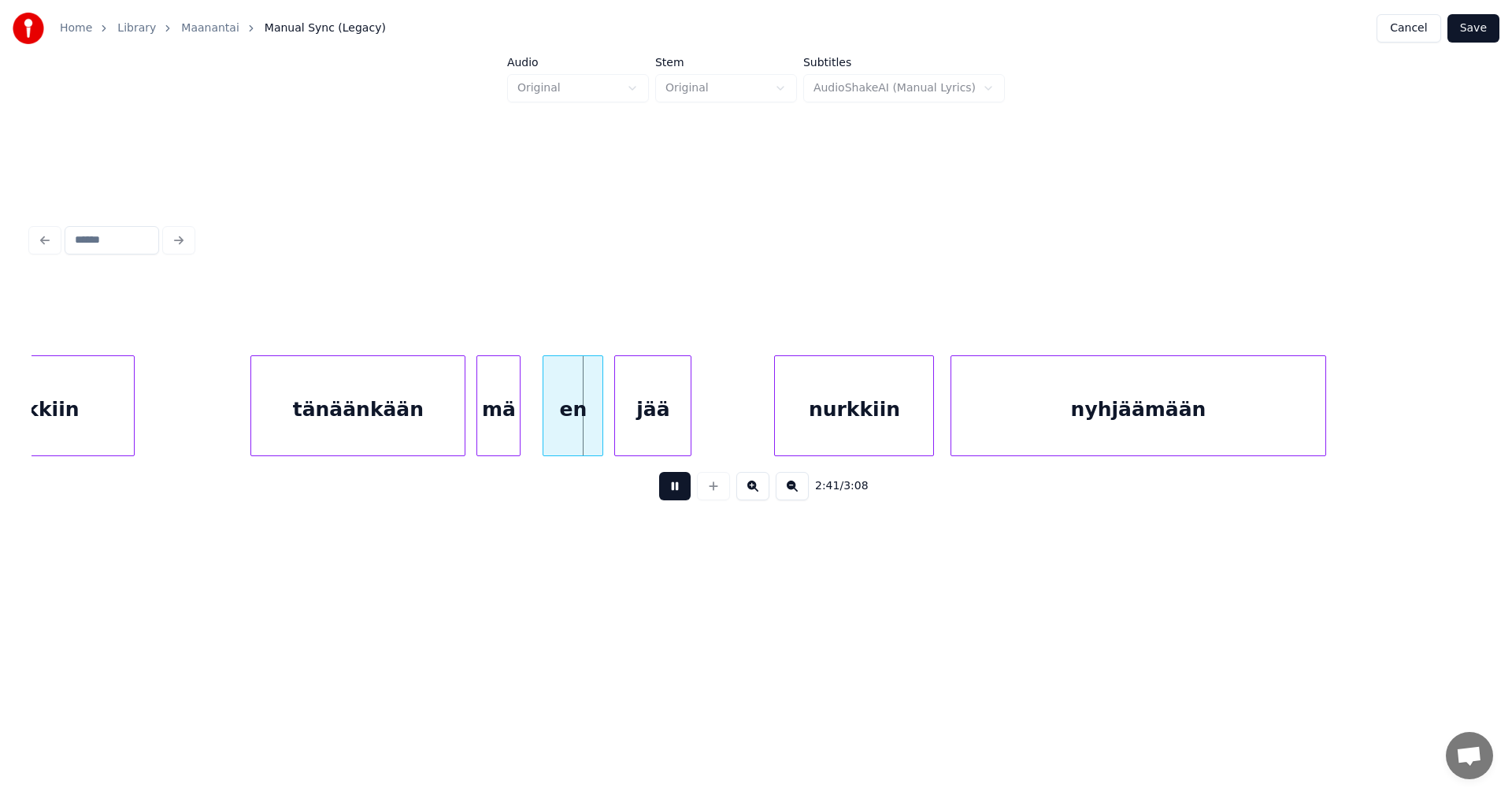
drag, startPoint x: 680, startPoint y: 499, endPoint x: 618, endPoint y: 475, distance: 66.5
click at [679, 499] on button at bounding box center [674, 486] width 31 height 29
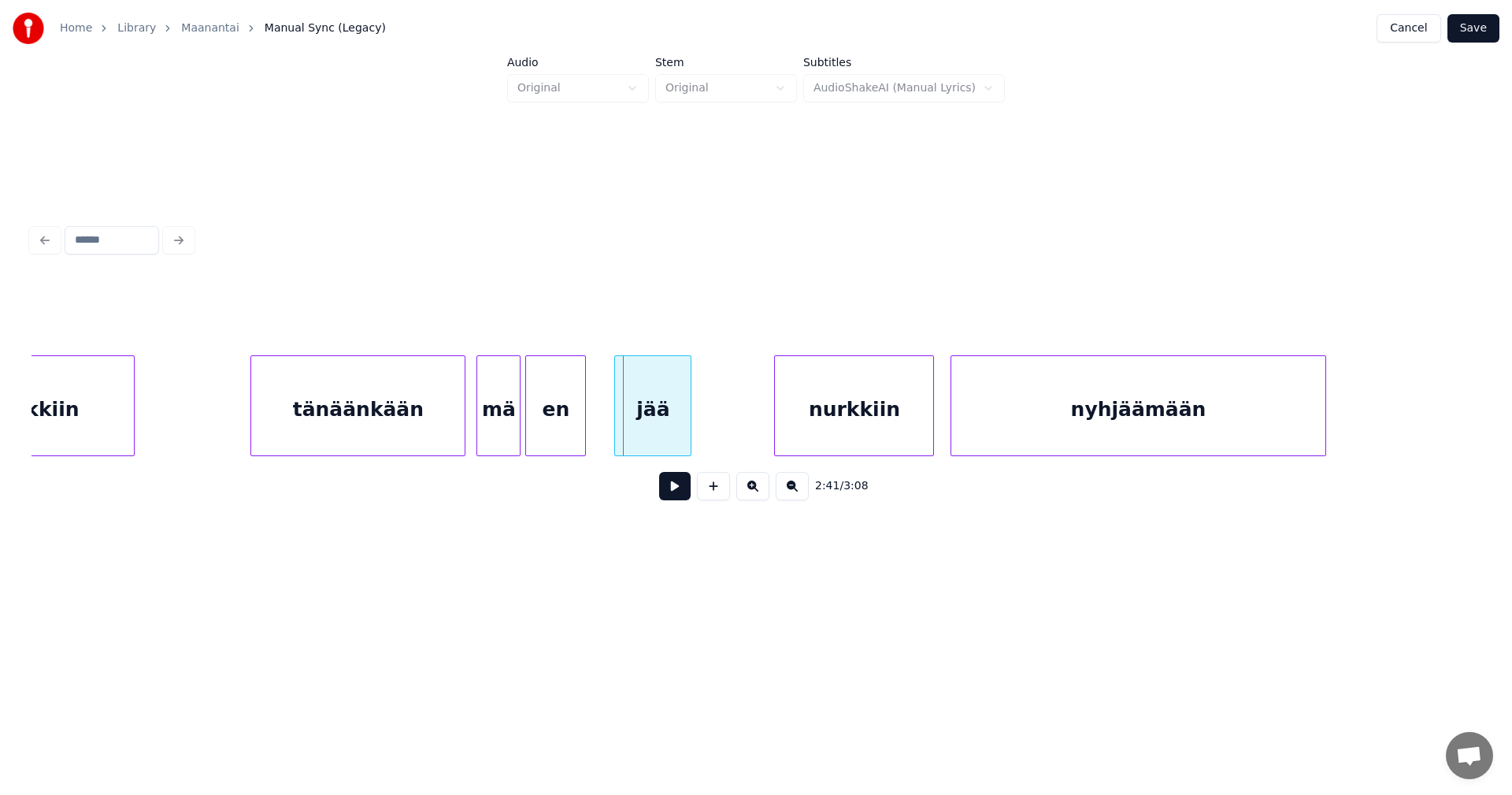
click at [554, 438] on div "en" at bounding box center [555, 409] width 59 height 107
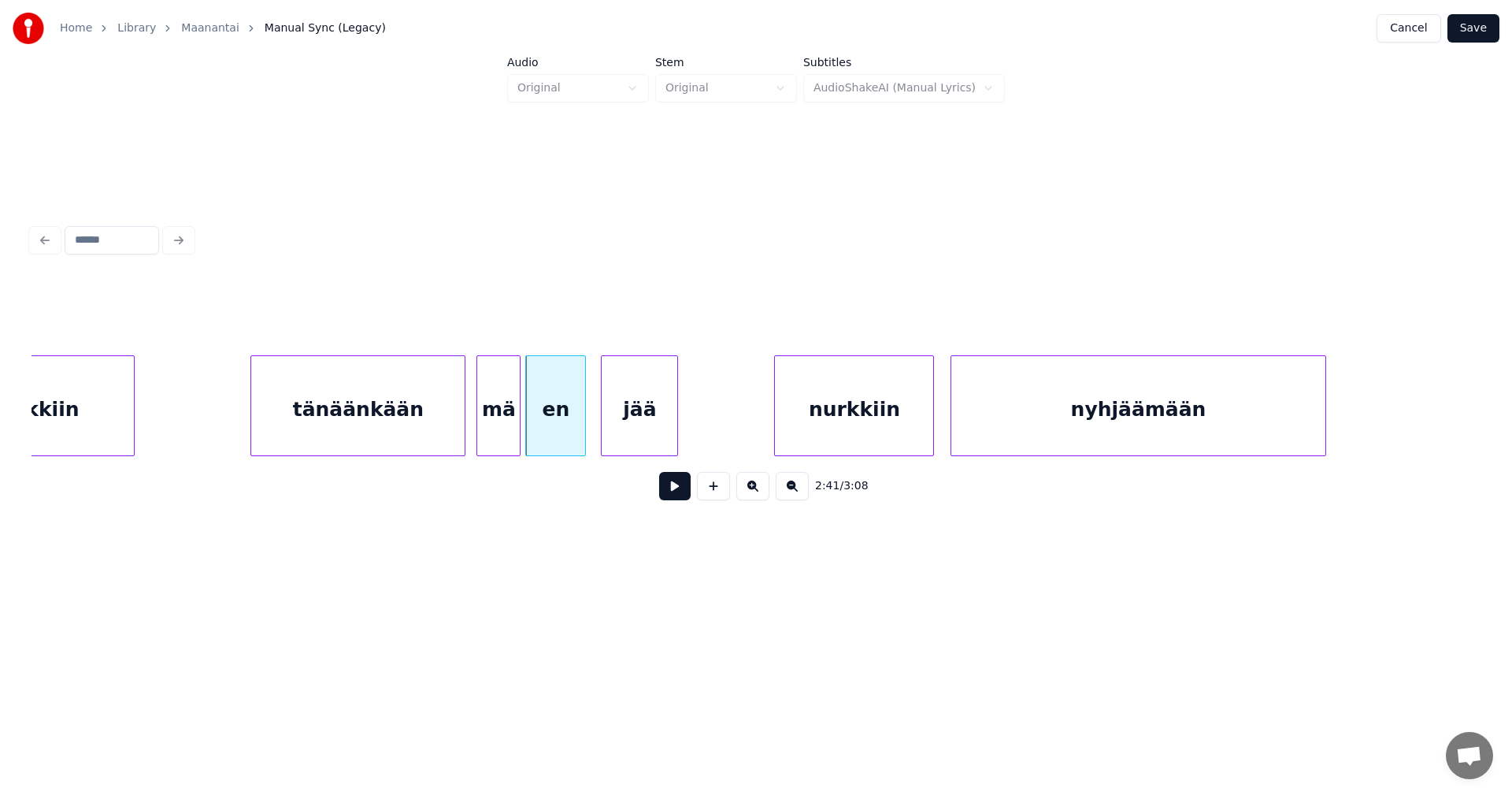
click at [621, 430] on div "jää" at bounding box center [639, 409] width 76 height 107
click at [420, 440] on div "tänäänkään" at bounding box center [357, 409] width 213 height 107
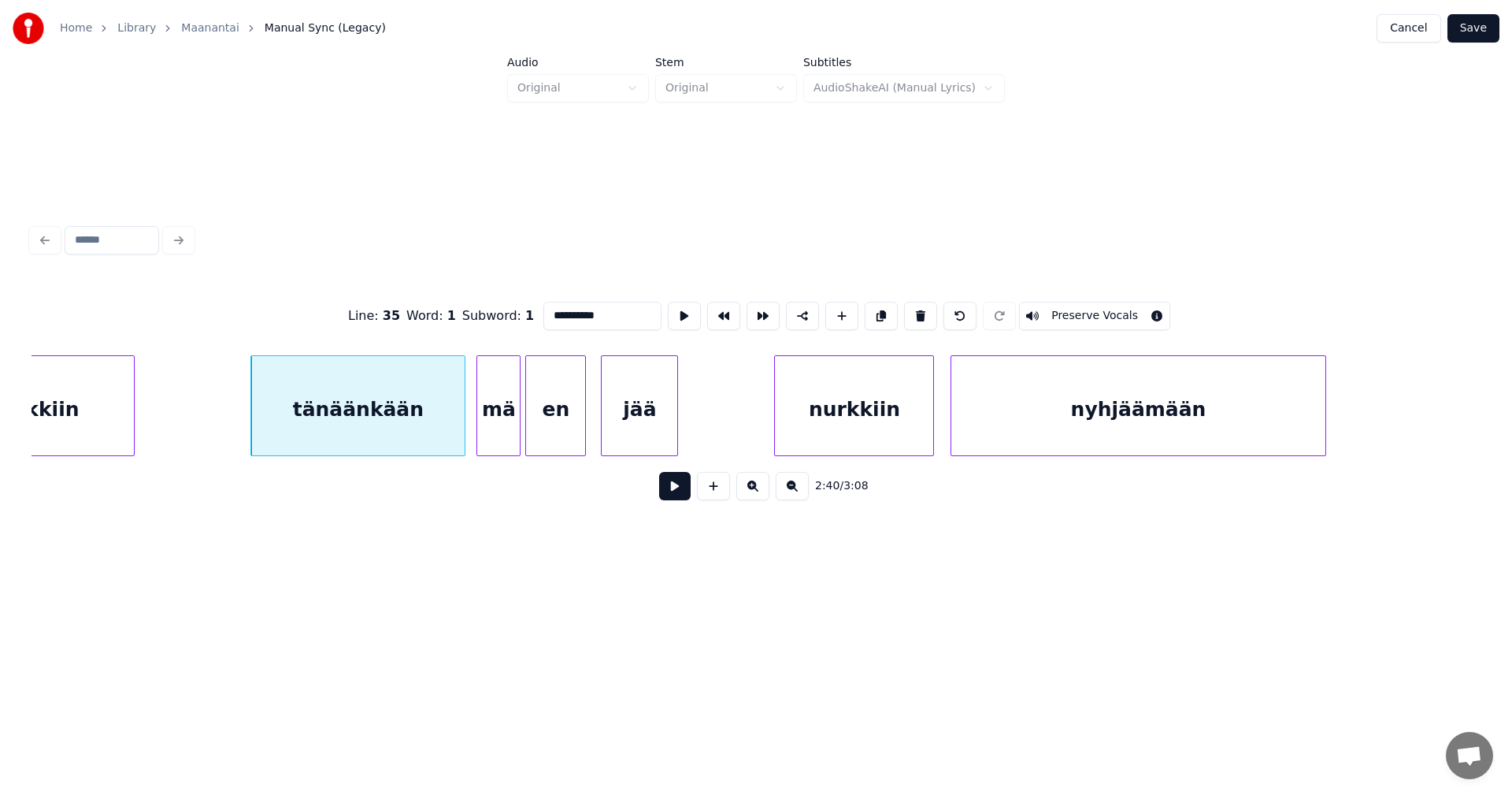
click at [669, 489] on button at bounding box center [674, 486] width 31 height 29
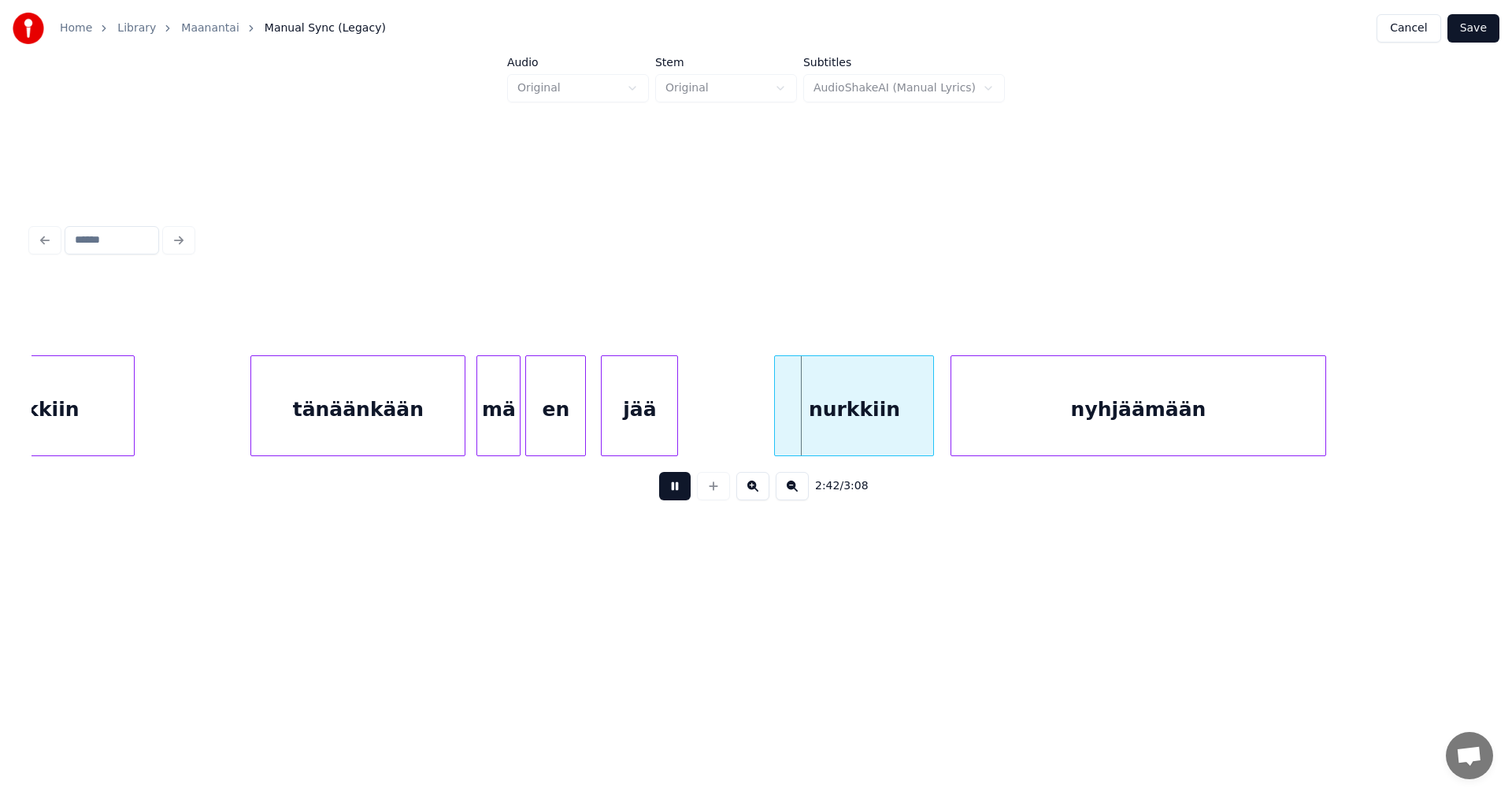
click at [667, 489] on button at bounding box center [674, 486] width 31 height 29
click at [872, 430] on div "nurkkiin" at bounding box center [838, 409] width 159 height 107
click at [1001, 429] on div "nyhjäämään" at bounding box center [1129, 409] width 373 height 107
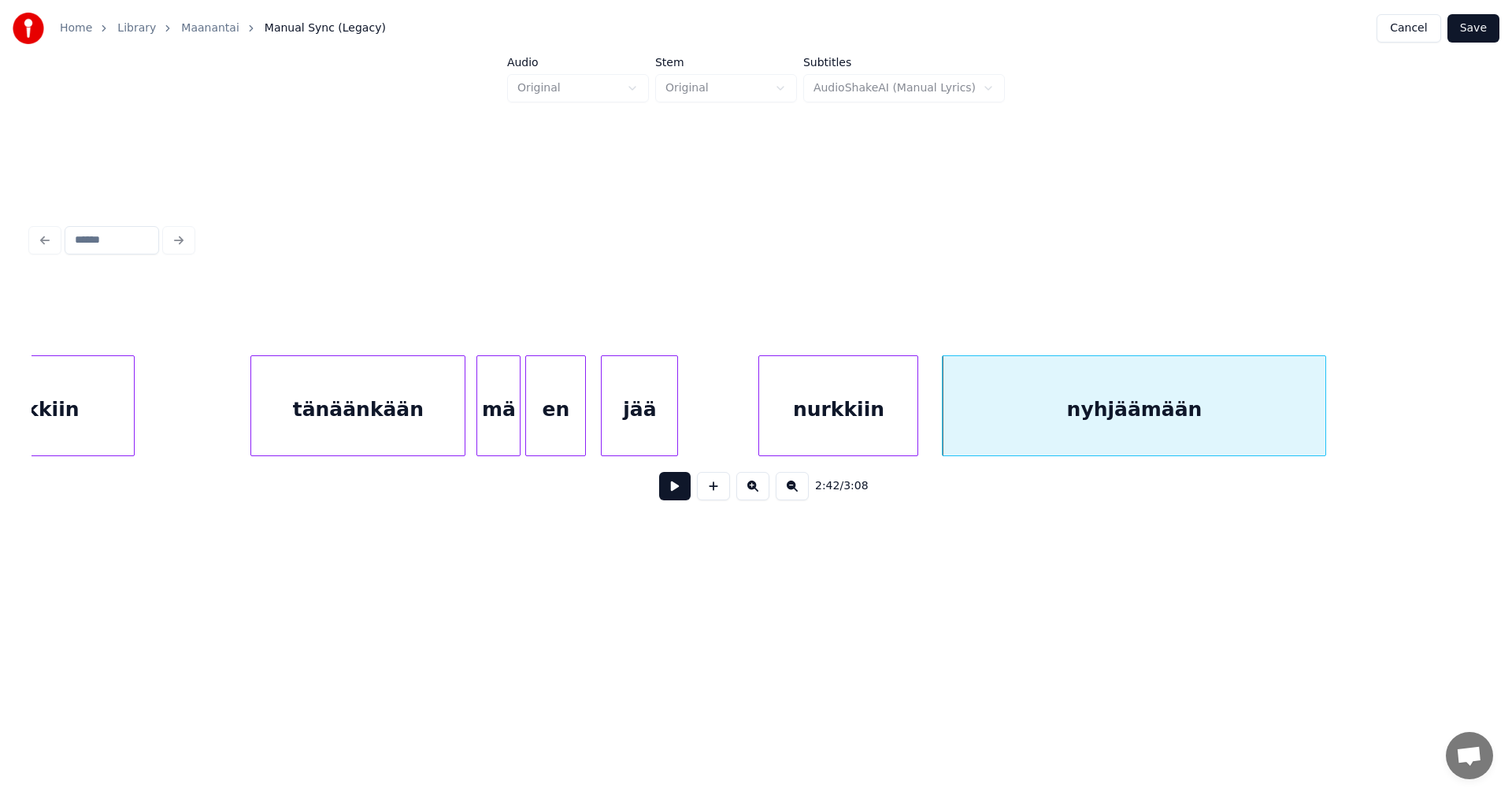
click at [1325, 418] on div at bounding box center [1322, 405] width 4 height 99
click at [851, 421] on div "nurkkiin" at bounding box center [838, 409] width 159 height 107
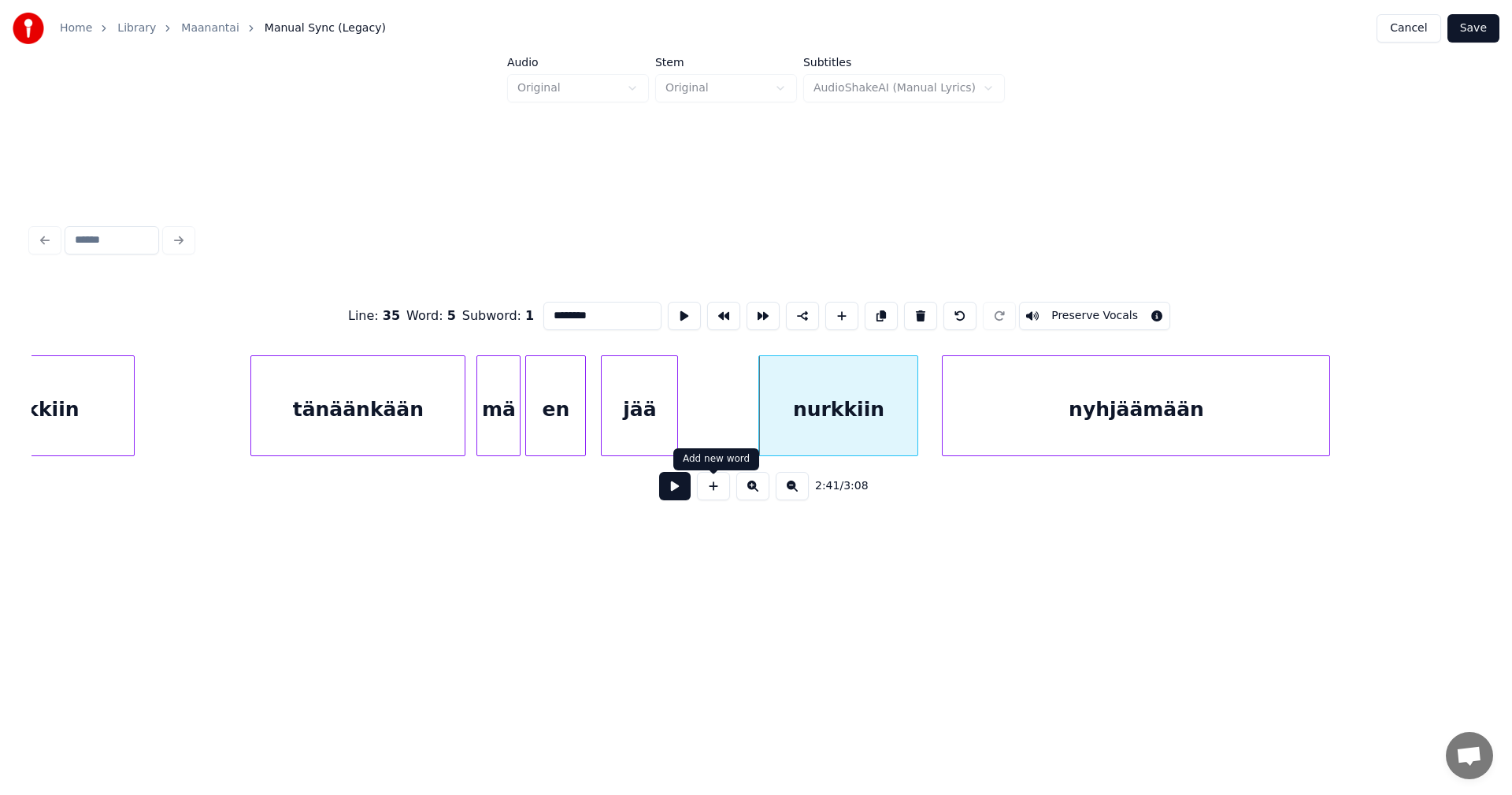
click at [680, 497] on button at bounding box center [674, 486] width 31 height 29
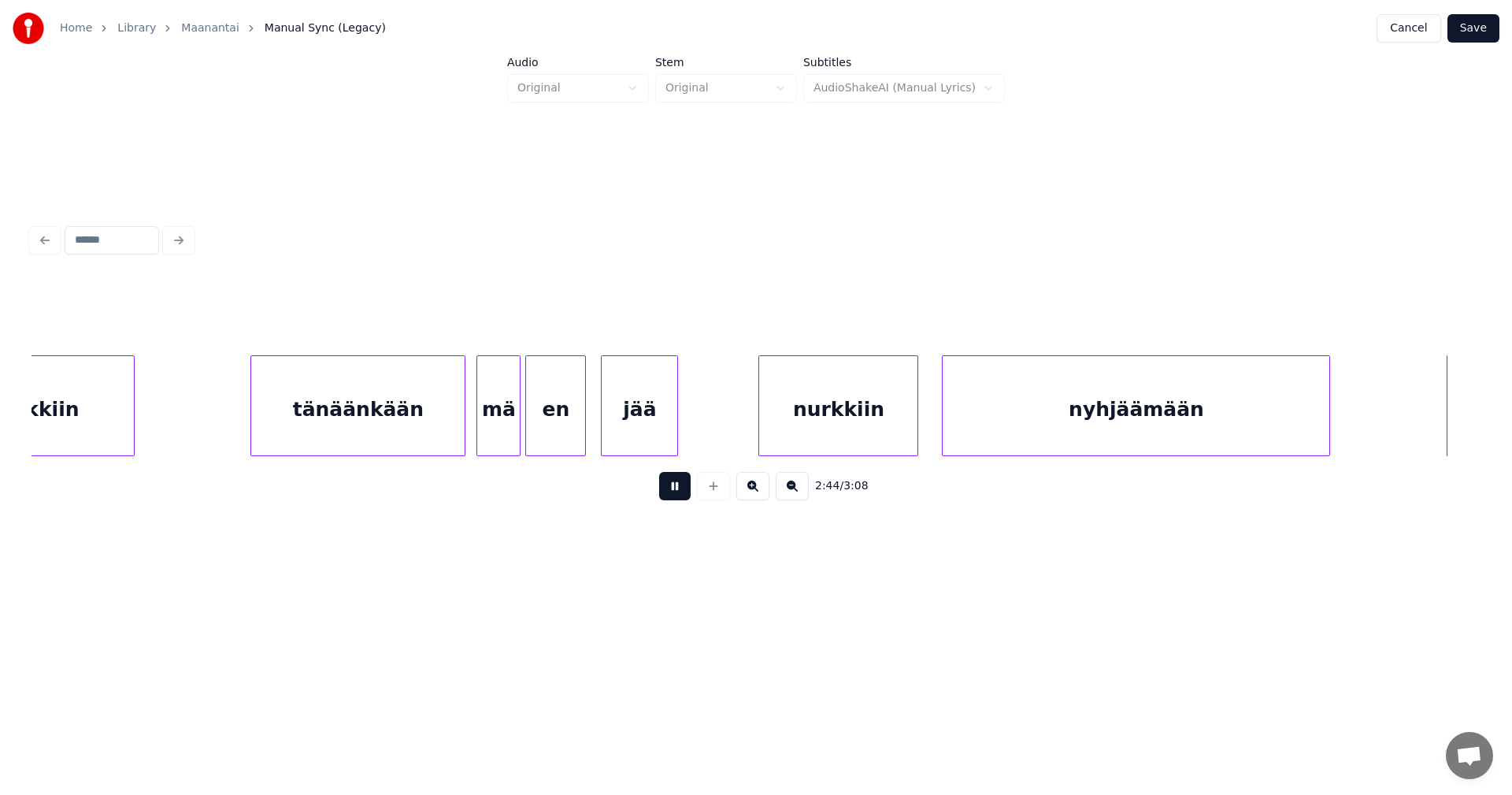
scroll to position [0, 45348]
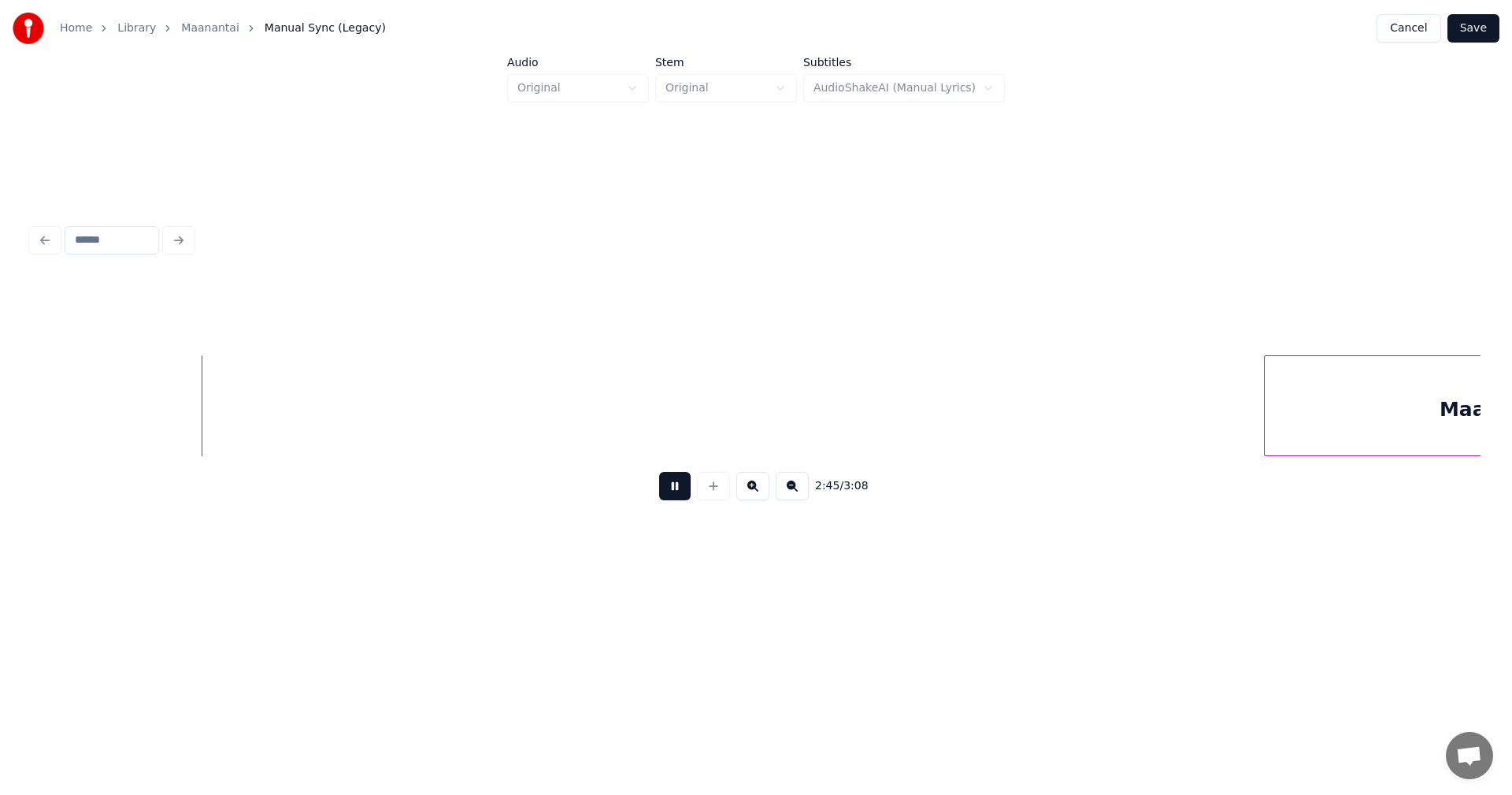
click at [680, 497] on button at bounding box center [674, 486] width 31 height 29
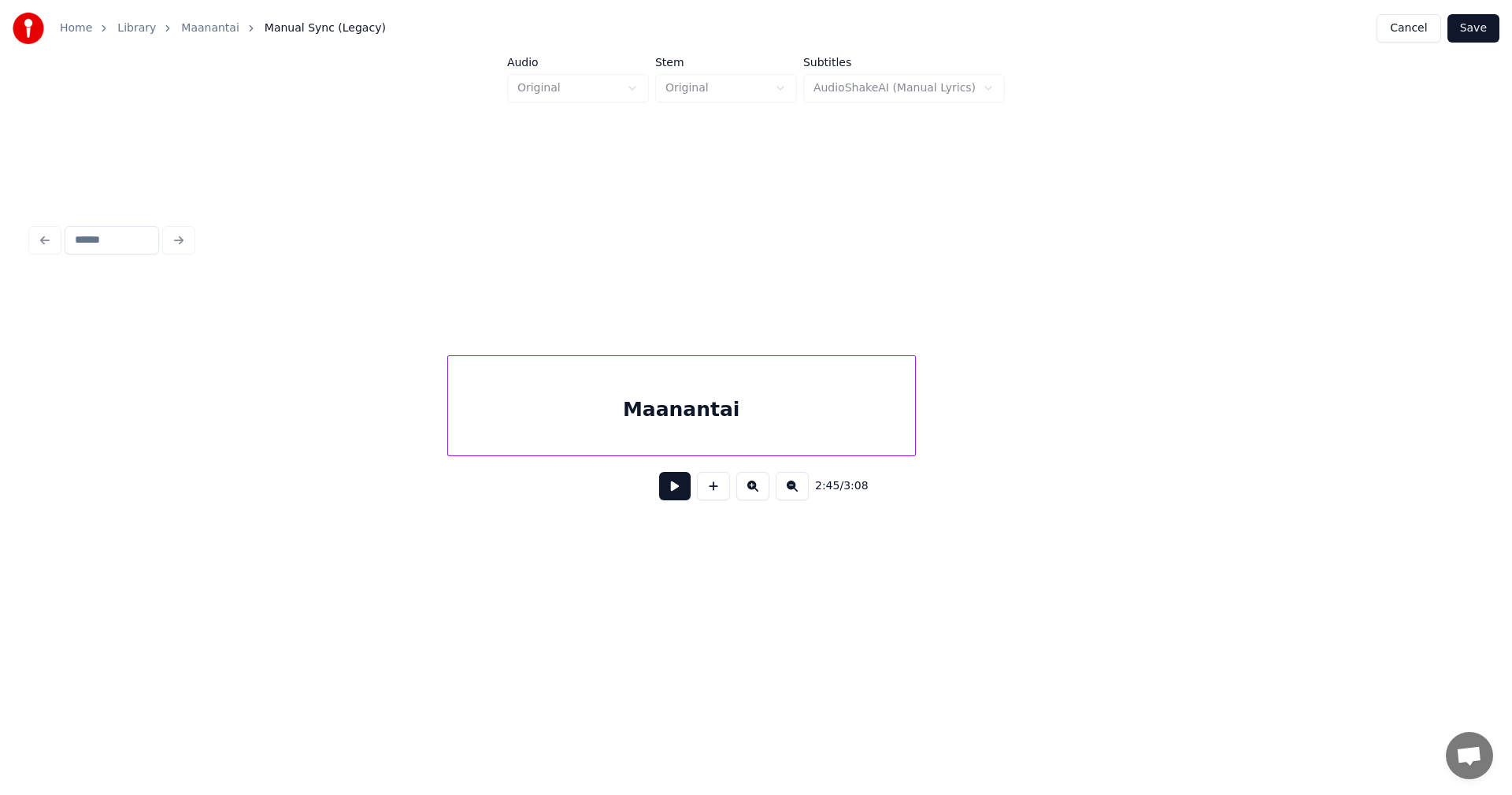
scroll to position [0, 46166]
click at [429, 429] on div at bounding box center [428, 405] width 4 height 99
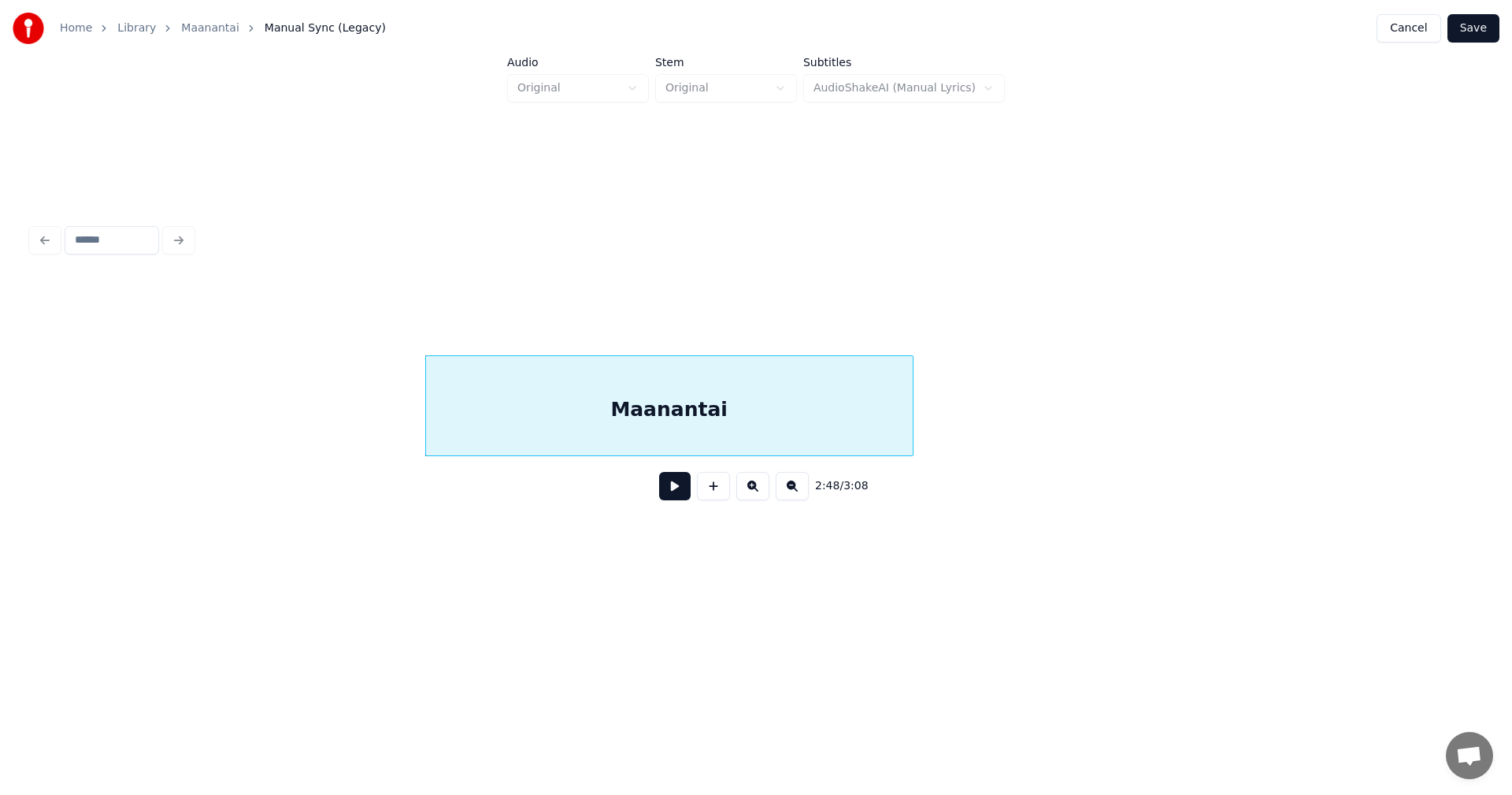
click at [683, 491] on button at bounding box center [674, 486] width 31 height 29
click at [676, 496] on button at bounding box center [674, 486] width 31 height 29
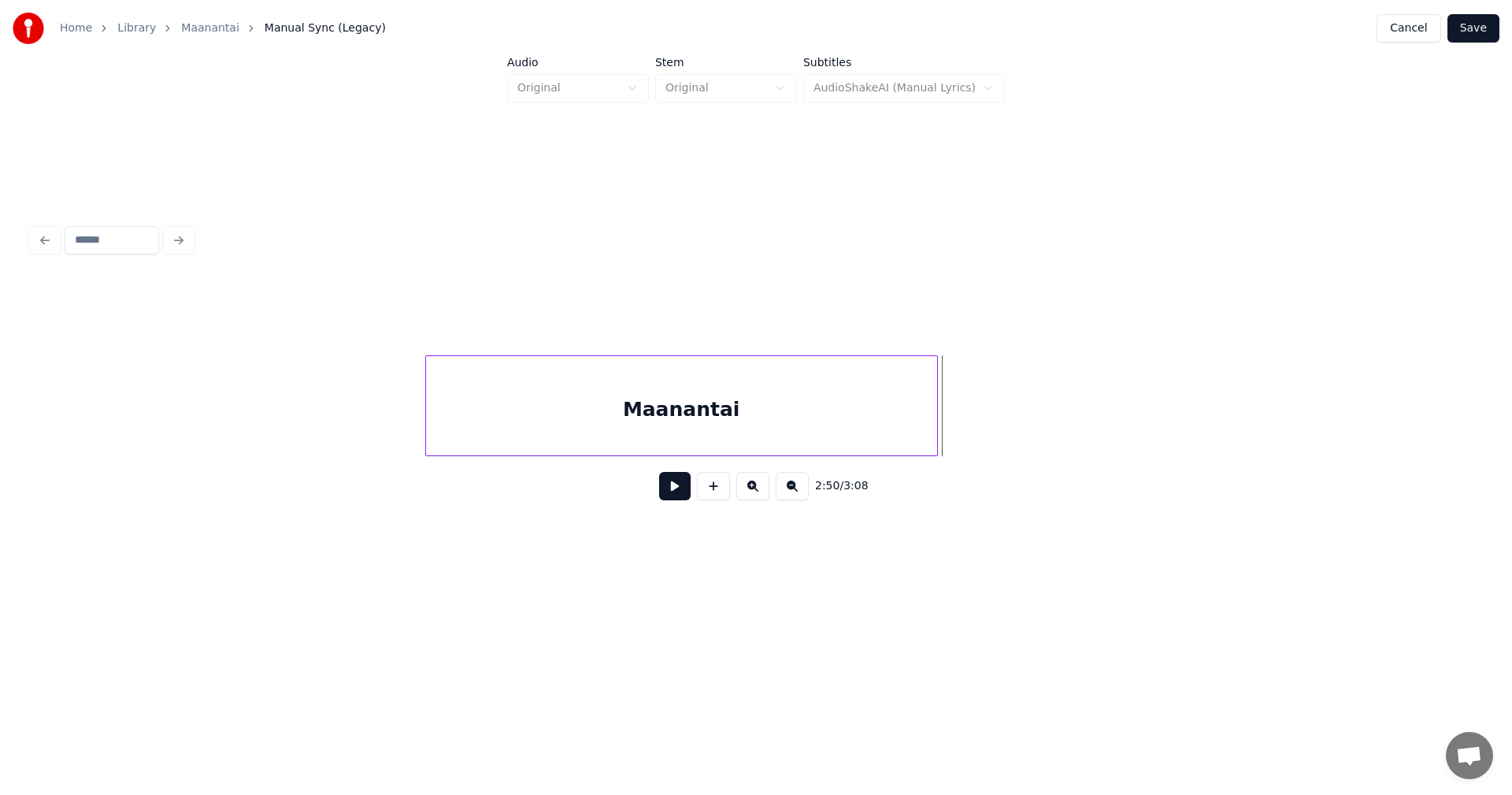
click at [936, 424] on div at bounding box center [934, 405] width 4 height 99
click at [830, 438] on div "Maanantai" at bounding box center [723, 409] width 572 height 107
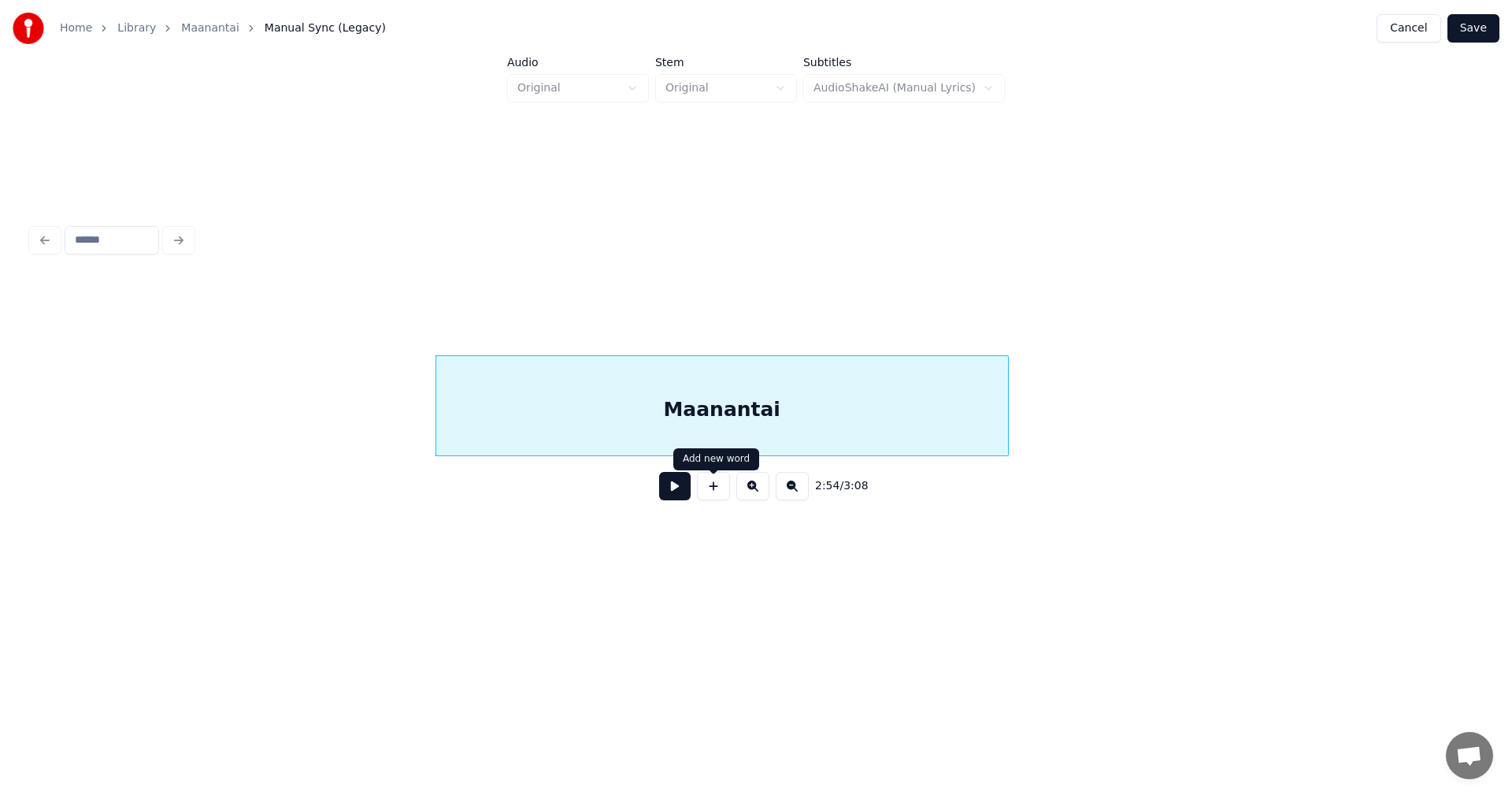
click at [681, 495] on button at bounding box center [674, 486] width 31 height 29
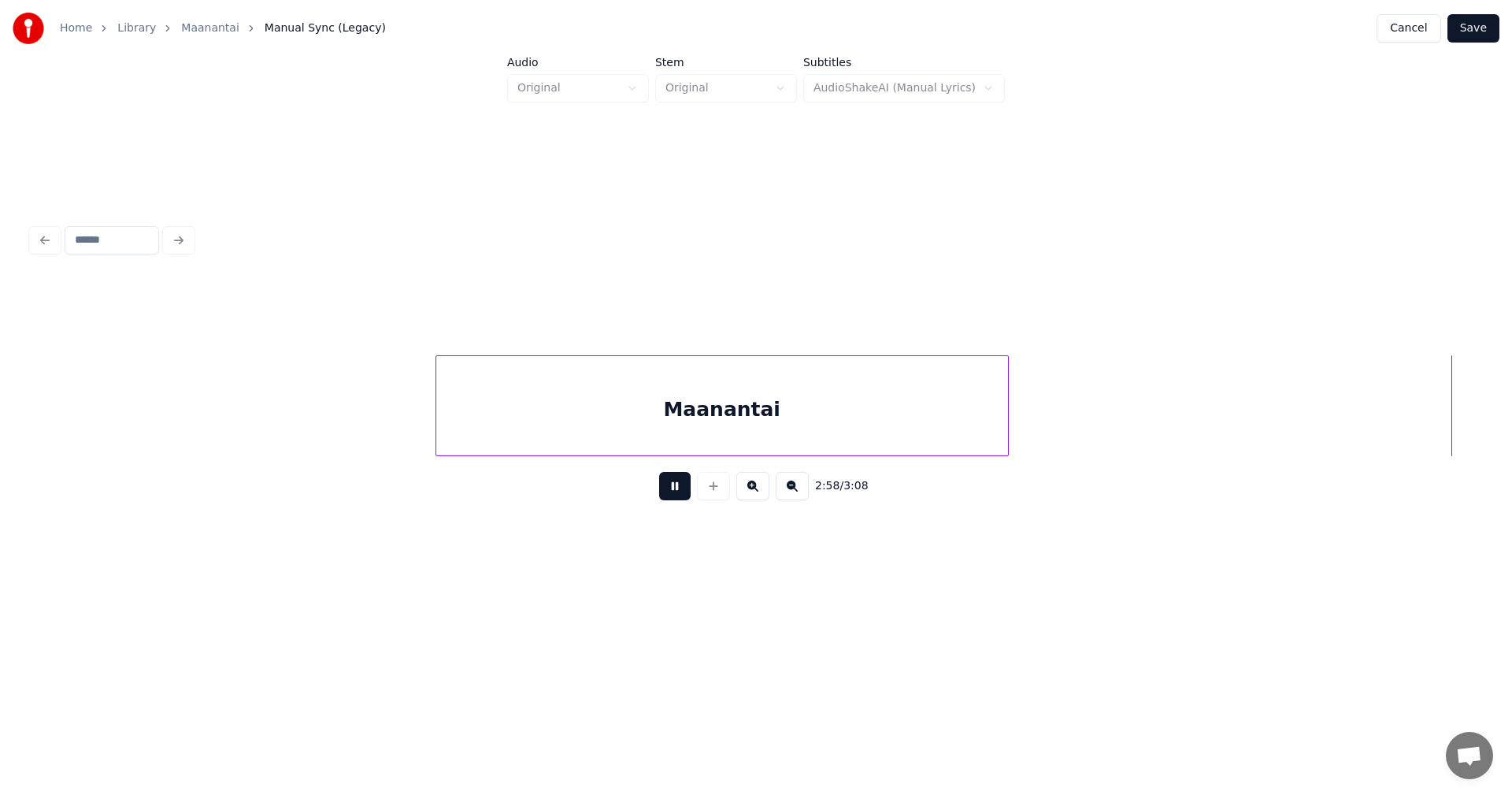
scroll to position [0, 49161]
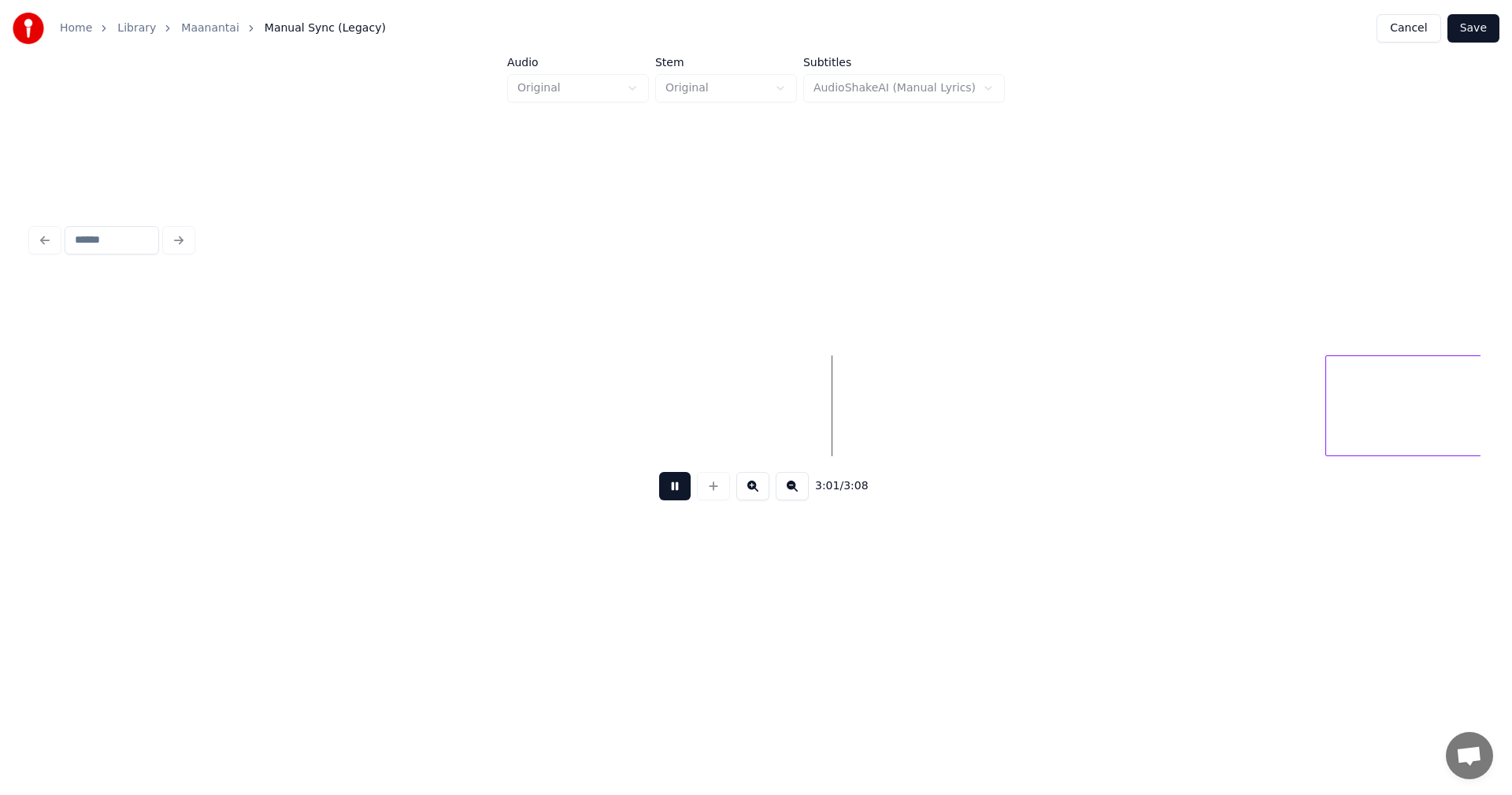
click at [679, 495] on button at bounding box center [674, 486] width 31 height 29
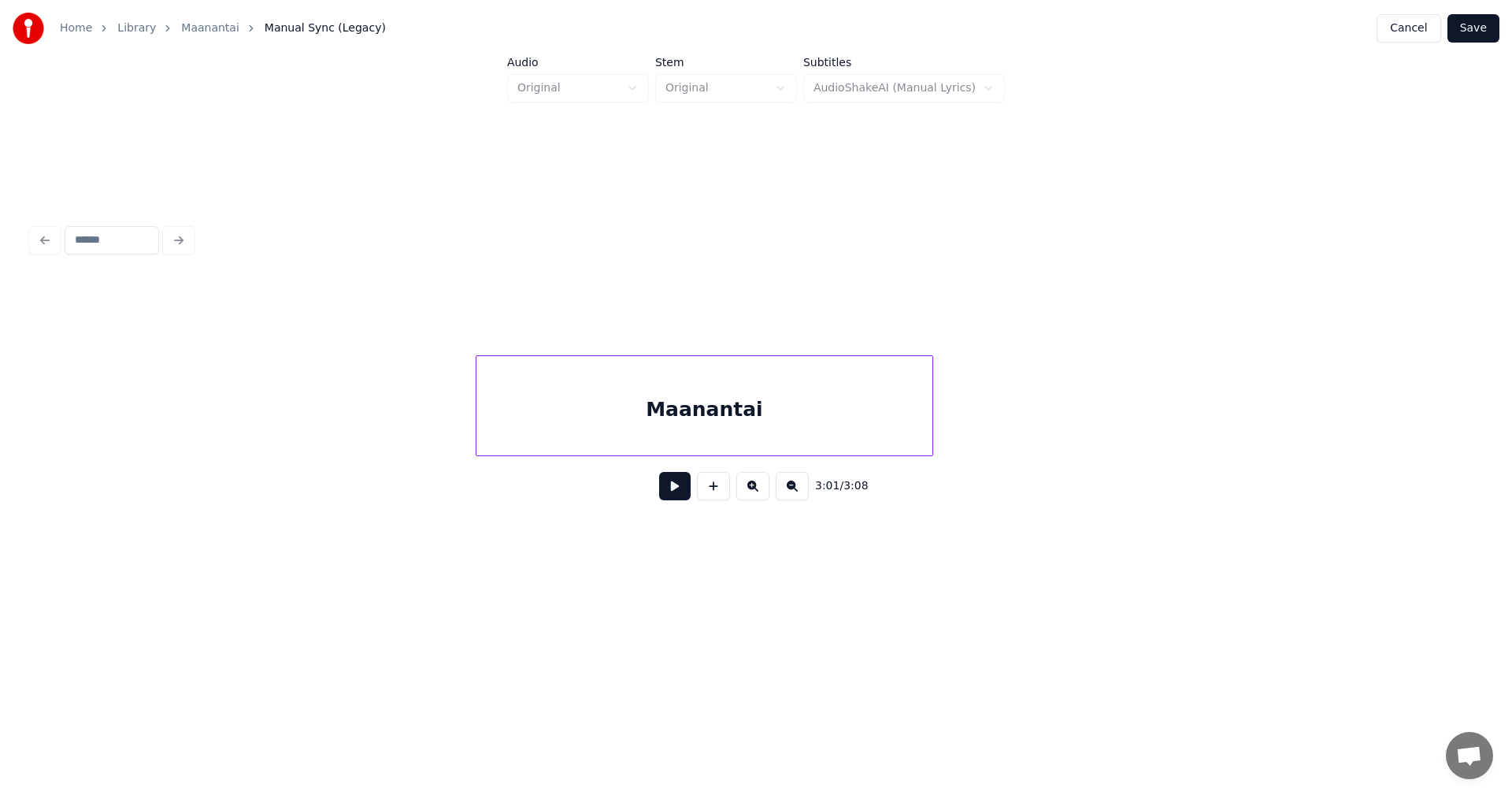
scroll to position [0, 50011]
click at [466, 436] on div at bounding box center [468, 405] width 4 height 99
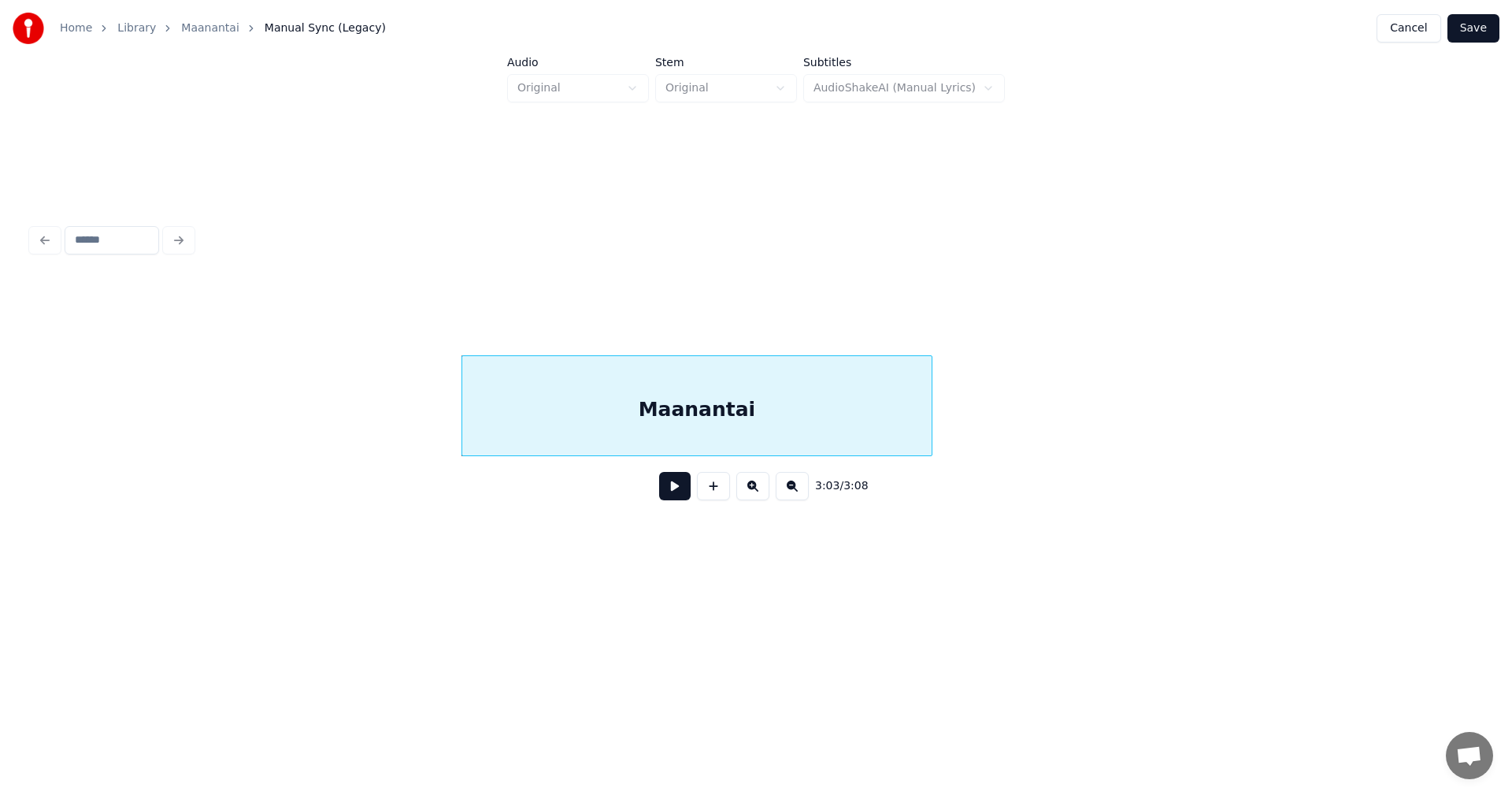
click at [672, 494] on button at bounding box center [674, 486] width 31 height 29
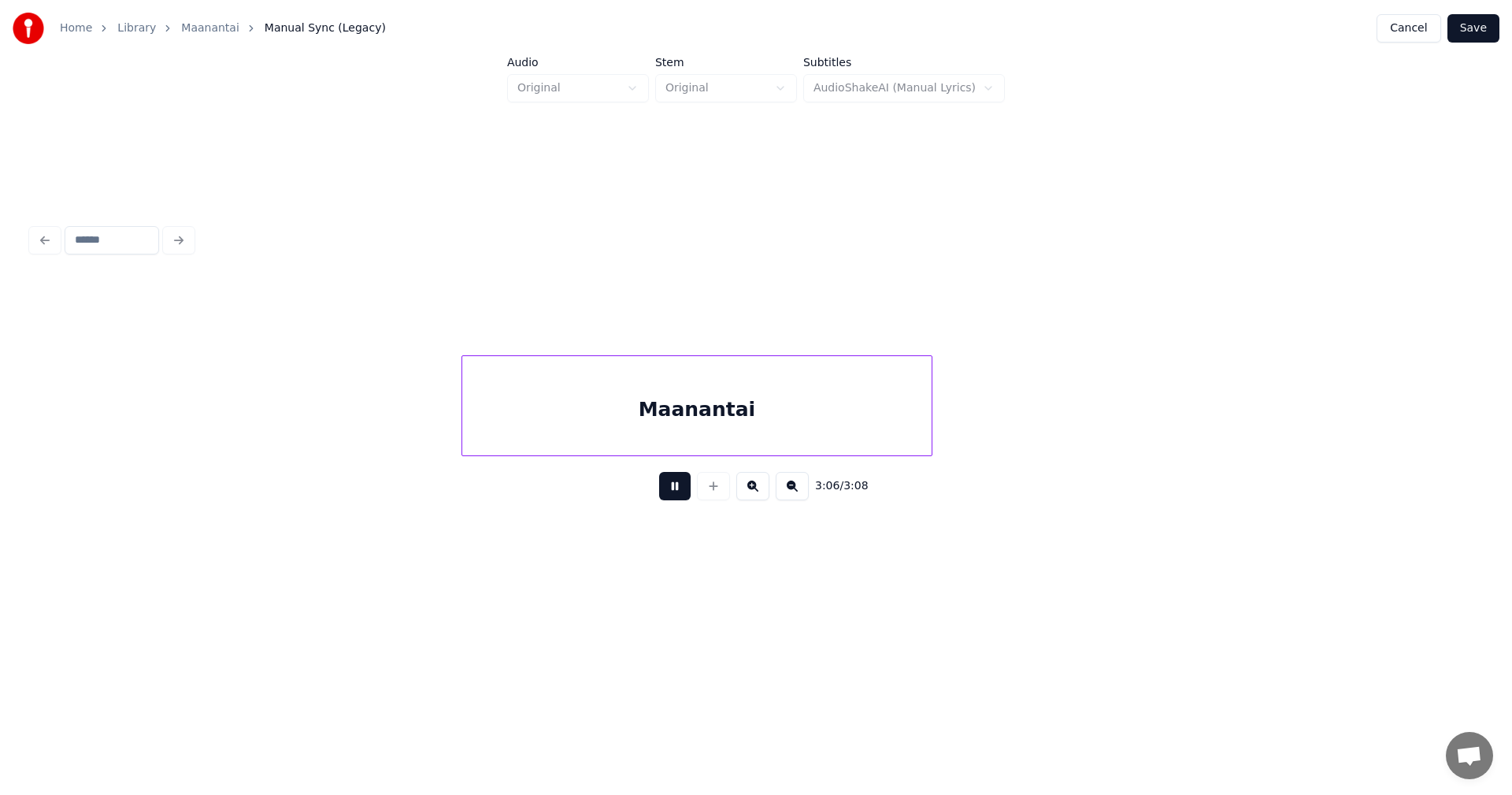
scroll to position [0, 50362]
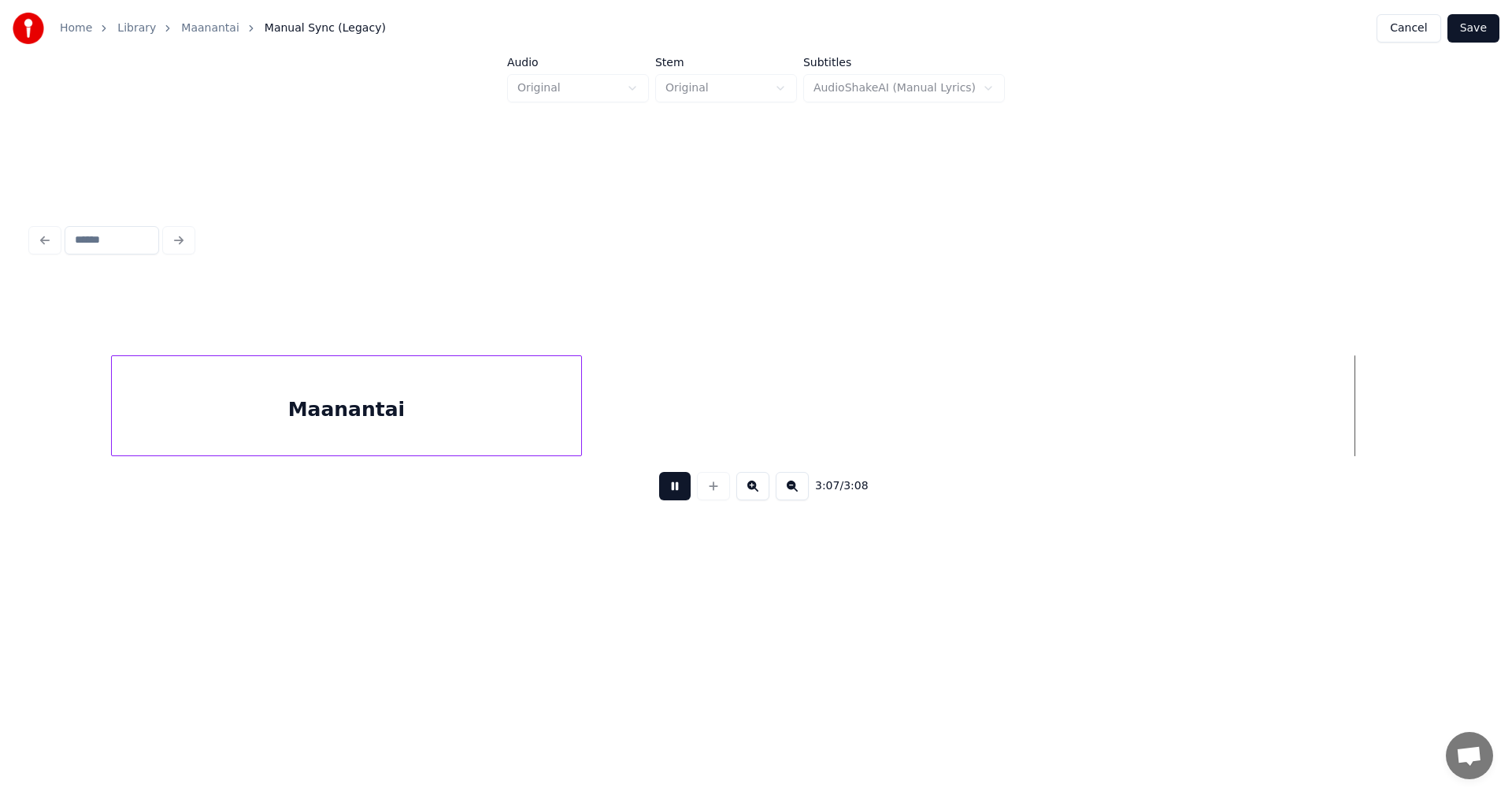
click at [672, 491] on button at bounding box center [674, 486] width 31 height 29
click at [1483, 30] on button "Save" at bounding box center [1473, 29] width 52 height 29
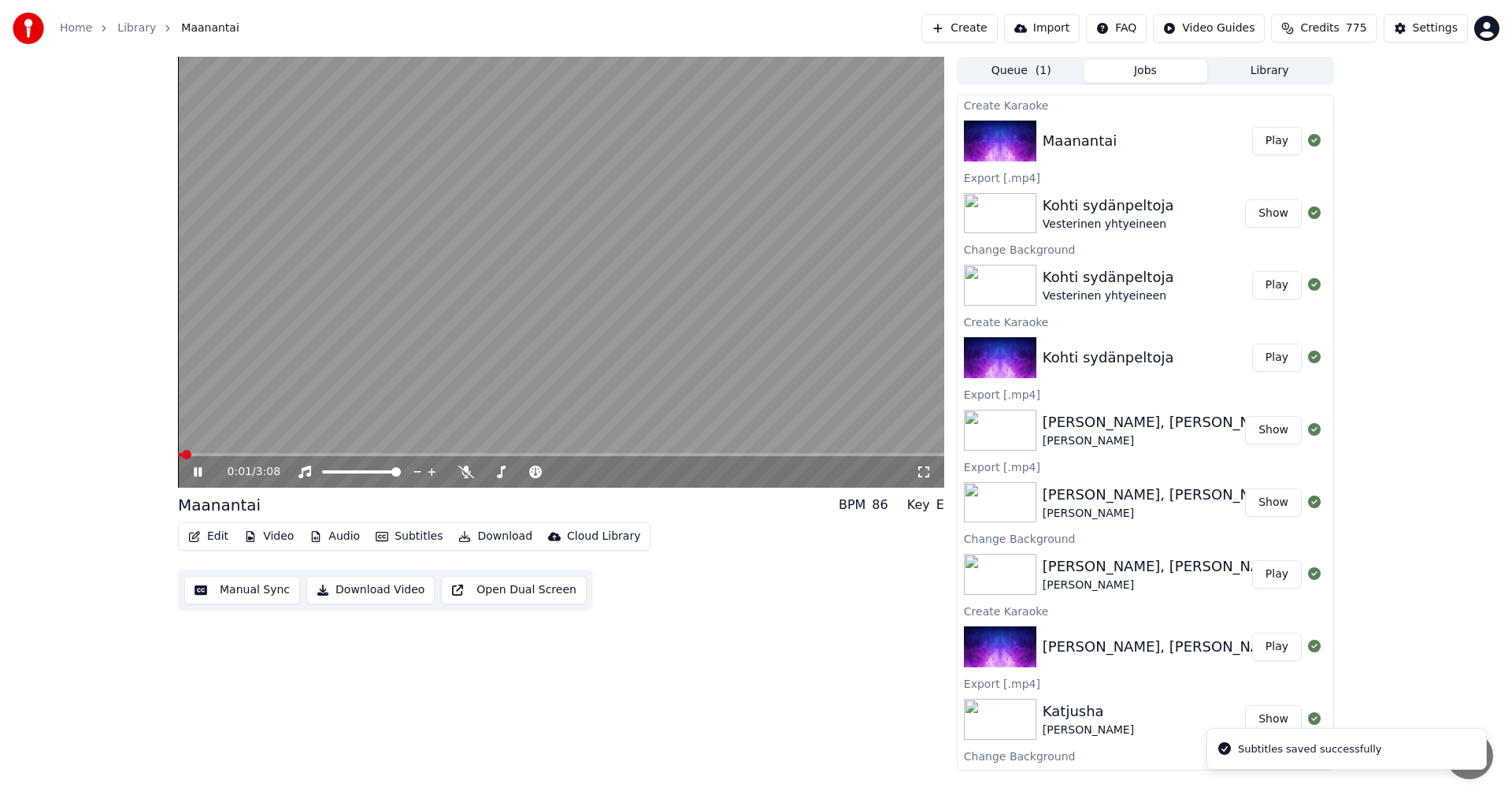
click at [200, 471] on icon at bounding box center [197, 471] width 8 height 10
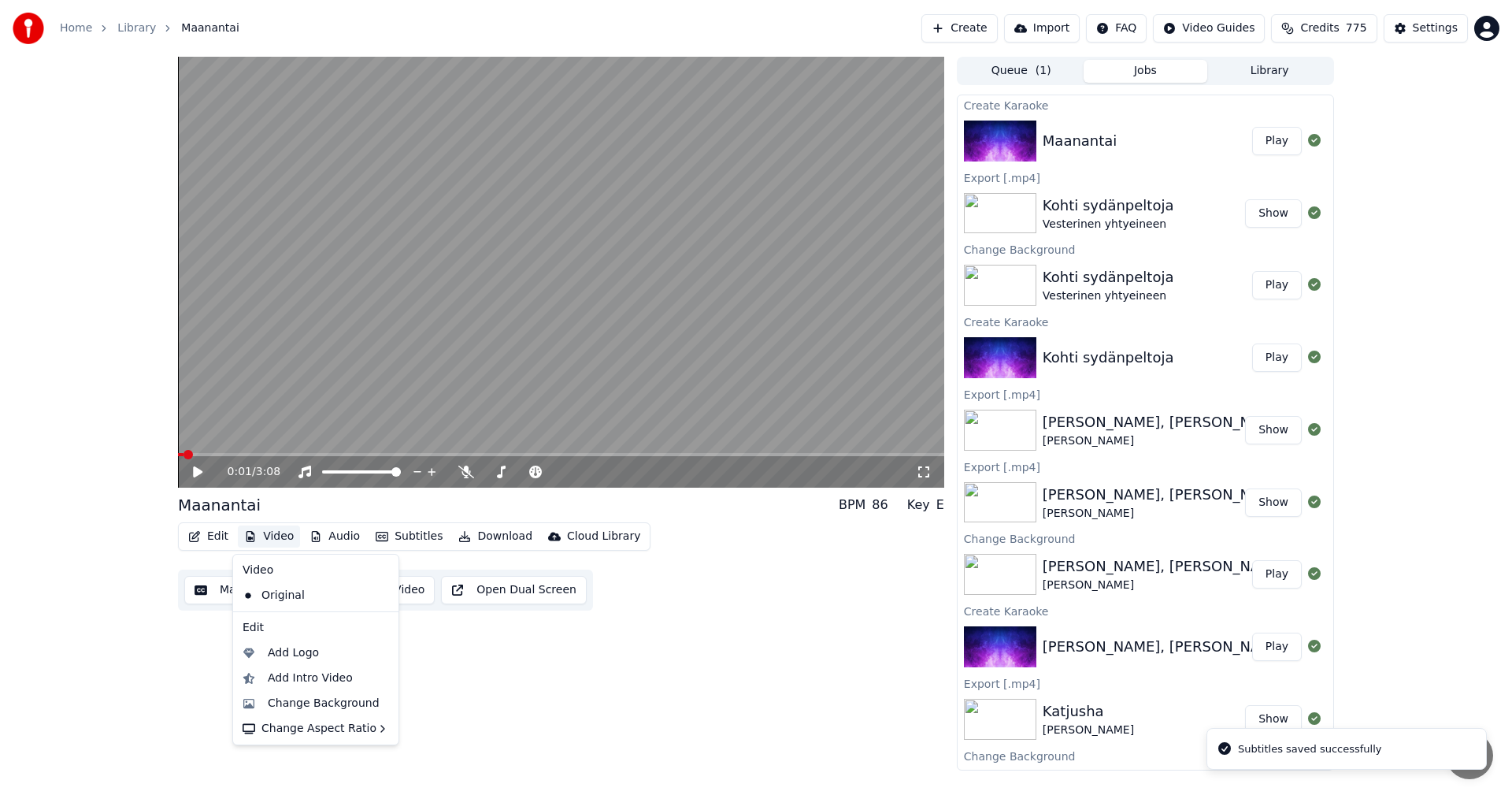
click at [289, 539] on button "Video" at bounding box center [269, 536] width 62 height 22
click at [335, 706] on div "Change Background" at bounding box center [323, 703] width 111 height 16
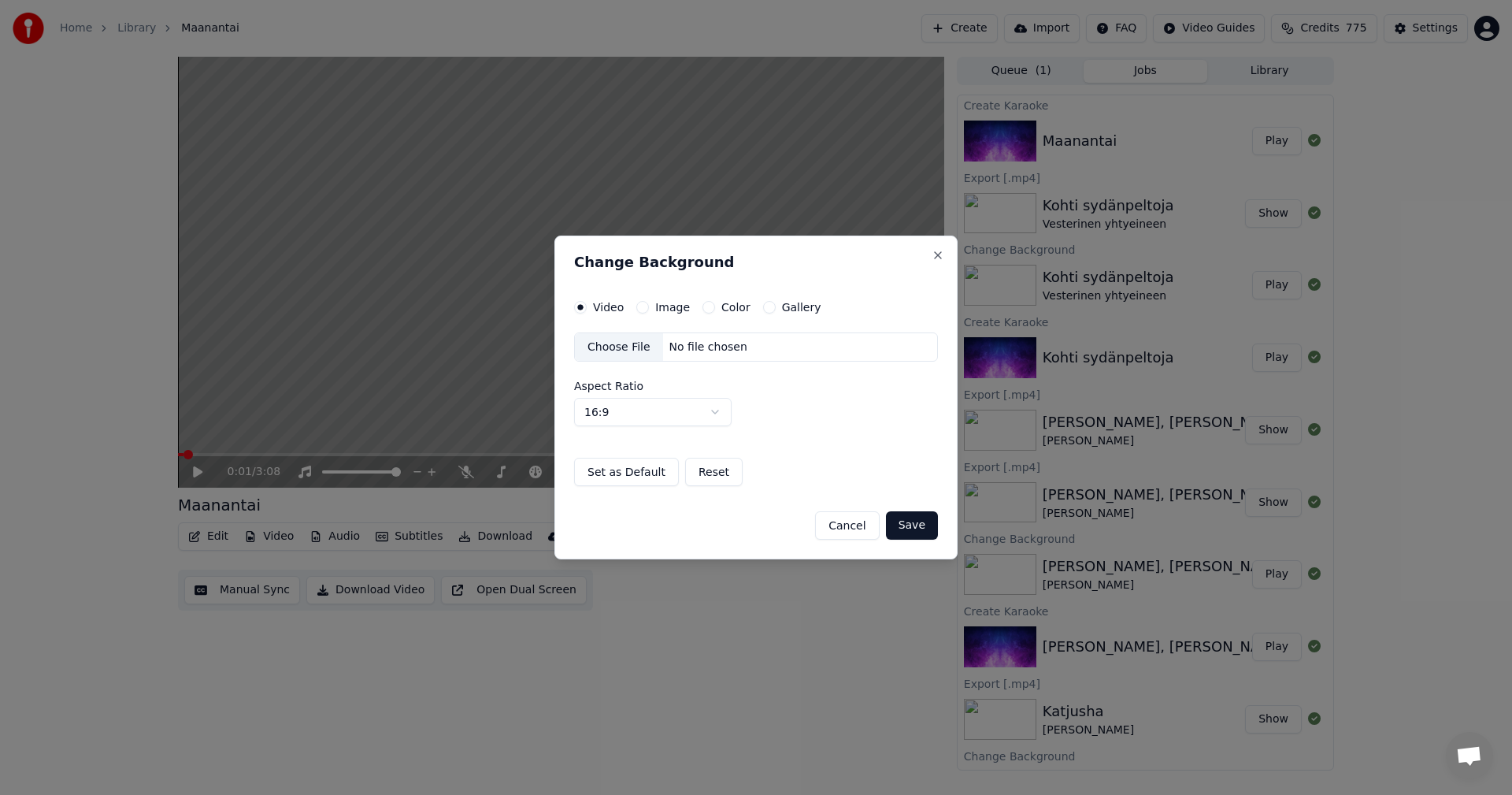
click at [642, 307] on button "Image" at bounding box center [642, 307] width 12 height 12
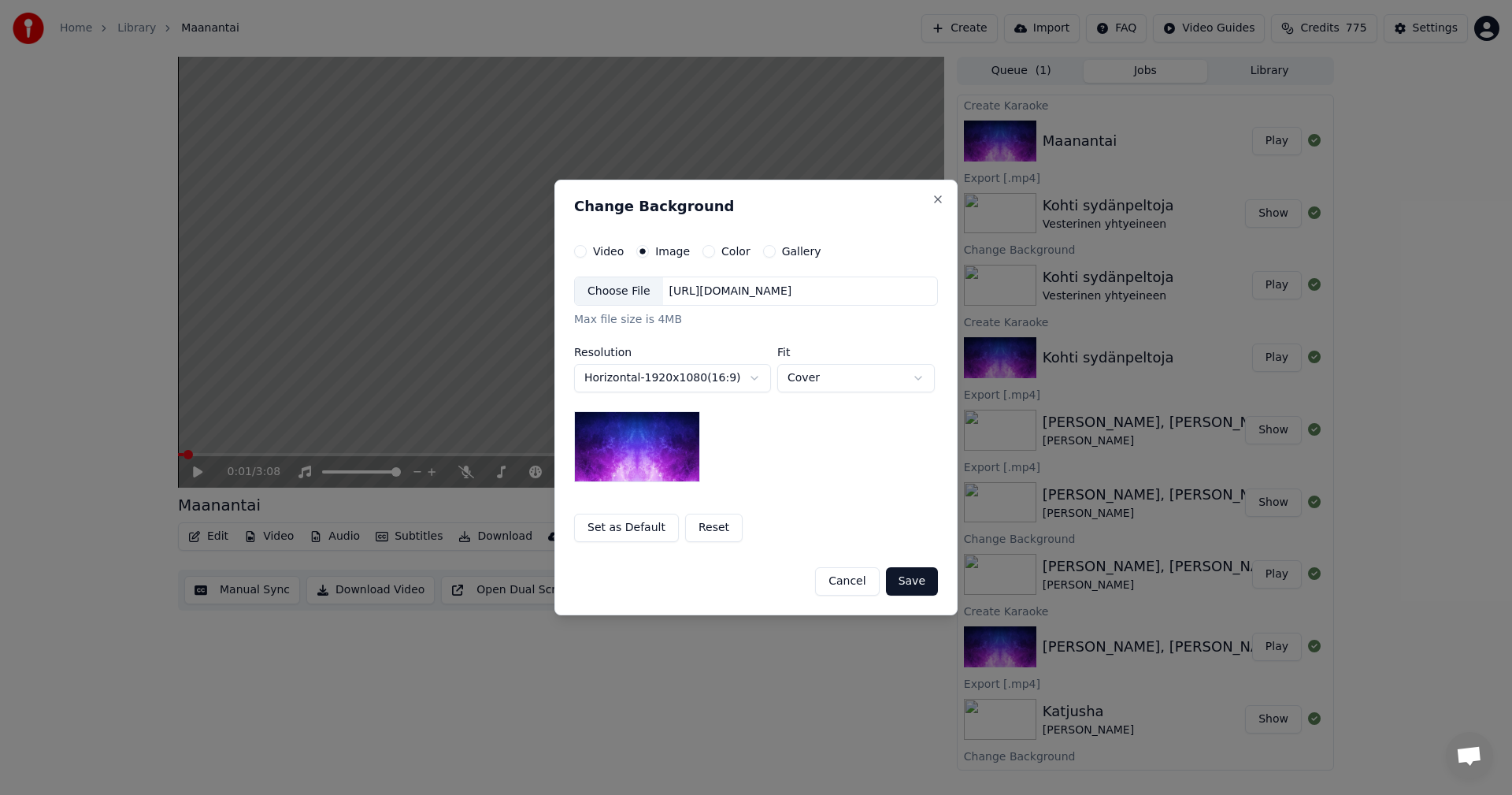
click at [620, 301] on div "Choose File" at bounding box center [618, 291] width 88 height 29
click at [922, 583] on button "Save" at bounding box center [911, 581] width 52 height 29
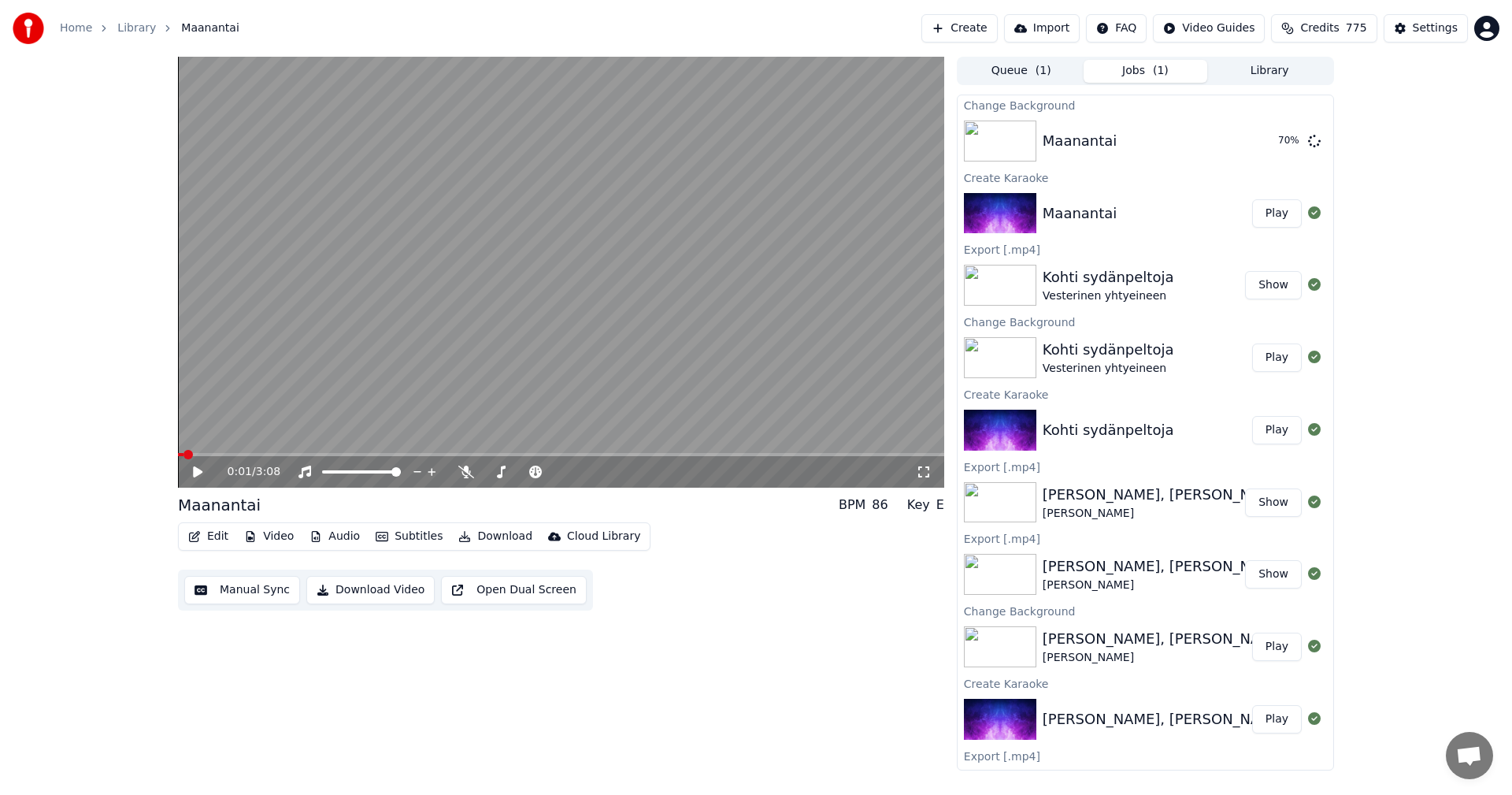
click at [200, 473] on icon at bounding box center [198, 471] width 10 height 11
click at [194, 469] on icon at bounding box center [197, 471] width 8 height 10
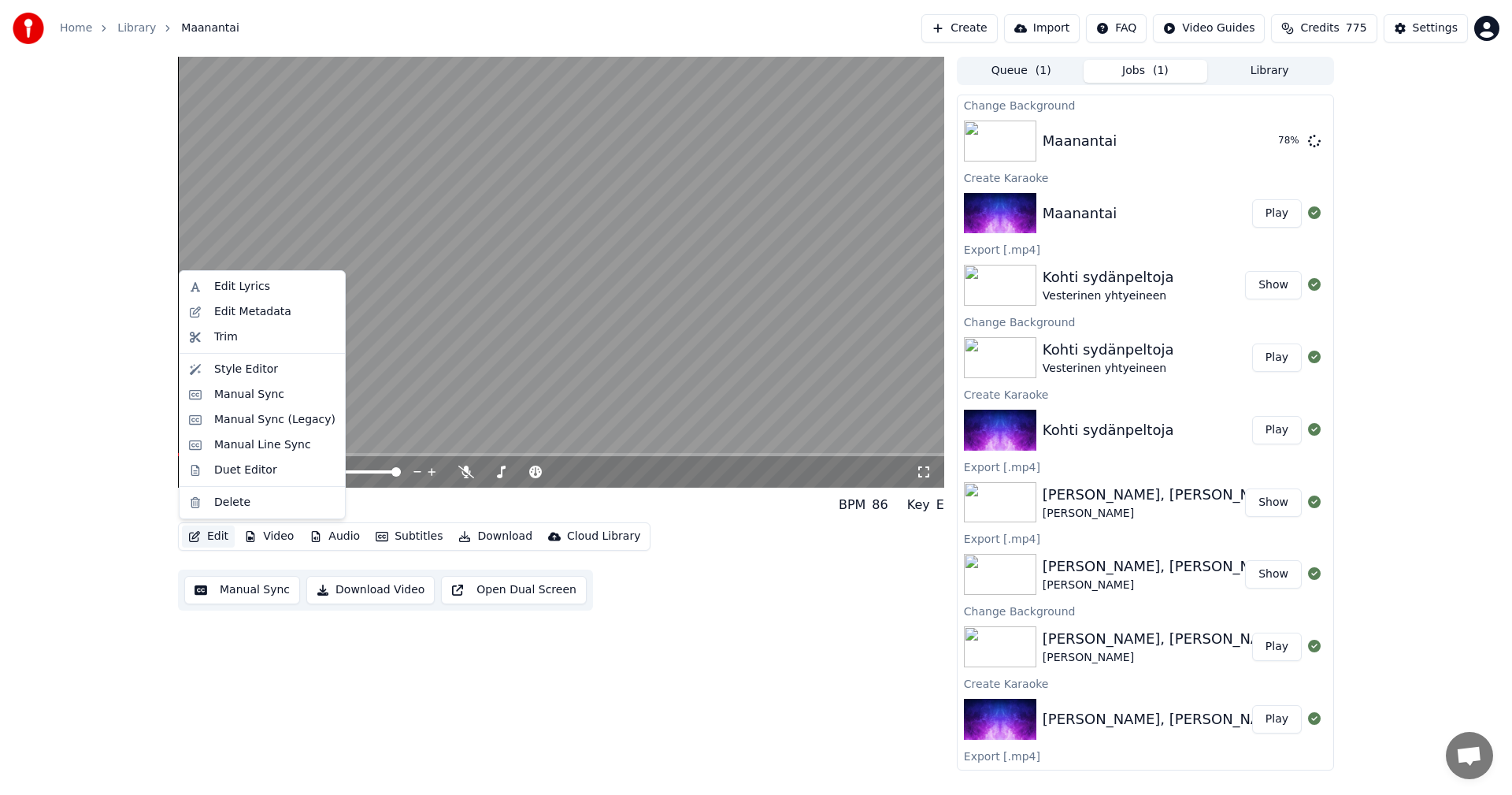
click at [207, 534] on button "Edit" at bounding box center [208, 536] width 53 height 22
click at [246, 315] on div "Edit Metadata" at bounding box center [252, 312] width 78 height 16
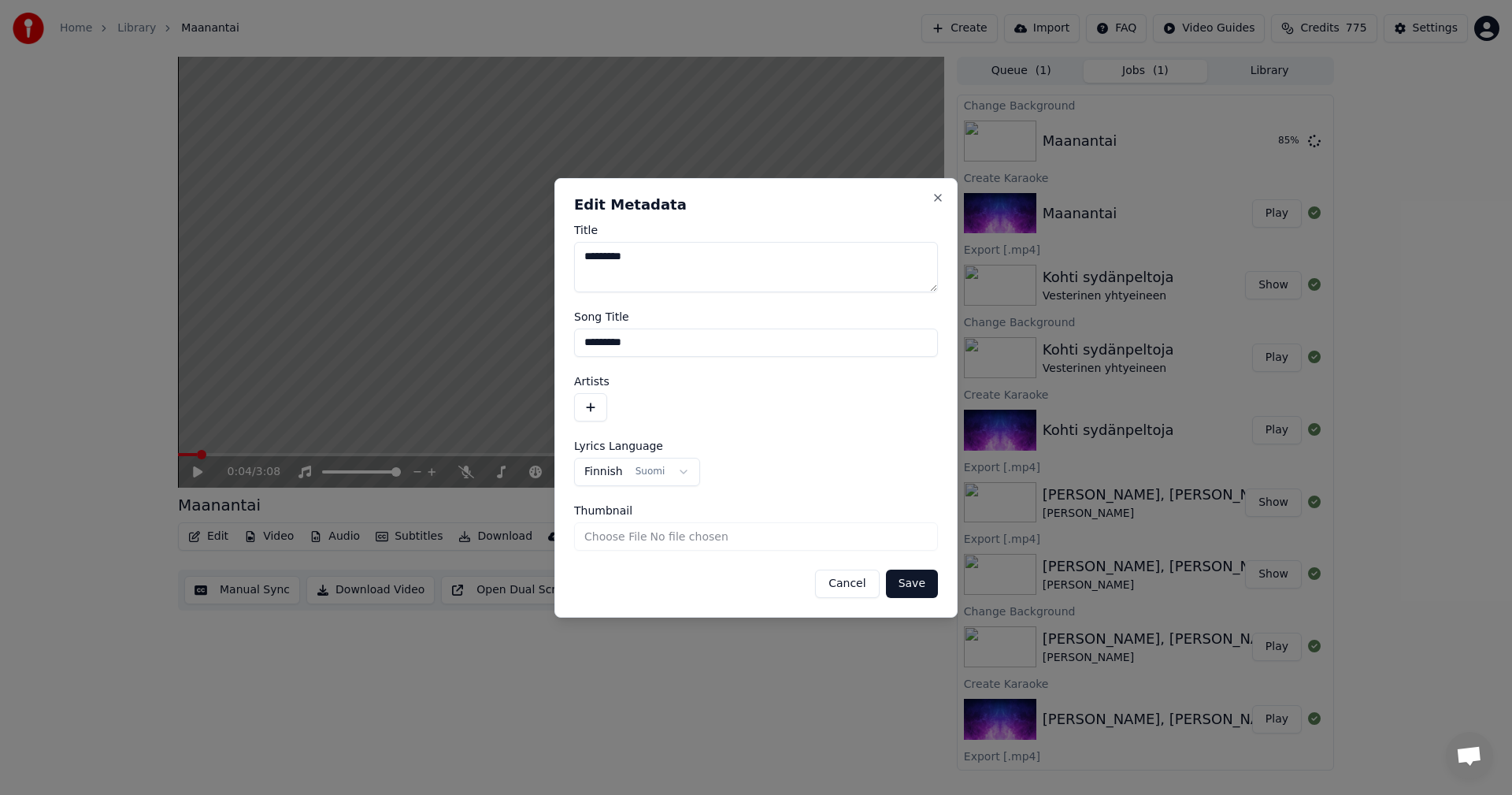
click at [593, 410] on button "button" at bounding box center [590, 407] width 33 height 29
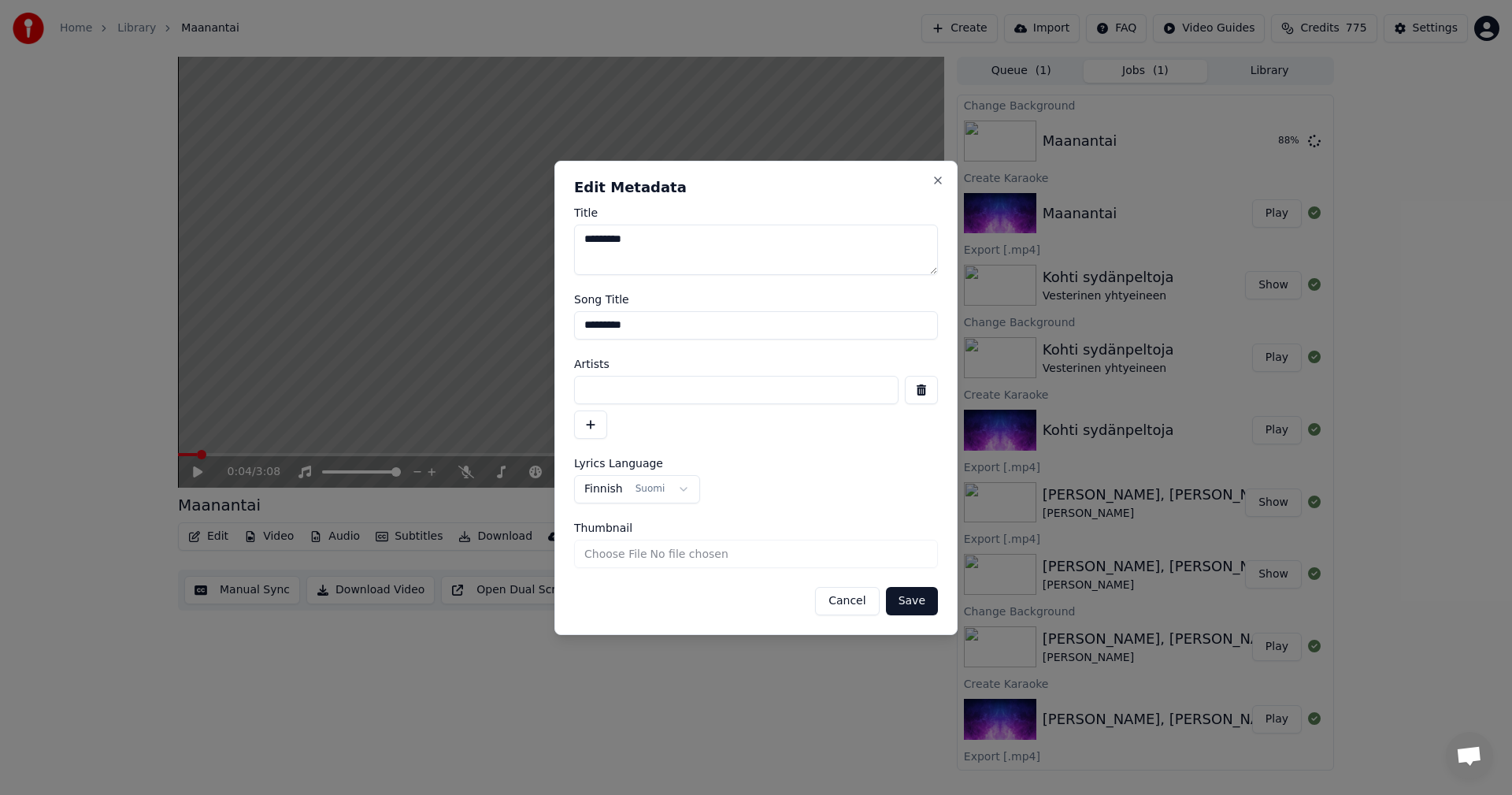
click at [605, 396] on input at bounding box center [736, 390] width 324 height 29
type input "**********"
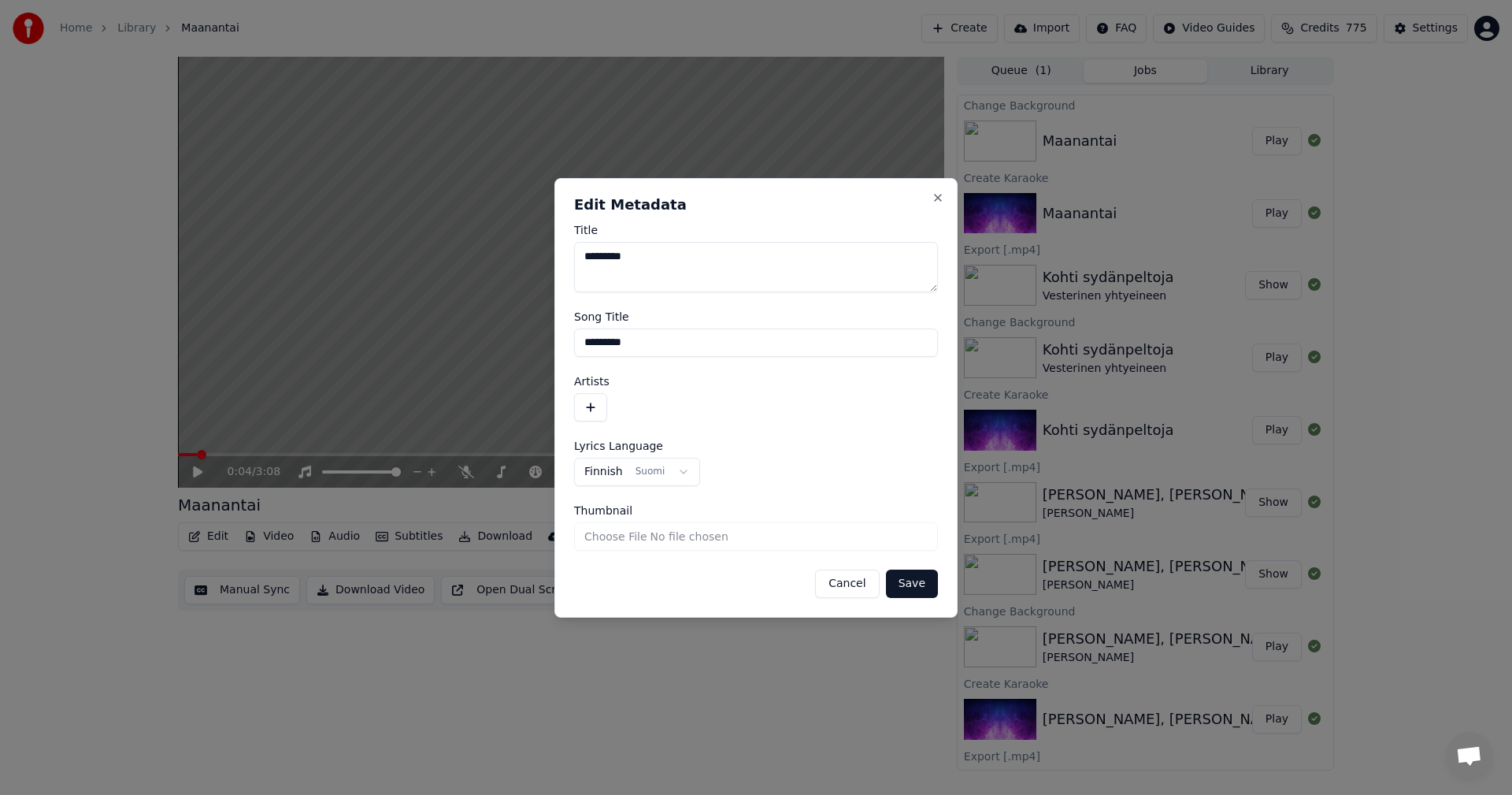
click at [597, 410] on button "button" at bounding box center [590, 407] width 33 height 29
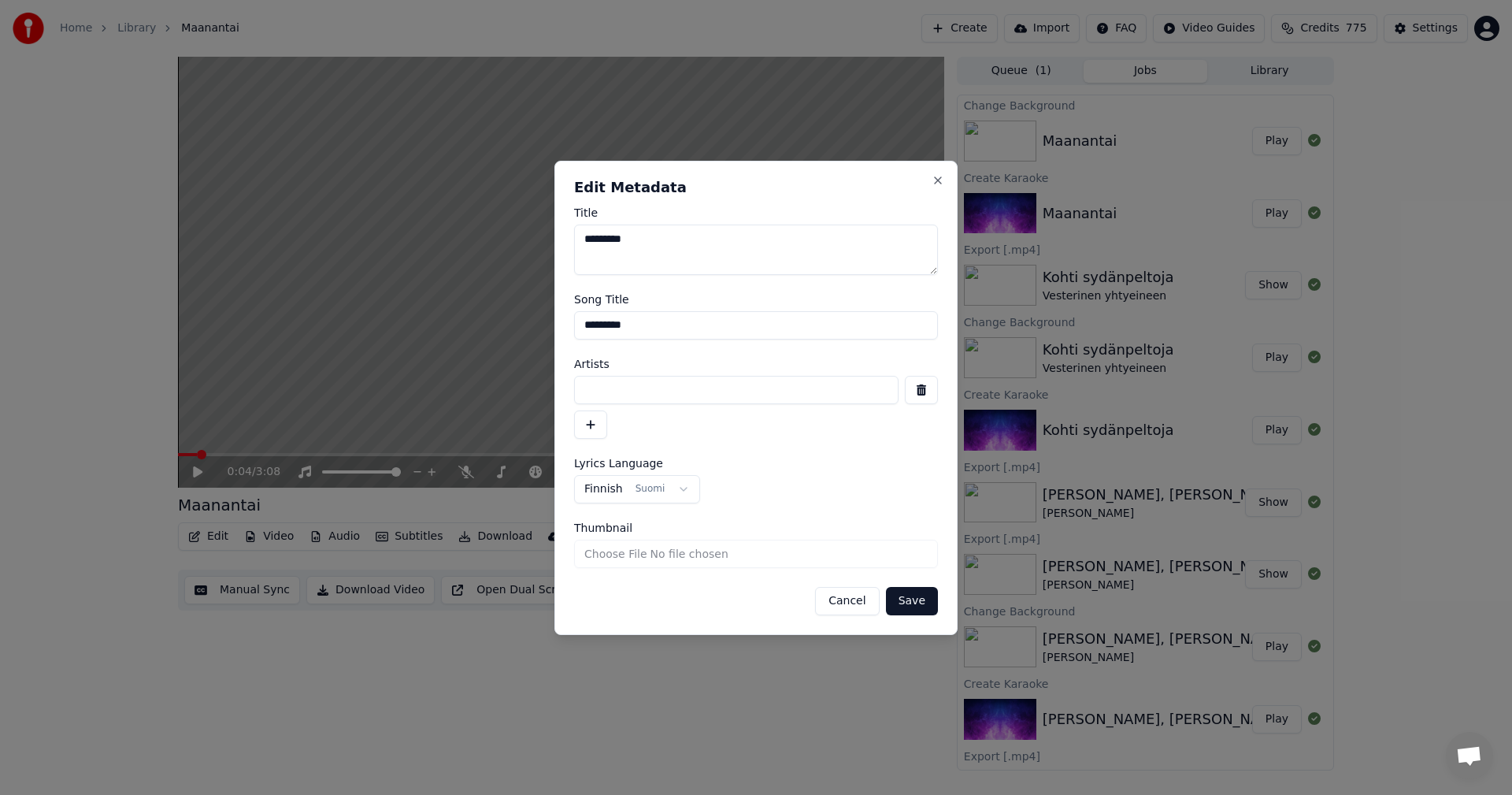
click at [604, 394] on input at bounding box center [736, 390] width 324 height 29
type input "**********"
click at [593, 430] on button "button" at bounding box center [590, 424] width 33 height 29
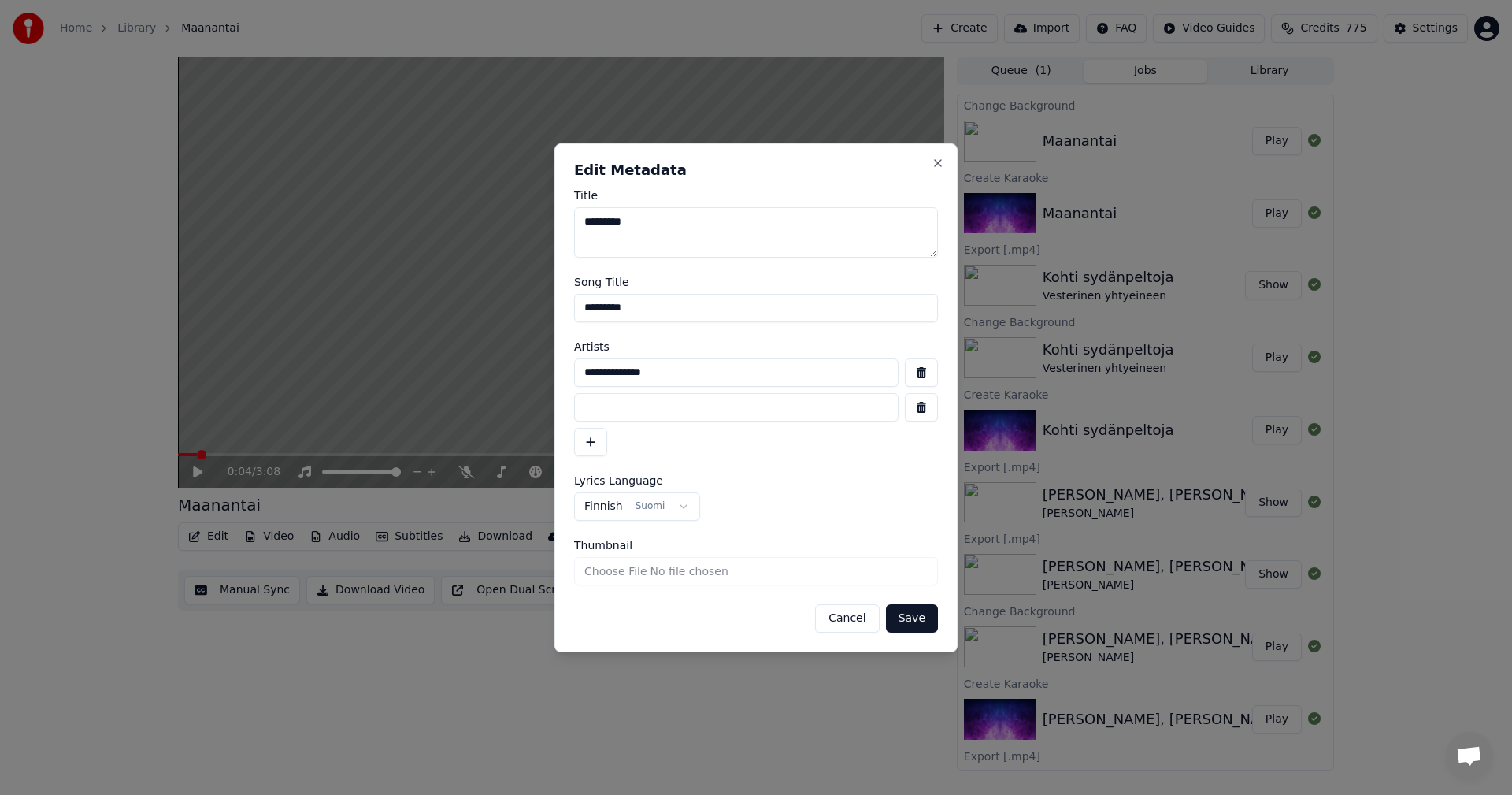
drag, startPoint x: 919, startPoint y: 410, endPoint x: 921, endPoint y: 422, distance: 12.2
click at [919, 410] on button "button" at bounding box center [920, 407] width 33 height 29
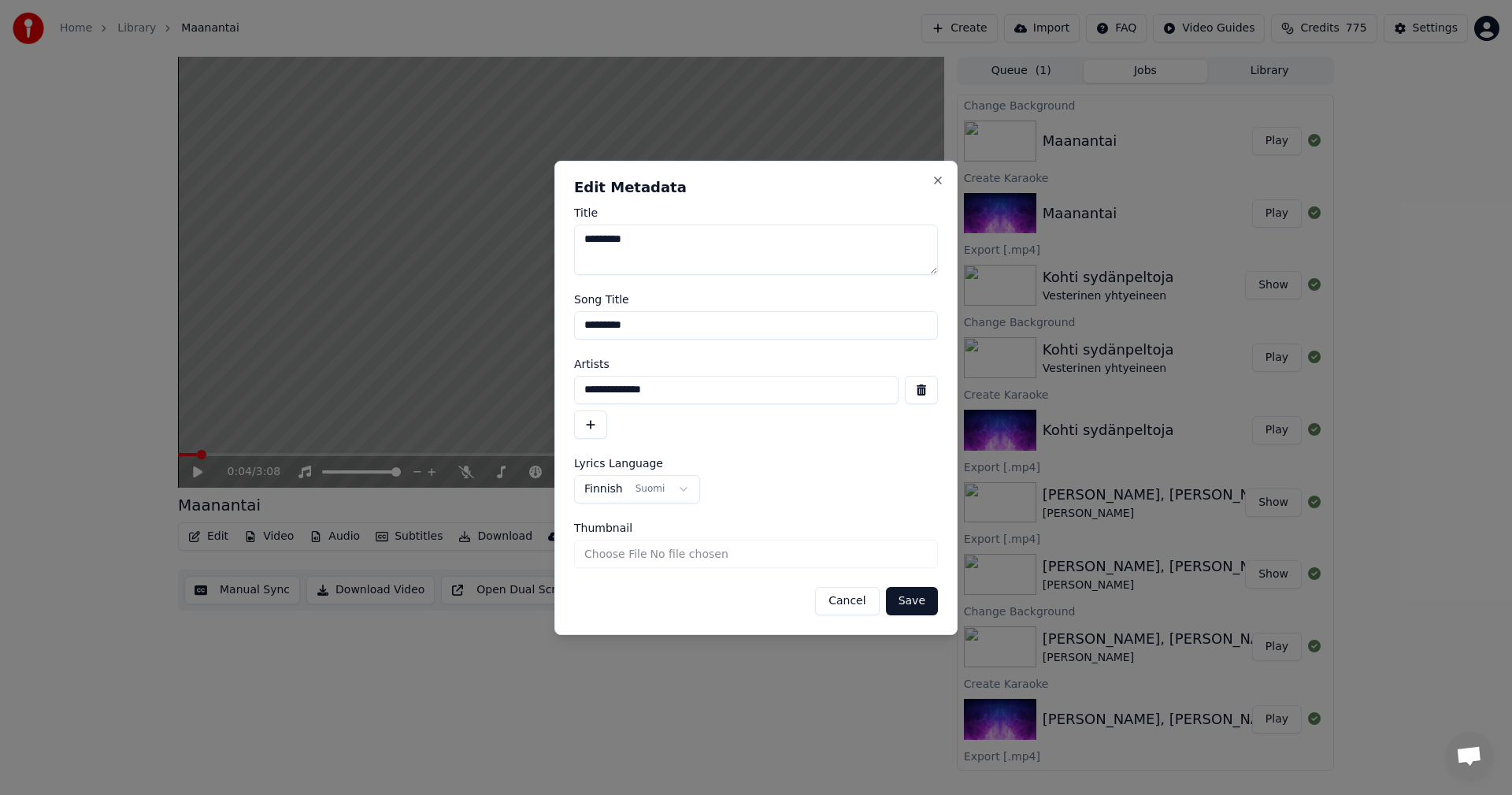
click at [915, 602] on button "Save" at bounding box center [911, 601] width 52 height 29
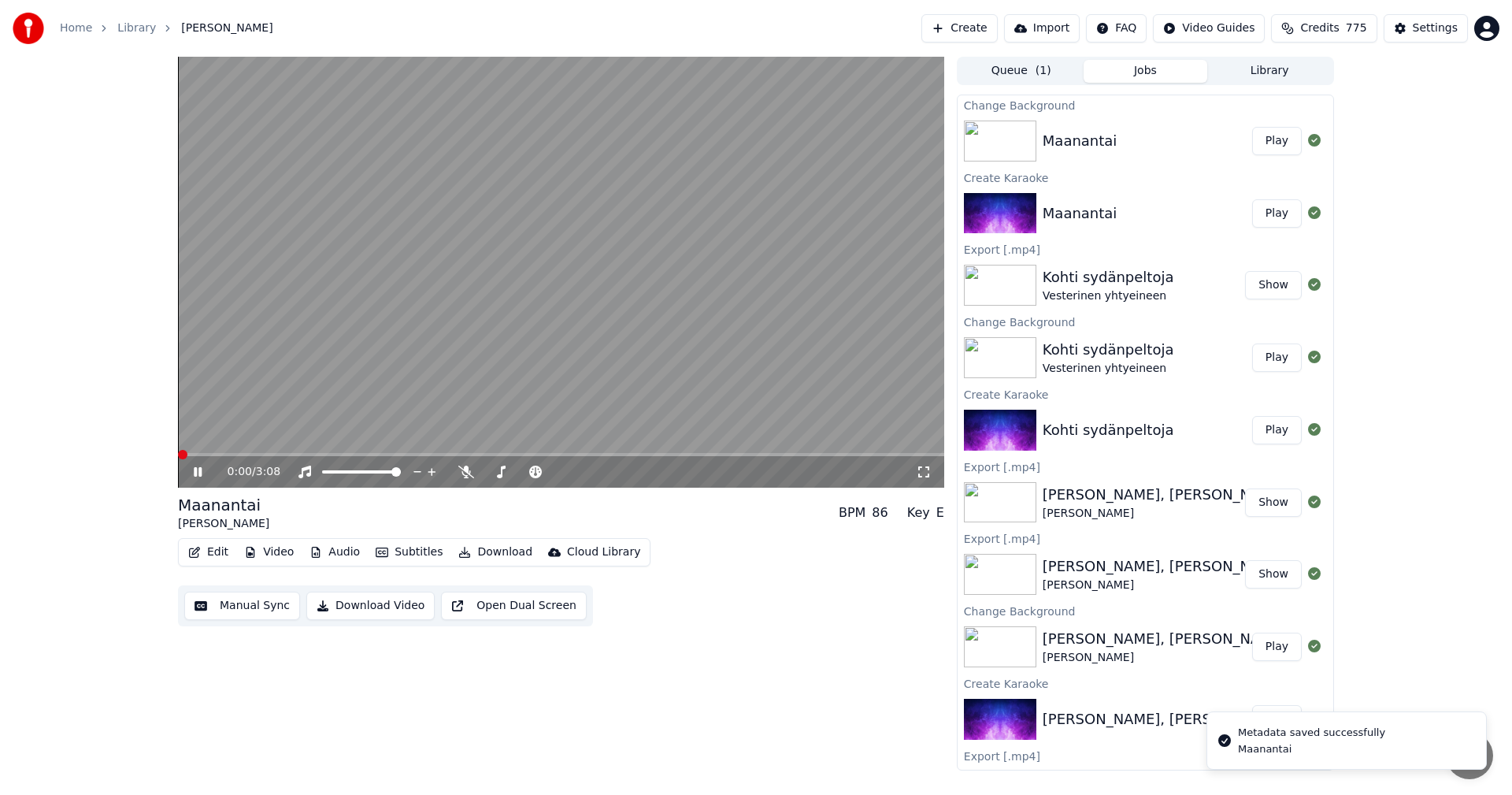
click at [178, 455] on span at bounding box center [183, 455] width 10 height 10
click at [1265, 145] on button "Play" at bounding box center [1277, 141] width 50 height 29
click at [196, 475] on icon at bounding box center [197, 471] width 8 height 10
click at [491, 548] on button "Download" at bounding box center [494, 552] width 86 height 22
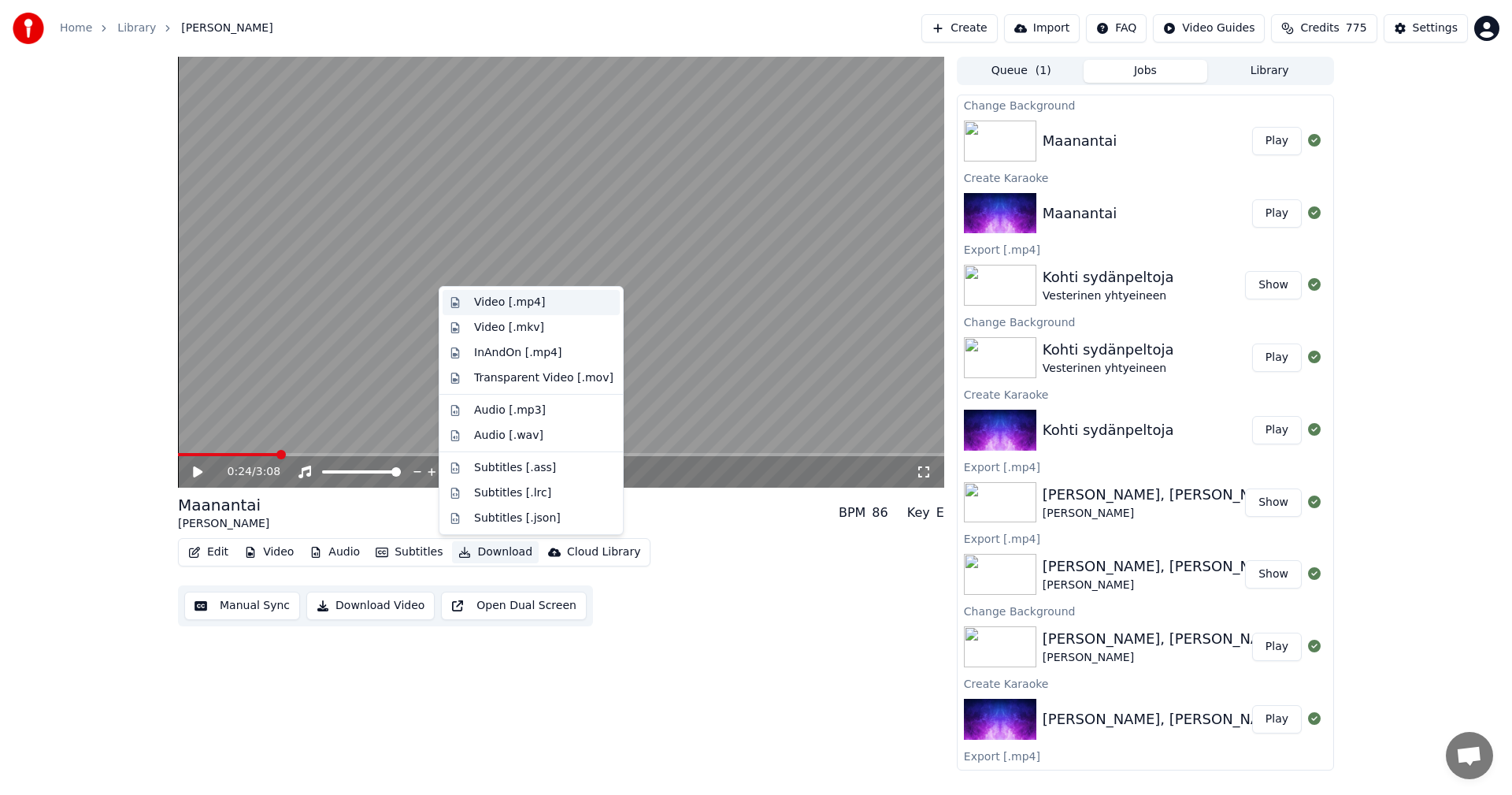
click at [519, 300] on div "Video [.mp4]" at bounding box center [510, 302] width 71 height 16
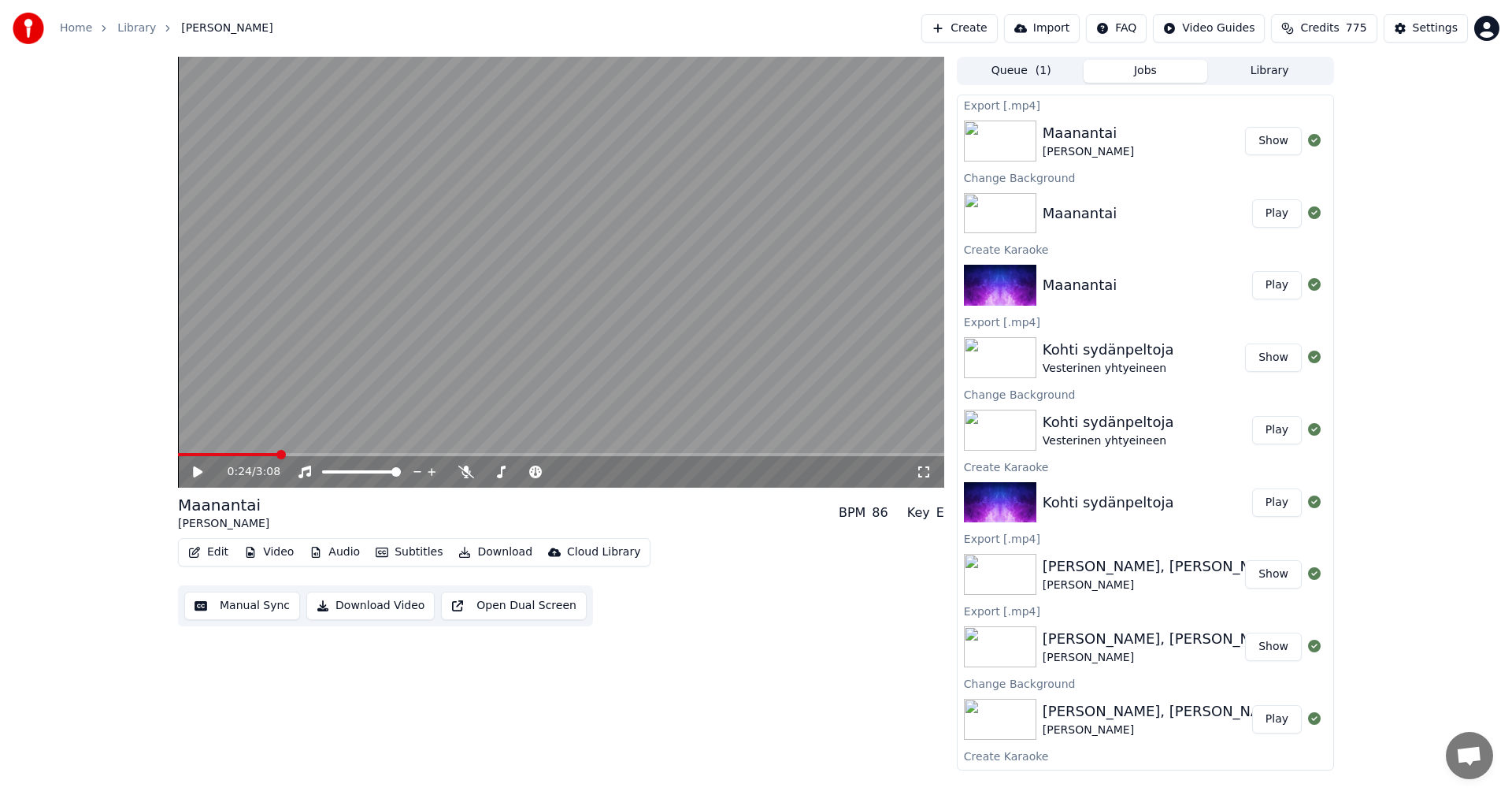
click at [274, 552] on button "Video" at bounding box center [269, 552] width 62 height 22
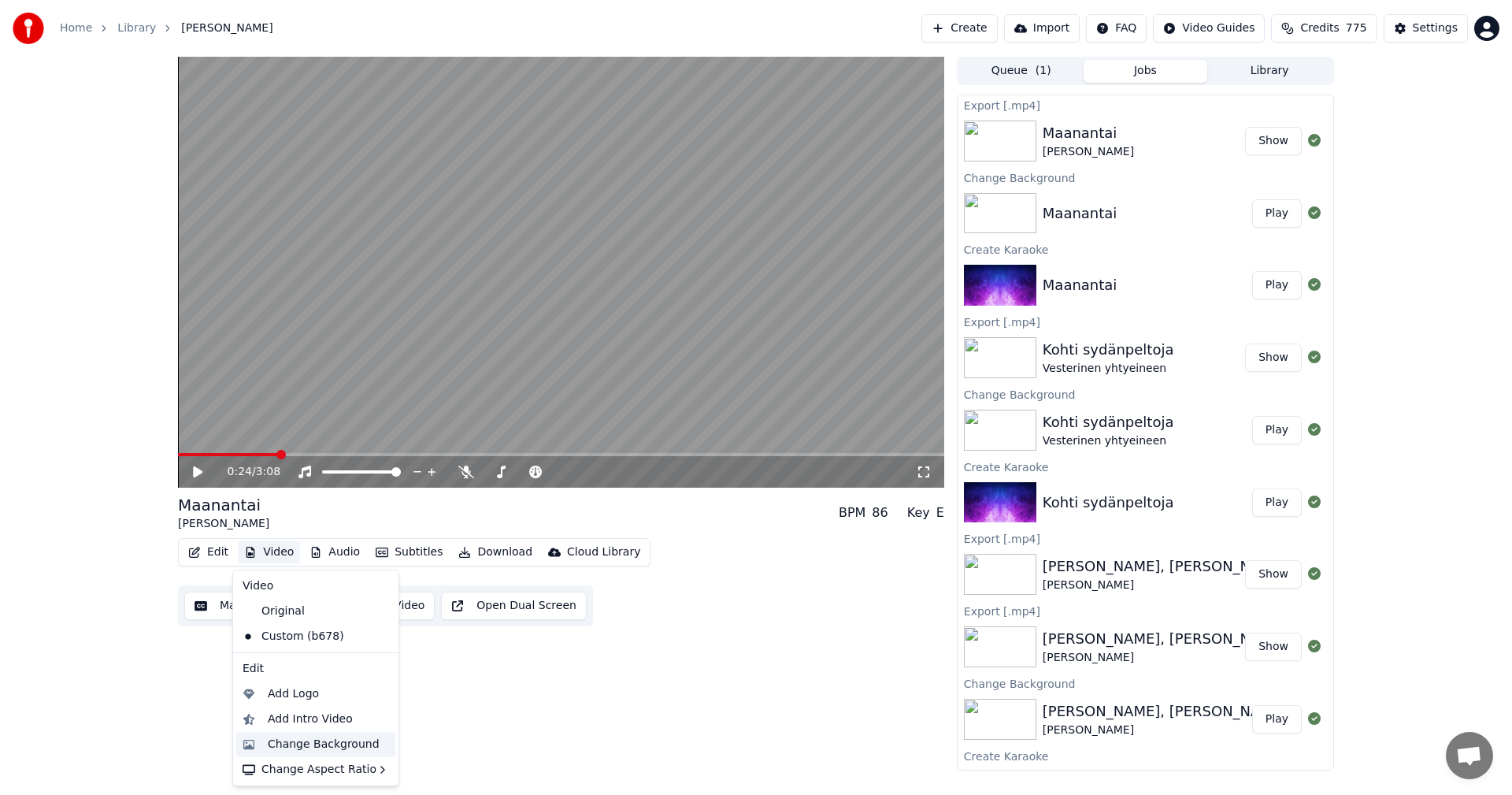
click at [306, 744] on div "Change Background" at bounding box center [323, 744] width 111 height 16
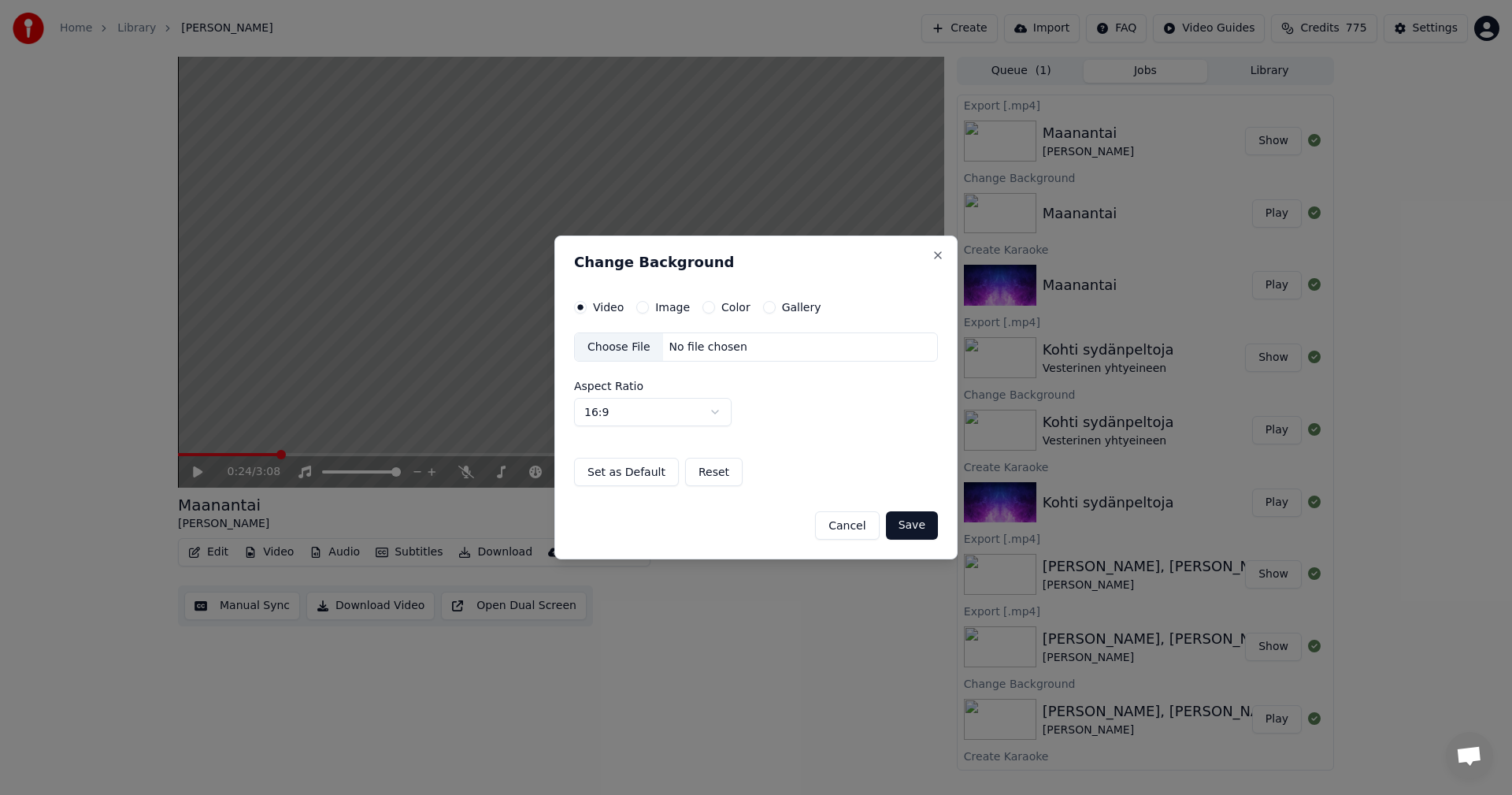
click at [647, 307] on div "Image" at bounding box center [663, 307] width 53 height 12
click at [633, 343] on div "Choose File" at bounding box center [618, 348] width 88 height 29
click at [641, 309] on button "Image" at bounding box center [642, 307] width 12 height 12
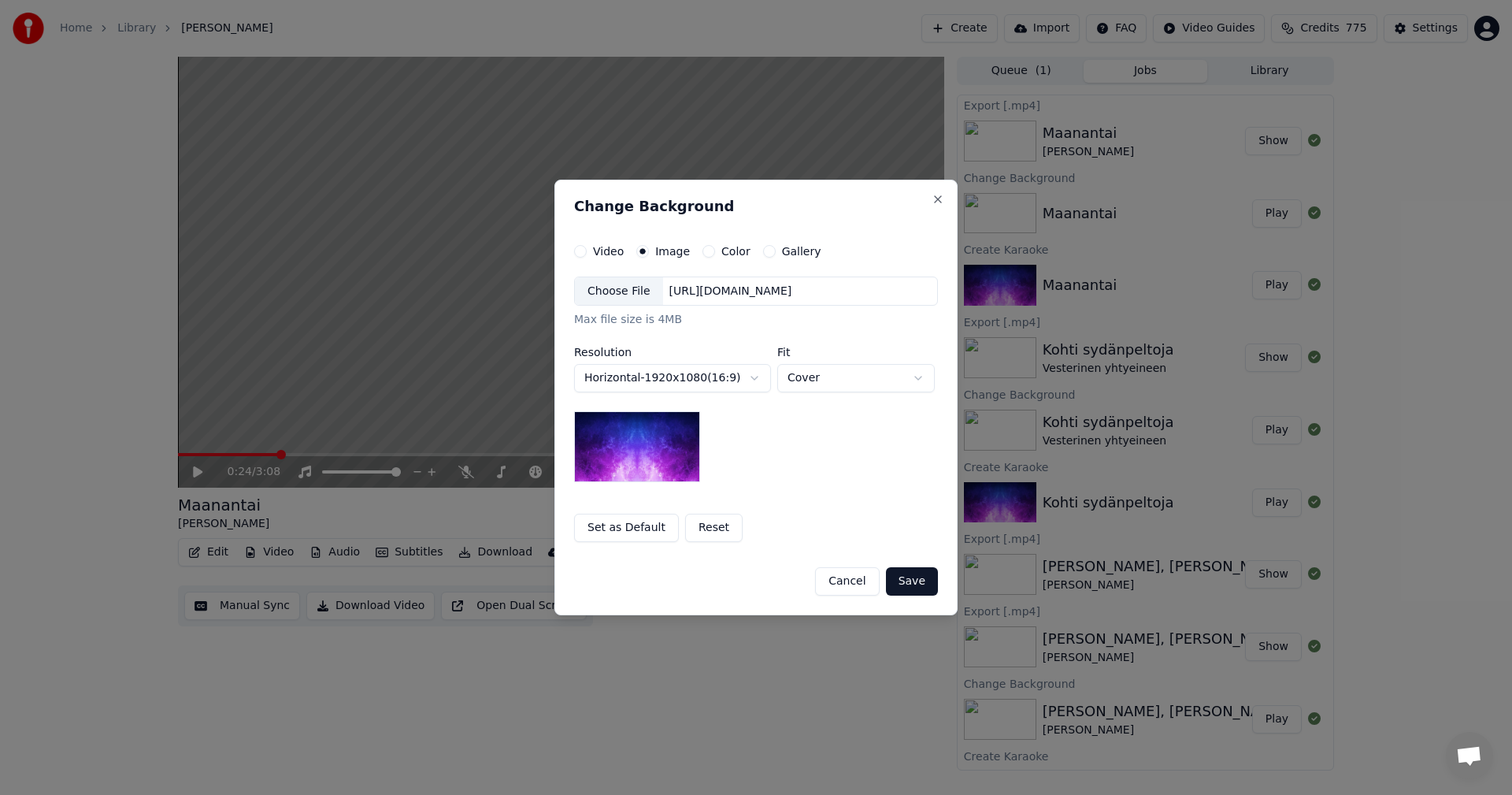
click at [631, 288] on div "Choose File" at bounding box center [618, 291] width 88 height 29
click at [917, 581] on button "Save" at bounding box center [911, 581] width 52 height 29
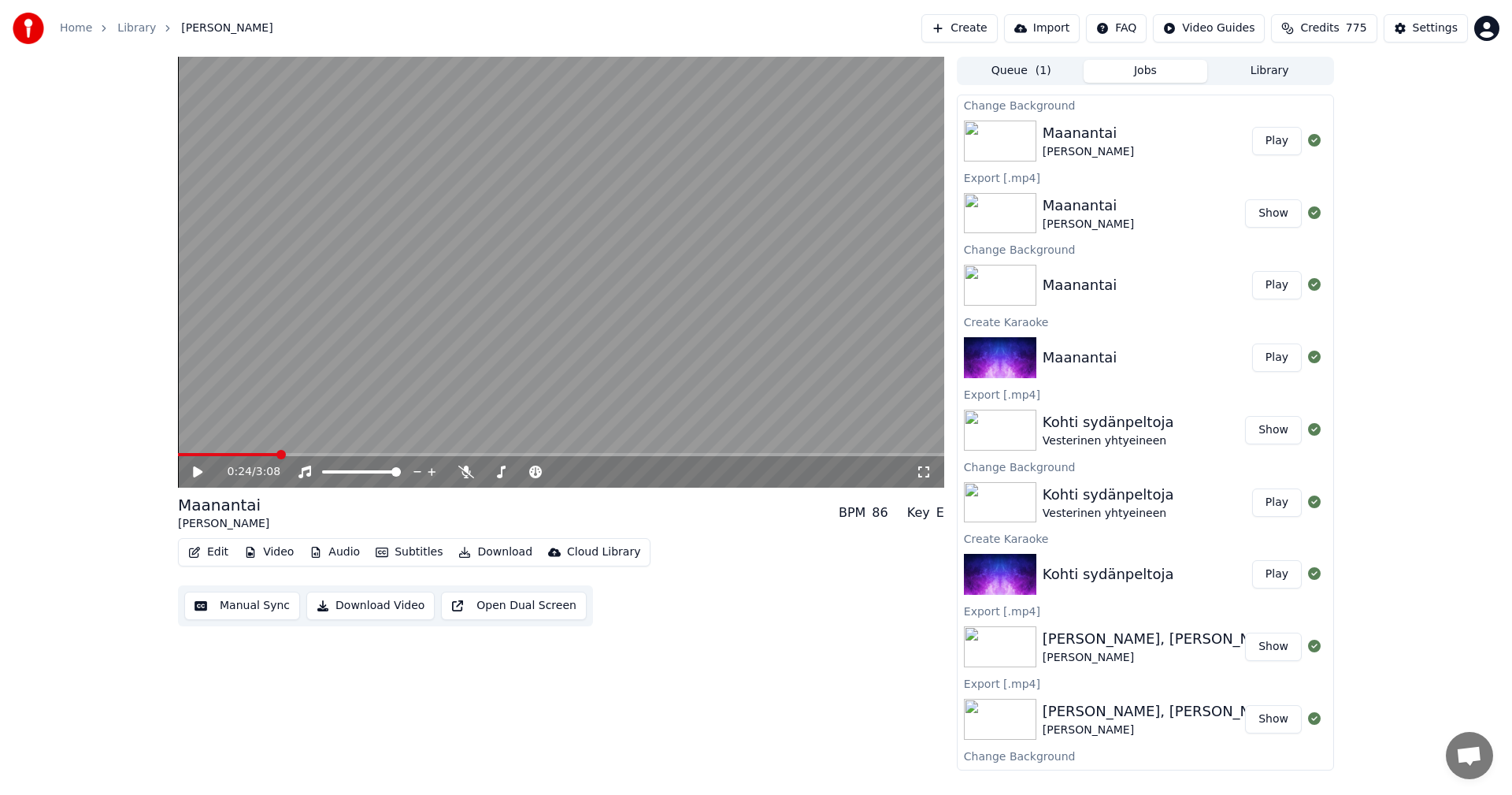
click at [1260, 137] on button "Play" at bounding box center [1277, 141] width 50 height 29
click at [203, 471] on icon at bounding box center [209, 471] width 37 height 12
click at [481, 547] on button "Download" at bounding box center [494, 552] width 86 height 22
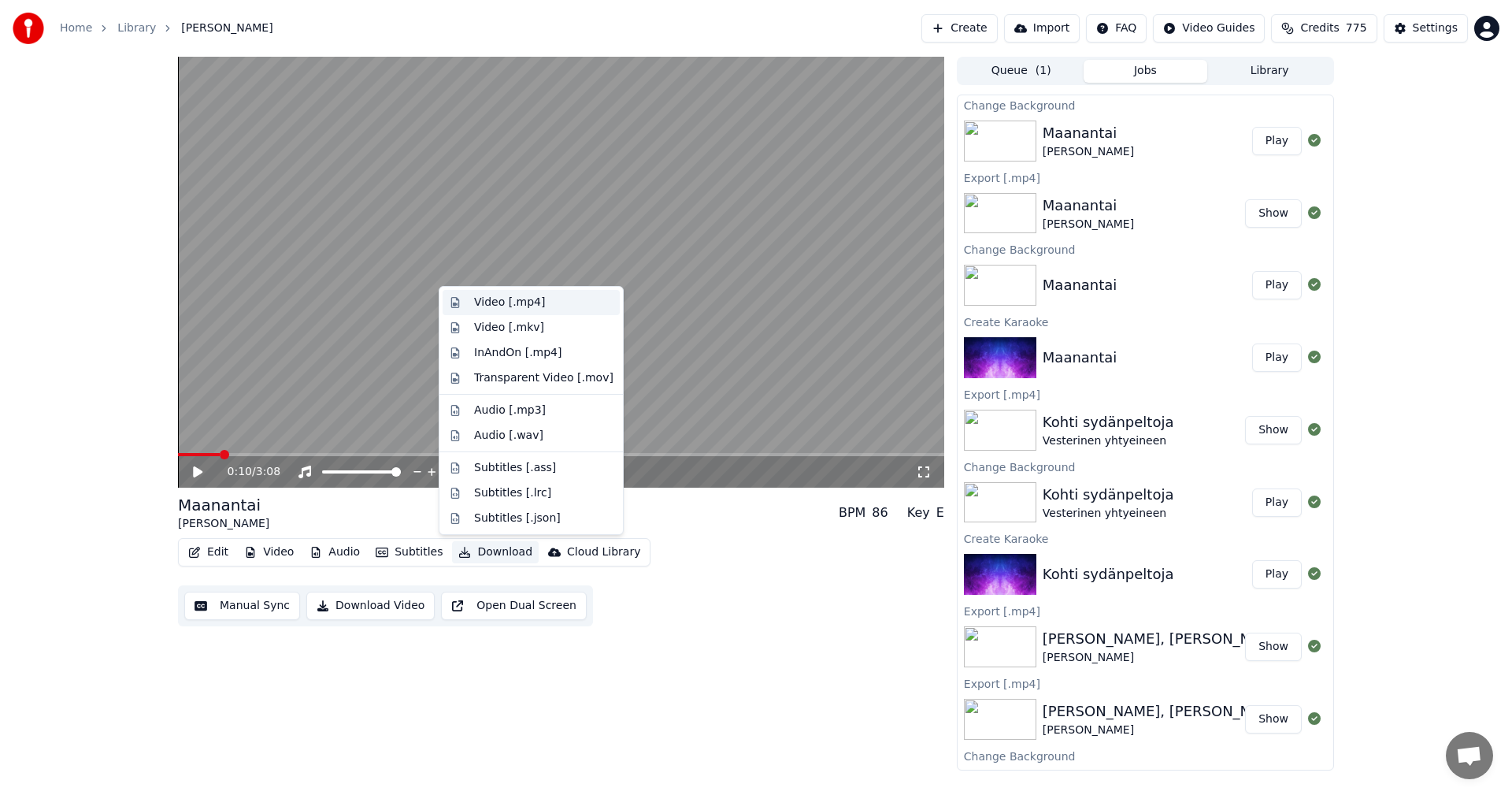
click at [514, 304] on div "Video [.mp4]" at bounding box center [510, 302] width 71 height 16
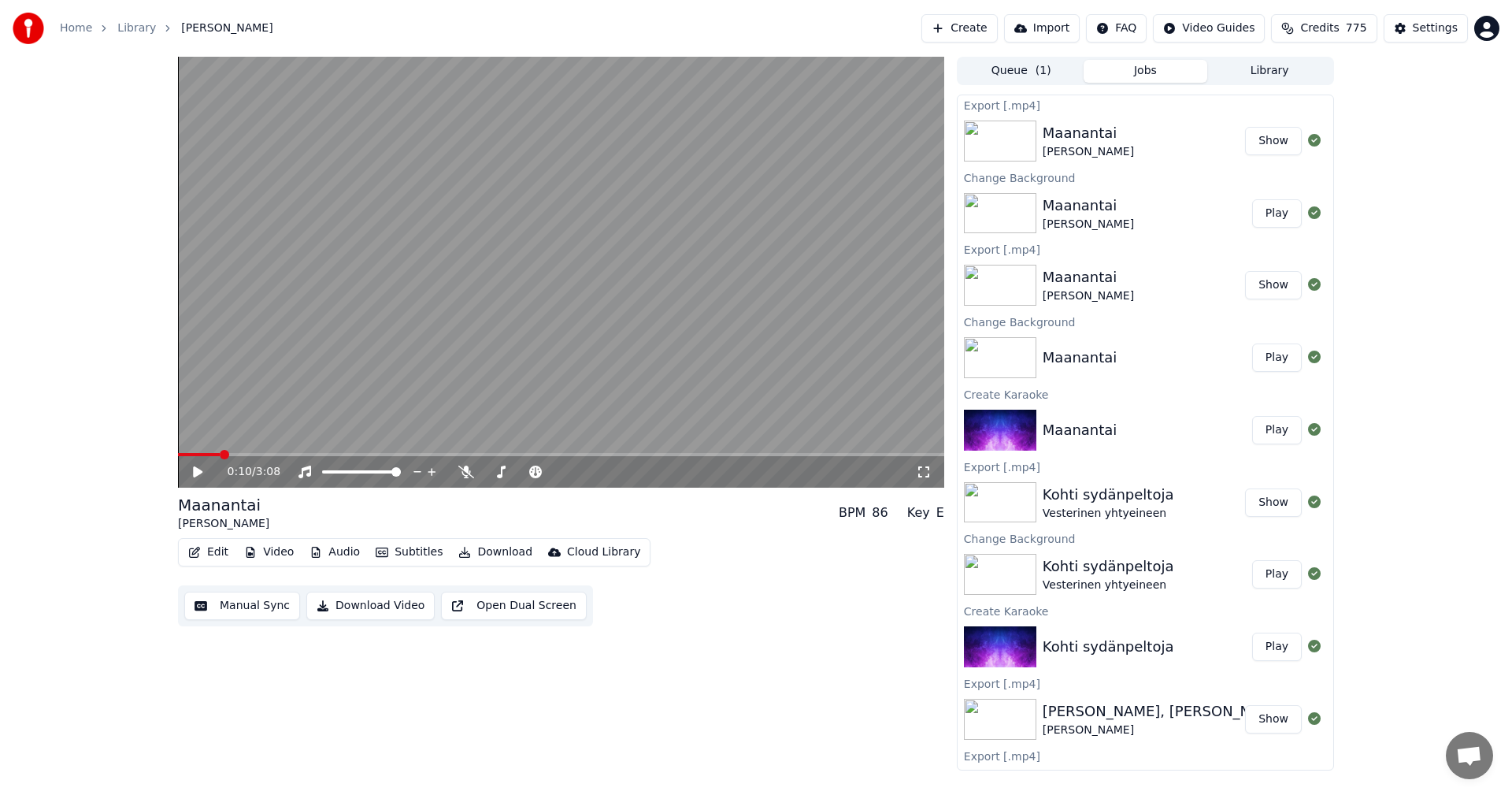
click at [226, 553] on button "Edit" at bounding box center [208, 552] width 53 height 22
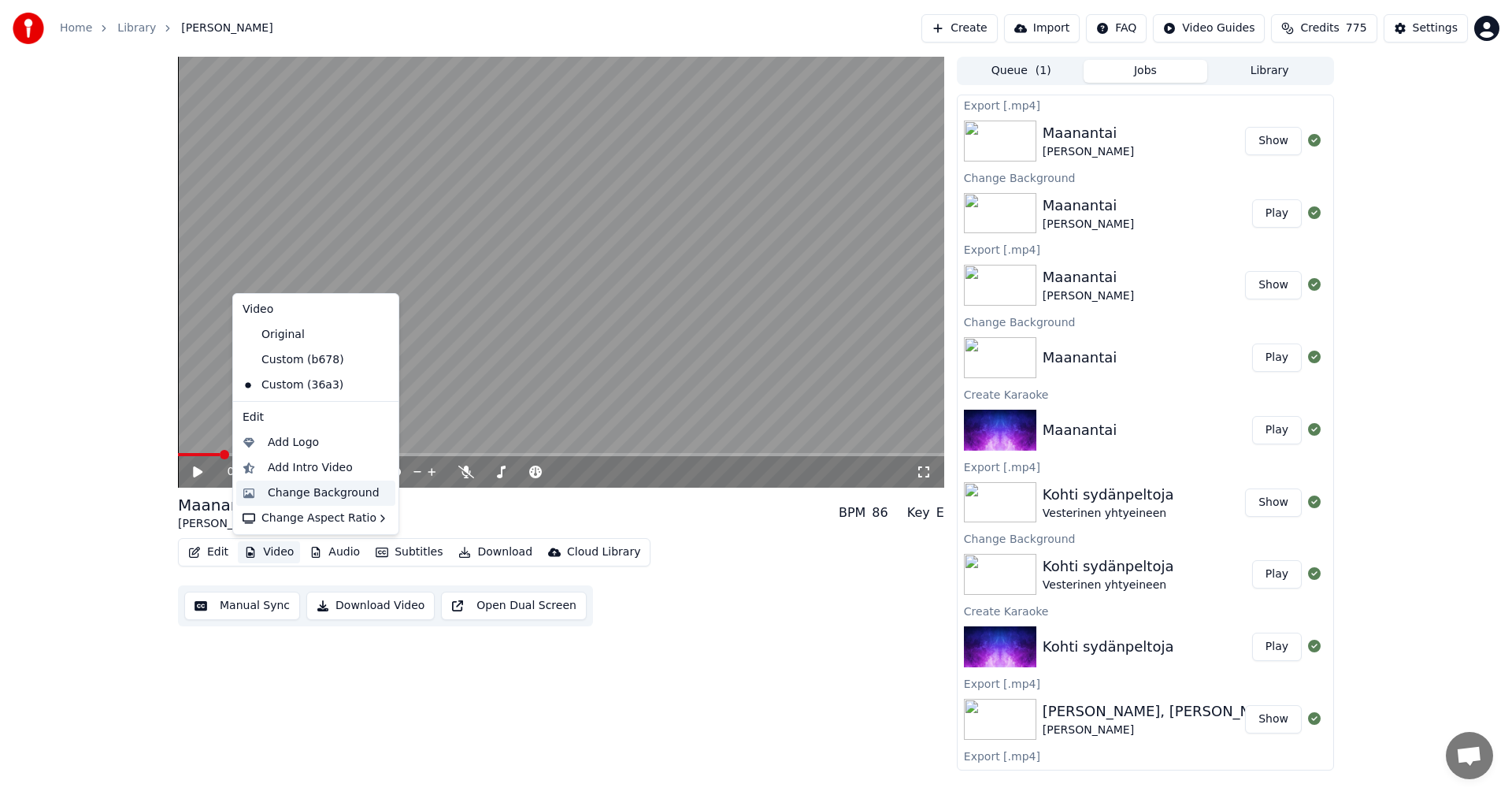
click at [309, 494] on div "Change Background" at bounding box center [323, 493] width 111 height 16
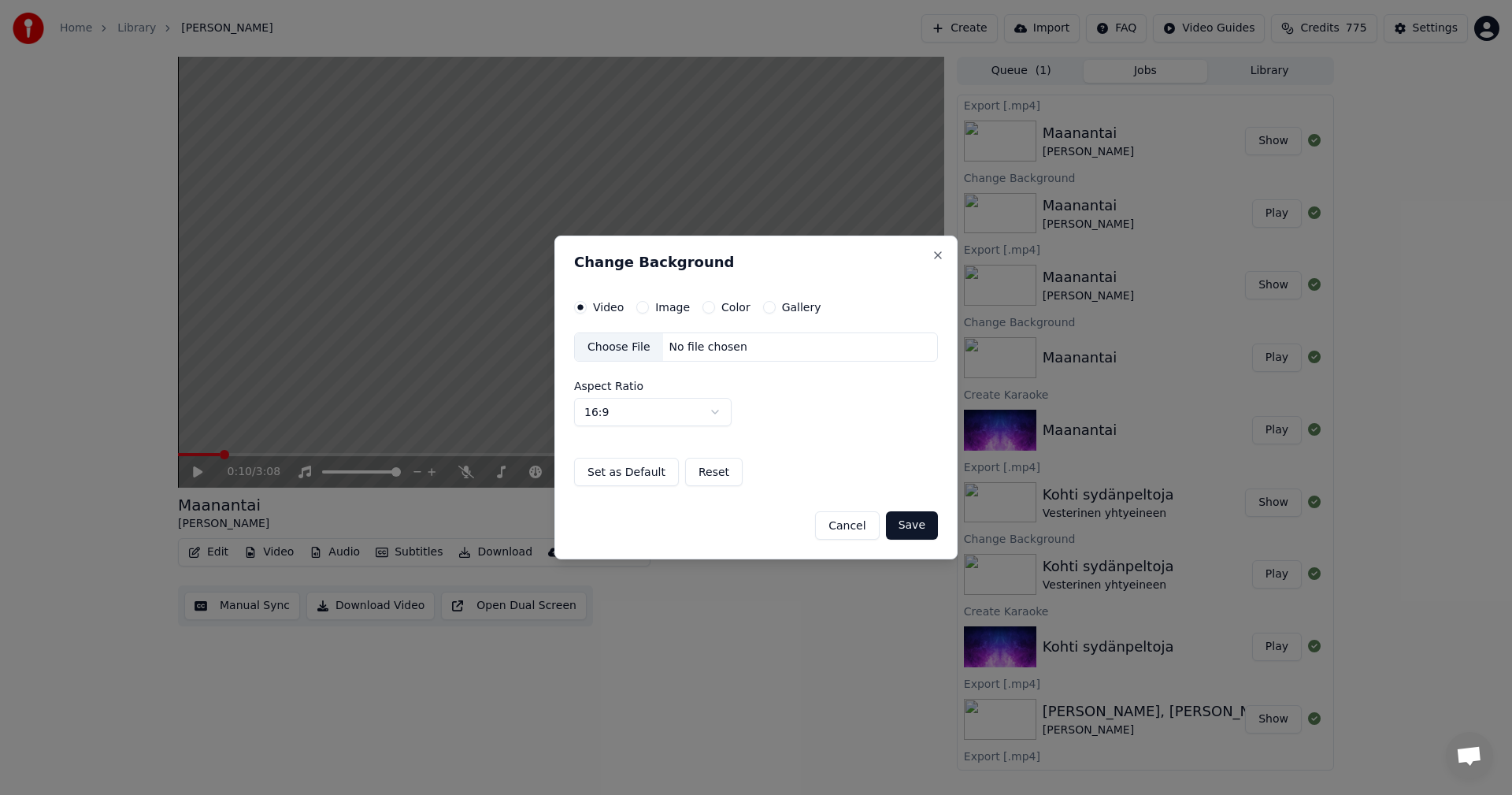
click at [640, 307] on button "Image" at bounding box center [642, 307] width 12 height 12
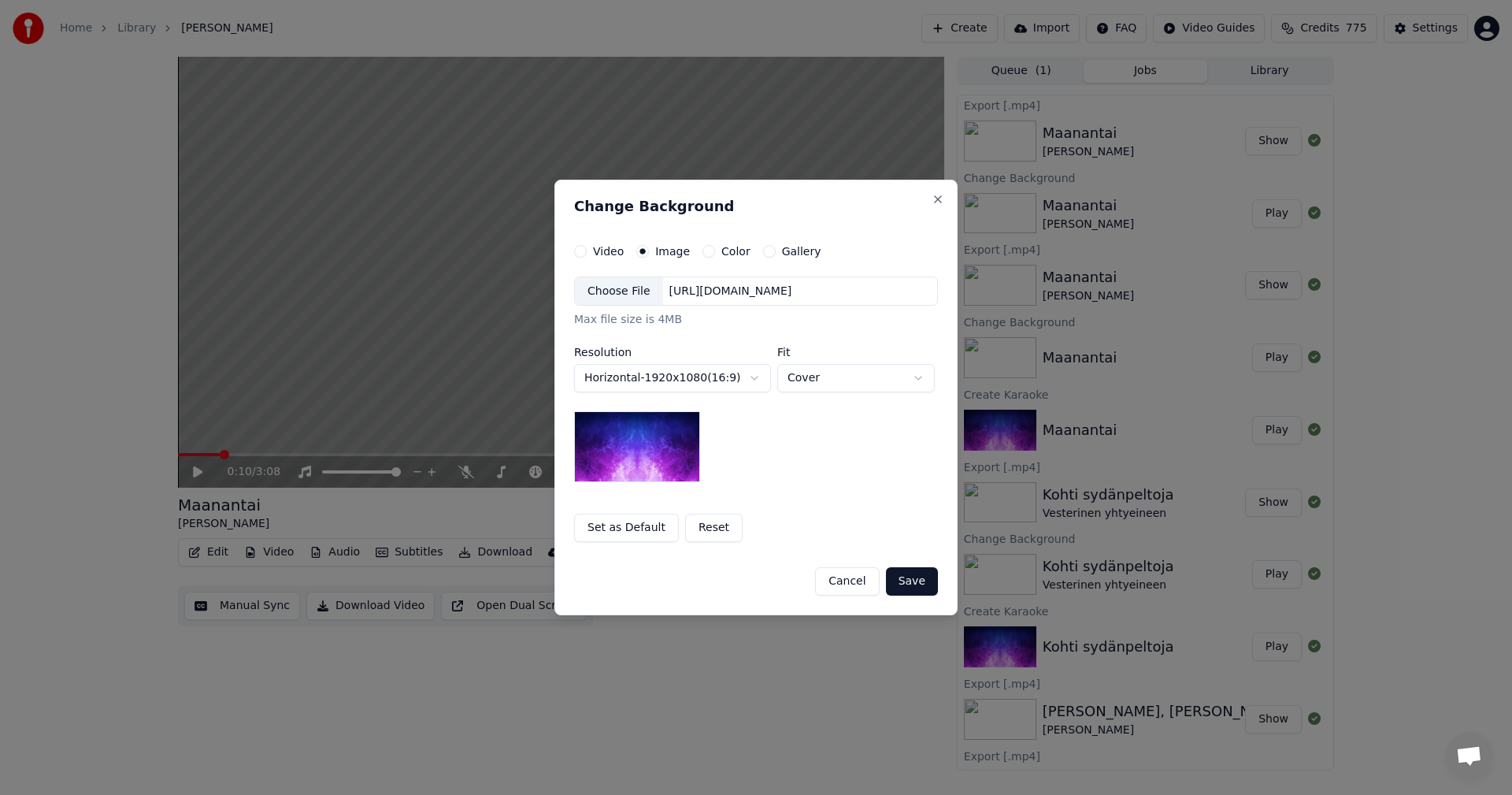
click at [631, 303] on div "Choose File" at bounding box center [618, 291] width 88 height 29
click at [923, 584] on button "Save" at bounding box center [911, 581] width 52 height 29
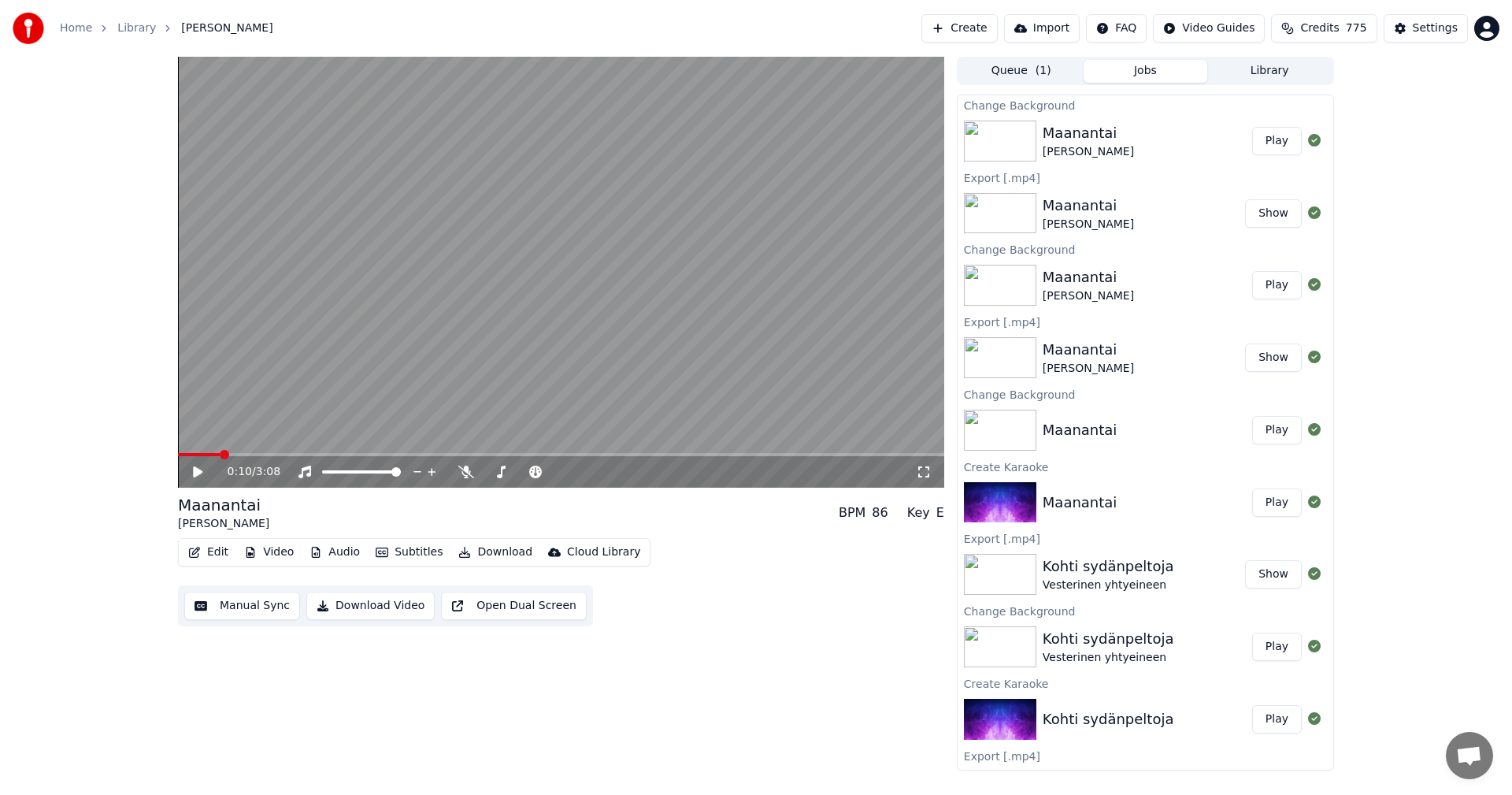
click at [1276, 136] on button "Play" at bounding box center [1277, 141] width 50 height 29
drag, startPoint x: 193, startPoint y: 471, endPoint x: 243, endPoint y: 512, distance: 64.7
click at [193, 471] on icon at bounding box center [209, 471] width 37 height 12
click at [475, 554] on button "Download" at bounding box center [494, 552] width 86 height 22
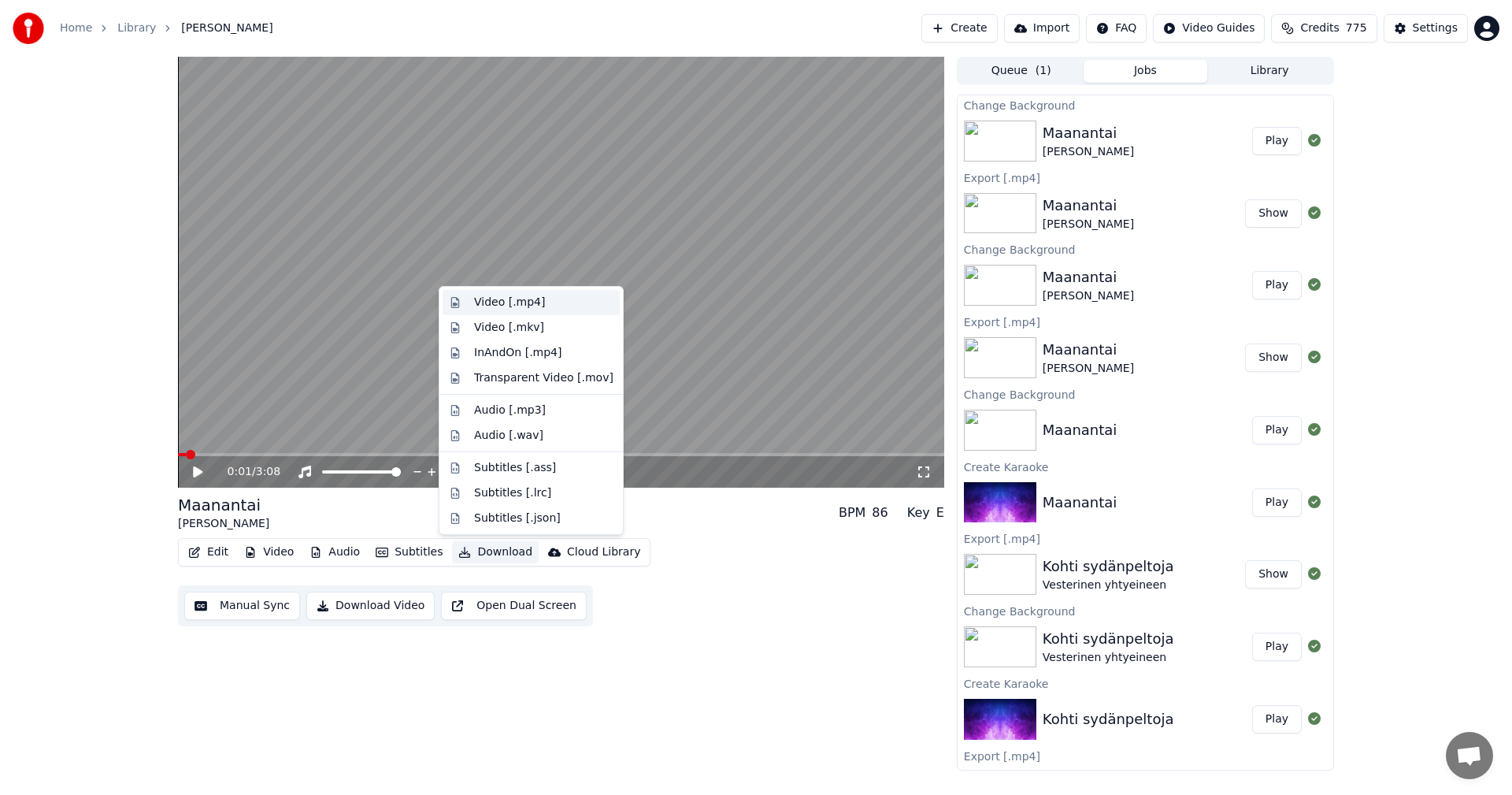
click at [509, 308] on div "Video [.mp4]" at bounding box center [510, 302] width 71 height 16
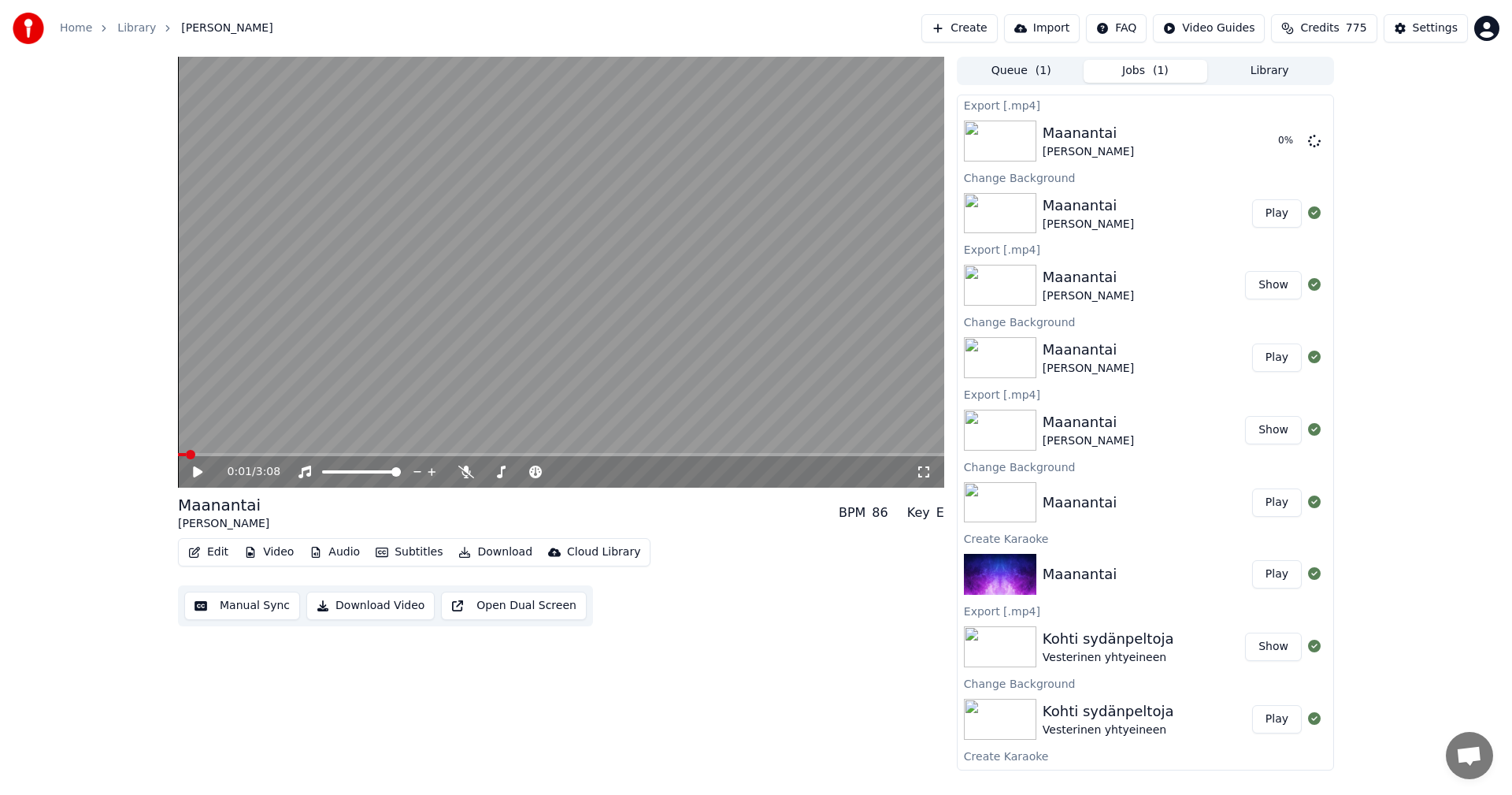
click at [920, 470] on icon at bounding box center [924, 471] width 16 height 12
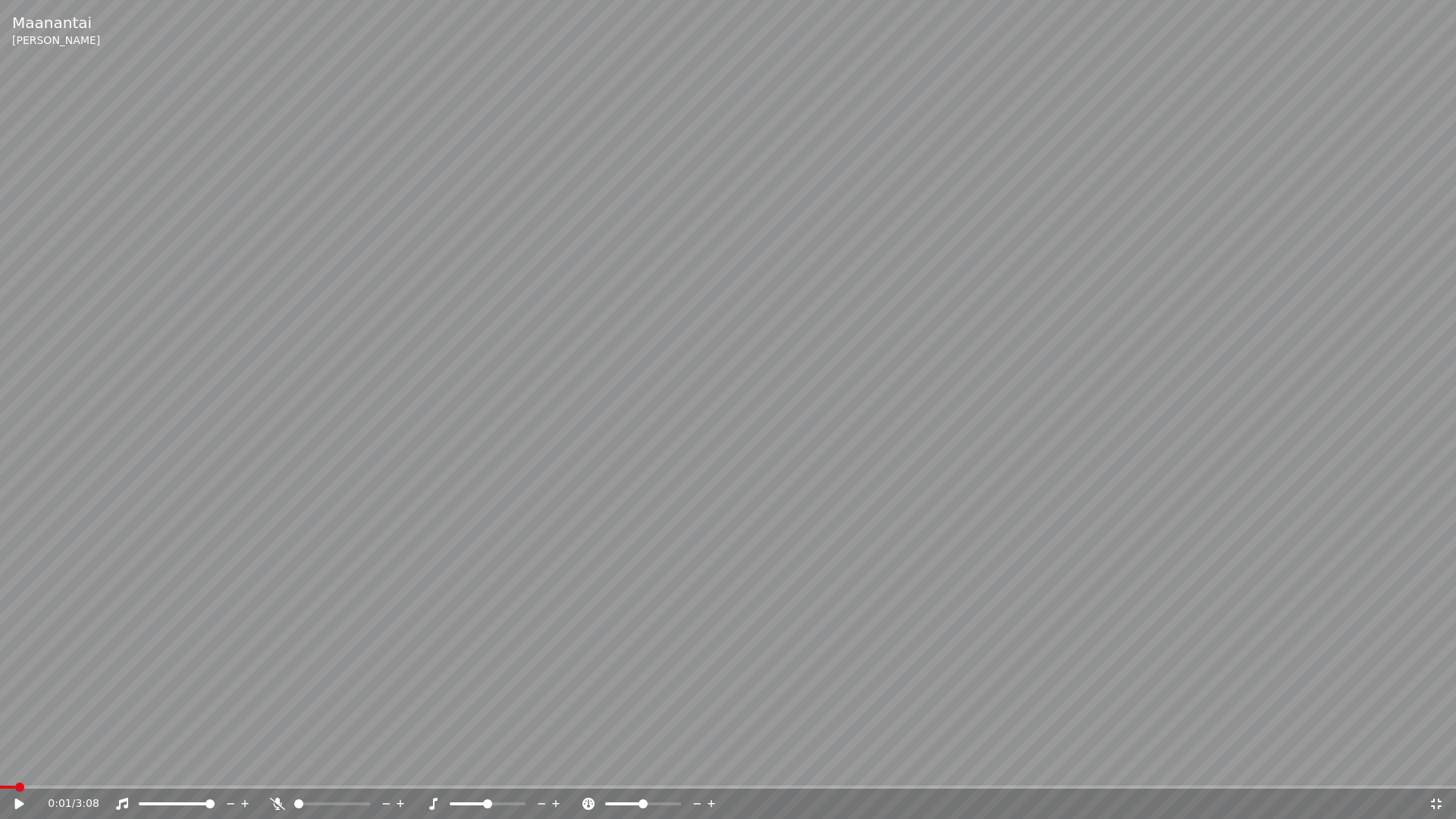
click at [17, 765] on icon at bounding box center [20, 804] width 9 height 10
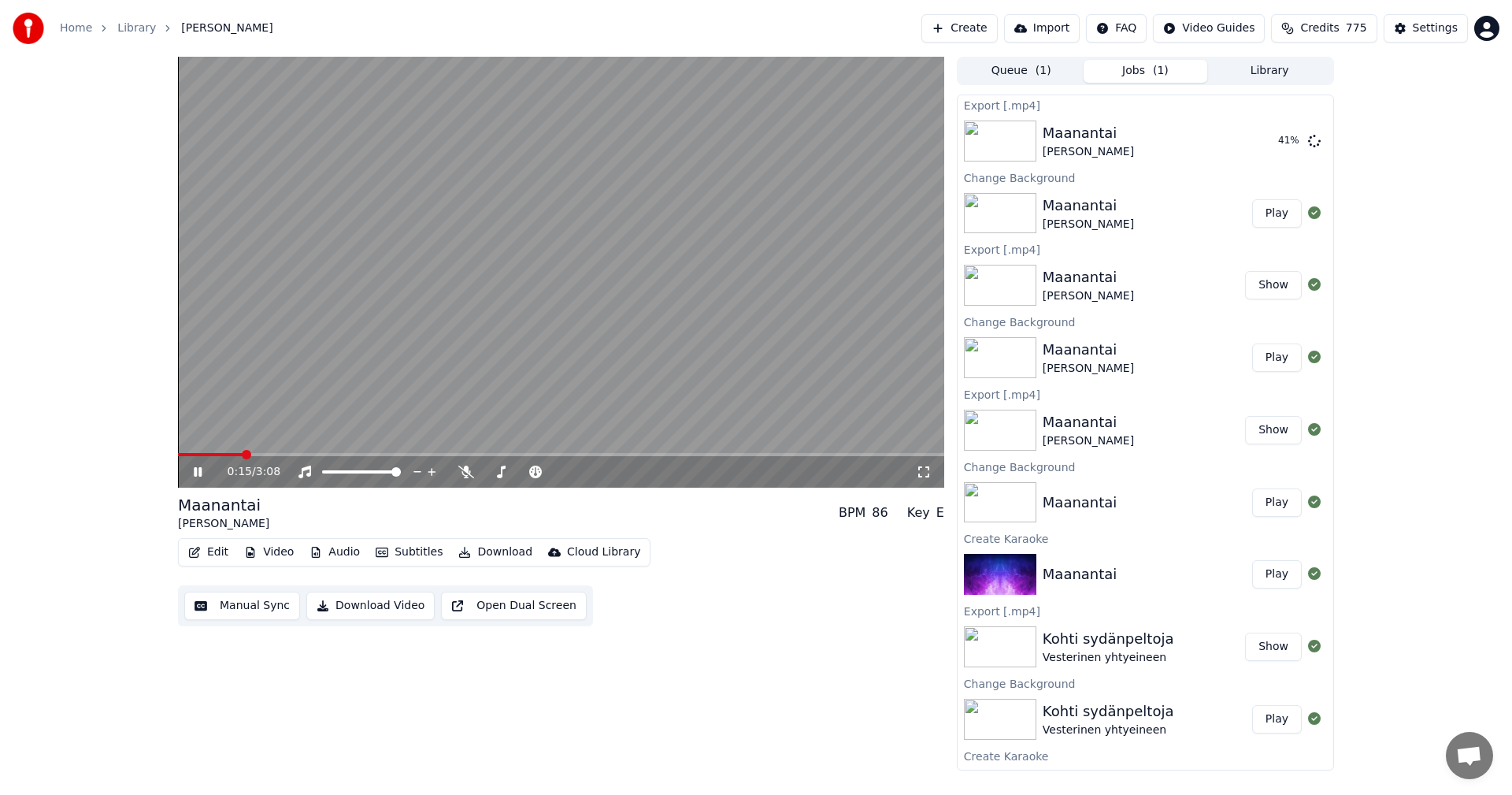
click at [200, 477] on icon at bounding box center [209, 471] width 37 height 12
click at [1269, 142] on button "Show" at bounding box center [1273, 141] width 57 height 29
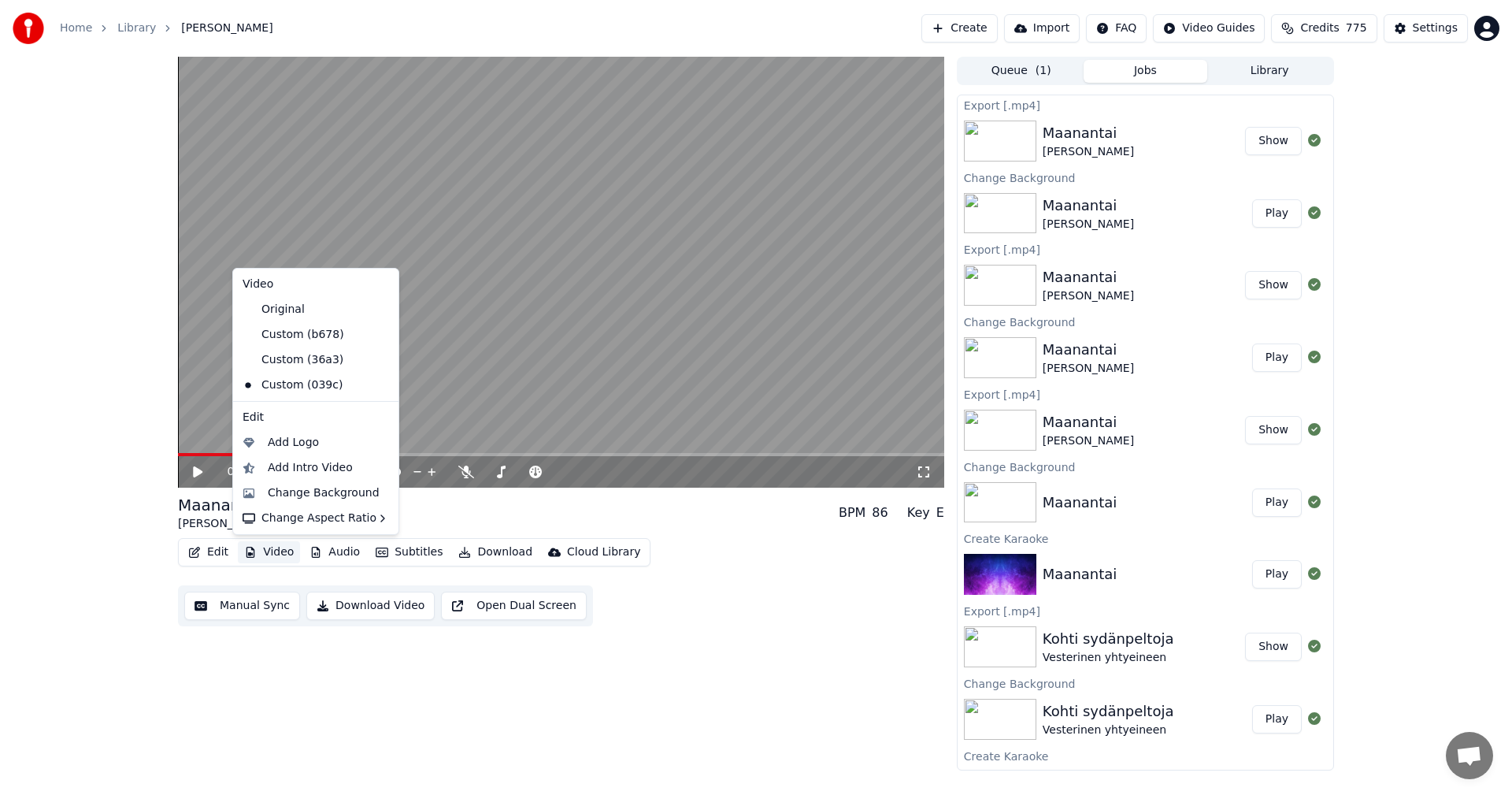
click at [269, 549] on button "Video" at bounding box center [269, 552] width 62 height 22
click at [323, 366] on div "Custom (36a3)" at bounding box center [304, 360] width 135 height 25
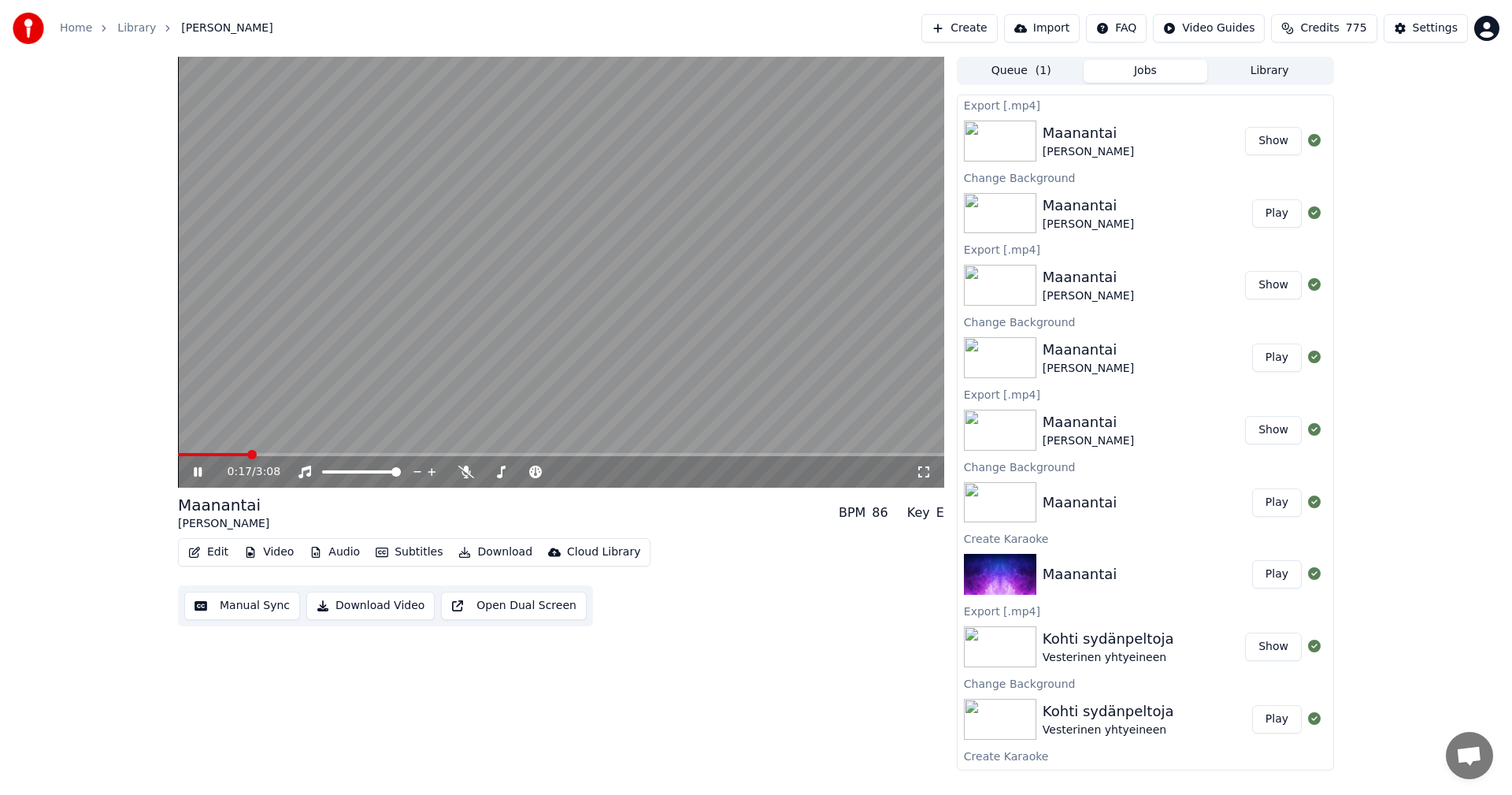
click at [199, 476] on icon at bounding box center [209, 471] width 37 height 12
click at [228, 556] on button "Edit" at bounding box center [208, 552] width 53 height 22
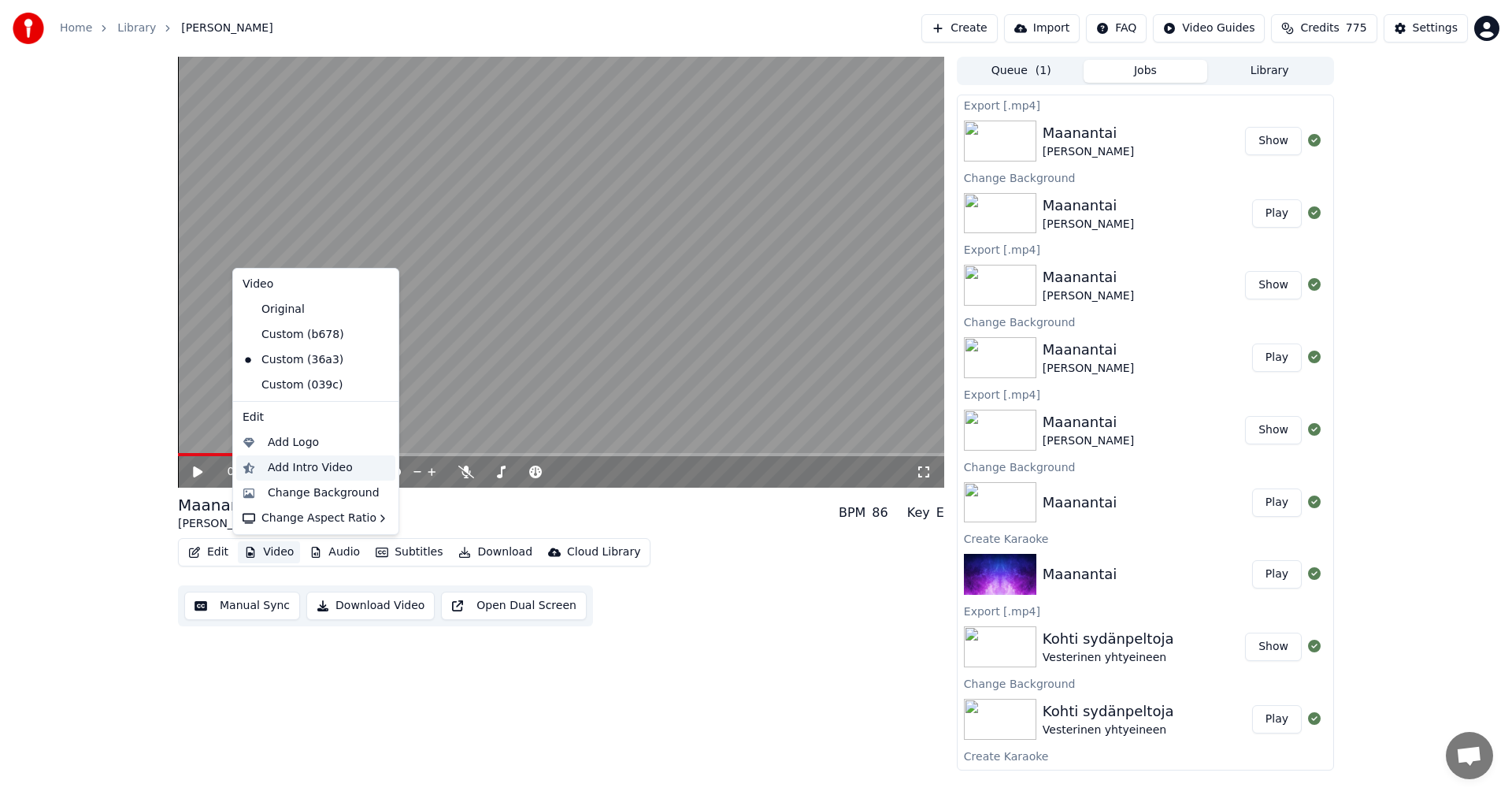
click at [300, 472] on div "Add Intro Video" at bounding box center [309, 468] width 85 height 16
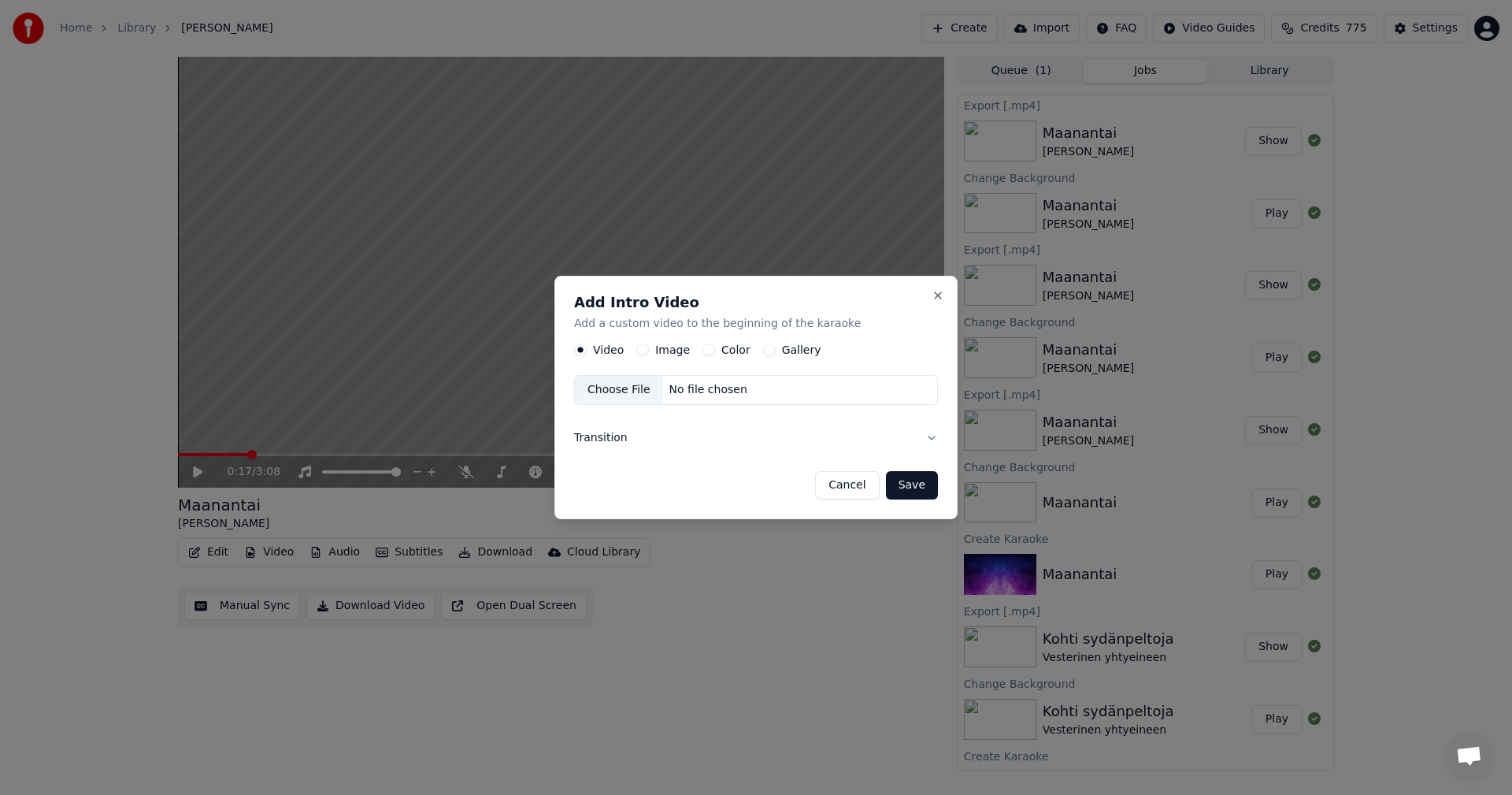
click at [706, 349] on button "Color" at bounding box center [708, 350] width 12 height 12
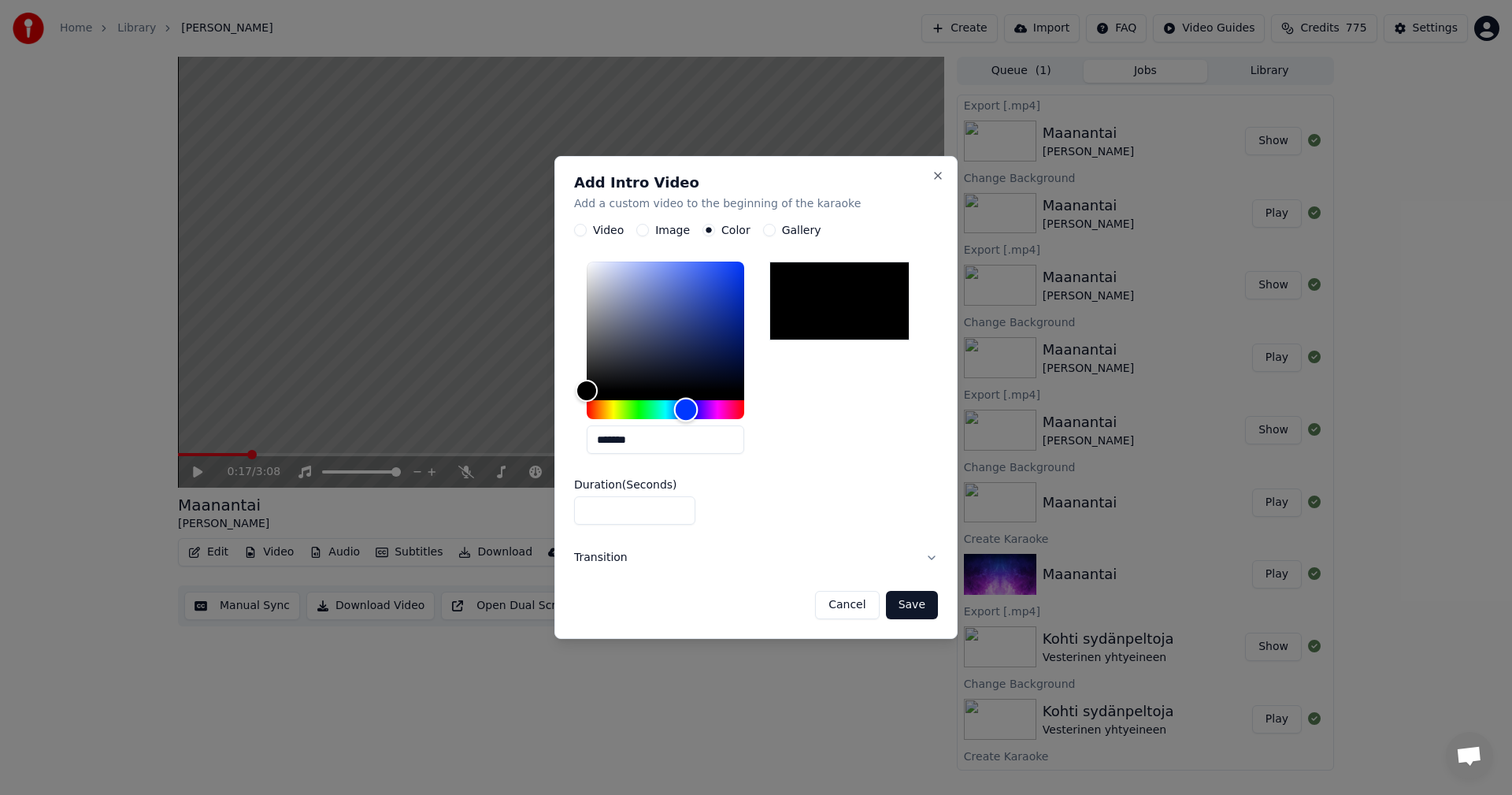
drag, startPoint x: 603, startPoint y: 409, endPoint x: 685, endPoint y: 413, distance: 82.1
click at [685, 413] on div "Hue" at bounding box center [685, 409] width 24 height 24
drag, startPoint x: 591, startPoint y: 391, endPoint x: 702, endPoint y: 329, distance: 127.1
click at [702, 329] on div "Color" at bounding box center [702, 331] width 24 height 24
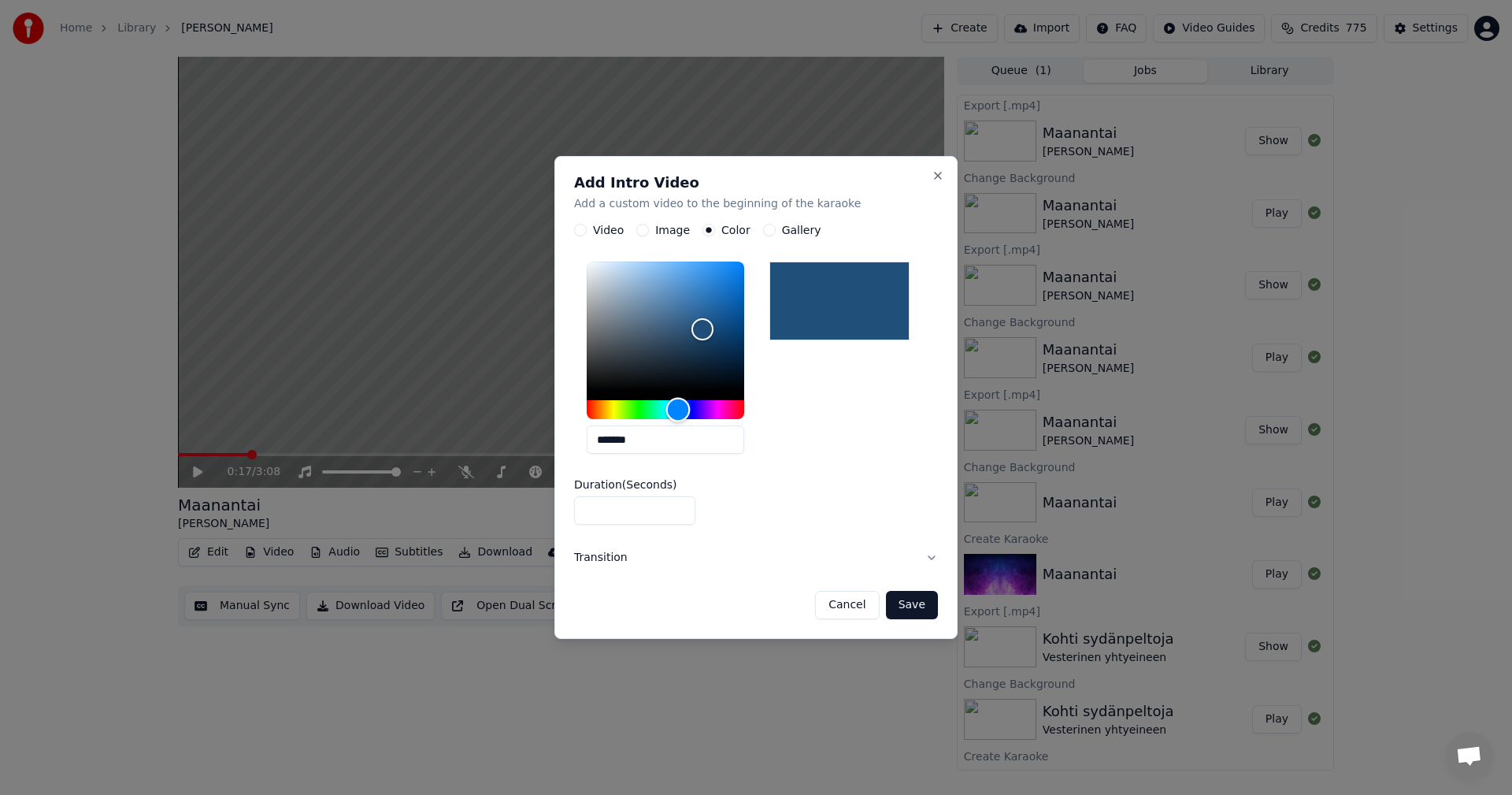
click at [678, 410] on div "Hue" at bounding box center [678, 409] width 24 height 24
type input "*******"
drag, startPoint x: 703, startPoint y: 331, endPoint x: 664, endPoint y: 309, distance: 44.8
click at [664, 309] on div "Color" at bounding box center [664, 309] width 24 height 24
type input "*"
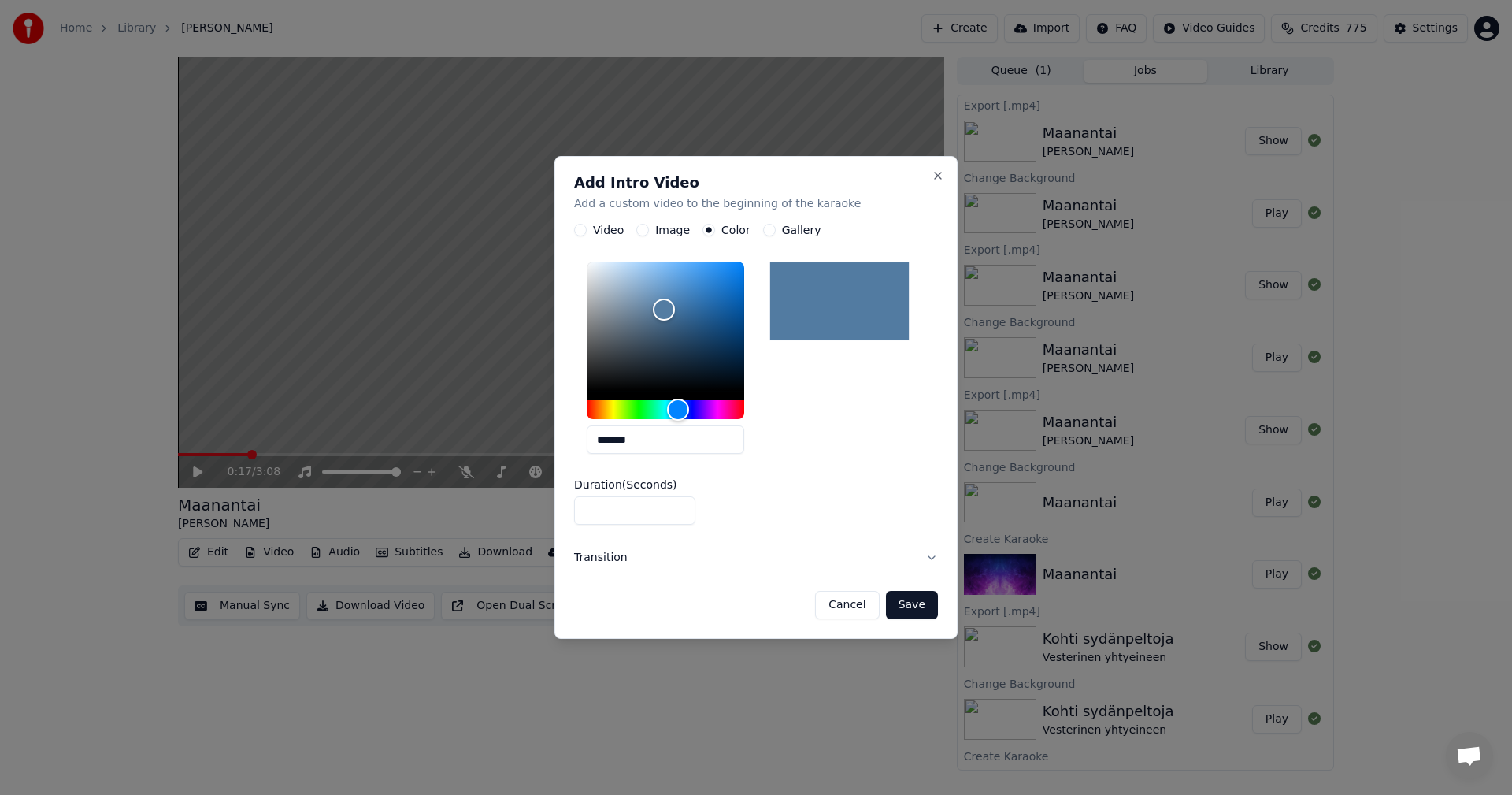
click at [680, 506] on input "*" at bounding box center [634, 512] width 121 height 29
click at [914, 611] on button "Save" at bounding box center [911, 605] width 52 height 29
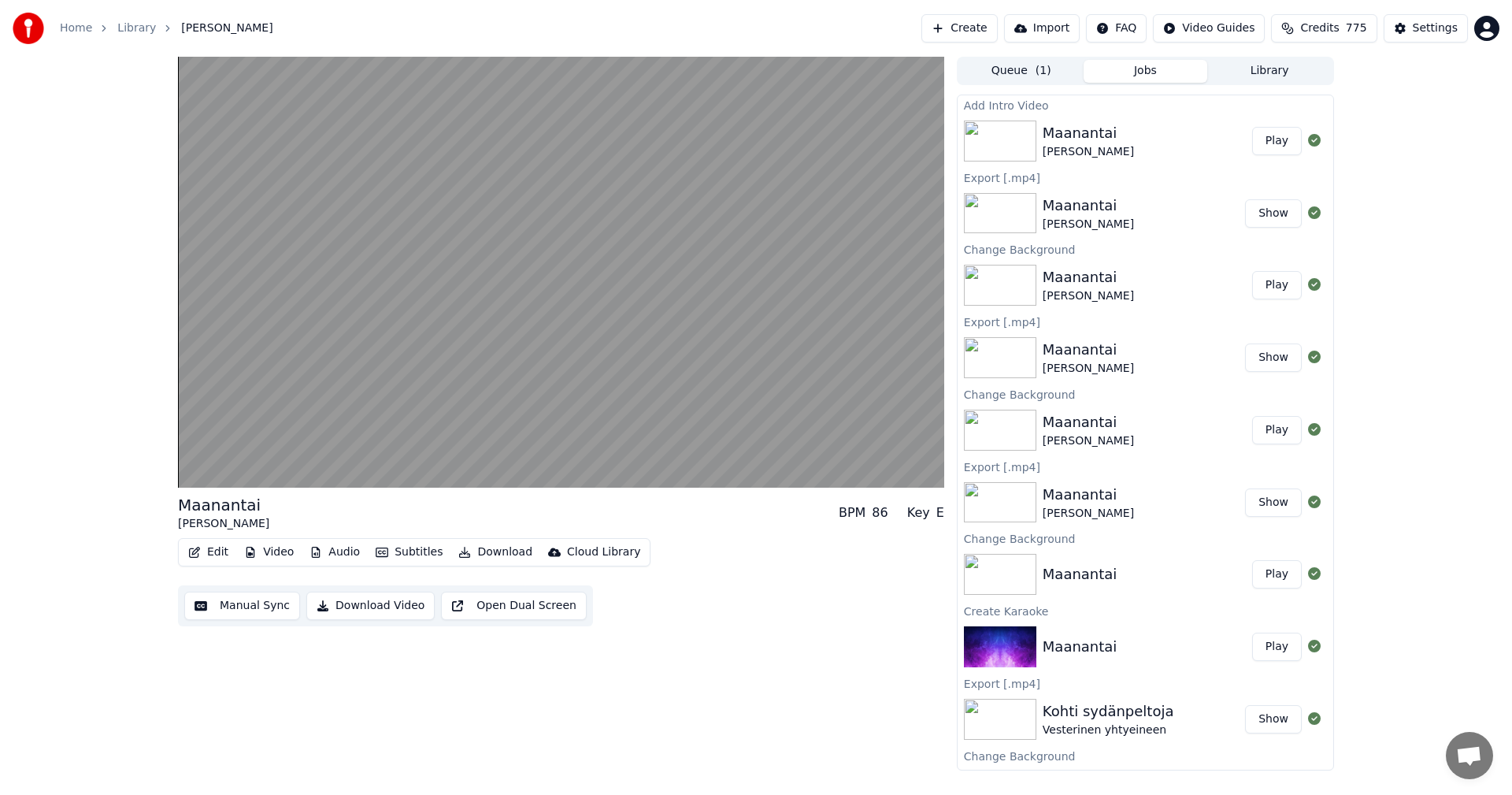
click at [1263, 144] on button "Play" at bounding box center [1277, 141] width 50 height 29
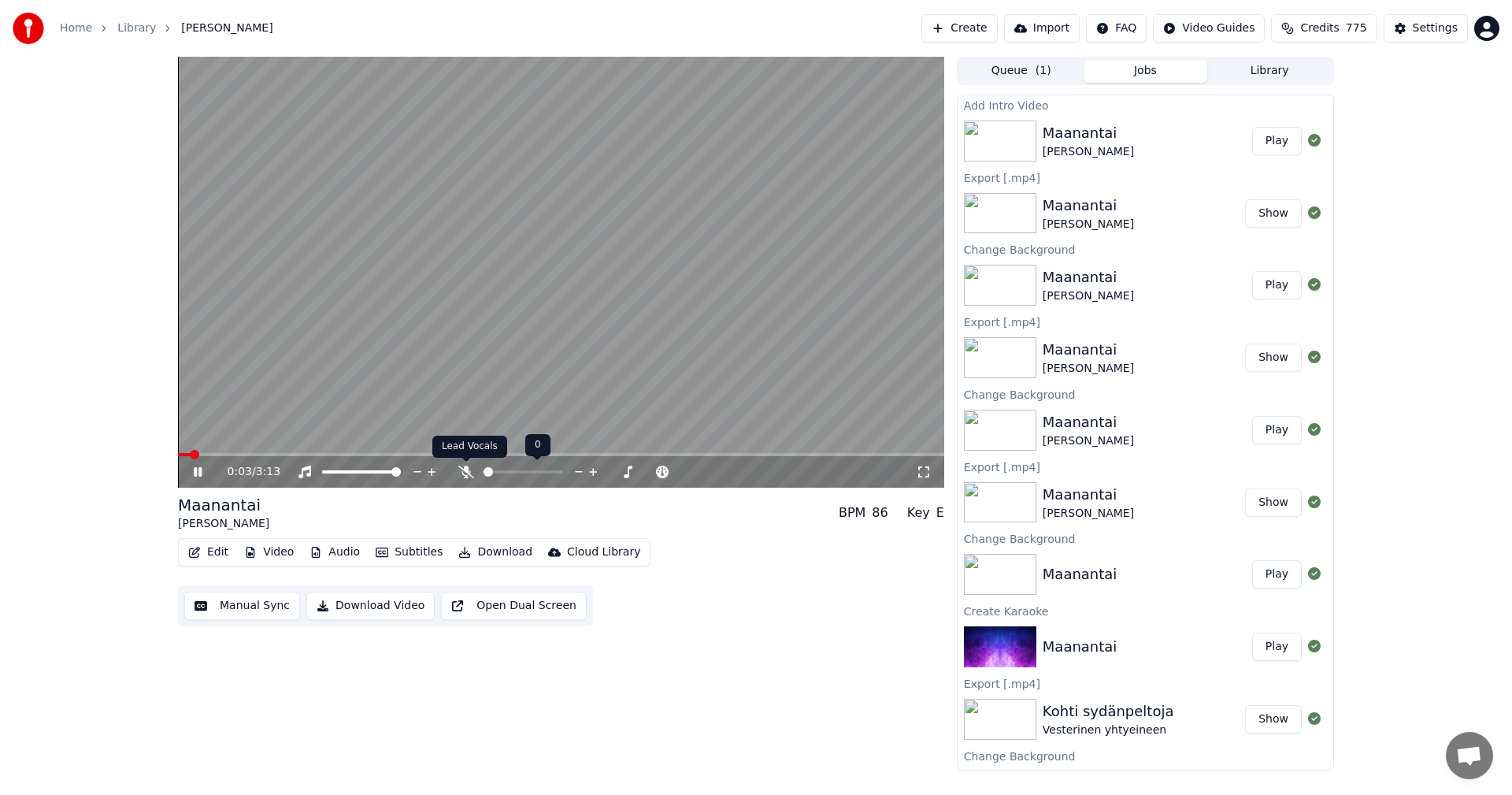
click at [470, 476] on icon at bounding box center [466, 471] width 16 height 12
click at [538, 457] on div "0:18 / 3:13" at bounding box center [561, 471] width 766 height 31
click at [538, 455] on span at bounding box center [561, 455] width 766 height 4
click at [522, 455] on span at bounding box center [366, 455] width 376 height 4
drag, startPoint x: 200, startPoint y: 464, endPoint x: 217, endPoint y: 552, distance: 89.6
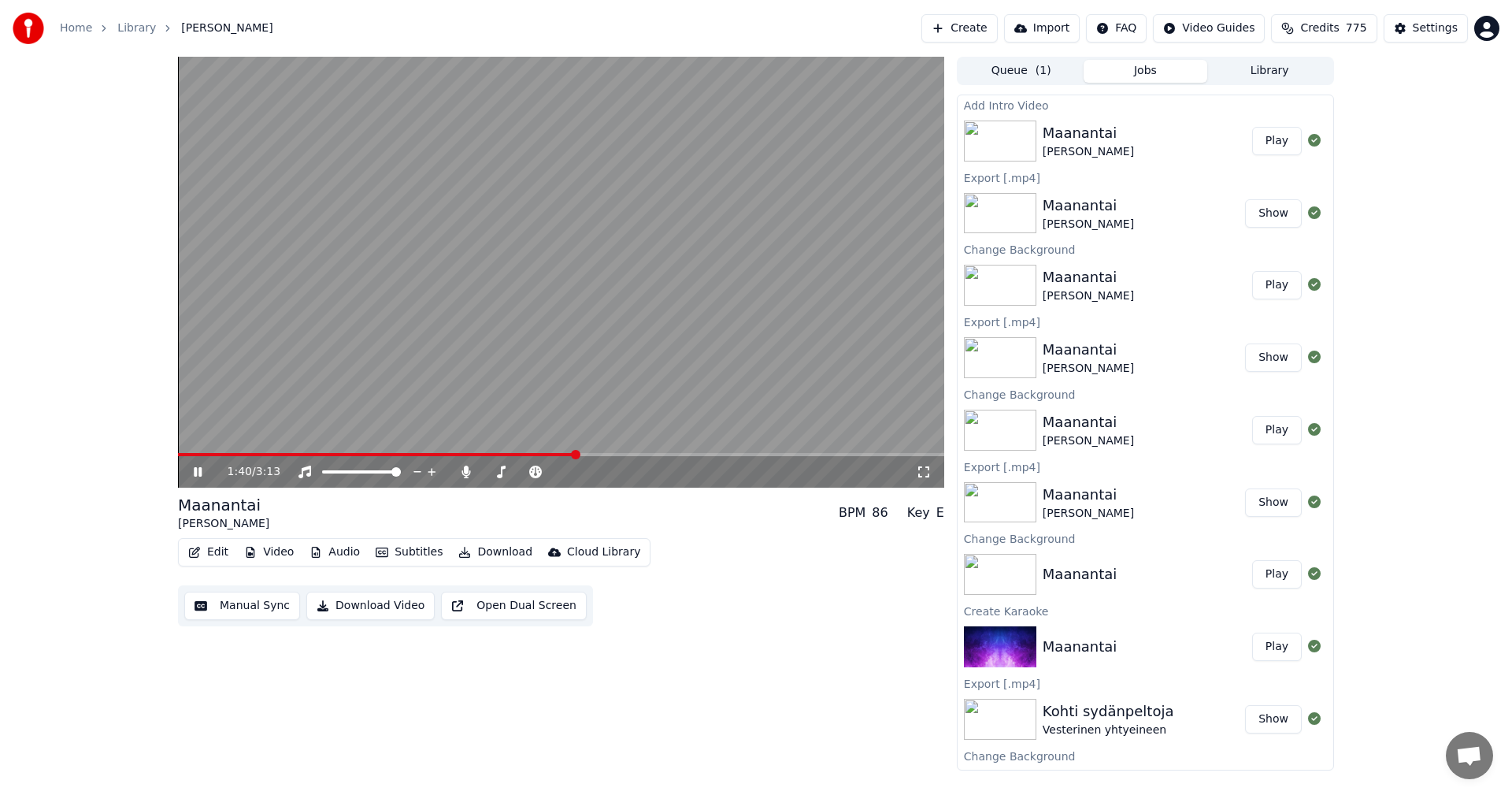
click at [200, 465] on div "1:40 / 3:13" at bounding box center [561, 471] width 754 height 16
click at [217, 553] on button "Edit" at bounding box center [208, 552] width 53 height 22
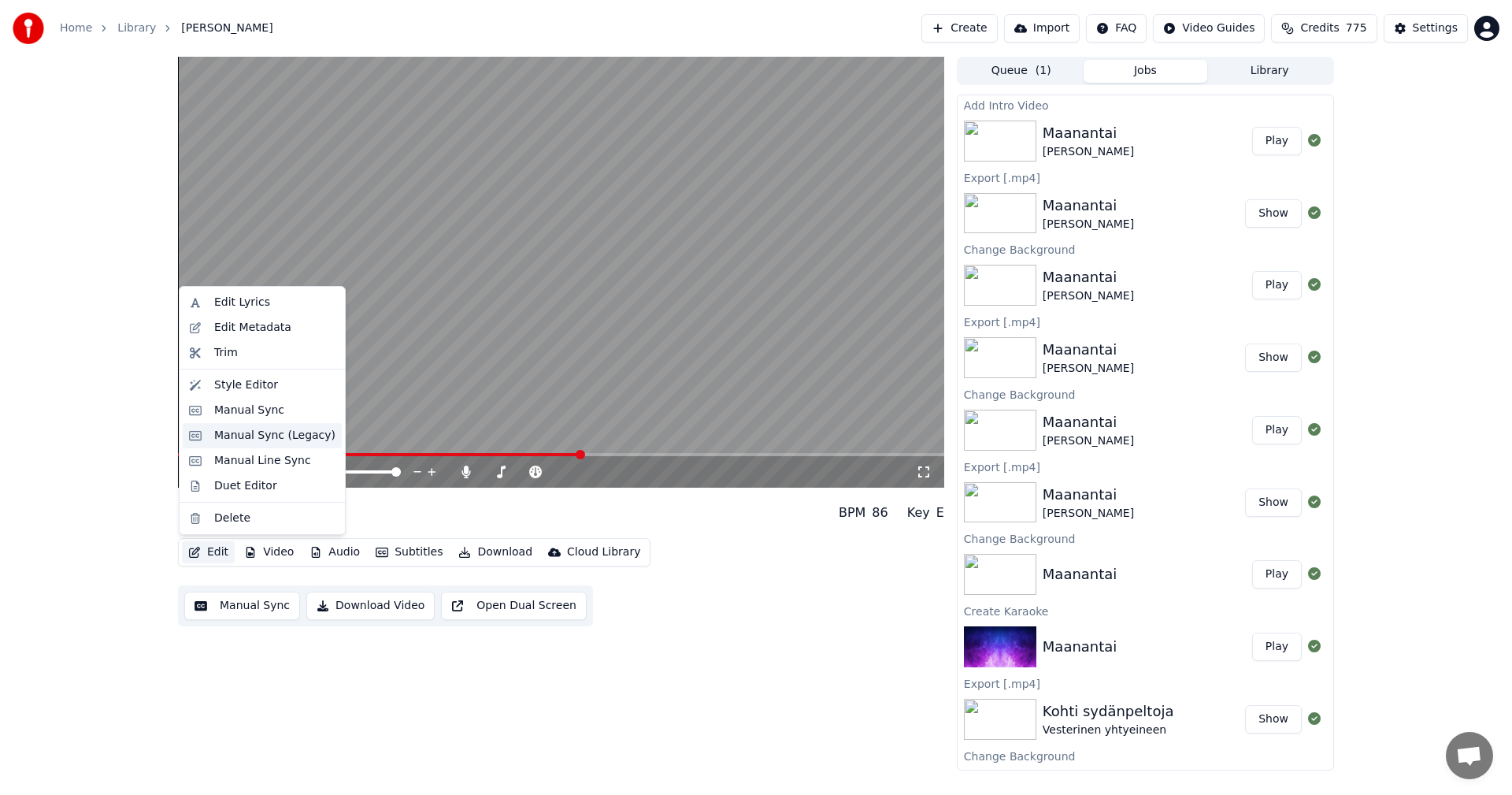
click at [278, 443] on div "Manual Sync (Legacy)" at bounding box center [274, 436] width 121 height 16
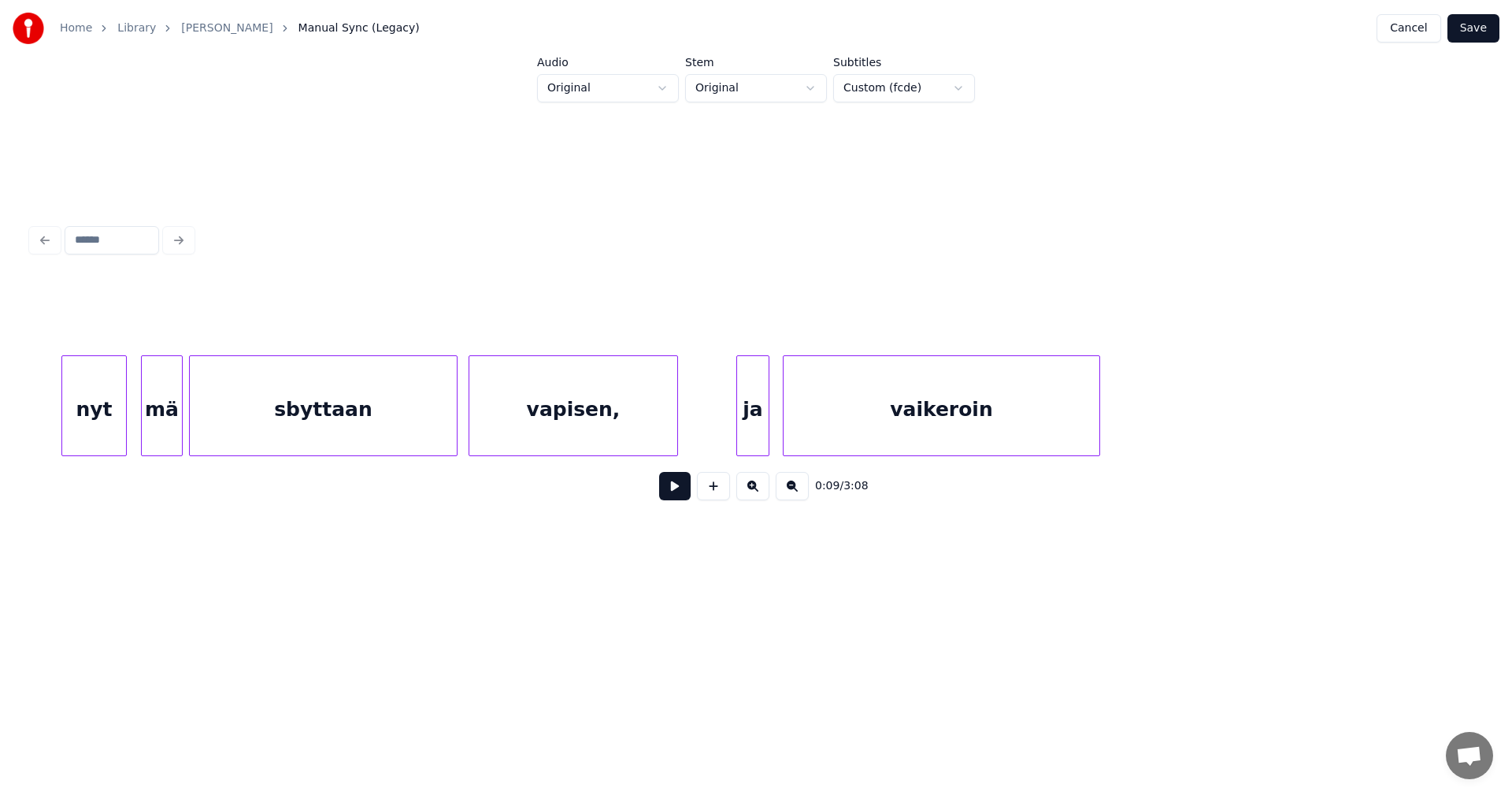
scroll to position [0, 26385]
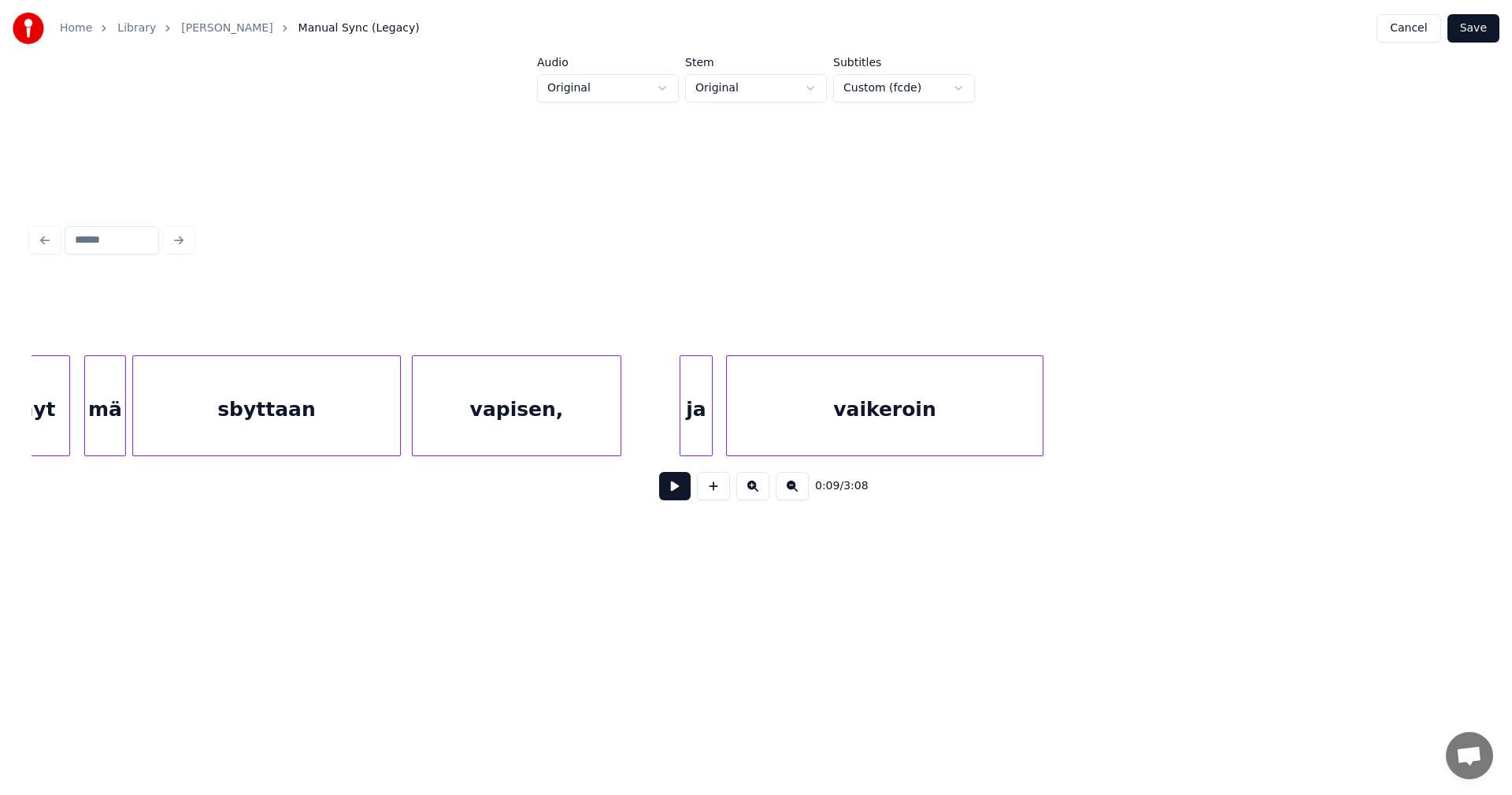
click at [552, 414] on div "vapisen," at bounding box center [516, 409] width 208 height 107
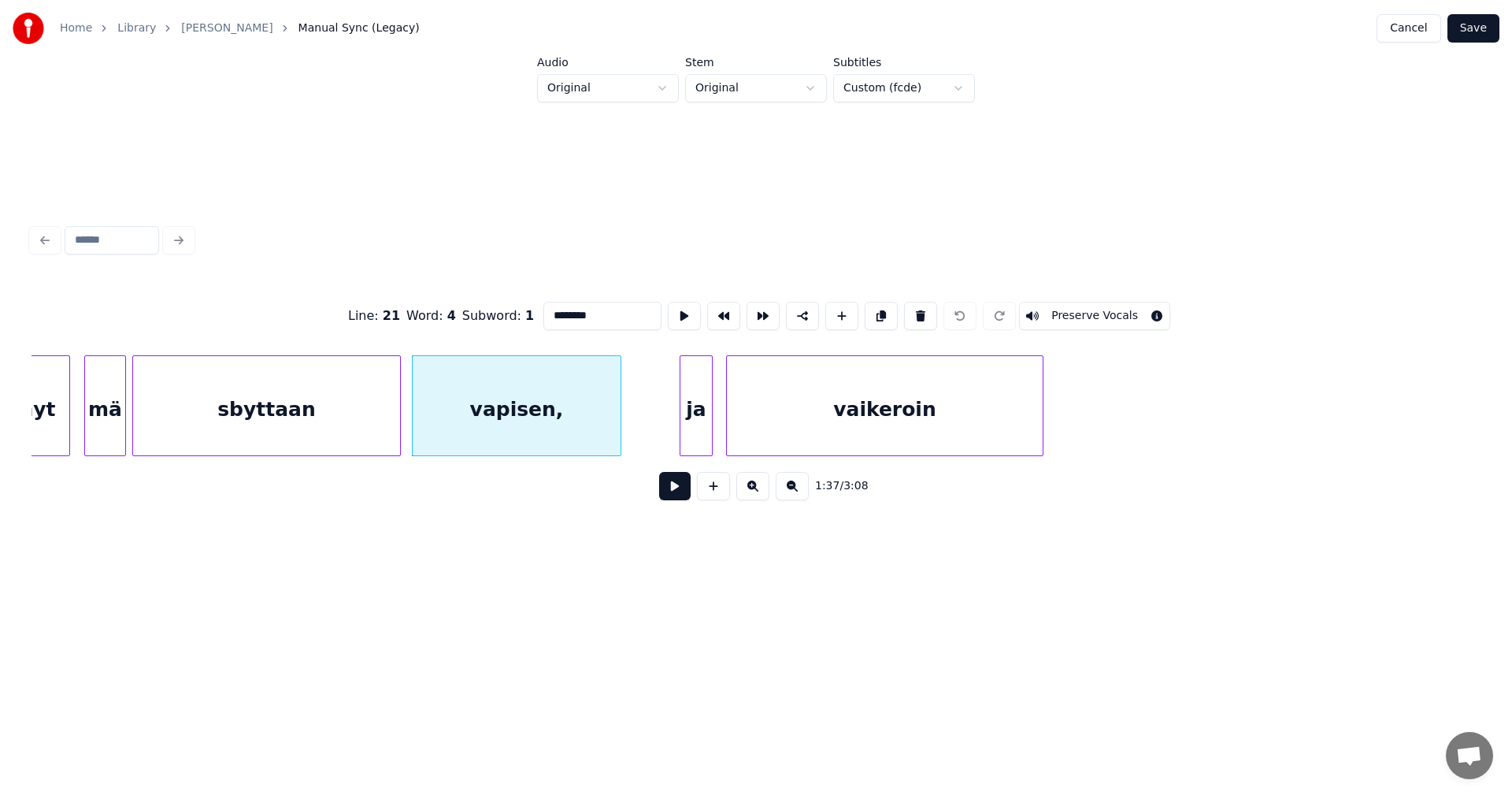
click at [600, 308] on input "********" at bounding box center [602, 316] width 119 height 29
type input "*******"
click at [1477, 28] on button "Save" at bounding box center [1473, 29] width 52 height 29
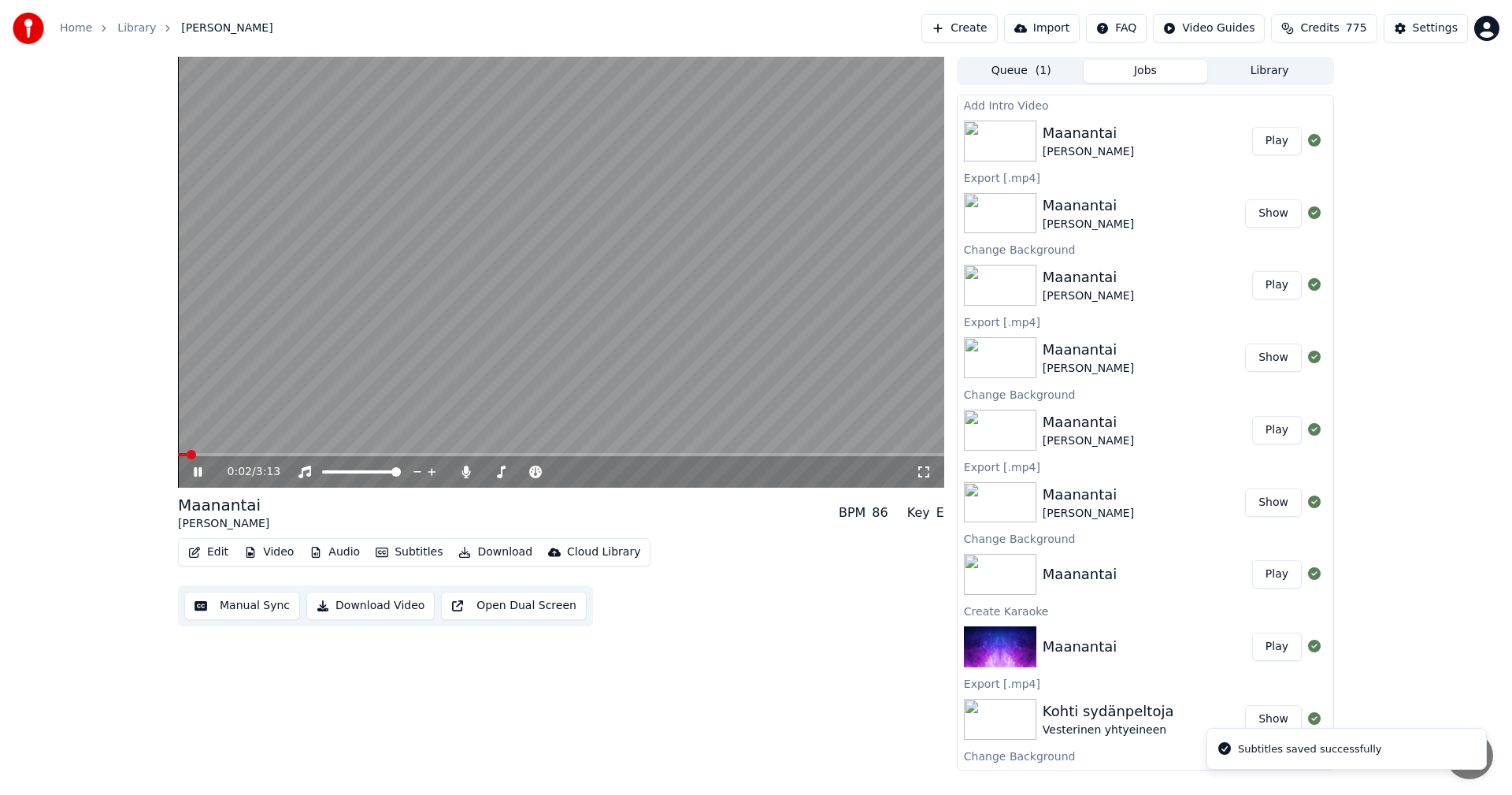
click at [511, 455] on span at bounding box center [561, 455] width 766 height 4
click at [195, 470] on icon at bounding box center [197, 471] width 8 height 10
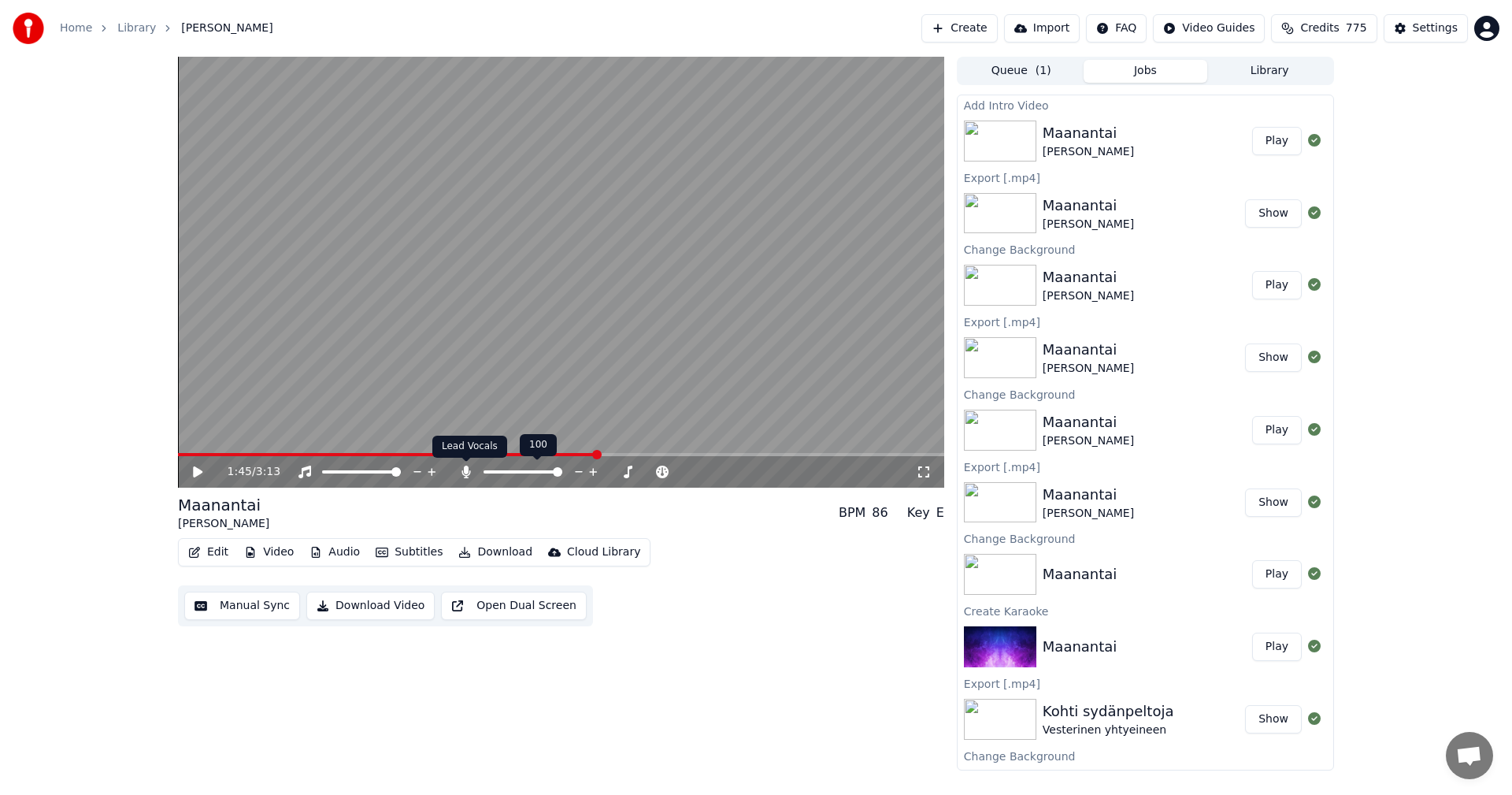
click at [470, 471] on icon at bounding box center [466, 471] width 9 height 12
click at [476, 557] on button "Download" at bounding box center [494, 552] width 86 height 22
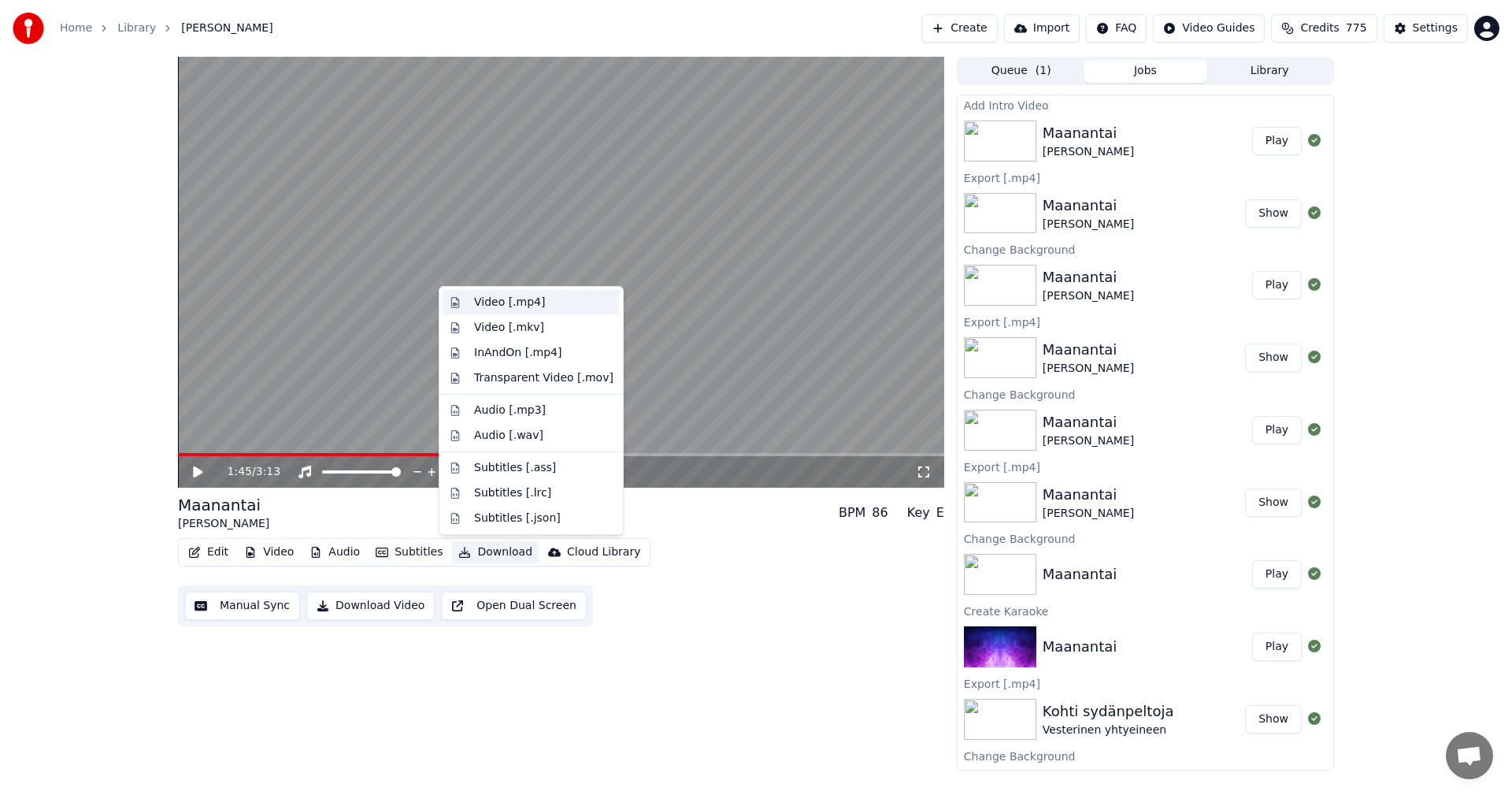
click at [527, 301] on div "Video [.mp4]" at bounding box center [510, 302] width 71 height 16
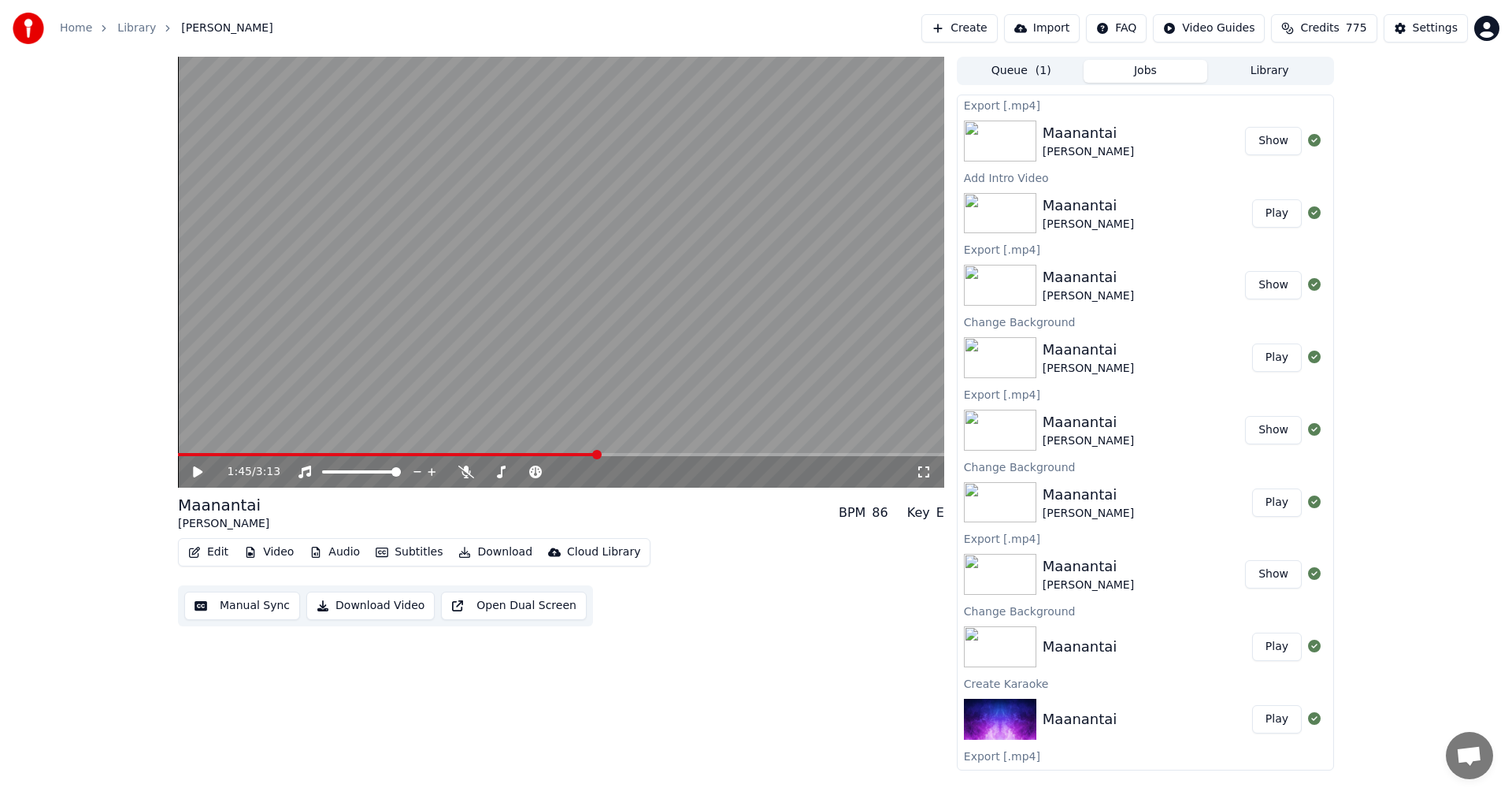
click at [1257, 73] on button "Library" at bounding box center [1270, 71] width 125 height 23
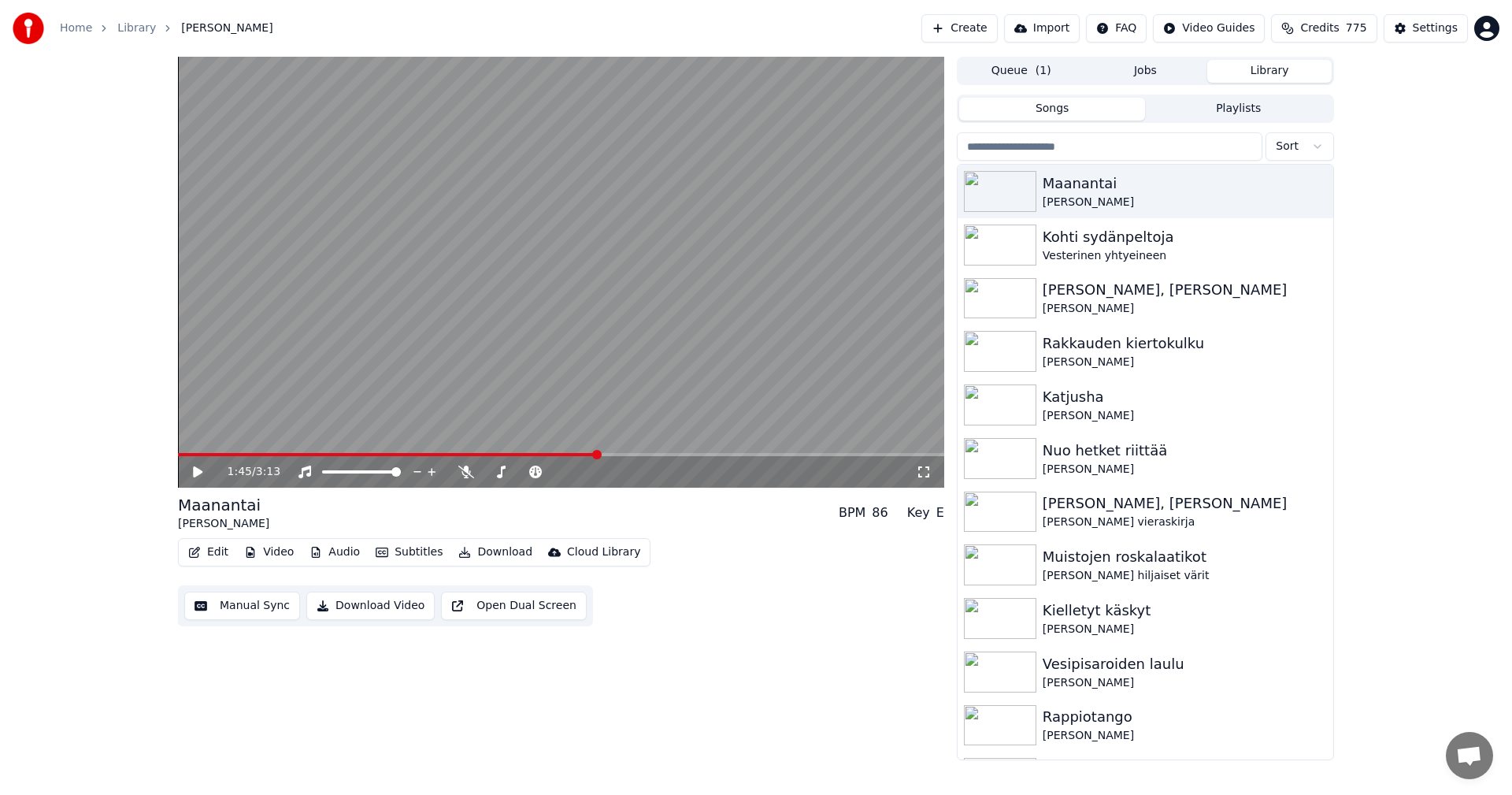
click at [988, 143] on input "search" at bounding box center [1109, 146] width 306 height 29
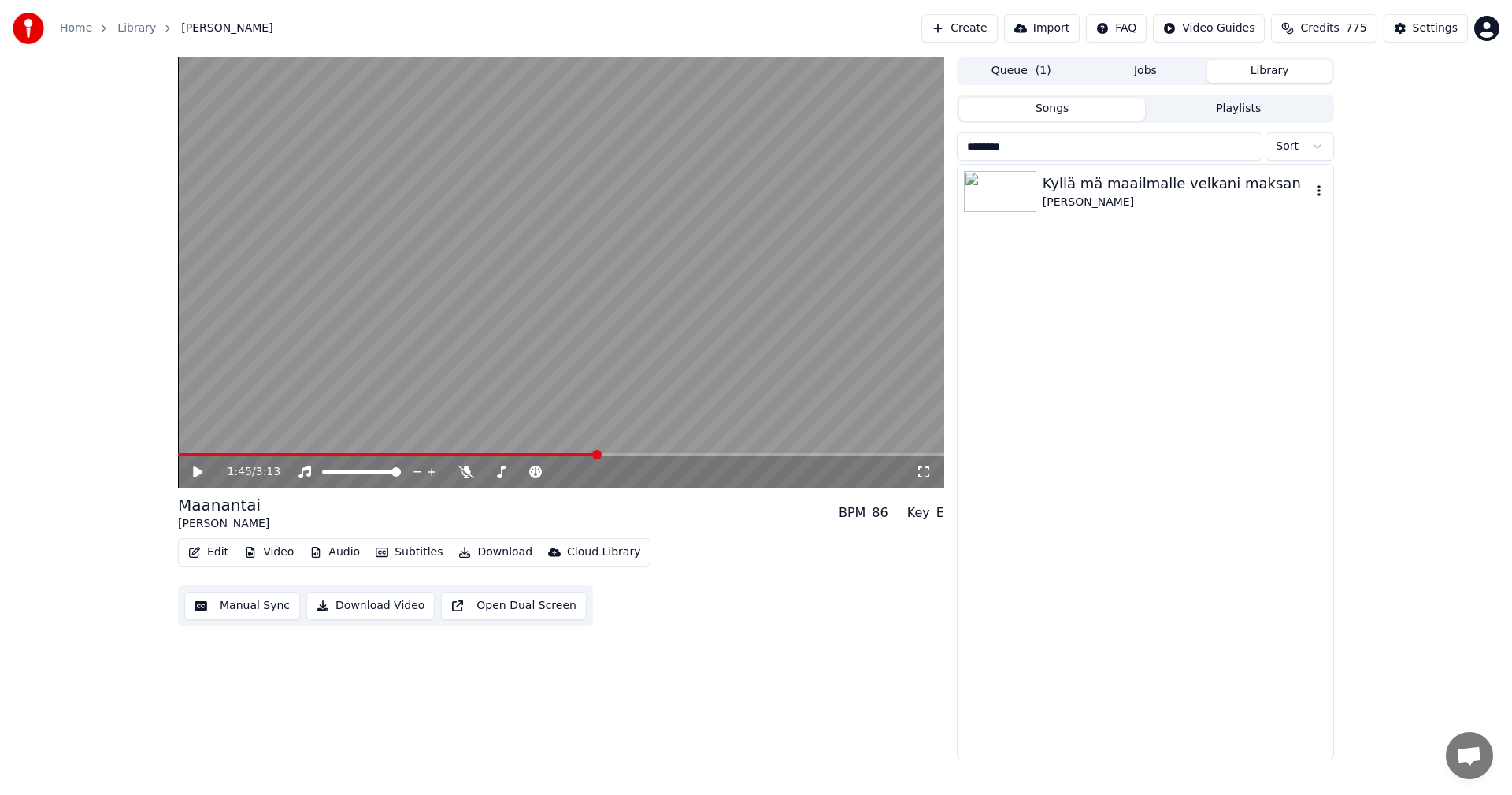
type input "********"
click at [1041, 173] on div at bounding box center [1003, 192] width 78 height 41
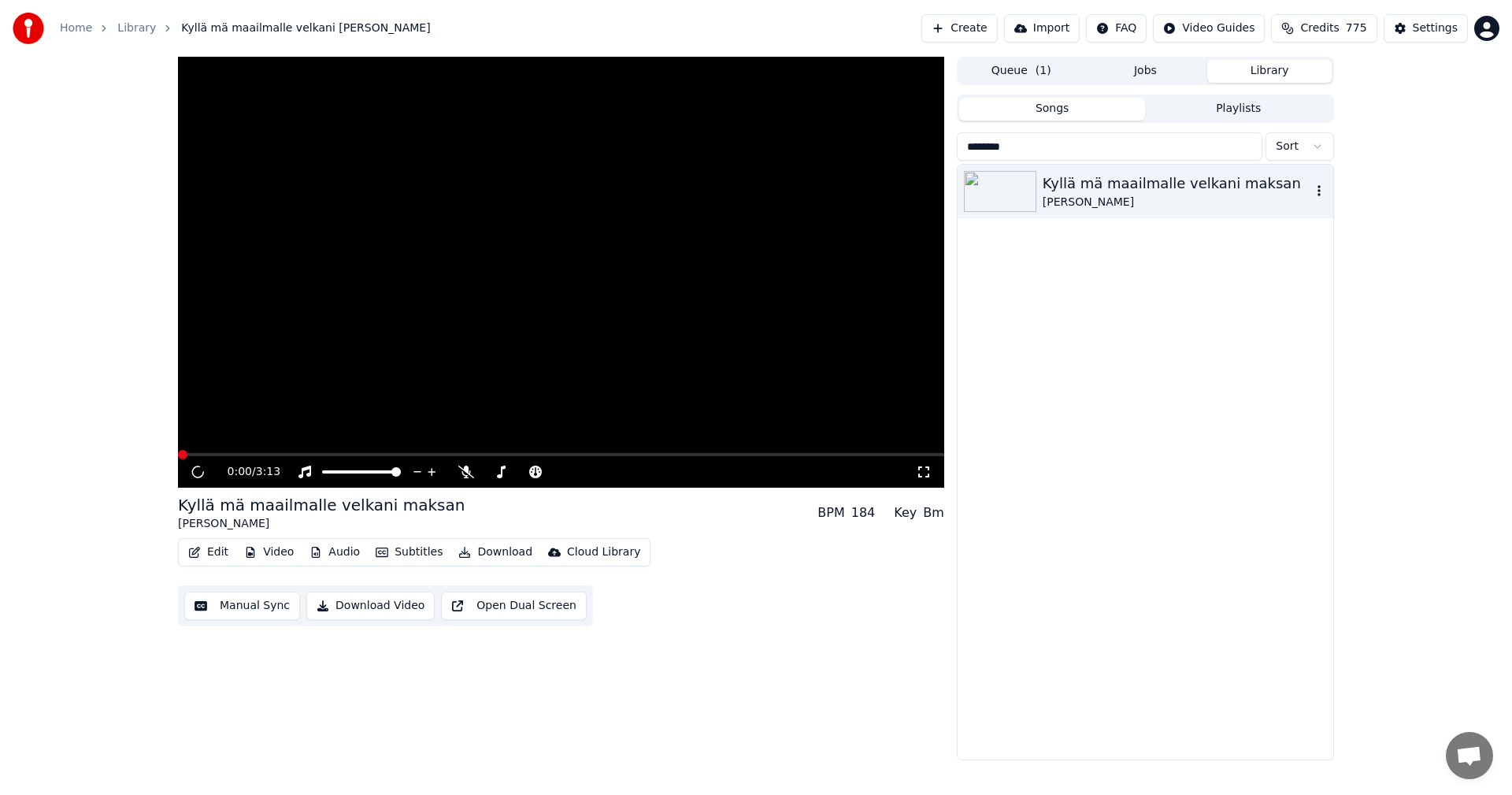
click at [1317, 193] on icon "button" at bounding box center [1319, 191] width 16 height 12
click at [1327, 270] on div "Open Directory" at bounding box center [1323, 271] width 121 height 25
click at [1086, 195] on div "[PERSON_NAME]" at bounding box center [1176, 202] width 268 height 16
click at [1302, 149] on html "Home Library Kyllä mä maailmalle velkani maksan • Tuomari Nurmio Create Import …" at bounding box center [756, 398] width 1512 height 795
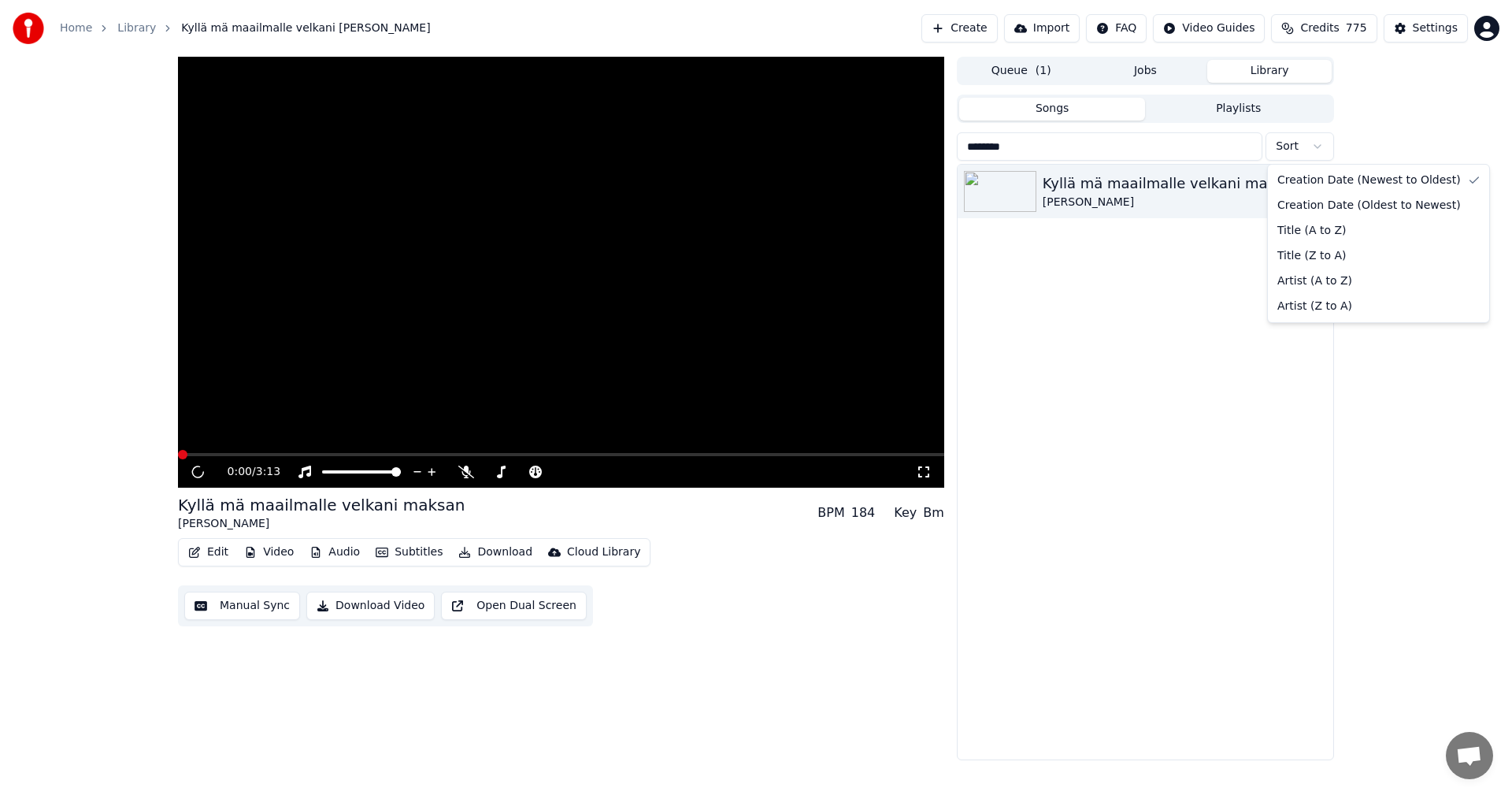
click at [1156, 339] on html "Home Library Kyllä mä maailmalle velkani maksan • Tuomari Nurmio Create Import …" at bounding box center [756, 398] width 1512 height 795
click at [1018, 148] on input "********" at bounding box center [1109, 146] width 306 height 29
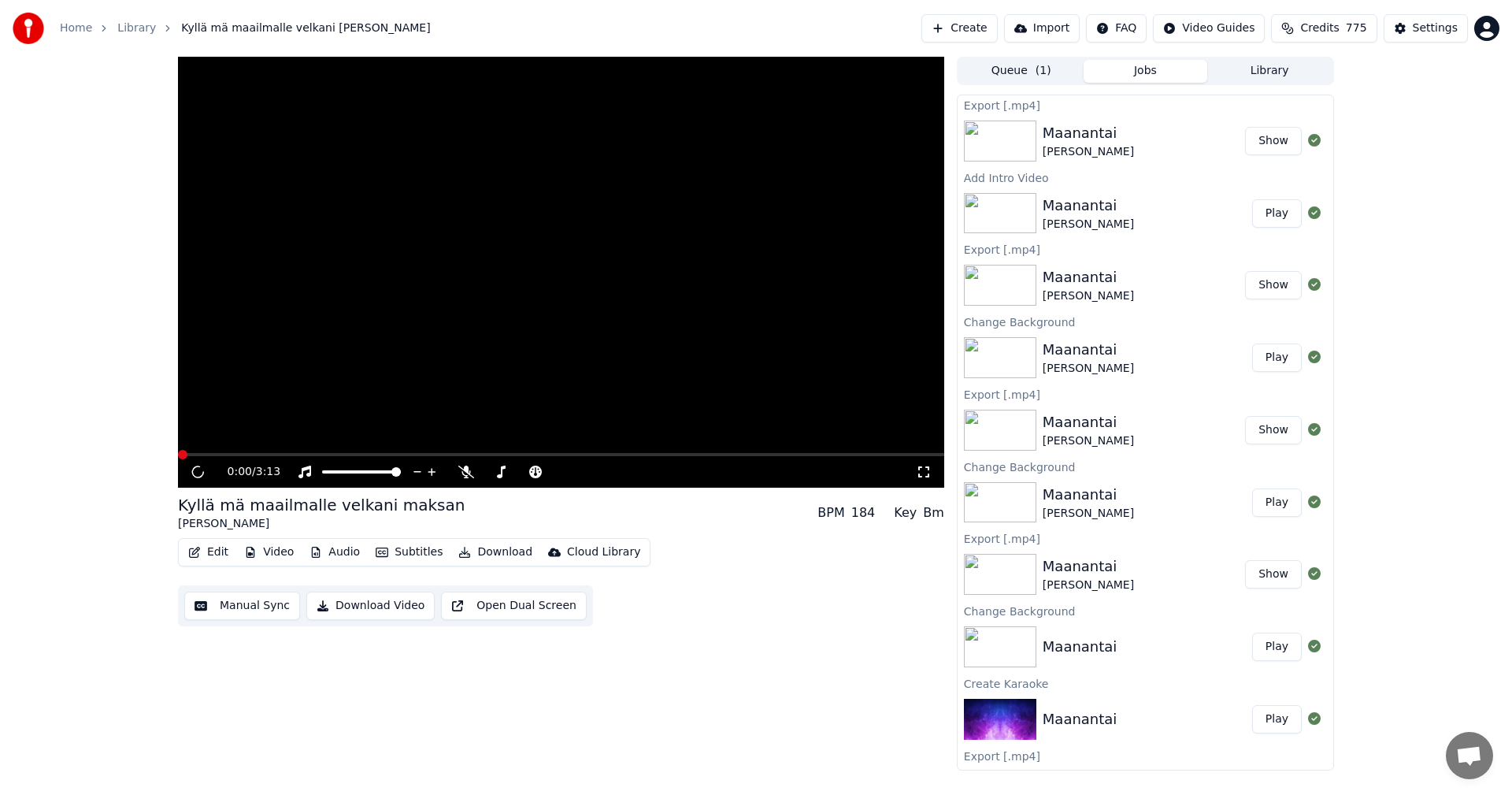
click at [1195, 72] on button "Jobs" at bounding box center [1146, 71] width 125 height 23
click at [1267, 72] on button "Library" at bounding box center [1270, 71] width 125 height 23
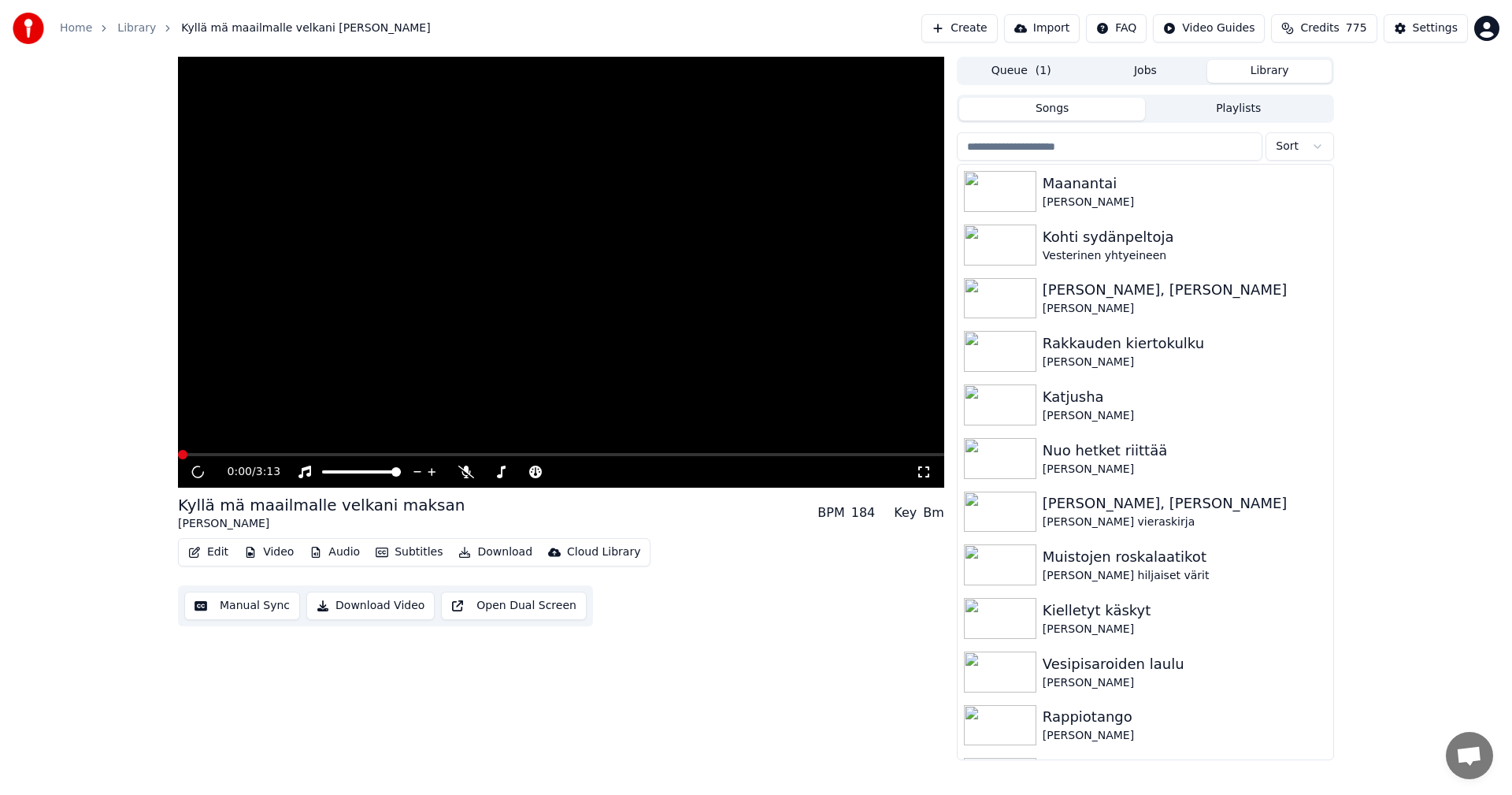
click at [1007, 139] on input "search" at bounding box center [1109, 146] width 306 height 29
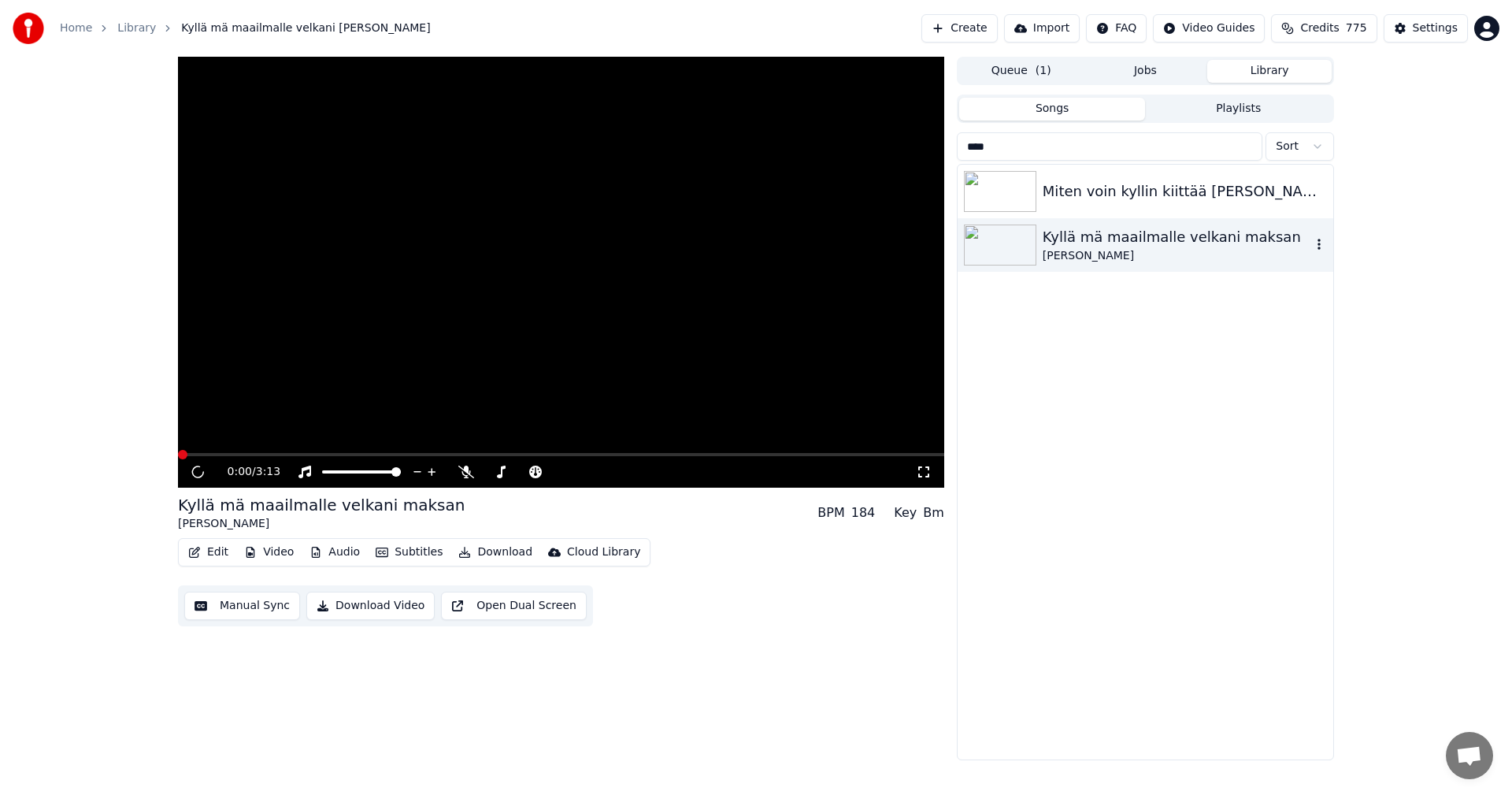
type input "****"
click at [1091, 241] on div "Kyllä mä maailmalle velkani maksan" at bounding box center [1176, 237] width 268 height 22
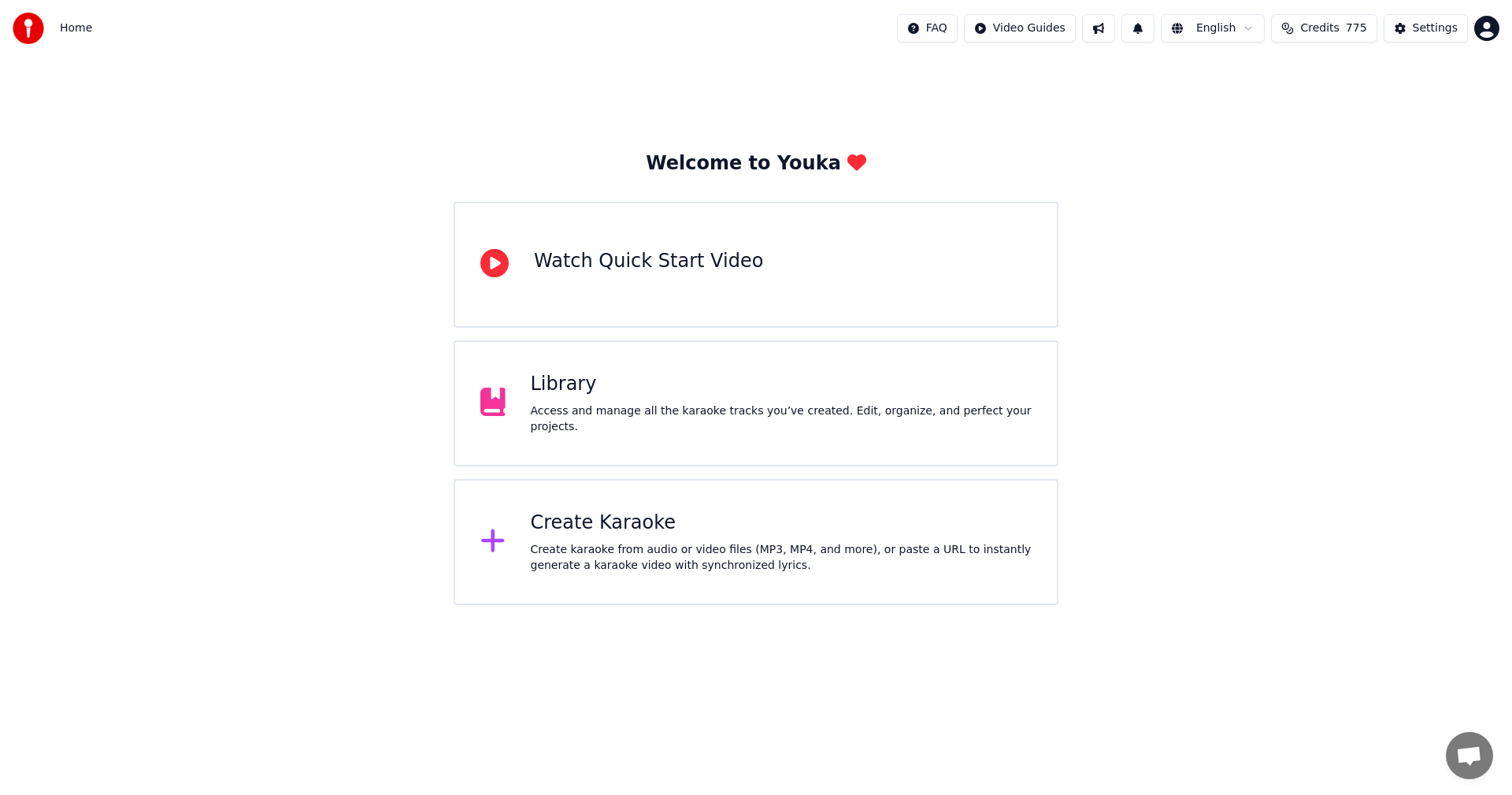
click at [572, 376] on div "Library Access and manage all the karaoke tracks you’ve created. Edit, organize…" at bounding box center [756, 403] width 605 height 126
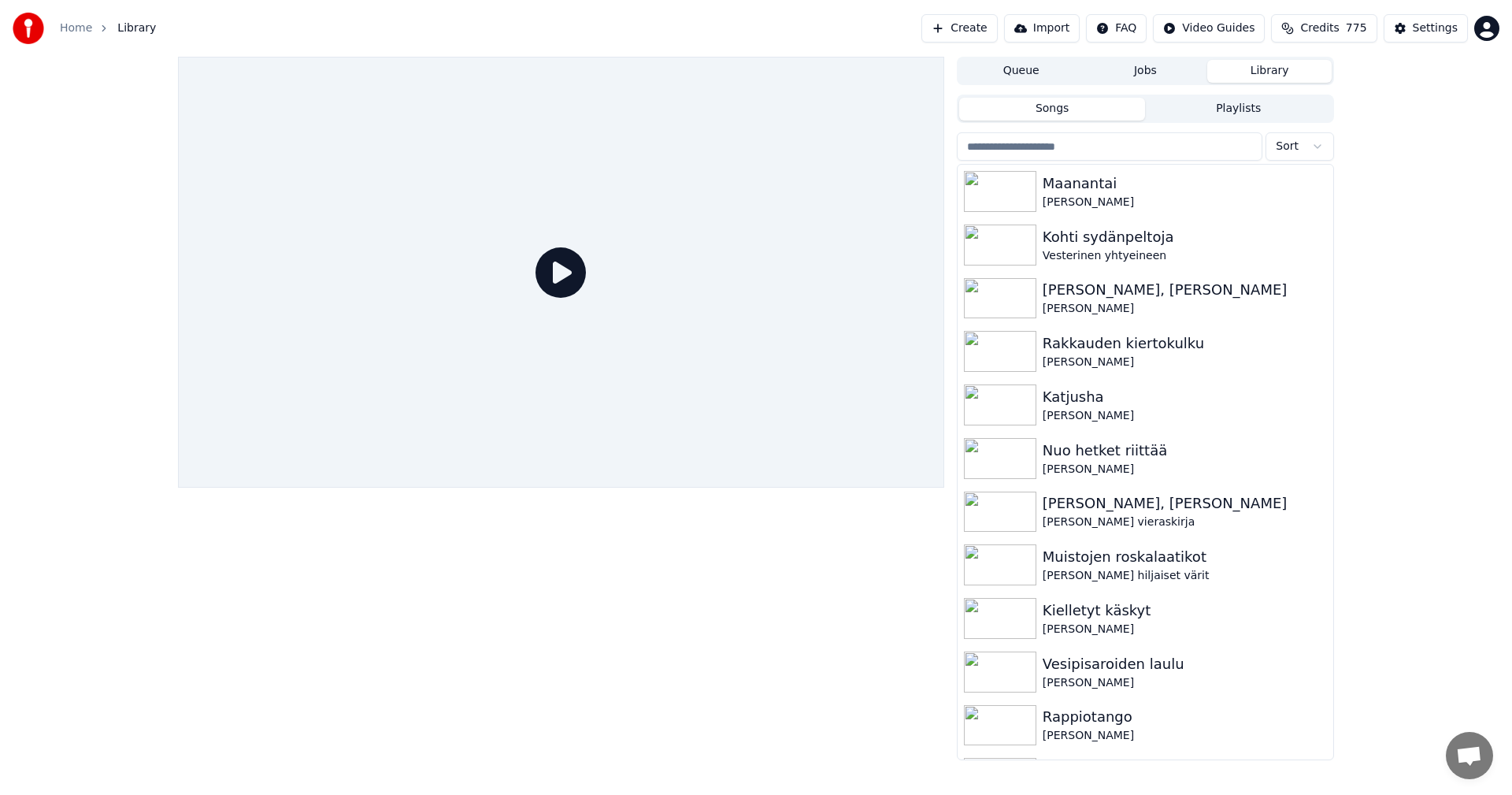
click at [1079, 141] on input "search" at bounding box center [1109, 146] width 306 height 29
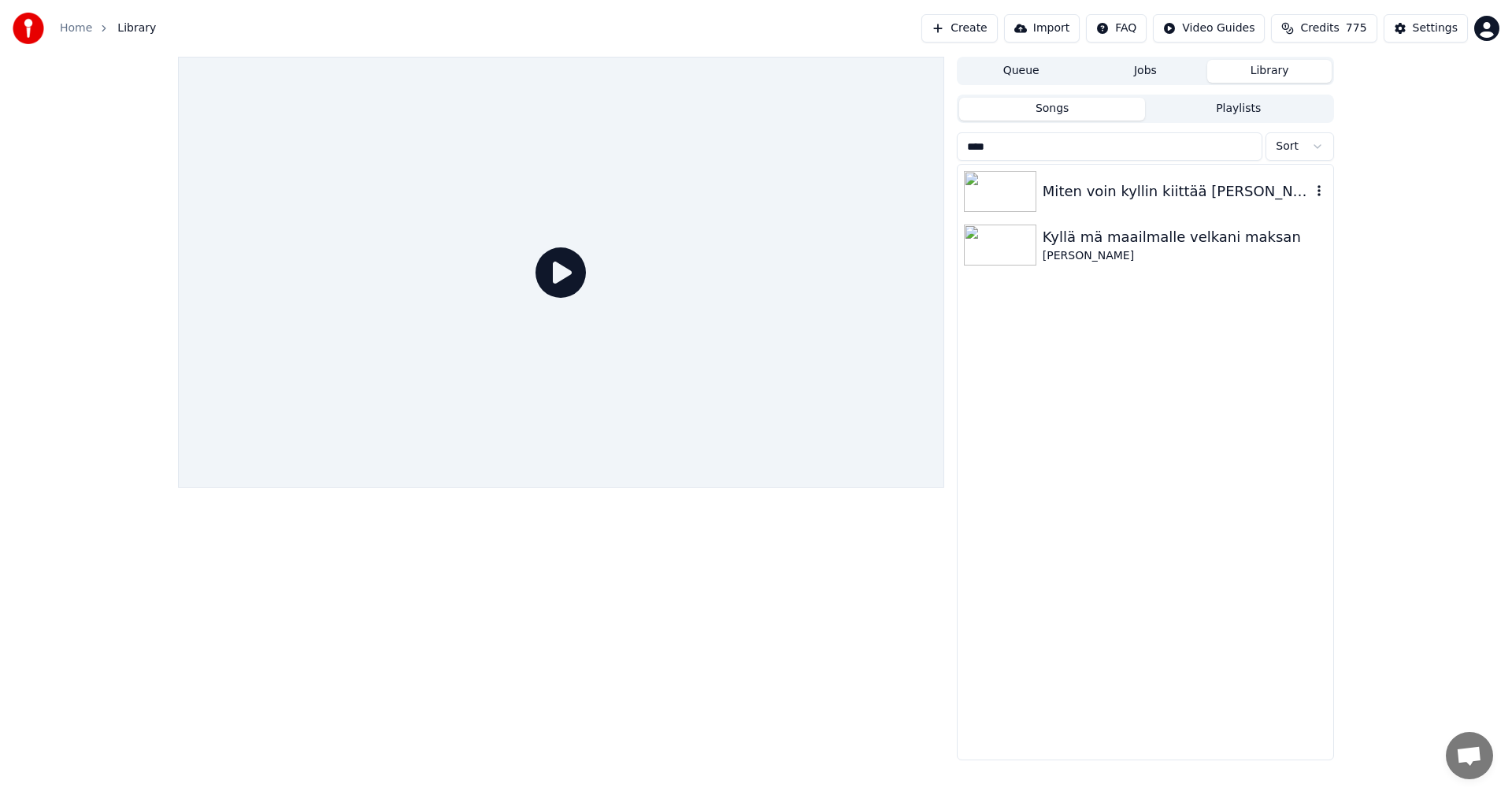
type input "****"
click at [1033, 184] on img at bounding box center [1000, 192] width 72 height 41
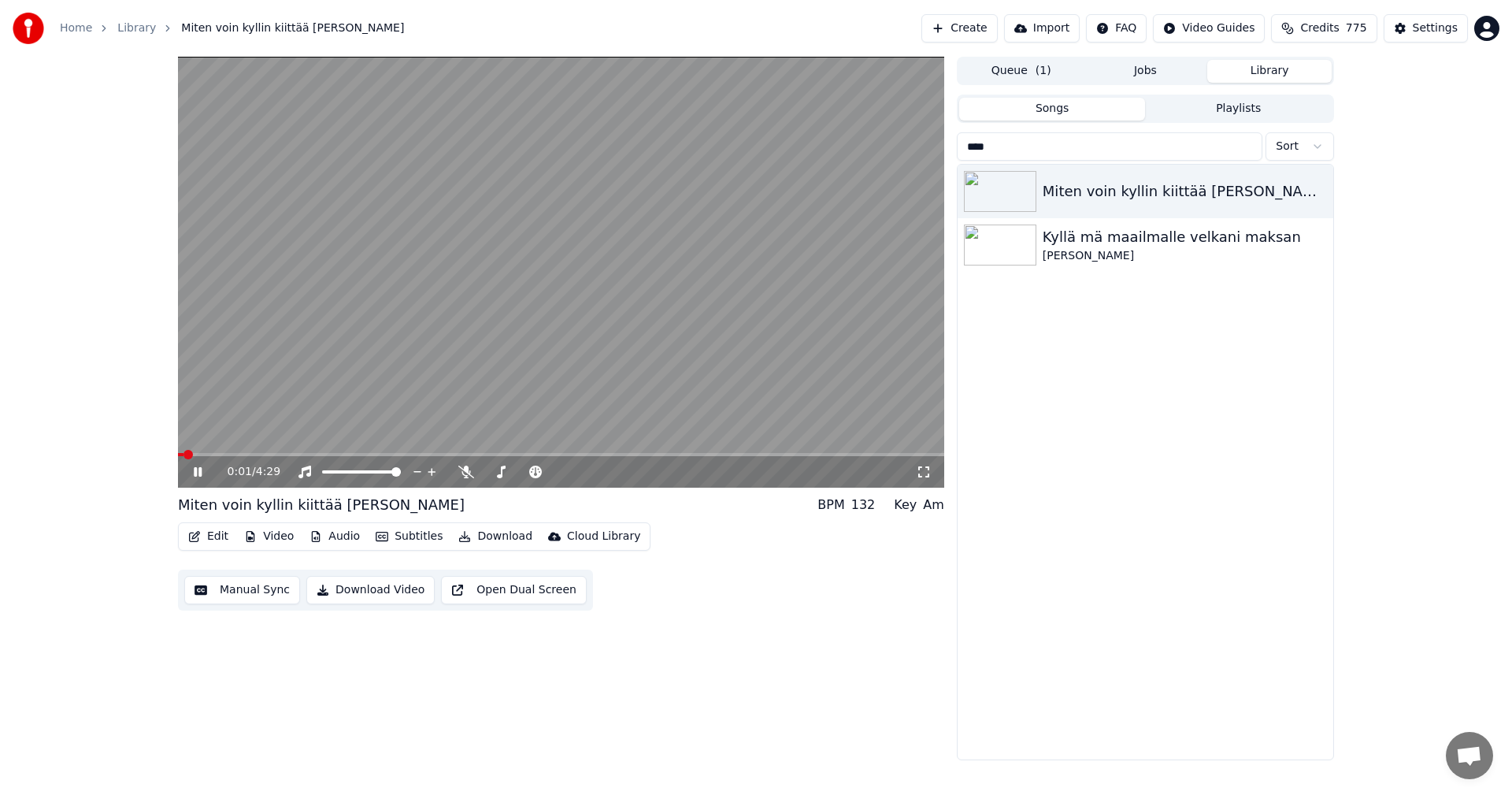
drag, startPoint x: 200, startPoint y: 470, endPoint x: 240, endPoint y: 467, distance: 40.1
click at [200, 469] on icon at bounding box center [197, 471] width 8 height 10
click at [1005, 247] on img at bounding box center [1000, 245] width 72 height 41
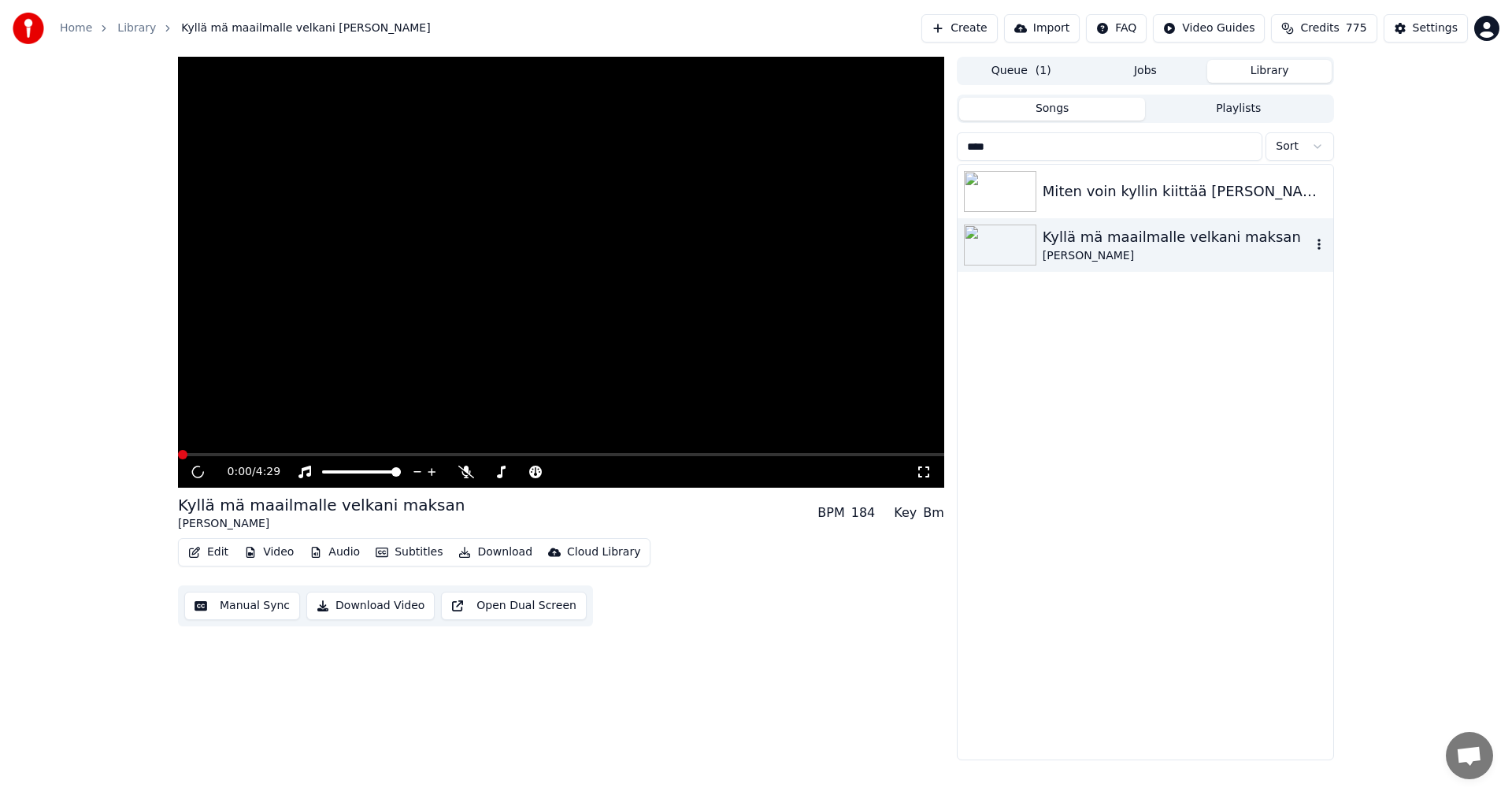
click at [1317, 250] on icon "button" at bounding box center [1319, 244] width 16 height 12
click at [1317, 351] on div "Debug Info" at bounding box center [1323, 349] width 121 height 25
click at [1316, 247] on icon "button" at bounding box center [1319, 244] width 16 height 12
click at [1320, 323] on div "Open Directory" at bounding box center [1323, 324] width 121 height 25
click at [462, 476] on icon at bounding box center [466, 471] width 16 height 12
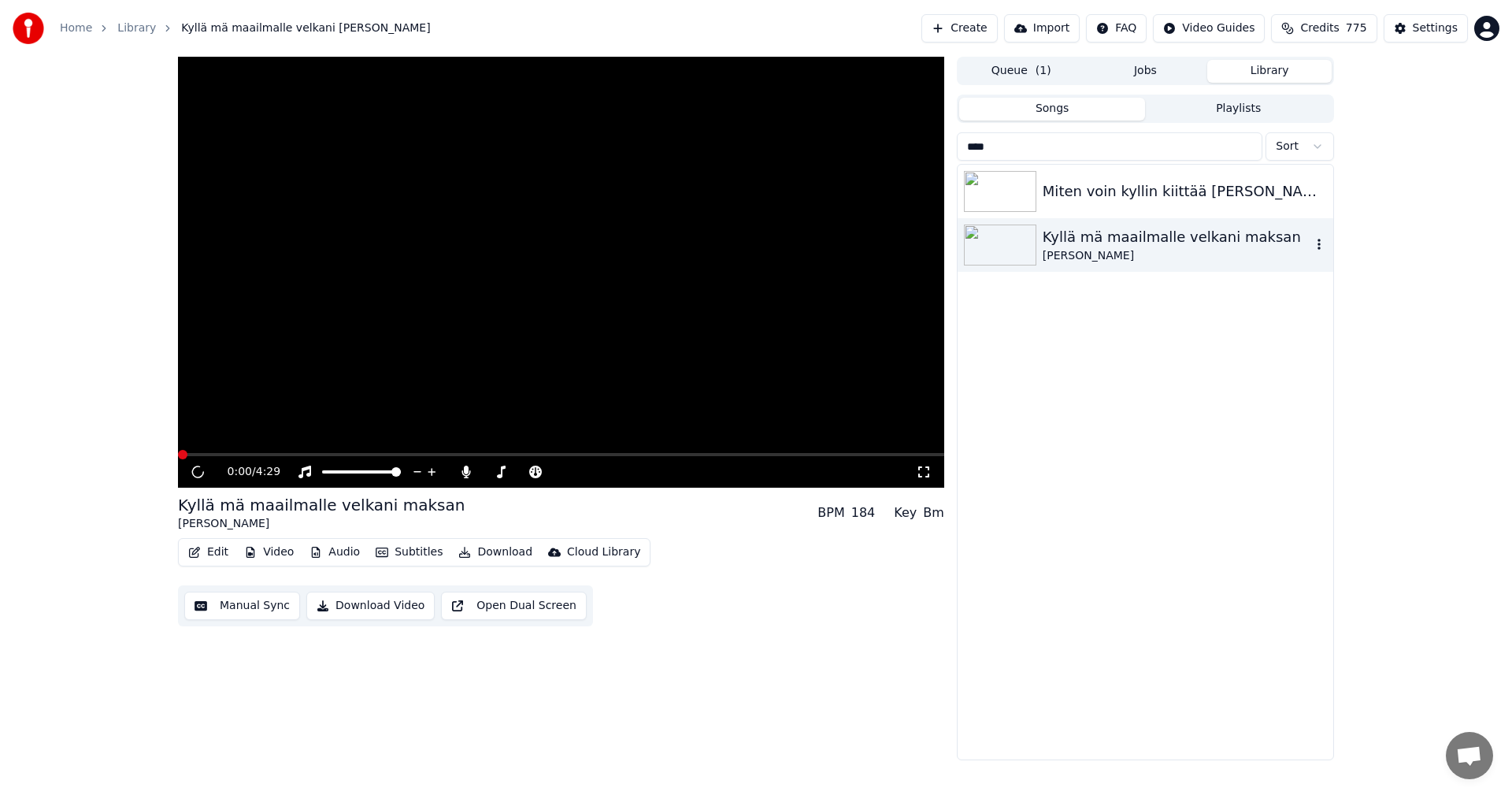
click at [1132, 242] on div "Kyllä mä maailmalle velkani maksan" at bounding box center [1176, 237] width 268 height 22
click at [1147, 338] on div "Miten voin kyllin kiittää [PERSON_NAME] Kyllä mä maailmalle velkani maksan [PER…" at bounding box center [1146, 462] width 376 height 594
click at [1138, 201] on div "Miten voin kyllin kiittää [PERSON_NAME]" at bounding box center [1176, 191] width 268 height 22
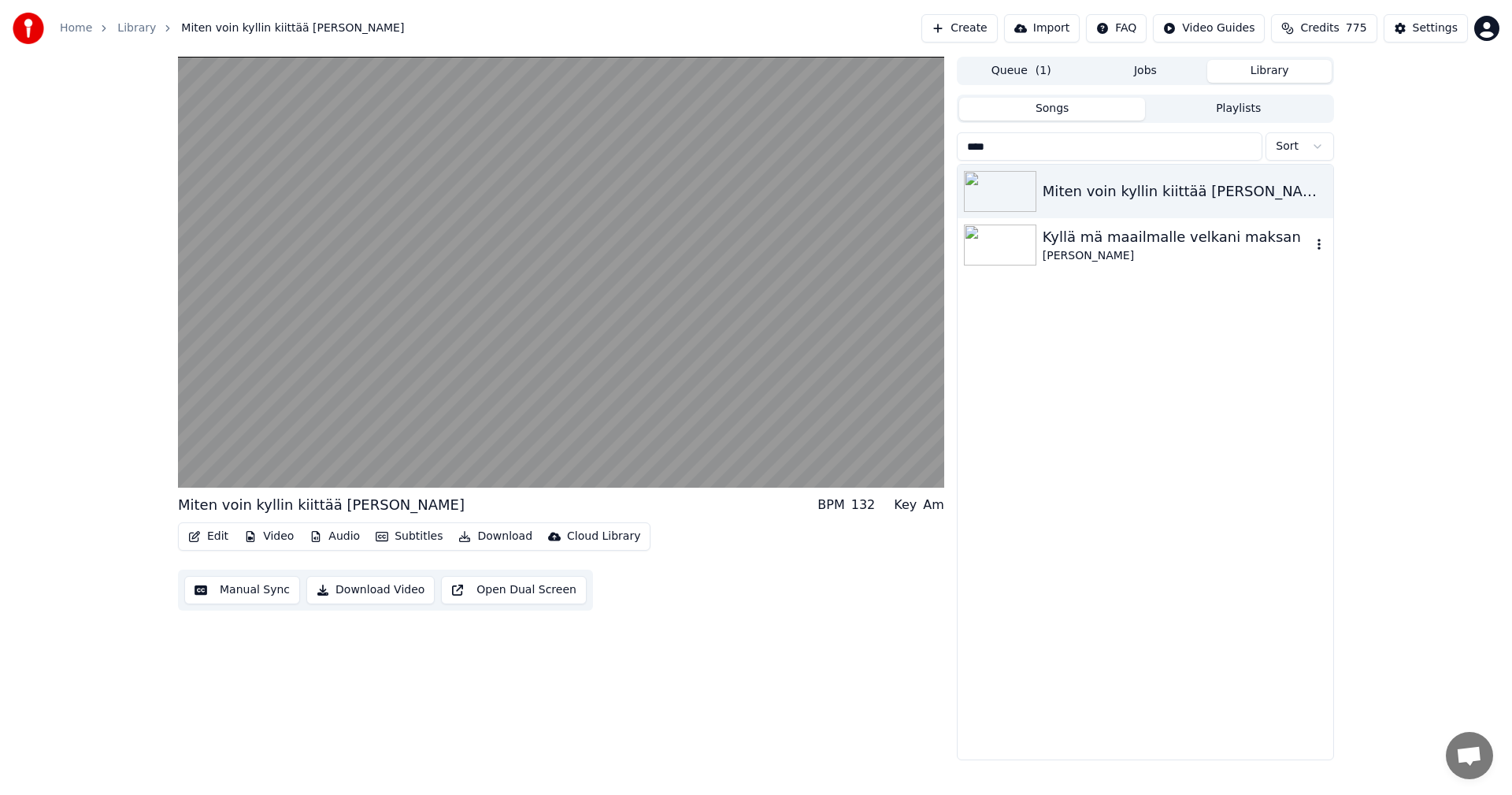
click at [1100, 248] on div "[PERSON_NAME]" at bounding box center [1176, 256] width 268 height 16
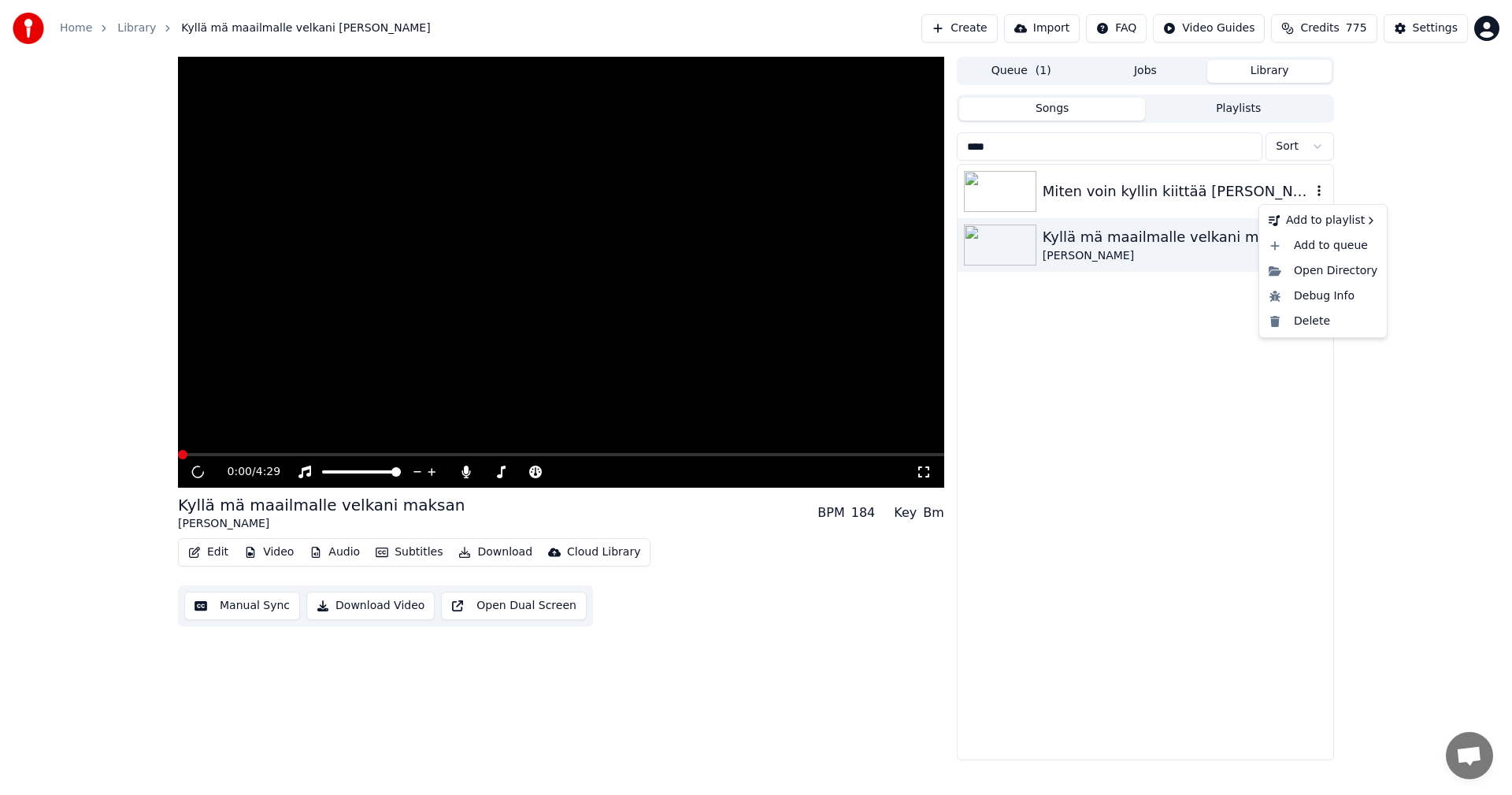
click at [1320, 196] on icon "button" at bounding box center [1319, 191] width 4 height 11
click at [1316, 274] on div "Open Directory" at bounding box center [1323, 271] width 121 height 25
click at [1419, 147] on div "0:00 / 4:29 Kyllä mä maailmalle velkani maksan Tuomari Nurmio BPM 184 Key Bm Ed…" at bounding box center [756, 408] width 1512 height 703
